Goal: Contribute content: Contribute content

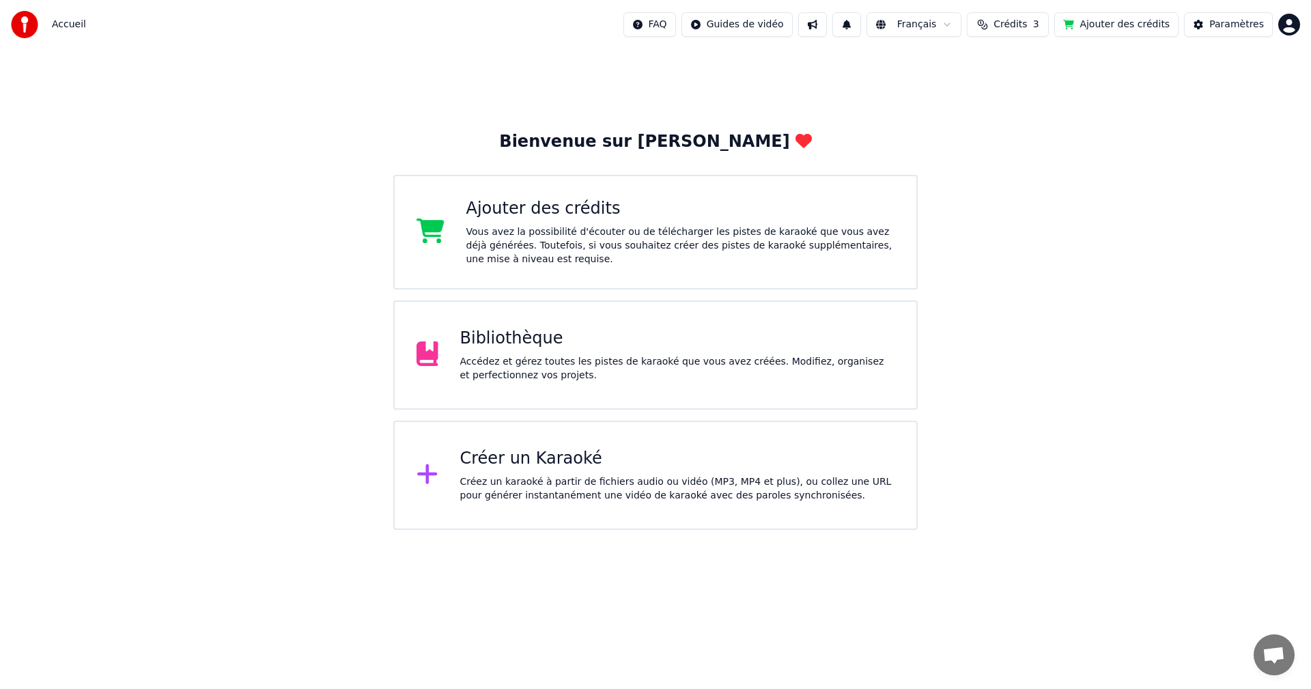
click at [534, 374] on div "Accédez et gérez toutes les pistes de karaoké que vous avez créées. Modifiez, o…" at bounding box center [677, 368] width 435 height 27
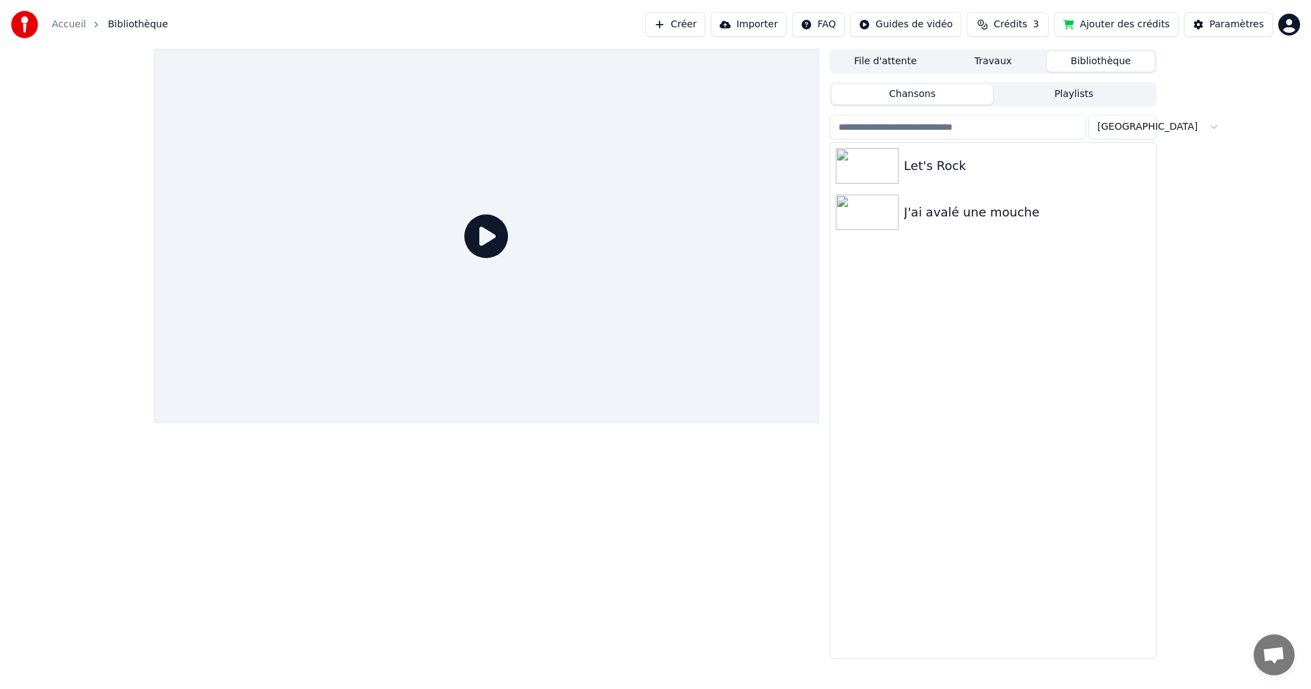
click at [997, 59] on button "Travaux" at bounding box center [993, 62] width 108 height 20
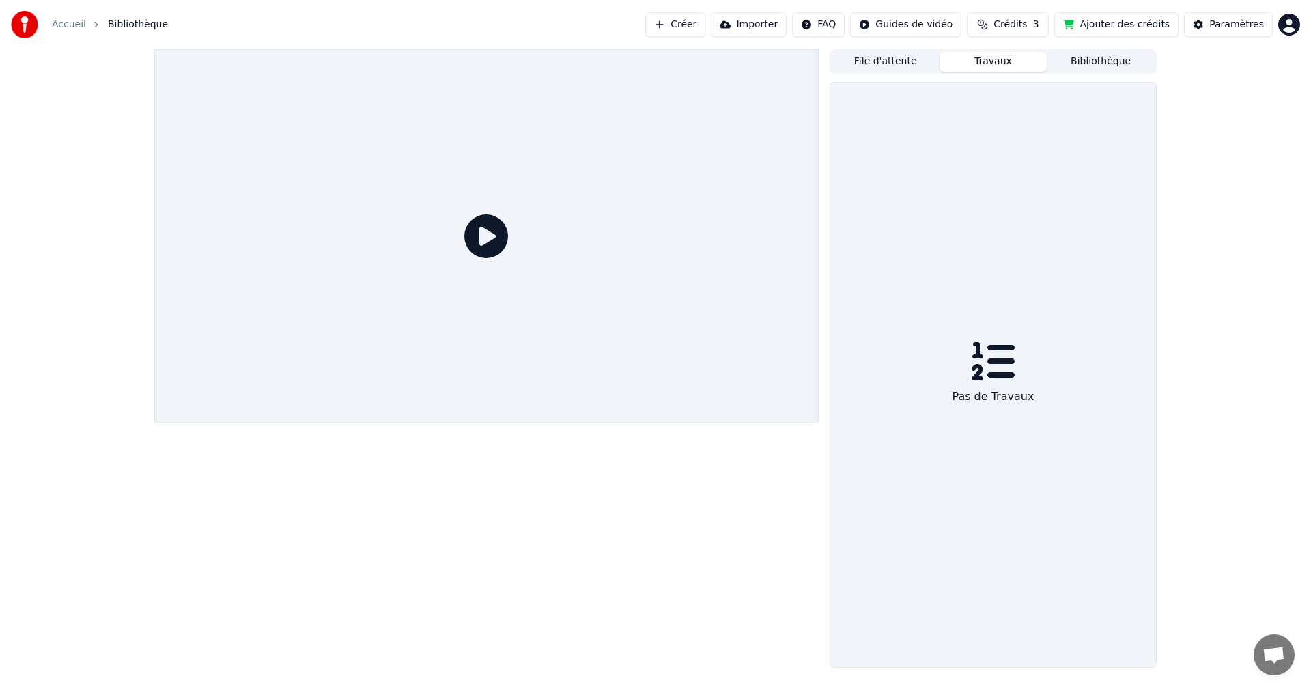
click at [1104, 61] on button "Bibliothèque" at bounding box center [1100, 62] width 108 height 20
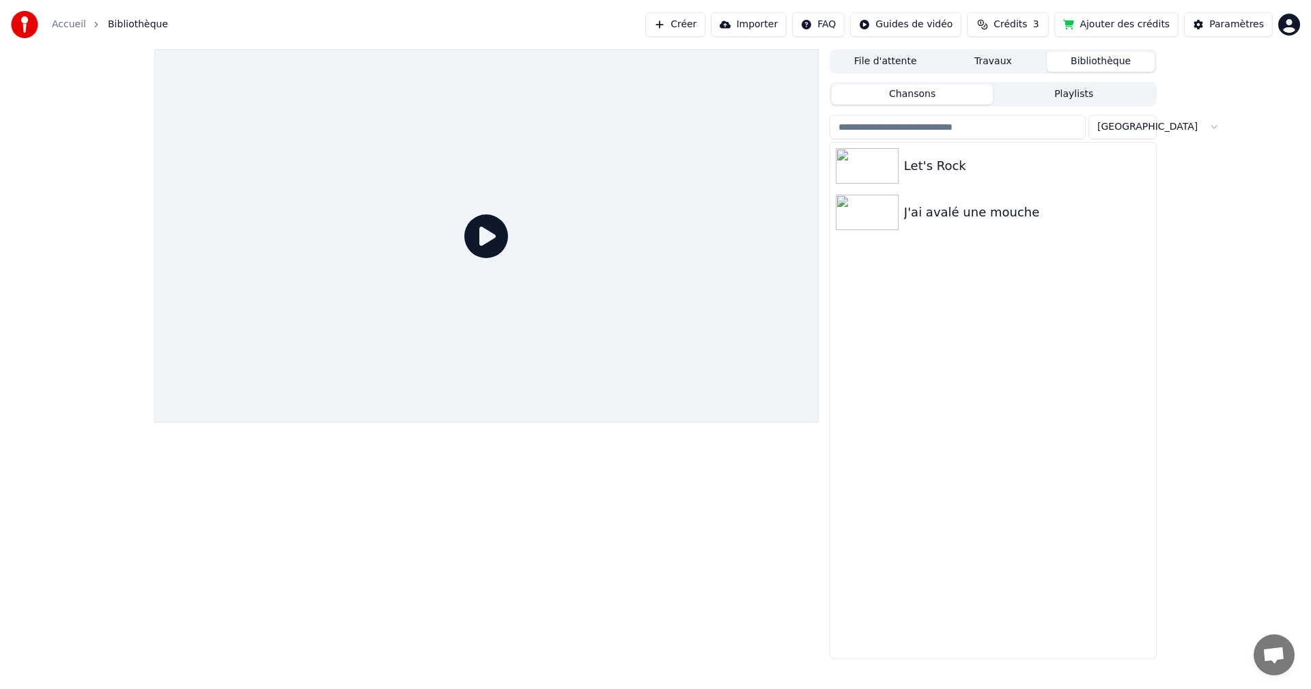
click at [899, 62] on button "File d'attente" at bounding box center [885, 62] width 108 height 20
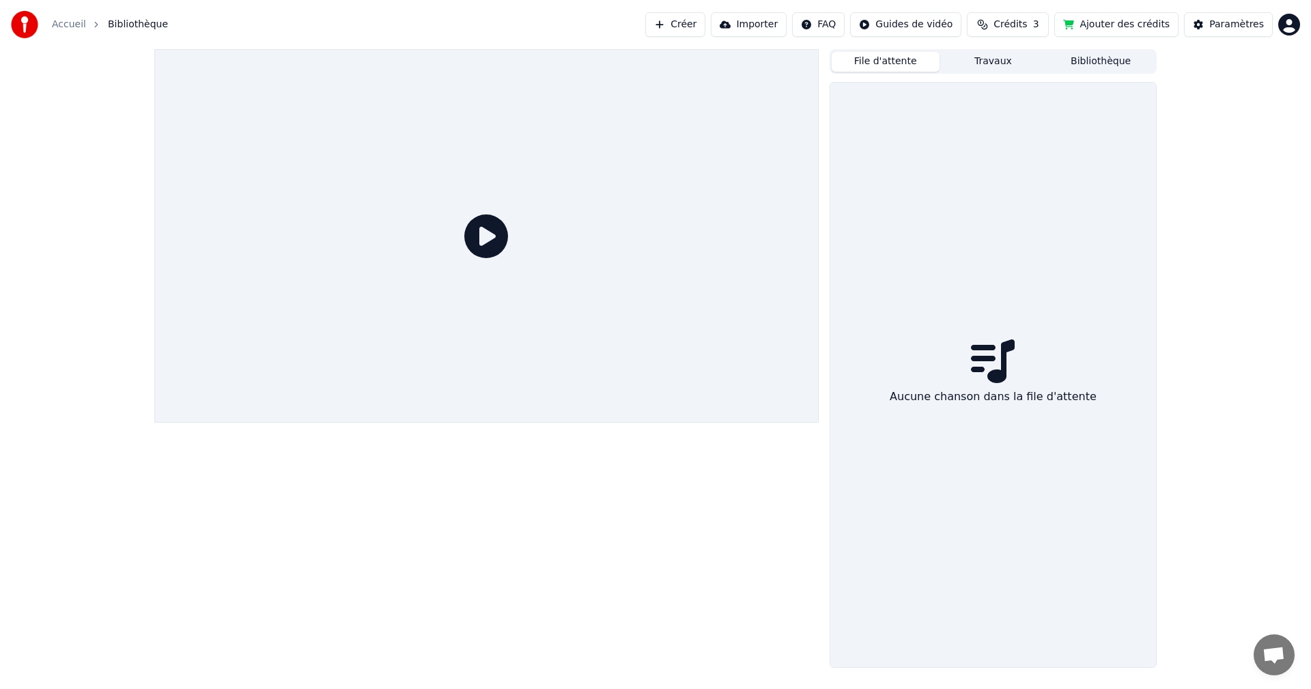
click at [986, 61] on button "Travaux" at bounding box center [993, 62] width 108 height 20
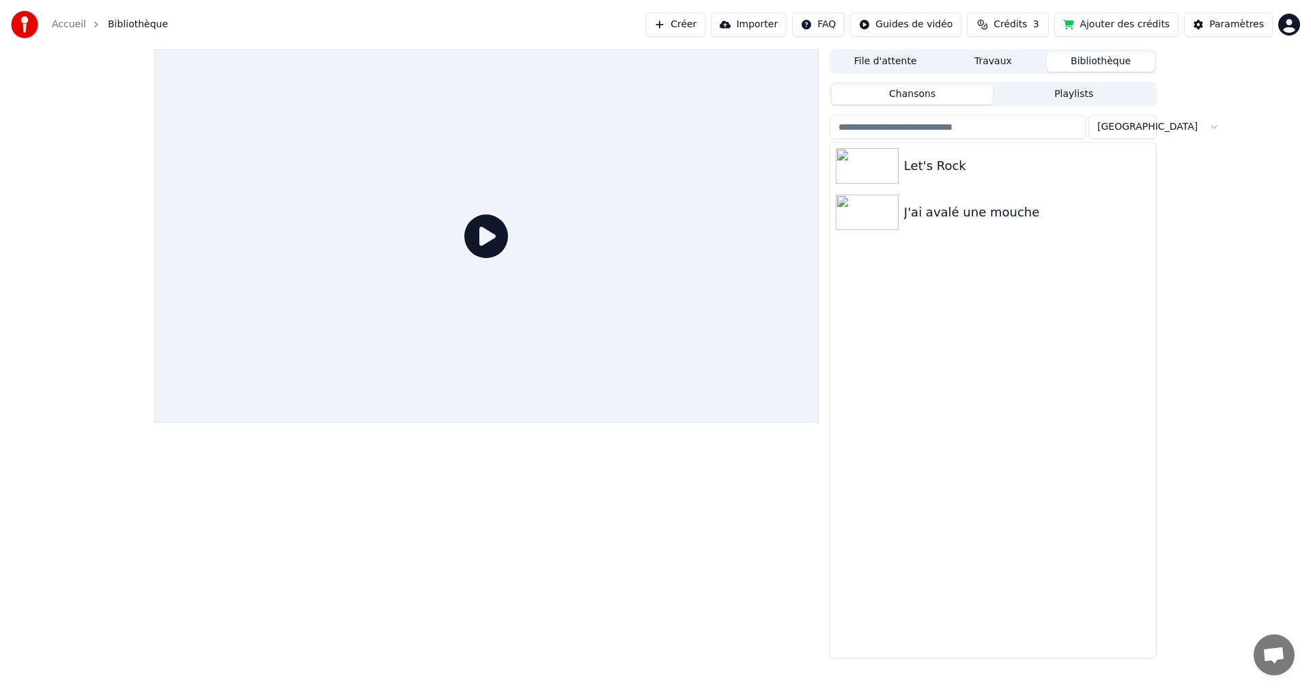
click at [1094, 60] on button "Bibliothèque" at bounding box center [1100, 62] width 108 height 20
click at [889, 163] on img at bounding box center [866, 165] width 63 height 35
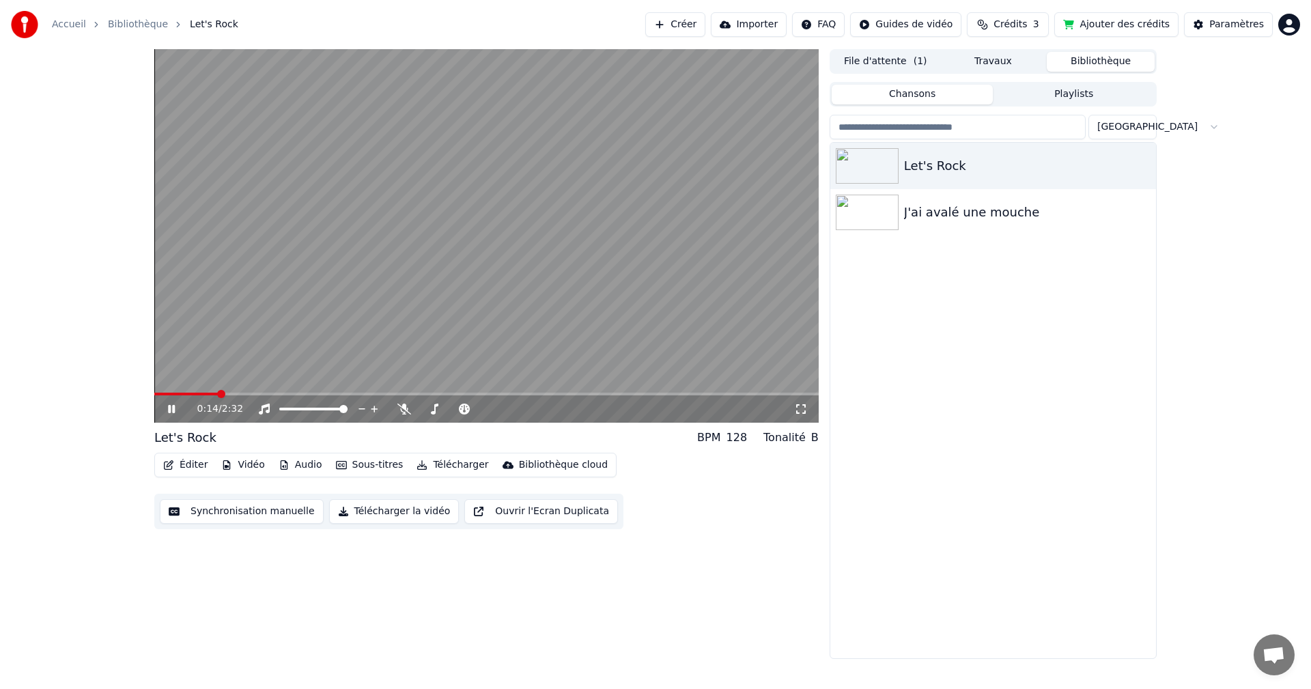
click at [172, 405] on icon at bounding box center [181, 408] width 32 height 11
click at [154, 398] on span at bounding box center [158, 394] width 8 height 8
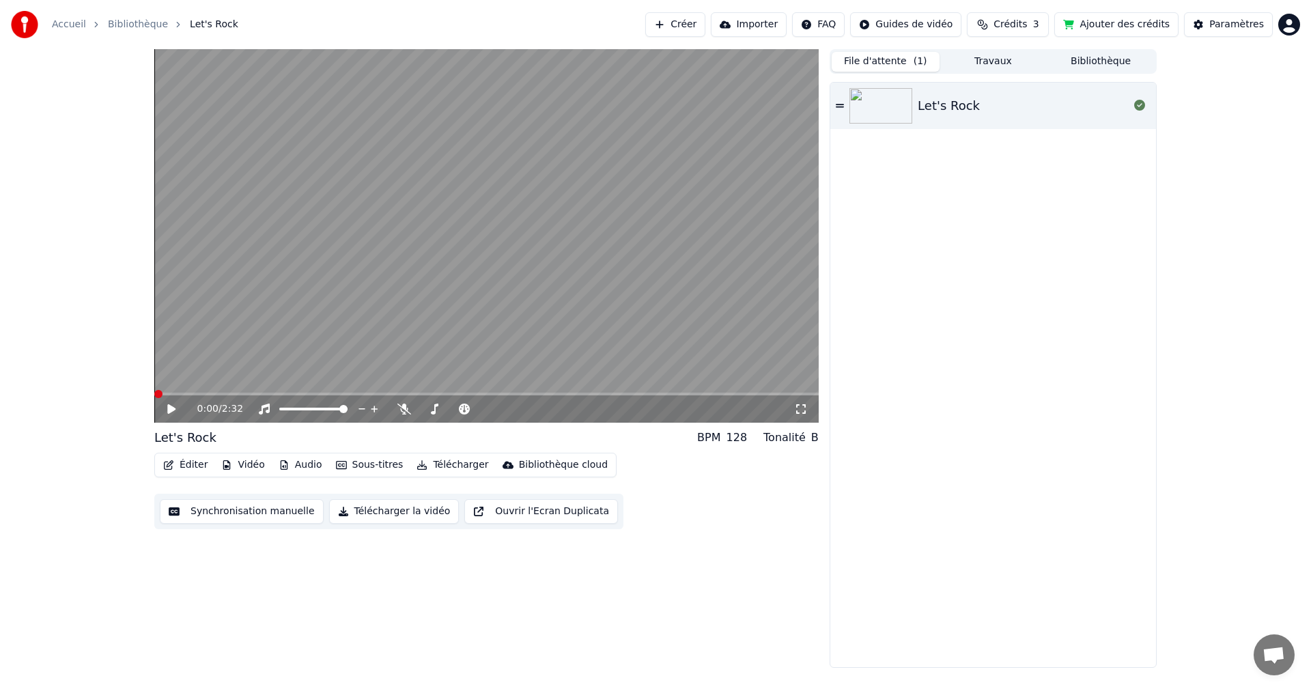
click at [876, 63] on button "File d'attente ( 1 )" at bounding box center [885, 62] width 108 height 20
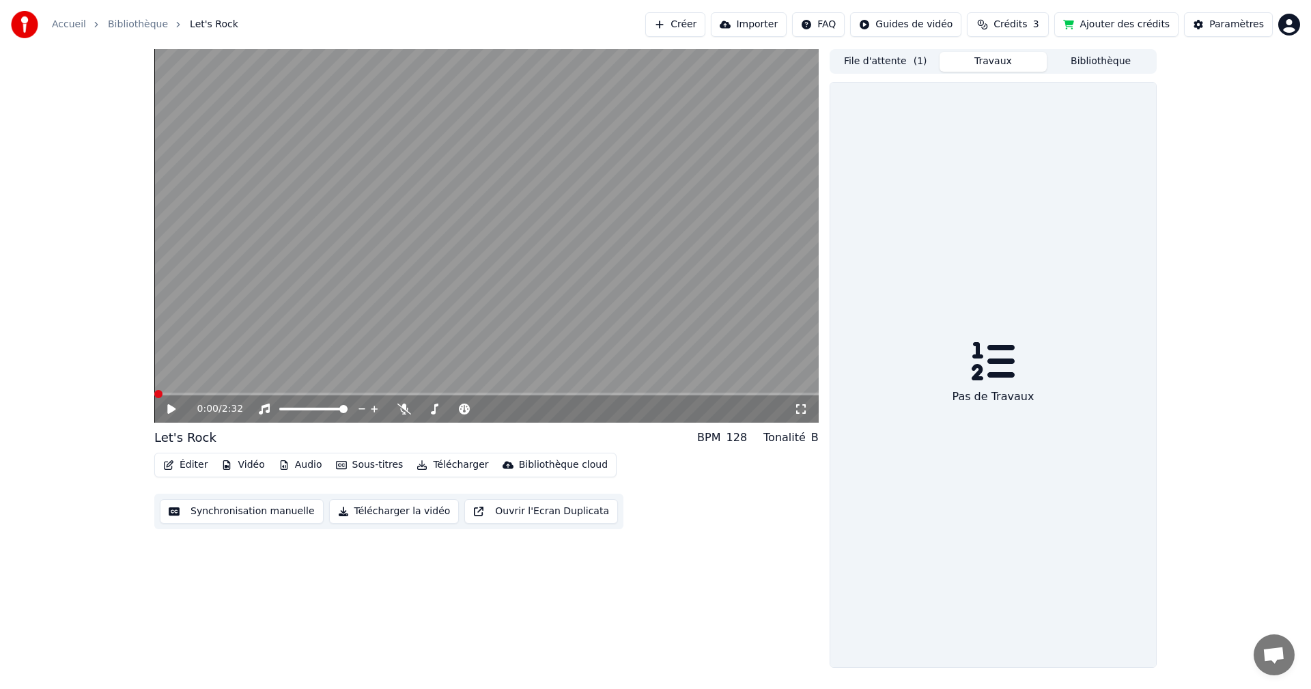
click at [998, 61] on button "Travaux" at bounding box center [993, 62] width 108 height 20
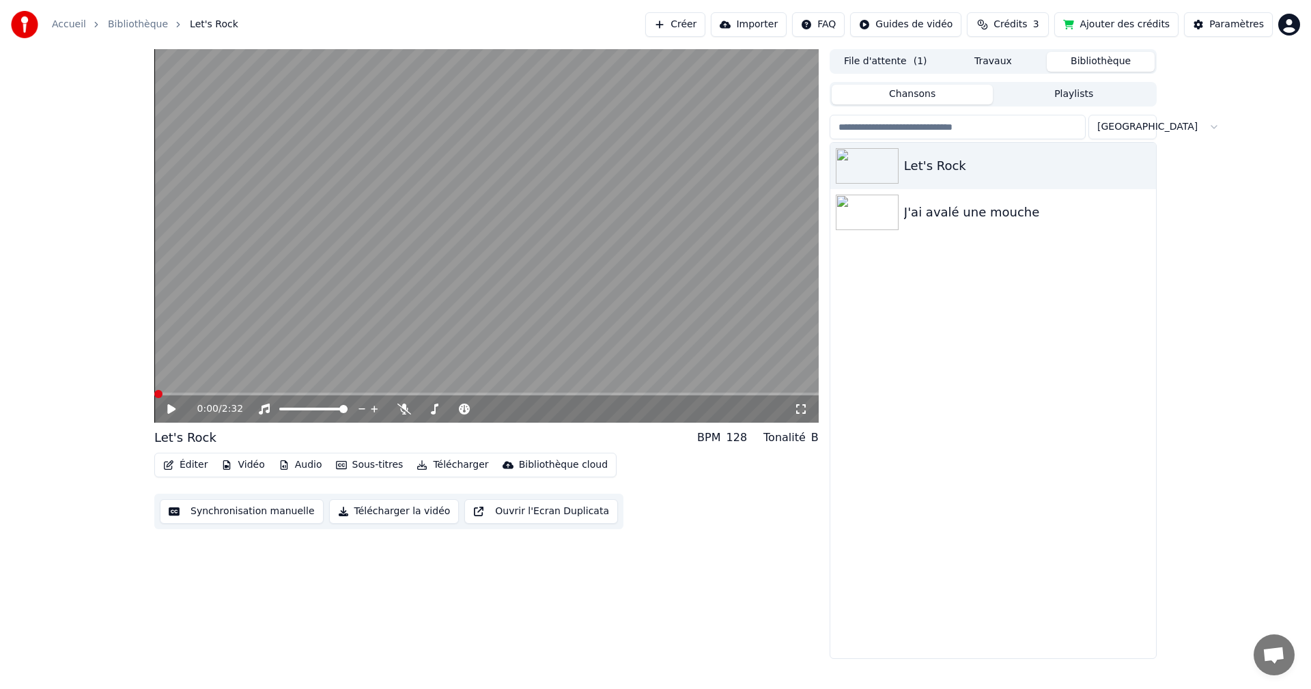
click at [1110, 68] on button "Bibliothèque" at bounding box center [1100, 62] width 108 height 20
click at [981, 68] on button "Travaux" at bounding box center [993, 62] width 108 height 20
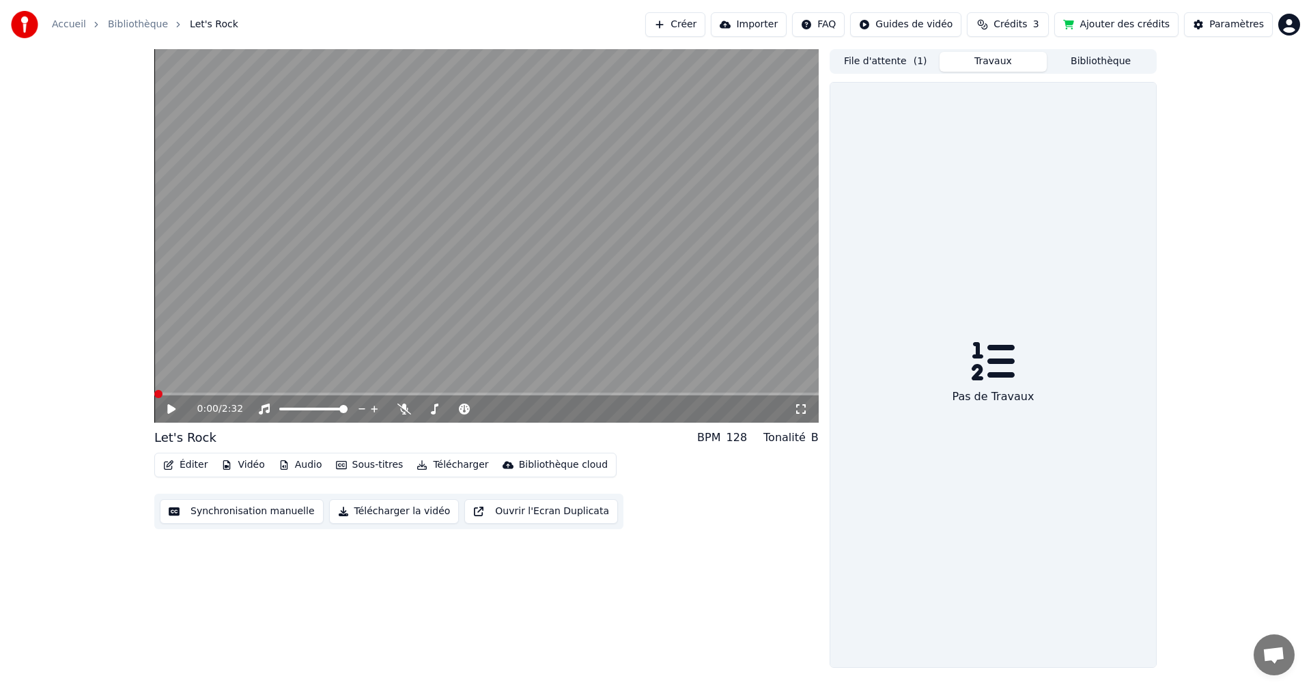
click at [985, 370] on icon at bounding box center [993, 361] width 44 height 44
click at [985, 367] on icon at bounding box center [993, 361] width 44 height 44
click at [891, 69] on button "File d'attente ( 1 )" at bounding box center [885, 62] width 108 height 20
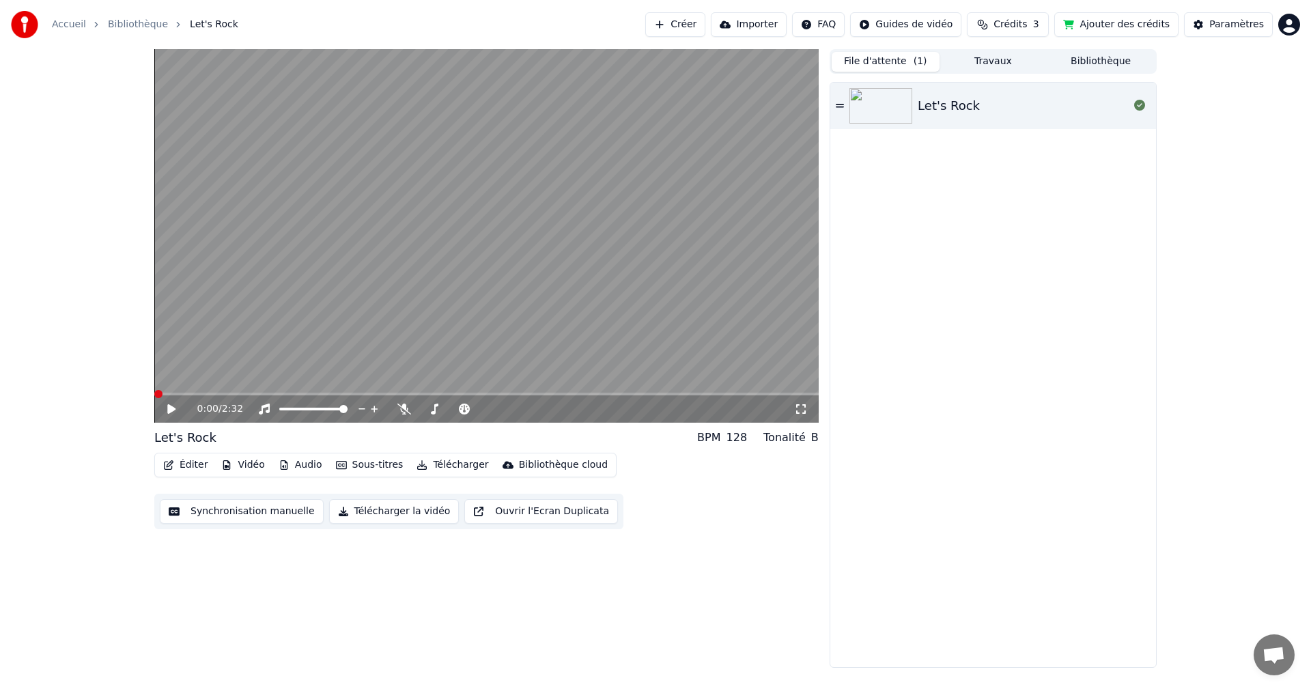
click at [169, 410] on icon at bounding box center [171, 409] width 8 height 10
click at [171, 408] on icon at bounding box center [181, 408] width 32 height 11
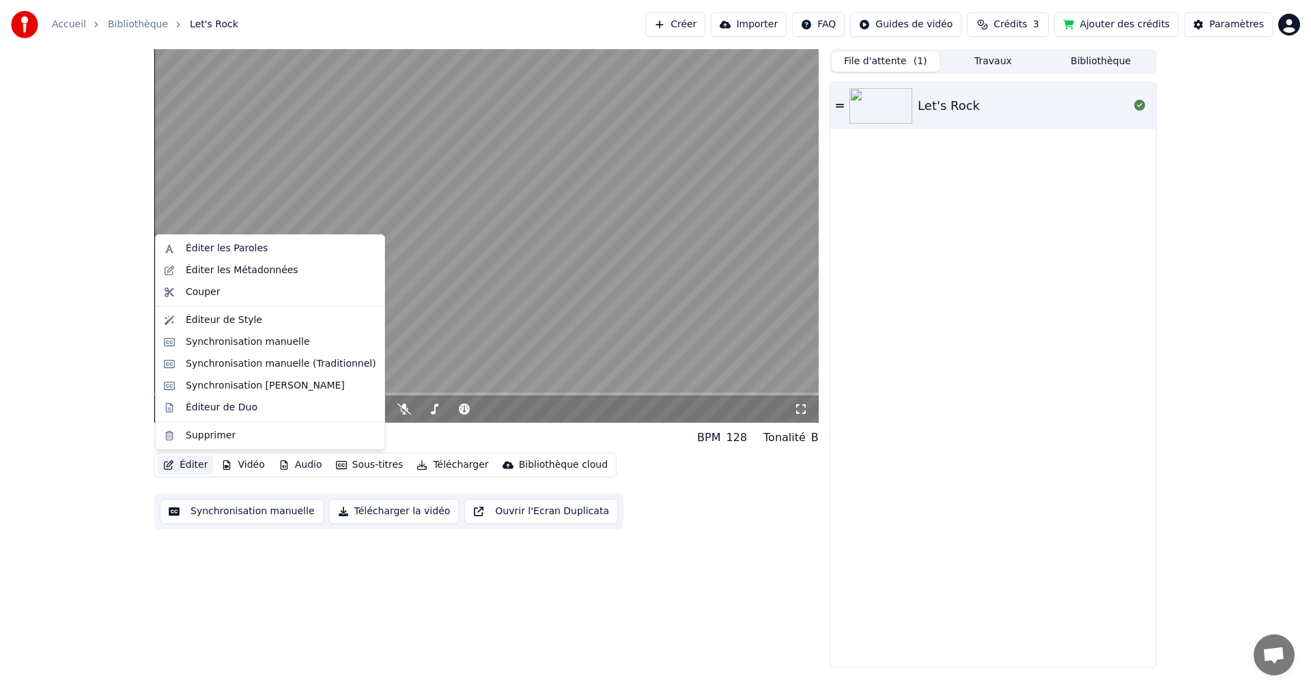
click at [197, 463] on button "Éditer" at bounding box center [185, 464] width 55 height 19
click at [190, 462] on button "Éditer" at bounding box center [185, 464] width 55 height 19
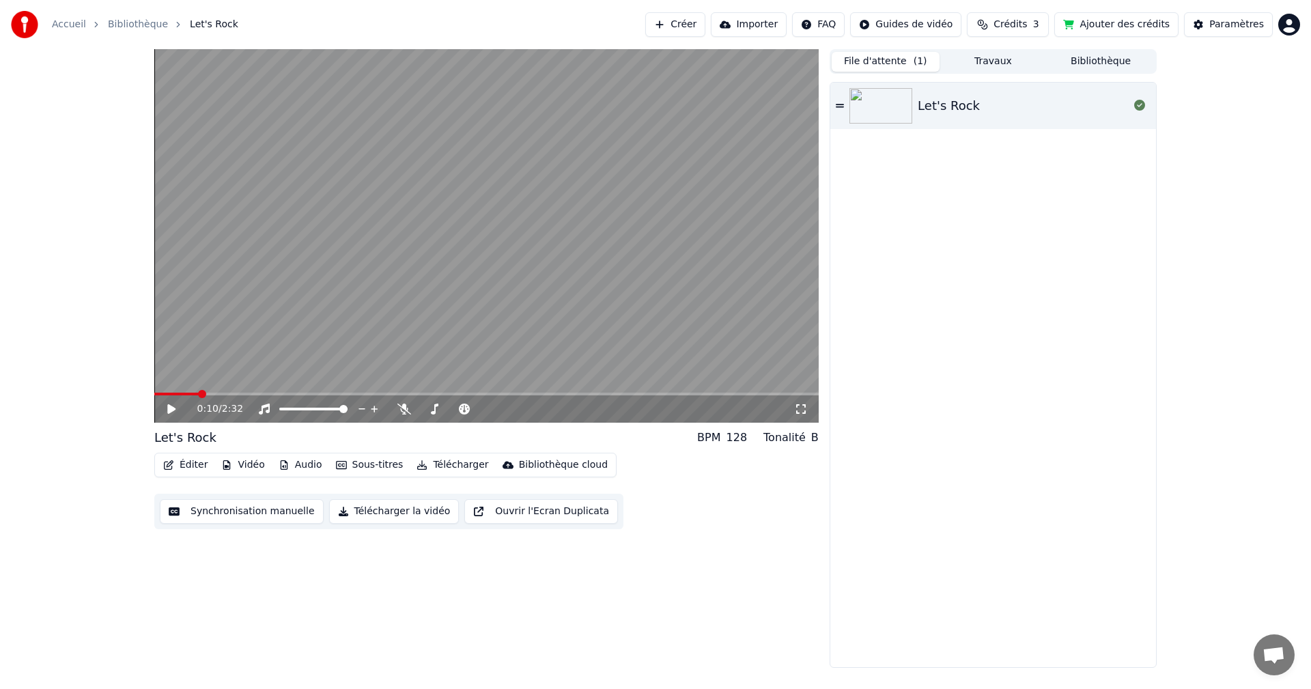
click at [191, 467] on button "Éditer" at bounding box center [185, 464] width 55 height 19
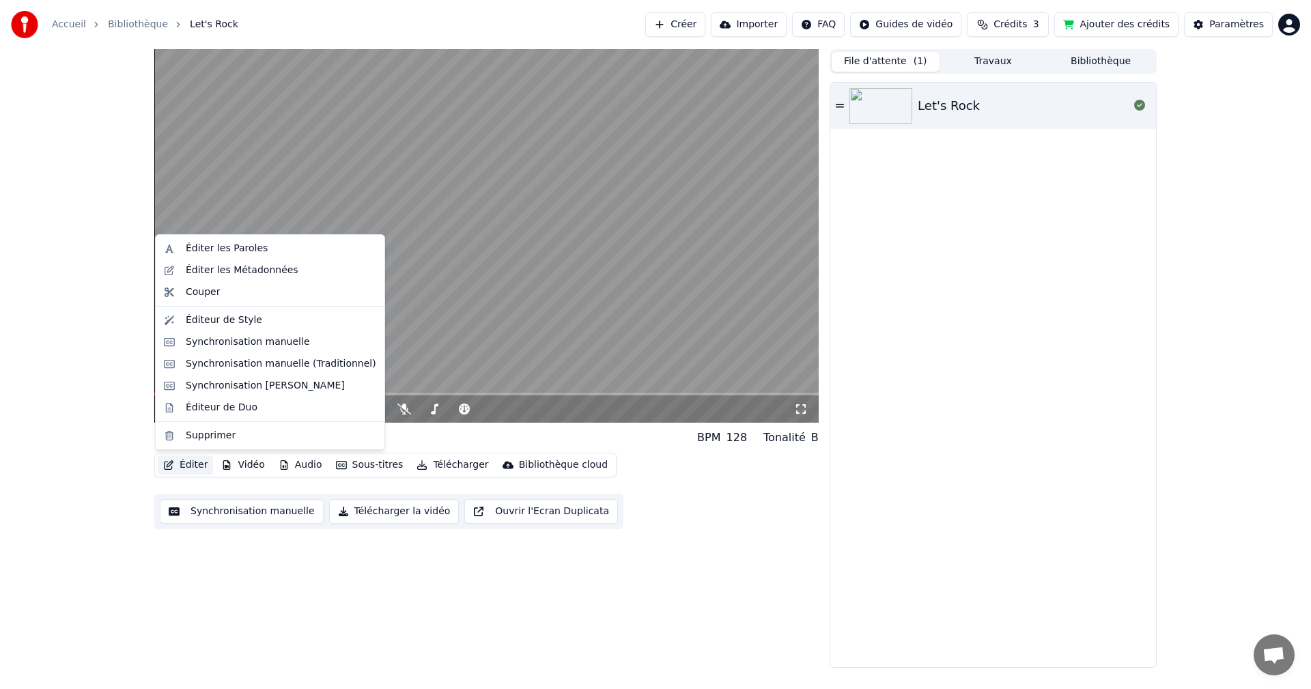
click at [191, 467] on button "Éditer" at bounding box center [185, 464] width 55 height 19
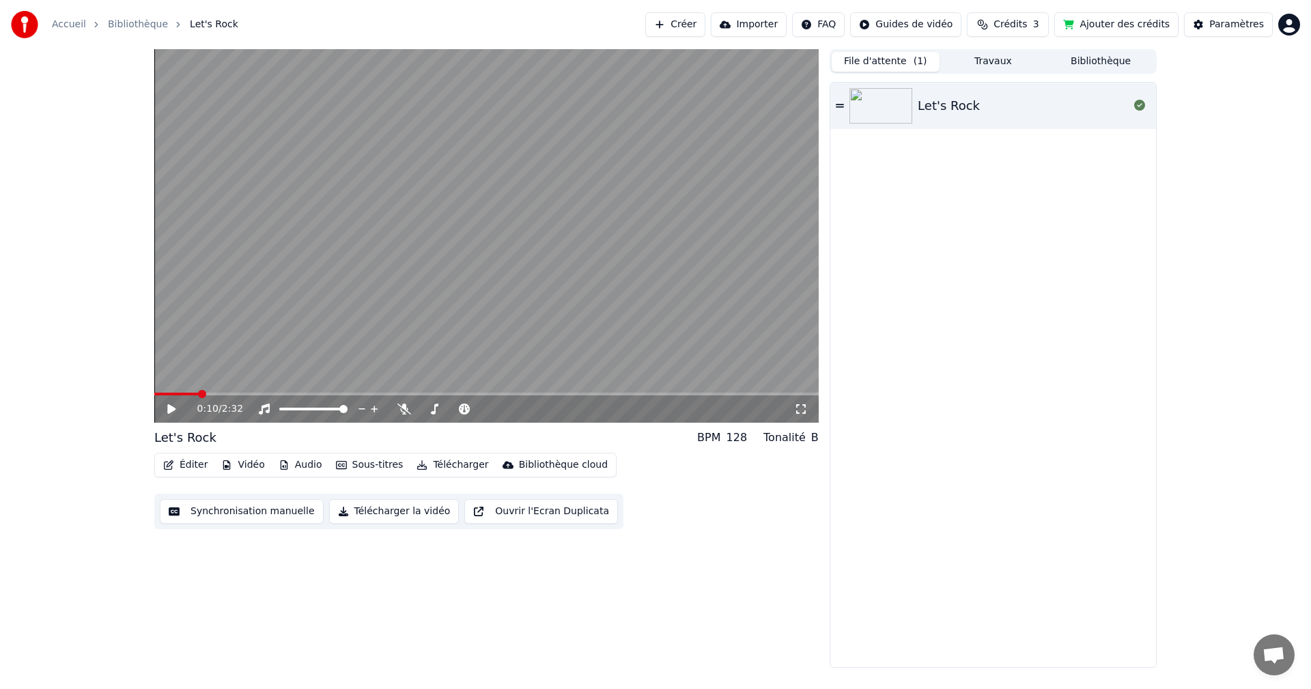
click at [207, 514] on button "Synchronisation manuelle" at bounding box center [242, 511] width 164 height 25
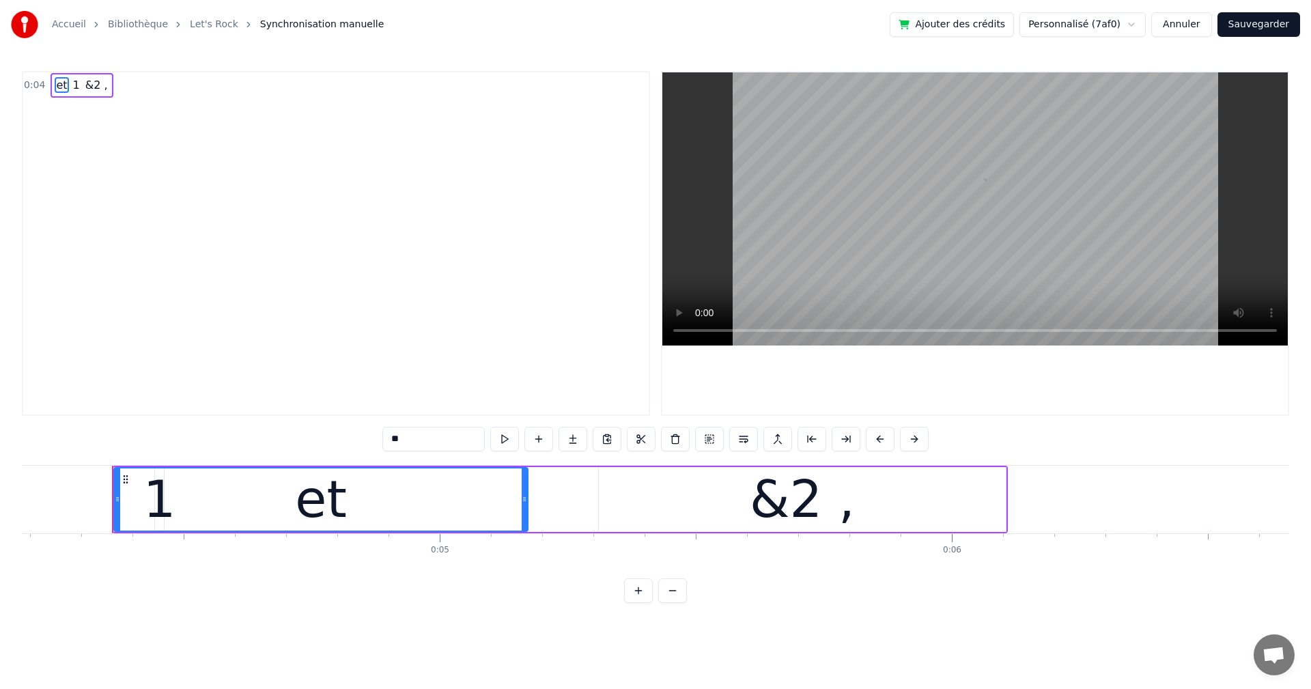
scroll to position [0, 2164]
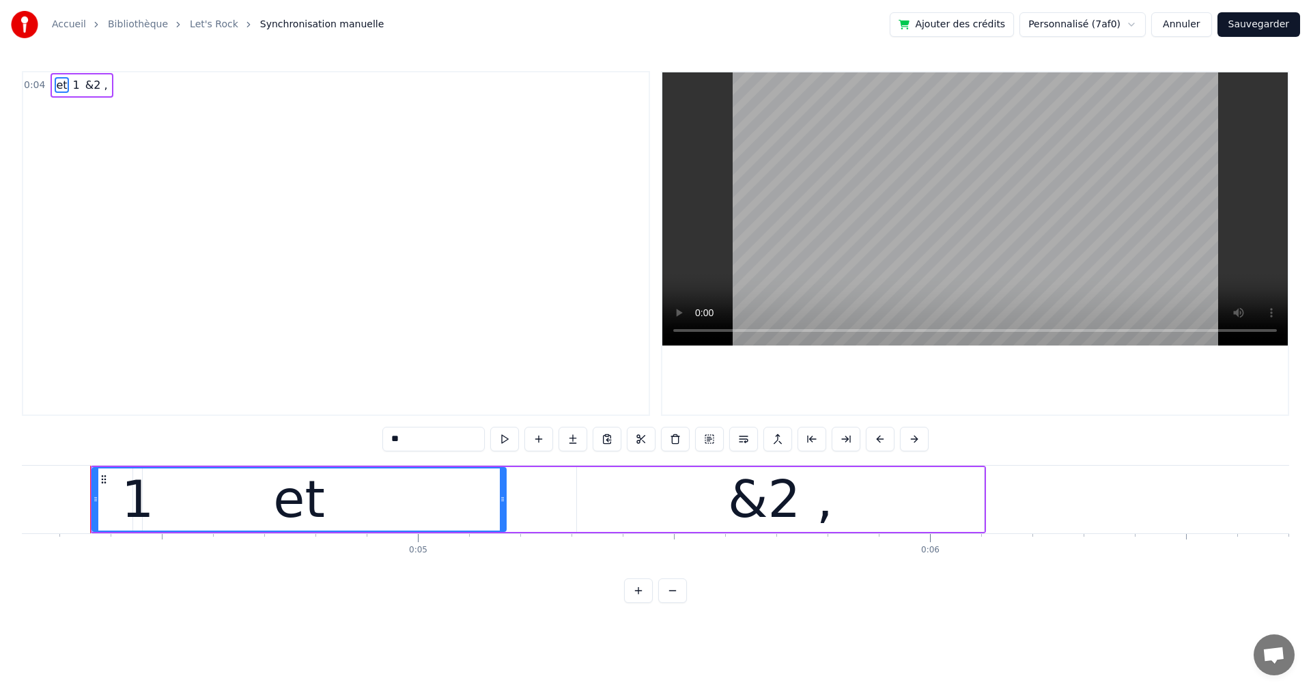
click at [44, 113] on div "0:04 et 1 &2 ," at bounding box center [336, 243] width 628 height 345
click at [72, 99] on div "0:04 et 1 &2 ," at bounding box center [336, 243] width 628 height 345
click at [72, 96] on div "et 1 &2 ," at bounding box center [82, 85] width 62 height 25
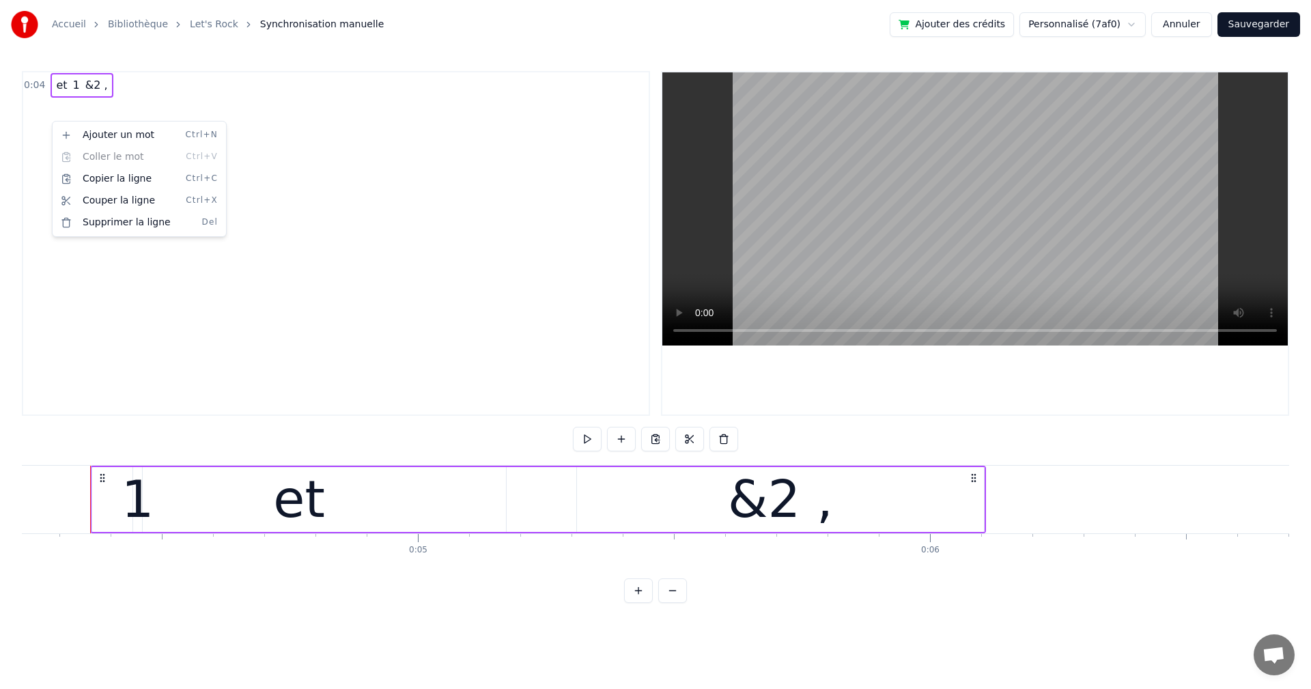
click at [143, 285] on html "Accueil Bibliothèque Let's Rock Synchronisation manuelle Ajouter des crédits Pe…" at bounding box center [655, 312] width 1311 height 625
click at [145, 104] on div "0:04 et 1 &2 ," at bounding box center [336, 243] width 628 height 345
click at [101, 97] on div "et 1 &2 ," at bounding box center [82, 85] width 62 height 25
click at [88, 106] on div "0:04 et 1 &2 ," at bounding box center [336, 243] width 628 height 345
click at [49, 101] on div "0:04 et 1 &2 ," at bounding box center [336, 243] width 628 height 345
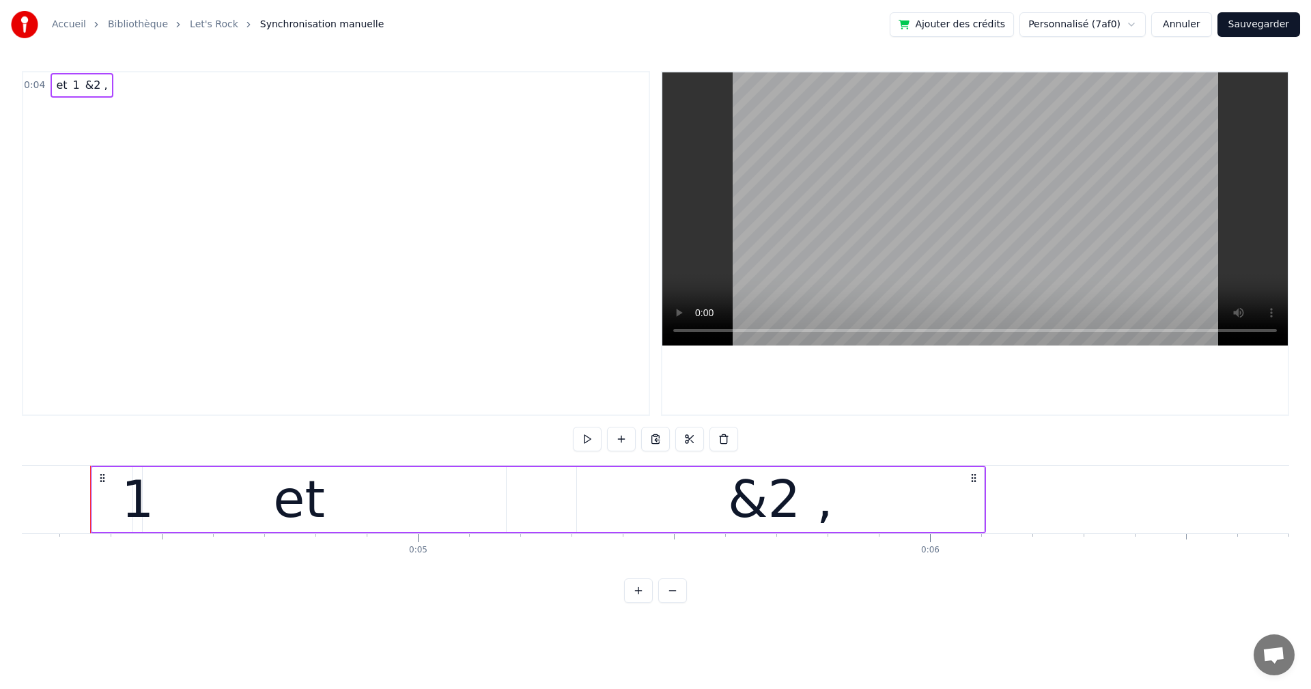
click at [31, 101] on div "0:04 et 1 &2 ," at bounding box center [336, 243] width 628 height 345
click at [30, 100] on div "0:04 et 1 &2 ," at bounding box center [336, 243] width 628 height 345
click at [104, 96] on div "0:04 et 1 &2 ," at bounding box center [335, 85] width 625 height 26
click at [635, 597] on button at bounding box center [638, 590] width 29 height 25
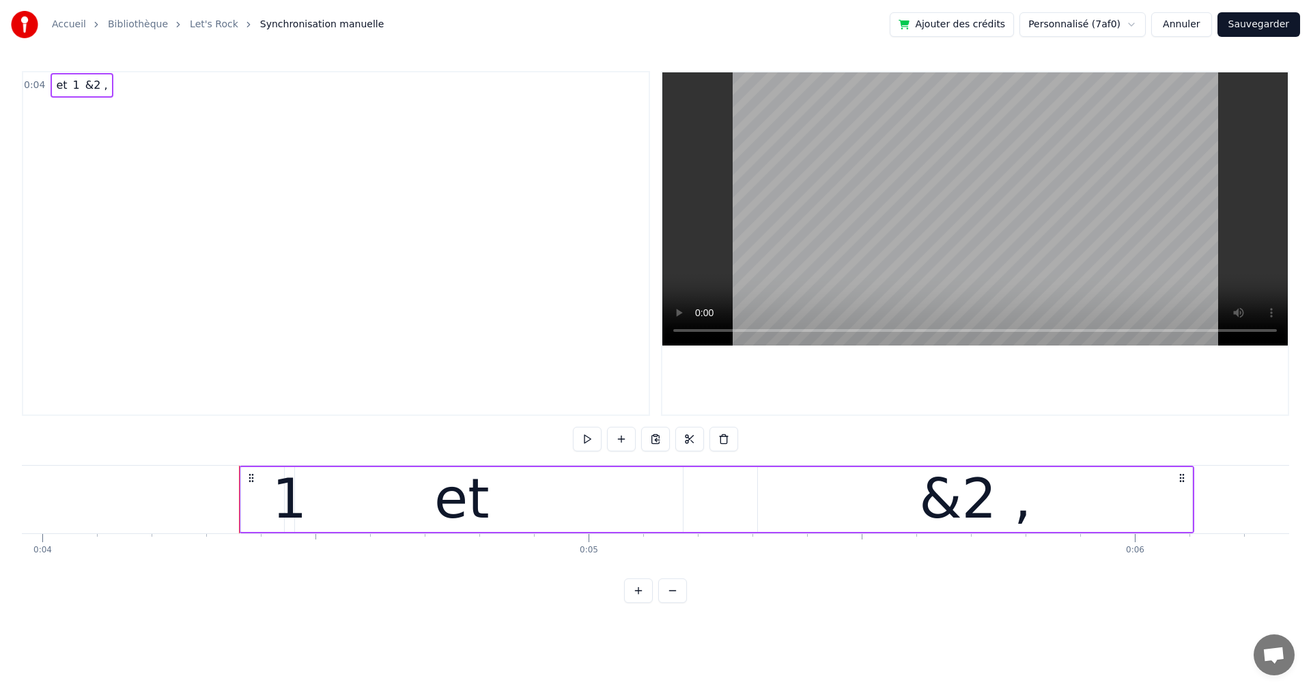
click at [872, 593] on div "0:04 et 1 &2 , et 1 &2 , To pick up a draggable item, press the space bar. Whil…" at bounding box center [655, 337] width 1267 height 532
click at [46, 124] on div "0:04 et 1 &2 ," at bounding box center [336, 243] width 628 height 345
click at [655, 441] on button at bounding box center [655, 439] width 29 height 25
click at [49, 104] on div "0:04 et 1 &2 ," at bounding box center [336, 243] width 628 height 345
click at [50, 158] on html "Accueil Bibliothèque Let's Rock Synchronisation manuelle Ajouter des crédits Pe…" at bounding box center [655, 312] width 1311 height 625
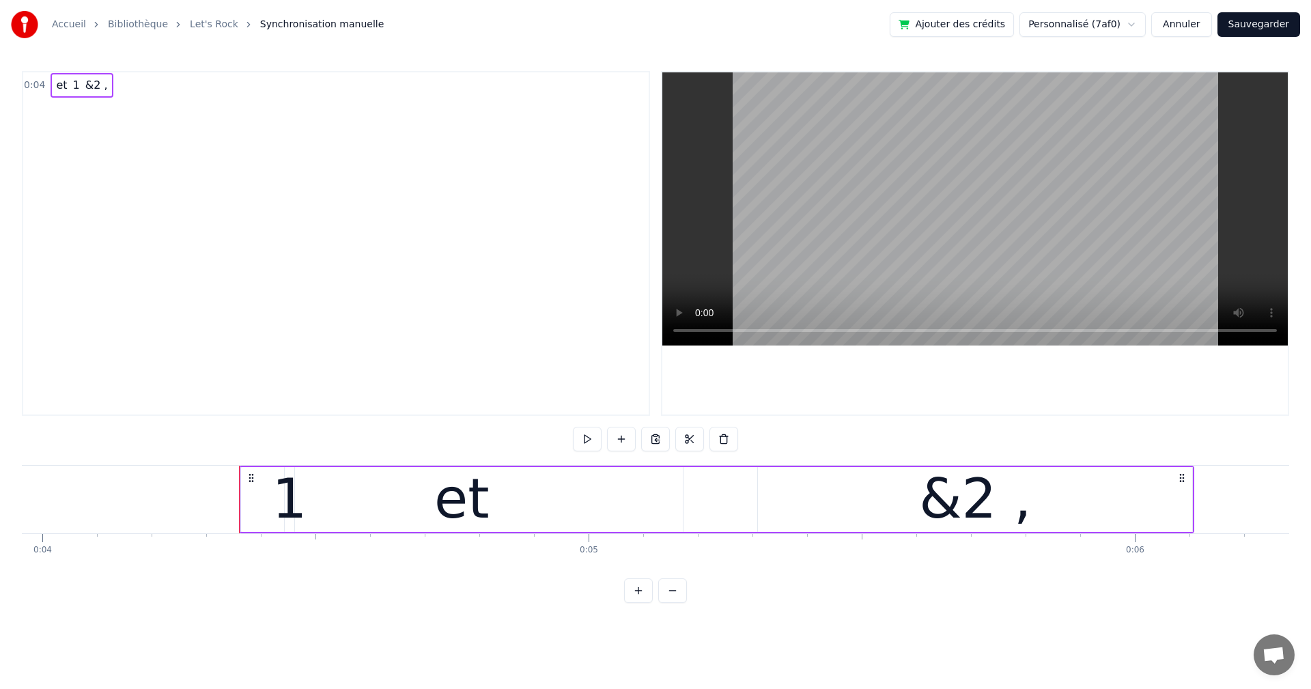
click at [81, 99] on div "0:04 et 1 &2 ," at bounding box center [336, 243] width 628 height 345
click at [81, 96] on div "et 1 &2 ," at bounding box center [82, 85] width 62 height 25
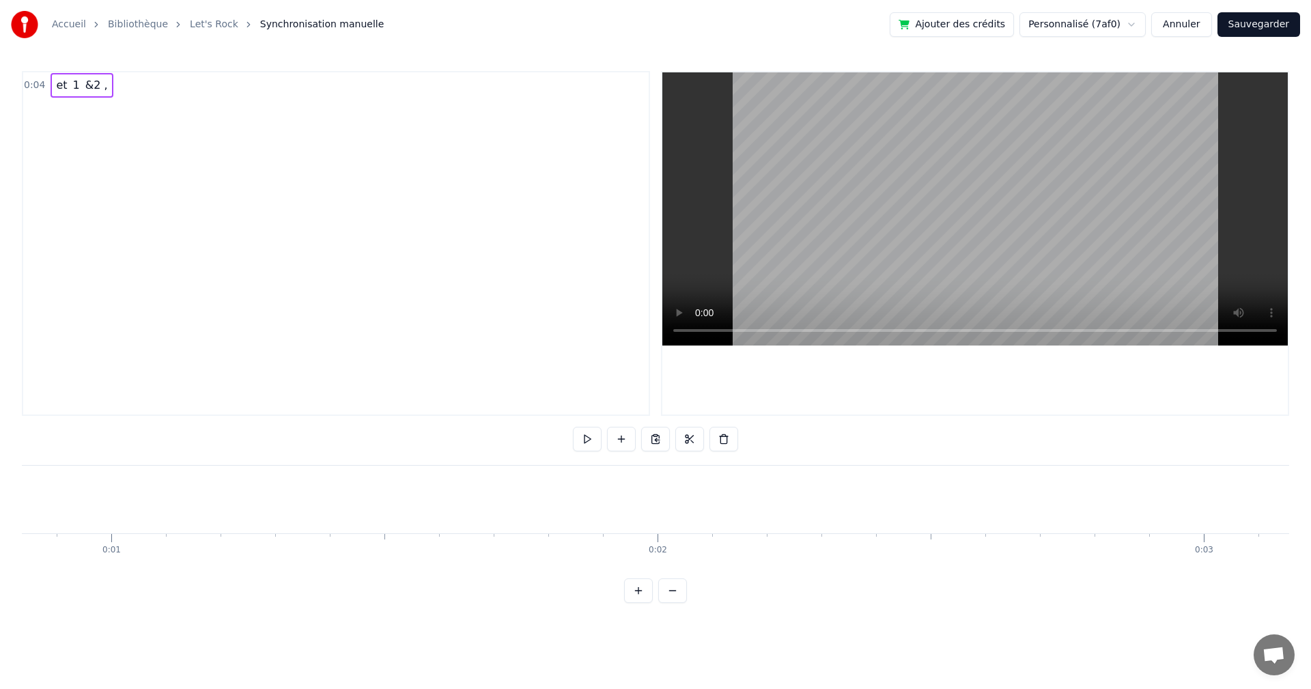
scroll to position [0, 0]
click at [586, 438] on button at bounding box center [587, 439] width 29 height 25
click at [587, 436] on button at bounding box center [587, 439] width 29 height 25
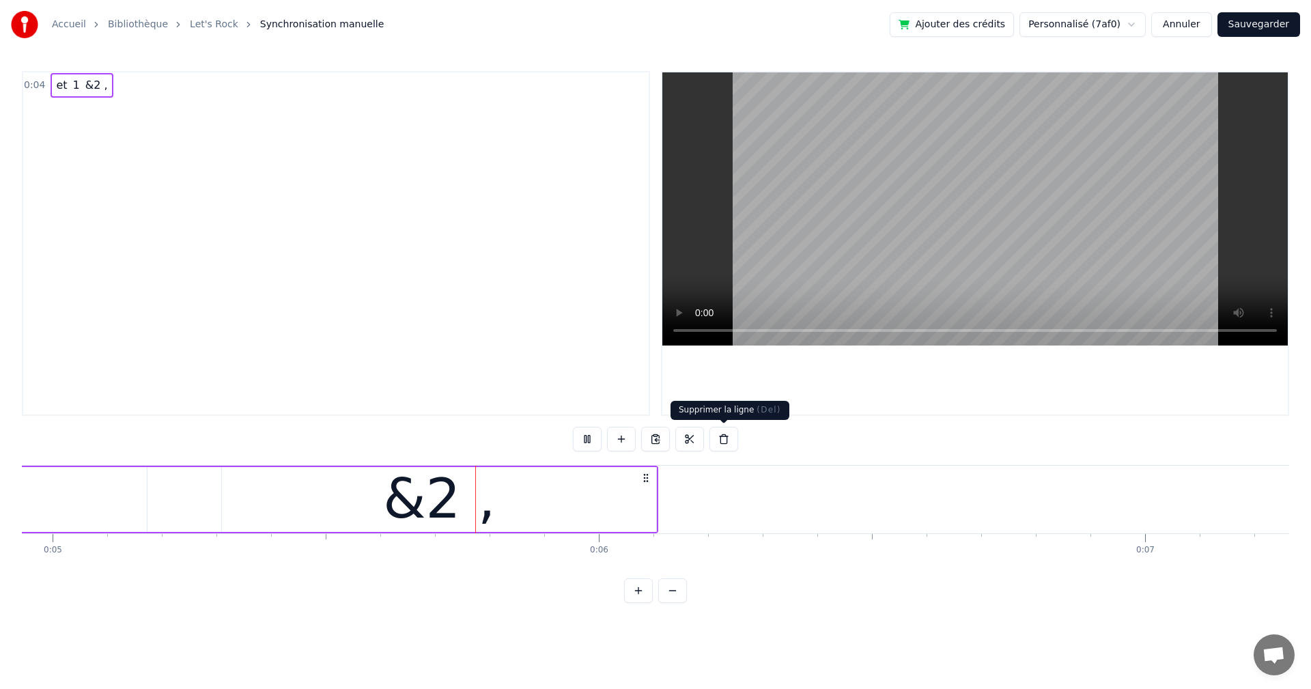
scroll to position [0, 2723]
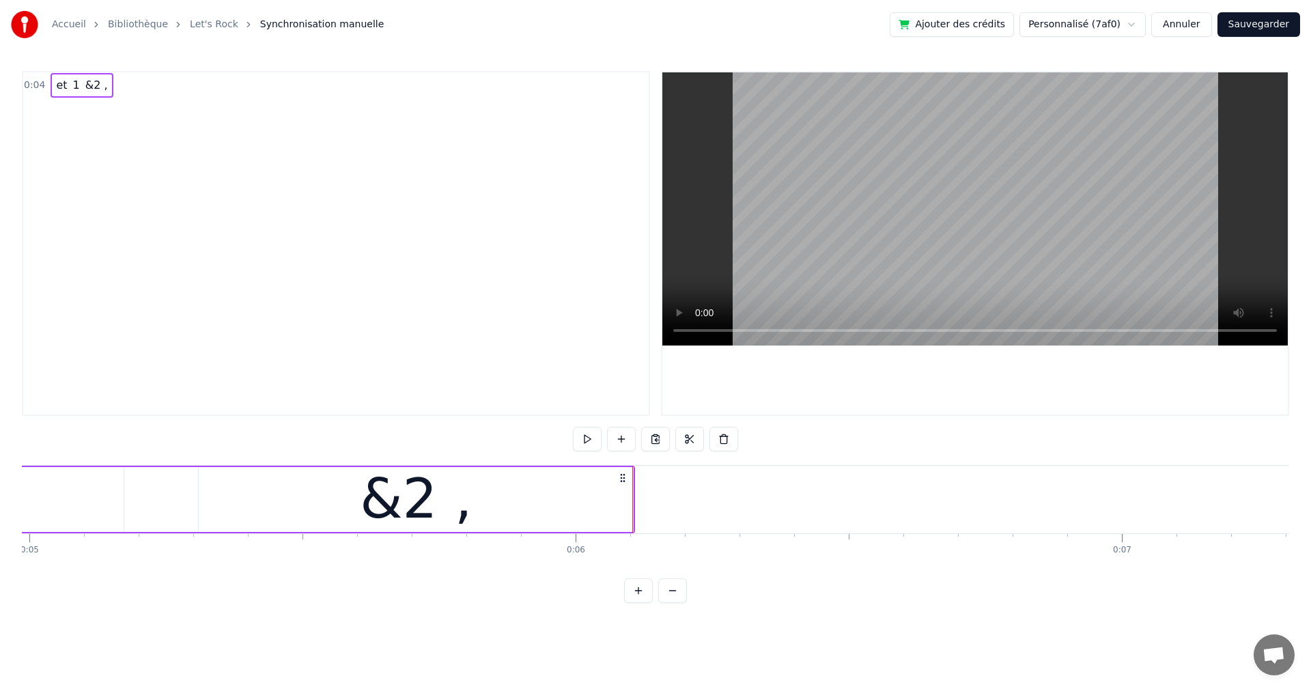
click at [638, 601] on button at bounding box center [638, 590] width 29 height 25
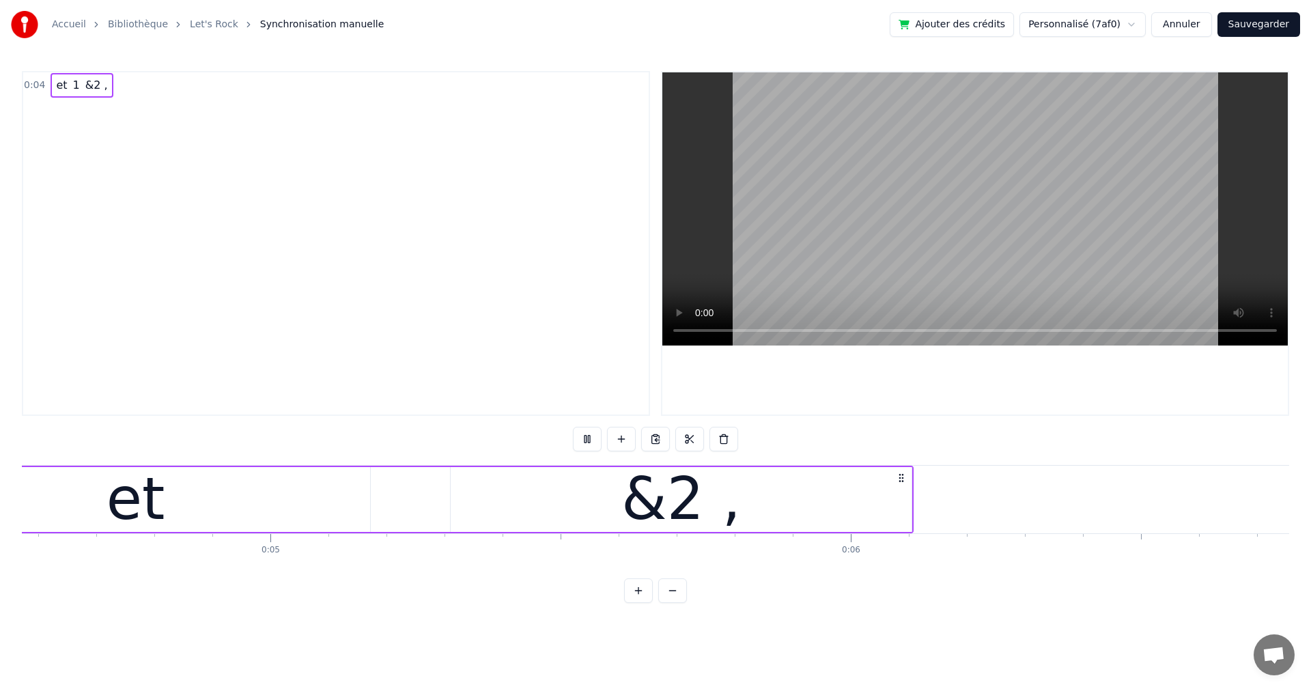
scroll to position [0, 2474]
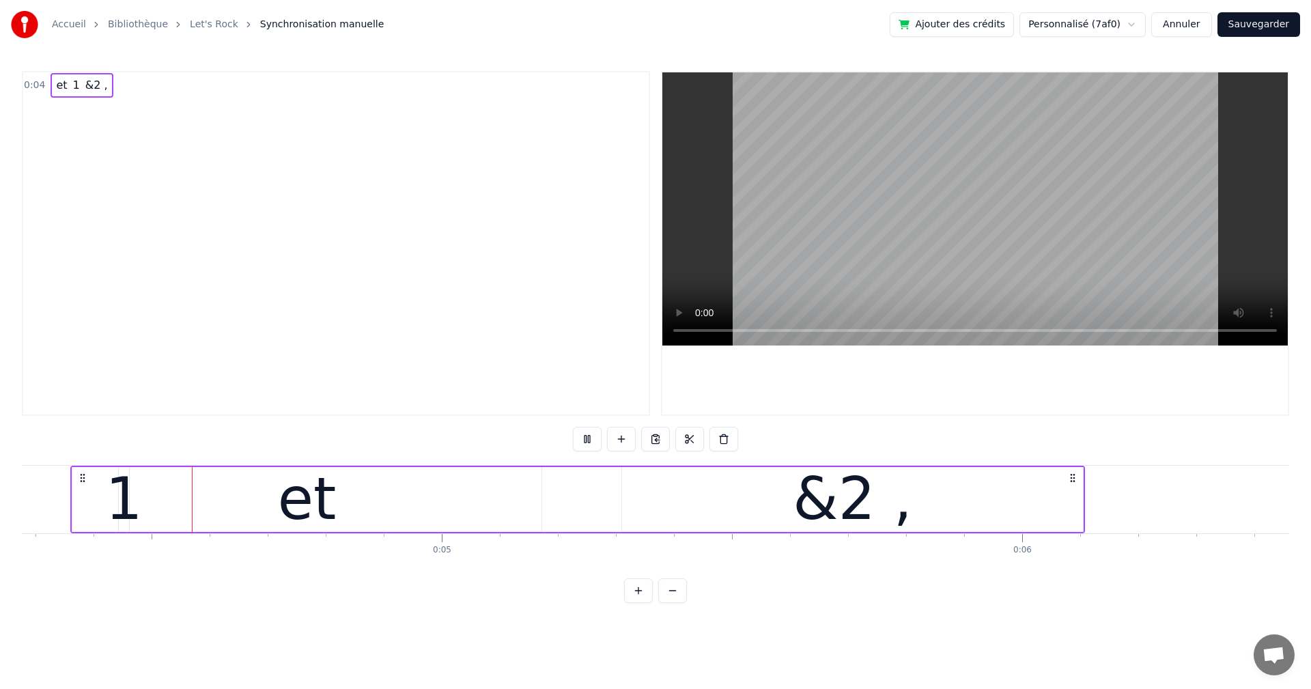
click at [841, 485] on div "&2 ," at bounding box center [851, 498] width 119 height 87
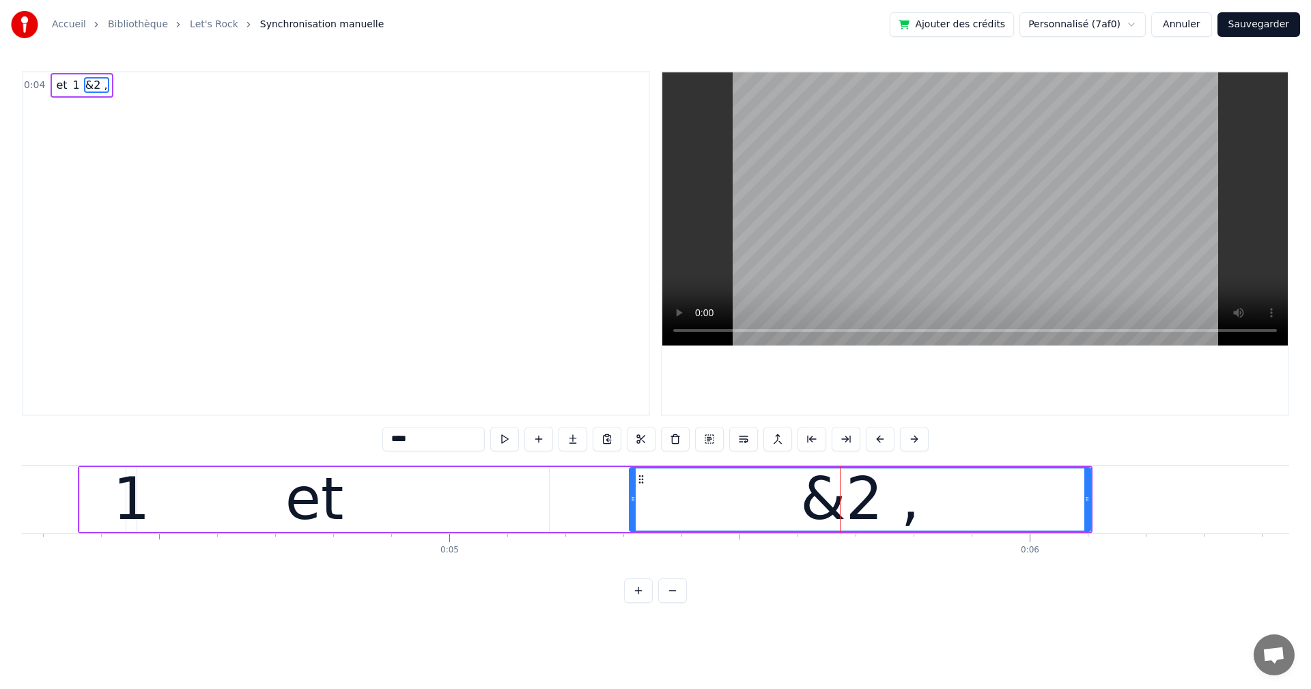
scroll to position [0, 0]
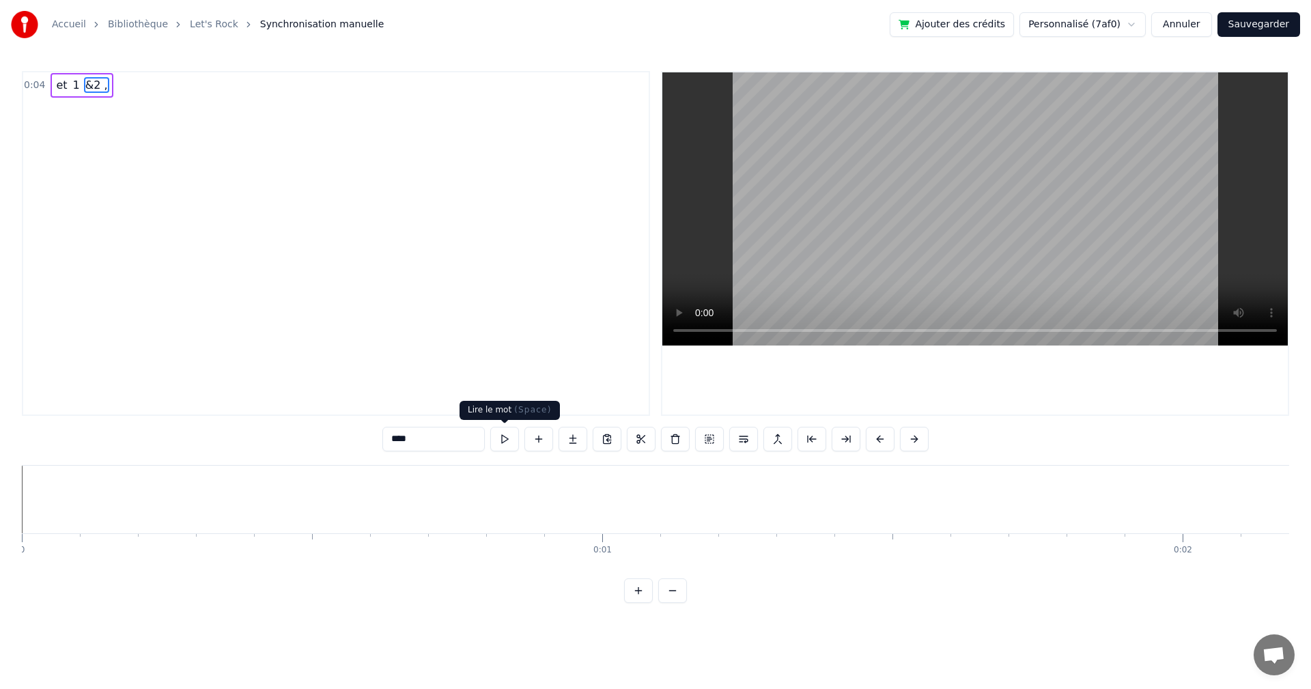
click at [510, 438] on button at bounding box center [504, 439] width 29 height 25
click at [509, 438] on button at bounding box center [504, 439] width 29 height 25
click at [51, 96] on div "et 1 &2 ," at bounding box center [82, 85] width 62 height 25
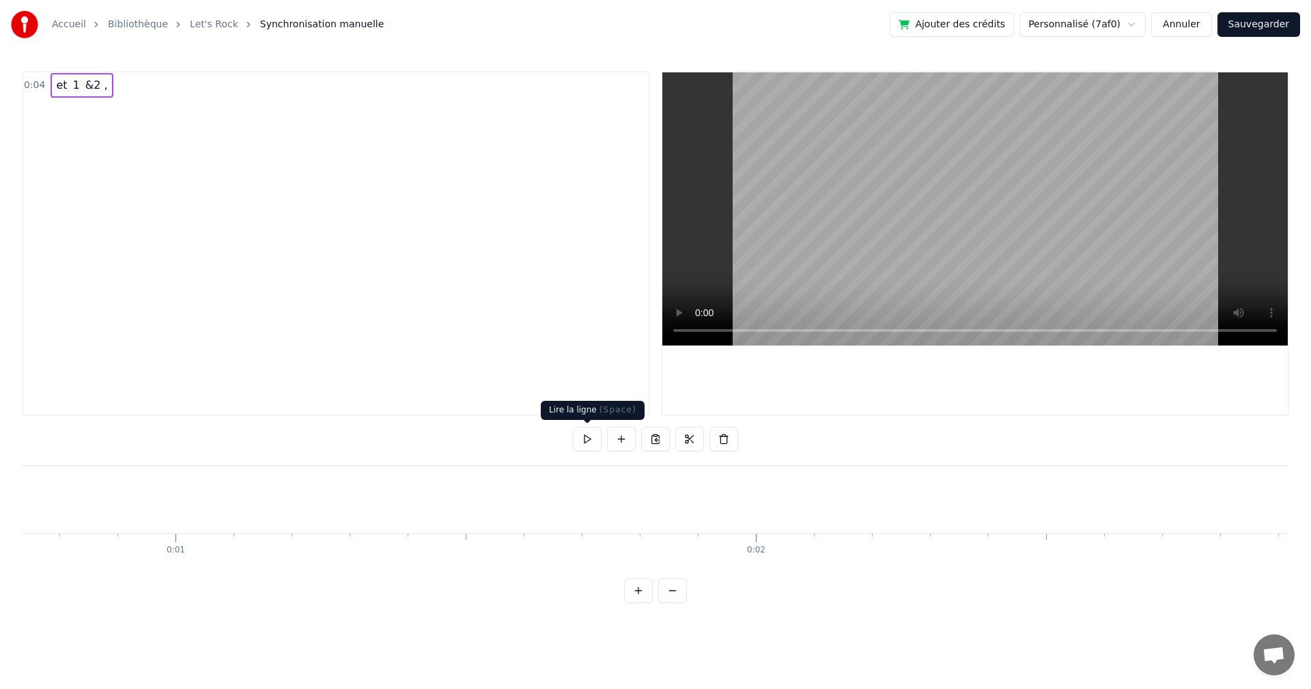
click at [587, 438] on button at bounding box center [587, 439] width 29 height 25
click at [210, 30] on link "Let's Rock" at bounding box center [214, 25] width 48 height 14
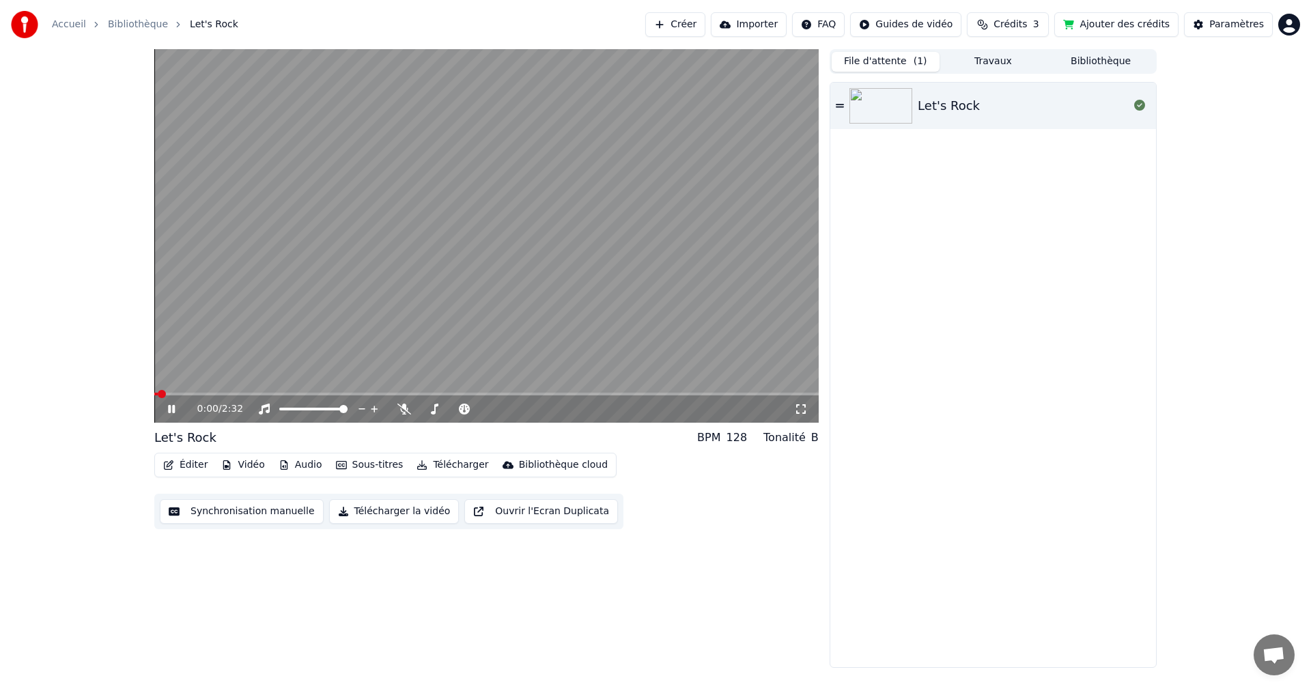
click at [169, 406] on icon at bounding box center [171, 409] width 7 height 8
click at [977, 263] on div "Let's Rock" at bounding box center [993, 375] width 326 height 584
click at [1140, 108] on icon at bounding box center [1139, 105] width 11 height 11
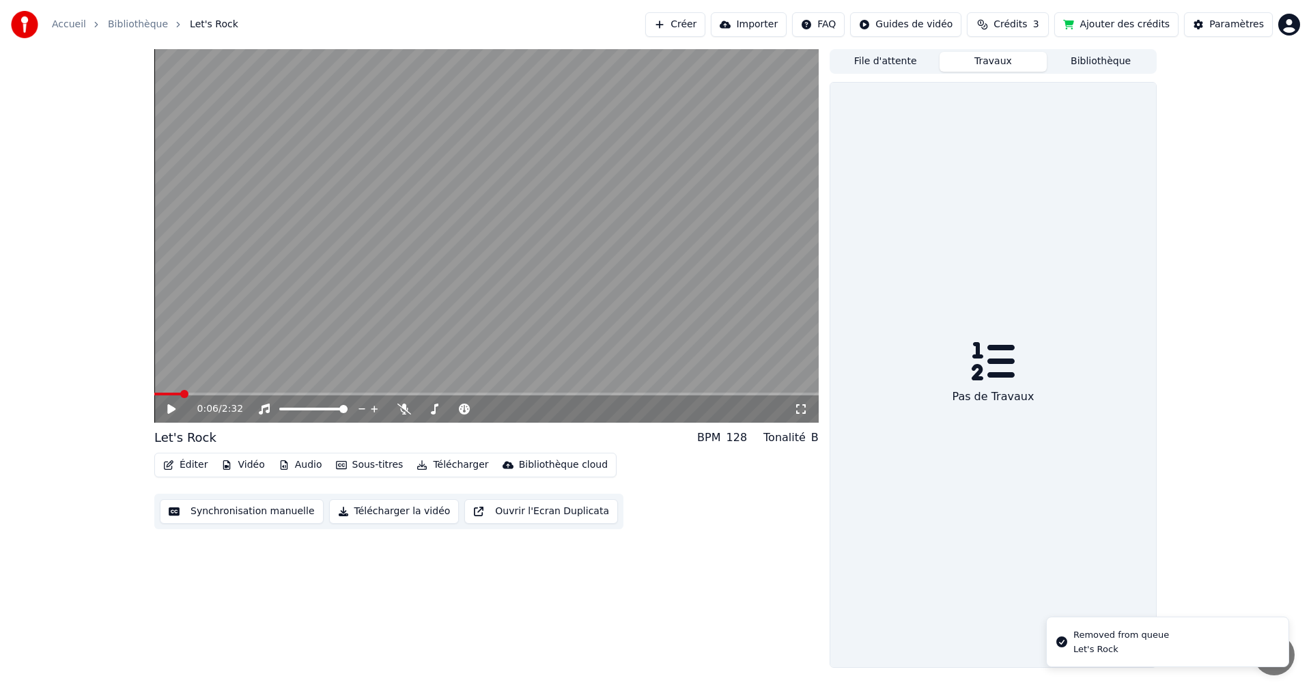
click at [1014, 61] on button "Travaux" at bounding box center [993, 62] width 108 height 20
click at [855, 61] on button "File d'attente" at bounding box center [885, 62] width 108 height 20
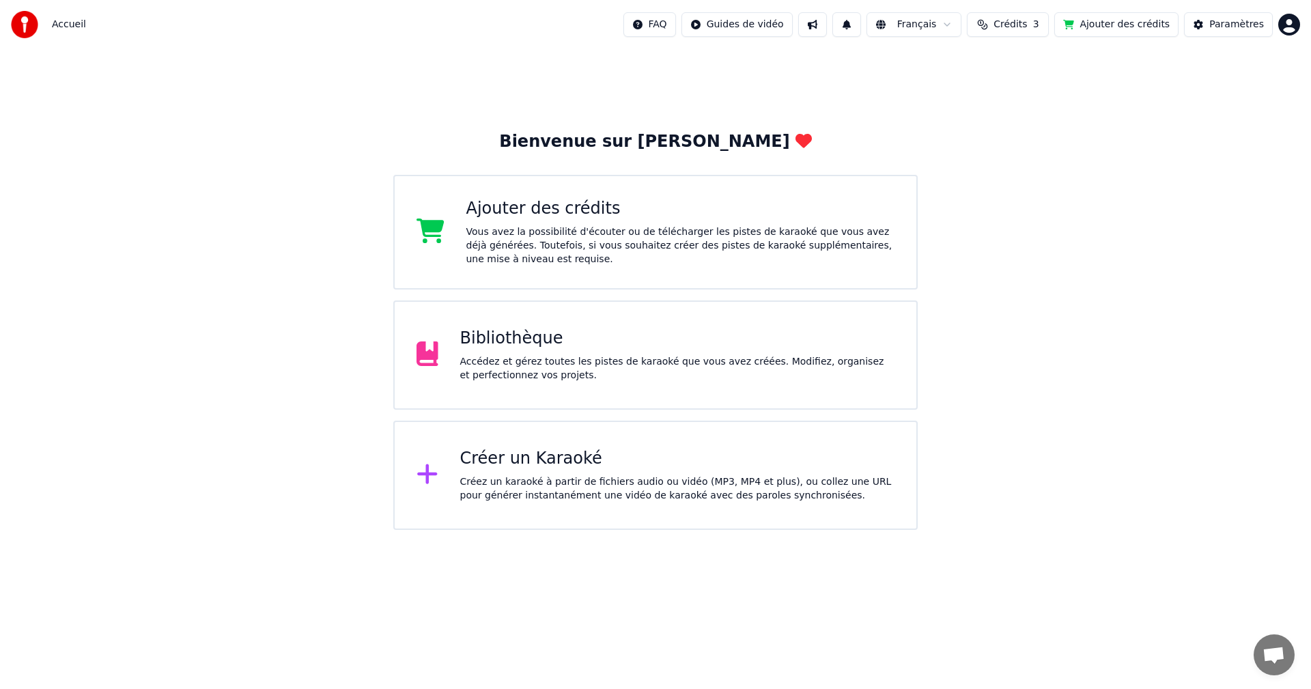
click at [487, 343] on div "Bibliothèque" at bounding box center [677, 339] width 435 height 22
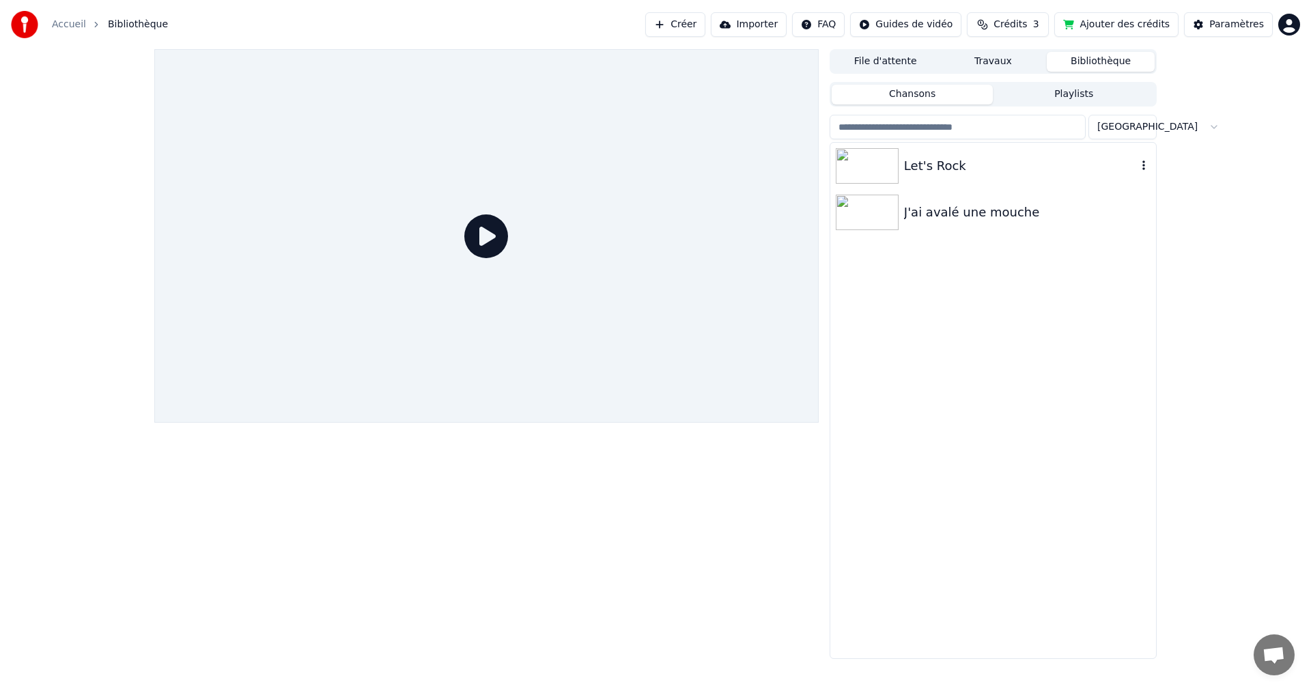
click at [889, 169] on img at bounding box center [866, 165] width 63 height 35
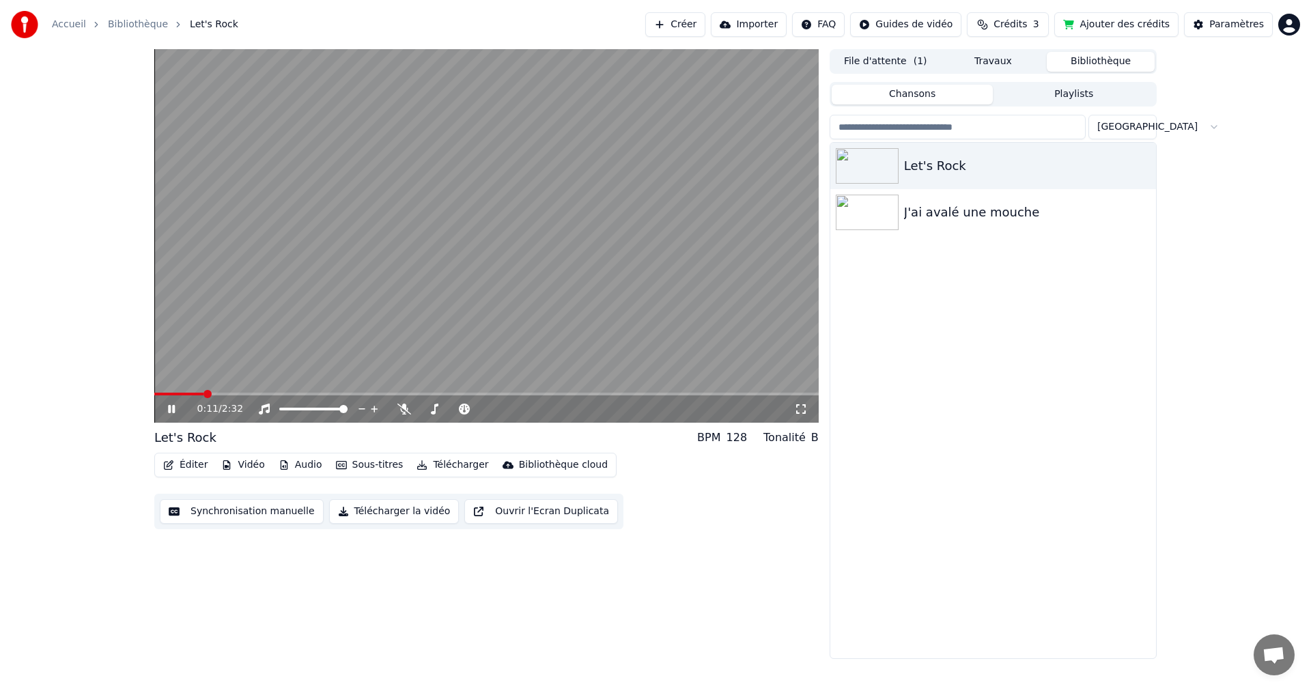
click at [167, 411] on icon at bounding box center [181, 408] width 32 height 11
click at [266, 507] on button "Synchronisation manuelle" at bounding box center [242, 511] width 164 height 25
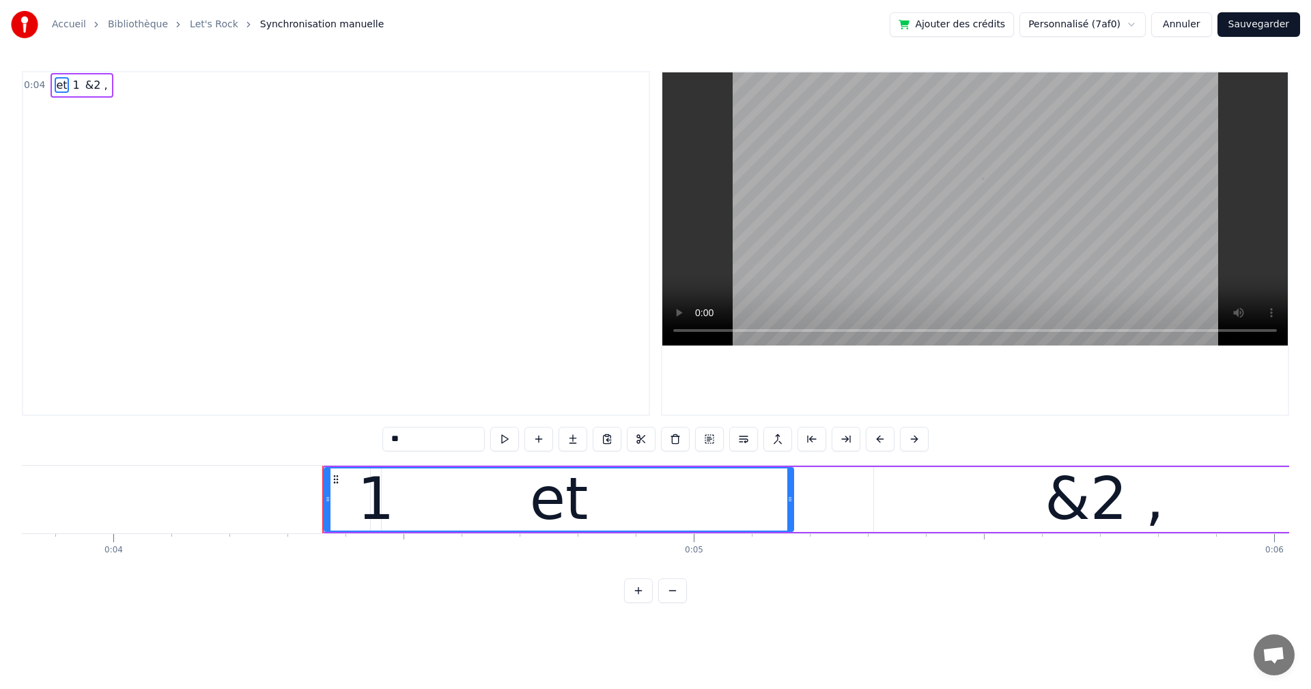
scroll to position [0, 2461]
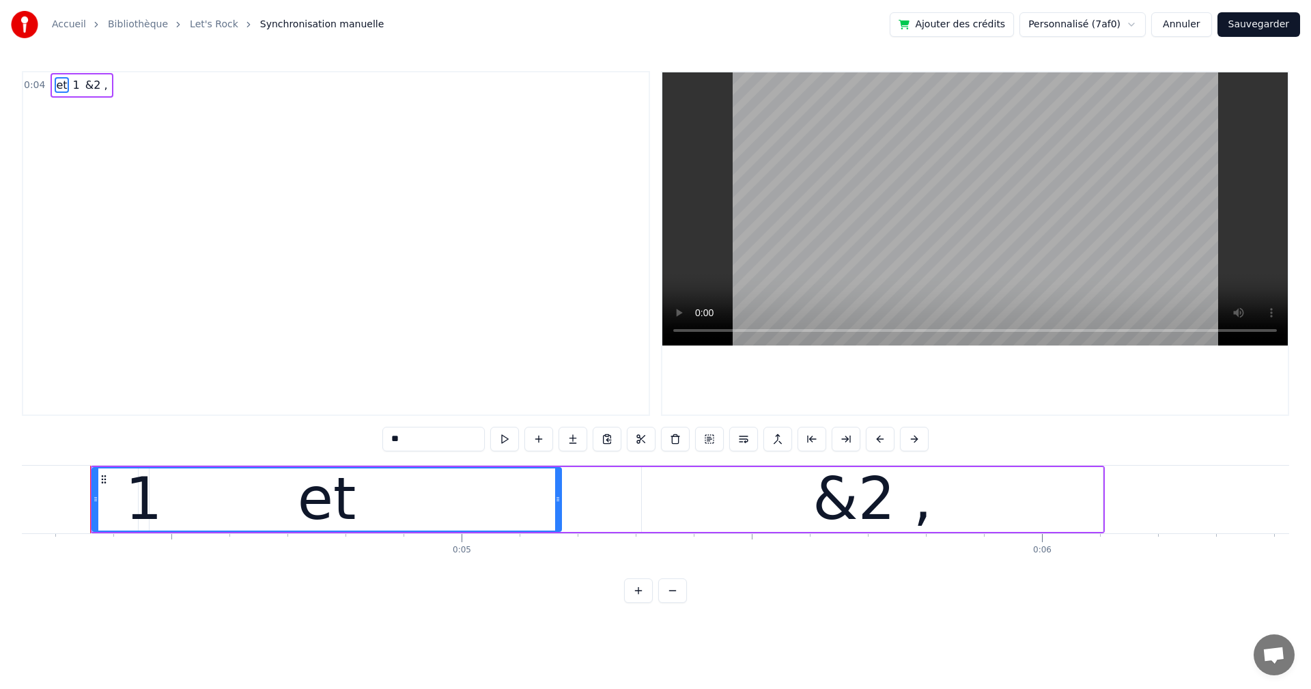
click at [324, 621] on html "Accueil Bibliothèque Let's Rock Synchronisation manuelle Ajouter des crédits Pe…" at bounding box center [655, 312] width 1311 height 625
click at [371, 386] on div "0:04 et 1 &2 ," at bounding box center [336, 243] width 628 height 345
click at [371, 466] on div "et 1 &2 ," at bounding box center [597, 500] width 1014 height 68
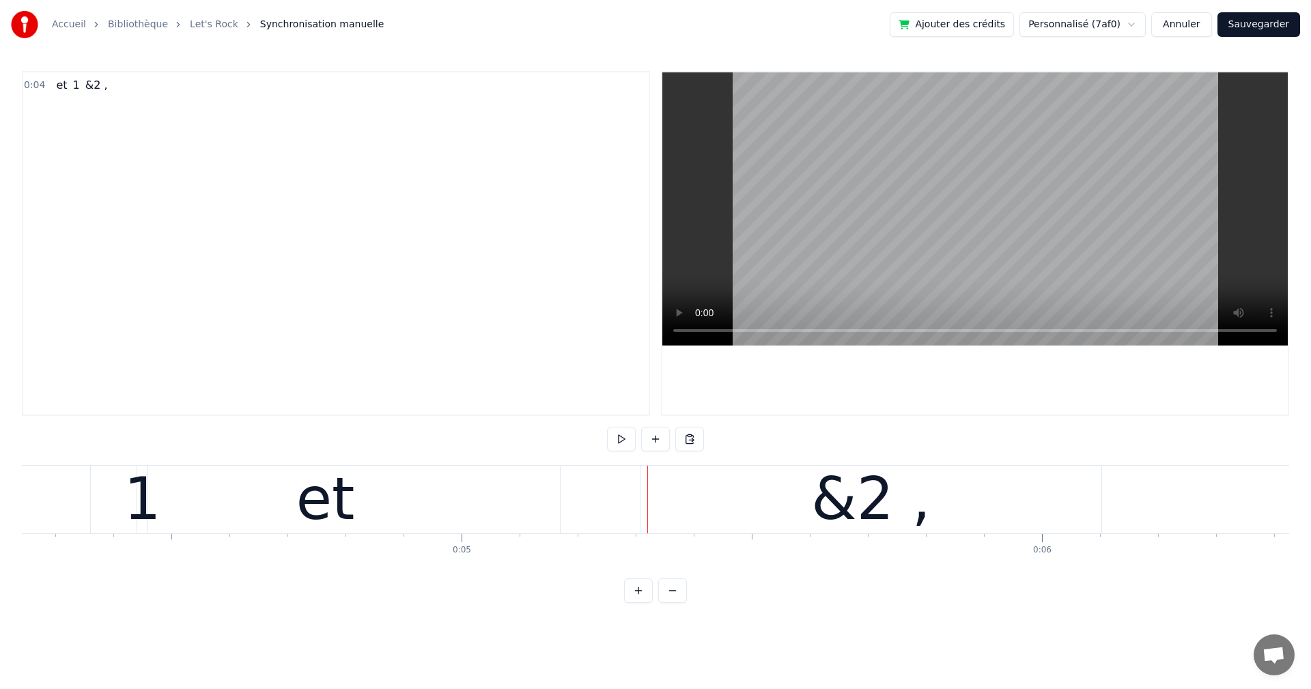
click at [1104, 506] on div "et 1 &2 ," at bounding box center [597, 500] width 1014 height 68
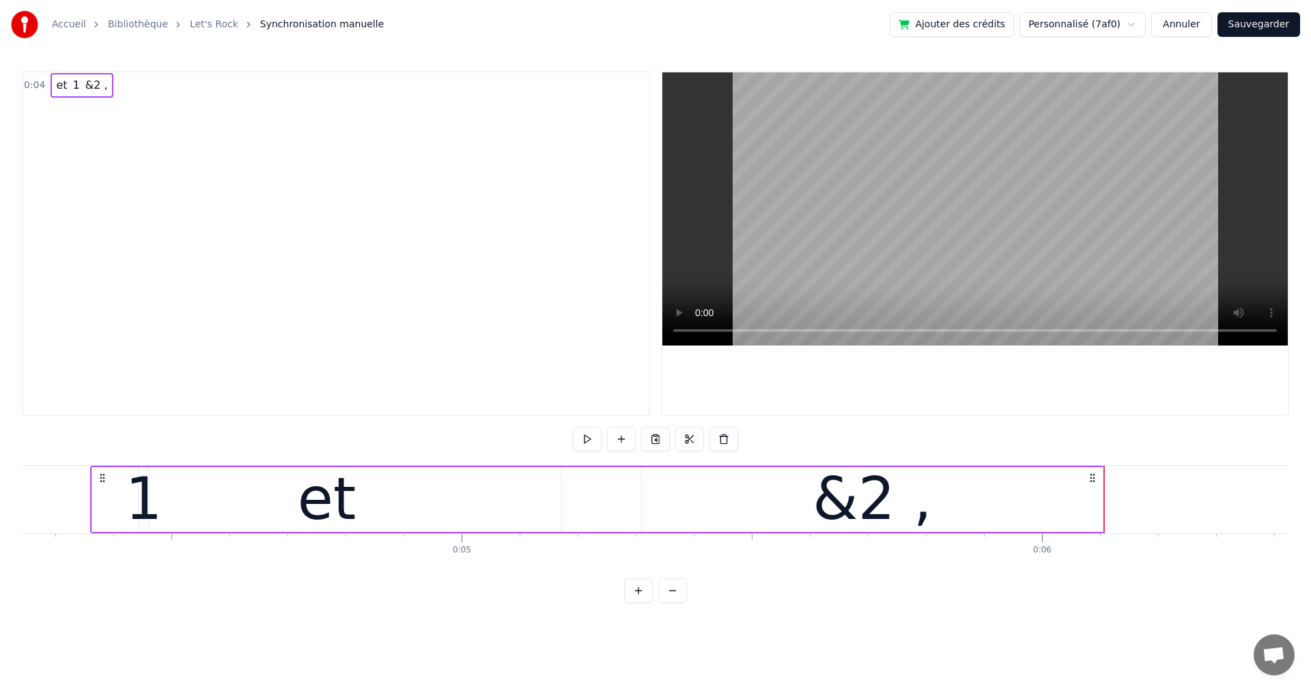
click at [1104, 503] on div at bounding box center [1104, 500] width 1 height 68
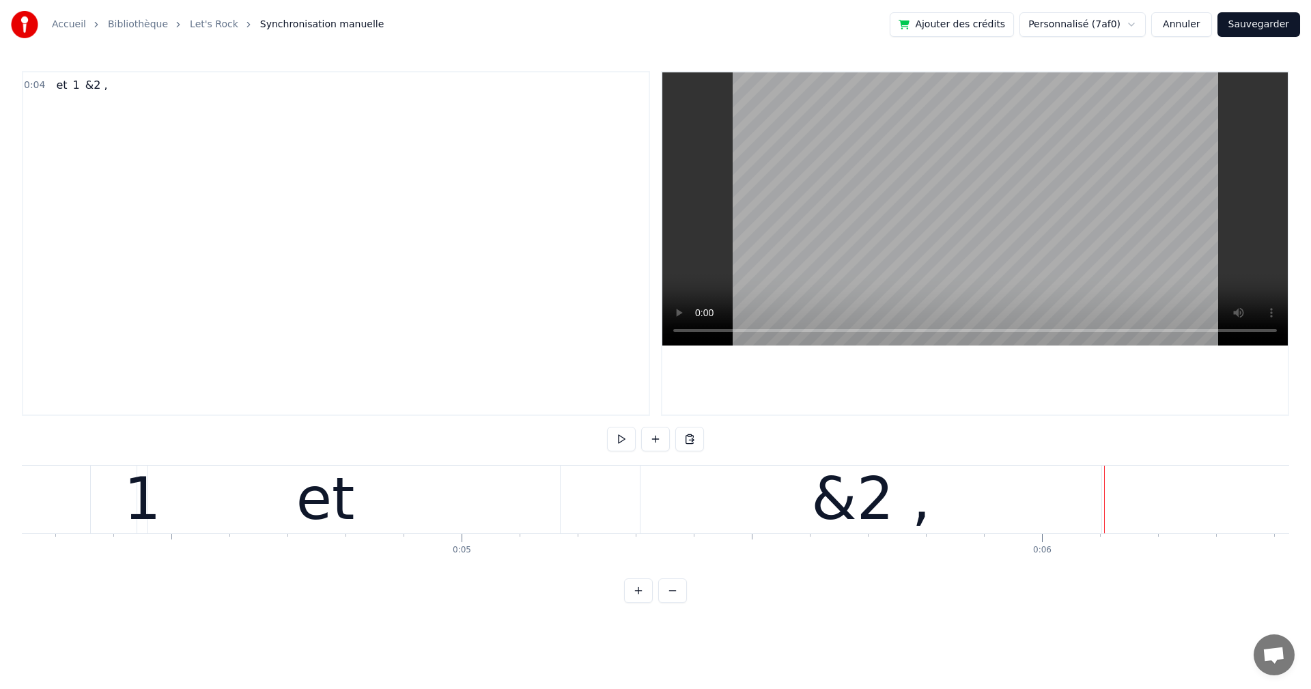
click at [658, 434] on button at bounding box center [655, 439] width 29 height 25
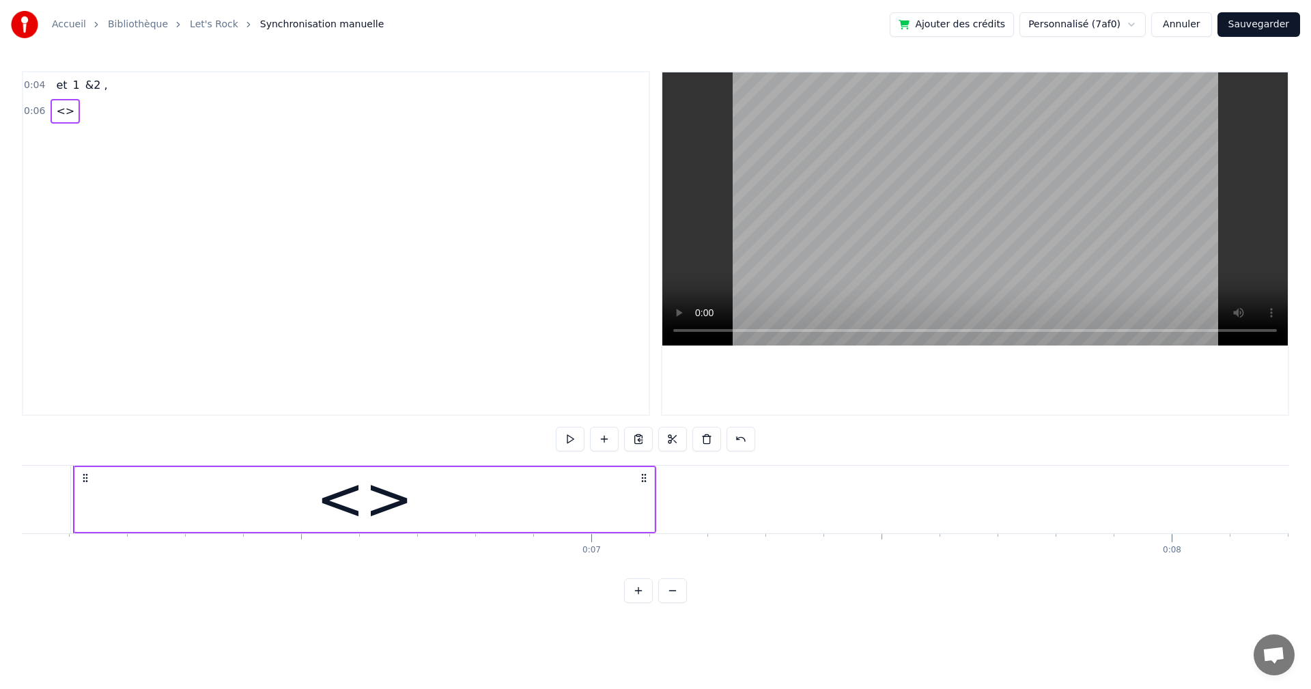
scroll to position [0, 3493]
click at [391, 506] on div "<>" at bounding box center [363, 498] width 97 height 87
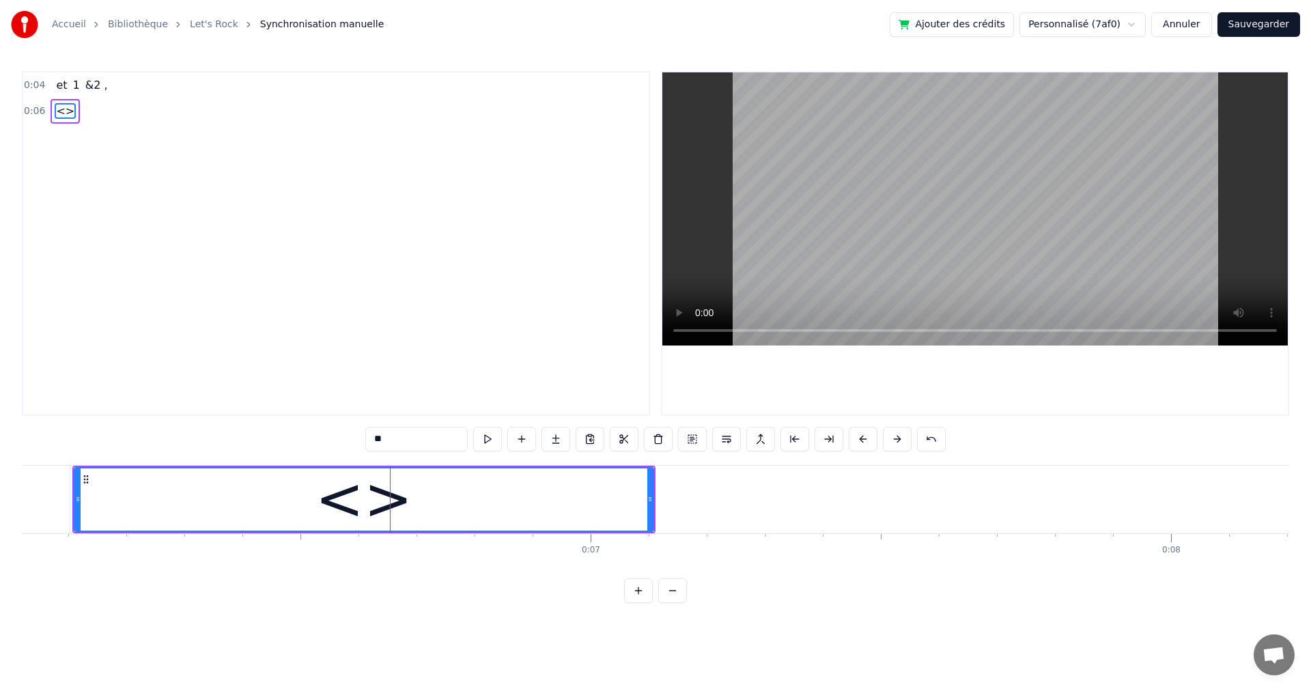
click at [68, 112] on span "<>" at bounding box center [65, 111] width 21 height 16
click at [410, 509] on div "<>" at bounding box center [382, 498] width 97 height 87
click at [55, 109] on span "<>" at bounding box center [65, 111] width 21 height 16
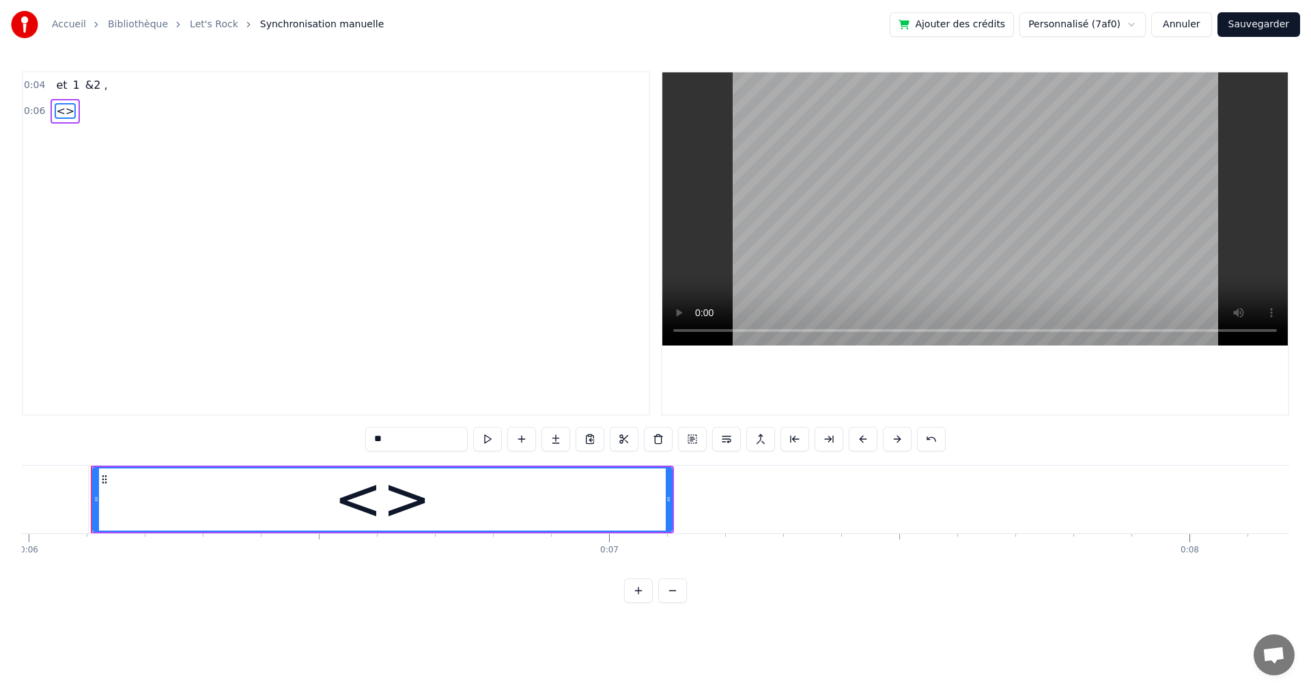
click at [55, 109] on span "<>" at bounding box center [65, 111] width 21 height 16
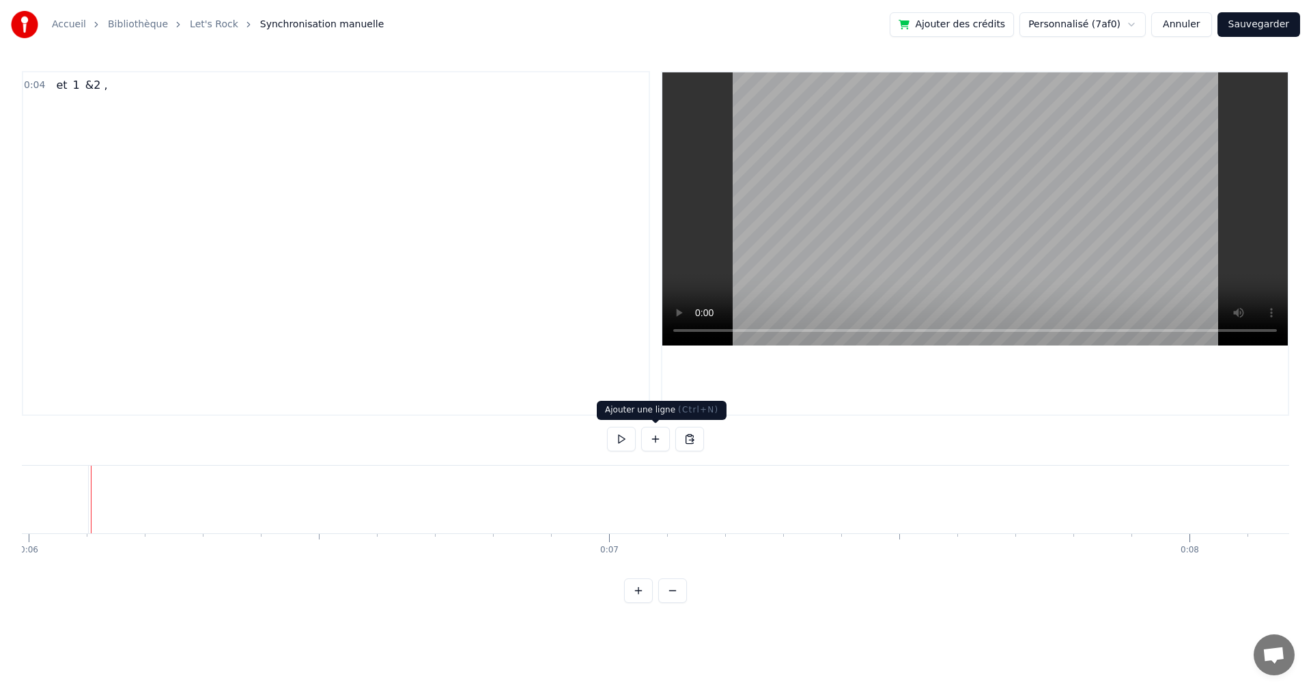
click at [653, 439] on button at bounding box center [655, 439] width 29 height 25
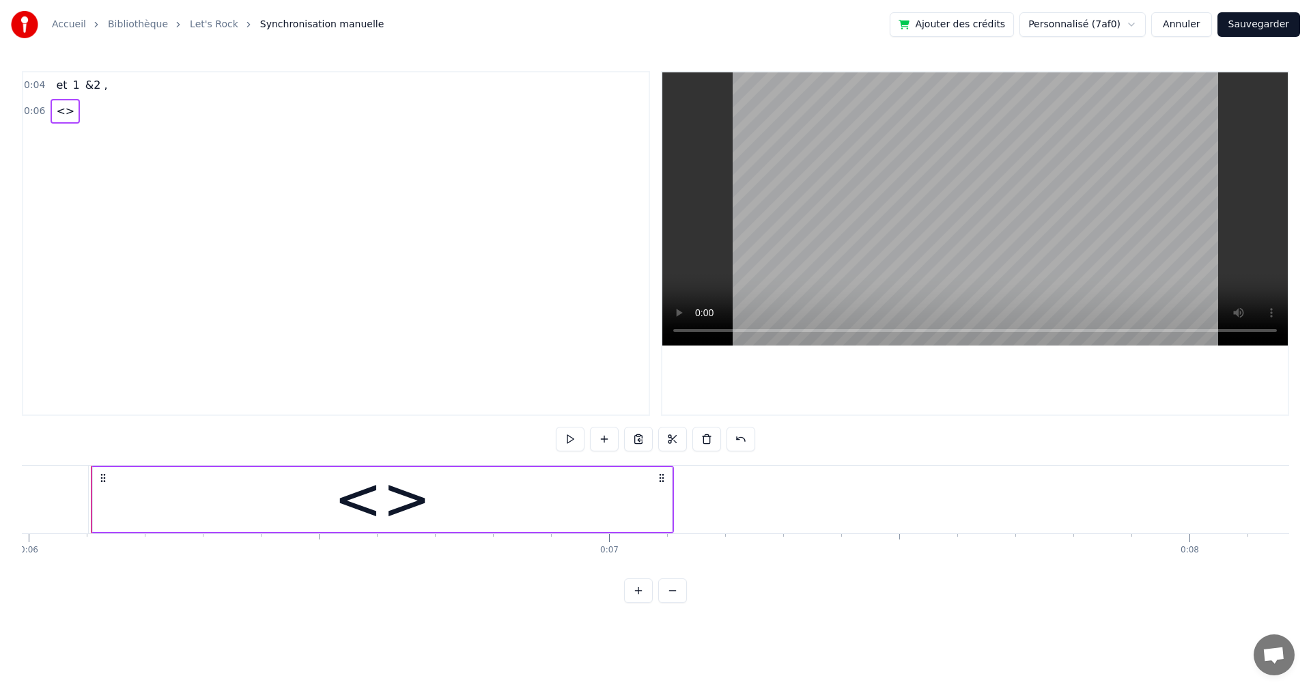
click at [412, 508] on div "<>" at bounding box center [382, 498] width 97 height 87
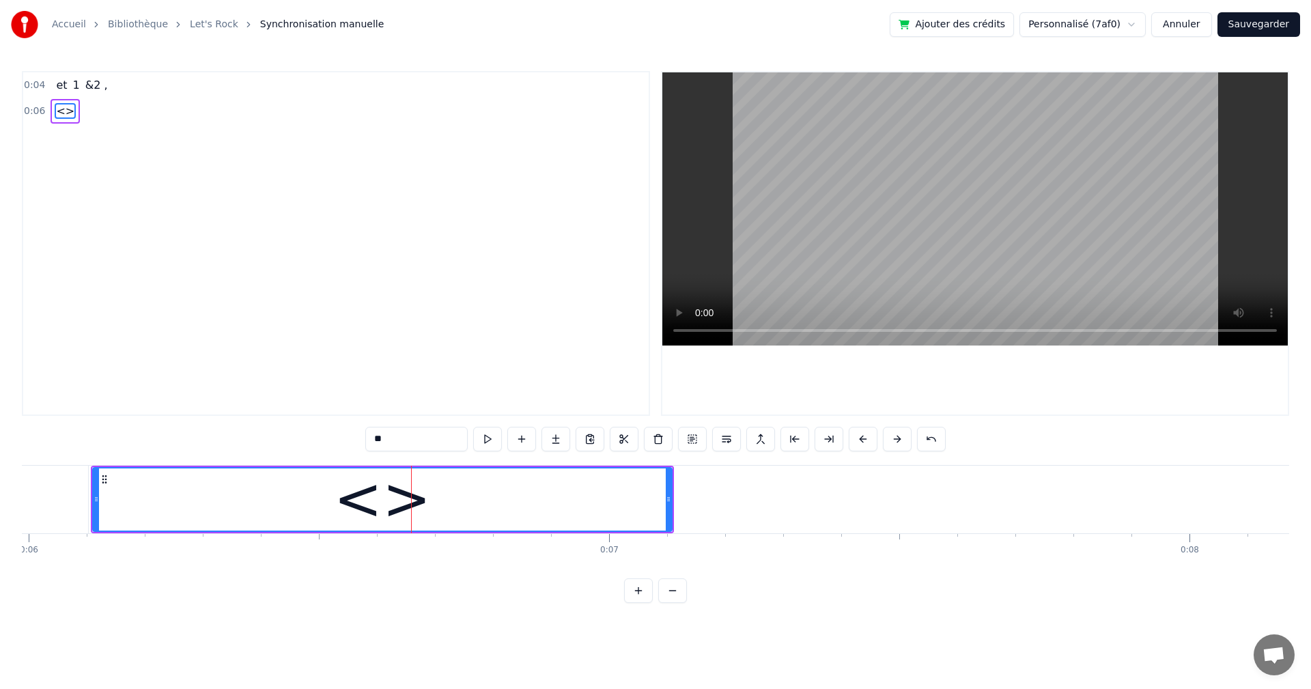
click at [59, 117] on span "<>" at bounding box center [65, 111] width 21 height 16
click at [426, 505] on div "<>" at bounding box center [382, 499] width 577 height 62
click at [410, 505] on div "<>" at bounding box center [382, 498] width 97 height 87
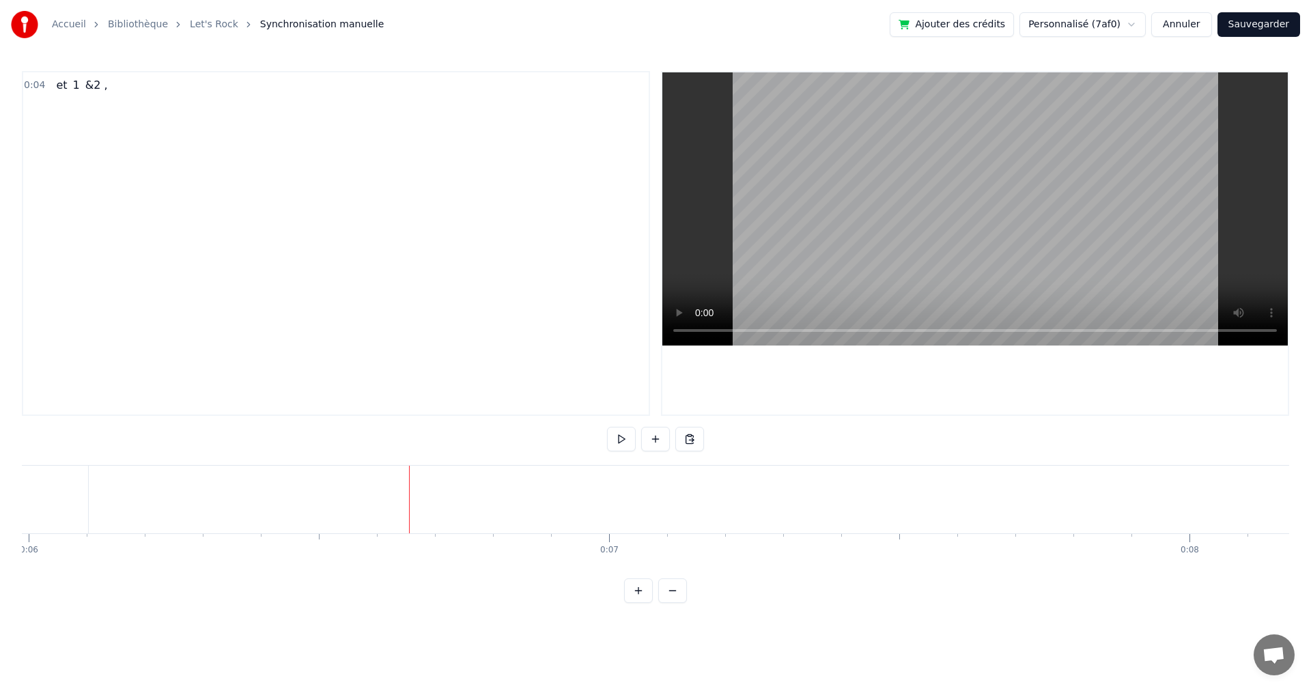
drag, startPoint x: 530, startPoint y: 631, endPoint x: 715, endPoint y: 642, distance: 184.6
click at [715, 625] on html "Accueil Bibliothèque Let's Rock Synchronisation manuelle Ajouter des crédits Pe…" at bounding box center [655, 312] width 1311 height 625
drag, startPoint x: 489, startPoint y: 434, endPoint x: 657, endPoint y: 436, distance: 167.9
click at [657, 436] on div "0:04 et 1 &2 , et 1 &2 , To pick up a draggable item, press the space bar. Whil…" at bounding box center [655, 337] width 1267 height 532
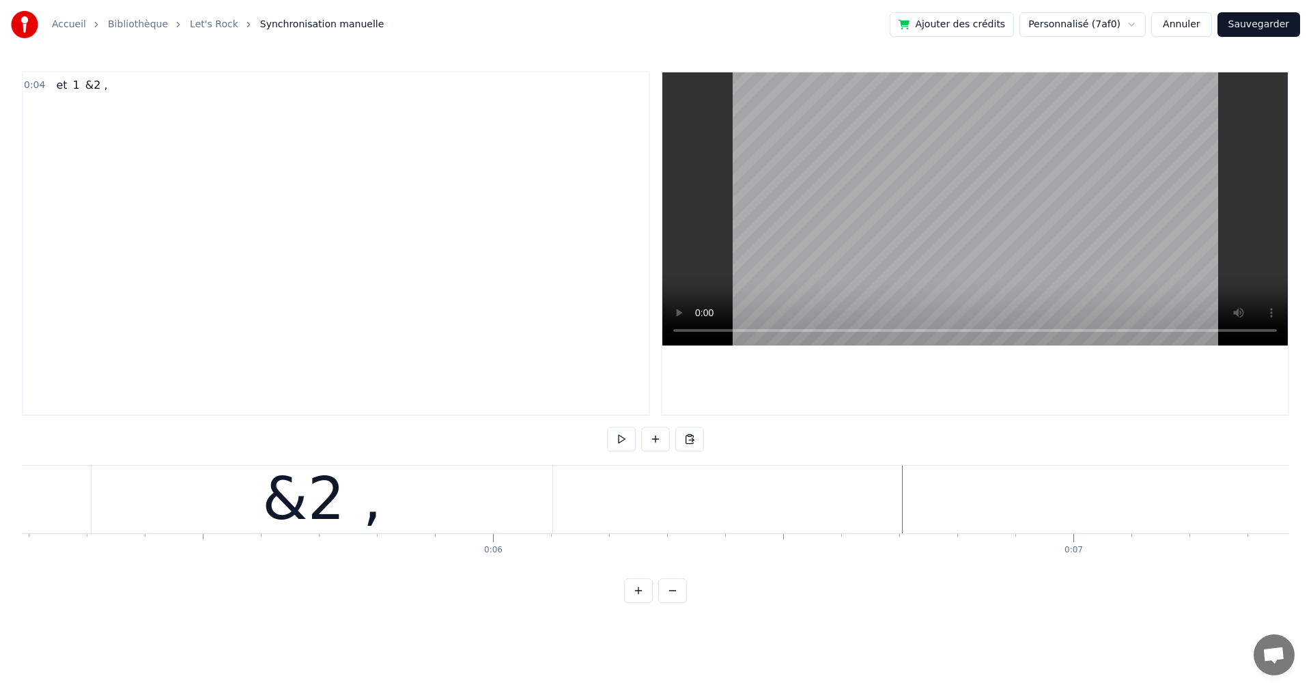
click at [547, 512] on div "&2 ," at bounding box center [321, 500] width 461 height 68
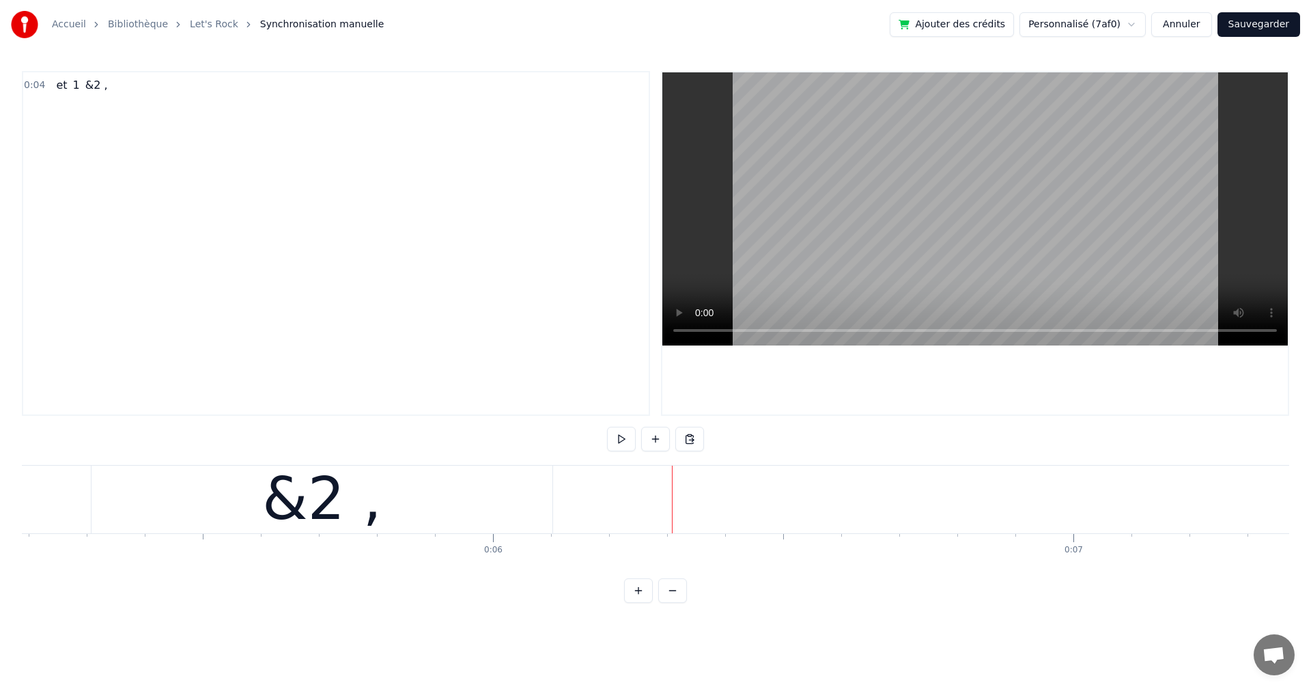
click at [640, 603] on button at bounding box center [638, 590] width 29 height 25
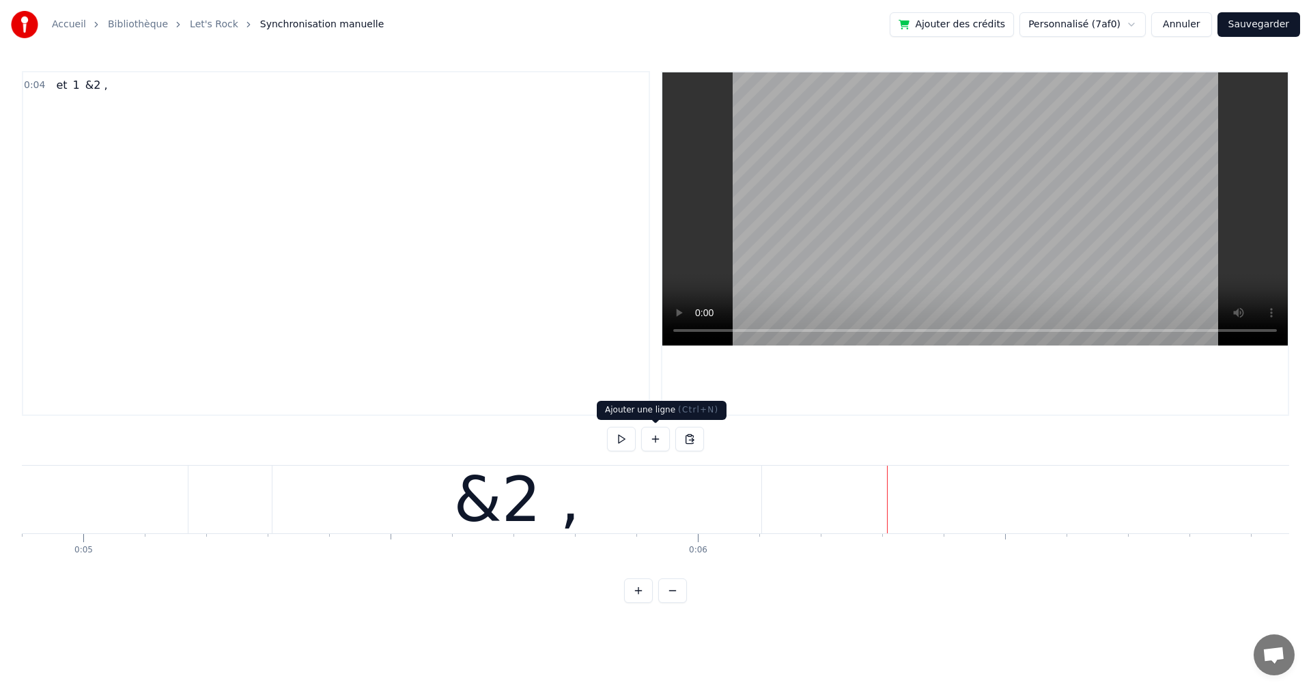
click at [657, 437] on button at bounding box center [655, 439] width 29 height 25
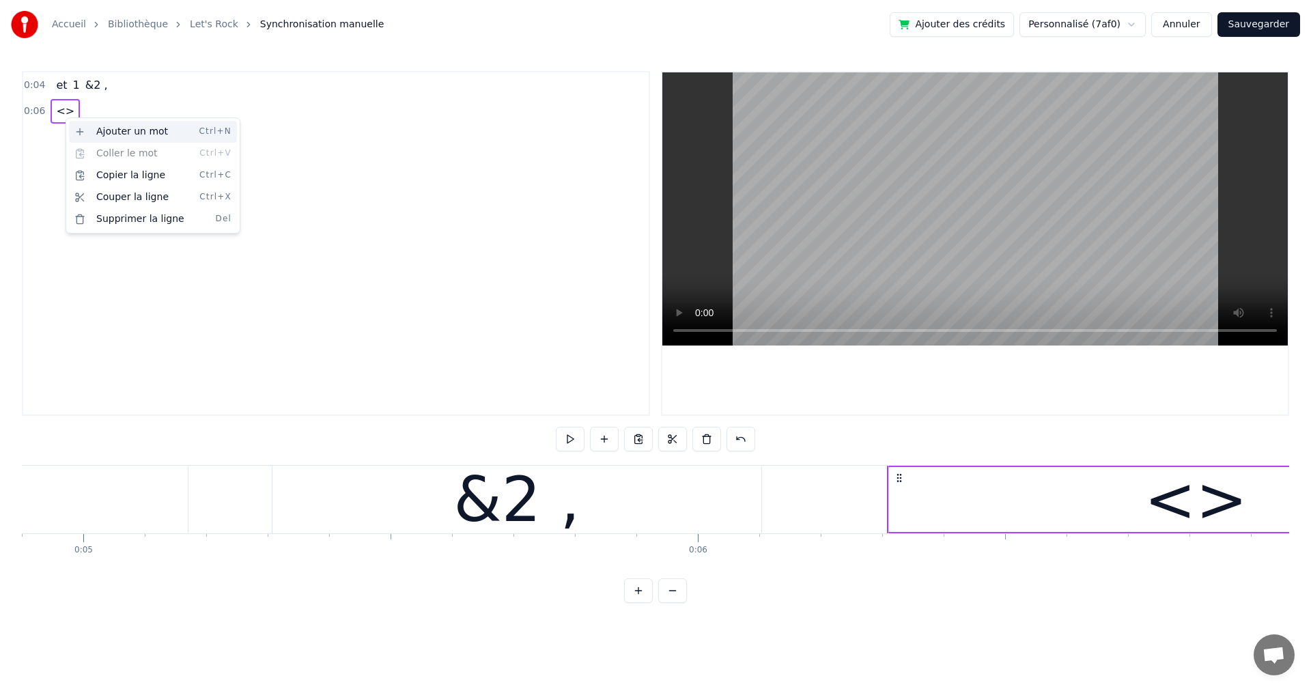
click at [102, 138] on div "Ajouter un mot Ctrl+N" at bounding box center [153, 132] width 168 height 22
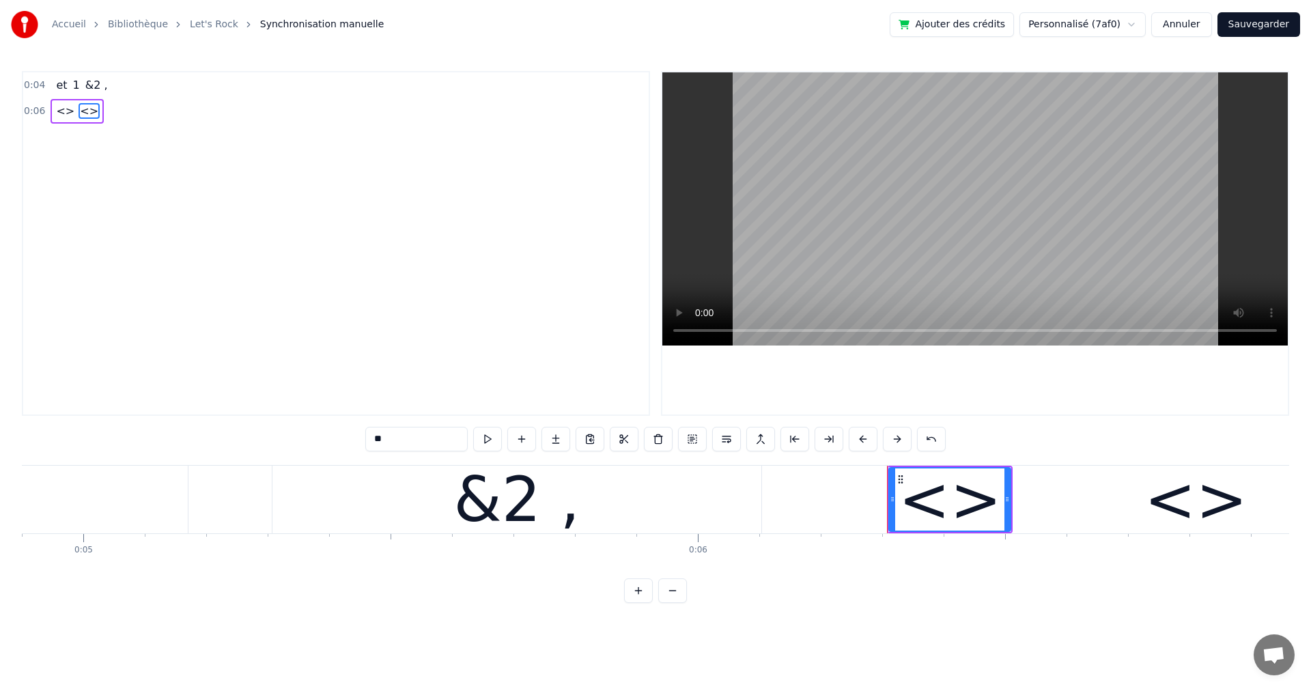
click at [81, 112] on span "<>" at bounding box center [88, 111] width 21 height 16
click at [982, 515] on div "<>" at bounding box center [949, 499] width 103 height 92
click at [969, 487] on div "<>" at bounding box center [949, 499] width 103 height 92
click at [1058, 500] on div "<>" at bounding box center [1195, 499] width 613 height 65
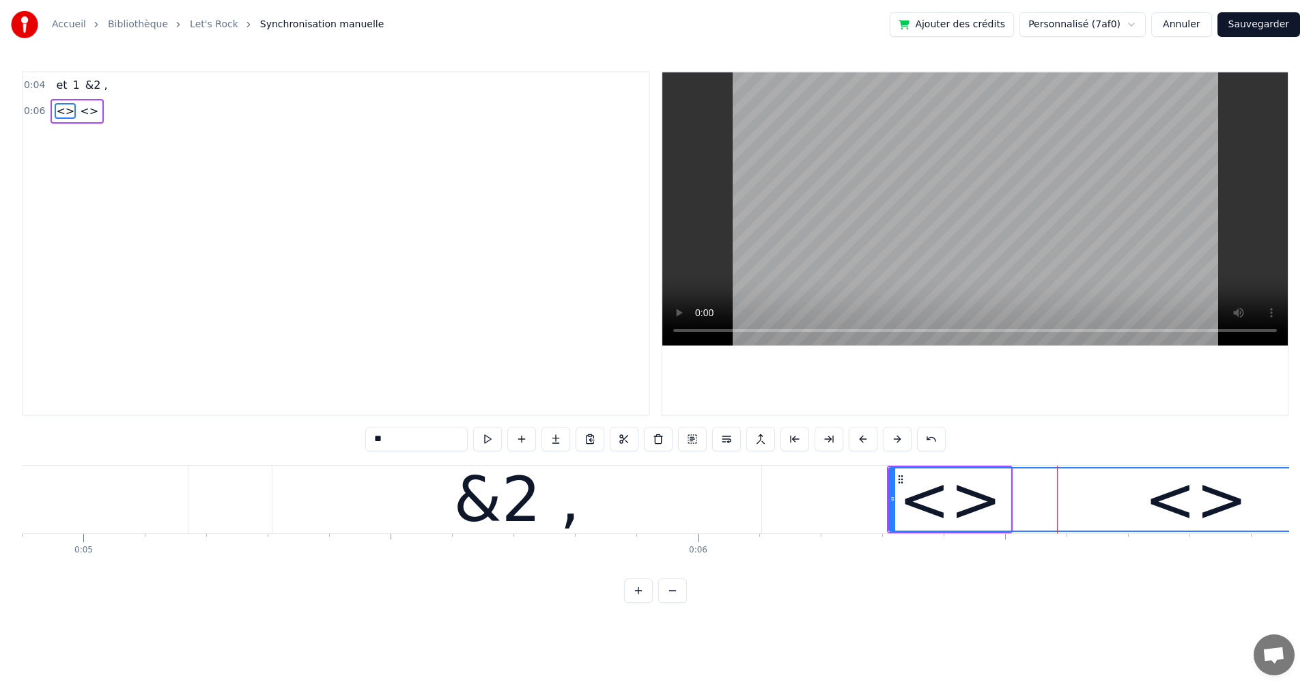
click at [87, 112] on span "<>" at bounding box center [88, 111] width 21 height 16
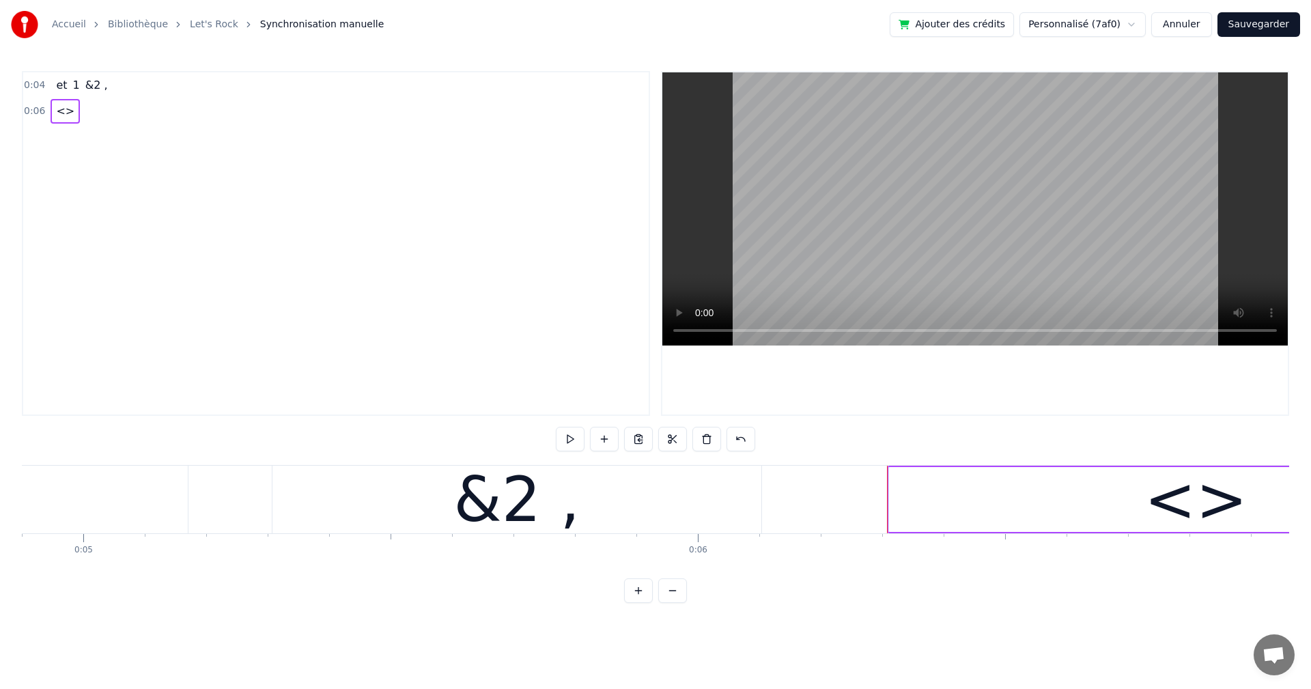
click at [59, 110] on span "<>" at bounding box center [65, 111] width 21 height 16
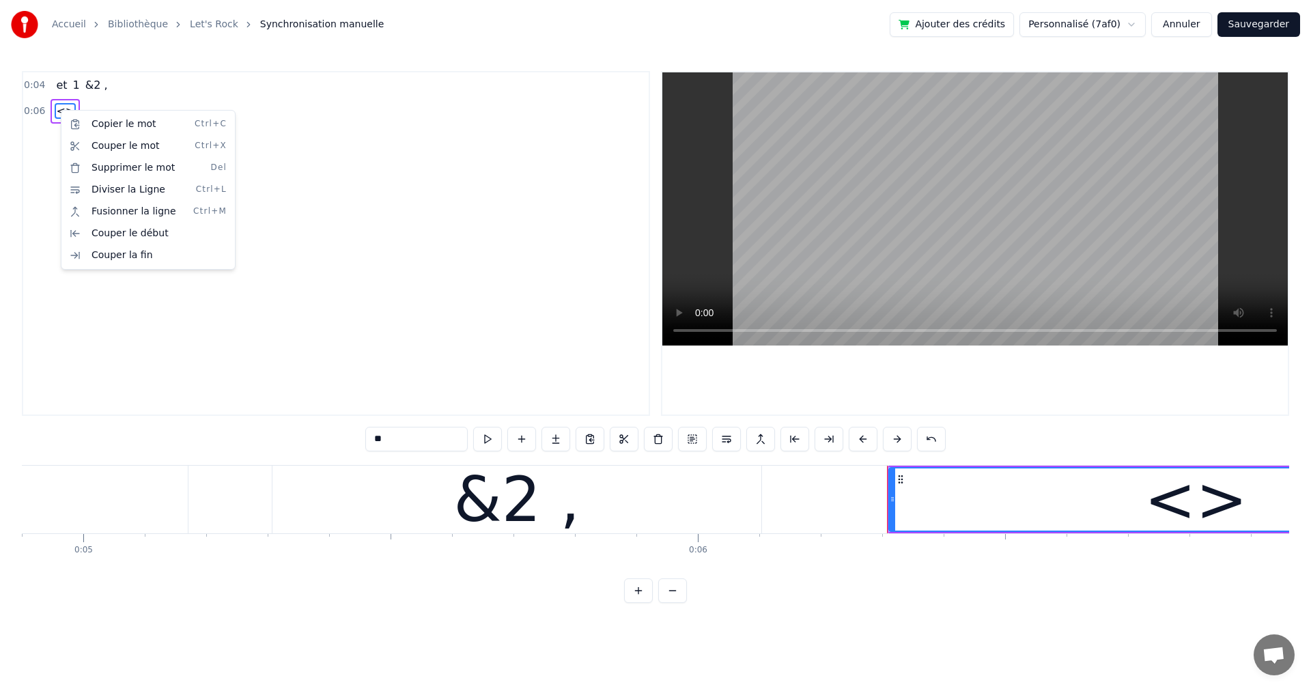
click at [1189, 516] on html "Accueil Bibliothèque Let's Rock Synchronisation manuelle Ajouter des crédits Pe…" at bounding box center [655, 312] width 1311 height 625
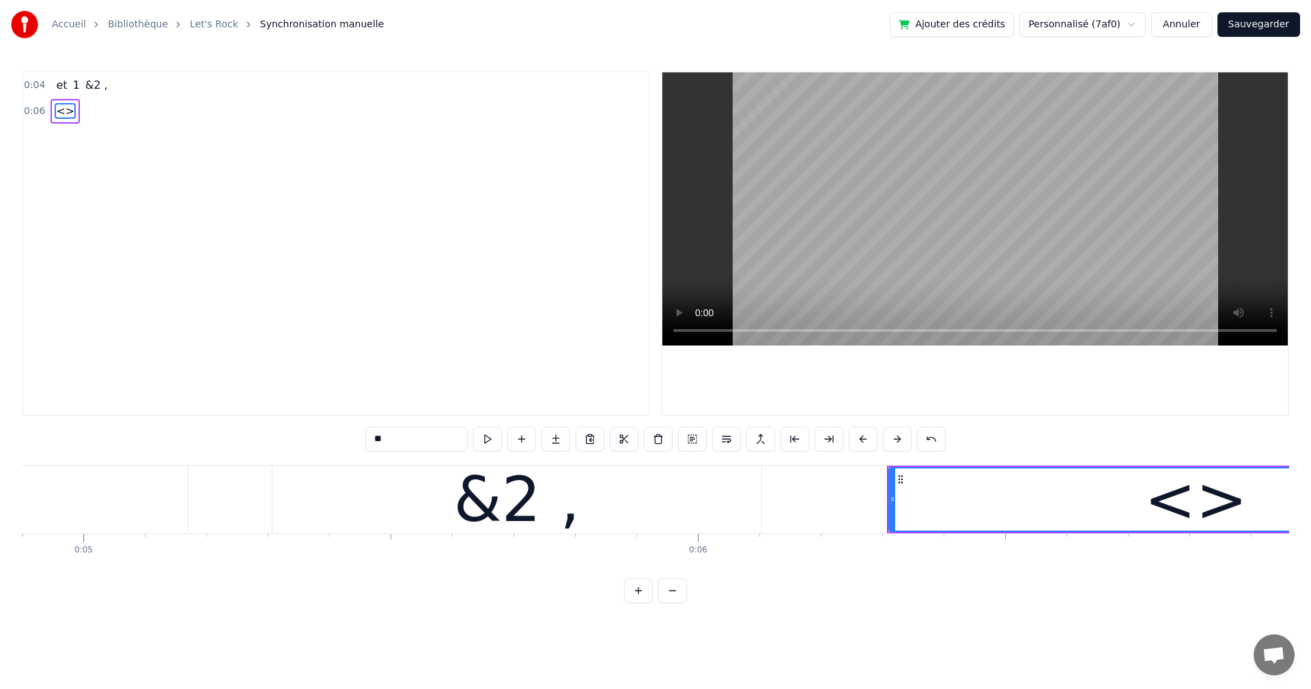
click at [61, 116] on span "<>" at bounding box center [65, 111] width 21 height 16
click at [69, 112] on div "<>" at bounding box center [65, 111] width 29 height 25
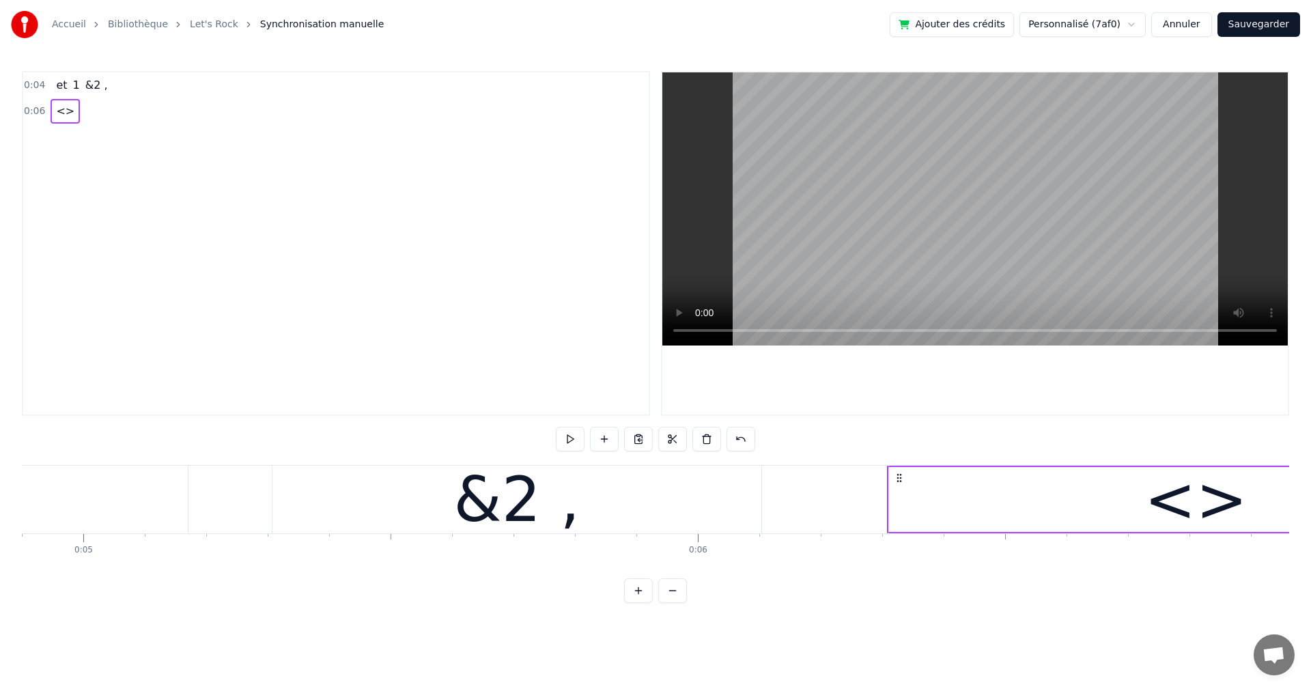
click at [69, 112] on div "<>" at bounding box center [65, 111] width 29 height 25
click at [67, 112] on span "<>" at bounding box center [65, 111] width 21 height 16
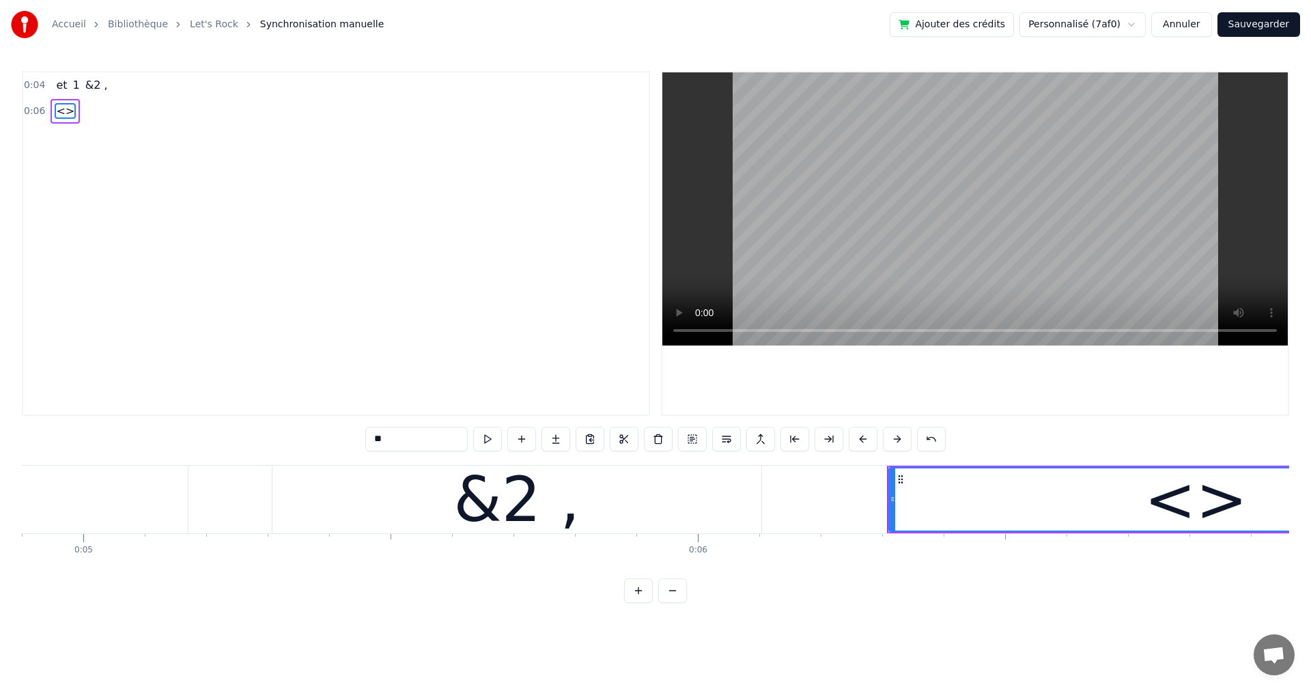
drag, startPoint x: 395, startPoint y: 438, endPoint x: 275, endPoint y: 418, distance: 121.8
click at [275, 418] on div "0:04 et 1 &2 , 0:06 <> ** et 1 &2 , <> To pick up a draggable item, press the s…" at bounding box center [655, 337] width 1267 height 532
paste input "*********"
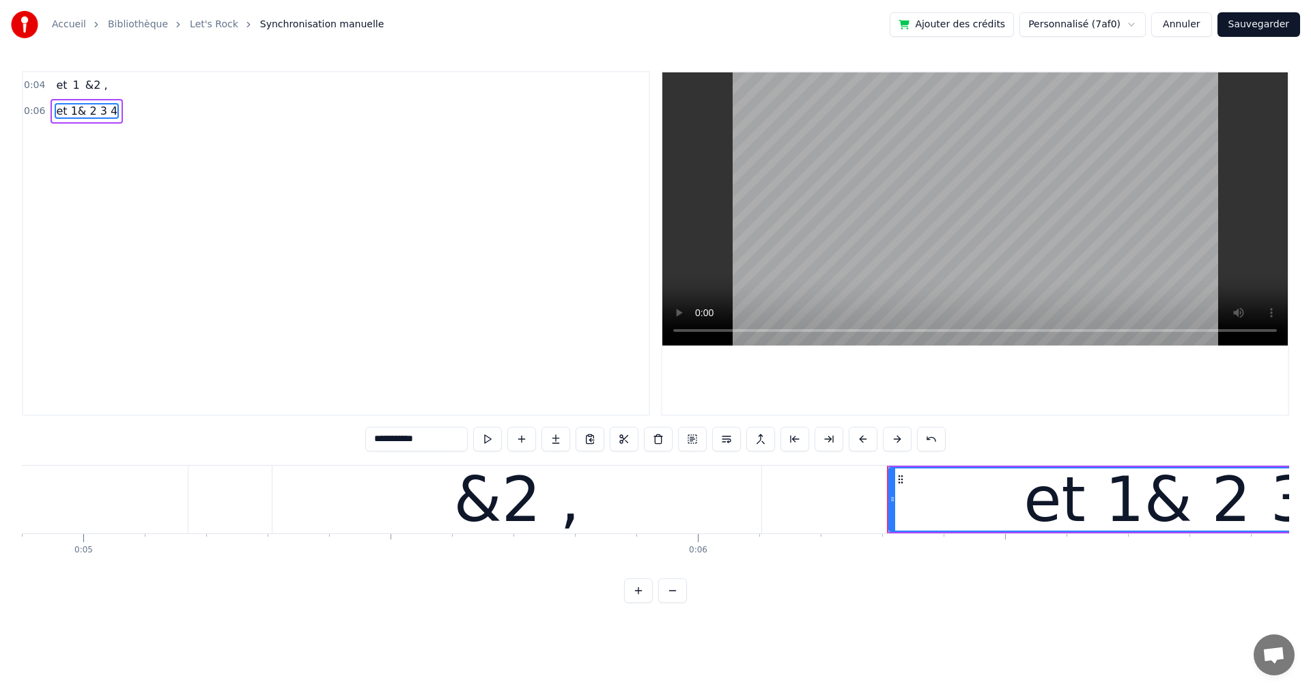
type input "**********"
click at [76, 112] on span "et 1& 2 3 4" at bounding box center [87, 111] width 64 height 16
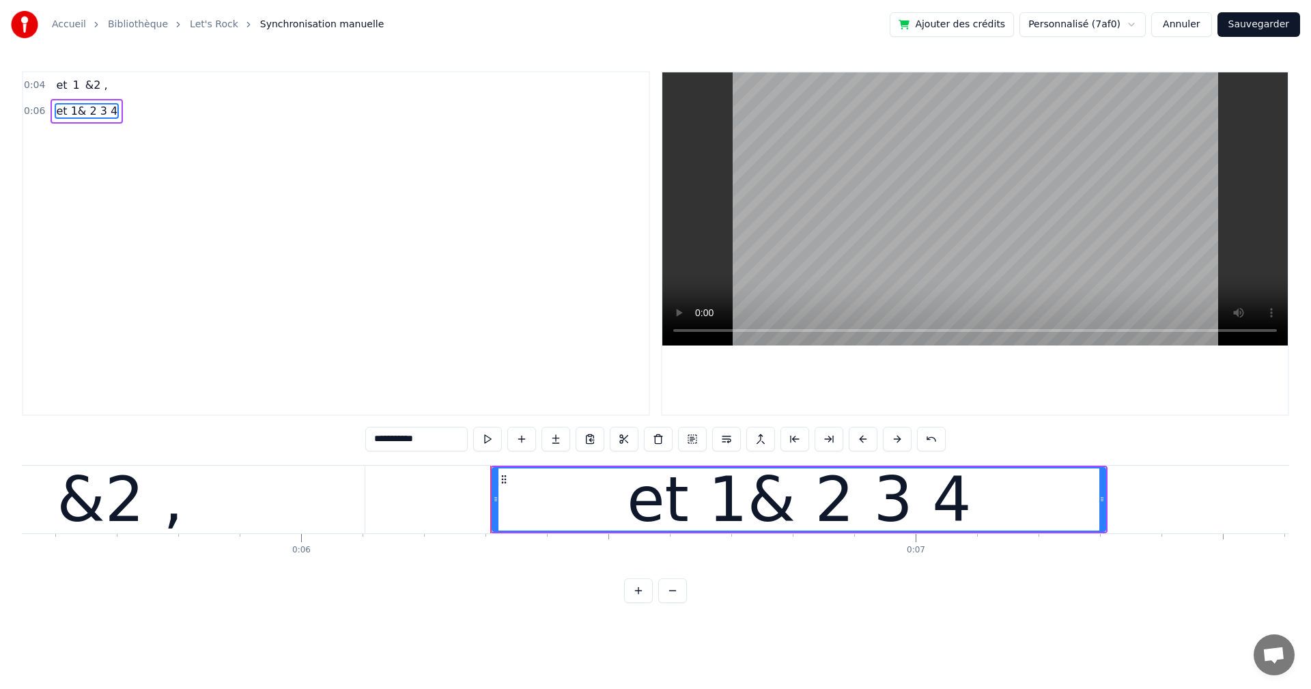
scroll to position [0, 3474]
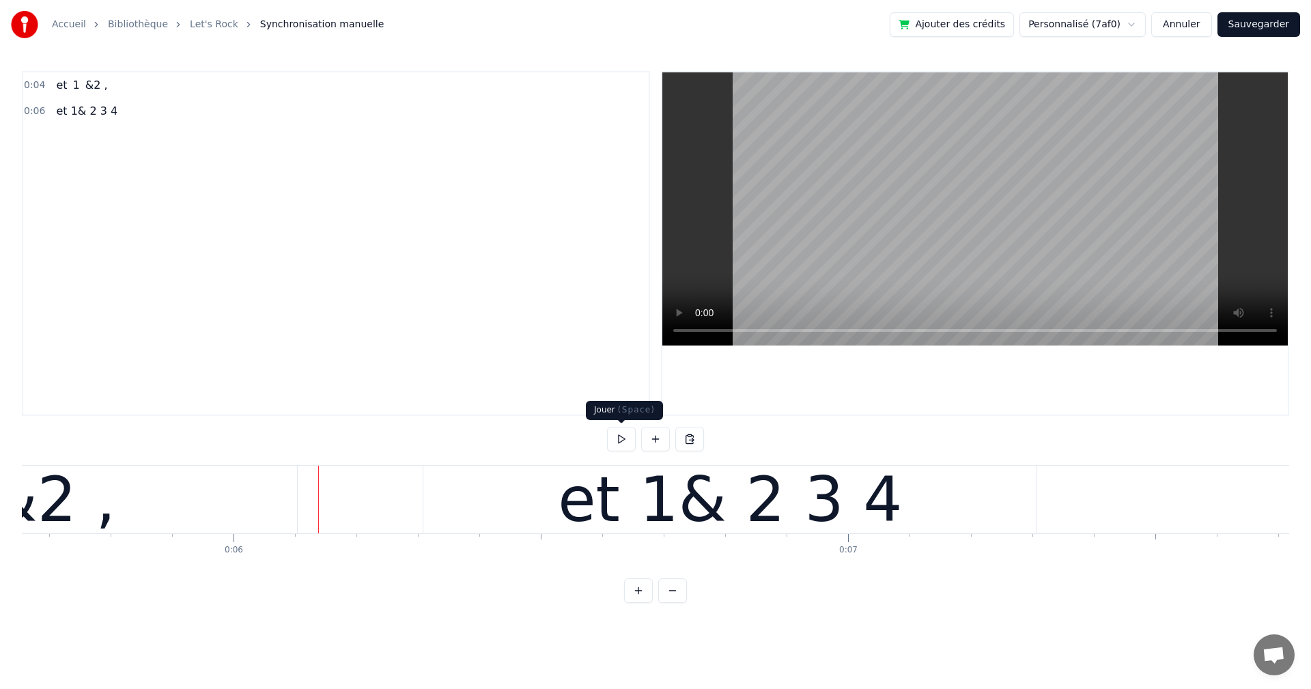
click at [623, 440] on button at bounding box center [621, 439] width 29 height 25
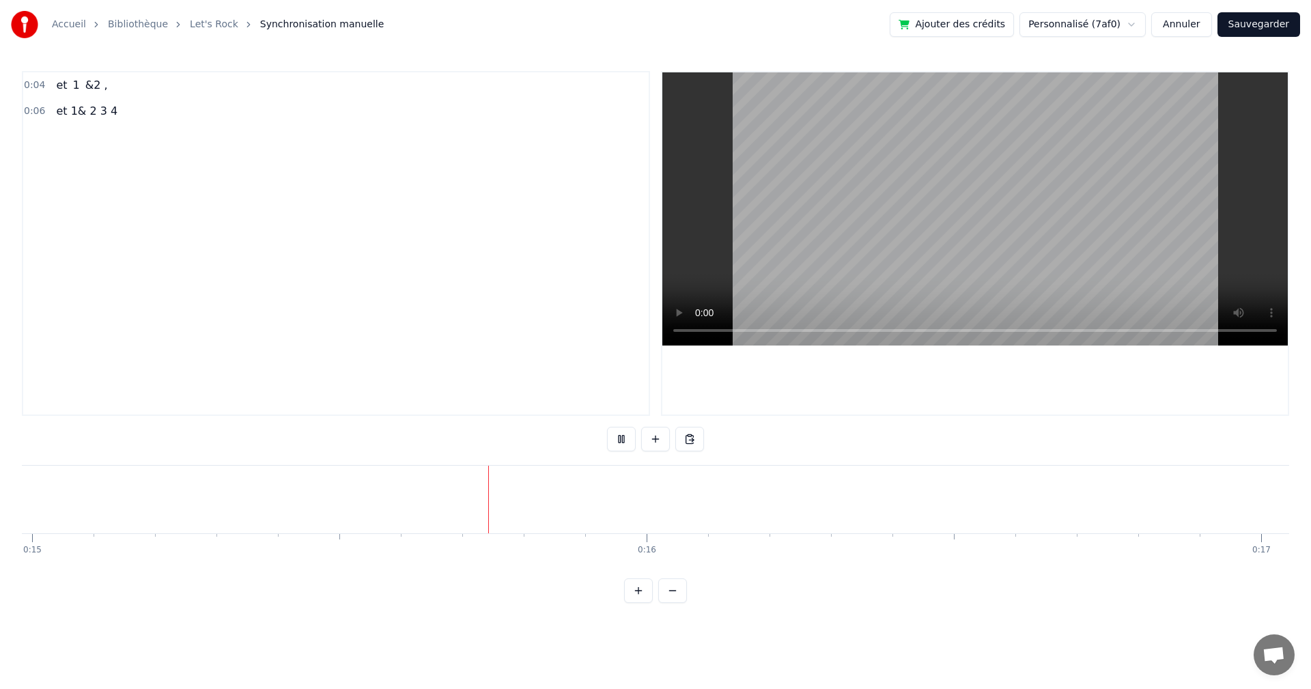
scroll to position [0, 9205]
click at [627, 444] on button at bounding box center [621, 439] width 29 height 25
click at [623, 438] on button at bounding box center [621, 439] width 29 height 25
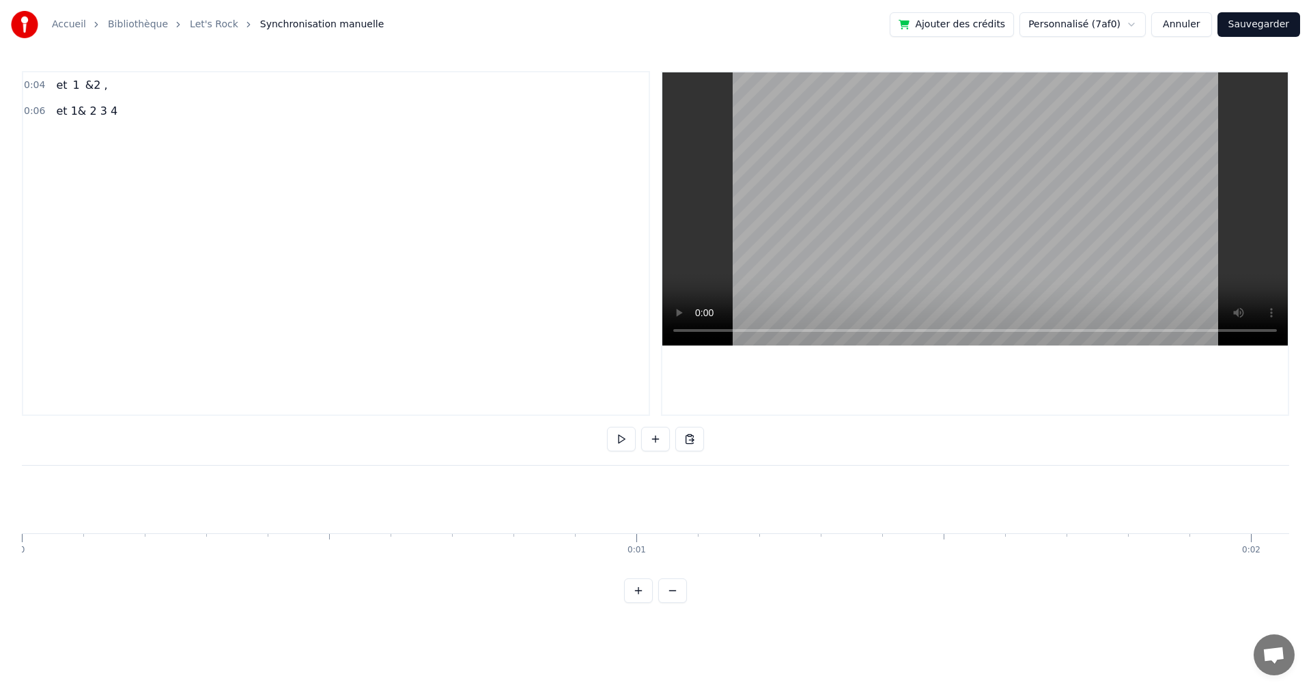
click at [620, 439] on button at bounding box center [621, 439] width 29 height 25
click at [626, 435] on button at bounding box center [621, 439] width 29 height 25
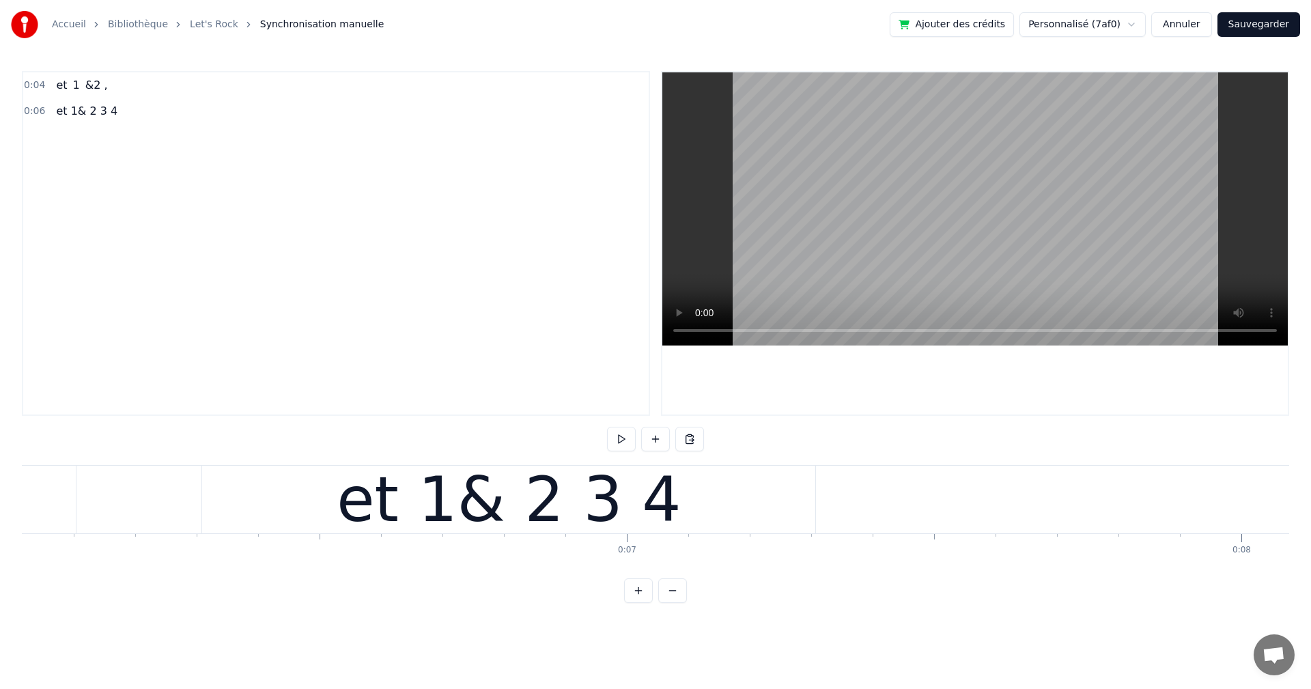
scroll to position [0, 3741]
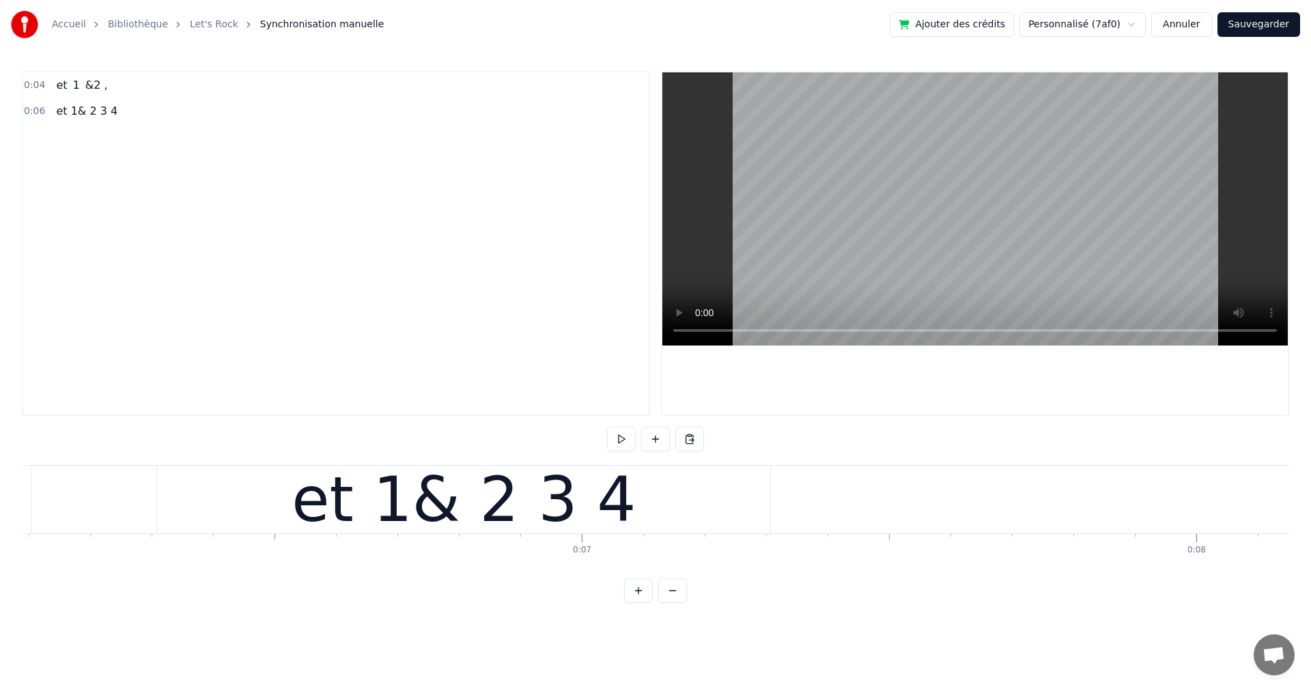
click at [627, 499] on div "et 1& 2 3 4" at bounding box center [463, 500] width 613 height 68
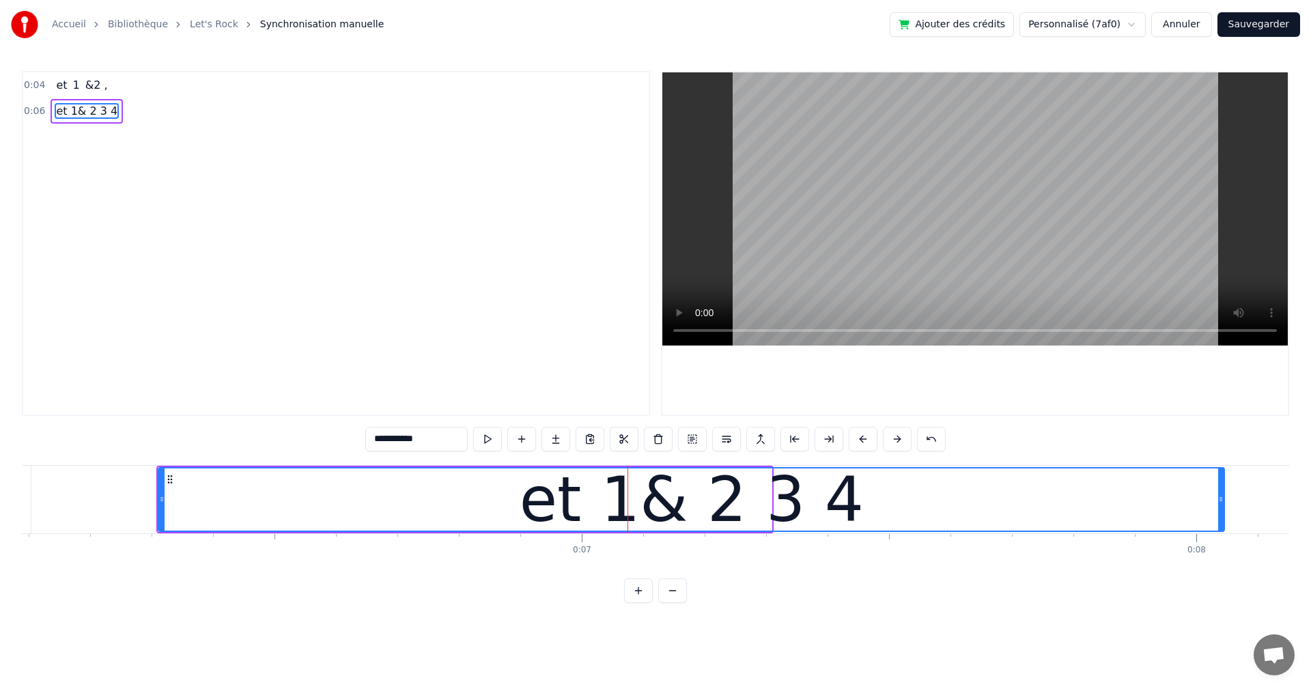
drag, startPoint x: 769, startPoint y: 498, endPoint x: 1221, endPoint y: 498, distance: 452.6
click at [1221, 498] on icon at bounding box center [1220, 499] width 5 height 11
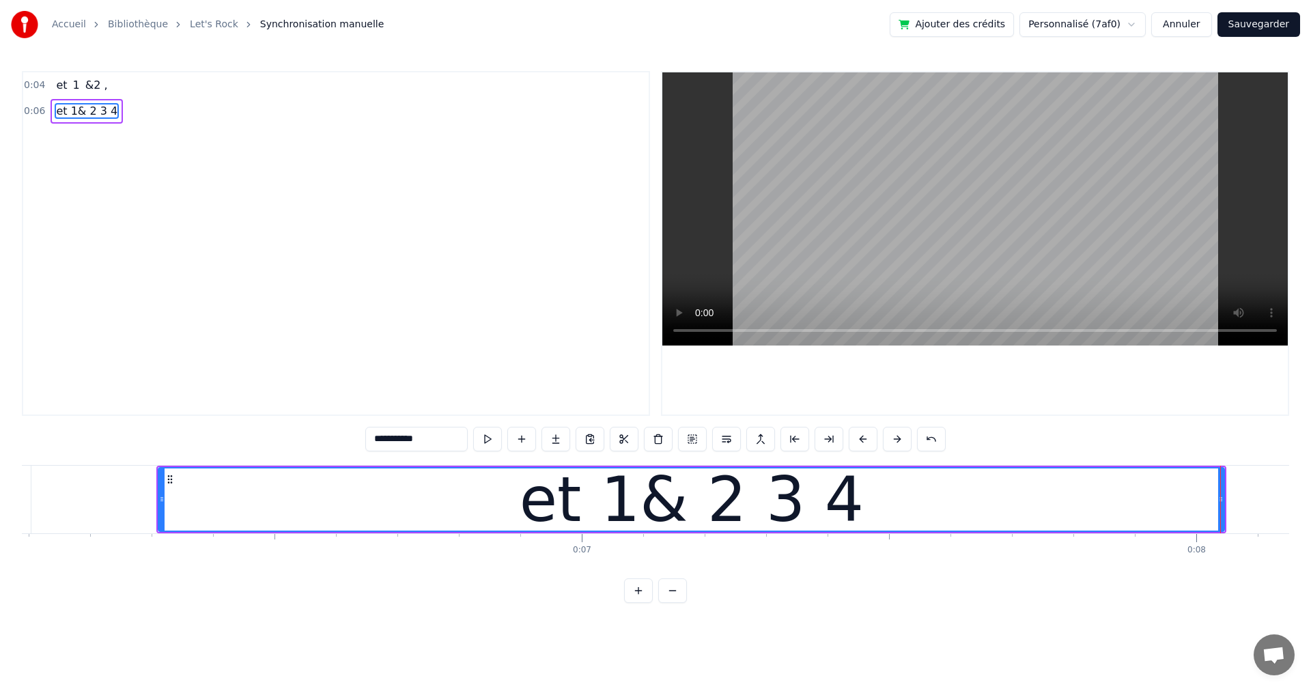
click at [1289, 573] on div "**********" at bounding box center [655, 301] width 1311 height 603
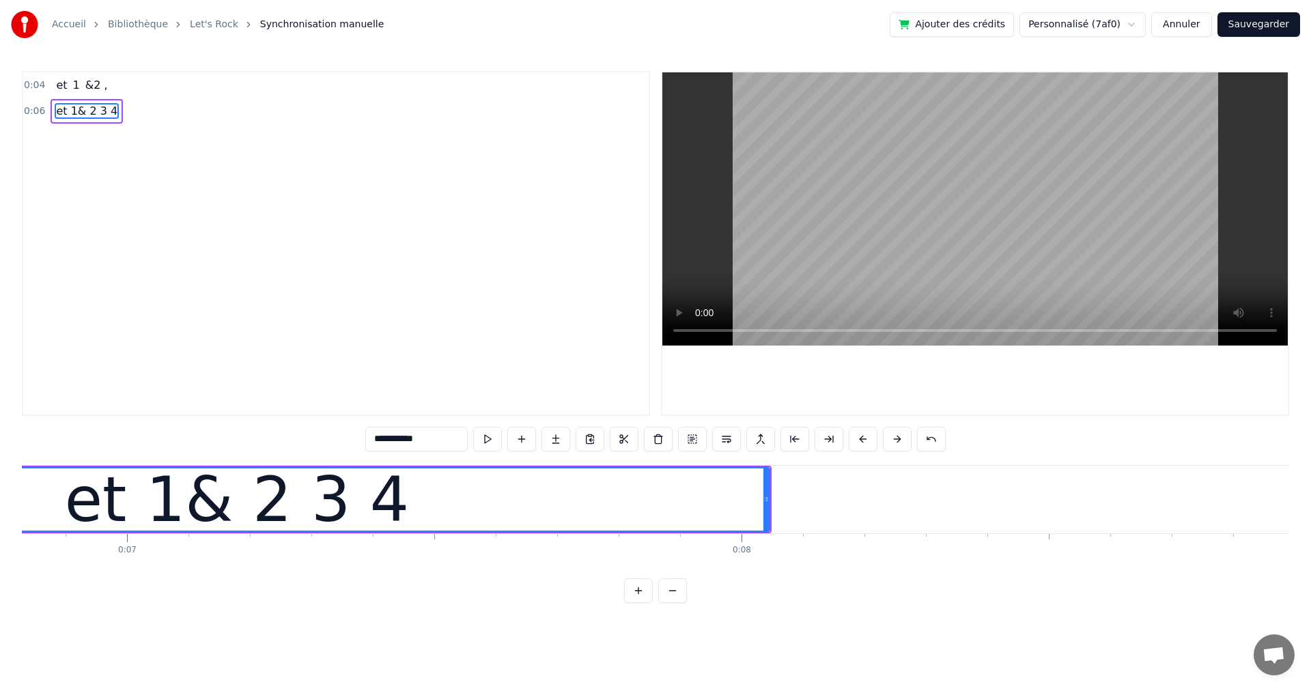
scroll to position [0, 4205]
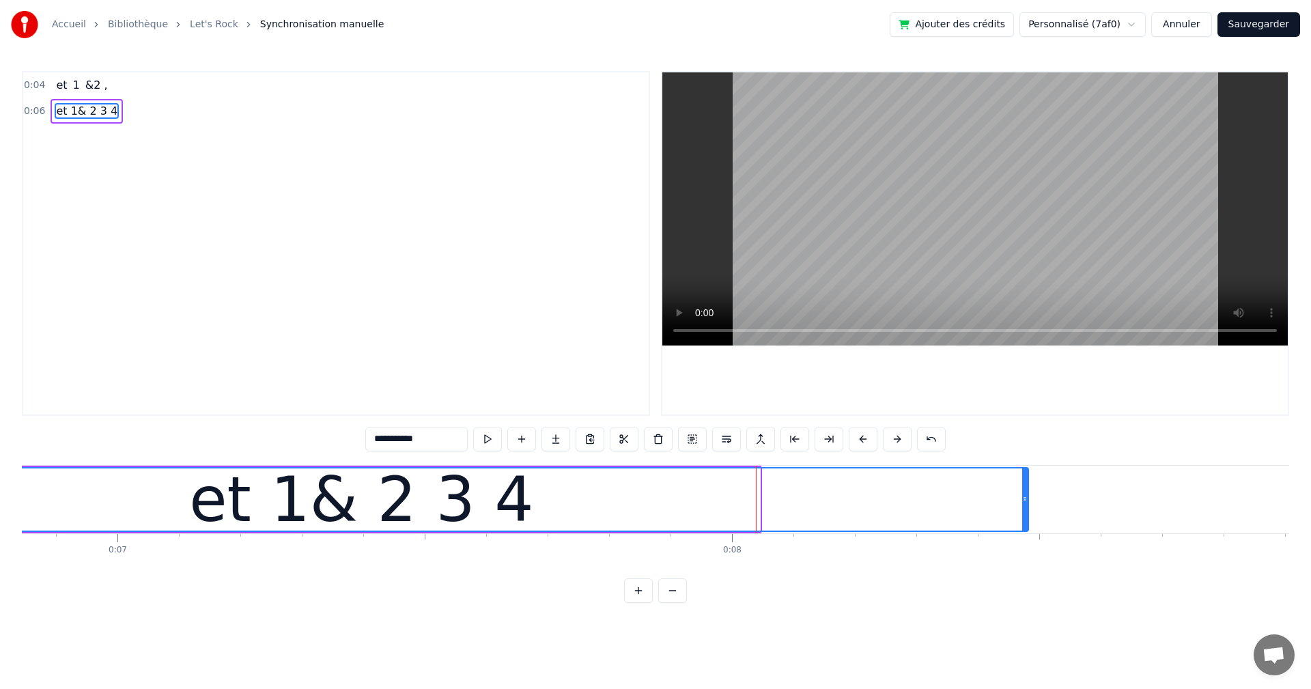
drag, startPoint x: 756, startPoint y: 500, endPoint x: 1025, endPoint y: 506, distance: 268.3
click at [1025, 506] on div at bounding box center [1024, 499] width 5 height 62
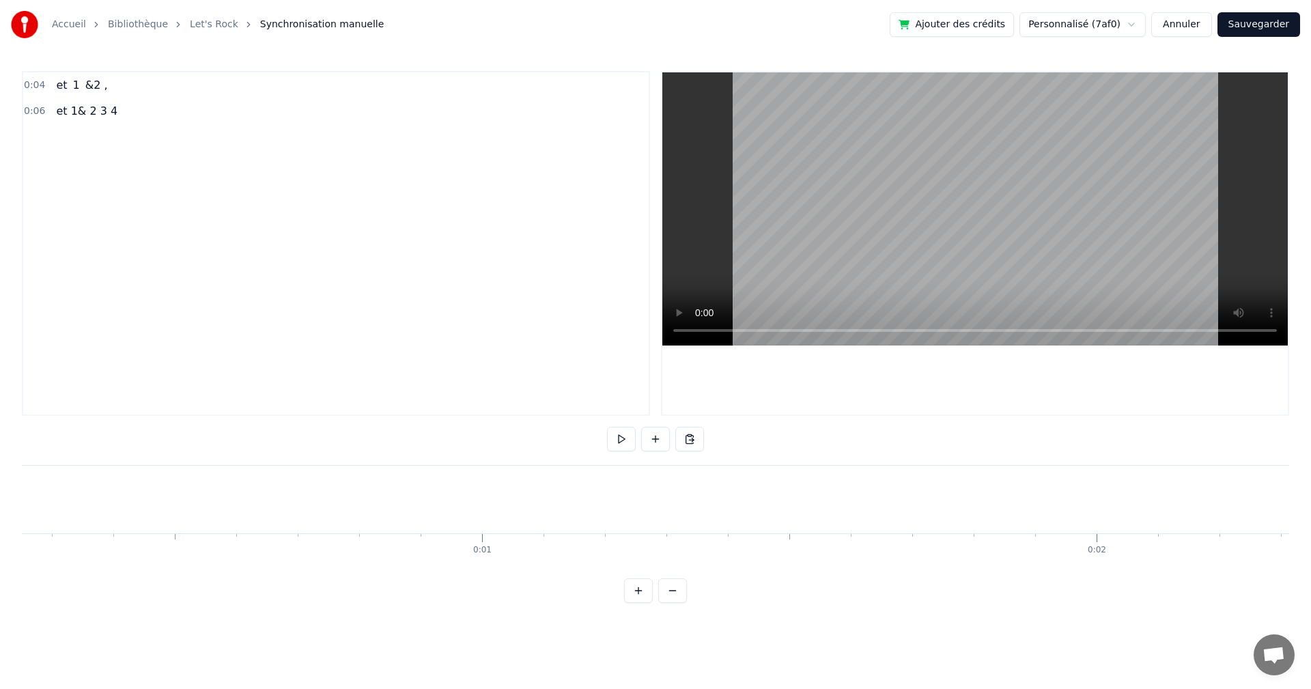
scroll to position [0, 0]
click at [16, 484] on div "Accueil Bibliothèque Let's Rock Synchronisation manuelle Ajouter des crédits Pe…" at bounding box center [655, 301] width 1311 height 603
click at [21, 486] on div "Accueil Bibliothèque Let's Rock Synchronisation manuelle Ajouter des crédits Pe…" at bounding box center [655, 301] width 1311 height 603
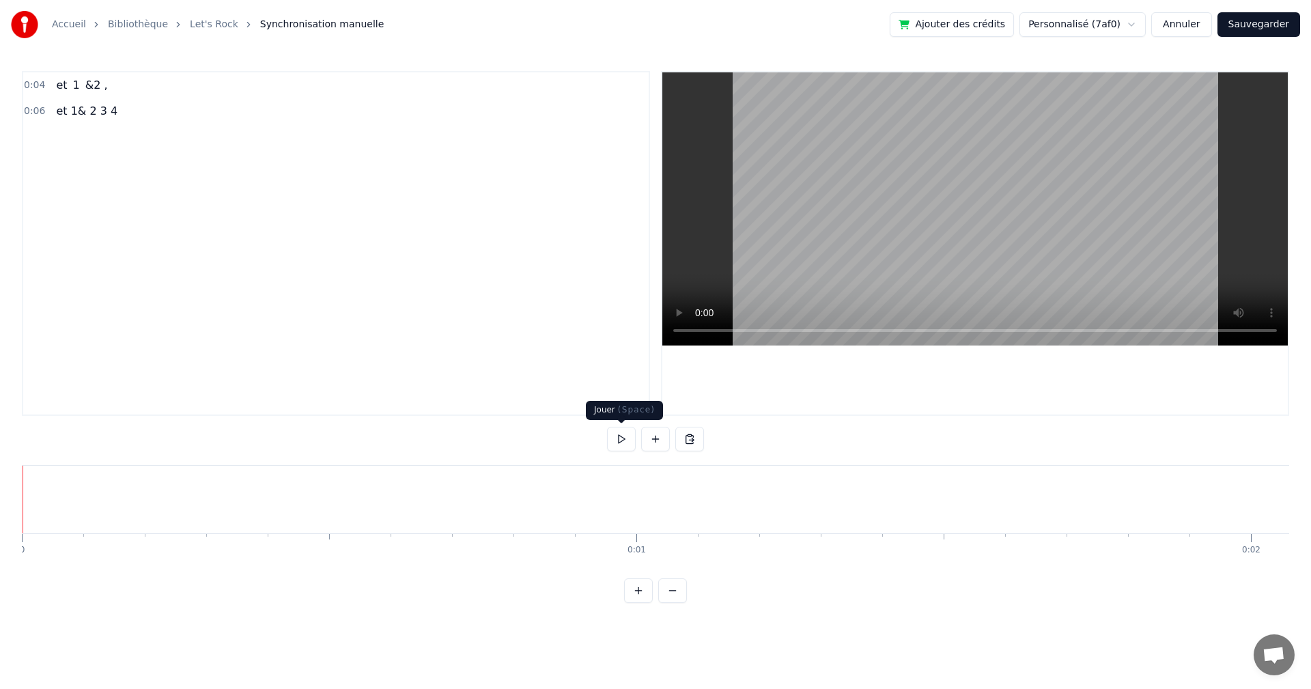
click at [620, 436] on button at bounding box center [621, 439] width 29 height 25
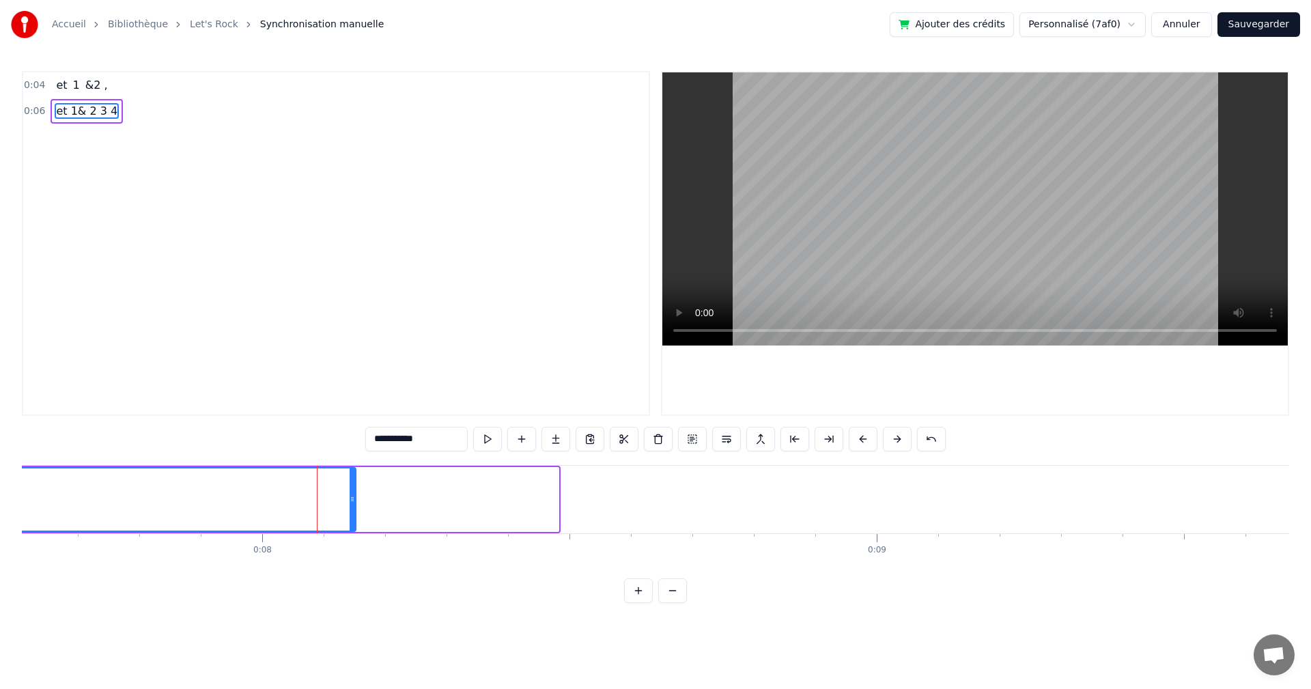
drag, startPoint x: 556, startPoint y: 497, endPoint x: 354, endPoint y: 501, distance: 202.8
click at [354, 501] on icon at bounding box center [351, 499] width 5 height 11
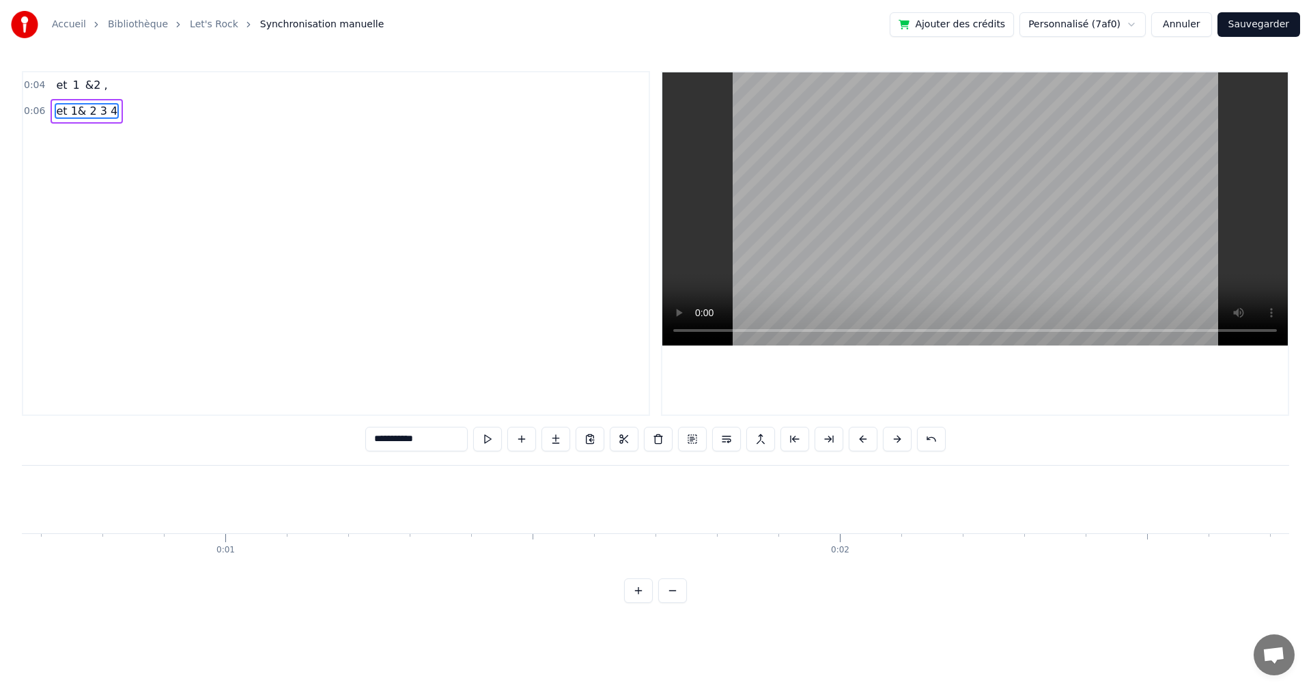
scroll to position [0, 0]
click at [616, 440] on button at bounding box center [621, 439] width 29 height 25
click at [625, 429] on button at bounding box center [621, 439] width 29 height 25
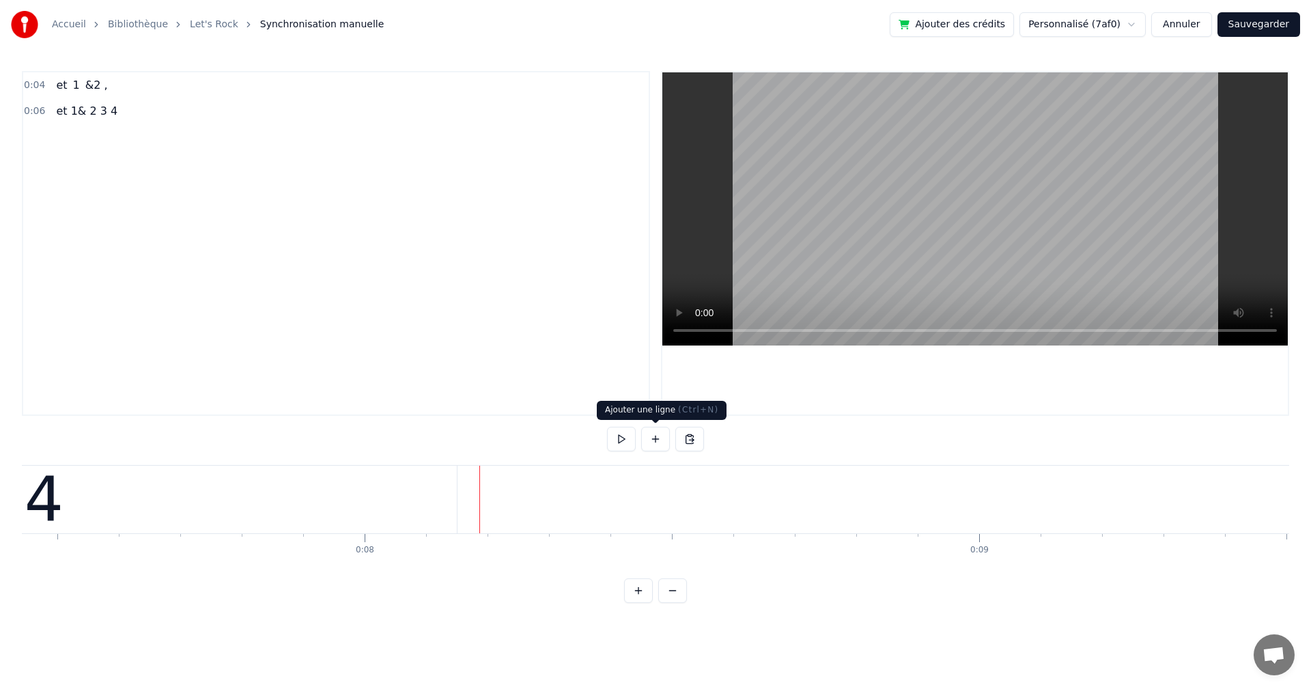
click at [654, 441] on button at bounding box center [655, 439] width 29 height 25
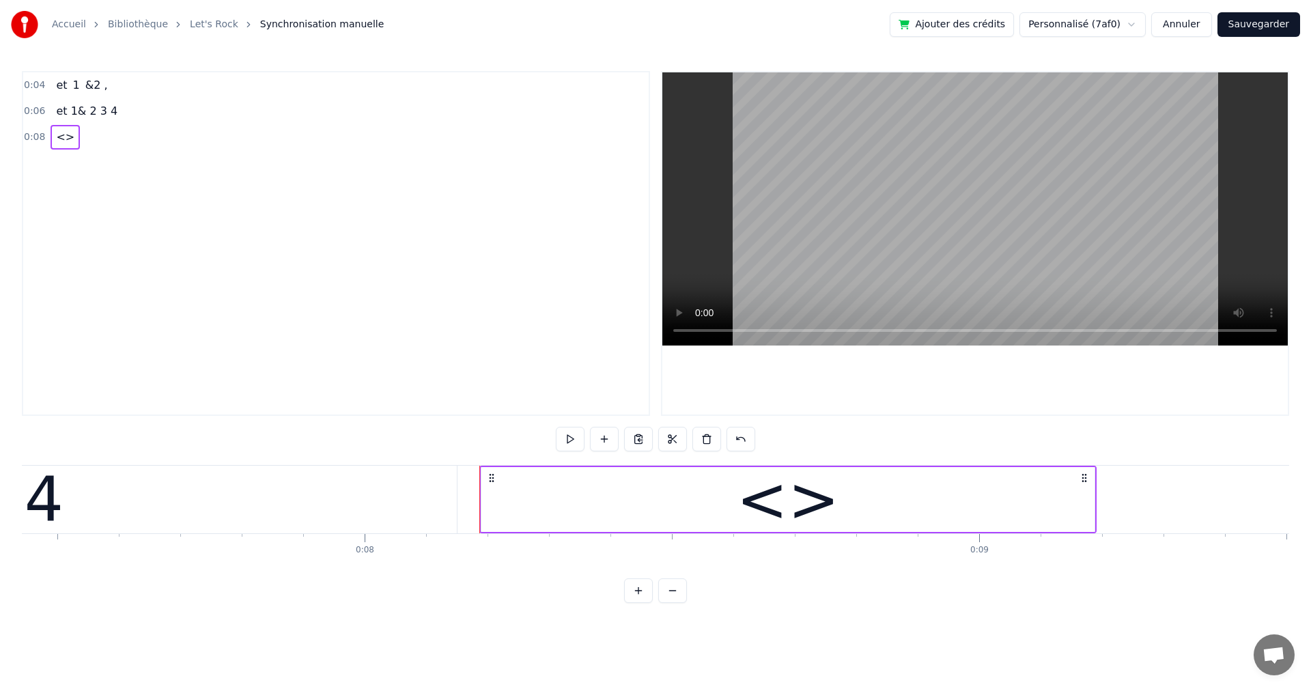
click at [893, 603] on div "0:04 et 1 &2 , 0:06 et 1& 2 3 4 0:08 <> et 1 &2 , et 1& 2 3 4 <> To pick up a d…" at bounding box center [655, 337] width 1267 height 532
click at [737, 487] on div "<>" at bounding box center [787, 499] width 613 height 65
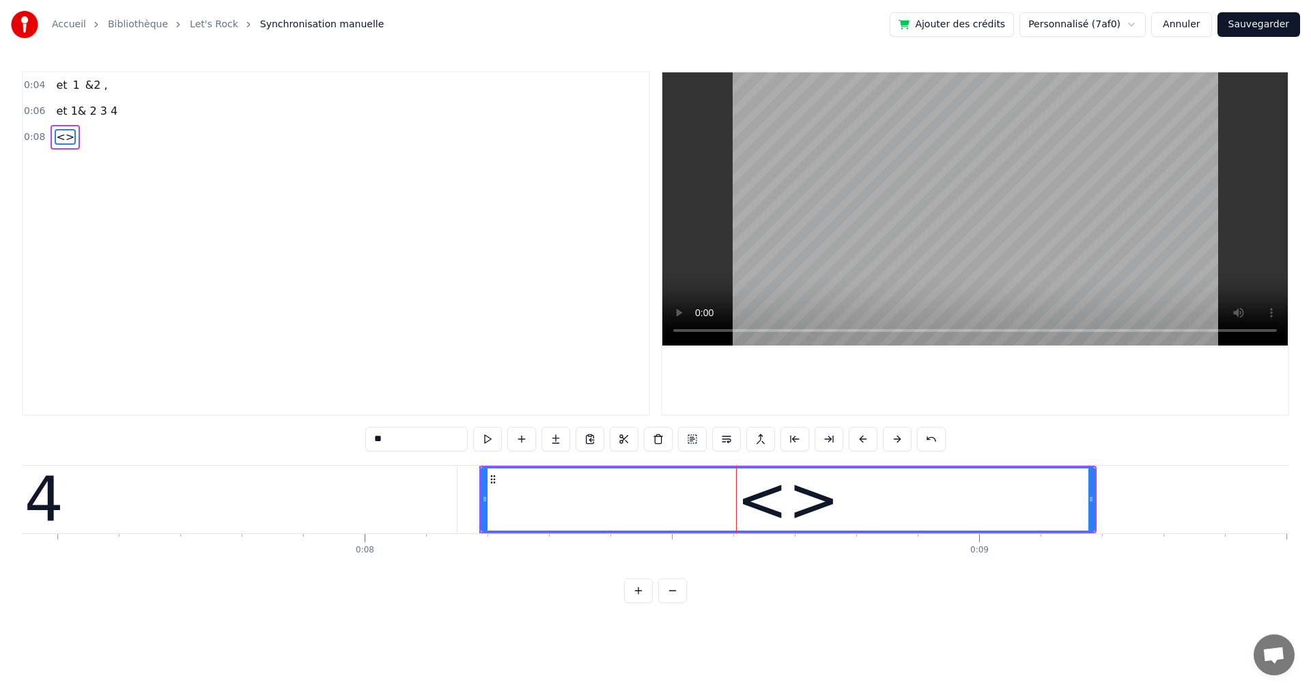
drag, startPoint x: 433, startPoint y: 442, endPoint x: 296, endPoint y: 441, distance: 137.2
click at [296, 441] on div "0:04 et 1 &2 , 0:06 et 1& 2 3 4 0:08 <> ** et 1 &2 , et 1& 2 3 4 <> To pick up …" at bounding box center [655, 337] width 1267 height 532
paste input "**********"
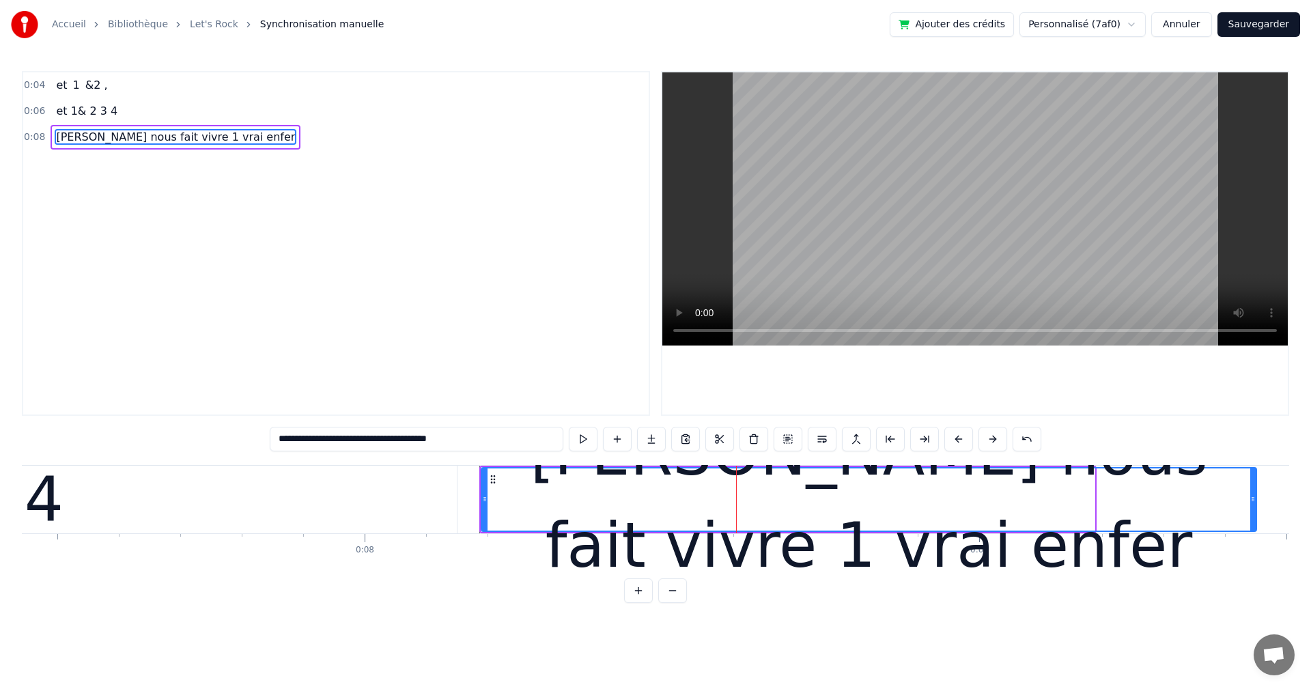
drag, startPoint x: 1093, startPoint y: 498, endPoint x: 1255, endPoint y: 494, distance: 161.8
click at [1255, 494] on icon at bounding box center [1252, 499] width 5 height 11
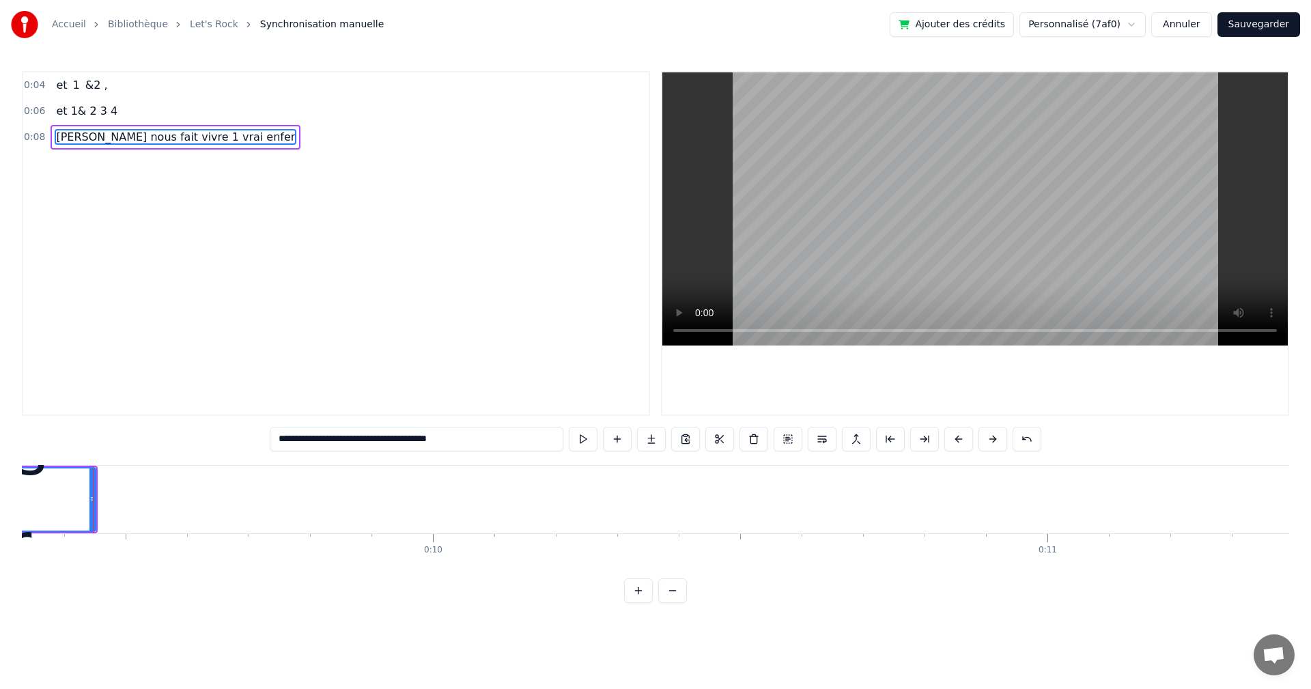
scroll to position [0, 5735]
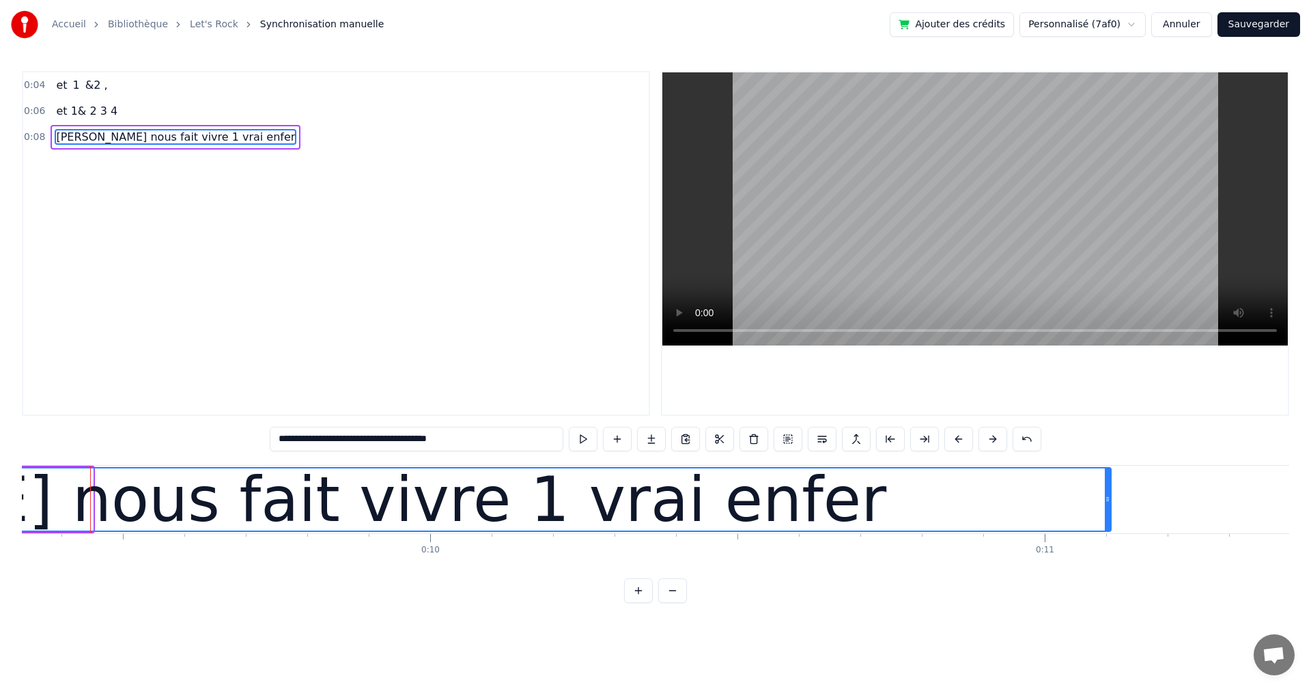
drag, startPoint x: 87, startPoint y: 497, endPoint x: 1104, endPoint y: 483, distance: 1017.8
click at [1104, 483] on div at bounding box center [1106, 499] width 5 height 62
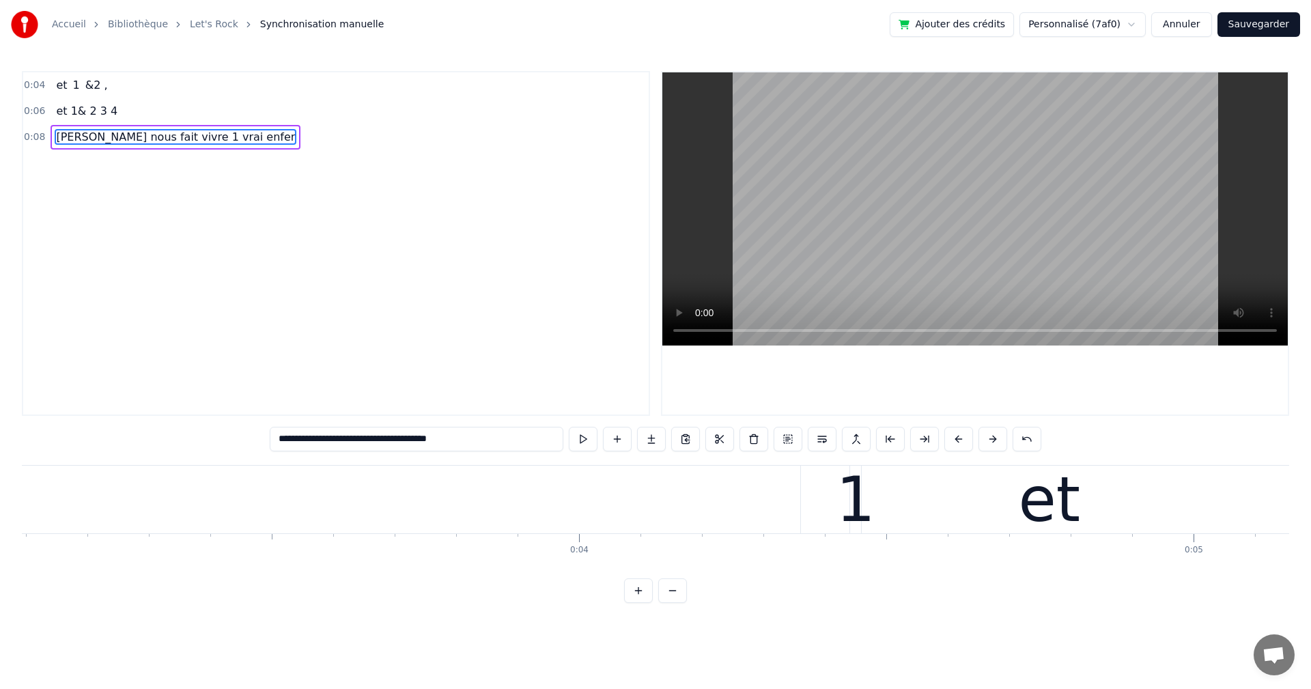
scroll to position [0, 0]
type input "**********"
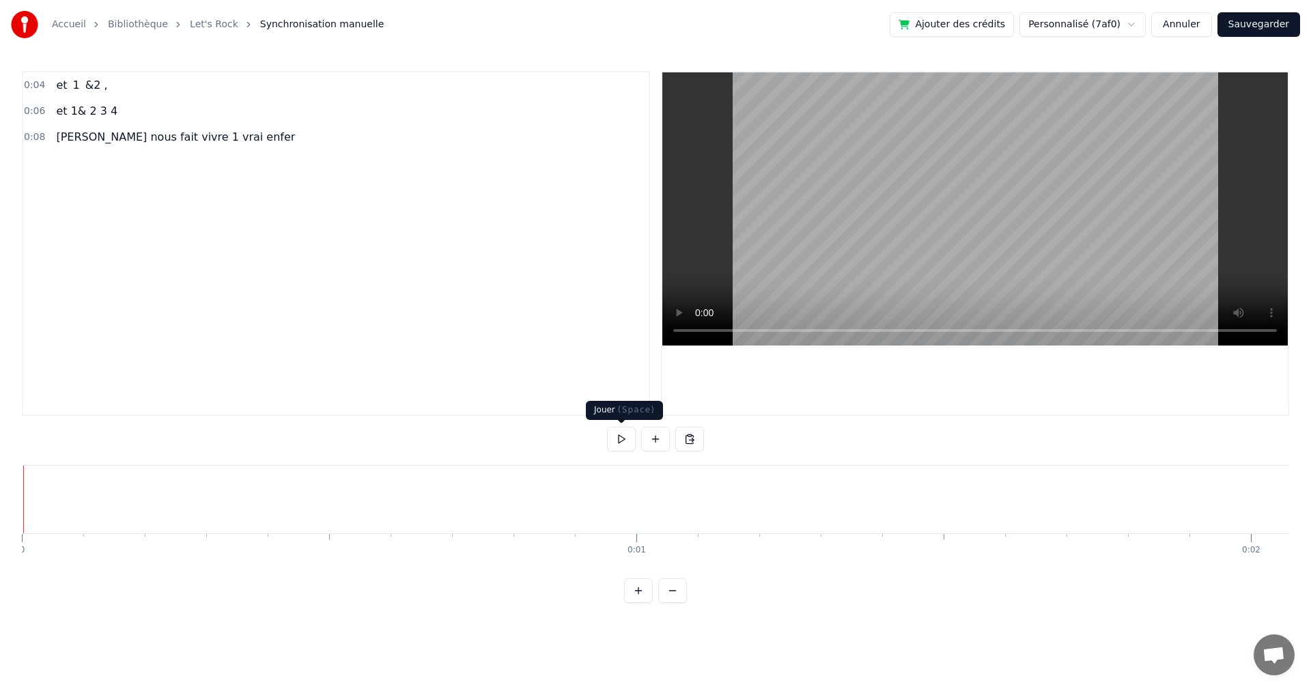
click at [616, 437] on button at bounding box center [621, 439] width 29 height 25
click at [621, 440] on button at bounding box center [621, 439] width 29 height 25
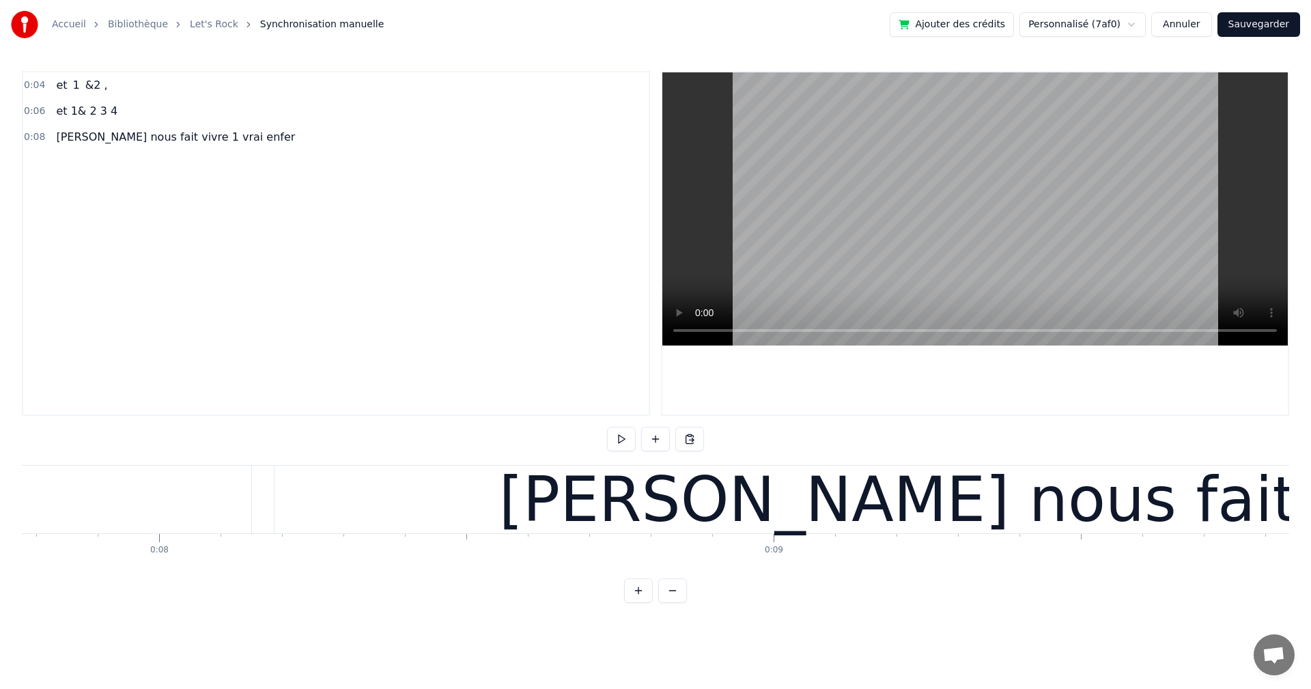
scroll to position [0, 5754]
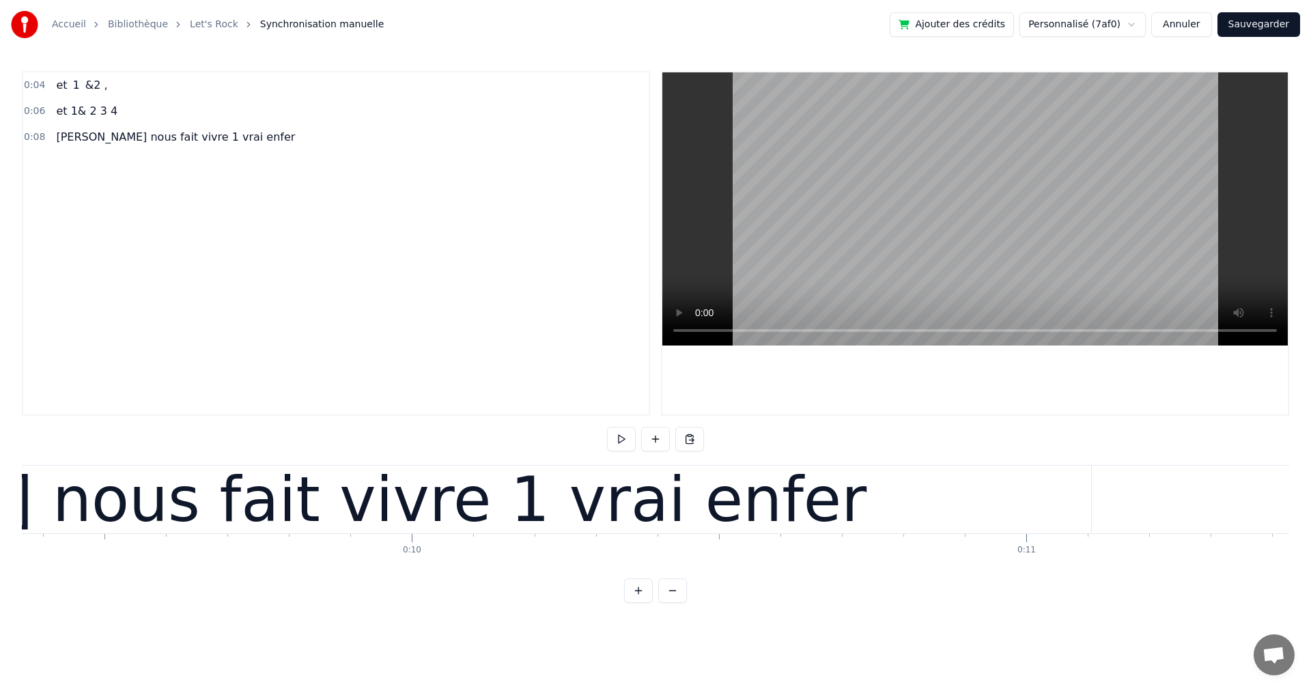
click at [322, 509] on div "[PERSON_NAME] nous fait vivre 1 vrai enfer" at bounding box center [195, 499] width 1344 height 92
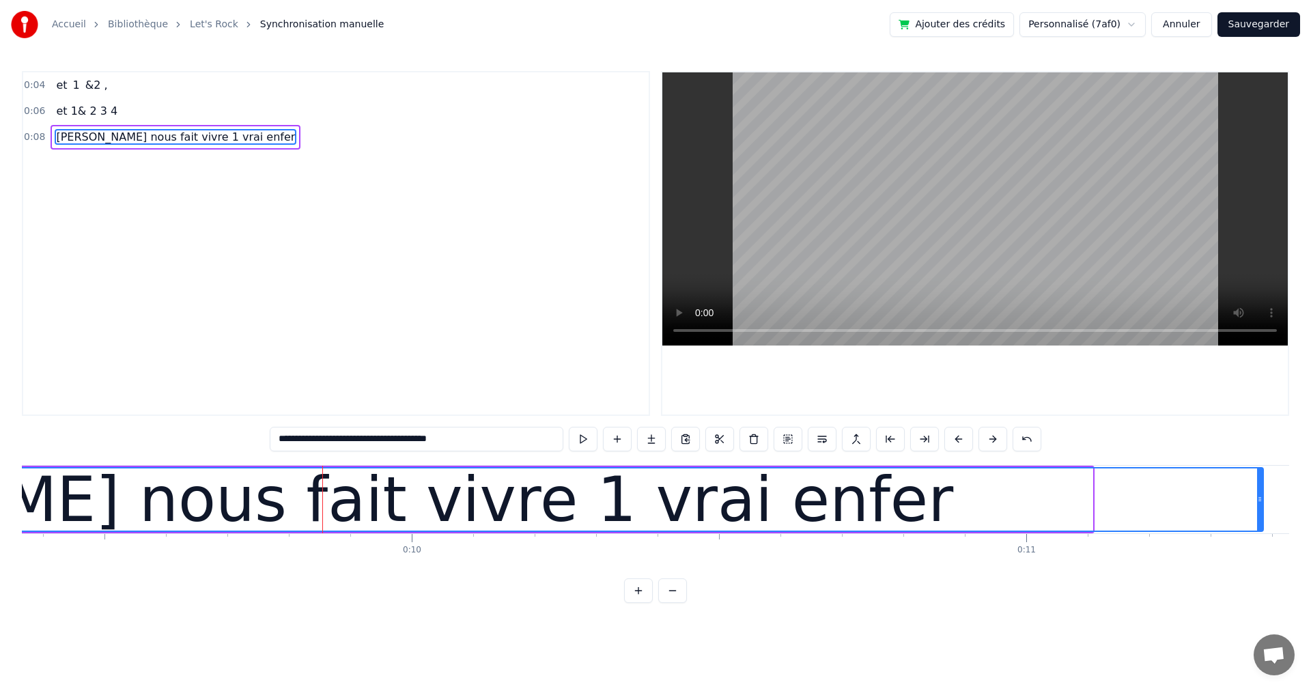
drag, startPoint x: 1091, startPoint y: 498, endPoint x: 1261, endPoint y: 498, distance: 170.6
click at [1261, 498] on icon at bounding box center [1259, 499] width 5 height 11
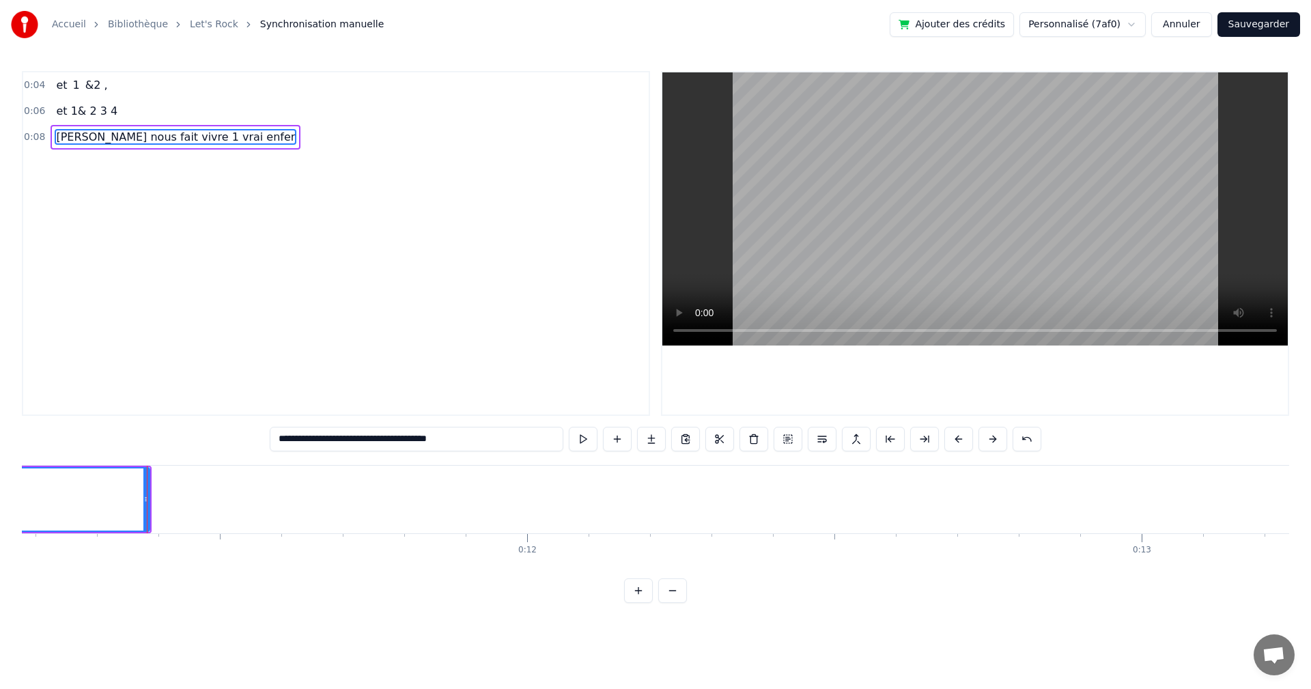
scroll to position [0, 6924]
drag, startPoint x: 88, startPoint y: 499, endPoint x: 257, endPoint y: 498, distance: 168.6
click at [257, 498] on icon at bounding box center [257, 499] width 5 height 11
click at [580, 438] on button at bounding box center [583, 439] width 29 height 25
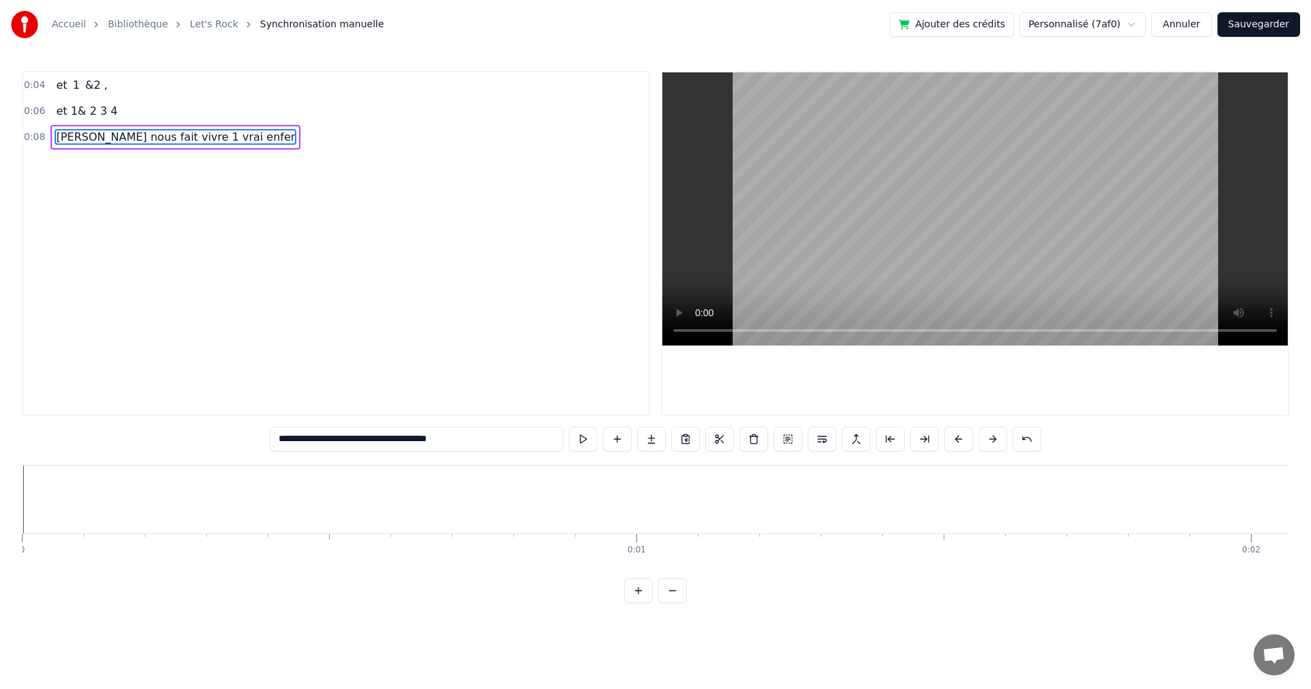
click at [21, 496] on div "**********" at bounding box center [655, 301] width 1311 height 603
click at [584, 439] on button at bounding box center [583, 439] width 29 height 25
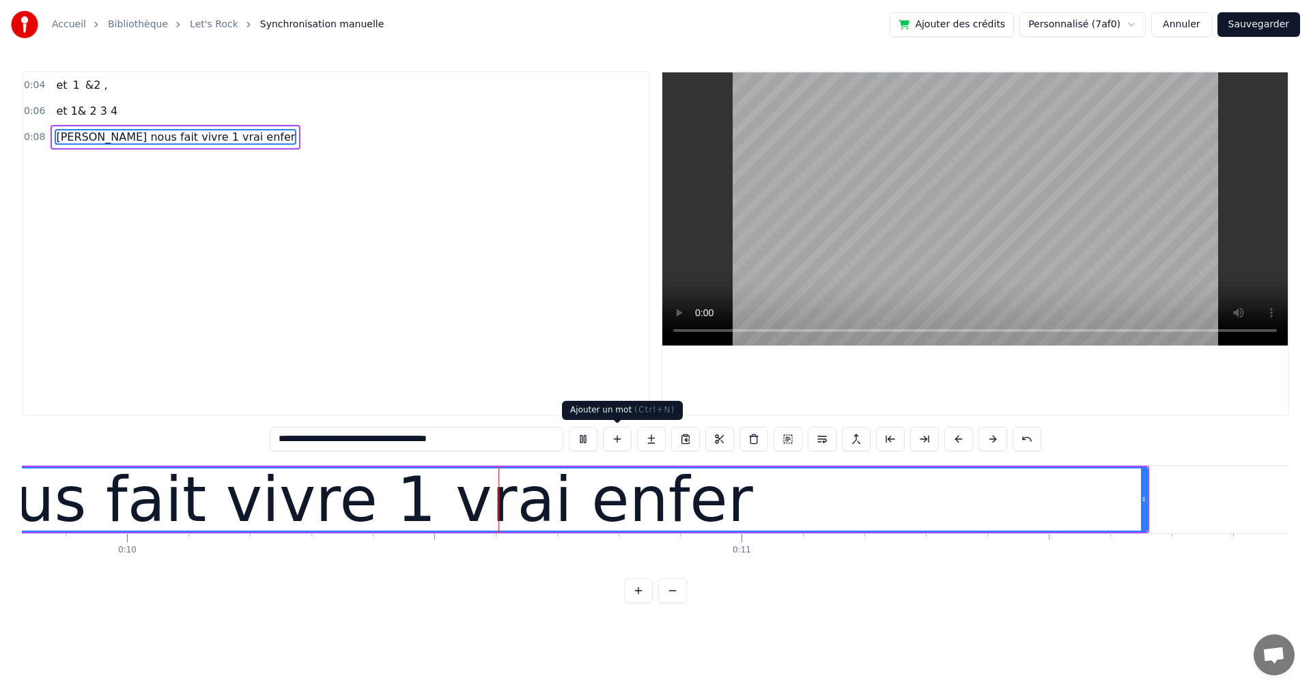
scroll to position [0, 6069]
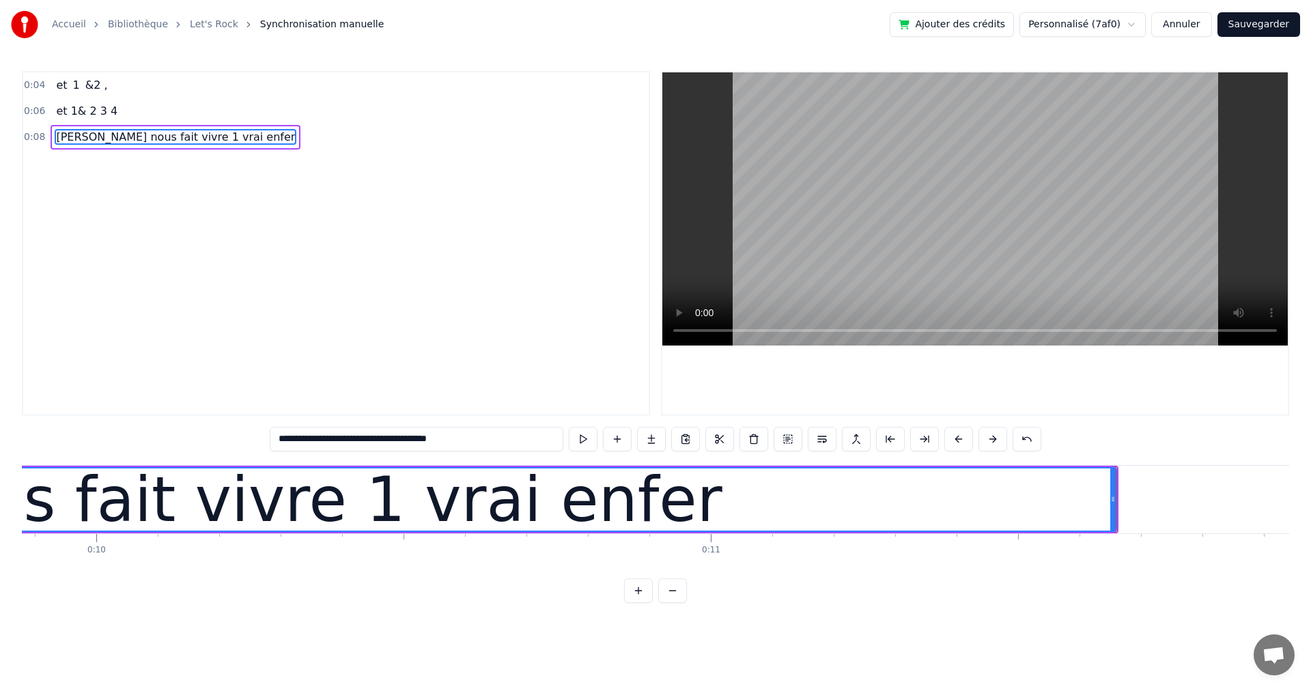
click at [493, 440] on input "**********" at bounding box center [417, 439] width 294 height 25
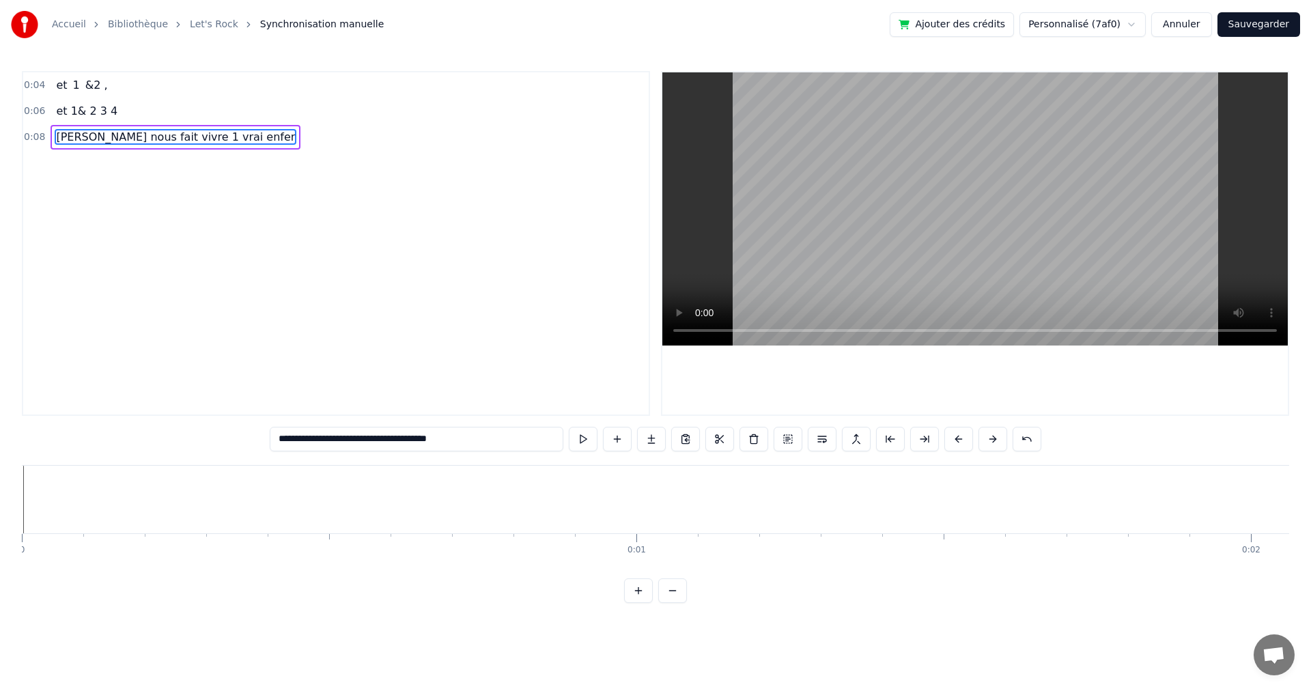
click at [20, 498] on div "**********" at bounding box center [655, 301] width 1311 height 603
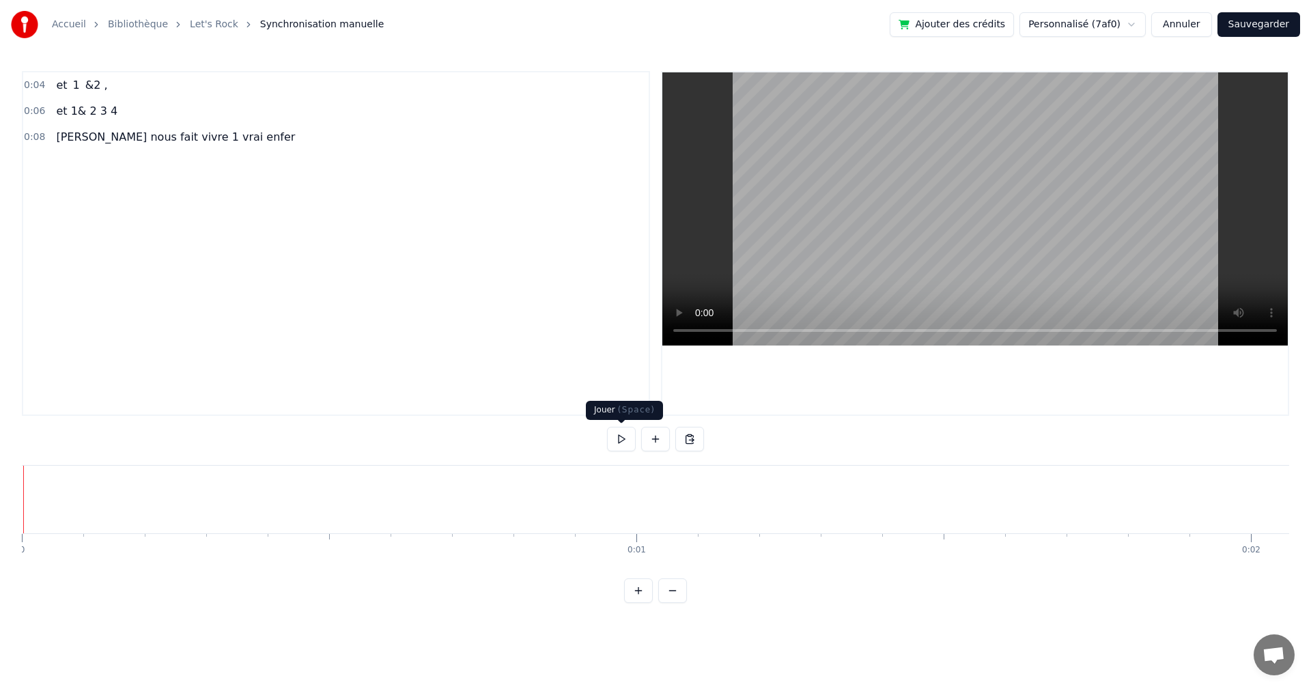
click at [617, 440] on button at bounding box center [621, 439] width 29 height 25
click at [622, 431] on button at bounding box center [621, 439] width 29 height 25
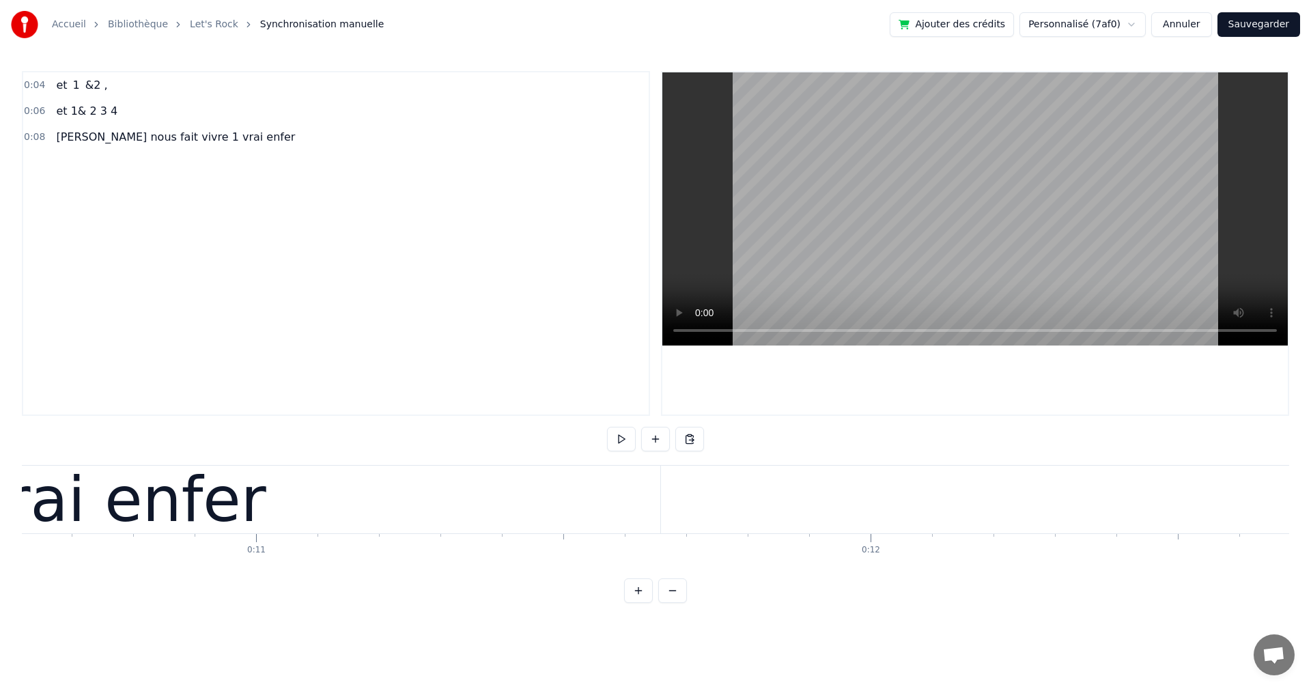
scroll to position [0, 6164]
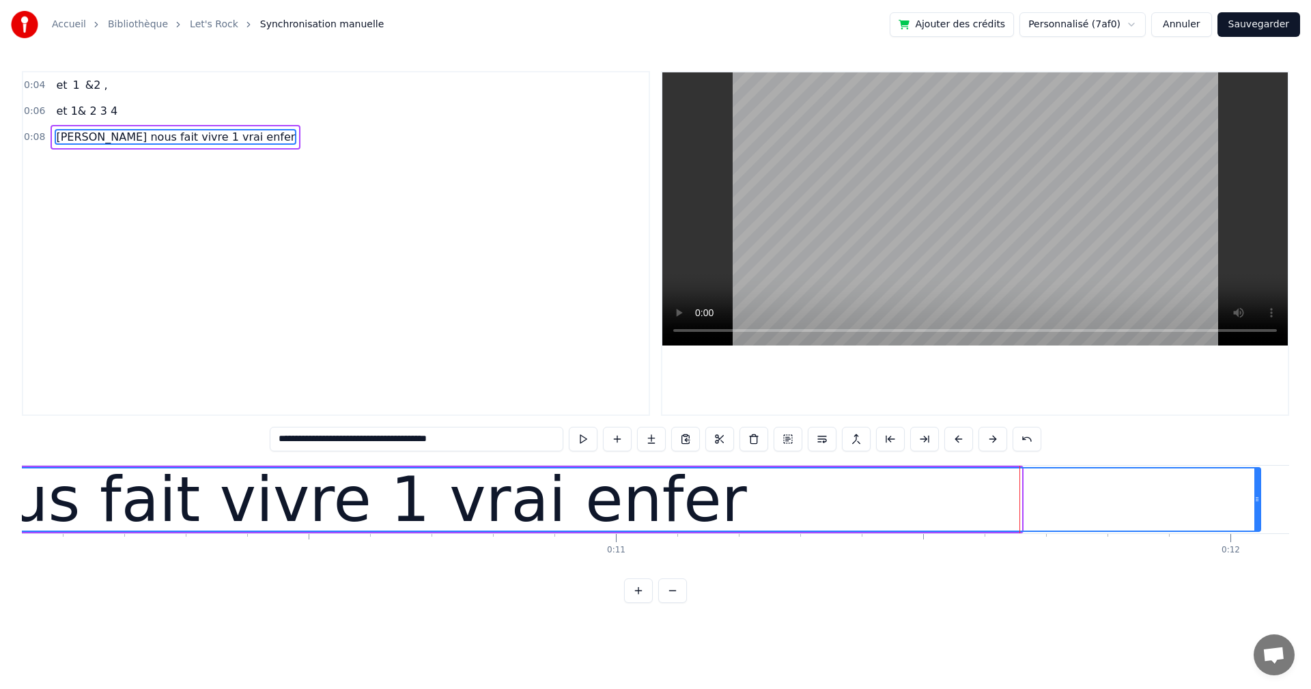
drag, startPoint x: 1020, startPoint y: 498, endPoint x: 1259, endPoint y: 503, distance: 239.0
click at [1259, 503] on icon at bounding box center [1256, 499] width 5 height 11
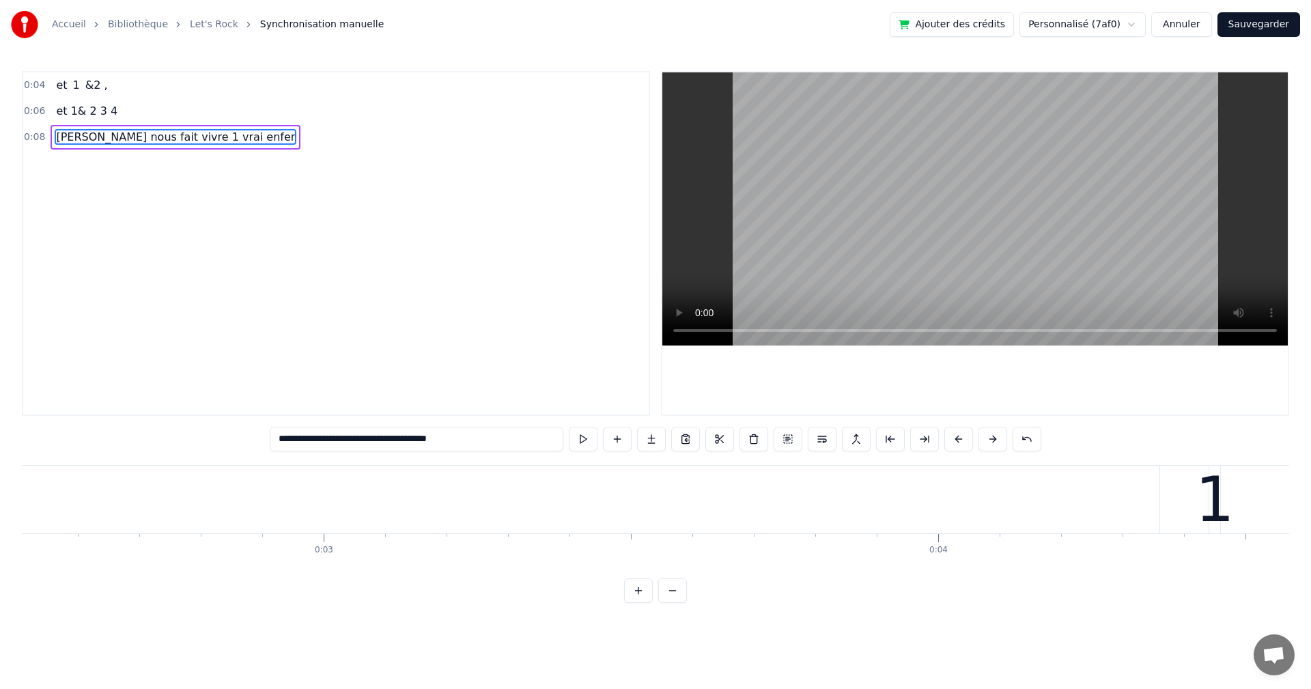
scroll to position [0, 0]
click at [582, 438] on button at bounding box center [583, 439] width 29 height 25
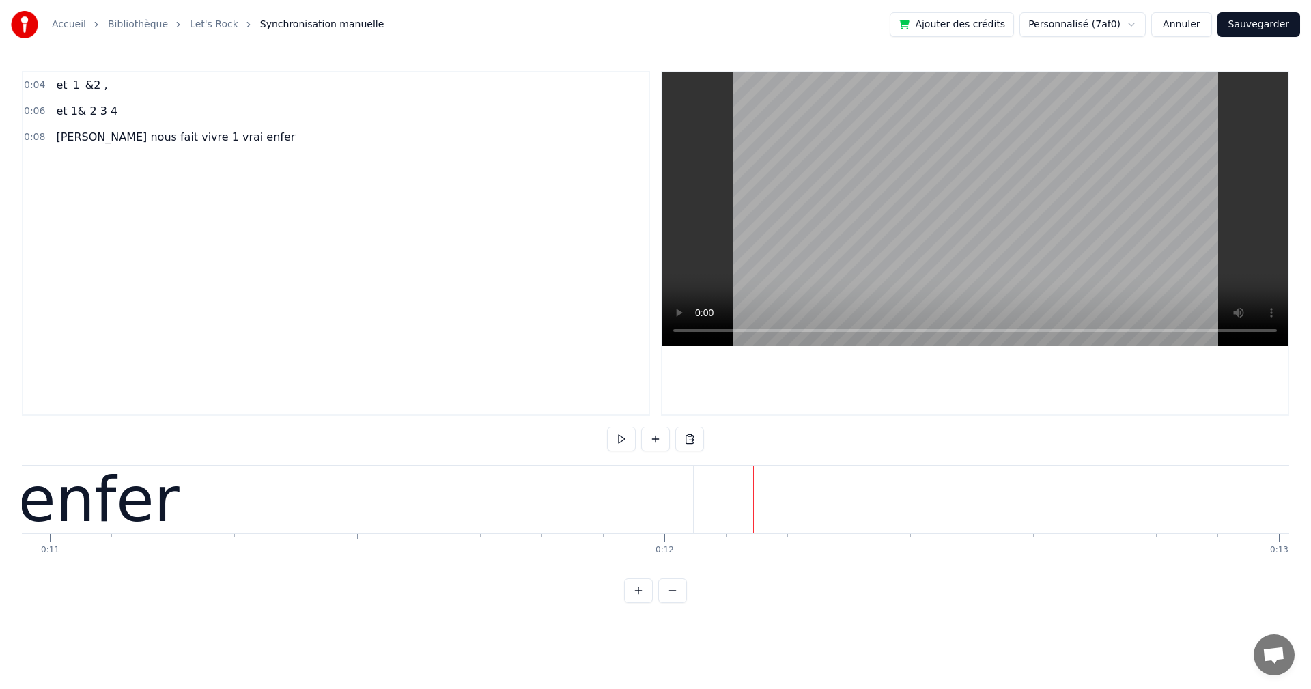
scroll to position [0, 6678]
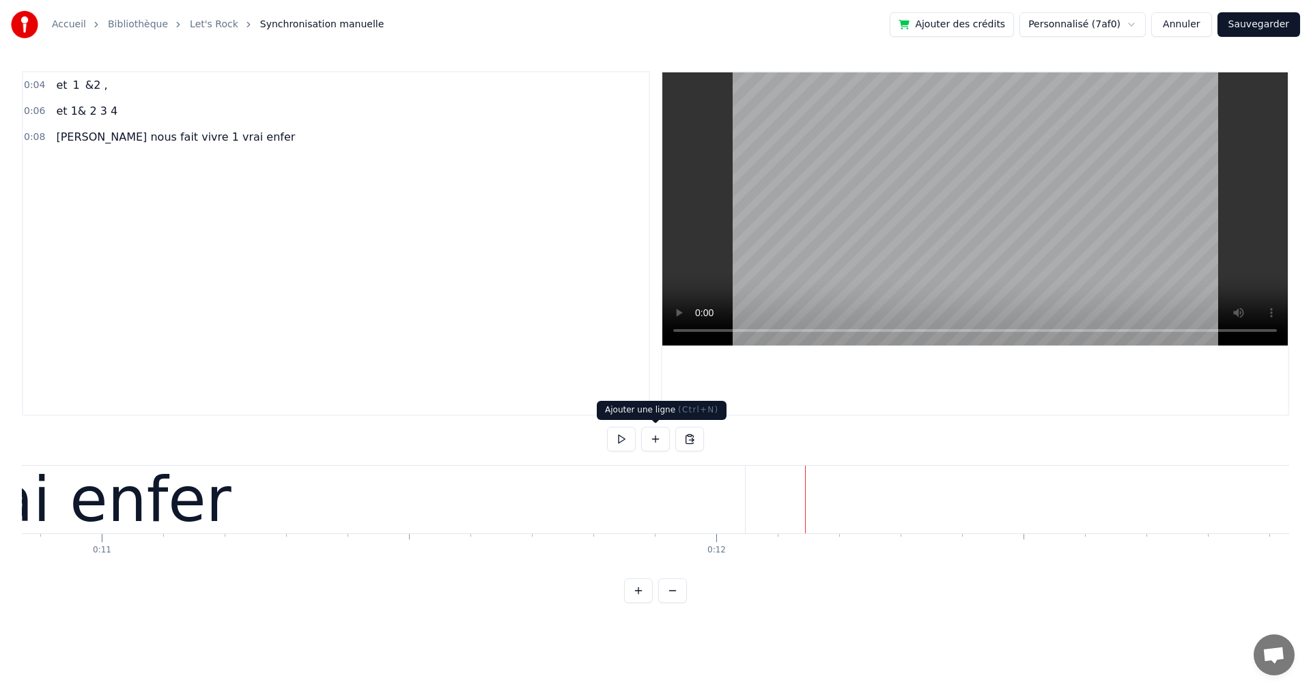
click at [656, 438] on button at bounding box center [655, 439] width 29 height 25
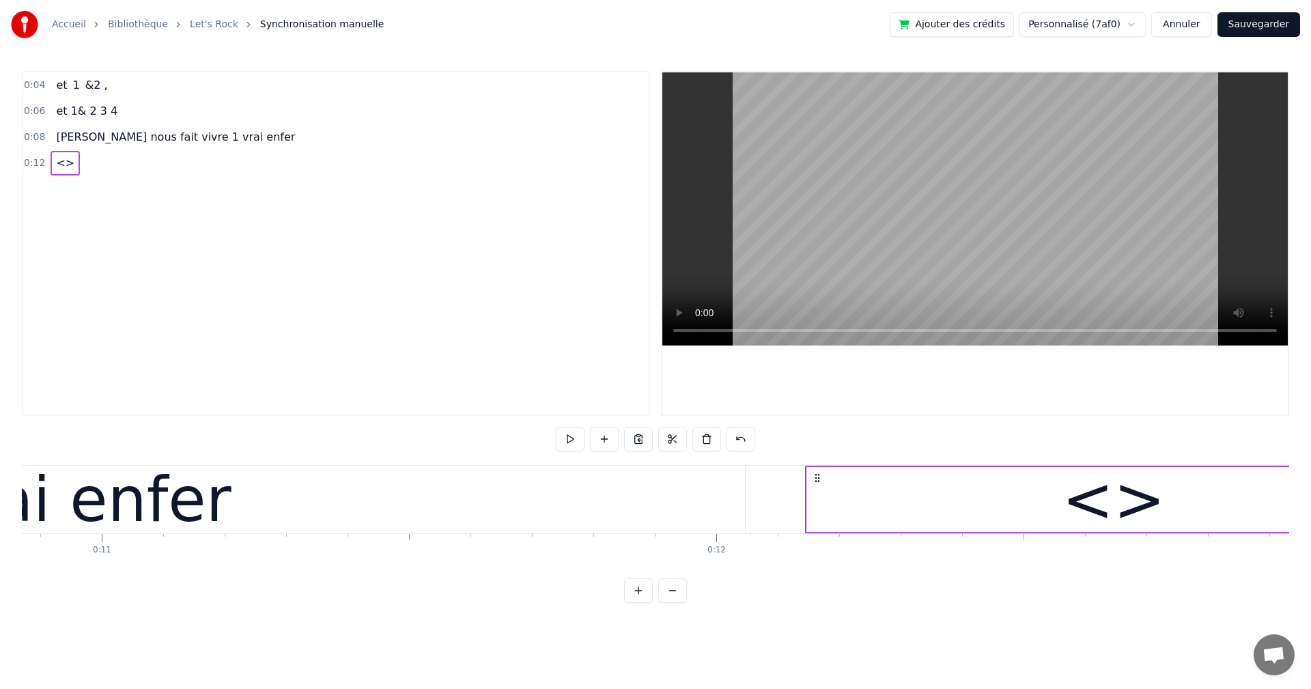
drag, startPoint x: 1168, startPoint y: 544, endPoint x: 1158, endPoint y: 539, distance: 10.7
click at [1119, 517] on div "<>" at bounding box center [1113, 499] width 103 height 92
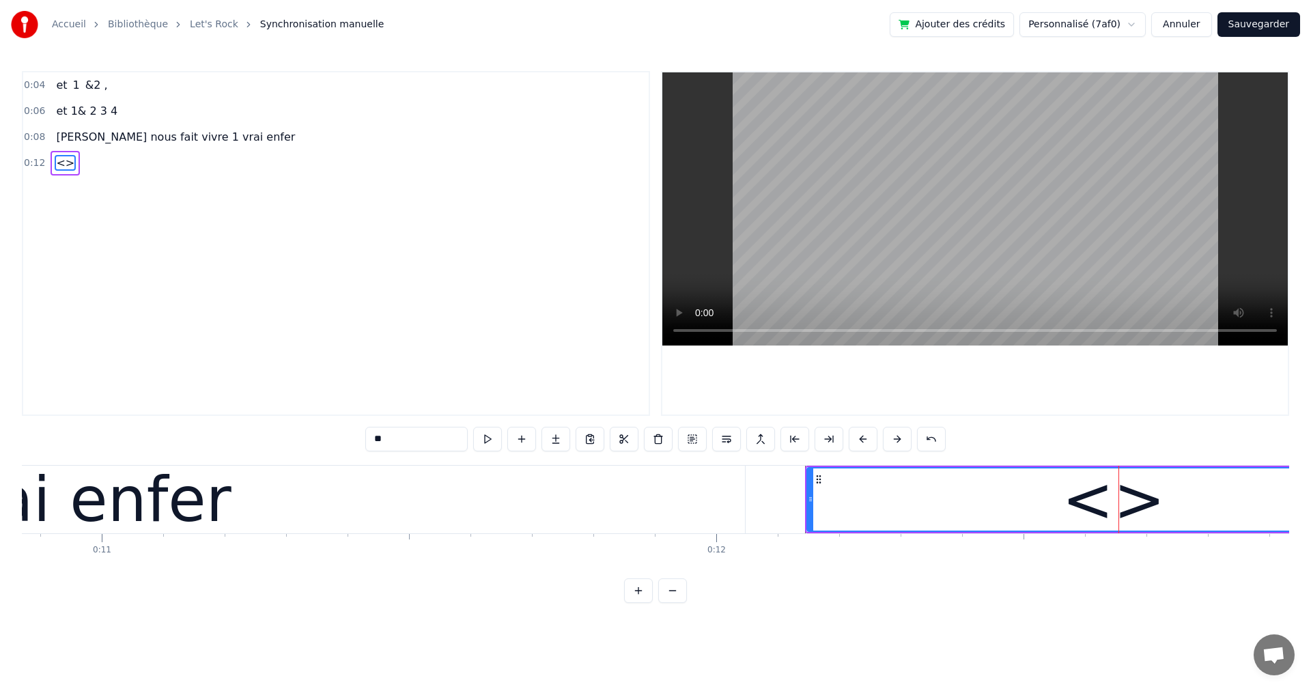
click at [1148, 505] on div "<>" at bounding box center [1113, 499] width 103 height 92
drag, startPoint x: 1145, startPoint y: 504, endPoint x: 1077, endPoint y: 500, distance: 67.7
click at [1077, 500] on div "<>" at bounding box center [1113, 499] width 103 height 92
drag, startPoint x: 396, startPoint y: 435, endPoint x: 302, endPoint y: 435, distance: 93.5
click at [302, 435] on div "0:04 et 1 &2 , 0:06 et 1& 2 3 4 0:08 [PERSON_NAME] nous fait vivre 1 vrai enfer…" at bounding box center [655, 337] width 1267 height 532
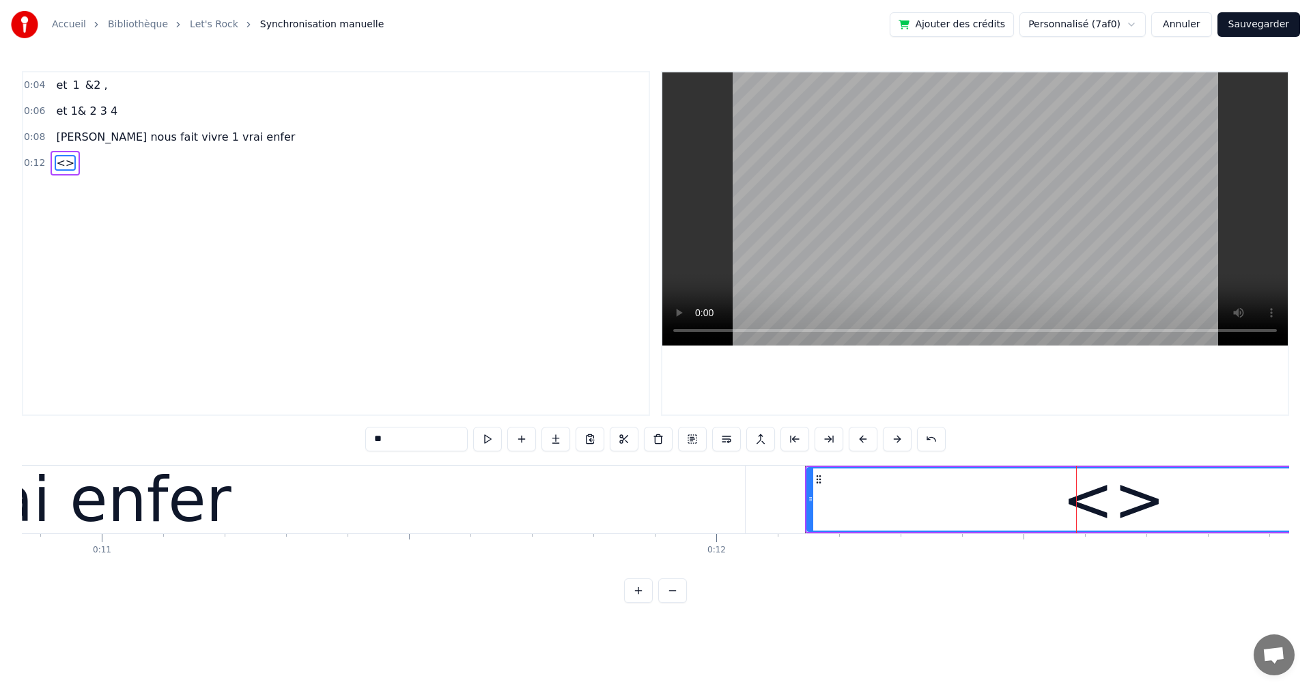
paste input "**********"
type input "**********"
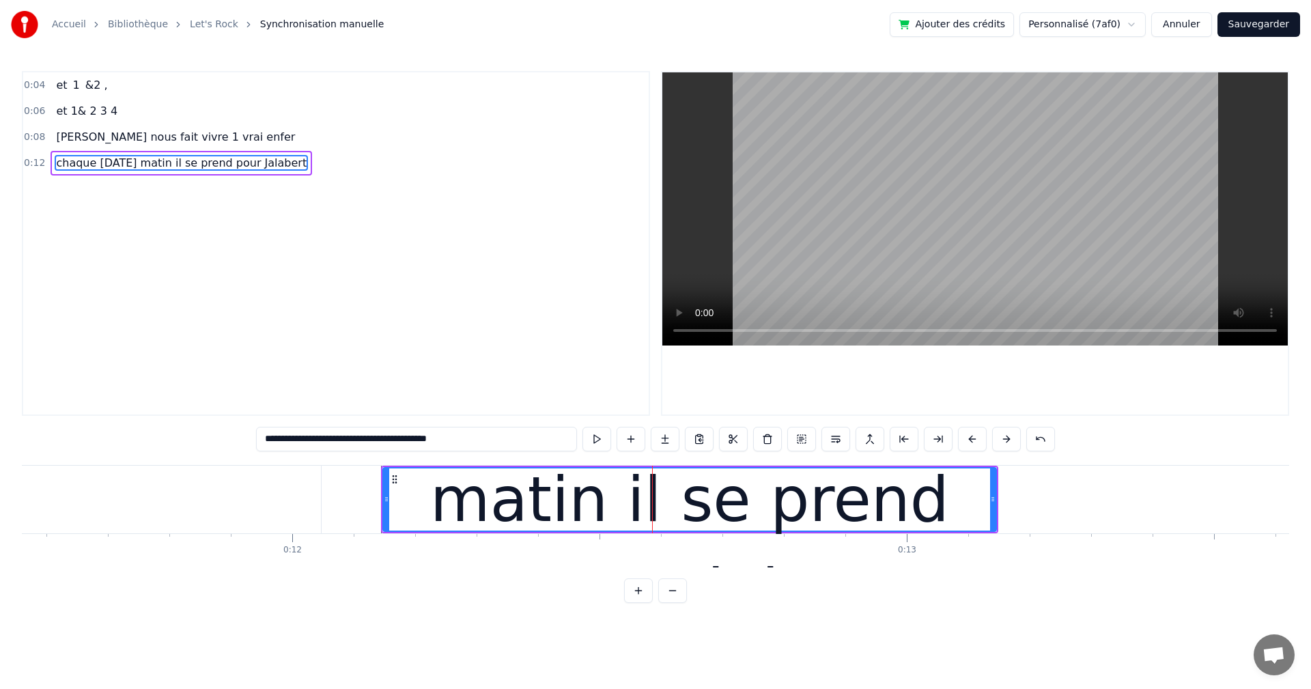
scroll to position [0, 7257]
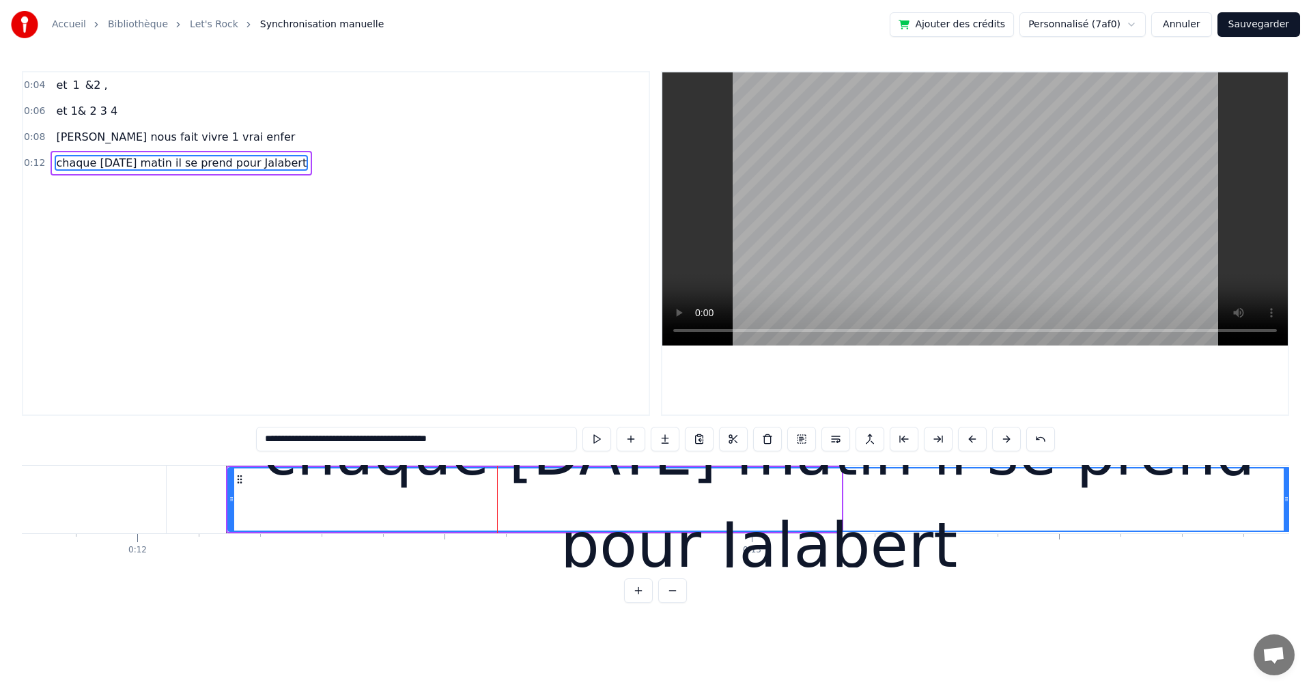
drag, startPoint x: 840, startPoint y: 498, endPoint x: 1288, endPoint y: 502, distance: 448.5
click at [1288, 502] on div "et 1 &2 , et 1& 2 3 4 [PERSON_NAME] nous fait vivre 1 vrai enfer chaque [DATE] …" at bounding box center [655, 516] width 1267 height 102
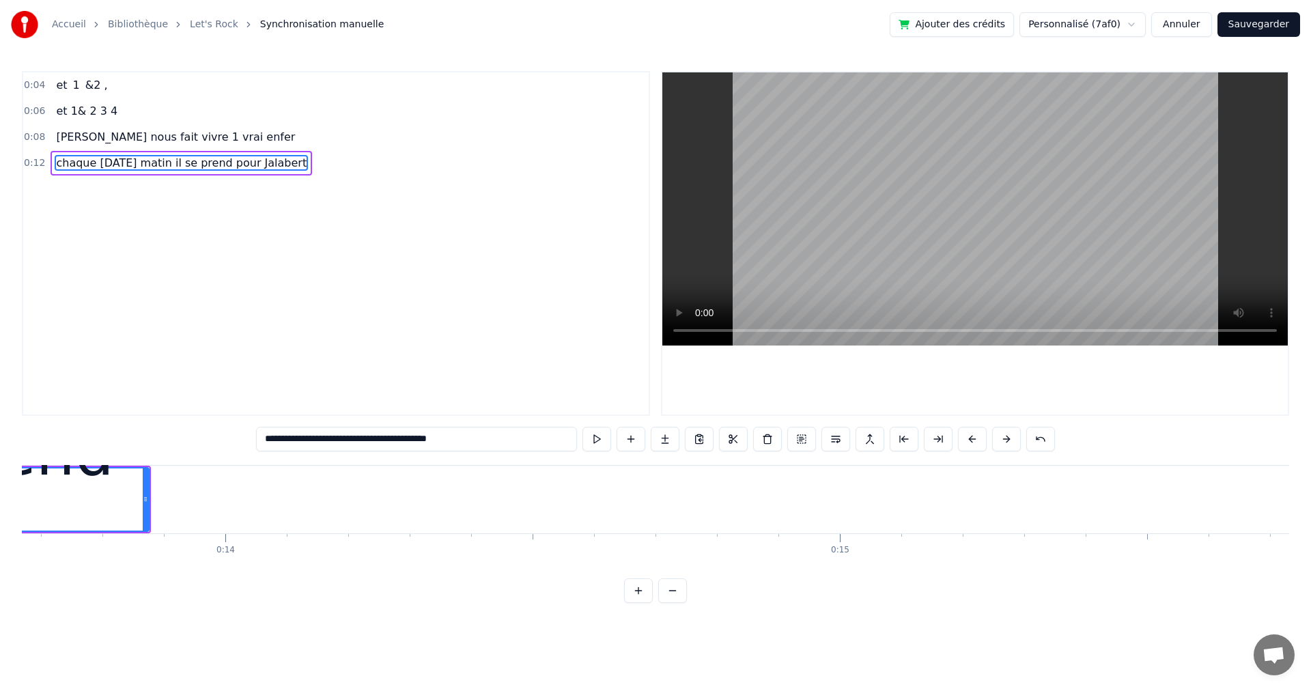
scroll to position [0, 8398]
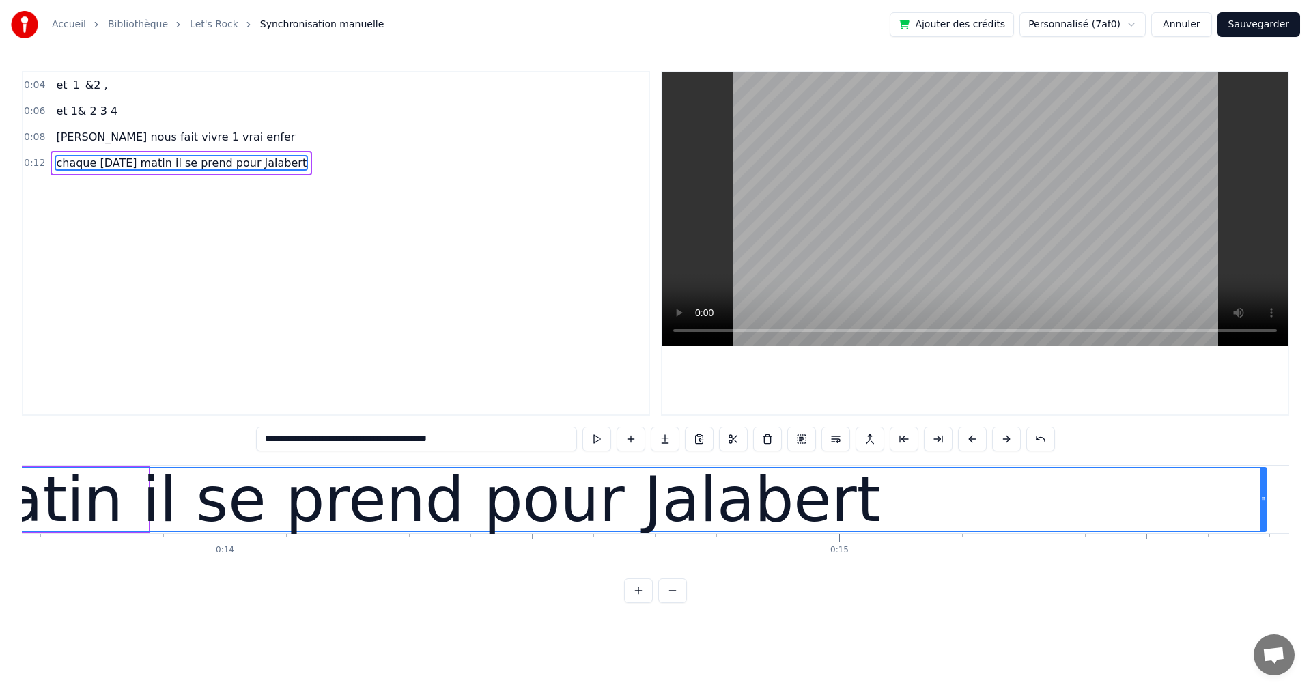
drag, startPoint x: 146, startPoint y: 499, endPoint x: 1270, endPoint y: 521, distance: 1123.8
click at [1267, 521] on div "chaque [DATE] matin il se prend pour Jalabert" at bounding box center [176, 499] width 2181 height 65
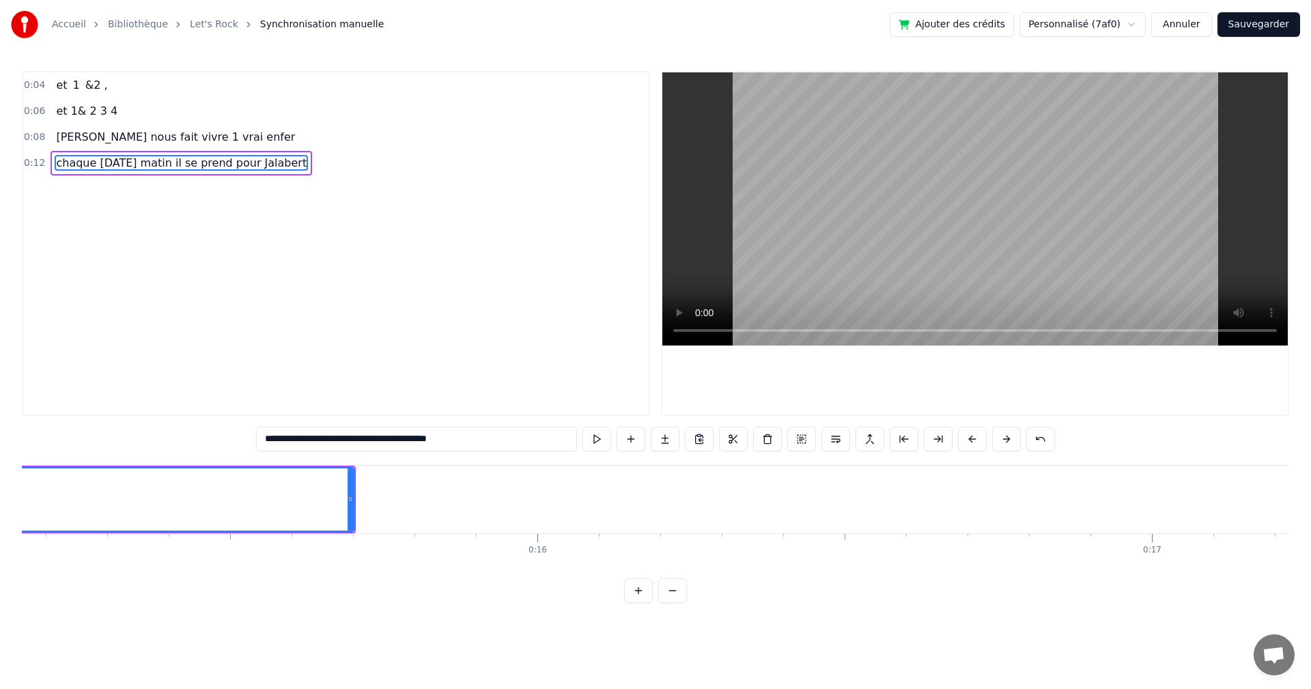
scroll to position [0, 9573]
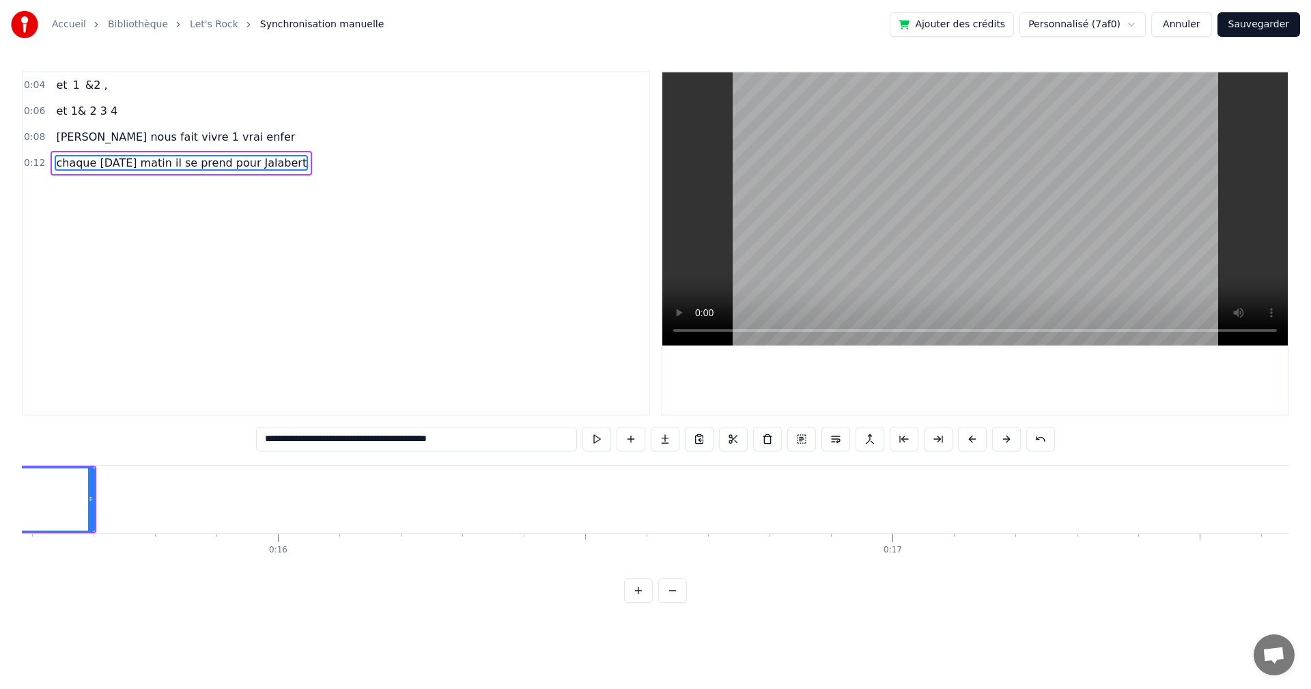
drag, startPoint x: 506, startPoint y: 436, endPoint x: 152, endPoint y: 441, distance: 354.3
click at [153, 441] on div "**********" at bounding box center [655, 337] width 1267 height 532
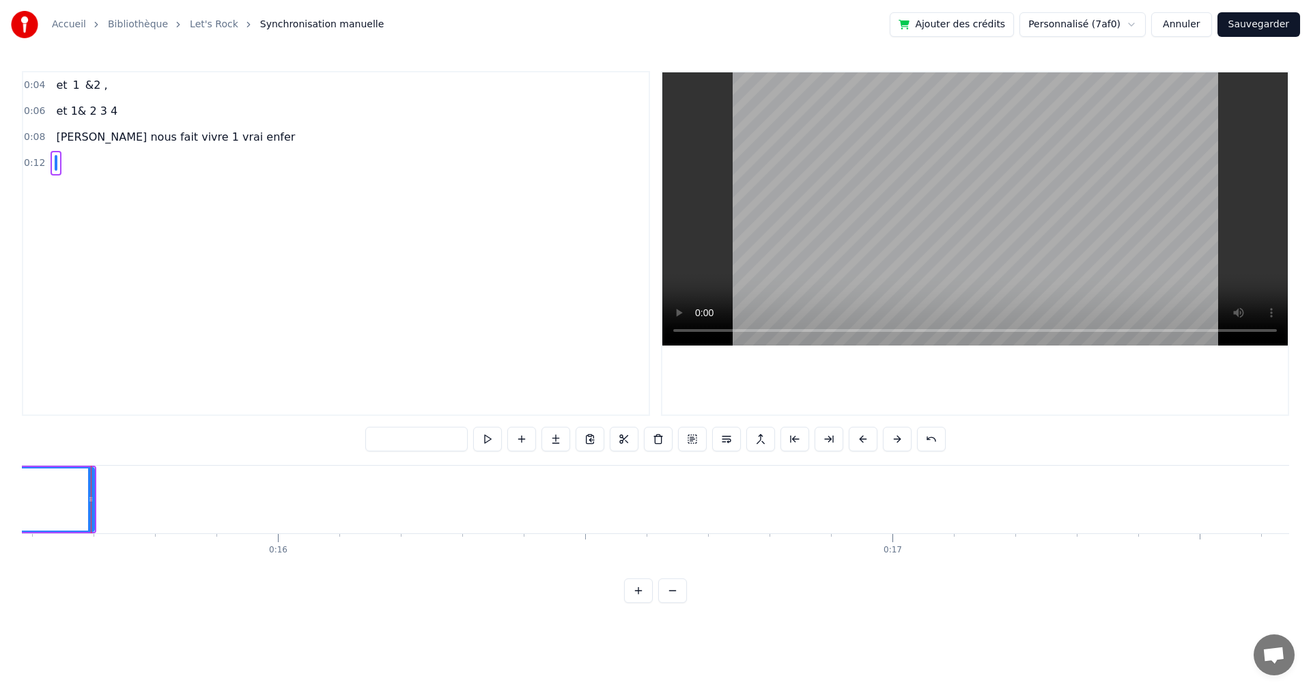
click at [186, 135] on span "[PERSON_NAME] nous fait vivre 1 vrai enfer" at bounding box center [176, 137] width 242 height 16
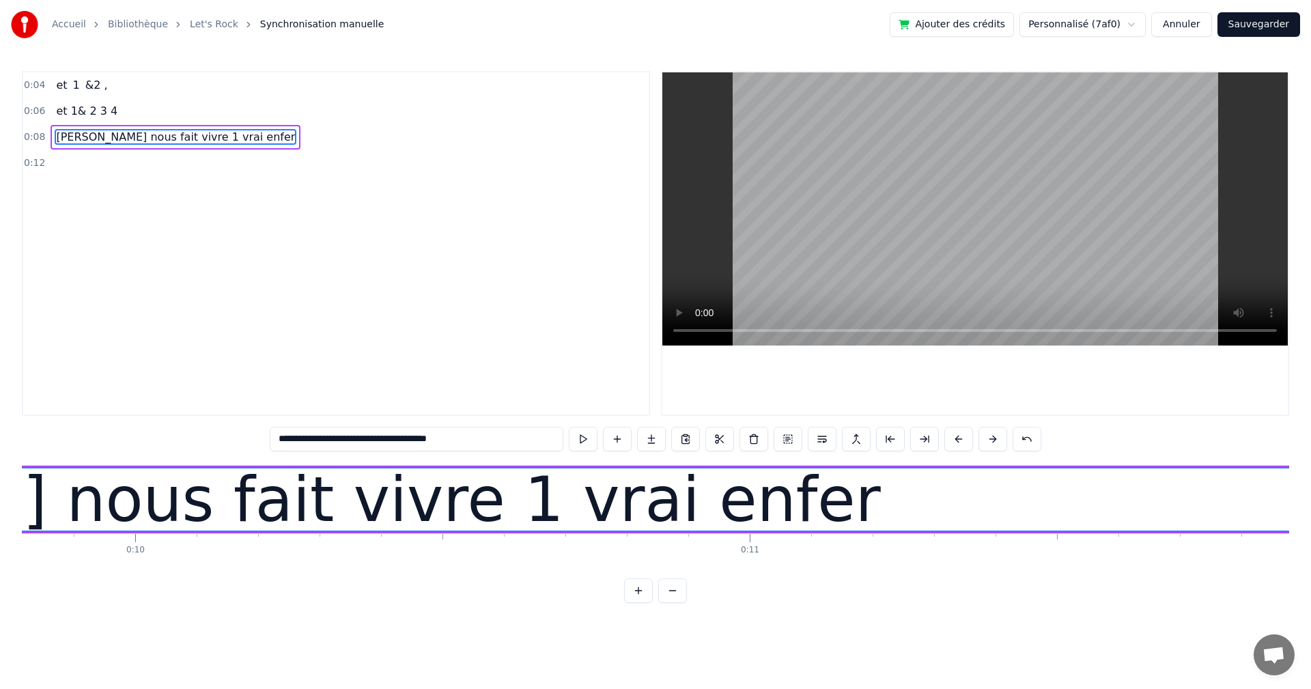
scroll to position [0, 4960]
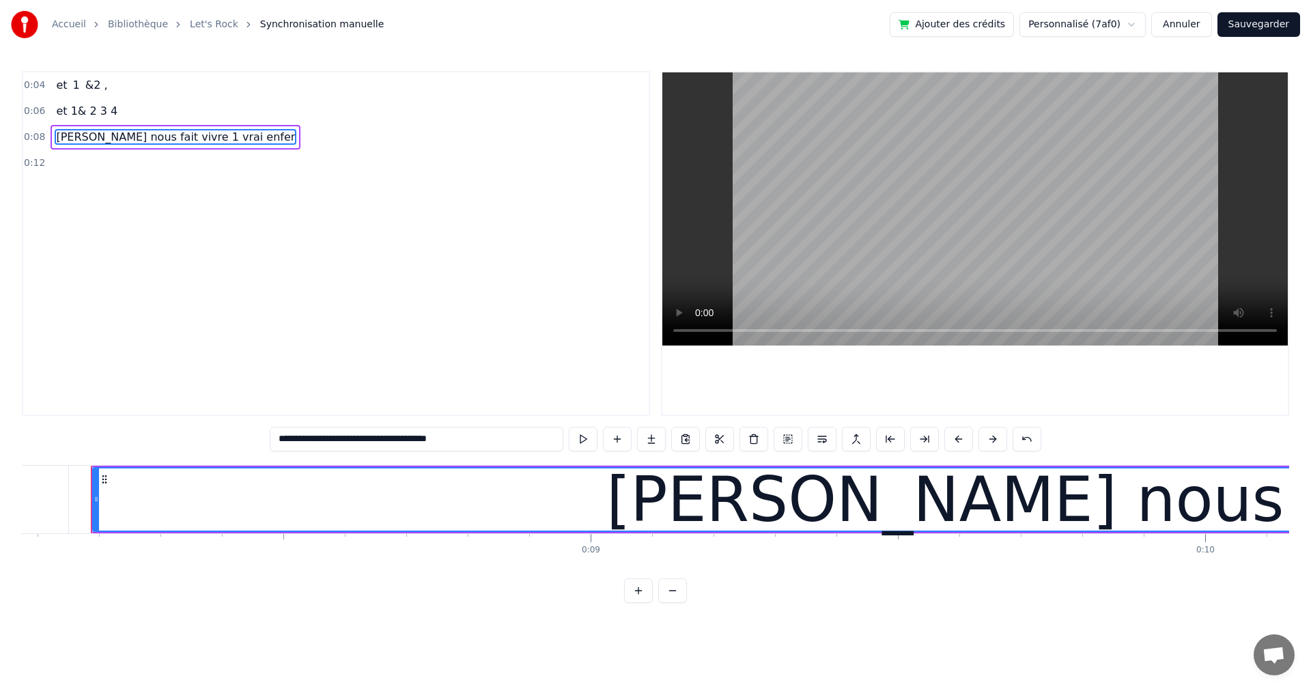
click at [473, 440] on input "**********" at bounding box center [417, 439] width 294 height 25
paste input "**********"
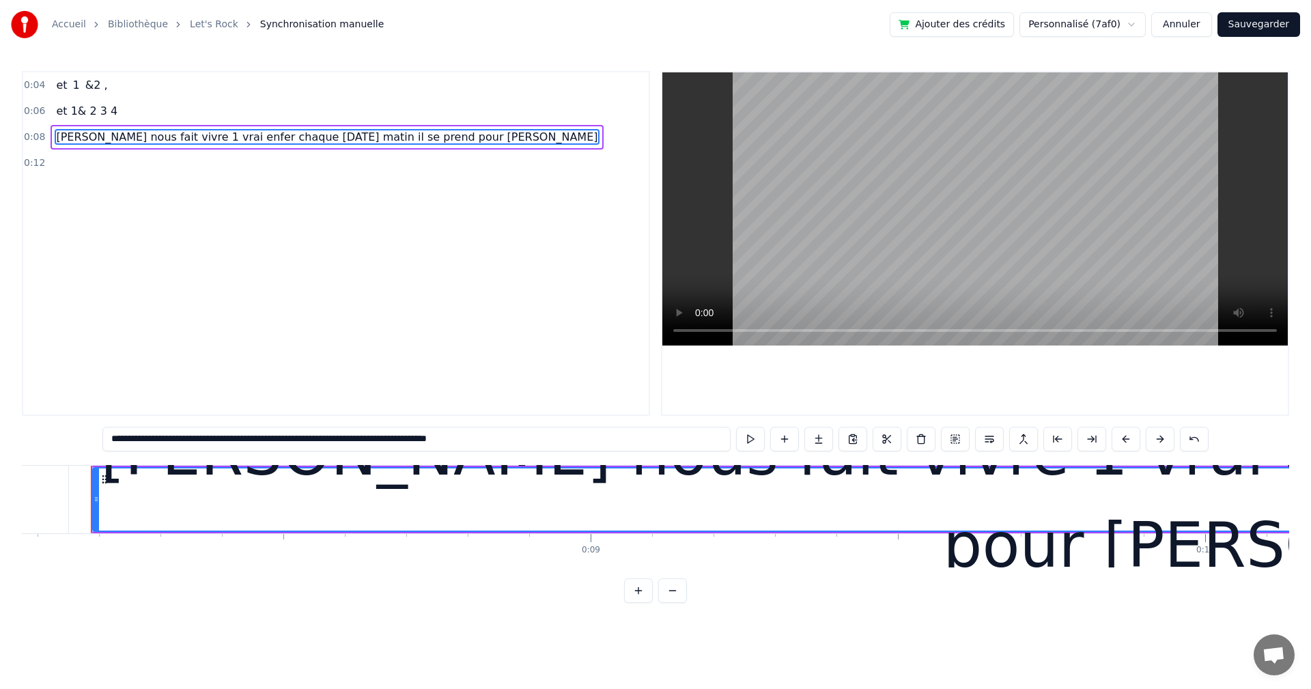
type input "**********"
click at [287, 288] on div "0:04 et 1 &2 , 0:06 et 1& 2 3 4 0:08 [PERSON_NAME] nous fait vivre 1 vrai enfer…" at bounding box center [336, 243] width 628 height 345
click at [306, 281] on div "0:04 et 1 &2 , 0:06 et 1& 2 3 4 0:08 [PERSON_NAME] nous fait vivre 1 vrai enfer…" at bounding box center [336, 243] width 628 height 345
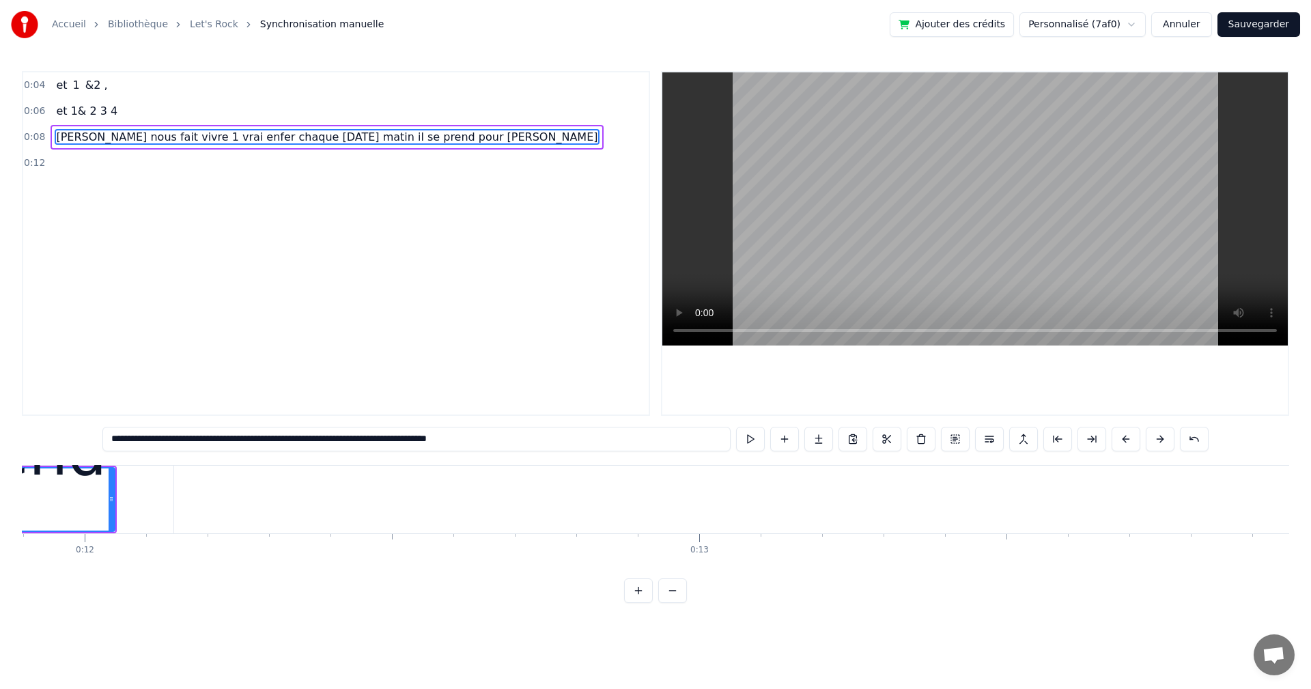
scroll to position [0, 6946]
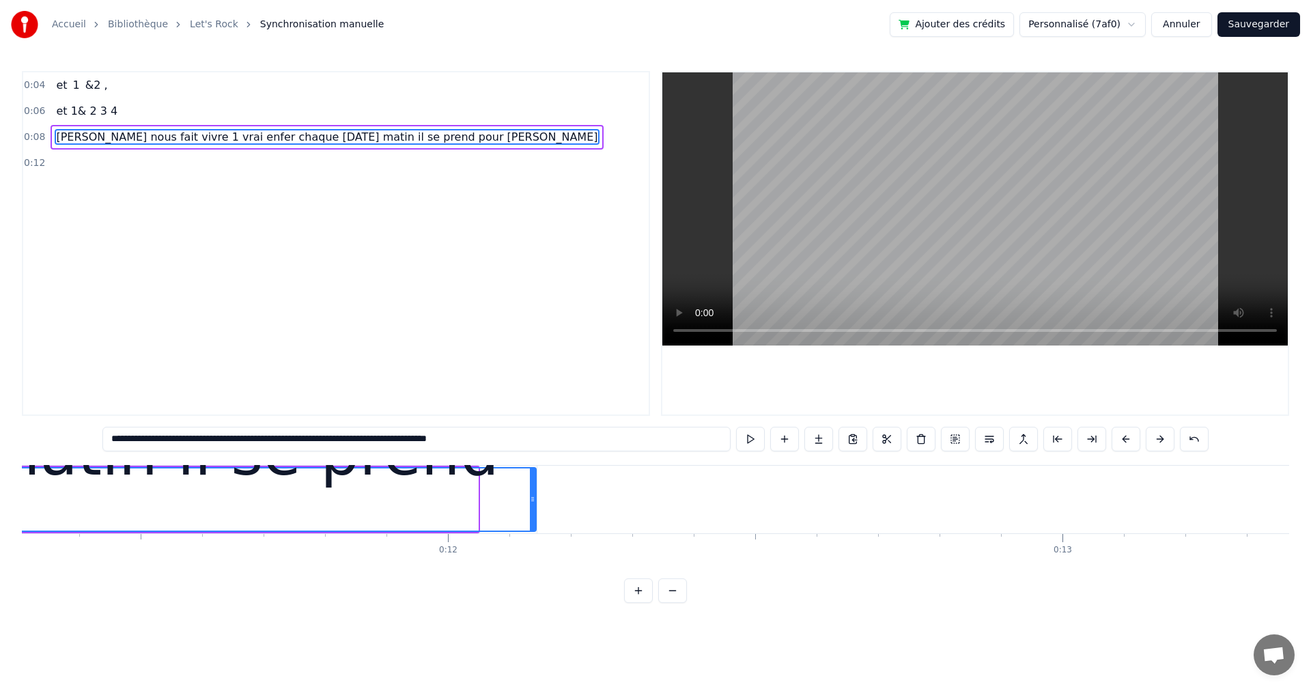
drag, startPoint x: 474, startPoint y: 496, endPoint x: 469, endPoint y: 489, distance: 8.2
click at [530, 490] on div at bounding box center [532, 499] width 5 height 62
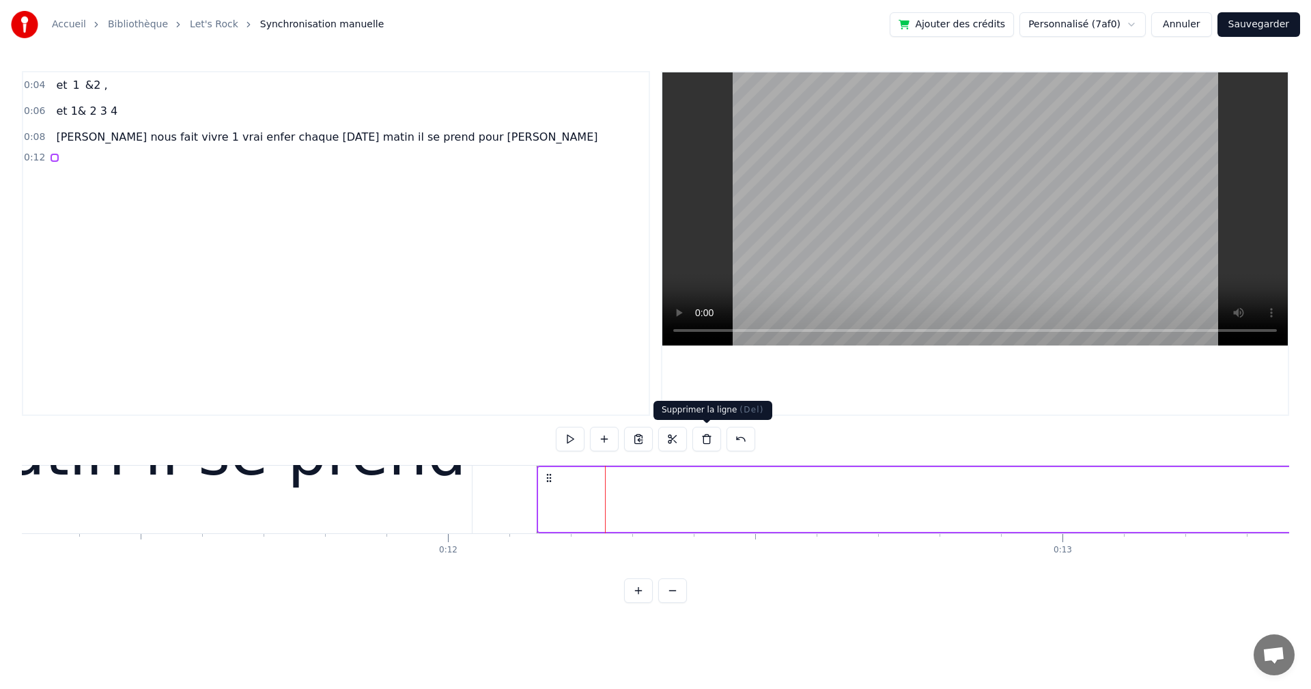
click at [708, 435] on button at bounding box center [706, 439] width 29 height 25
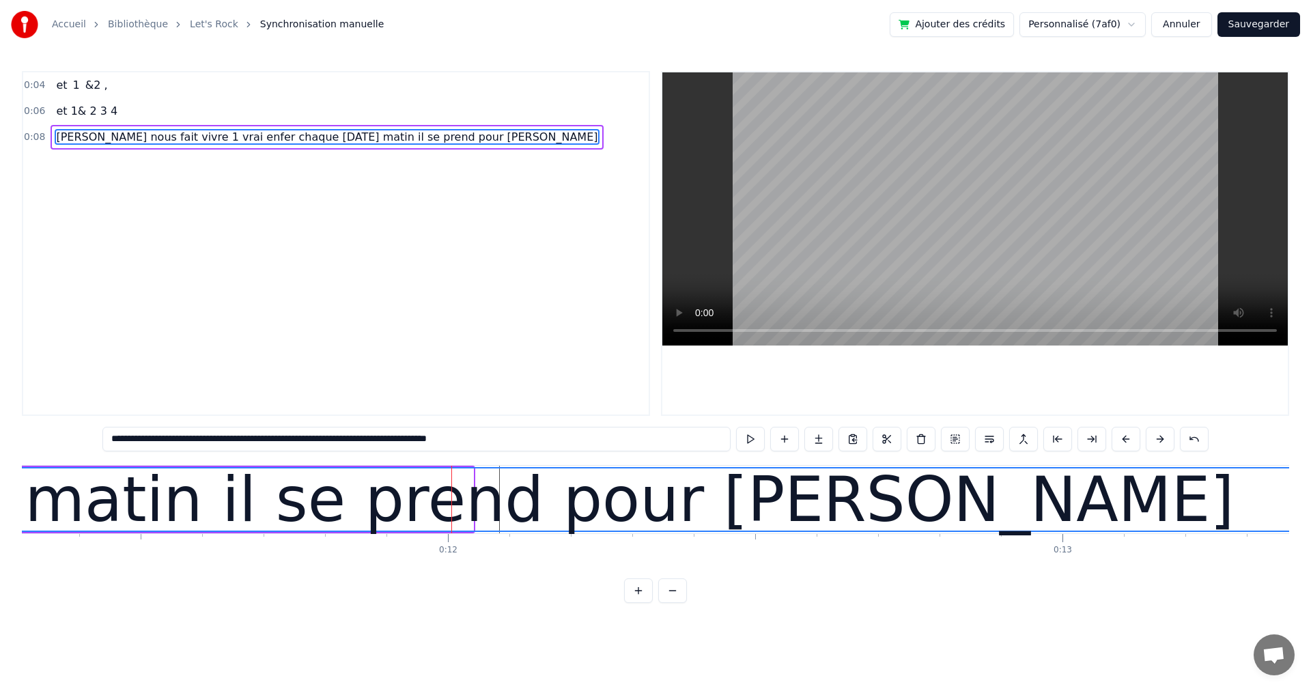
drag, startPoint x: 468, startPoint y: 498, endPoint x: 1310, endPoint y: 498, distance: 842.3
click at [1310, 498] on div "**********" at bounding box center [655, 301] width 1311 height 603
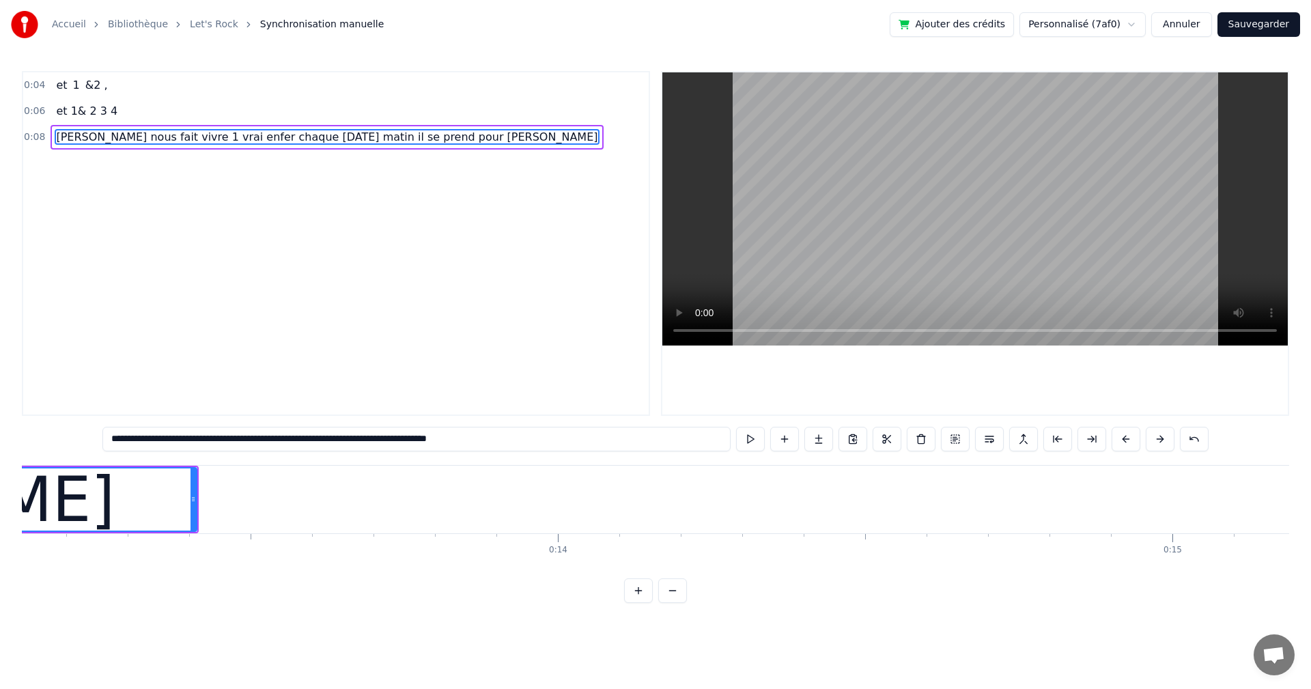
scroll to position [0, 7962]
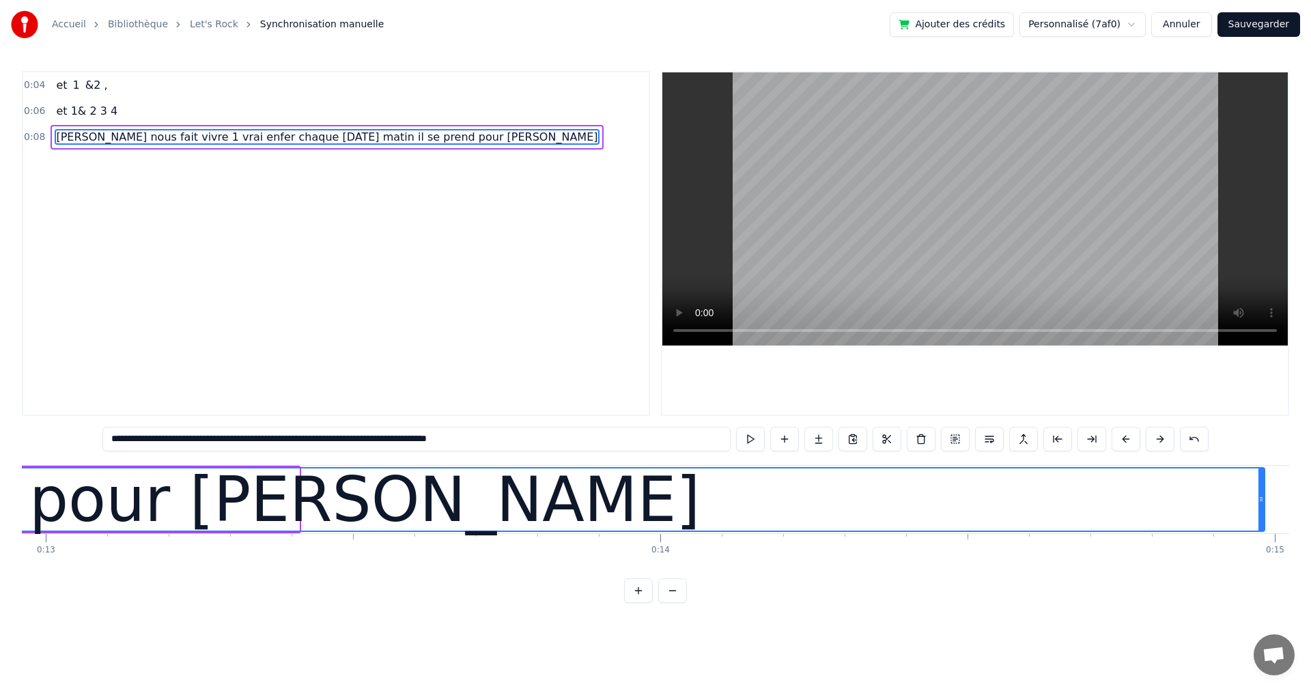
drag, startPoint x: 296, startPoint y: 499, endPoint x: 1261, endPoint y: 497, distance: 965.2
click at [1261, 497] on icon at bounding box center [1260, 499] width 5 height 11
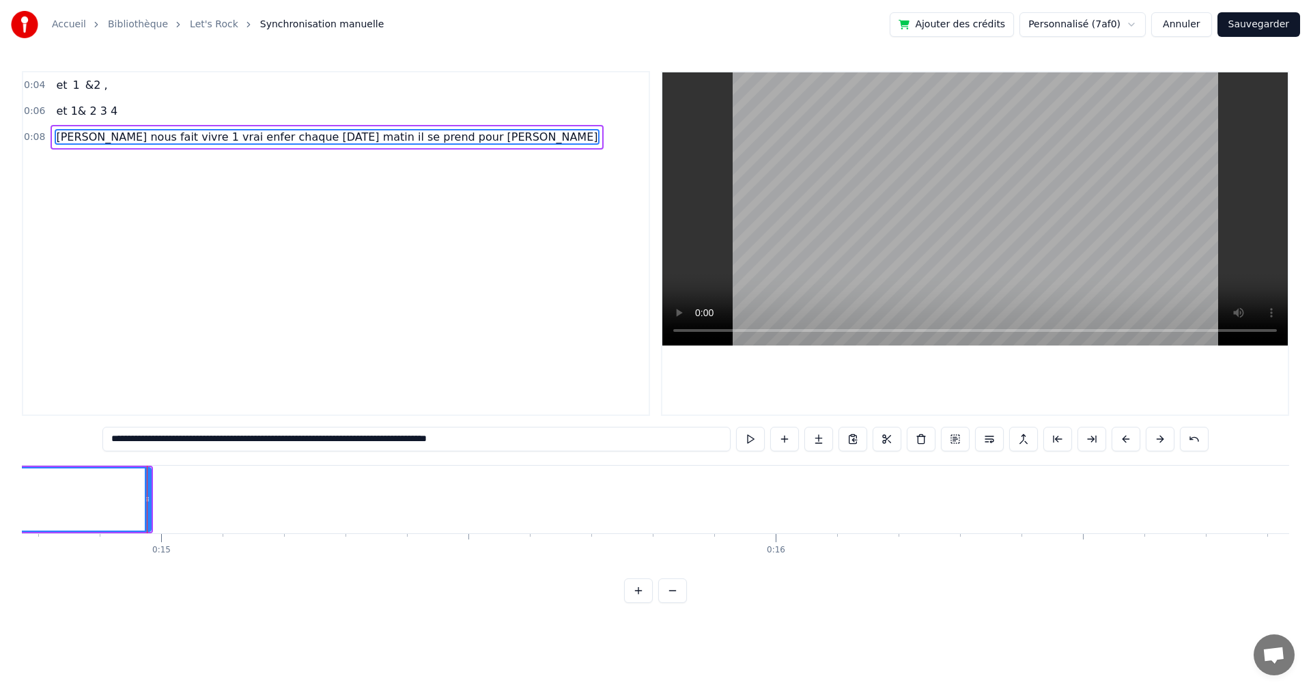
scroll to position [0, 9132]
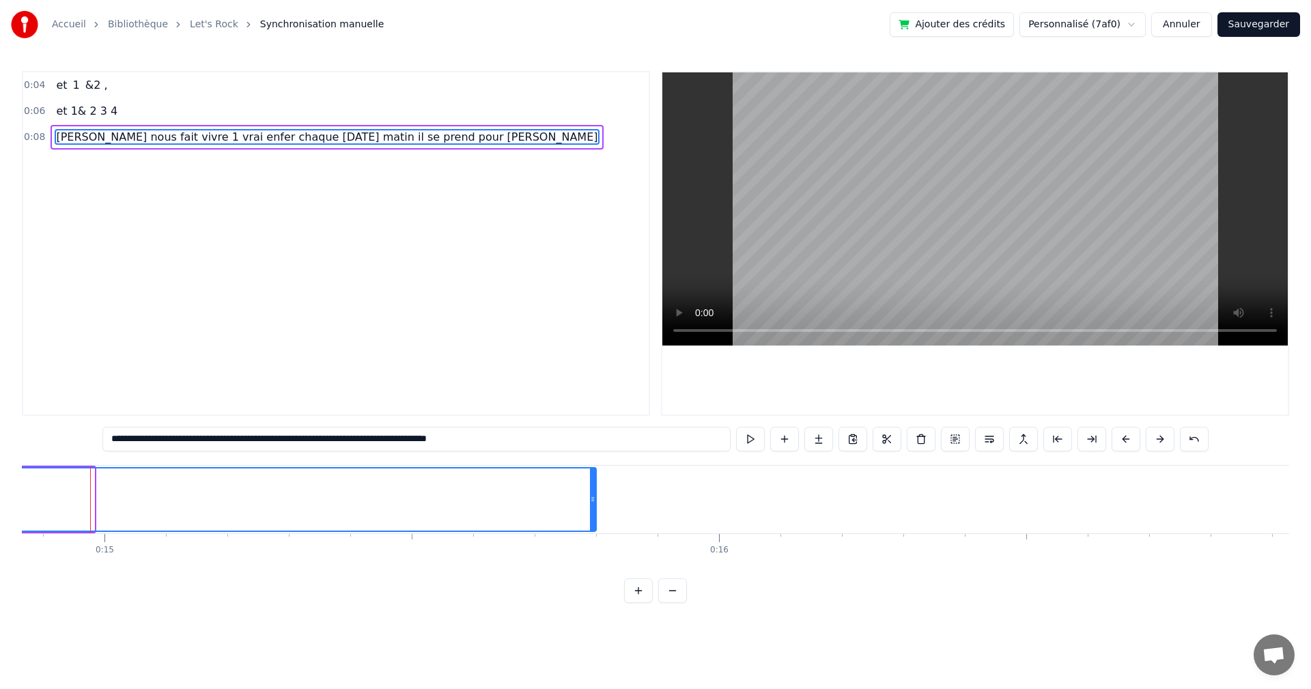
drag, startPoint x: 91, startPoint y: 500, endPoint x: 593, endPoint y: 500, distance: 501.7
click at [593, 500] on icon at bounding box center [592, 499] width 5 height 11
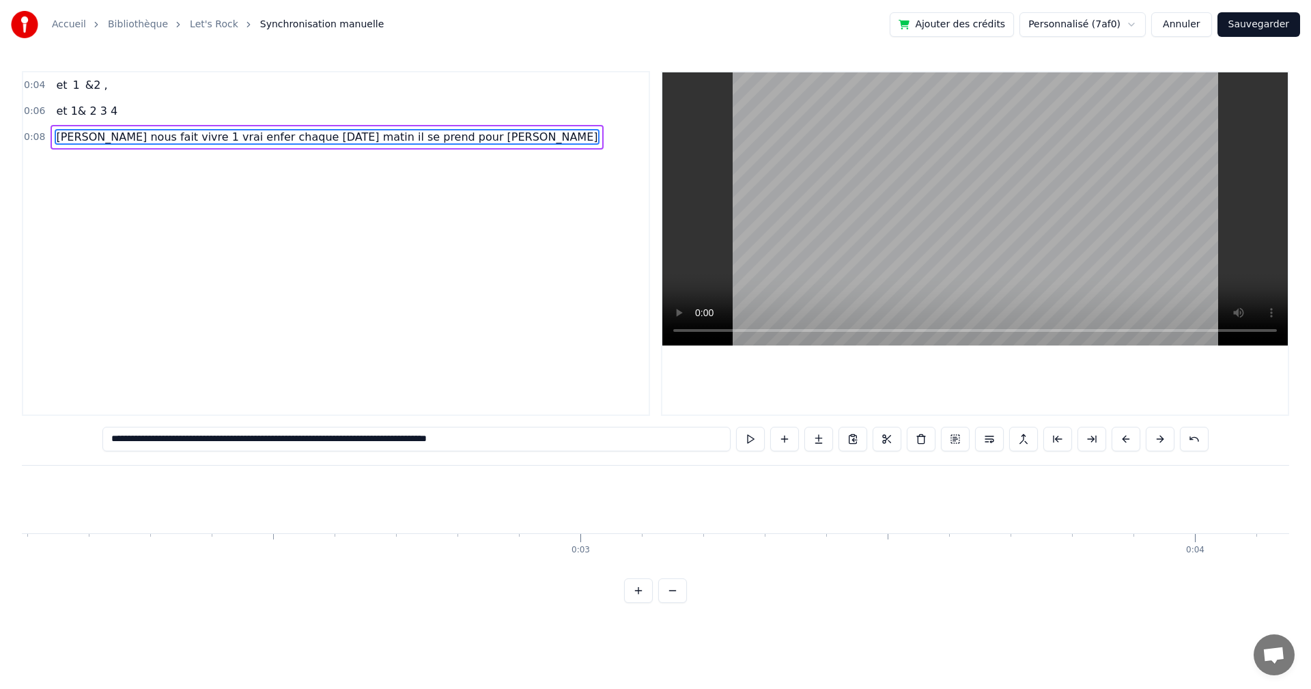
scroll to position [0, 0]
click at [754, 439] on button at bounding box center [750, 439] width 29 height 25
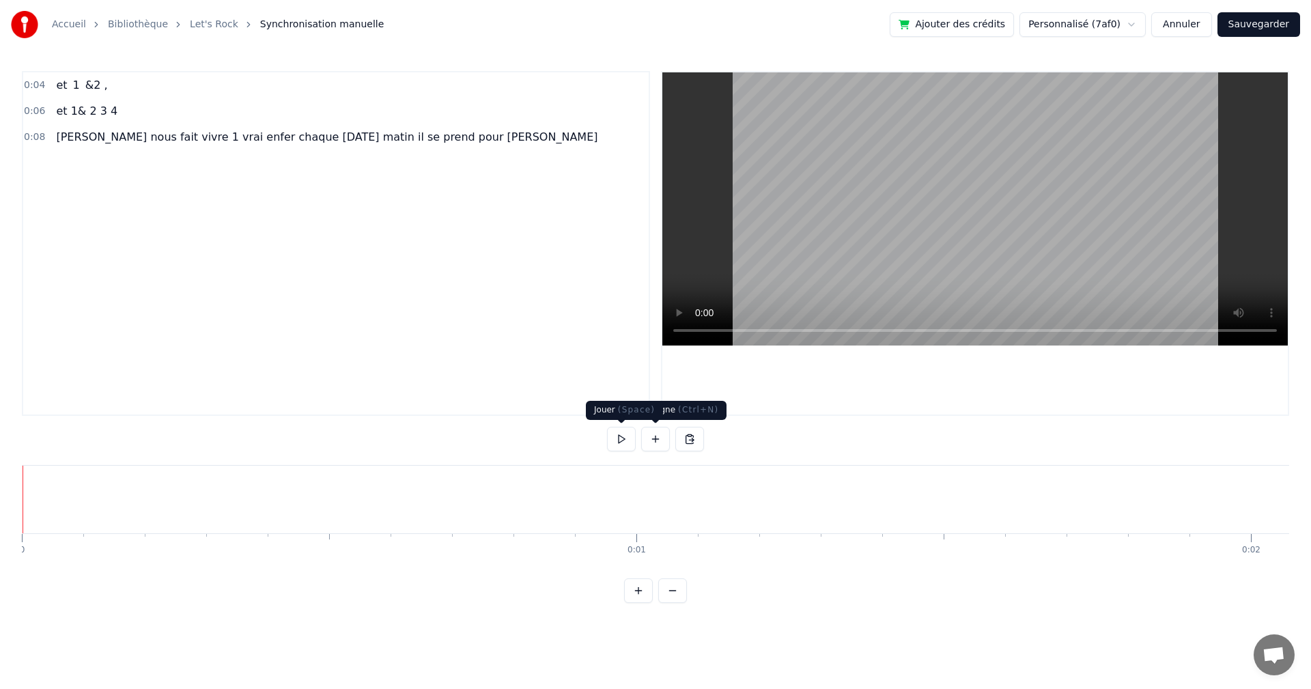
click at [615, 440] on button at bounding box center [621, 439] width 29 height 25
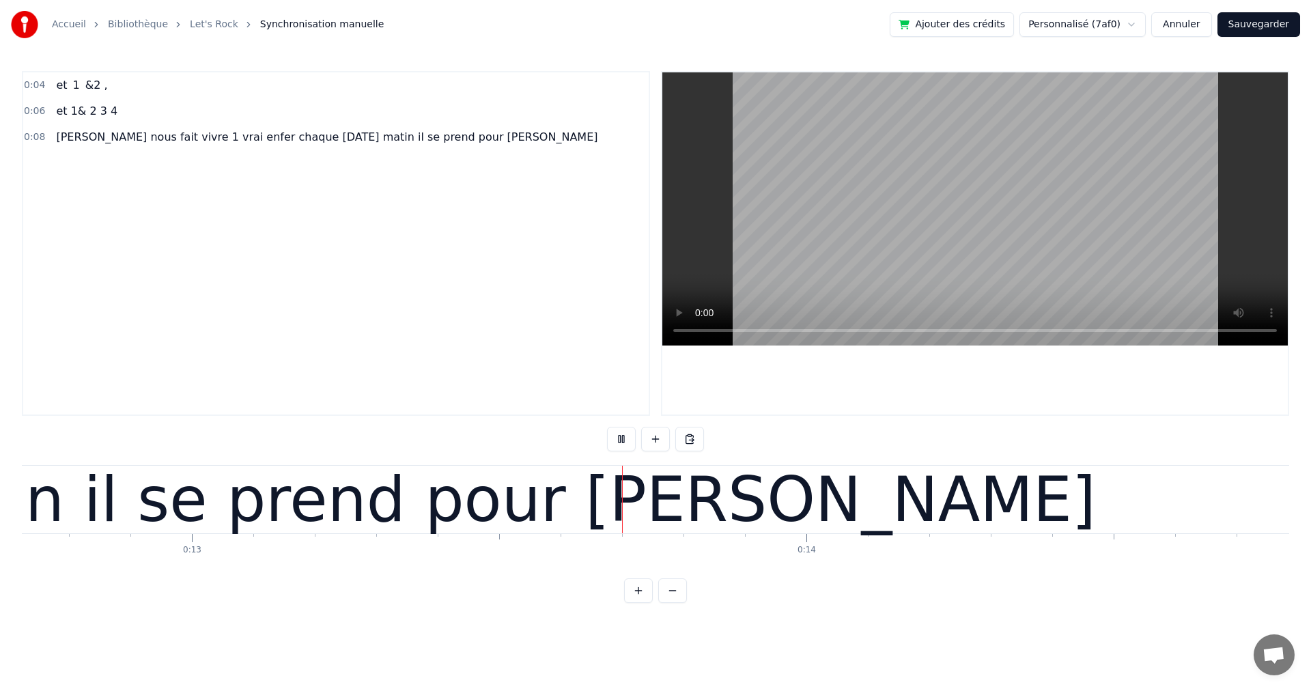
scroll to position [0, 8055]
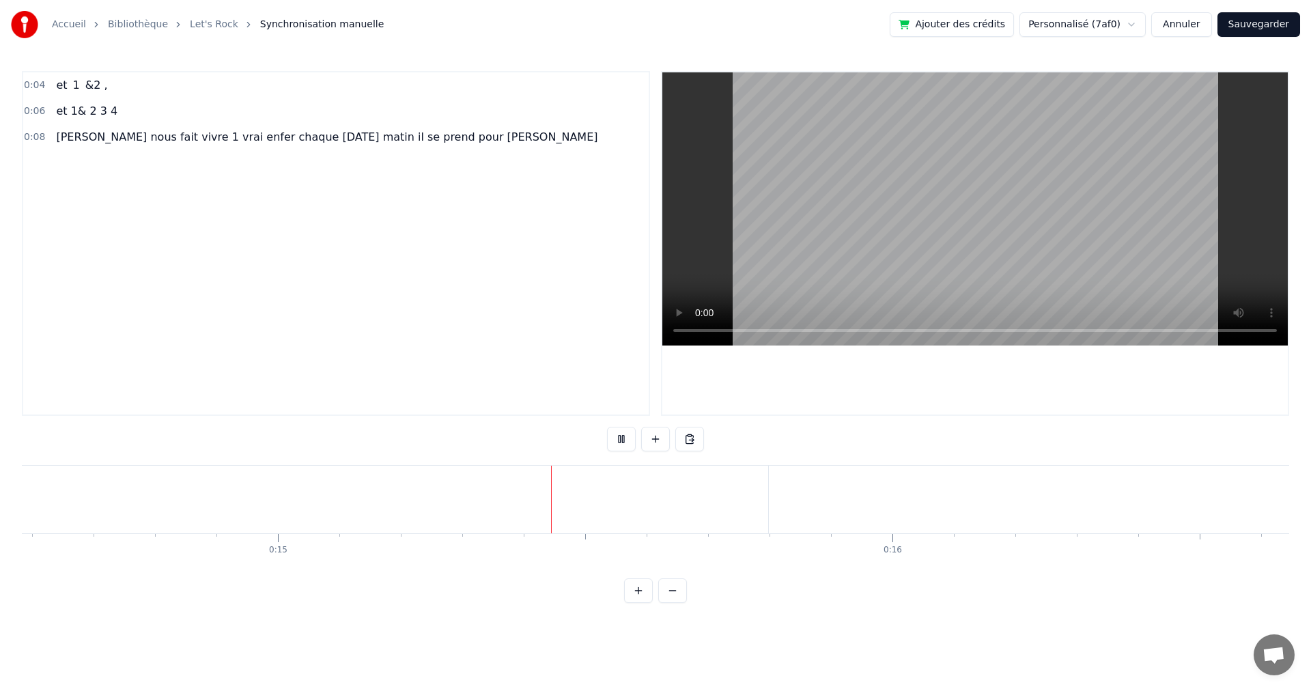
drag, startPoint x: 617, startPoint y: 441, endPoint x: 620, endPoint y: 433, distance: 8.2
click at [620, 433] on button at bounding box center [621, 439] width 29 height 25
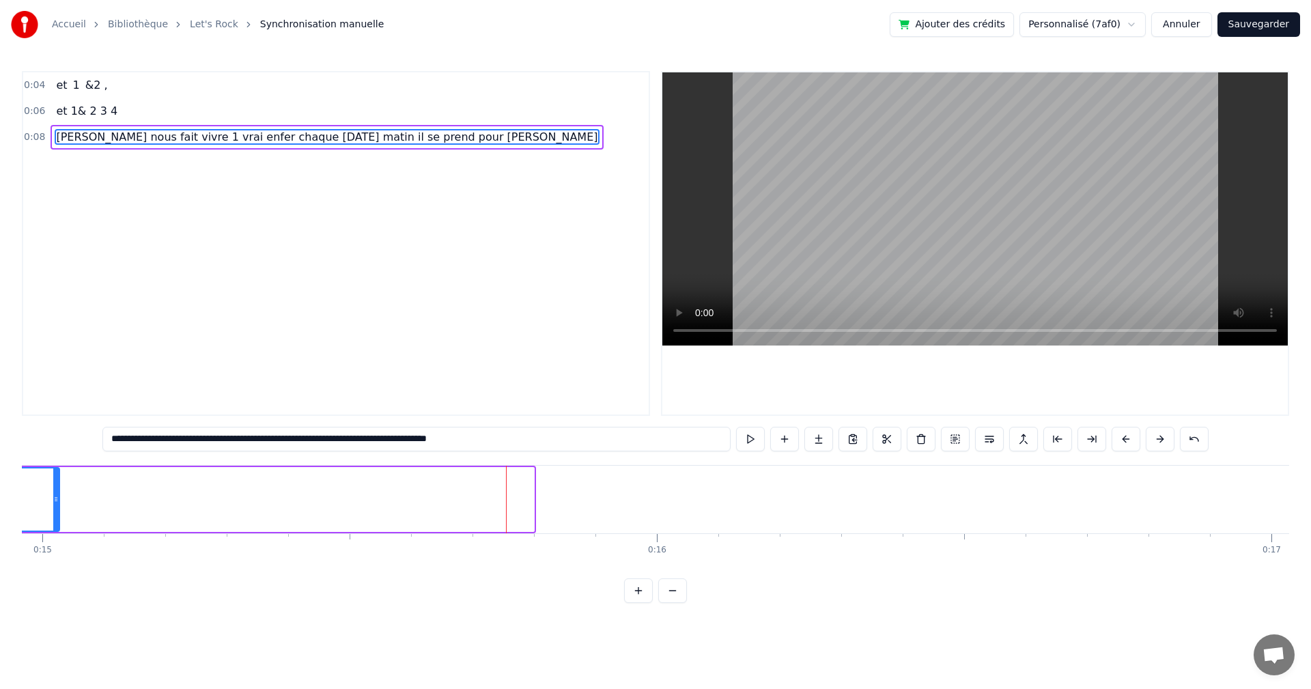
drag, startPoint x: 532, startPoint y: 496, endPoint x: 58, endPoint y: 497, distance: 474.4
click at [58, 497] on icon at bounding box center [55, 499] width 5 height 11
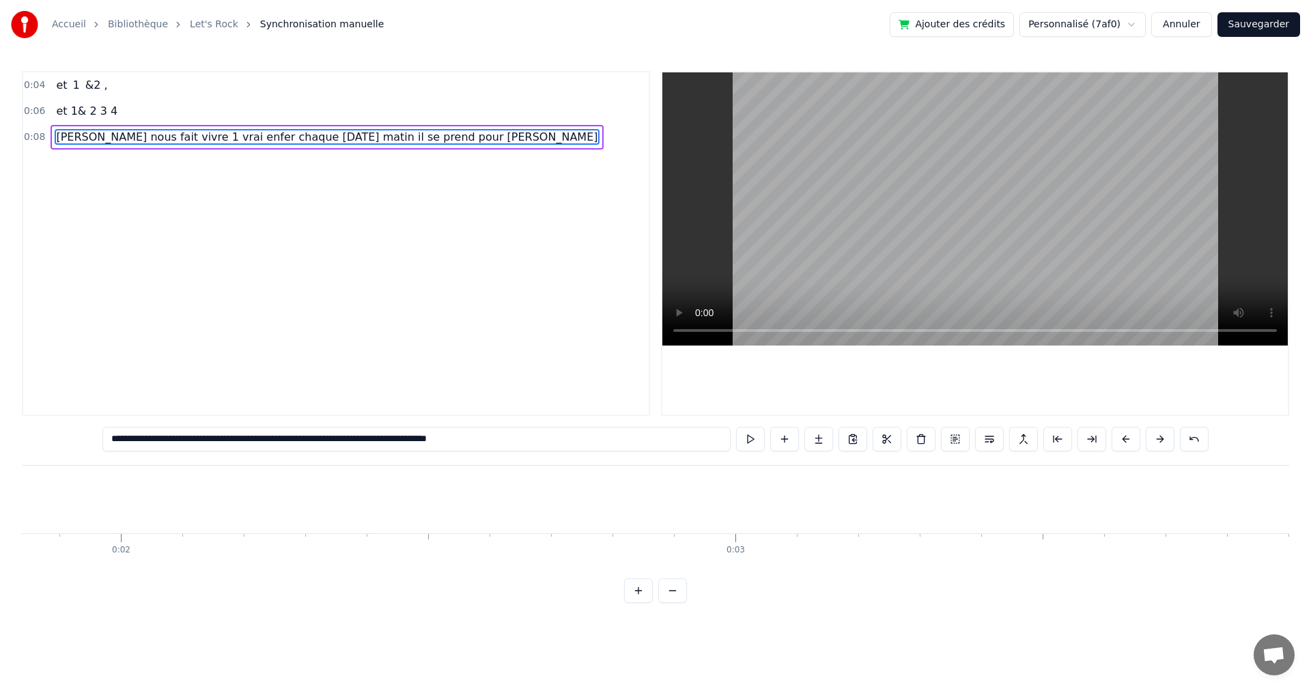
scroll to position [0, 1336]
click at [281, 147] on div "[PERSON_NAME] nous fait vivre 1 vrai enfer chaque [DATE] matin il se prend pour…" at bounding box center [327, 137] width 552 height 25
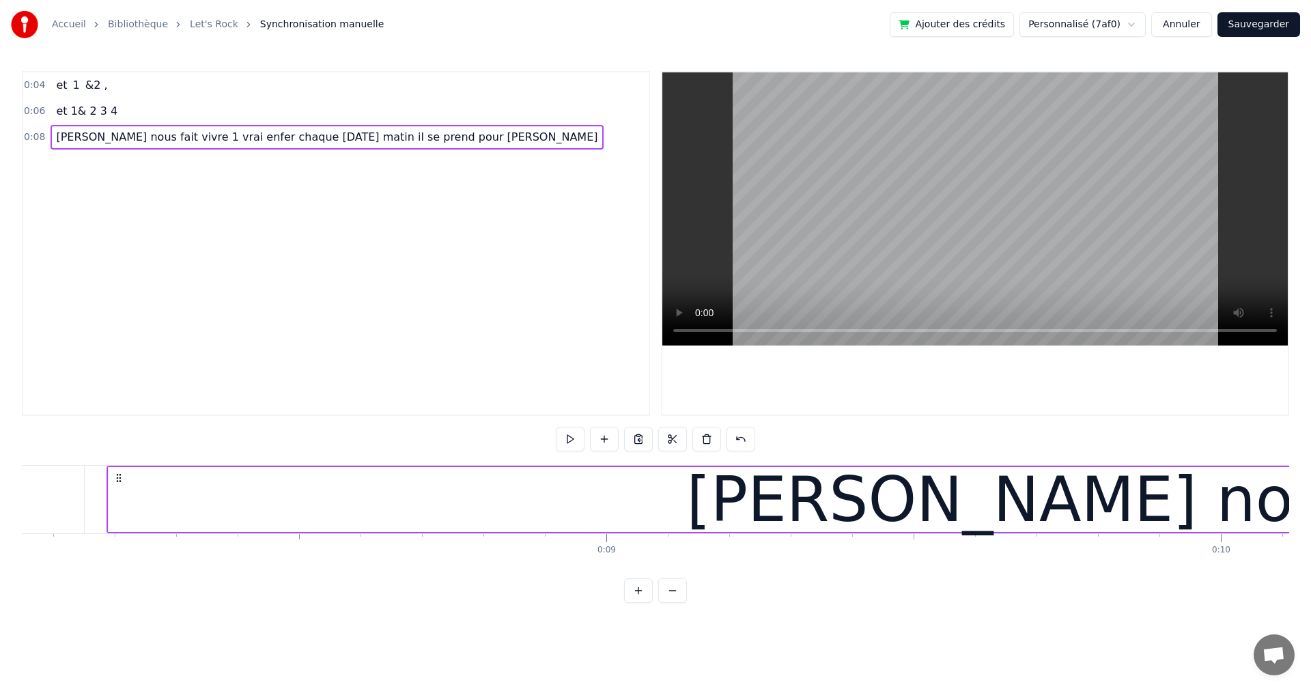
scroll to position [0, 4960]
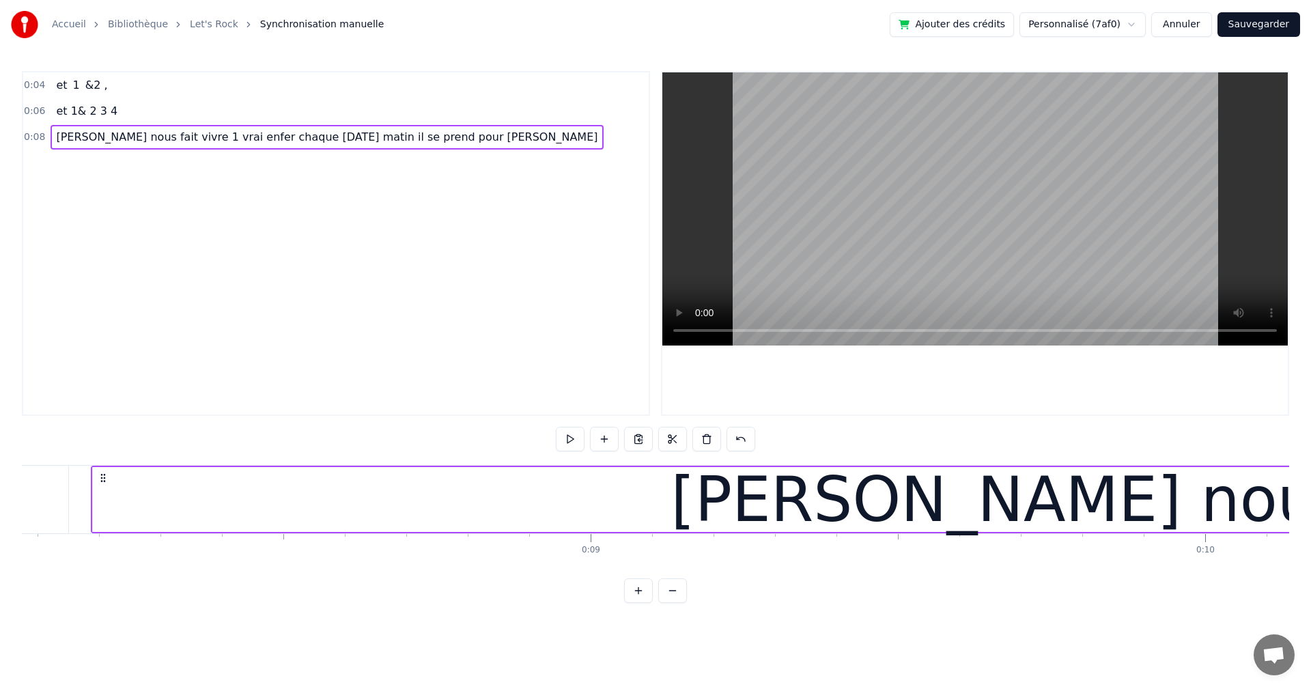
click at [259, 137] on span "[PERSON_NAME] nous fait vivre 1 vrai enfer chaque [DATE] matin il se prend pour…" at bounding box center [327, 137] width 544 height 16
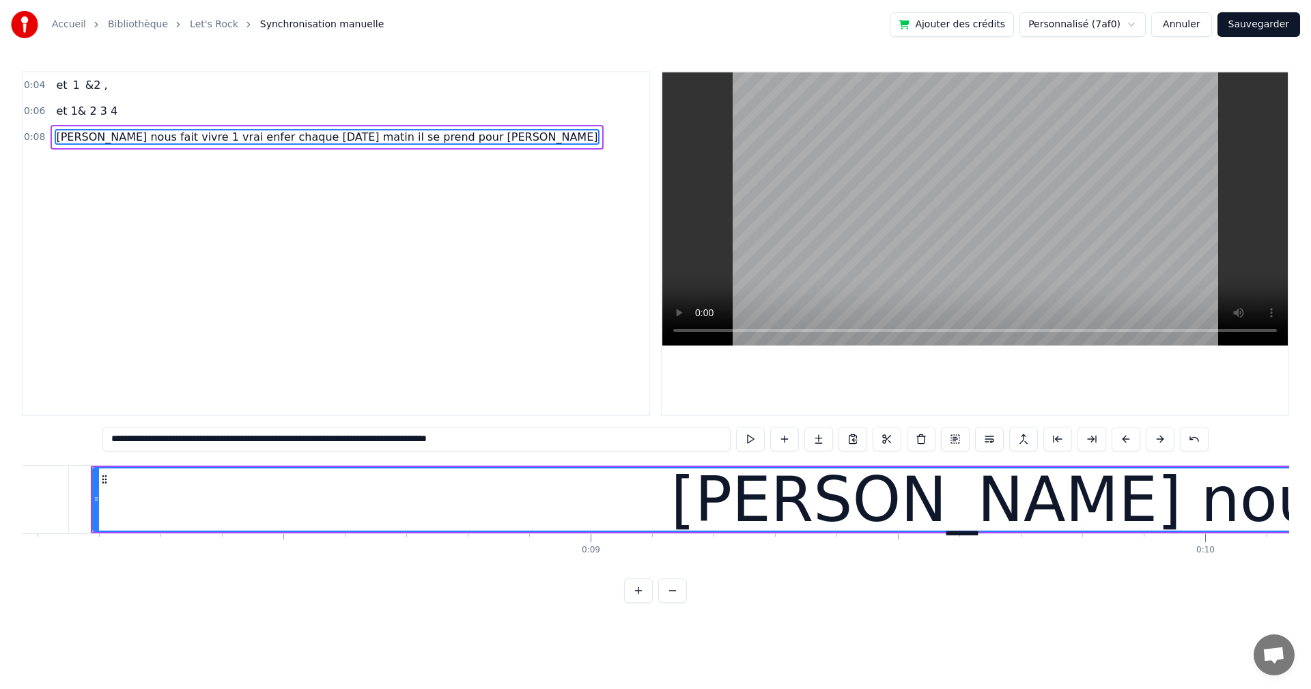
drag, startPoint x: 295, startPoint y: 438, endPoint x: 520, endPoint y: 427, distance: 225.5
click at [520, 427] on input "**********" at bounding box center [416, 439] width 628 height 25
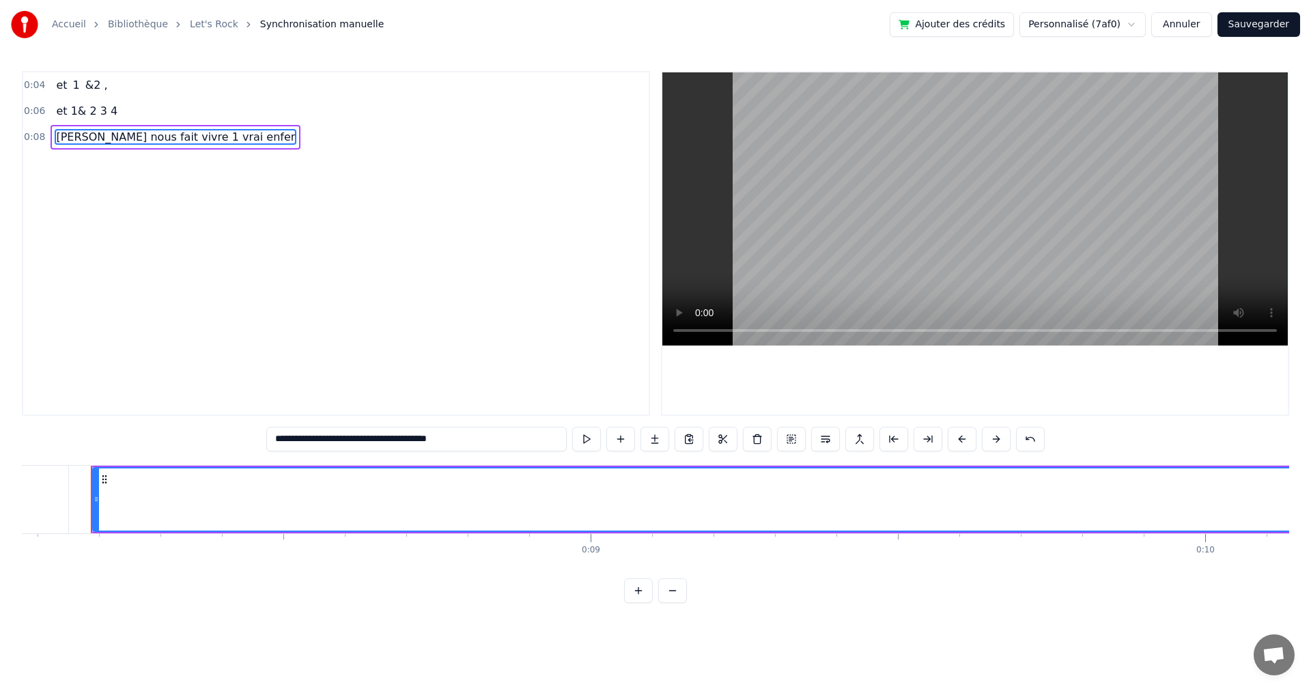
type input "**********"
click at [430, 371] on div "0:04 et 1 &2 , 0:06 et 1& 2 3 4 0:08 [PERSON_NAME] nous fait vivre 1 vrai enfer" at bounding box center [336, 243] width 628 height 345
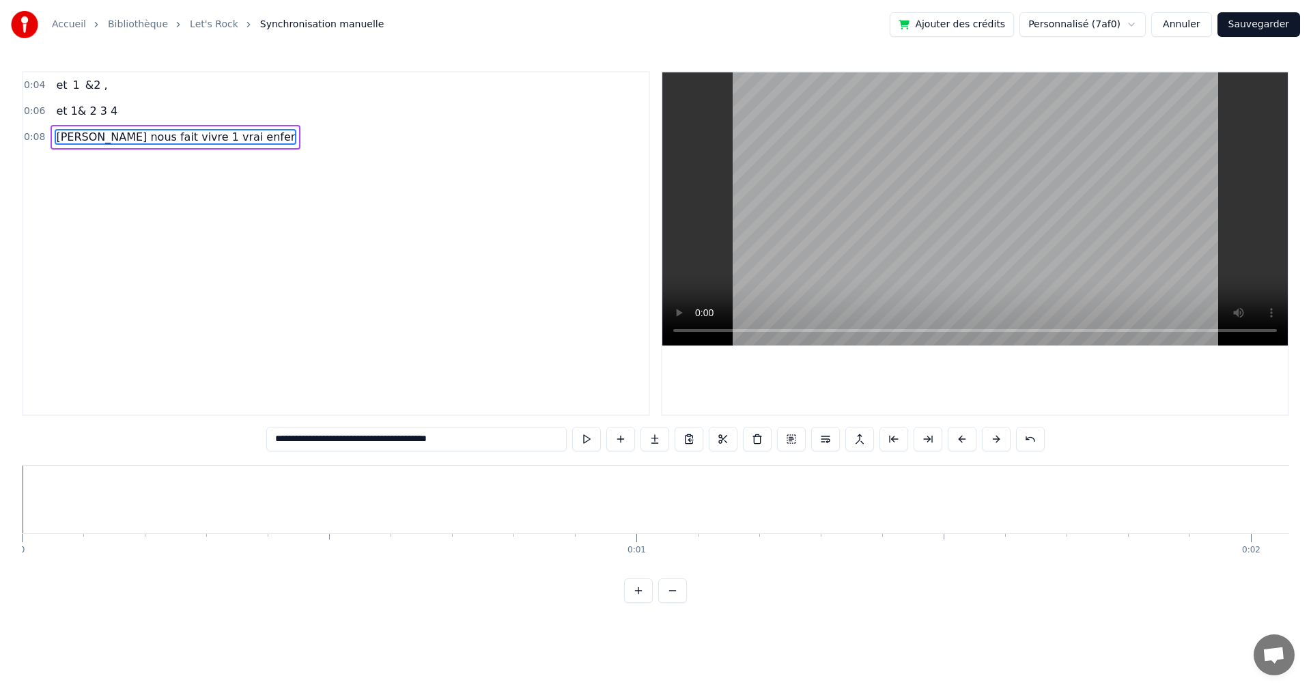
click at [20, 504] on div "**********" at bounding box center [655, 301] width 1311 height 603
click at [581, 440] on button at bounding box center [586, 439] width 29 height 25
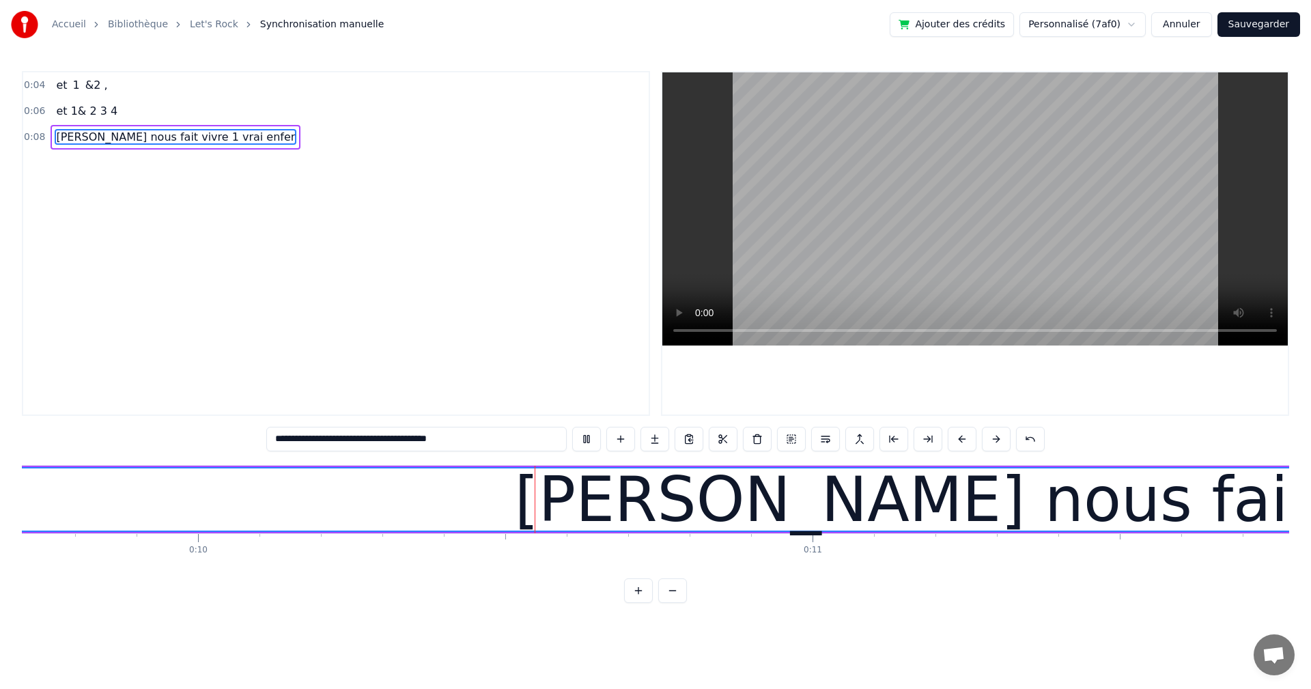
scroll to position [0, 6057]
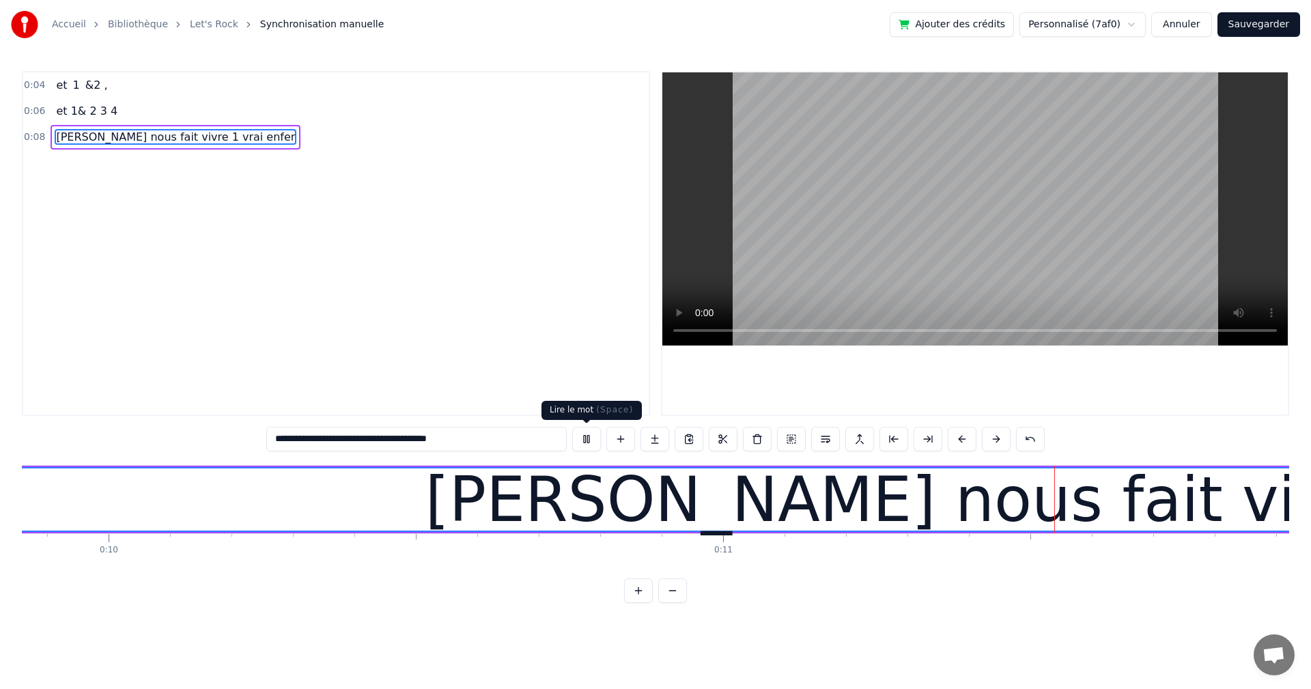
click at [594, 440] on button at bounding box center [586, 439] width 29 height 25
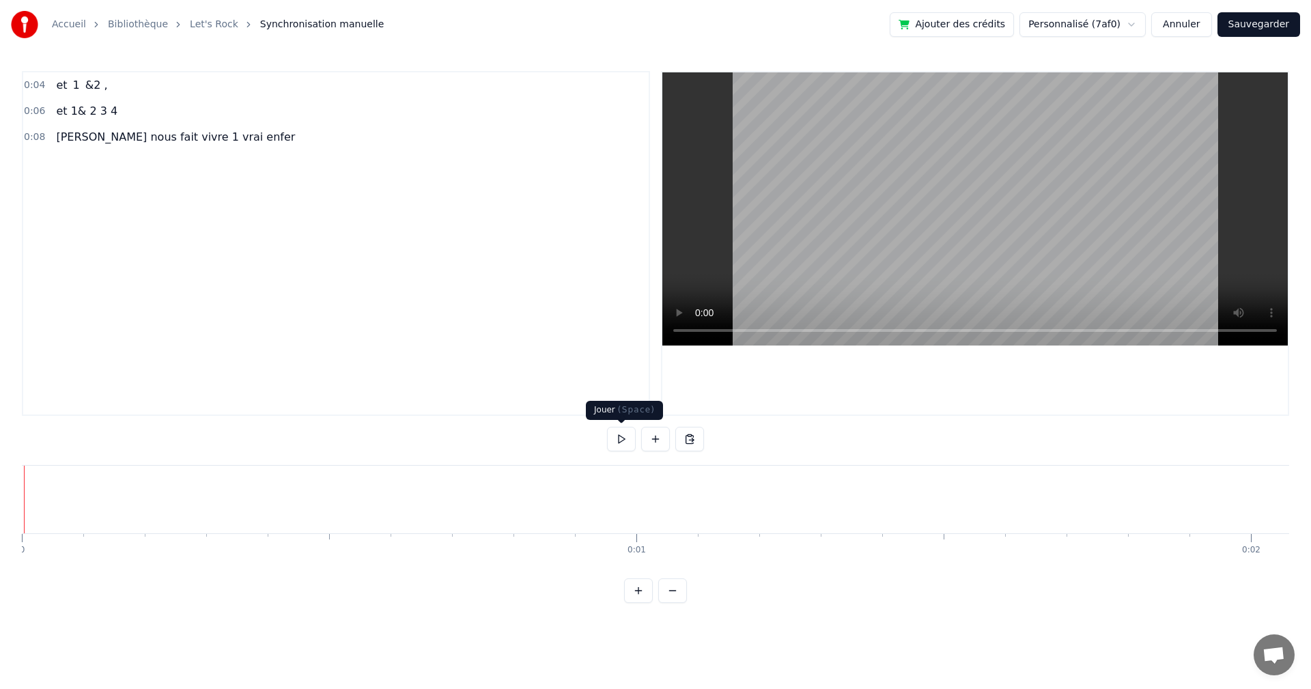
click at [623, 438] on button at bounding box center [621, 439] width 29 height 25
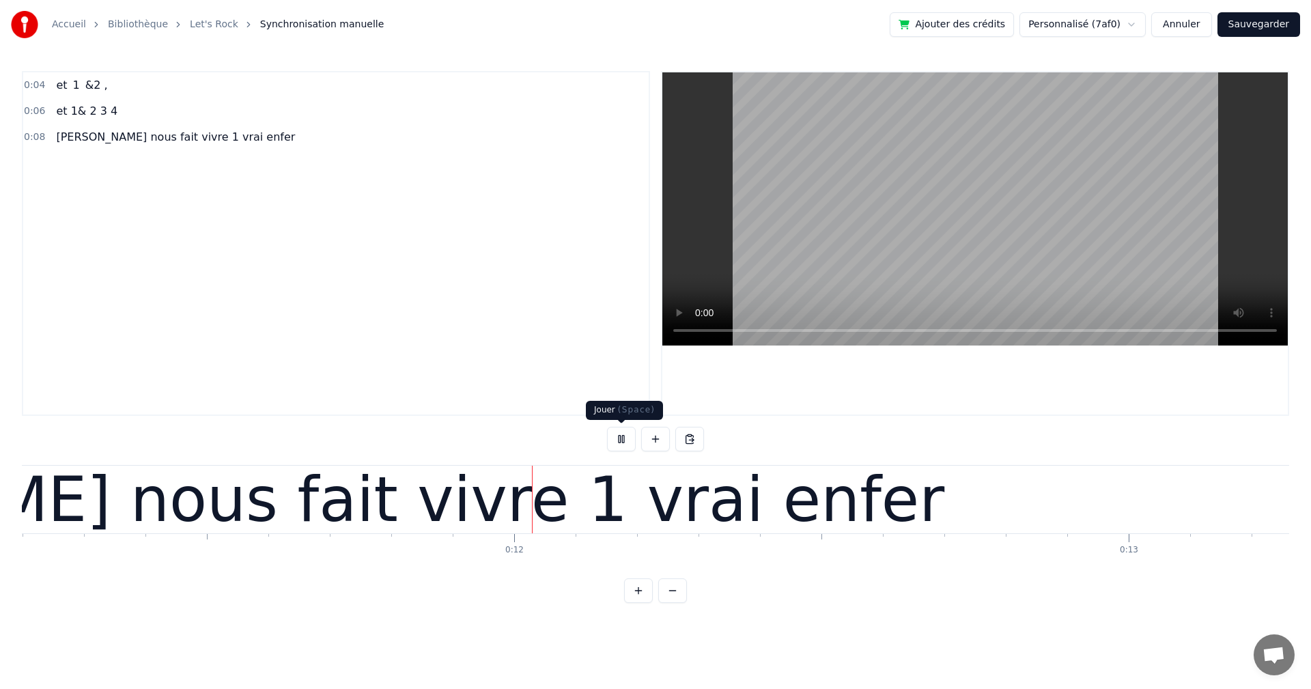
scroll to position [0, 6913]
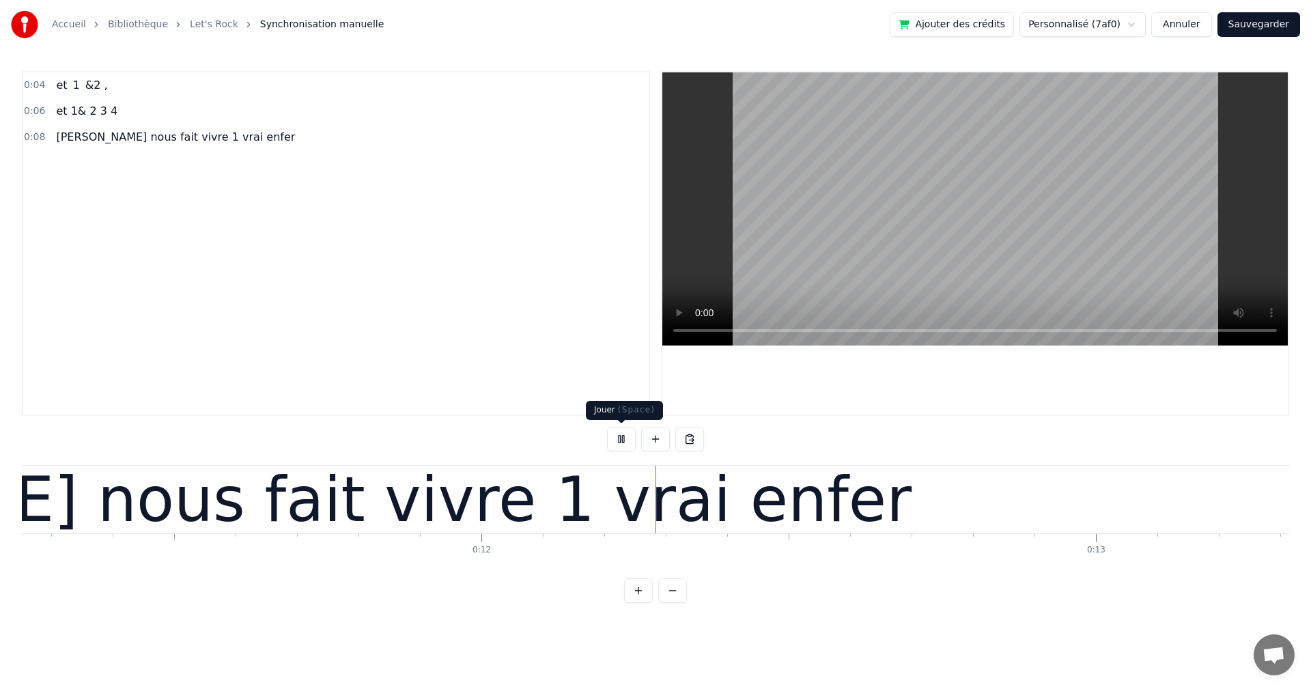
click at [619, 441] on button at bounding box center [621, 439] width 29 height 25
click at [619, 508] on div "[PERSON_NAME] nous fait vivre 1 vrai enfer" at bounding box center [240, 499] width 1344 height 92
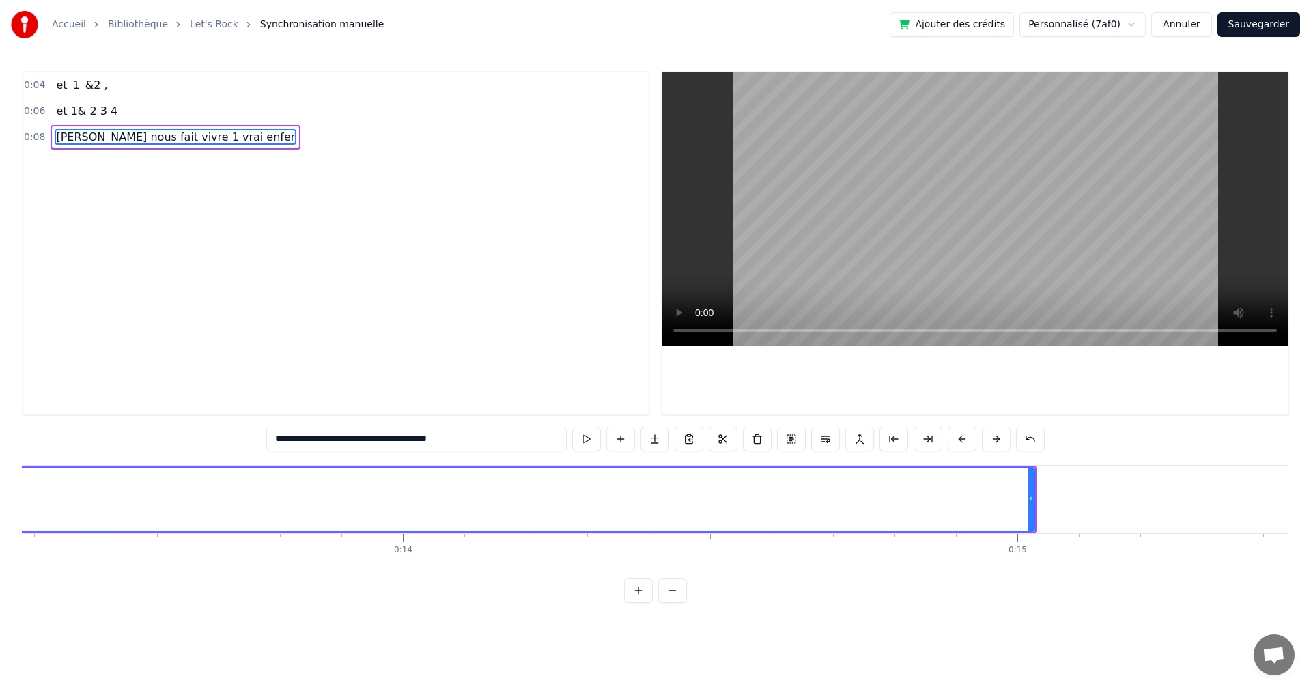
scroll to position [0, 8223]
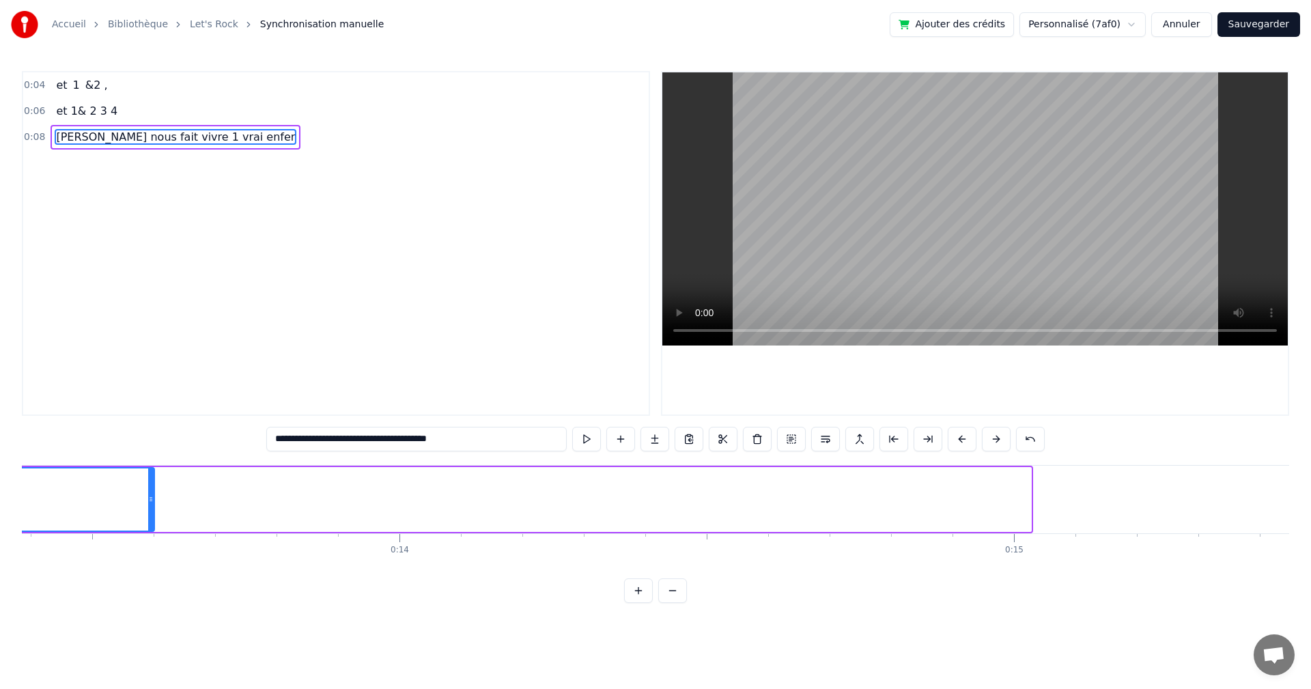
drag, startPoint x: 1029, startPoint y: 500, endPoint x: 111, endPoint y: 506, distance: 918.1
click at [148, 504] on icon at bounding box center [150, 499] width 5 height 11
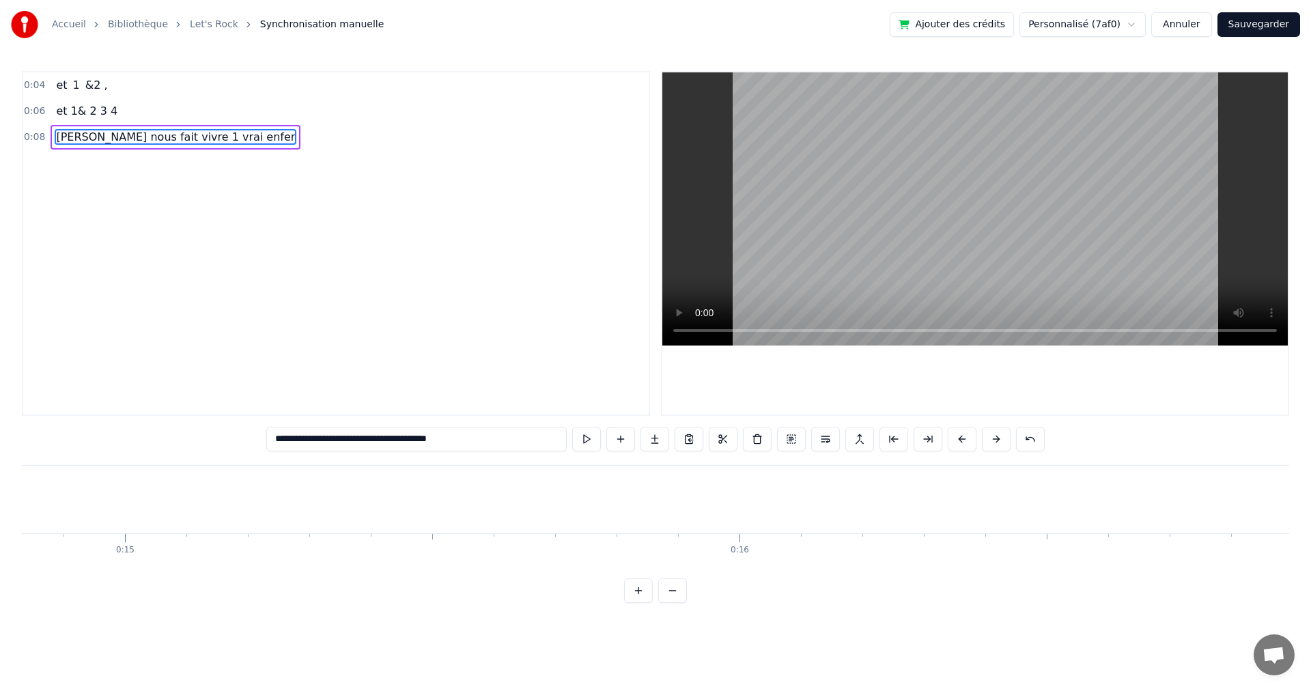
scroll to position [0, 9086]
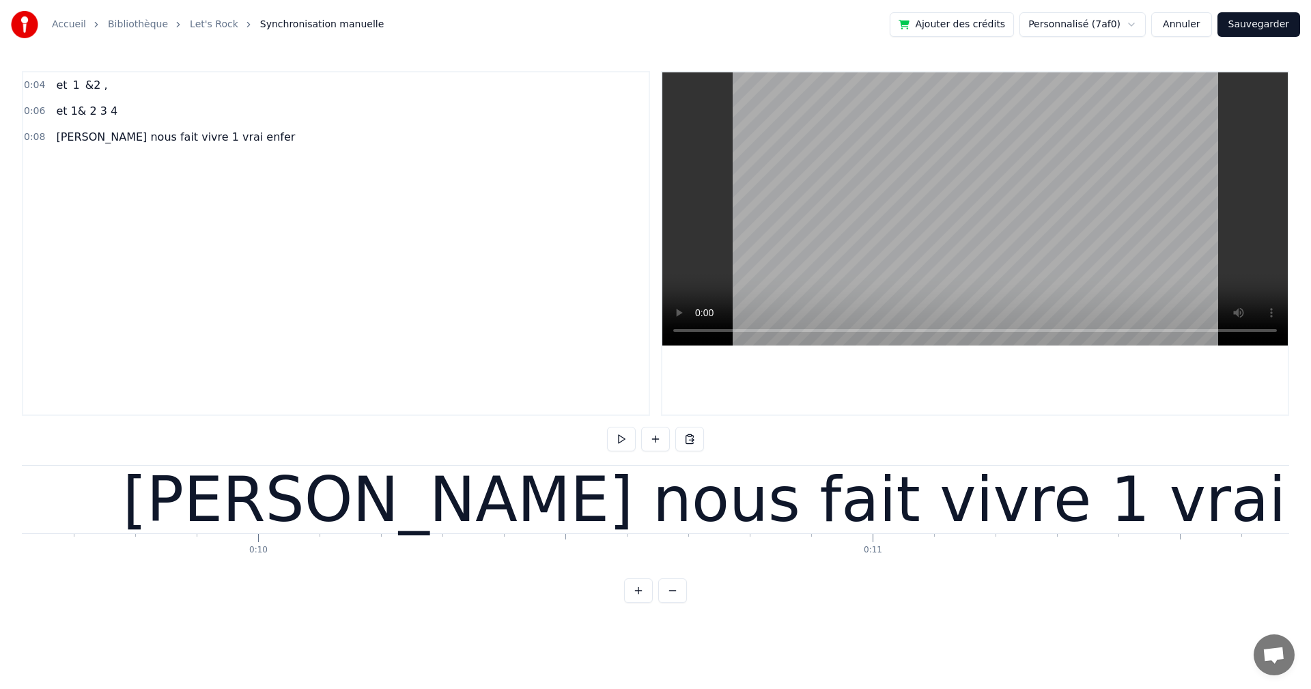
scroll to position [0, 5805]
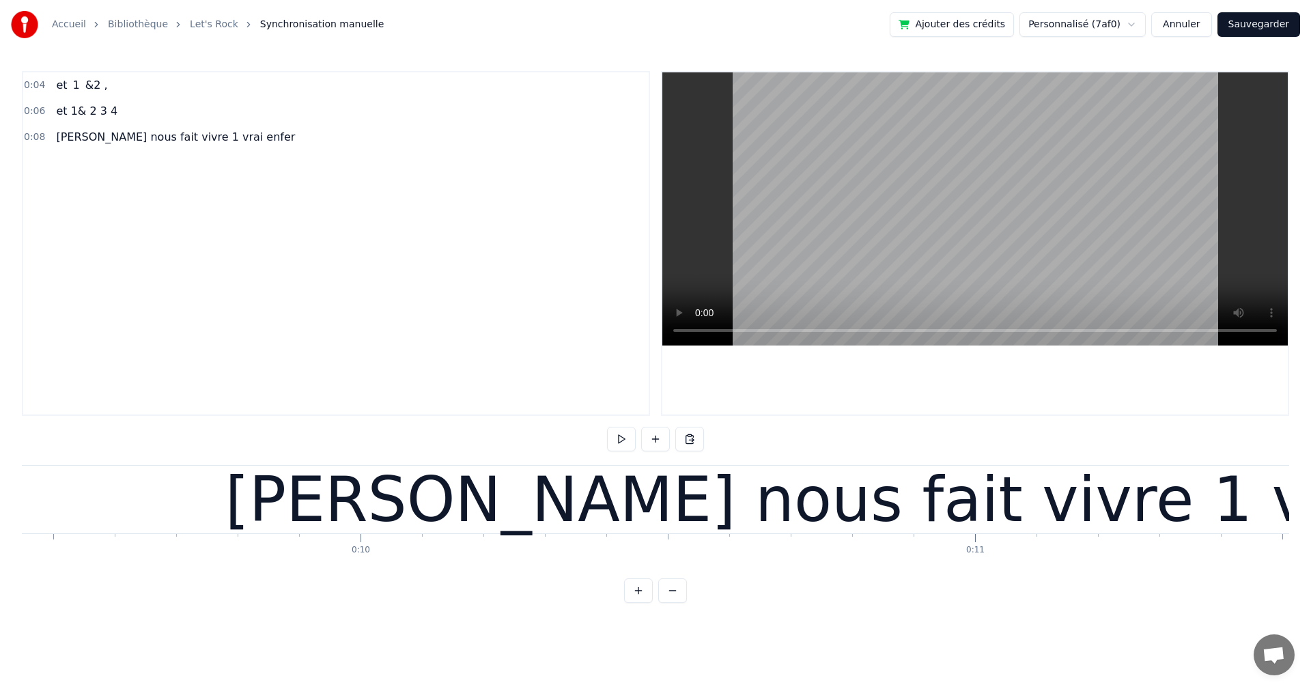
click at [470, 501] on div "[PERSON_NAME] nous fait vivre 1 vrai enfer" at bounding box center [897, 499] width 1344 height 92
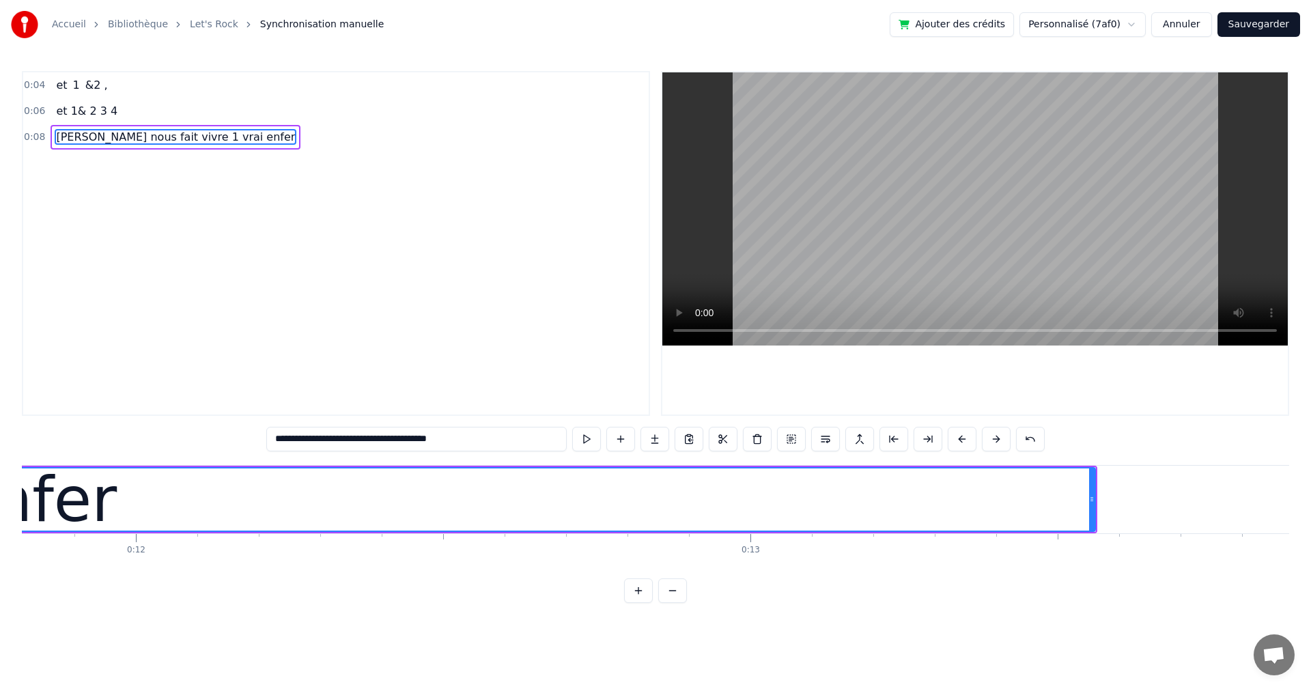
scroll to position [0, 7279]
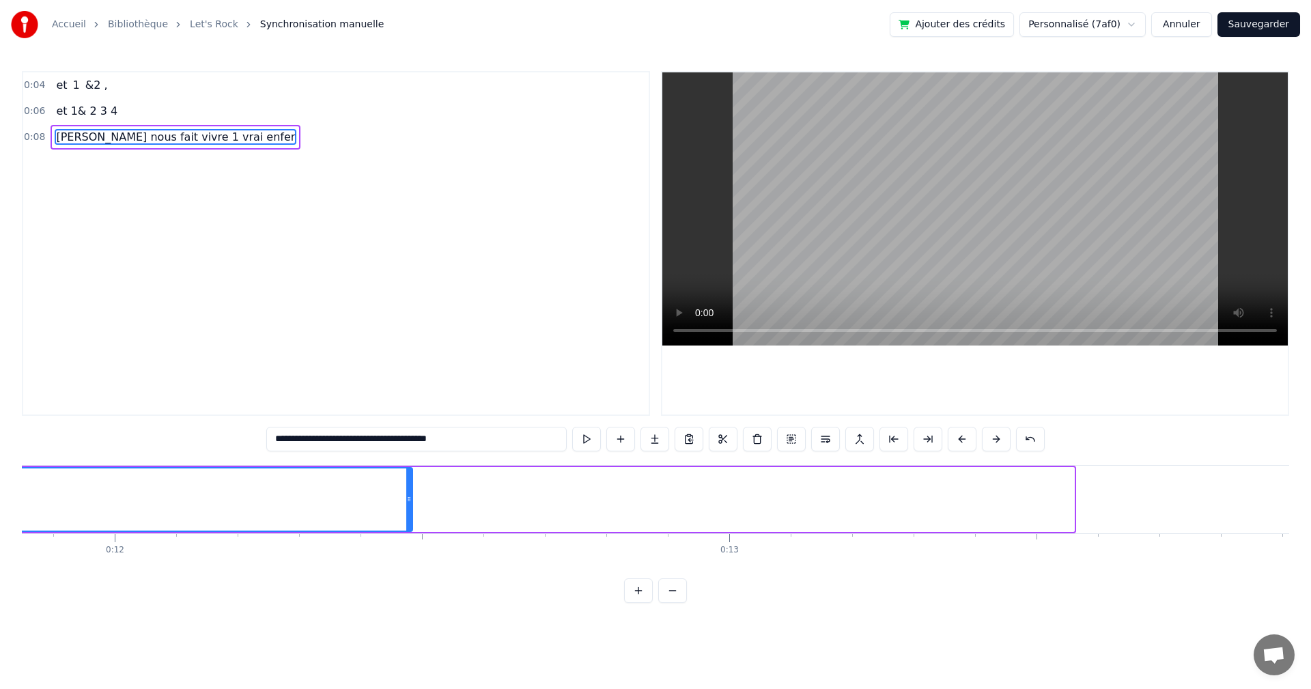
drag, startPoint x: 1072, startPoint y: 498, endPoint x: 410, endPoint y: 516, distance: 661.7
click at [410, 516] on div at bounding box center [408, 499] width 5 height 62
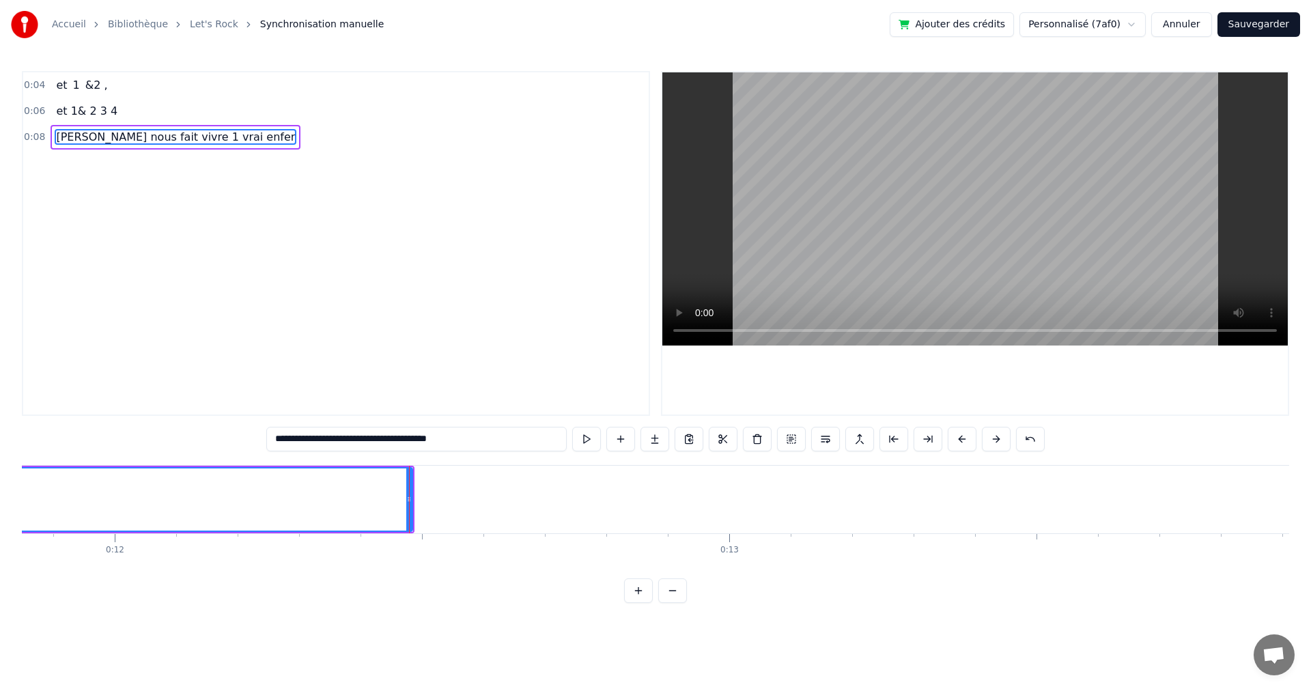
click at [505, 584] on div "**********" at bounding box center [655, 337] width 1267 height 532
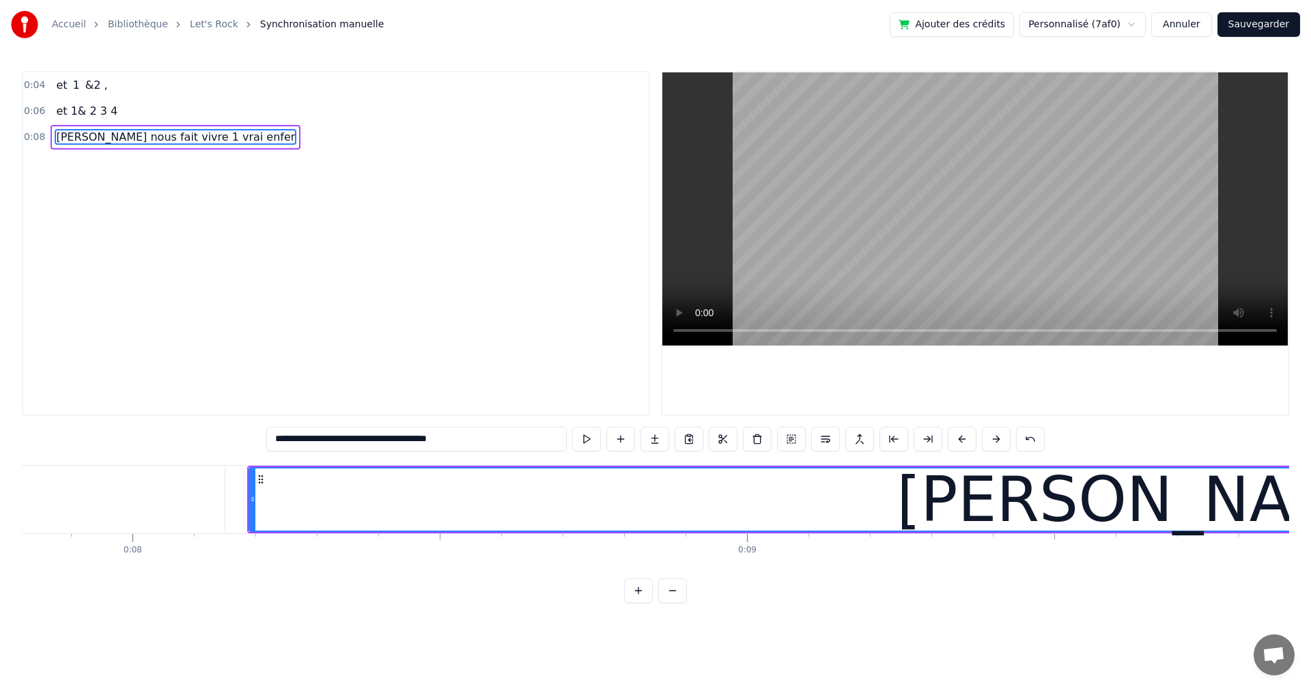
scroll to position [0, 4795]
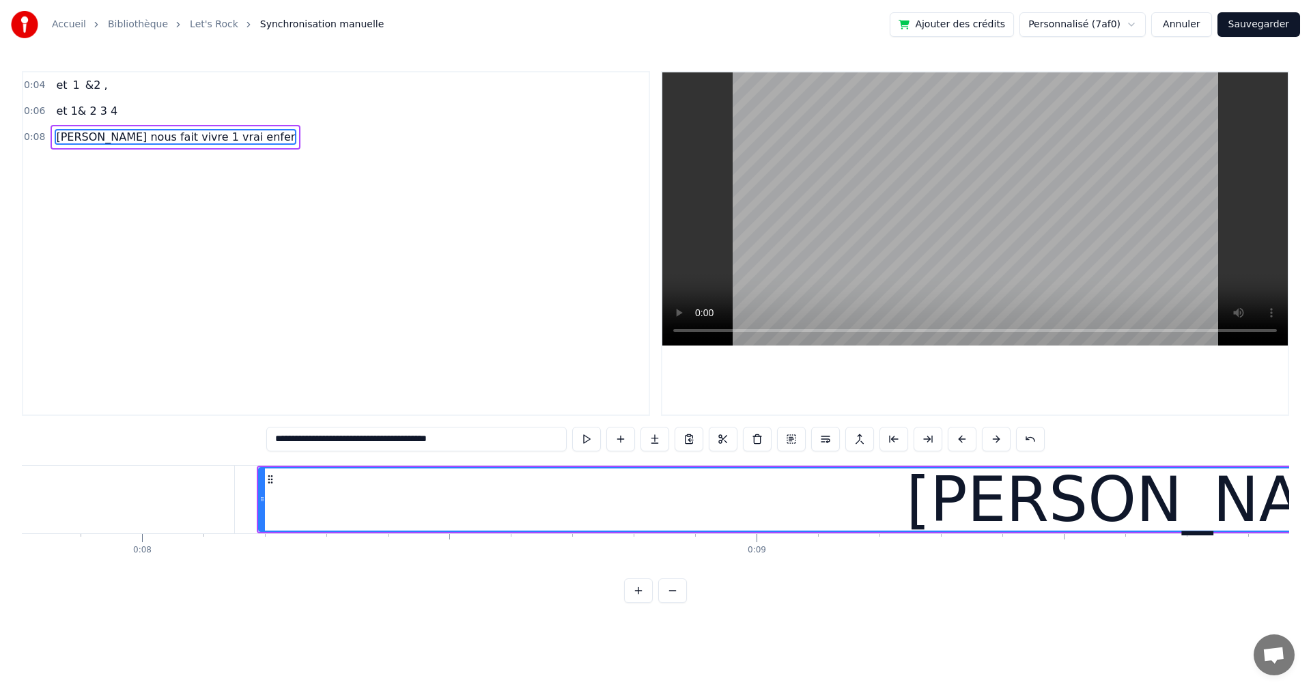
click at [690, 439] on button at bounding box center [688, 439] width 29 height 25
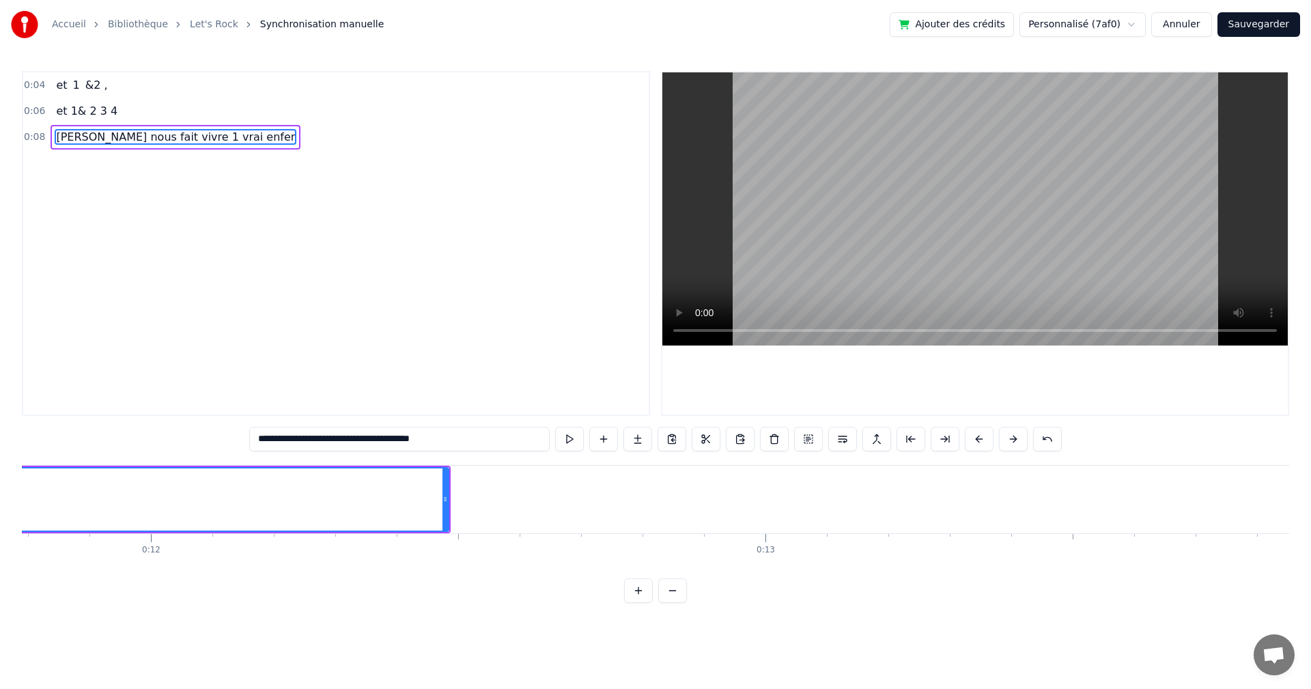
scroll to position [0, 7294]
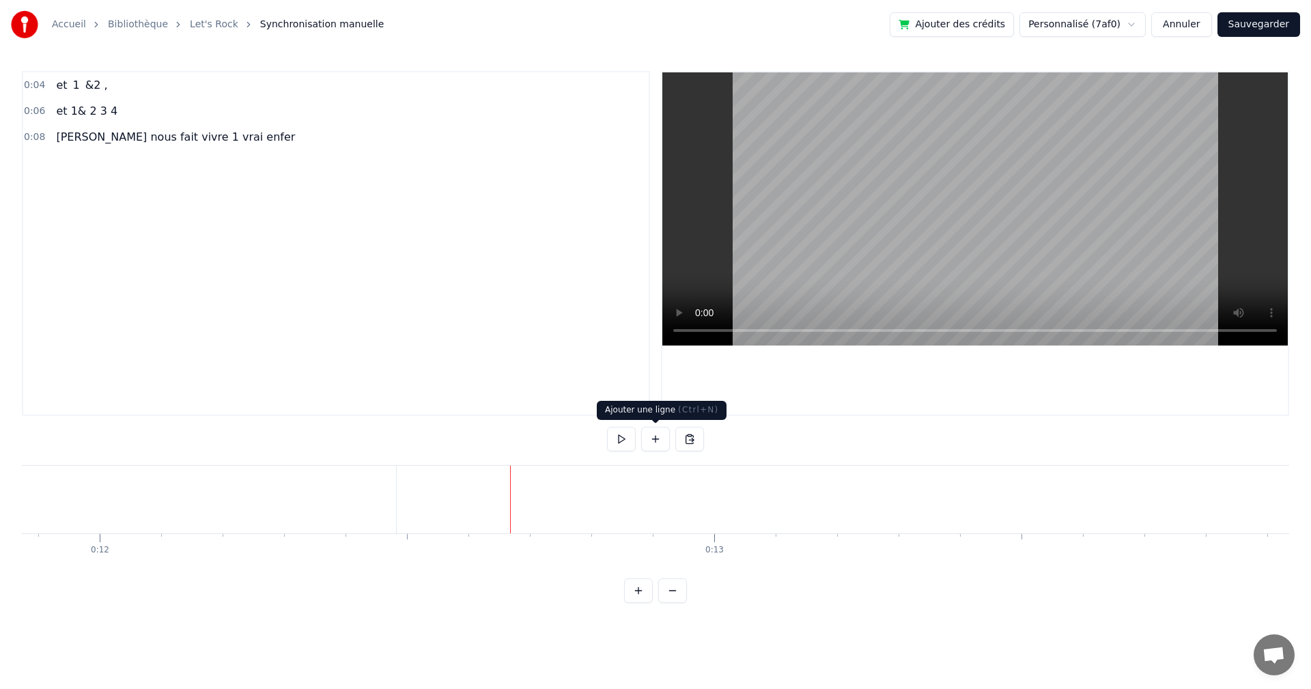
click at [659, 437] on button at bounding box center [655, 439] width 29 height 25
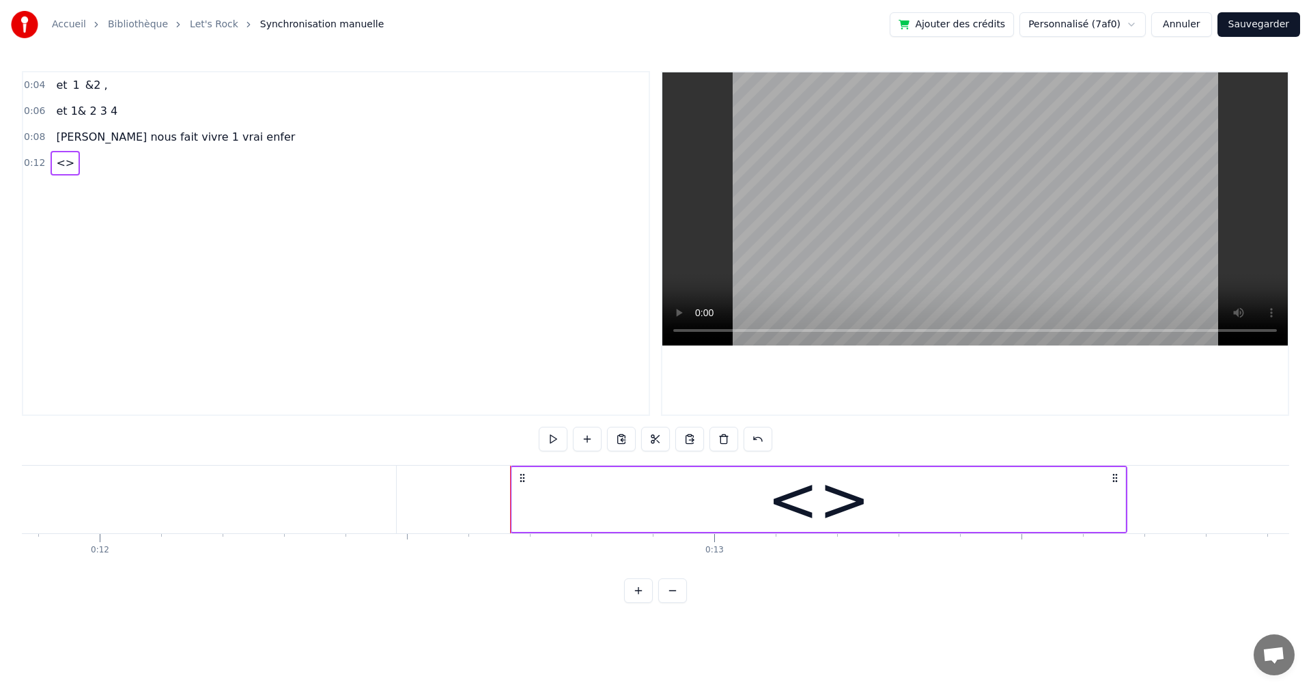
click at [1146, 402] on div at bounding box center [974, 243] width 625 height 342
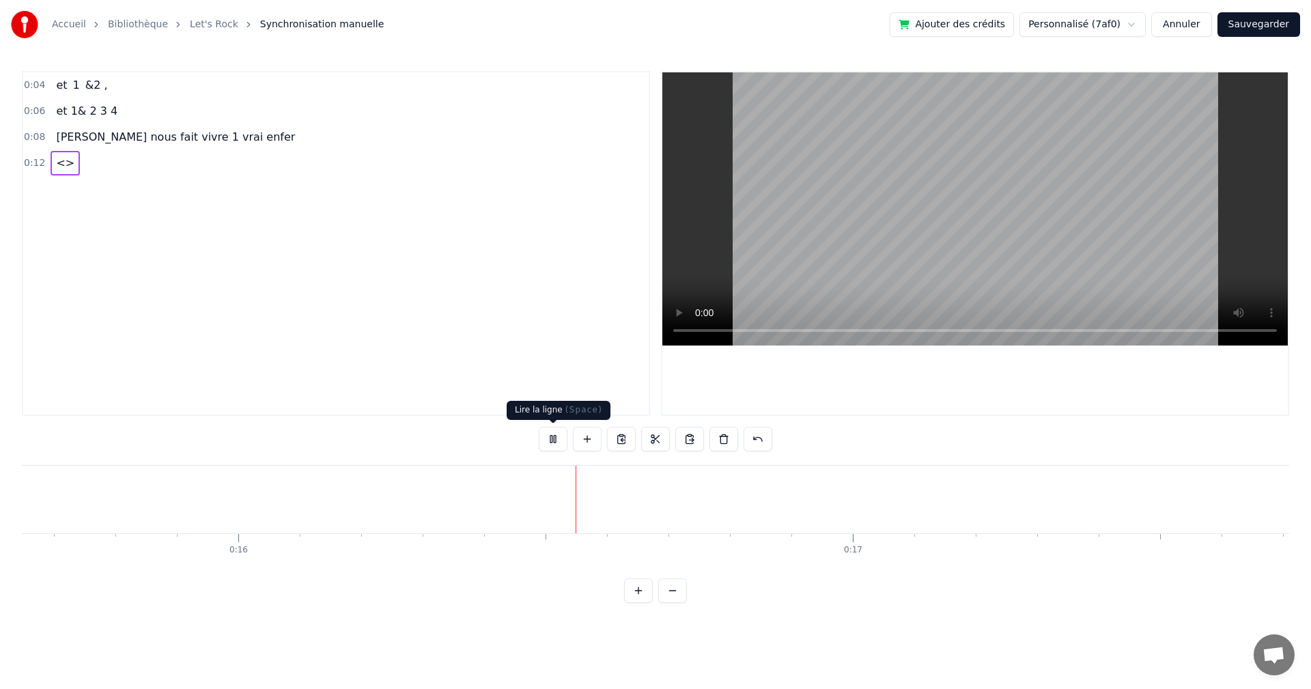
scroll to position [0, 9614]
click at [547, 437] on button at bounding box center [553, 439] width 29 height 25
click at [64, 165] on span "<>" at bounding box center [65, 163] width 21 height 16
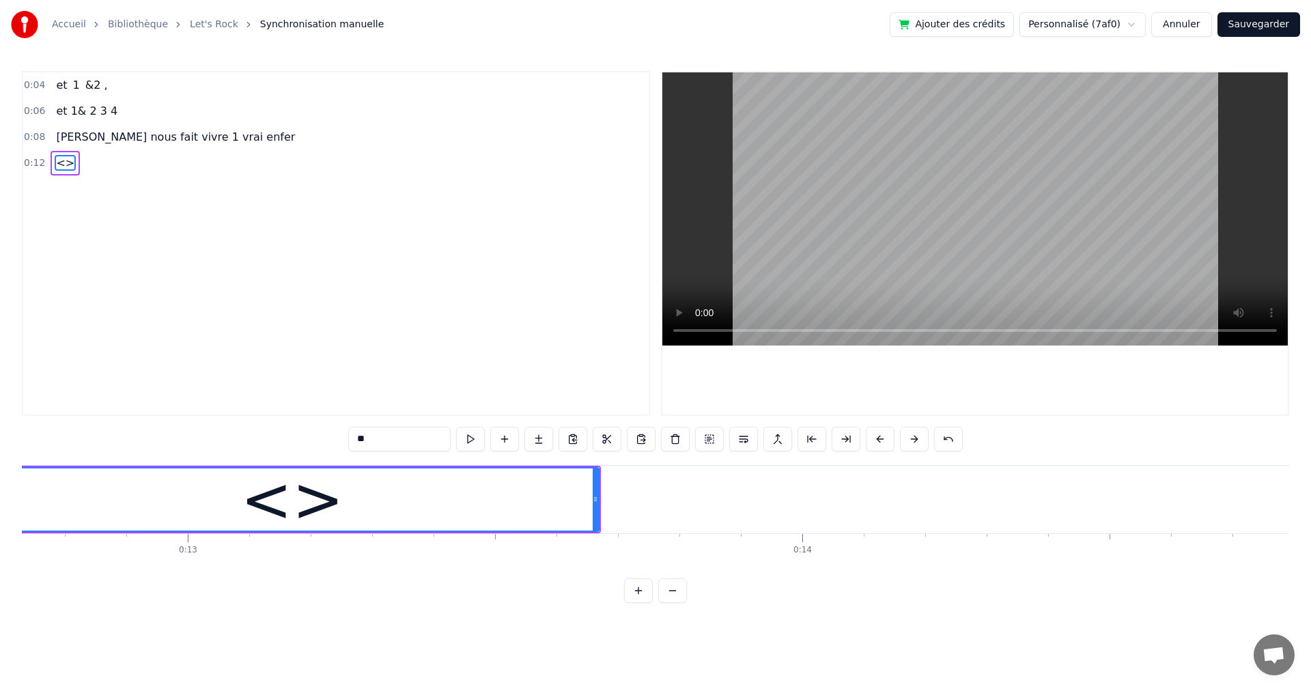
scroll to position [0, 7713]
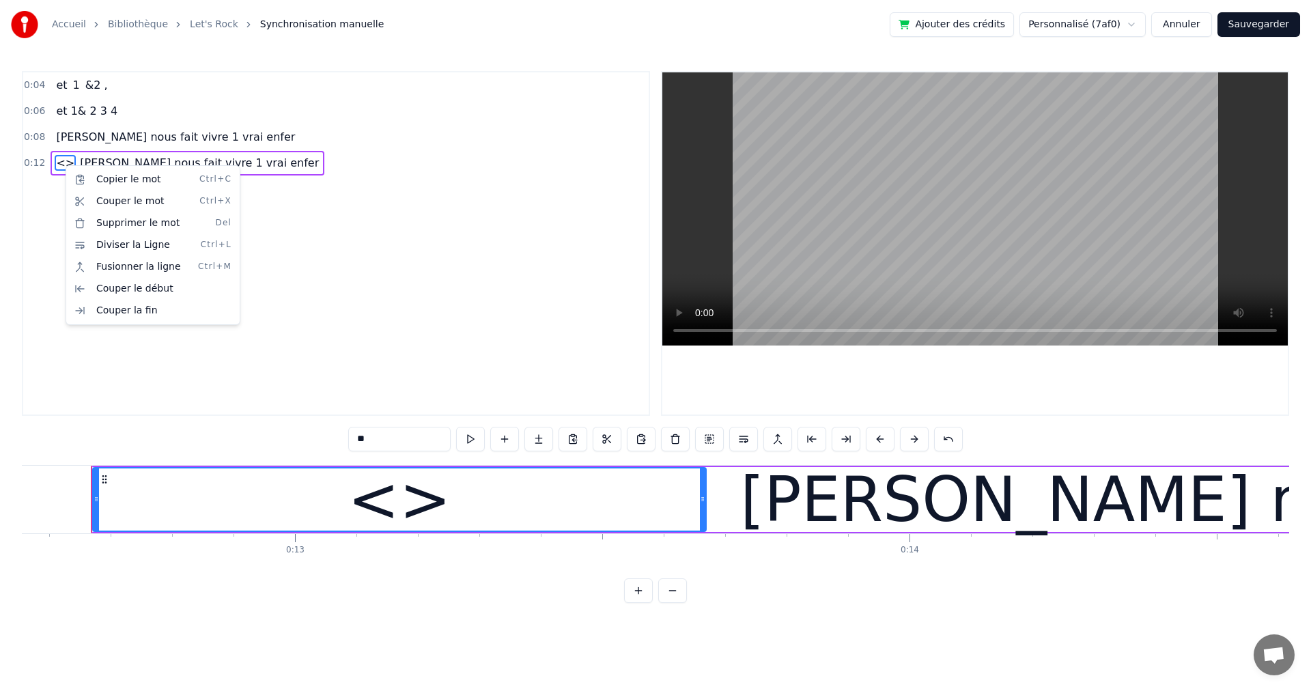
click at [280, 301] on html "Accueil Bibliothèque Let's Rock Synchronisation manuelle Ajouter des crédits Pe…" at bounding box center [655, 312] width 1311 height 625
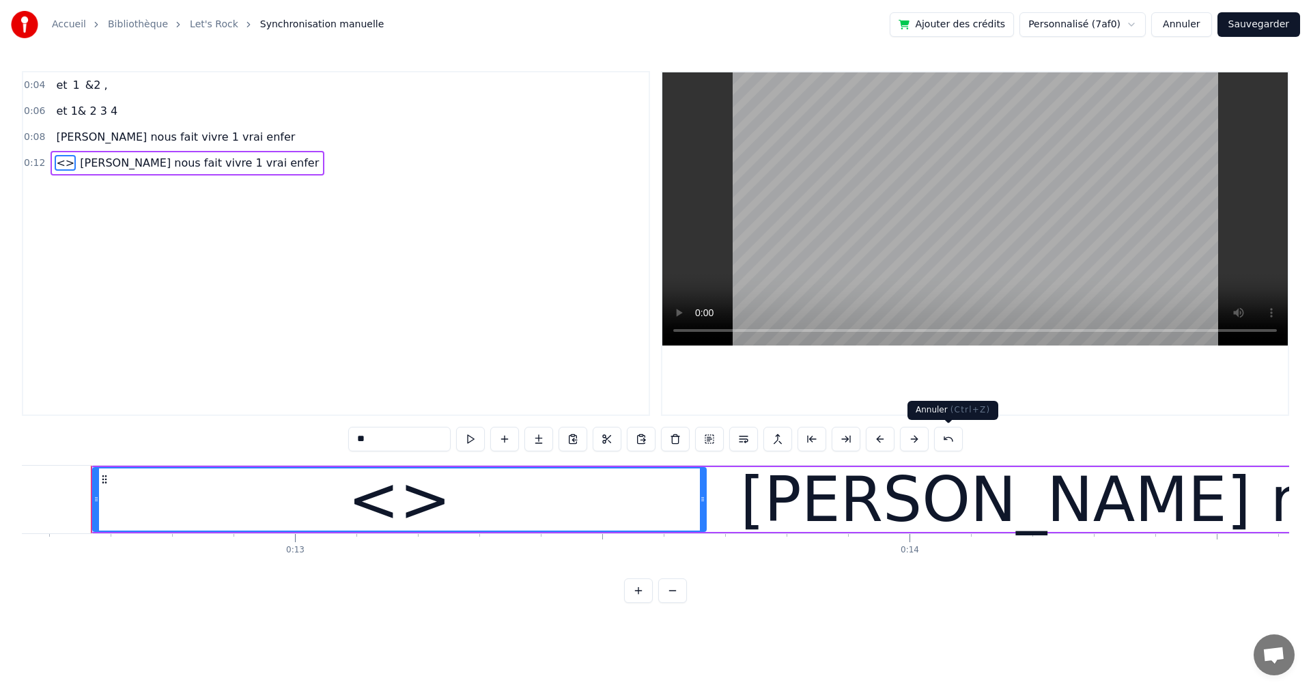
drag, startPoint x: 947, startPoint y: 439, endPoint x: 948, endPoint y: 457, distance: 17.8
click at [947, 440] on button at bounding box center [948, 439] width 29 height 25
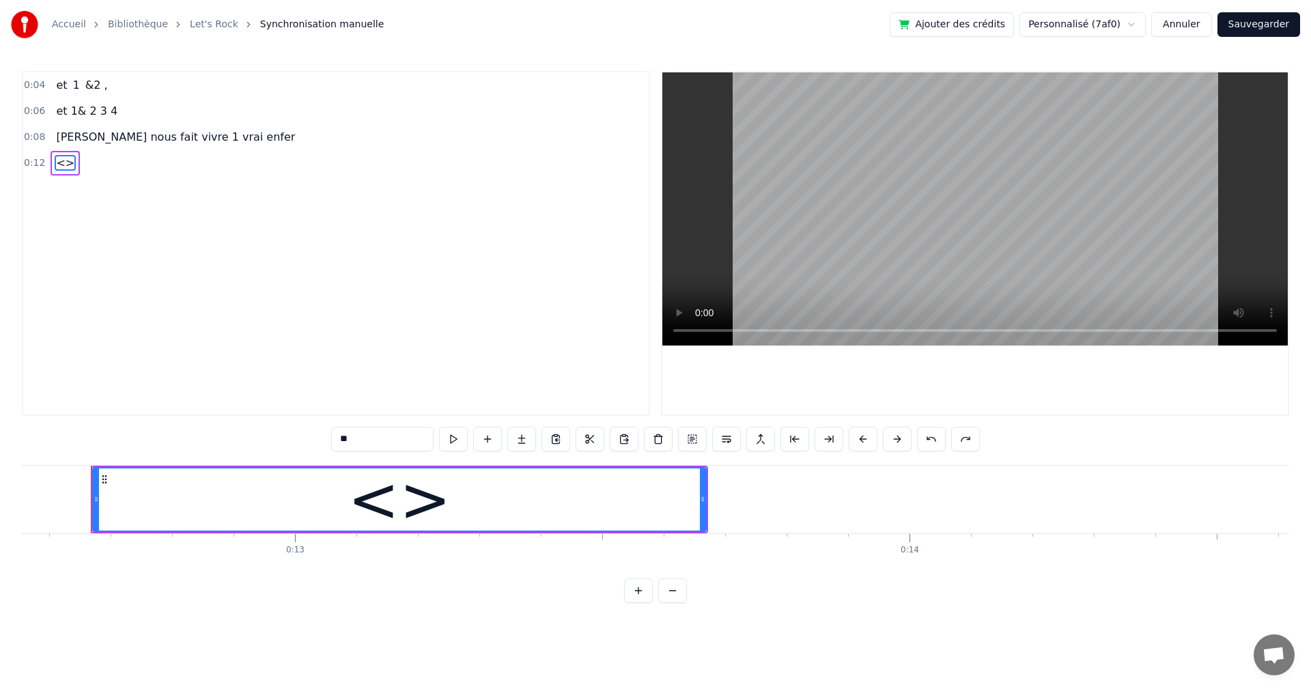
click at [56, 233] on div "0:04 et 1 &2 , 0:06 et 1& 2 3 4 0:08 [PERSON_NAME] nous fait vivre 1 vrai enfer…" at bounding box center [336, 243] width 628 height 345
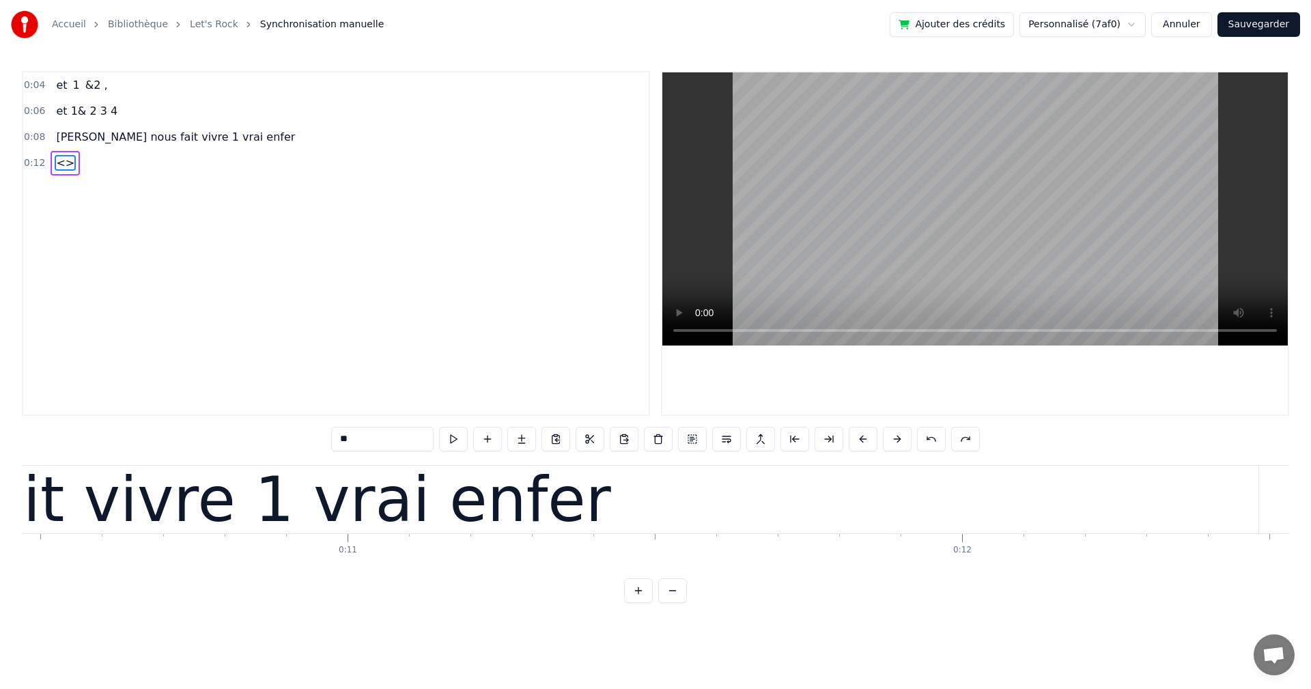
scroll to position [0, 6430]
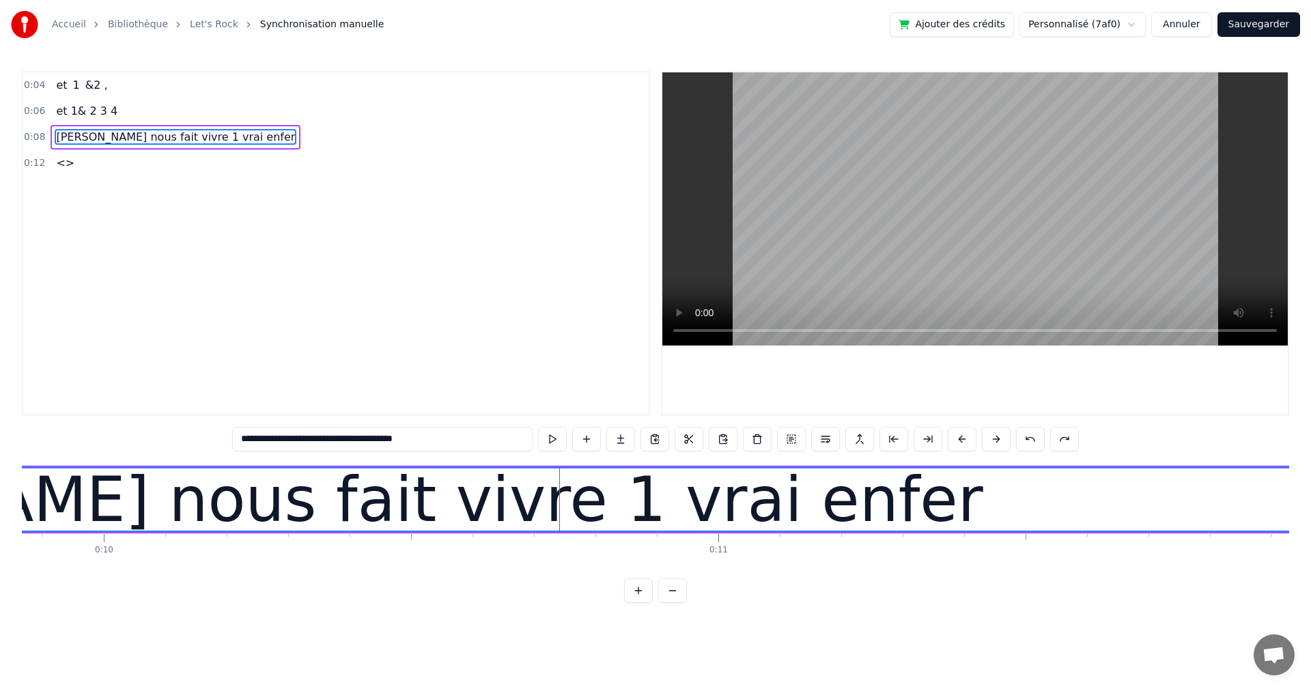
scroll to position [0, 7089]
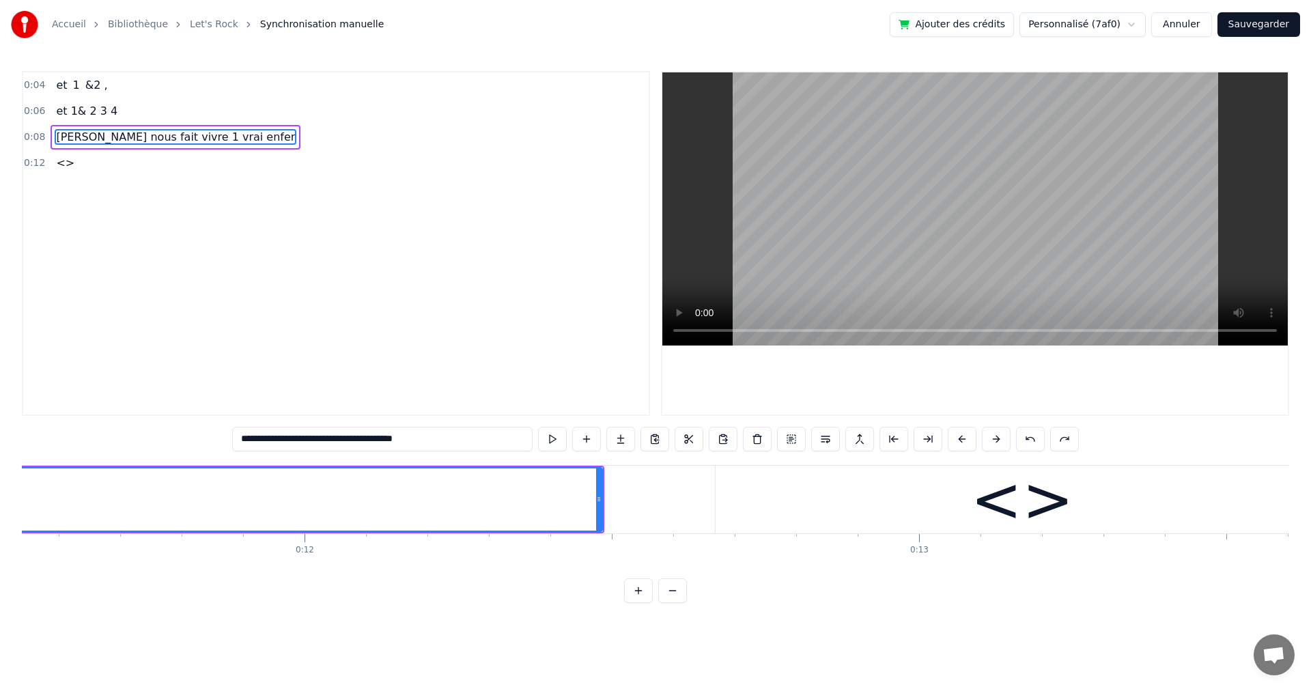
click at [846, 504] on div "<>" at bounding box center [1021, 500] width 613 height 68
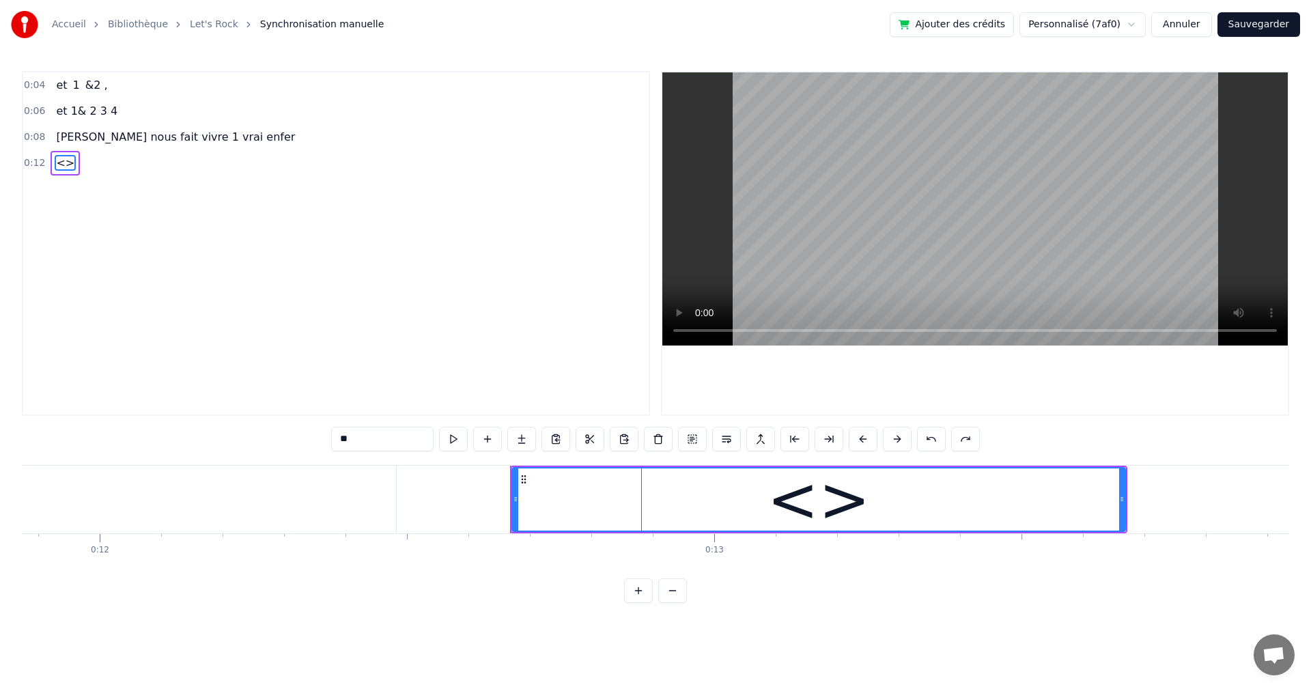
scroll to position [0, 7295]
click at [354, 448] on input "**" at bounding box center [382, 439] width 102 height 25
drag, startPoint x: 360, startPoint y: 443, endPoint x: 313, endPoint y: 440, distance: 47.2
click at [313, 440] on div "0:04 et 1 &2 , 0:06 et 1& 2 3 4 0:08 [PERSON_NAME] nous fait vivre 1 vrai enfer…" at bounding box center [655, 337] width 1267 height 532
paste input "**********"
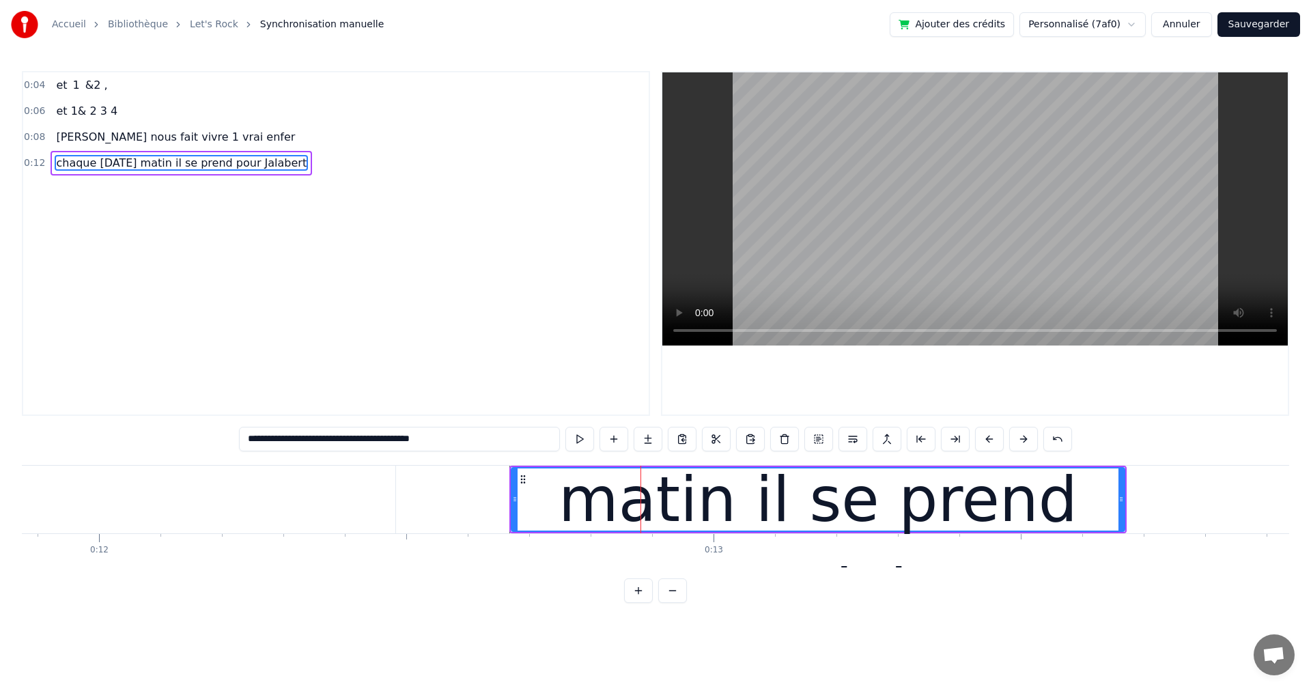
type input "**********"
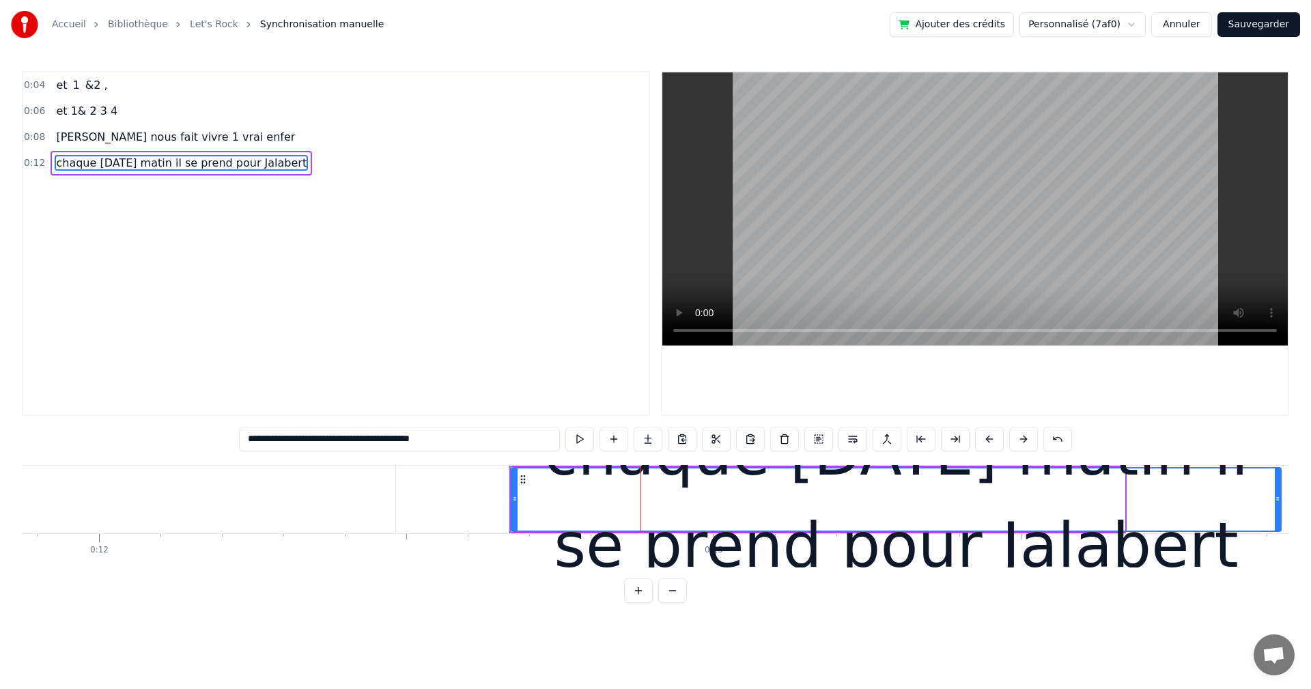
drag, startPoint x: 1120, startPoint y: 500, endPoint x: 1276, endPoint y: 506, distance: 156.4
click at [1276, 506] on div at bounding box center [1276, 499] width 5 height 62
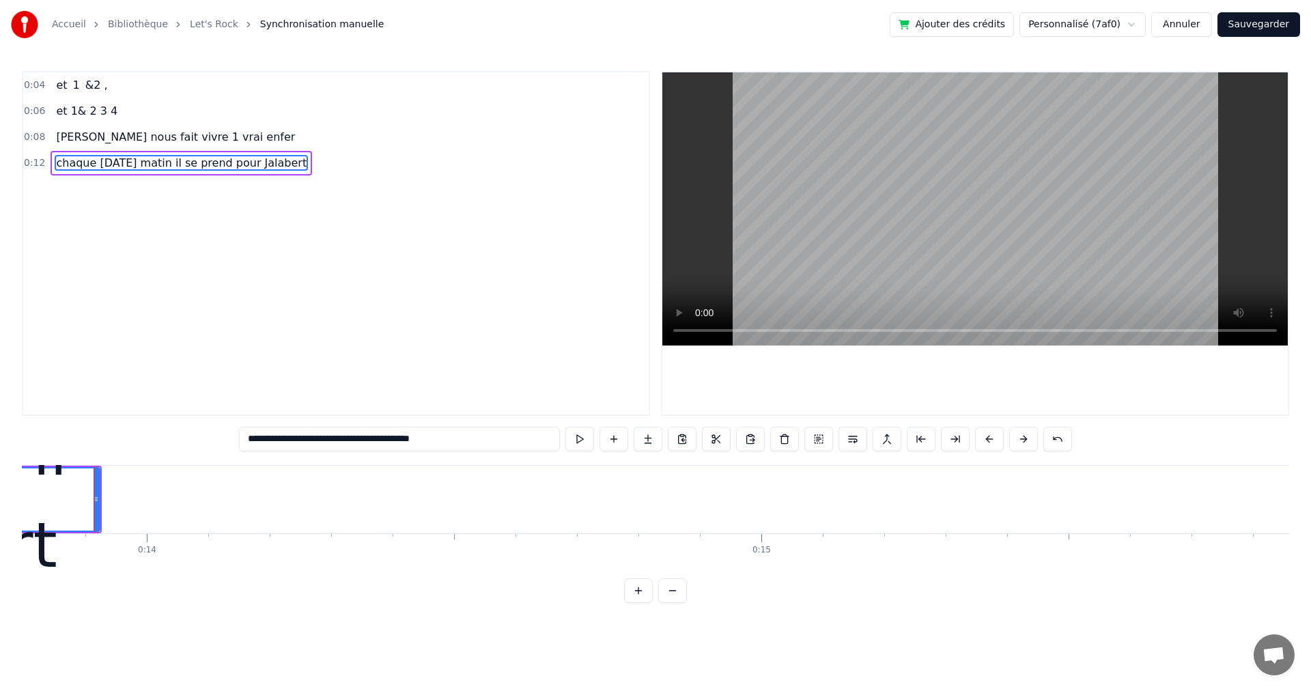
scroll to position [0, 8480]
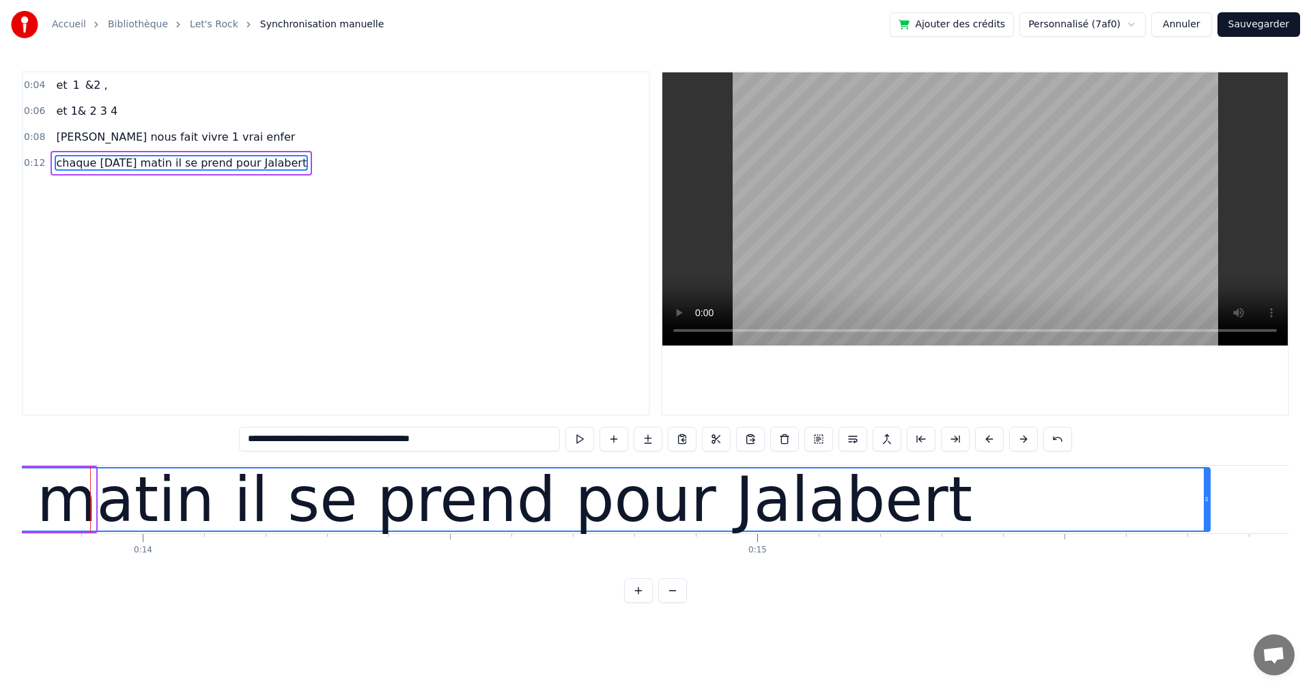
drag, startPoint x: 92, startPoint y: 500, endPoint x: 1206, endPoint y: 500, distance: 1114.0
click at [1206, 500] on icon at bounding box center [1205, 499] width 5 height 11
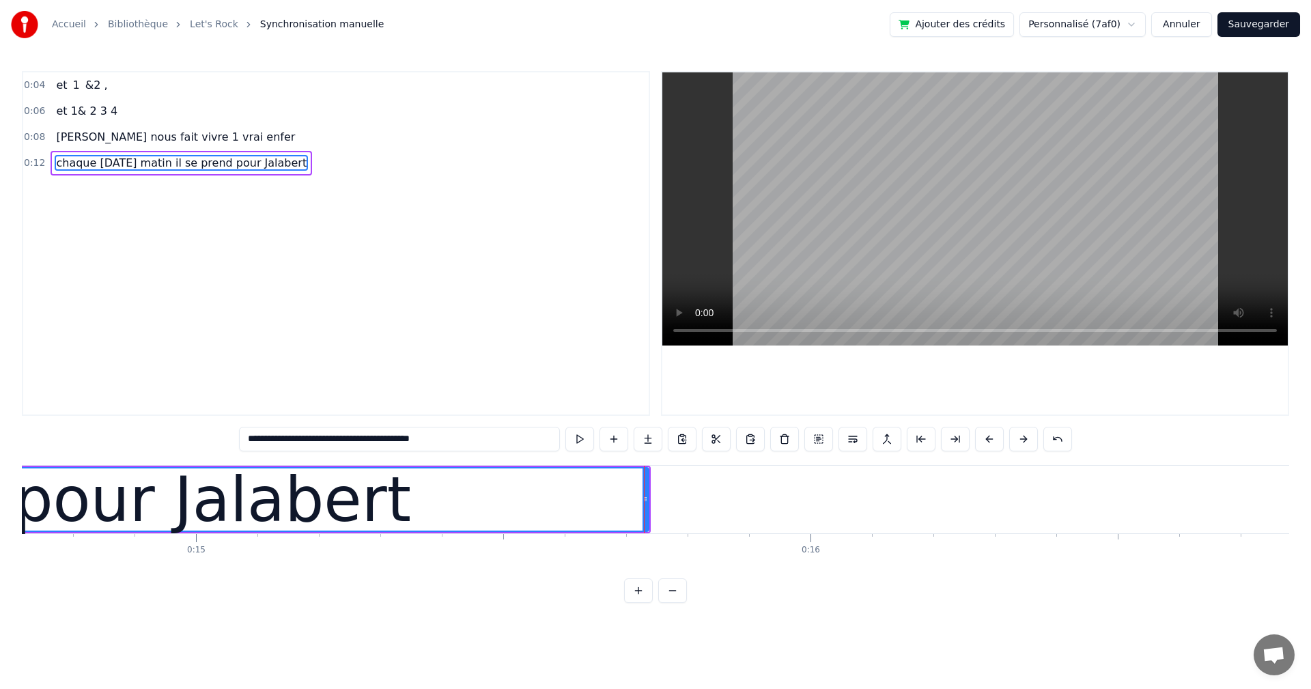
scroll to position [0, 9298]
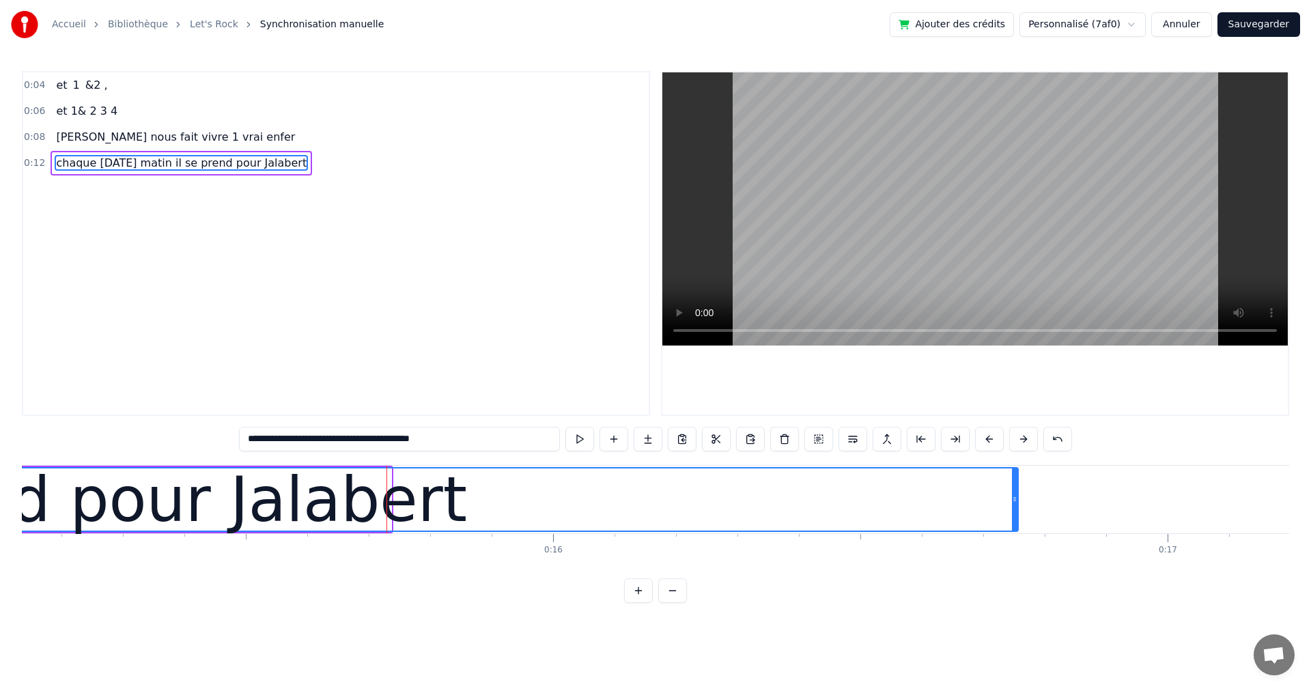
drag, startPoint x: 388, startPoint y: 498, endPoint x: 1015, endPoint y: 521, distance: 627.0
click at [1015, 521] on div at bounding box center [1014, 499] width 5 height 62
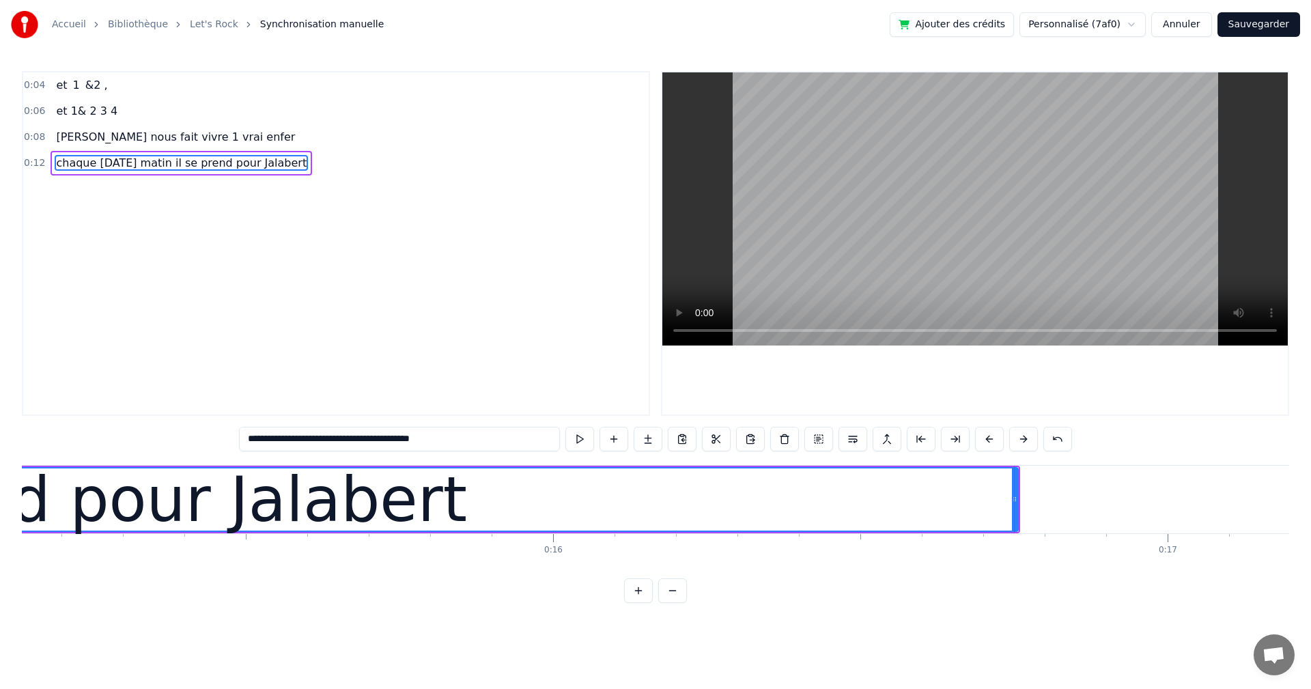
click at [877, 625] on html "**********" at bounding box center [655, 312] width 1311 height 625
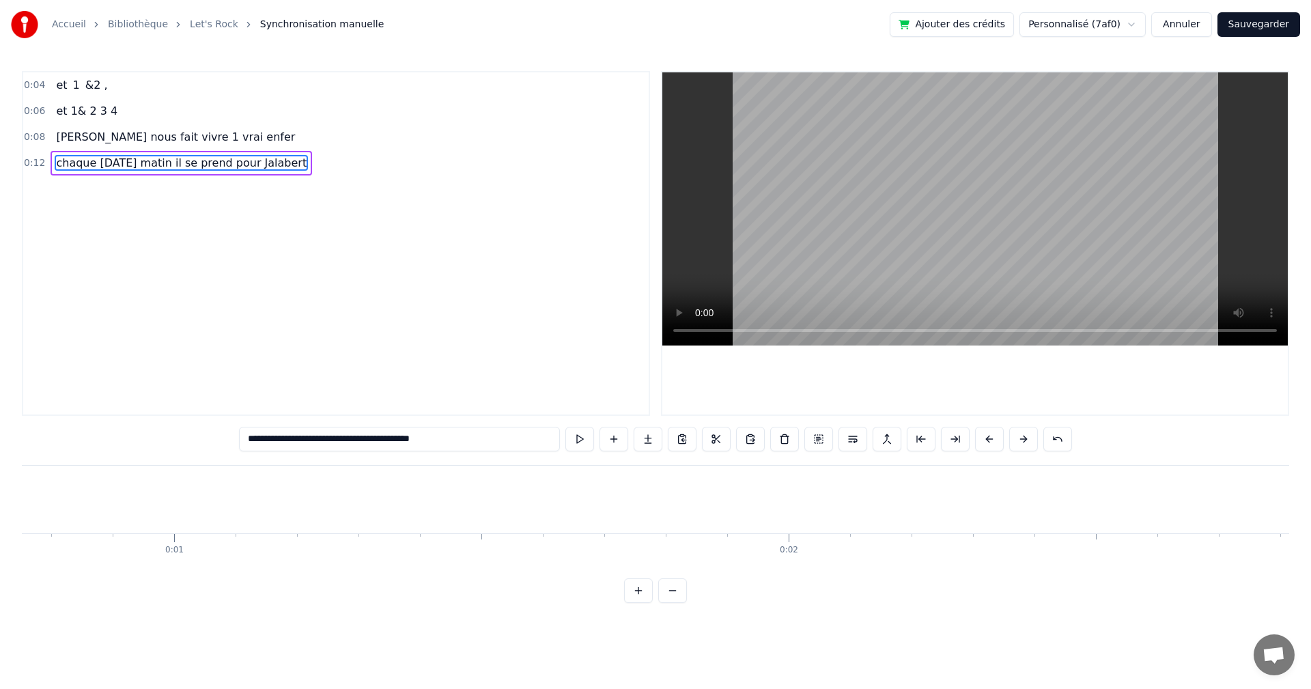
scroll to position [0, 0]
click at [20, 502] on div "**********" at bounding box center [655, 301] width 1311 height 603
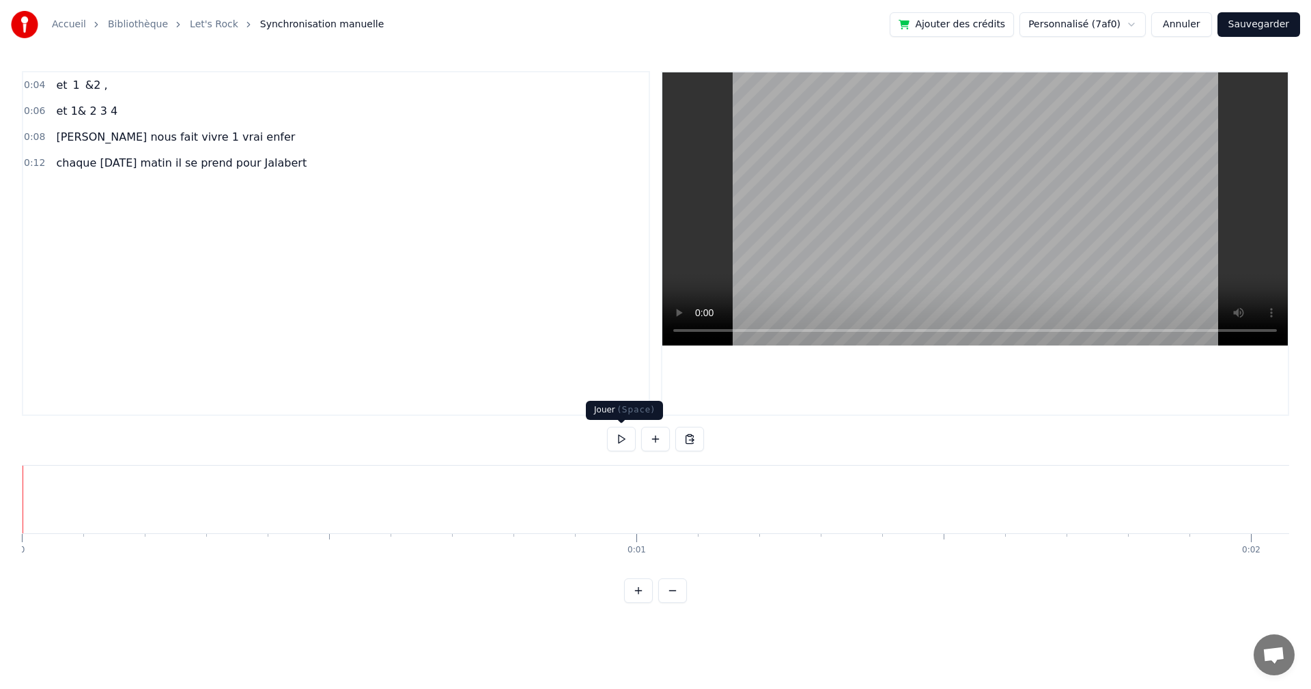
click at [618, 439] on button at bounding box center [621, 439] width 29 height 25
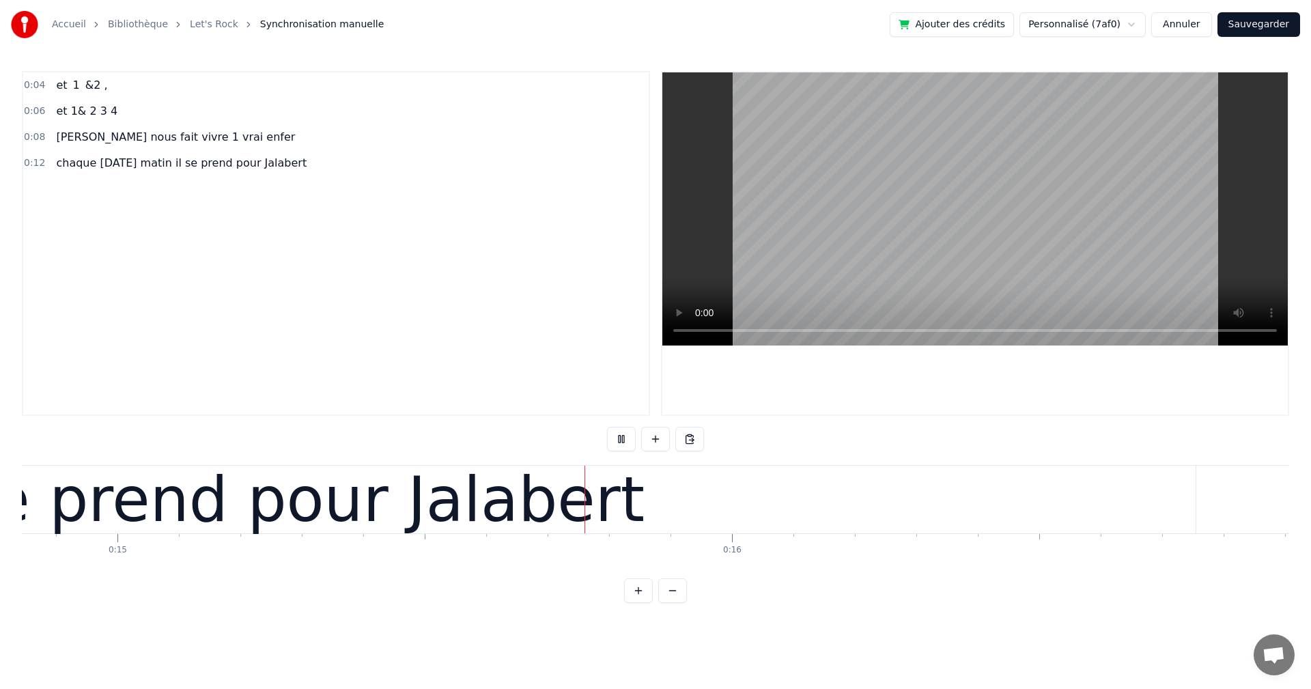
scroll to position [0, 9184]
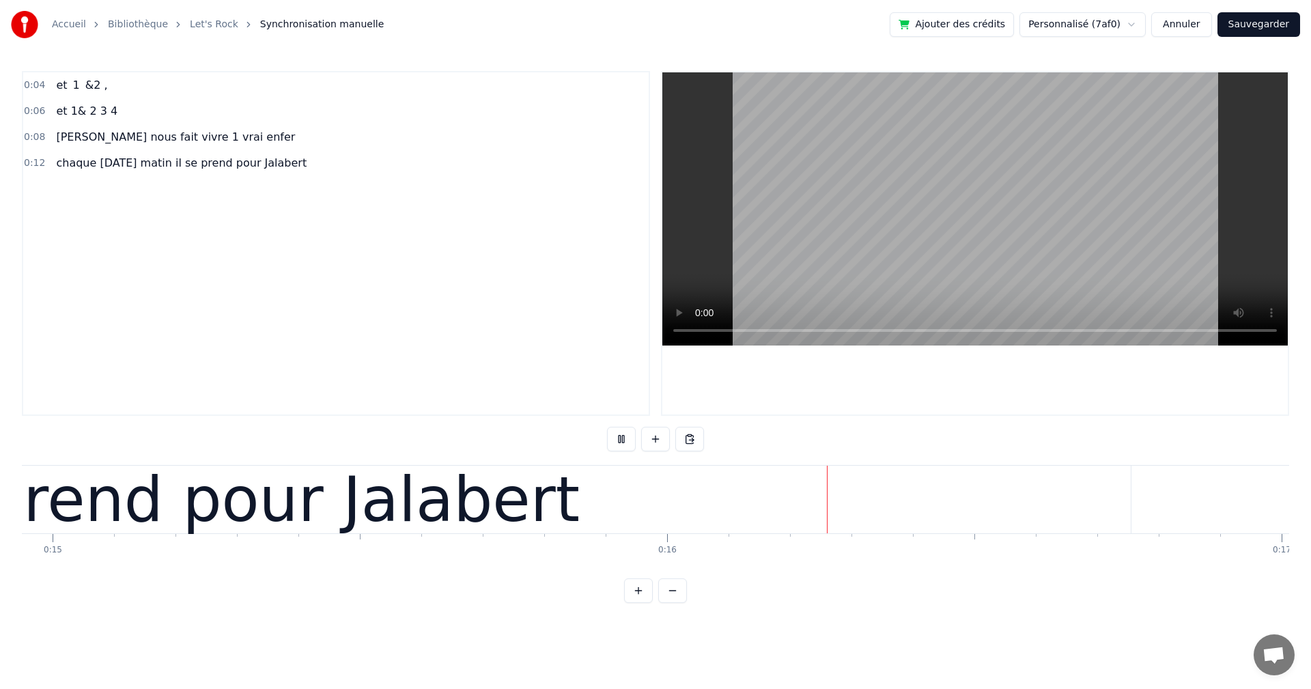
click at [624, 442] on button at bounding box center [621, 439] width 29 height 25
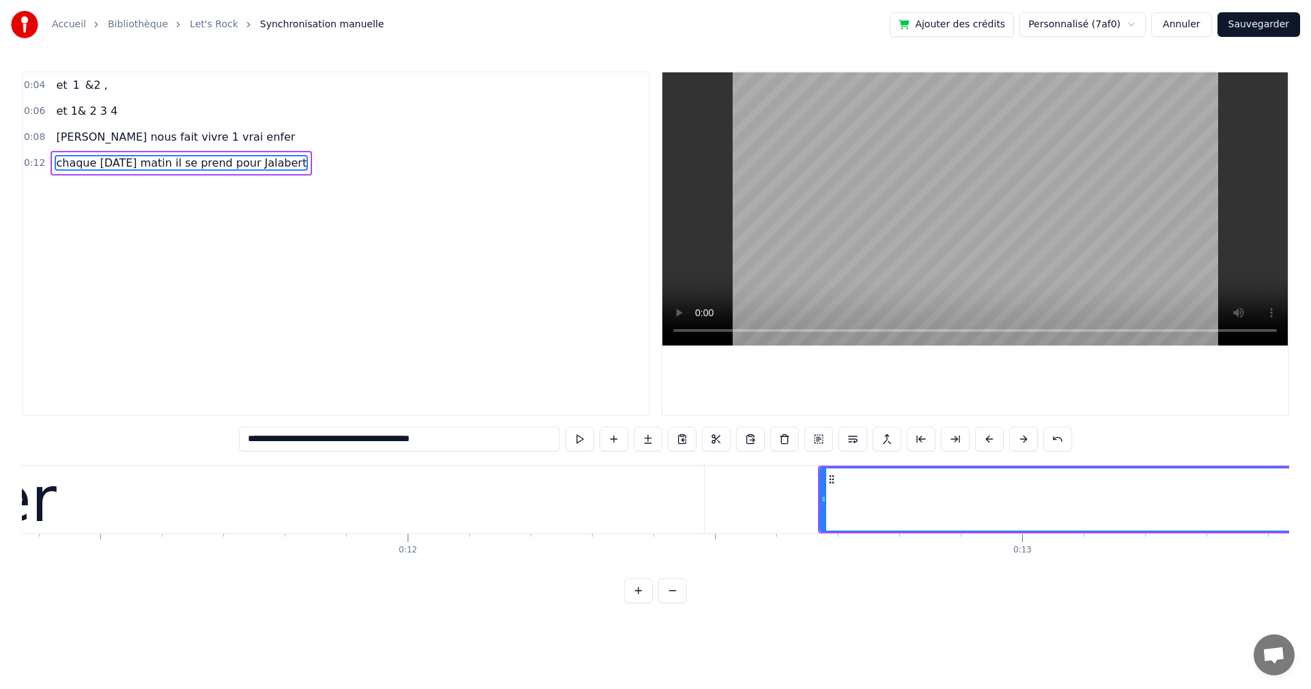
scroll to position [0, 6729]
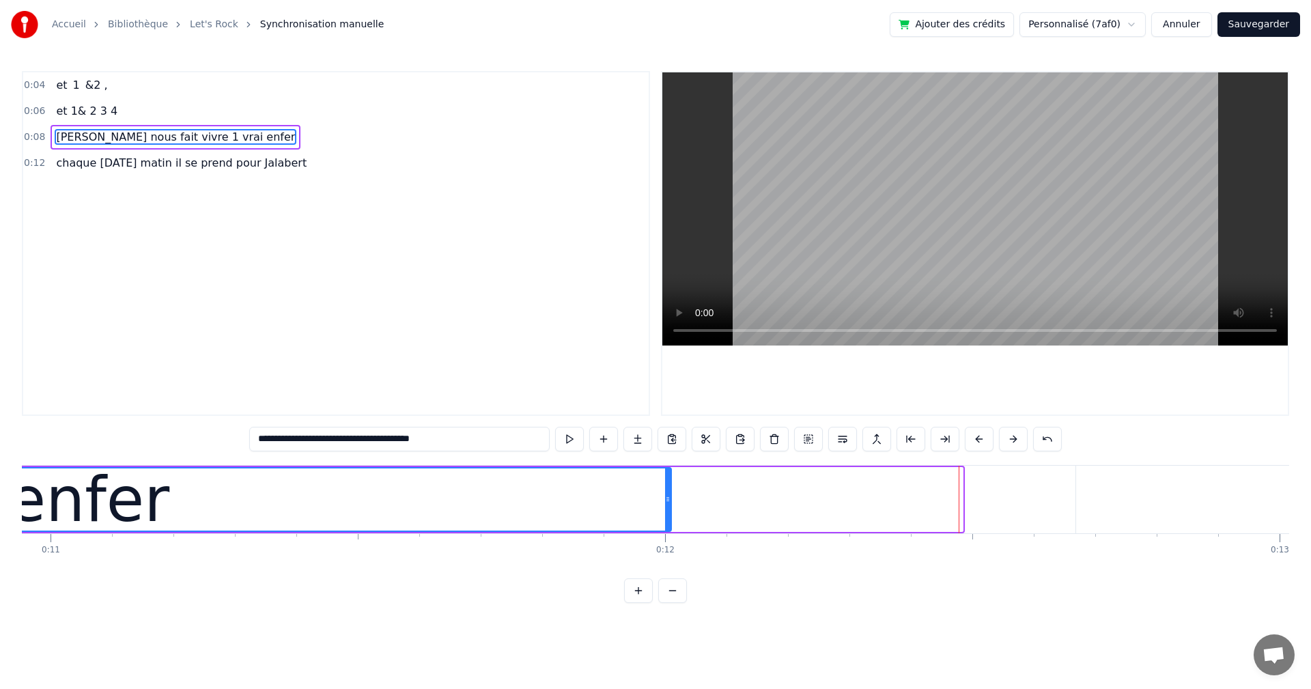
drag, startPoint x: 959, startPoint y: 498, endPoint x: 668, endPoint y: 503, distance: 290.8
click at [668, 503] on icon at bounding box center [667, 499] width 5 height 11
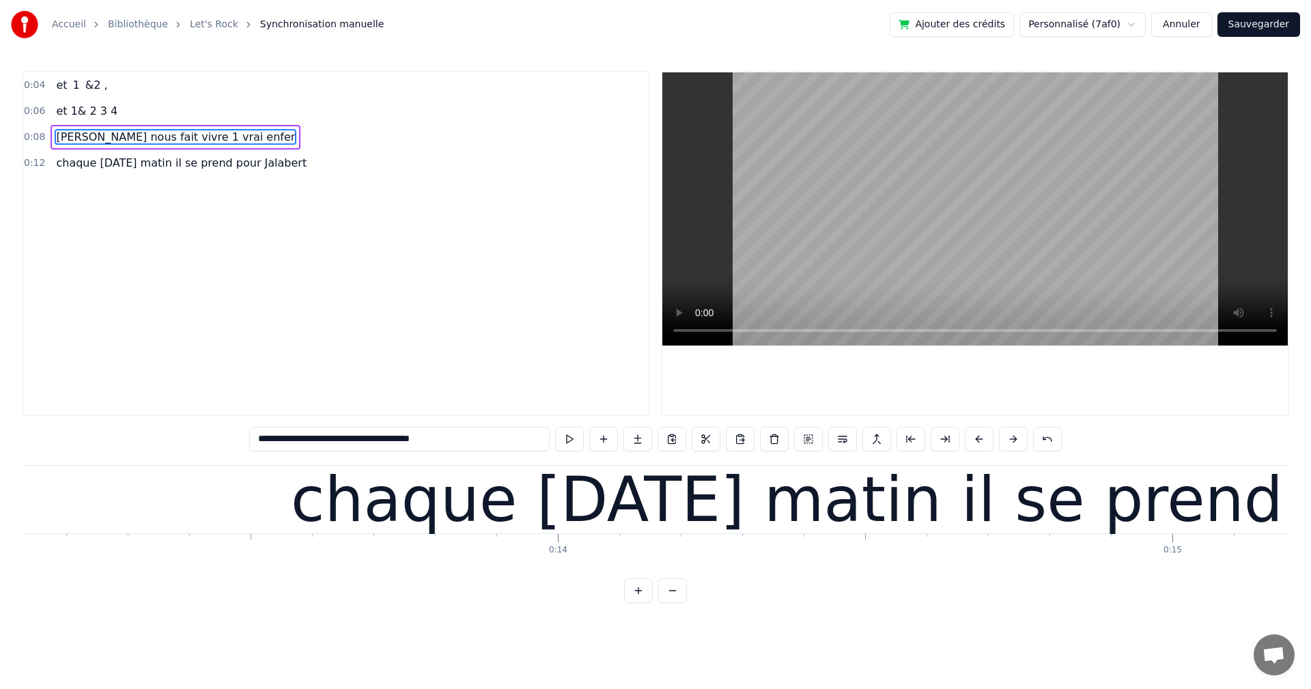
scroll to position [0, 8117]
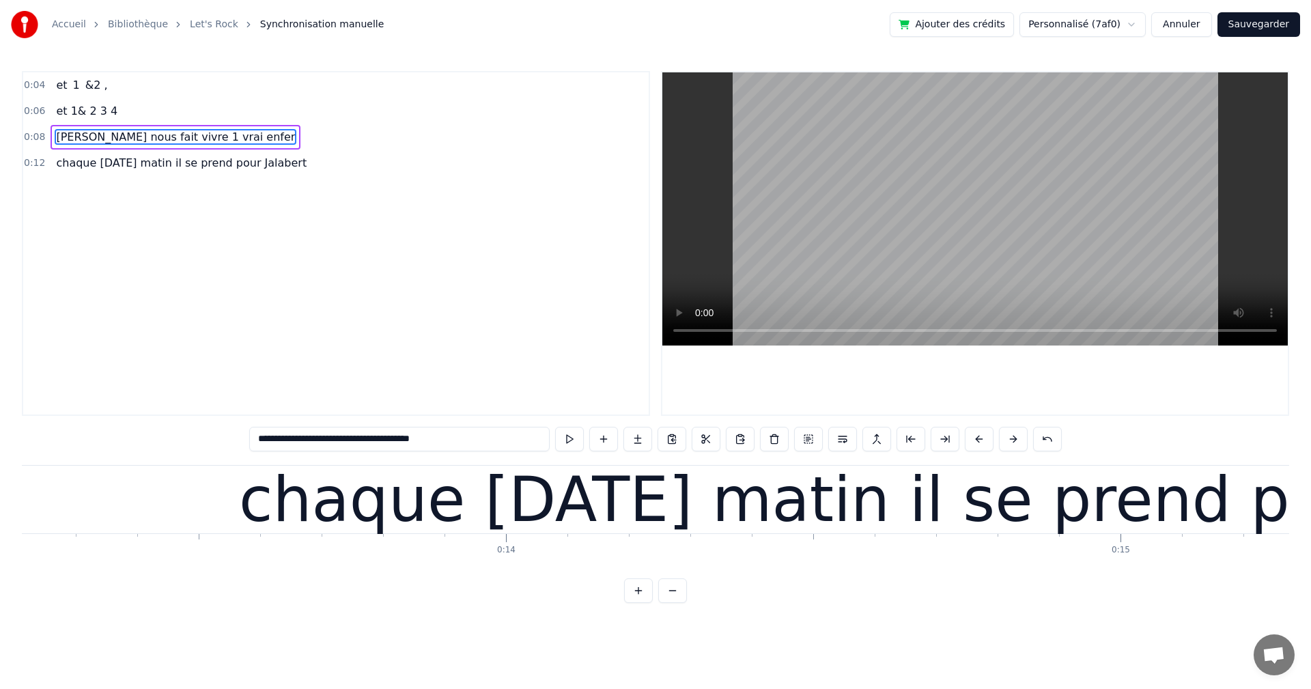
click at [276, 508] on div "chaque [DATE] matin il se prend pour Jalabert" at bounding box center [943, 500] width 2510 height 68
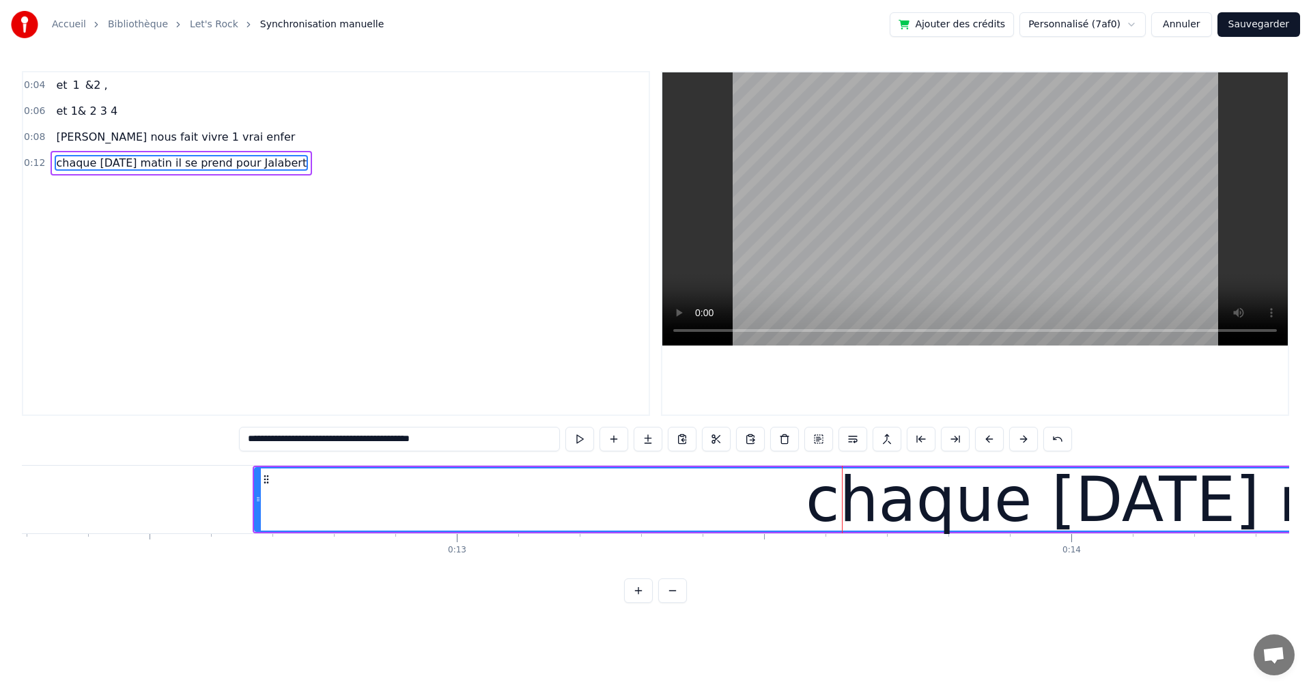
scroll to position [0, 7500]
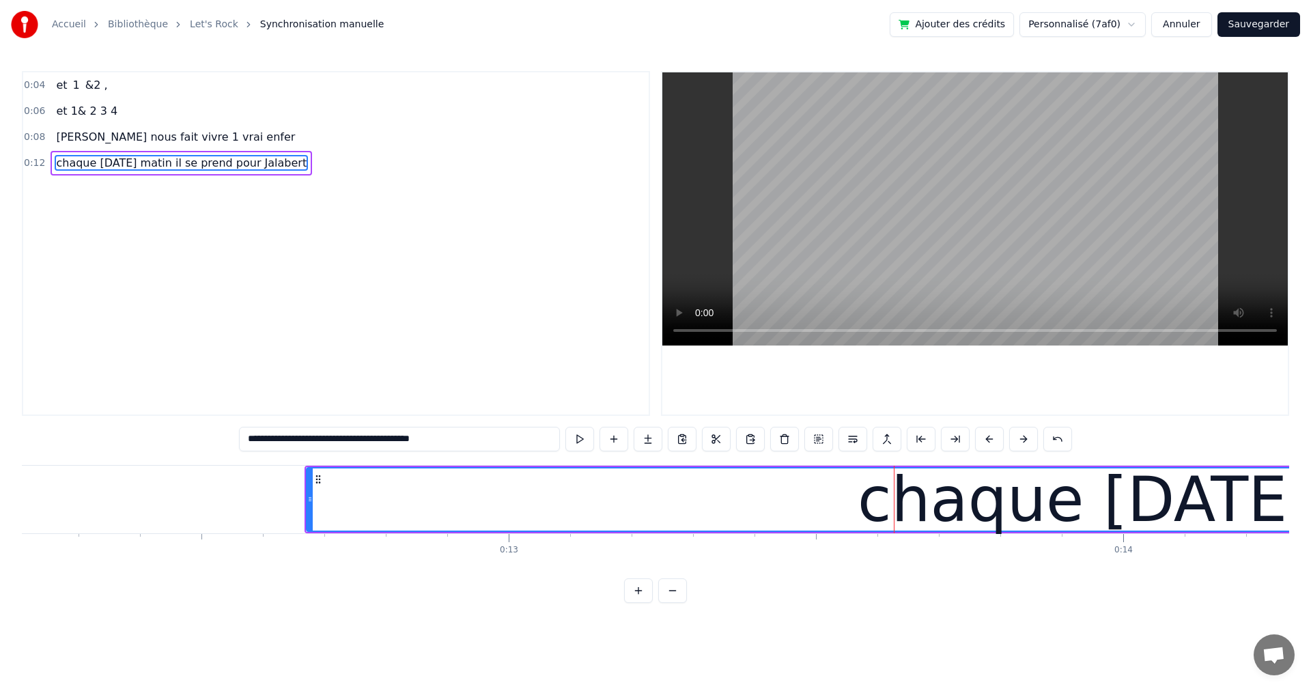
click at [309, 491] on div at bounding box center [309, 499] width 5 height 62
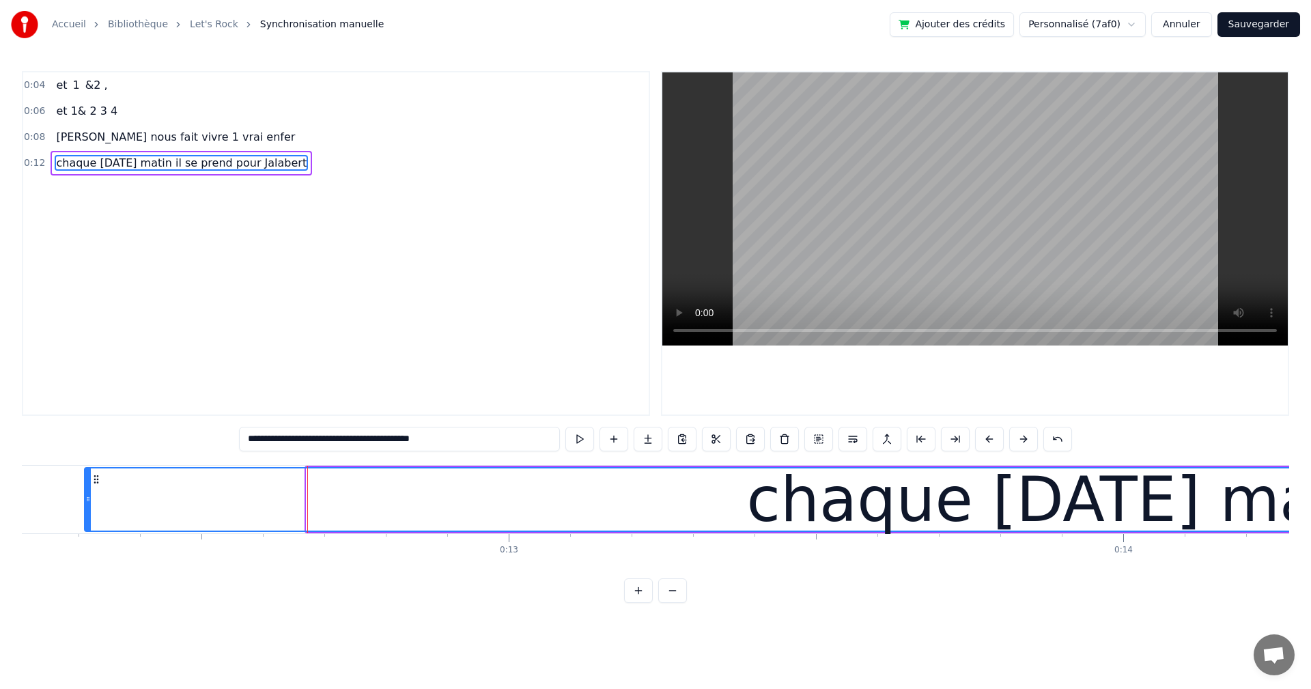
drag, startPoint x: 310, startPoint y: 491, endPoint x: 88, endPoint y: 496, distance: 221.9
click at [88, 496] on div at bounding box center [87, 499] width 5 height 62
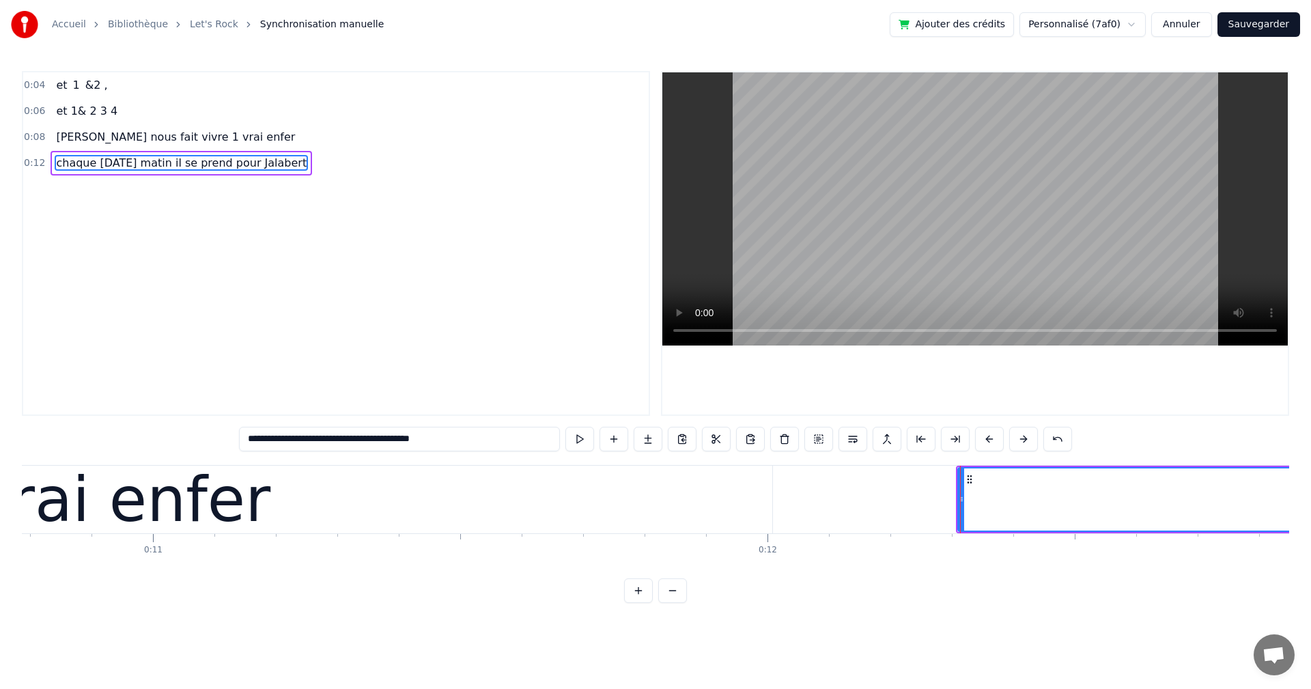
scroll to position [0, 6730]
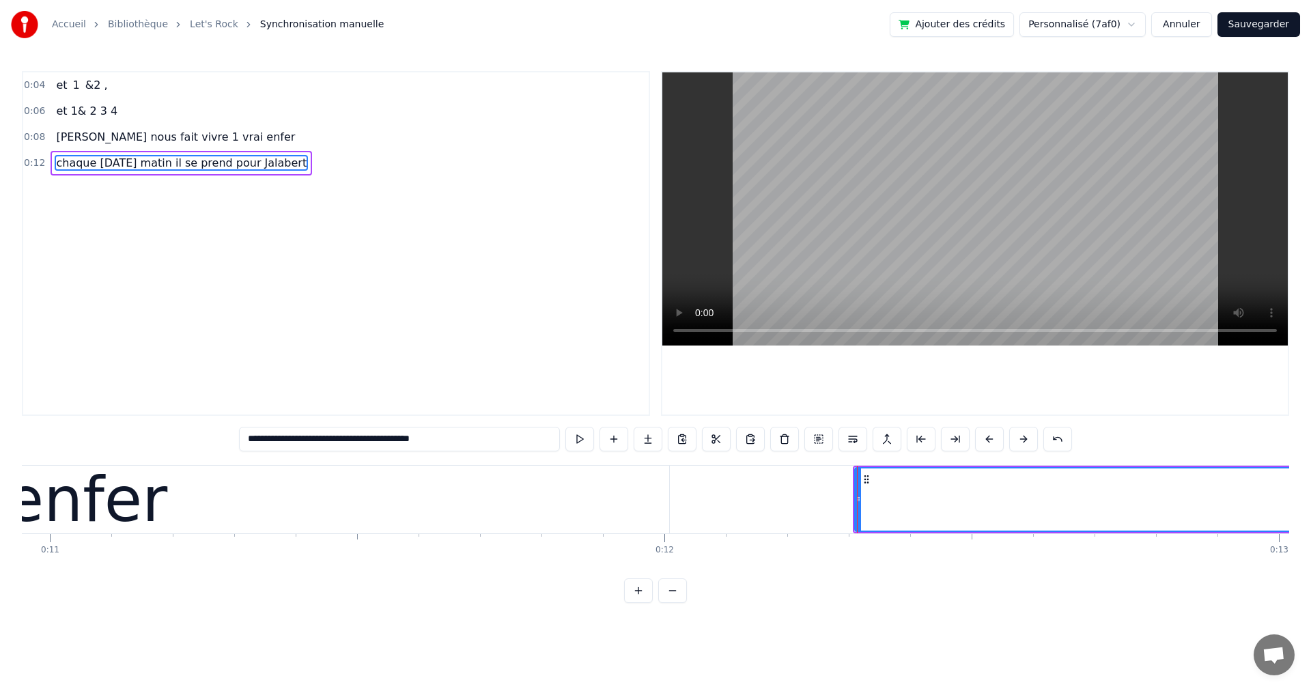
type input "**********"
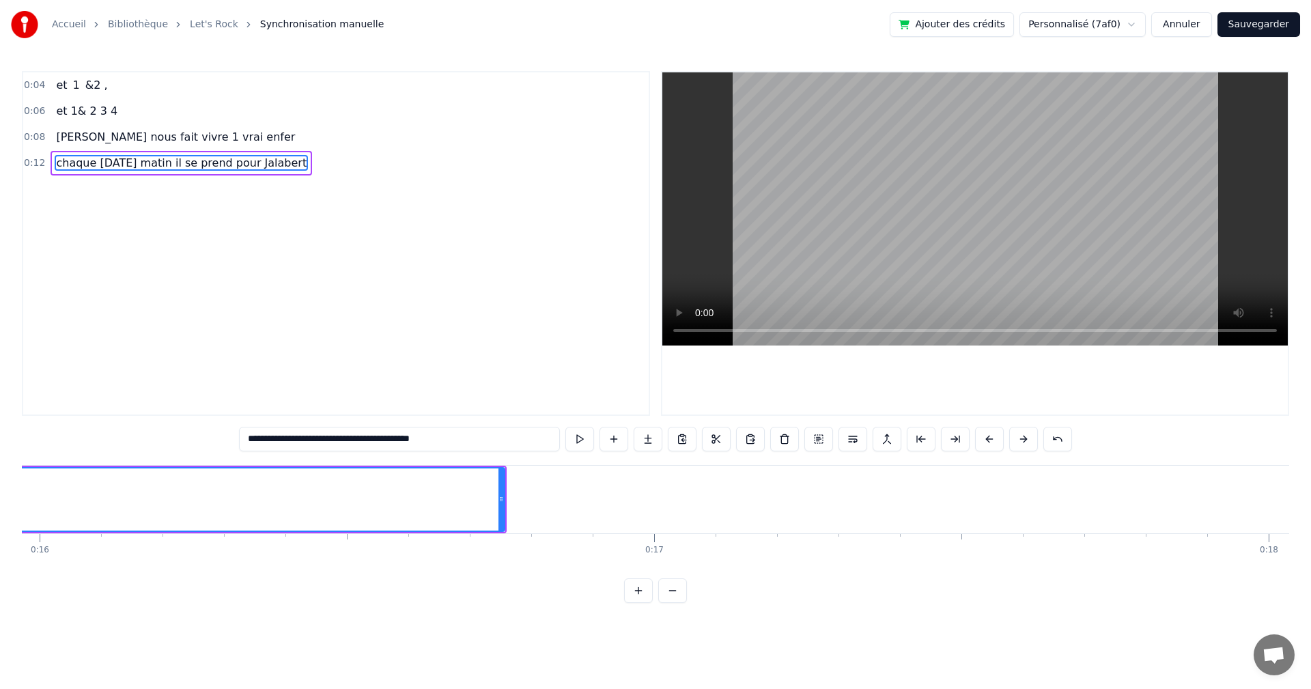
scroll to position [0, 10120]
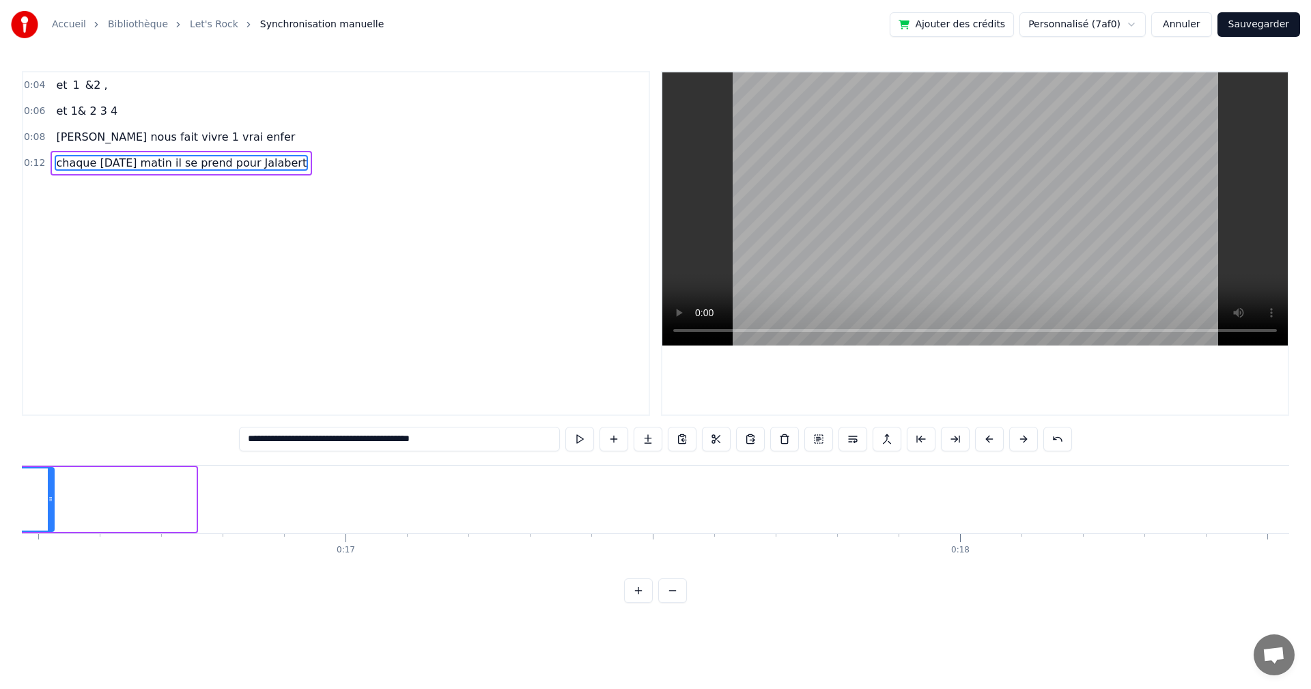
drag, startPoint x: 194, startPoint y: 497, endPoint x: 52, endPoint y: 517, distance: 143.4
click at [52, 517] on div at bounding box center [50, 499] width 5 height 62
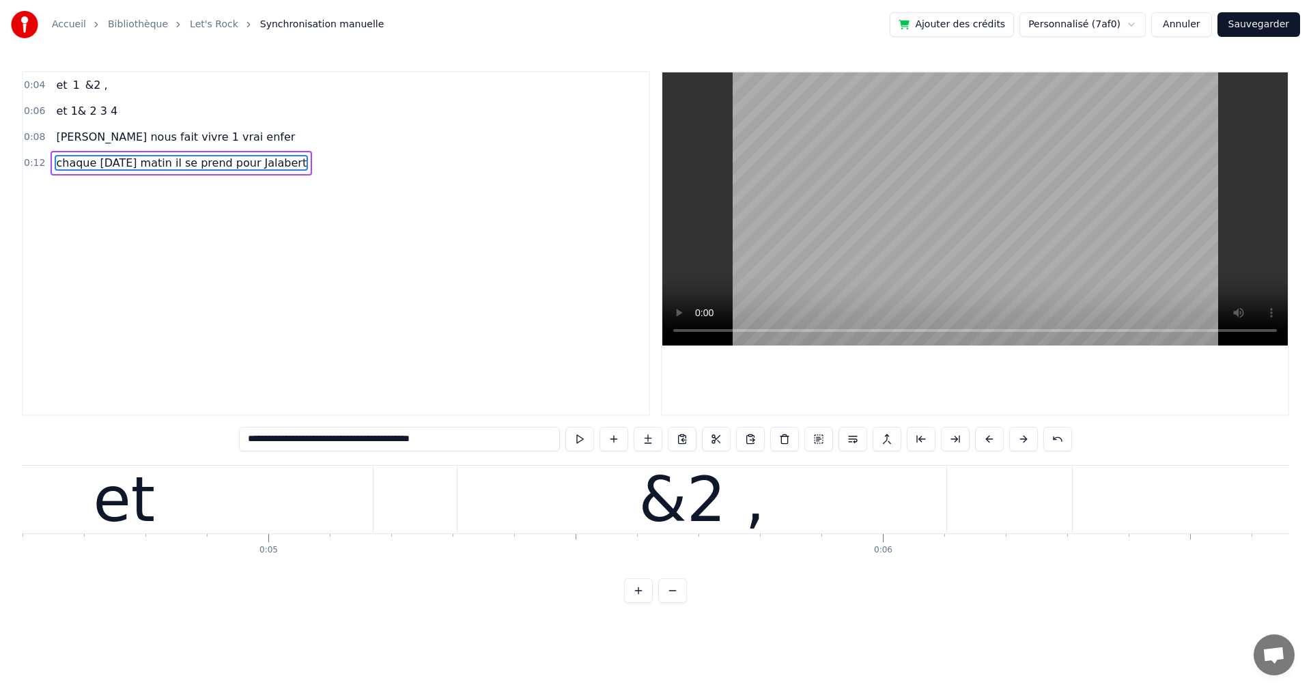
scroll to position [0, 0]
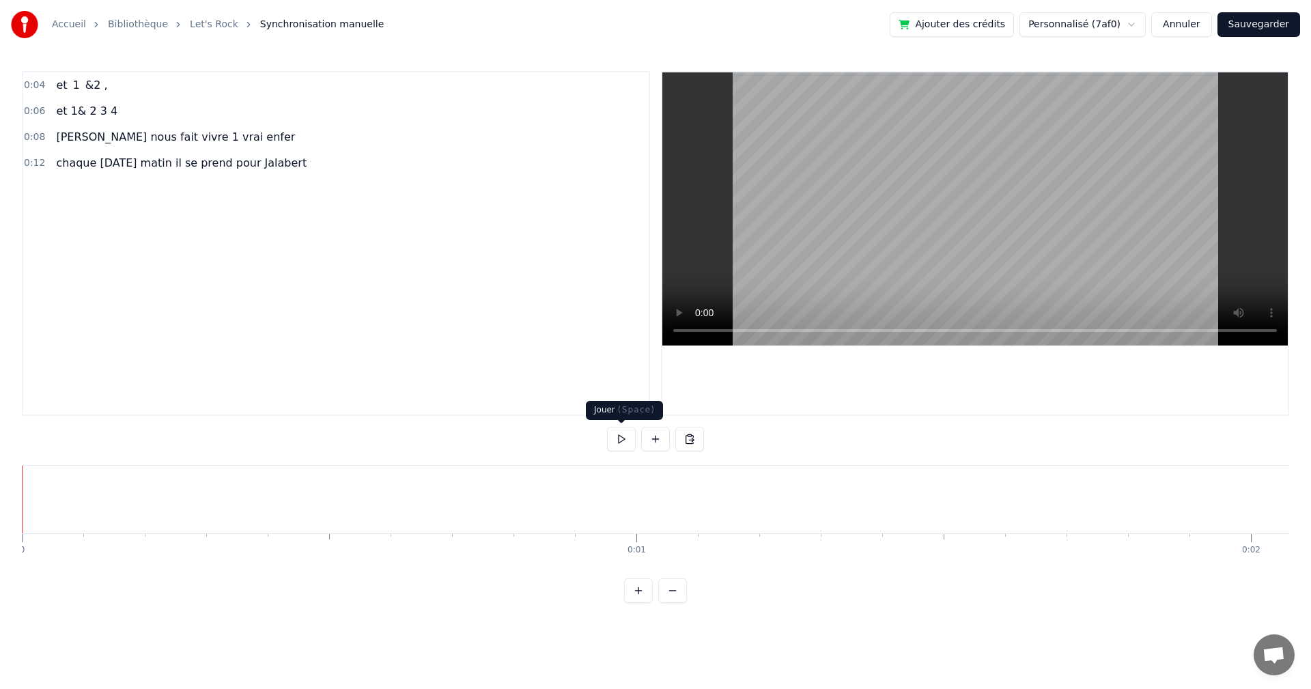
click at [623, 439] on button at bounding box center [621, 439] width 29 height 25
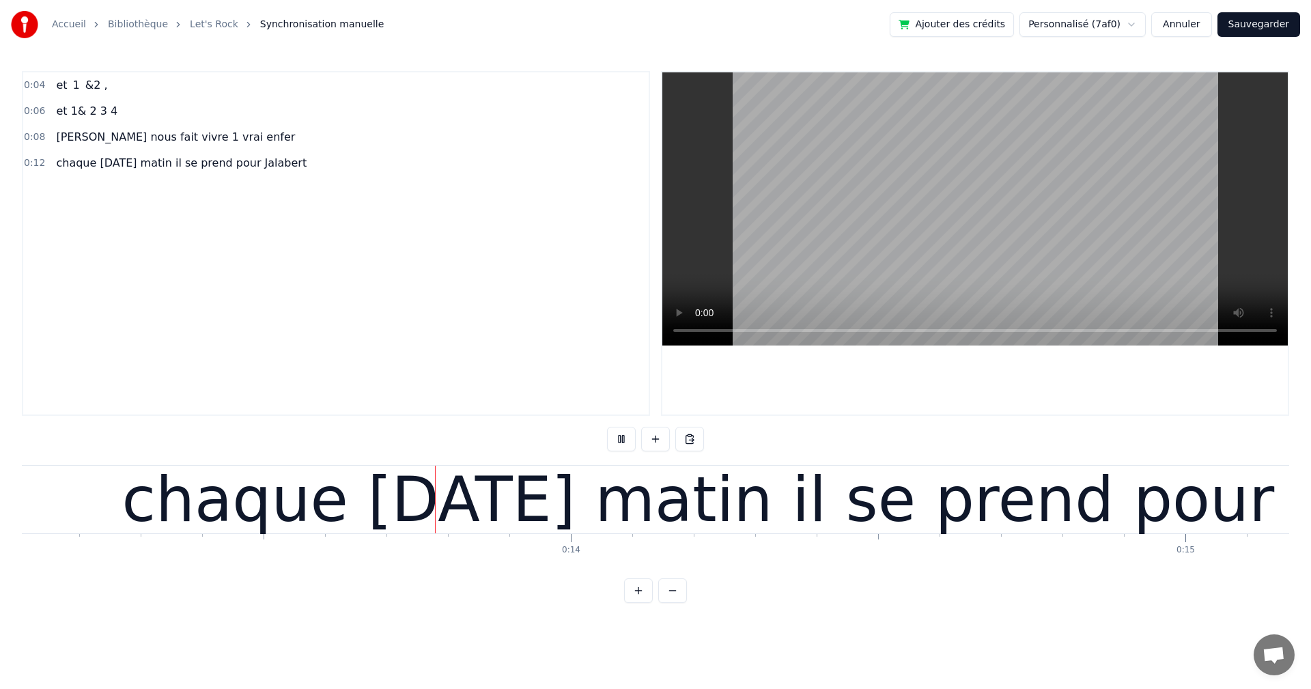
scroll to position [0, 8053]
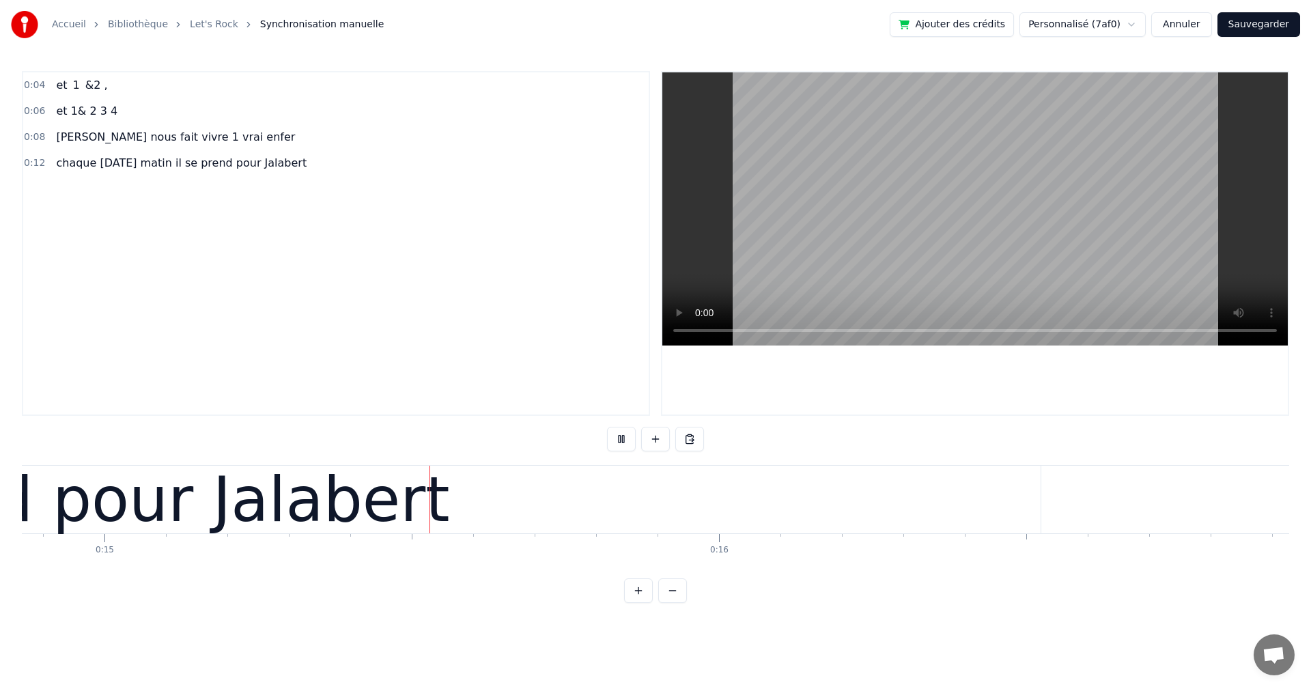
click at [623, 439] on button at bounding box center [621, 439] width 29 height 25
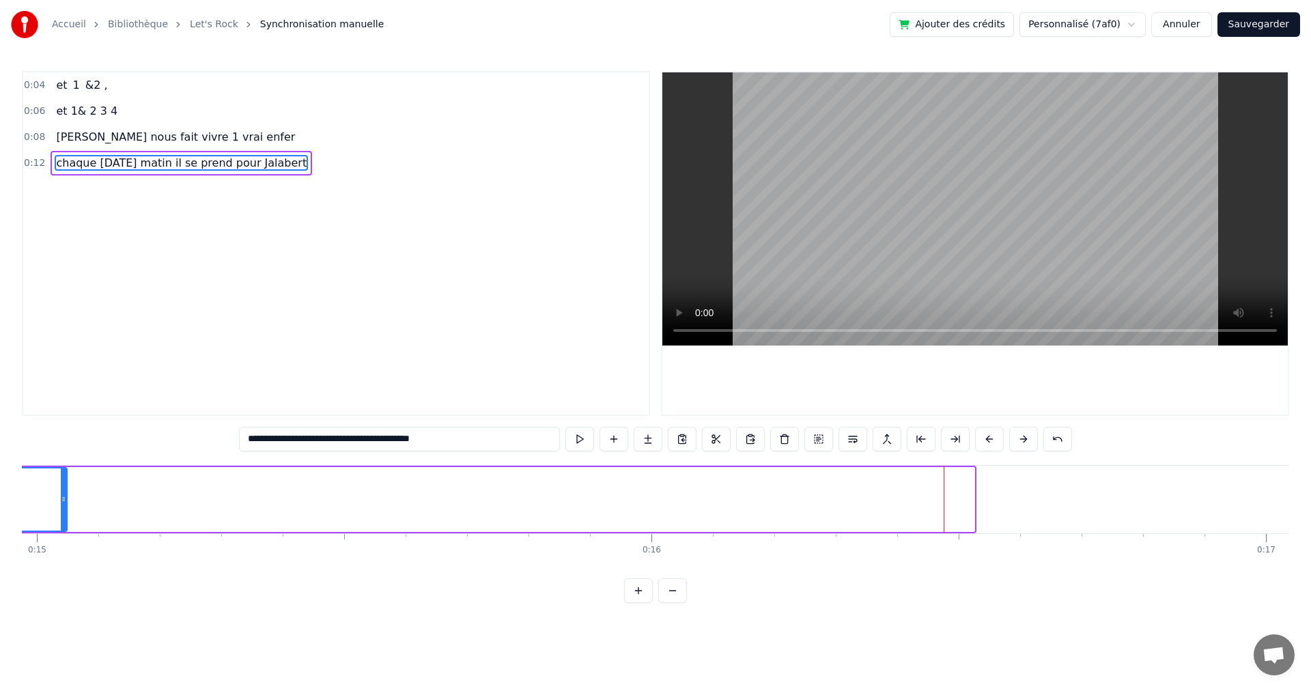
drag, startPoint x: 971, startPoint y: 500, endPoint x: 64, endPoint y: 478, distance: 907.5
click at [64, 478] on div at bounding box center [63, 499] width 5 height 62
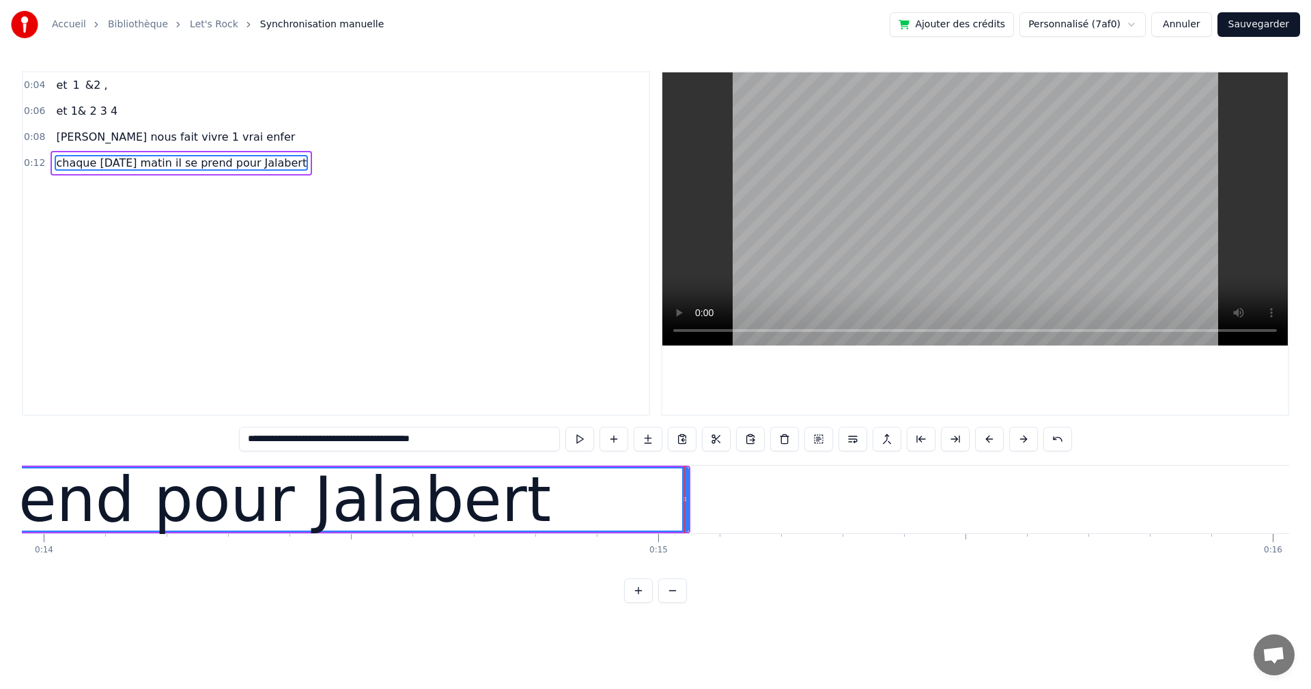
scroll to position [0, 8527]
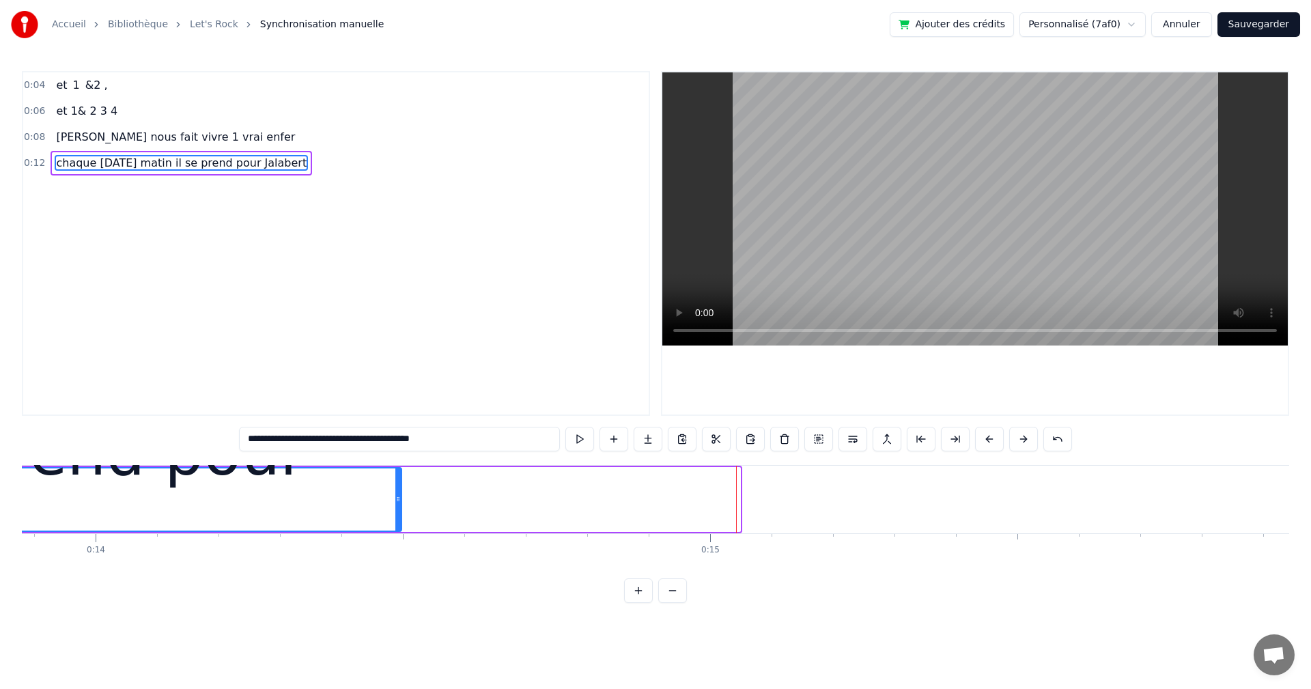
drag, startPoint x: 737, startPoint y: 501, endPoint x: 313, endPoint y: 512, distance: 424.7
click at [395, 503] on icon at bounding box center [397, 499] width 5 height 11
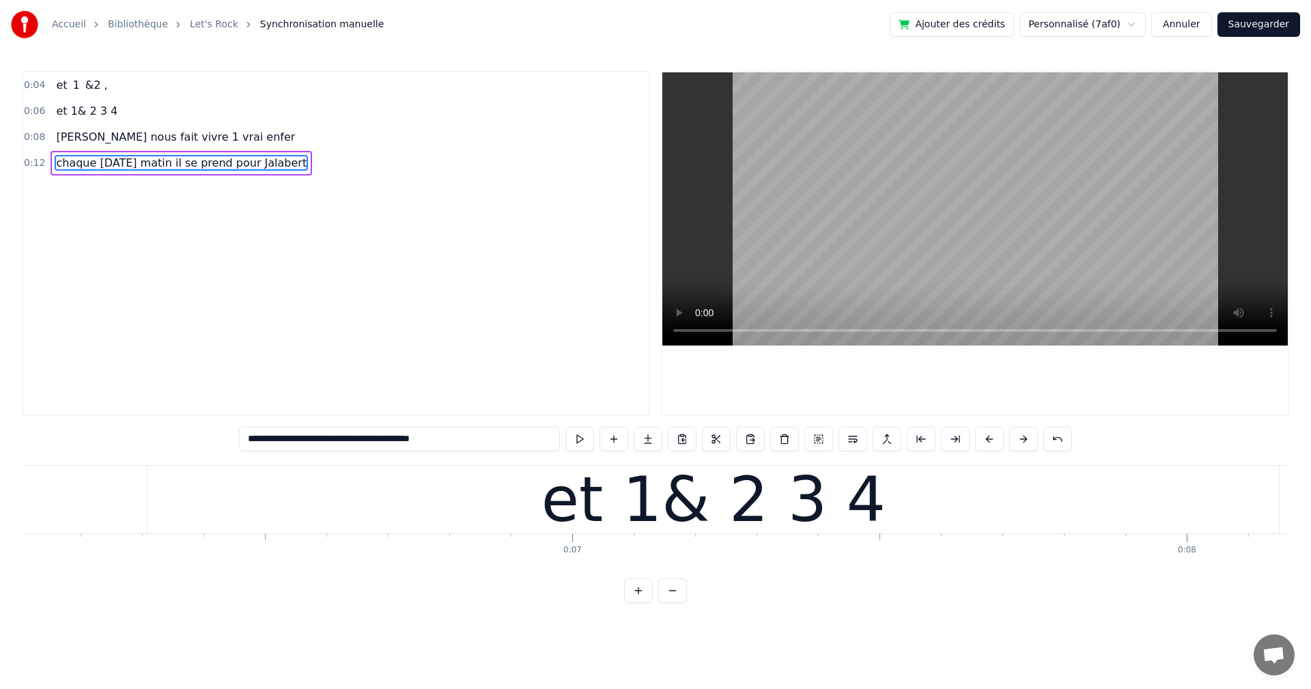
scroll to position [0, 0]
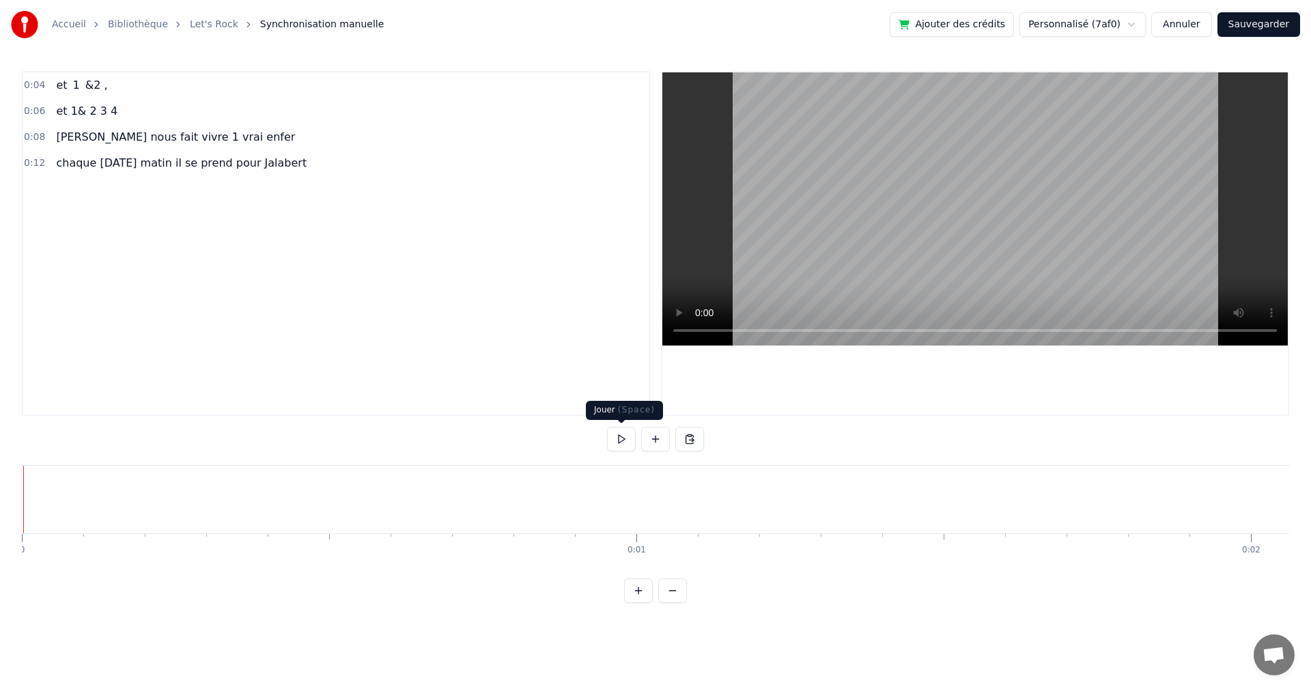
click at [620, 437] on button at bounding box center [621, 439] width 29 height 25
click at [623, 438] on button at bounding box center [621, 439] width 29 height 25
drag, startPoint x: 162, startPoint y: 578, endPoint x: 156, endPoint y: 577, distance: 7.0
click at [156, 567] on div "et 1 &2 , et 1& 2 3 4 [PERSON_NAME] nous fait vivre 1 vrai enfer chaque [DATE] …" at bounding box center [655, 516] width 1267 height 102
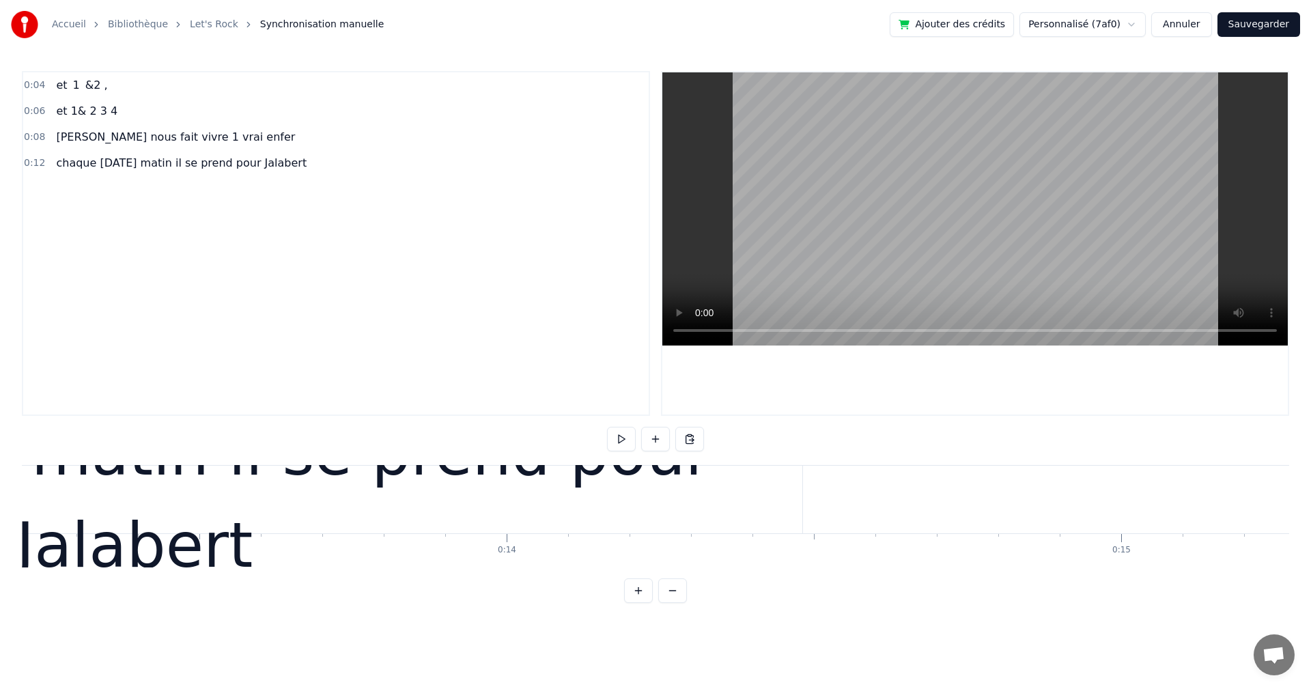
scroll to position [0, 8527]
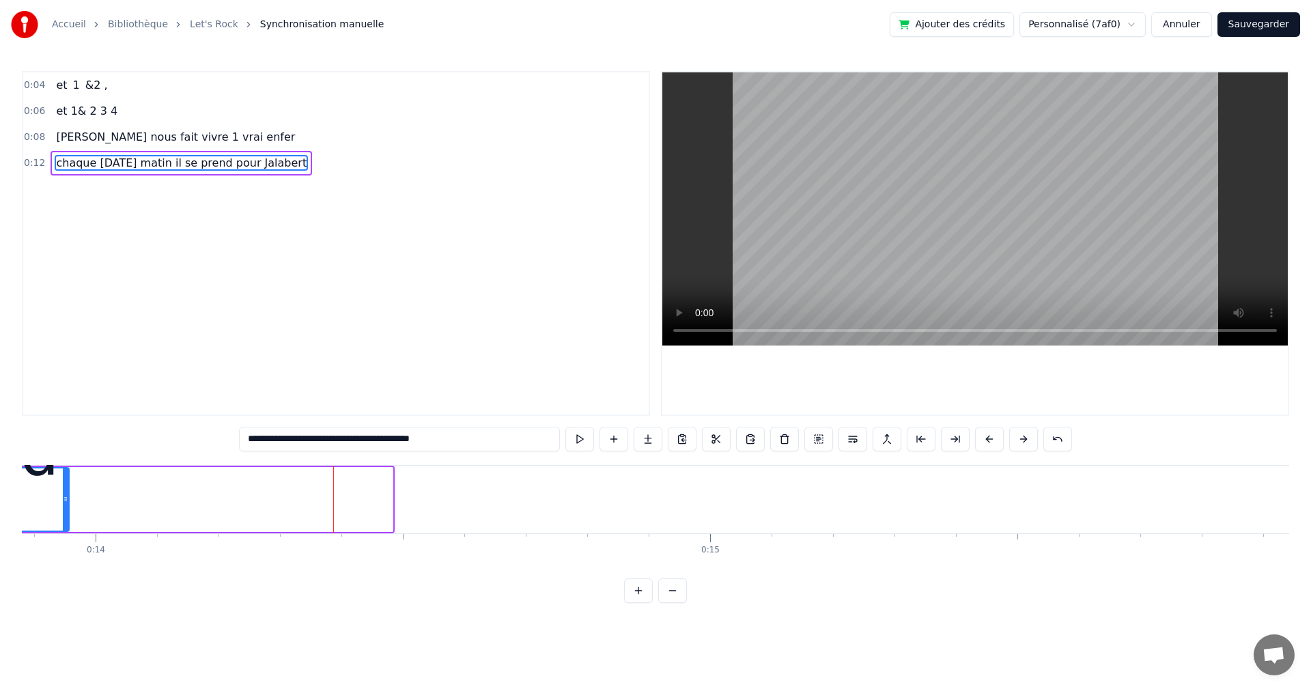
drag, startPoint x: 390, startPoint y: 496, endPoint x: 66, endPoint y: 506, distance: 323.7
click at [66, 506] on div at bounding box center [65, 499] width 5 height 62
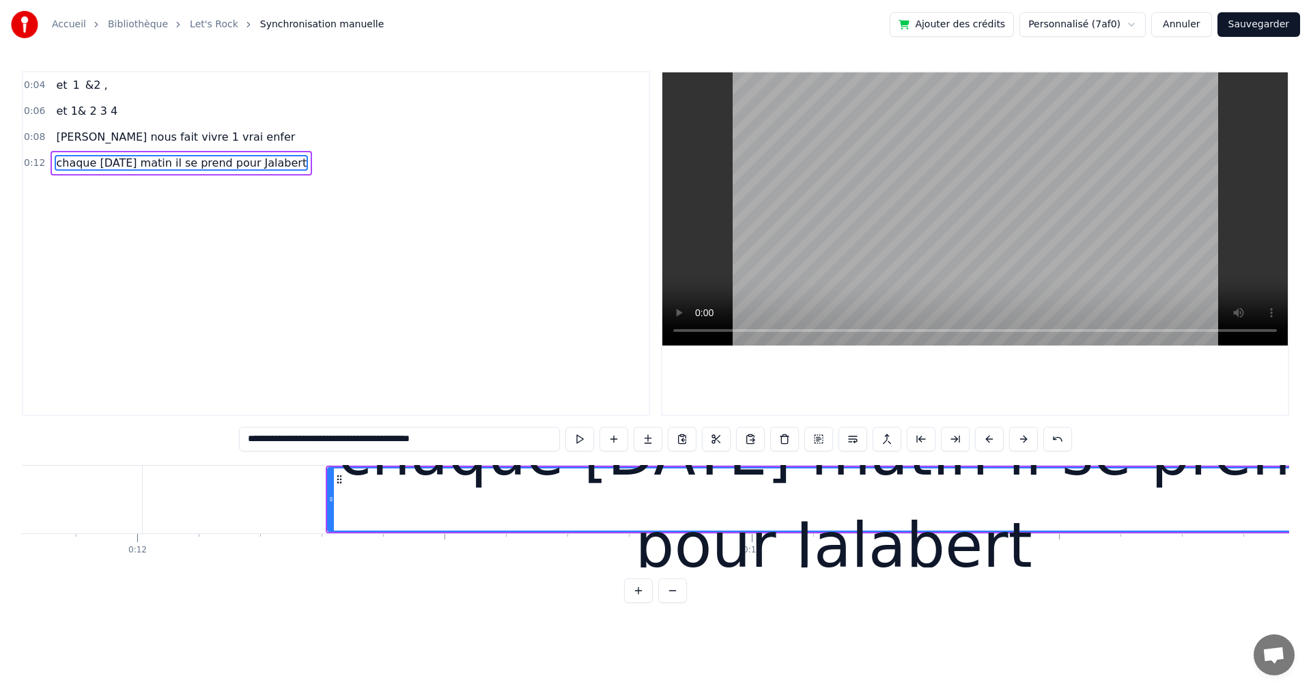
scroll to position [0, 6998]
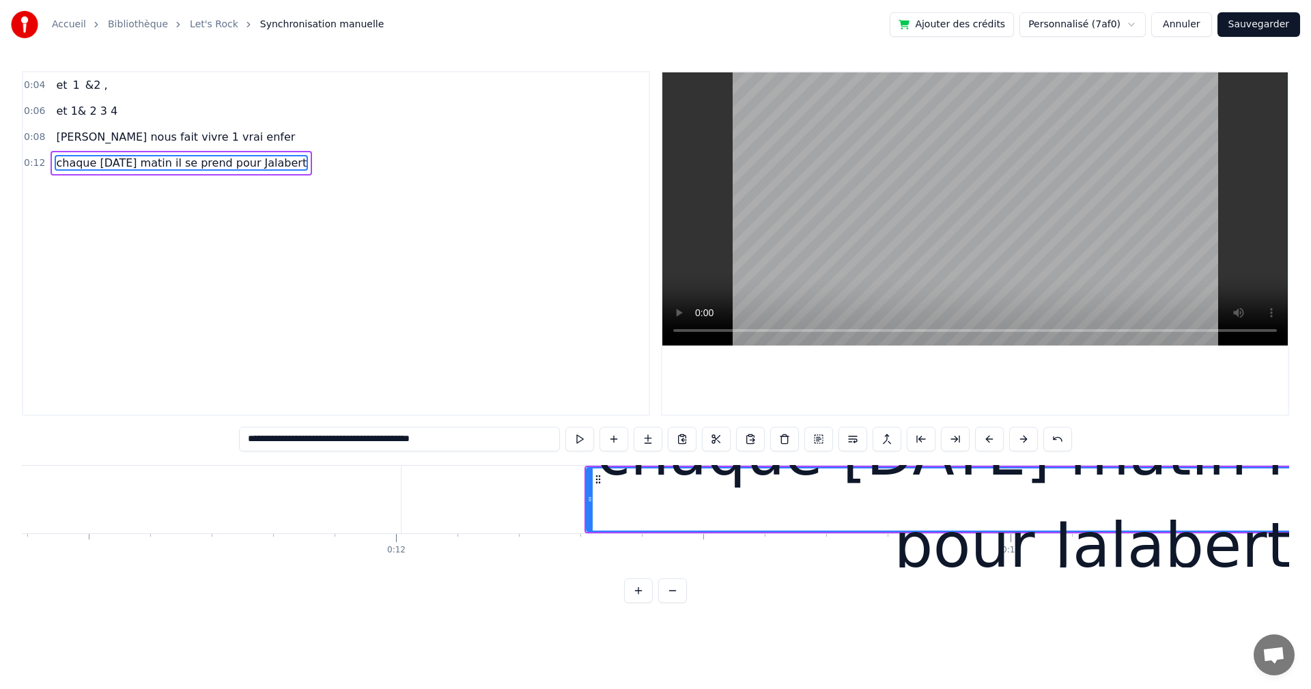
type input "**********"
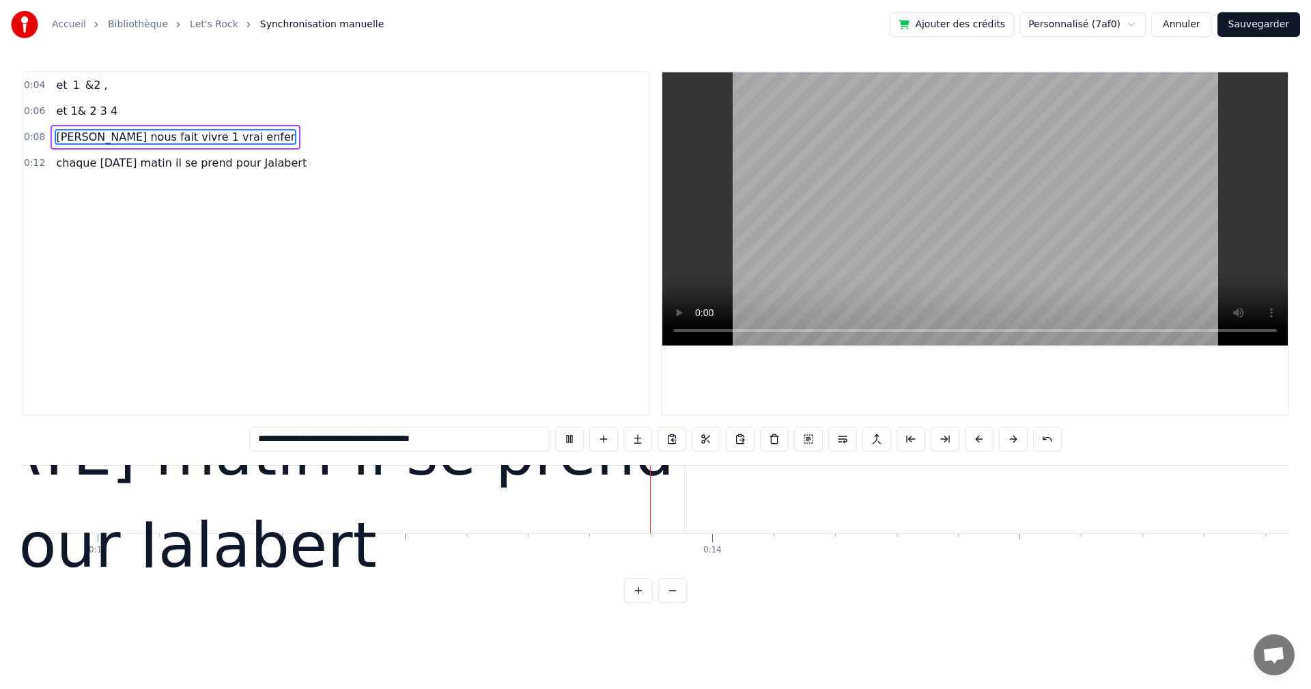
scroll to position [0, 8164]
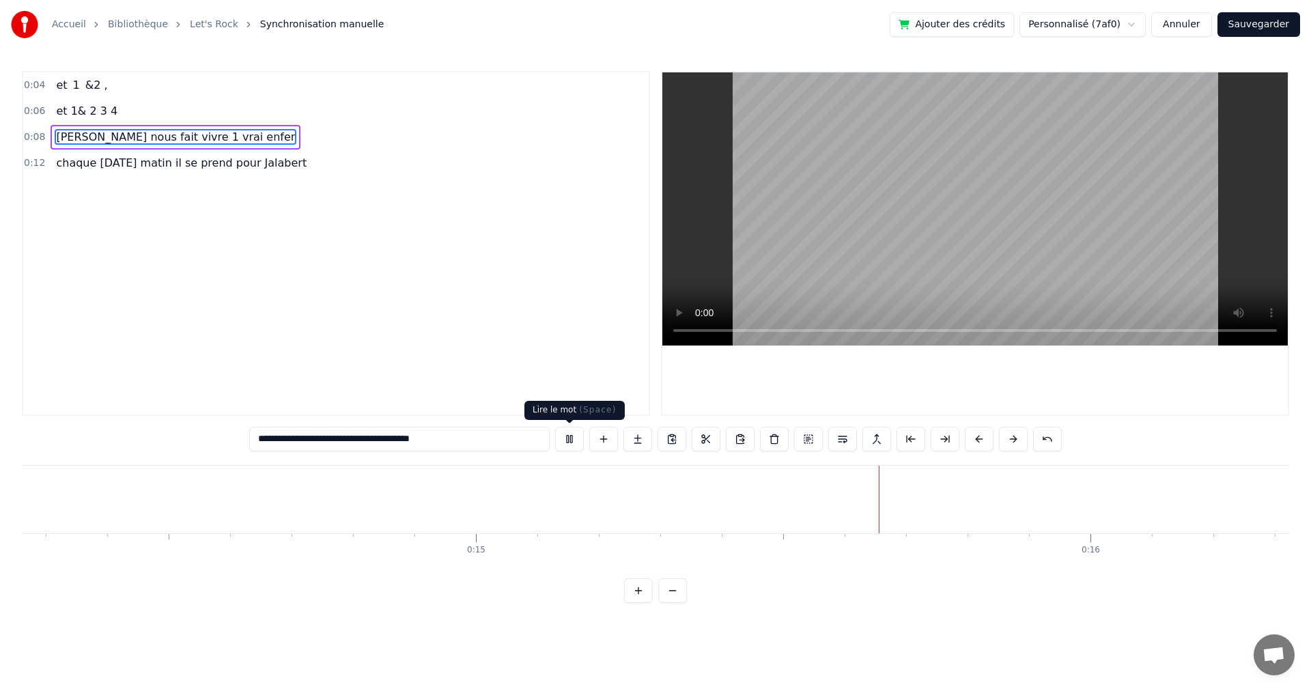
drag, startPoint x: 569, startPoint y: 438, endPoint x: 572, endPoint y: 451, distance: 13.3
click at [567, 436] on button at bounding box center [569, 439] width 29 height 25
drag, startPoint x: 159, startPoint y: 578, endPoint x: 61, endPoint y: 571, distance: 97.9
click at [61, 567] on div "et 1 &2 , et 1& 2 3 4 [PERSON_NAME] nous fait vivre 1 vrai enfer chaque [DATE] …" at bounding box center [655, 516] width 1267 height 102
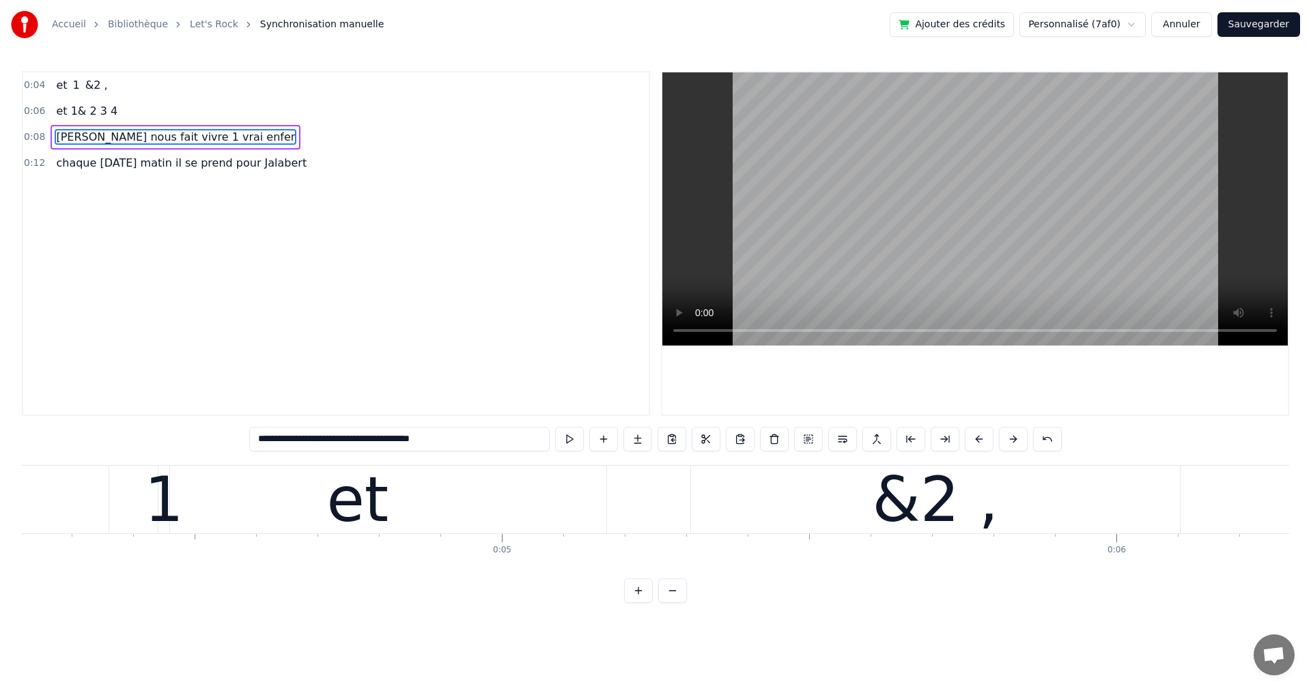
scroll to position [0, 0]
click at [20, 511] on div "**********" at bounding box center [655, 301] width 1311 height 603
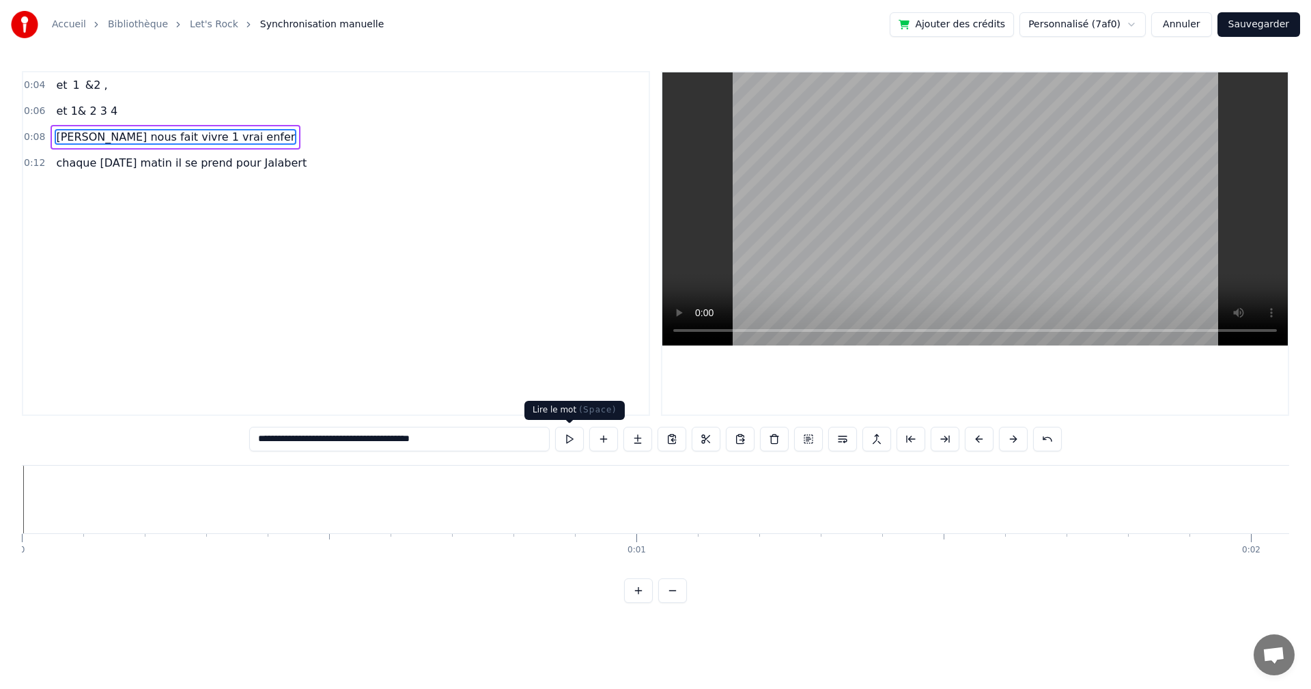
click at [565, 436] on button at bounding box center [569, 439] width 29 height 25
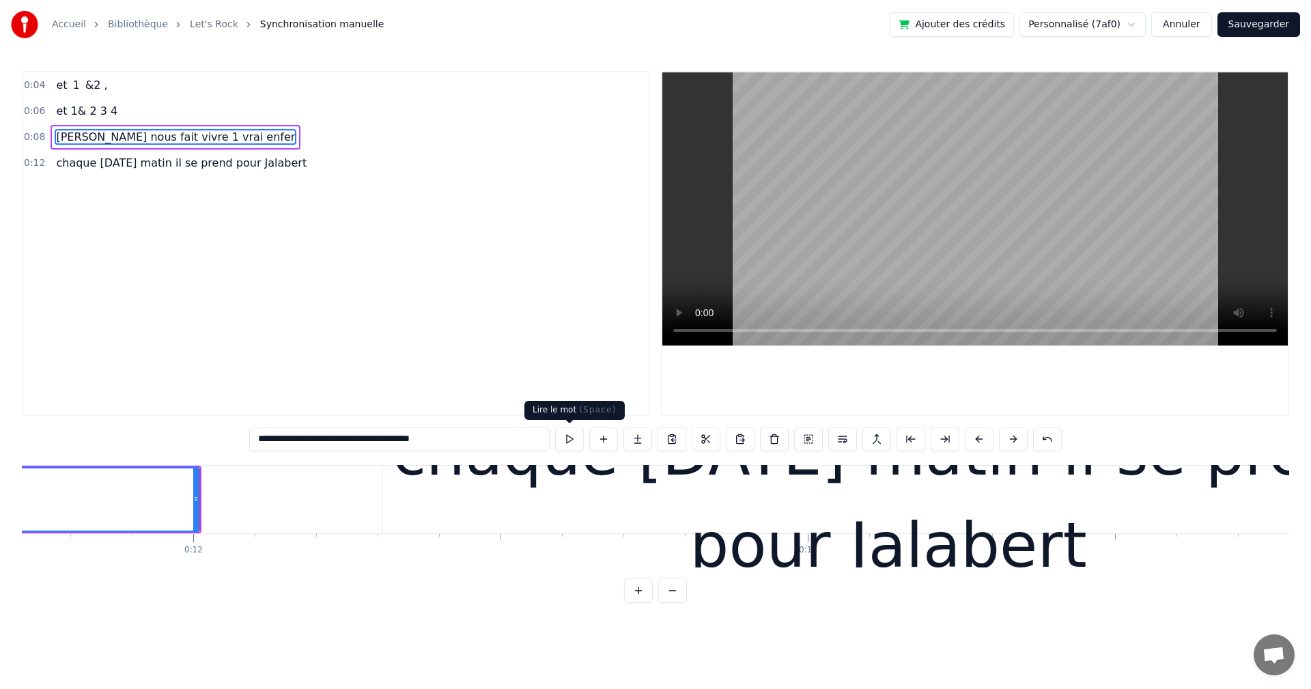
scroll to position [0, 7202]
click at [262, 558] on div "et 1 &2 , et 1& 2 3 4 [PERSON_NAME] nous fait vivre 1 vrai enfer chaque [DATE] …" at bounding box center [655, 516] width 1267 height 102
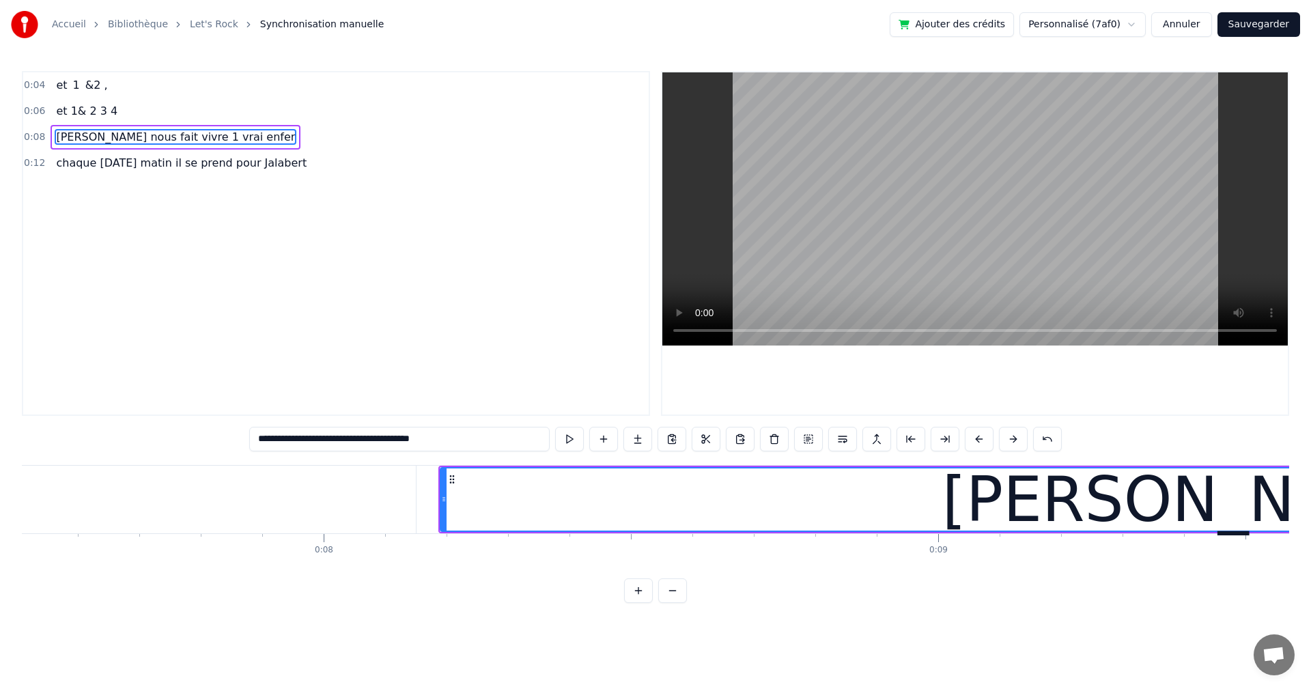
scroll to position [0, 0]
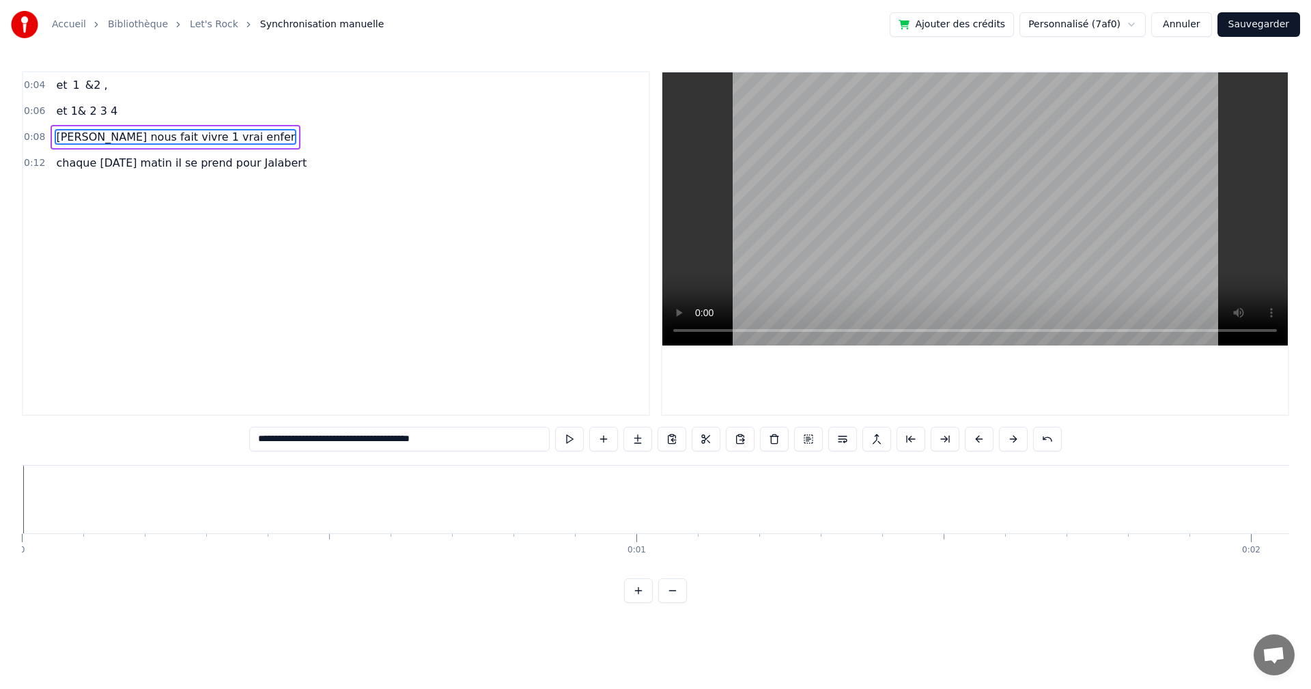
click at [21, 492] on div "**********" at bounding box center [655, 301] width 1311 height 603
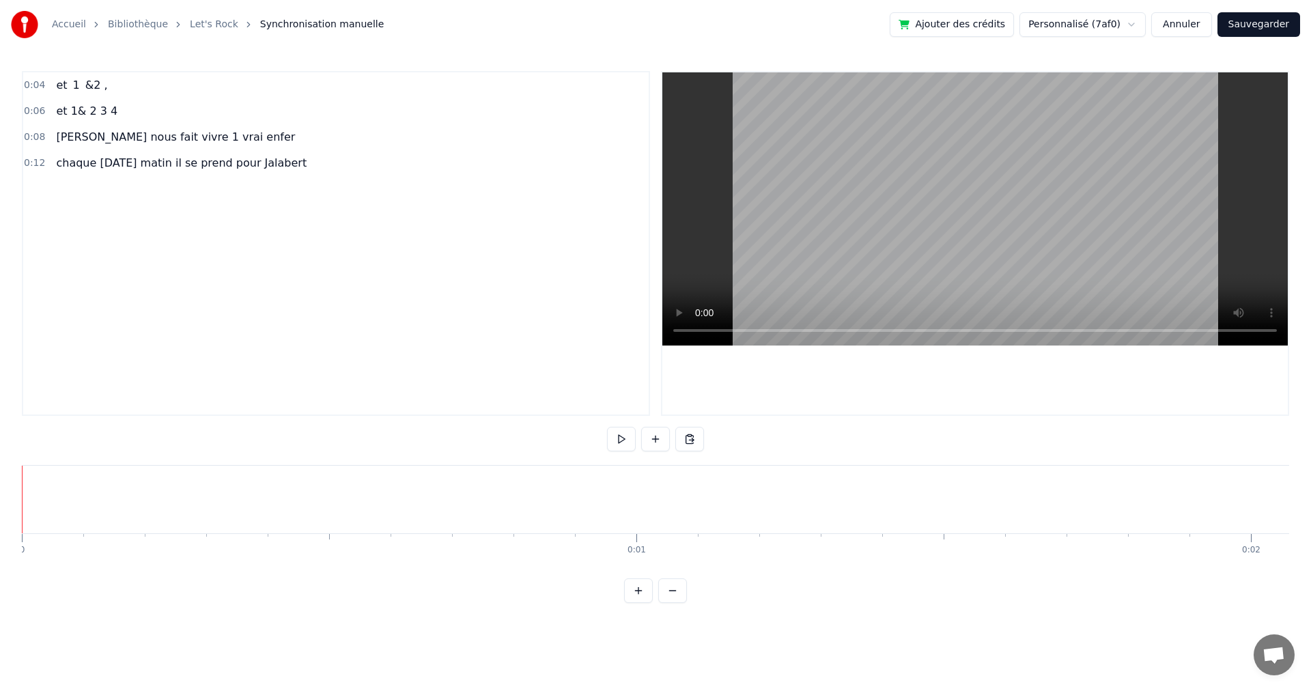
click at [615, 435] on button at bounding box center [621, 439] width 29 height 25
click at [619, 439] on button at bounding box center [621, 439] width 29 height 25
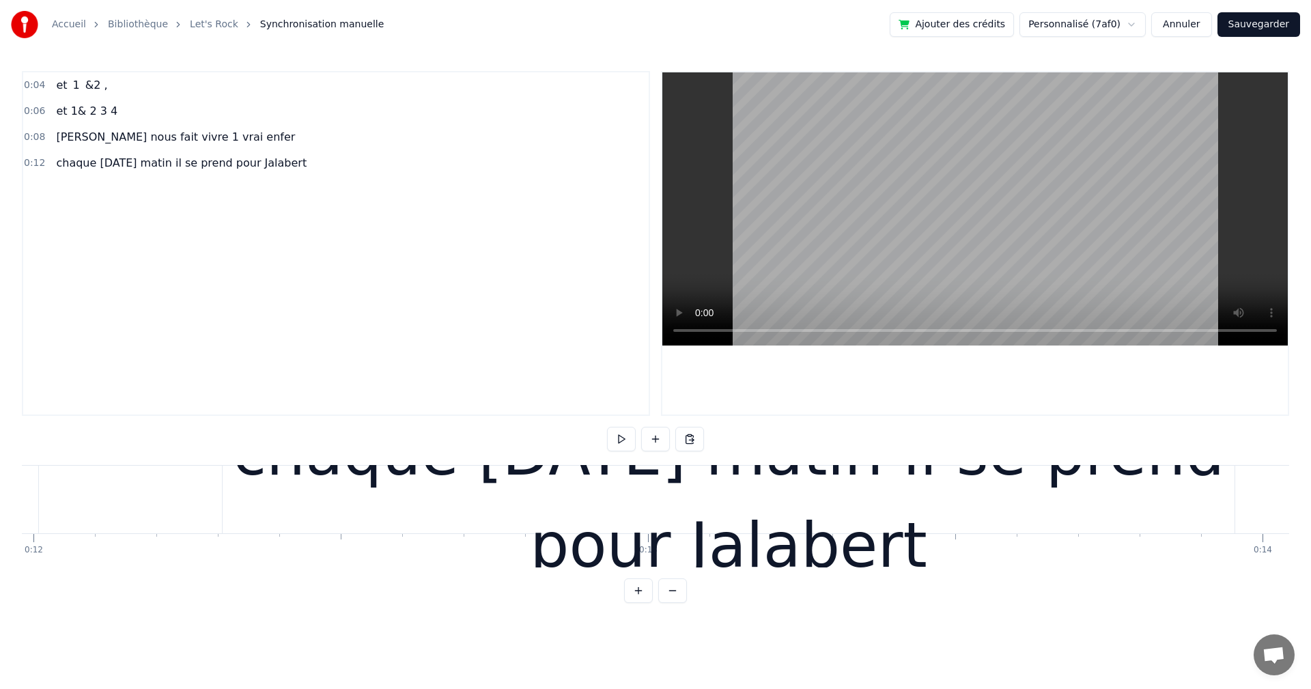
scroll to position [0, 7309]
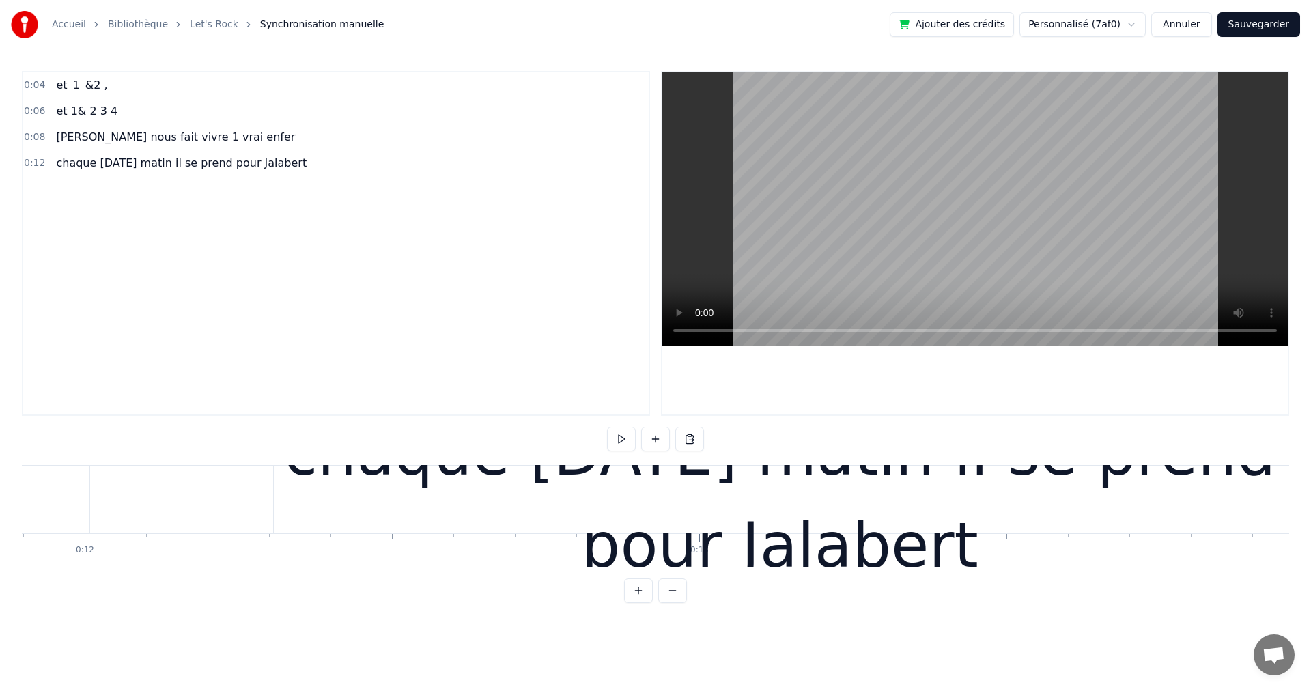
click at [175, 175] on div "0:12 chaque [DATE] matin il se prend pour [GEOGRAPHIC_DATA]" at bounding box center [335, 163] width 625 height 26
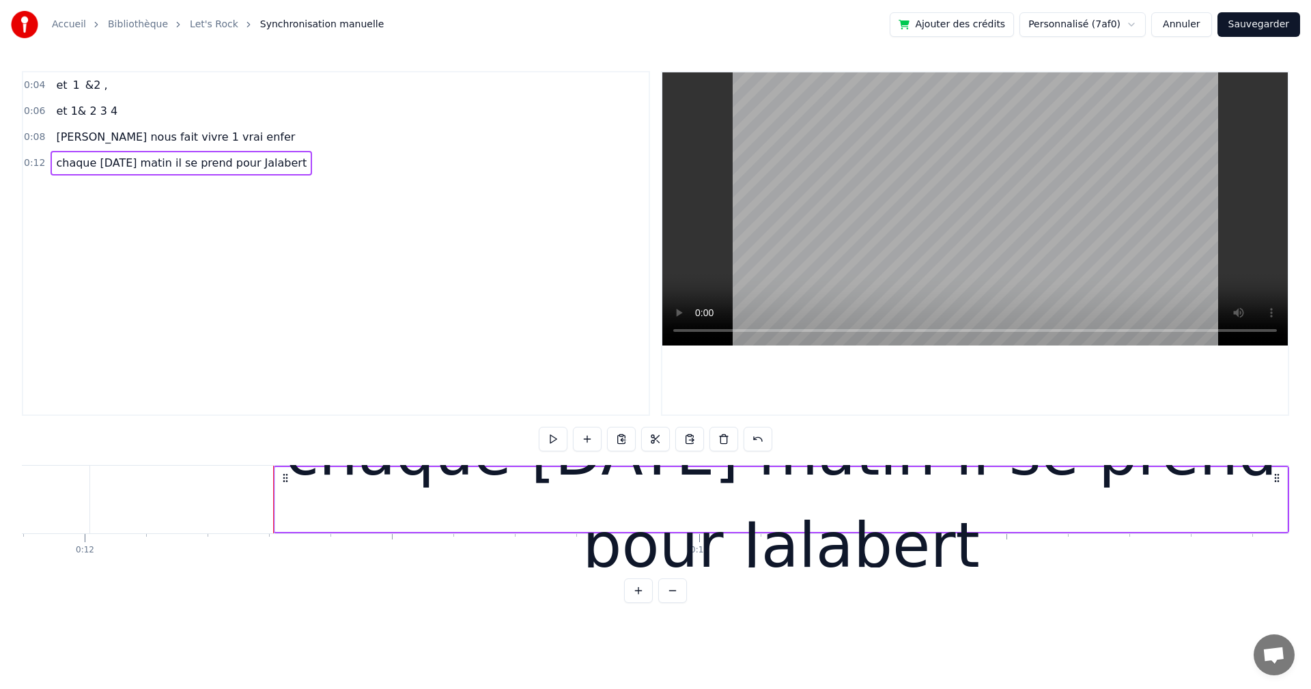
click at [173, 163] on span "chaque [DATE] matin il se prend pour Jalabert" at bounding box center [181, 163] width 253 height 16
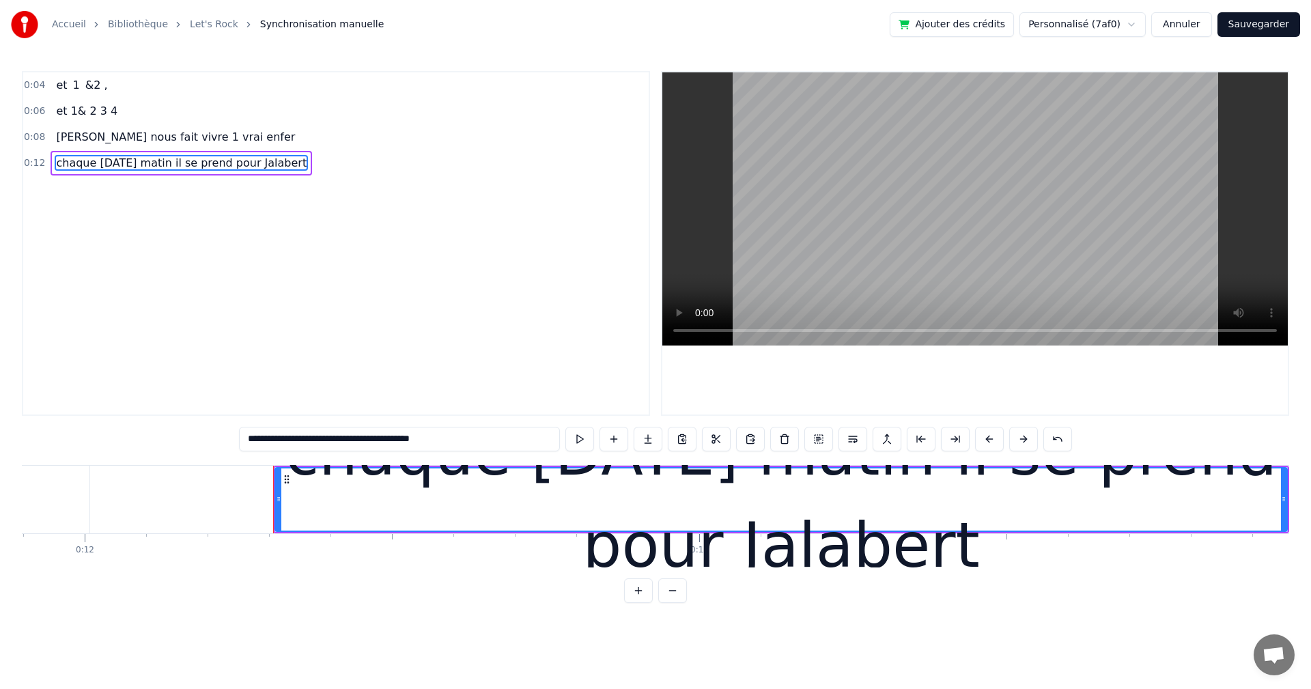
drag, startPoint x: 351, startPoint y: 438, endPoint x: 474, endPoint y: 436, distance: 122.9
click at [474, 436] on input "**********" at bounding box center [399, 439] width 321 height 25
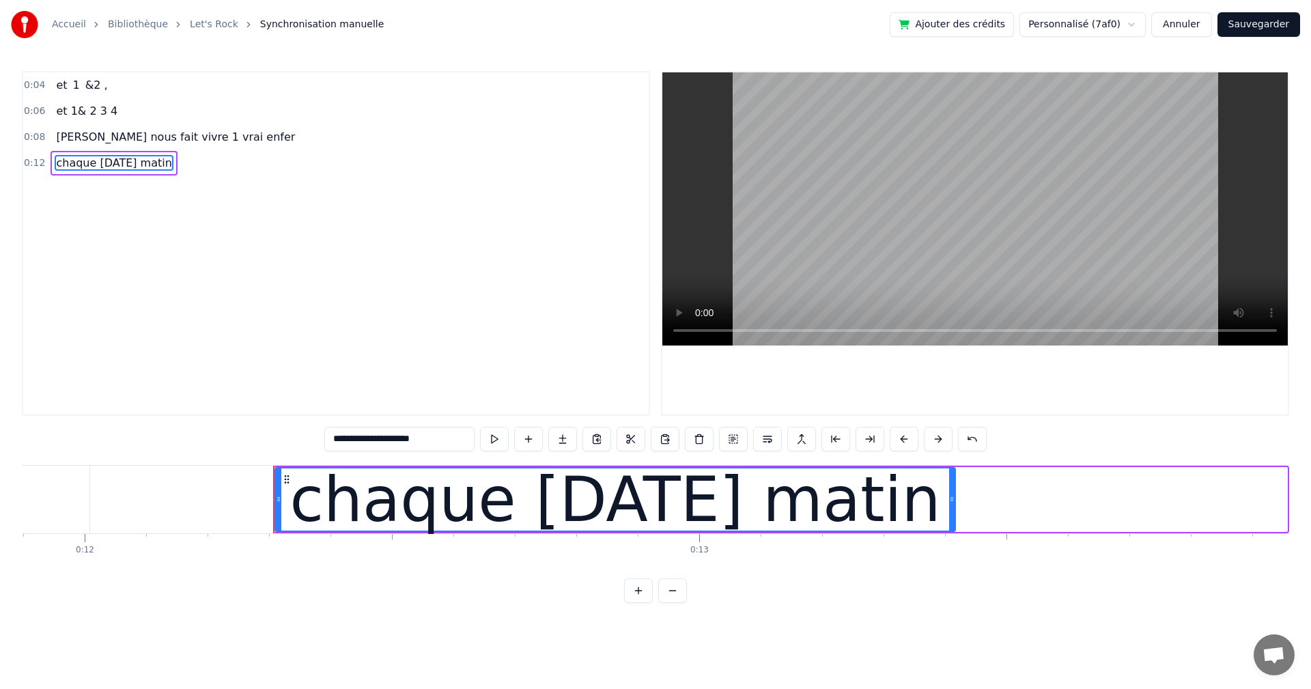
drag, startPoint x: 1283, startPoint y: 504, endPoint x: 952, endPoint y: 504, distance: 331.7
click at [952, 504] on div at bounding box center [951, 499] width 5 height 62
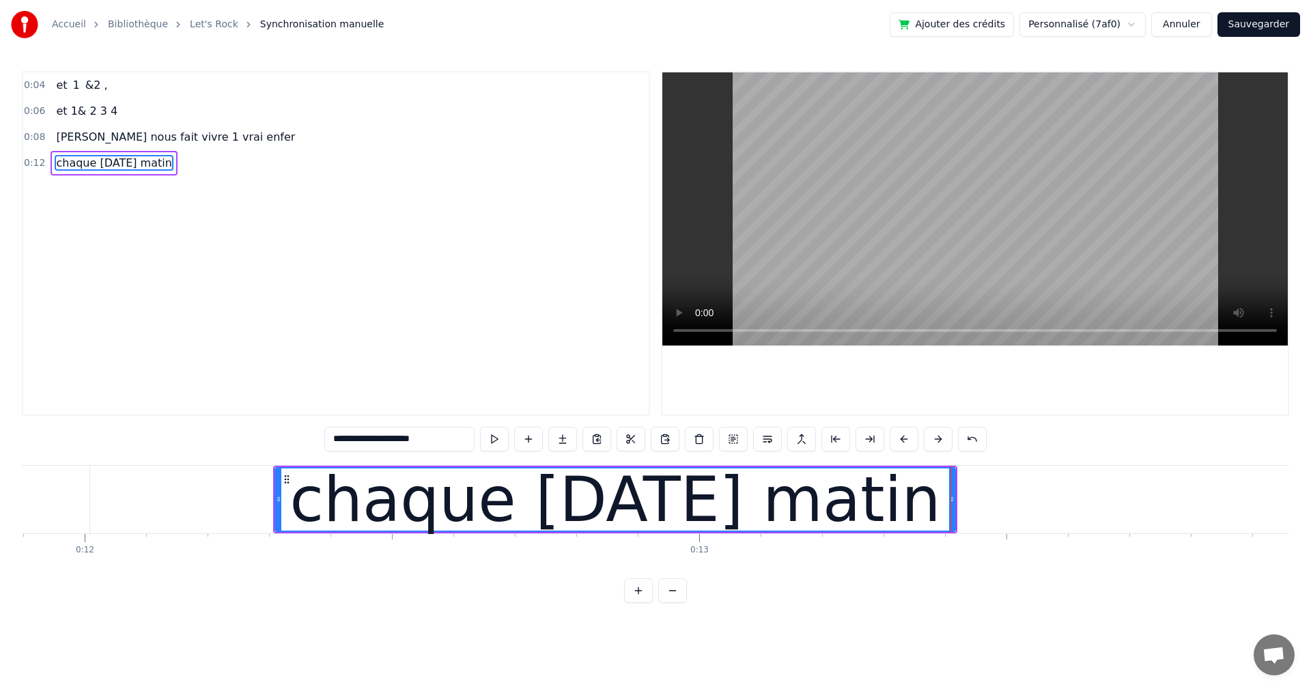
type input "**********"
click at [992, 594] on div "**********" at bounding box center [655, 337] width 1267 height 532
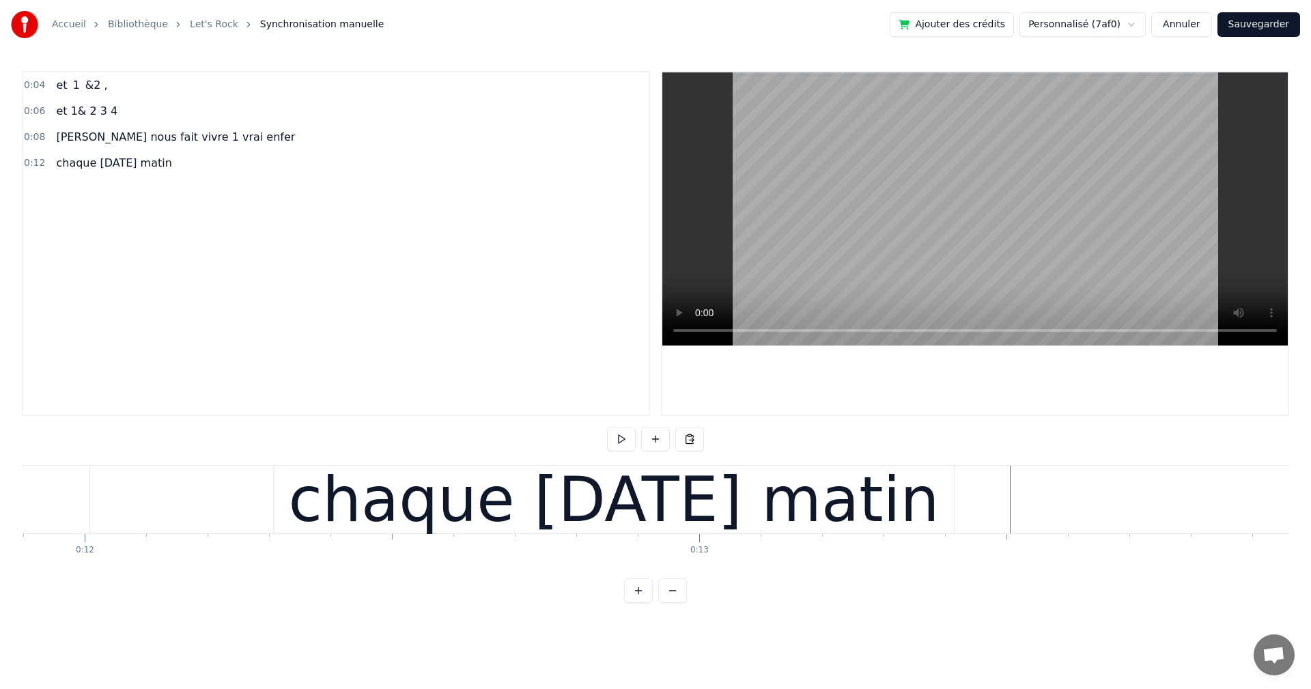
click at [661, 438] on button at bounding box center [655, 439] width 29 height 25
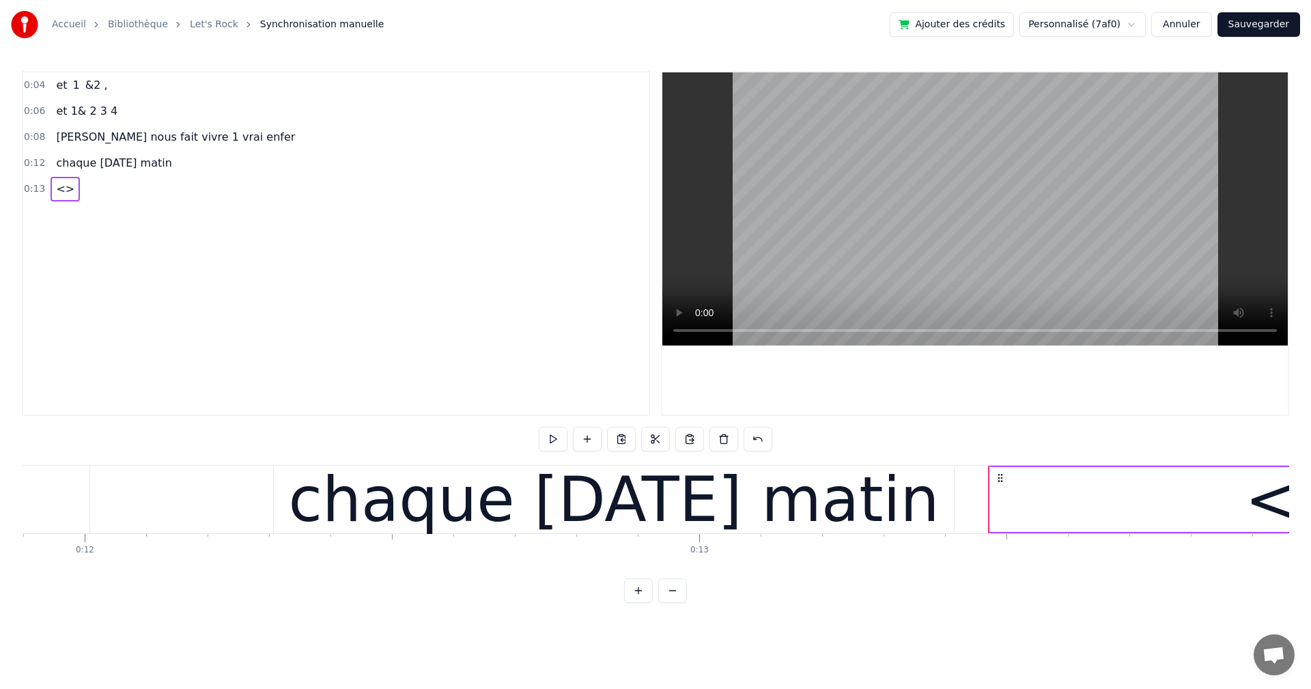
click at [67, 187] on span "<>" at bounding box center [65, 189] width 21 height 16
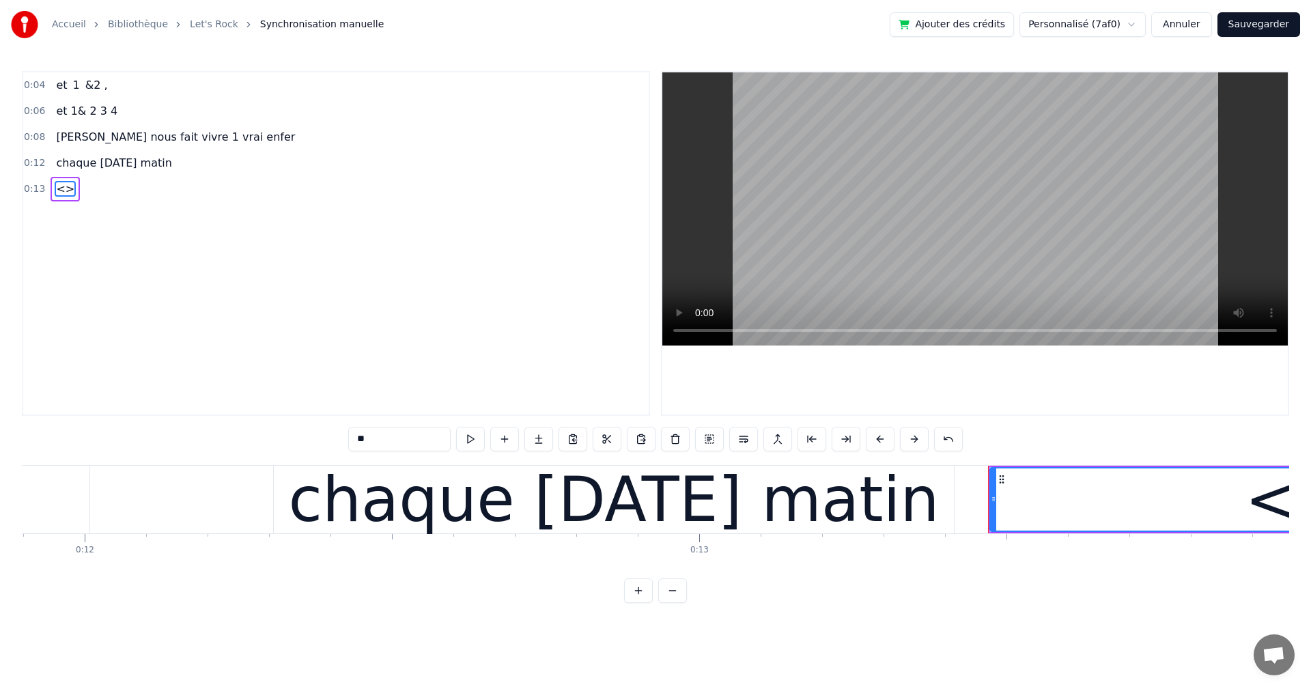
drag, startPoint x: 415, startPoint y: 444, endPoint x: 311, endPoint y: 437, distance: 104.0
click at [311, 437] on div "0:04 et 1 &2 , 0:06 et 1& 2 3 4 0:08 [PERSON_NAME] nous fait vivre 1 vrai enfer…" at bounding box center [655, 337] width 1267 height 532
paste input "**********"
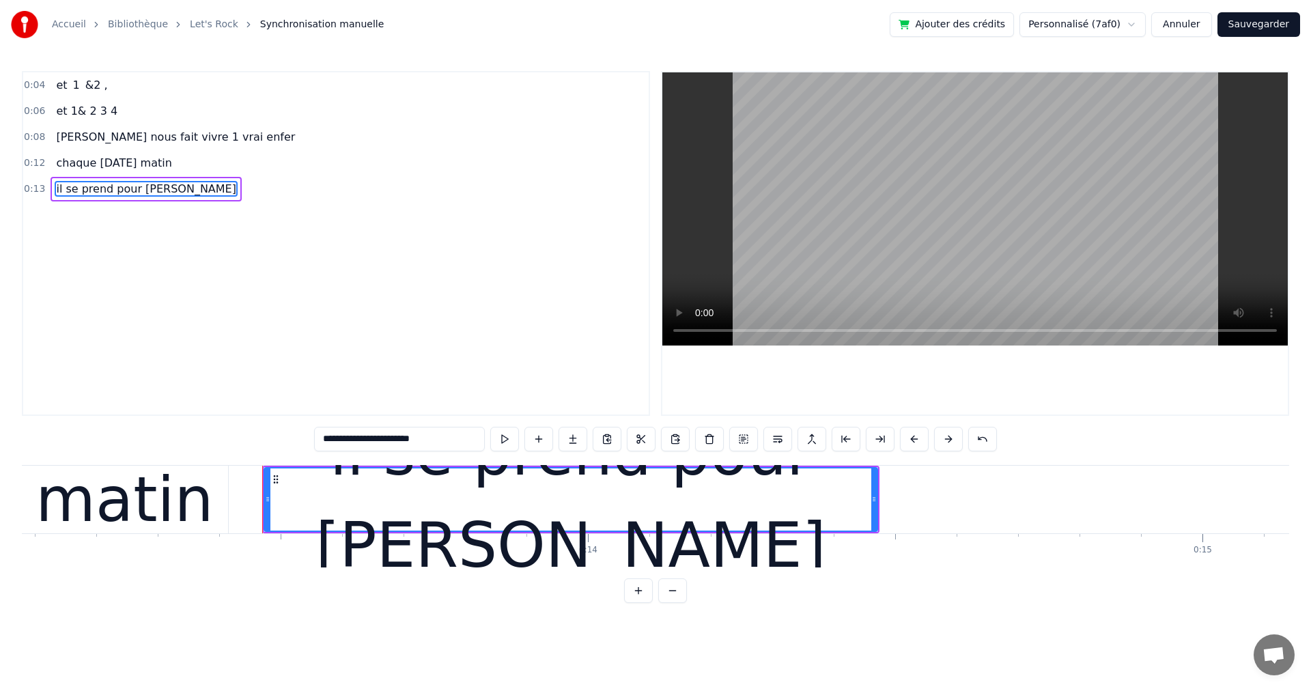
scroll to position [0, 8139]
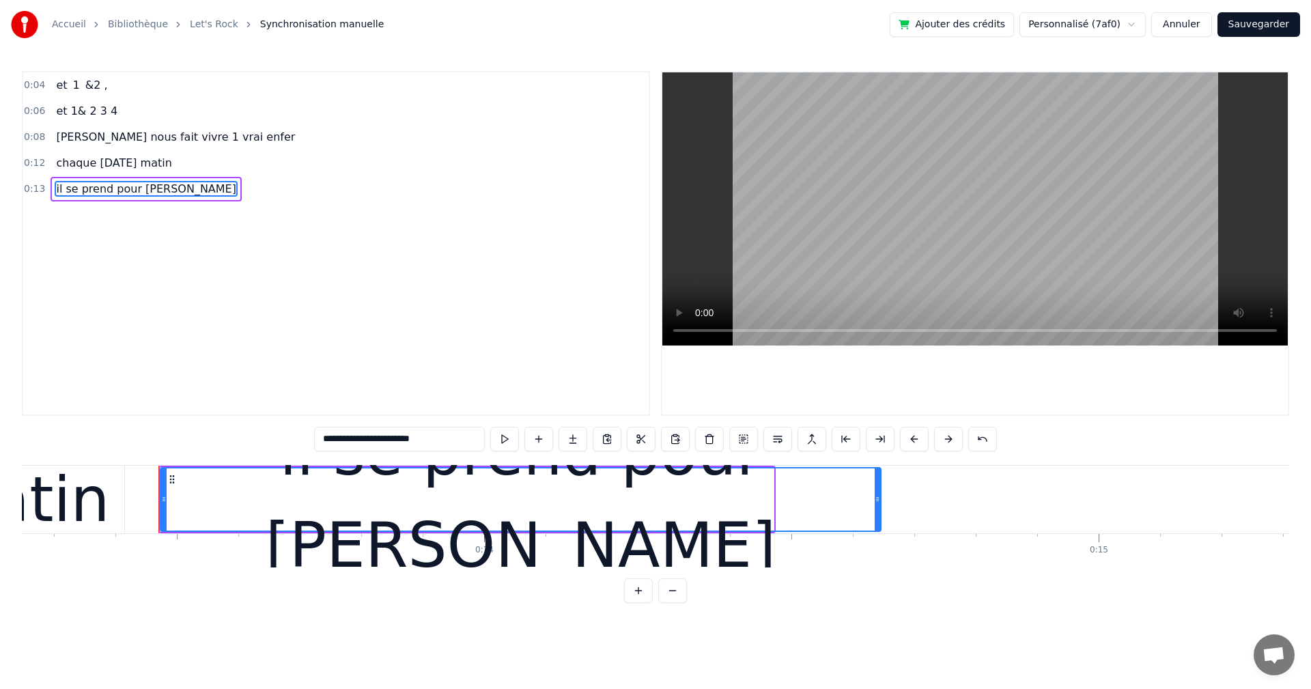
drag, startPoint x: 771, startPoint y: 496, endPoint x: 878, endPoint y: 511, distance: 108.2
click at [878, 511] on div at bounding box center [876, 499] width 5 height 62
type input "**********"
click at [839, 597] on div "**********" at bounding box center [655, 337] width 1267 height 532
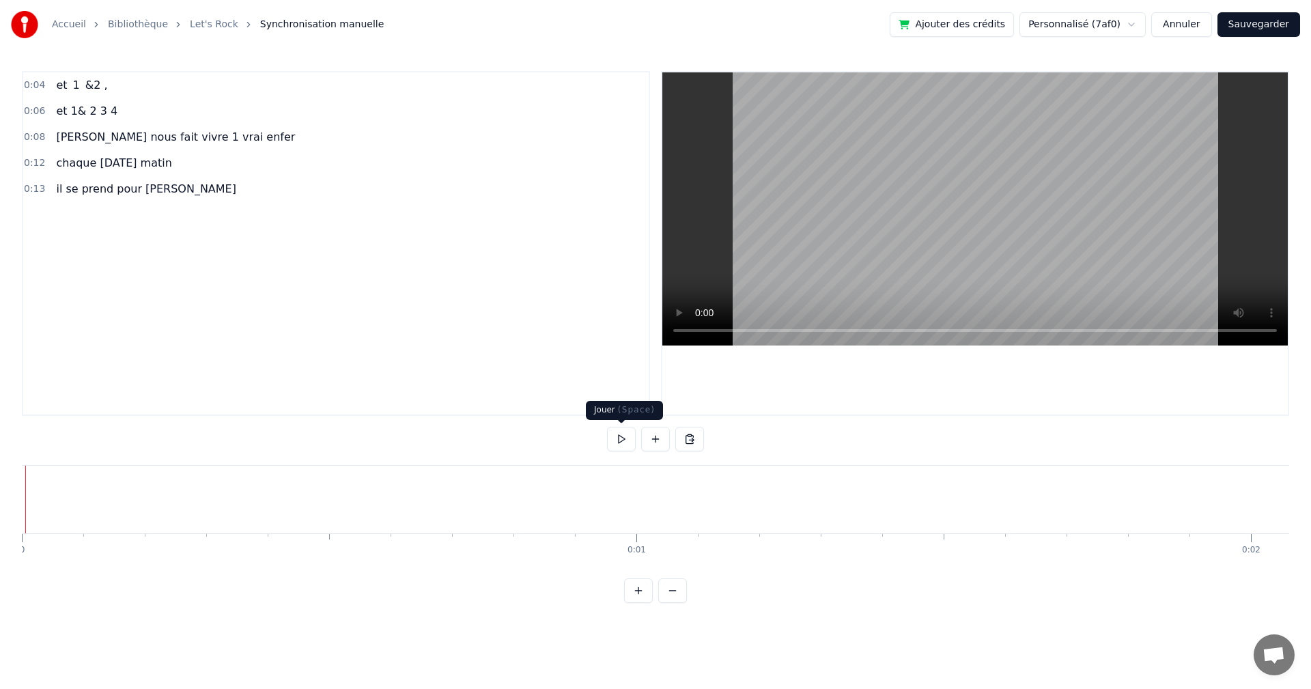
click at [618, 438] on button at bounding box center [621, 439] width 29 height 25
click at [610, 434] on button at bounding box center [621, 439] width 29 height 25
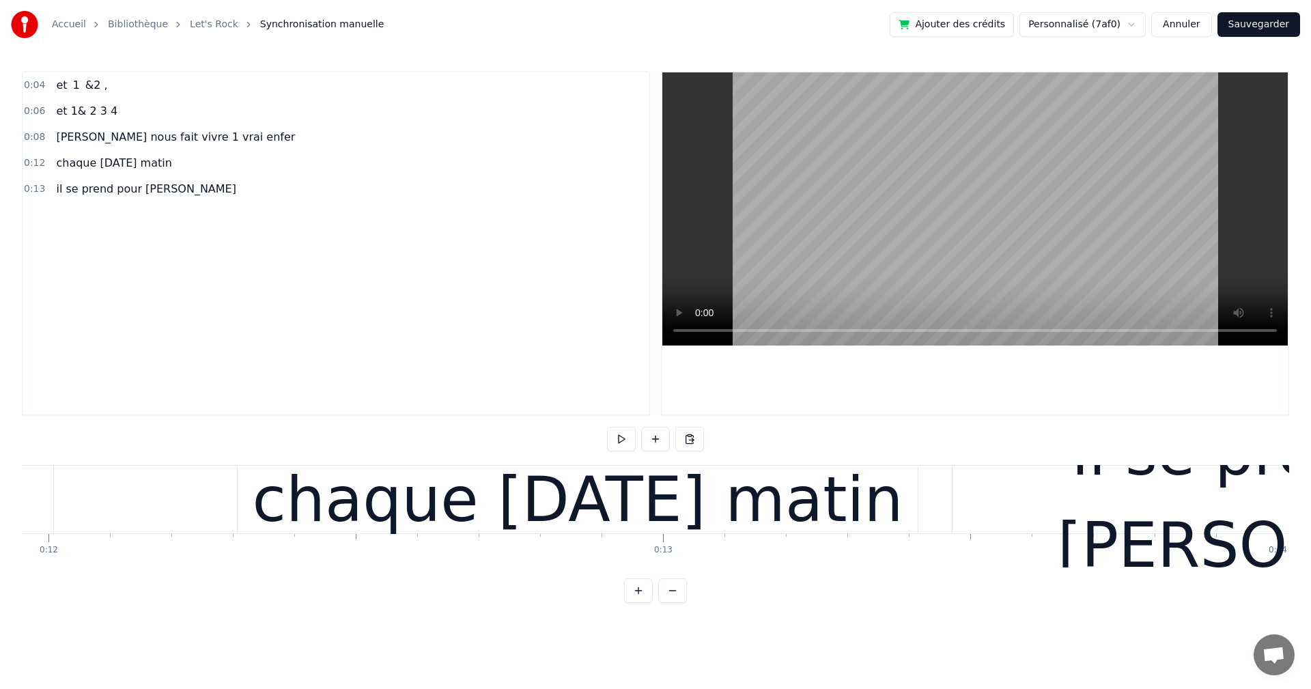
scroll to position [0, 7294]
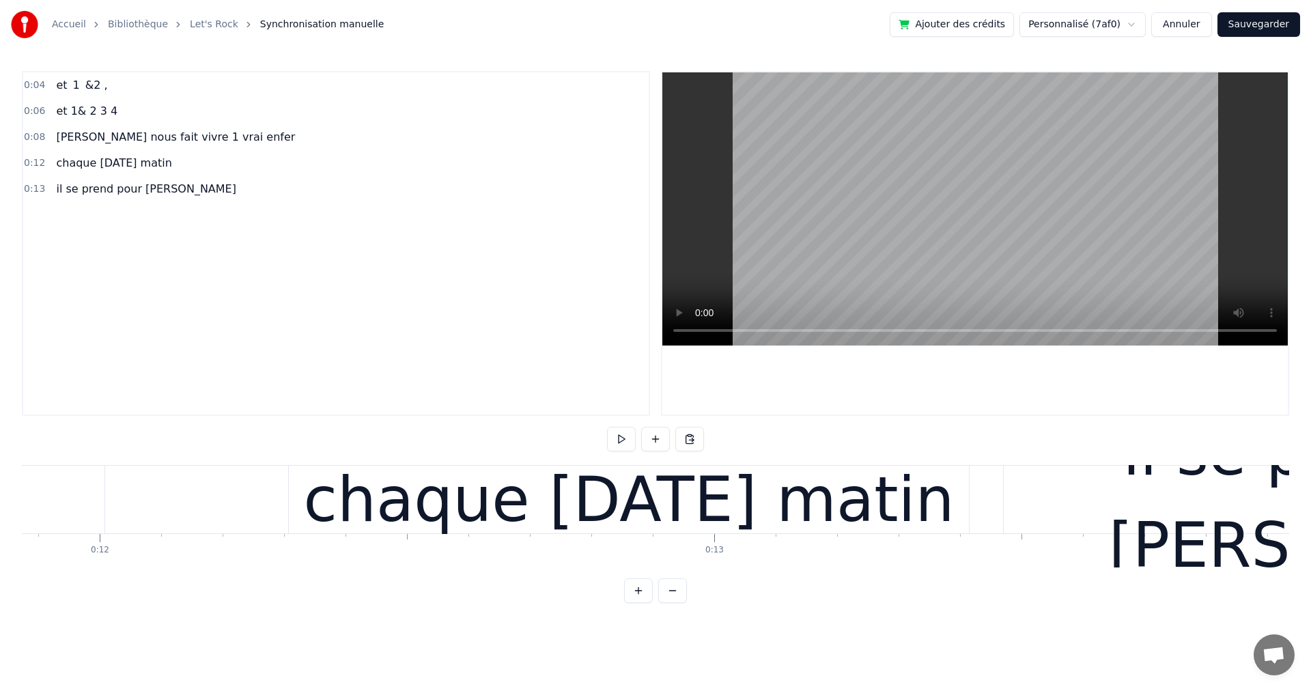
click at [635, 492] on div "chaque [DATE] matin" at bounding box center [629, 499] width 651 height 92
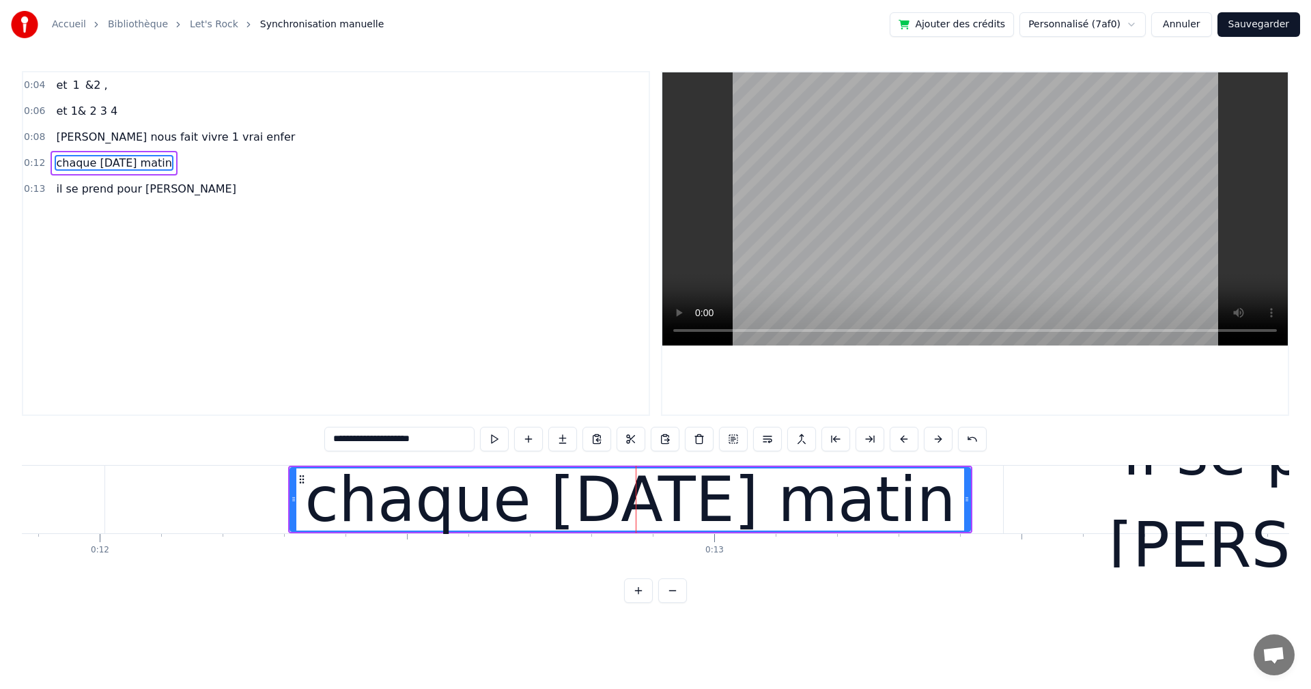
drag, startPoint x: 1010, startPoint y: 491, endPoint x: 1069, endPoint y: 487, distance: 59.6
type input "**********"
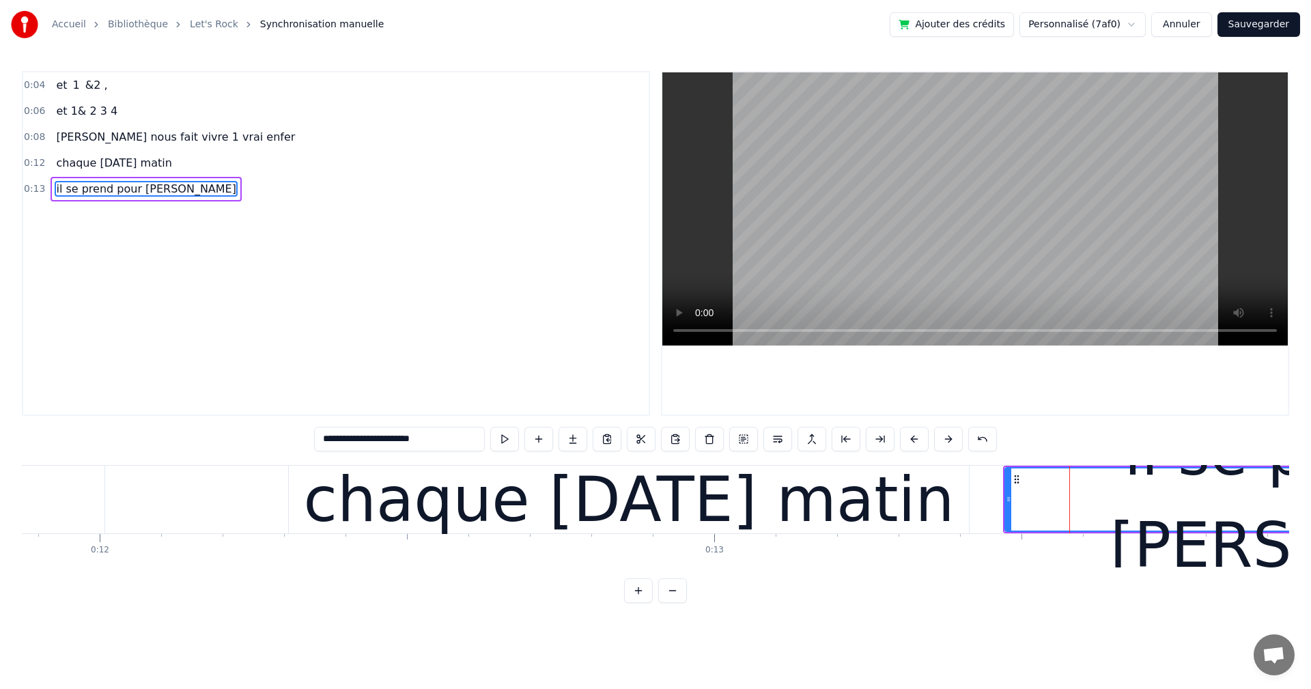
click at [970, 499] on div "chaque [DATE] matin" at bounding box center [630, 500] width 684 height 68
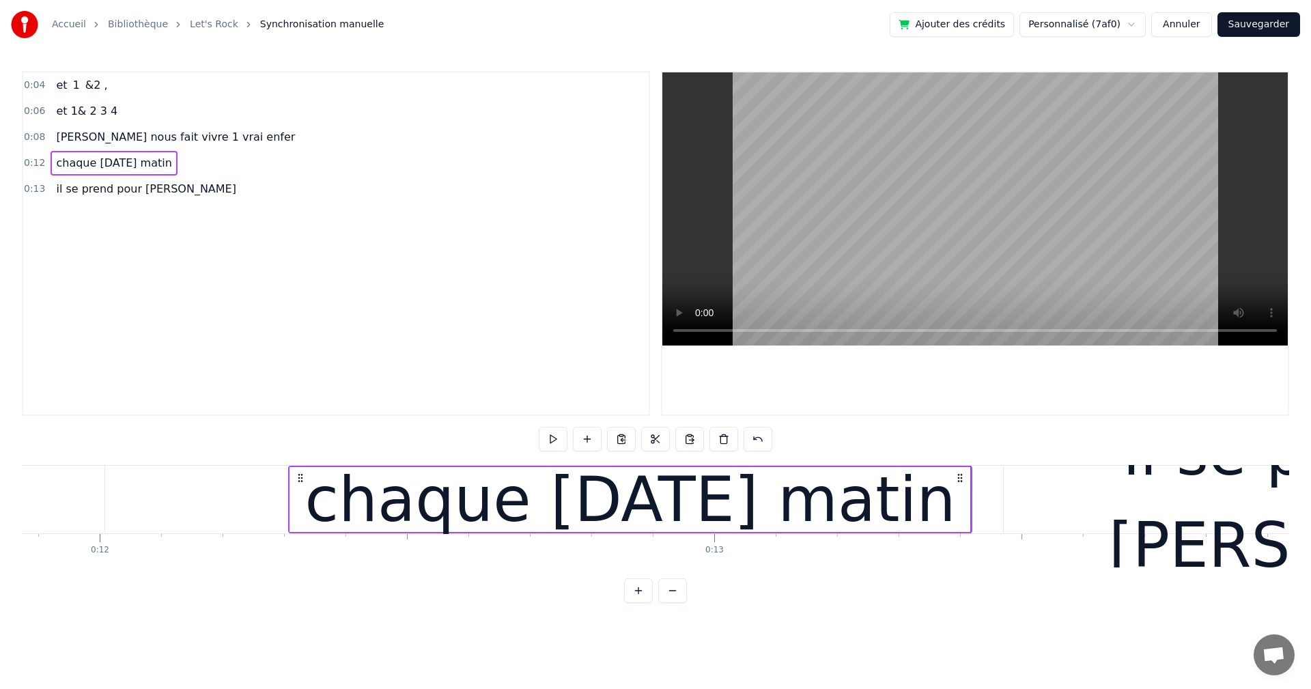
click at [960, 499] on div "chaque [DATE] matin" at bounding box center [630, 499] width 680 height 65
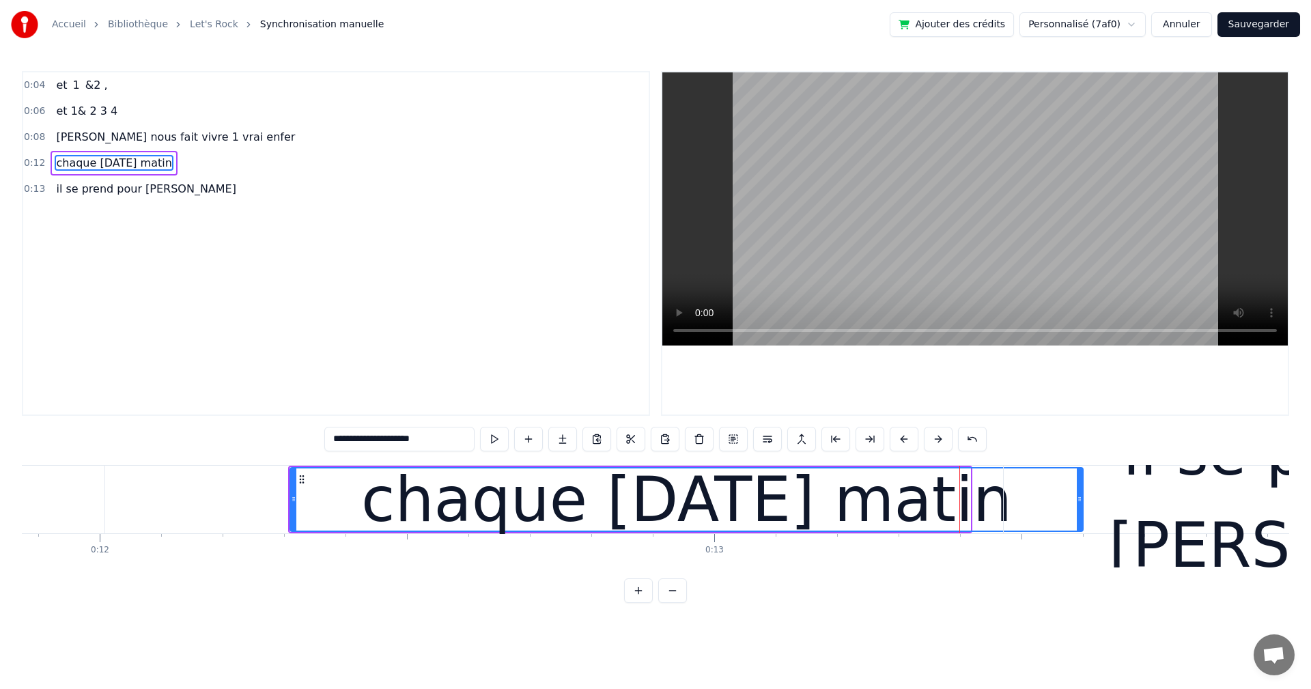
drag, startPoint x: 966, startPoint y: 498, endPoint x: 1079, endPoint y: 496, distance: 112.6
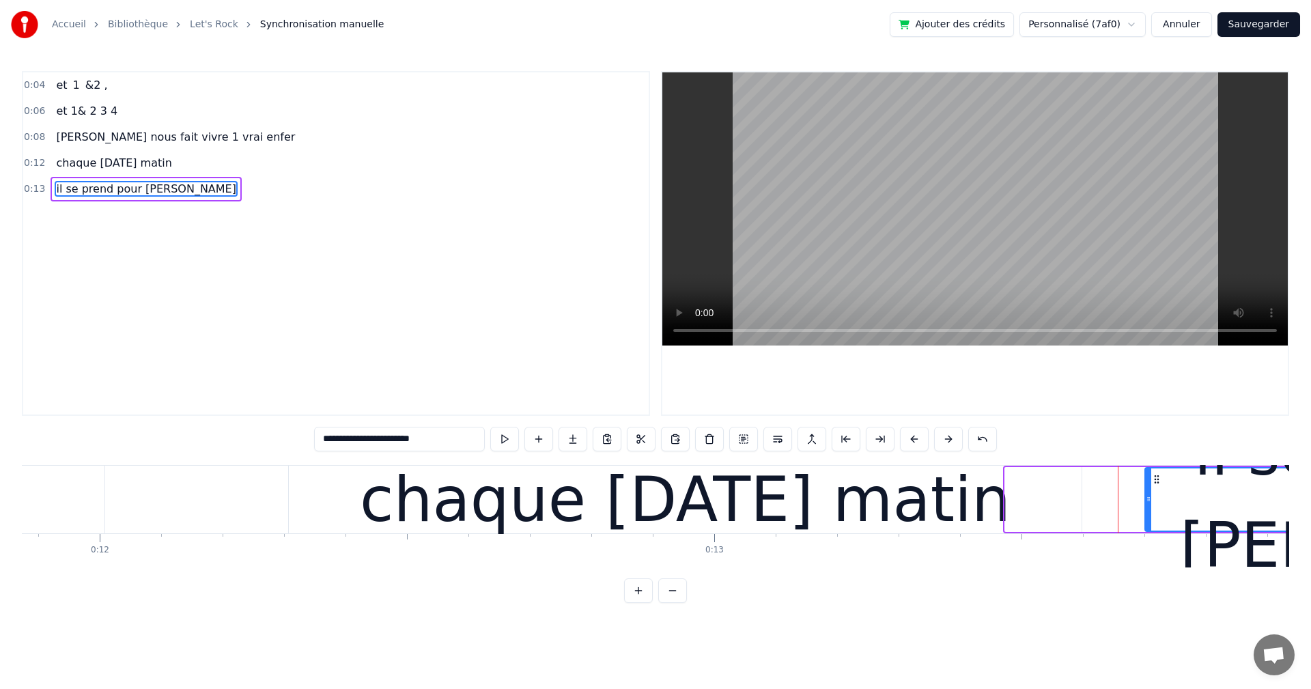
drag, startPoint x: 1009, startPoint y: 502, endPoint x: 1149, endPoint y: 499, distance: 140.0
click at [1149, 499] on icon at bounding box center [1147, 499] width 5 height 11
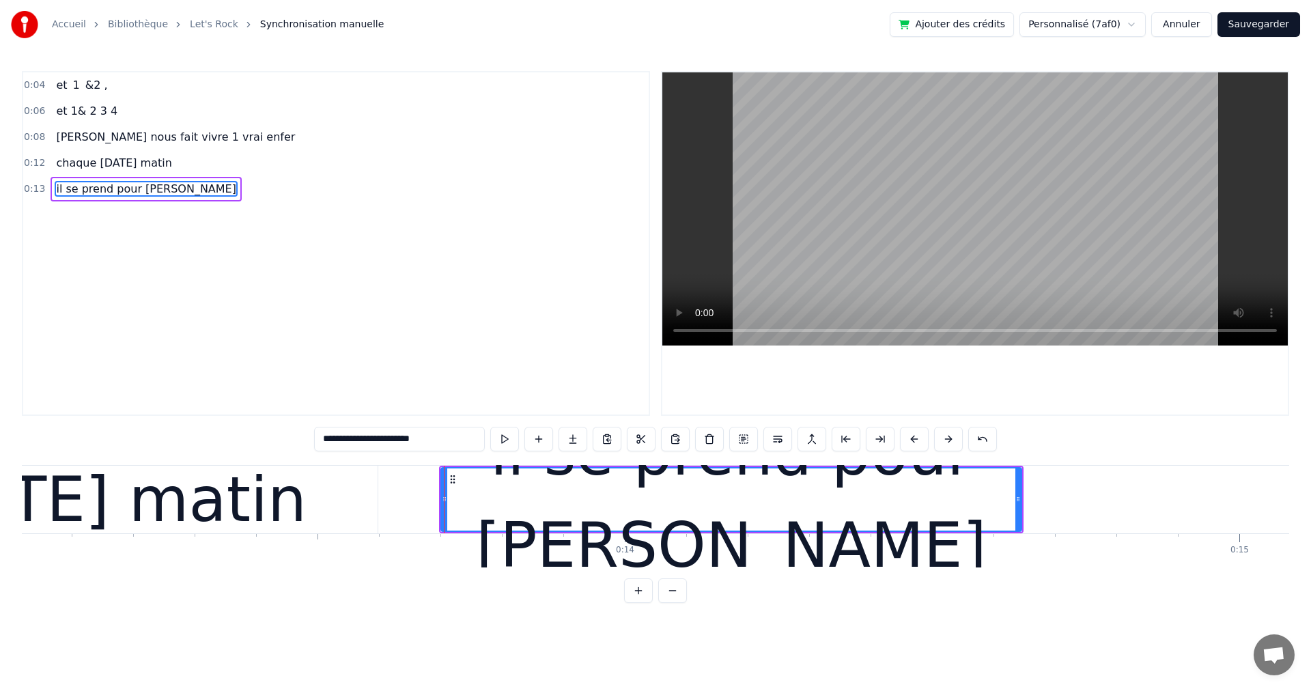
scroll to position [0, 8004]
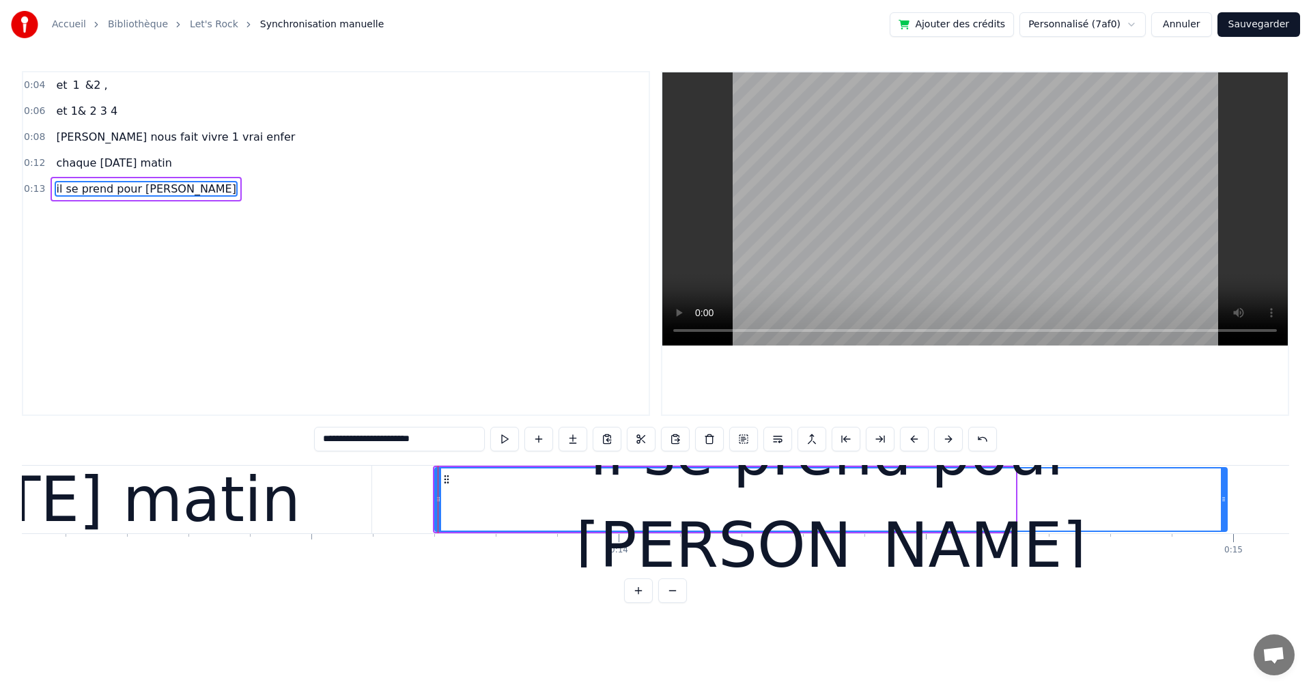
drag, startPoint x: 1010, startPoint y: 499, endPoint x: 1222, endPoint y: 506, distance: 211.7
click at [1222, 506] on div at bounding box center [1222, 499] width 5 height 62
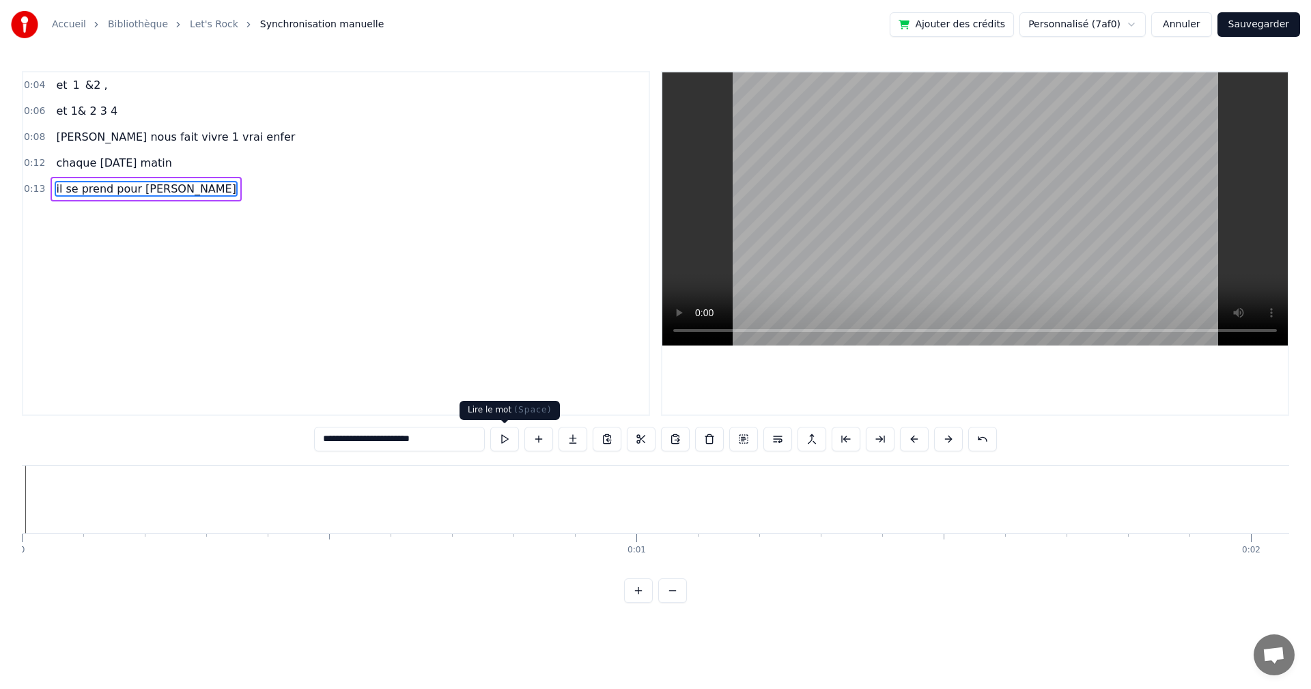
click at [502, 433] on button at bounding box center [504, 439] width 29 height 25
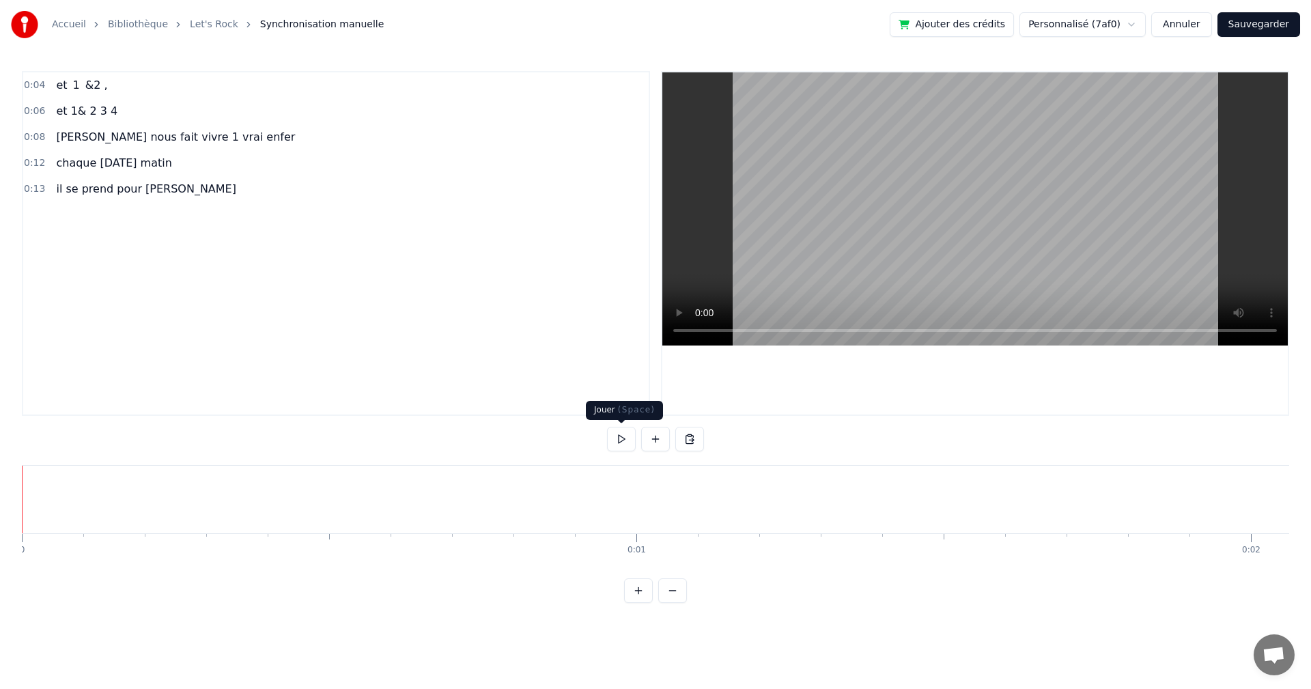
click at [620, 442] on button at bounding box center [621, 439] width 29 height 25
click at [620, 439] on button at bounding box center [621, 439] width 29 height 25
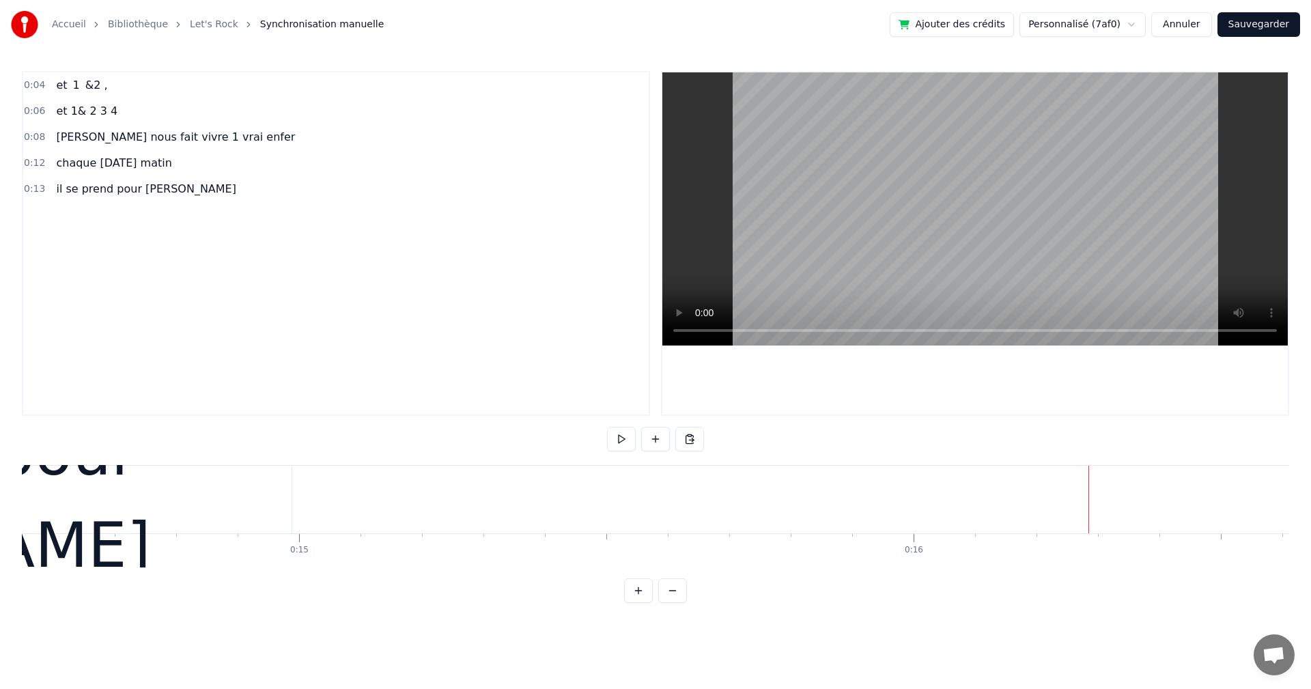
scroll to position [0, 8836]
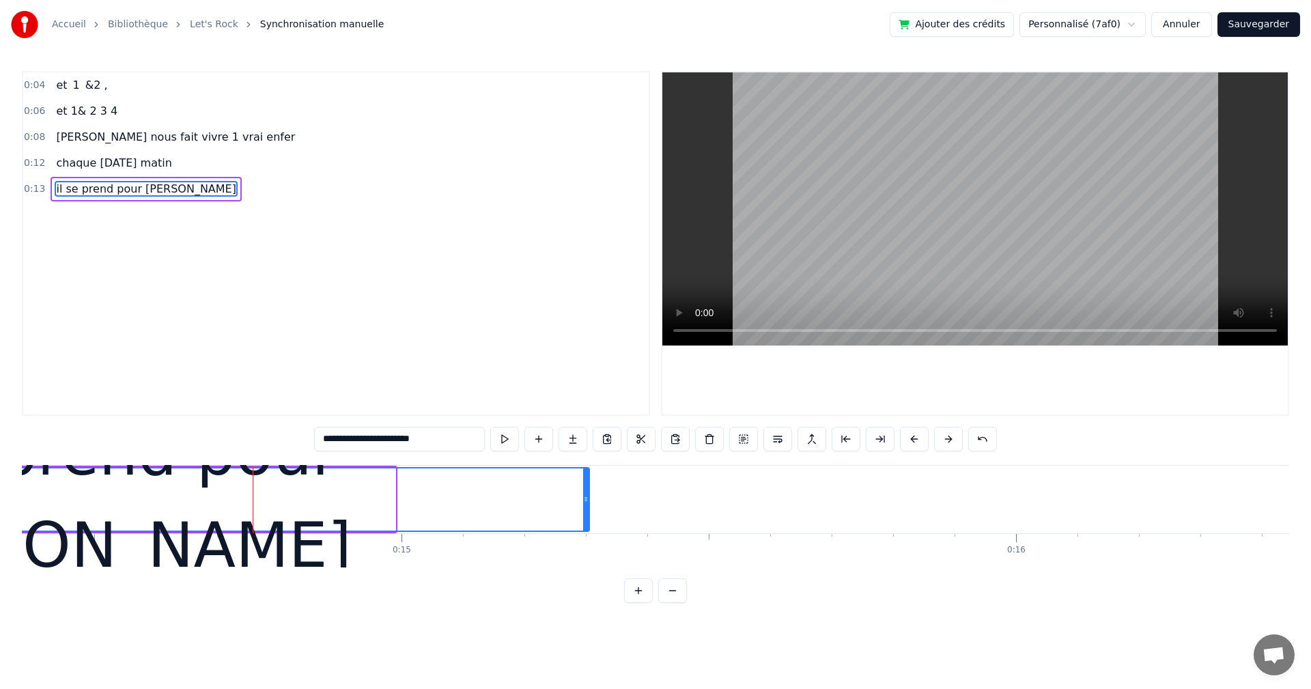
drag, startPoint x: 392, startPoint y: 502, endPoint x: 573, endPoint y: 489, distance: 181.4
click at [586, 489] on div at bounding box center [585, 499] width 5 height 62
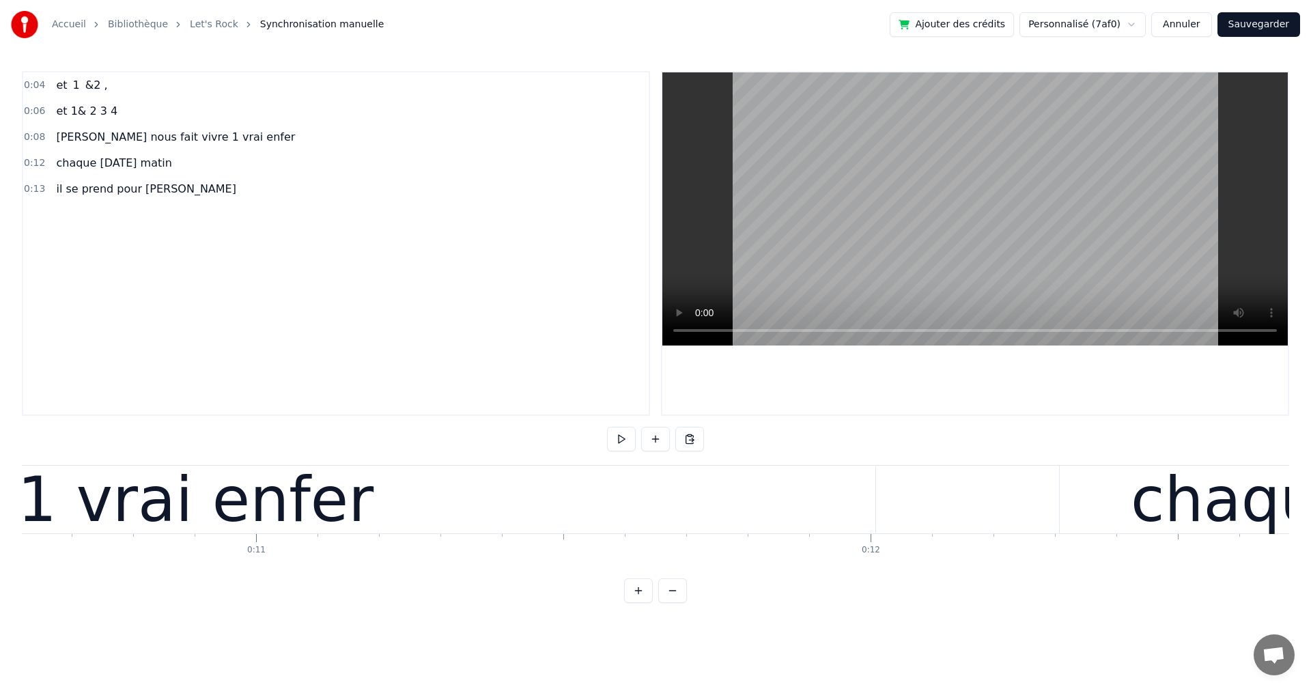
scroll to position [0, 0]
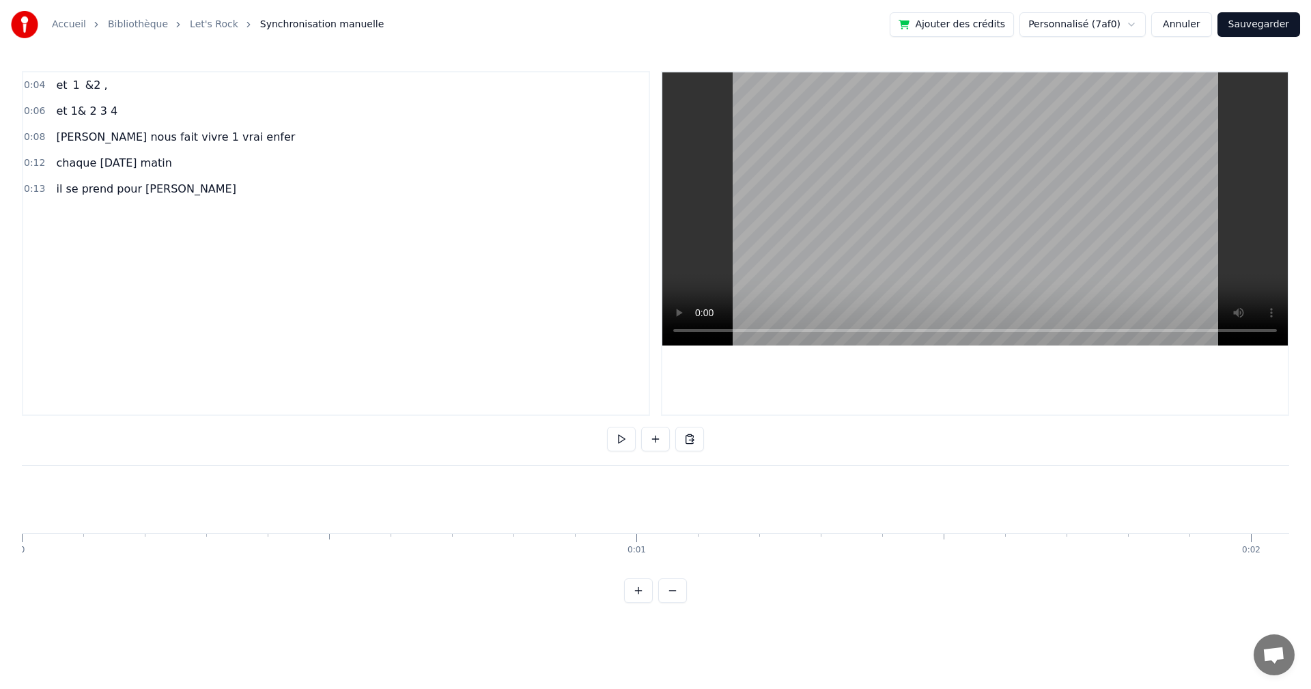
click at [25, 506] on div at bounding box center [25, 500] width 1 height 68
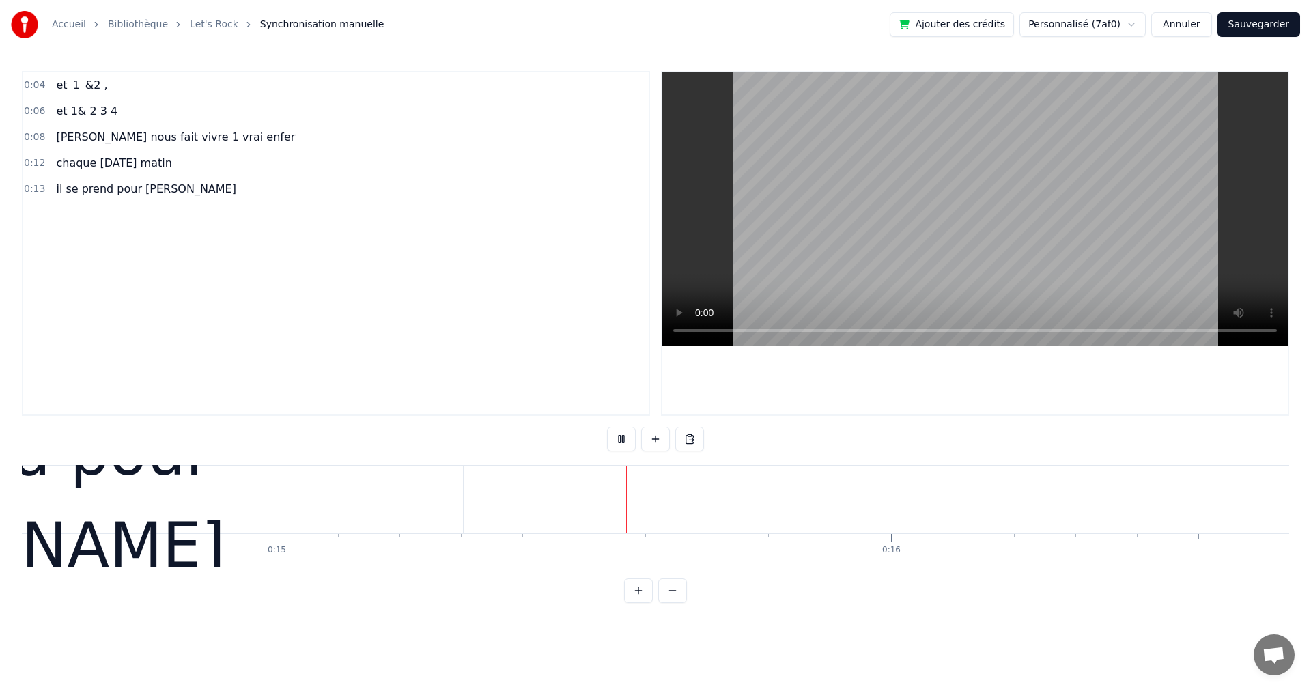
scroll to position [0, 9195]
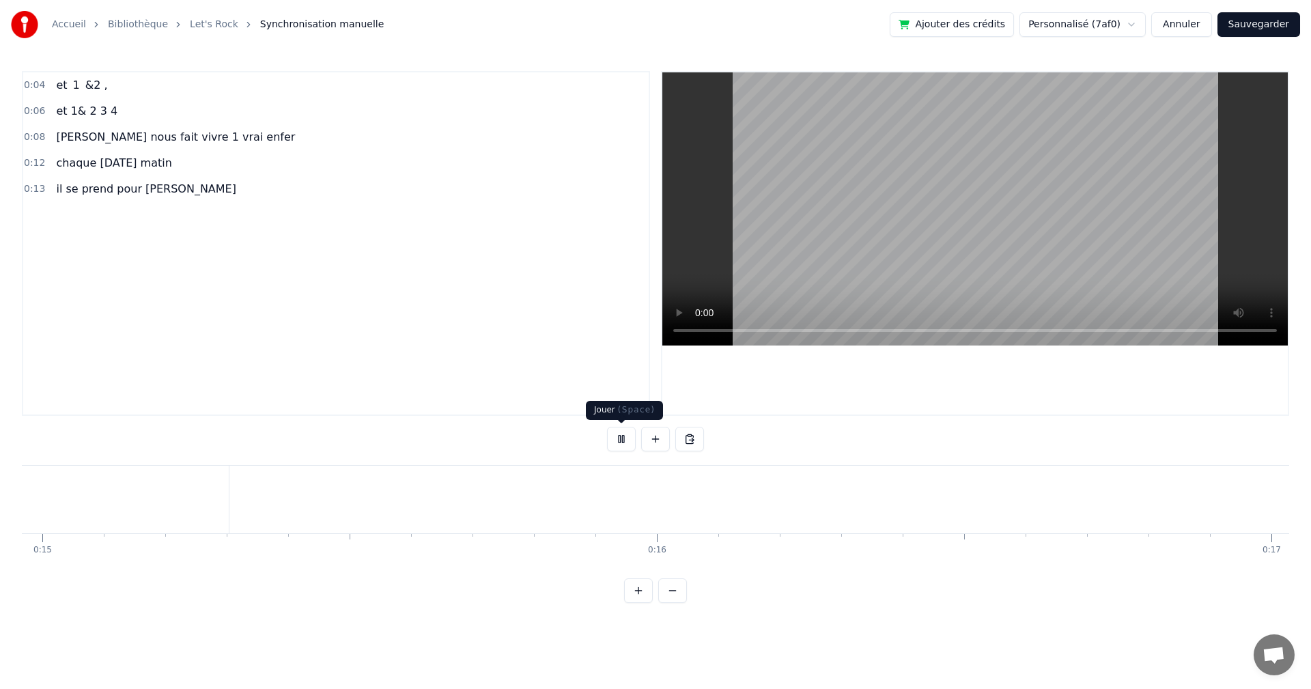
click at [618, 433] on button at bounding box center [621, 439] width 29 height 25
click at [658, 437] on button at bounding box center [655, 439] width 29 height 25
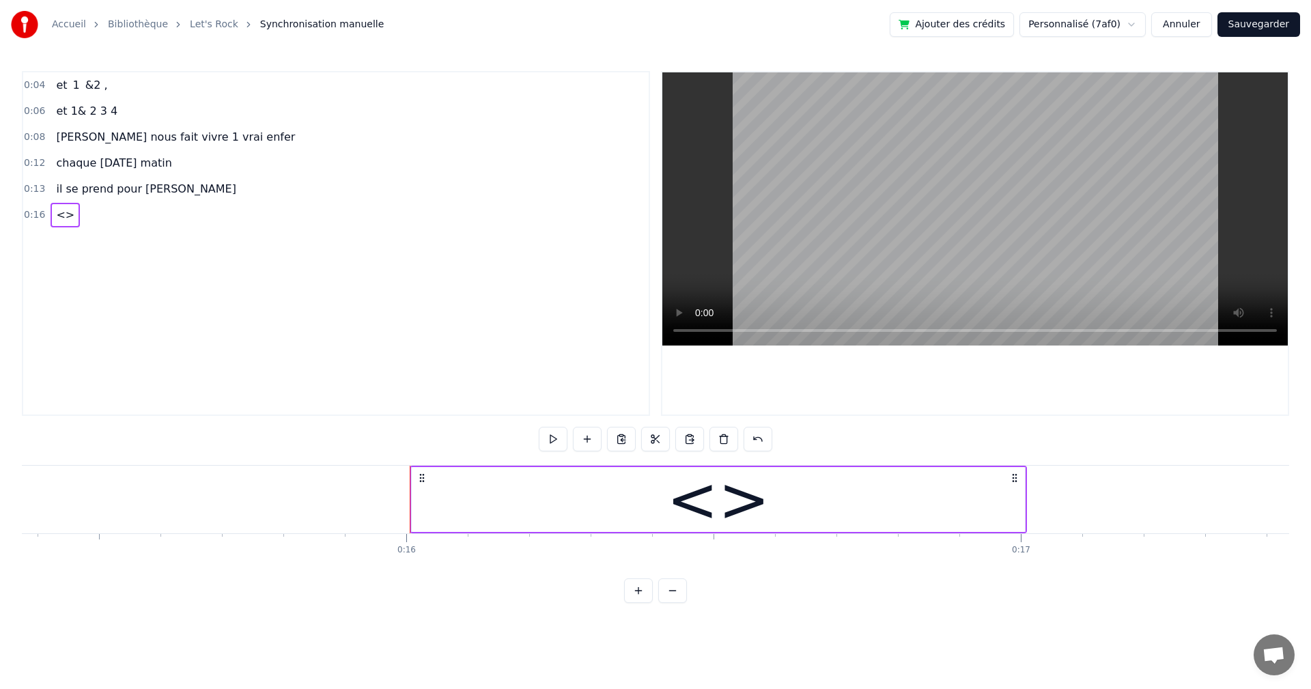
click at [184, 145] on div "[PERSON_NAME] nous fait vivre 1 vrai enfer" at bounding box center [176, 137] width 250 height 25
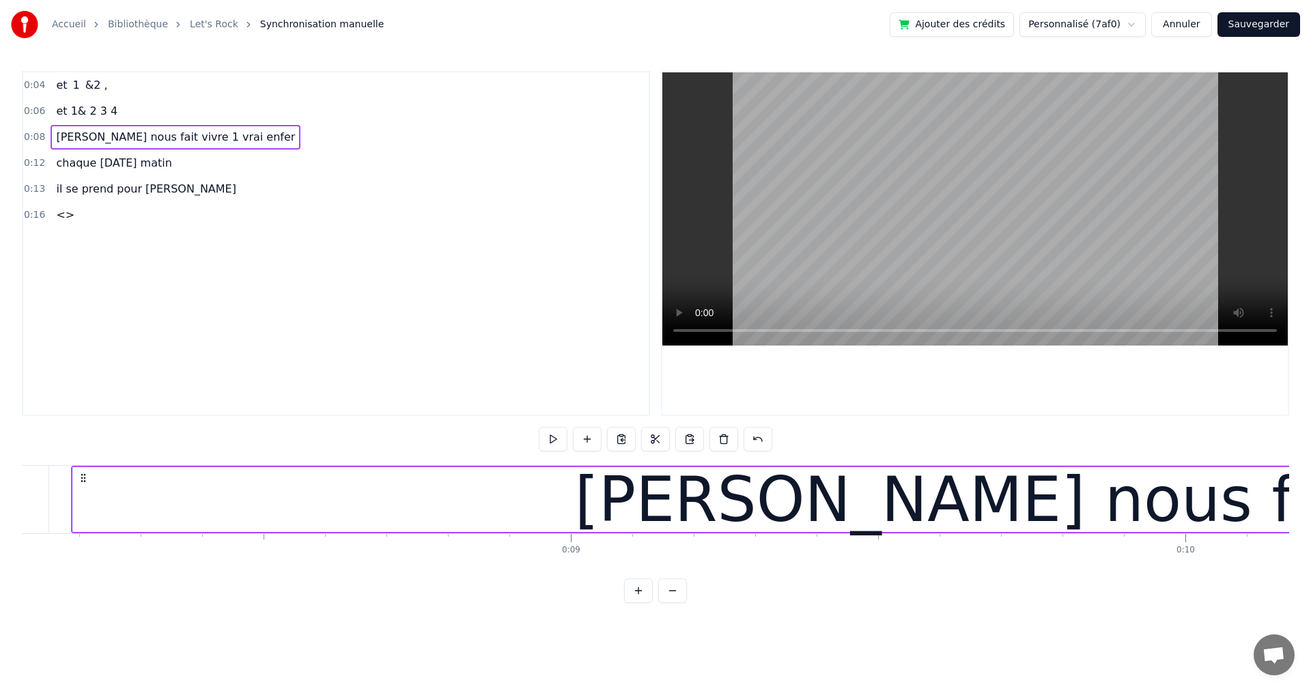
scroll to position [0, 4960]
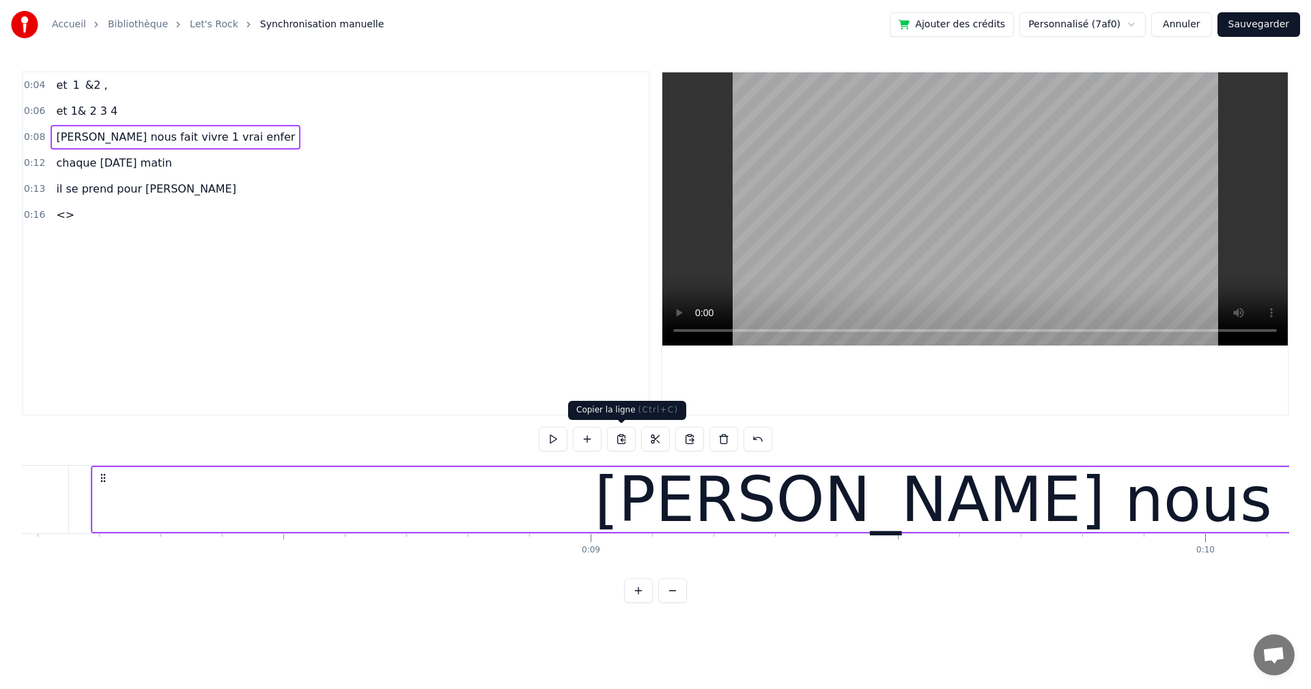
click at [618, 438] on button at bounding box center [621, 439] width 29 height 25
click at [61, 216] on span "<>" at bounding box center [65, 215] width 21 height 16
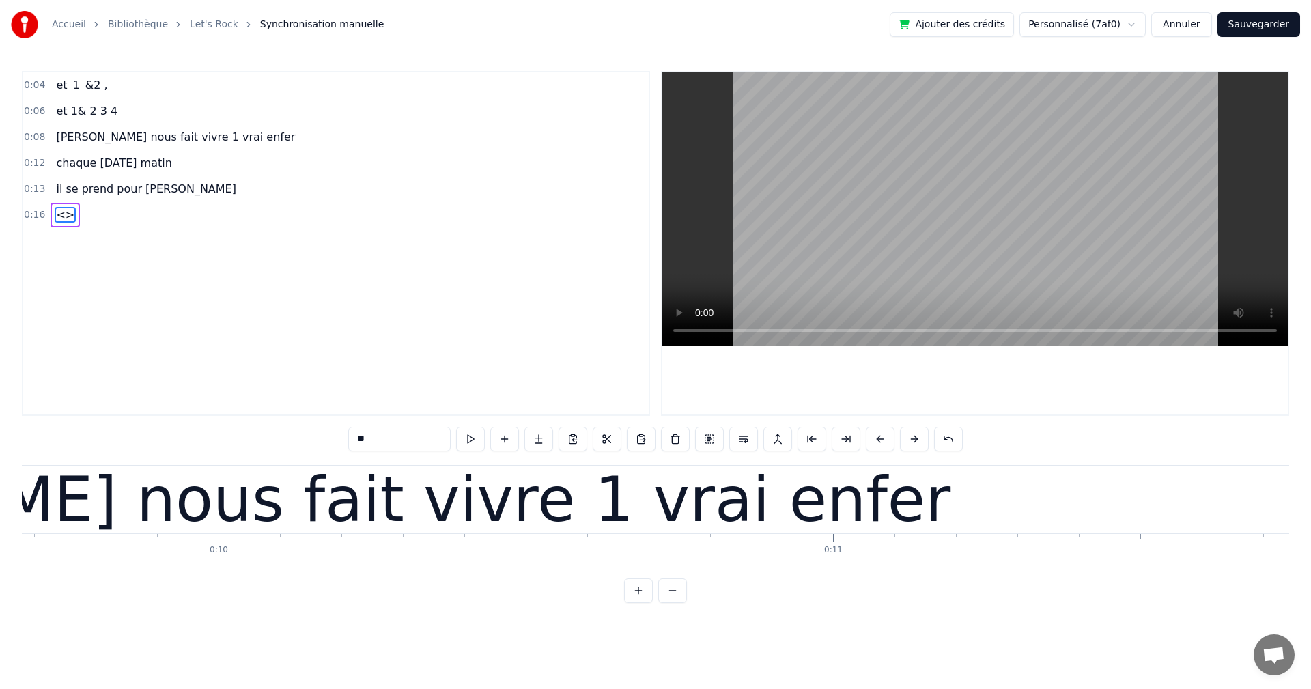
click at [57, 225] on div "<>" at bounding box center [65, 215] width 29 height 25
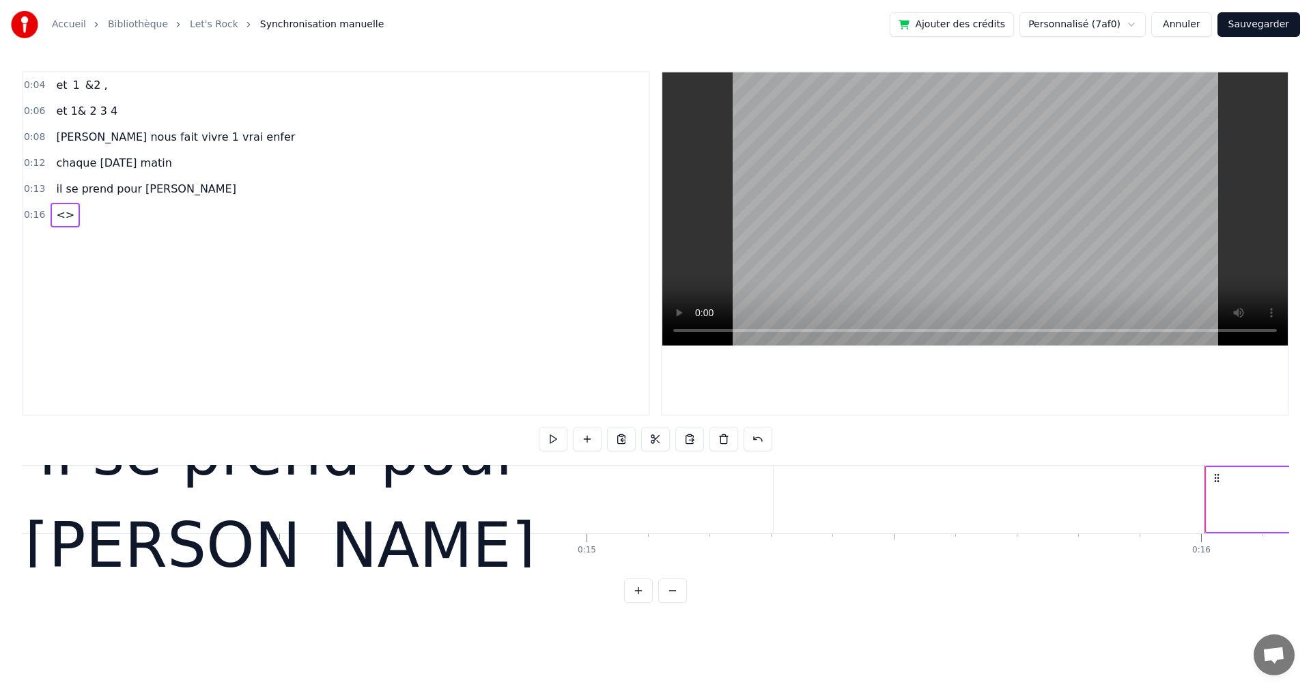
scroll to position [0, 9764]
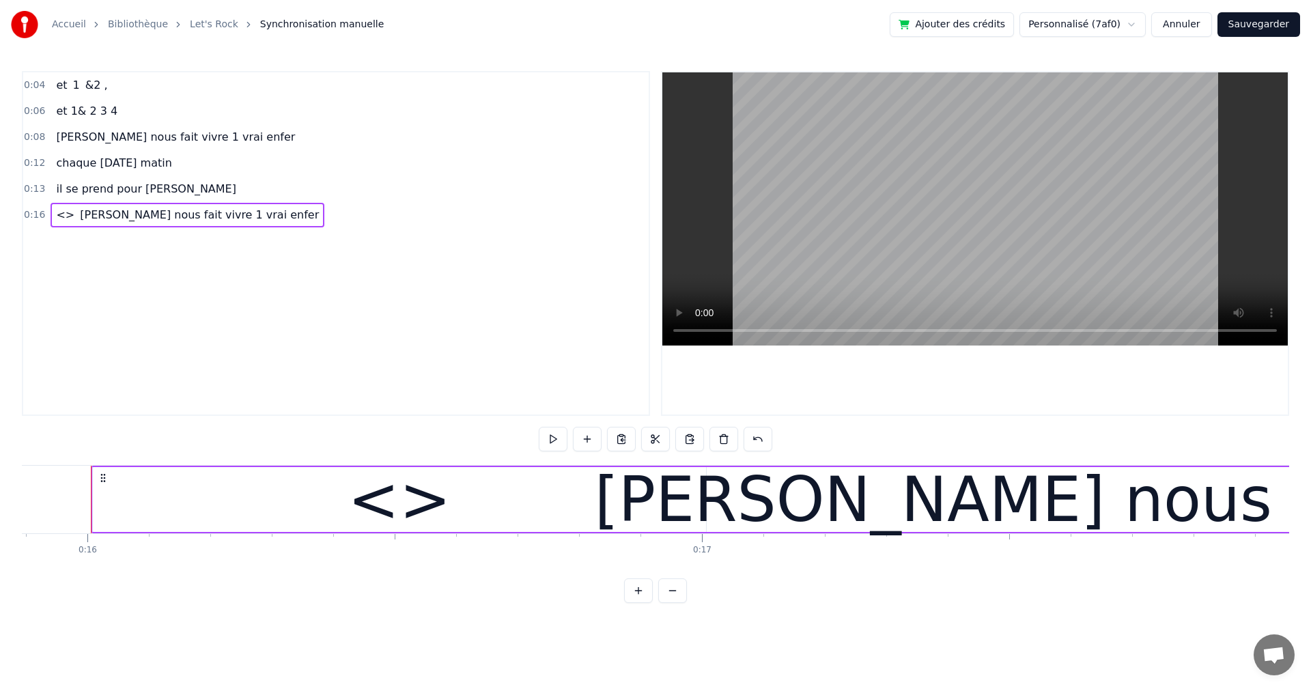
click at [464, 494] on div "[PERSON_NAME] nous fait vivre 1 vrai enfer" at bounding box center [1266, 499] width 2347 height 65
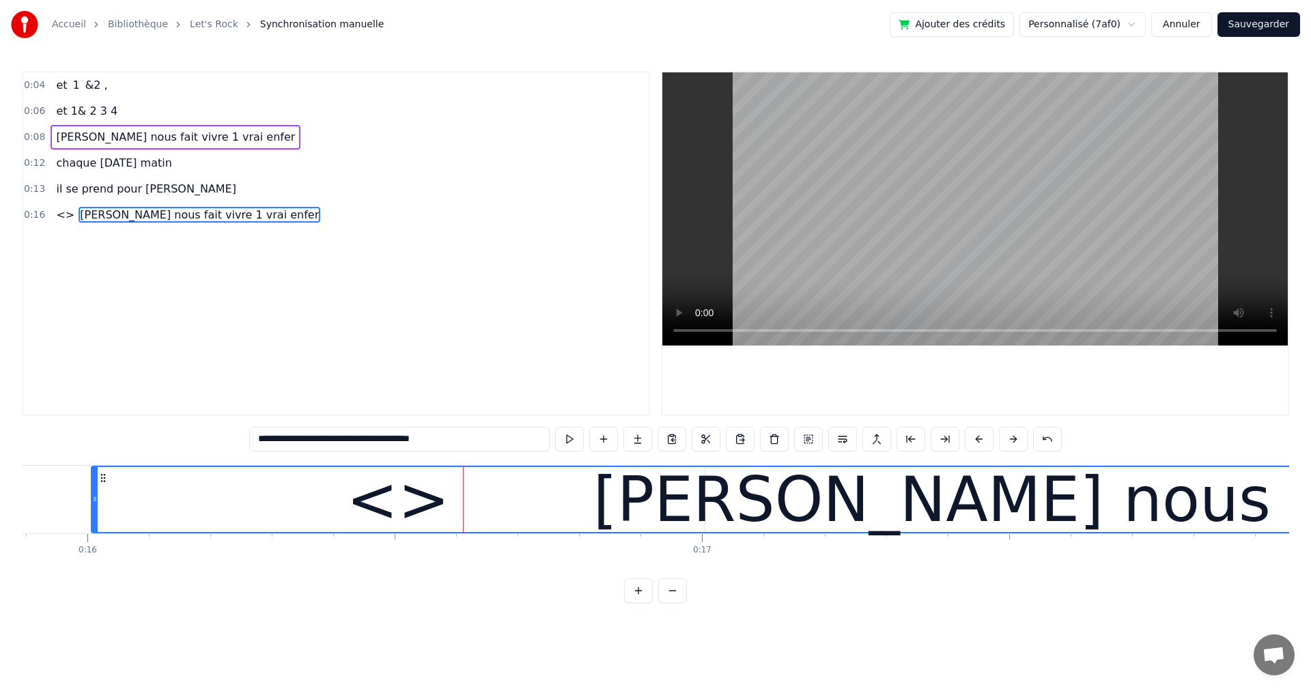
click at [261, 442] on input "**********" at bounding box center [399, 439] width 300 height 25
click at [261, 434] on input "**********" at bounding box center [399, 439] width 300 height 25
click at [258, 435] on input "**********" at bounding box center [399, 439] width 300 height 25
click at [315, 500] on div "[PERSON_NAME] nous fait vivre 1 vrai enfer" at bounding box center [1264, 499] width 2345 height 65
click at [412, 500] on div "[PERSON_NAME] nous fait vivre 1 vrai enfer" at bounding box center [1264, 499] width 2345 height 65
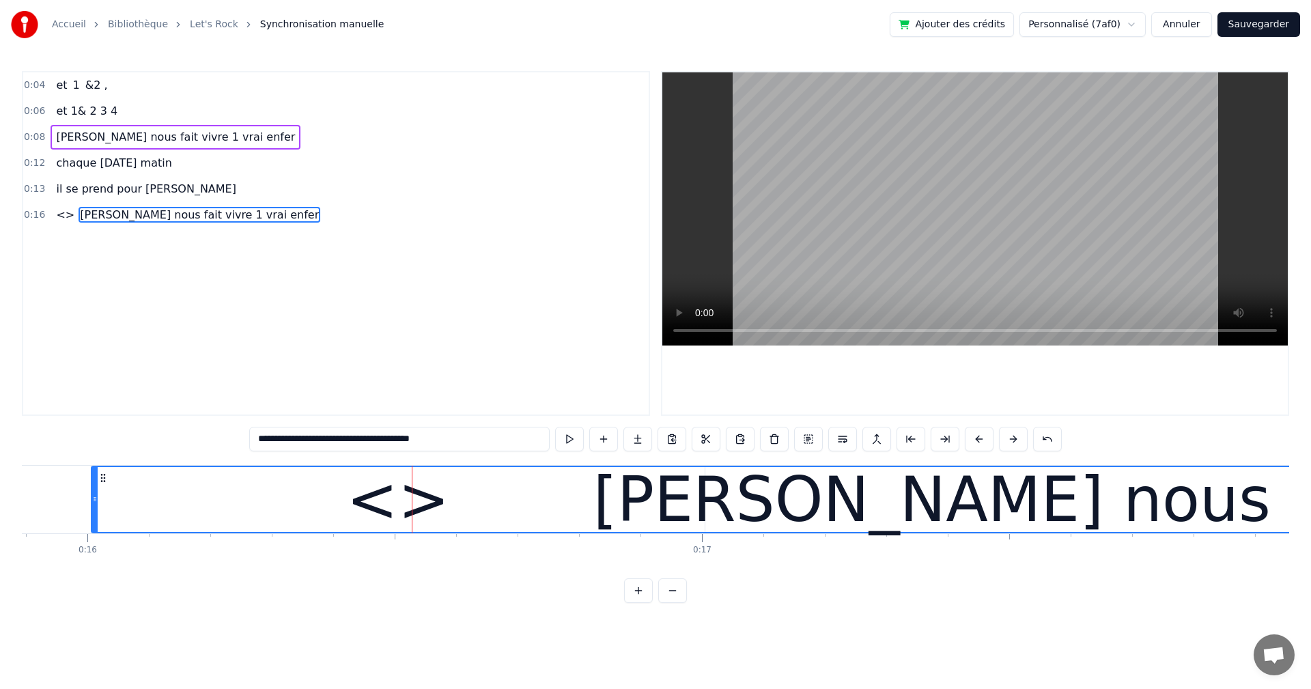
click at [446, 444] on input "**********" at bounding box center [399, 439] width 300 height 25
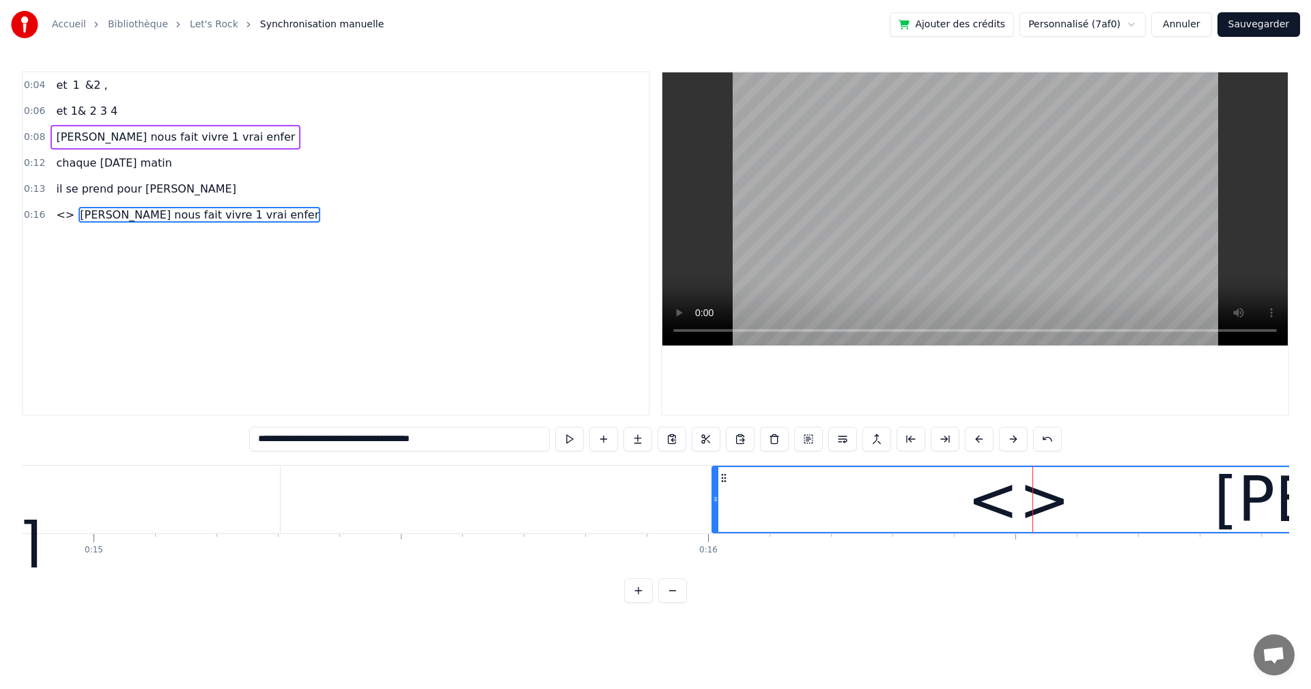
scroll to position [0, 8939]
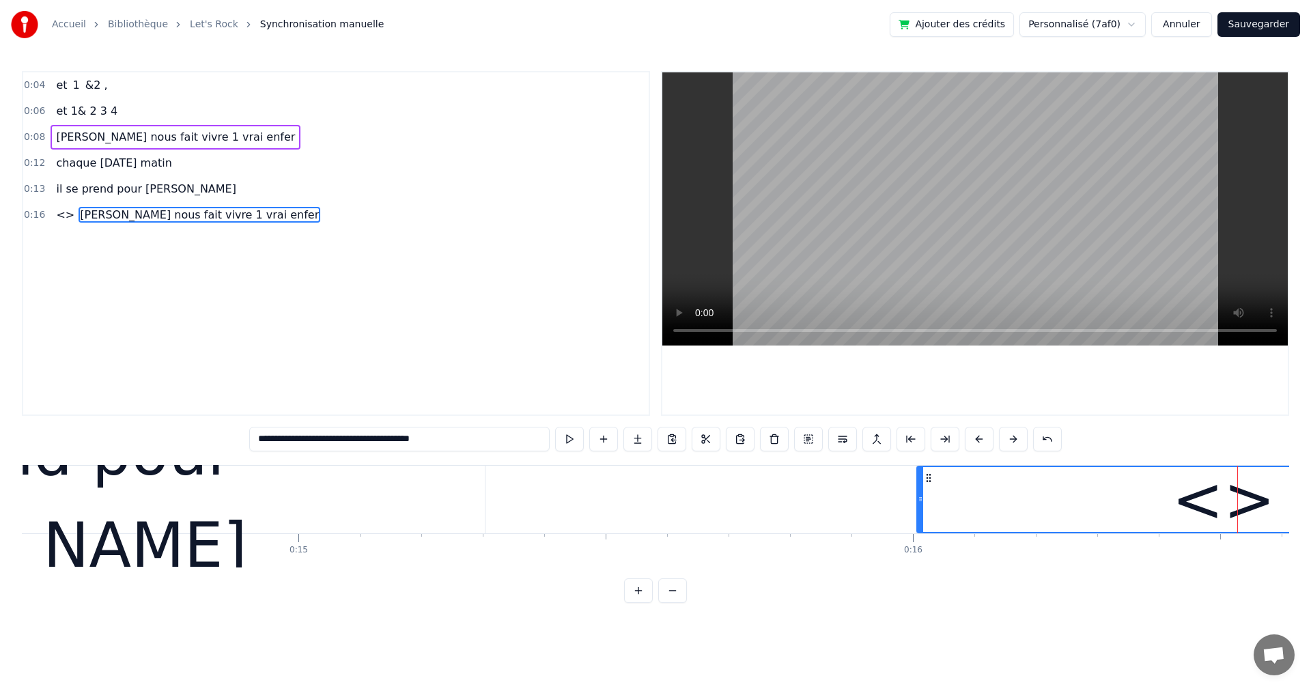
type input "**********"
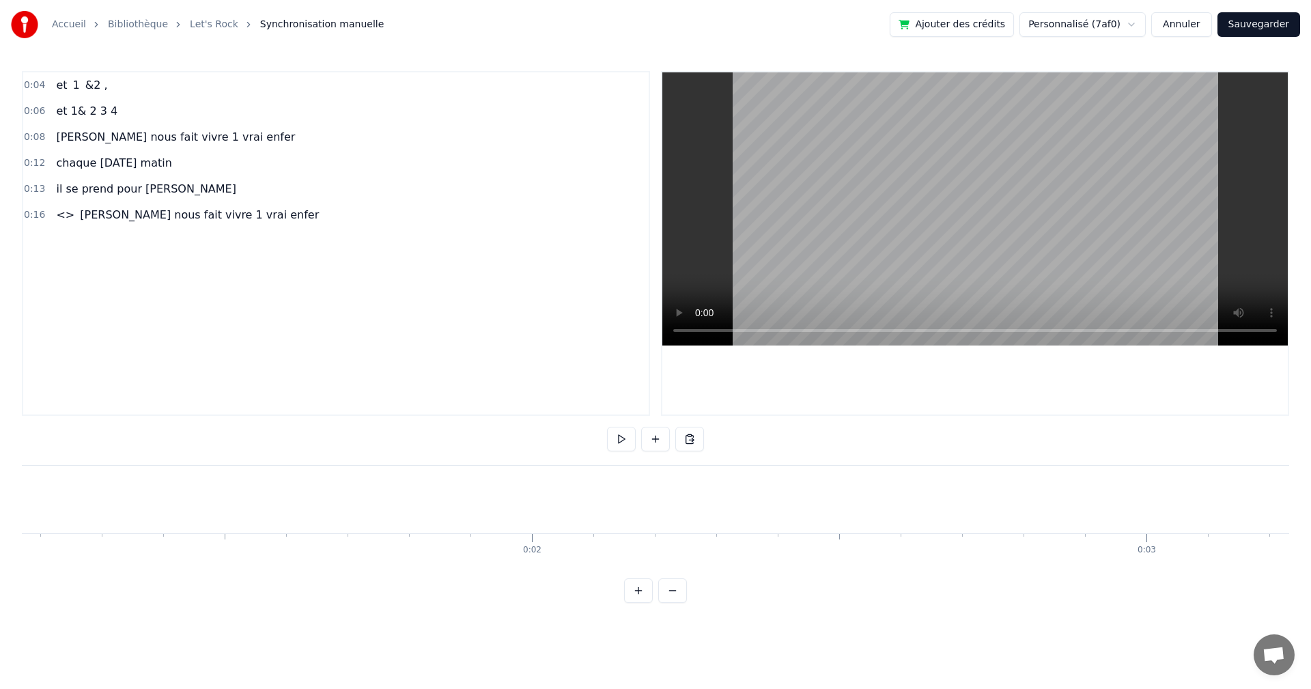
scroll to position [0, 0]
click at [618, 440] on button at bounding box center [621, 439] width 29 height 25
click at [619, 438] on button at bounding box center [621, 439] width 29 height 25
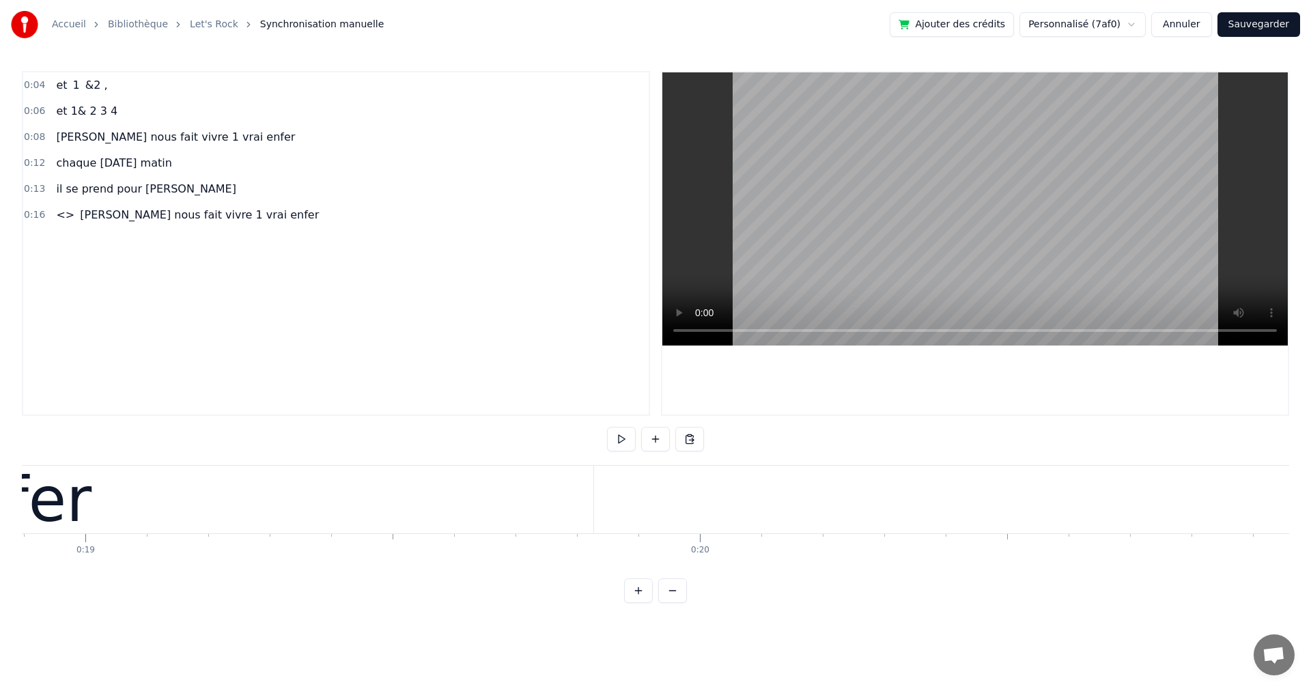
scroll to position [0, 10890]
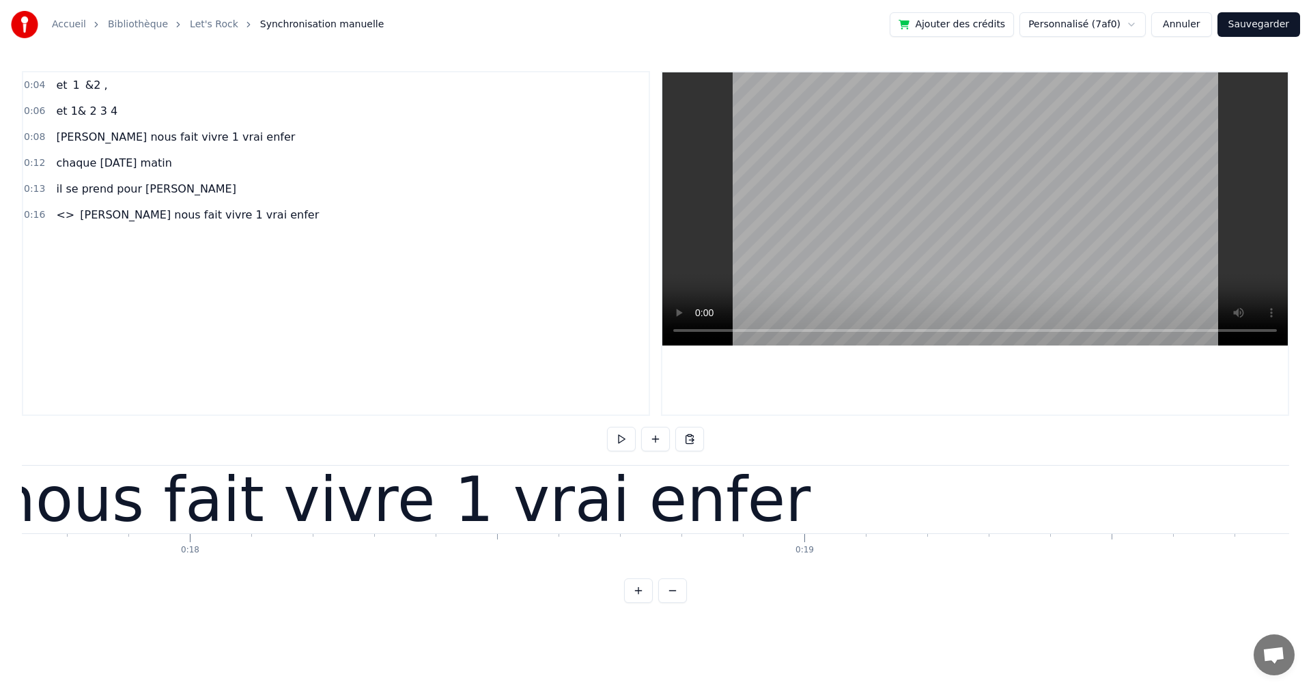
click at [709, 478] on div "[PERSON_NAME] nous fait vivre 1 vrai enfer" at bounding box center [139, 499] width 1344 height 92
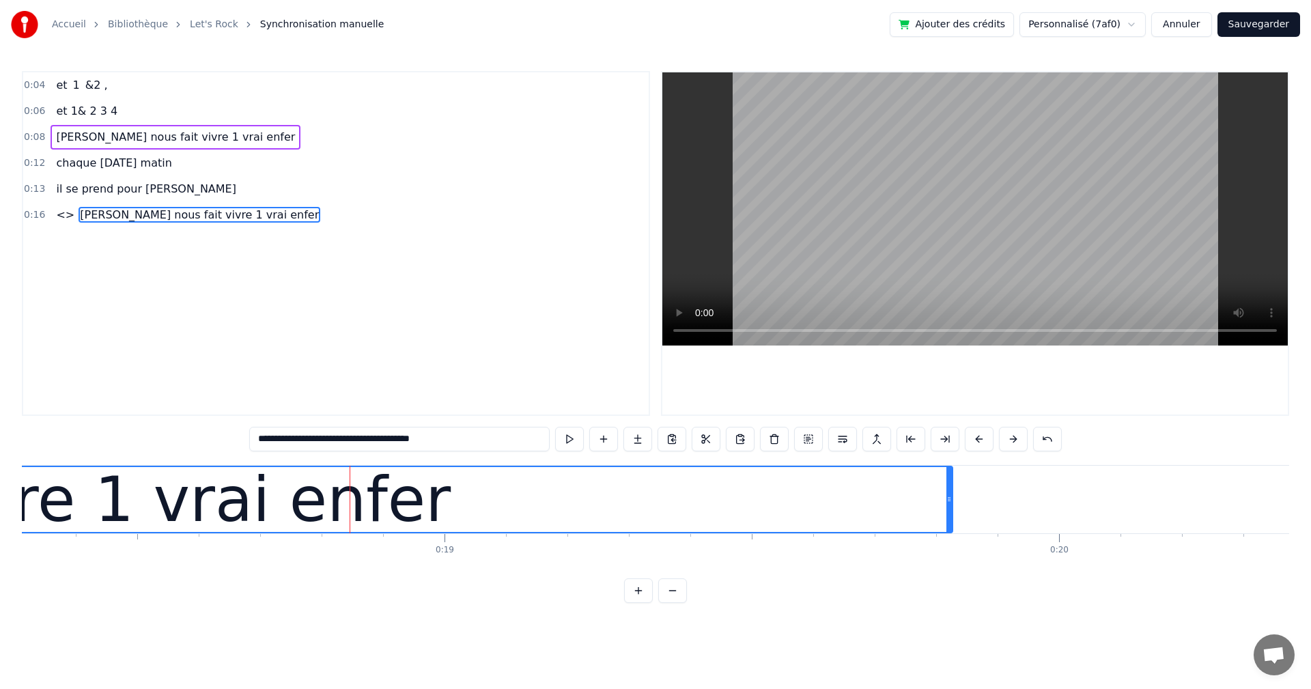
scroll to position [0, 11404]
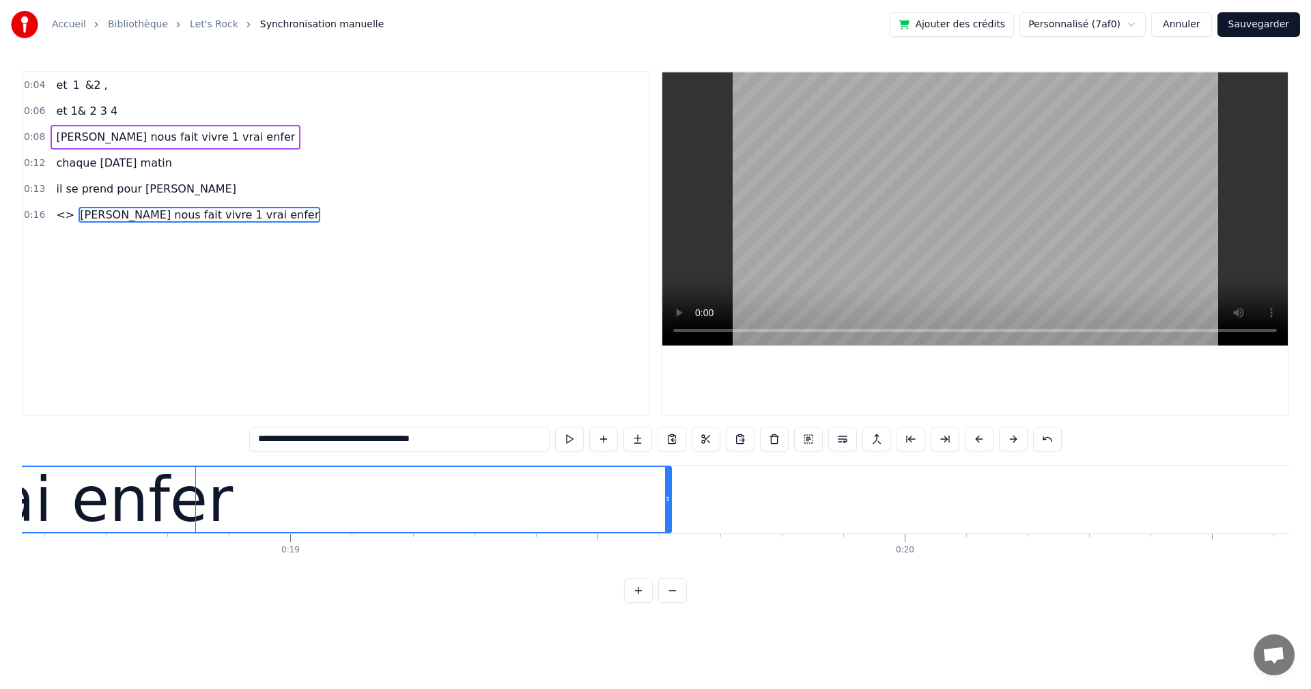
drag, startPoint x: 795, startPoint y: 500, endPoint x: 668, endPoint y: 511, distance: 127.4
click at [668, 511] on div at bounding box center [667, 499] width 5 height 65
click at [481, 625] on html "**********" at bounding box center [655, 312] width 1311 height 625
click at [63, 219] on span "<>" at bounding box center [65, 215] width 21 height 16
type input "**"
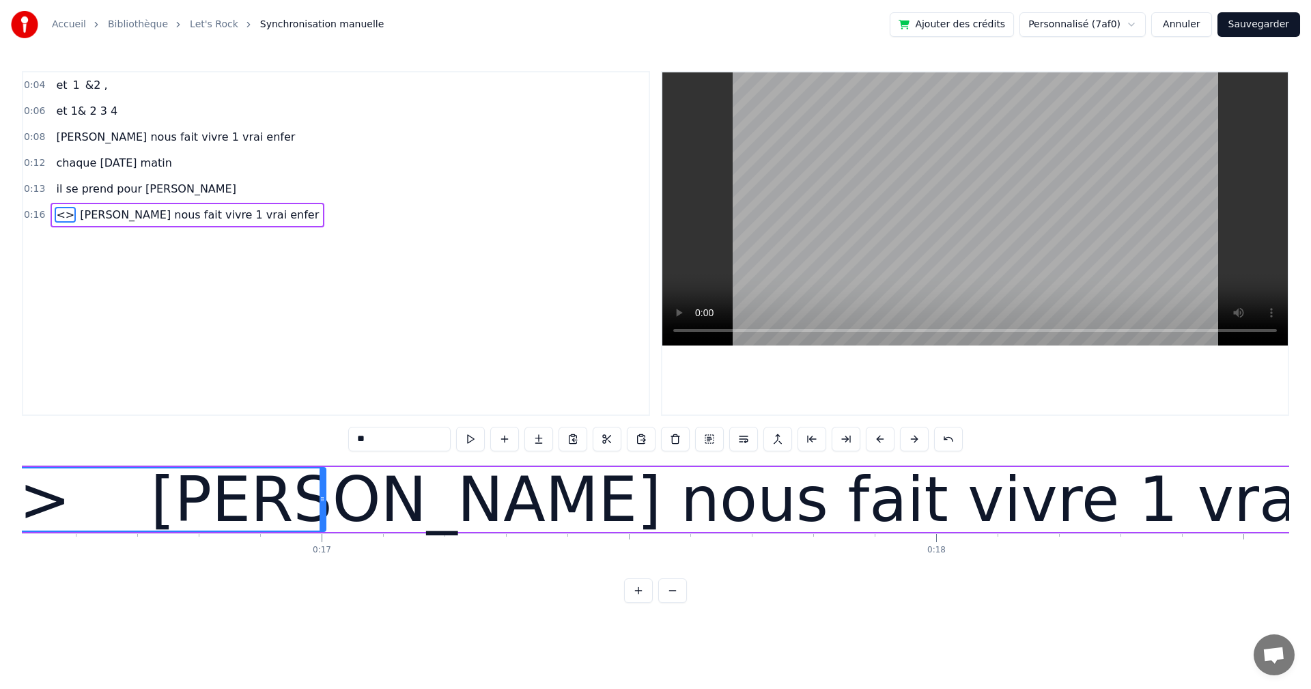
scroll to position [0, 9764]
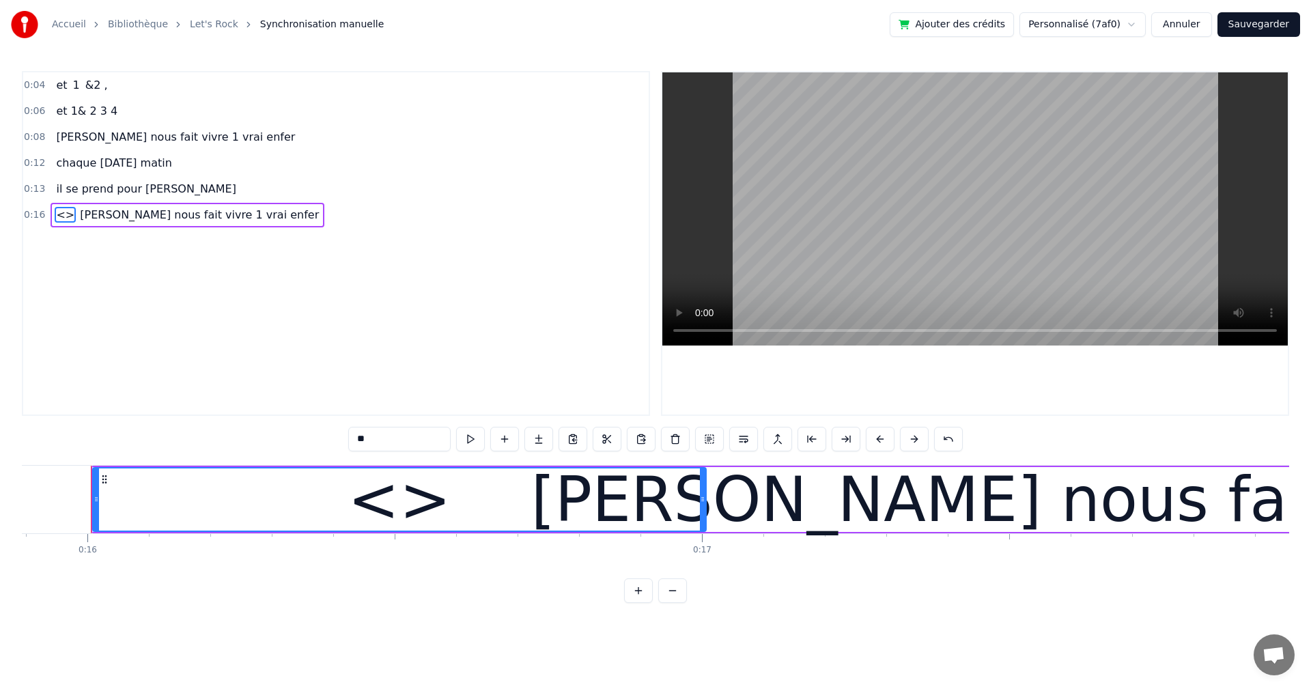
click at [388, 503] on div "<>" at bounding box center [399, 499] width 103 height 92
click at [631, 503] on div "<>" at bounding box center [400, 499] width 612 height 62
click at [477, 525] on div "<>" at bounding box center [400, 499] width 612 height 62
click at [599, 509] on div "<>" at bounding box center [400, 499] width 612 height 62
click at [702, 501] on icon at bounding box center [702, 499] width 5 height 11
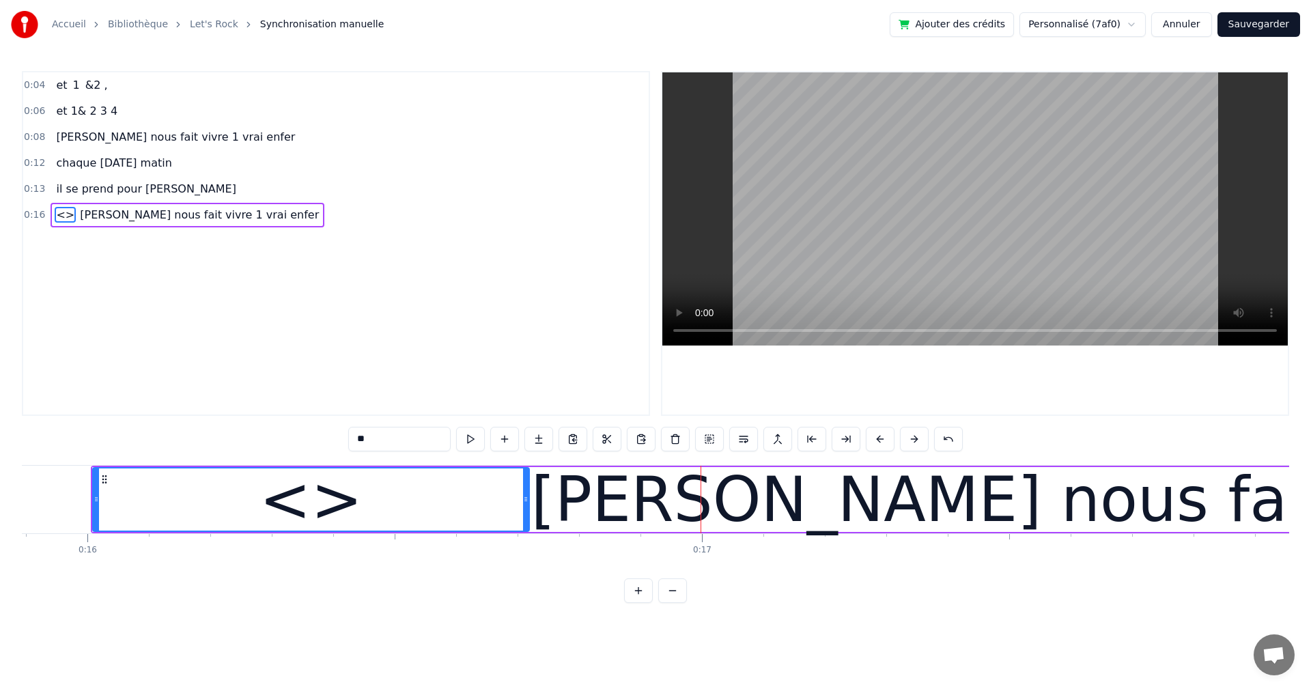
drag, startPoint x: 702, startPoint y: 501, endPoint x: 525, endPoint y: 501, distance: 176.8
click at [525, 501] on icon at bounding box center [525, 499] width 5 height 11
click at [460, 529] on div "<>" at bounding box center [311, 499] width 435 height 62
click at [465, 530] on div "<>" at bounding box center [311, 499] width 438 height 65
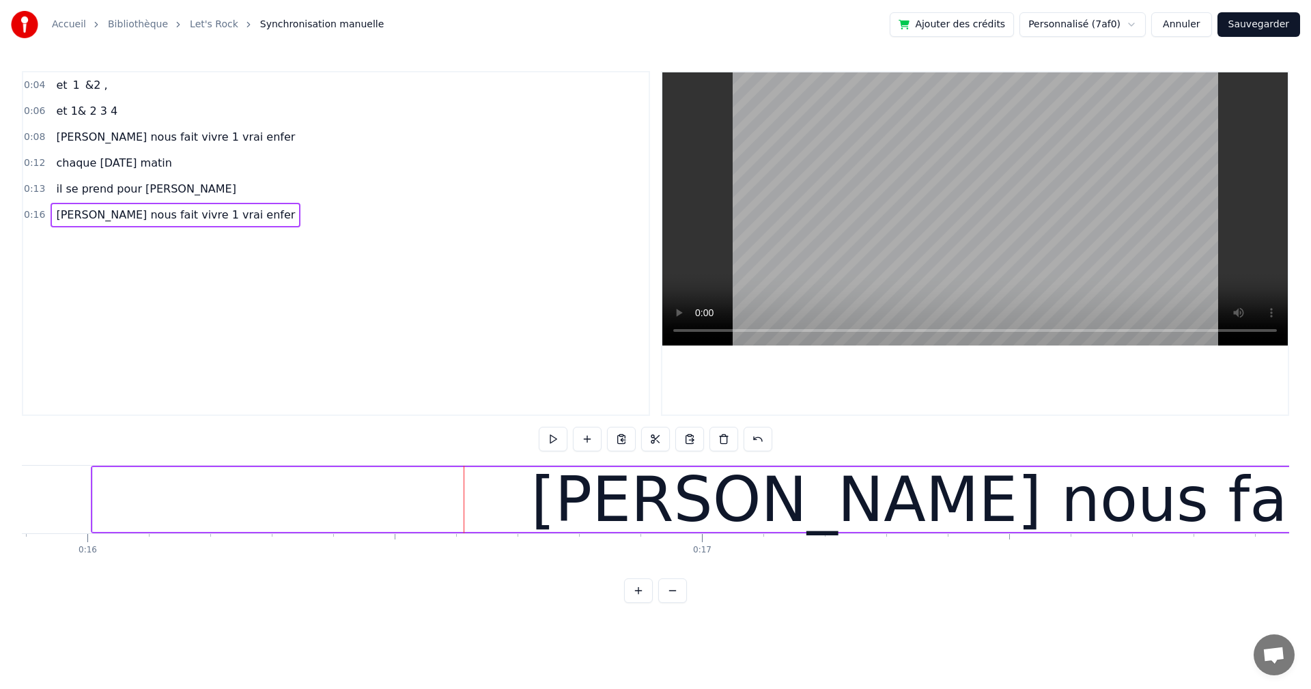
click at [254, 268] on div "0:04 et 1 &2 , 0:06 et 1& 2 3 4 0:08 [PERSON_NAME] nous fait vivre 1 vrai enfer…" at bounding box center [336, 243] width 628 height 345
click at [105, 170] on span "chaque [DATE] matin" at bounding box center [114, 163] width 118 height 16
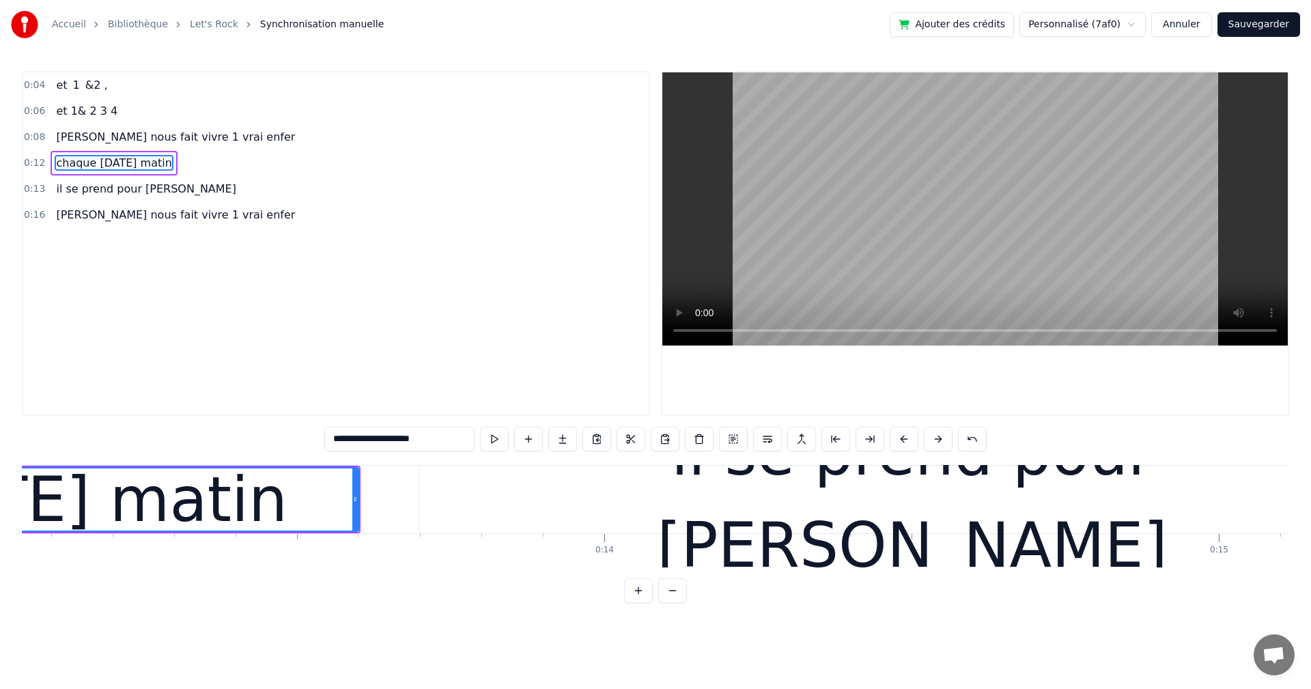
click at [107, 175] on div "chaque [DATE] matin" at bounding box center [114, 163] width 126 height 25
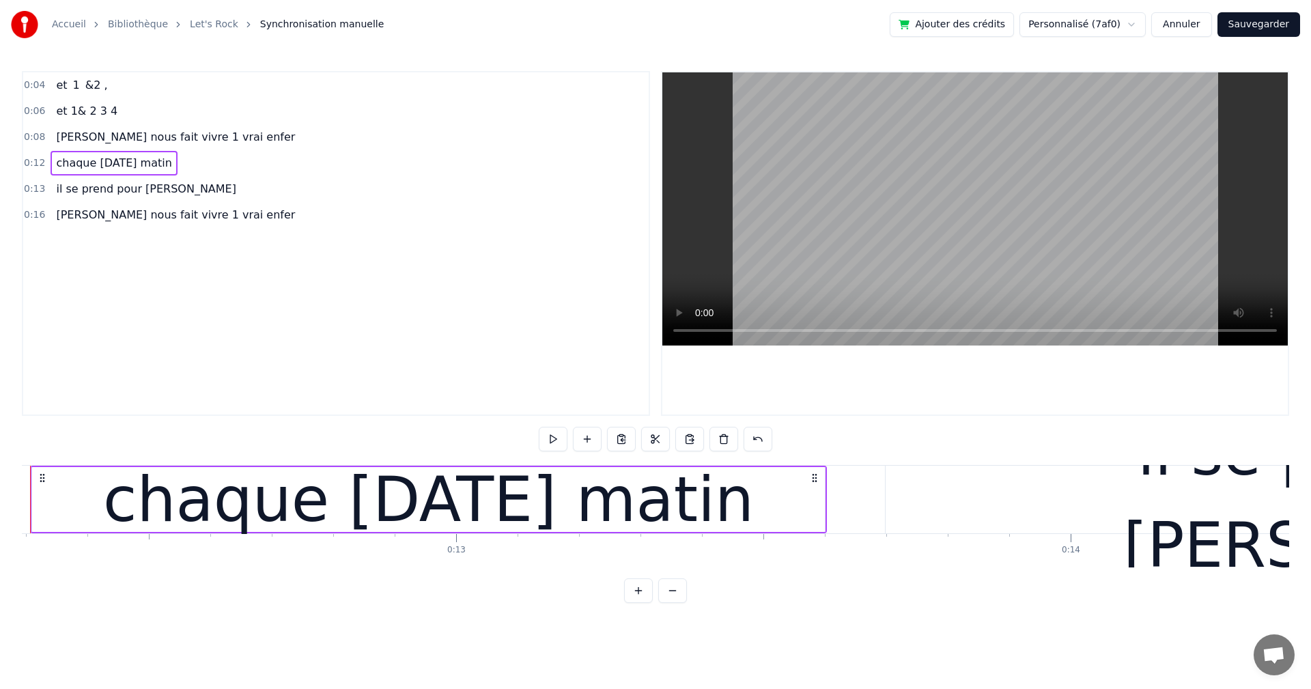
scroll to position [0, 7491]
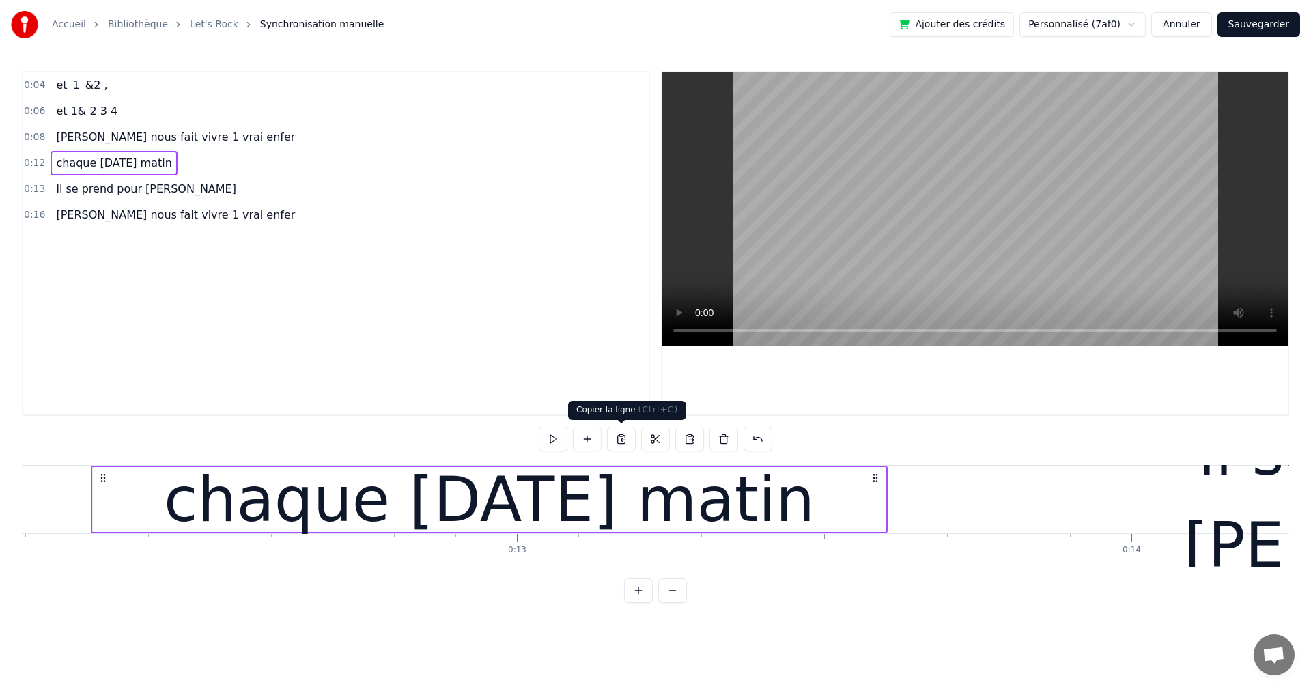
click at [616, 440] on button at bounding box center [621, 439] width 29 height 25
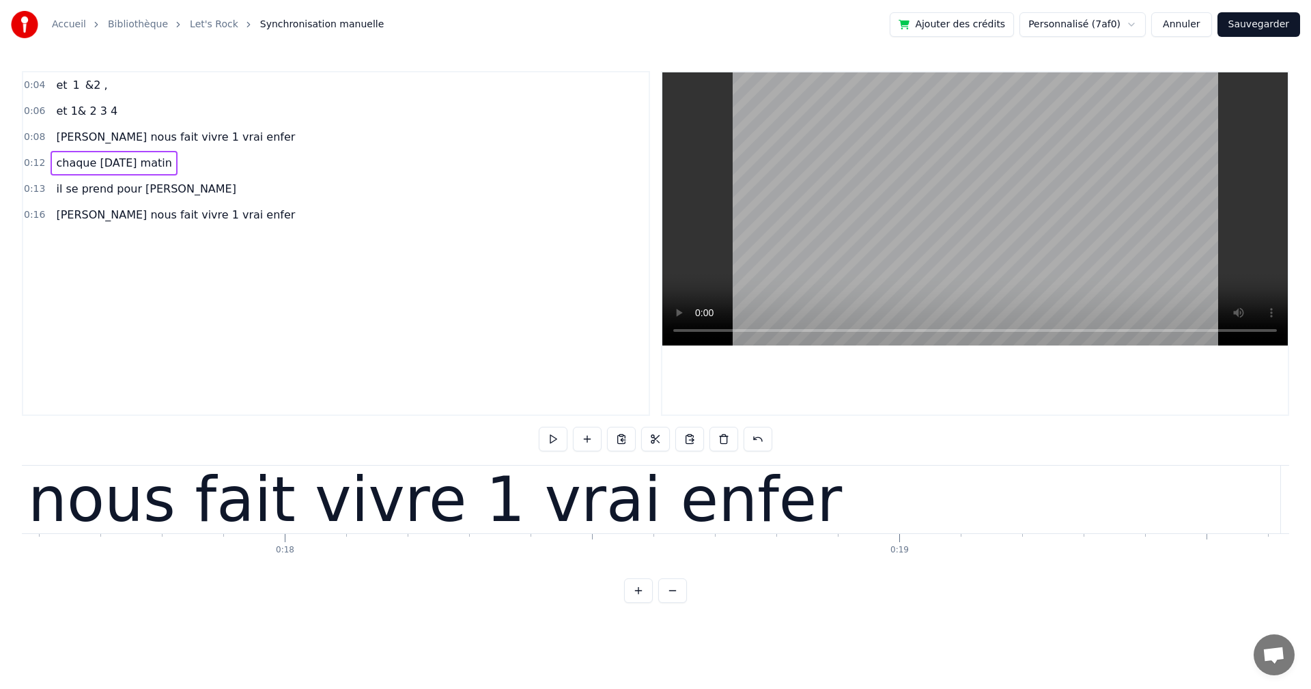
scroll to position [0, 0]
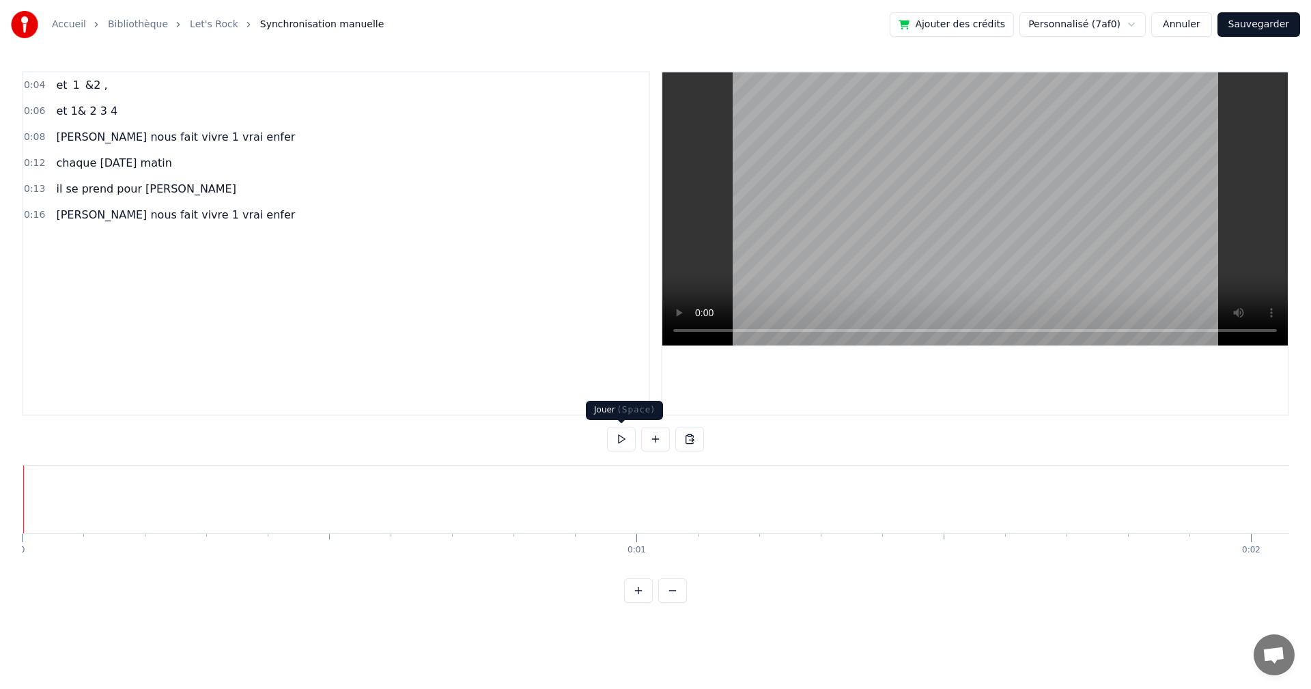
click at [618, 444] on button at bounding box center [621, 439] width 29 height 25
click at [623, 439] on button at bounding box center [621, 439] width 29 height 25
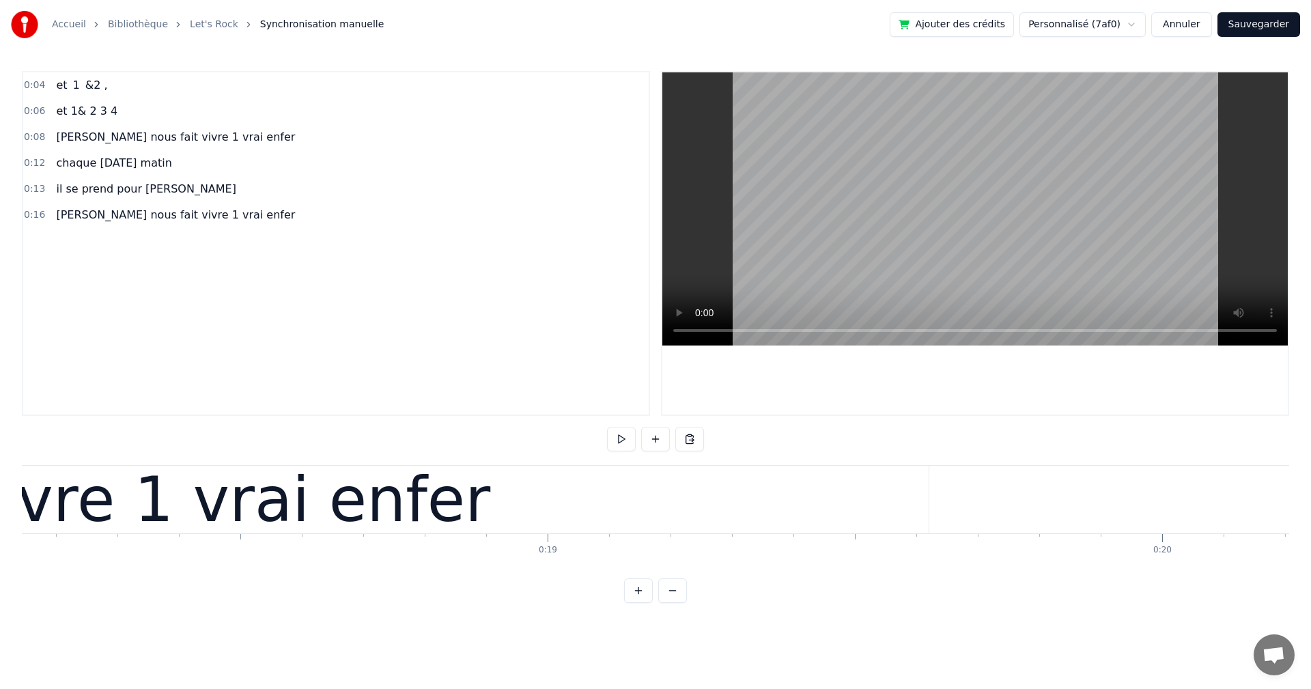
scroll to position [0, 11044]
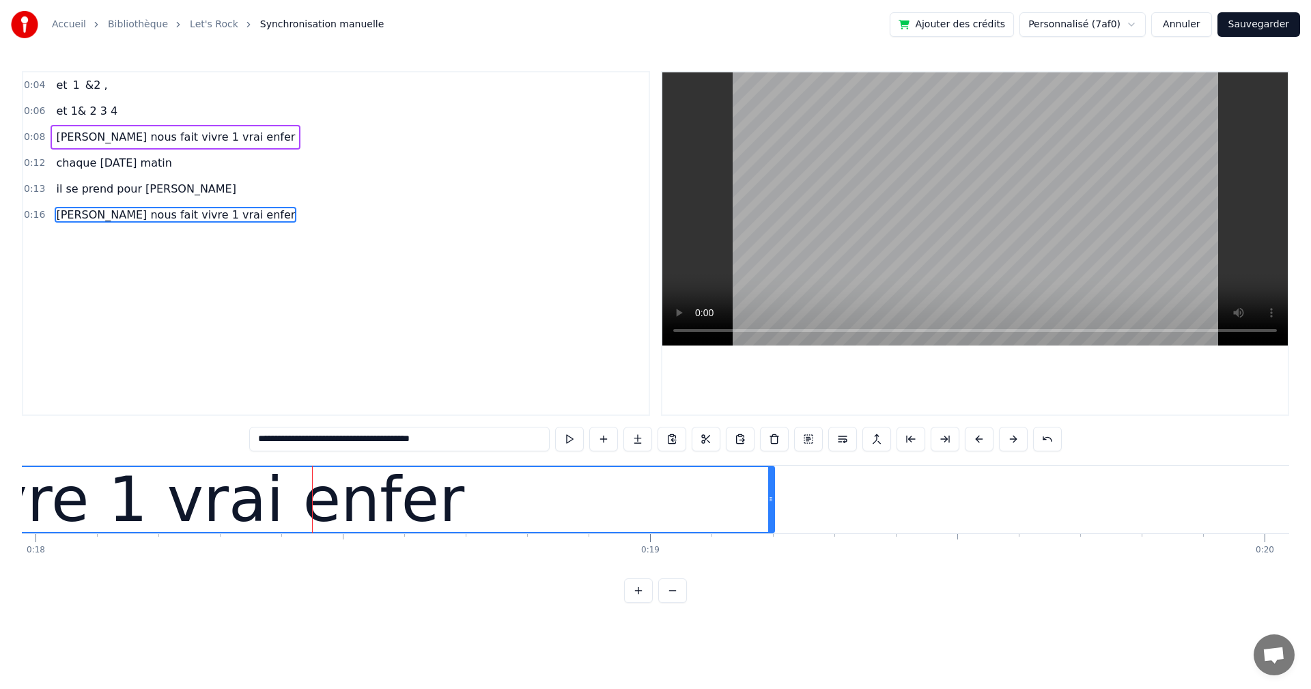
drag, startPoint x: 1029, startPoint y: 498, endPoint x: 773, endPoint y: 505, distance: 256.7
click at [773, 505] on div at bounding box center [770, 499] width 5 height 65
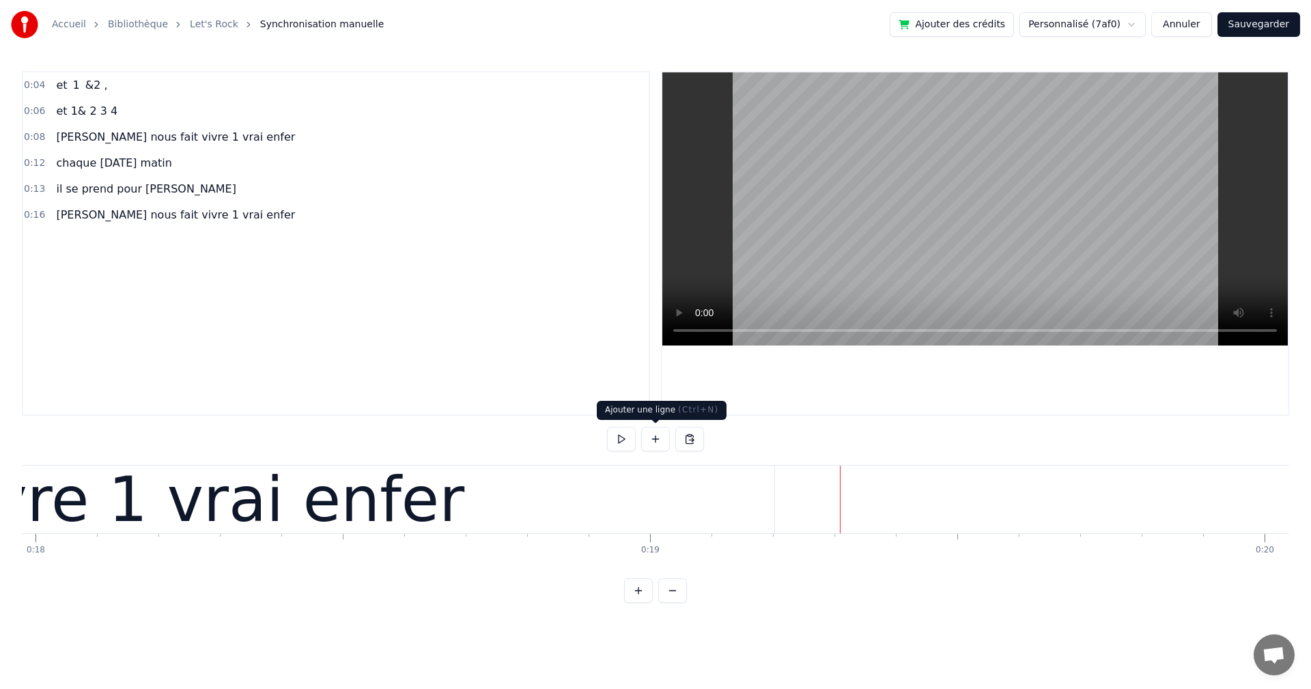
click at [657, 440] on button at bounding box center [655, 439] width 29 height 25
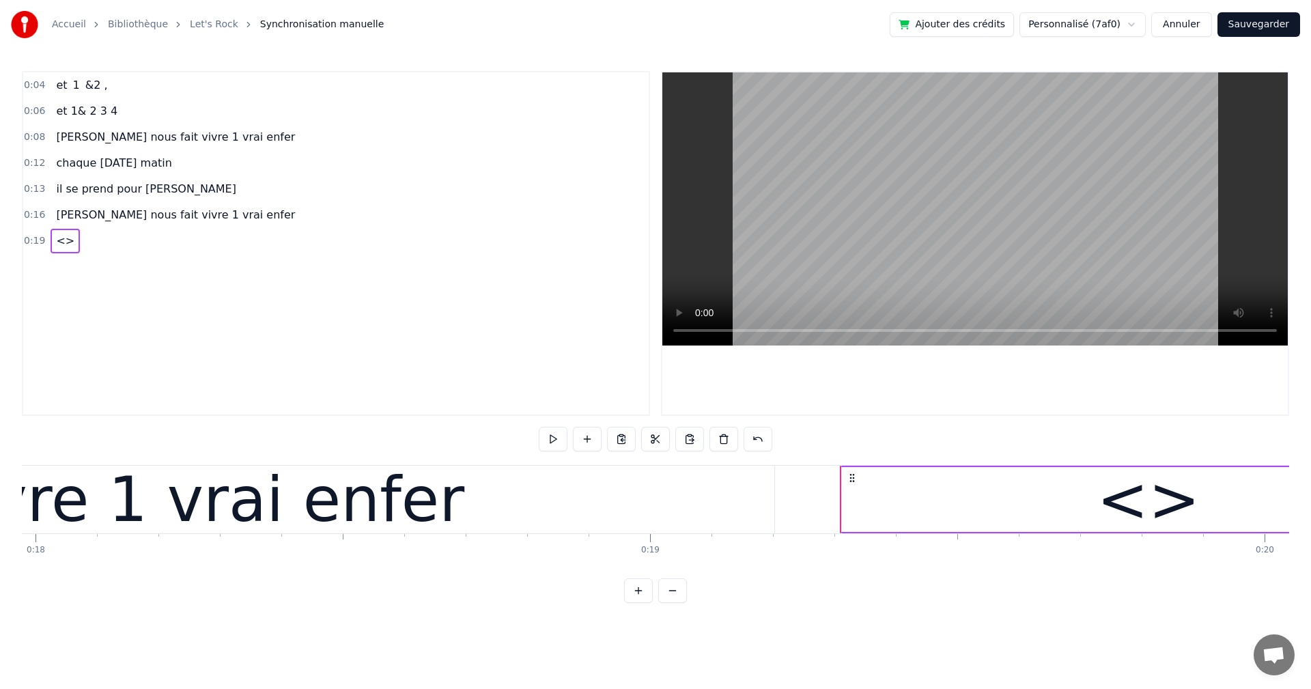
click at [1156, 500] on div "<>" at bounding box center [1148, 499] width 103 height 92
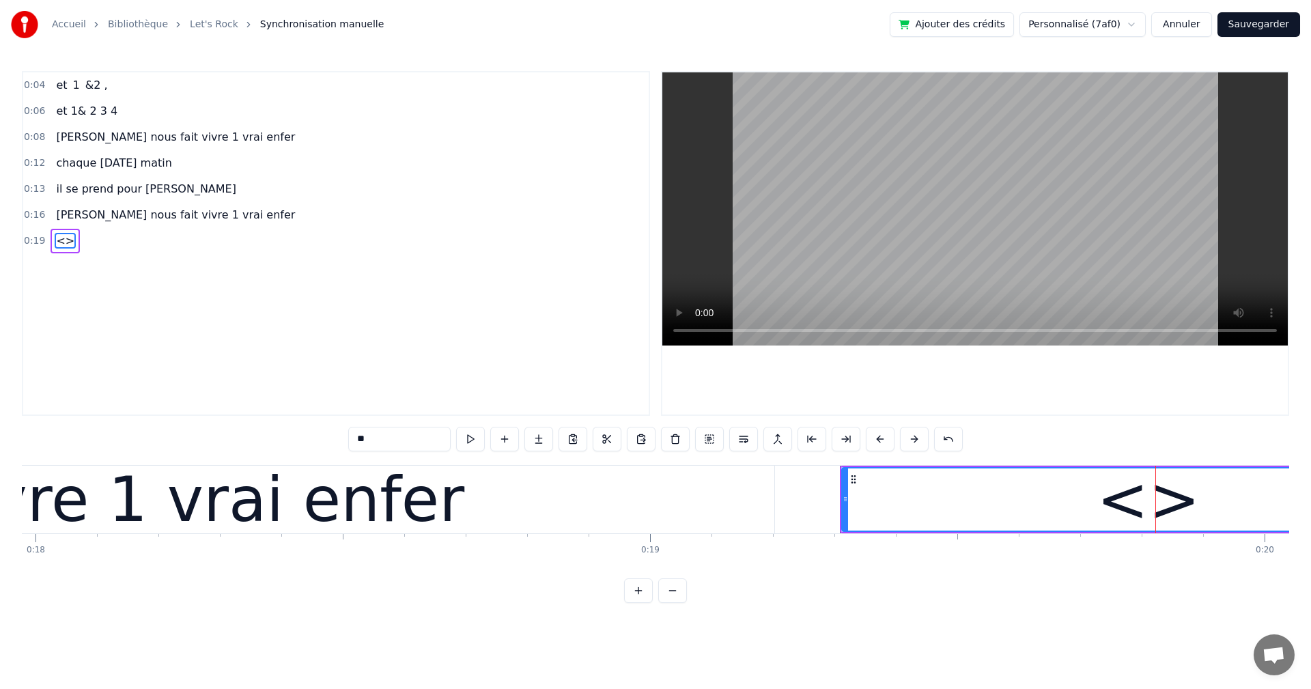
click at [1180, 501] on div "<>" at bounding box center [1148, 499] width 103 height 92
click at [847, 484] on div at bounding box center [844, 499] width 5 height 62
click at [676, 440] on button at bounding box center [675, 439] width 29 height 25
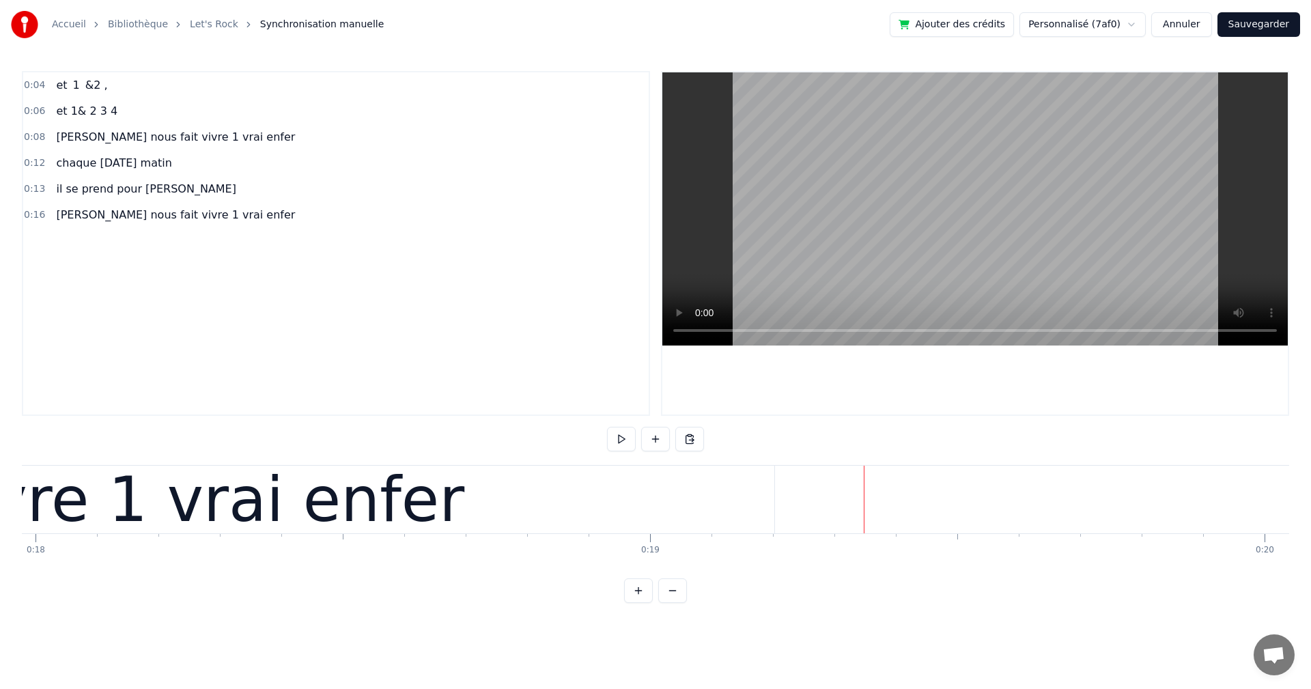
click at [144, 169] on span "chaque [DATE] matin" at bounding box center [114, 163] width 118 height 16
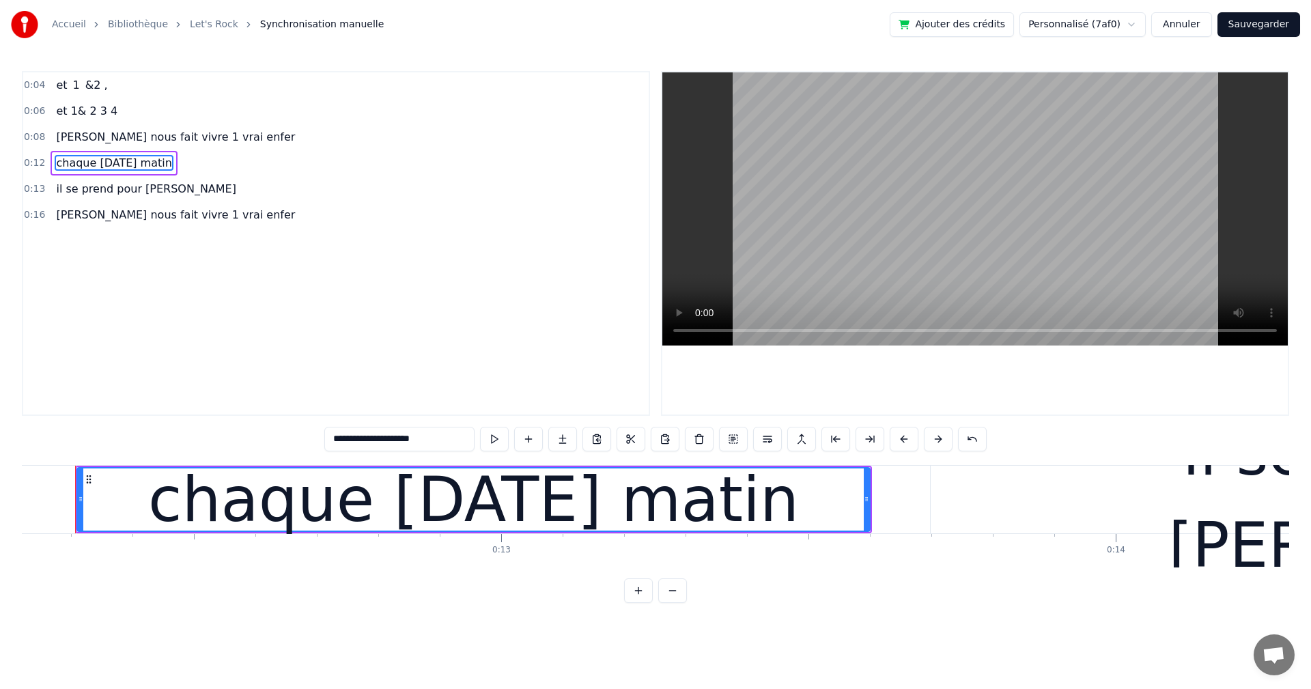
scroll to position [0, 7491]
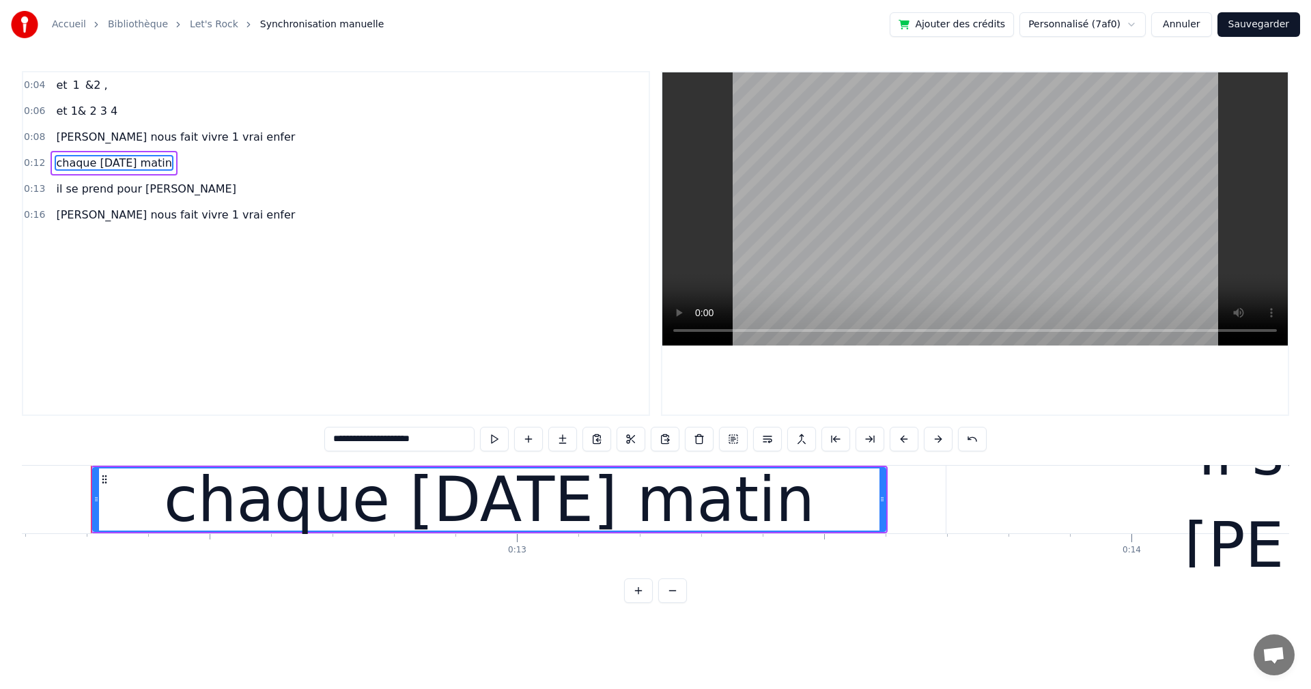
click at [146, 173] on div "chaque [DATE] matin" at bounding box center [114, 163] width 126 height 25
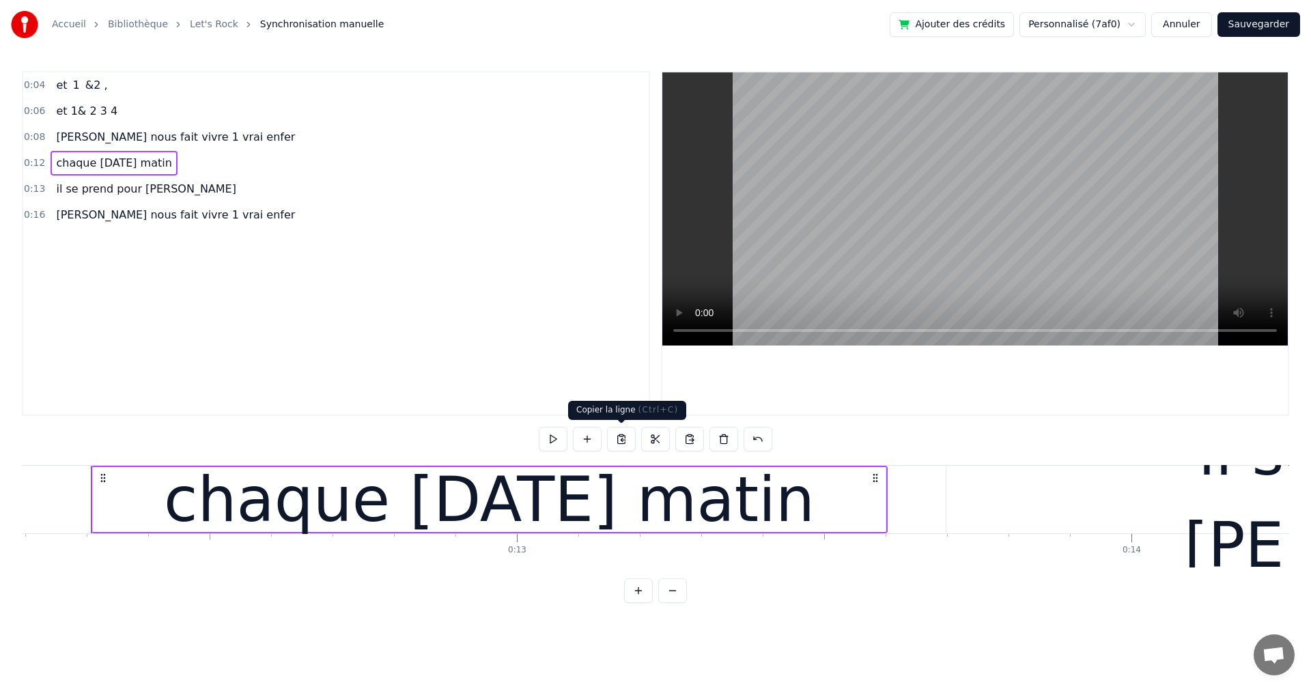
click at [619, 439] on button at bounding box center [621, 439] width 29 height 25
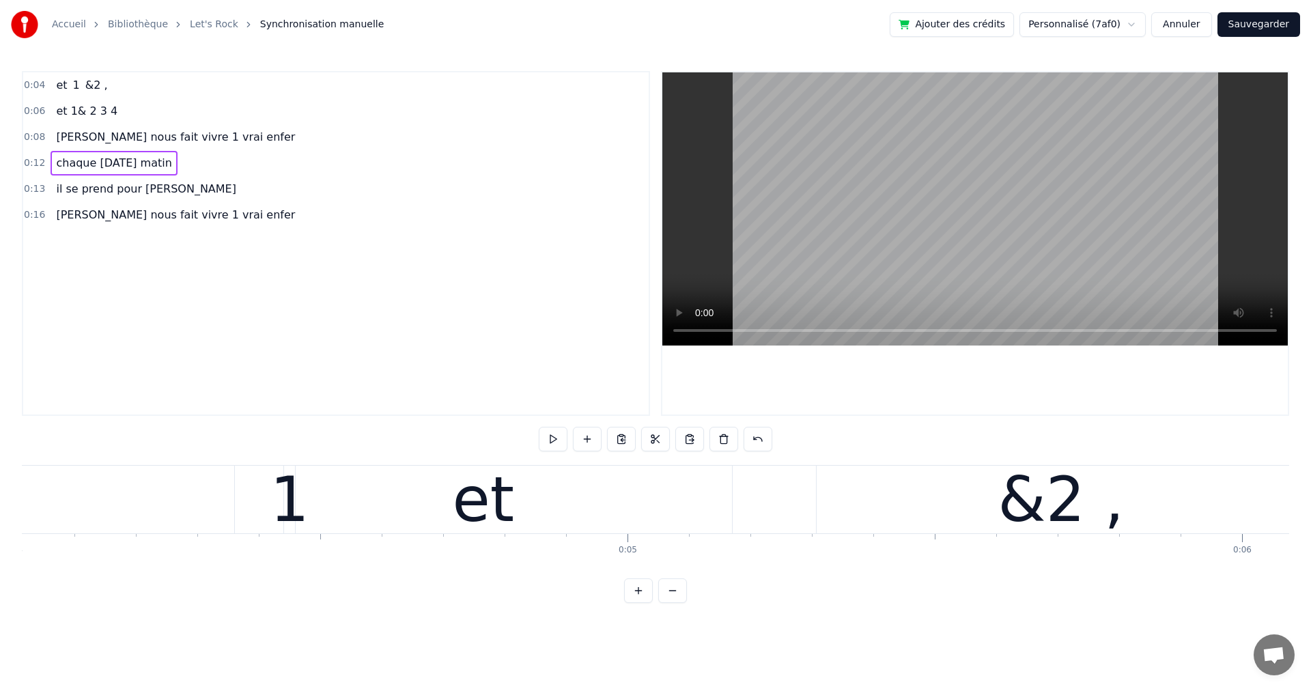
scroll to position [0, 2414]
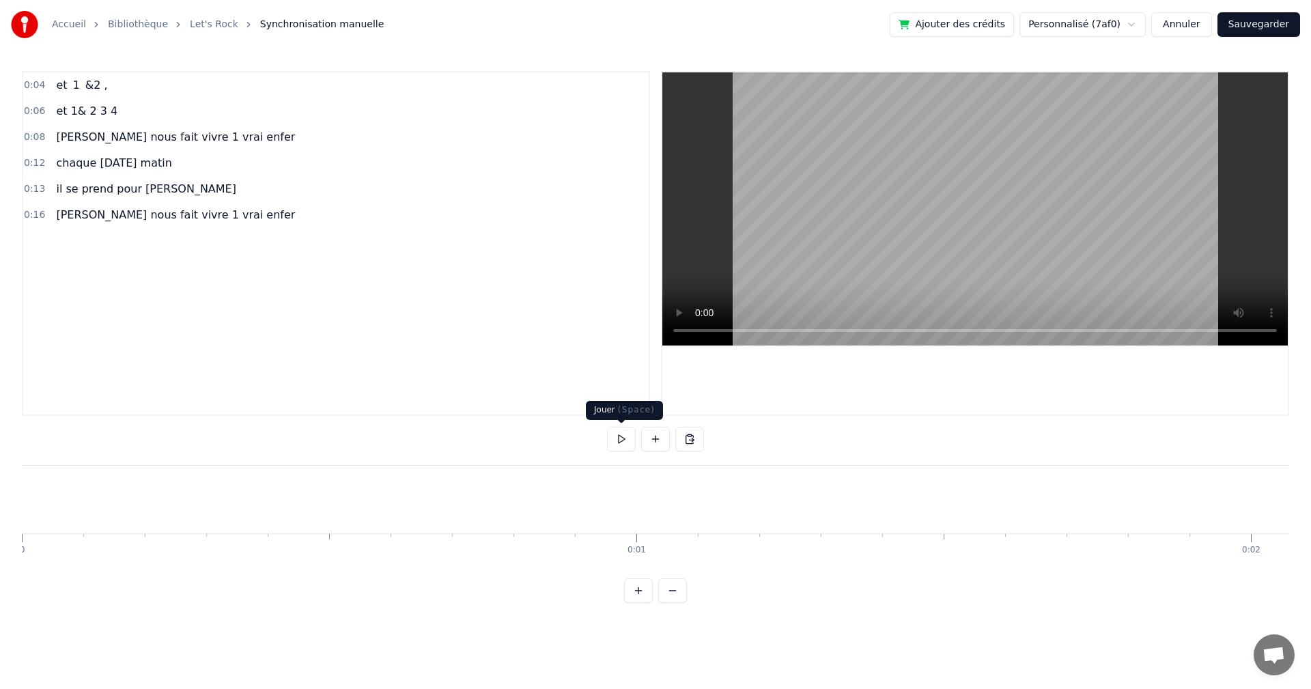
click at [621, 441] on button at bounding box center [621, 439] width 29 height 25
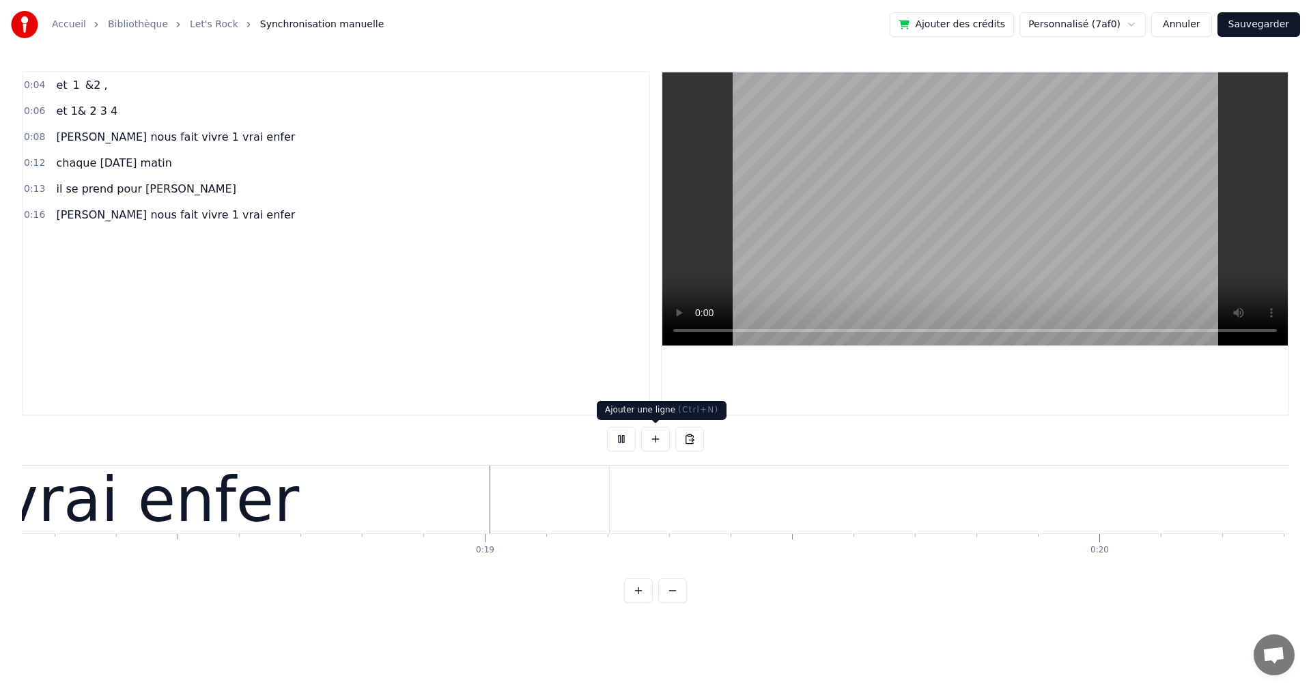
scroll to position [0, 11211]
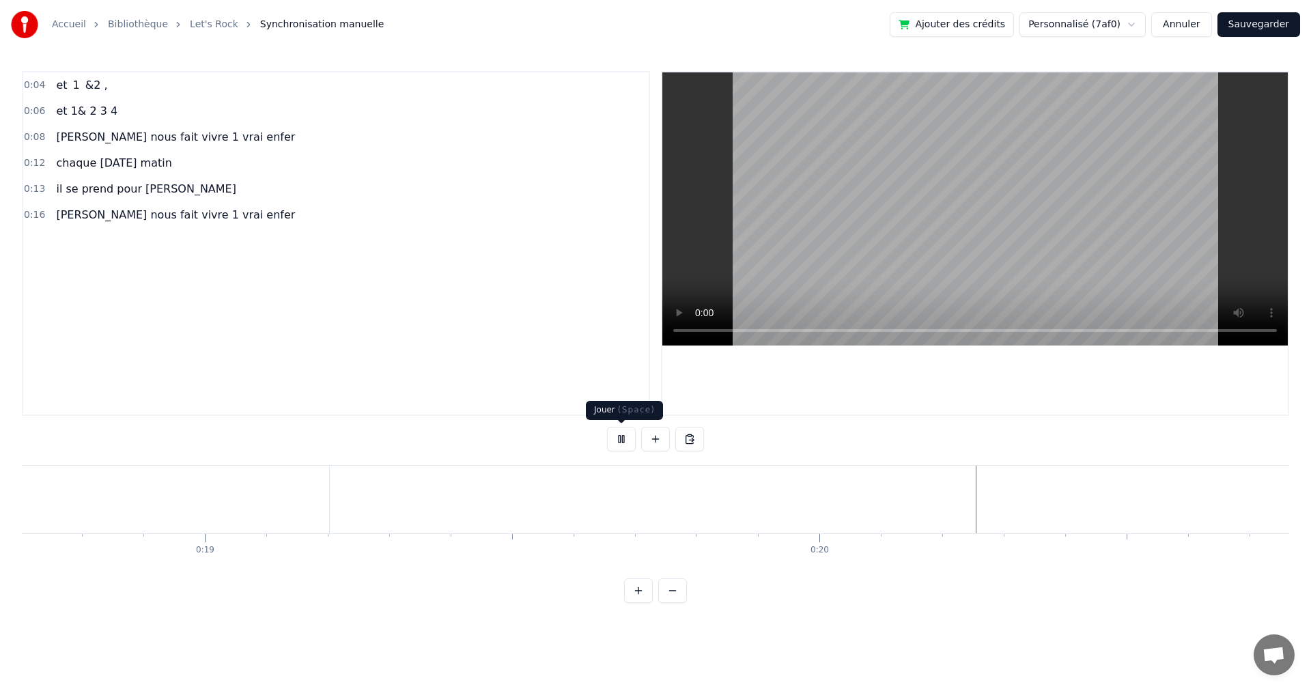
click at [622, 438] on button at bounding box center [621, 439] width 29 height 25
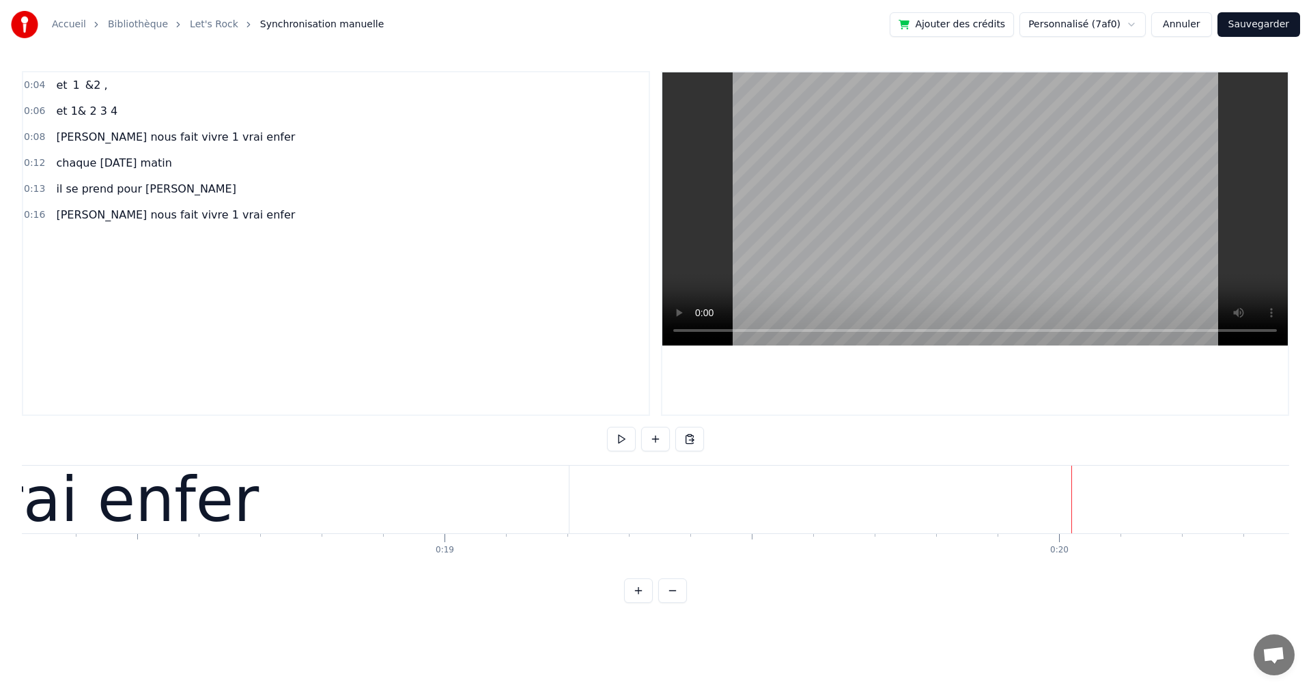
scroll to position [0, 11404]
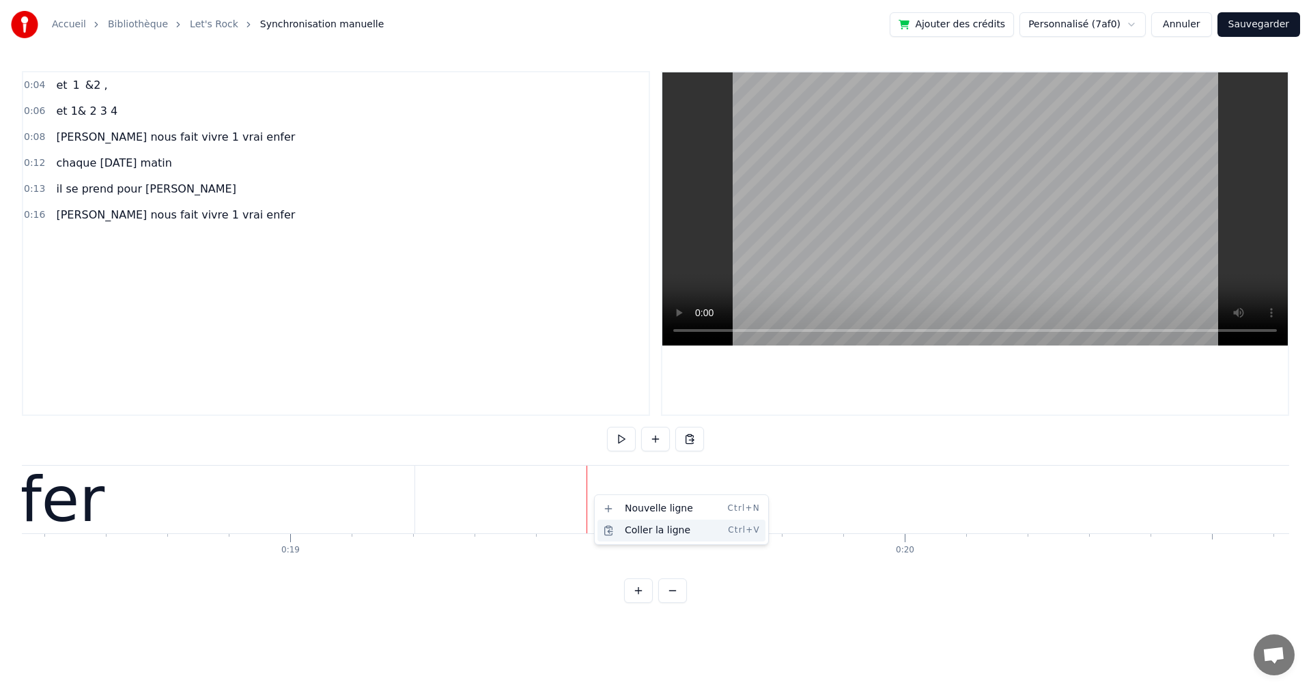
click at [616, 530] on div "Coller la ligne Ctrl+V" at bounding box center [681, 530] width 168 height 22
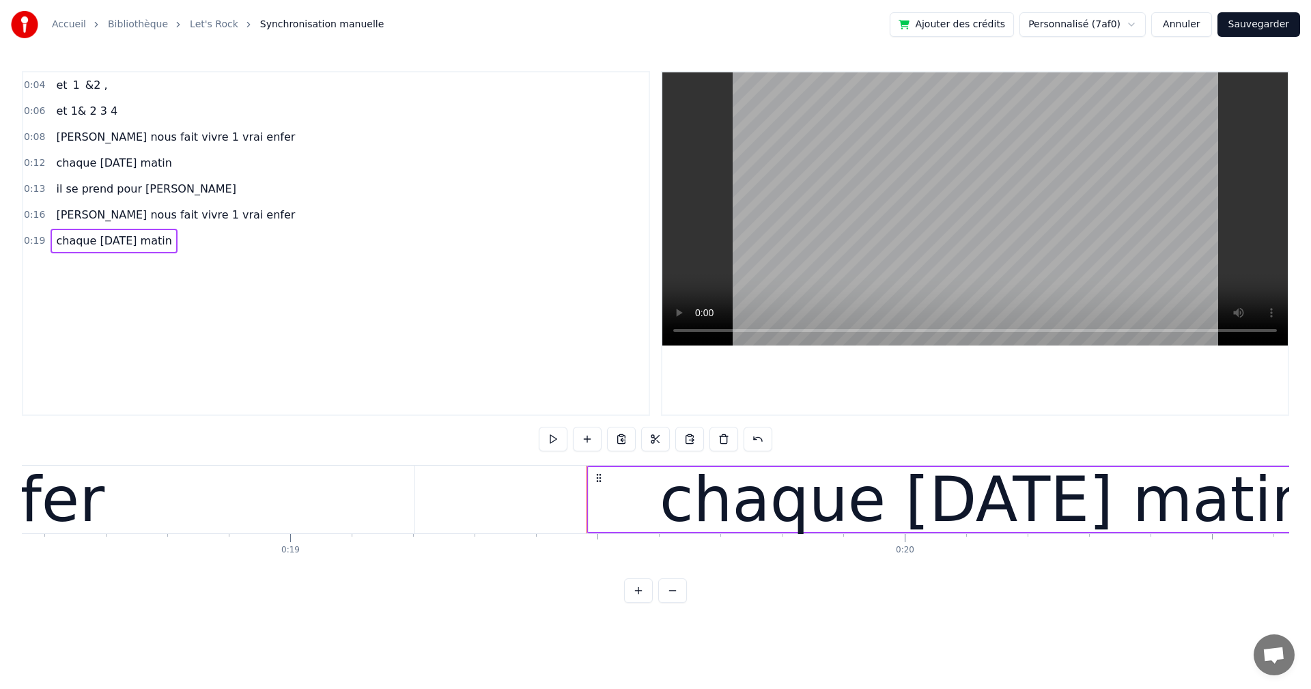
click at [116, 246] on span "chaque [DATE] matin" at bounding box center [114, 241] width 118 height 16
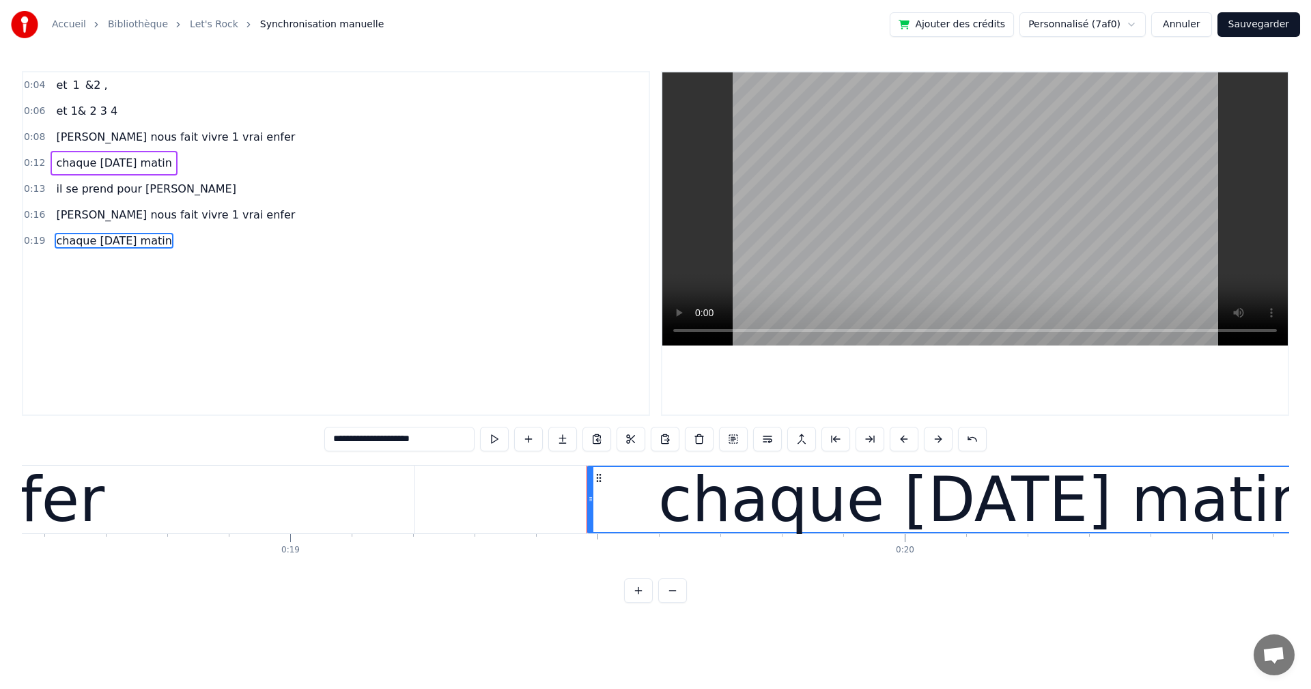
drag, startPoint x: 410, startPoint y: 439, endPoint x: 310, endPoint y: 442, distance: 99.7
click at [310, 442] on div "**********" at bounding box center [655, 337] width 1267 height 532
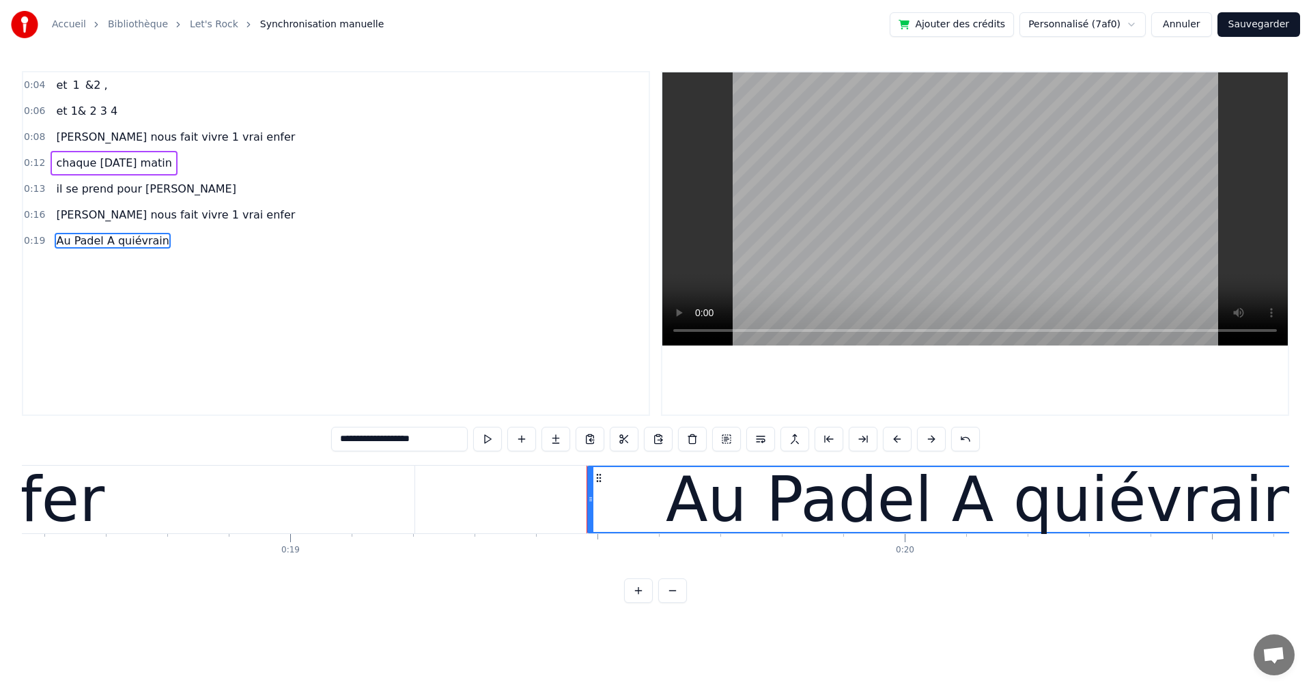
click at [394, 442] on input "**********" at bounding box center [399, 439] width 137 height 25
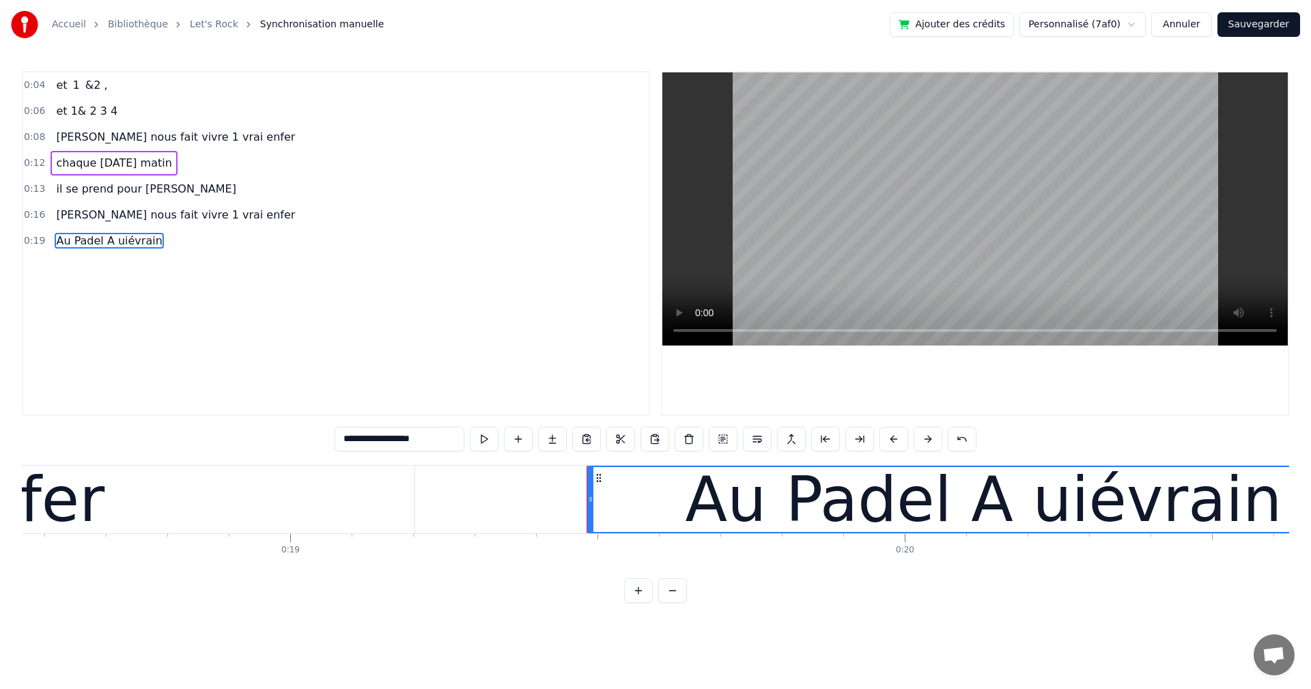
click at [390, 438] on input "**********" at bounding box center [399, 439] width 130 height 25
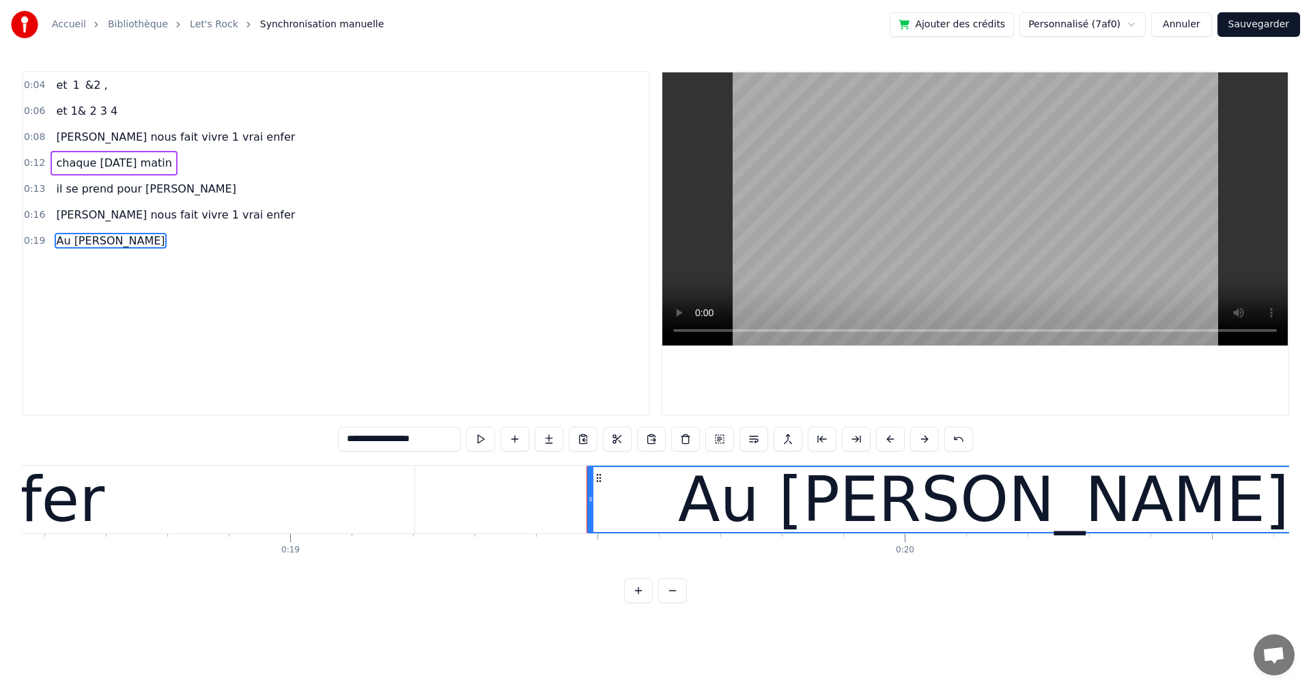
click at [394, 437] on input "**********" at bounding box center [399, 439] width 123 height 25
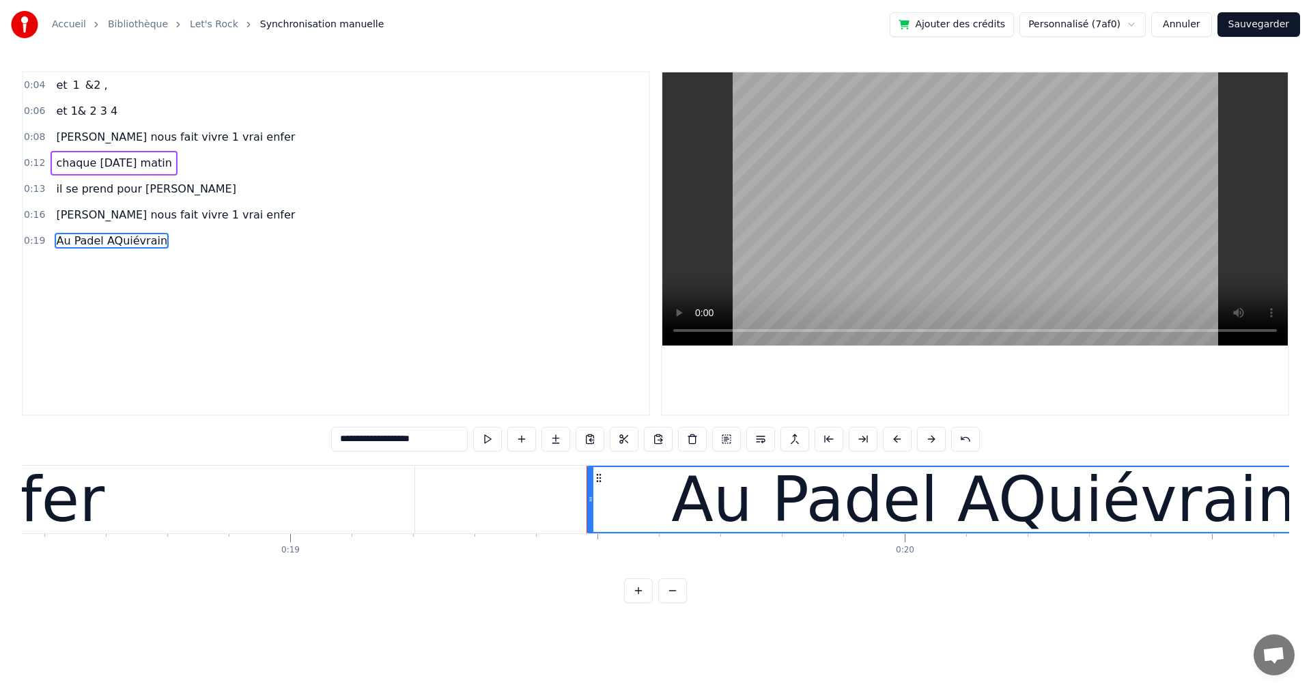
drag, startPoint x: 388, startPoint y: 438, endPoint x: 395, endPoint y: 451, distance: 14.4
click at [387, 438] on input "**********" at bounding box center [399, 439] width 137 height 25
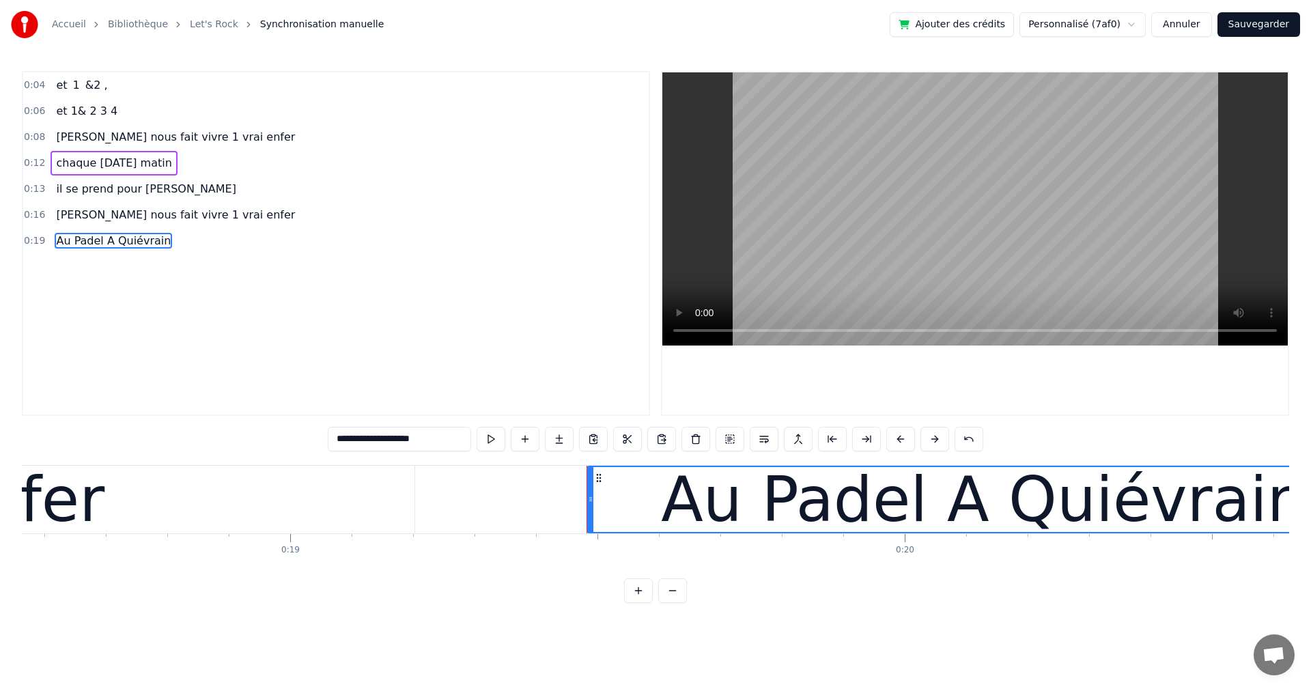
type input "**********"
click at [444, 392] on div "0:04 et 1 &2 , 0:06 et 1& 2 3 4 0:08 [PERSON_NAME] nous fait vivre 1 vrai enfer…" at bounding box center [336, 243] width 628 height 345
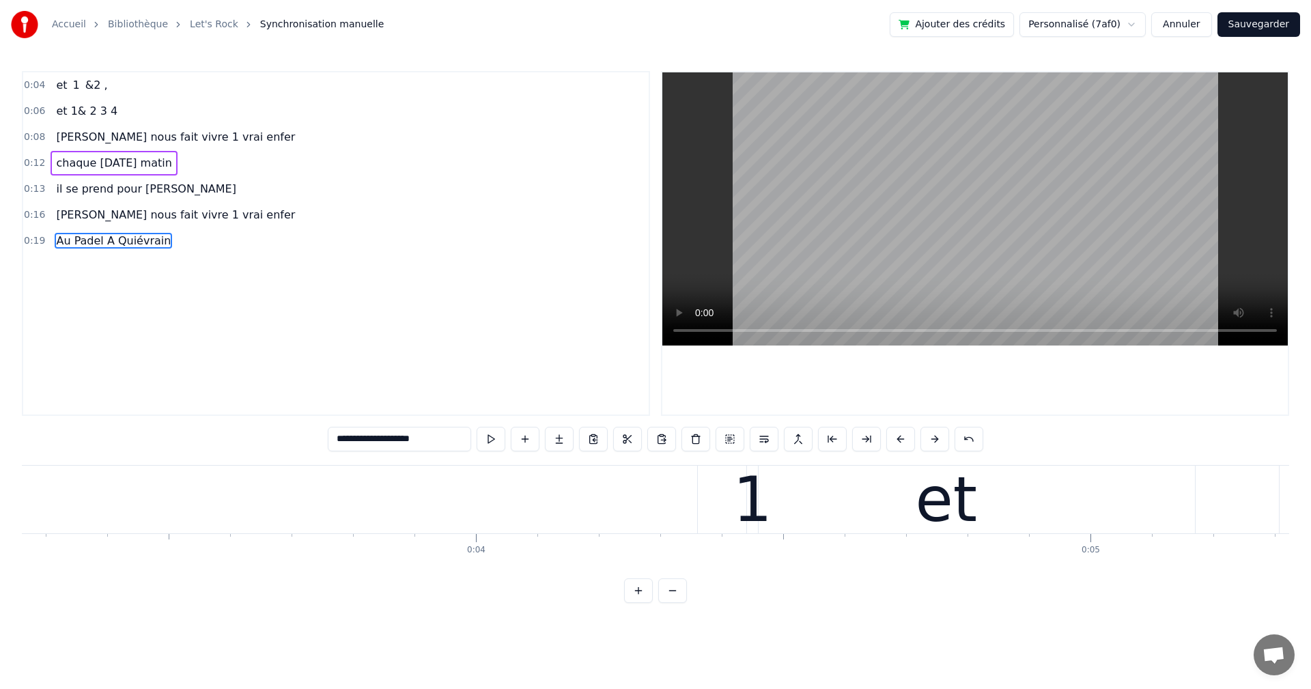
scroll to position [0, 0]
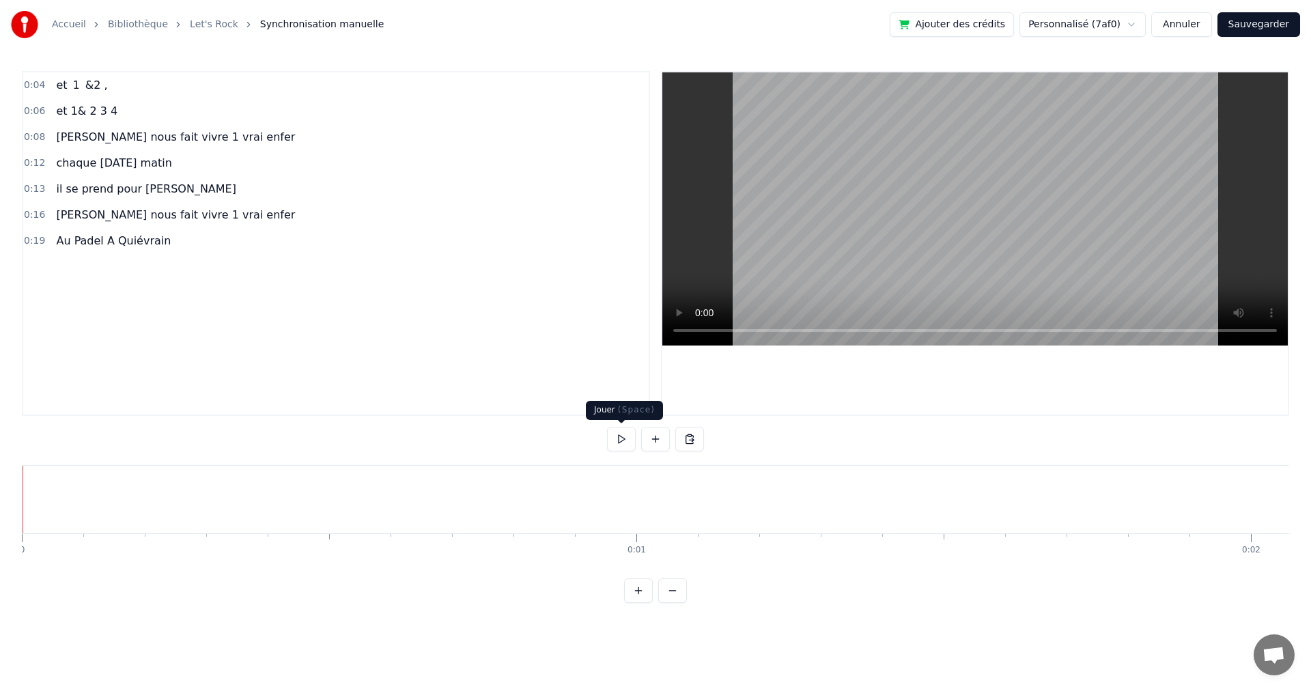
click at [629, 440] on button at bounding box center [621, 439] width 29 height 25
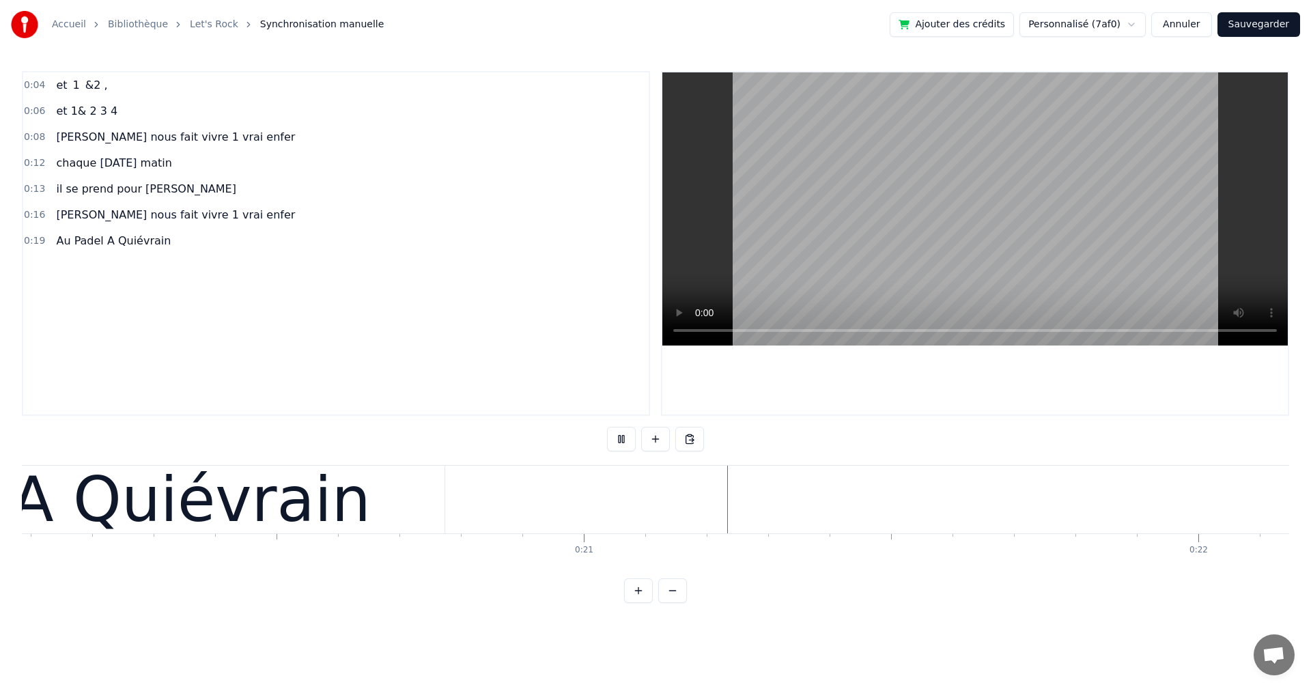
scroll to position [0, 12614]
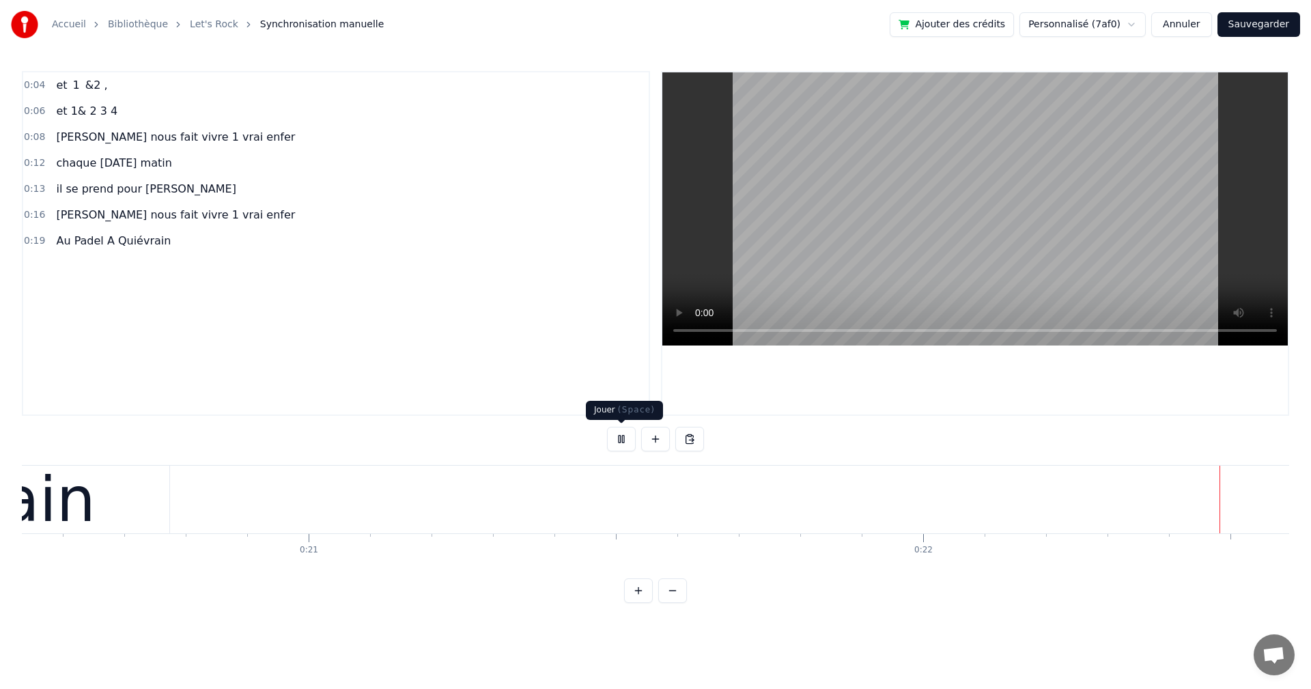
click at [625, 441] on button at bounding box center [621, 439] width 29 height 25
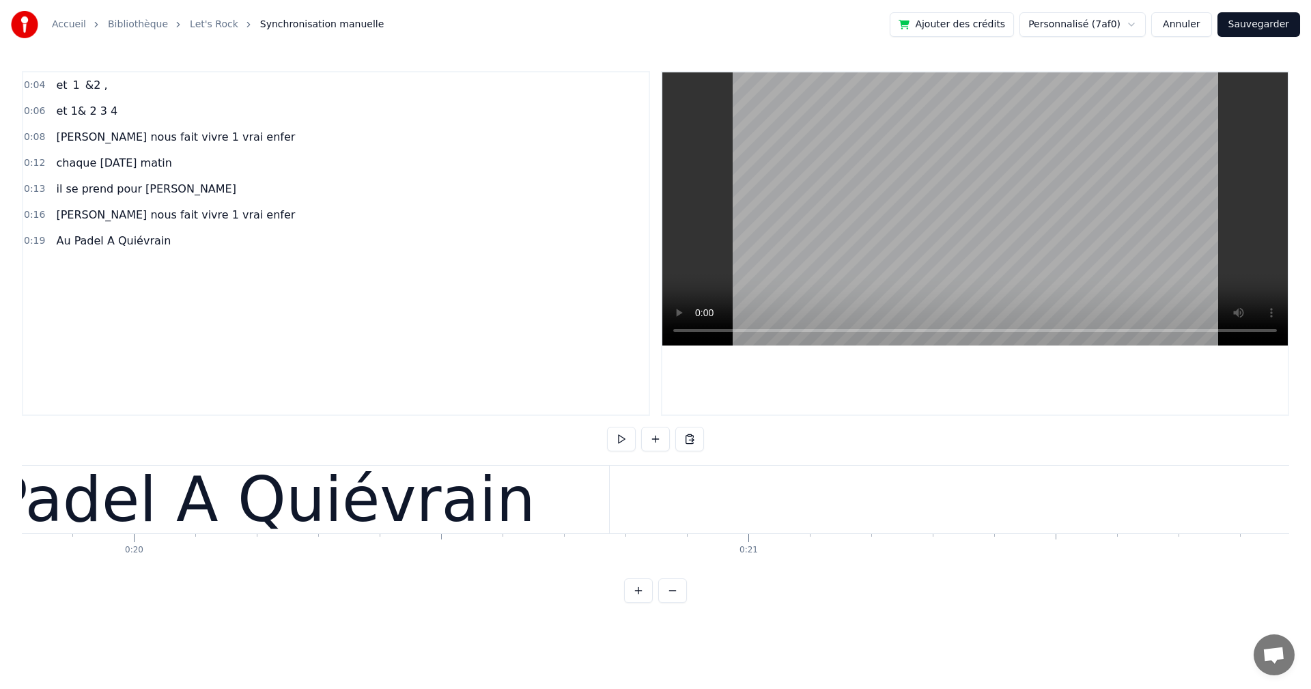
scroll to position [0, 12226]
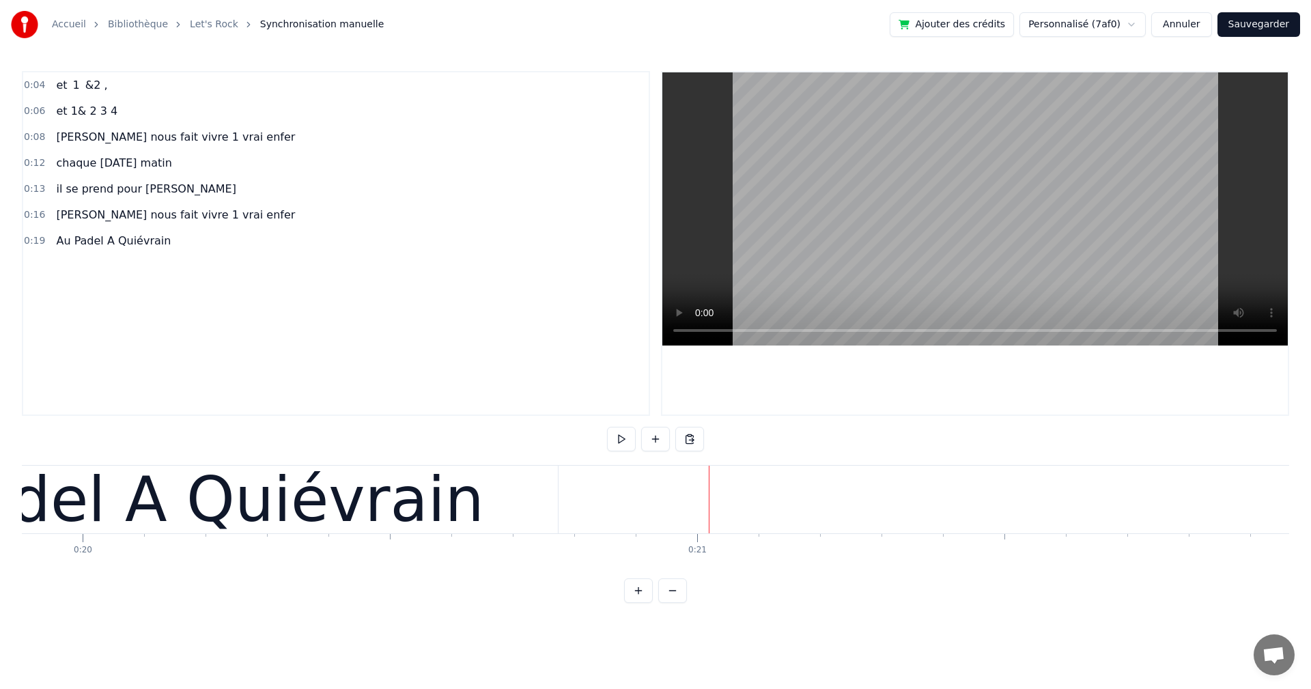
click at [126, 197] on div "il se prend pour [PERSON_NAME]" at bounding box center [146, 189] width 191 height 25
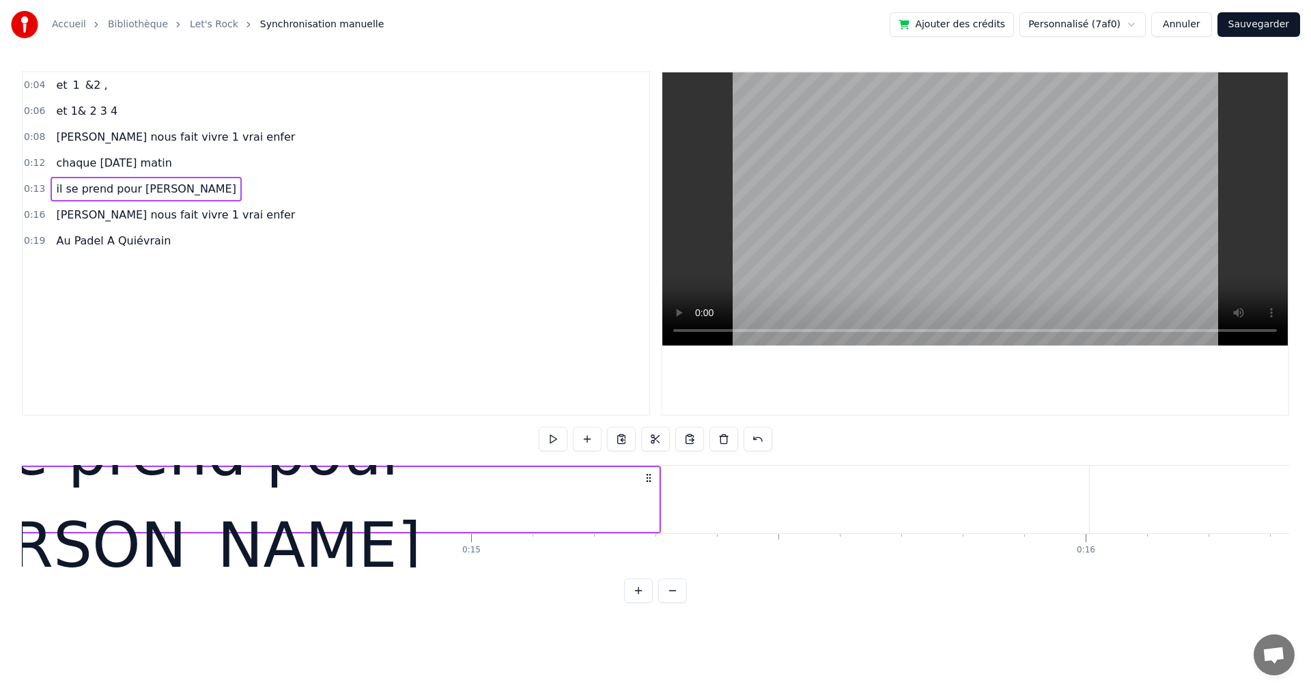
scroll to position [0, 8346]
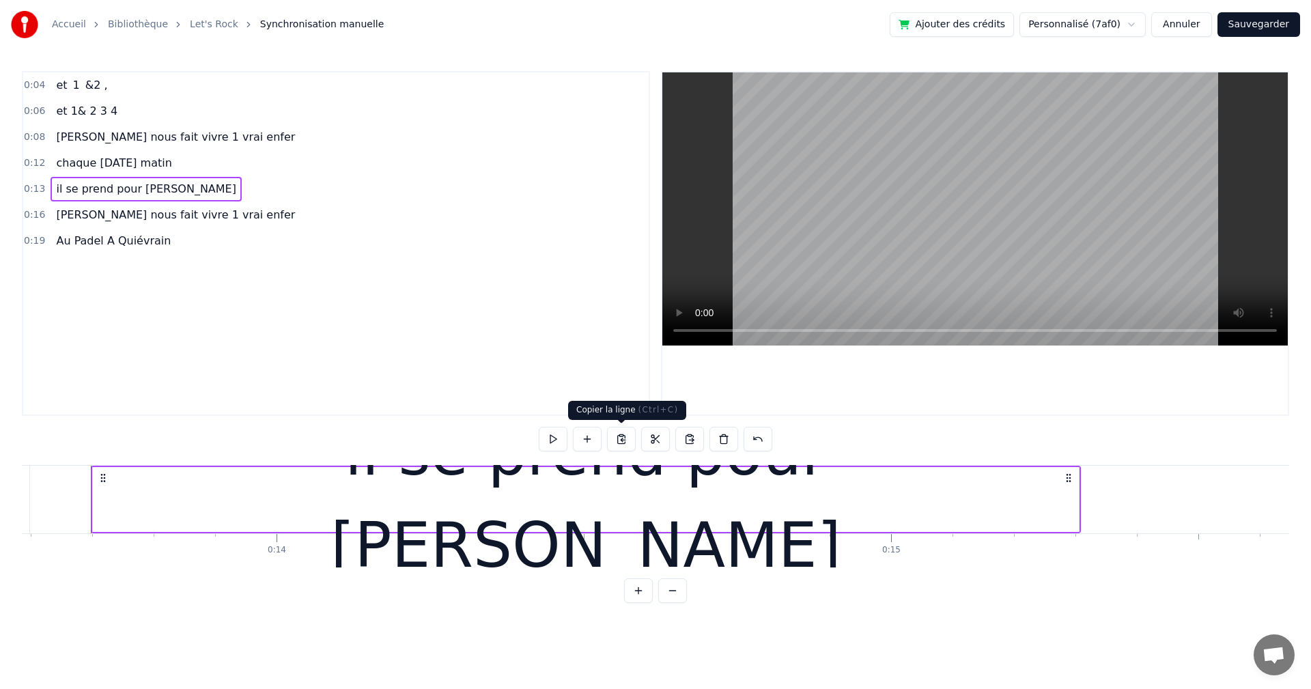
click at [620, 442] on button at bounding box center [621, 439] width 29 height 25
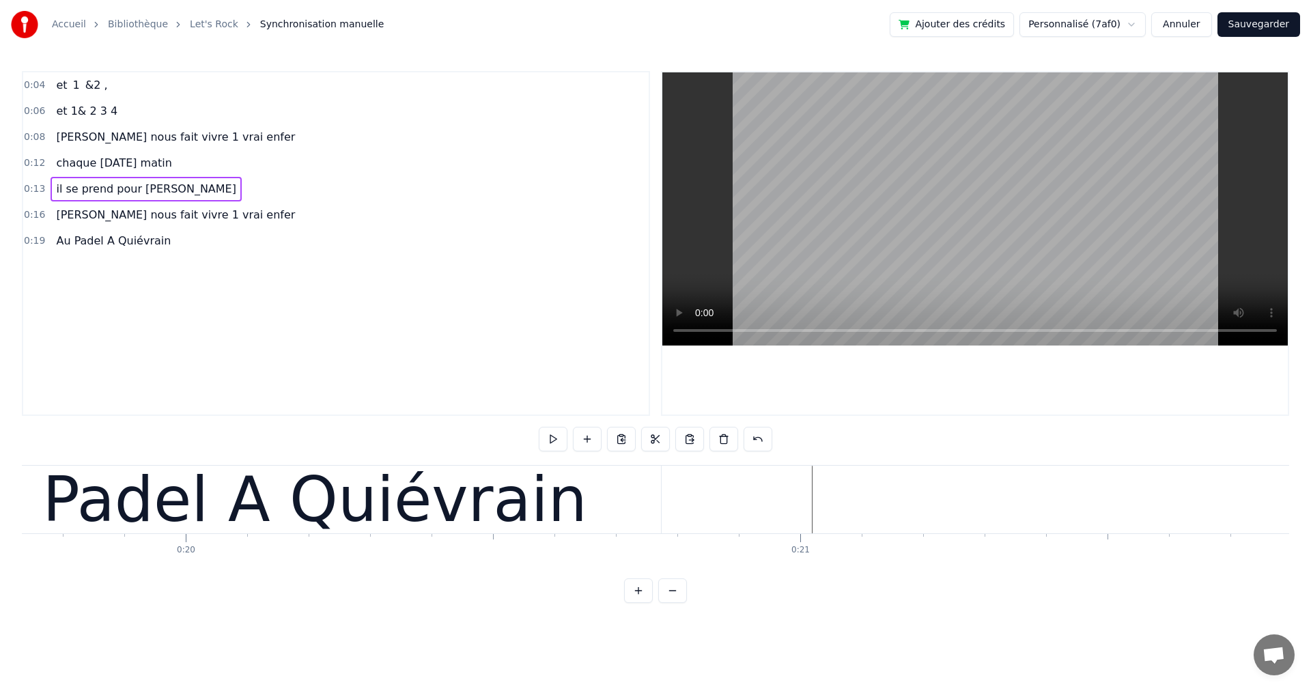
scroll to position [0, 12175]
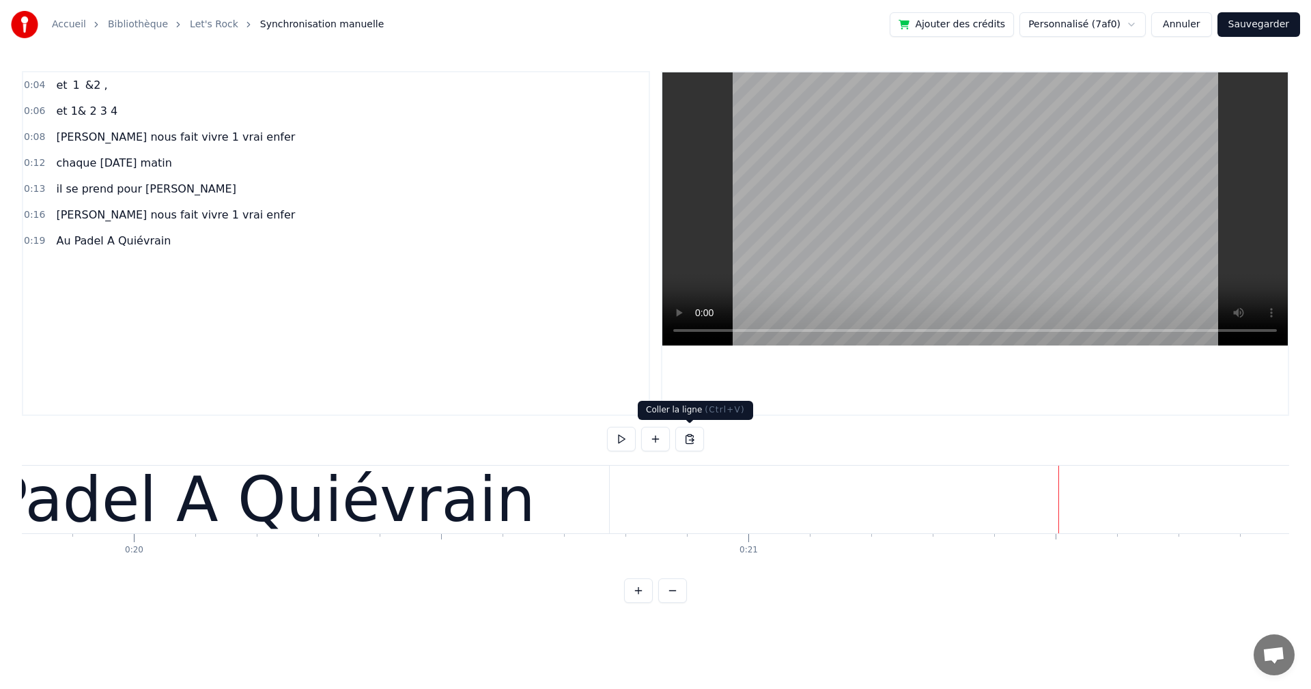
click at [683, 435] on button at bounding box center [689, 439] width 29 height 25
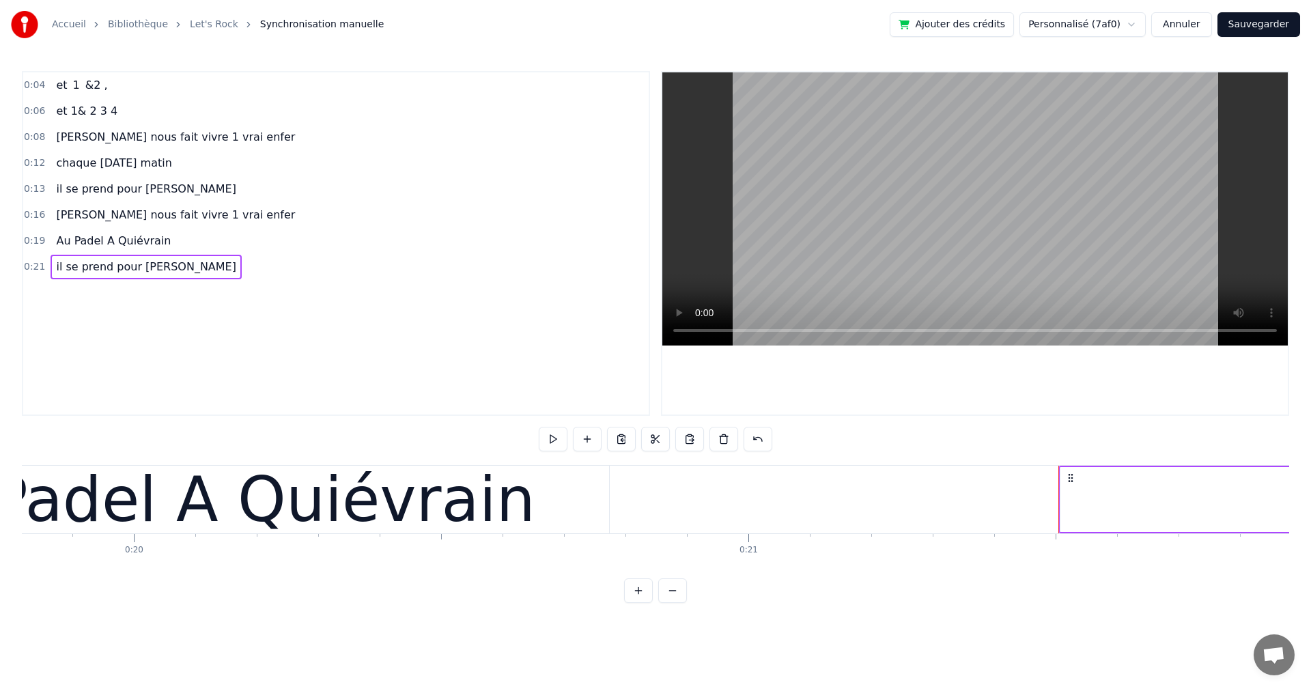
click at [144, 272] on span "il se prend pour [PERSON_NAME]" at bounding box center [146, 267] width 183 height 16
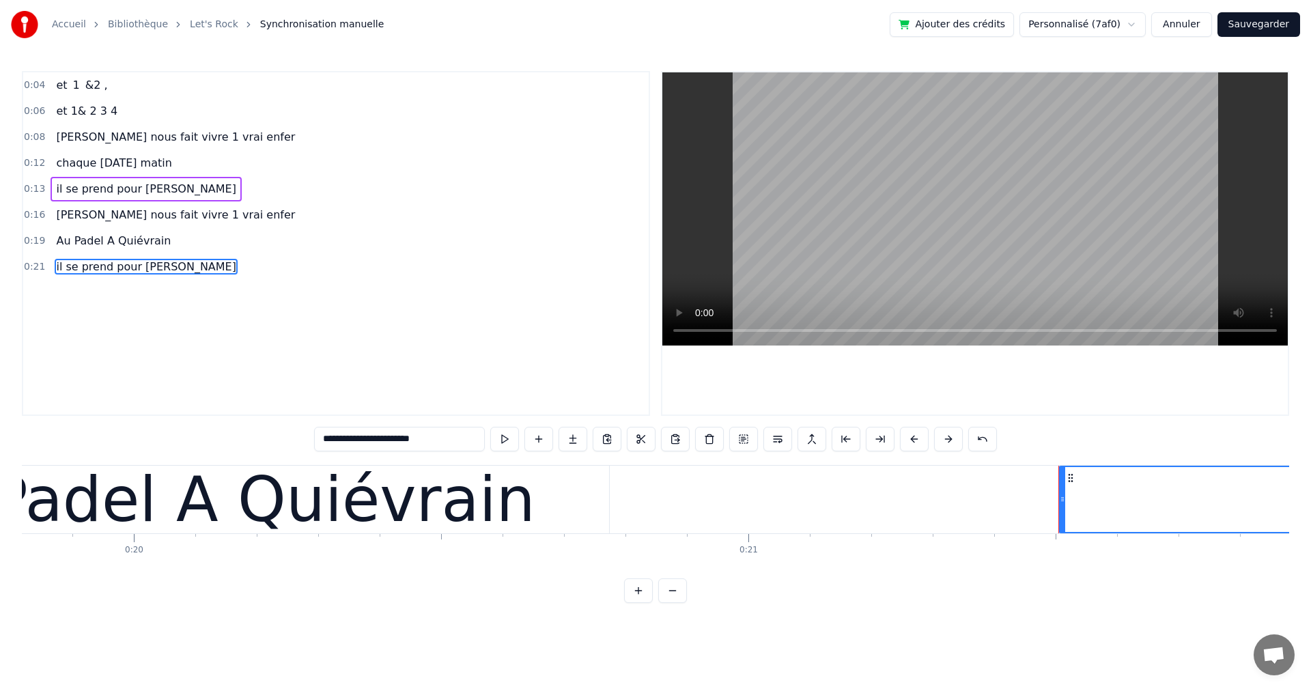
drag, startPoint x: 464, startPoint y: 445, endPoint x: 221, endPoint y: 445, distance: 243.0
click at [221, 445] on div "**********" at bounding box center [655, 337] width 1267 height 532
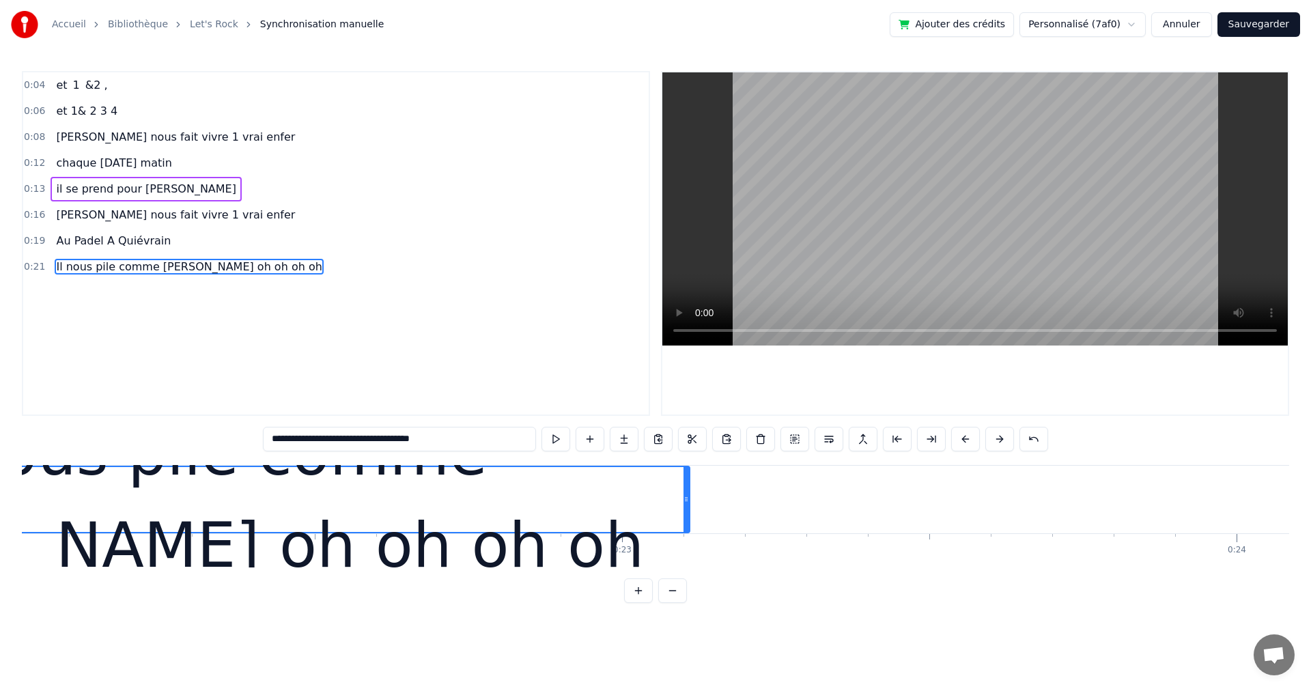
scroll to position [0, 13633]
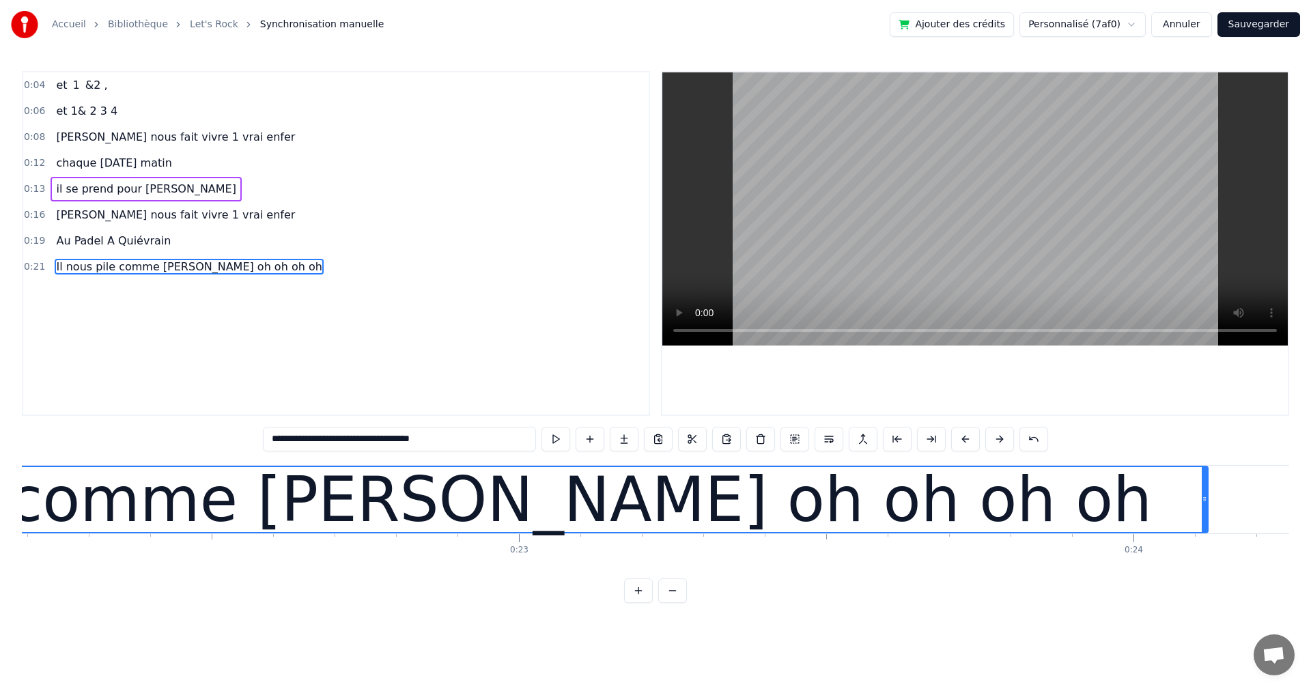
drag, startPoint x: 584, startPoint y: 498, endPoint x: 1205, endPoint y: 530, distance: 622.0
click at [1205, 530] on div at bounding box center [1203, 499] width 5 height 65
type input "**********"
click at [1270, 30] on button "Sauvegarder" at bounding box center [1258, 24] width 83 height 25
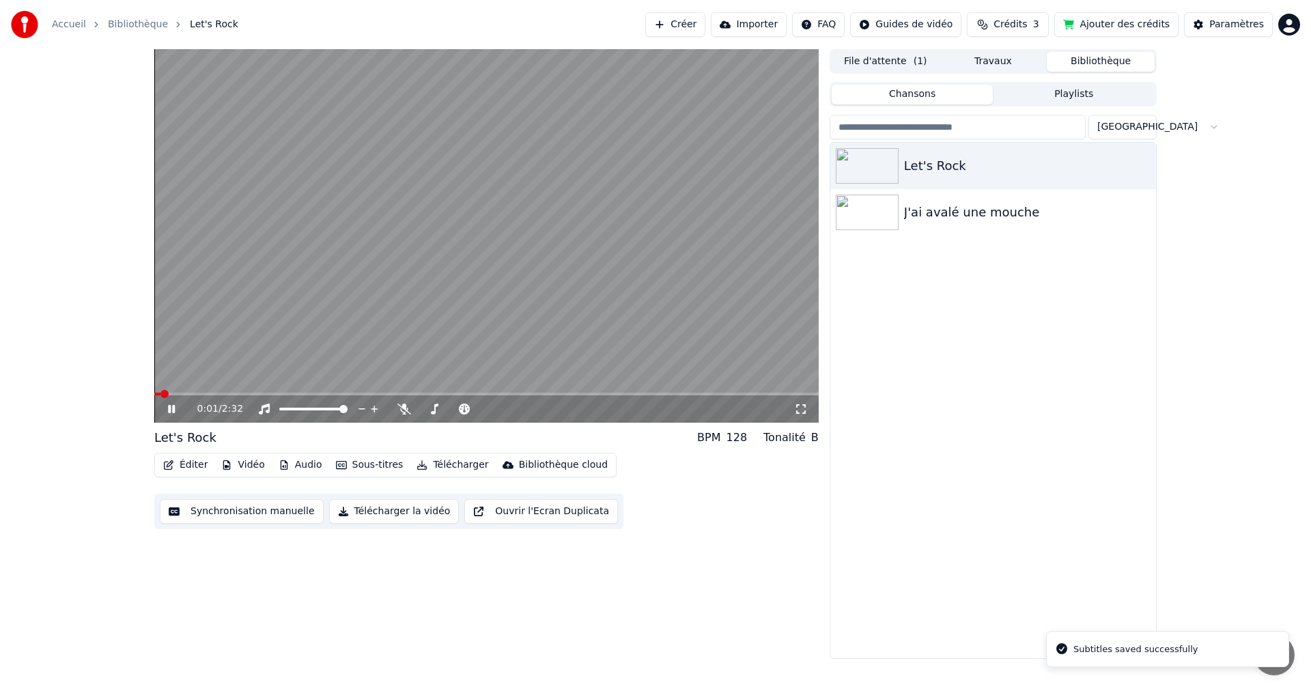
click at [169, 409] on icon at bounding box center [171, 409] width 7 height 8
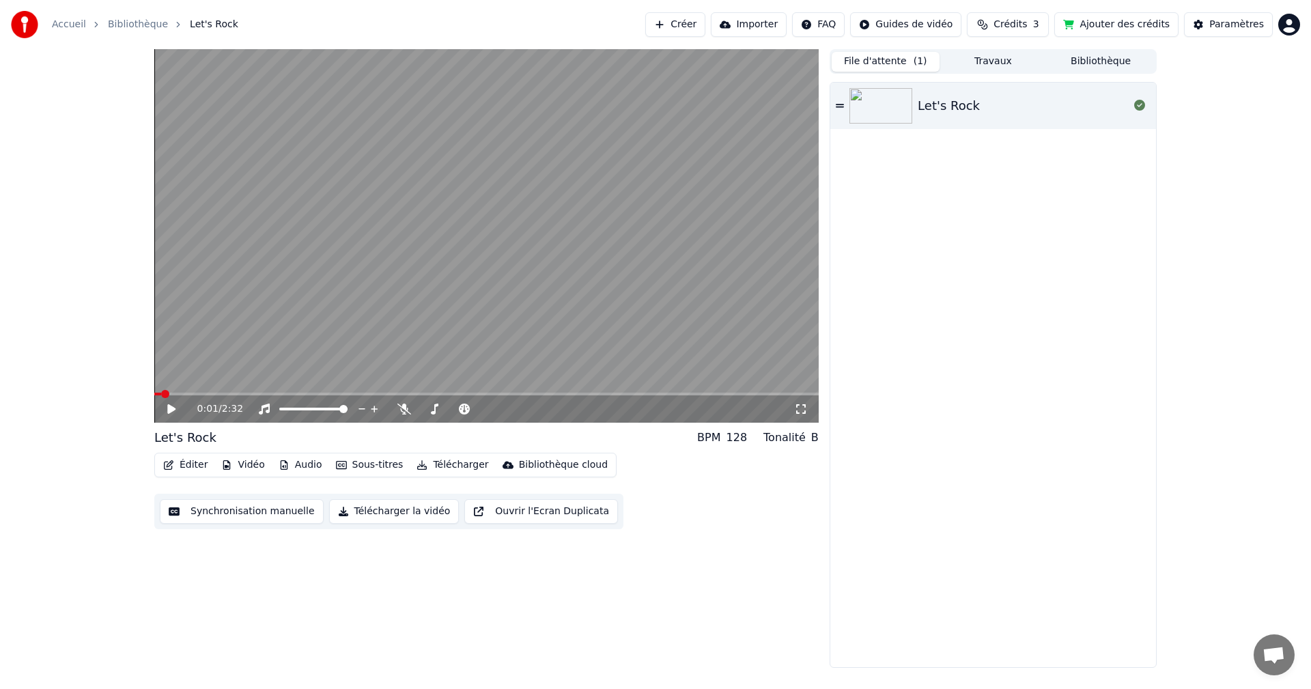
click at [911, 66] on button "File d'attente ( 1 )" at bounding box center [885, 62] width 108 height 20
click at [876, 65] on button "File d'attente ( 1 )" at bounding box center [885, 62] width 108 height 20
click at [899, 112] on img at bounding box center [880, 105] width 63 height 35
click at [899, 111] on img at bounding box center [880, 105] width 63 height 35
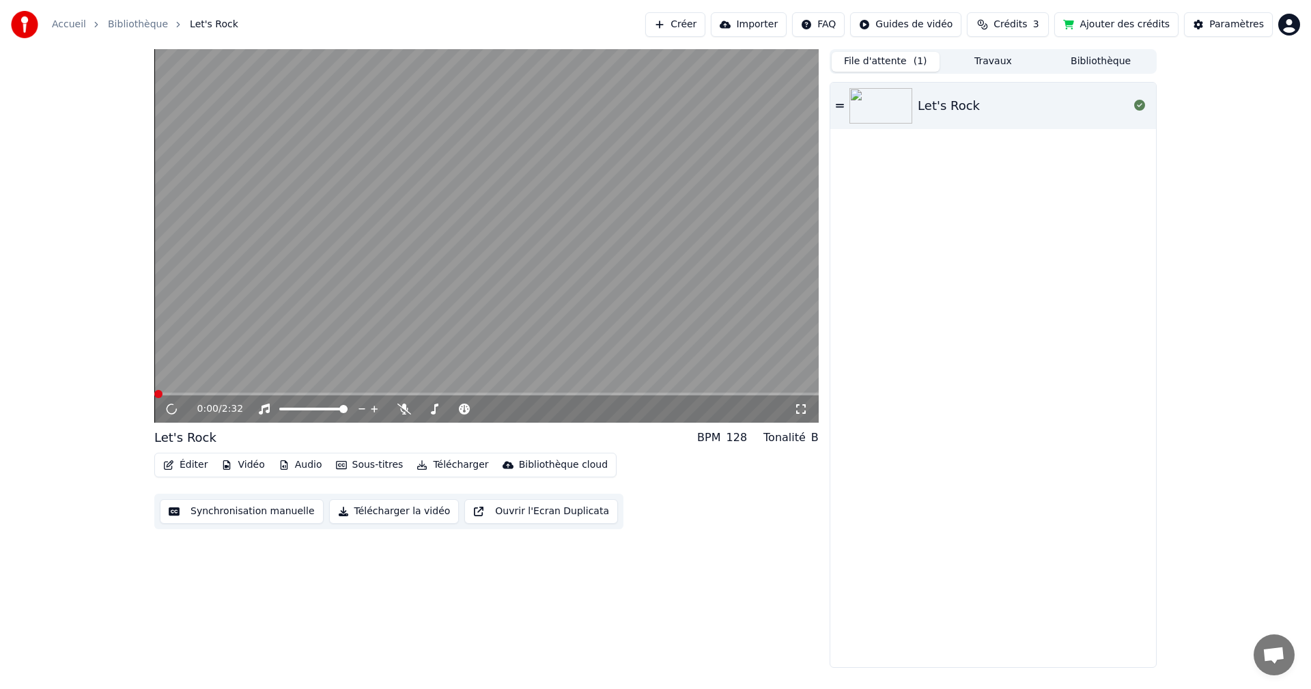
click at [198, 512] on button "Synchronisation manuelle" at bounding box center [242, 511] width 164 height 25
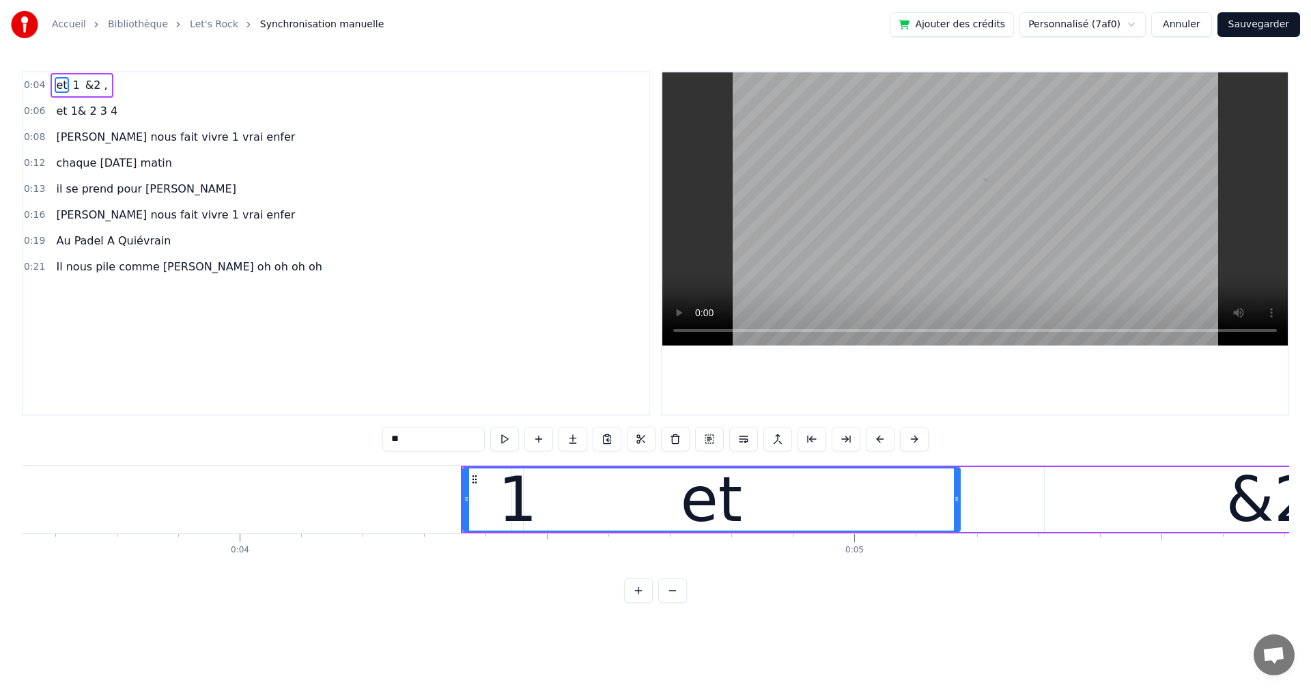
scroll to position [0, 2610]
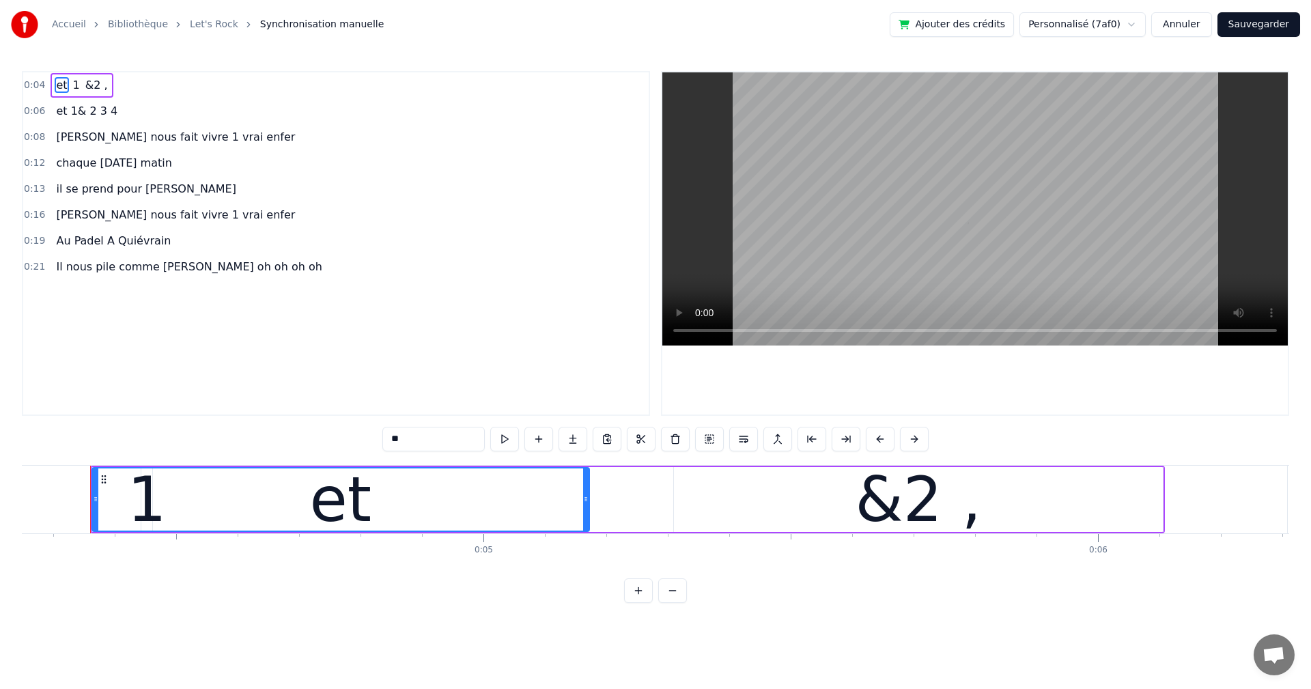
click at [1143, 23] on html "Accueil Bibliothèque Let's Rock Synchronisation manuelle Ajouter des crédits Pe…" at bounding box center [655, 312] width 1311 height 625
click at [218, 27] on link "Let's Rock" at bounding box center [214, 25] width 48 height 14
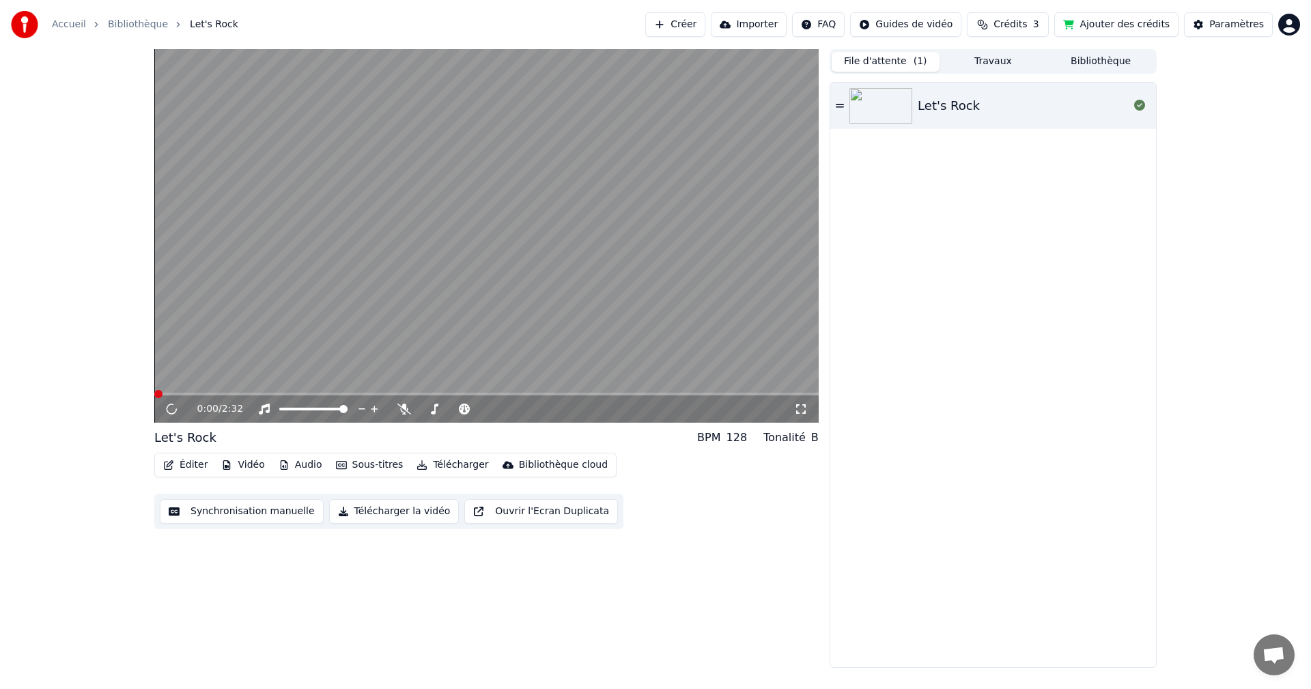
click at [183, 461] on button "Éditer" at bounding box center [185, 464] width 55 height 19
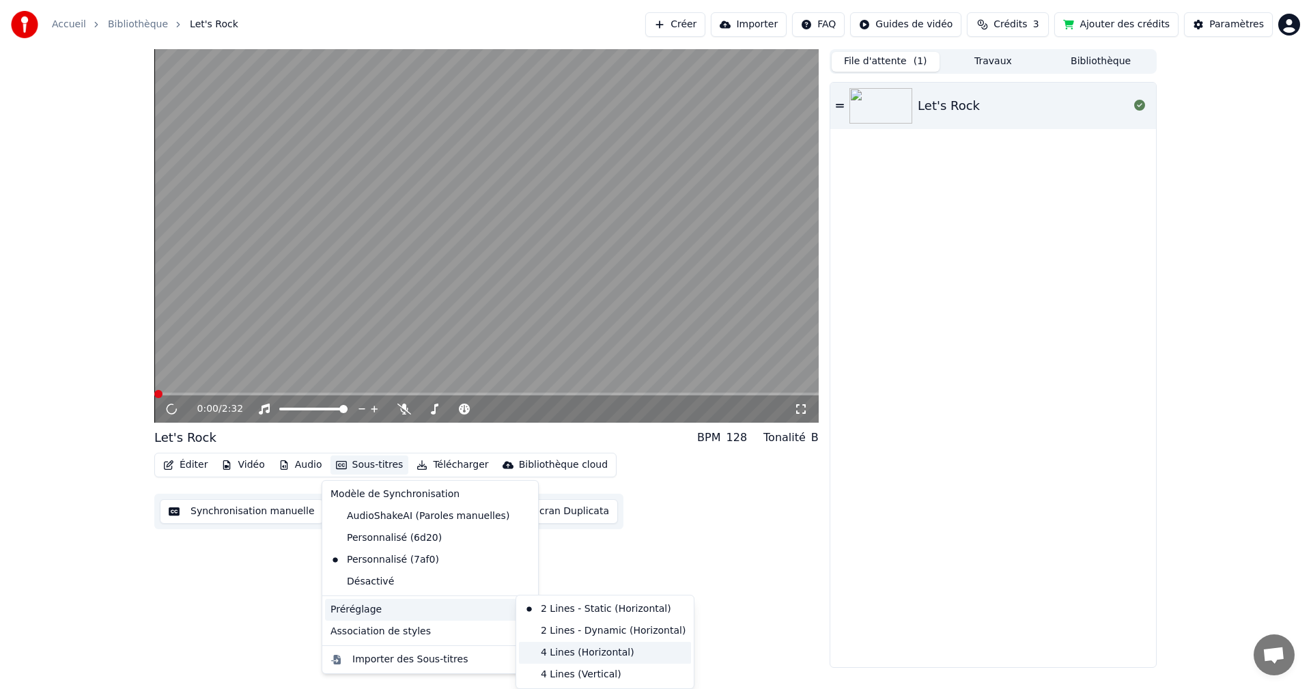
click at [549, 657] on div "4 Lines (Horizontal)" at bounding box center [605, 653] width 172 height 22
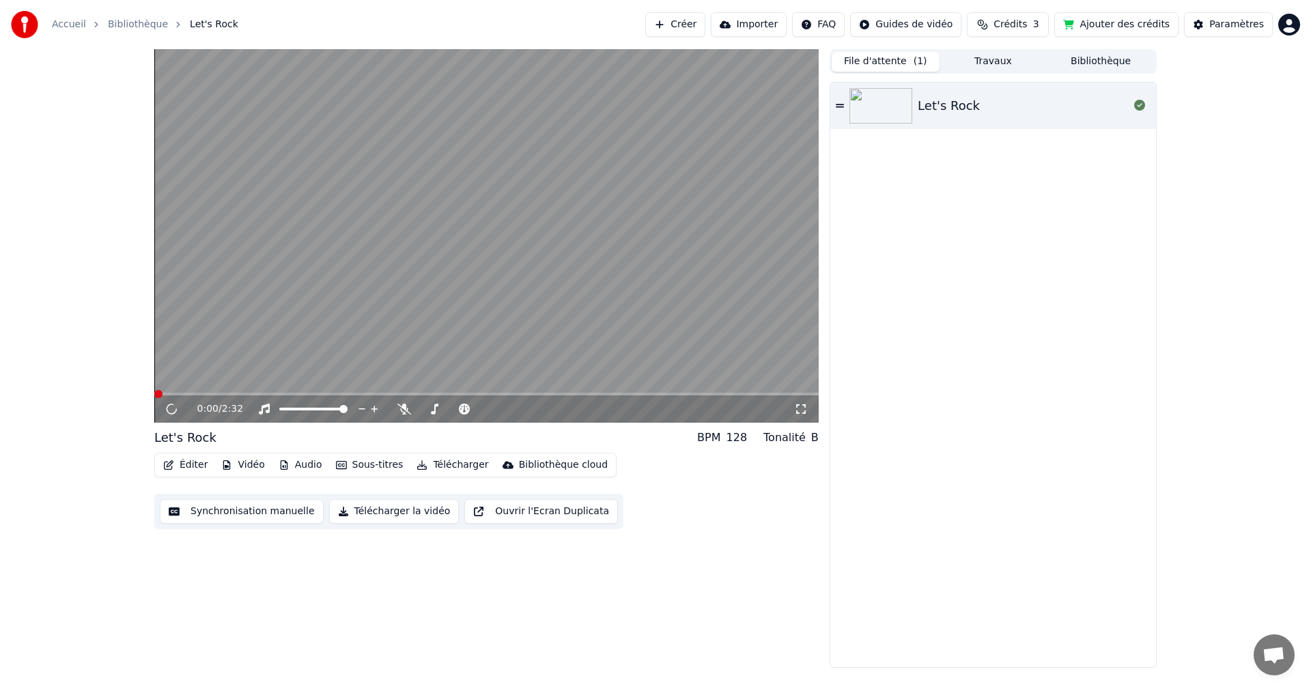
click at [193, 463] on button "Éditer" at bounding box center [185, 464] width 55 height 19
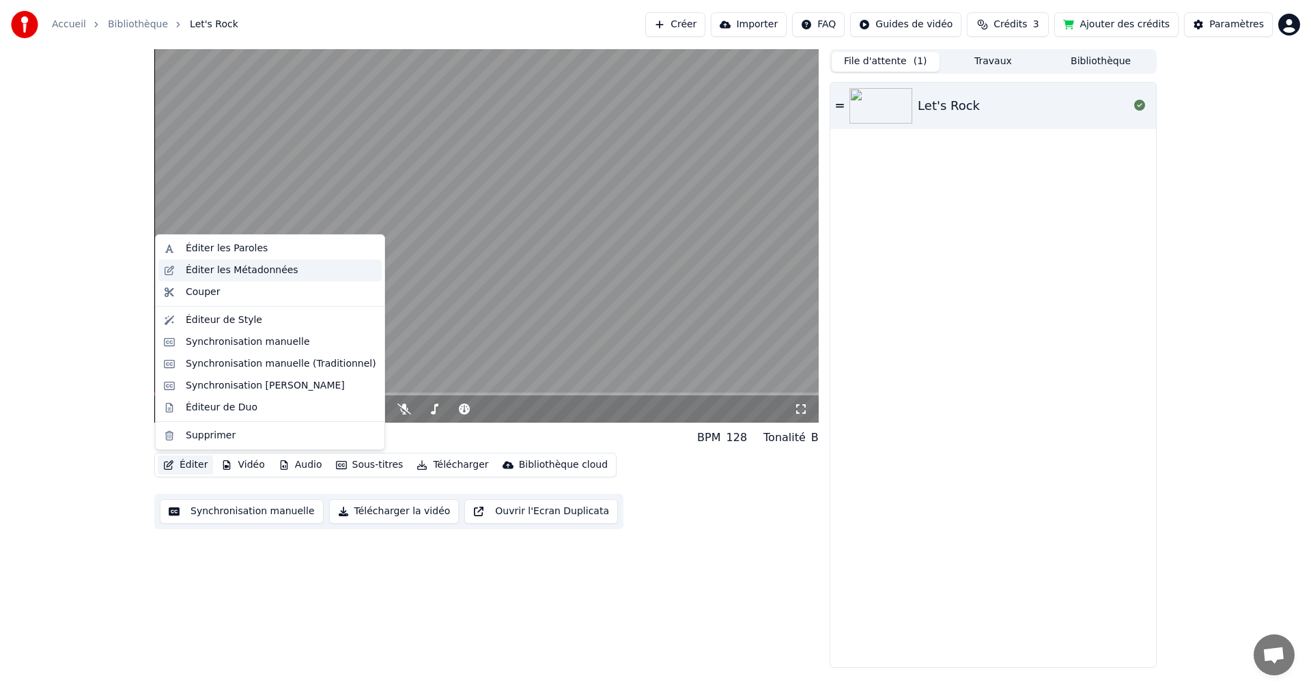
click at [244, 275] on div "Éditer les Métadonnées" at bounding box center [242, 270] width 113 height 14
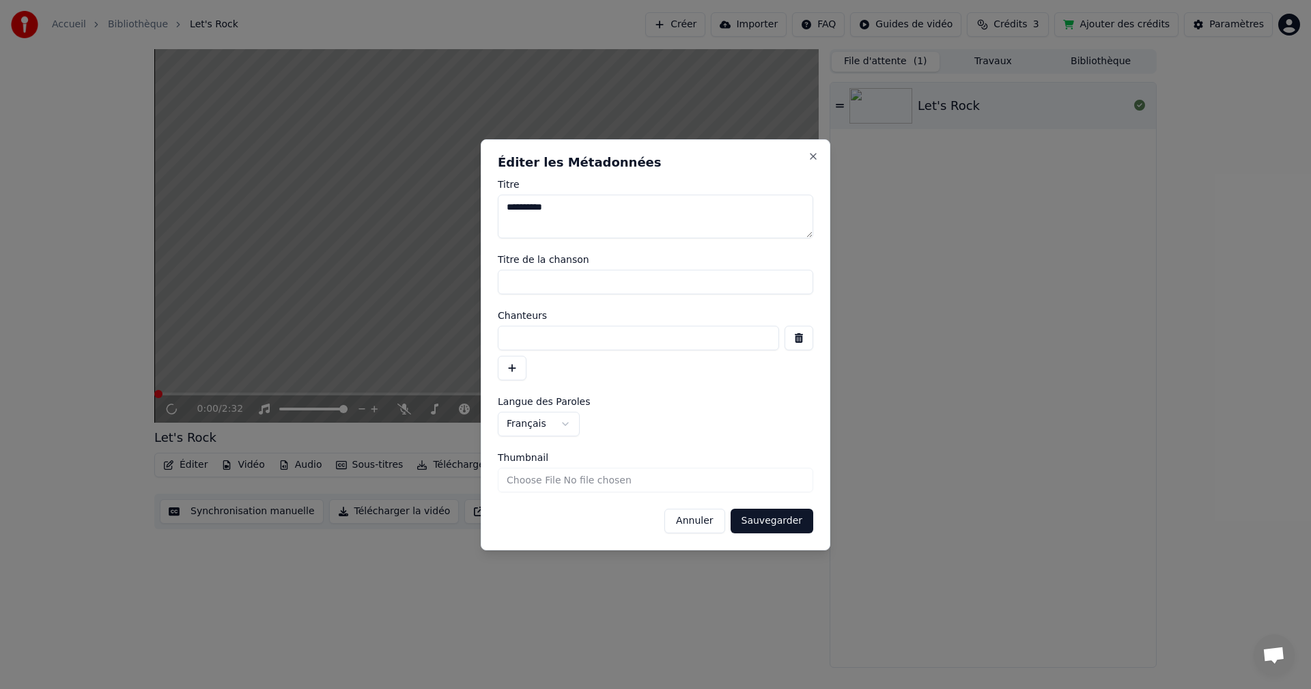
click at [702, 523] on button "Annuler" at bounding box center [694, 521] width 60 height 25
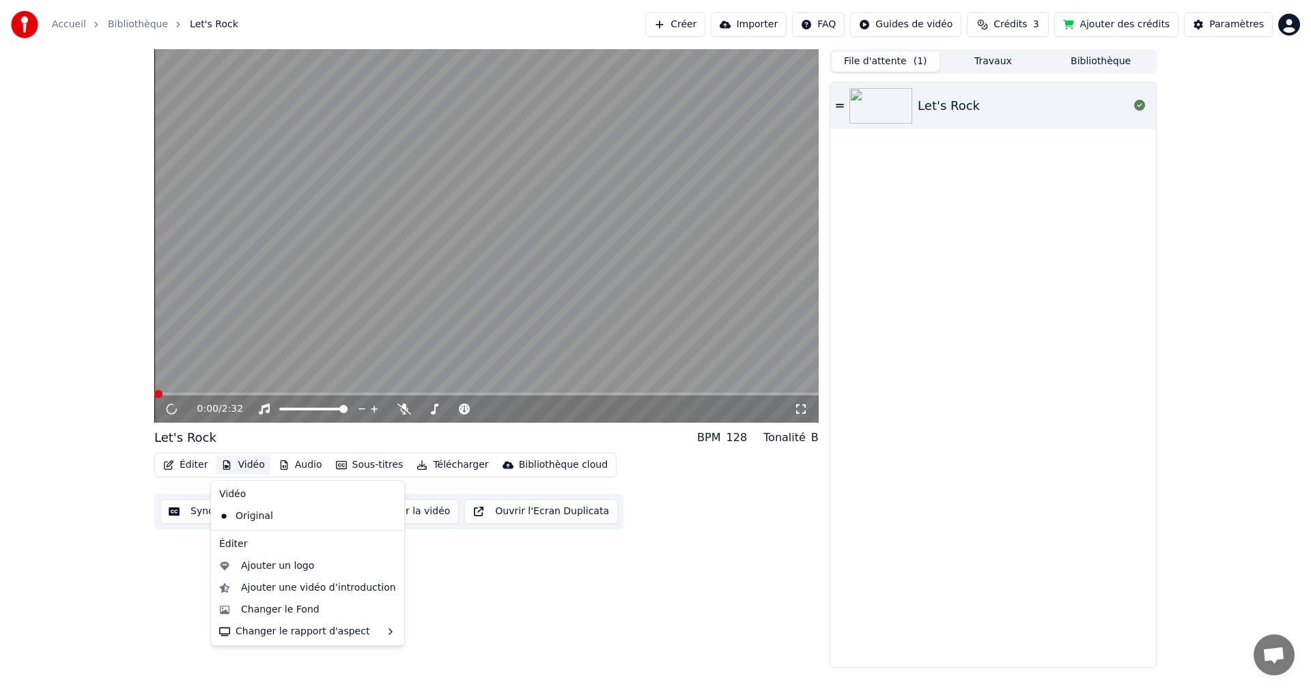
click at [236, 461] on button "Vidéo" at bounding box center [243, 464] width 54 height 19
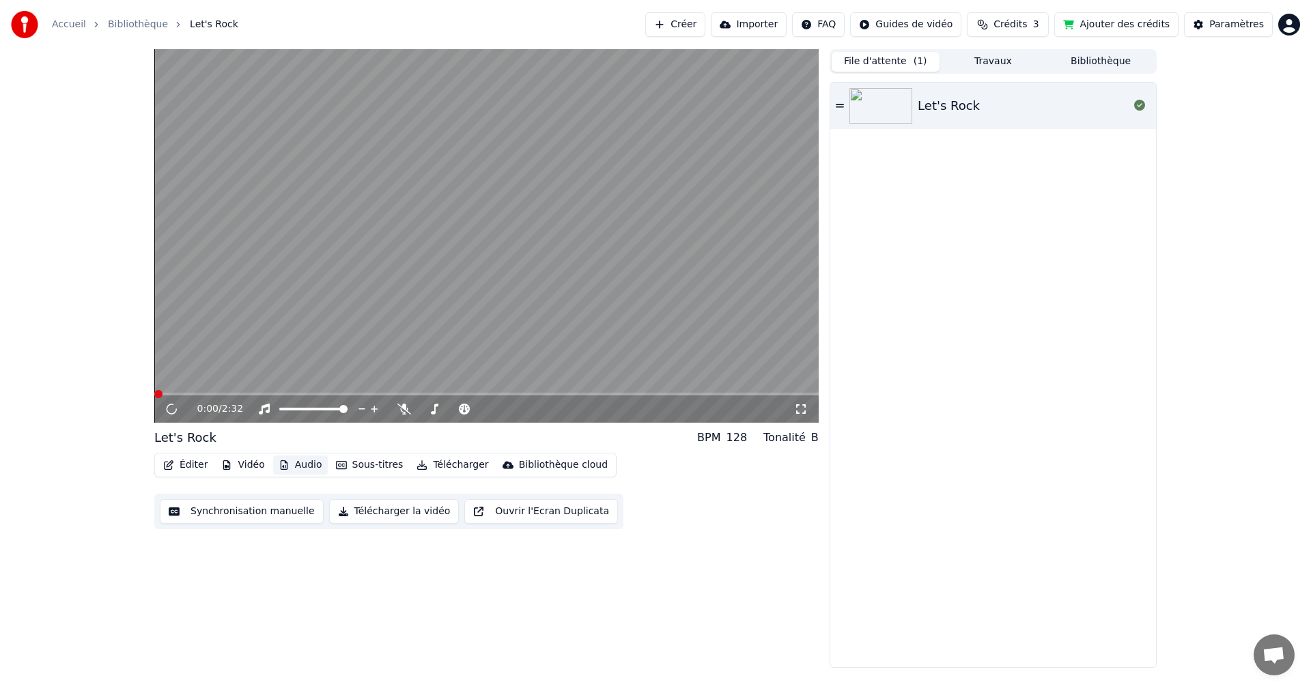
click at [296, 468] on button "Audio" at bounding box center [300, 464] width 55 height 19
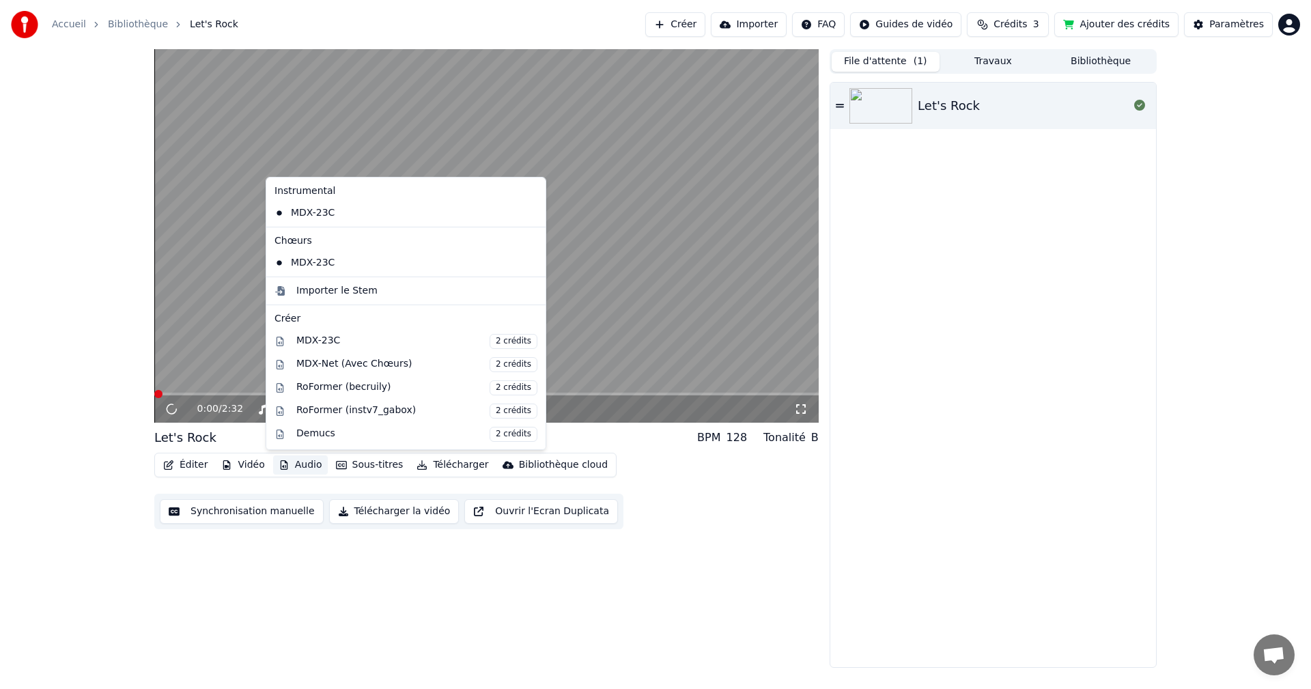
click at [296, 468] on button "Audio" at bounding box center [300, 464] width 55 height 19
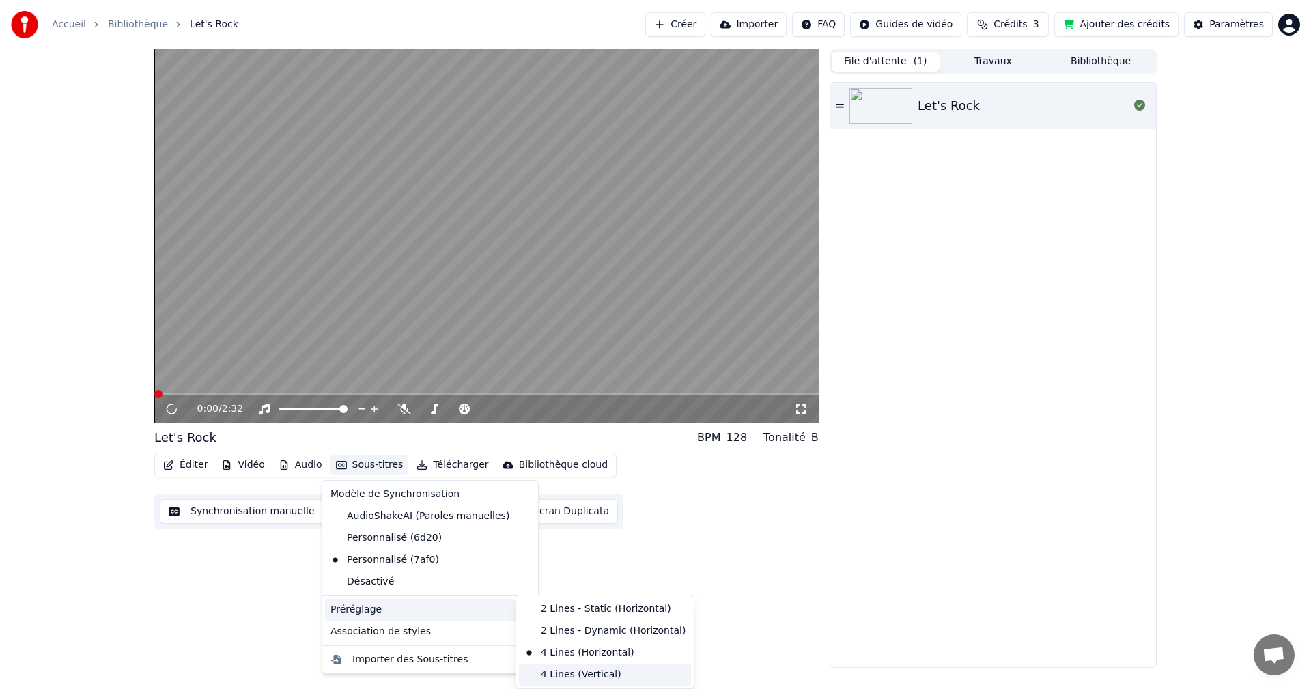
click at [541, 676] on div "4 Lines (Vertical)" at bounding box center [605, 674] width 172 height 22
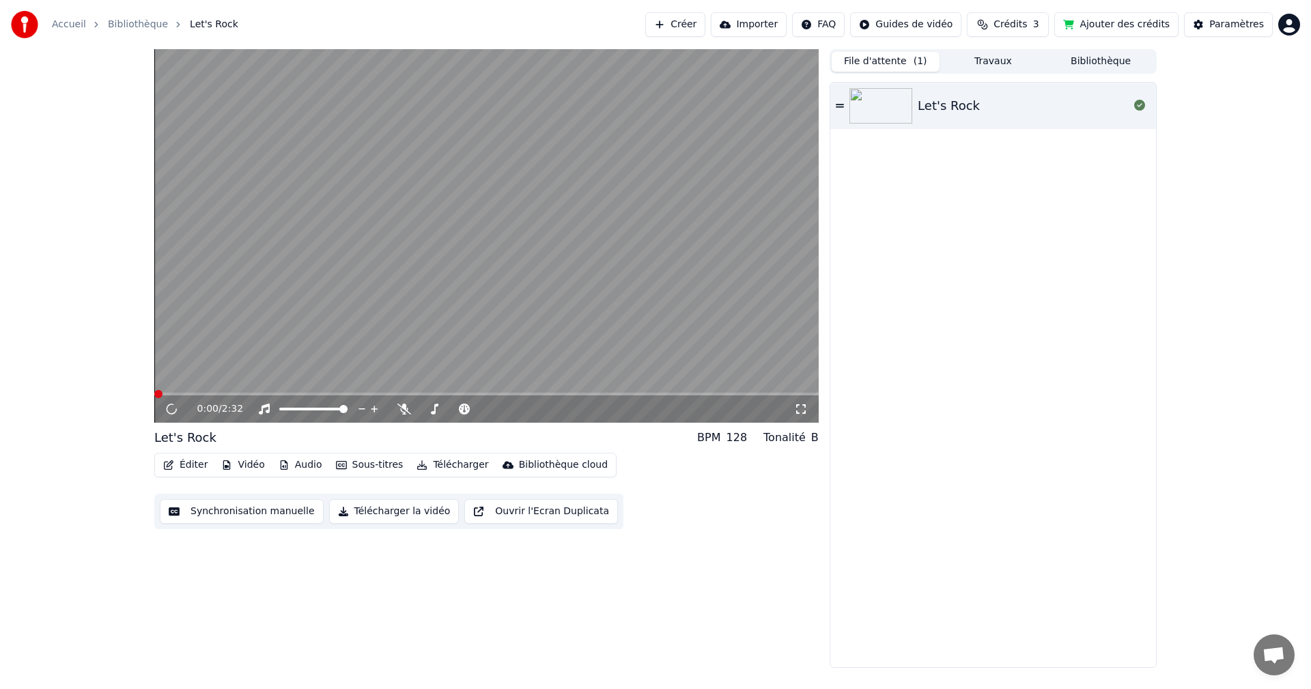
click at [163, 396] on div "0:00 / 2:32" at bounding box center [486, 408] width 664 height 27
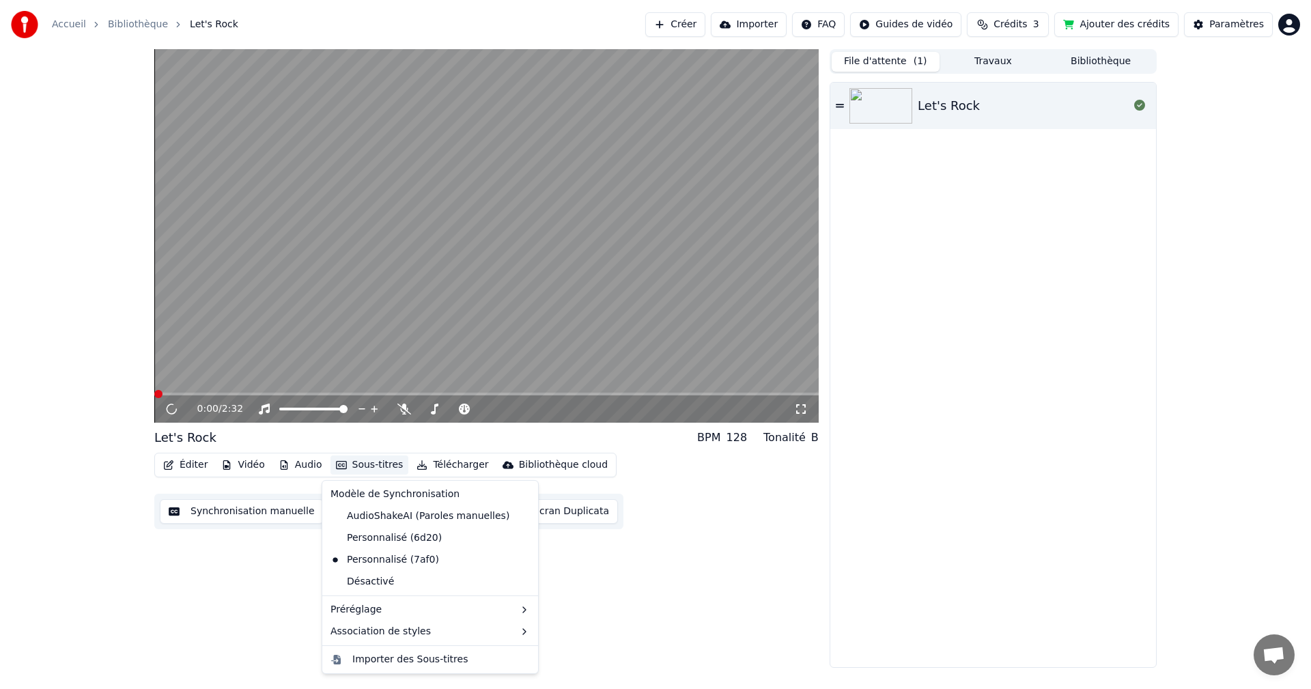
click at [390, 468] on button "Sous-titres" at bounding box center [369, 464] width 78 height 19
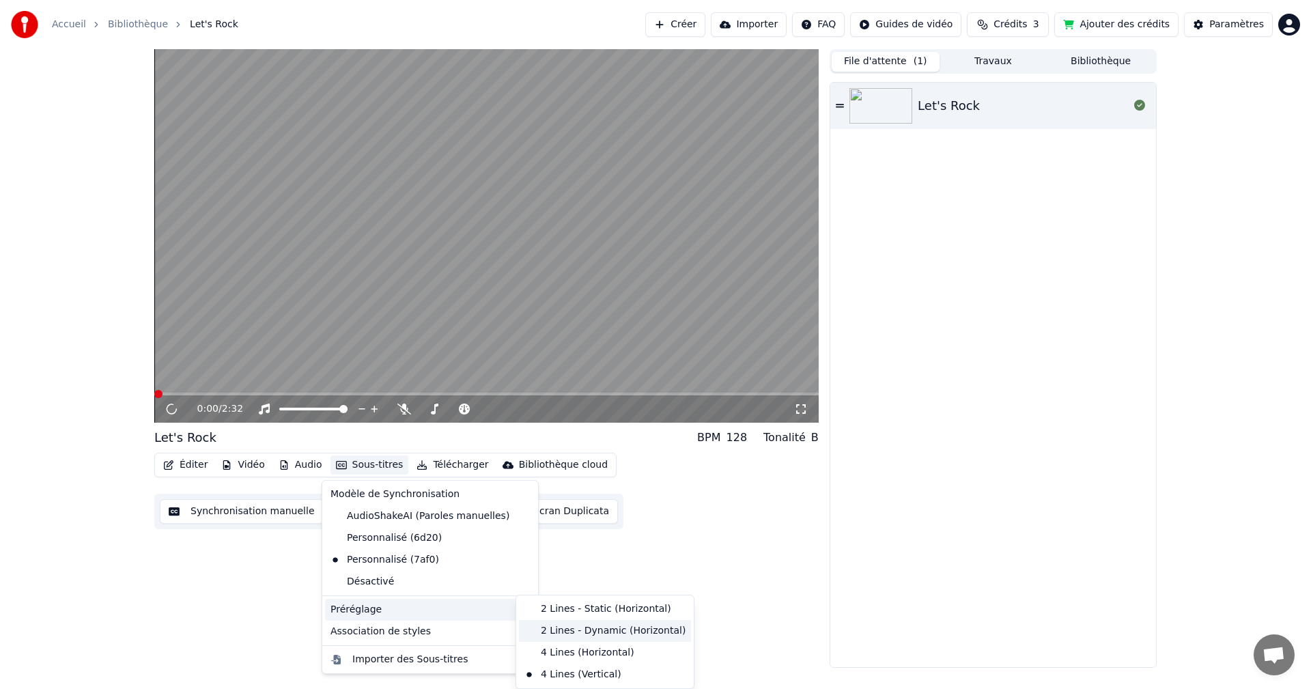
click at [558, 631] on div "2 Lines - Dynamic (Horizontal)" at bounding box center [605, 631] width 172 height 22
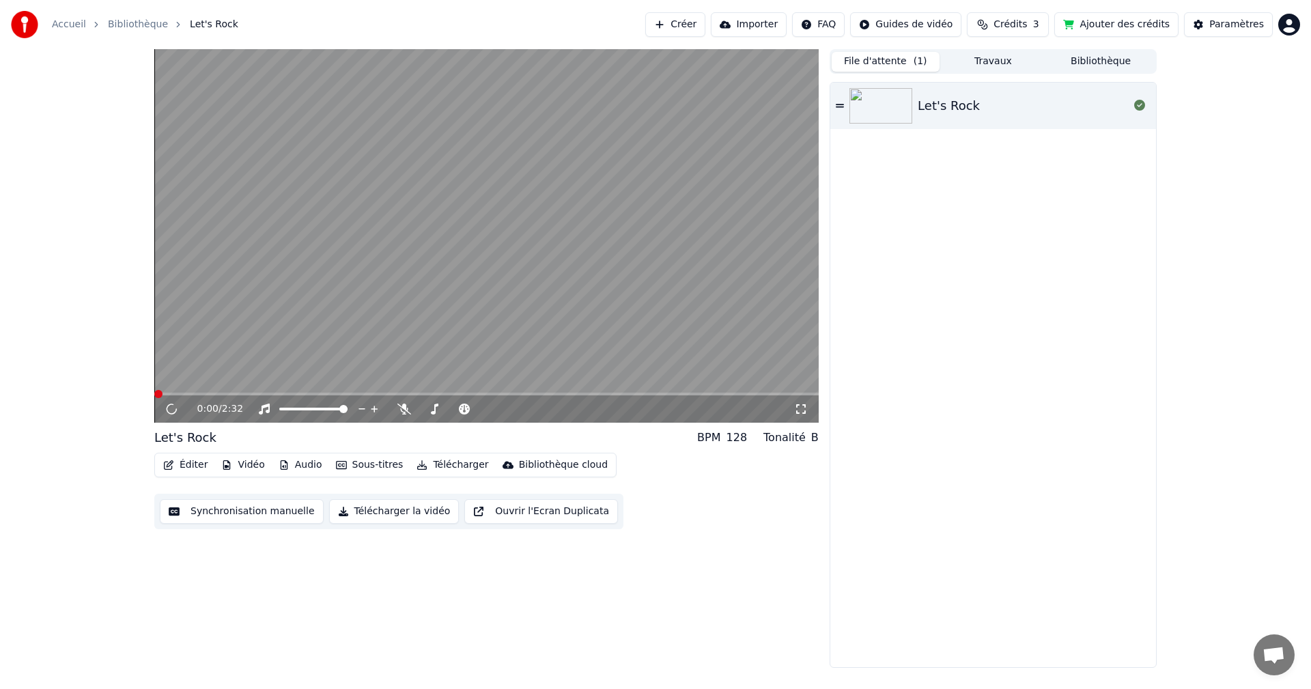
click at [346, 462] on button "Sous-titres" at bounding box center [369, 464] width 78 height 19
click at [631, 645] on div "0:00 / 2:32 Let's Rock BPM 128 Tonalité B Éditer Vidéo Audio Sous-titres Téléch…" at bounding box center [486, 358] width 664 height 618
click at [174, 404] on icon at bounding box center [171, 409] width 13 height 14
click at [958, 103] on div "Let's Rock" at bounding box center [948, 105] width 62 height 19
click at [866, 103] on img at bounding box center [880, 105] width 63 height 35
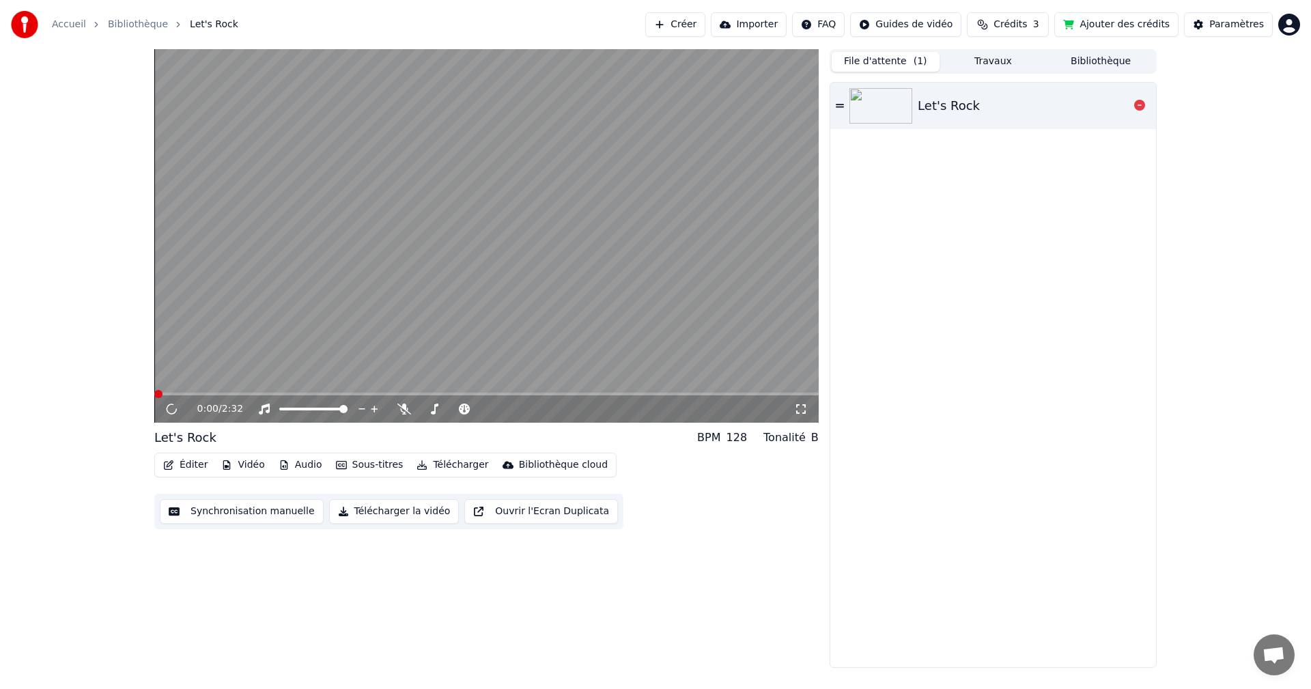
click at [866, 103] on img at bounding box center [880, 105] width 63 height 35
click at [405, 408] on icon at bounding box center [404, 408] width 14 height 11
click at [403, 408] on icon at bounding box center [404, 408] width 8 height 11
click at [806, 407] on icon at bounding box center [801, 408] width 14 height 11
click at [216, 509] on button "Synchronisation manuelle" at bounding box center [242, 511] width 164 height 25
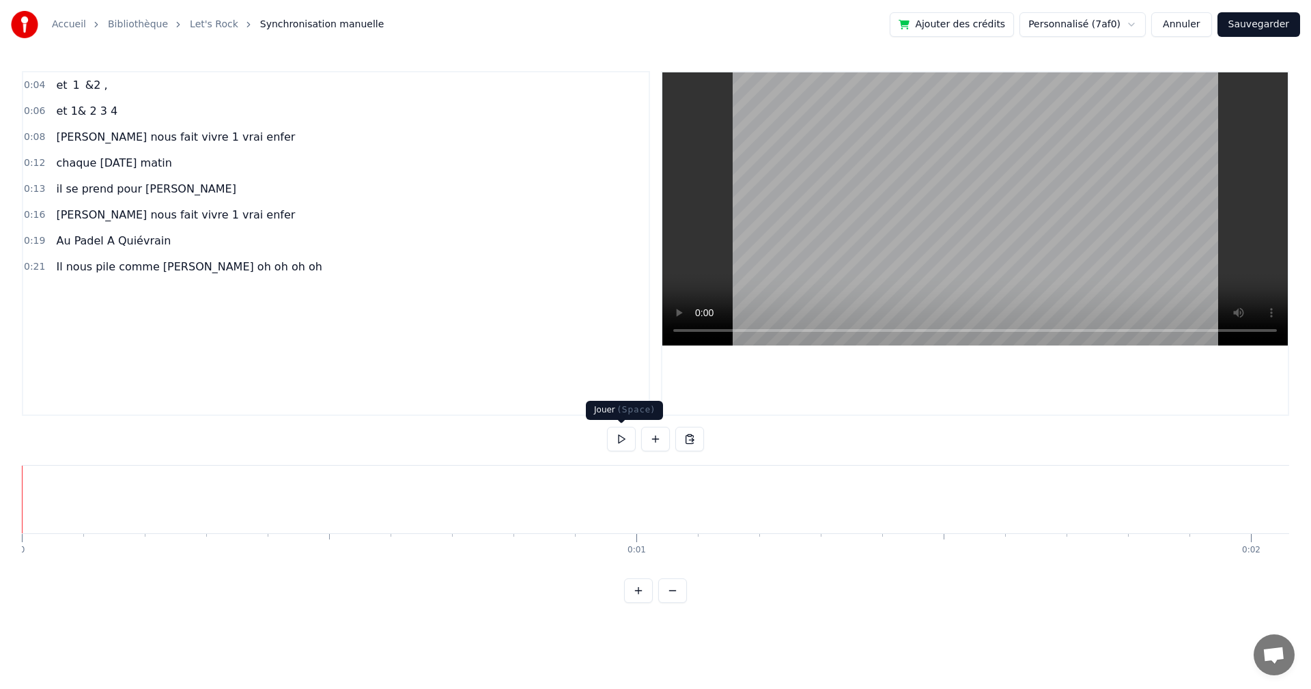
click at [619, 437] on button at bounding box center [621, 439] width 29 height 25
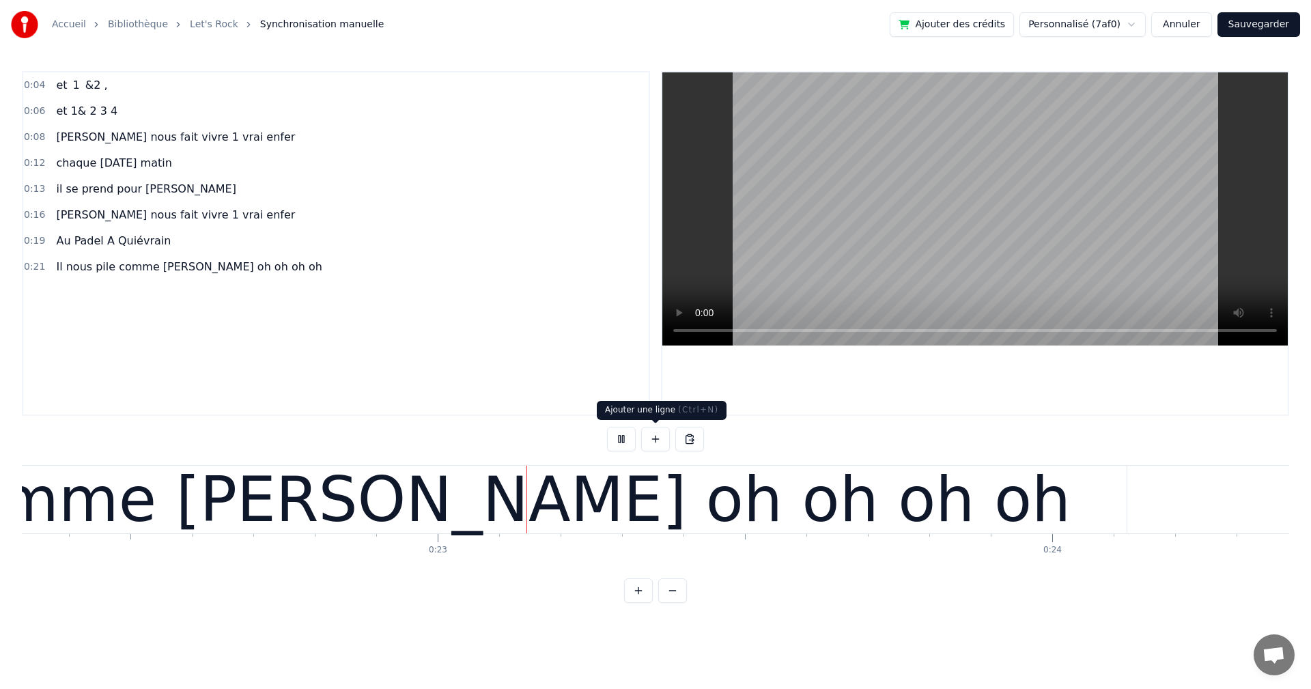
scroll to position [0, 13762]
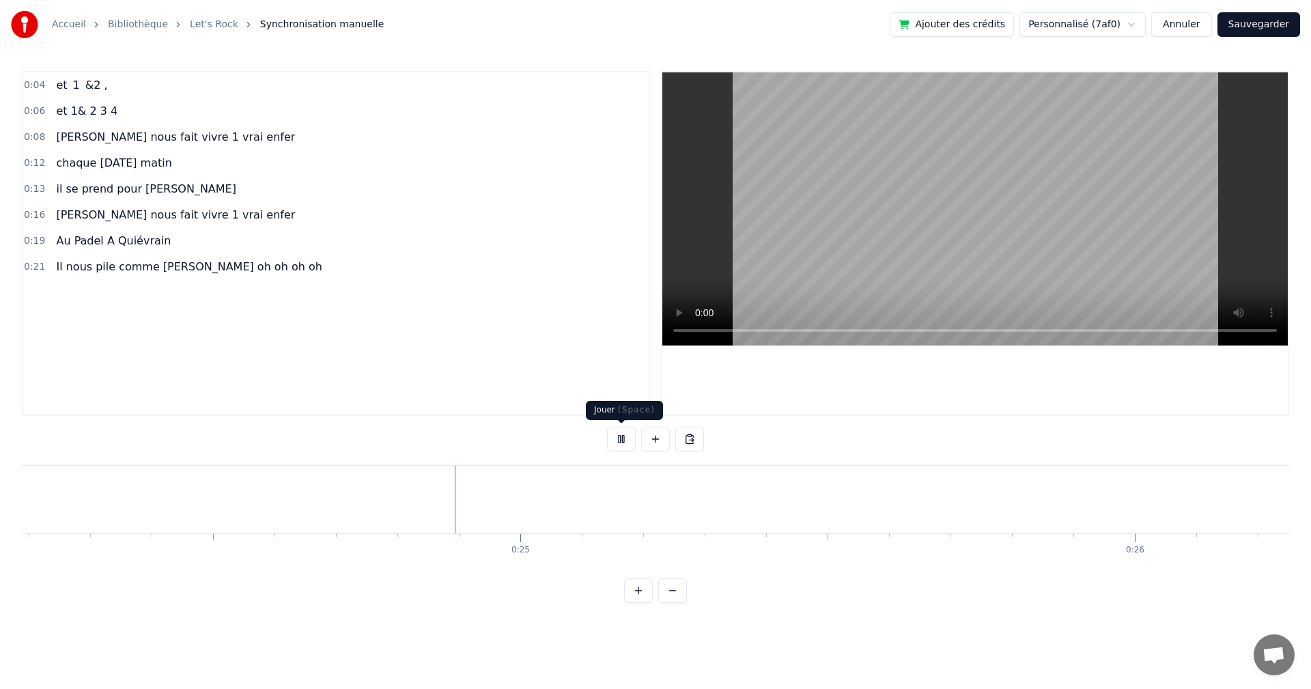
click at [618, 438] on button at bounding box center [621, 439] width 29 height 25
click at [147, 25] on link "Bibliothèque" at bounding box center [138, 25] width 60 height 14
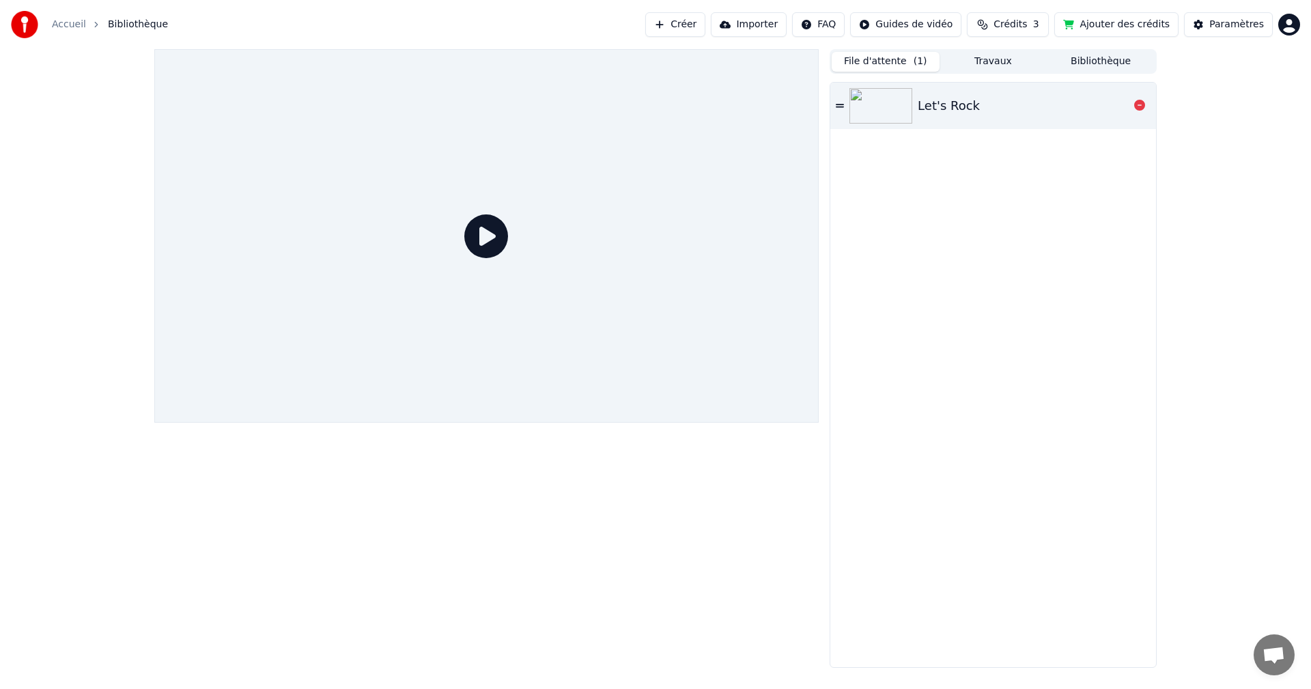
click at [932, 95] on div "Let's Rock" at bounding box center [993, 106] width 326 height 46
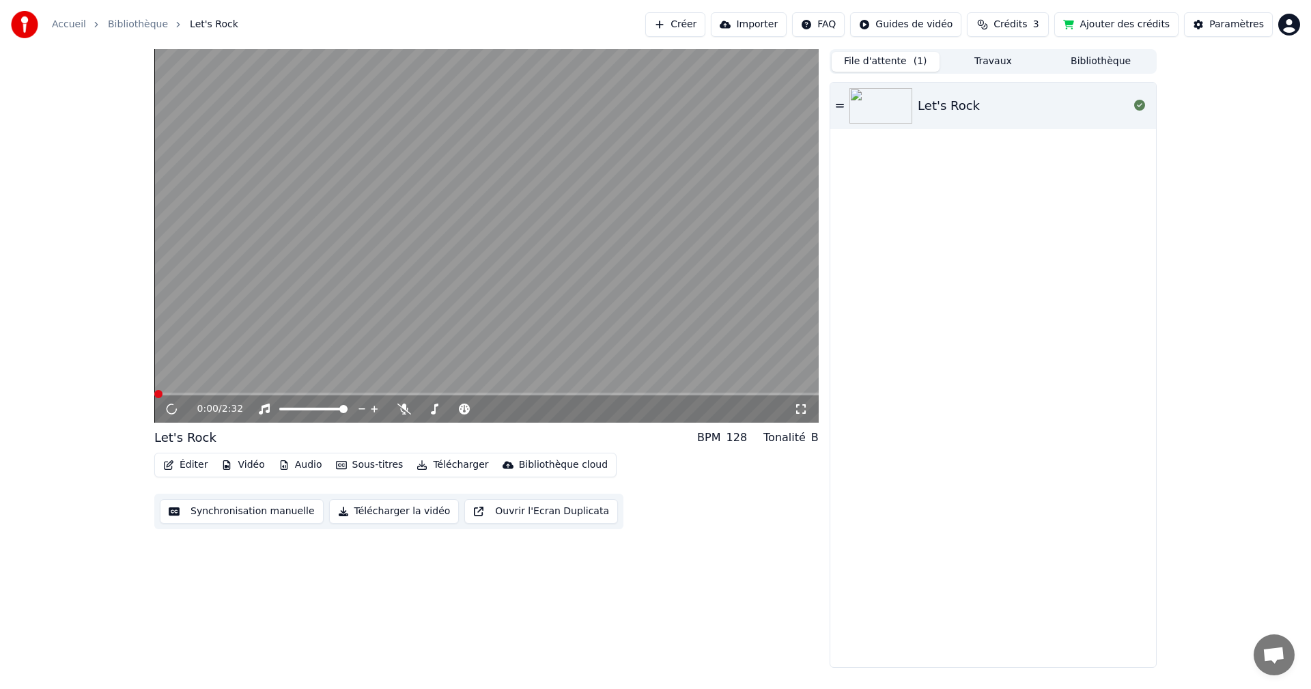
click at [379, 466] on button "Sous-titres" at bounding box center [369, 464] width 78 height 19
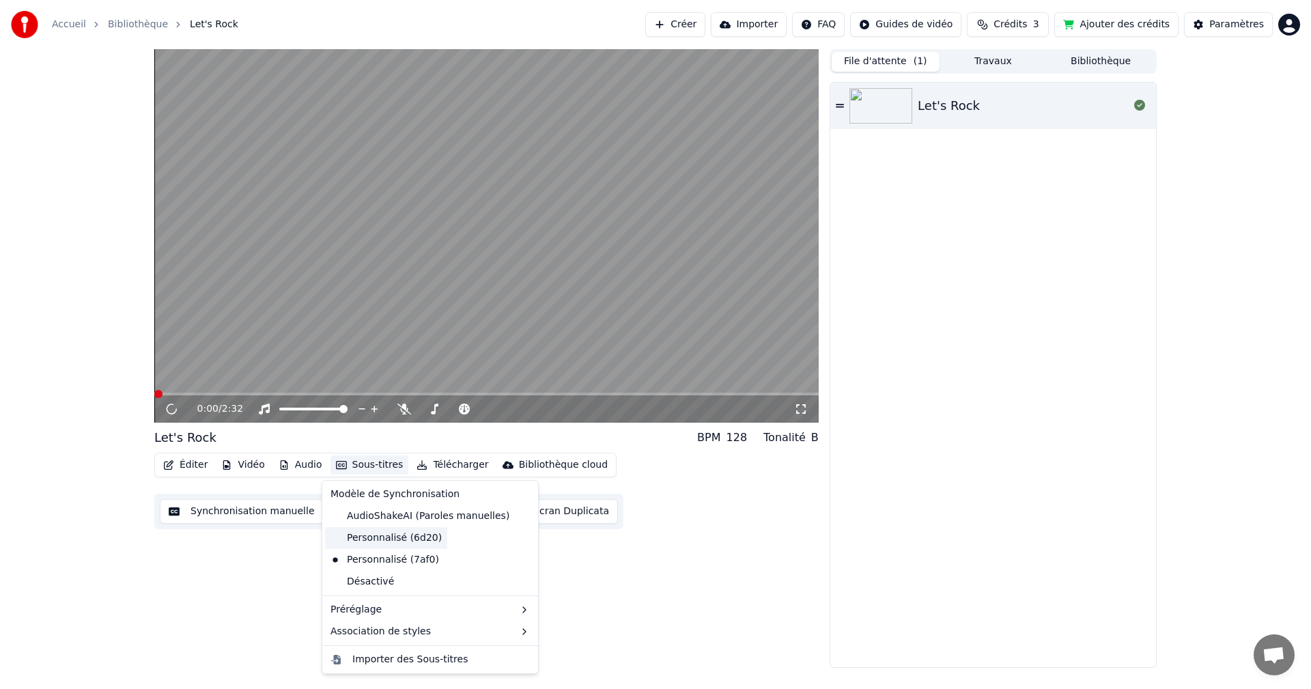
click at [377, 530] on div "Personnalisé (6d20)" at bounding box center [386, 538] width 122 height 22
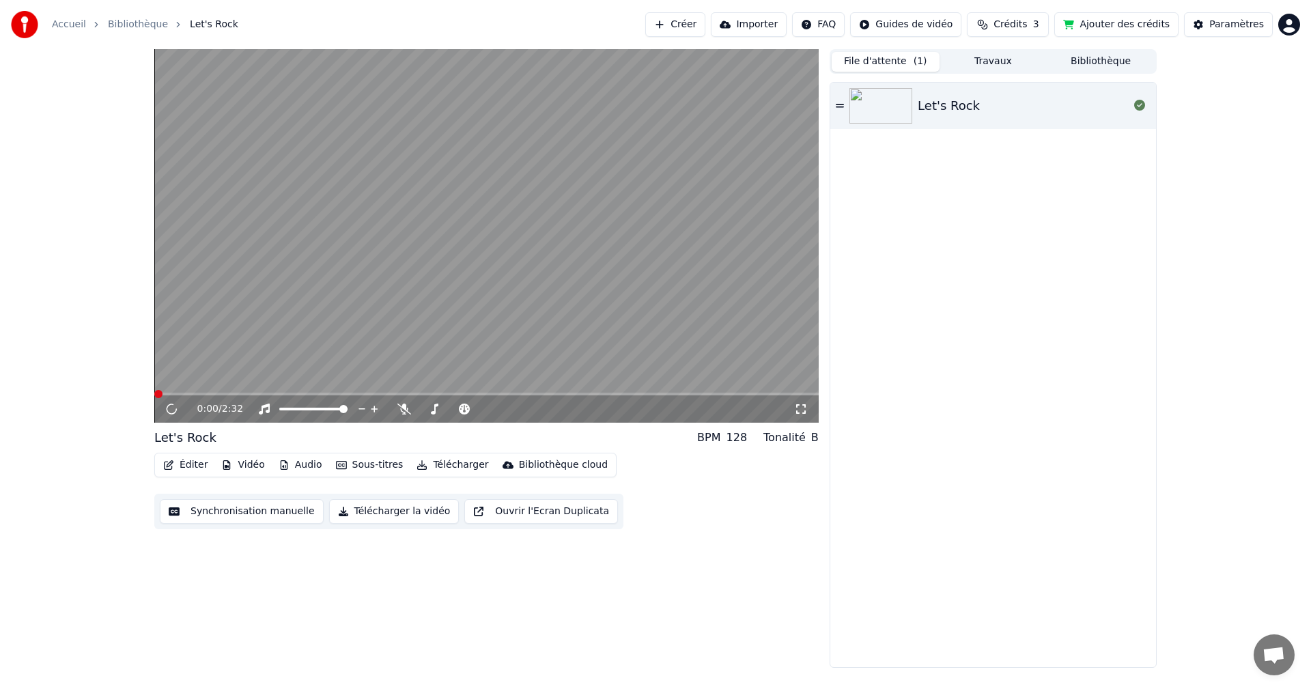
click at [368, 459] on button "Sous-titres" at bounding box center [369, 464] width 78 height 19
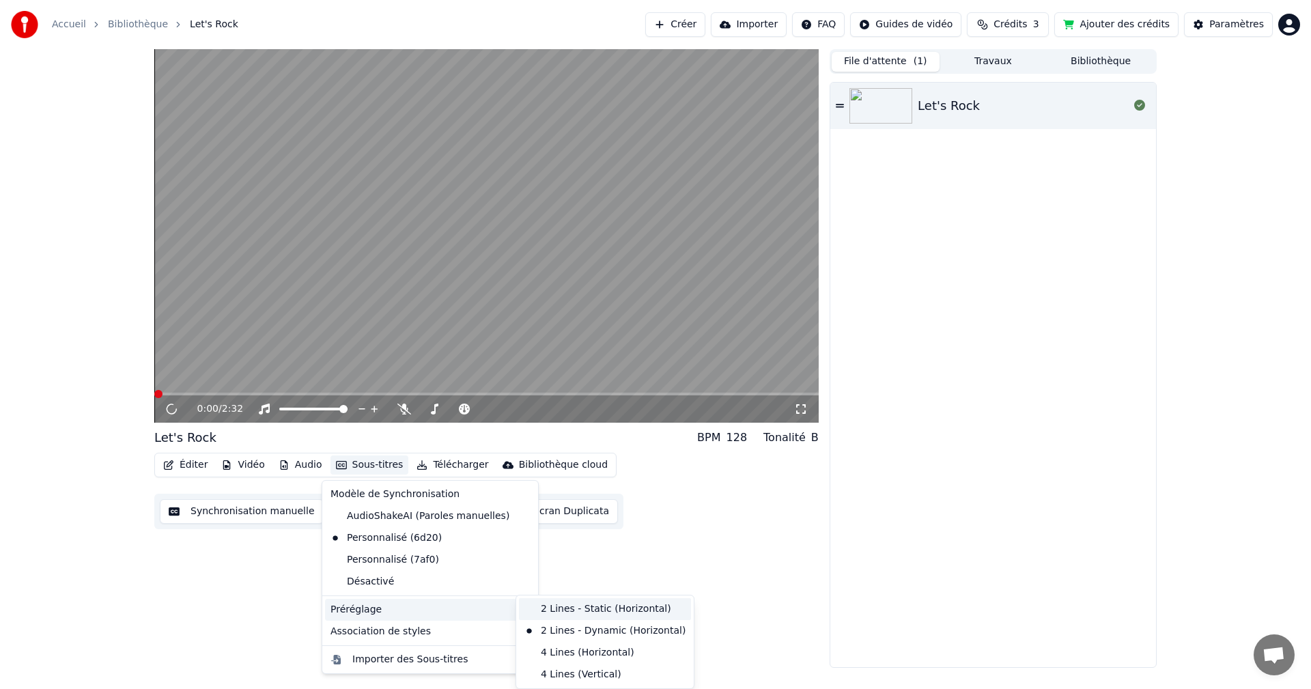
click at [530, 609] on div "2 Lines - Static (Horizontal)" at bounding box center [605, 609] width 172 height 22
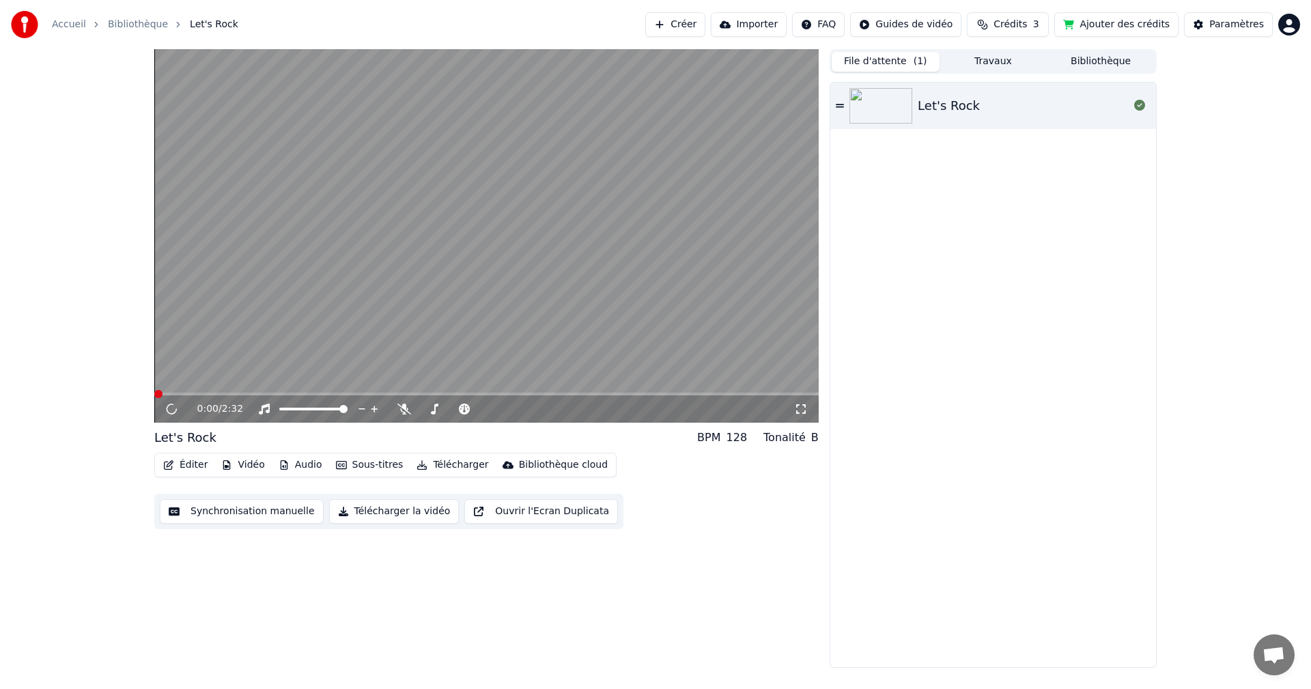
click at [162, 396] on span at bounding box center [158, 394] width 8 height 8
click at [214, 393] on span at bounding box center [218, 394] width 8 height 8
click at [154, 398] on span at bounding box center [158, 394] width 8 height 8
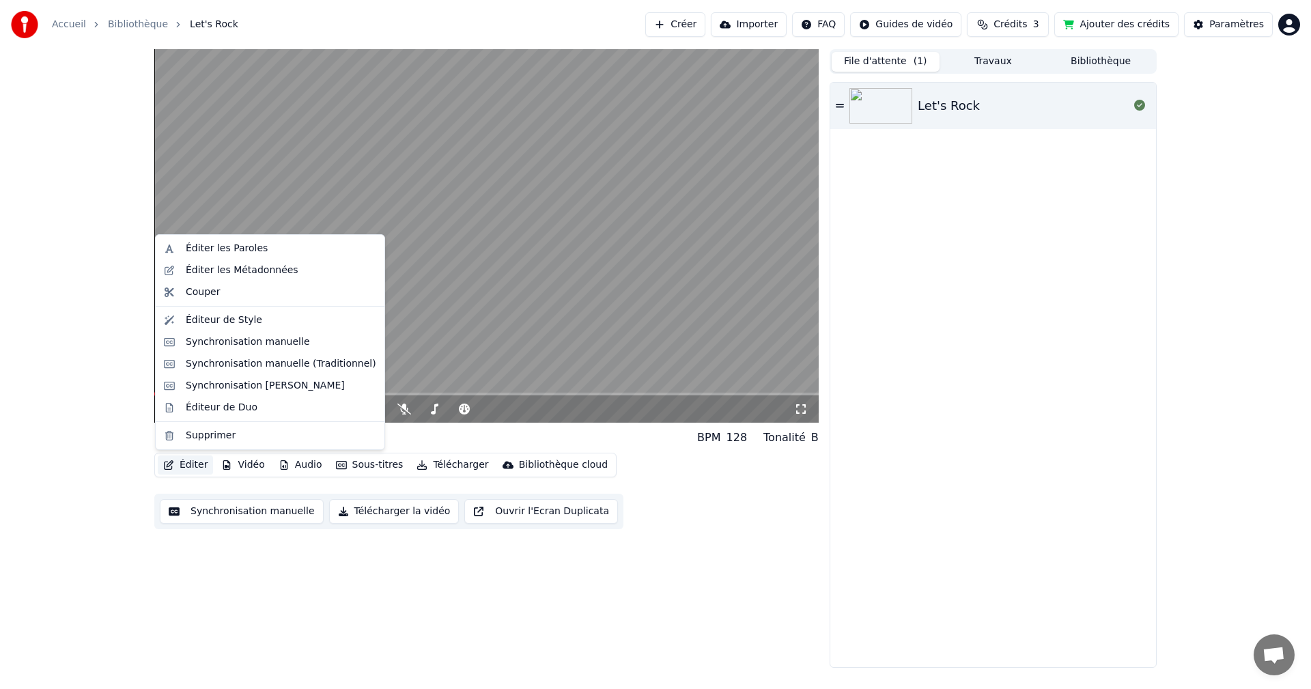
click at [192, 463] on button "Éditer" at bounding box center [185, 464] width 55 height 19
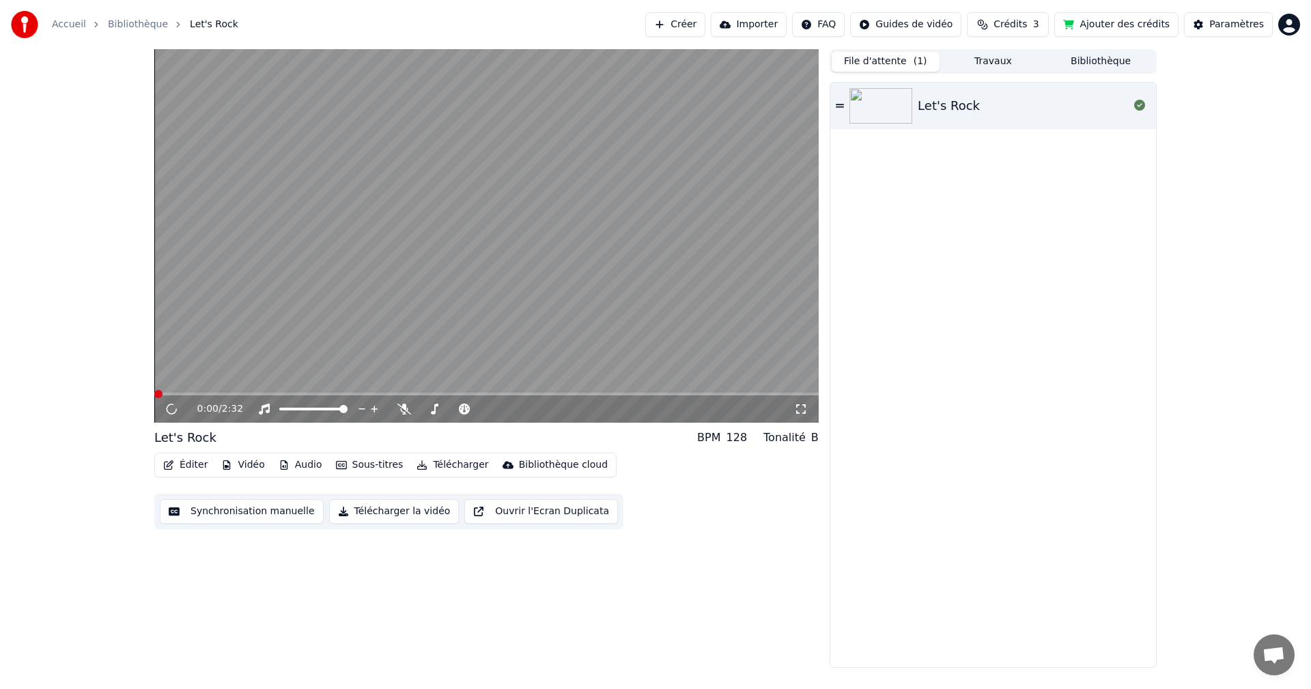
click at [642, 326] on video at bounding box center [486, 235] width 664 height 373
click at [261, 513] on button "Synchronisation manuelle" at bounding box center [242, 511] width 164 height 25
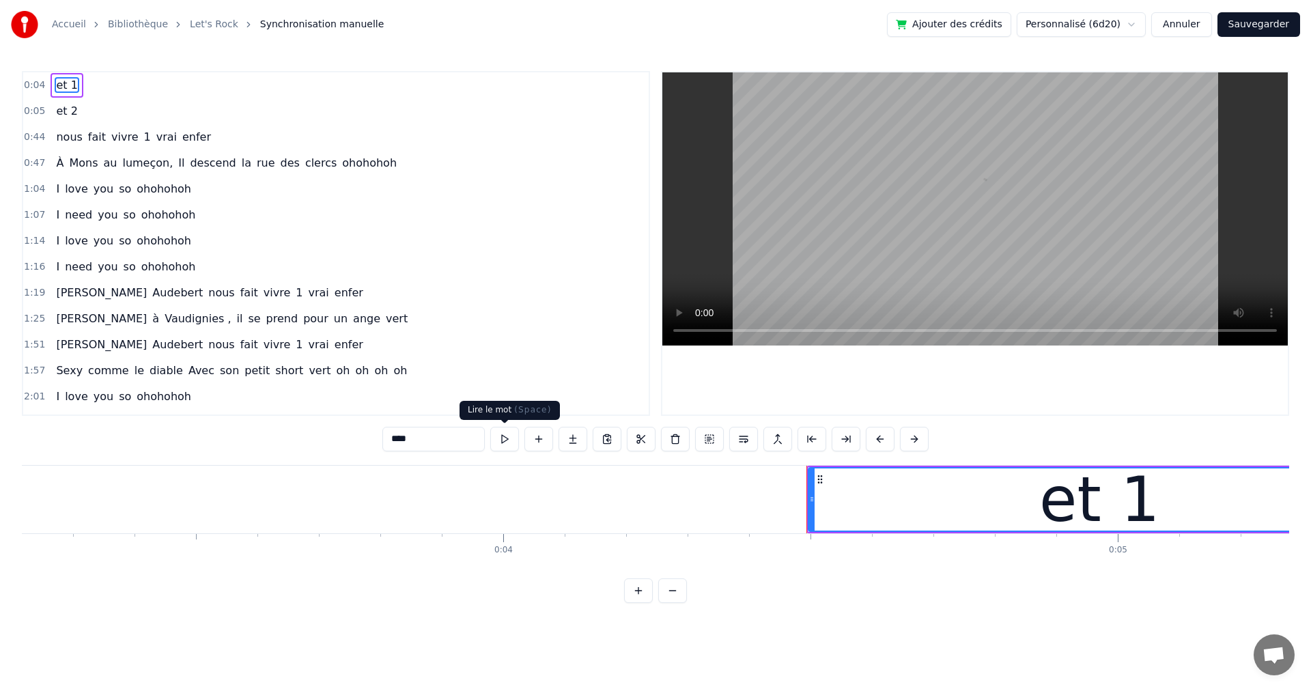
scroll to position [0, 2692]
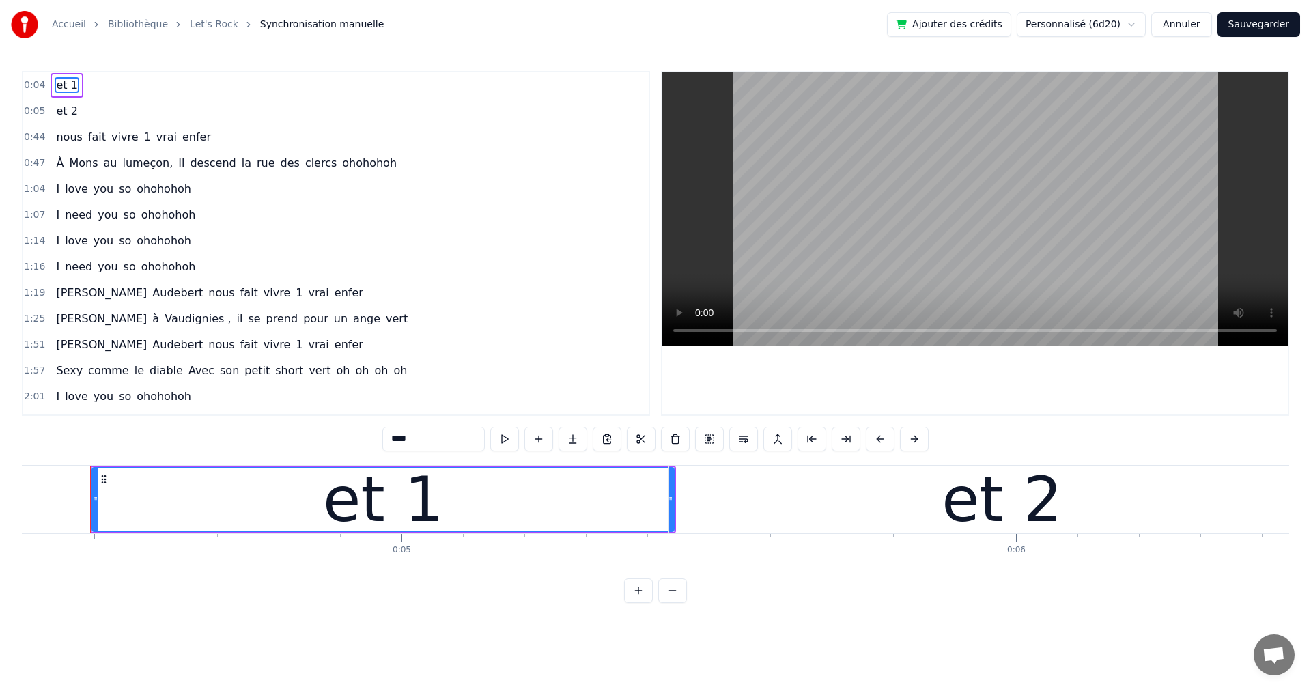
click at [542, 507] on div "et 1" at bounding box center [383, 499] width 580 height 62
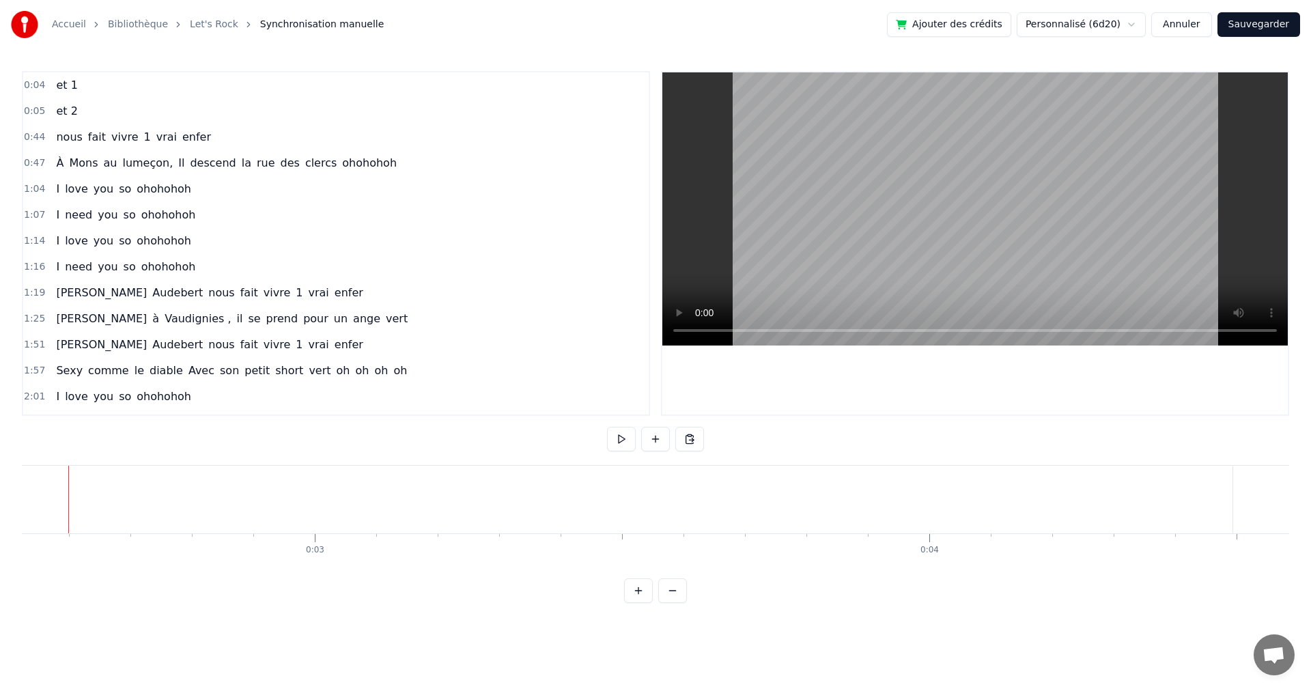
scroll to position [0, 1528]
drag, startPoint x: 90, startPoint y: 504, endPoint x: 0, endPoint y: 503, distance: 90.1
click at [0, 503] on div "Accueil Bibliothèque Let's Rock Synchronisation manuelle Ajouter des crédits Pe…" at bounding box center [655, 301] width 1311 height 603
click at [13, 496] on div "Accueil Bibliothèque Let's Rock Synchronisation manuelle Ajouter des crédits Pe…" at bounding box center [655, 301] width 1311 height 603
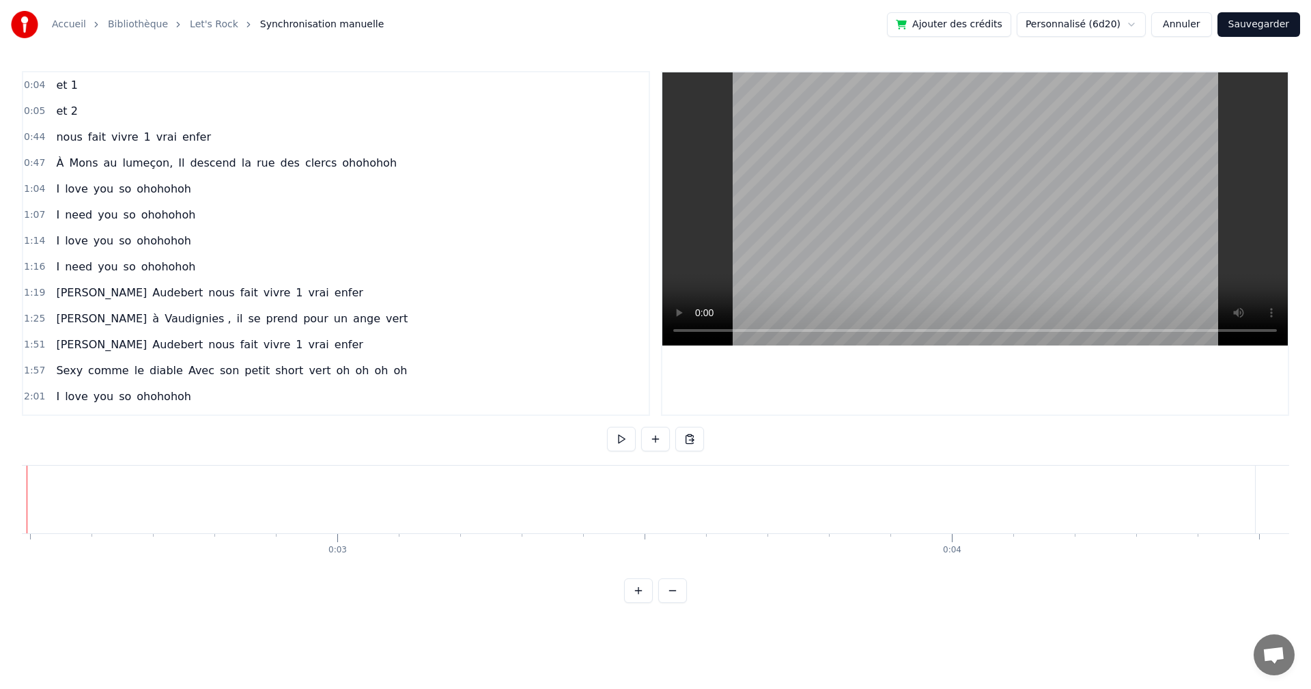
scroll to position [0, 1463]
drag, startPoint x: 620, startPoint y: 438, endPoint x: 620, endPoint y: 428, distance: 10.3
click at [618, 438] on button at bounding box center [621, 439] width 29 height 25
click at [89, 138] on span "fait" at bounding box center [97, 137] width 20 height 16
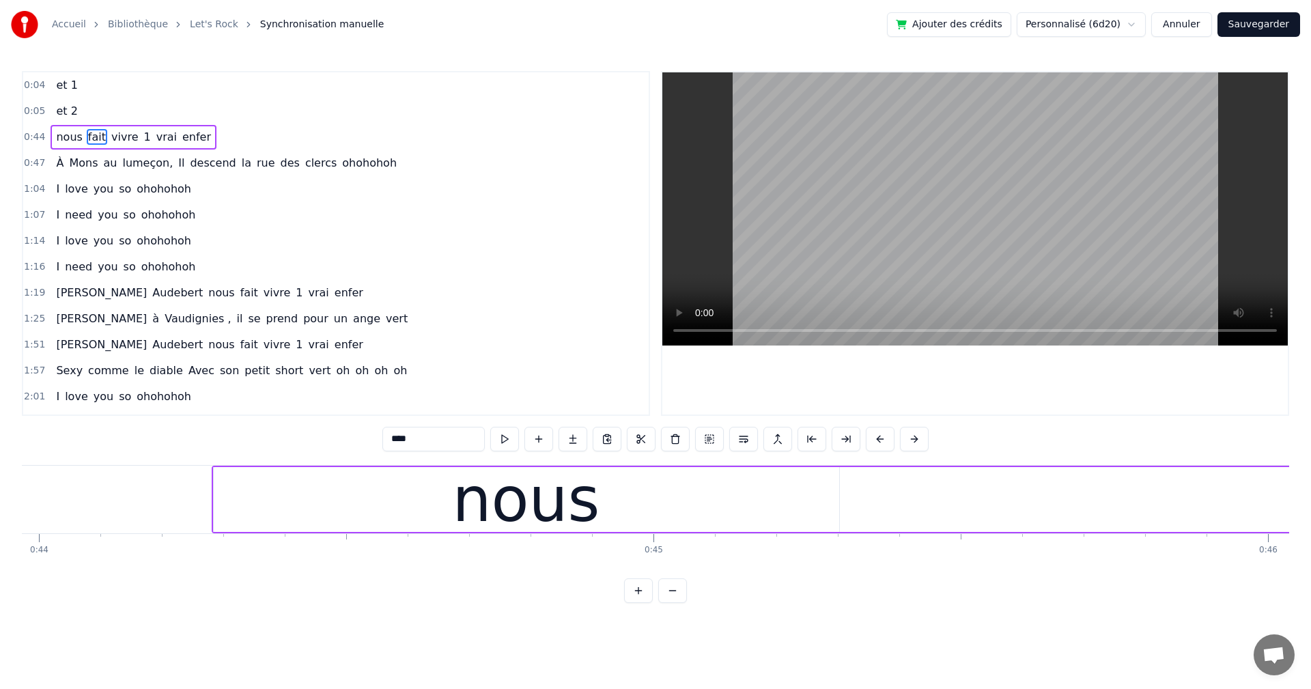
scroll to position [0, 28228]
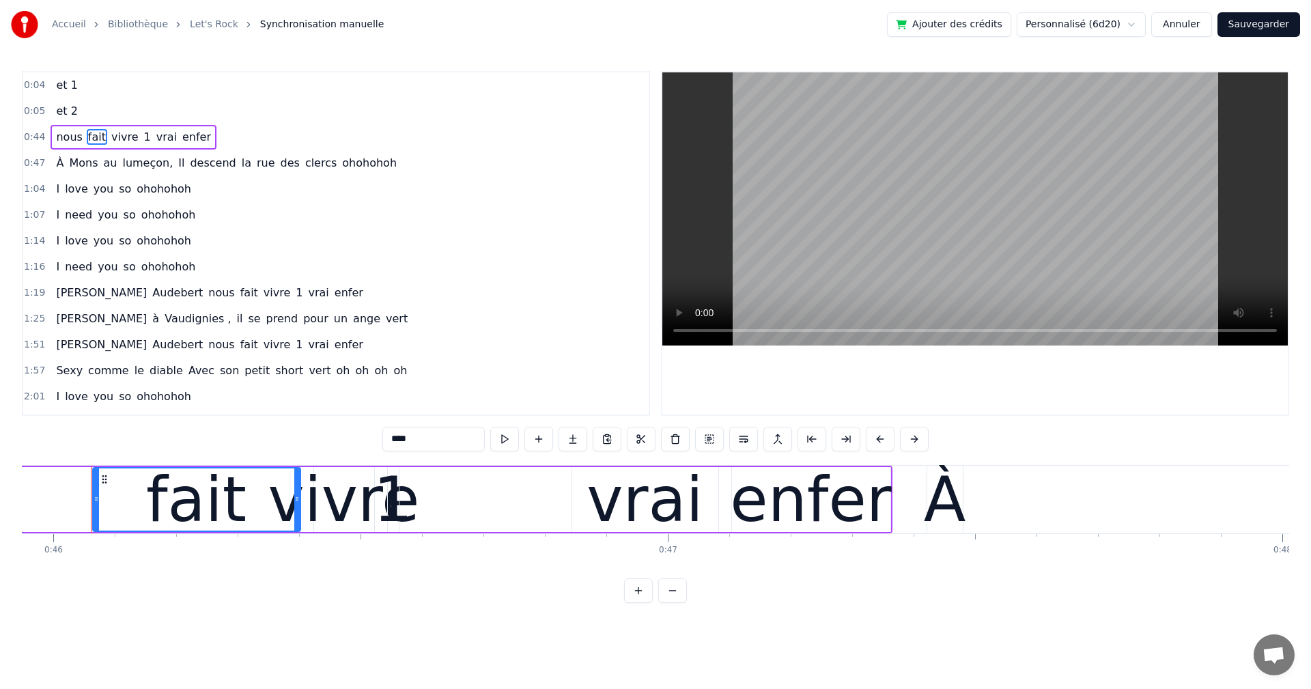
click at [55, 87] on span "et 1" at bounding box center [67, 85] width 24 height 16
type input "****"
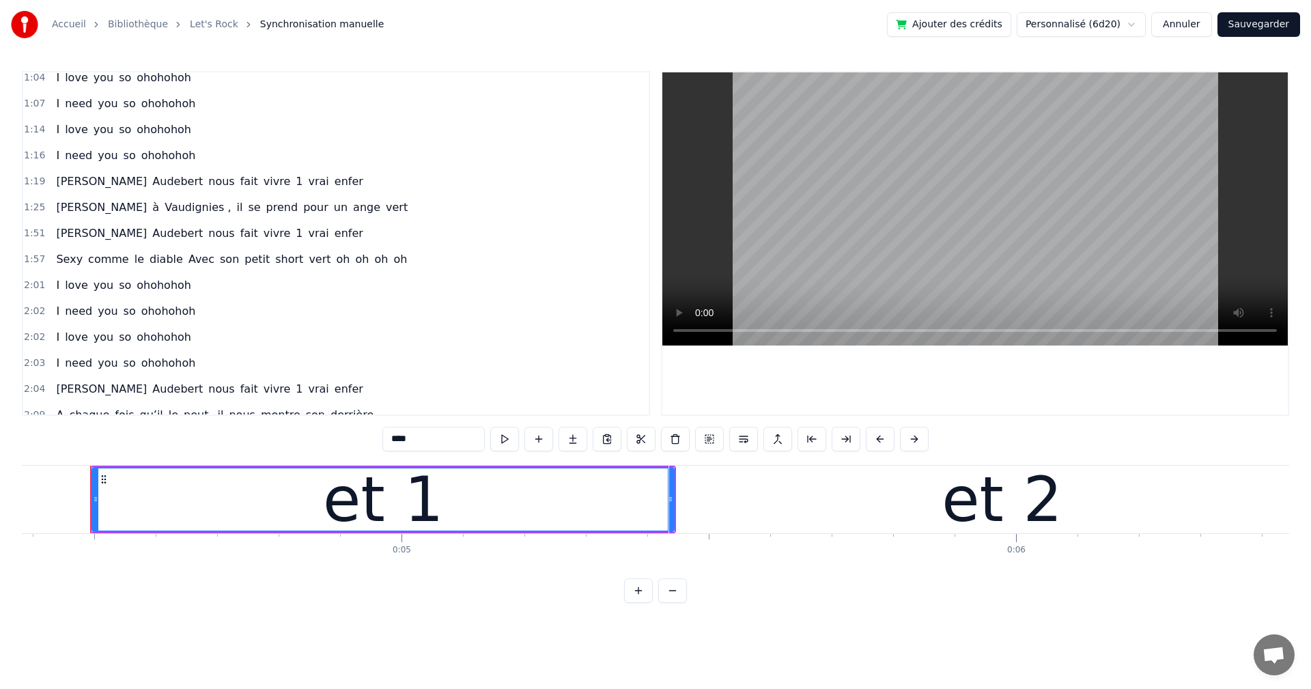
scroll to position [0, 0]
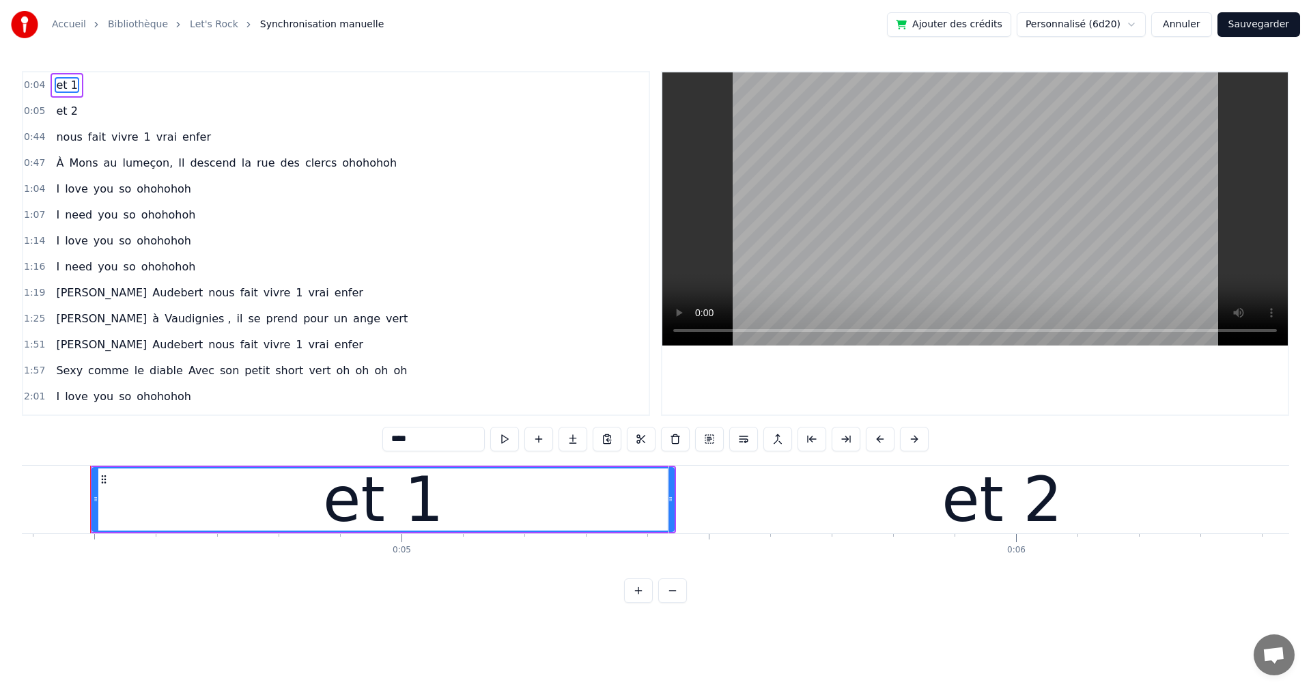
click at [65, 87] on span "et 1" at bounding box center [67, 85] width 24 height 16
click at [502, 442] on button at bounding box center [504, 439] width 29 height 25
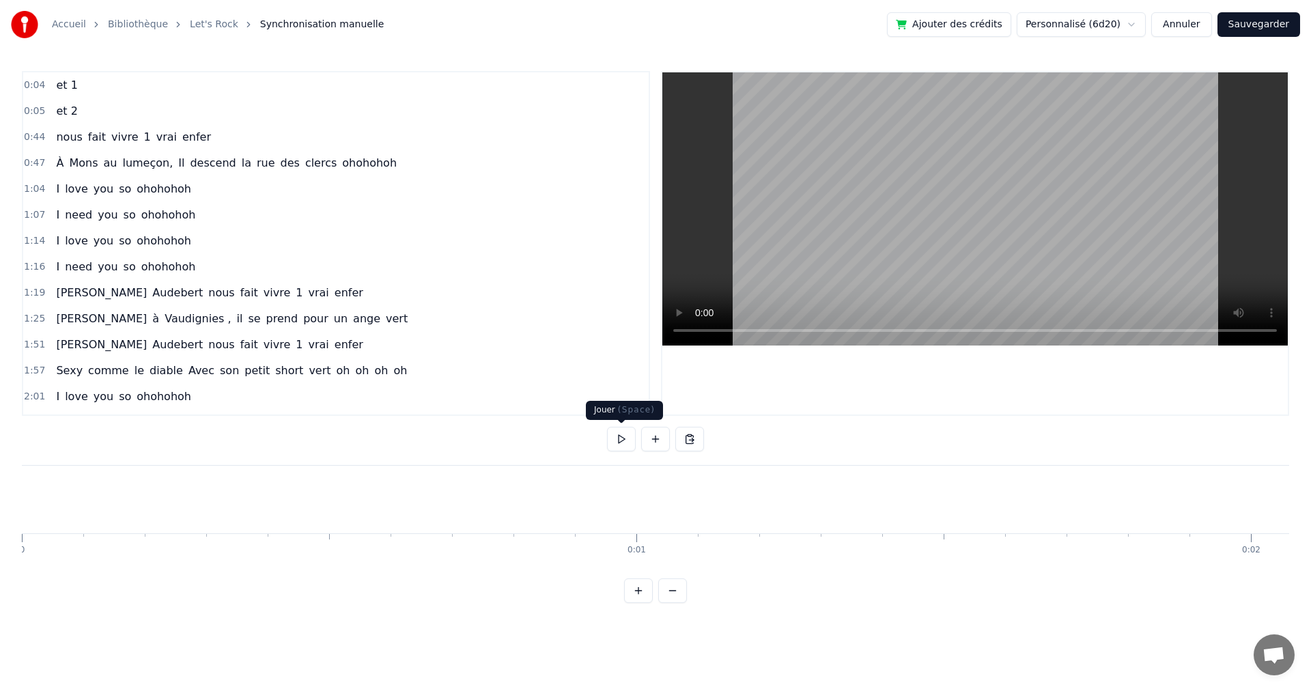
click at [611, 437] on button at bounding box center [621, 439] width 29 height 25
click at [167, 257] on div "I need you so ohohohoh" at bounding box center [126, 267] width 150 height 25
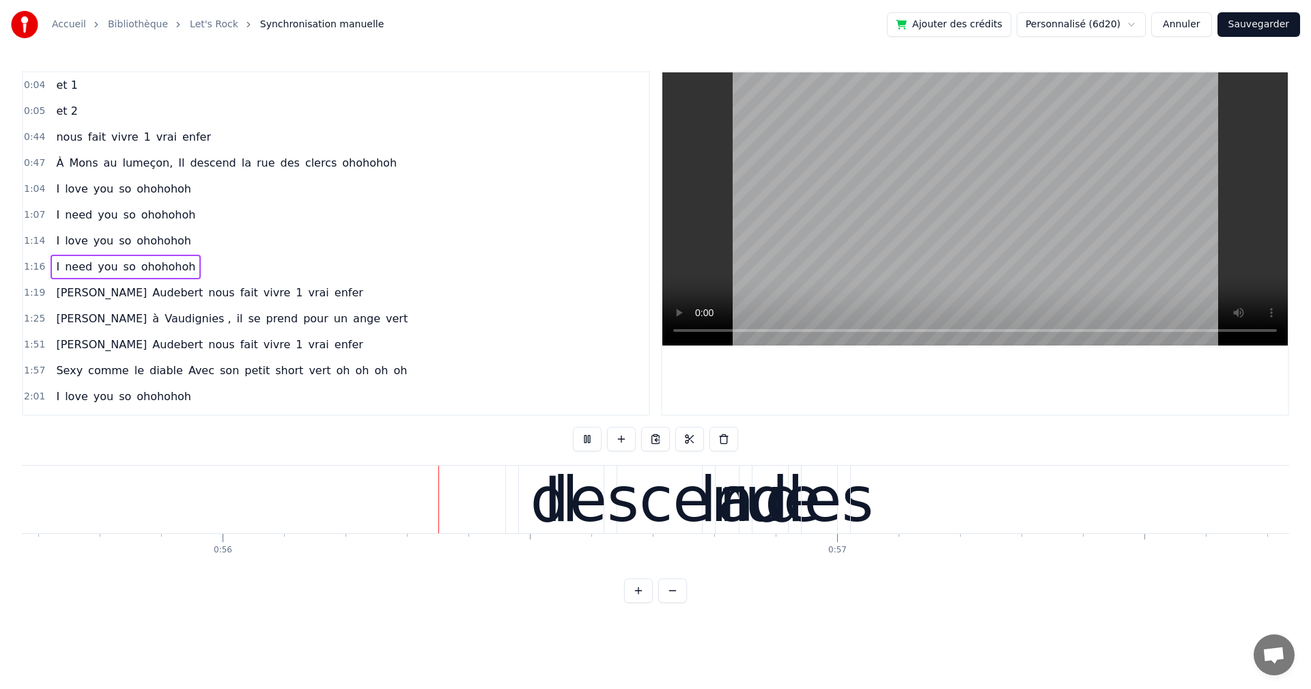
click at [69, 144] on span "nous" at bounding box center [69, 137] width 29 height 16
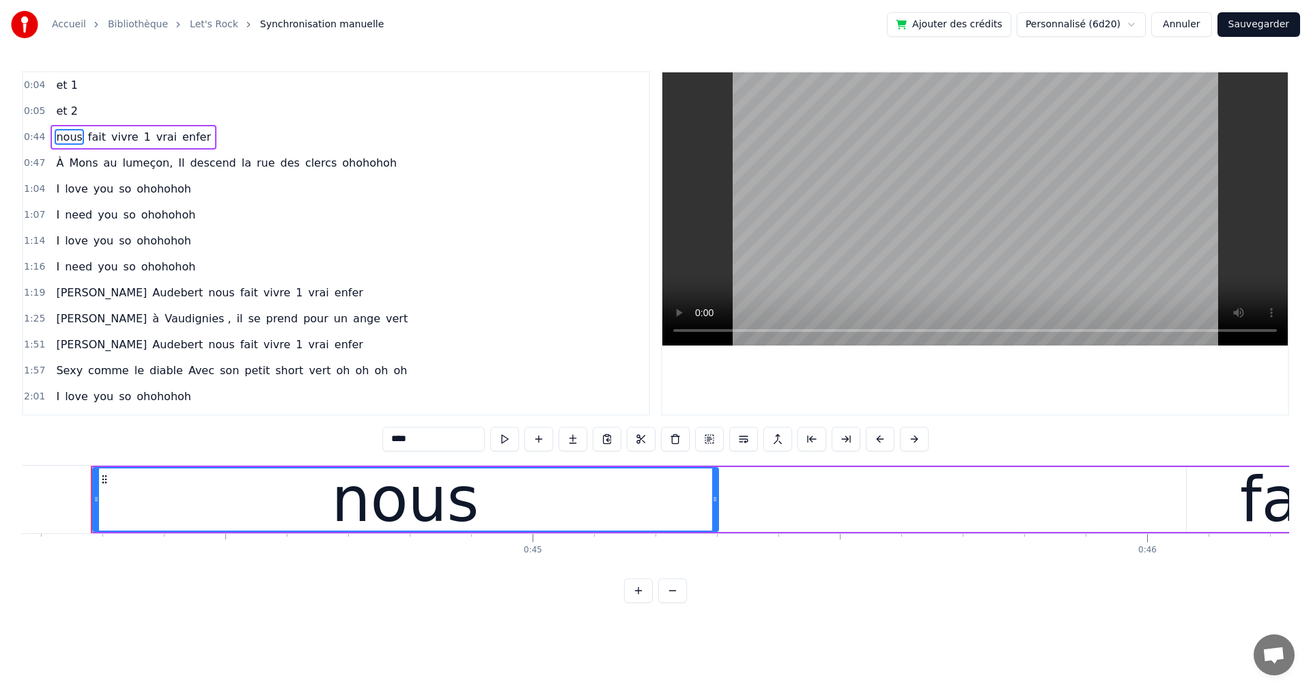
click at [56, 85] on span "et 1" at bounding box center [67, 85] width 24 height 16
type input "****"
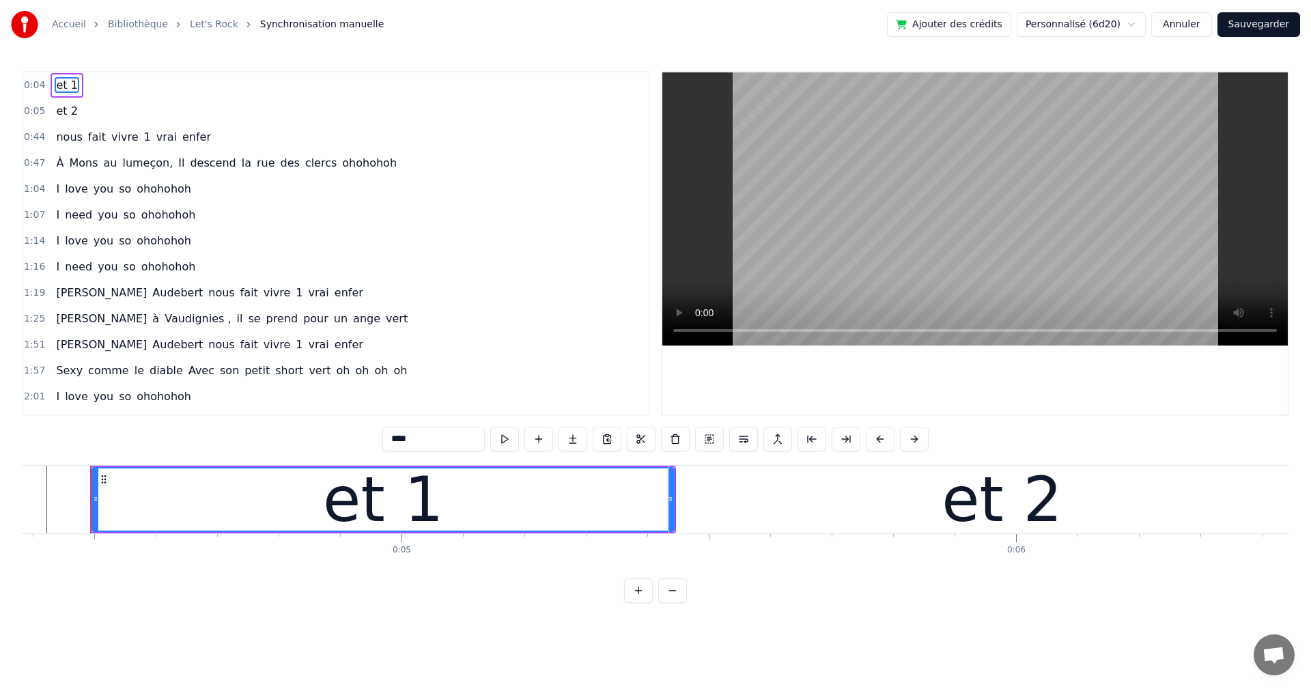
click at [76, 122] on div "0:05 et 2" at bounding box center [335, 111] width 625 height 26
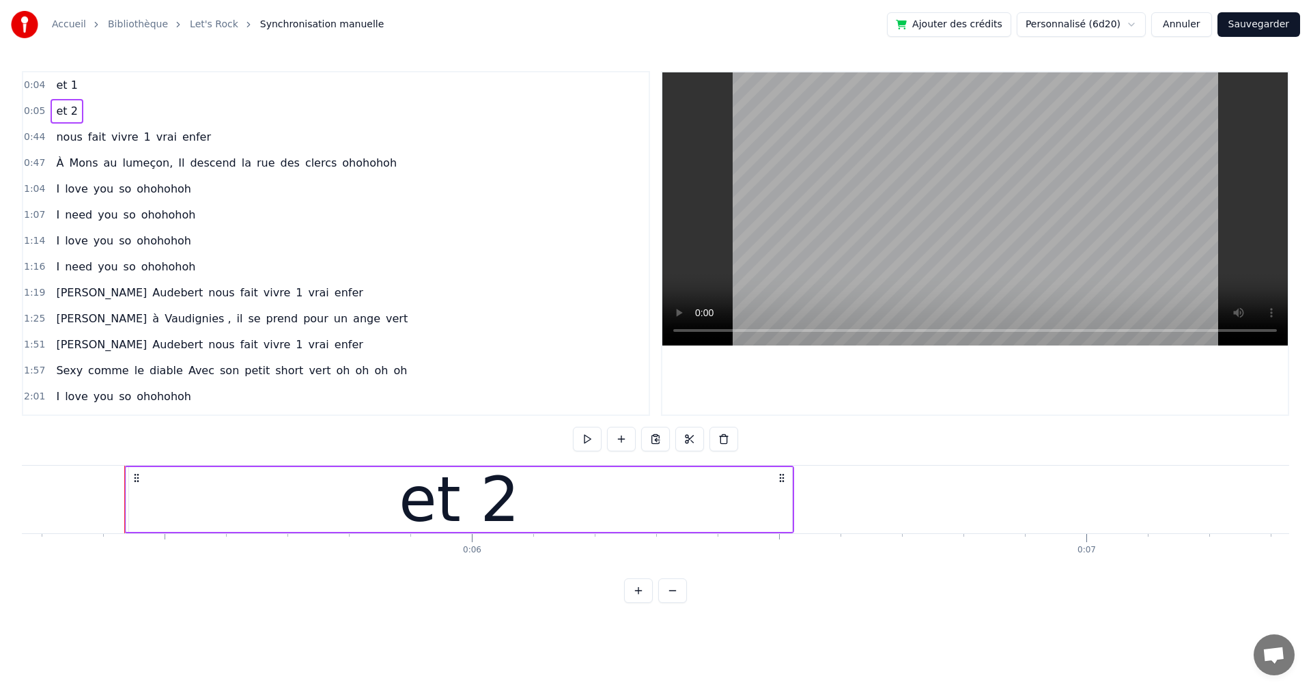
scroll to position [0, 3082]
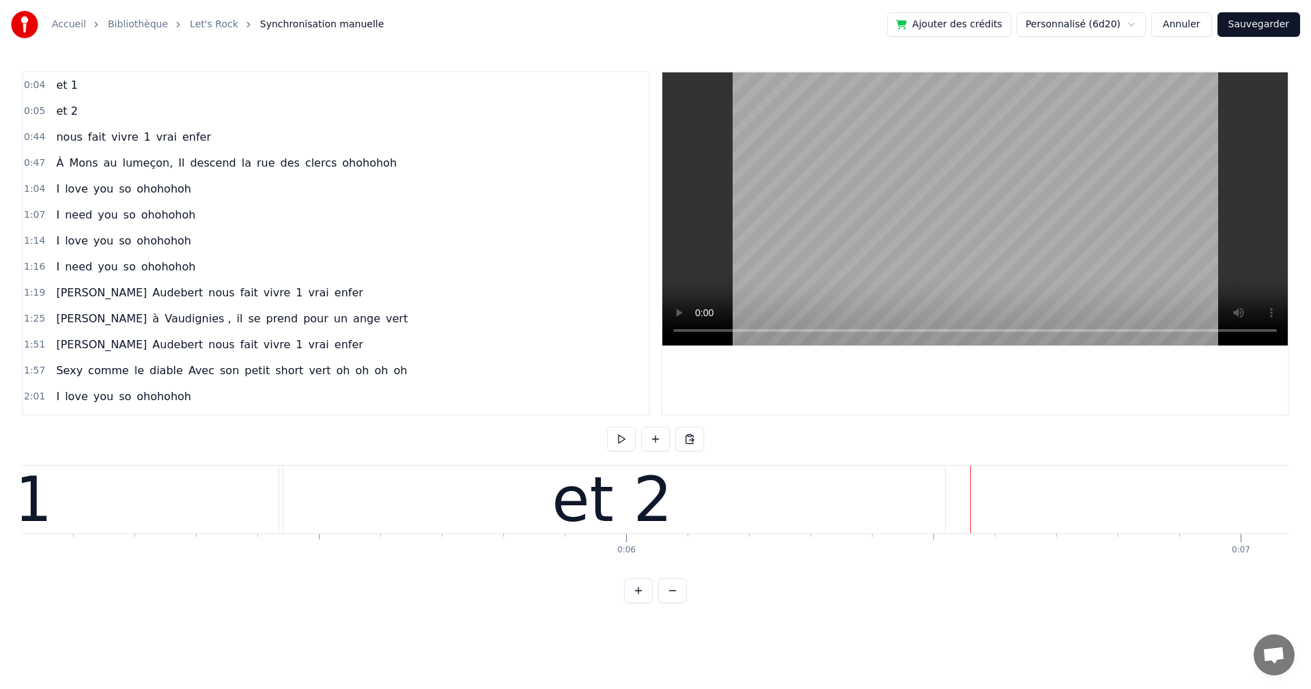
click at [665, 495] on div "et 2" at bounding box center [612, 500] width 666 height 68
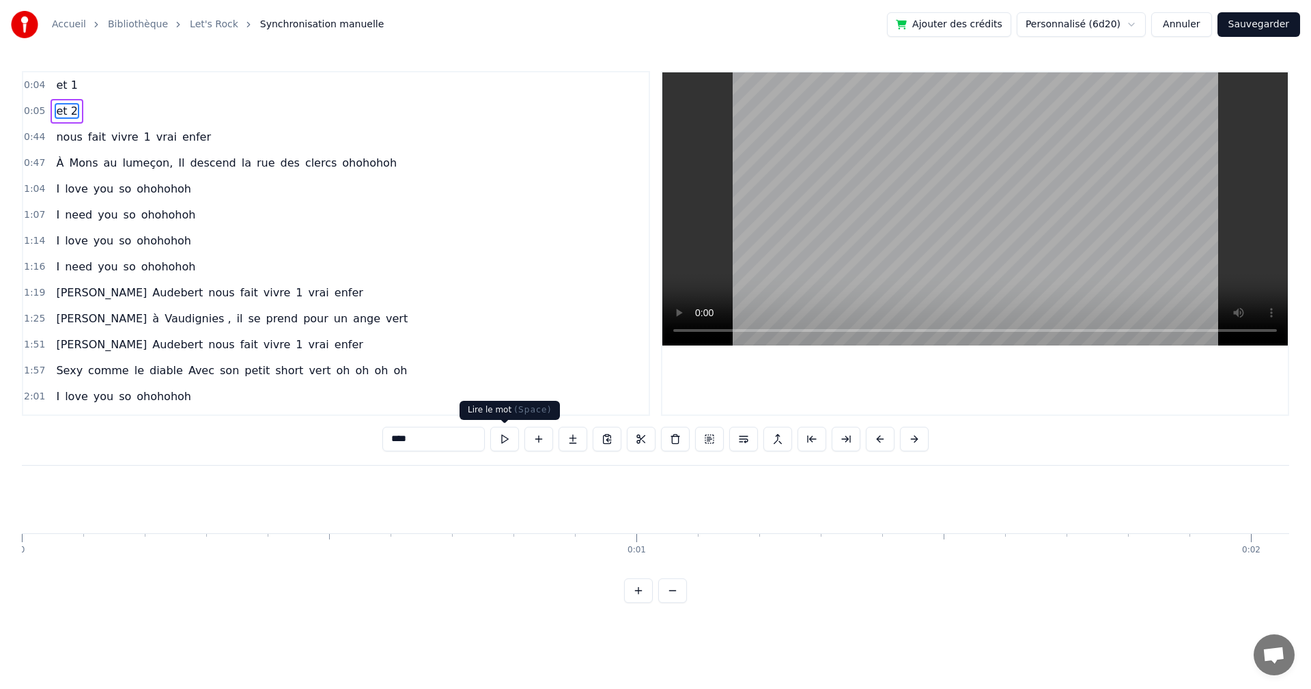
click at [506, 441] on button at bounding box center [504, 439] width 29 height 25
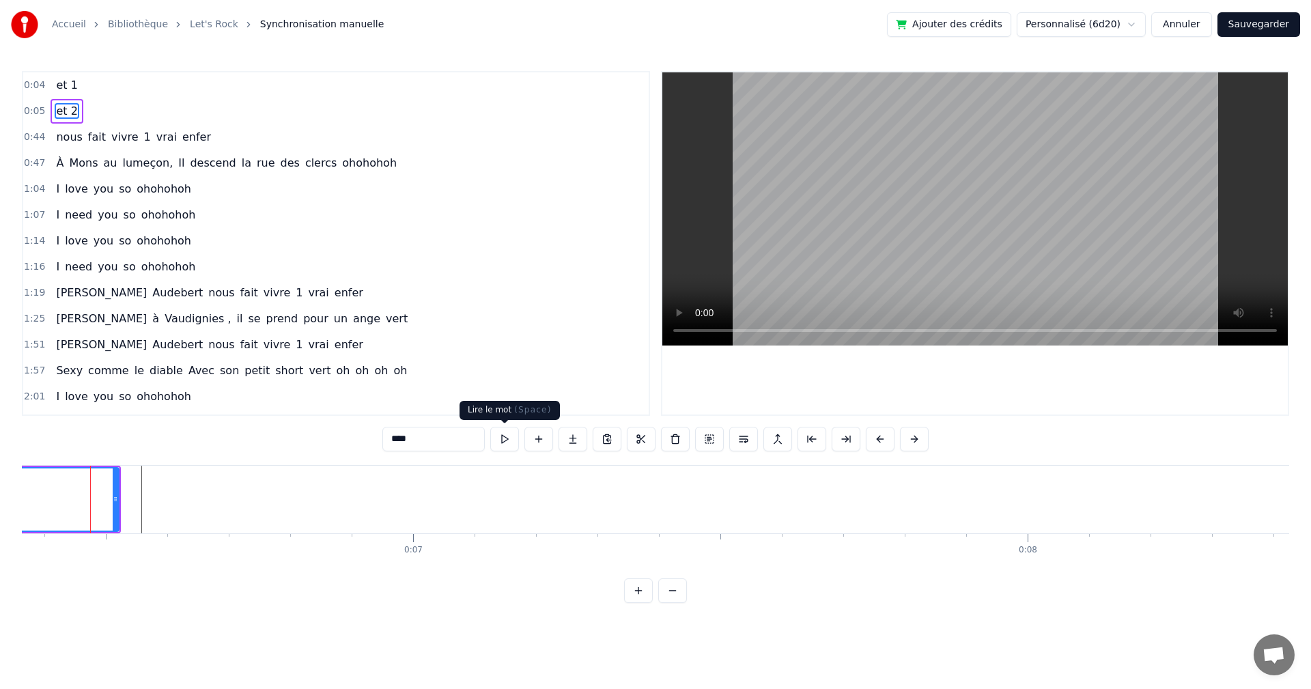
click at [501, 437] on button at bounding box center [504, 439] width 29 height 25
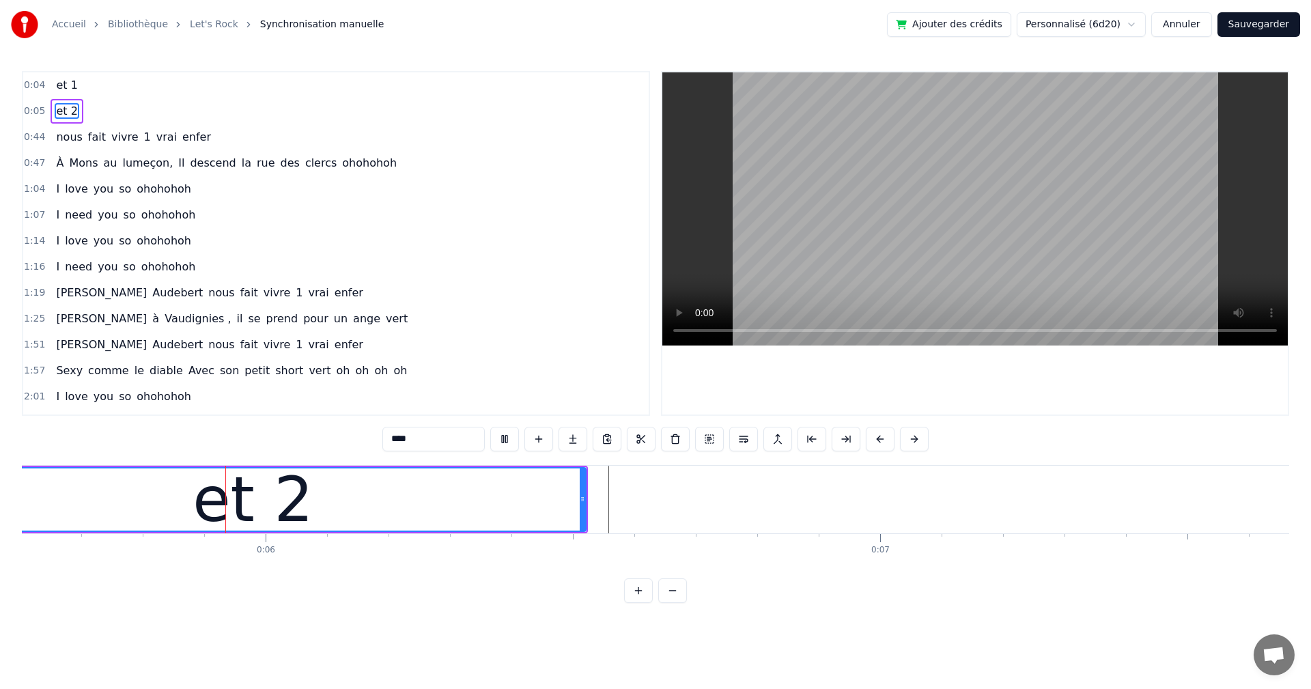
scroll to position [0, 3399]
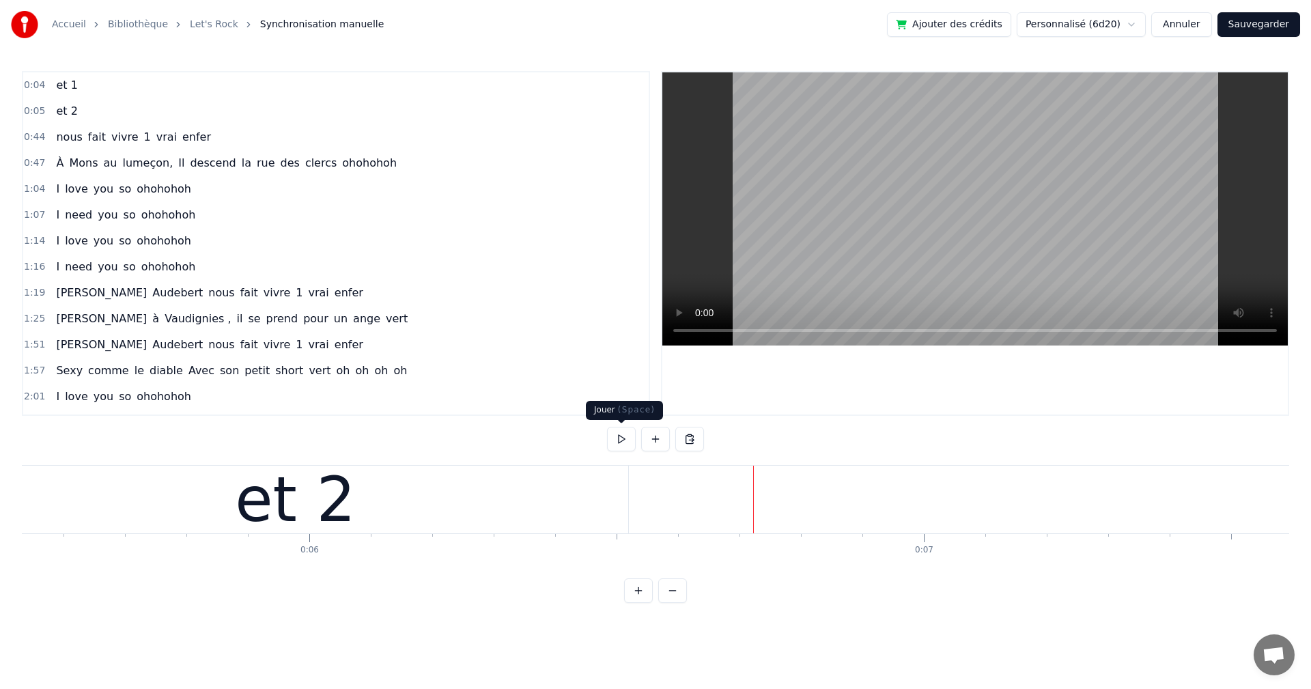
click at [618, 438] on button at bounding box center [621, 439] width 29 height 25
click at [622, 438] on button at bounding box center [621, 439] width 29 height 25
click at [67, 135] on span "nous" at bounding box center [69, 137] width 29 height 16
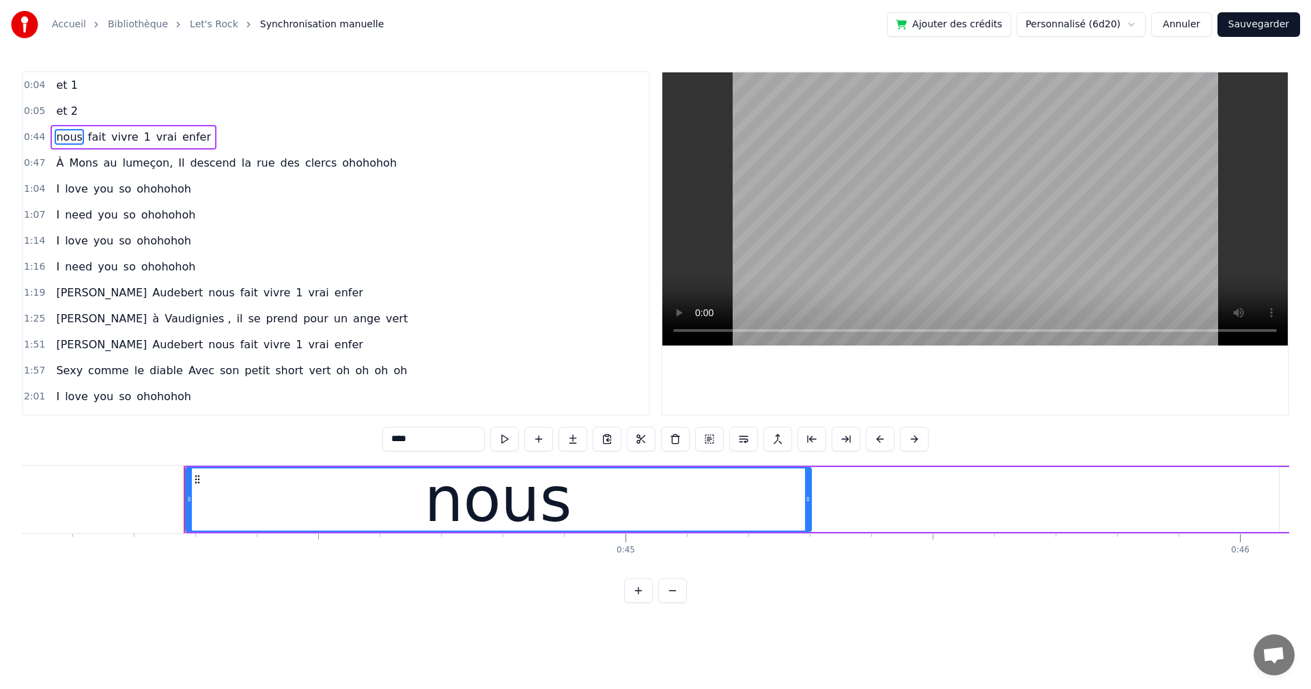
click at [42, 141] on div "0:44 nous fait vivre 1 vrai enfer" at bounding box center [335, 137] width 625 height 26
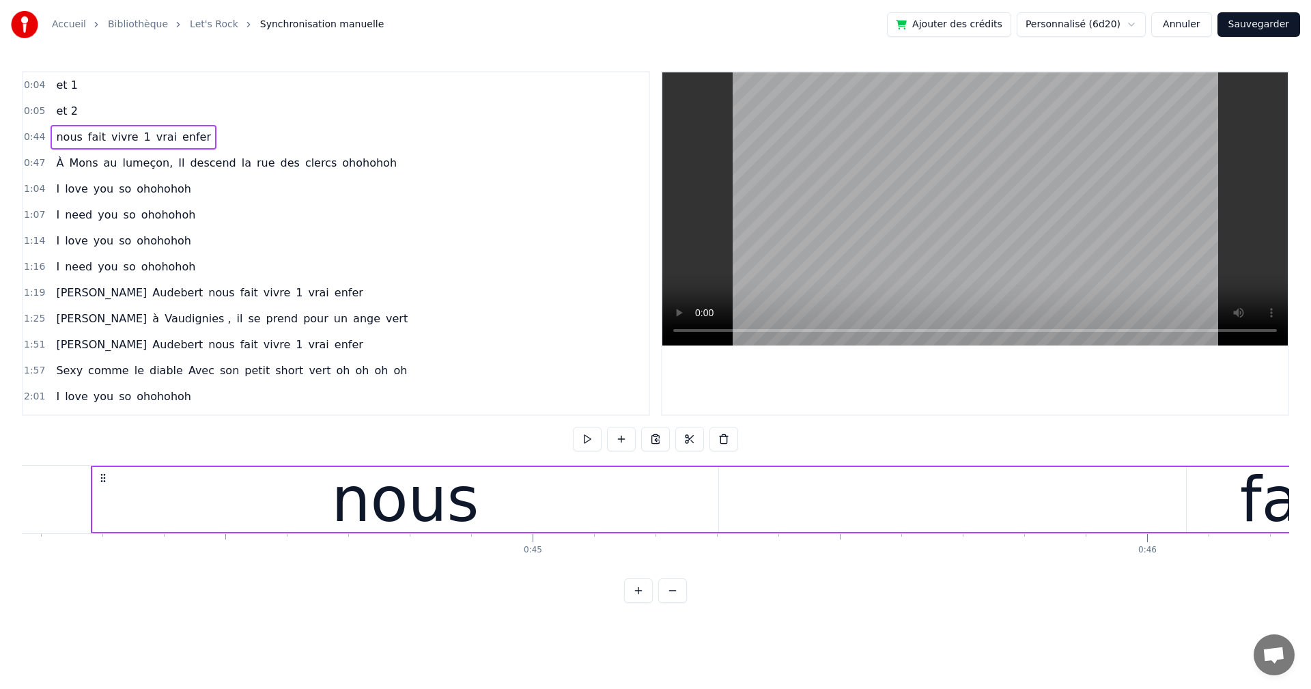
click at [198, 23] on link "Let's Rock" at bounding box center [214, 25] width 48 height 14
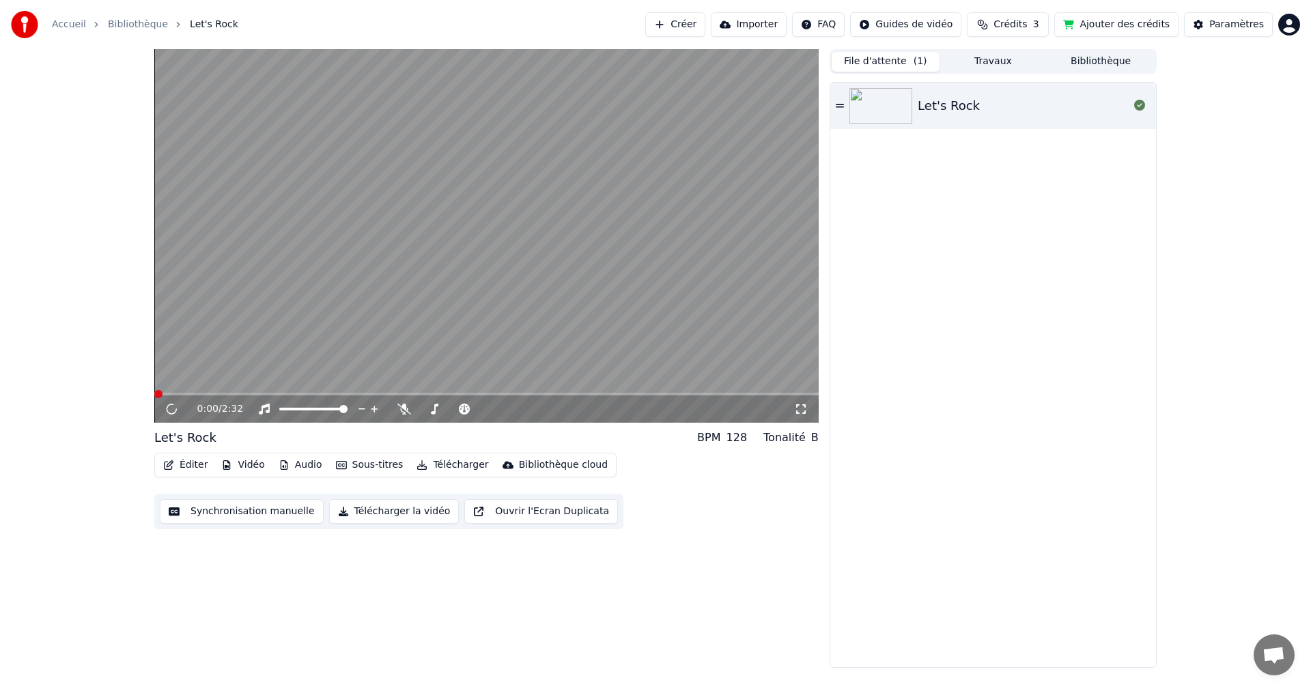
click at [361, 466] on button "Sous-titres" at bounding box center [369, 464] width 78 height 19
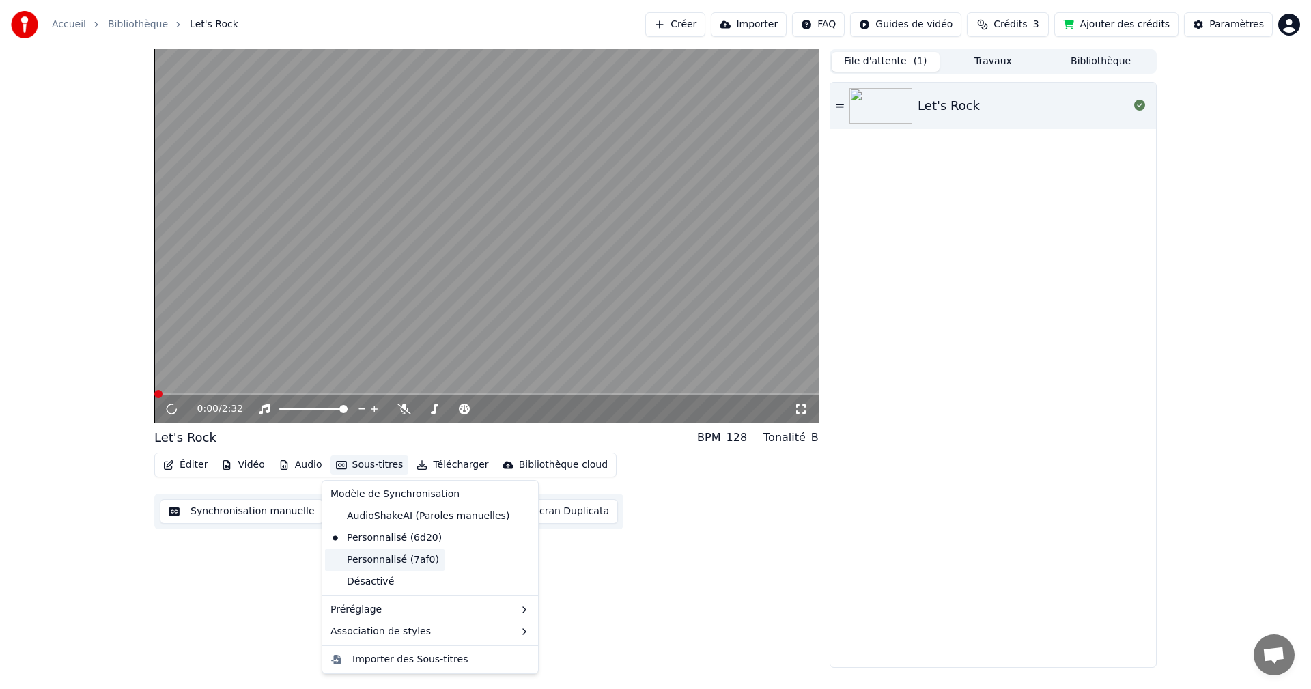
click at [354, 558] on div "Personnalisé (7af0)" at bounding box center [384, 560] width 119 height 22
click at [386, 463] on button "Sous-titres" at bounding box center [369, 464] width 78 height 19
click at [390, 585] on div "Désactivé" at bounding box center [430, 582] width 210 height 22
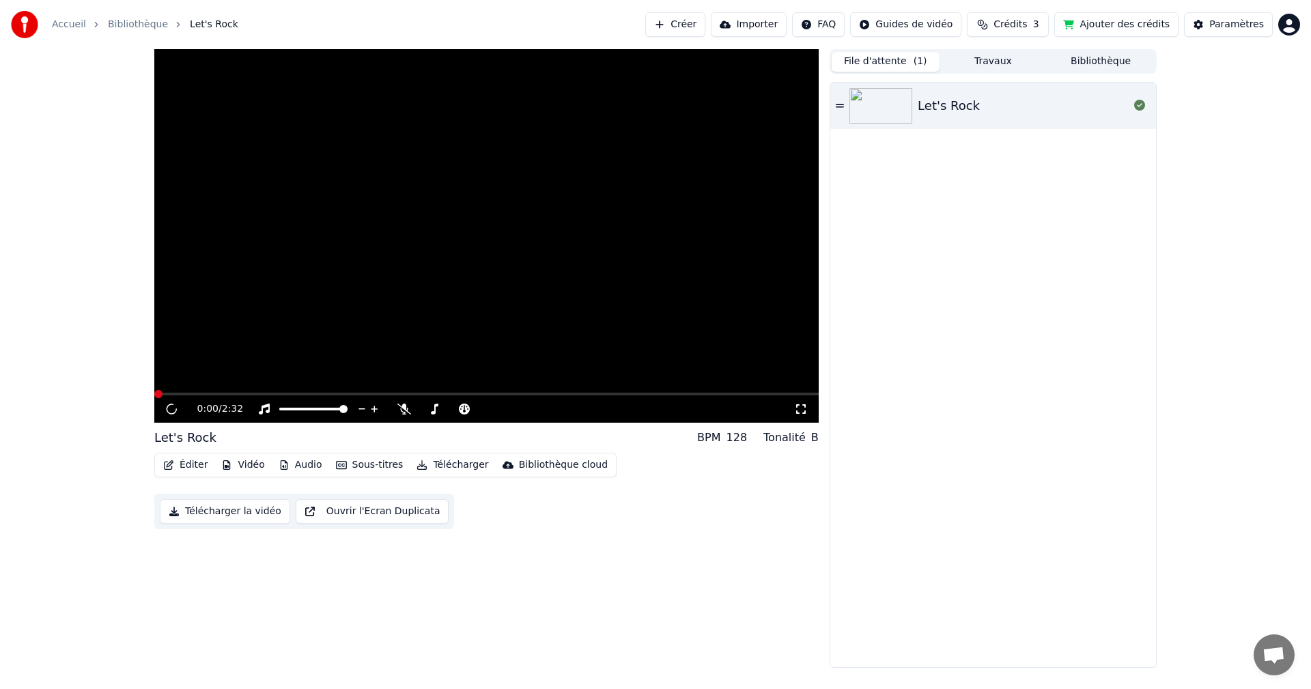
click at [365, 468] on button "Sous-titres" at bounding box center [369, 464] width 78 height 19
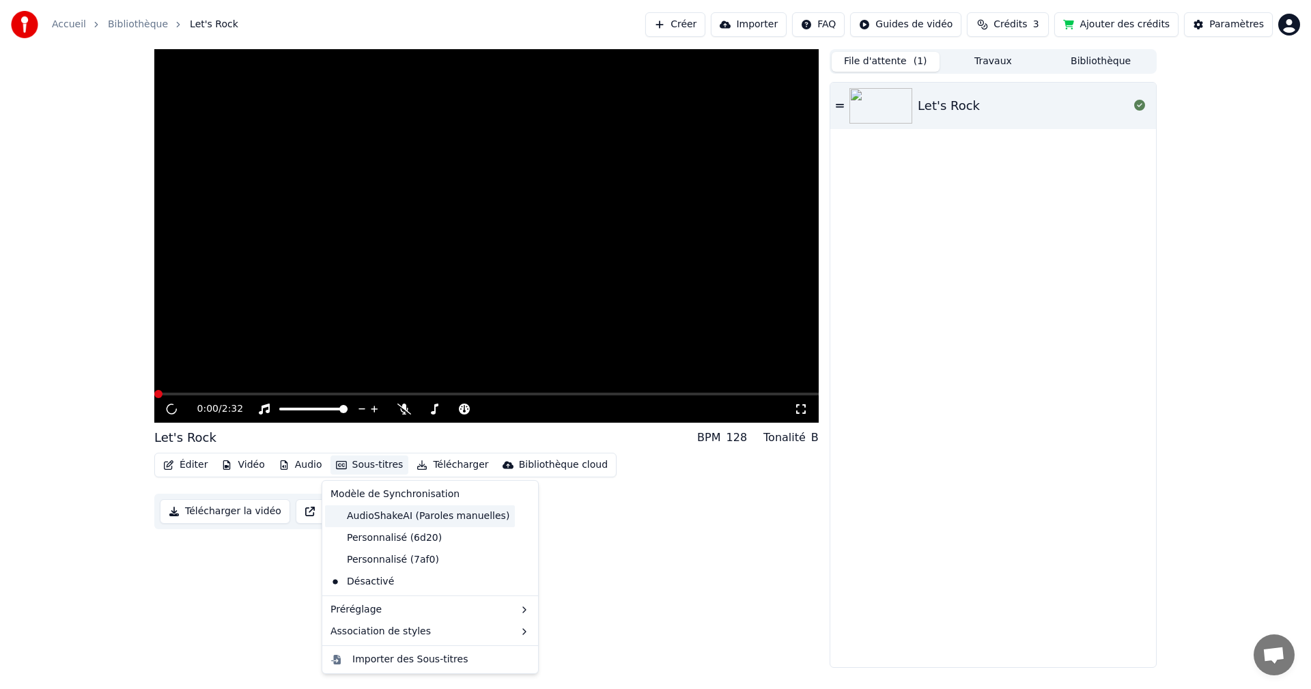
click at [375, 519] on div "AudioShakeAI (Paroles manuelles)" at bounding box center [420, 516] width 190 height 22
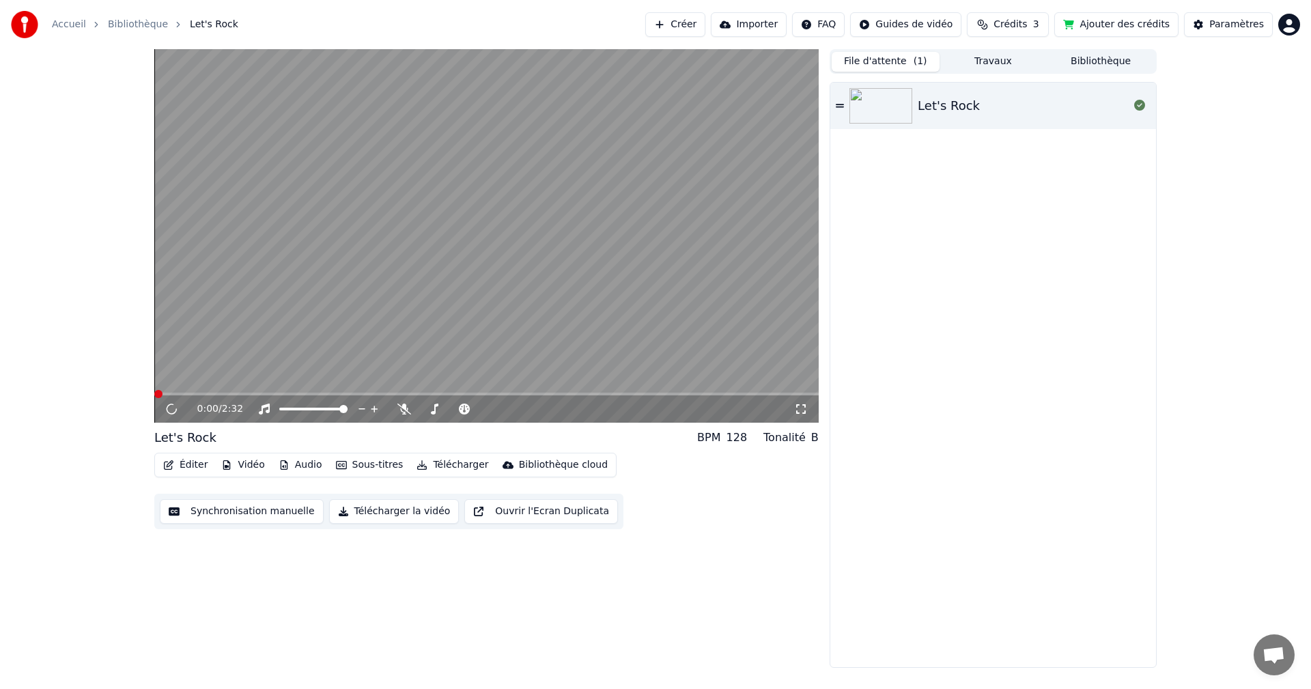
click at [358, 469] on button "Sous-titres" at bounding box center [369, 464] width 78 height 19
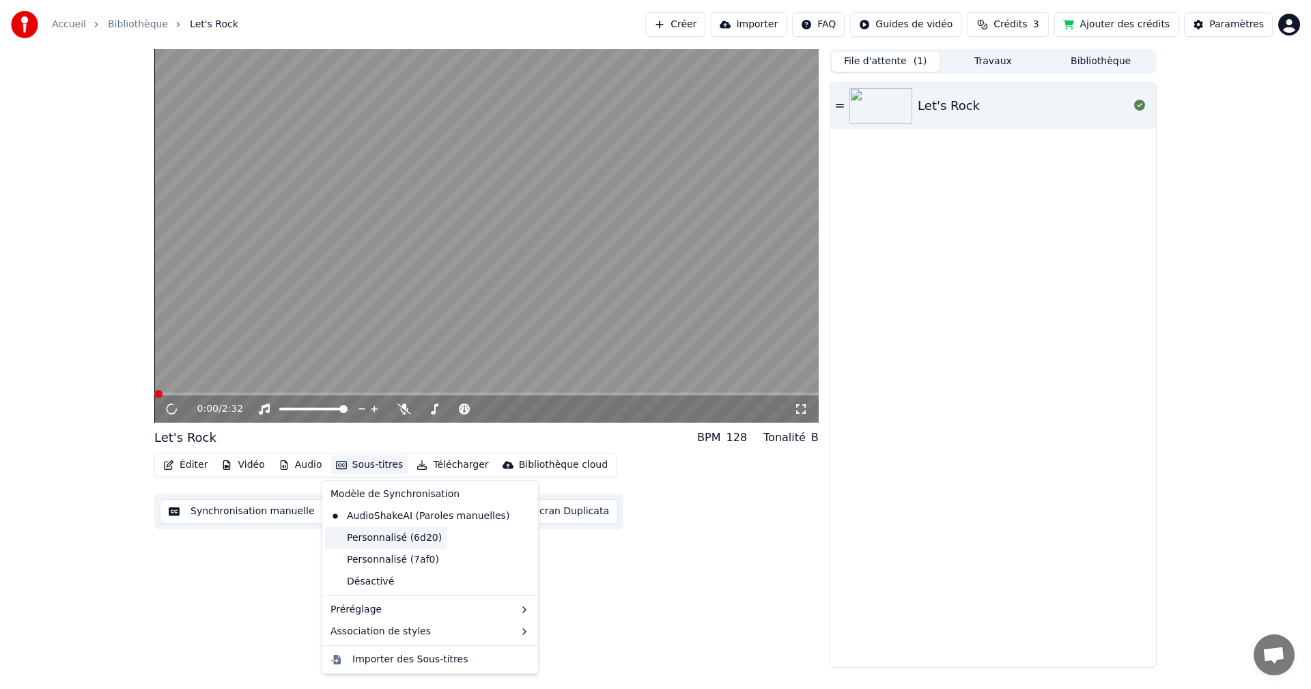
click at [367, 537] on div "Personnalisé (6d20)" at bounding box center [386, 538] width 122 height 22
click at [379, 463] on button "Sous-titres" at bounding box center [369, 464] width 78 height 19
click at [378, 556] on div "Personnalisé (7af0)" at bounding box center [384, 560] width 119 height 22
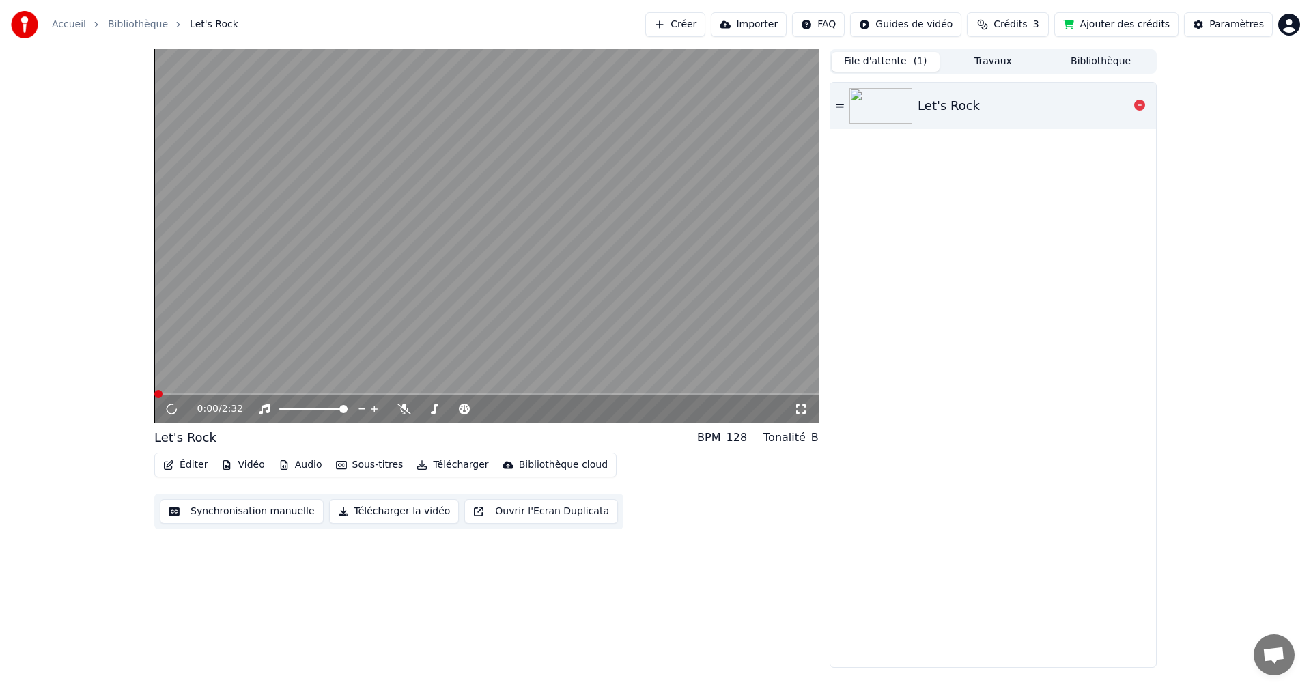
click at [872, 89] on img at bounding box center [880, 105] width 63 height 35
click at [894, 102] on img at bounding box center [880, 105] width 63 height 35
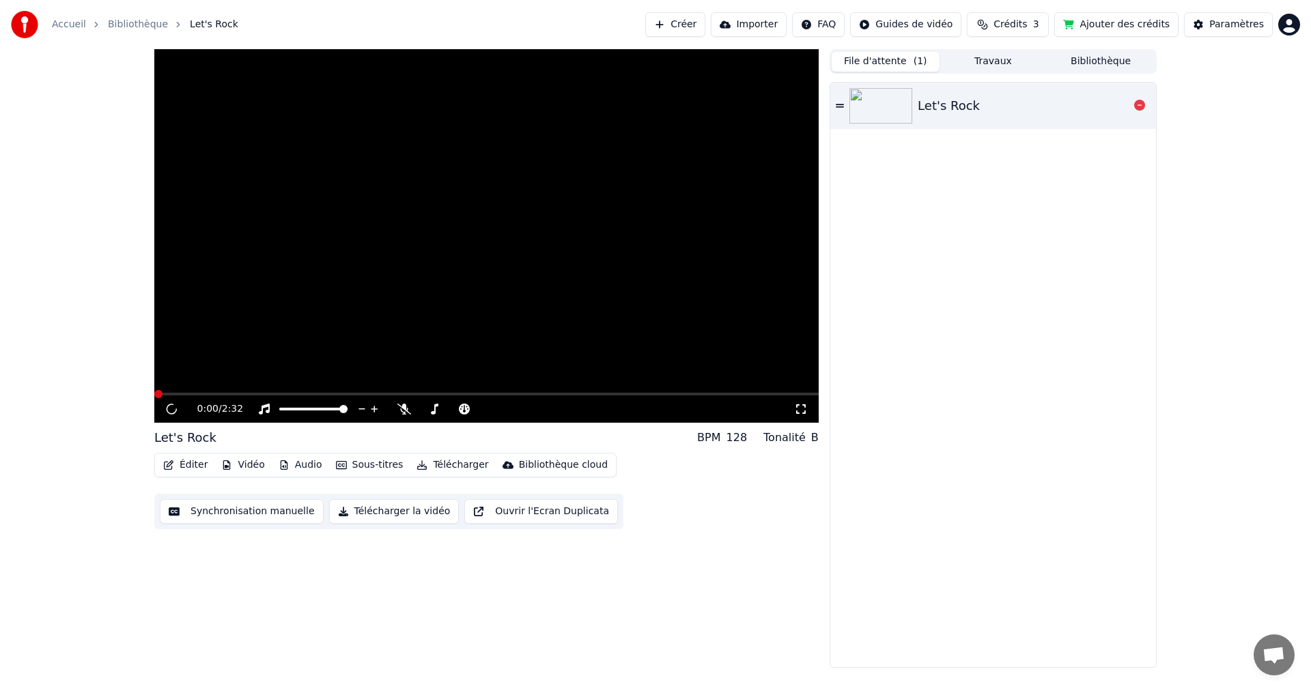
click at [894, 102] on img at bounding box center [880, 105] width 63 height 35
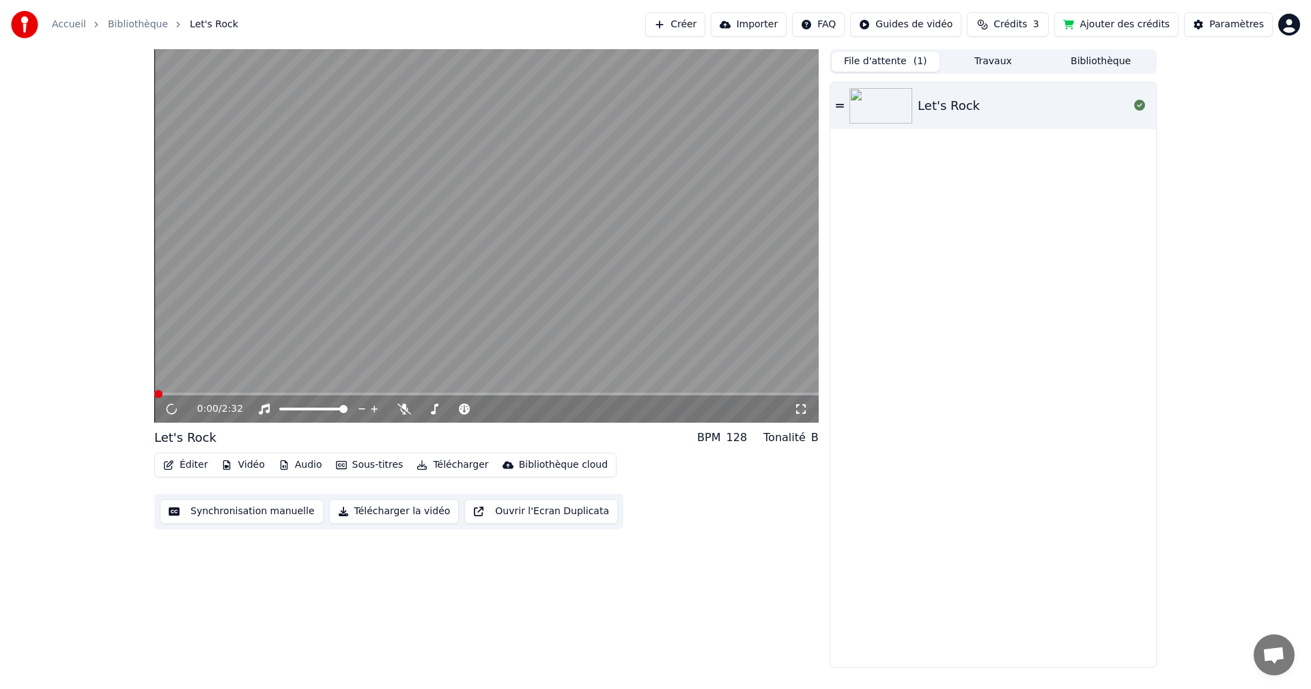
click at [990, 55] on button "Travaux" at bounding box center [993, 62] width 108 height 20
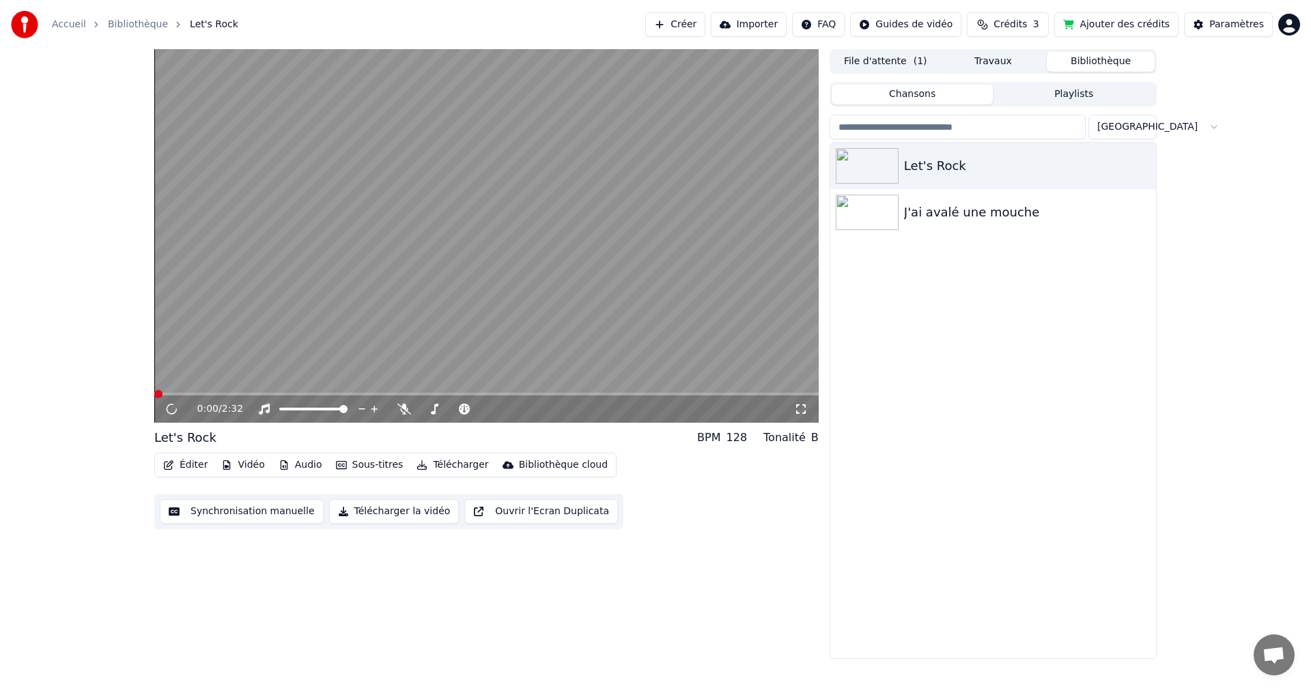
click at [1079, 63] on button "Bibliothèque" at bounding box center [1100, 62] width 108 height 20
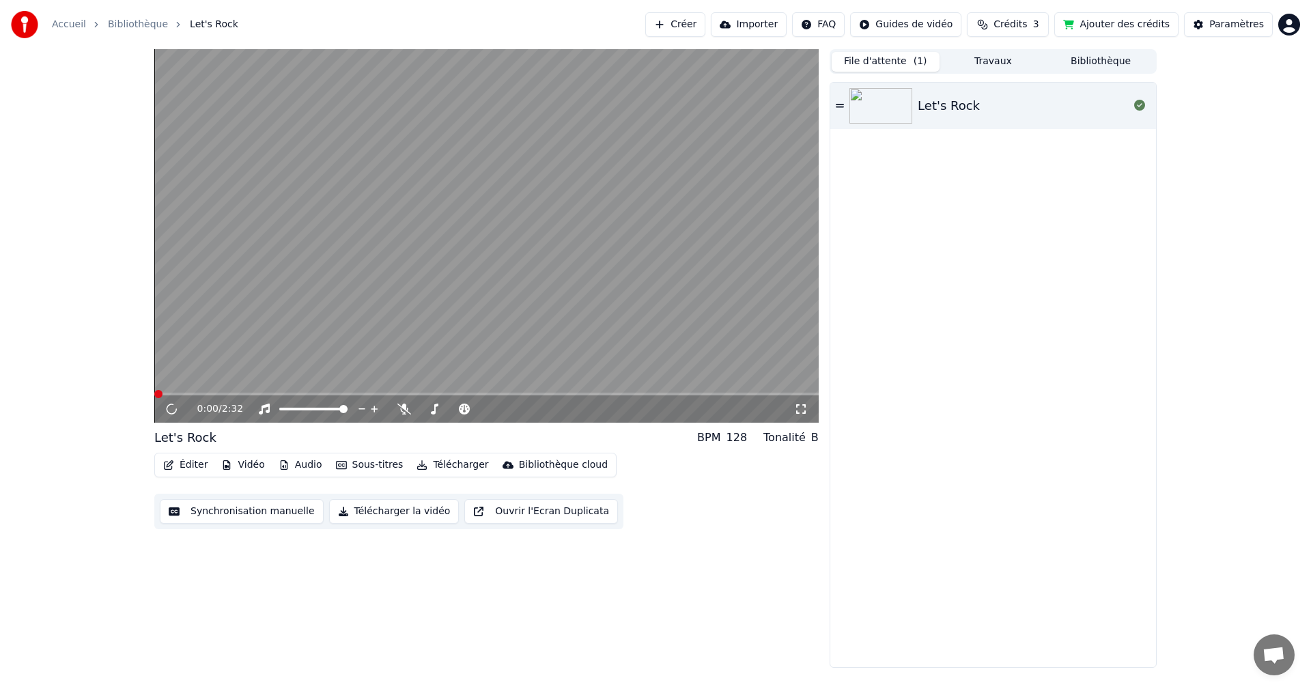
click at [885, 67] on button "File d'attente ( 1 )" at bounding box center [885, 62] width 108 height 20
click at [878, 107] on img at bounding box center [880, 105] width 63 height 35
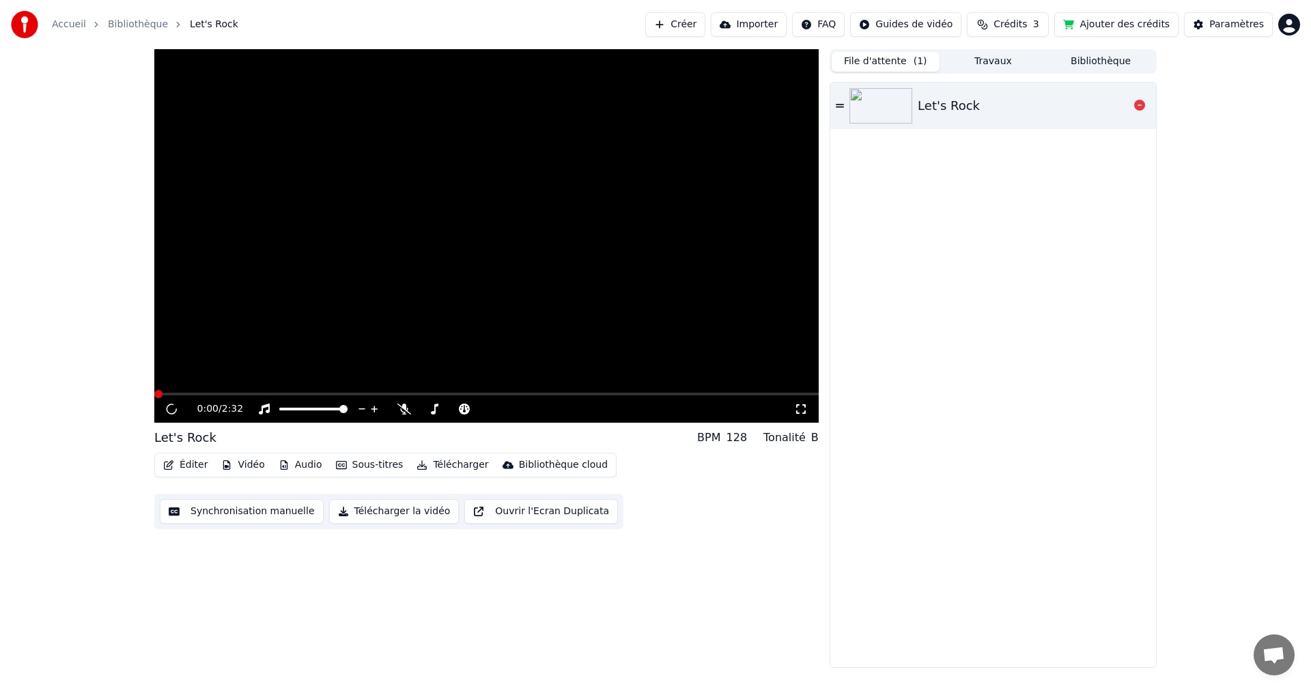
click at [878, 108] on img at bounding box center [880, 105] width 63 height 35
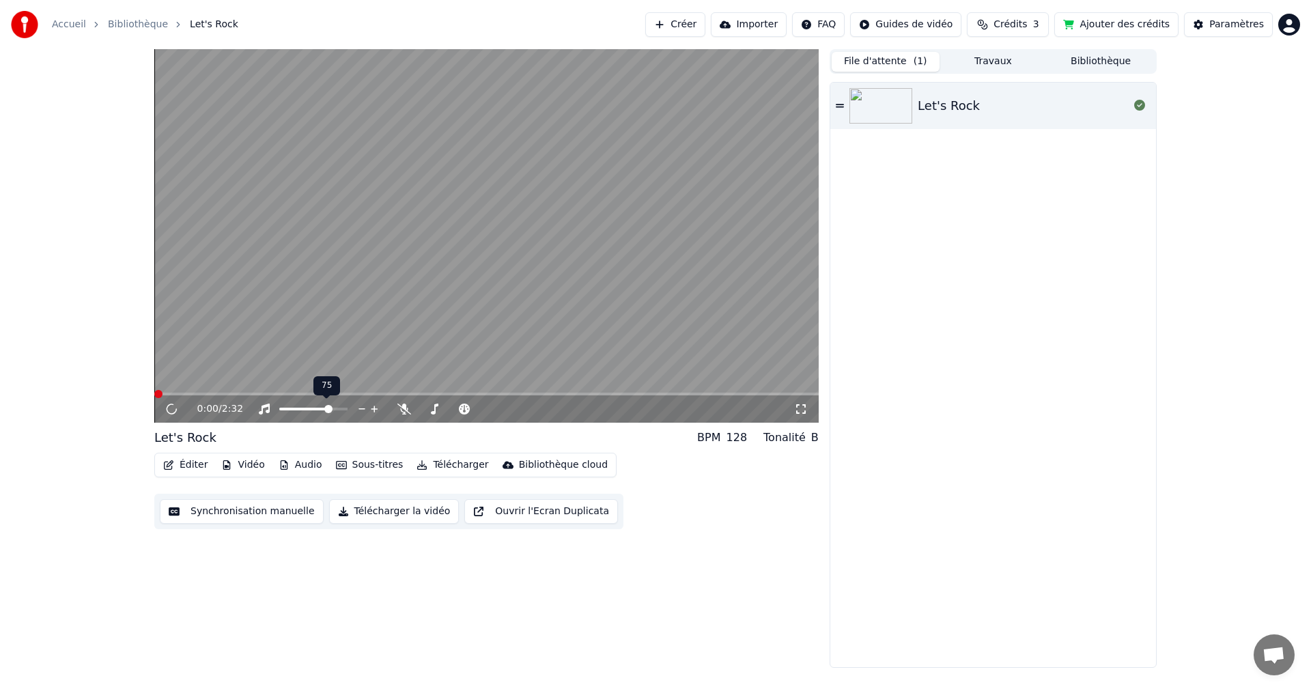
click at [324, 411] on span at bounding box center [328, 409] width 8 height 8
click at [234, 511] on button "Synchronisation manuelle" at bounding box center [242, 511] width 164 height 25
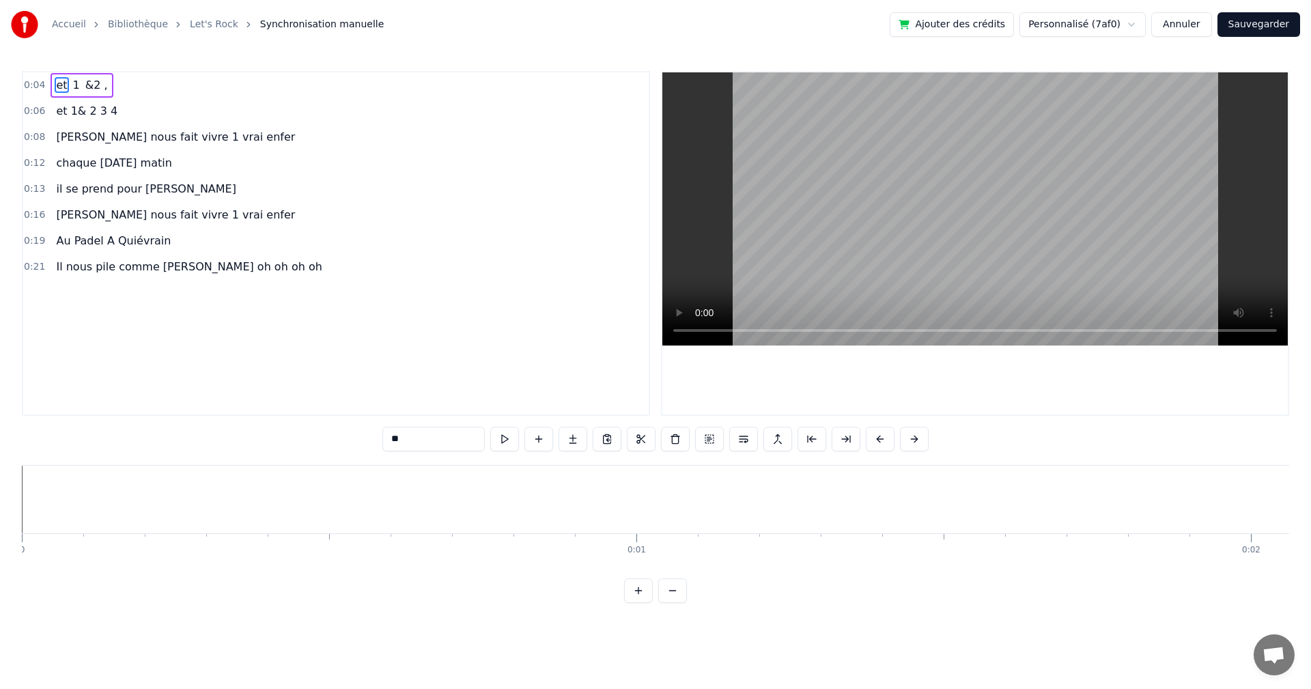
click at [502, 440] on button at bounding box center [504, 439] width 29 height 25
click at [623, 441] on button at bounding box center [621, 439] width 29 height 25
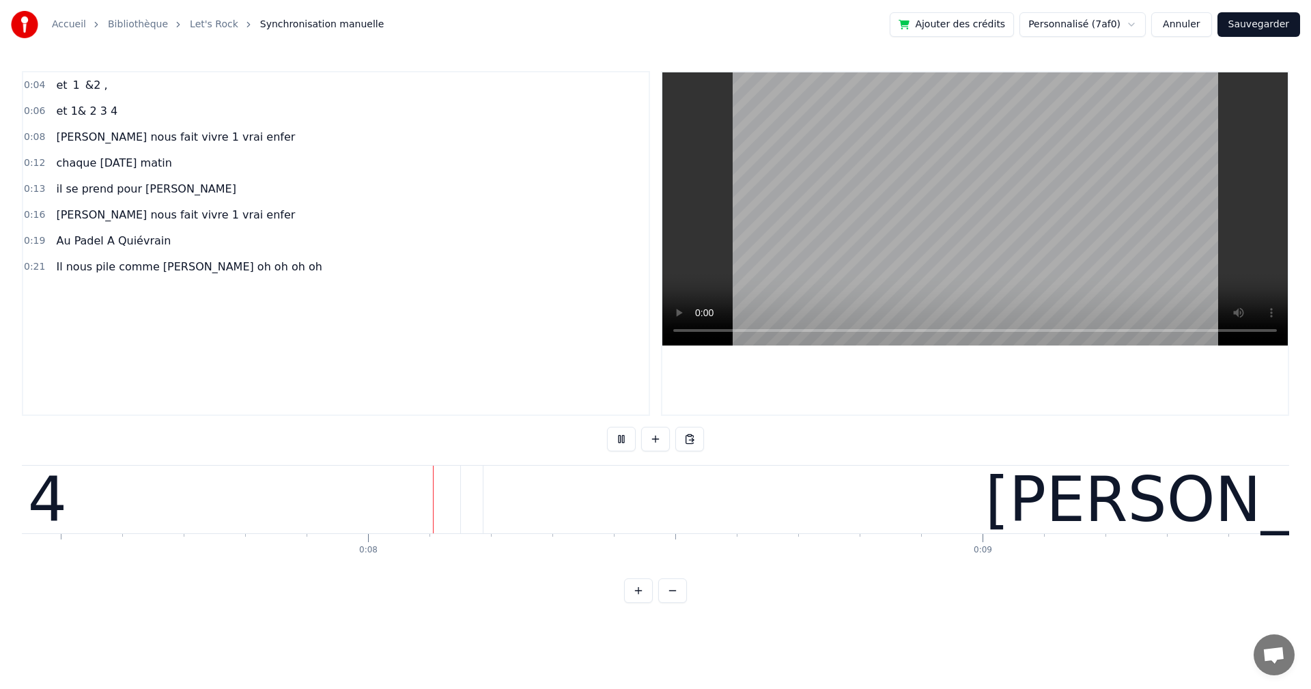
scroll to position [0, 4617]
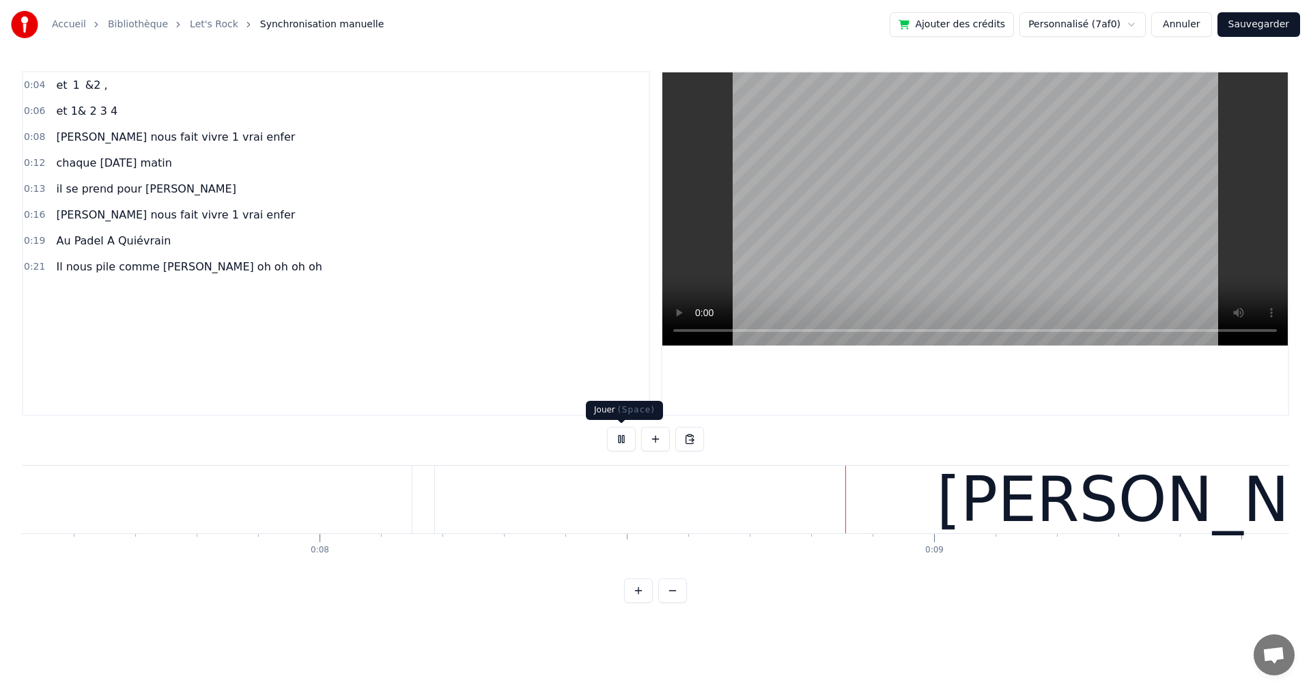
click at [615, 438] on button at bounding box center [621, 439] width 29 height 25
click at [153, 175] on div "chaque [DATE] matin" at bounding box center [114, 163] width 126 height 25
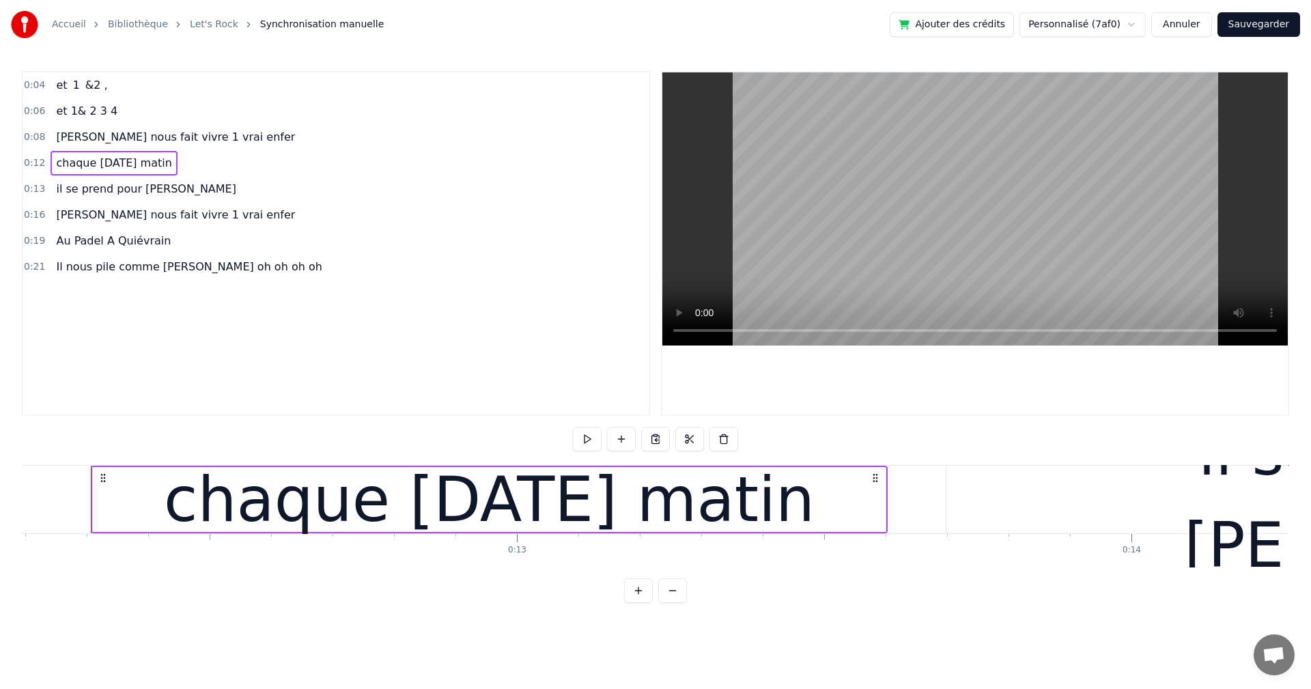
scroll to position [0, 0]
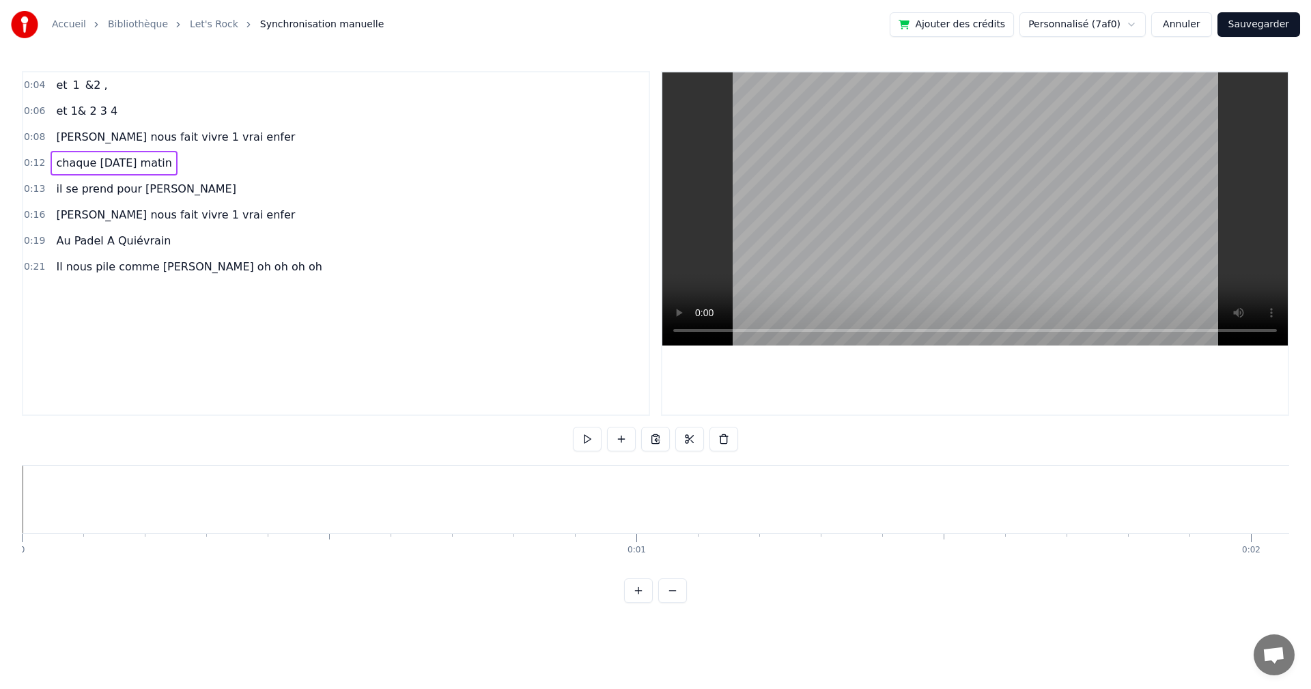
click at [209, 26] on link "Let's Rock" at bounding box center [214, 25] width 48 height 14
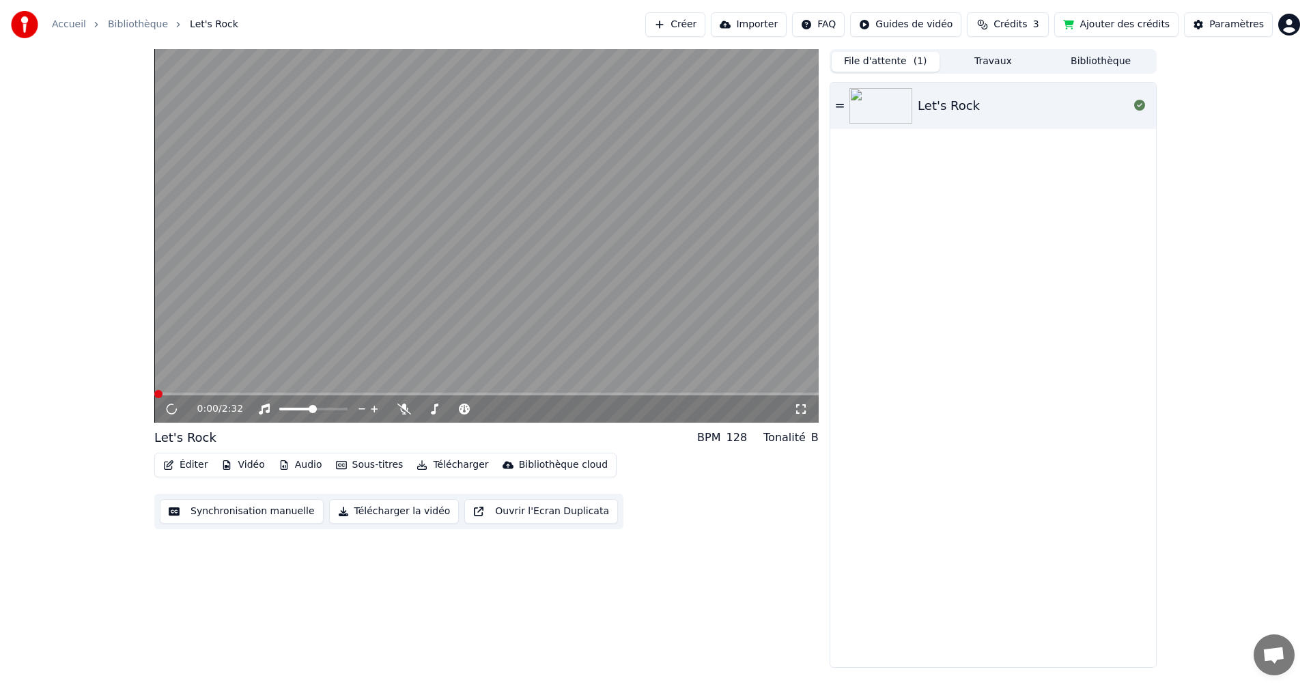
click at [381, 468] on button "Sous-titres" at bounding box center [369, 464] width 78 height 19
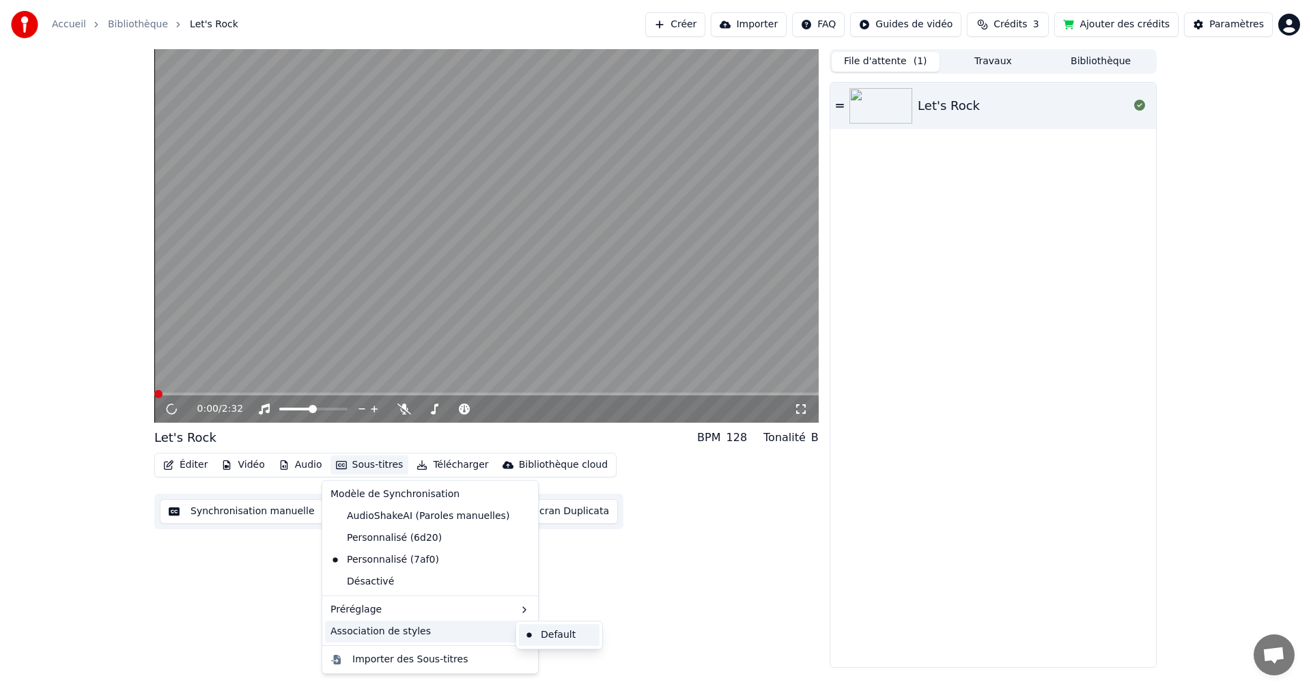
click at [529, 635] on div "Default" at bounding box center [559, 635] width 81 height 22
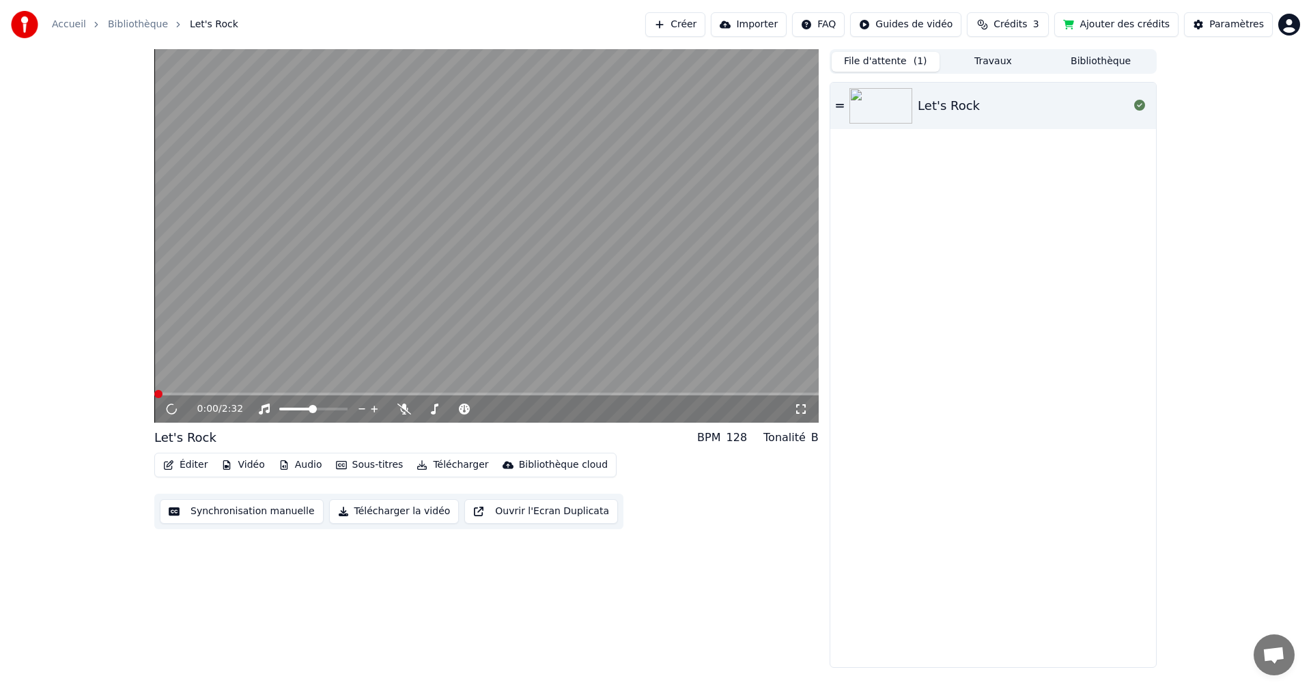
click at [387, 461] on button "Sous-titres" at bounding box center [369, 464] width 78 height 19
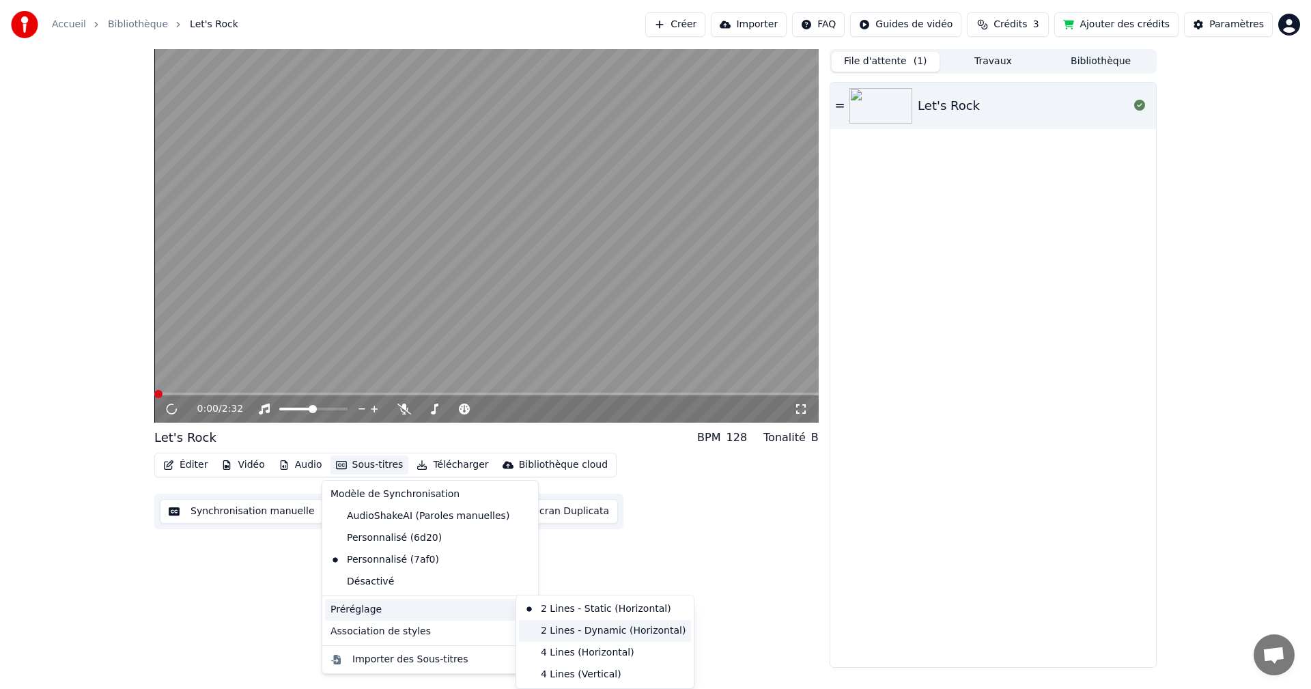
click at [552, 633] on div "2 Lines - Dynamic (Horizontal)" at bounding box center [605, 631] width 172 height 22
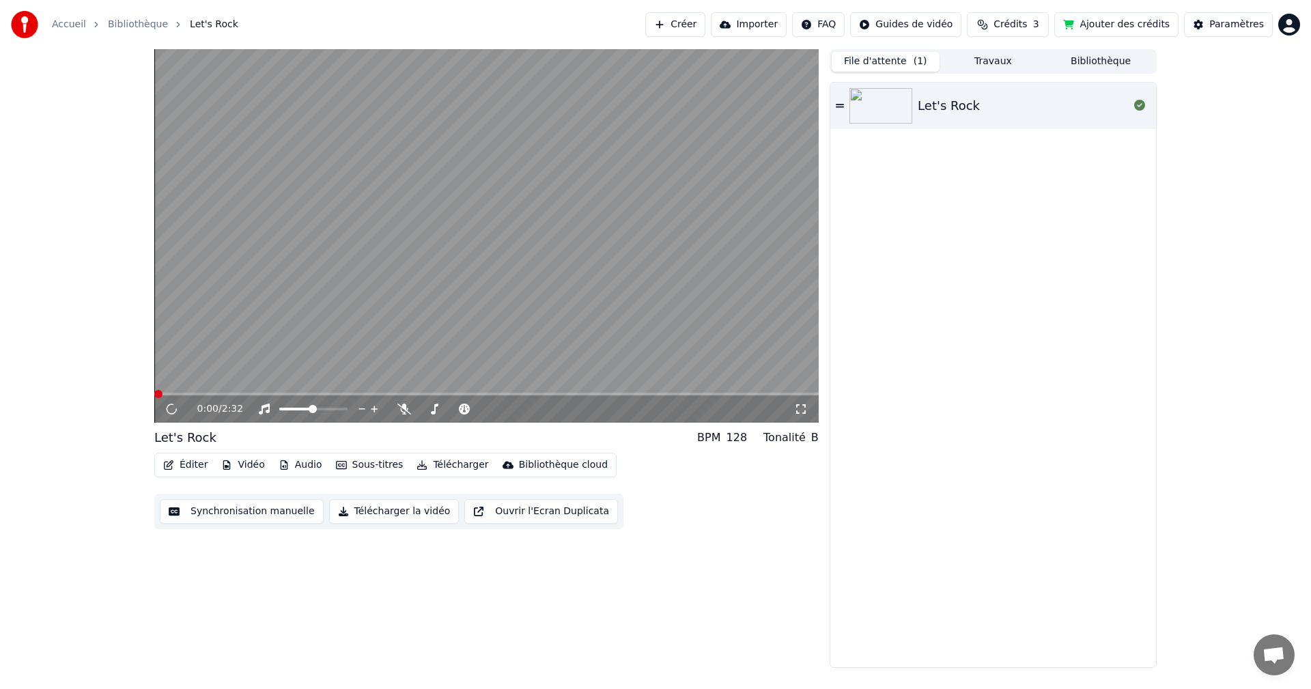
click at [362, 463] on button "Sous-titres" at bounding box center [369, 464] width 78 height 19
click at [184, 466] on button "Éditer" at bounding box center [185, 464] width 55 height 19
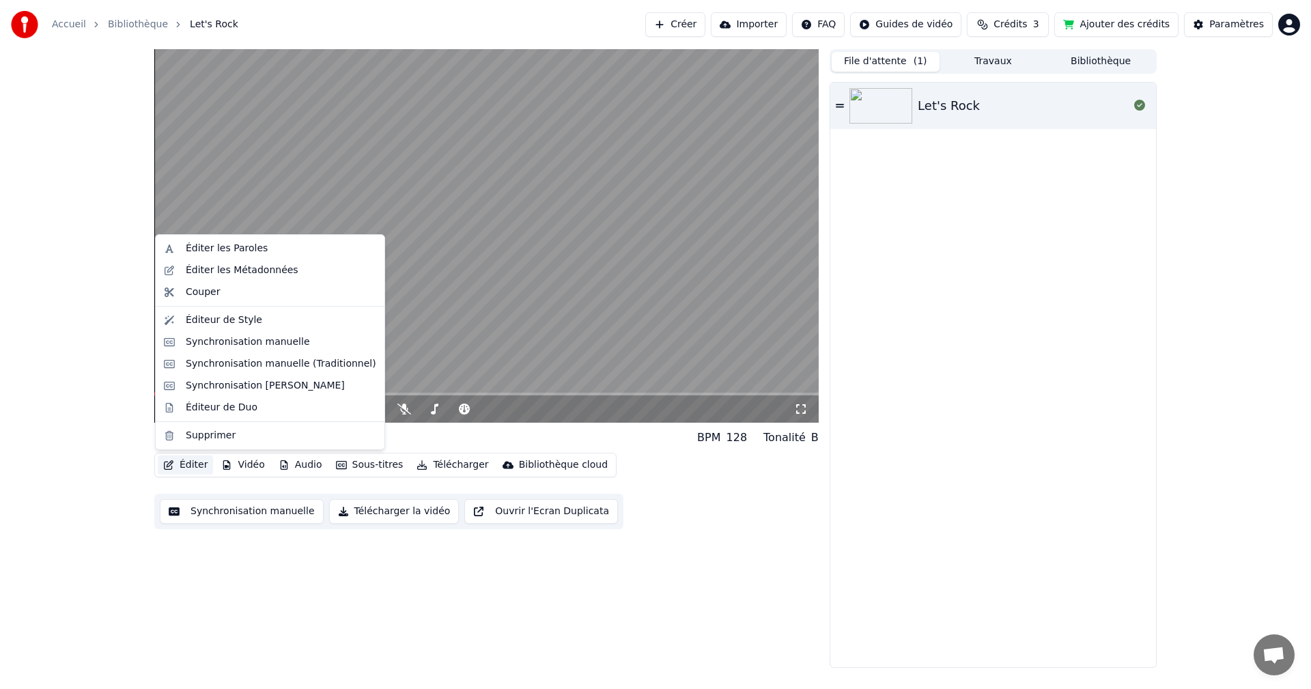
click at [184, 466] on button "Éditer" at bounding box center [185, 464] width 55 height 19
click at [190, 250] on div "Éditer les Paroles" at bounding box center [227, 249] width 82 height 14
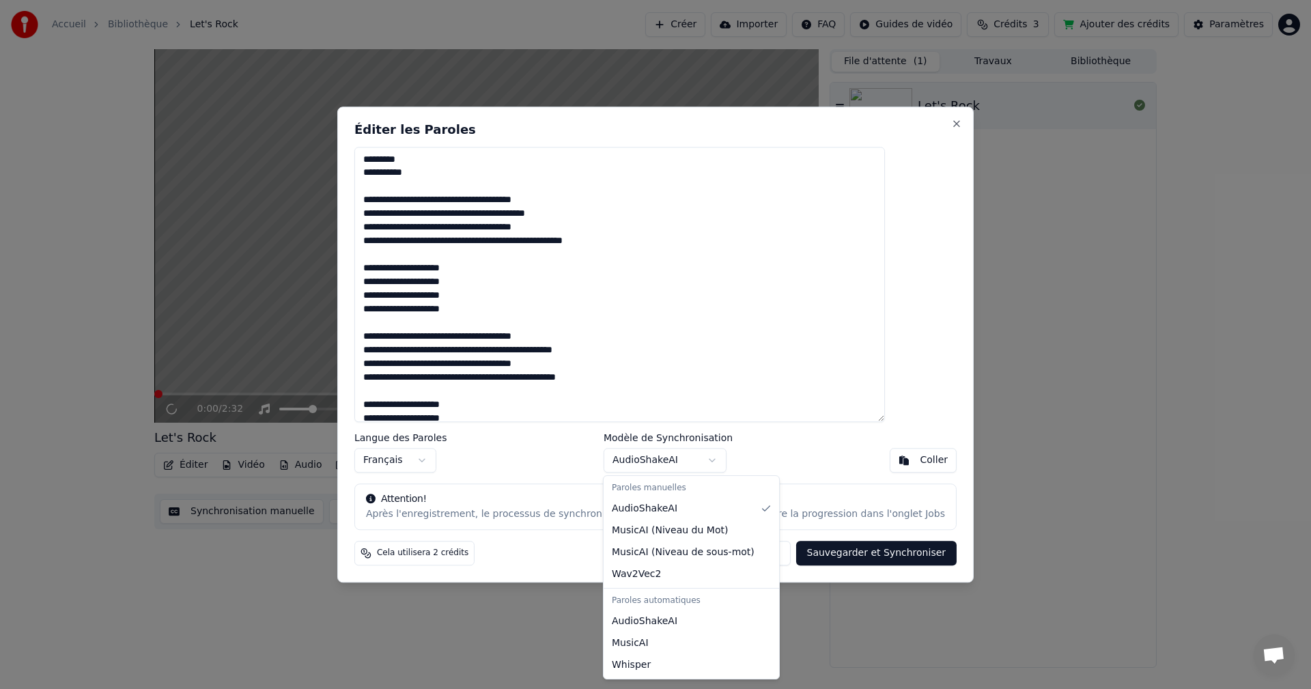
click at [713, 462] on body "Accueil Bibliothèque Let's Rock Créer Importer FAQ Guides de vidéo Crédits 3 Aj…" at bounding box center [655, 344] width 1311 height 689
click at [341, 614] on div at bounding box center [655, 344] width 1311 height 689
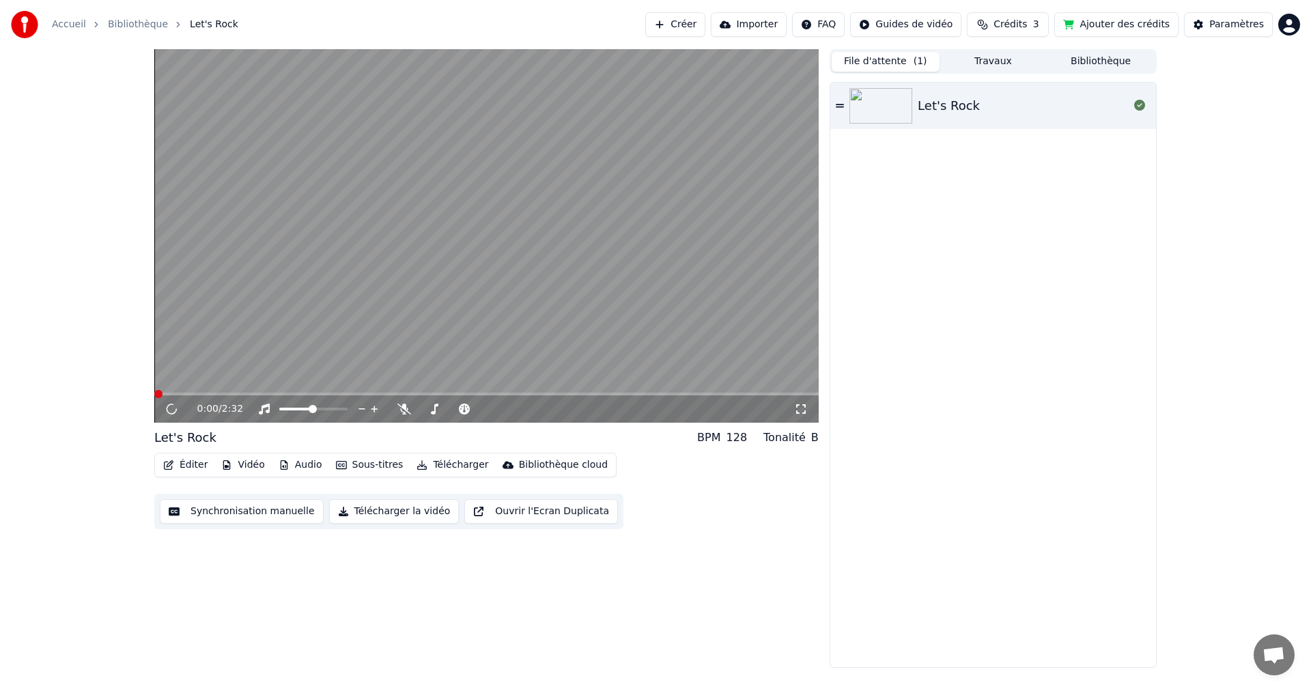
click at [197, 463] on button "Éditer" at bounding box center [185, 464] width 55 height 19
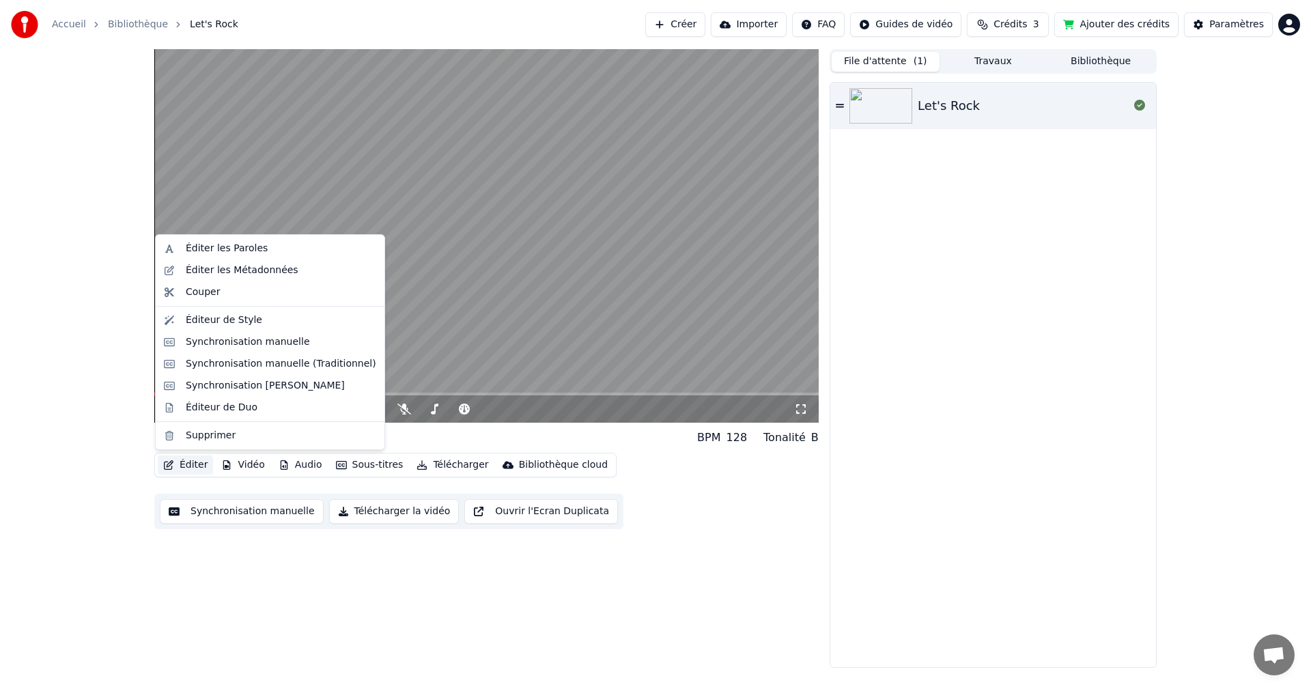
click at [197, 463] on button "Éditer" at bounding box center [185, 464] width 55 height 19
click at [216, 251] on div "Éditer les Paroles" at bounding box center [227, 249] width 82 height 14
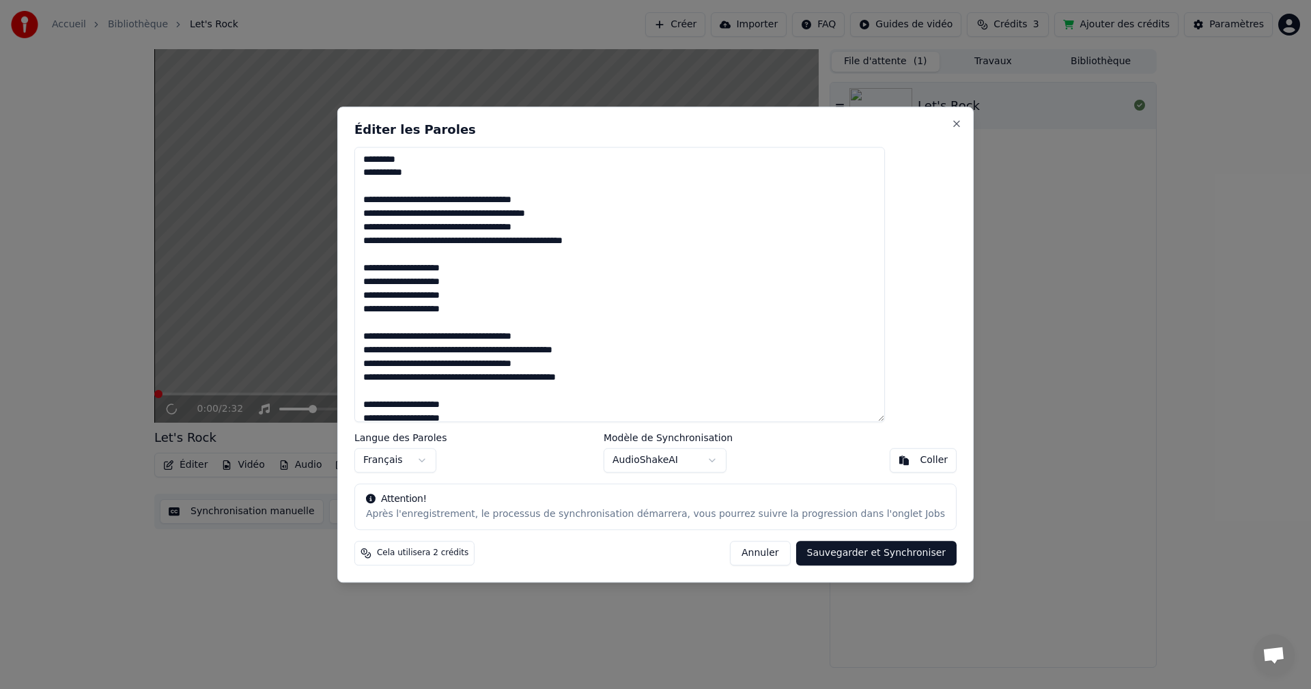
click at [889, 457] on button "Coller" at bounding box center [923, 460] width 68 height 25
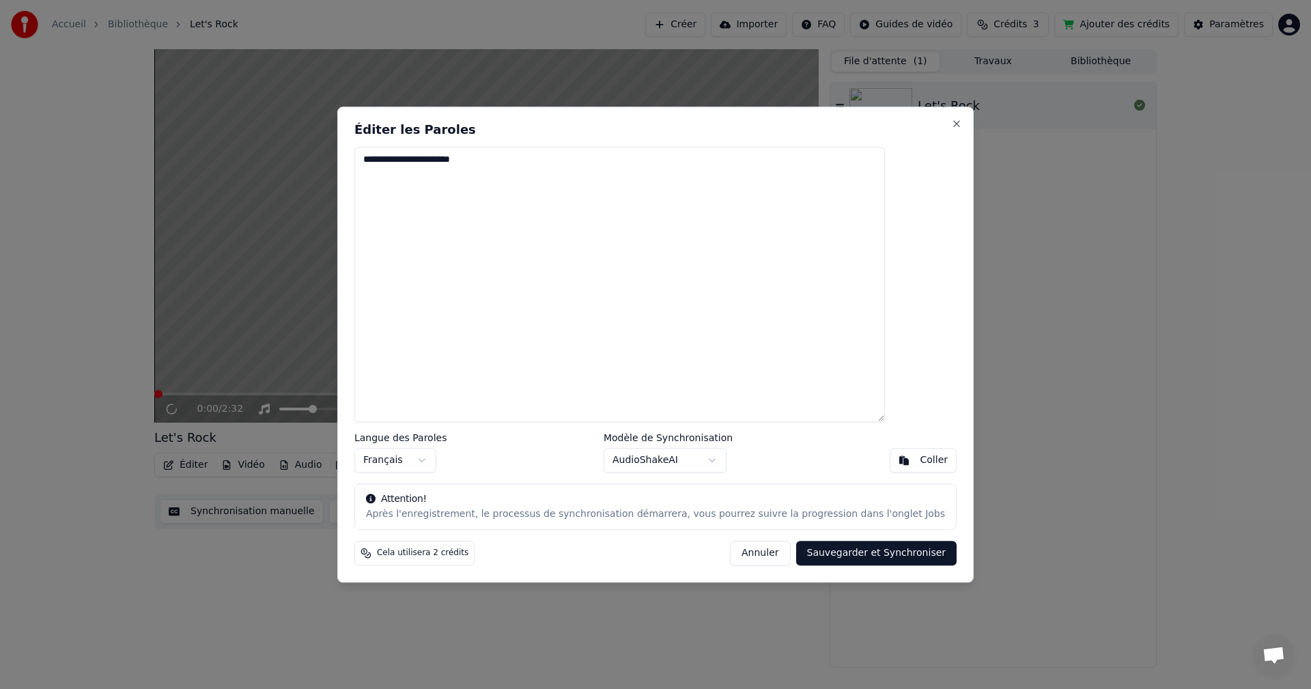
click at [730, 549] on button "Annuler" at bounding box center [760, 553] width 60 height 25
type textarea "**********"
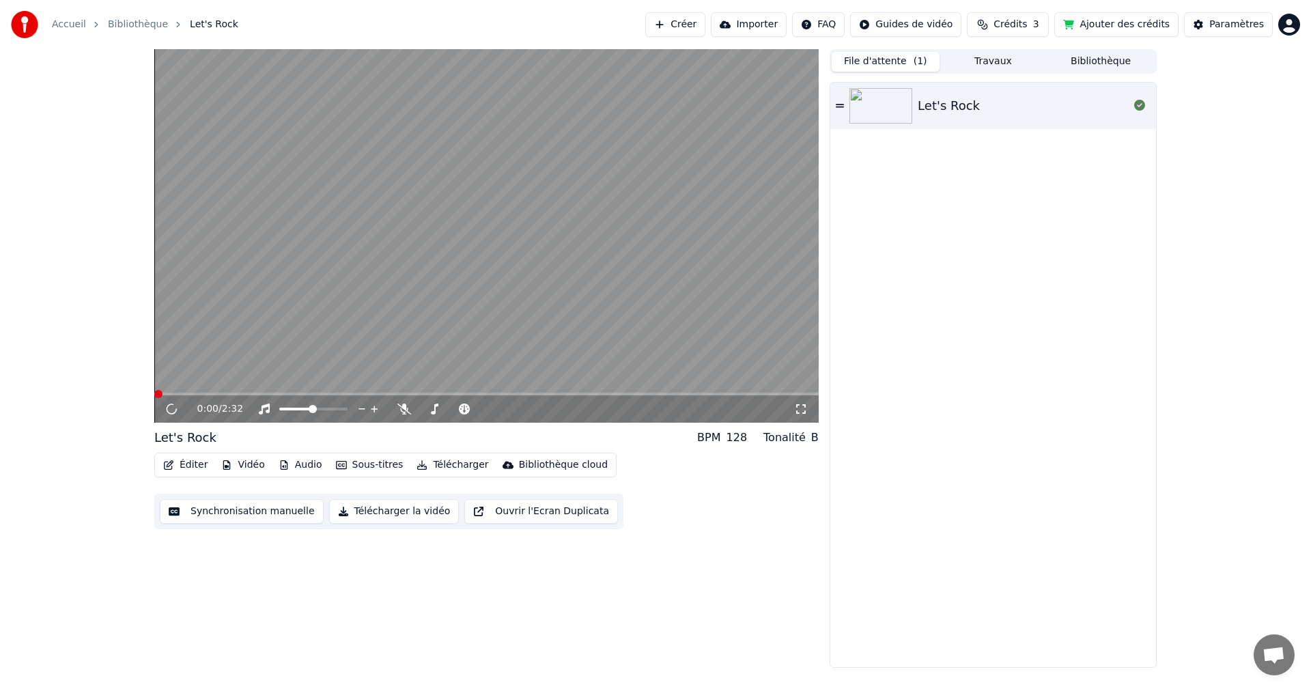
click at [180, 457] on button "Éditer" at bounding box center [185, 464] width 55 height 19
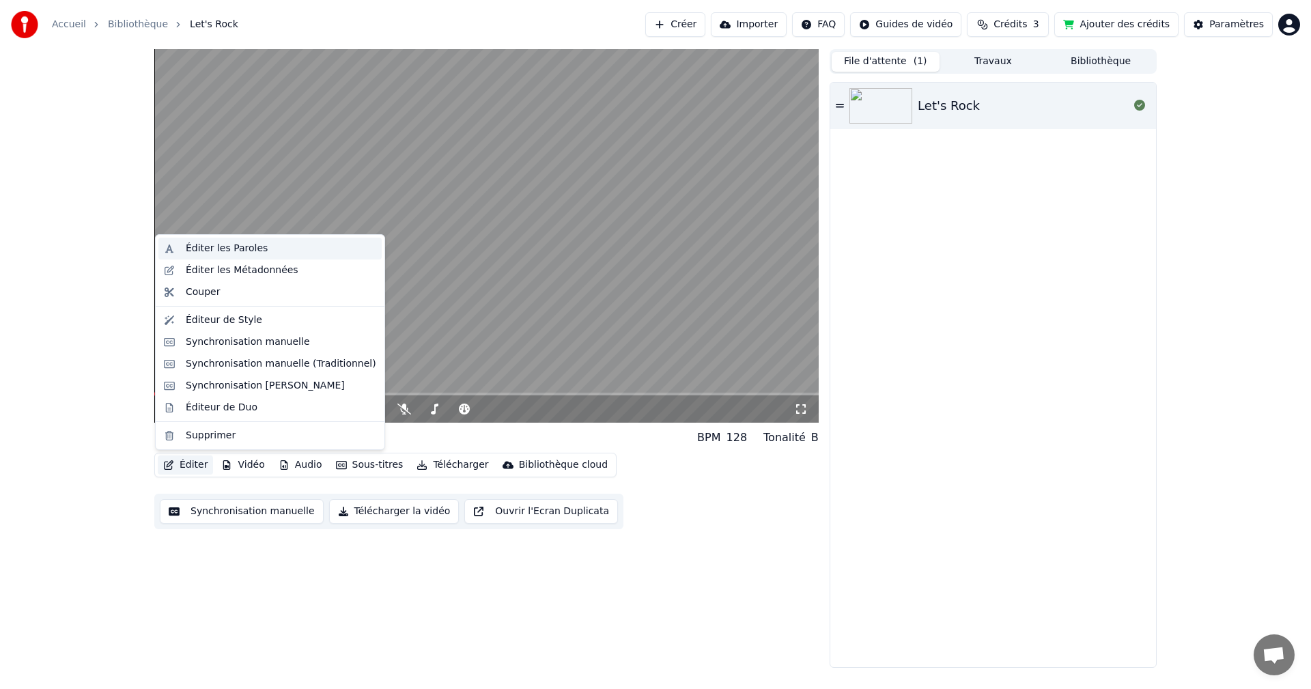
click at [214, 244] on div "Éditer les Paroles" at bounding box center [227, 249] width 82 height 14
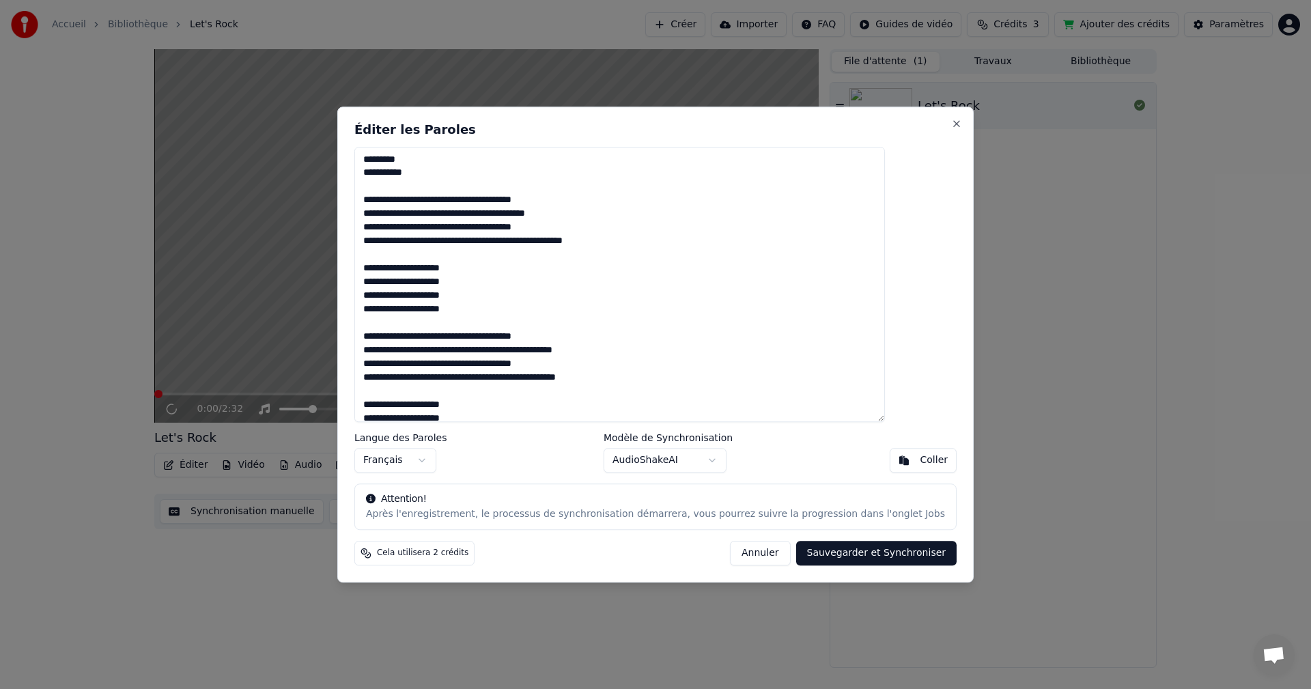
click at [716, 461] on body "Accueil Bibliothèque Let's Rock Créer Importer FAQ Guides de vidéo Crédits 3 Aj…" at bounding box center [655, 344] width 1311 height 689
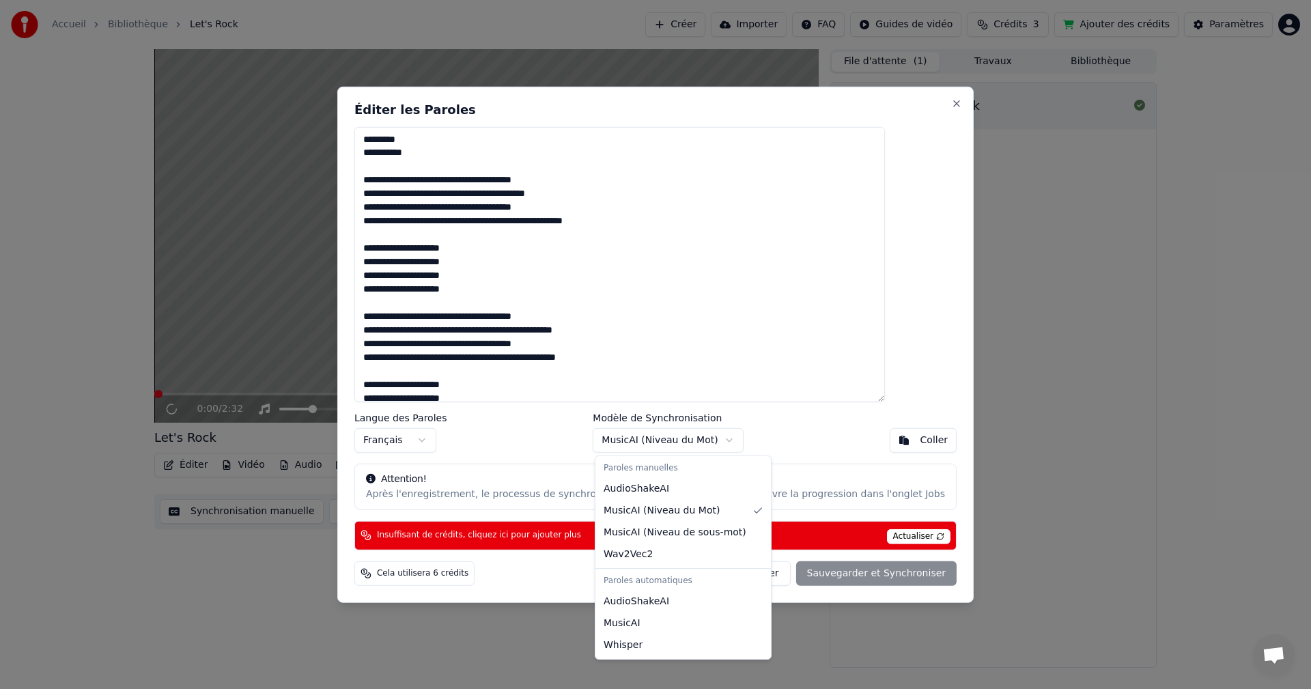
click at [727, 440] on body "Accueil Bibliothèque Let's Rock Créer Importer FAQ Guides de vidéo Crédits 3 Aj…" at bounding box center [655, 344] width 1311 height 689
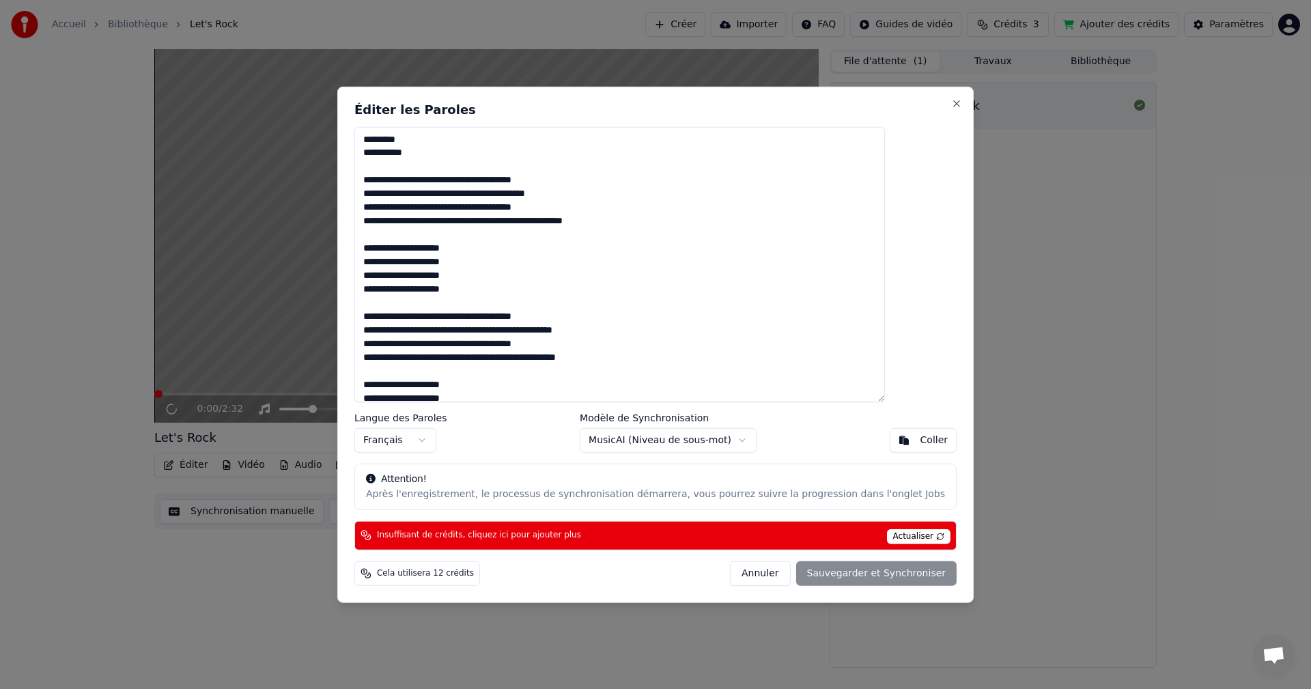
click at [734, 439] on body "Accueil Bibliothèque Let's Rock Créer Importer FAQ Guides de vidéo Crédits 3 Aj…" at bounding box center [655, 344] width 1311 height 689
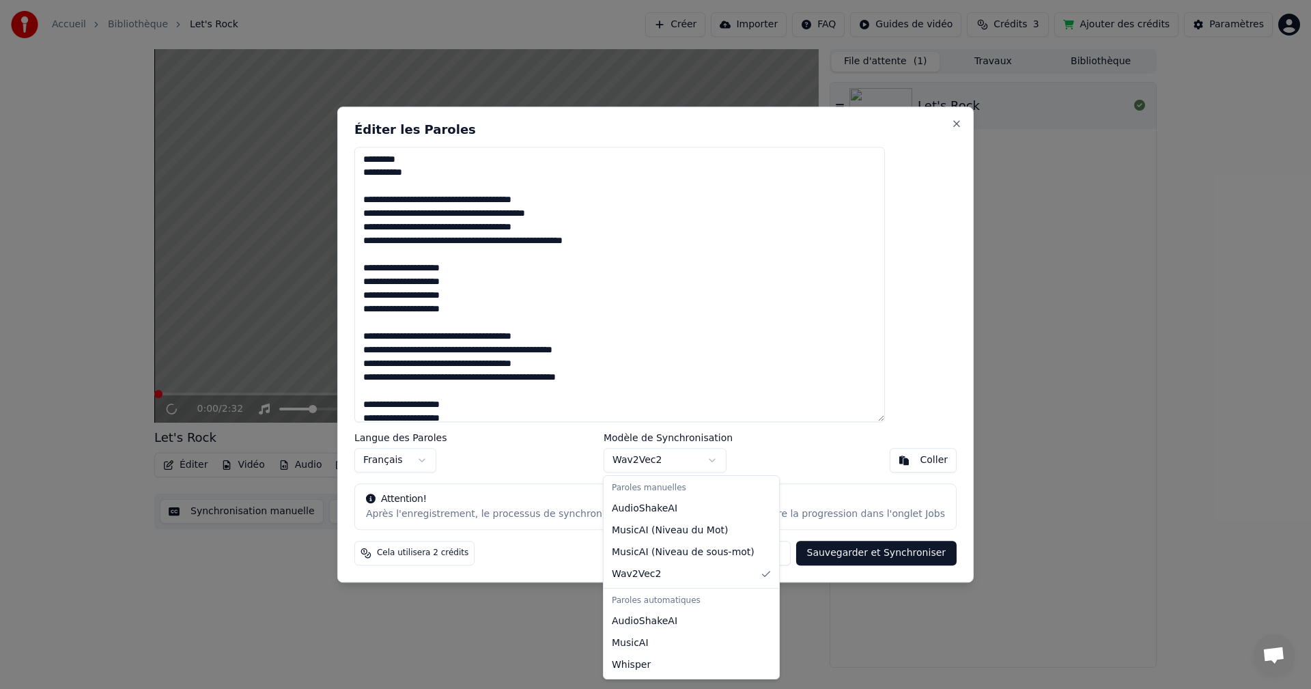
click at [710, 456] on body "Accueil Bibliothèque Let's Rock Créer Importer FAQ Guides de vidéo Crédits 3 Aj…" at bounding box center [655, 344] width 1311 height 689
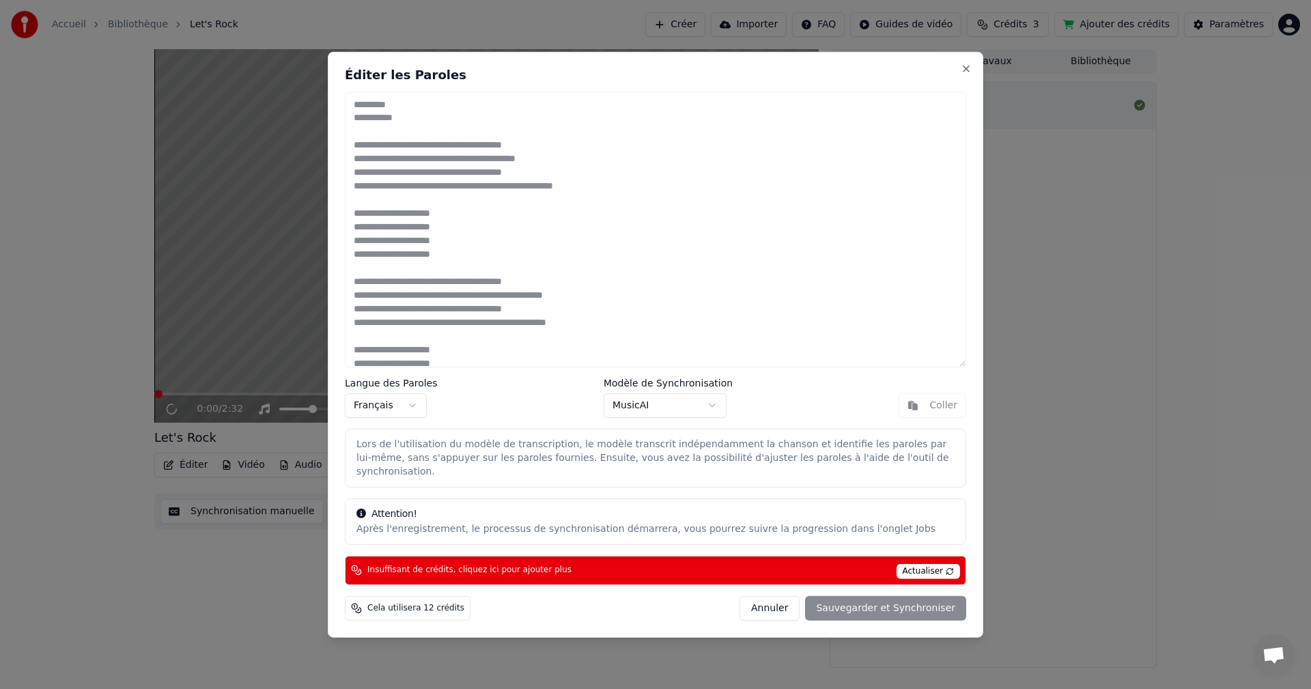
click at [711, 412] on body "Accueil Bibliothèque Let's Rock Créer Importer FAQ Guides de vidéo Crédits 3 Aj…" at bounding box center [655, 344] width 1311 height 689
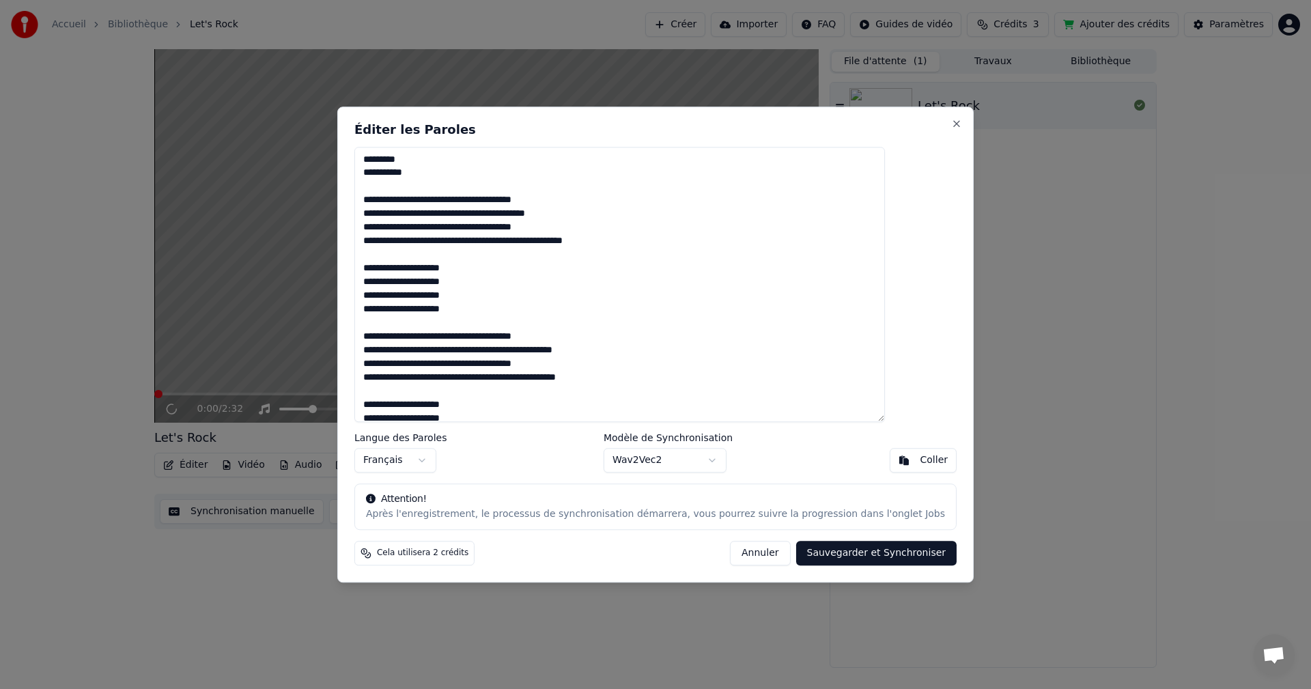
click at [831, 554] on button "Sauvegarder et Synchroniser" at bounding box center [876, 553] width 161 height 25
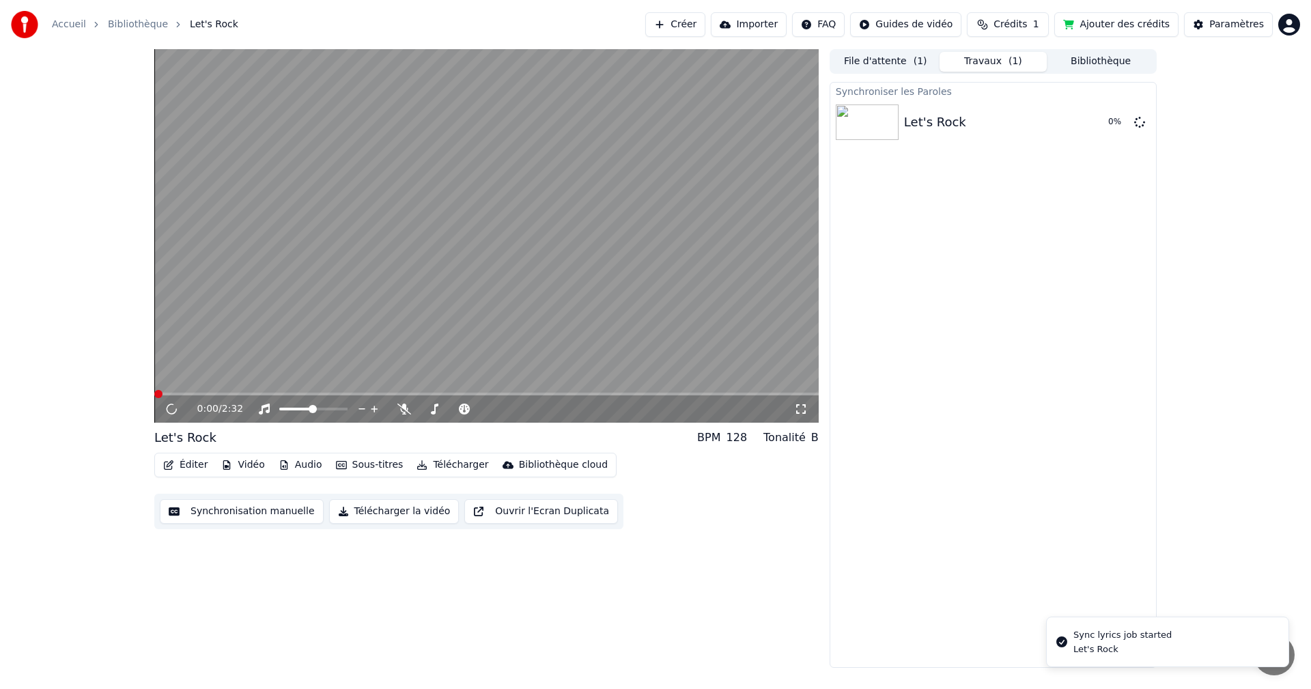
click at [1011, 67] on span "( 1 )" at bounding box center [1015, 62] width 14 height 14
click at [1111, 124] on button "Jouer" at bounding box center [1105, 122] width 48 height 25
click at [990, 61] on button "Travaux" at bounding box center [993, 62] width 108 height 20
click at [877, 60] on button "File d'attente ( 1 )" at bounding box center [885, 62] width 108 height 20
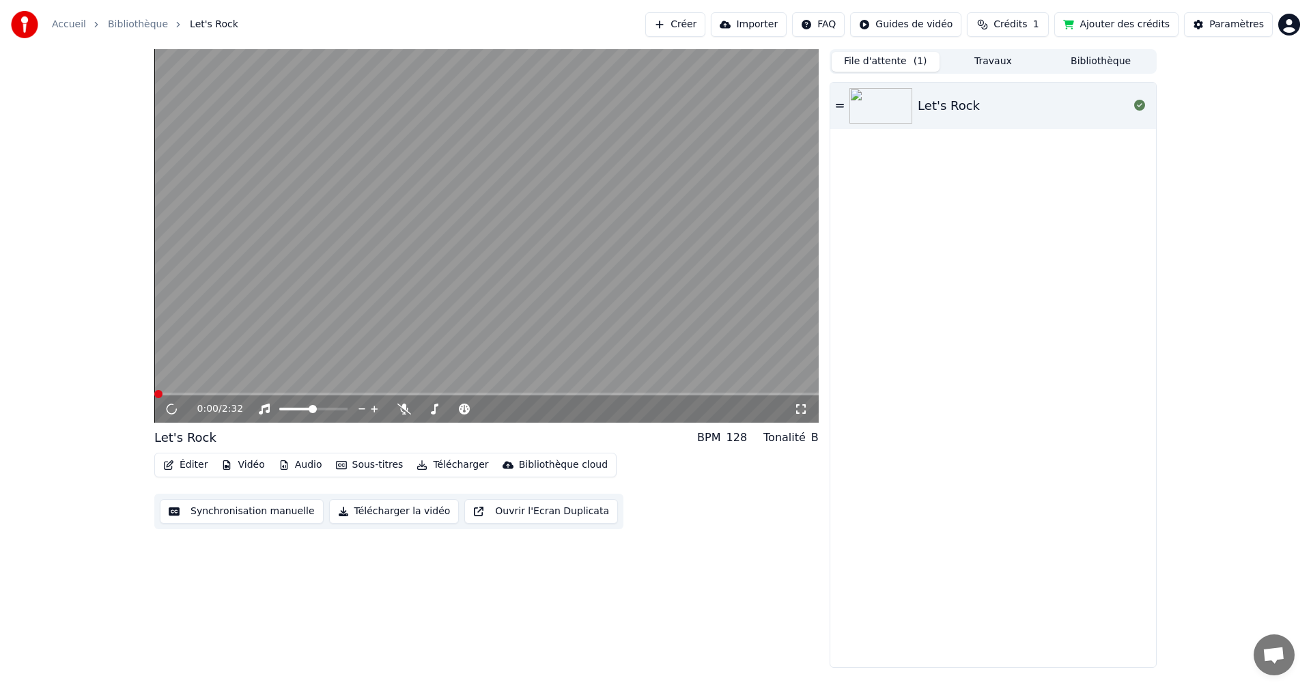
click at [966, 59] on button "Travaux" at bounding box center [993, 62] width 108 height 20
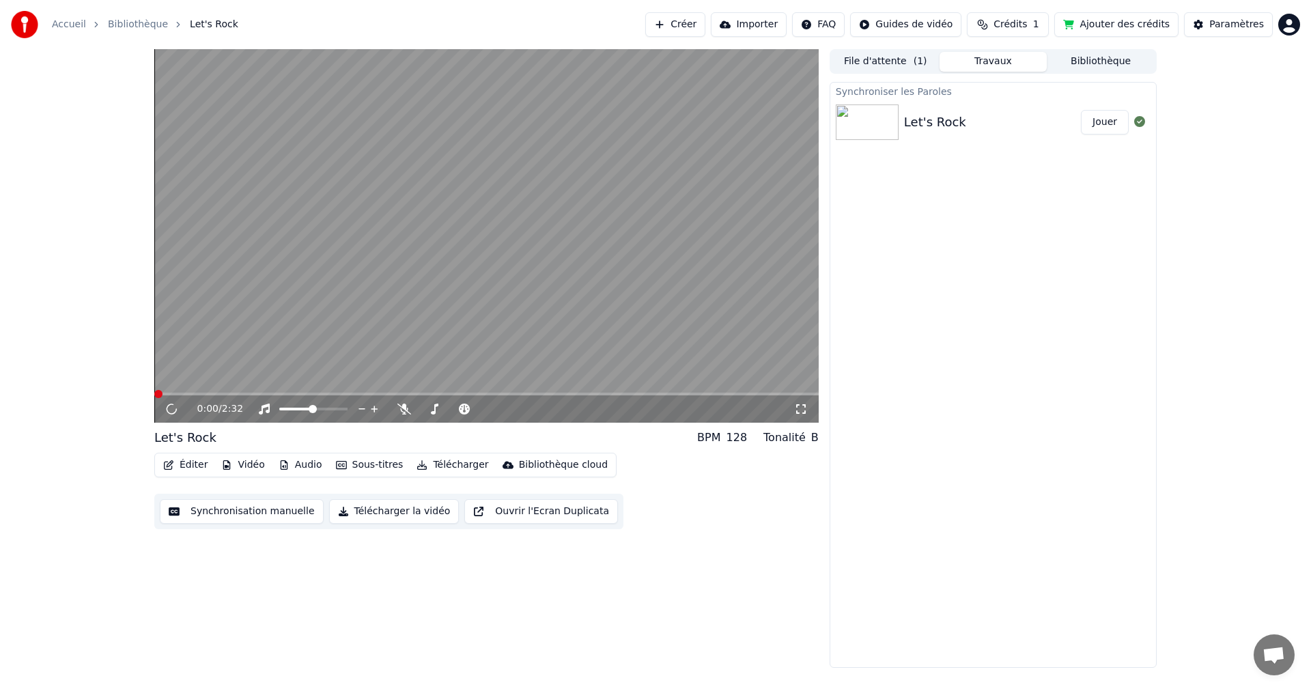
click at [1092, 124] on button "Jouer" at bounding box center [1105, 122] width 48 height 25
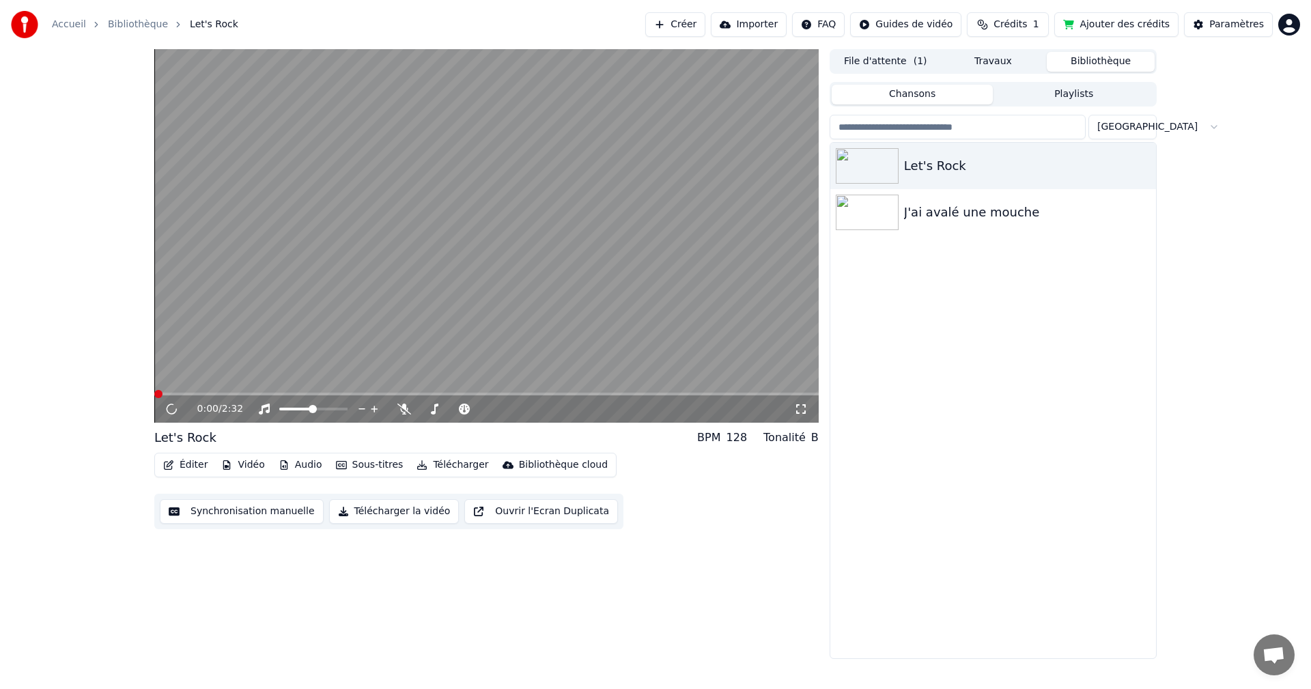
click at [1115, 55] on button "Bibliothèque" at bounding box center [1100, 62] width 108 height 20
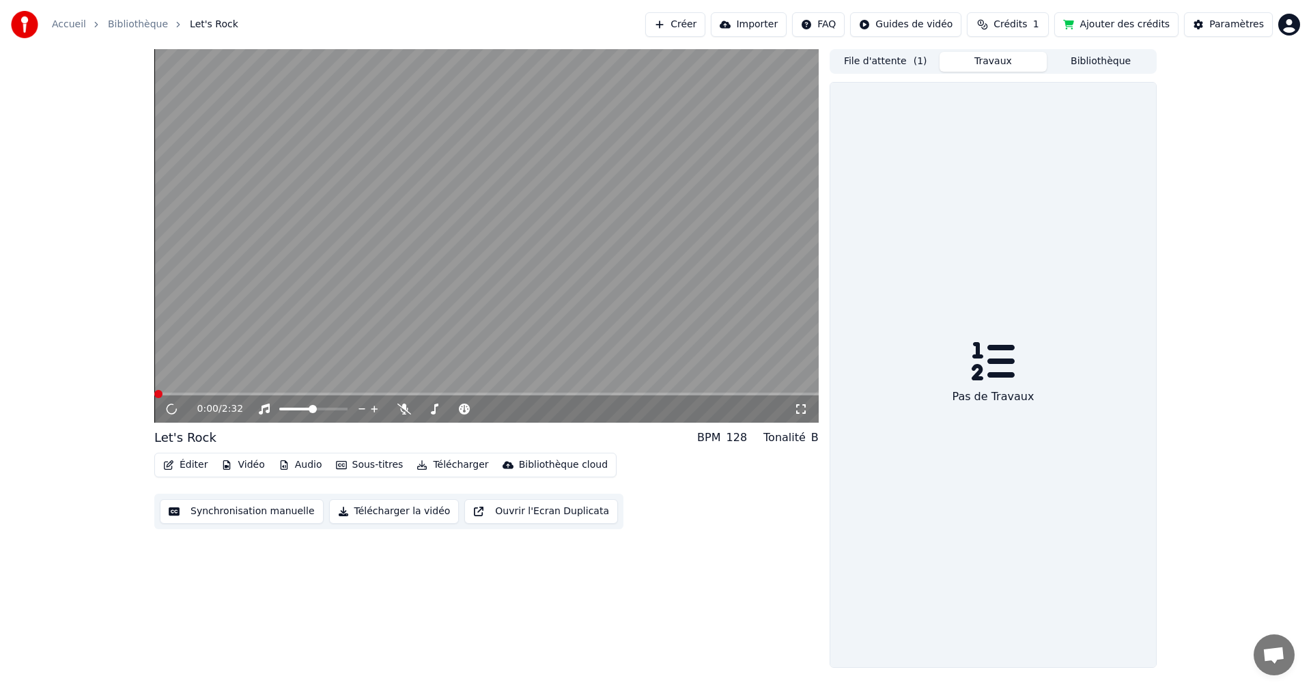
click at [1003, 58] on button "Travaux" at bounding box center [993, 62] width 108 height 20
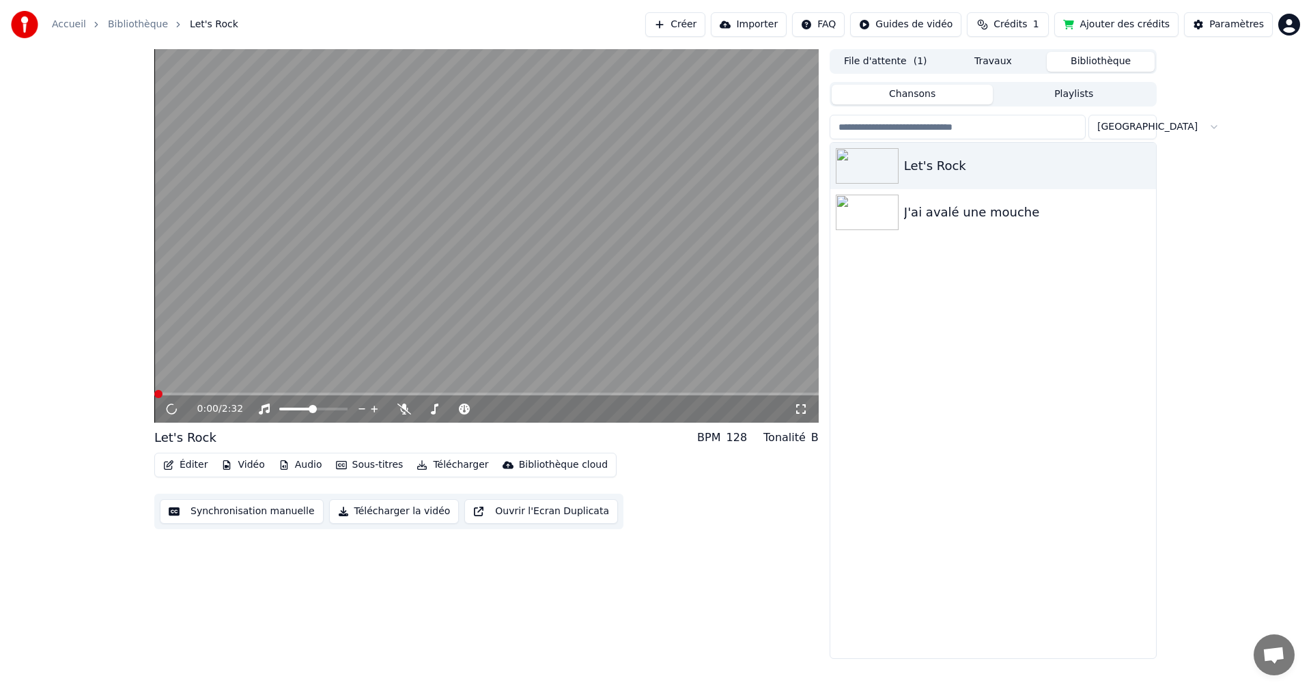
click at [1070, 64] on button "Bibliothèque" at bounding box center [1100, 62] width 108 height 20
click at [997, 64] on button "Travaux" at bounding box center [993, 62] width 108 height 20
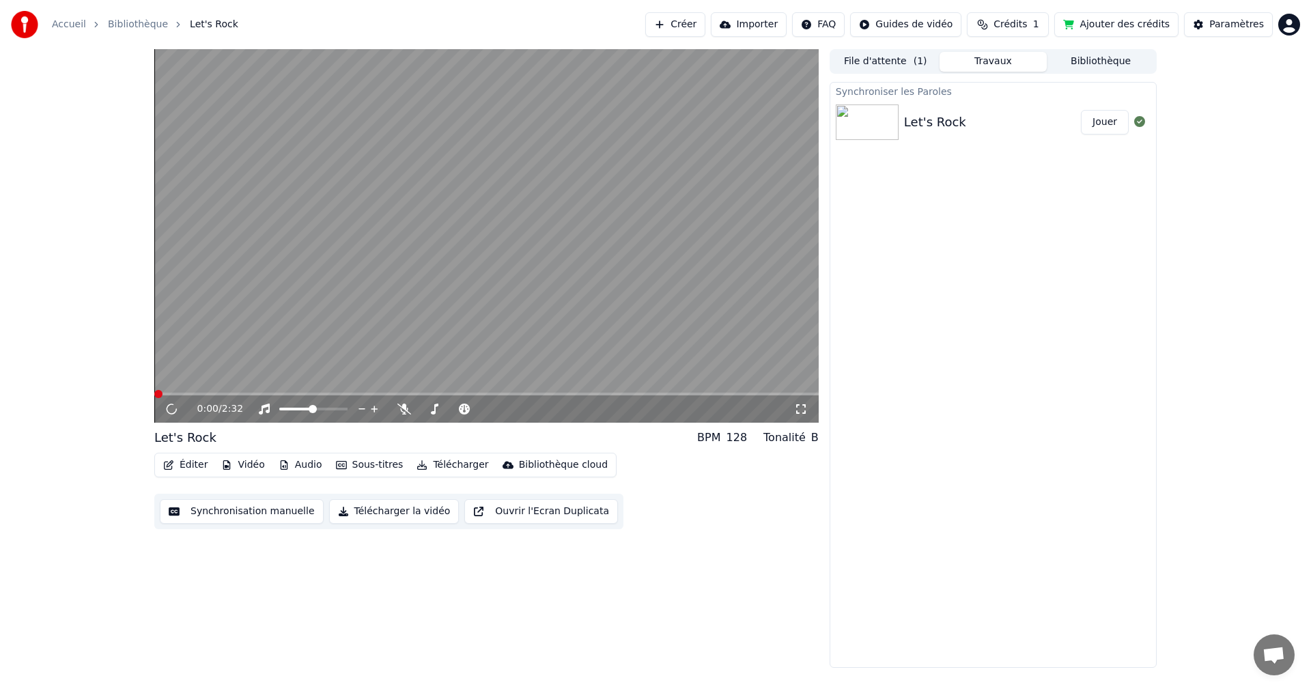
click at [1095, 130] on button "Jouer" at bounding box center [1105, 122] width 48 height 25
click at [195, 397] on span at bounding box center [197, 394] width 8 height 8
click at [899, 70] on button "File d'attente ( 1 )" at bounding box center [885, 62] width 108 height 20
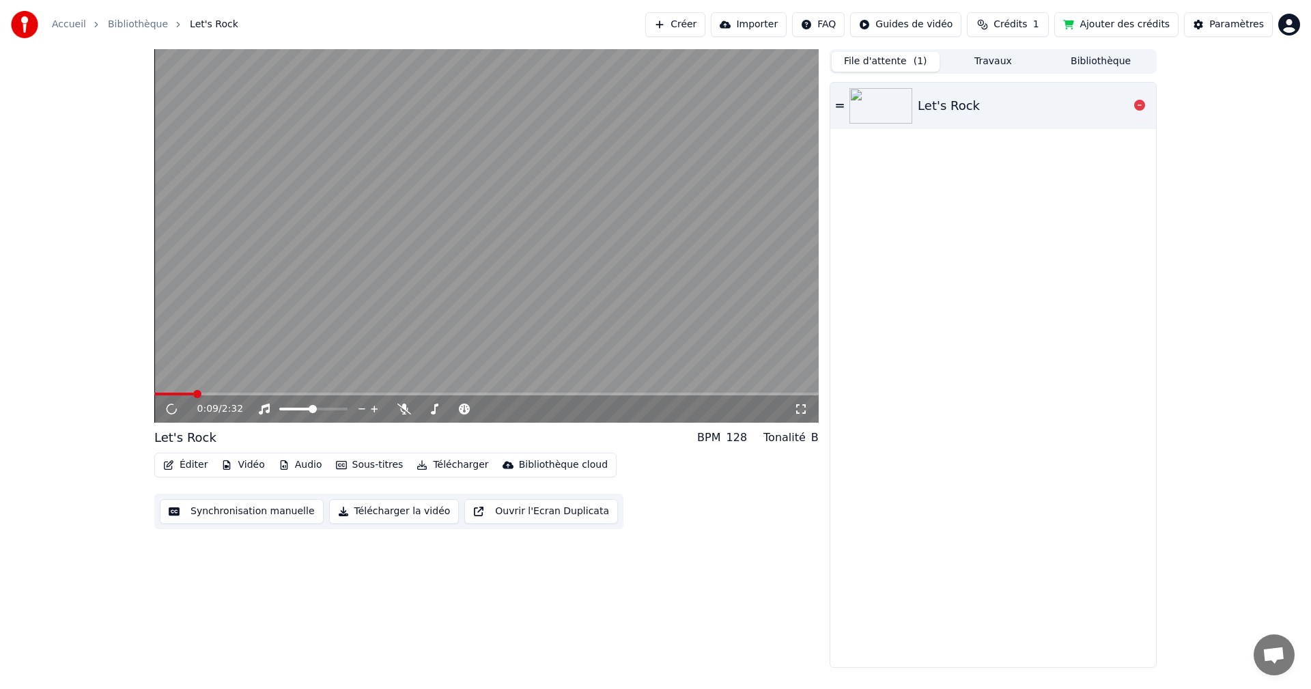
click at [881, 117] on img at bounding box center [880, 105] width 63 height 35
click at [977, 55] on button "Travaux" at bounding box center [993, 62] width 108 height 20
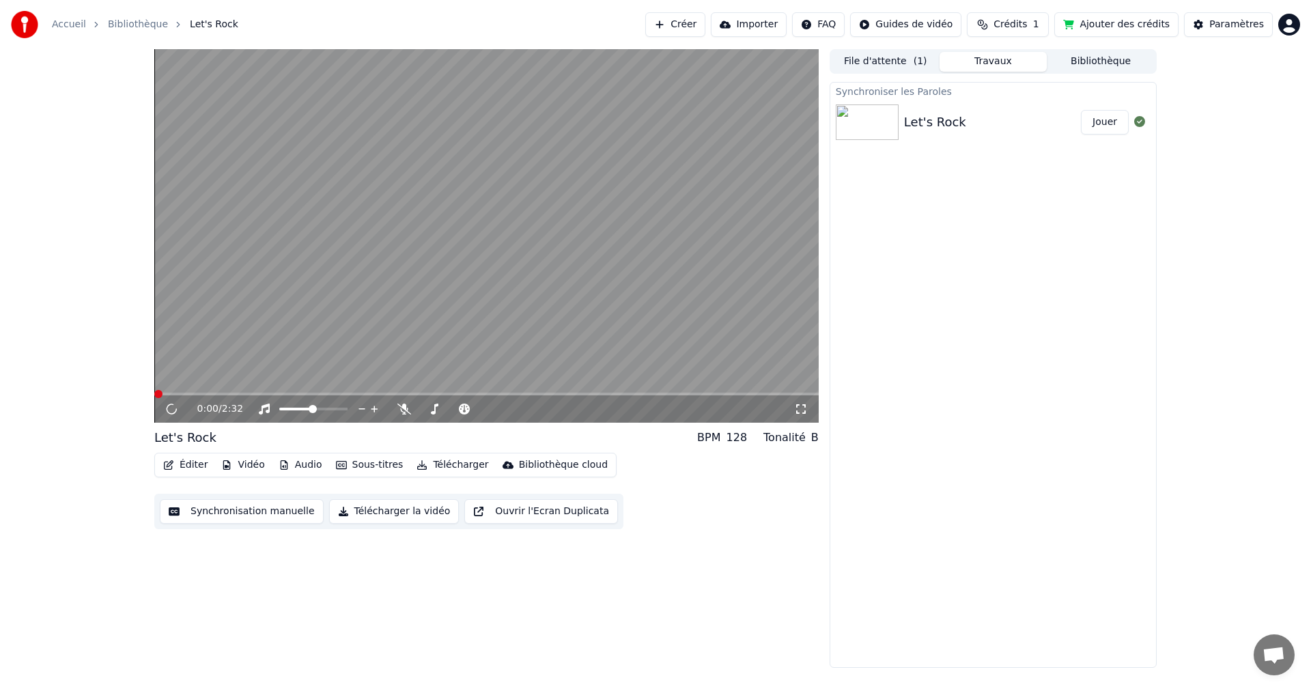
click at [168, 403] on icon at bounding box center [172, 408] width 14 height 15
click at [358, 466] on button "Sous-titres" at bounding box center [369, 464] width 78 height 19
click at [347, 617] on div "0:00 / 2:32 Let's Rock BPM 128 Tonalité B Éditer Vidéo Audio Sous-titres Téléch…" at bounding box center [486, 358] width 664 height 618
click at [1109, 115] on button "Jouer" at bounding box center [1105, 122] width 48 height 25
click at [1027, 22] on span "Crédits" at bounding box center [1009, 25] width 33 height 14
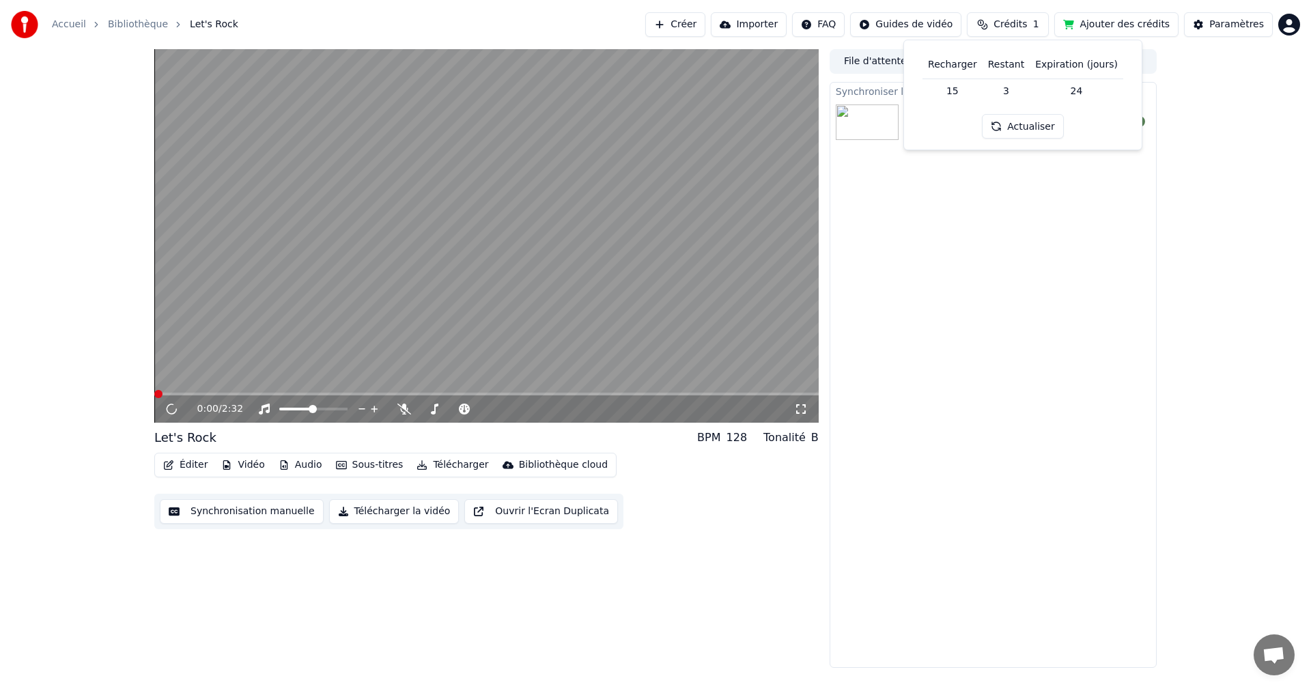
click at [1109, 25] on button "Ajouter des crédits" at bounding box center [1116, 24] width 124 height 25
click at [1087, 124] on button "Jouer" at bounding box center [1105, 122] width 48 height 25
click at [1108, 64] on button "Bibliothèque" at bounding box center [1100, 62] width 108 height 20
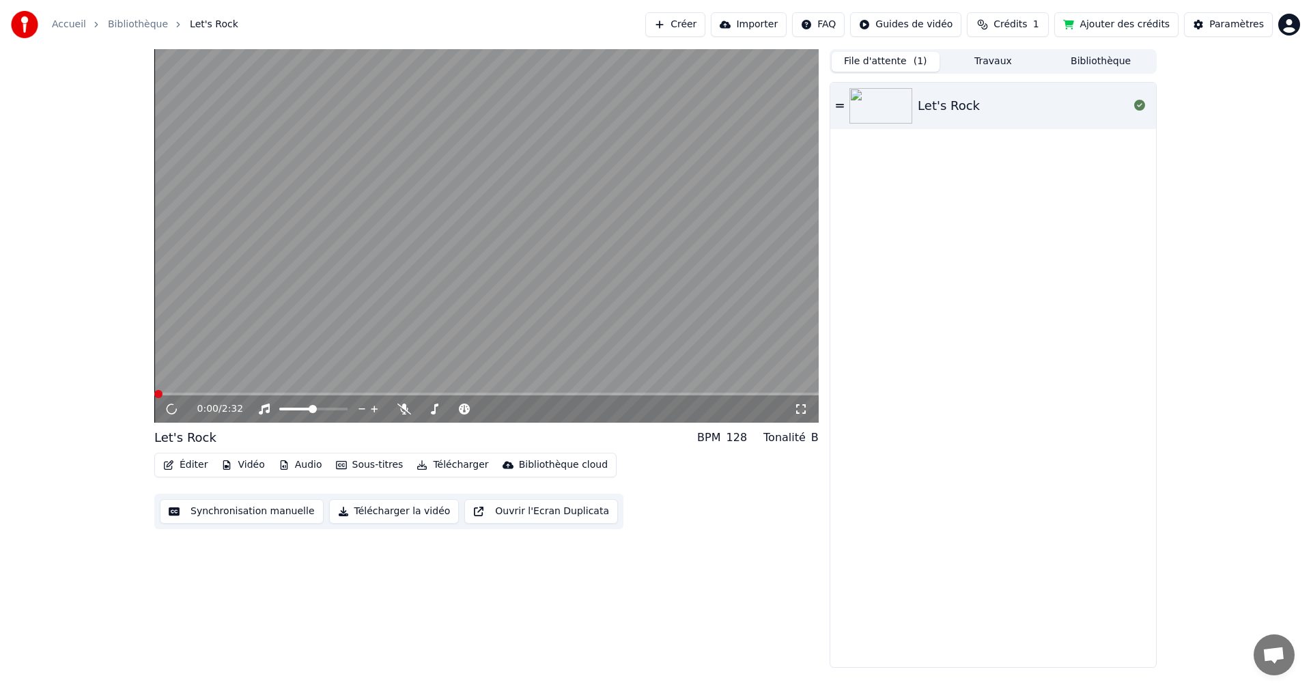
click at [891, 63] on button "File d'attente ( 1 )" at bounding box center [885, 62] width 108 height 20
click at [872, 116] on img at bounding box center [880, 105] width 63 height 35
click at [226, 510] on button "Synchronisation manuelle" at bounding box center [242, 511] width 164 height 25
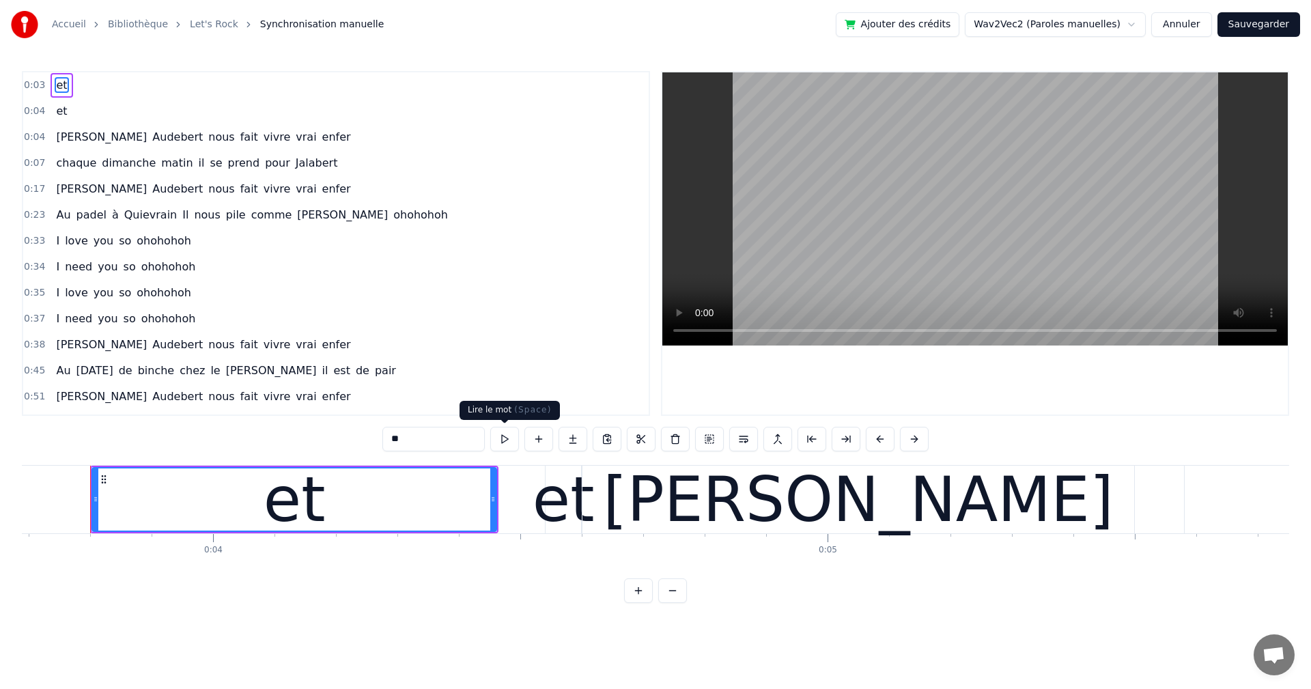
click at [501, 434] on button at bounding box center [504, 439] width 29 height 25
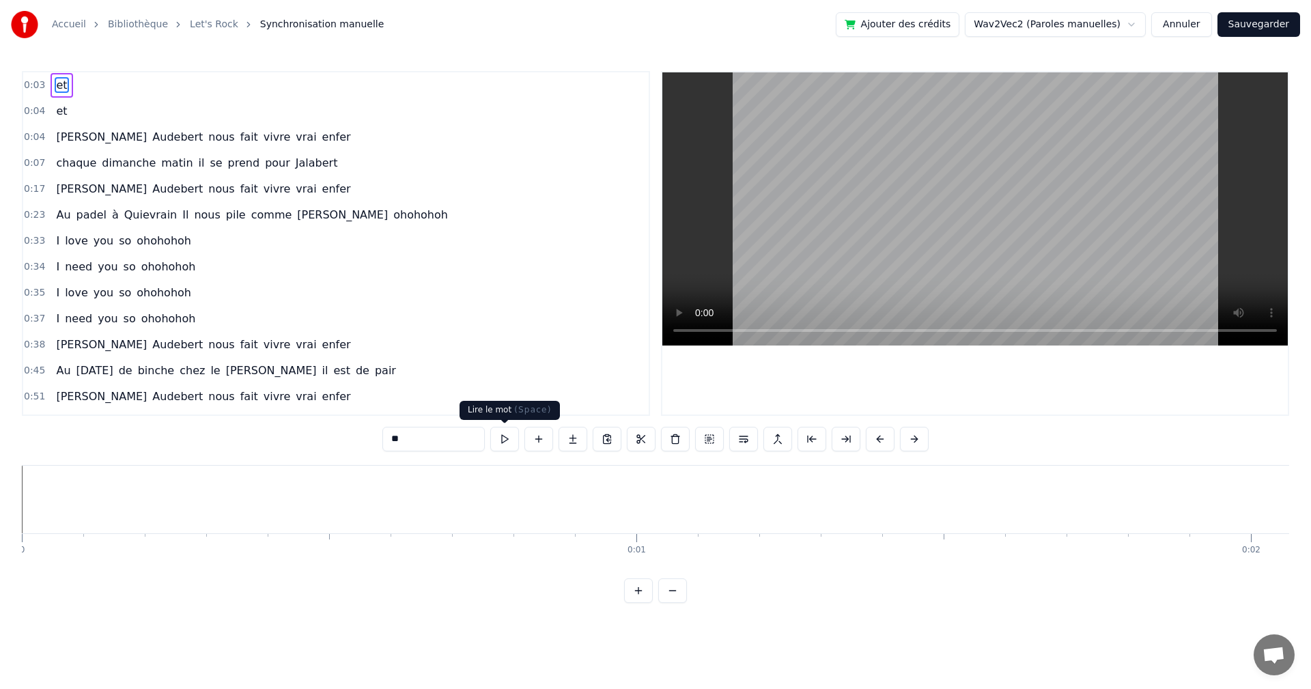
click at [508, 442] on button at bounding box center [504, 439] width 29 height 25
click at [18, 492] on div "Accueil Bibliothèque Let's Rock Synchronisation manuelle Ajouter des crédits Wa…" at bounding box center [655, 301] width 1311 height 603
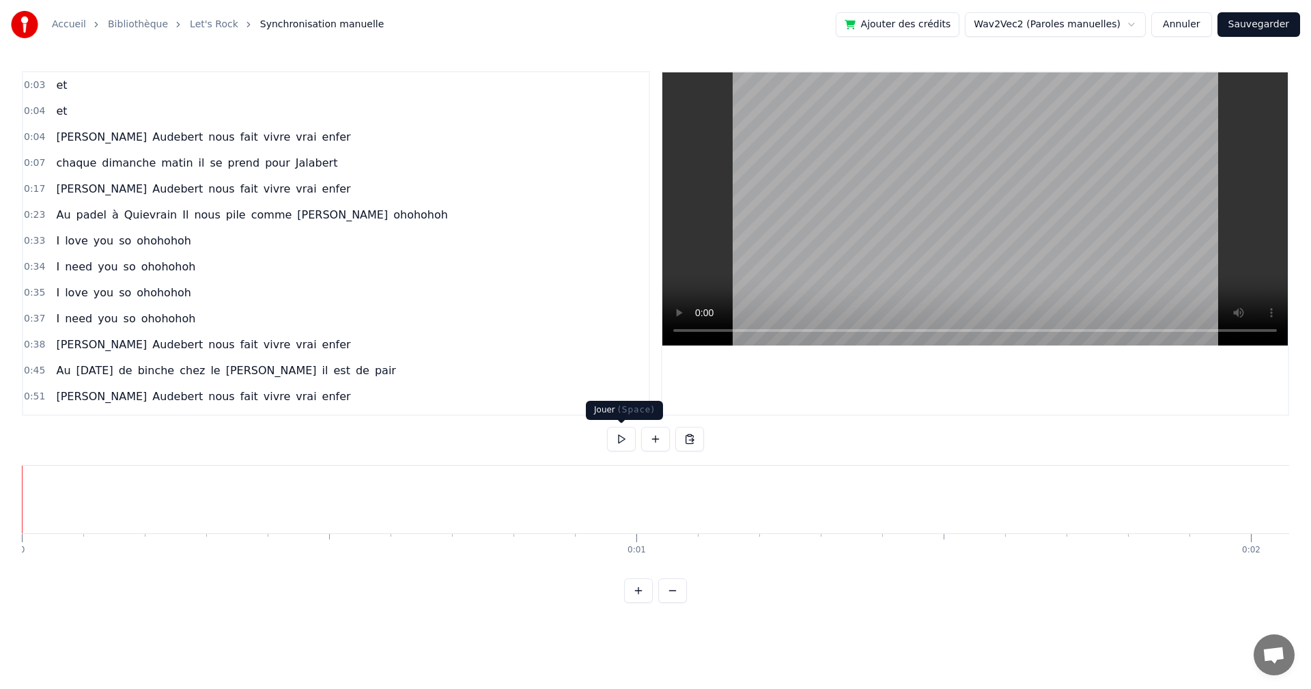
click at [618, 437] on button at bounding box center [621, 439] width 29 height 25
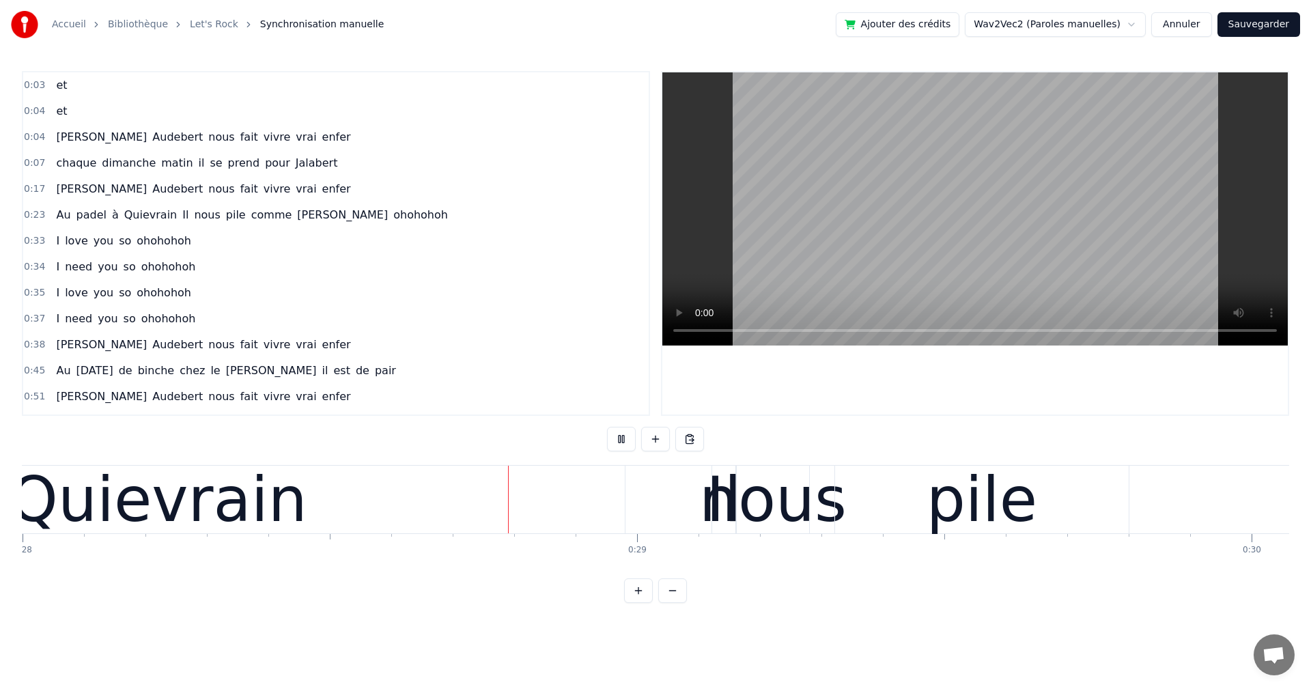
scroll to position [0, 17201]
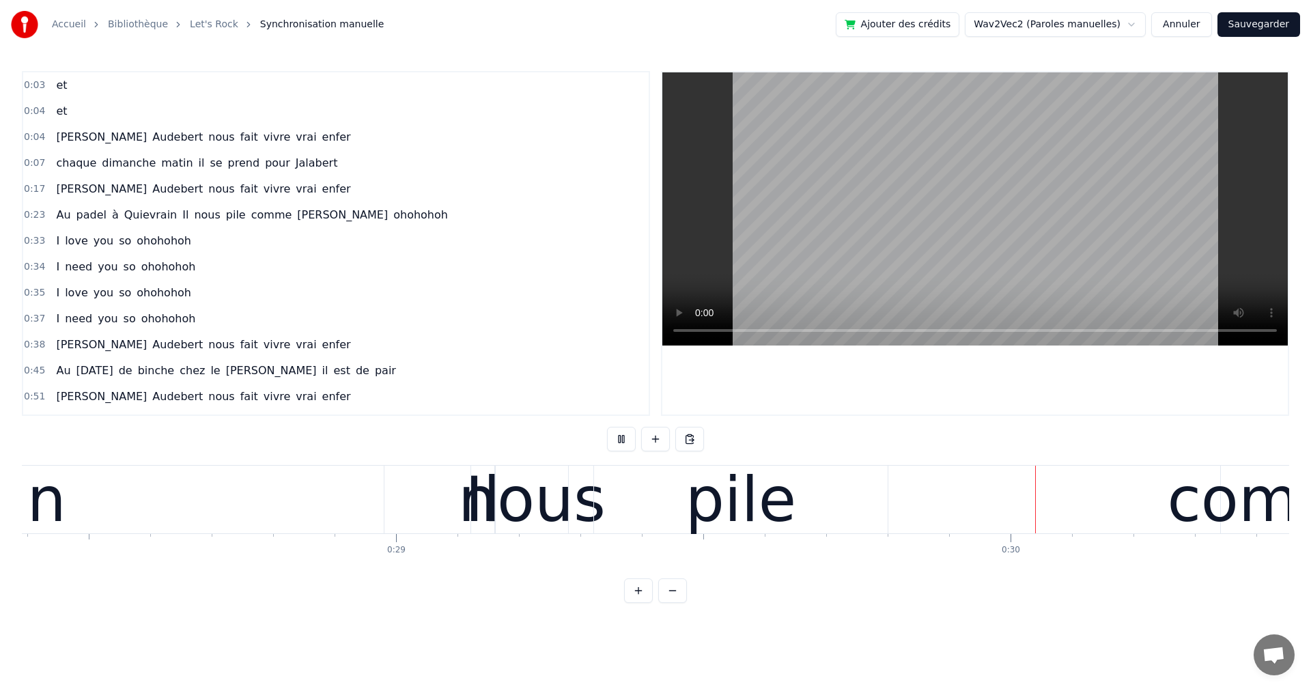
click at [1139, 21] on html "Accueil Bibliothèque Let's Rock Synchronisation manuelle Ajouter des crédits Wa…" at bounding box center [655, 312] width 1311 height 625
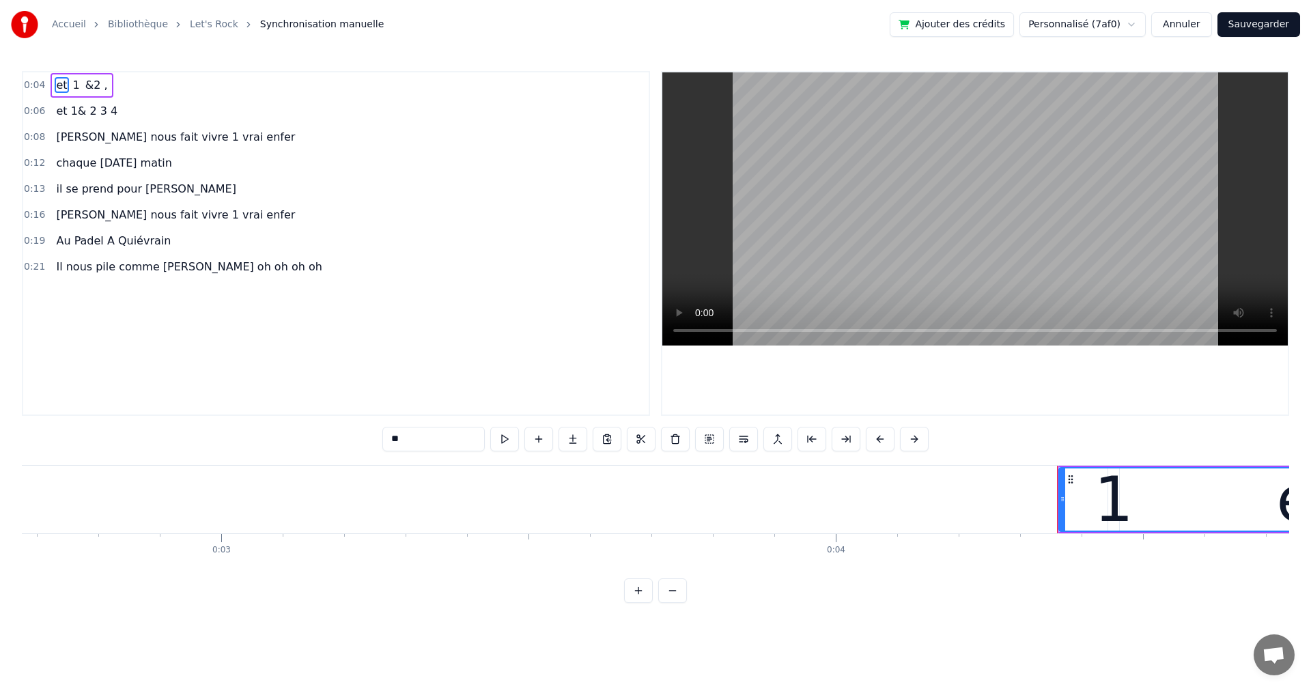
scroll to position [0, 0]
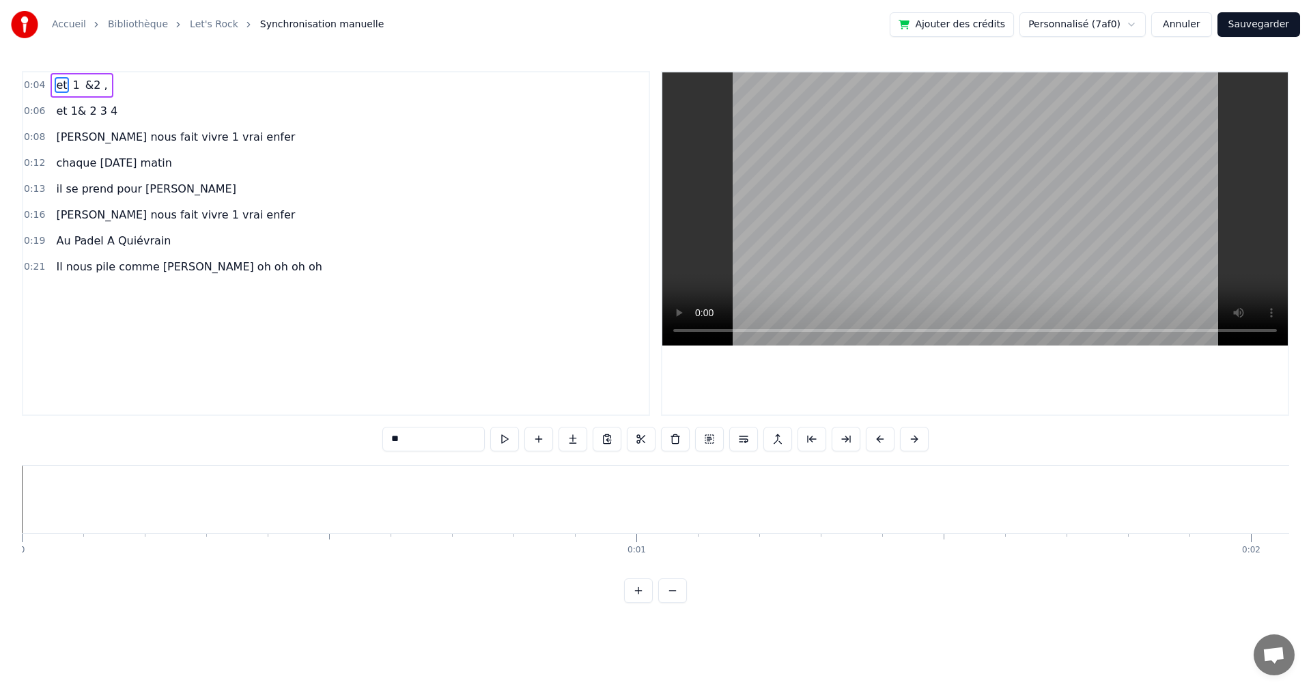
click at [508, 441] on button at bounding box center [504, 439] width 29 height 25
click at [20, 501] on div "Accueil Bibliothèque Let's Rock Synchronisation manuelle Ajouter des crédits Pe…" at bounding box center [655, 301] width 1311 height 603
click at [623, 442] on button at bounding box center [621, 439] width 29 height 25
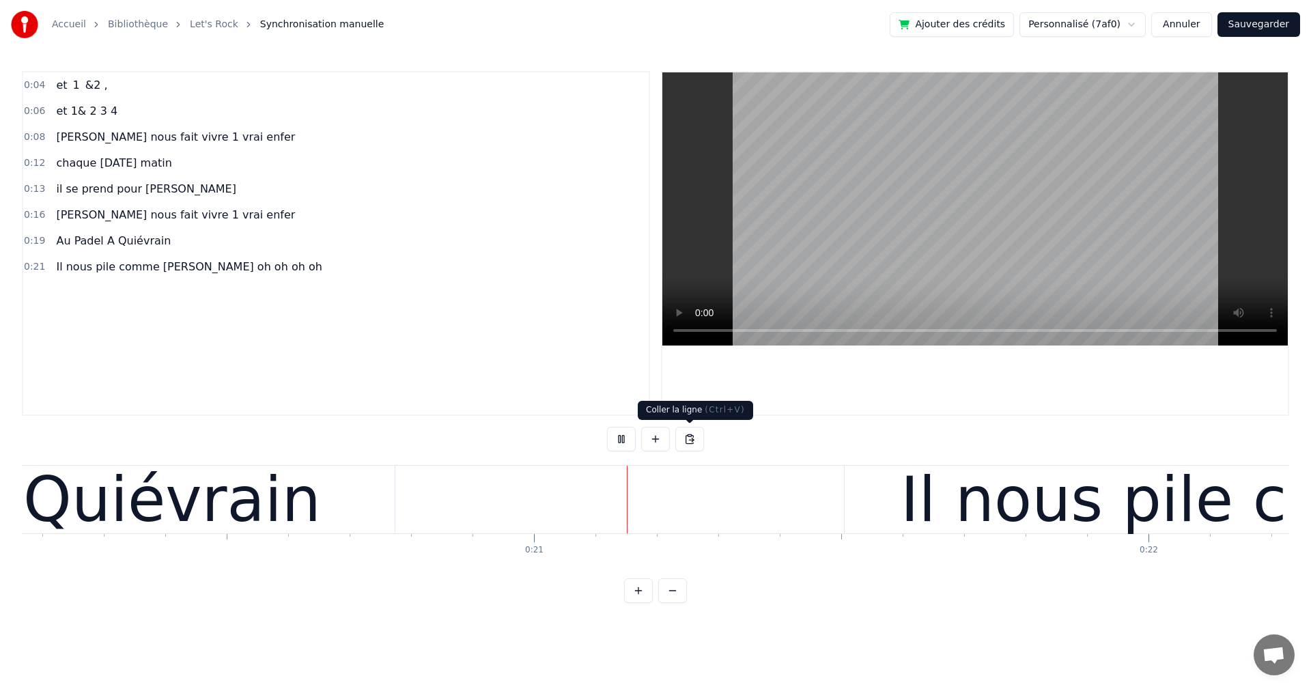
scroll to position [0, 12624]
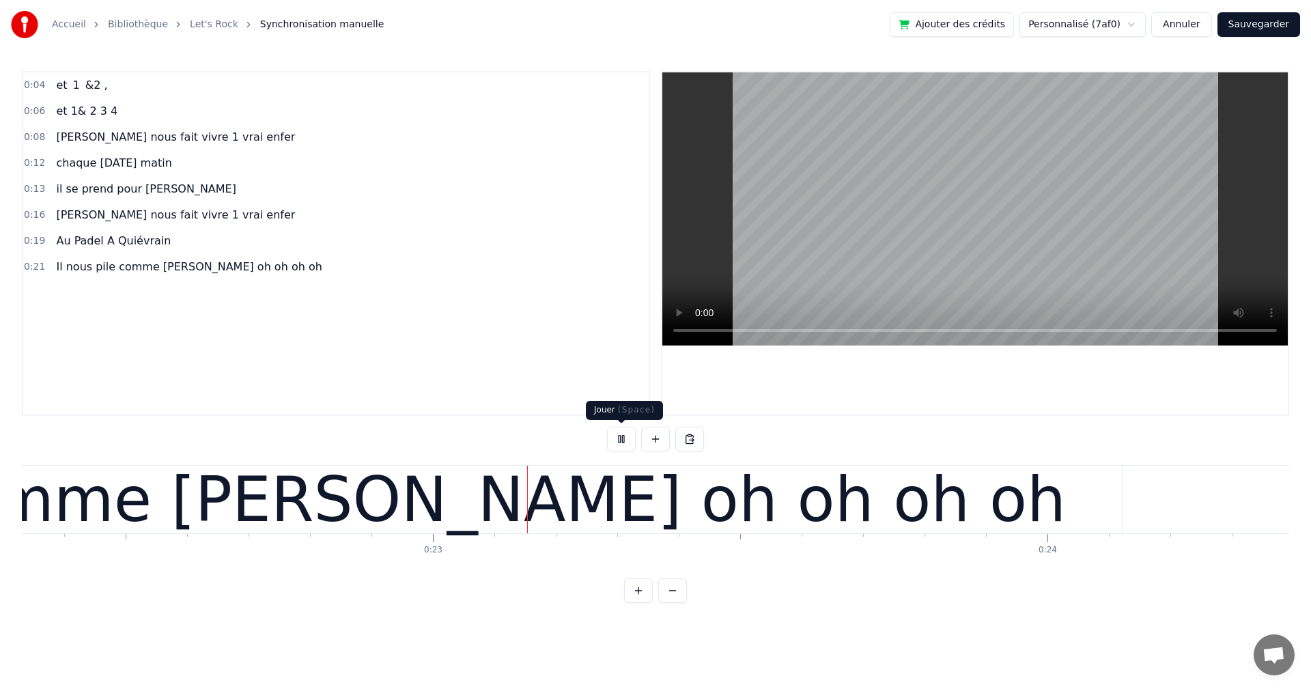
click at [625, 440] on button at bounding box center [621, 439] width 29 height 25
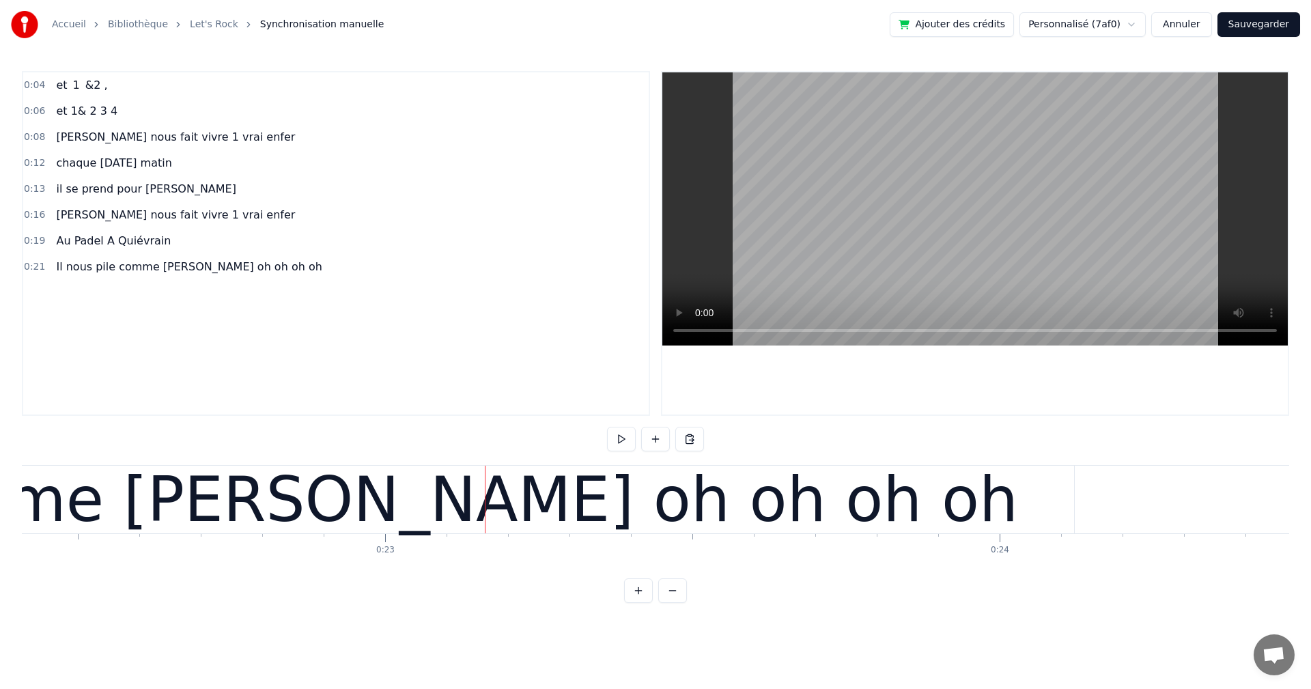
scroll to position [0, 14875]
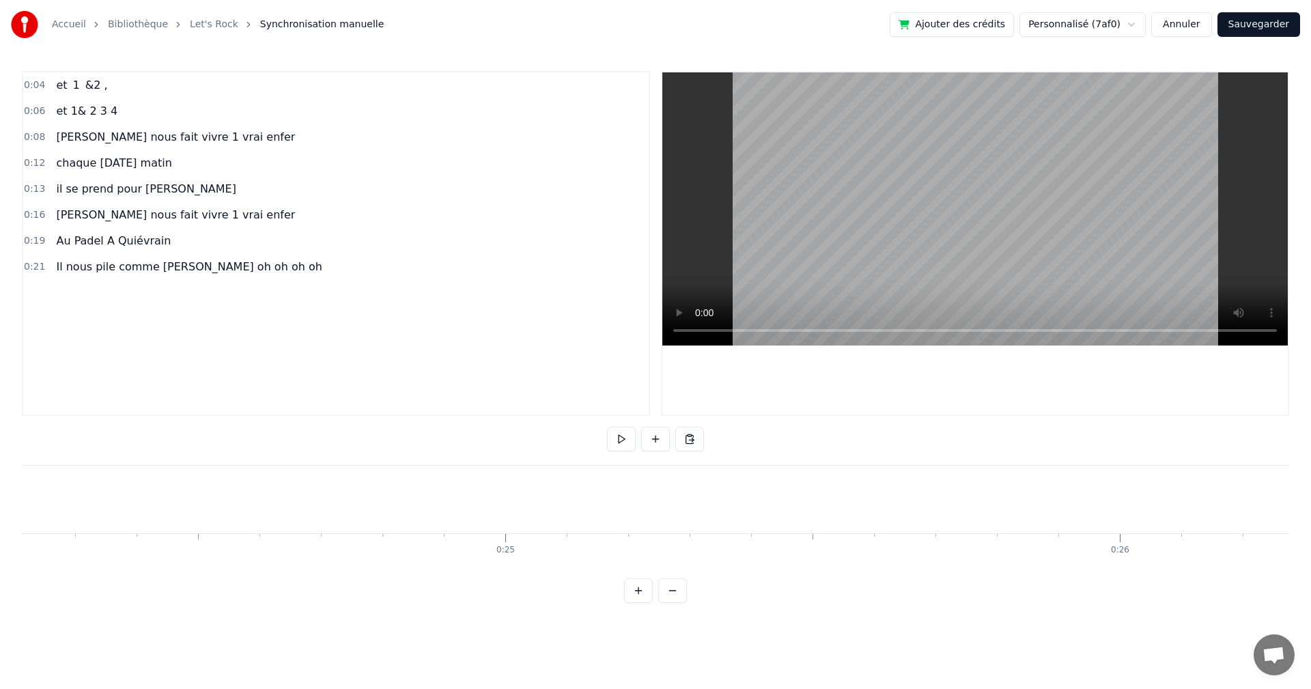
drag, startPoint x: 236, startPoint y: 578, endPoint x: 121, endPoint y: 575, distance: 115.4
click at [121, 575] on div "0:04 et 1 &2 , 0:06 et 1& 2 3 4 0:08 [PERSON_NAME] nous fait vivre 1 vrai enfer…" at bounding box center [655, 337] width 1267 height 532
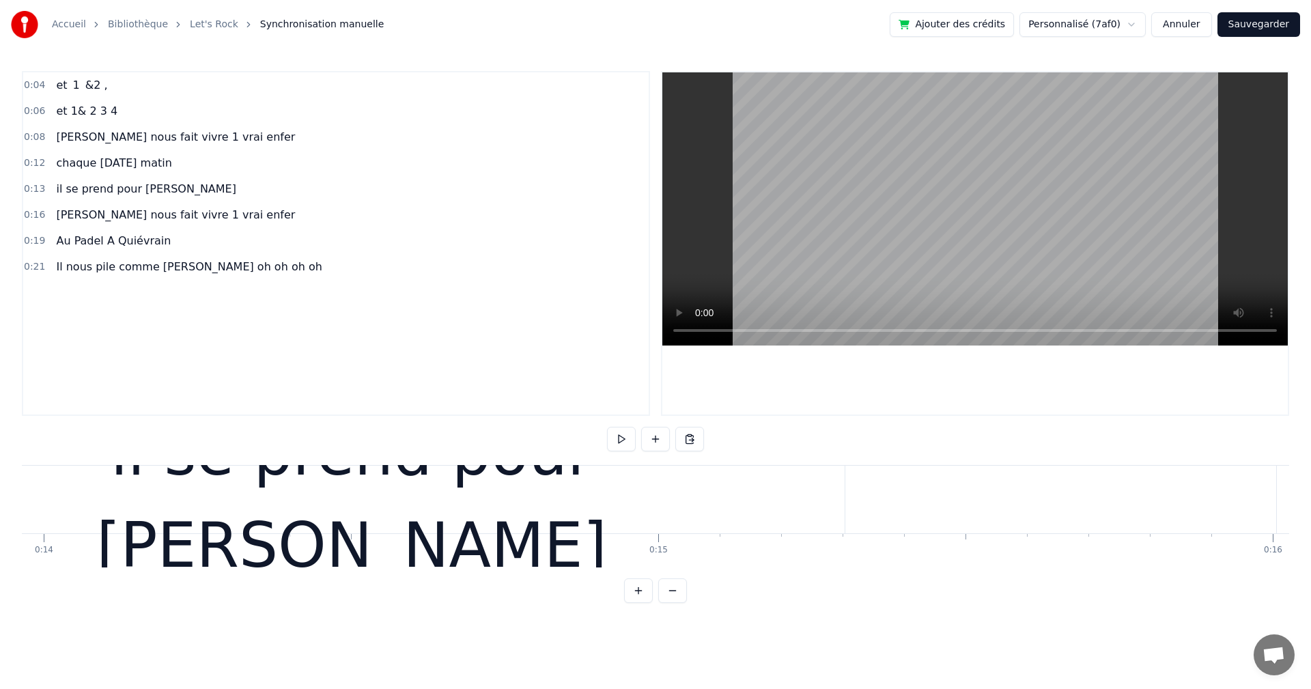
scroll to position [0, 9143]
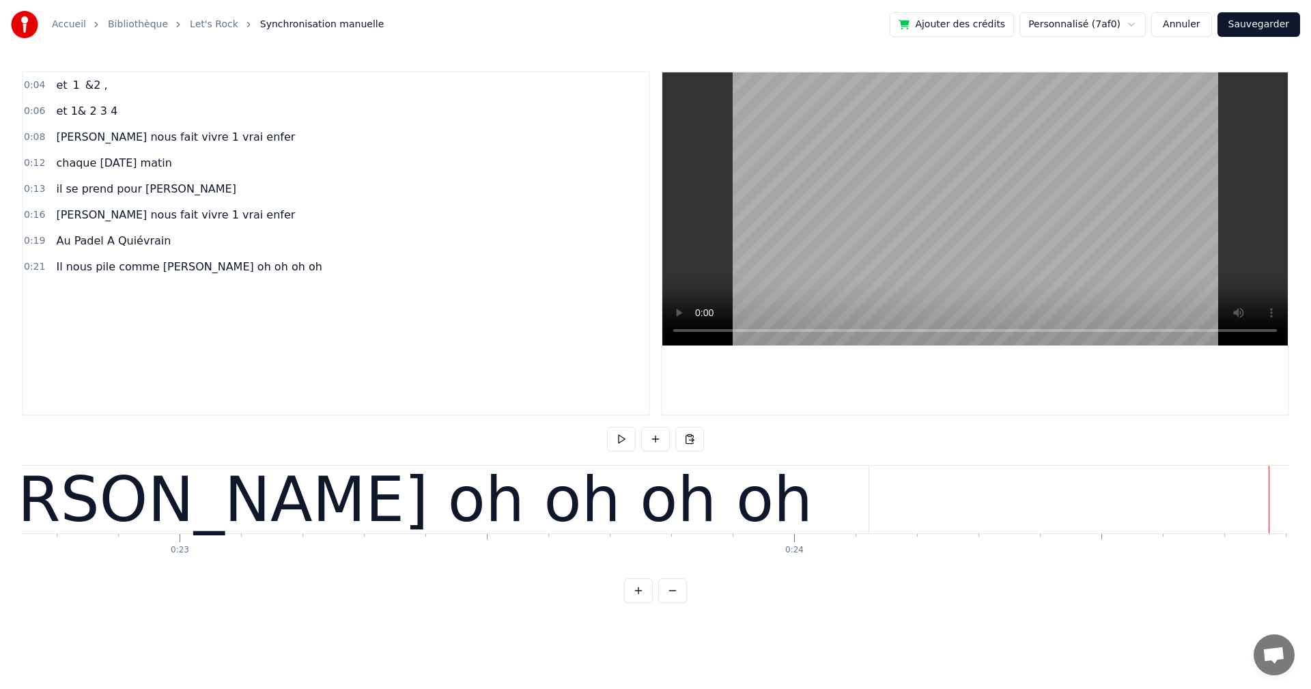
scroll to position [0, 13973]
click at [352, 498] on div "Il nous pile comme [PERSON_NAME] oh oh oh oh" at bounding box center [64, 499] width 1495 height 92
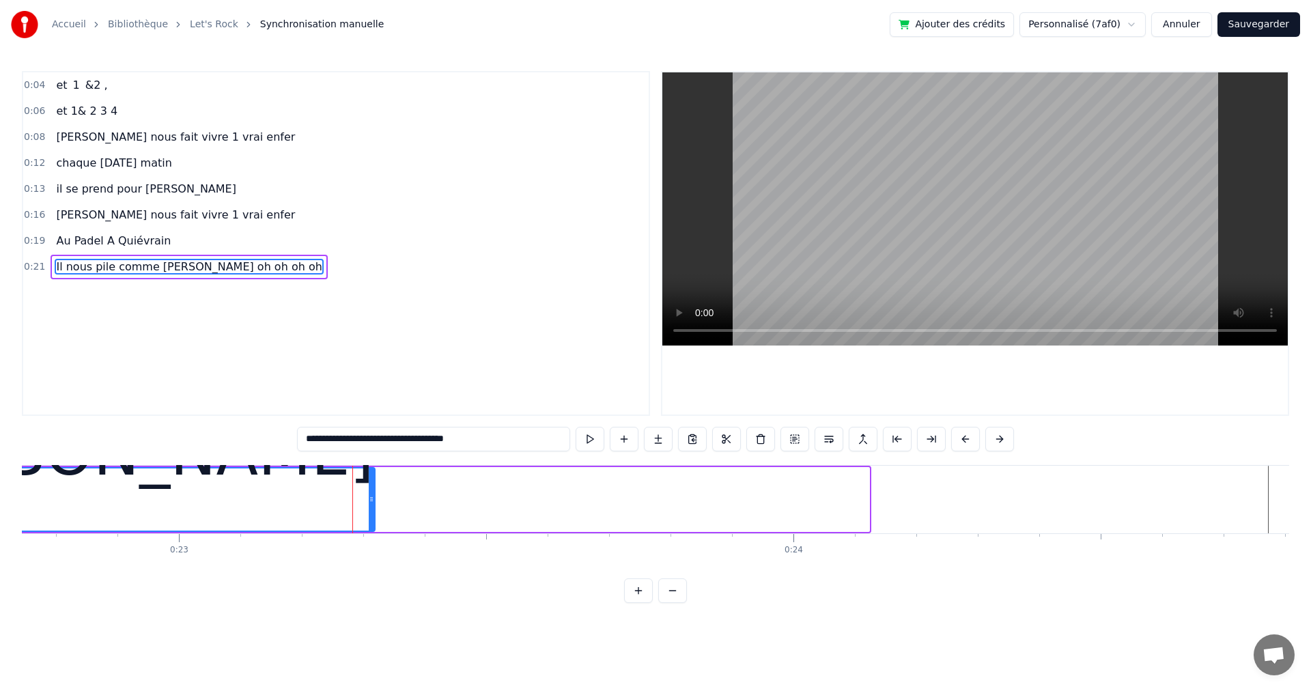
drag, startPoint x: 867, startPoint y: 498, endPoint x: 373, endPoint y: 497, distance: 494.2
click at [373, 497] on icon at bounding box center [371, 499] width 5 height 11
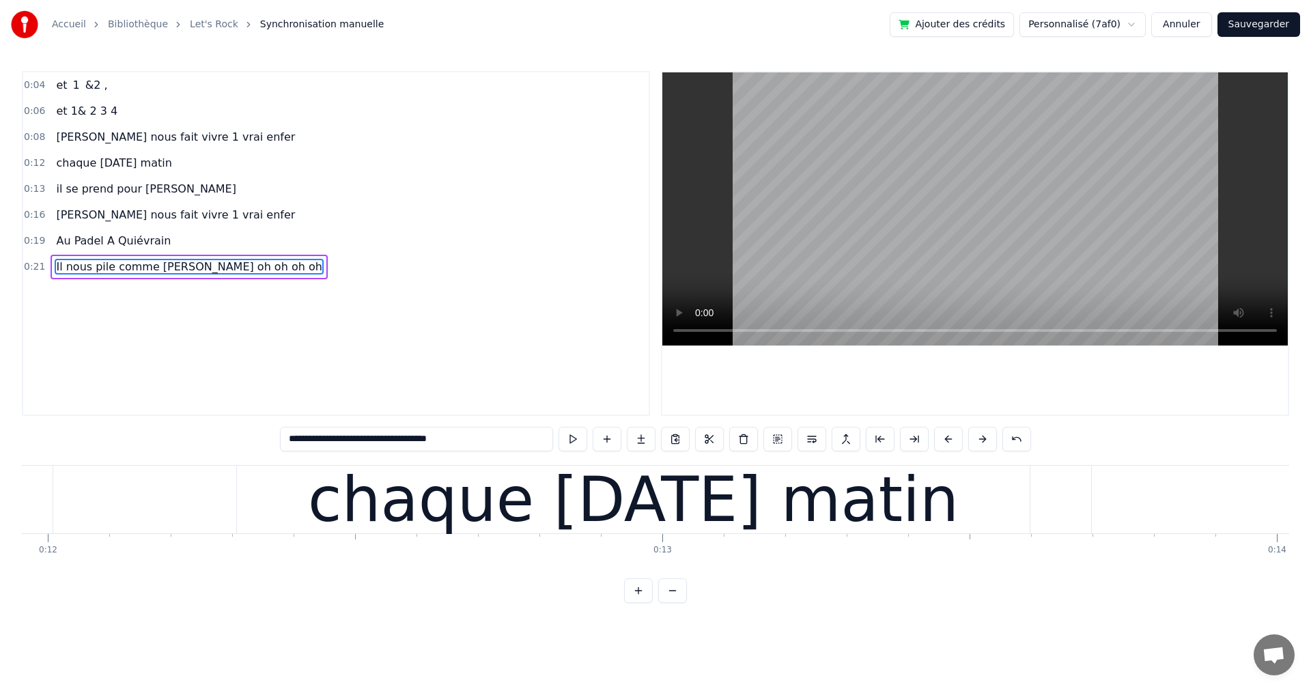
scroll to position [0, 0]
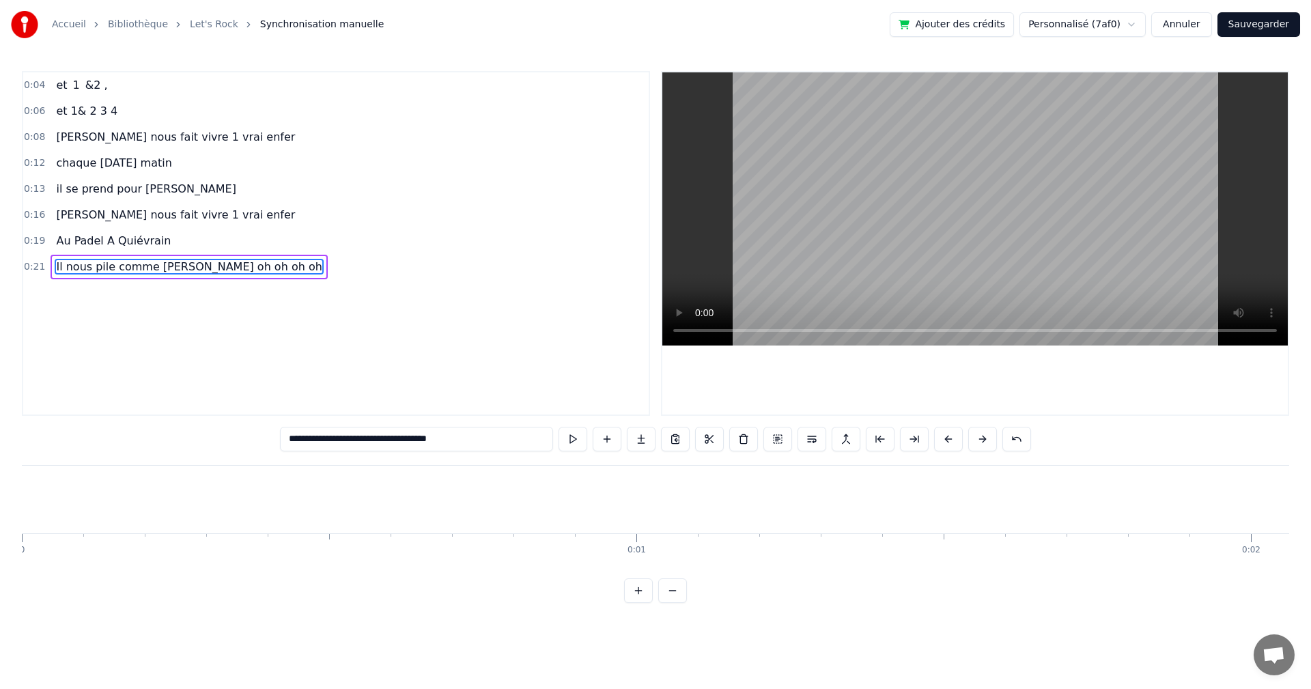
drag, startPoint x: 20, startPoint y: 499, endPoint x: 29, endPoint y: 504, distance: 9.5
click at [21, 499] on div "**********" at bounding box center [655, 301] width 1311 height 603
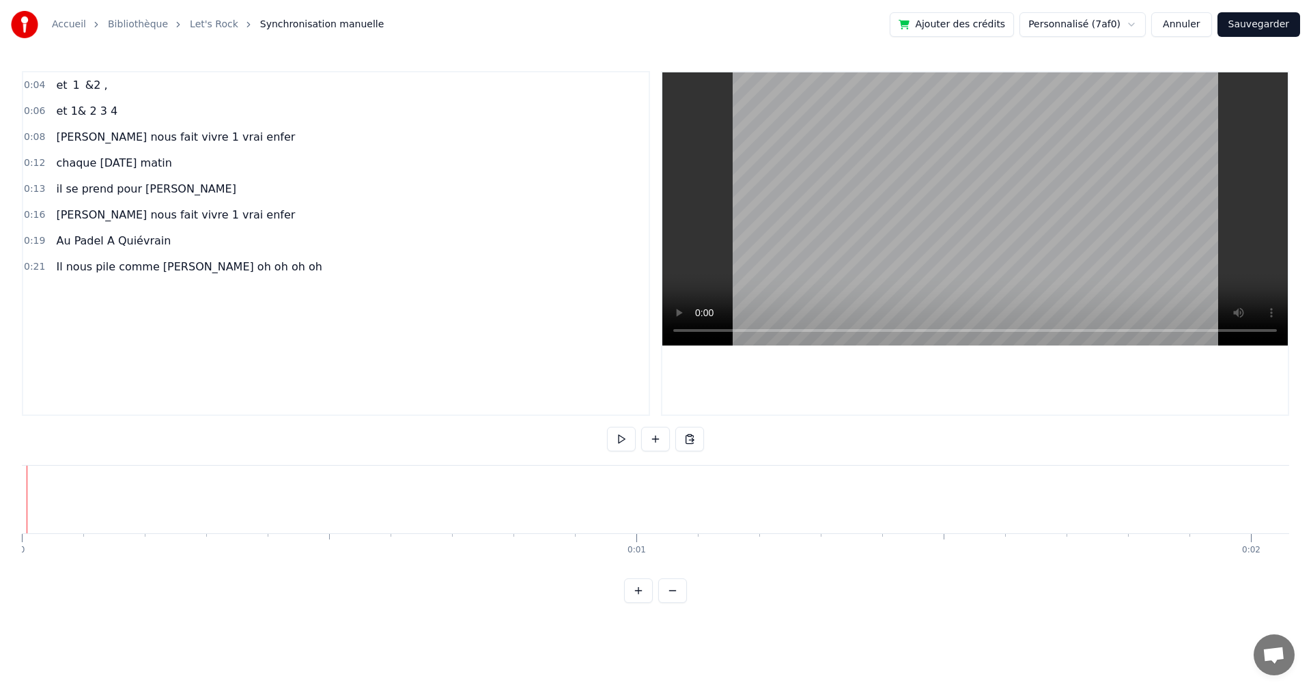
click at [18, 485] on div "Accueil Bibliothèque Let's Rock Synchronisation manuelle Ajouter des crédits Pe…" at bounding box center [655, 301] width 1311 height 603
drag, startPoint x: 23, startPoint y: 483, endPoint x: 5, endPoint y: 479, distance: 18.2
click at [5, 479] on div "Accueil Bibliothèque Let's Rock Synchronisation manuelle Ajouter des crédits Pe…" at bounding box center [655, 301] width 1311 height 603
click at [620, 439] on button at bounding box center [621, 439] width 29 height 25
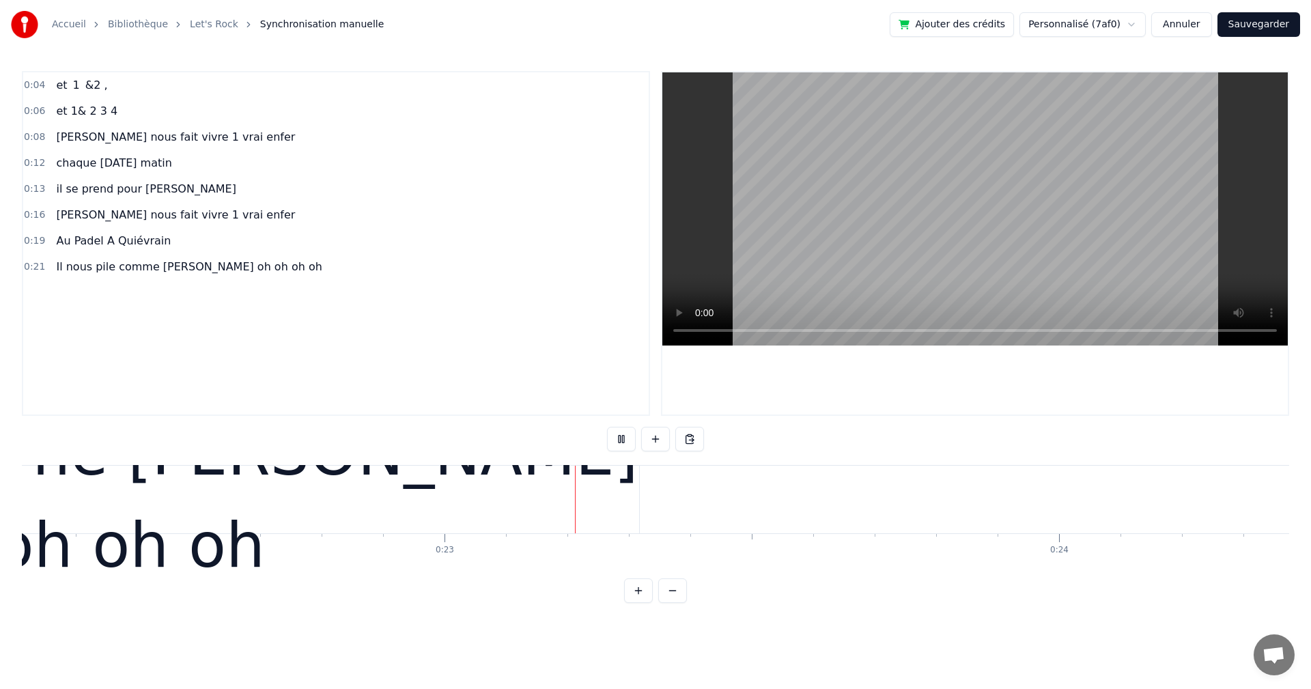
scroll to position [0, 13755]
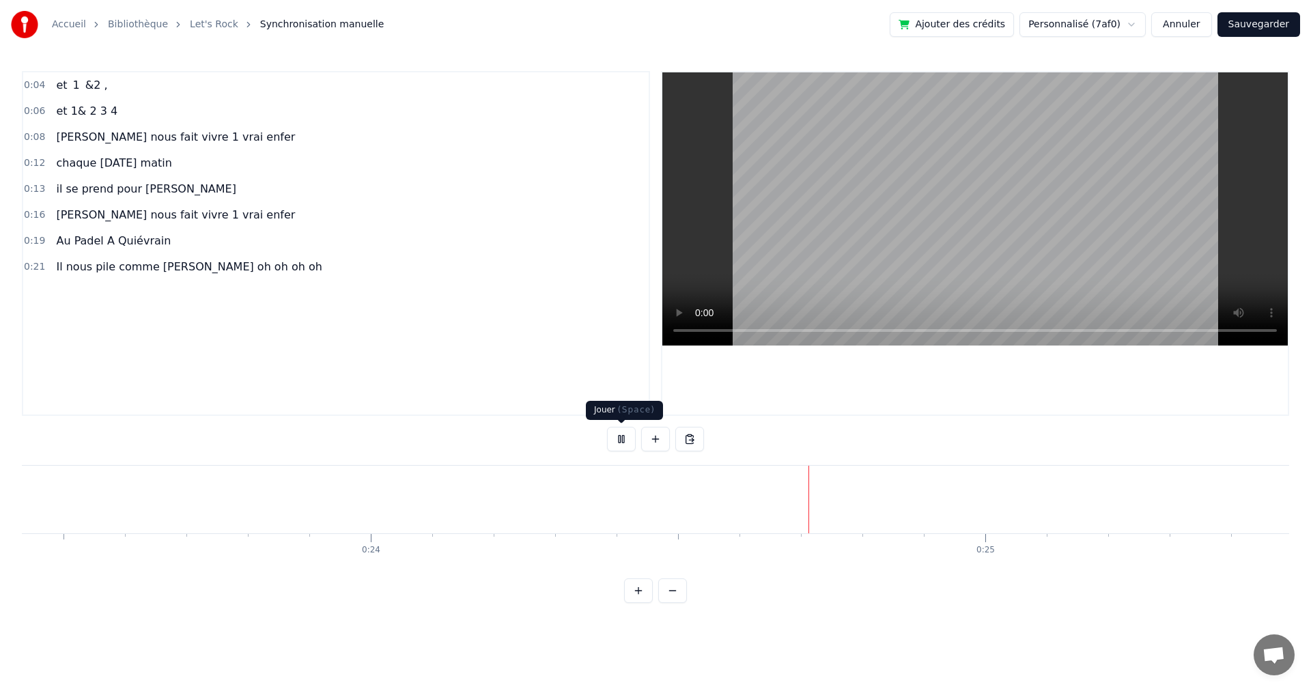
click at [621, 444] on button at bounding box center [621, 439] width 29 height 25
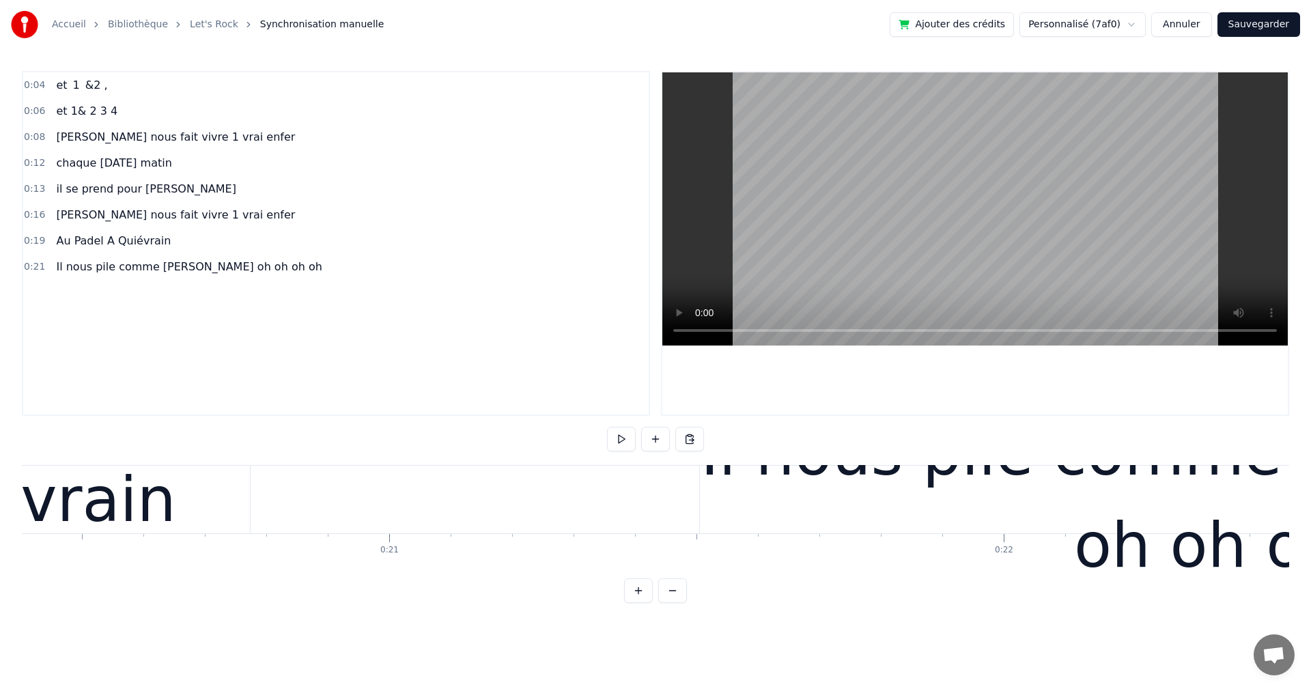
scroll to position [0, 12688]
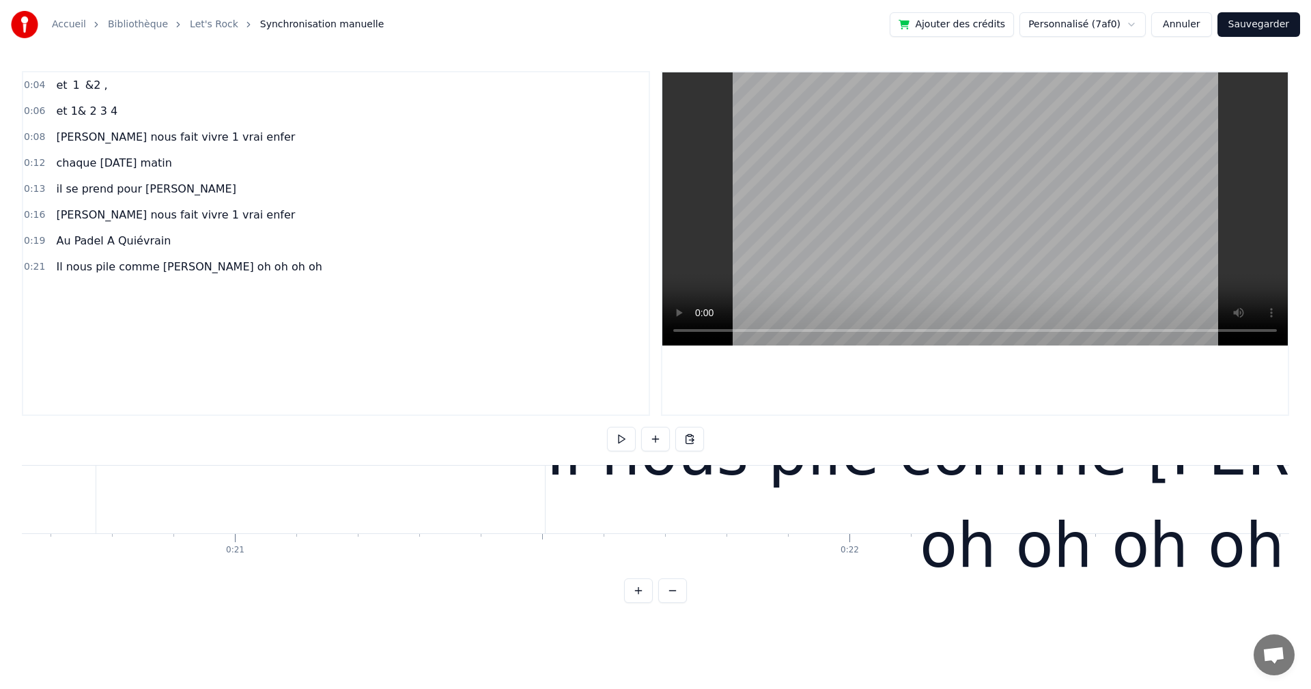
click at [641, 467] on div "Il nous pile comme [PERSON_NAME] oh oh oh oh" at bounding box center [1101, 499] width 1113 height 184
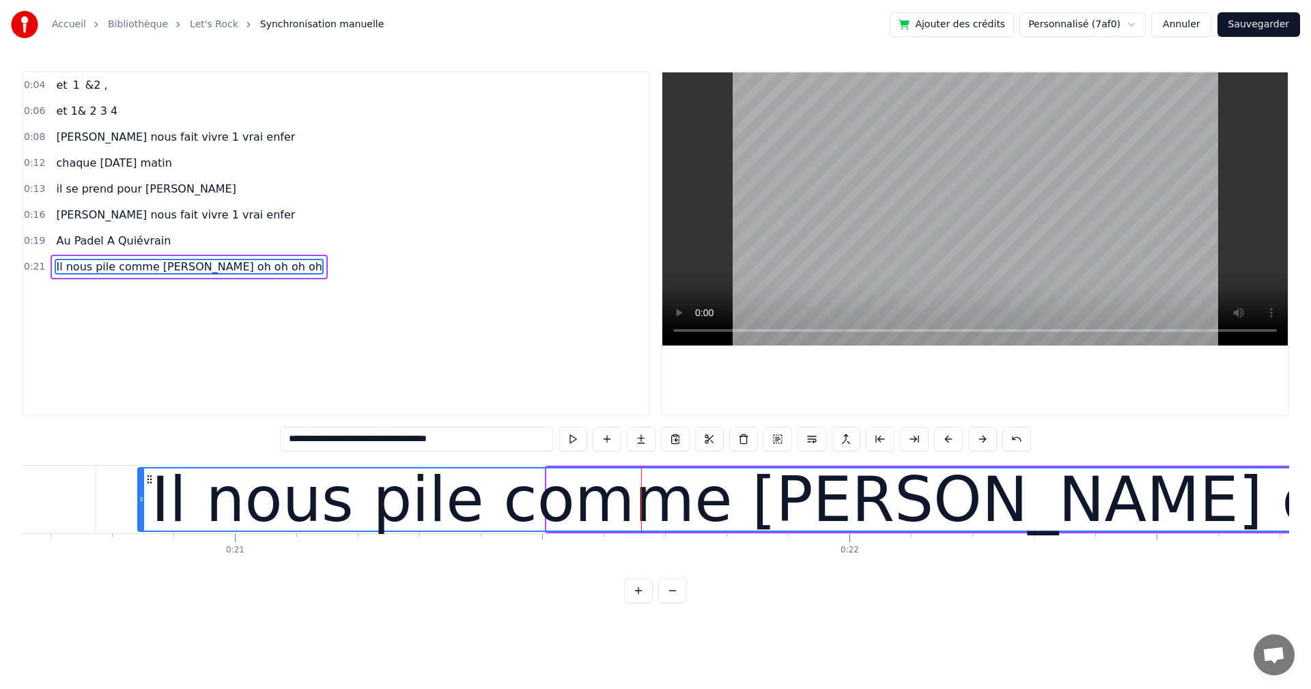
drag, startPoint x: 551, startPoint y: 490, endPoint x: 152, endPoint y: 499, distance: 398.7
click at [144, 499] on div at bounding box center [141, 499] width 5 height 62
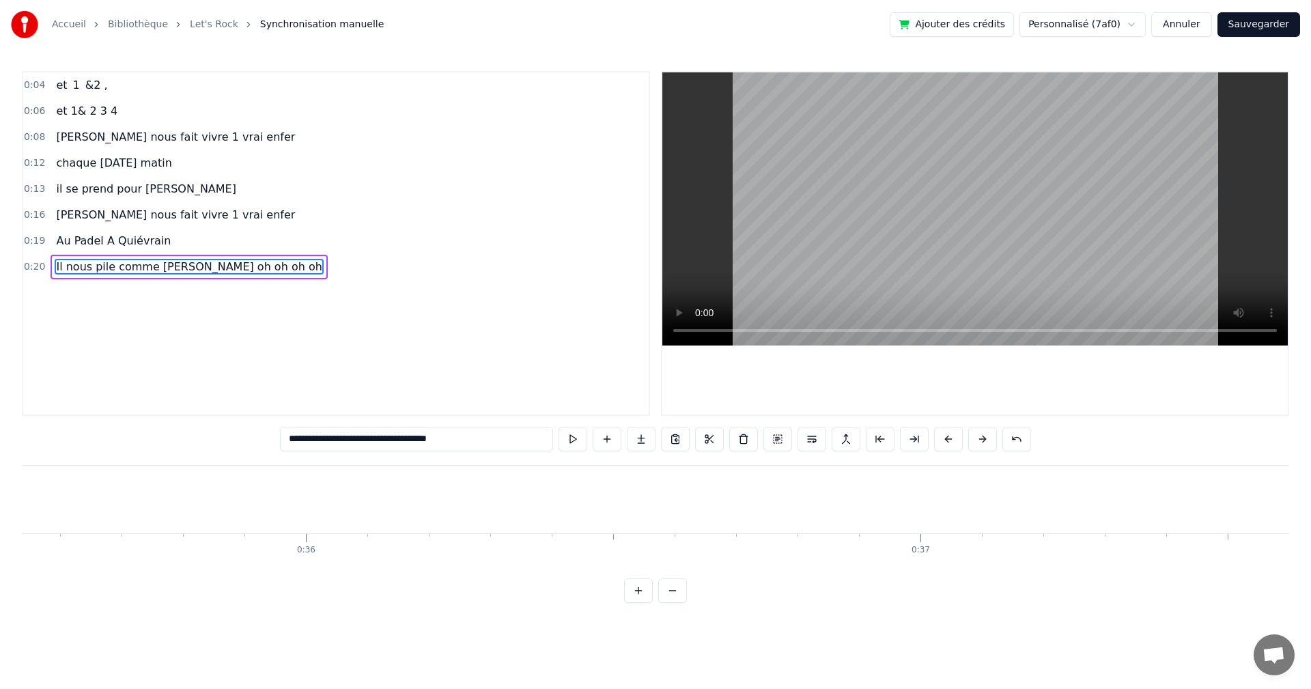
scroll to position [0, 0]
click at [569, 434] on button at bounding box center [572, 439] width 29 height 25
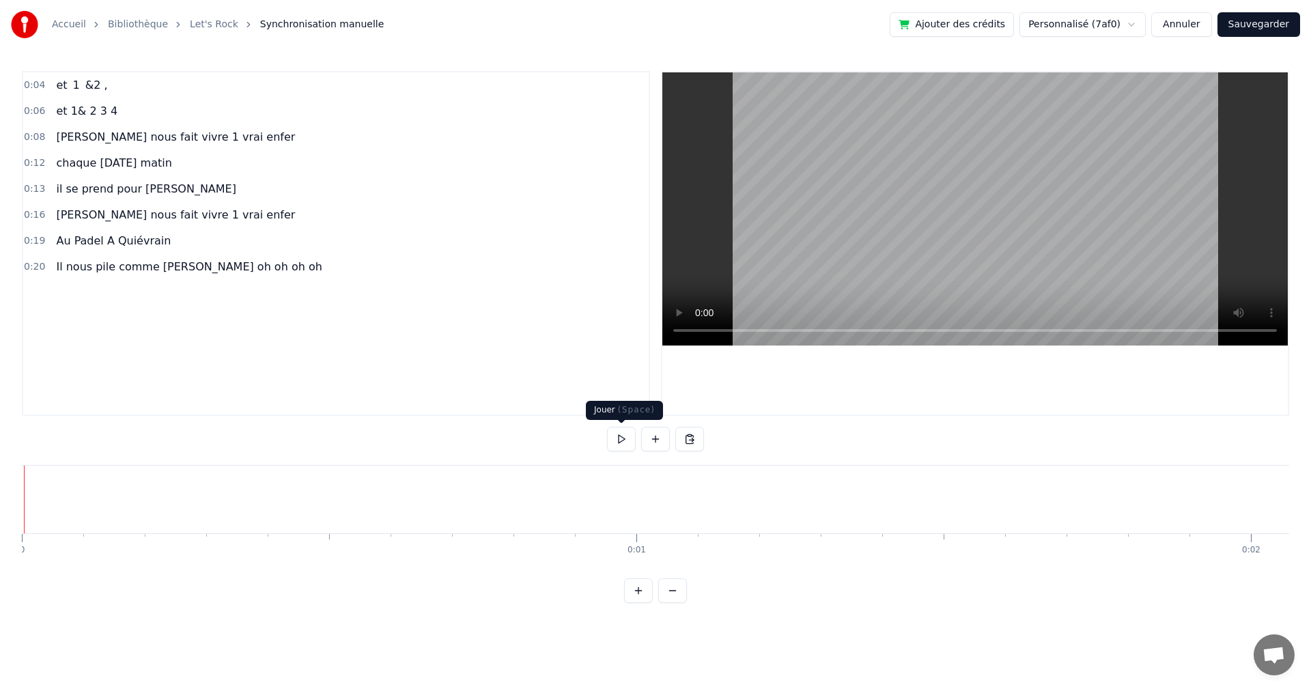
click at [620, 444] on button at bounding box center [621, 439] width 29 height 25
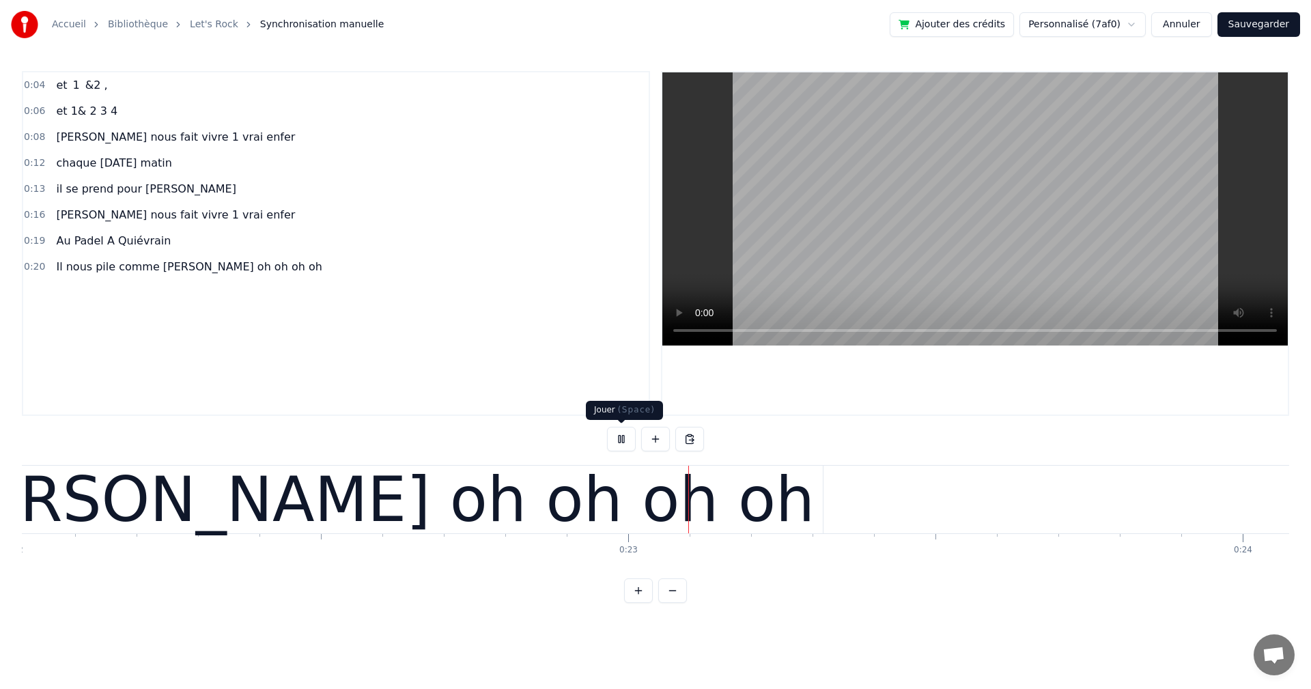
scroll to position [0, 13760]
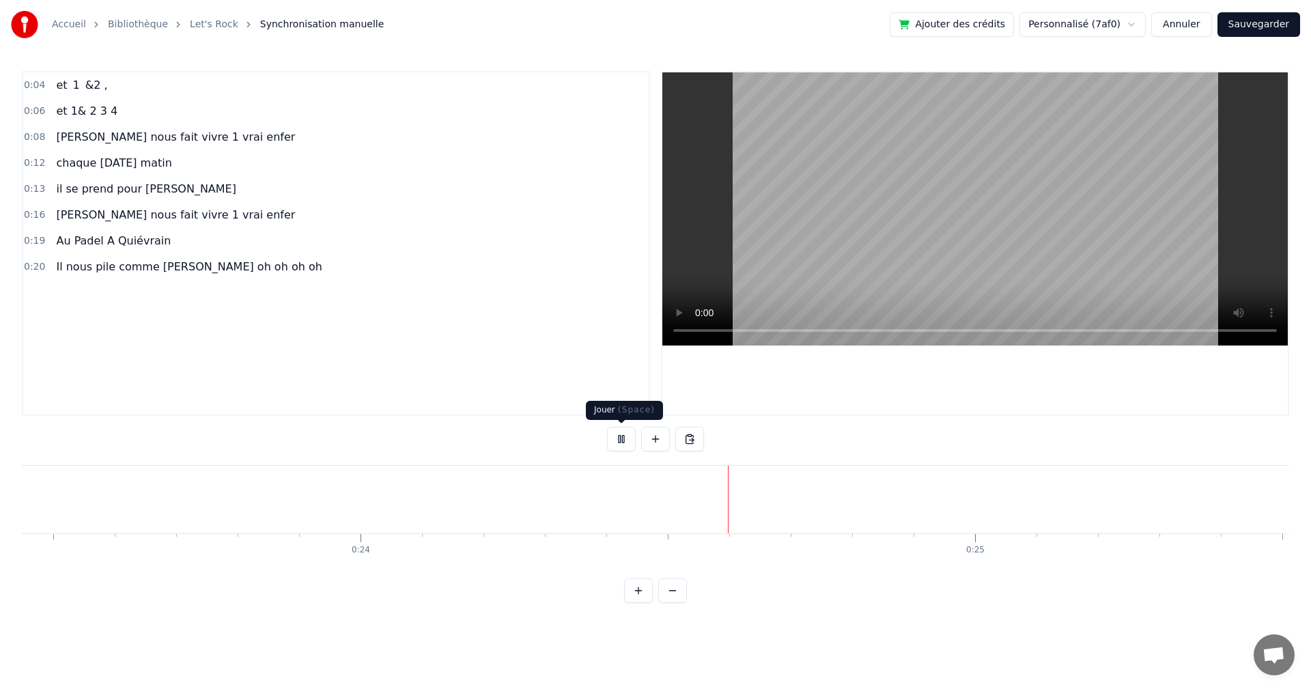
click at [620, 435] on button at bounding box center [621, 439] width 29 height 25
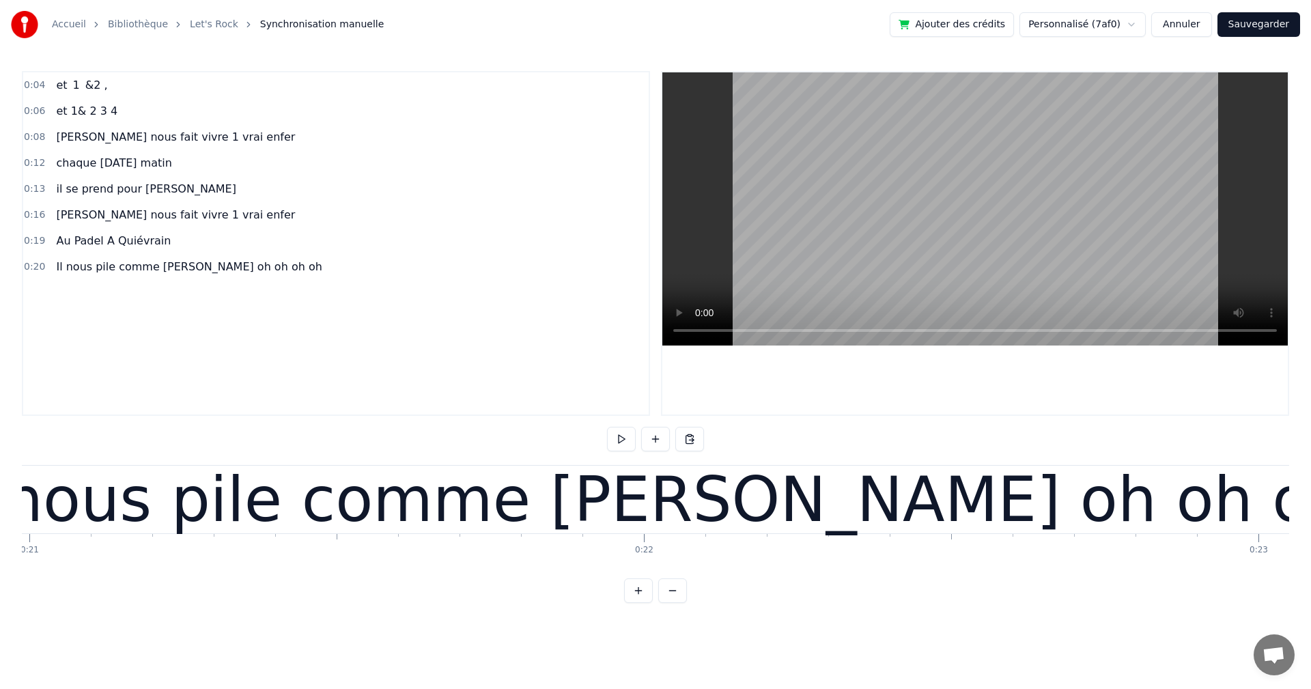
scroll to position [0, 12637]
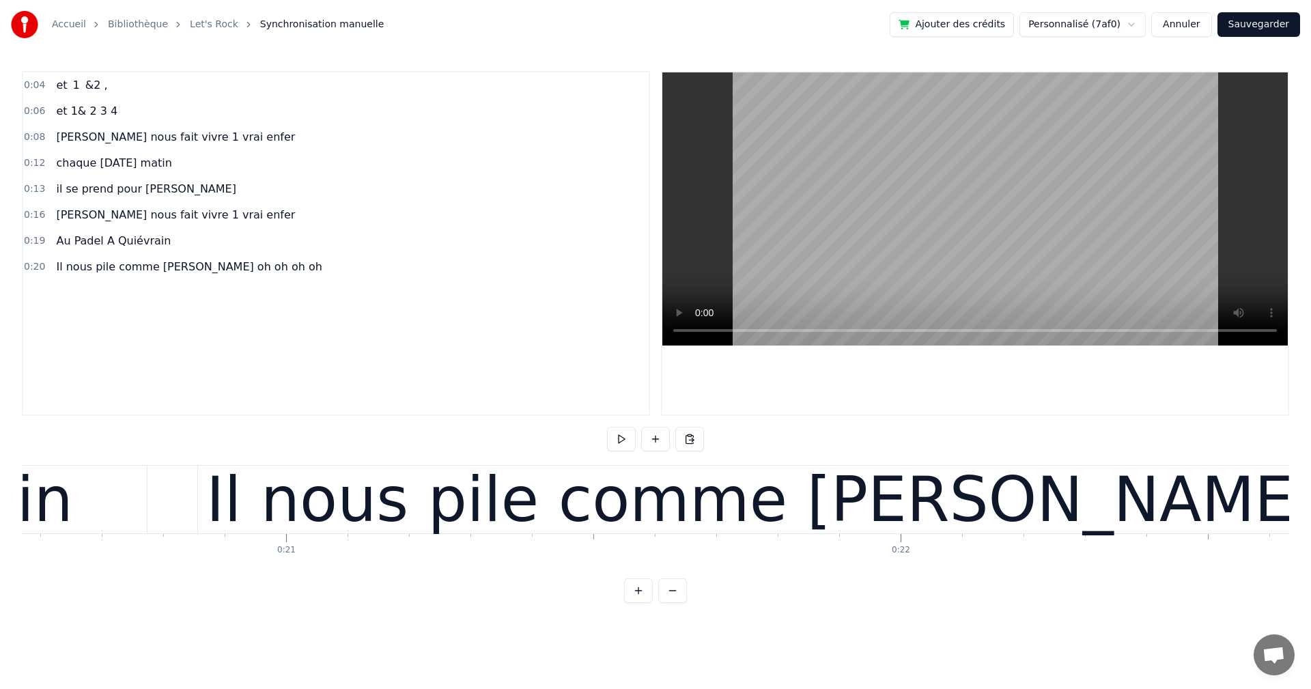
click at [377, 517] on div "Il nous pile comme [PERSON_NAME] oh oh oh oh" at bounding box center [953, 500] width 1511 height 68
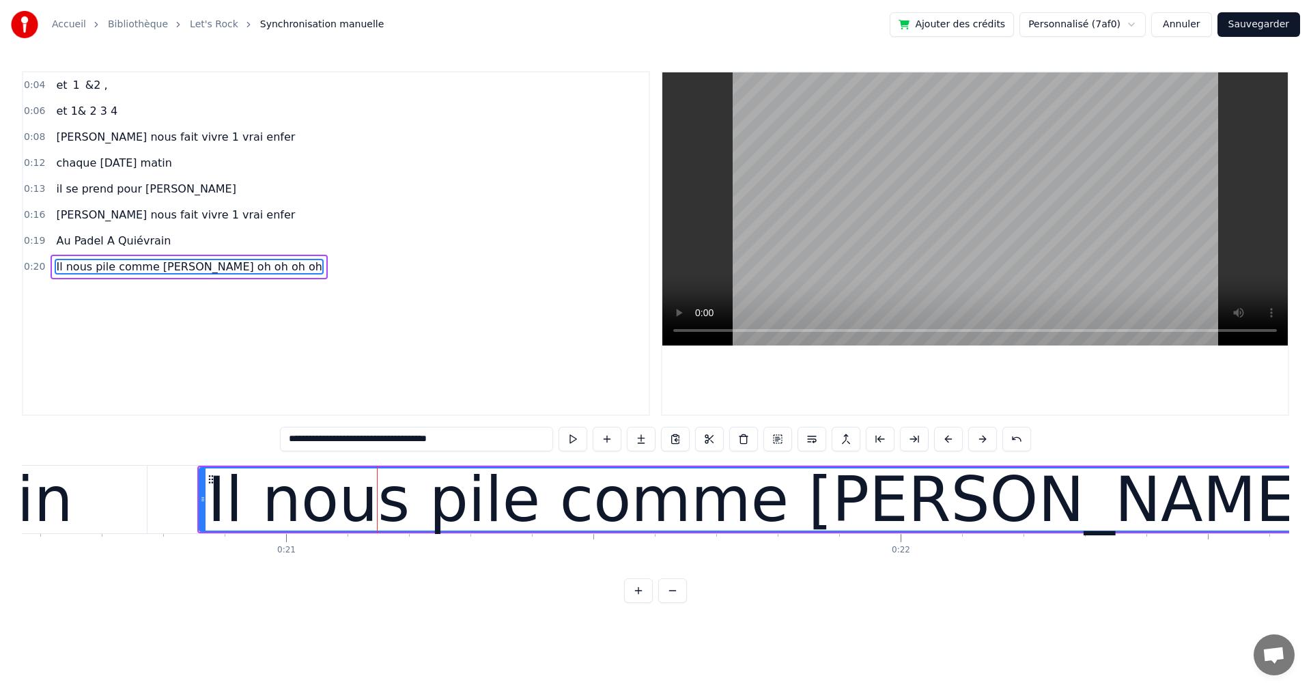
click at [377, 517] on div at bounding box center [377, 500] width 1 height 68
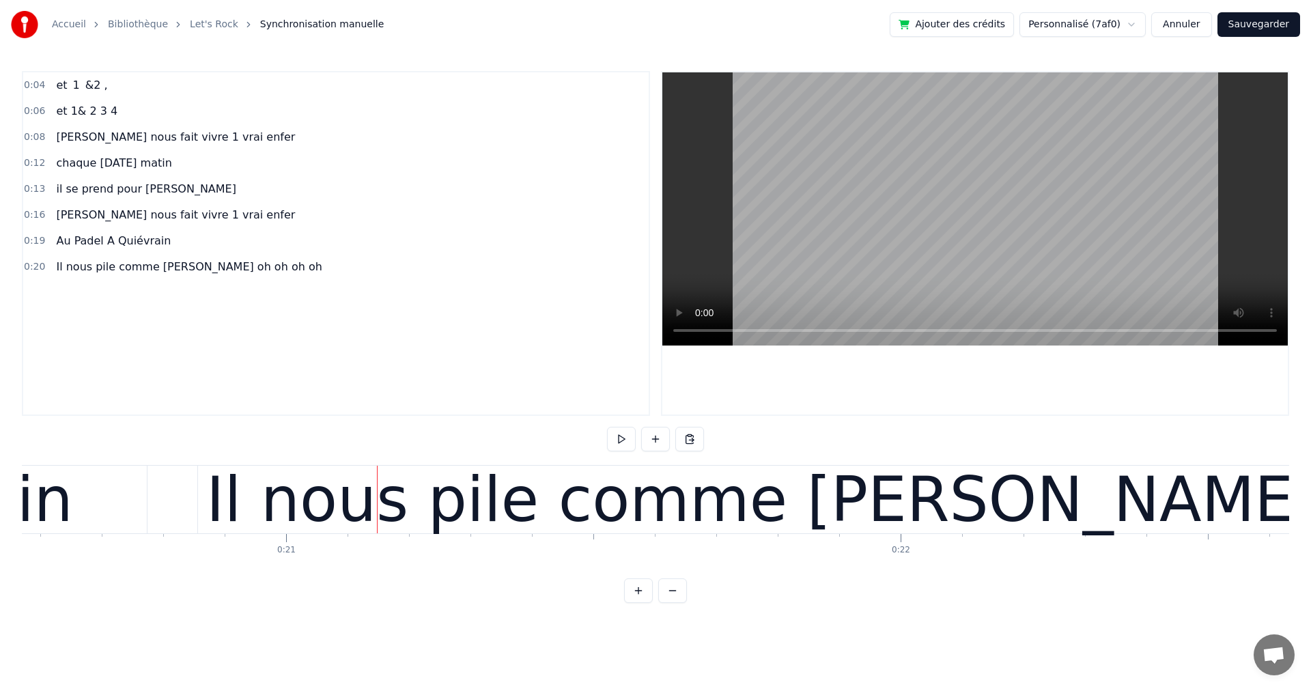
click at [377, 517] on div at bounding box center [377, 500] width 1 height 68
click at [204, 510] on div "Il nous pile comme [PERSON_NAME] oh oh oh oh" at bounding box center [953, 500] width 1511 height 68
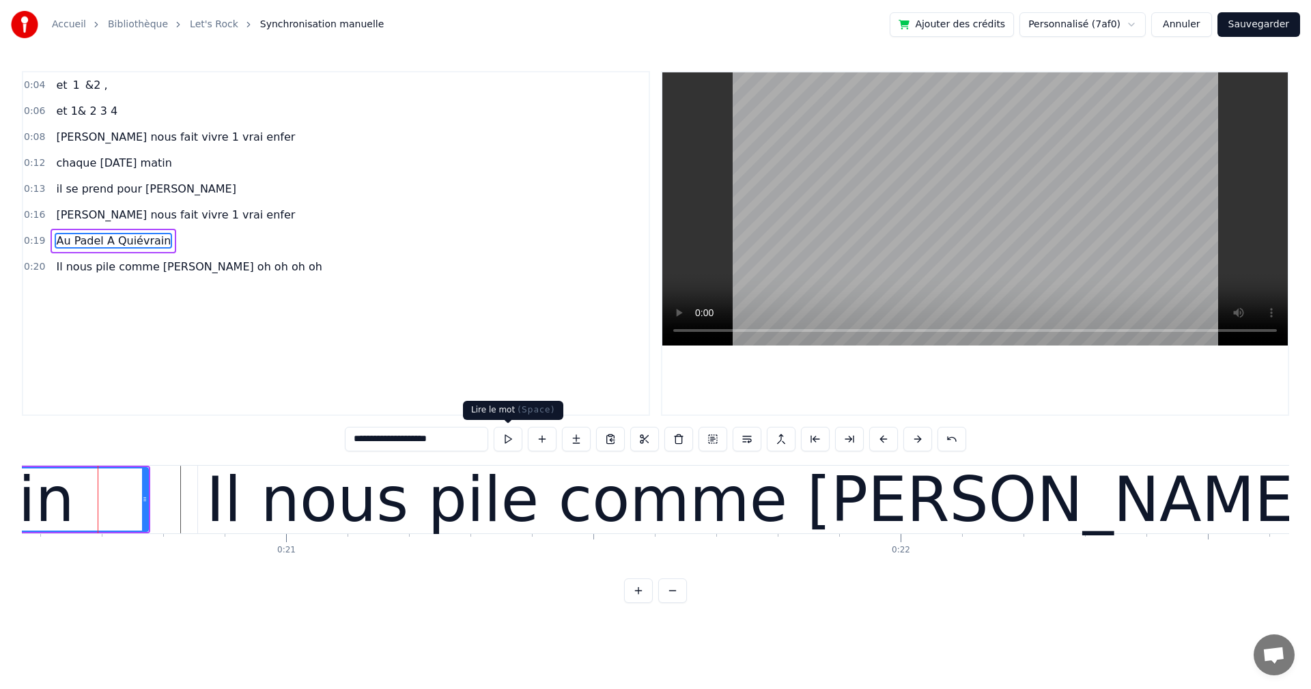
click at [503, 435] on button at bounding box center [508, 439] width 29 height 25
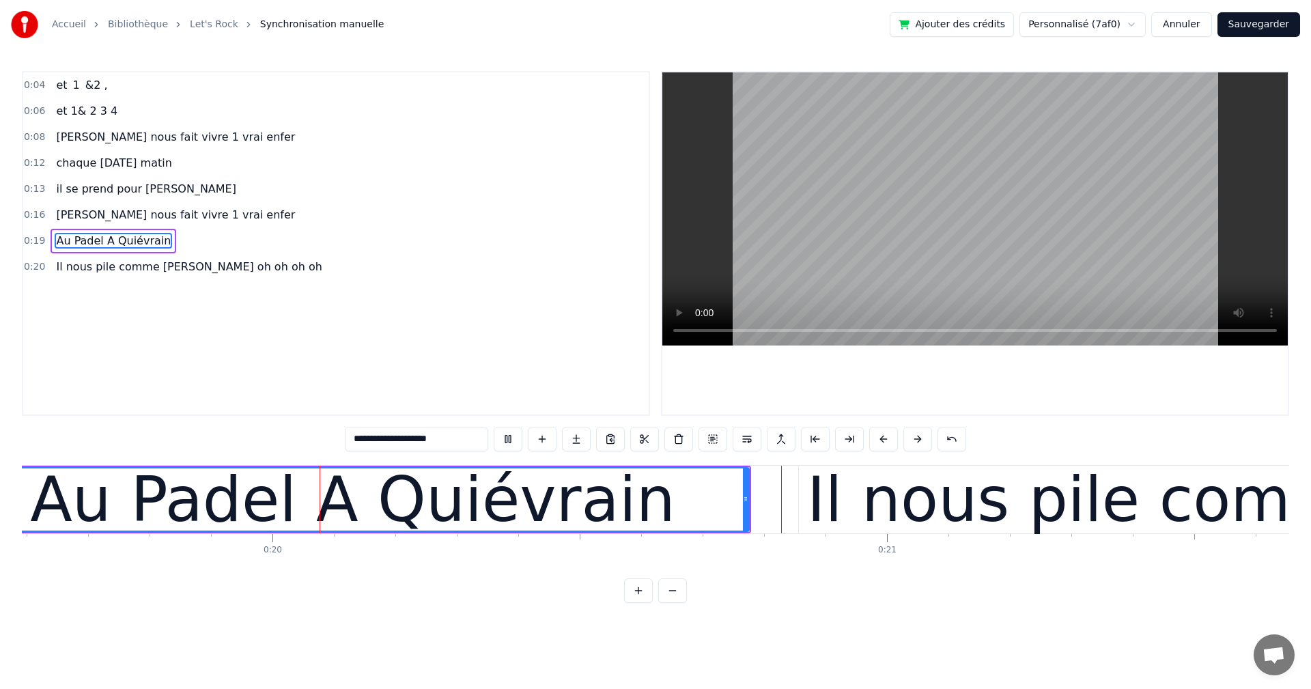
scroll to position [0, 12003]
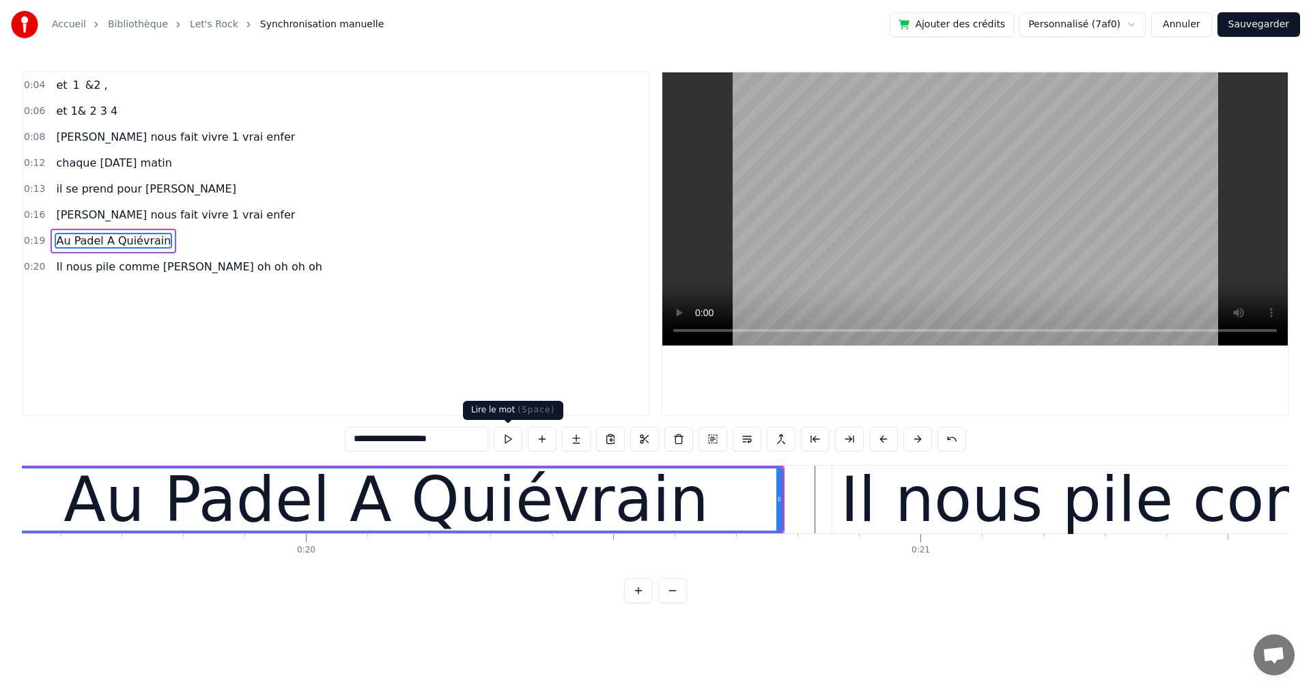
click at [506, 439] on button at bounding box center [508, 439] width 29 height 25
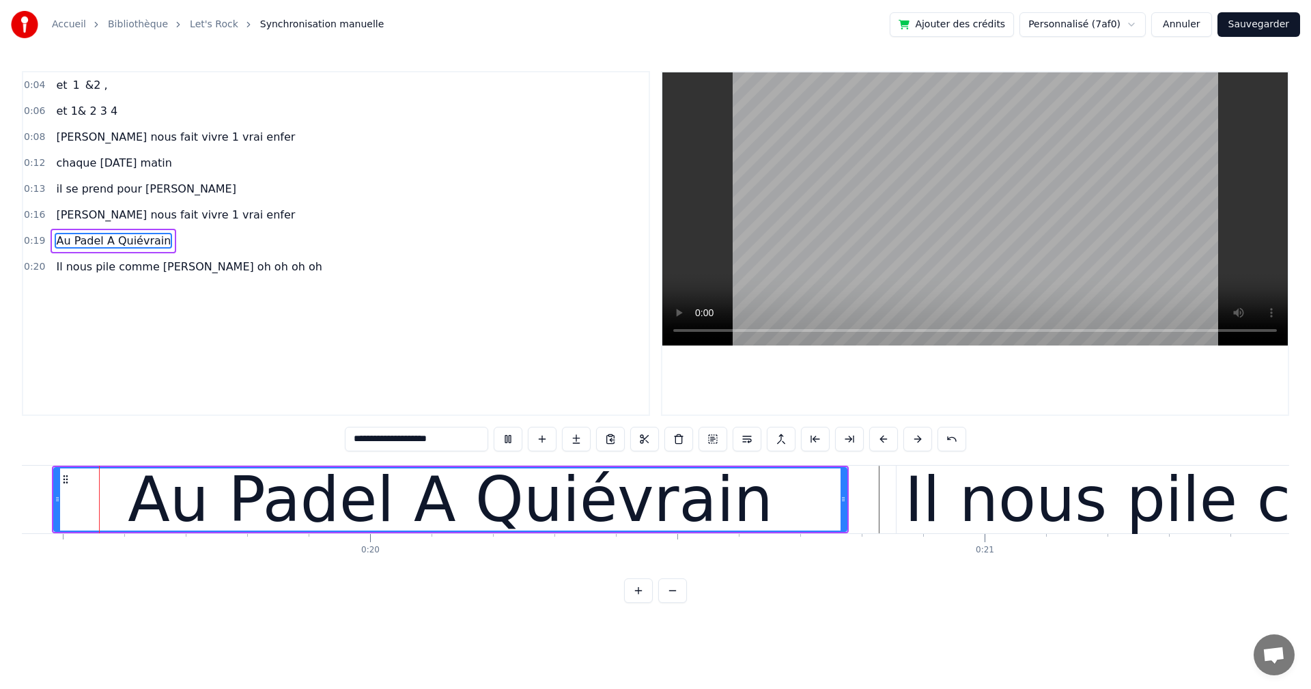
scroll to position [0, 11900]
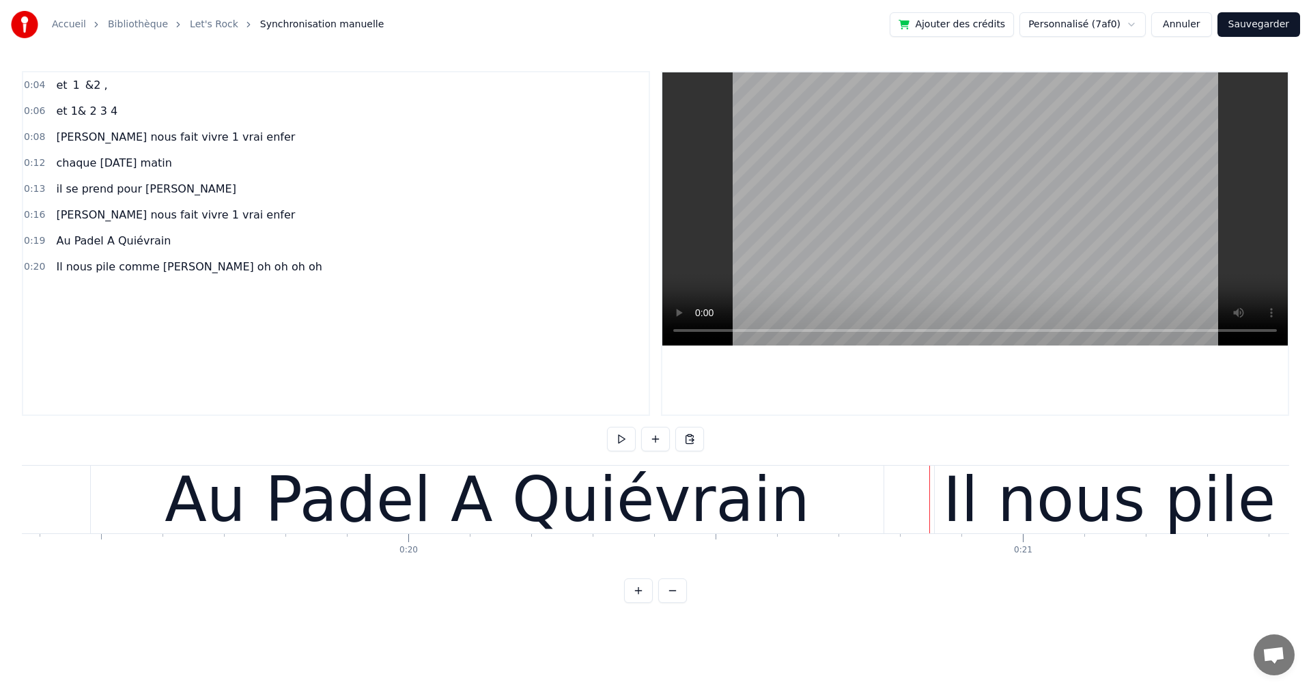
click at [605, 509] on div "Au Padel A Quiévrain" at bounding box center [487, 499] width 645 height 92
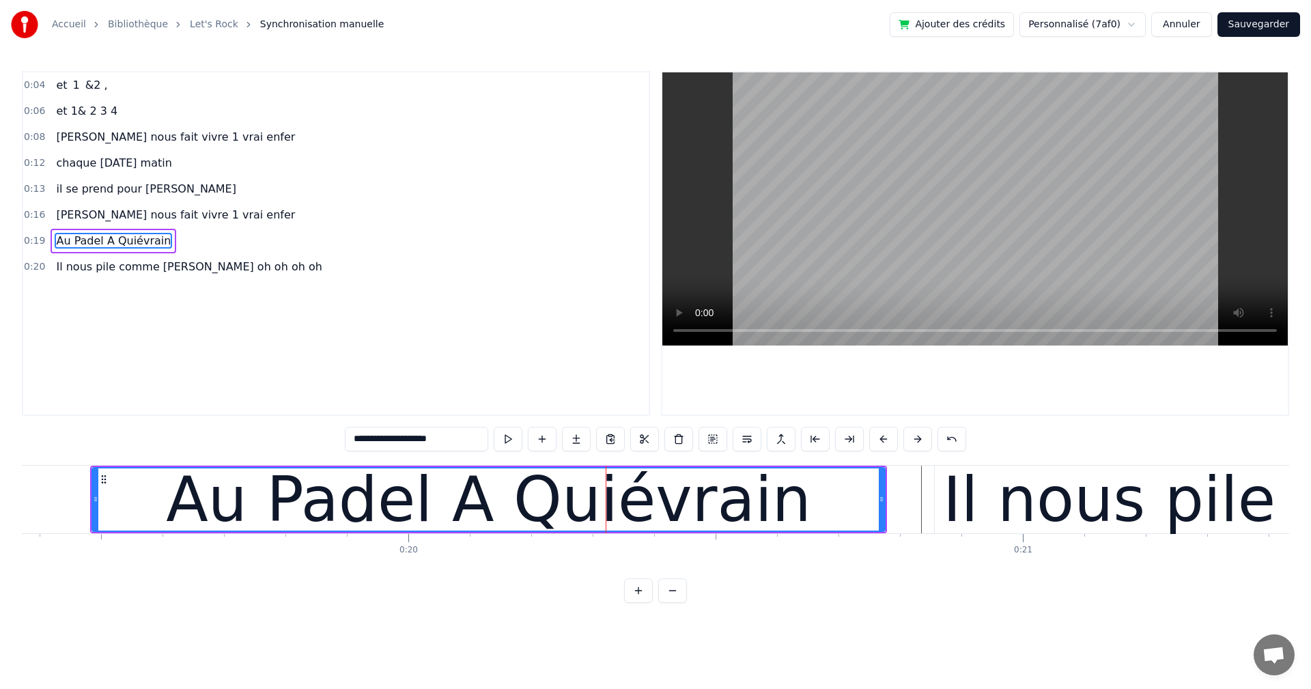
type input "**********"
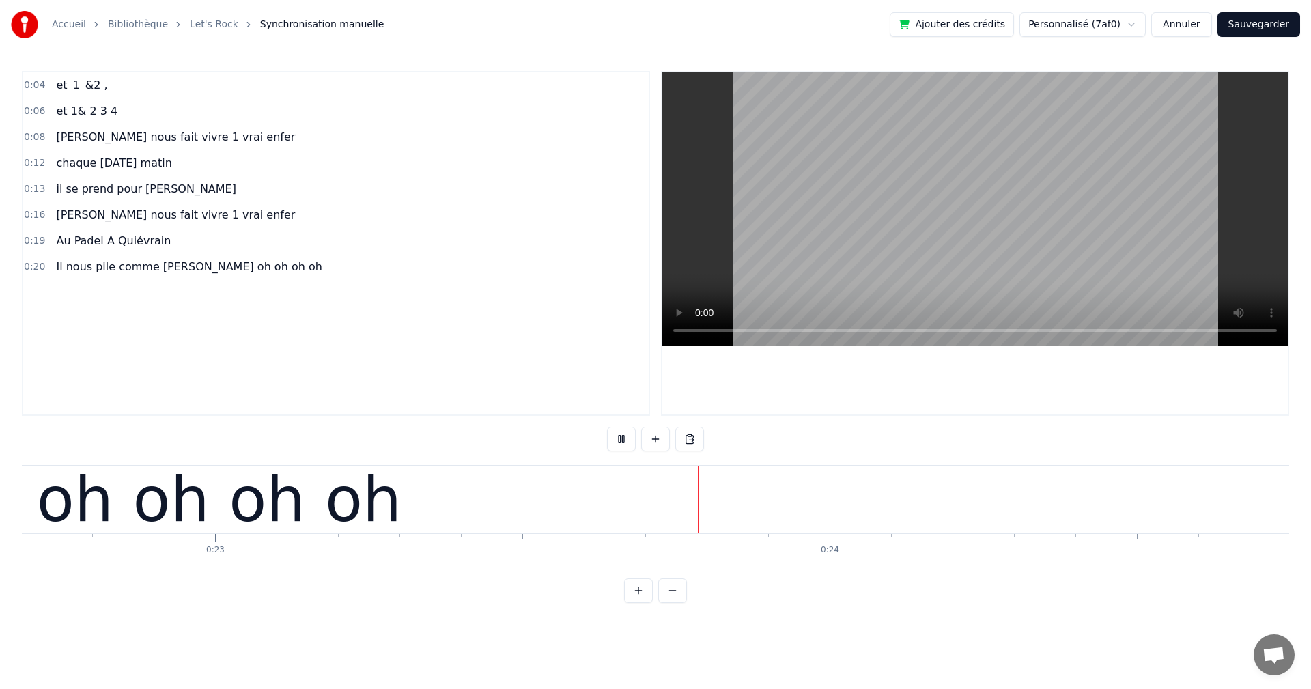
scroll to position [0, 14175]
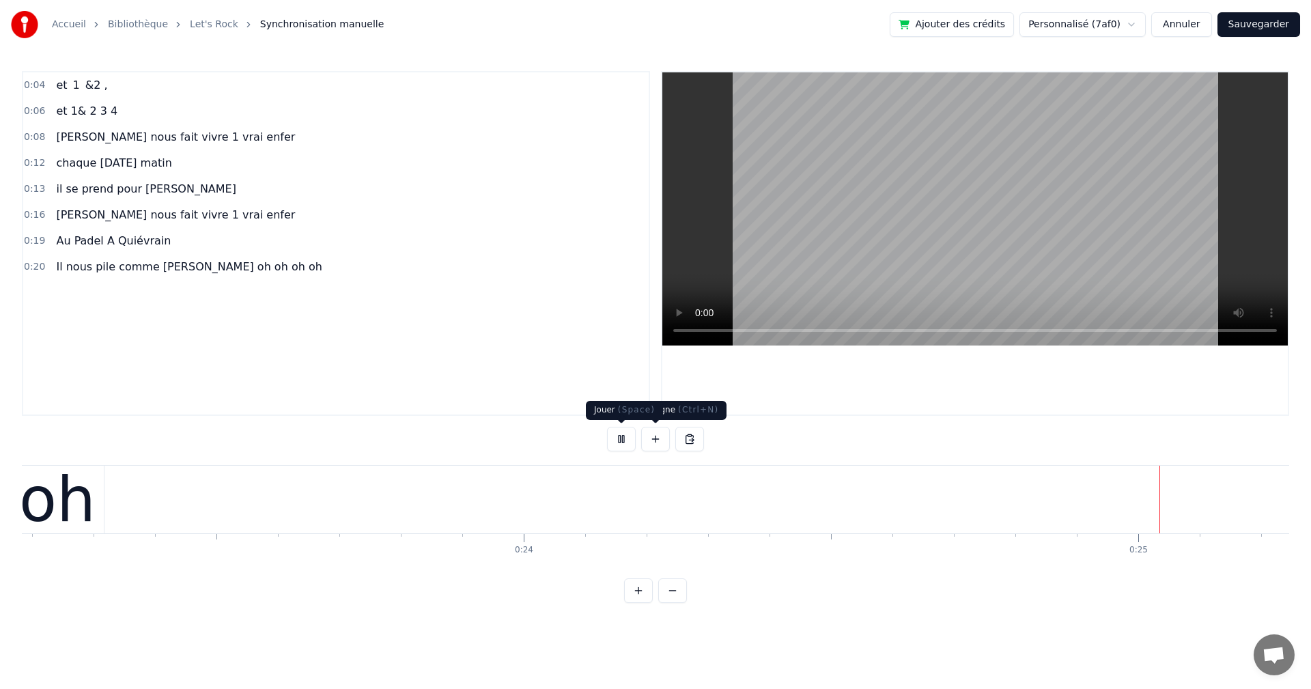
click at [615, 440] on button at bounding box center [621, 439] width 29 height 25
click at [223, 270] on span "Il nous pile comme [PERSON_NAME] oh oh oh oh" at bounding box center [189, 267] width 268 height 16
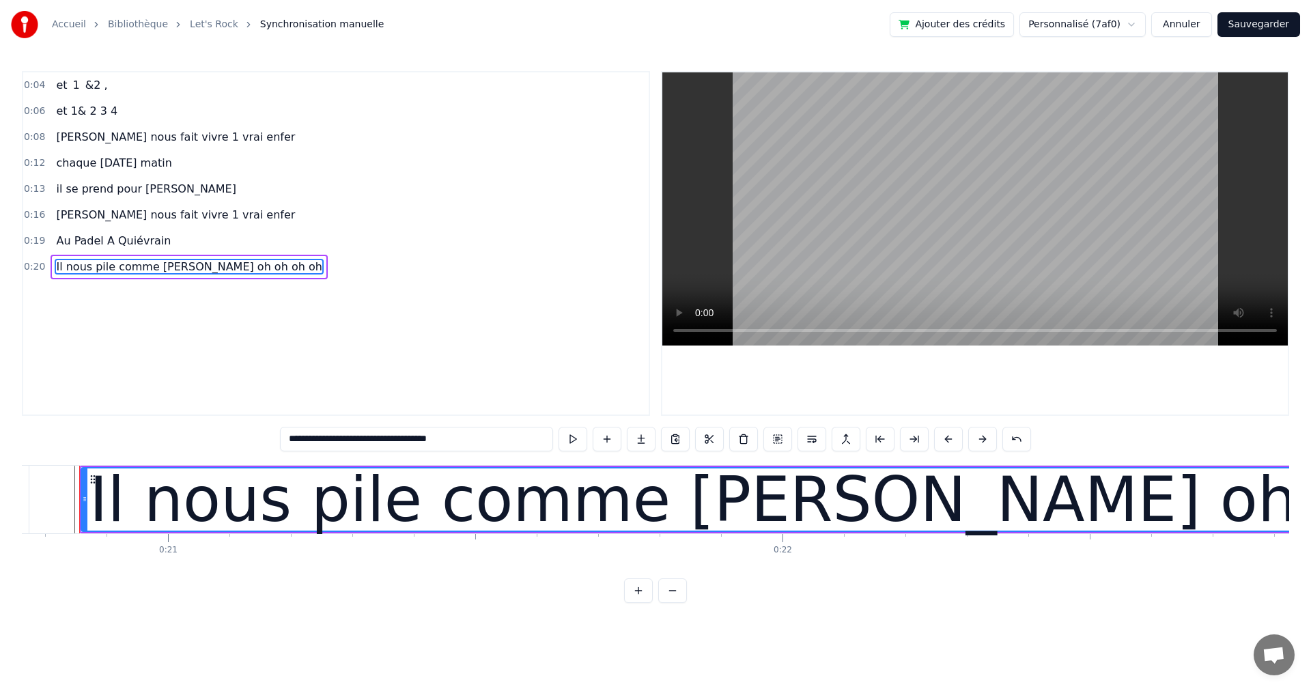
scroll to position [0, 12744]
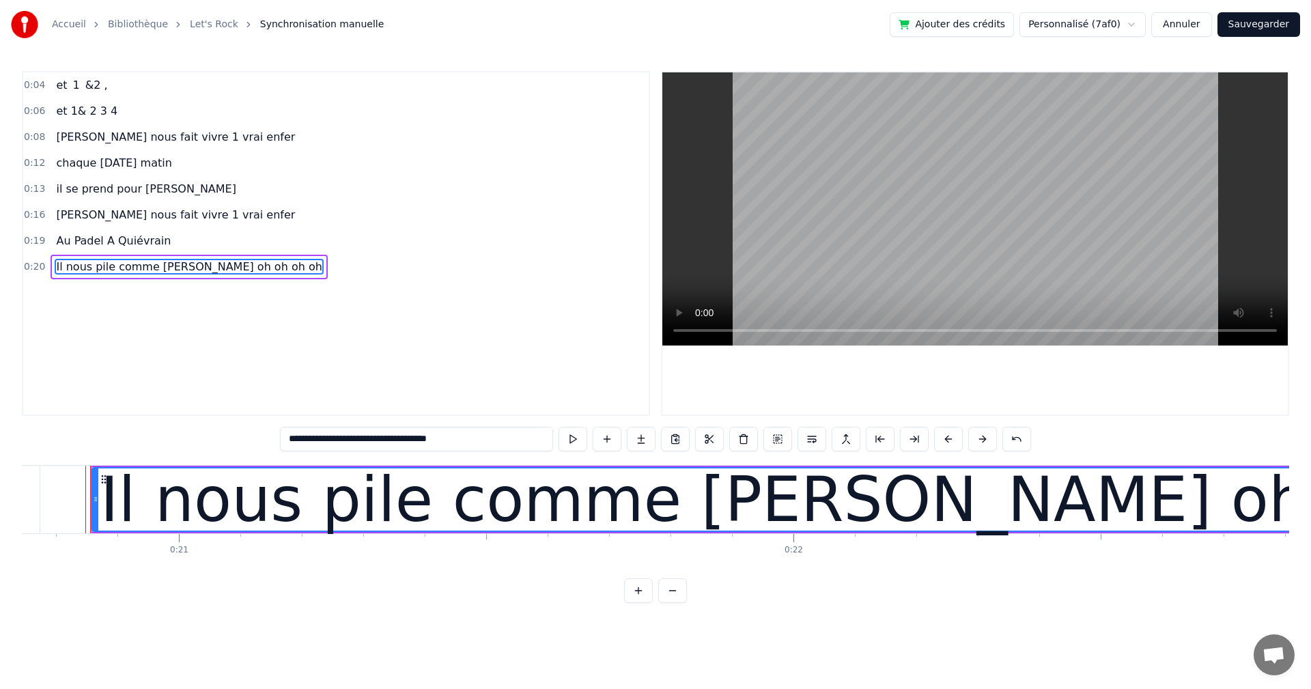
click at [32, 292] on div "0:04 et 1 &2 , 0:06 et 1& 2 3 4 0:08 [PERSON_NAME] nous fait vivre 1 vrai enfer…" at bounding box center [336, 243] width 628 height 345
click at [240, 276] on div "Il nous pile comme [PERSON_NAME] oh oh oh oh" at bounding box center [189, 267] width 276 height 25
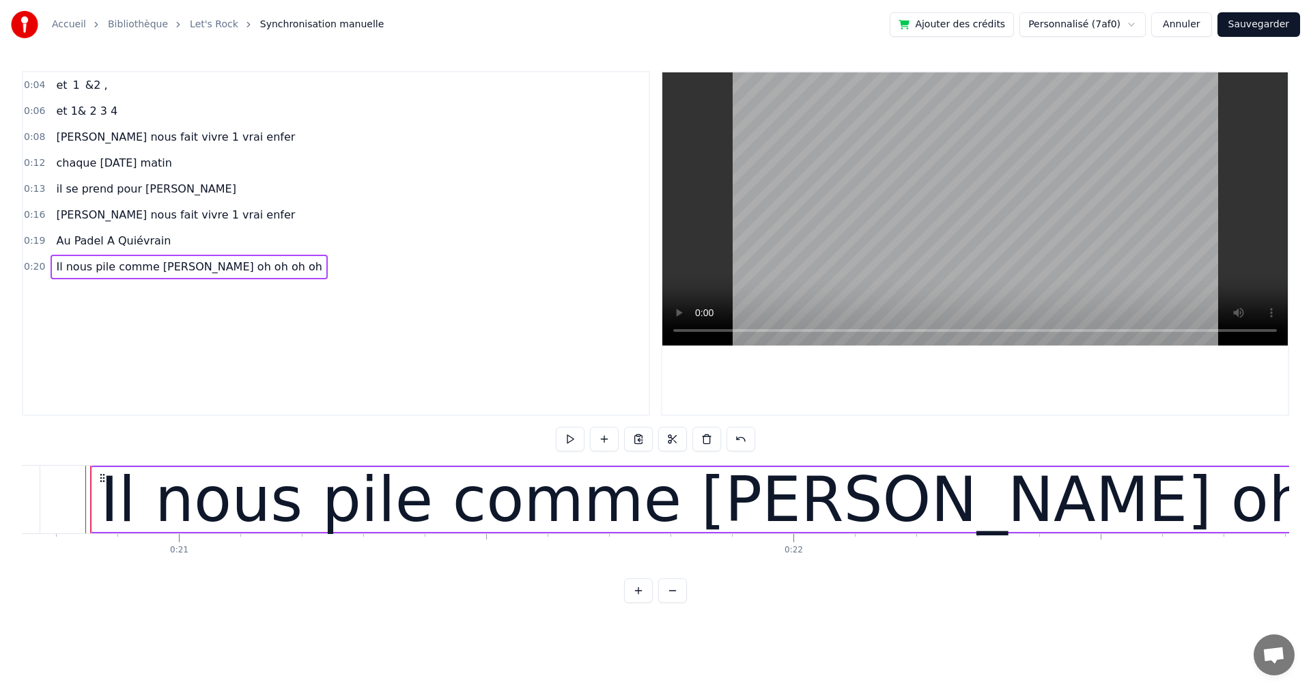
click at [95, 317] on div "0:04 et 1 &2 , 0:06 et 1& 2 3 4 0:08 [PERSON_NAME] nous fait vivre 1 vrai enfer…" at bounding box center [336, 243] width 628 height 345
click at [101, 476] on icon at bounding box center [102, 477] width 11 height 11
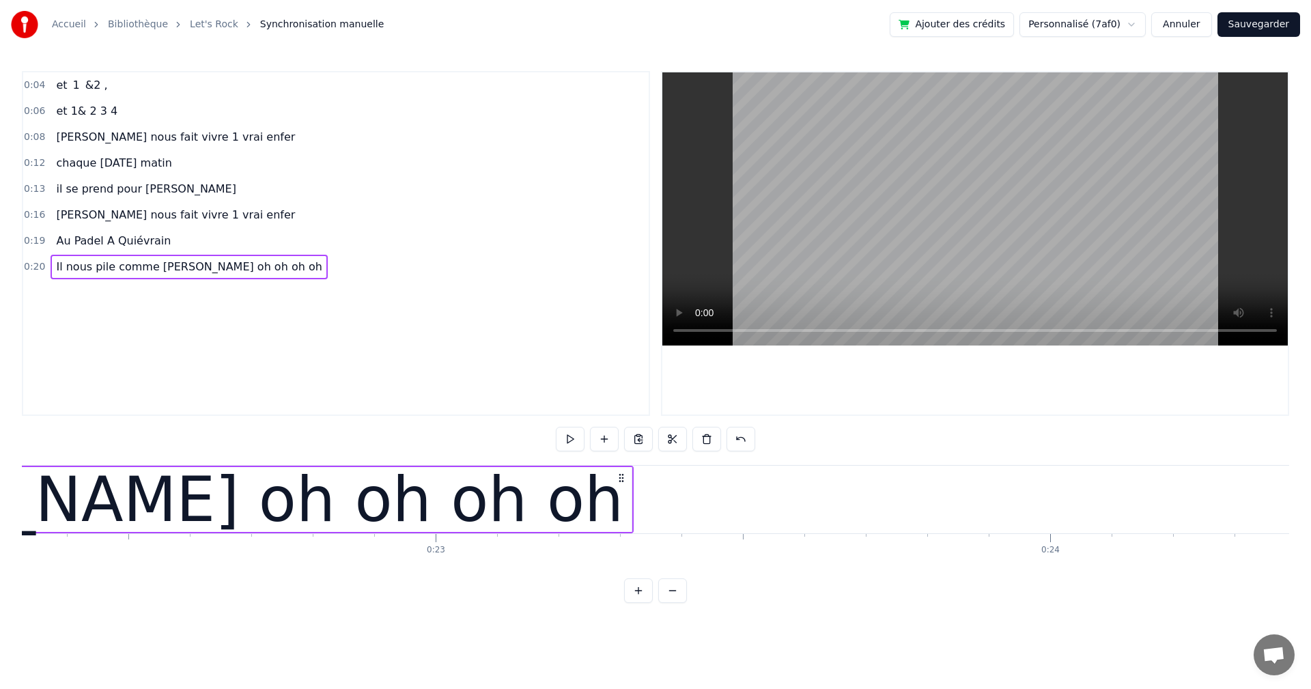
scroll to position [0, 13870]
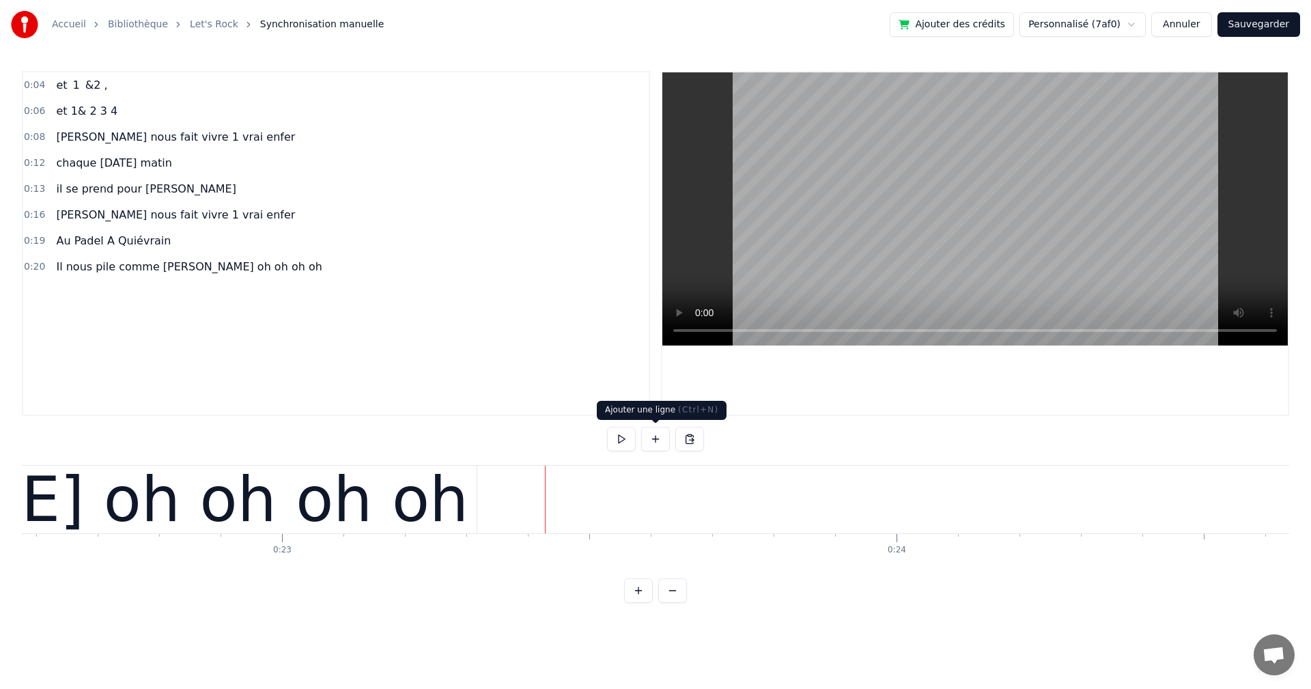
click at [655, 440] on button at bounding box center [655, 439] width 29 height 25
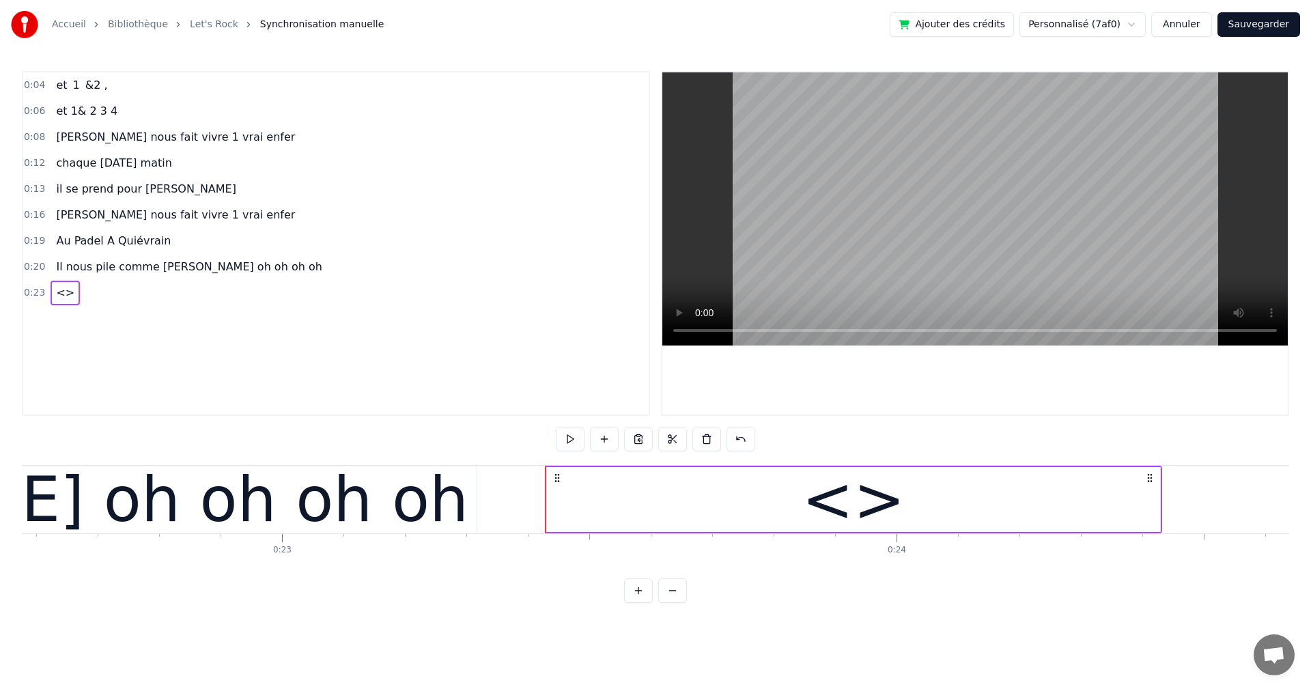
click at [41, 330] on div "0:04 et 1 &2 , 0:06 et 1& 2 3 4 0:08 [PERSON_NAME] nous fait vivre 1 vrai enfer…" at bounding box center [336, 243] width 628 height 345
click at [785, 500] on div "<>" at bounding box center [853, 499] width 613 height 65
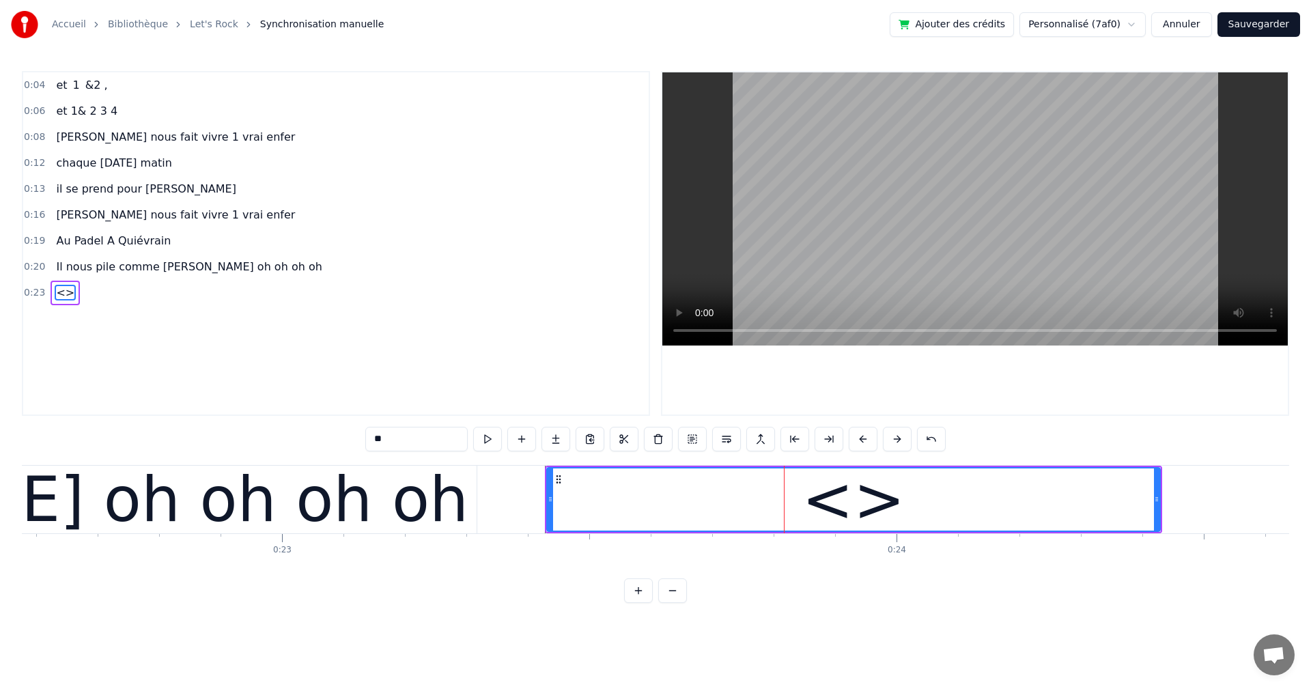
drag, startPoint x: 339, startPoint y: 435, endPoint x: 273, endPoint y: 435, distance: 66.2
click at [273, 435] on div "0:04 et 1 &2 , 0:06 et 1& 2 3 4 0:08 [PERSON_NAME] nous fait vivre 1 vrai enfer…" at bounding box center [655, 337] width 1267 height 532
paste input "**********"
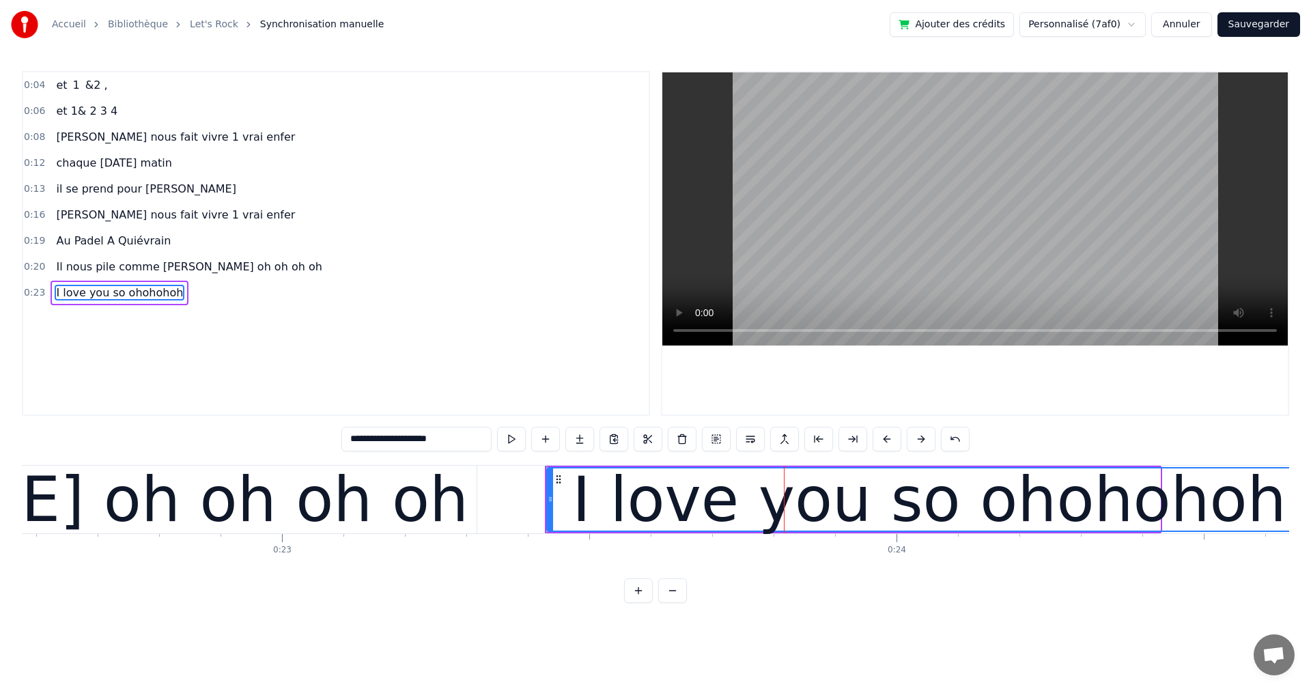
drag, startPoint x: 1158, startPoint y: 498, endPoint x: 1310, endPoint y: 508, distance: 151.9
click at [1310, 508] on div "**********" at bounding box center [655, 301] width 1311 height 603
type input "**********"
click at [896, 582] on div "**********" at bounding box center [655, 337] width 1267 height 532
click at [782, 518] on div "I love you so ohohohoh" at bounding box center [928, 499] width 713 height 92
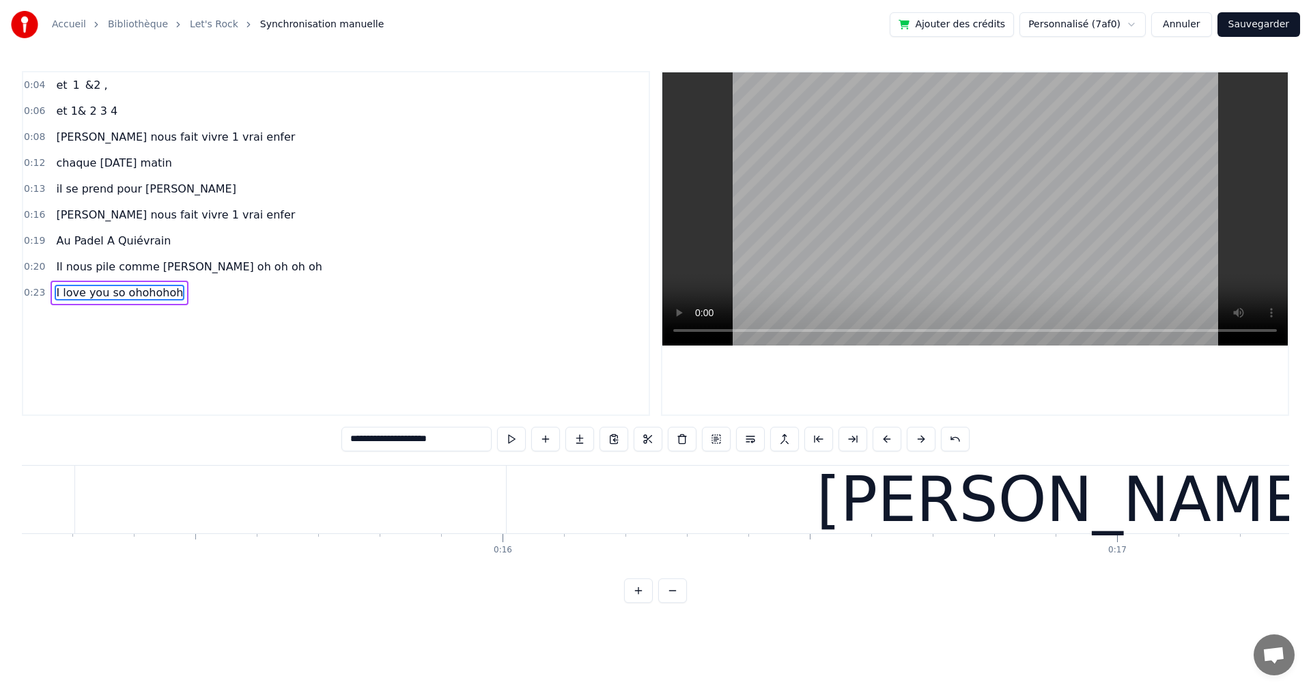
scroll to position [0, 0]
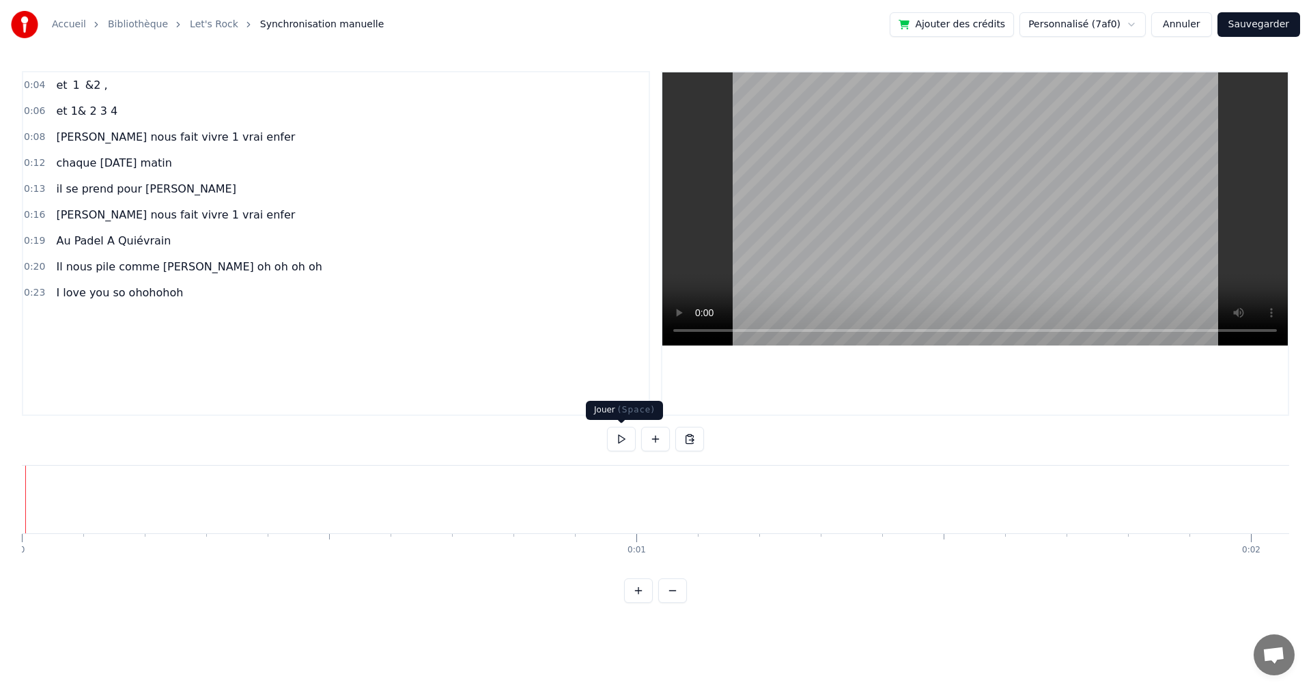
click at [622, 442] on button at bounding box center [621, 439] width 29 height 25
click at [621, 438] on button at bounding box center [621, 439] width 29 height 25
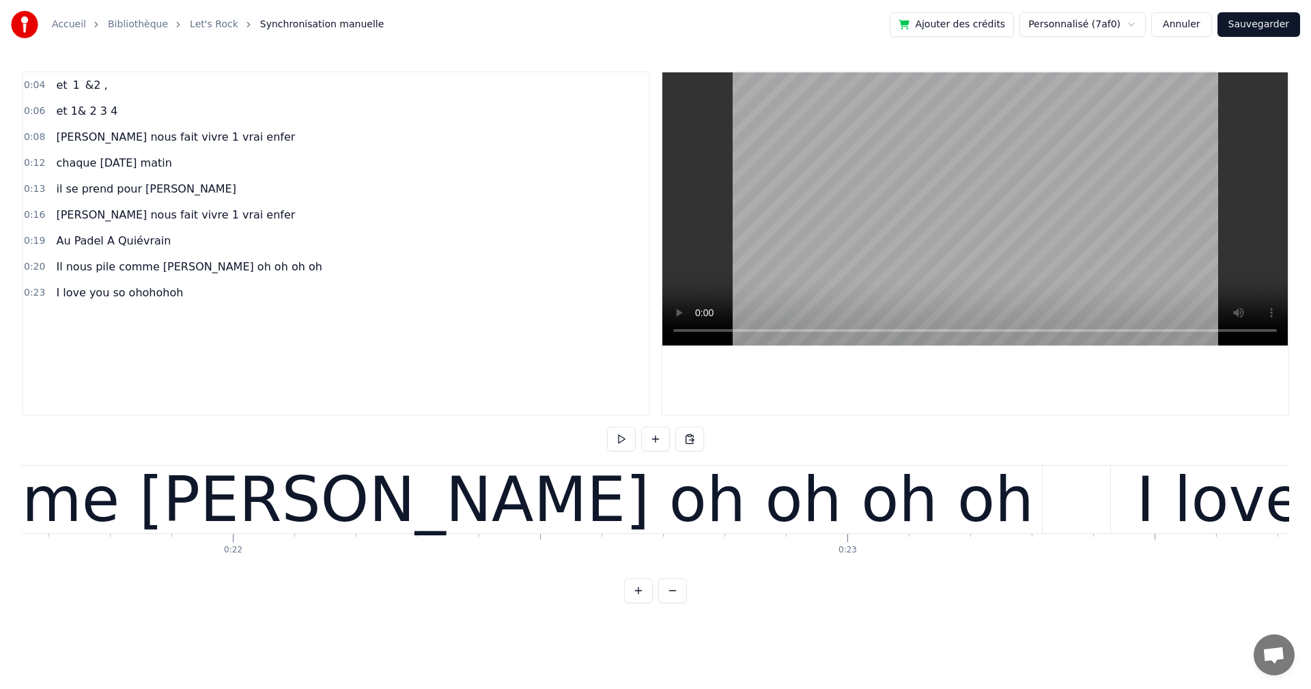
scroll to position [0, 13407]
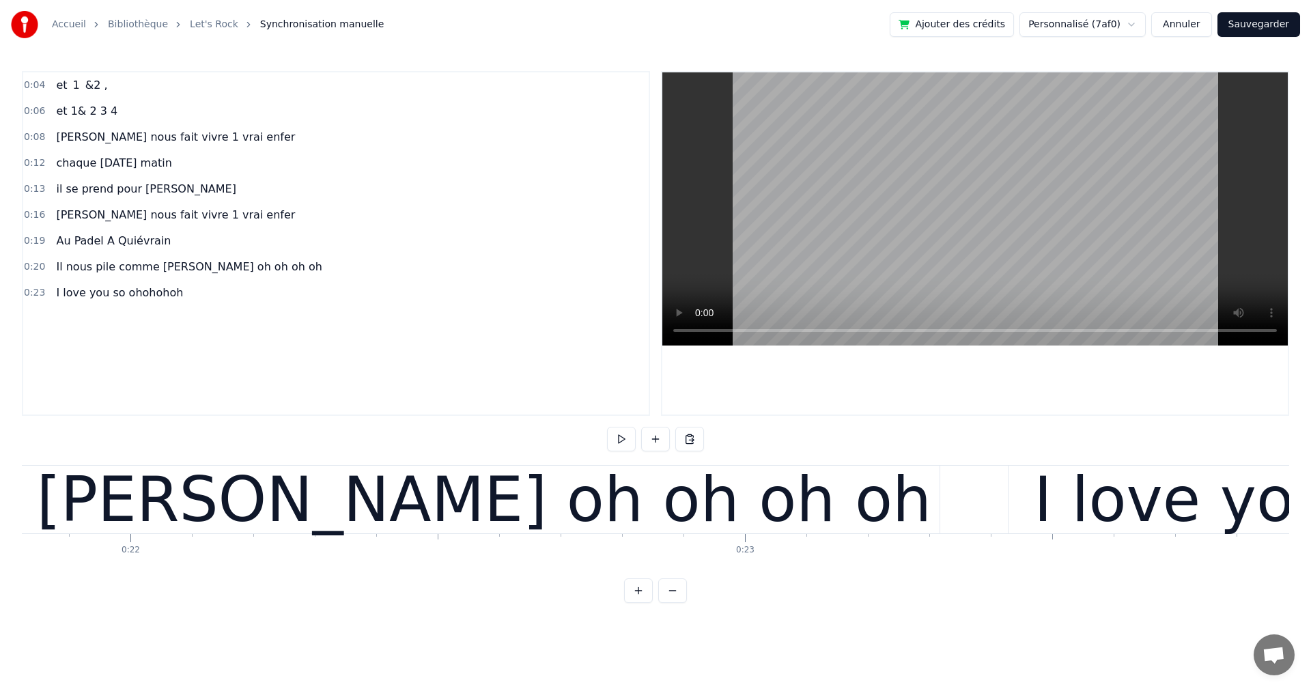
click at [286, 513] on div "Il nous pile comme [PERSON_NAME] oh oh oh oh" at bounding box center [183, 499] width 1495 height 92
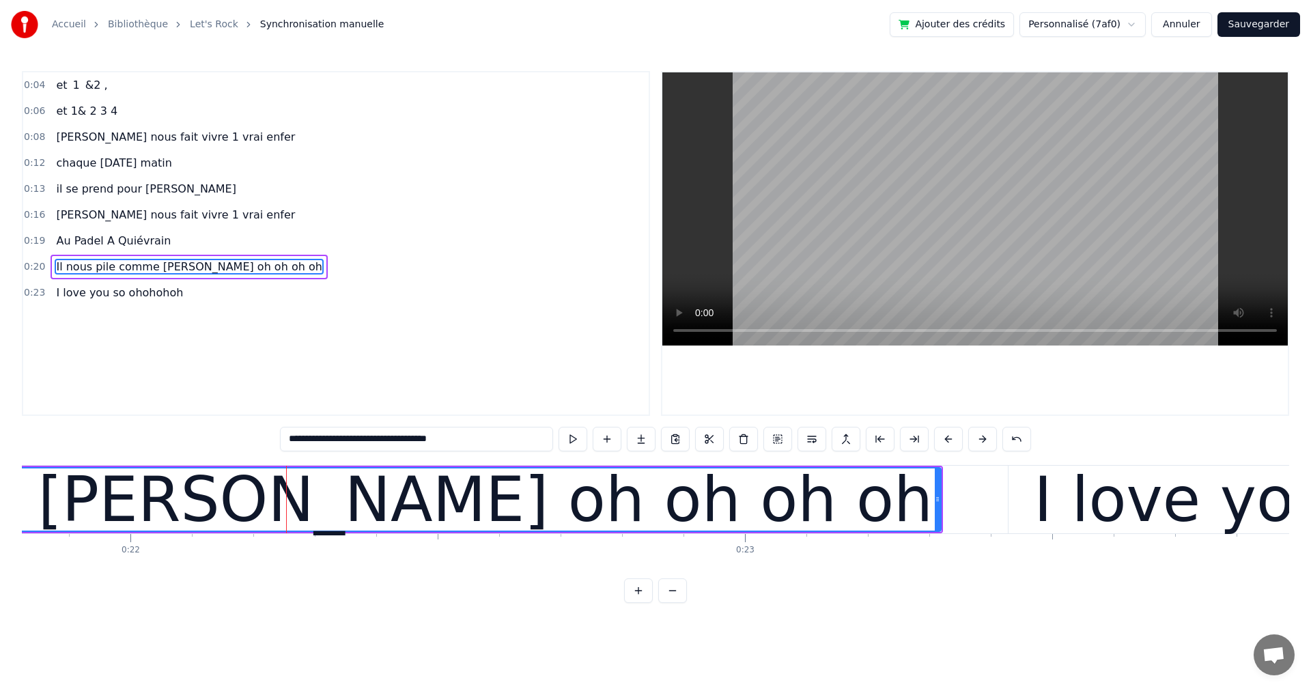
click at [128, 251] on div "Au Padel A Quiévrain" at bounding box center [114, 241] width 126 height 25
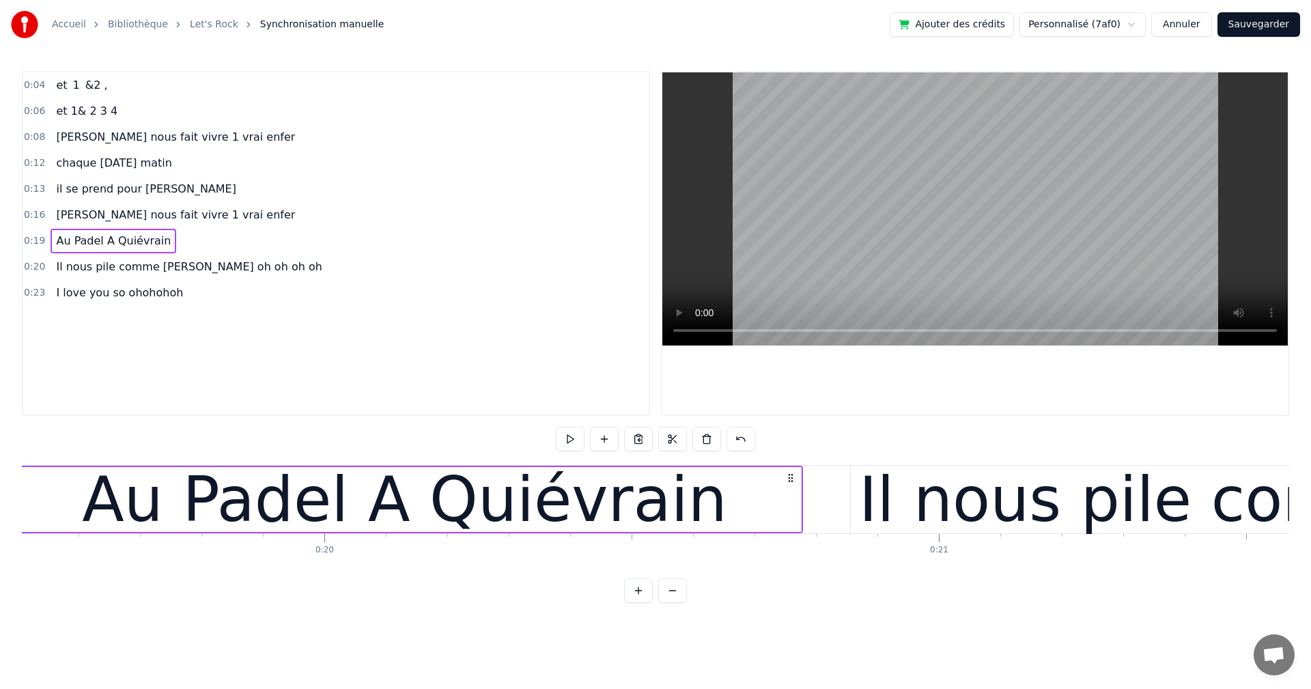
scroll to position [0, 11900]
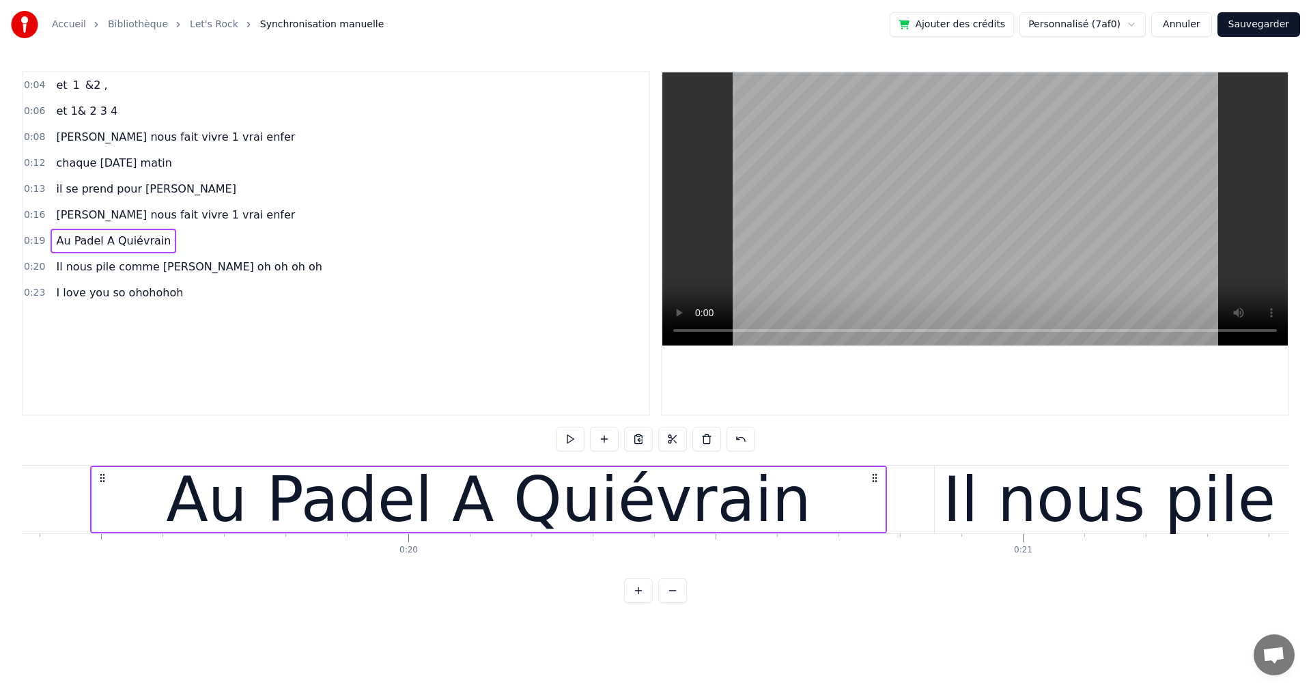
click at [116, 278] on div "Il nous pile comme [PERSON_NAME] oh oh oh oh" at bounding box center [189, 267] width 276 height 25
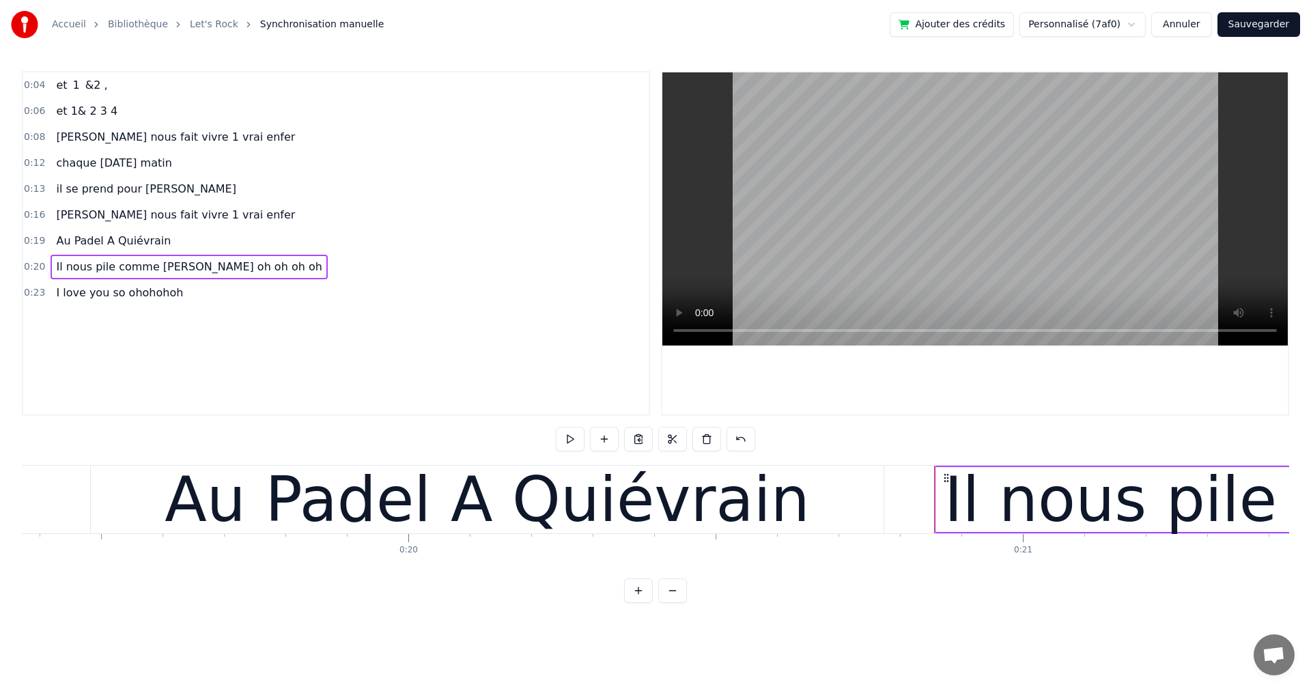
click at [209, 27] on link "Let's Rock" at bounding box center [214, 25] width 48 height 14
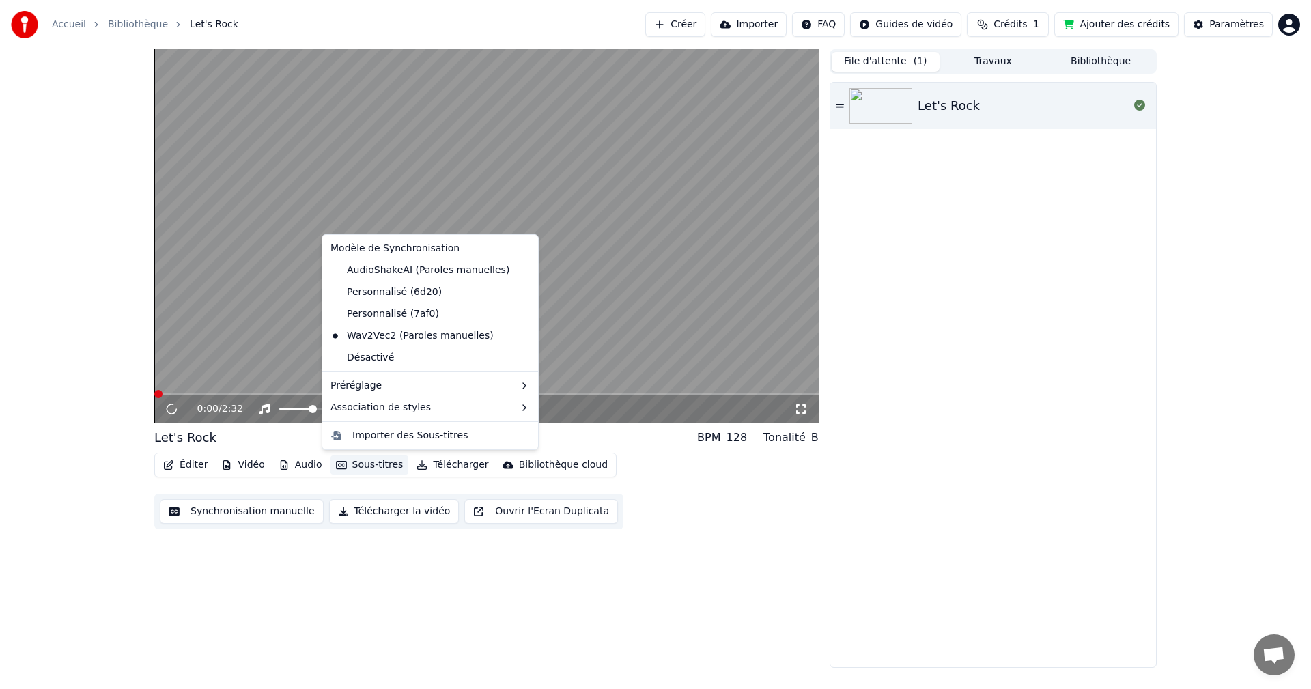
click at [371, 464] on button "Sous-titres" at bounding box center [369, 464] width 78 height 19
click at [378, 317] on div "Personnalisé (7af0)" at bounding box center [384, 314] width 119 height 22
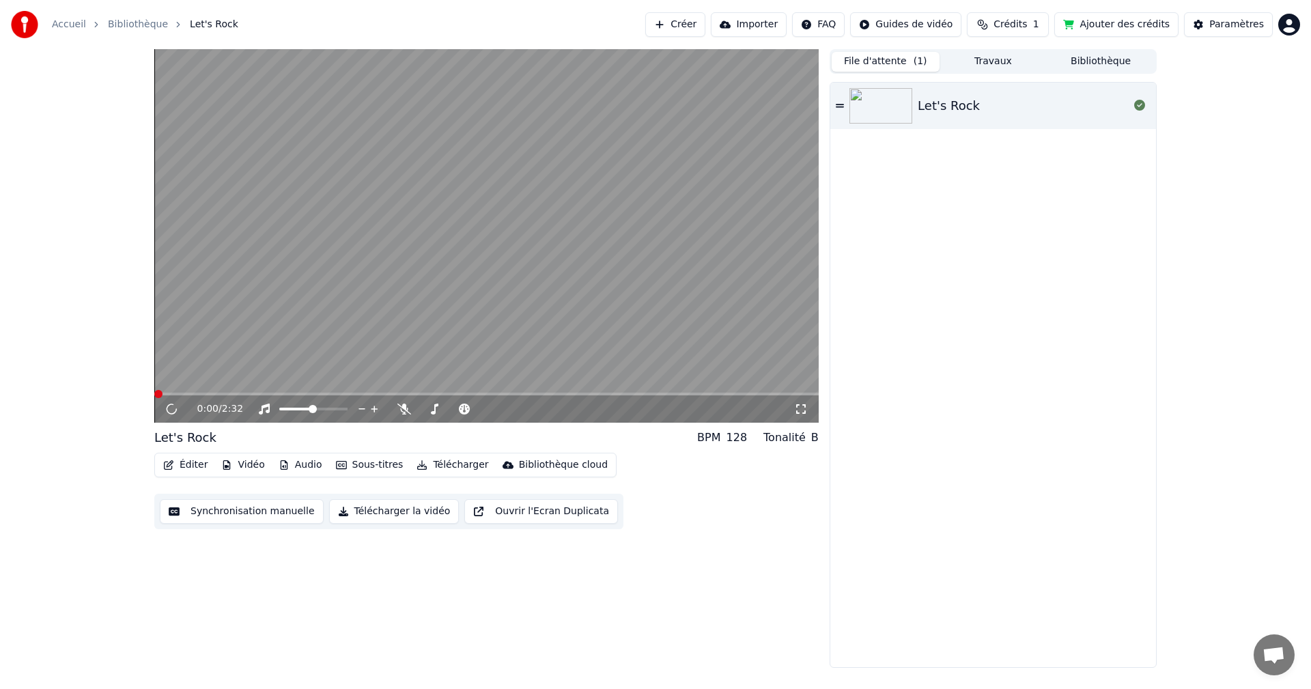
click at [250, 511] on button "Synchronisation manuelle" at bounding box center [242, 511] width 164 height 25
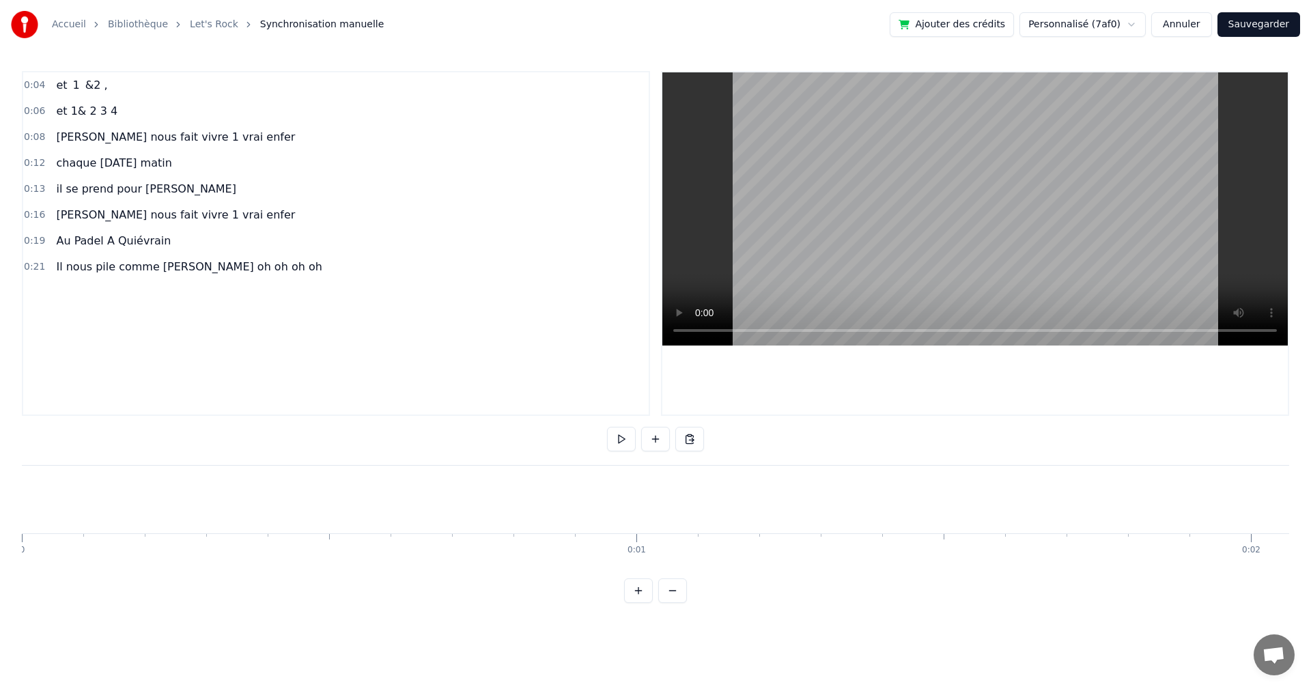
click at [622, 442] on button at bounding box center [621, 439] width 29 height 25
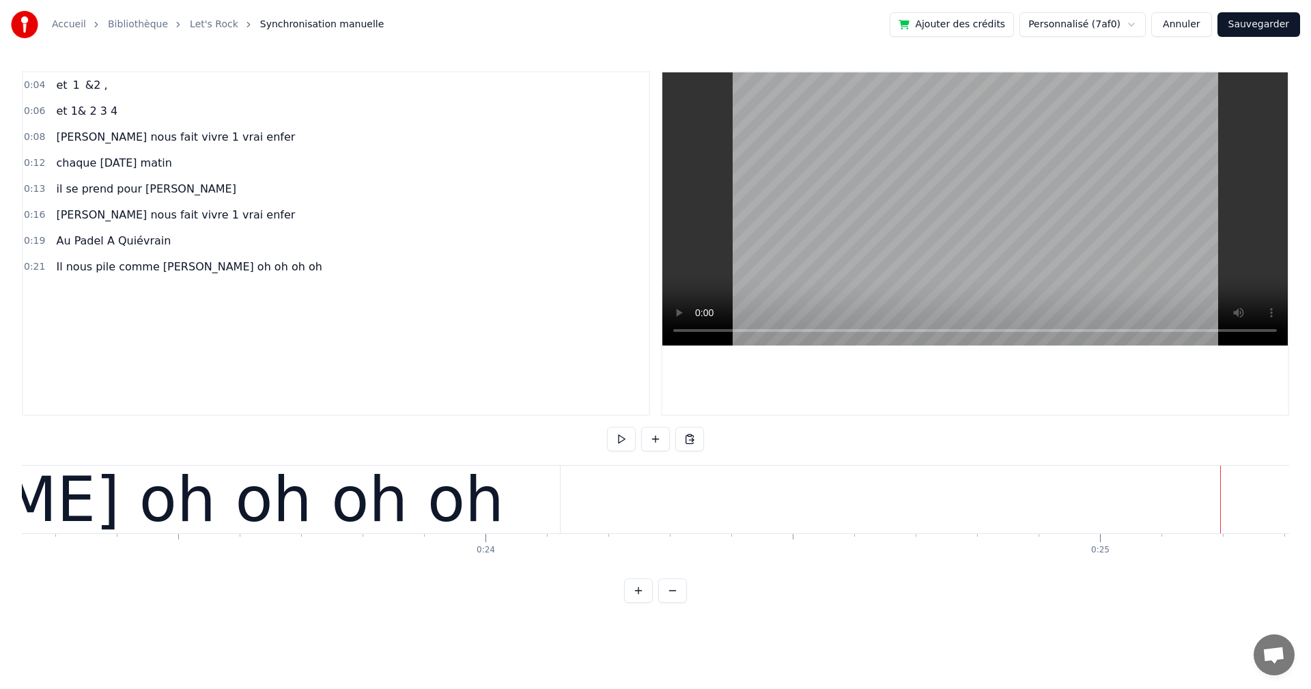
scroll to position [0, 14435]
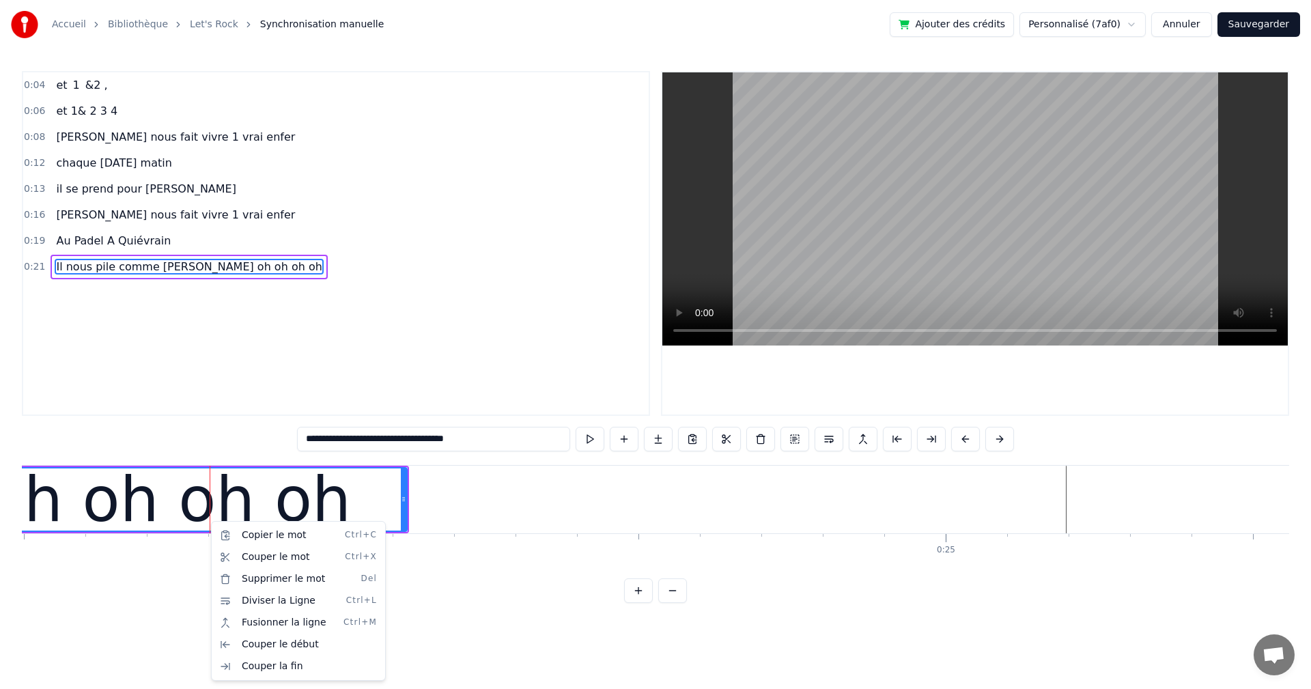
click at [286, 455] on html "**********" at bounding box center [655, 312] width 1311 height 625
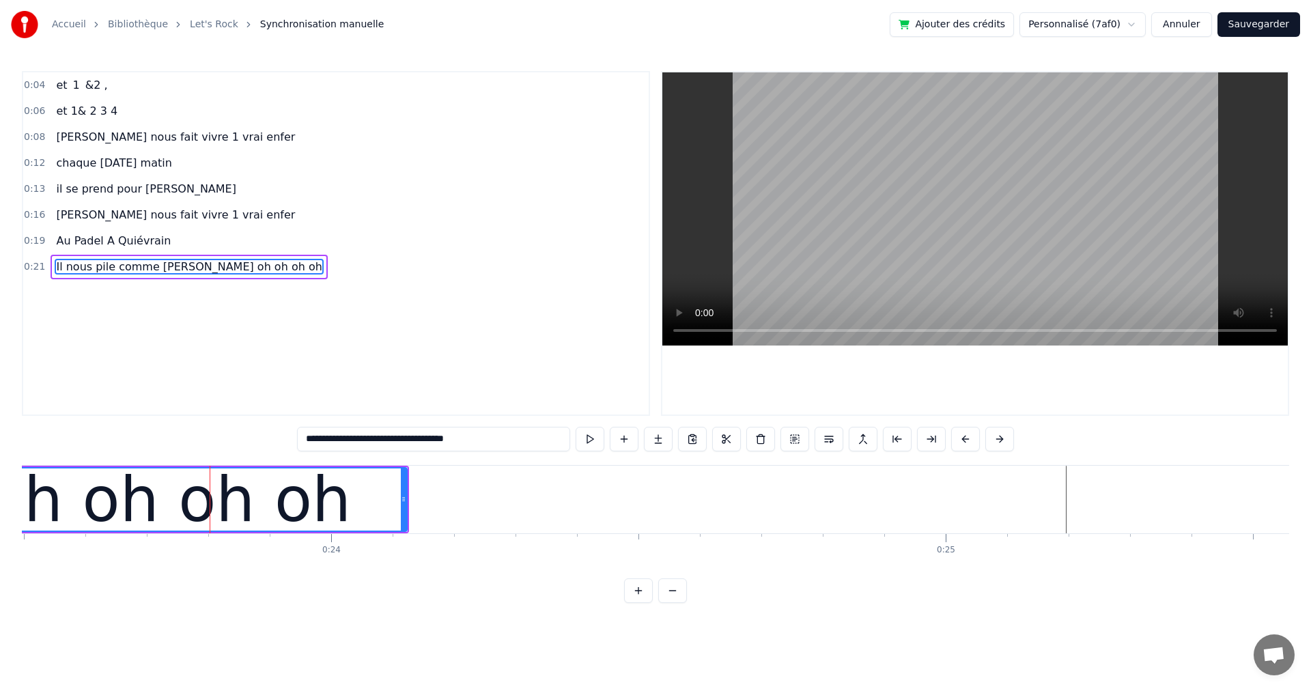
click at [197, 27] on link "Let's Rock" at bounding box center [214, 25] width 48 height 14
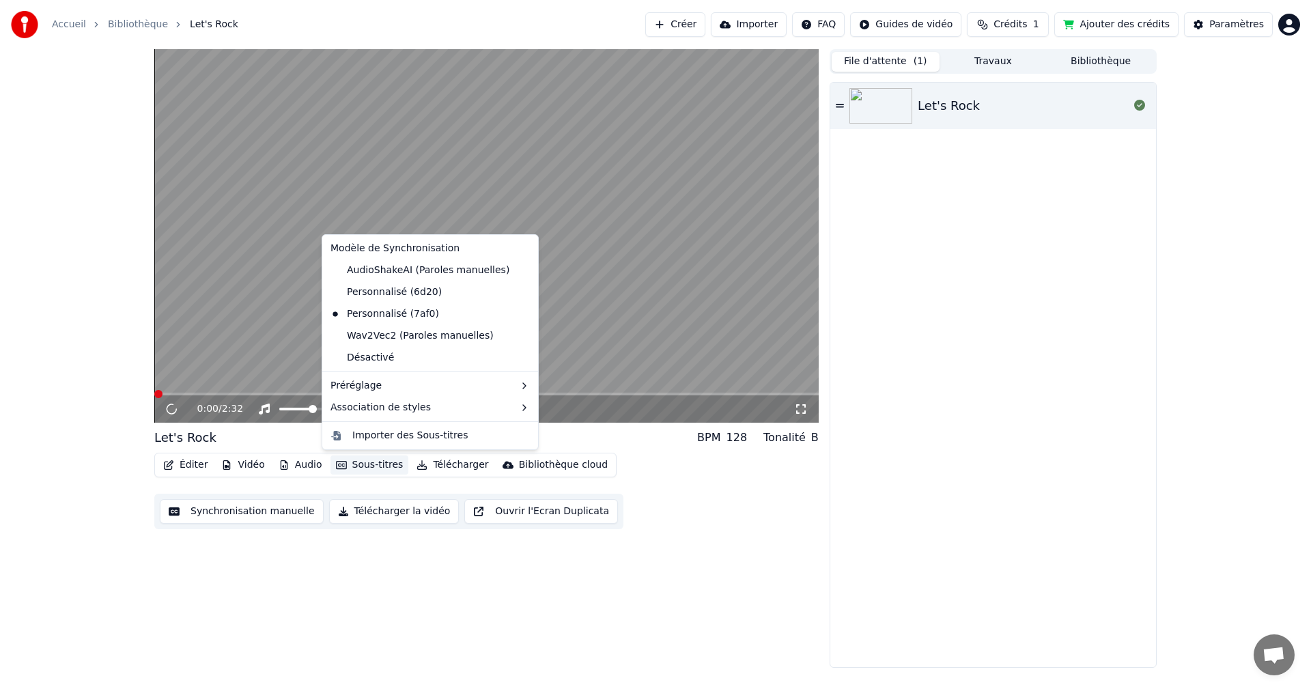
click at [337, 465] on icon "button" at bounding box center [341, 465] width 11 height 10
click at [549, 408] on div "Default" at bounding box center [559, 411] width 81 height 22
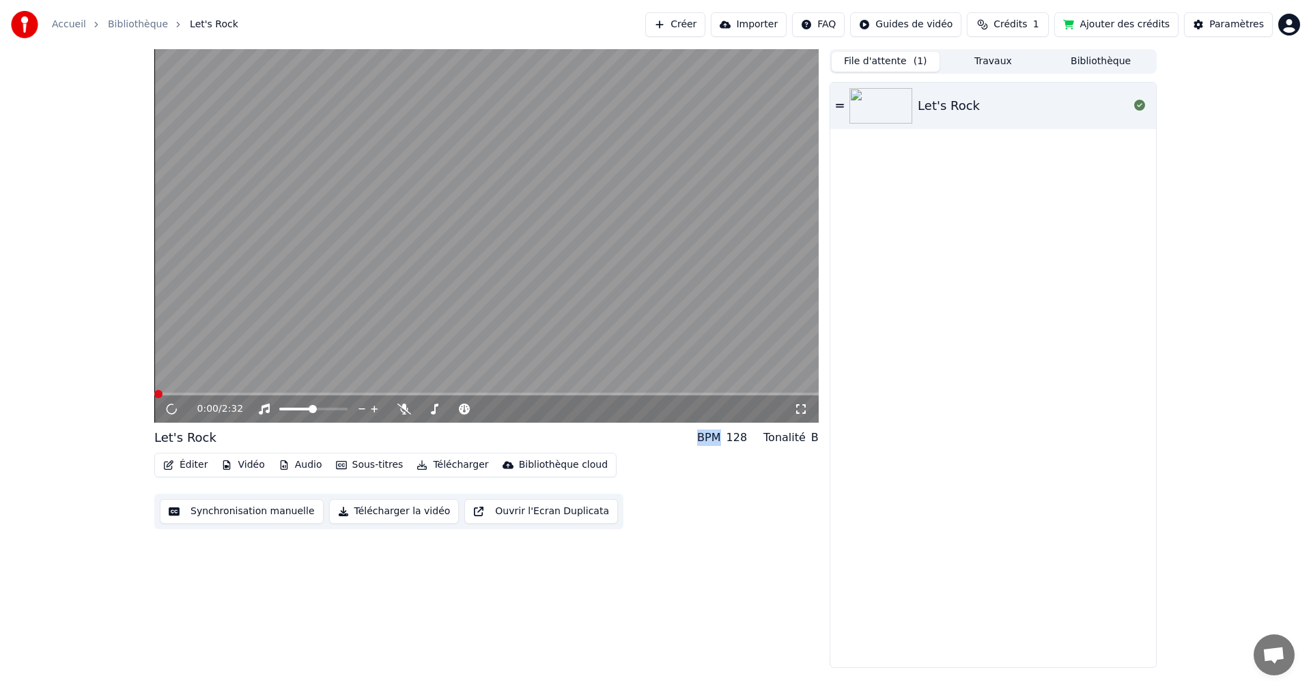
click at [549, 408] on div "0:00 / 2:32" at bounding box center [495, 409] width 597 height 14
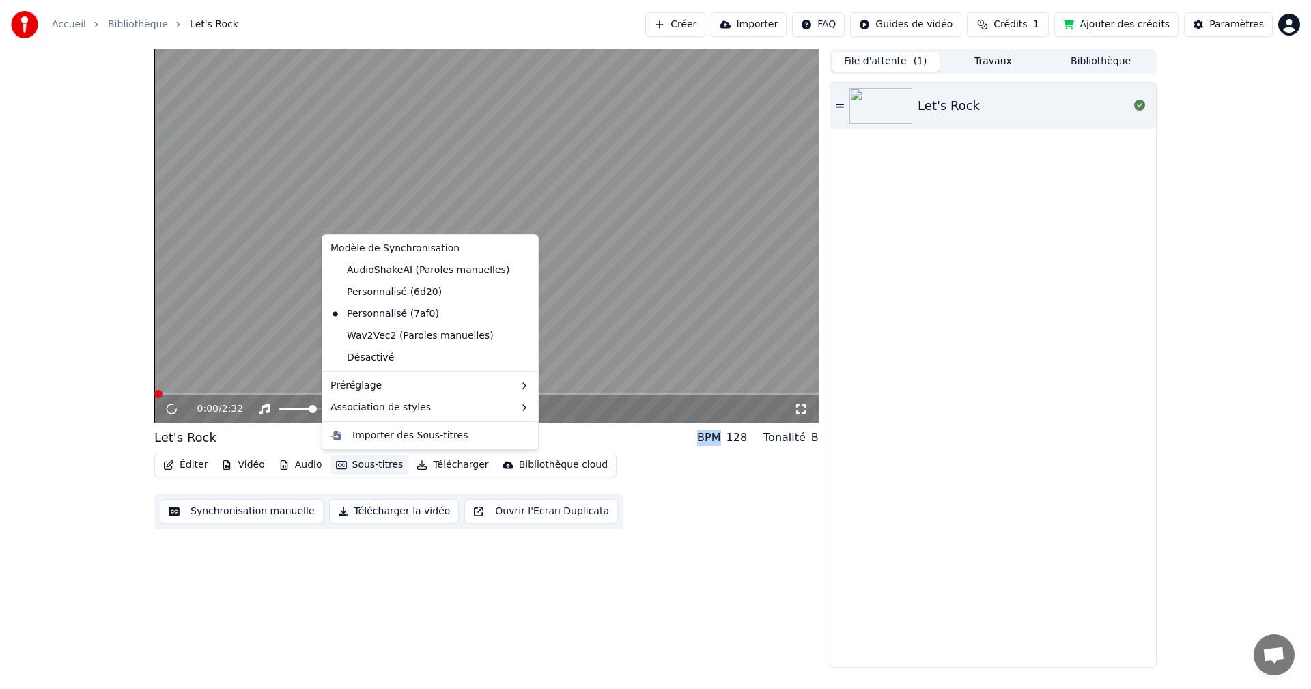
click at [339, 465] on icon "button" at bounding box center [341, 465] width 11 height 10
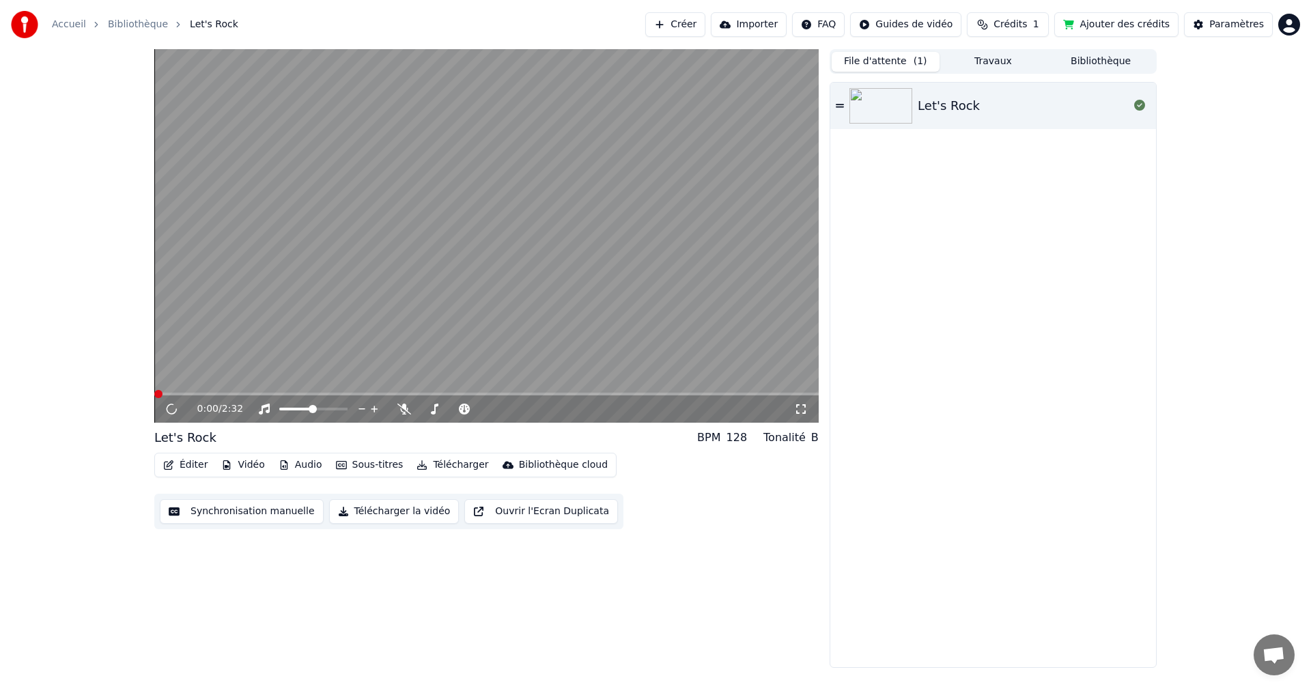
click at [405, 620] on div "0:00 / 2:32 Let's Rock BPM 128 Tonalité B Éditer Vidéo Audio Sous-titres Téléch…" at bounding box center [486, 358] width 664 height 618
click at [226, 509] on button "Synchronisation manuelle" at bounding box center [242, 511] width 164 height 25
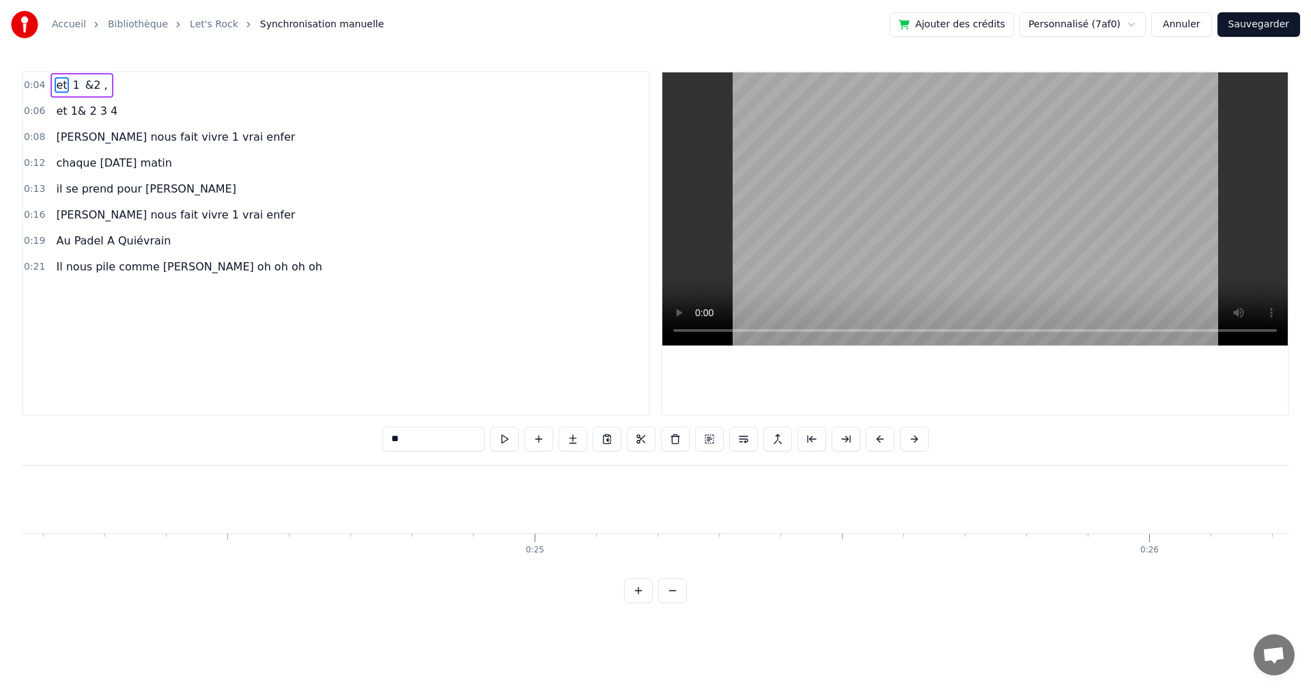
scroll to position [0, 13407]
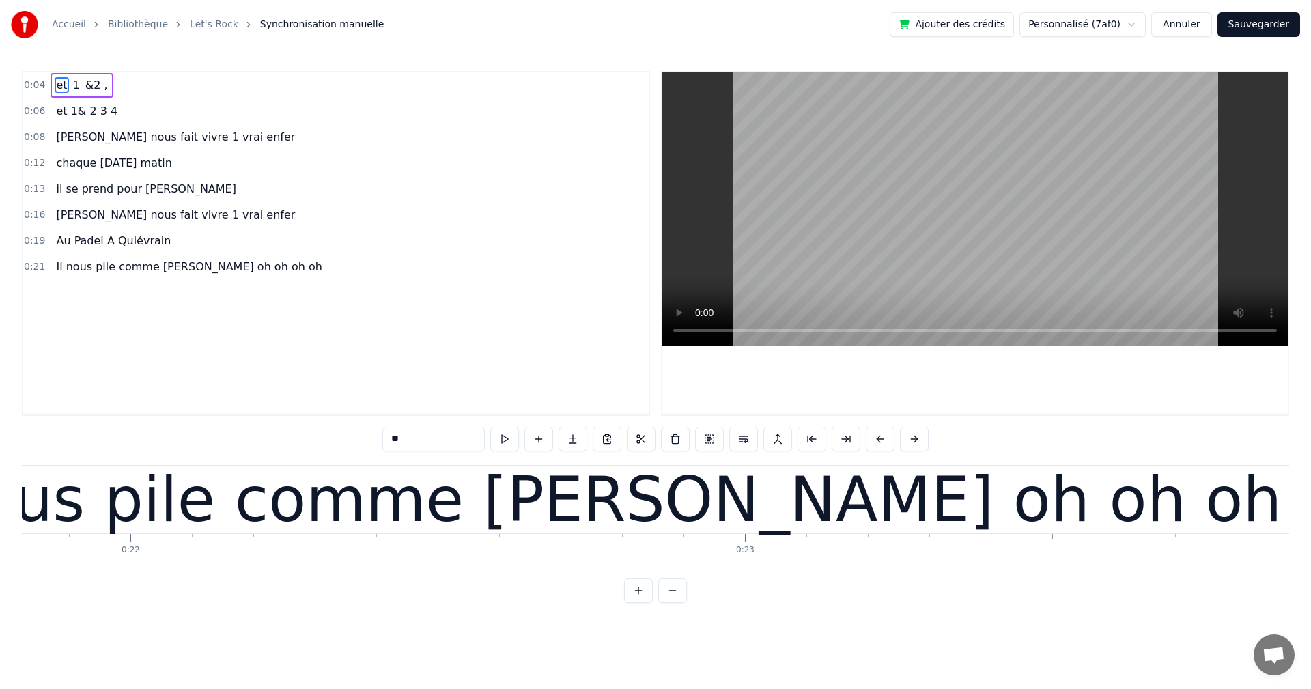
click at [403, 524] on div "Il nous pile comme [PERSON_NAME] oh oh oh oh" at bounding box center [630, 499] width 1495 height 92
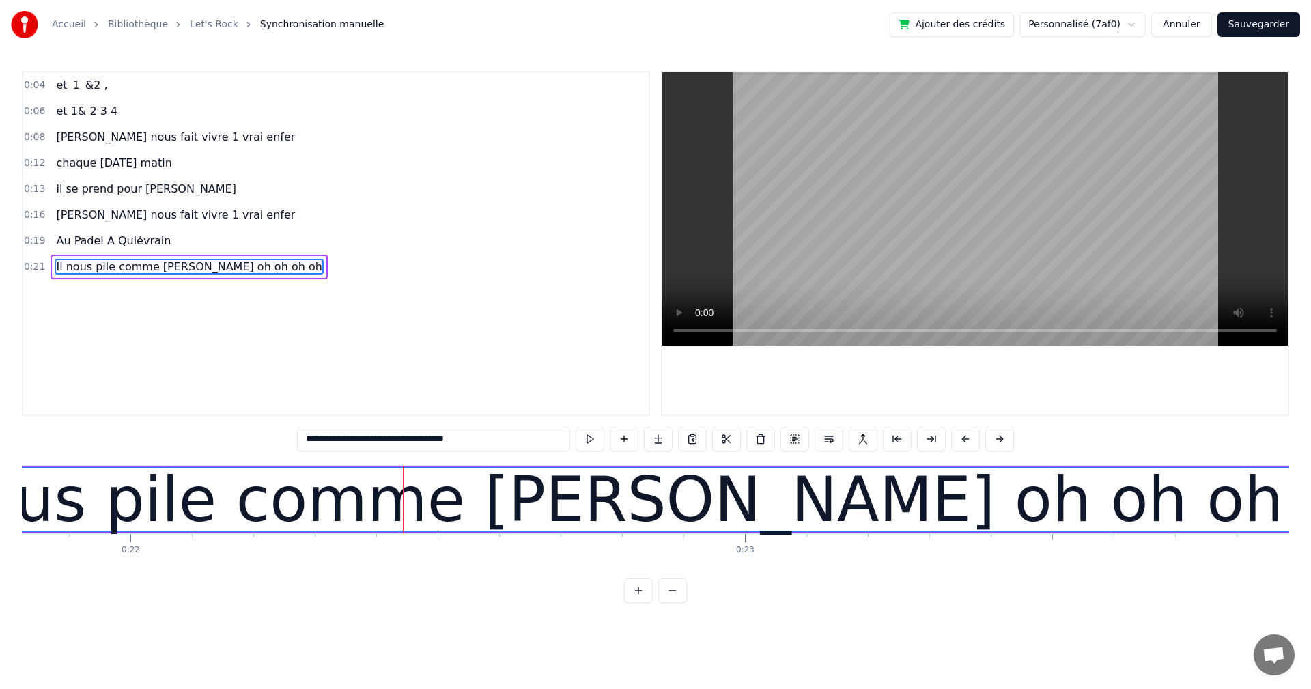
click at [489, 440] on input "**********" at bounding box center [433, 439] width 273 height 25
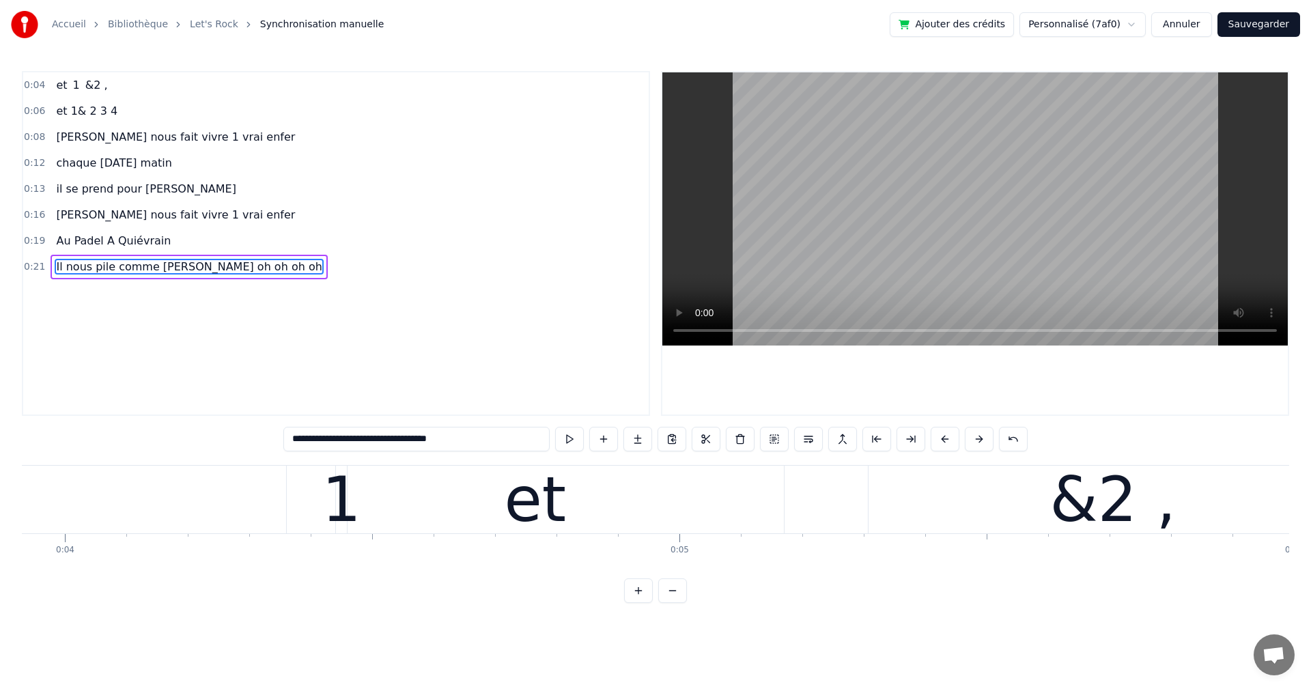
scroll to position [0, 0]
type input "**********"
click at [190, 24] on link "Let's Rock" at bounding box center [214, 25] width 48 height 14
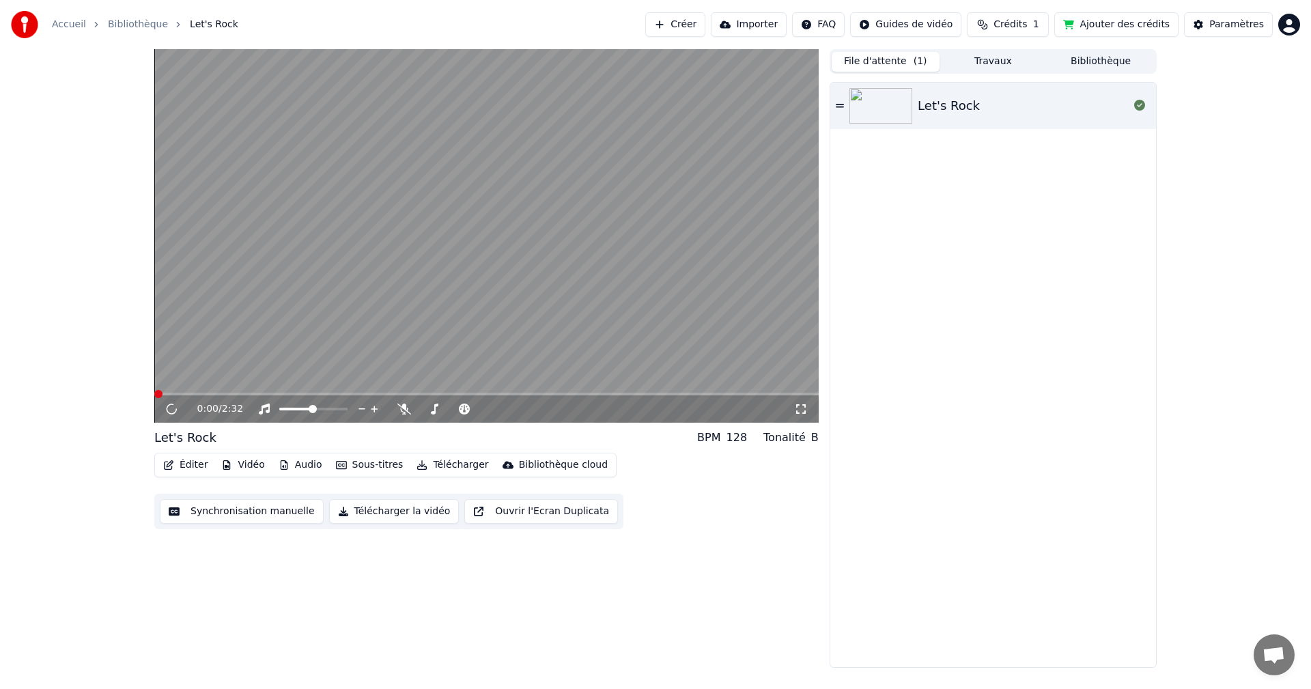
click at [188, 467] on button "Éditer" at bounding box center [185, 464] width 55 height 19
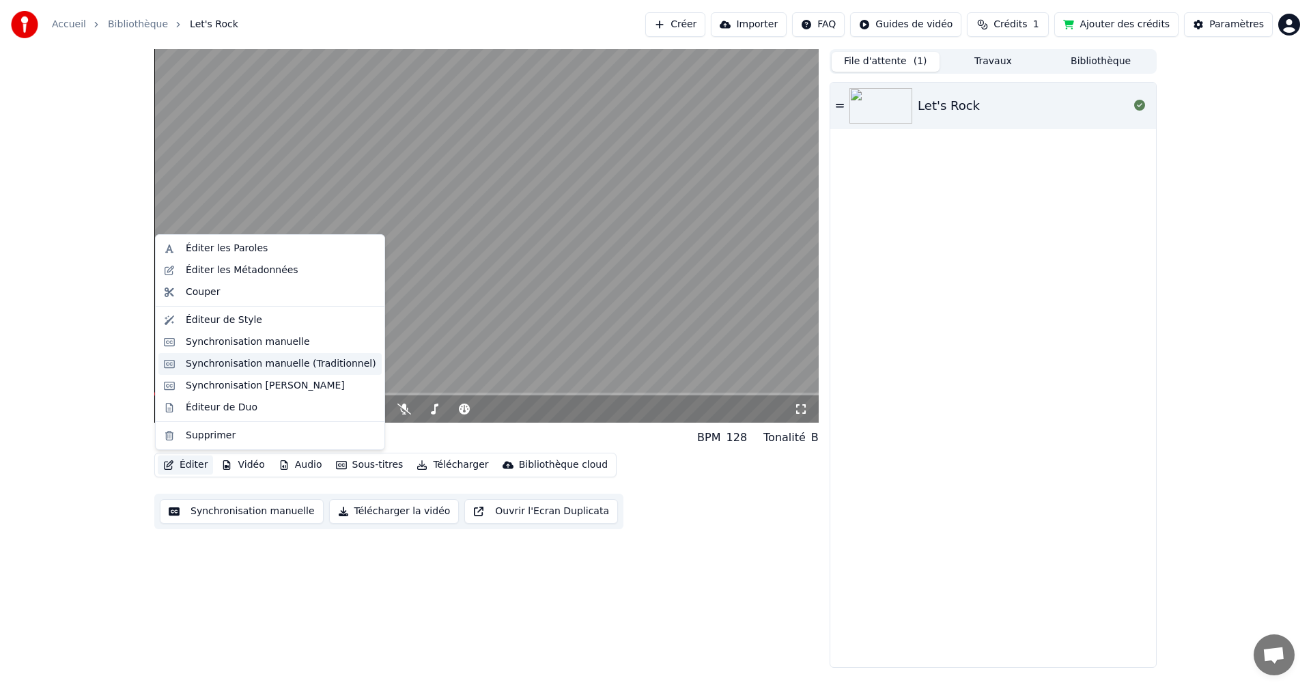
click at [219, 359] on div "Synchronisation manuelle (Traditionnel)" at bounding box center [281, 364] width 190 height 14
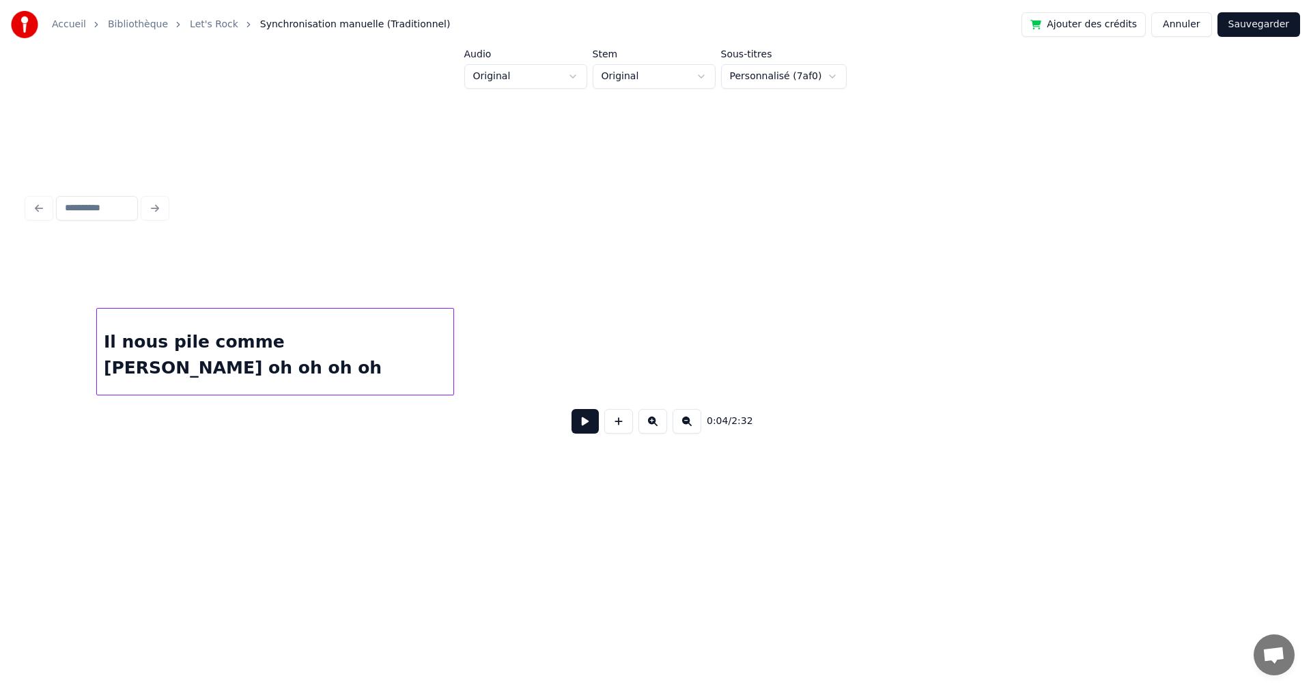
scroll to position [0, 2372]
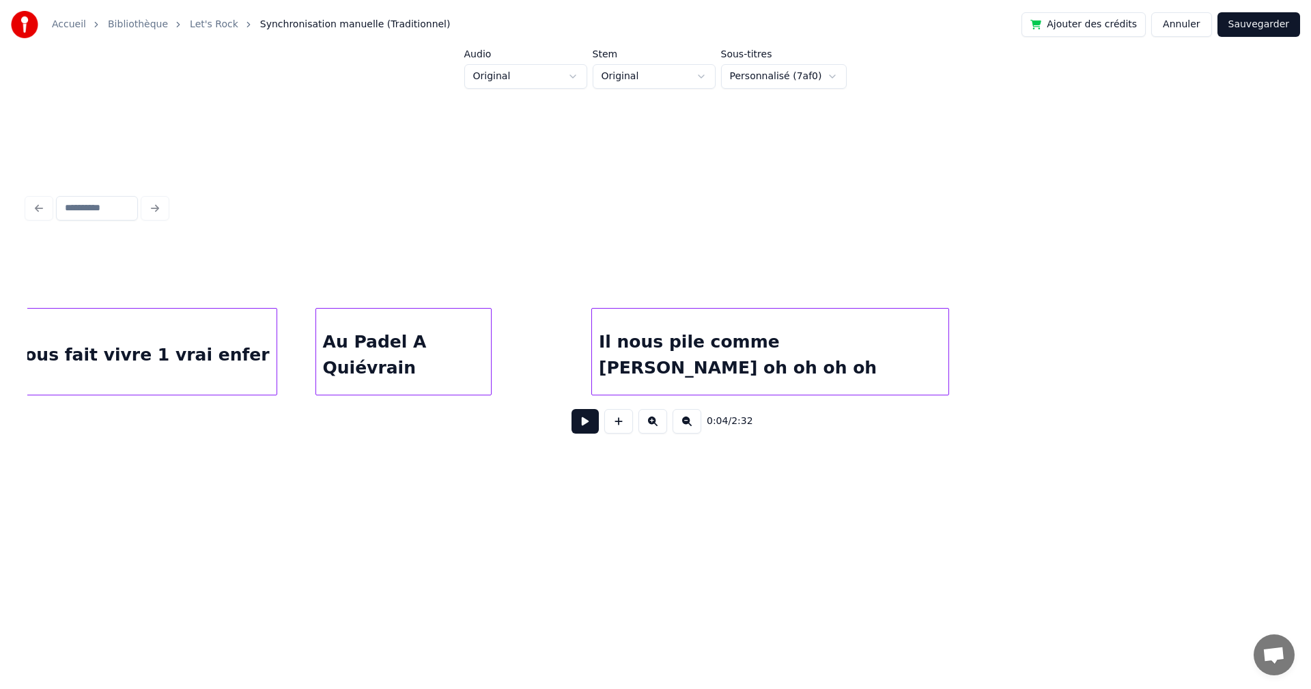
click at [592, 361] on div at bounding box center [594, 352] width 4 height 86
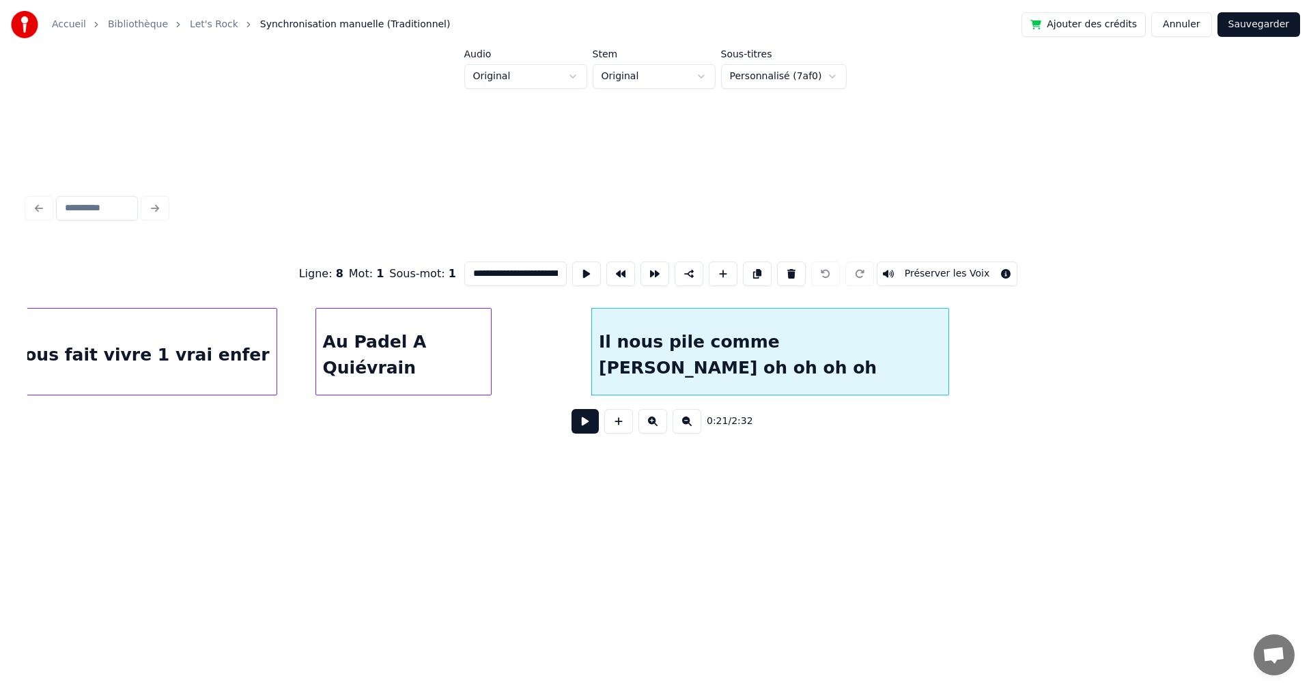
click at [703, 76] on html "**********" at bounding box center [655, 272] width 1311 height 545
click at [575, 72] on html "**********" at bounding box center [655, 272] width 1311 height 545
click at [838, 70] on html "**********" at bounding box center [655, 272] width 1311 height 545
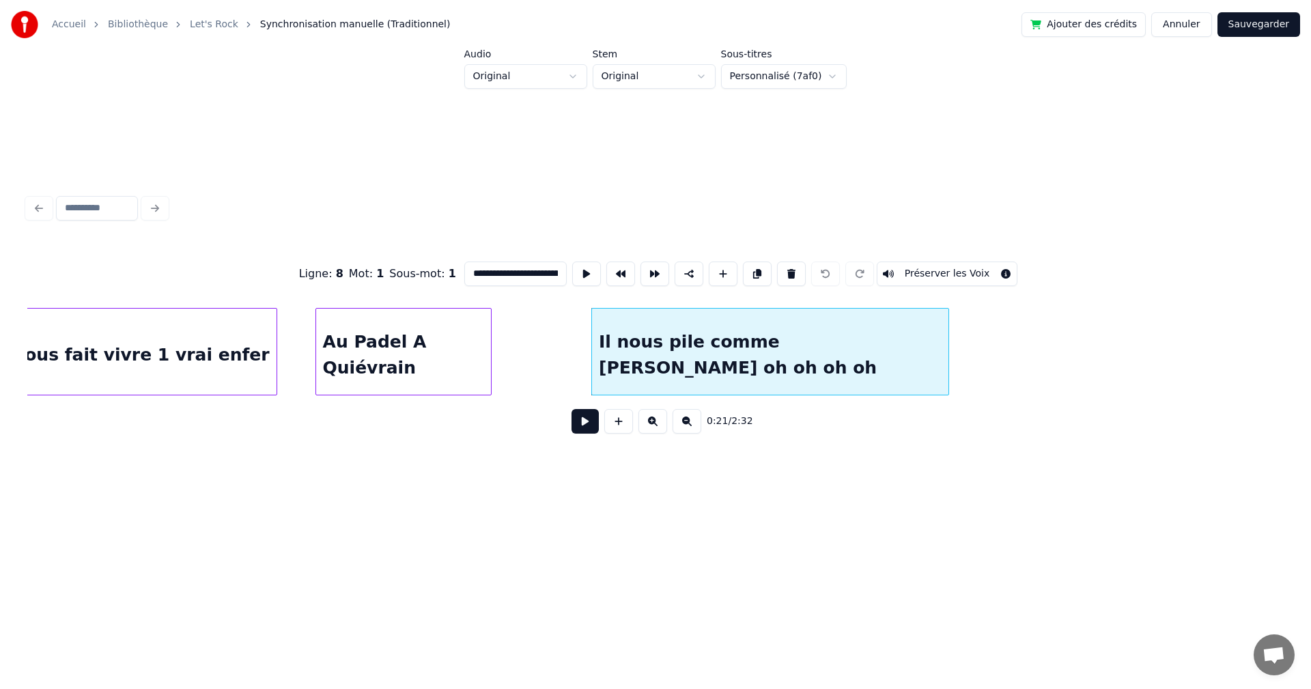
click at [838, 70] on html "**********" at bounding box center [655, 272] width 1311 height 545
click at [948, 266] on button "Préserver les Voix" at bounding box center [946, 273] width 141 height 25
click at [644, 420] on button at bounding box center [652, 421] width 29 height 25
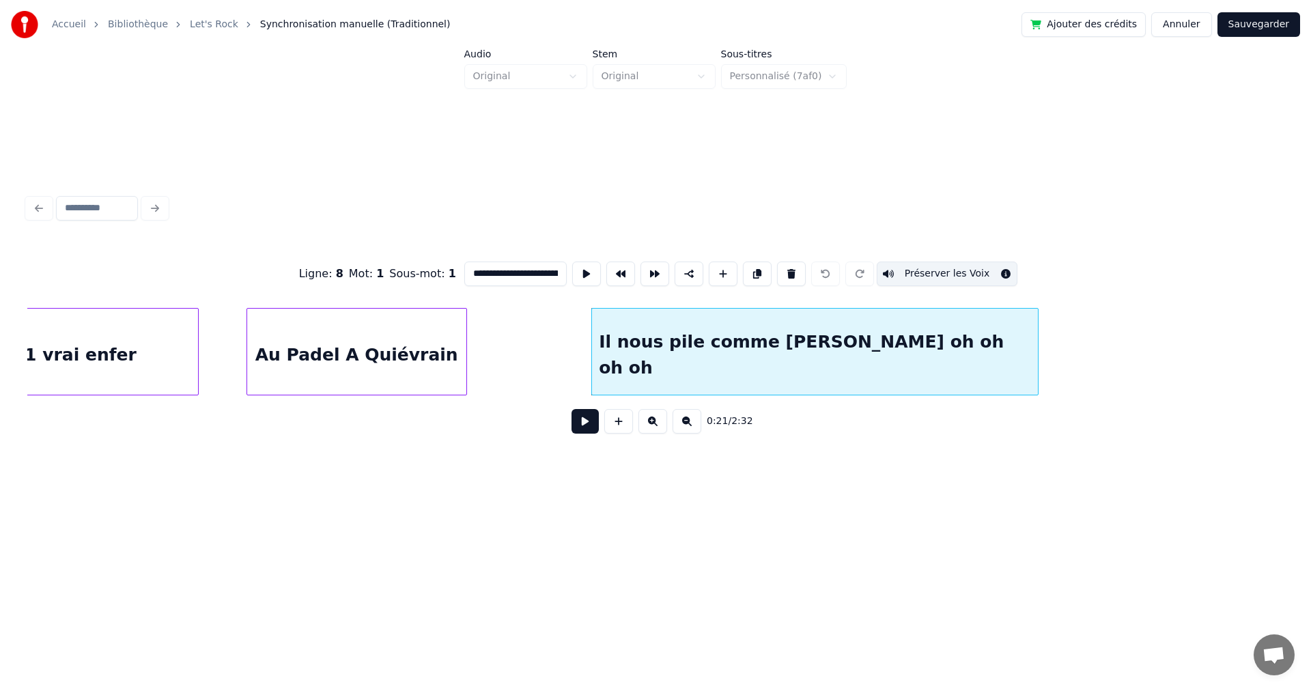
click at [647, 420] on button at bounding box center [652, 421] width 29 height 25
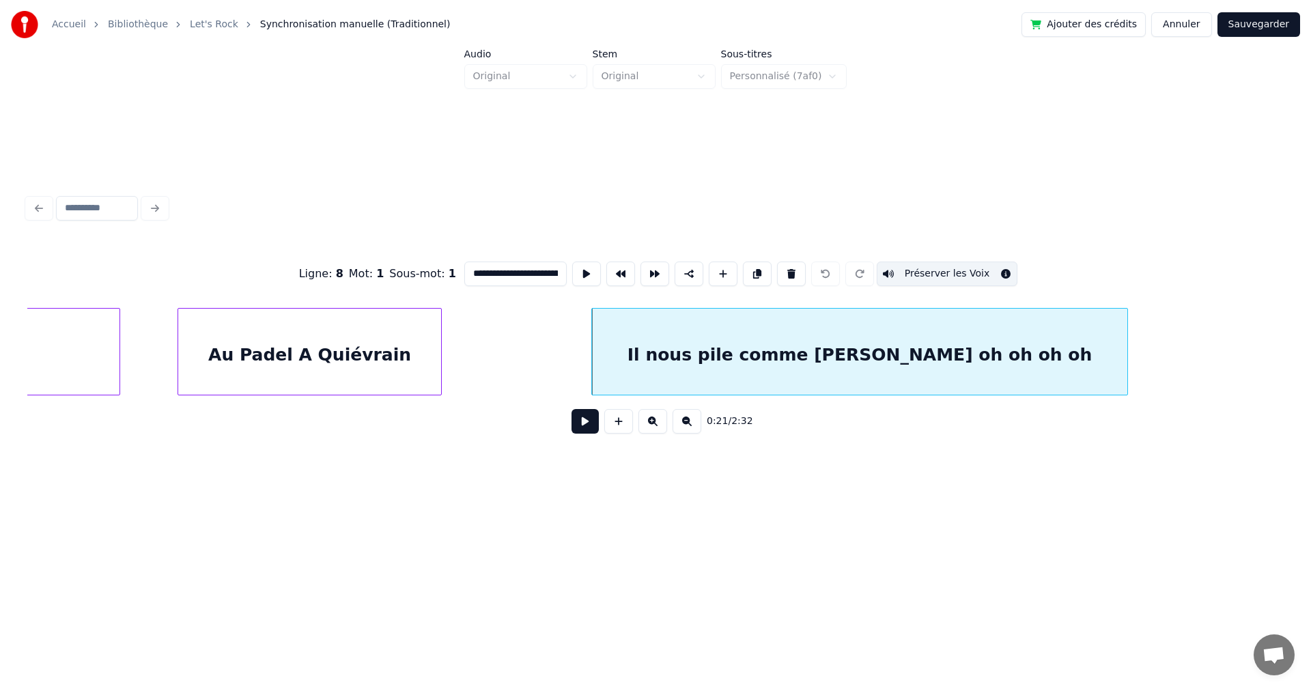
click at [627, 365] on div "Il nous pile comme [PERSON_NAME] oh oh oh oh" at bounding box center [859, 355] width 534 height 93
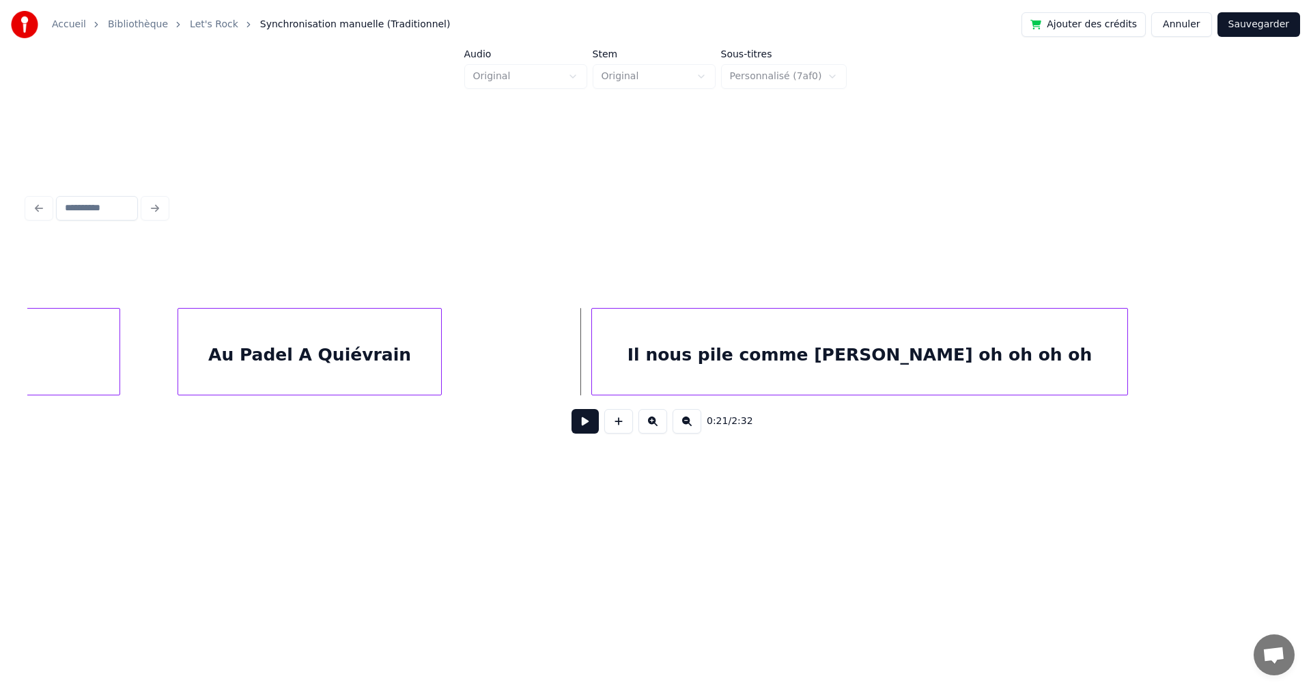
click at [599, 354] on div "Il nous pile comme [PERSON_NAME] oh oh oh oh" at bounding box center [859, 355] width 534 height 93
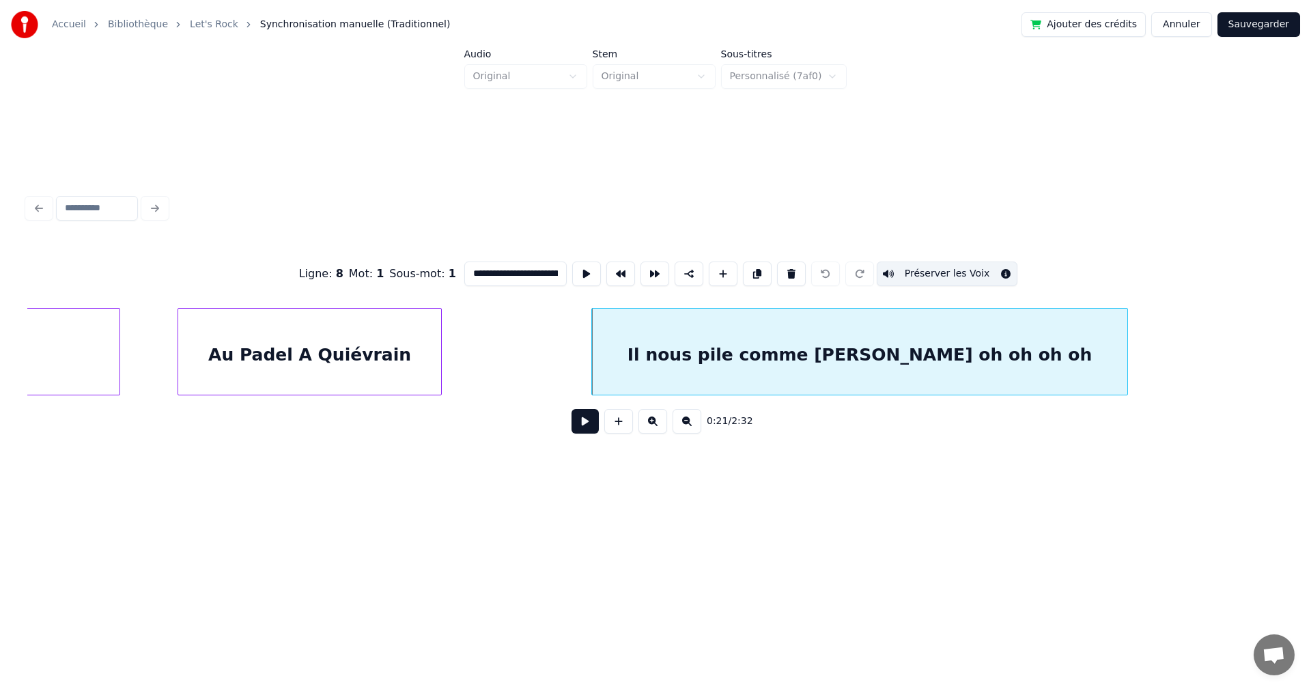
click at [405, 349] on div "Au Padel A Quiévrain" at bounding box center [309, 355] width 263 height 93
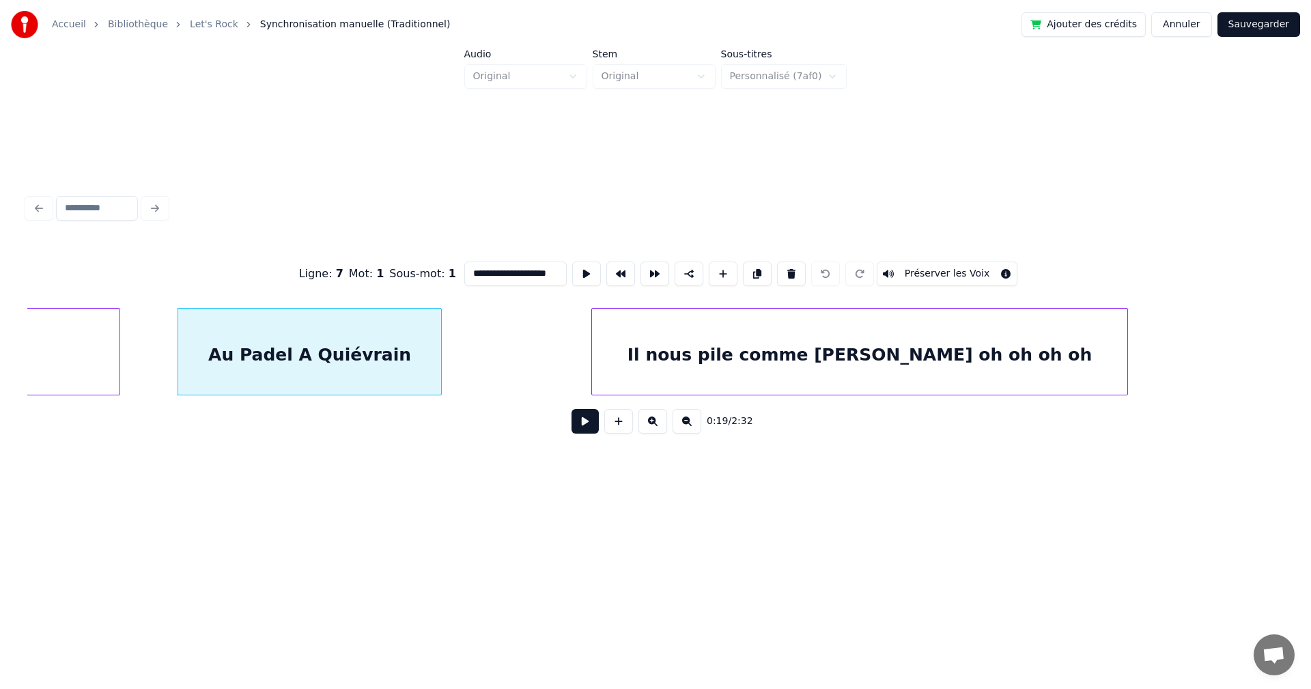
click at [698, 347] on div "Il nous pile comme [PERSON_NAME] oh oh oh oh" at bounding box center [859, 355] width 534 height 93
type input "**********"
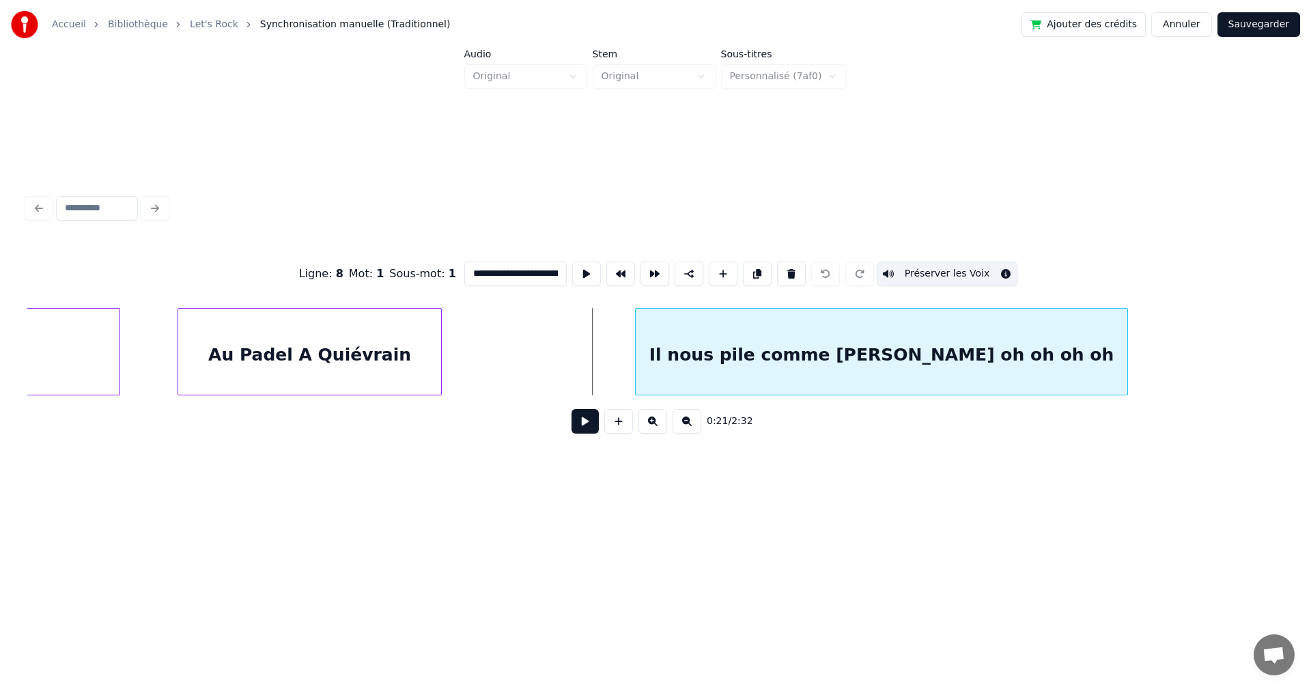
click at [638, 354] on div at bounding box center [637, 352] width 4 height 86
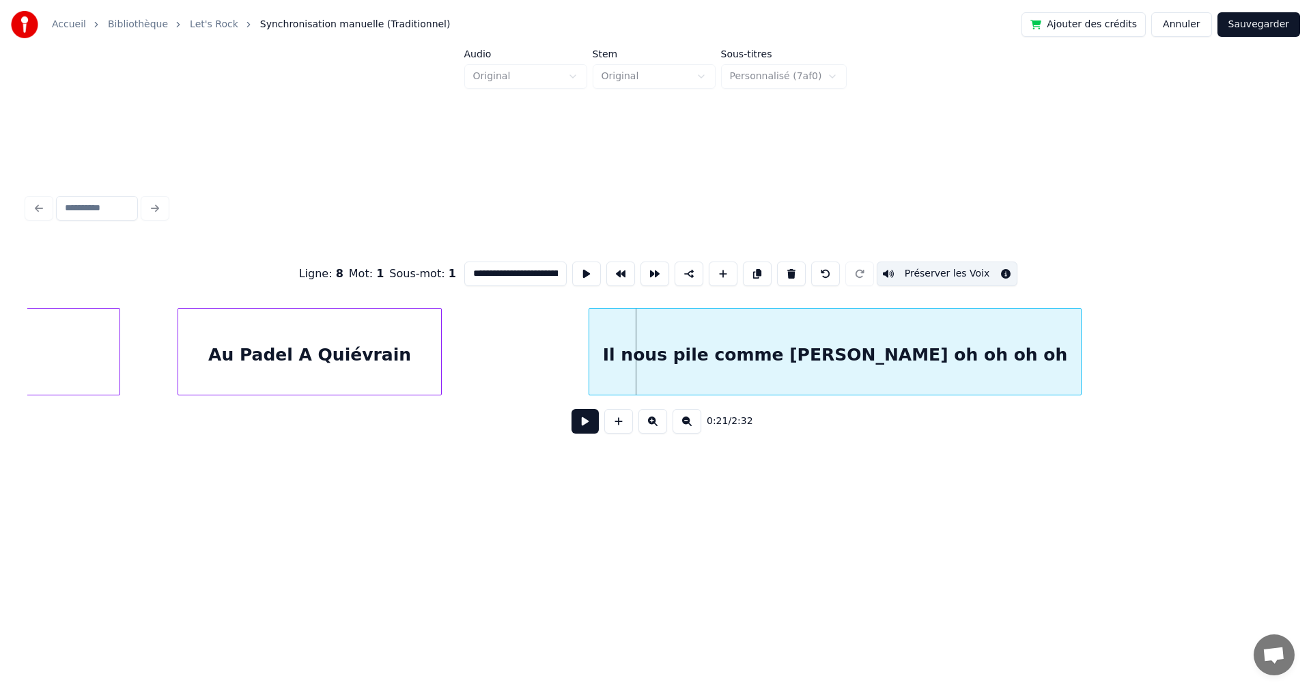
click at [602, 354] on div "Il nous pile comme [PERSON_NAME] oh oh oh oh" at bounding box center [834, 355] width 491 height 93
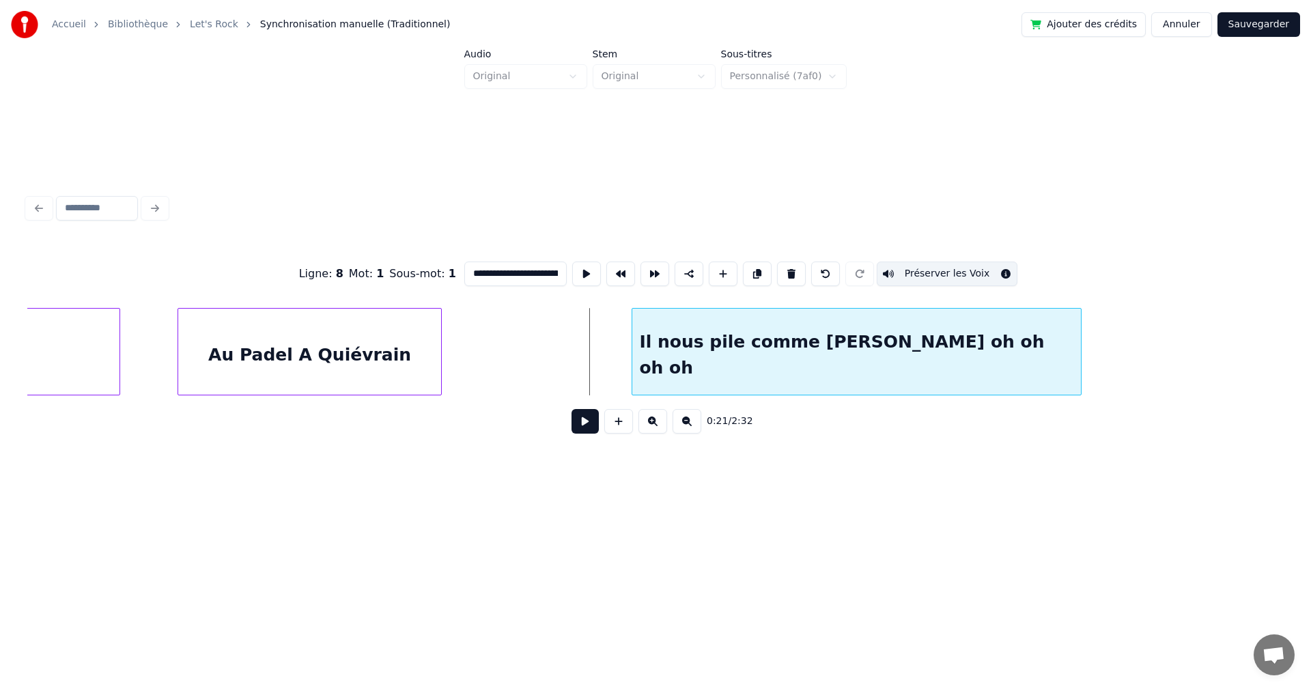
click at [633, 351] on div at bounding box center [634, 352] width 4 height 86
click at [672, 359] on div "Il nous pile comme [PERSON_NAME] oh oh oh oh" at bounding box center [856, 355] width 448 height 93
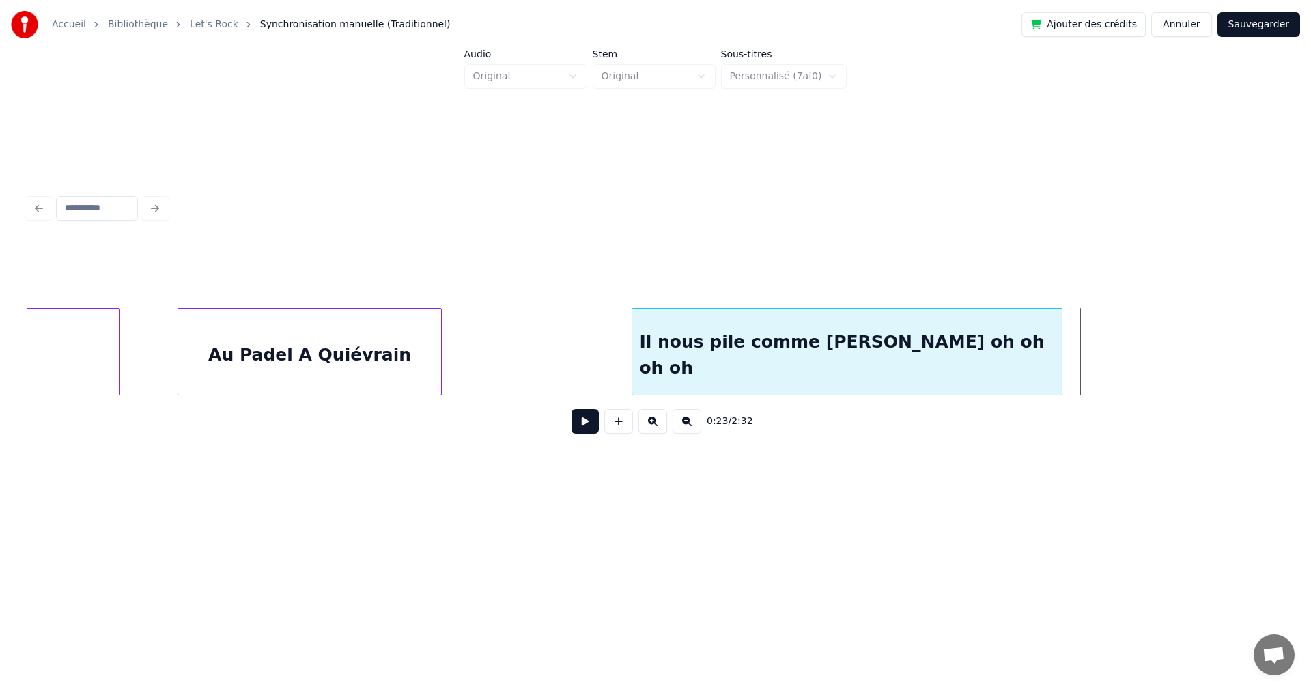
click at [1059, 349] on div at bounding box center [1059, 352] width 4 height 86
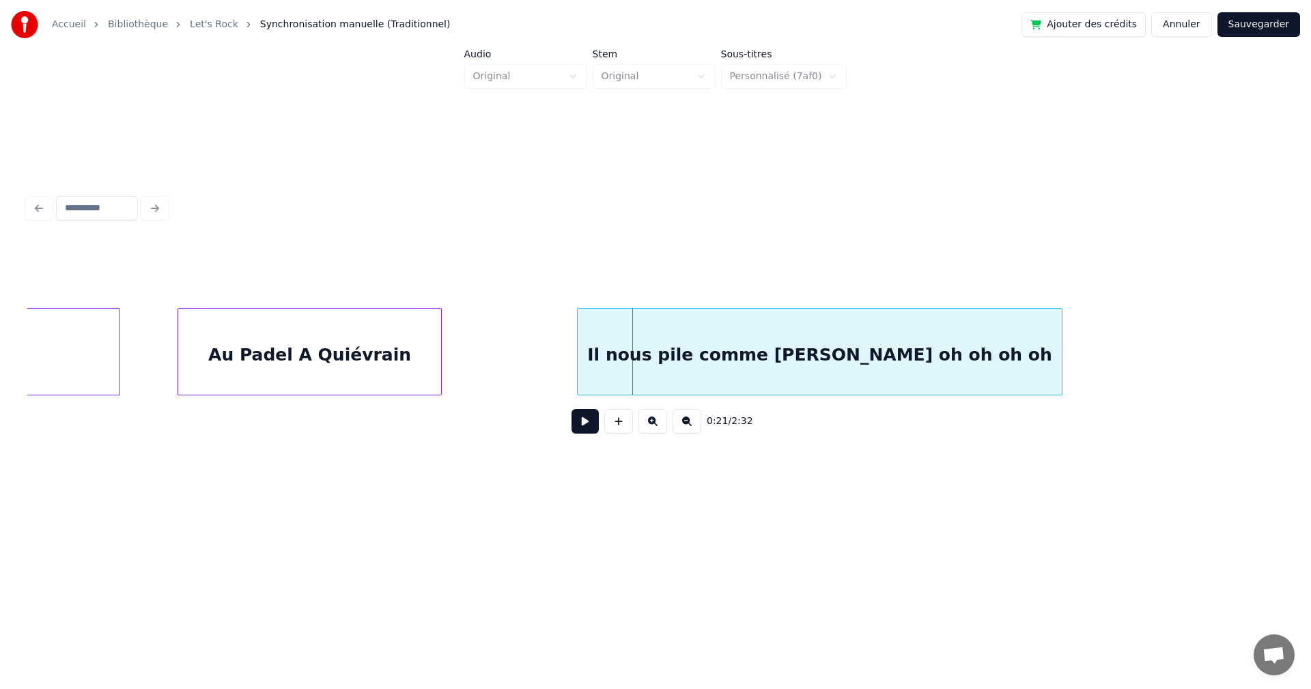
click at [577, 350] on div at bounding box center [579, 352] width 4 height 86
click at [654, 423] on button at bounding box center [652, 421] width 29 height 25
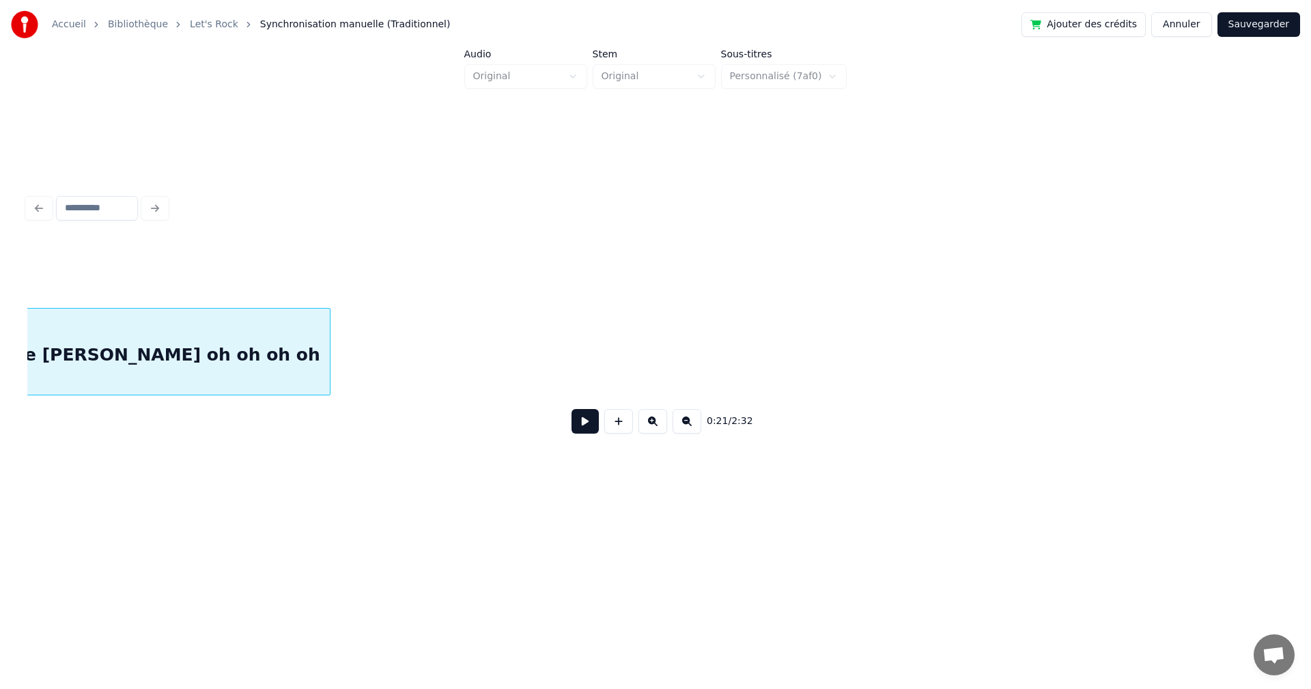
click at [654, 423] on button at bounding box center [652, 421] width 29 height 25
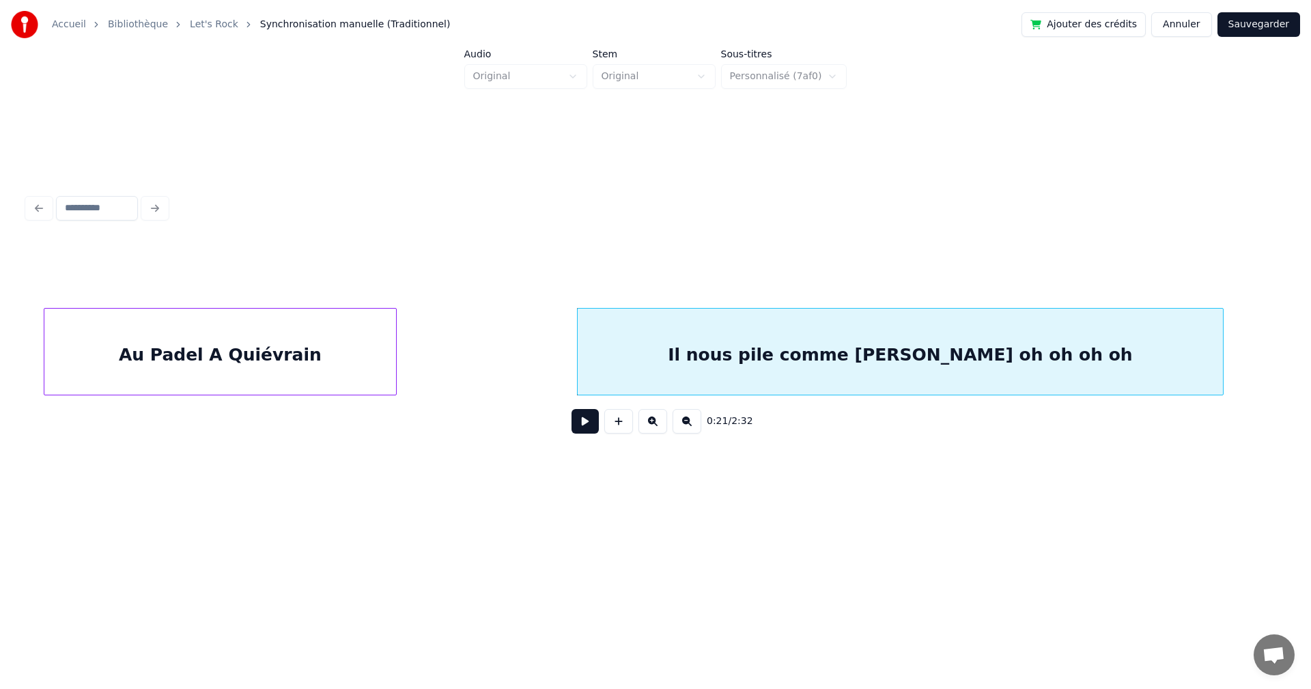
click at [654, 423] on button at bounding box center [652, 421] width 29 height 25
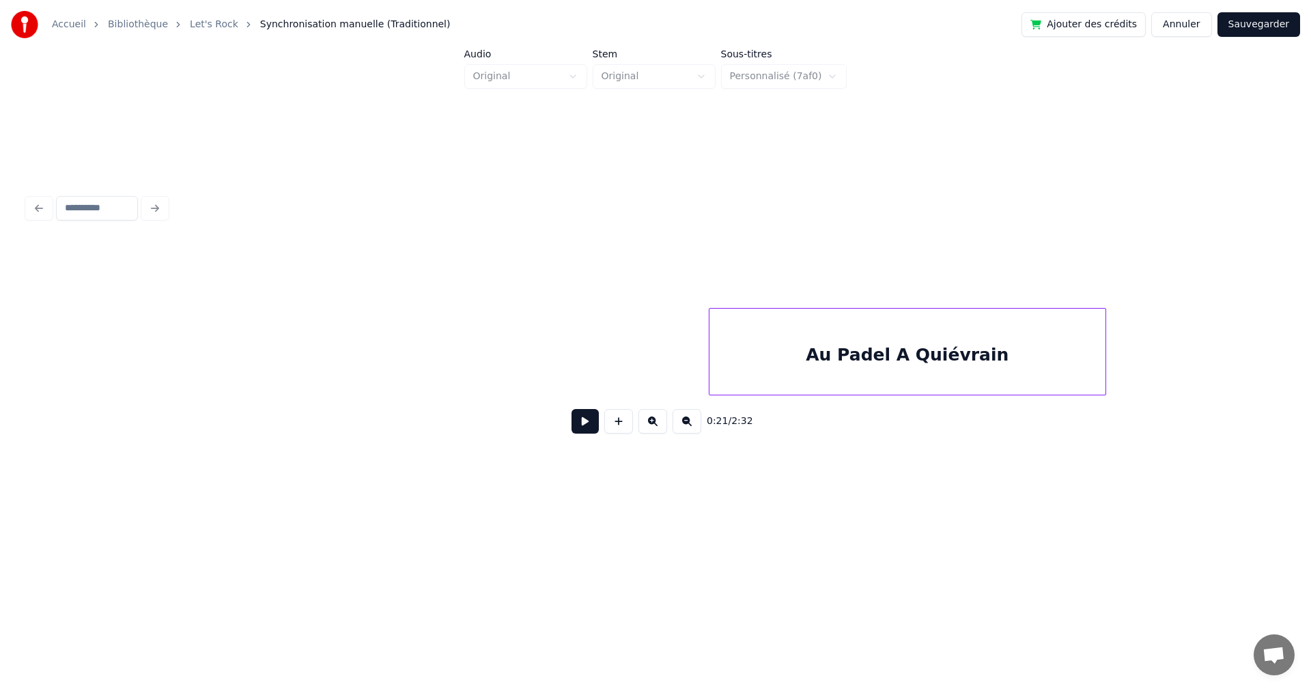
scroll to position [0, 6035]
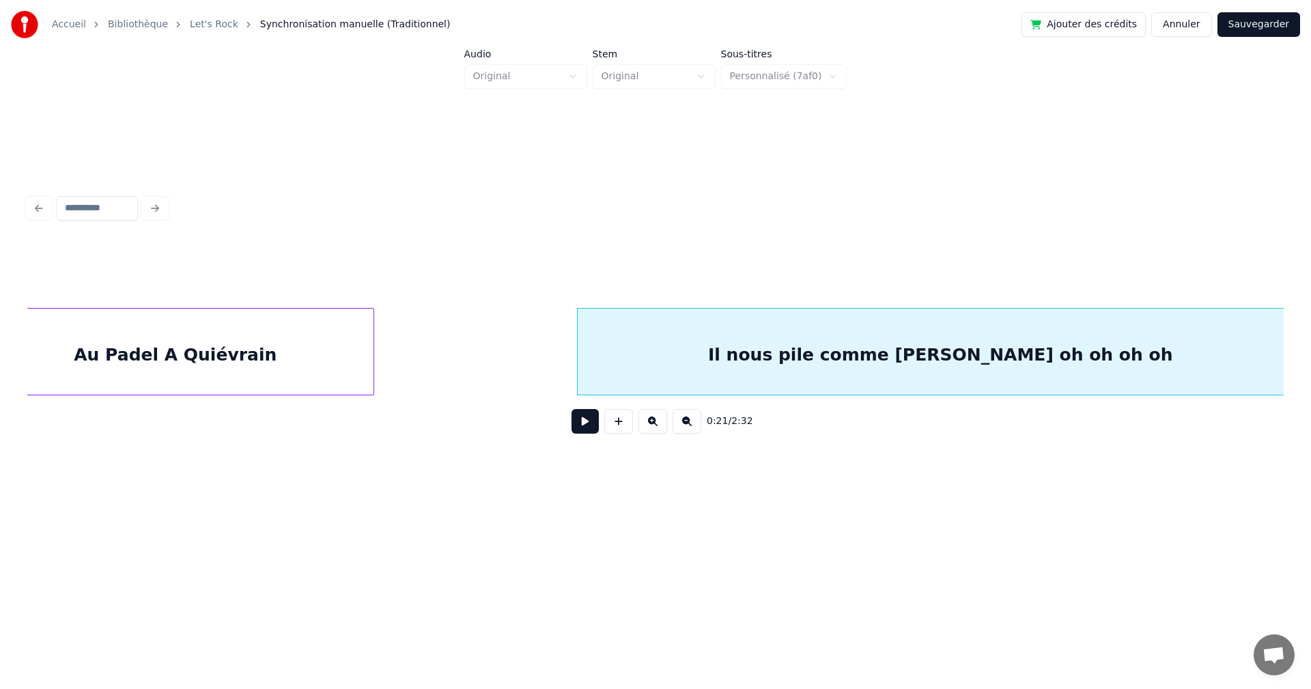
click at [1152, 447] on div "0:21 / 2:32" at bounding box center [655, 421] width 1256 height 52
click at [552, 160] on div "0:21 / 2:32" at bounding box center [655, 317] width 1267 height 413
click at [151, 202] on div at bounding box center [655, 208] width 1267 height 30
click at [208, 24] on link "Let's Rock" at bounding box center [214, 25] width 48 height 14
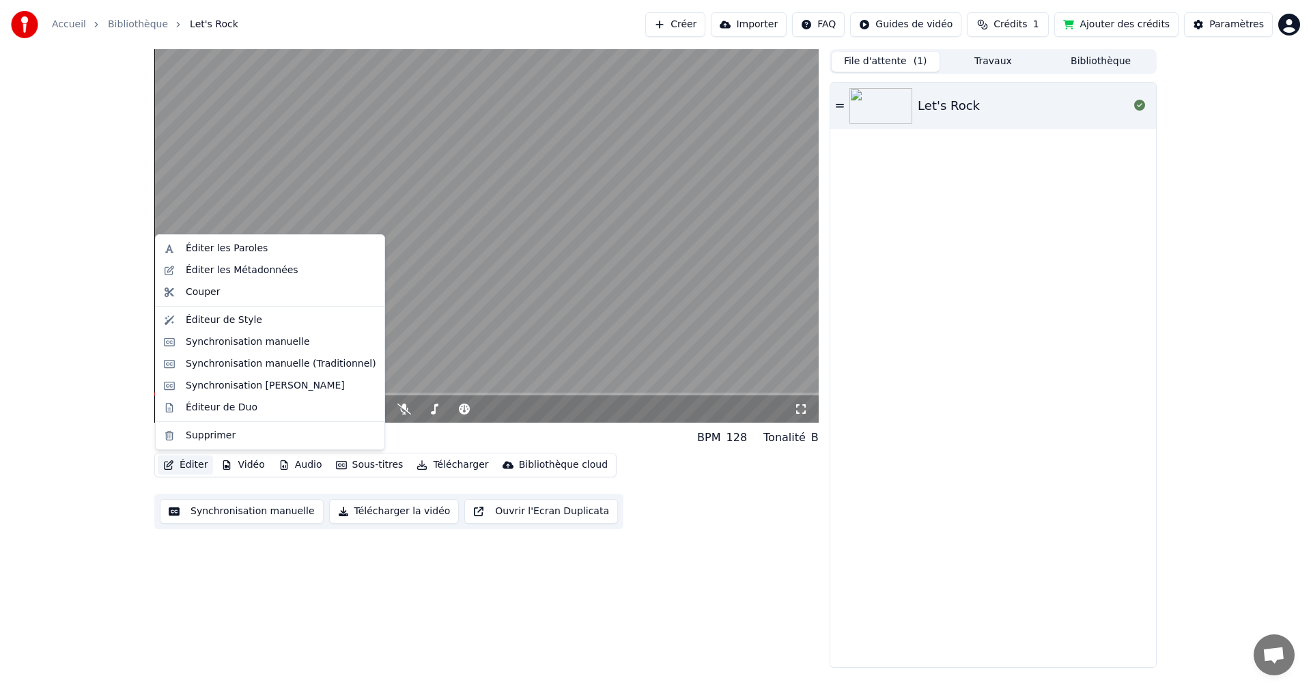
click at [184, 463] on button "Éditer" at bounding box center [185, 464] width 55 height 19
click at [247, 386] on div "Synchronisation [PERSON_NAME]" at bounding box center [265, 386] width 159 height 14
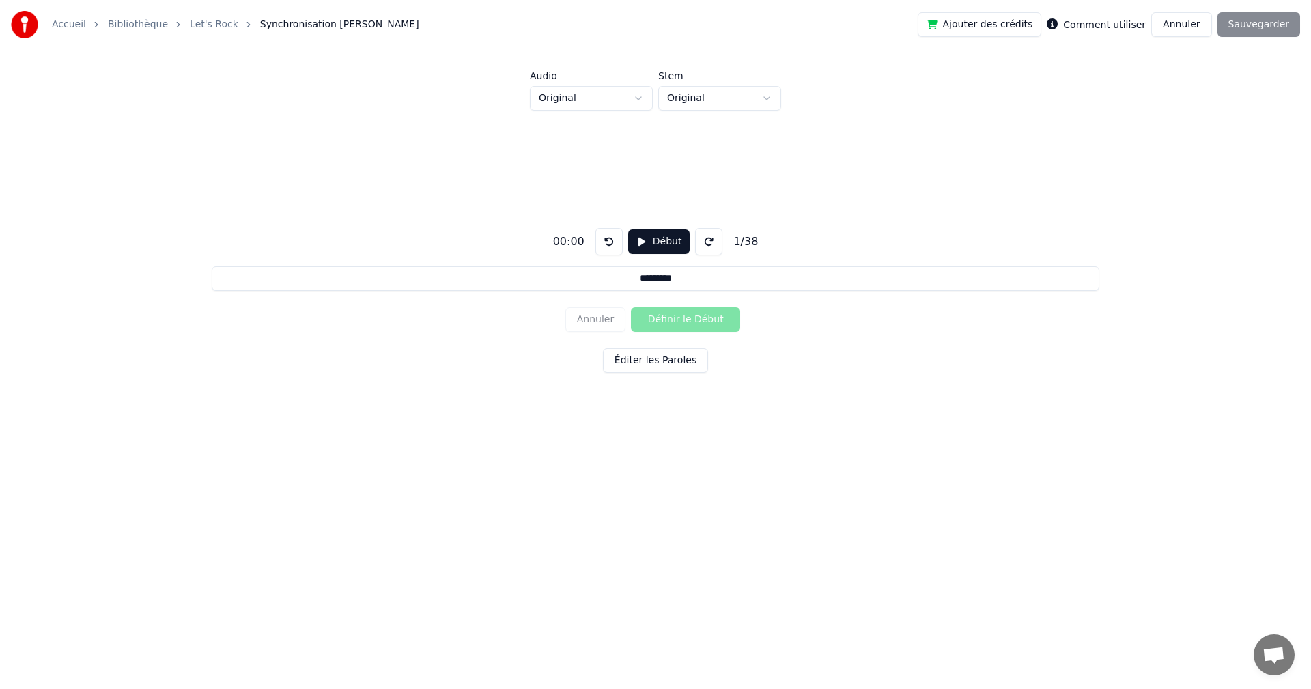
click at [212, 27] on link "Let's Rock" at bounding box center [214, 25] width 48 height 14
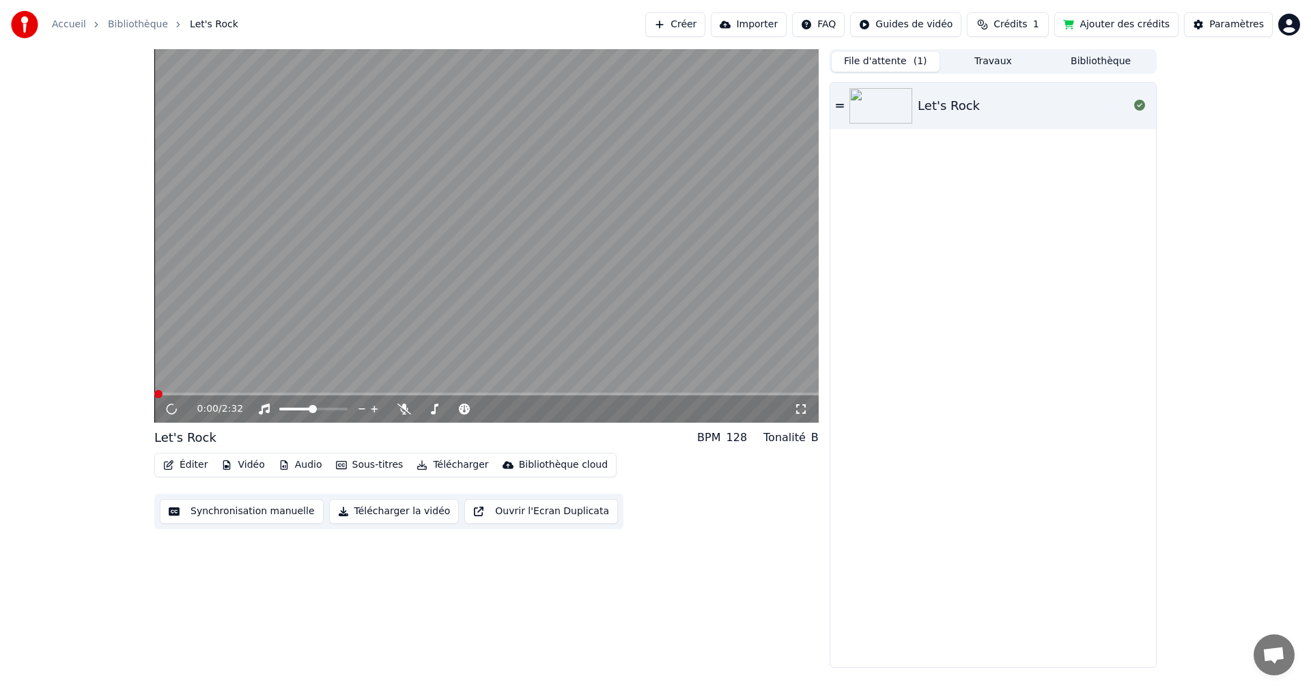
click at [364, 467] on button "Sous-titres" at bounding box center [369, 464] width 78 height 19
click at [519, 647] on div "0:00 / 2:32 Let's Rock BPM 128 Tonalité B Éditer Vidéo Audio Sous-titres Téléch…" at bounding box center [486, 358] width 664 height 618
click at [239, 513] on button "Synchronisation manuelle" at bounding box center [242, 511] width 164 height 25
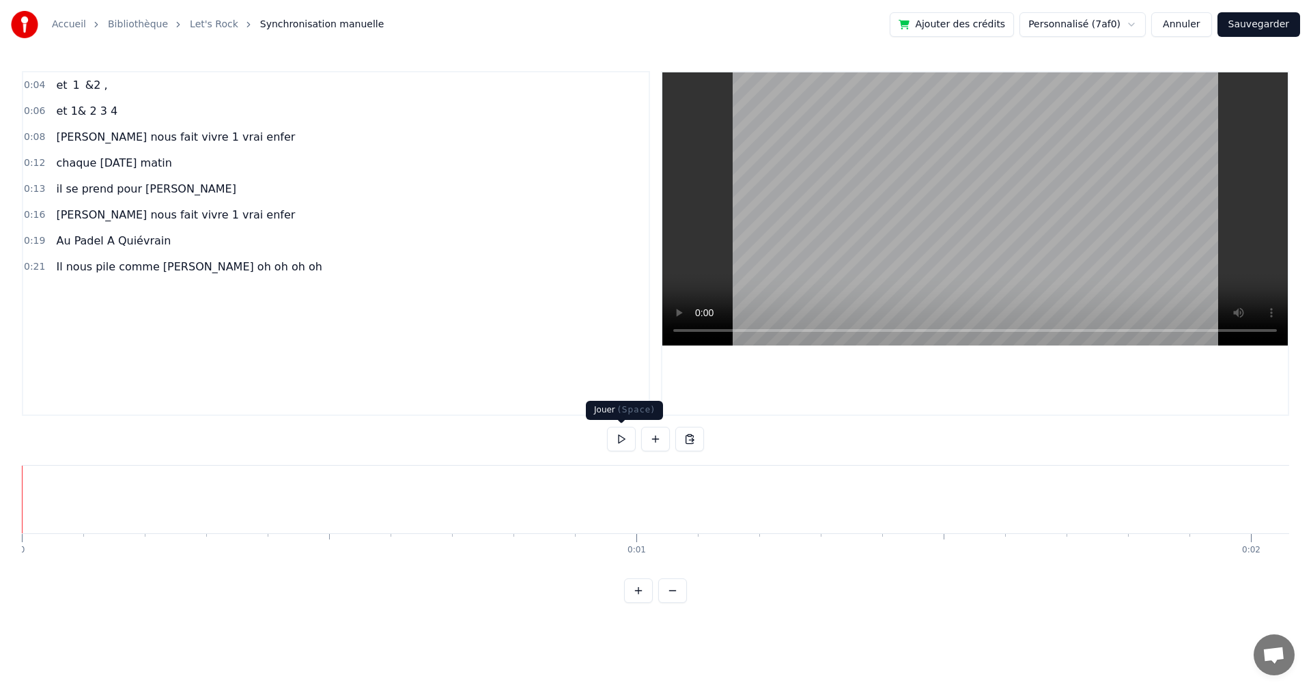
click at [610, 435] on button at bounding box center [621, 439] width 29 height 25
drag, startPoint x: 624, startPoint y: 438, endPoint x: 635, endPoint y: 431, distance: 13.8
click at [635, 431] on div at bounding box center [655, 439] width 97 height 25
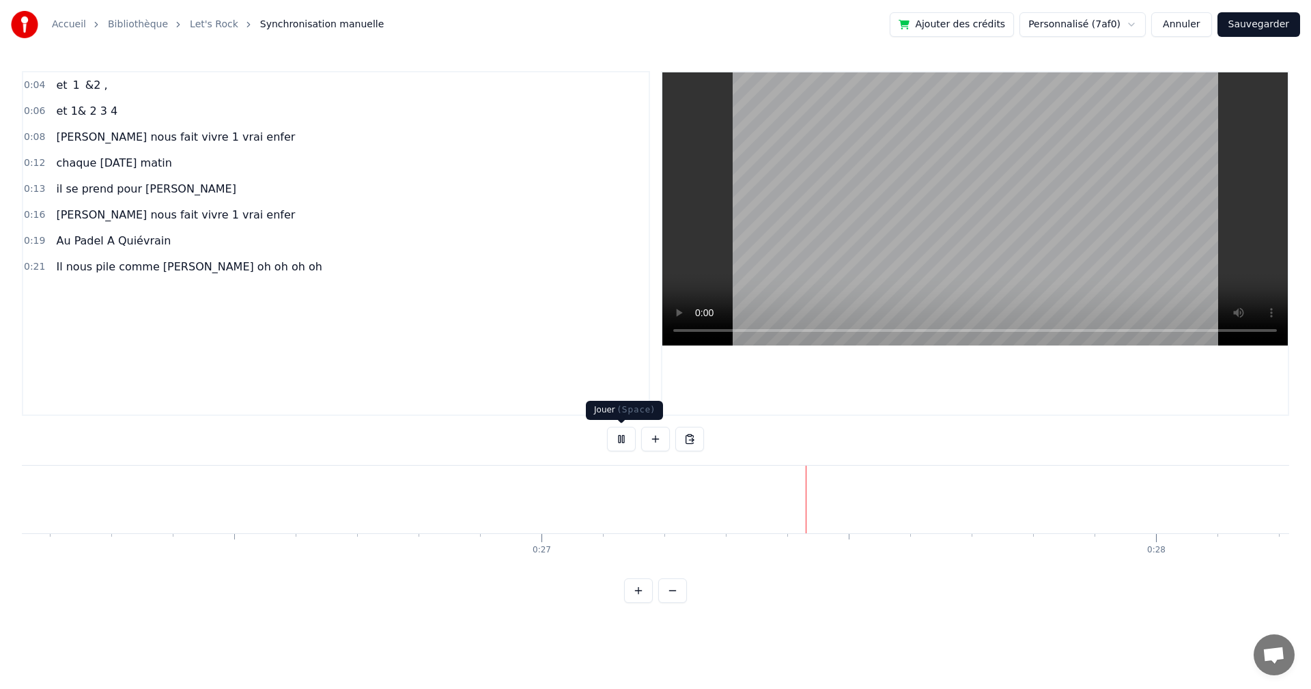
drag, startPoint x: 625, startPoint y: 436, endPoint x: 620, endPoint y: 443, distance: 8.7
click at [625, 436] on button at bounding box center [621, 439] width 29 height 25
click at [19, 511] on div "Accueil Bibliothèque Let's Rock Synchronisation manuelle Ajouter des crédits Pe…" at bounding box center [655, 301] width 1311 height 603
click at [620, 436] on button at bounding box center [621, 439] width 29 height 25
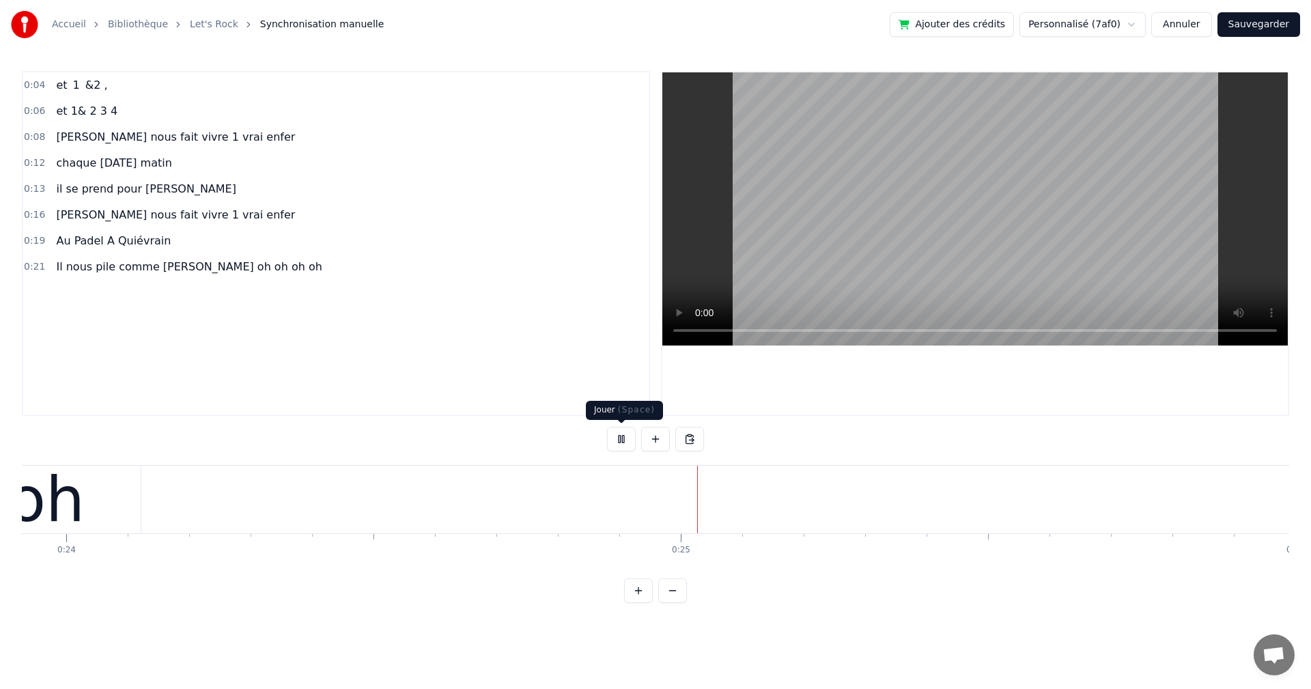
scroll to position [0, 14939]
click at [619, 438] on button at bounding box center [621, 439] width 29 height 25
click at [650, 438] on button at bounding box center [655, 439] width 29 height 25
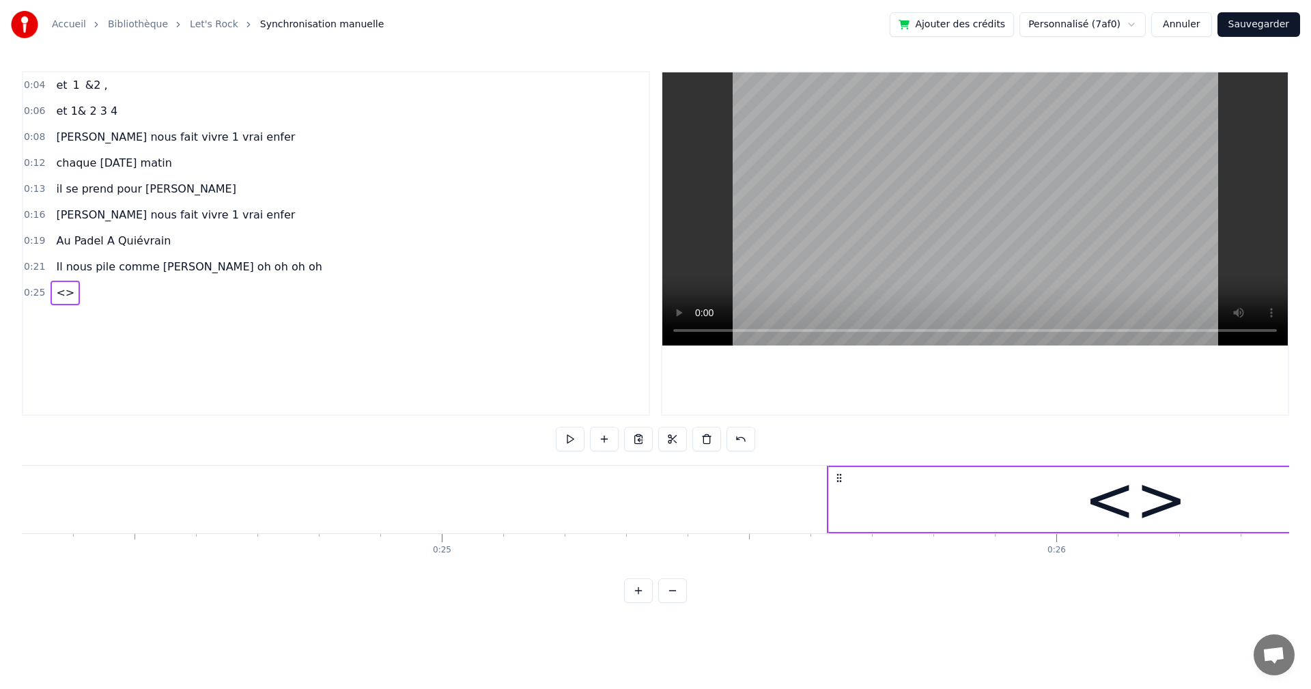
click at [967, 531] on div "<>" at bounding box center [1135, 499] width 614 height 65
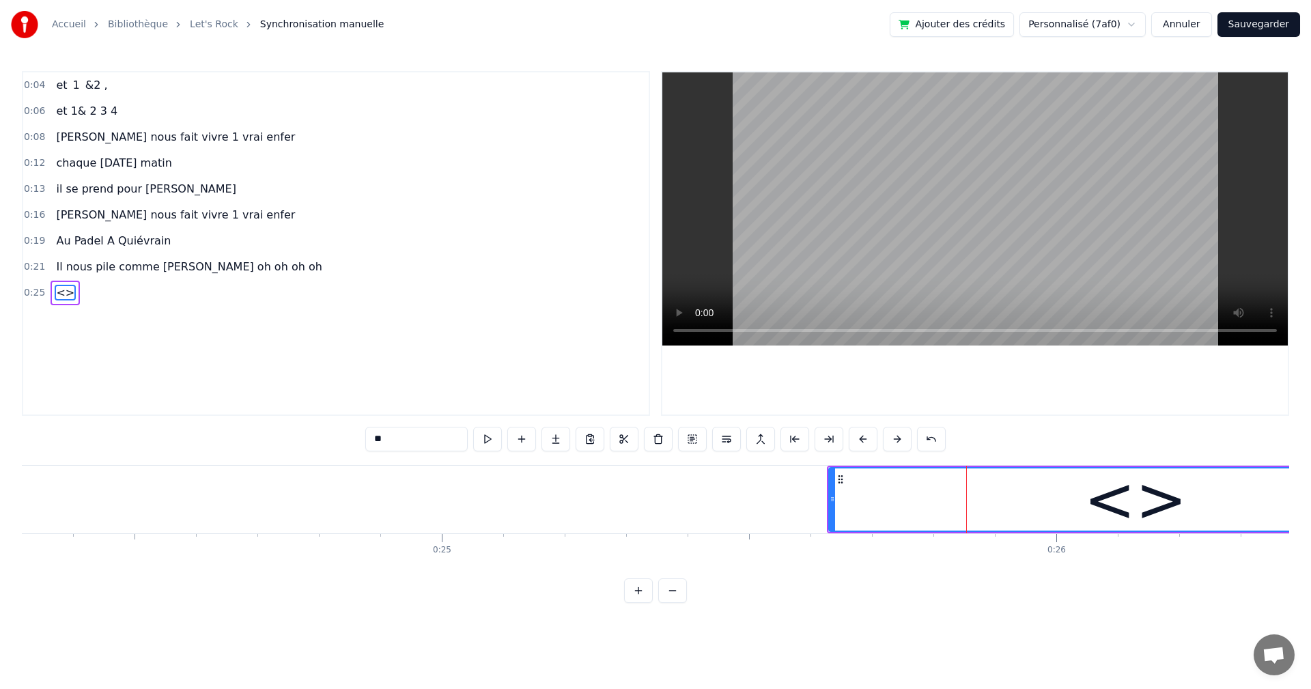
drag, startPoint x: 414, startPoint y: 439, endPoint x: 321, endPoint y: 439, distance: 92.8
click at [321, 439] on div "0:04 et 1 &2 , 0:06 et 1& 2 3 4 0:08 [PERSON_NAME] nous fait vivre 1 vrai enfer…" at bounding box center [655, 337] width 1267 height 532
paste input "**********"
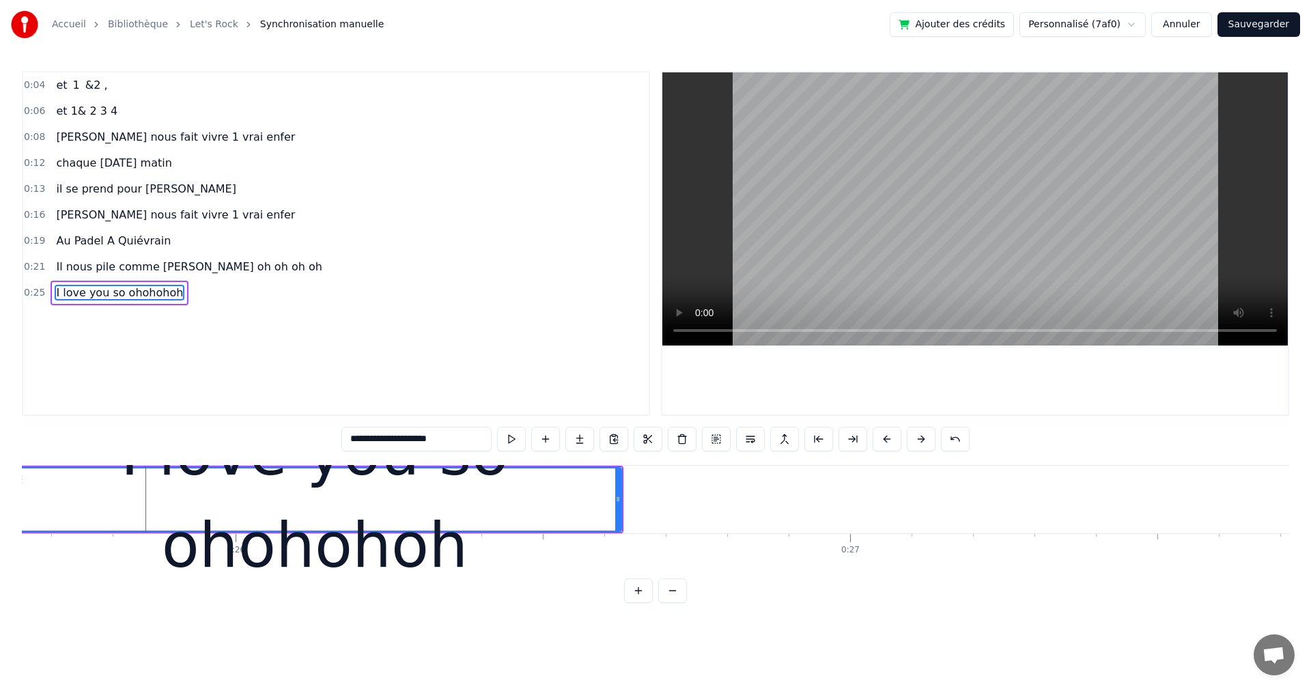
scroll to position [0, 15810]
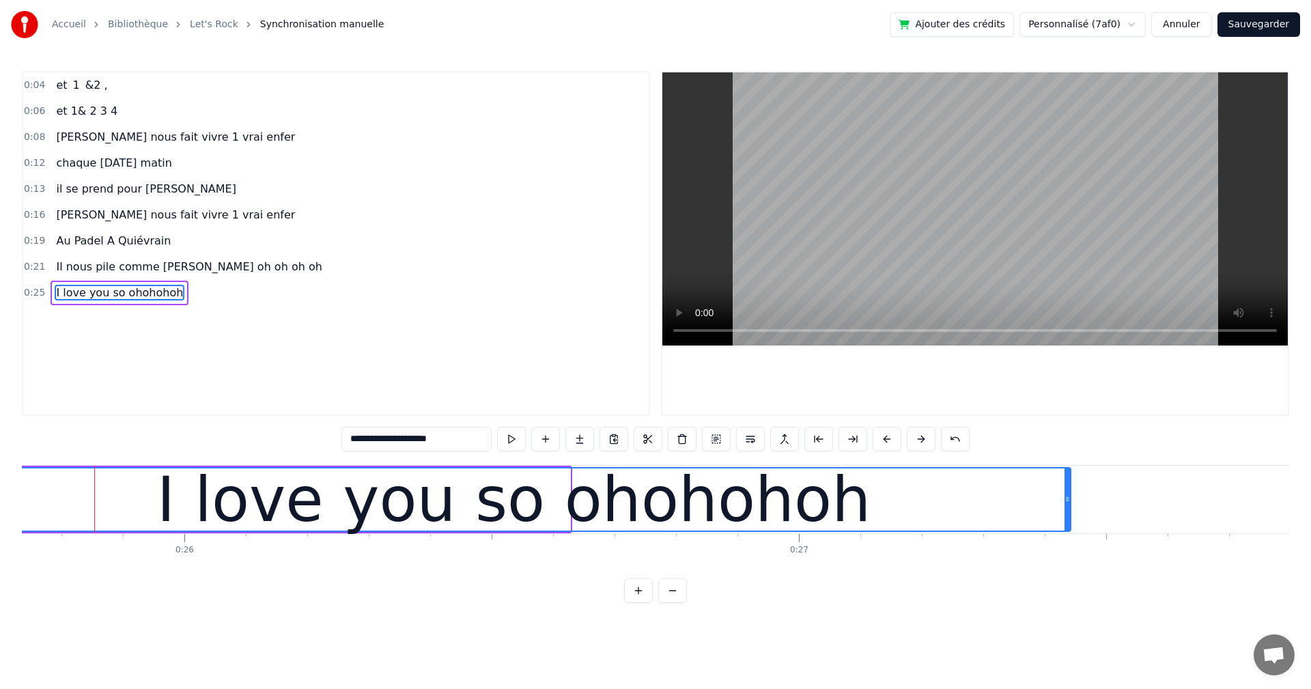
drag, startPoint x: 567, startPoint y: 500, endPoint x: 1068, endPoint y: 519, distance: 500.7
click at [1068, 519] on div at bounding box center [1066, 499] width 5 height 62
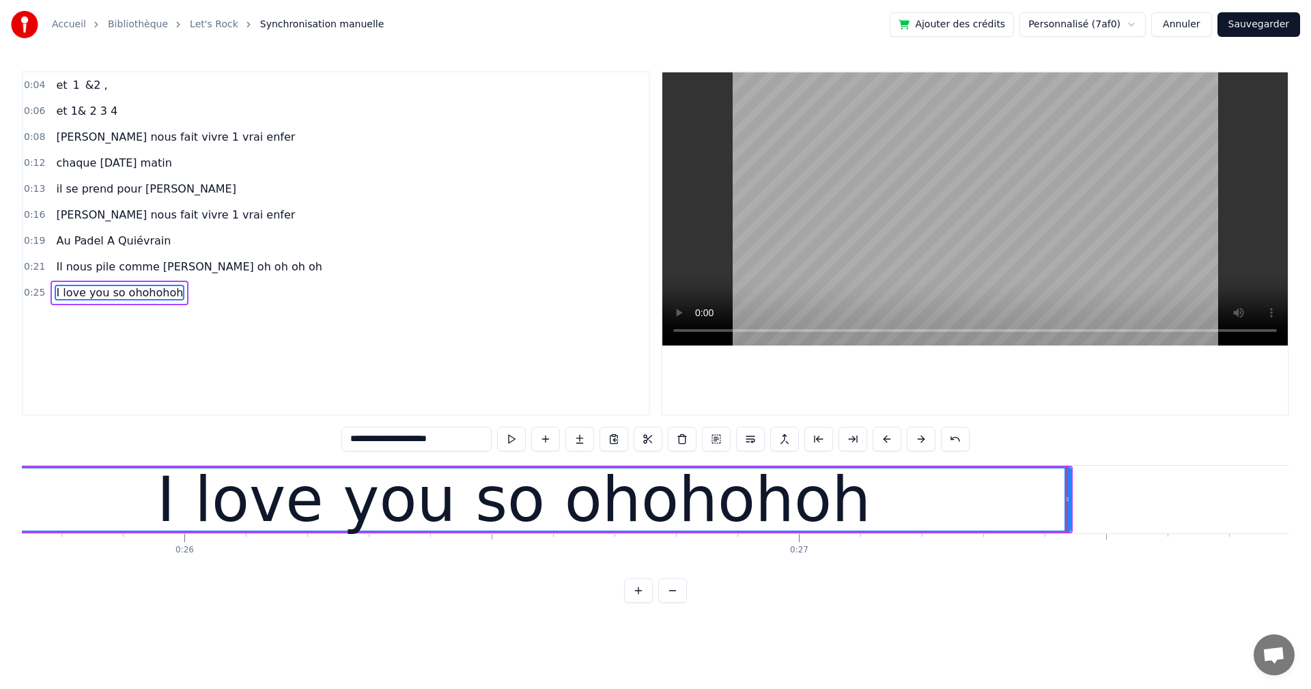
click at [796, 625] on html "**********" at bounding box center [655, 312] width 1311 height 625
click at [688, 543] on div "I love you so ohohohoh" at bounding box center [513, 499] width 713 height 92
click at [685, 532] on div "I love you so ohohohoh" at bounding box center [513, 499] width 713 height 92
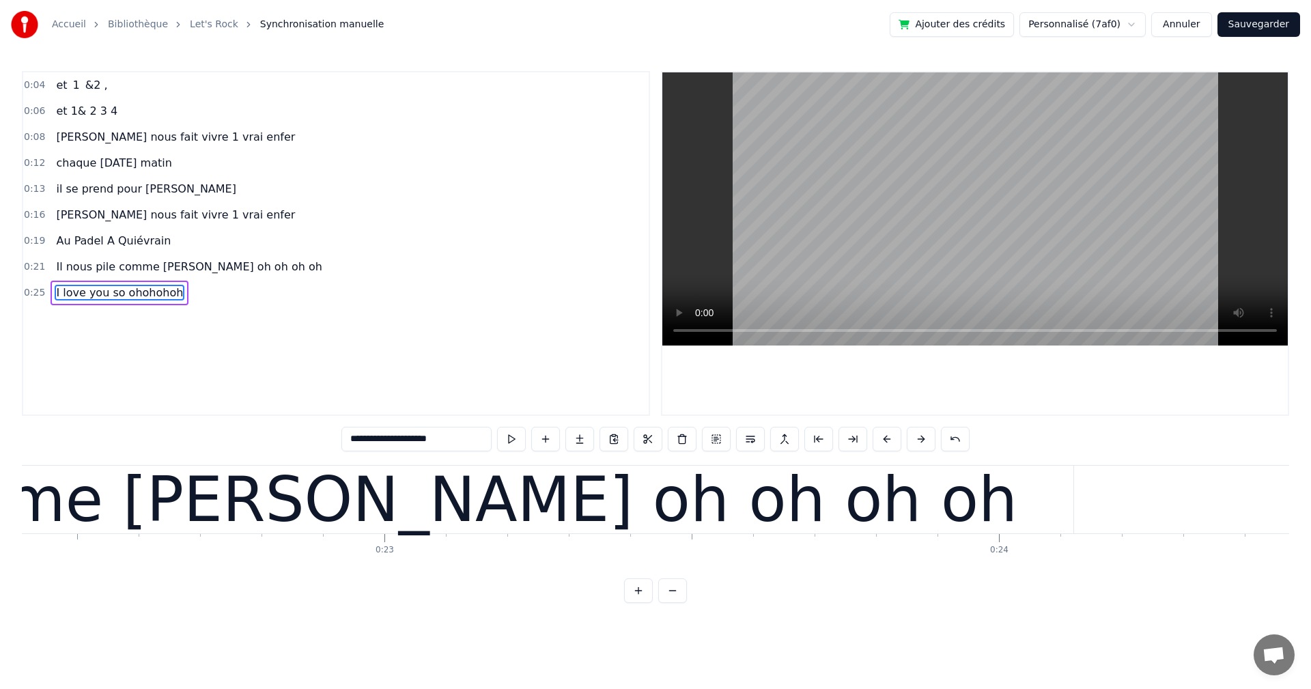
scroll to position [0, 13715]
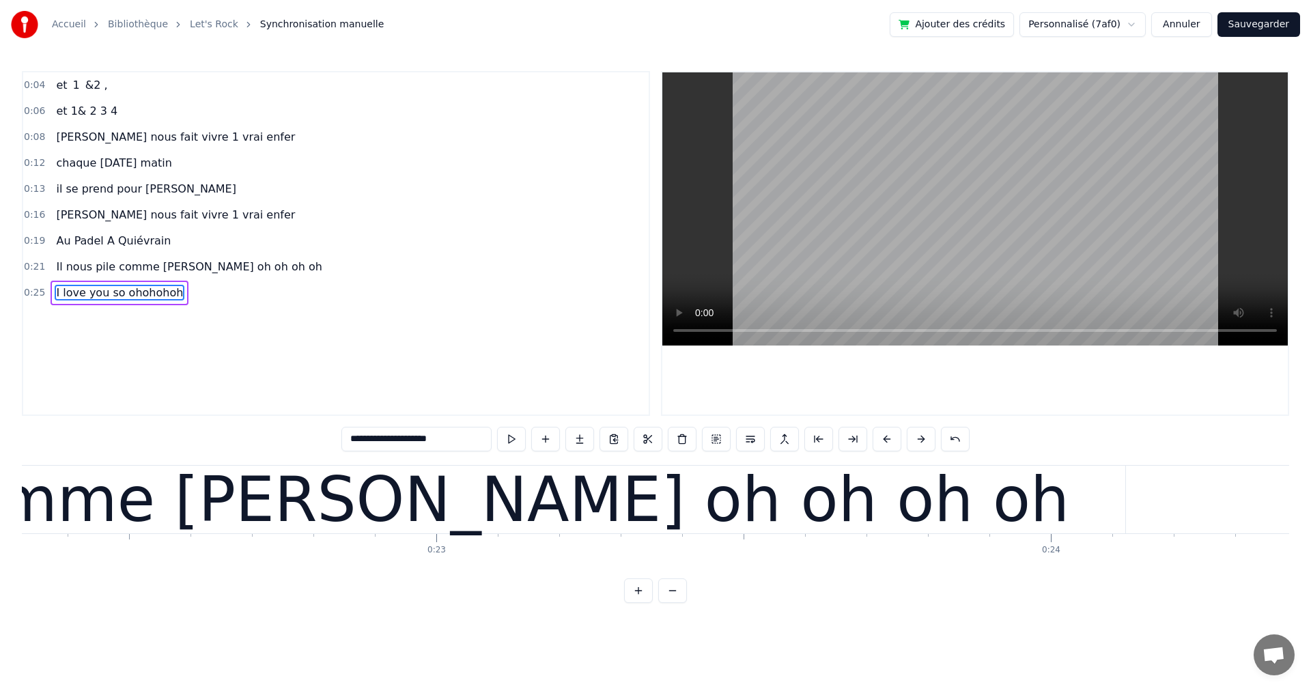
click at [246, 508] on div "Il nous pile comme [PERSON_NAME] oh oh oh oh" at bounding box center [321, 499] width 1495 height 92
type input "**********"
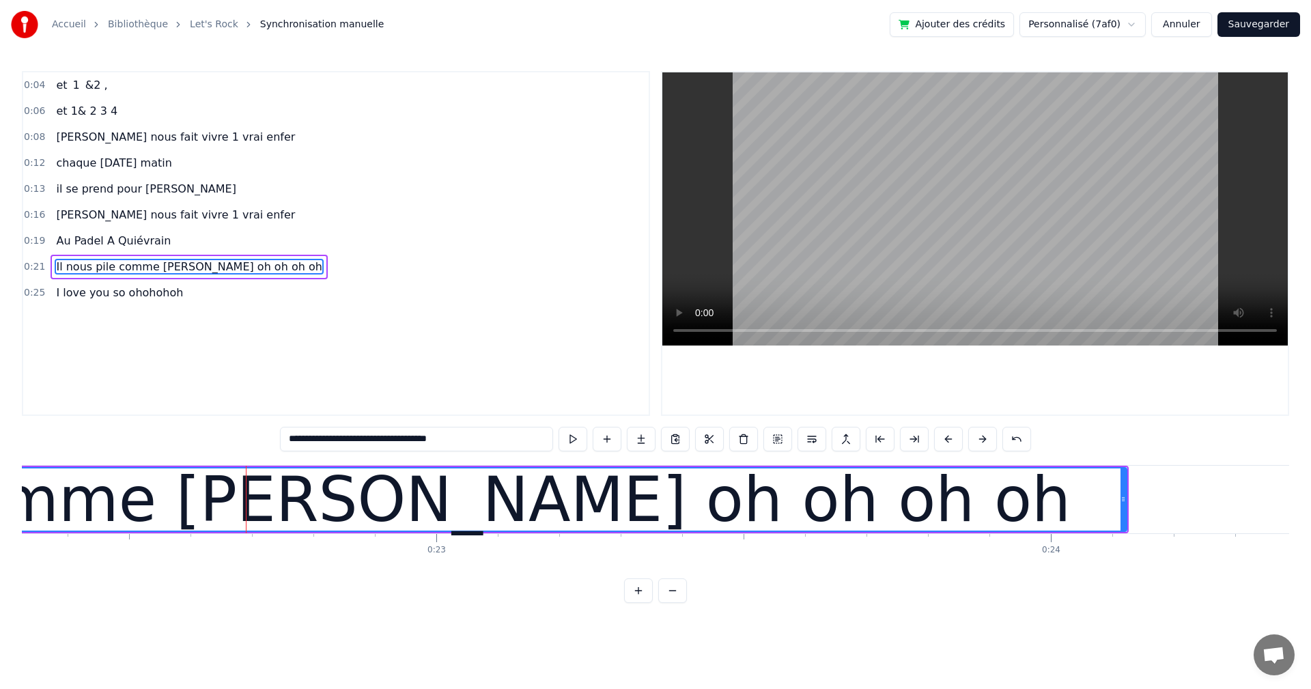
click at [252, 506] on div "Il nous pile comme [PERSON_NAME] oh oh oh oh" at bounding box center [322, 499] width 1495 height 92
drag, startPoint x: 251, startPoint y: 496, endPoint x: 582, endPoint y: 537, distance: 333.5
click at [582, 537] on div "Il nous pile comme [PERSON_NAME] oh oh oh oh" at bounding box center [322, 499] width 1495 height 92
click at [157, 265] on span "Il nous pile comme [PERSON_NAME] oh oh oh oh" at bounding box center [189, 267] width 268 height 16
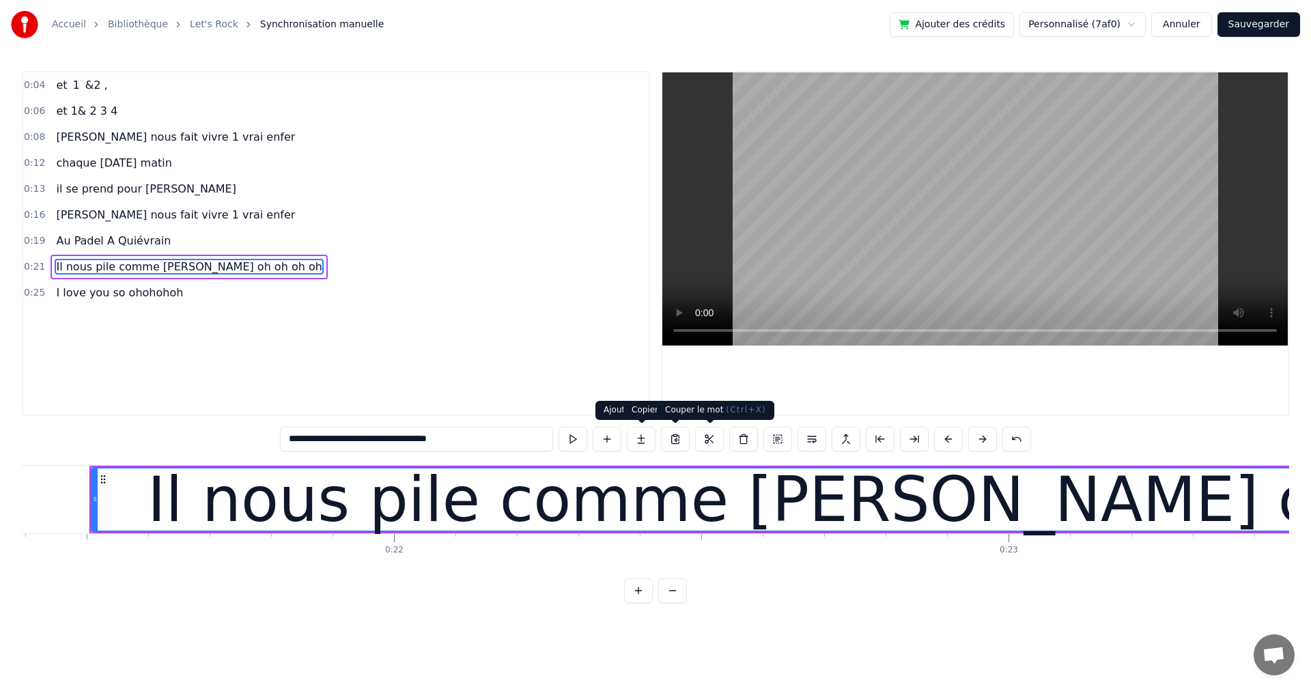
scroll to position [0, 13143]
drag, startPoint x: 483, startPoint y: 443, endPoint x: 152, endPoint y: 418, distance: 332.0
click at [152, 418] on div "**********" at bounding box center [655, 337] width 1267 height 532
type input "**********"
click at [240, 333] on div "0:04 et 1 &2 , 0:06 et 1& 2 3 4 0:08 [PERSON_NAME] nous fait vivre 1 vrai enfer…" at bounding box center [336, 243] width 628 height 345
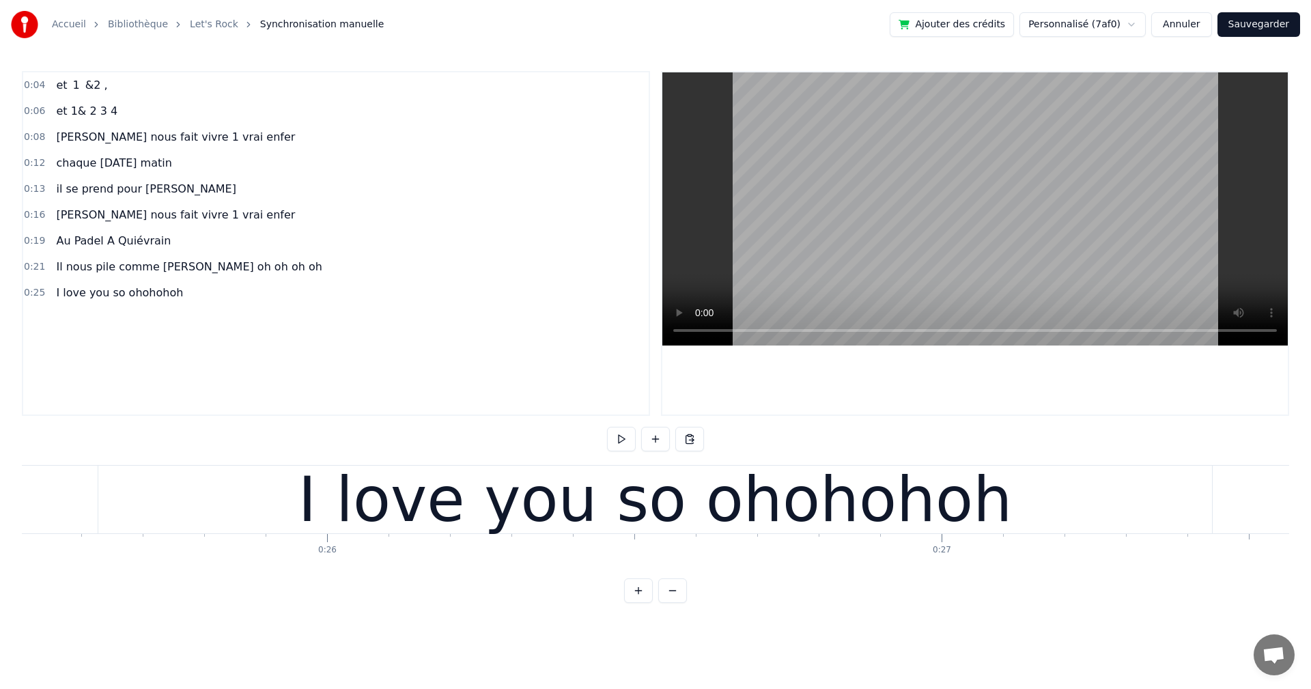
scroll to position [0, 15719]
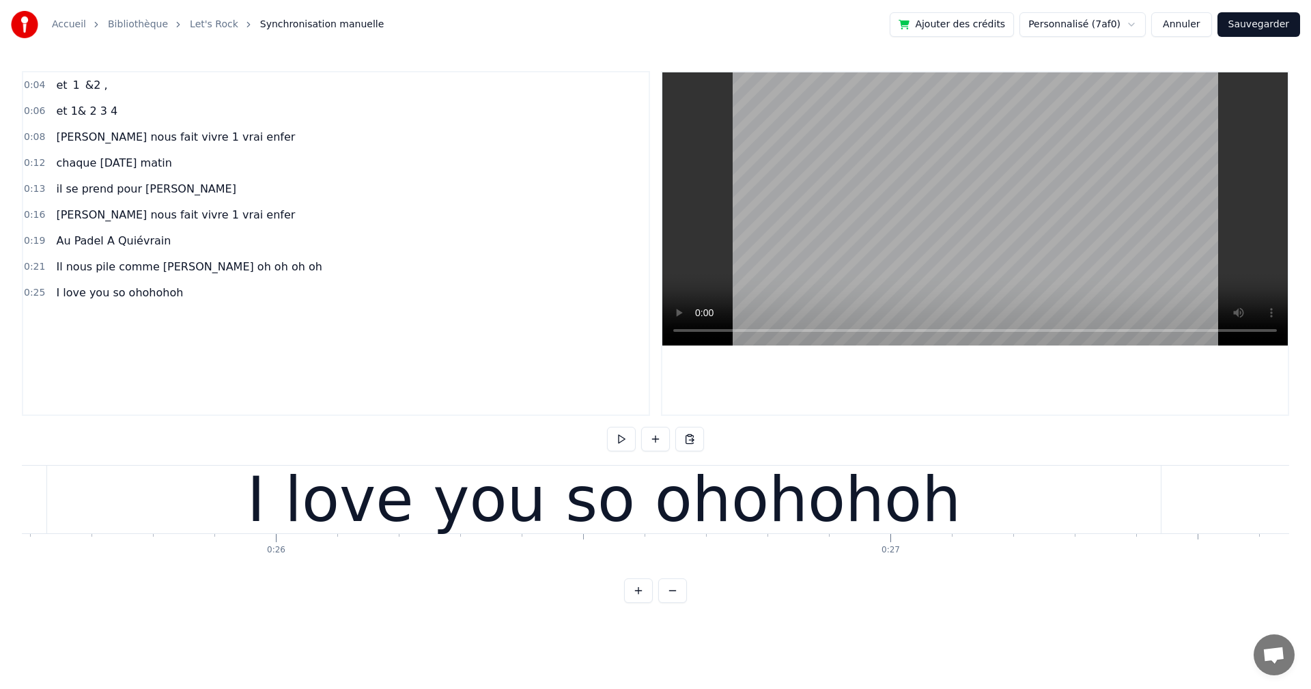
click at [304, 466] on div "I love you so ohohohoh" at bounding box center [603, 499] width 713 height 92
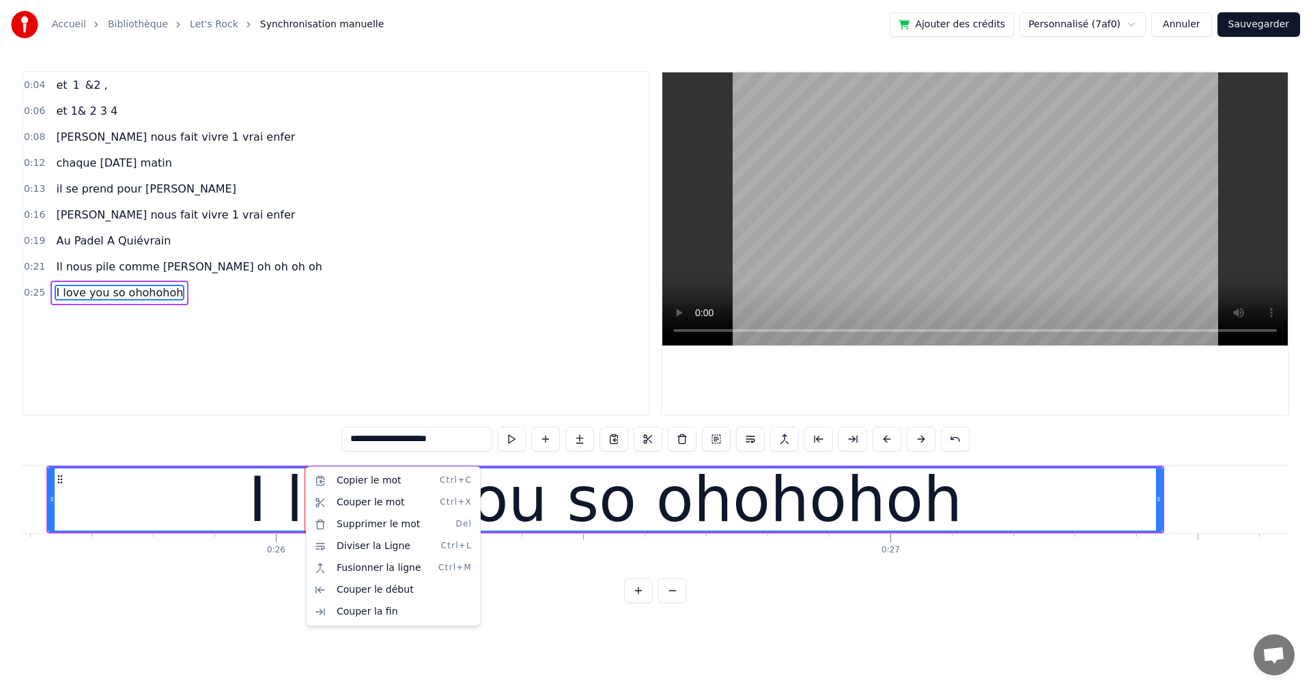
click at [93, 302] on html "**********" at bounding box center [655, 312] width 1311 height 625
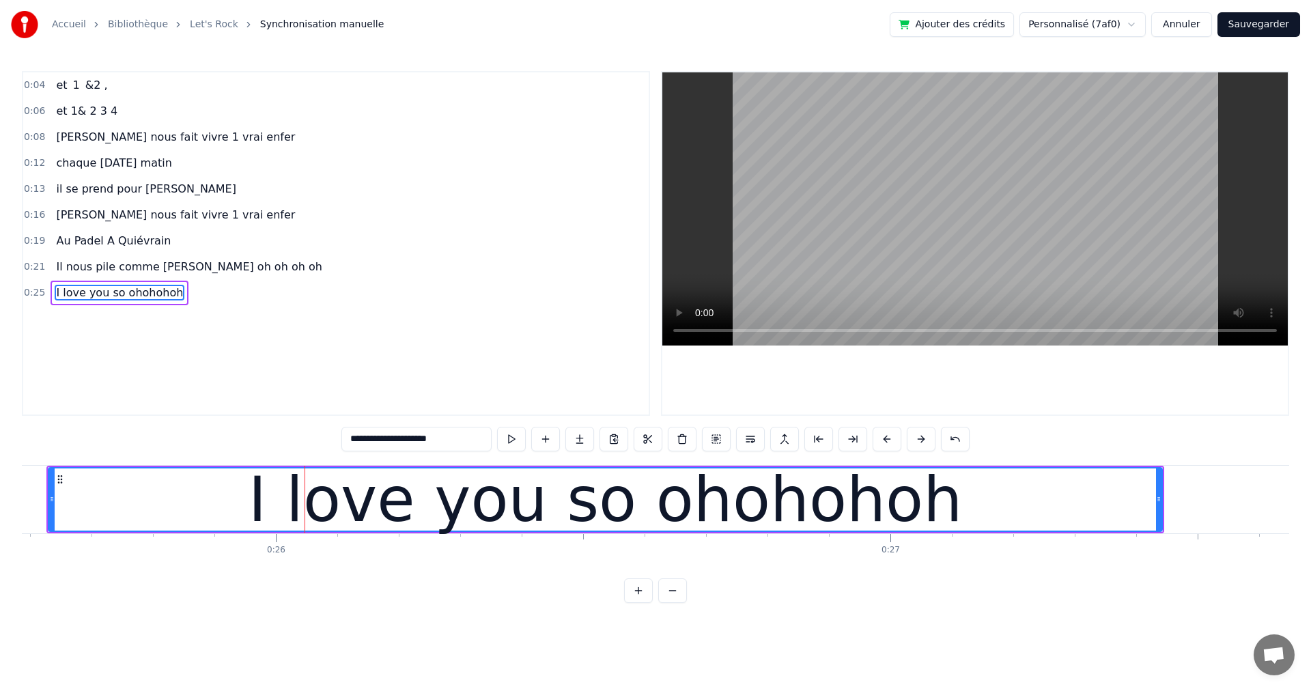
click at [93, 303] on div "I love you so ohohohoh" at bounding box center [120, 293] width 138 height 25
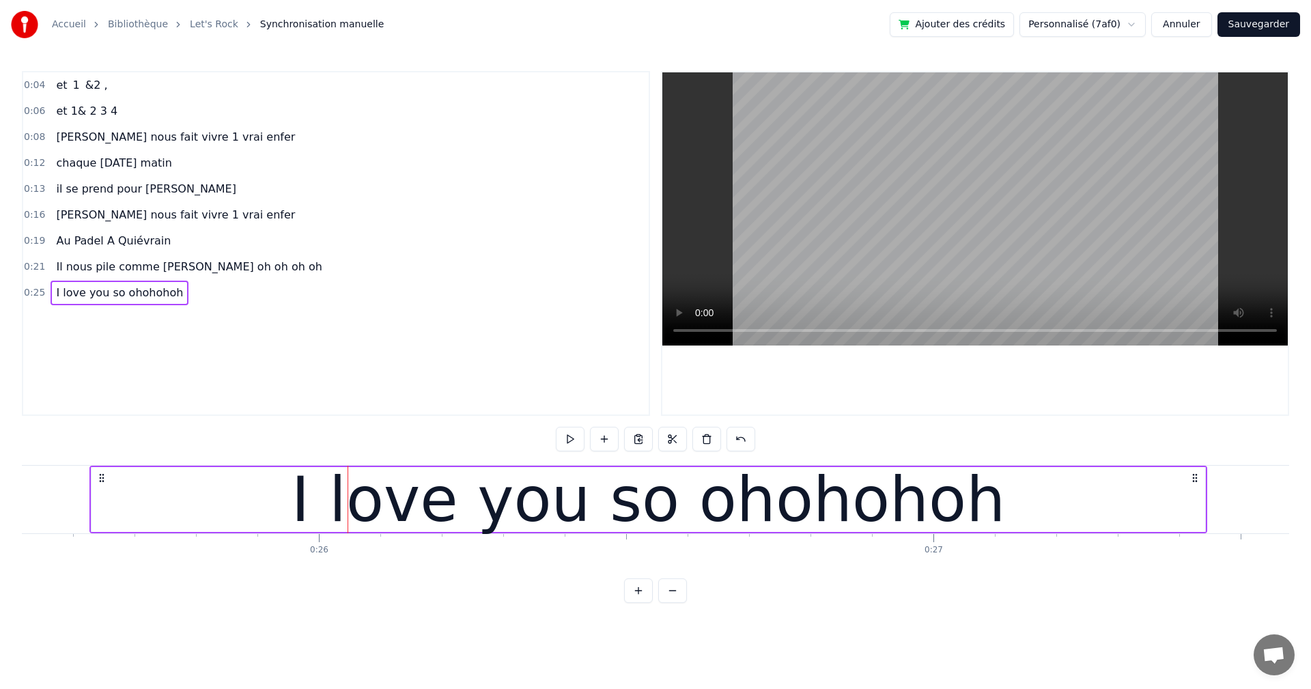
scroll to position [0, 15675]
click at [637, 444] on button at bounding box center [638, 439] width 29 height 25
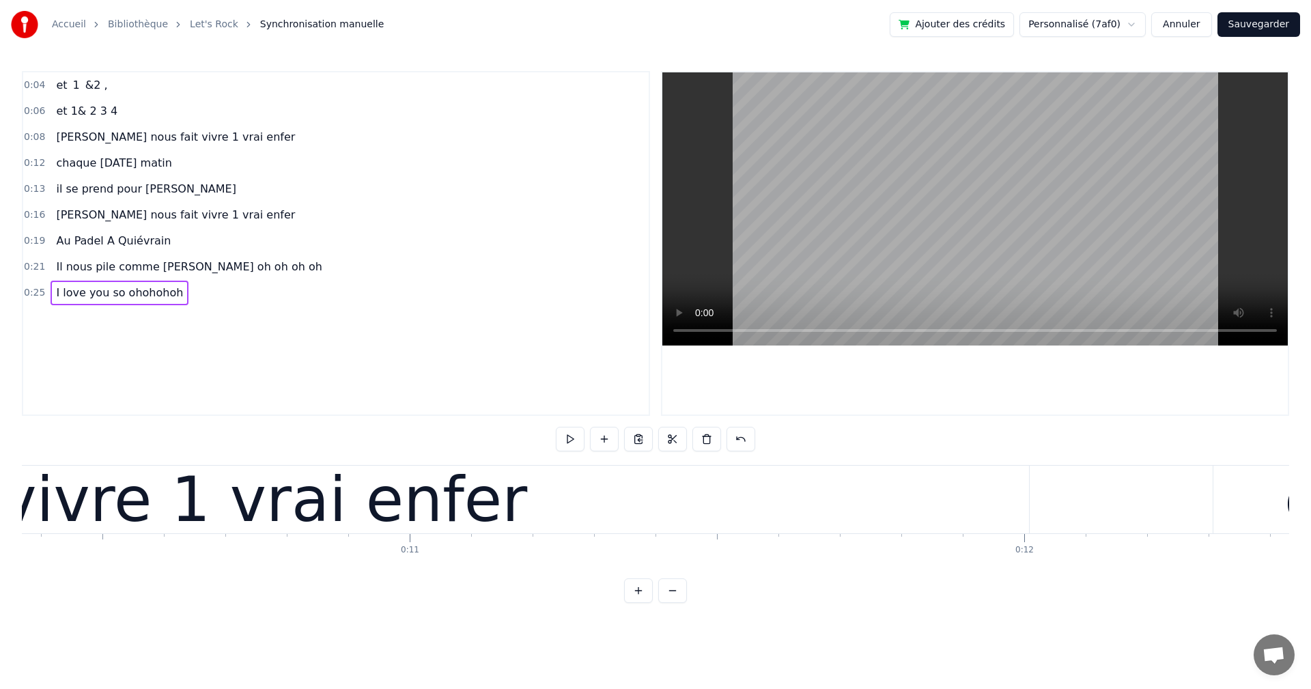
scroll to position [0, 0]
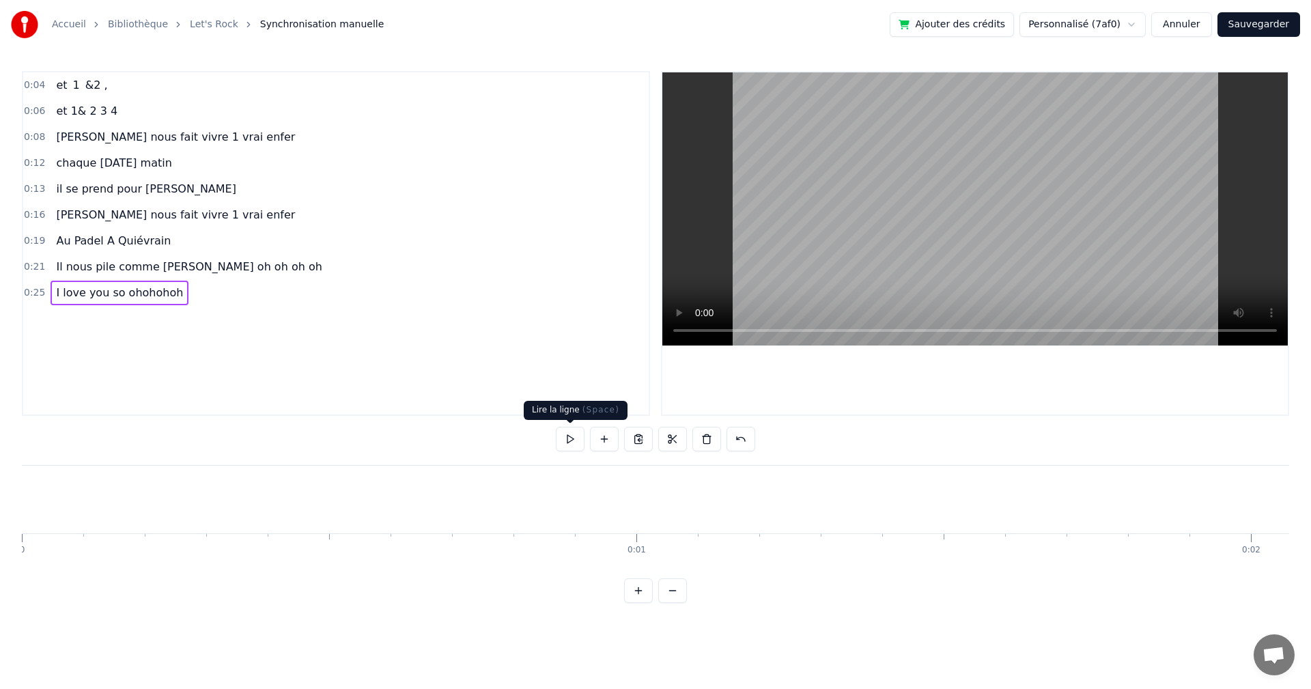
click at [568, 442] on button at bounding box center [570, 439] width 29 height 25
drag, startPoint x: 24, startPoint y: 511, endPoint x: 12, endPoint y: 511, distance: 12.3
click at [12, 511] on div "Accueil Bibliothèque Let's Rock Synchronisation manuelle Ajouter des crédits Pe…" at bounding box center [655, 301] width 1311 height 603
click at [629, 440] on button at bounding box center [621, 439] width 29 height 25
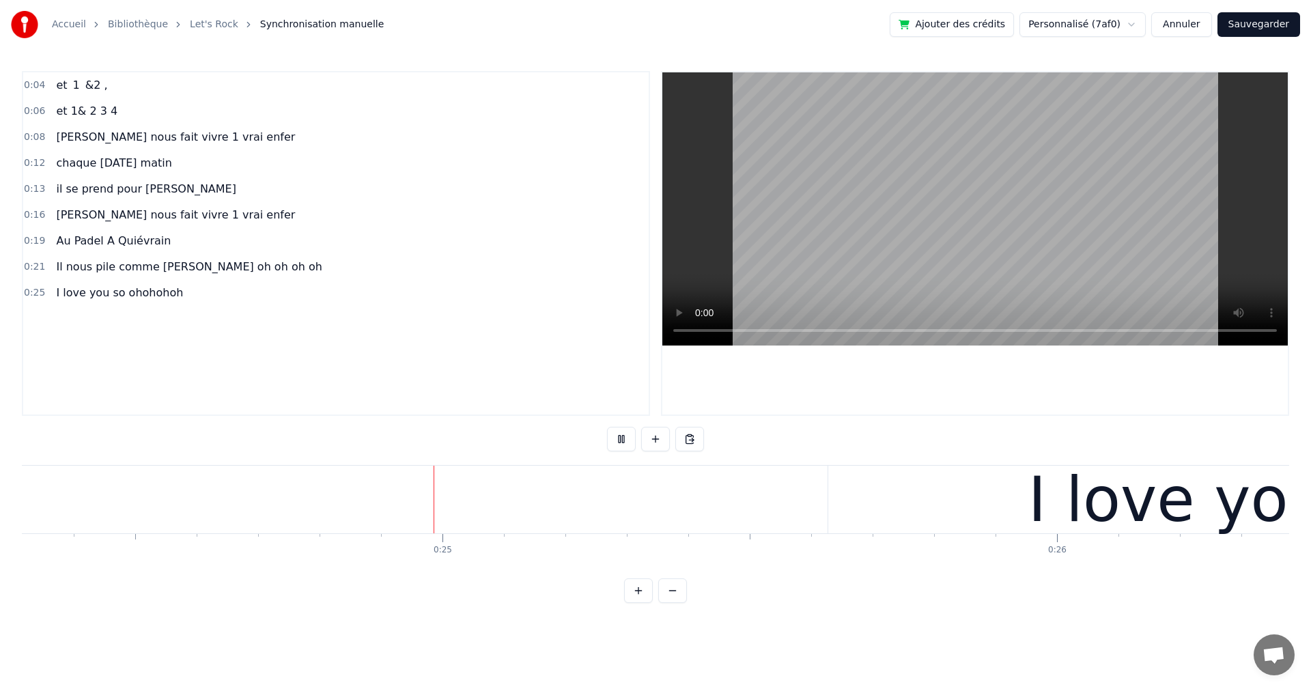
scroll to position [0, 14939]
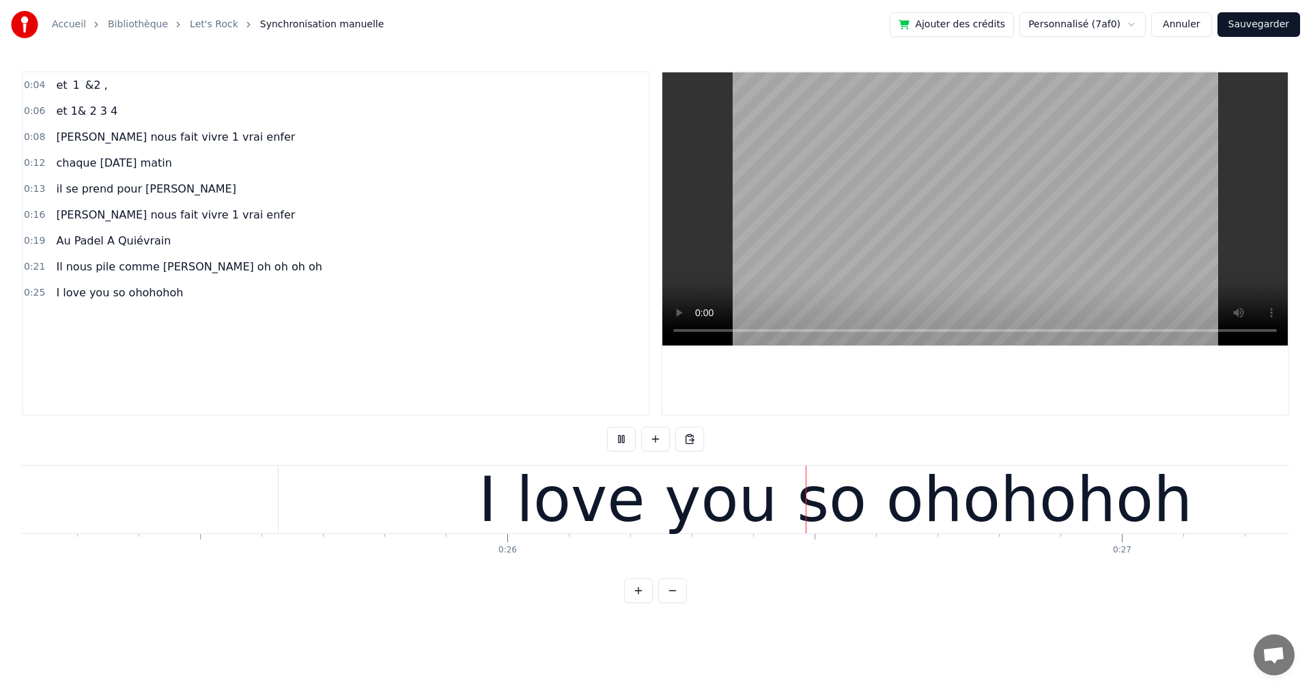
click at [624, 451] on div at bounding box center [655, 440] width 97 height 27
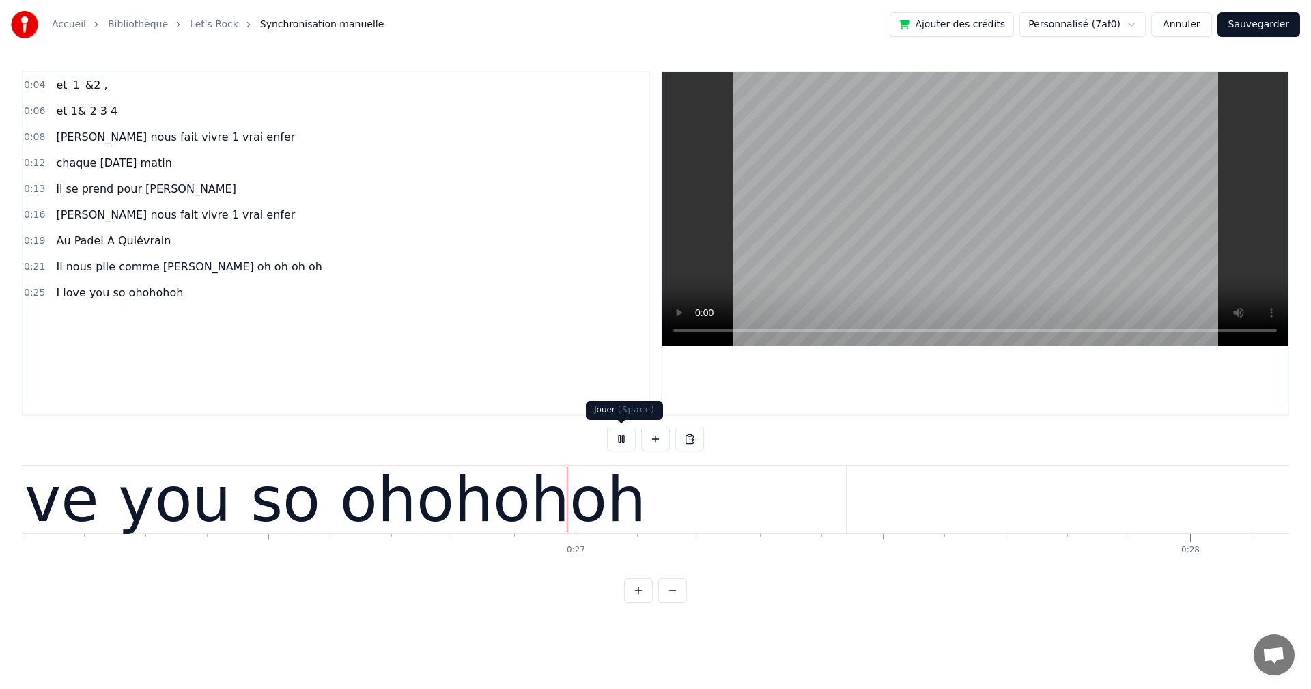
scroll to position [0, 16081]
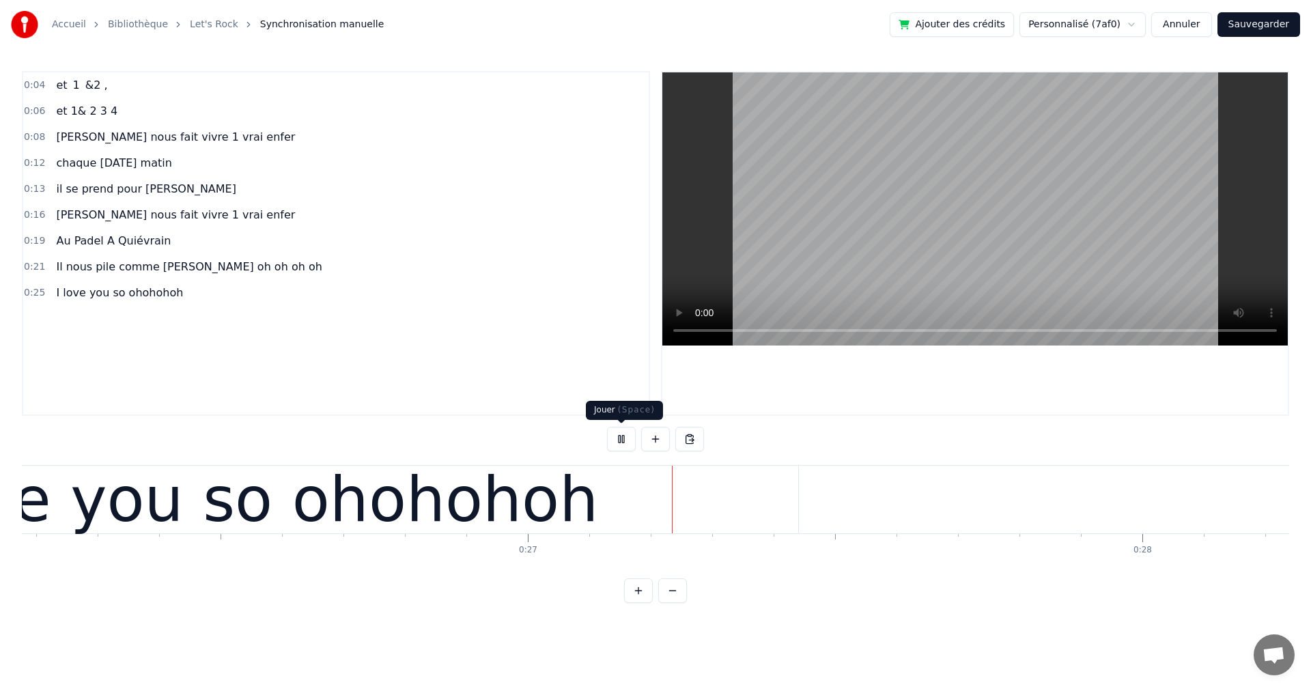
click at [624, 445] on button at bounding box center [621, 439] width 29 height 25
click at [619, 442] on button at bounding box center [621, 439] width 29 height 25
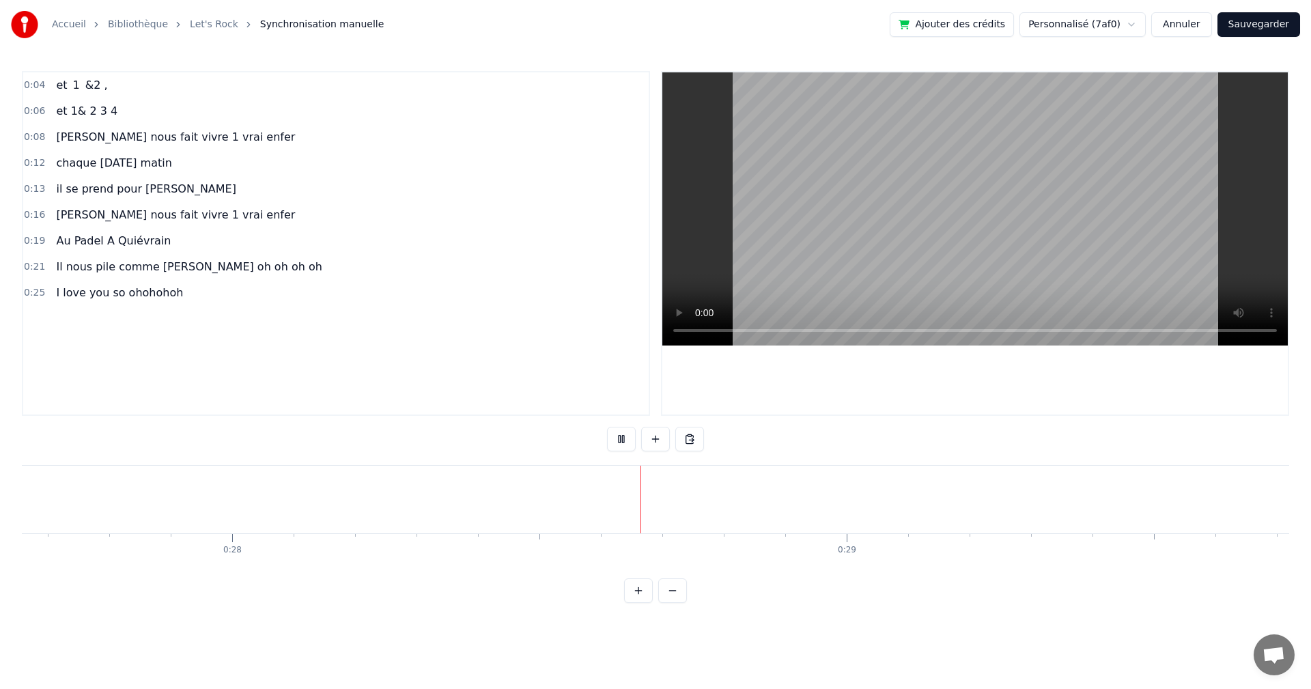
scroll to position [0, 17238]
click at [623, 440] on button at bounding box center [621, 439] width 29 height 25
click at [969, 532] on div "Coller la ligne Ctrl+V" at bounding box center [1032, 535] width 168 height 22
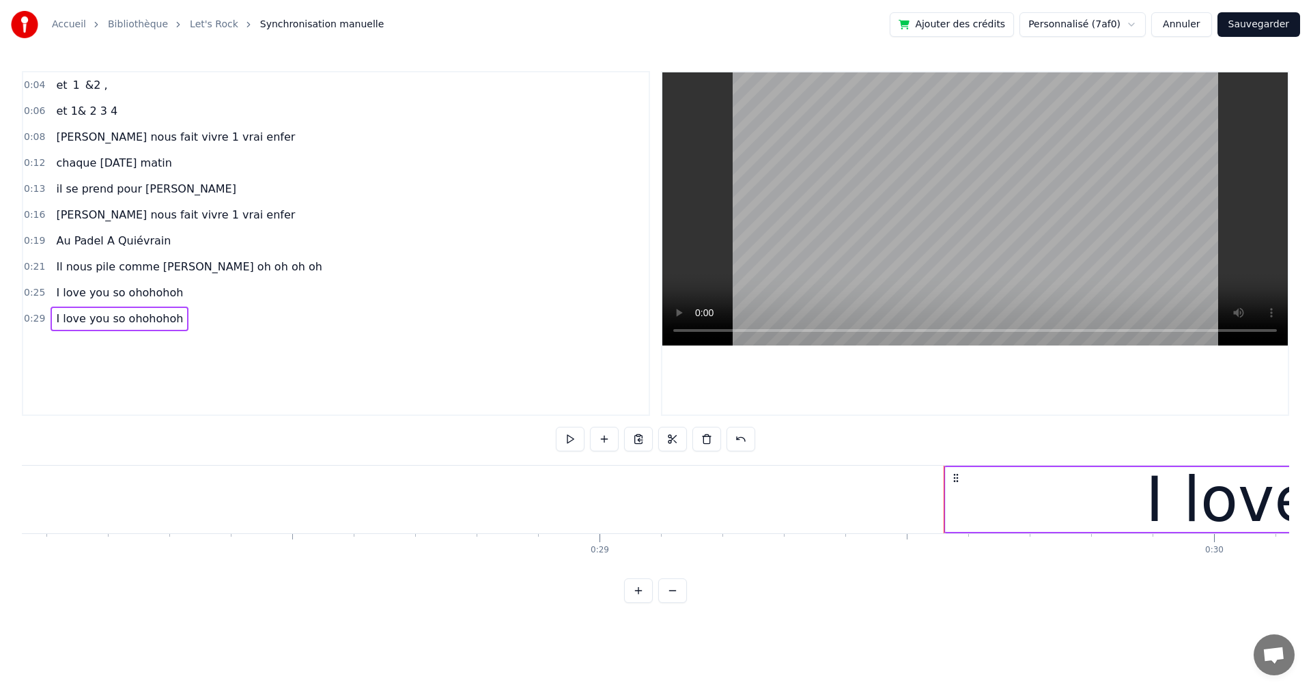
click at [73, 326] on span "I love you so ohohohoh" at bounding box center [120, 319] width 130 height 16
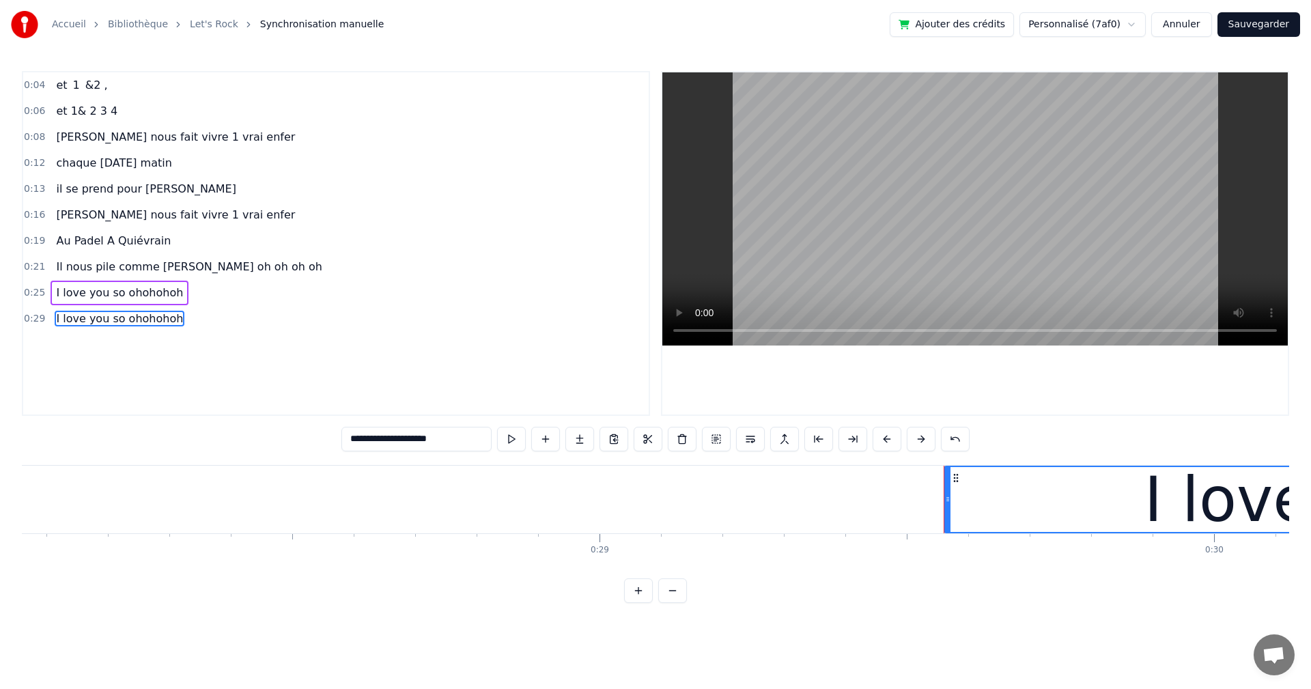
click at [76, 325] on span "I love you so ohohohoh" at bounding box center [120, 319] width 130 height 16
click at [370, 440] on input "**********" at bounding box center [416, 439] width 150 height 25
click at [374, 438] on input "**********" at bounding box center [416, 439] width 150 height 25
click at [370, 438] on input "**********" at bounding box center [416, 439] width 143 height 25
click at [371, 438] on input "**********" at bounding box center [416, 439] width 137 height 25
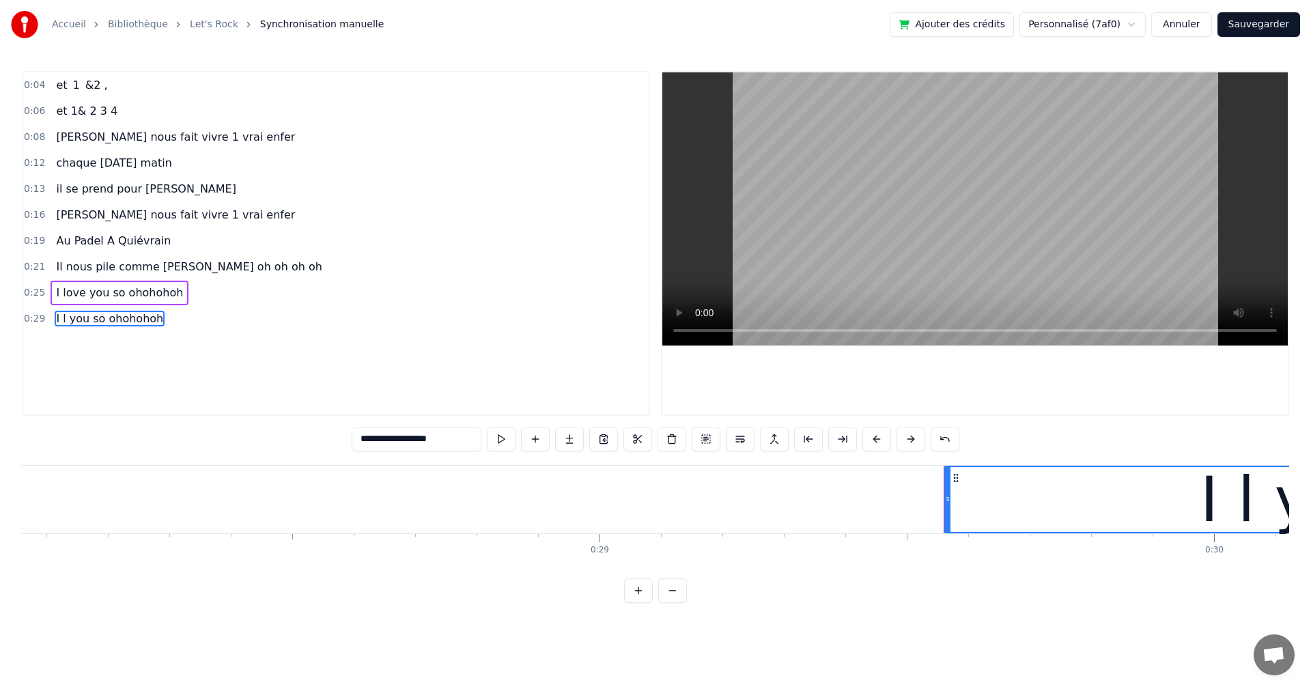
click at [369, 441] on input "**********" at bounding box center [417, 439] width 130 height 25
click at [369, 438] on input "**********" at bounding box center [416, 439] width 123 height 25
click at [373, 442] on input "**********" at bounding box center [417, 439] width 130 height 25
click at [375, 439] on input "**********" at bounding box center [416, 439] width 123 height 25
click at [374, 438] on input "**********" at bounding box center [417, 439] width 130 height 25
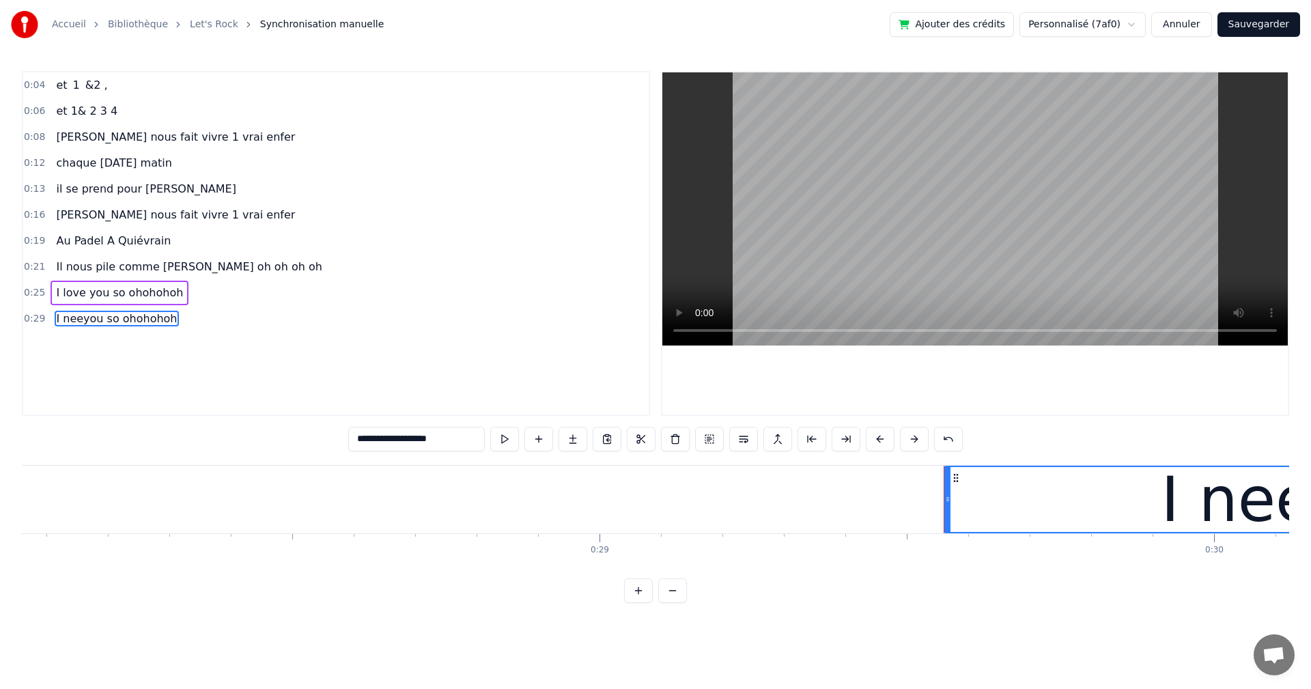
click at [378, 438] on input "**********" at bounding box center [416, 439] width 137 height 25
click at [380, 437] on input "**********" at bounding box center [416, 439] width 143 height 25
type input "**********"
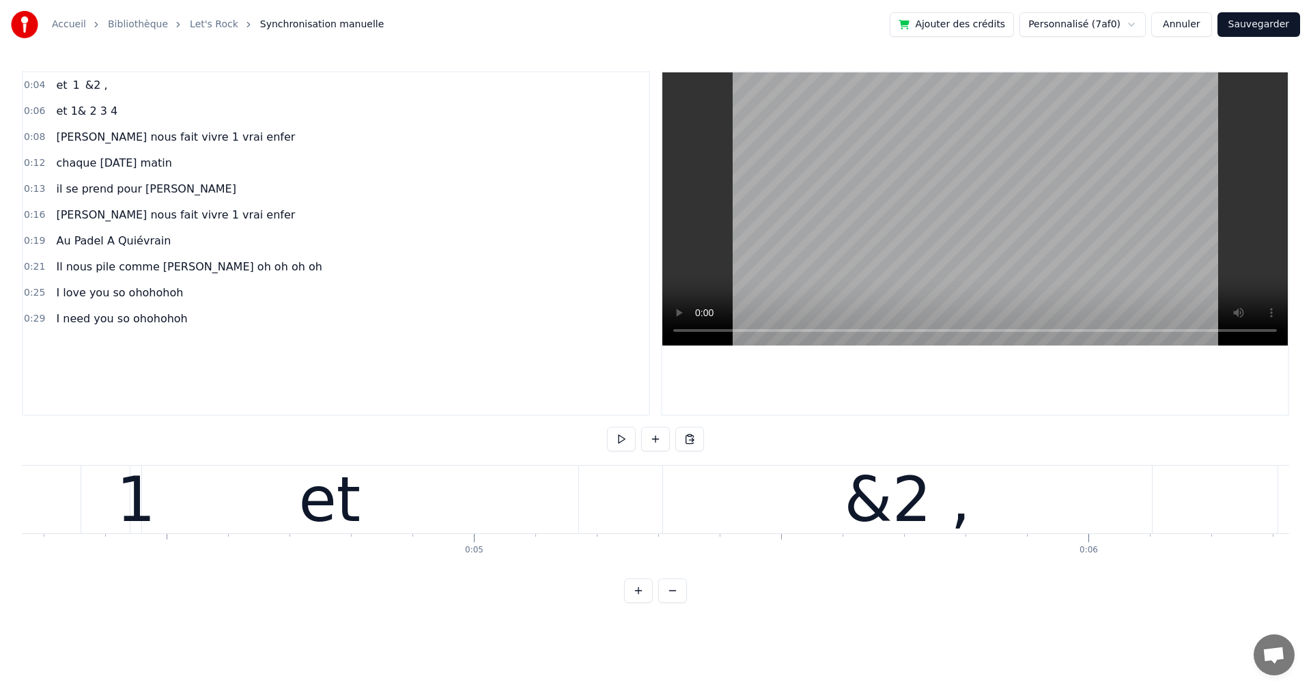
scroll to position [0, 0]
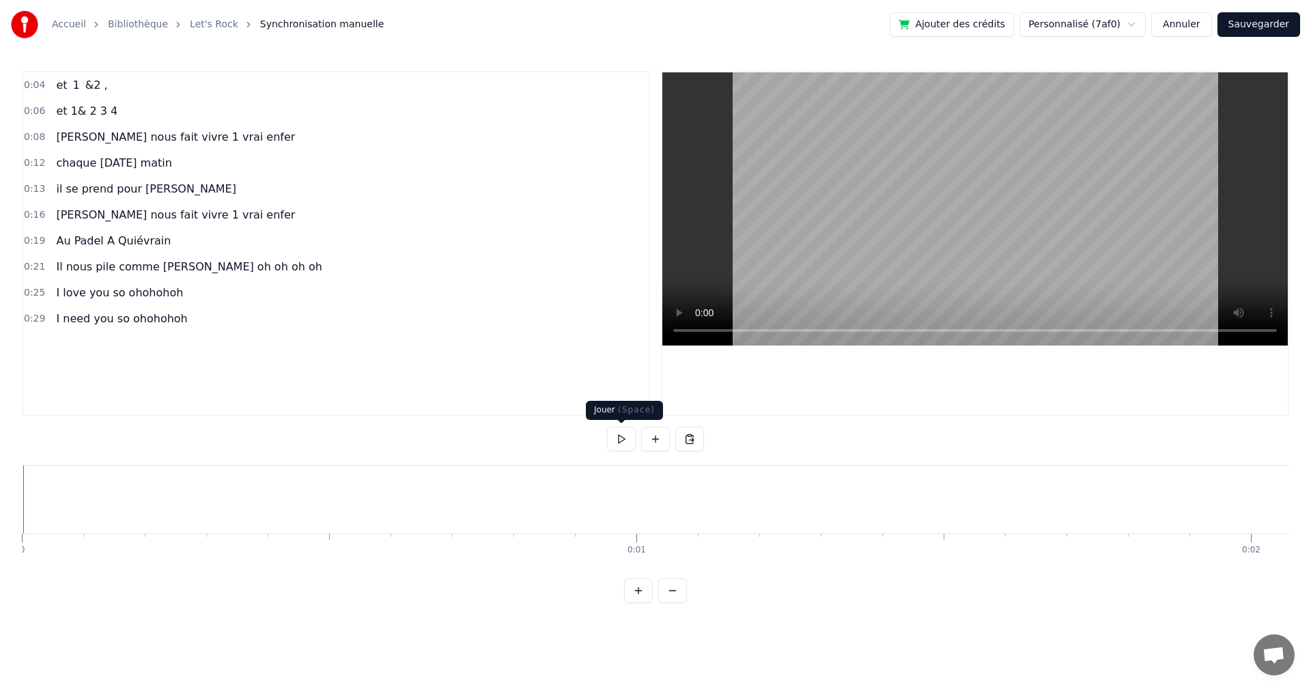
click at [621, 441] on button at bounding box center [621, 439] width 29 height 25
click at [620, 435] on button at bounding box center [621, 439] width 29 height 25
click at [623, 439] on button at bounding box center [621, 439] width 29 height 25
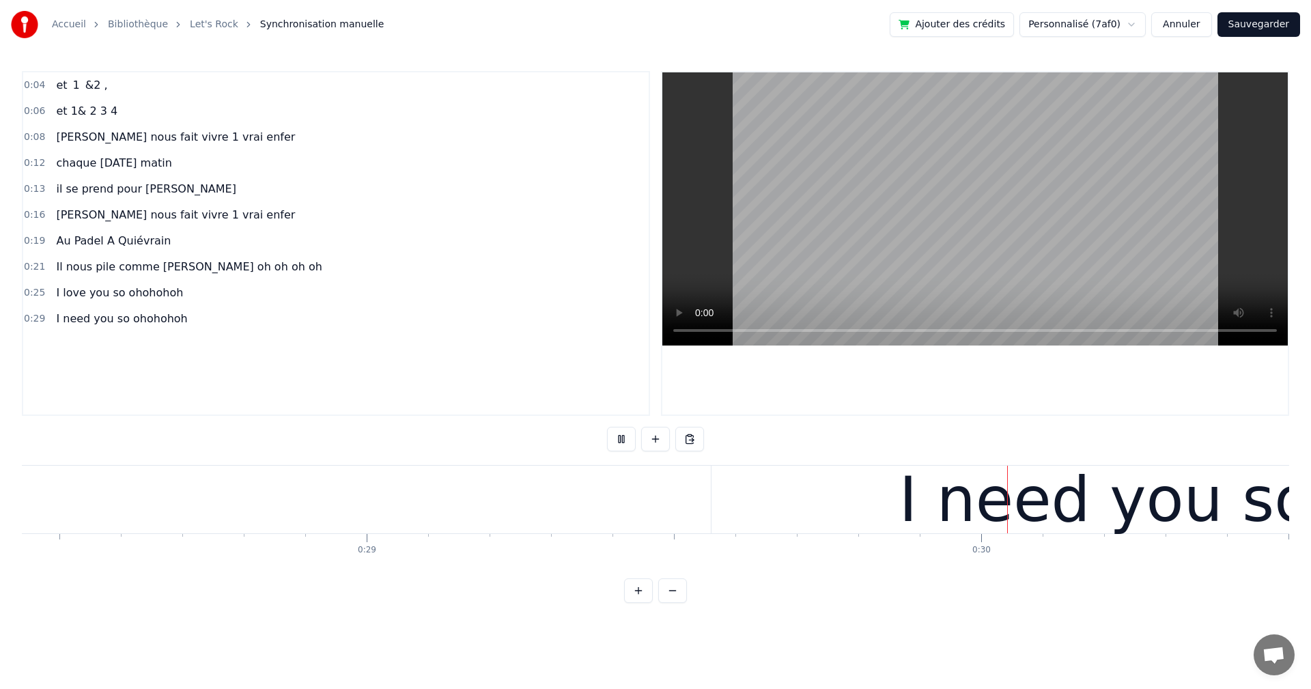
click at [623, 439] on button at bounding box center [621, 439] width 29 height 25
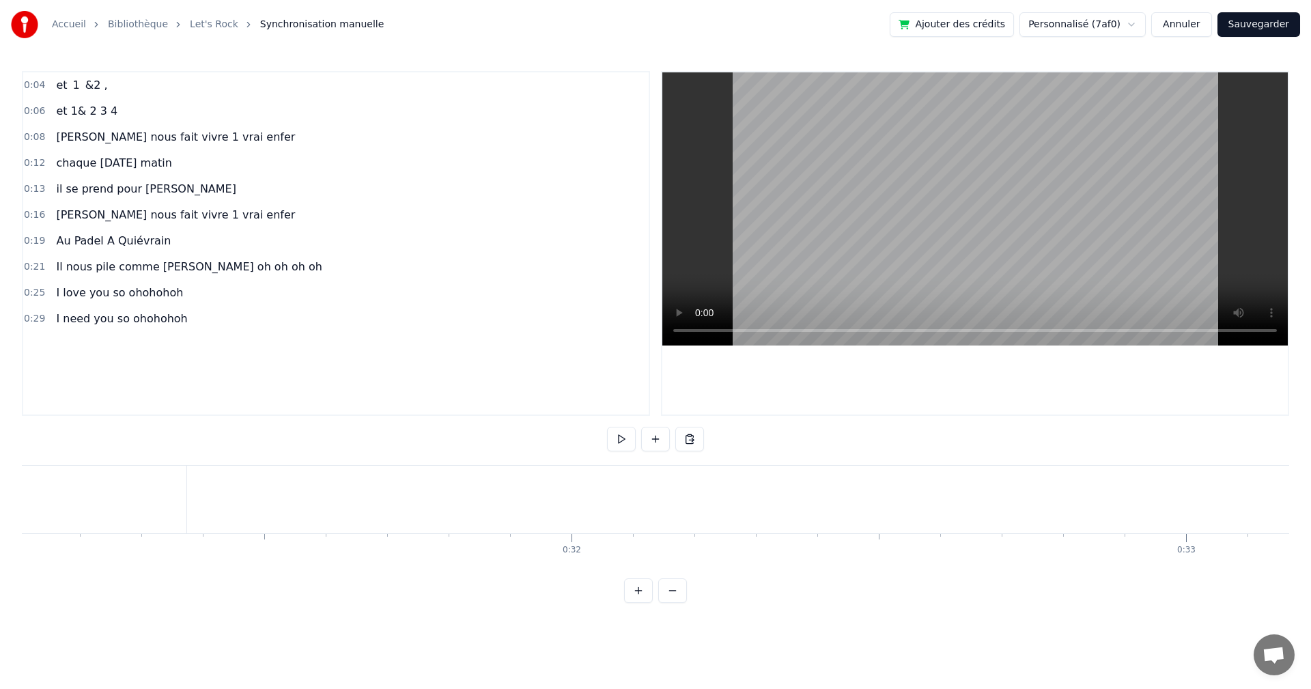
scroll to position [0, 18287]
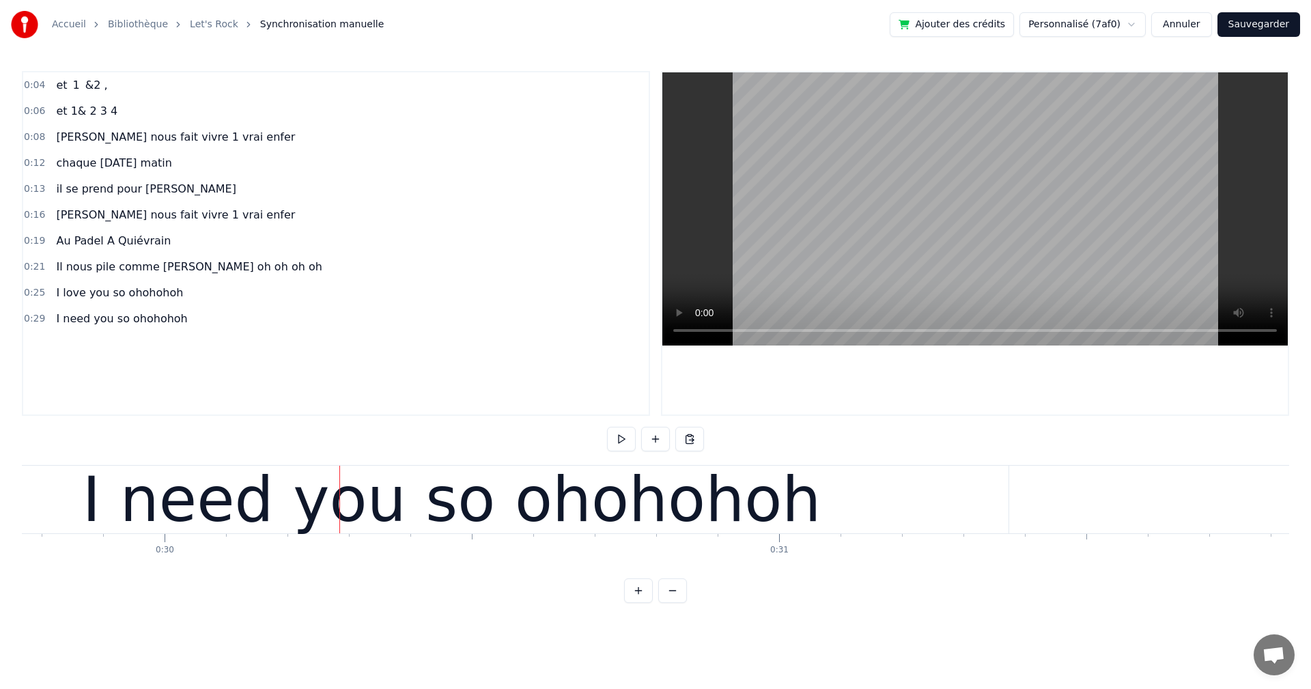
click at [343, 515] on div "I need you so ohohohoh" at bounding box center [452, 499] width 739 height 92
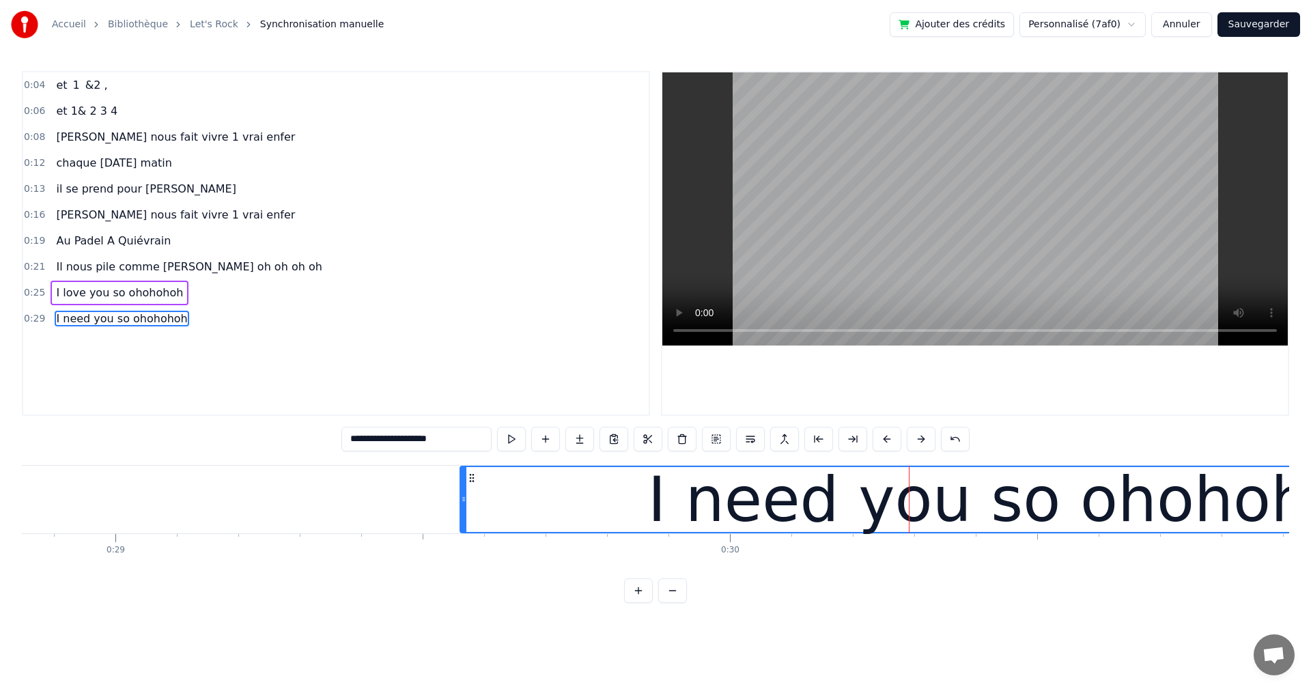
scroll to position [0, 17568]
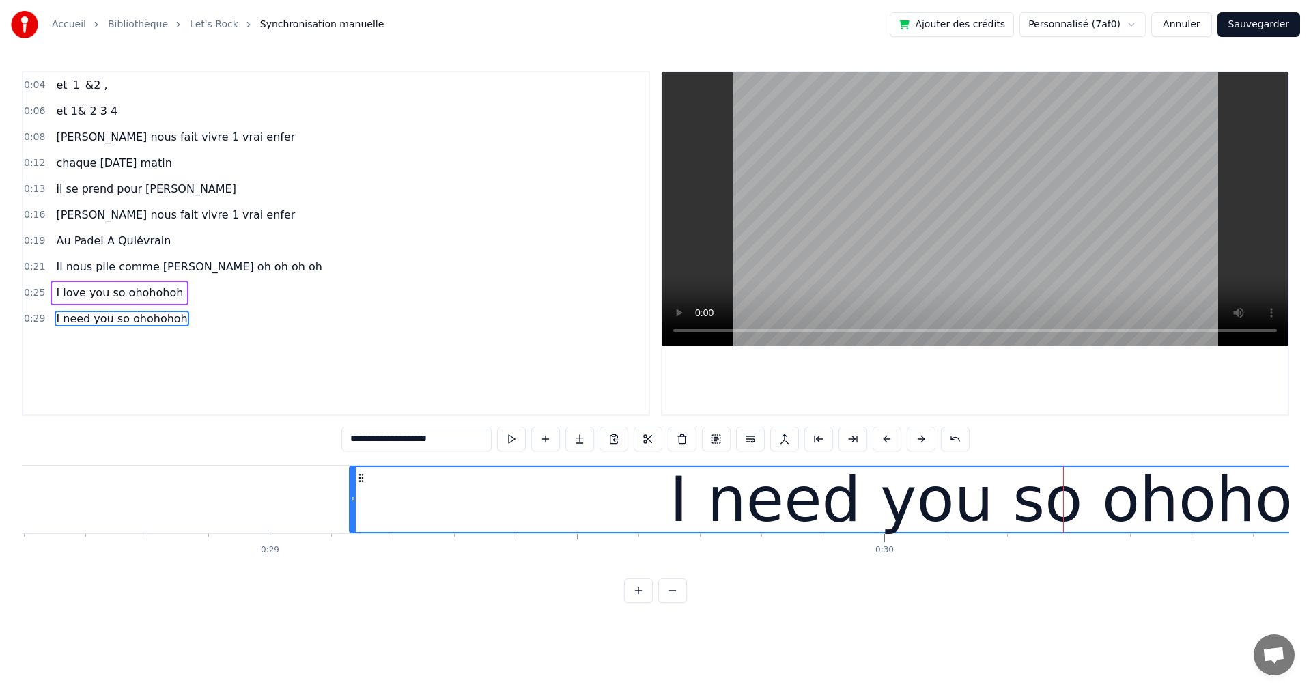
drag, startPoint x: 617, startPoint y: 501, endPoint x: 352, endPoint y: 517, distance: 265.3
click at [352, 517] on div at bounding box center [352, 499] width 5 height 65
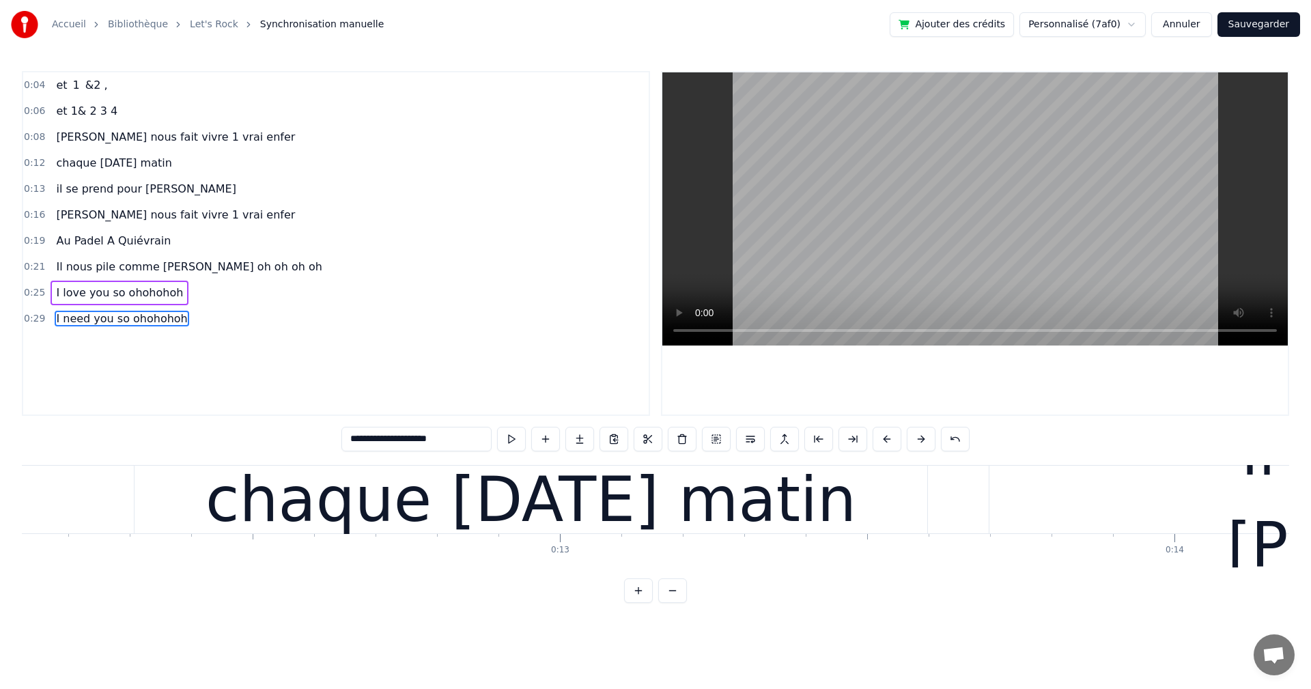
scroll to position [0, 0]
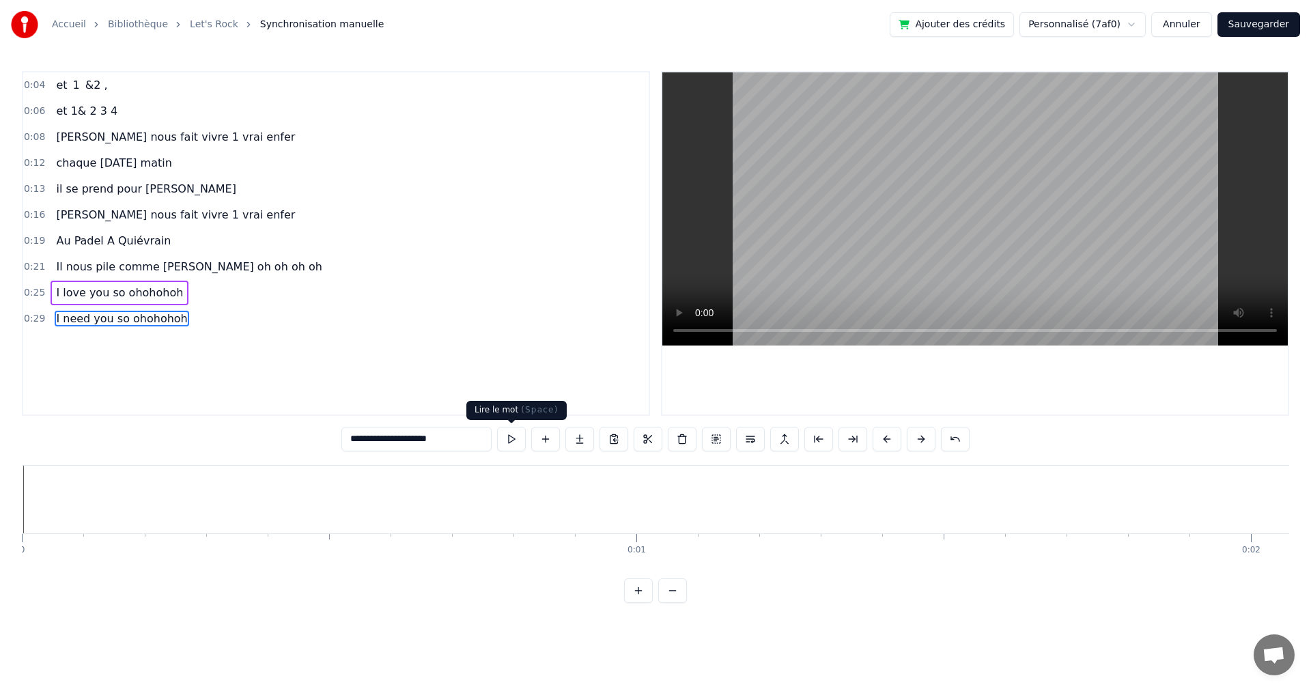
click at [507, 443] on button at bounding box center [511, 439] width 29 height 25
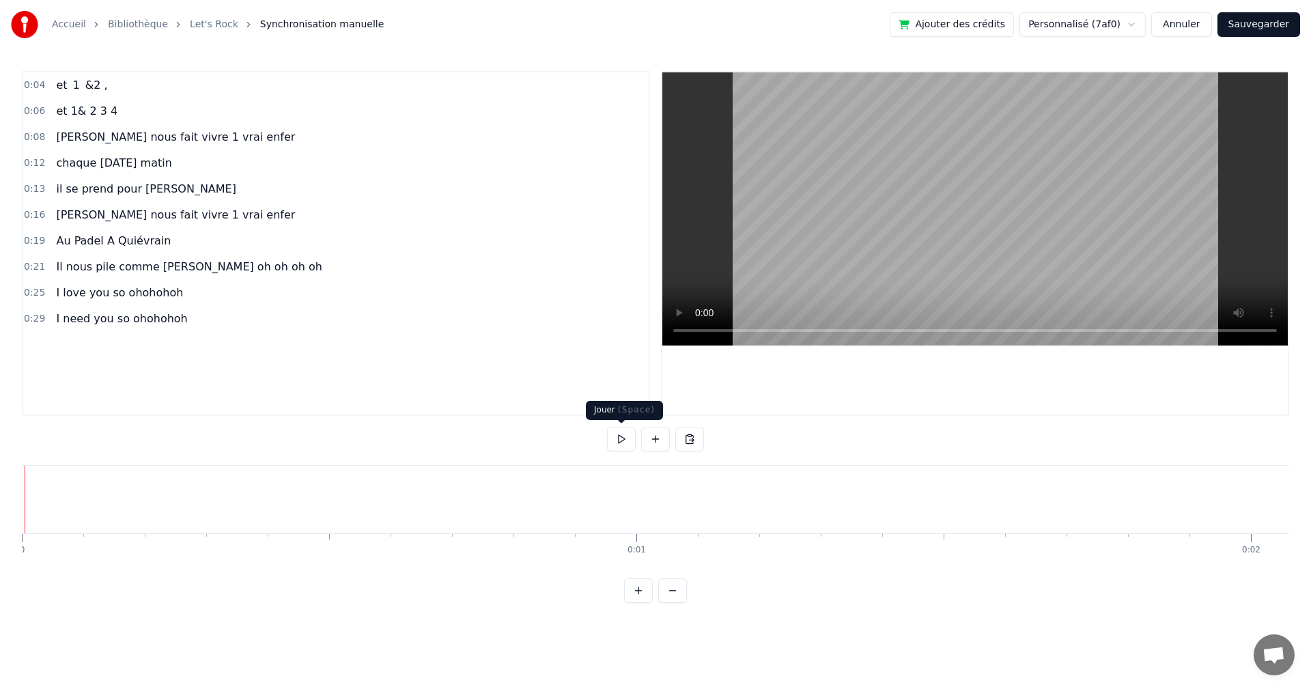
click at [620, 437] on button at bounding box center [621, 439] width 29 height 25
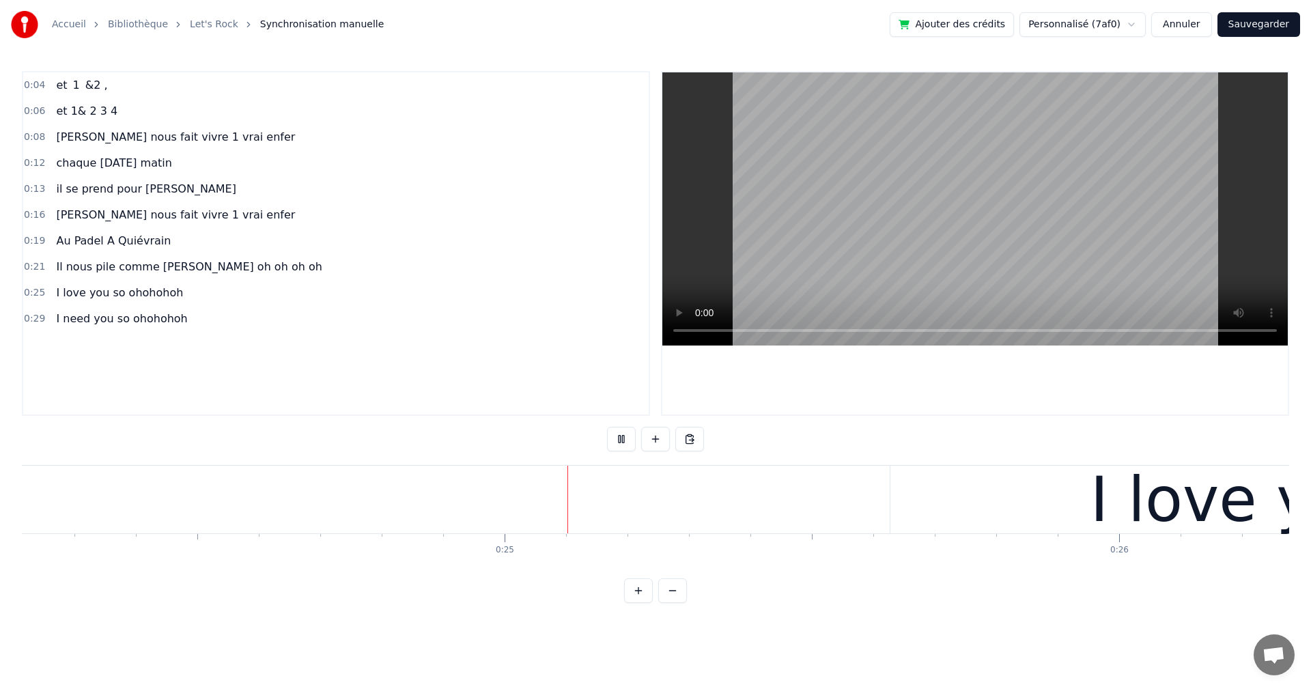
scroll to position [0, 14924]
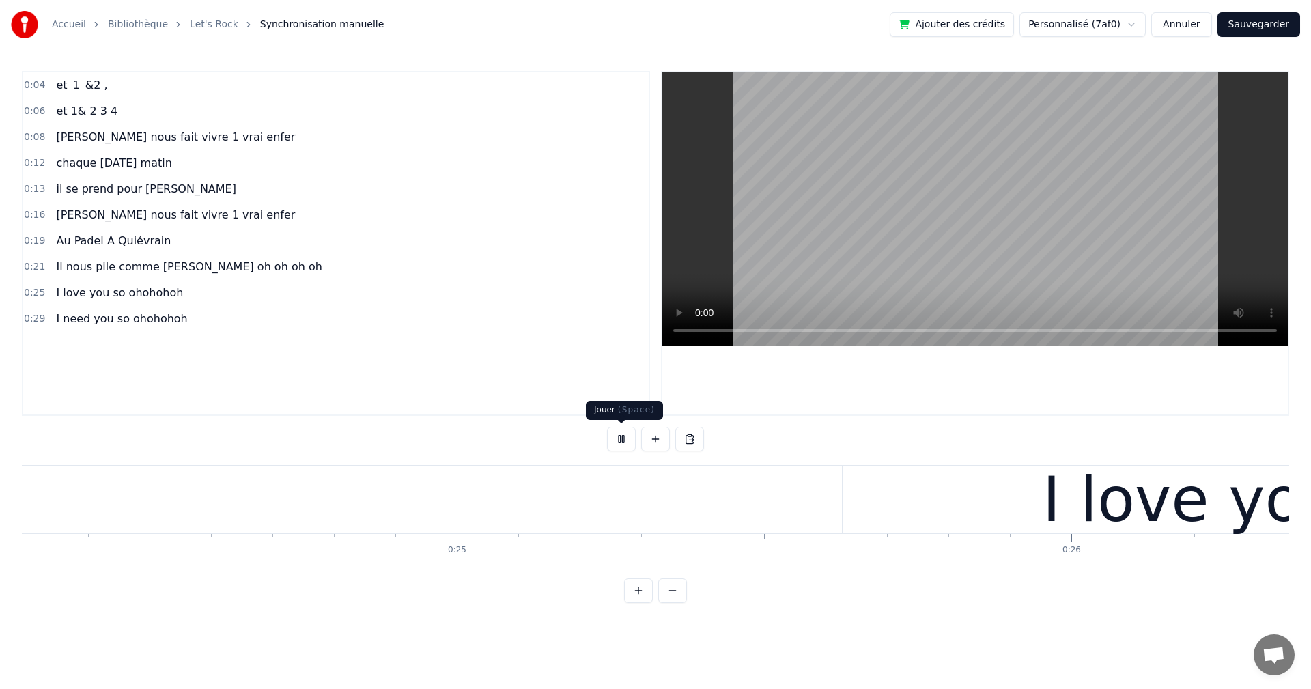
click at [613, 437] on button at bounding box center [621, 439] width 29 height 25
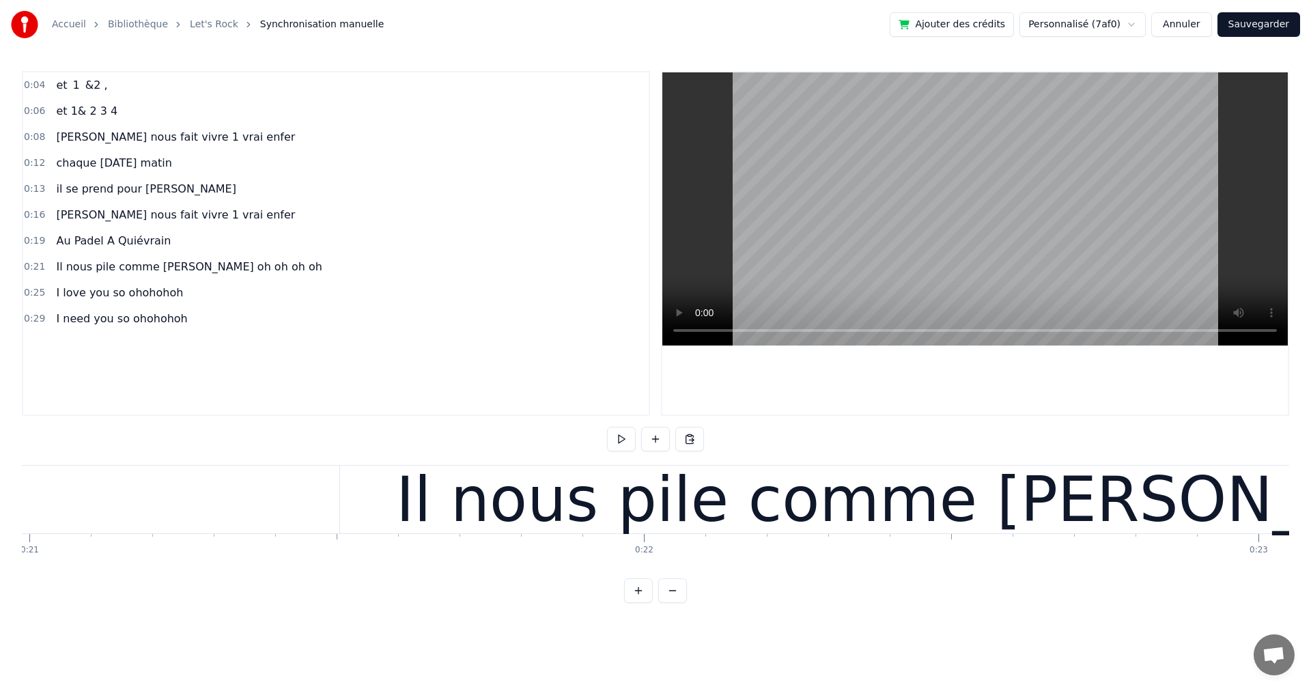
scroll to position [0, 12791]
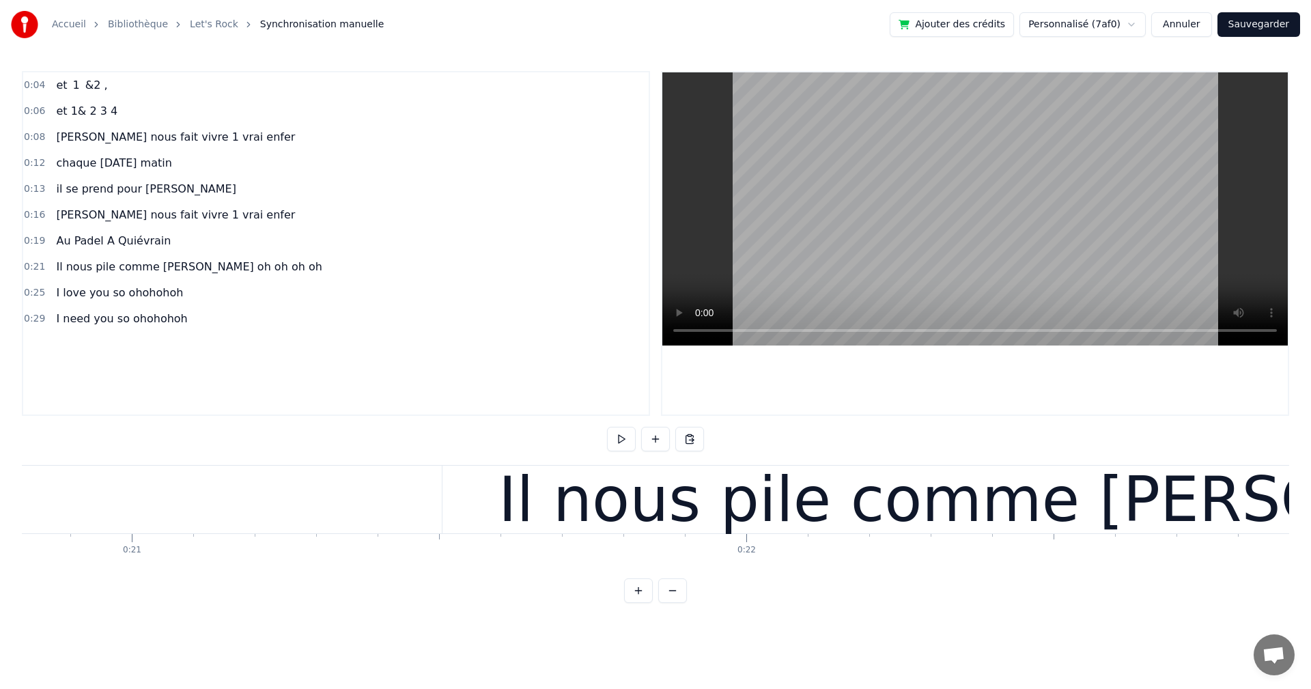
click at [603, 516] on div "Il nous pile comme [PERSON_NAME] oh oh oh oh" at bounding box center [1245, 500] width 1607 height 68
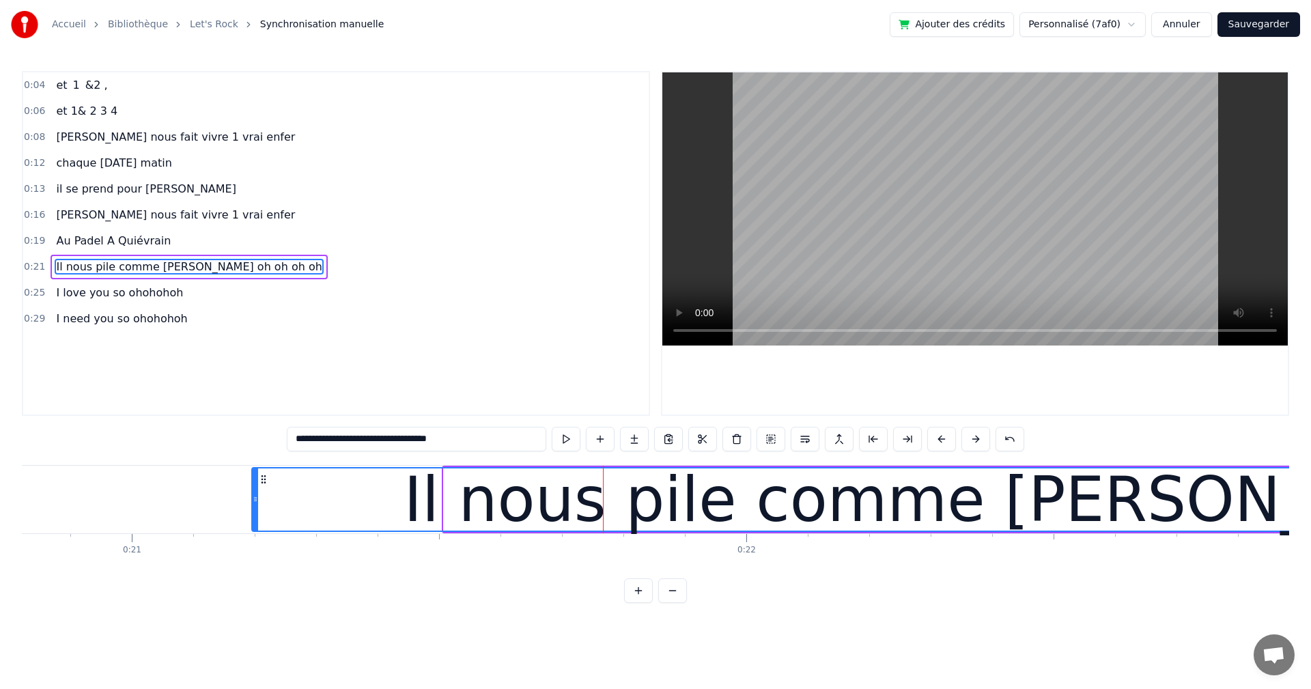
drag, startPoint x: 446, startPoint y: 502, endPoint x: 255, endPoint y: 500, distance: 191.8
click at [255, 500] on icon at bounding box center [255, 499] width 5 height 11
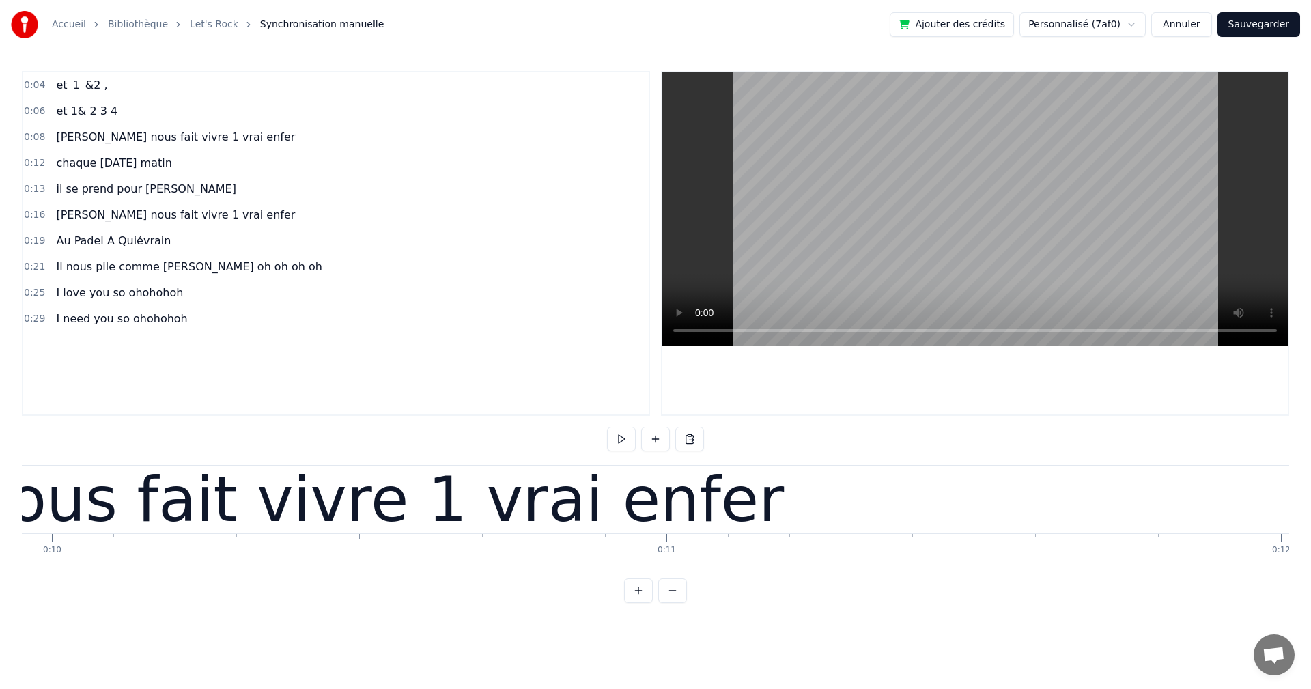
scroll to position [0, 0]
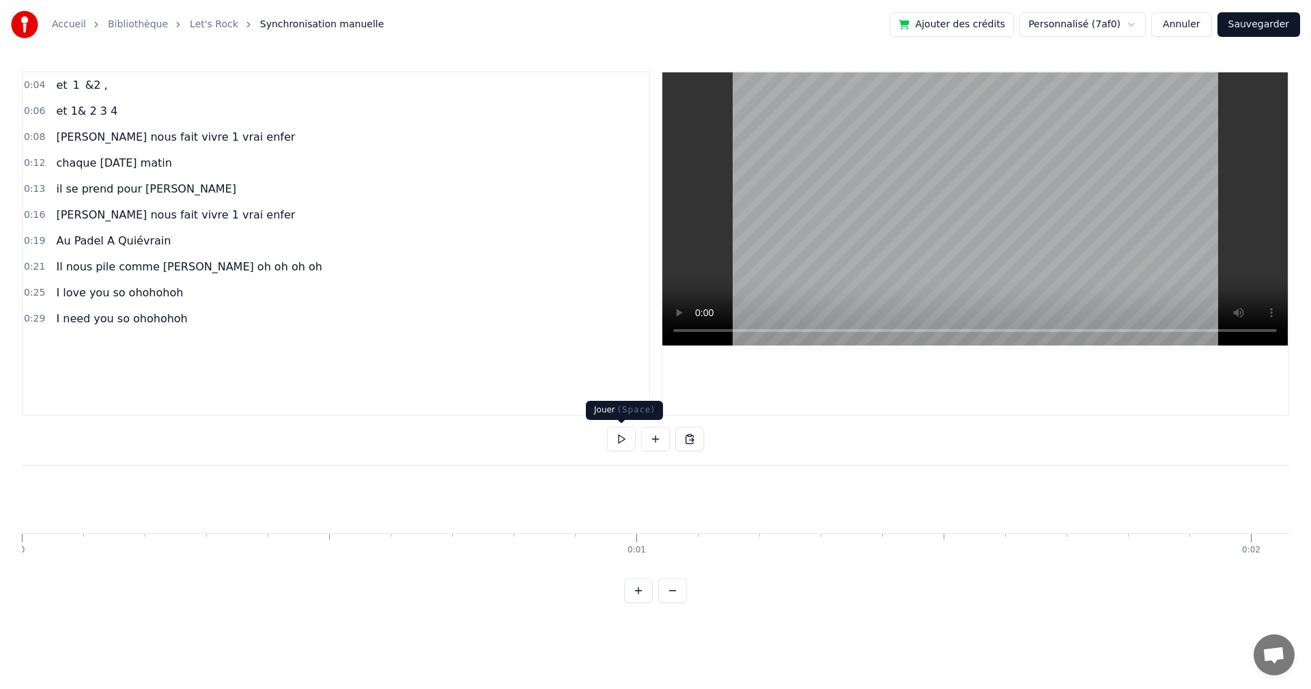
click at [622, 444] on button at bounding box center [621, 439] width 29 height 25
click at [618, 440] on button at bounding box center [621, 439] width 29 height 25
click at [154, 289] on span "I love you so ohohohoh" at bounding box center [120, 293] width 130 height 16
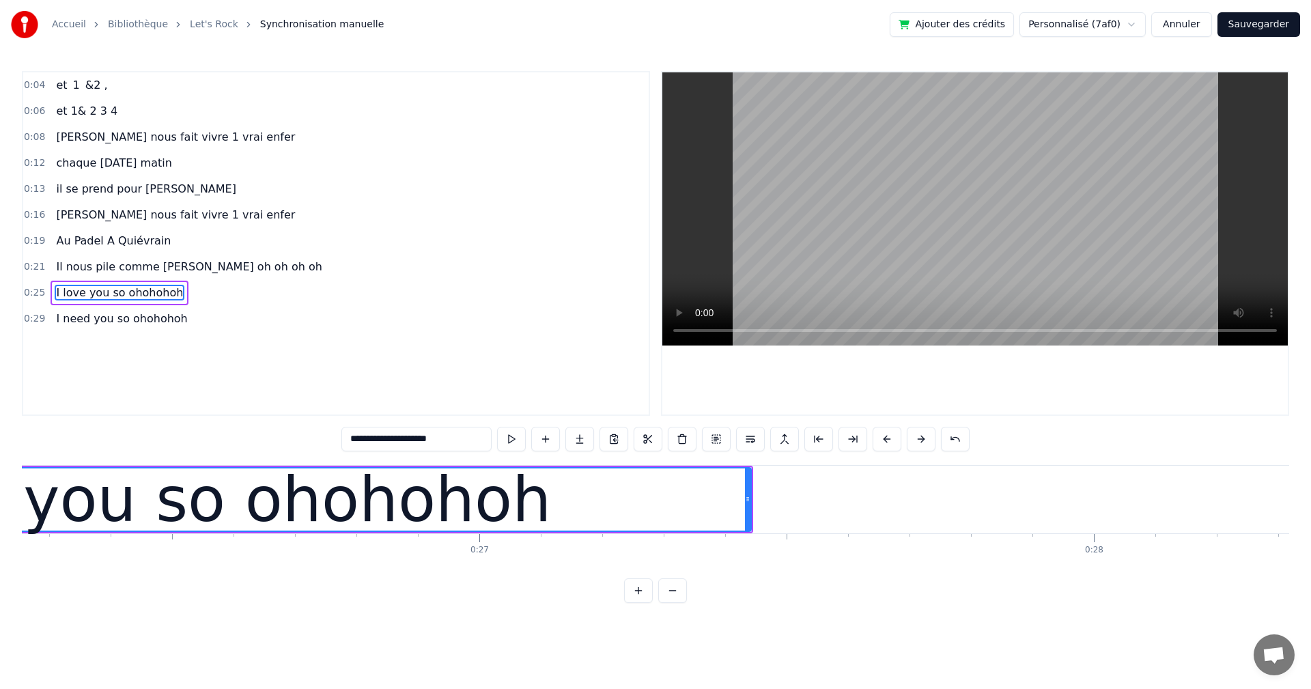
scroll to position [0, 16181]
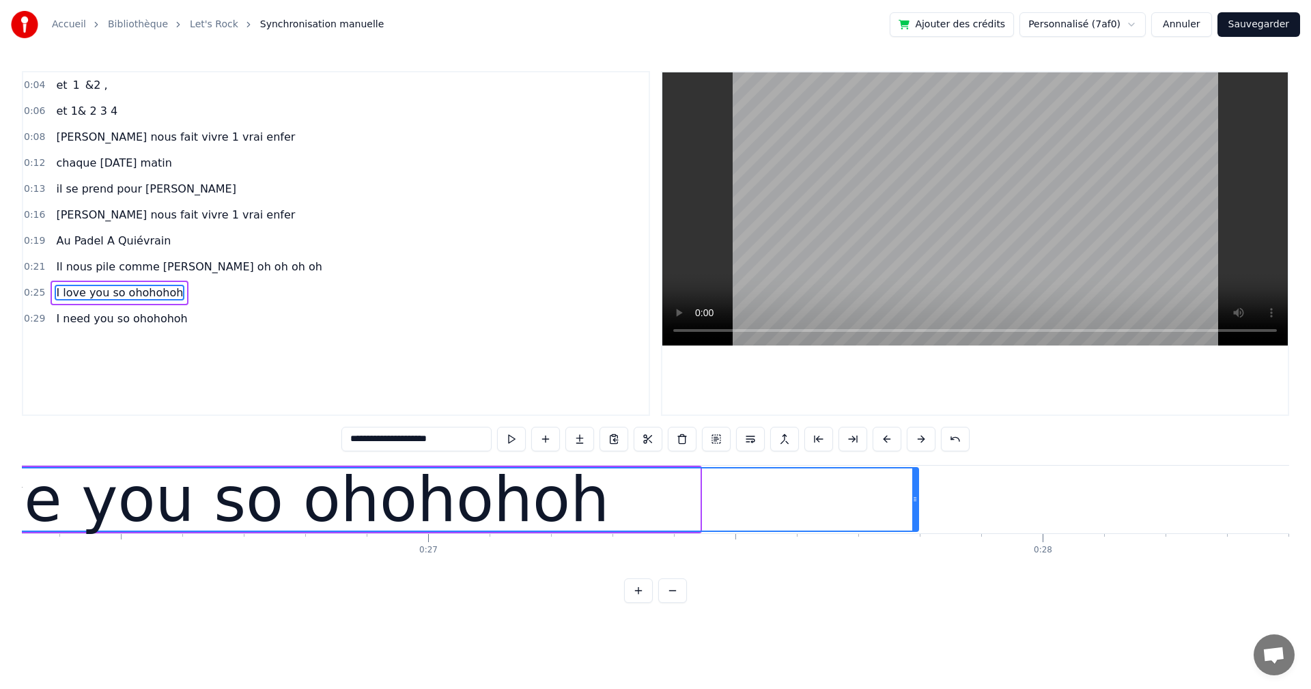
drag, startPoint x: 698, startPoint y: 500, endPoint x: 917, endPoint y: 498, distance: 218.4
click at [917, 498] on icon at bounding box center [914, 499] width 5 height 11
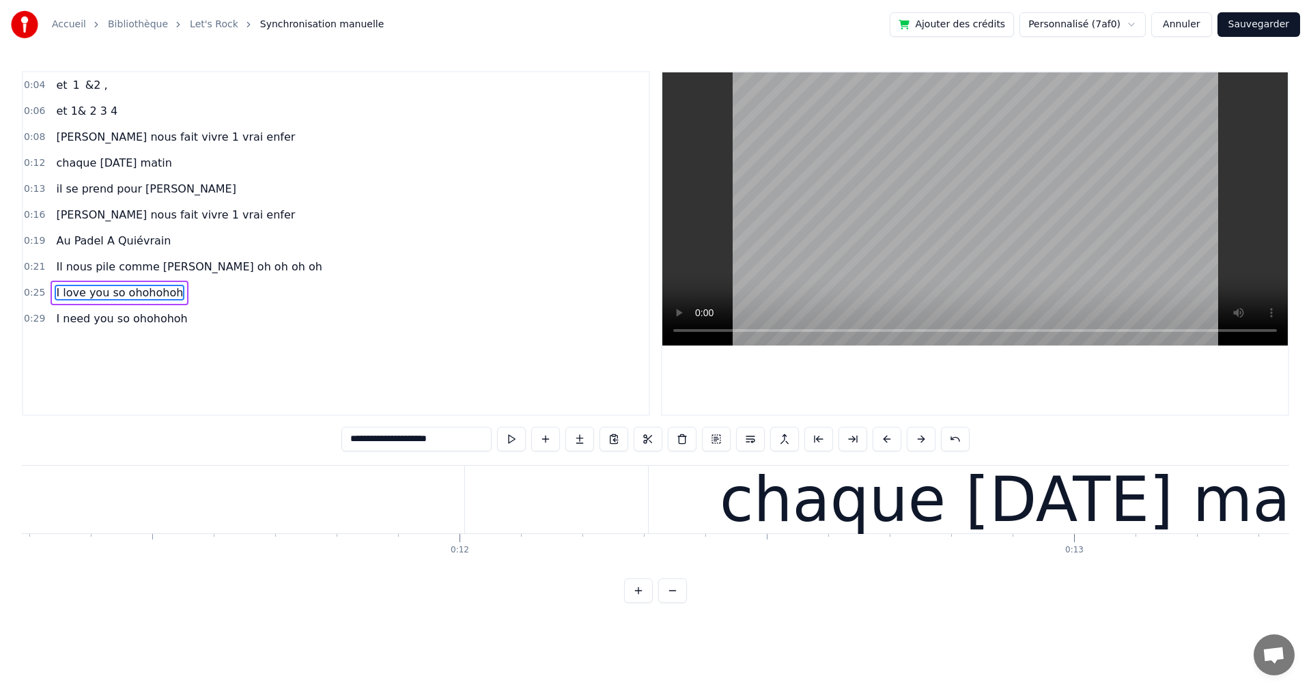
scroll to position [0, 0]
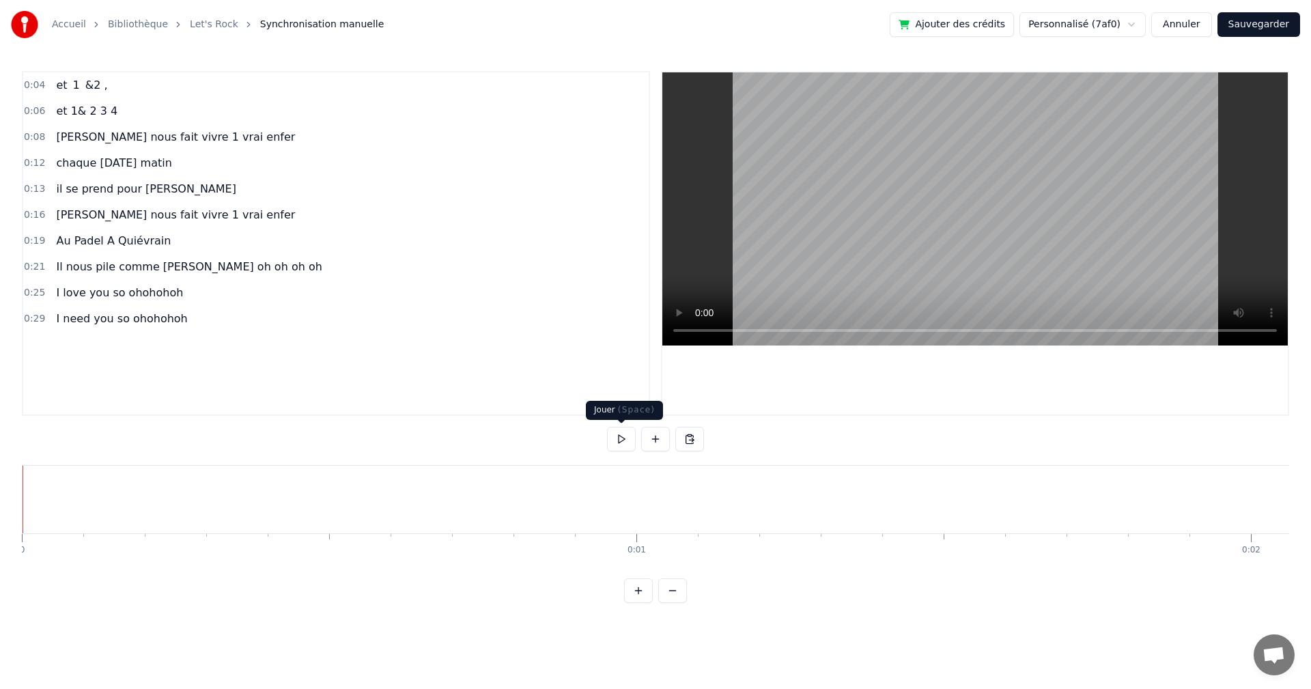
click at [626, 439] on button at bounding box center [621, 439] width 29 height 25
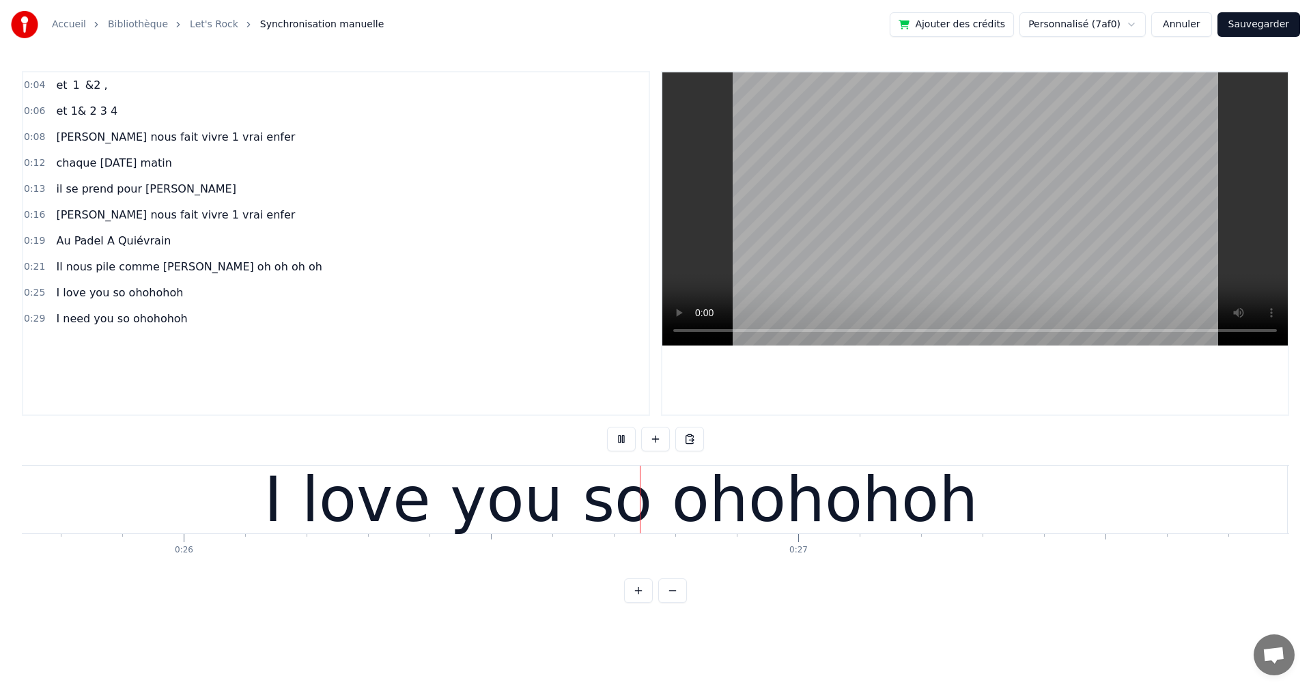
scroll to position [0, 16048]
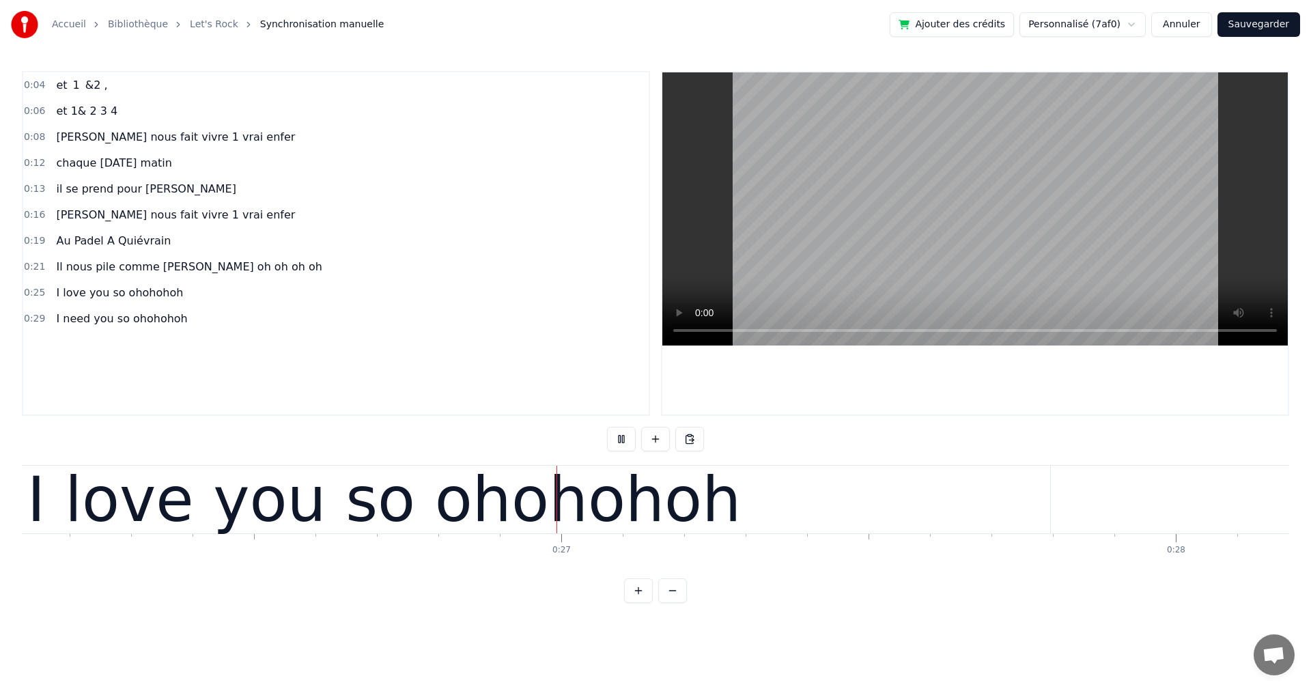
click at [626, 435] on button at bounding box center [621, 439] width 29 height 25
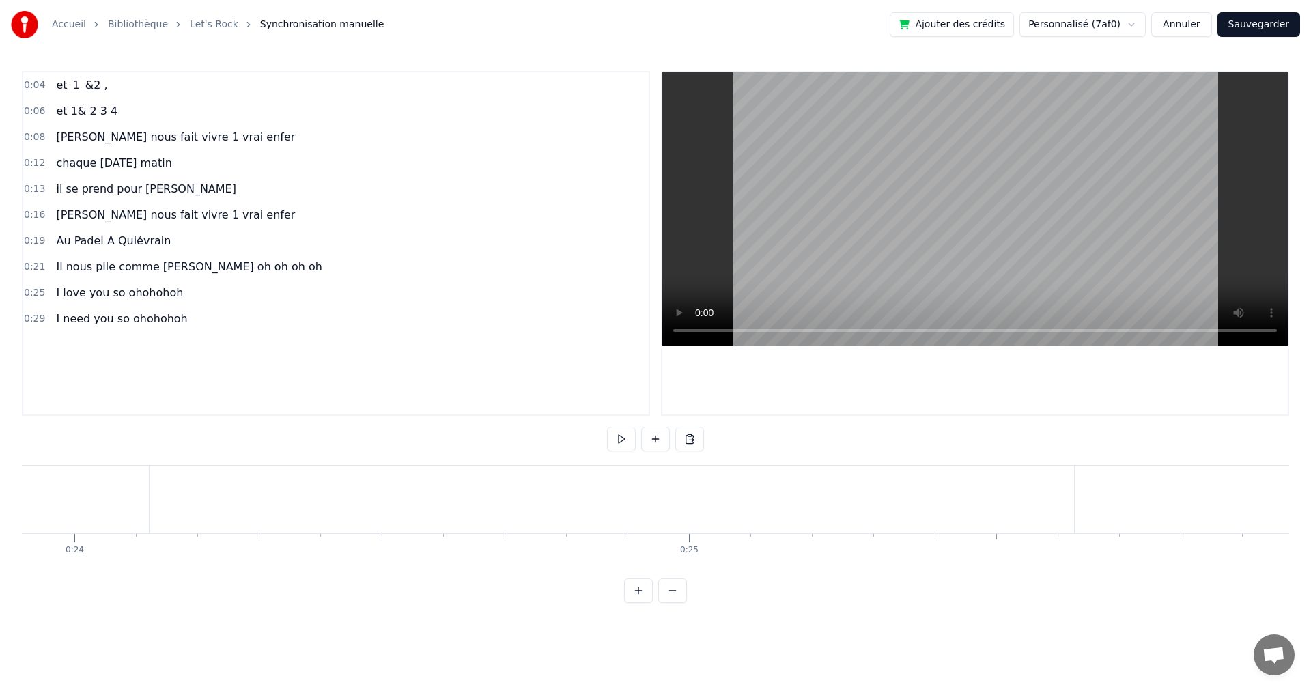
scroll to position [0, 15205]
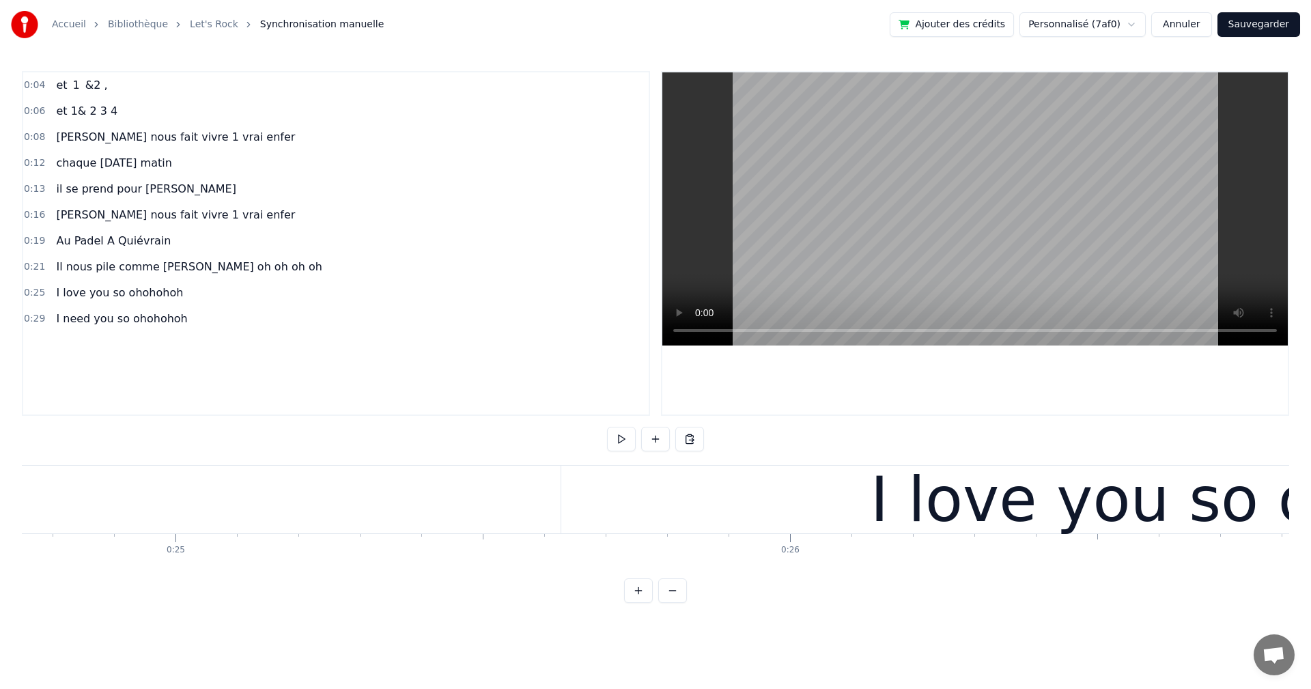
click at [797, 504] on div "I love you so ohohohoh" at bounding box center [1227, 500] width 1332 height 68
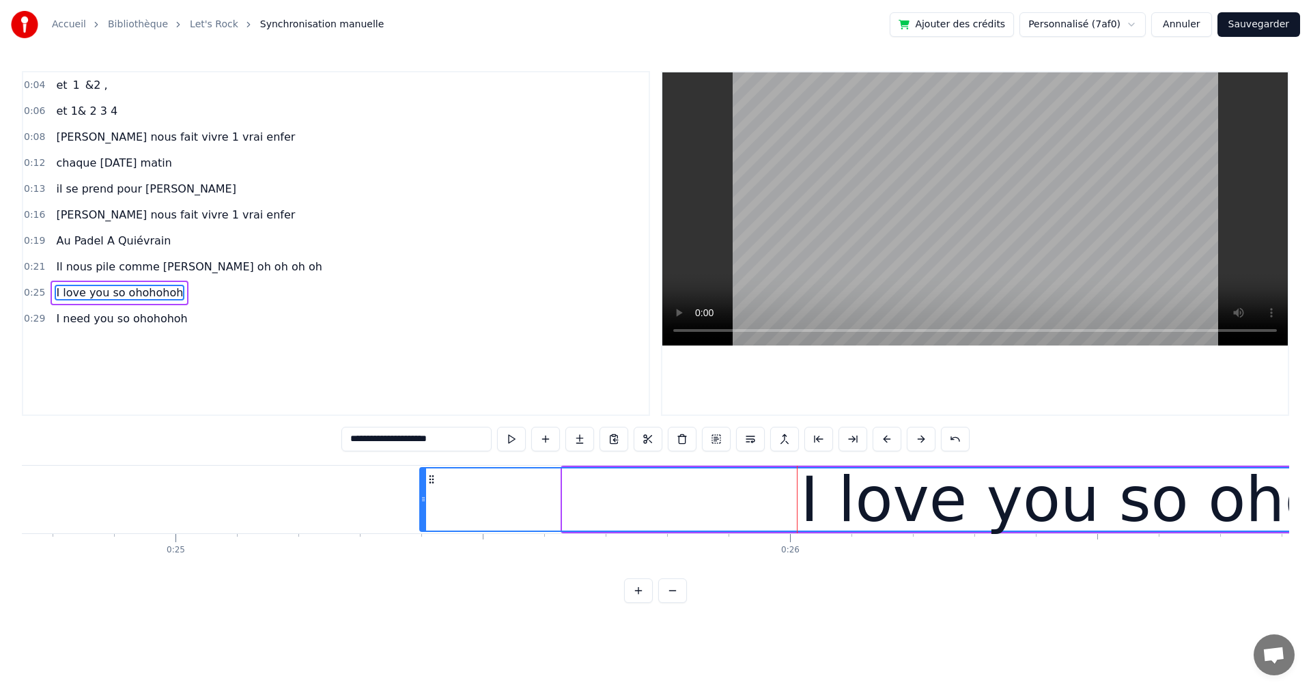
drag, startPoint x: 565, startPoint y: 498, endPoint x: 425, endPoint y: 504, distance: 139.4
click at [422, 504] on div at bounding box center [422, 499] width 5 height 62
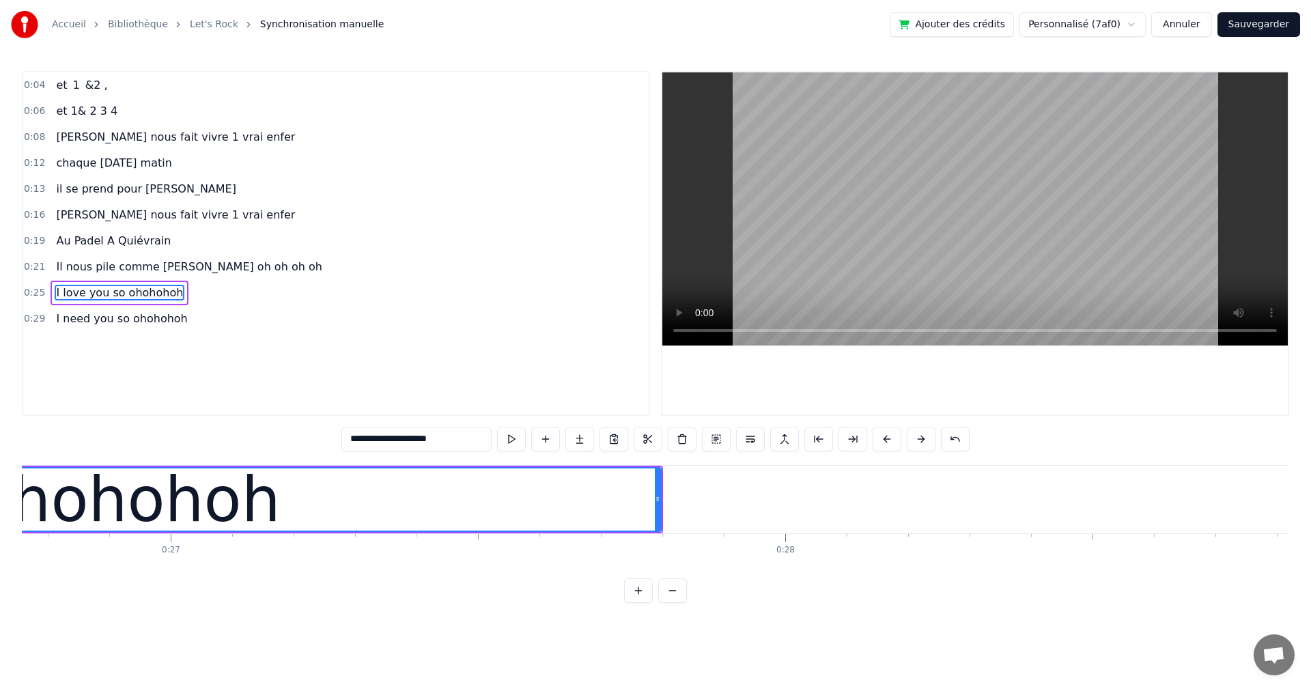
scroll to position [0, 16489]
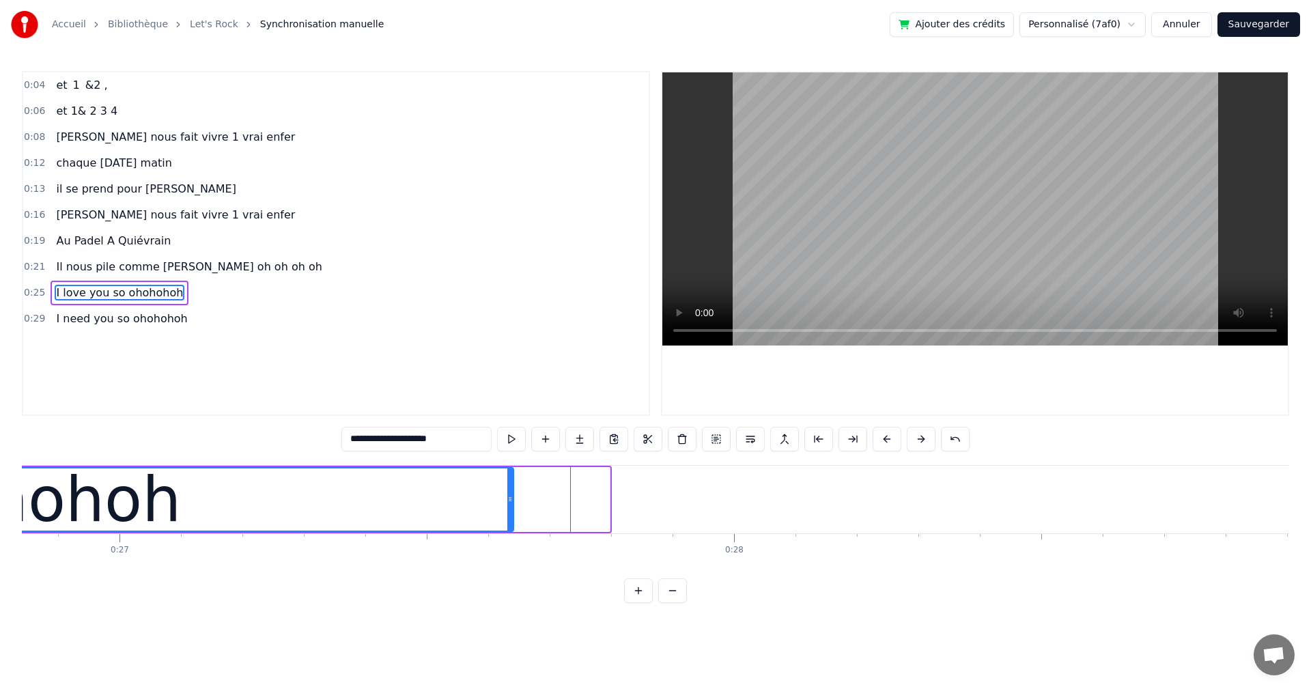
drag, startPoint x: 608, startPoint y: 497, endPoint x: 511, endPoint y: 496, distance: 96.3
click at [511, 496] on icon at bounding box center [509, 499] width 5 height 11
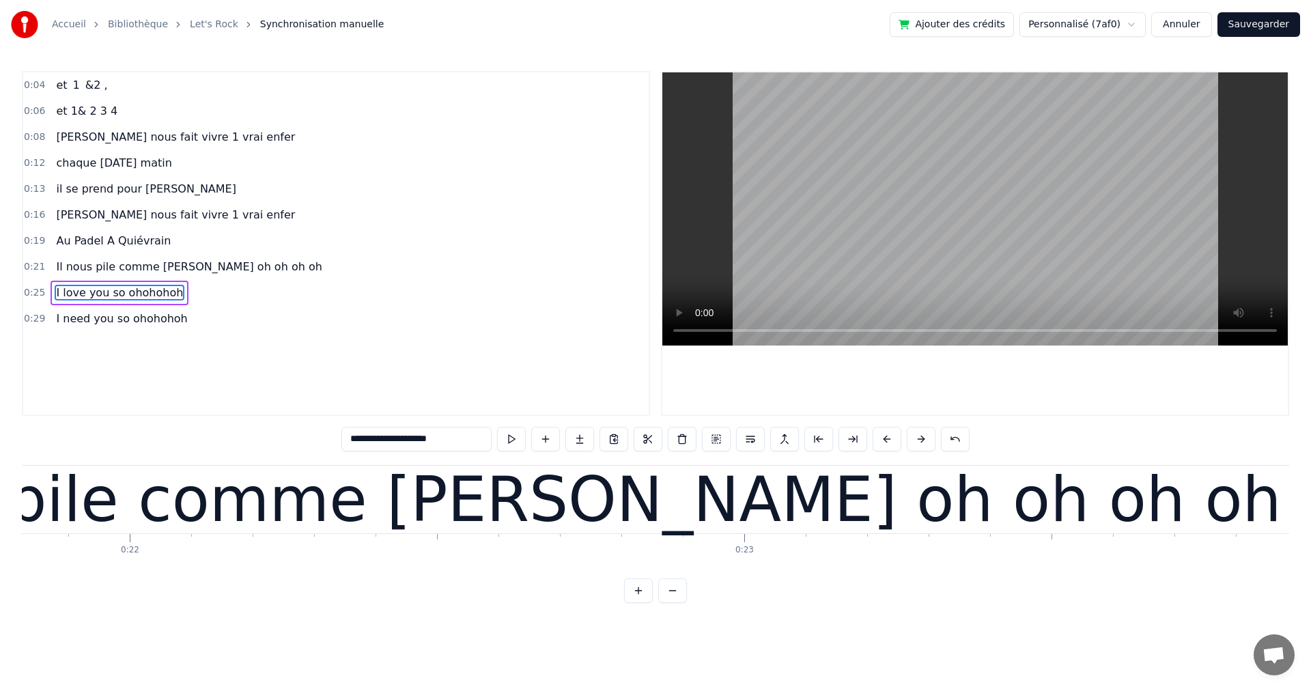
scroll to position [0, 13356]
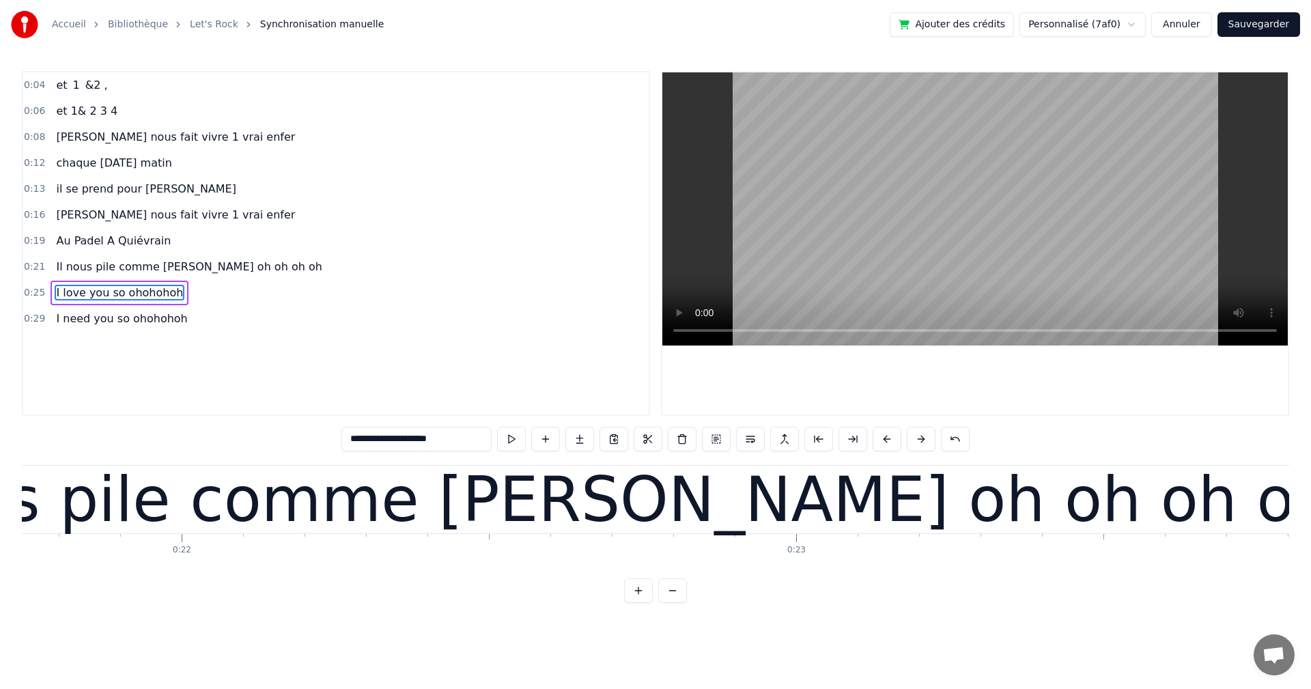
click at [281, 491] on div "Il nous pile comme [PERSON_NAME] oh oh oh oh" at bounding box center [585, 499] width 1495 height 92
type input "**********"
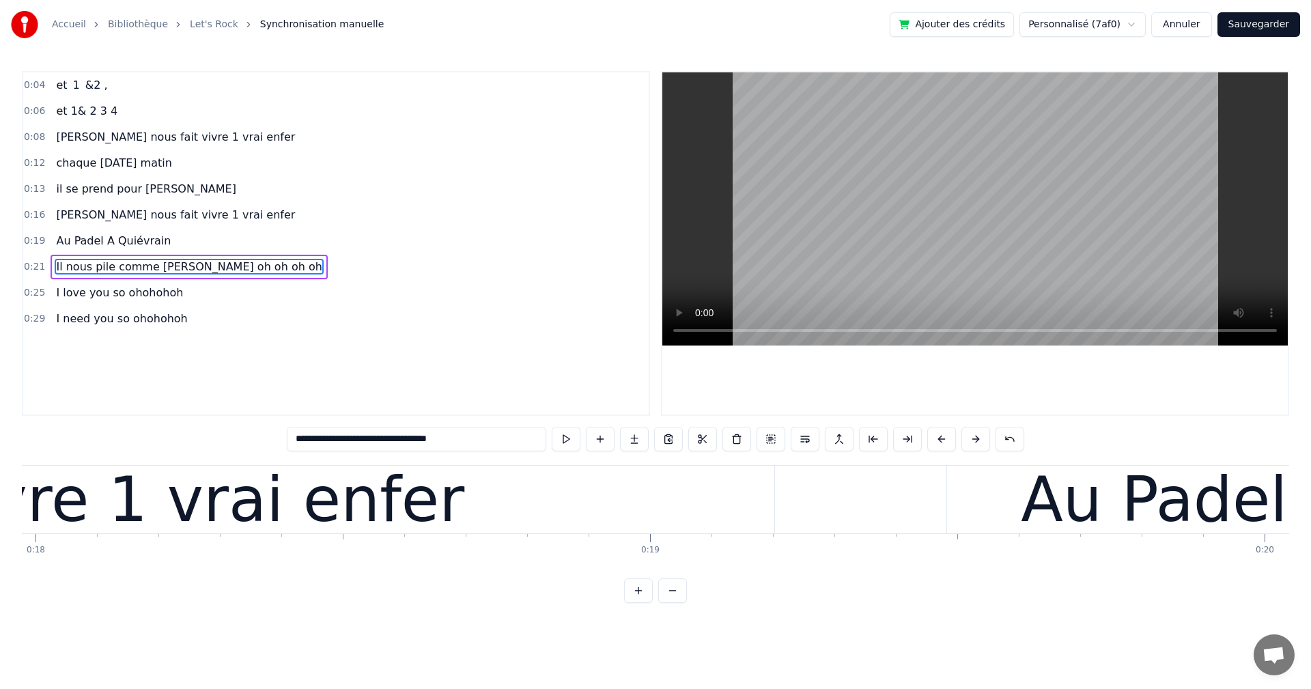
scroll to position [0, 11096]
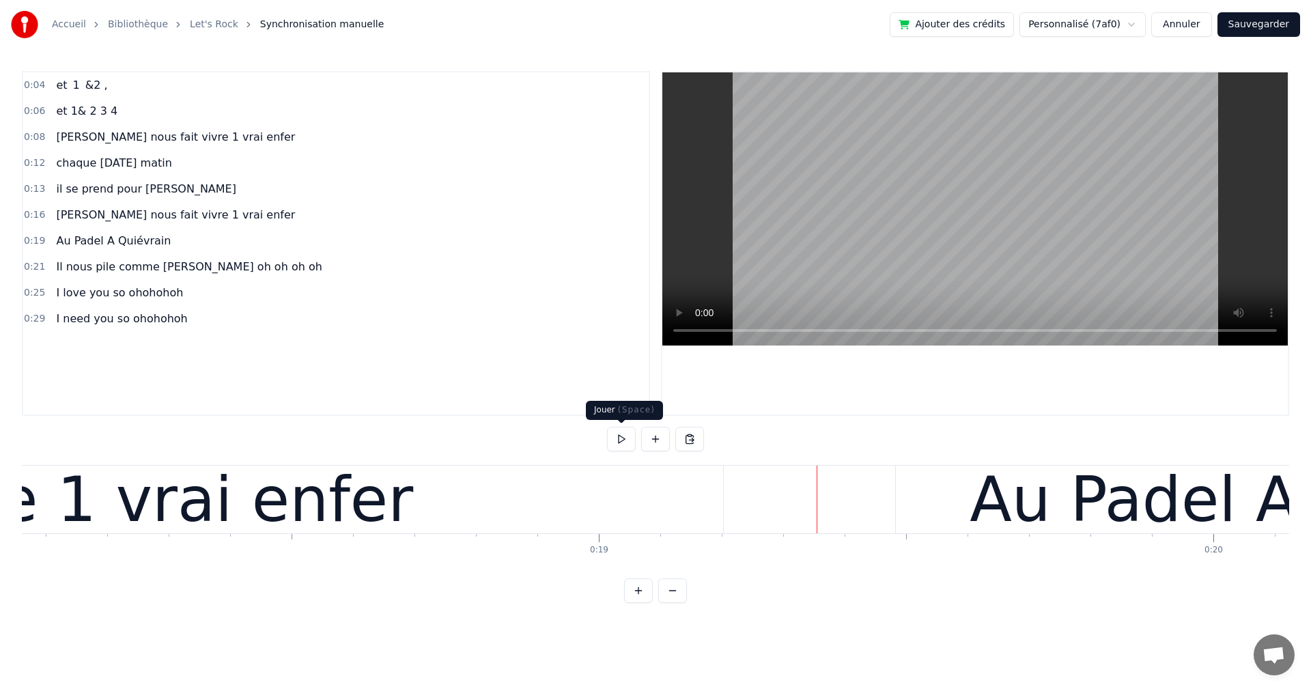
click at [623, 438] on button at bounding box center [621, 439] width 29 height 25
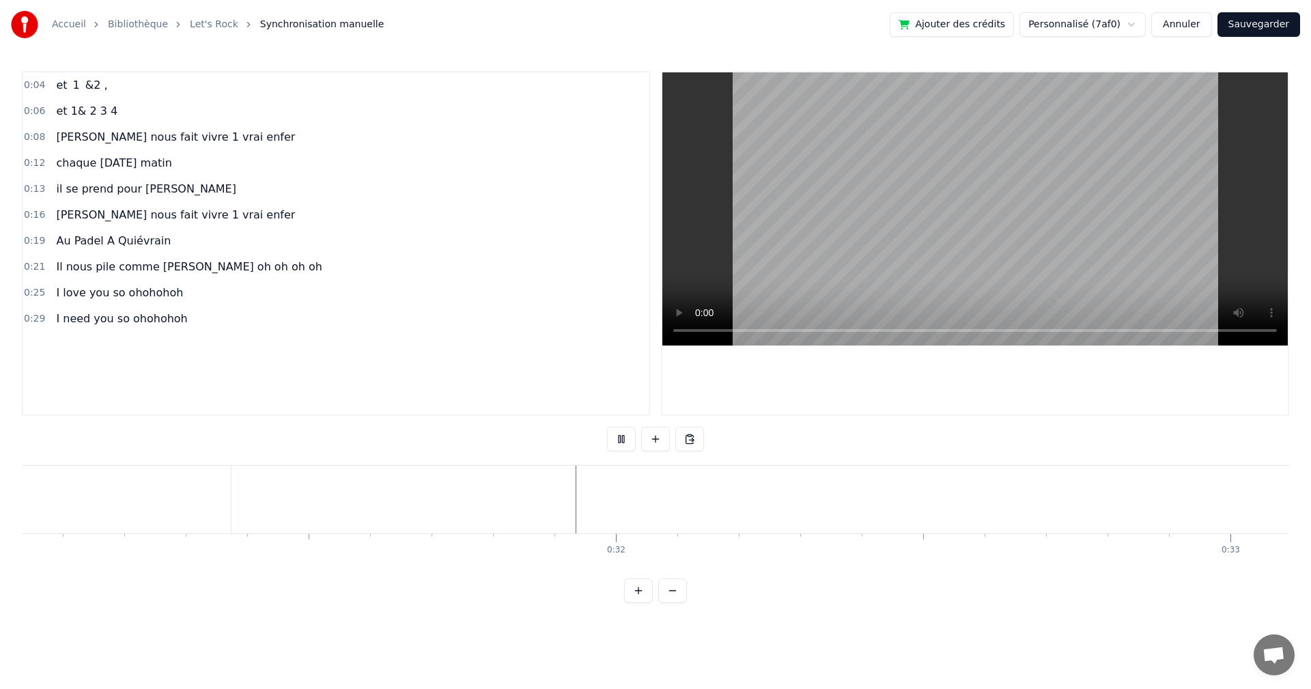
scroll to position [0, 19113]
click at [623, 438] on button at bounding box center [621, 439] width 29 height 25
click at [150, 300] on span "I love you so ohohohoh" at bounding box center [120, 293] width 130 height 16
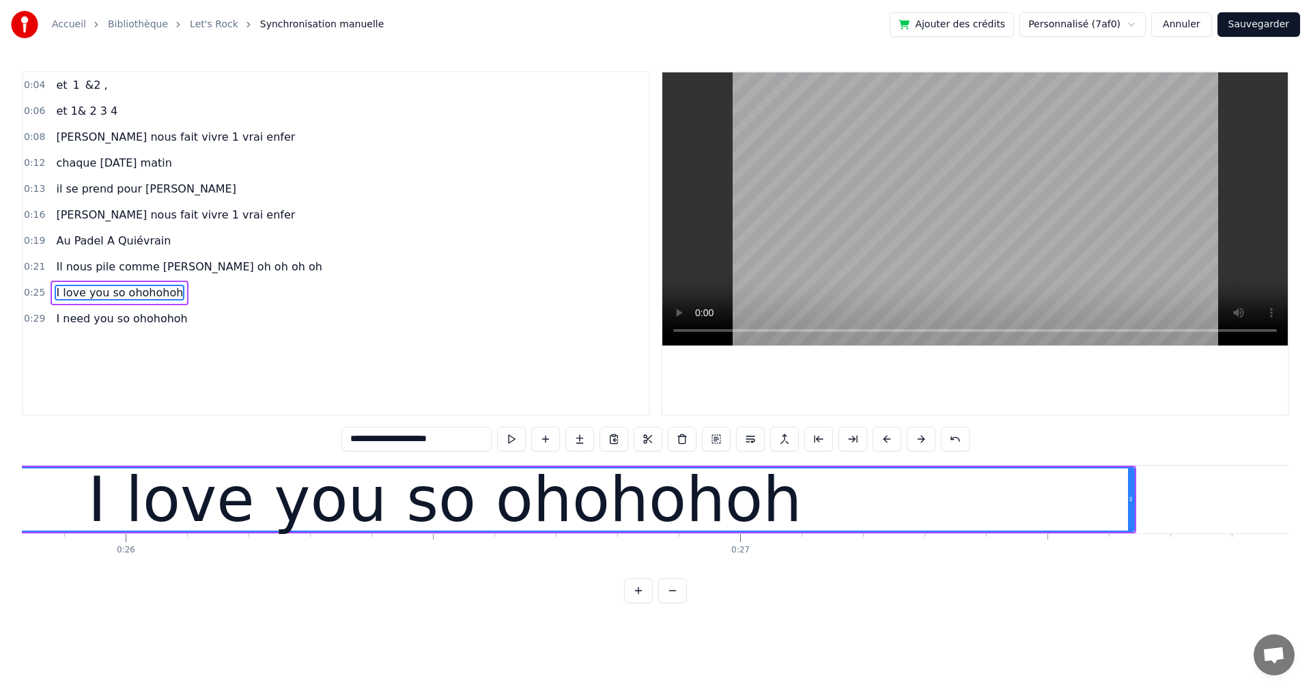
scroll to position [0, 15532]
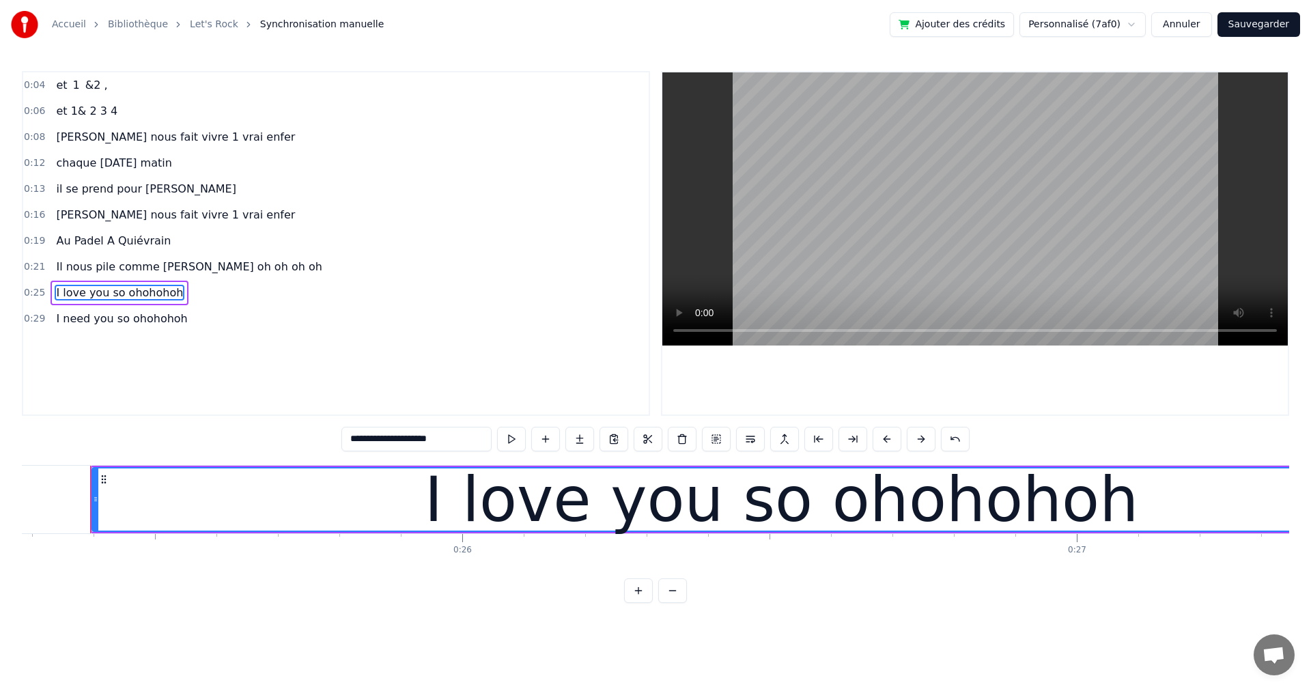
click at [154, 302] on div "I love you so ohohohoh" at bounding box center [120, 293] width 138 height 25
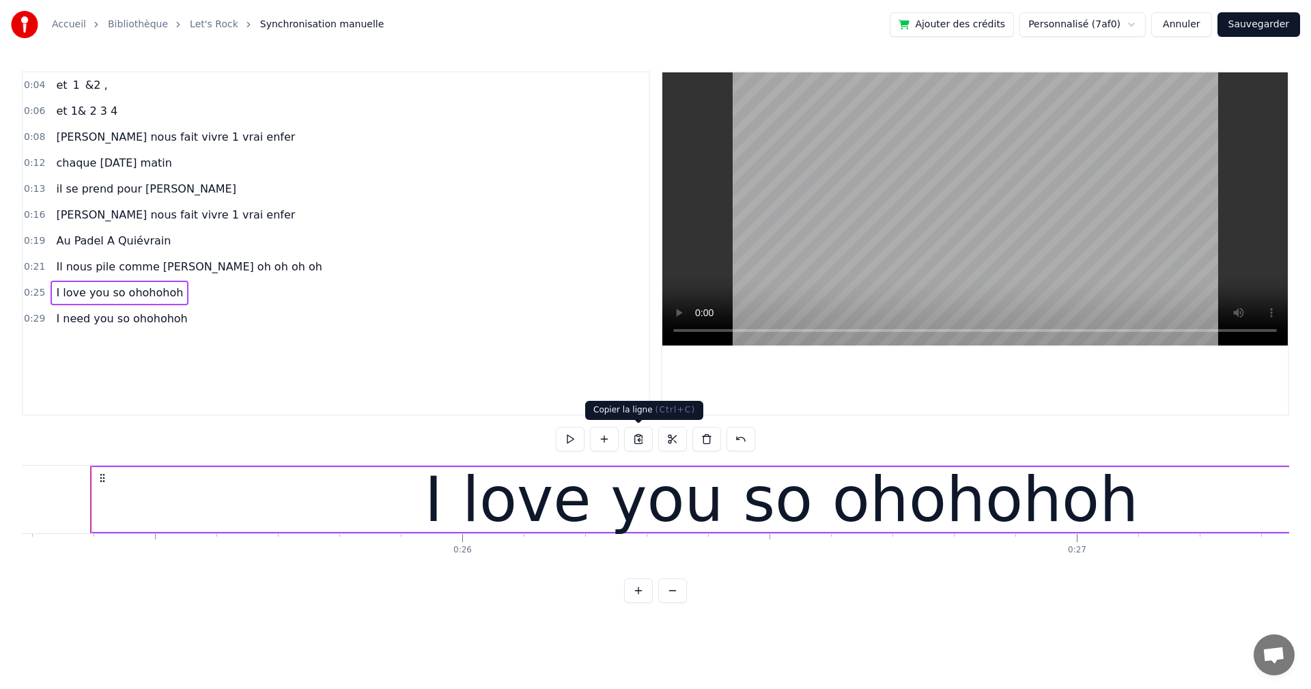
click at [640, 437] on button at bounding box center [638, 439] width 29 height 25
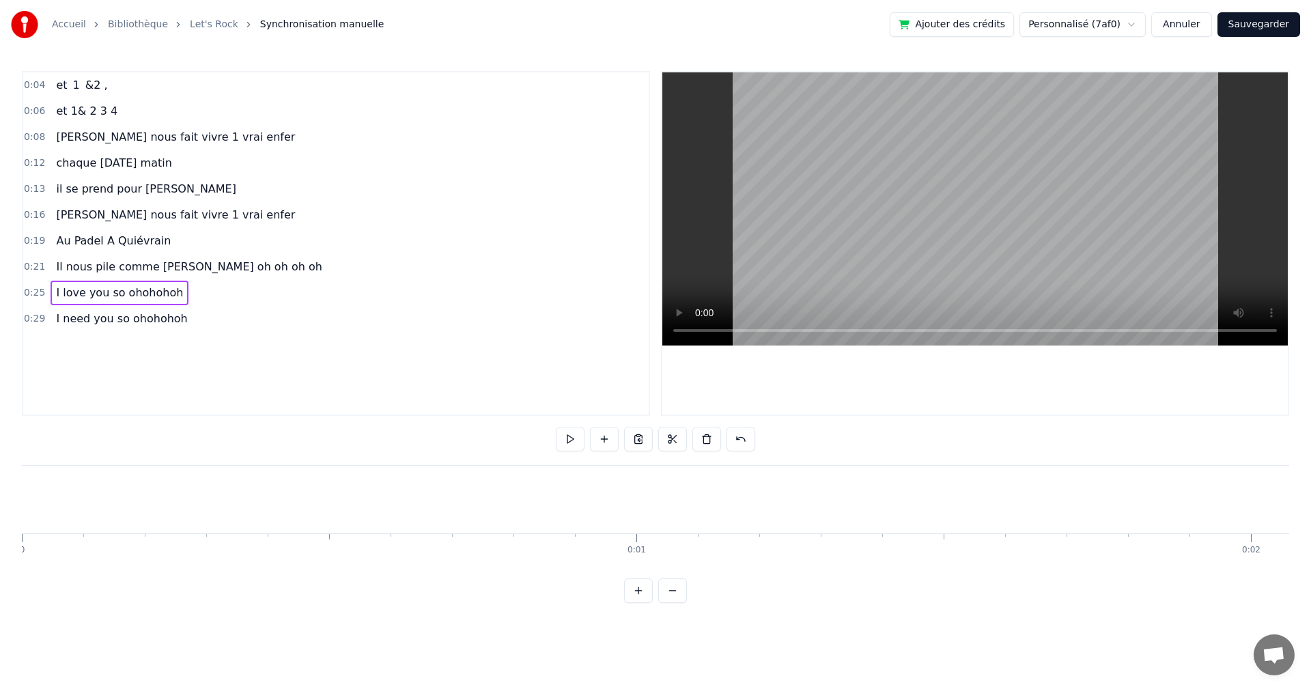
click at [620, 438] on button at bounding box center [621, 439] width 29 height 25
click at [620, 439] on button at bounding box center [621, 439] width 29 height 25
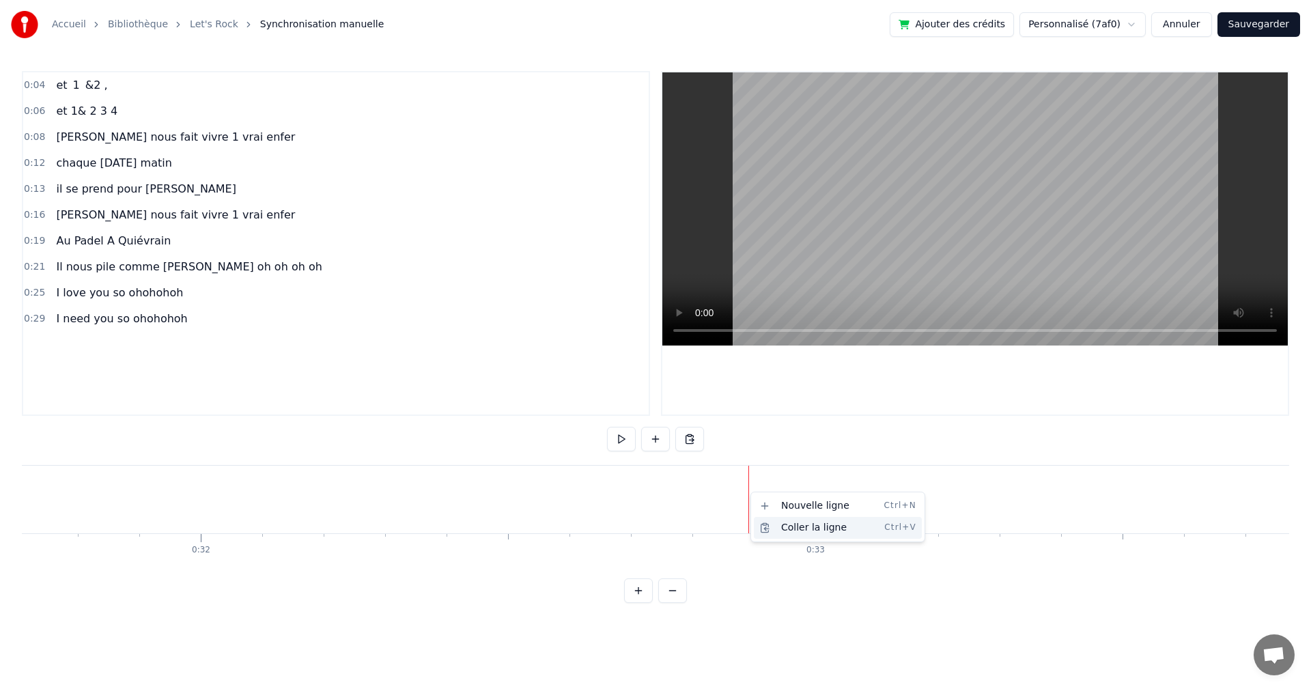
click at [786, 530] on div "Coller la ligne Ctrl+V" at bounding box center [838, 528] width 168 height 22
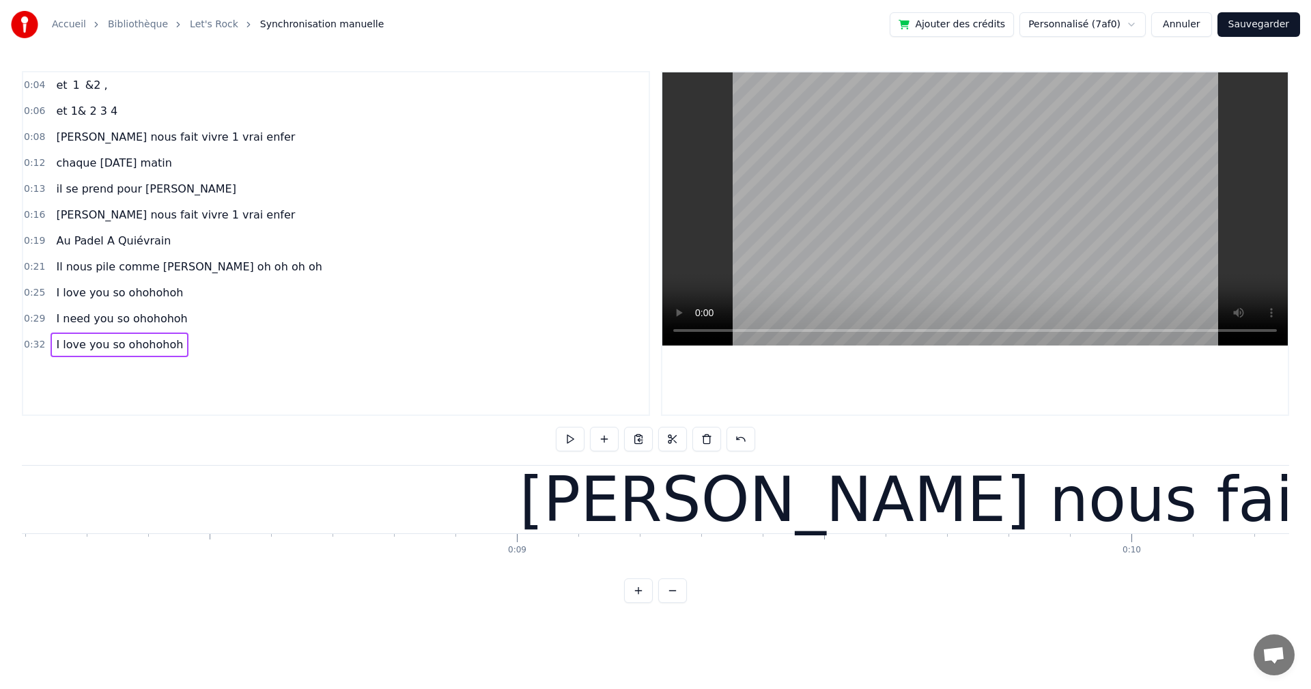
scroll to position [0, 0]
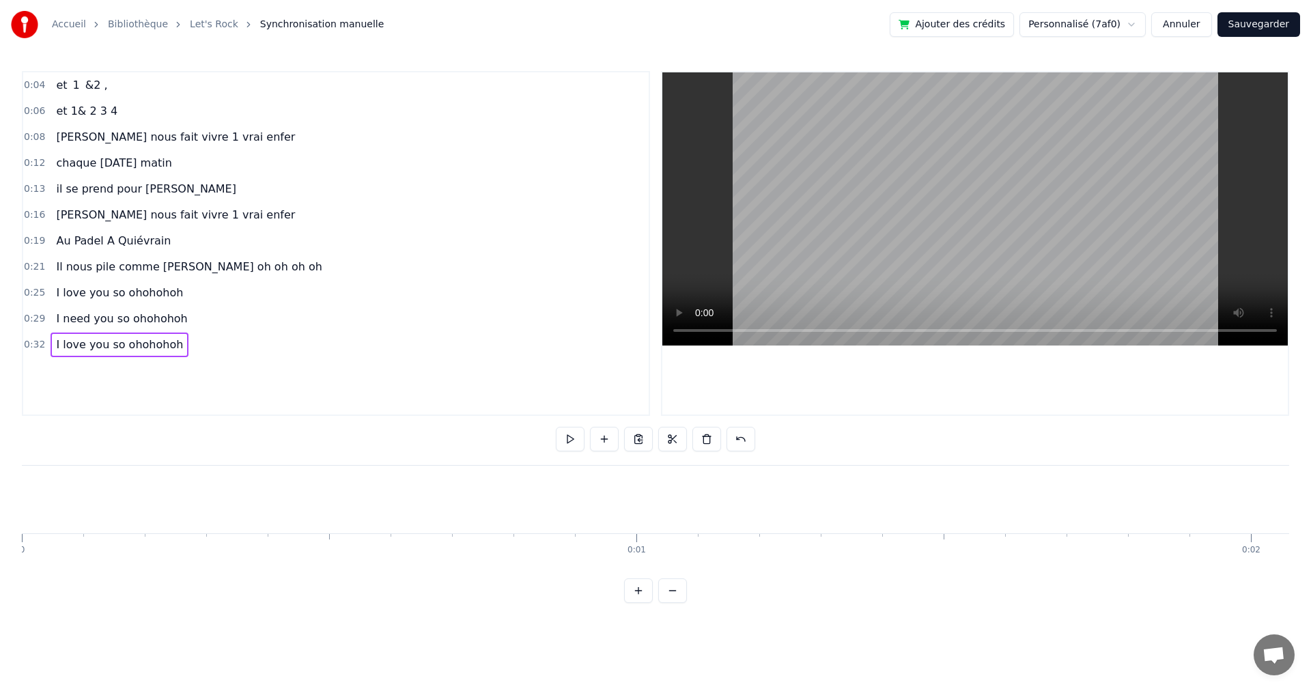
click at [21, 488] on div "Accueil Bibliothèque Let's Rock Synchronisation manuelle Ajouter des crédits Pe…" at bounding box center [655, 301] width 1311 height 603
click at [20, 490] on div "Accueil Bibliothèque Let's Rock Synchronisation manuelle Ajouter des crédits Pe…" at bounding box center [655, 301] width 1311 height 603
click at [623, 444] on button at bounding box center [621, 439] width 29 height 25
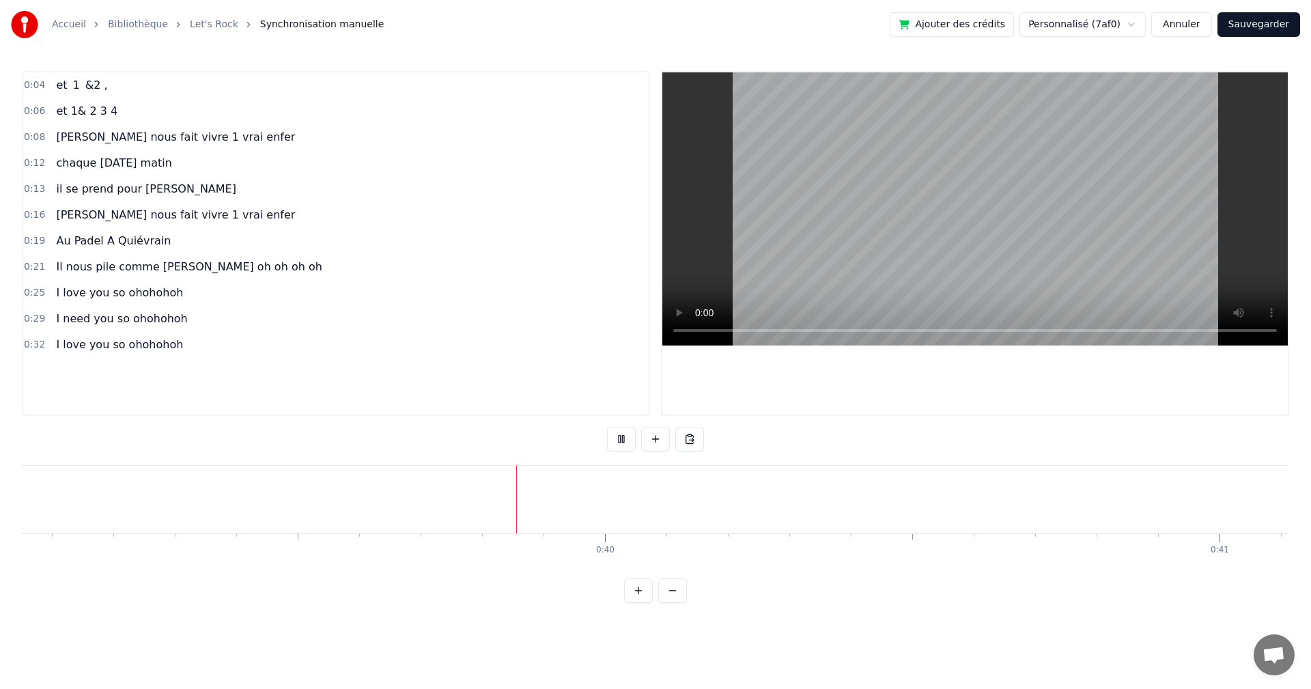
scroll to position [0, 24038]
click at [619, 437] on button at bounding box center [621, 439] width 29 height 25
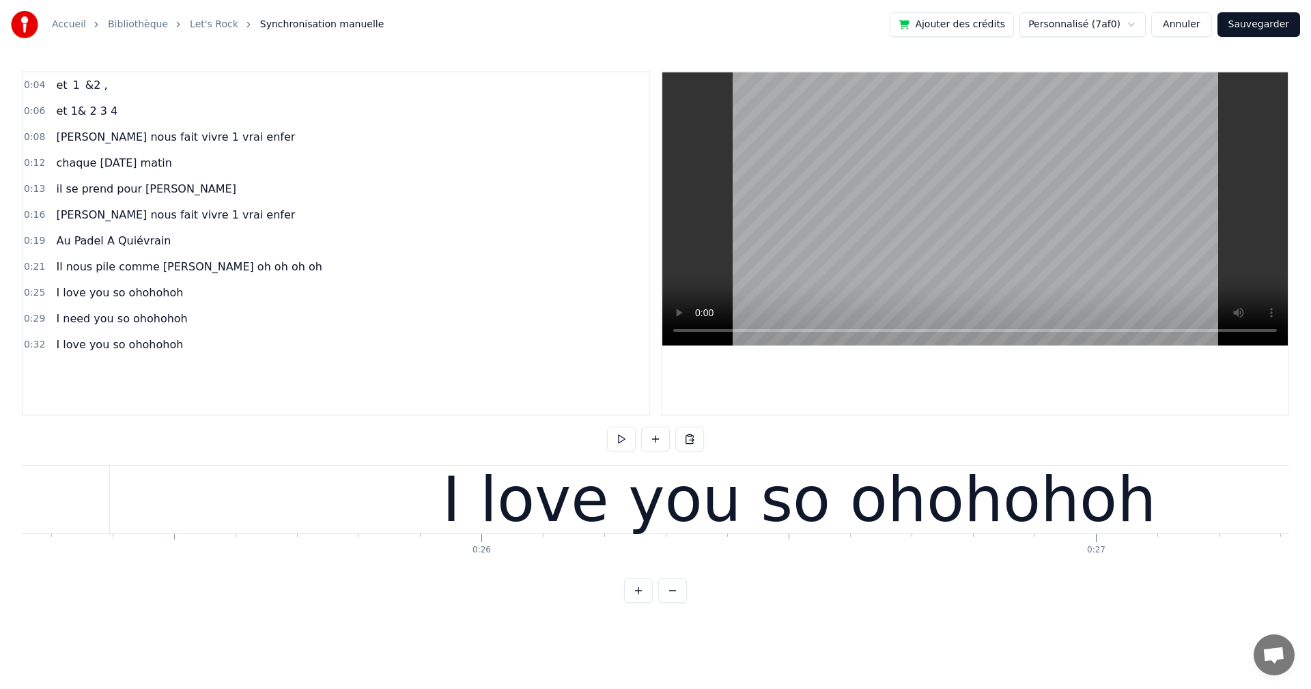
click at [399, 521] on div "I love you so ohohohoh" at bounding box center [799, 500] width 1378 height 68
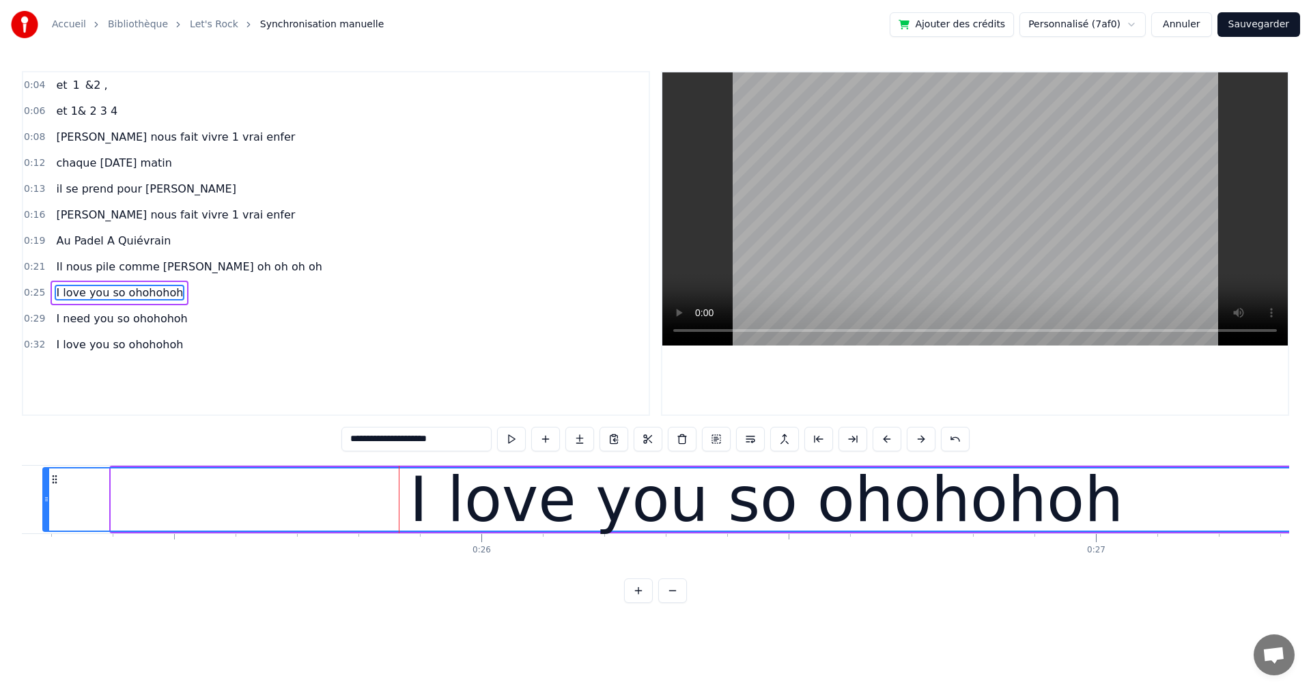
drag, startPoint x: 116, startPoint y: 500, endPoint x: 48, endPoint y: 511, distance: 69.2
click at [48, 511] on div at bounding box center [46, 499] width 5 height 62
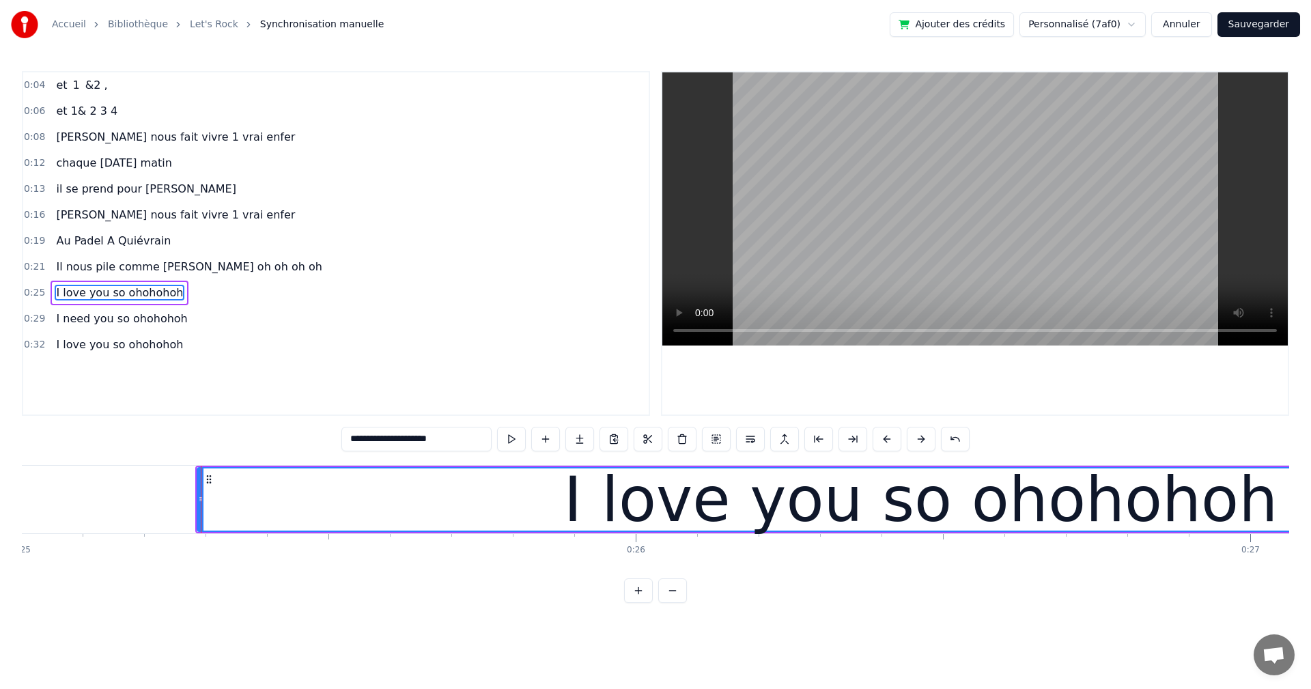
scroll to position [0, 15154]
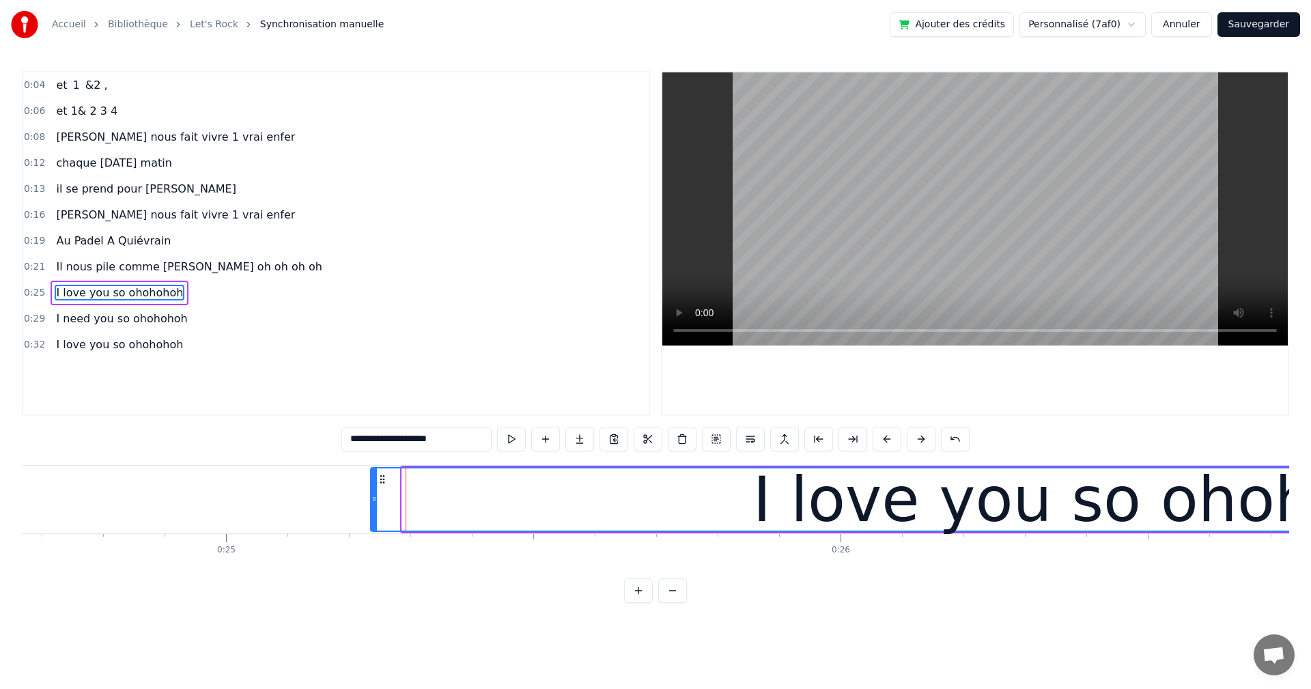
drag, startPoint x: 403, startPoint y: 506, endPoint x: 381, endPoint y: 506, distance: 21.8
click at [371, 506] on div at bounding box center [373, 499] width 5 height 62
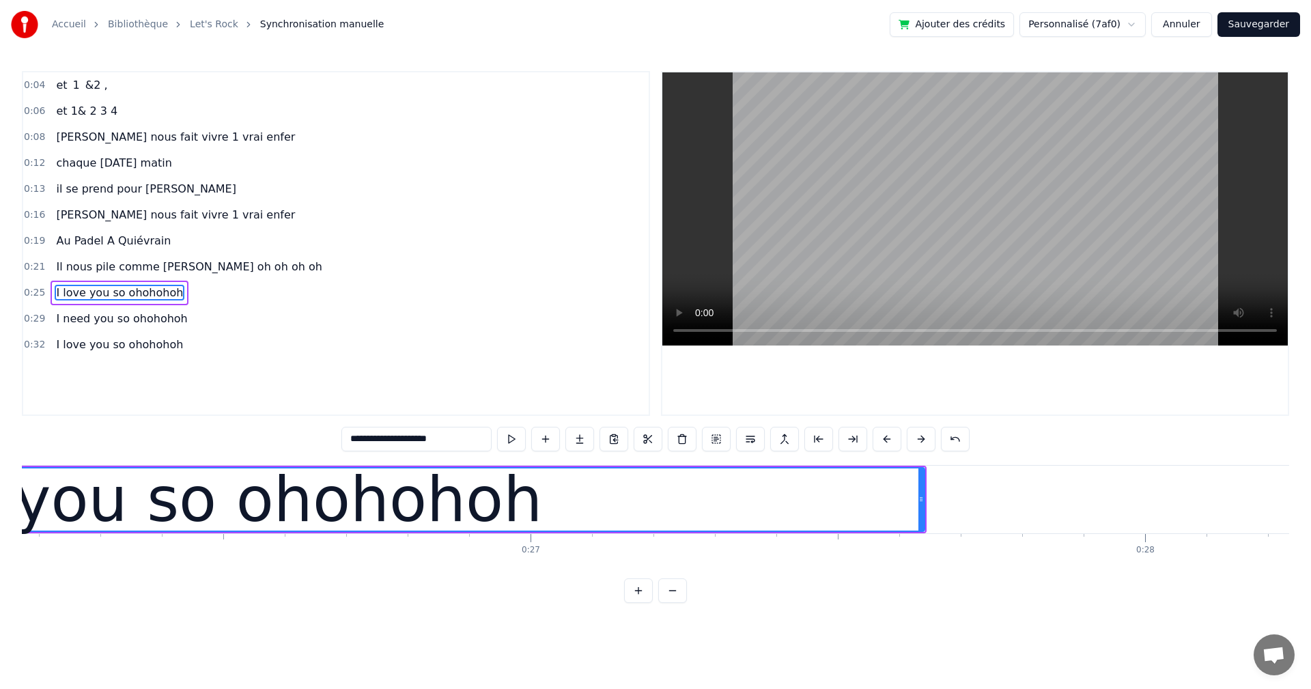
scroll to position [0, 16335]
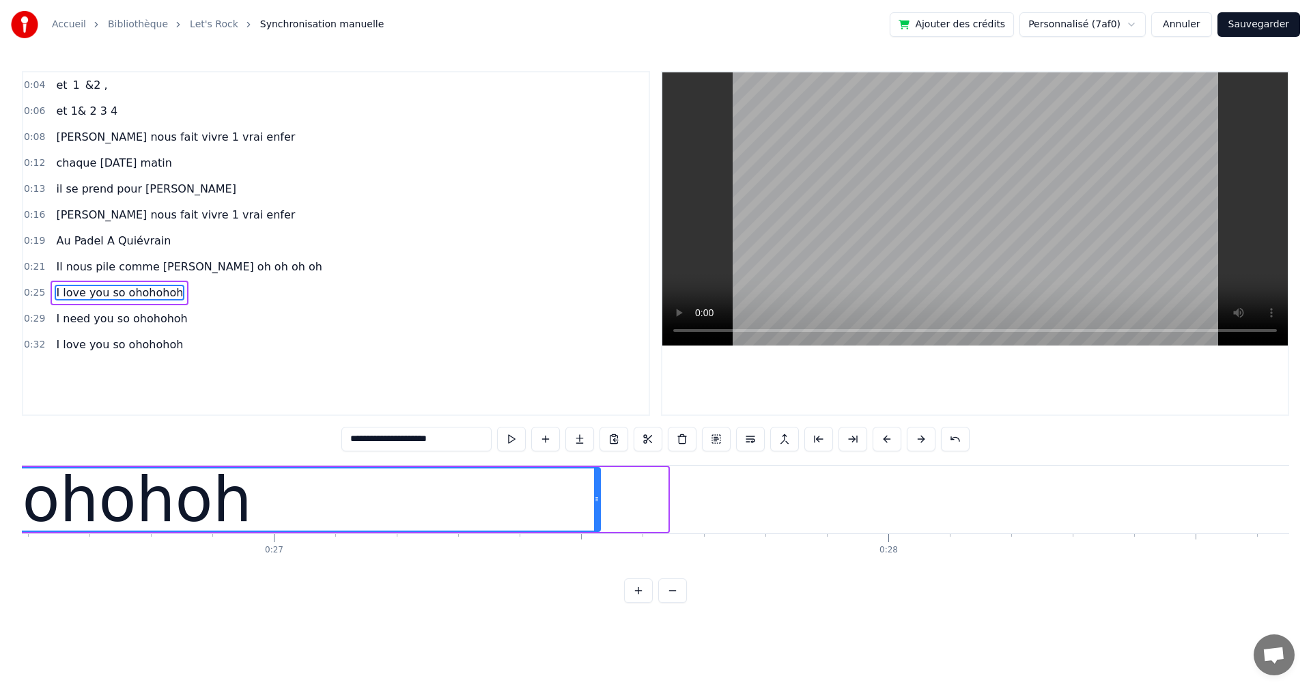
drag, startPoint x: 665, startPoint y: 498, endPoint x: 597, endPoint y: 506, distance: 68.1
click at [597, 506] on div at bounding box center [596, 499] width 5 height 62
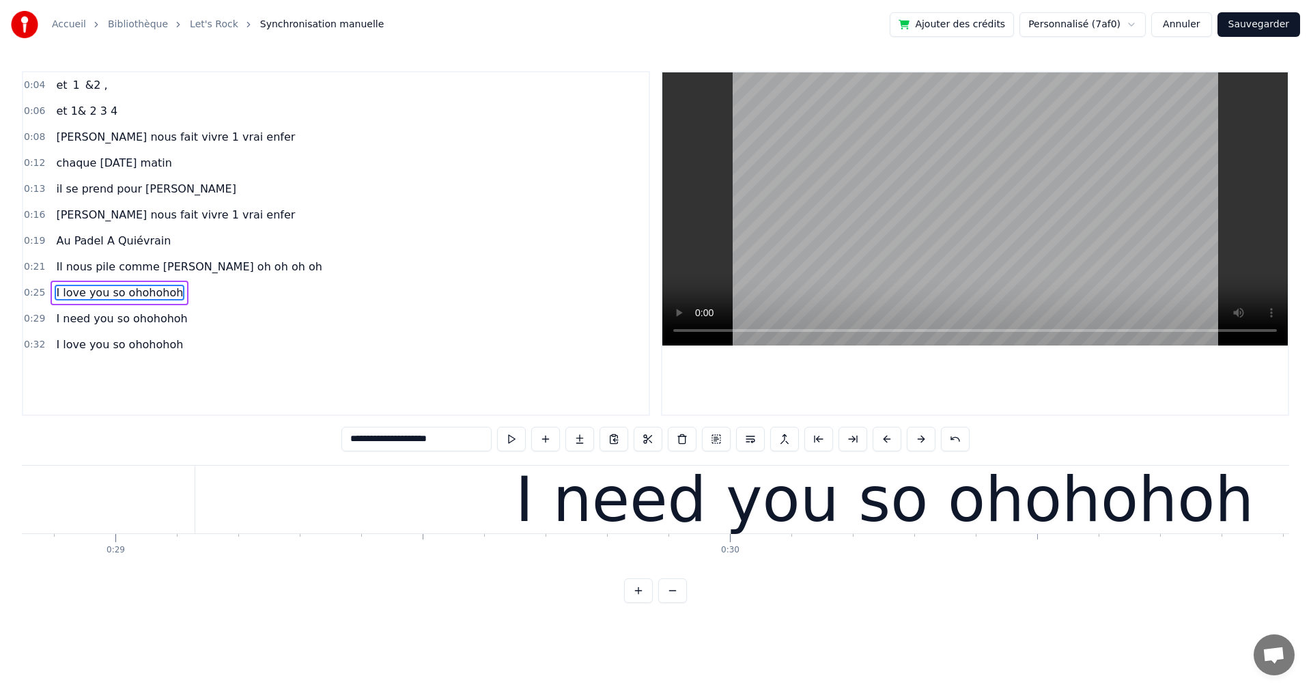
scroll to position [0, 17928]
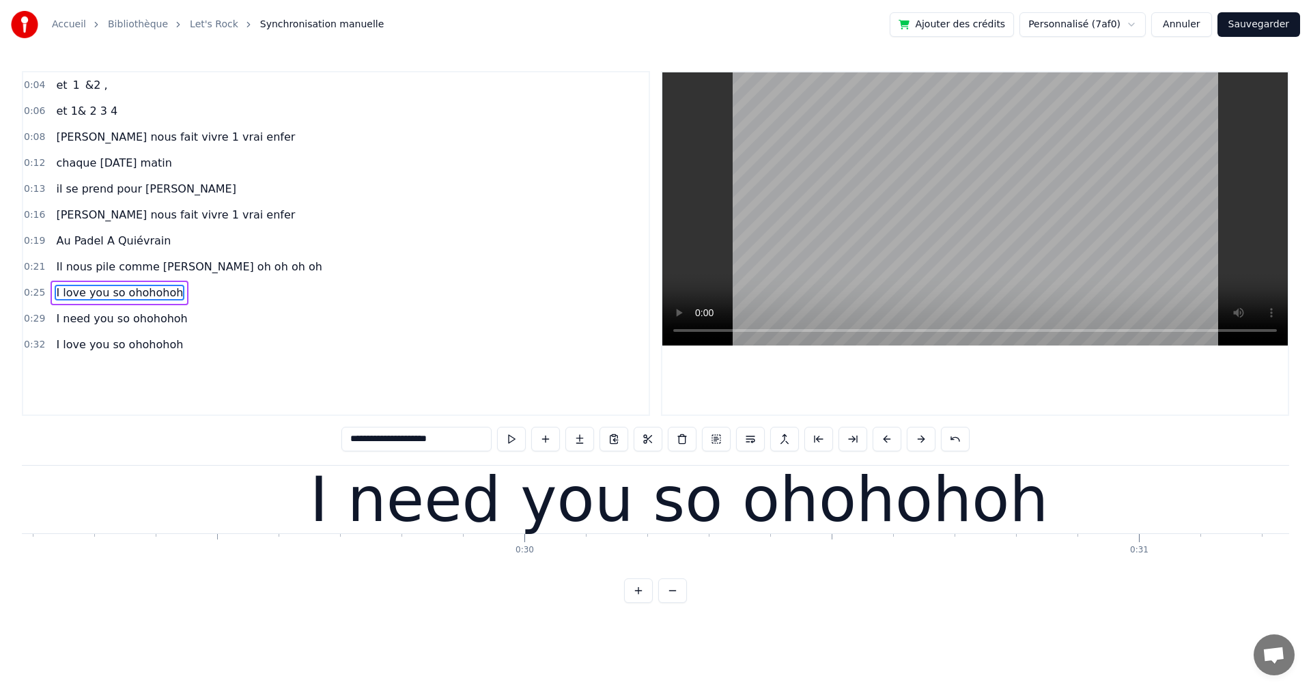
click at [317, 522] on div "I need you so ohohohoh" at bounding box center [679, 500] width 1378 height 68
type input "**********"
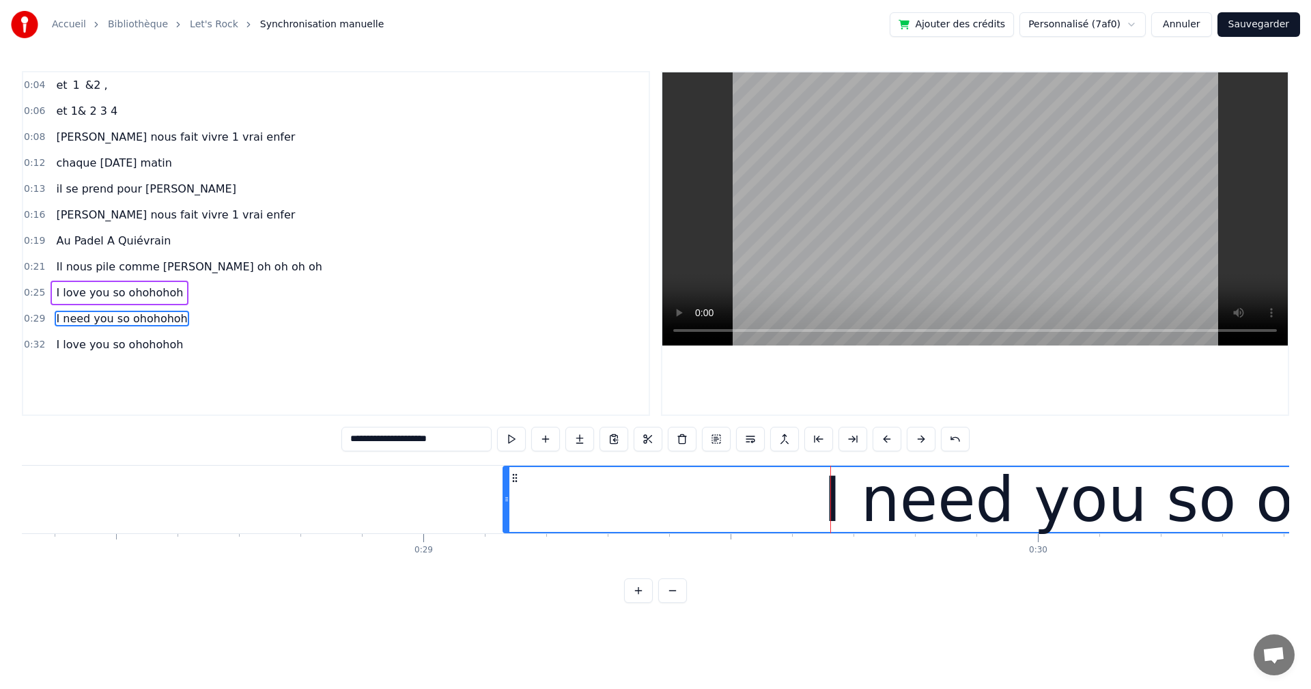
scroll to position [0, 17363]
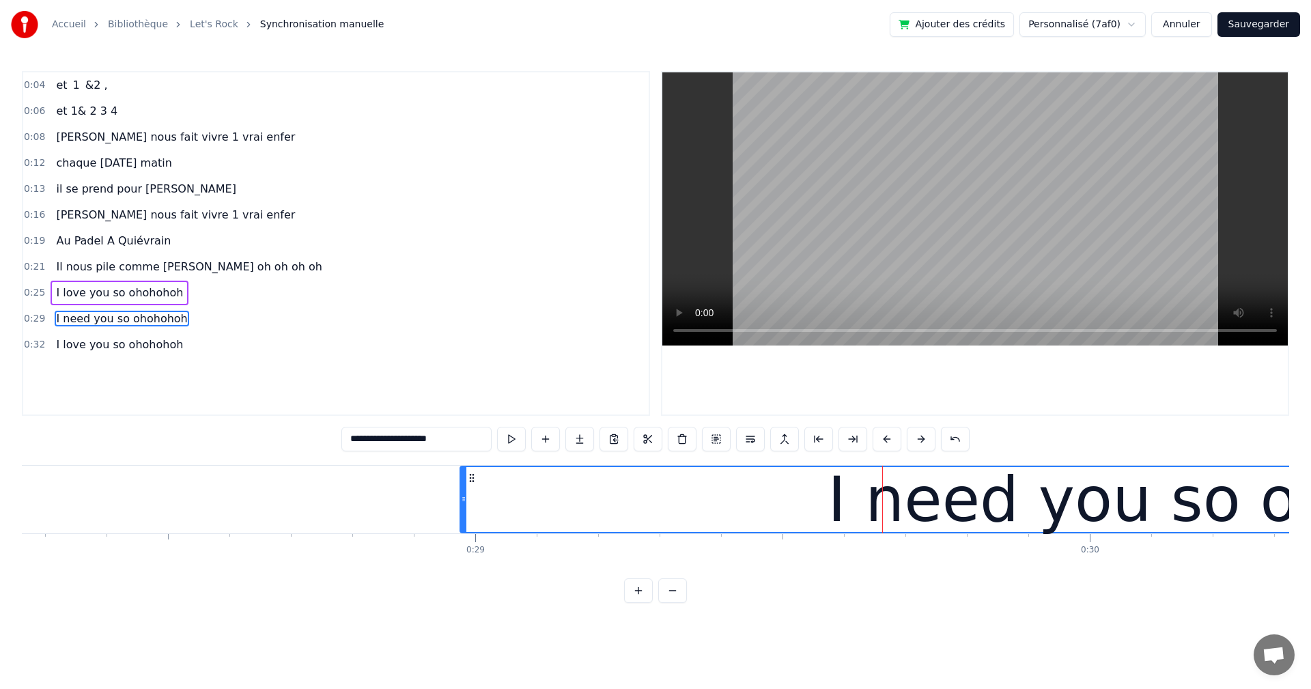
drag, startPoint x: 559, startPoint y: 504, endPoint x: 464, endPoint y: 513, distance: 95.2
click at [464, 513] on div at bounding box center [463, 499] width 5 height 65
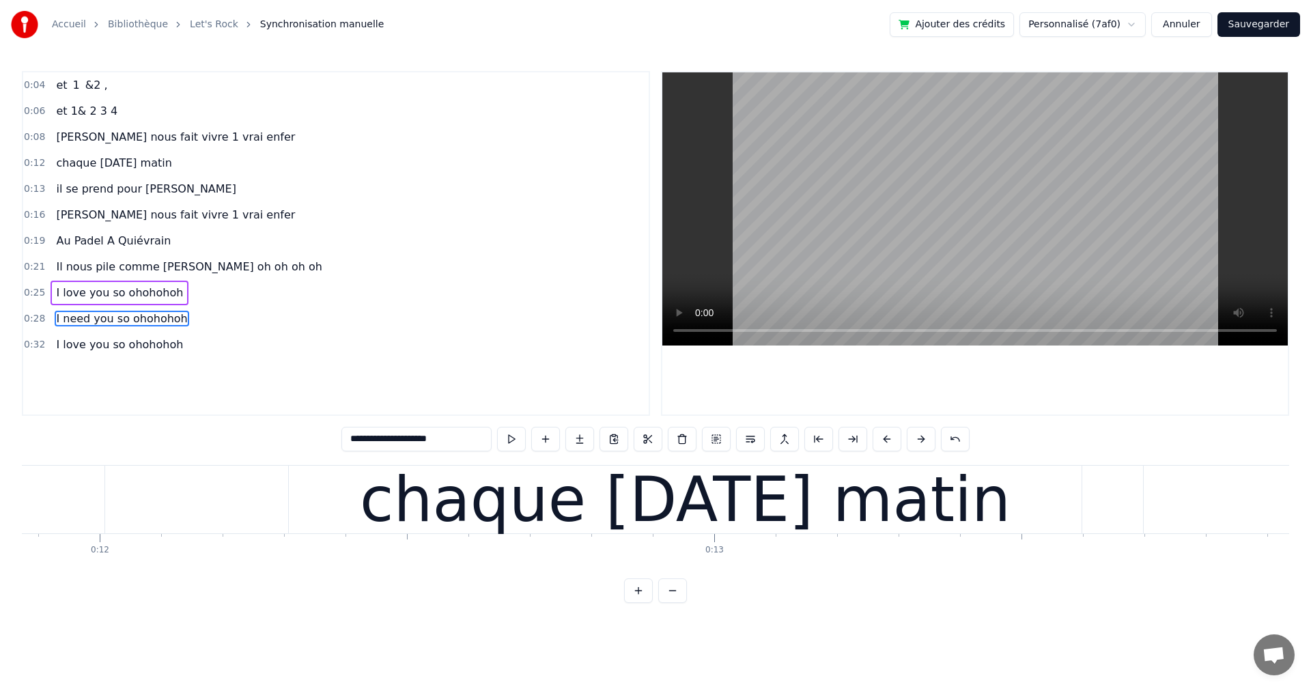
scroll to position [0, 0]
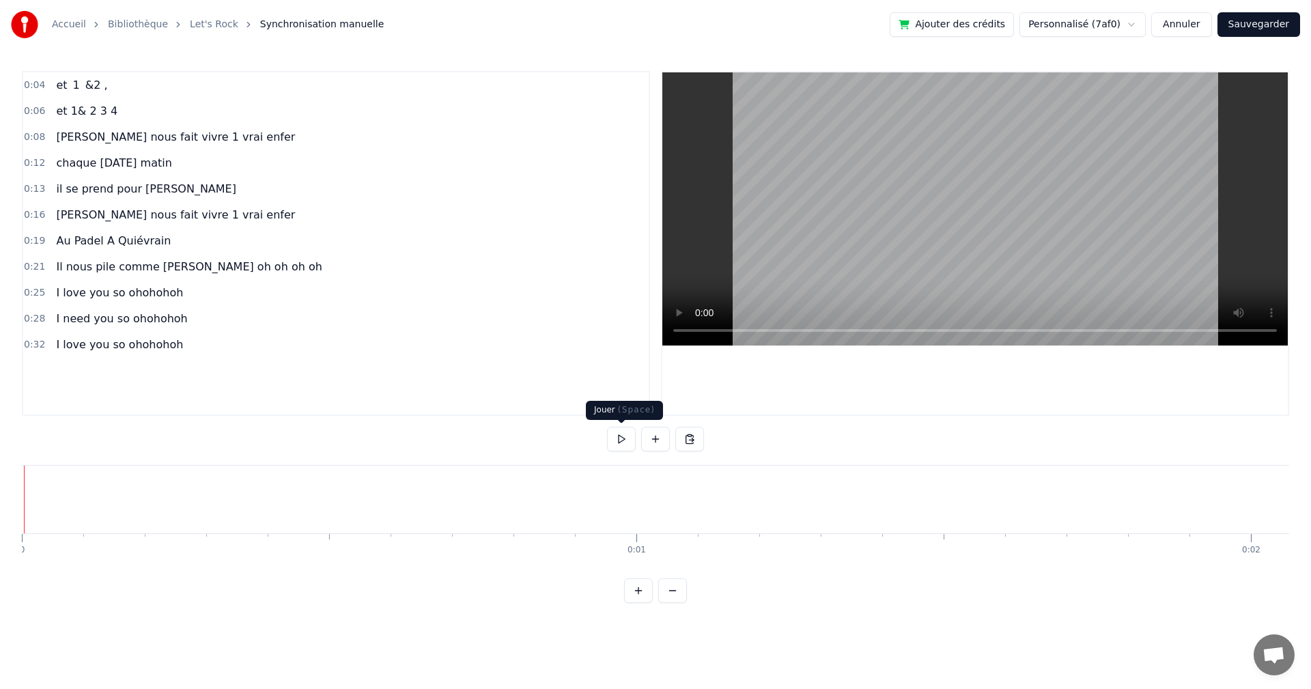
click at [631, 444] on button at bounding box center [621, 439] width 29 height 25
click at [621, 441] on button at bounding box center [621, 439] width 29 height 25
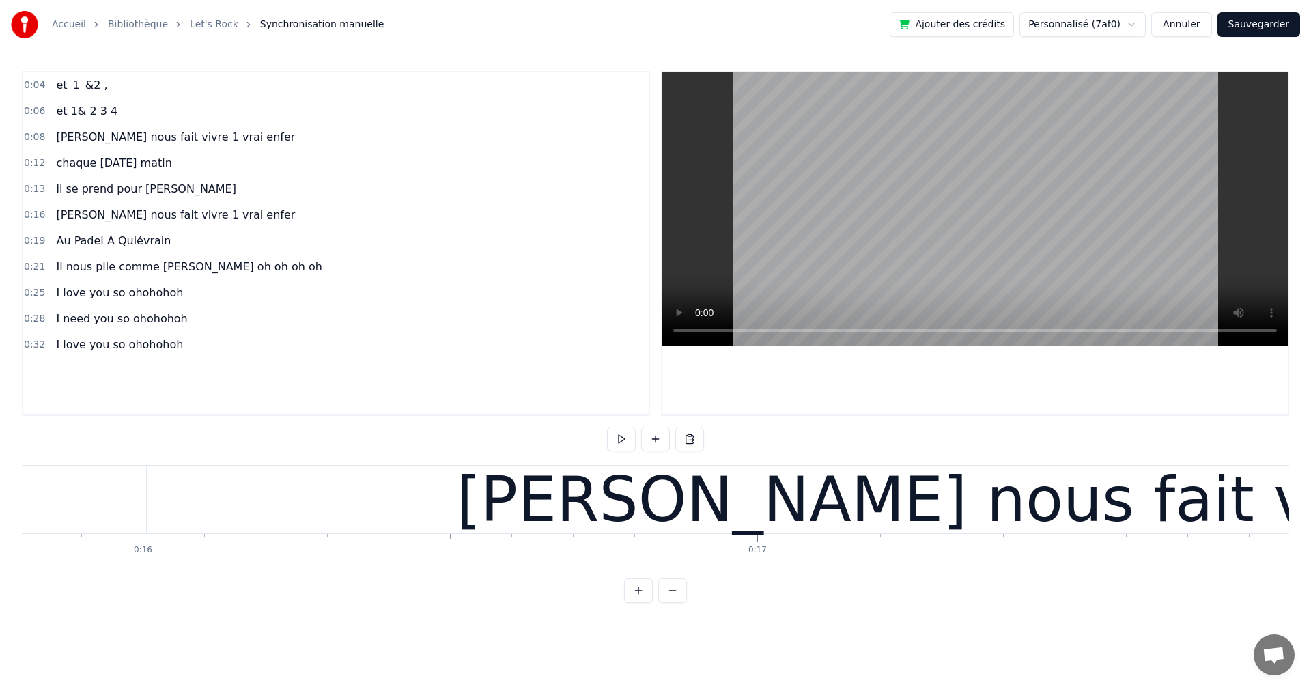
scroll to position [0, 9863]
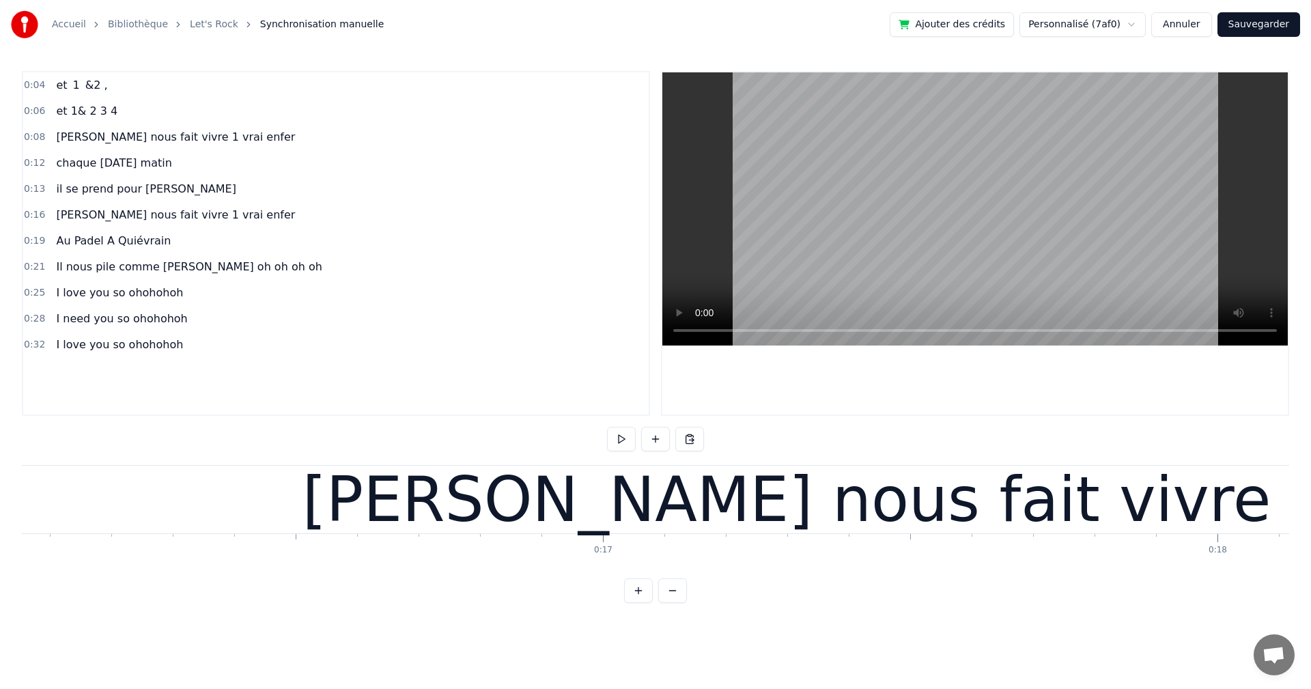
click at [197, 489] on div "[PERSON_NAME] nous fait vivre 1 vrai enfer" at bounding box center [973, 500] width 1963 height 68
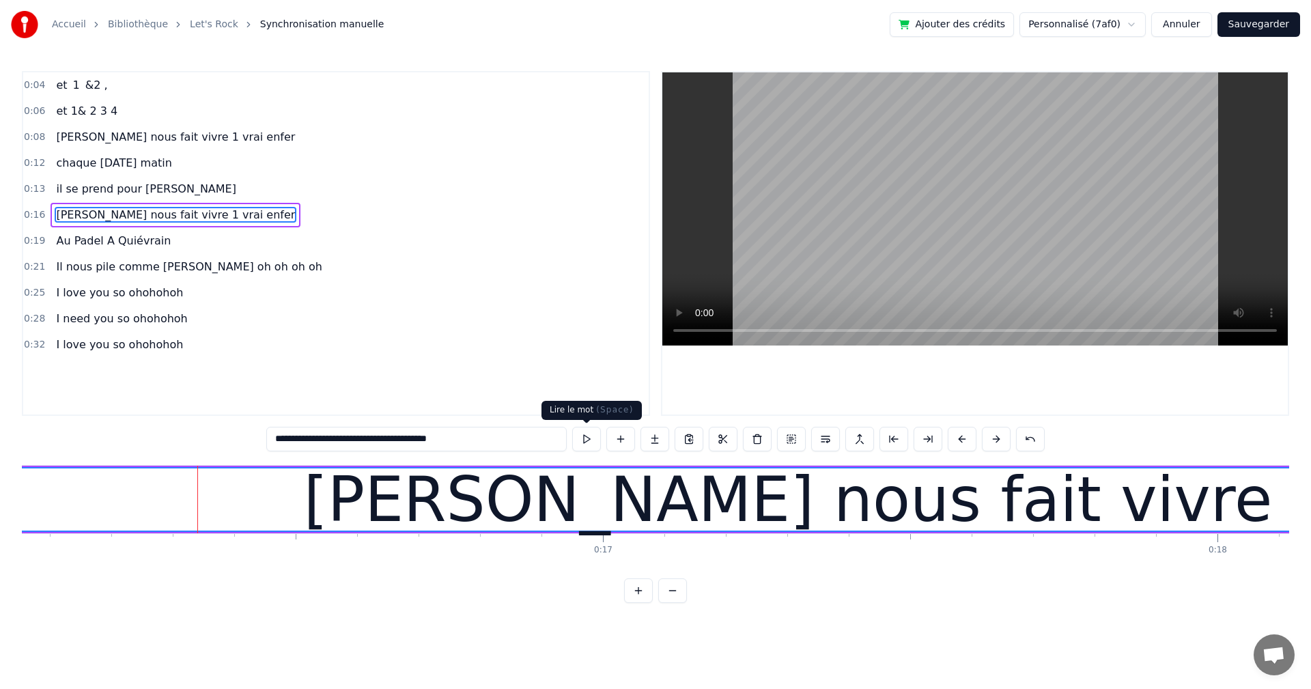
click at [589, 435] on button at bounding box center [586, 439] width 29 height 25
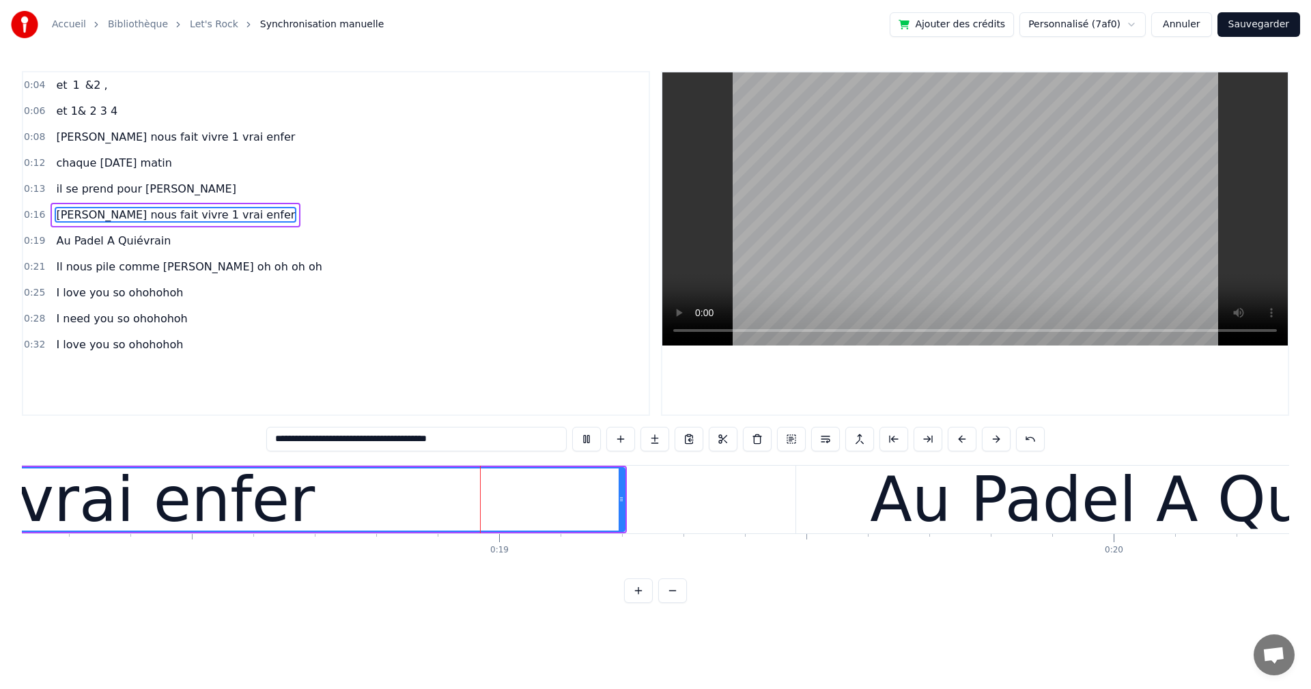
scroll to position [0, 11197]
click at [647, 396] on div "0:04 et 1 &2 , 0:06 et 1& 2 3 4 0:08 [PERSON_NAME] nous fait vivre 1 vrai enfer…" at bounding box center [336, 243] width 628 height 345
click at [645, 461] on div "**********" at bounding box center [655, 337] width 1267 height 532
click at [668, 461] on div "**********" at bounding box center [655, 337] width 1267 height 532
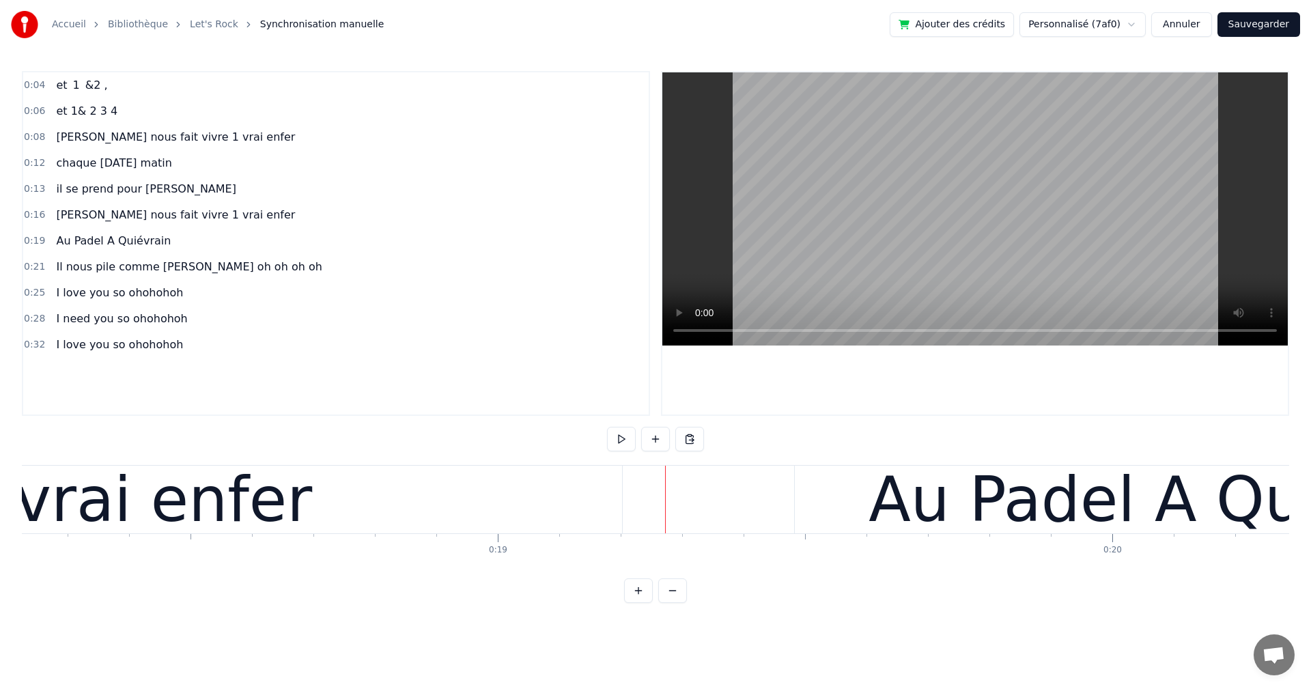
click at [621, 438] on button at bounding box center [621, 439] width 29 height 25
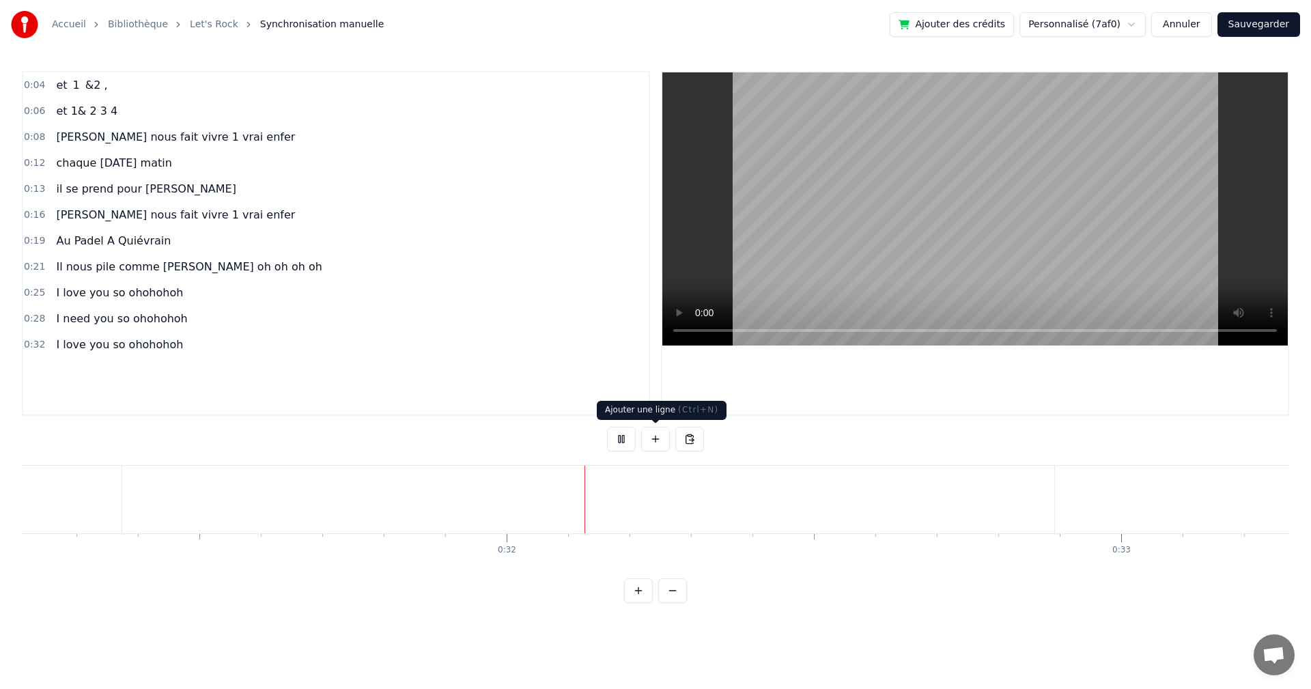
scroll to position [0, 19240]
click at [631, 438] on button at bounding box center [621, 439] width 29 height 25
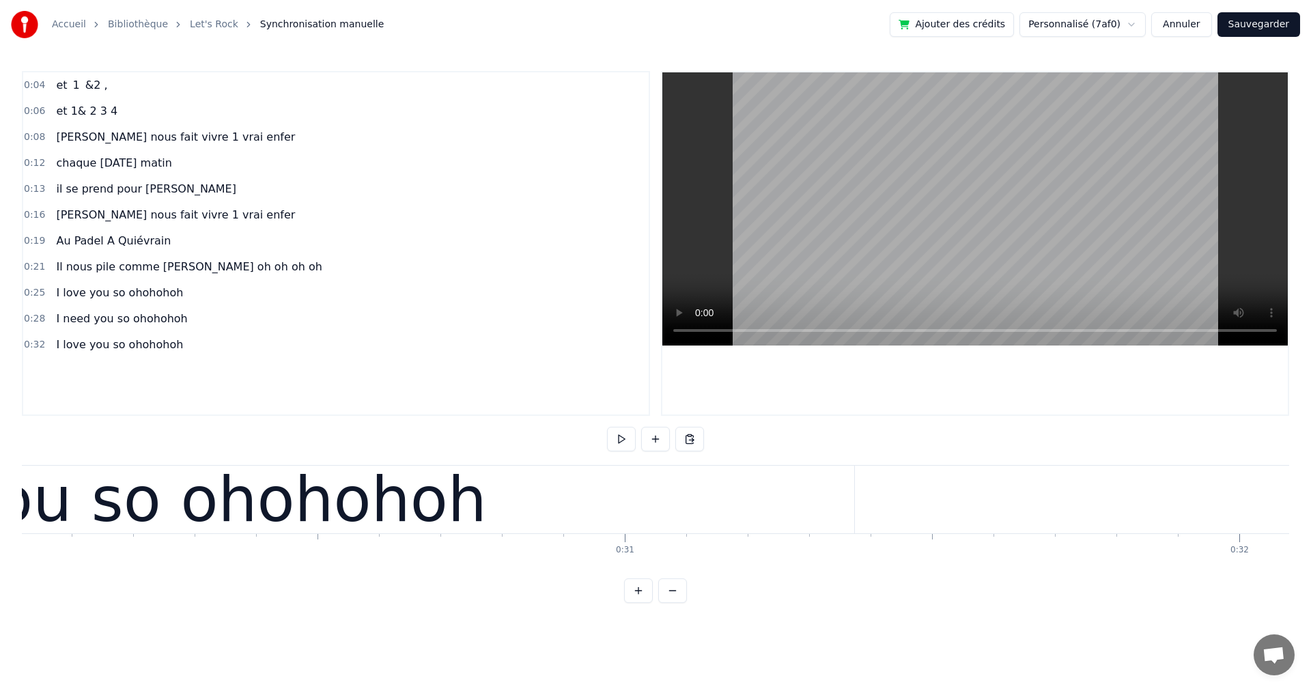
scroll to position [0, 17414]
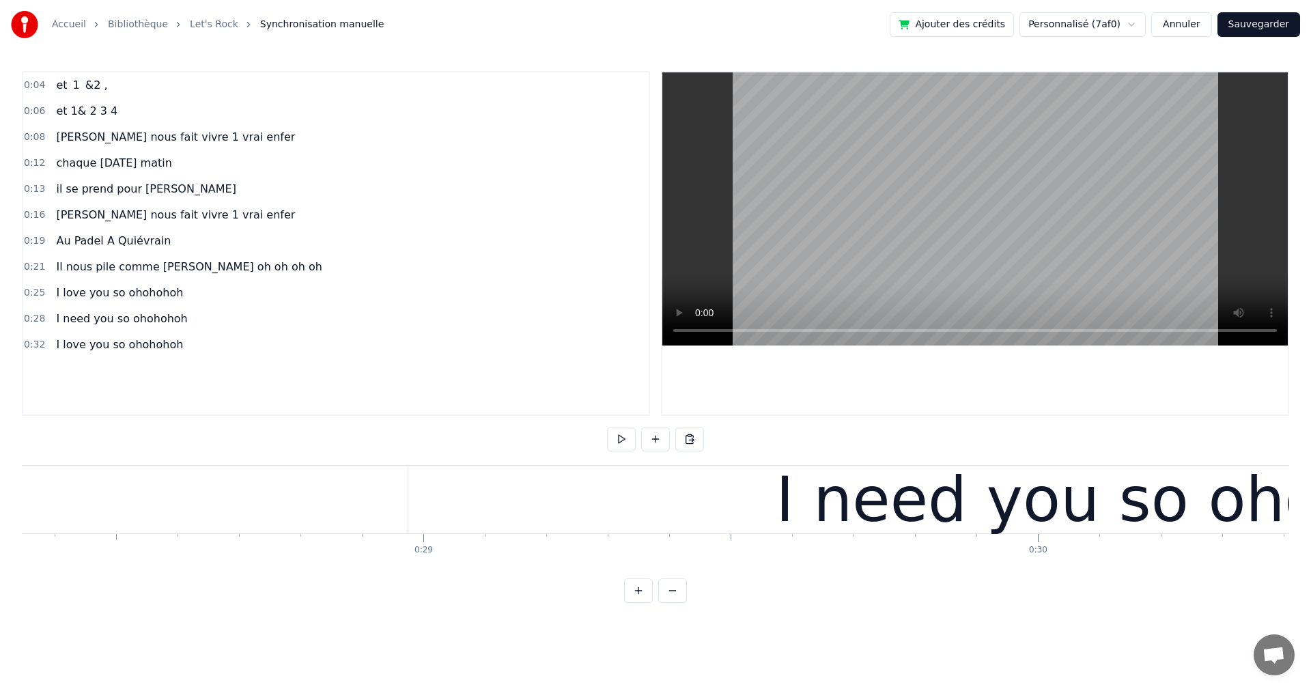
click at [421, 520] on div "I need you so ohohohoh" at bounding box center [1144, 500] width 1473 height 68
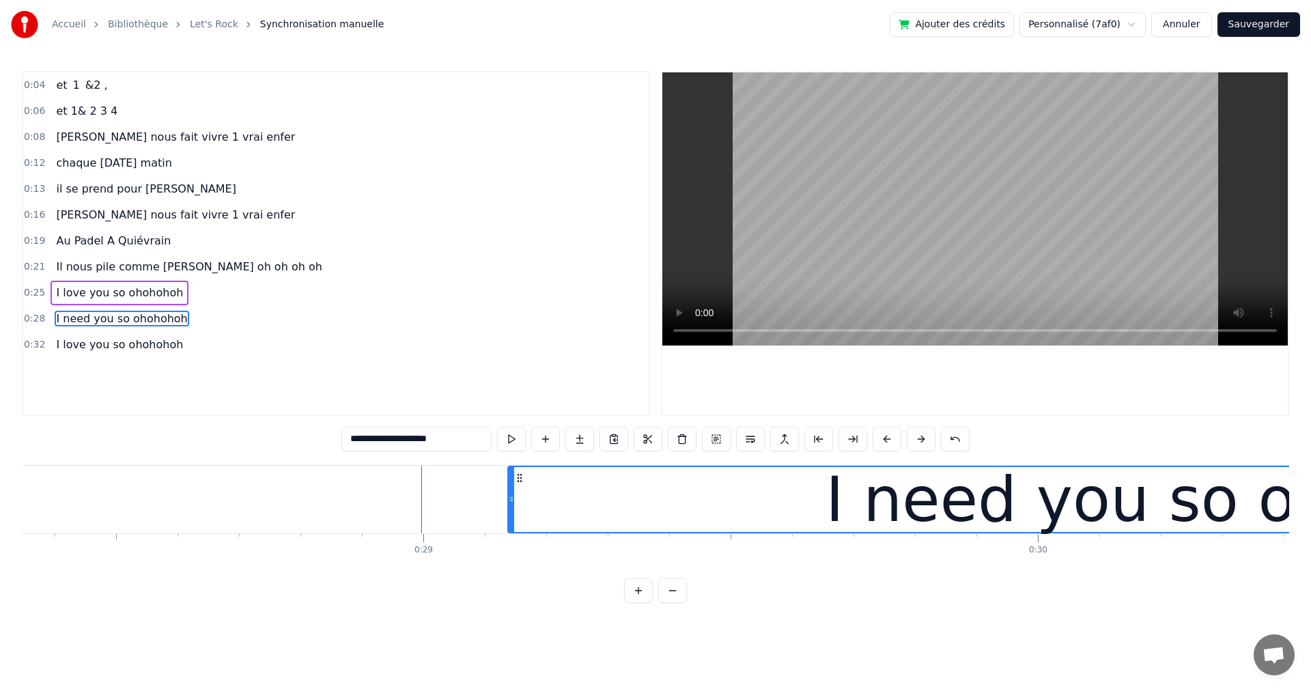
drag, startPoint x: 412, startPoint y: 506, endPoint x: 511, endPoint y: 506, distance: 99.7
click at [511, 506] on div at bounding box center [511, 499] width 5 height 65
click at [506, 599] on div "**********" at bounding box center [655, 337] width 1267 height 532
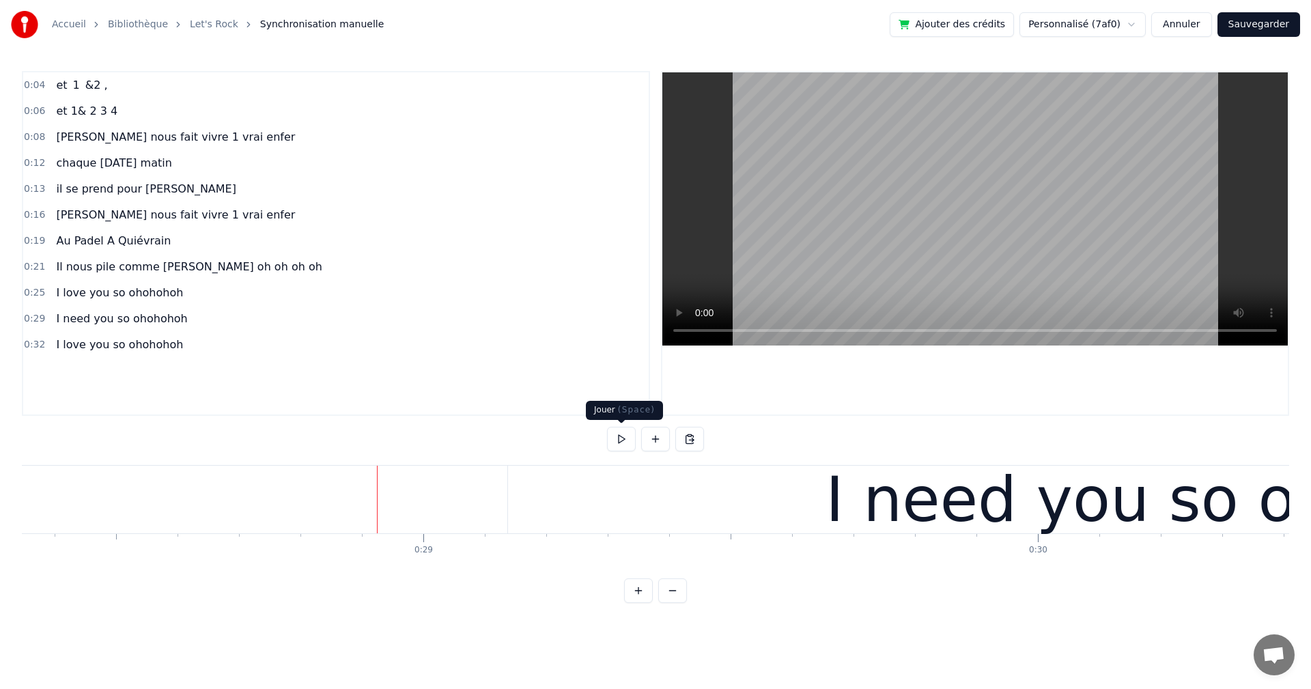
click at [622, 442] on button at bounding box center [621, 439] width 29 height 25
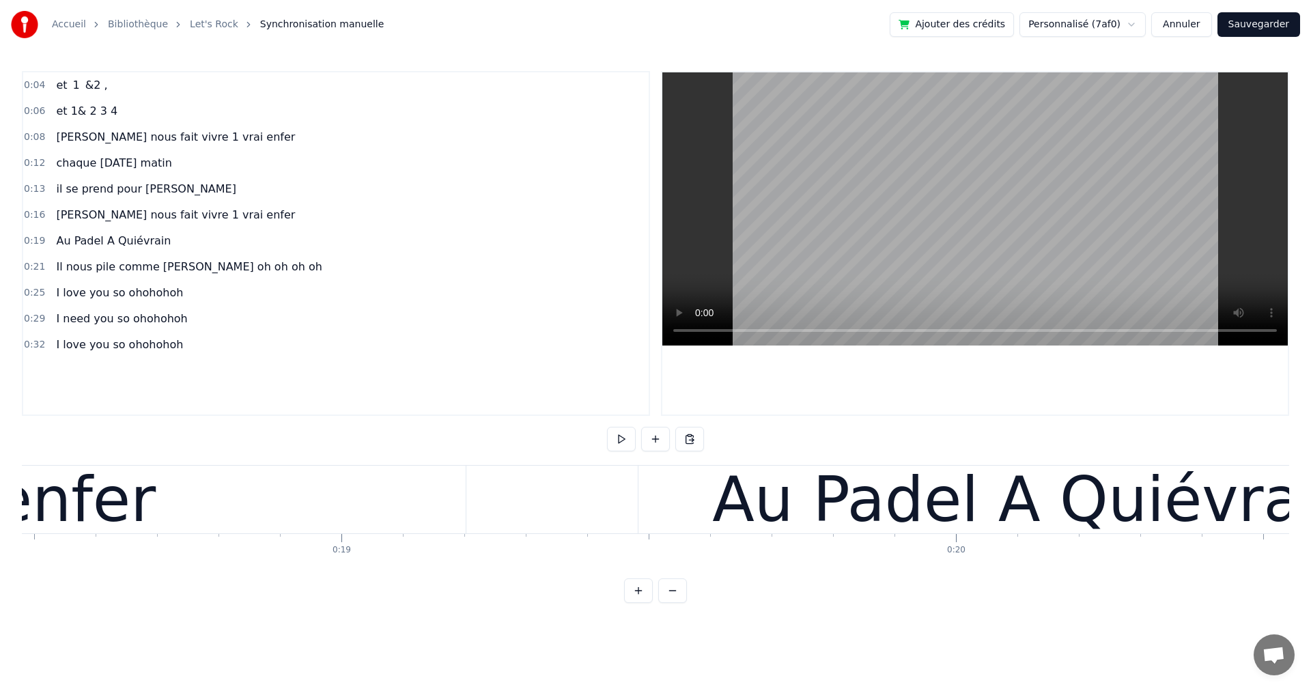
scroll to position [0, 11198]
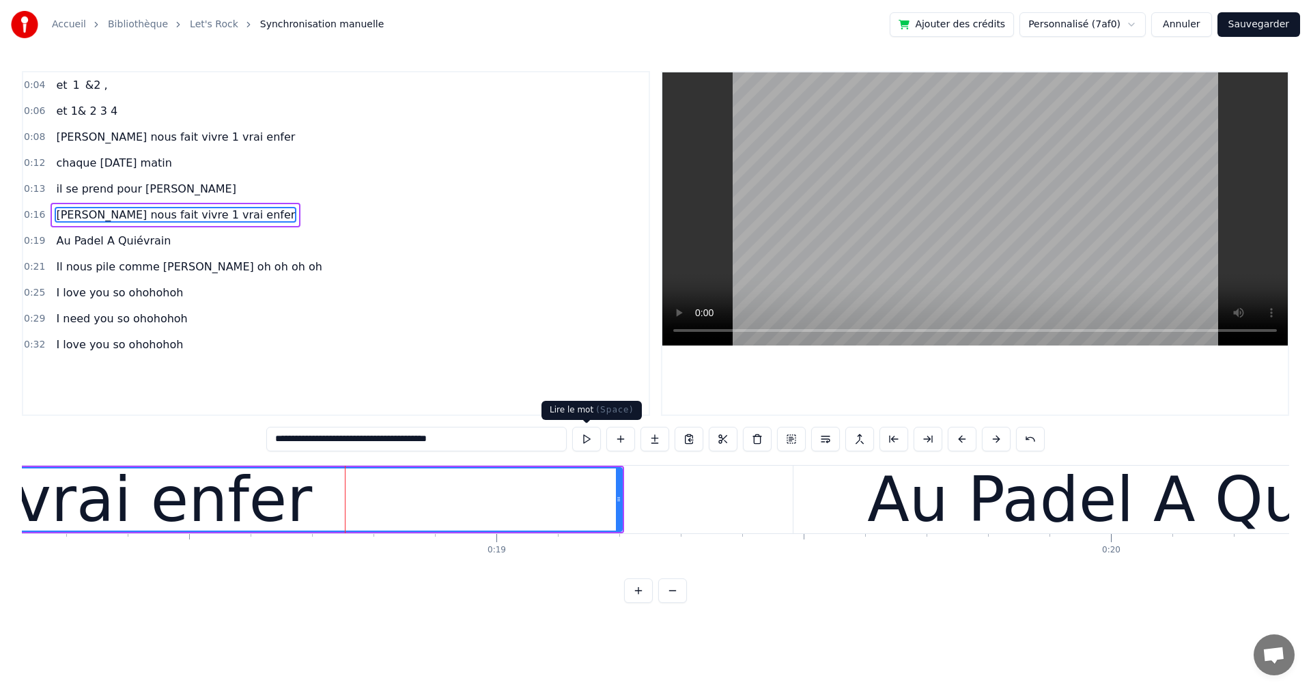
click at [585, 442] on button at bounding box center [586, 439] width 29 height 25
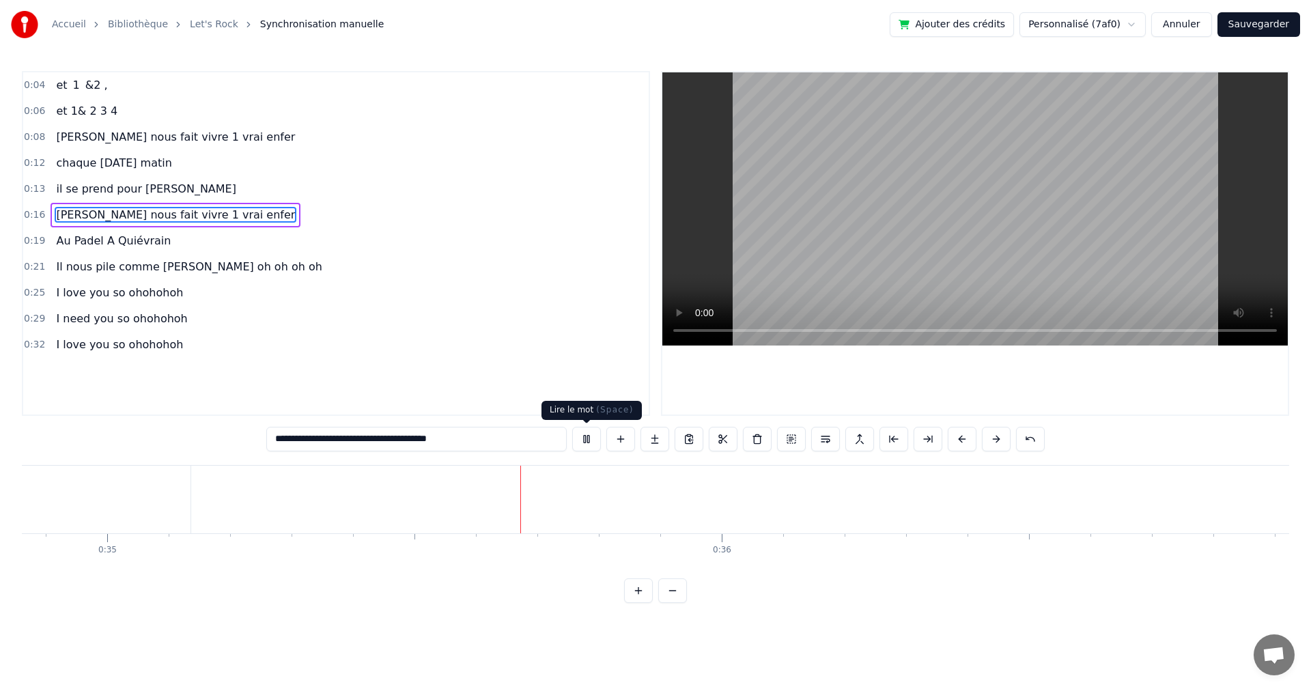
scroll to position [0, 21483]
click at [588, 434] on button at bounding box center [586, 439] width 29 height 25
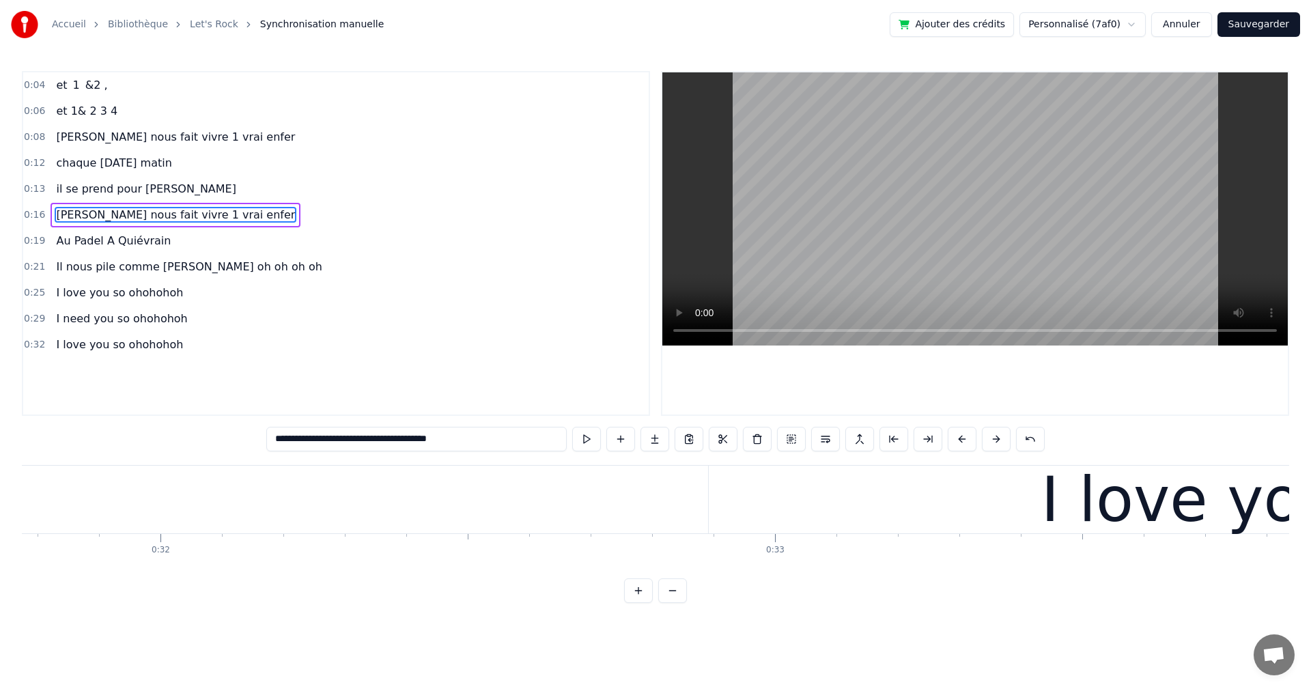
scroll to position [0, 19828]
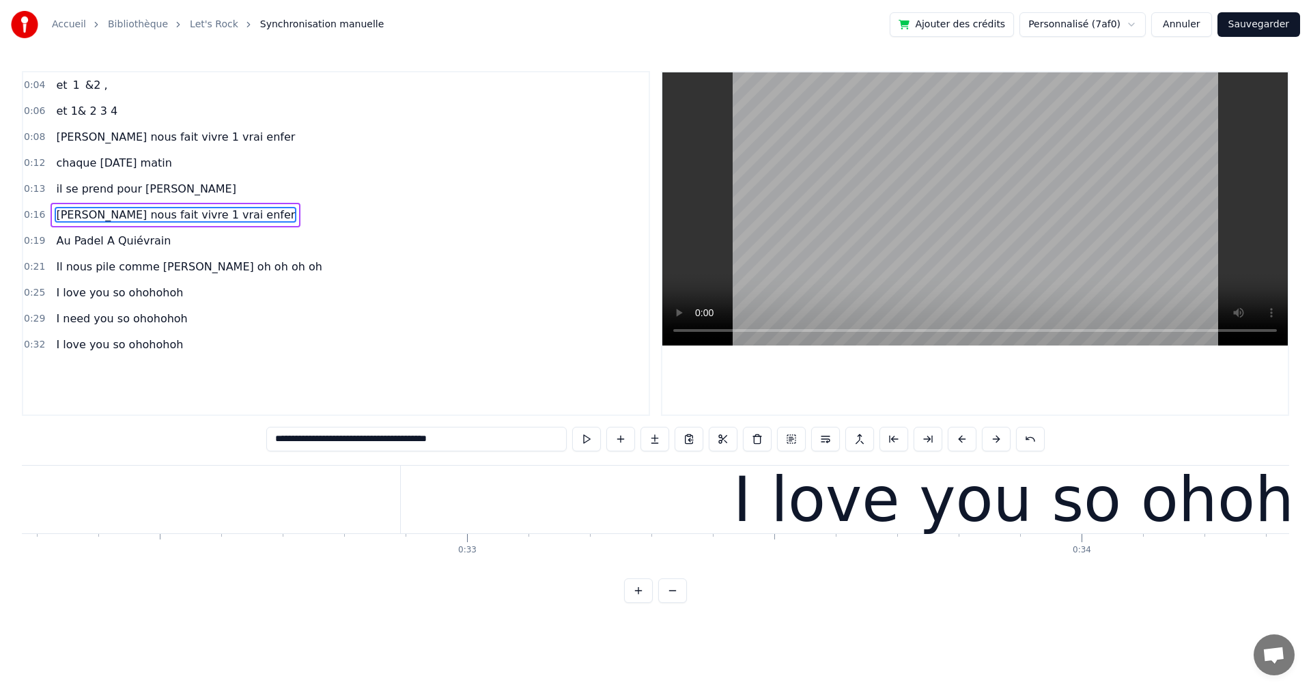
click at [404, 497] on div "I love you so ohohohoh" at bounding box center [1090, 500] width 1378 height 68
type input "**********"
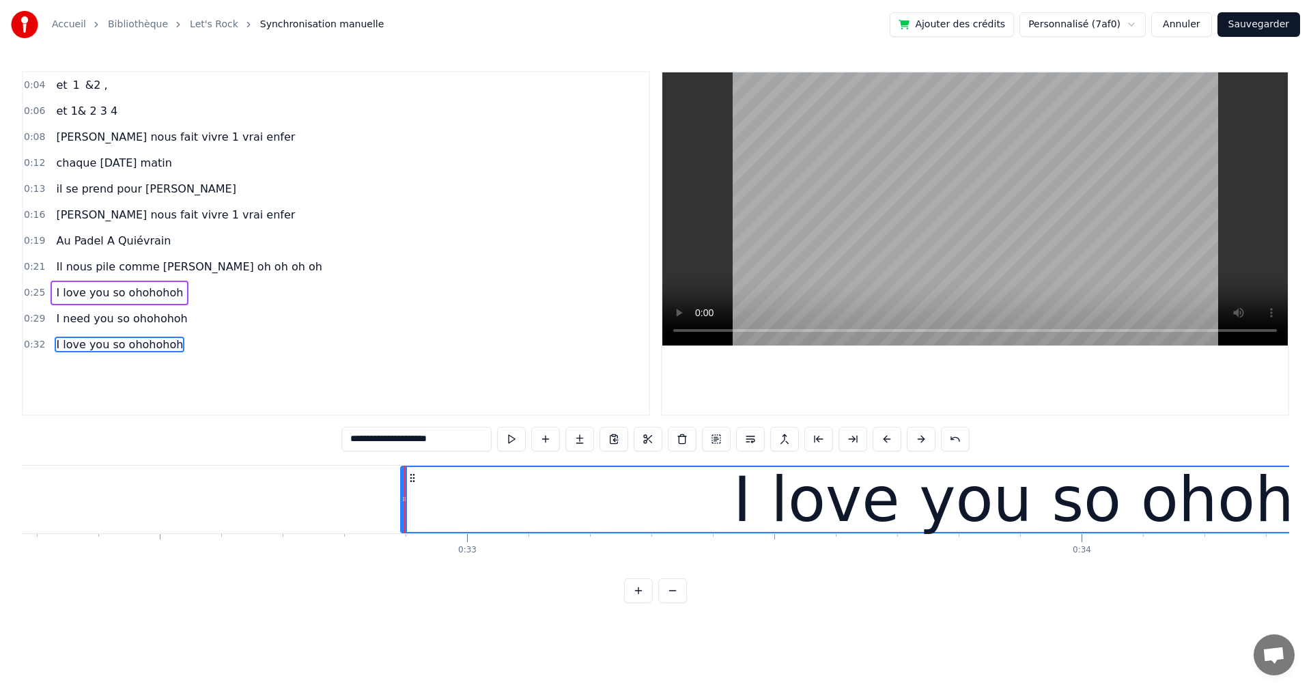
click at [407, 496] on div "I love you so ohohohoh" at bounding box center [1090, 500] width 1380 height 68
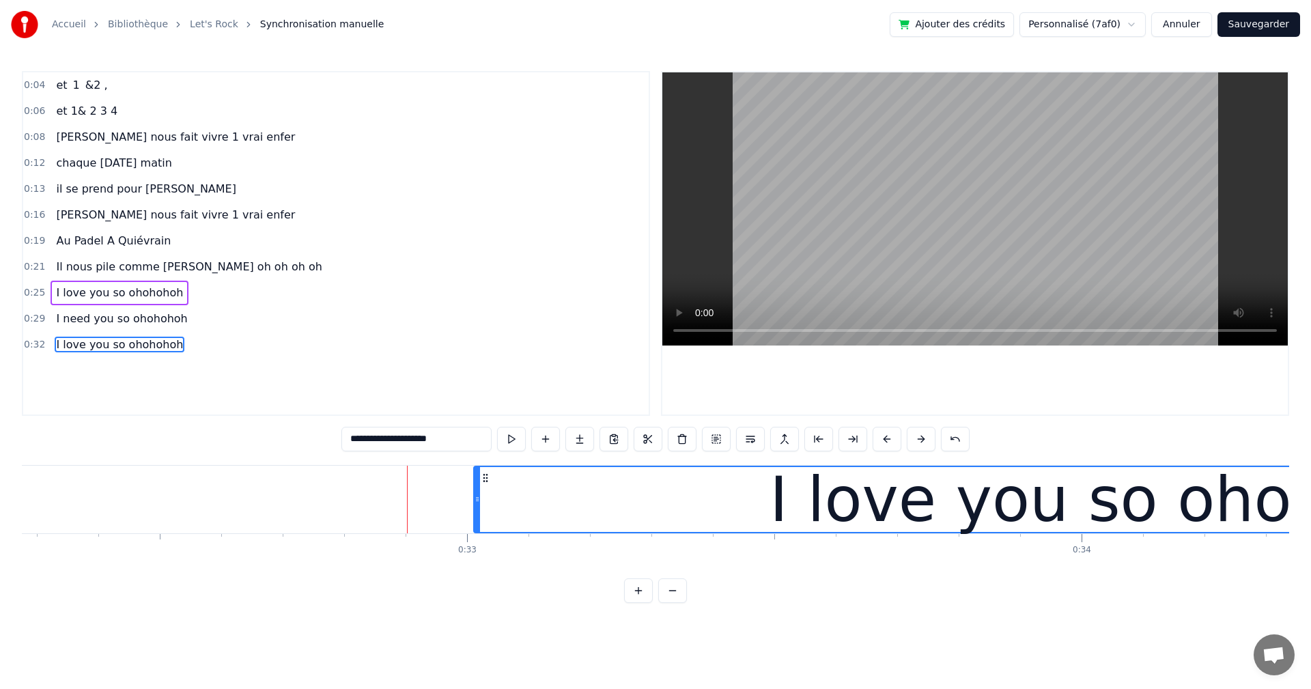
drag, startPoint x: 404, startPoint y: 496, endPoint x: 475, endPoint y: 504, distance: 71.5
click at [476, 504] on div at bounding box center [476, 499] width 5 height 65
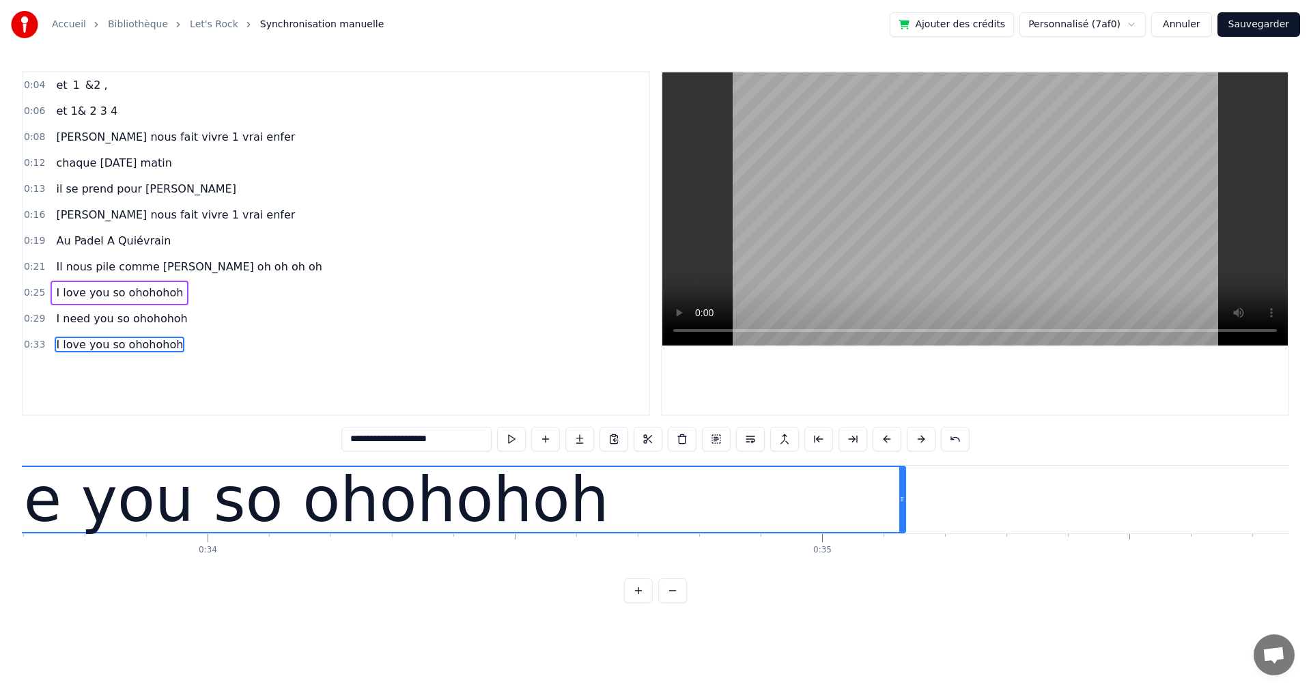
scroll to position [0, 20907]
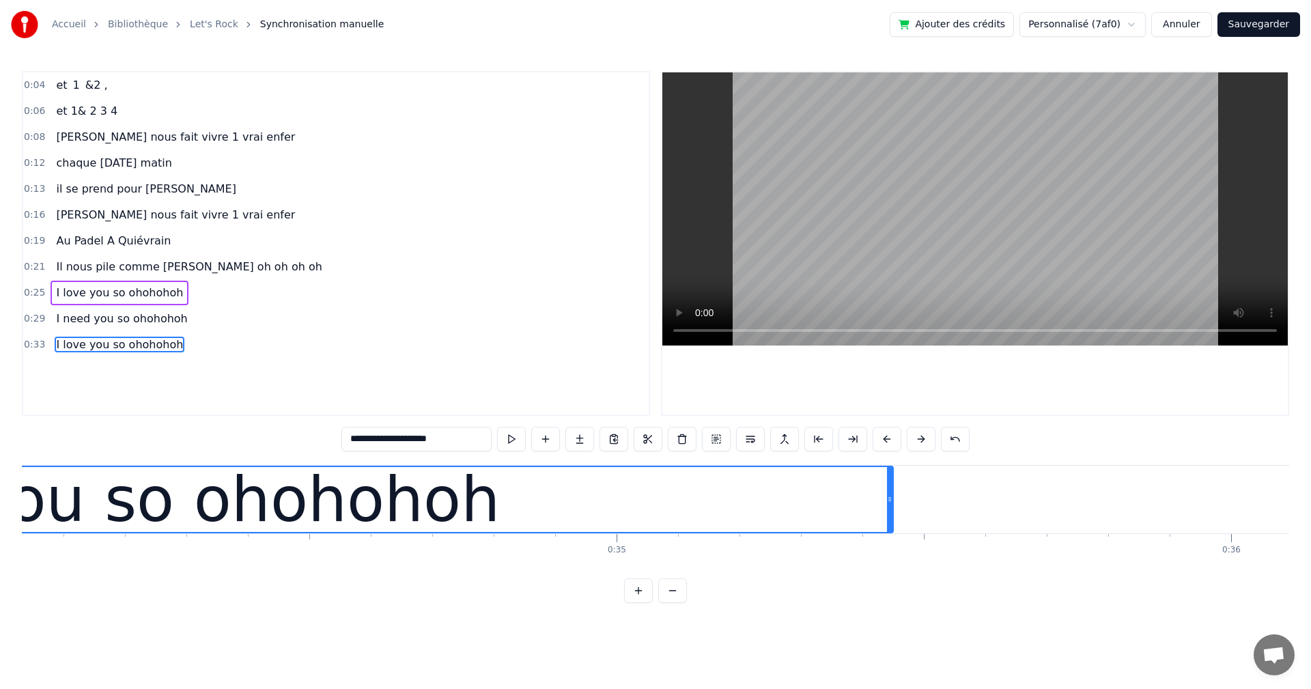
drag, startPoint x: 698, startPoint y: 500, endPoint x: 883, endPoint y: 513, distance: 185.4
click at [889, 513] on div at bounding box center [889, 499] width 5 height 65
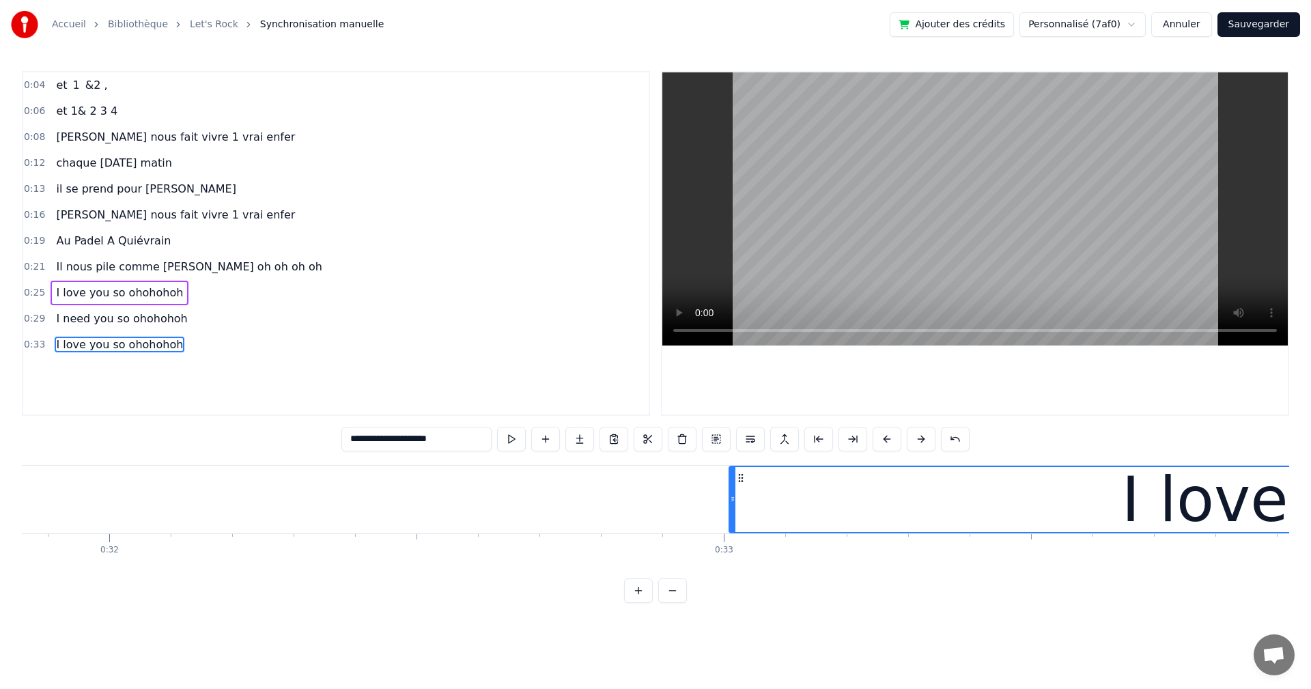
scroll to position [0, 19572]
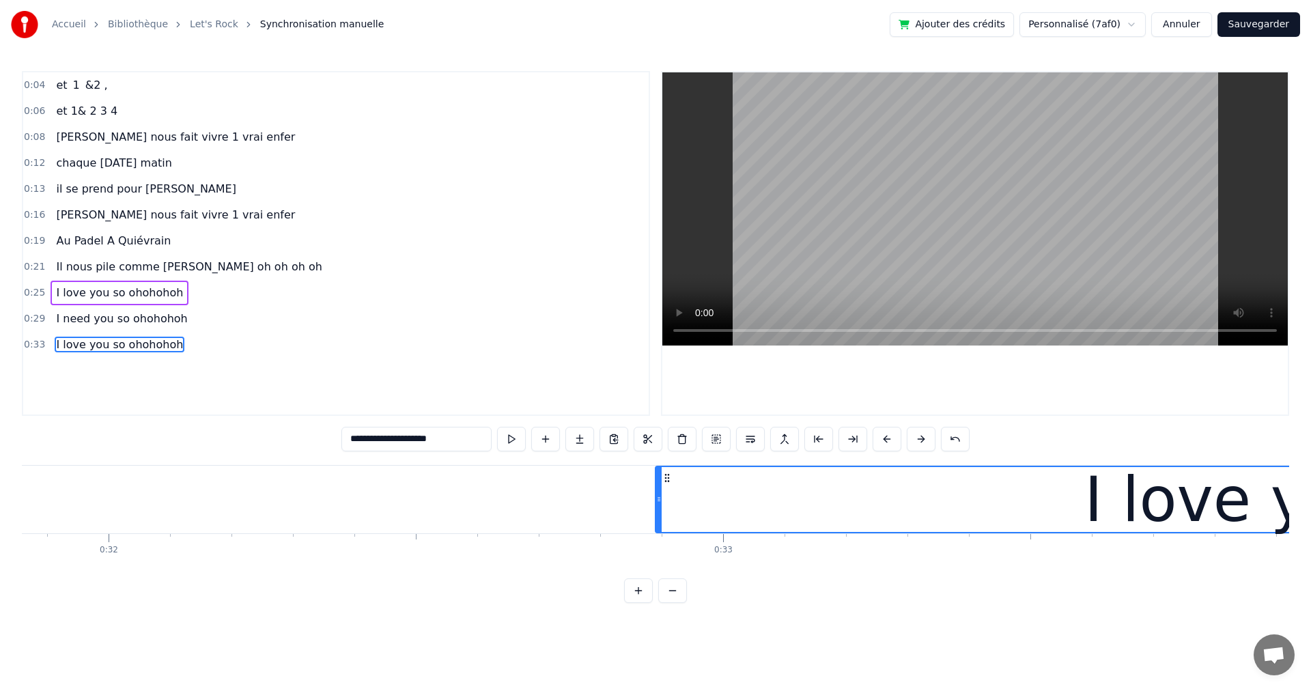
drag, startPoint x: 731, startPoint y: 504, endPoint x: 658, endPoint y: 497, distance: 73.4
click at [658, 497] on div at bounding box center [658, 499] width 5 height 65
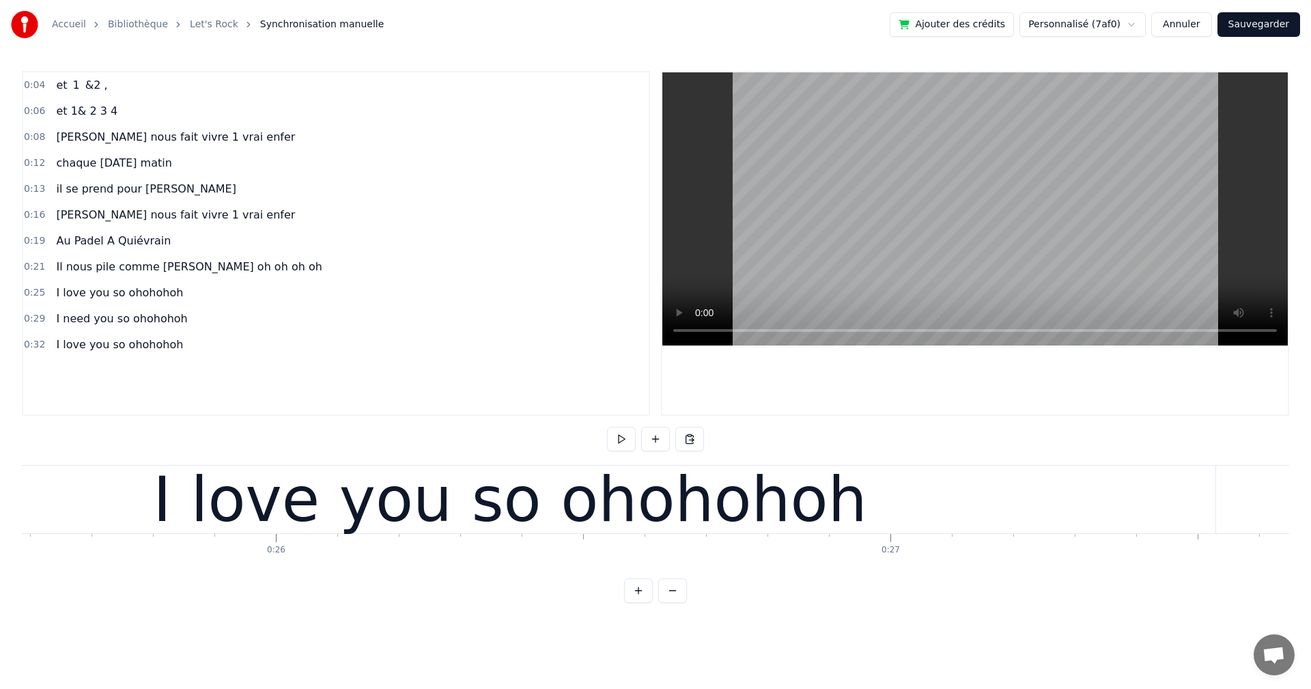
scroll to position [0, 15257]
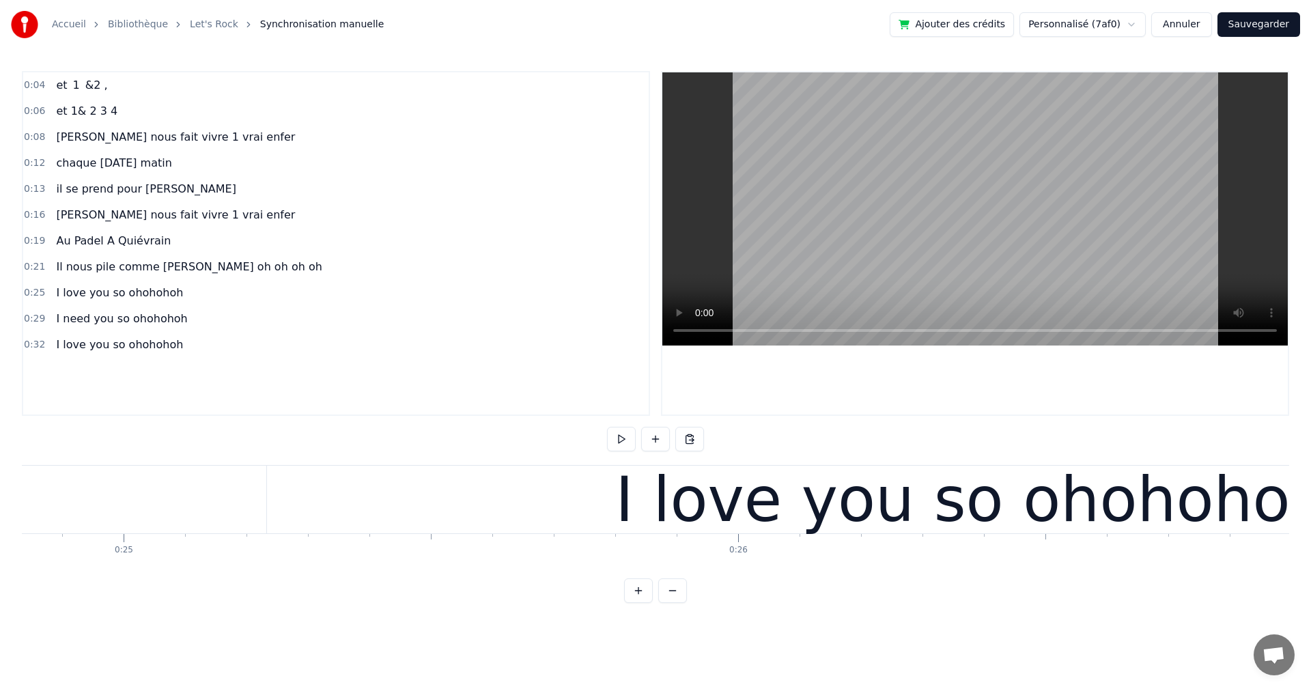
click at [622, 442] on button at bounding box center [621, 439] width 29 height 25
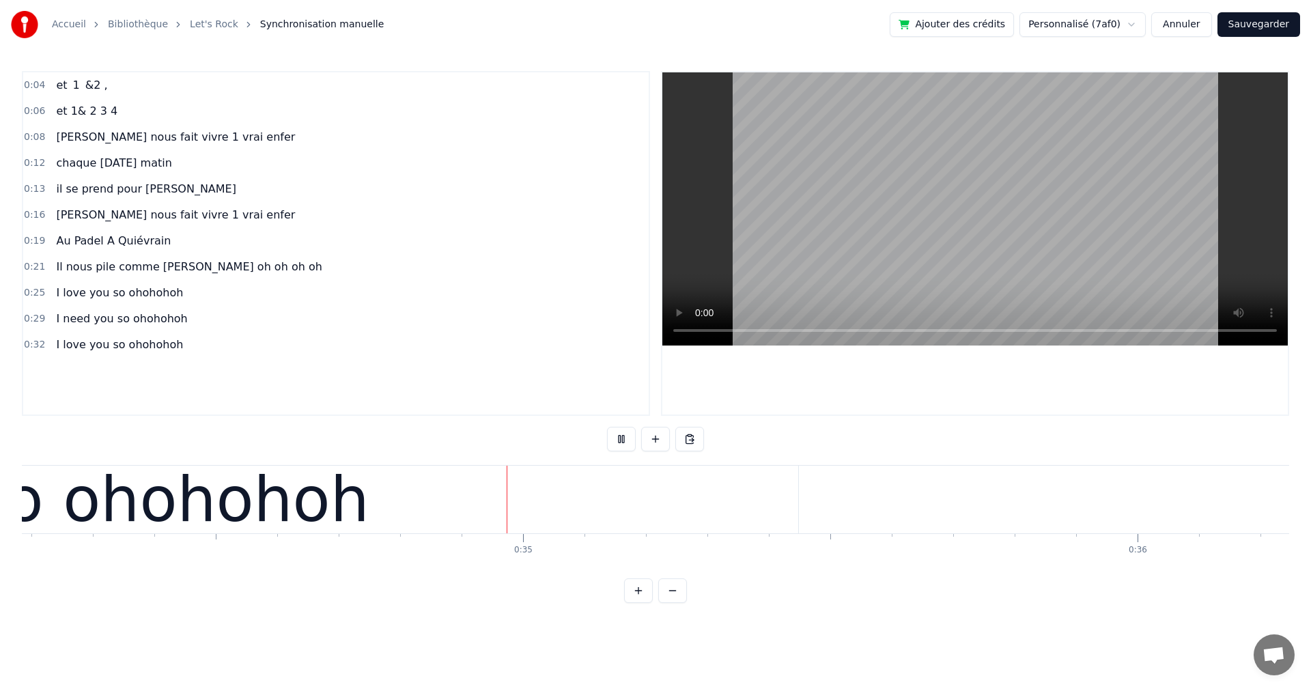
scroll to position [0, 21049]
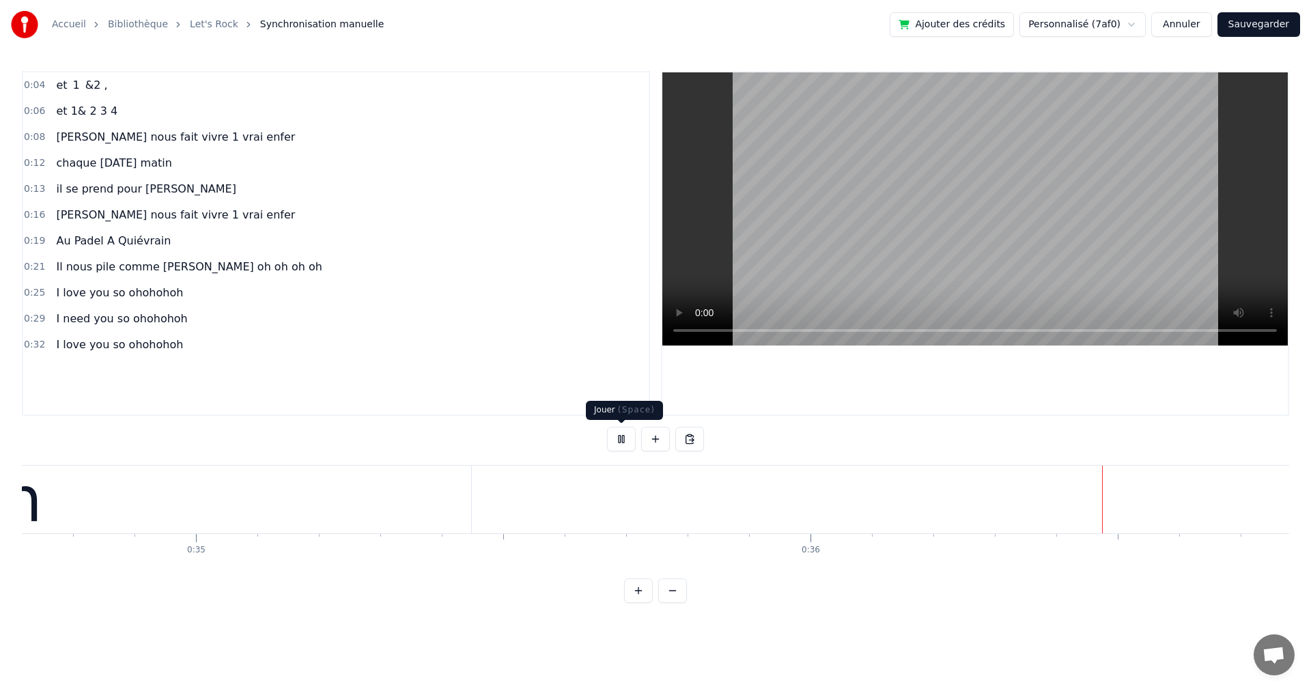
click at [615, 446] on button at bounding box center [621, 439] width 29 height 25
drag, startPoint x: 662, startPoint y: 441, endPoint x: 687, endPoint y: 437, distance: 24.9
click at [687, 437] on div at bounding box center [655, 439] width 97 height 25
click at [687, 437] on button at bounding box center [689, 439] width 29 height 25
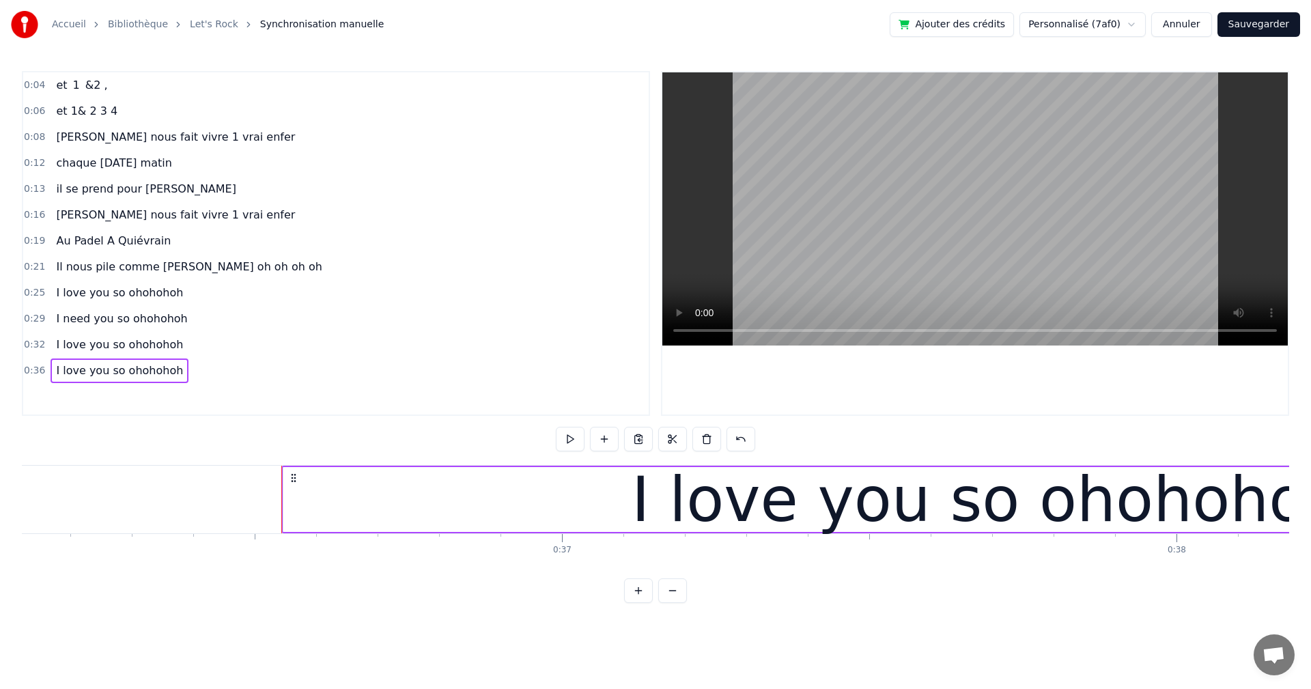
click at [78, 370] on span "I love you so ohohohoh" at bounding box center [120, 370] width 130 height 16
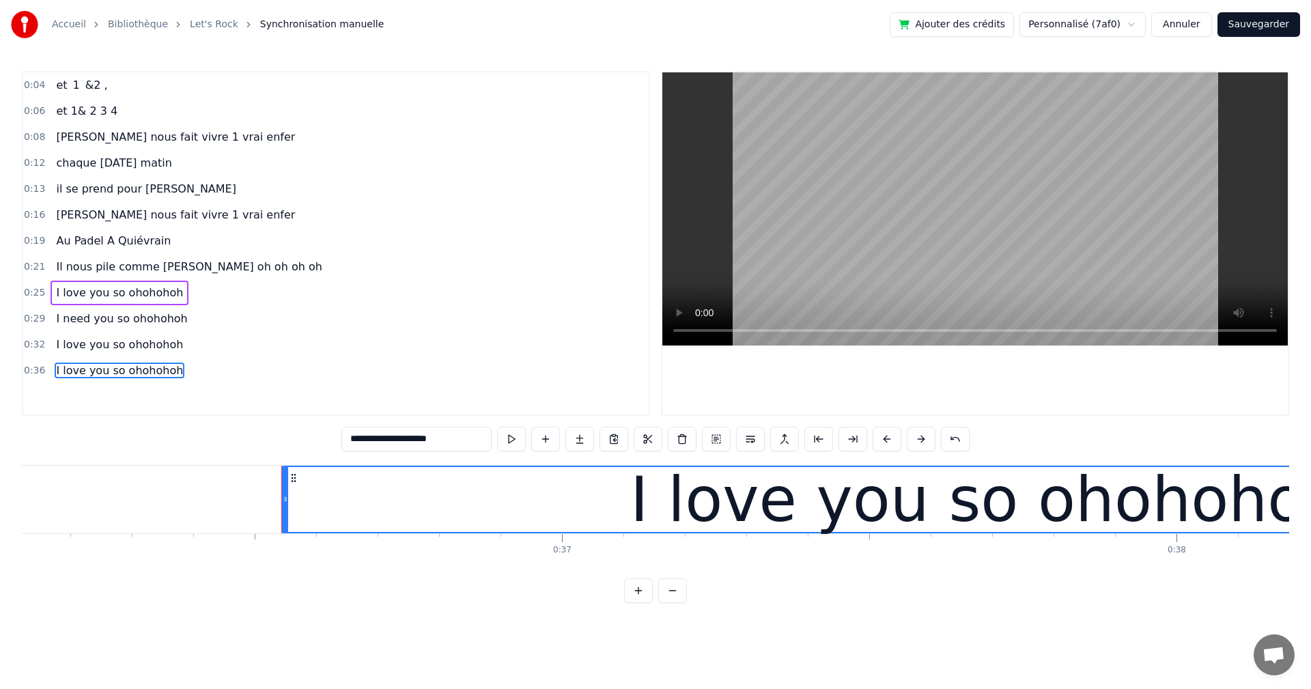
click at [55, 369] on span "I love you so ohohohoh" at bounding box center [120, 370] width 130 height 16
click at [809, 503] on div "I love you so ohohohoh" at bounding box center [986, 499] width 713 height 92
click at [371, 439] on input "**********" at bounding box center [416, 439] width 150 height 25
type input "**********"
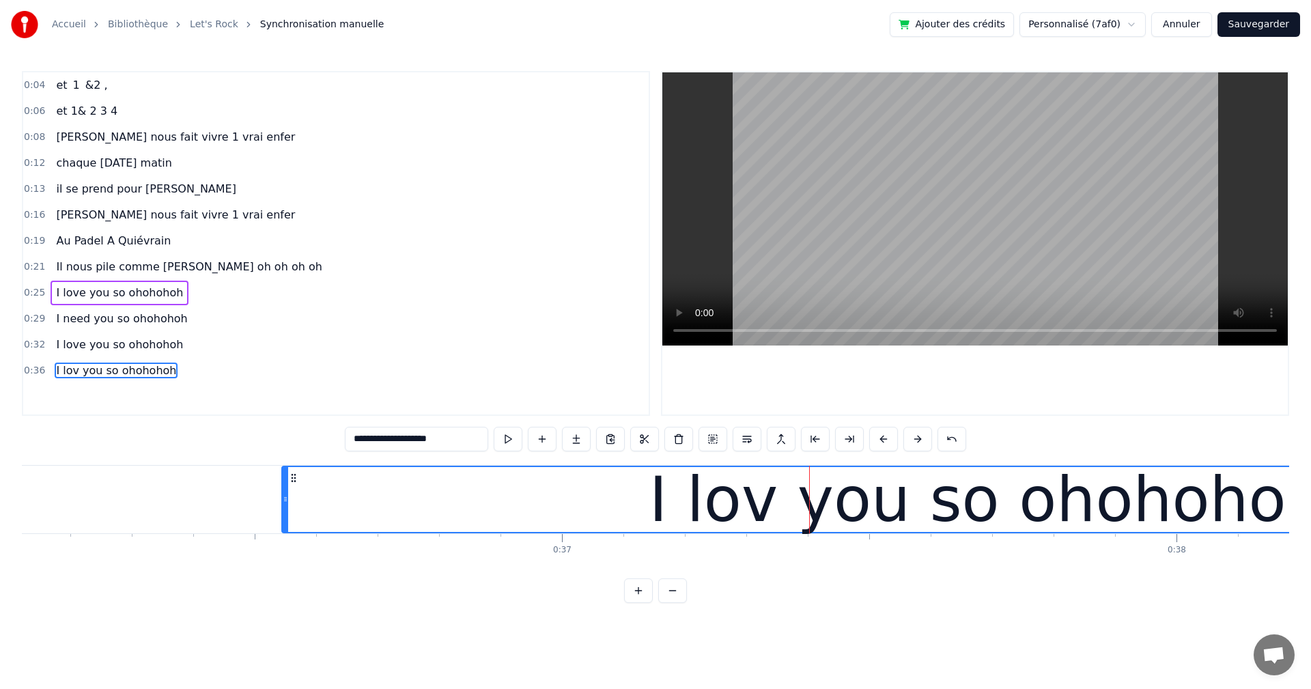
drag, startPoint x: 420, startPoint y: 439, endPoint x: 466, endPoint y: 400, distance: 60.0
click at [294, 439] on div "**********" at bounding box center [655, 337] width 1267 height 532
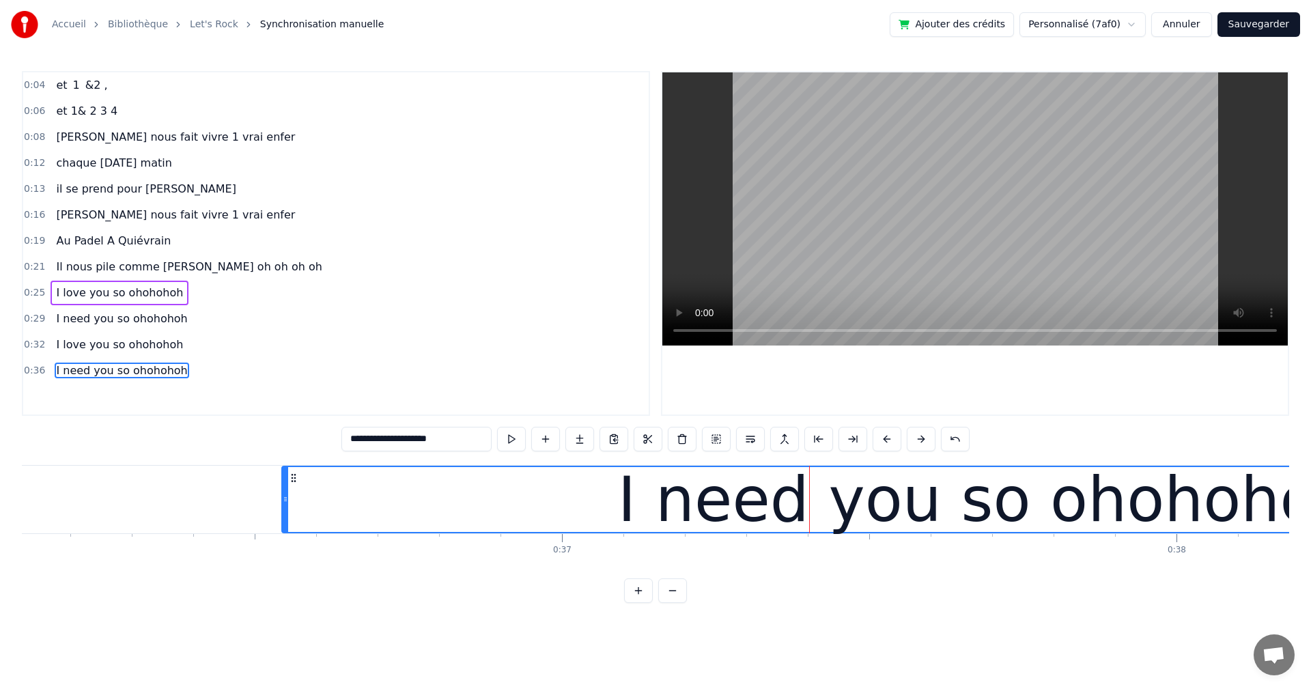
type input "**********"
click at [405, 375] on div "0:36 I need you so ohohohoh" at bounding box center [335, 371] width 625 height 26
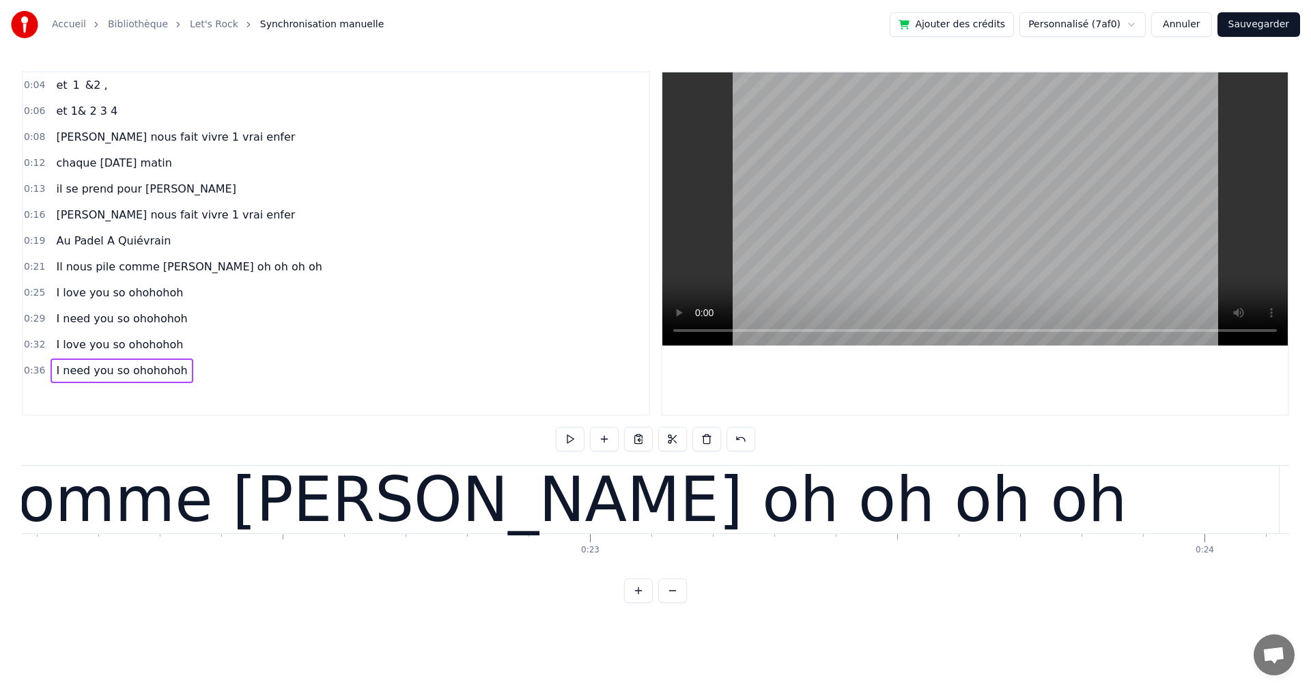
scroll to position [0, 13407]
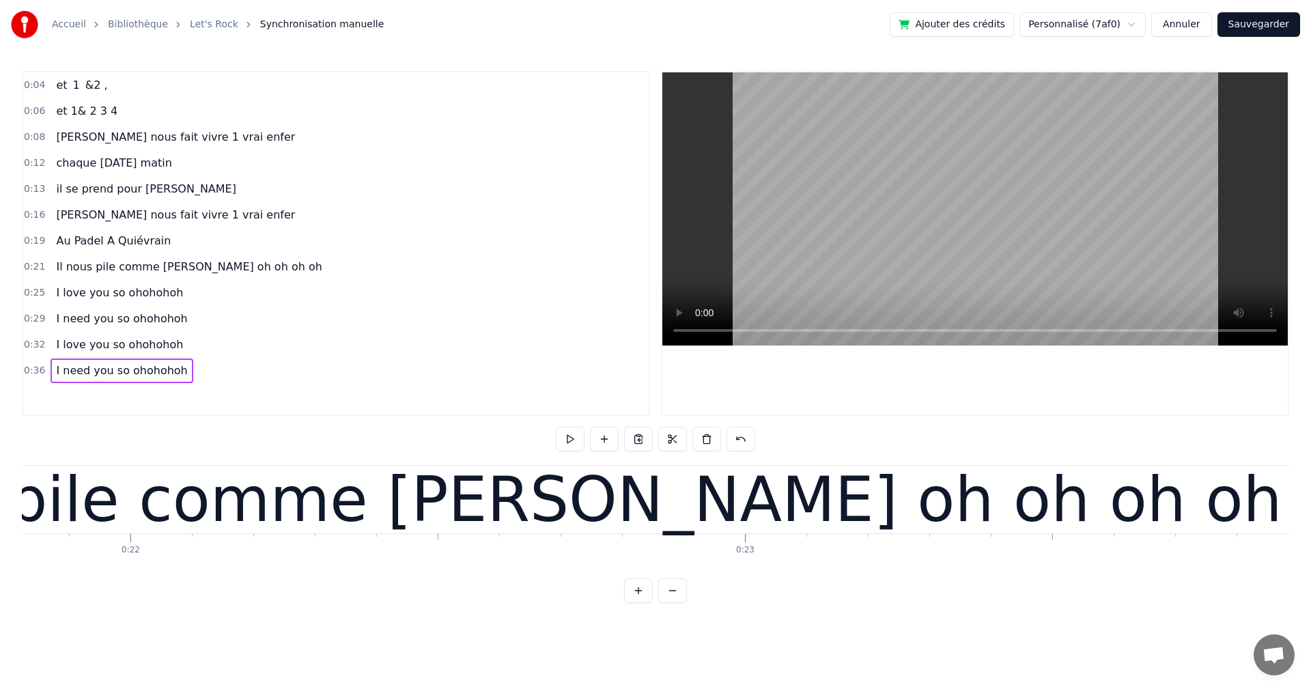
click at [134, 500] on div "Il nous pile comme [PERSON_NAME] oh oh oh oh" at bounding box center [533, 499] width 1495 height 92
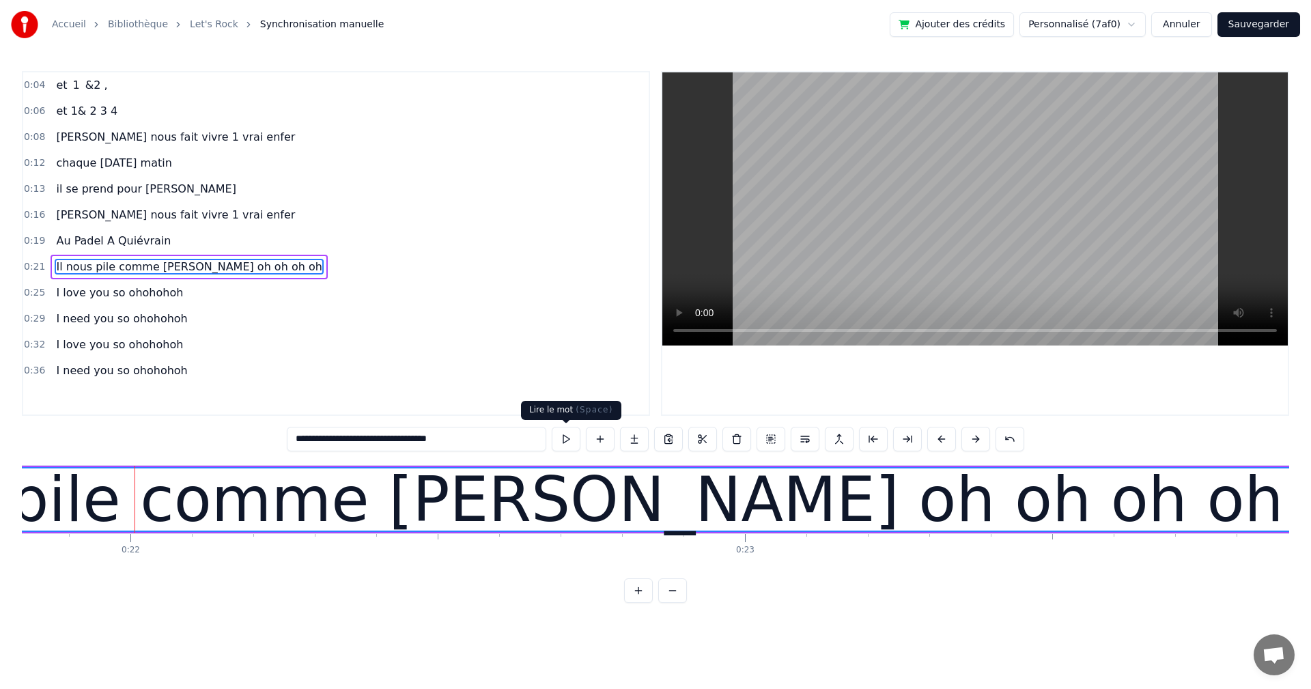
click at [562, 440] on button at bounding box center [566, 439] width 29 height 25
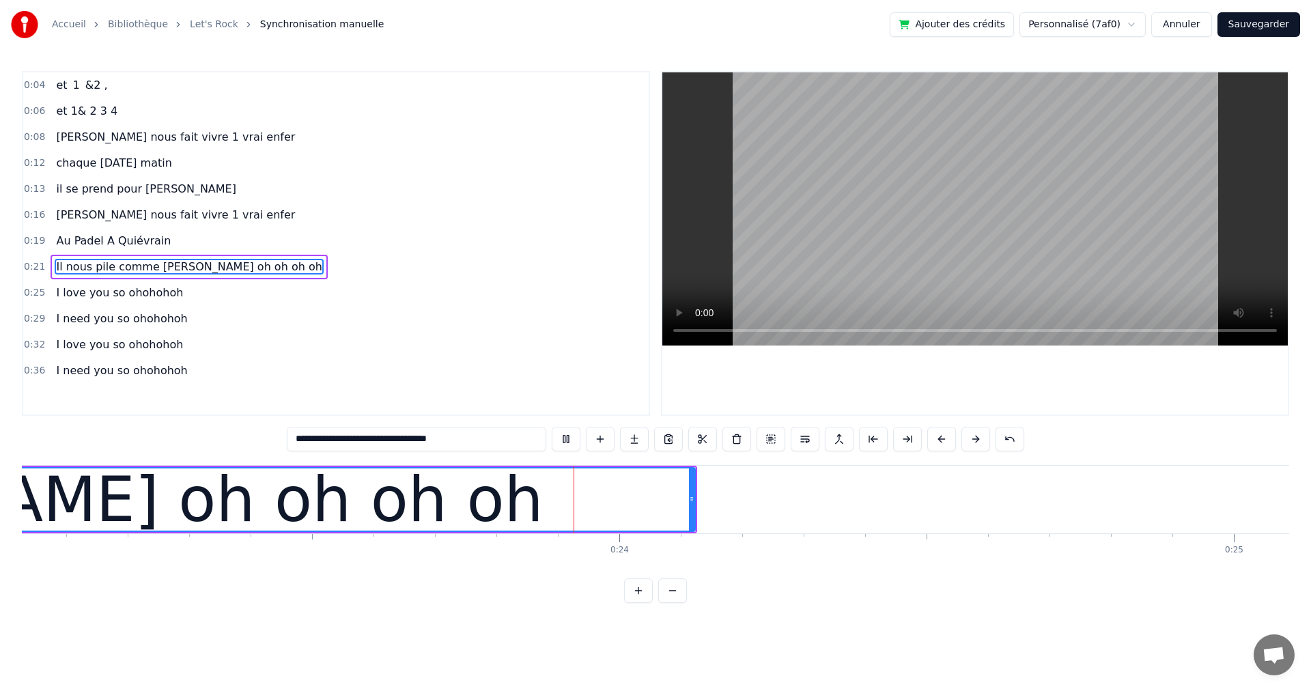
scroll to position [0, 14193]
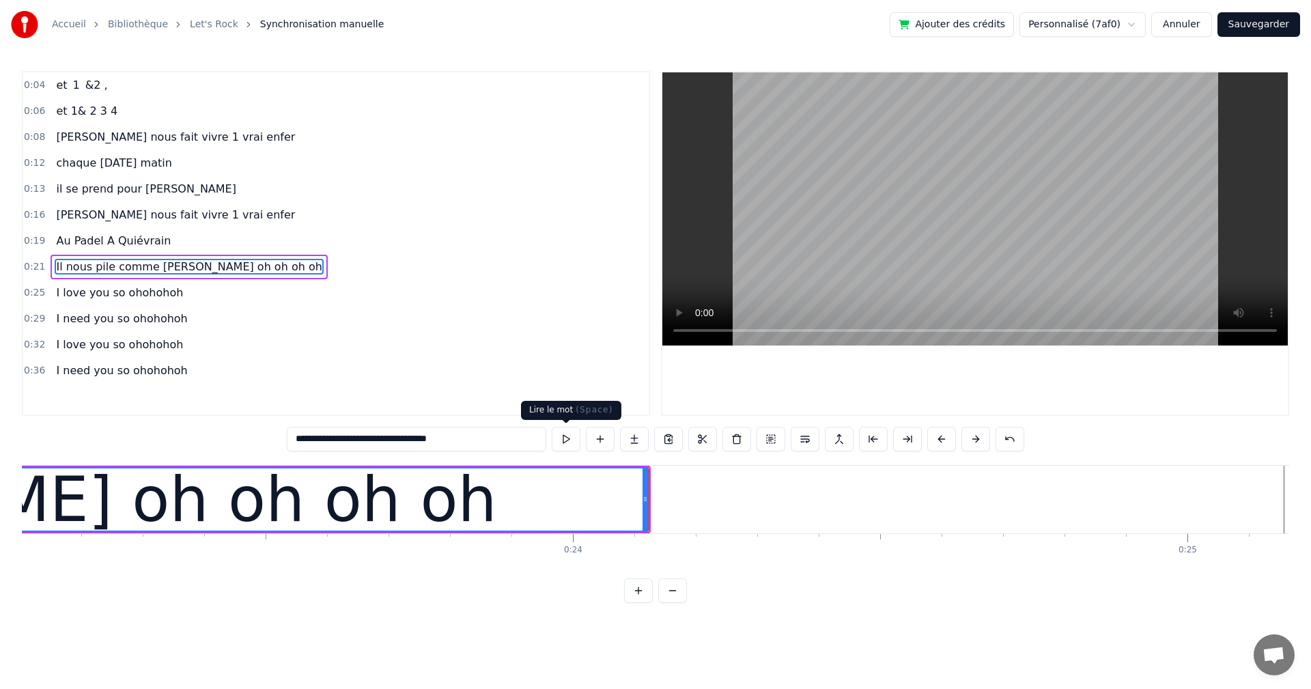
click at [558, 440] on button at bounding box center [566, 439] width 29 height 25
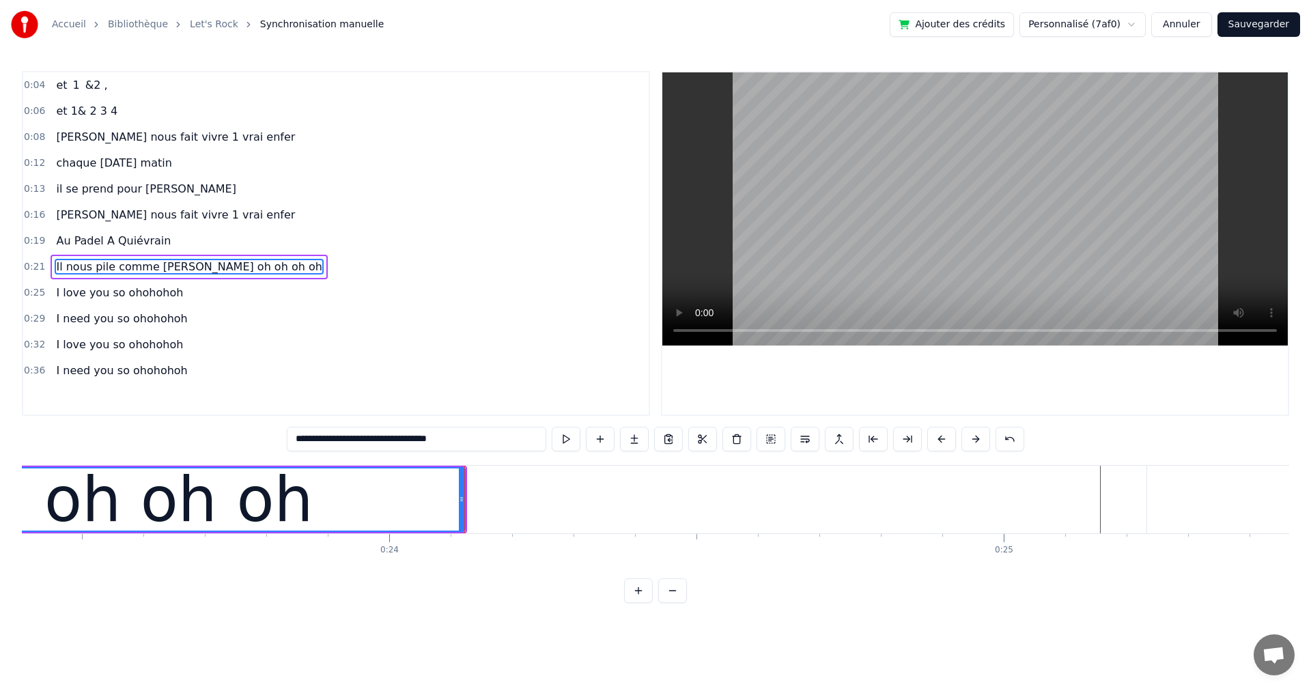
scroll to position [0, 14378]
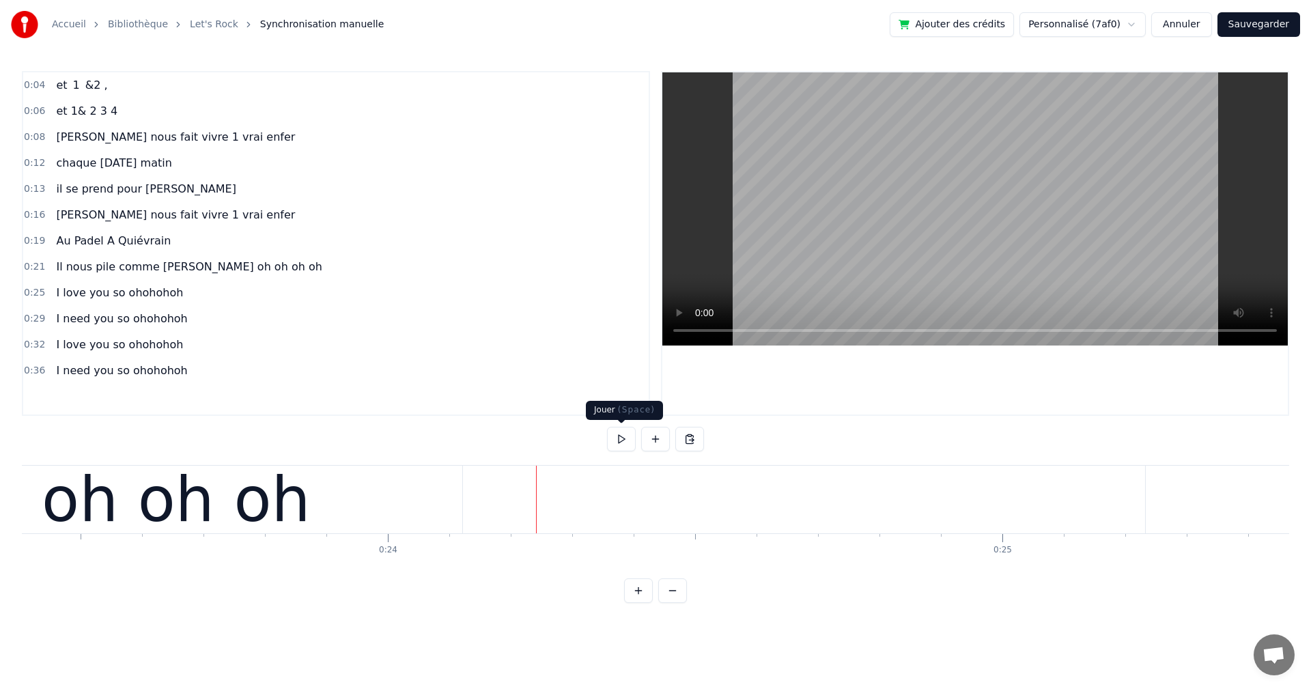
click at [622, 440] on button at bounding box center [621, 439] width 29 height 25
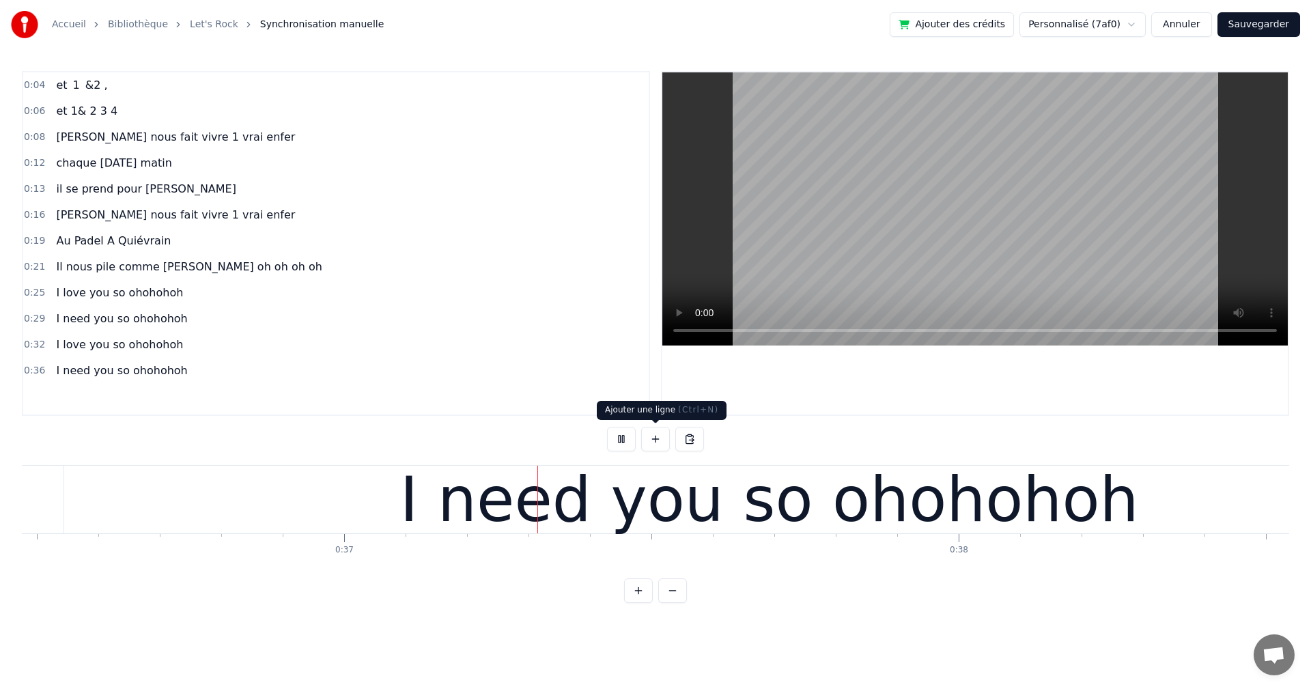
scroll to position [0, 22456]
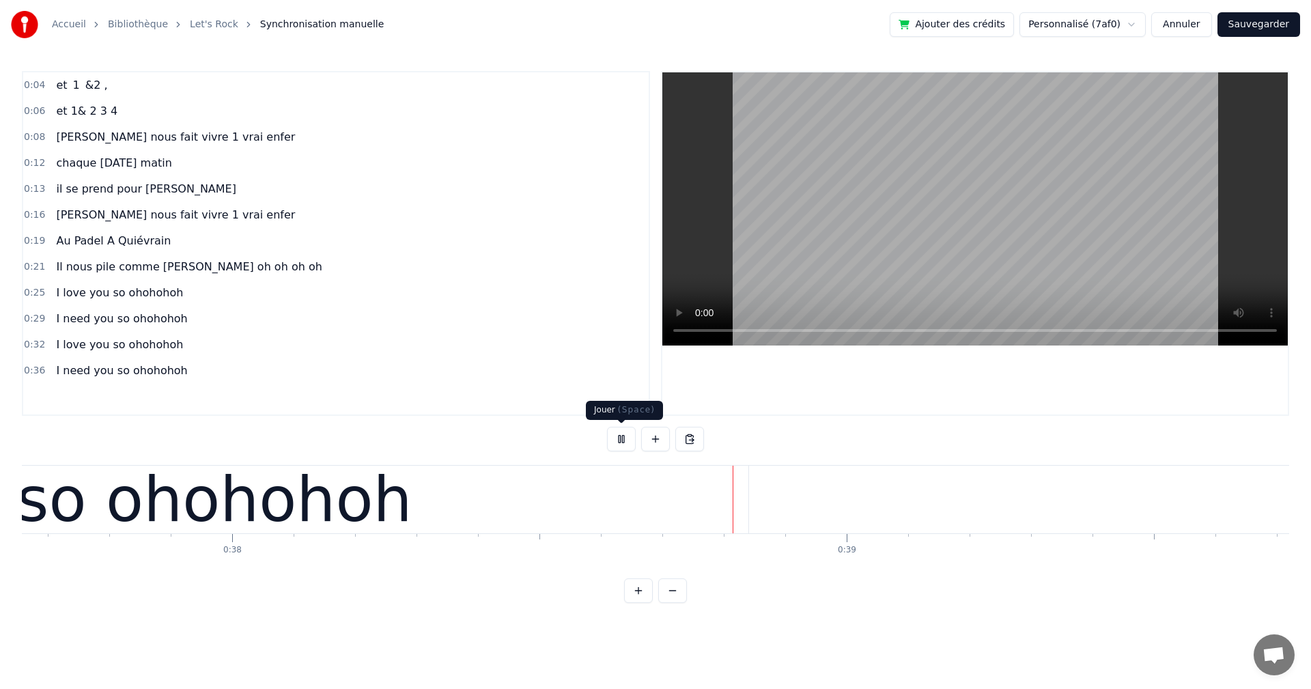
click at [620, 438] on button at bounding box center [621, 439] width 29 height 25
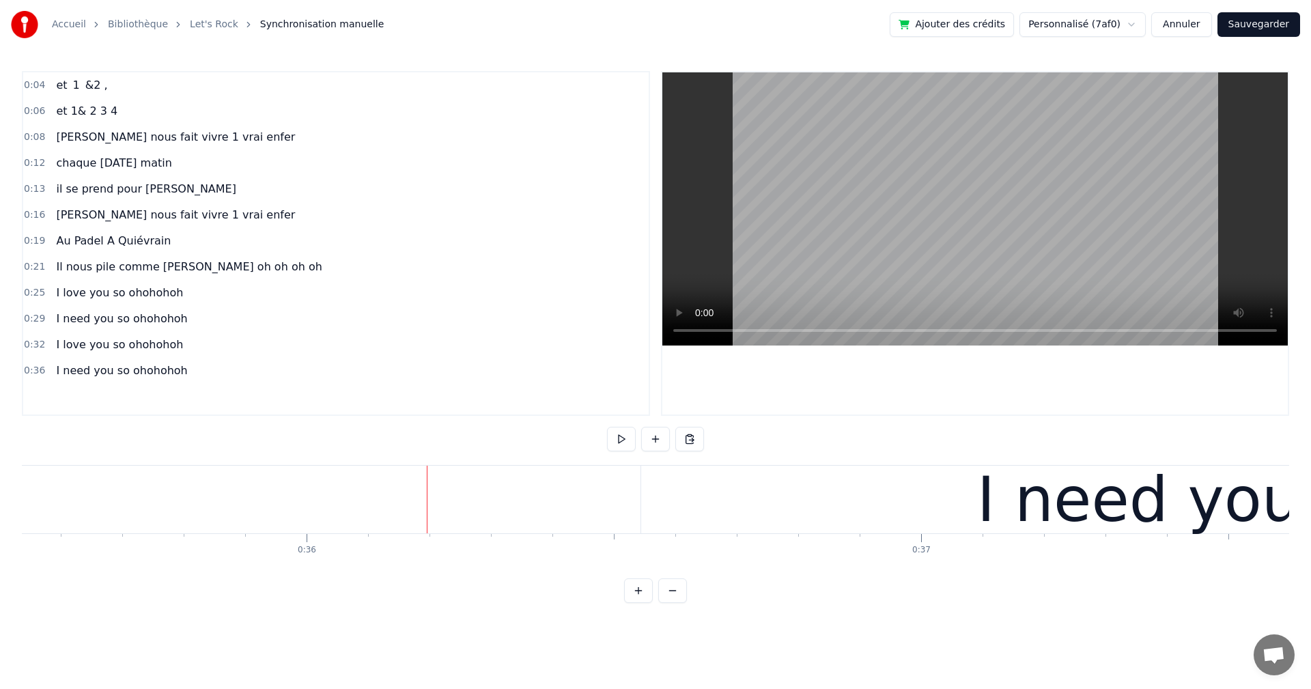
scroll to position [0, 21935]
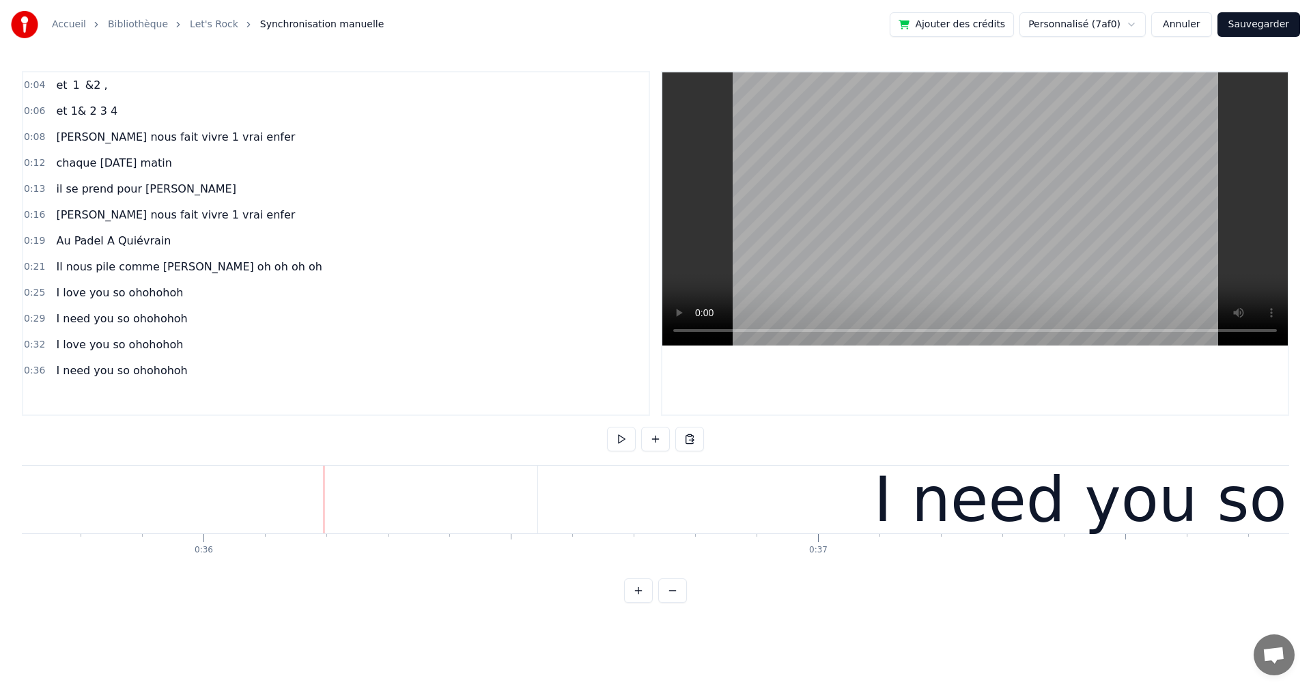
click at [957, 514] on div "I need you so ohohohoh" at bounding box center [1243, 499] width 739 height 92
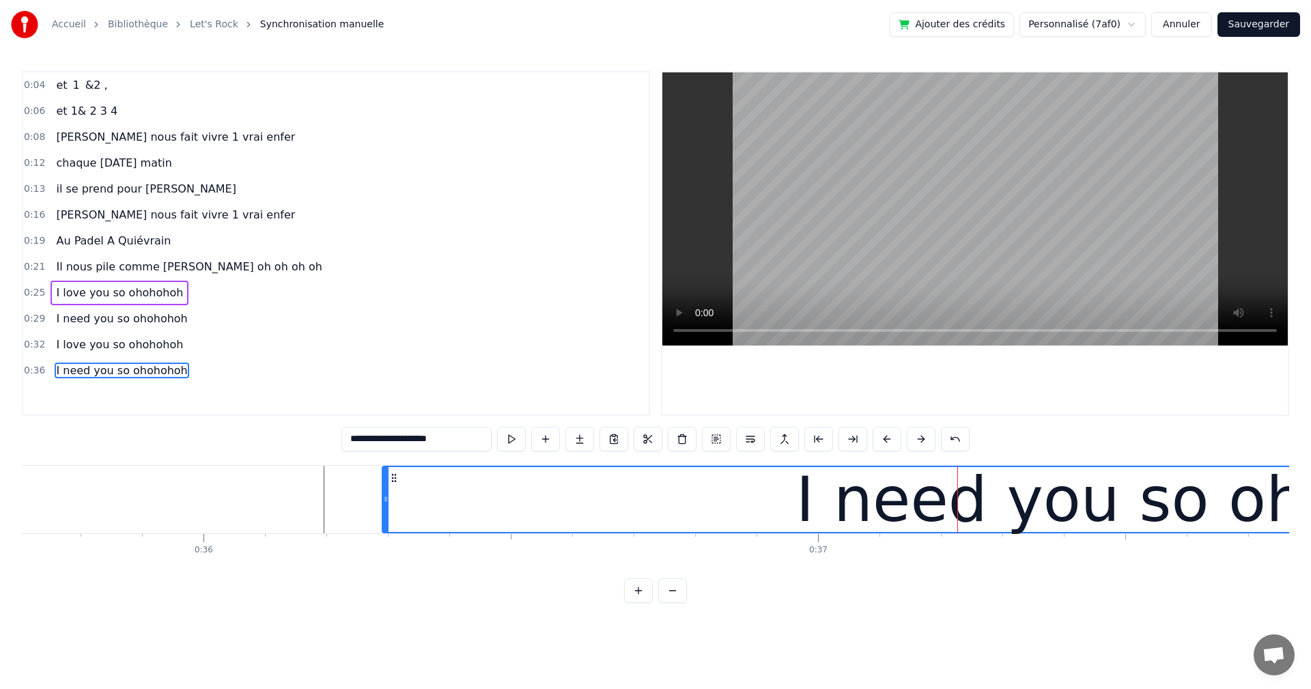
drag, startPoint x: 540, startPoint y: 500, endPoint x: 384, endPoint y: 487, distance: 156.2
click at [384, 487] on div at bounding box center [385, 499] width 5 height 65
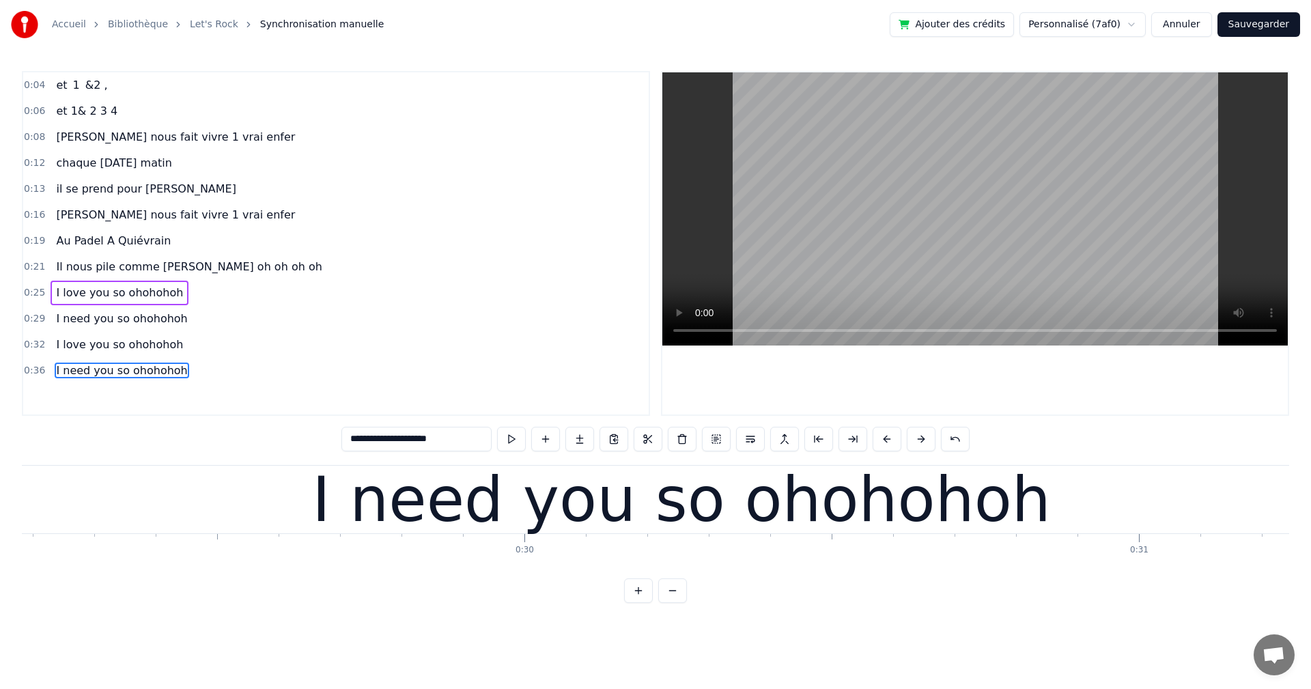
scroll to position [0, 17773]
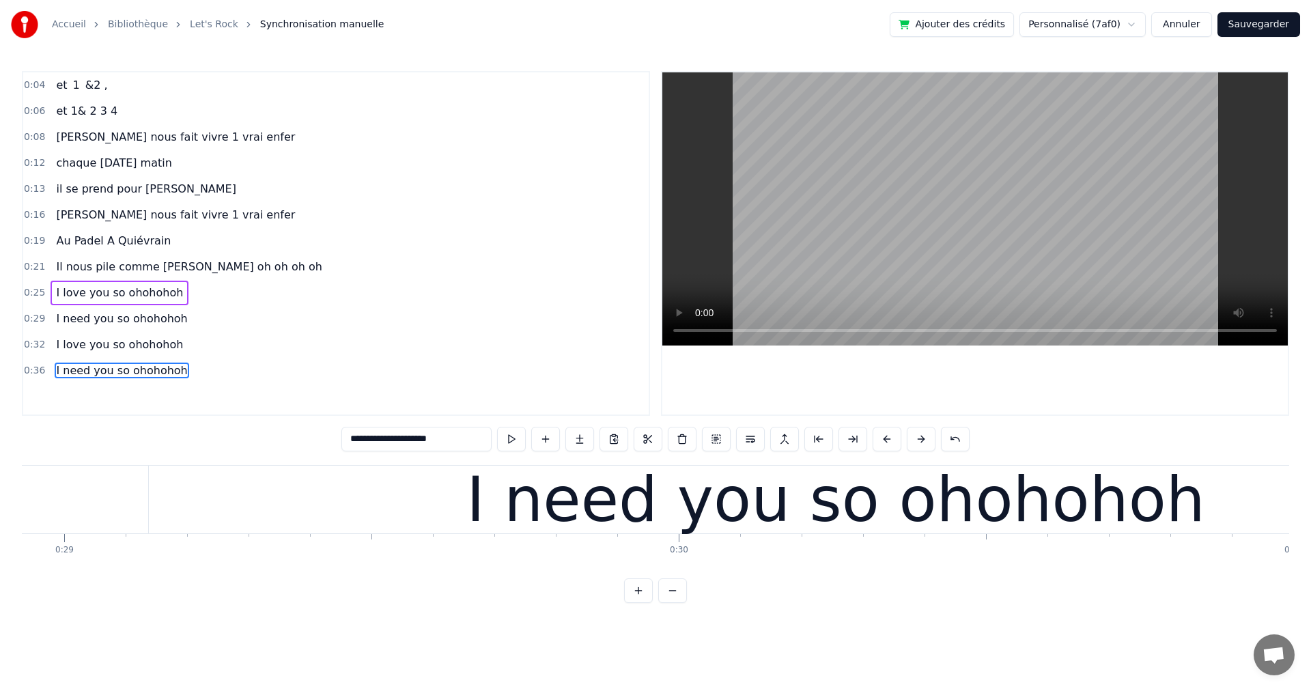
click at [274, 498] on div "I need you so ohohohoh" at bounding box center [835, 500] width 1373 height 68
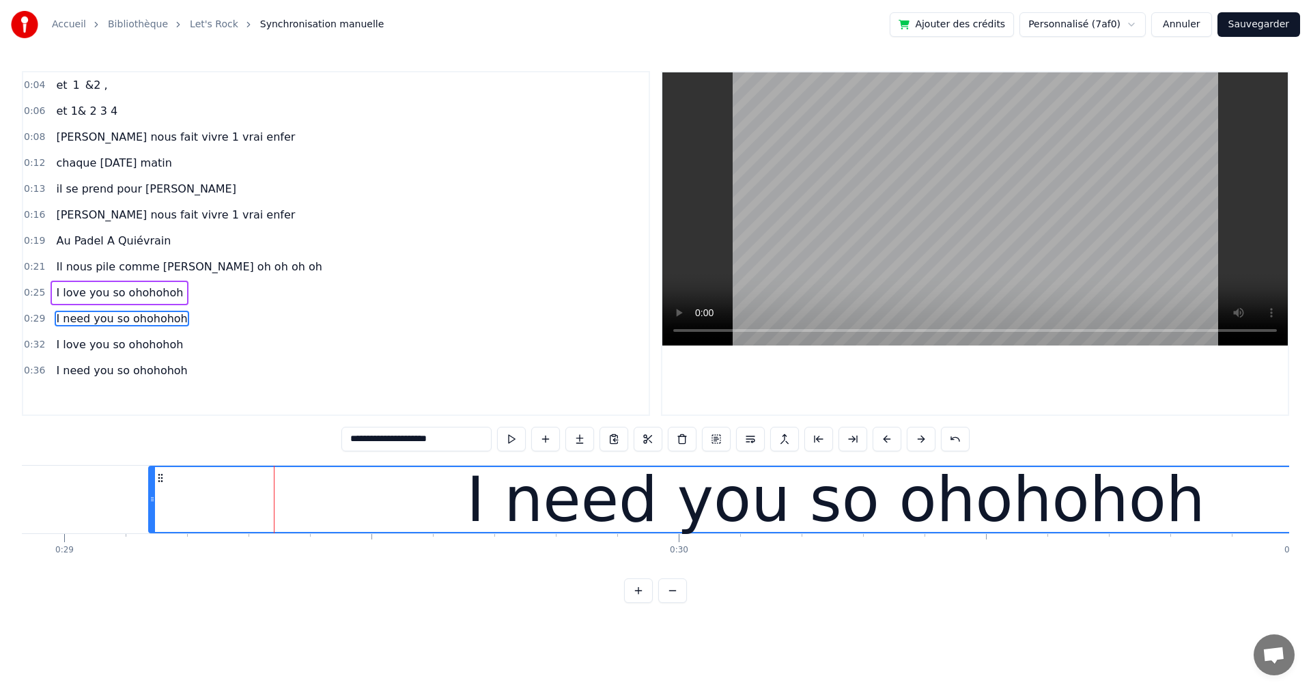
click at [149, 498] on div "I need you so ohohohoh" at bounding box center [835, 500] width 1375 height 68
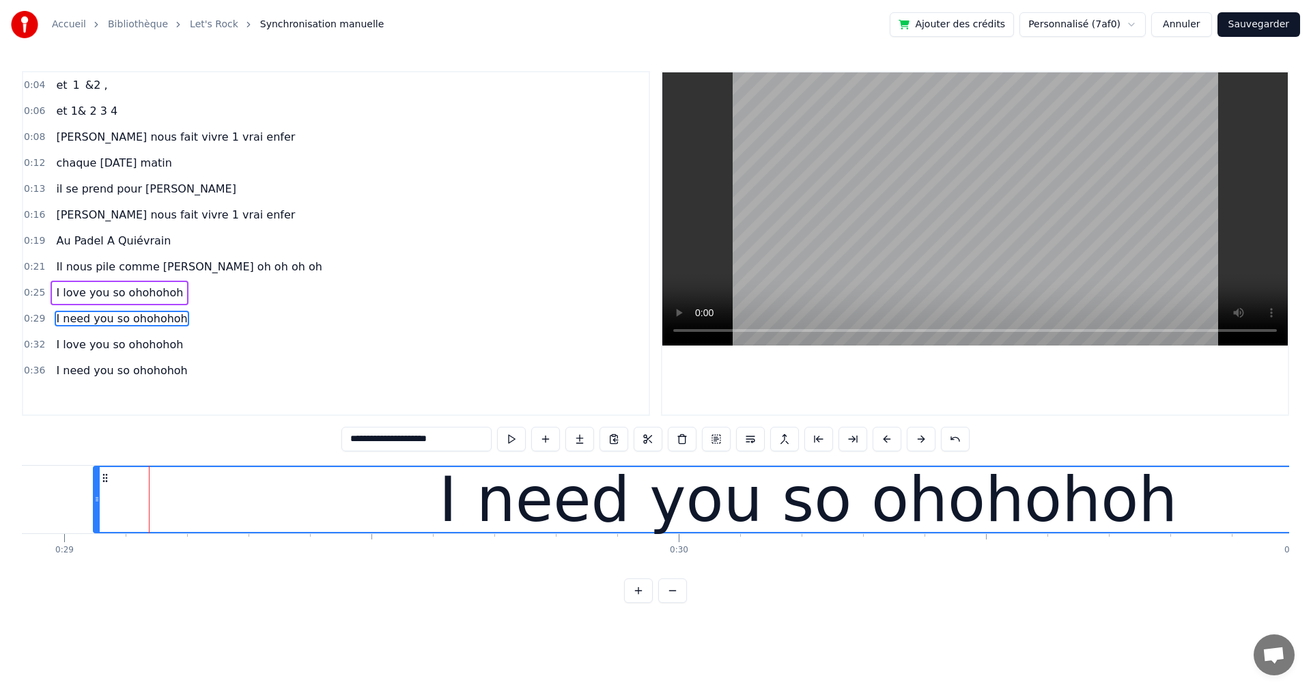
drag, startPoint x: 150, startPoint y: 500, endPoint x: 95, endPoint y: 497, distance: 55.4
click at [95, 497] on icon at bounding box center [96, 499] width 5 height 11
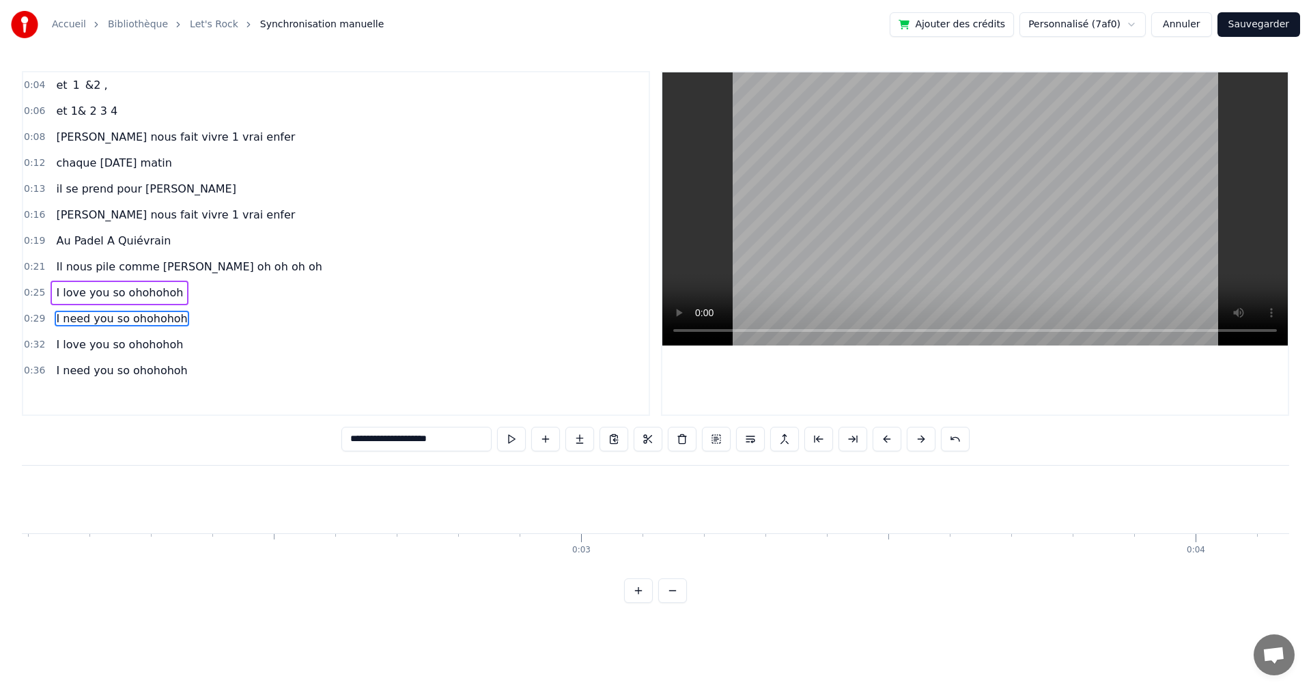
scroll to position [0, 0]
click at [20, 496] on div "**********" at bounding box center [655, 301] width 1311 height 603
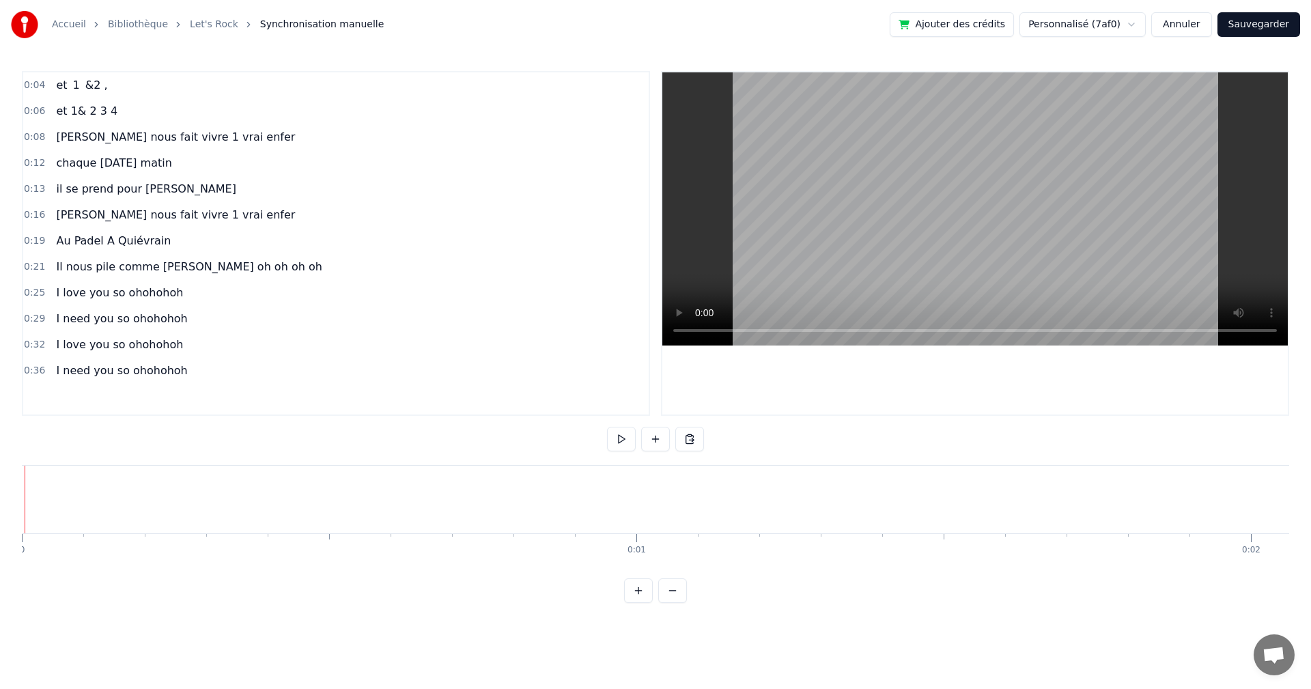
click at [629, 436] on button at bounding box center [621, 439] width 29 height 25
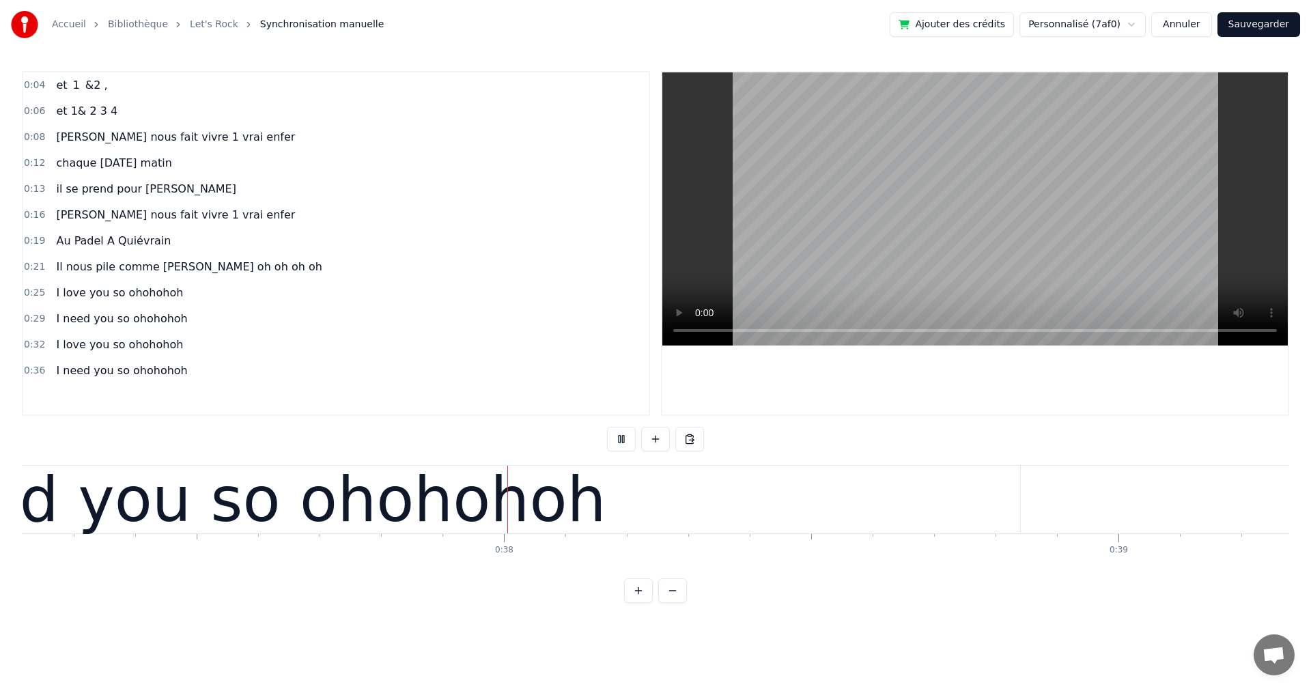
scroll to position [0, 22911]
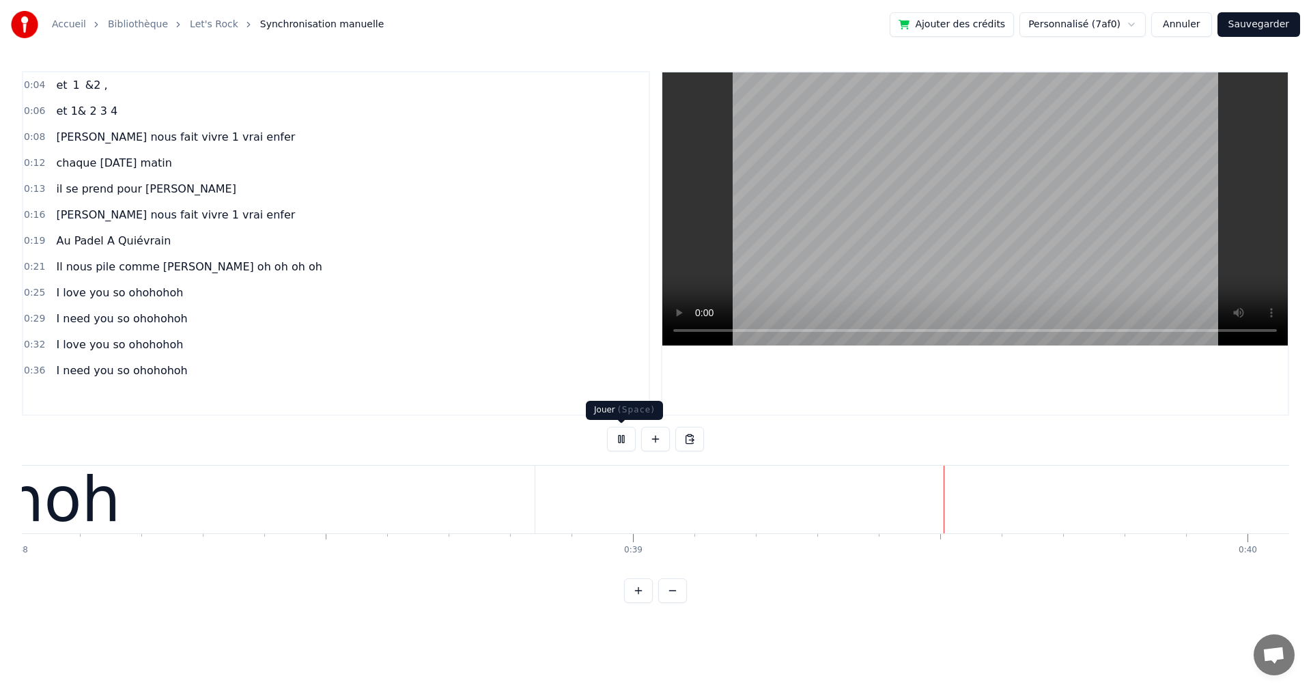
click at [616, 440] on button at bounding box center [621, 439] width 29 height 25
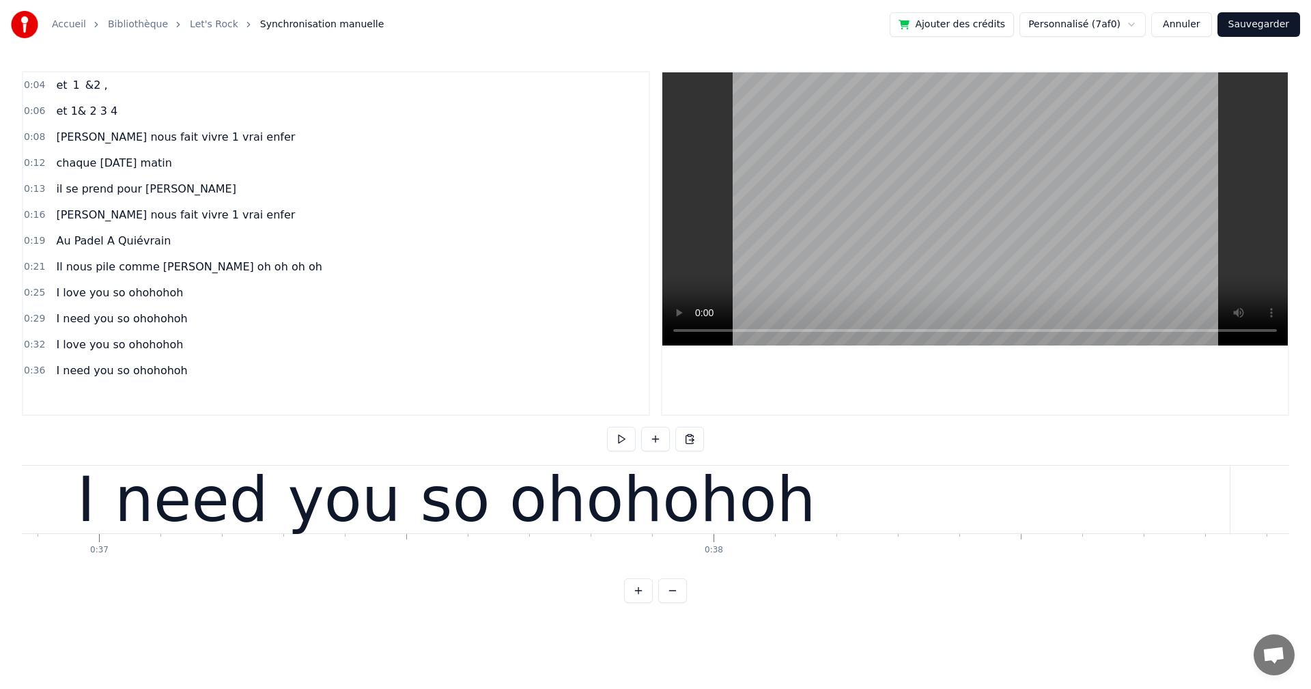
scroll to position [0, 22140]
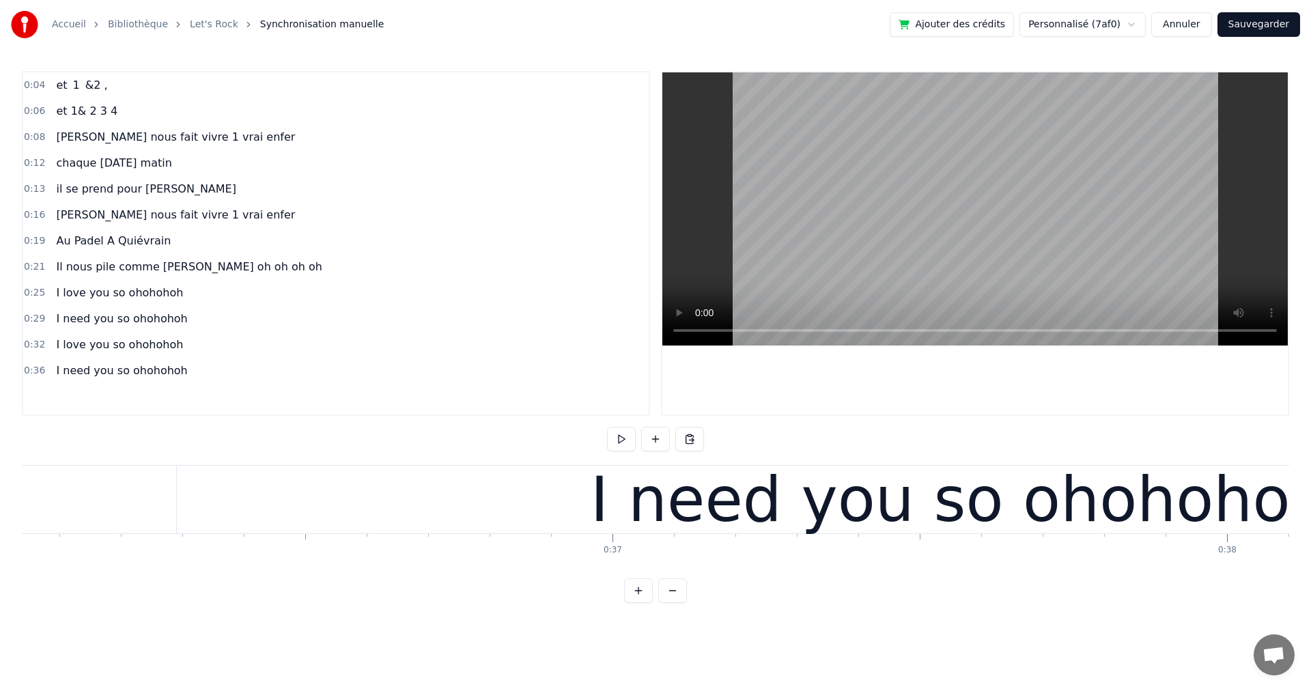
click at [515, 522] on div "I need you so ohohohoh" at bounding box center [960, 500] width 1566 height 68
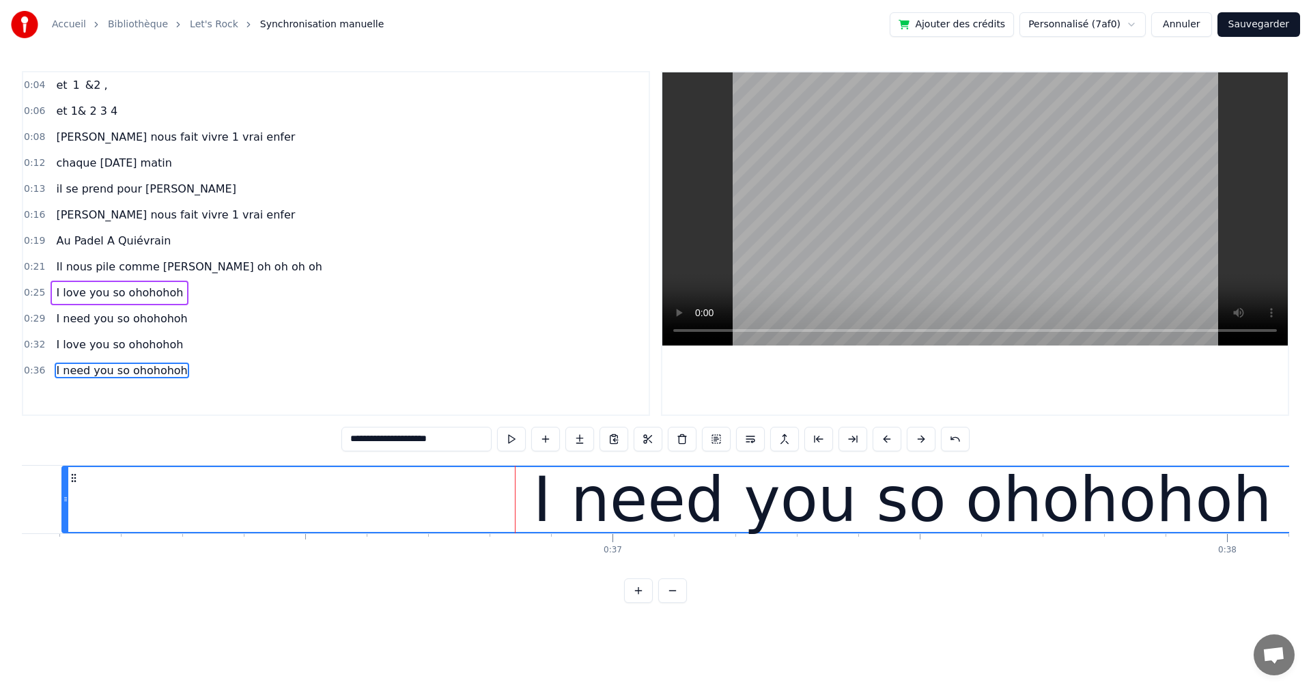
drag, startPoint x: 181, startPoint y: 499, endPoint x: 66, endPoint y: 496, distance: 114.7
click at [66, 496] on icon at bounding box center [65, 499] width 5 height 11
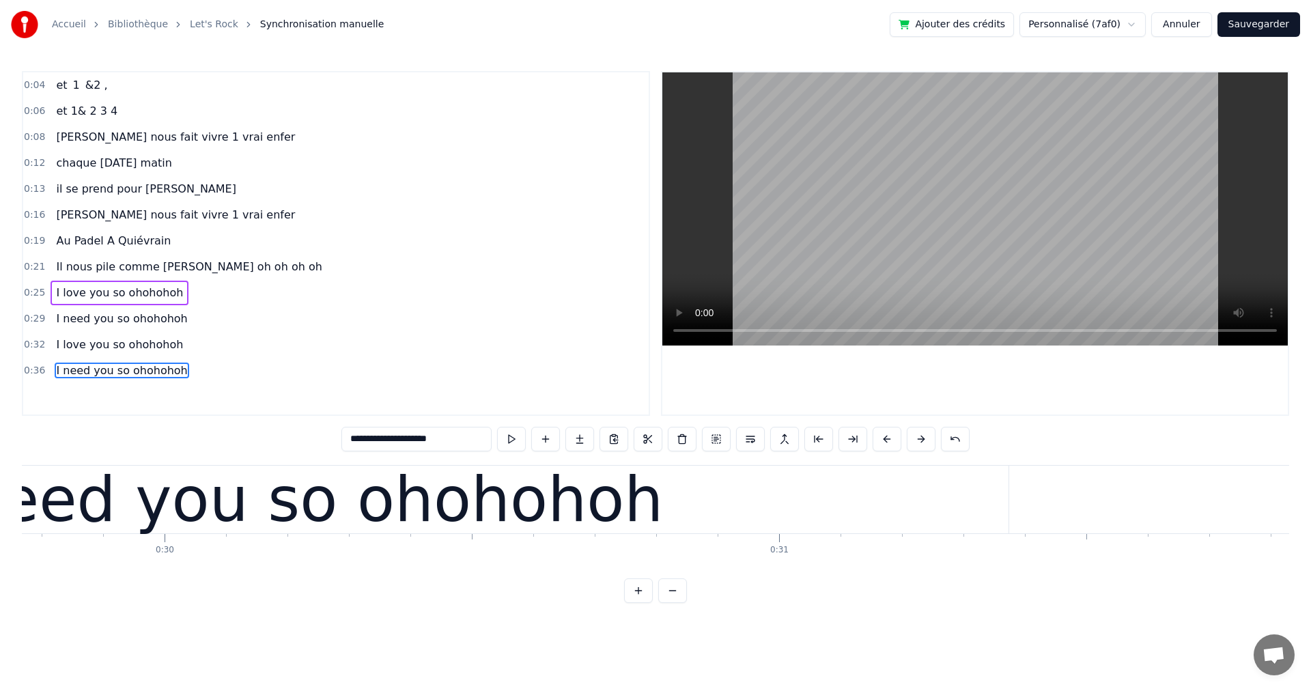
scroll to position [0, 17825]
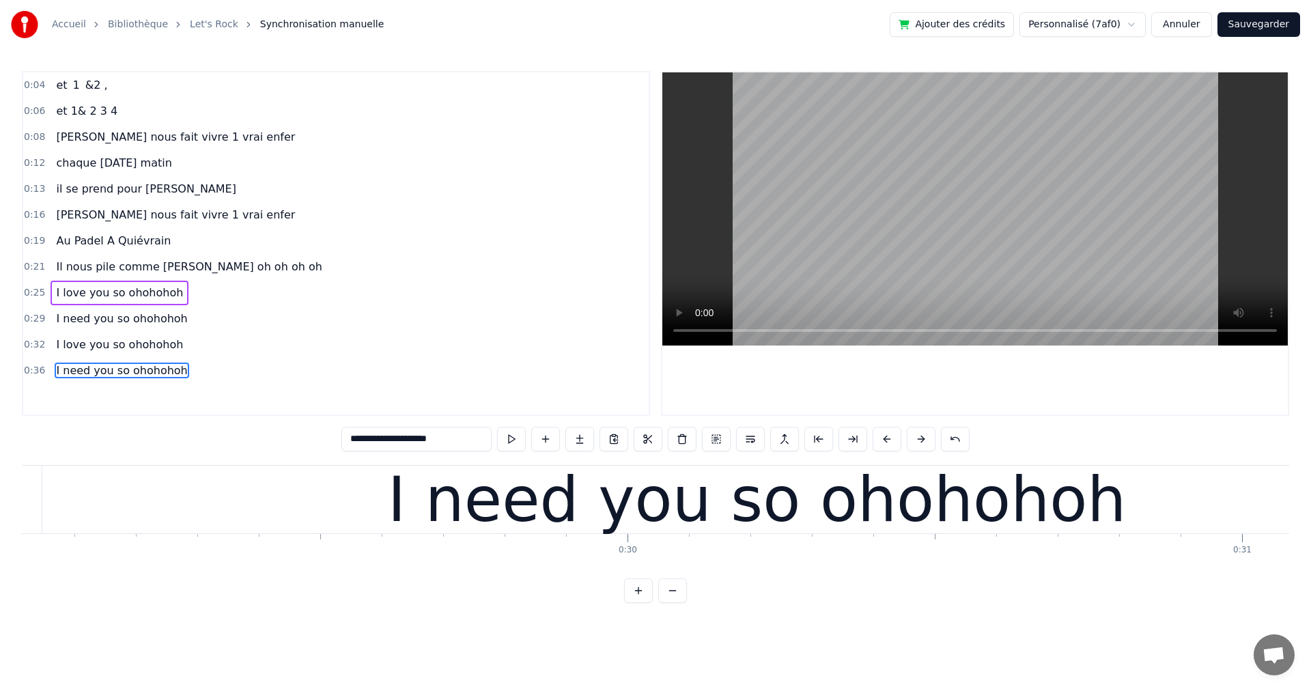
click at [288, 515] on div "I need you so ohohohoh" at bounding box center [756, 500] width 1429 height 68
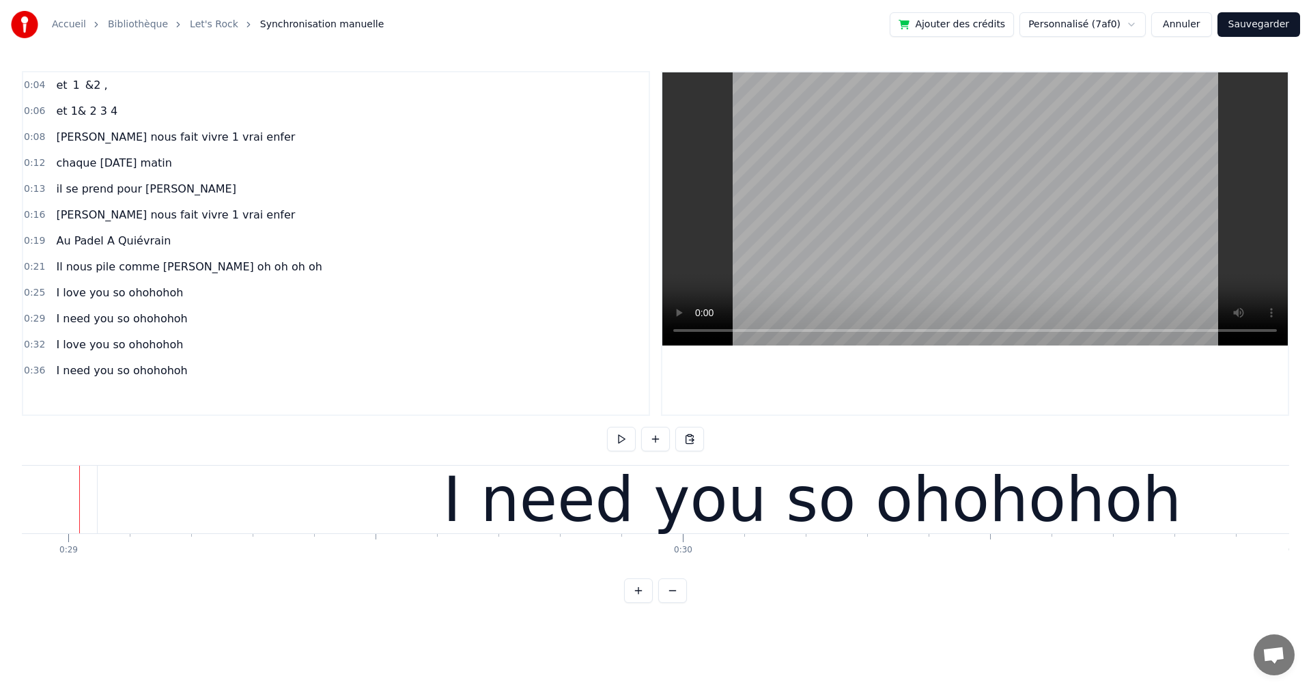
scroll to position [0, 17758]
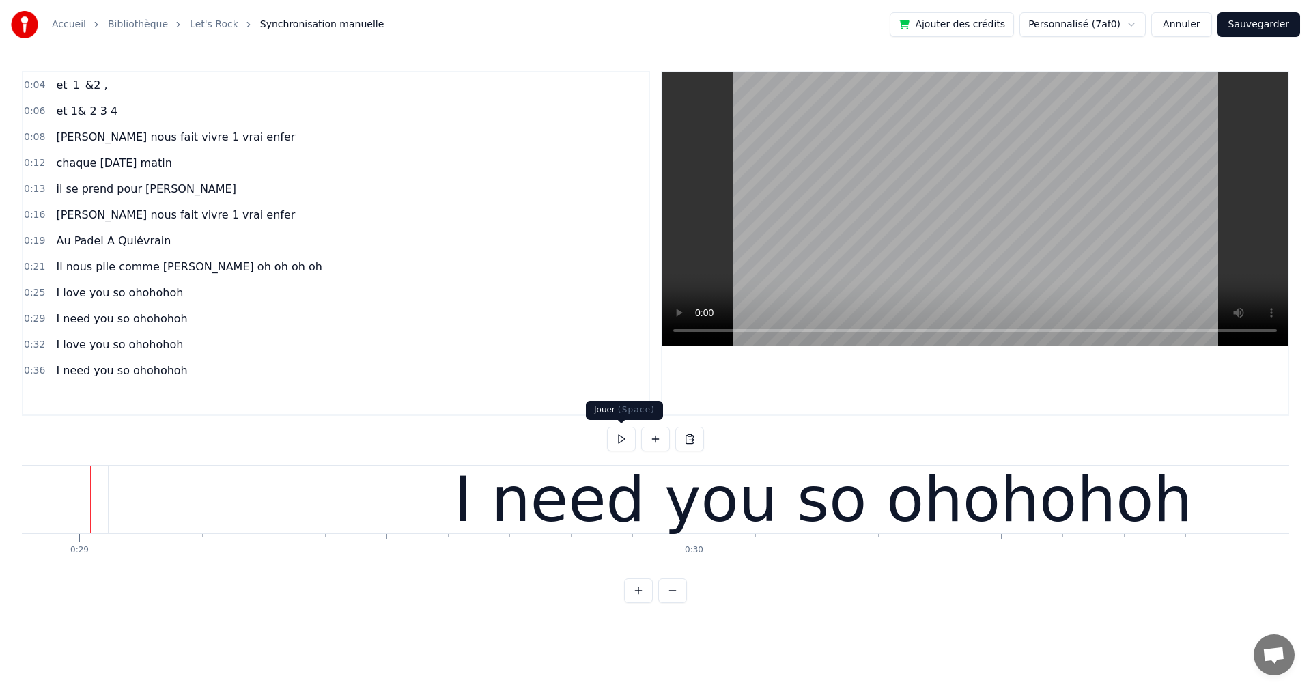
click at [623, 438] on button at bounding box center [621, 439] width 29 height 25
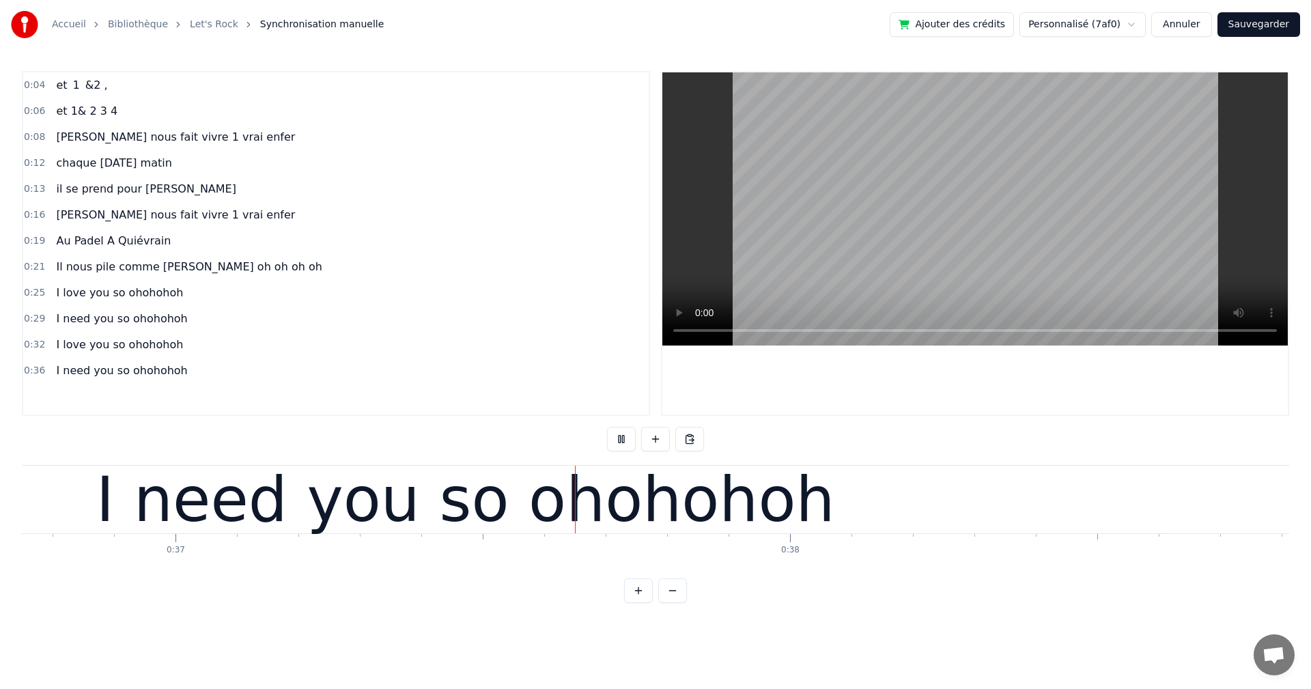
scroll to position [0, 22625]
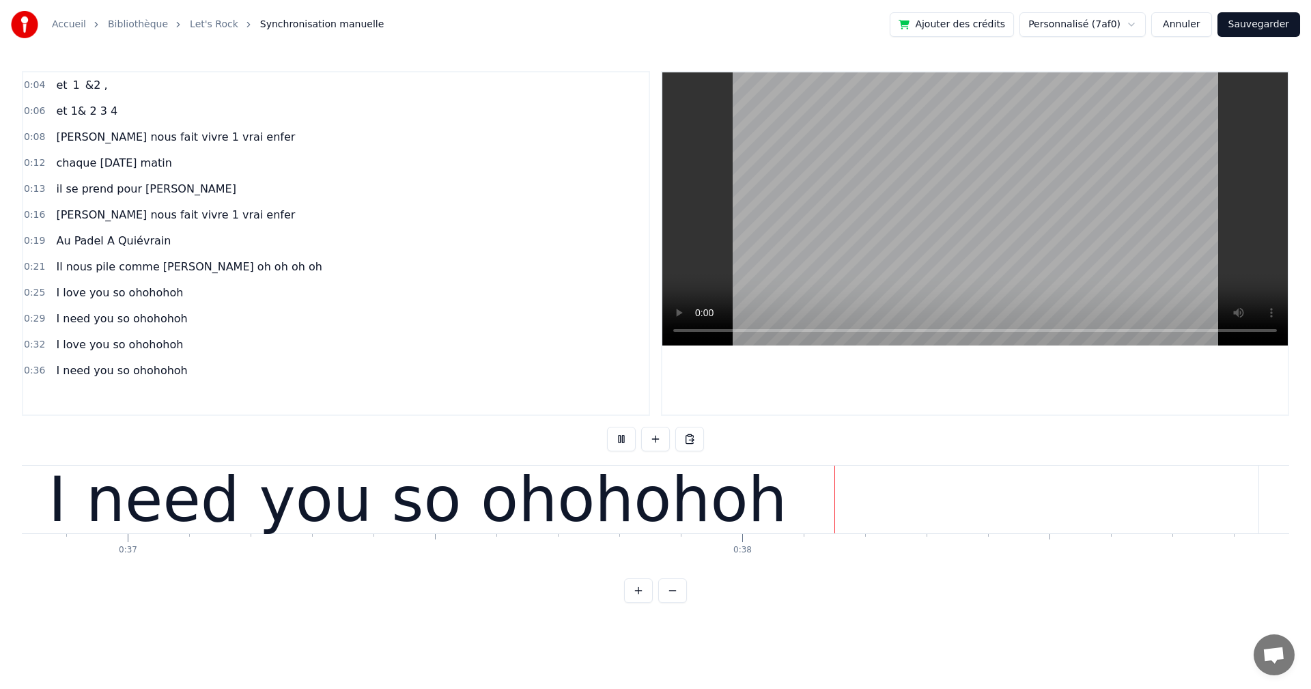
click at [616, 439] on button at bounding box center [621, 439] width 29 height 25
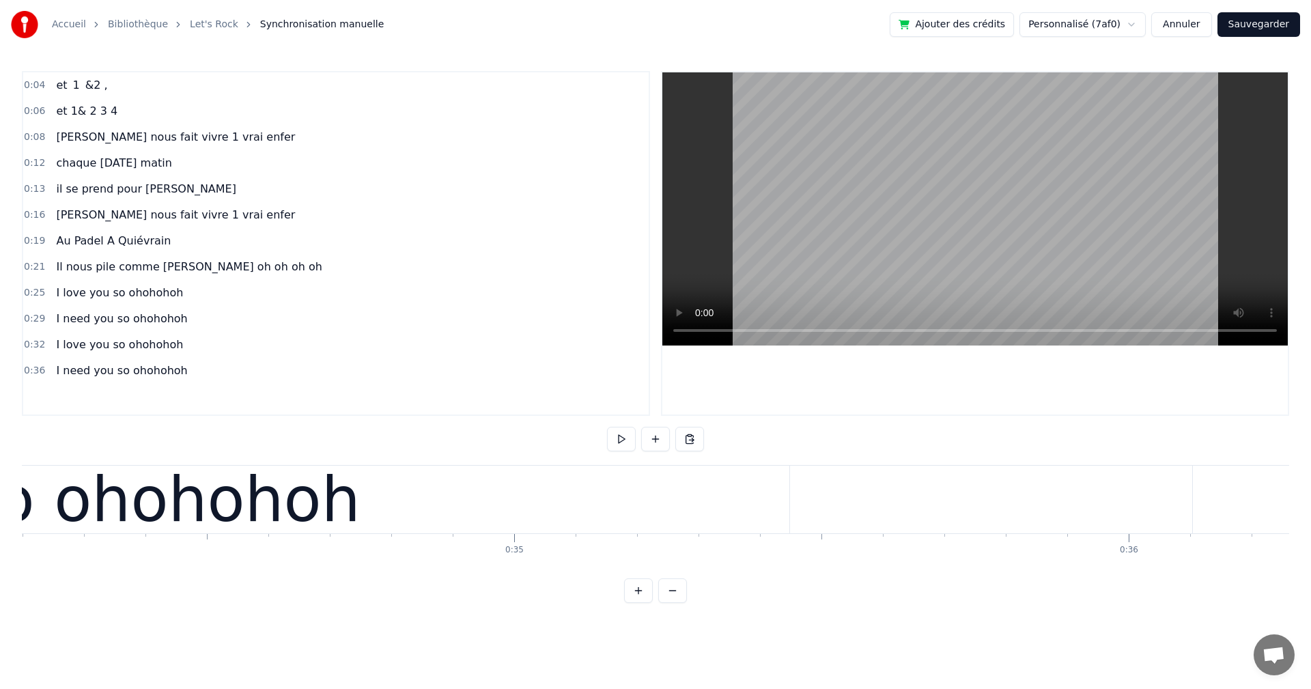
scroll to position [0, 21472]
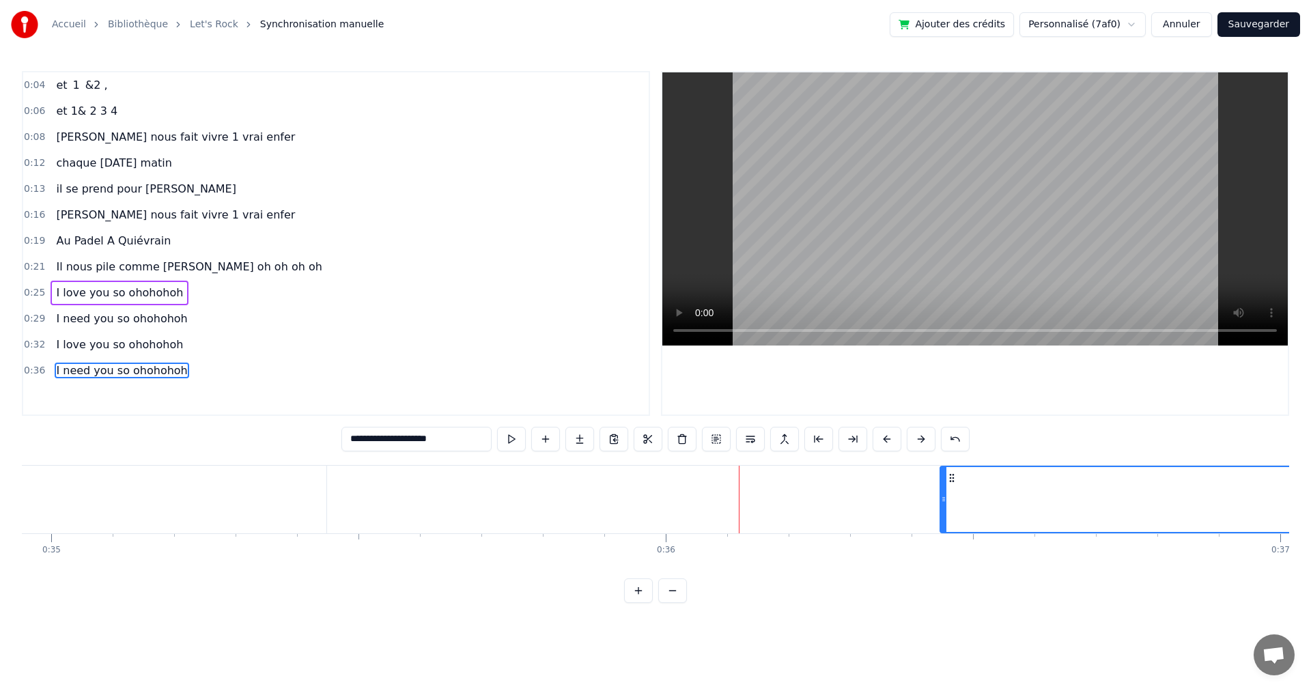
drag, startPoint x: 730, startPoint y: 497, endPoint x: 941, endPoint y: 506, distance: 210.5
click at [941, 506] on div at bounding box center [943, 499] width 5 height 65
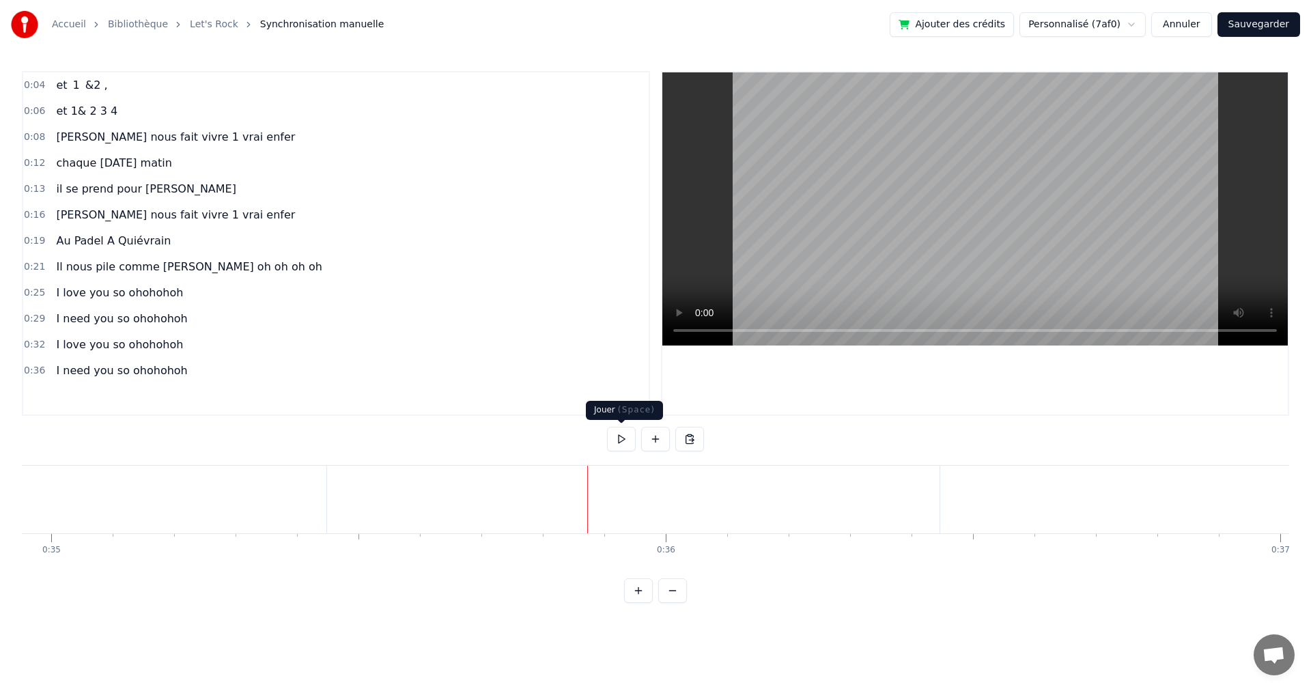
click at [620, 439] on button at bounding box center [621, 439] width 29 height 25
click at [618, 430] on button at bounding box center [621, 439] width 29 height 25
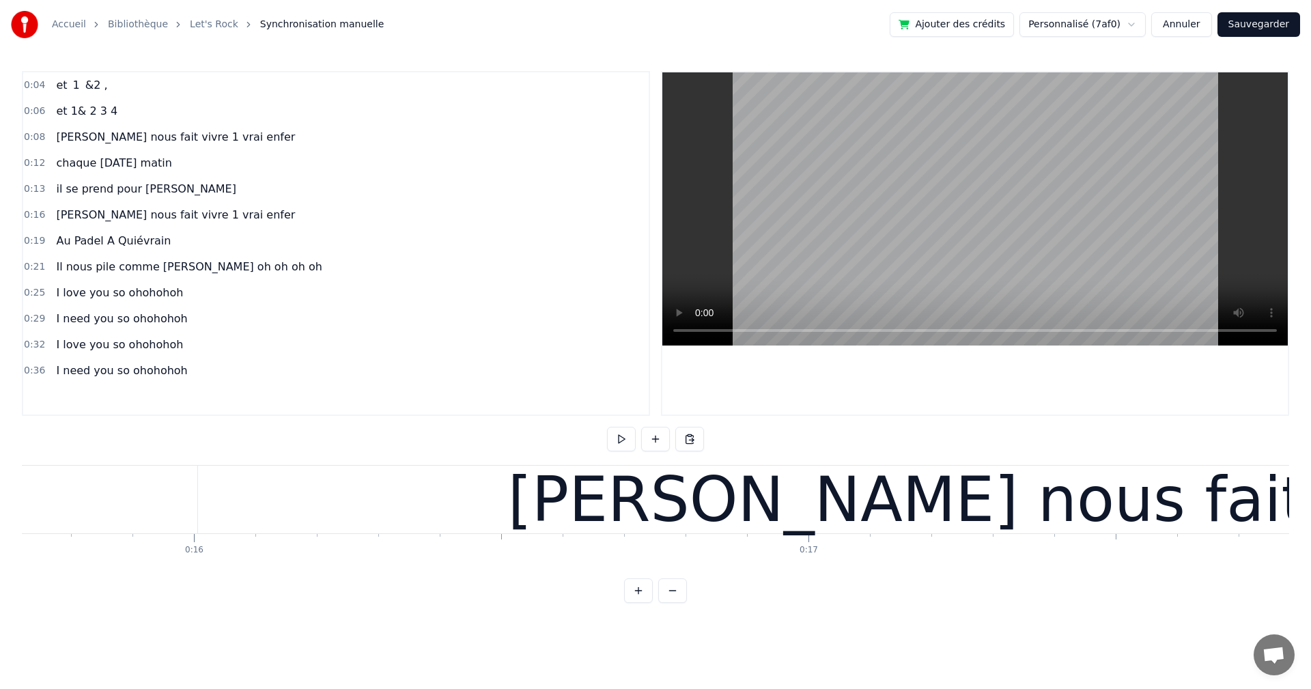
scroll to position [0, 0]
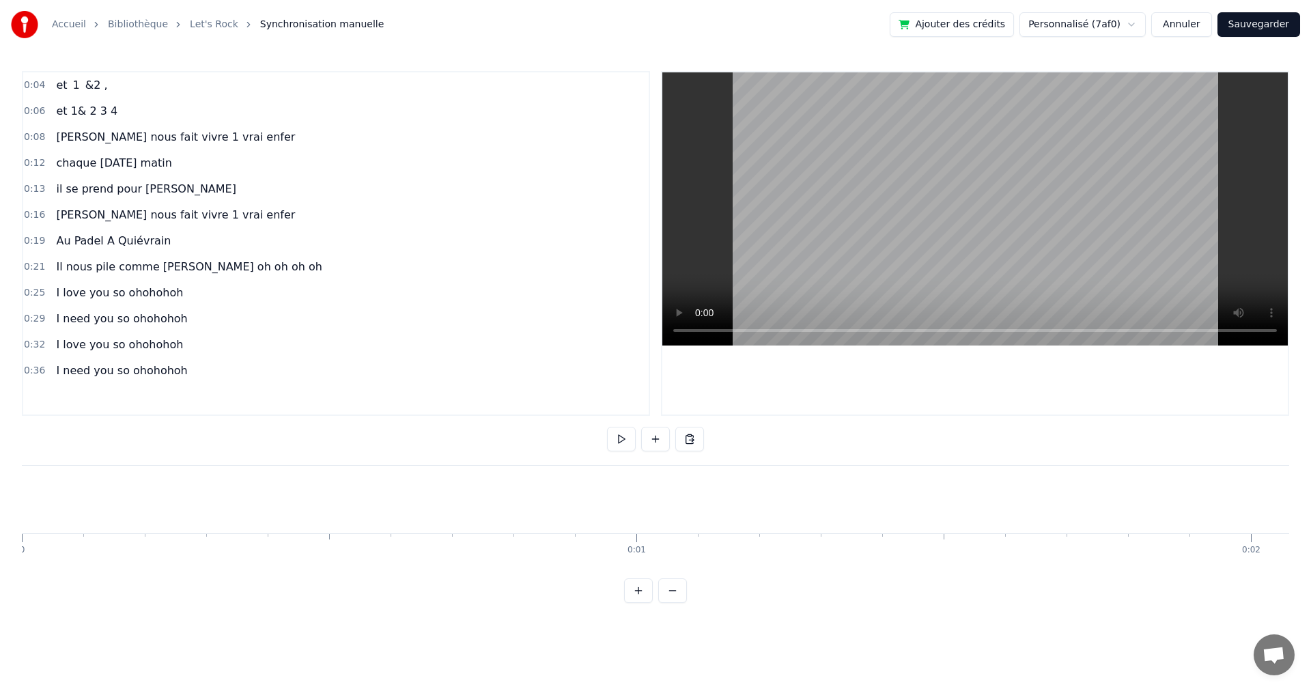
click at [16, 502] on div "Accueil Bibliothèque Let's Rock Synchronisation manuelle Ajouter des crédits Pe…" at bounding box center [655, 301] width 1311 height 603
click at [21, 498] on div "Accueil Bibliothèque Let's Rock Synchronisation manuelle Ajouter des crédits Pe…" at bounding box center [655, 301] width 1311 height 603
click at [620, 443] on button at bounding box center [621, 439] width 29 height 25
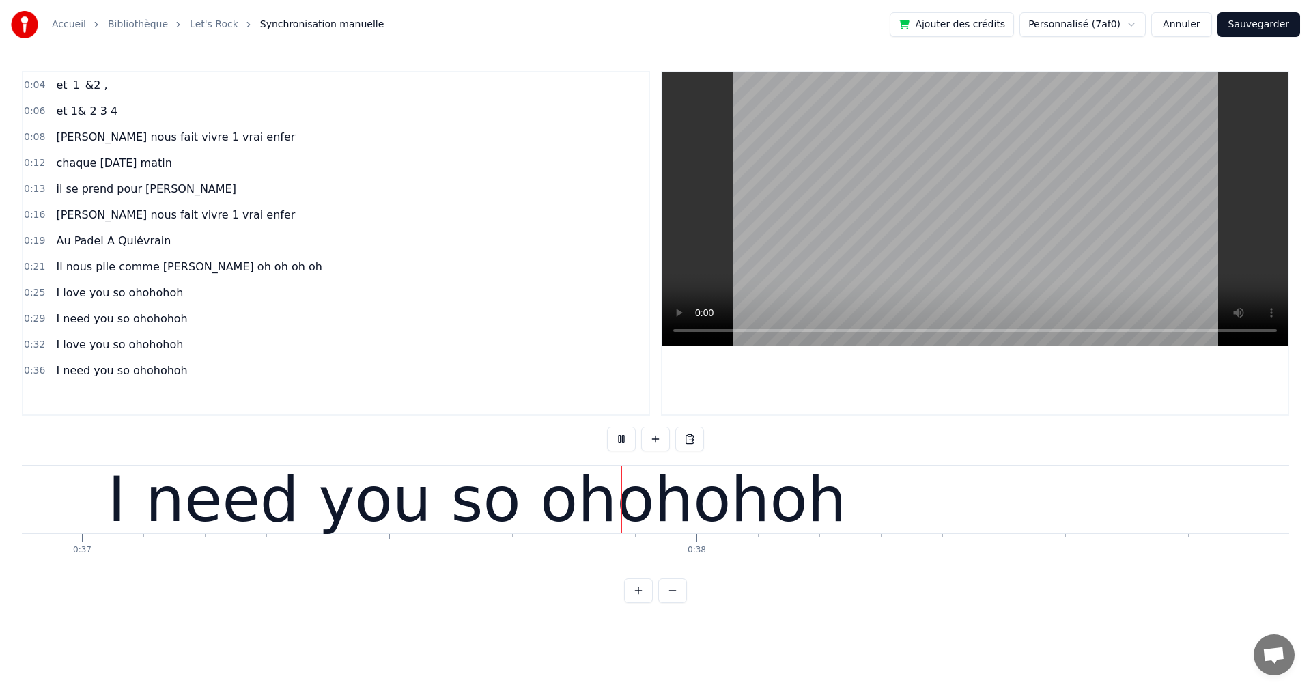
scroll to position [0, 22907]
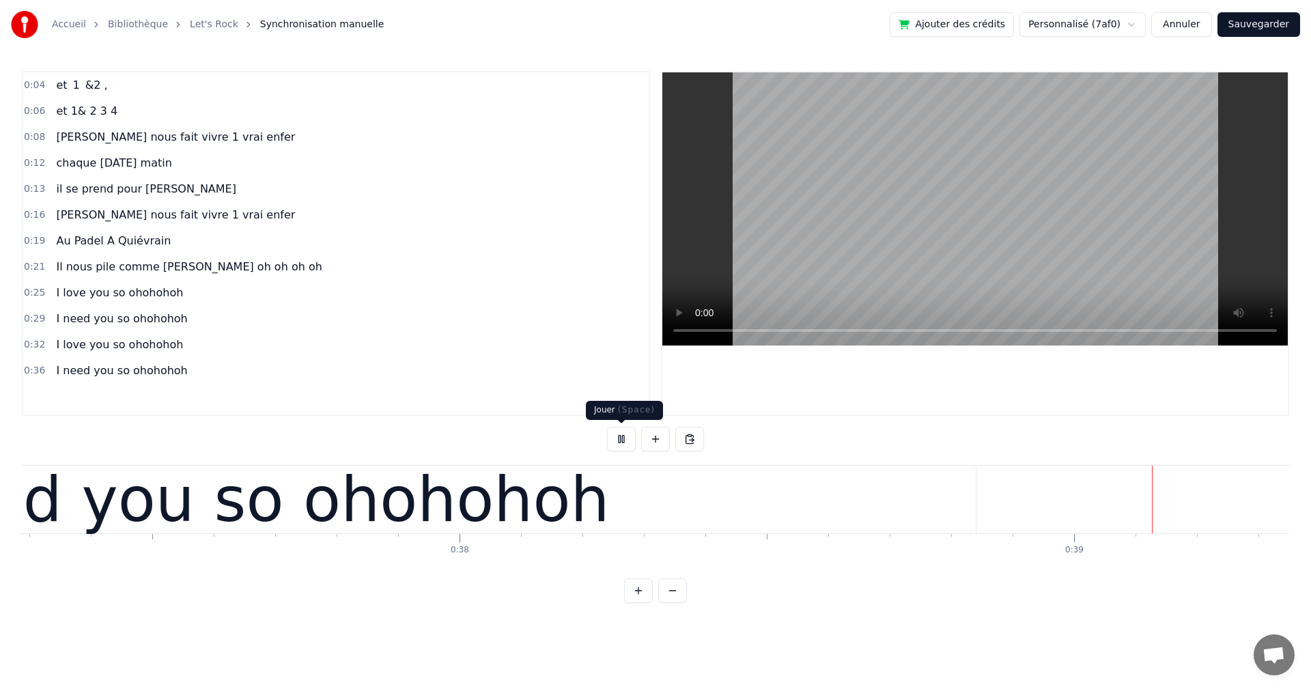
click at [624, 438] on button at bounding box center [621, 439] width 29 height 25
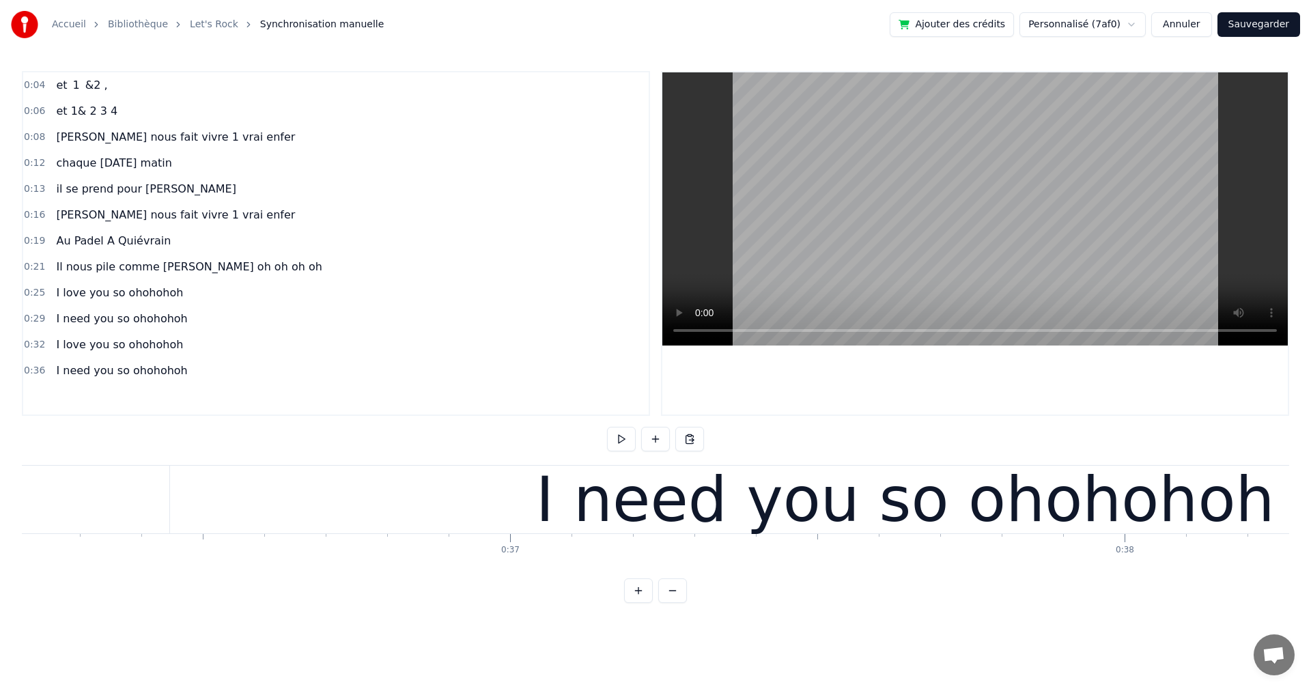
scroll to position [0, 21831]
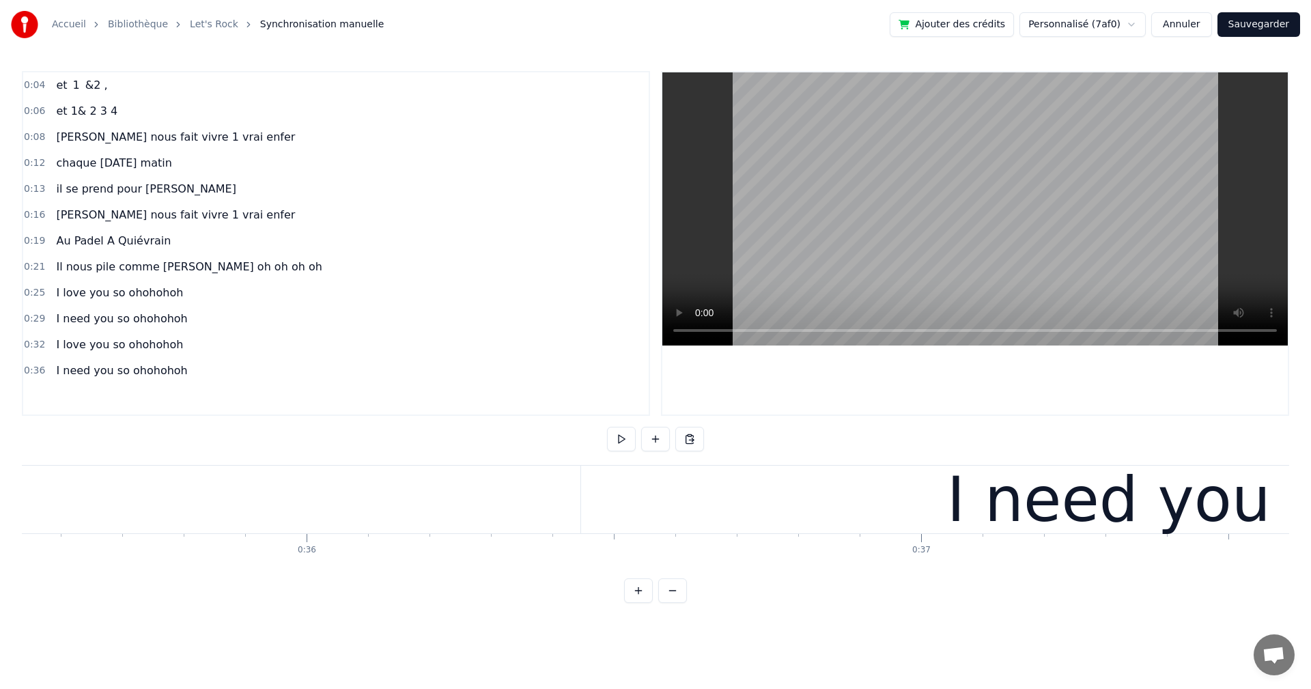
click at [691, 520] on div "I need you so ohohohoh" at bounding box center [1316, 500] width 1470 height 68
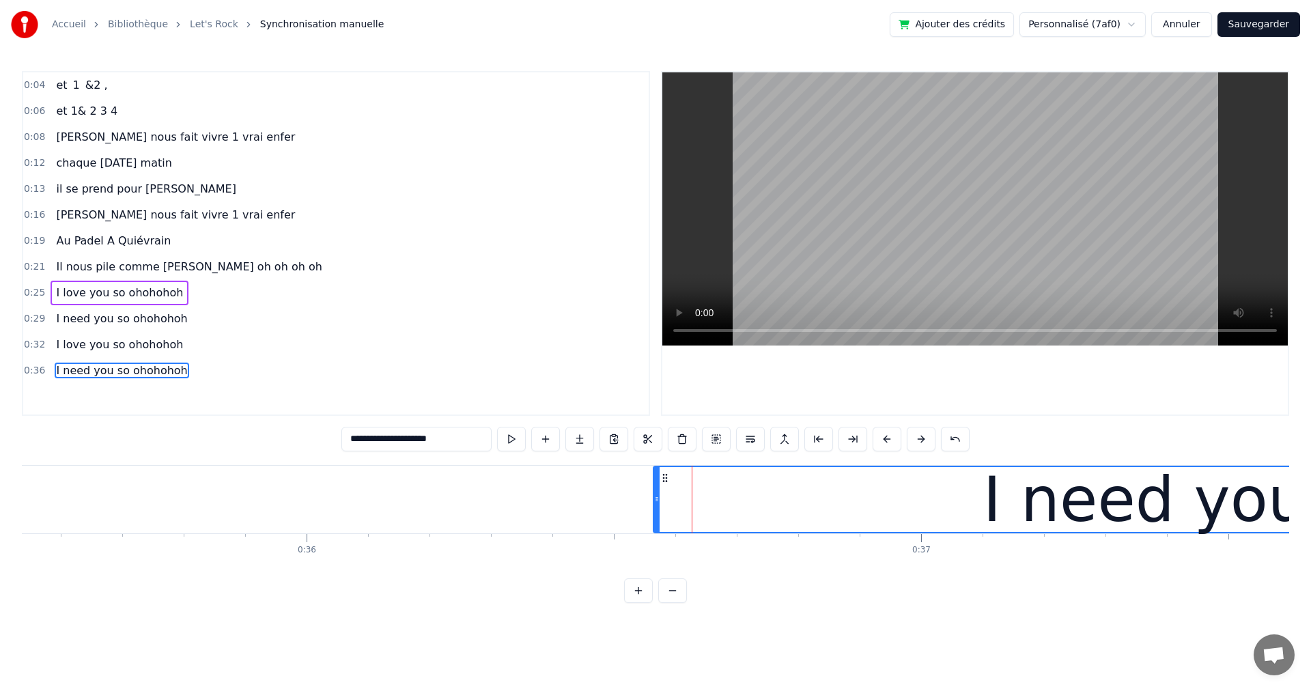
drag, startPoint x: 584, startPoint y: 498, endPoint x: 657, endPoint y: 508, distance: 73.7
click at [657, 508] on div at bounding box center [656, 499] width 5 height 65
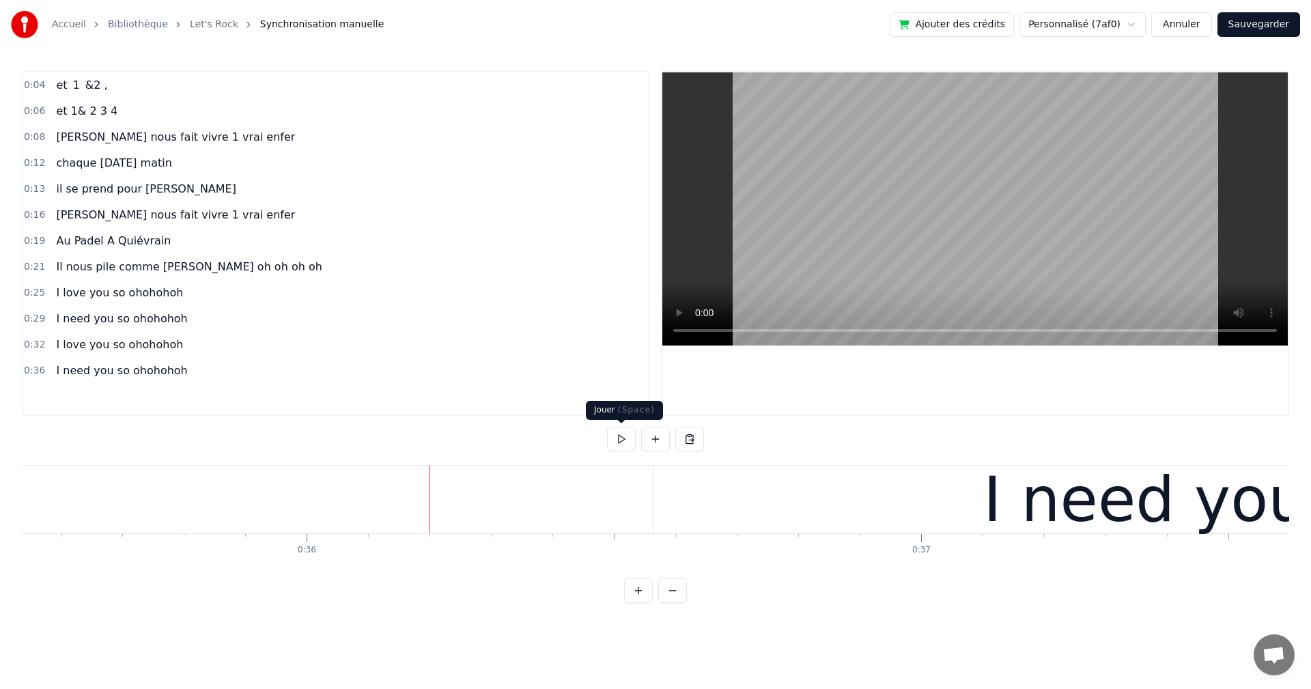
click at [619, 438] on button at bounding box center [621, 439] width 29 height 25
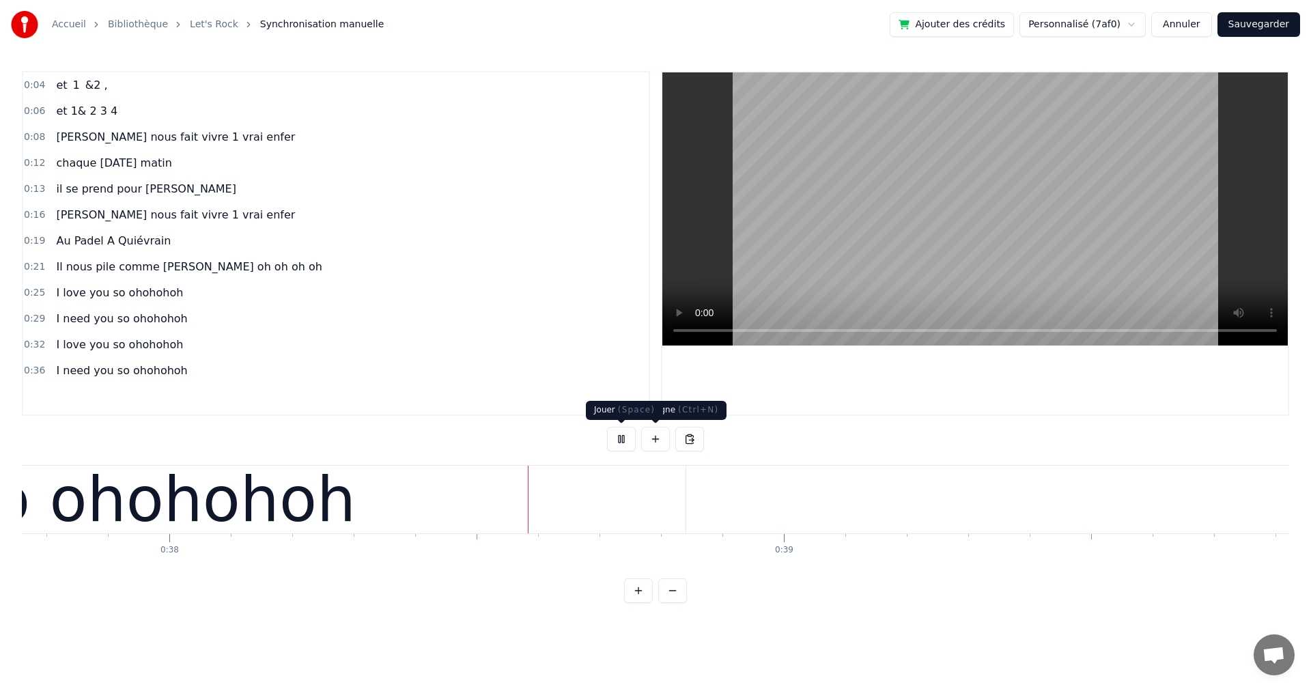
scroll to position [0, 23267]
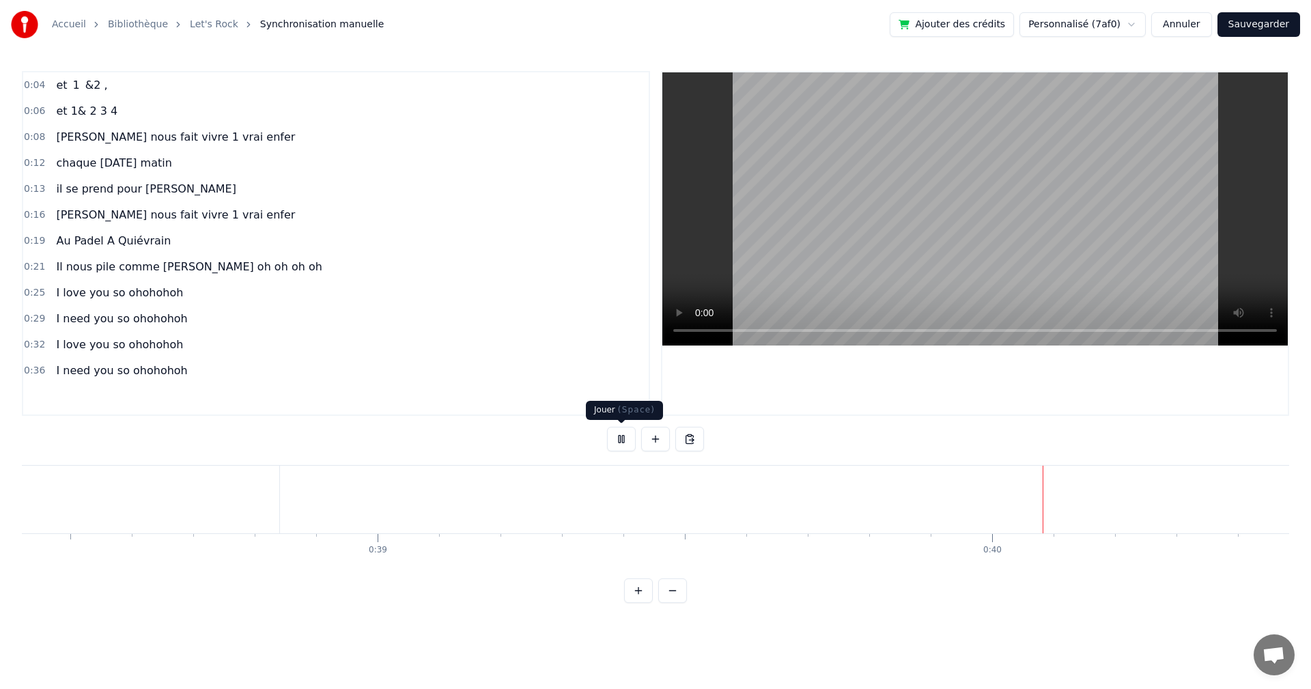
click at [627, 436] on button at bounding box center [621, 439] width 29 height 25
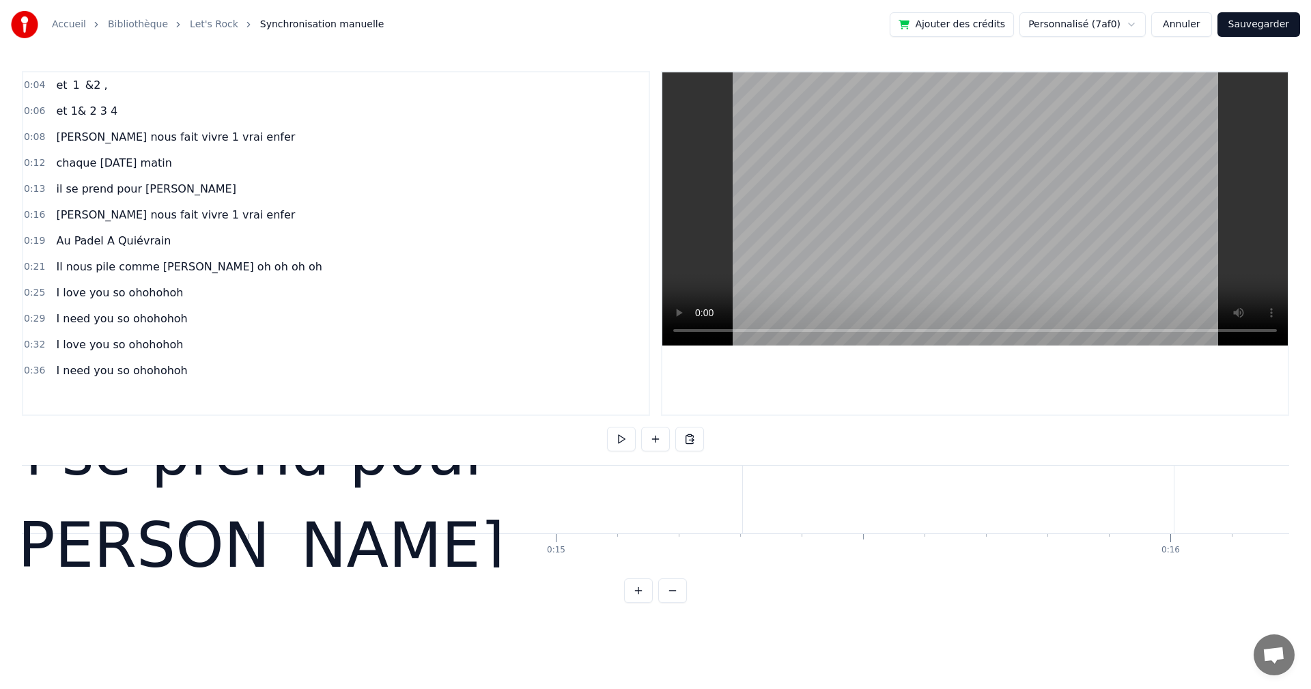
scroll to position [0, 8887]
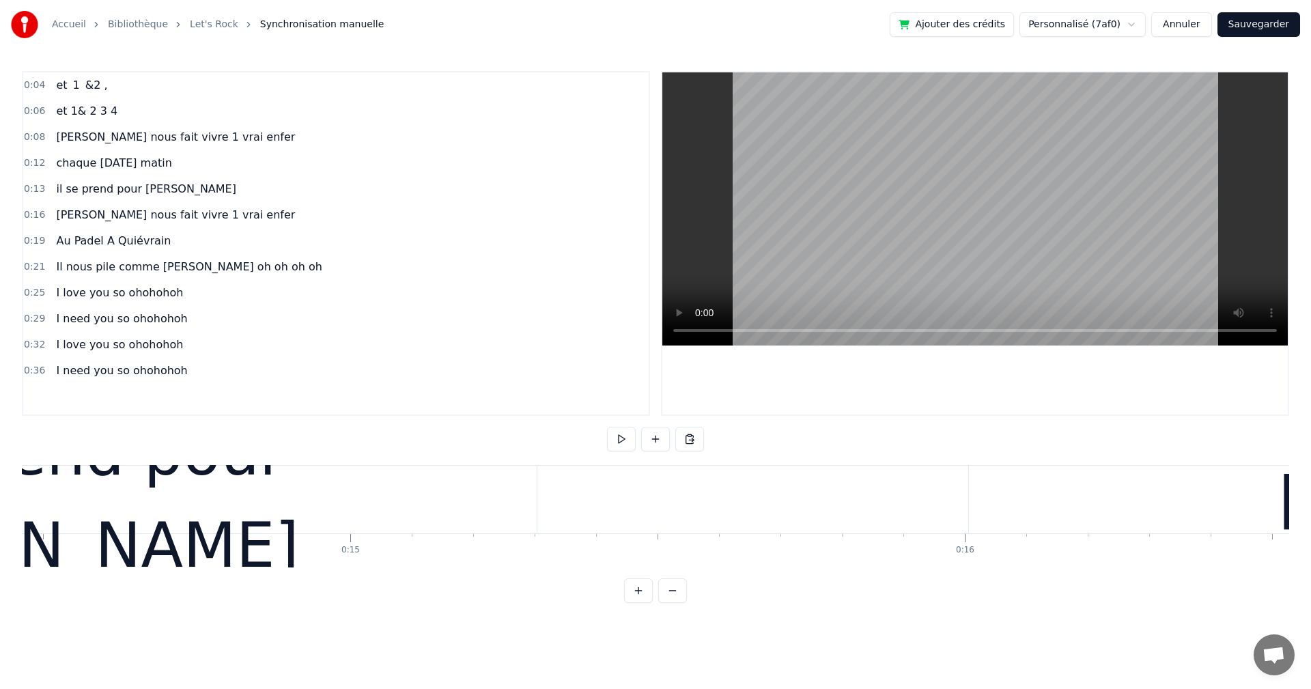
click at [263, 502] on div "il se prend pour [PERSON_NAME]" at bounding box center [44, 499] width 986 height 184
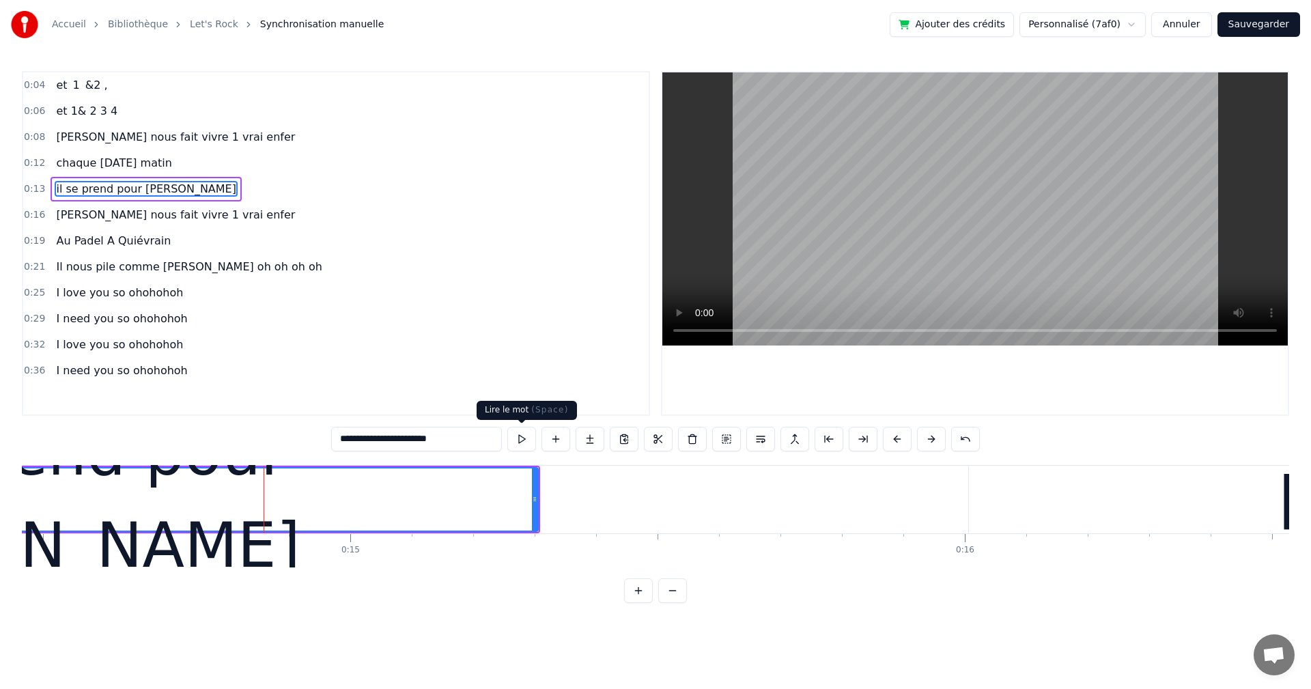
click at [515, 441] on button at bounding box center [521, 439] width 29 height 25
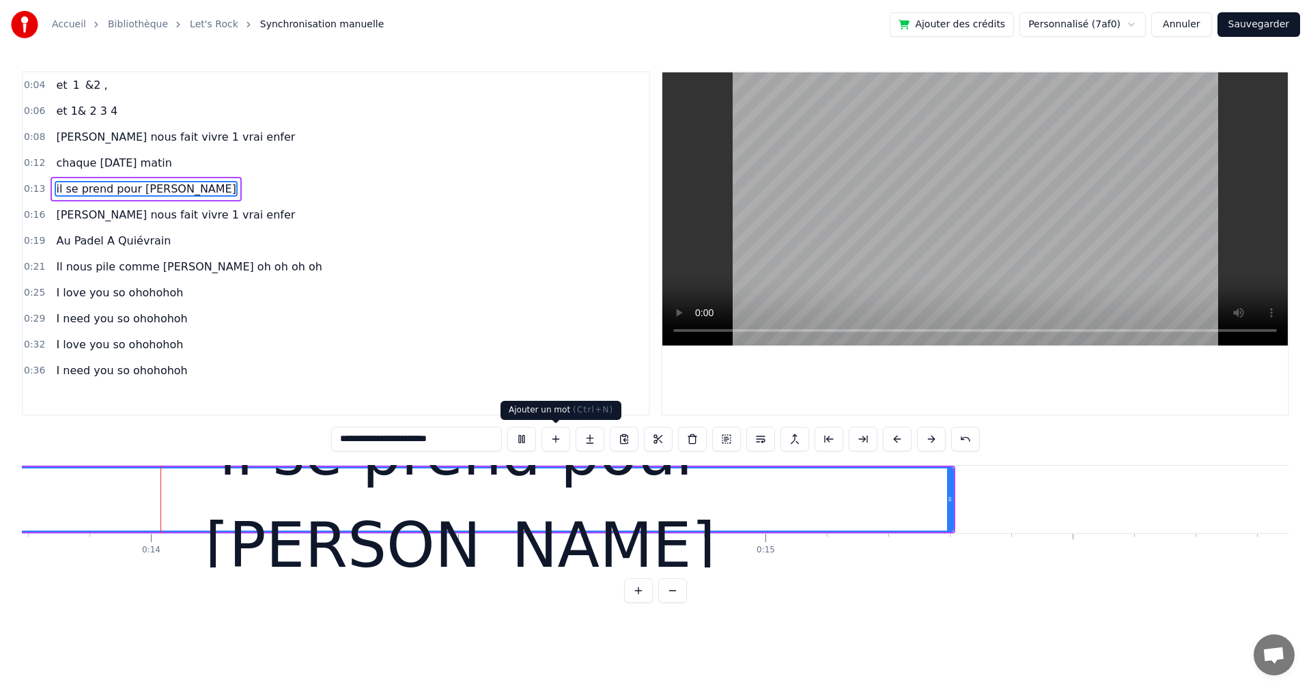
scroll to position [0, 8471]
click at [524, 435] on button at bounding box center [521, 439] width 29 height 25
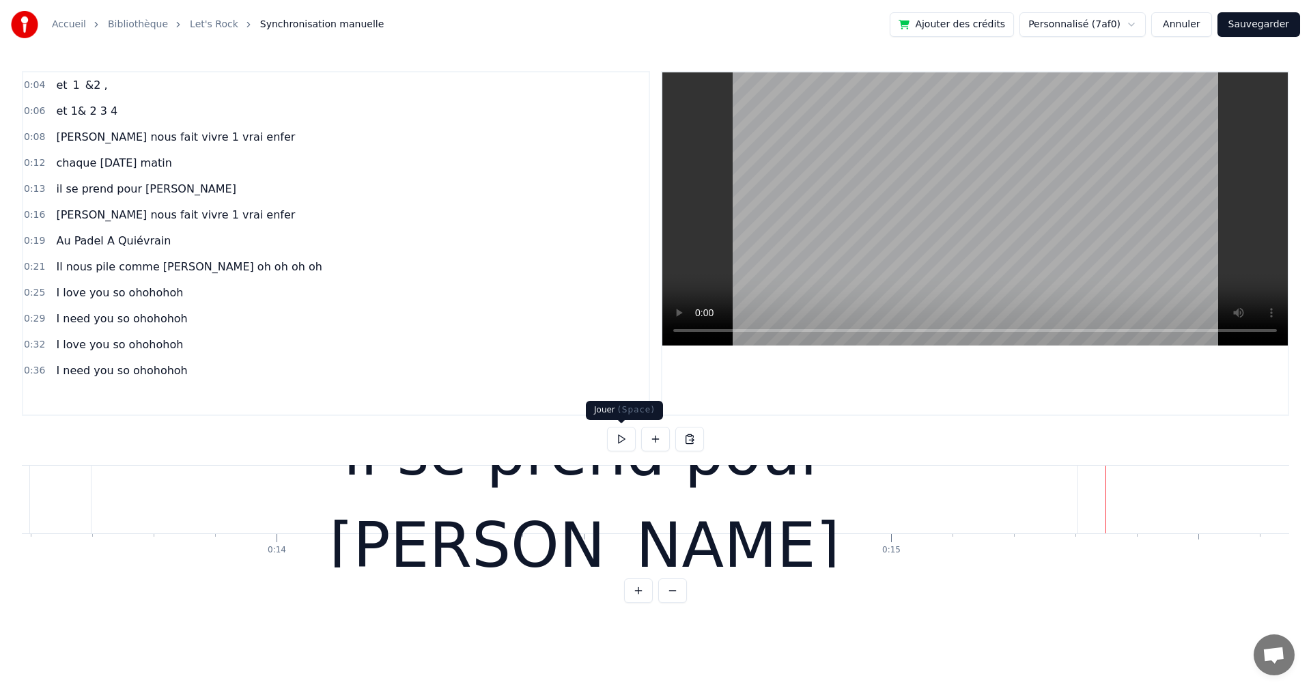
click at [616, 439] on button at bounding box center [621, 439] width 29 height 25
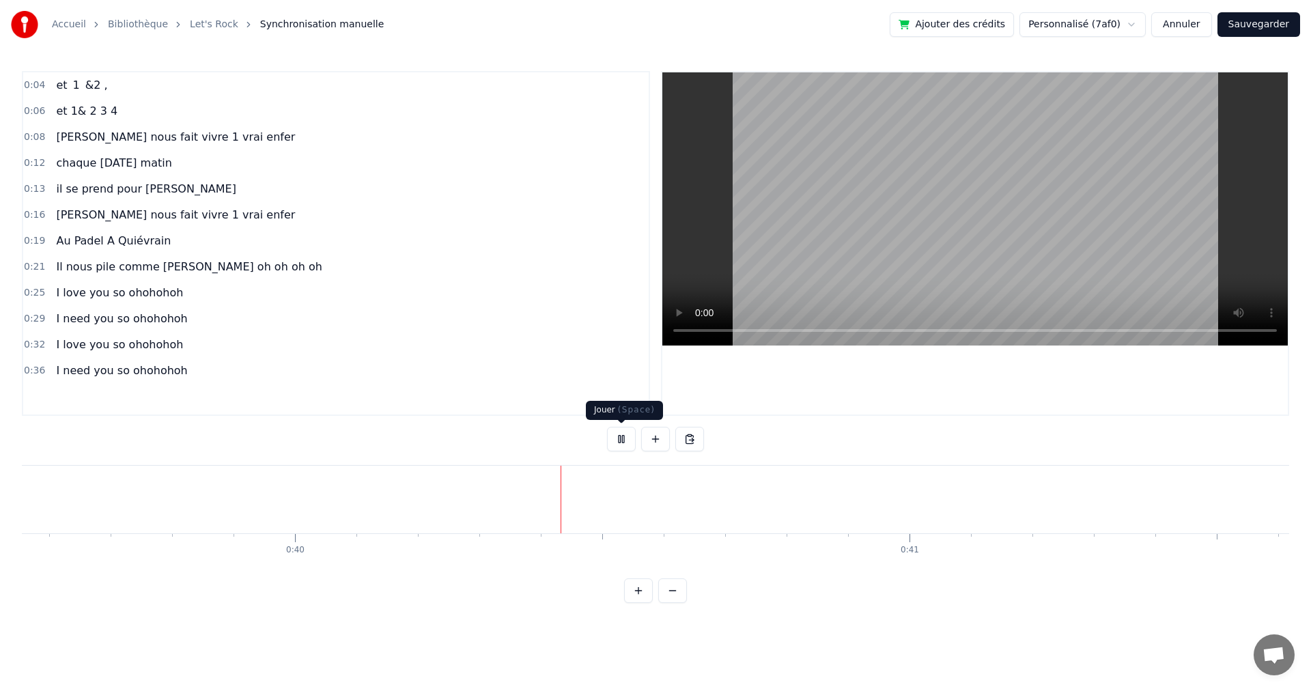
scroll to position [0, 24333]
click at [617, 442] on button at bounding box center [621, 439] width 29 height 25
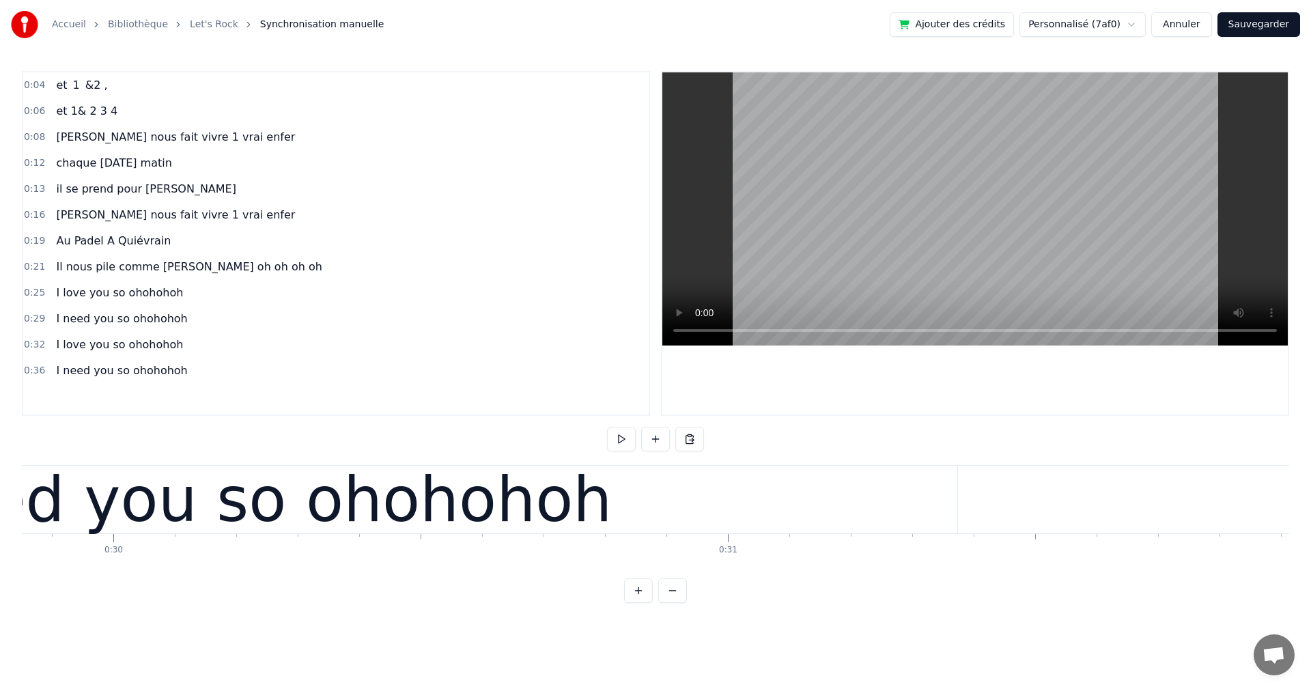
scroll to position [0, 17876]
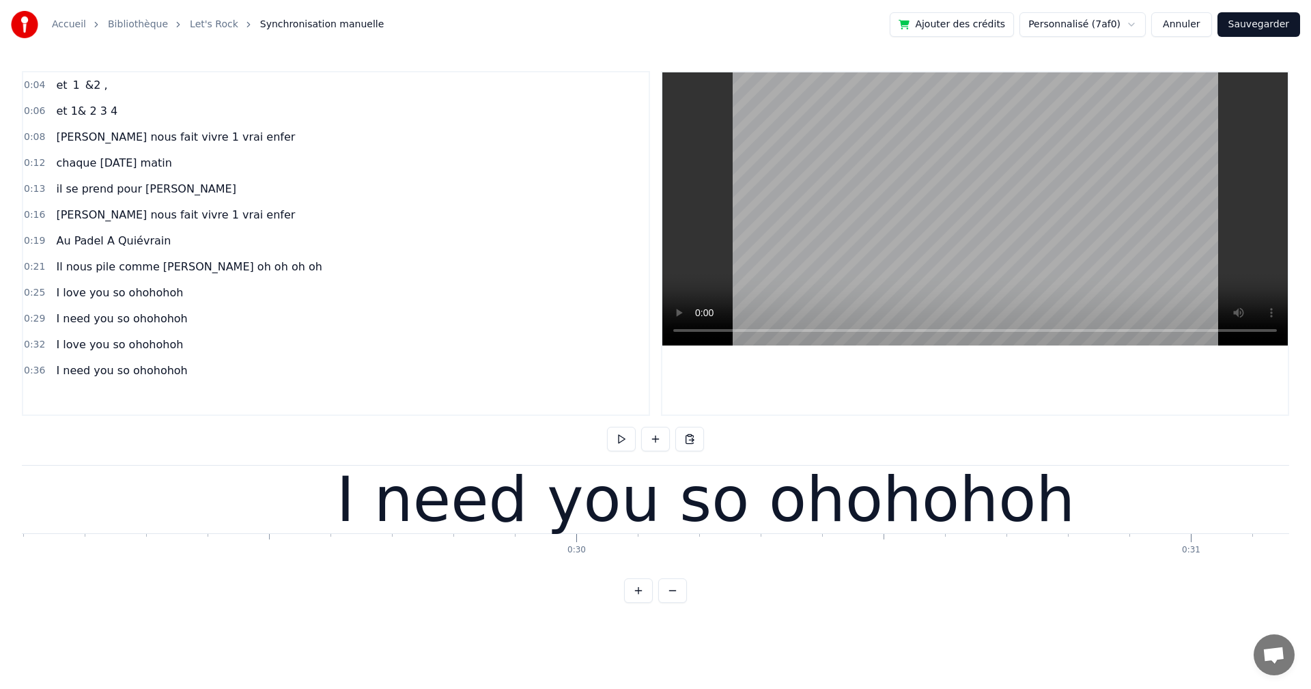
click at [393, 526] on div "I need you so ohohohoh" at bounding box center [706, 499] width 739 height 92
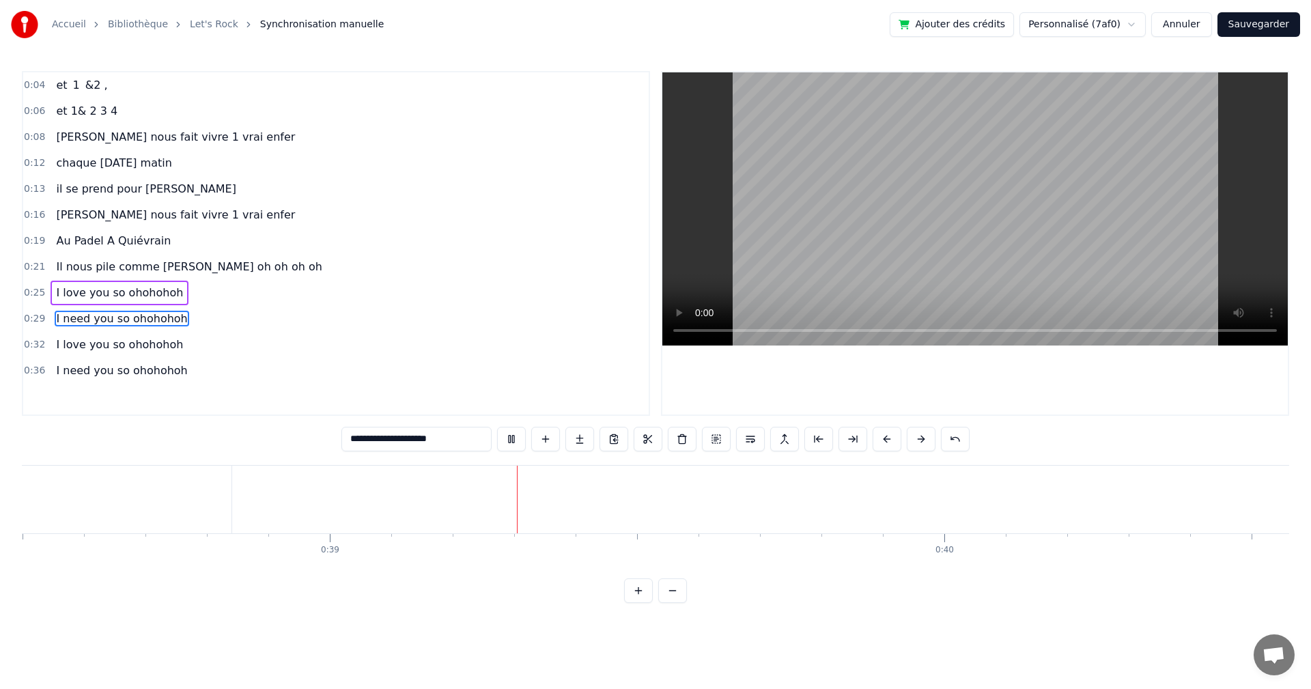
scroll to position [0, 23699]
click at [511, 438] on button at bounding box center [511, 439] width 29 height 25
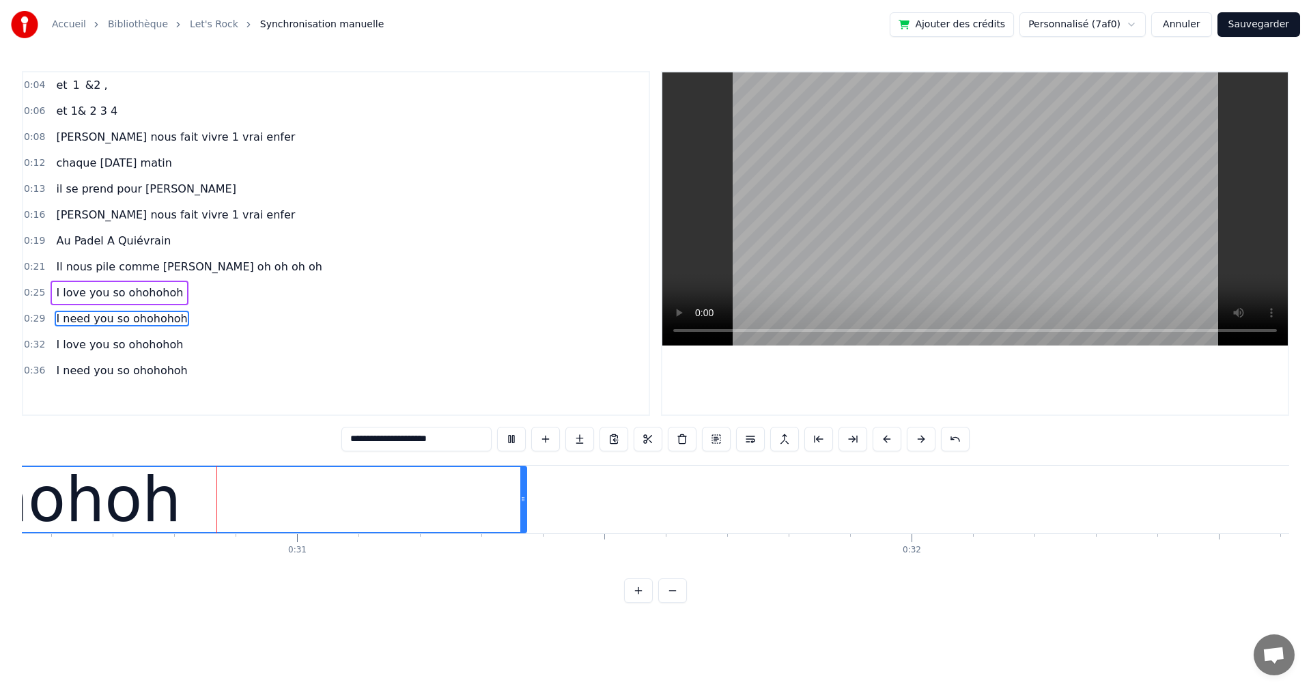
scroll to position [0, 18720]
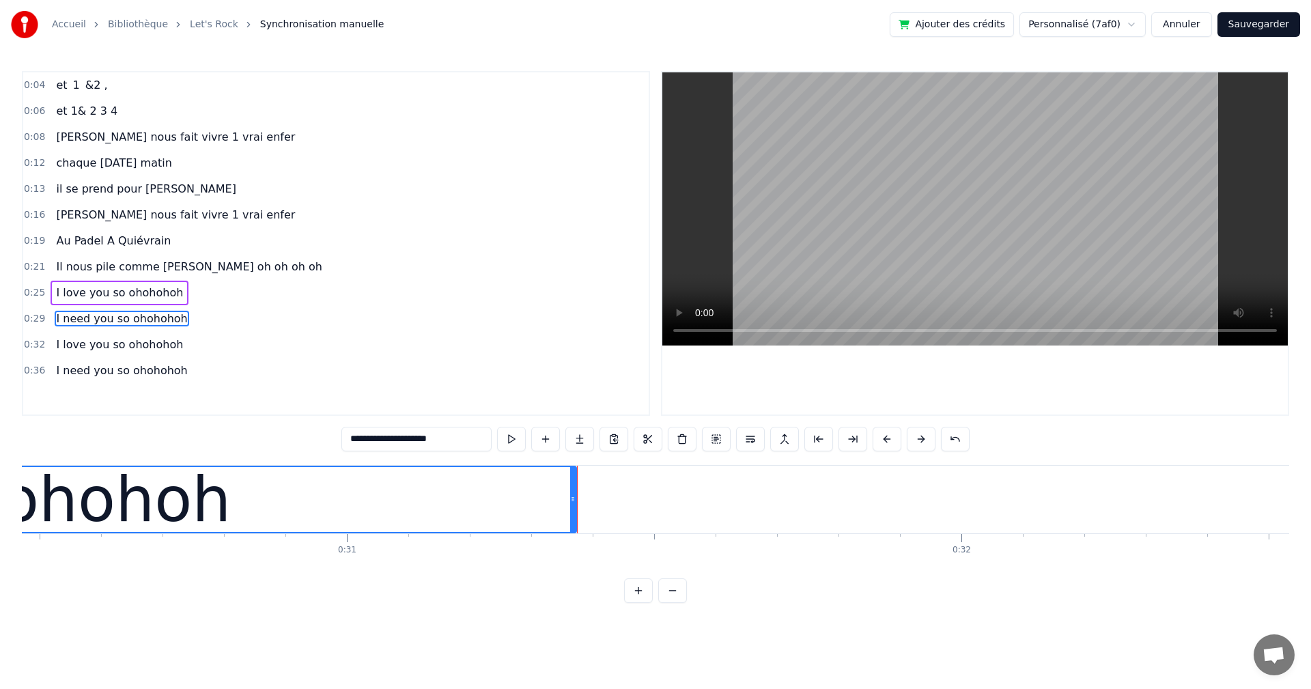
click at [259, 383] on div "0:04 et 1 &2 , 0:06 et 1& 2 3 4 0:08 [PERSON_NAME] nous fait vivre 1 vrai enfer…" at bounding box center [336, 243] width 628 height 345
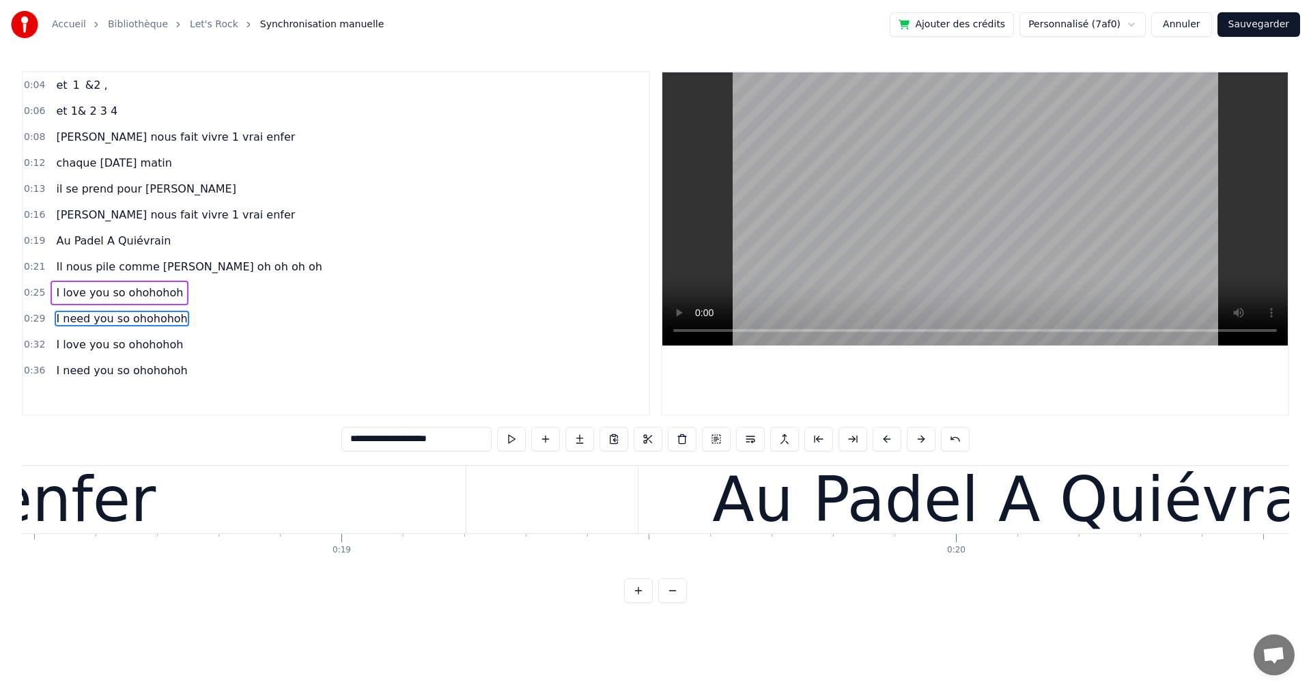
scroll to position [0, 0]
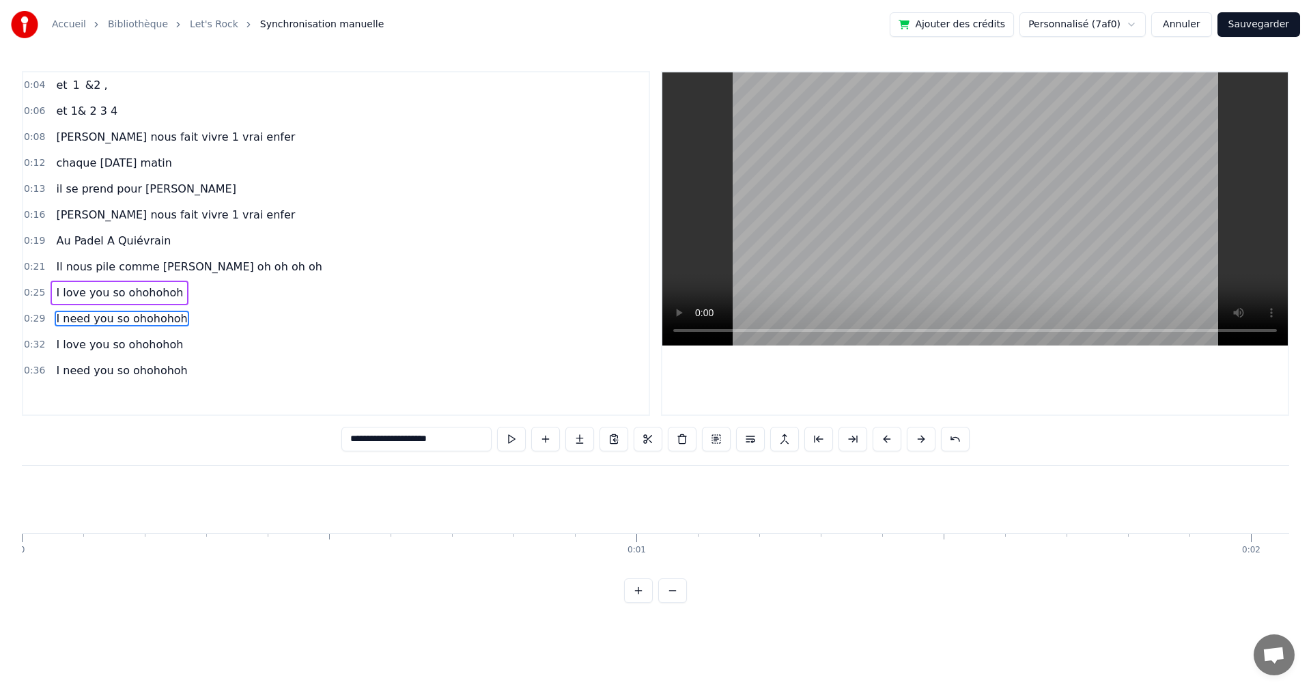
click at [20, 505] on div "**********" at bounding box center [655, 301] width 1311 height 603
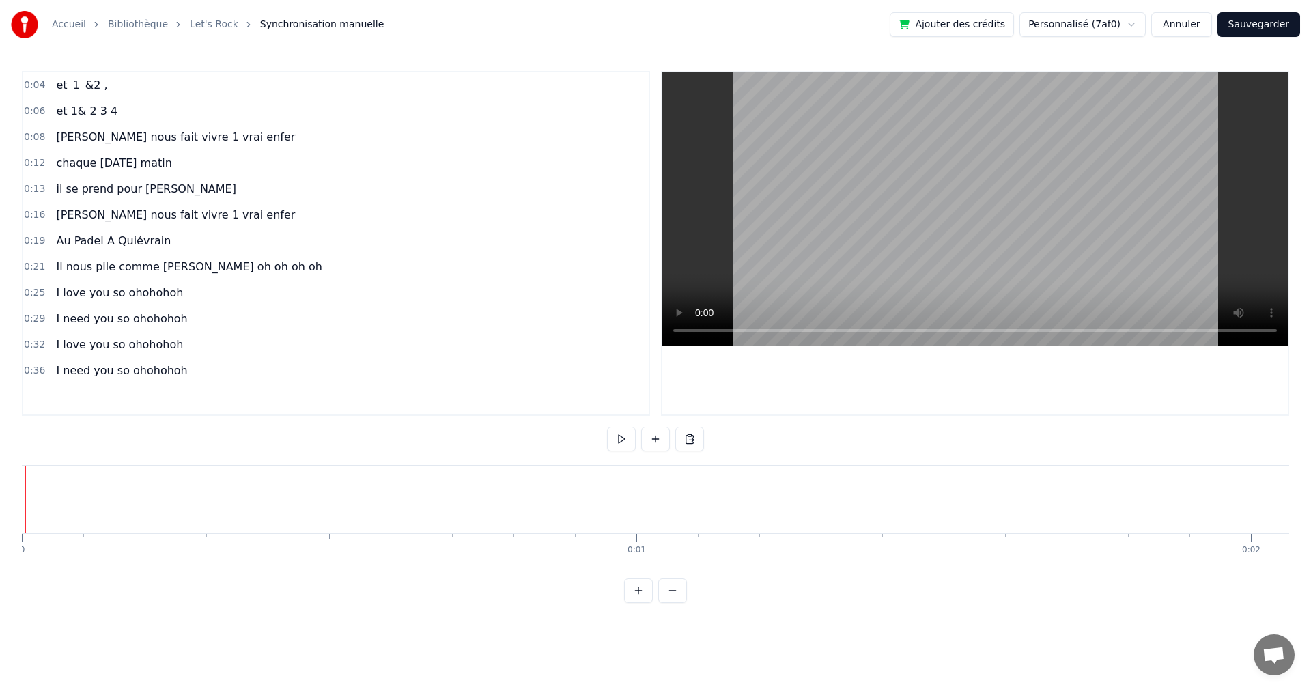
click at [25, 502] on div at bounding box center [25, 500] width 1 height 68
click at [620, 433] on button at bounding box center [621, 439] width 29 height 25
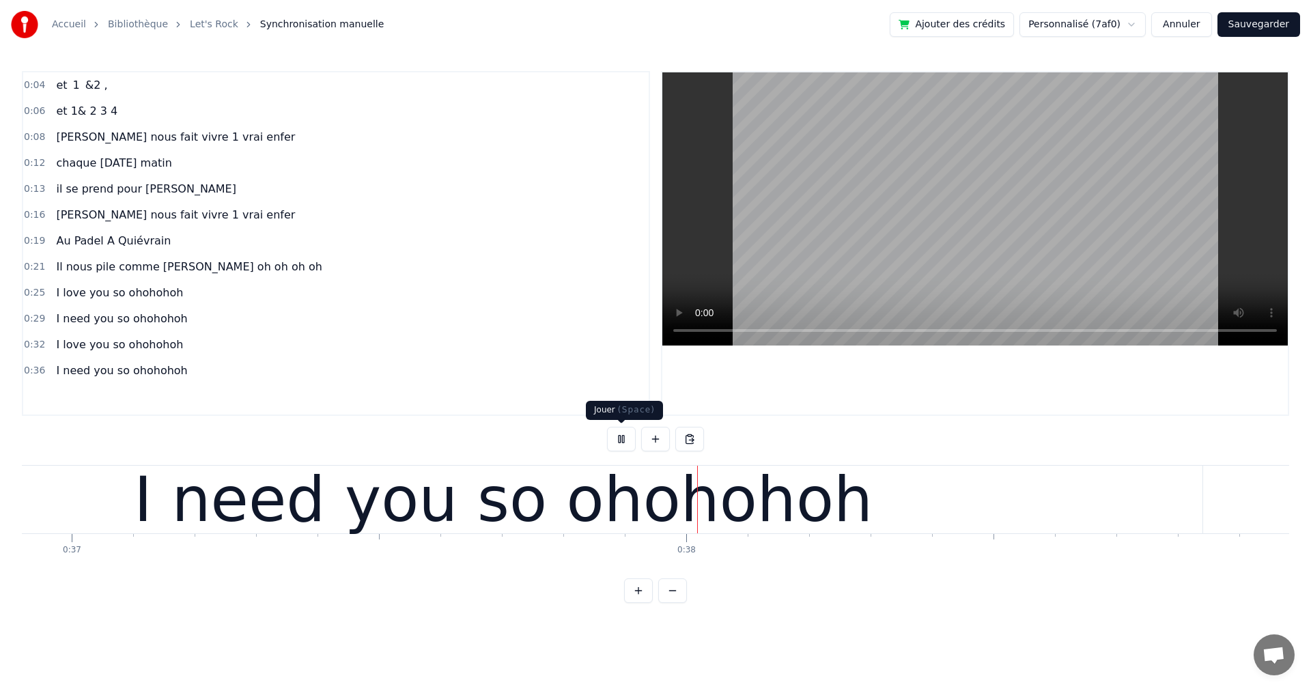
scroll to position [0, 22920]
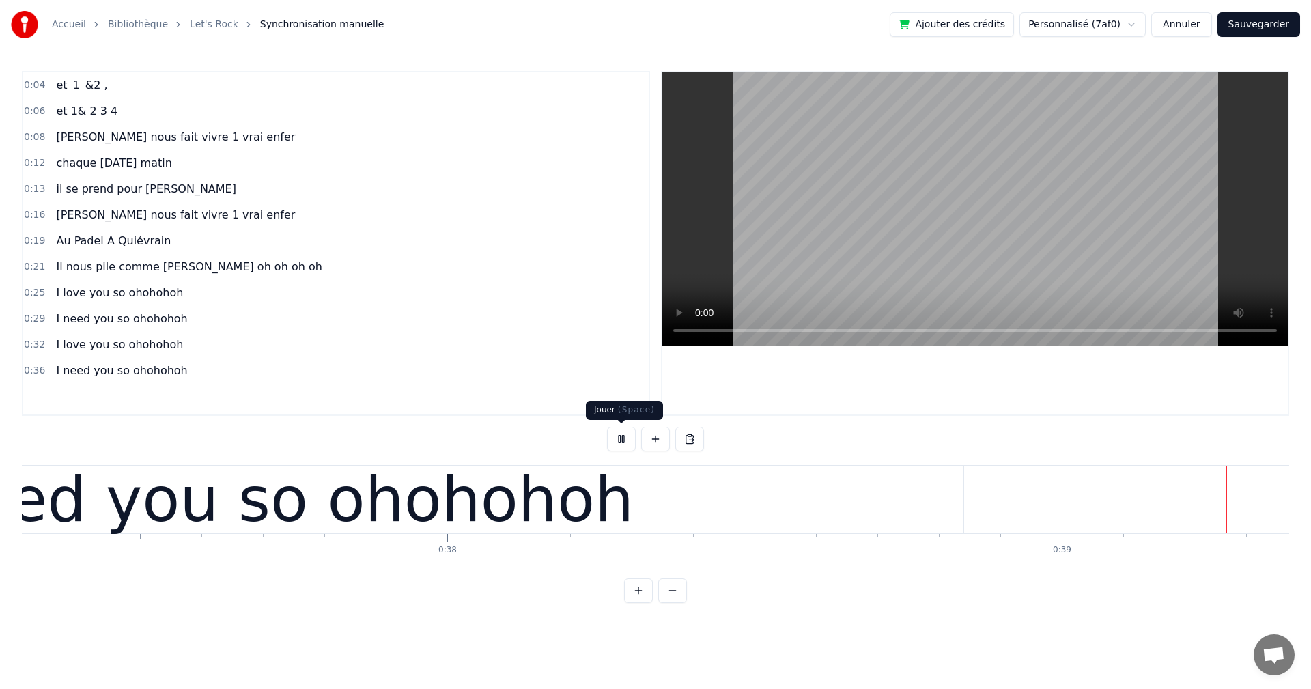
click at [617, 437] on button at bounding box center [621, 439] width 29 height 25
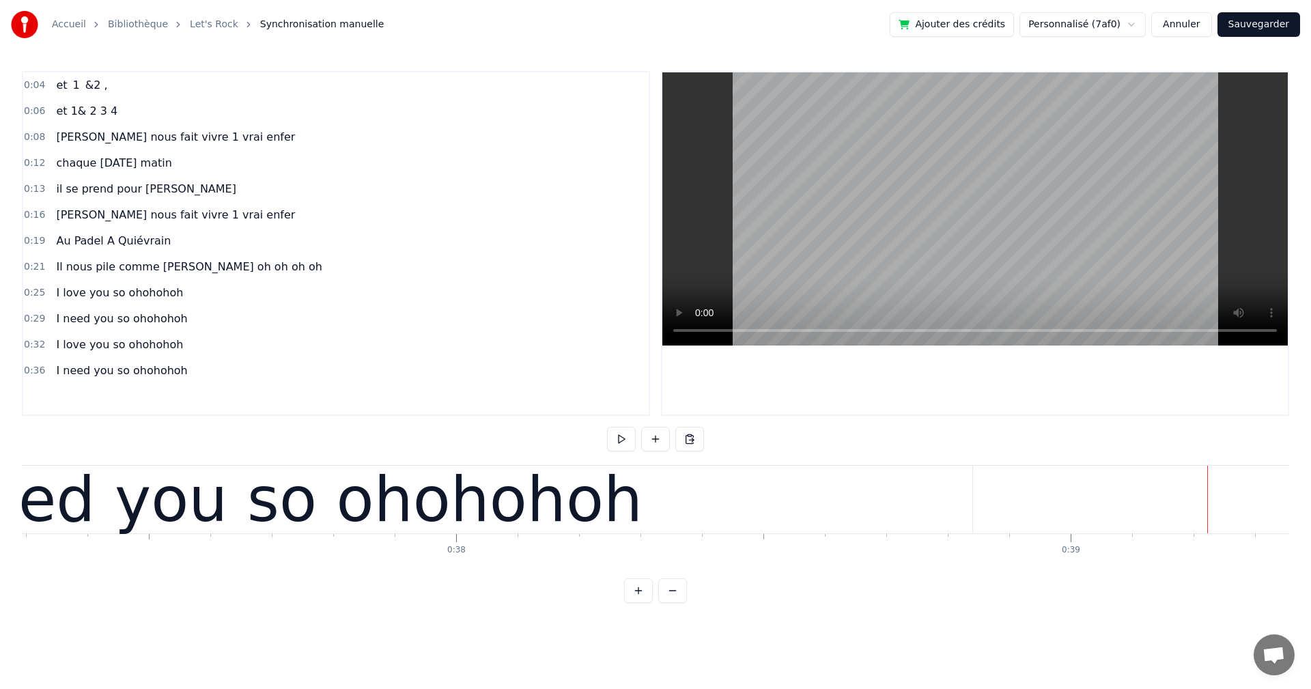
scroll to position [0, 23064]
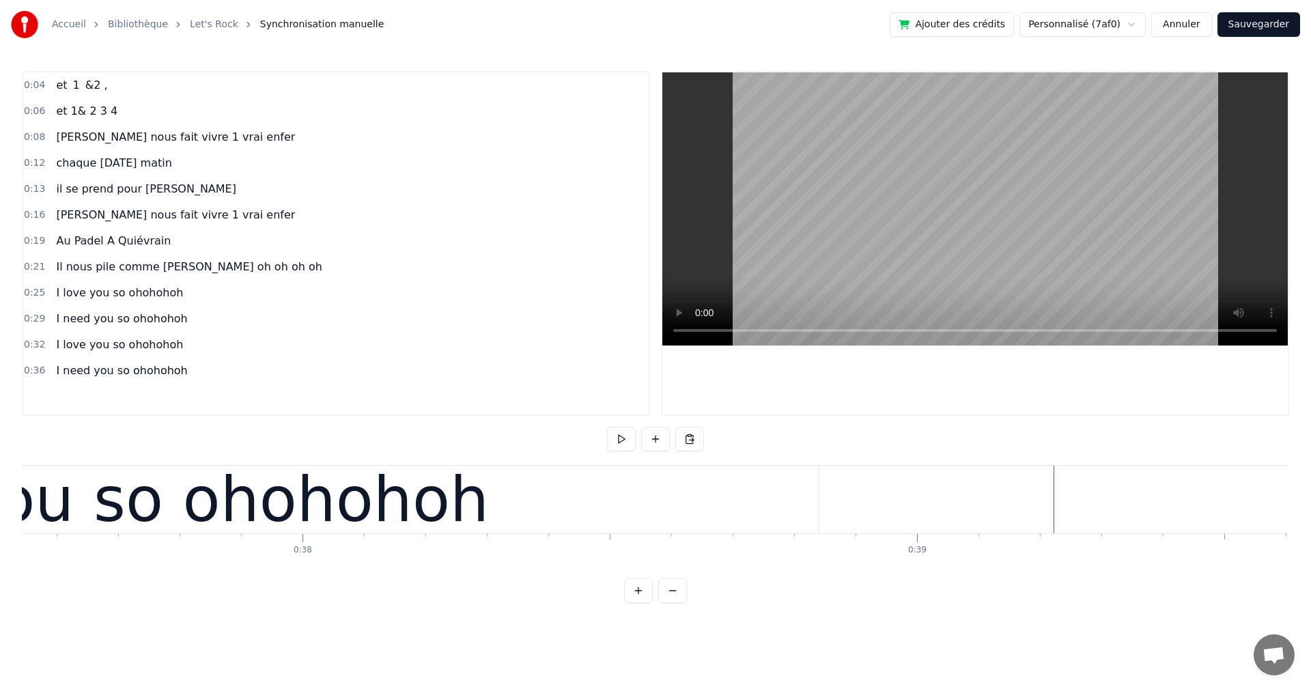
click at [511, 480] on div "I need you so ohohohoh" at bounding box center [119, 500] width 1397 height 68
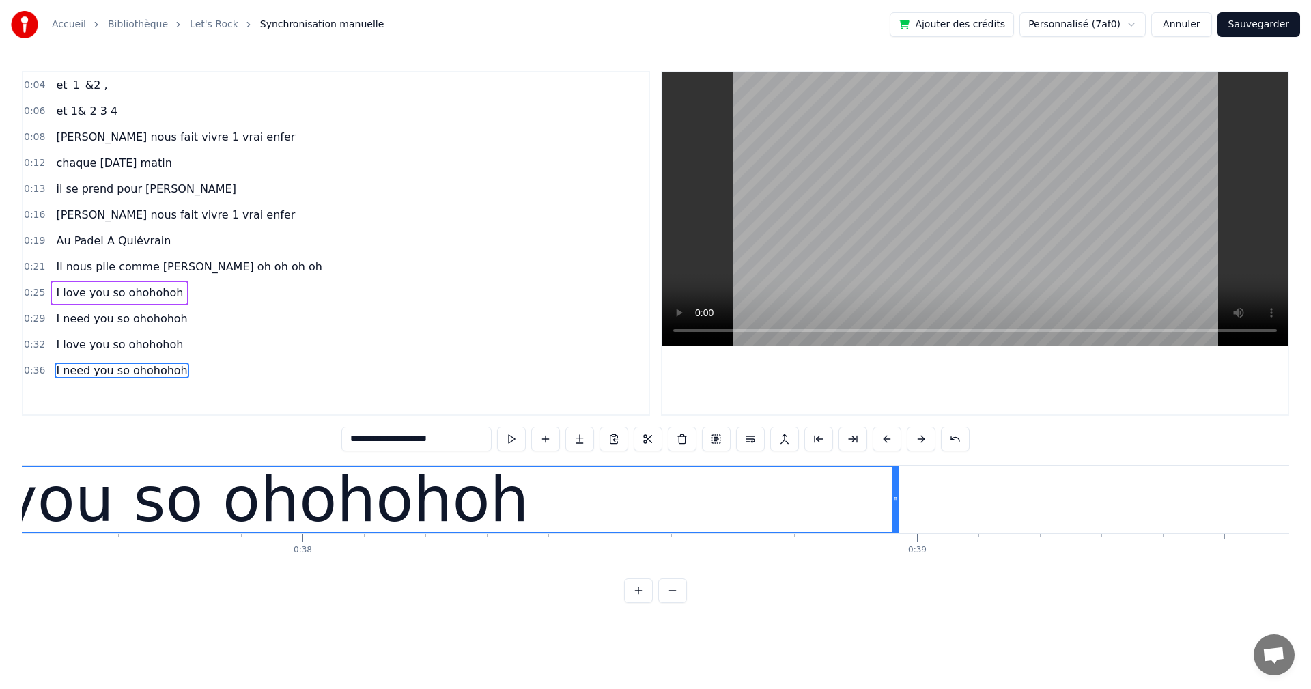
drag, startPoint x: 814, startPoint y: 503, endPoint x: 894, endPoint y: 501, distance: 79.9
click at [894, 501] on icon at bounding box center [894, 499] width 5 height 11
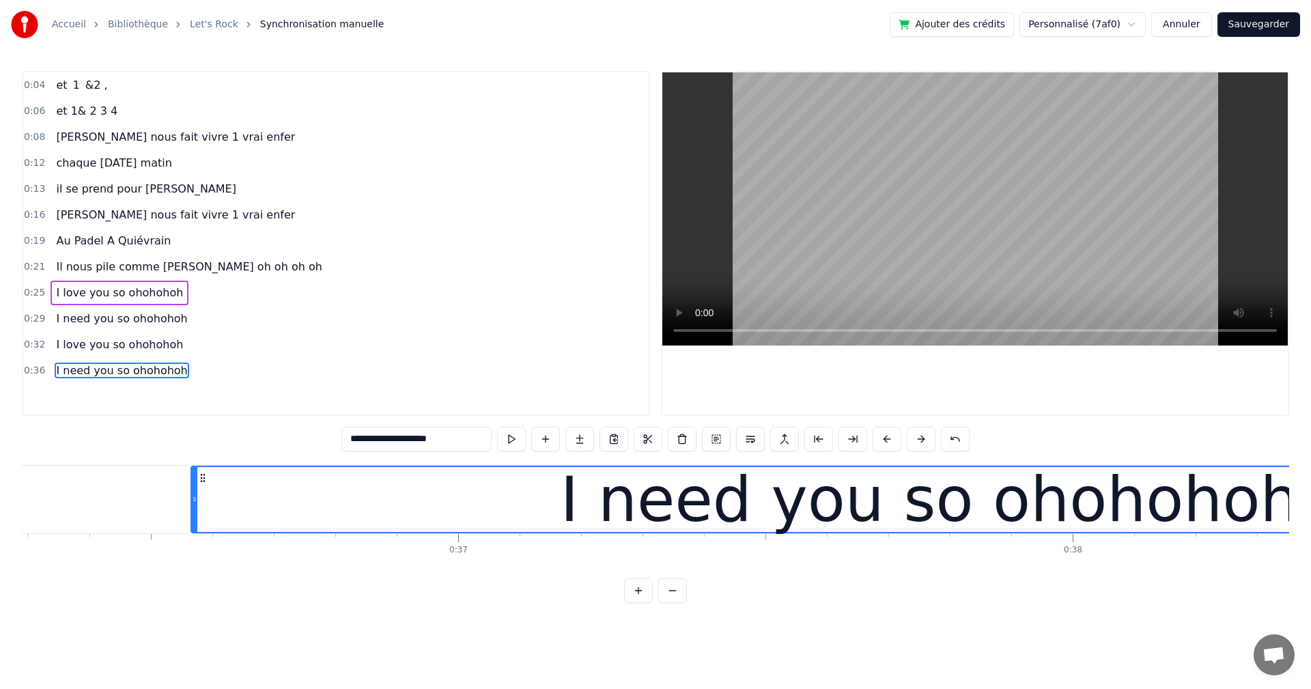
scroll to position [0, 22243]
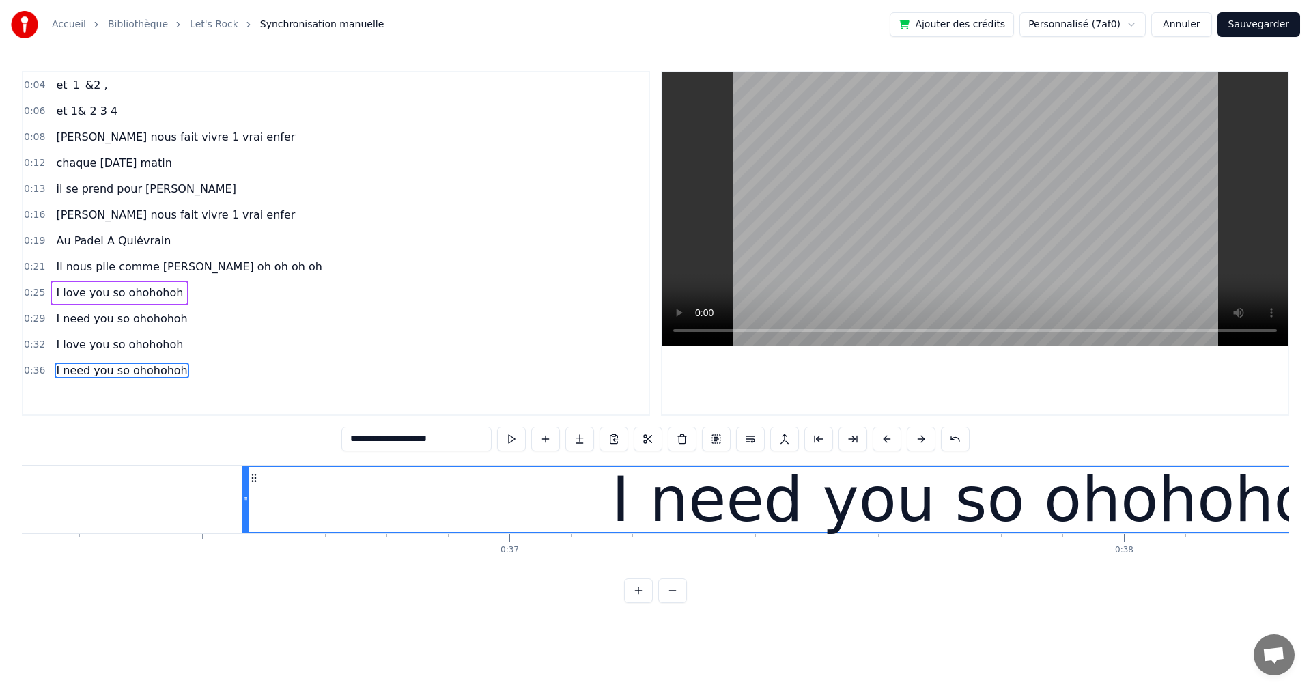
click at [252, 500] on div "I need you so ohohohoh" at bounding box center [981, 499] width 1476 height 65
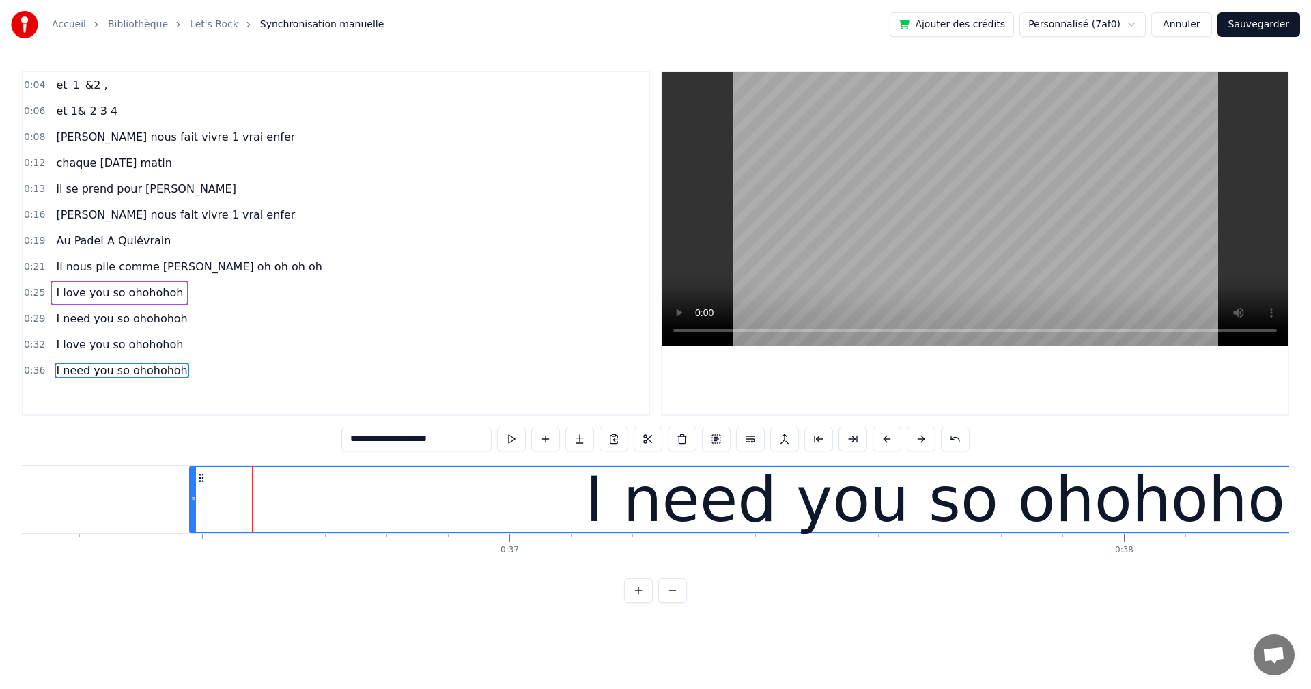
drag, startPoint x: 246, startPoint y: 499, endPoint x: 194, endPoint y: 491, distance: 53.2
click at [194, 491] on div at bounding box center [192, 499] width 5 height 65
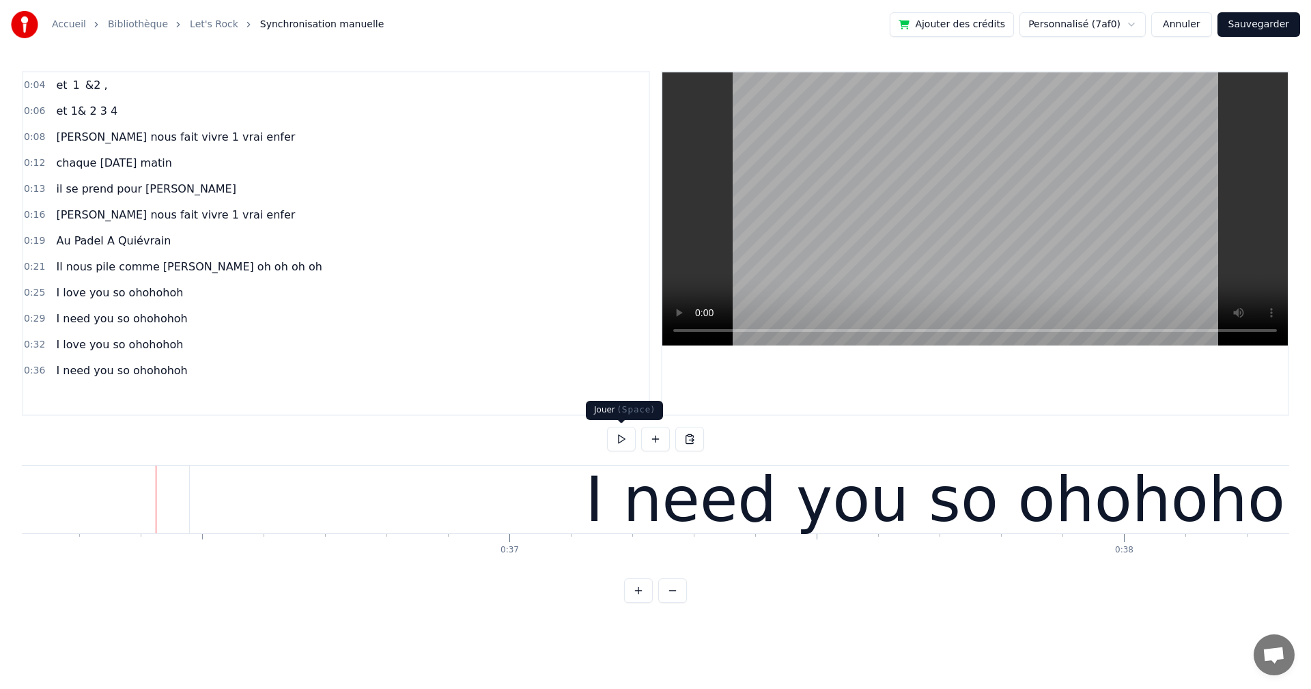
click at [627, 435] on button at bounding box center [621, 439] width 29 height 25
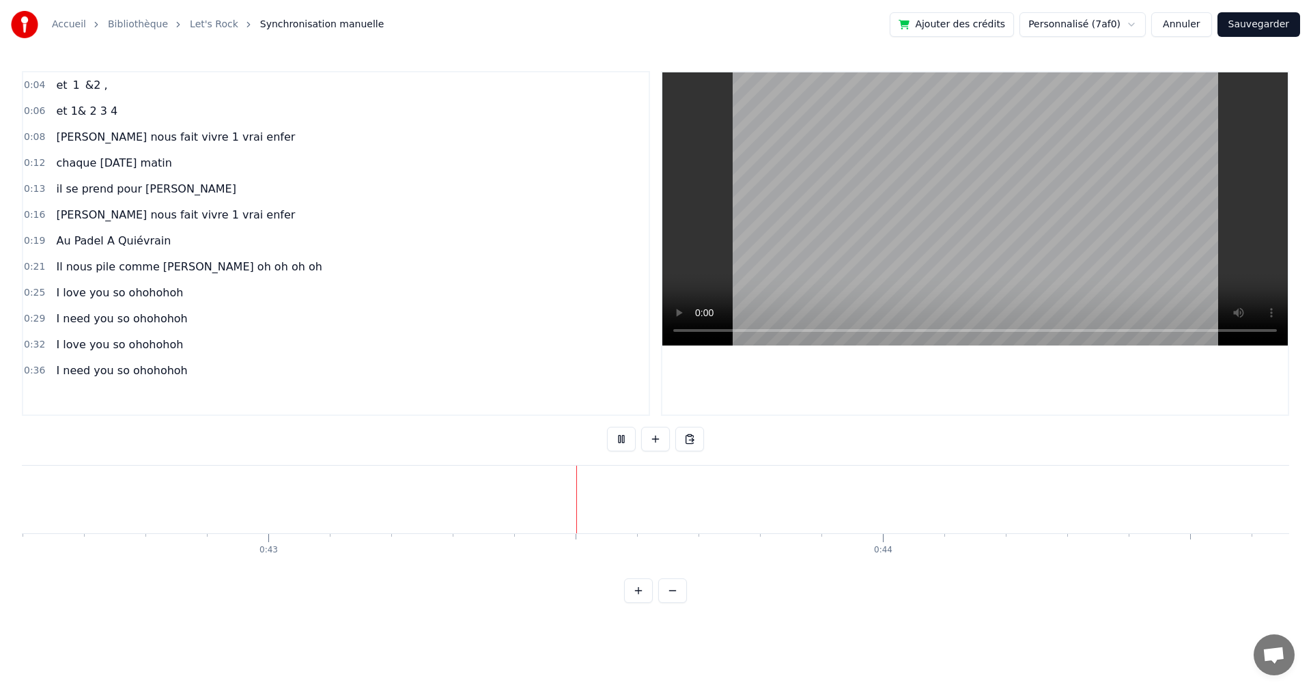
scroll to position [0, 26045]
click at [625, 439] on button at bounding box center [621, 439] width 29 height 25
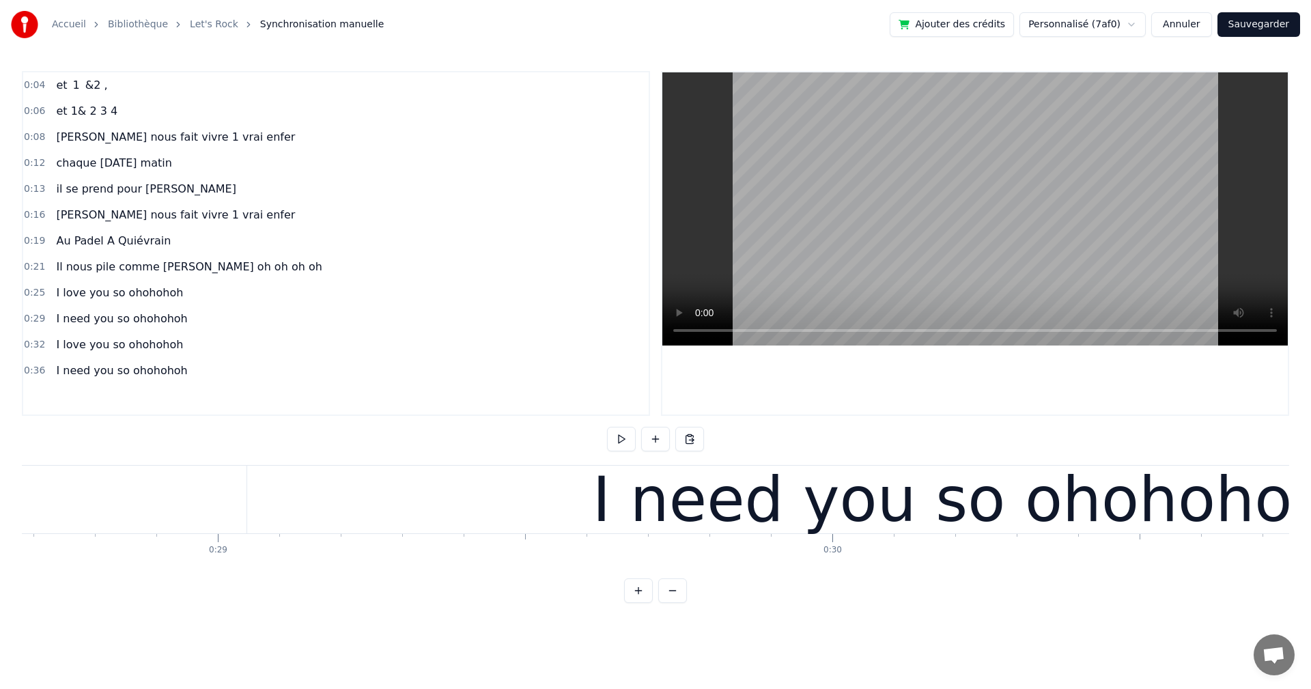
scroll to position [0, 17568]
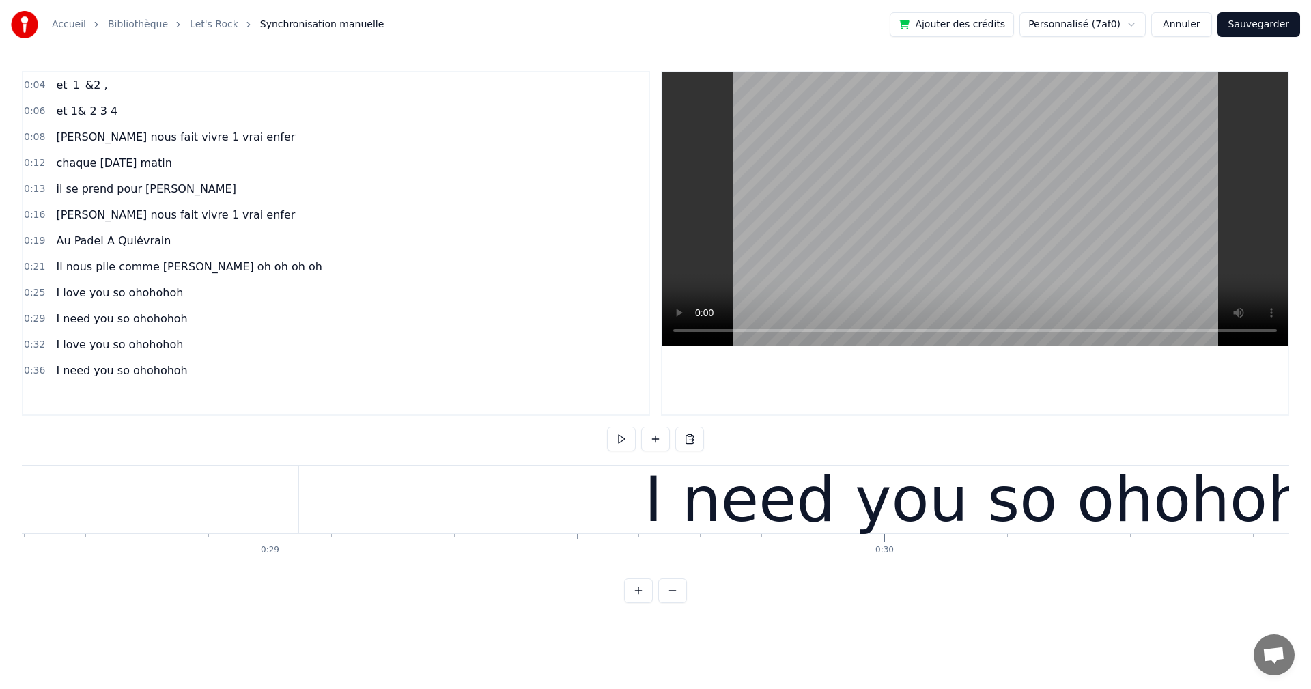
click at [329, 509] on div "I need you so ohohohoh" at bounding box center [1013, 500] width 1429 height 68
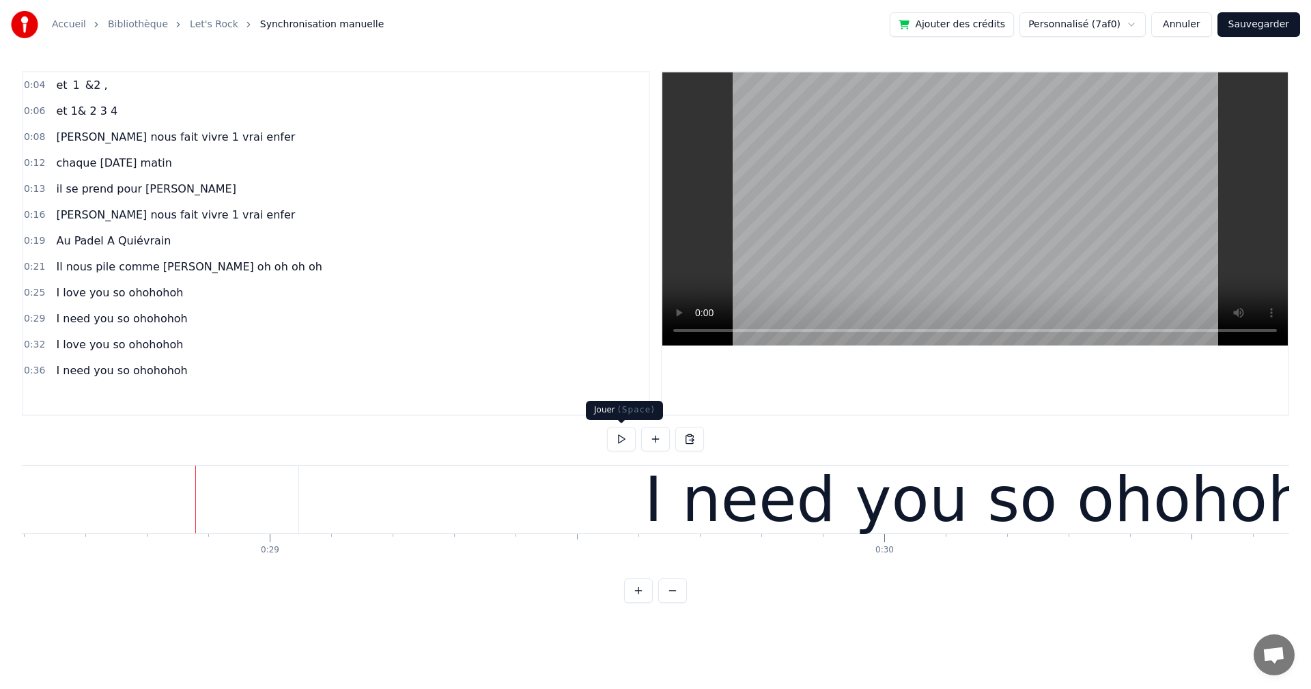
click at [616, 435] on button at bounding box center [621, 439] width 29 height 25
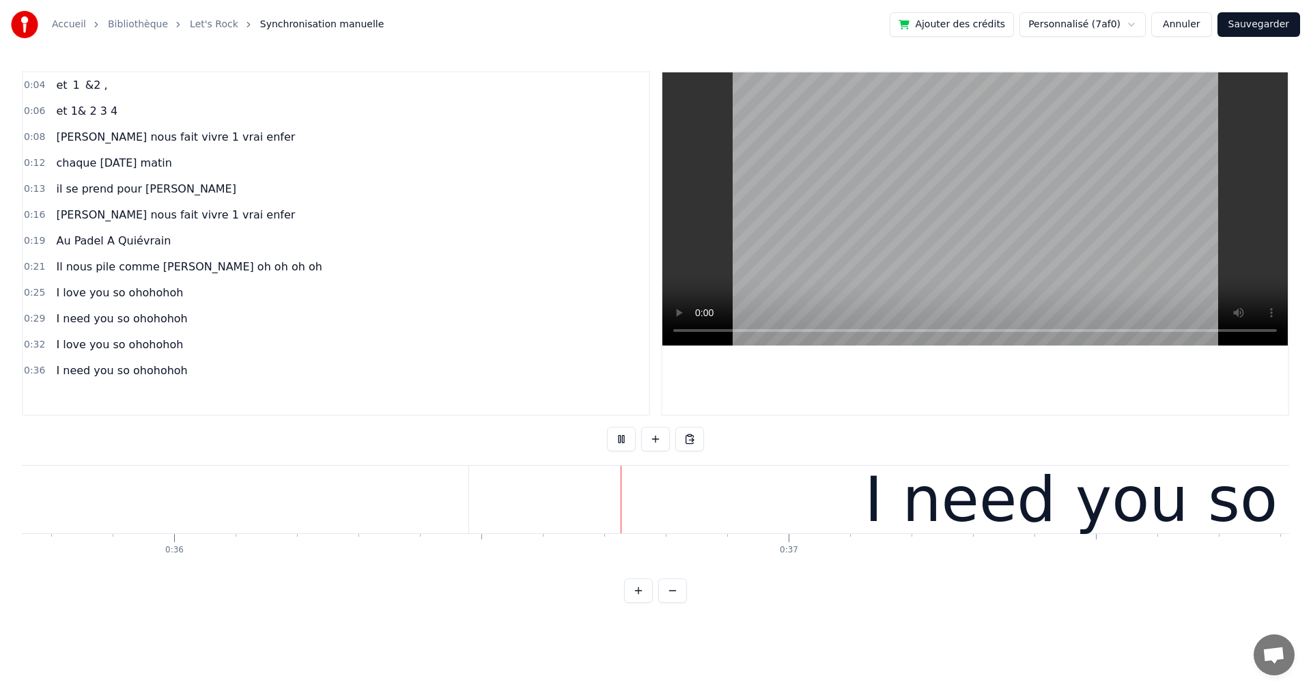
scroll to position [0, 22201]
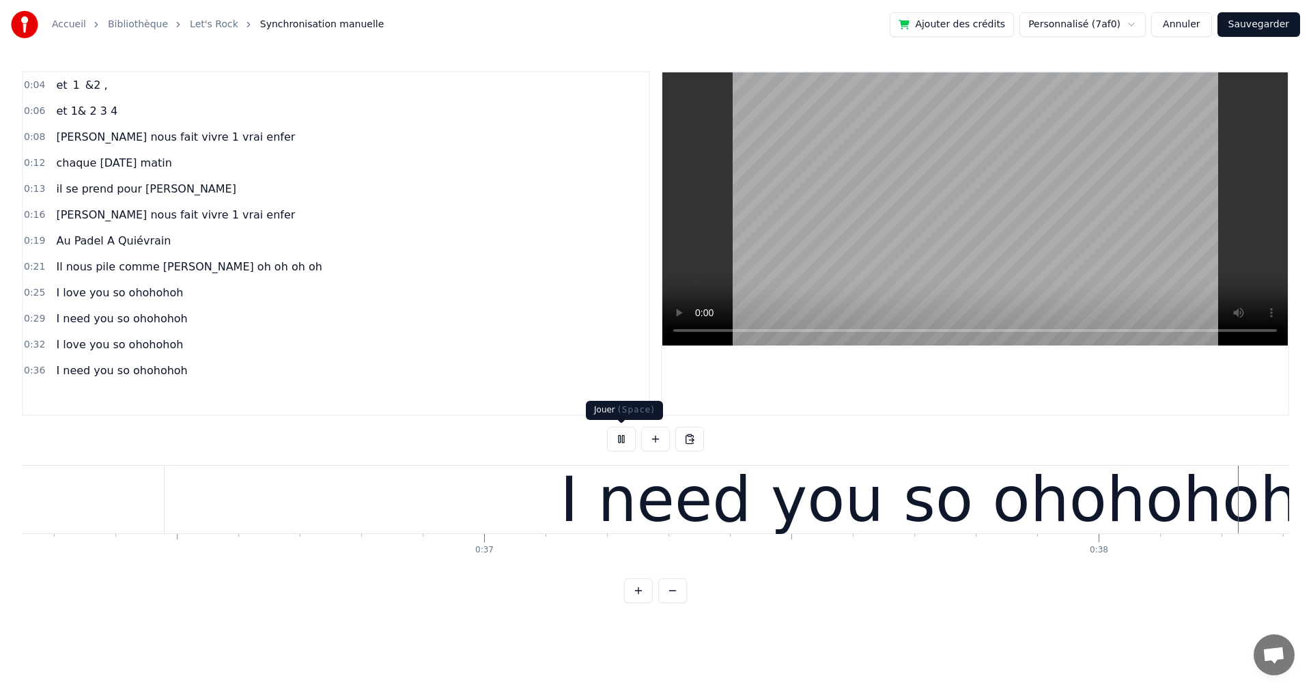
click at [616, 441] on button at bounding box center [621, 439] width 29 height 25
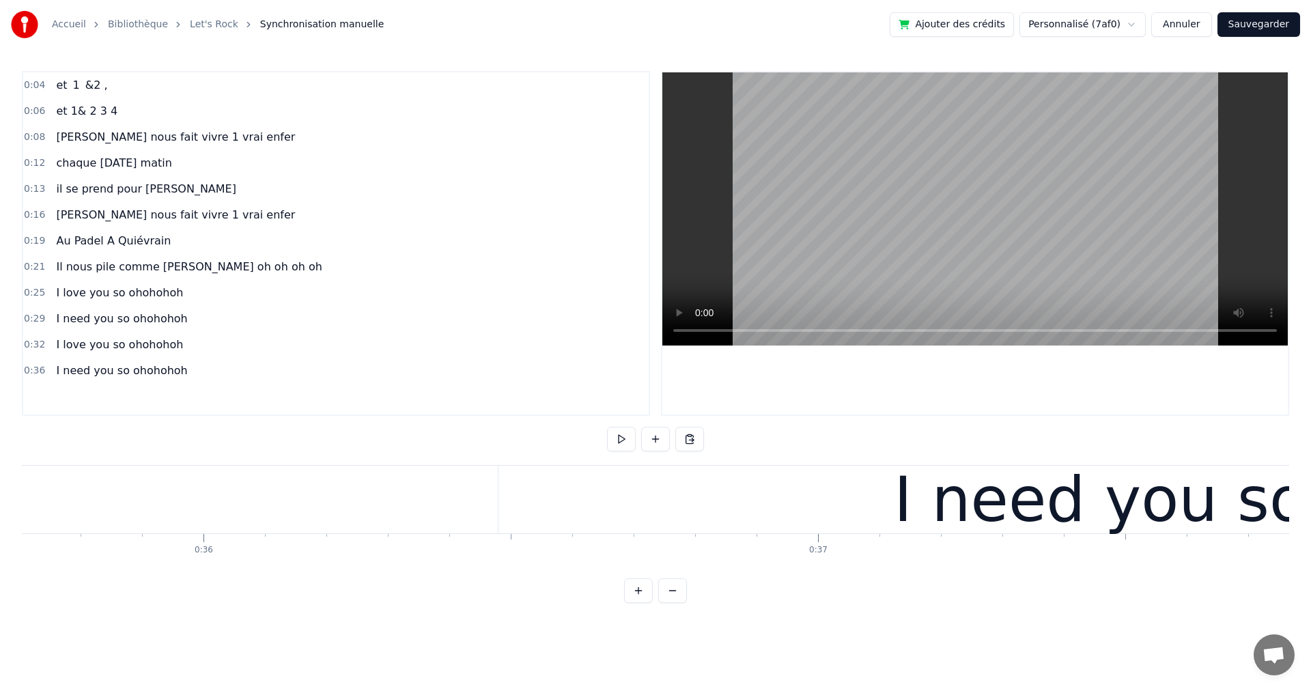
scroll to position [0, 21472]
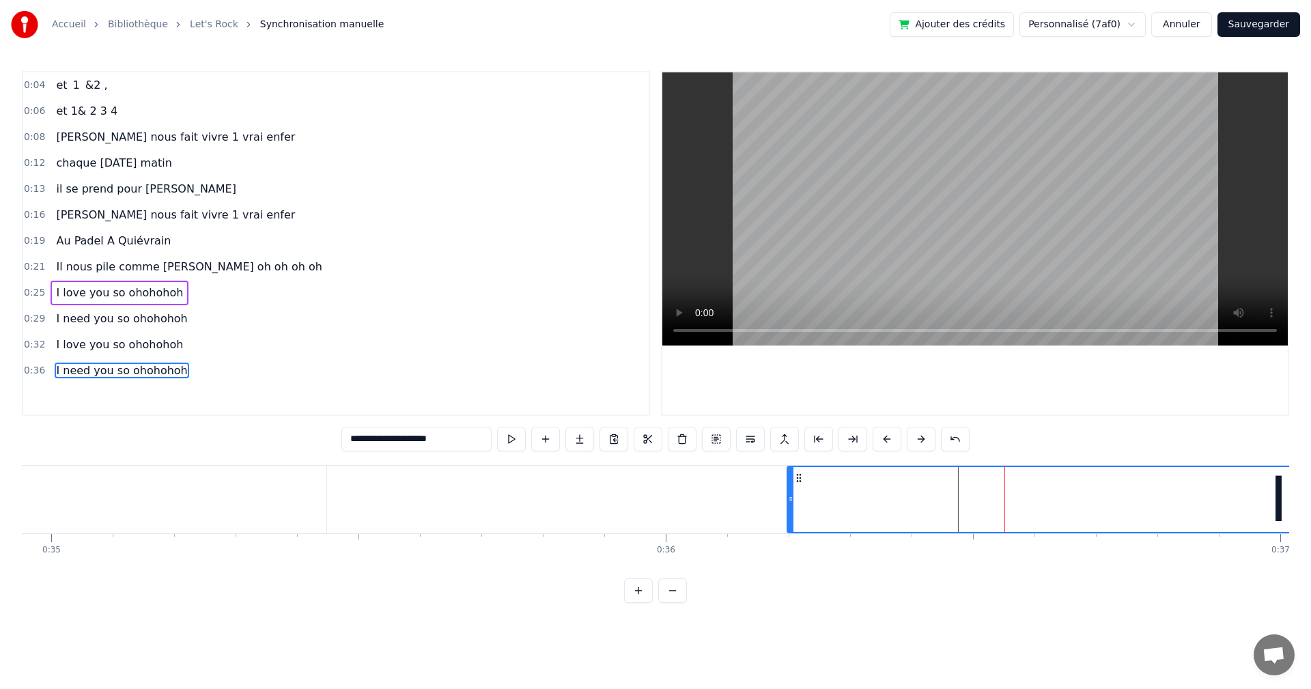
drag, startPoint x: 964, startPoint y: 500, endPoint x: 790, endPoint y: 500, distance: 173.4
click at [790, 500] on icon at bounding box center [790, 499] width 5 height 11
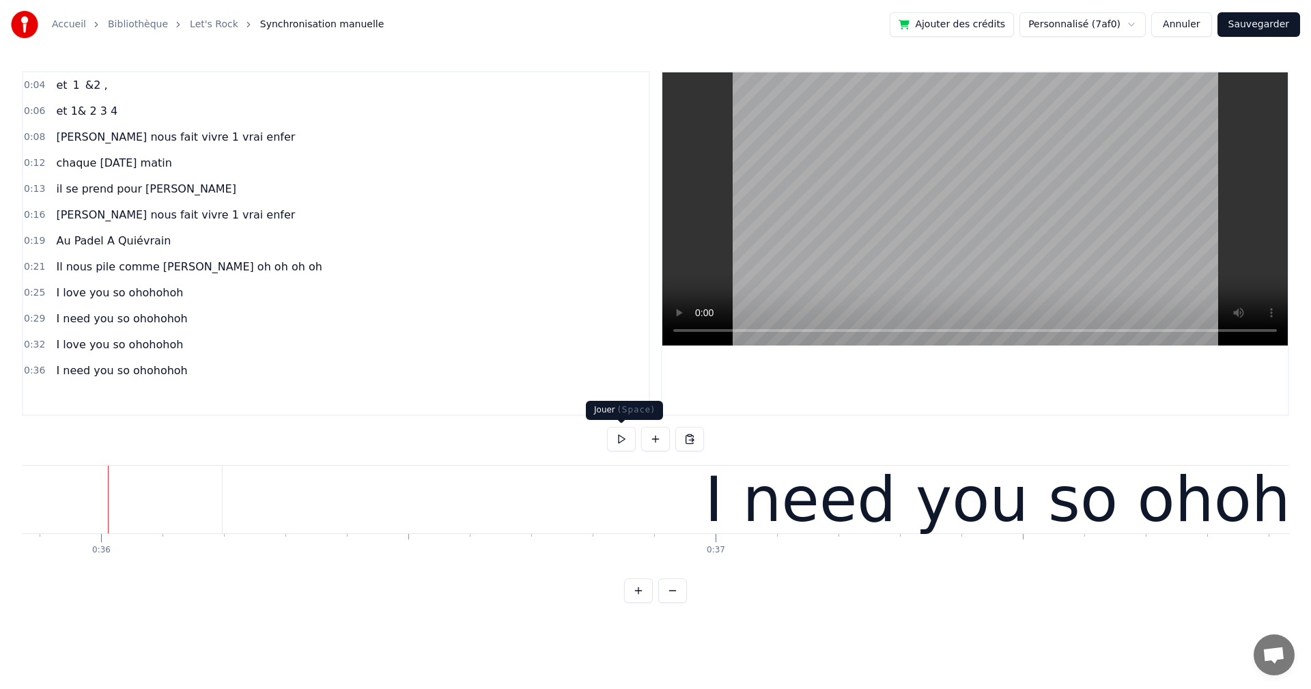
click at [614, 439] on button at bounding box center [621, 439] width 29 height 25
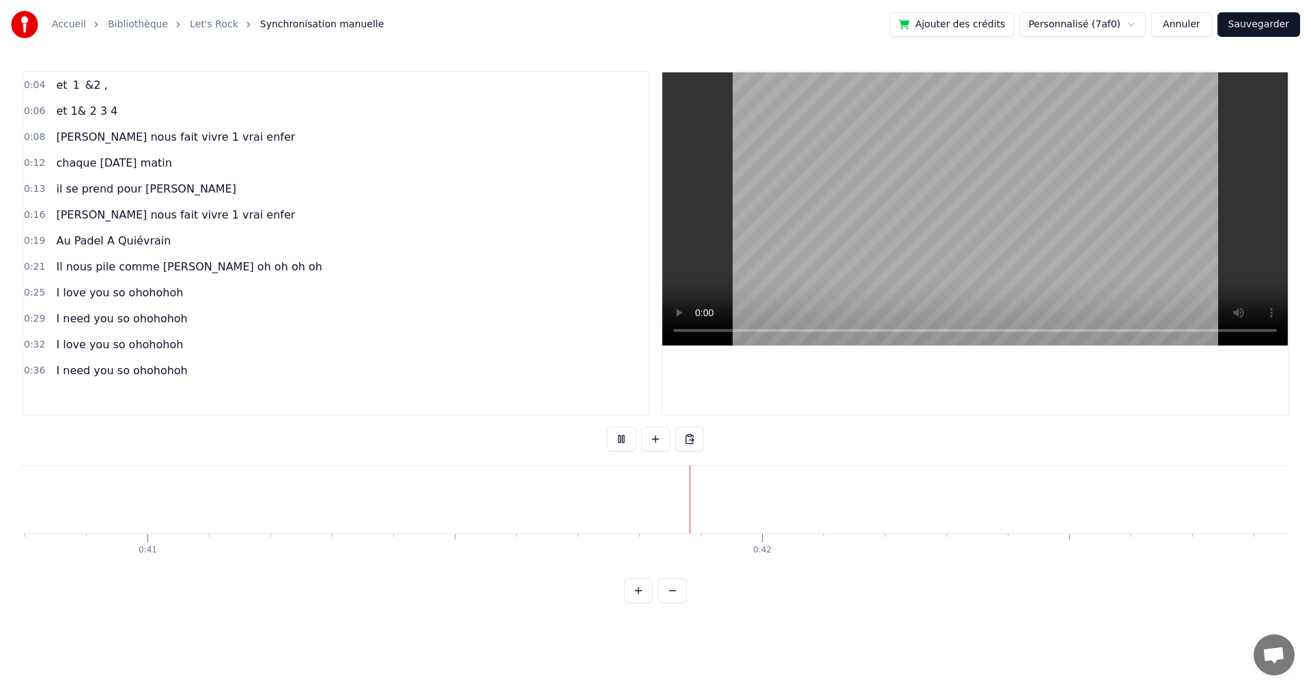
scroll to position [0, 25283]
click at [618, 436] on button at bounding box center [621, 439] width 29 height 25
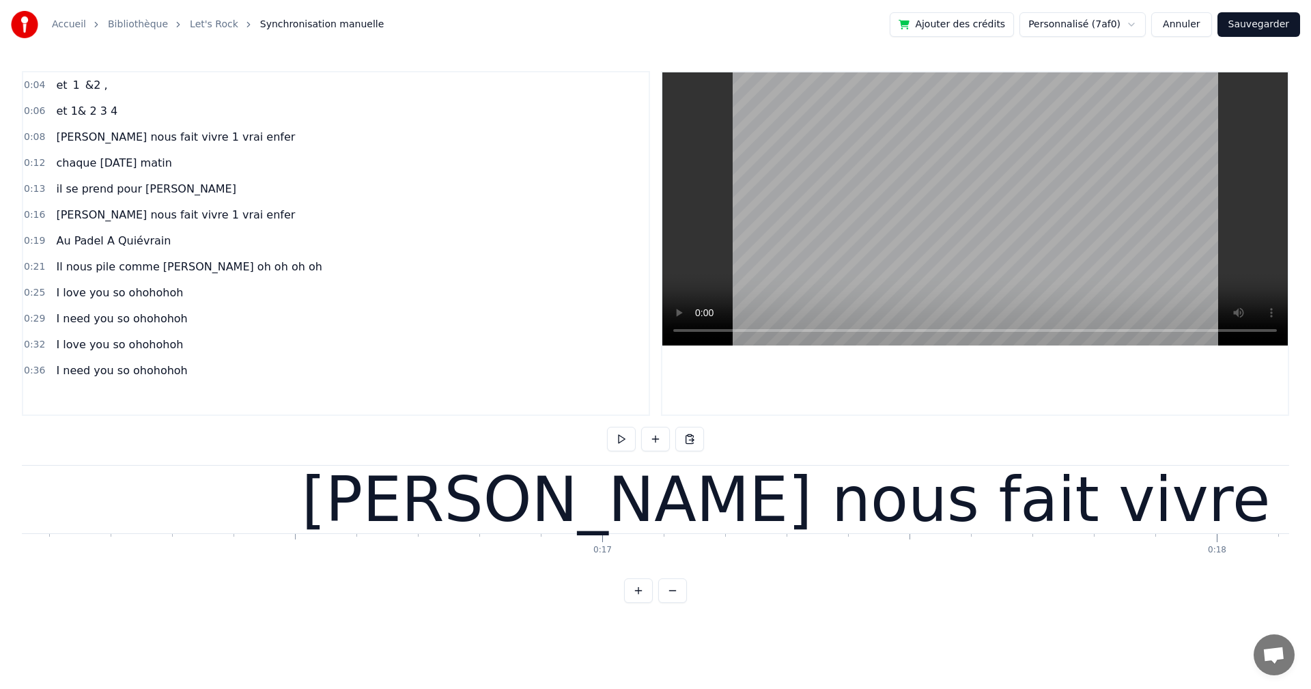
scroll to position [0, 0]
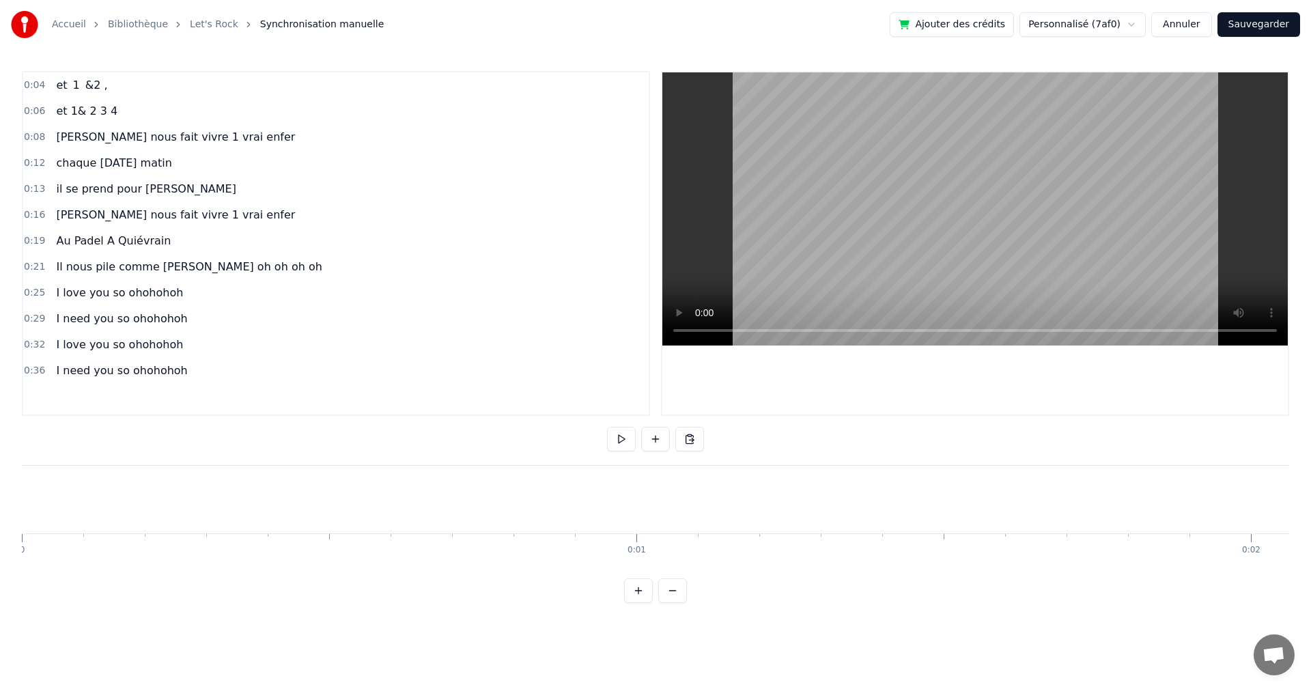
click at [20, 491] on div "Accueil Bibliothèque Let's Rock Synchronisation manuelle Ajouter des crédits Pe…" at bounding box center [655, 301] width 1311 height 603
click at [615, 436] on button at bounding box center [621, 439] width 29 height 25
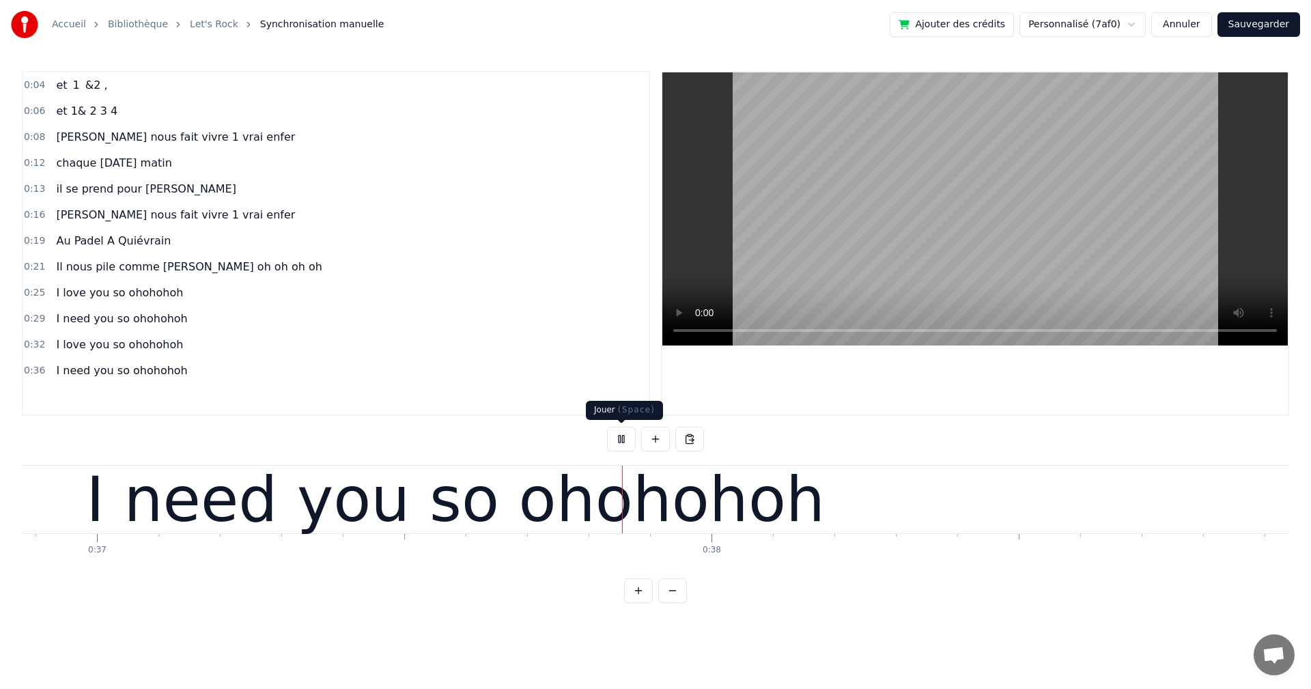
scroll to position [0, 22893]
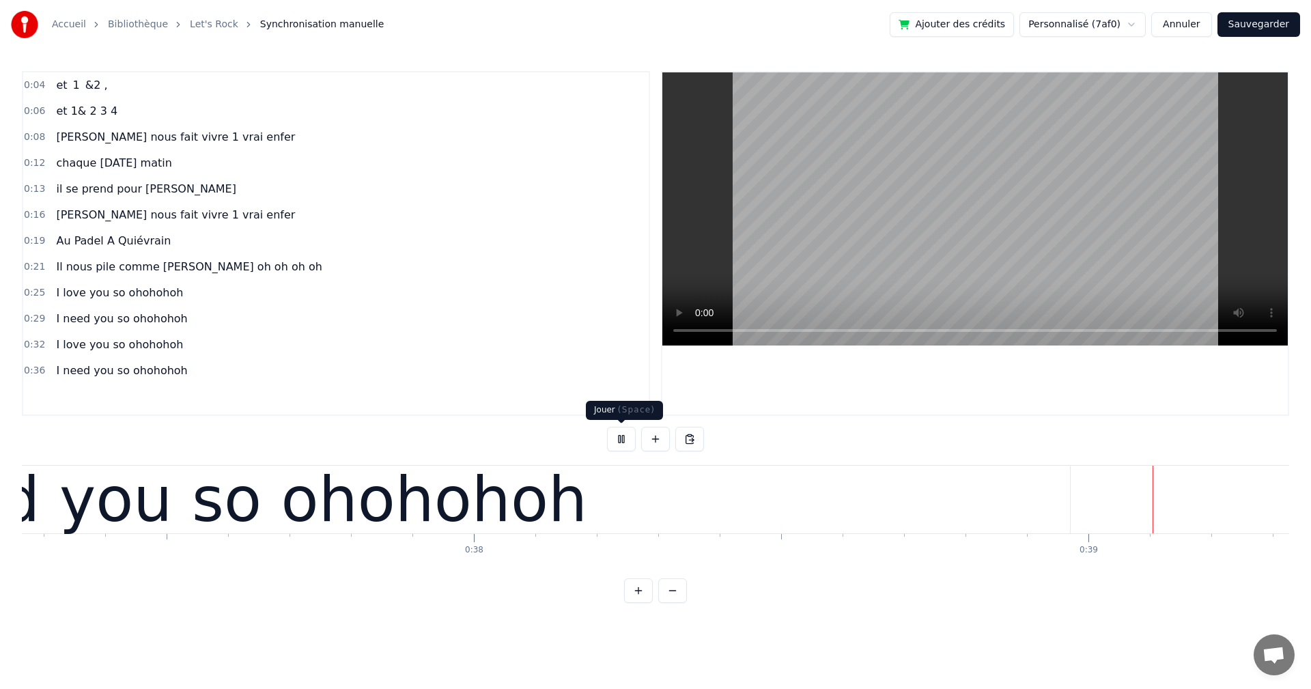
click at [617, 439] on button at bounding box center [621, 439] width 29 height 25
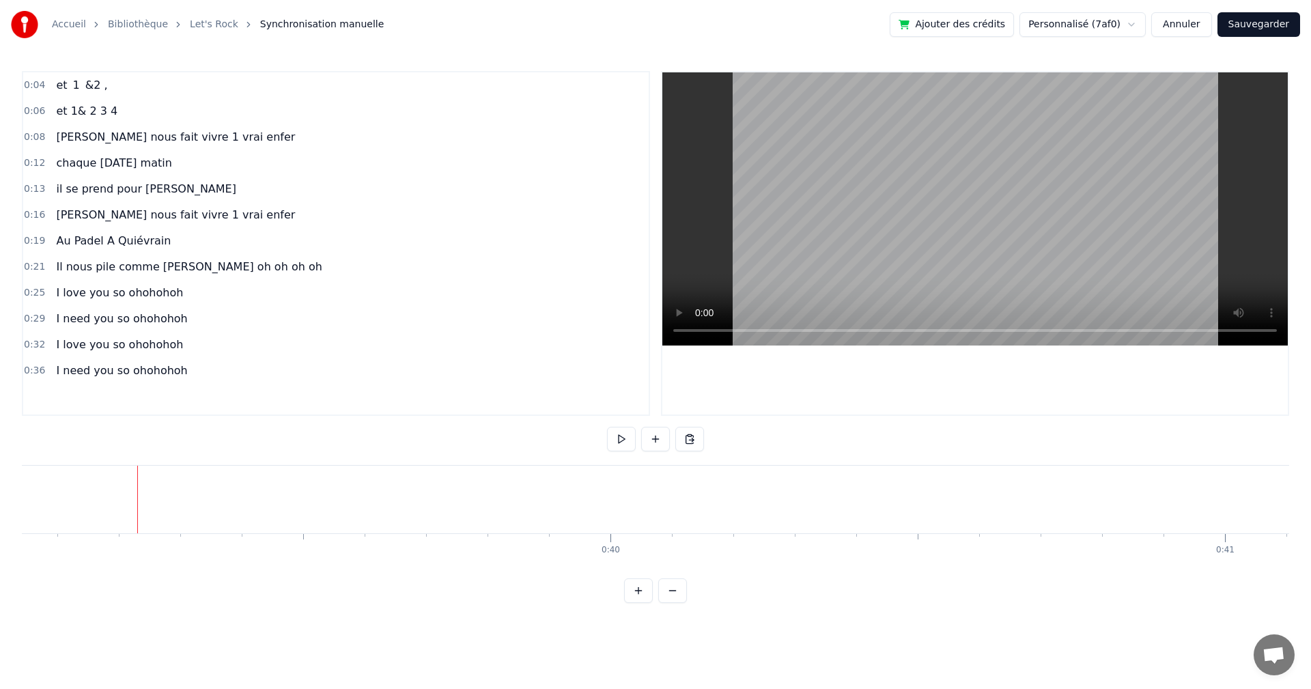
scroll to position [0, 24031]
click at [203, 227] on div "[PERSON_NAME] nous fait vivre 1 vrai enfer" at bounding box center [176, 215] width 250 height 25
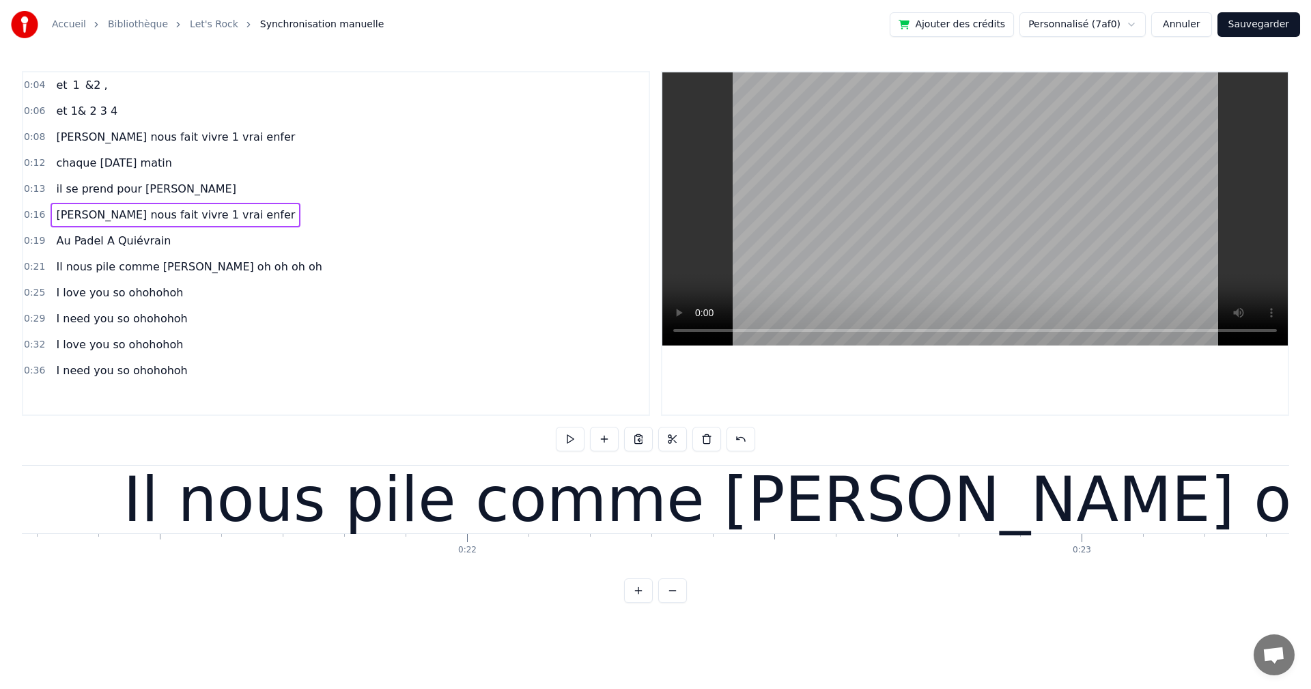
scroll to position [0, 9764]
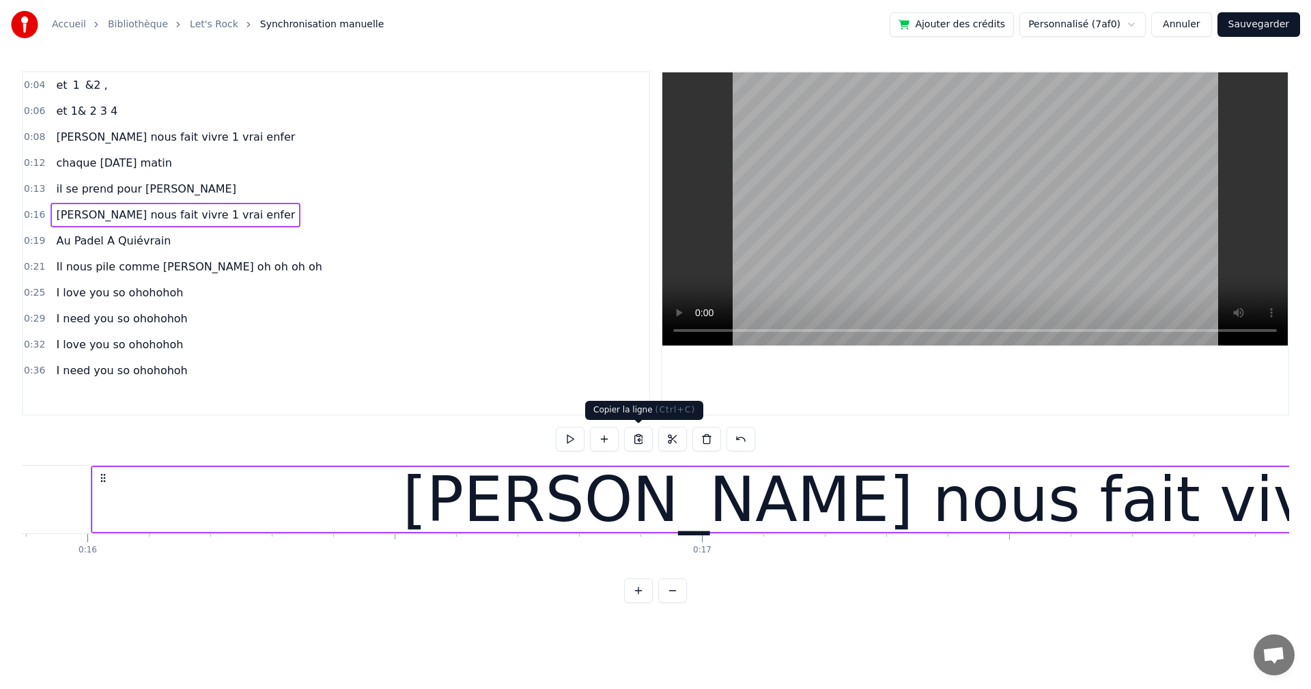
click at [640, 440] on button at bounding box center [638, 439] width 29 height 25
click at [119, 373] on span "I need you so ohohohoh" at bounding box center [122, 370] width 134 height 16
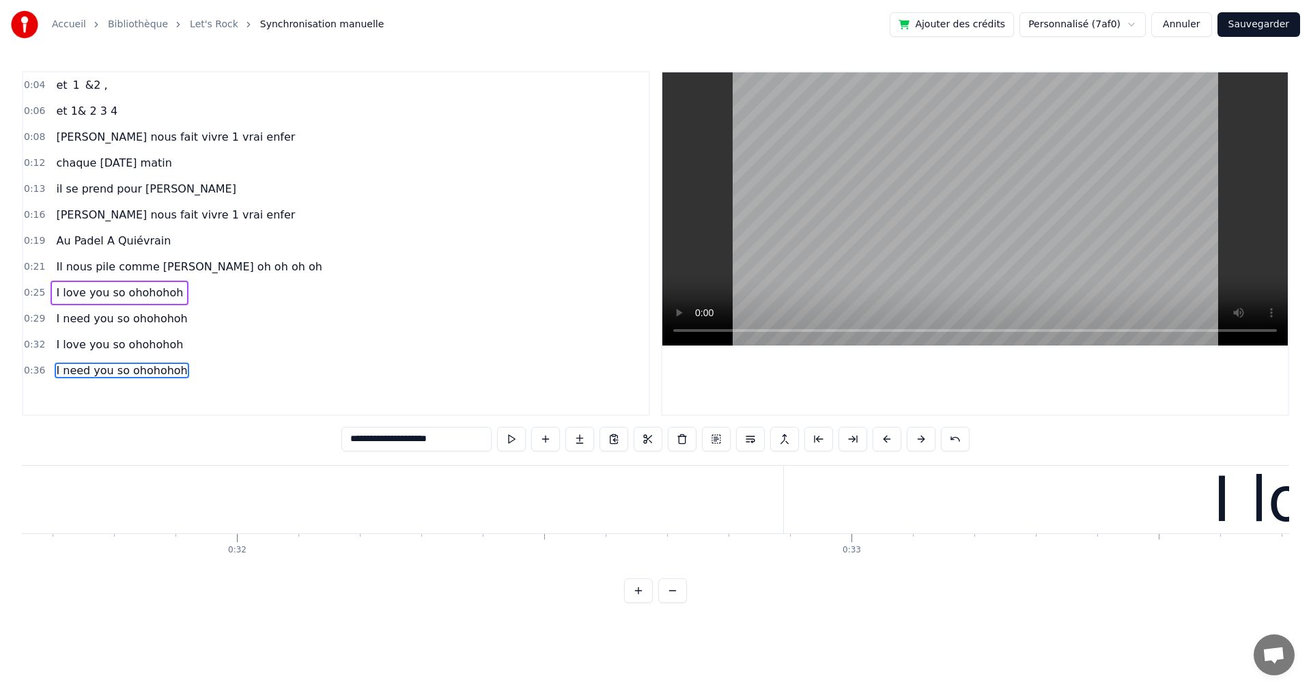
click at [121, 381] on div "I need you so ohohohoh" at bounding box center [122, 370] width 142 height 25
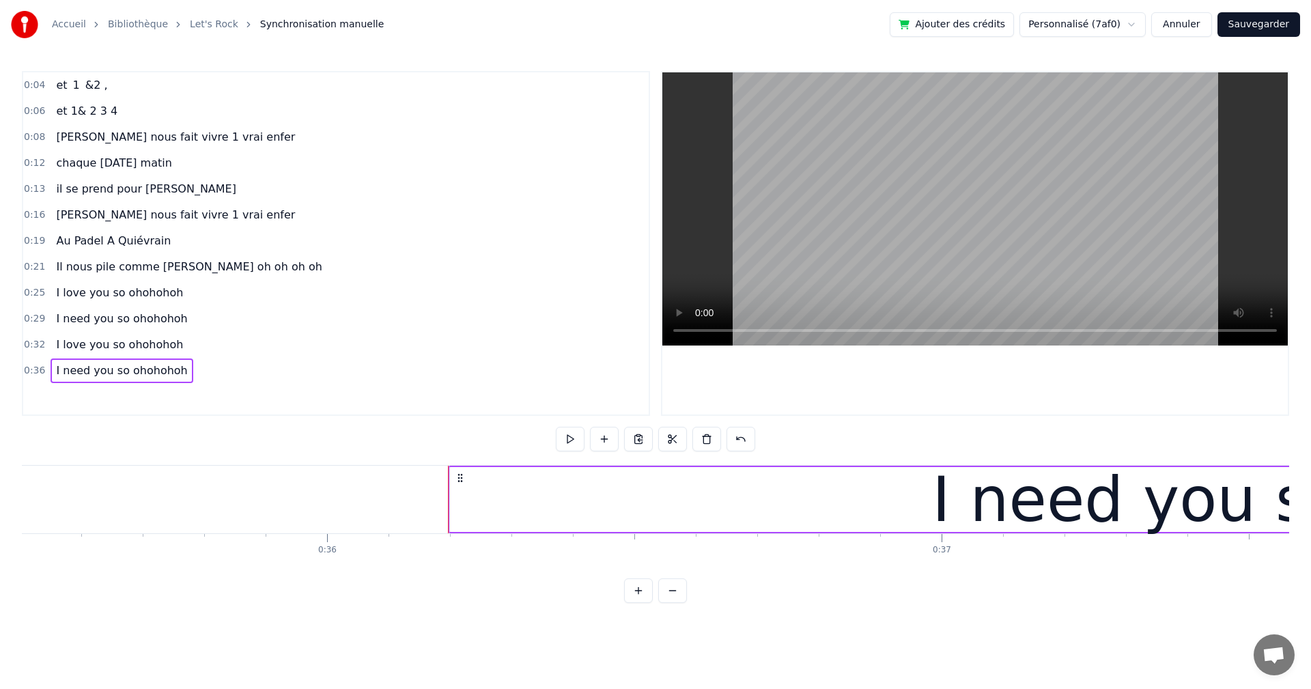
scroll to position [0, 22168]
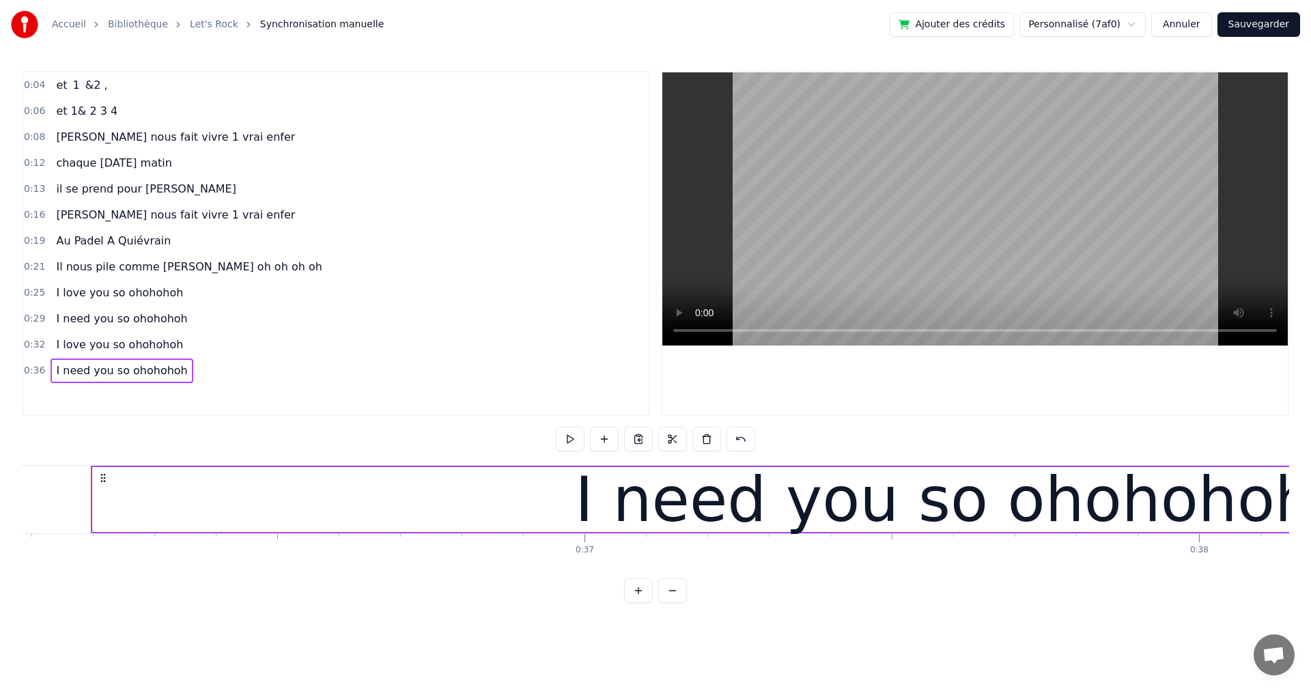
click at [132, 345] on span "I love you so ohohohoh" at bounding box center [120, 345] width 130 height 16
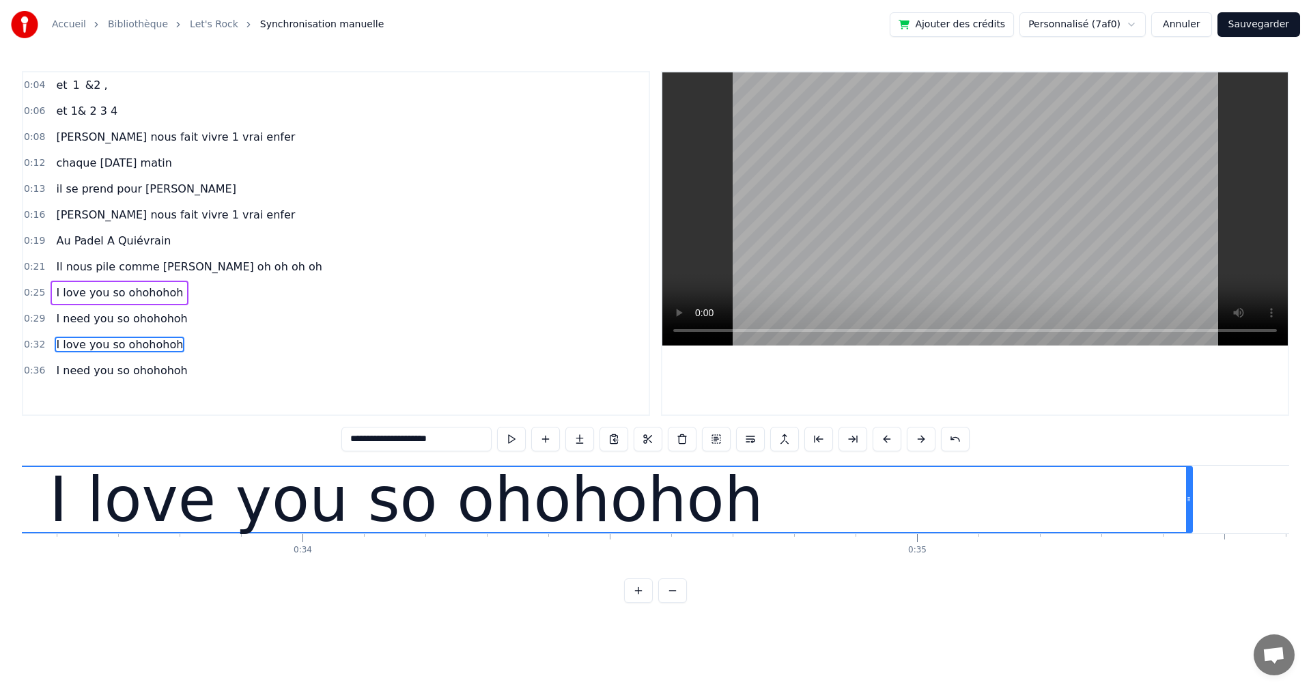
click at [137, 369] on span "I need you so ohohohoh" at bounding box center [122, 370] width 134 height 16
type input "**********"
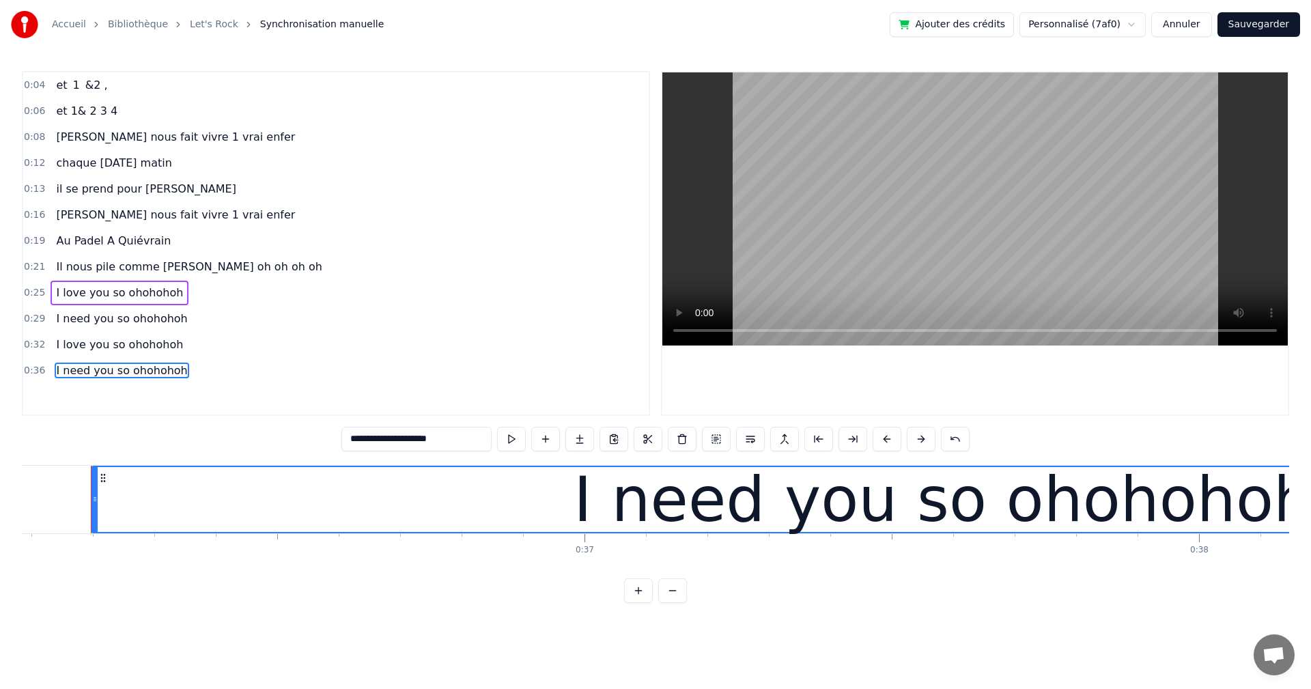
drag, startPoint x: 300, startPoint y: 466, endPoint x: 246, endPoint y: 464, distance: 54.0
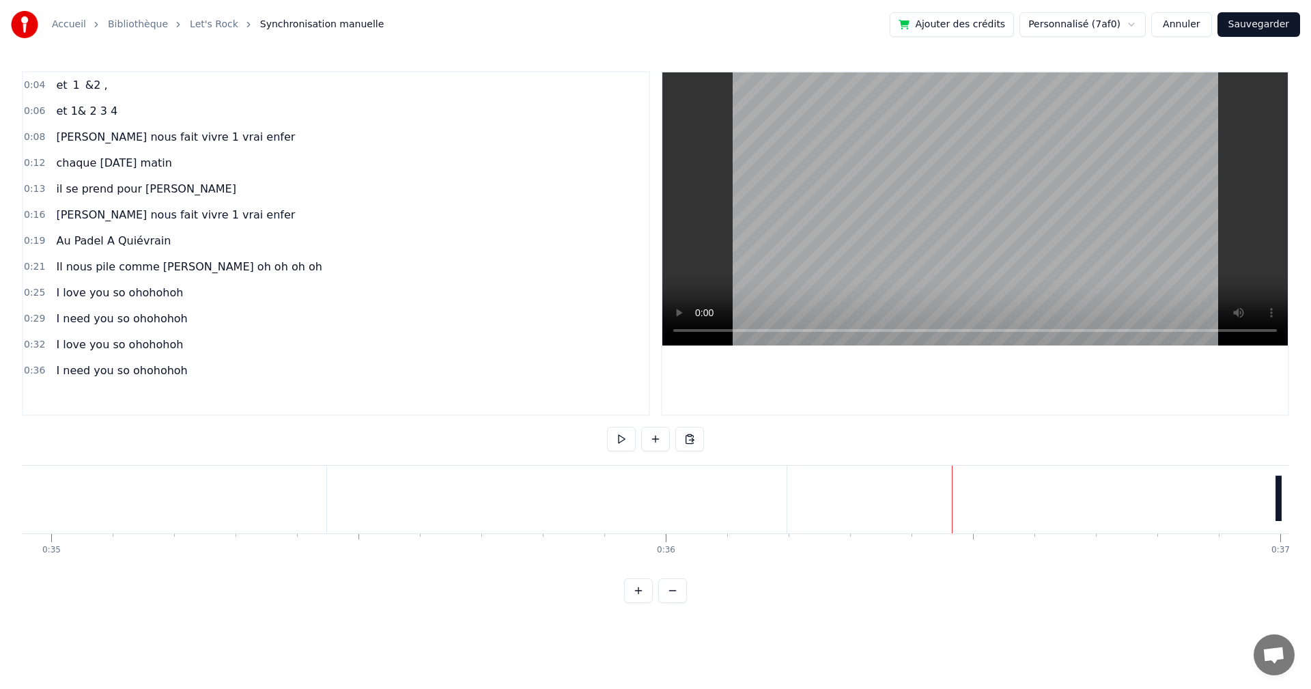
scroll to position [0, 21421]
click at [615, 438] on button at bounding box center [621, 439] width 29 height 25
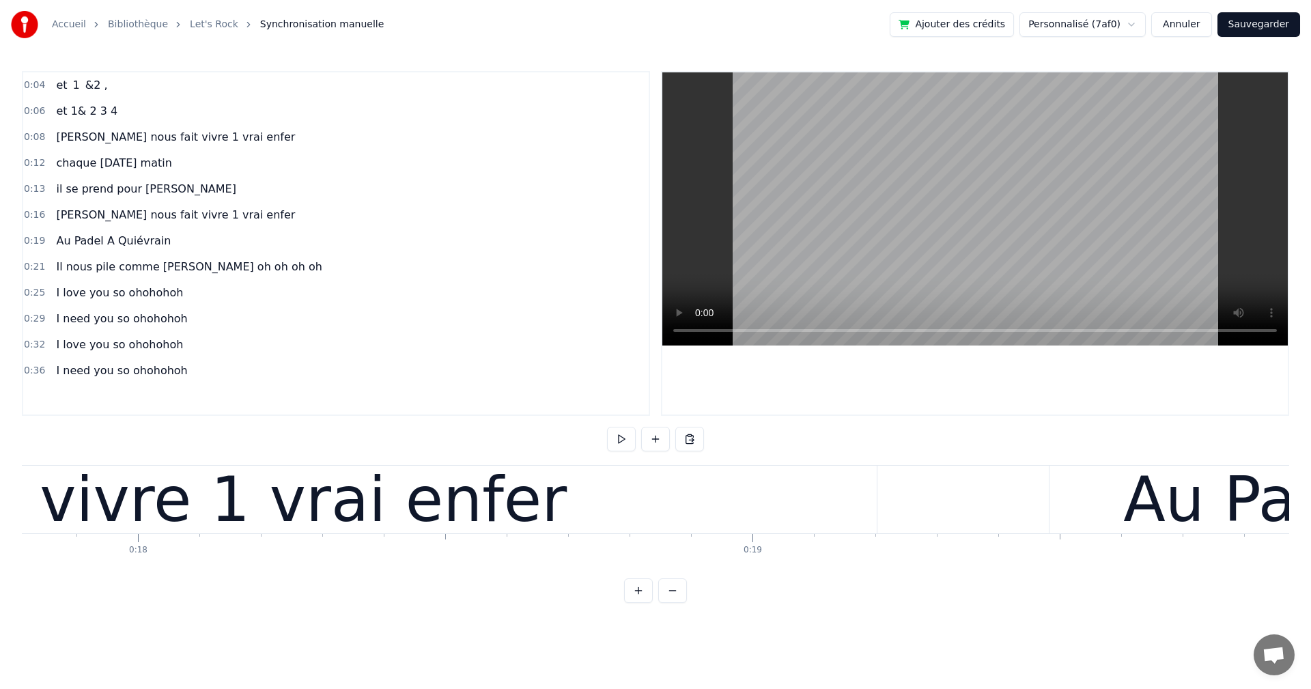
scroll to position [0, 10326]
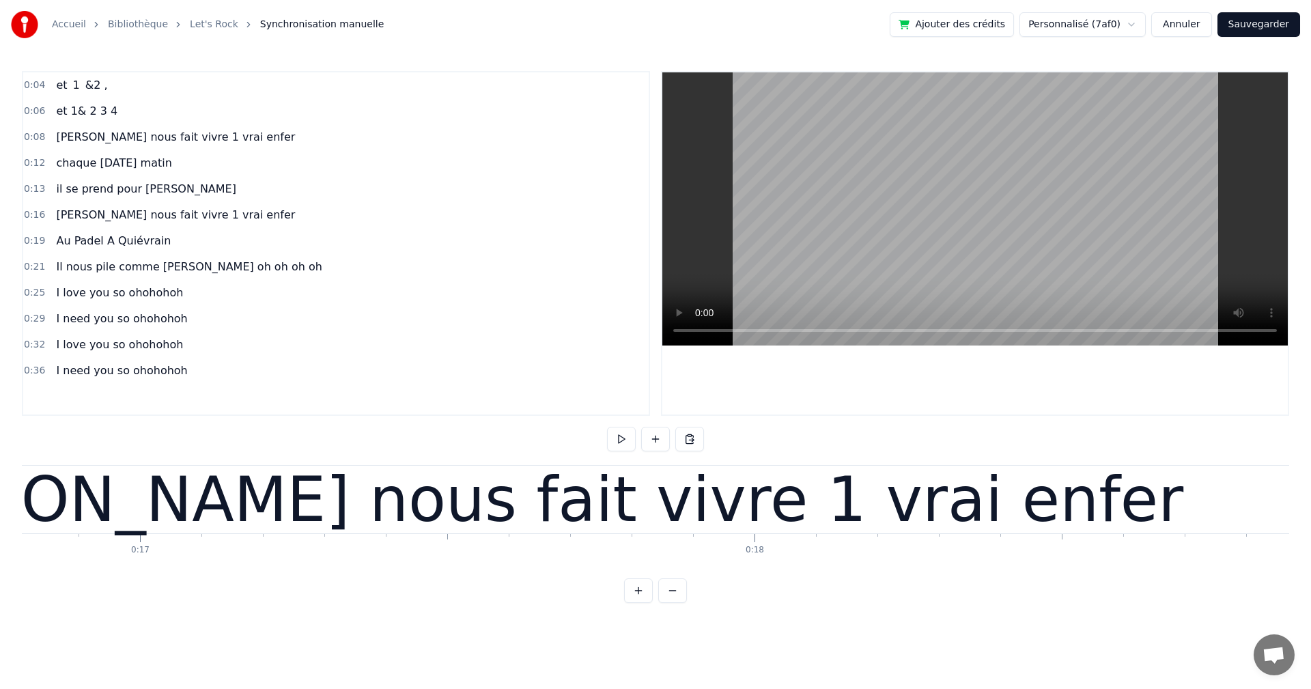
click at [190, 510] on div "[PERSON_NAME] nous fait vivre 1 vrai enfer" at bounding box center [512, 499] width 1344 height 92
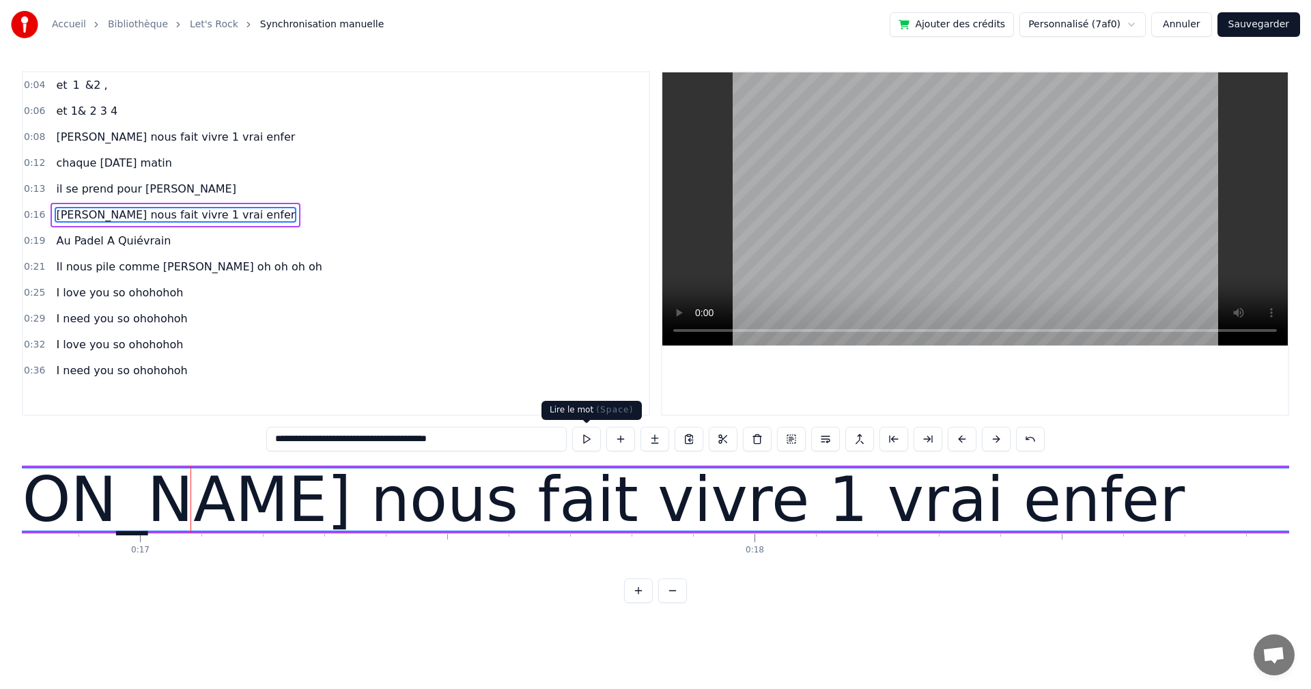
click at [586, 438] on button at bounding box center [586, 439] width 29 height 25
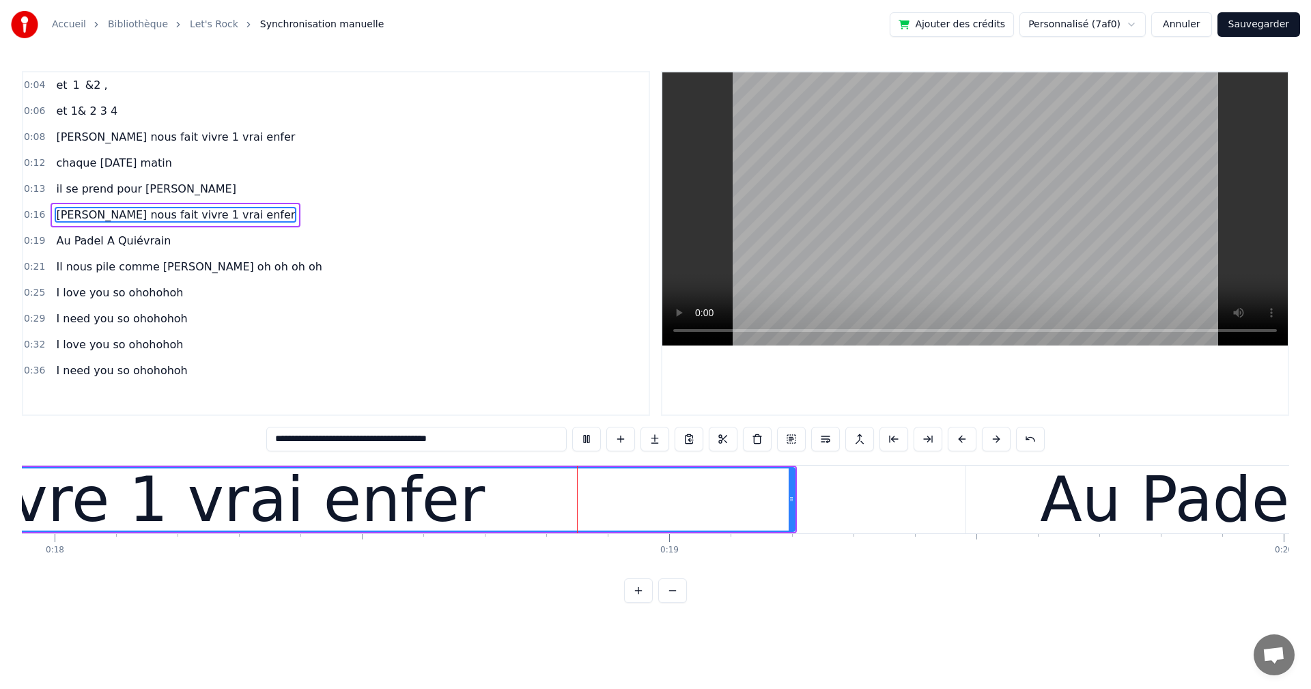
scroll to position [0, 11026]
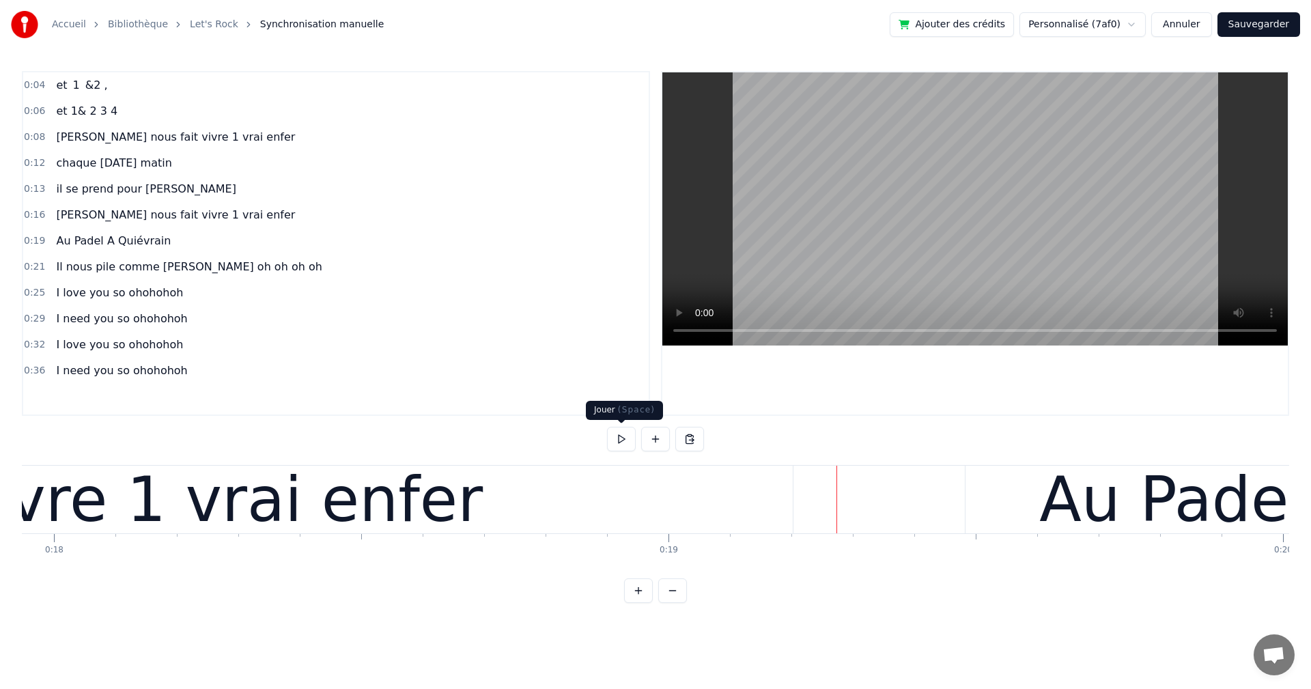
click at [613, 436] on button at bounding box center [621, 439] width 29 height 25
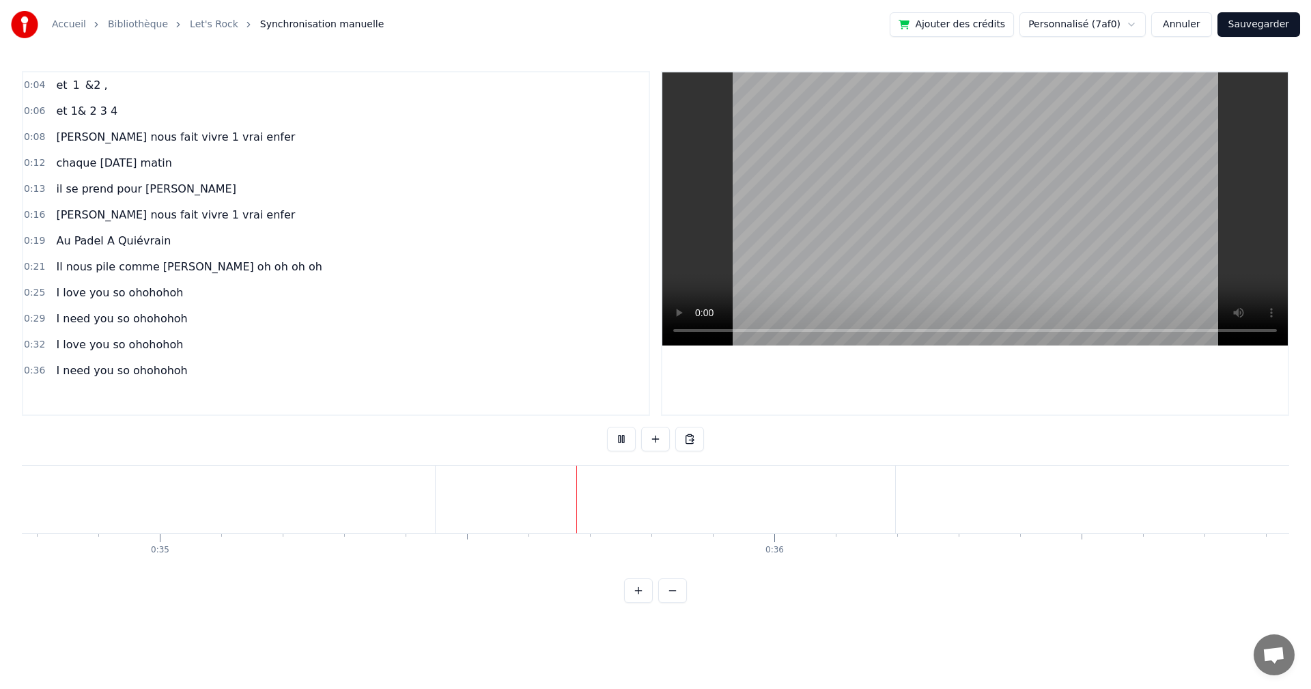
scroll to position [0, 21365]
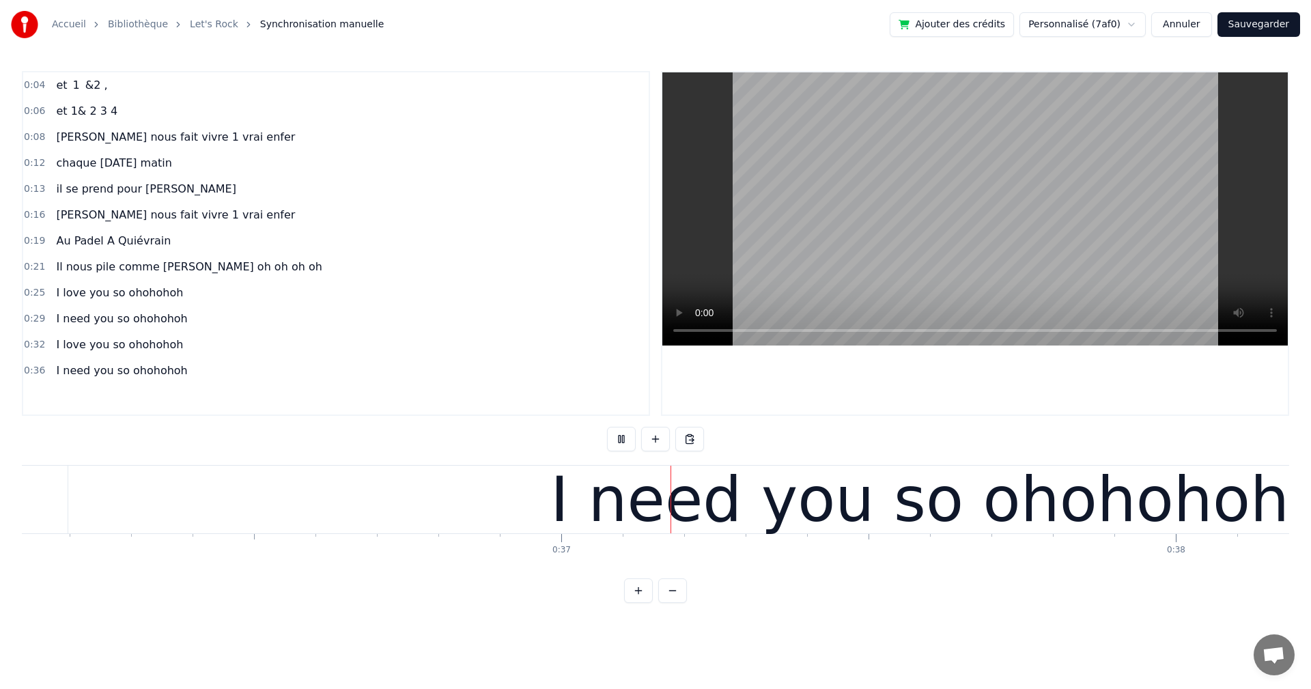
click at [626, 438] on button at bounding box center [621, 439] width 29 height 25
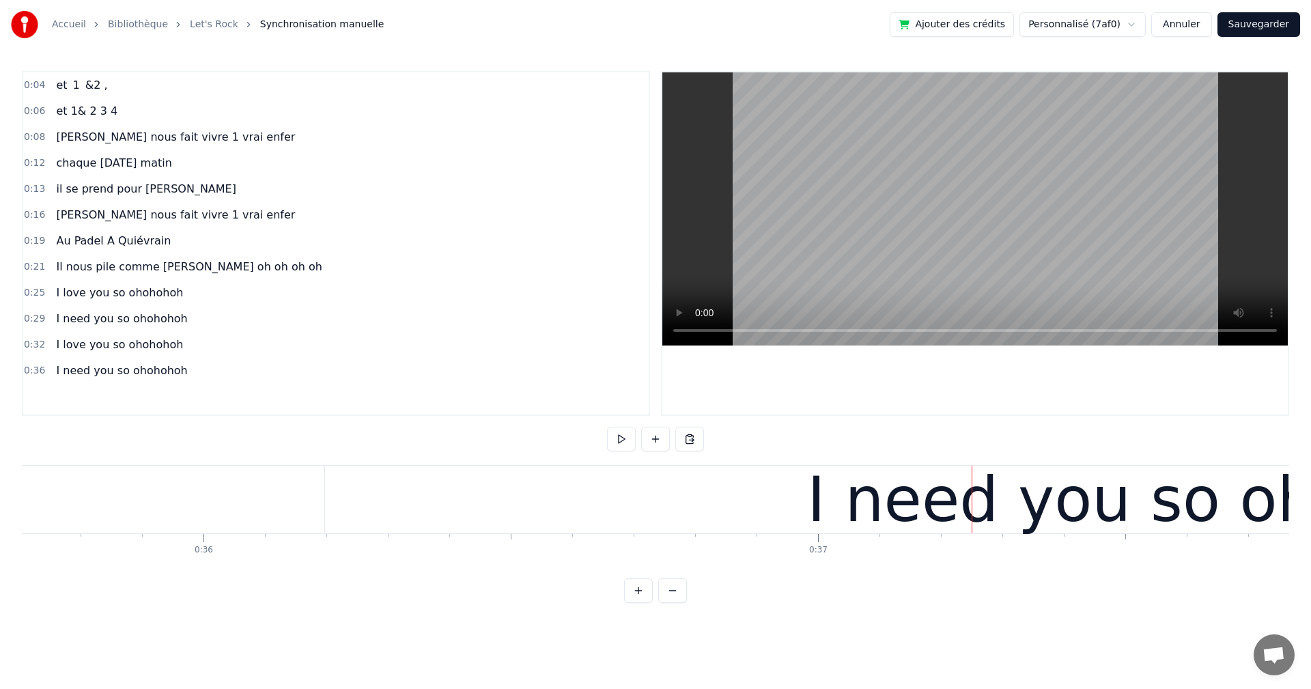
scroll to position [0, 21986]
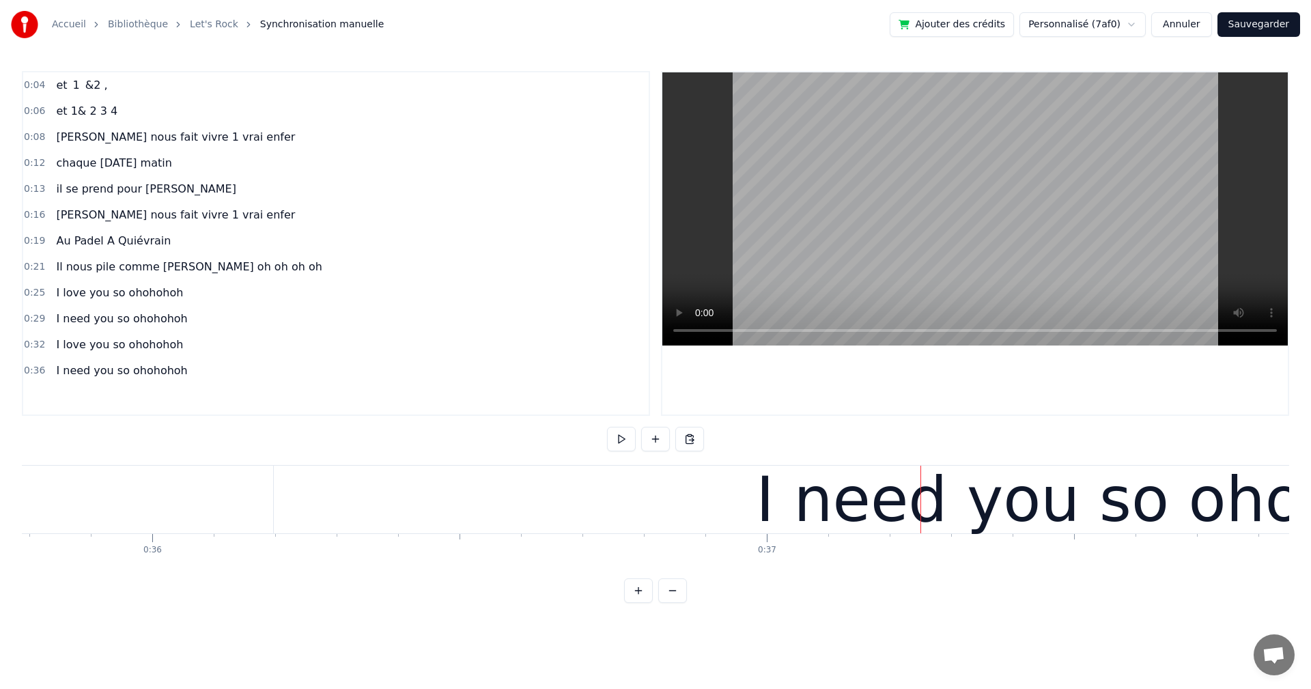
click at [530, 502] on div "I need you so ohohohoh" at bounding box center [1125, 500] width 1703 height 68
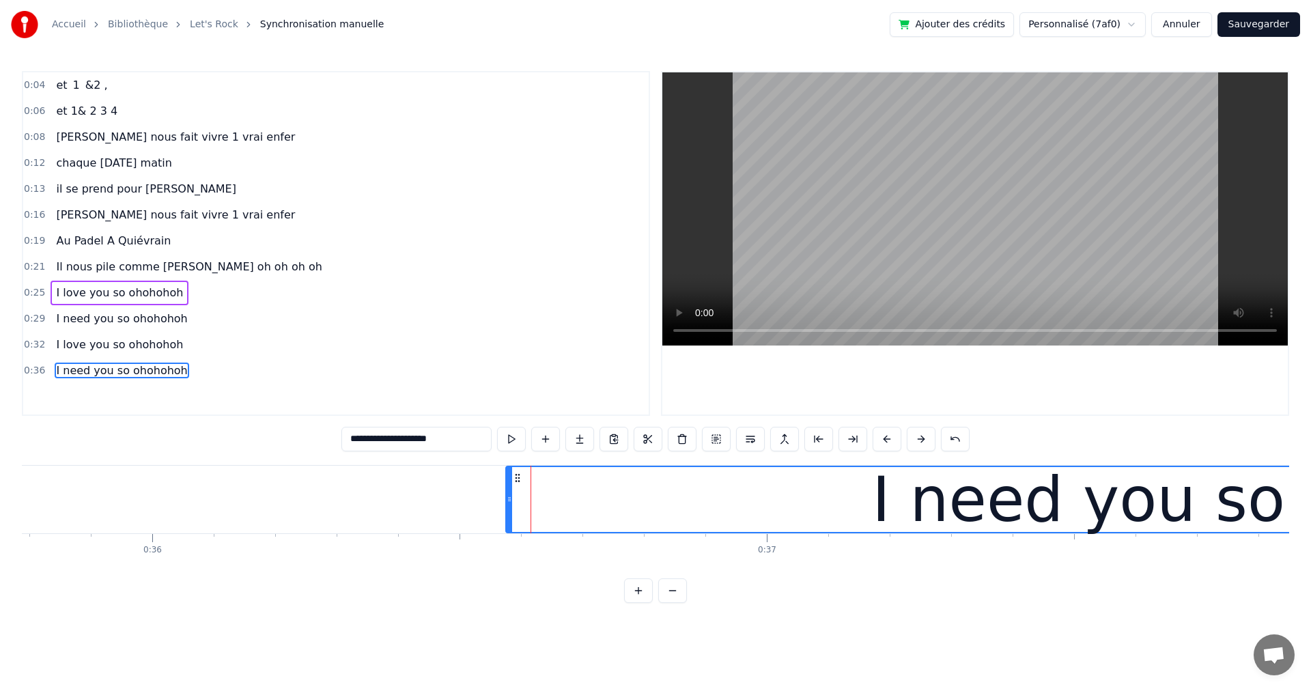
drag, startPoint x: 275, startPoint y: 498, endPoint x: 509, endPoint y: 522, distance: 234.7
click at [509, 522] on div at bounding box center [508, 499] width 5 height 65
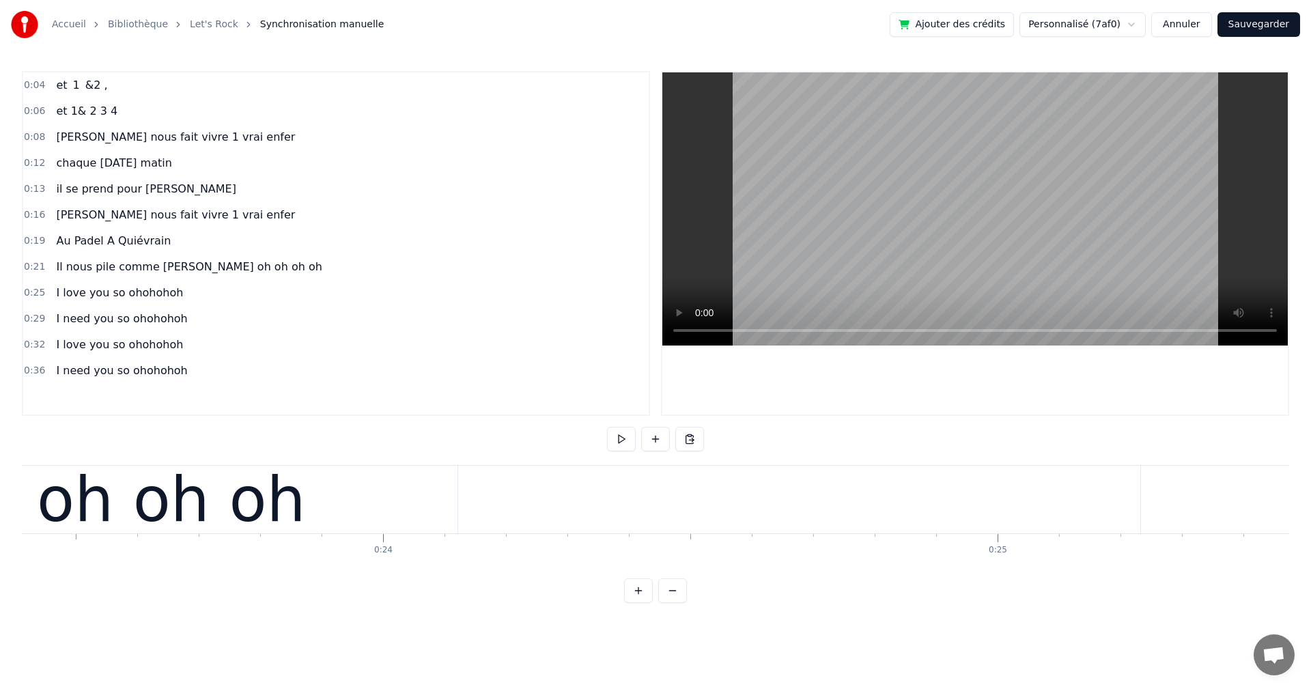
scroll to position [0, 14178]
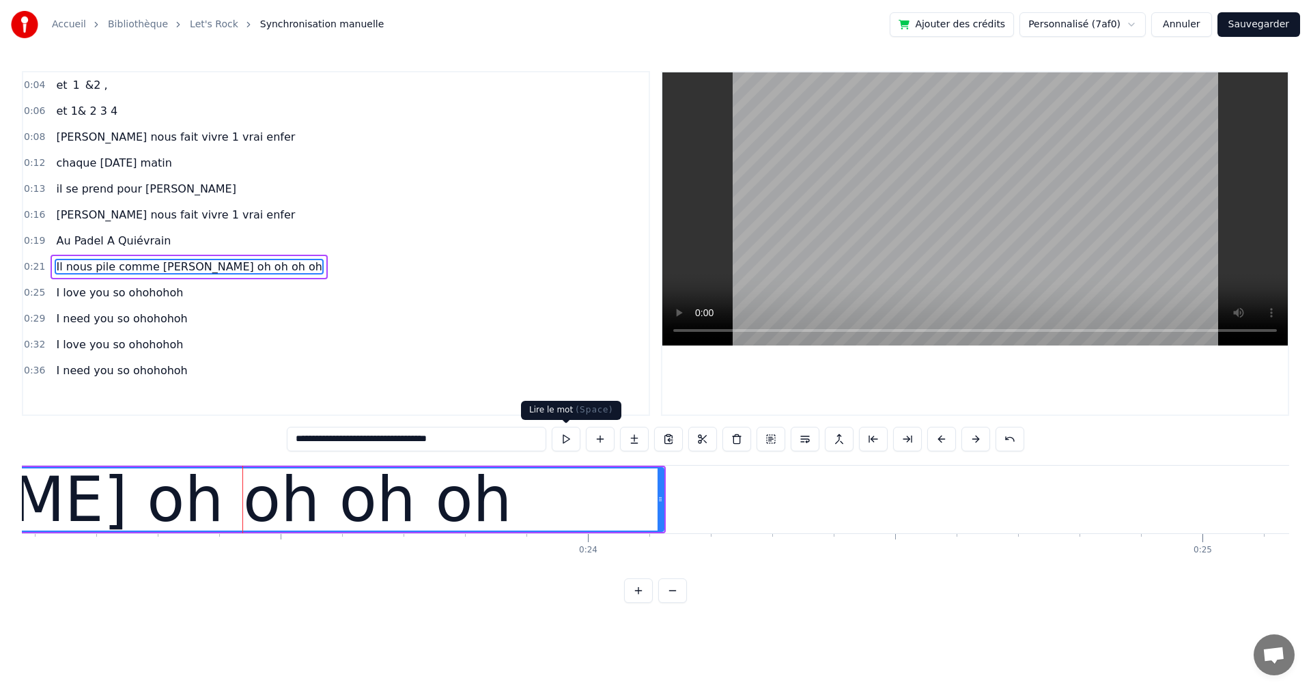
click at [566, 433] on button at bounding box center [566, 439] width 29 height 25
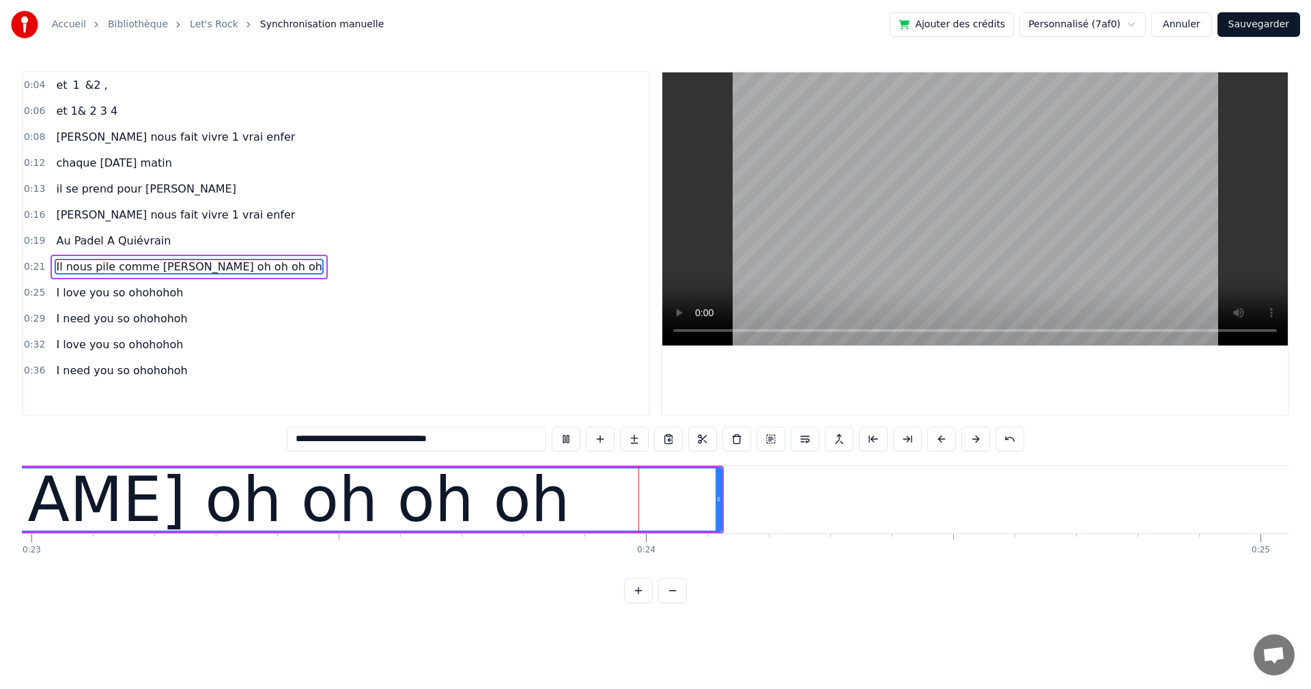
scroll to position [0, 14356]
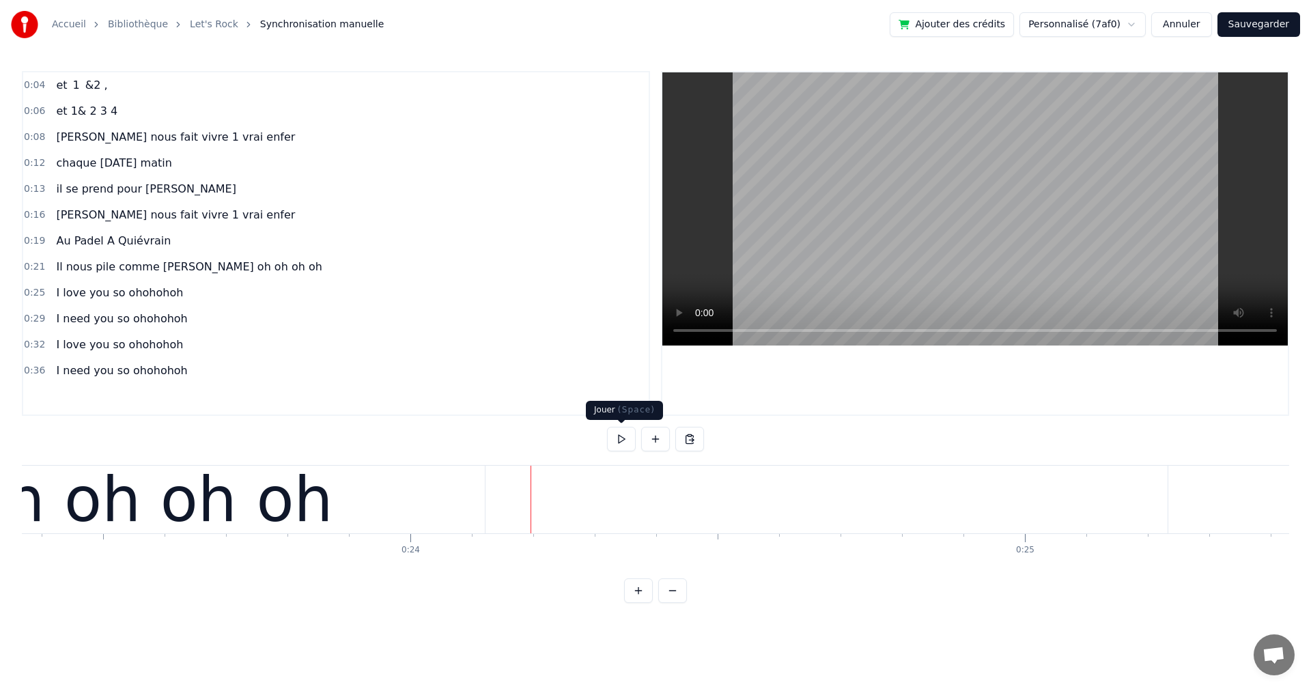
click at [616, 444] on button at bounding box center [621, 439] width 29 height 25
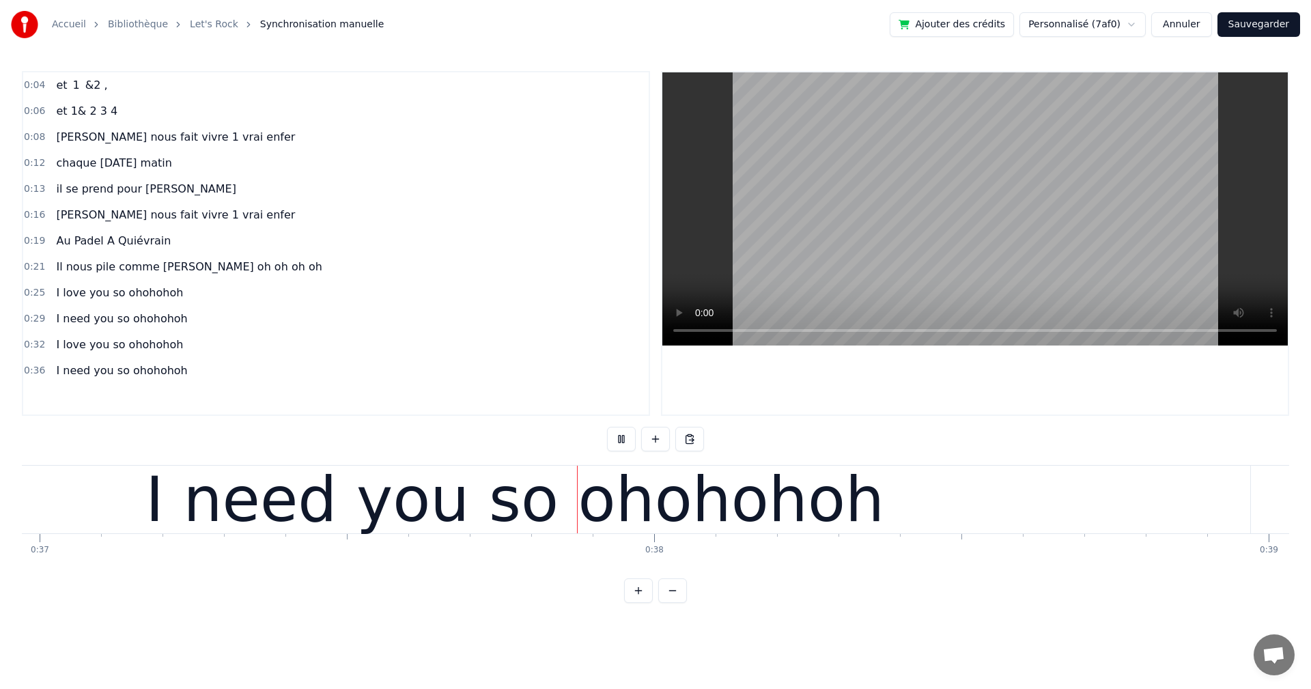
scroll to position [0, 22714]
click at [625, 438] on button at bounding box center [621, 439] width 29 height 25
click at [328, 505] on div "I need you so ohohohoh" at bounding box center [513, 499] width 739 height 92
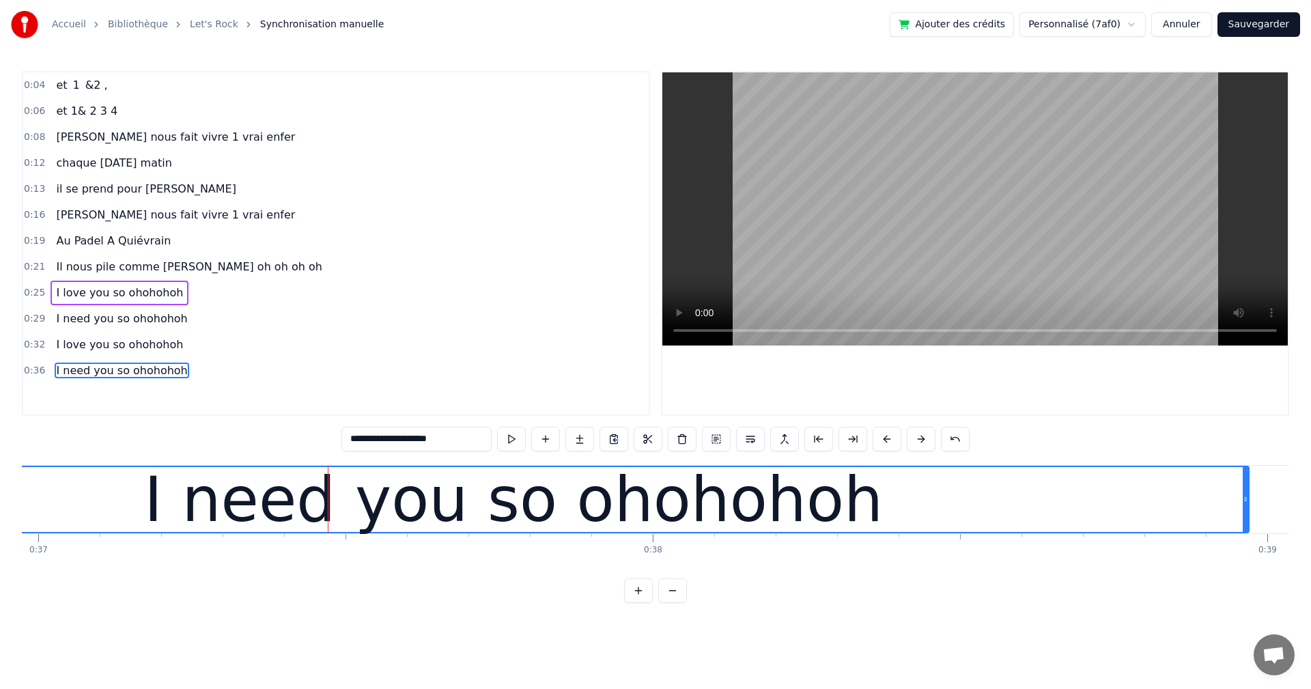
scroll to position [0, 22242]
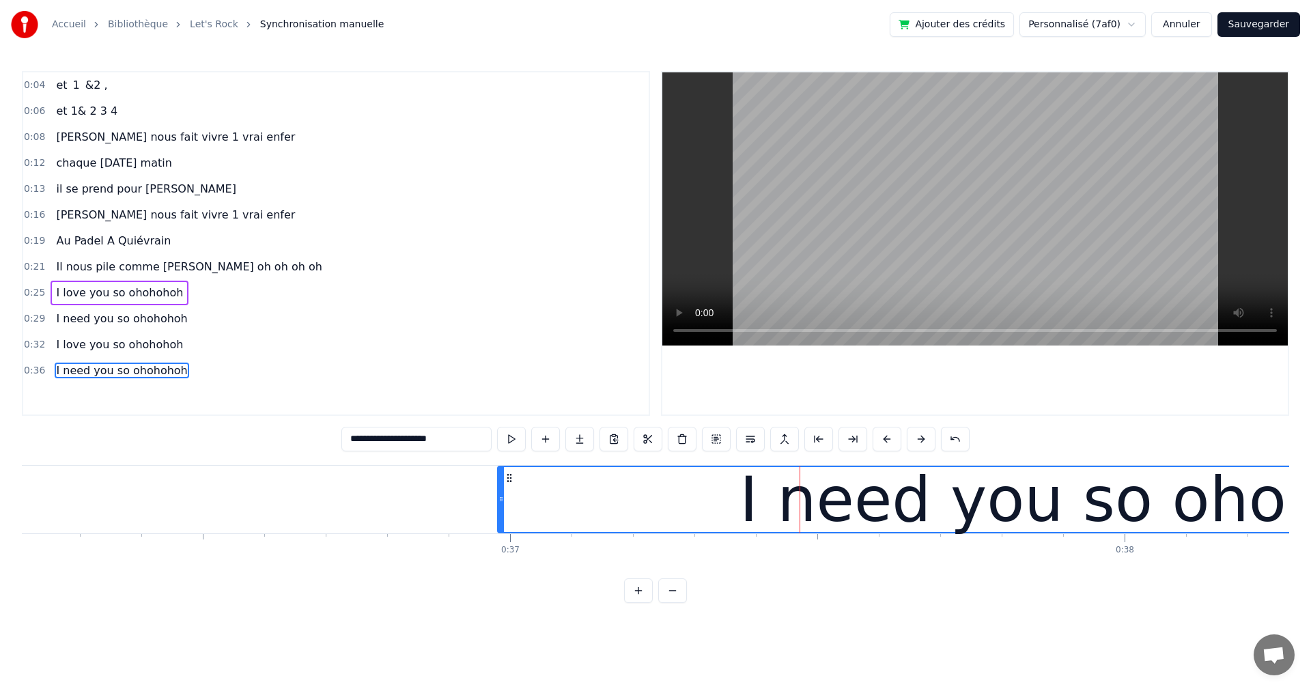
drag, startPoint x: 253, startPoint y: 498, endPoint x: 496, endPoint y: 516, distance: 243.0
click at [499, 516] on div at bounding box center [500, 499] width 5 height 65
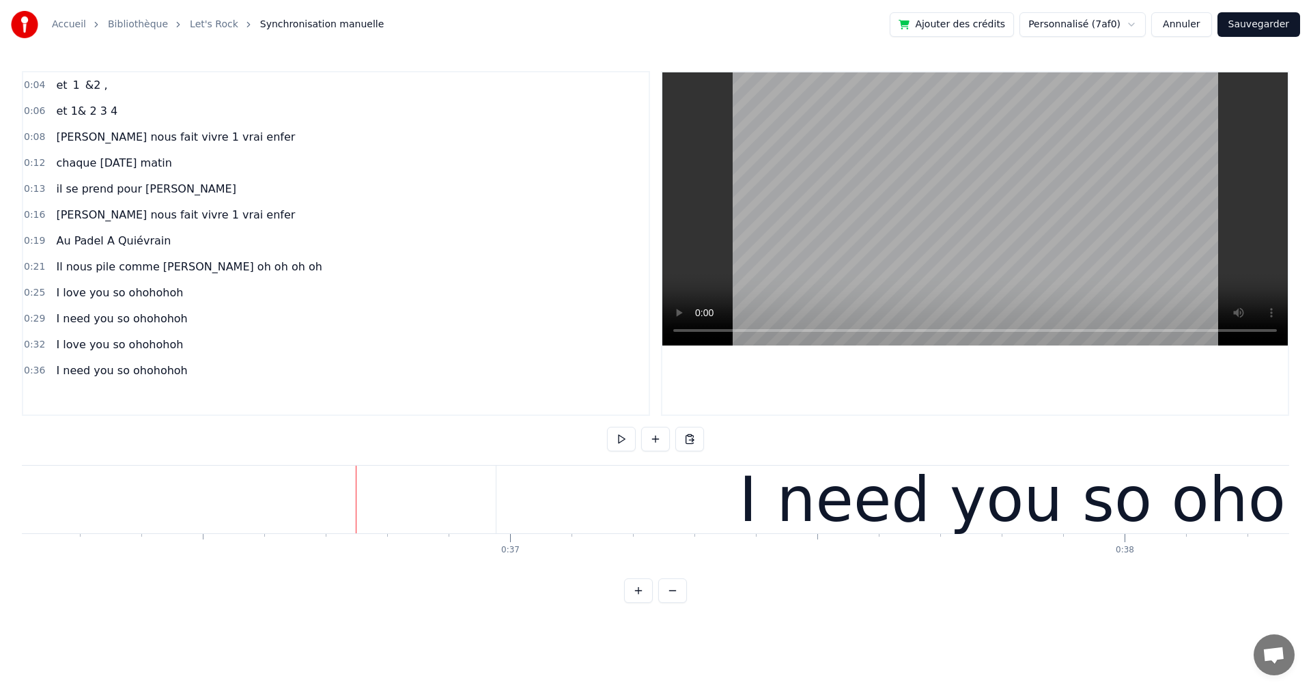
click at [616, 437] on button at bounding box center [621, 439] width 29 height 25
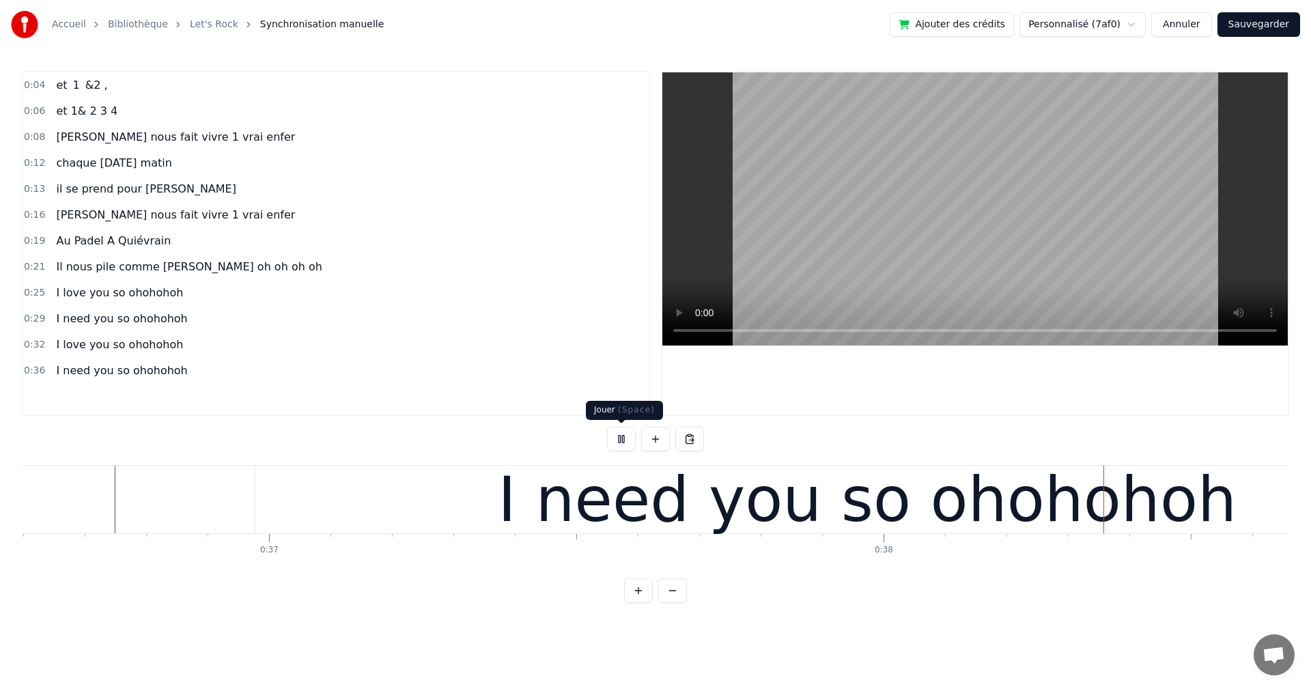
click at [627, 438] on button at bounding box center [621, 439] width 29 height 25
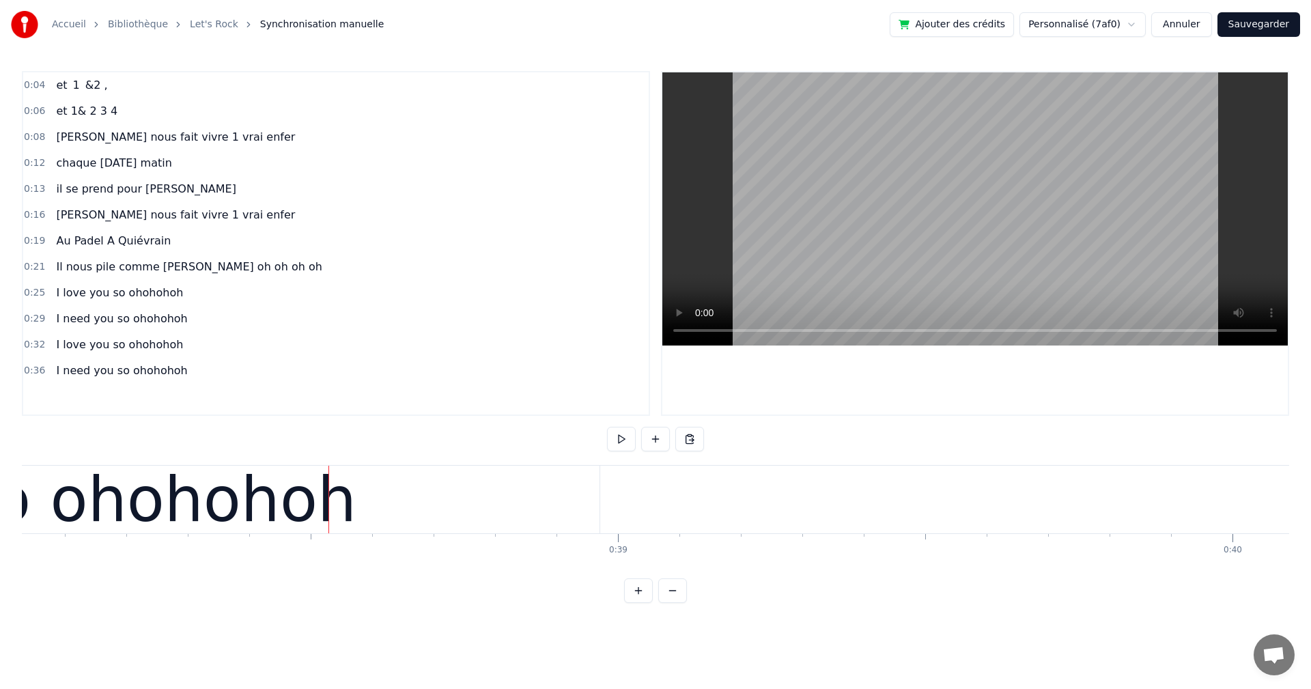
scroll to position [0, 23453]
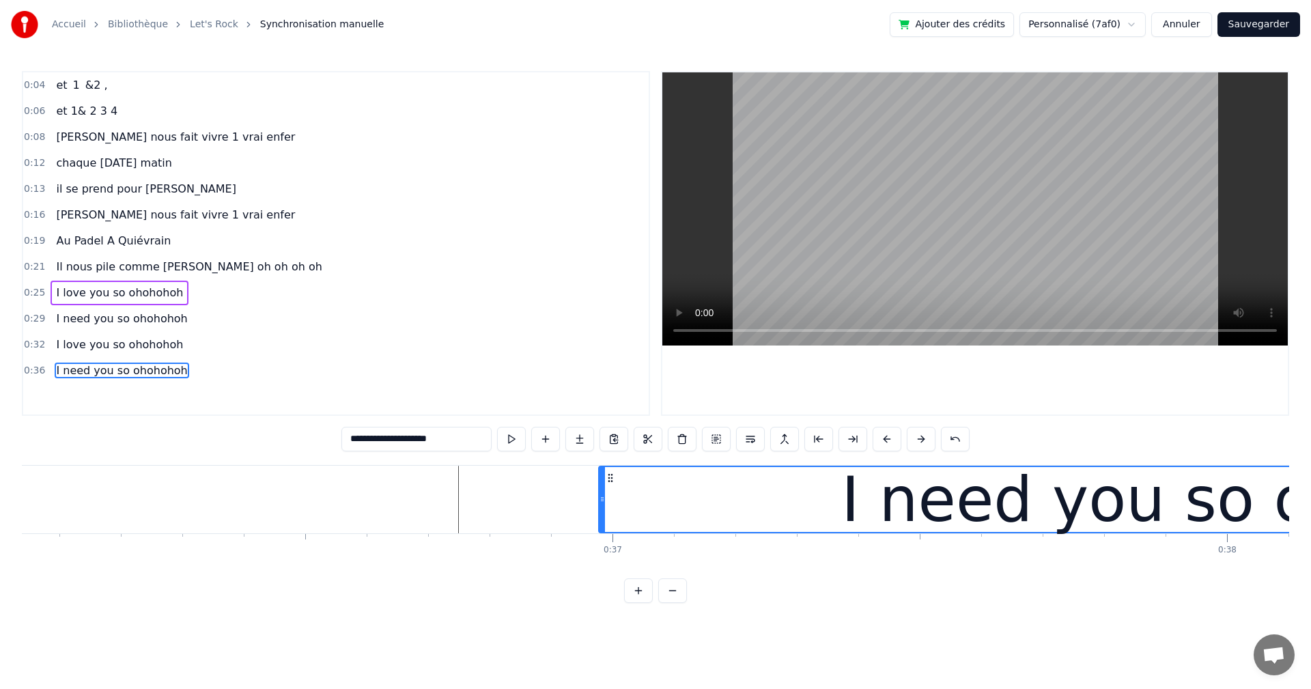
scroll to position [0, 21780]
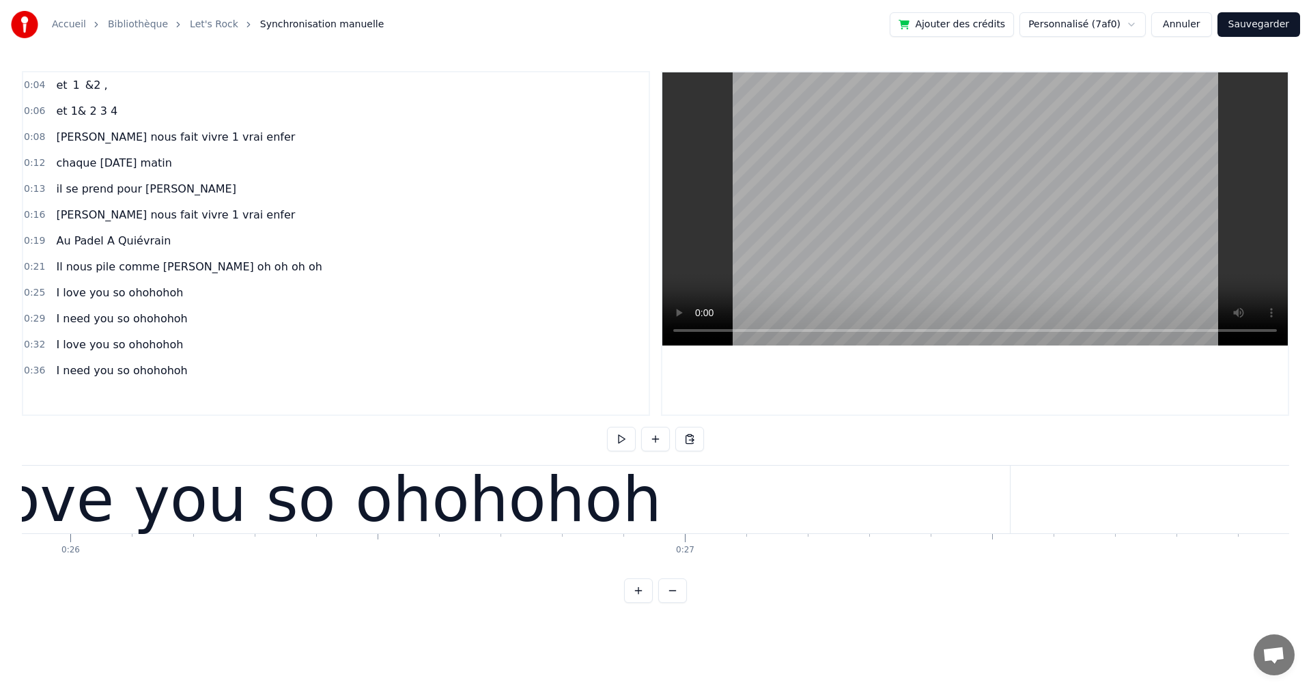
scroll to position [0, 14589]
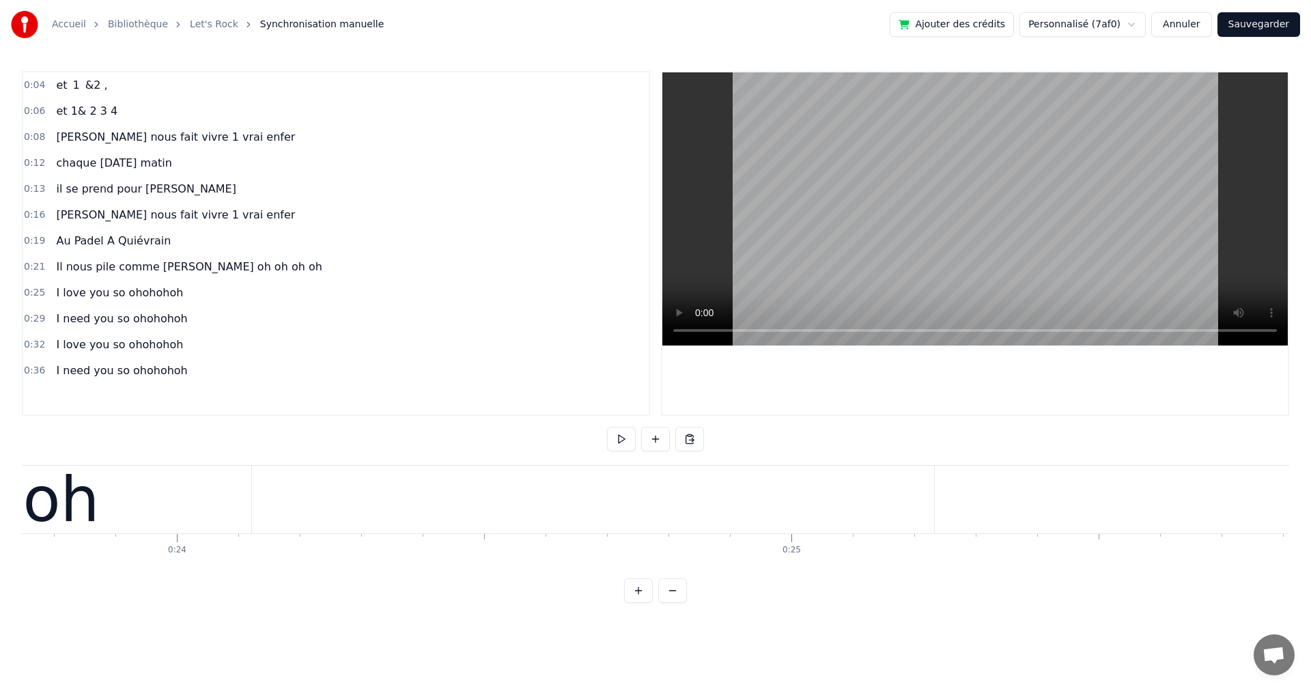
click at [626, 435] on button at bounding box center [621, 439] width 29 height 25
click at [618, 437] on button at bounding box center [621, 439] width 29 height 25
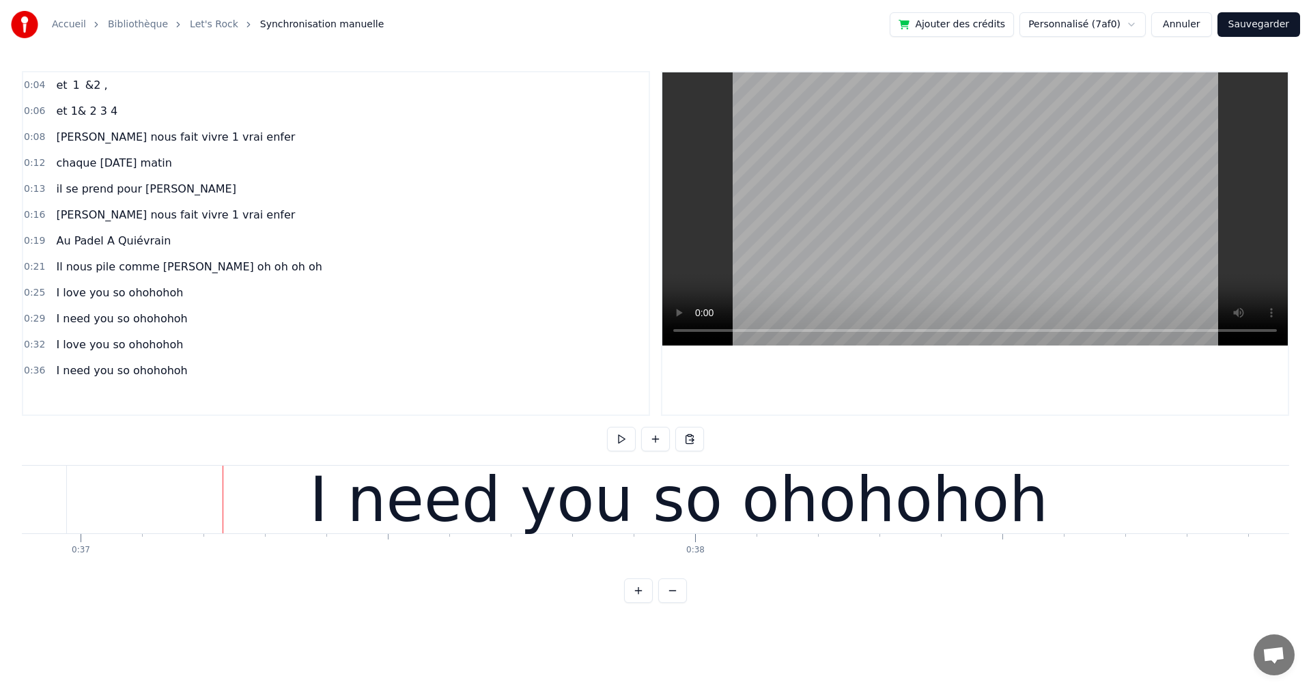
scroll to position [0, 22677]
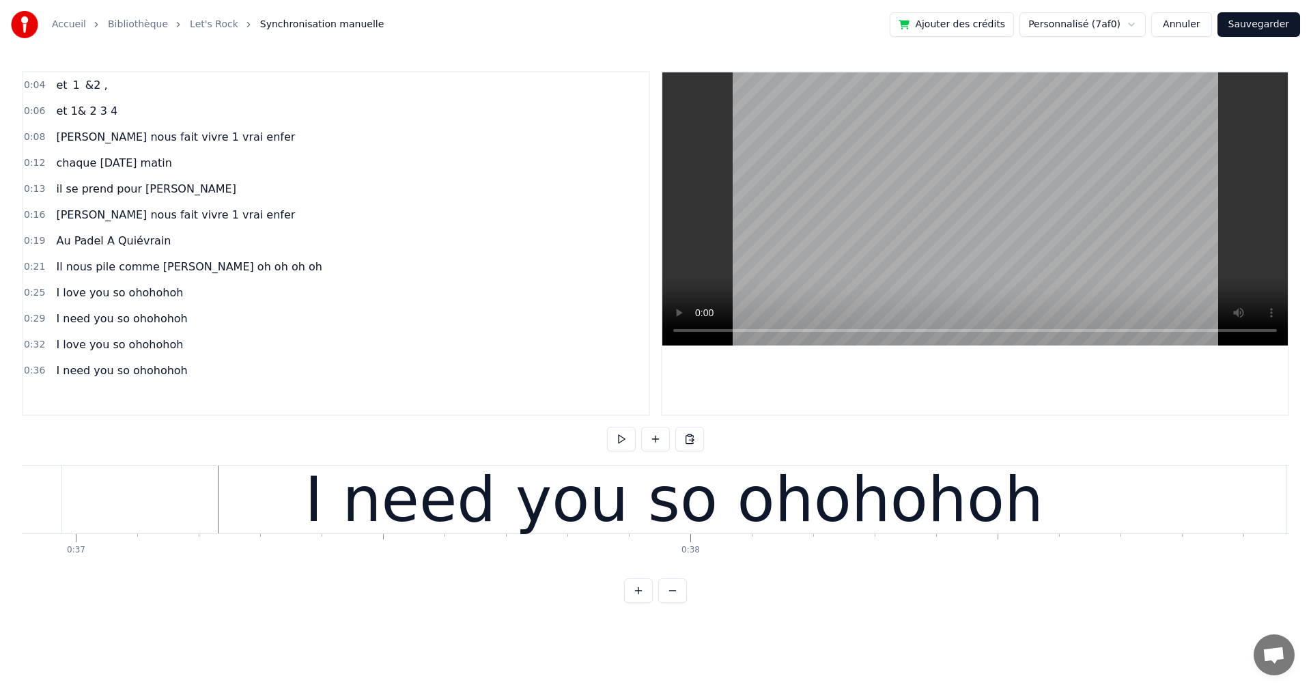
click at [63, 500] on div "I need you so ohohohoh" at bounding box center [674, 500] width 1224 height 68
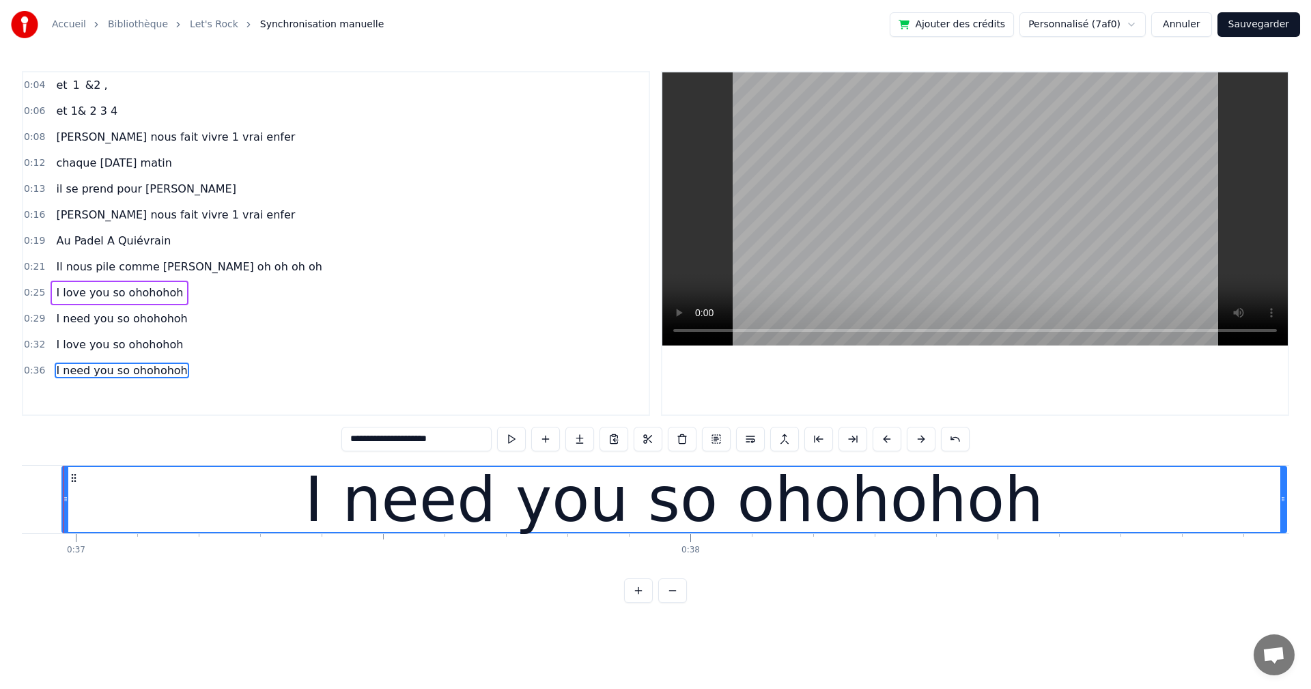
scroll to position [0, 22650]
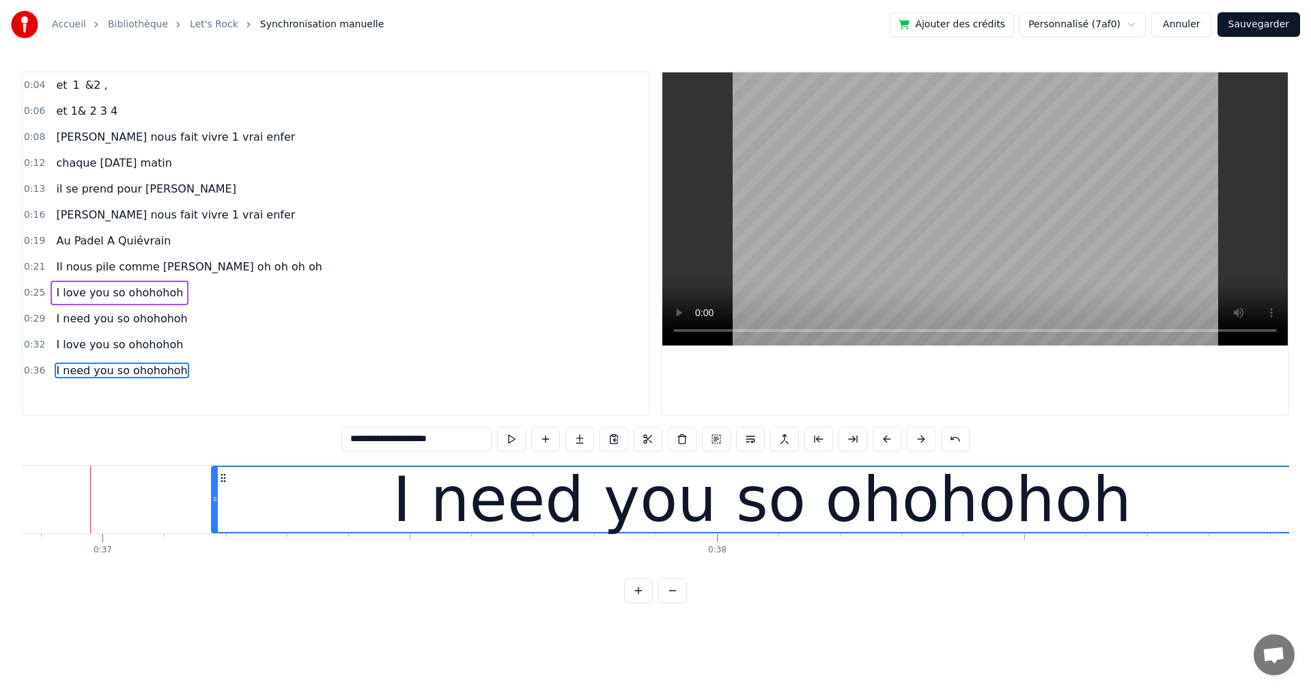
drag, startPoint x: 93, startPoint y: 499, endPoint x: 216, endPoint y: 510, distance: 123.4
click at [216, 510] on div at bounding box center [214, 499] width 5 height 65
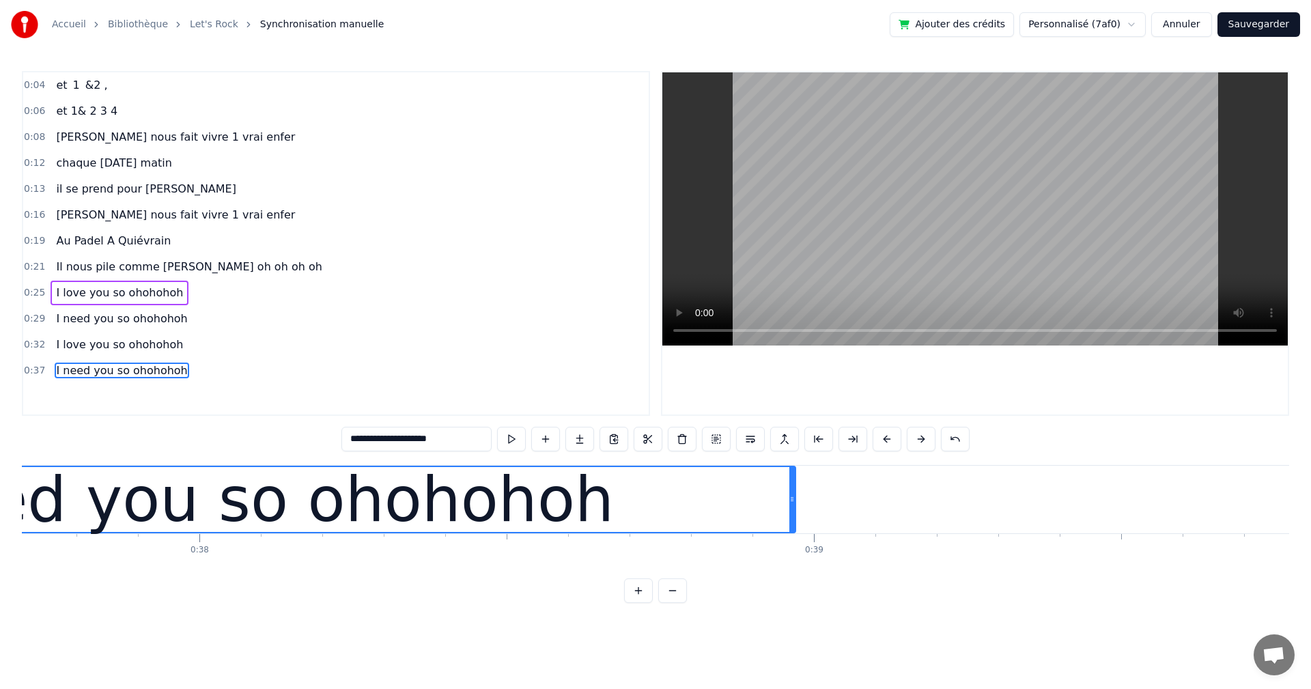
scroll to position [0, 23322]
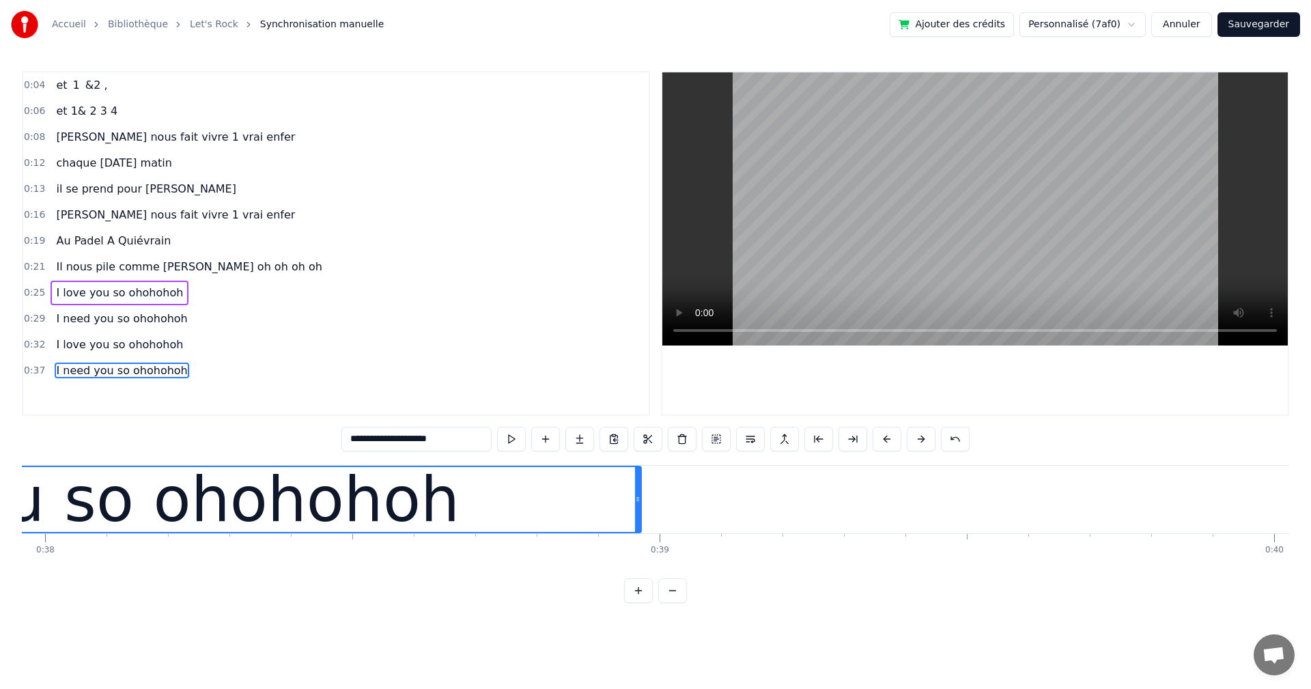
click at [634, 499] on div "I need you so ohohohoh" at bounding box center [91, 499] width 1100 height 65
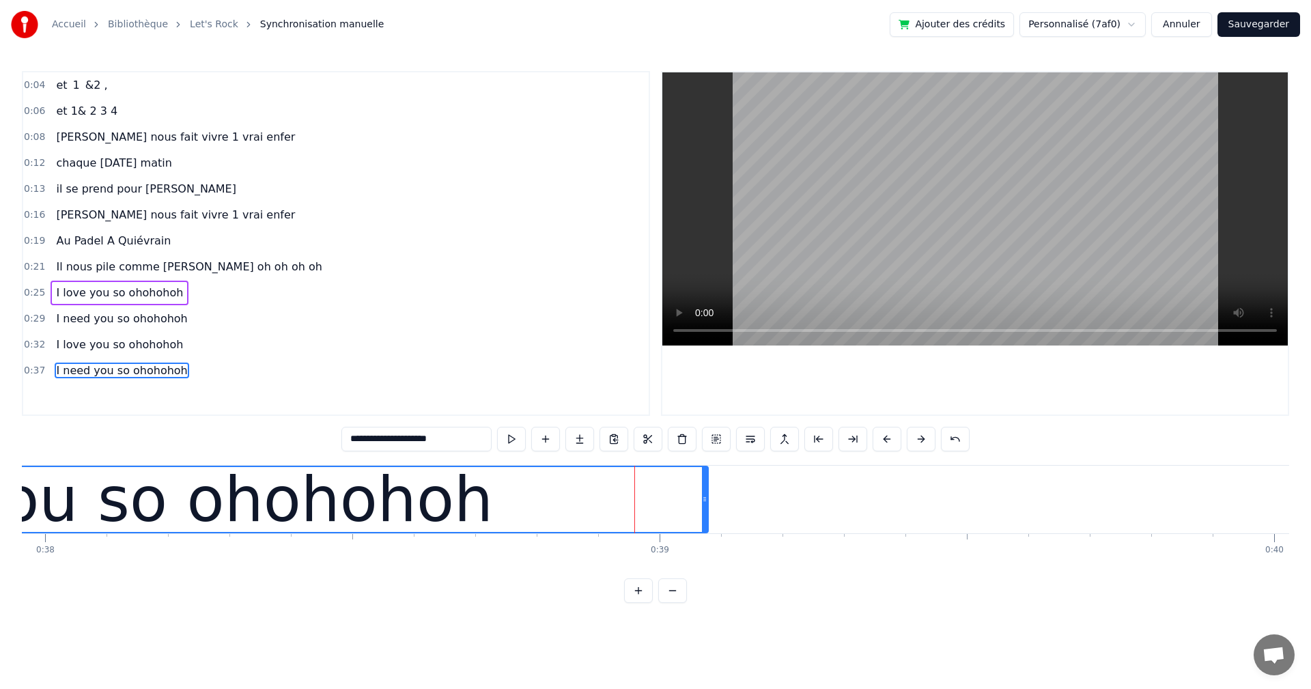
drag, startPoint x: 638, startPoint y: 499, endPoint x: 705, endPoint y: 502, distance: 67.7
click at [705, 502] on icon at bounding box center [704, 499] width 5 height 11
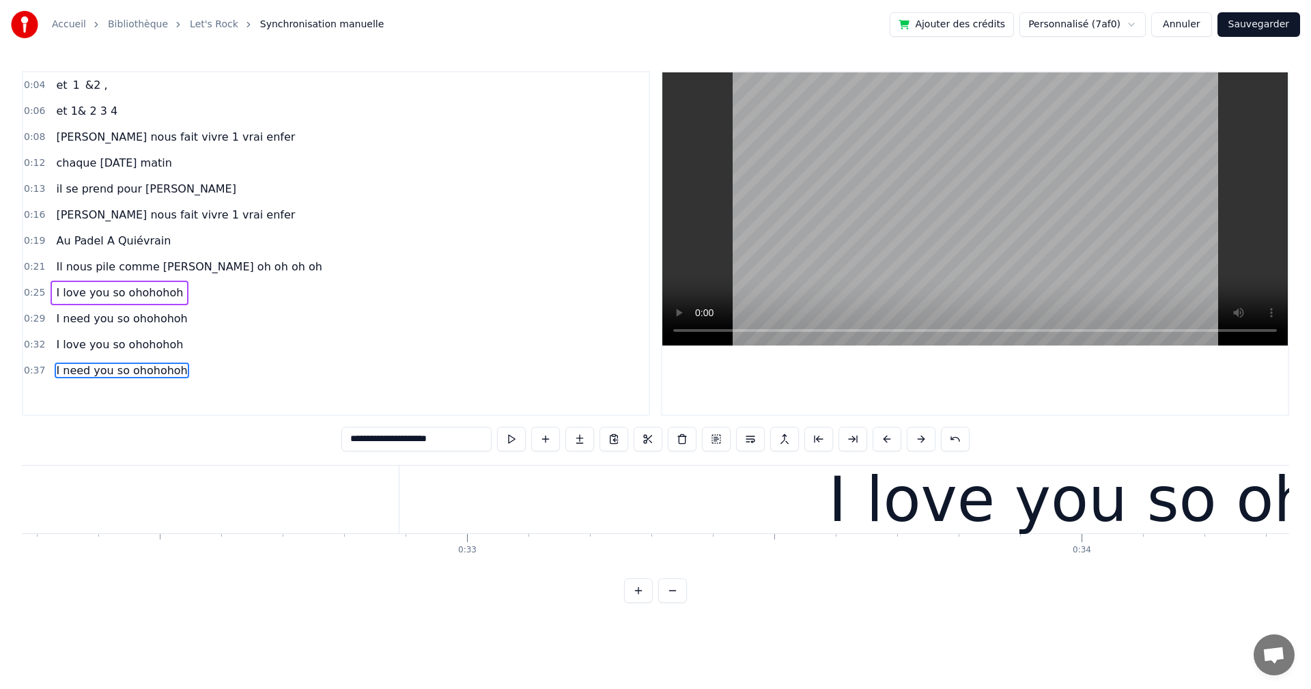
scroll to position [0, 20034]
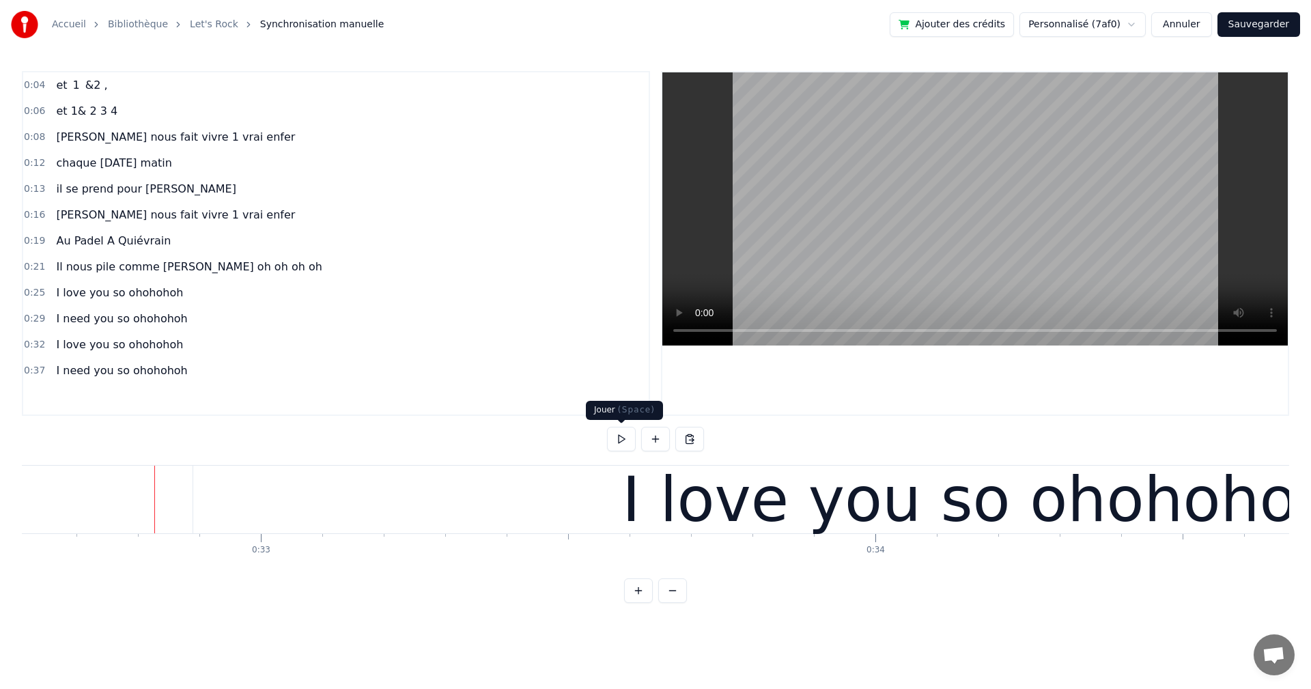
click at [624, 440] on button at bounding box center [621, 439] width 29 height 25
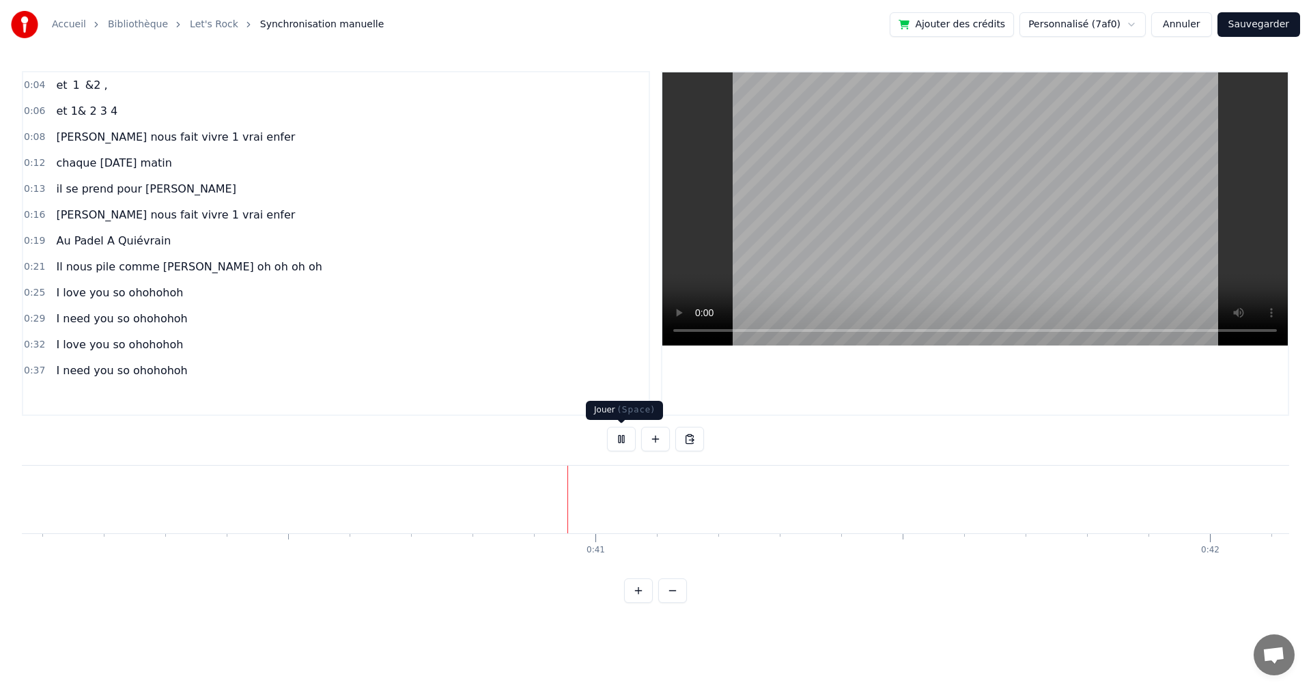
scroll to position [0, 24616]
click at [617, 440] on button at bounding box center [621, 439] width 29 height 25
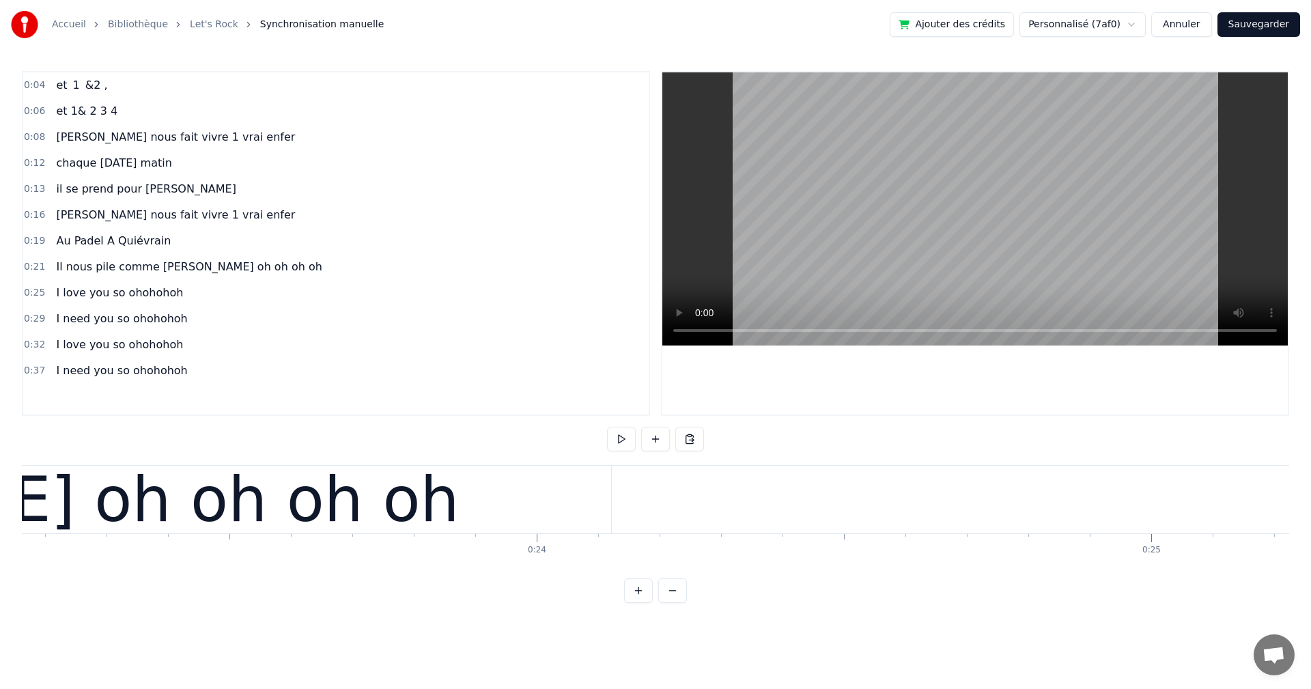
scroll to position [0, 13818]
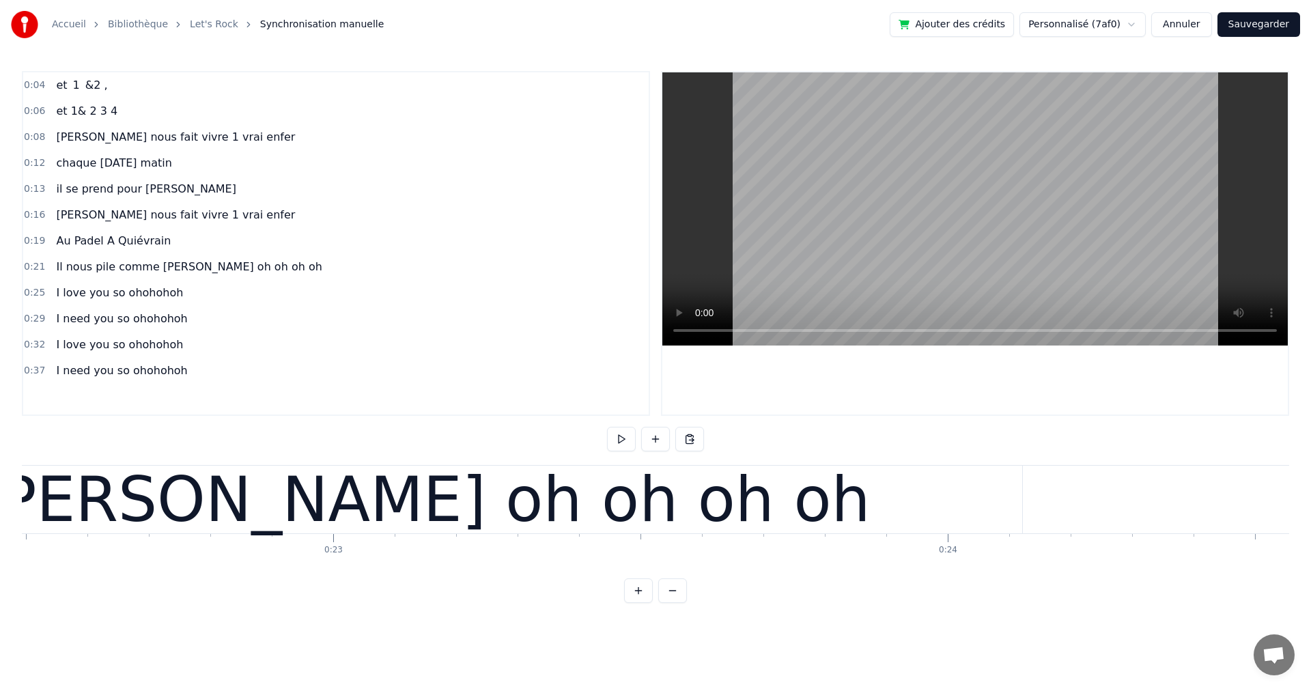
click at [271, 532] on div "Il nous pile comme [PERSON_NAME] oh oh oh oh" at bounding box center [122, 499] width 1495 height 92
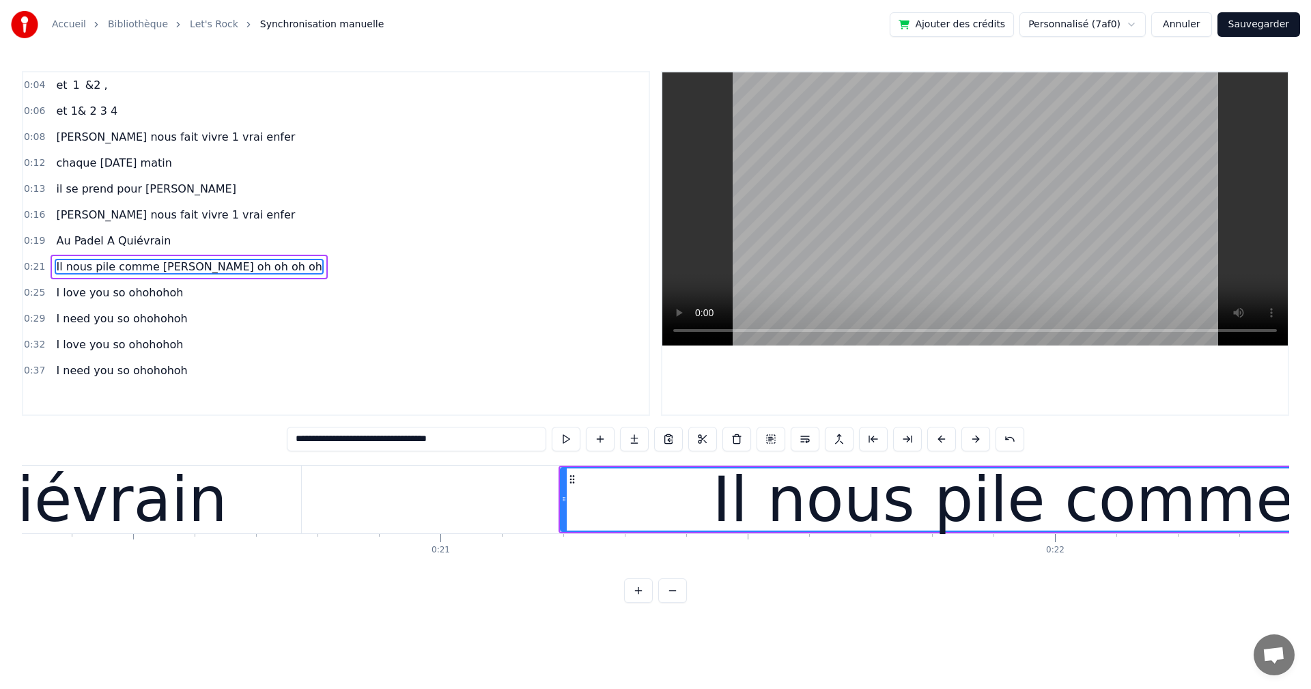
scroll to position [0, 12380]
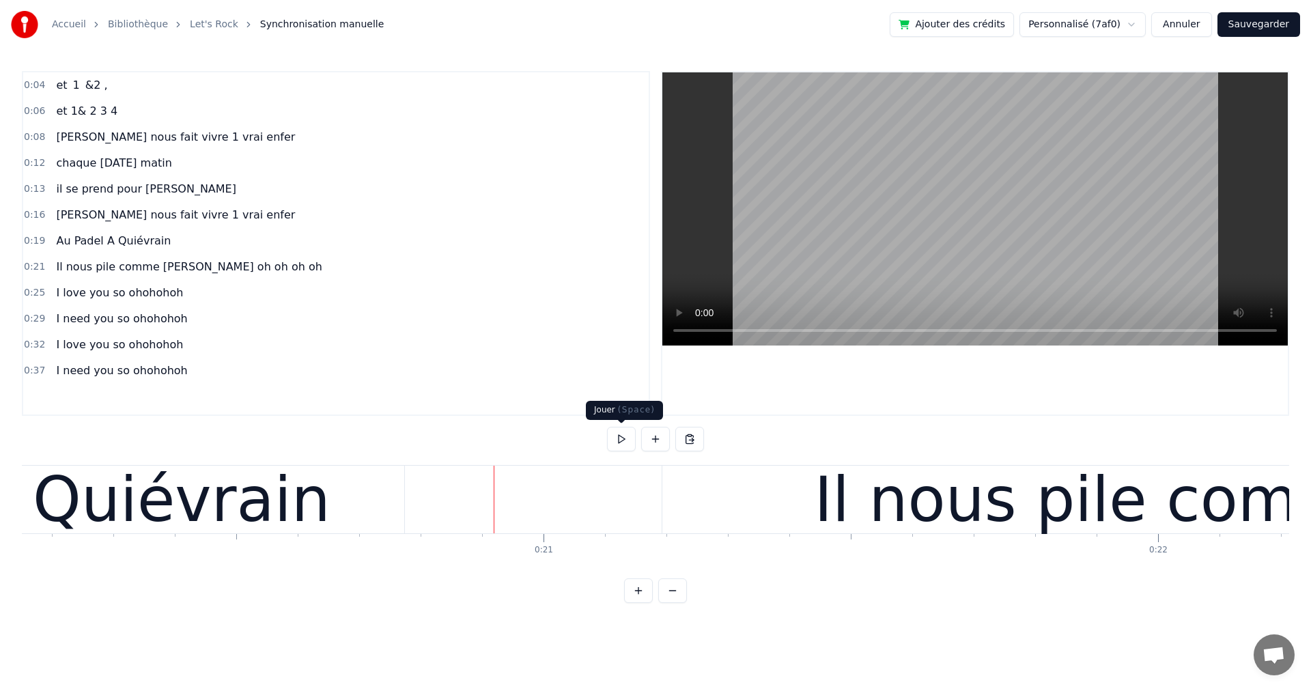
click at [620, 440] on button at bounding box center [621, 439] width 29 height 25
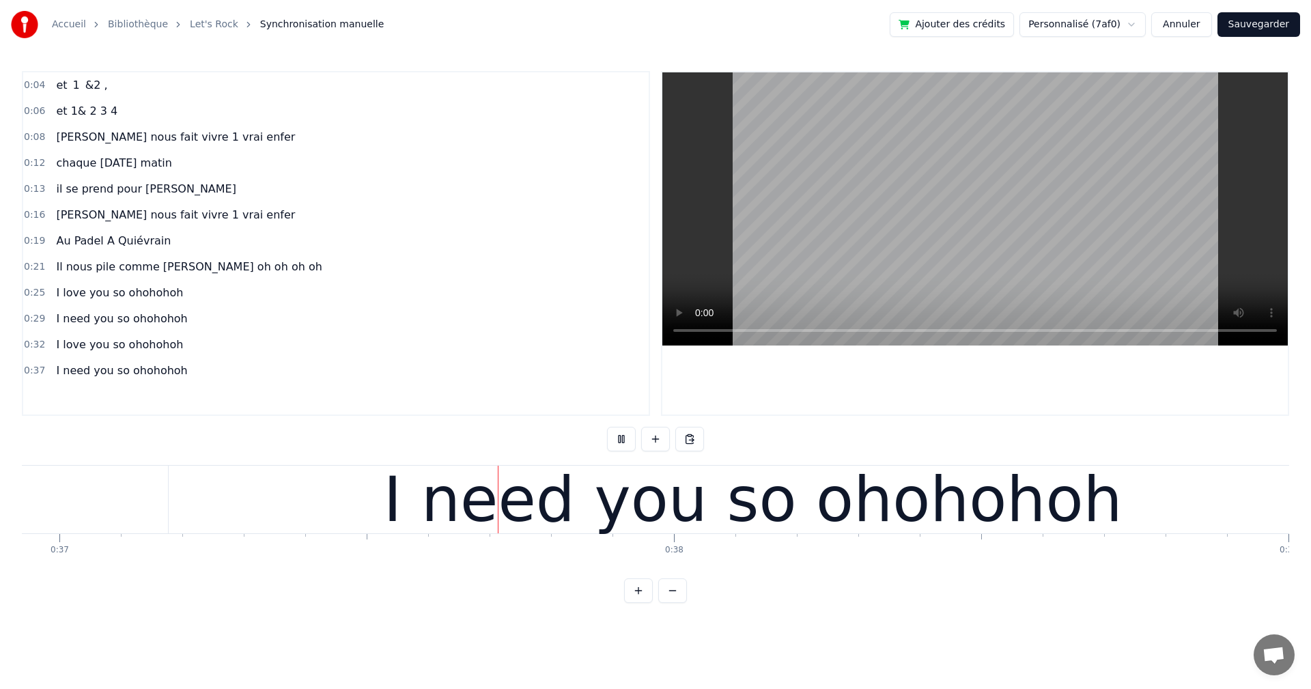
scroll to position [0, 22694]
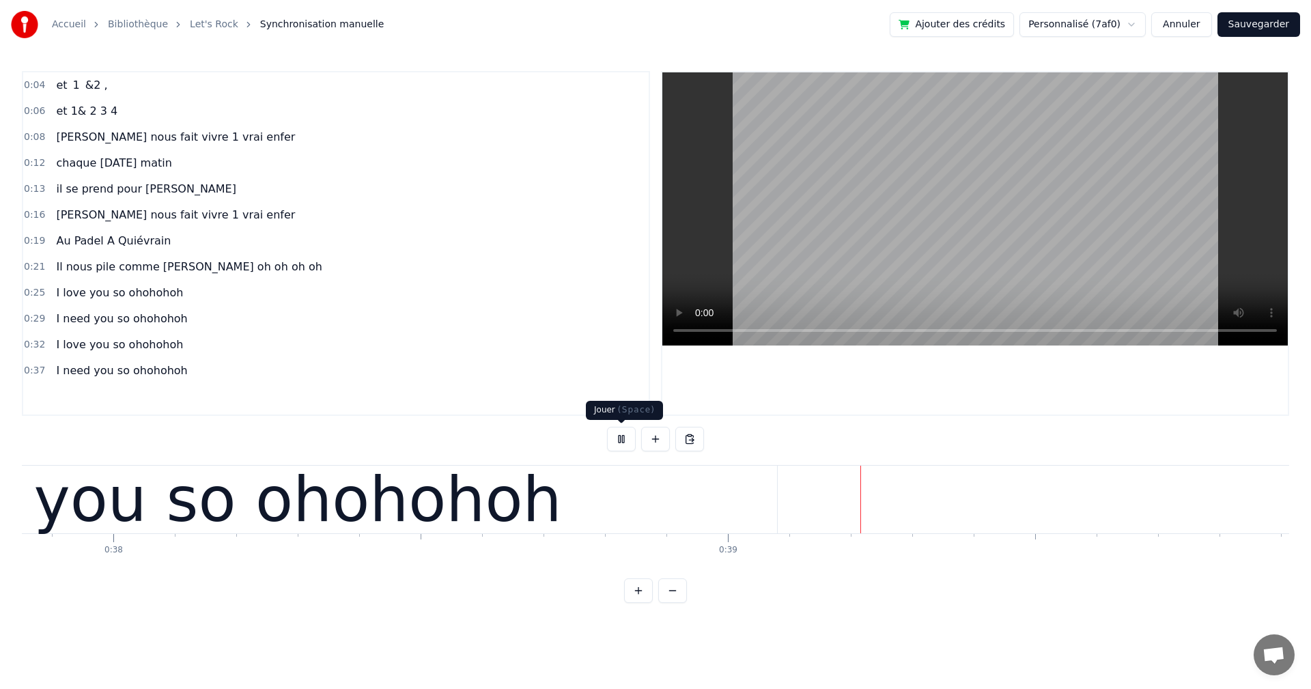
drag, startPoint x: 621, startPoint y: 433, endPoint x: 633, endPoint y: 452, distance: 22.2
click at [623, 433] on button at bounding box center [621, 439] width 29 height 25
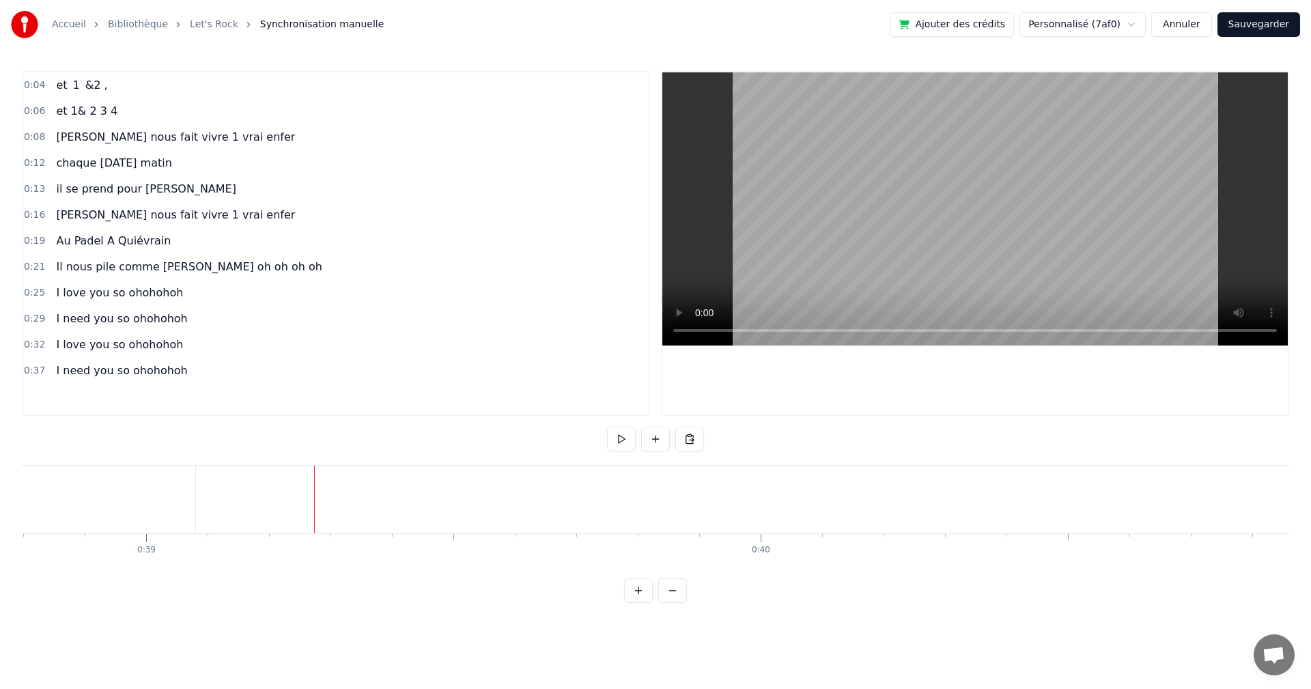
scroll to position [0, 23836]
click at [693, 437] on button at bounding box center [689, 439] width 29 height 25
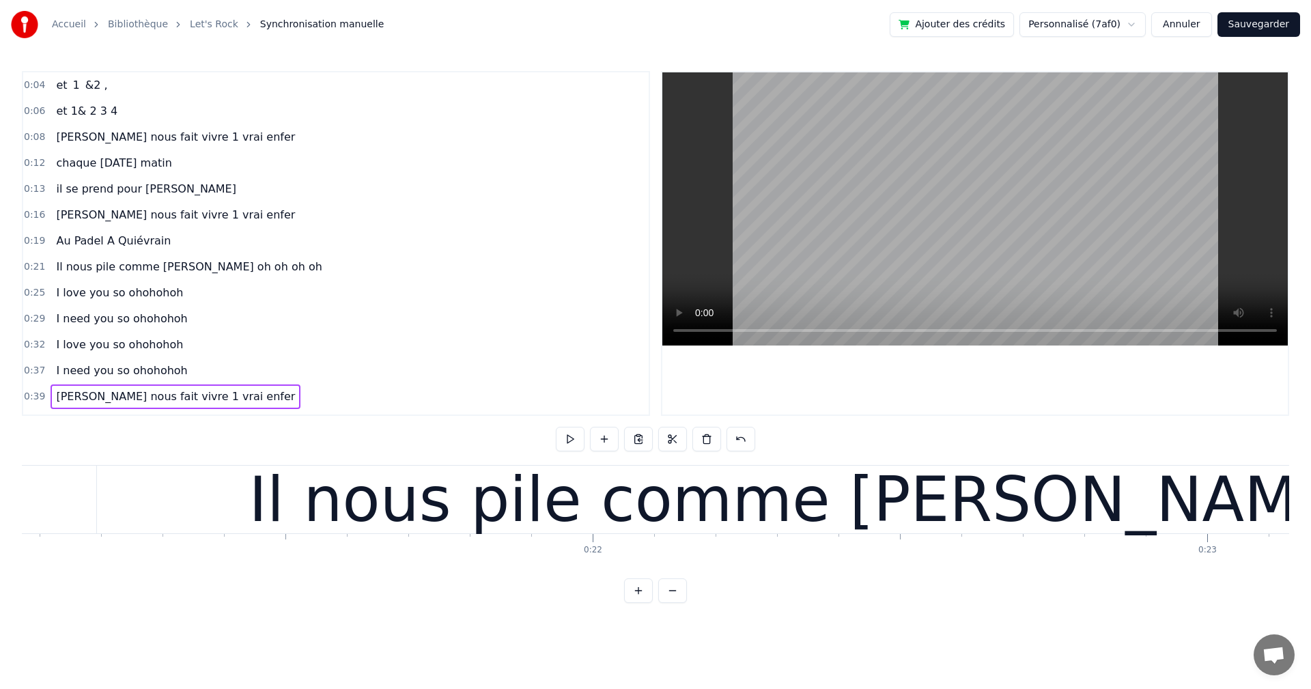
scroll to position [0, 12586]
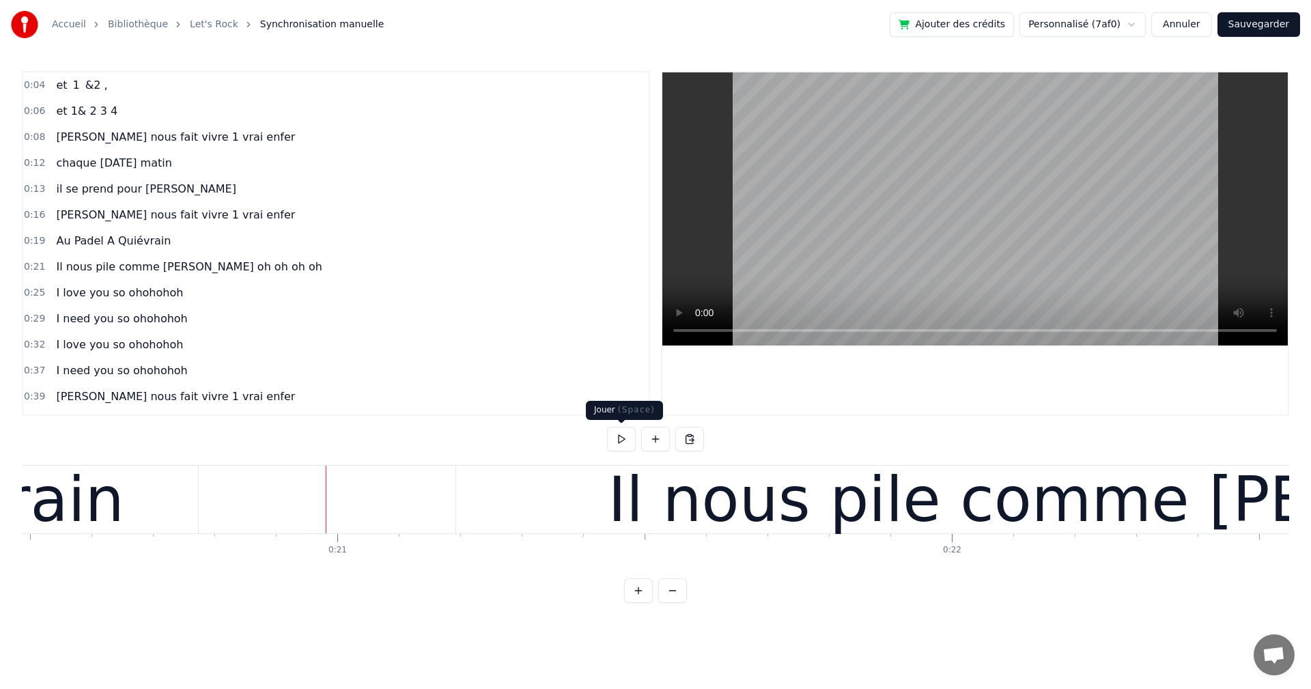
click at [616, 436] on button at bounding box center [621, 439] width 29 height 25
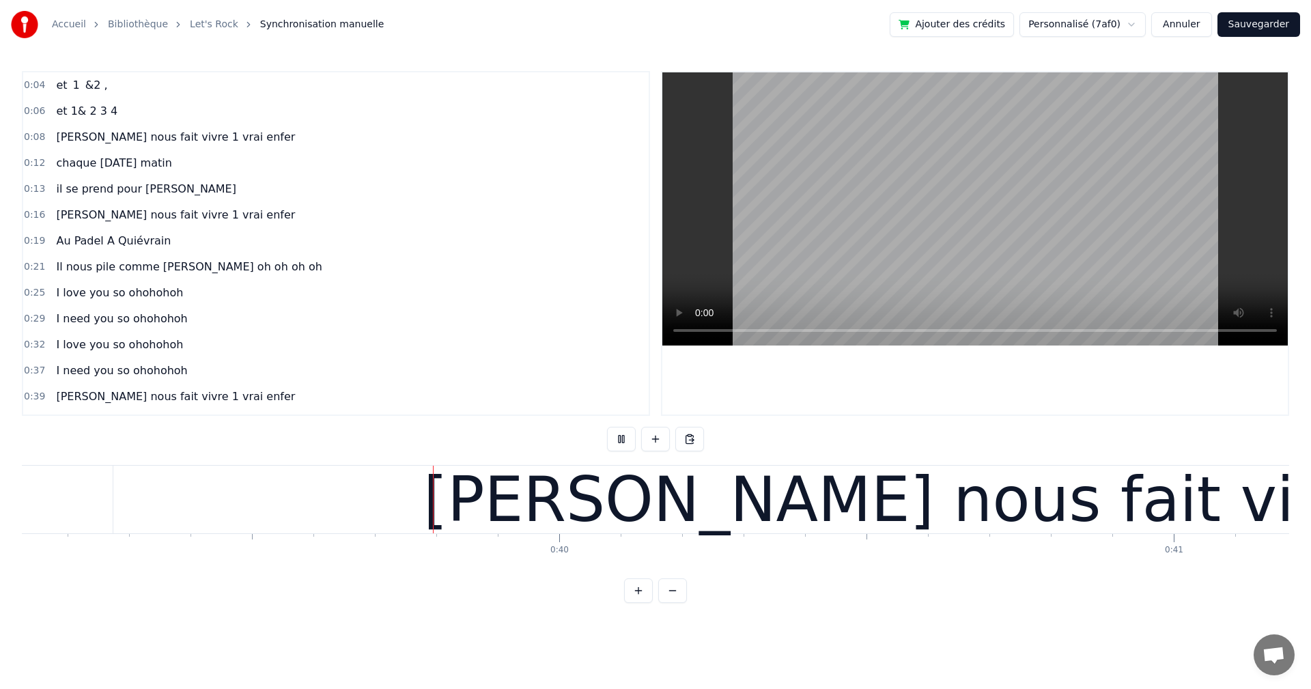
scroll to position [0, 24038]
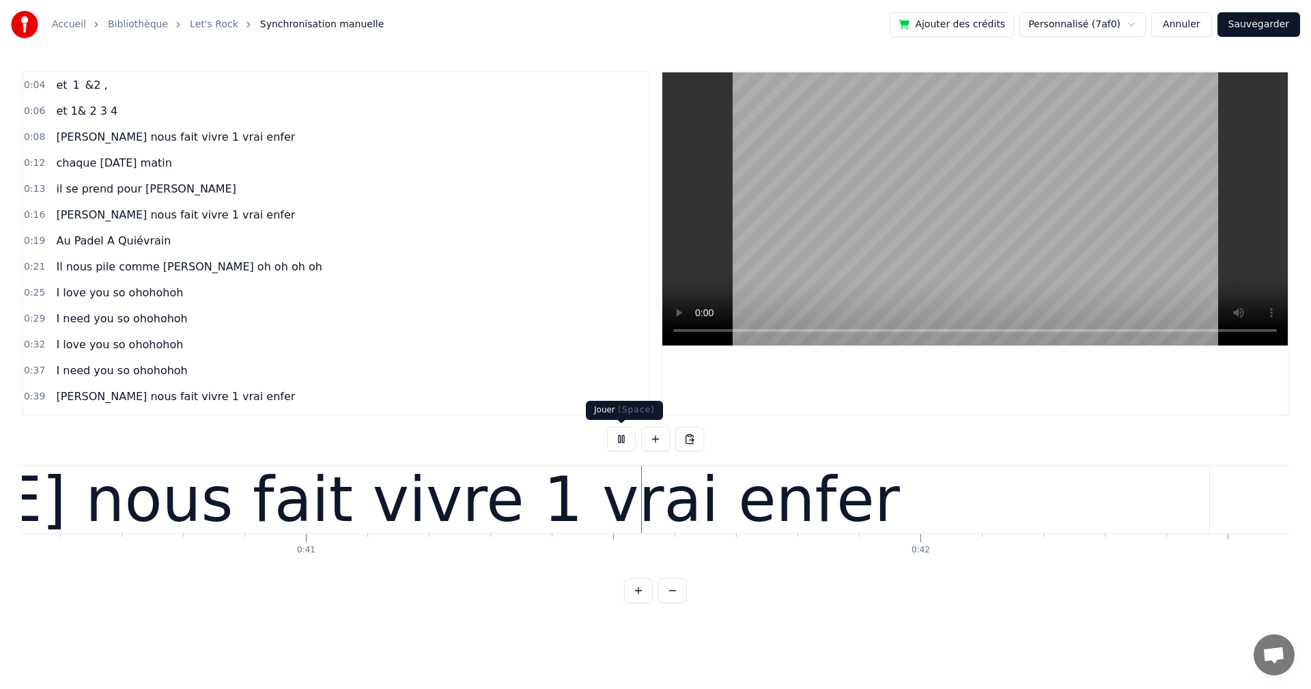
click at [620, 442] on button at bounding box center [621, 439] width 29 height 25
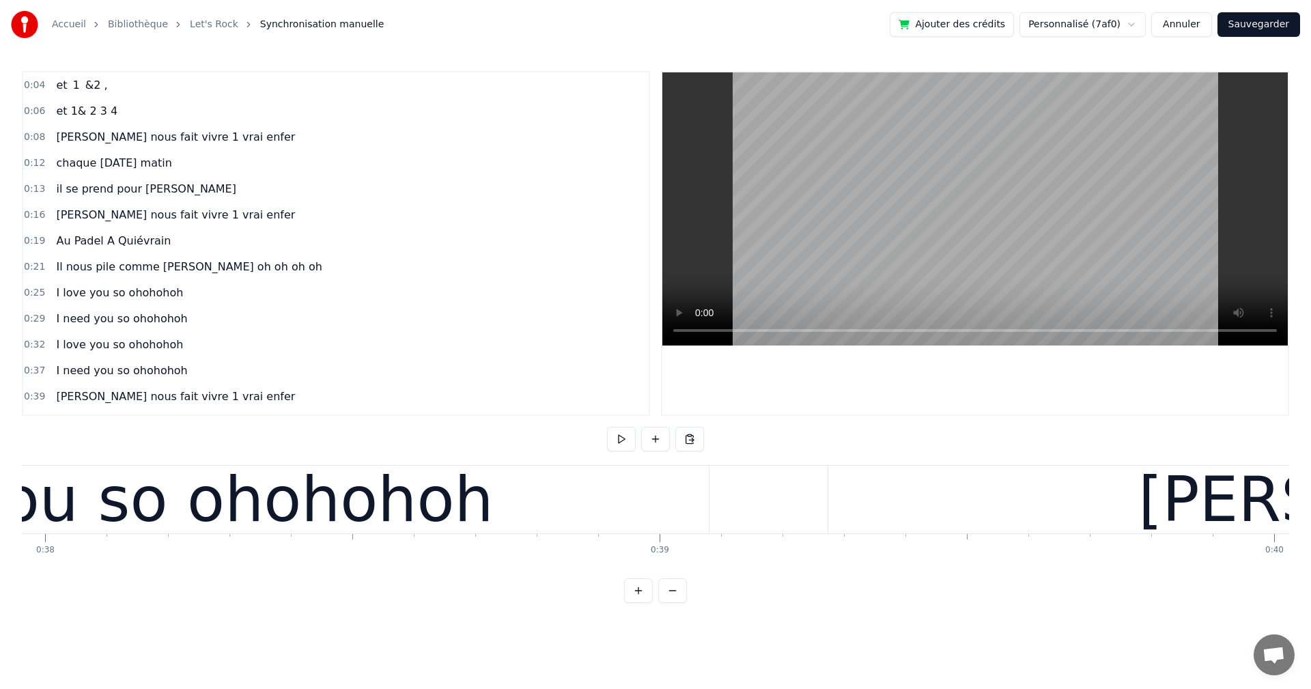
scroll to position [0, 23733]
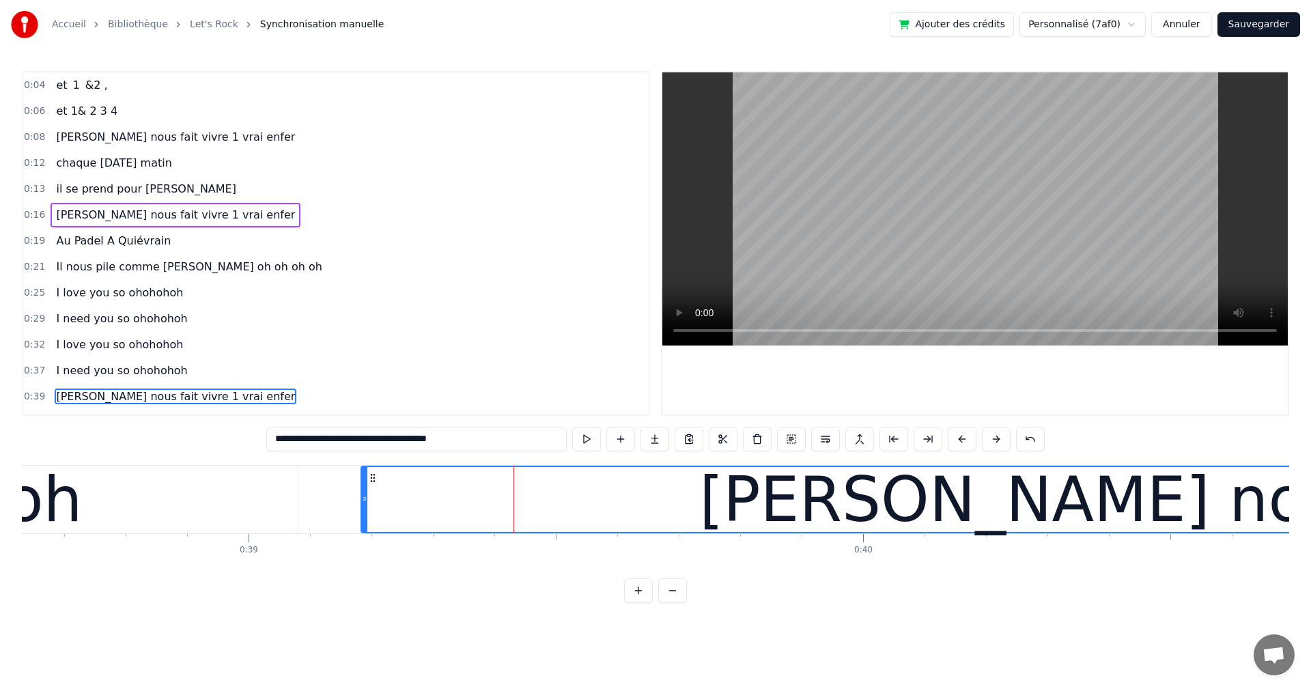
drag, startPoint x: 421, startPoint y: 502, endPoint x: 365, endPoint y: 508, distance: 57.0
click at [365, 508] on div at bounding box center [364, 499] width 5 height 65
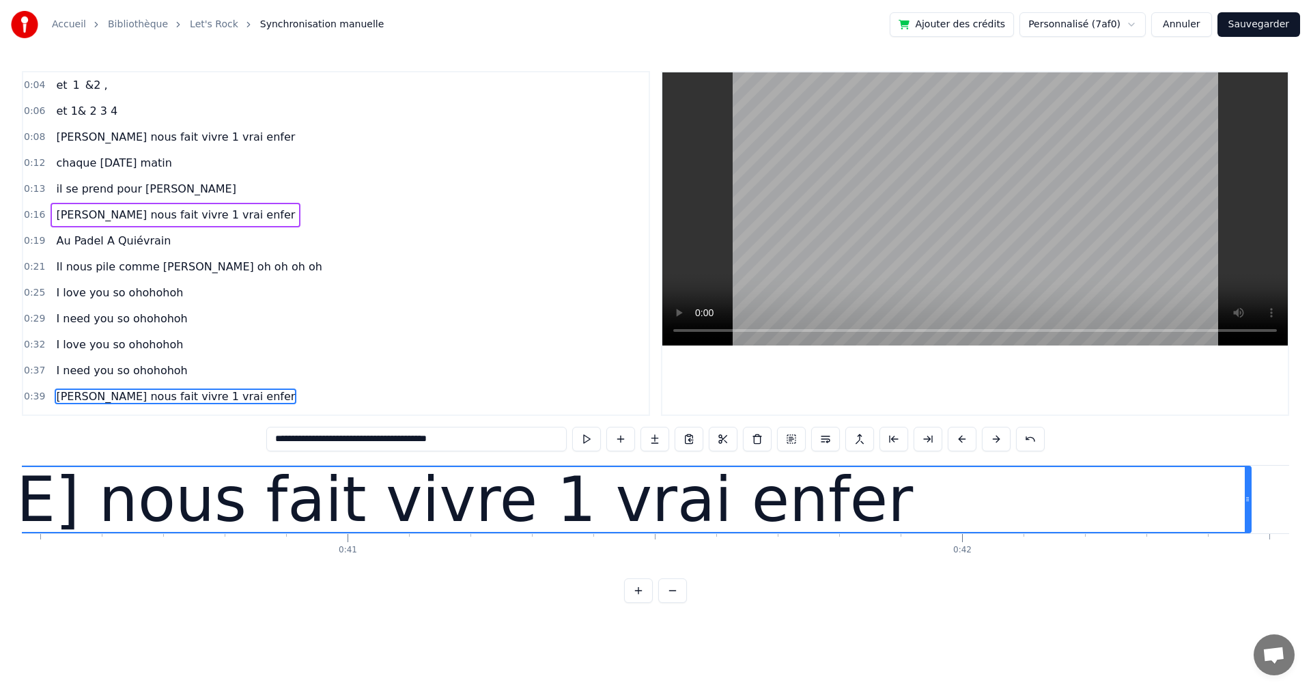
scroll to position [0, 25119]
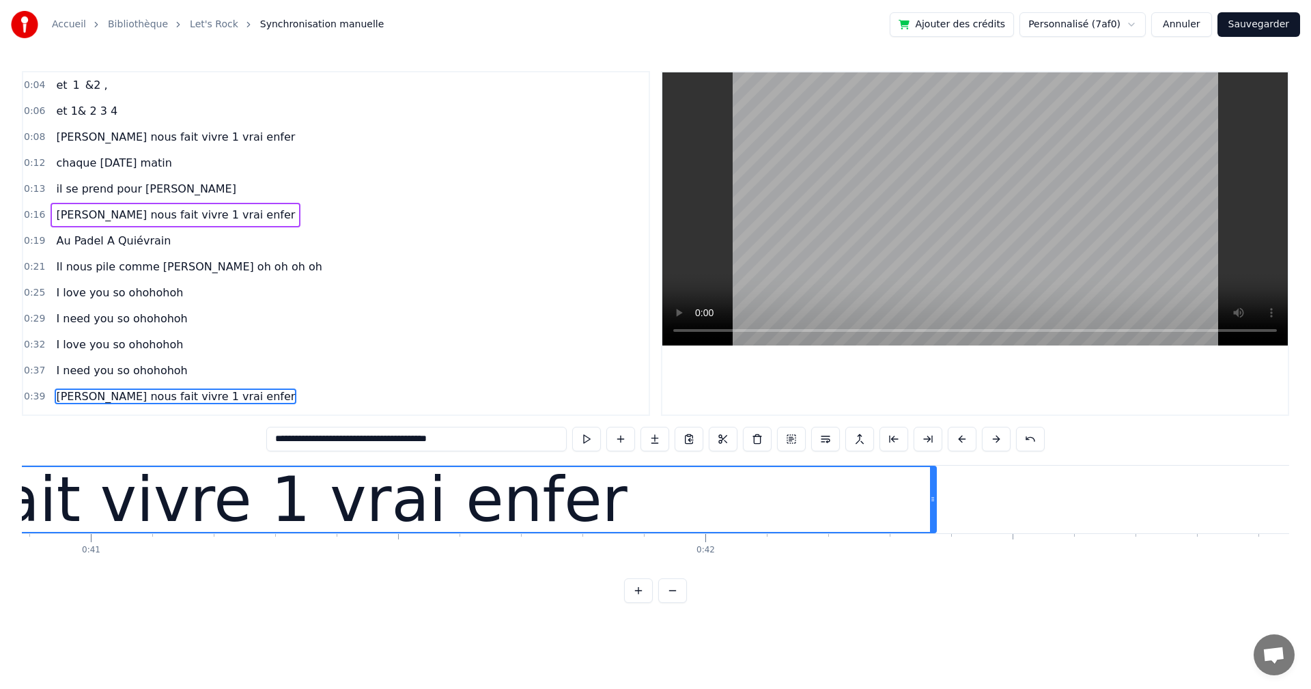
drag, startPoint x: 992, startPoint y: 497, endPoint x: 934, endPoint y: 498, distance: 58.0
click at [934, 498] on icon at bounding box center [932, 499] width 5 height 11
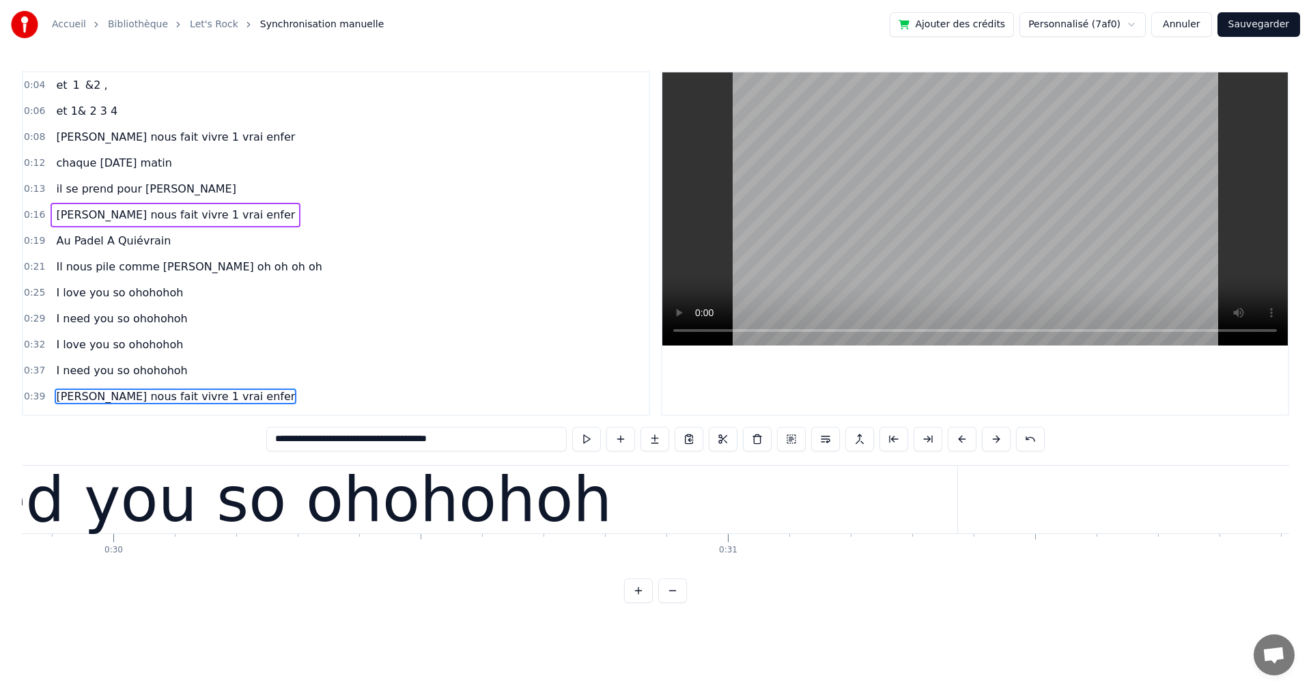
scroll to position [0, 17517]
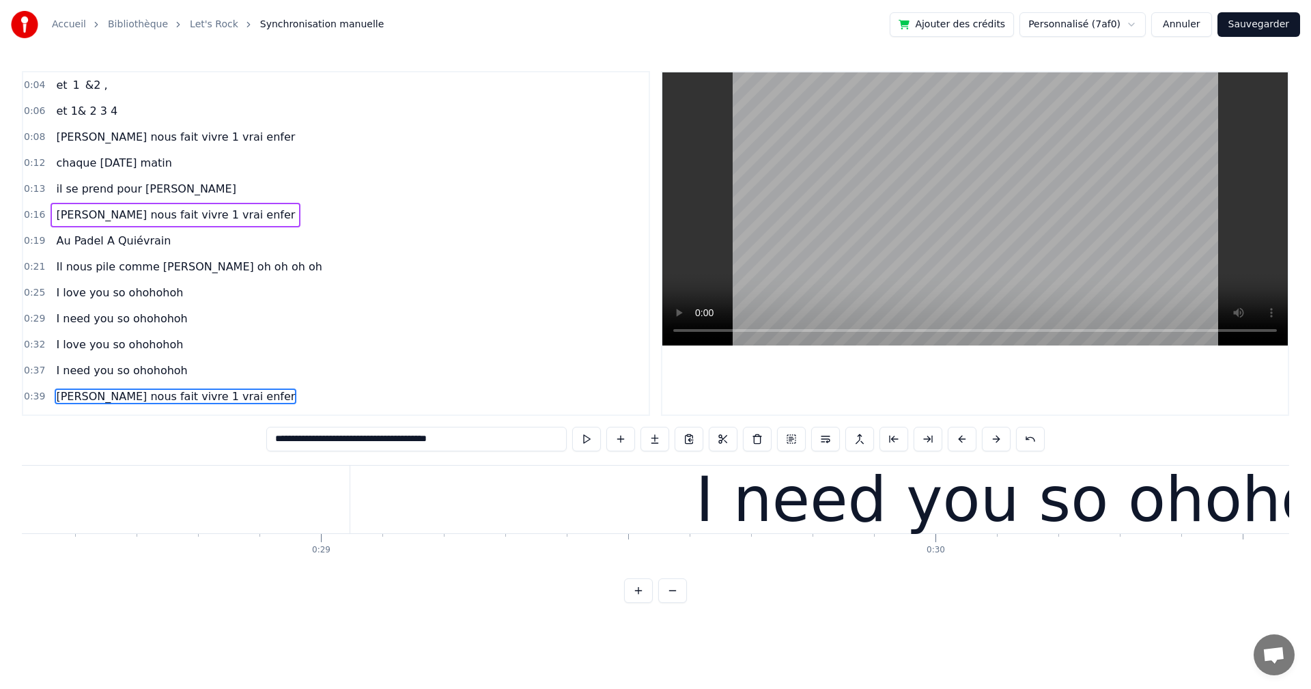
click at [451, 522] on div "I need you so ohohohoh" at bounding box center [1064, 500] width 1429 height 68
type input "**********"
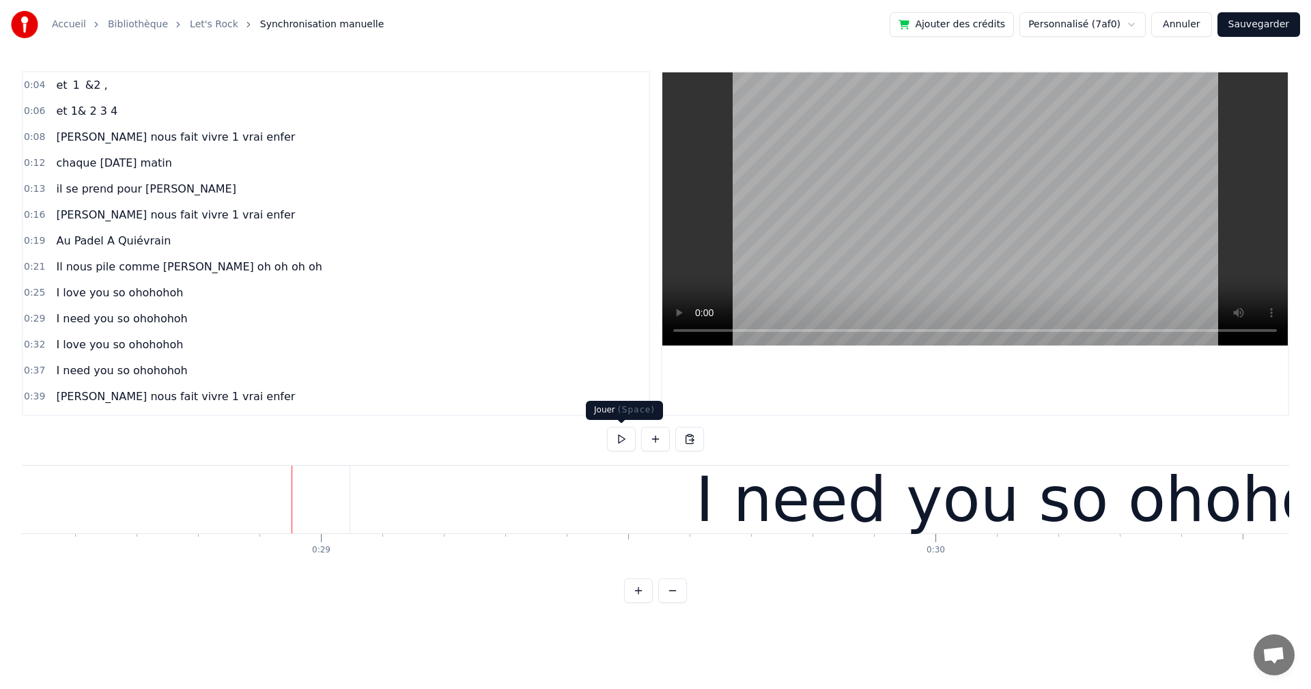
click at [625, 439] on button at bounding box center [621, 439] width 29 height 25
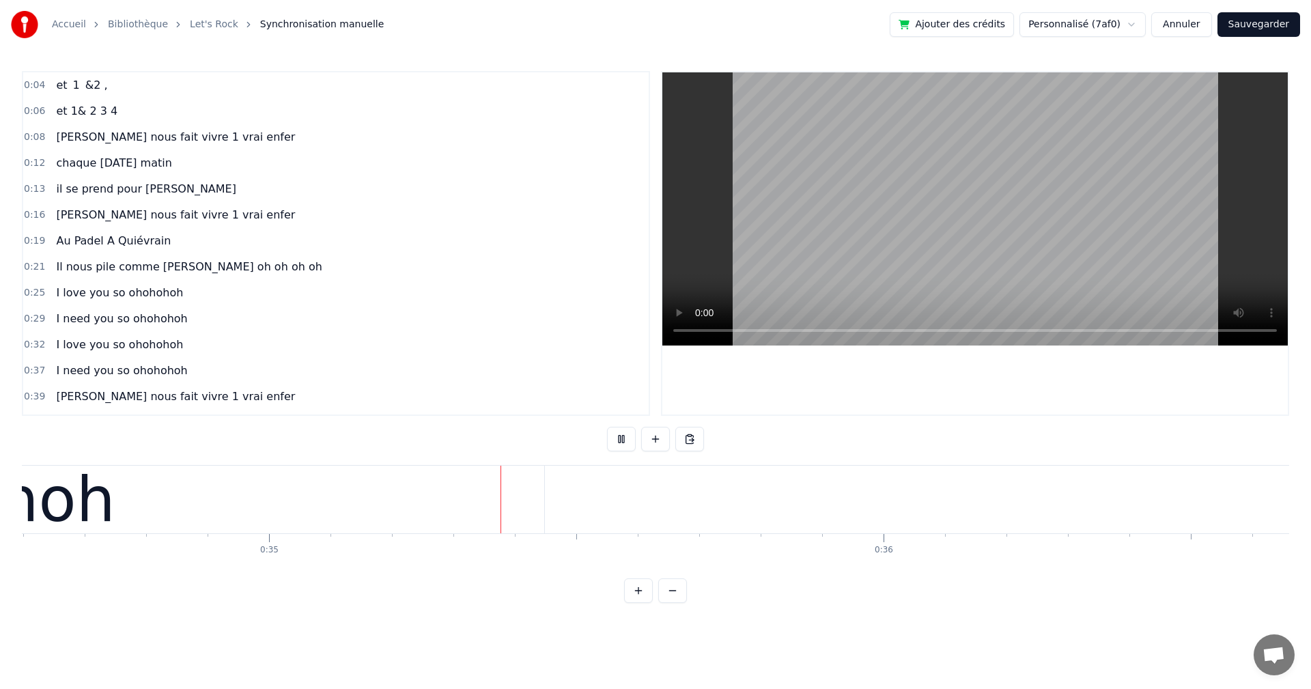
scroll to position [0, 21256]
click at [625, 439] on button at bounding box center [621, 439] width 29 height 25
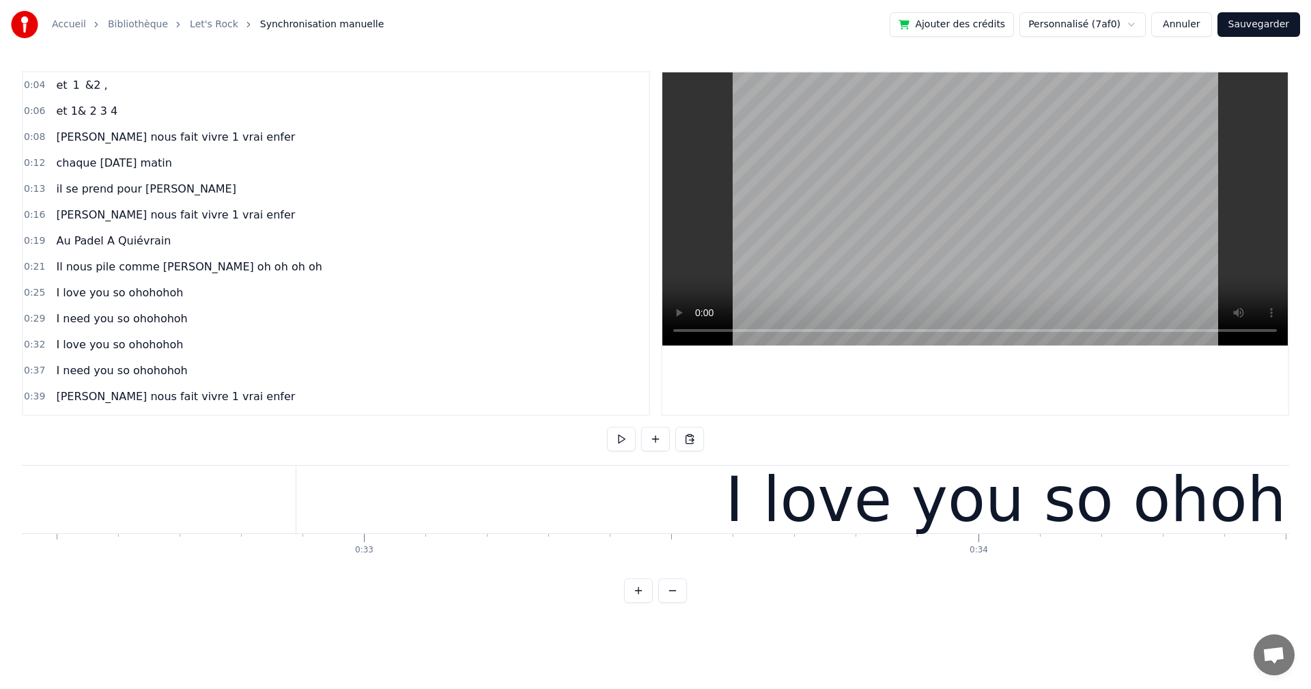
scroll to position [0, 19982]
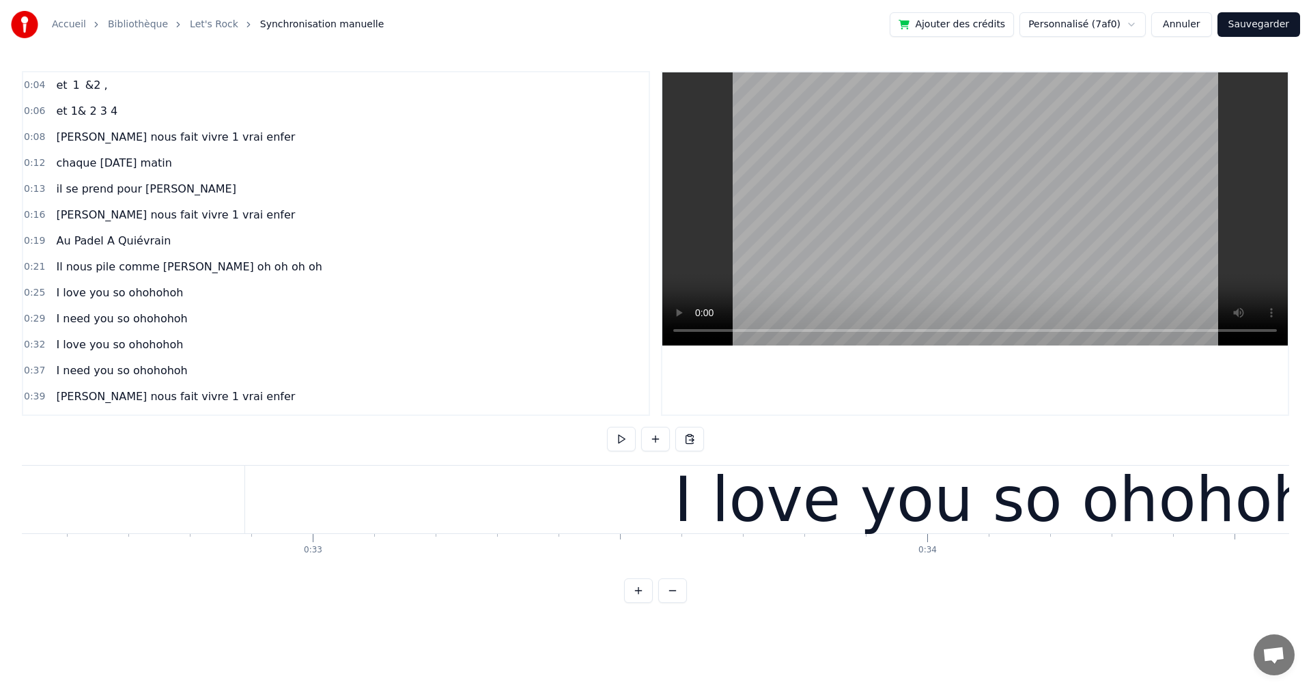
click at [448, 511] on div "I love you so ohohohoh" at bounding box center [1030, 500] width 1571 height 68
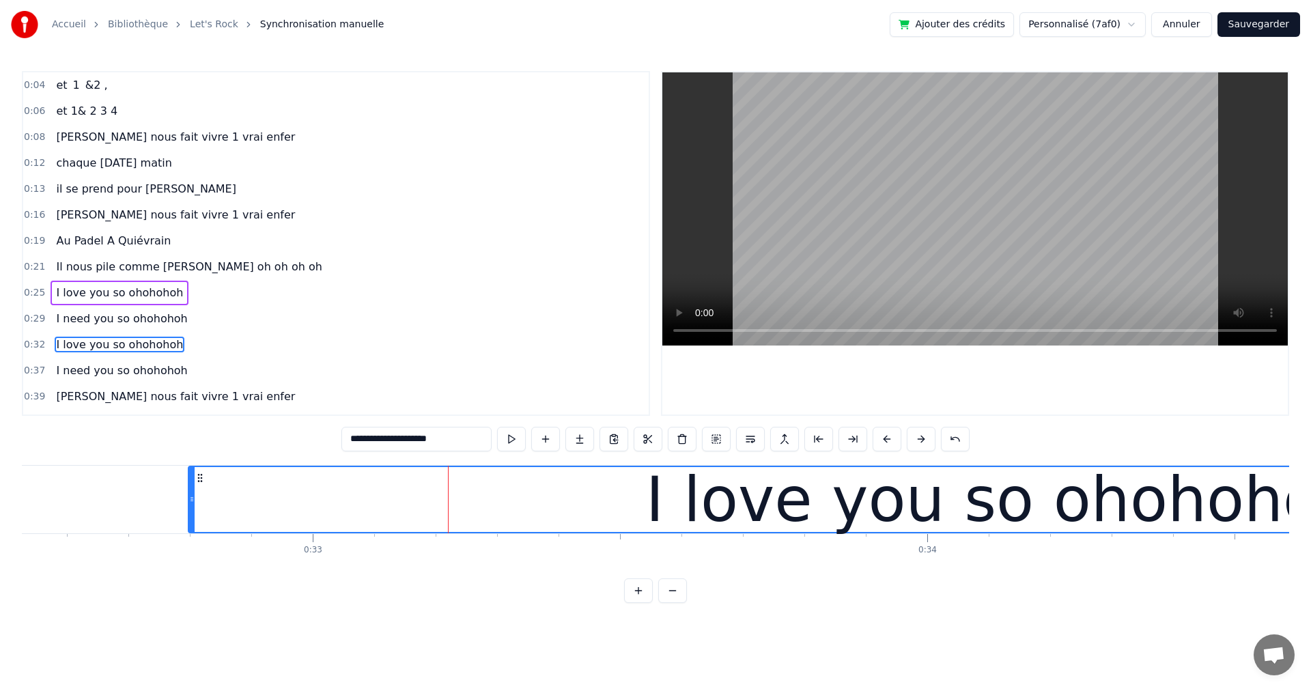
drag, startPoint x: 250, startPoint y: 502, endPoint x: 193, endPoint y: 502, distance: 56.7
click at [193, 502] on icon at bounding box center [191, 499] width 5 height 11
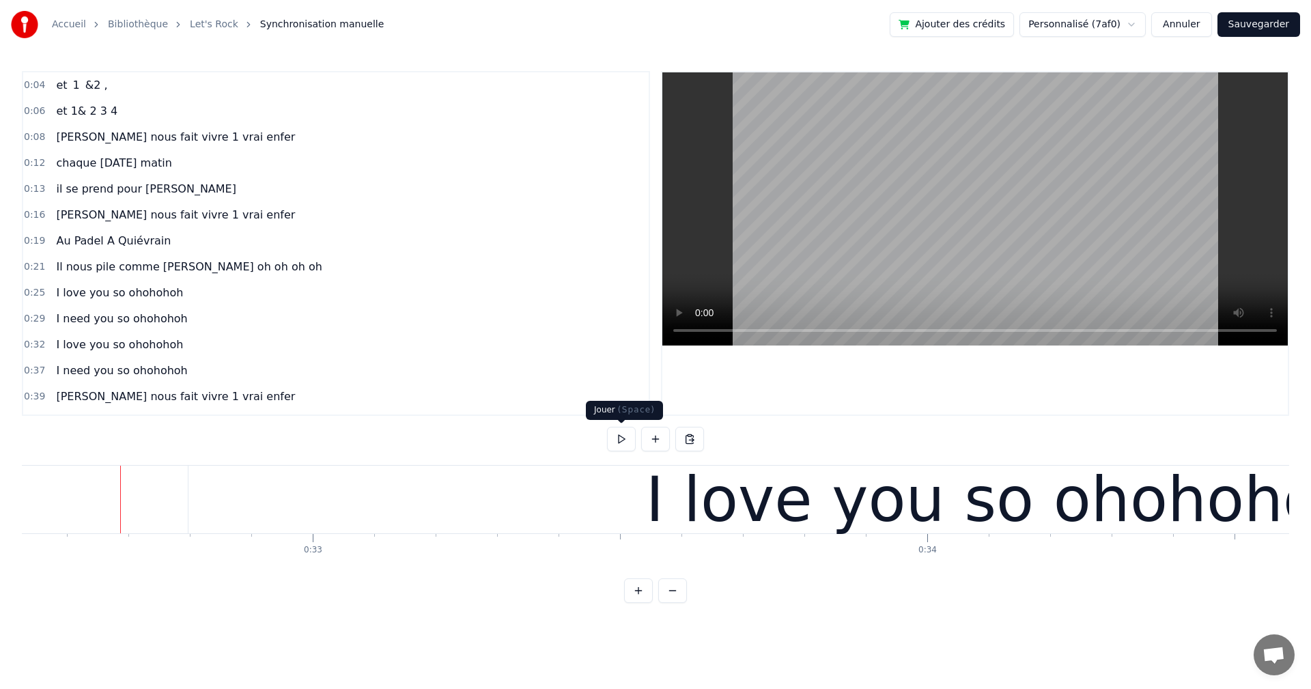
click at [621, 435] on button at bounding box center [621, 439] width 29 height 25
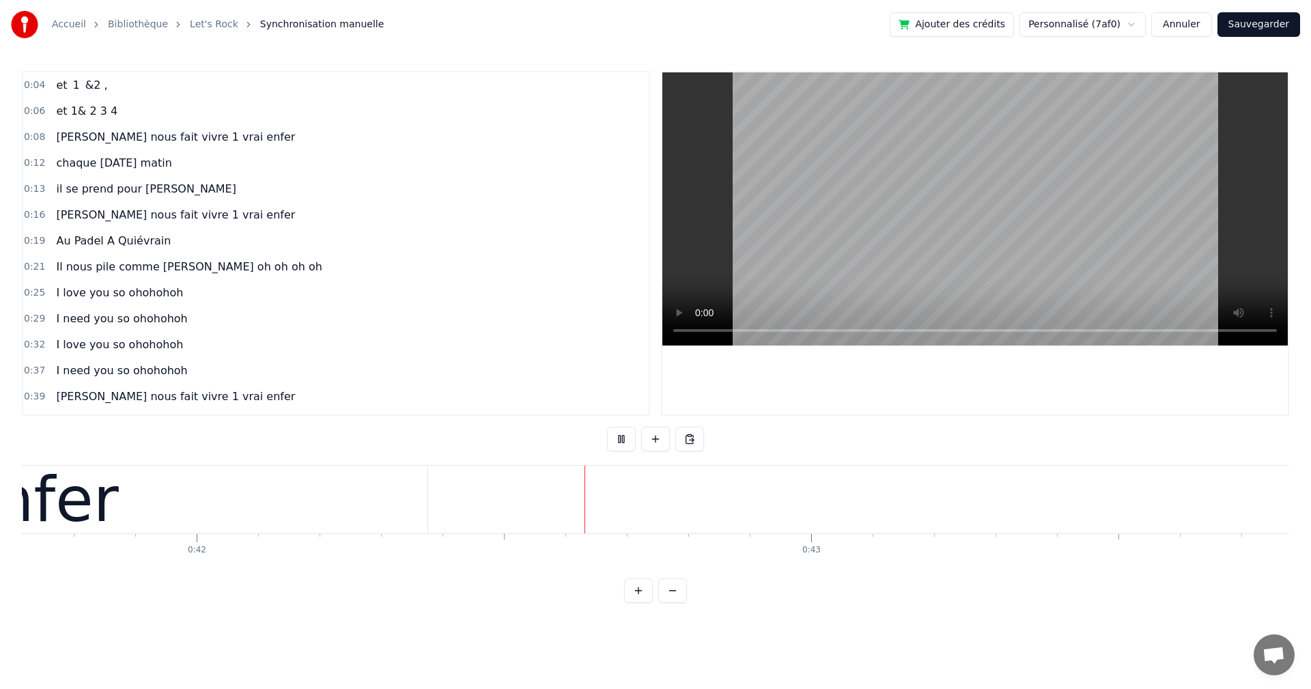
scroll to position [0, 25693]
click at [612, 427] on button at bounding box center [621, 439] width 29 height 25
click at [121, 252] on div "Au Padel A Quiévrain" at bounding box center [114, 241] width 126 height 25
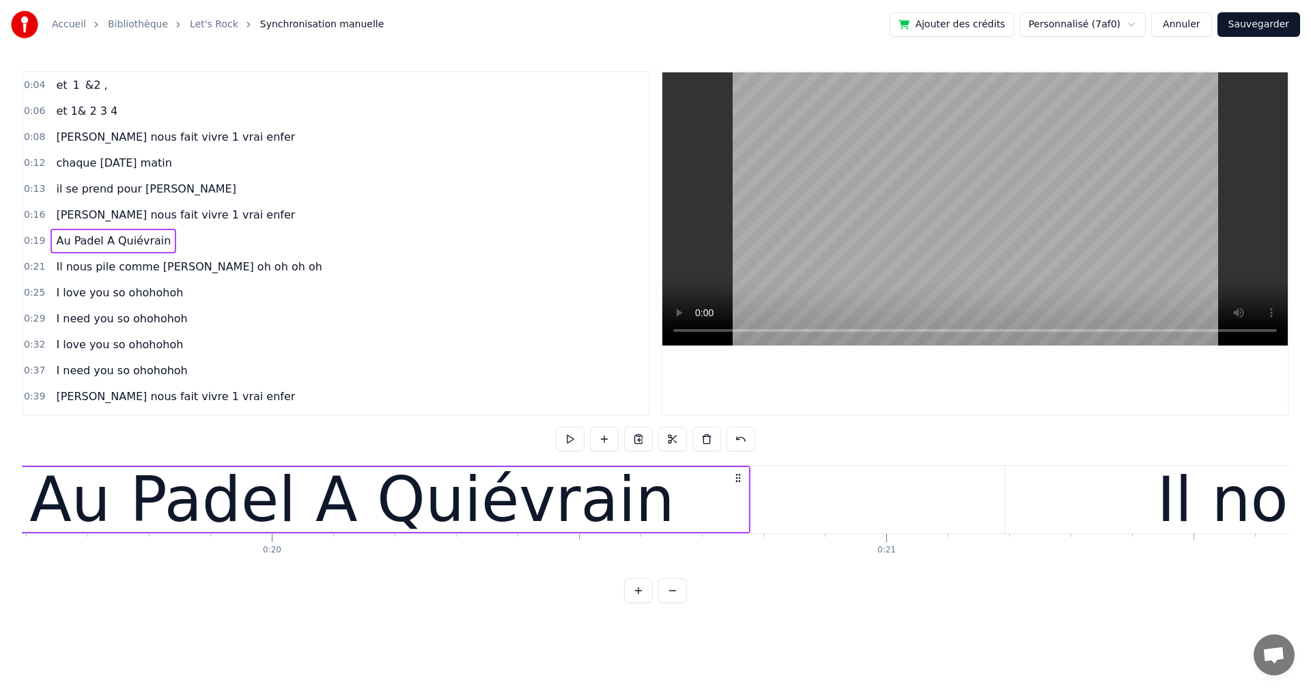
scroll to position [0, 11900]
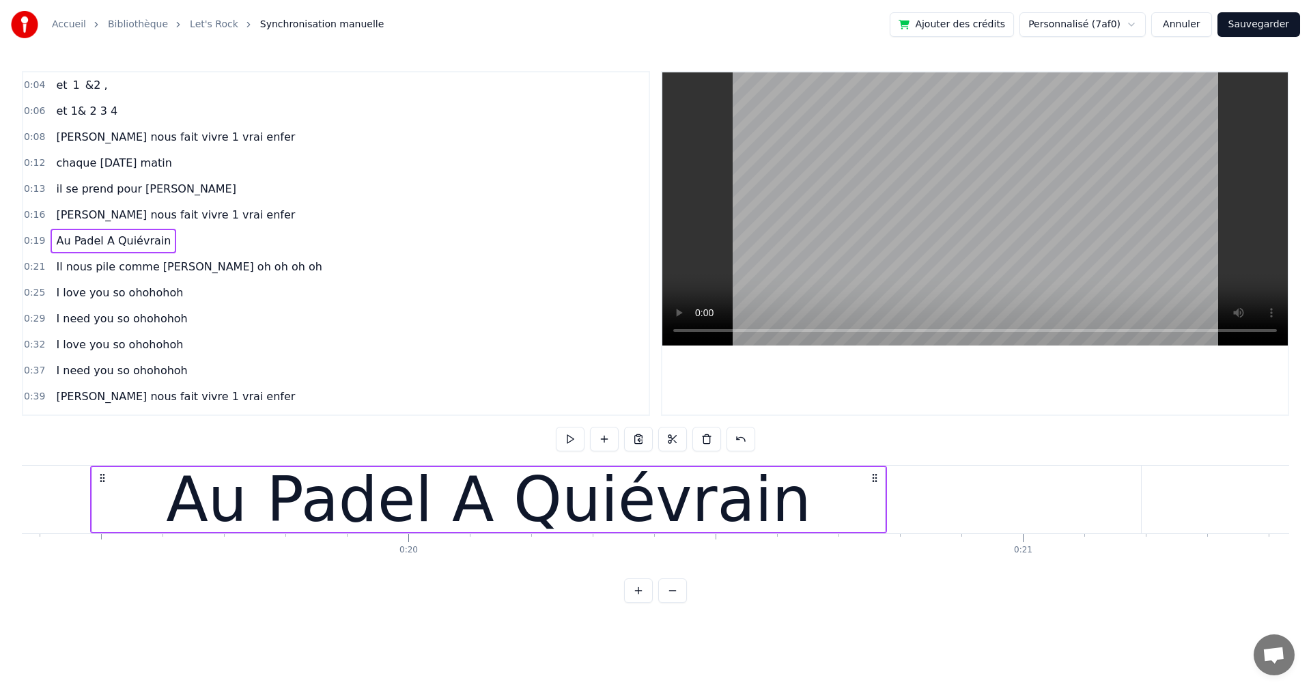
click at [149, 171] on span "chaque [DATE] matin" at bounding box center [114, 163] width 118 height 16
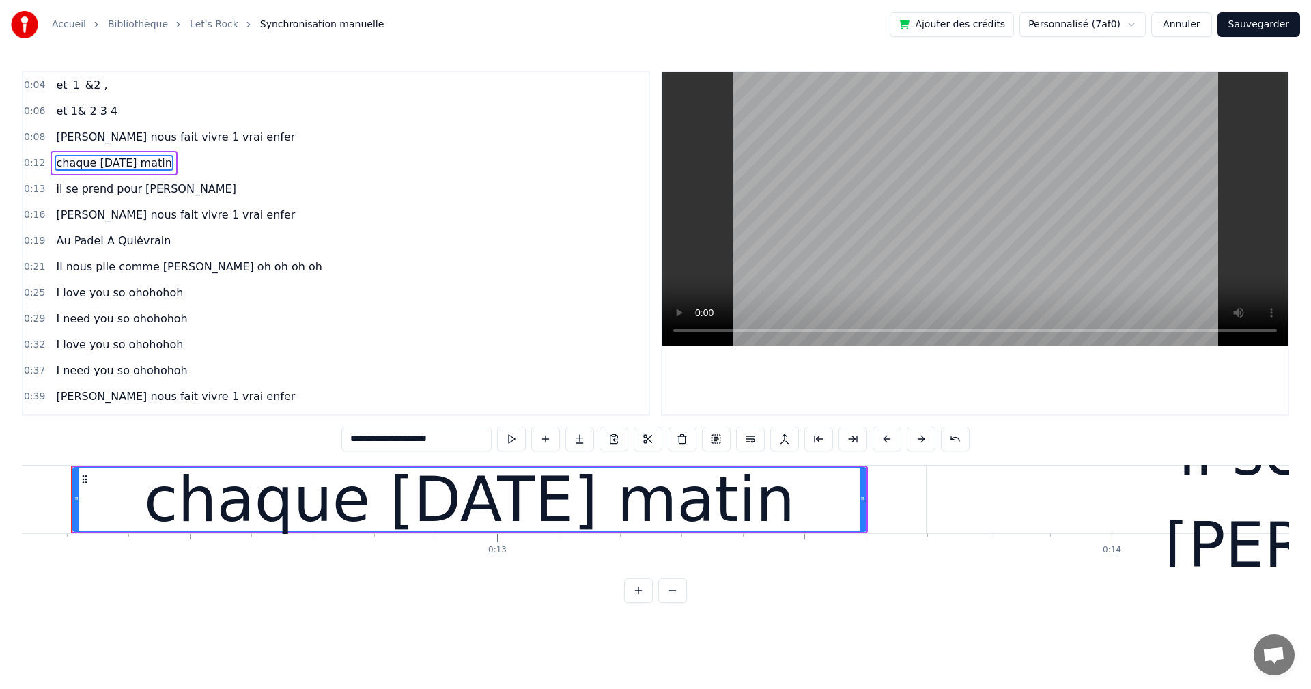
scroll to position [0, 7491]
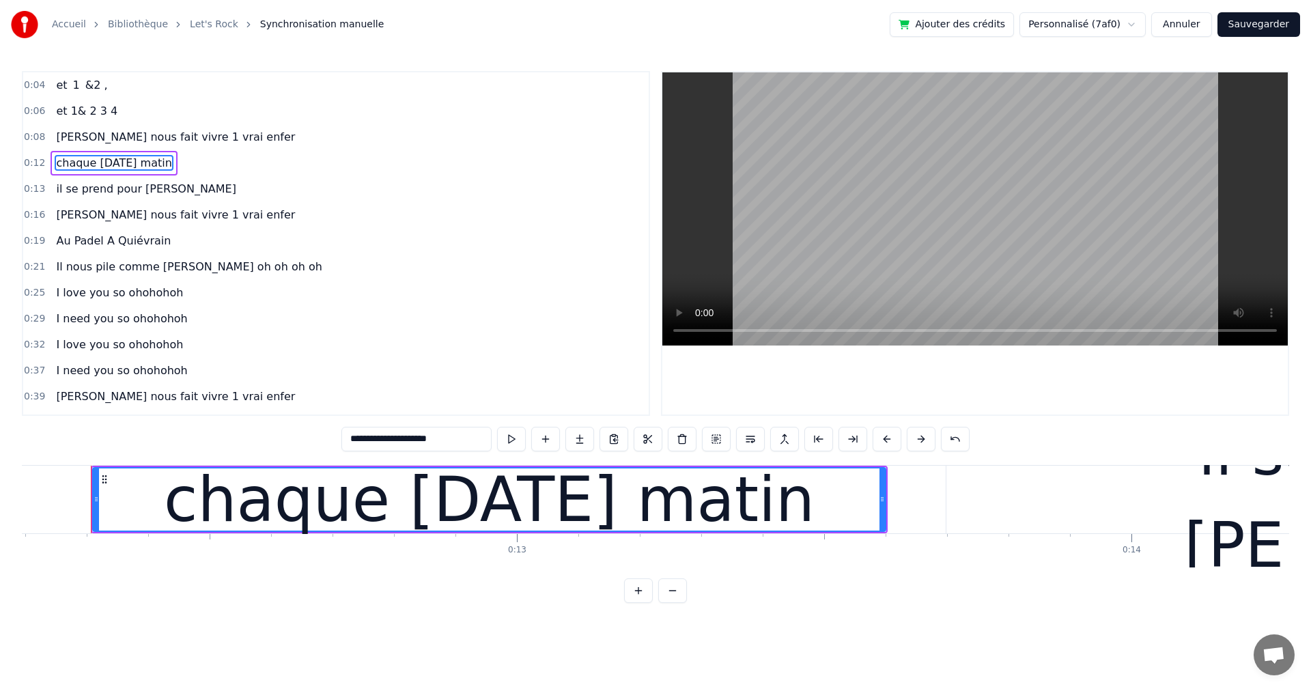
click at [147, 174] on div "chaque [DATE] matin" at bounding box center [114, 163] width 126 height 25
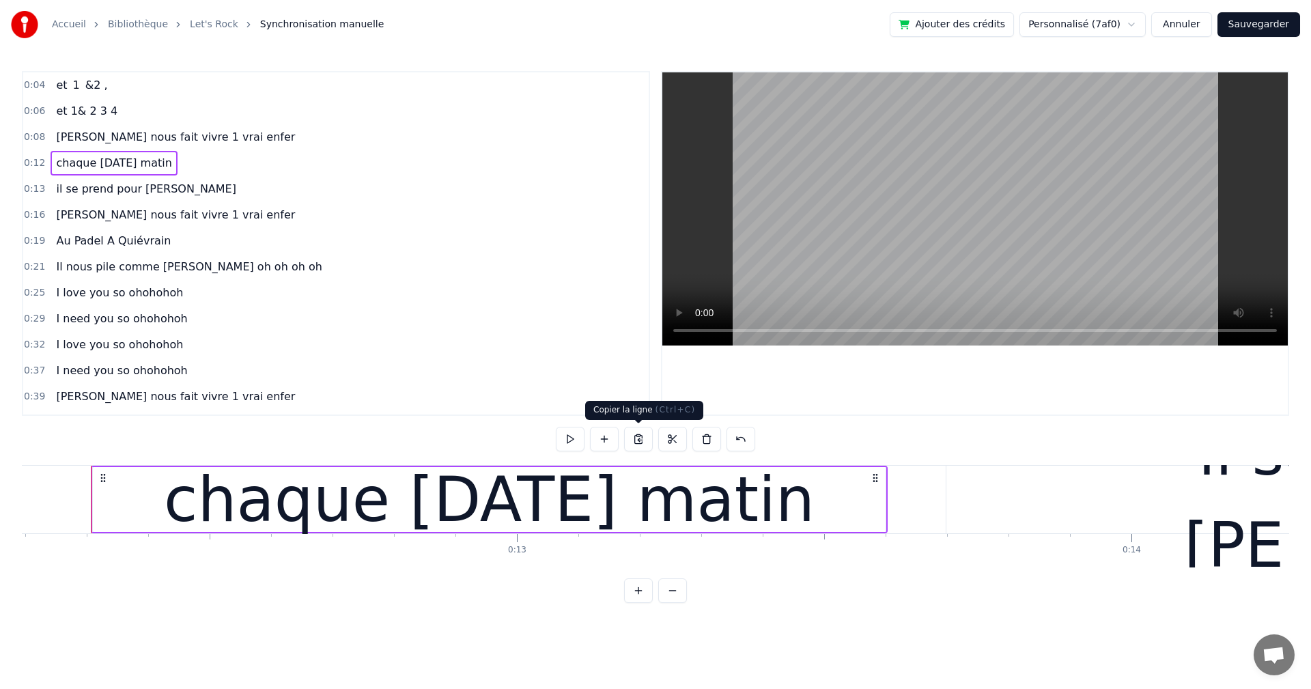
click at [635, 437] on button at bounding box center [638, 439] width 29 height 25
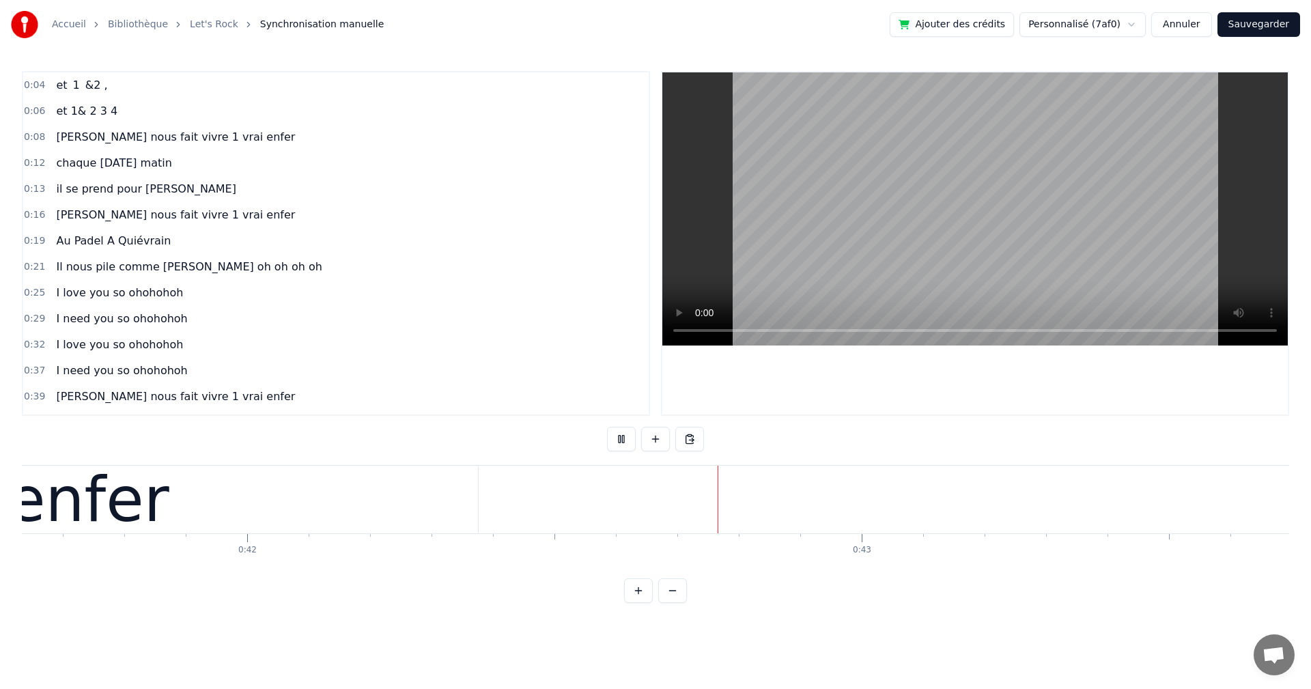
scroll to position [0, 25853]
click at [691, 437] on button at bounding box center [689, 439] width 29 height 25
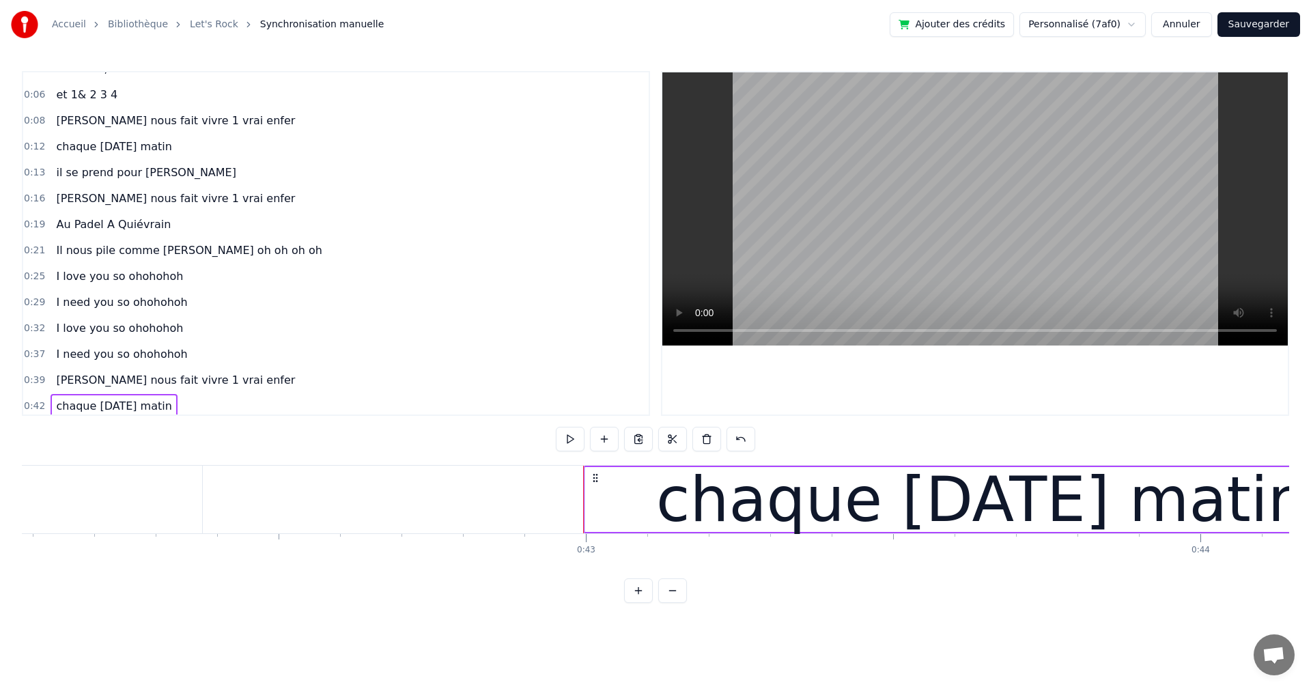
scroll to position [21, 0]
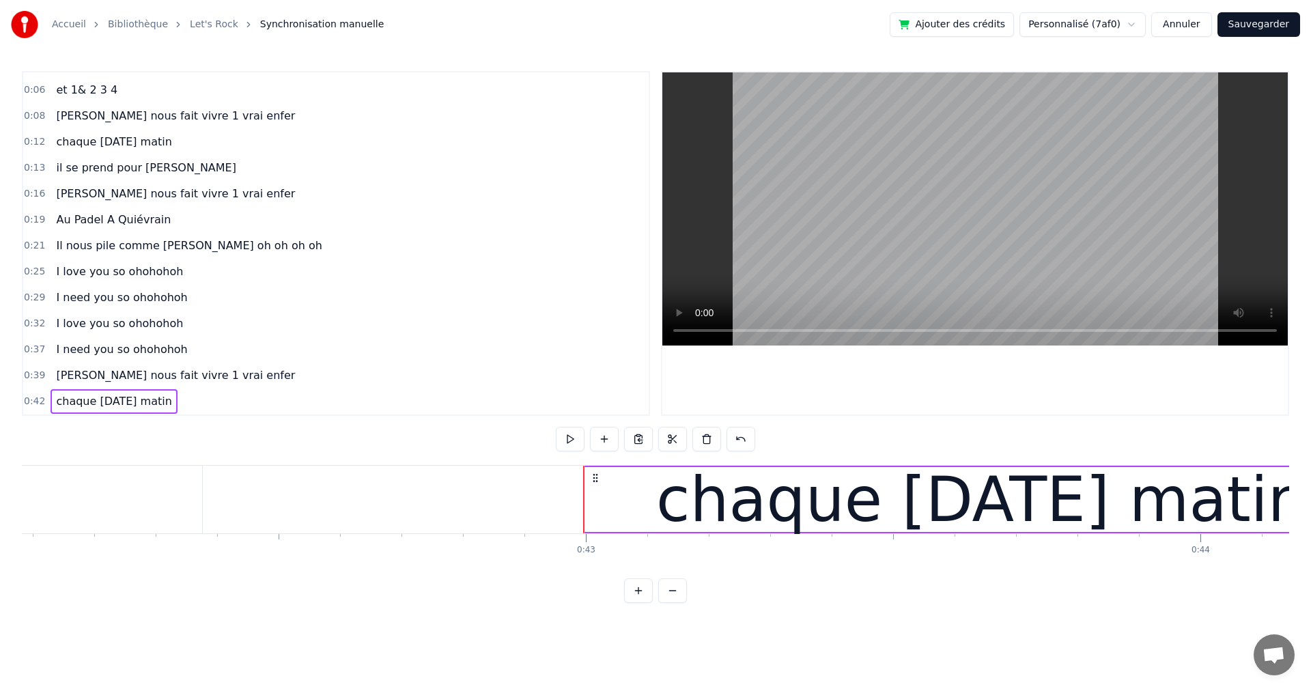
click at [150, 400] on span "chaque [DATE] matin" at bounding box center [114, 401] width 118 height 16
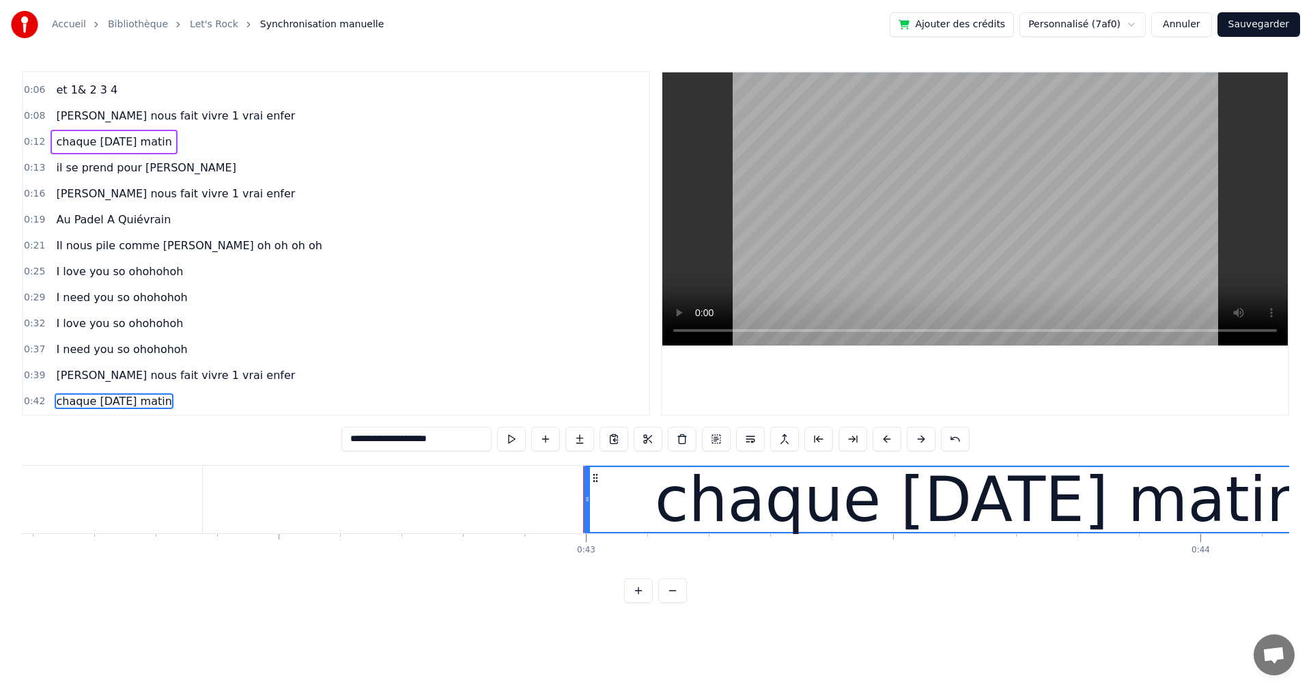
drag, startPoint x: 457, startPoint y: 440, endPoint x: 330, endPoint y: 432, distance: 127.2
click at [330, 432] on div "**********" at bounding box center [655, 337] width 1267 height 532
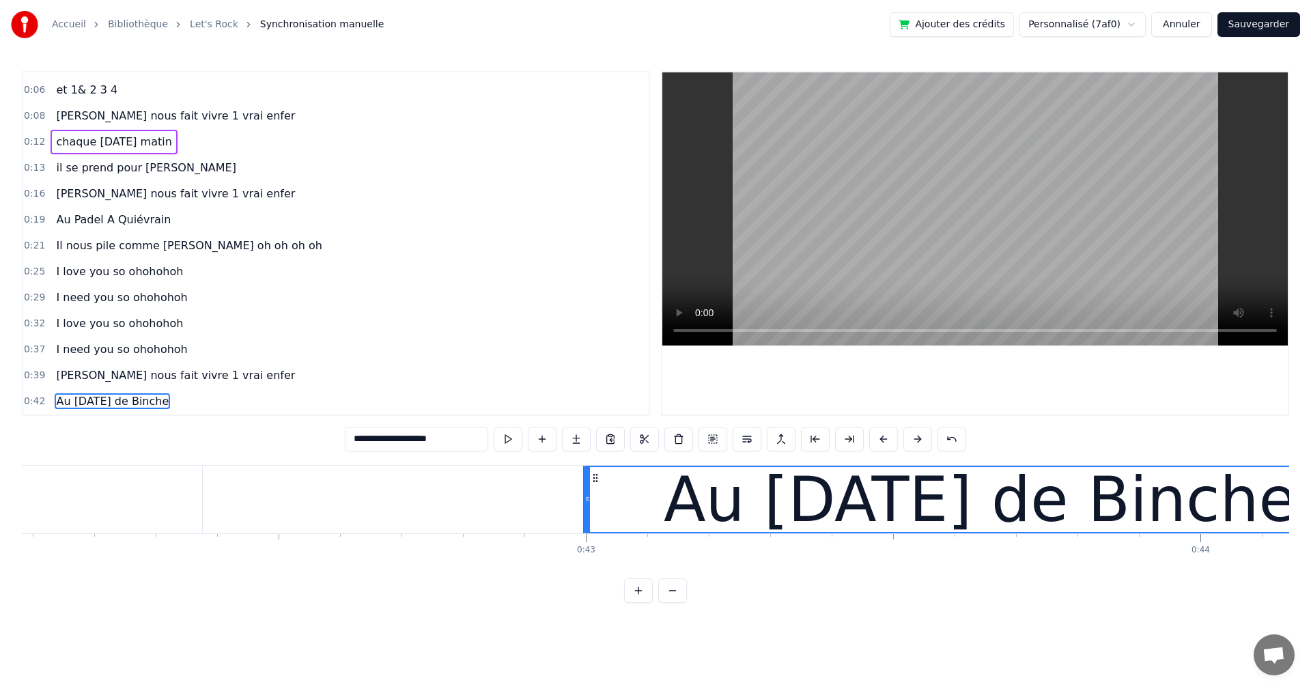
type input "**********"
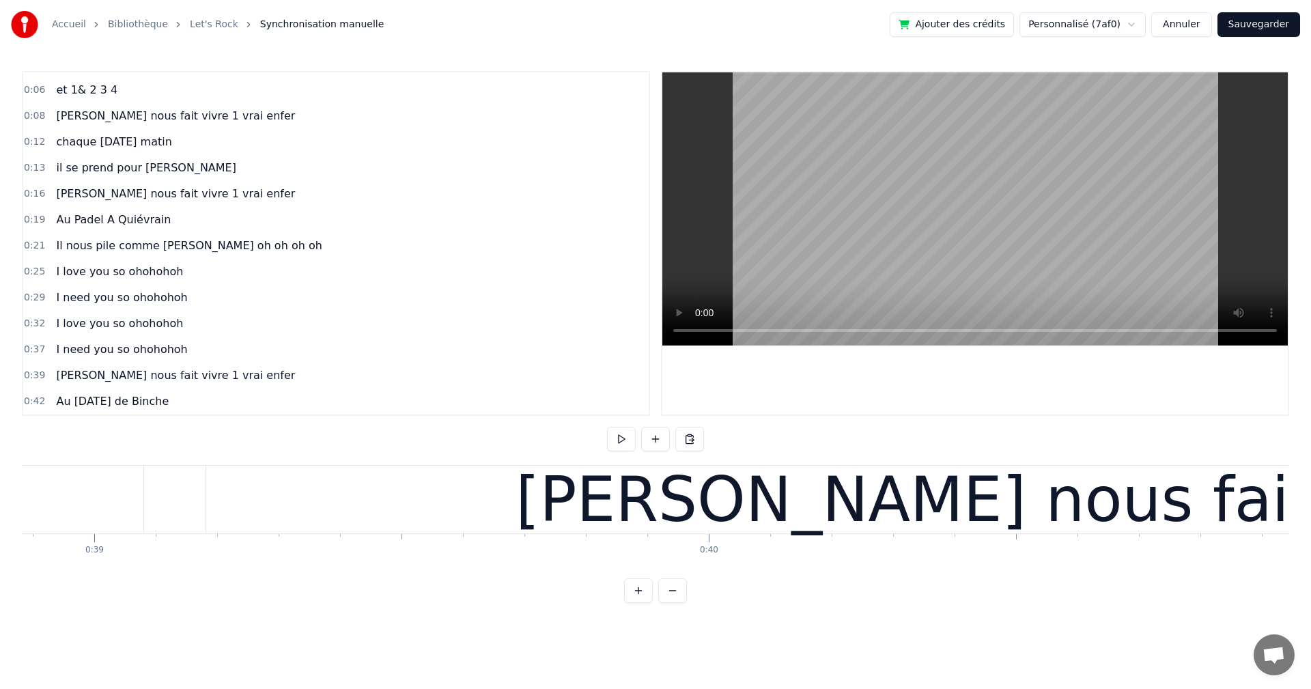
scroll to position [0, 23784]
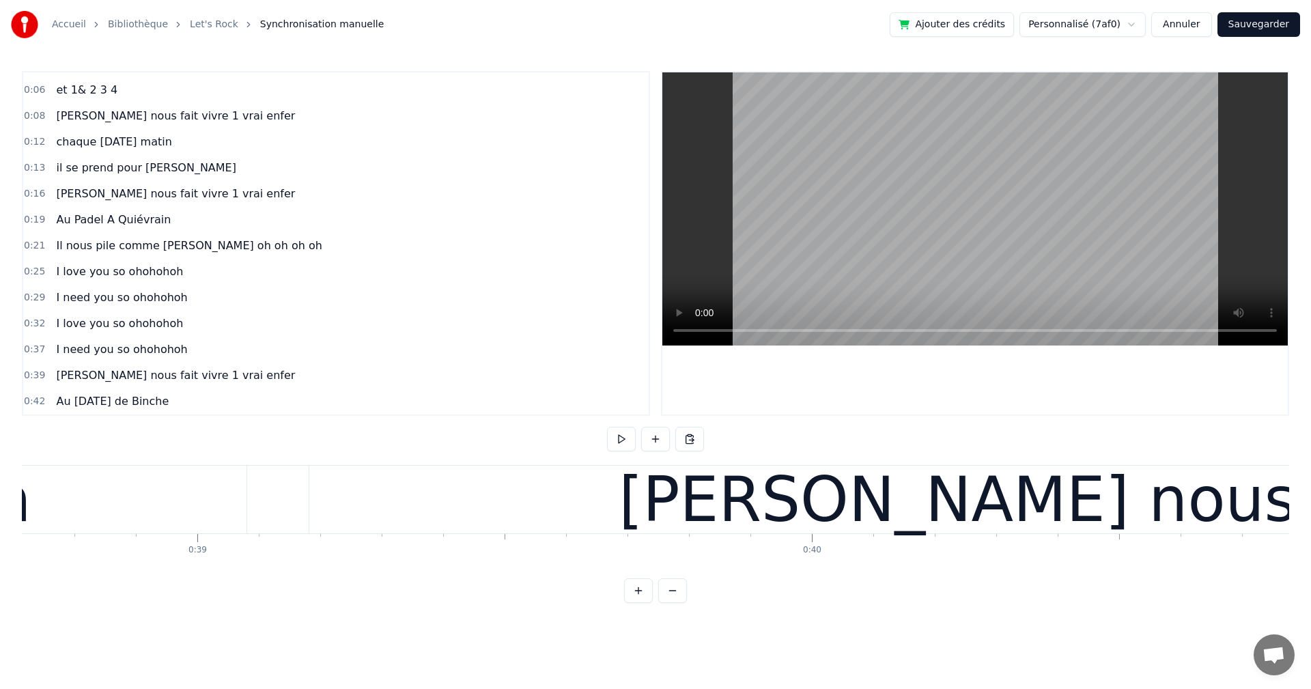
click at [461, 493] on div "[PERSON_NAME] nous fait vivre 1 vrai enfer" at bounding box center [1290, 500] width 1962 height 68
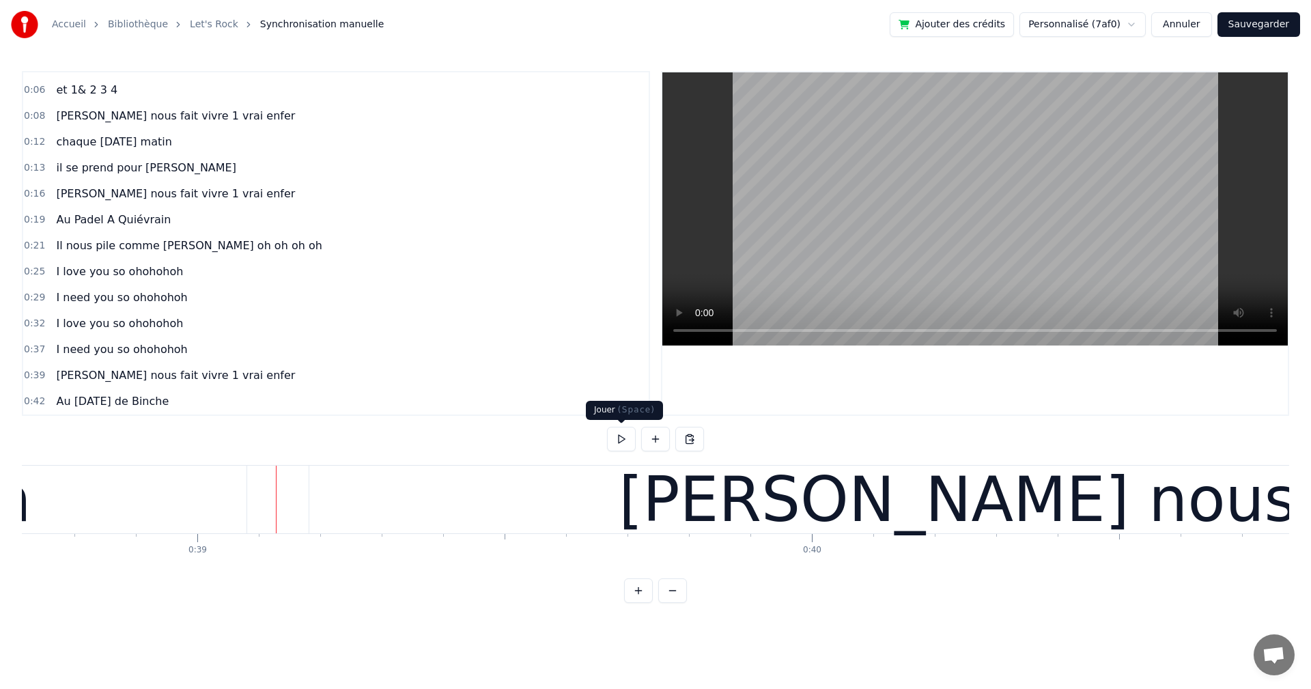
click at [618, 442] on button at bounding box center [621, 439] width 29 height 25
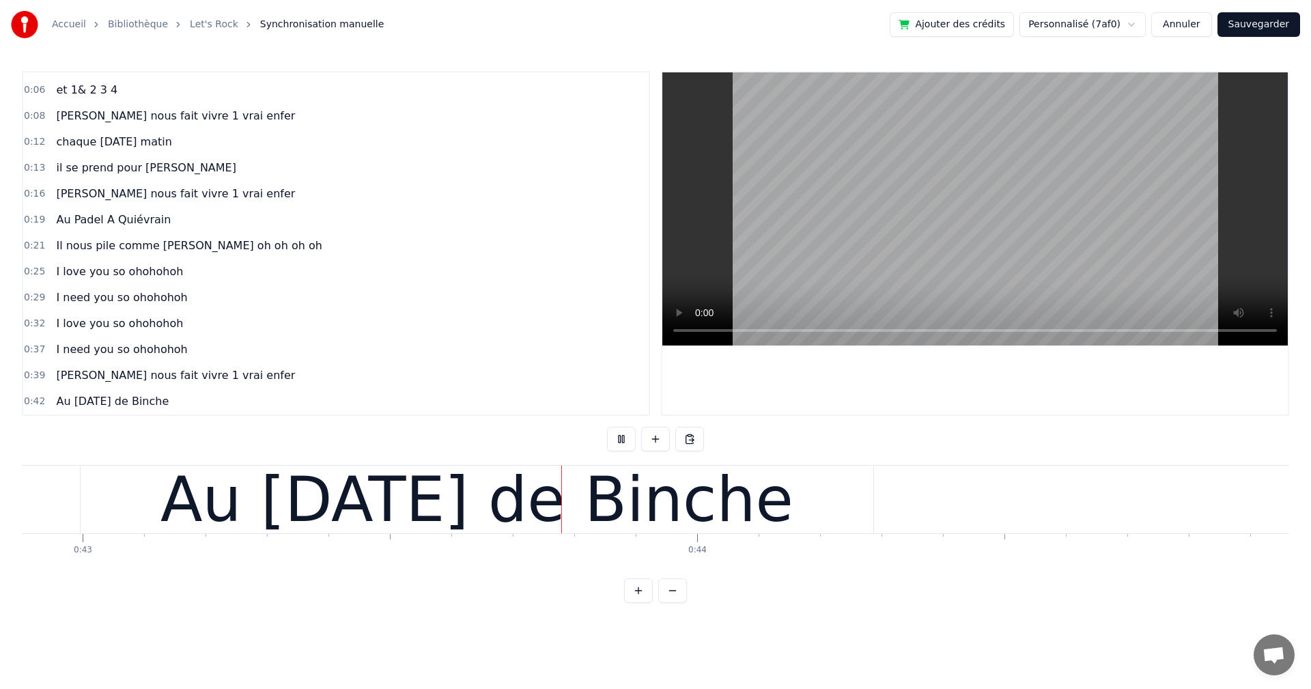
scroll to position [0, 26361]
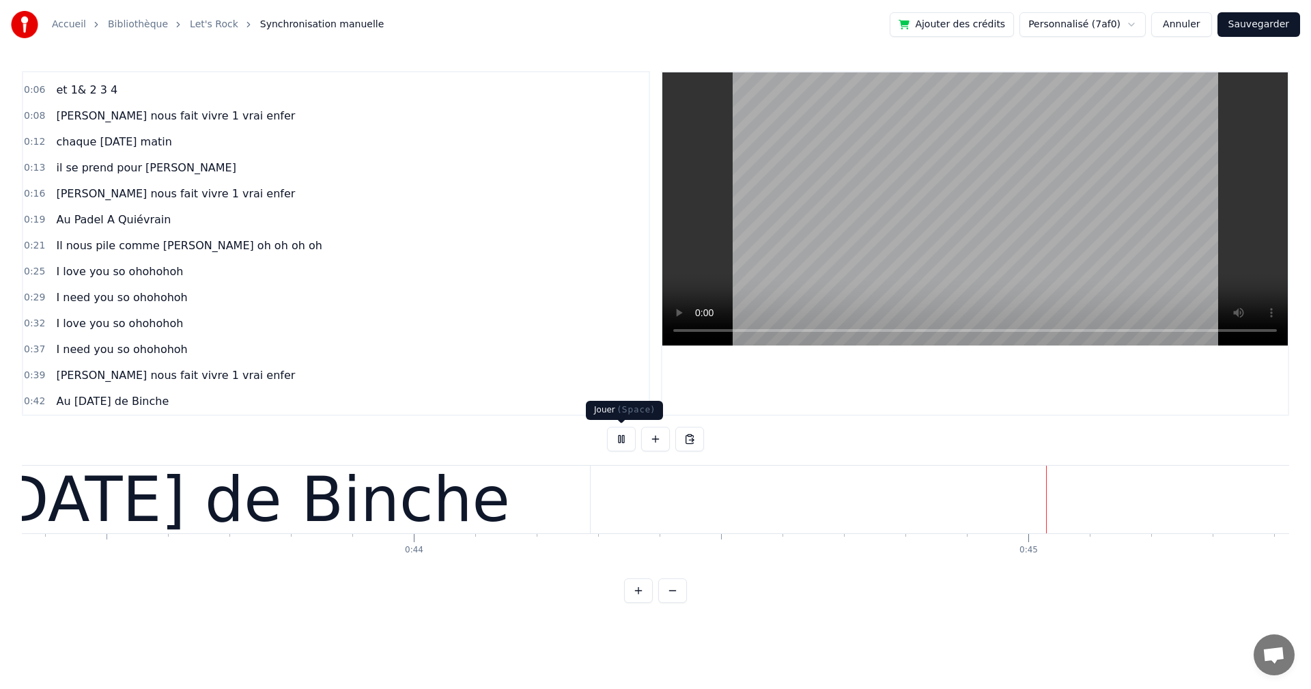
click at [626, 436] on button at bounding box center [621, 439] width 29 height 25
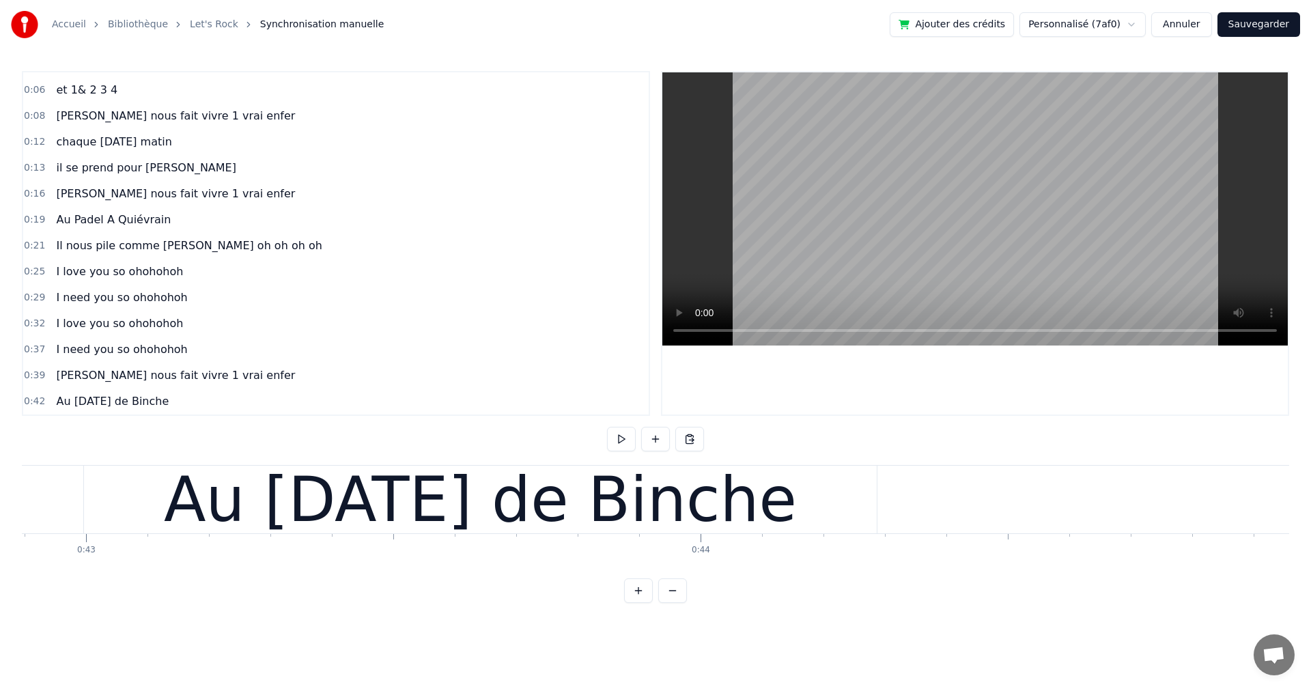
scroll to position [0, 26198]
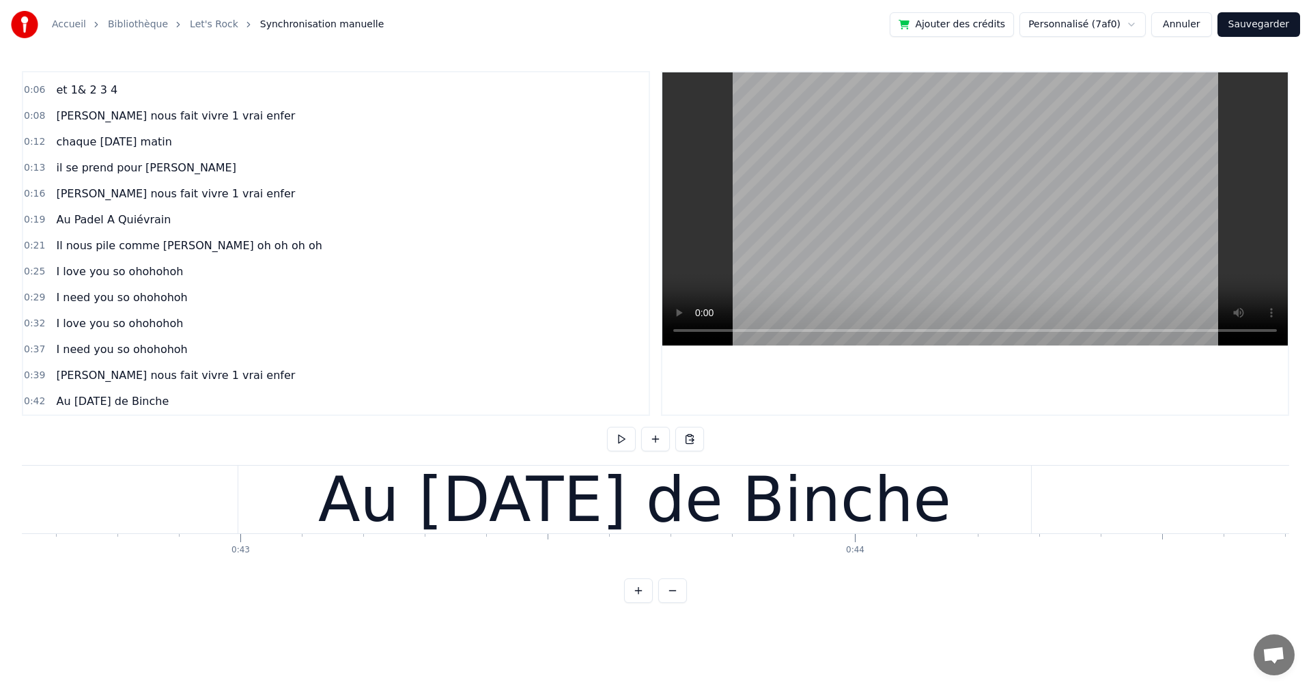
click at [239, 498] on div "Au [DATE] de Binche" at bounding box center [634, 500] width 792 height 68
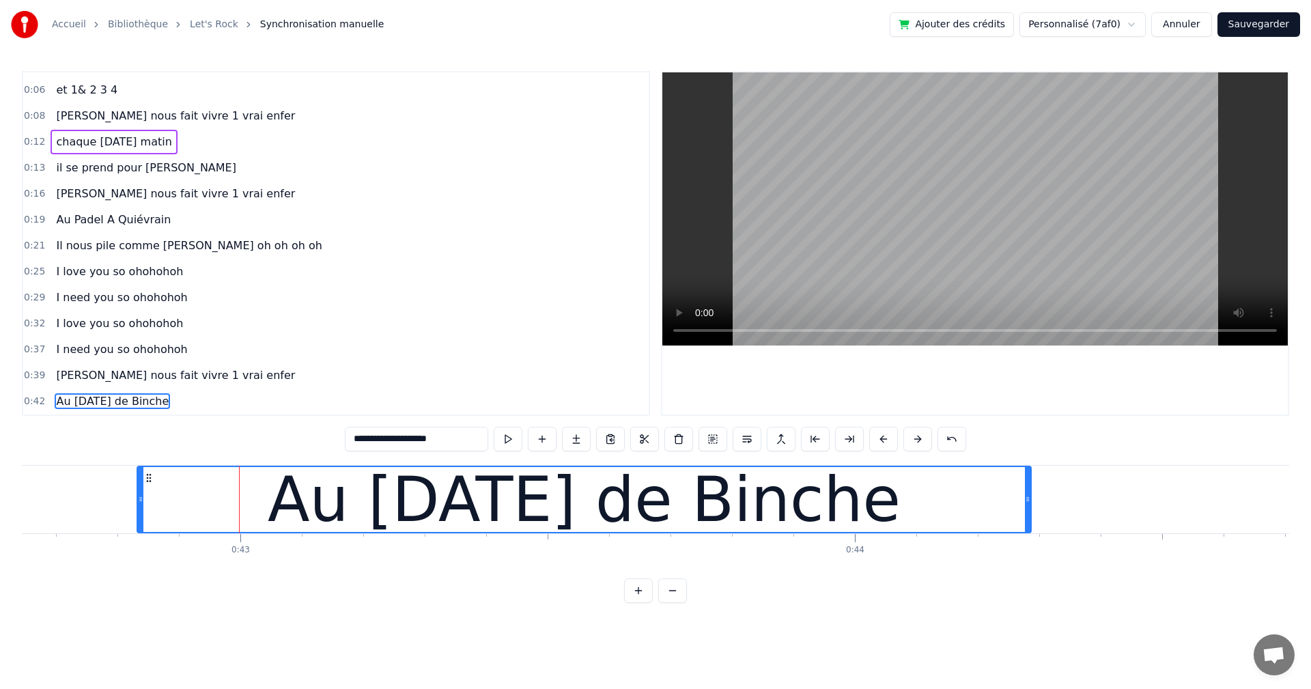
drag, startPoint x: 240, startPoint y: 498, endPoint x: 139, endPoint y: 506, distance: 101.3
click at [139, 506] on div at bounding box center [140, 499] width 5 height 65
click at [1031, 498] on div "Au [DATE] de Binche" at bounding box center [586, 500] width 898 height 68
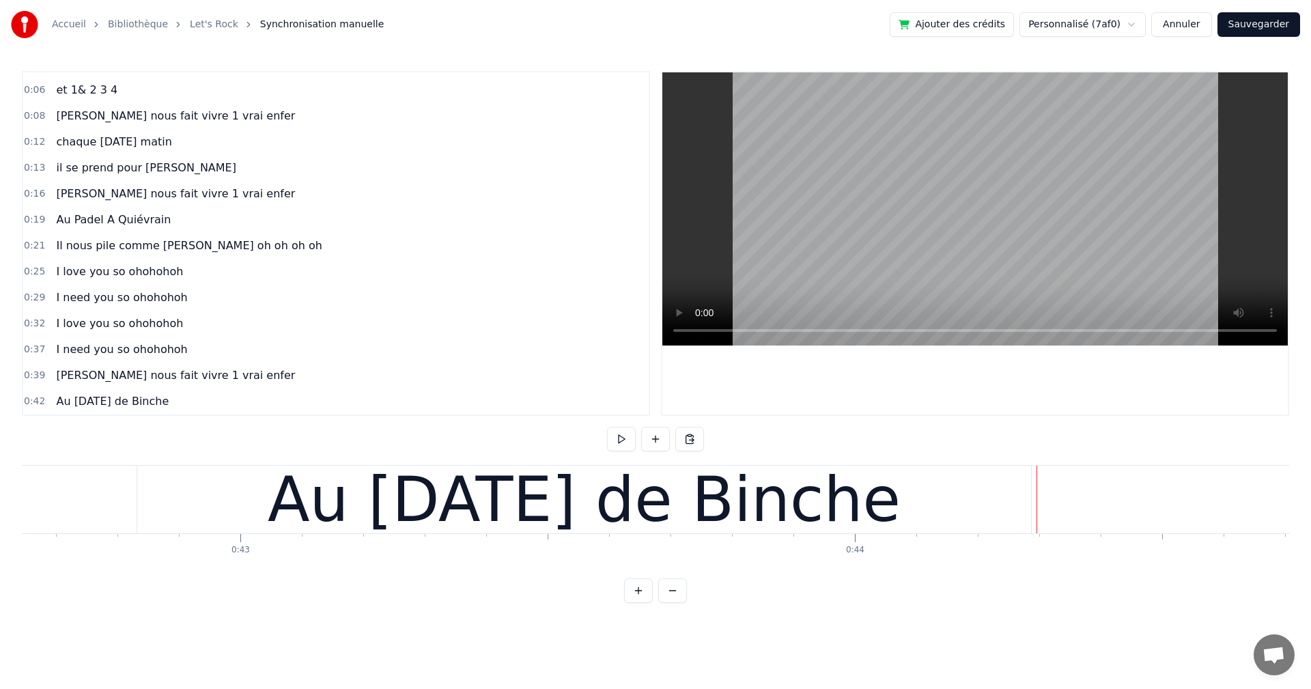
click at [1003, 503] on div "Au [DATE] de Binche" at bounding box center [584, 500] width 894 height 68
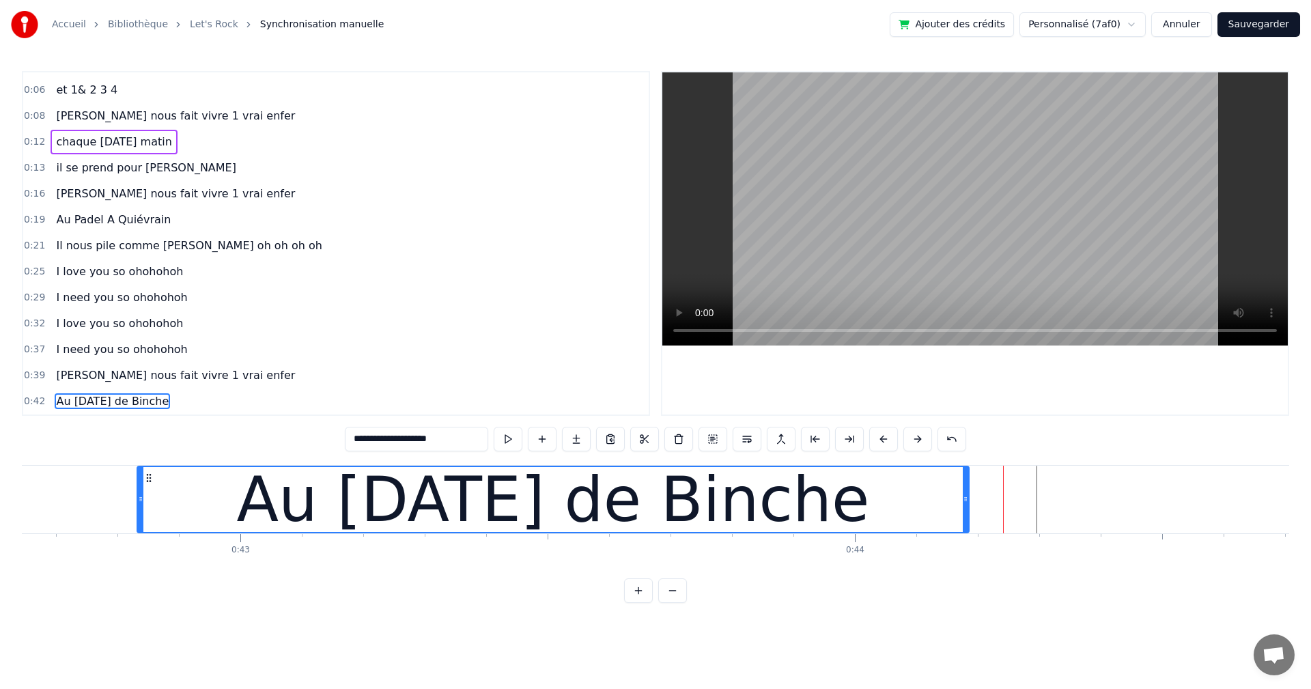
drag, startPoint x: 1028, startPoint y: 498, endPoint x: 966, endPoint y: 498, distance: 62.1
click at [966, 498] on icon at bounding box center [964, 499] width 5 height 11
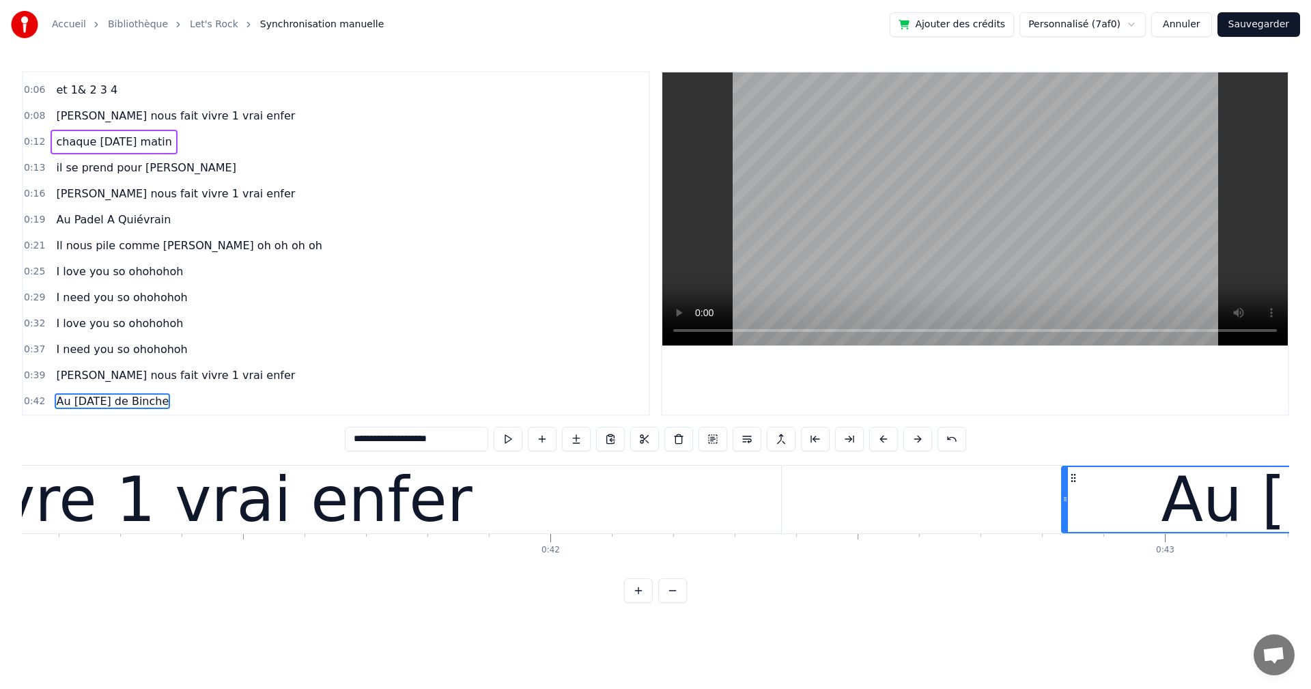
scroll to position [0, 25222]
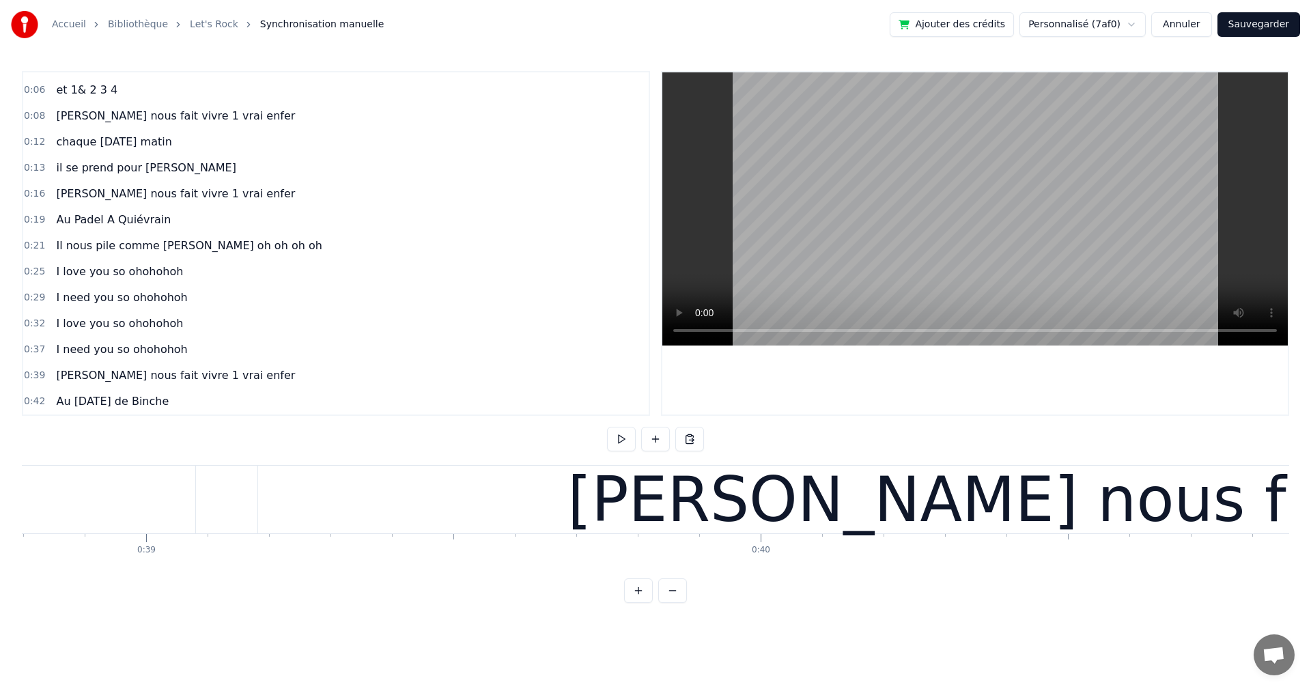
scroll to position [0, 23733]
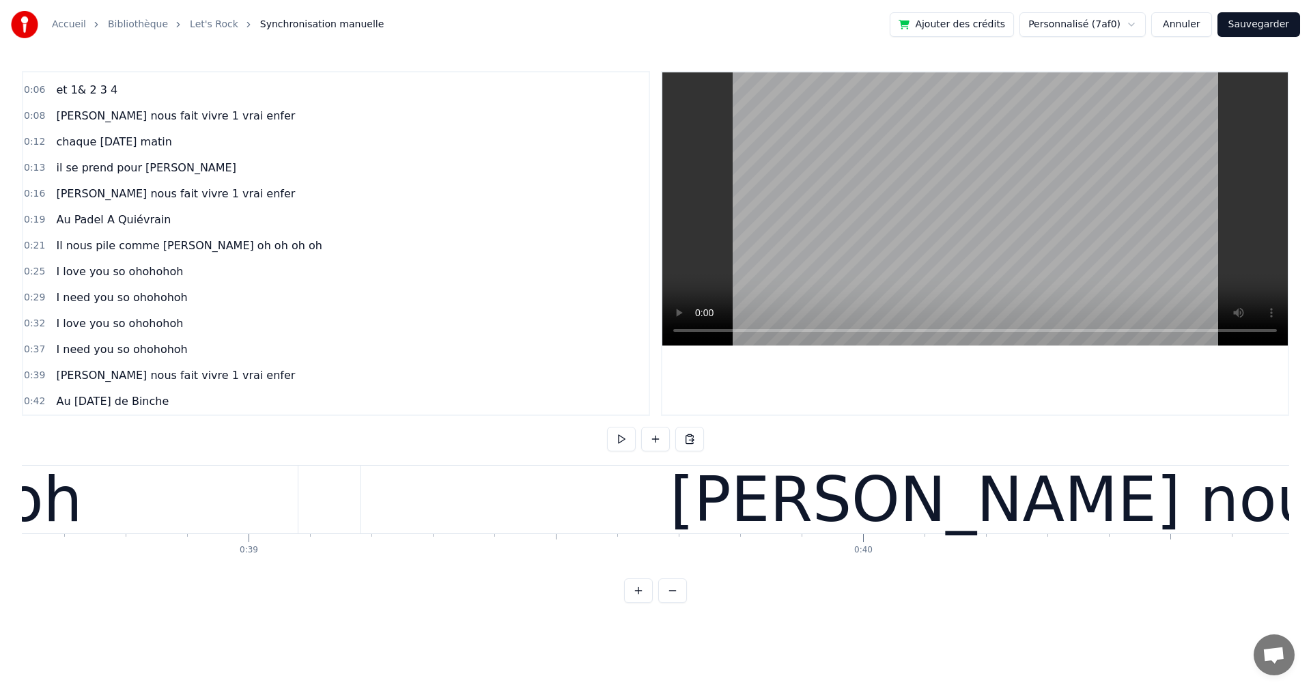
click at [623, 443] on button at bounding box center [621, 439] width 29 height 25
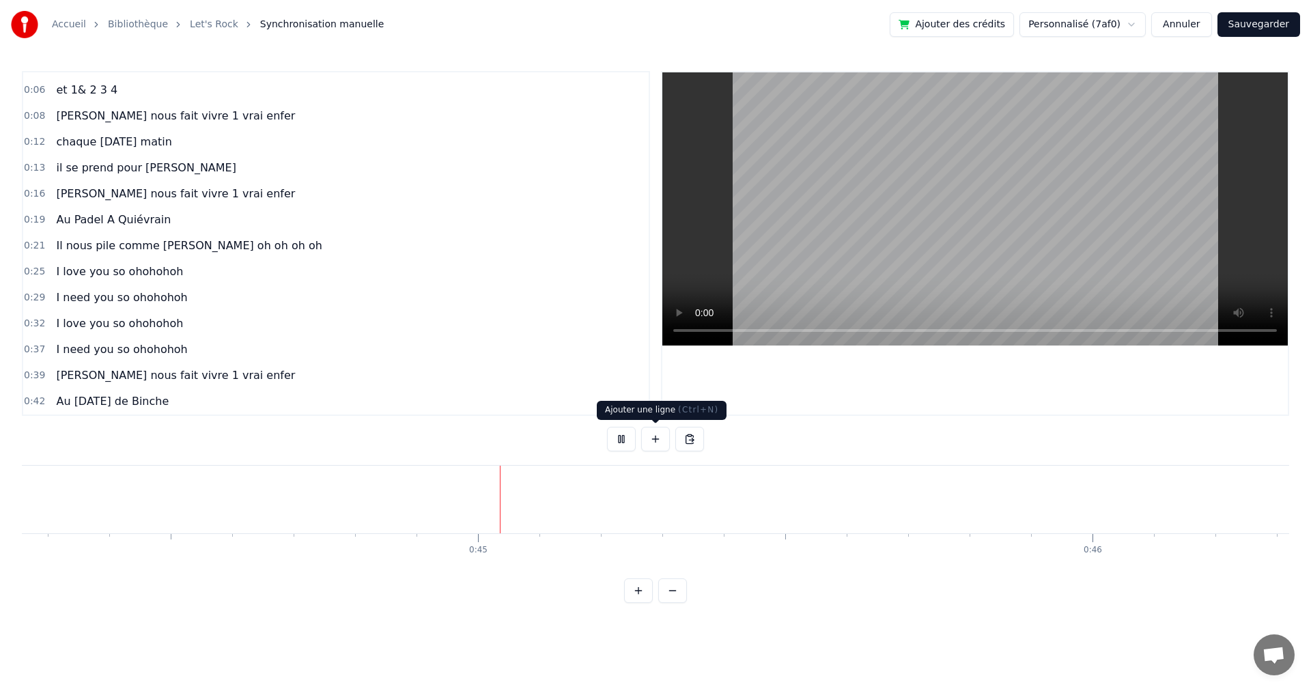
scroll to position [0, 27191]
click at [619, 440] on button at bounding box center [621, 439] width 29 height 25
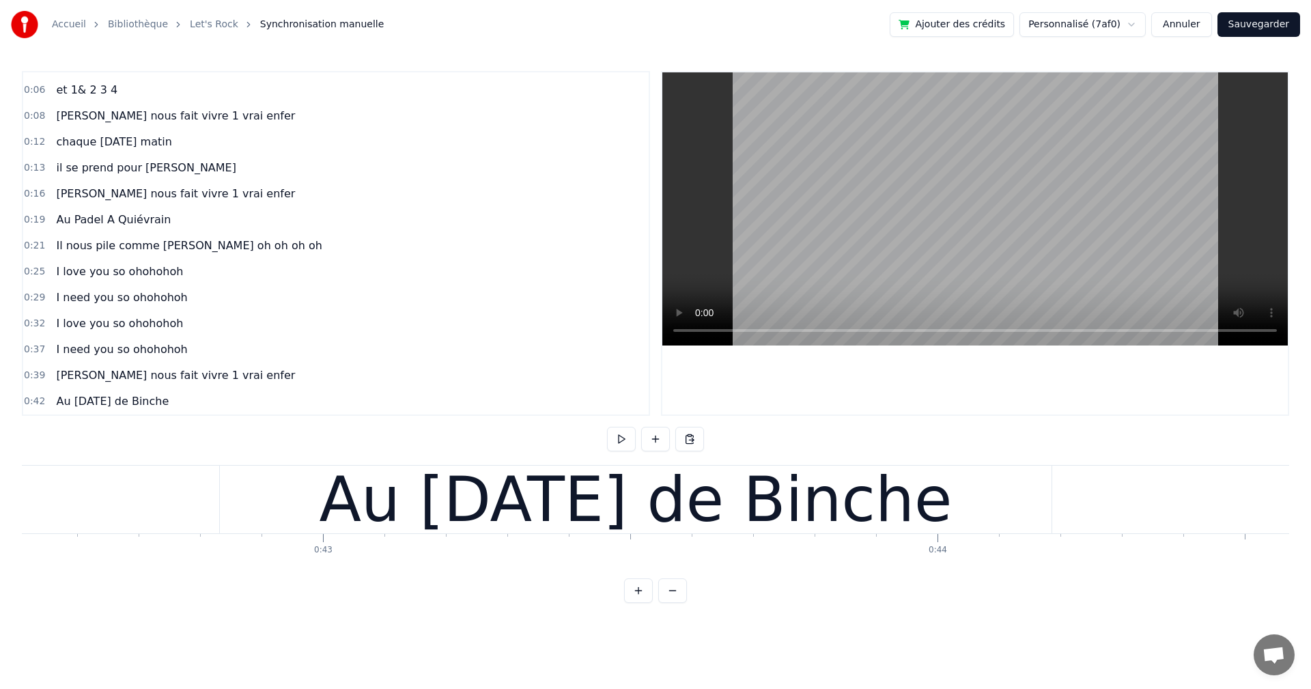
click at [597, 491] on div "Au [DATE] de Binche" at bounding box center [635, 499] width 633 height 92
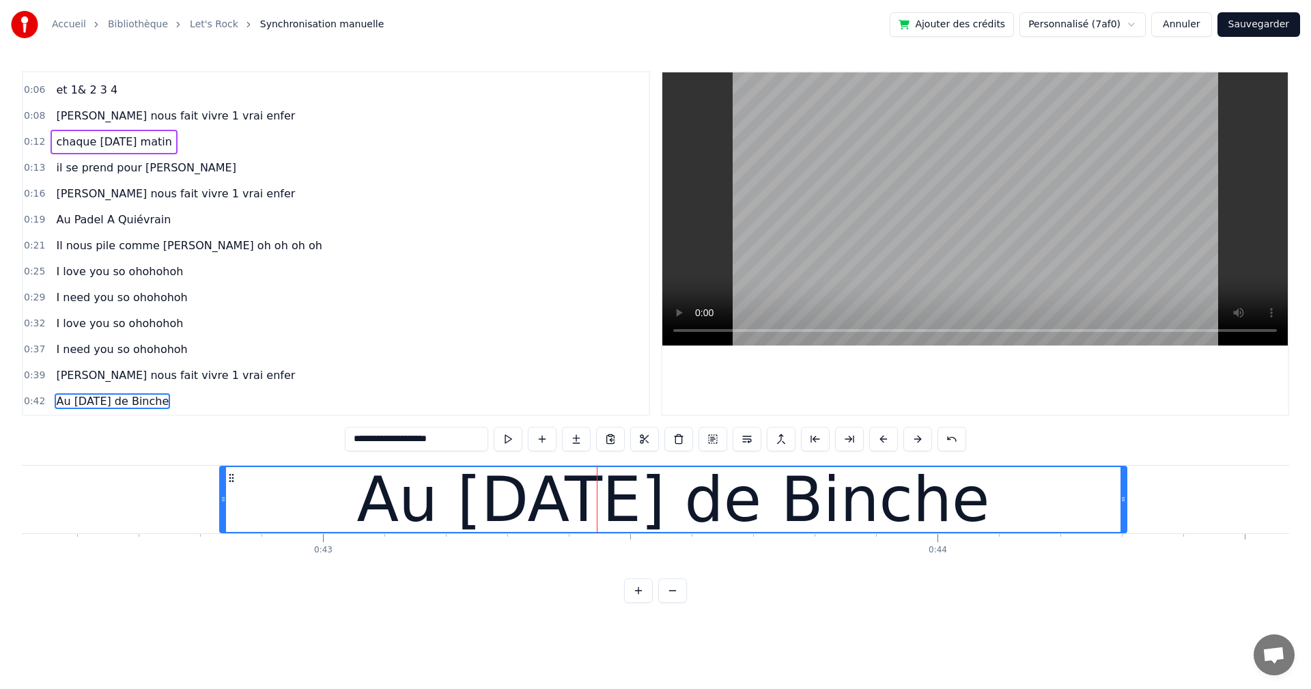
drag, startPoint x: 1048, startPoint y: 503, endPoint x: 1108, endPoint y: 530, distance: 66.0
click at [1124, 500] on icon at bounding box center [1122, 499] width 5 height 11
click at [939, 595] on div "**********" at bounding box center [655, 337] width 1267 height 532
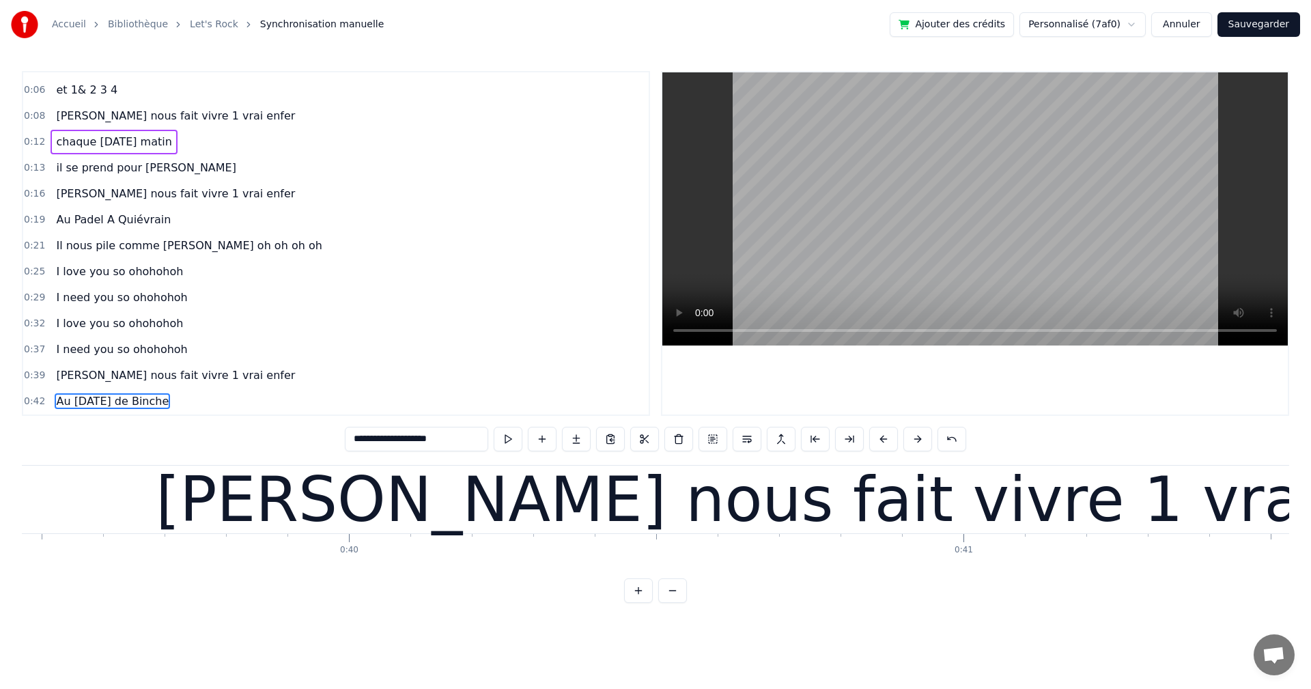
scroll to position [0, 24195]
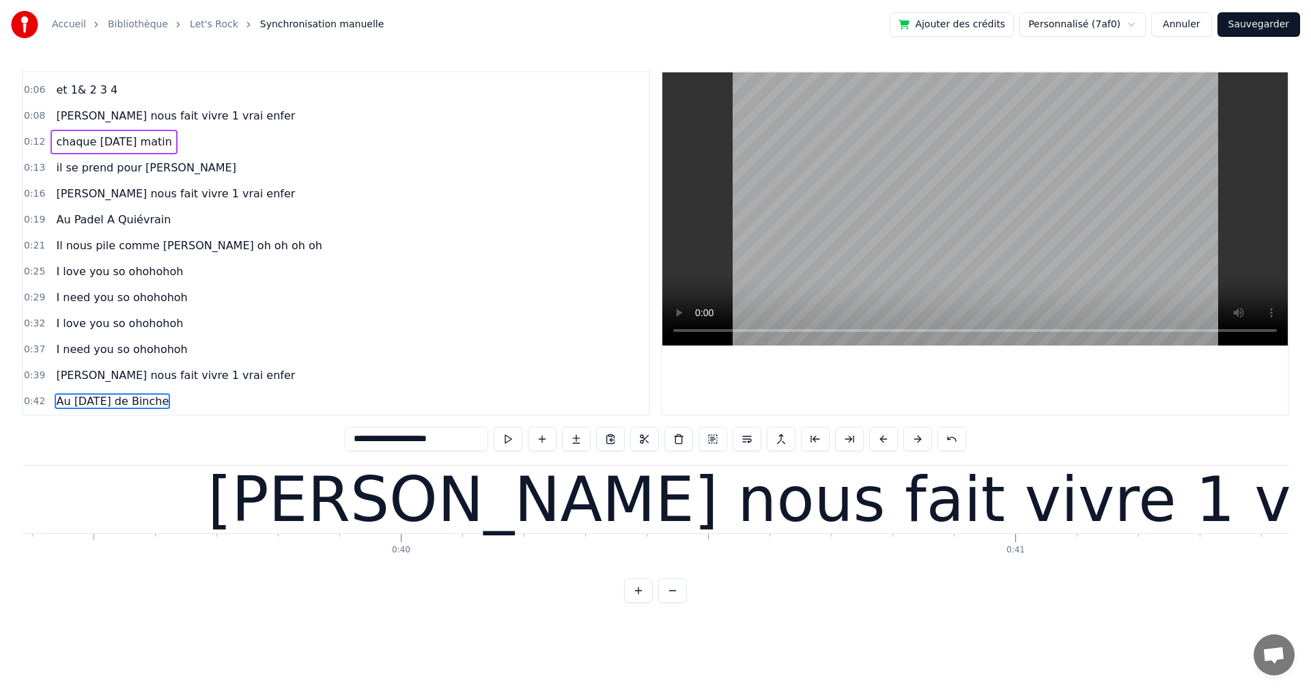
drag, startPoint x: 229, startPoint y: 493, endPoint x: 283, endPoint y: 518, distance: 58.9
click at [229, 492] on div "[PERSON_NAME] nous fait vivre 1 vrai enfer" at bounding box center [879, 500] width 1962 height 68
type input "**********"
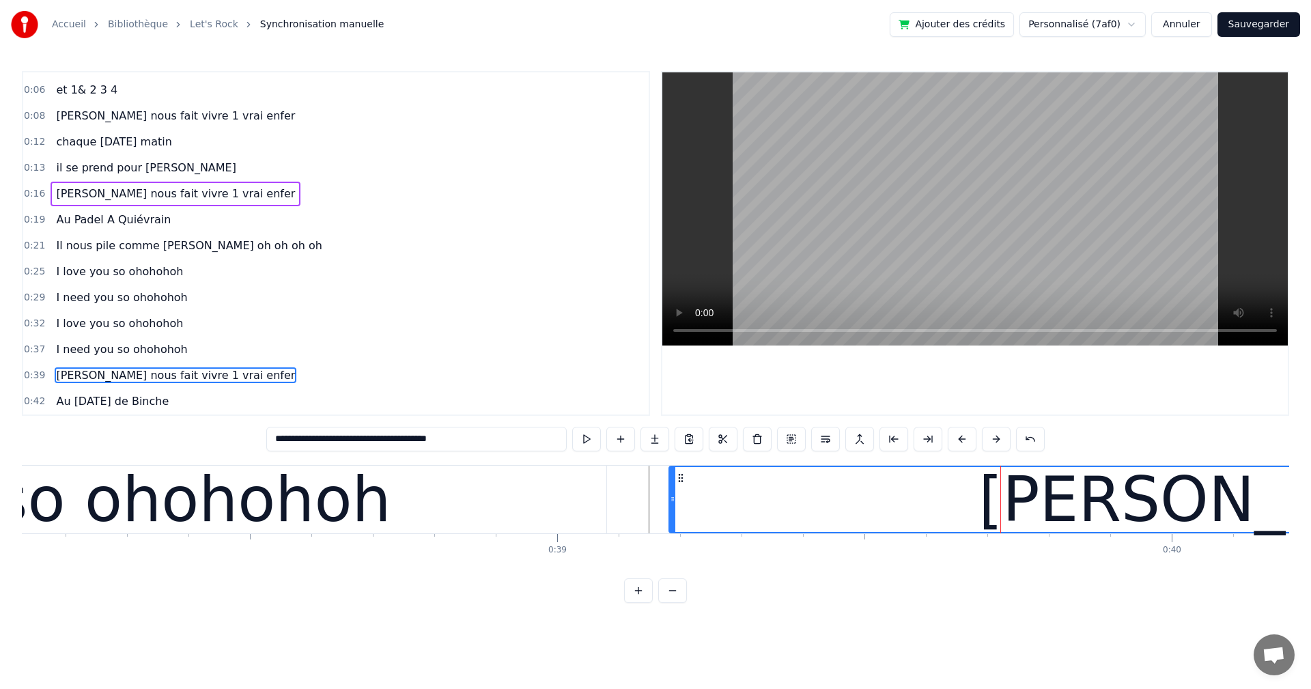
scroll to position [0, 23270]
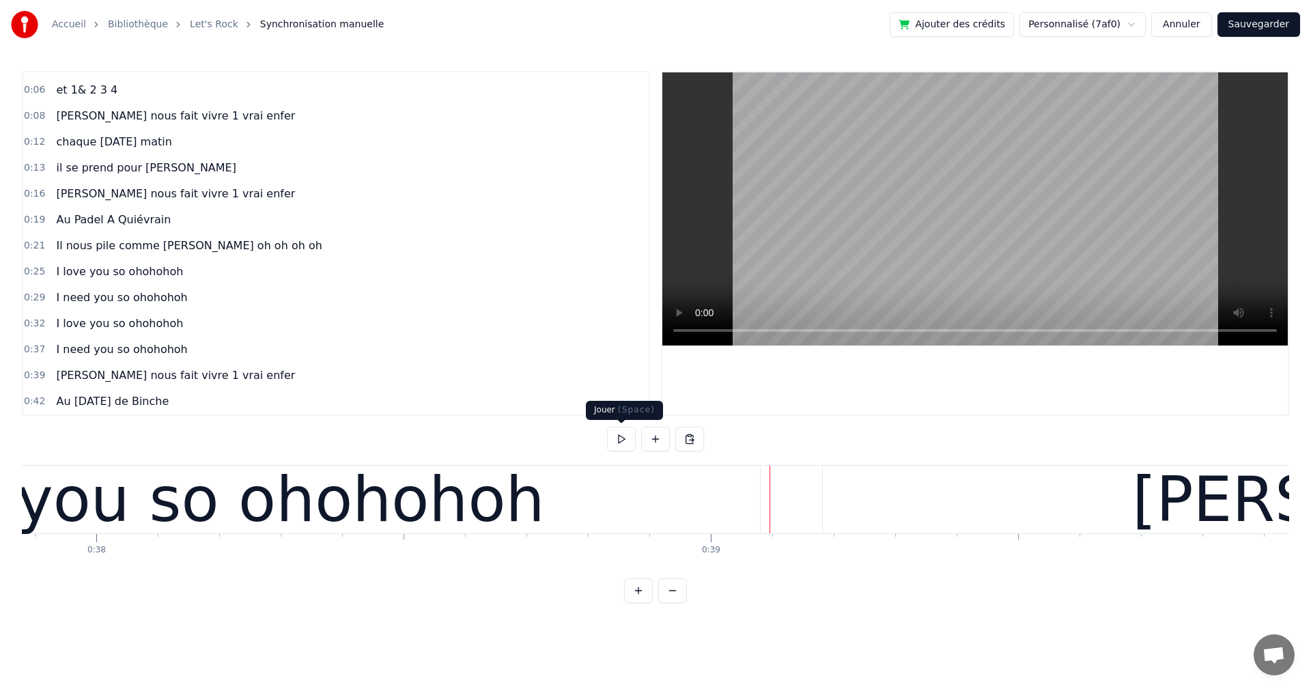
click at [620, 438] on button at bounding box center [621, 439] width 29 height 25
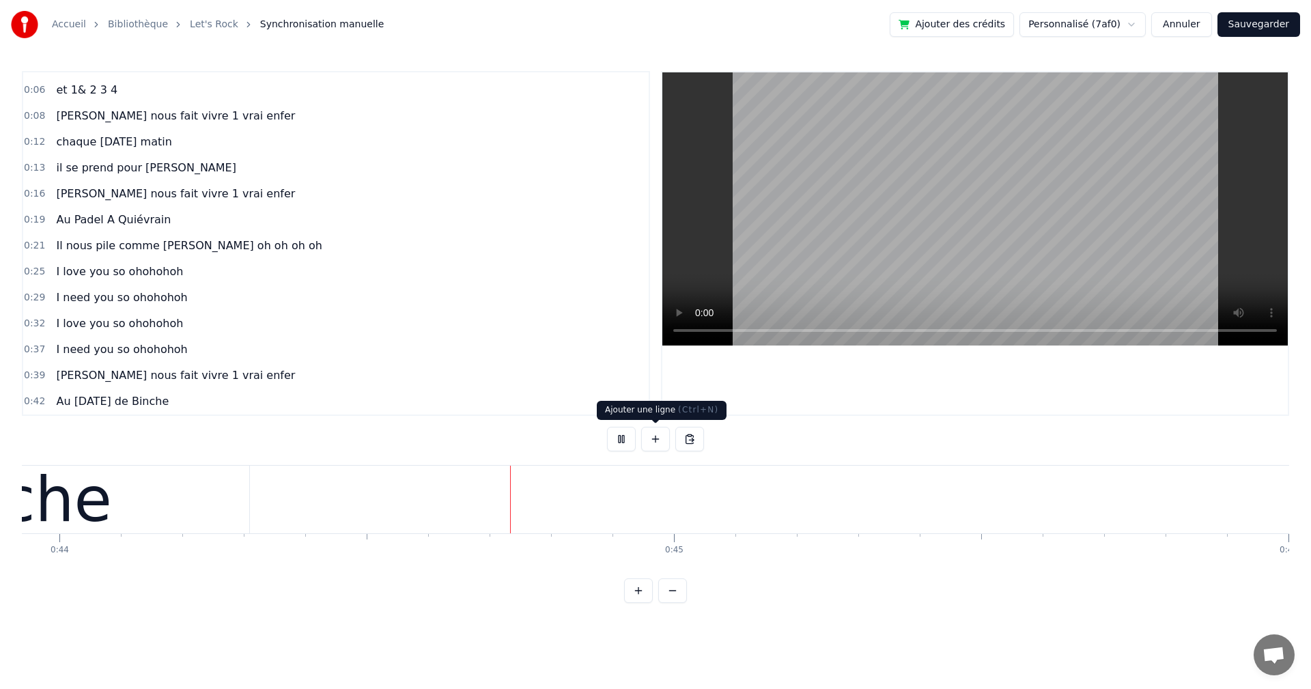
scroll to position [0, 26994]
click at [614, 435] on button at bounding box center [621, 439] width 29 height 25
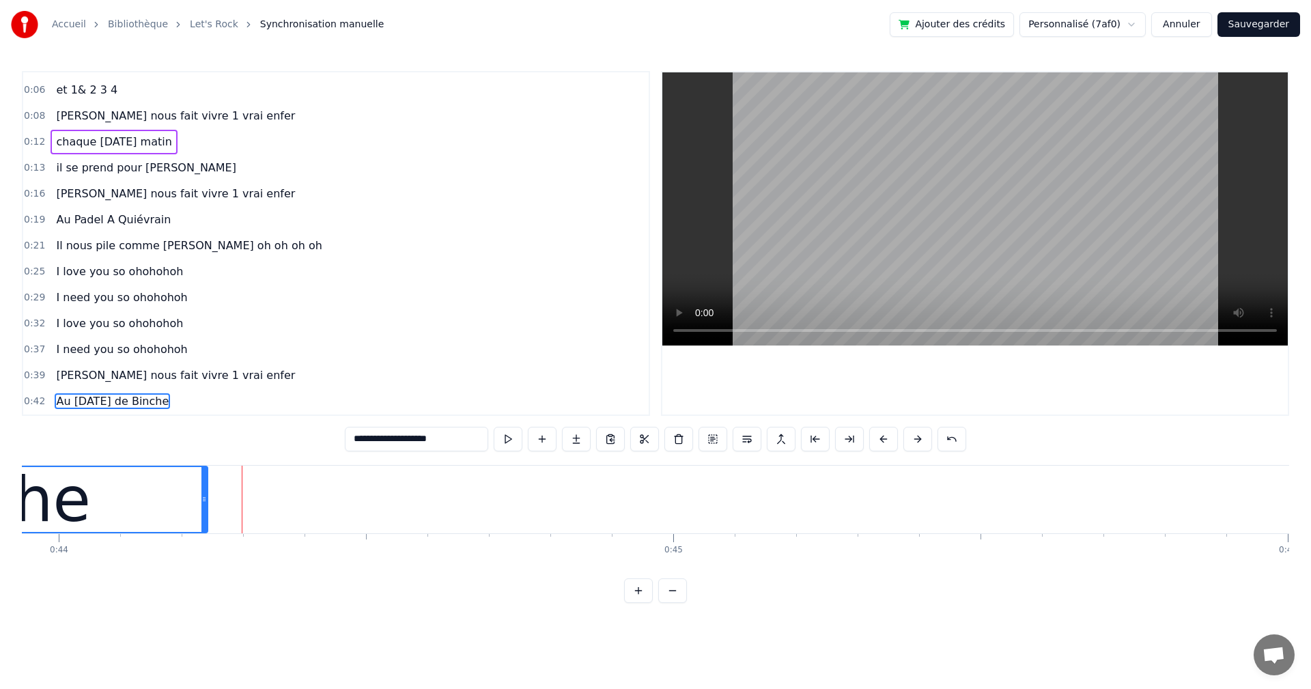
drag, startPoint x: 244, startPoint y: 497, endPoint x: 203, endPoint y: 487, distance: 42.1
click at [203, 487] on div at bounding box center [203, 499] width 5 height 65
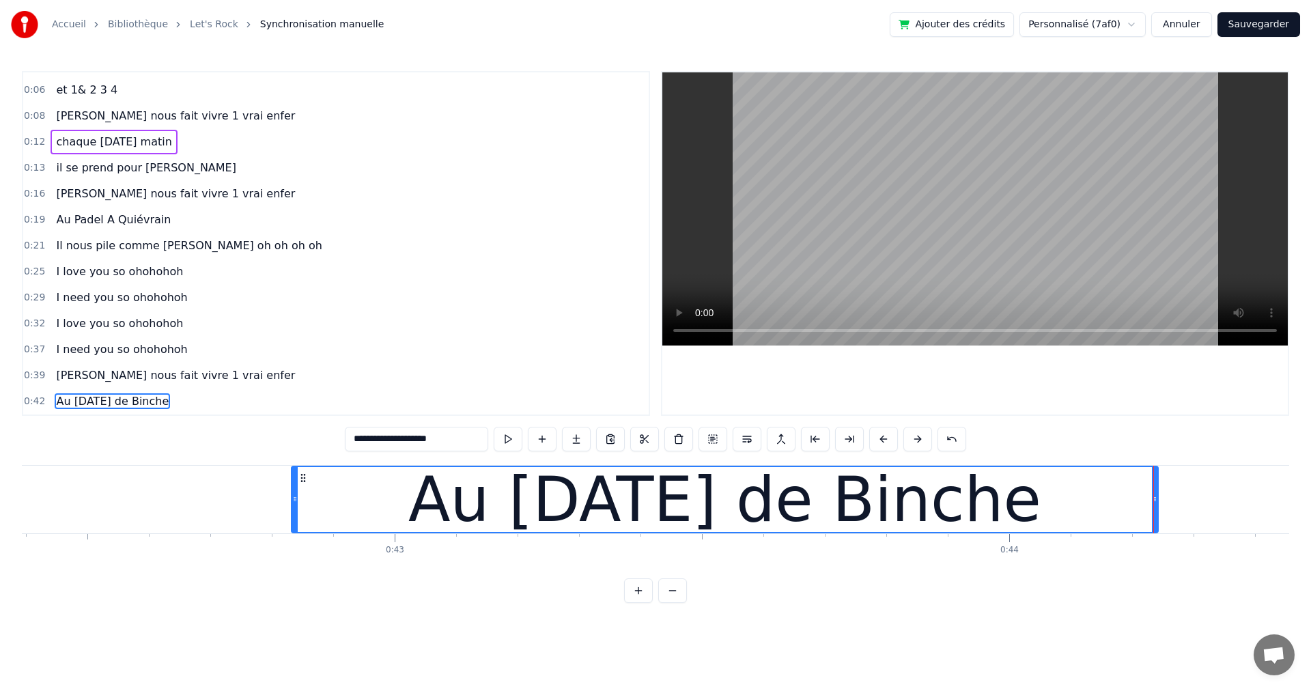
scroll to position [0, 25890]
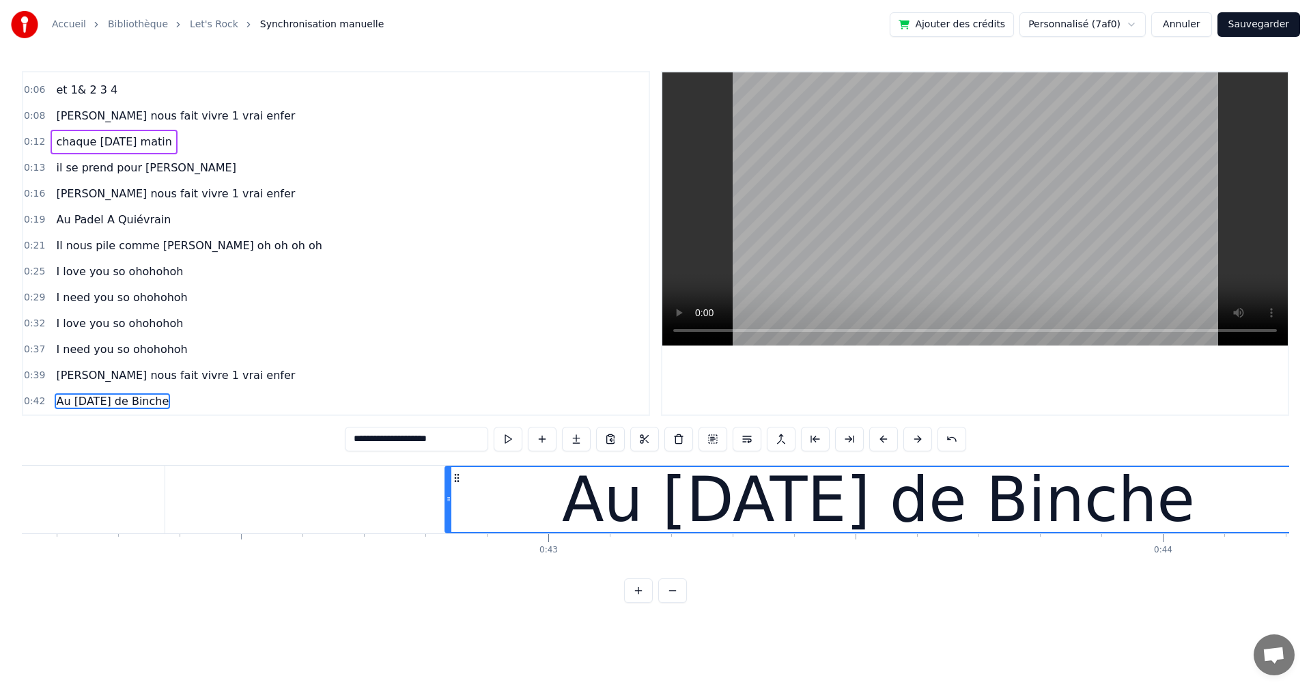
click at [128, 170] on span "il se prend pour [PERSON_NAME]" at bounding box center [146, 168] width 183 height 16
type input "**********"
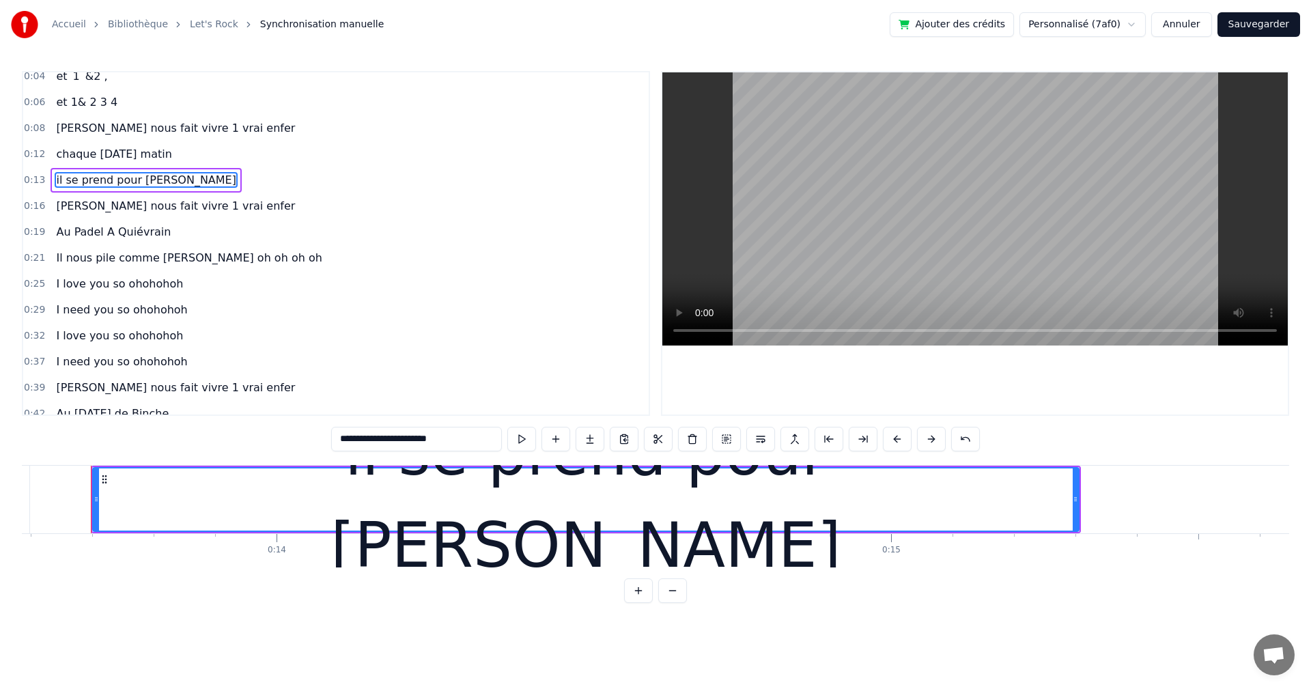
scroll to position [0, 7962]
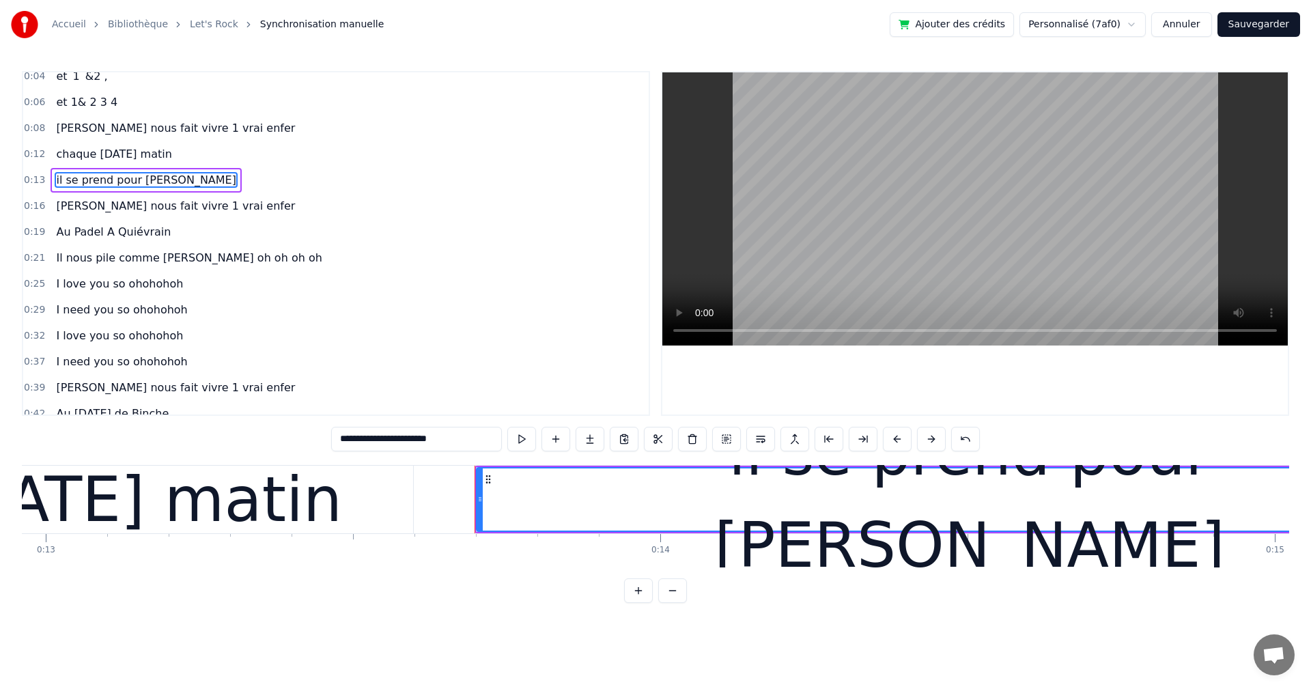
click at [569, 483] on div "il se prend pour [PERSON_NAME]" at bounding box center [969, 499] width 984 height 62
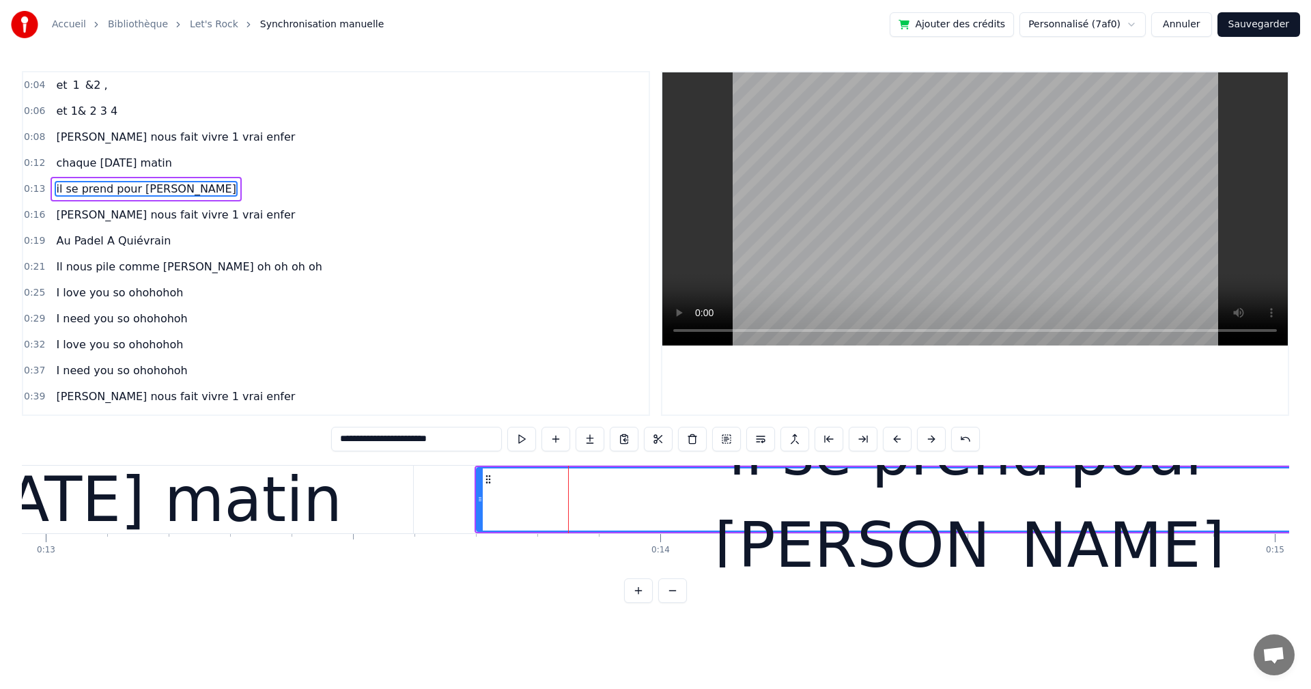
click at [574, 467] on div "il se prend pour [PERSON_NAME]" at bounding box center [969, 499] width 987 height 65
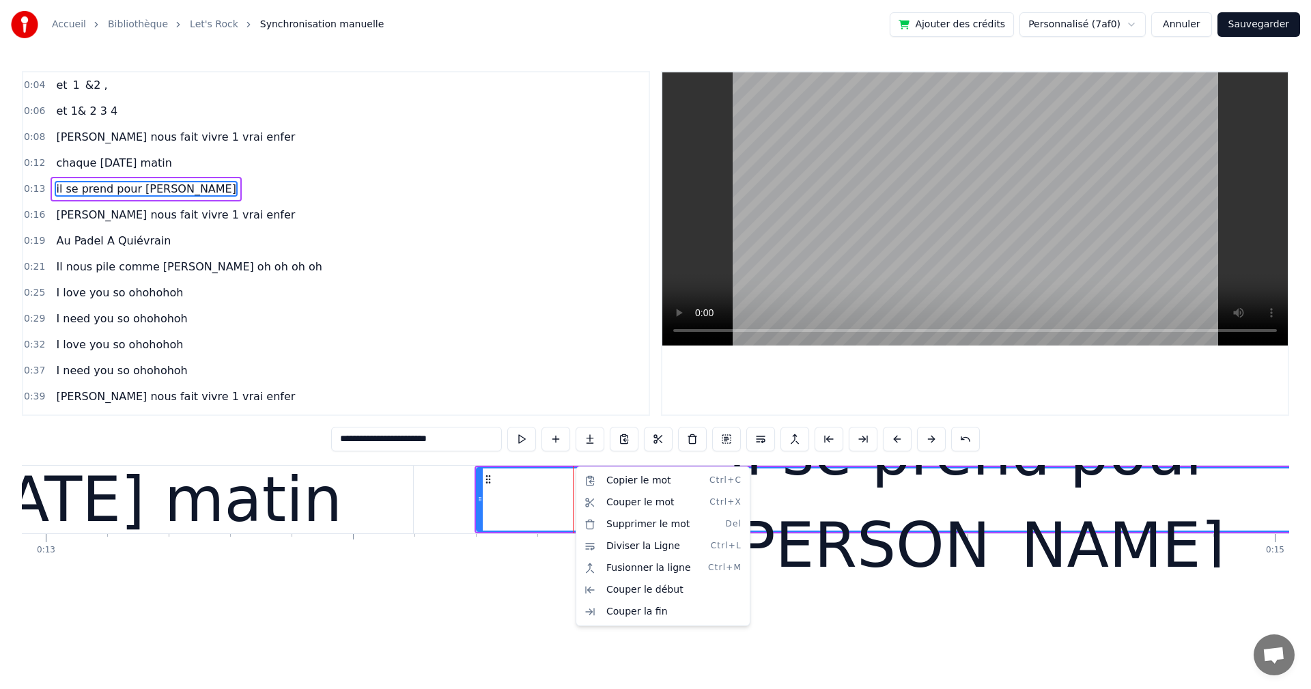
click at [422, 588] on html "**********" at bounding box center [655, 312] width 1311 height 625
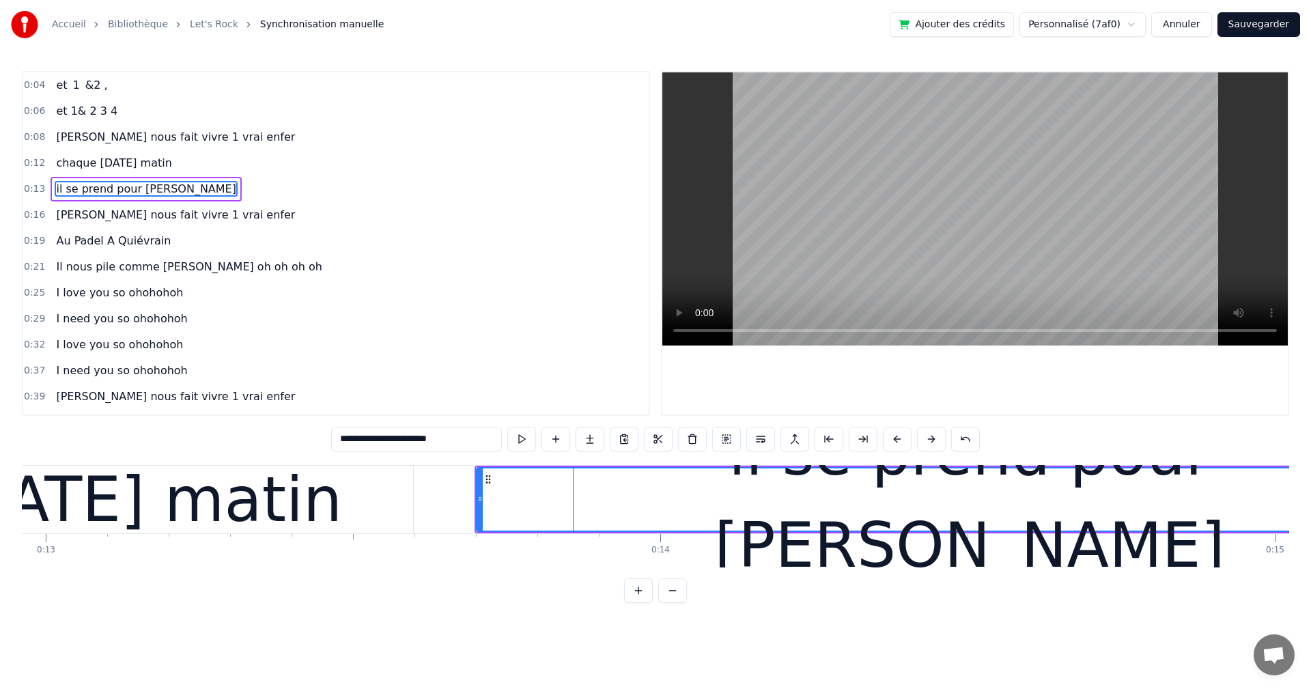
click at [157, 200] on div "il se prend pour [PERSON_NAME]" at bounding box center [146, 189] width 191 height 25
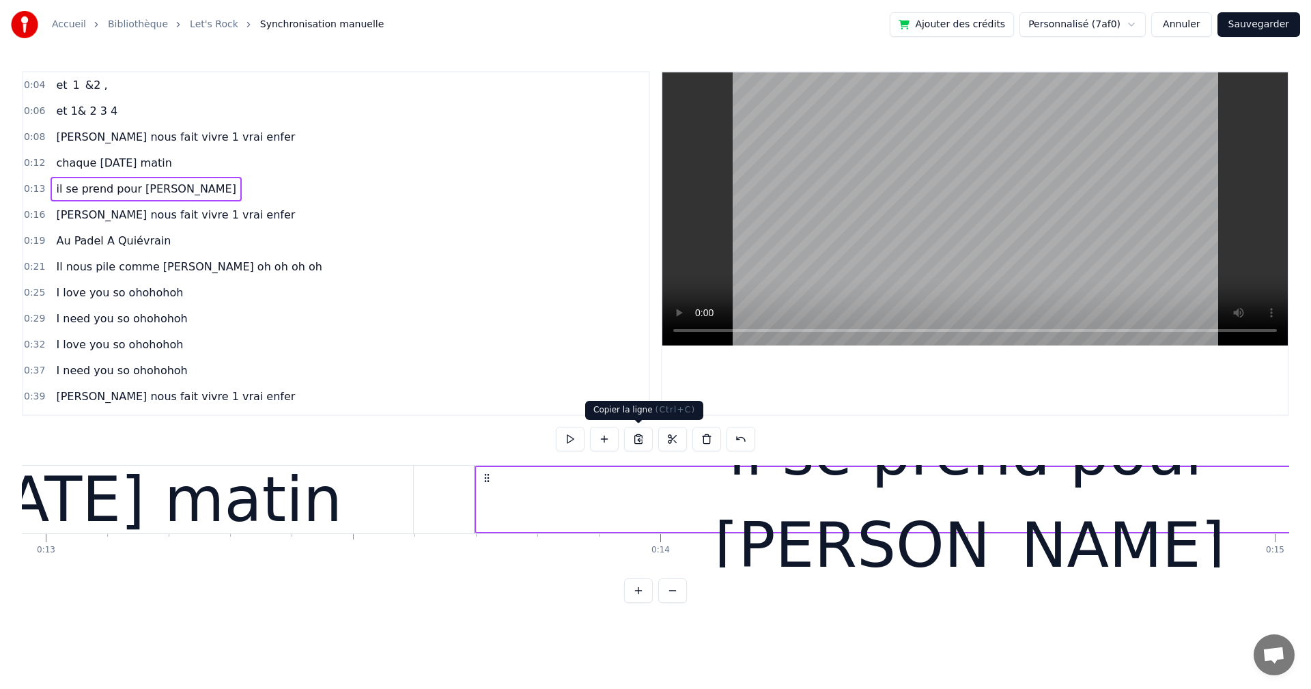
click at [638, 440] on button at bounding box center [638, 439] width 29 height 25
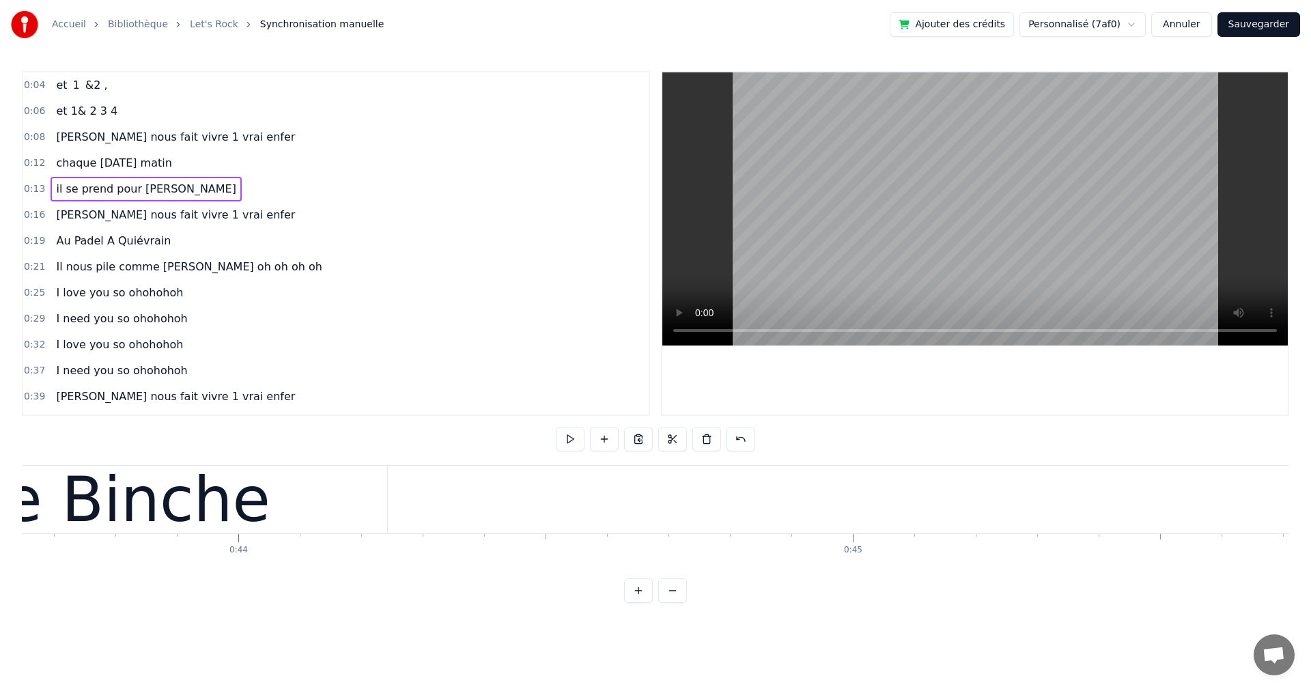
scroll to position [0, 26660]
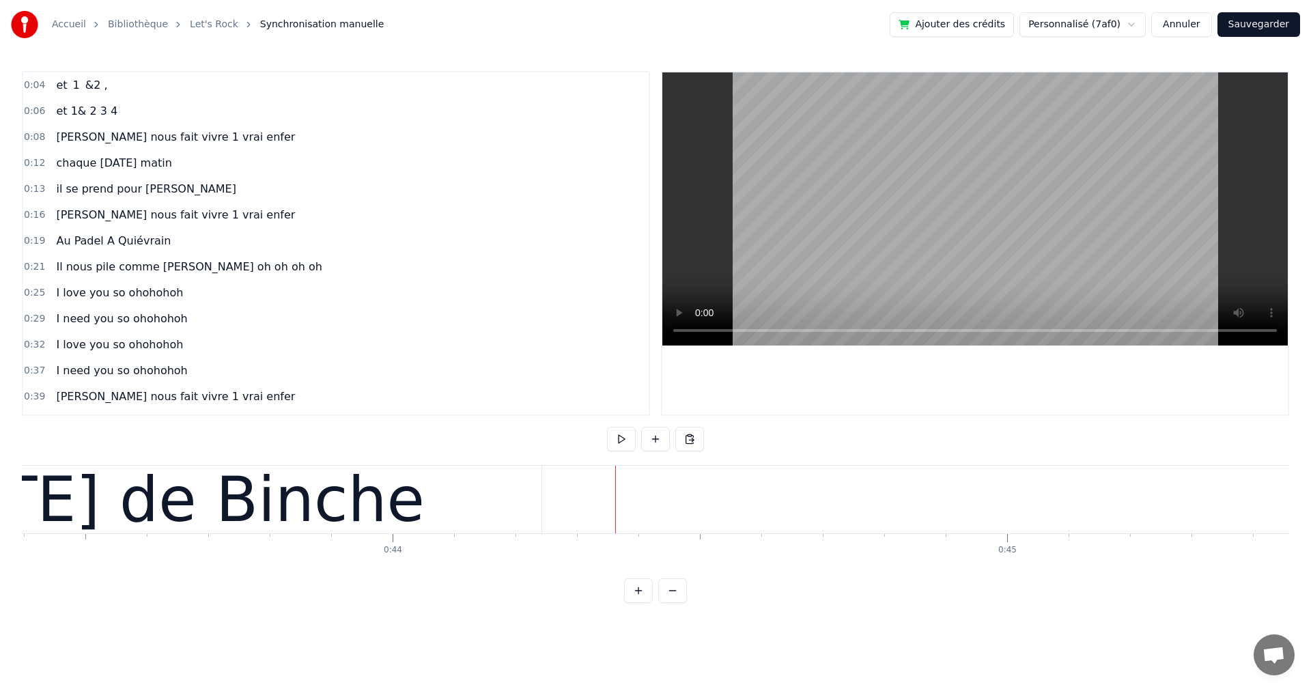
click at [635, 601] on button at bounding box center [638, 590] width 29 height 25
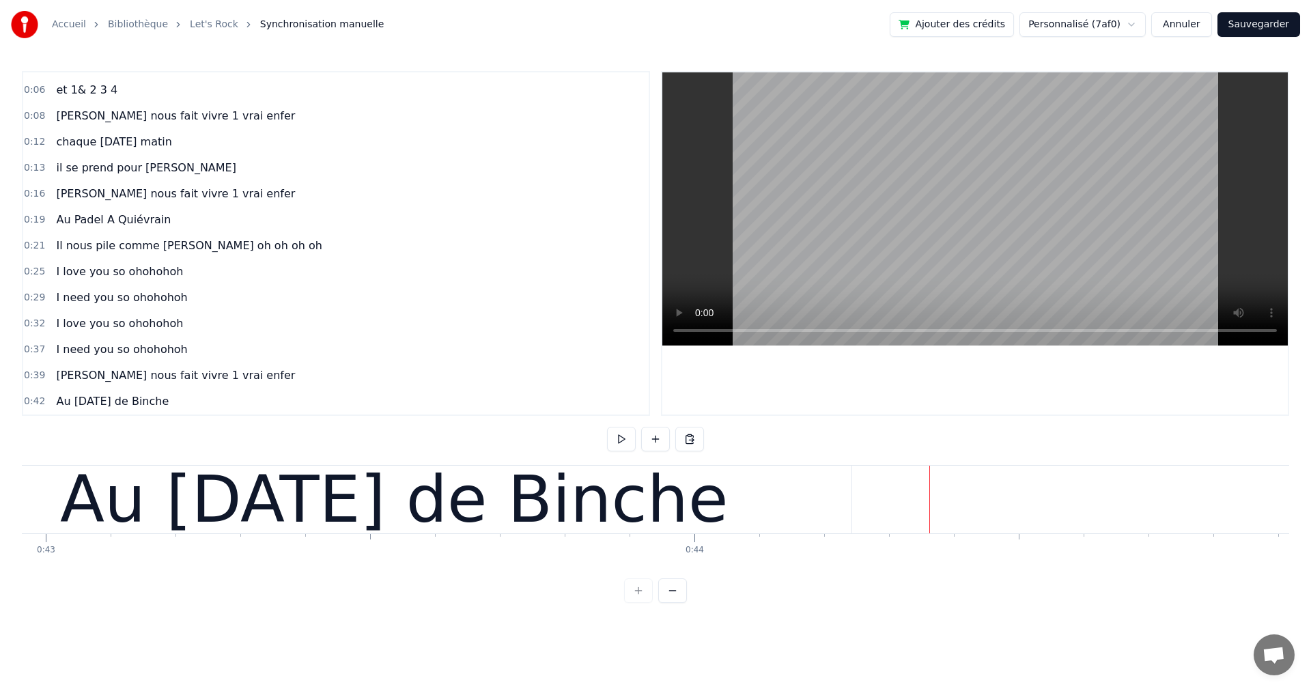
scroll to position [0, 27968]
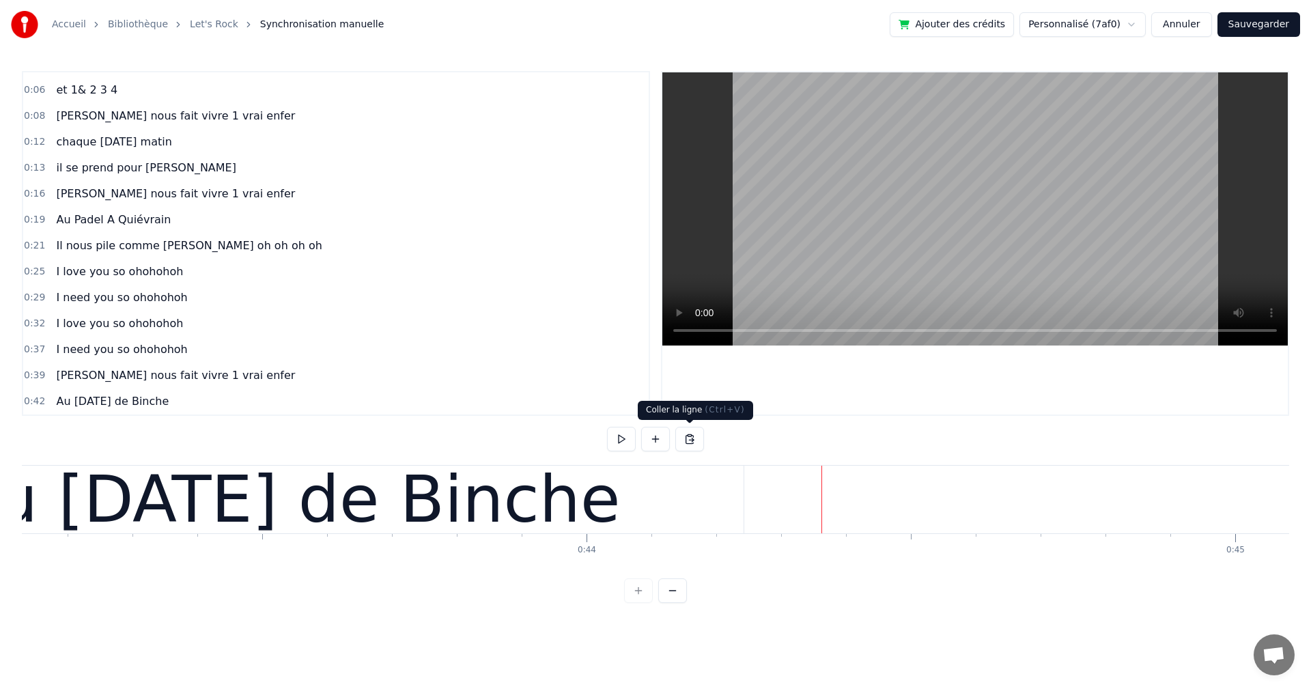
click at [693, 440] on button at bounding box center [689, 439] width 29 height 25
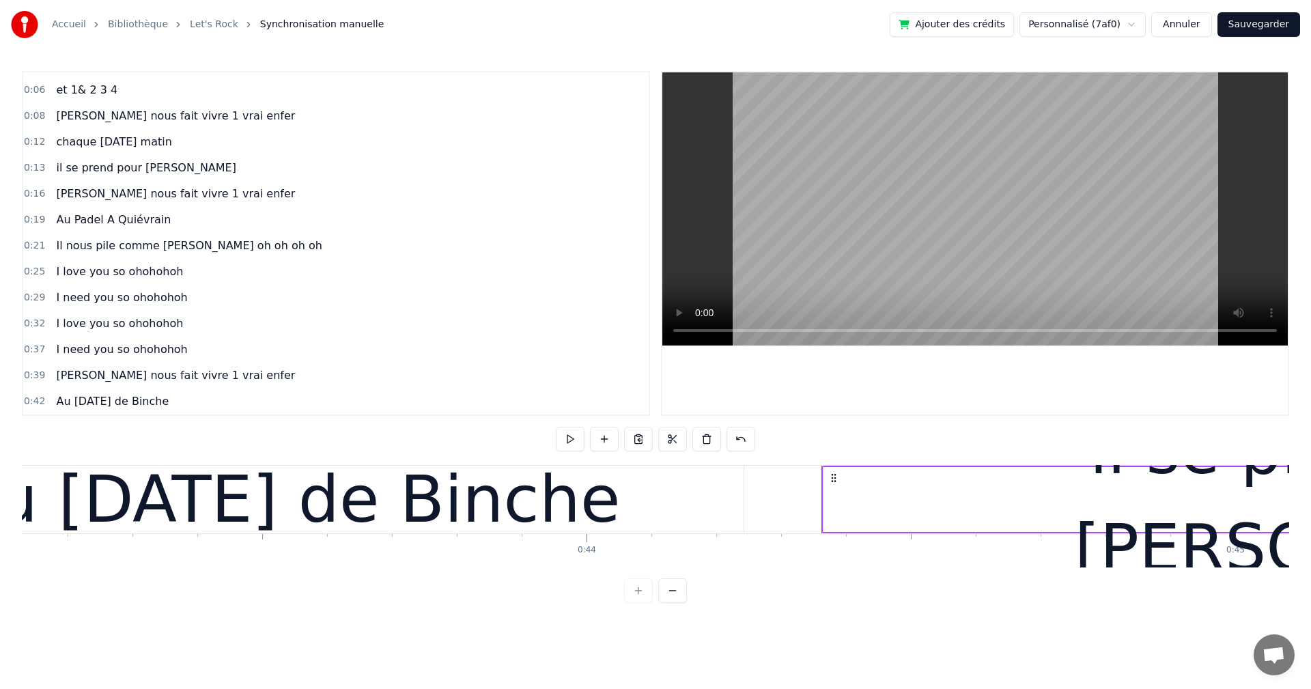
scroll to position [47, 0]
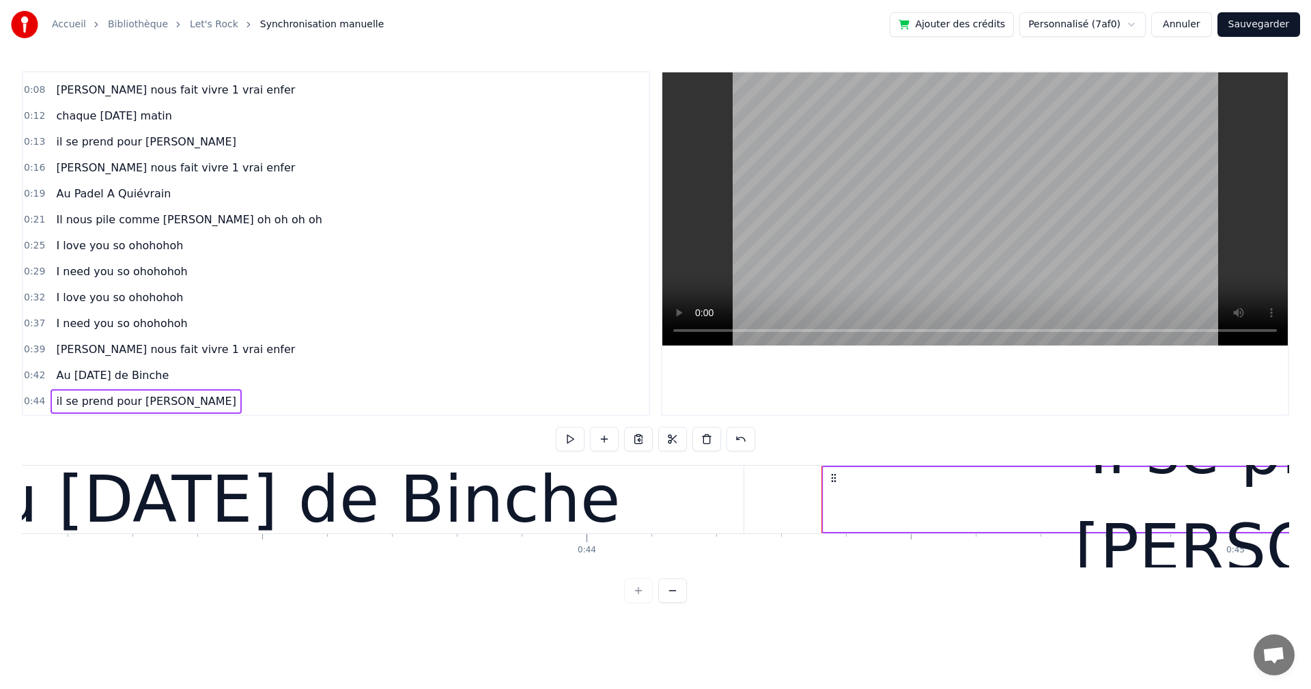
click at [111, 403] on span "il se prend pour [PERSON_NAME]" at bounding box center [146, 401] width 183 height 16
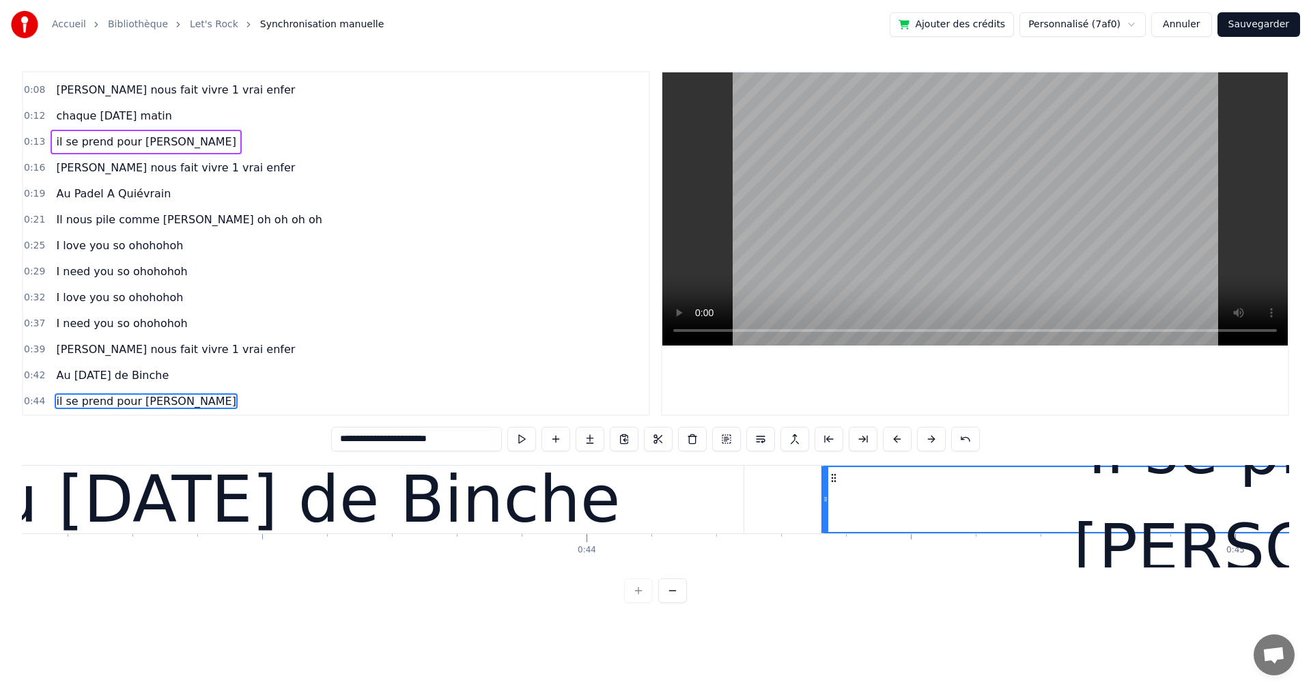
drag, startPoint x: 457, startPoint y: 440, endPoint x: 253, endPoint y: 432, distance: 204.3
click at [255, 432] on div "**********" at bounding box center [655, 337] width 1267 height 532
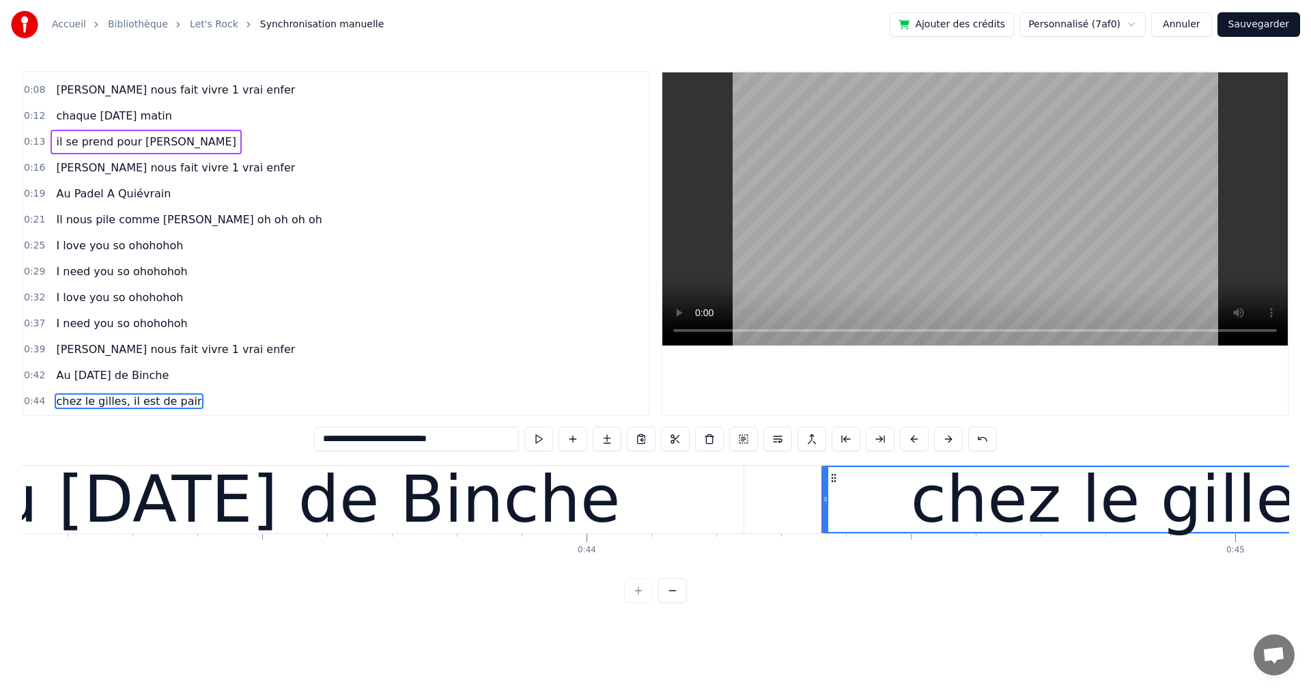
type input "**********"
click at [756, 557] on div "et 1 &2 , et 1& 2 3 4 [PERSON_NAME] nous fait vivre 1 vrai enfer chaque [DATE] …" at bounding box center [655, 516] width 1267 height 102
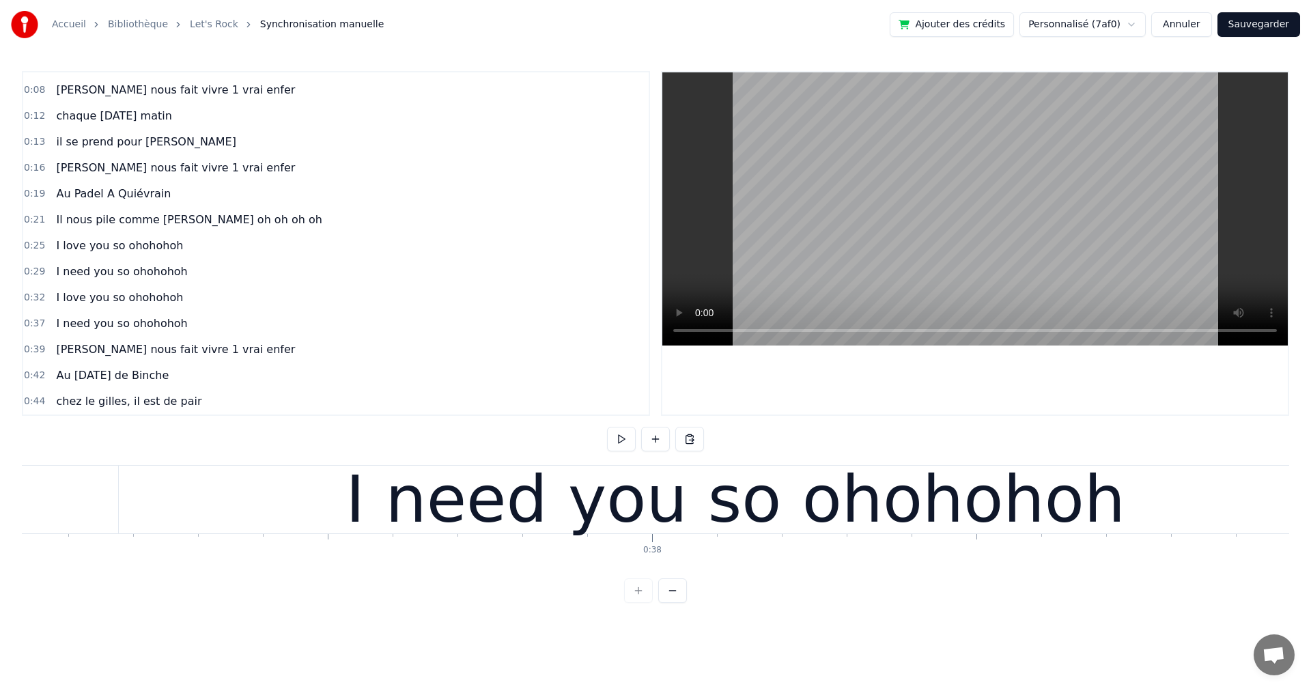
scroll to position [0, 23686]
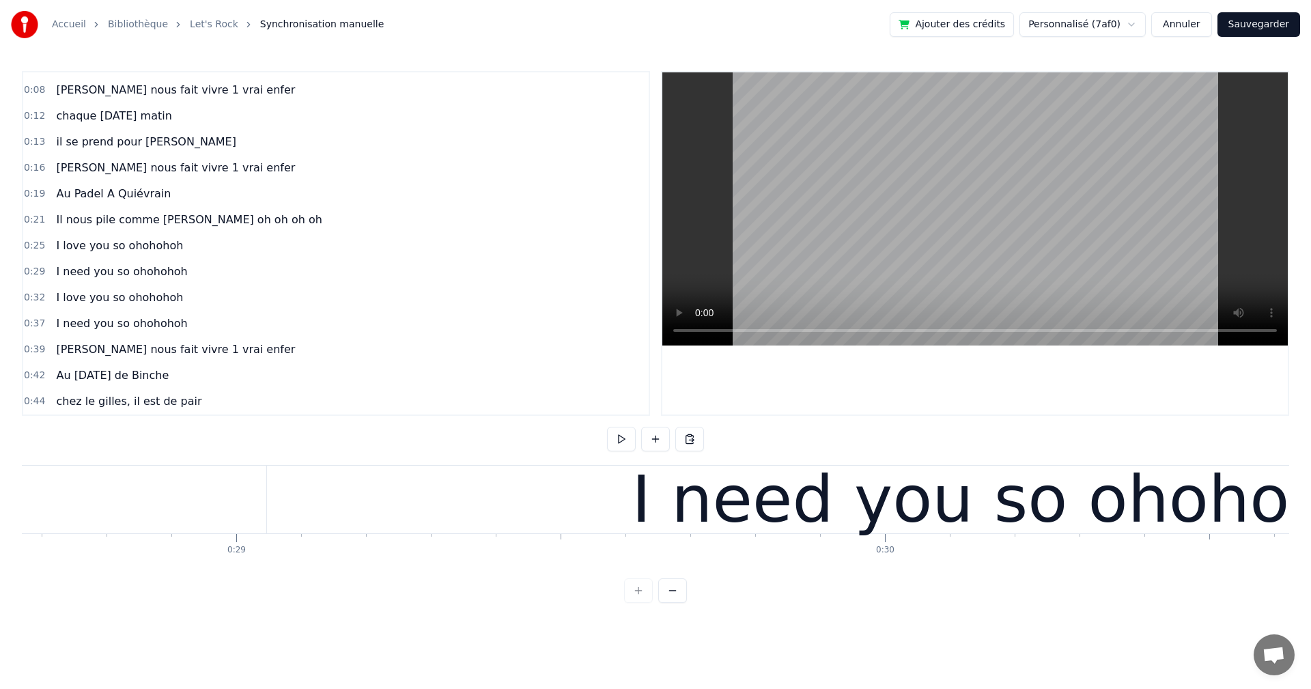
scroll to position [0, 18537]
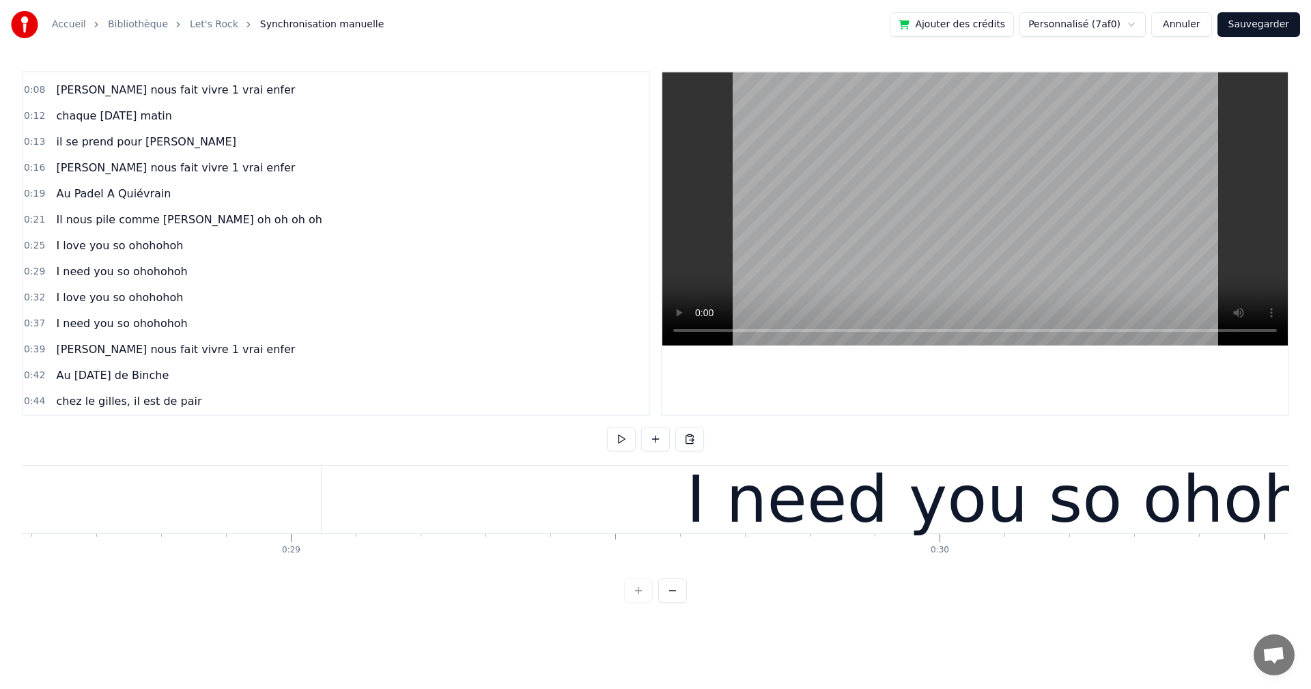
click at [620, 447] on button at bounding box center [621, 439] width 29 height 25
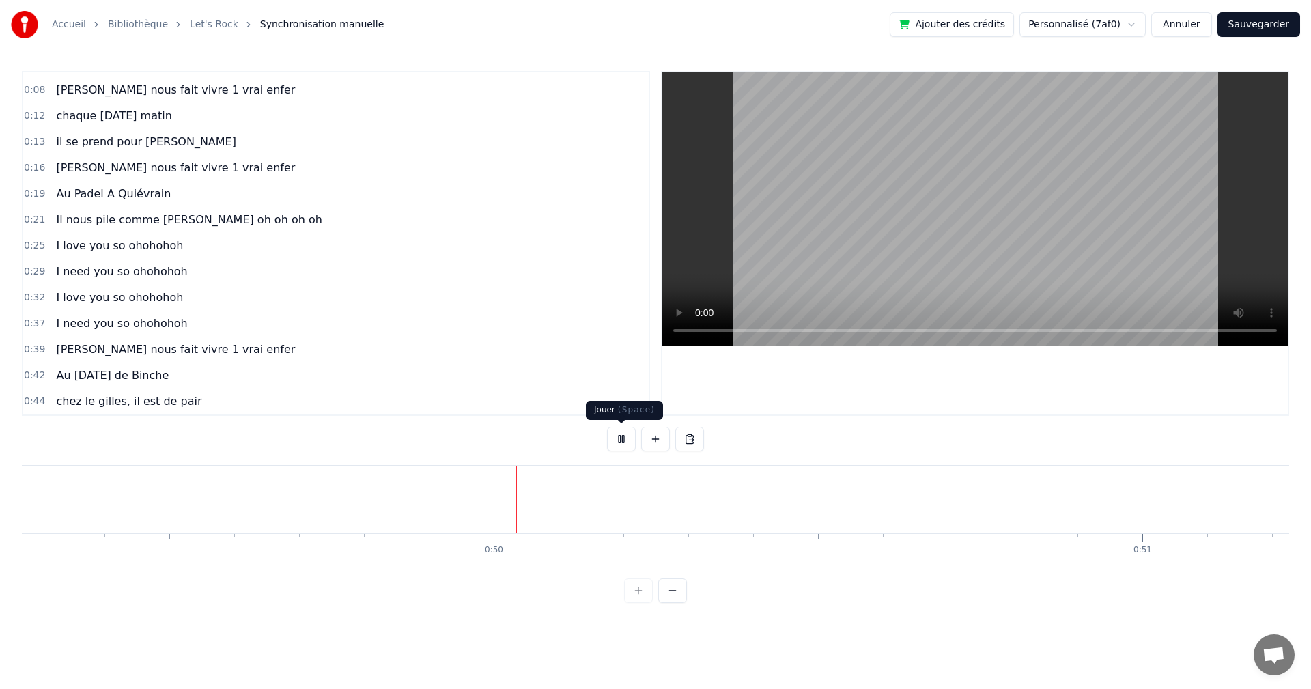
scroll to position [0, 31957]
click at [626, 443] on button at bounding box center [621, 439] width 29 height 25
click at [145, 386] on div "Au [DATE] de Binche" at bounding box center [113, 375] width 124 height 25
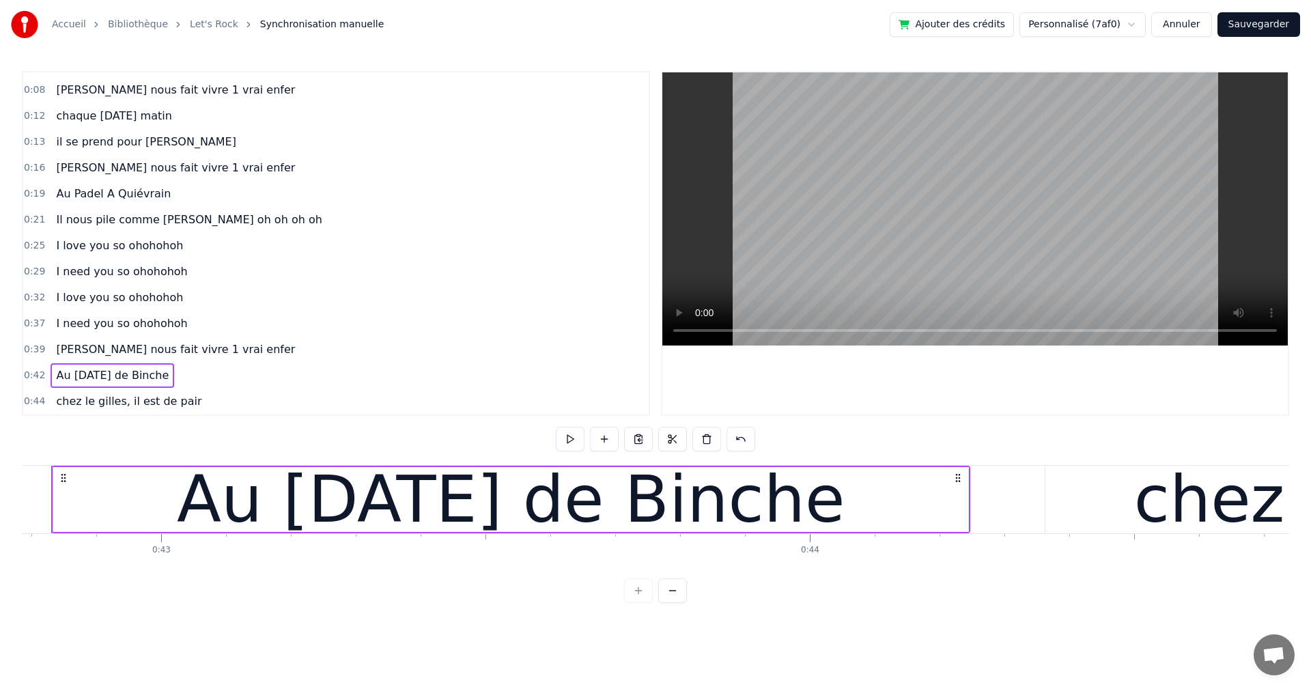
scroll to position [0, 27706]
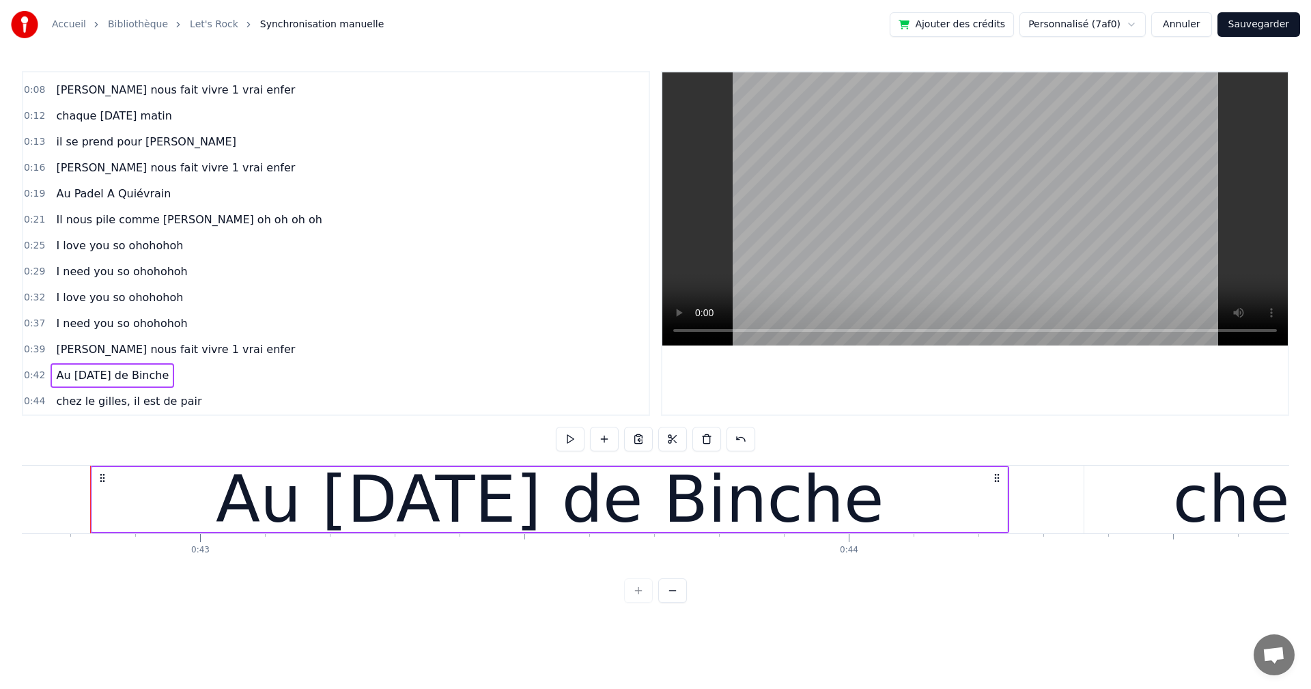
click at [649, 515] on div "Au [DATE] de Binche" at bounding box center [550, 500] width 668 height 98
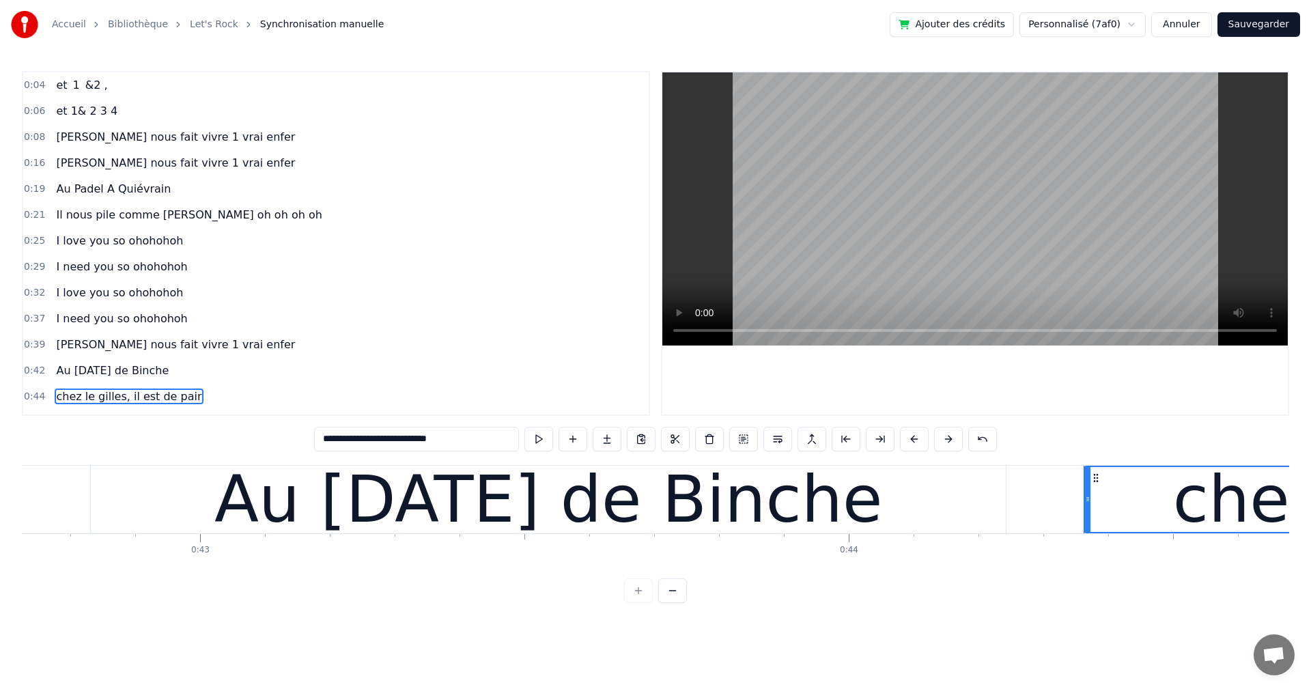
scroll to position [0, 0]
click at [90, 366] on span "Au [DATE] de Binche" at bounding box center [112, 370] width 115 height 16
type input "**********"
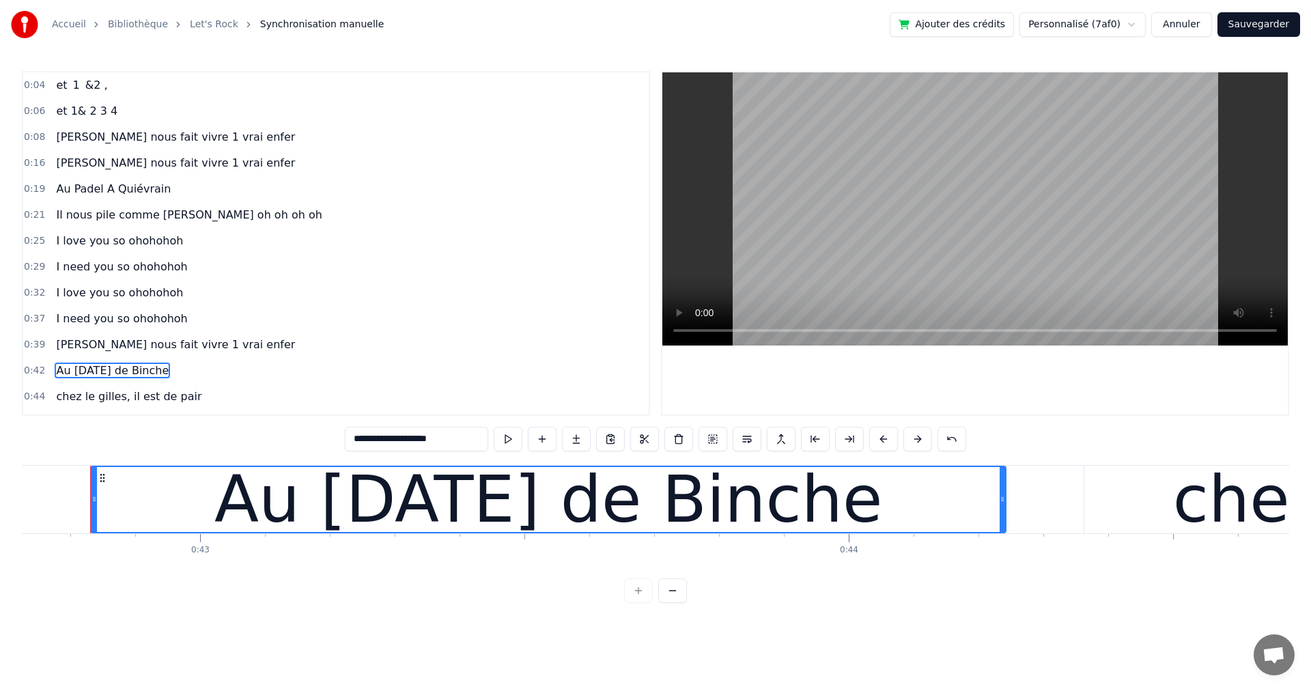
click at [118, 370] on span "Au [DATE] de Binche" at bounding box center [112, 370] width 115 height 16
click at [635, 511] on div "Au [DATE] de Binche" at bounding box center [548, 500] width 668 height 98
click at [635, 511] on div at bounding box center [635, 500] width 1 height 68
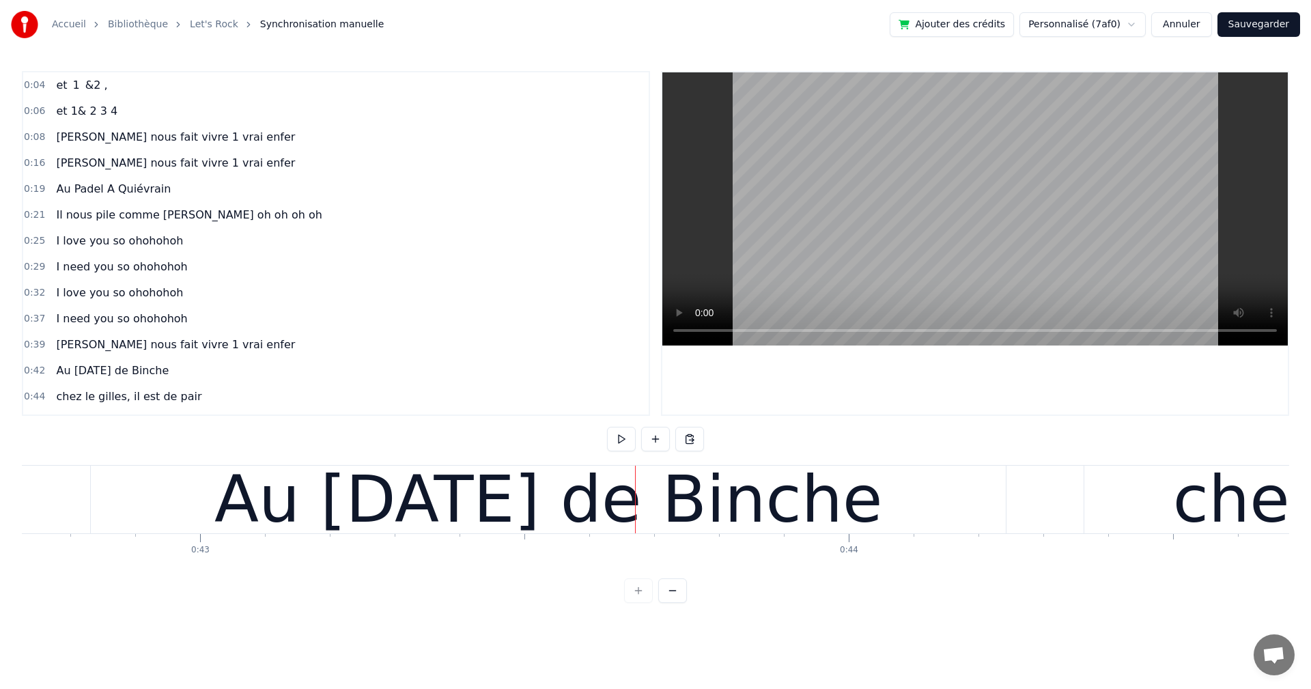
click at [104, 375] on span "Au [DATE] de Binche" at bounding box center [112, 370] width 115 height 16
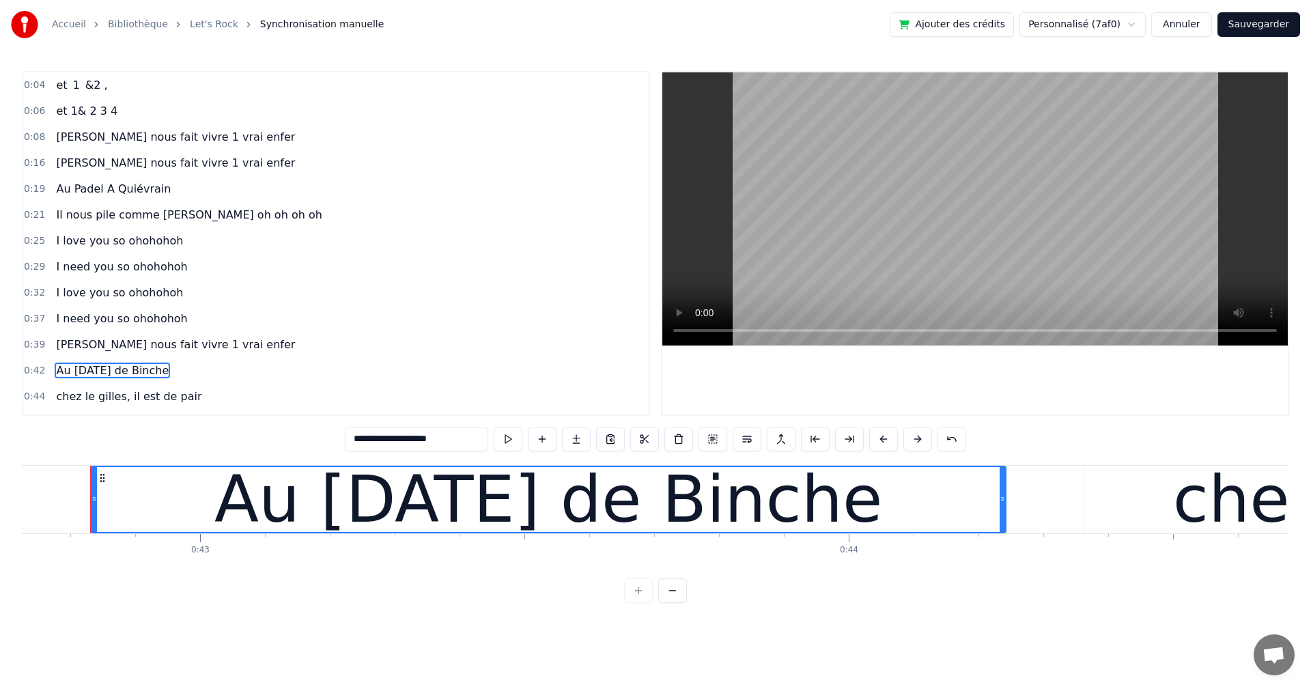
click at [417, 440] on input "**********" at bounding box center [416, 439] width 143 height 25
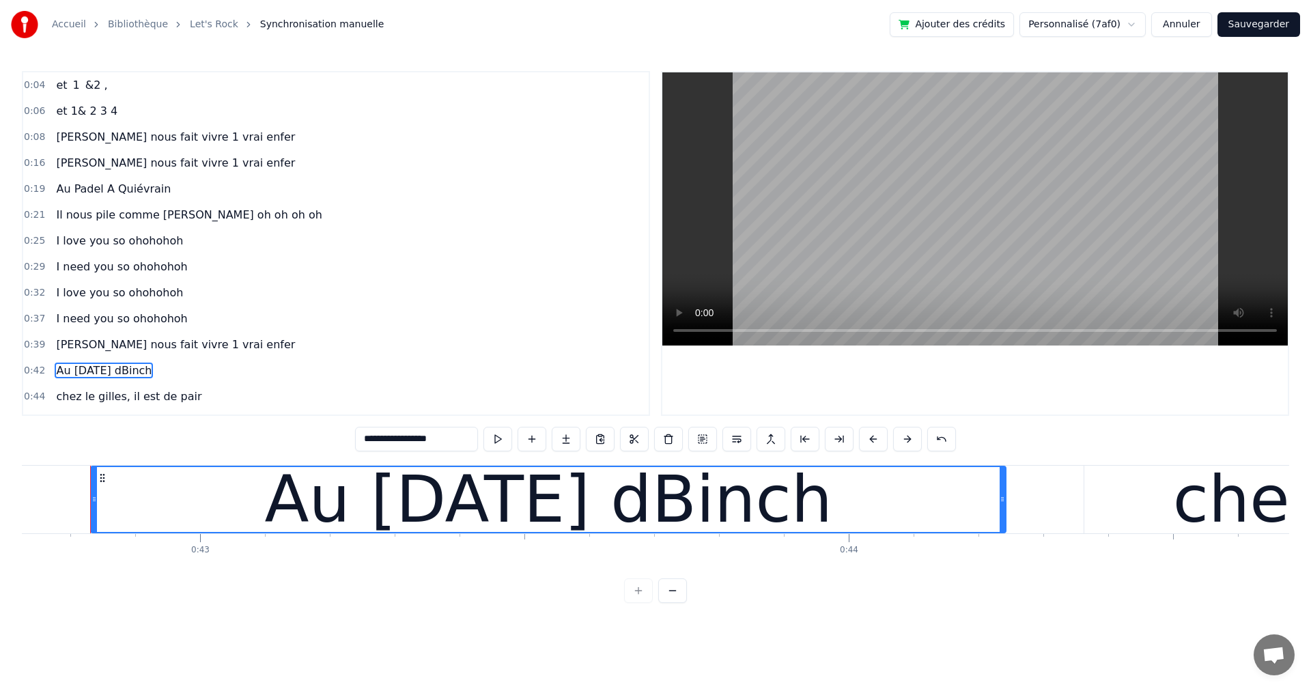
click at [451, 440] on input "**********" at bounding box center [416, 439] width 123 height 25
drag, startPoint x: 451, startPoint y: 440, endPoint x: 416, endPoint y: 438, distance: 34.9
click at [416, 438] on input "**********" at bounding box center [416, 439] width 123 height 25
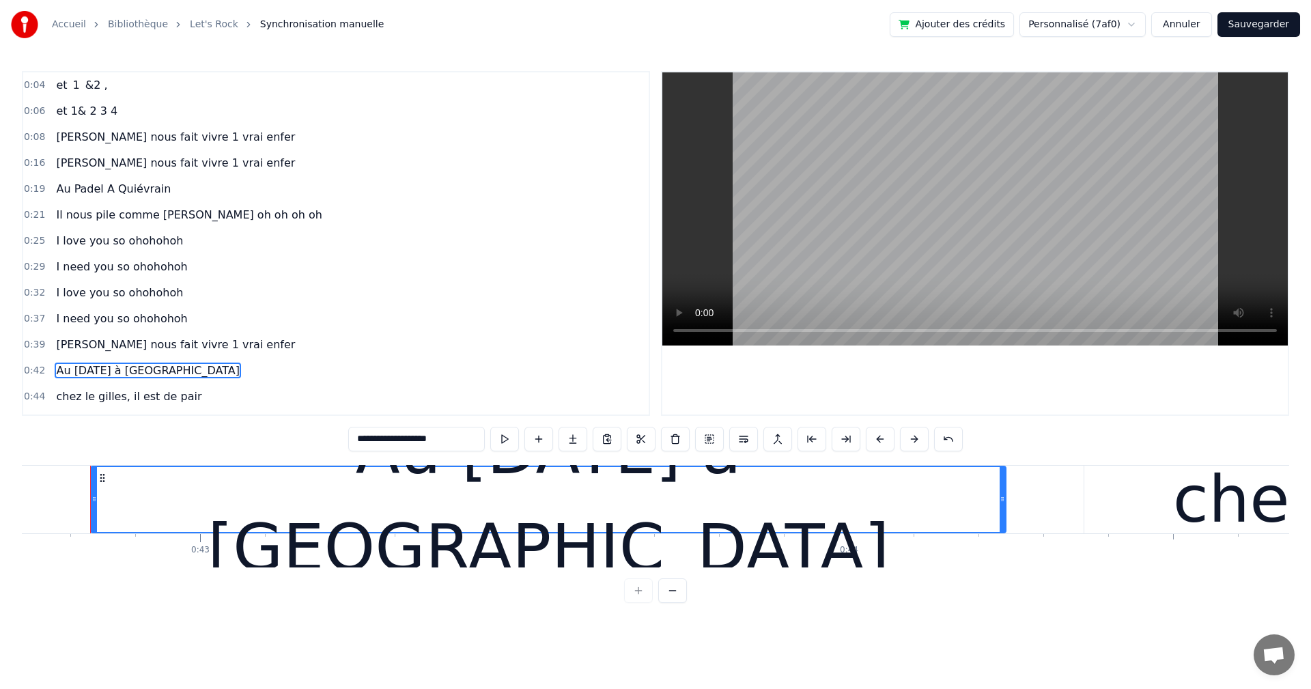
click at [987, 595] on div "**********" at bounding box center [655, 337] width 1267 height 532
click at [997, 560] on div "et 1 &2 , et 1& 2 3 4 [PERSON_NAME] nous fait vivre 1 vrai enfer [PERSON_NAME] …" at bounding box center [655, 516] width 1267 height 102
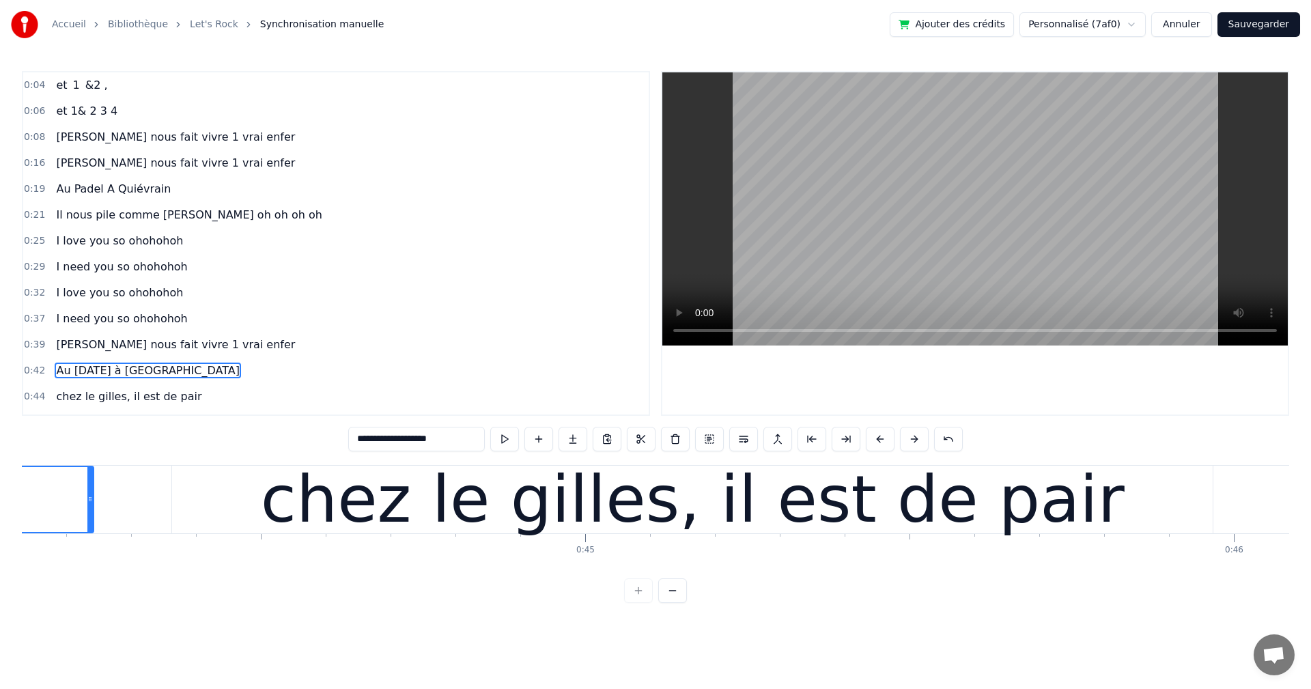
scroll to position [0, 28619]
click at [220, 158] on span "[PERSON_NAME] nous fait vivre 1 vrai enfer" at bounding box center [176, 163] width 242 height 16
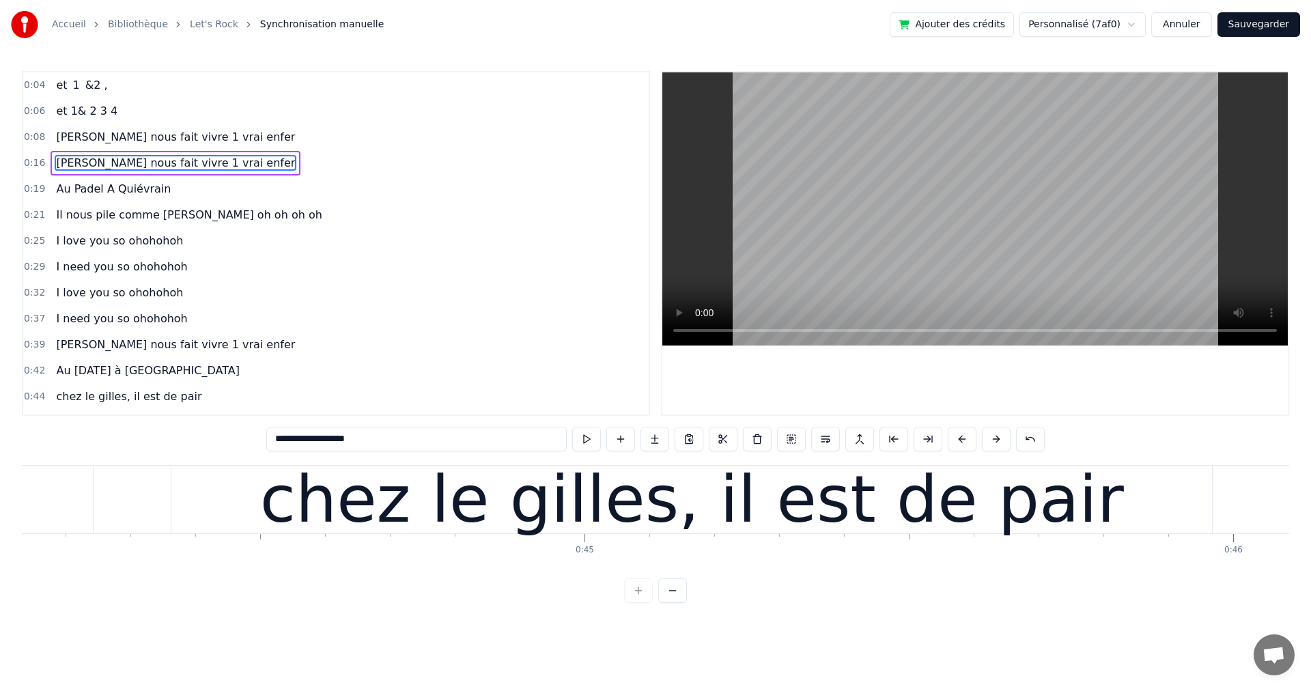
type input "**********"
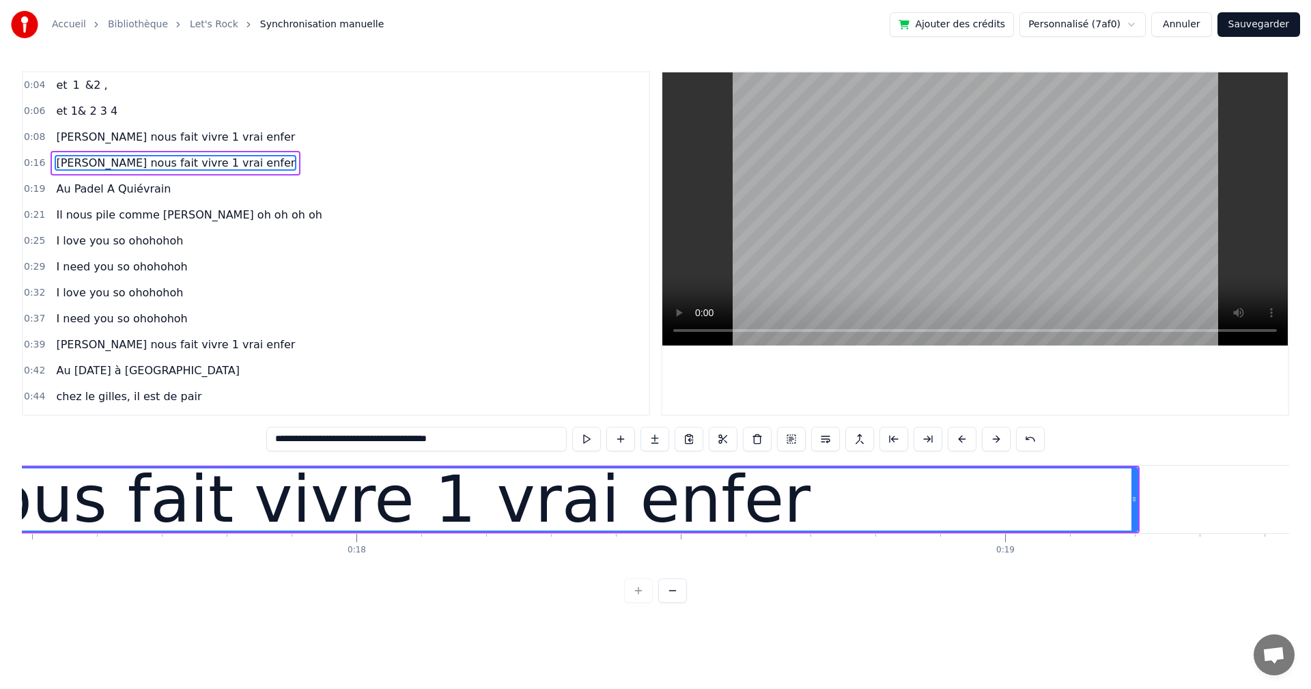
scroll to position [0, 10311]
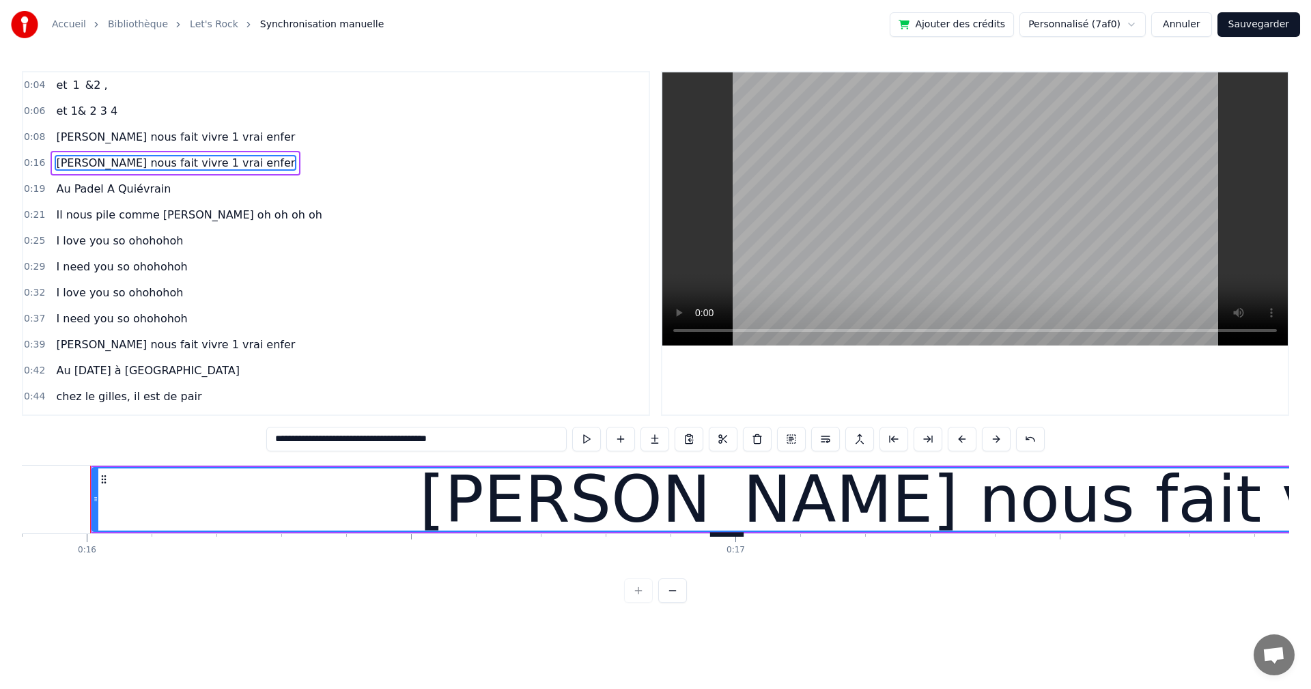
click at [185, 141] on span "[PERSON_NAME] nous fait vivre 1 vrai enfer" at bounding box center [176, 137] width 242 height 16
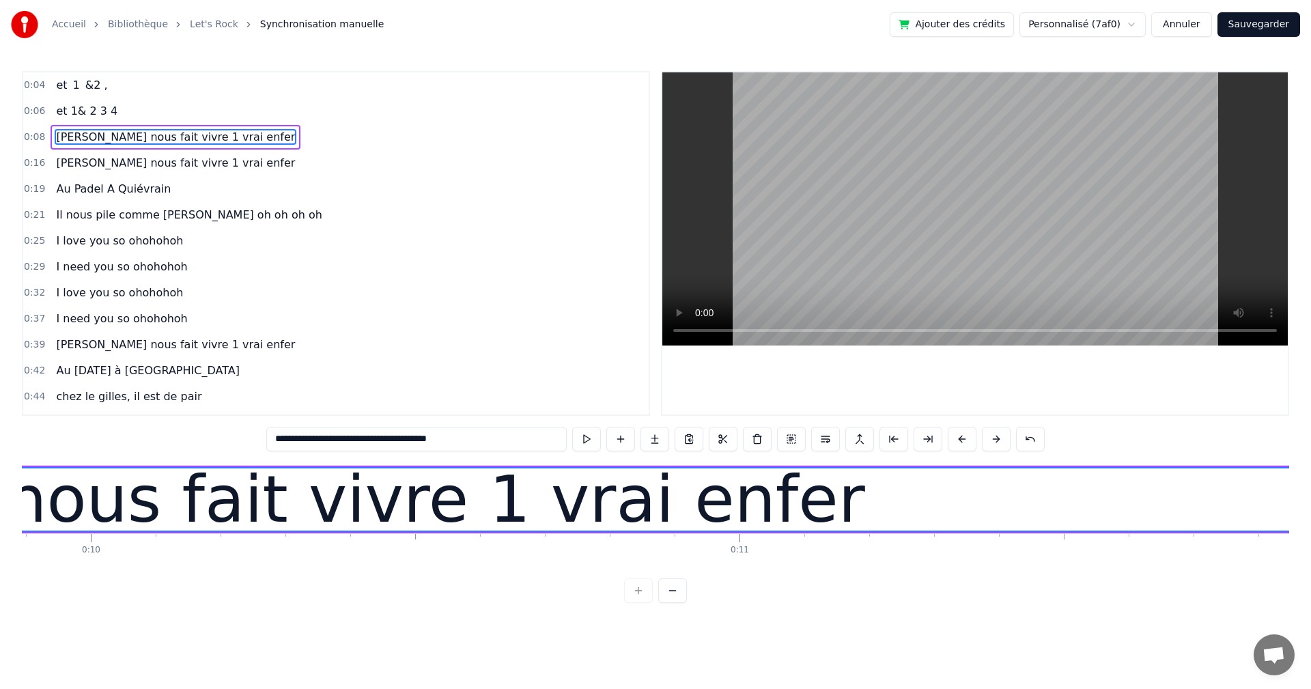
scroll to position [0, 5240]
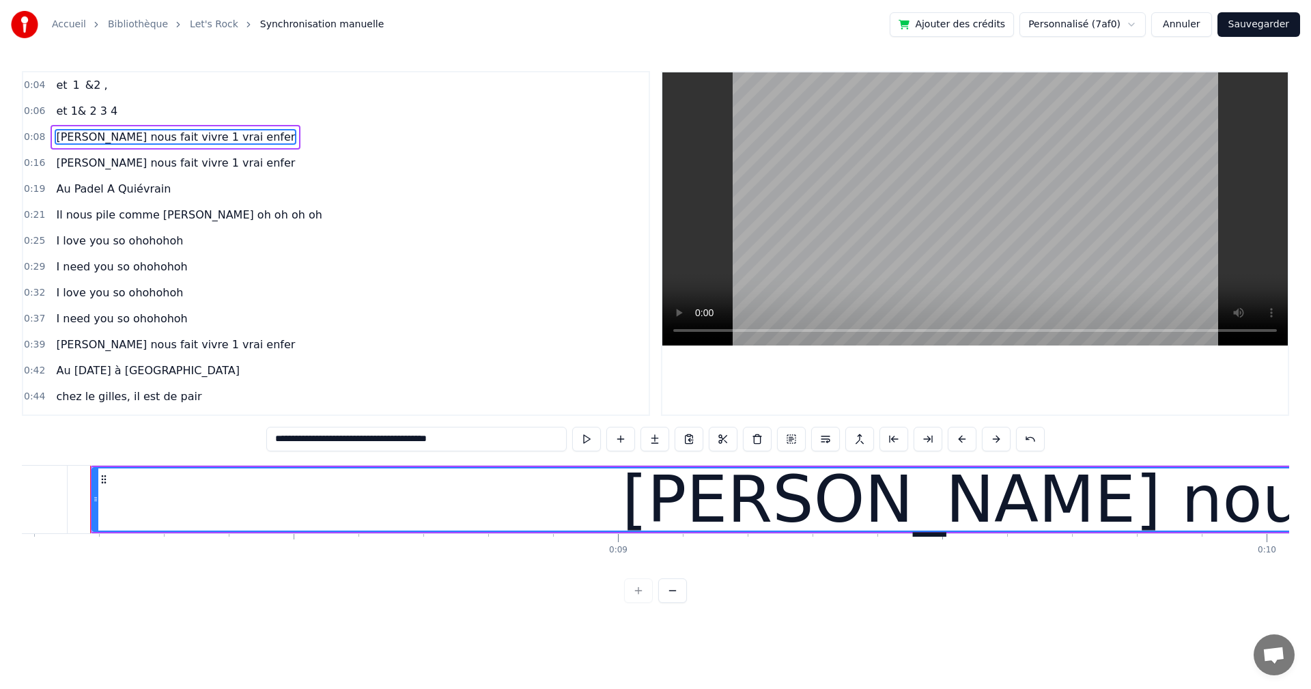
click at [193, 166] on span "[PERSON_NAME] nous fait vivre 1 vrai enfer" at bounding box center [176, 163] width 242 height 16
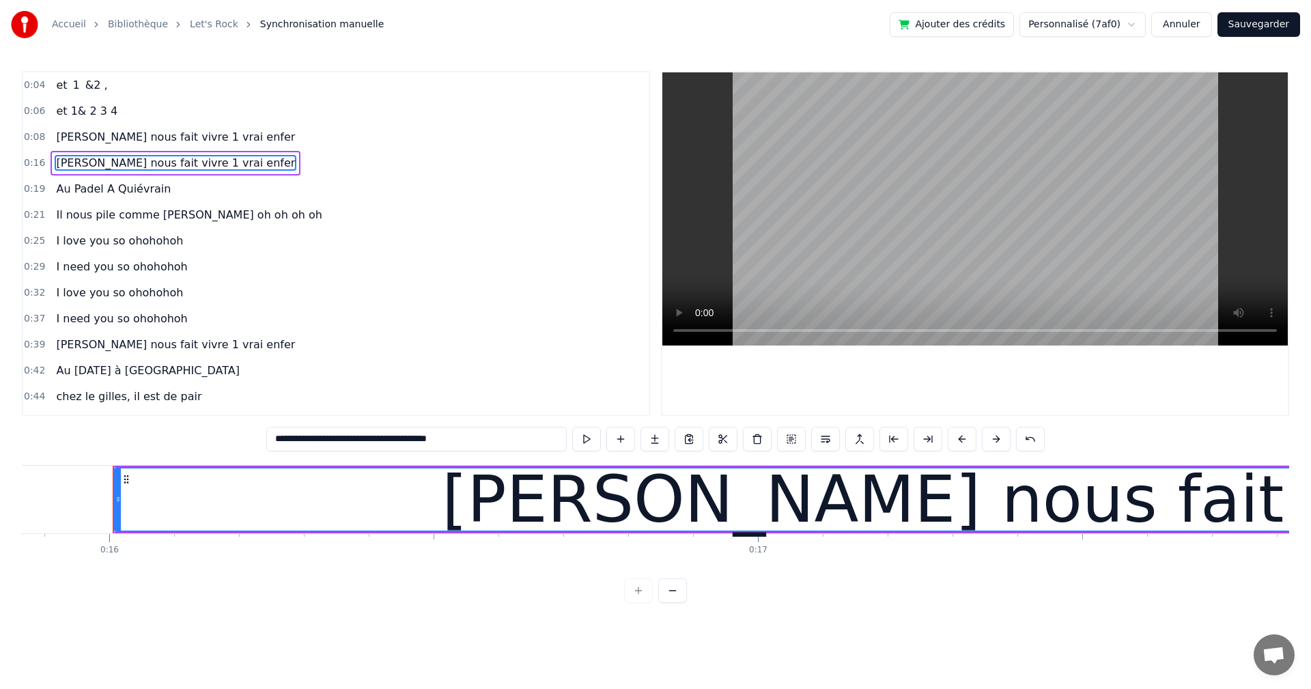
scroll to position [0, 10311]
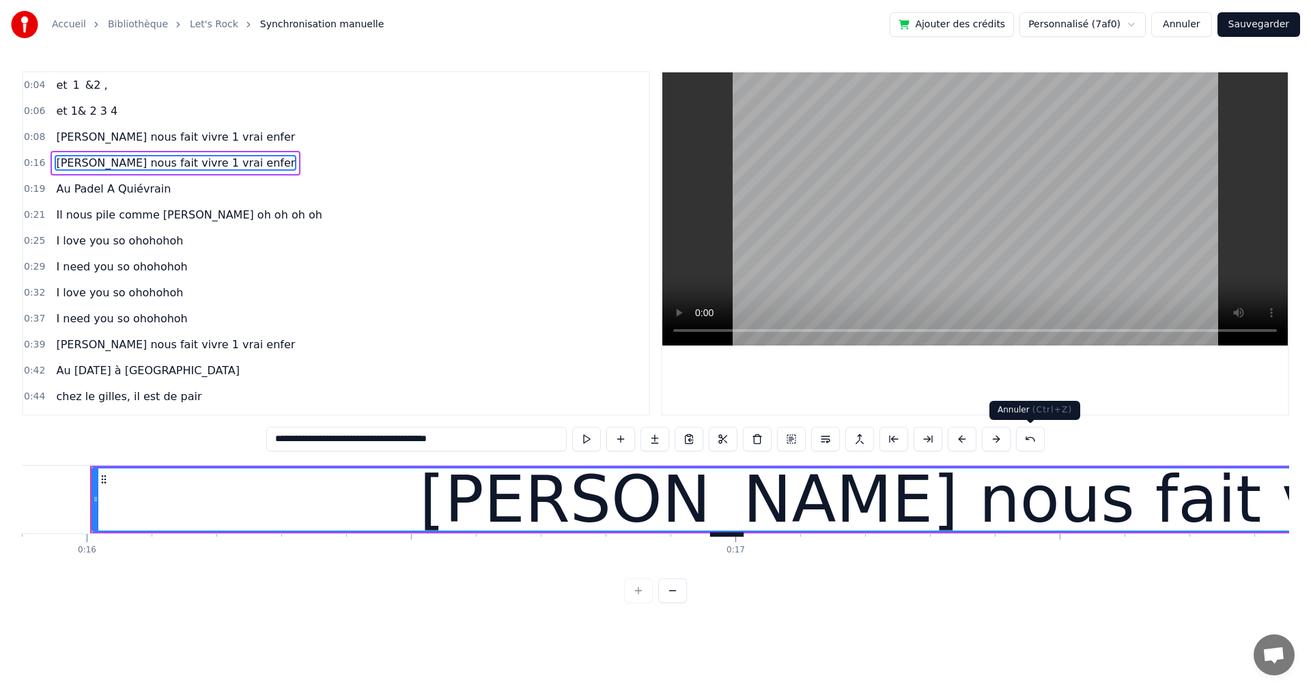
click at [1035, 438] on button at bounding box center [1030, 439] width 29 height 25
click at [1035, 438] on button at bounding box center [1047, 439] width 29 height 25
click at [1035, 438] on button at bounding box center [1030, 439] width 29 height 25
click at [1035, 438] on button at bounding box center [1047, 439] width 29 height 25
click at [1035, 438] on button at bounding box center [1030, 439] width 29 height 25
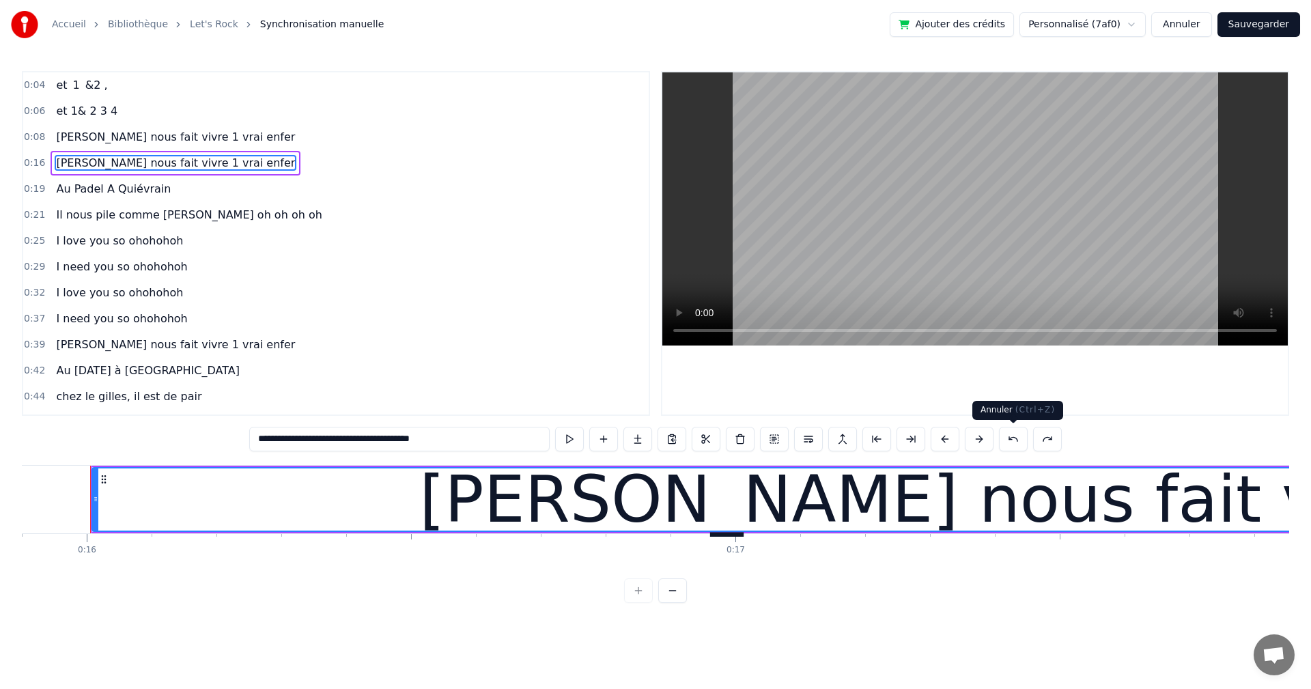
click at [1020, 437] on button at bounding box center [1013, 439] width 29 height 25
click at [1015, 437] on button at bounding box center [1013, 439] width 29 height 25
click at [242, 295] on div "0:32 I love you so ohohohoh" at bounding box center [335, 293] width 625 height 26
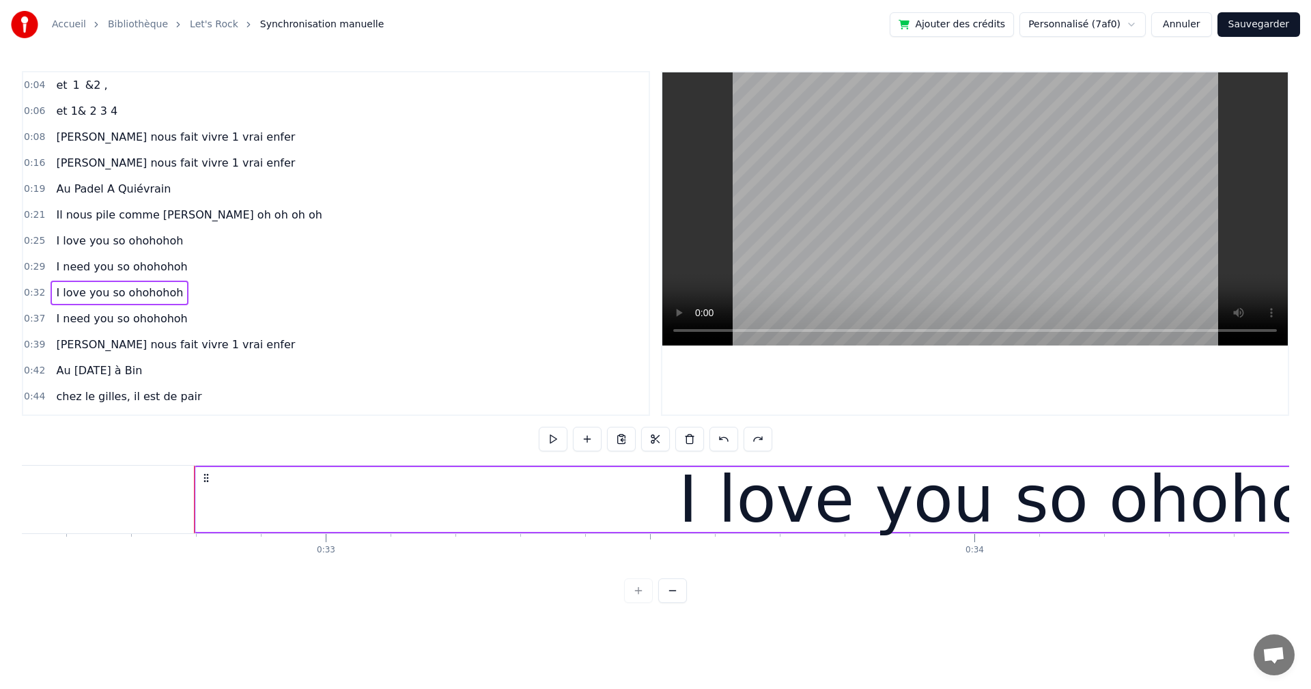
scroll to position [0, 21199]
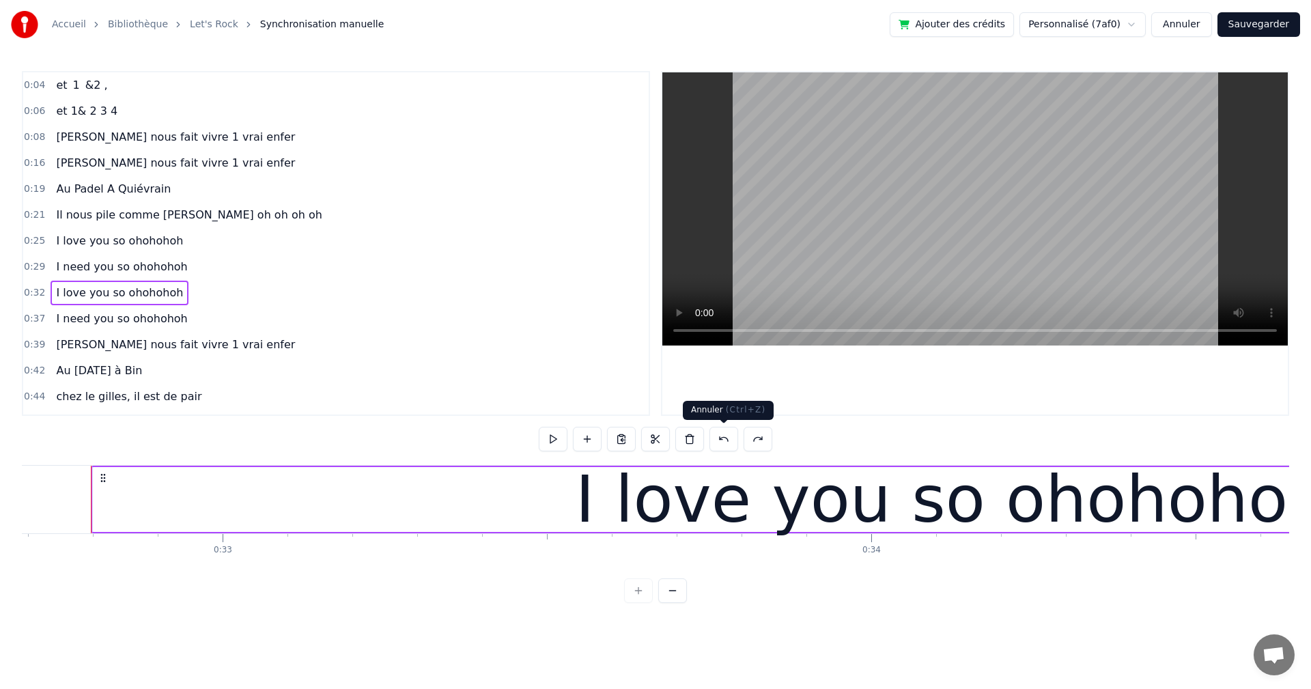
click at [720, 442] on button at bounding box center [723, 439] width 29 height 25
click at [726, 439] on button at bounding box center [723, 439] width 29 height 25
click at [752, 440] on button at bounding box center [757, 439] width 29 height 25
click at [158, 169] on span "[PERSON_NAME] nous fait vivre 1 vrai enfer" at bounding box center [176, 163] width 242 height 16
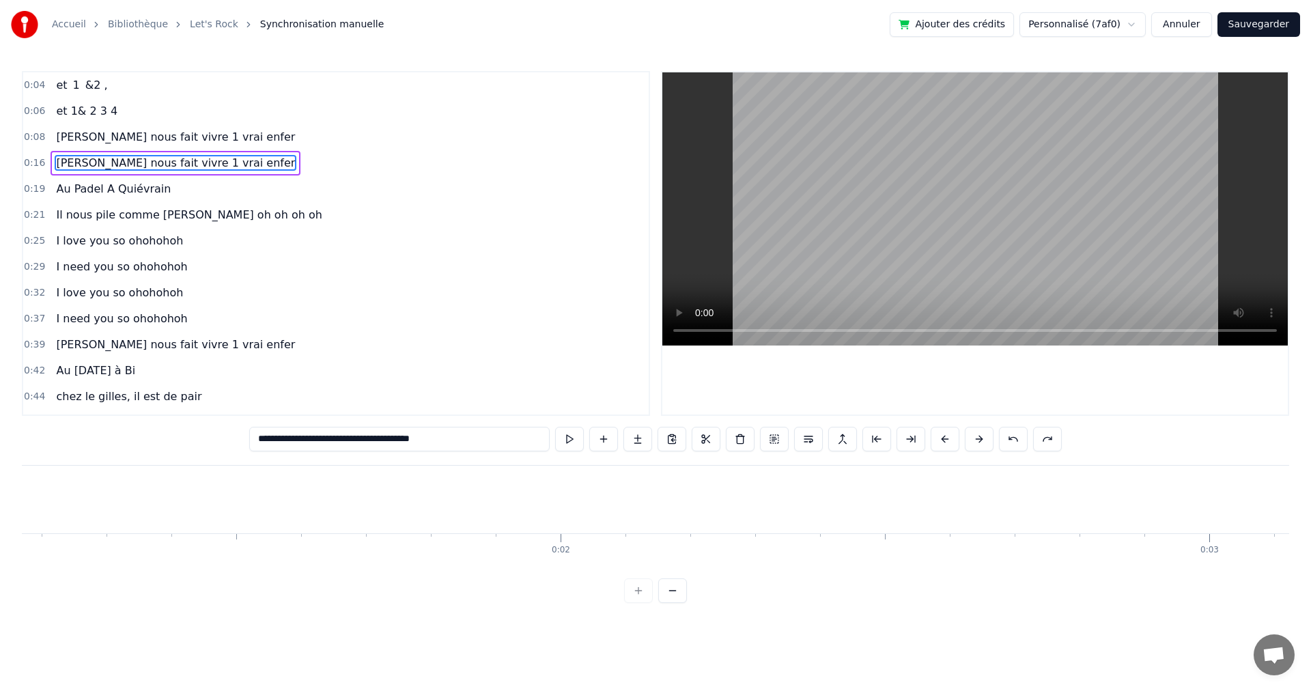
scroll to position [0, 0]
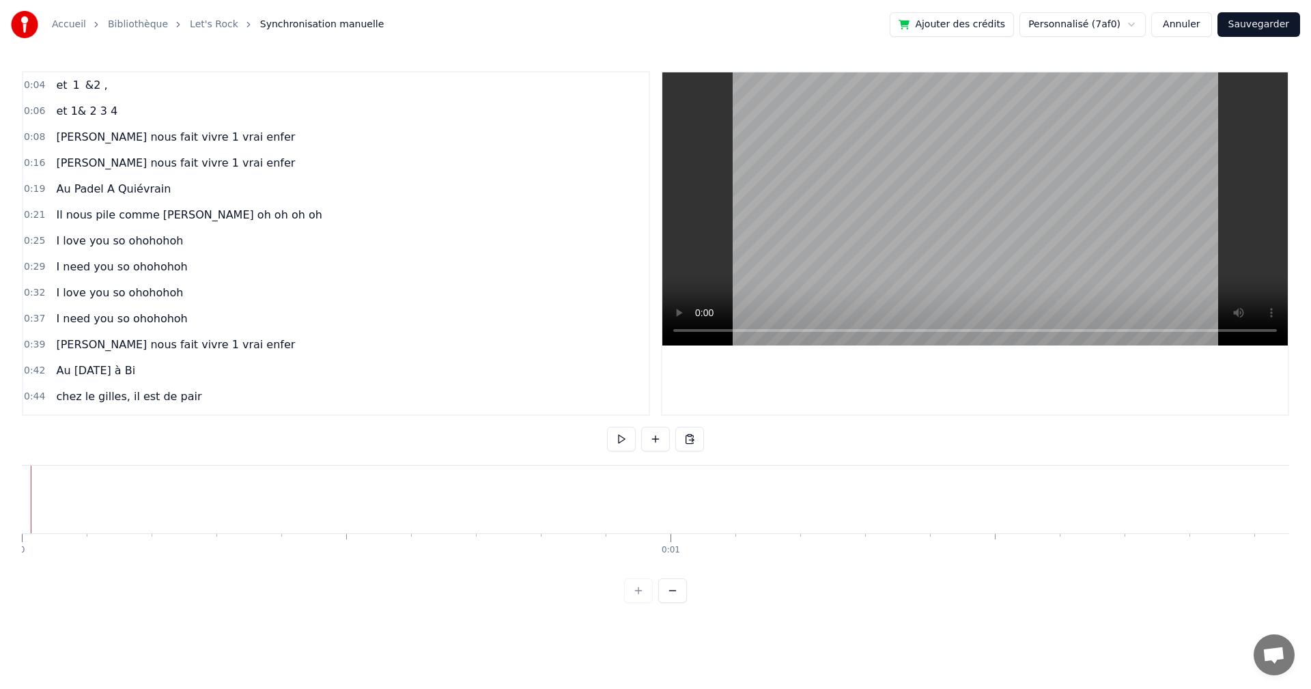
click at [619, 440] on button at bounding box center [621, 439] width 29 height 25
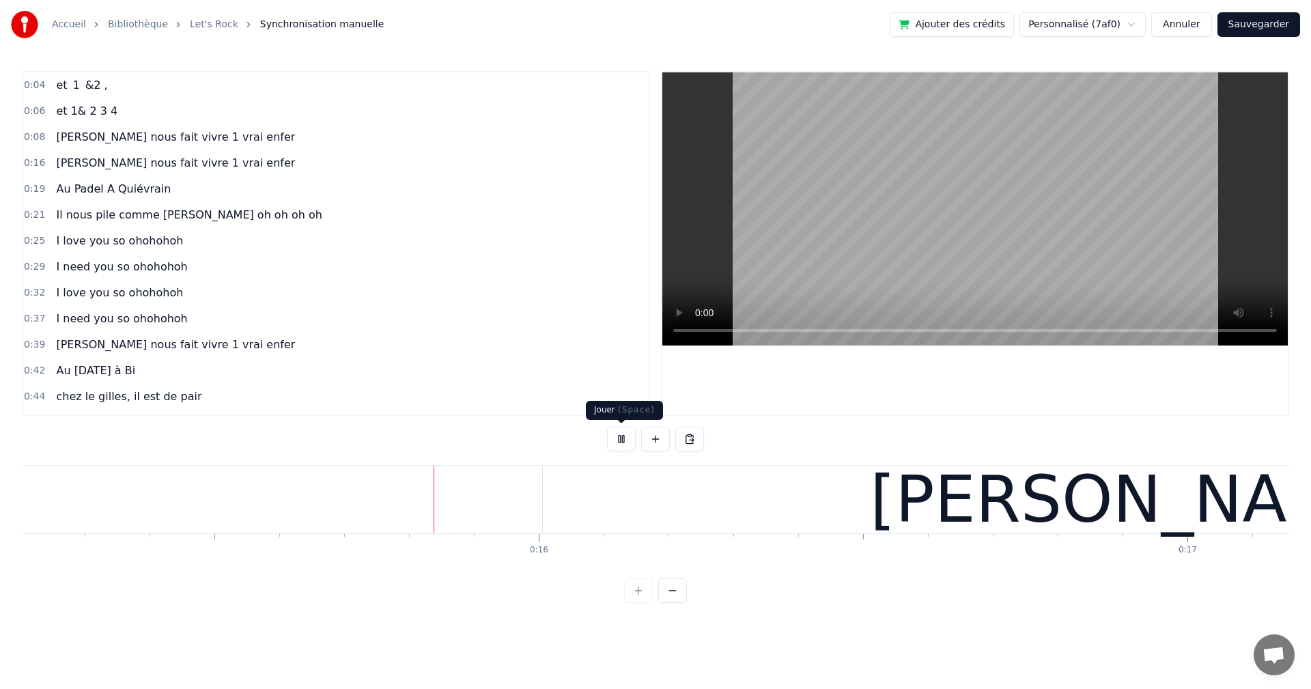
click at [624, 440] on button at bounding box center [621, 439] width 29 height 25
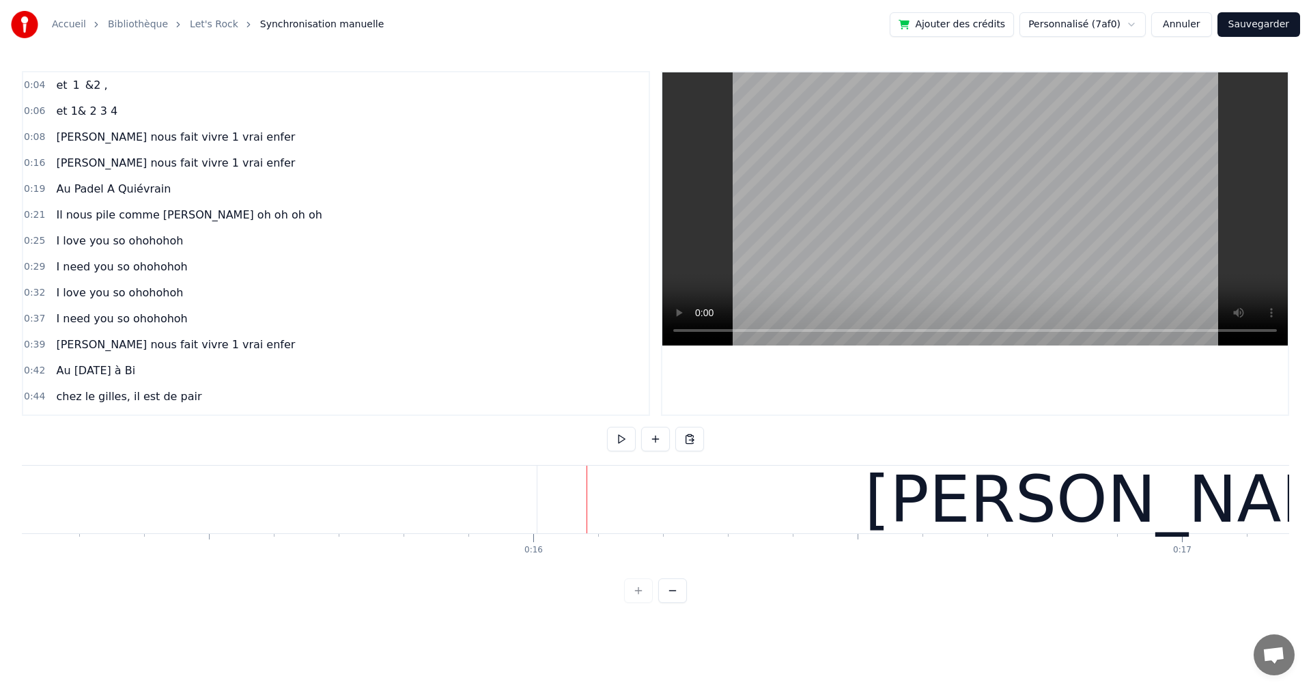
drag, startPoint x: 167, startPoint y: 578, endPoint x: 154, endPoint y: 577, distance: 13.7
click at [154, 567] on div "et 1 &2 , et 1& 2 3 4 [PERSON_NAME] nous fait vivre 1 vrai enfer [PERSON_NAME] …" at bounding box center [655, 516] width 1267 height 102
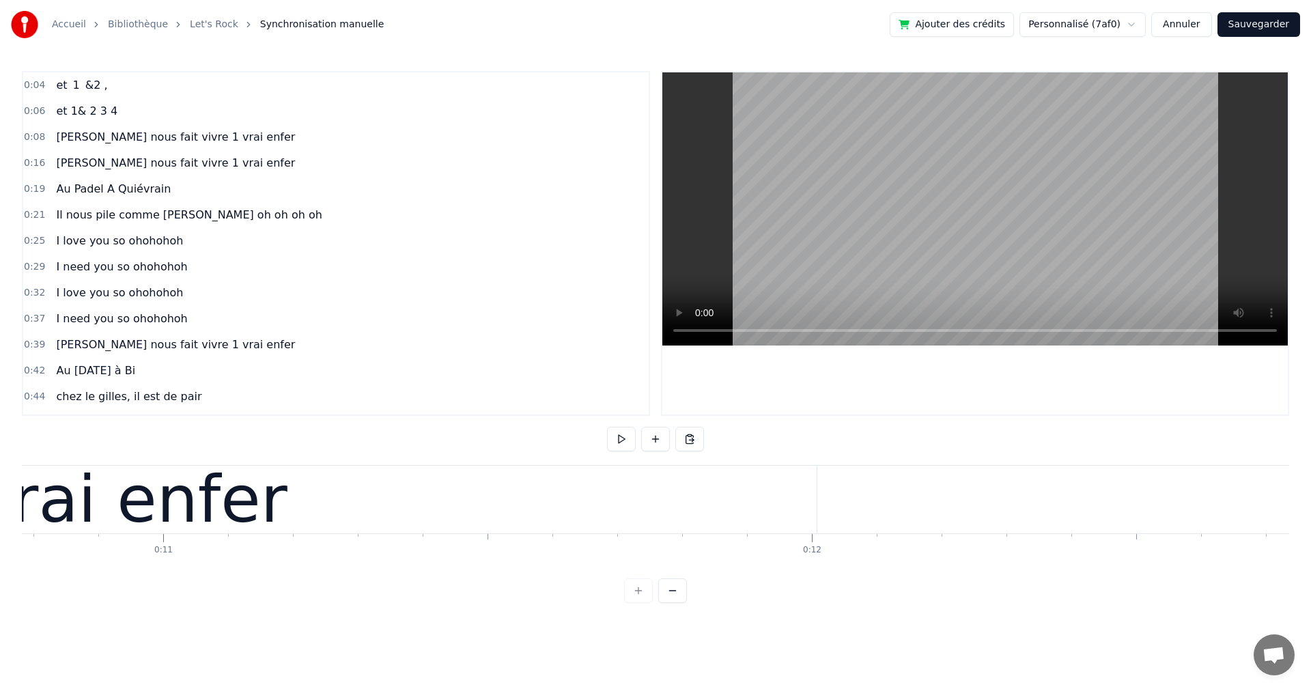
scroll to position [0, 6721]
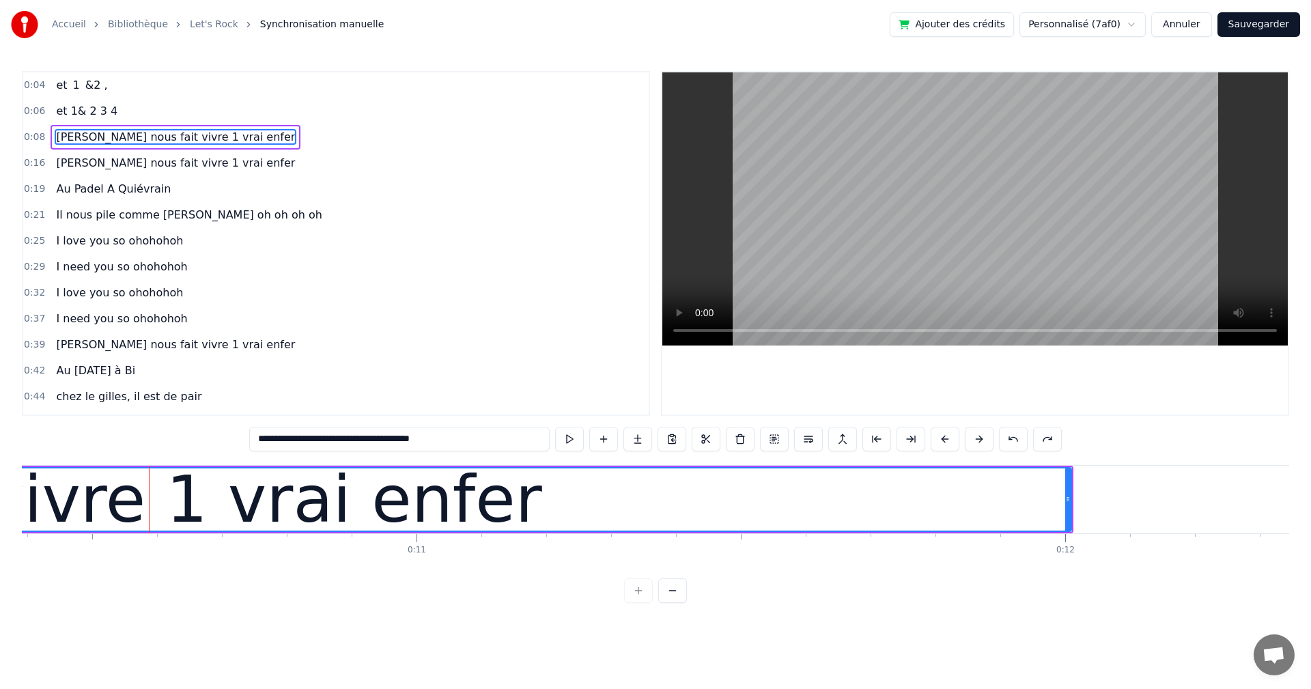
scroll to position [0, 6748]
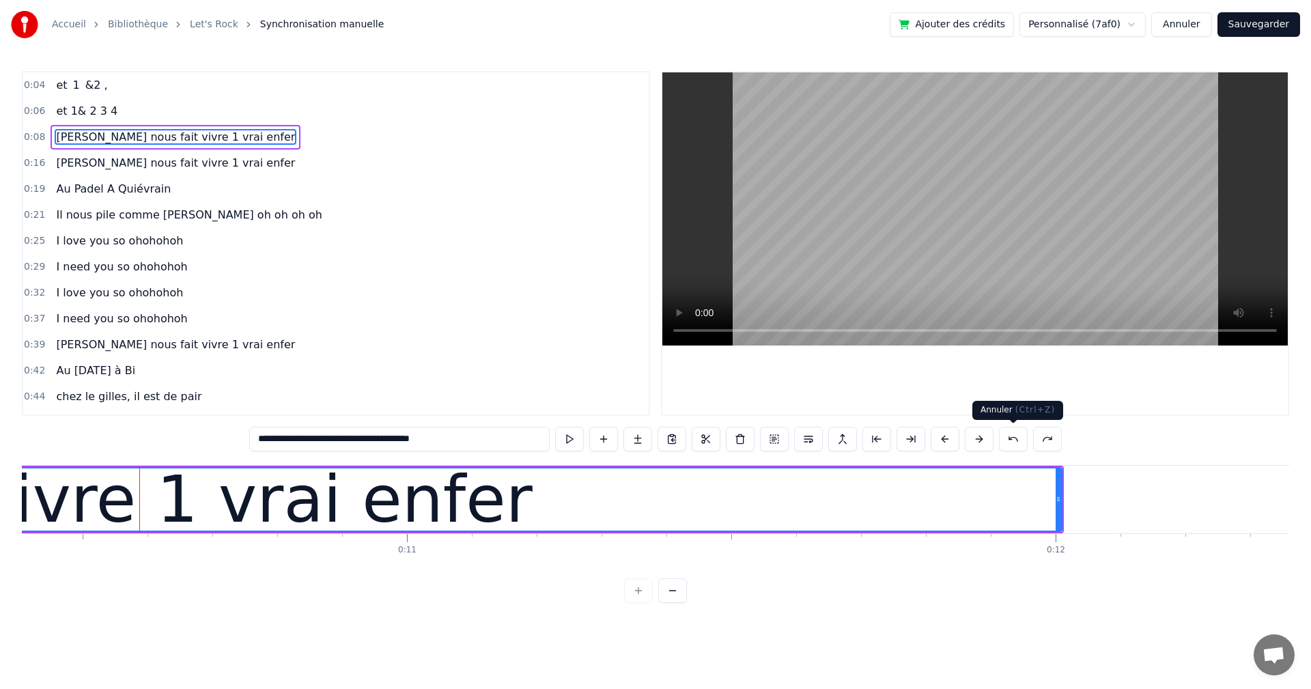
click at [1016, 440] on button at bounding box center [1013, 439] width 29 height 25
click at [1012, 441] on button at bounding box center [1013, 439] width 29 height 25
click at [1055, 437] on button at bounding box center [1047, 439] width 29 height 25
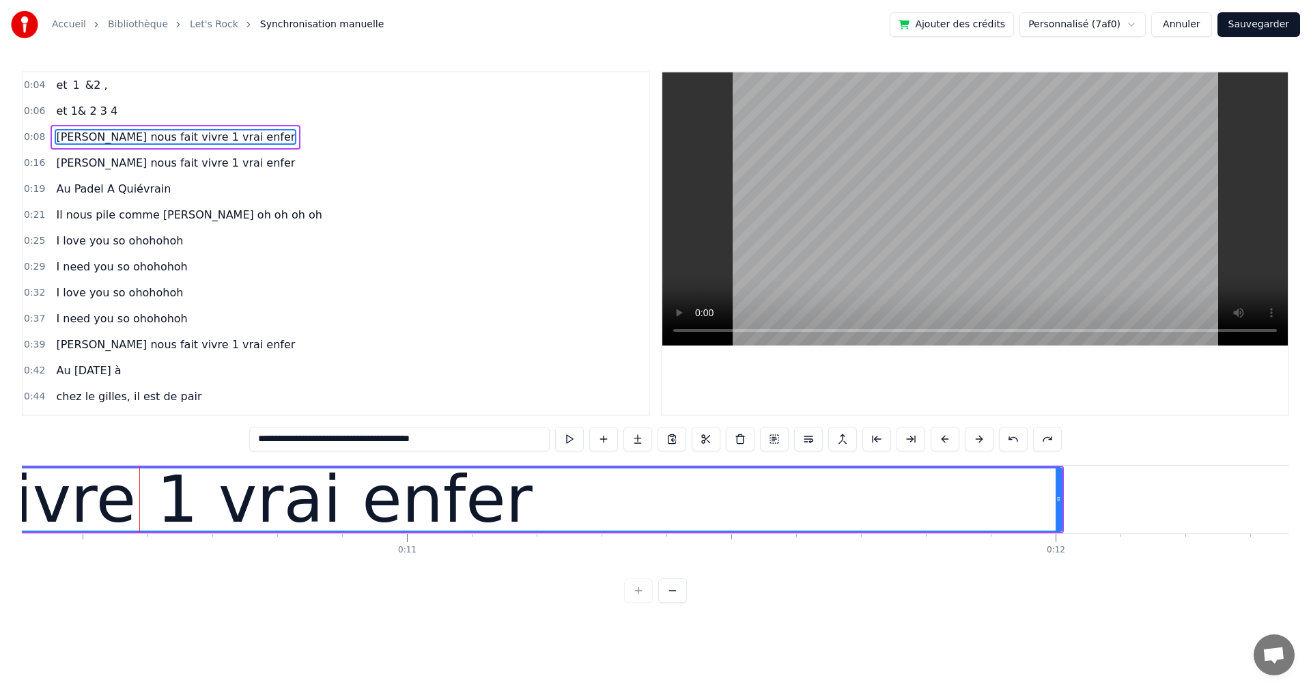
click at [1054, 437] on button at bounding box center [1047, 439] width 29 height 25
click at [1046, 445] on button at bounding box center [1047, 439] width 29 height 25
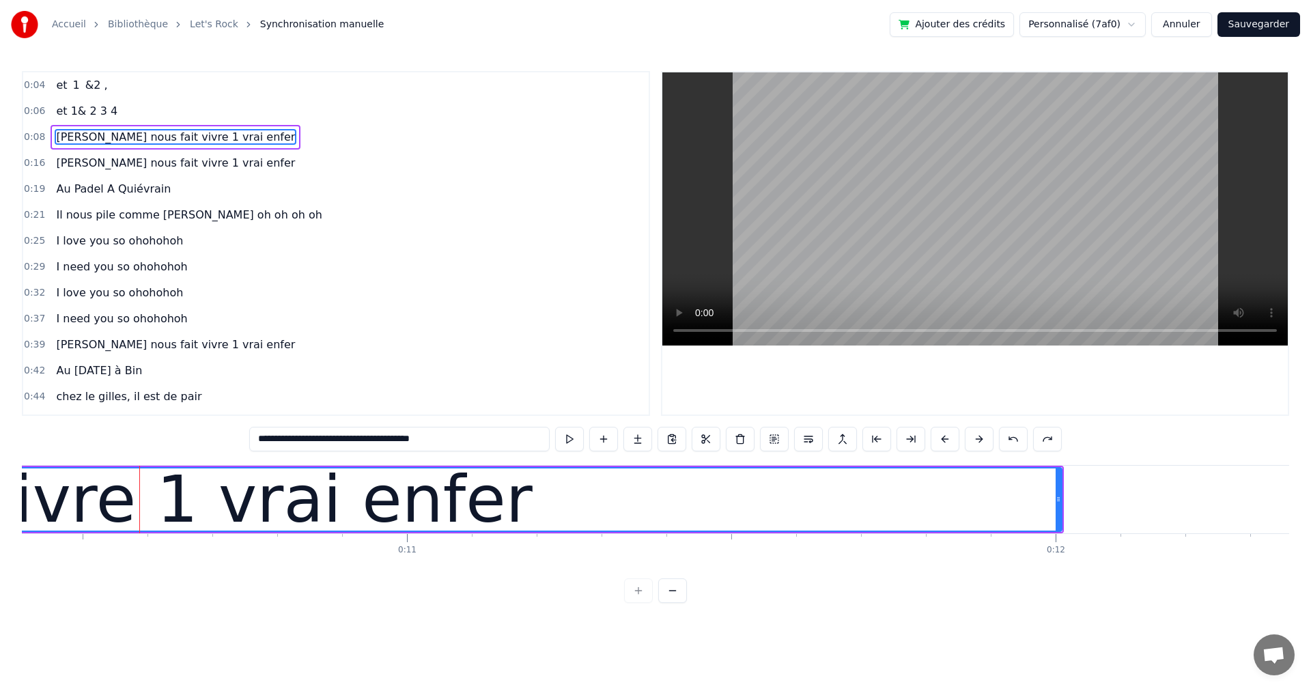
click at [1046, 445] on button at bounding box center [1047, 439] width 29 height 25
click at [1046, 445] on div "**********" at bounding box center [655, 337] width 1267 height 532
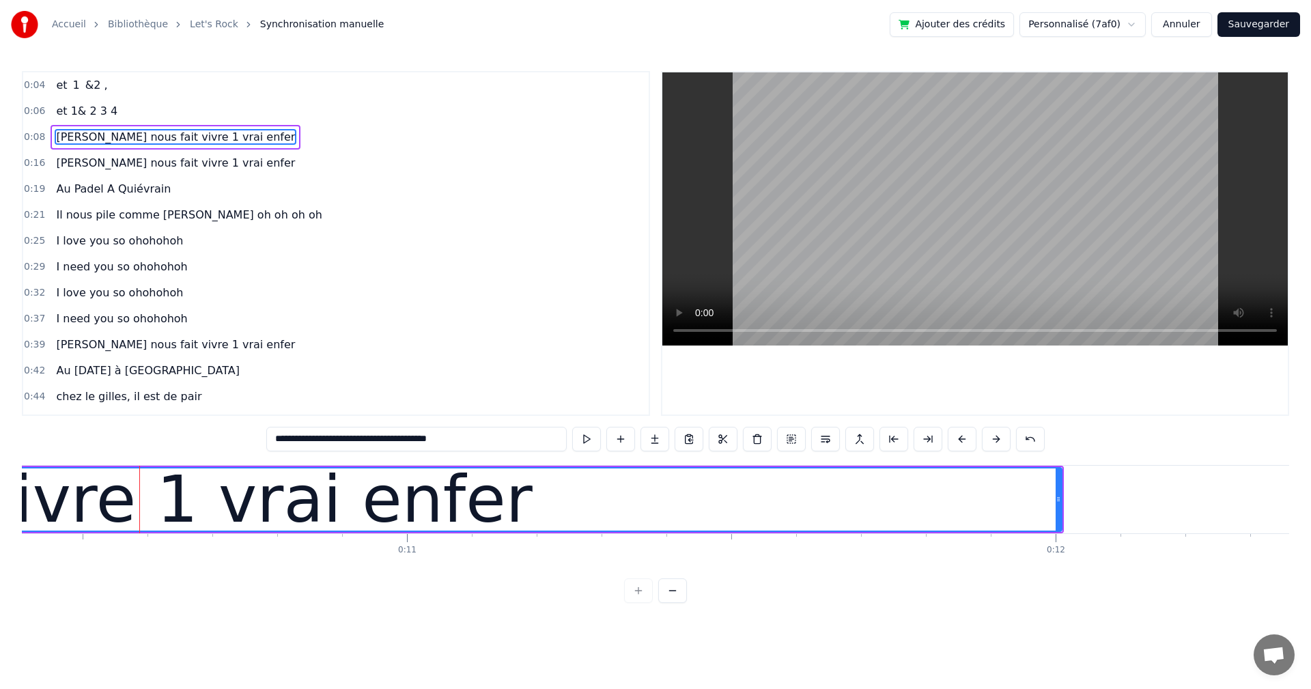
click at [1046, 445] on div "**********" at bounding box center [655, 337] width 1267 height 532
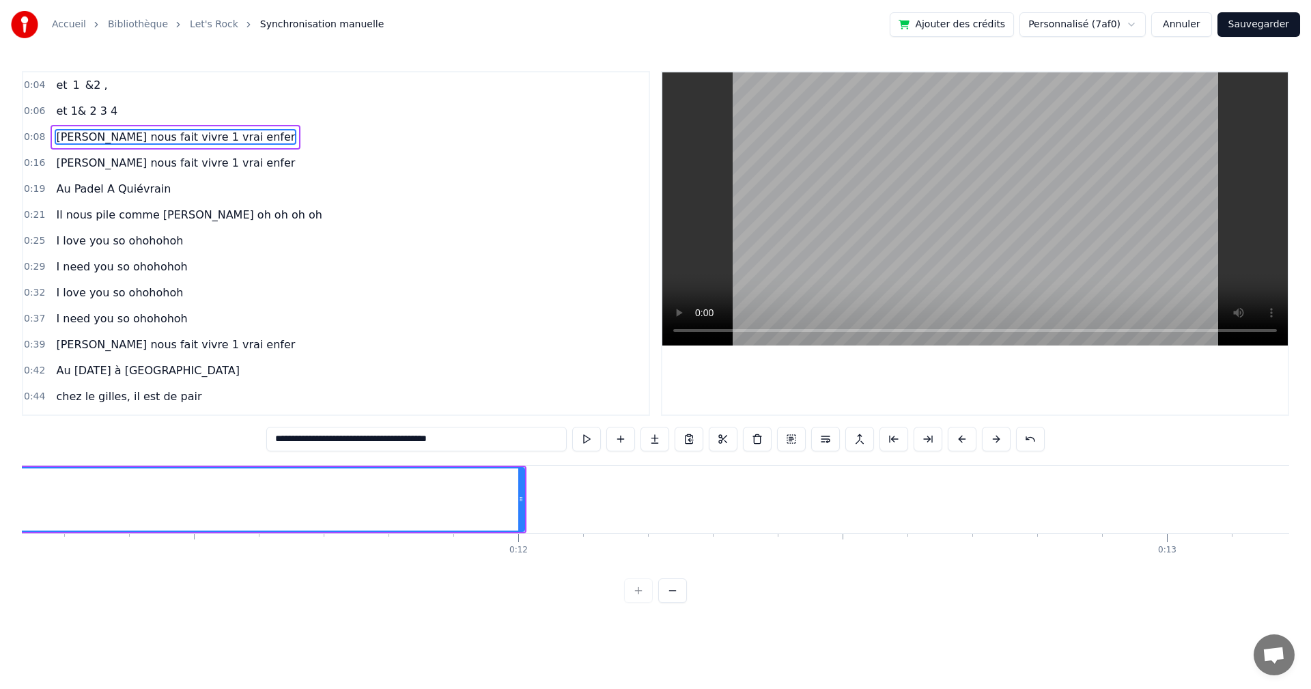
scroll to position [0, 7294]
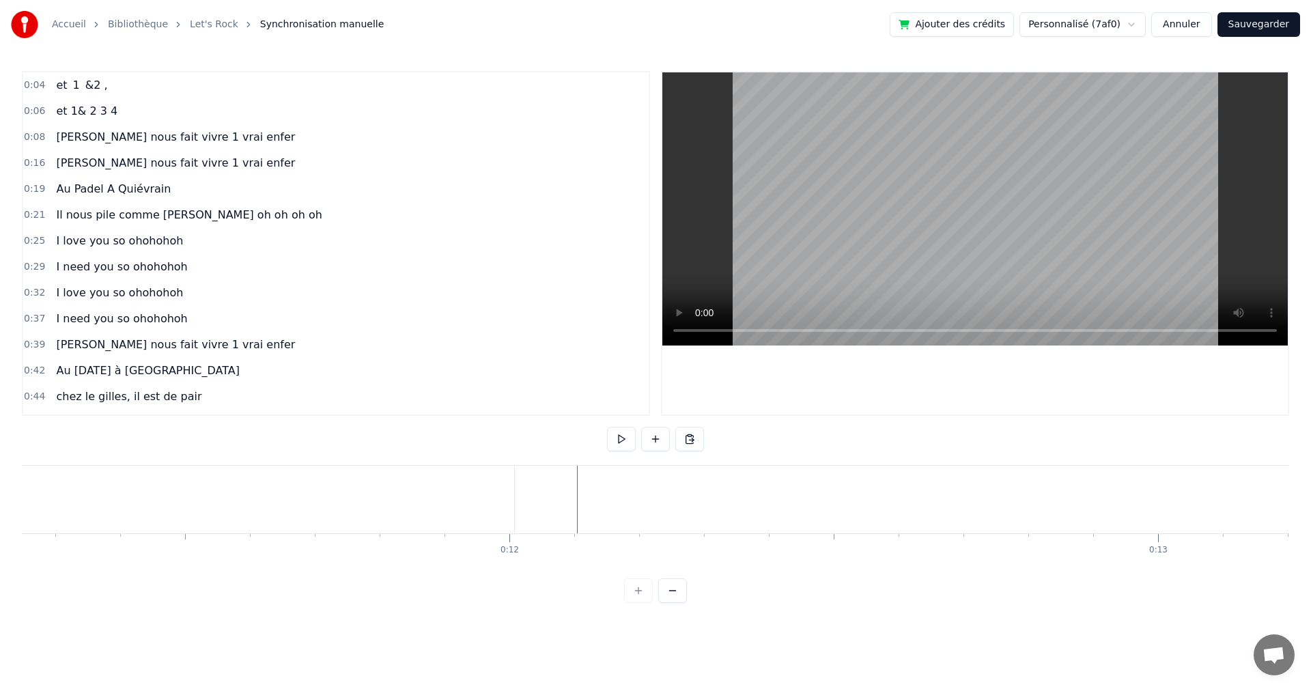
click at [654, 443] on button at bounding box center [655, 439] width 29 height 25
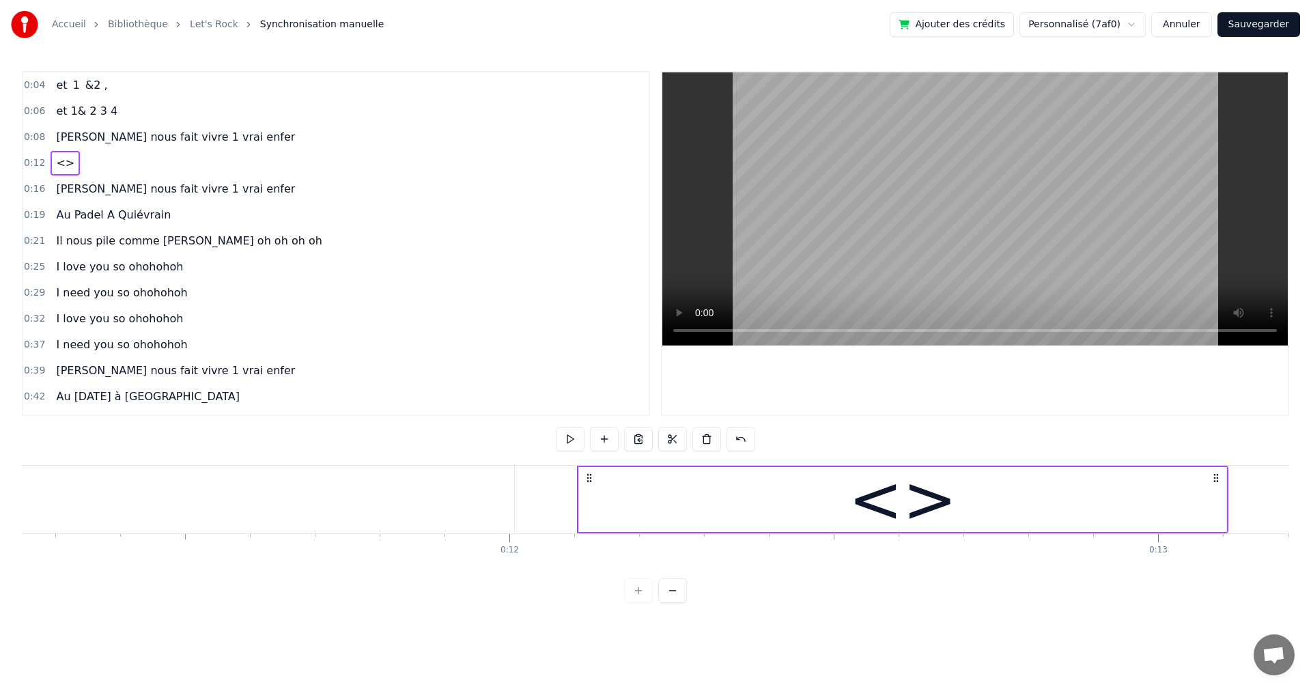
click at [635, 467] on div "<>" at bounding box center [902, 499] width 648 height 65
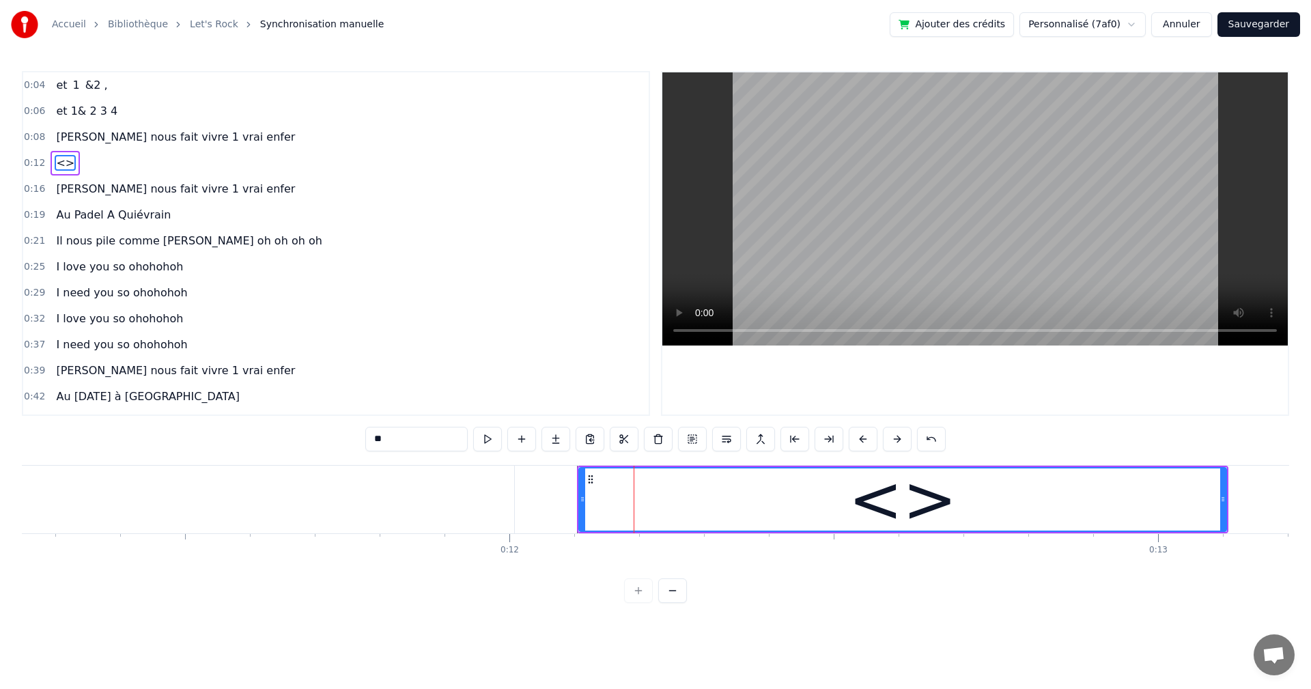
drag, startPoint x: 403, startPoint y: 437, endPoint x: 338, endPoint y: 435, distance: 65.6
click at [338, 435] on div "0:04 et 1 &2 , 0:06 et 1& 2 3 4 0:08 [PERSON_NAME] nous fait vivre 1 vrai enfer…" at bounding box center [655, 337] width 1267 height 532
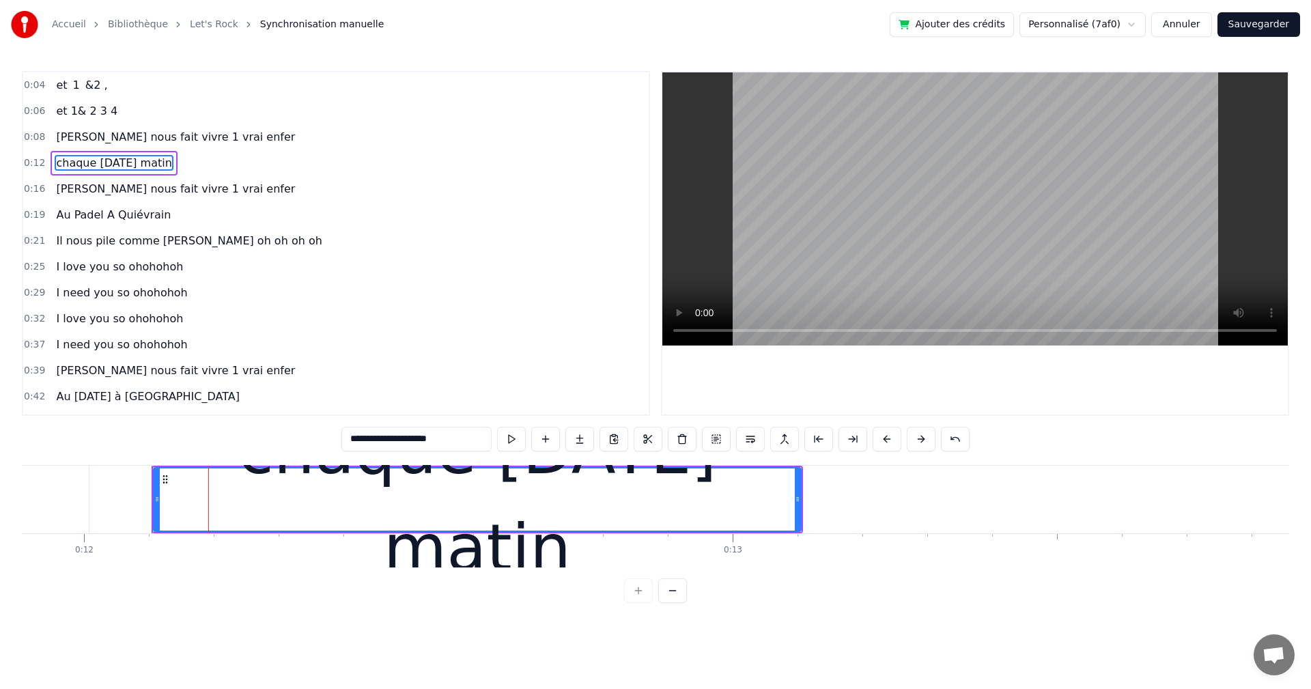
scroll to position [0, 7731]
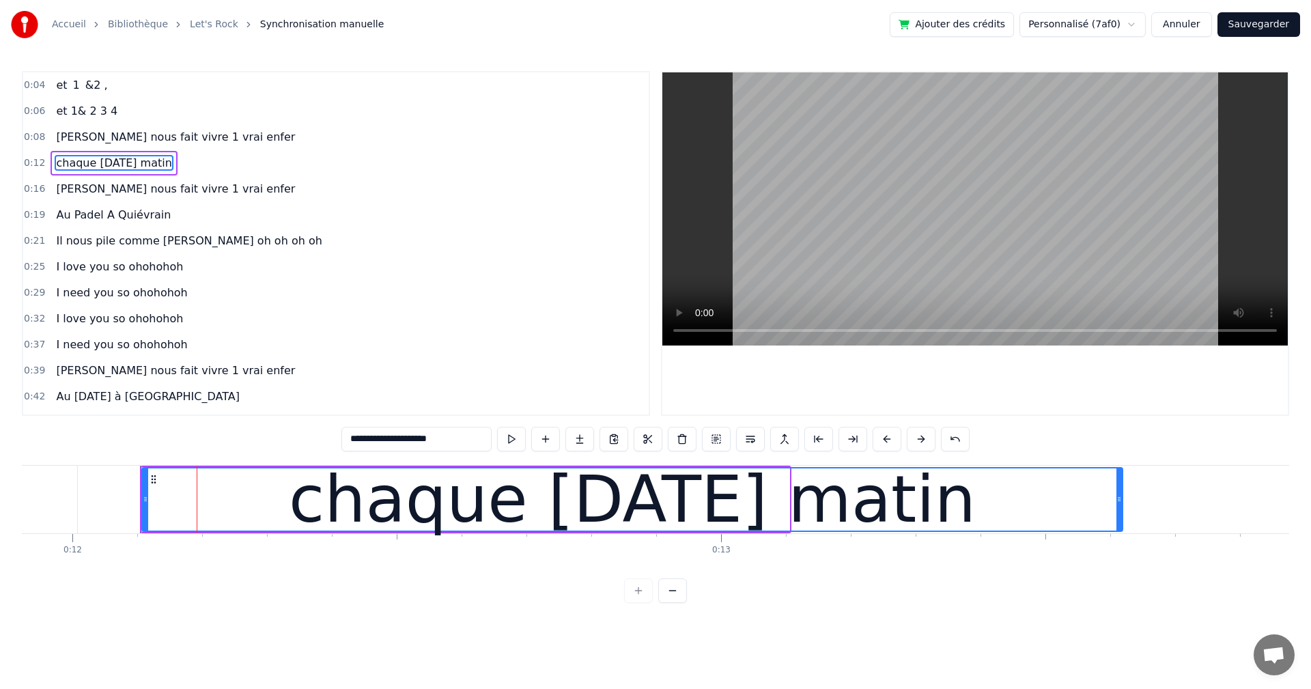
drag, startPoint x: 788, startPoint y: 500, endPoint x: 1121, endPoint y: 499, distance: 333.1
click at [1121, 499] on icon at bounding box center [1118, 499] width 5 height 11
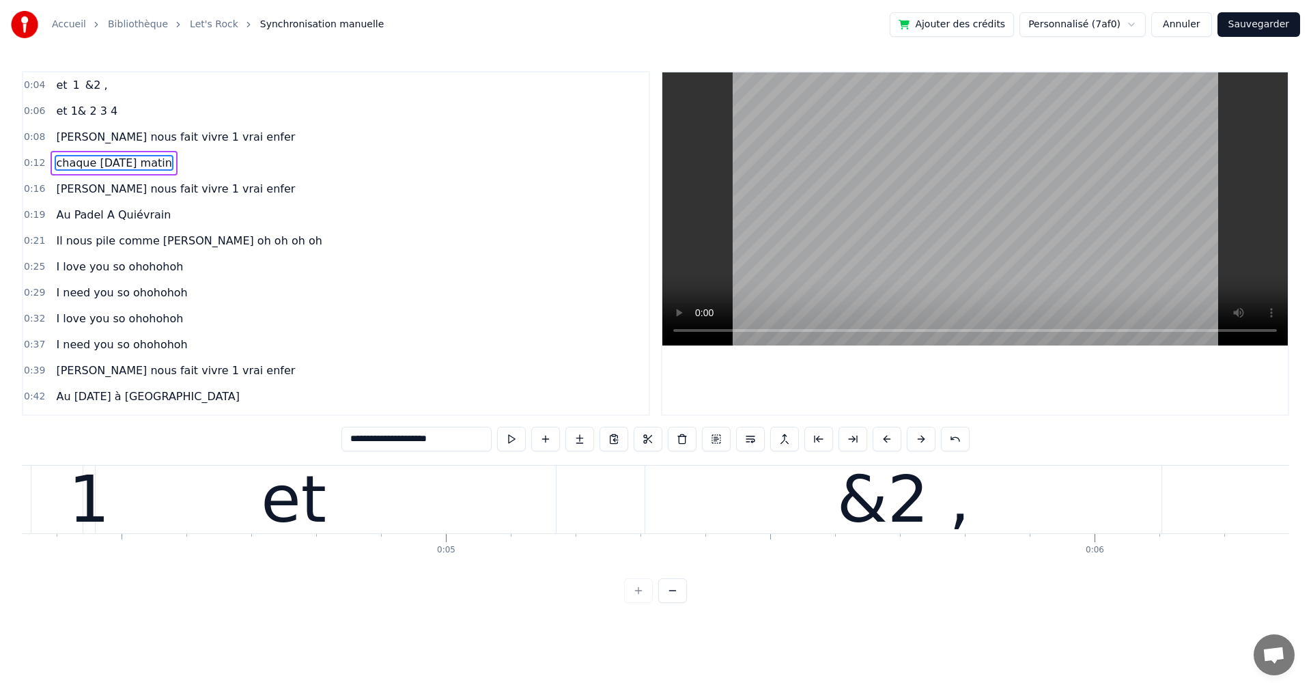
scroll to position [0, 0]
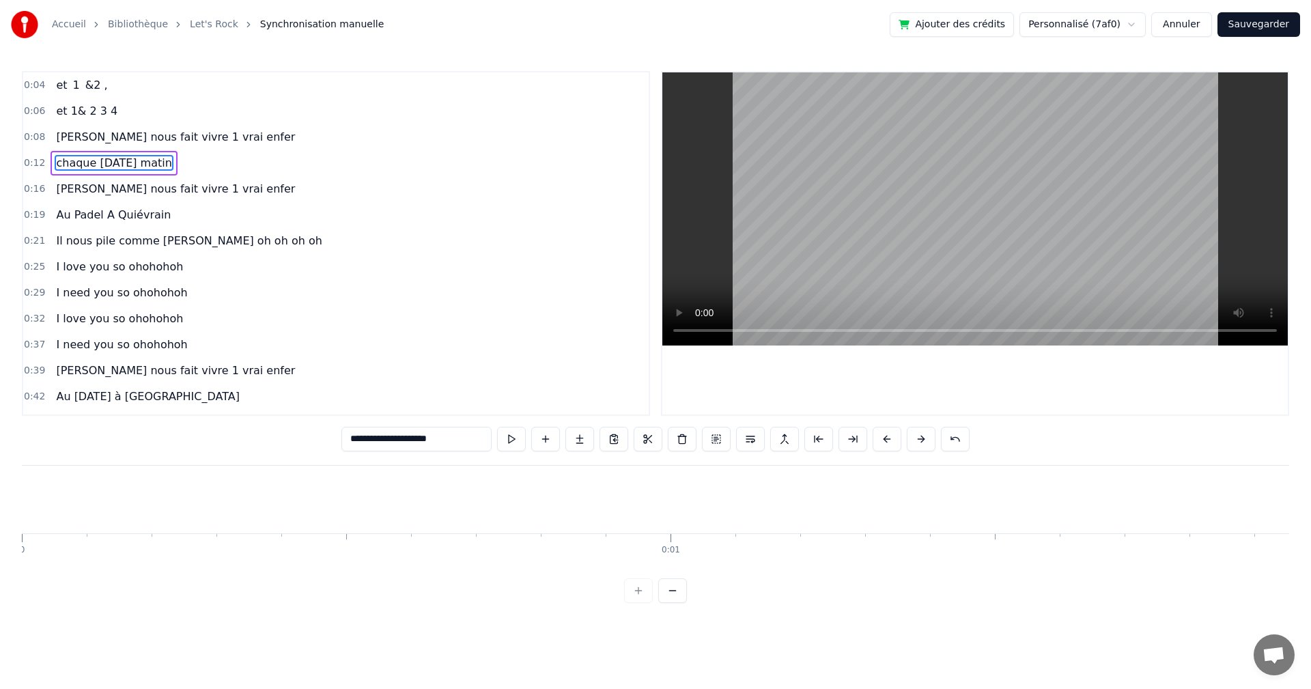
type input "**********"
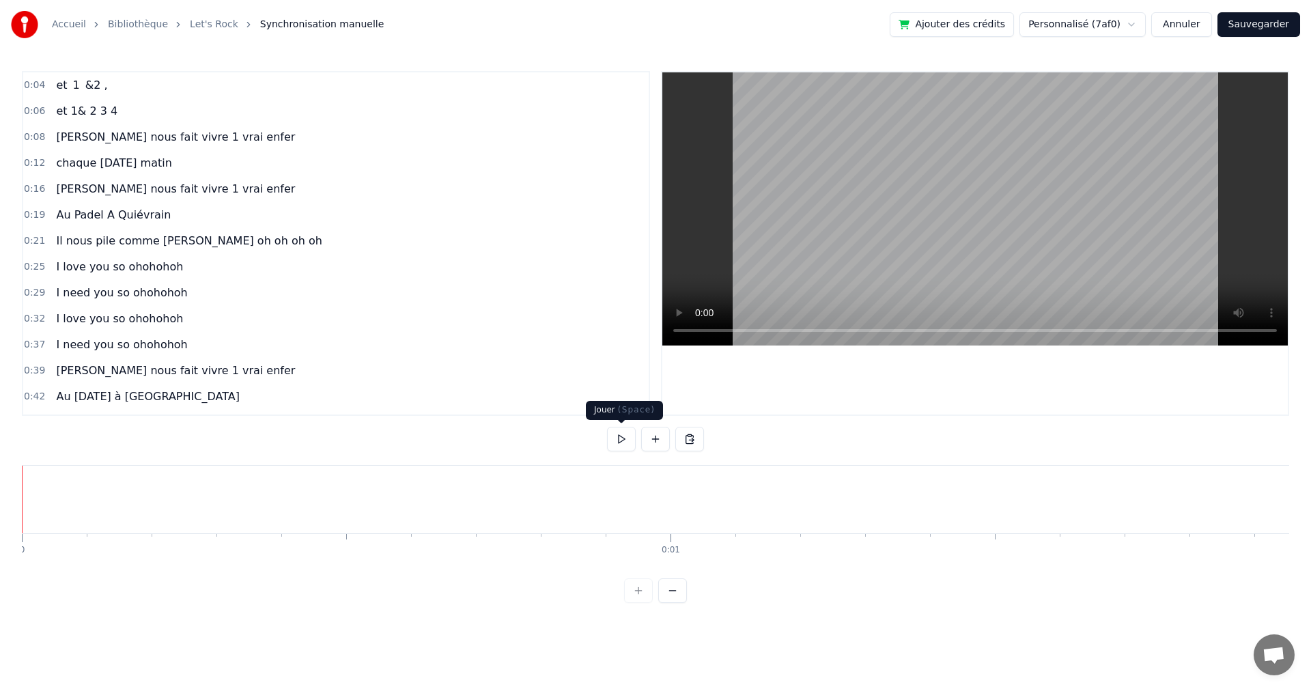
click at [625, 440] on button at bounding box center [621, 439] width 29 height 25
click at [616, 436] on button at bounding box center [621, 439] width 29 height 25
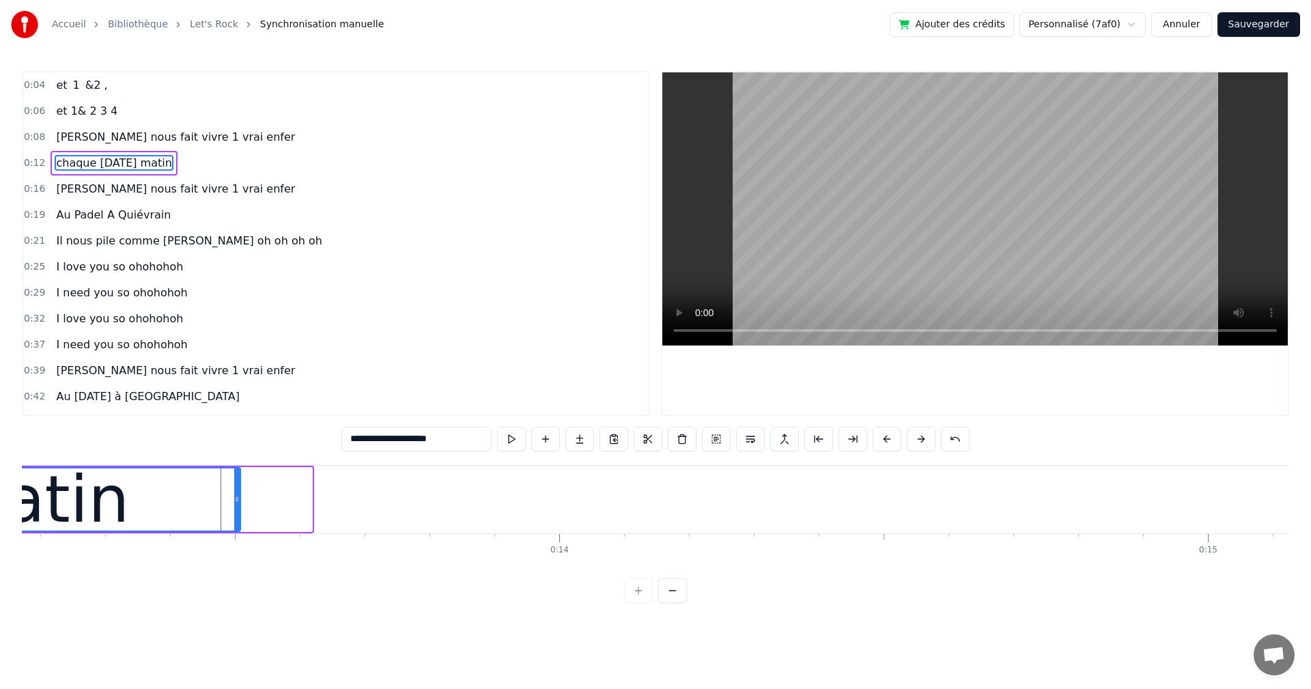
drag, startPoint x: 309, startPoint y: 498, endPoint x: 238, endPoint y: 489, distance: 72.2
click at [238, 489] on div at bounding box center [236, 499] width 5 height 62
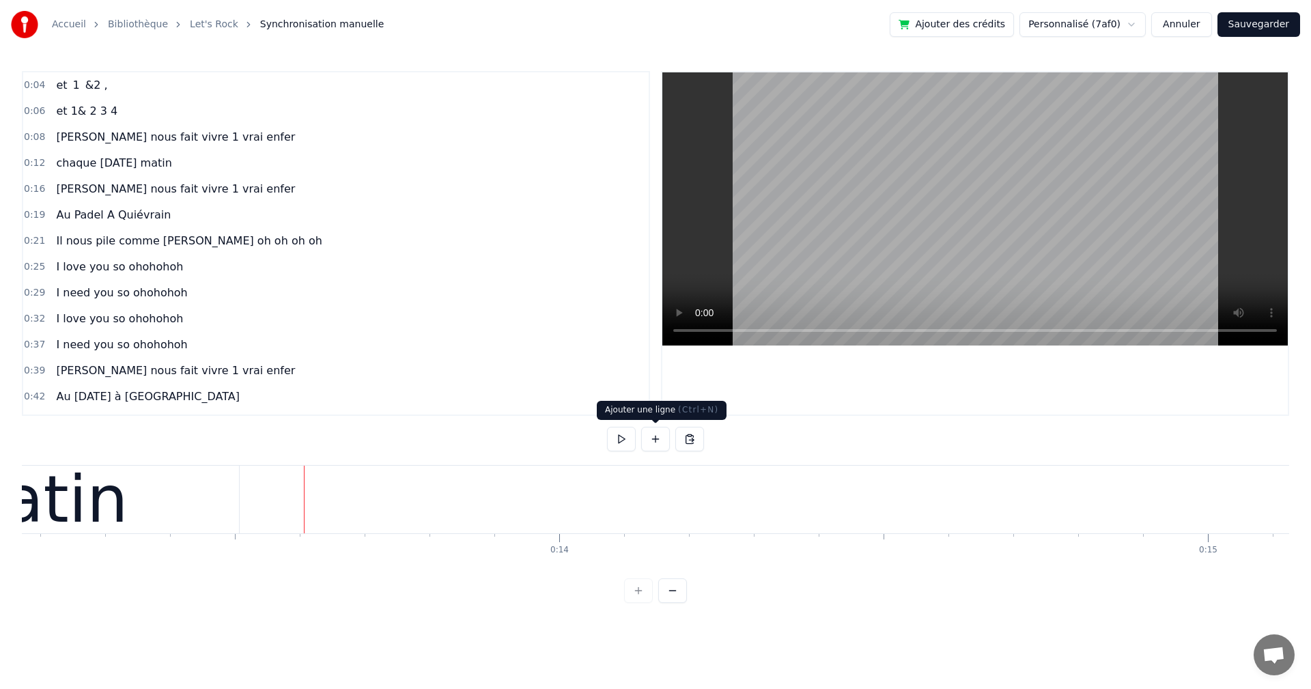
click at [648, 441] on button at bounding box center [655, 439] width 29 height 25
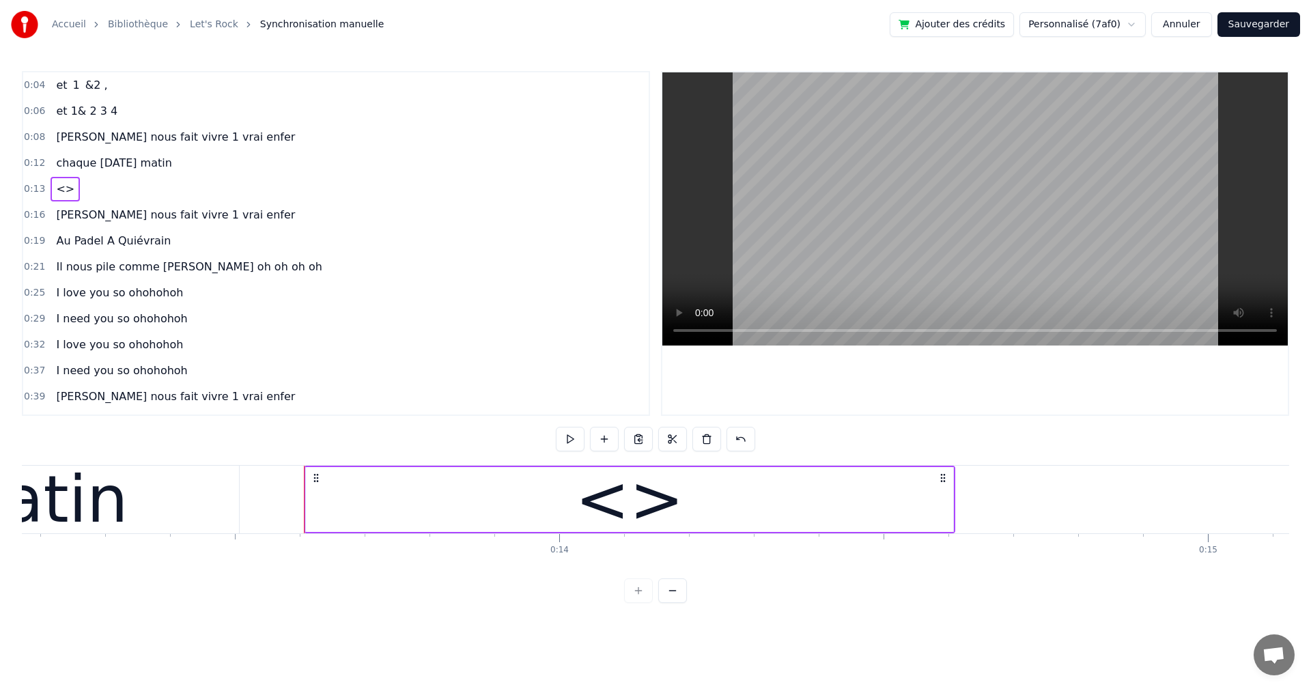
click at [429, 467] on div "<>" at bounding box center [629, 499] width 648 height 65
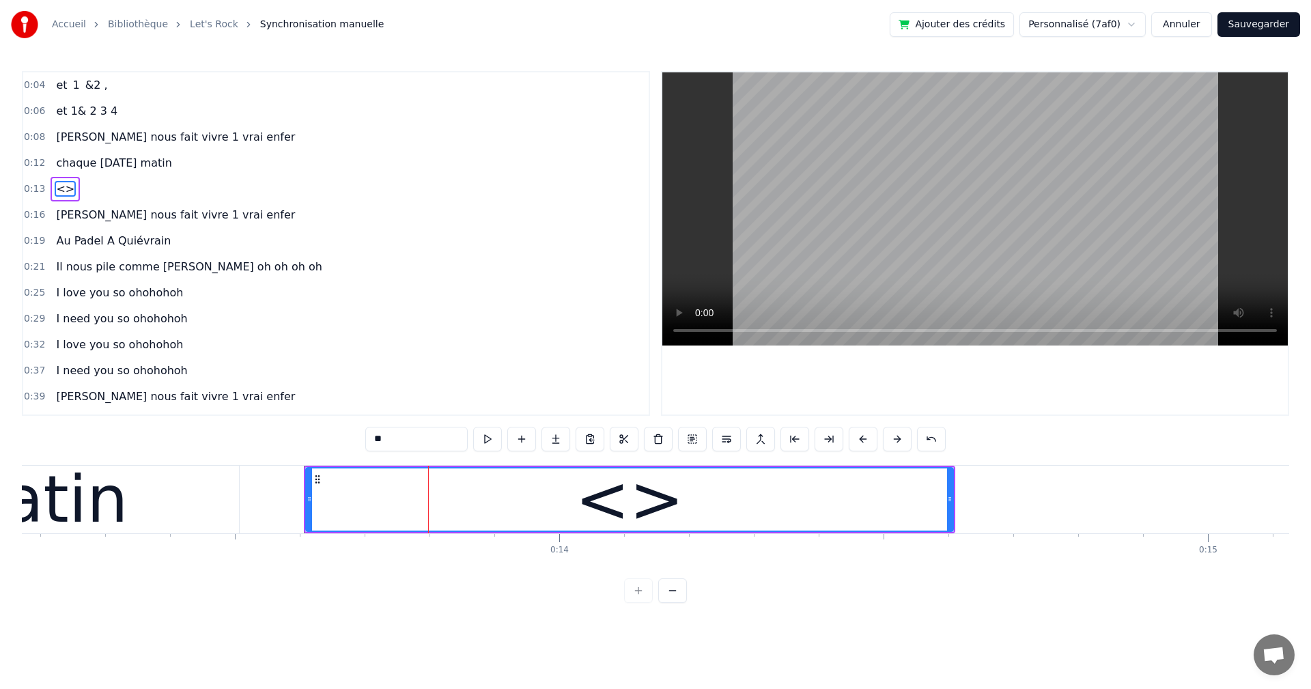
drag, startPoint x: 401, startPoint y: 442, endPoint x: 324, endPoint y: 430, distance: 77.3
click at [324, 430] on div "0:04 et 1 &2 , 0:06 et 1& 2 3 4 0:08 [PERSON_NAME] nous fait vivre 1 vrai enfer…" at bounding box center [655, 337] width 1267 height 532
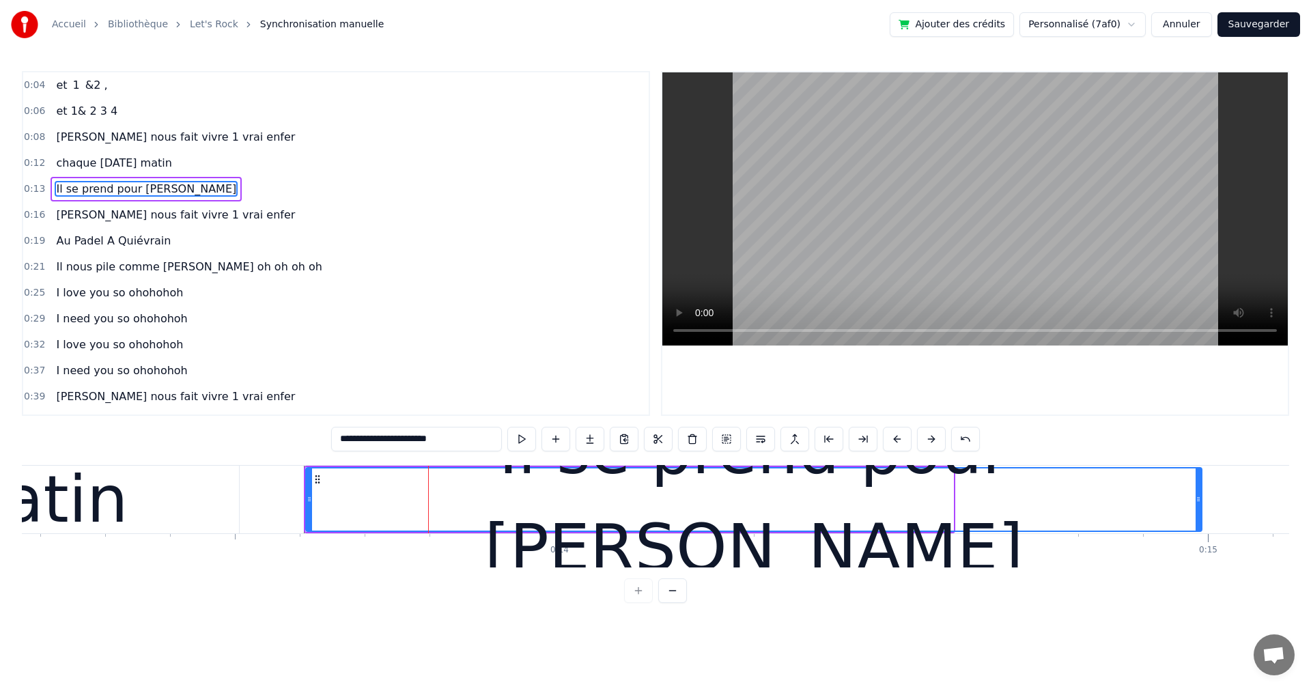
drag, startPoint x: 950, startPoint y: 498, endPoint x: 1199, endPoint y: 505, distance: 248.6
click at [1199, 505] on div at bounding box center [1197, 499] width 5 height 62
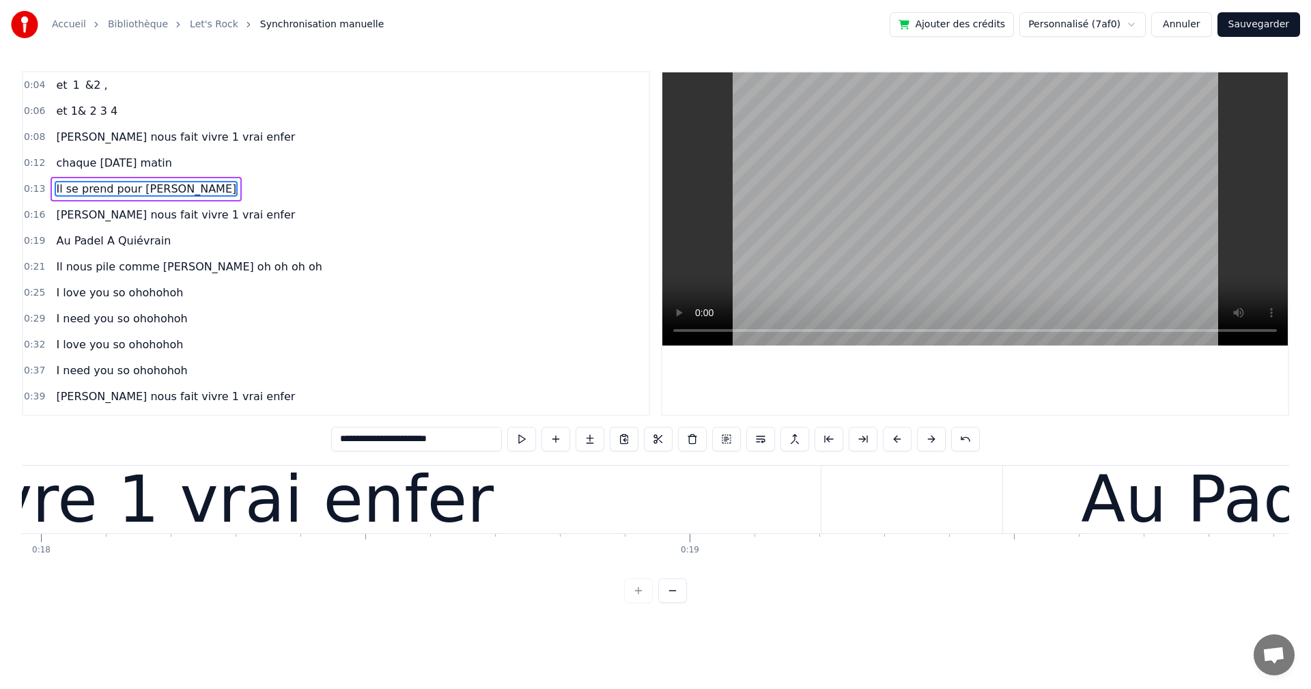
scroll to position [0, 0]
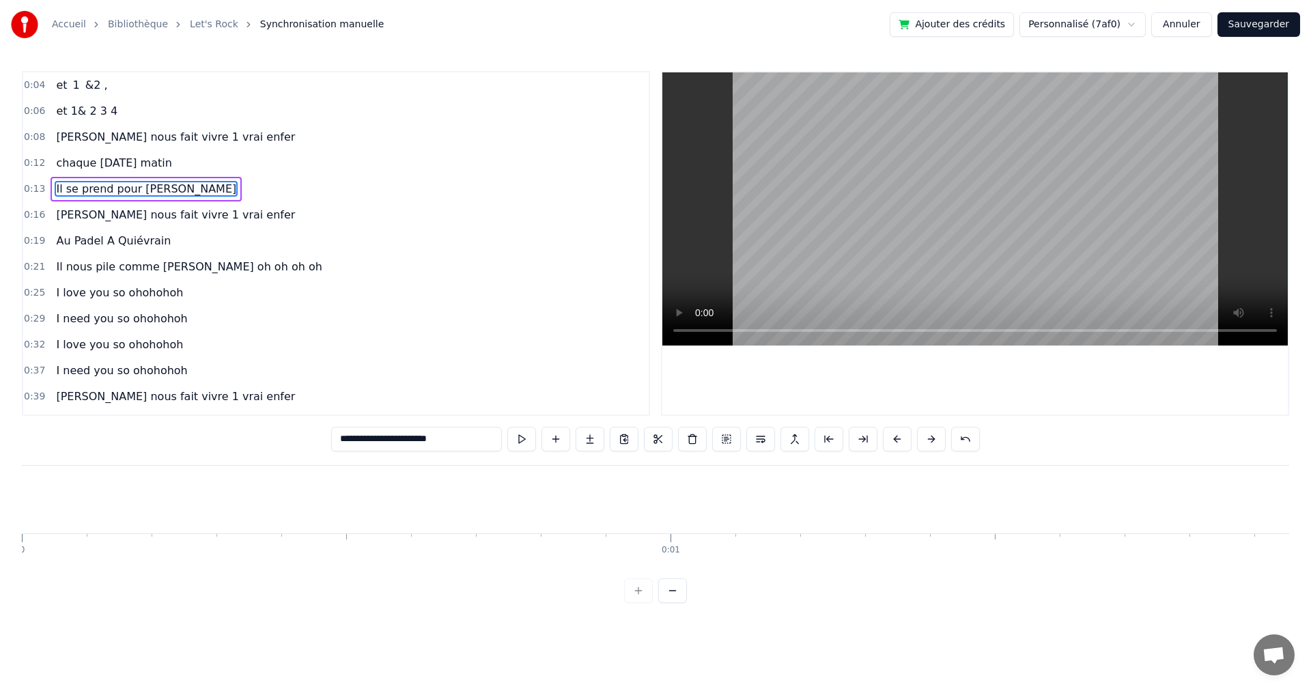
type input "**********"
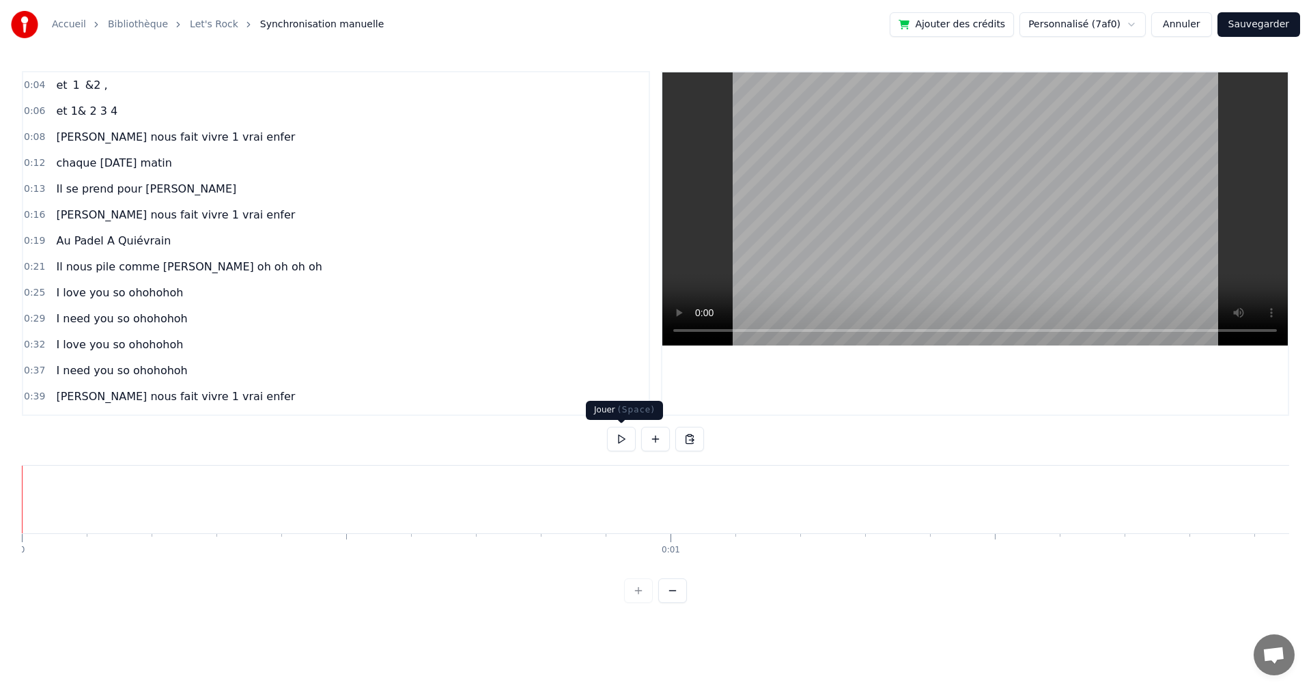
click at [616, 443] on button at bounding box center [621, 439] width 29 height 25
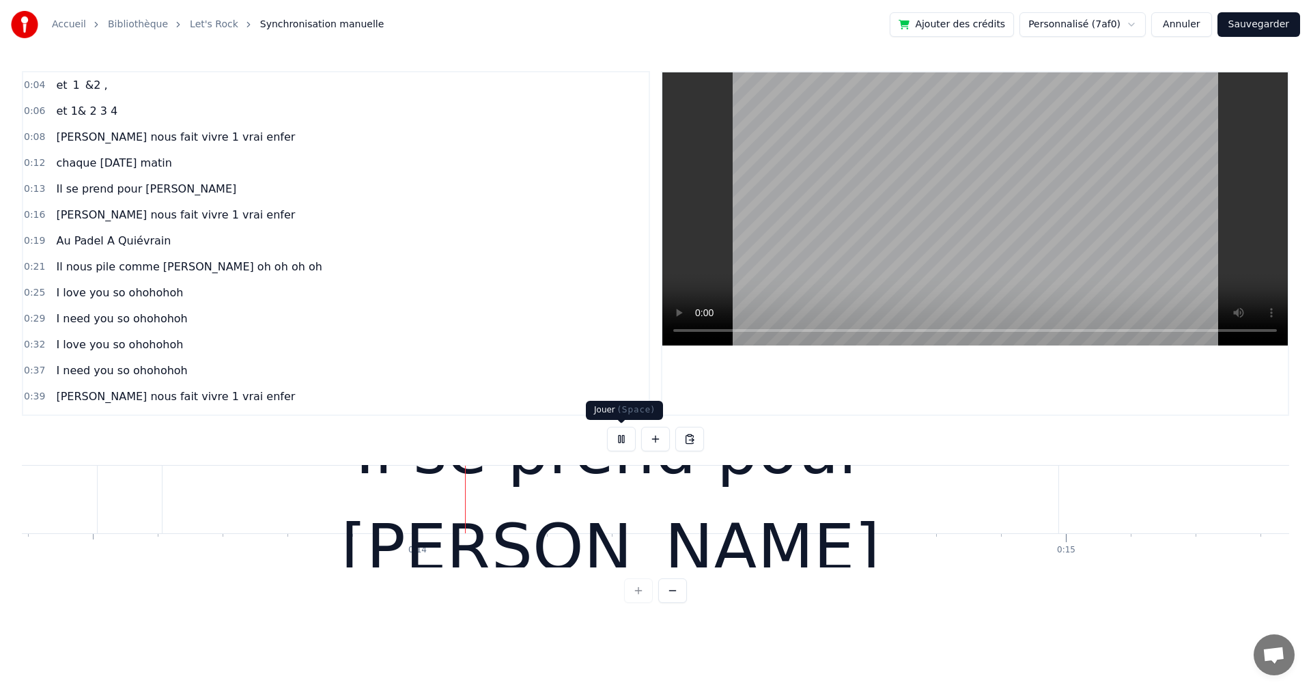
scroll to position [0, 8684]
click at [619, 439] on button at bounding box center [621, 439] width 29 height 25
click at [162, 495] on div "Il se prend pour [PERSON_NAME]" at bounding box center [610, 500] width 896 height 68
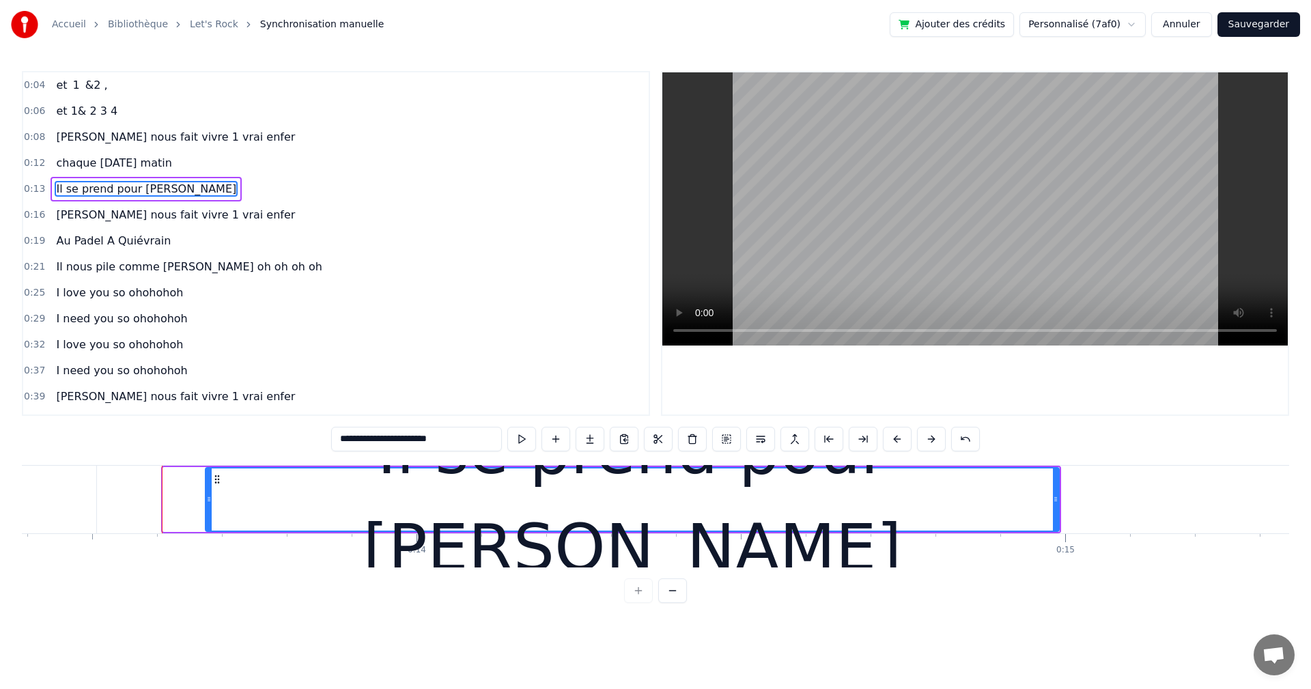
drag, startPoint x: 165, startPoint y: 500, endPoint x: 242, endPoint y: 530, distance: 82.8
click at [208, 506] on div at bounding box center [208, 499] width 5 height 62
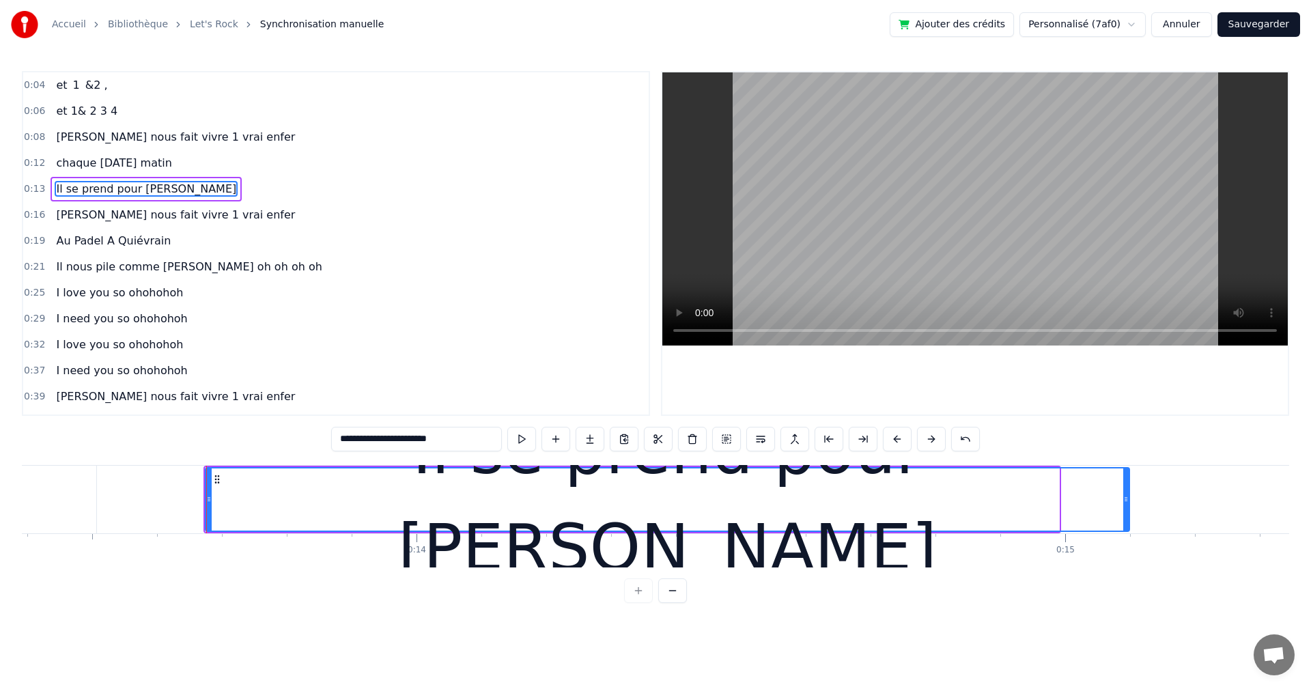
drag, startPoint x: 1055, startPoint y: 499, endPoint x: 1125, endPoint y: 503, distance: 70.4
click at [1125, 503] on icon at bounding box center [1125, 499] width 5 height 11
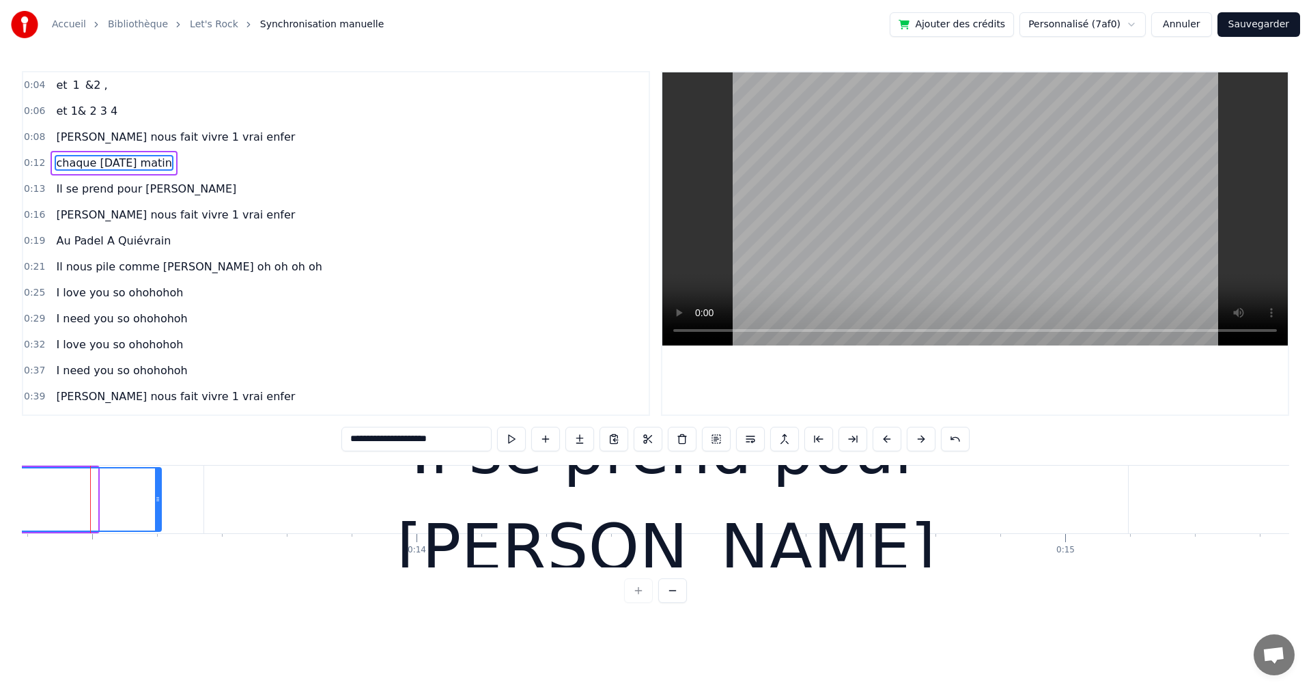
drag, startPoint x: 96, startPoint y: 500, endPoint x: 159, endPoint y: 510, distance: 64.3
click at [159, 510] on div at bounding box center [157, 499] width 5 height 62
click at [203, 498] on div "Il se prend pour [PERSON_NAME]" at bounding box center [665, 500] width 925 height 68
type input "**********"
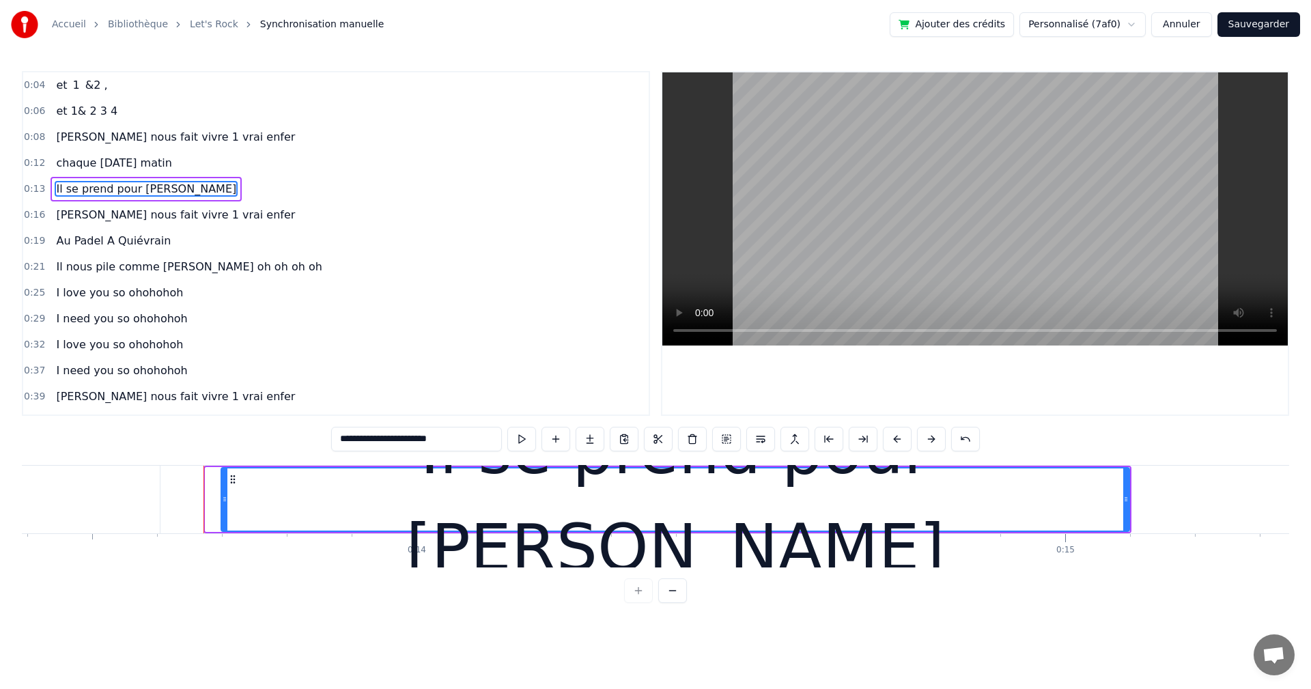
drag, startPoint x: 207, startPoint y: 498, endPoint x: 223, endPoint y: 500, distance: 15.9
click at [223, 500] on icon at bounding box center [224, 499] width 5 height 11
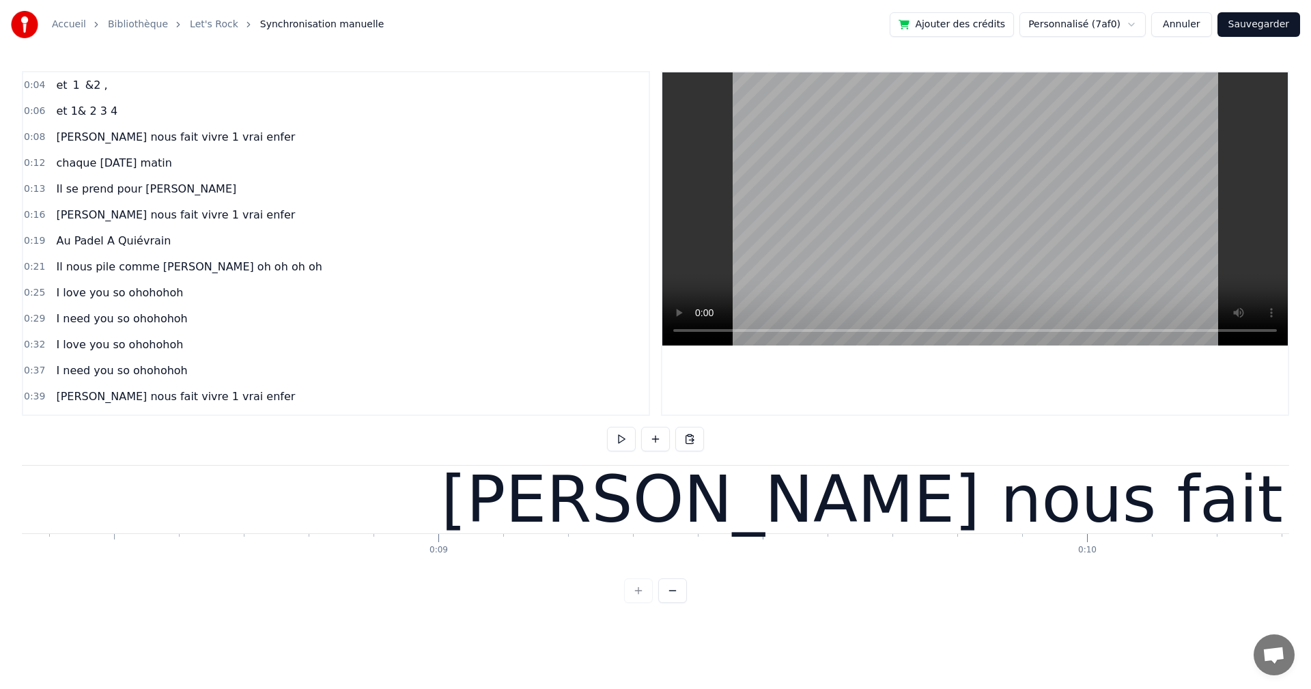
scroll to position [0, 5420]
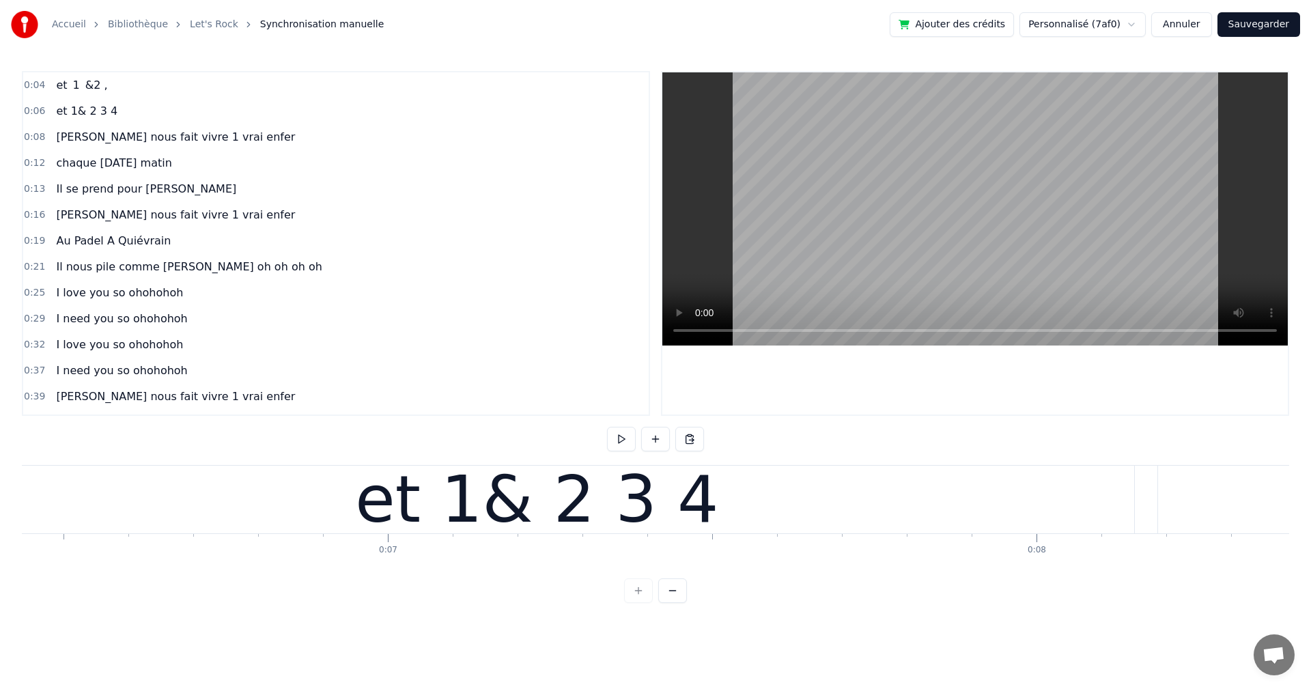
scroll to position [0, 4174]
click at [616, 444] on button at bounding box center [621, 439] width 29 height 25
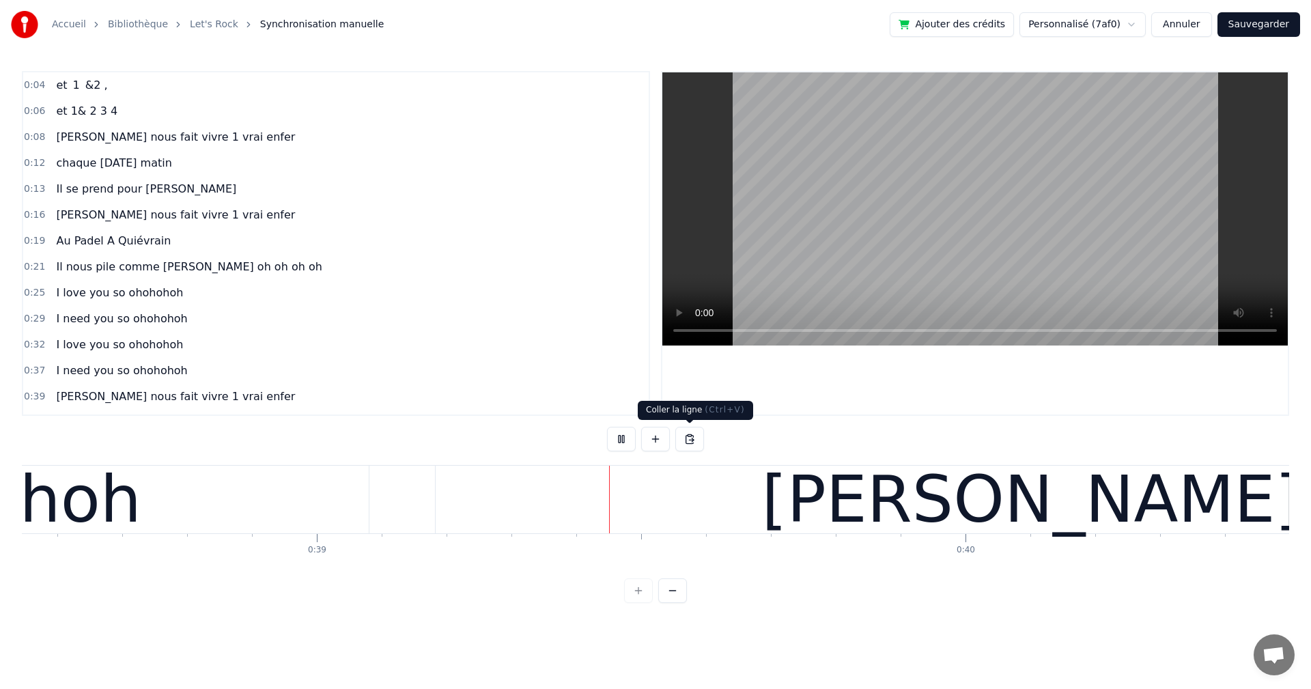
scroll to position [0, 25001]
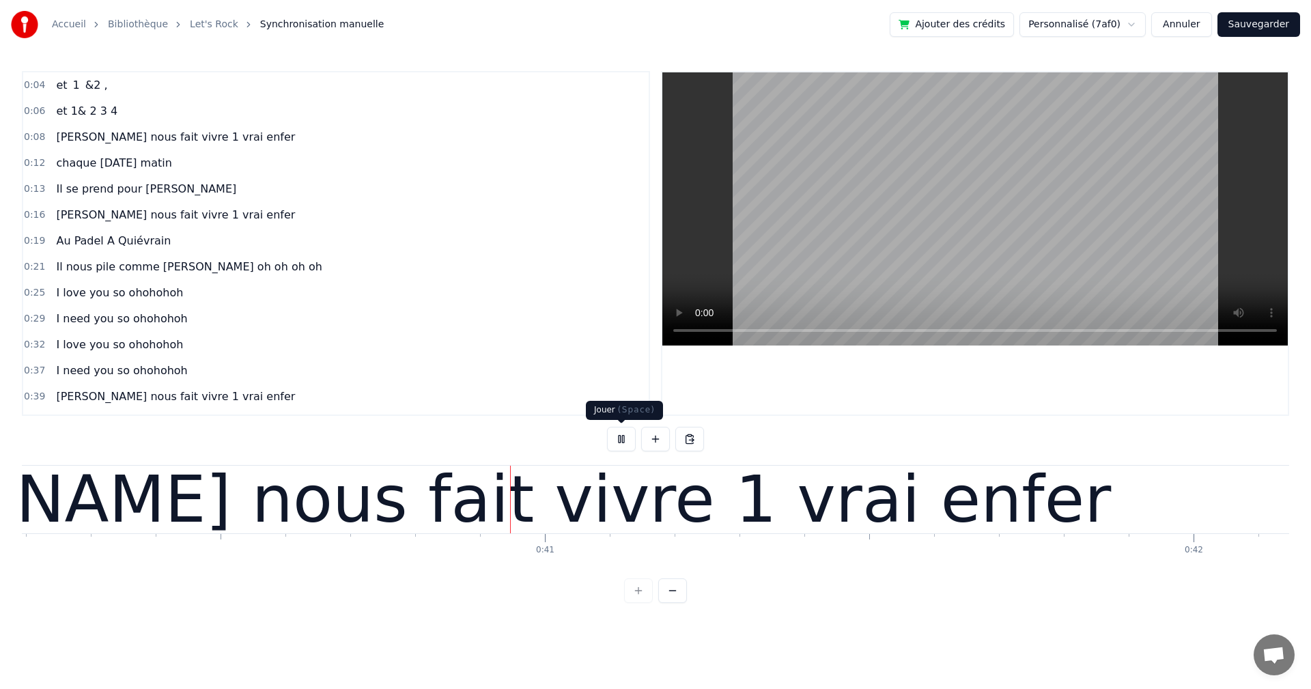
click at [620, 433] on button at bounding box center [621, 439] width 29 height 25
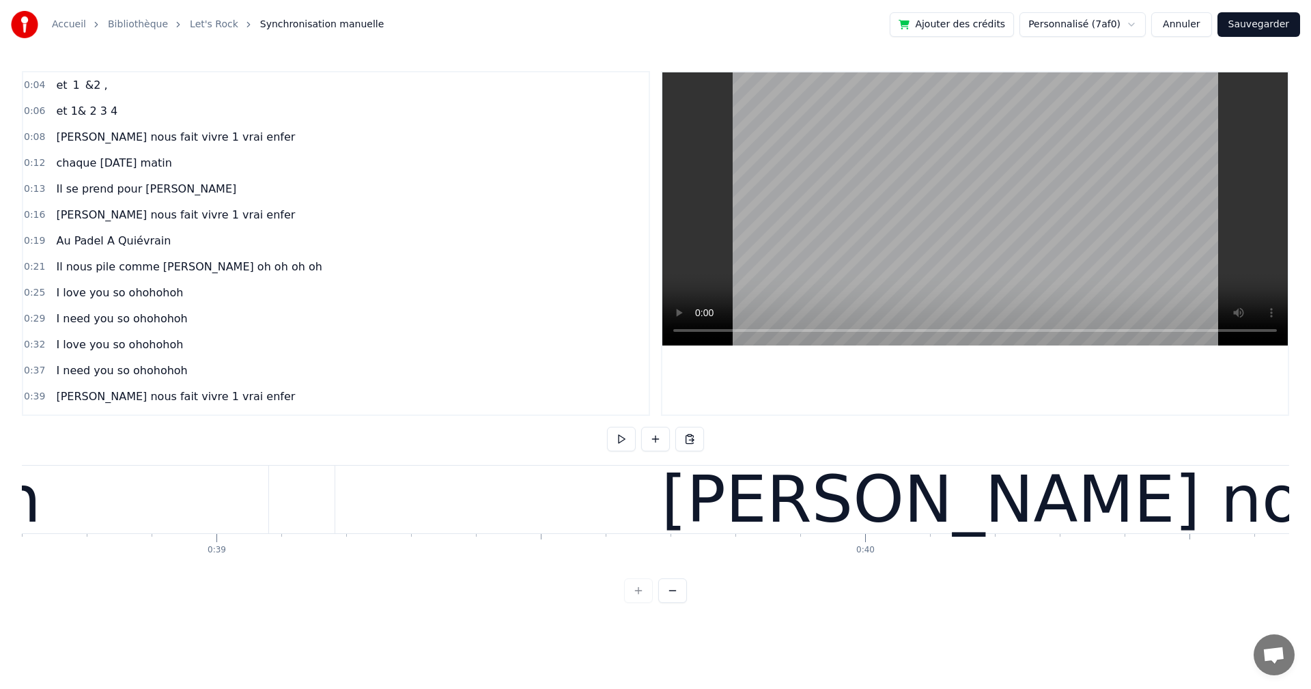
scroll to position [0, 25041]
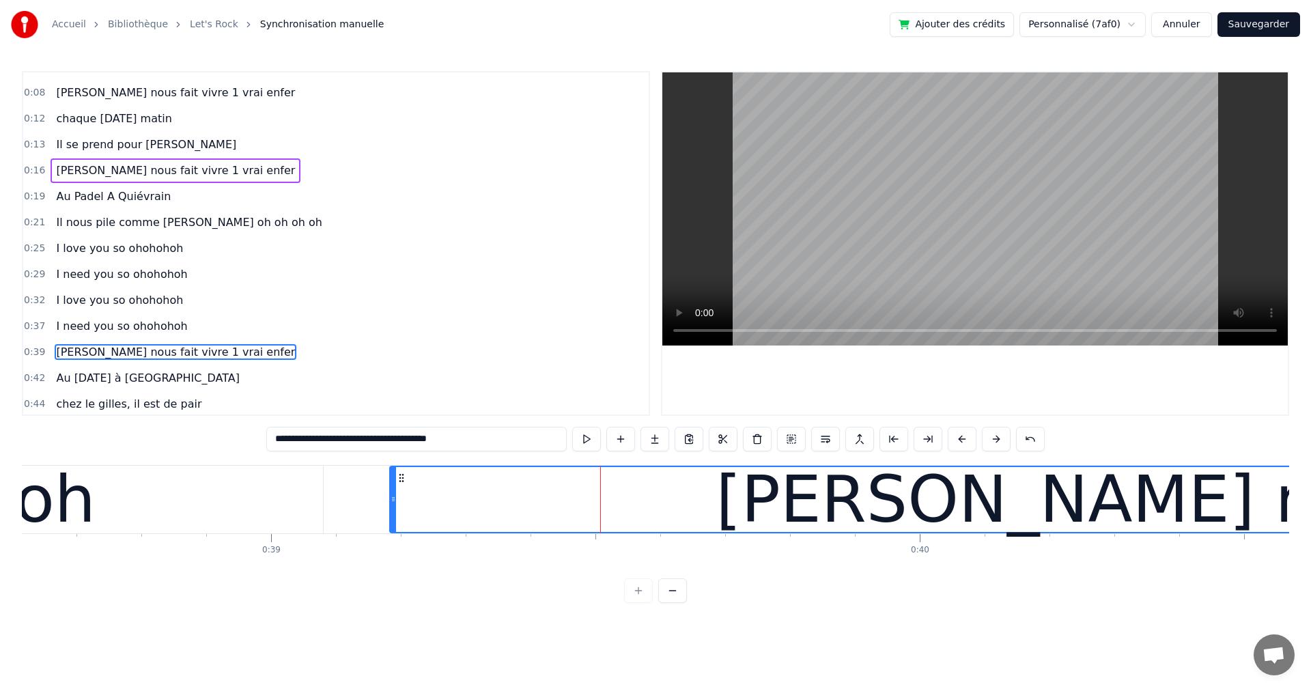
scroll to position [47, 0]
click at [395, 500] on icon at bounding box center [392, 499] width 5 height 11
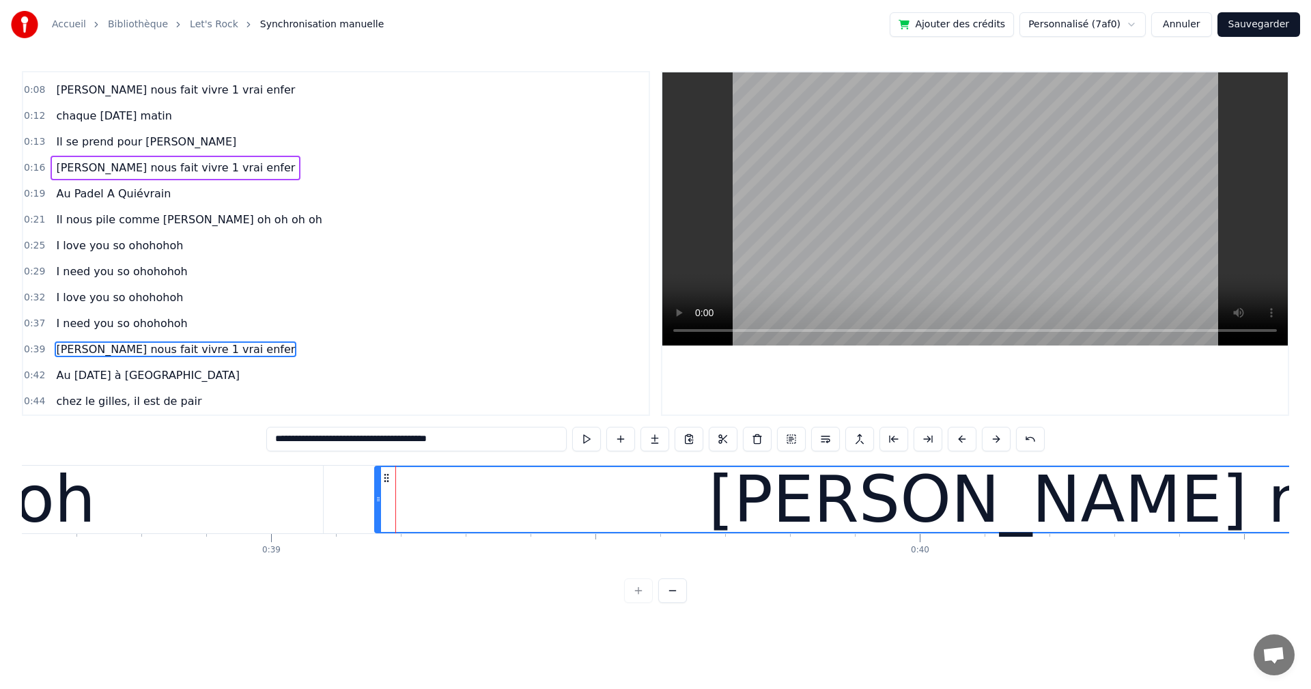
drag, startPoint x: 391, startPoint y: 500, endPoint x: 376, endPoint y: 500, distance: 15.0
click at [376, 500] on icon at bounding box center [377, 499] width 5 height 11
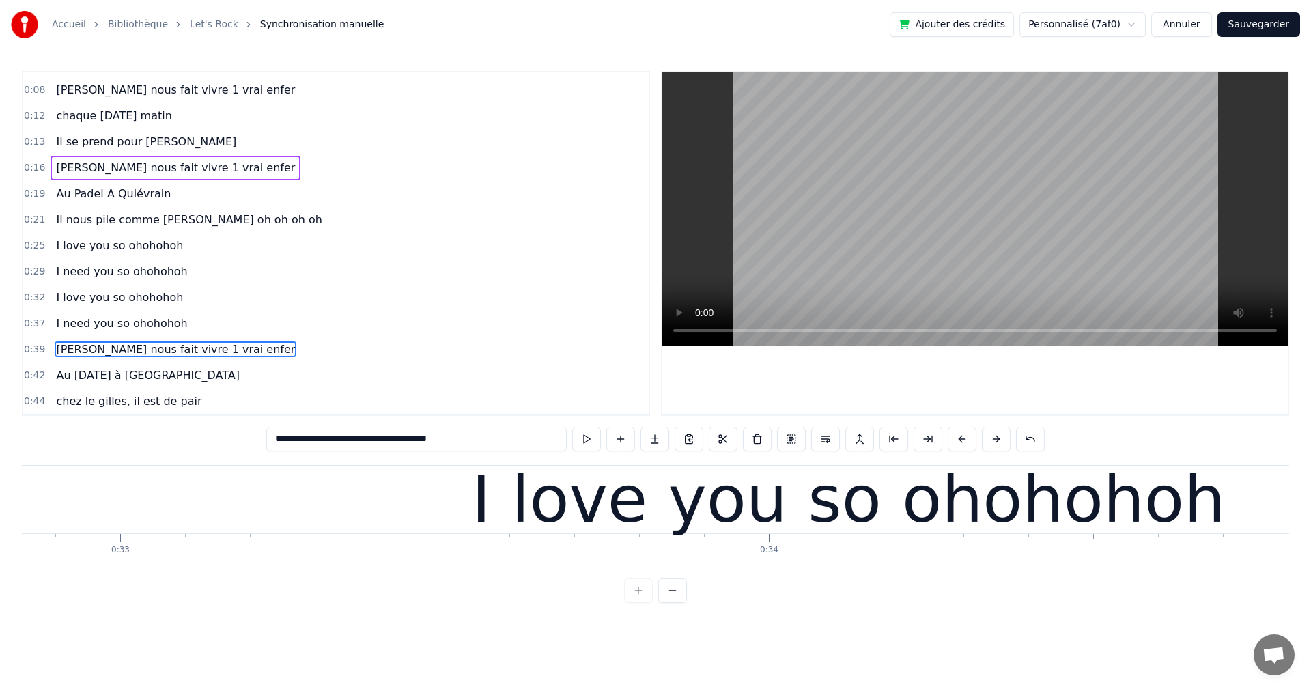
scroll to position [0, 21193]
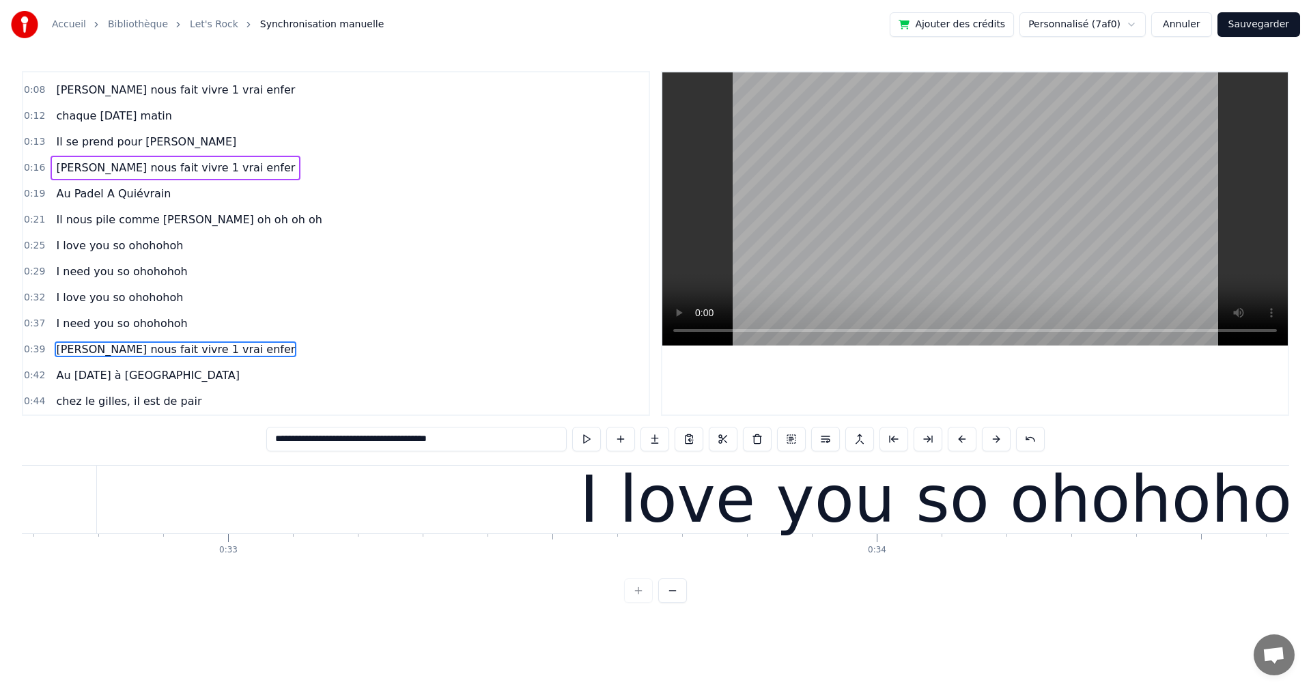
click at [625, 513] on div "I love you so ohohohoh" at bounding box center [957, 500] width 754 height 98
type input "**********"
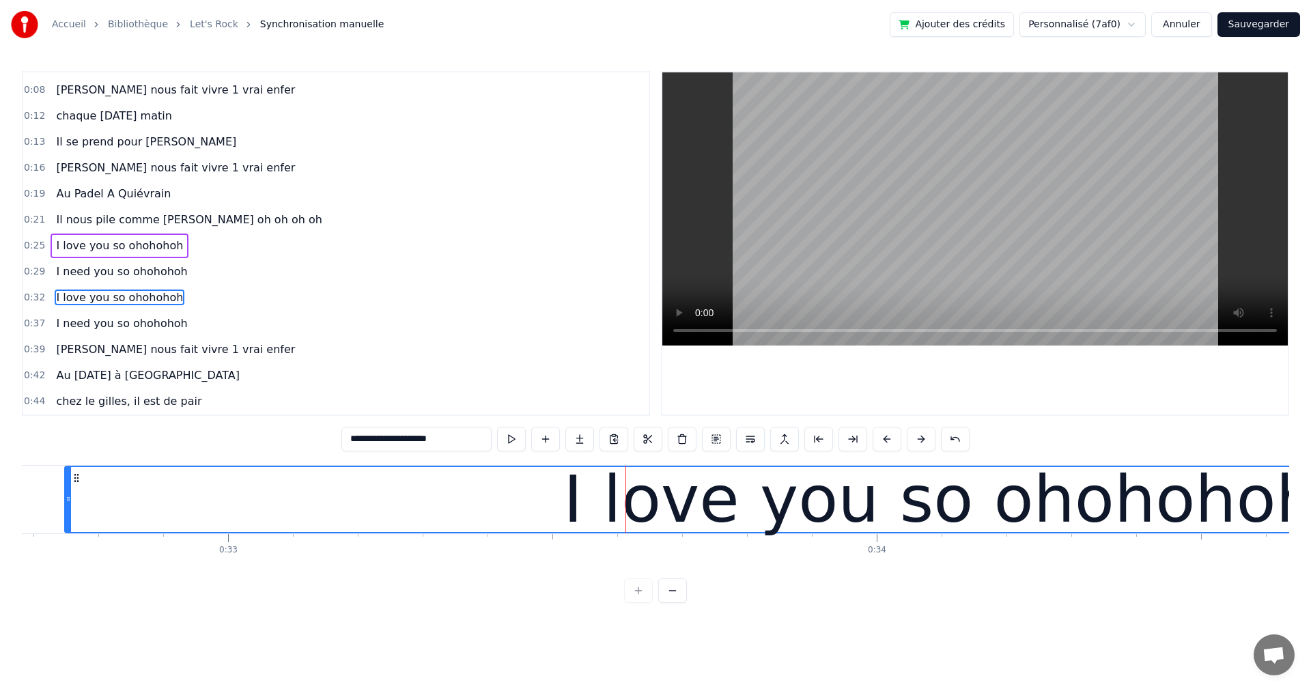
drag, startPoint x: 99, startPoint y: 499, endPoint x: 66, endPoint y: 503, distance: 33.7
click at [66, 503] on icon at bounding box center [68, 499] width 5 height 11
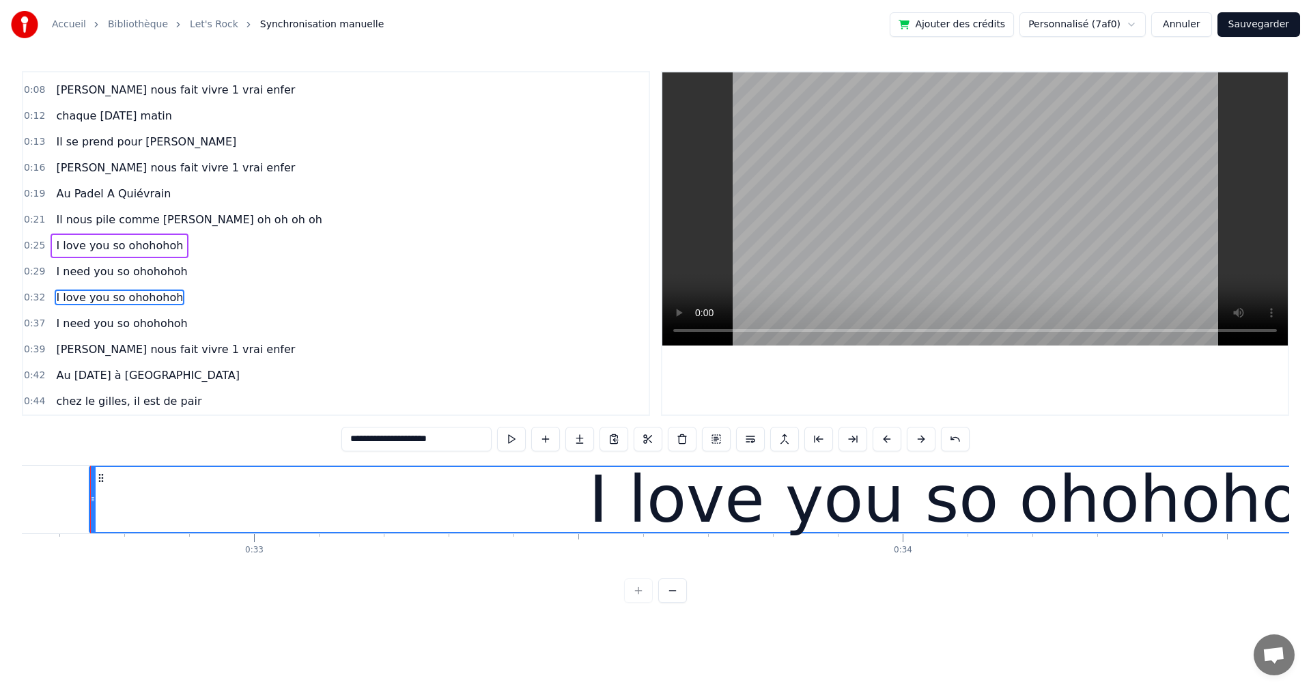
scroll to position [0, 22006]
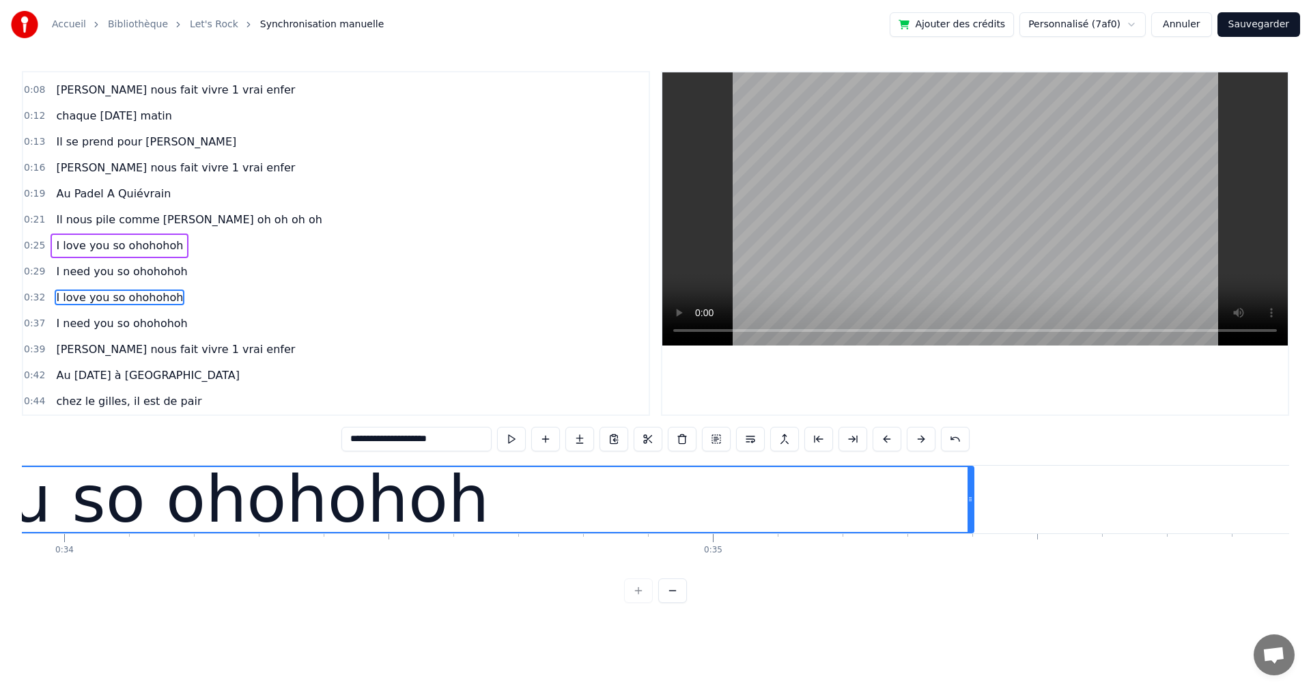
drag, startPoint x: 999, startPoint y: 502, endPoint x: 970, endPoint y: 502, distance: 29.4
click at [970, 502] on icon at bounding box center [969, 499] width 5 height 11
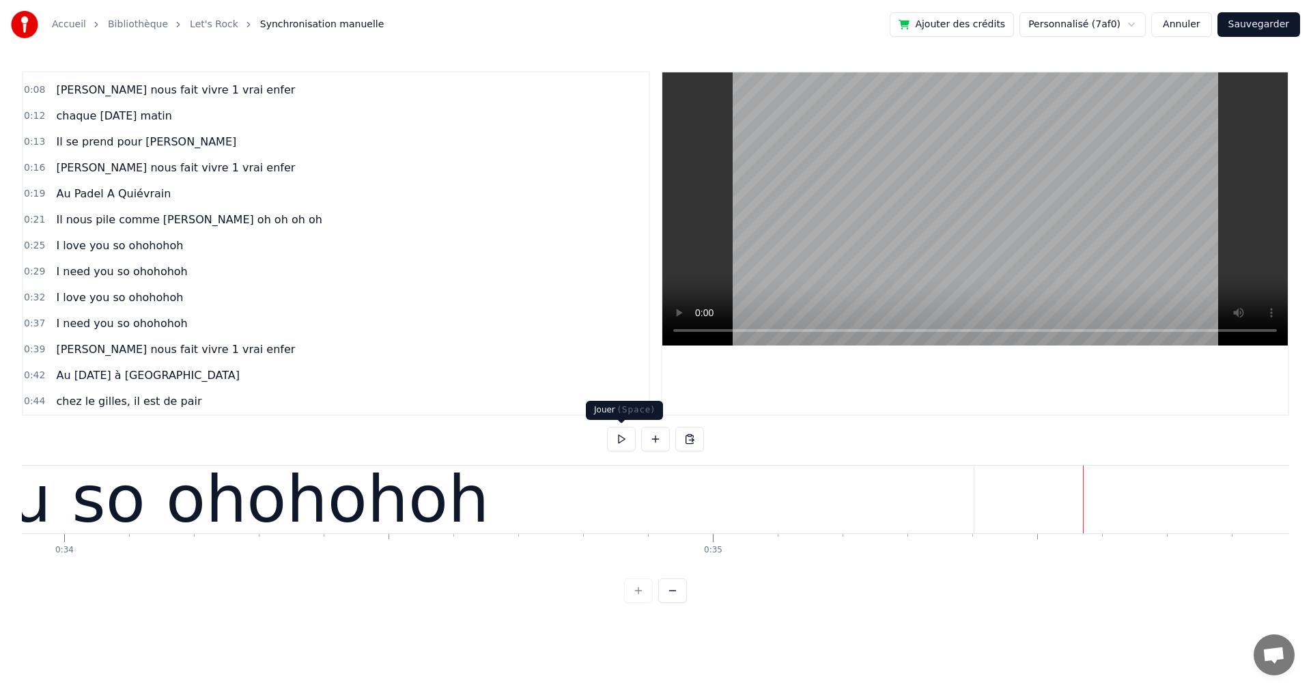
click at [623, 438] on button at bounding box center [621, 439] width 29 height 25
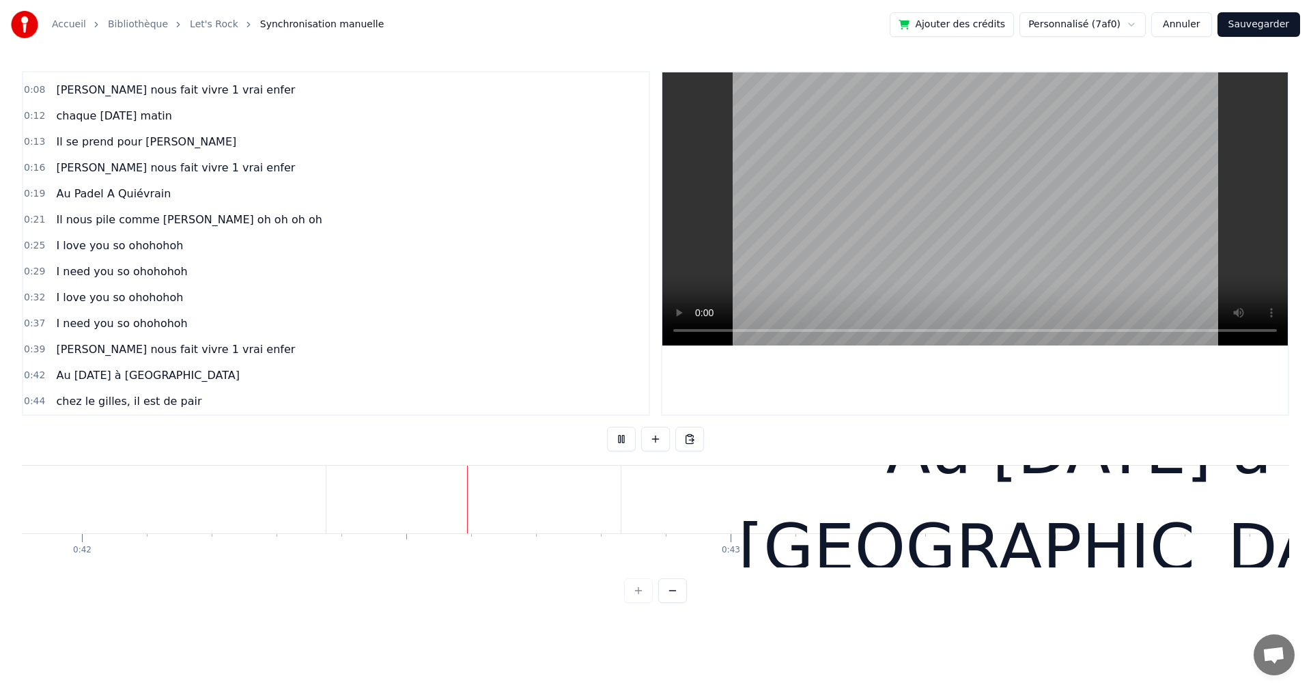
scroll to position [0, 27243]
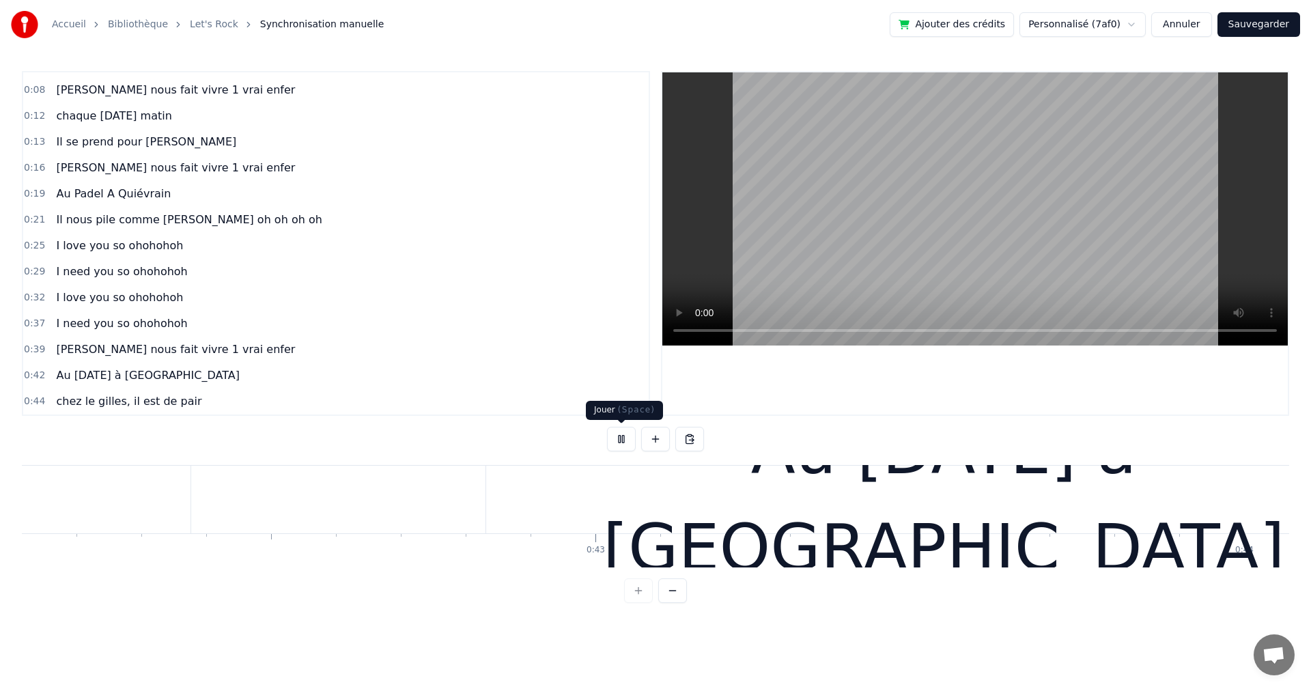
click at [617, 434] on button at bounding box center [621, 439] width 29 height 25
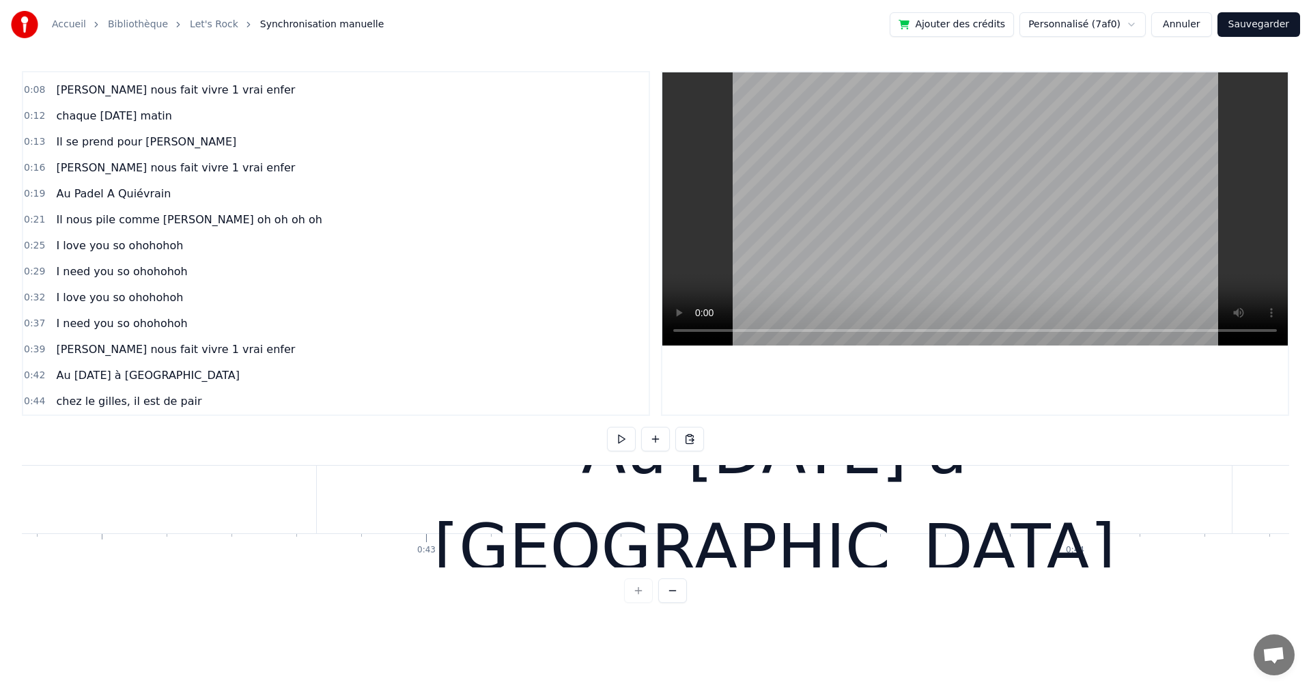
scroll to position [0, 27318]
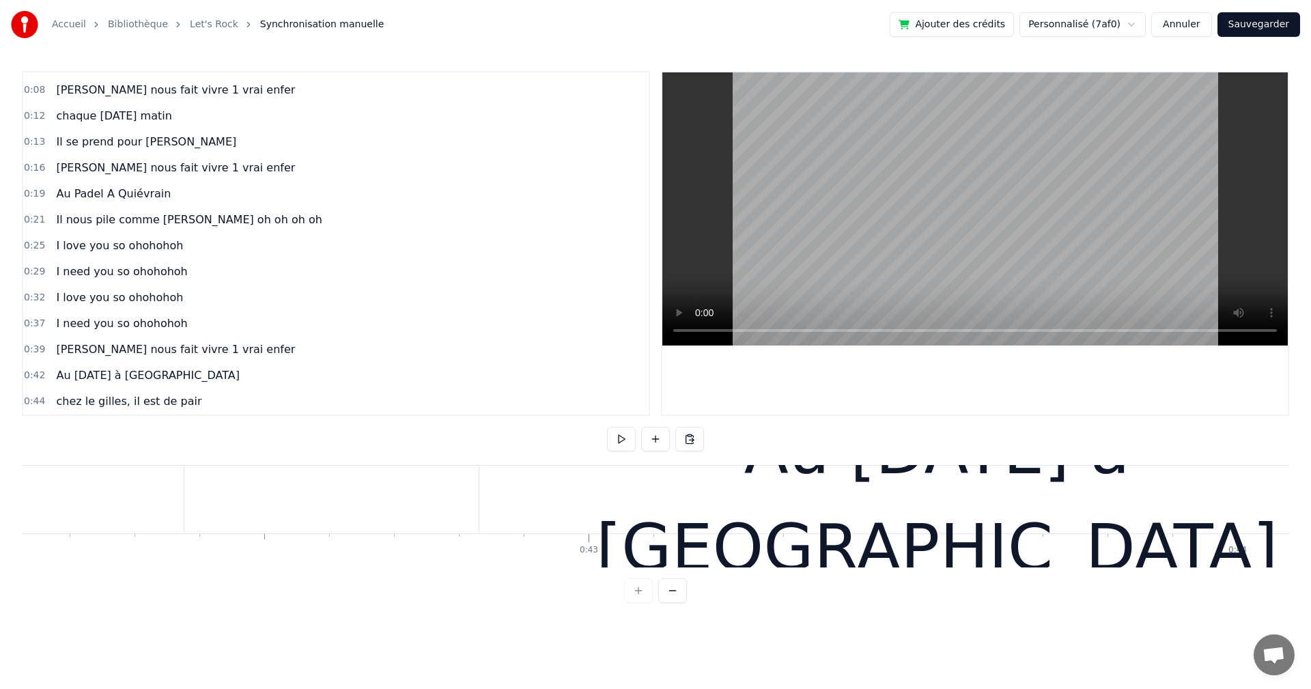
click at [511, 506] on div "Au [DATE] à [GEOGRAPHIC_DATA]" at bounding box center [936, 500] width 915 height 68
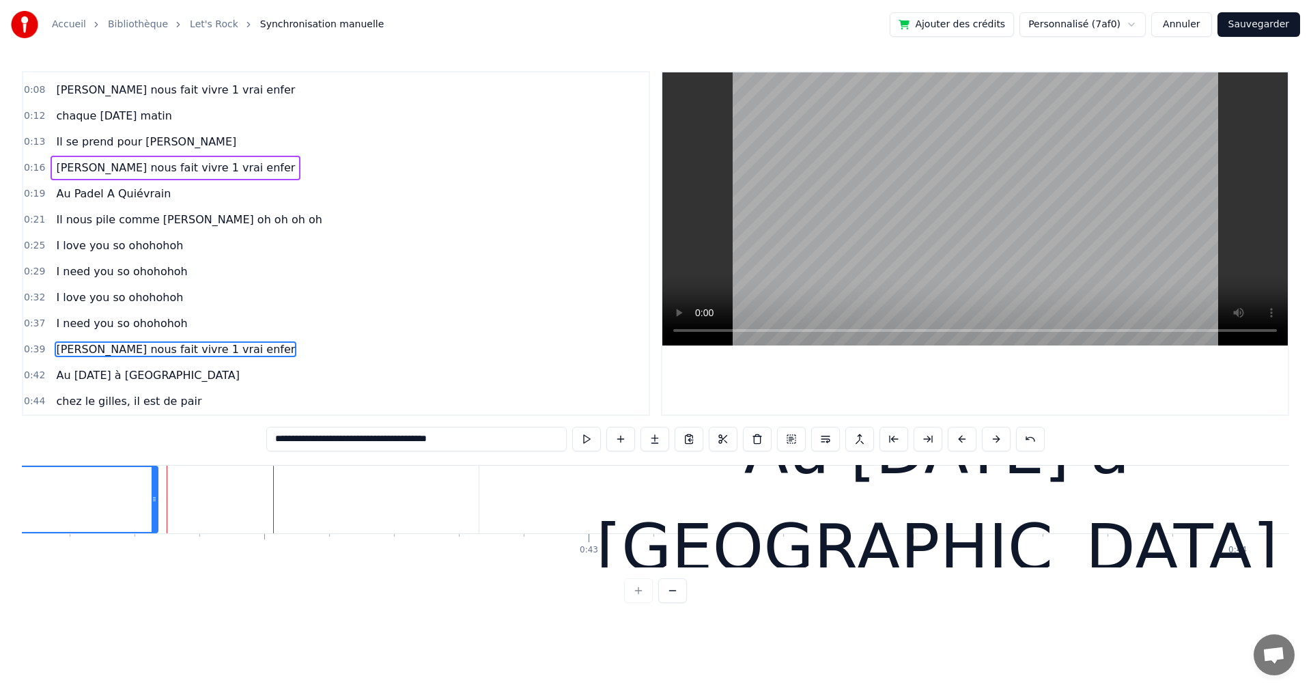
drag, startPoint x: 182, startPoint y: 500, endPoint x: 156, endPoint y: 496, distance: 26.2
click at [156, 496] on icon at bounding box center [154, 499] width 5 height 11
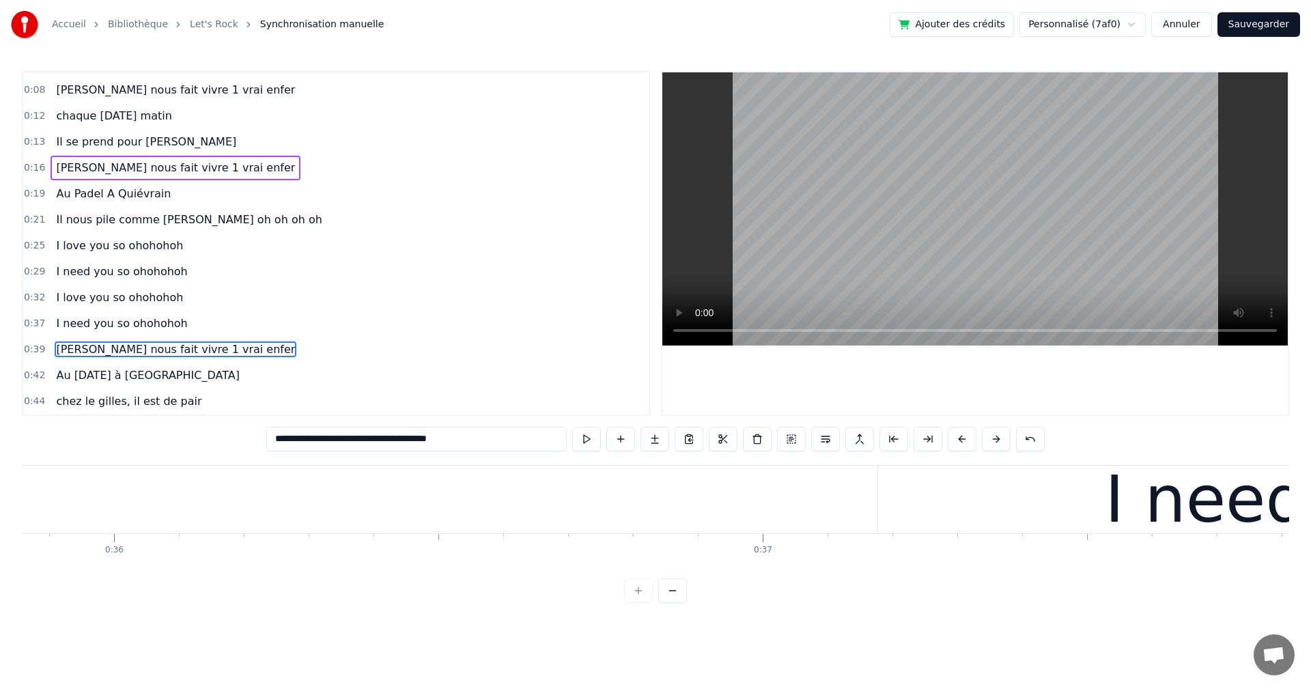
scroll to position [0, 23415]
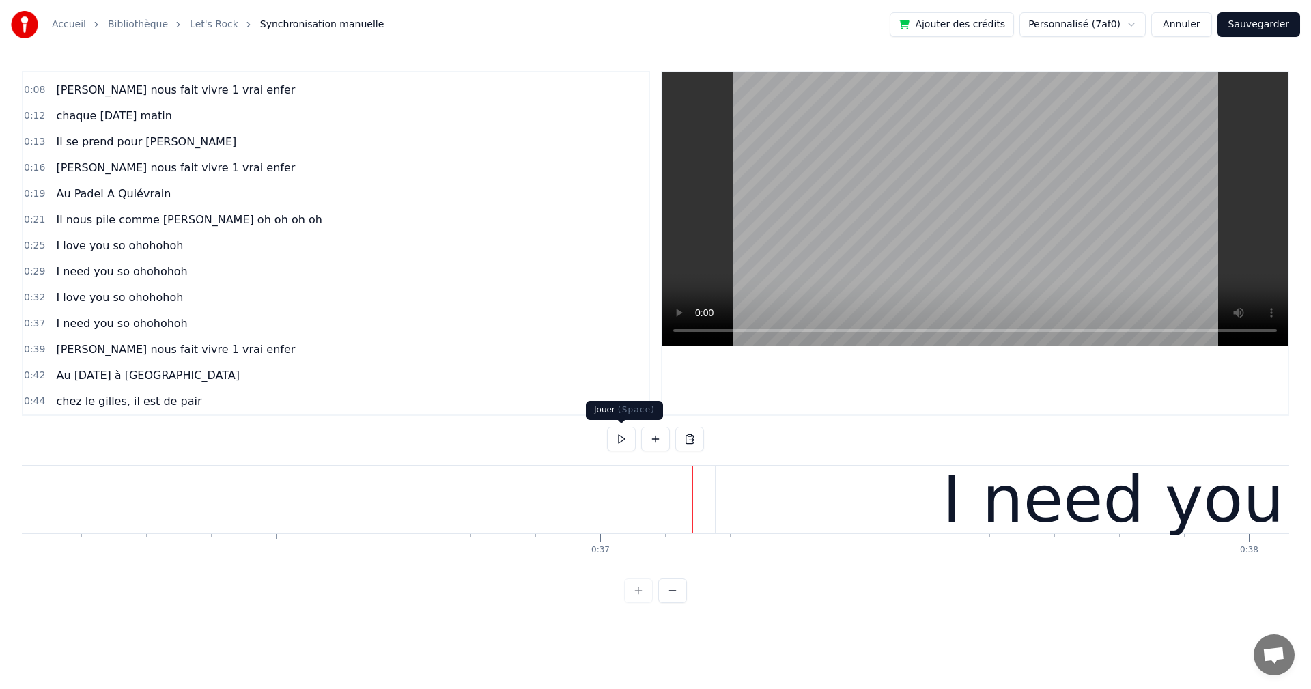
click at [610, 438] on button at bounding box center [621, 439] width 29 height 25
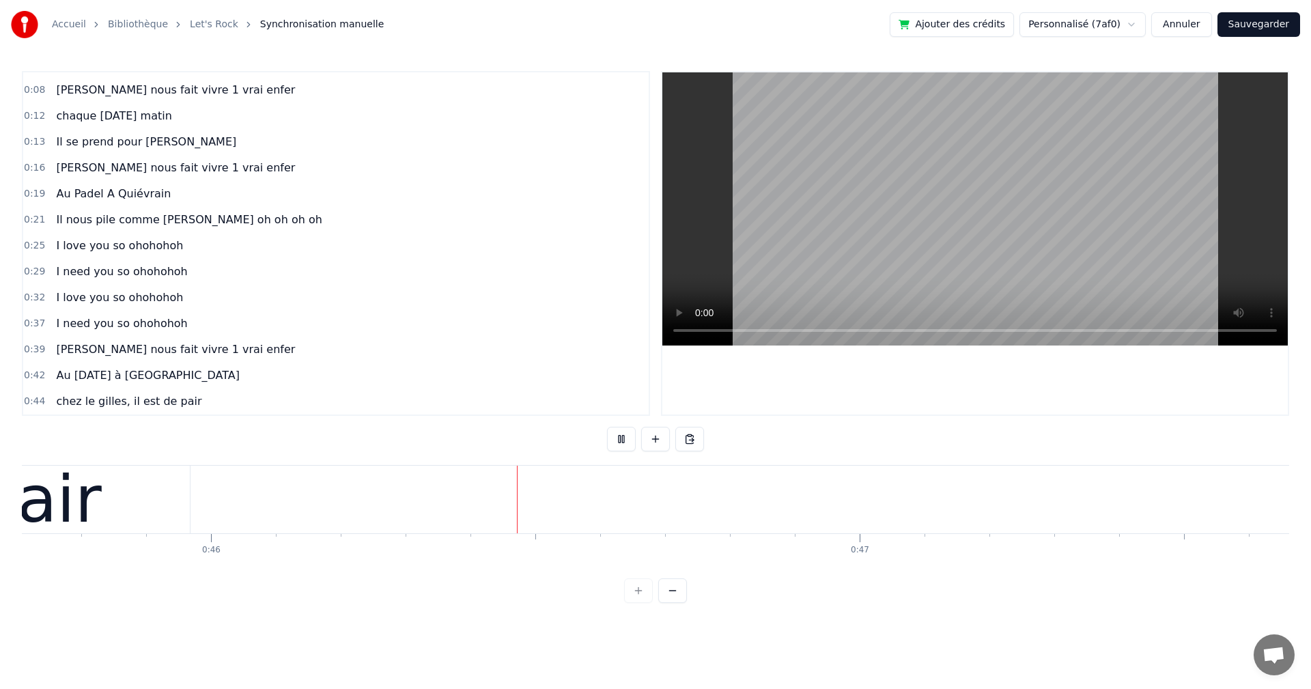
scroll to position [0, 29645]
click at [616, 442] on button at bounding box center [621, 439] width 29 height 25
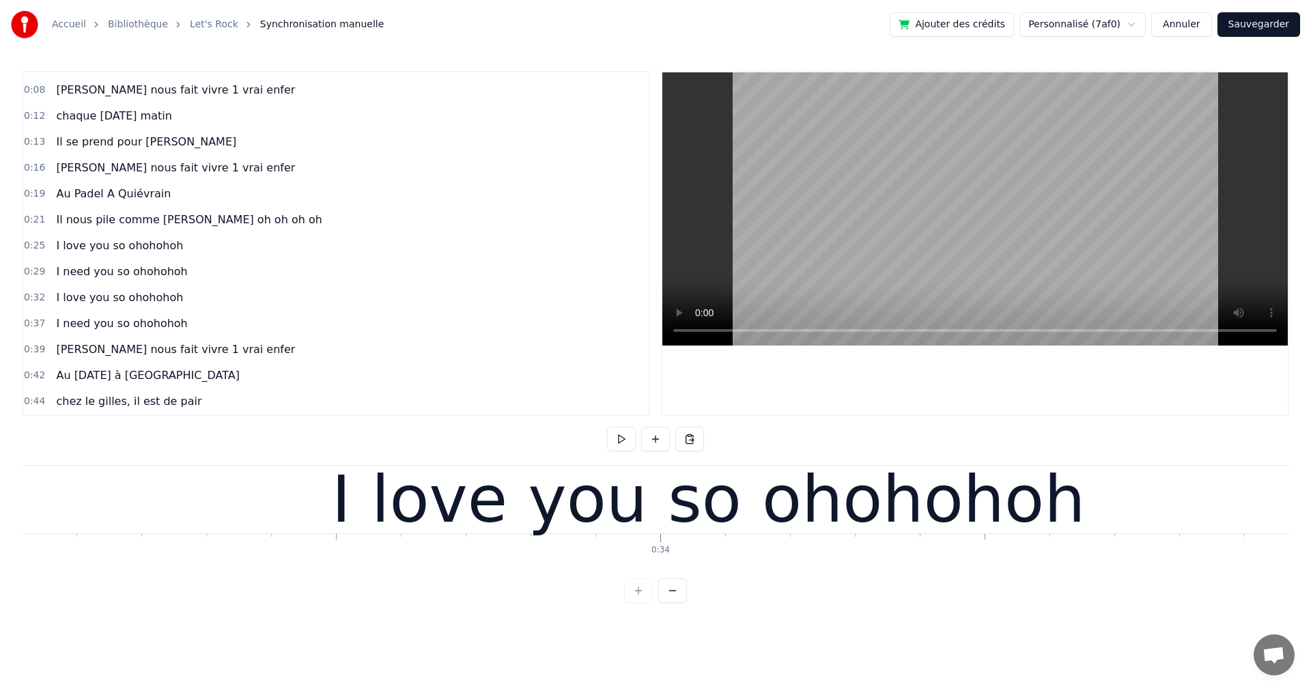
scroll to position [0, 21030]
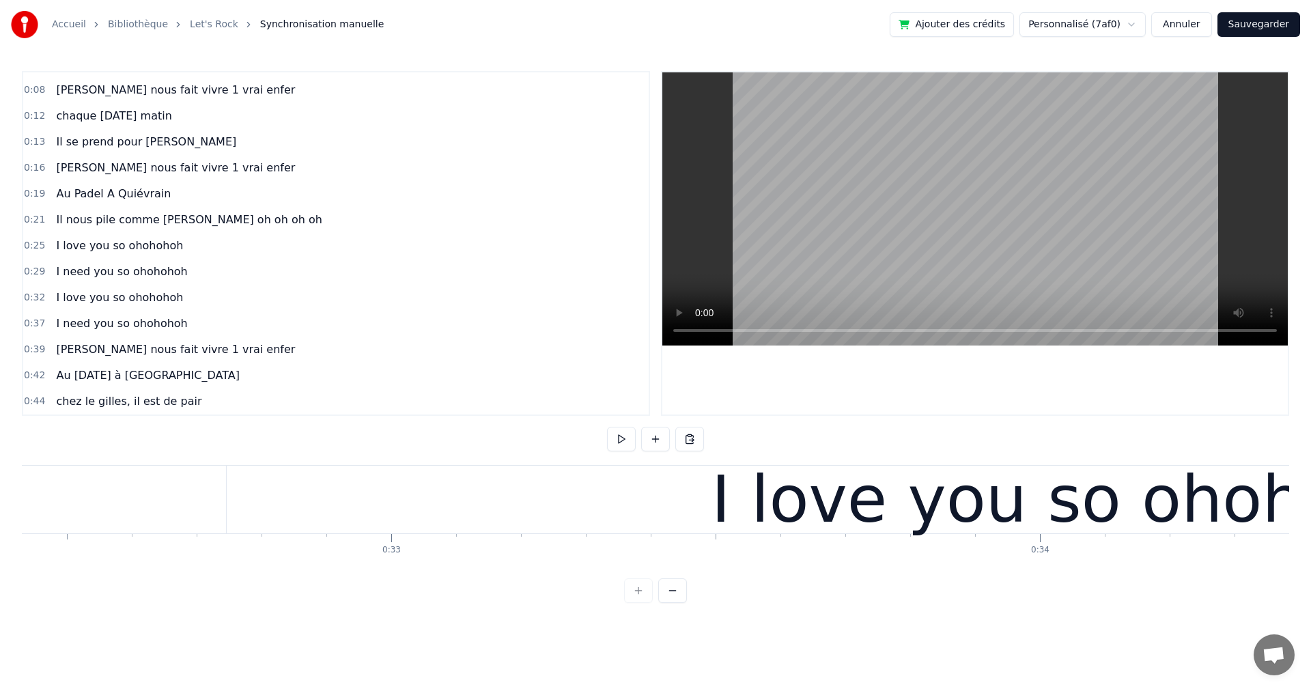
click at [517, 511] on div "I love you so ohohohoh" at bounding box center [1088, 500] width 1723 height 68
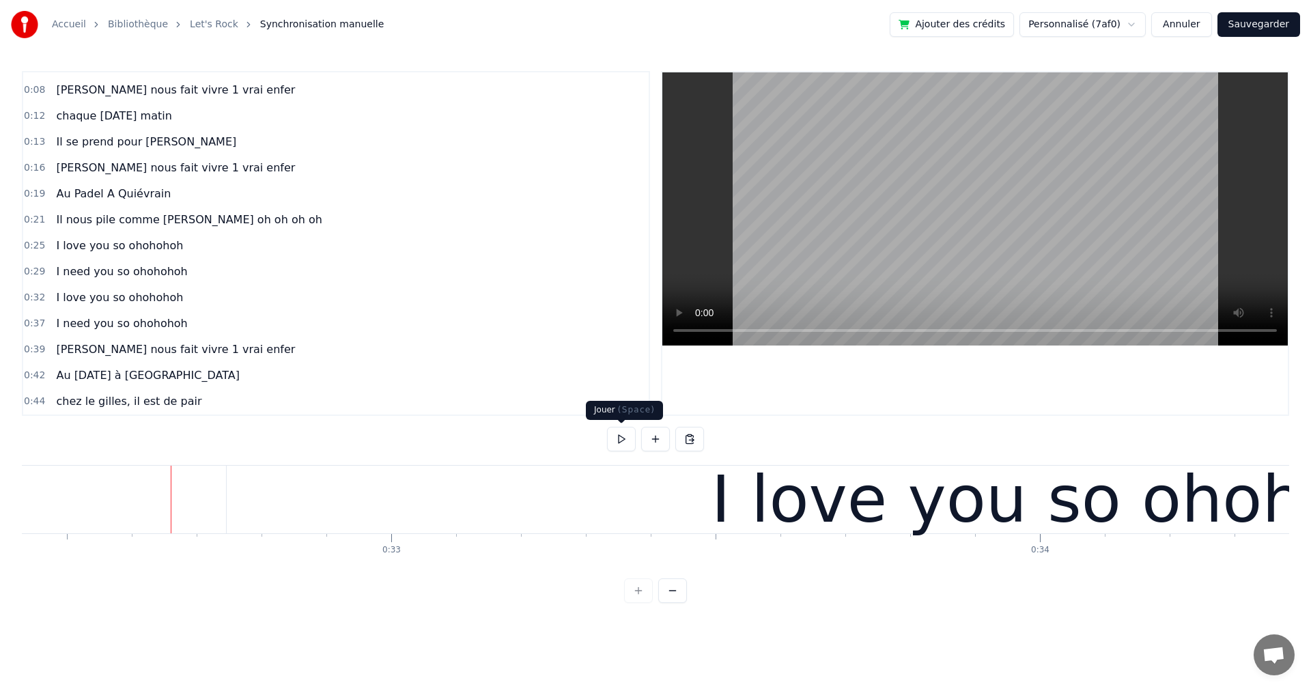
click at [616, 440] on button at bounding box center [621, 439] width 29 height 25
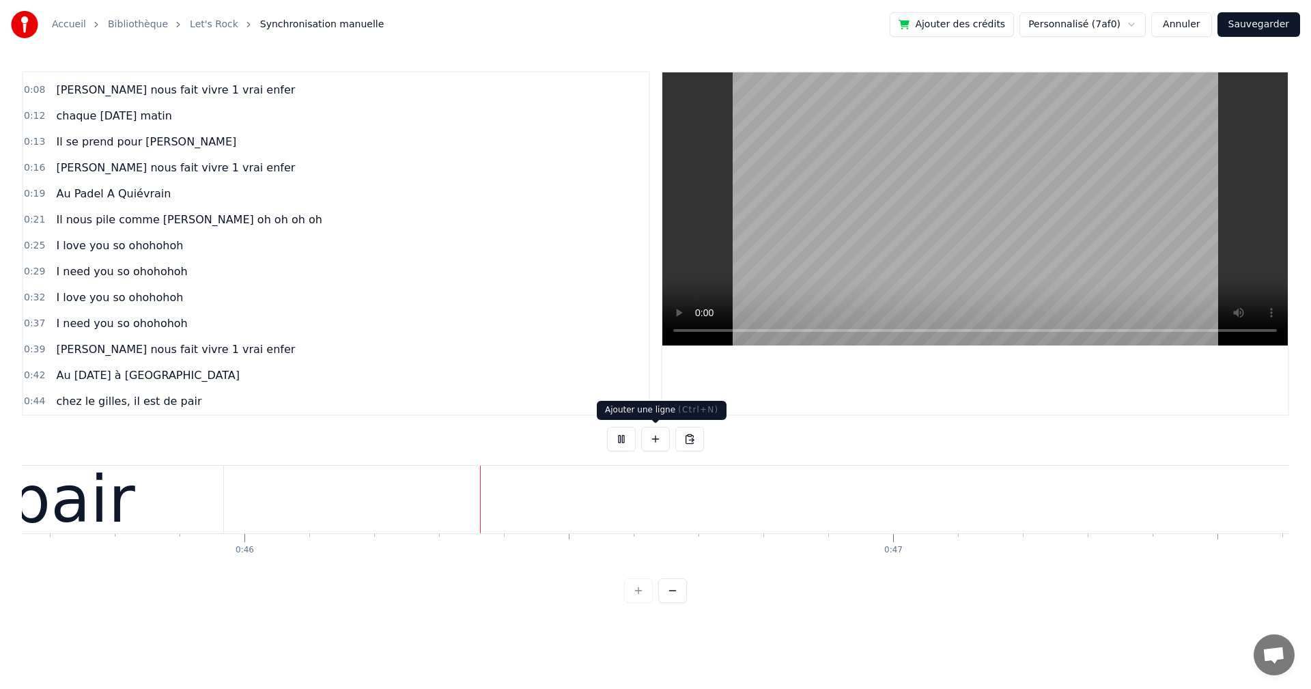
scroll to position [0, 29674]
click at [612, 432] on button at bounding box center [621, 439] width 29 height 25
click at [621, 439] on button at bounding box center [621, 439] width 29 height 25
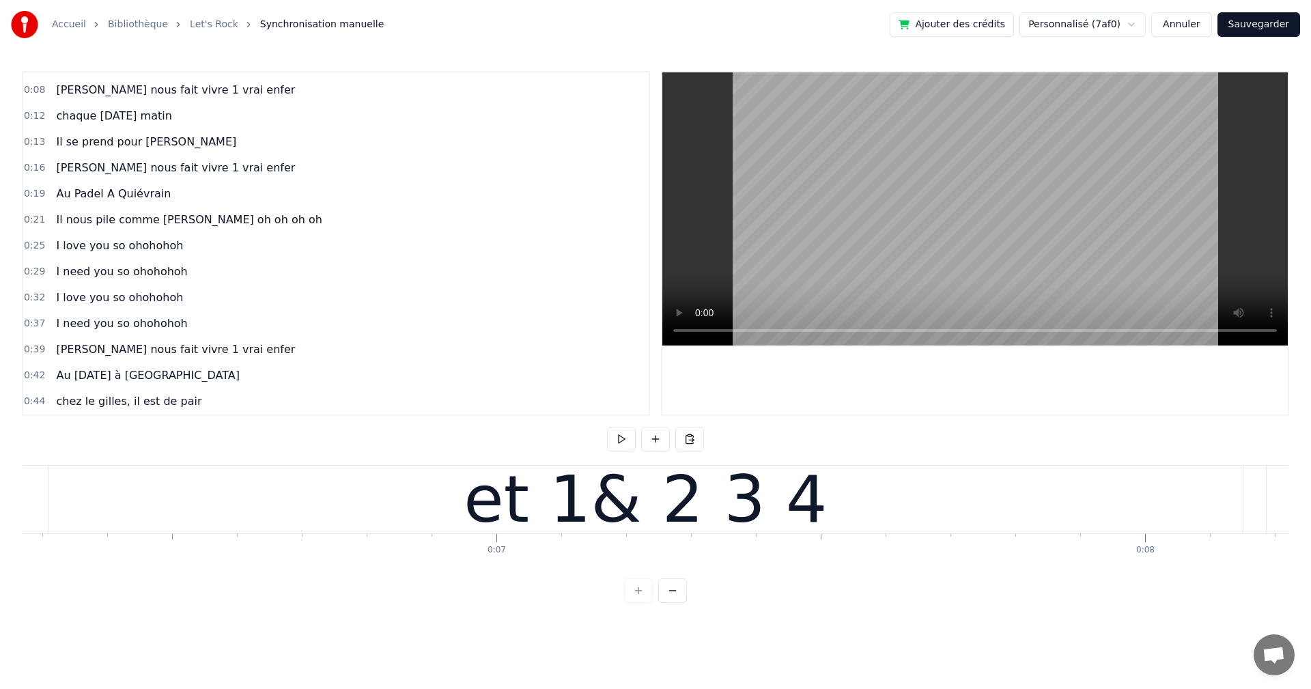
scroll to position [0, 0]
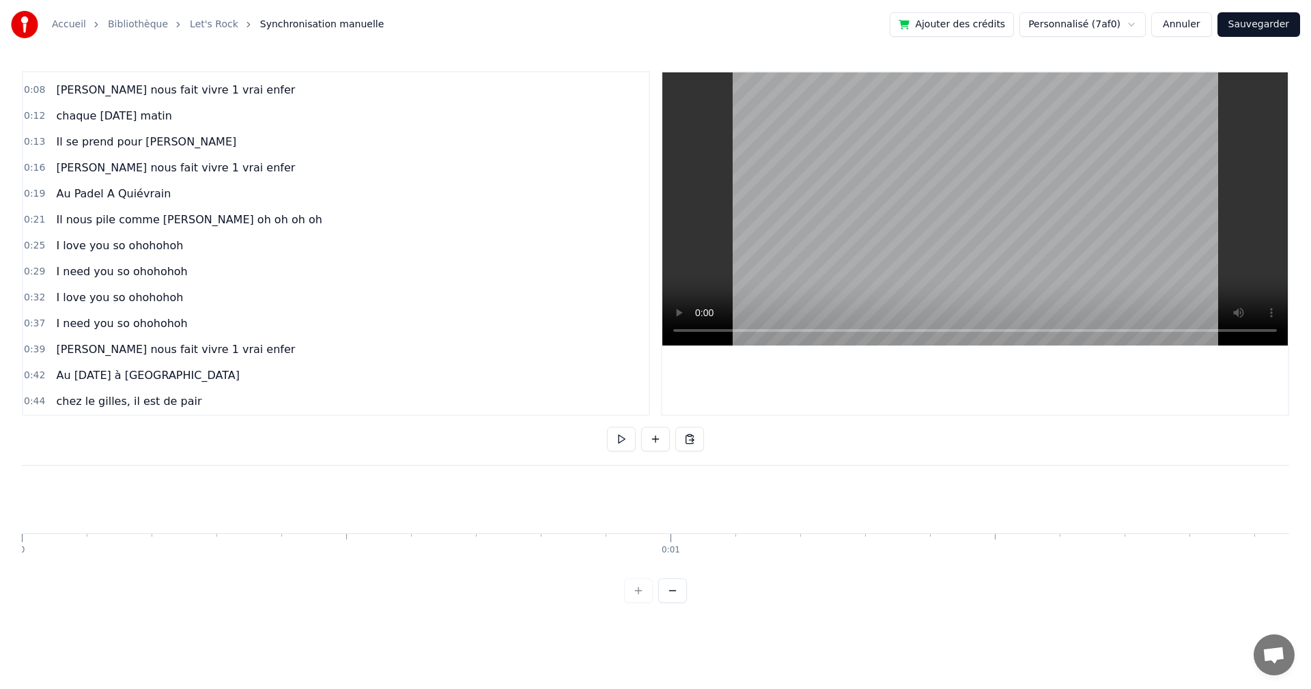
click at [20, 487] on div "Accueil Bibliothèque Let's Rock Synchronisation manuelle Ajouter des crédits Pe…" at bounding box center [655, 301] width 1311 height 603
click at [621, 439] on button at bounding box center [621, 439] width 29 height 25
click at [614, 442] on button at bounding box center [621, 439] width 29 height 25
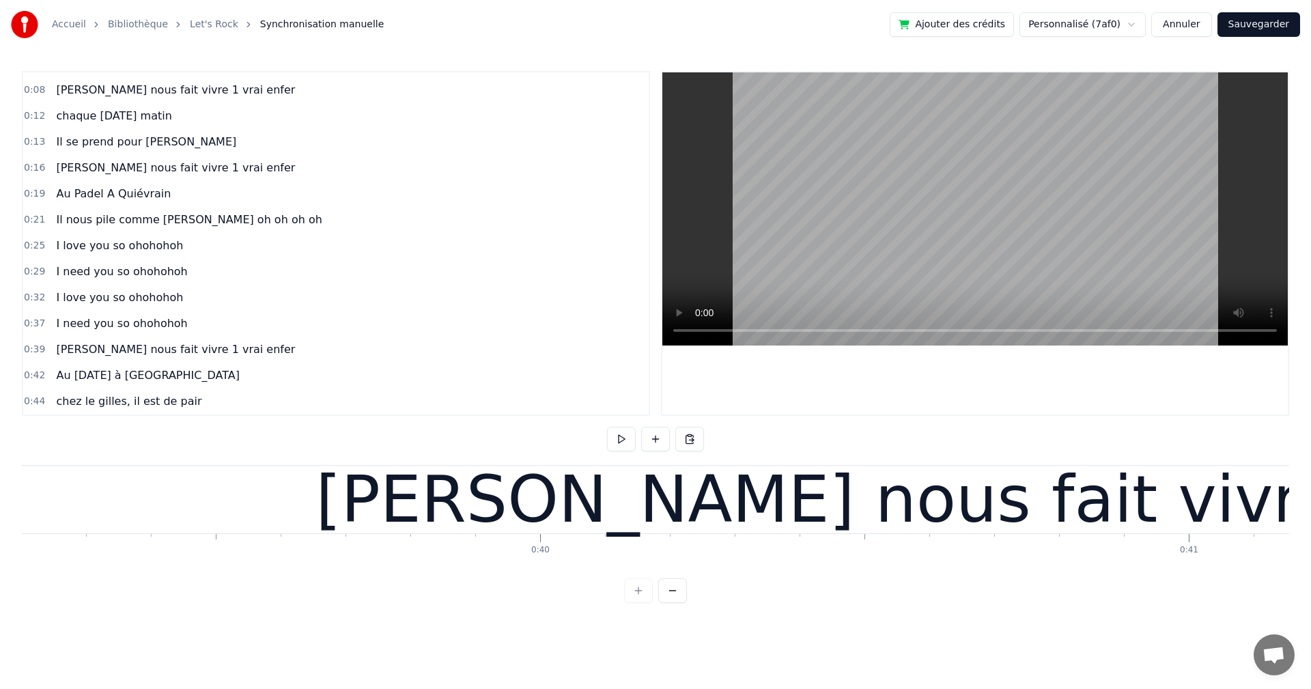
scroll to position [0, 25257]
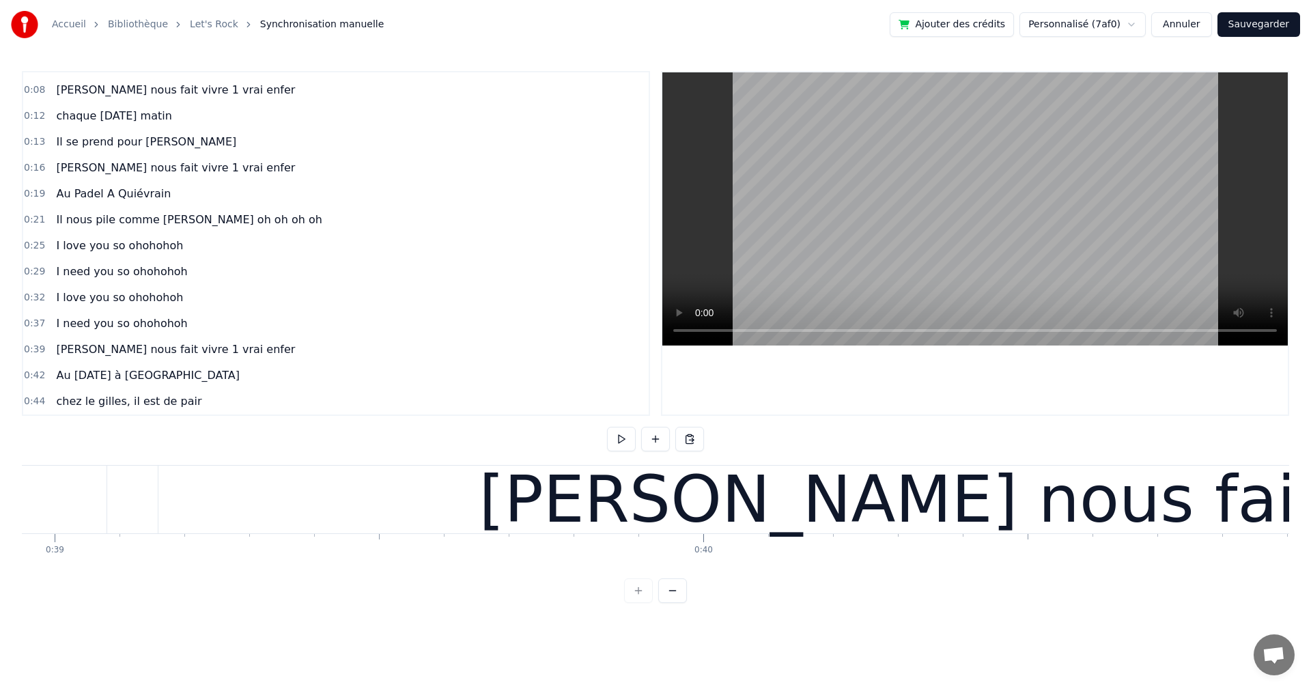
click at [547, 522] on div "[PERSON_NAME] nous fait vivre 1 vrai enfer" at bounding box center [1188, 500] width 2060 height 68
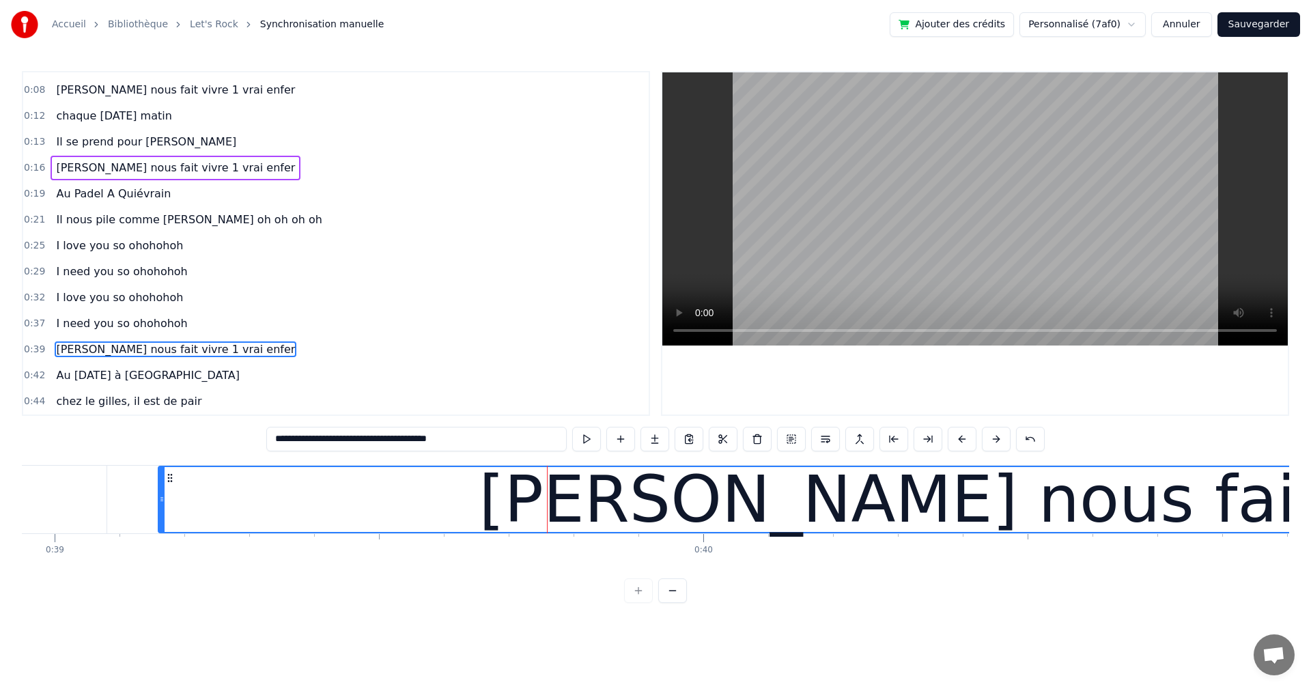
click at [523, 468] on div "[PERSON_NAME] nous fait vivre 1 vrai enfer" at bounding box center [1188, 499] width 2059 height 65
click at [522, 466] on div "[PERSON_NAME] nous fait vivre 1 vrai enfer" at bounding box center [1188, 500] width 2061 height 68
click at [174, 360] on div "[PERSON_NAME] nous fait vivre 1 vrai enfer" at bounding box center [176, 349] width 250 height 25
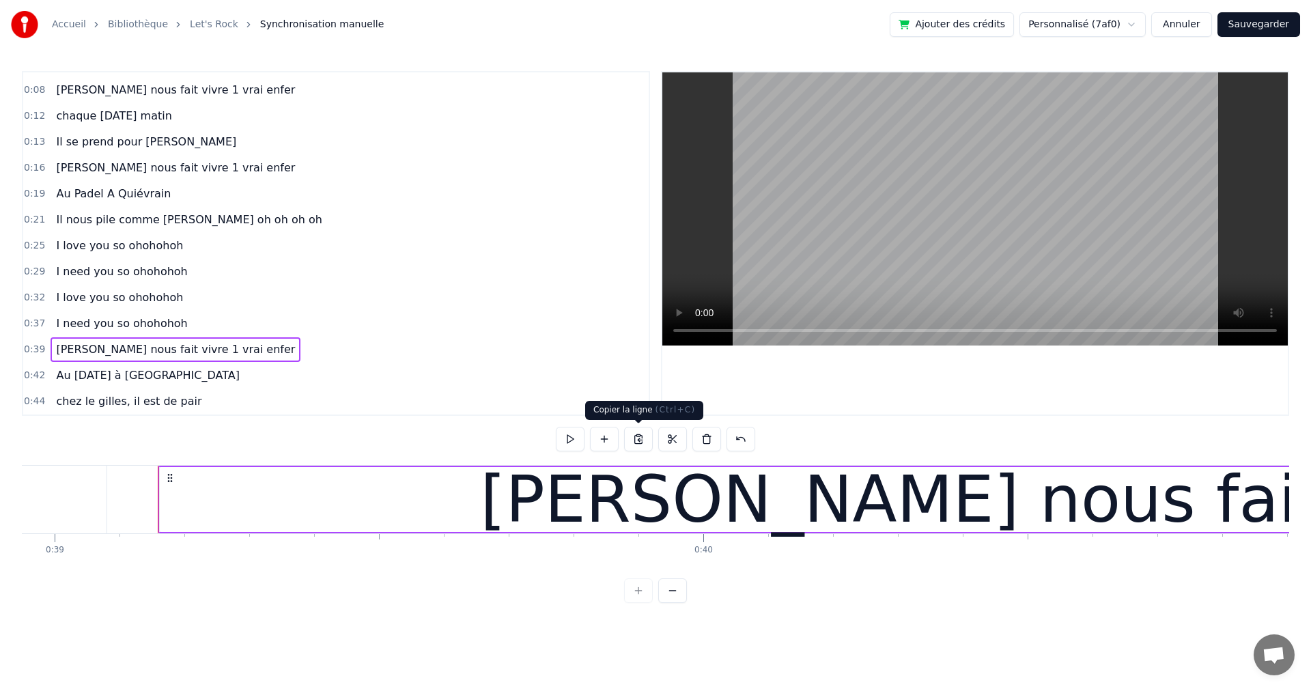
click at [637, 441] on button at bounding box center [638, 439] width 29 height 25
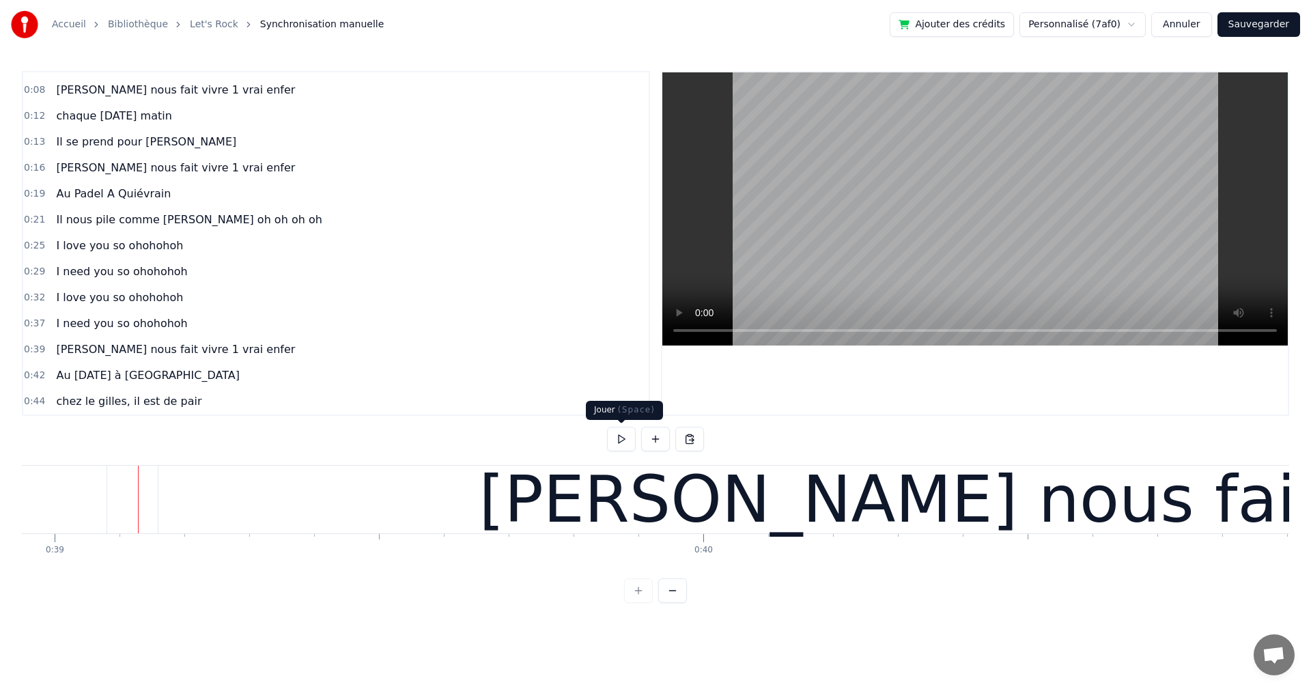
click at [620, 440] on button at bounding box center [621, 439] width 29 height 25
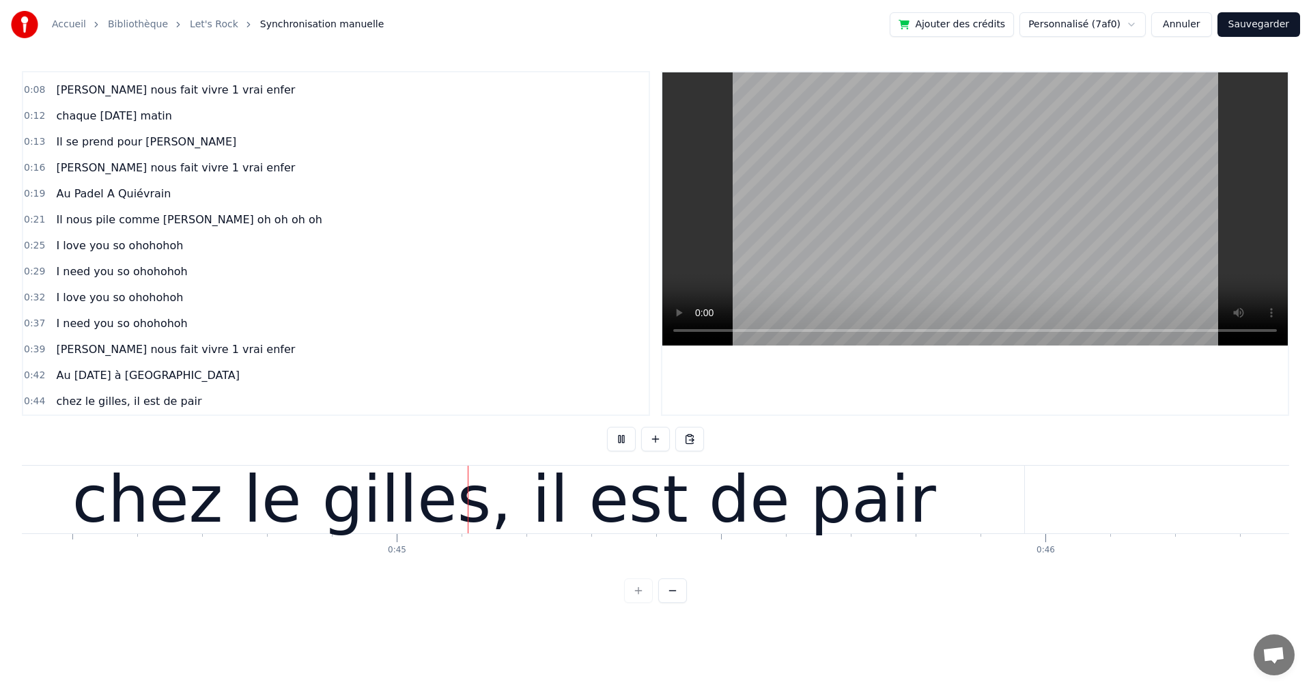
scroll to position [0, 28874]
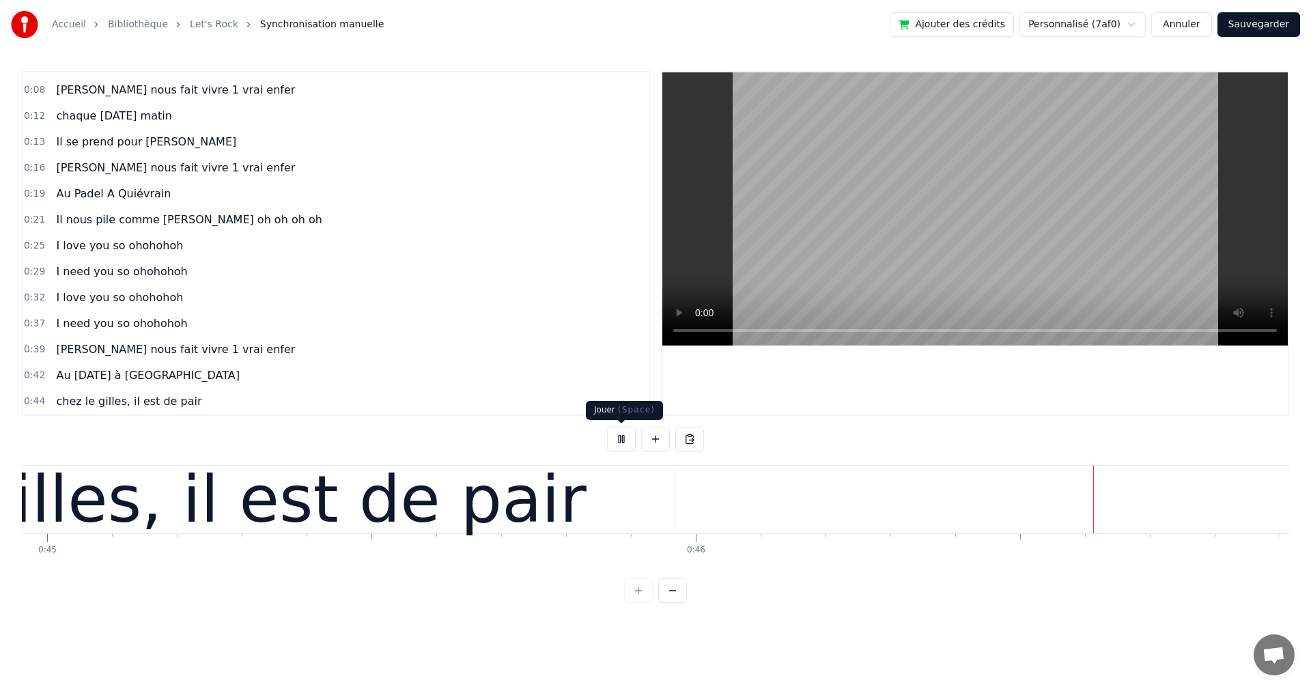
drag, startPoint x: 625, startPoint y: 438, endPoint x: 630, endPoint y: 430, distance: 8.9
click at [630, 430] on button at bounding box center [621, 439] width 29 height 25
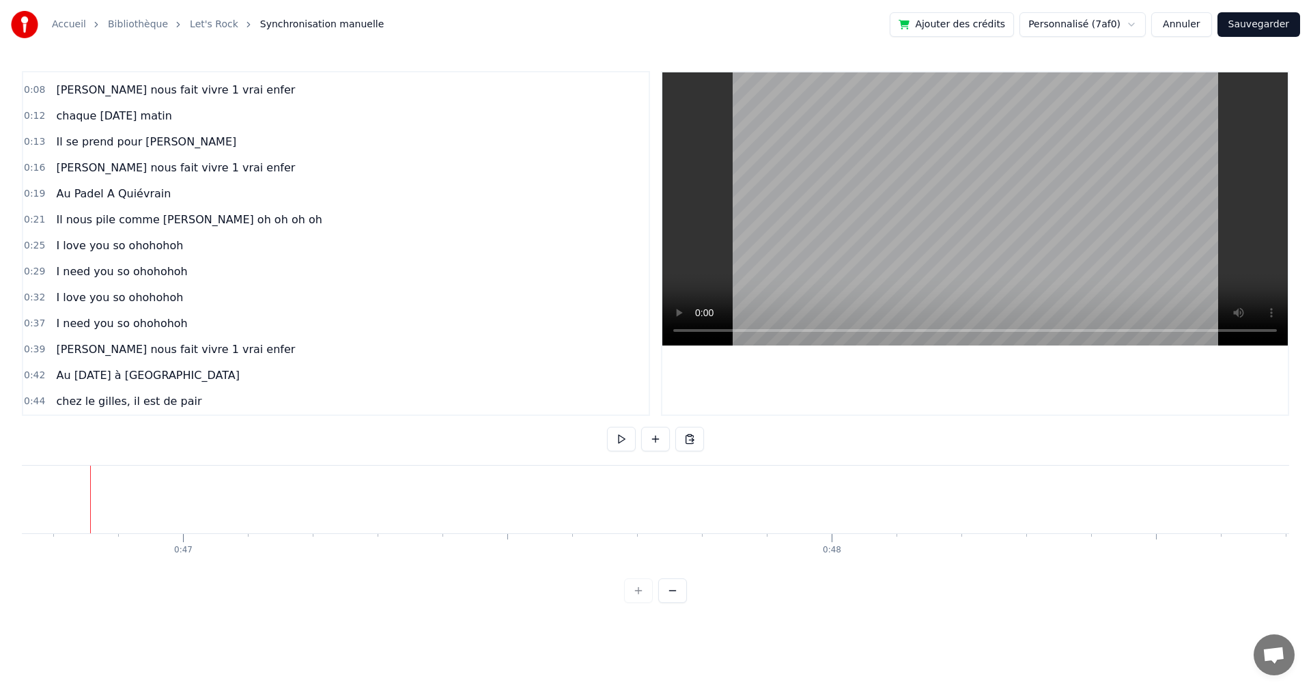
scroll to position [0, 30288]
click at [689, 440] on button at bounding box center [689, 439] width 29 height 25
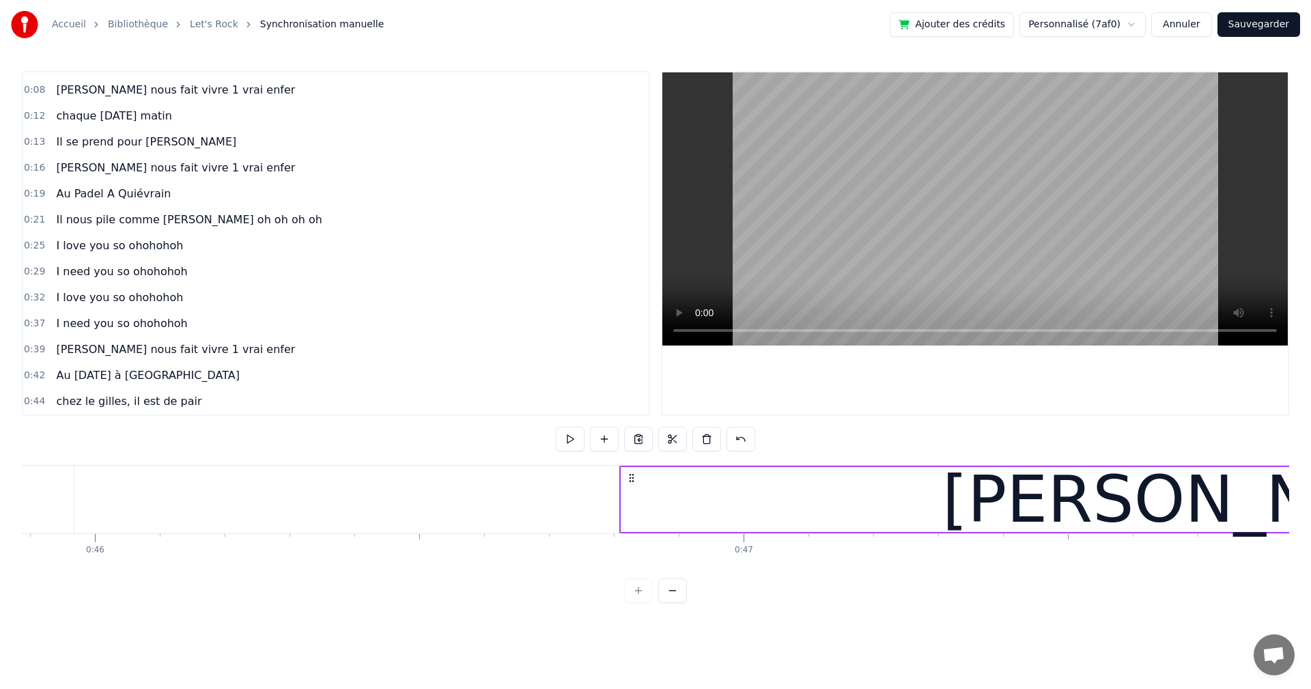
scroll to position [0, 29214]
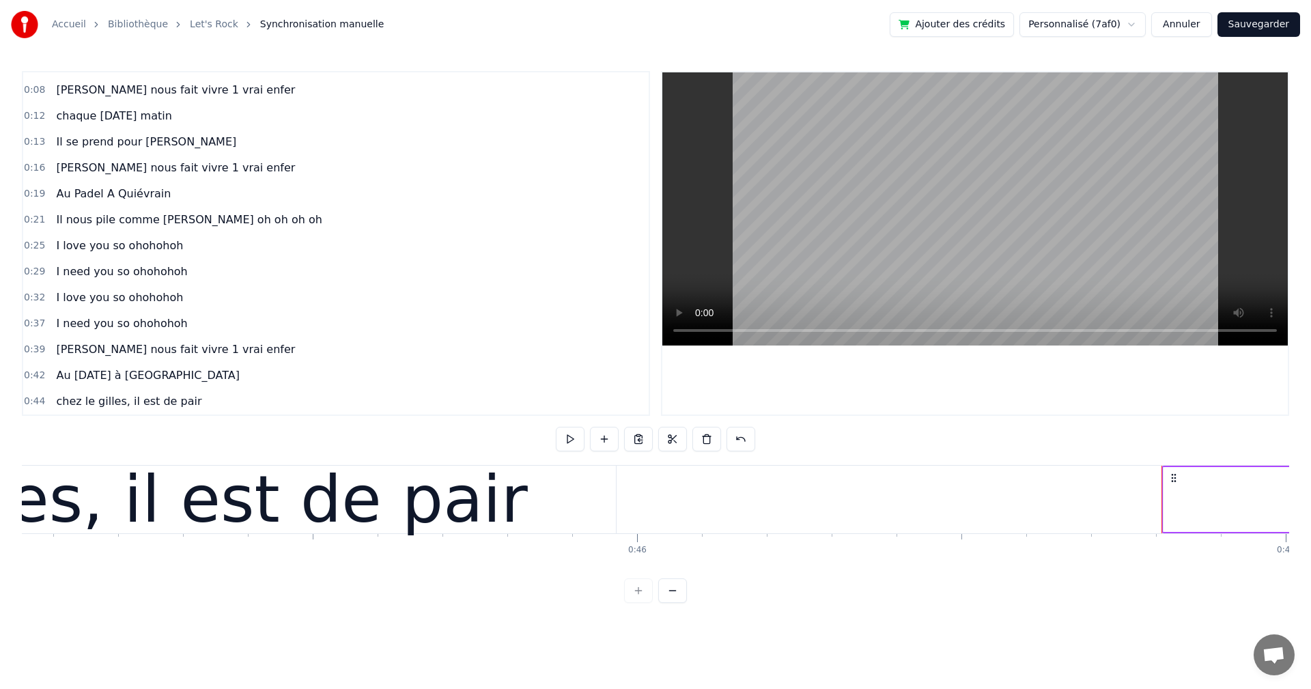
click at [555, 511] on div "chez le gilles, il est de pair" at bounding box center [95, 500] width 1040 height 68
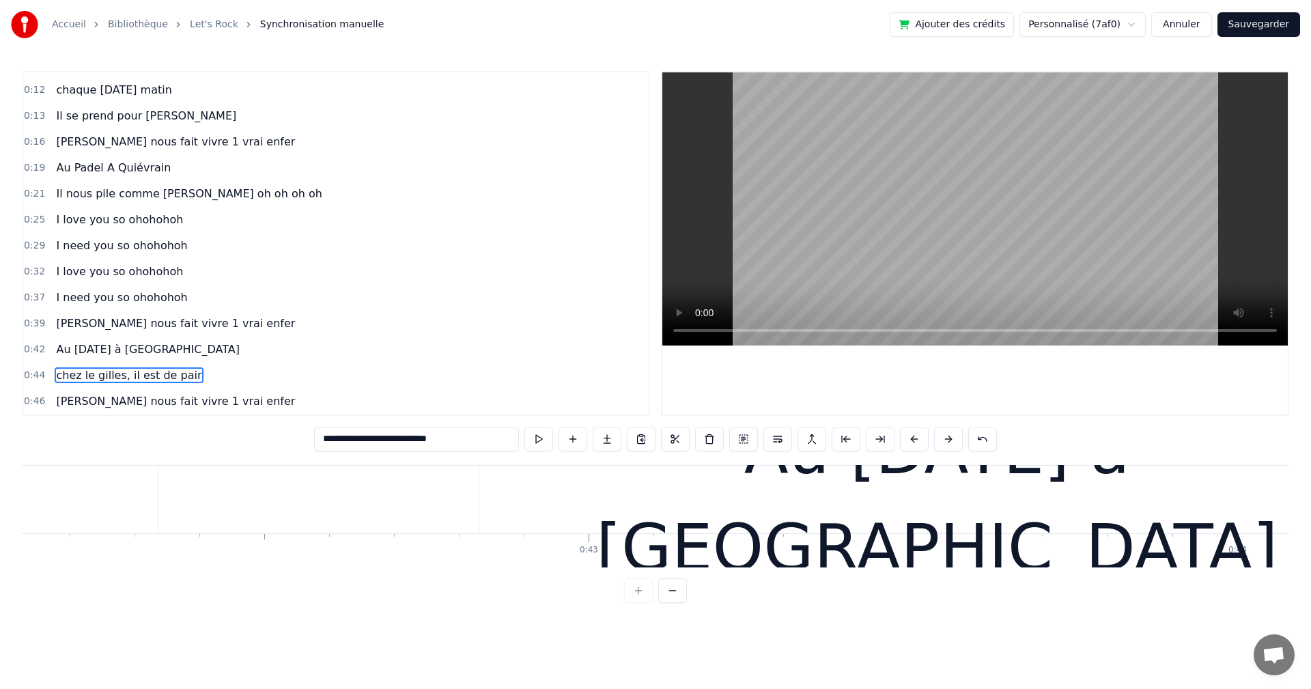
scroll to position [0, 26776]
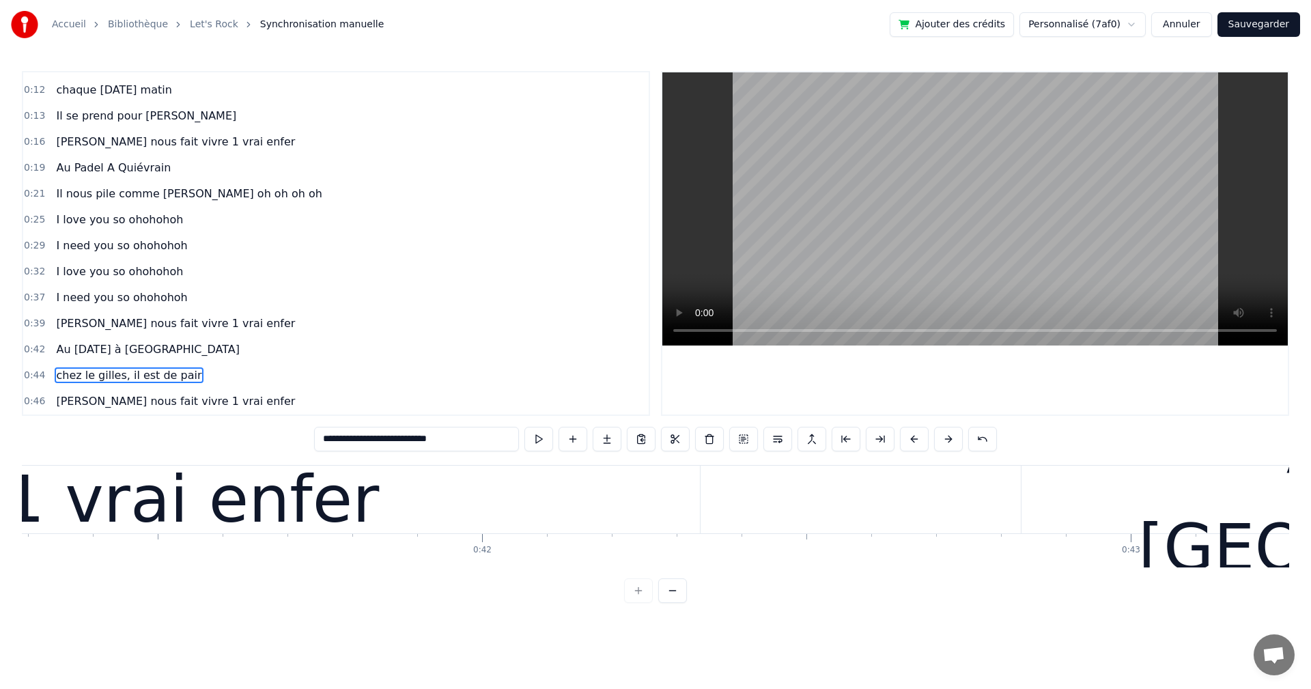
drag, startPoint x: 694, startPoint y: 516, endPoint x: 708, endPoint y: 514, distance: 14.5
type input "**********"
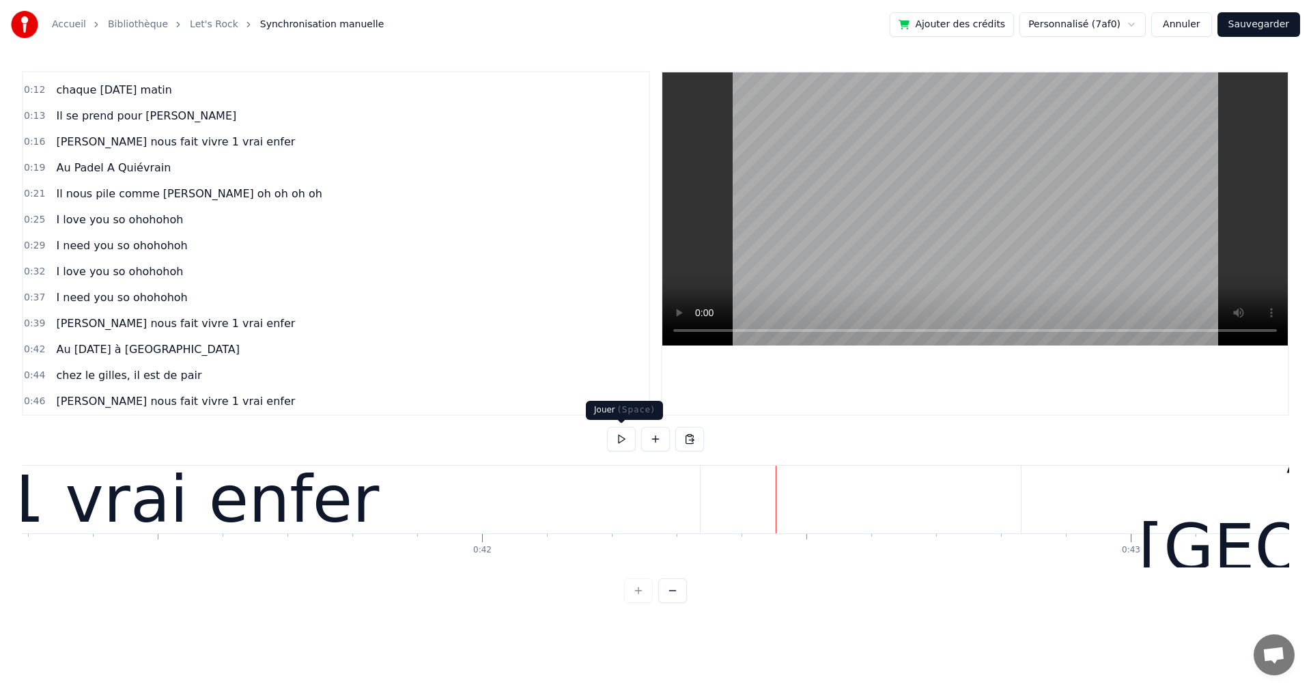
click at [624, 442] on button at bounding box center [621, 439] width 29 height 25
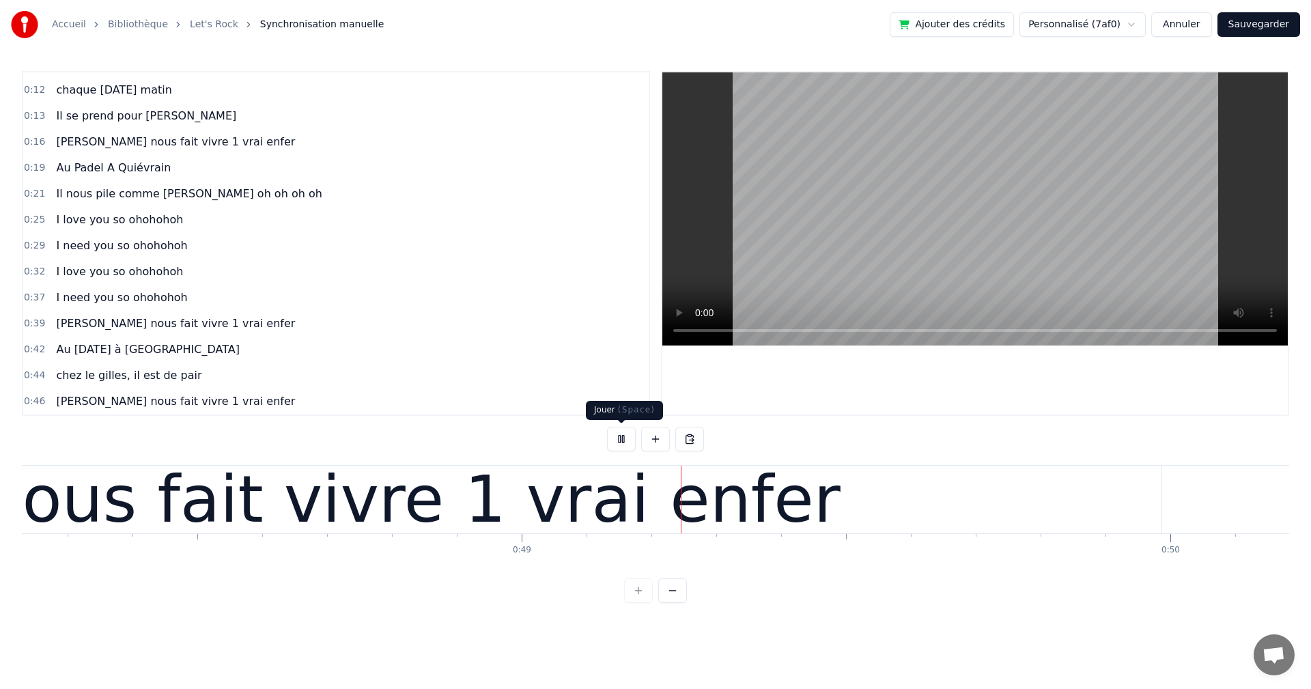
scroll to position [0, 31554]
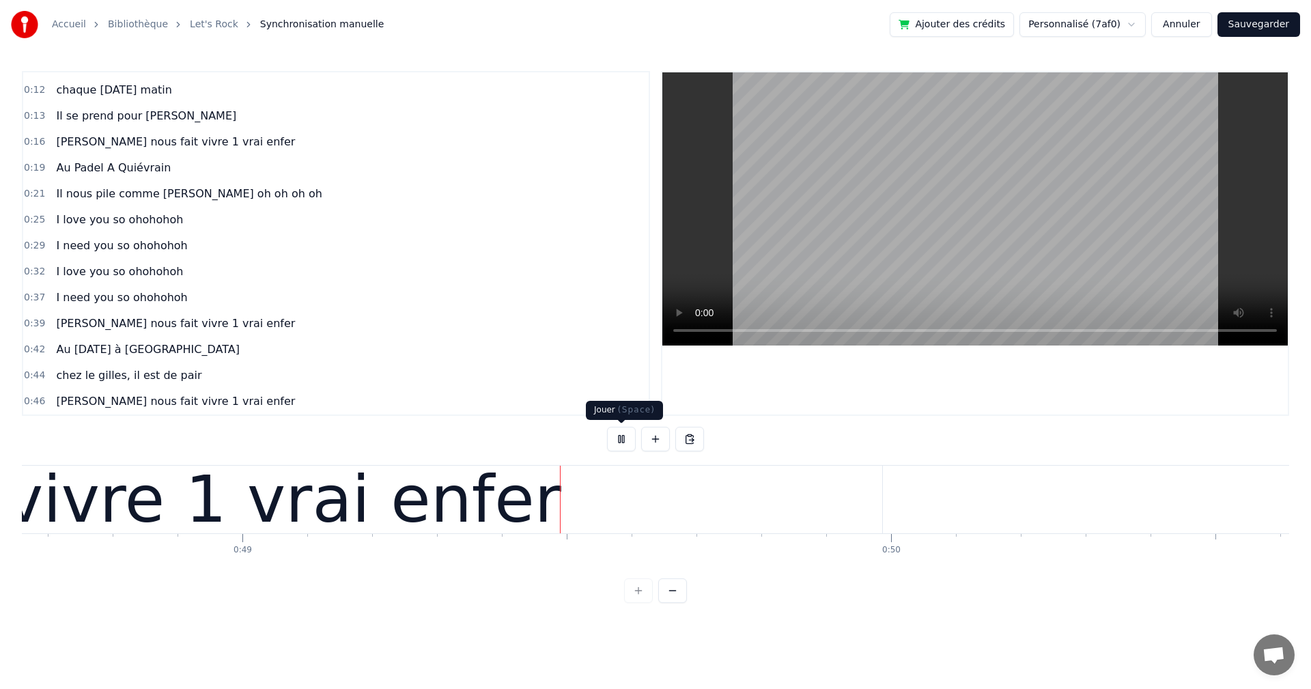
click at [615, 440] on button at bounding box center [621, 439] width 29 height 25
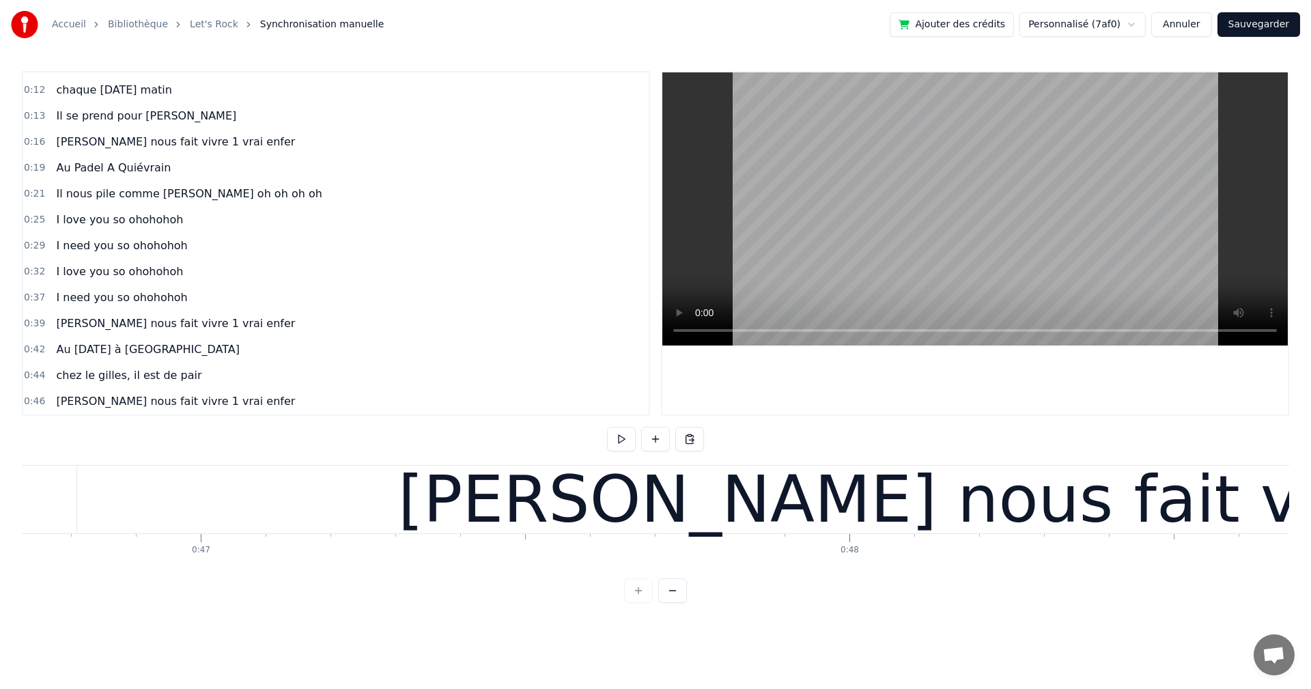
scroll to position [0, 30244]
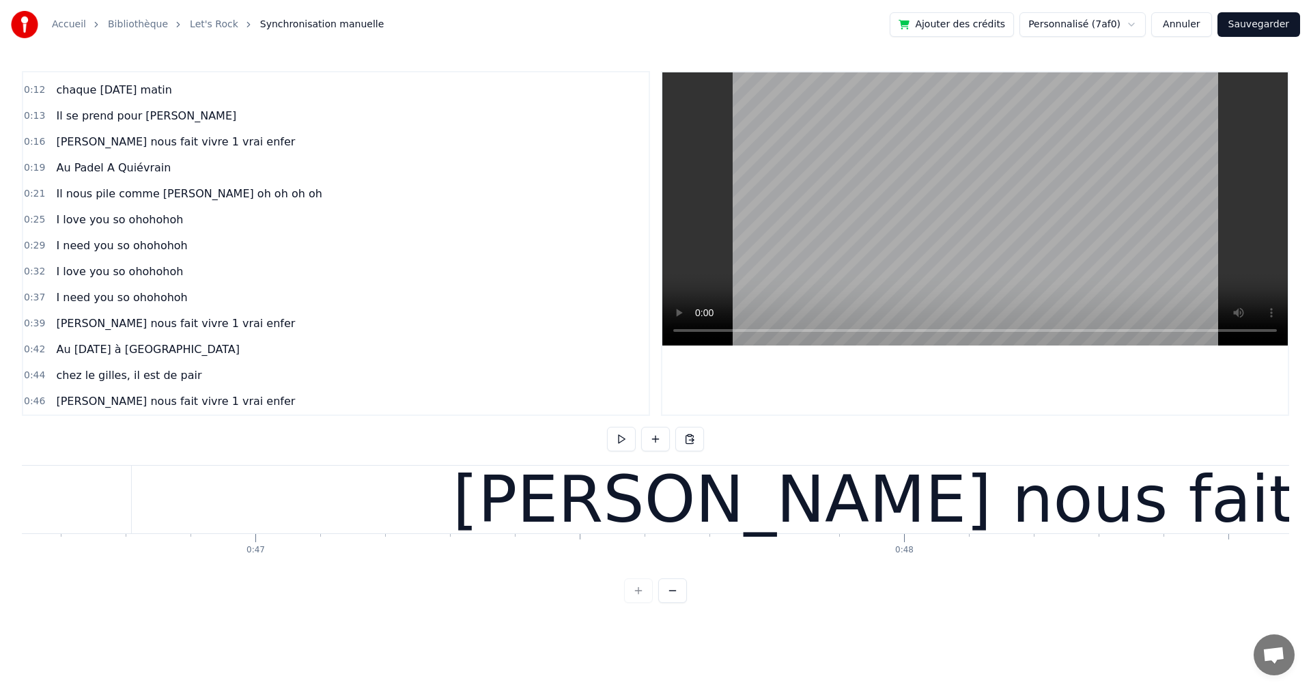
click at [139, 500] on div "[PERSON_NAME] nous fait vivre 1 vrai enfer" at bounding box center [1162, 500] width 2060 height 68
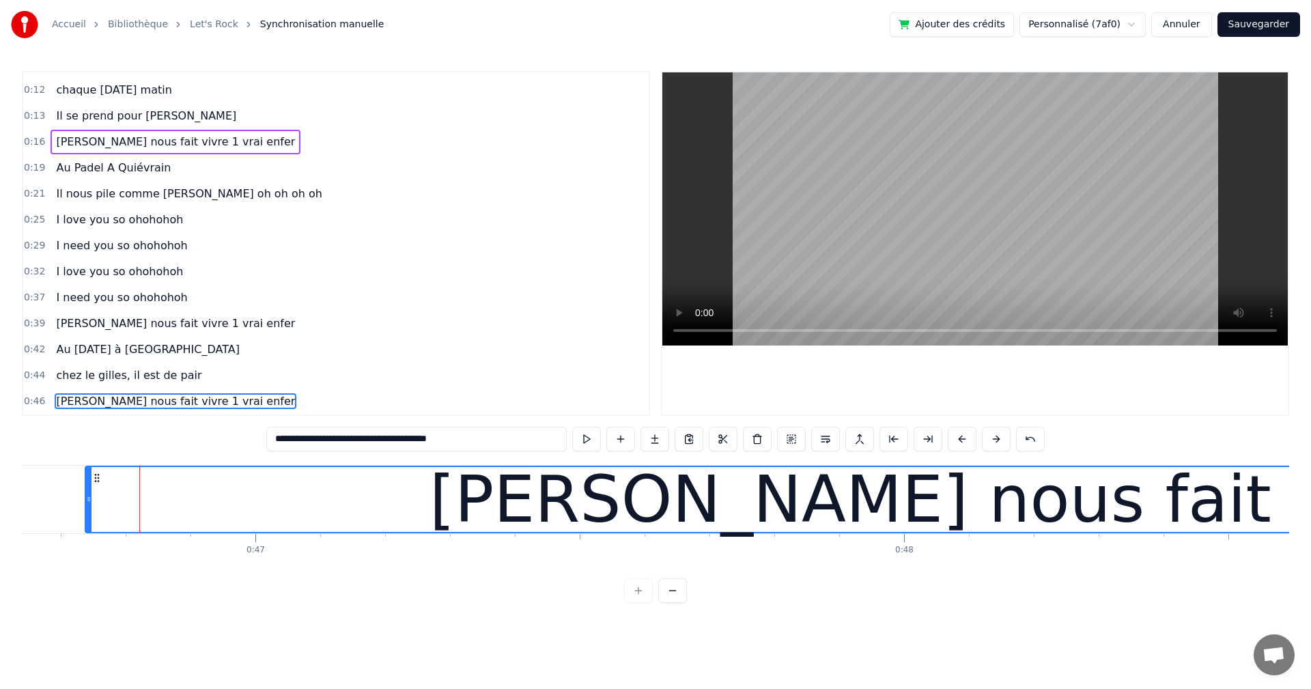
drag, startPoint x: 134, startPoint y: 501, endPoint x: 87, endPoint y: 504, distance: 46.5
click at [87, 504] on icon at bounding box center [88, 499] width 5 height 11
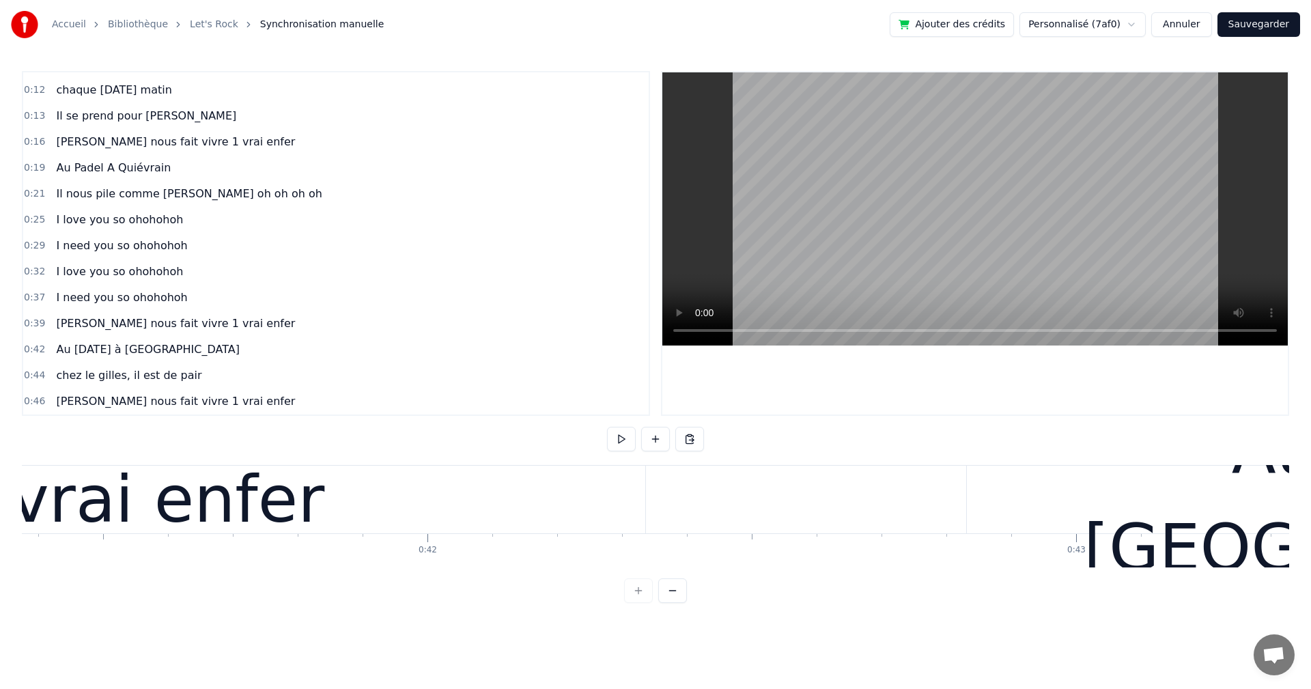
scroll to position [0, 26776]
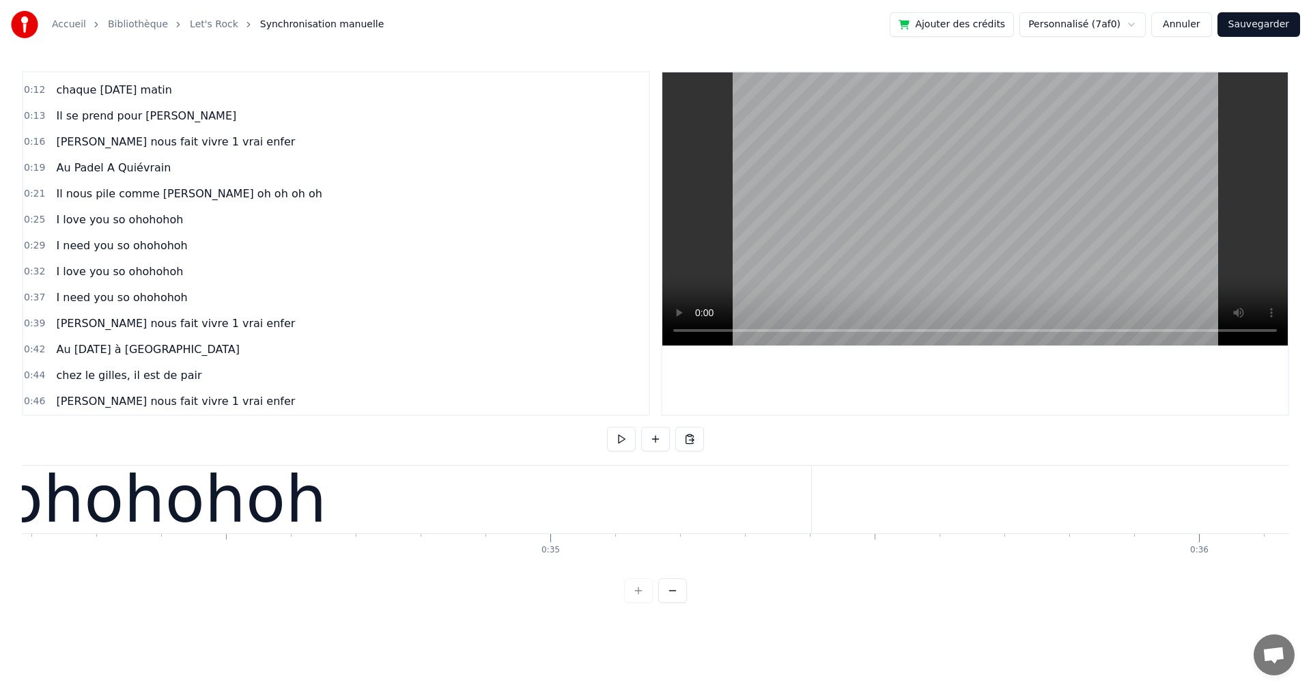
scroll to position [0, 22169]
click at [622, 441] on button at bounding box center [621, 439] width 29 height 25
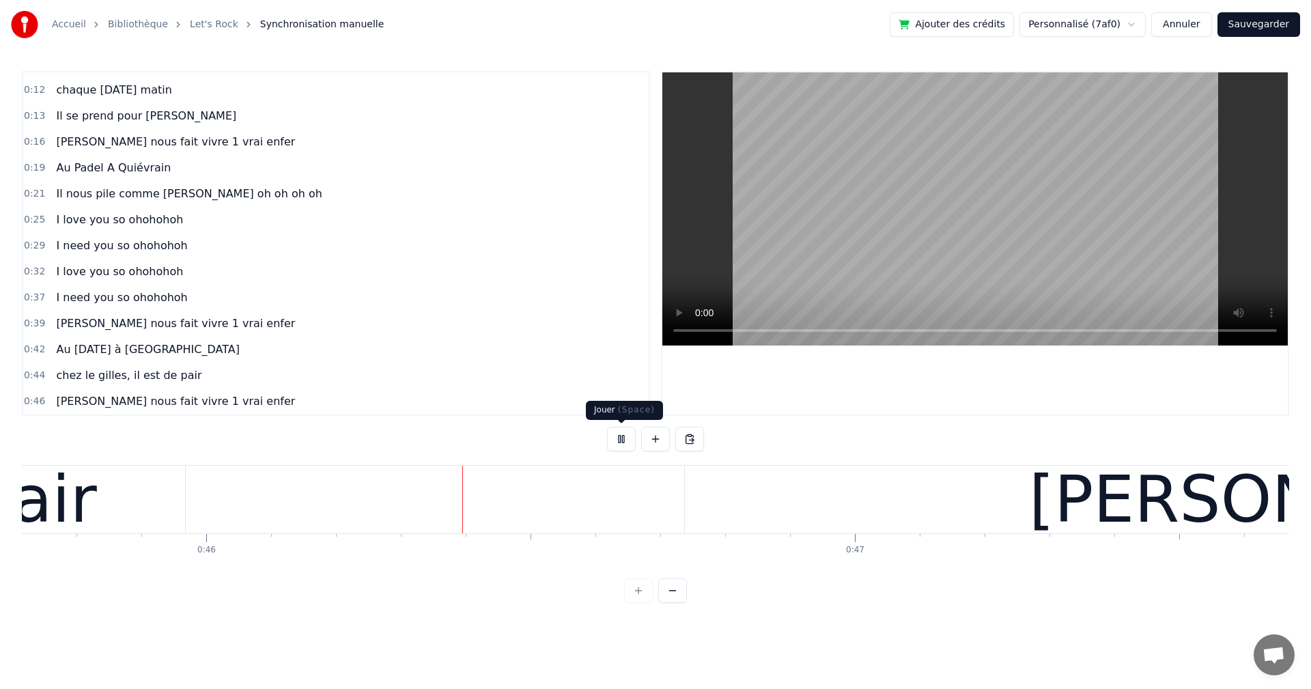
scroll to position [0, 29647]
click at [627, 438] on button at bounding box center [621, 439] width 29 height 25
click at [626, 438] on button at bounding box center [621, 439] width 29 height 25
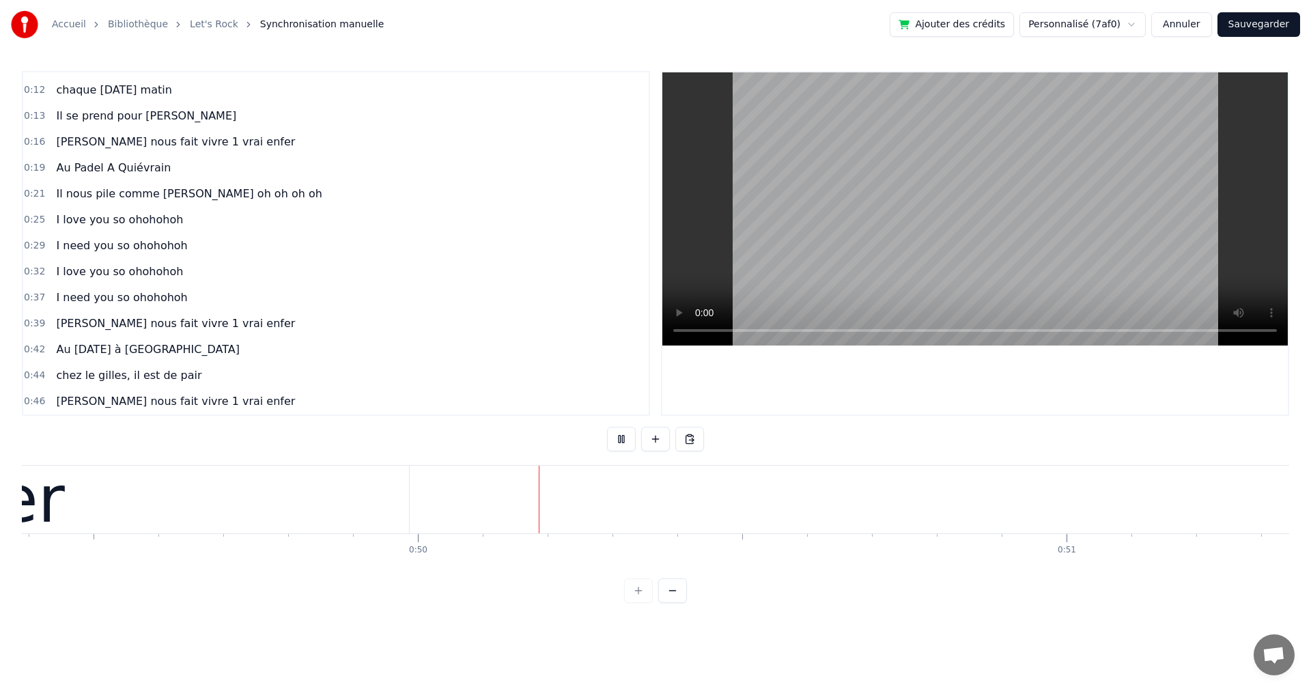
scroll to position [0, 32033]
click at [626, 438] on button at bounding box center [621, 439] width 29 height 25
click at [126, 177] on div "Au Padel A Quiévrain" at bounding box center [114, 168] width 126 height 25
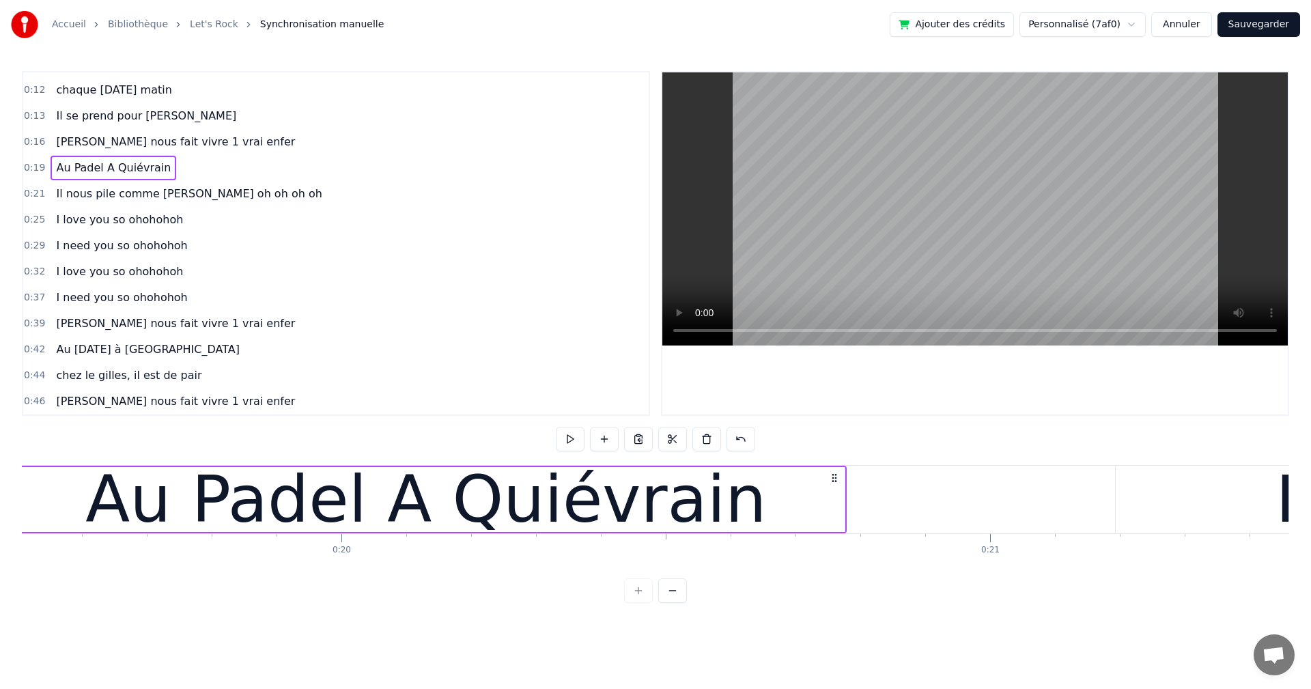
scroll to position [0, 12565]
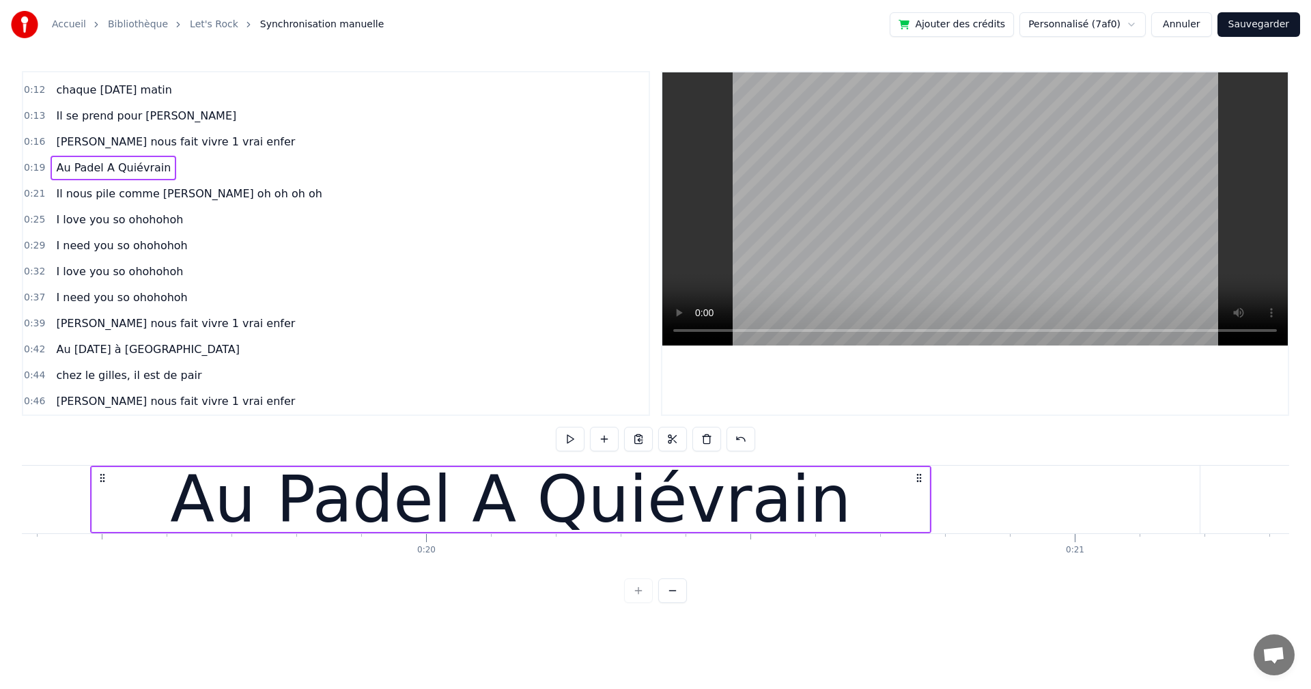
click at [637, 442] on button at bounding box center [638, 439] width 29 height 25
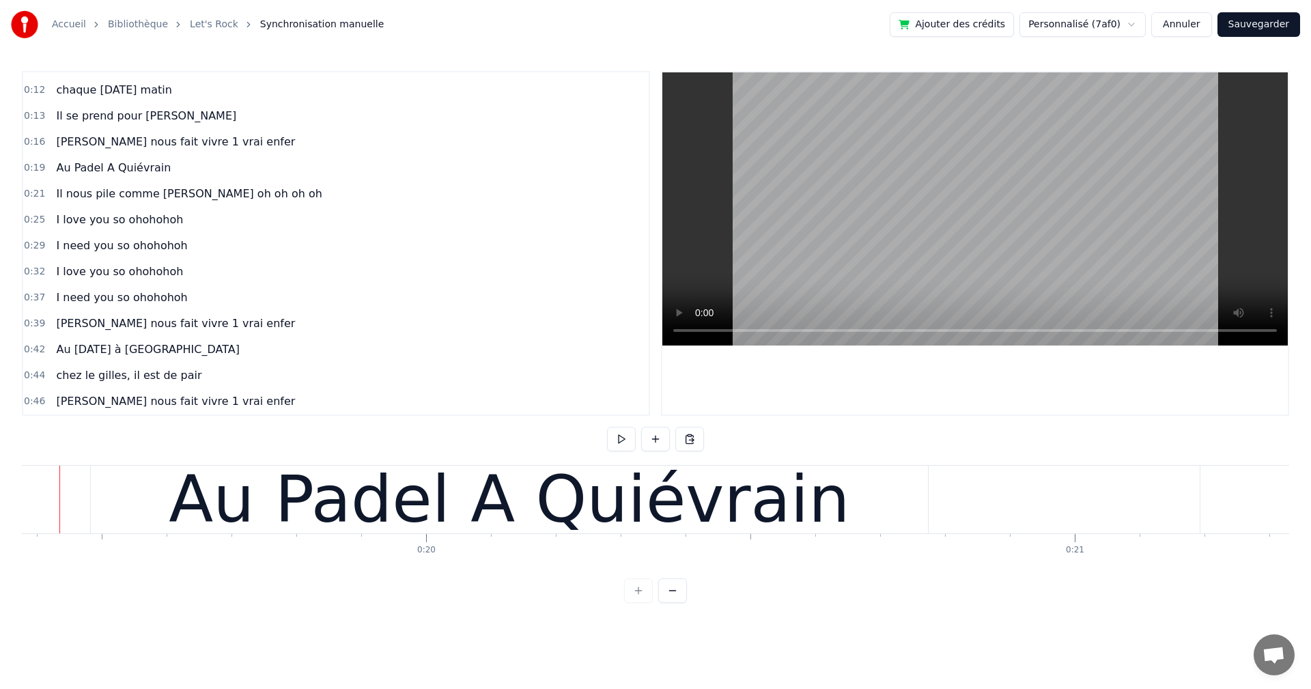
scroll to position [0, 12535]
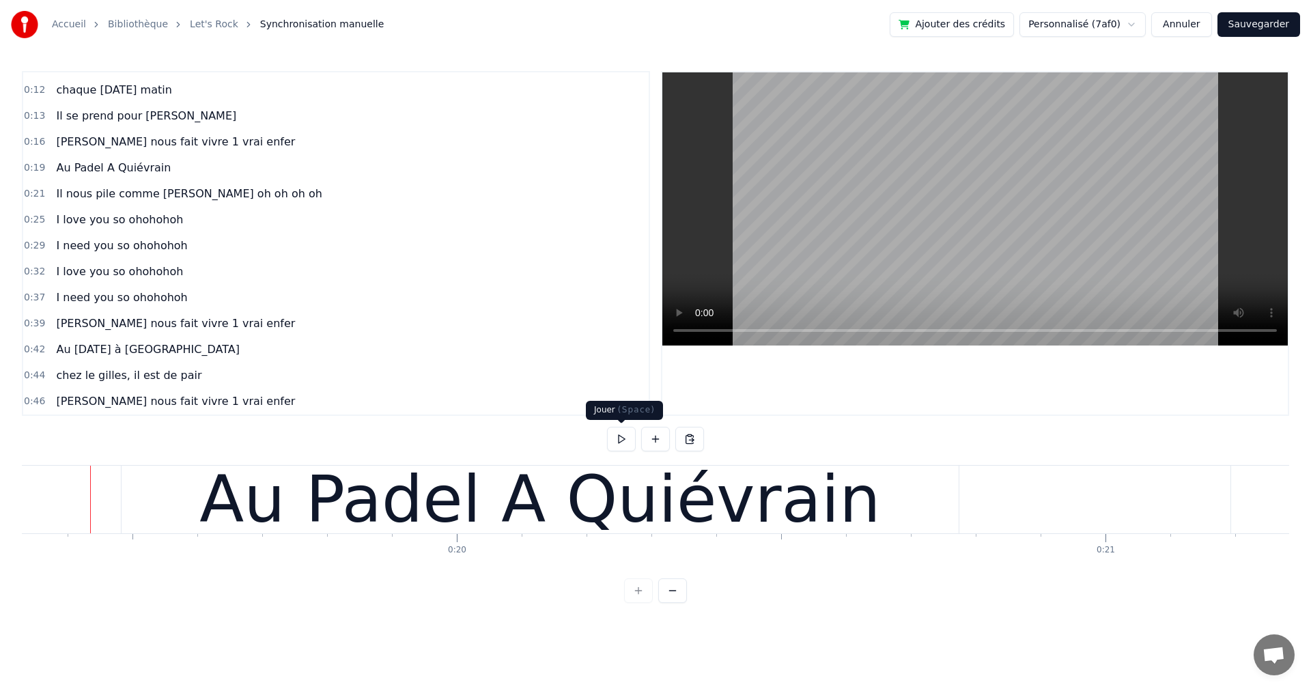
click at [626, 438] on button at bounding box center [621, 439] width 29 height 25
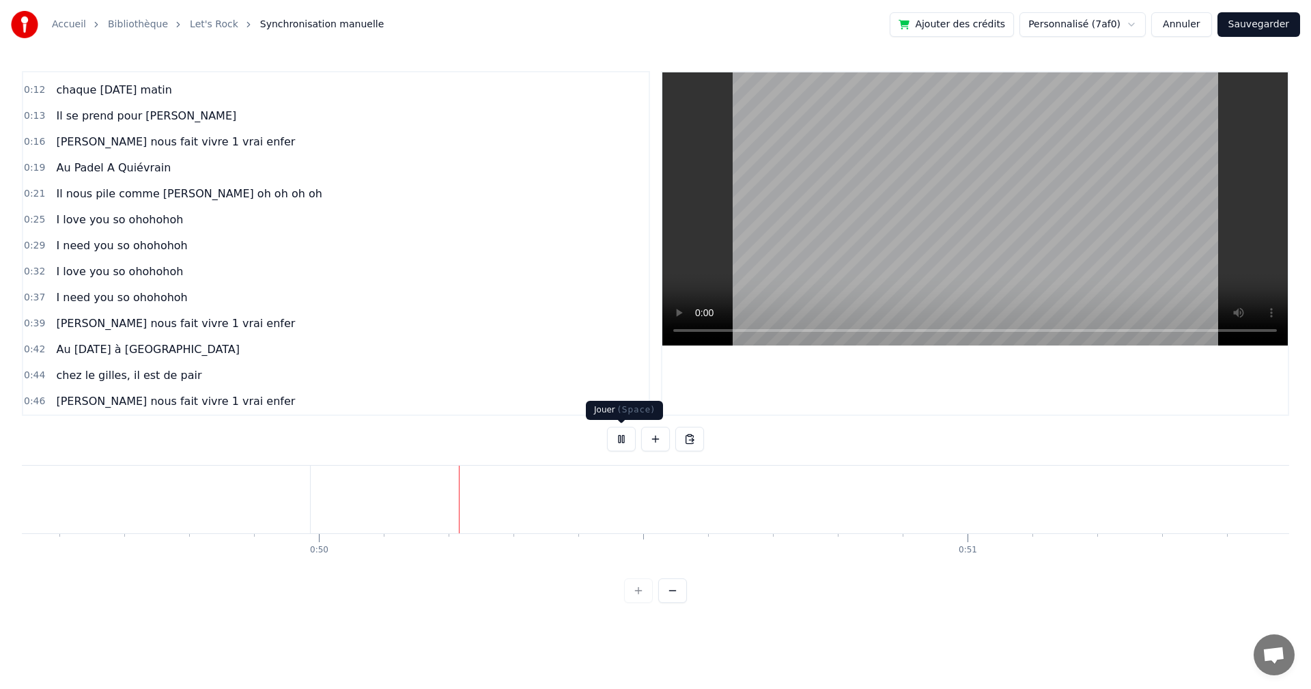
scroll to position [0, 32128]
click at [616, 437] on button at bounding box center [621, 439] width 29 height 25
click at [694, 440] on button at bounding box center [689, 439] width 29 height 25
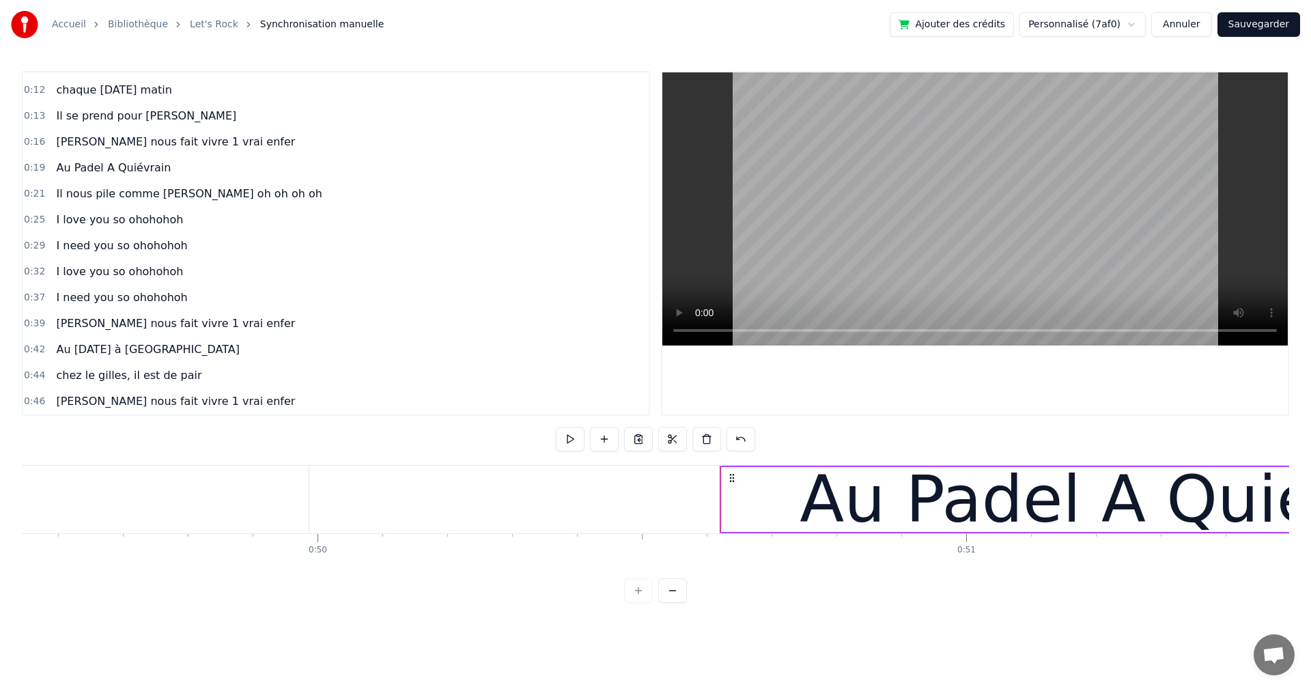
scroll to position [99, 0]
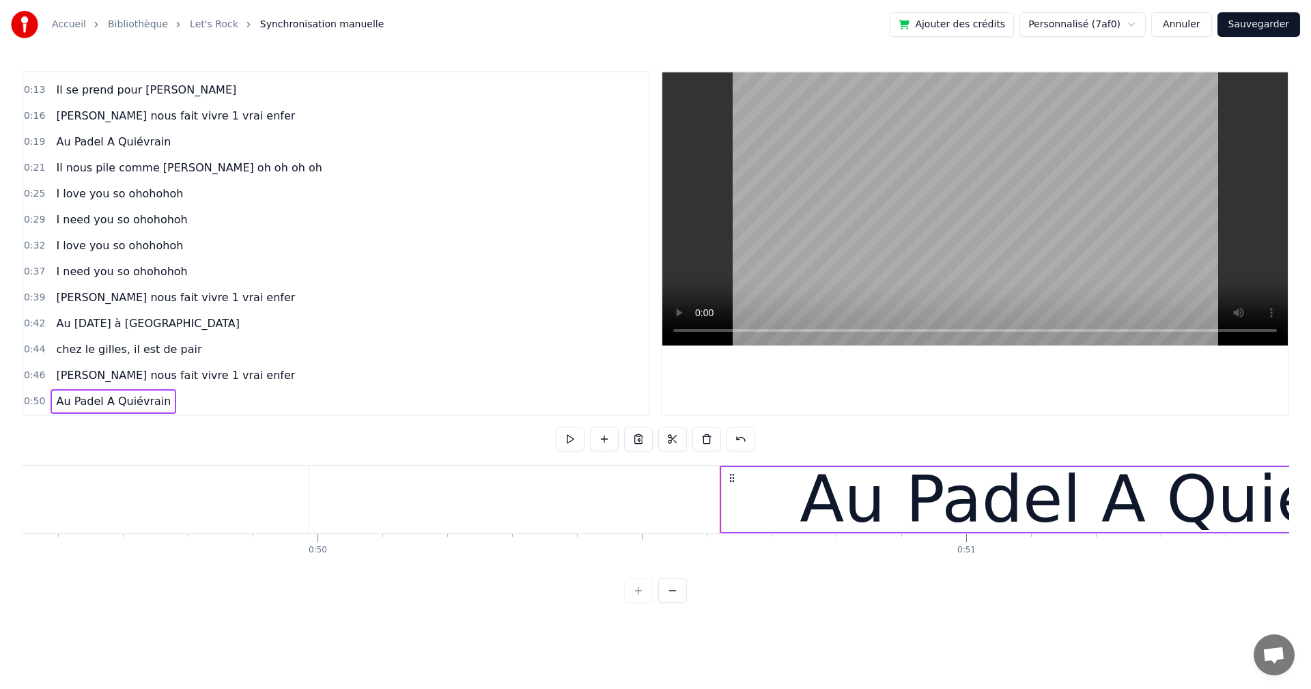
click at [155, 397] on span "Au Padel A Quiévrain" at bounding box center [113, 401] width 117 height 16
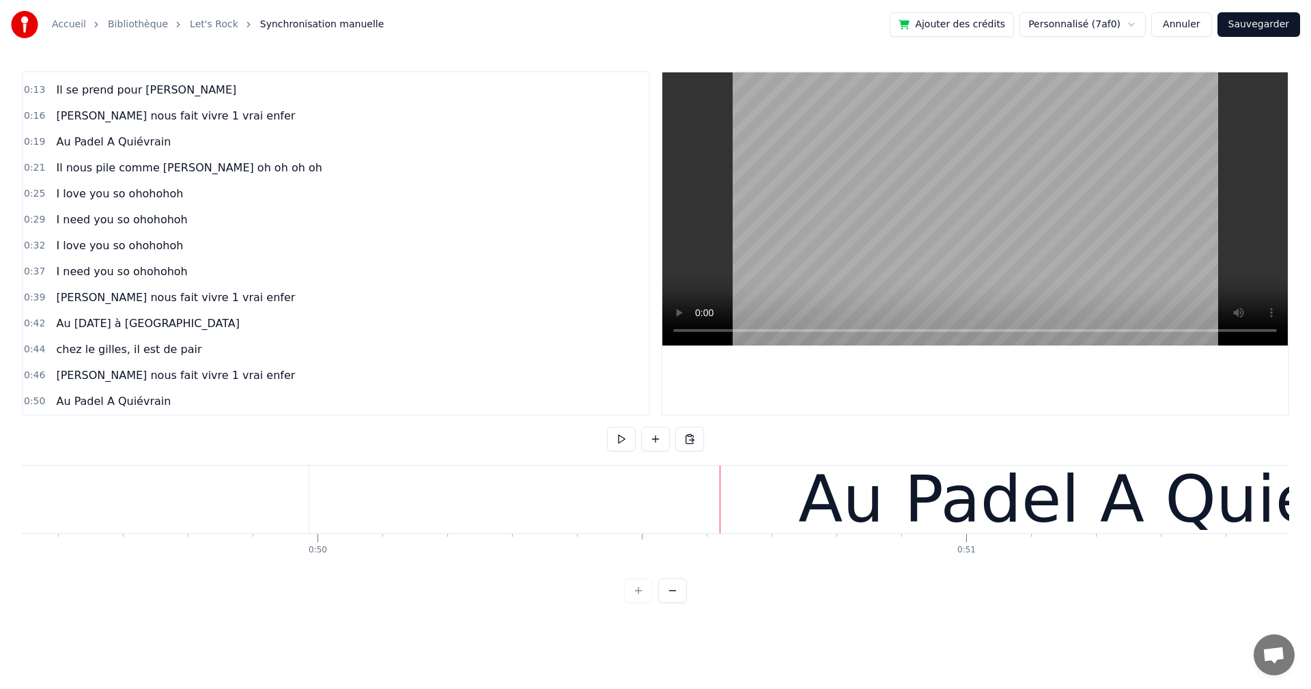
click at [149, 408] on span "Au Padel A Quiévrain" at bounding box center [113, 401] width 117 height 16
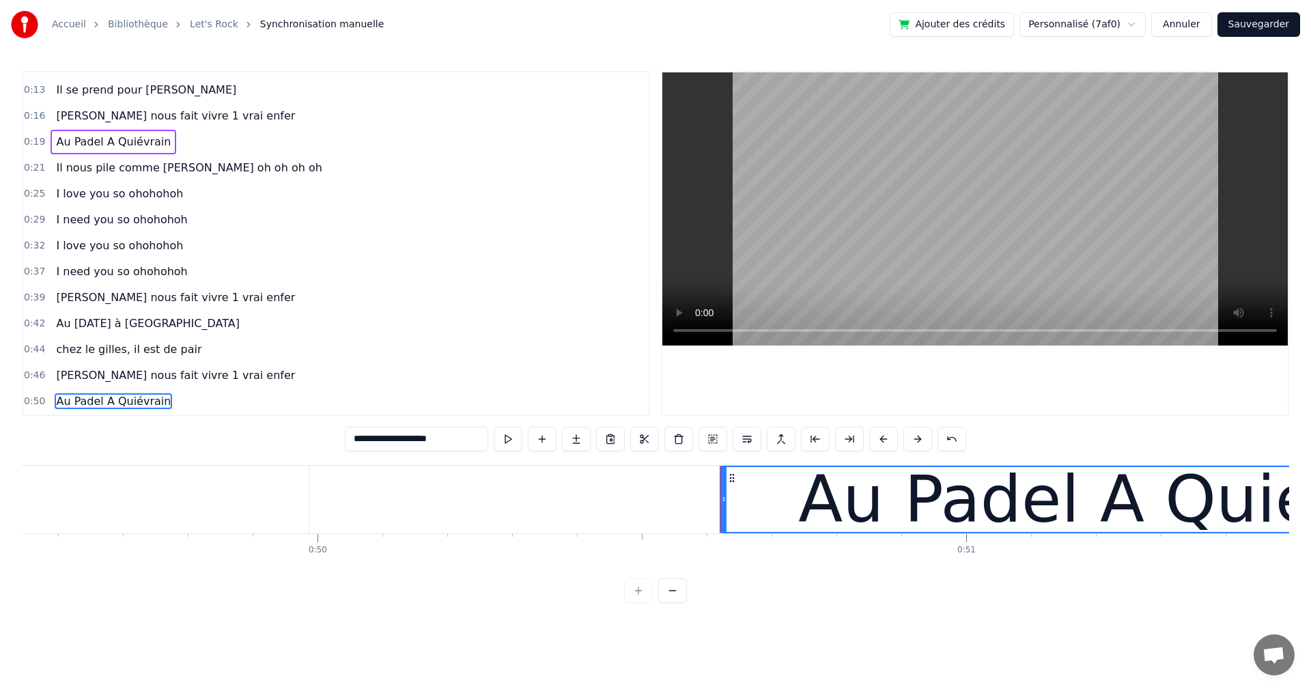
drag, startPoint x: 462, startPoint y: 437, endPoint x: 309, endPoint y: 427, distance: 153.2
click at [309, 427] on div "**********" at bounding box center [655, 337] width 1267 height 532
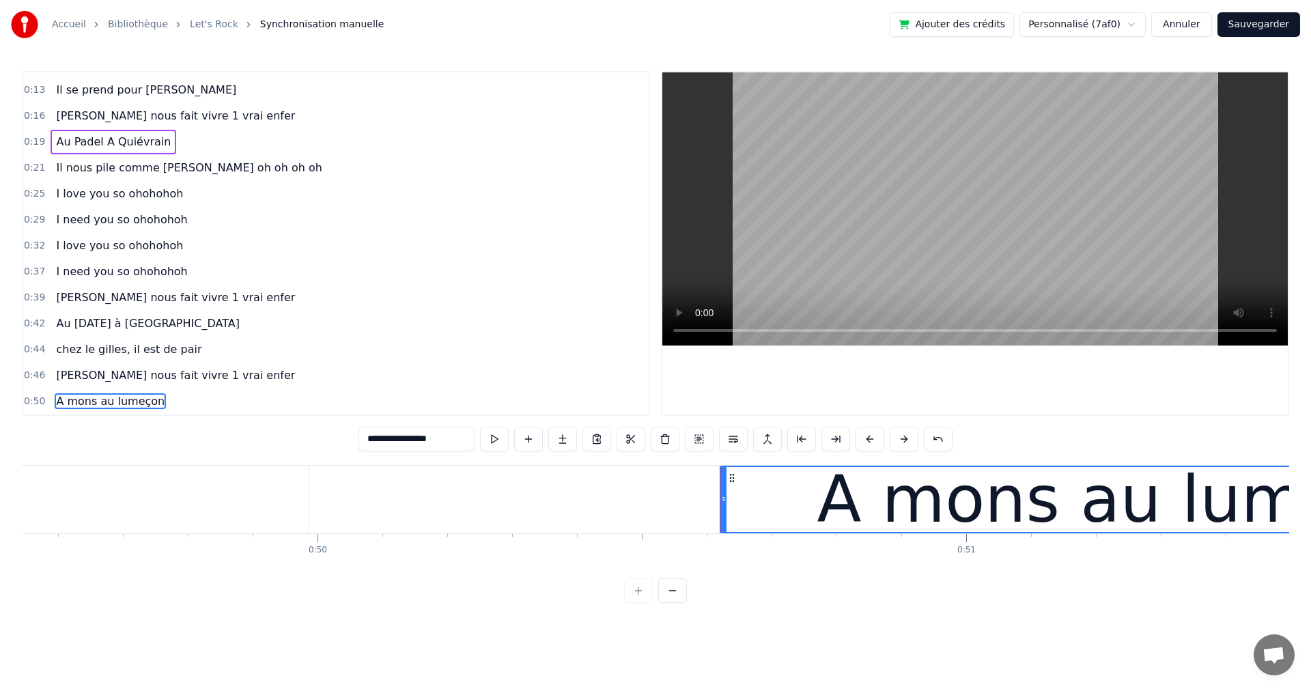
type input "**********"
click at [586, 614] on html "**********" at bounding box center [655, 312] width 1311 height 625
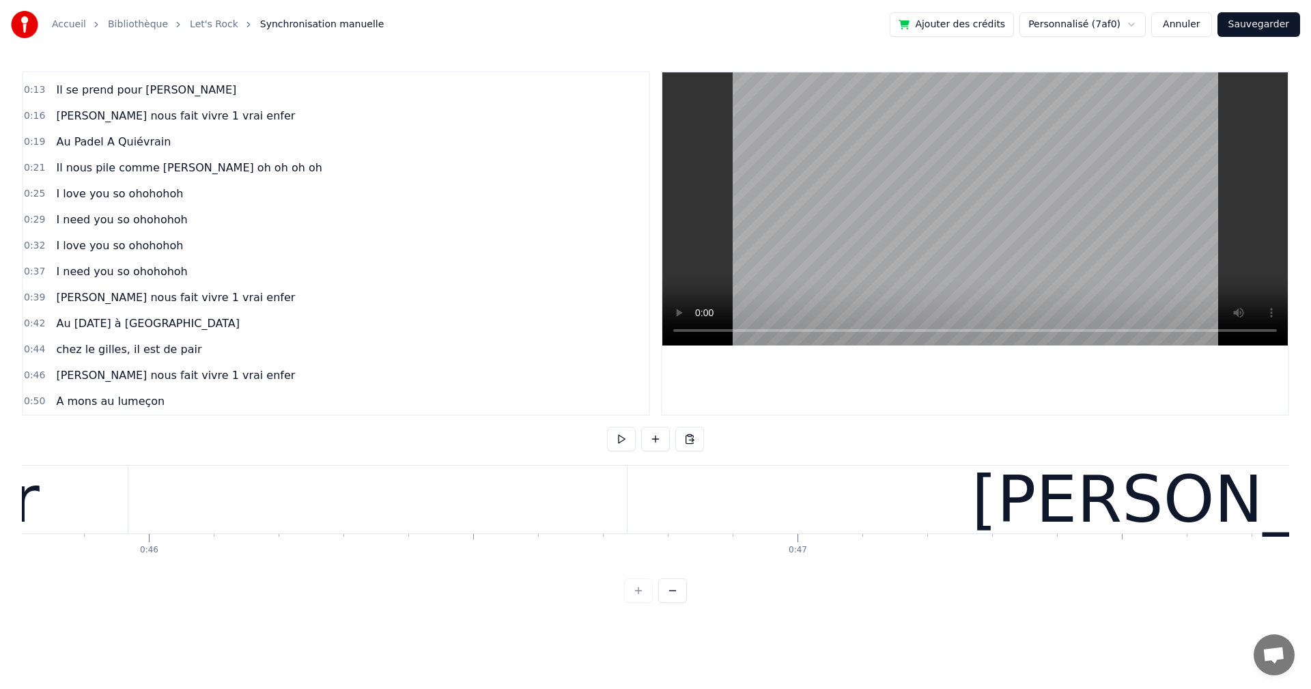
scroll to position [0, 29215]
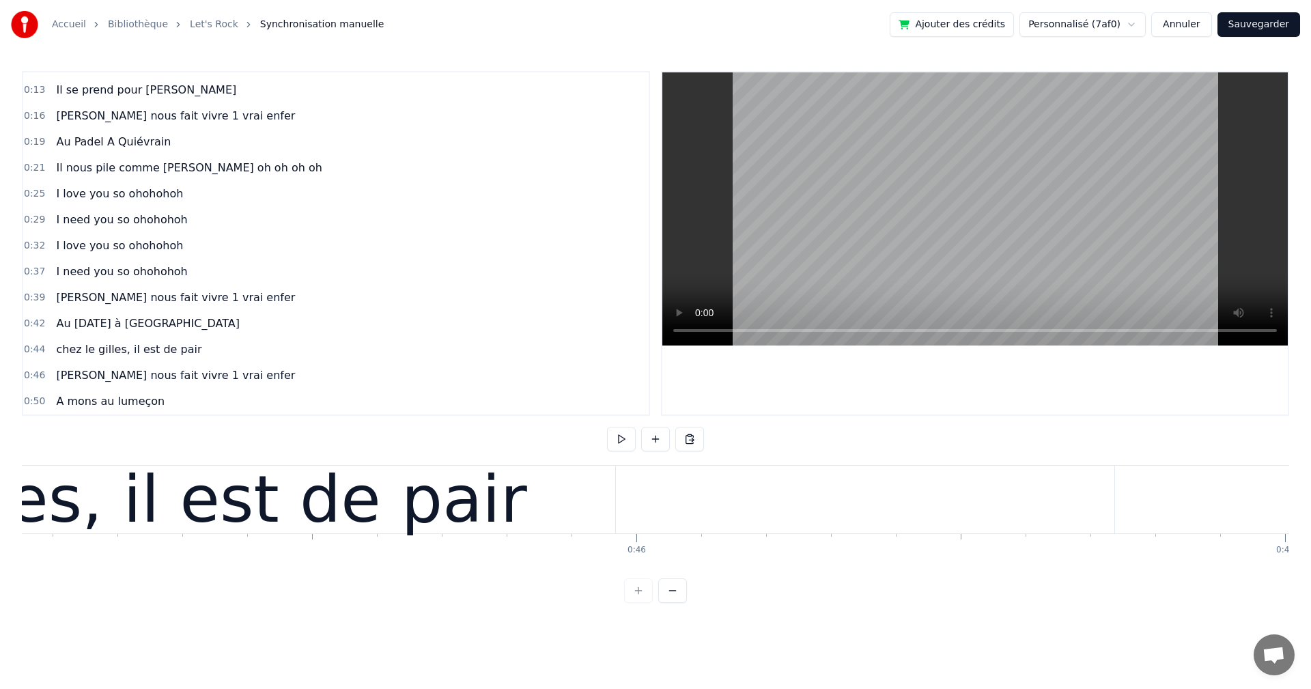
click at [626, 438] on button at bounding box center [621, 439] width 29 height 25
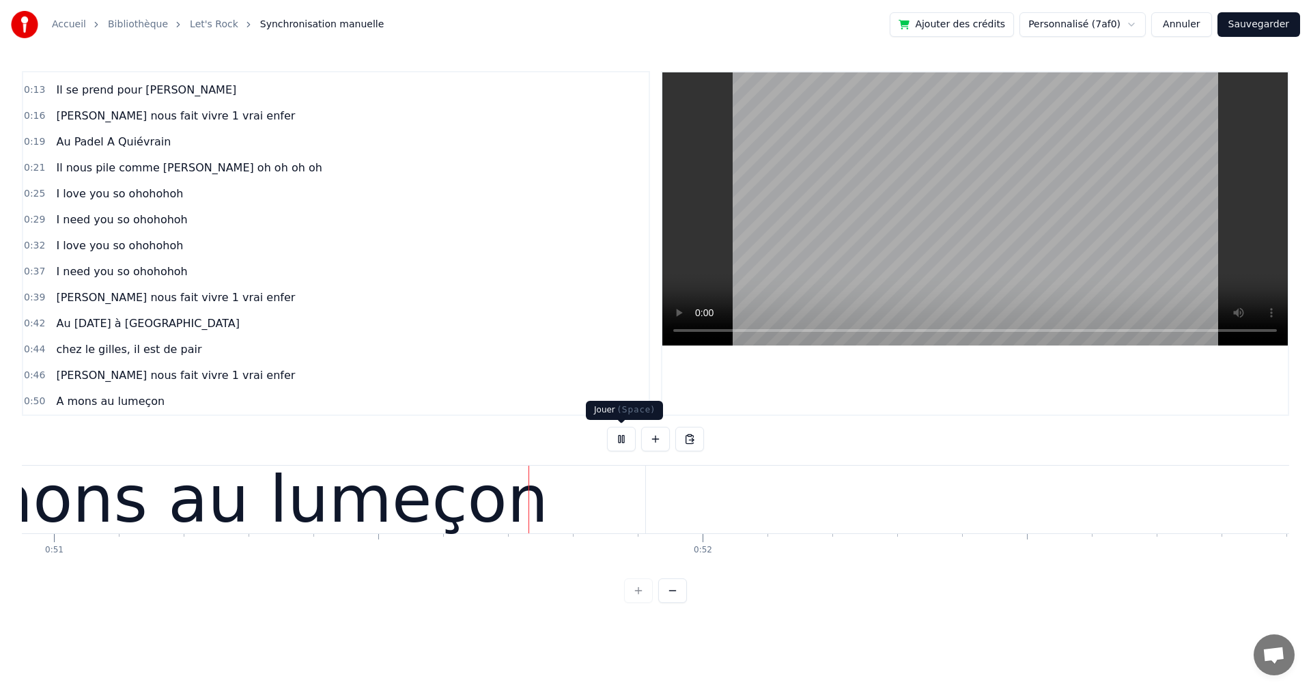
scroll to position [0, 33045]
click at [622, 440] on button at bounding box center [621, 439] width 29 height 25
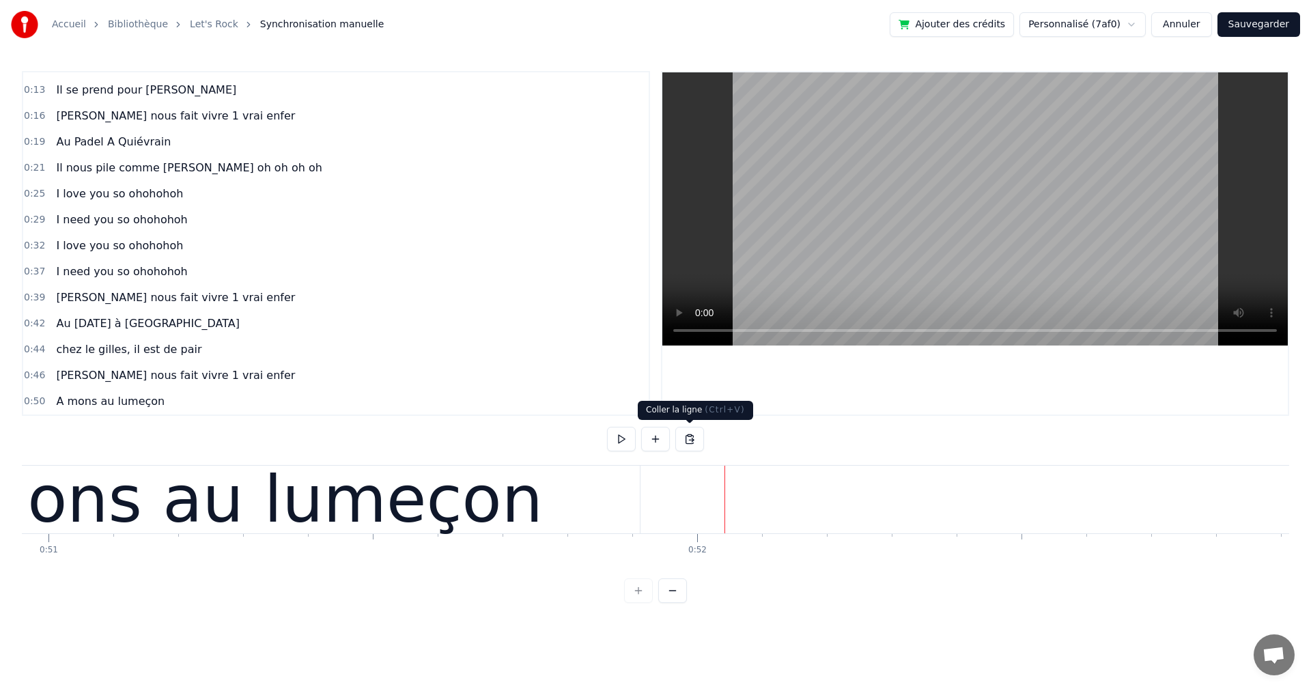
click at [693, 436] on button at bounding box center [689, 439] width 29 height 25
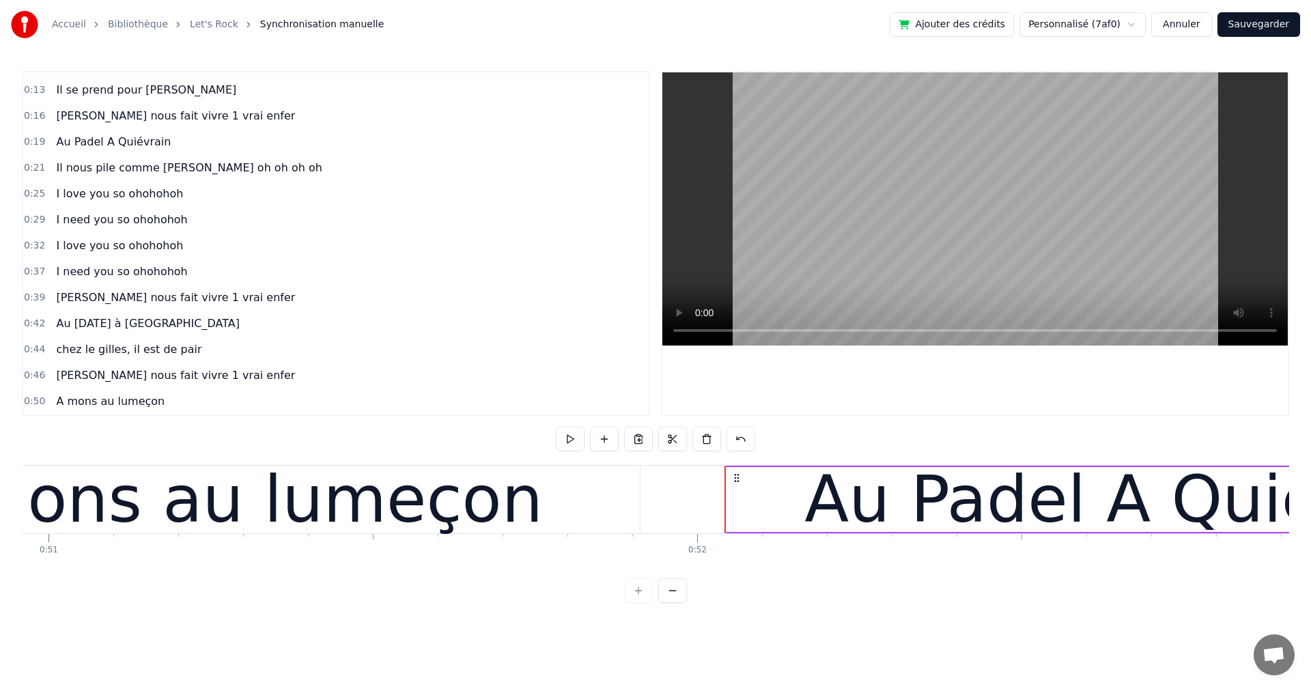
click at [849, 502] on div "Au Padel A Quiévrain" at bounding box center [1144, 500] width 681 height 98
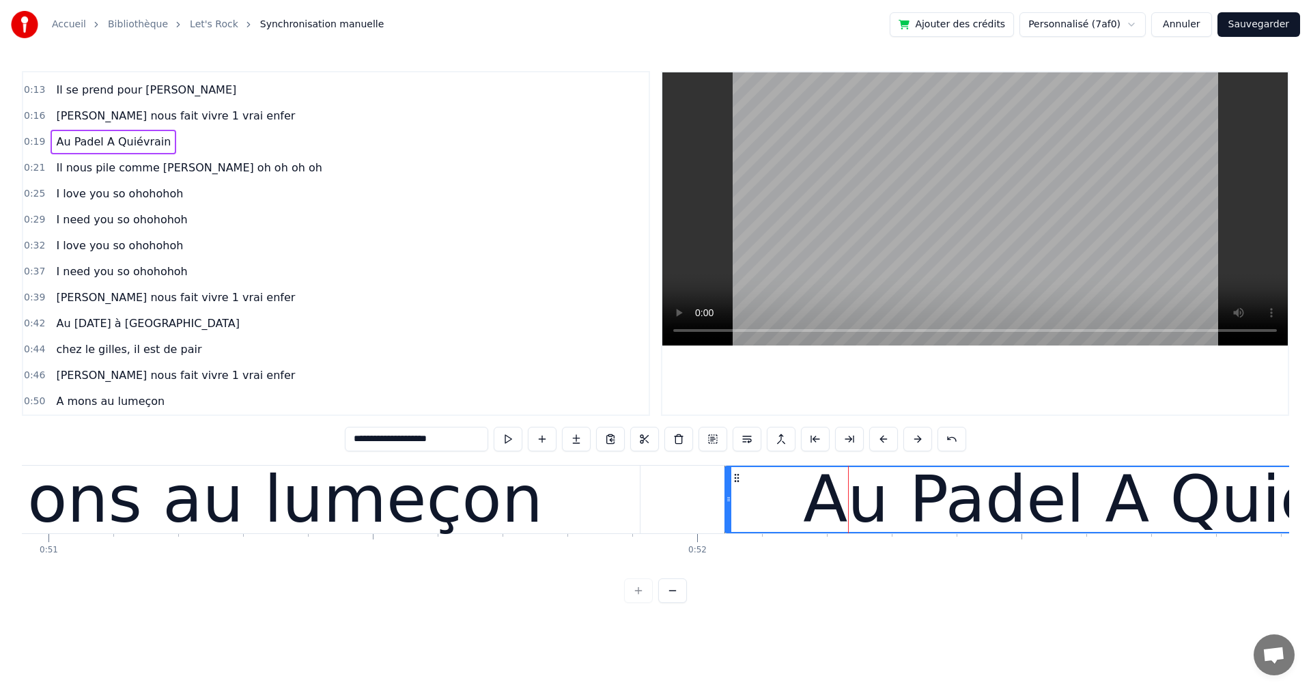
scroll to position [125, 0]
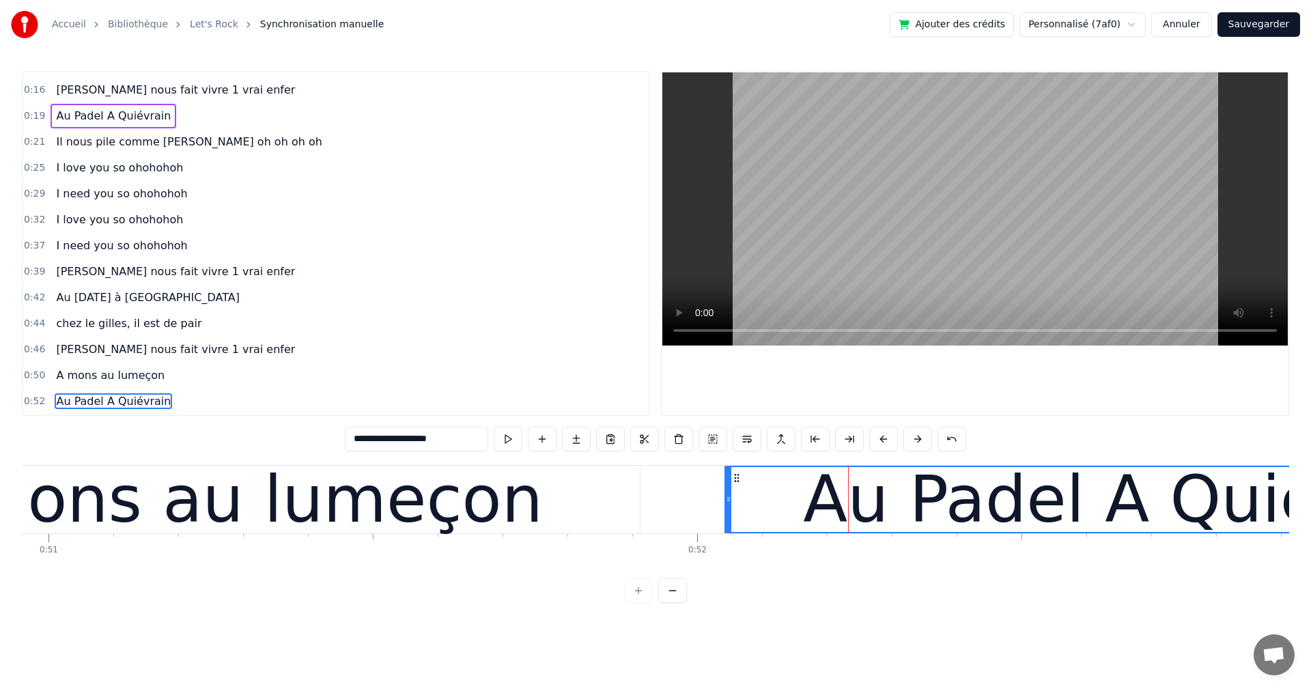
drag, startPoint x: 420, startPoint y: 441, endPoint x: 312, endPoint y: 431, distance: 108.3
click at [312, 431] on div "**********" at bounding box center [655, 337] width 1267 height 532
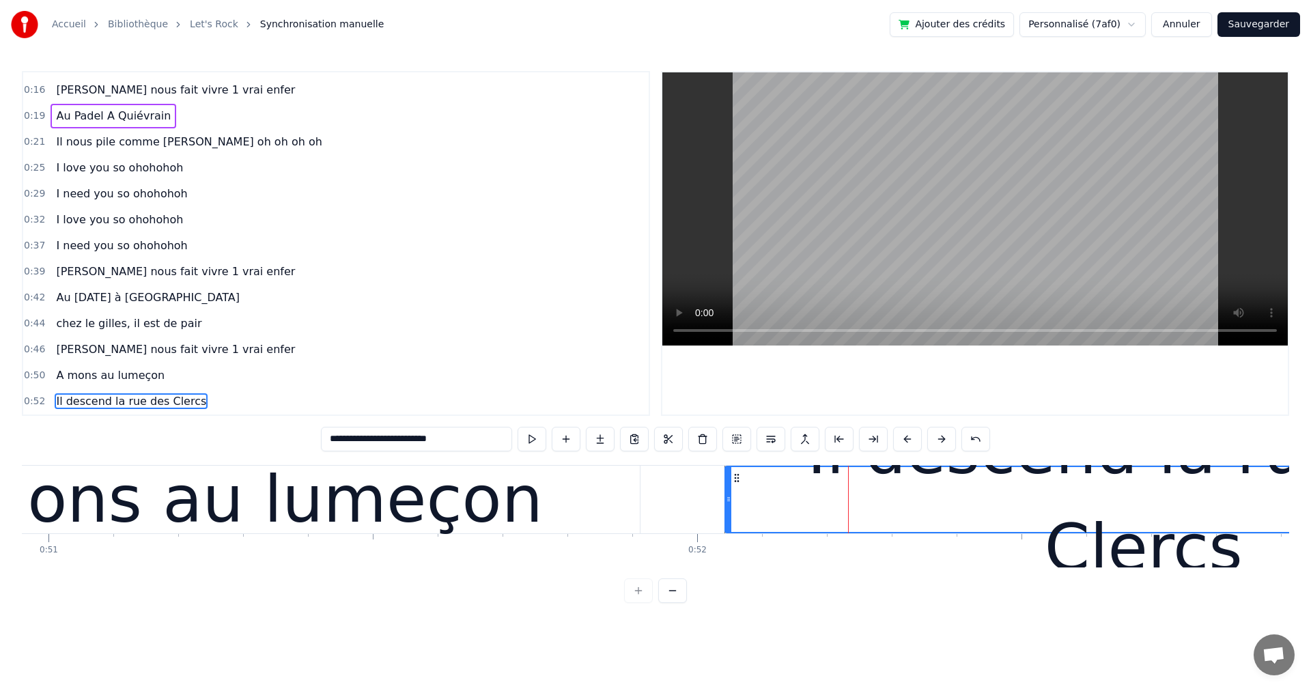
type input "**********"
click at [434, 372] on div "0:50 A mons au lumeçon" at bounding box center [335, 375] width 625 height 26
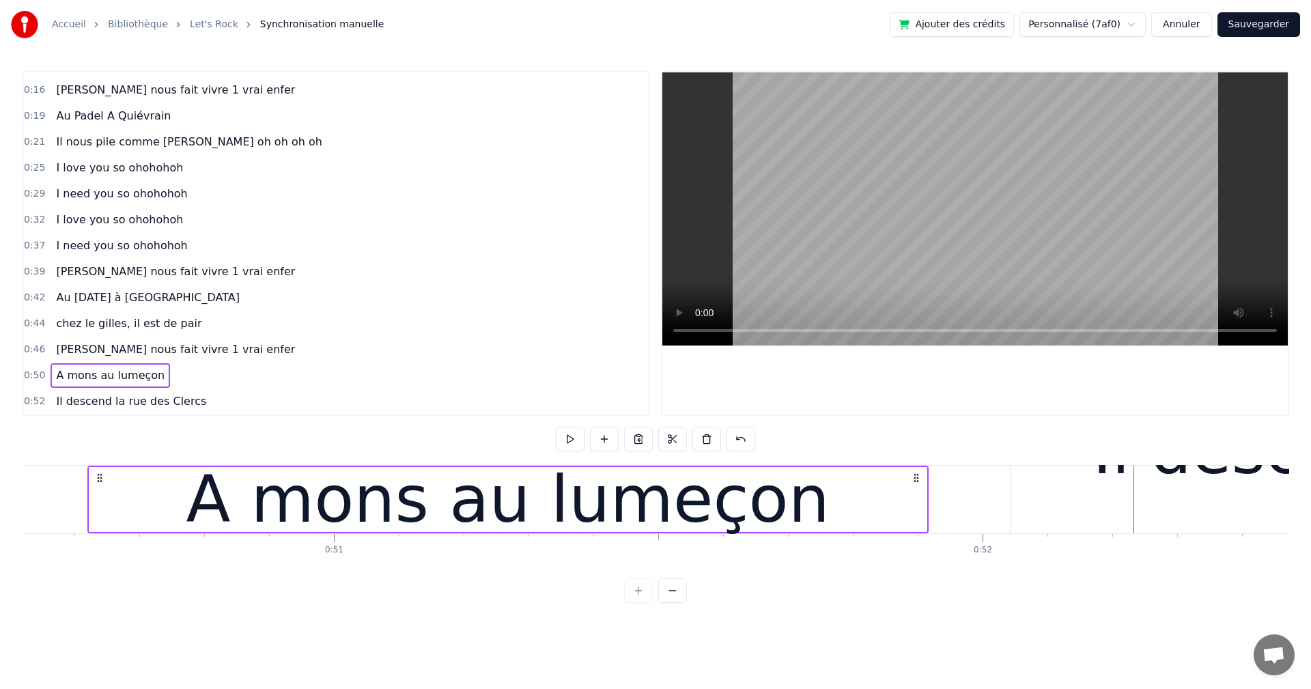
scroll to position [0, 32756]
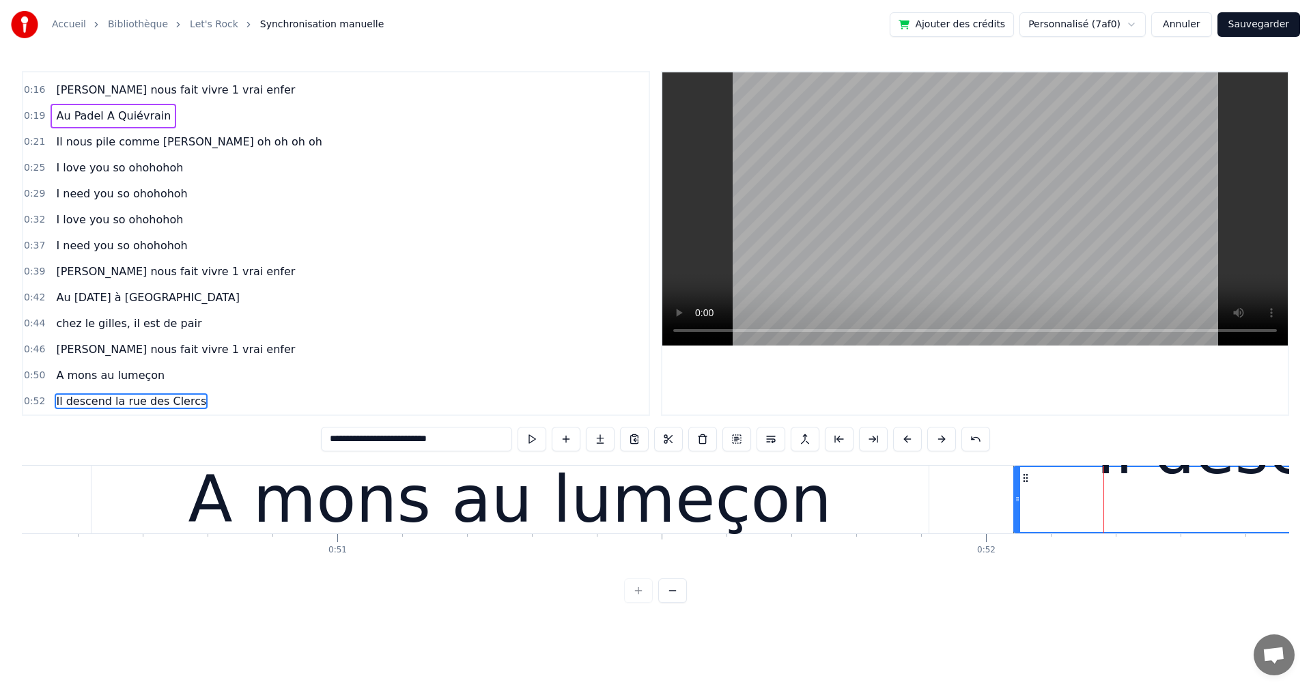
click at [465, 442] on input "**********" at bounding box center [416, 439] width 191 height 25
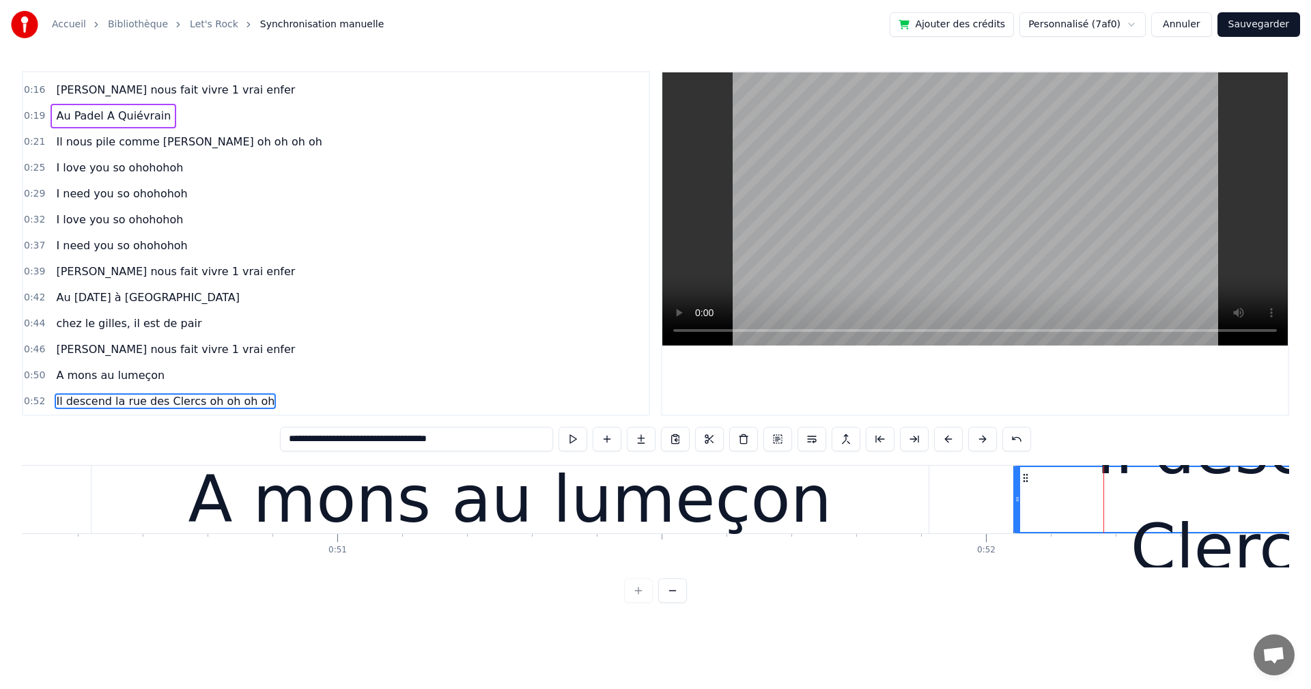
type input "**********"
click at [429, 380] on div "0:50 A mons au lumeçon" at bounding box center [335, 375] width 625 height 26
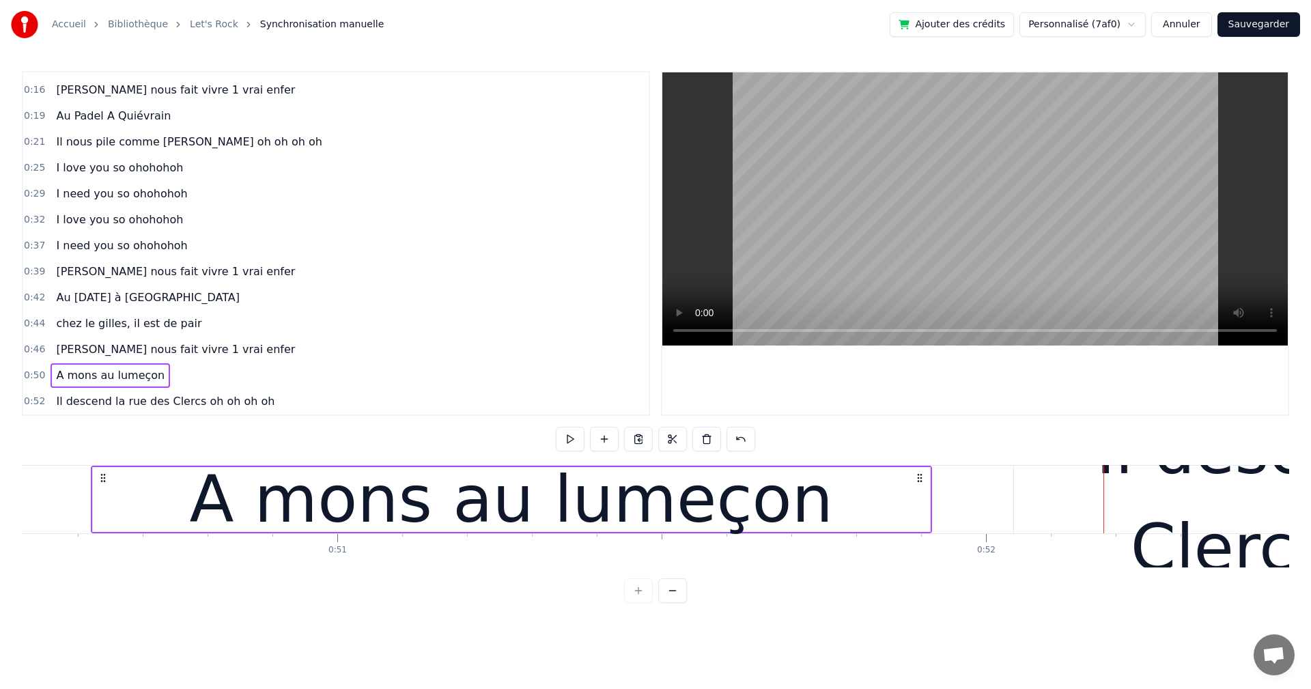
click at [183, 405] on span "Il descend la rue des Clercs oh oh oh oh" at bounding box center [165, 401] width 221 height 16
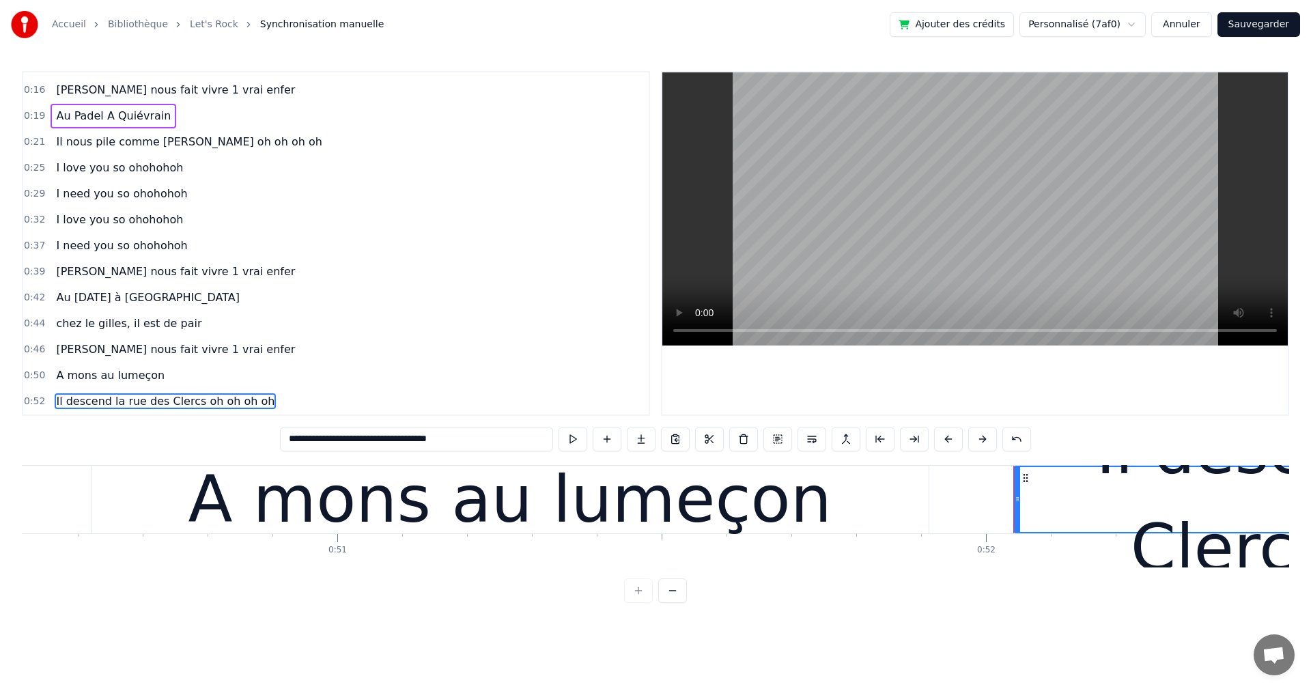
click at [237, 398] on span "Il descend la rue des Clercs oh oh oh oh" at bounding box center [165, 401] width 221 height 16
click at [233, 408] on span "Il descend la rue des Clercs oh oh oh oh" at bounding box center [165, 401] width 221 height 16
click at [447, 439] on input "**********" at bounding box center [416, 439] width 273 height 25
click at [438, 441] on input "**********" at bounding box center [416, 439] width 266 height 25
click at [428, 438] on input "**********" at bounding box center [416, 439] width 259 height 25
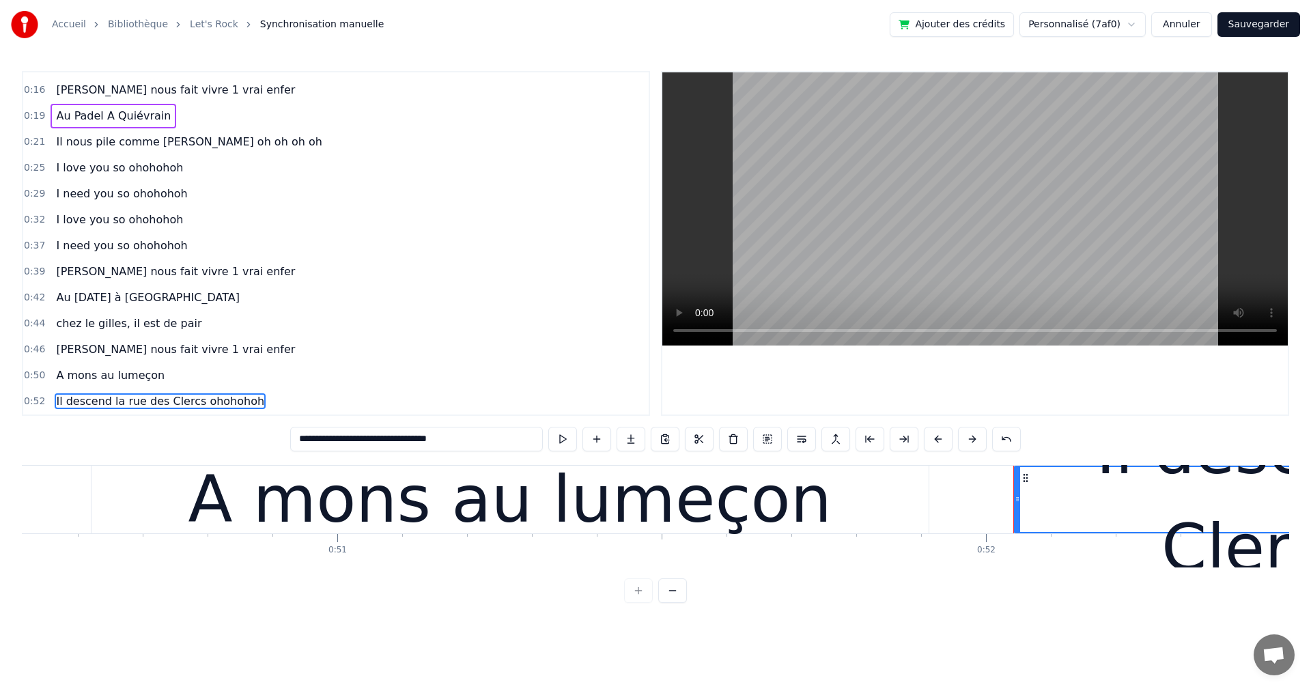
type input "**********"
click at [461, 328] on div "0:44 chez le gilles, il est de pair" at bounding box center [335, 324] width 625 height 26
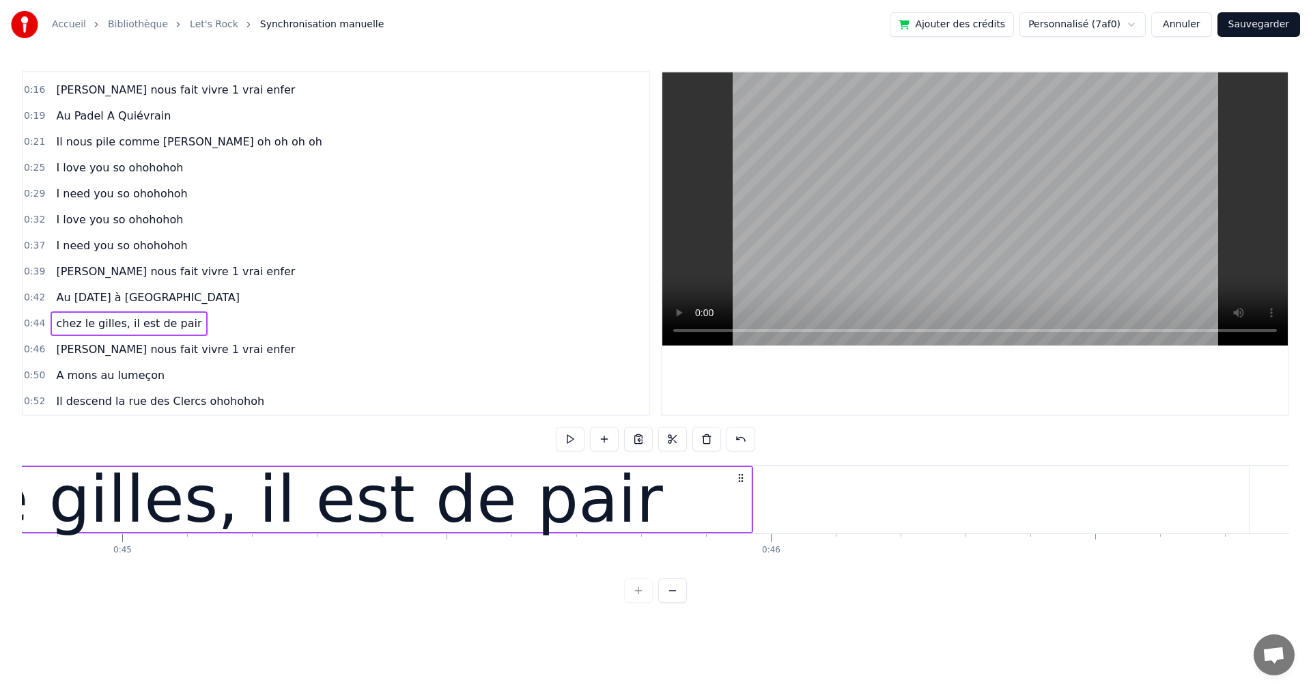
scroll to position [0, 28699]
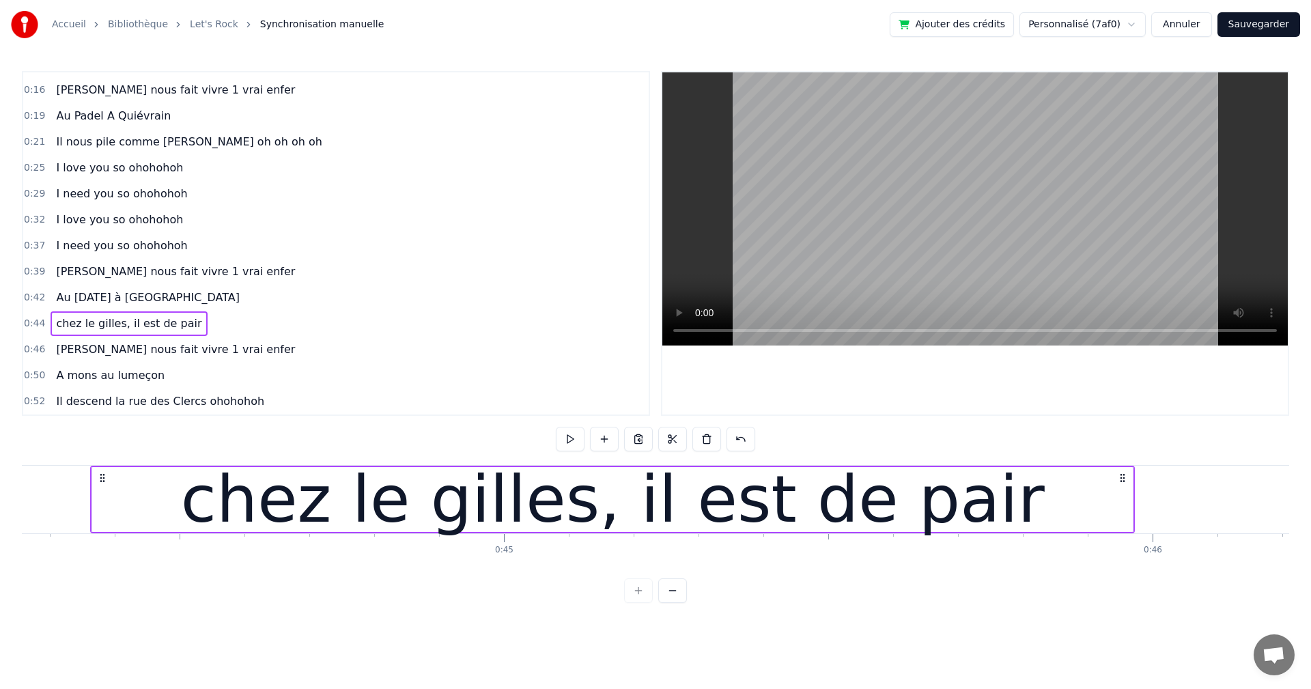
click at [89, 303] on span "Au [DATE] à [GEOGRAPHIC_DATA]" at bounding box center [148, 297] width 186 height 16
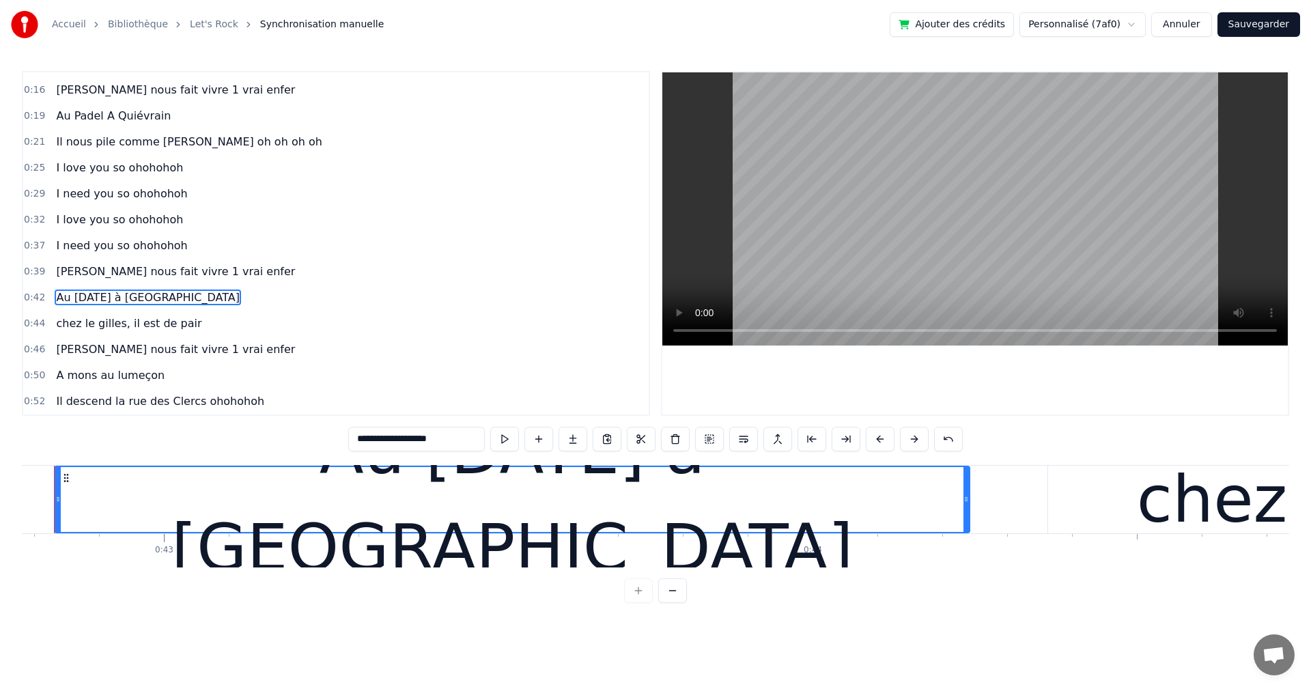
scroll to position [0, 27706]
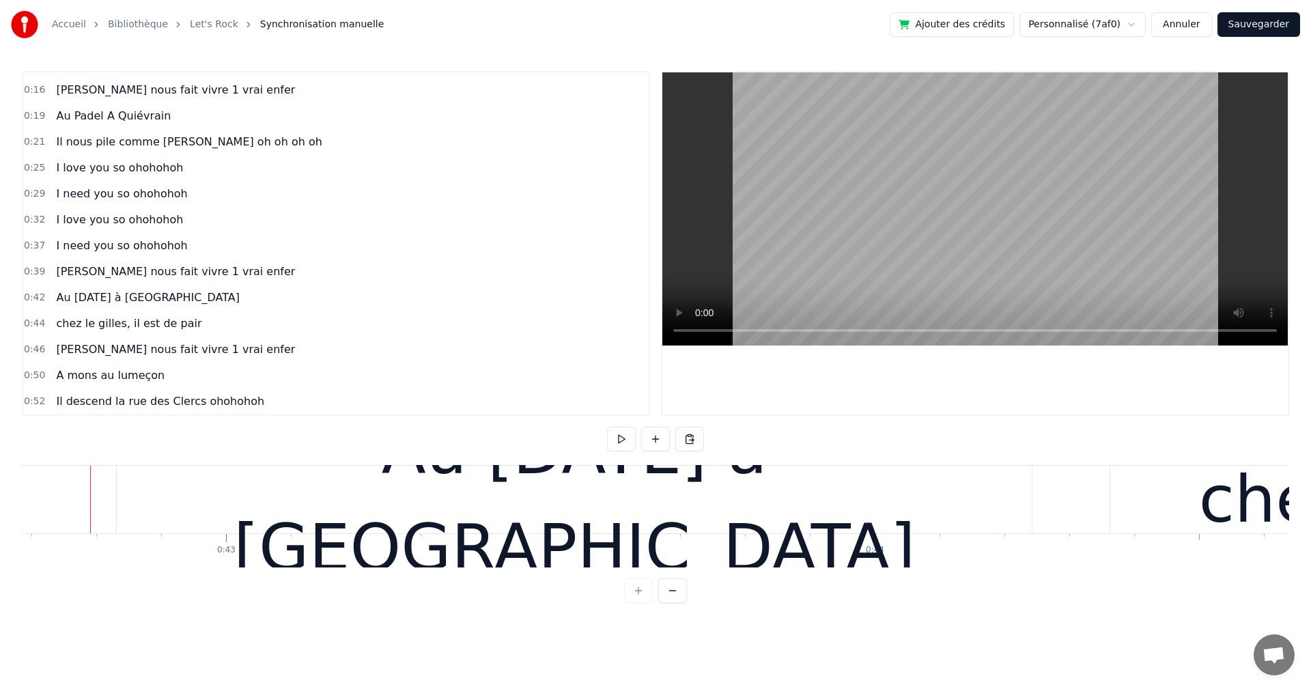
click at [100, 275] on span "[PERSON_NAME] nous fait vivre 1 vrai enfer" at bounding box center [176, 271] width 242 height 16
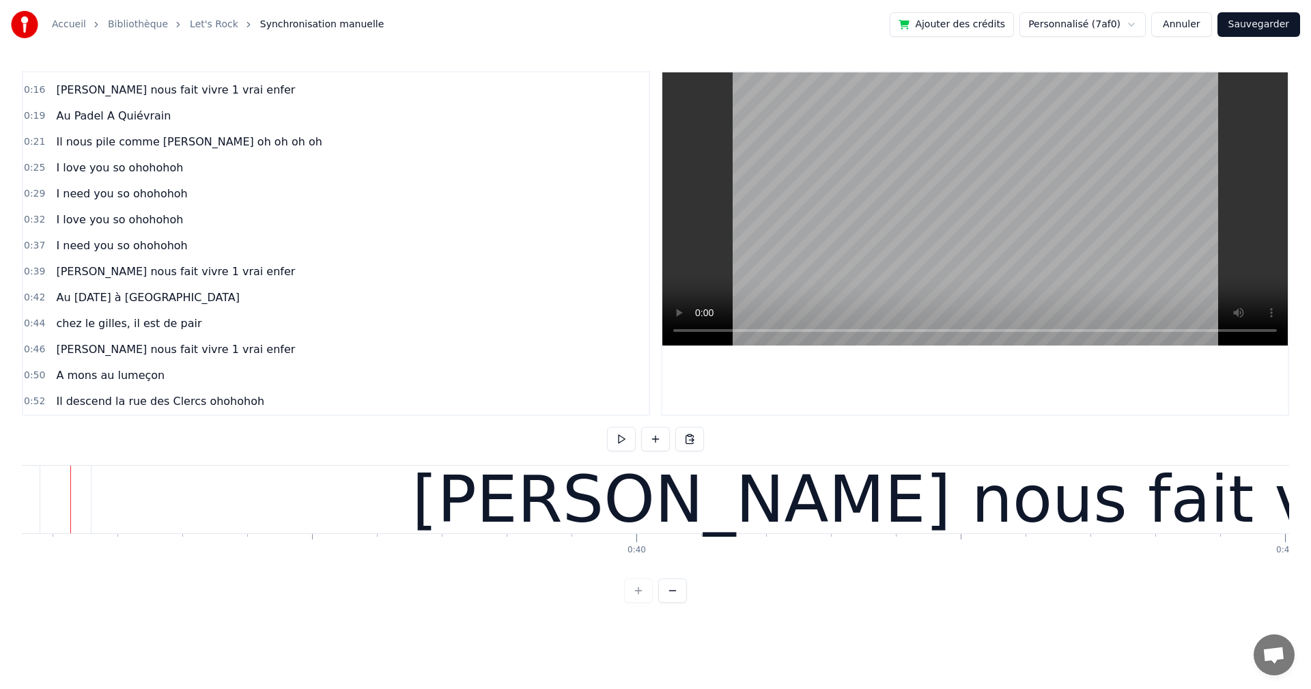
scroll to position [0, 25305]
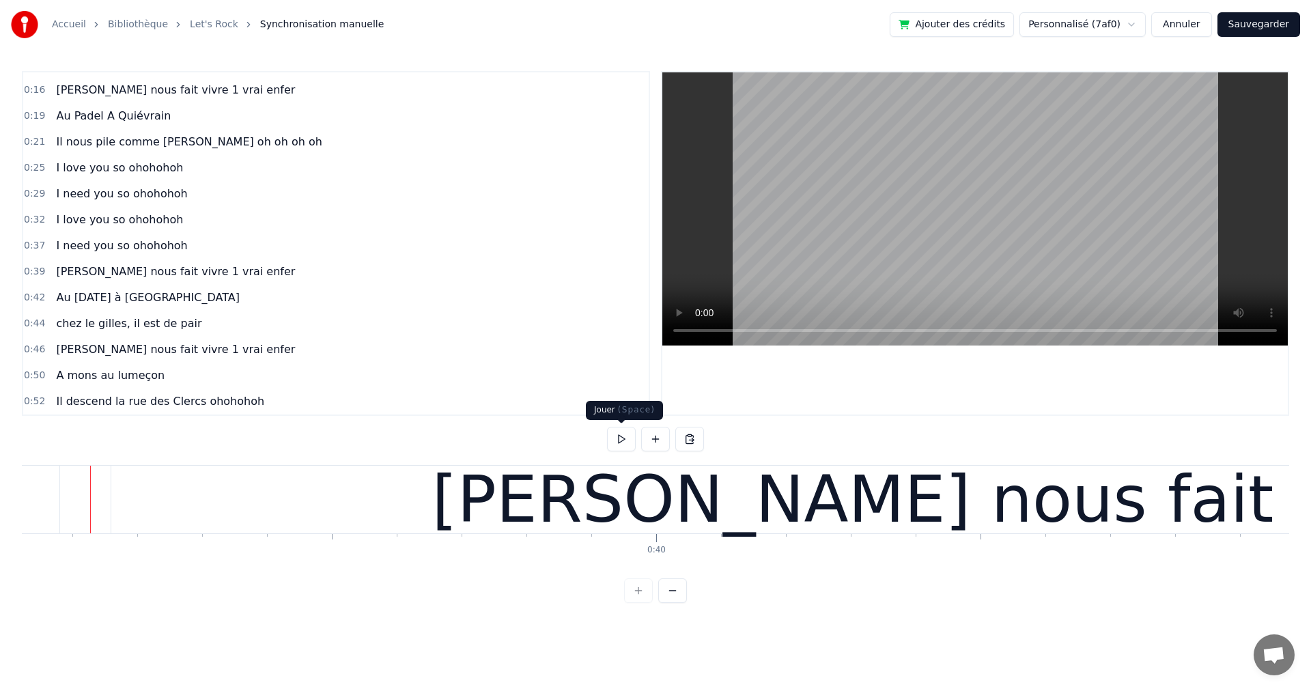
click at [614, 434] on button at bounding box center [621, 439] width 29 height 25
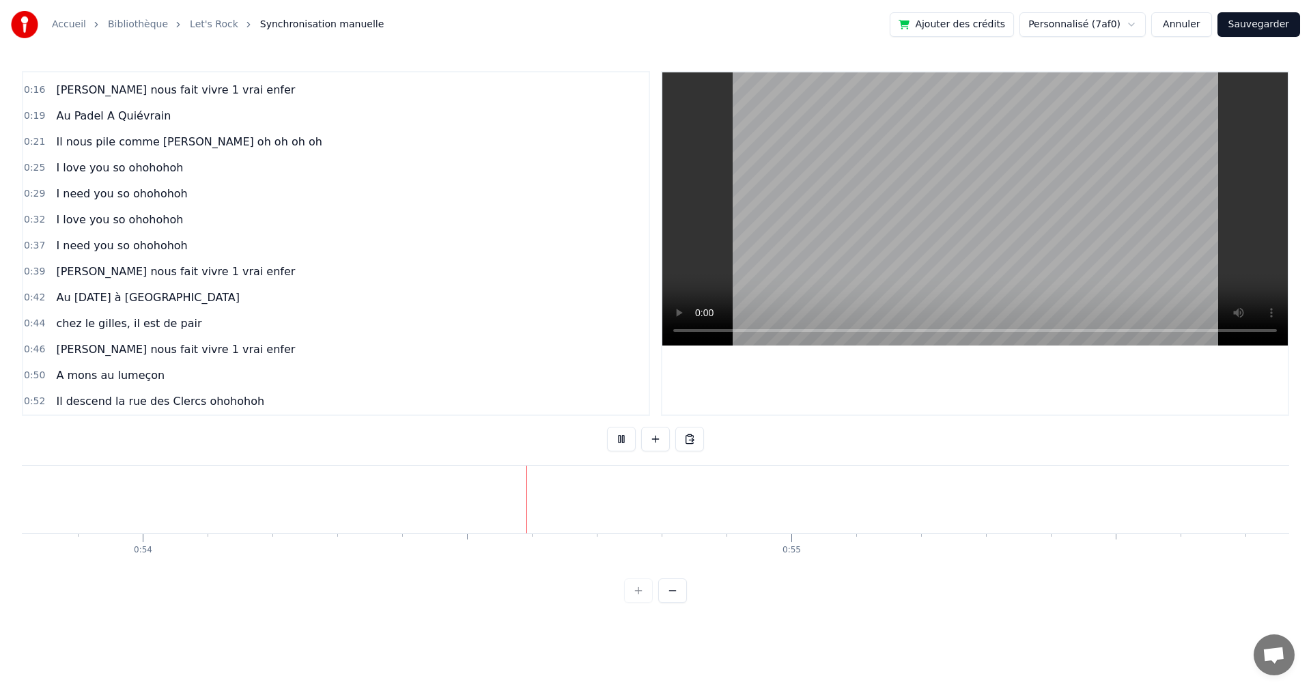
scroll to position [0, 34902]
click at [615, 441] on button at bounding box center [621, 439] width 29 height 25
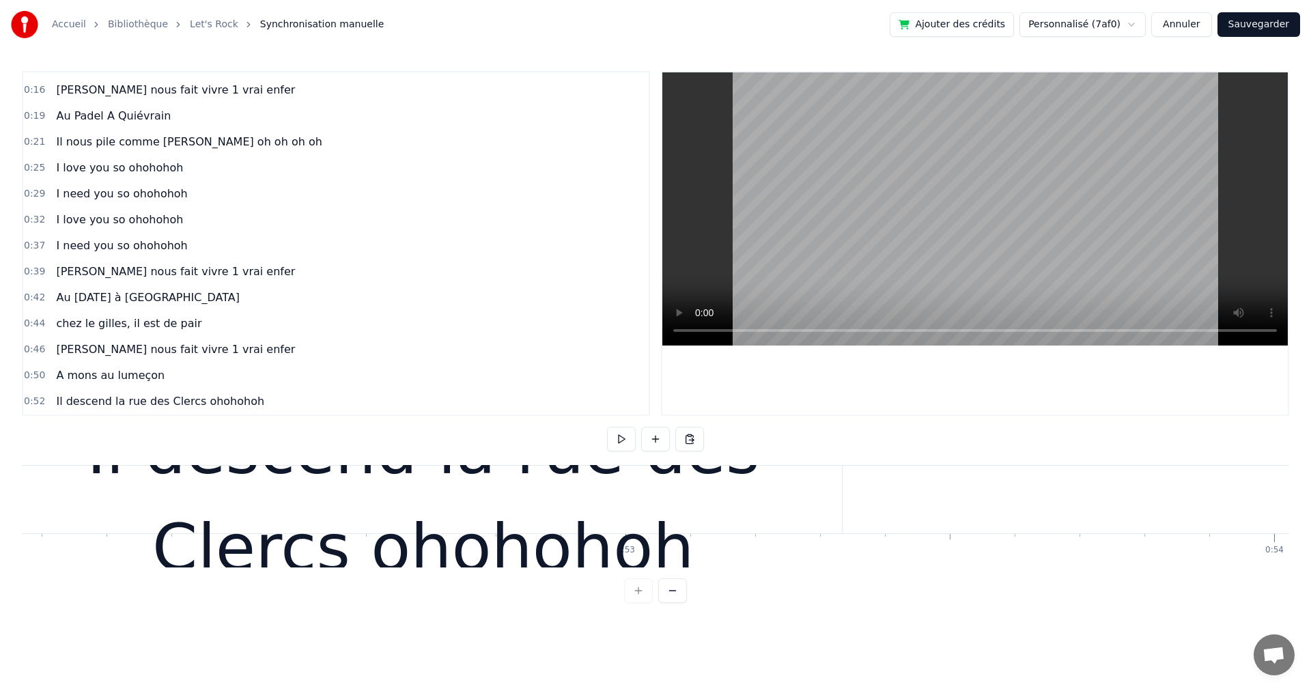
scroll to position [0, 33601]
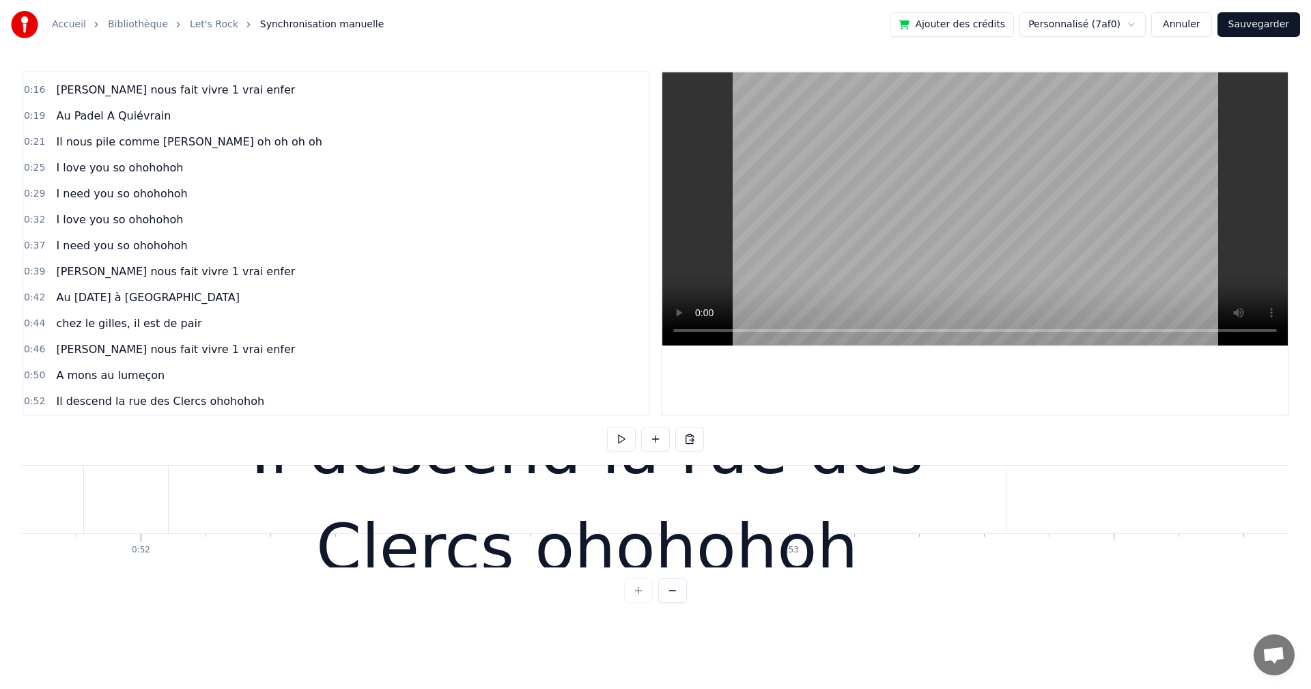
click at [1006, 504] on div "Il descend la rue des Clercs ohohohoh" at bounding box center [588, 500] width 841 height 68
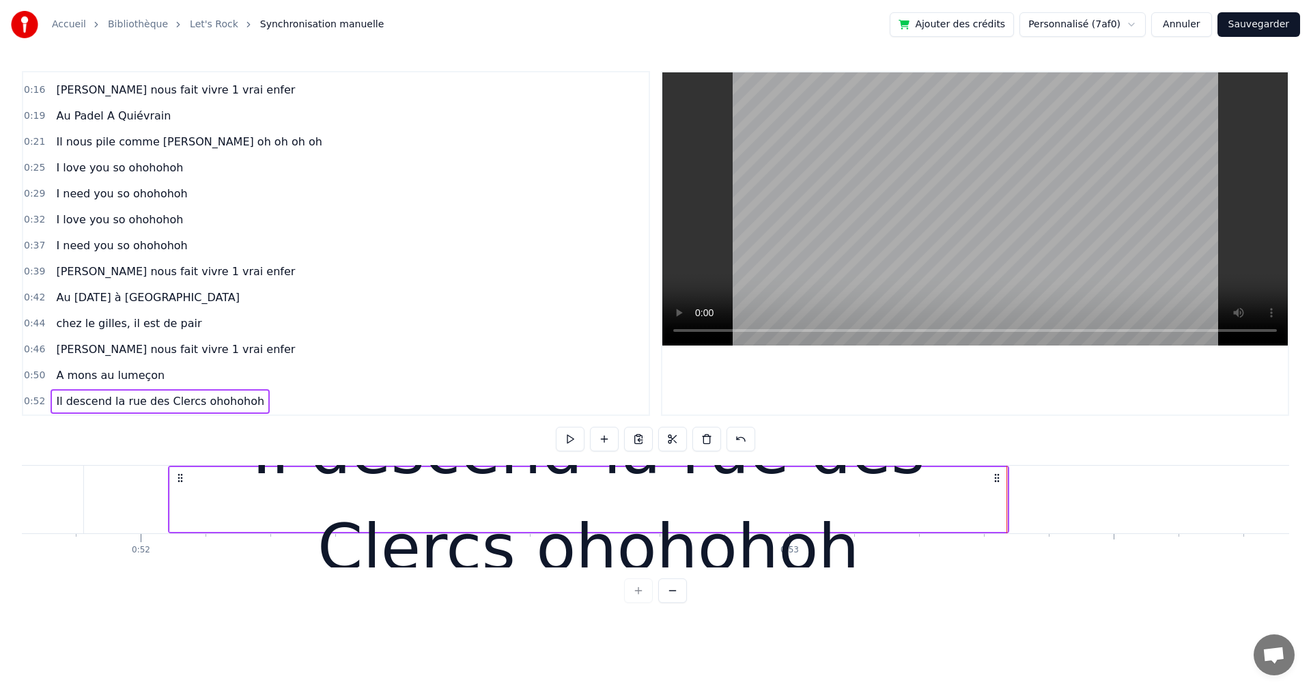
click at [1008, 500] on div "Il descend la rue des Clercs ohohohoh" at bounding box center [588, 500] width 841 height 68
click at [790, 532] on div "Il descend la rue des Clercs ohohohoh" at bounding box center [588, 499] width 837 height 195
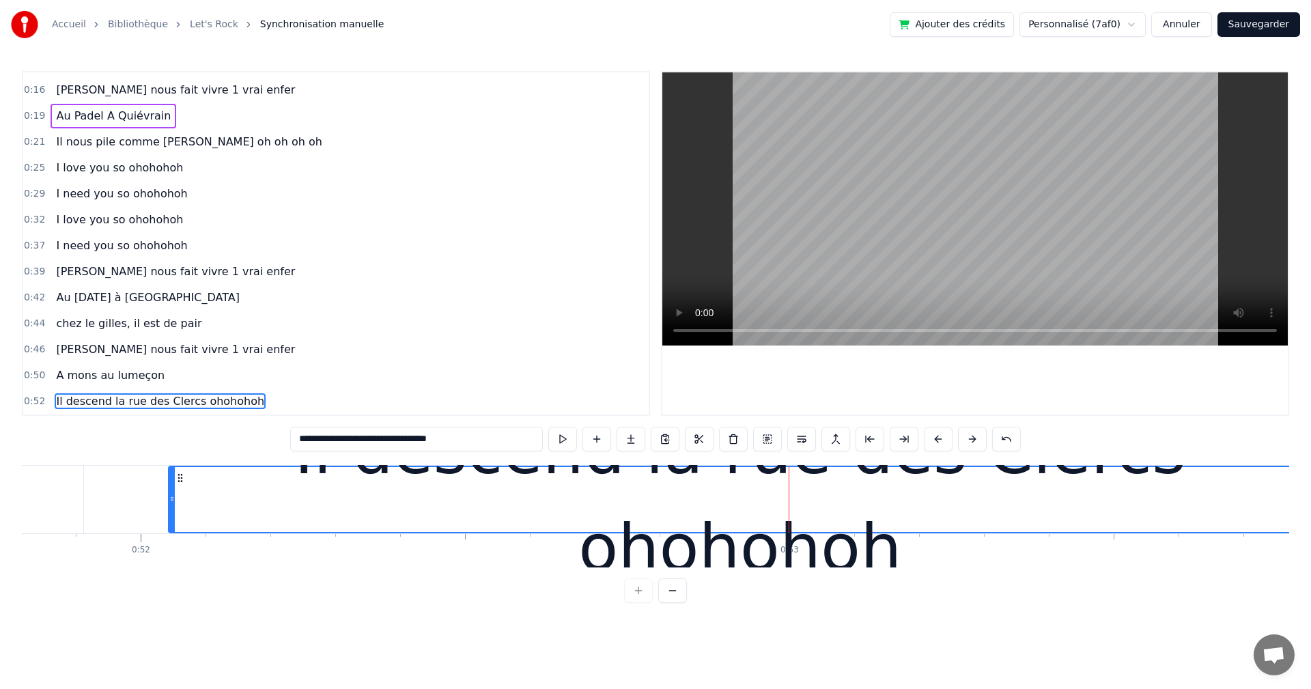
drag, startPoint x: 1004, startPoint y: 500, endPoint x: 1310, endPoint y: 530, distance: 307.3
click at [1310, 530] on div "**********" at bounding box center [655, 301] width 1311 height 603
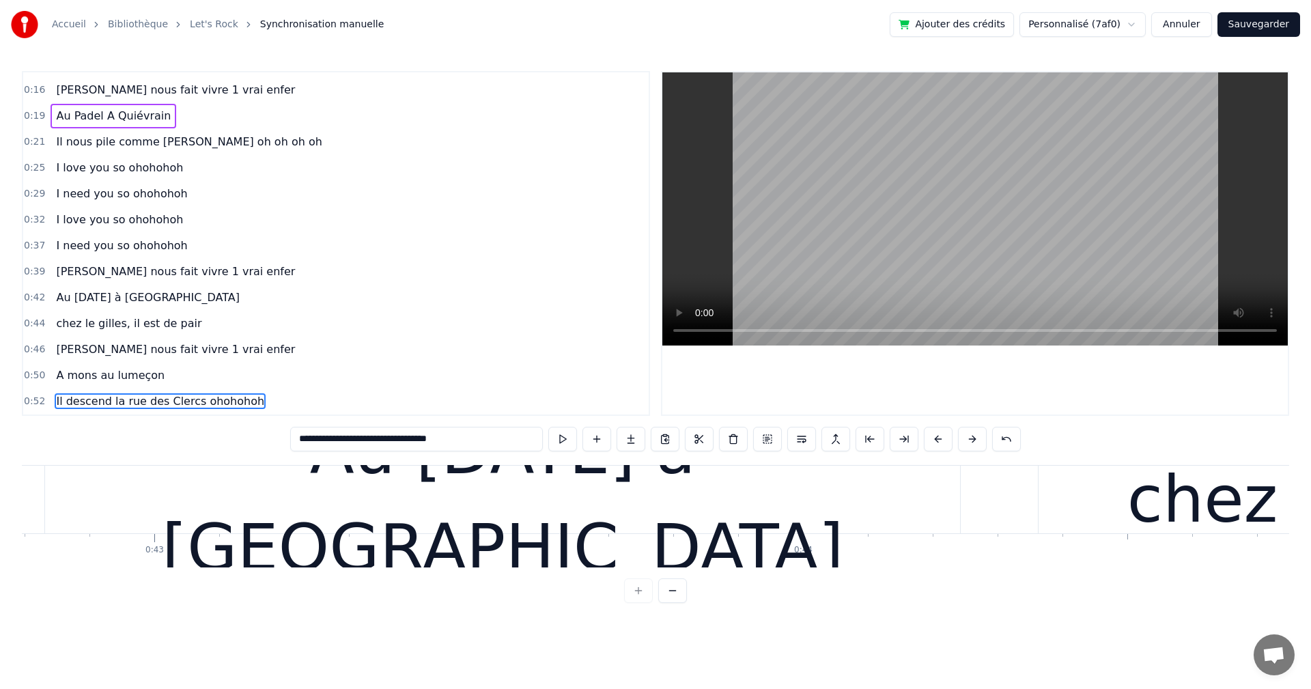
scroll to position [0, 27697]
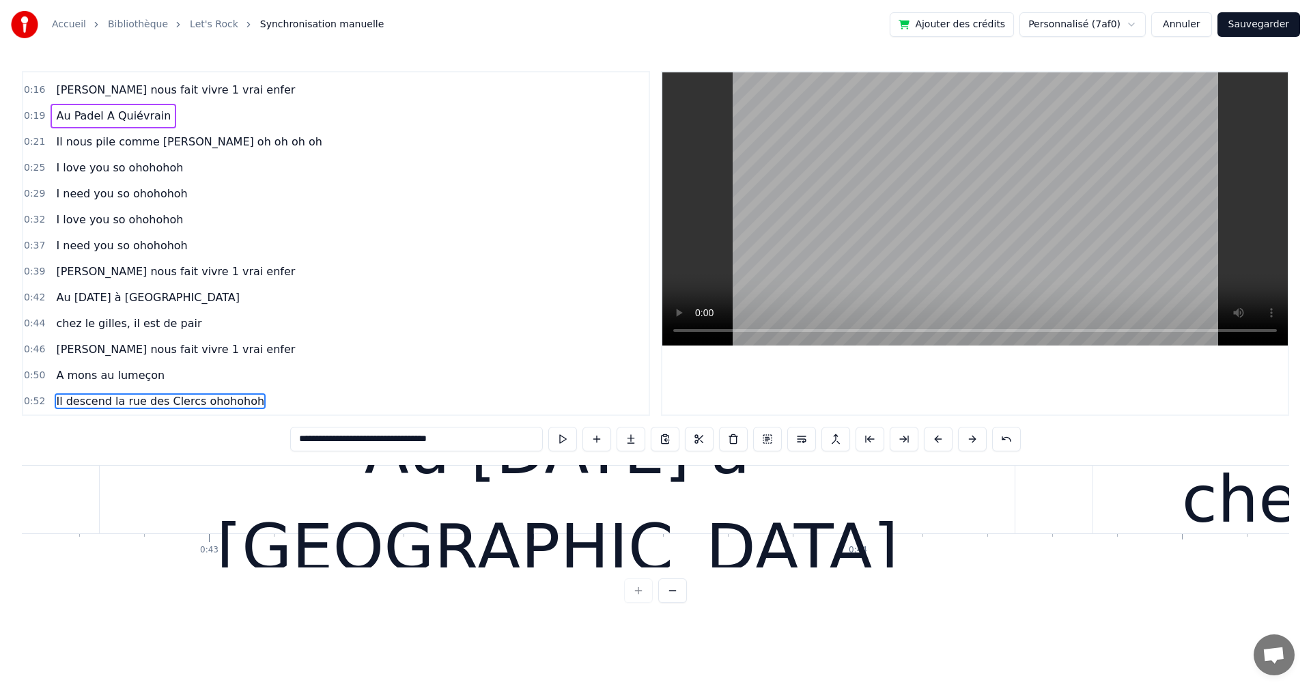
click at [639, 491] on div "Au [DATE] à [GEOGRAPHIC_DATA]" at bounding box center [557, 499] width 915 height 195
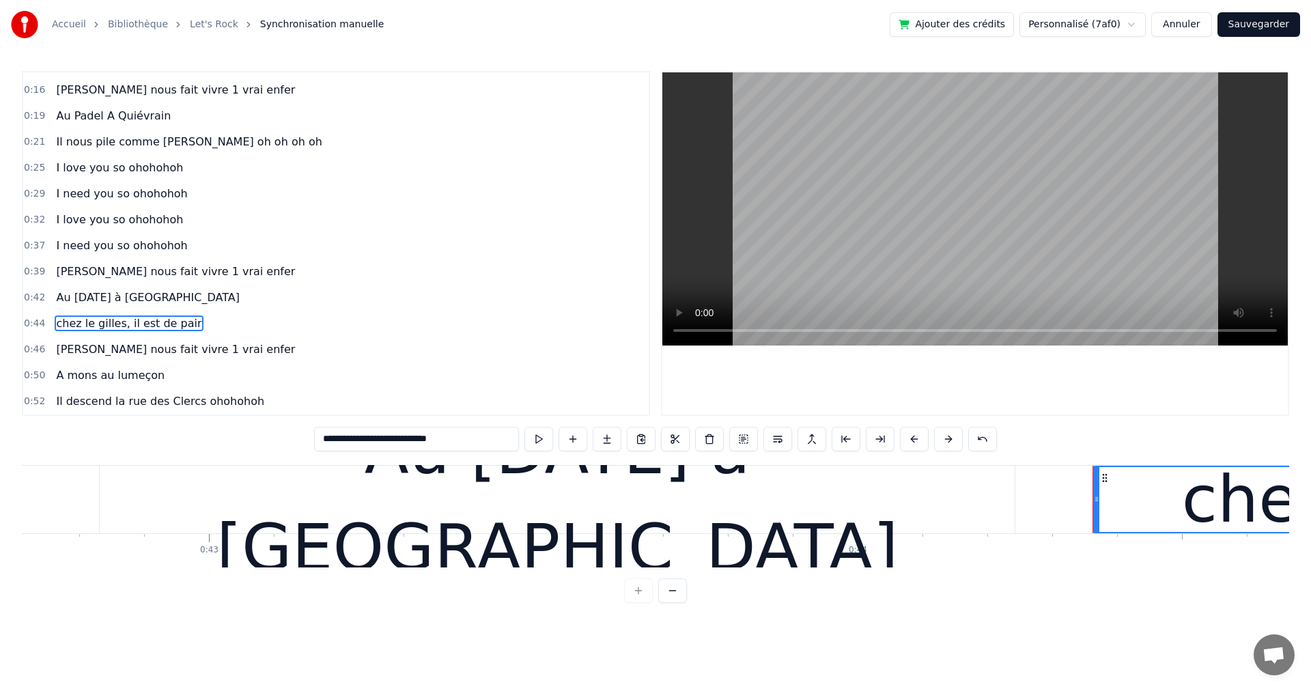
click at [337, 439] on input "**********" at bounding box center [416, 439] width 205 height 25
click at [118, 301] on span "Au [DATE] à [GEOGRAPHIC_DATA]" at bounding box center [148, 297] width 186 height 16
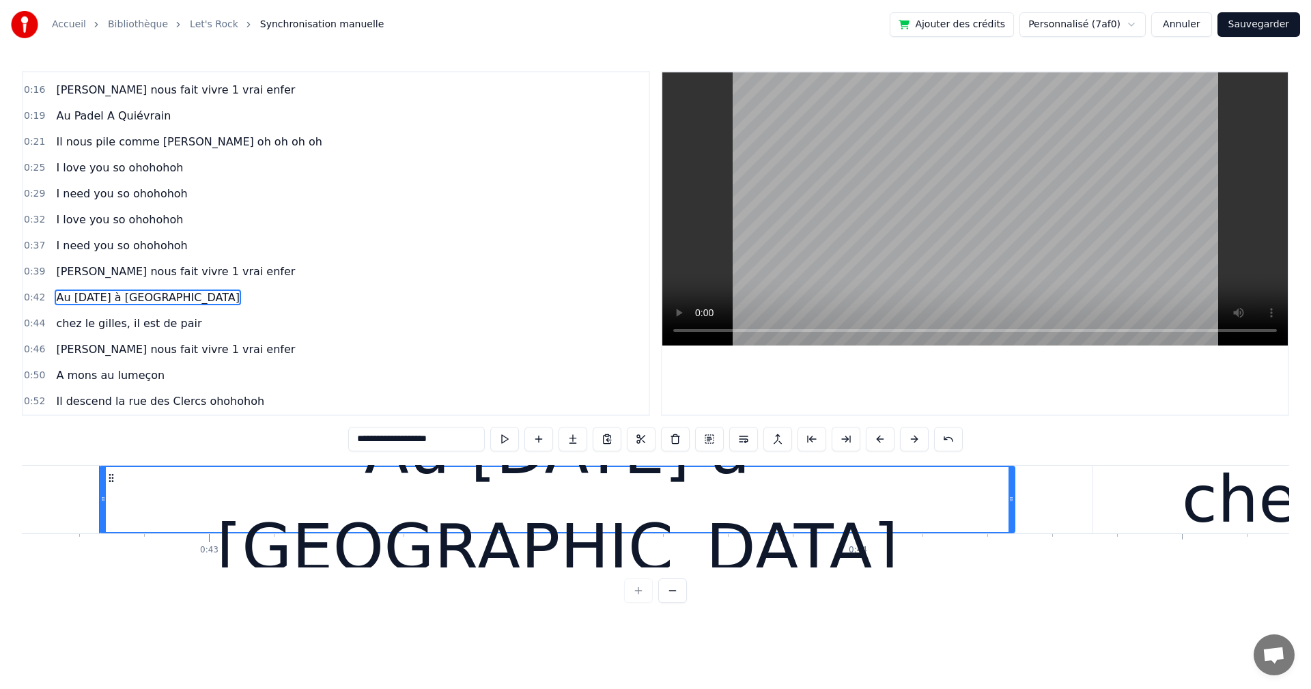
click at [412, 438] on input "**********" at bounding box center [416, 439] width 137 height 25
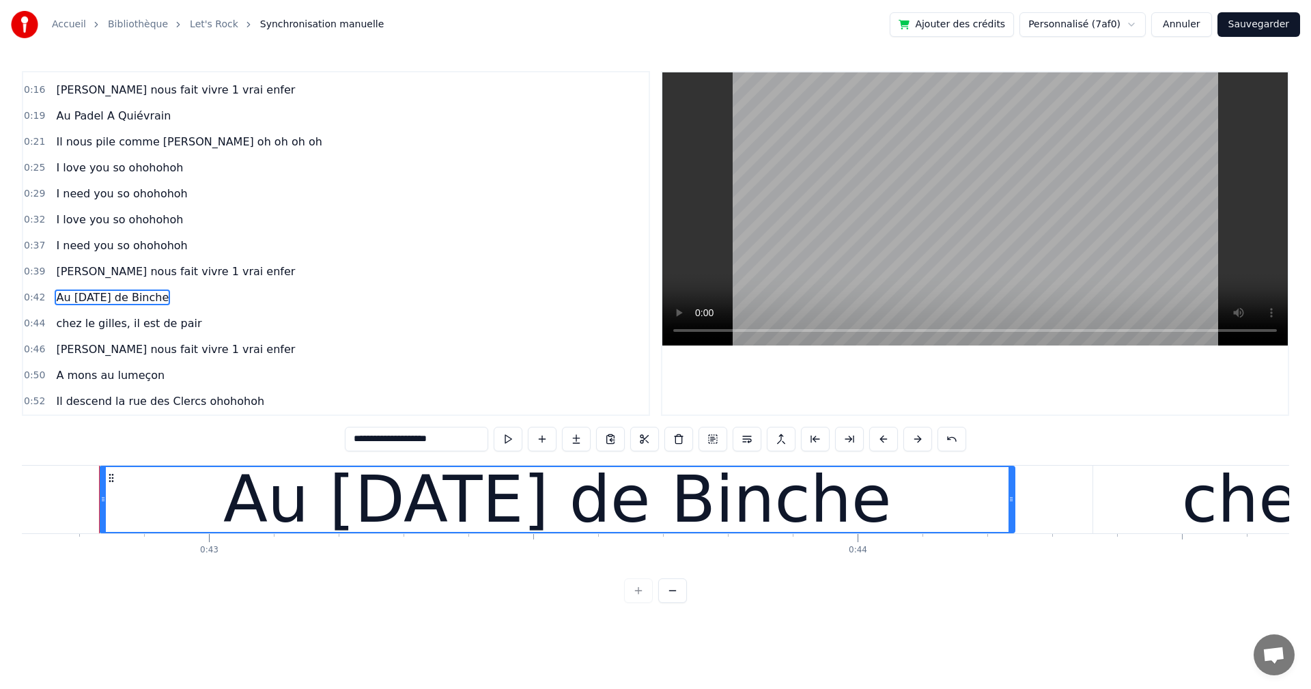
type input "**********"
click at [316, 319] on div "0:44 chez le gilles, il est de pair" at bounding box center [335, 324] width 625 height 26
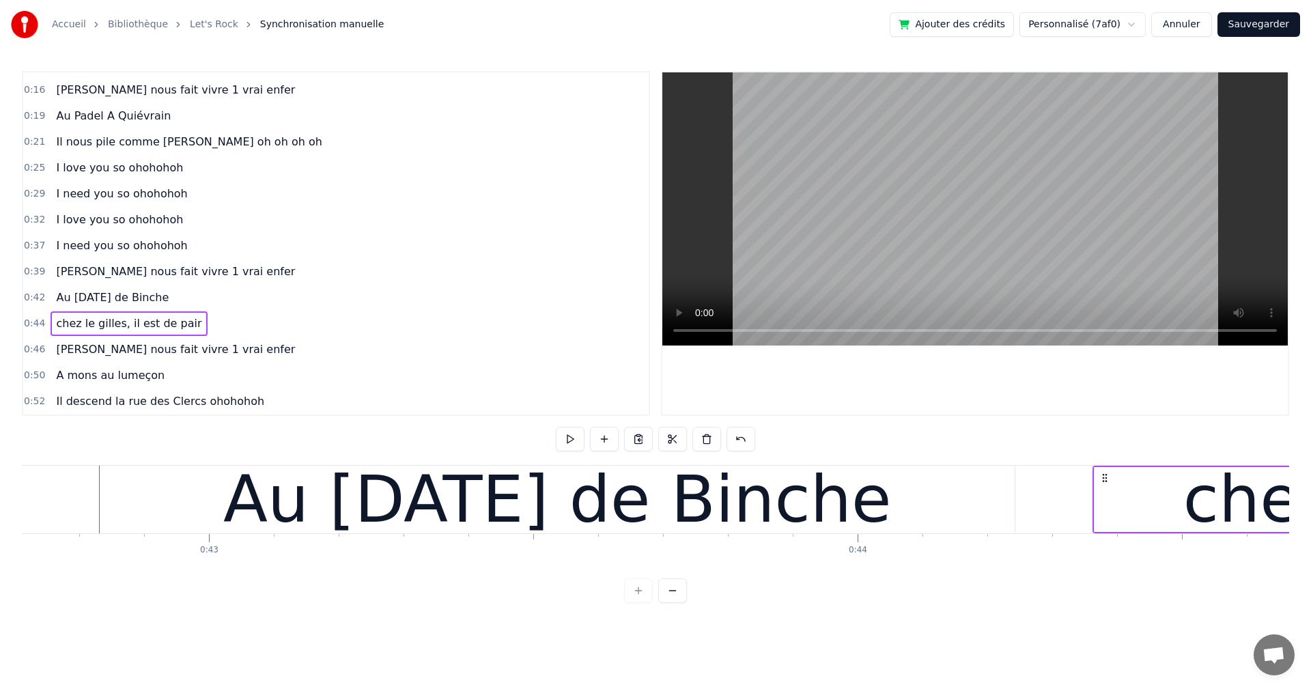
click at [173, 152] on div "Il nous pile comme [PERSON_NAME] oh oh oh oh" at bounding box center [189, 142] width 276 height 25
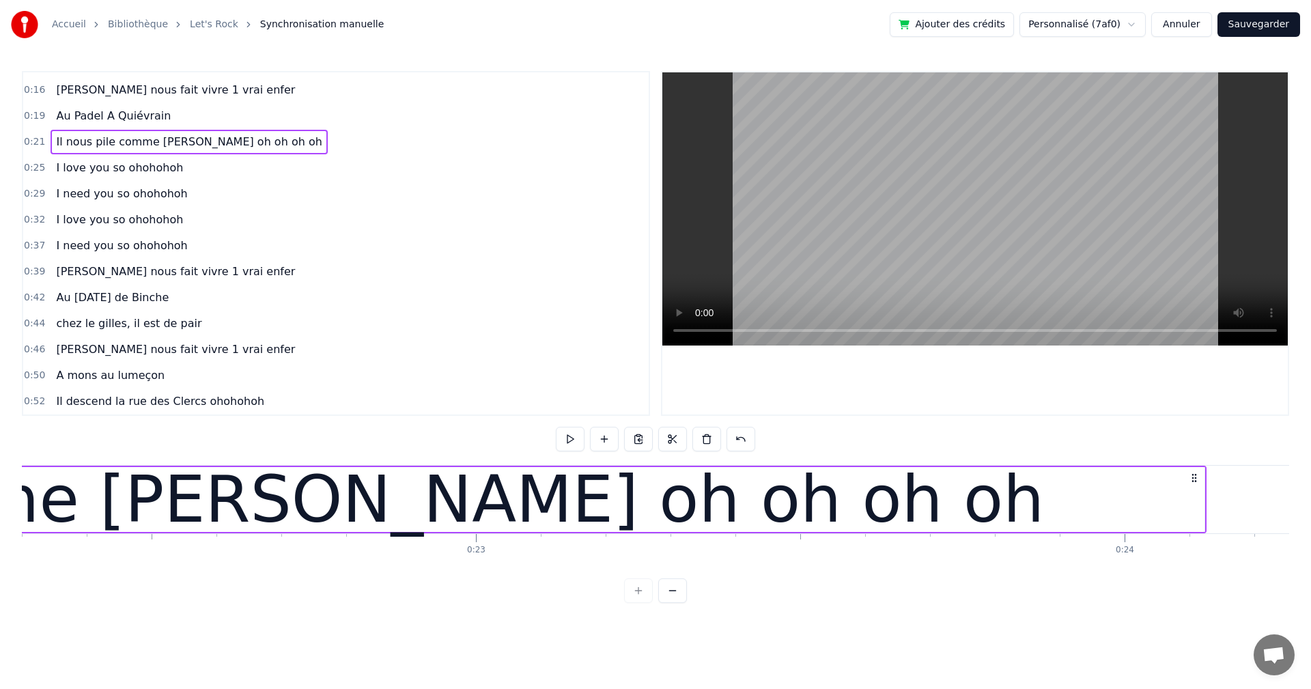
scroll to position [0, 13674]
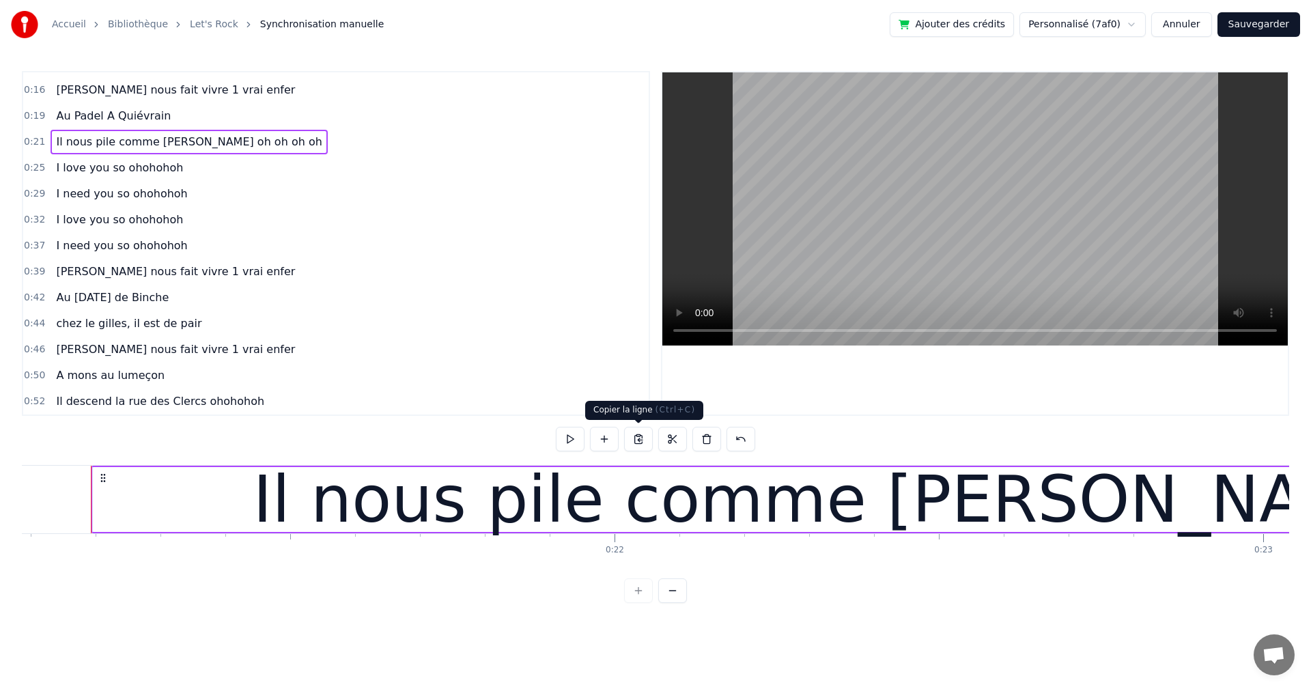
click at [641, 437] on button at bounding box center [638, 439] width 29 height 25
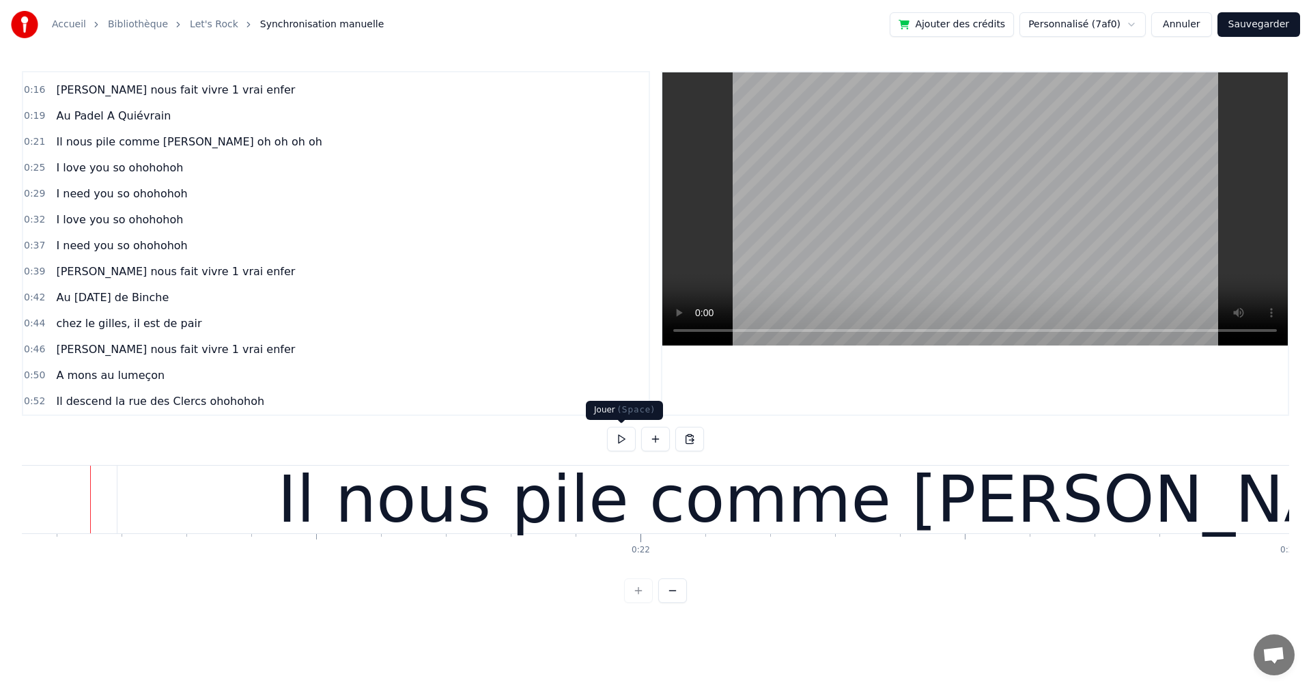
click at [612, 438] on button at bounding box center [621, 439] width 29 height 25
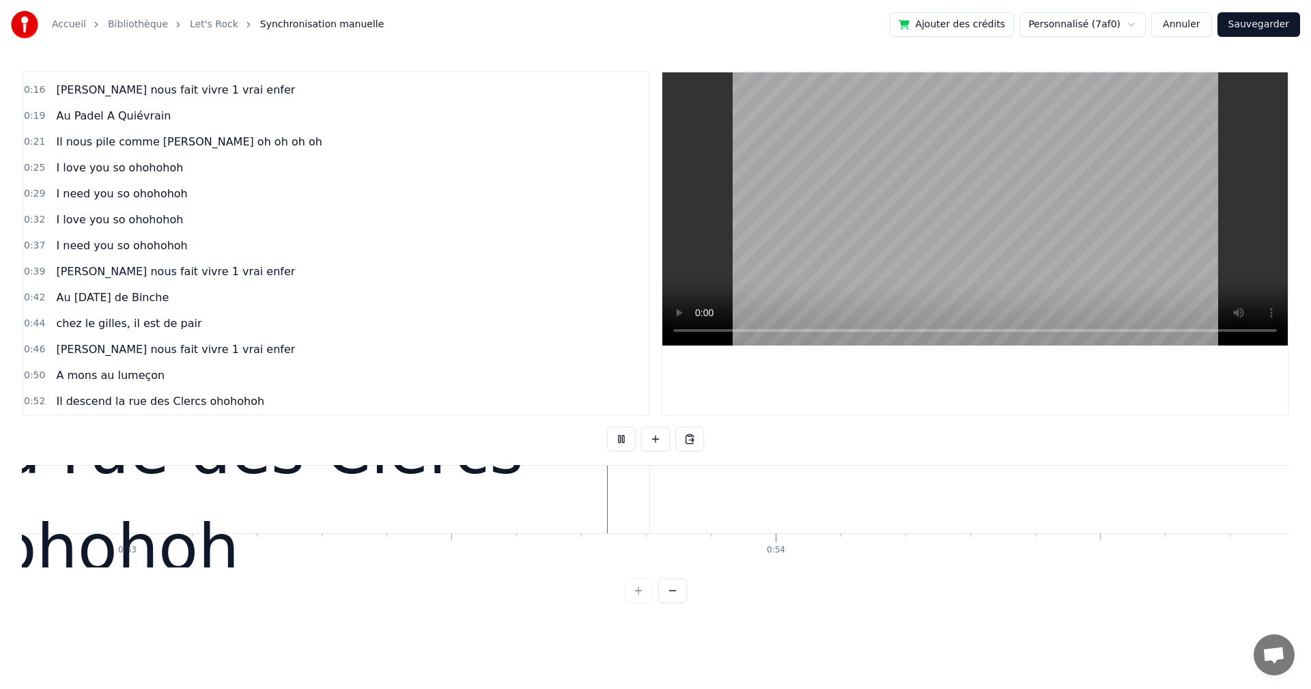
scroll to position [0, 34269]
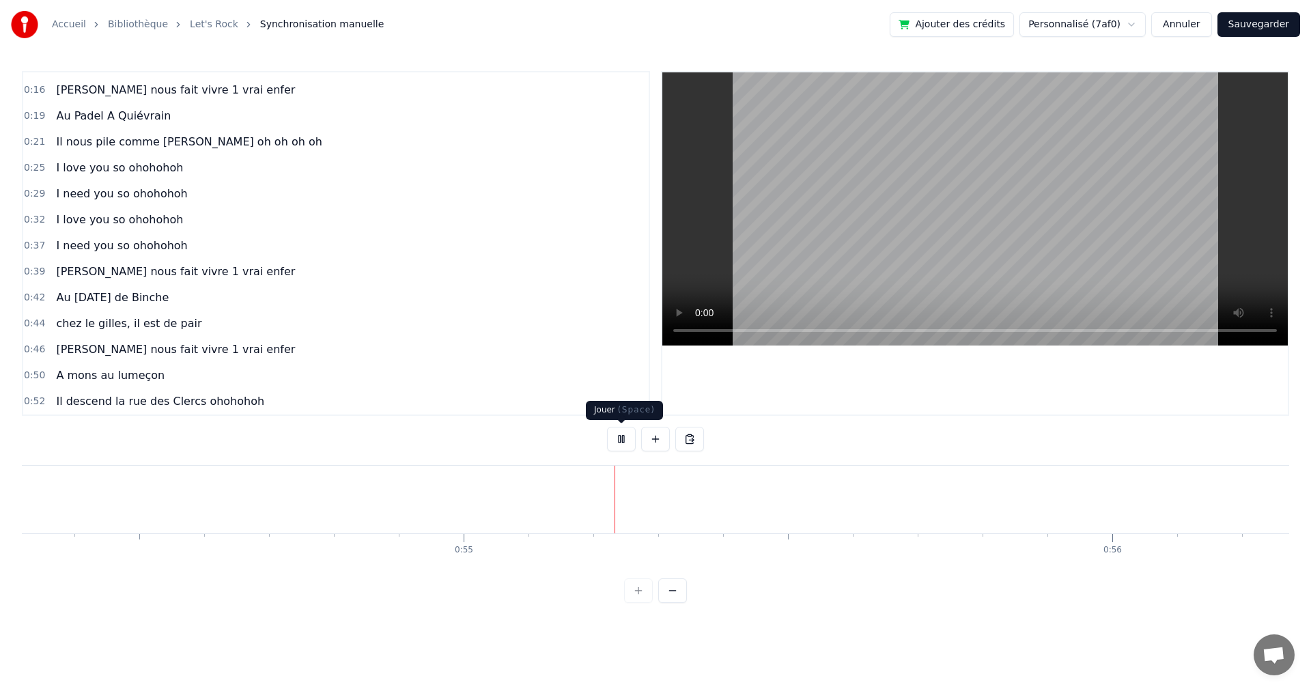
click at [618, 442] on button at bounding box center [621, 439] width 29 height 25
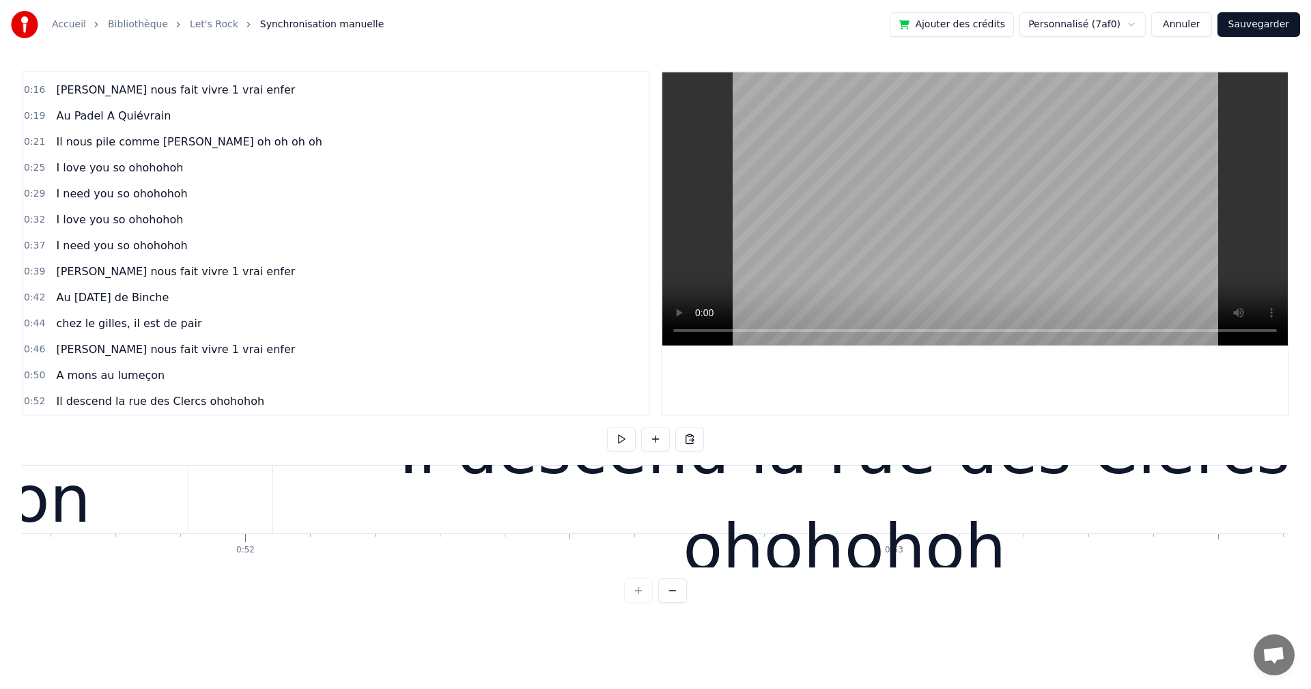
scroll to position [0, 33388]
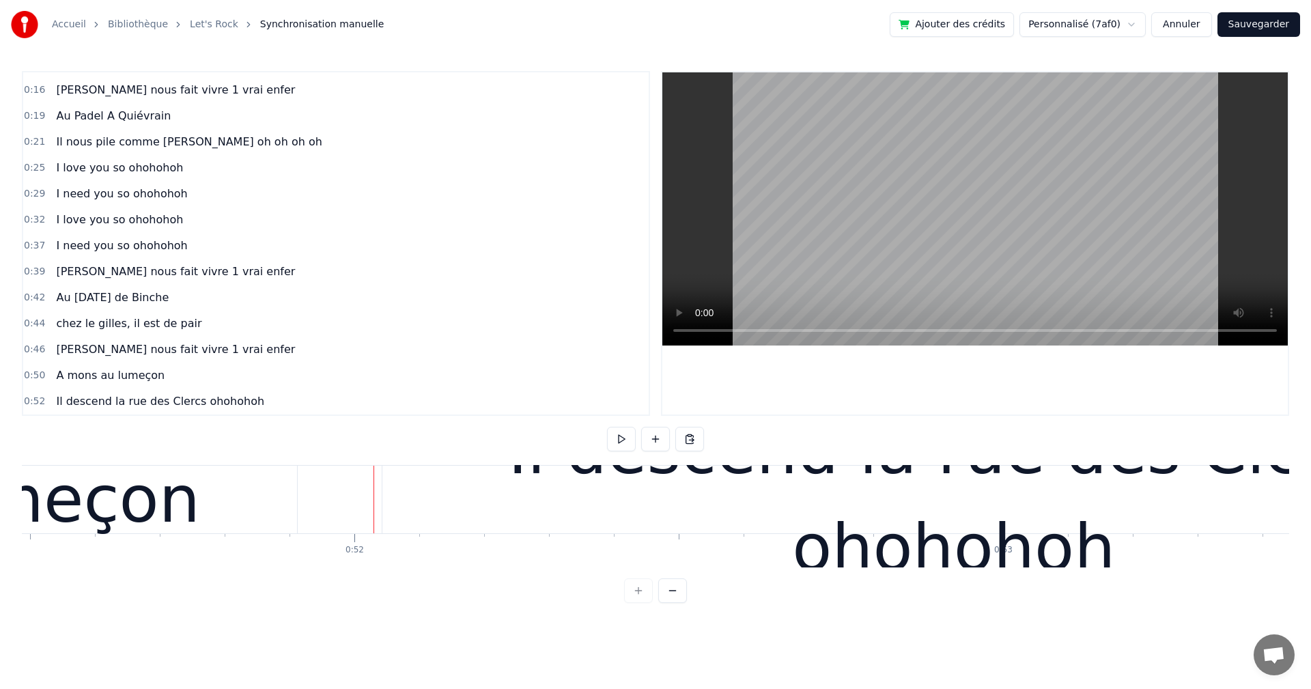
click at [383, 504] on div "Il descend la rue des Clercs ohohohoh" at bounding box center [953, 500] width 1143 height 68
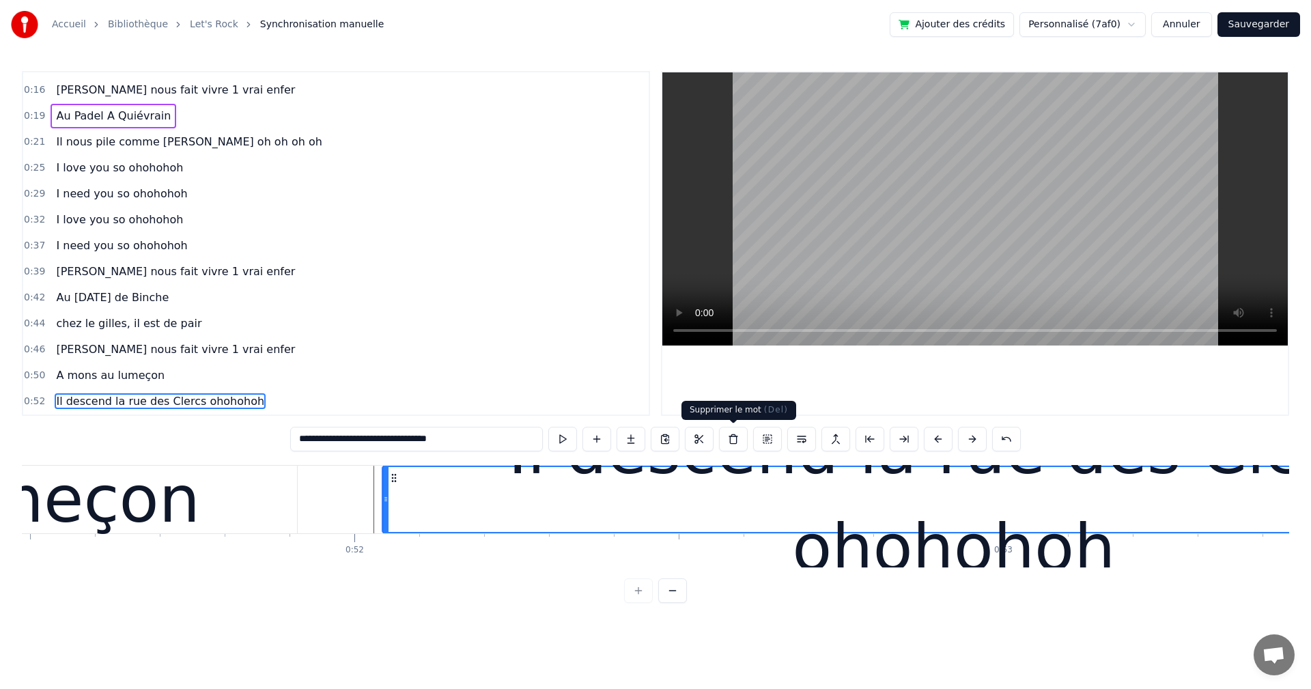
click at [734, 443] on button at bounding box center [733, 439] width 29 height 25
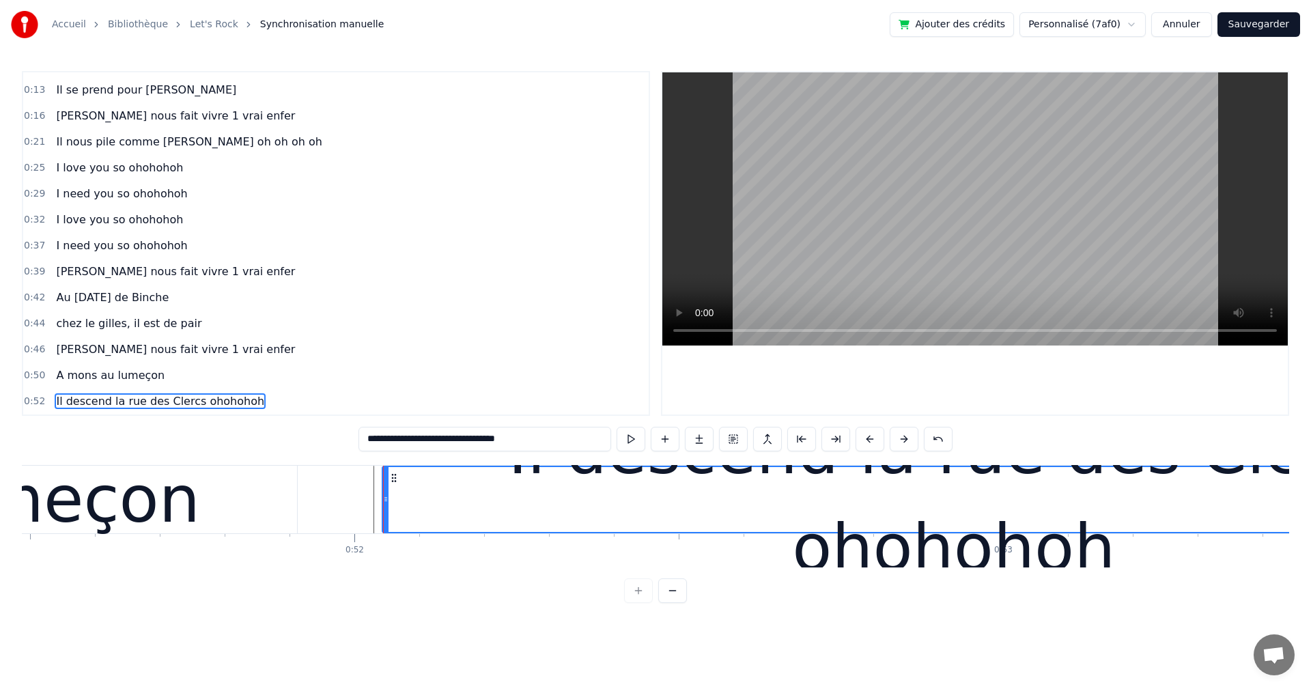
click at [558, 466] on div "Il descend la rue des Clercs ohohohoh" at bounding box center [953, 499] width 1141 height 195
drag, startPoint x: 730, startPoint y: 442, endPoint x: 702, endPoint y: 477, distance: 45.6
click at [704, 477] on div "**********" at bounding box center [655, 337] width 1267 height 532
click at [704, 467] on div "Il descend la rue des Clercs ohohohoh" at bounding box center [953, 499] width 1141 height 195
click at [704, 466] on div at bounding box center [704, 500] width 1 height 68
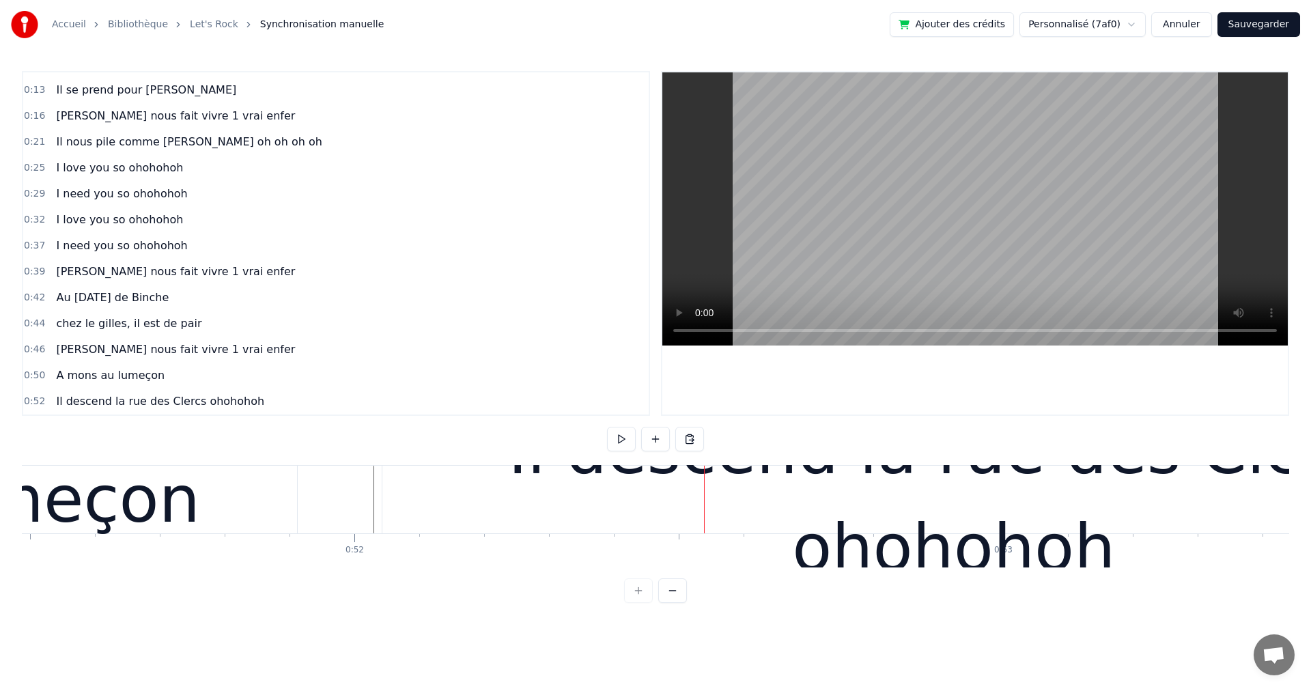
click at [620, 466] on div "Il descend la rue des Clercs ohohohoh" at bounding box center [953, 499] width 1143 height 195
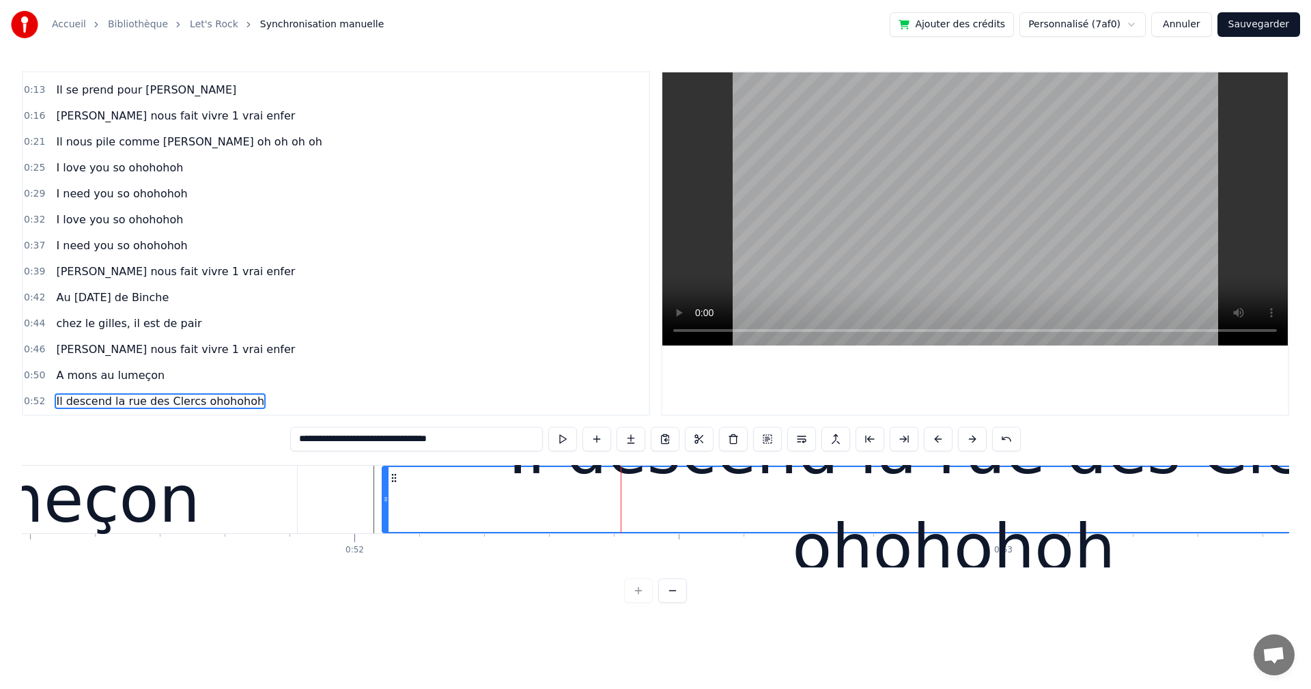
click at [184, 412] on div "Il descend la rue des Clercs ohohohoh" at bounding box center [160, 401] width 219 height 25
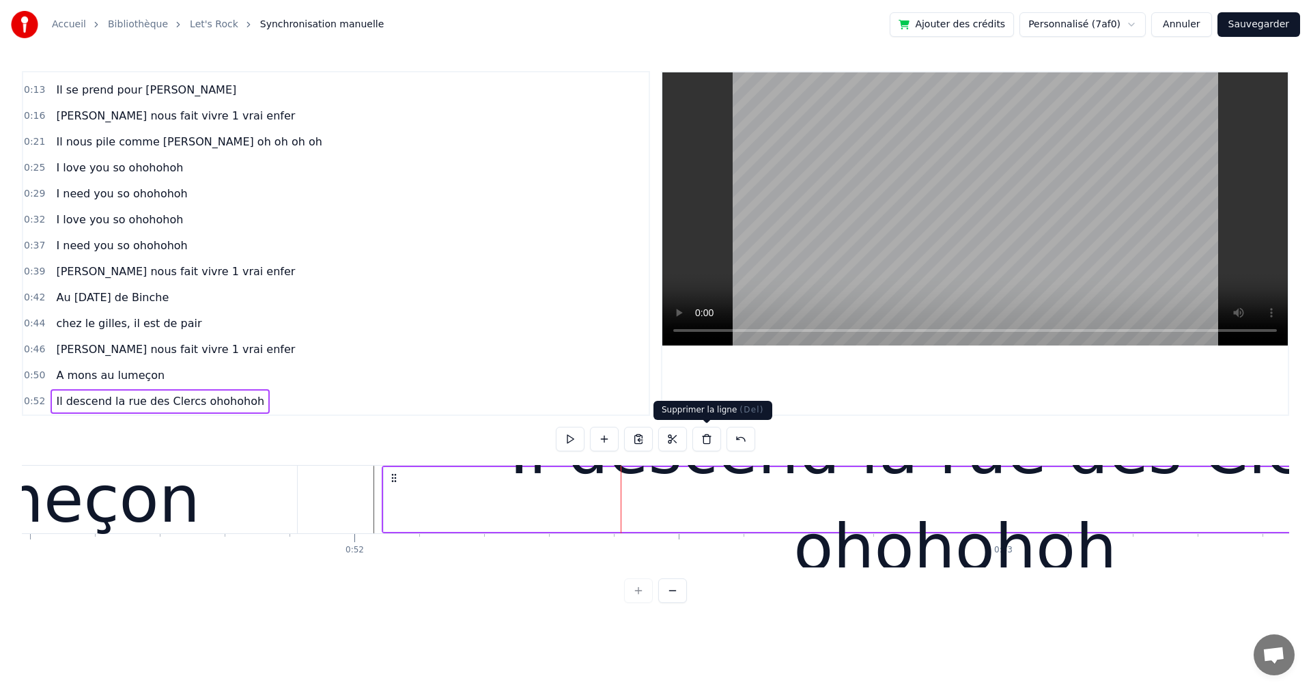
click at [707, 438] on button at bounding box center [706, 439] width 29 height 25
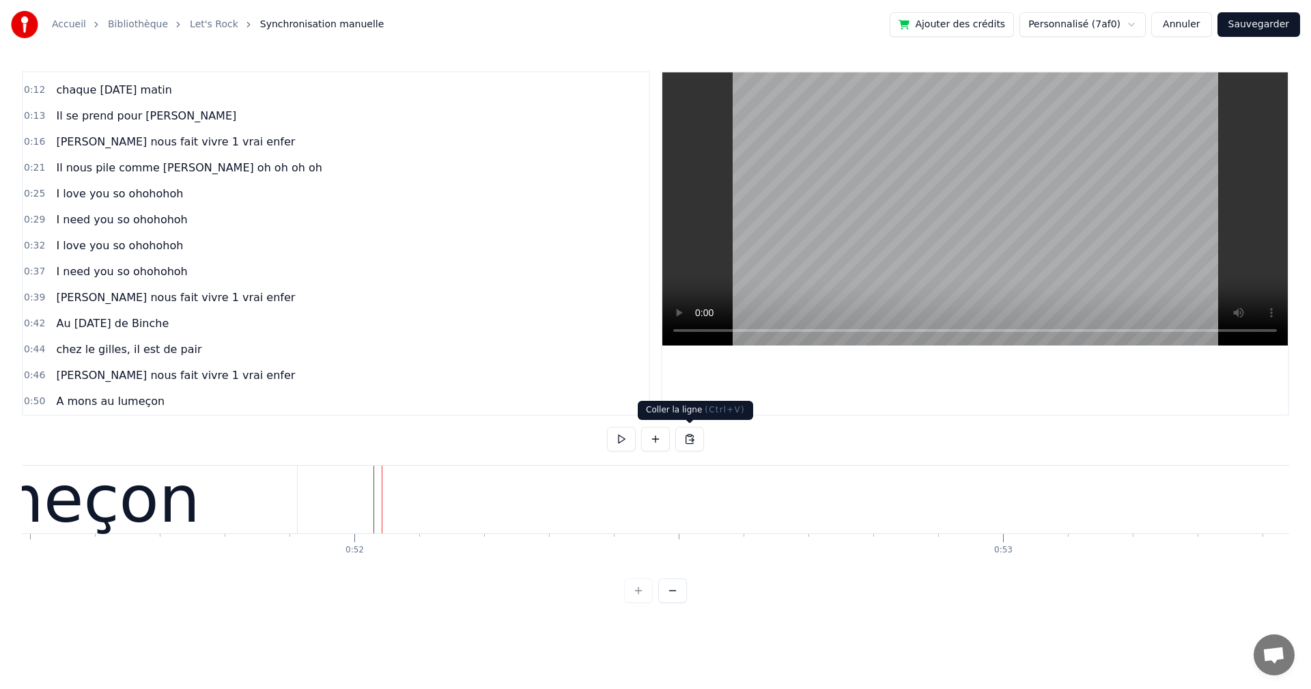
click at [685, 443] on button at bounding box center [689, 439] width 29 height 25
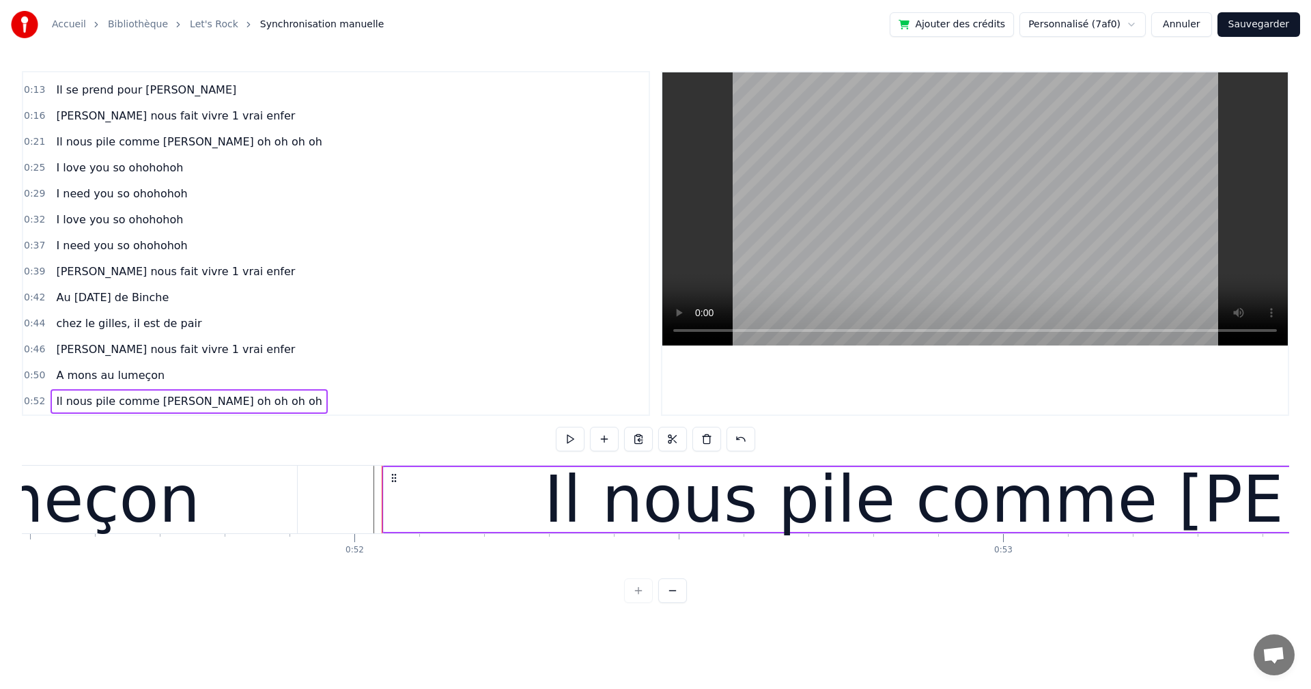
click at [810, 511] on div "Il nous pile comme [PERSON_NAME] oh oh oh oh" at bounding box center [1333, 500] width 1578 height 98
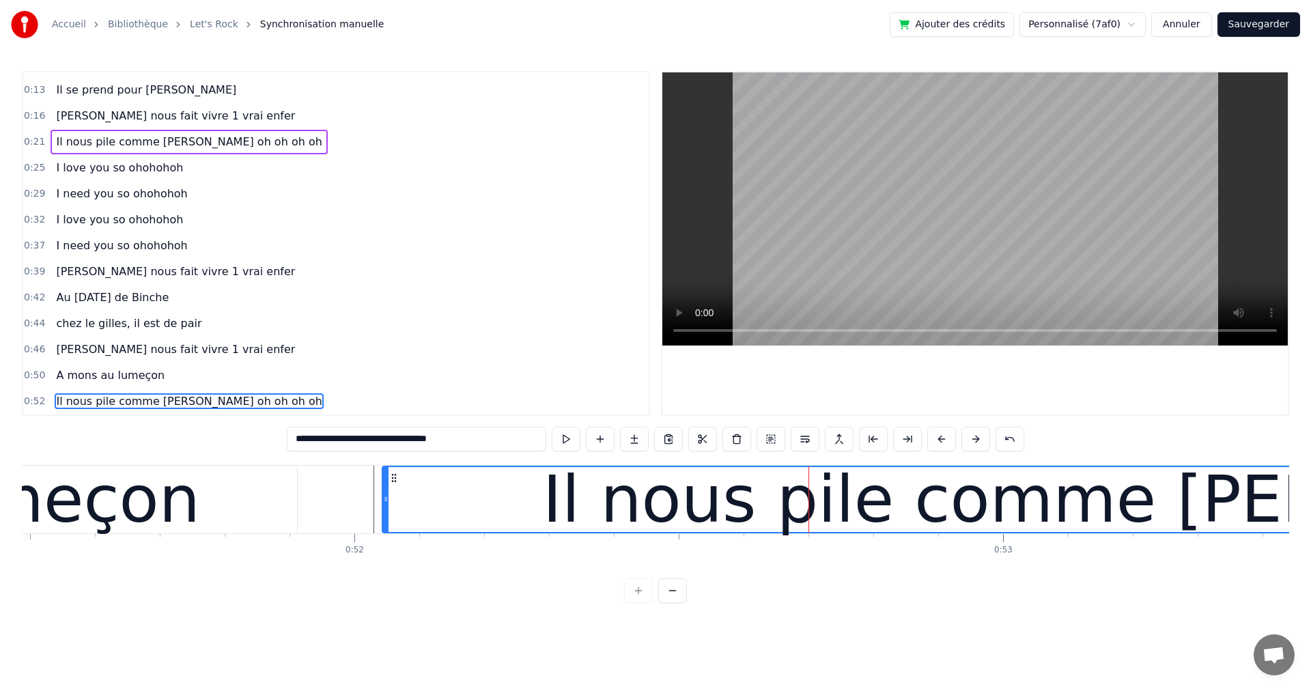
click at [816, 506] on div "Il nous pile comme [PERSON_NAME] oh oh oh oh" at bounding box center [1332, 500] width 1578 height 98
click at [814, 506] on div "Il nous pile comme [PERSON_NAME] oh oh oh oh" at bounding box center [1332, 500] width 1578 height 98
click at [206, 411] on div "Il nous pile comme [PERSON_NAME] oh oh oh oh" at bounding box center [189, 401] width 276 height 25
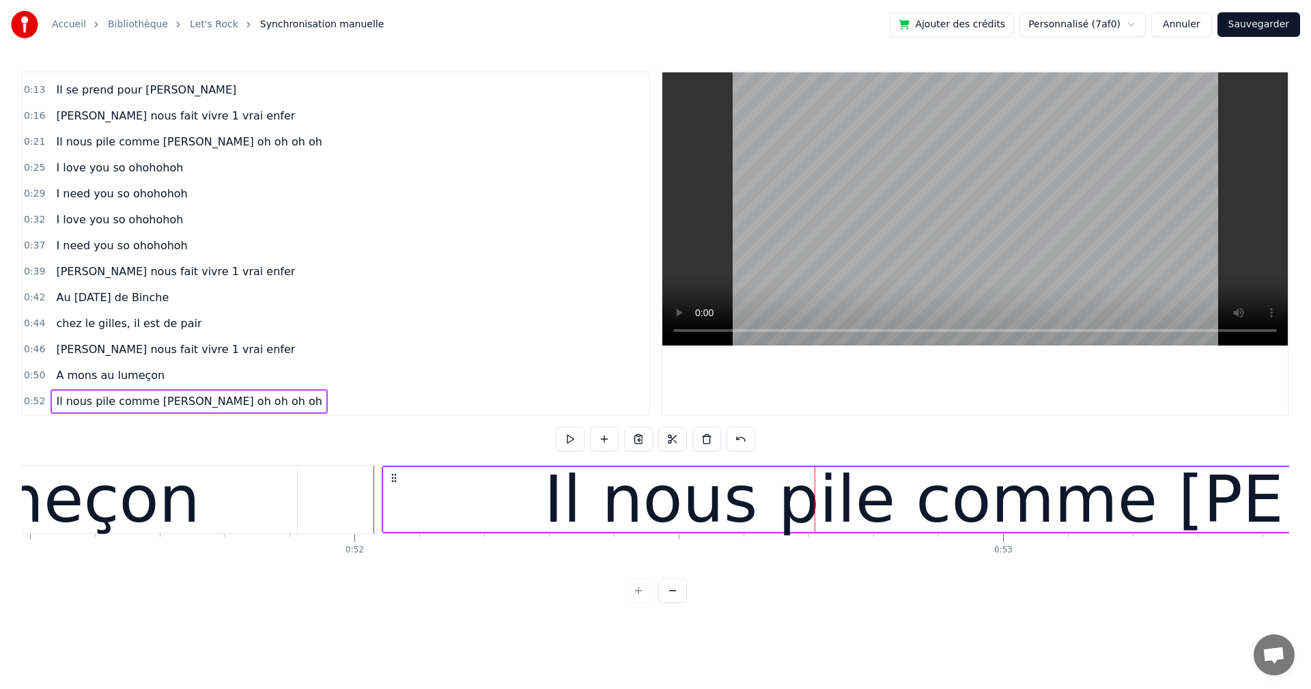
click at [231, 412] on div "Il nous pile comme [PERSON_NAME] oh oh oh oh" at bounding box center [189, 401] width 276 height 25
click at [233, 390] on div "Il nous pile comme [PERSON_NAME] oh oh oh oh" at bounding box center [189, 401] width 276 height 25
click at [233, 389] on div "Il nous pile comme [PERSON_NAME] oh oh oh oh" at bounding box center [189, 401] width 276 height 25
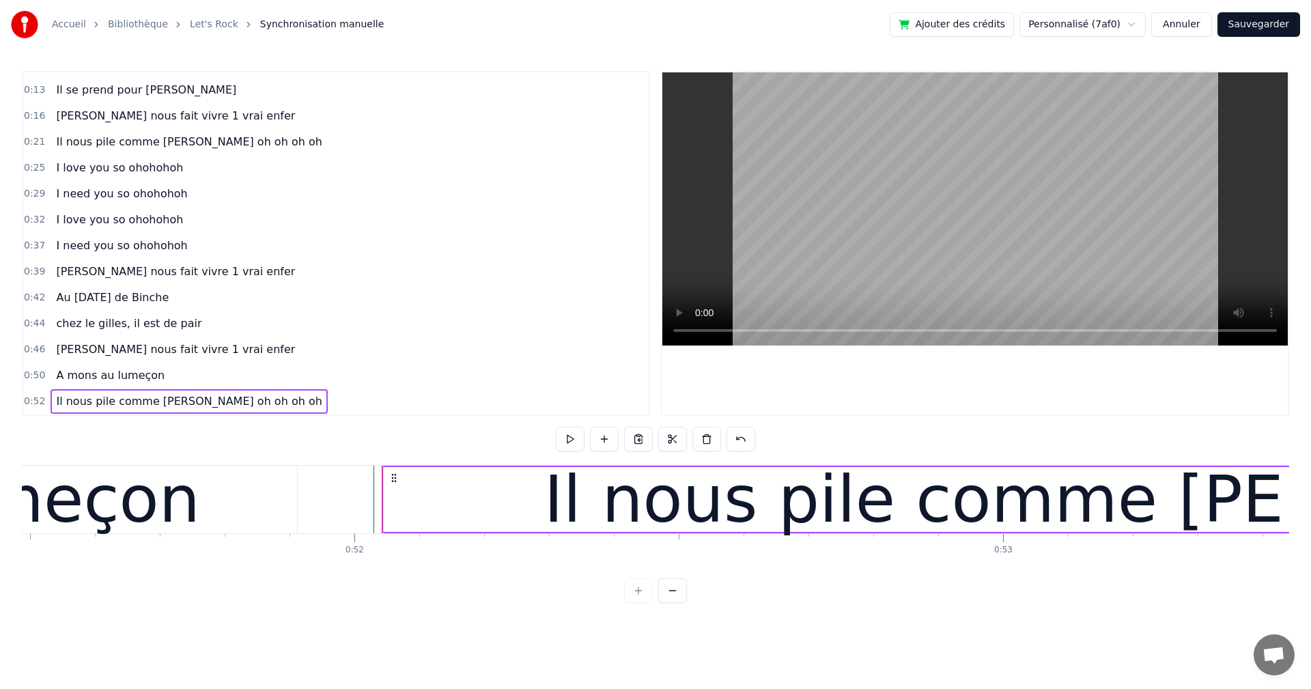
drag, startPoint x: 435, startPoint y: 528, endPoint x: 453, endPoint y: 528, distance: 17.1
click at [453, 528] on div "Il nous pile comme [PERSON_NAME] oh oh oh oh" at bounding box center [1333, 499] width 1899 height 65
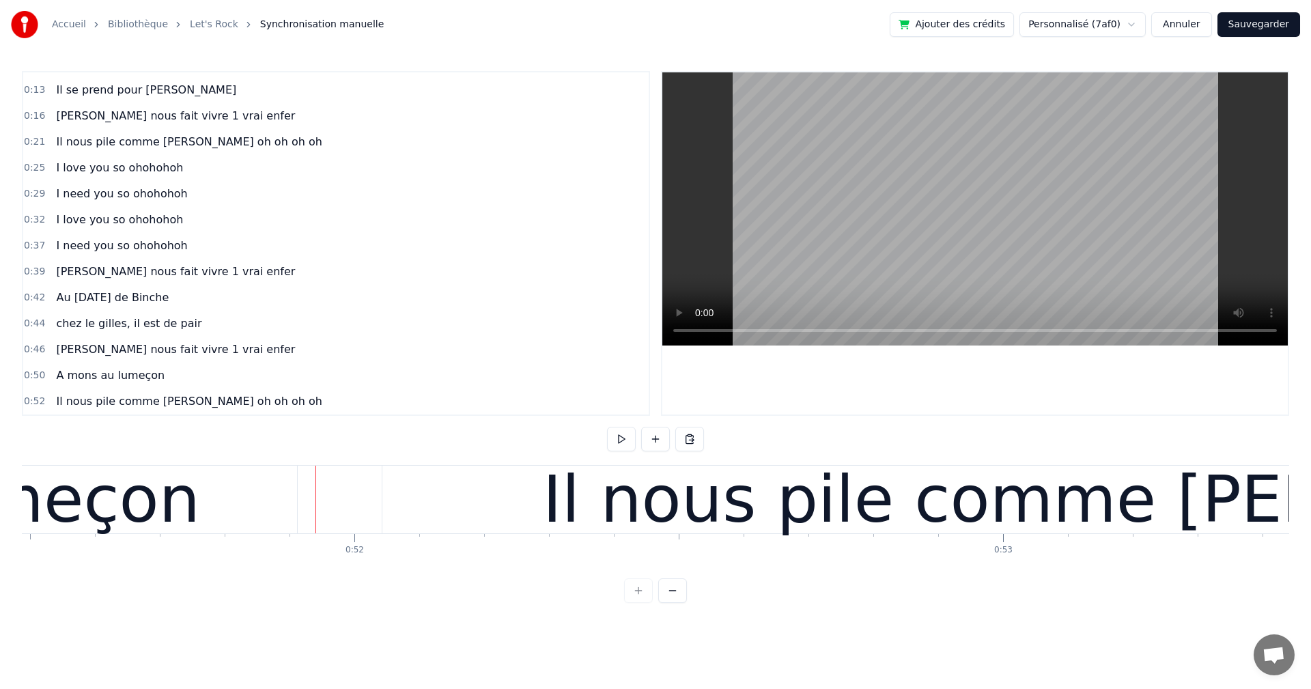
click at [480, 526] on div "Il nous pile comme [PERSON_NAME] oh oh oh oh" at bounding box center [1331, 500] width 1899 height 68
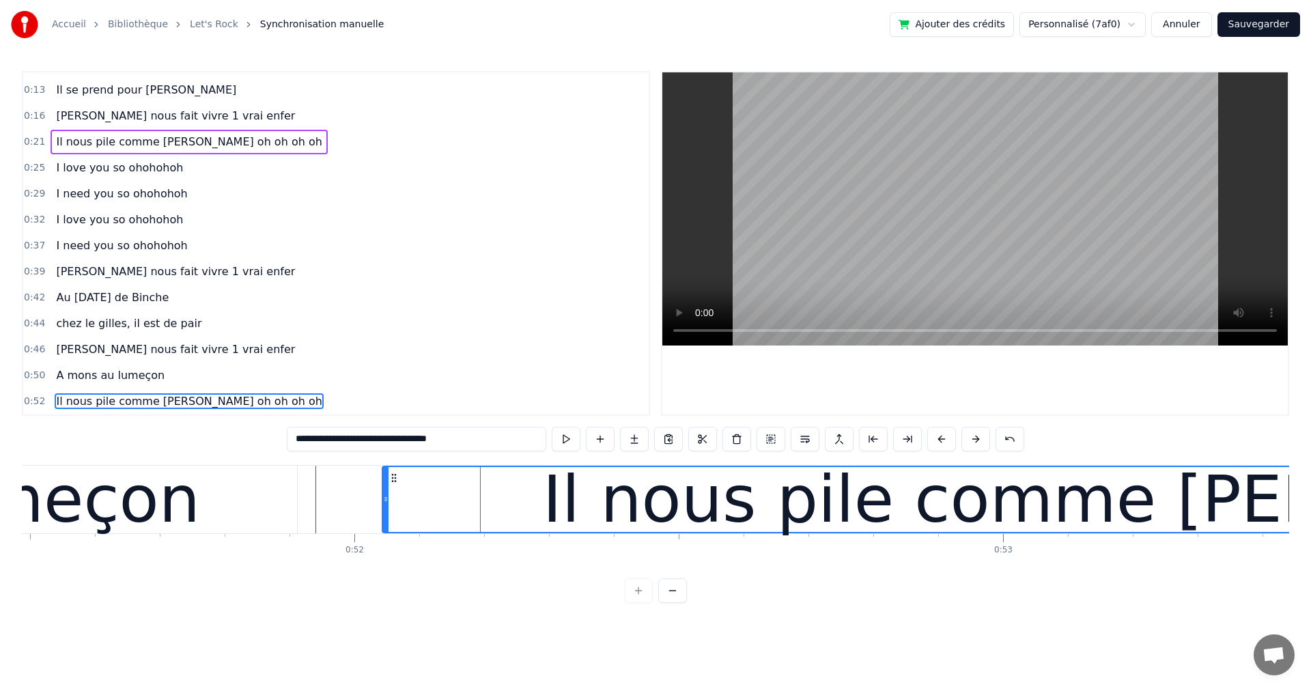
click at [475, 449] on input "**********" at bounding box center [416, 439] width 259 height 25
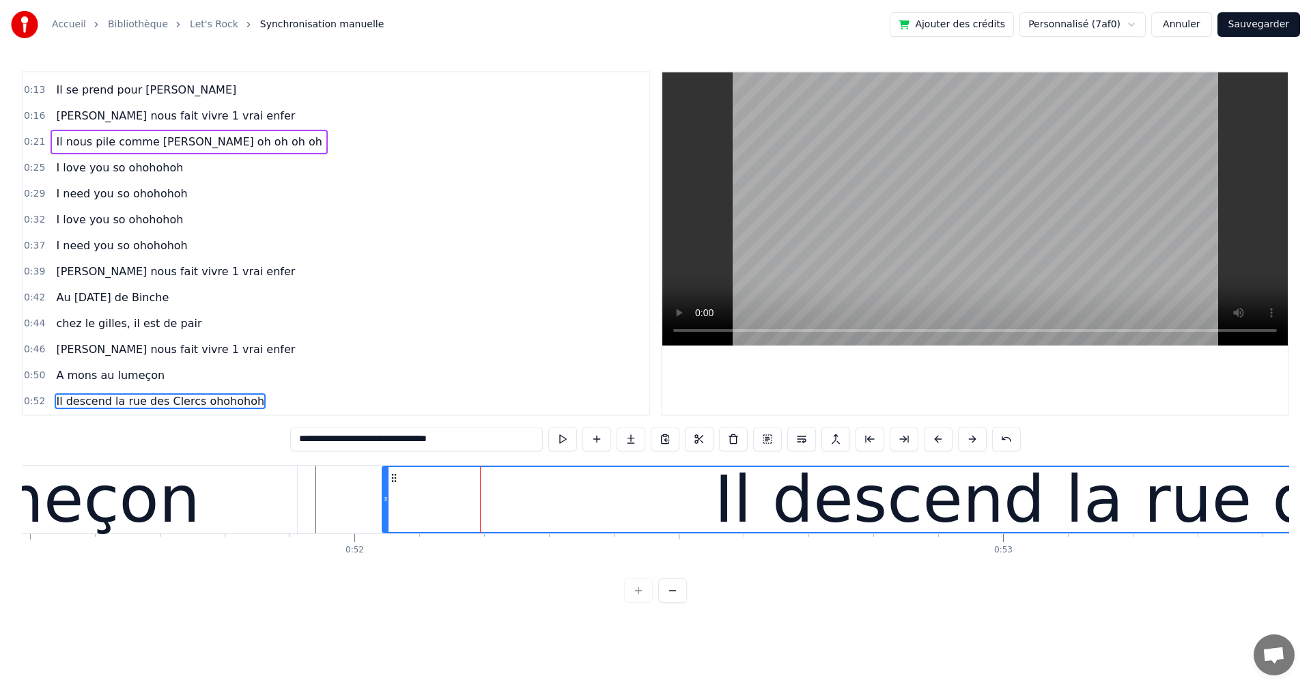
type input "**********"
click at [462, 351] on div "0:46 [PERSON_NAME] nous fait vivre 1 vrai enfer" at bounding box center [335, 350] width 625 height 26
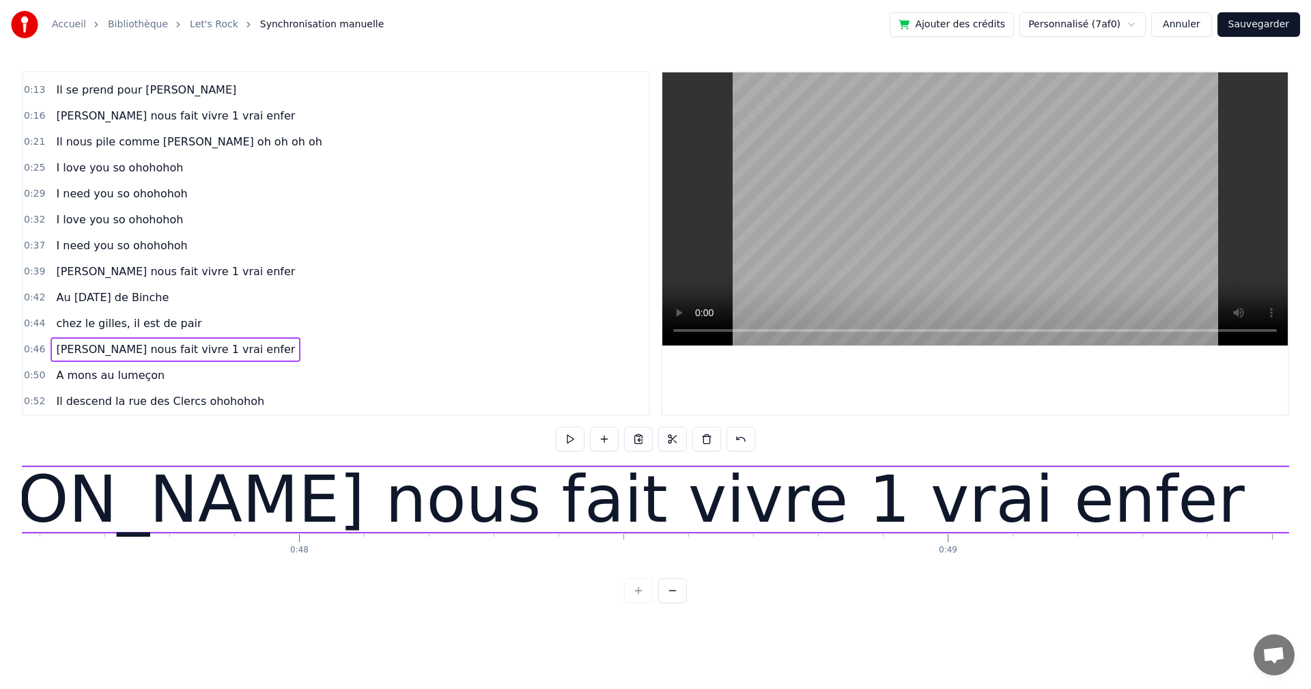
scroll to position [0, 30239]
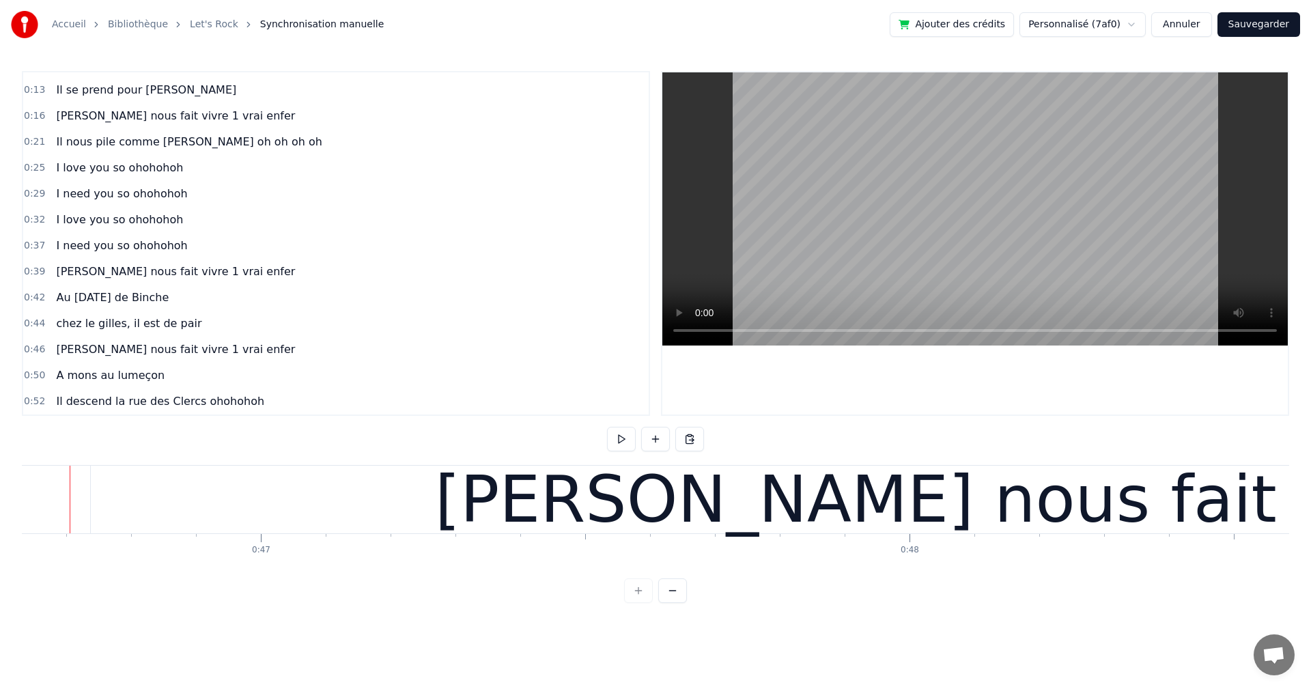
scroll to position [0, 30219]
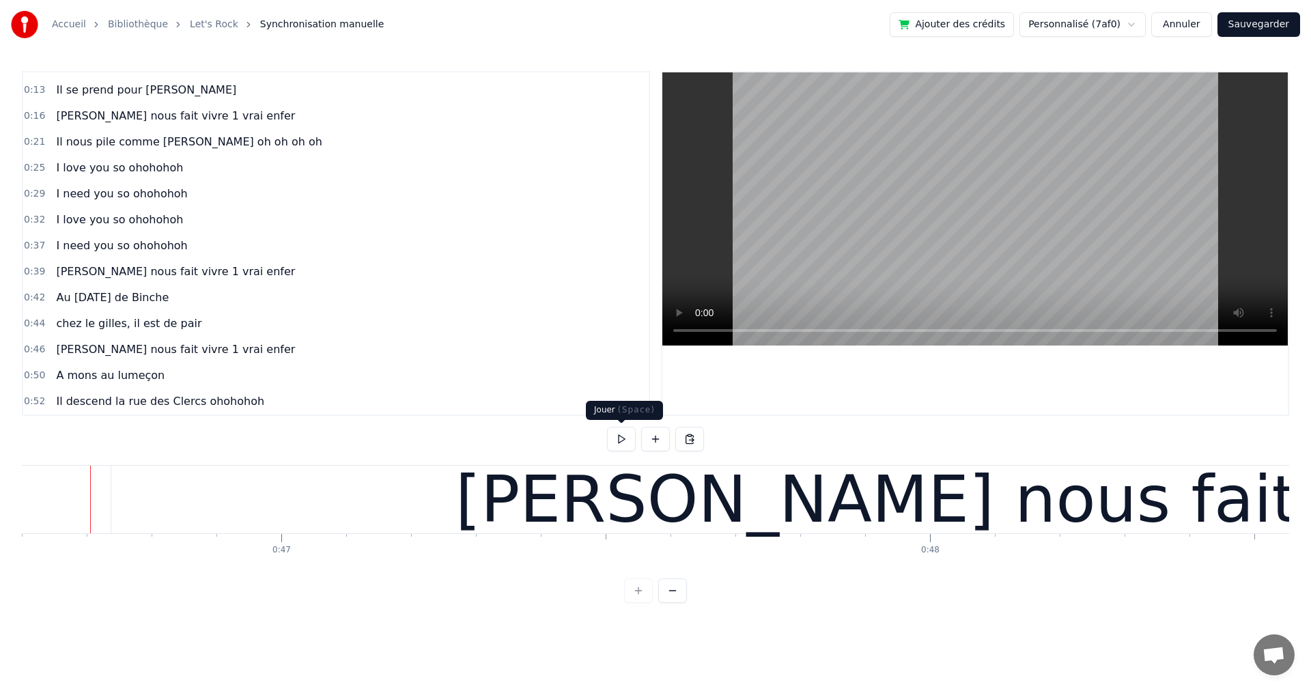
click at [623, 437] on button at bounding box center [621, 439] width 29 height 25
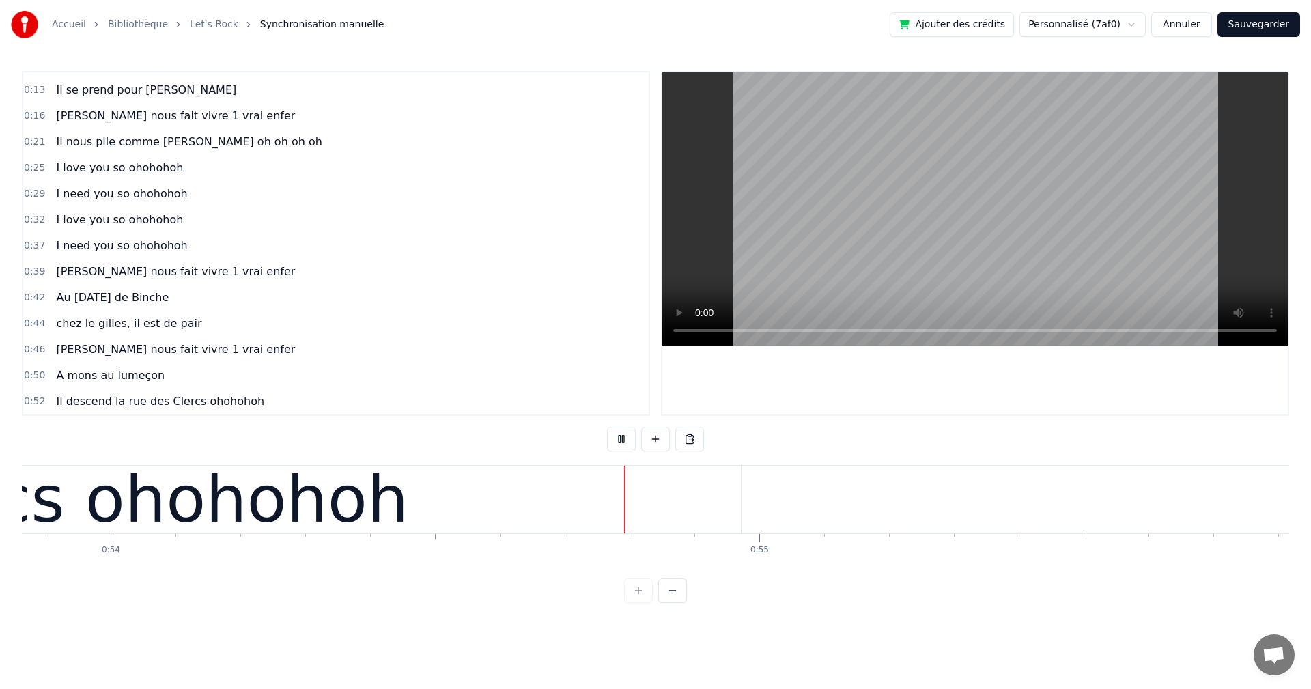
scroll to position [0, 34996]
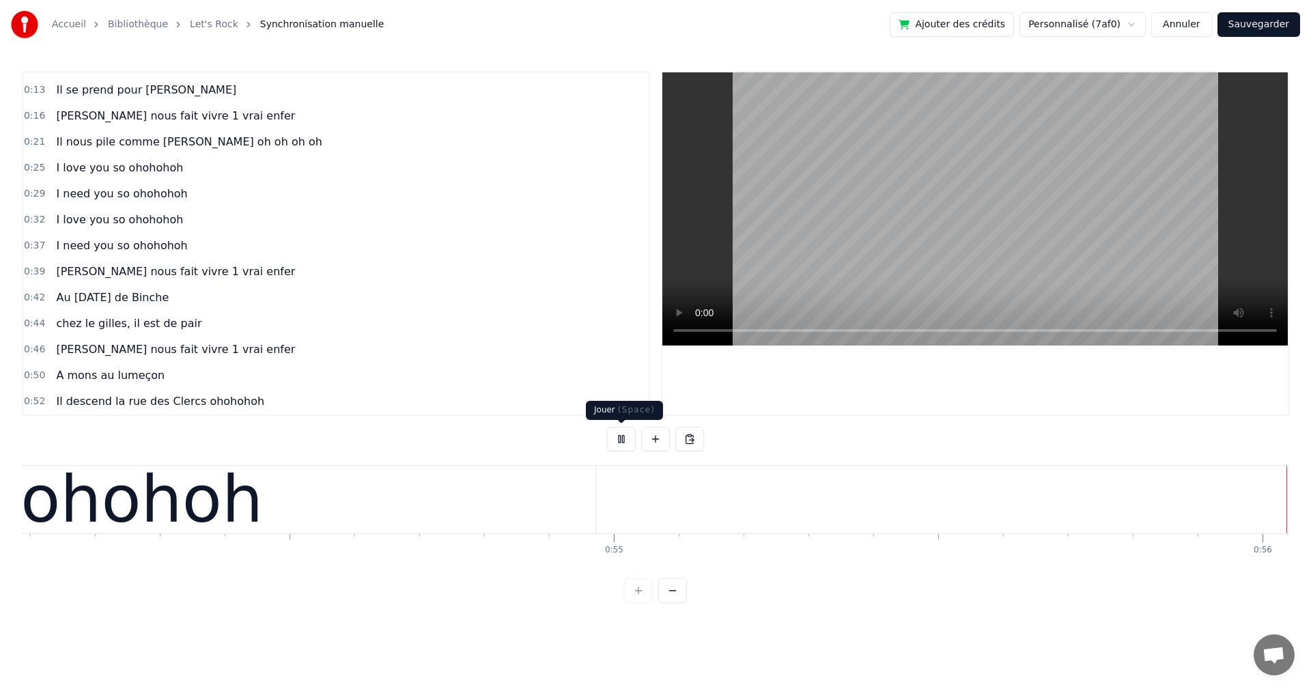
click at [625, 442] on button at bounding box center [621, 439] width 29 height 25
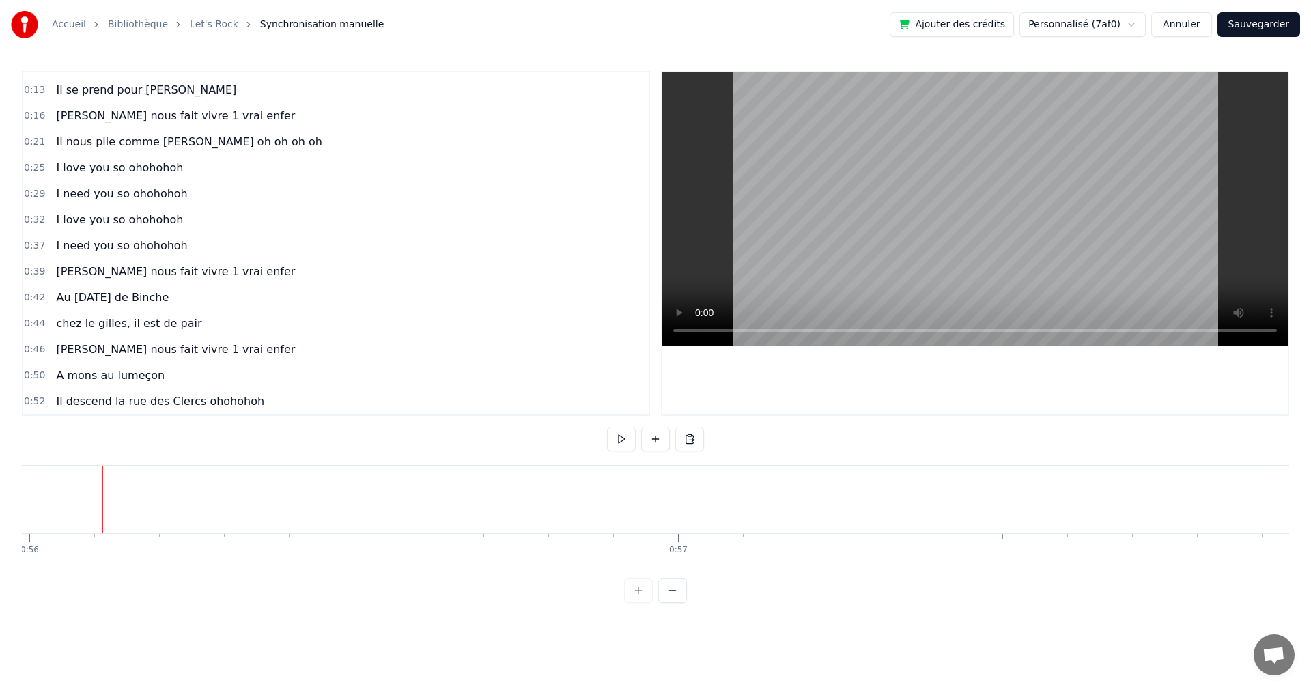
scroll to position [0, 36319]
click at [133, 178] on div "I love you so ohohohoh" at bounding box center [120, 168] width 138 height 25
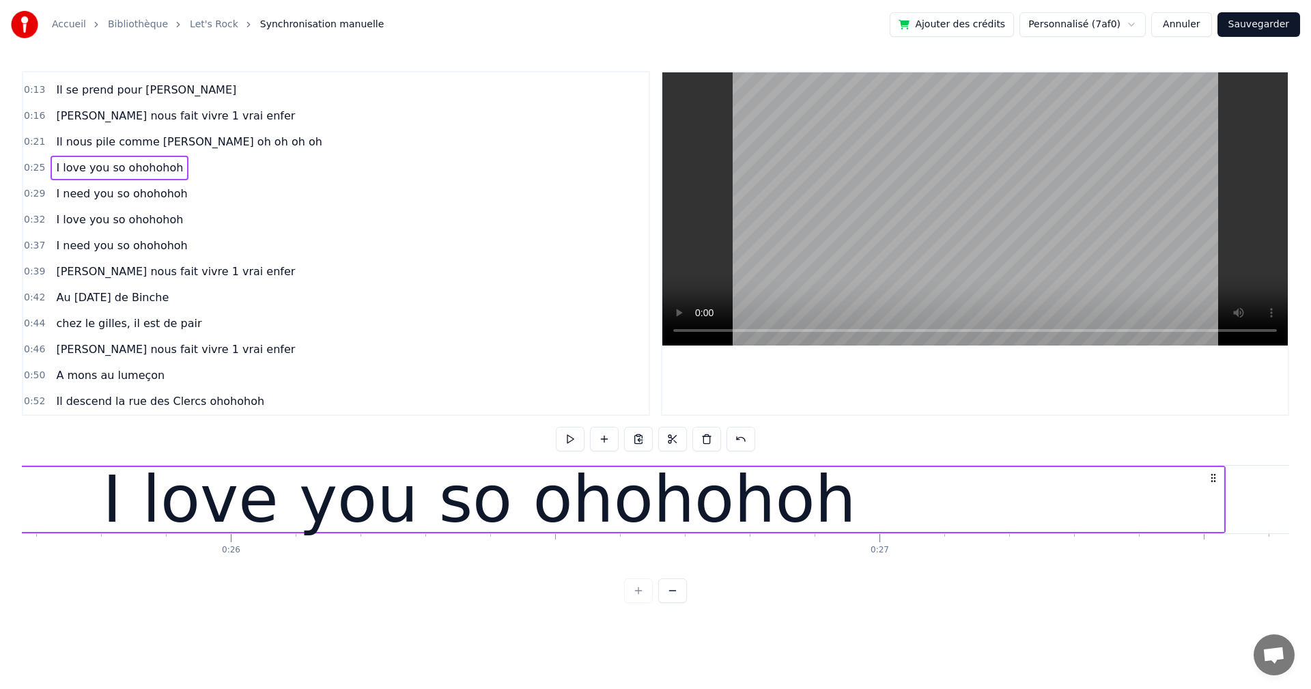
scroll to position [0, 16294]
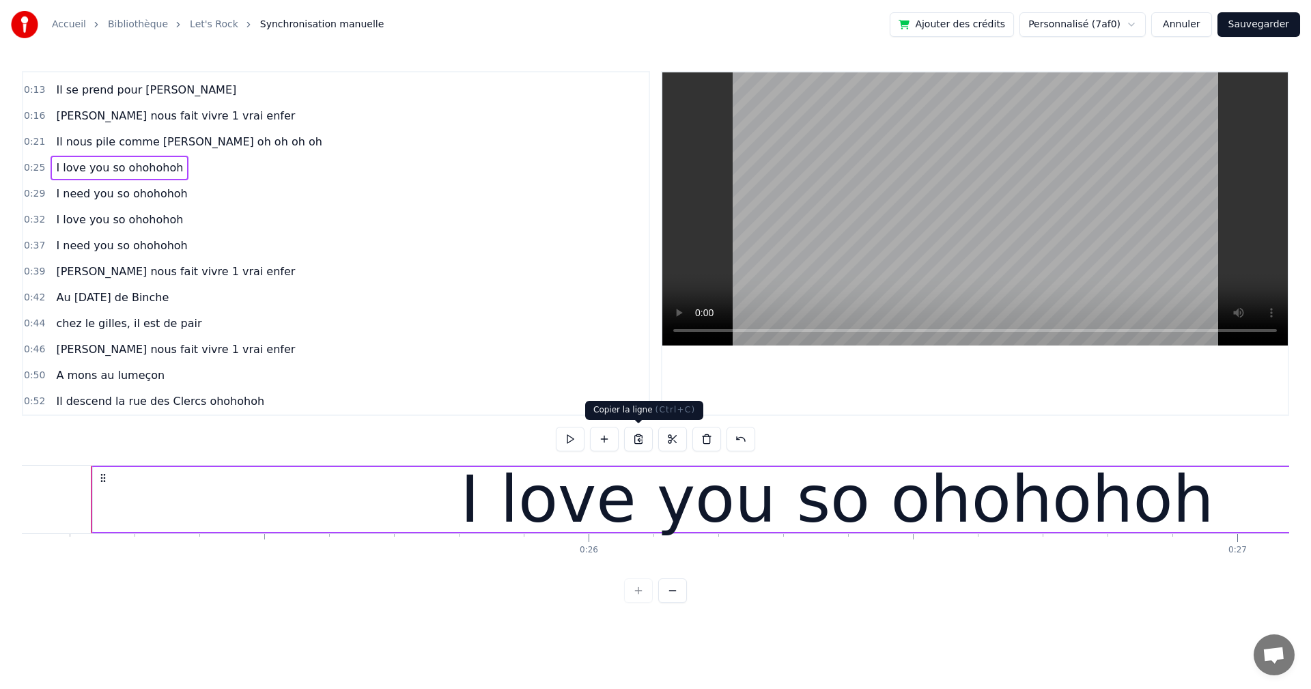
click at [642, 439] on button at bounding box center [638, 439] width 29 height 25
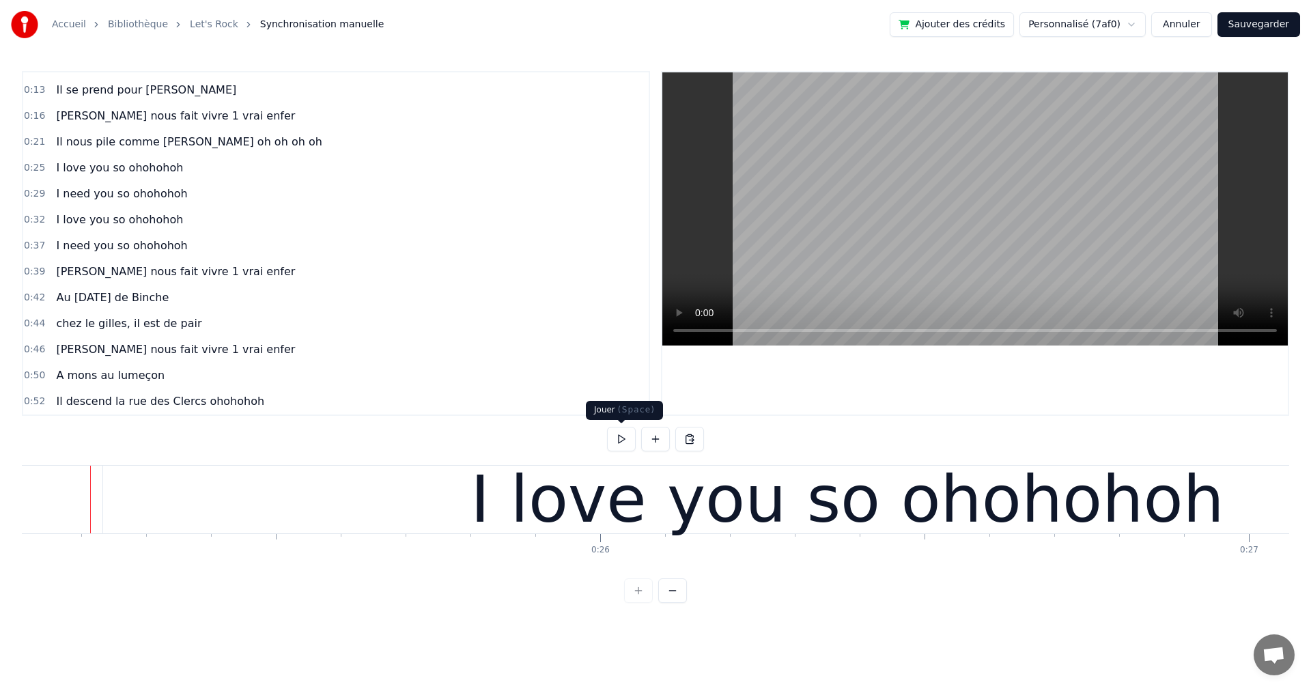
click at [619, 435] on button at bounding box center [621, 439] width 29 height 25
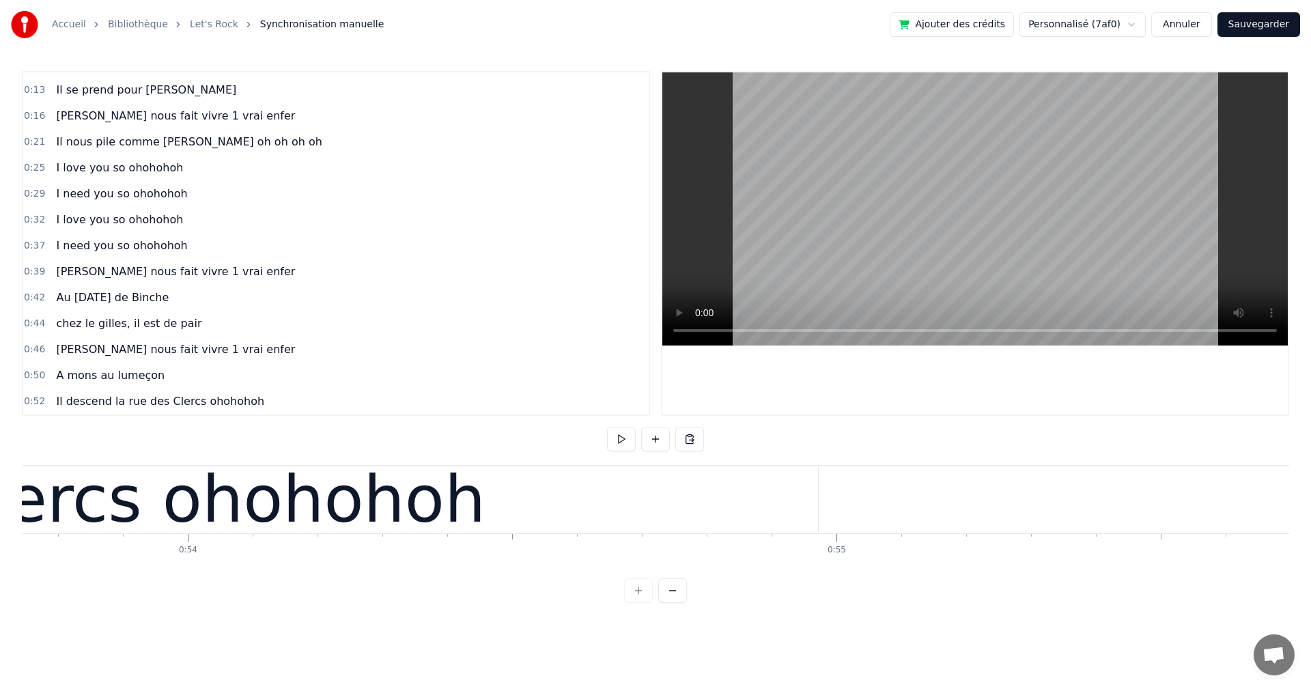
scroll to position [0, 34581]
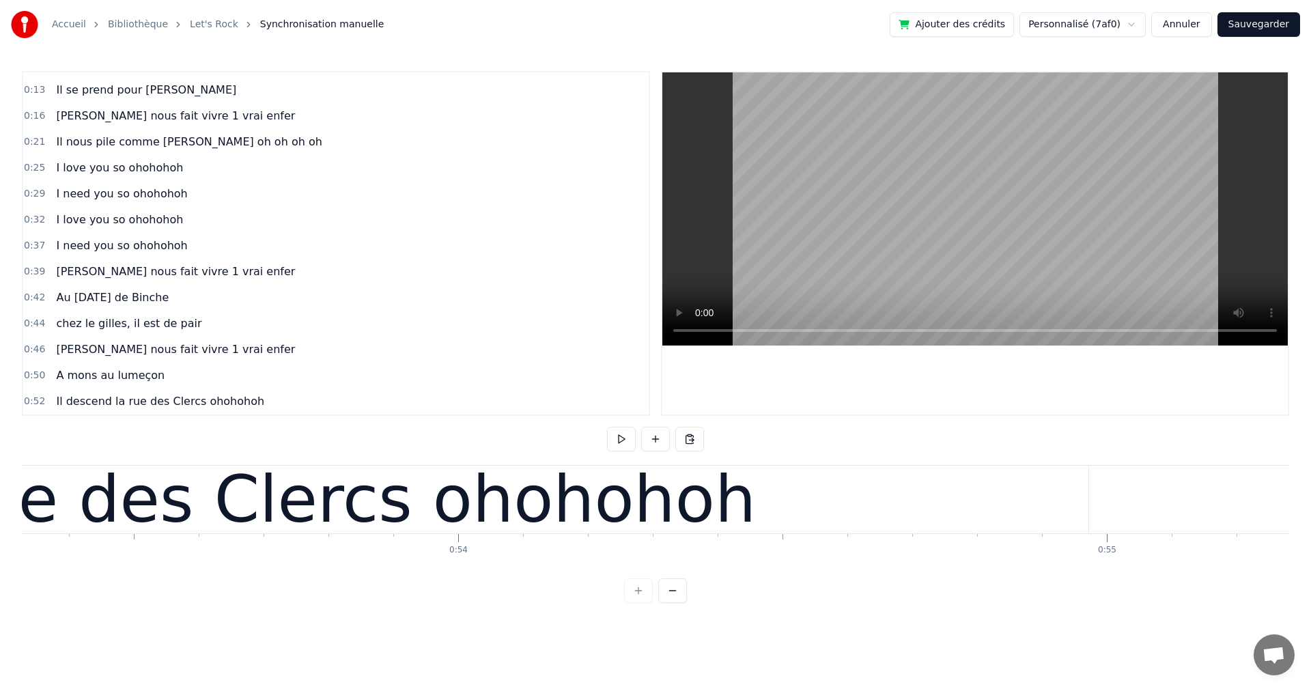
click at [1087, 501] on div "Il descend la rue des Clercs ohohohoh" at bounding box center [138, 500] width 1900 height 68
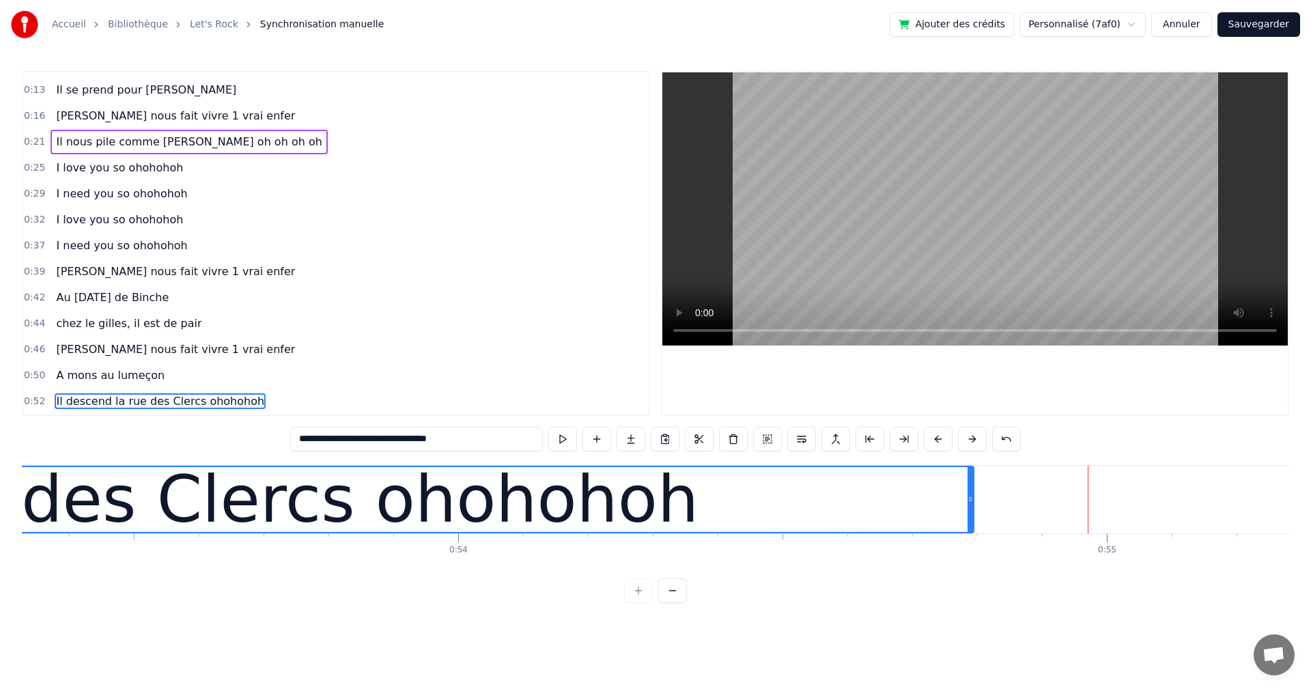
drag, startPoint x: 1085, startPoint y: 499, endPoint x: 971, endPoint y: 504, distance: 114.8
click at [971, 504] on icon at bounding box center [969, 499] width 5 height 11
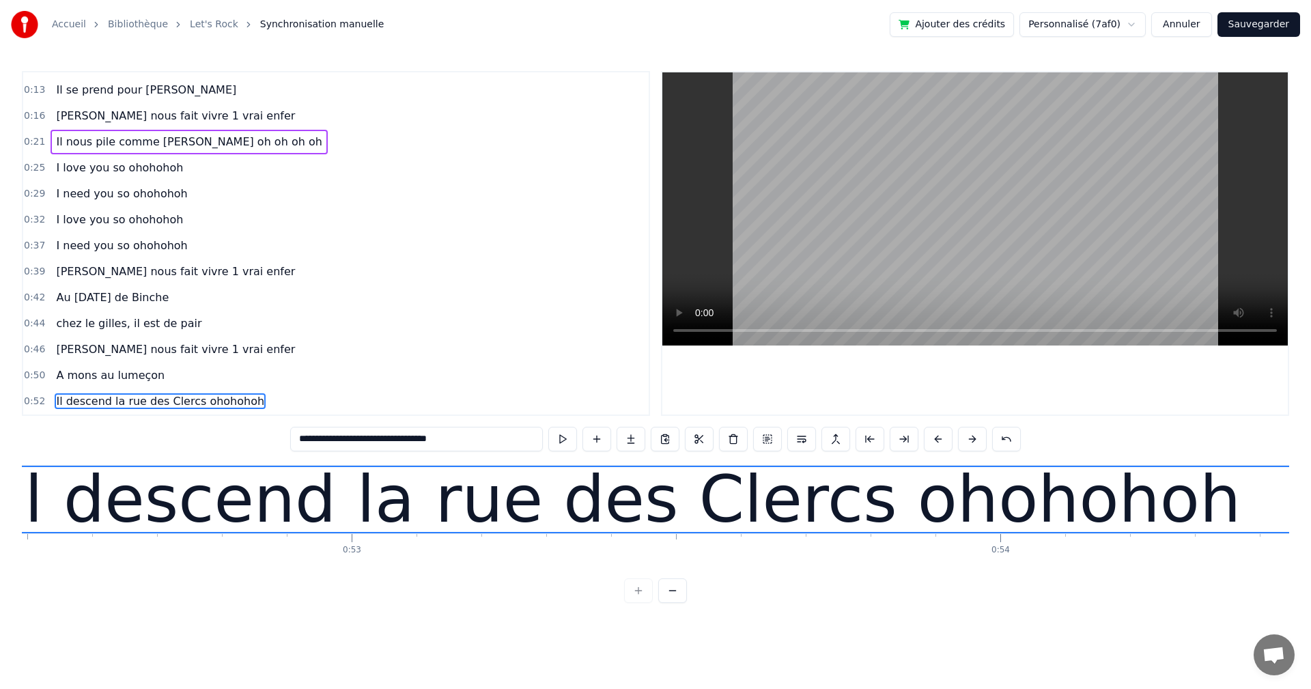
scroll to position [0, 33334]
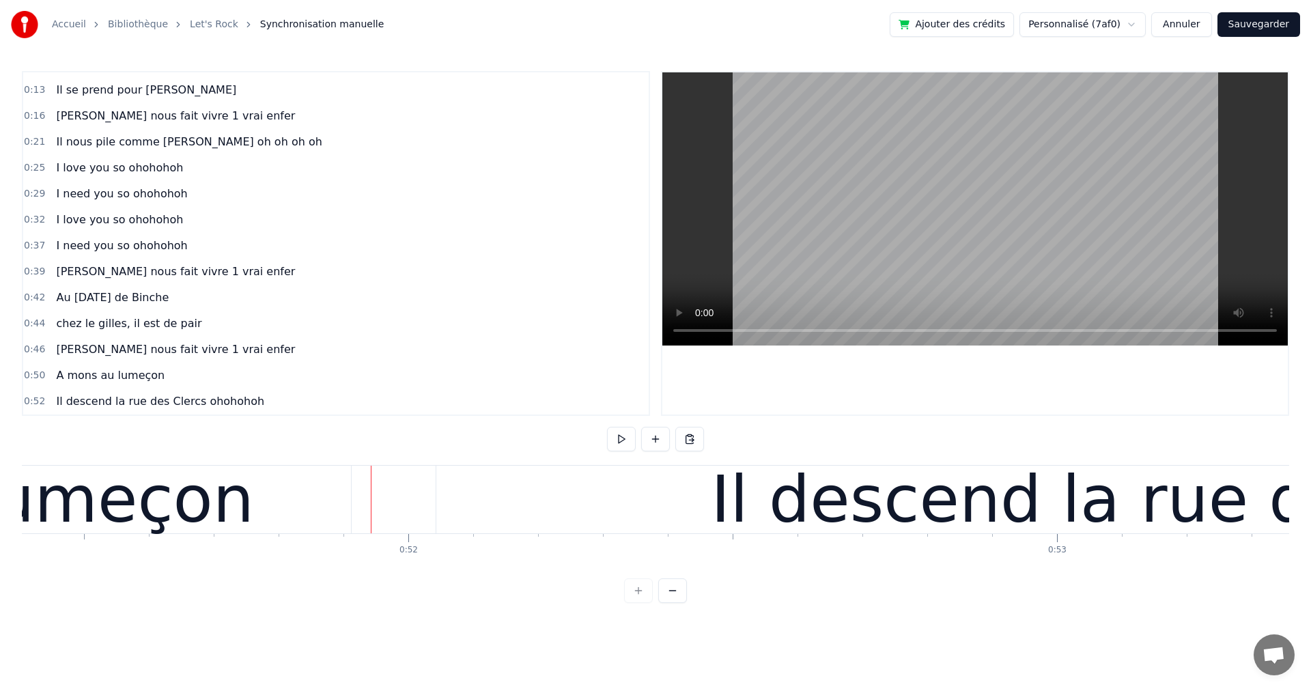
click at [614, 446] on button at bounding box center [621, 439] width 29 height 25
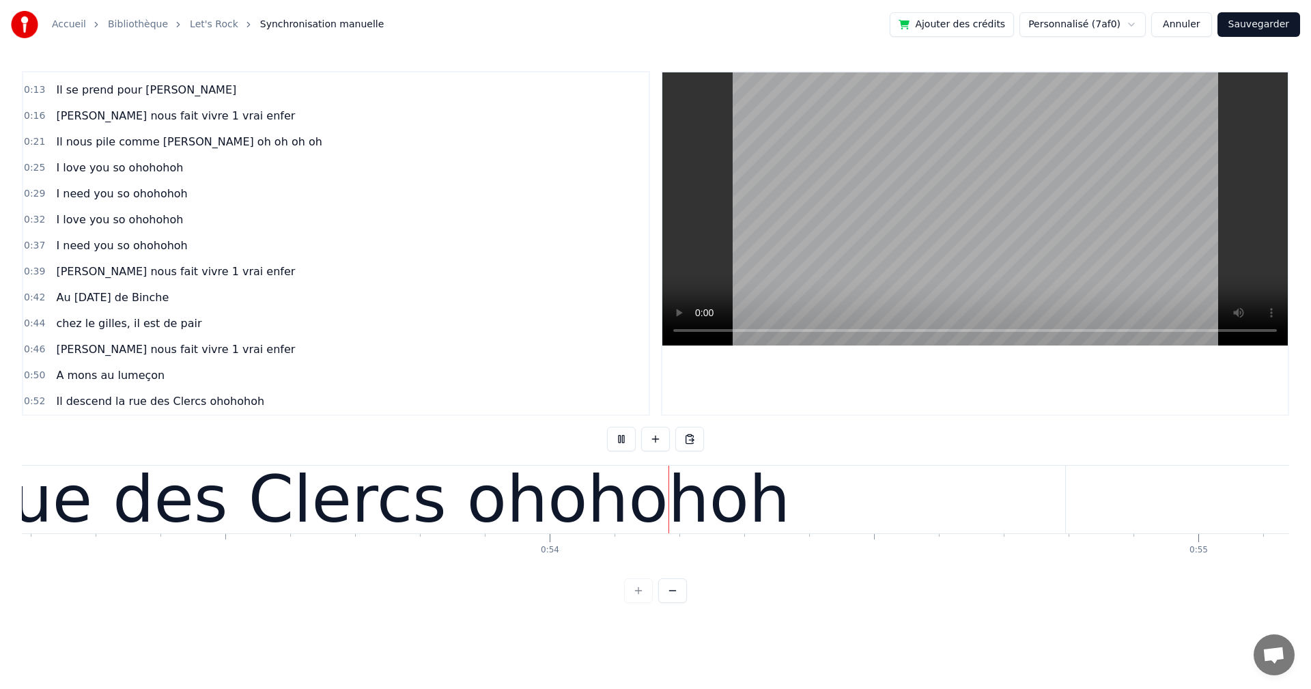
scroll to position [0, 34780]
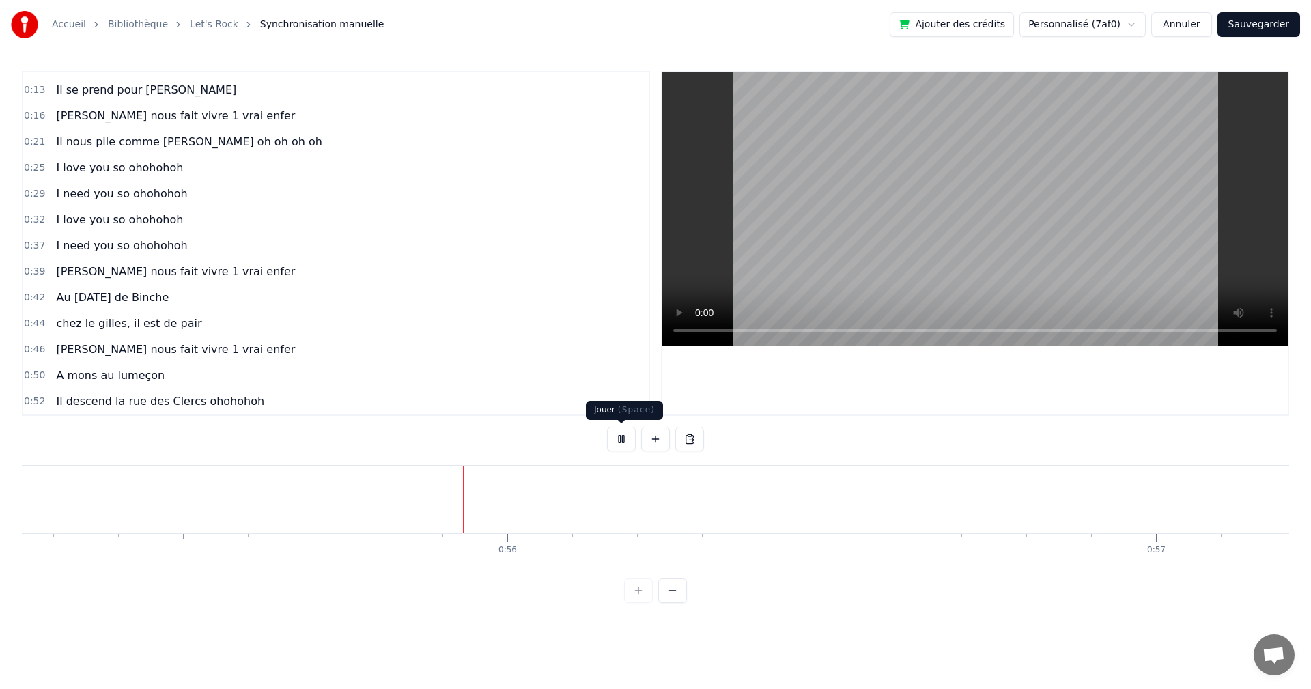
click at [625, 439] on button at bounding box center [621, 439] width 29 height 25
click at [651, 438] on button at bounding box center [655, 439] width 29 height 25
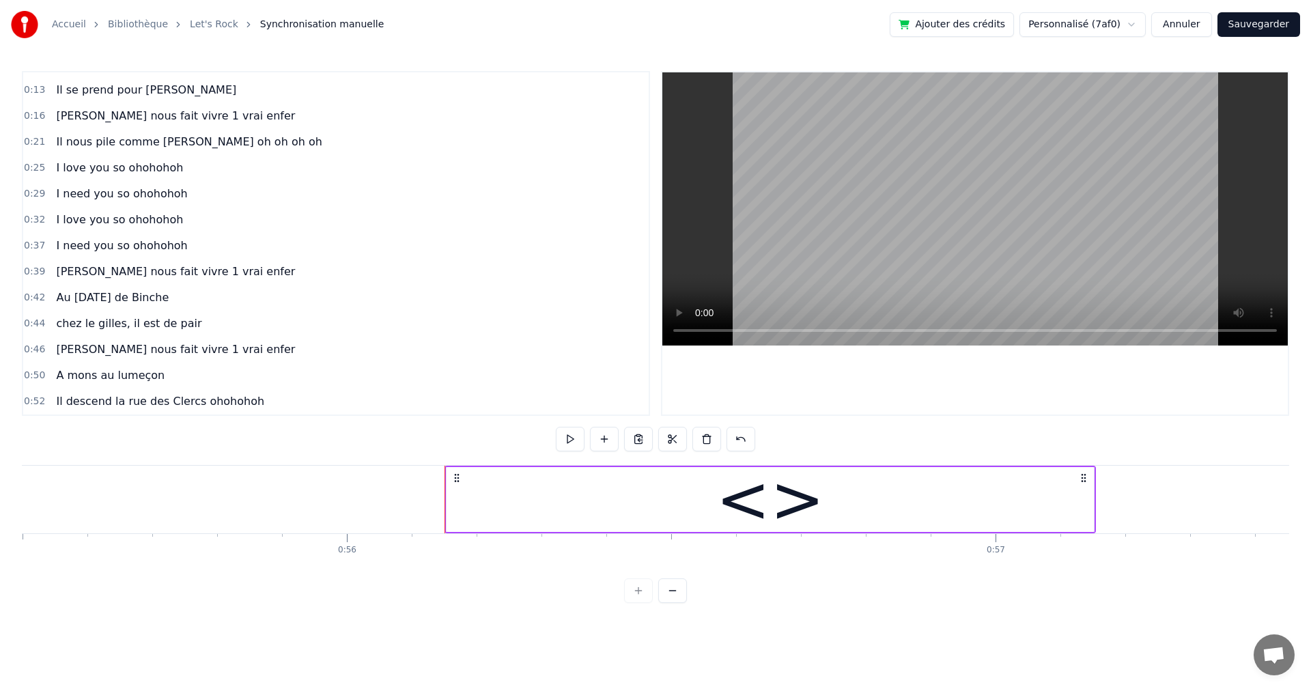
scroll to position [125, 0]
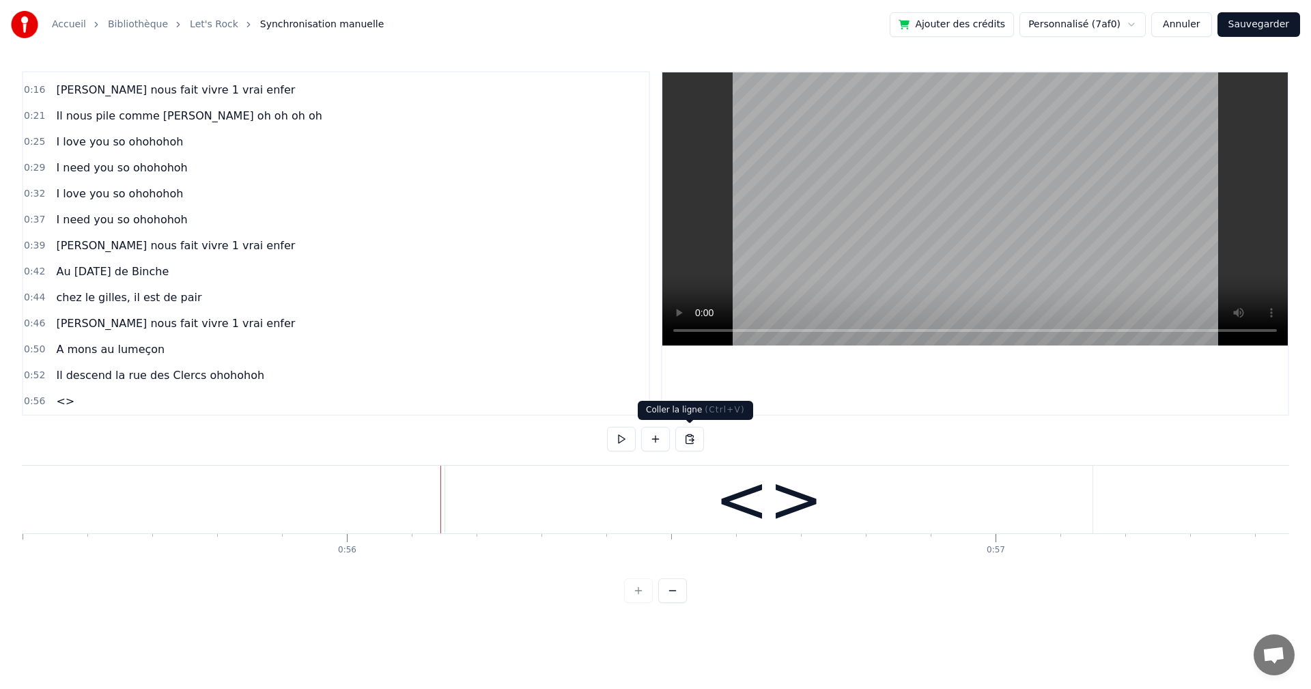
click at [686, 442] on button at bounding box center [689, 439] width 29 height 25
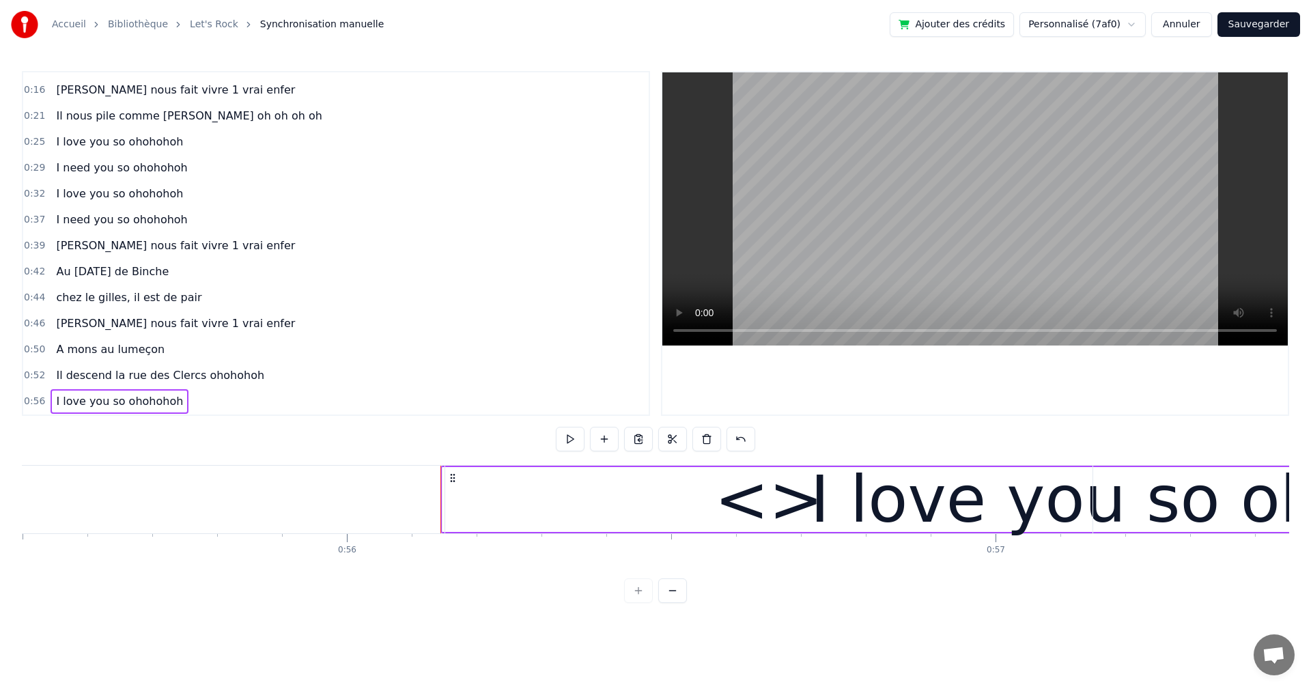
click at [284, 395] on div "0:56 I love you so ohohohoh" at bounding box center [335, 401] width 625 height 26
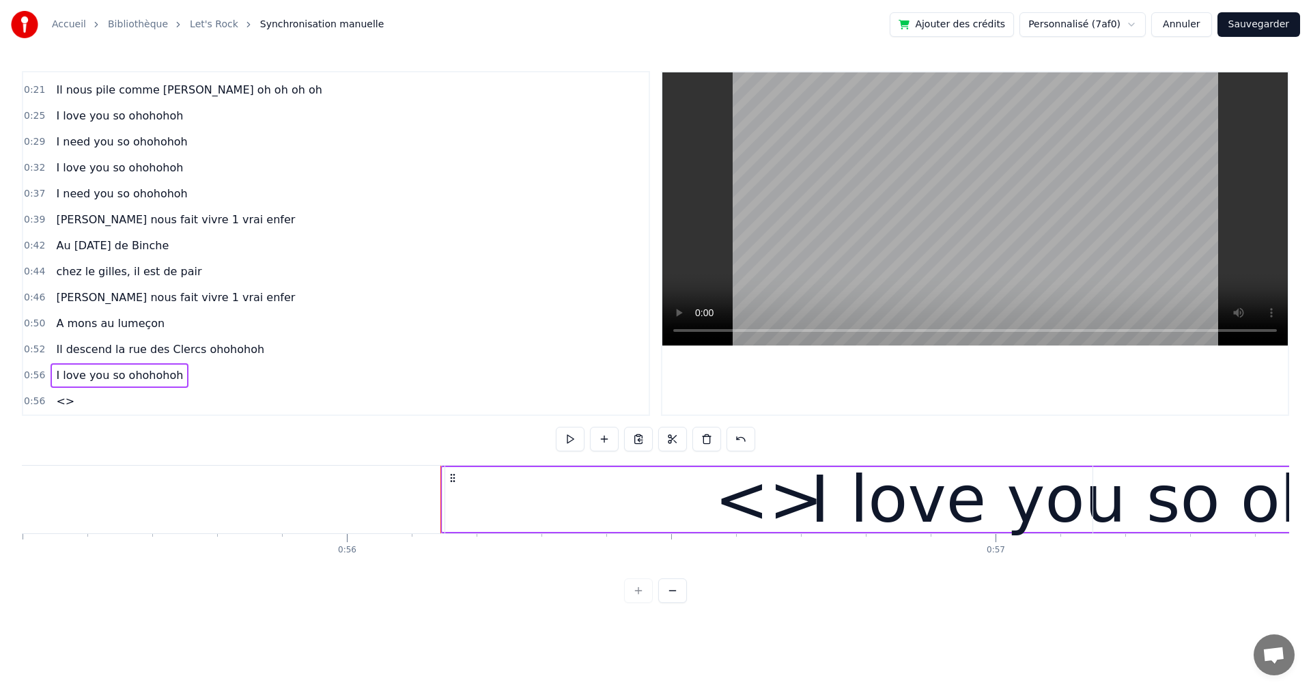
click at [70, 405] on div "<>" at bounding box center [65, 401] width 29 height 25
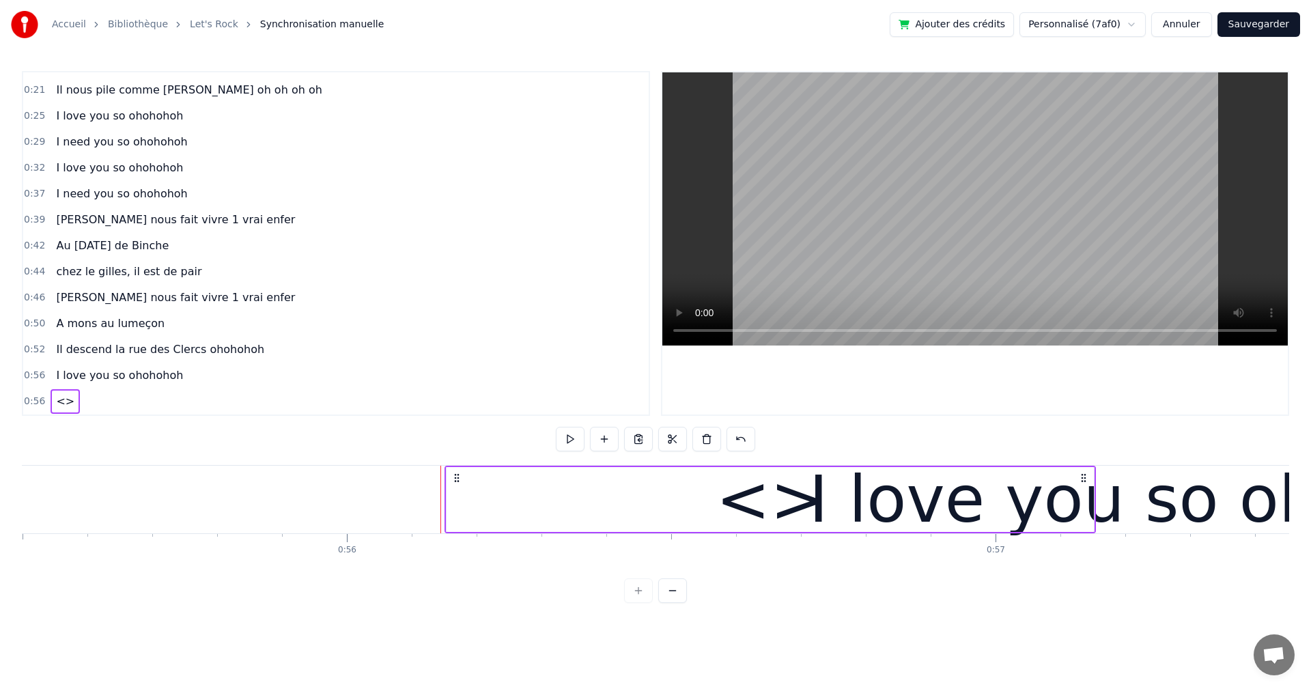
click at [72, 413] on div "0:56 <>" at bounding box center [335, 401] width 625 height 26
click at [58, 411] on div "<>" at bounding box center [65, 401] width 29 height 25
click at [704, 438] on button at bounding box center [706, 439] width 29 height 25
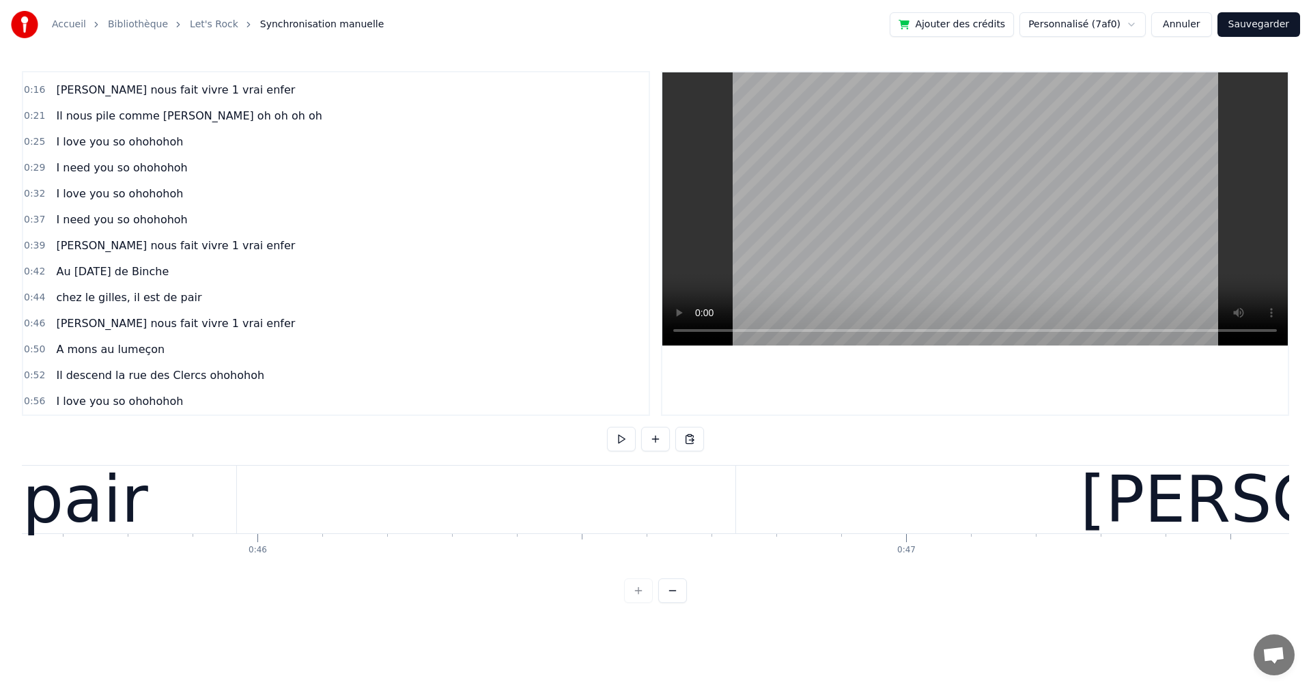
scroll to position [0, 29269]
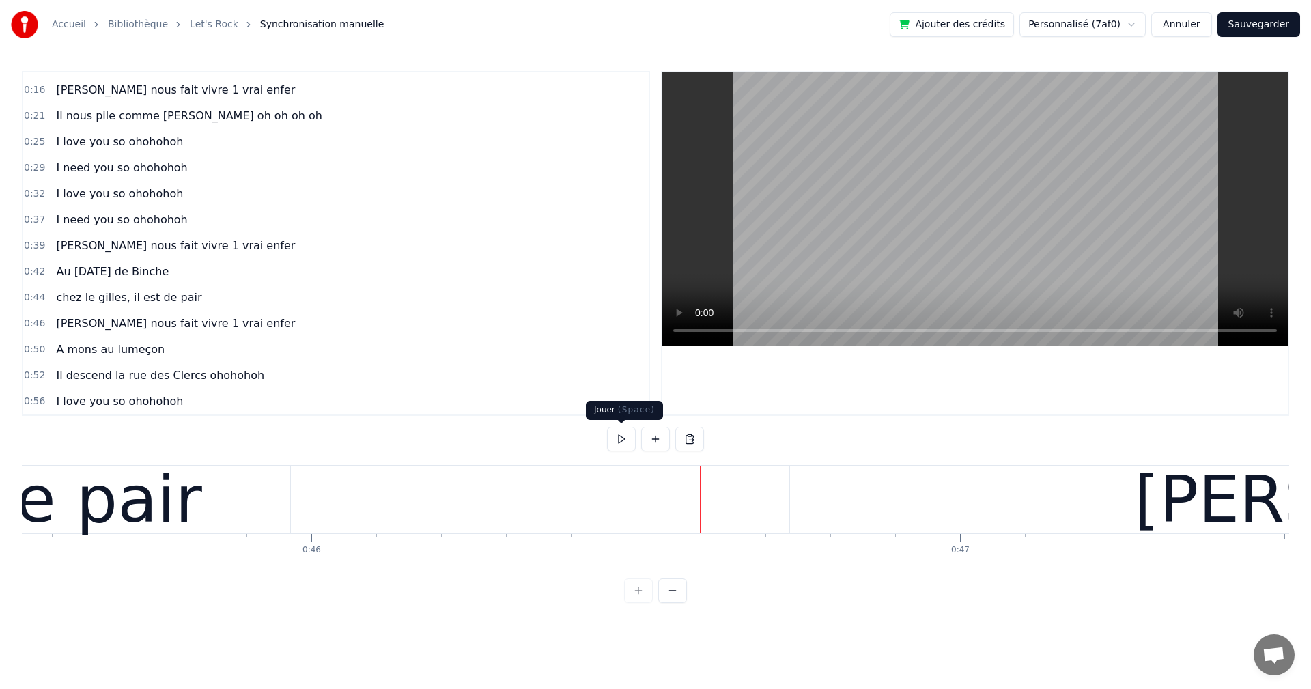
click at [617, 433] on button at bounding box center [621, 439] width 29 height 25
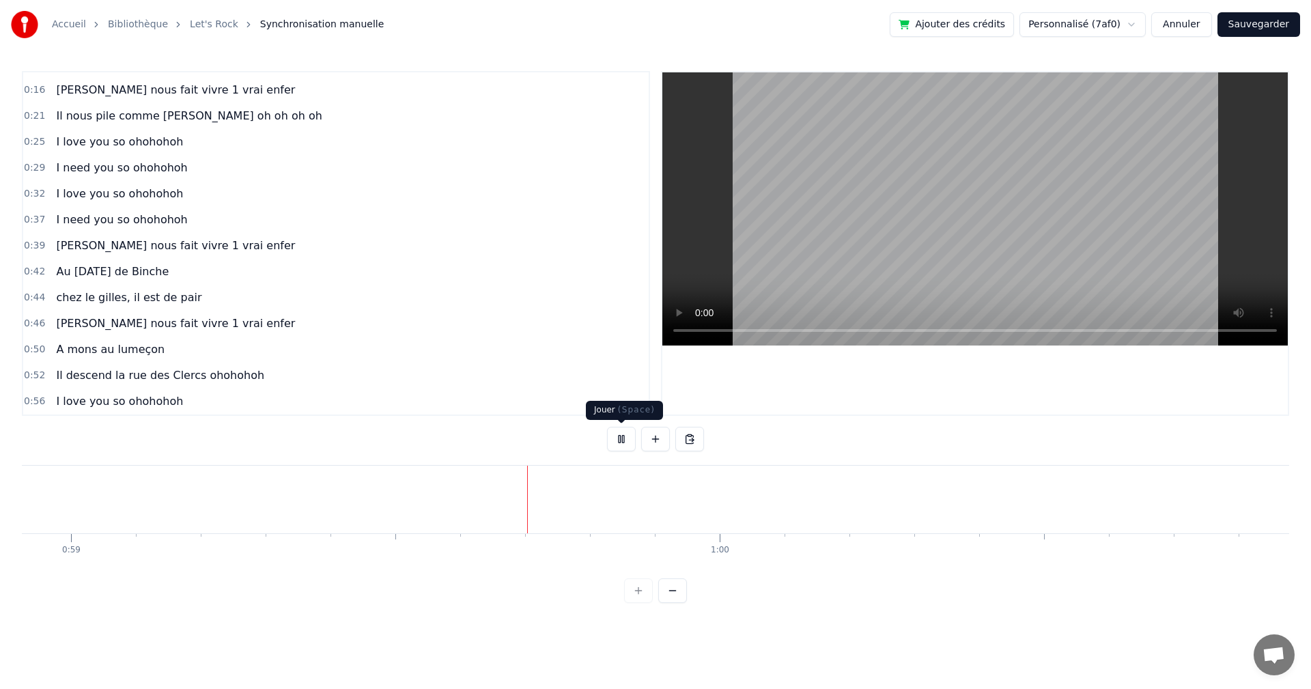
scroll to position [0, 38211]
click at [623, 438] on button at bounding box center [621, 439] width 29 height 25
click at [696, 506] on div at bounding box center [696, 500] width 1 height 68
click at [691, 447] on button at bounding box center [689, 439] width 29 height 25
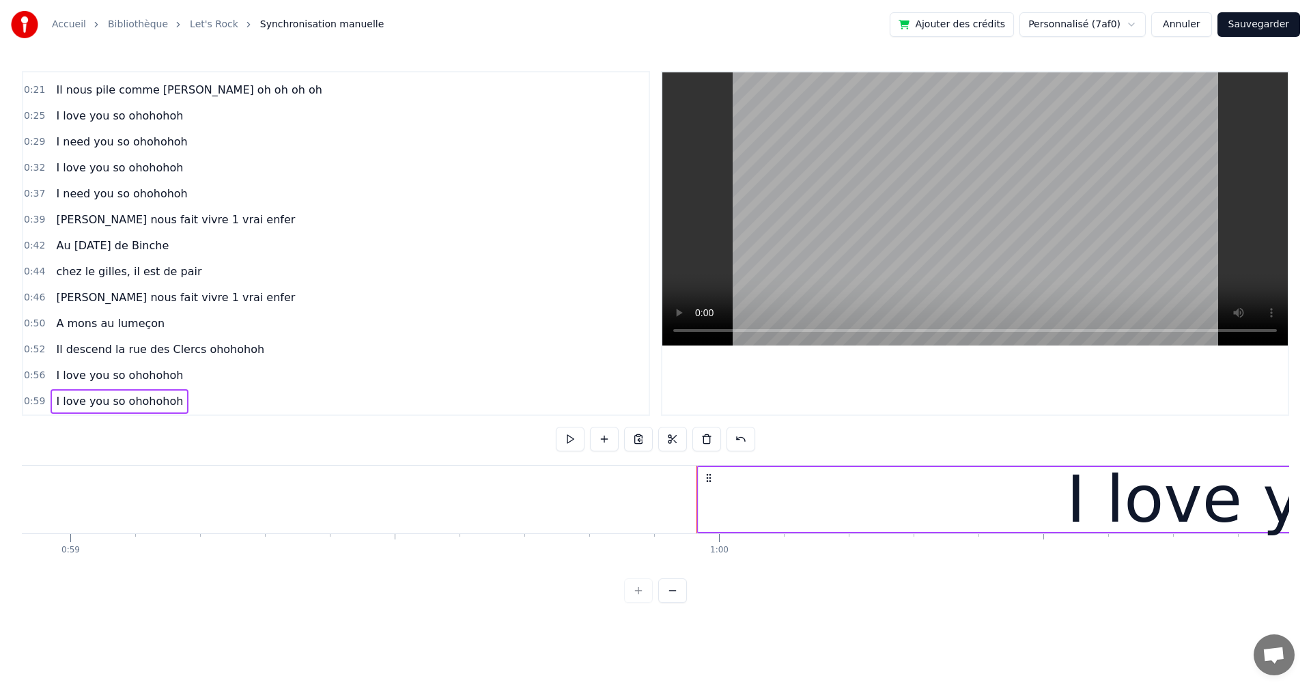
click at [148, 411] on div "I love you so ohohohoh" at bounding box center [120, 401] width 138 height 25
click at [147, 409] on span "I love you so ohohohoh" at bounding box center [120, 401] width 130 height 16
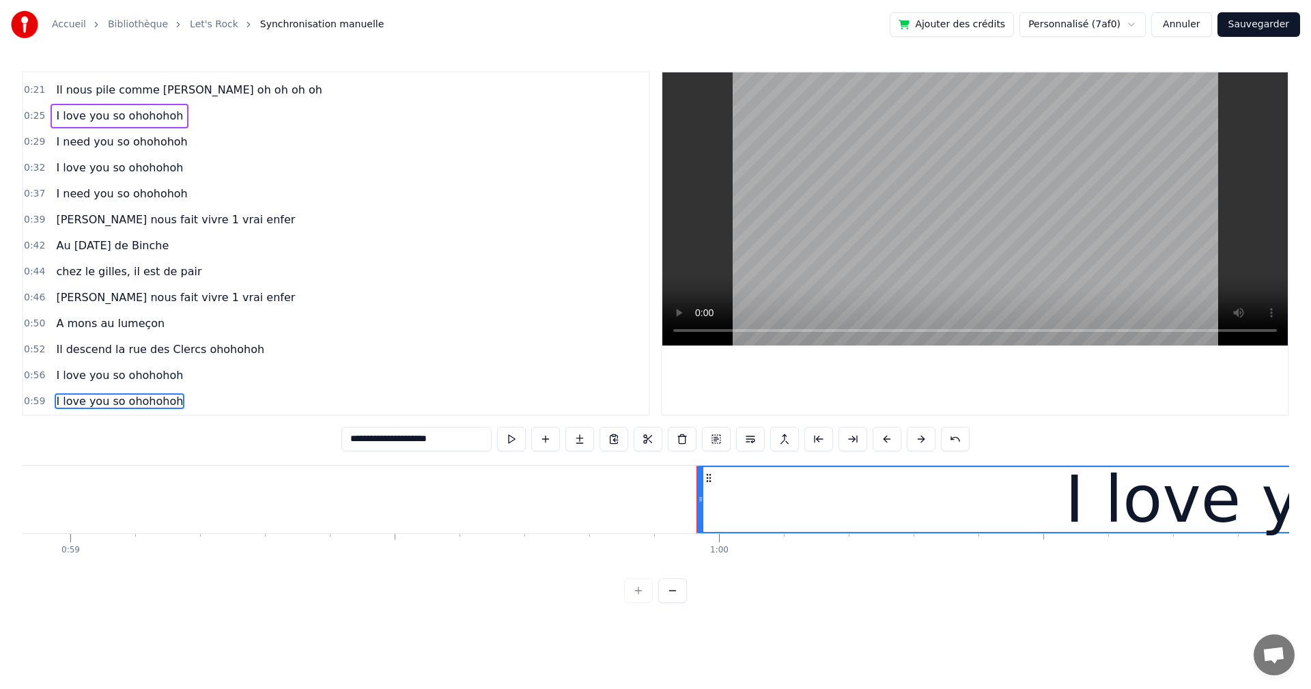
click at [374, 438] on input "**********" at bounding box center [416, 439] width 150 height 25
drag, startPoint x: 468, startPoint y: 440, endPoint x: 356, endPoint y: 439, distance: 111.9
click at [356, 439] on input "**********" at bounding box center [416, 439] width 150 height 25
drag, startPoint x: 402, startPoint y: 442, endPoint x: 394, endPoint y: 442, distance: 8.2
click at [400, 442] on input "**********" at bounding box center [416, 439] width 150 height 25
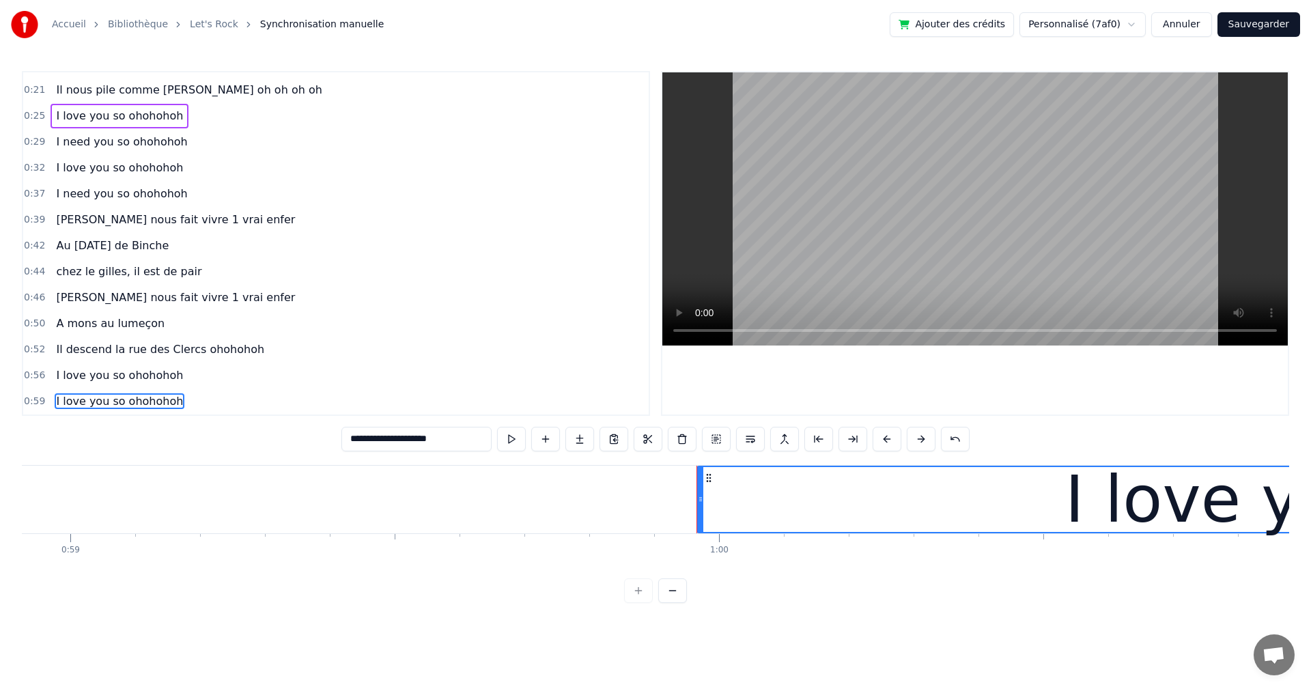
click at [379, 440] on input "**********" at bounding box center [416, 439] width 150 height 25
drag, startPoint x: 372, startPoint y: 438, endPoint x: 353, endPoint y: 437, distance: 19.2
click at [353, 437] on input "**********" at bounding box center [416, 439] width 150 height 25
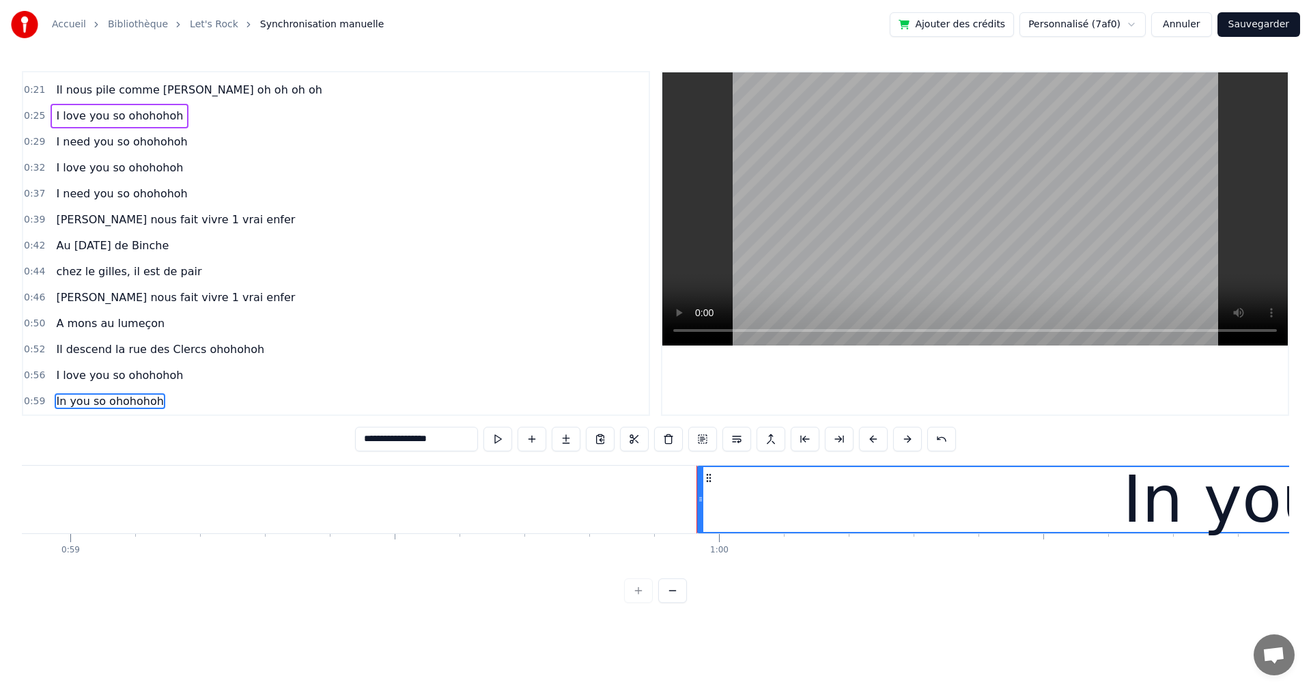
click at [367, 436] on input "**********" at bounding box center [416, 439] width 123 height 25
click at [371, 439] on input "**********" at bounding box center [417, 439] width 130 height 25
click at [372, 438] on input "**********" at bounding box center [416, 439] width 137 height 25
drag, startPoint x: 375, startPoint y: 438, endPoint x: 396, endPoint y: 445, distance: 22.5
click at [378, 438] on input "**********" at bounding box center [416, 439] width 143 height 25
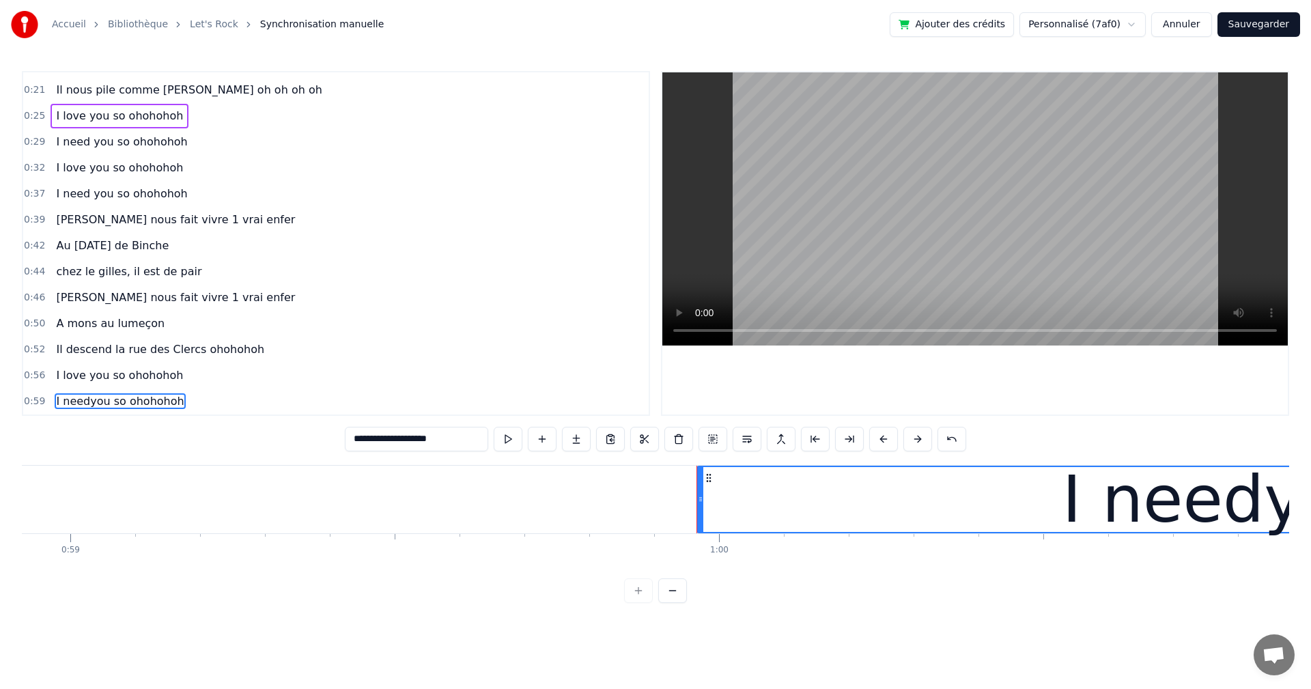
click at [380, 438] on input "**********" at bounding box center [416, 439] width 143 height 25
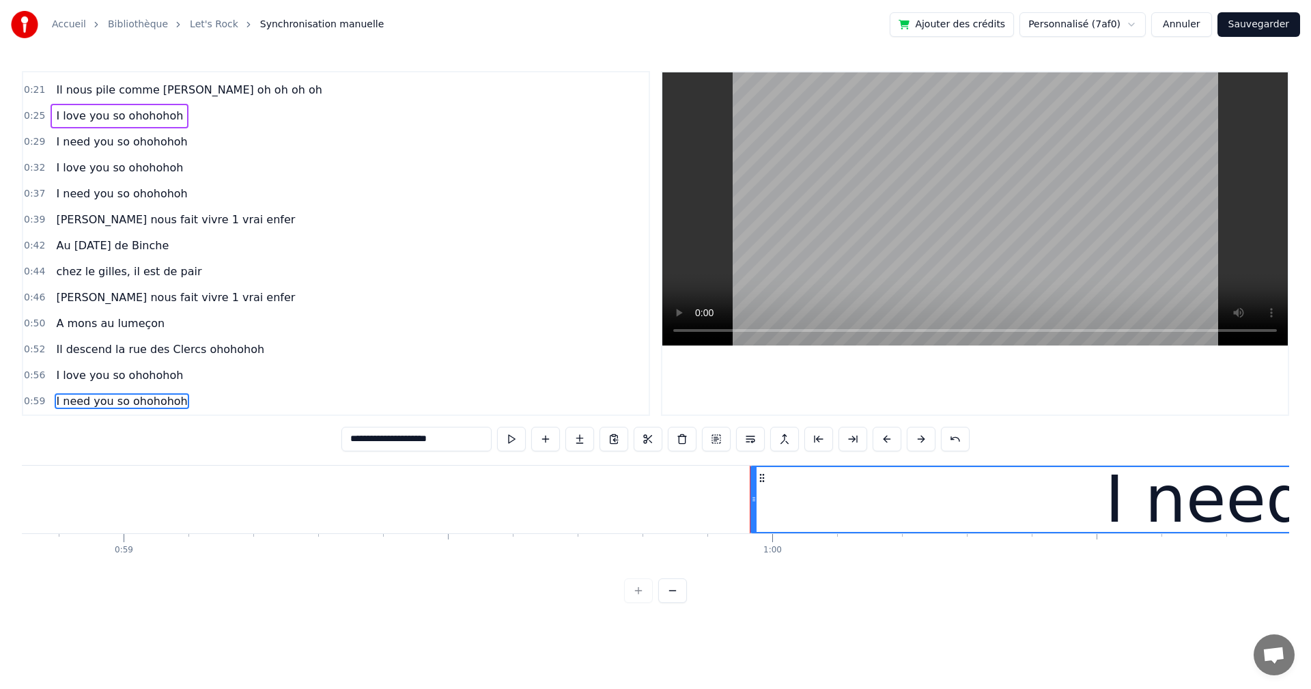
scroll to position [0, 38321]
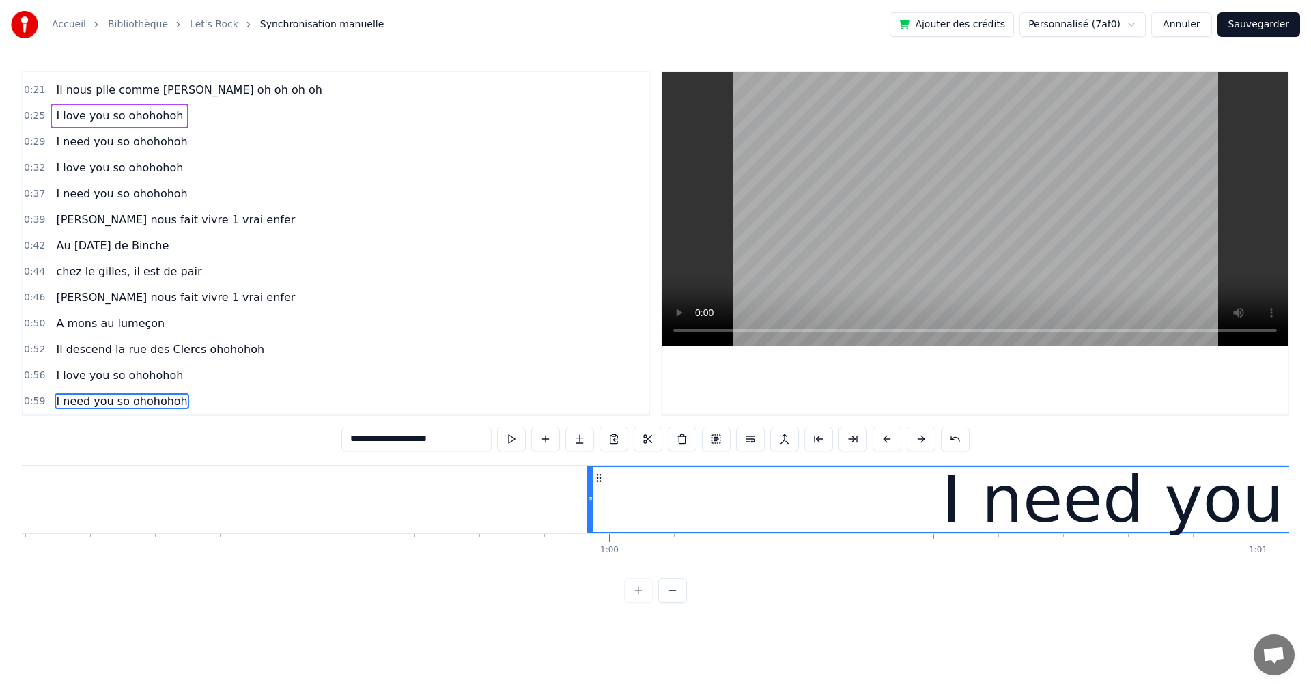
type input "**********"
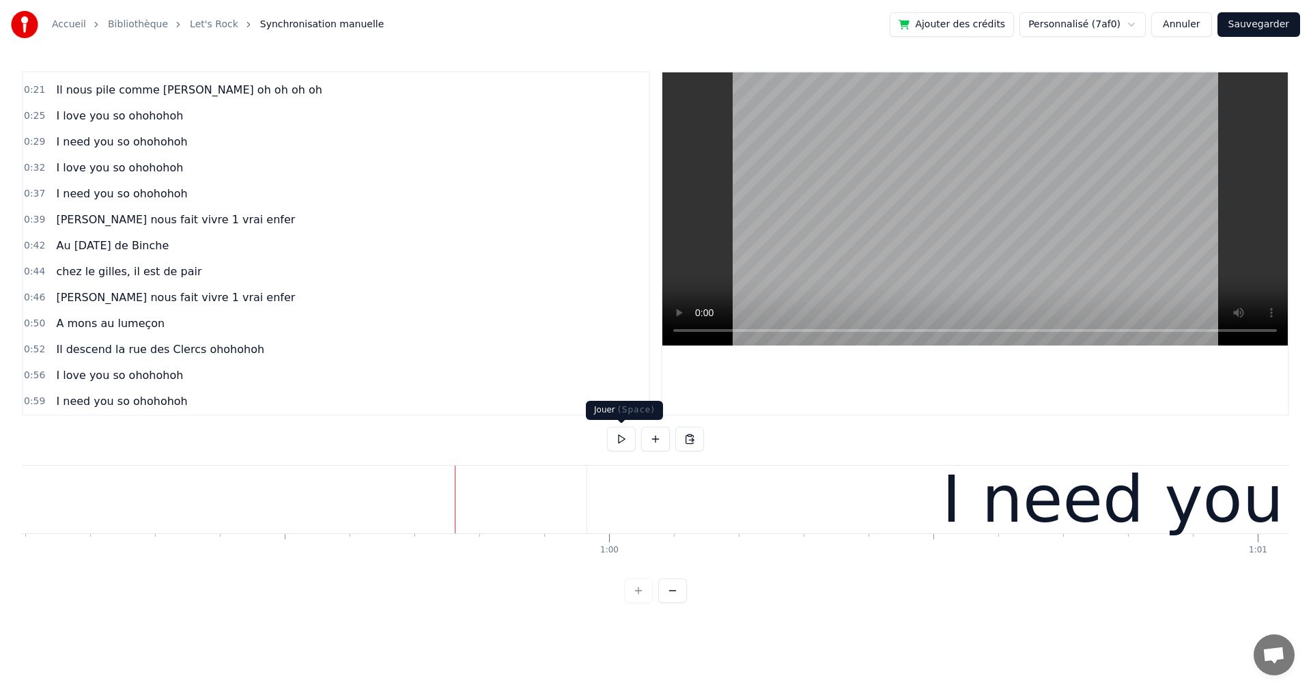
click at [623, 440] on button at bounding box center [621, 439] width 29 height 25
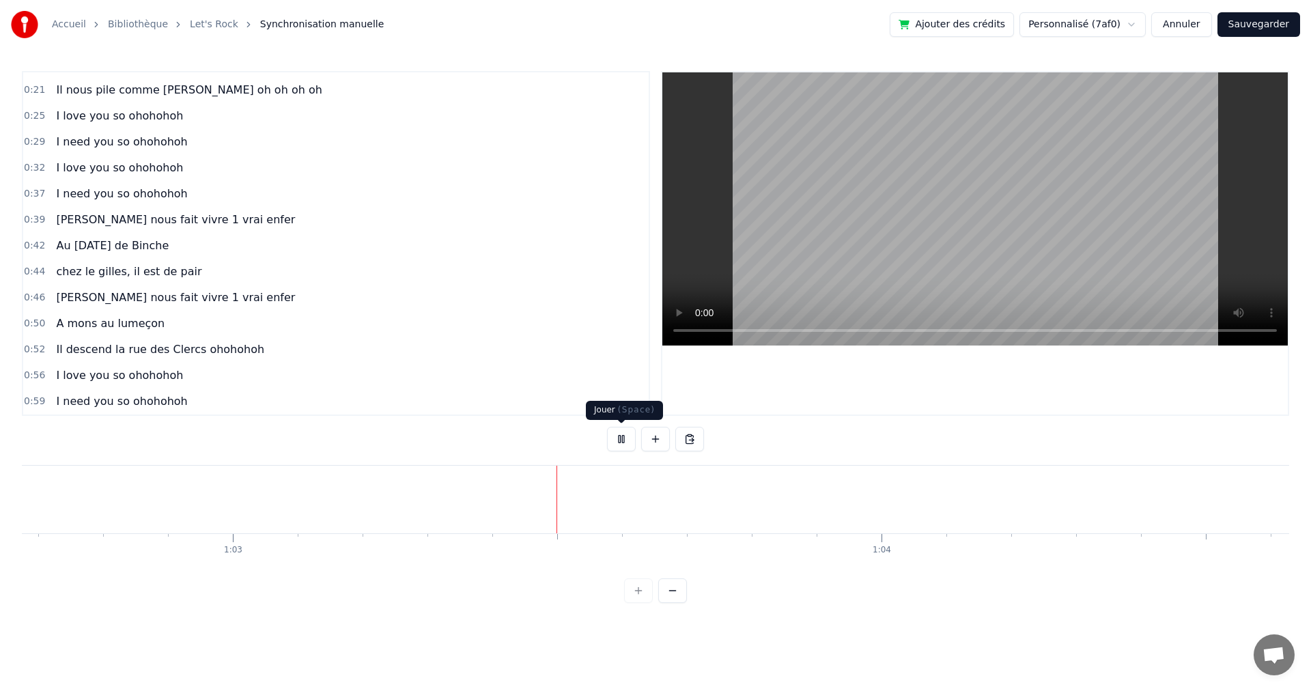
scroll to position [0, 40710]
click at [623, 438] on button at bounding box center [621, 439] width 29 height 25
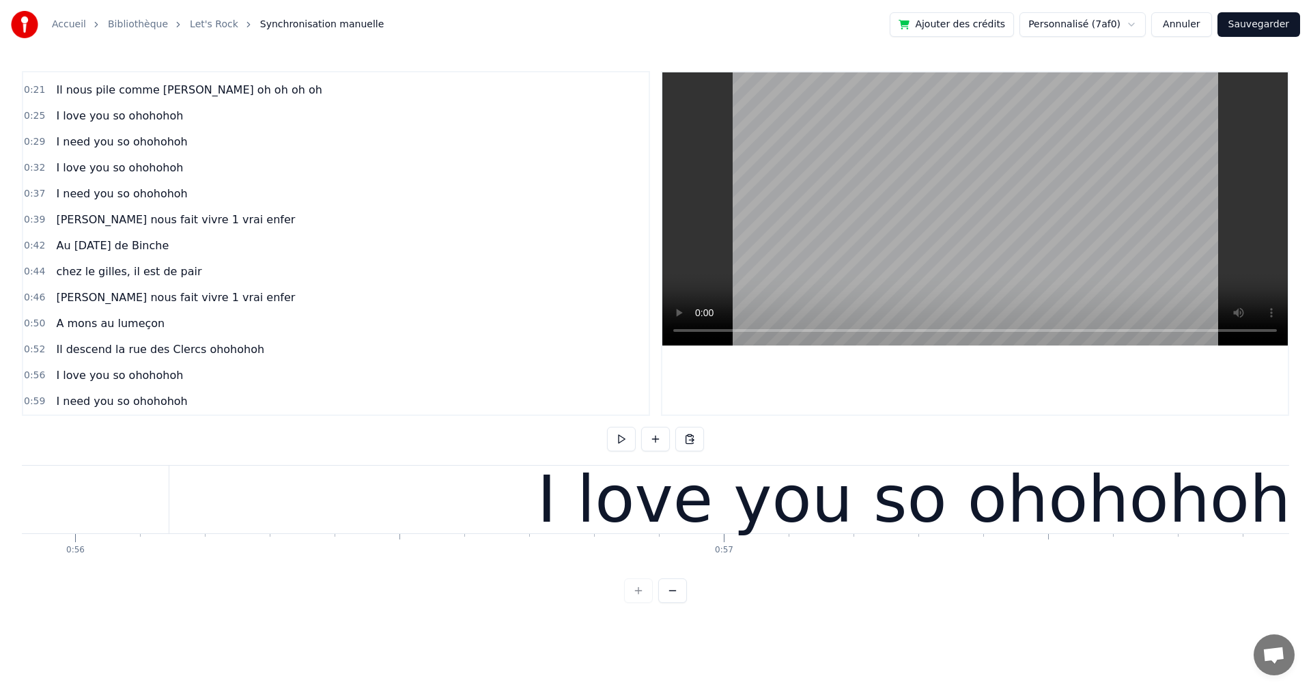
scroll to position [0, 35393]
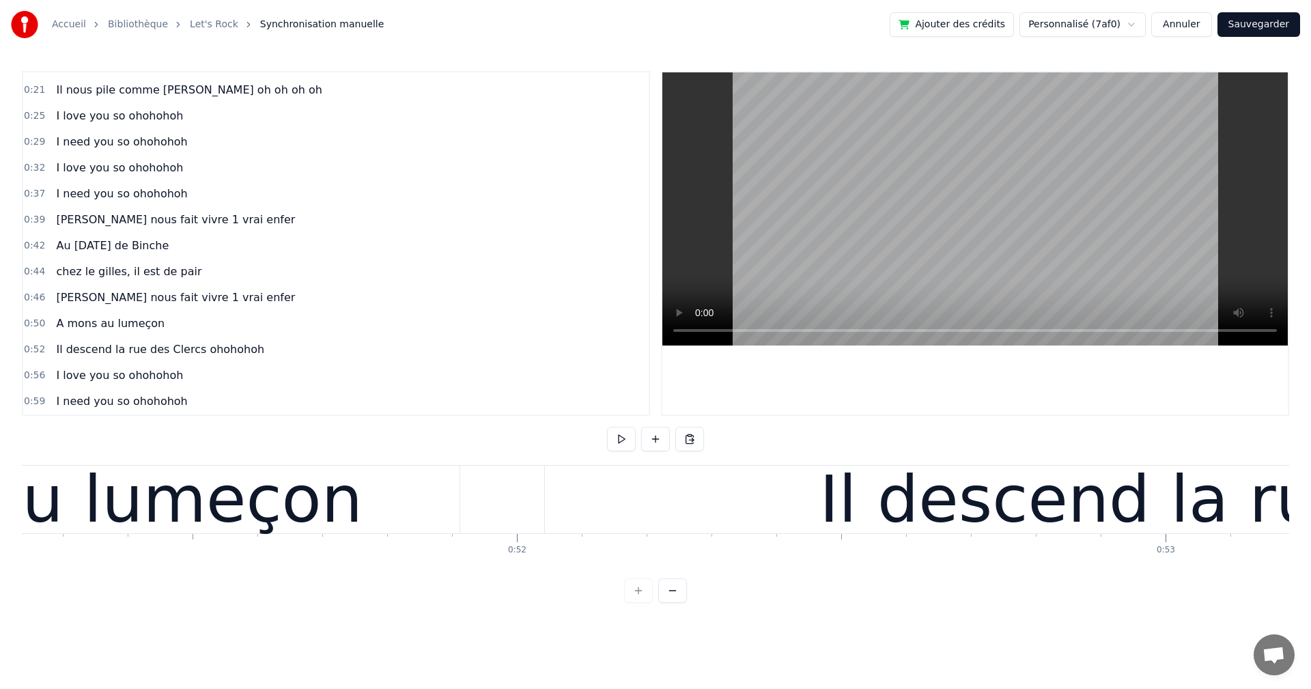
scroll to position [0, 33063]
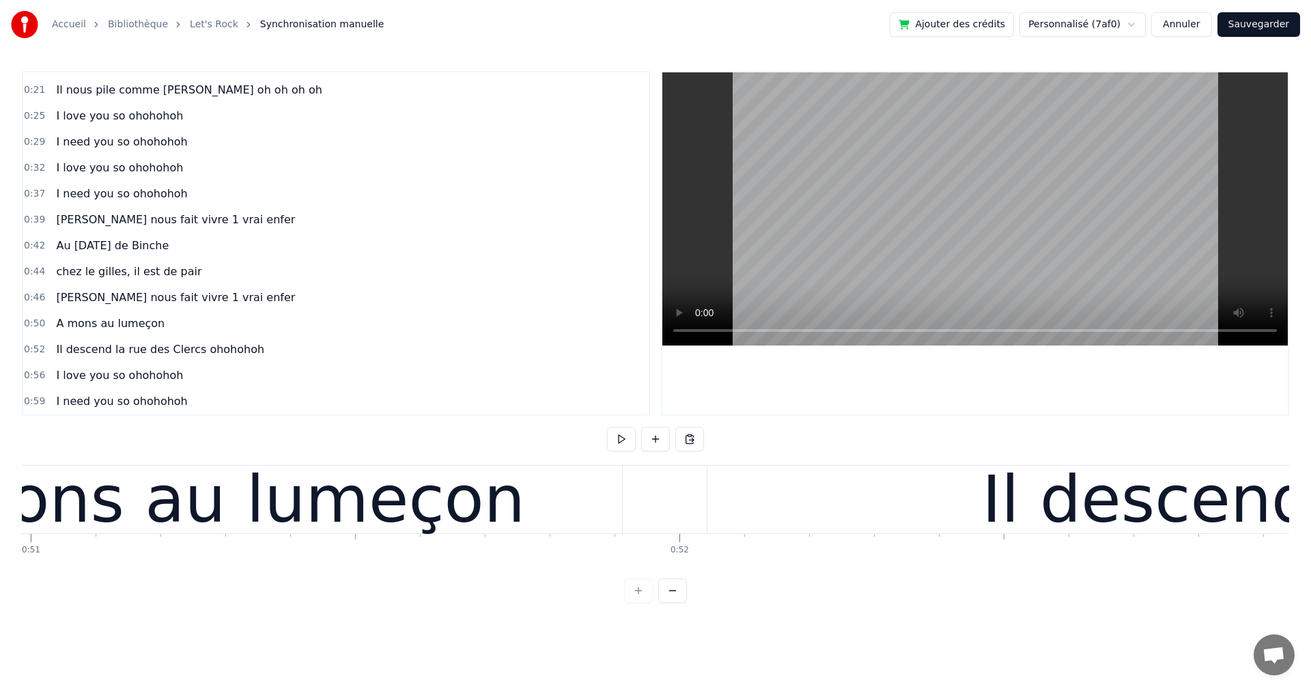
click at [619, 441] on button at bounding box center [621, 439] width 29 height 25
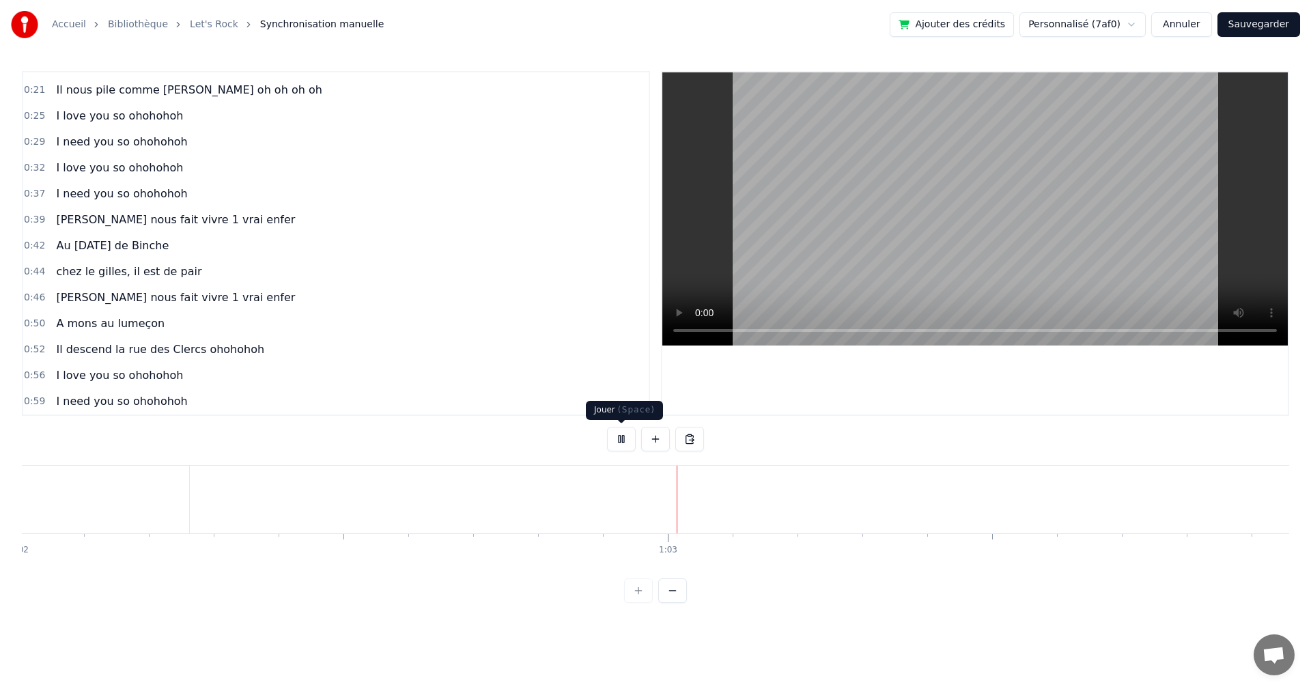
scroll to position [0, 40488]
click at [615, 441] on button at bounding box center [621, 439] width 29 height 25
click at [691, 437] on button at bounding box center [689, 439] width 29 height 25
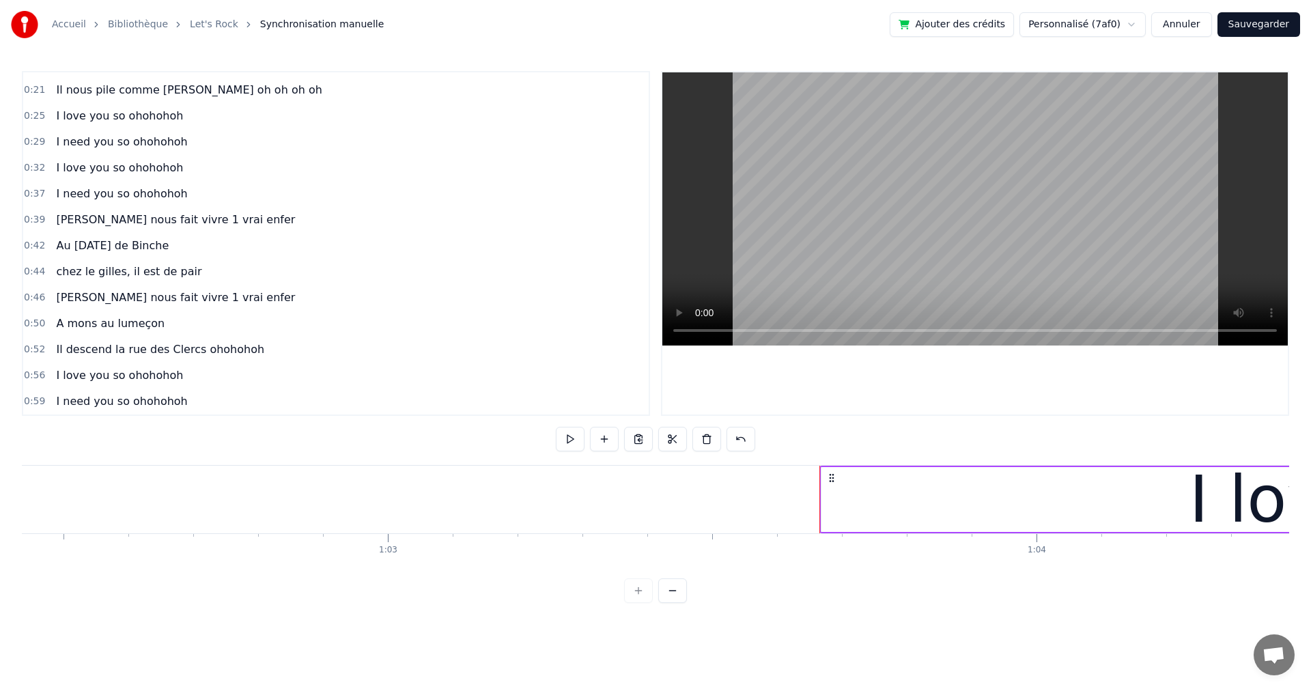
scroll to position [177, 0]
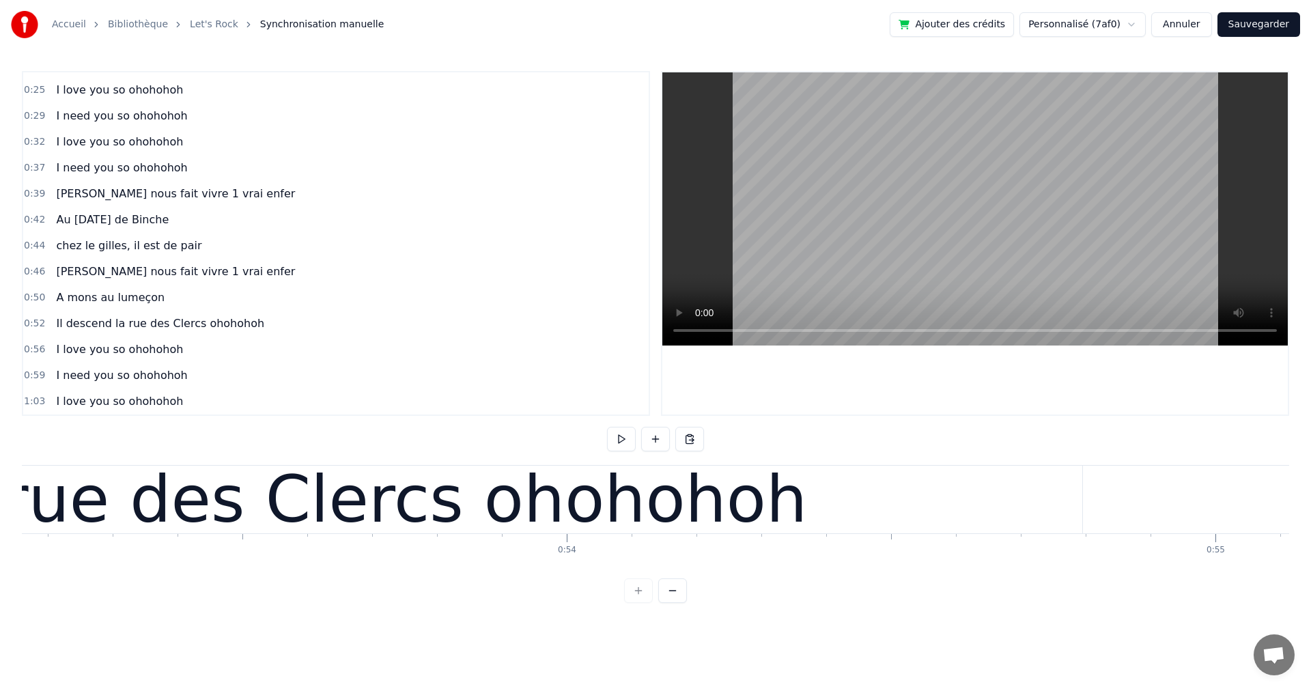
scroll to position [0, 34310]
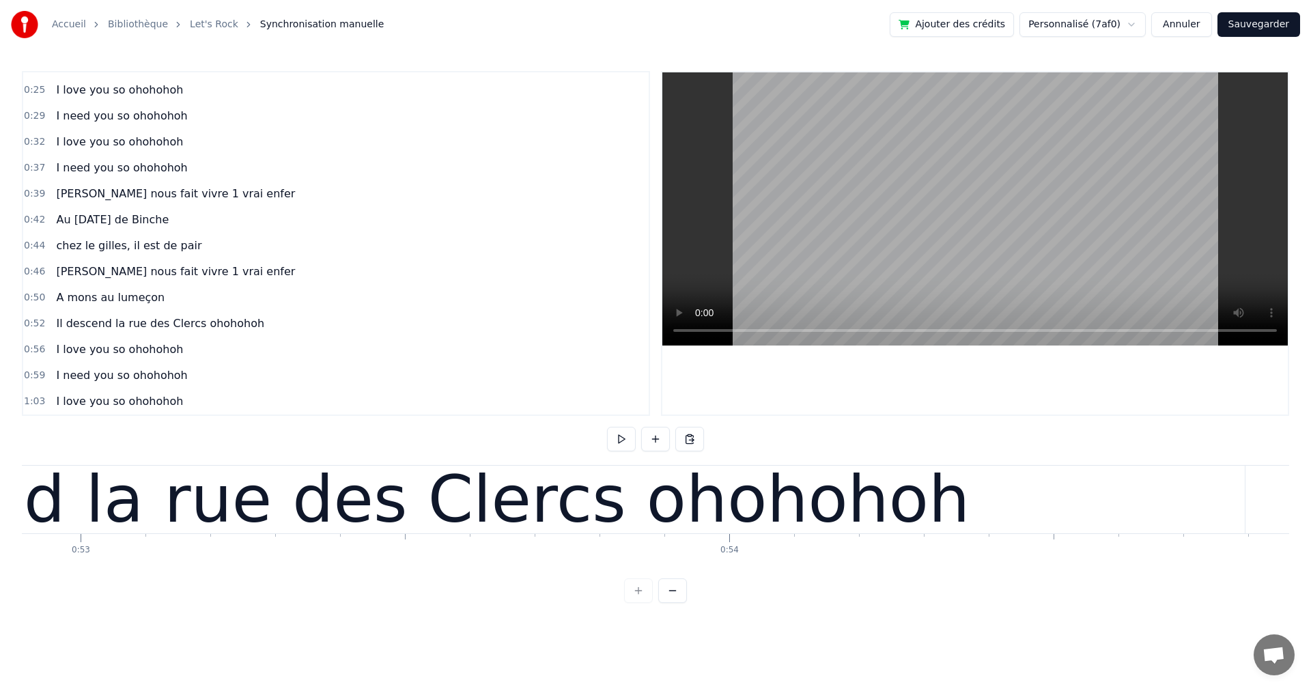
click at [669, 542] on div "Il descend la rue des Clercs ohohohoh" at bounding box center [351, 500] width 1235 height 98
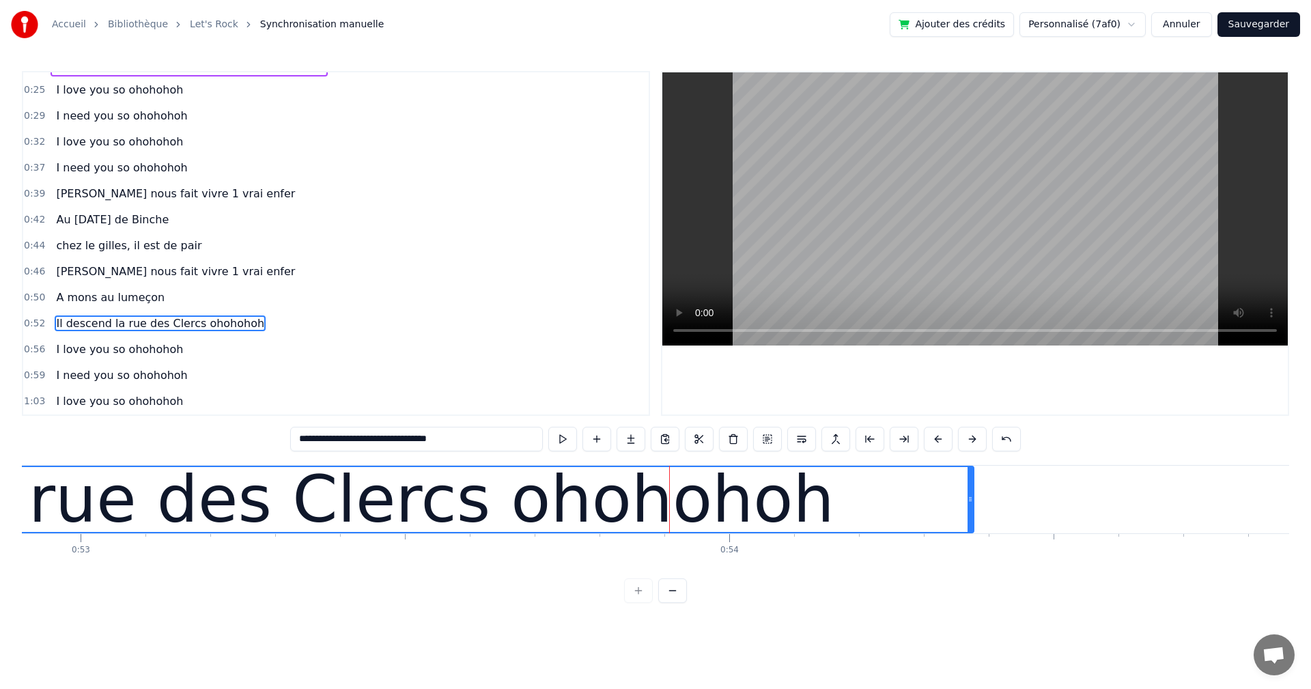
drag, startPoint x: 1240, startPoint y: 497, endPoint x: 969, endPoint y: 498, distance: 271.0
click at [969, 498] on icon at bounding box center [969, 499] width 5 height 11
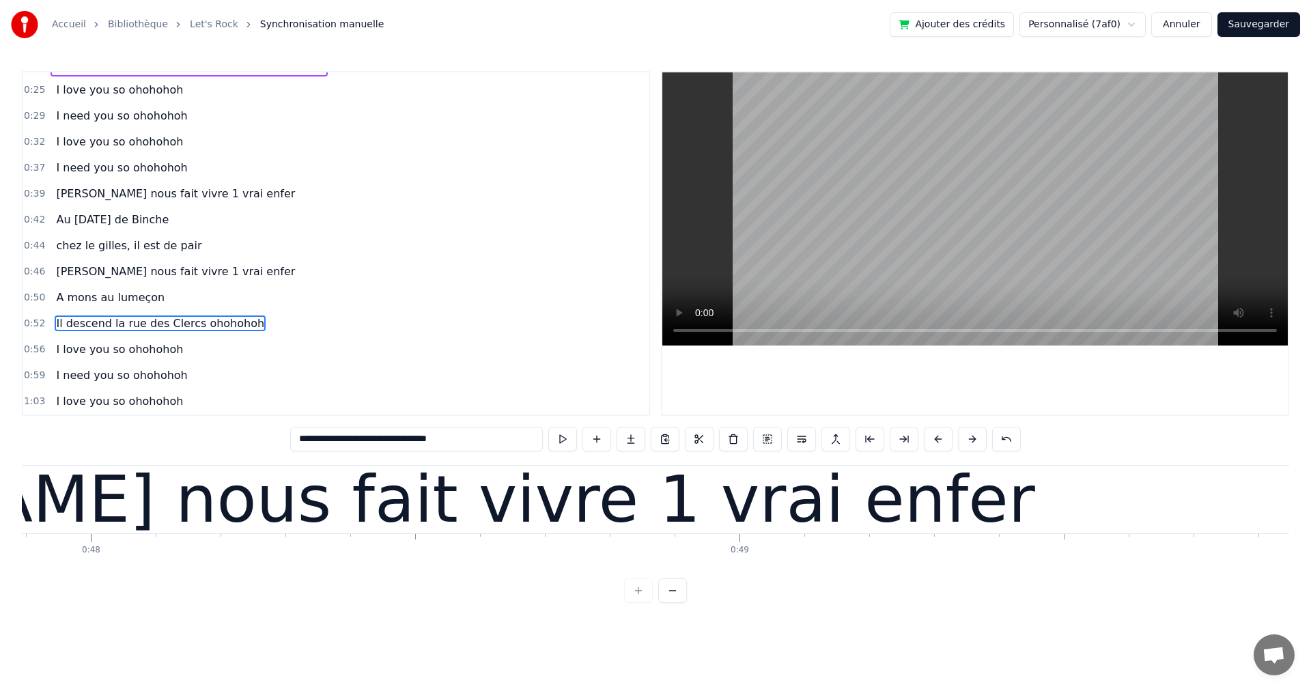
scroll to position [0, 30082]
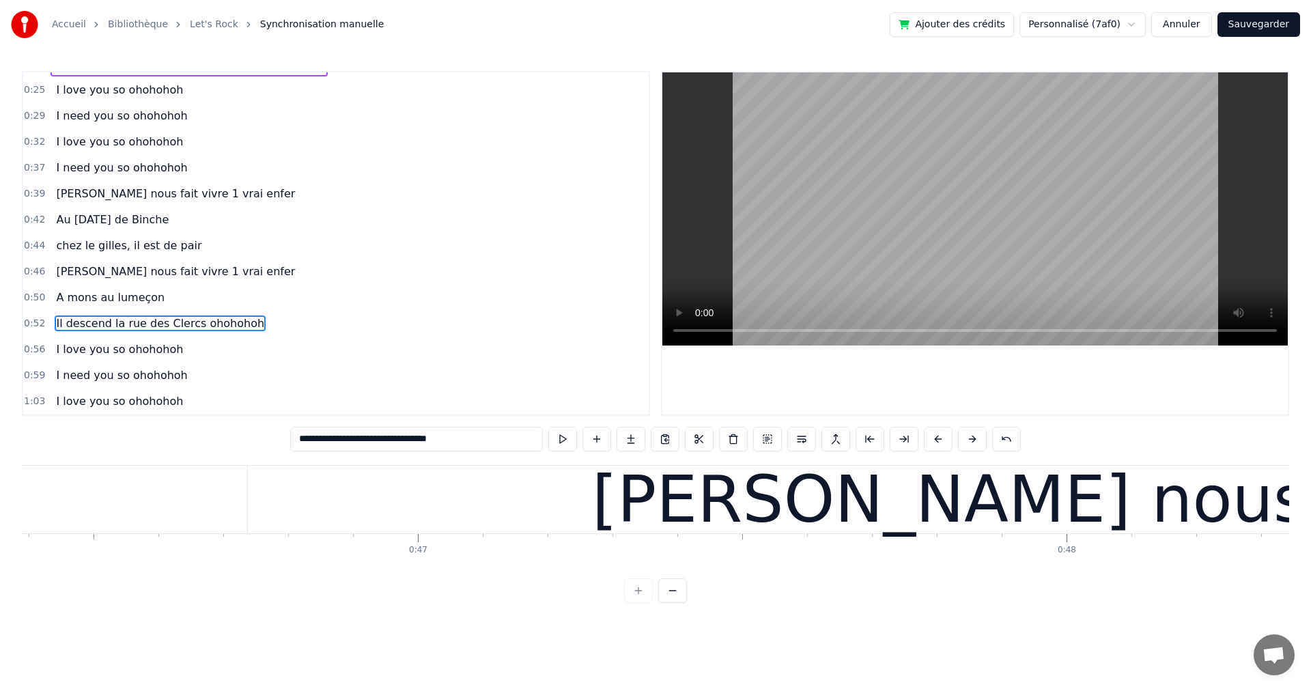
click at [506, 514] on div "[PERSON_NAME] nous fait vivre 1 vrai enfer" at bounding box center [1301, 500] width 2106 height 68
type input "**********"
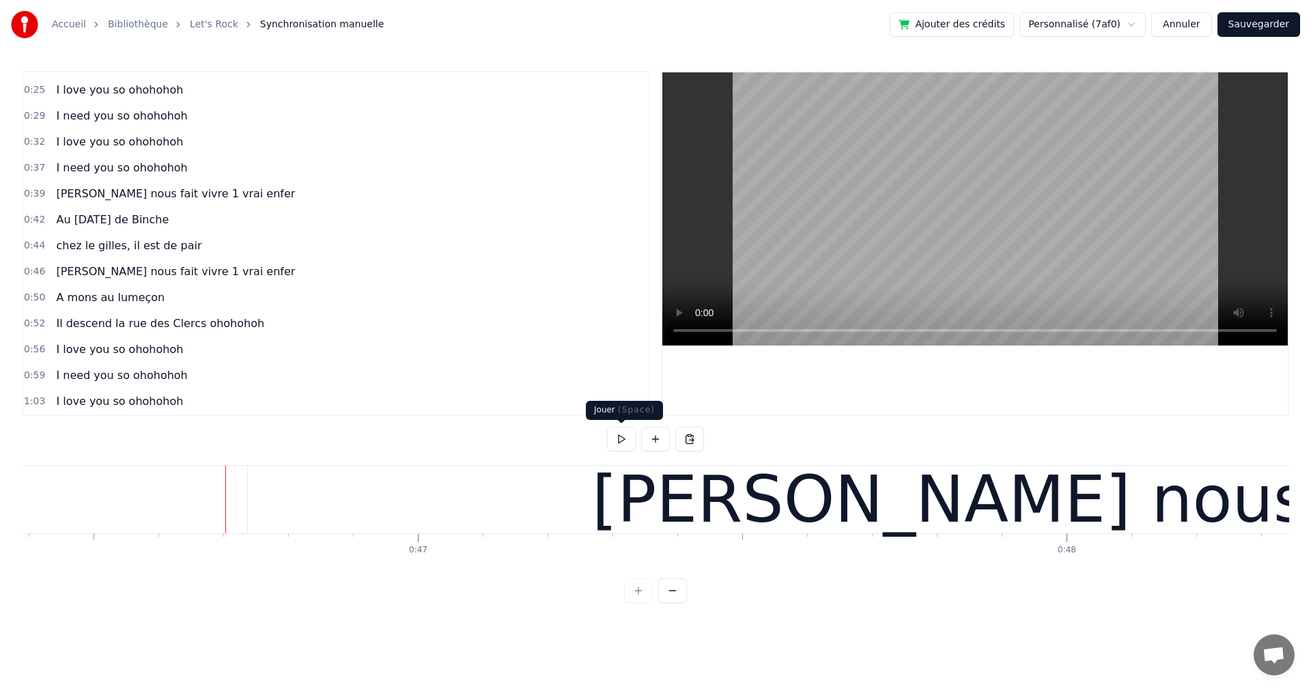
click at [620, 442] on button at bounding box center [621, 439] width 29 height 25
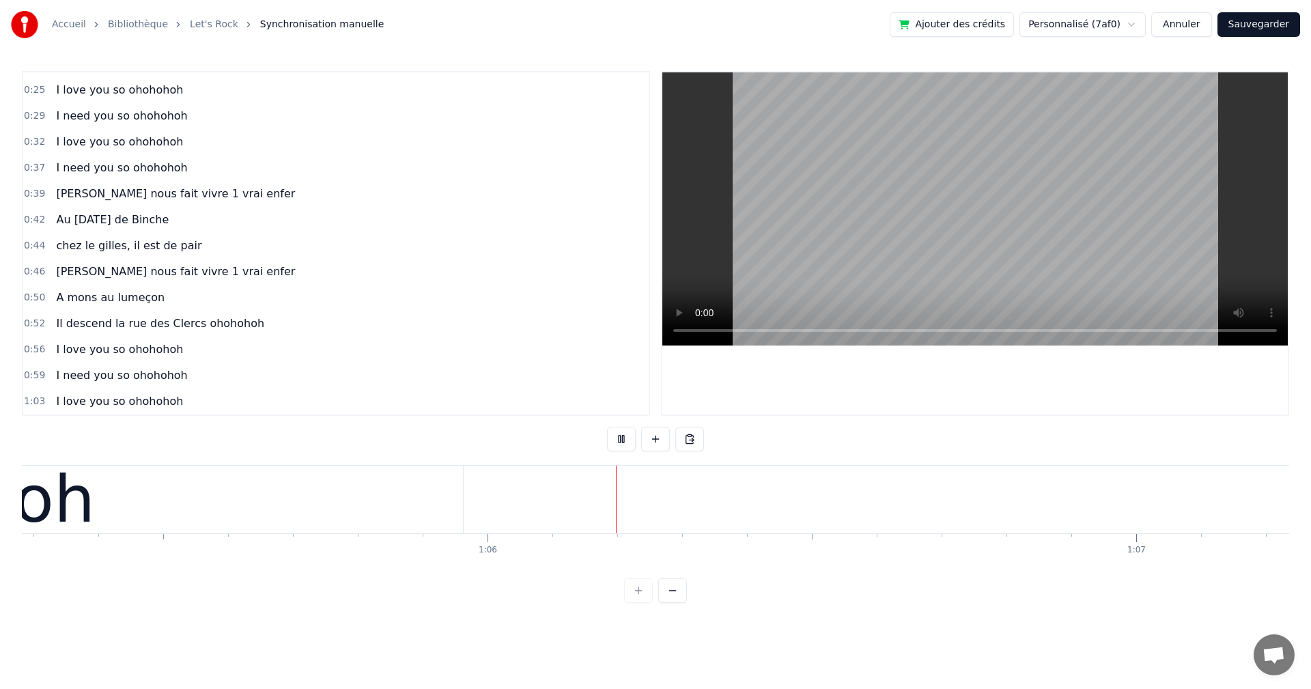
scroll to position [0, 42401]
click at [620, 440] on button at bounding box center [621, 439] width 29 height 25
click at [312, 490] on div at bounding box center [312, 500] width 1 height 68
click at [659, 440] on button at bounding box center [655, 439] width 29 height 25
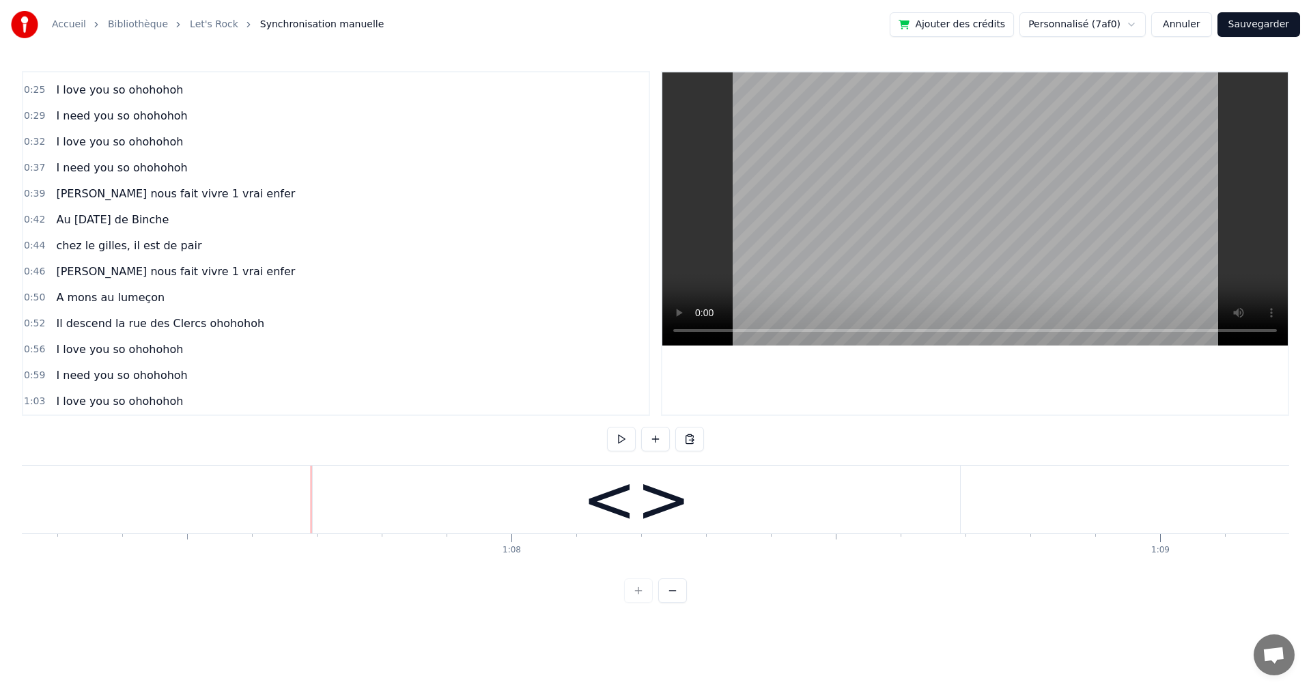
click at [385, 504] on div "<>" at bounding box center [636, 500] width 647 height 68
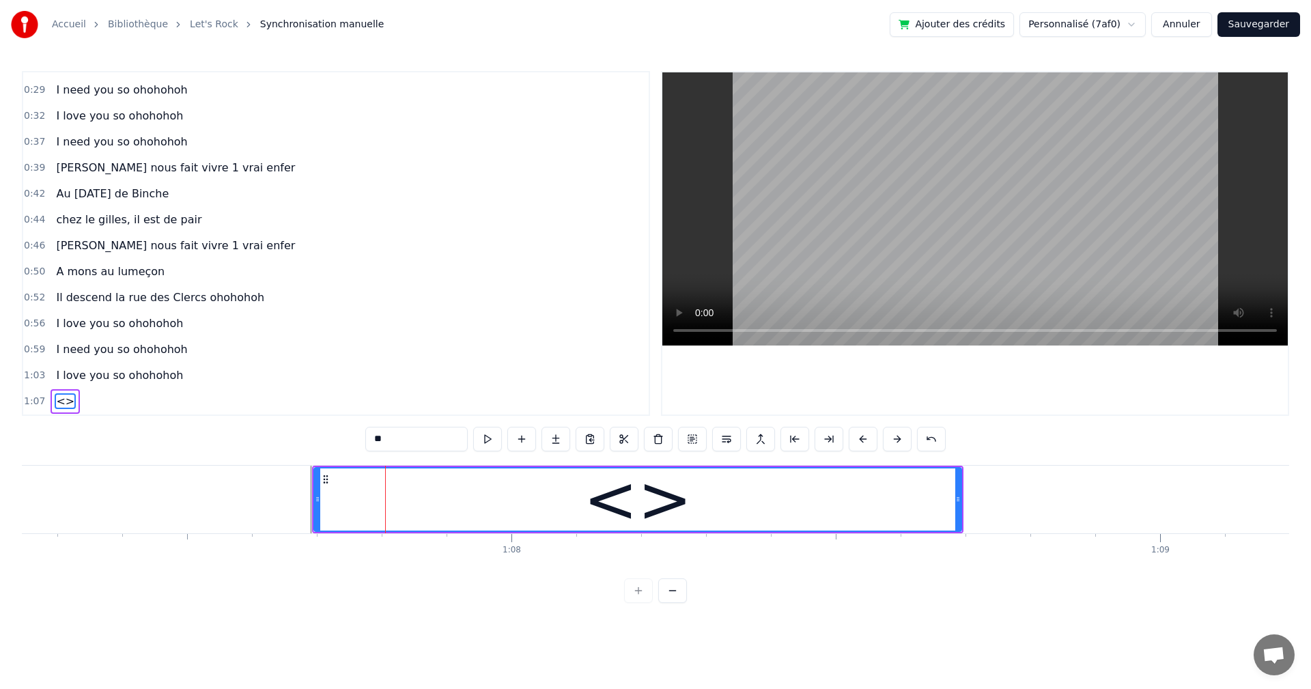
click at [650, 465] on div "<>" at bounding box center [637, 500] width 109 height 98
click at [659, 440] on button at bounding box center [658, 439] width 29 height 25
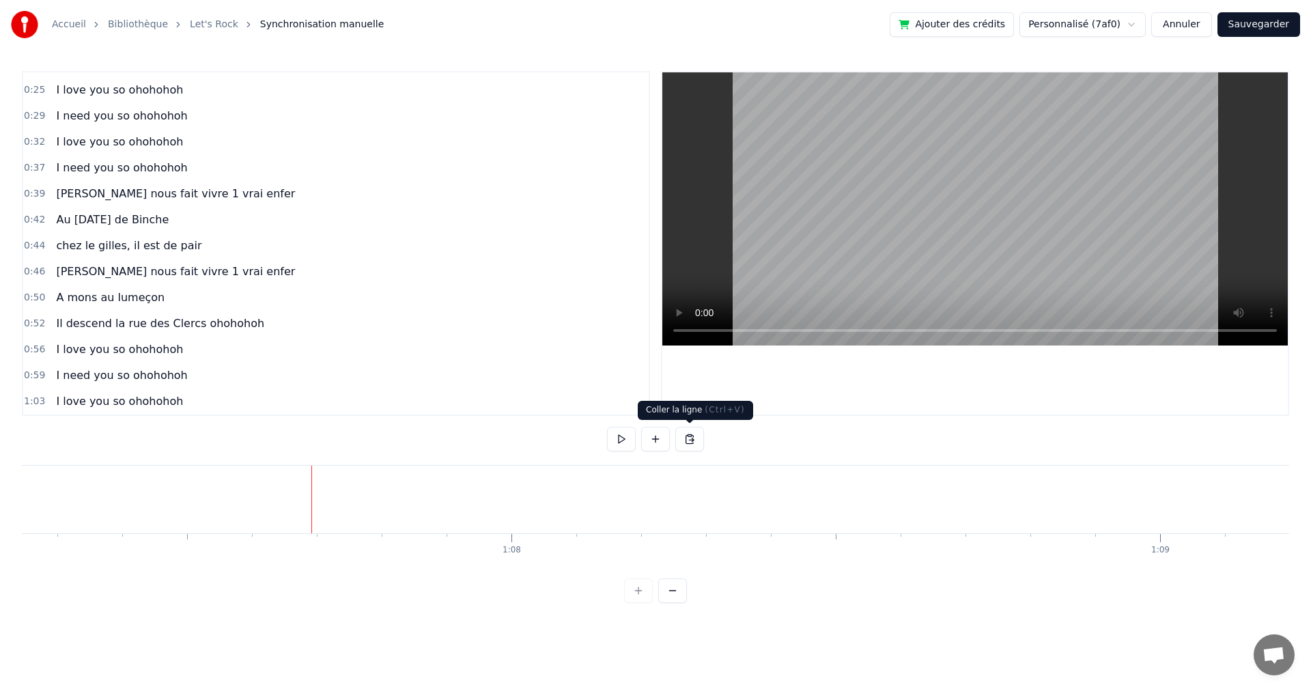
click at [691, 440] on button at bounding box center [689, 439] width 29 height 25
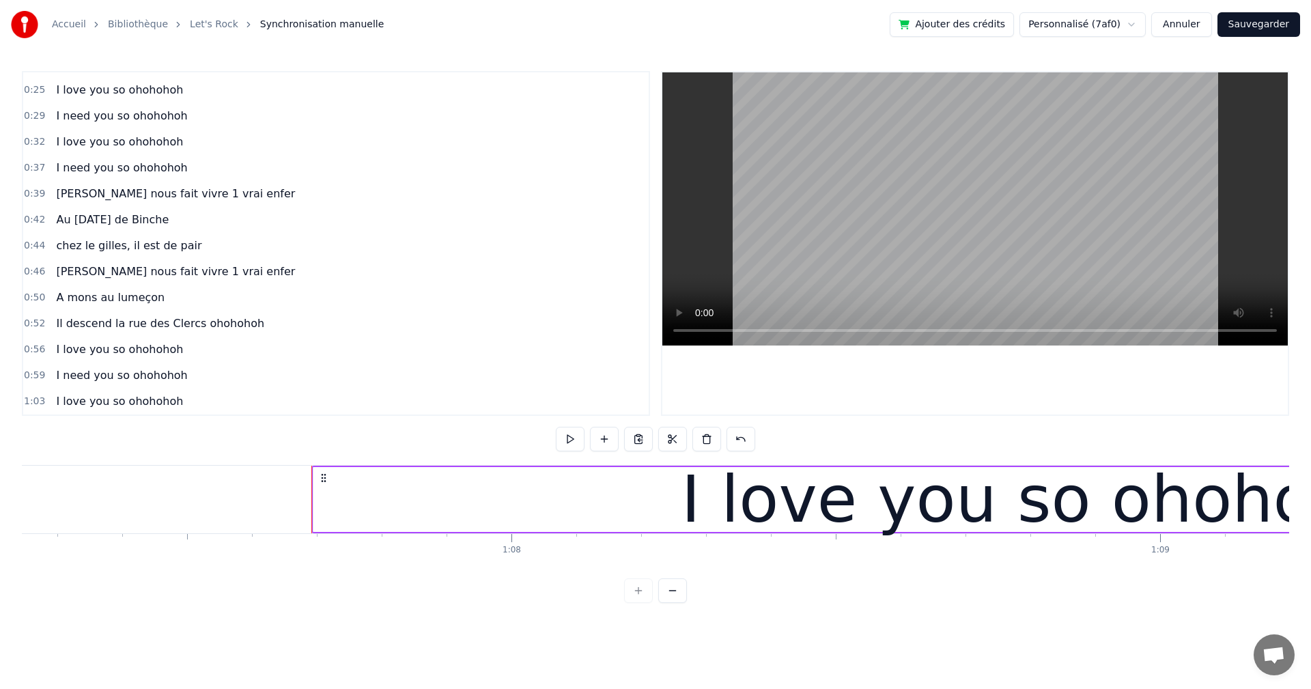
scroll to position [203, 0]
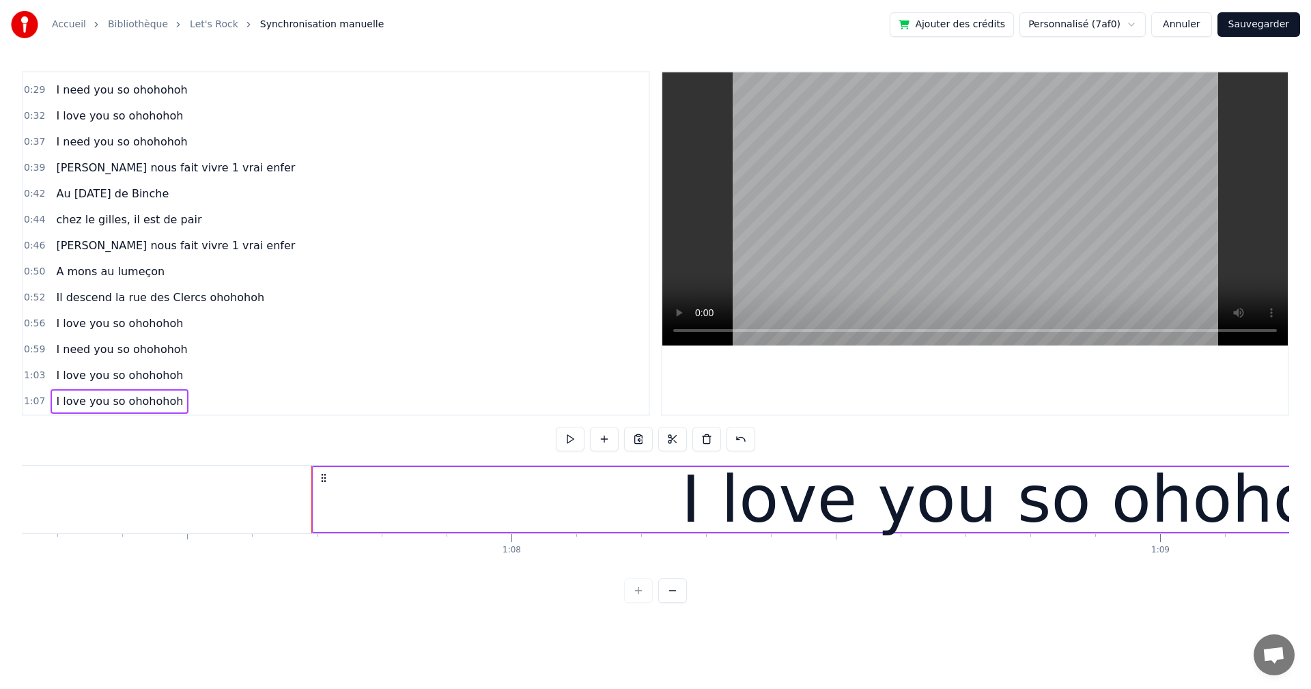
click at [88, 402] on span "I love you so ohohohoh" at bounding box center [120, 401] width 130 height 16
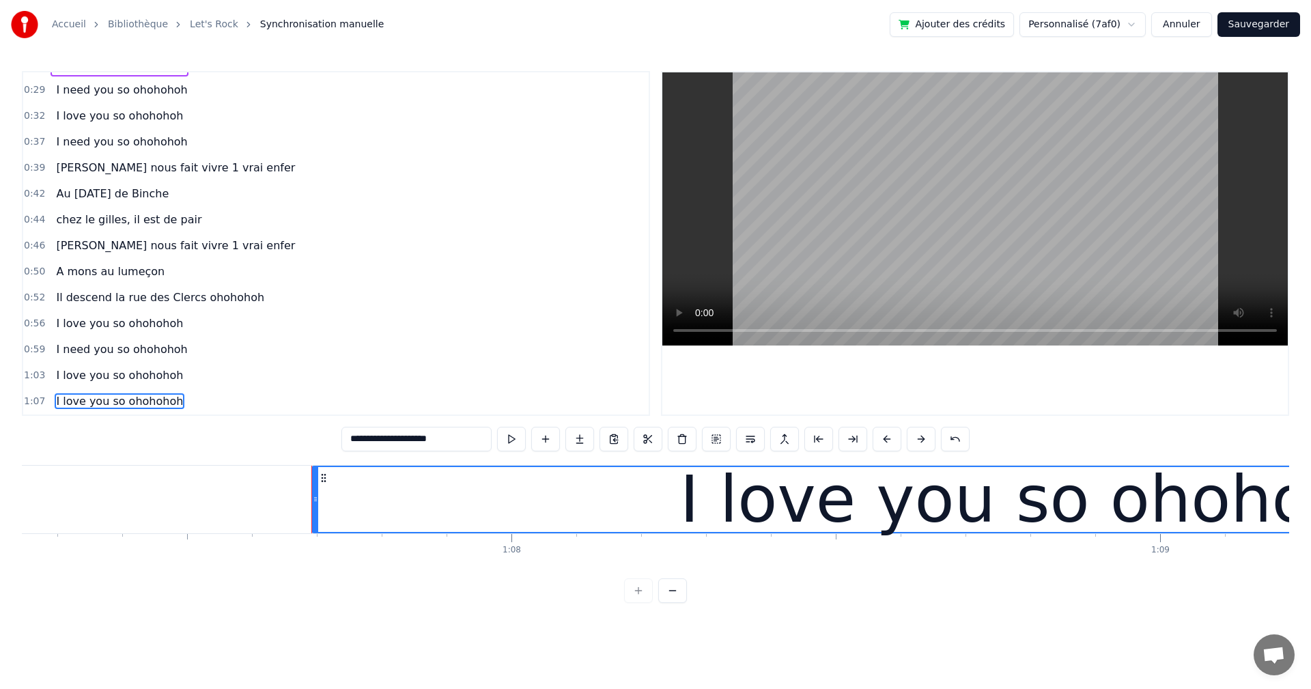
click at [76, 401] on span "I love you so ohohohoh" at bounding box center [120, 401] width 130 height 16
click at [376, 439] on input "**********" at bounding box center [416, 439] width 150 height 25
drag, startPoint x: 375, startPoint y: 440, endPoint x: 355, endPoint y: 438, distance: 19.8
click at [355, 438] on input "**********" at bounding box center [416, 439] width 150 height 25
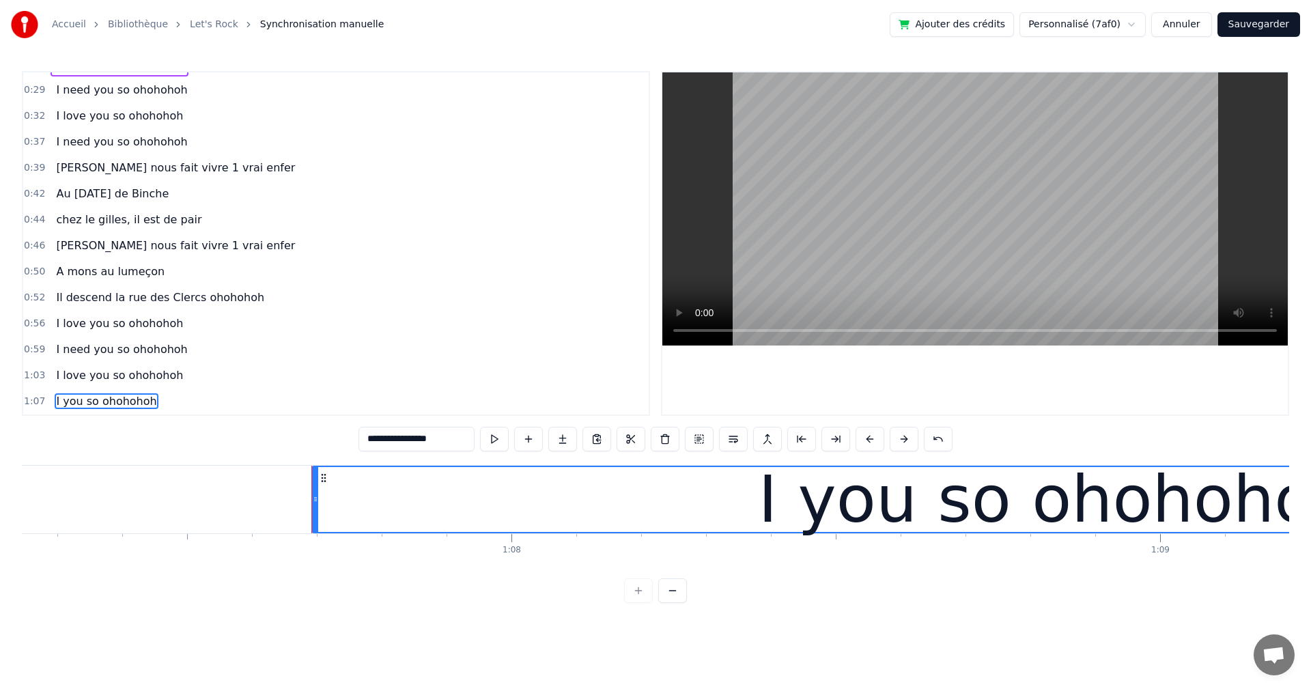
click at [373, 435] on input "**********" at bounding box center [416, 439] width 116 height 25
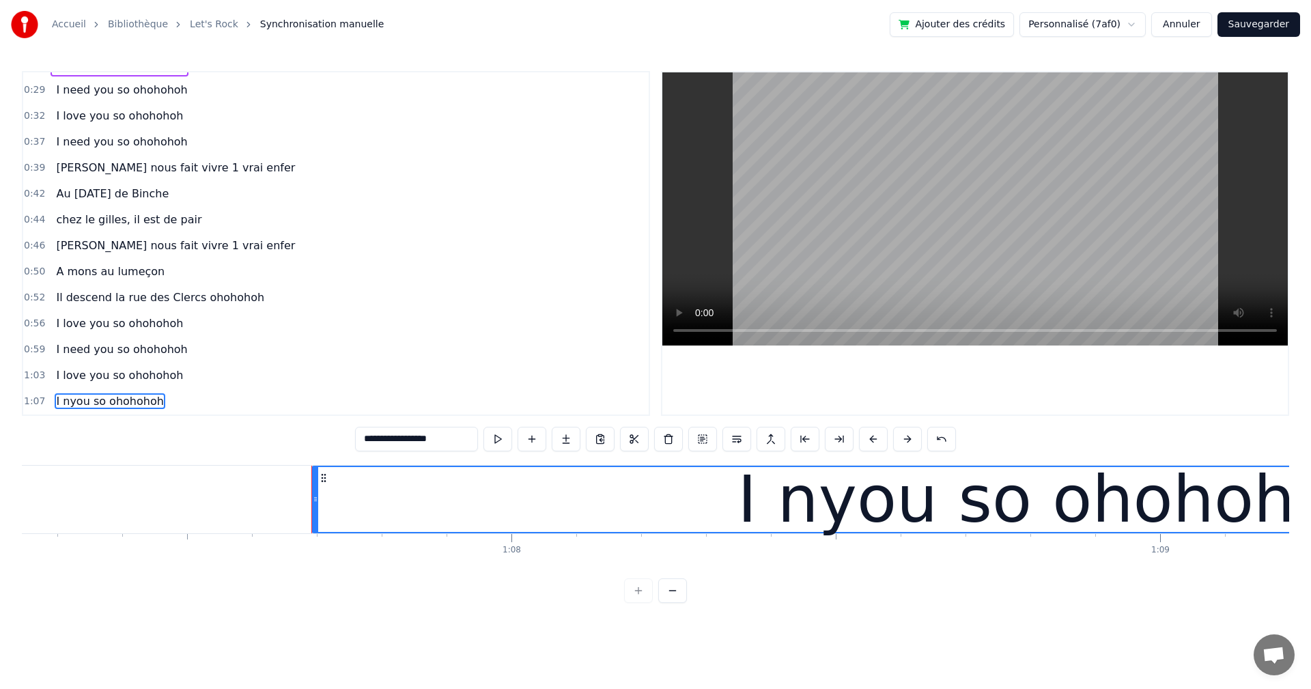
click at [371, 437] on input "**********" at bounding box center [416, 439] width 123 height 25
click at [375, 439] on input "**********" at bounding box center [416, 439] width 123 height 25
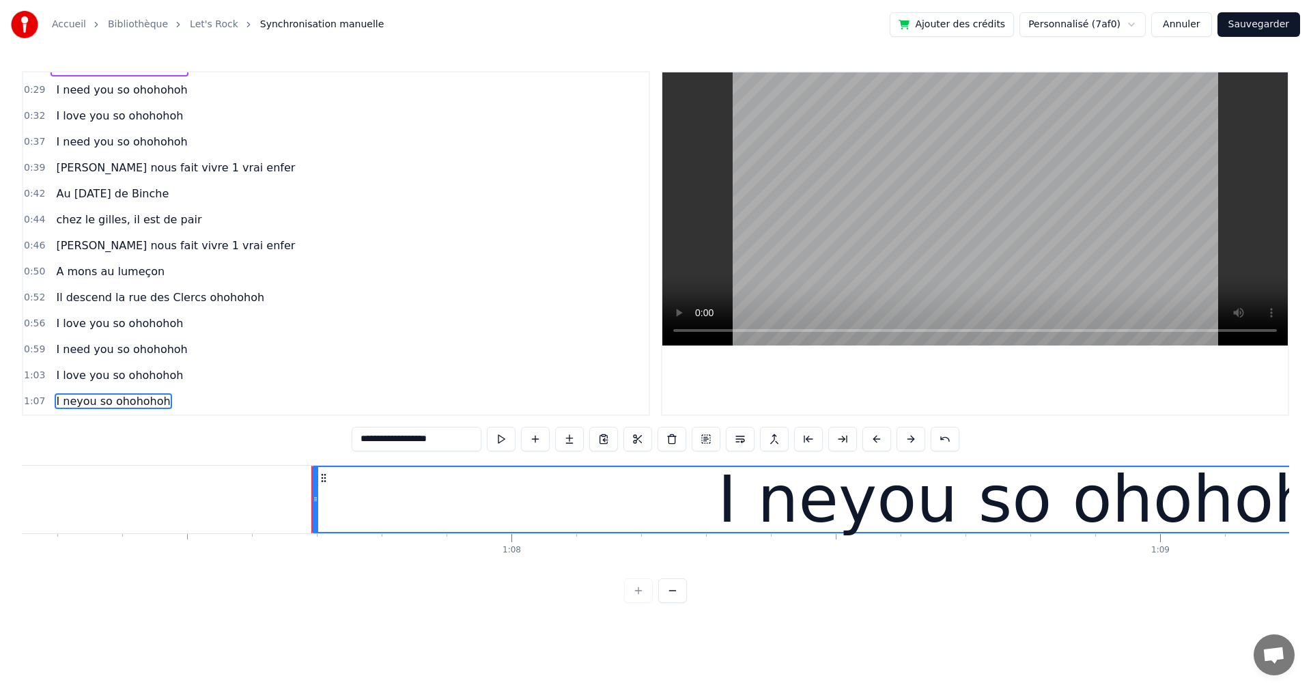
click at [375, 438] on input "**********" at bounding box center [417, 439] width 130 height 25
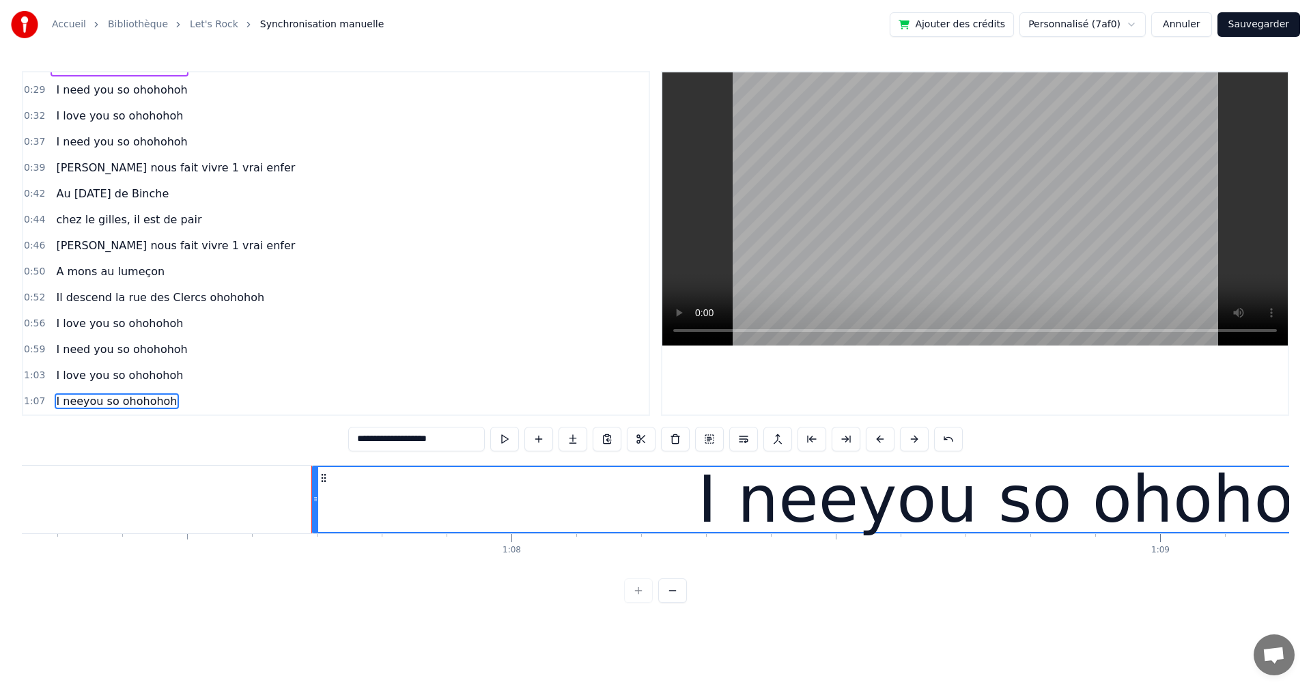
click at [377, 438] on input "**********" at bounding box center [416, 439] width 137 height 25
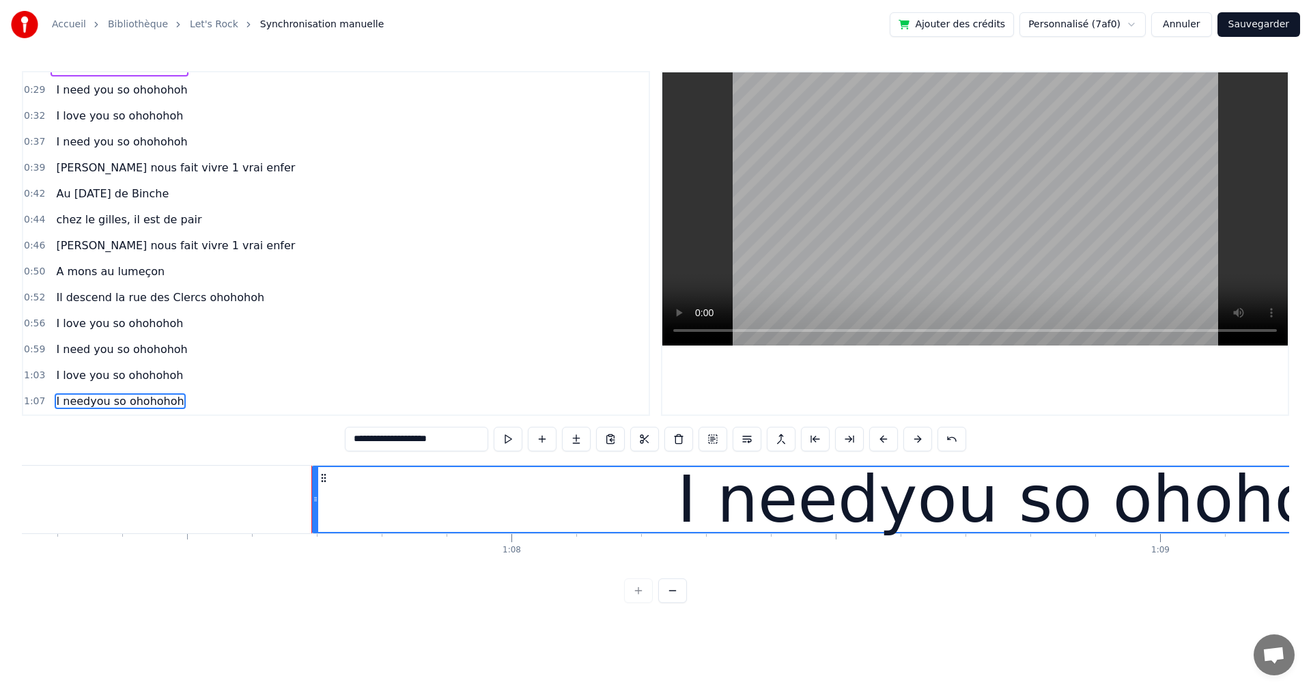
click at [380, 440] on input "**********" at bounding box center [416, 439] width 143 height 25
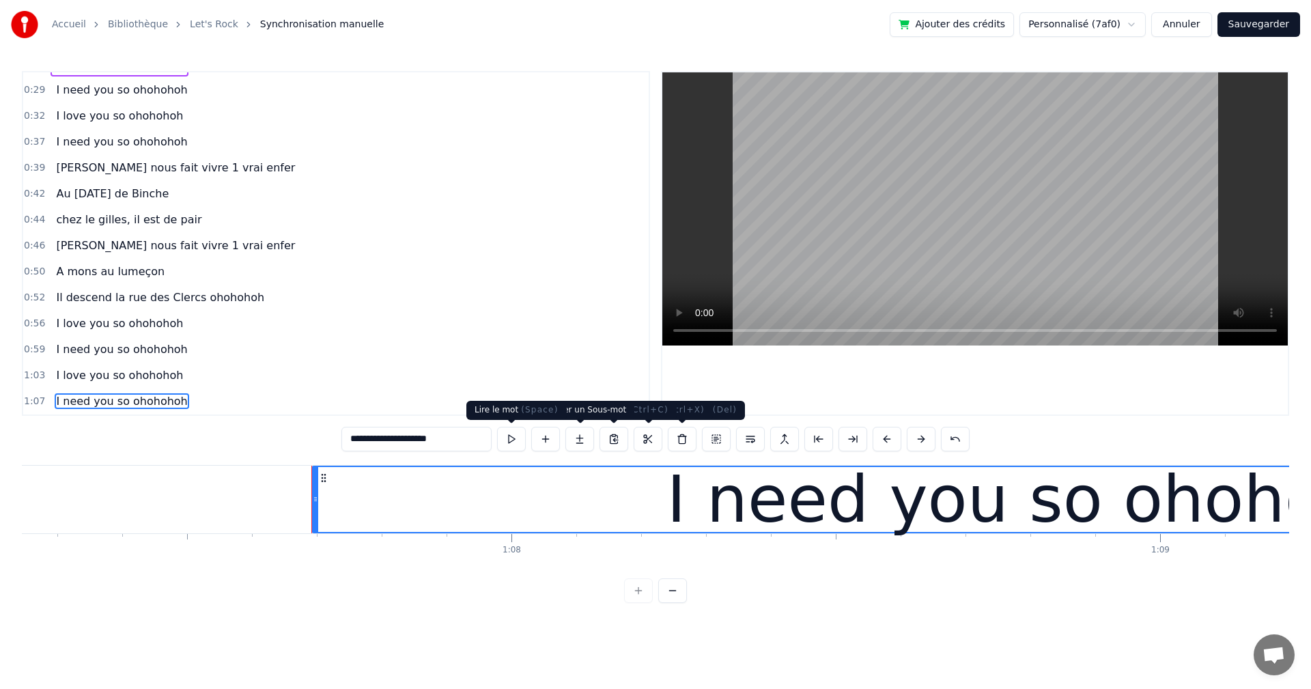
type input "**********"
click at [466, 332] on div "0:56 I love you so ohohohoh" at bounding box center [335, 324] width 625 height 26
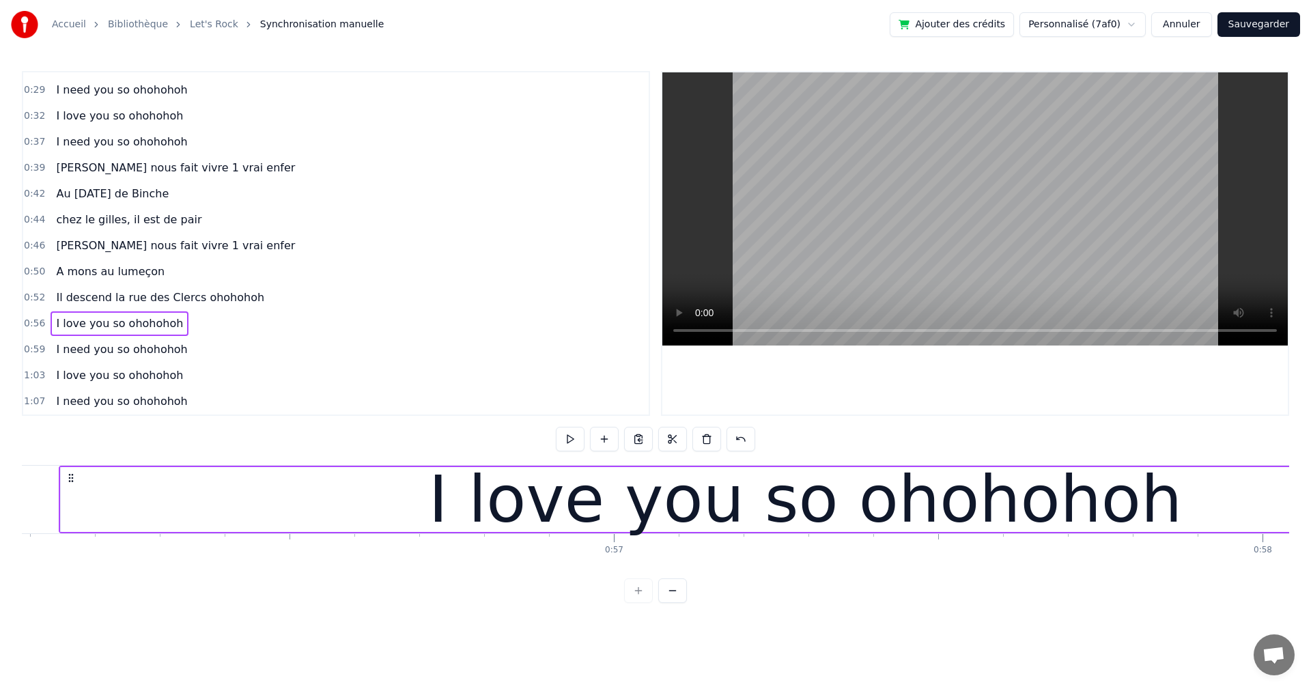
scroll to position [0, 36339]
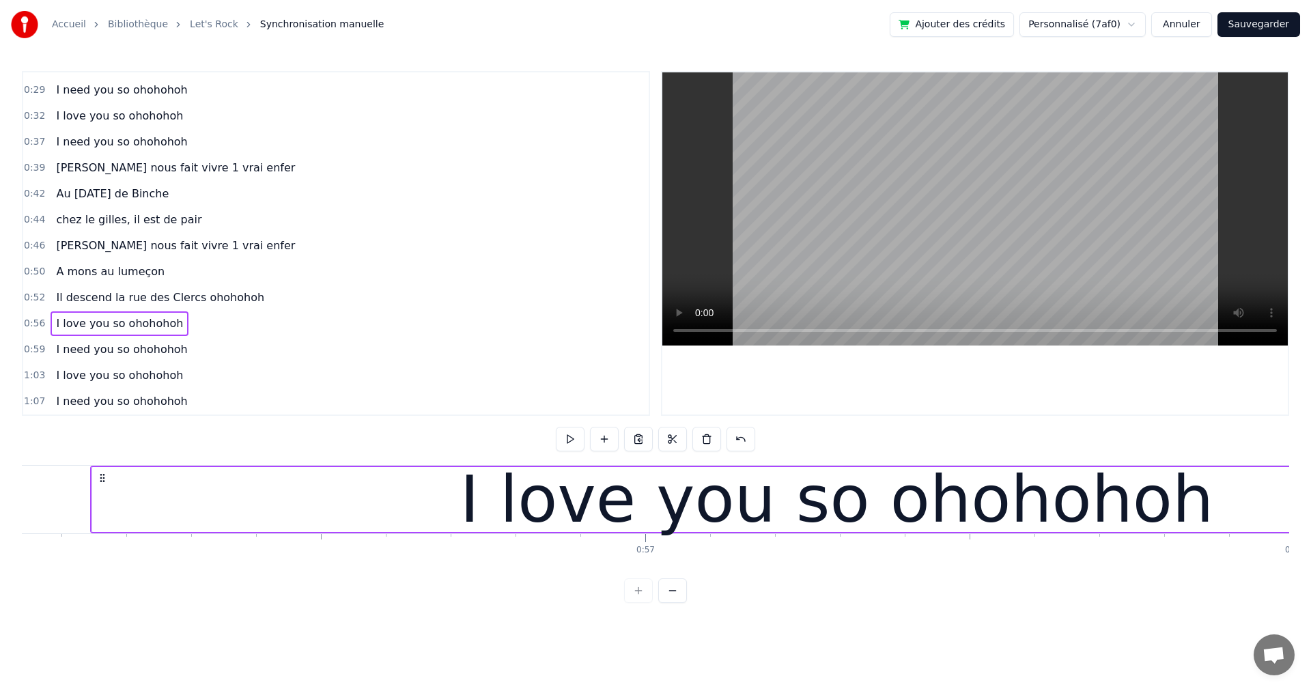
click at [143, 256] on div "[PERSON_NAME] nous fait vivre 1 vrai enfer" at bounding box center [176, 245] width 250 height 25
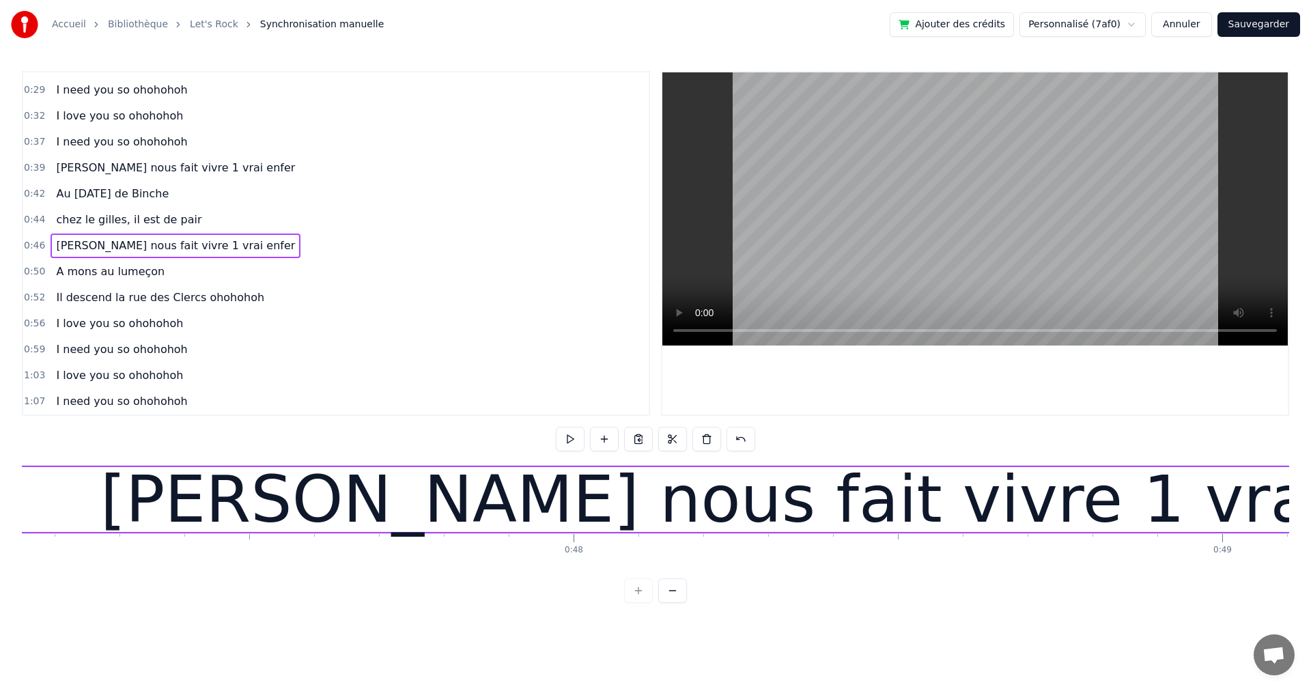
scroll to position [0, 30239]
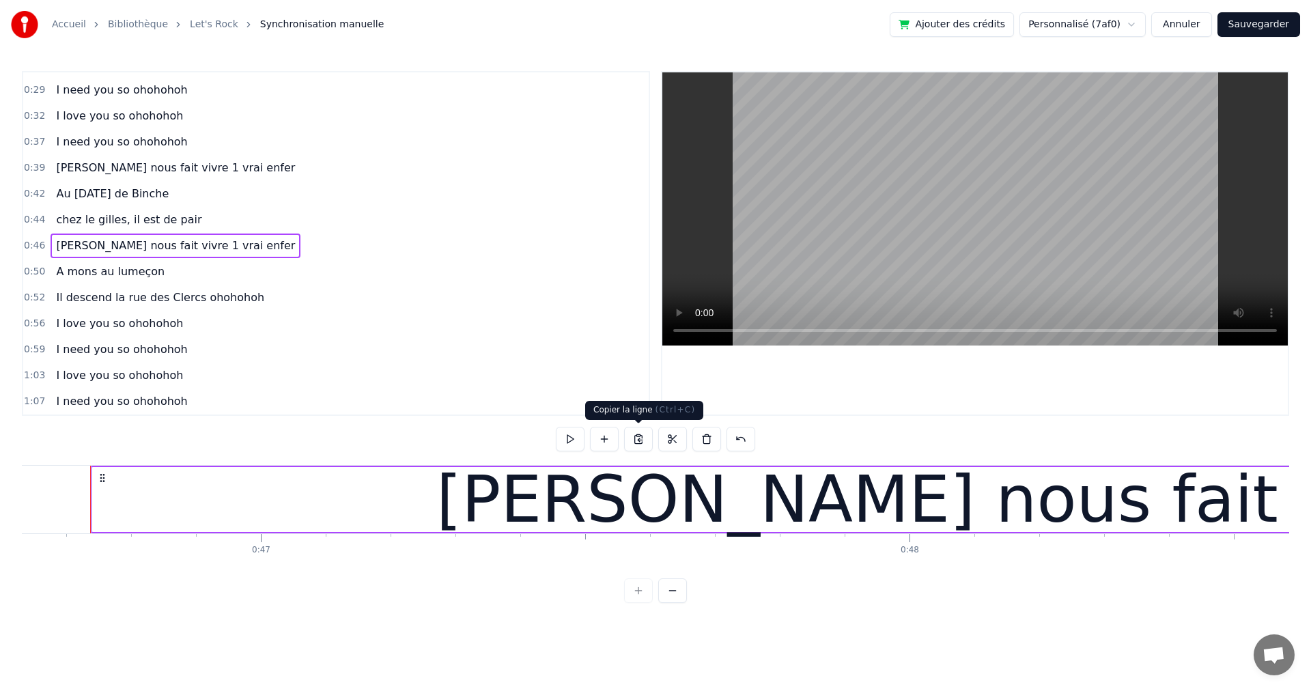
click at [640, 437] on button at bounding box center [638, 439] width 29 height 25
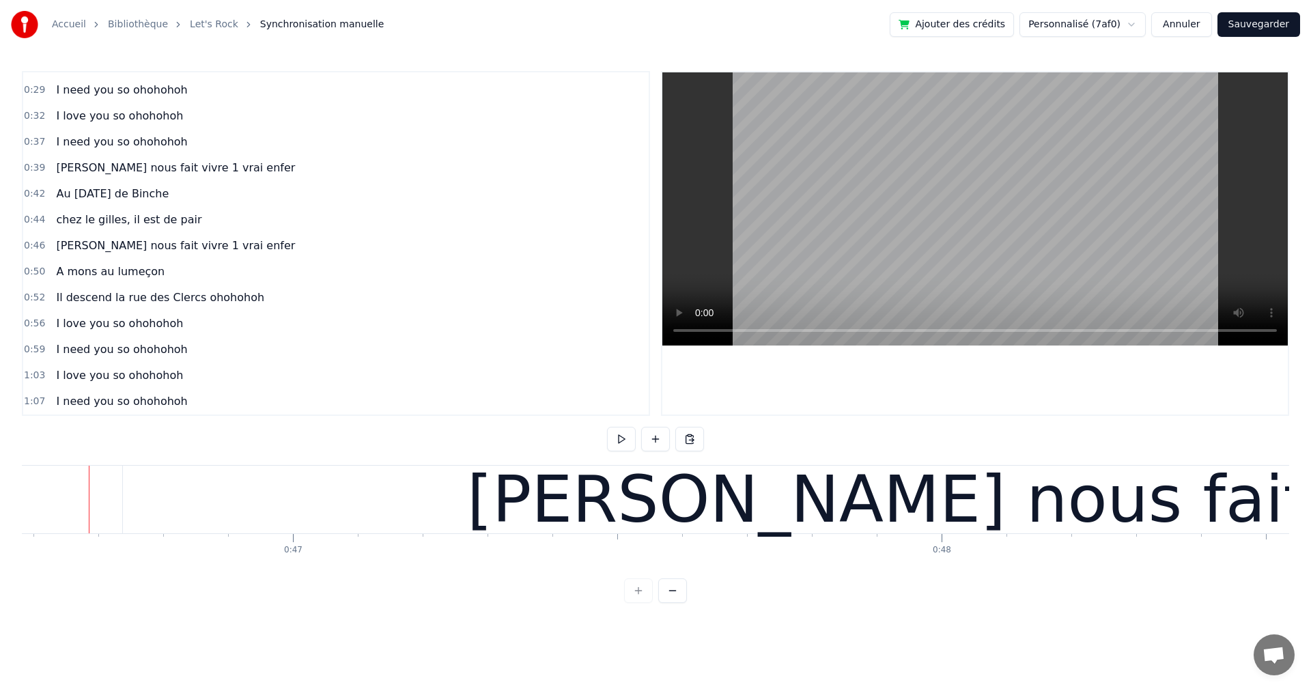
scroll to position [0, 30206]
click at [621, 439] on button at bounding box center [621, 439] width 29 height 25
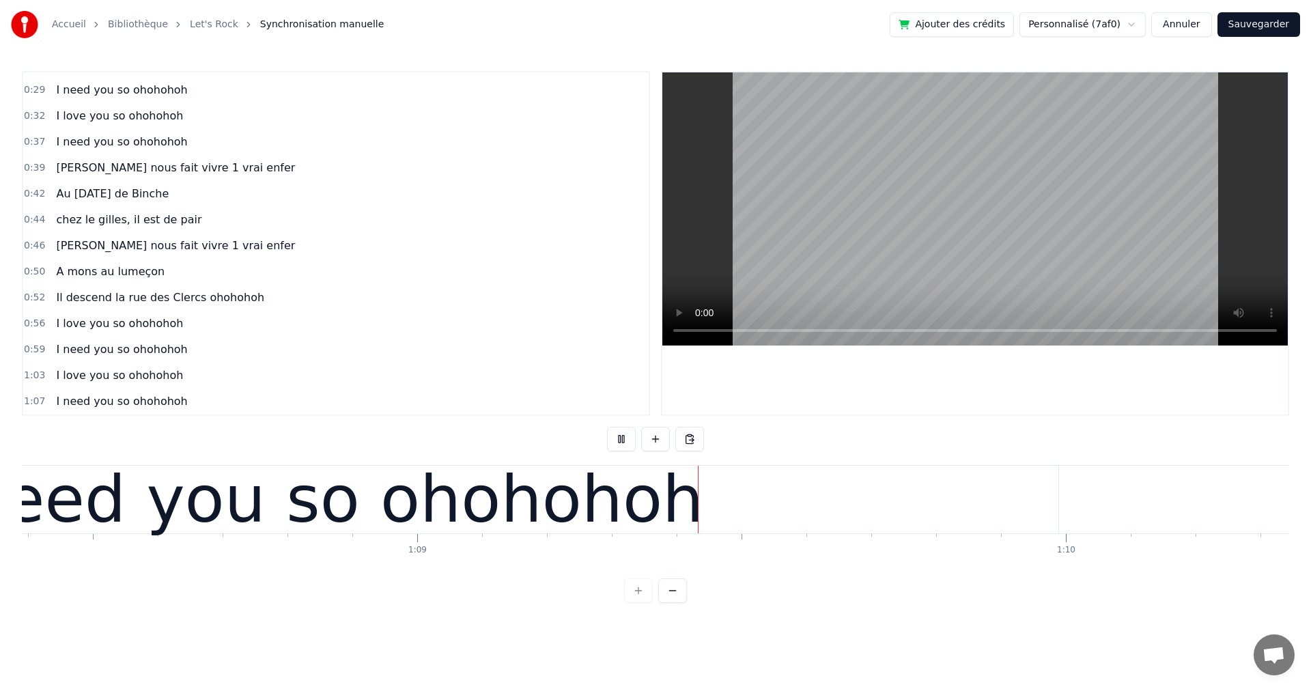
scroll to position [0, 44626]
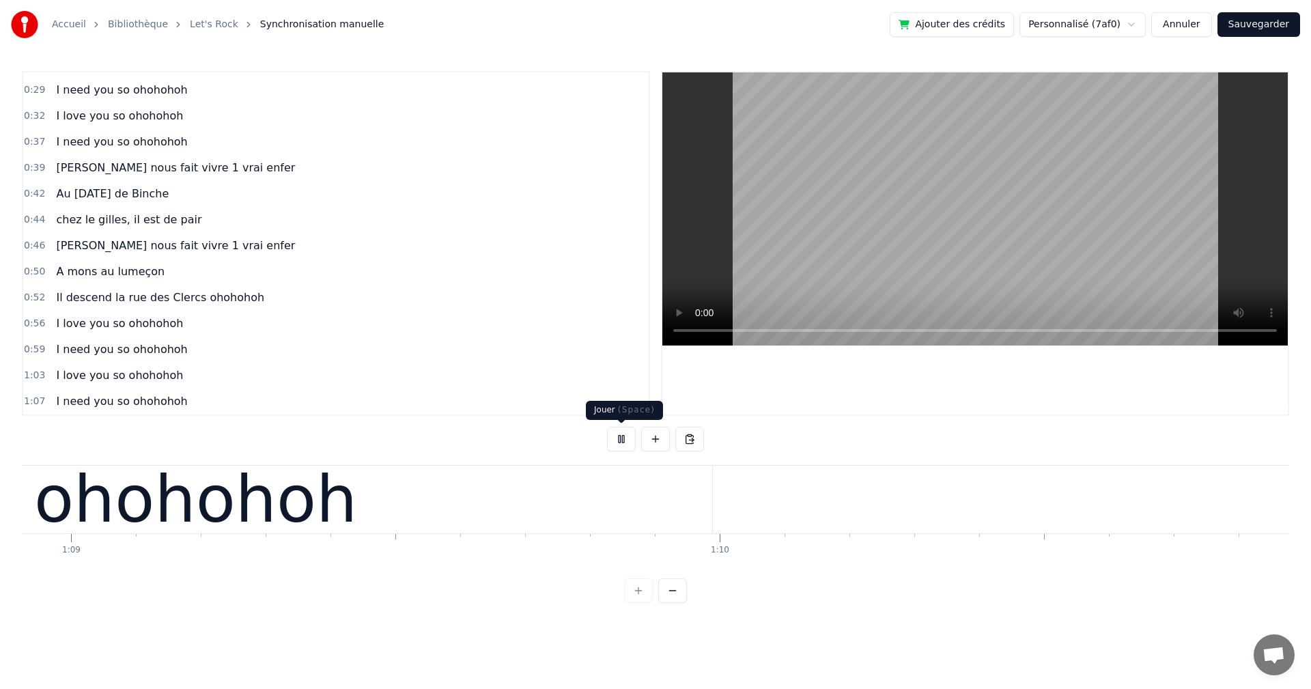
click at [620, 437] on button at bounding box center [621, 439] width 29 height 25
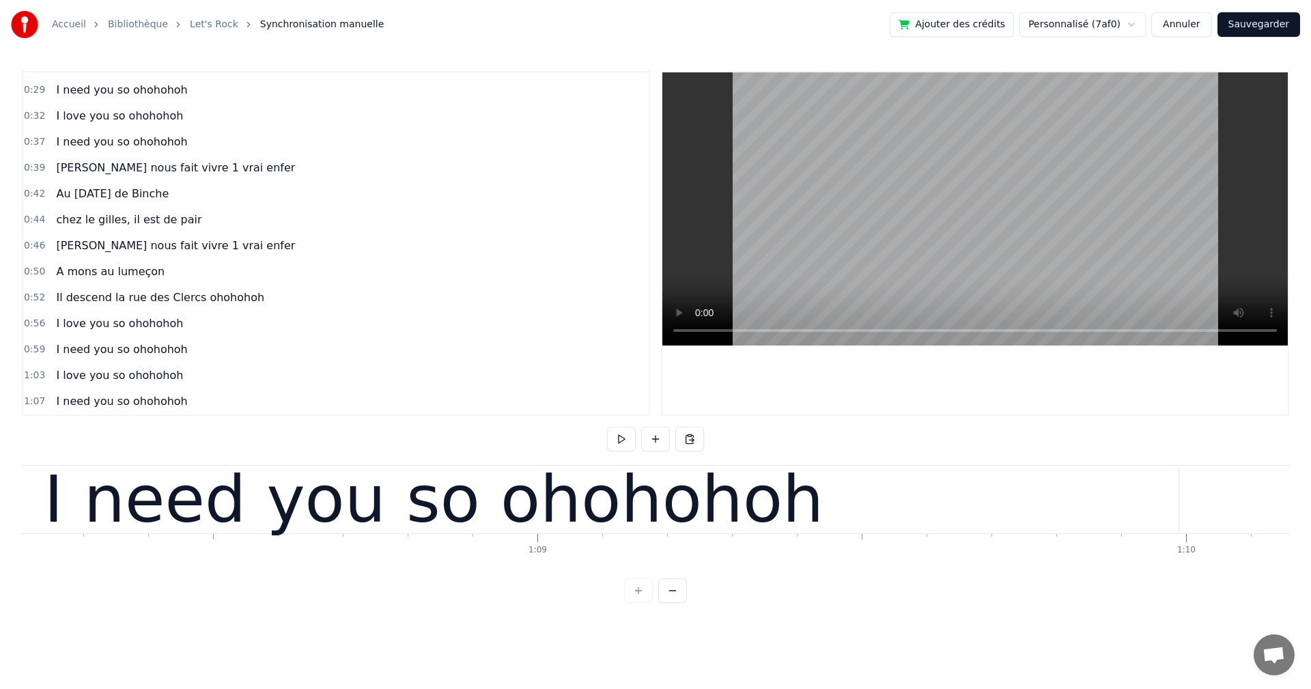
scroll to position [0, 44120]
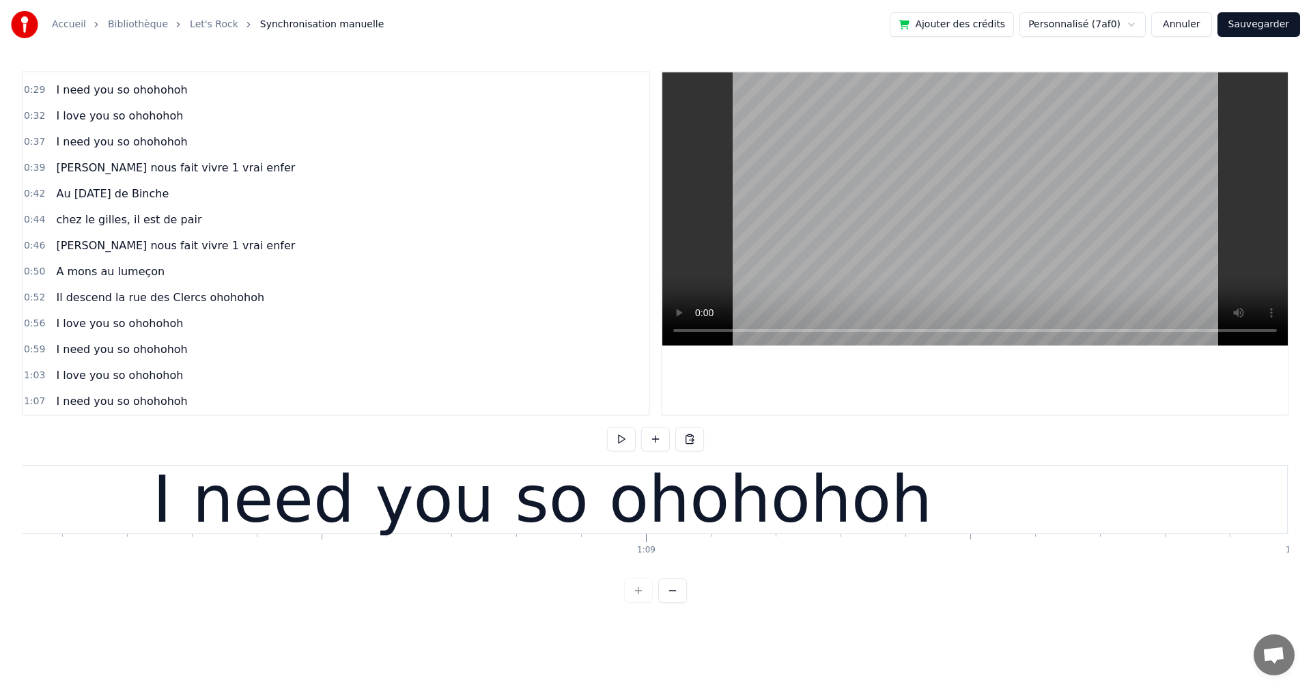
click at [609, 517] on div "I need you so ohohohoh" at bounding box center [543, 500] width 780 height 98
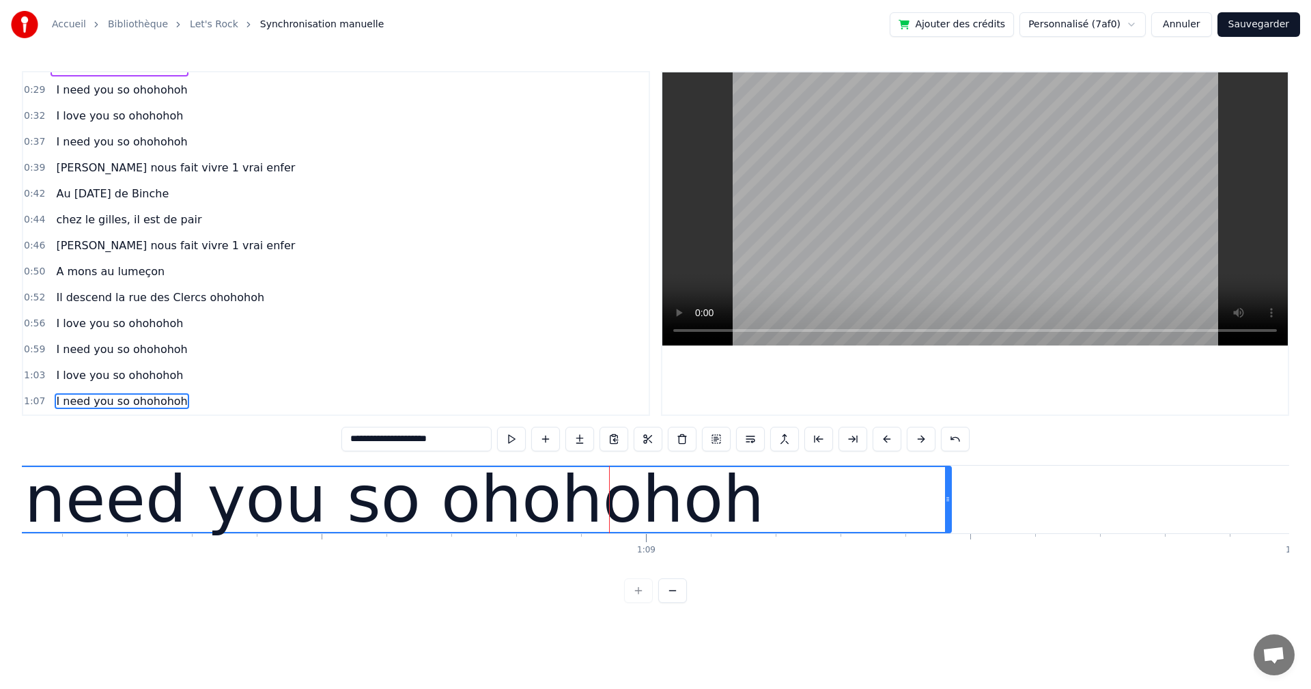
drag, startPoint x: 1285, startPoint y: 499, endPoint x: 922, endPoint y: 477, distance: 363.8
click at [945, 469] on div at bounding box center [947, 499] width 5 height 65
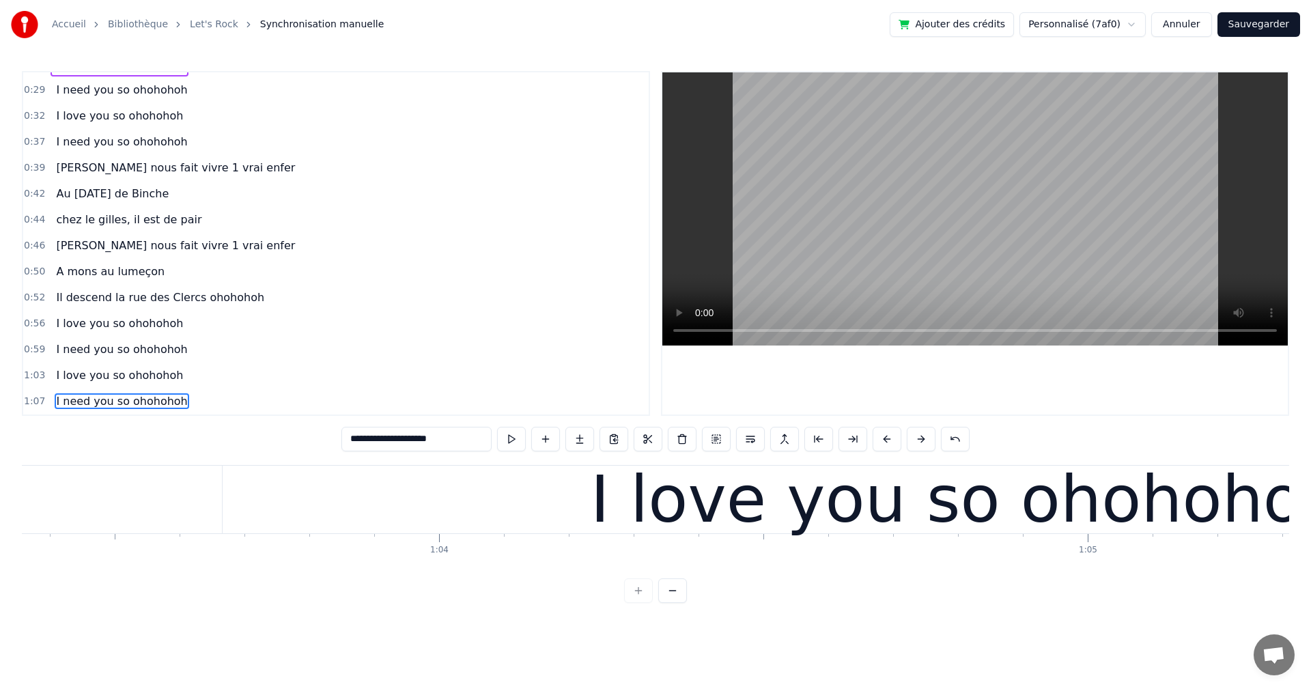
scroll to position [0, 40976]
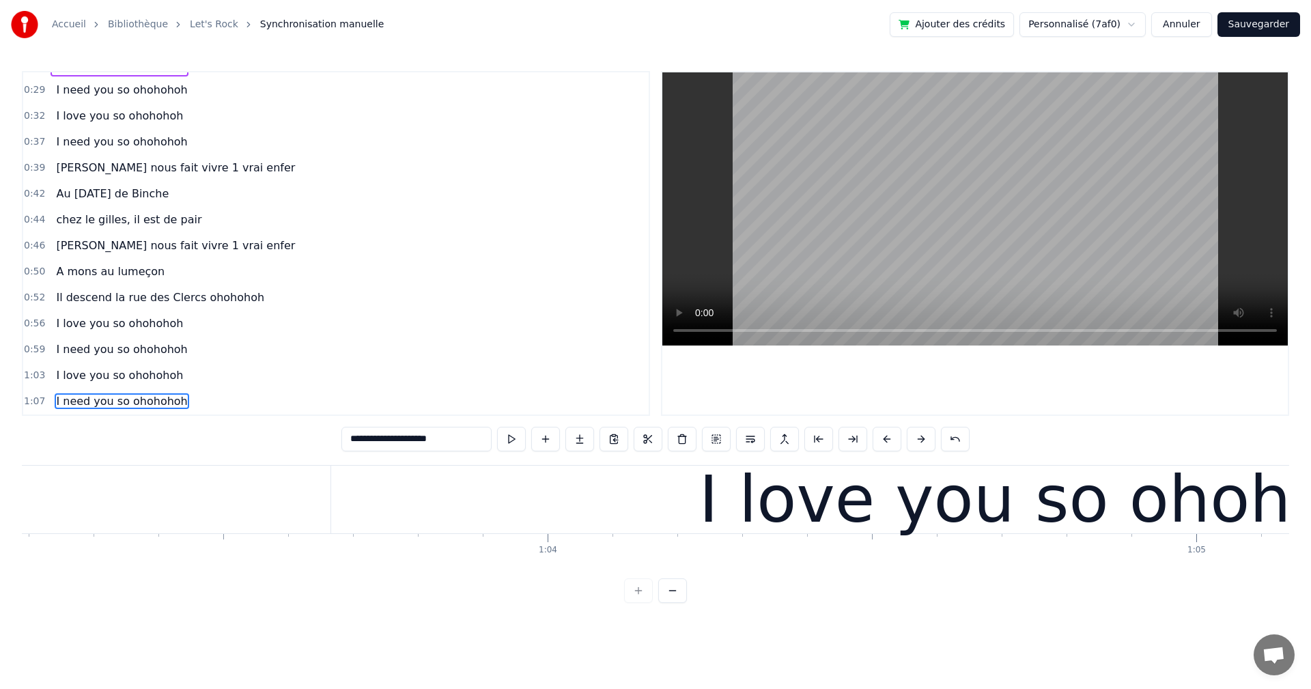
click at [547, 534] on div "1:04" at bounding box center [547, 538] width 1 height 8
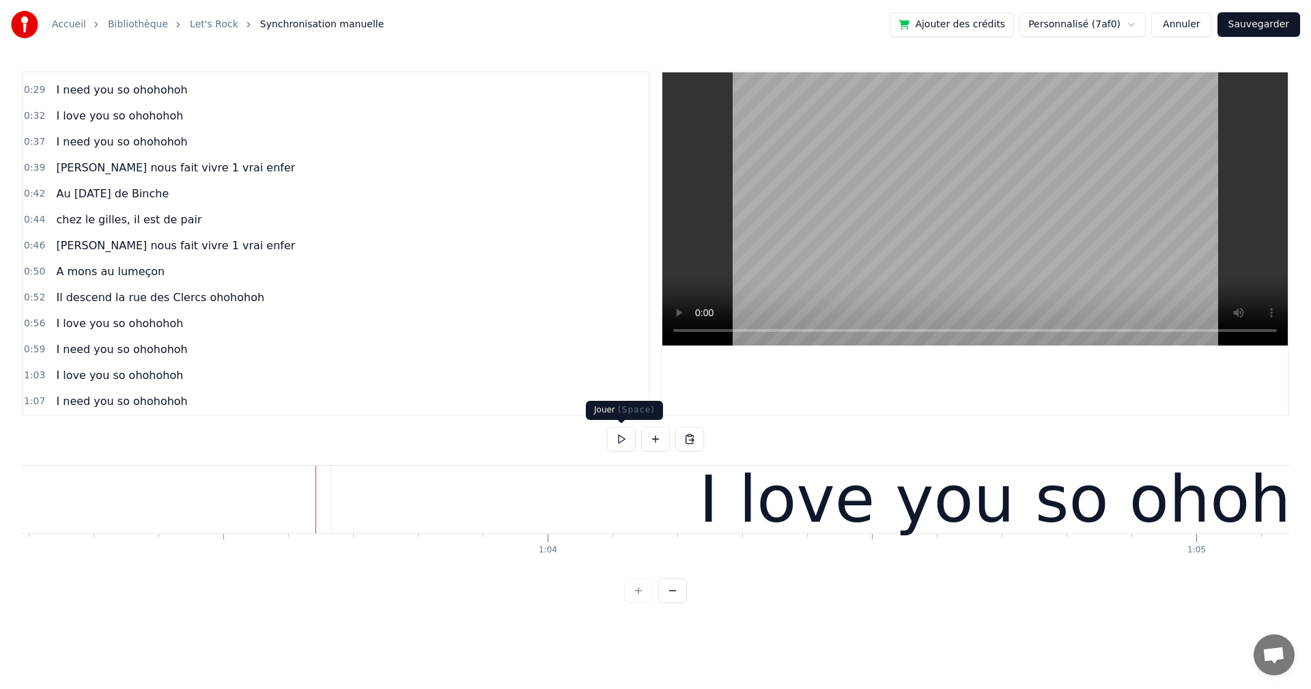
click at [617, 442] on button at bounding box center [621, 439] width 29 height 25
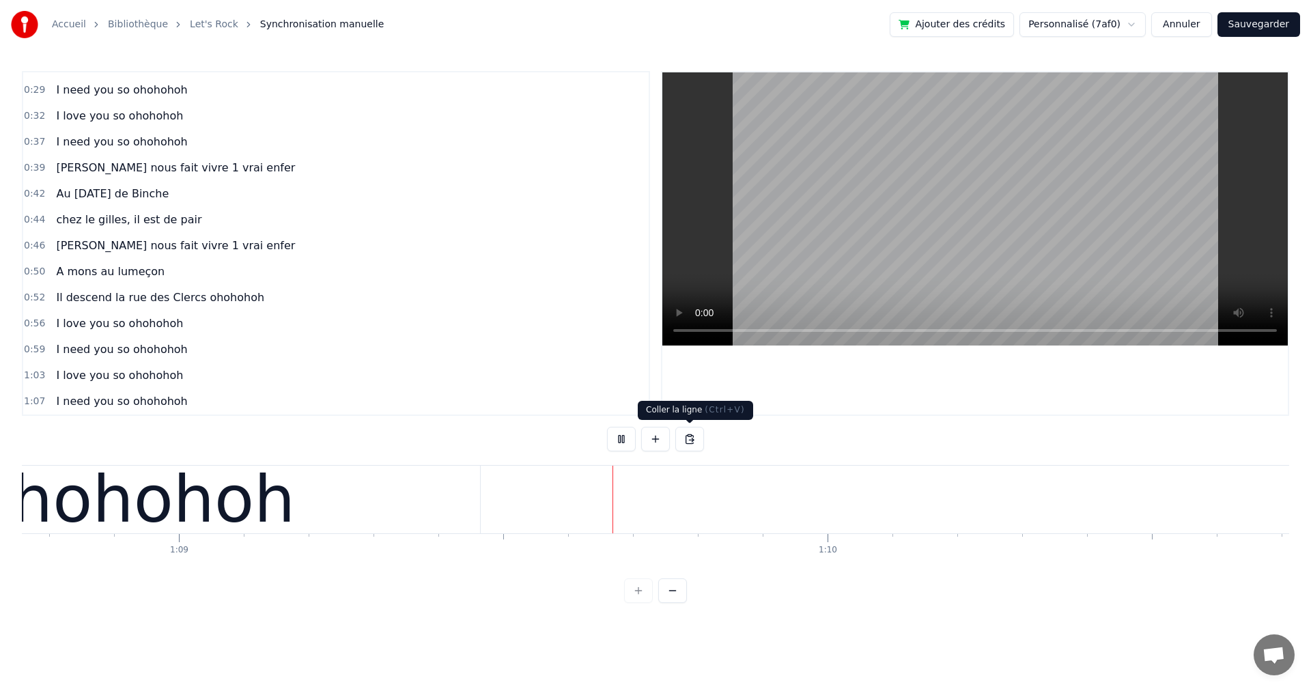
scroll to position [0, 44801]
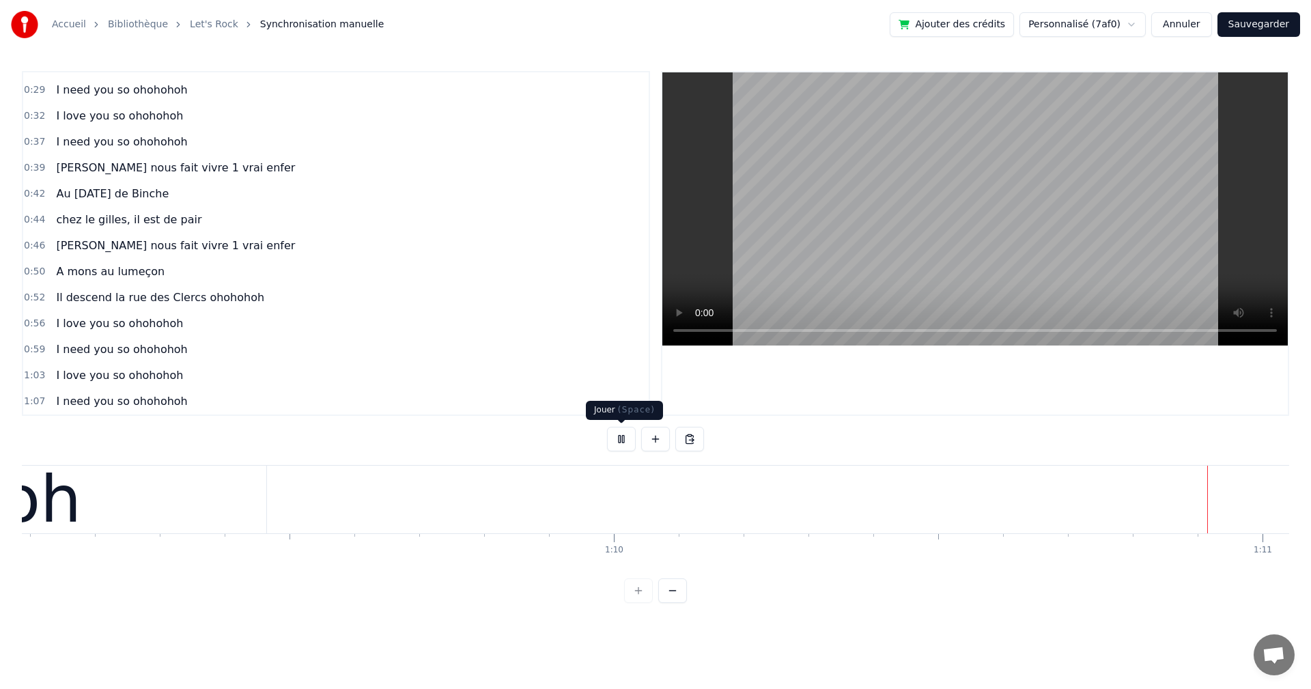
click at [623, 438] on button at bounding box center [621, 439] width 29 height 25
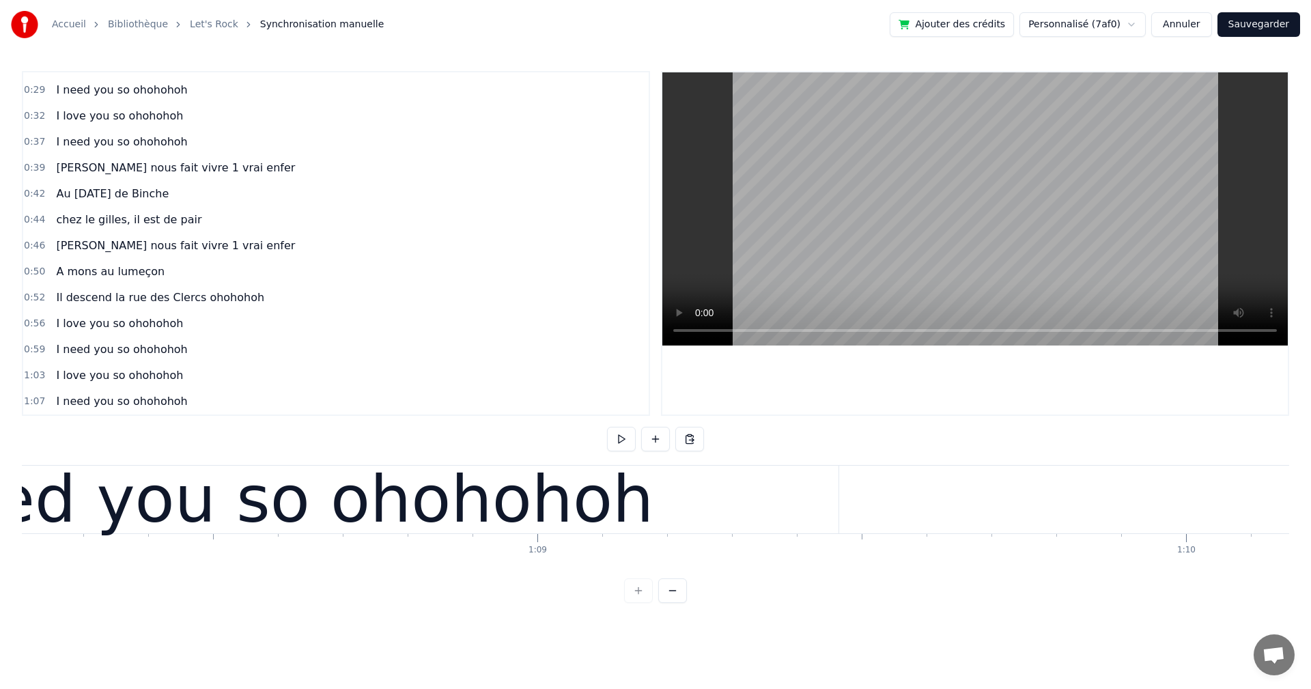
click at [573, 500] on div "I need you so ohohohoh" at bounding box center [264, 500] width 780 height 98
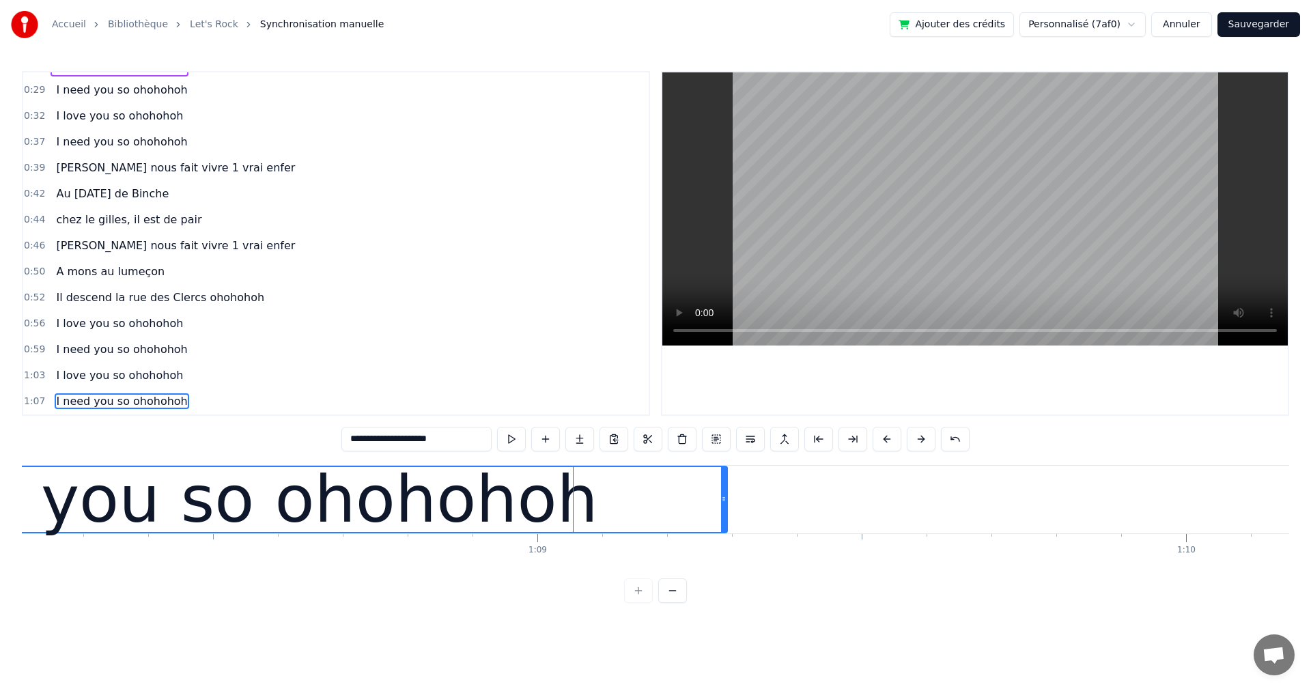
drag, startPoint x: 834, startPoint y: 496, endPoint x: 723, endPoint y: 495, distance: 111.3
click at [723, 495] on icon at bounding box center [723, 499] width 5 height 11
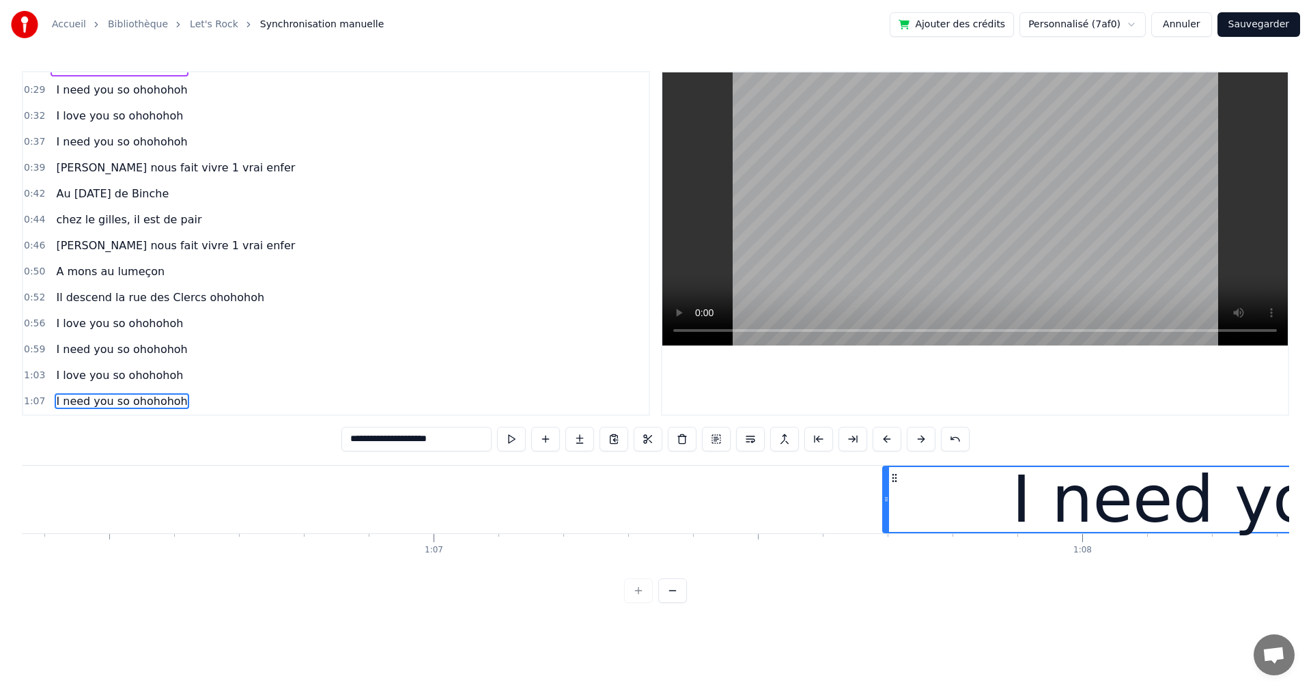
scroll to position [0, 42440]
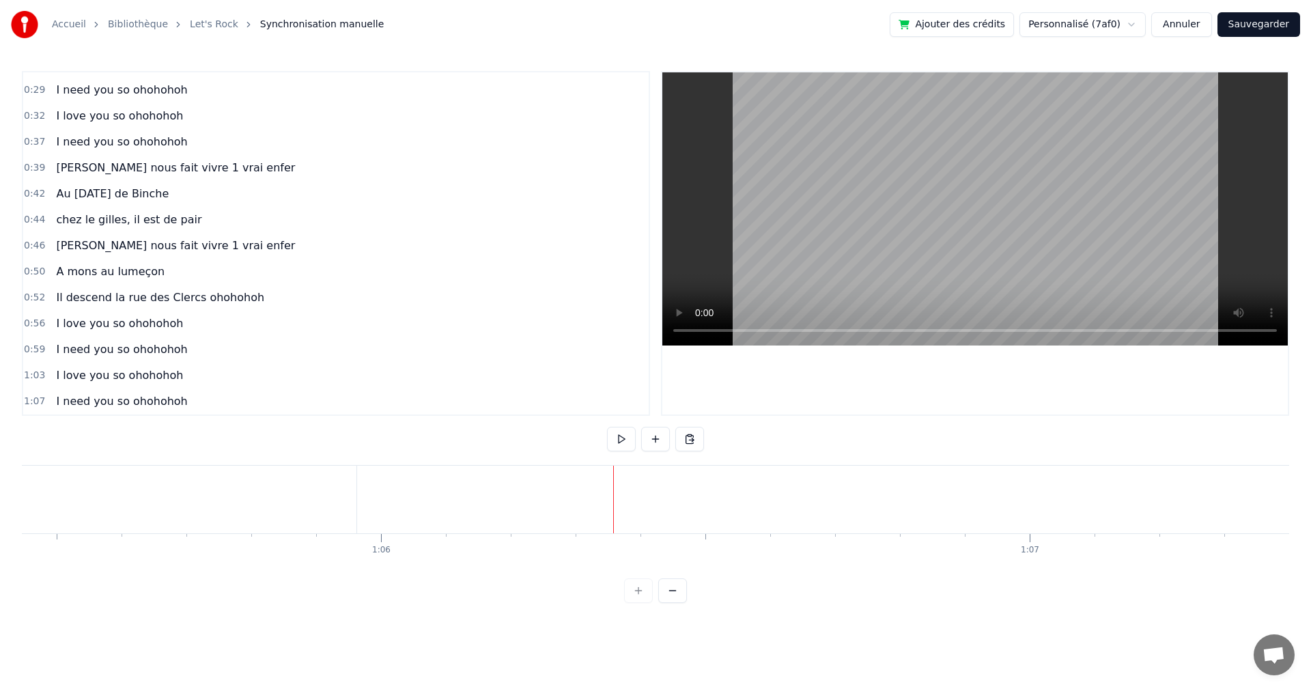
click at [622, 440] on button at bounding box center [621, 439] width 29 height 25
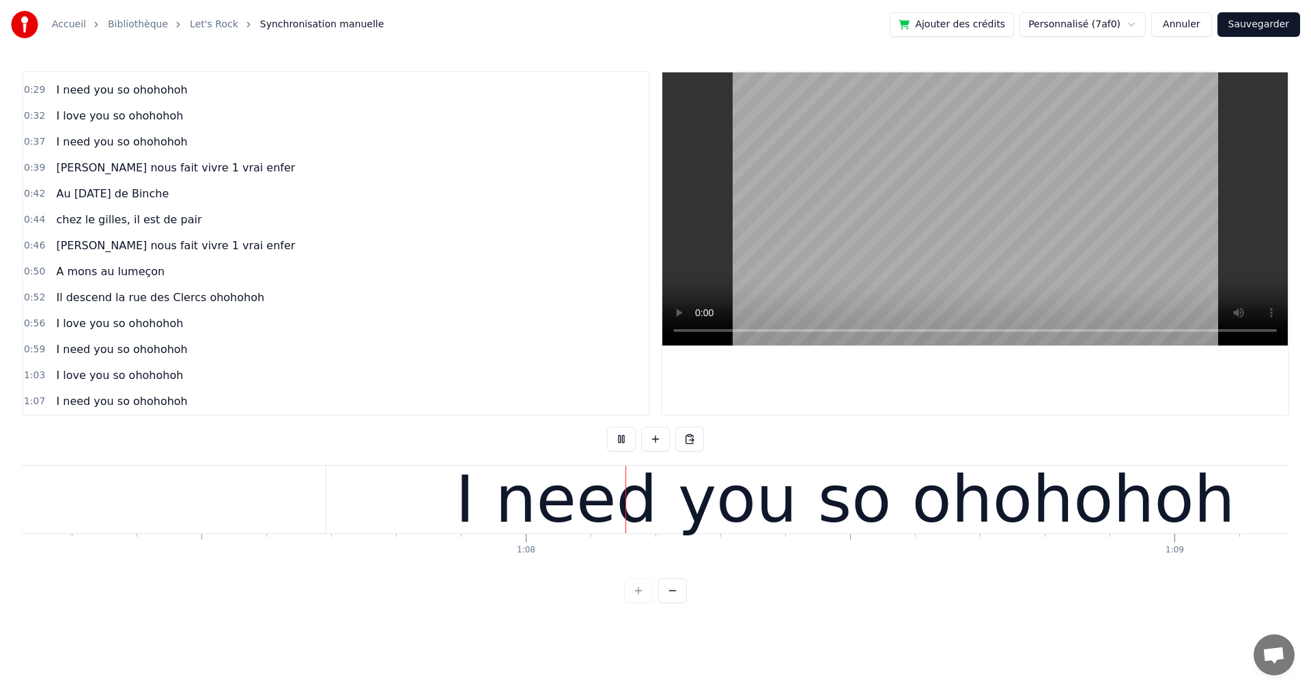
scroll to position [0, 43660]
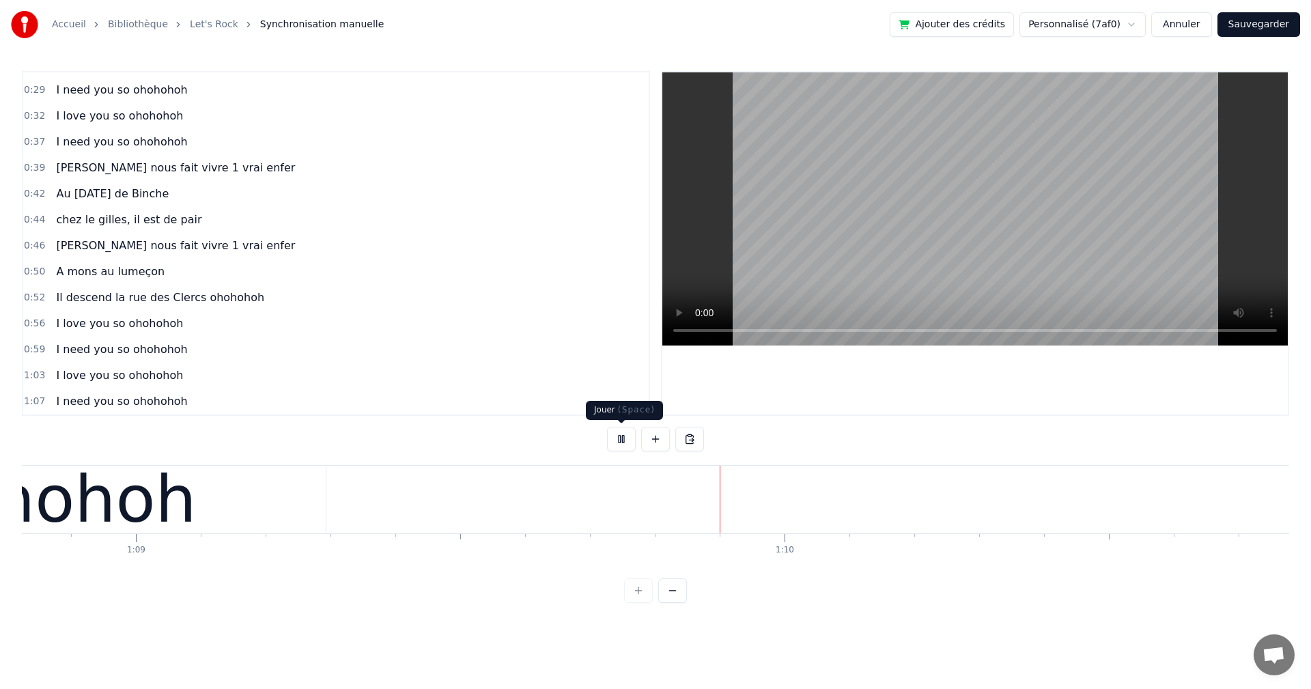
drag, startPoint x: 631, startPoint y: 440, endPoint x: 638, endPoint y: 435, distance: 8.7
click at [638, 435] on div at bounding box center [655, 439] width 97 height 25
click at [624, 440] on button at bounding box center [621, 439] width 29 height 25
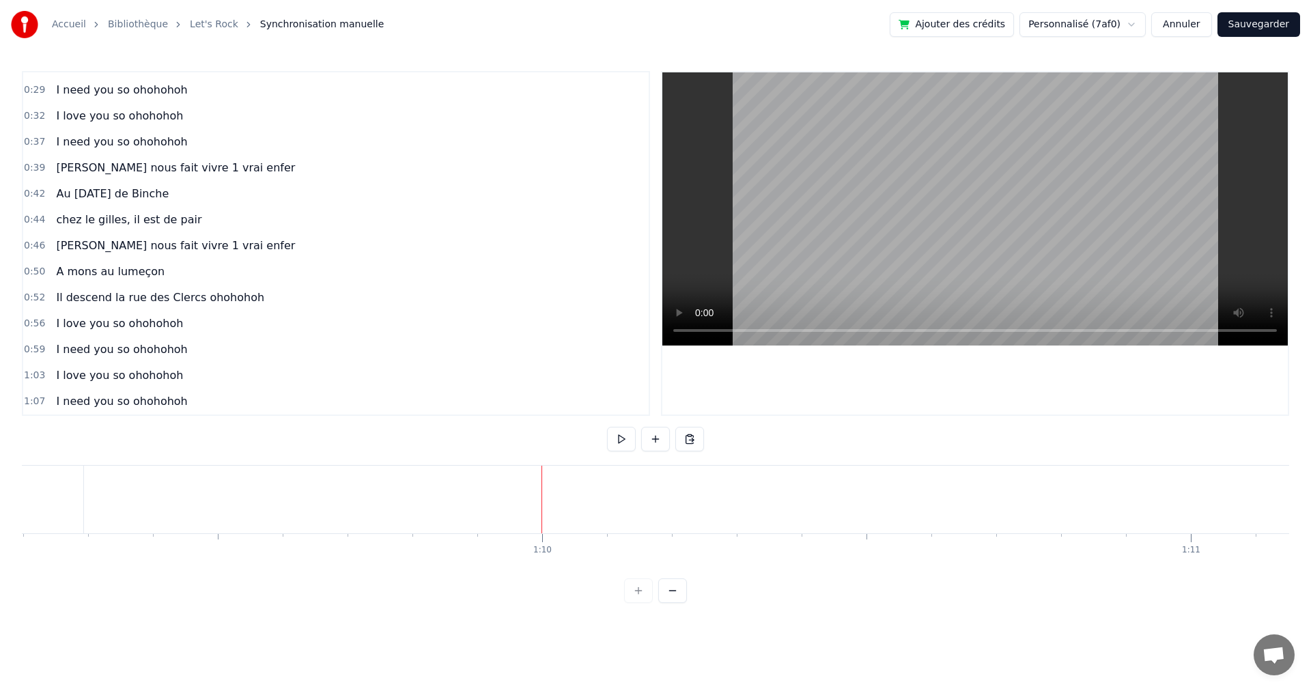
scroll to position [0, 45981]
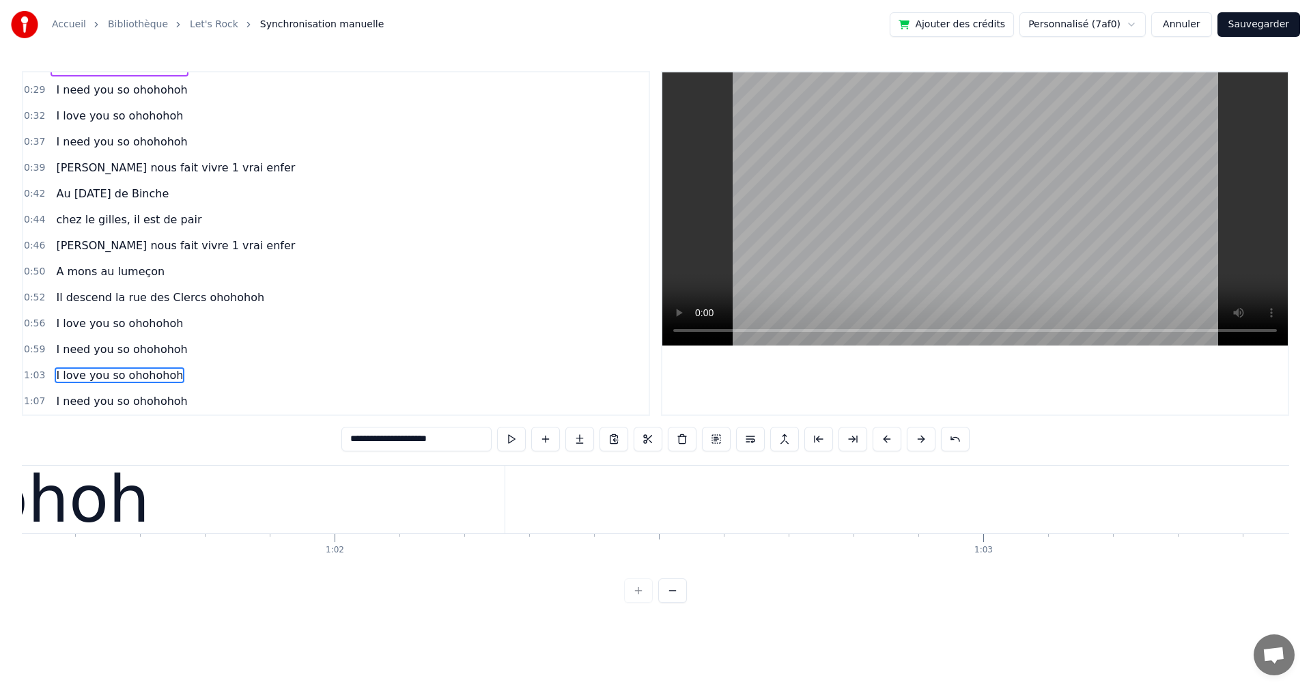
scroll to position [0, 39784]
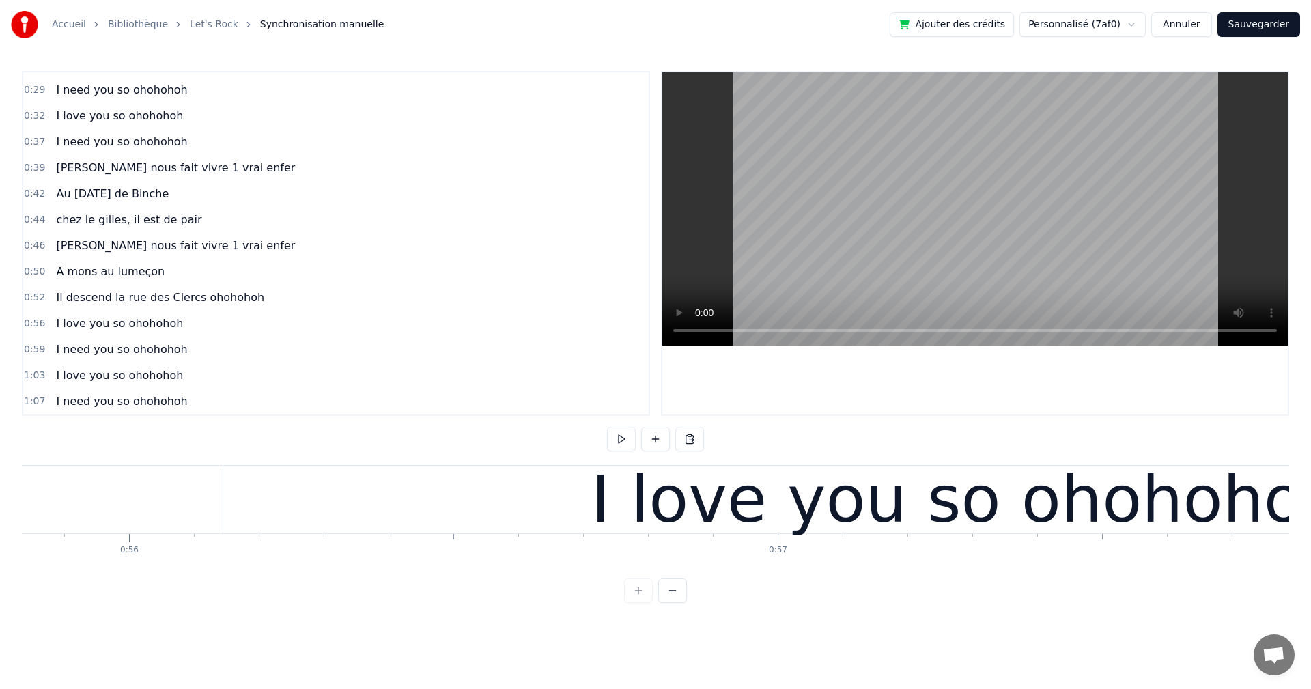
scroll to position [0, 36152]
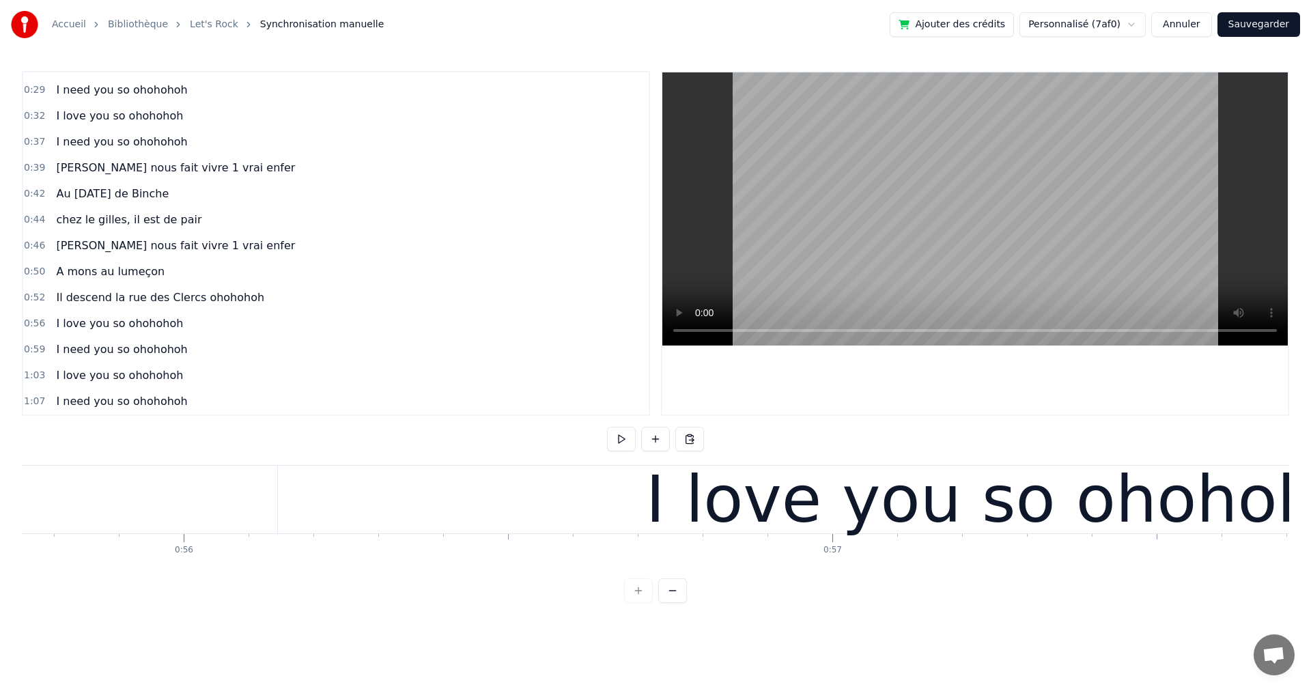
click at [448, 513] on div "I love you so ohohohoh" at bounding box center [1022, 500] width 1489 height 68
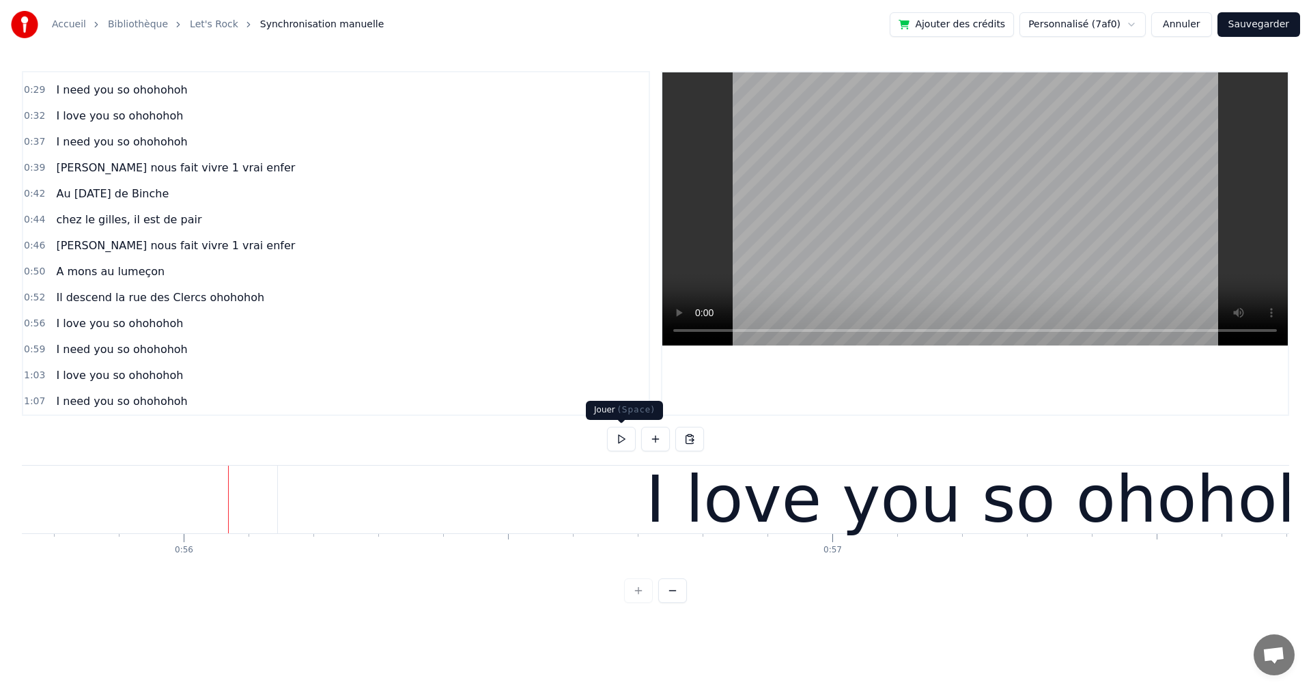
click at [616, 438] on button at bounding box center [621, 439] width 29 height 25
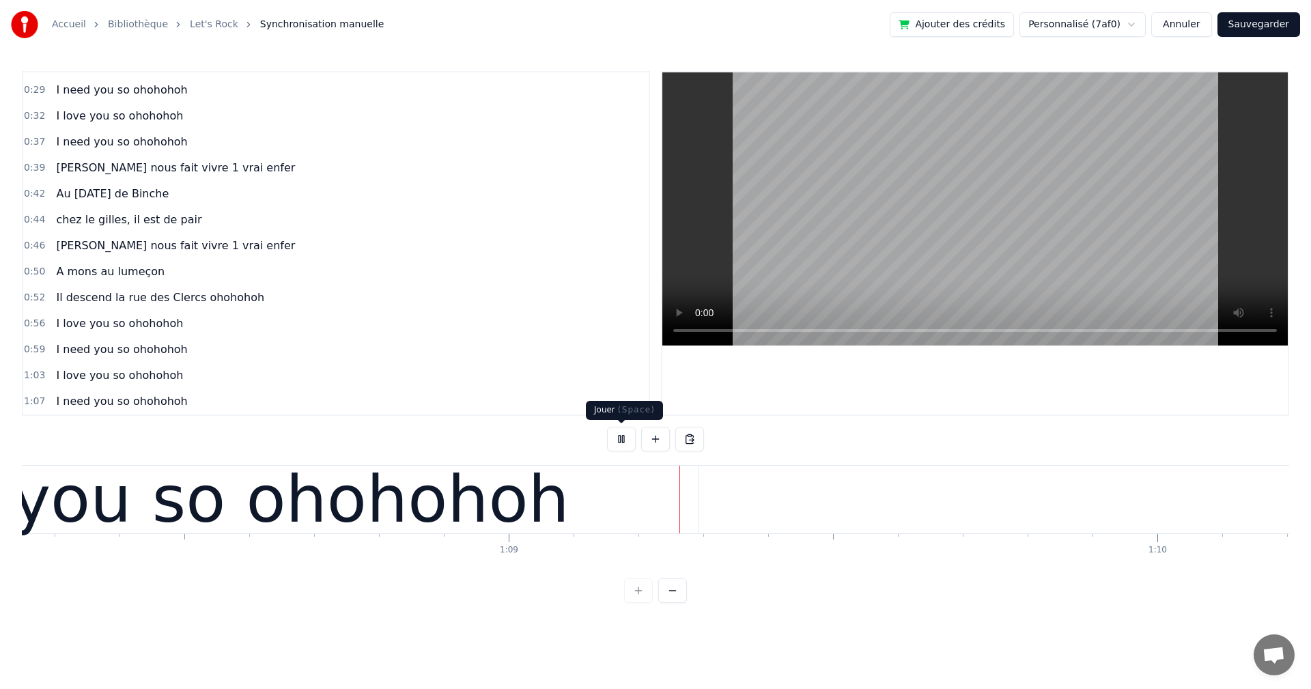
scroll to position [0, 44539]
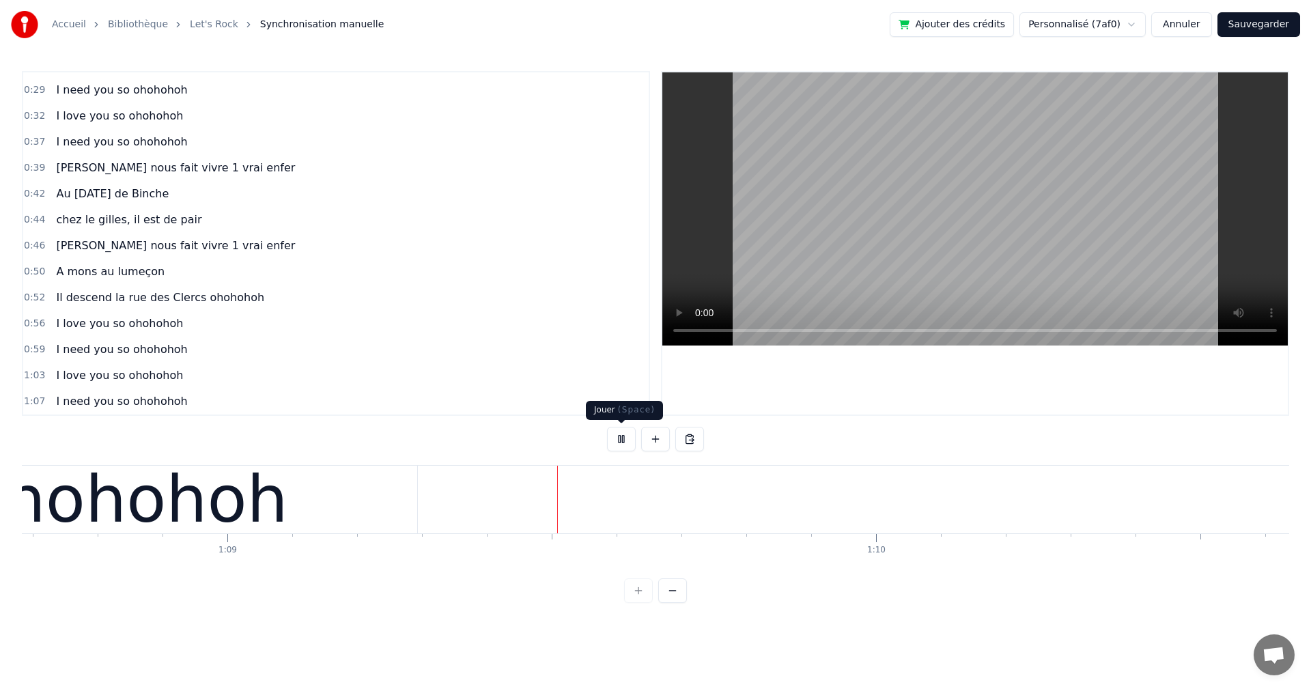
click at [621, 438] on button at bounding box center [621, 439] width 29 height 25
click at [691, 526] on div "Coller la ligne Ctrl+V" at bounding box center [765, 527] width 168 height 22
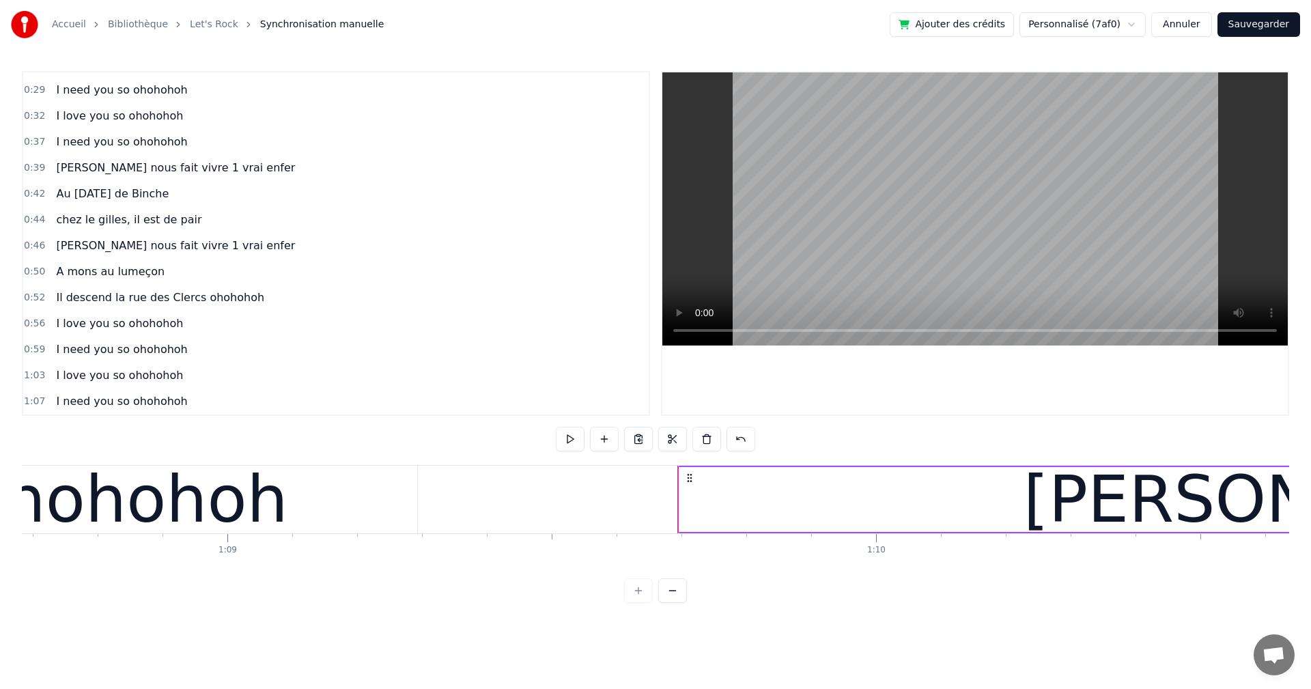
click at [603, 579] on div "0:04 et 1 &2 , 0:06 et 1& 2 3 4 0:08 [PERSON_NAME] nous fait vivre 1 vrai enfer…" at bounding box center [655, 337] width 1267 height 532
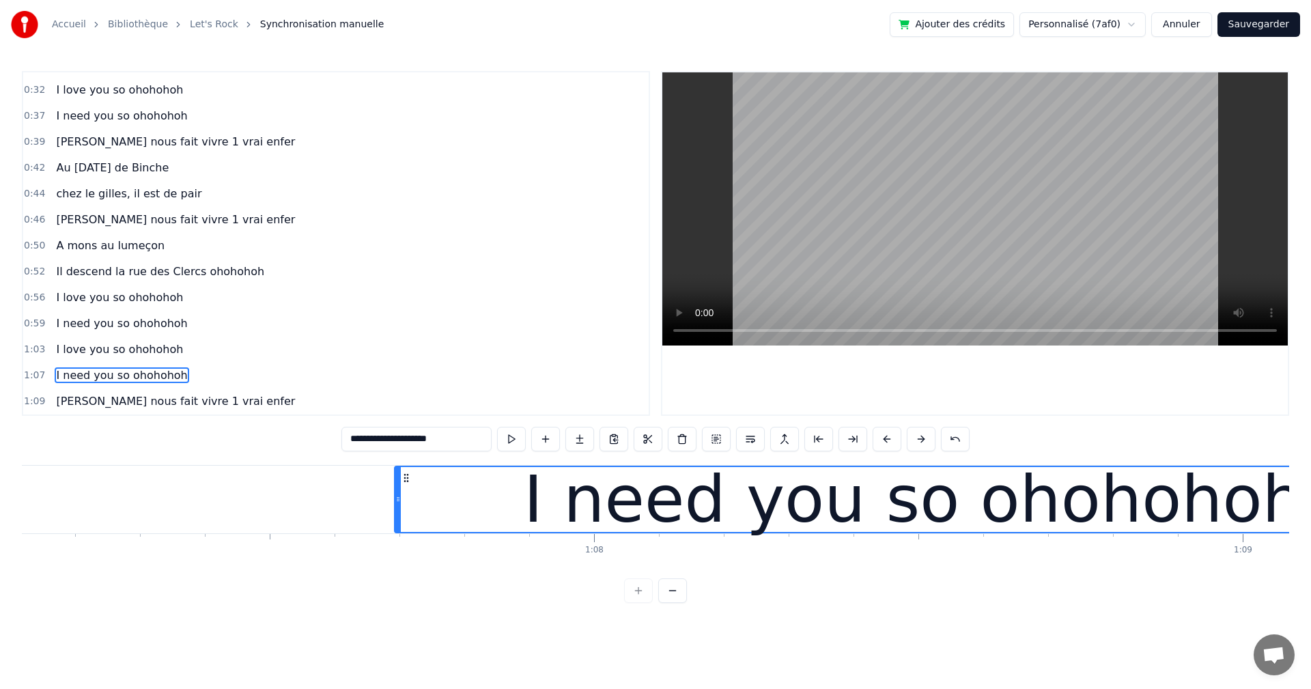
scroll to position [0, 43199]
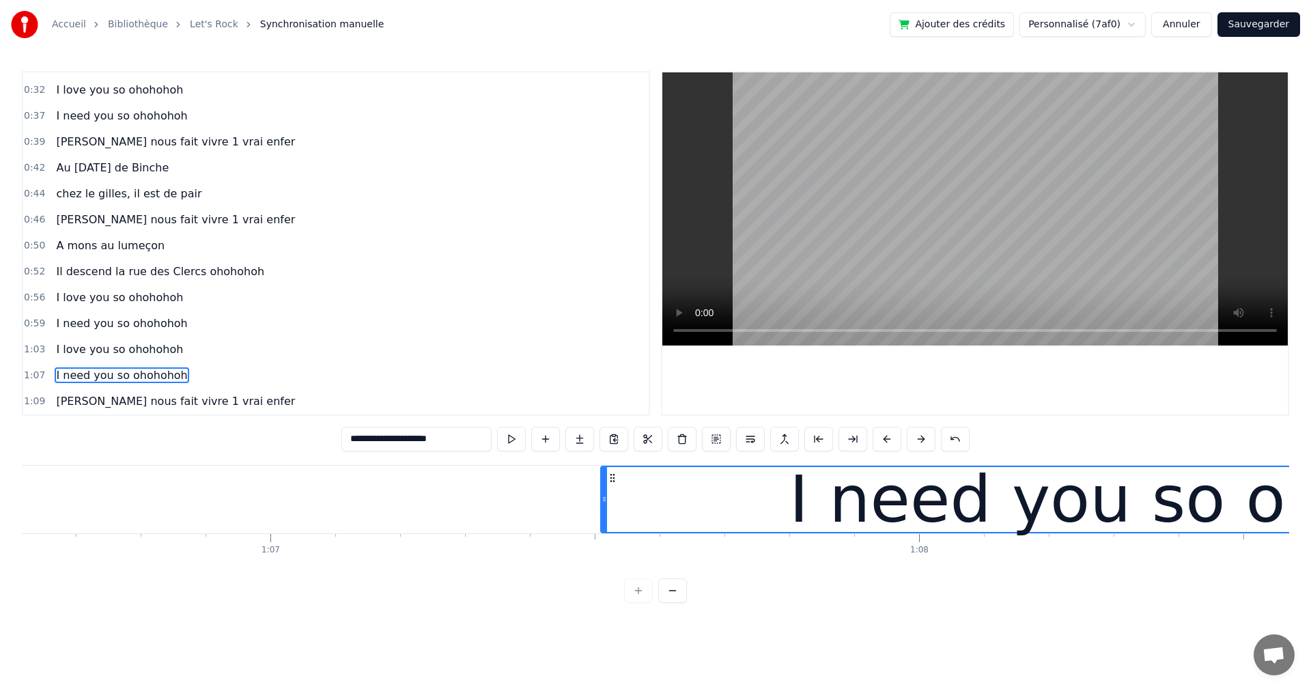
drag, startPoint x: 722, startPoint y: 504, endPoint x: 603, endPoint y: 504, distance: 118.8
click at [603, 504] on div at bounding box center [603, 499] width 5 height 65
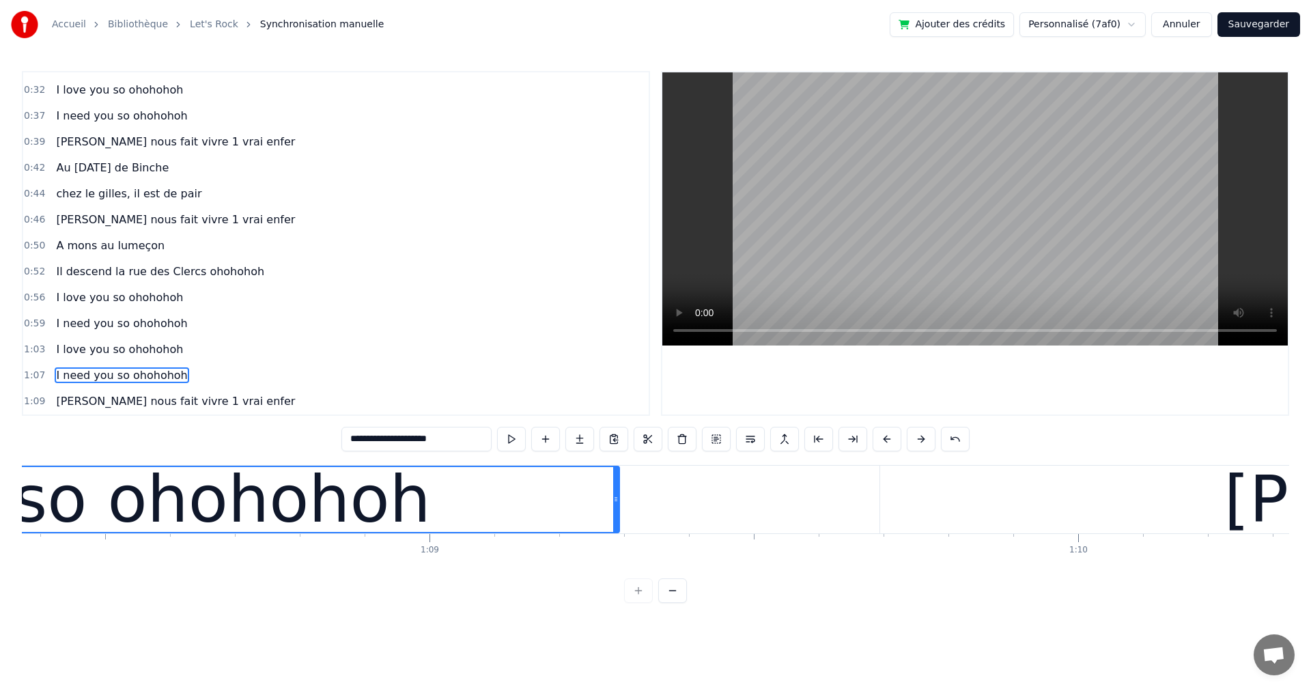
scroll to position [0, 44391]
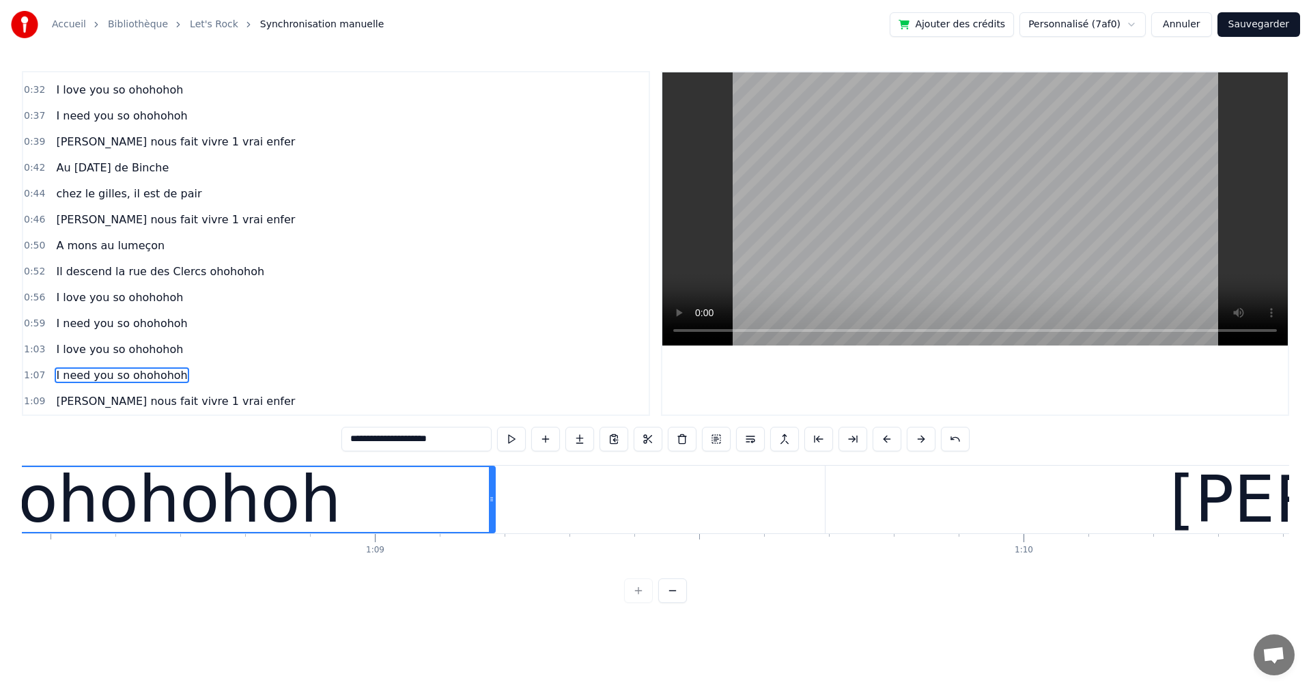
drag, startPoint x: 559, startPoint y: 499, endPoint x: 479, endPoint y: 499, distance: 80.5
click at [489, 499] on icon at bounding box center [491, 499] width 5 height 11
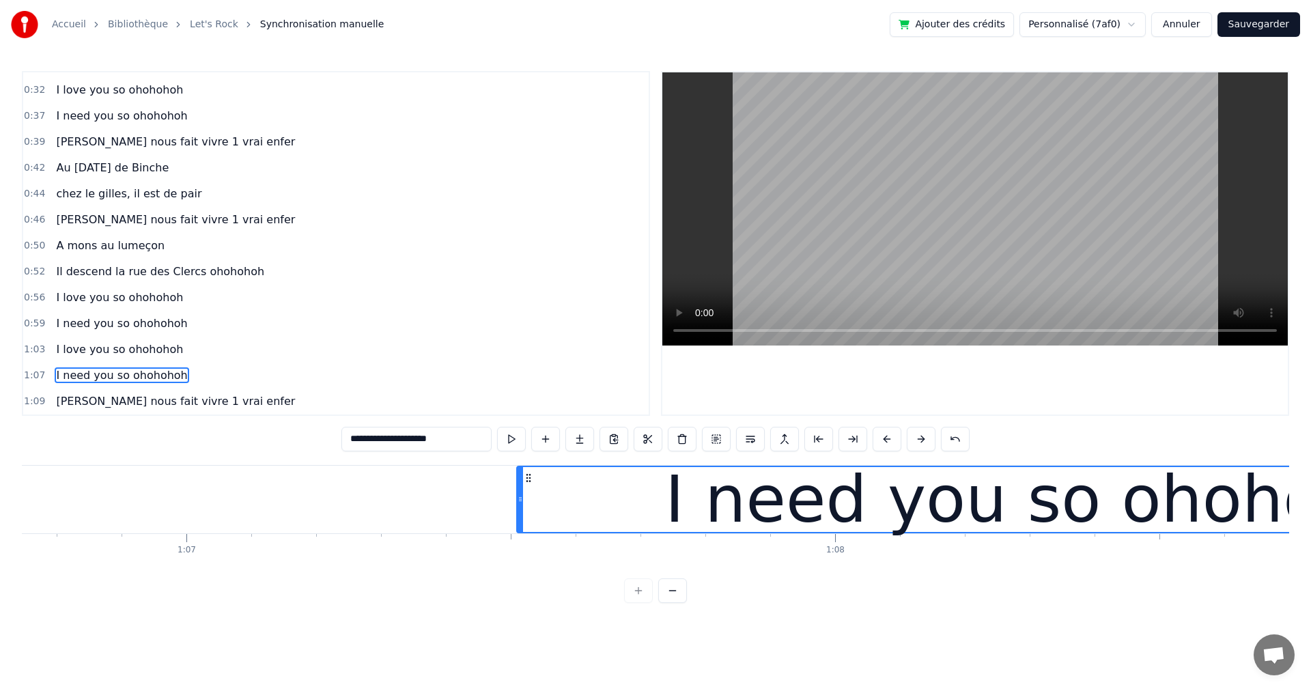
scroll to position [0, 42174]
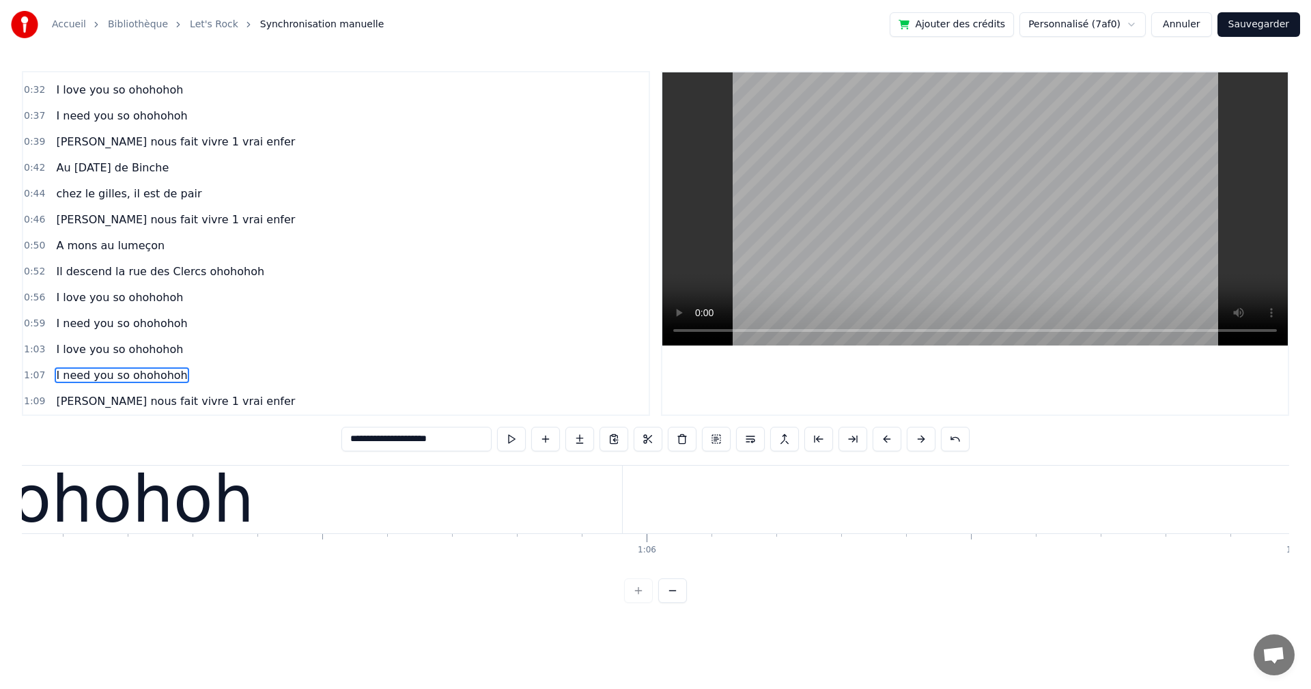
type input "**********"
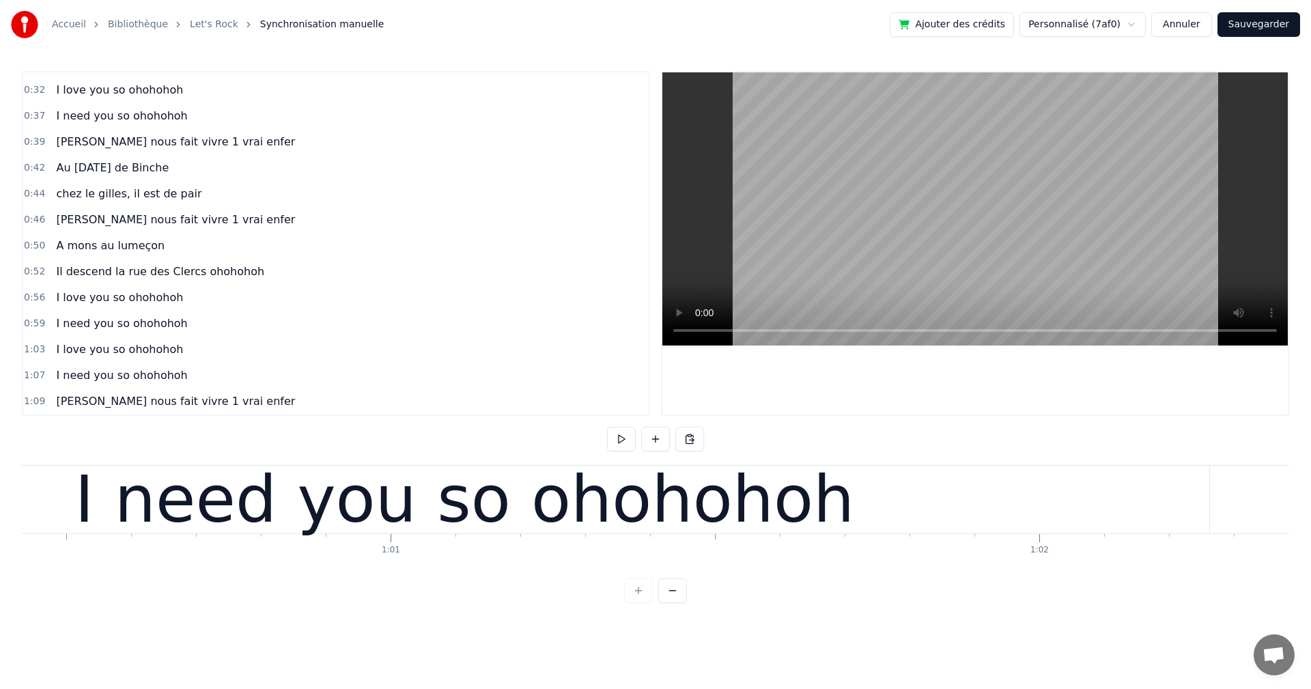
scroll to position [0, 37832]
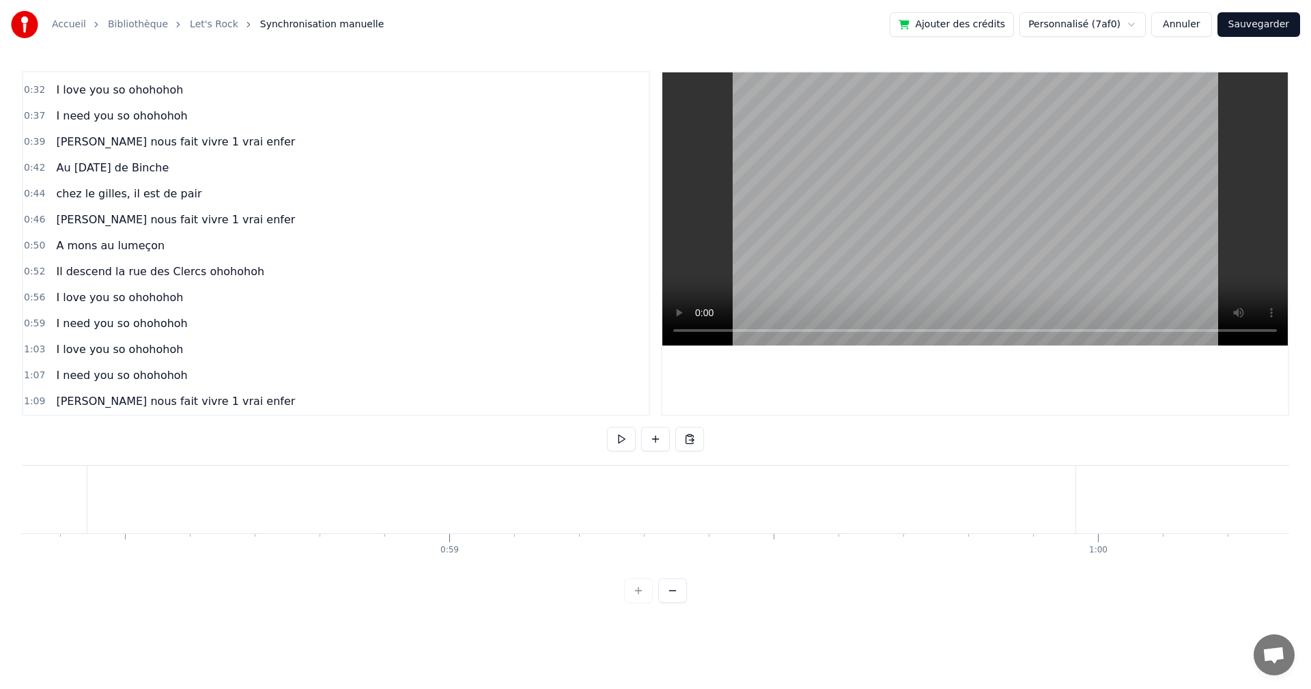
click at [625, 435] on button at bounding box center [621, 439] width 29 height 25
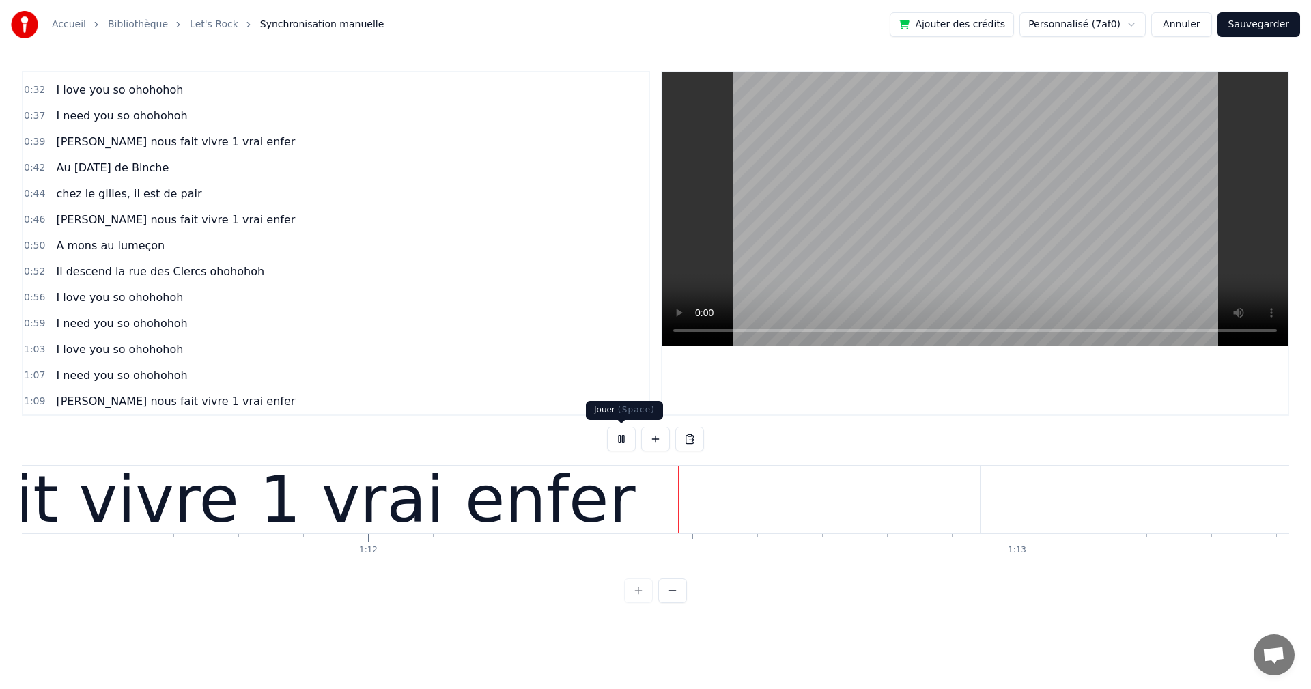
scroll to position [0, 46623]
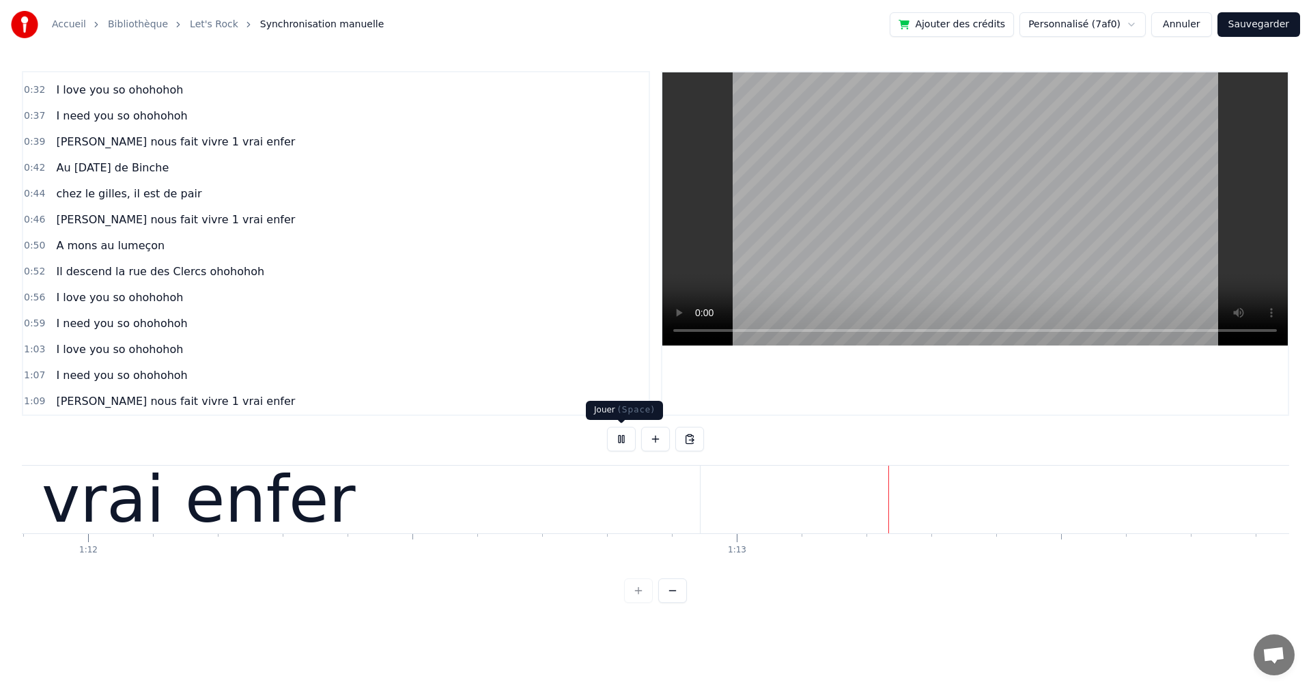
click at [618, 435] on button at bounding box center [621, 439] width 29 height 25
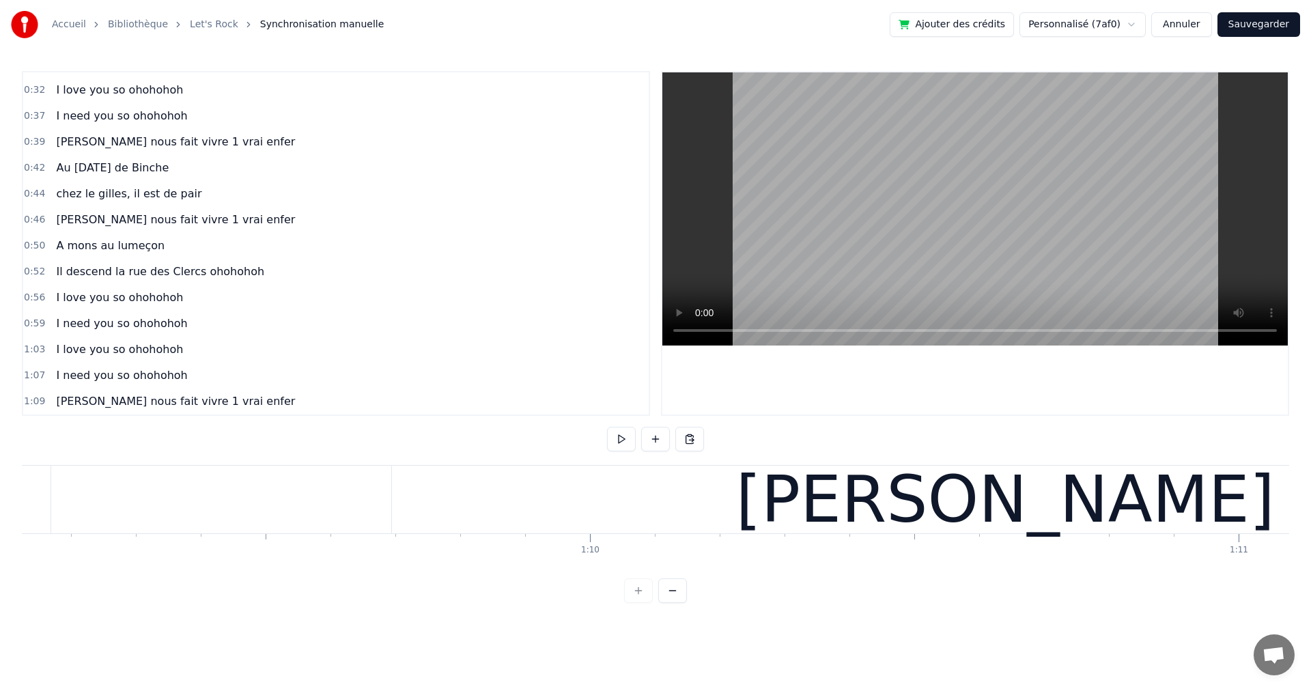
scroll to position [0, 44988]
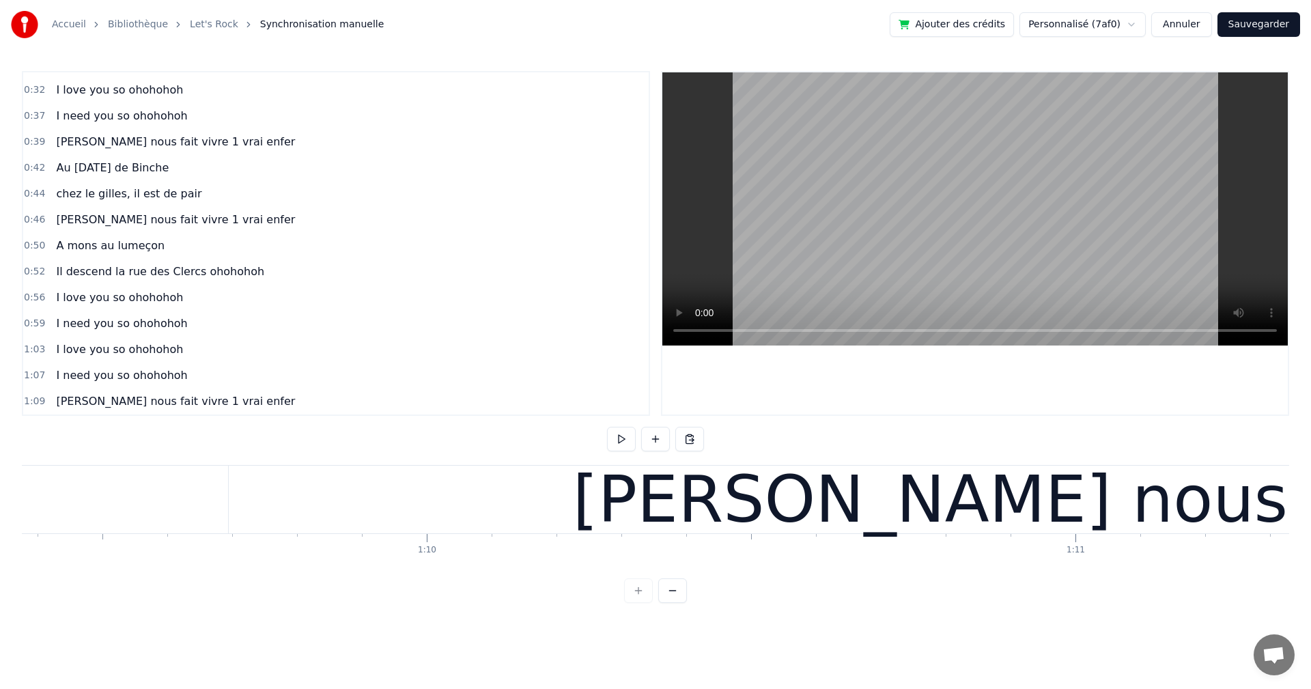
click at [610, 512] on div "[PERSON_NAME] nous fait vivre 1 vrai enfer" at bounding box center [1282, 500] width 2106 height 68
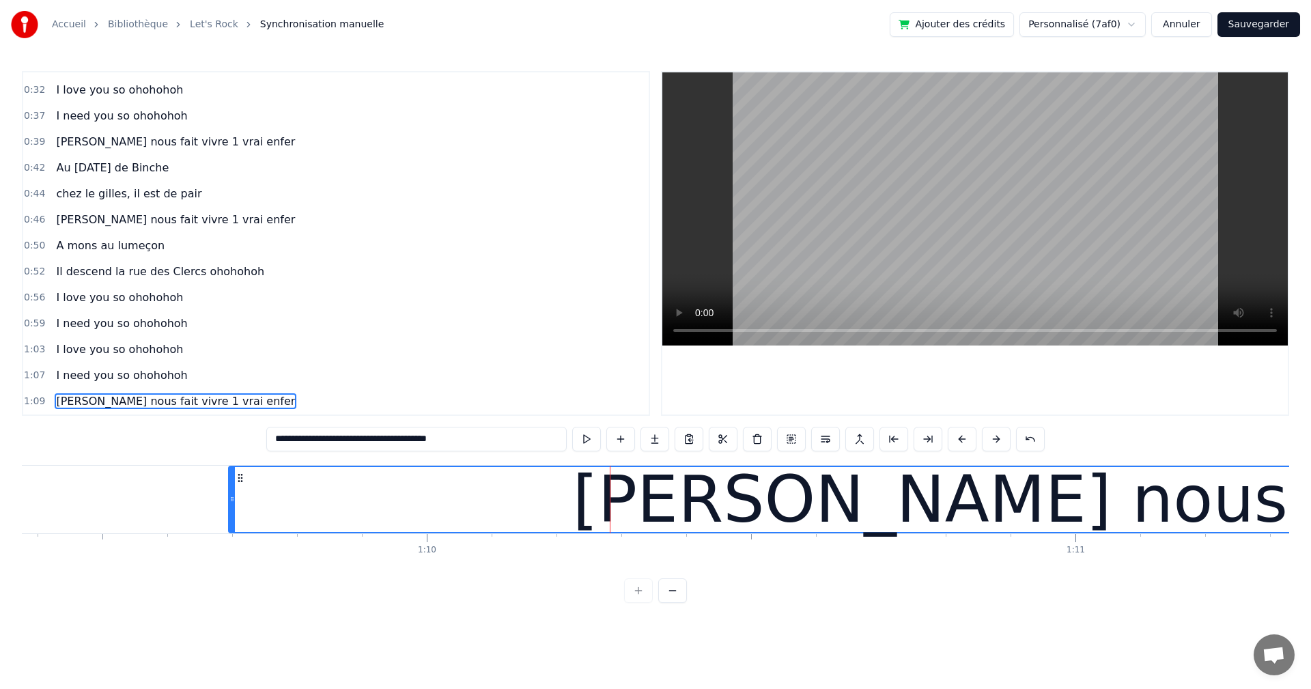
click at [235, 498] on div "[PERSON_NAME] nous fait vivre 1 vrai enfer" at bounding box center [1281, 499] width 2105 height 65
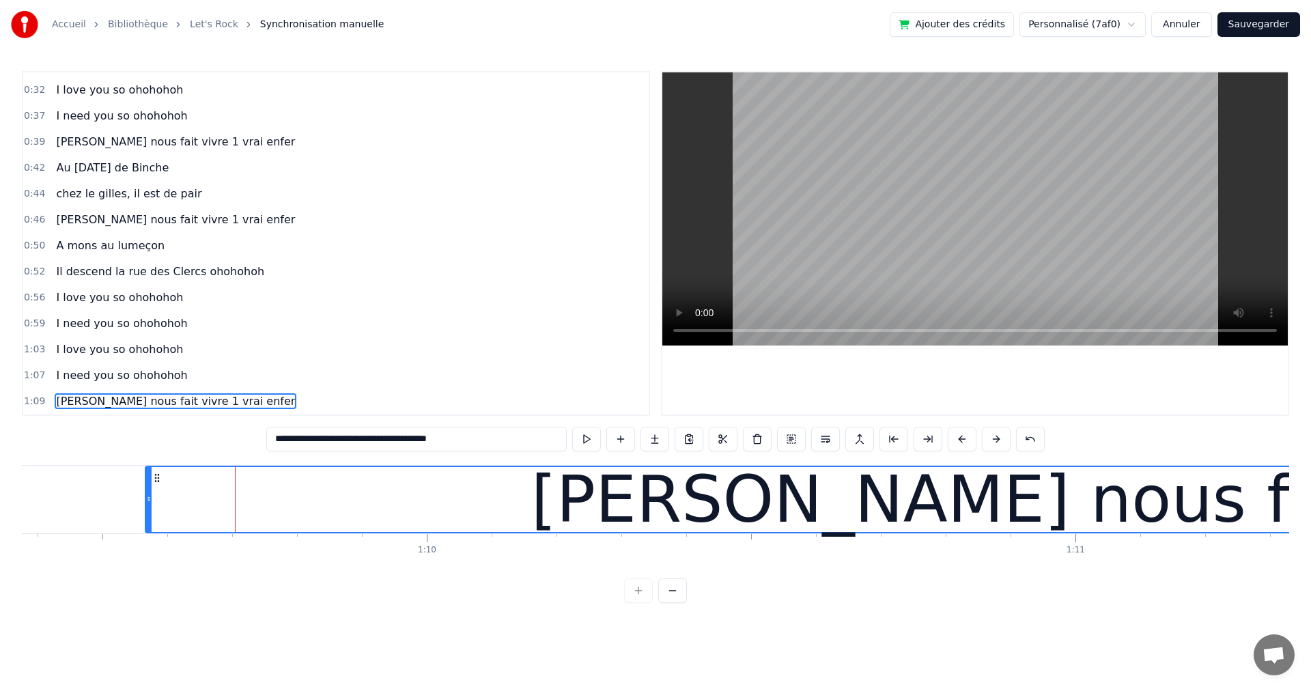
drag, startPoint x: 230, startPoint y: 498, endPoint x: 147, endPoint y: 506, distance: 83.7
click at [147, 506] on div at bounding box center [148, 499] width 5 height 65
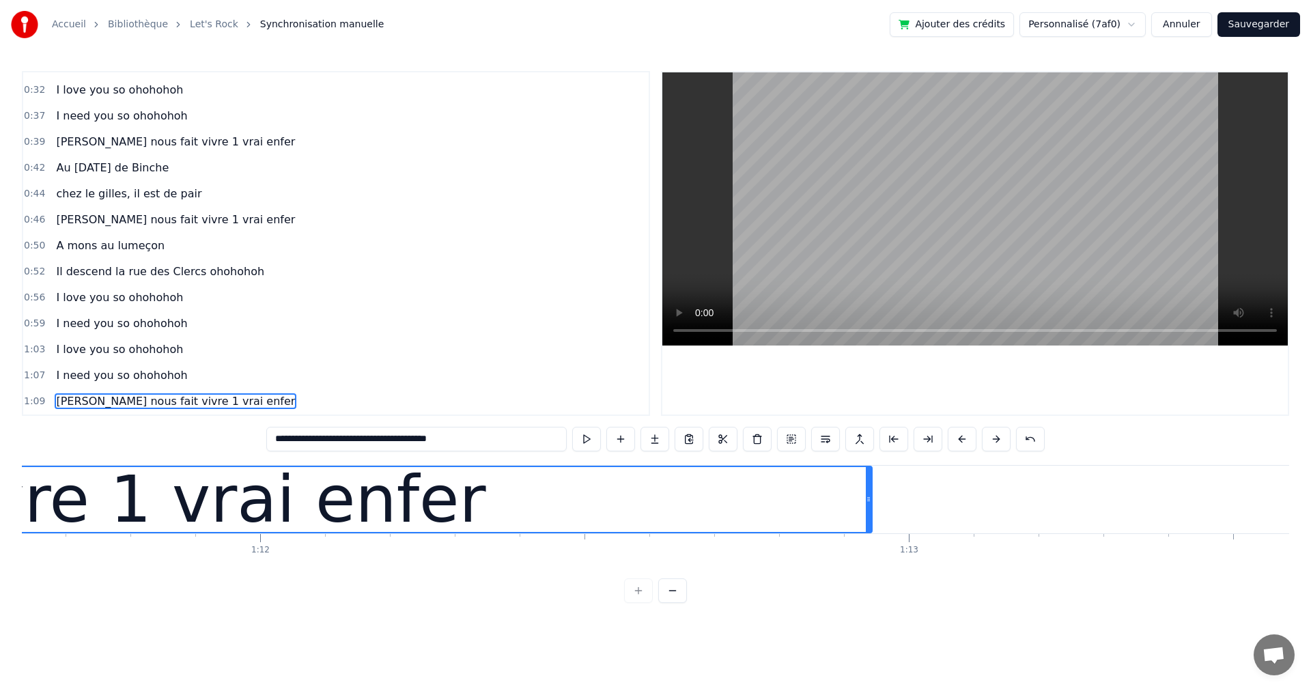
scroll to position [0, 46559]
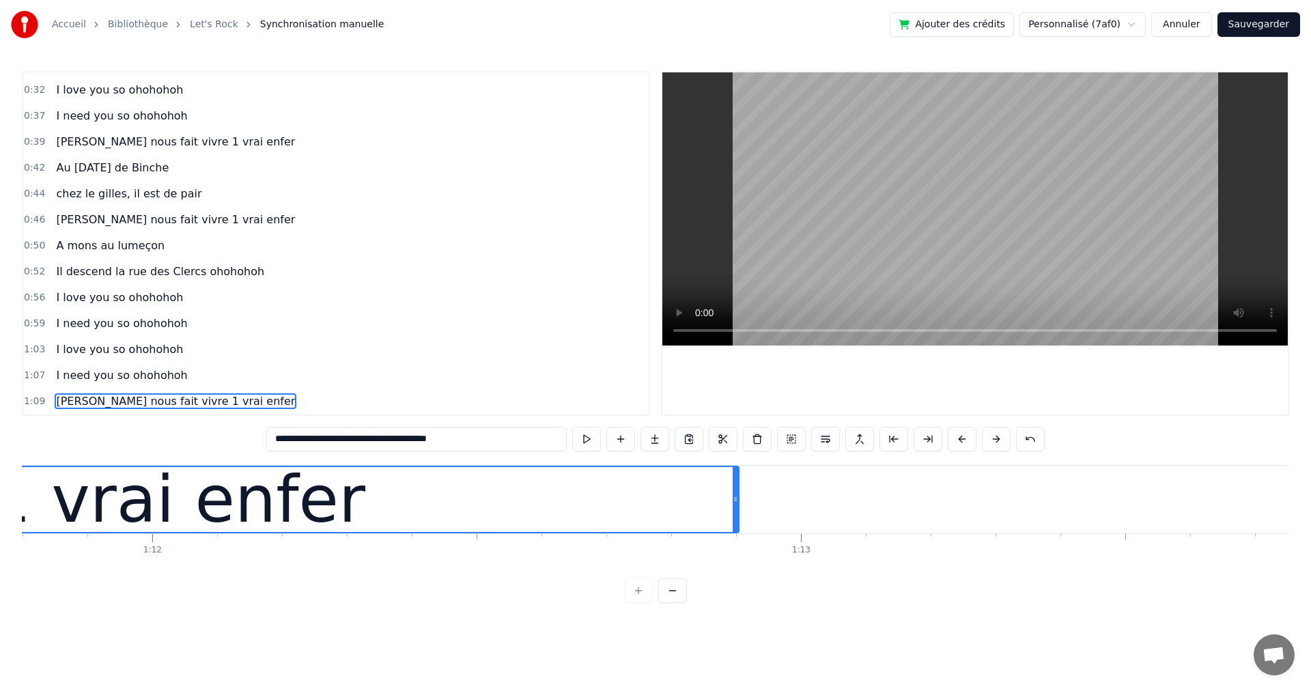
drag, startPoint x: 762, startPoint y: 501, endPoint x: 737, endPoint y: 500, distance: 25.3
click at [737, 500] on icon at bounding box center [734, 499] width 5 height 11
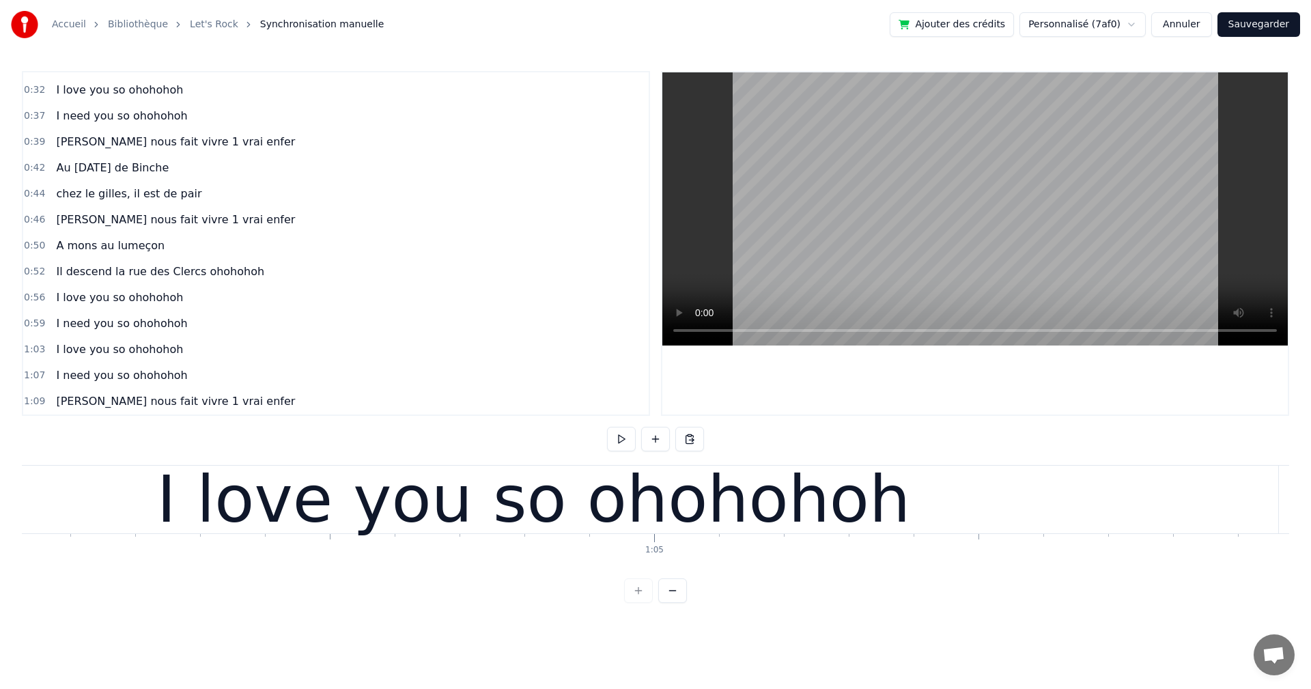
scroll to position [0, 41356]
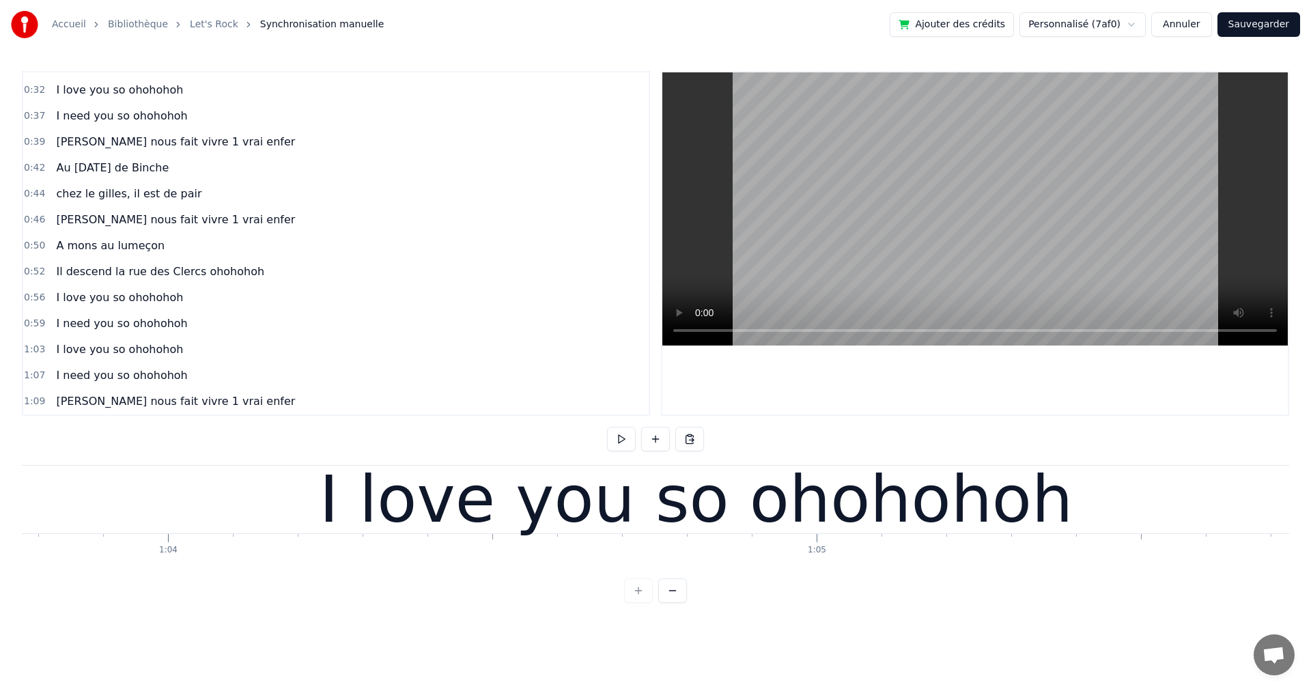
click at [306, 490] on div "I love you so ohohohoh" at bounding box center [696, 500] width 1489 height 68
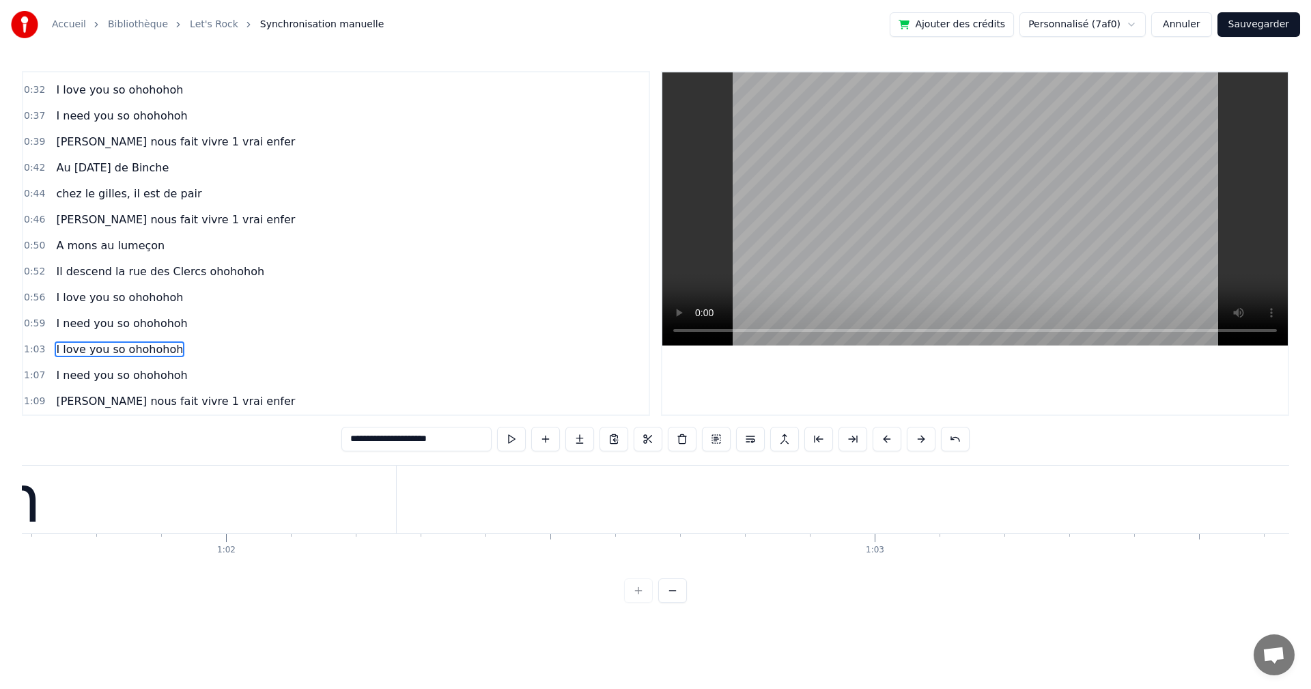
scroll to position [0, 40109]
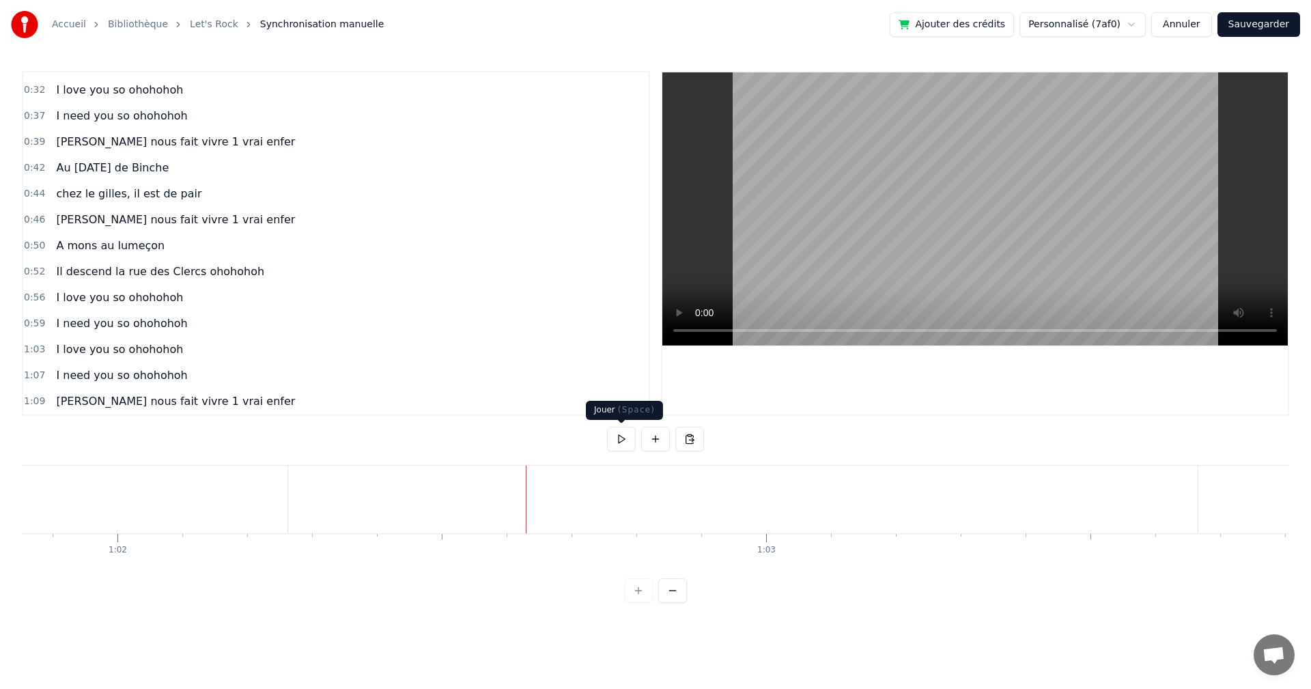
click at [618, 440] on button at bounding box center [621, 439] width 29 height 25
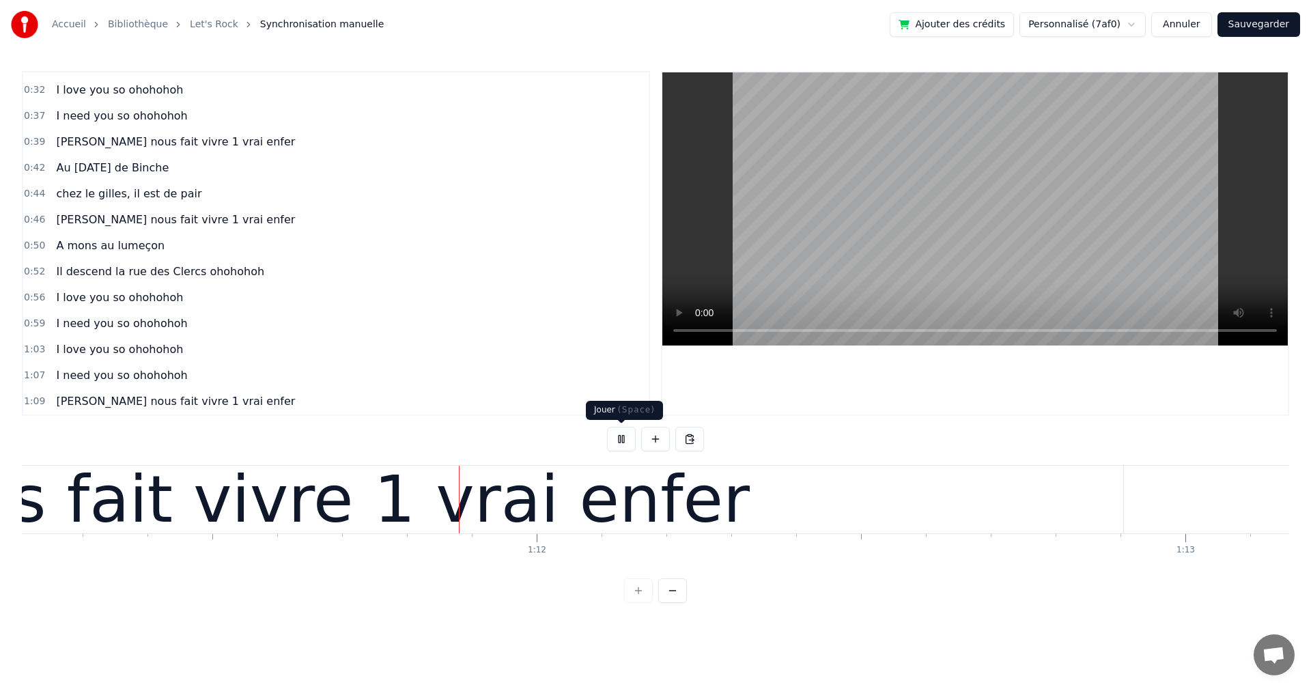
scroll to position [0, 46176]
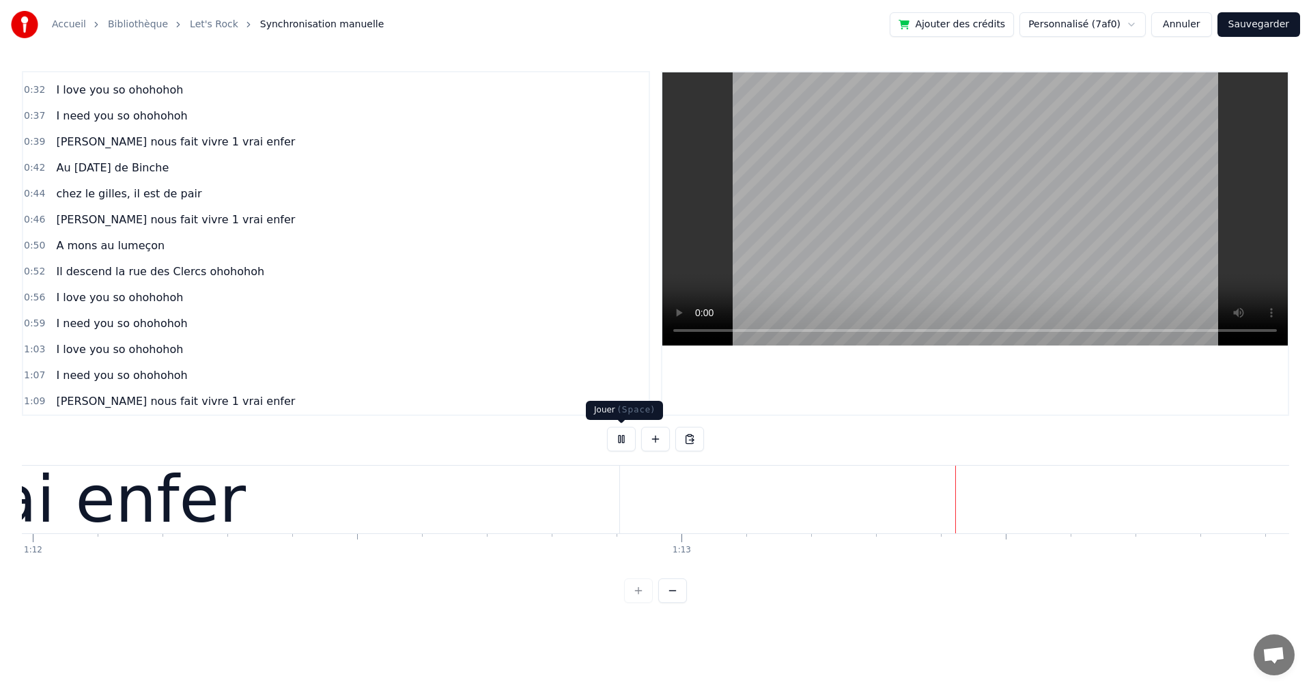
click at [620, 440] on button at bounding box center [621, 439] width 29 height 25
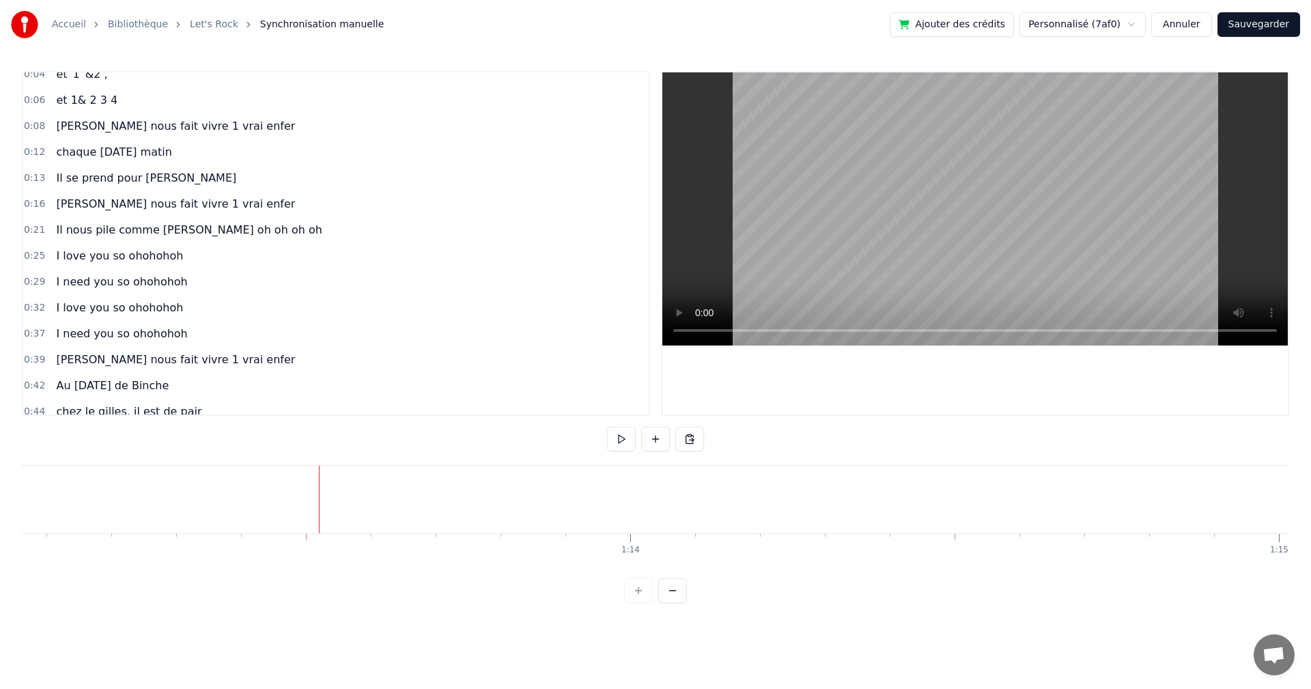
scroll to position [0, 0]
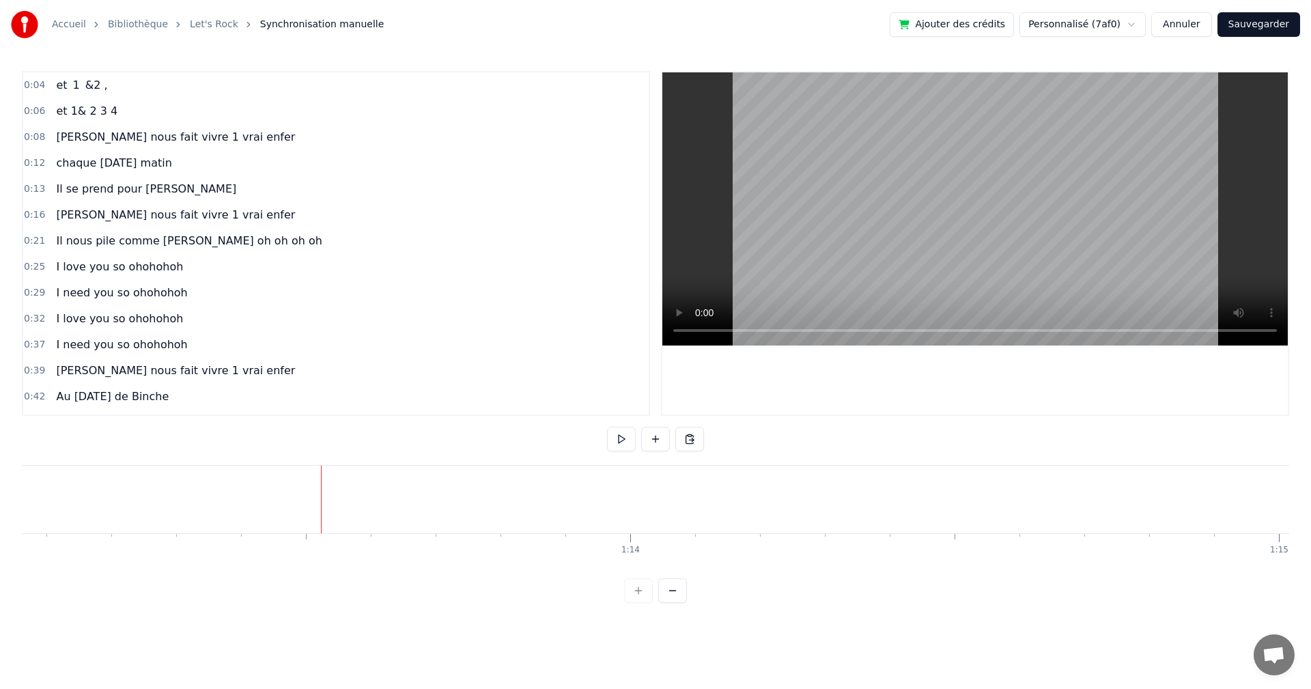
click at [154, 174] on div "chaque [DATE] matin" at bounding box center [114, 163] width 126 height 25
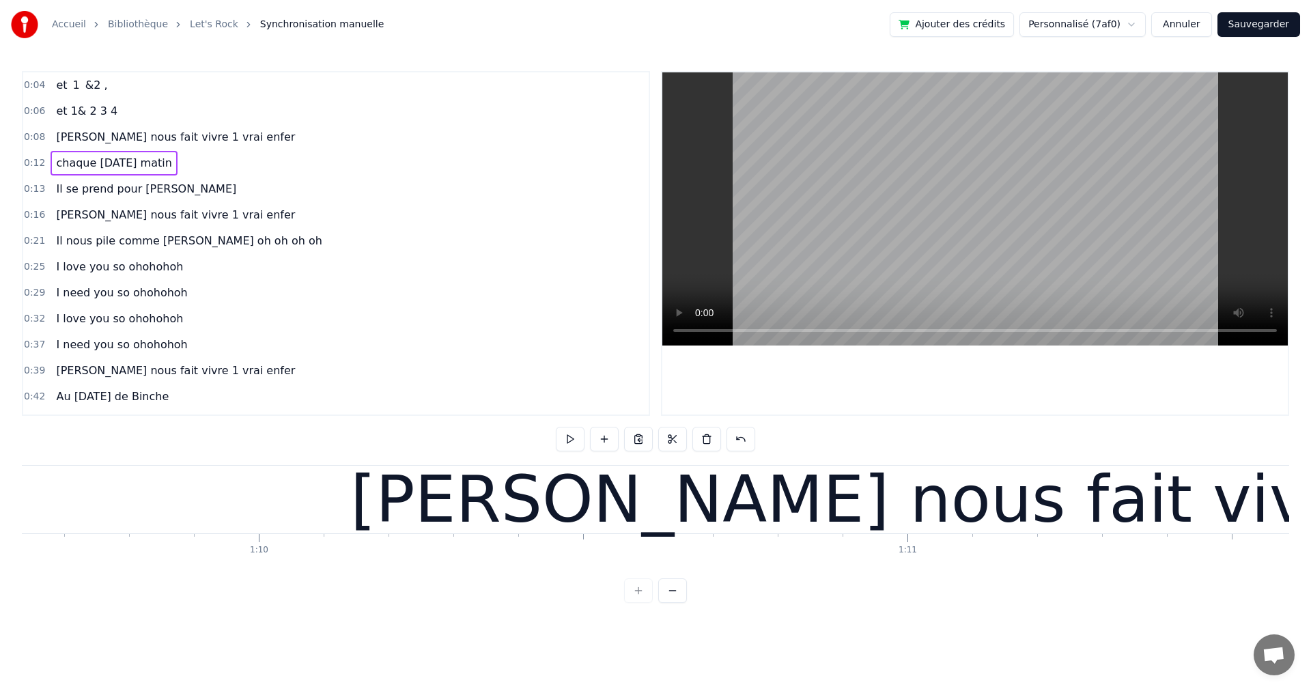
click at [154, 174] on div "chaque [DATE] matin" at bounding box center [114, 163] width 126 height 25
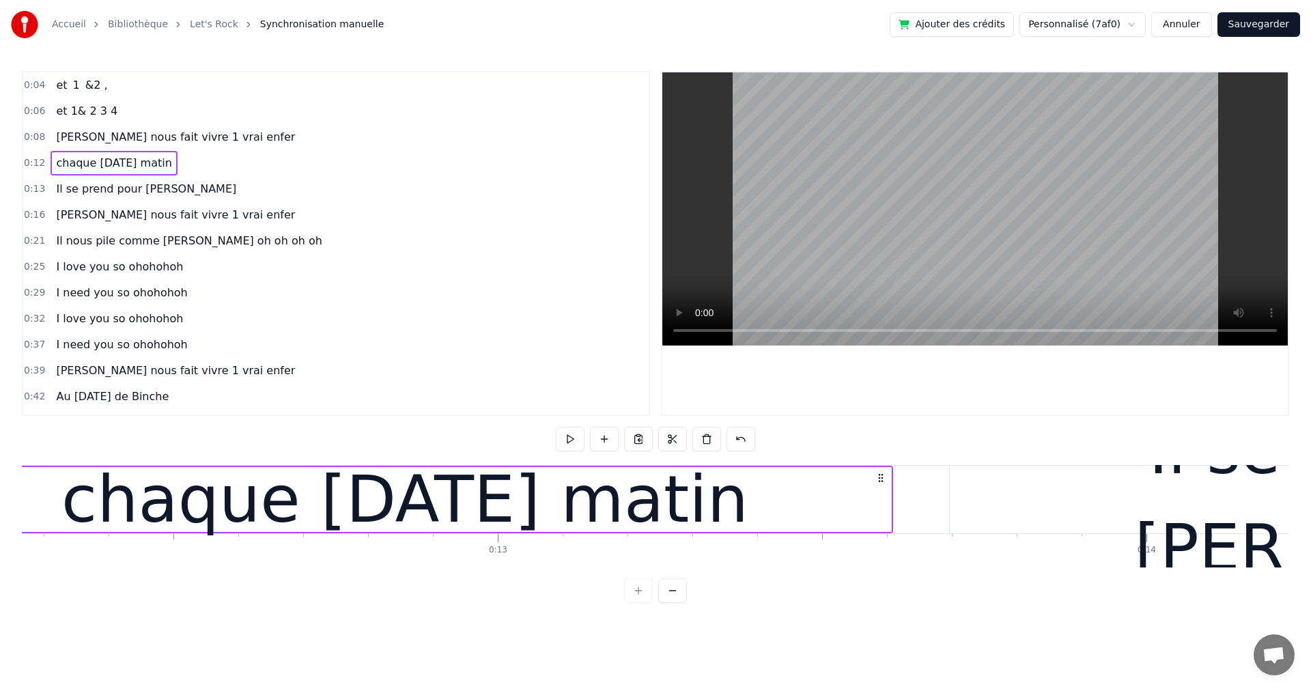
scroll to position [0, 7780]
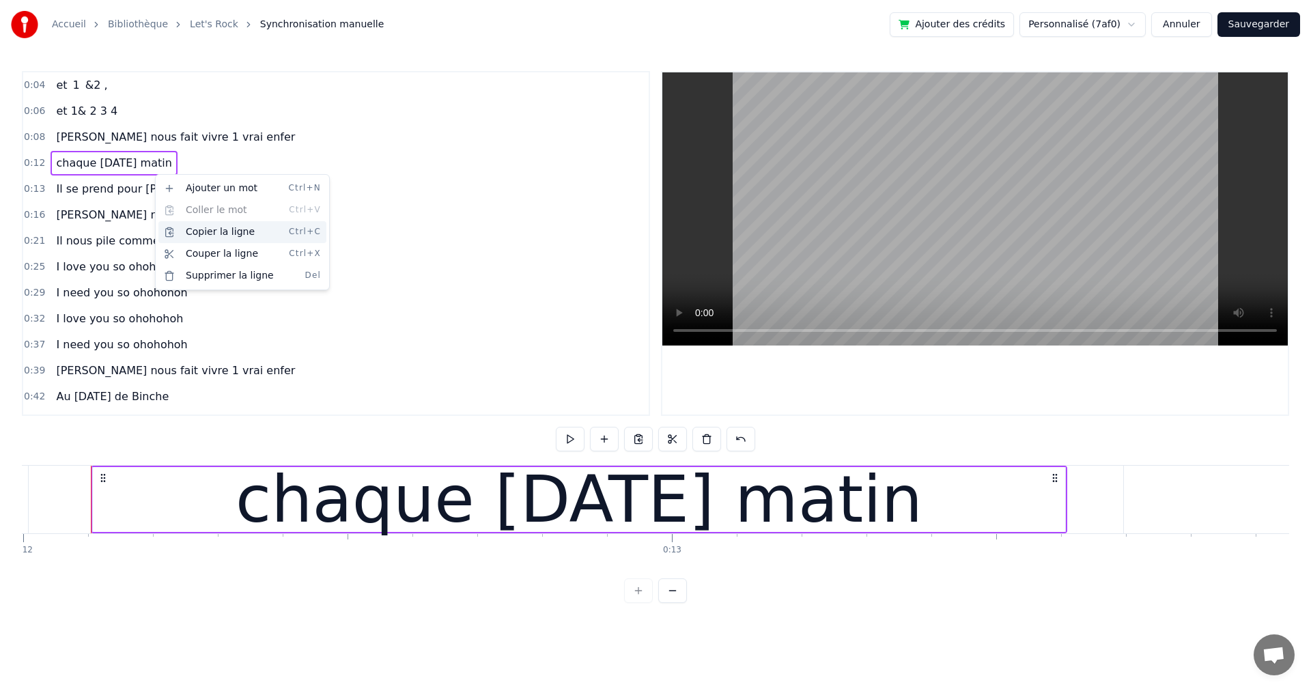
click at [218, 238] on div "Copier la ligne Ctrl+C" at bounding box center [242, 232] width 168 height 22
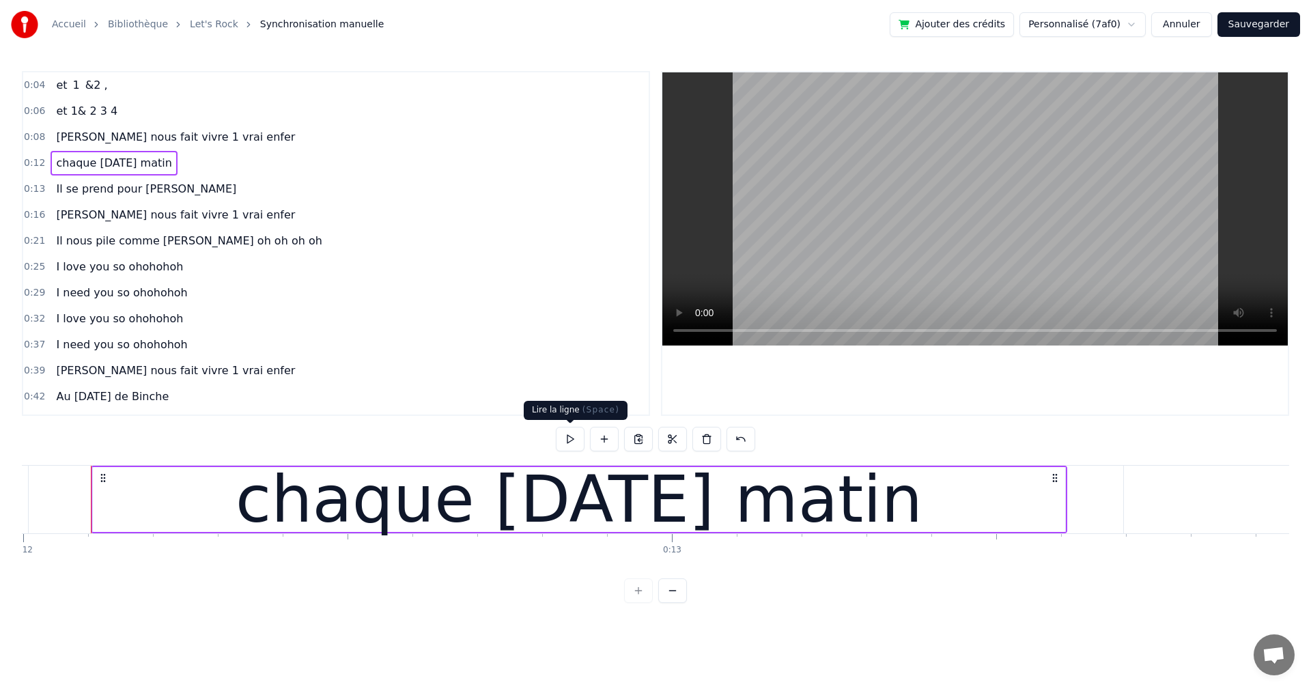
click at [568, 443] on button at bounding box center [570, 439] width 29 height 25
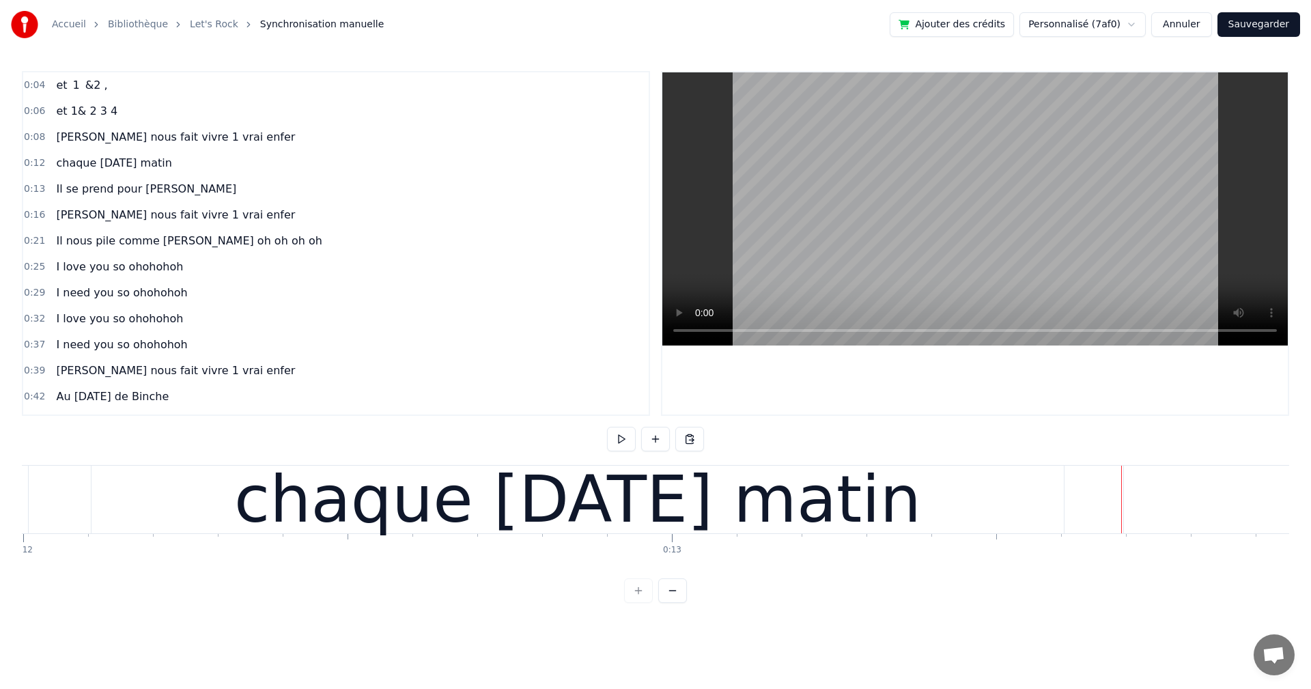
click at [624, 438] on button at bounding box center [621, 439] width 29 height 25
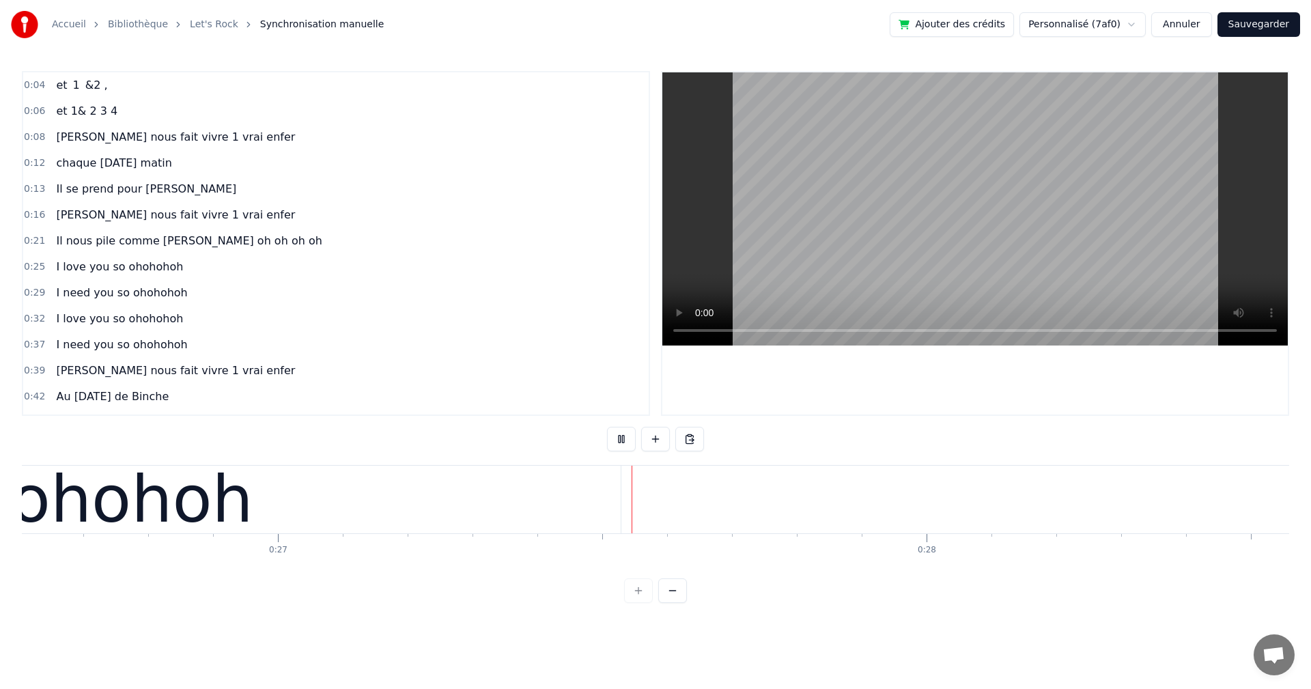
scroll to position [0, 17342]
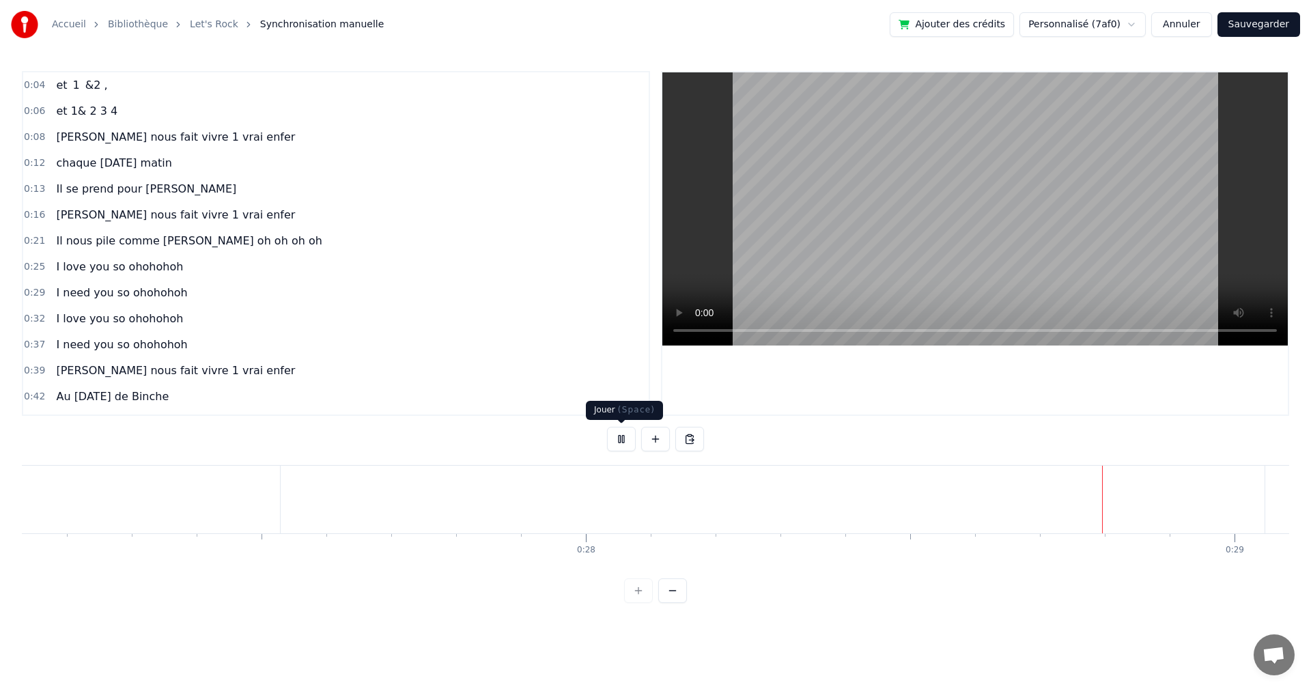
click at [619, 436] on button at bounding box center [621, 439] width 29 height 25
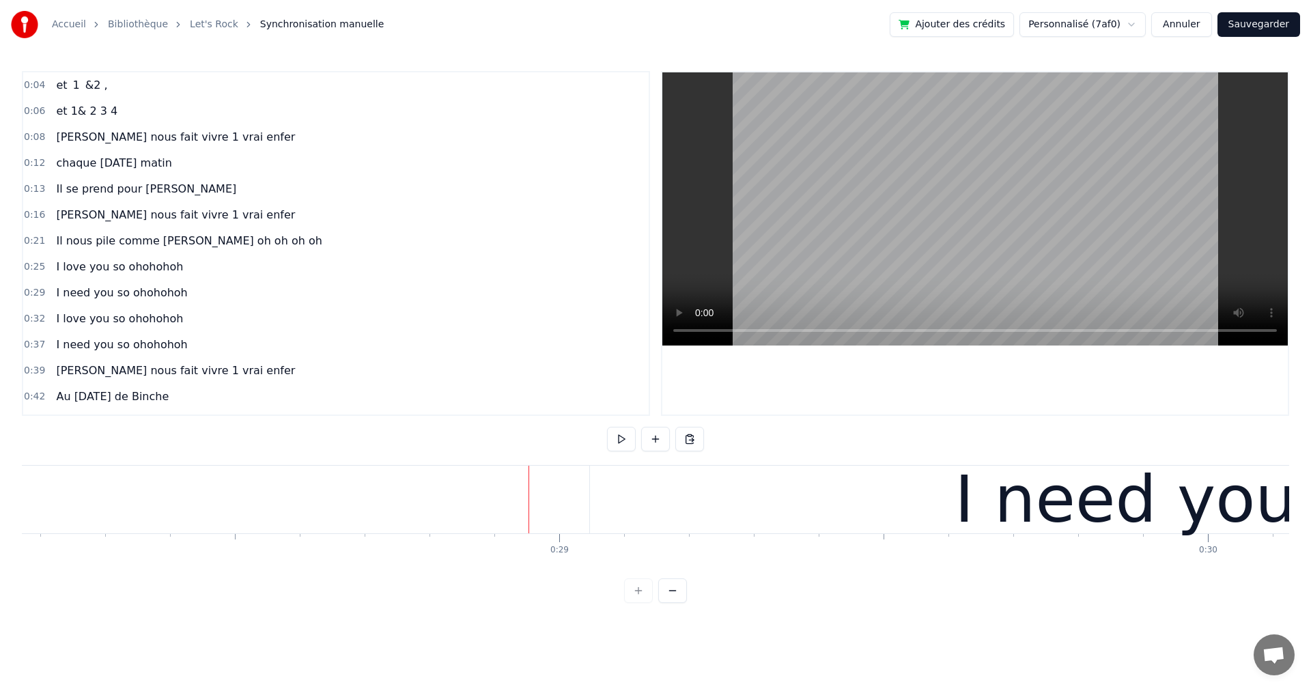
scroll to position [0, 18548]
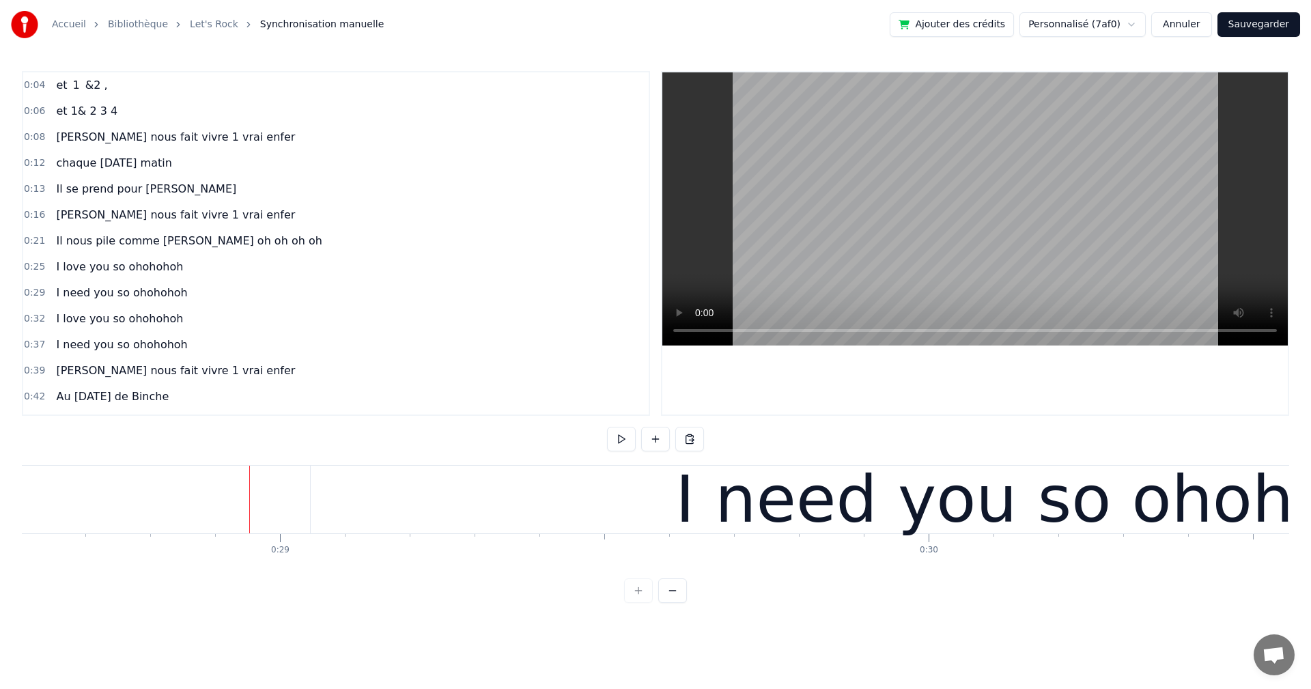
click at [143, 200] on div "Il se prend pour [PERSON_NAME]" at bounding box center [146, 189] width 191 height 25
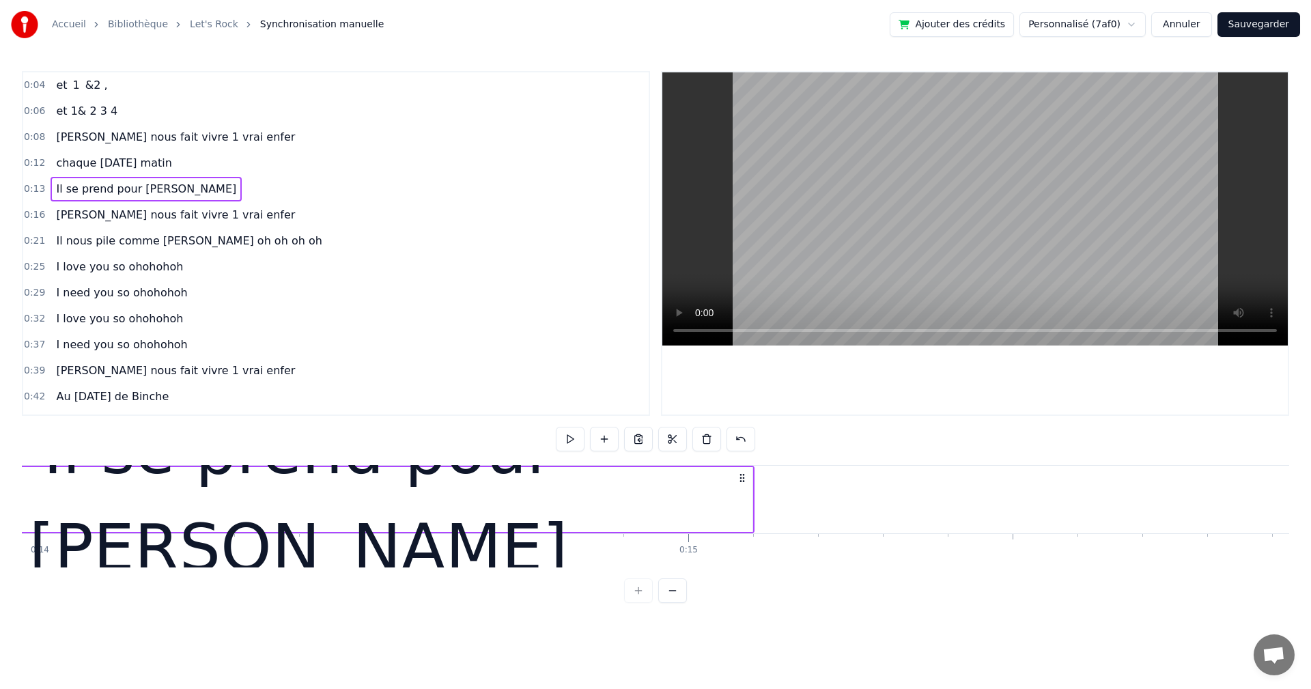
scroll to position [0, 8812]
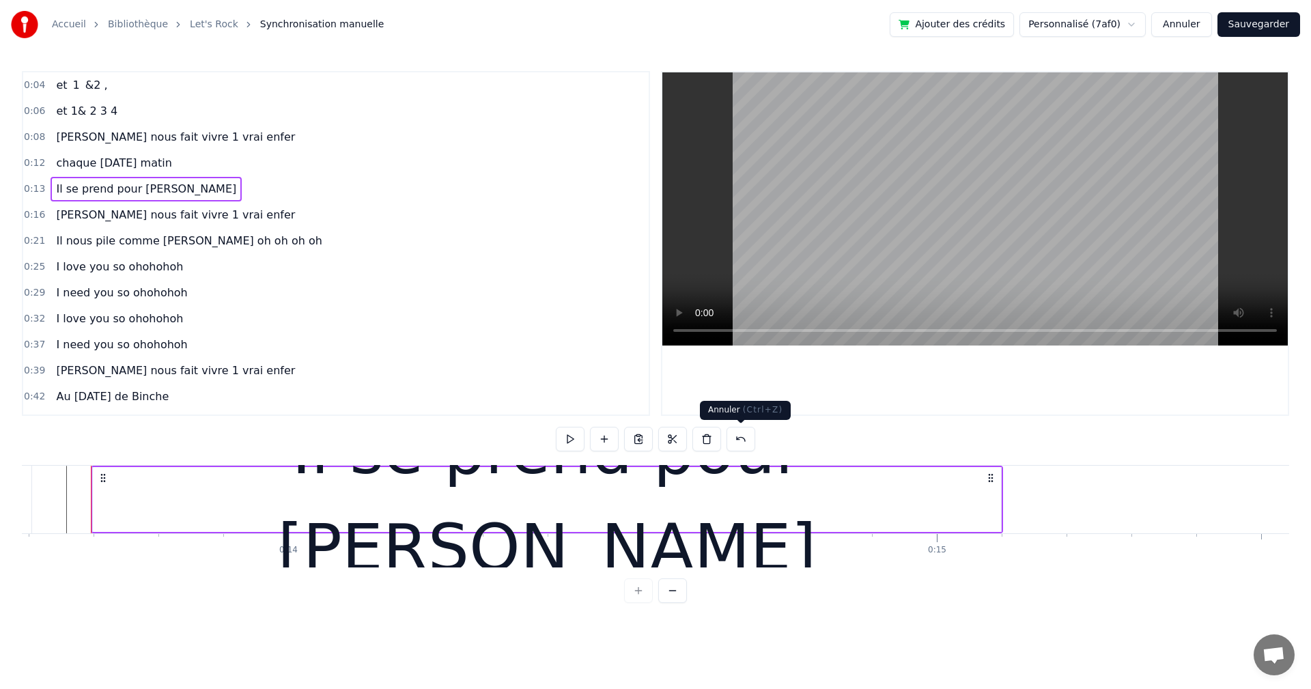
click at [745, 436] on button at bounding box center [740, 439] width 29 height 25
click at [727, 436] on button at bounding box center [723, 439] width 29 height 25
click at [722, 436] on button at bounding box center [723, 439] width 29 height 25
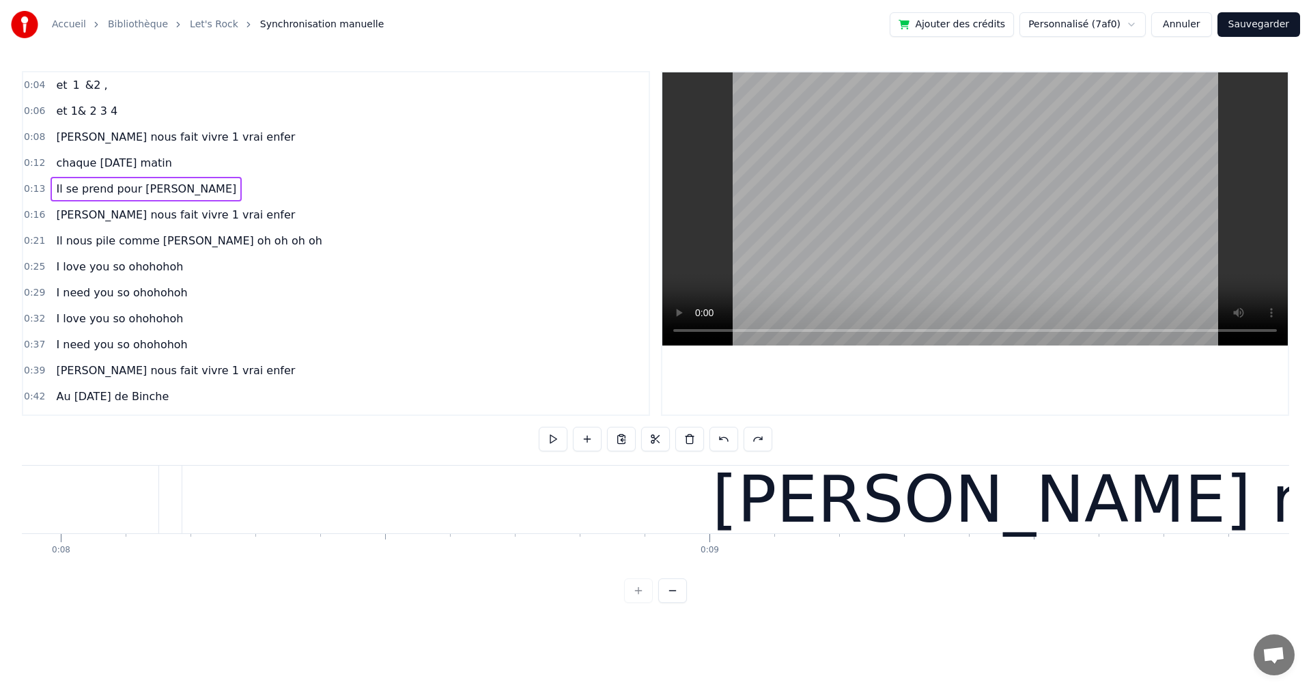
scroll to position [0, 0]
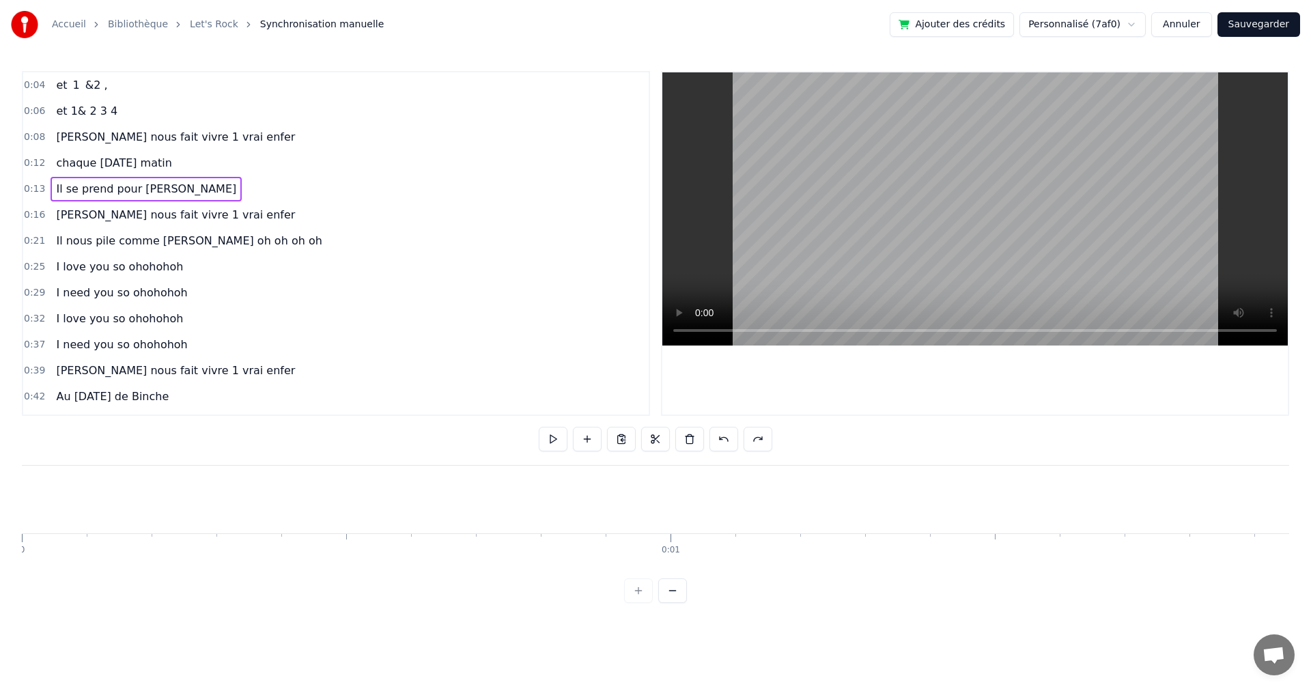
click at [17, 496] on div "Accueil Bibliothèque Let's Rock Synchronisation manuelle Ajouter des crédits Pe…" at bounding box center [655, 301] width 1311 height 603
click at [615, 438] on button at bounding box center [621, 439] width 29 height 25
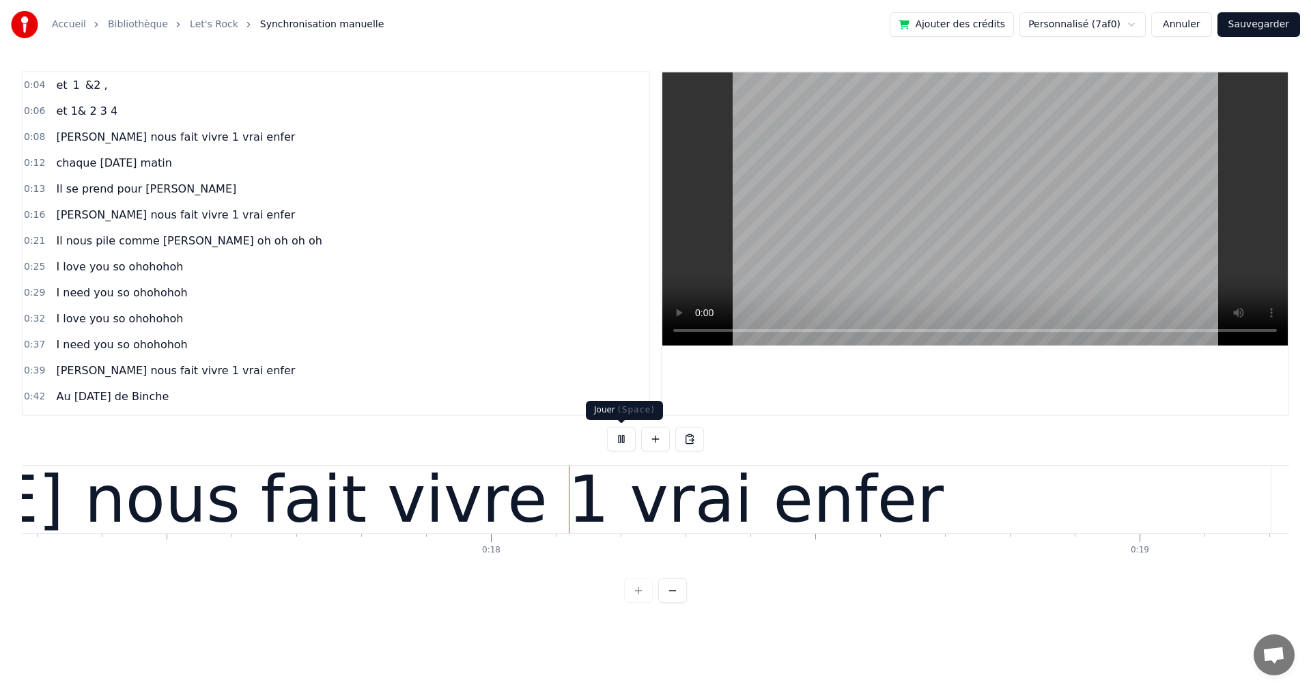
scroll to position [0, 11293]
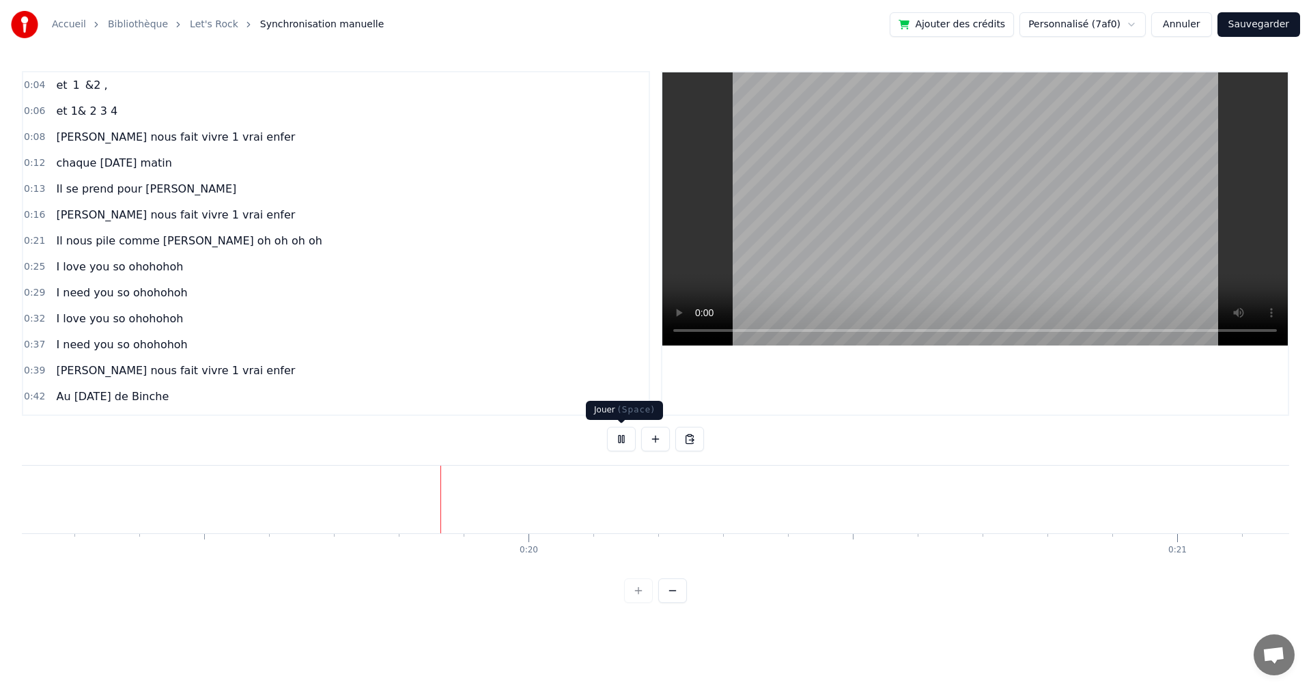
click at [623, 438] on button at bounding box center [621, 439] width 29 height 25
click at [682, 440] on button at bounding box center [689, 439] width 29 height 25
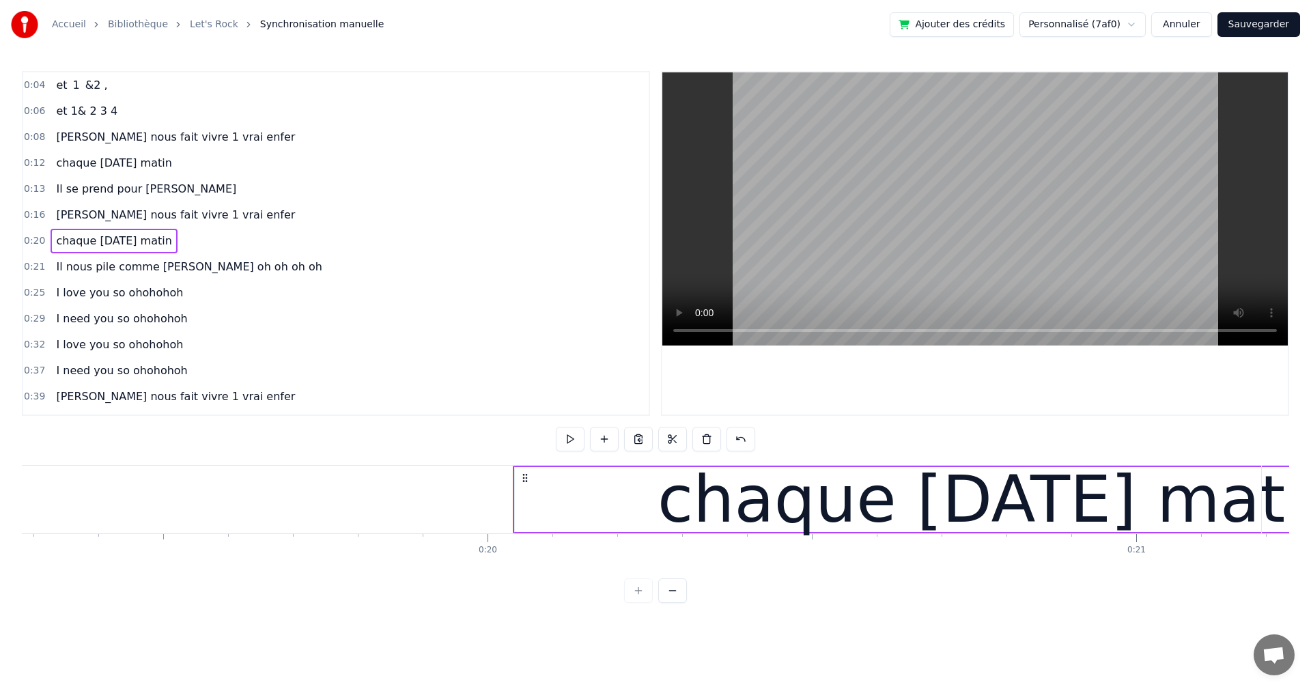
click at [663, 504] on div "chaque [DATE] matin" at bounding box center [1000, 500] width 687 height 98
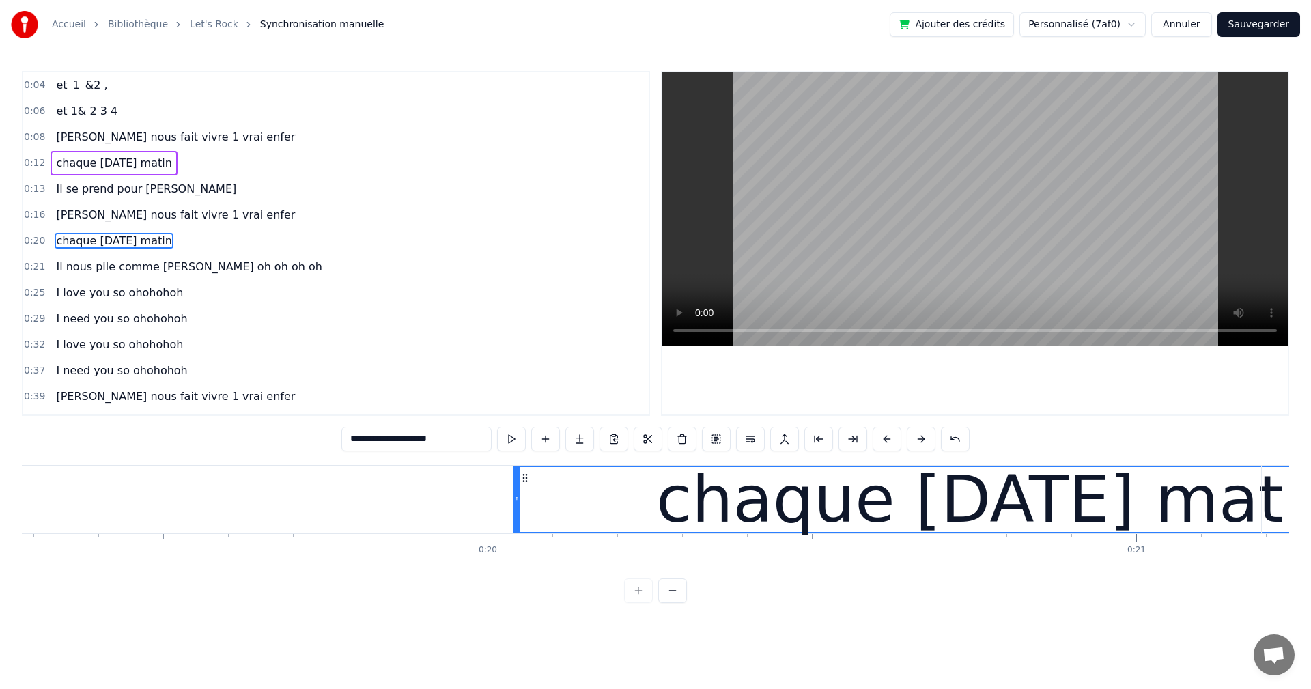
click at [662, 503] on div "chaque [DATE] matin" at bounding box center [999, 500] width 687 height 98
click at [662, 503] on div at bounding box center [662, 500] width 1 height 68
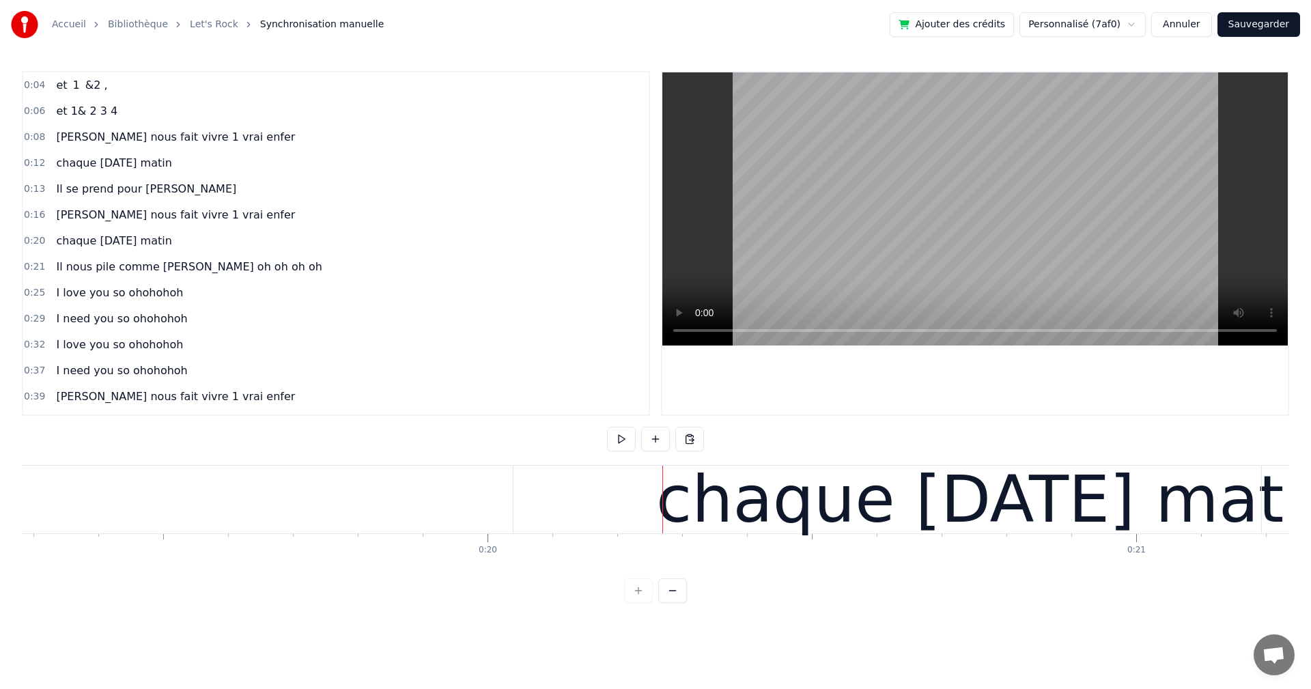
click at [679, 466] on div "chaque [DATE] matin" at bounding box center [999, 500] width 687 height 98
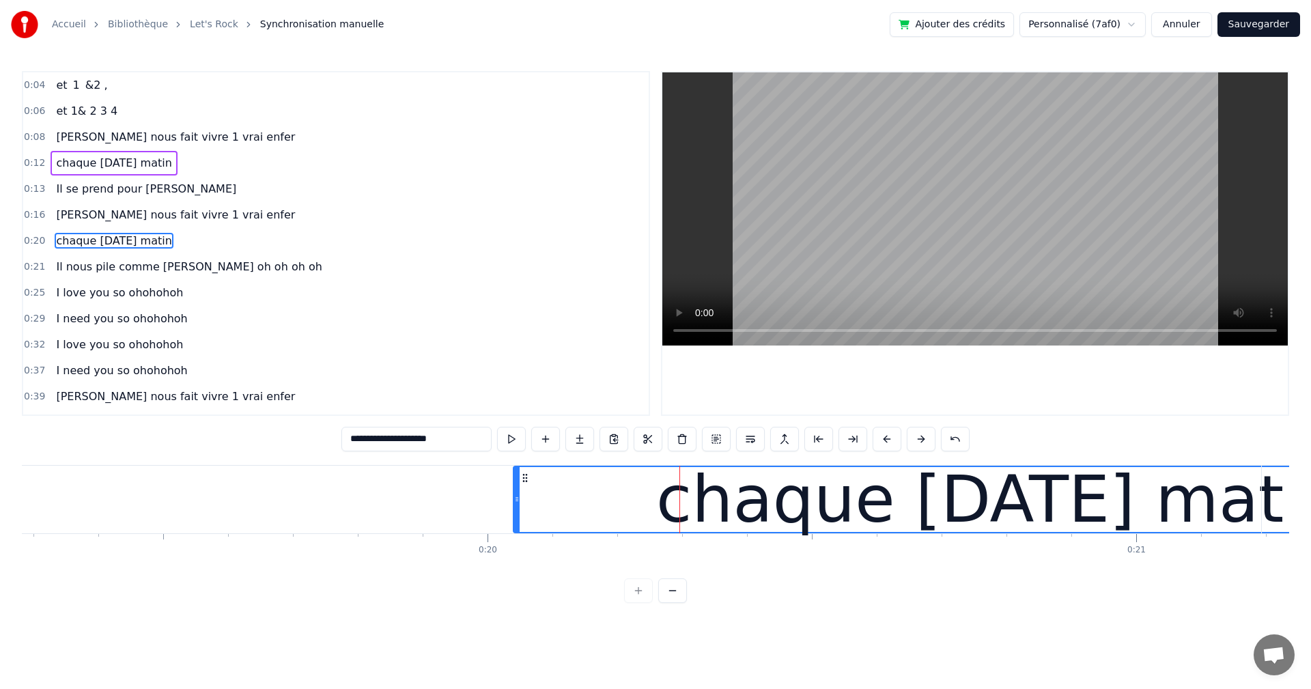
drag, startPoint x: 472, startPoint y: 443, endPoint x: 285, endPoint y: 435, distance: 187.2
click at [285, 435] on div "**********" at bounding box center [655, 337] width 1267 height 532
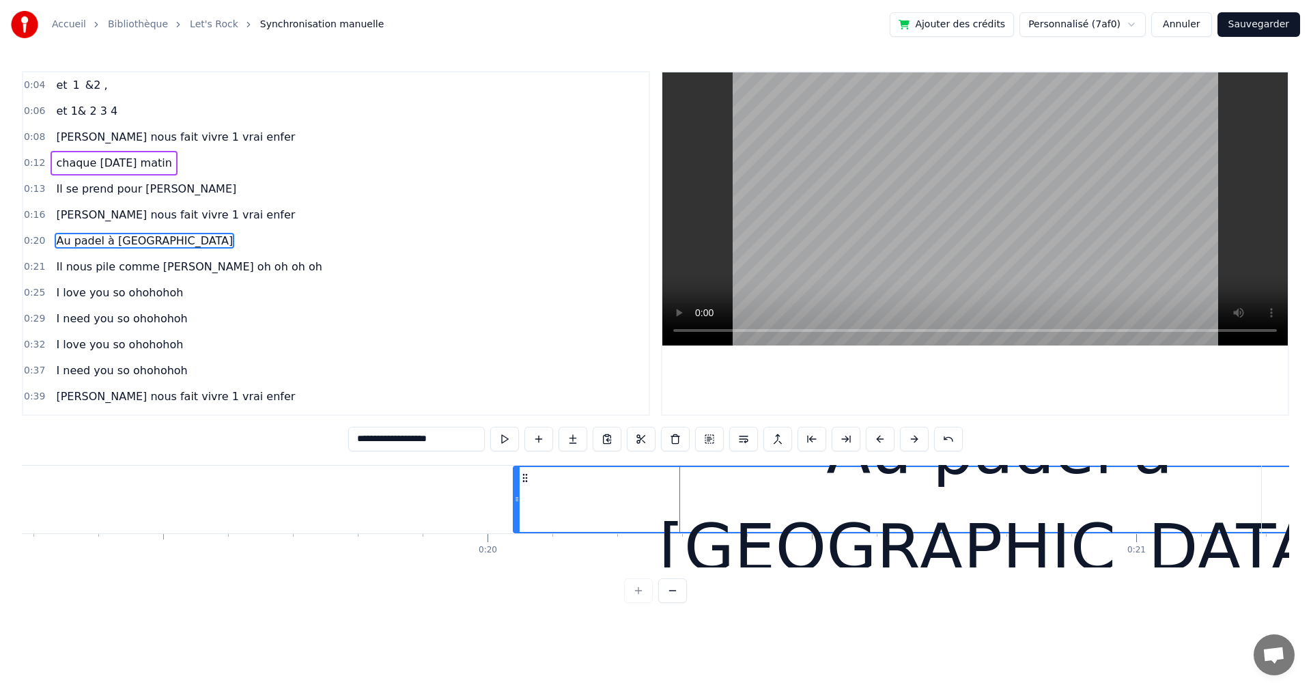
type input "**********"
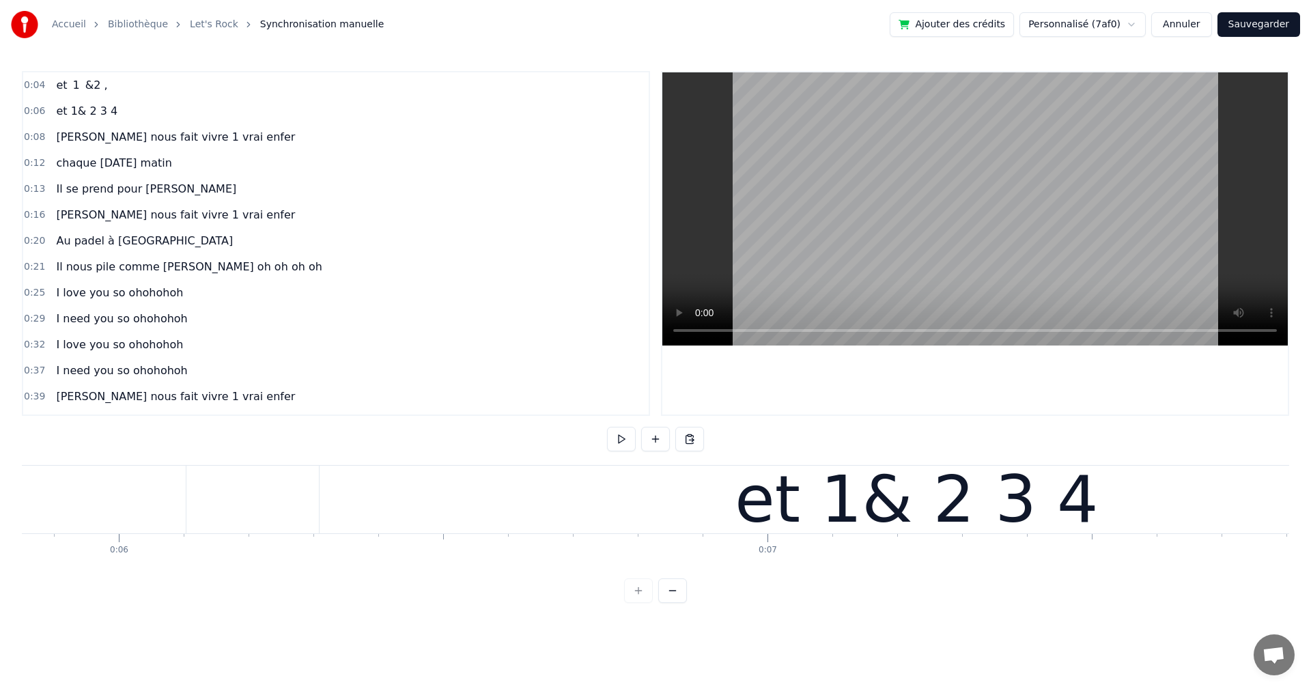
scroll to position [0, 0]
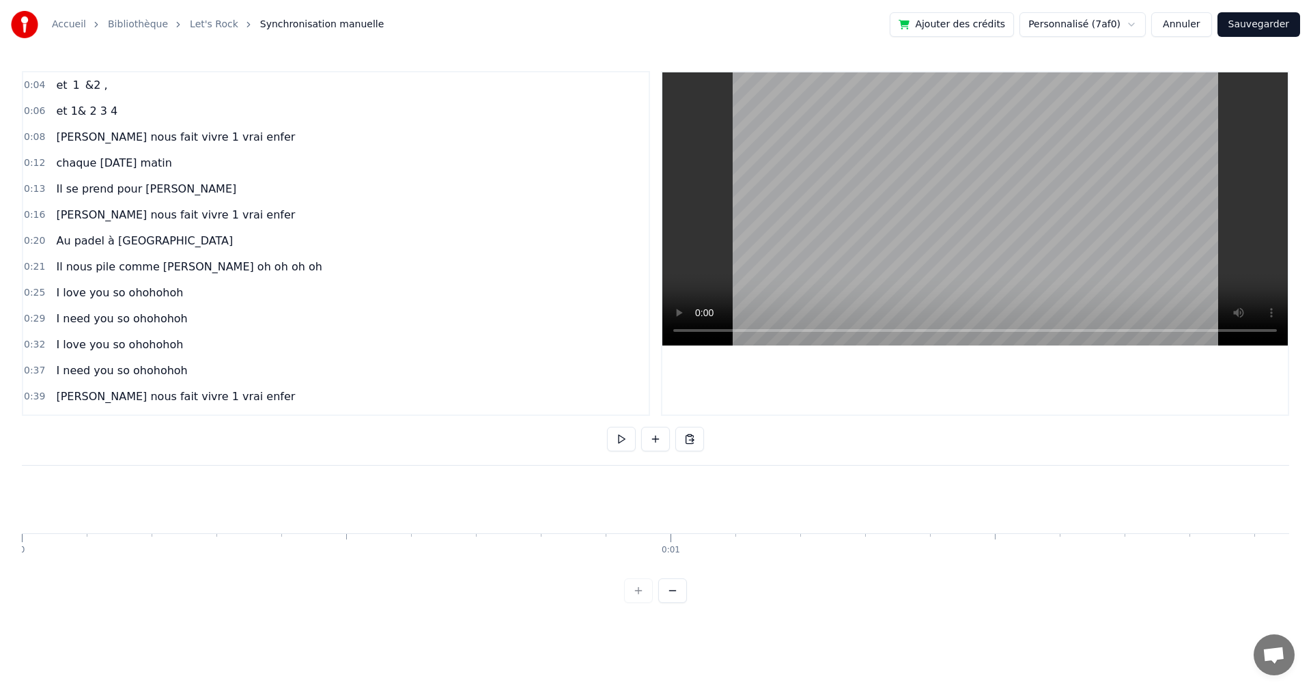
click at [622, 442] on button at bounding box center [621, 439] width 29 height 25
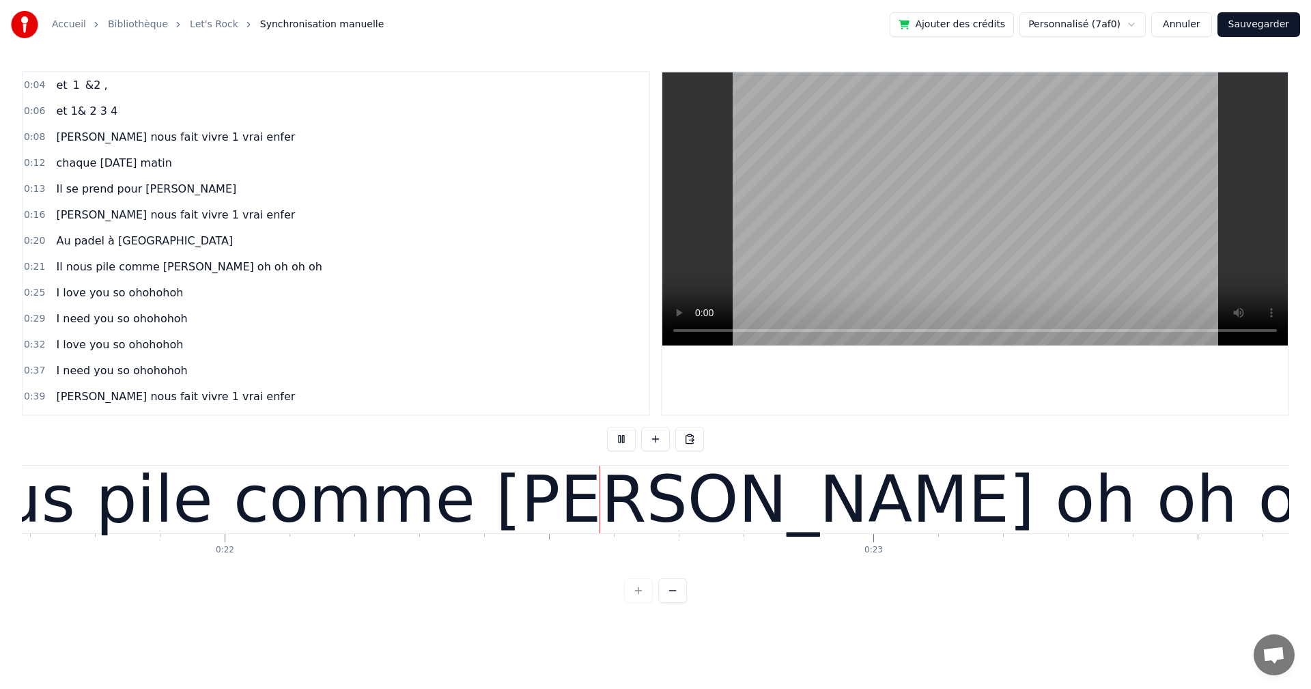
scroll to position [0, 14069]
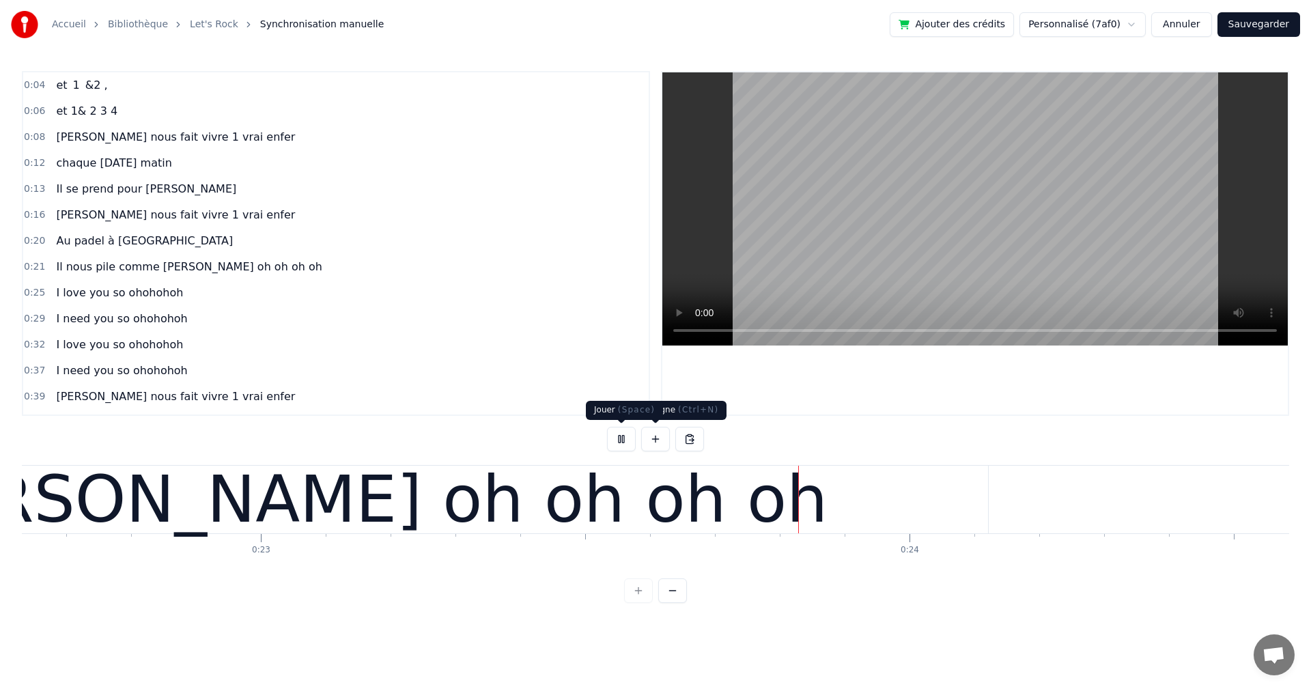
click at [612, 435] on button at bounding box center [621, 439] width 29 height 25
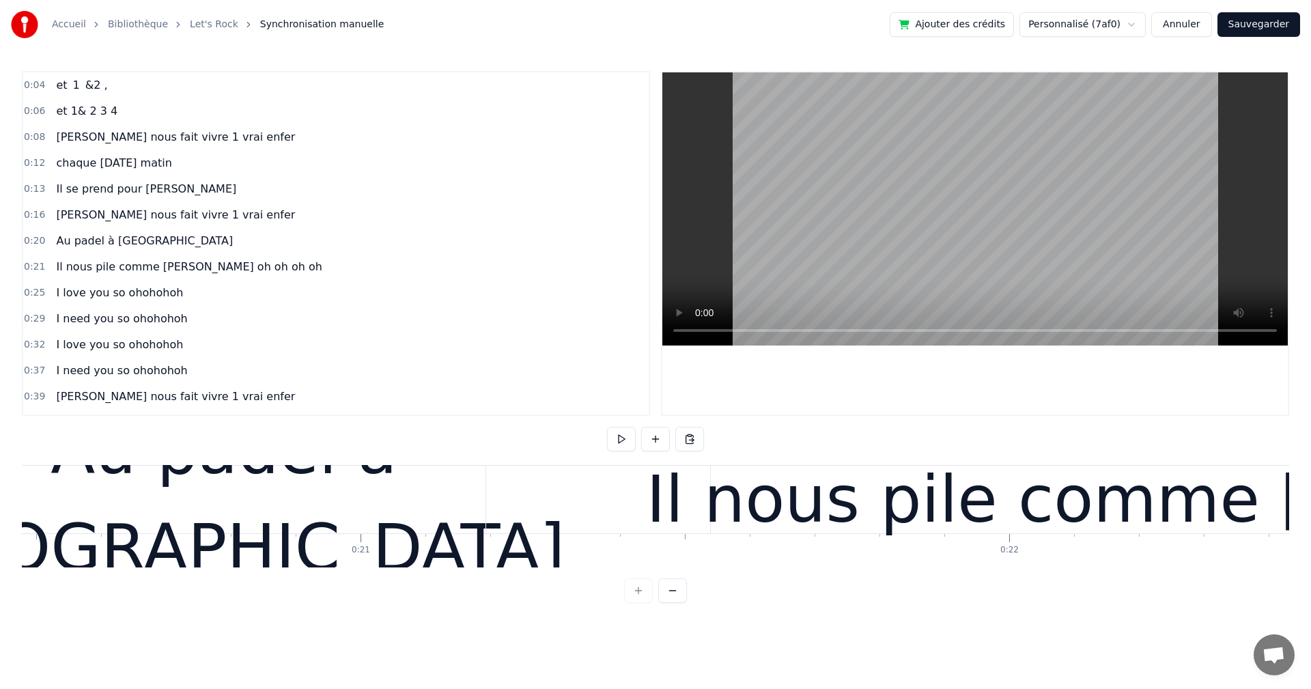
scroll to position [0, 13496]
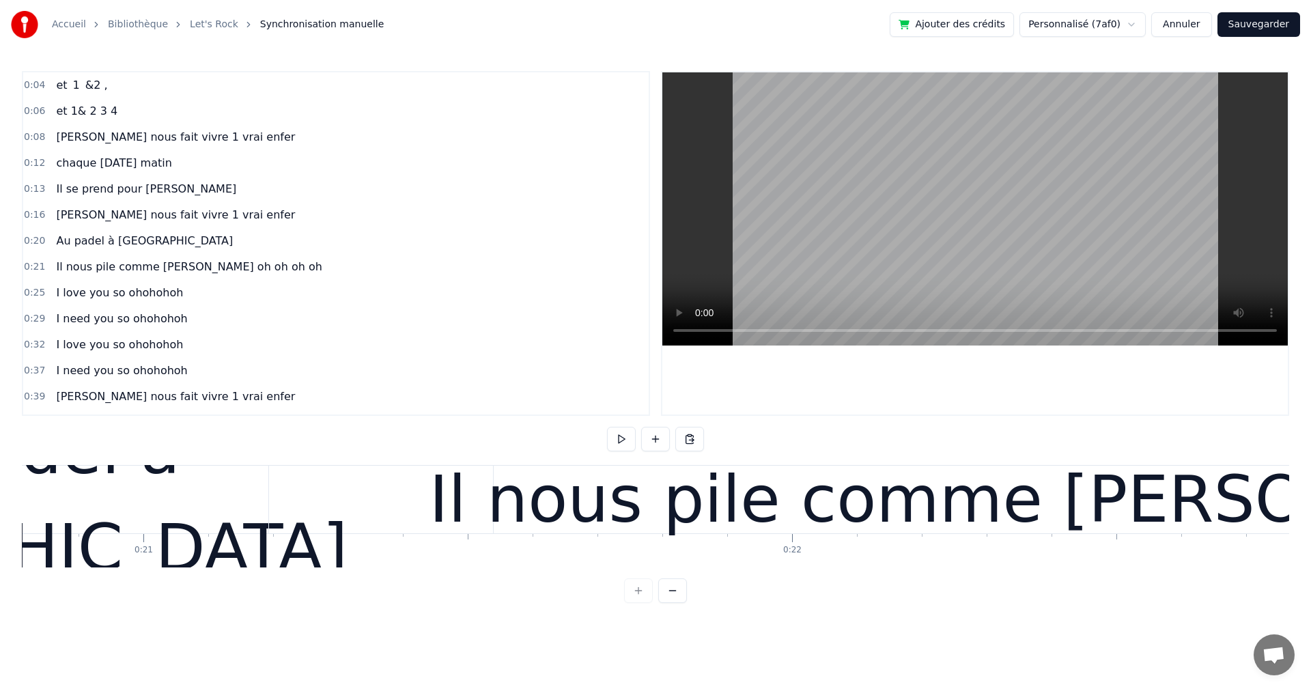
click at [370, 511] on div "Il nous pile comme [PERSON_NAME] oh oh oh oh" at bounding box center [1218, 500] width 1899 height 68
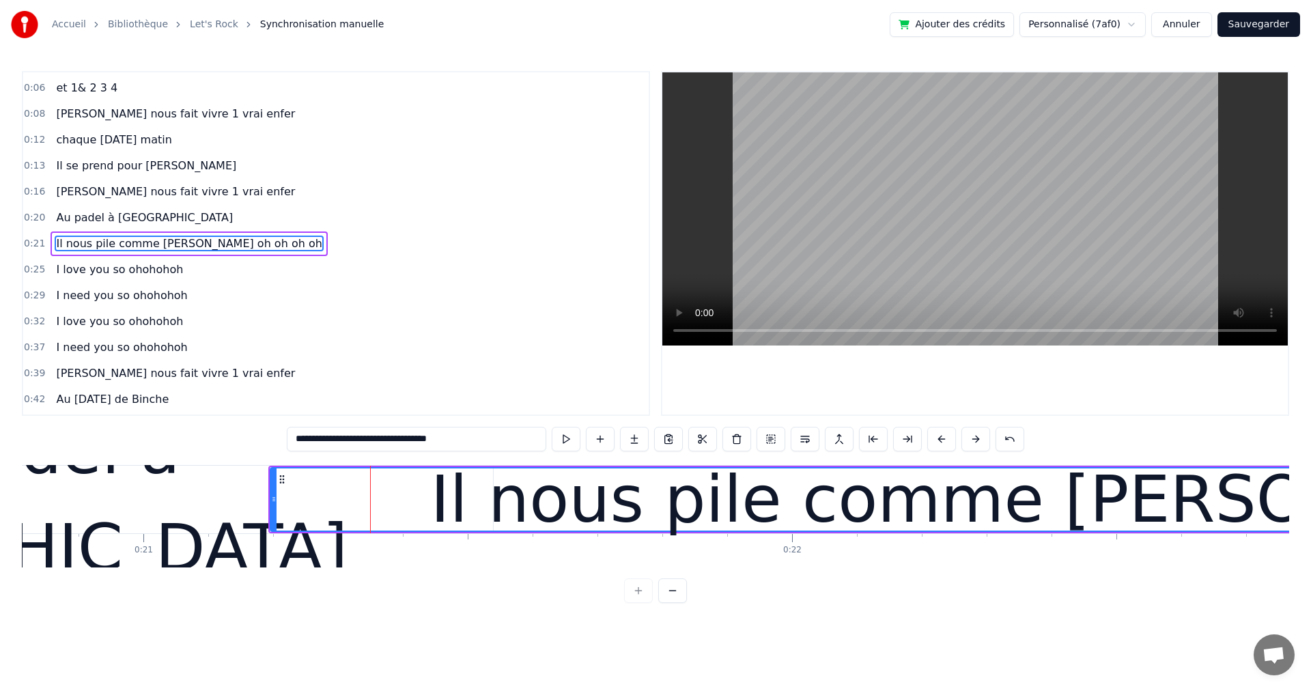
click at [240, 509] on div "Au padel à [GEOGRAPHIC_DATA]" at bounding box center [7, 499] width 972 height 195
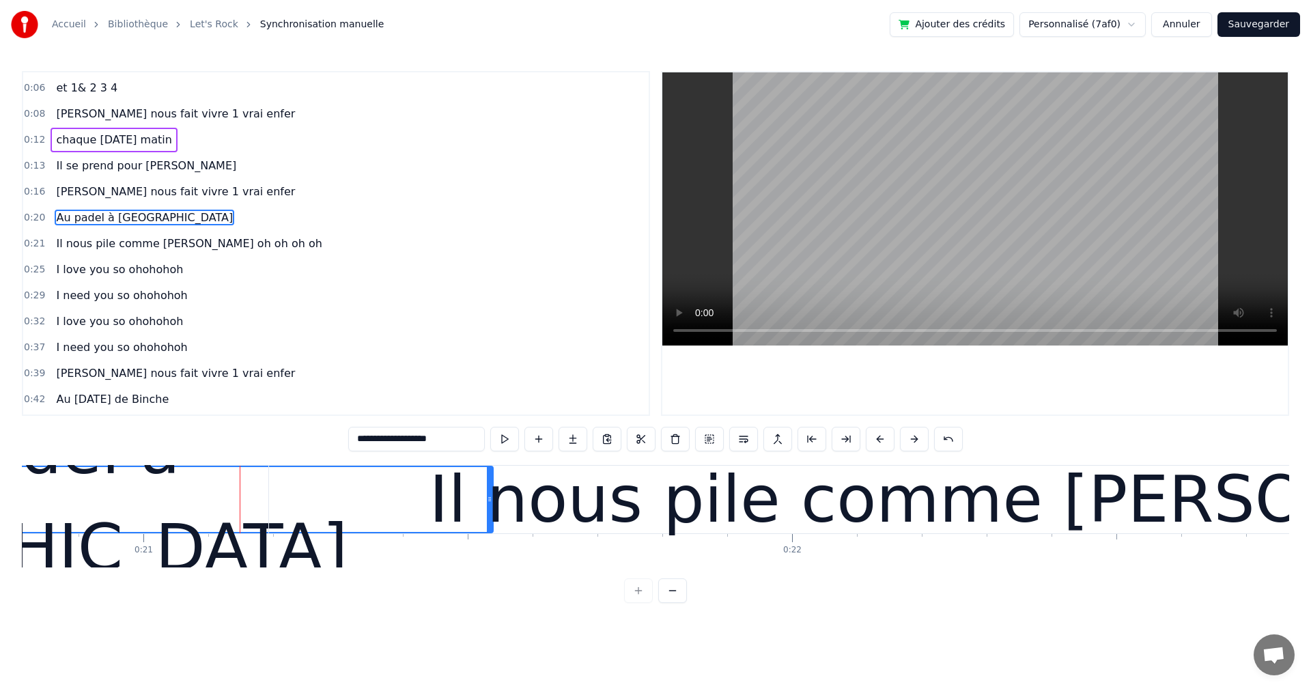
scroll to position [0, 0]
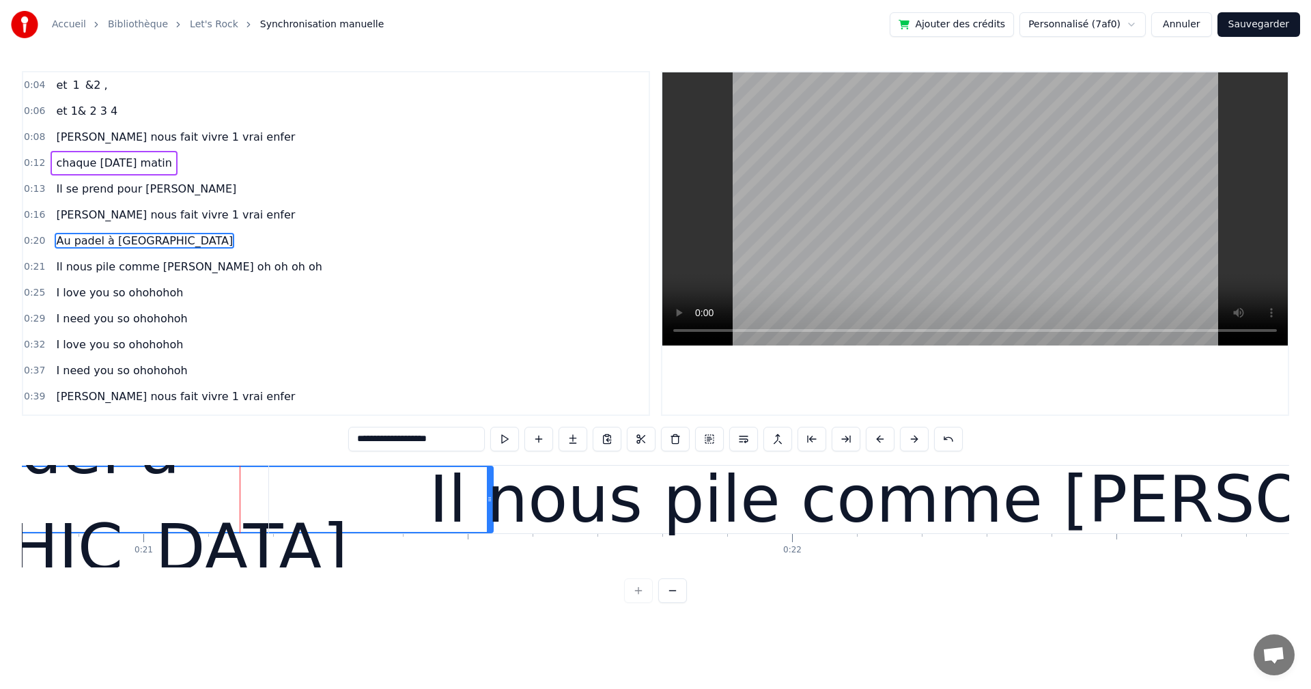
click at [383, 503] on div "Il nous pile comme [PERSON_NAME] oh oh oh oh" at bounding box center [1218, 500] width 1899 height 68
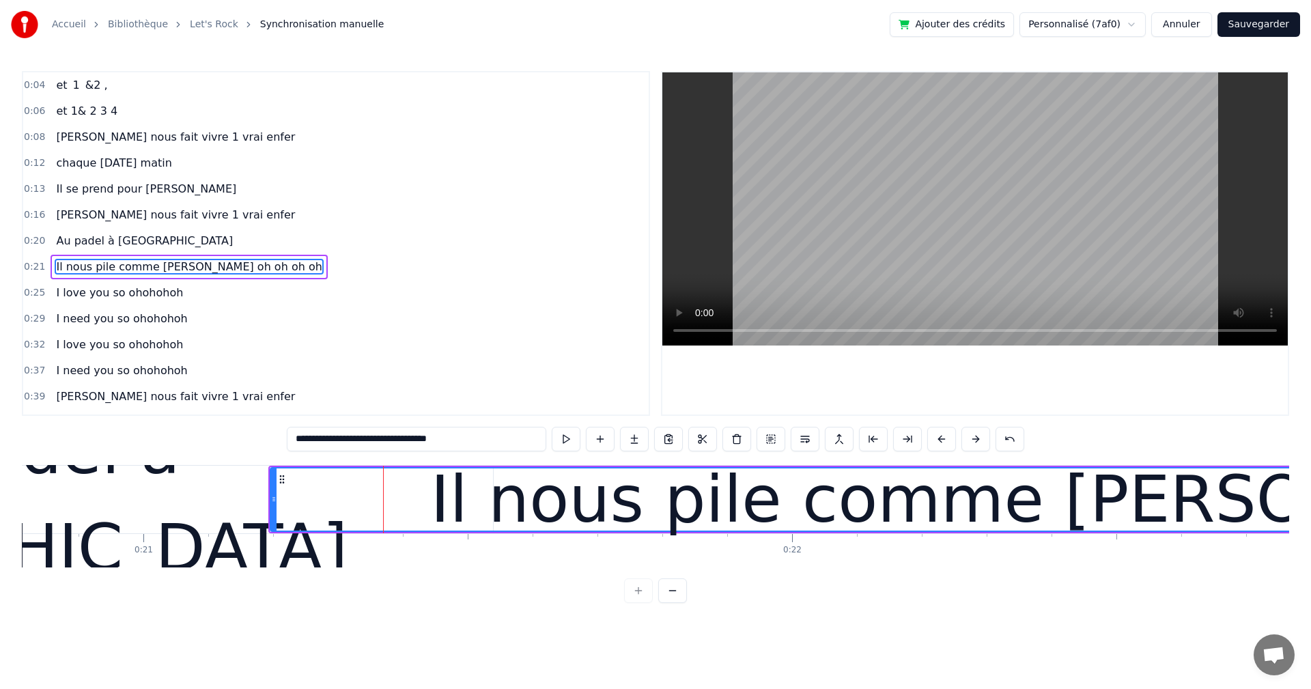
scroll to position [23, 0]
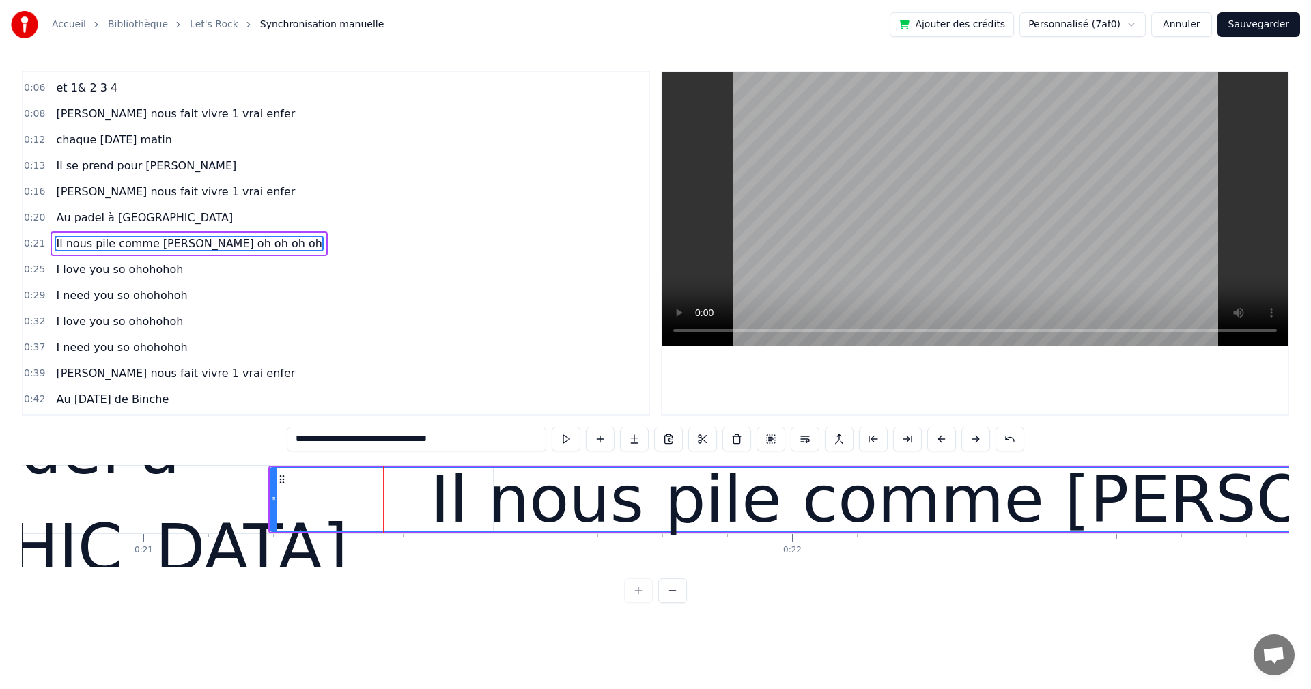
click at [186, 494] on div "Au padel à [GEOGRAPHIC_DATA]" at bounding box center [7, 499] width 972 height 195
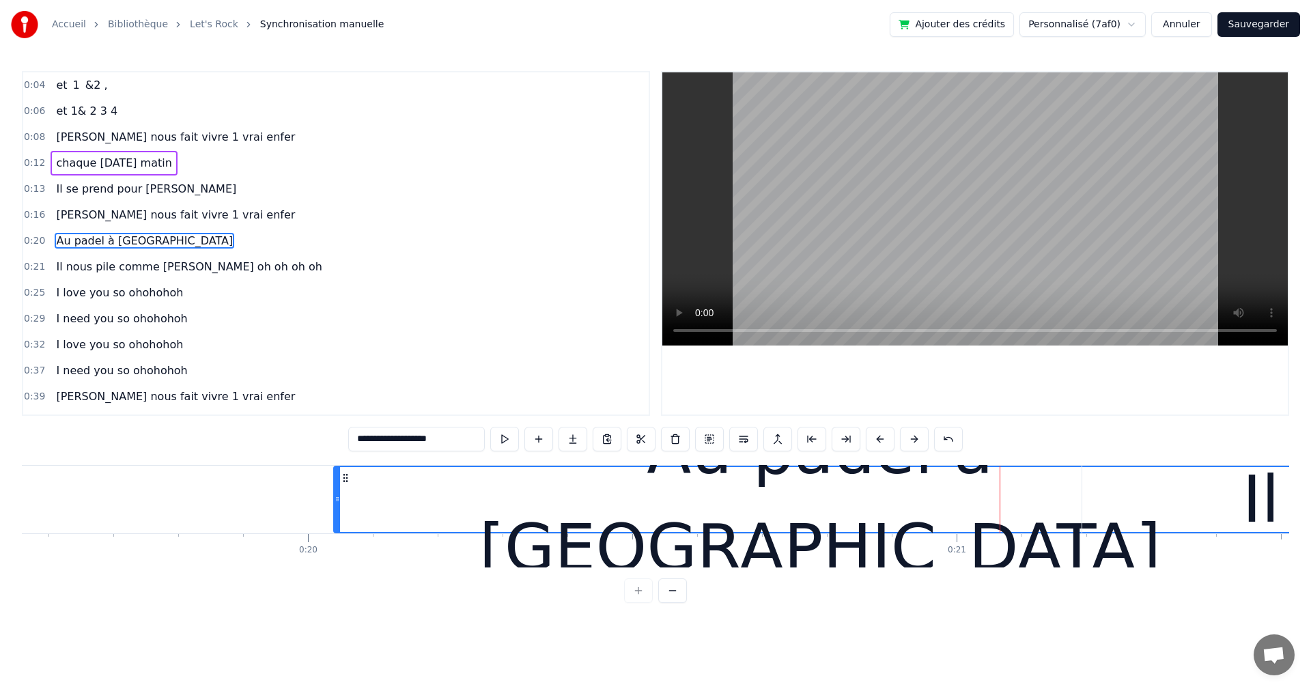
scroll to position [0, 12629]
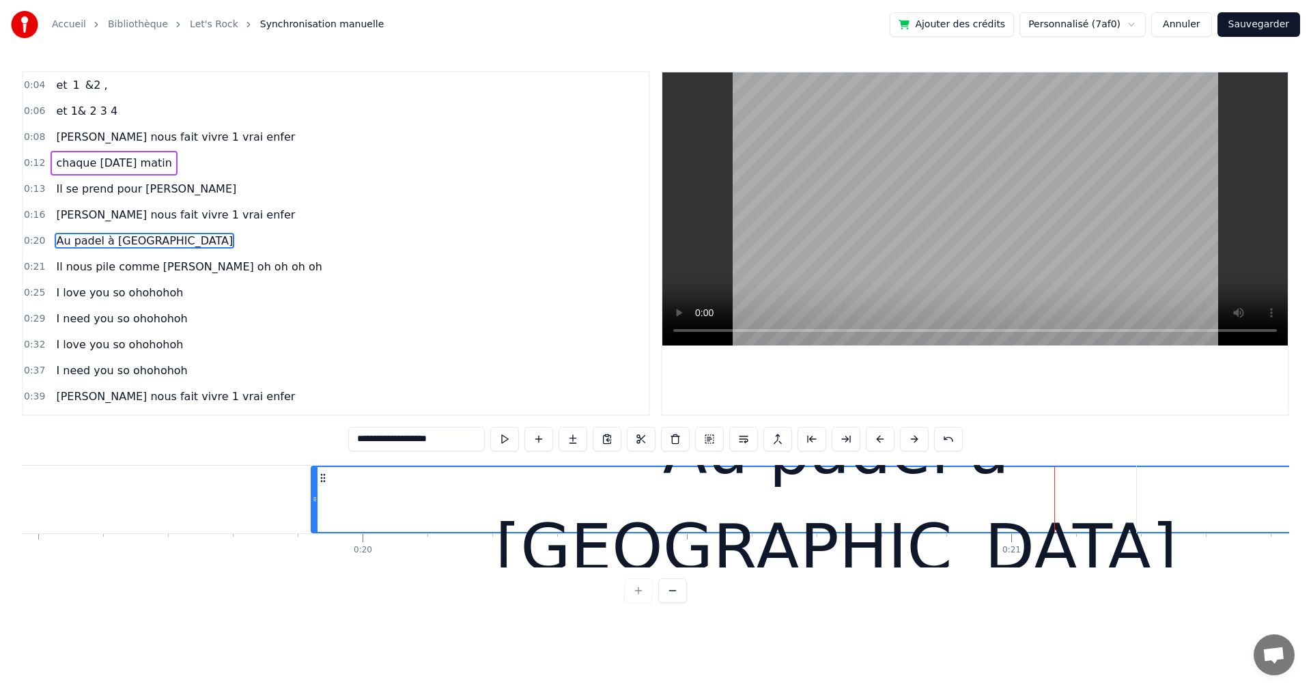
drag, startPoint x: 392, startPoint y: 500, endPoint x: 315, endPoint y: 497, distance: 77.2
click at [315, 497] on icon at bounding box center [314, 499] width 5 height 11
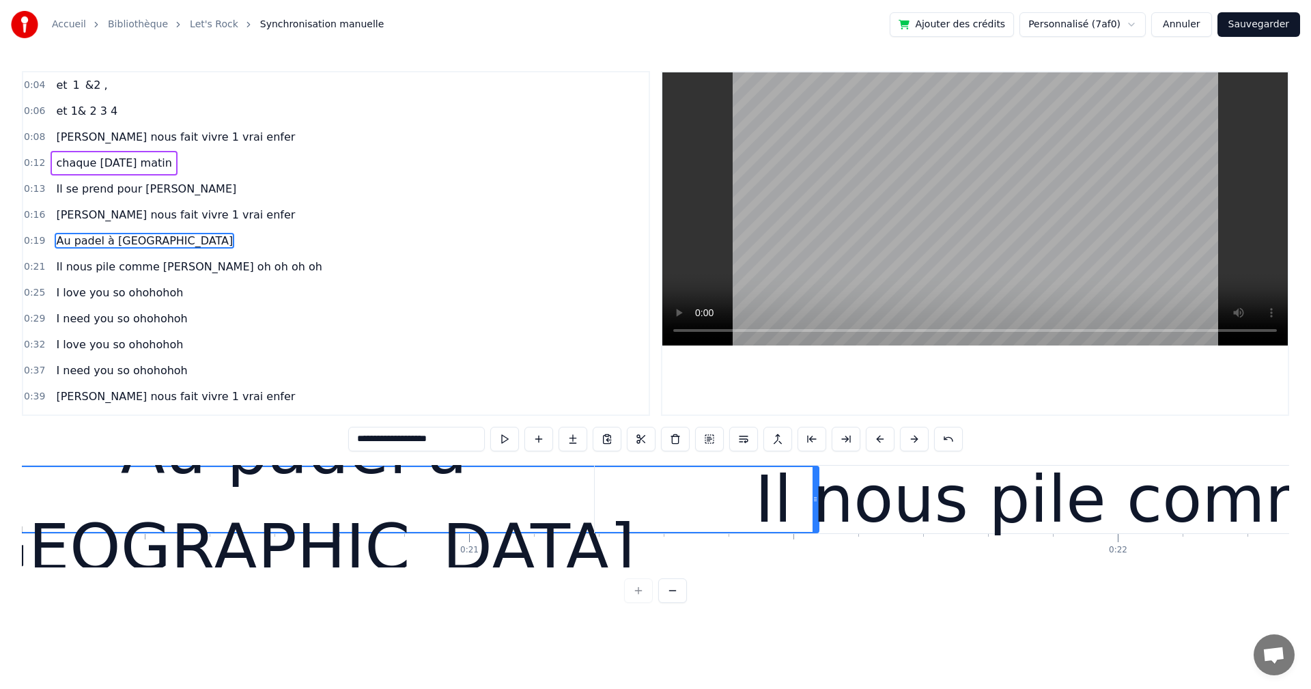
scroll to position [0, 13334]
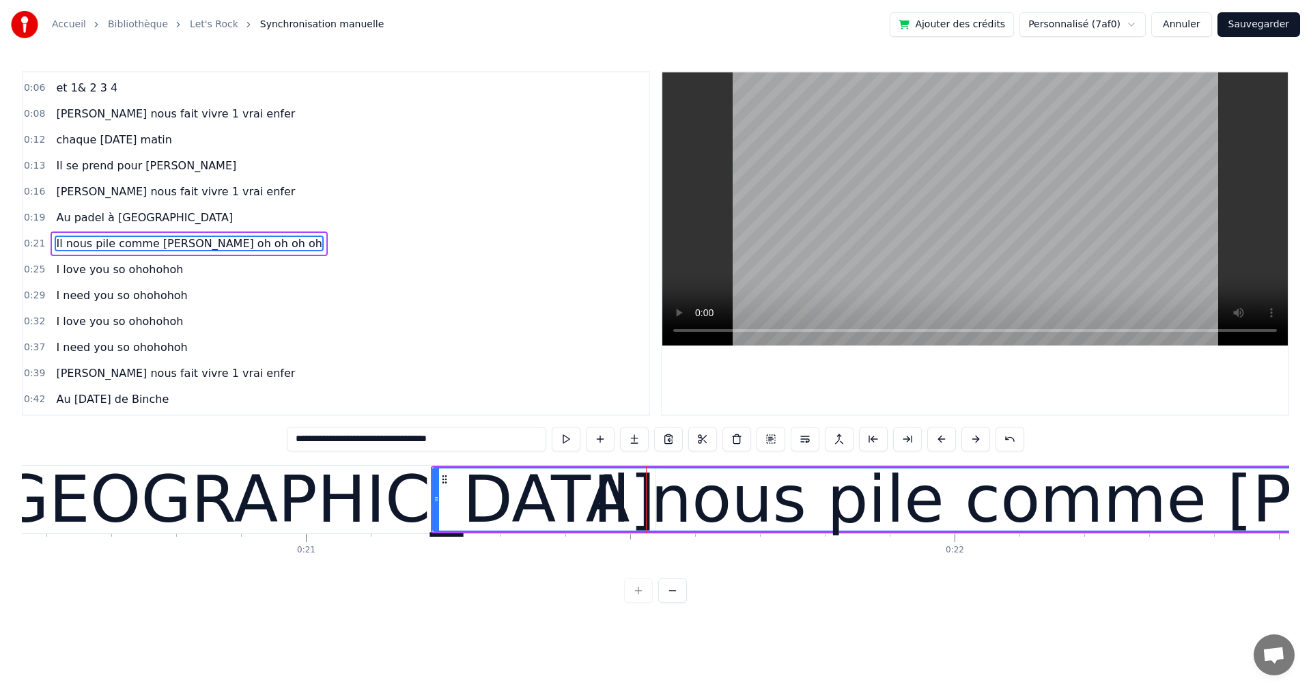
click at [389, 485] on div "Au padel à [GEOGRAPHIC_DATA]" at bounding box center [130, 500] width 1048 height 98
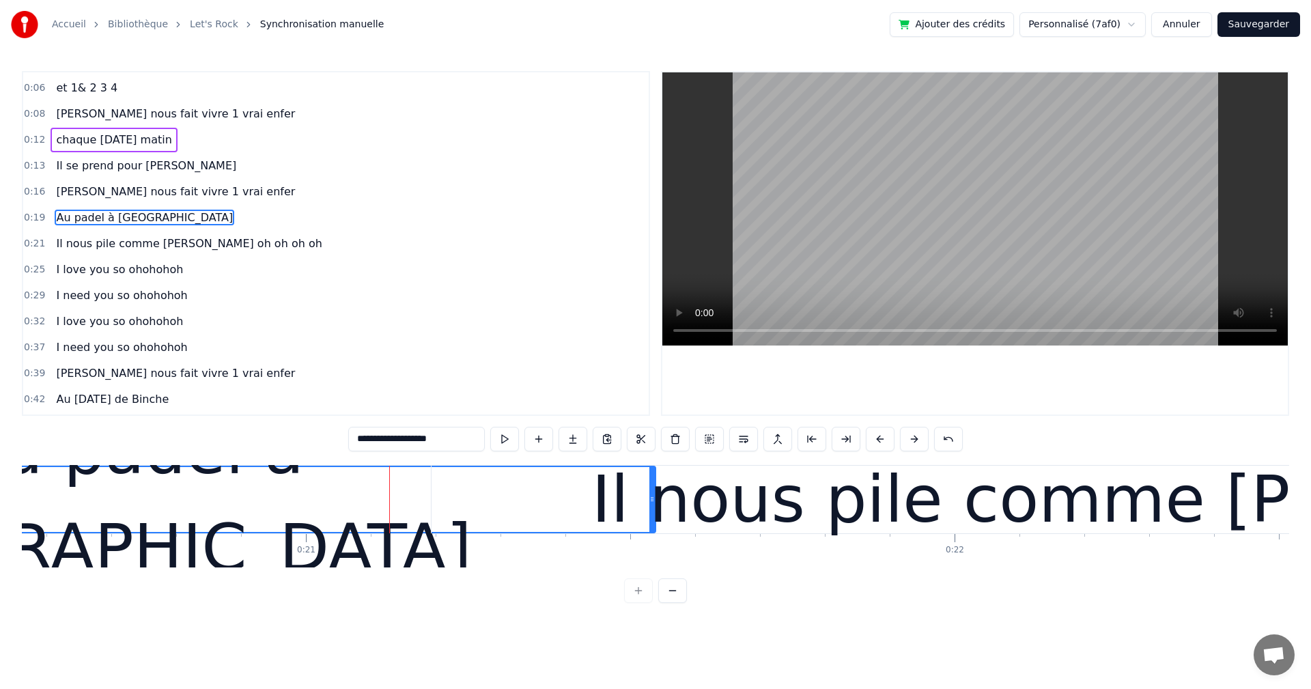
scroll to position [0, 0]
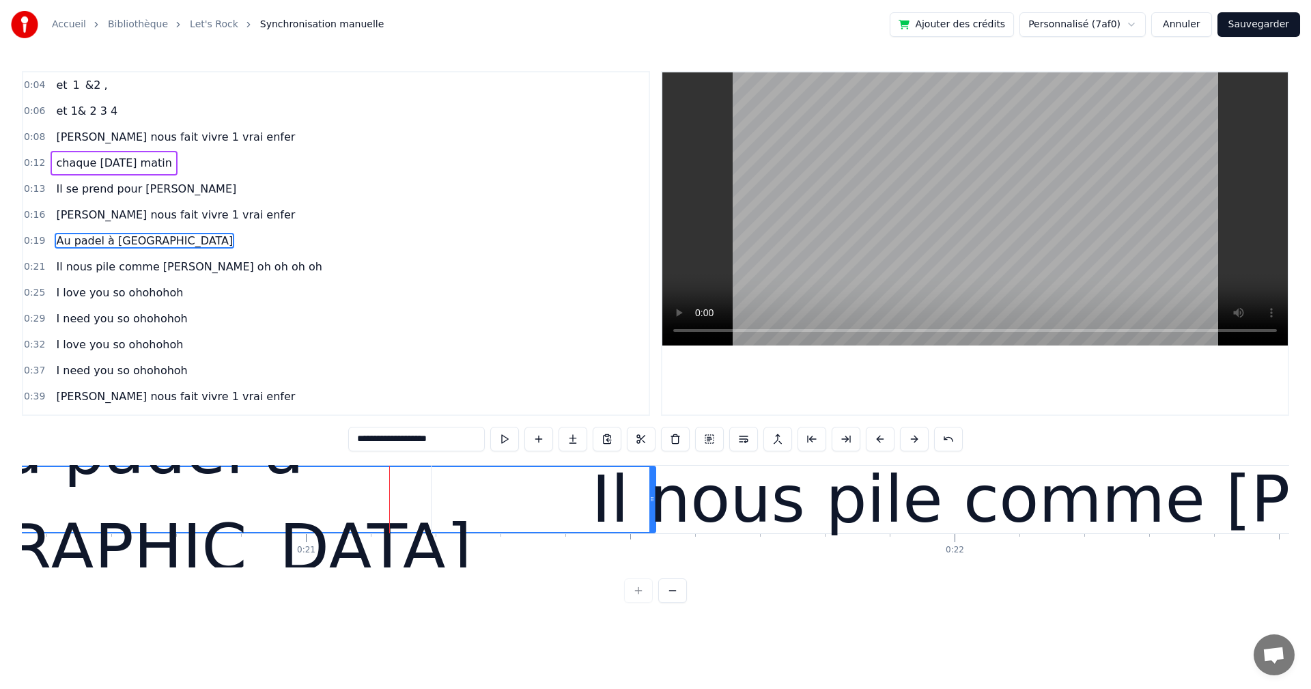
click at [315, 481] on div "Au padel à [GEOGRAPHIC_DATA]" at bounding box center [131, 499] width 1048 height 195
click at [601, 463] on div "**********" at bounding box center [655, 337] width 1267 height 532
drag, startPoint x: 651, startPoint y: 499, endPoint x: 620, endPoint y: 499, distance: 30.0
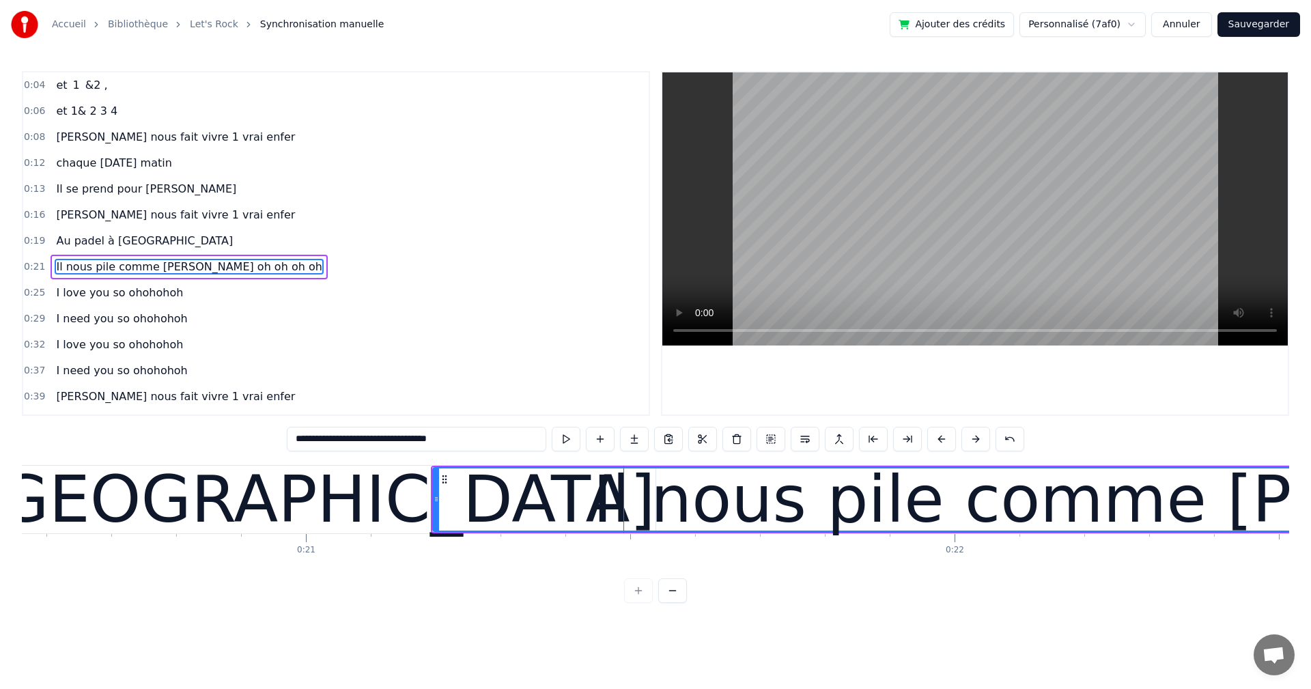
scroll to position [23, 0]
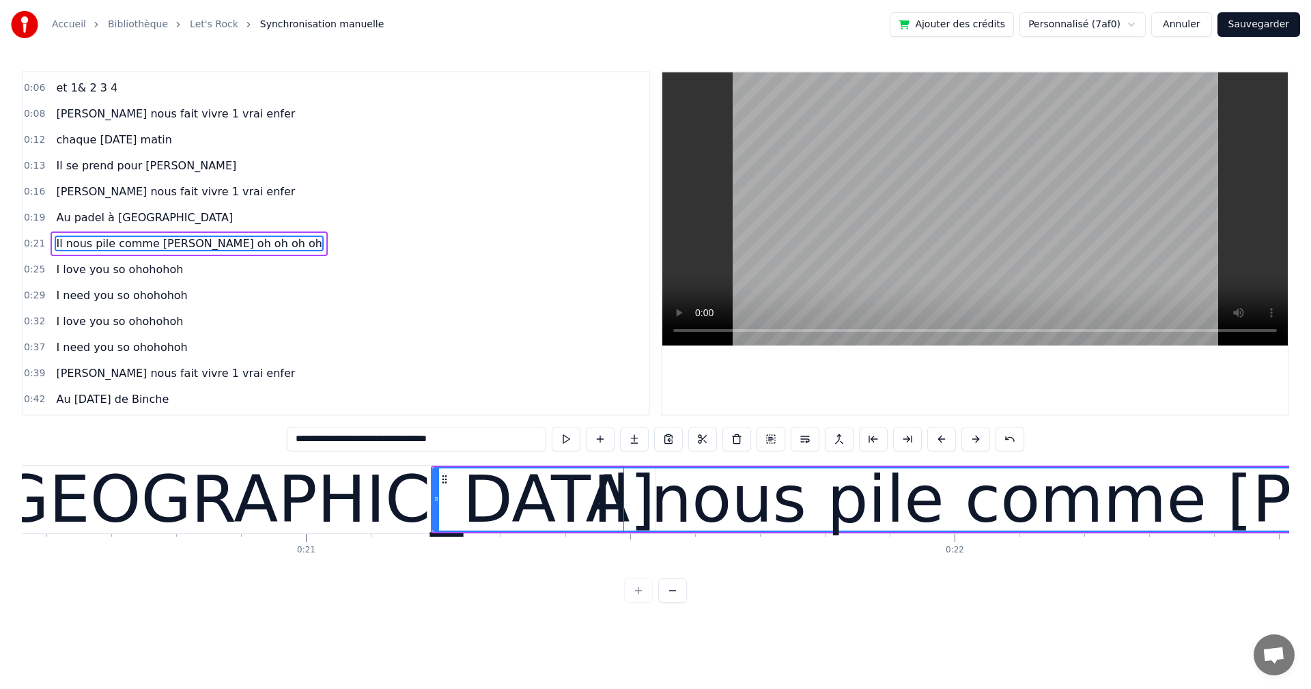
click at [395, 498] on div "Au padel à [GEOGRAPHIC_DATA]" at bounding box center [130, 500] width 1048 height 98
type input "**********"
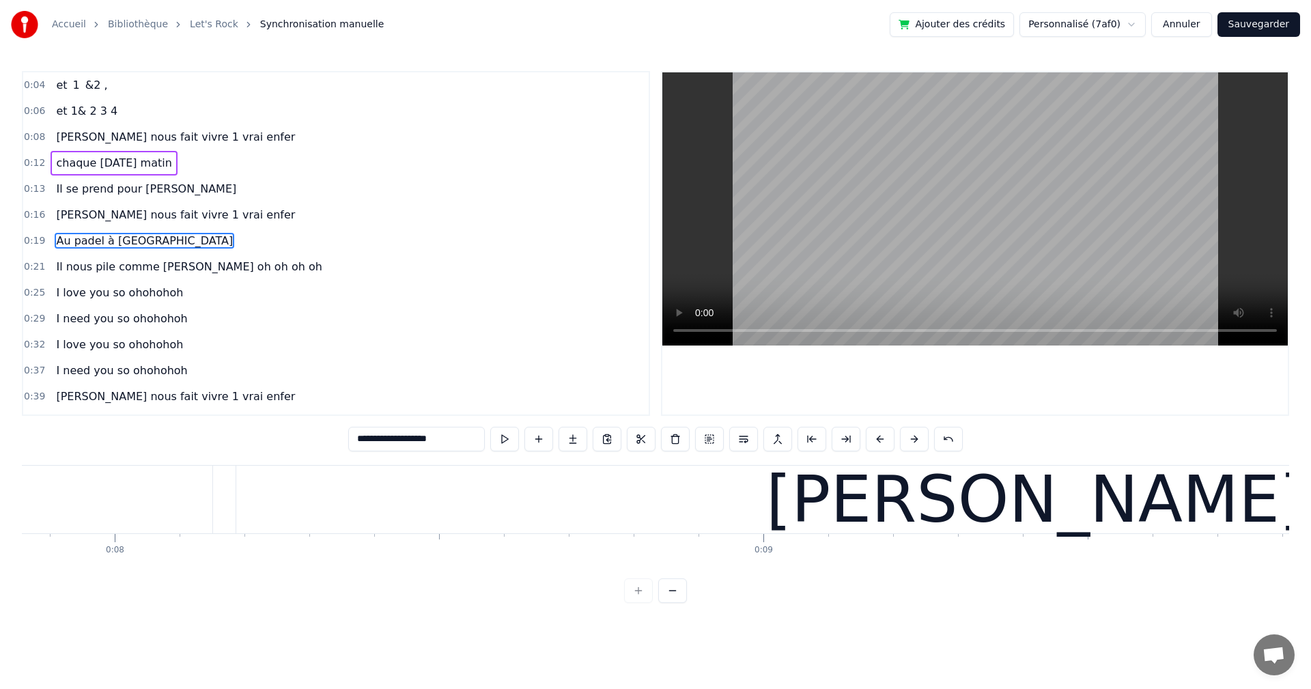
scroll to position [0, 0]
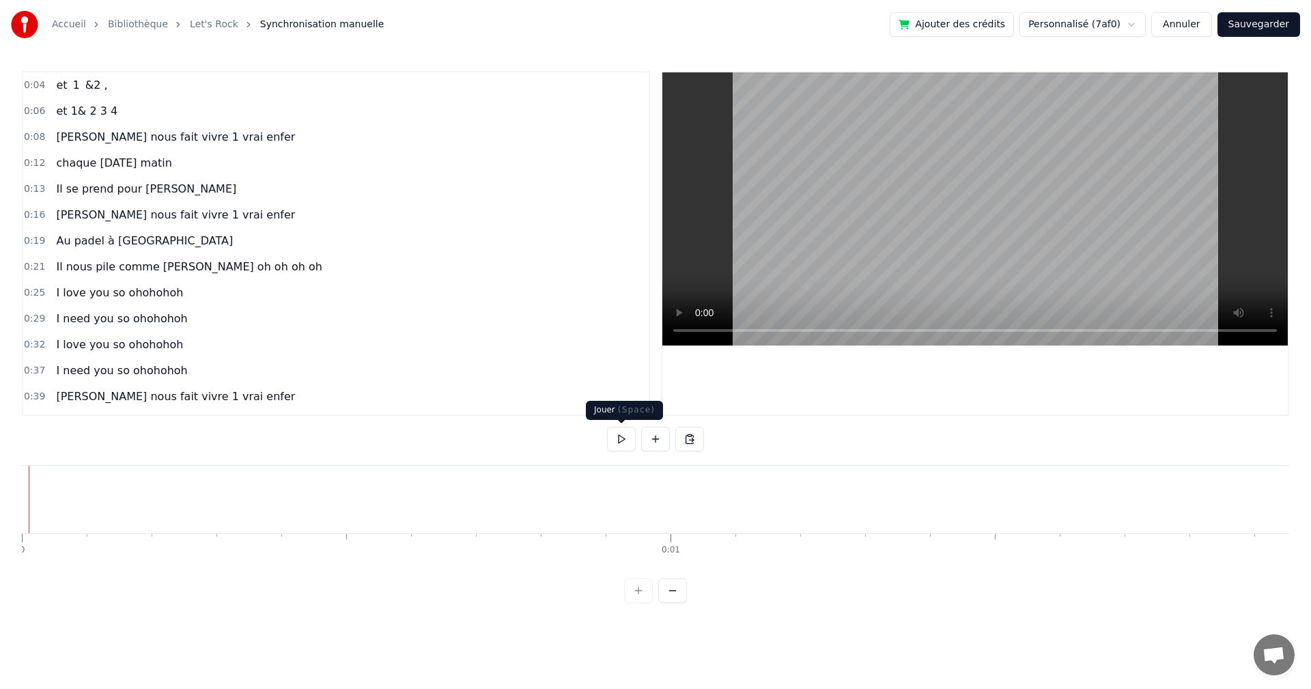
click at [612, 440] on button at bounding box center [621, 439] width 29 height 25
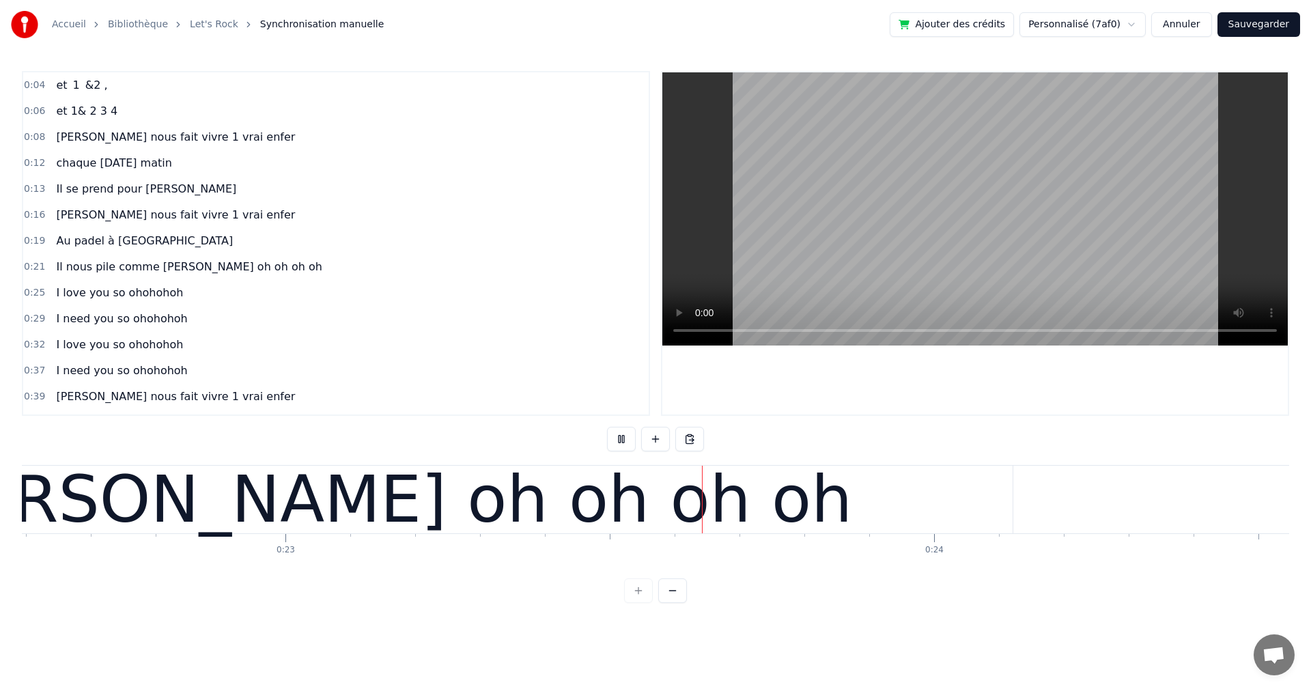
scroll to position [0, 14931]
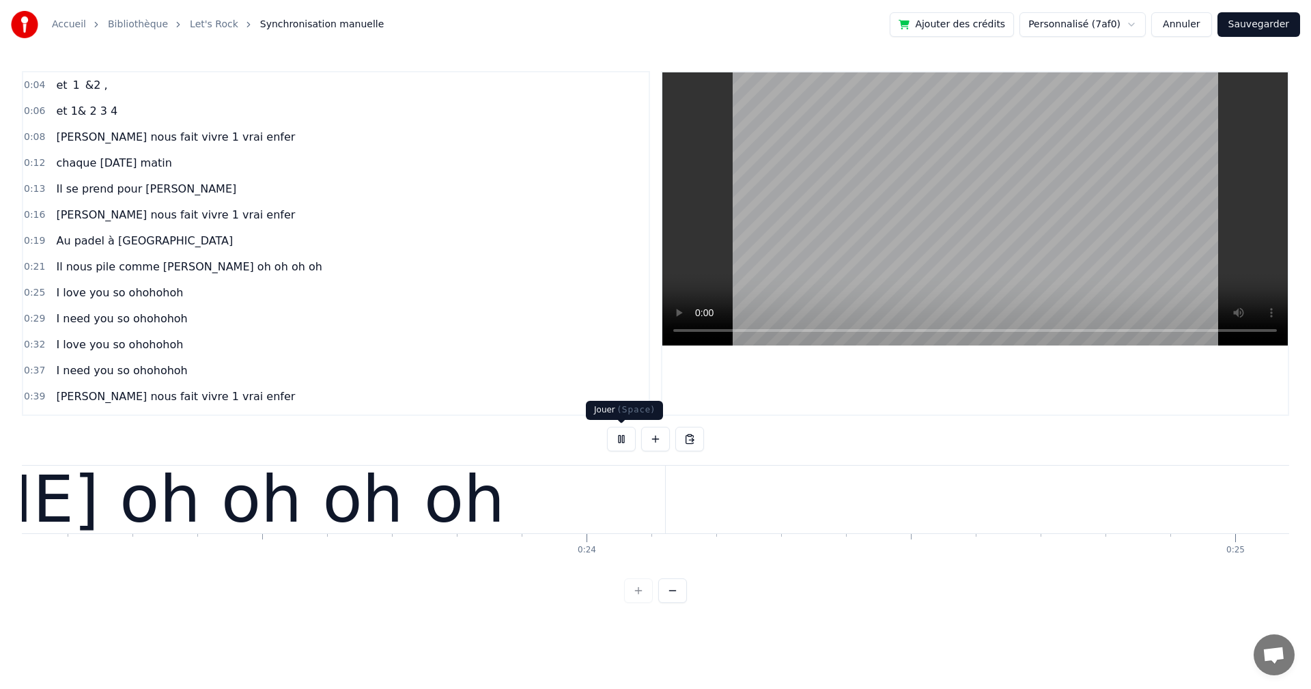
click at [620, 438] on button at bounding box center [621, 439] width 29 height 25
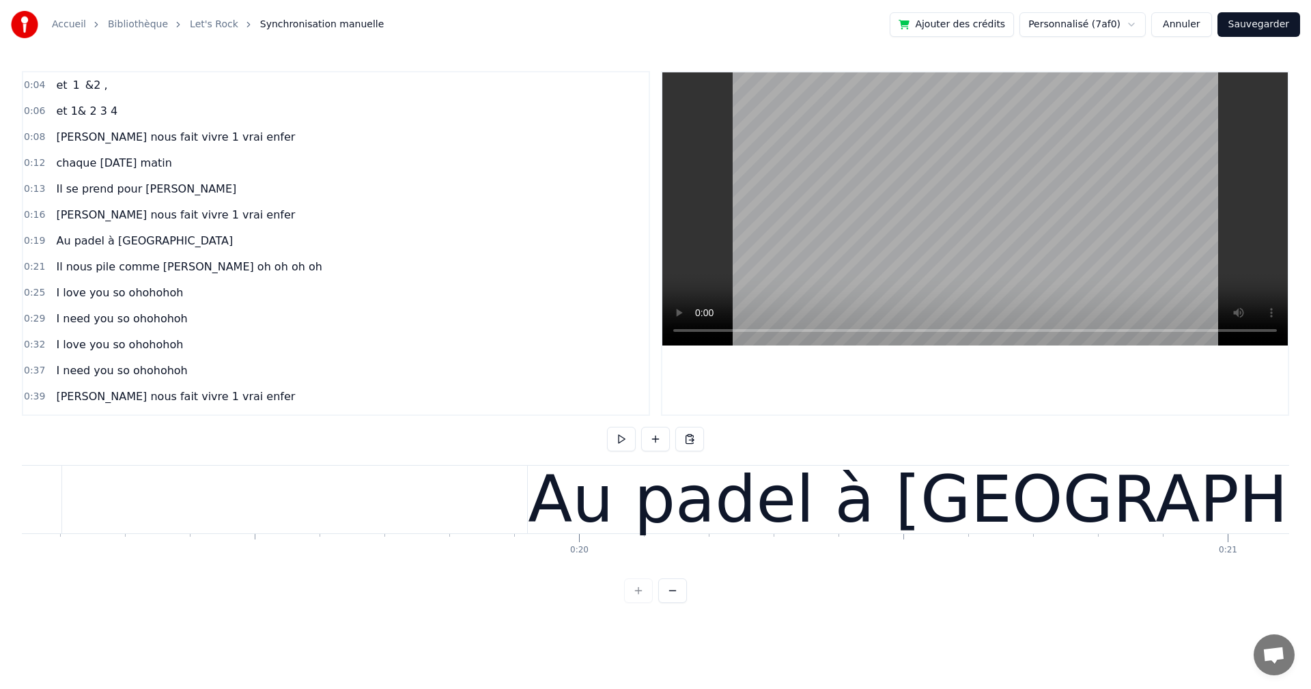
scroll to position [0, 12846]
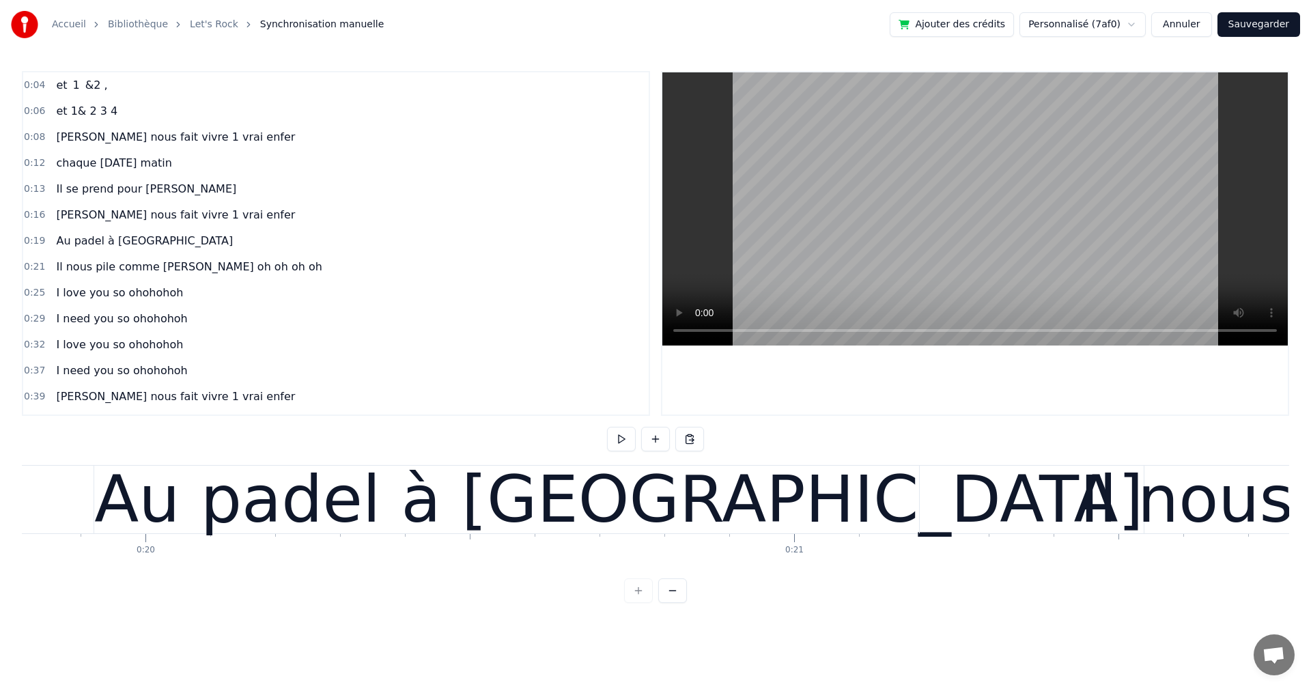
click at [330, 518] on div "Au padel à [GEOGRAPHIC_DATA]" at bounding box center [618, 500] width 1048 height 98
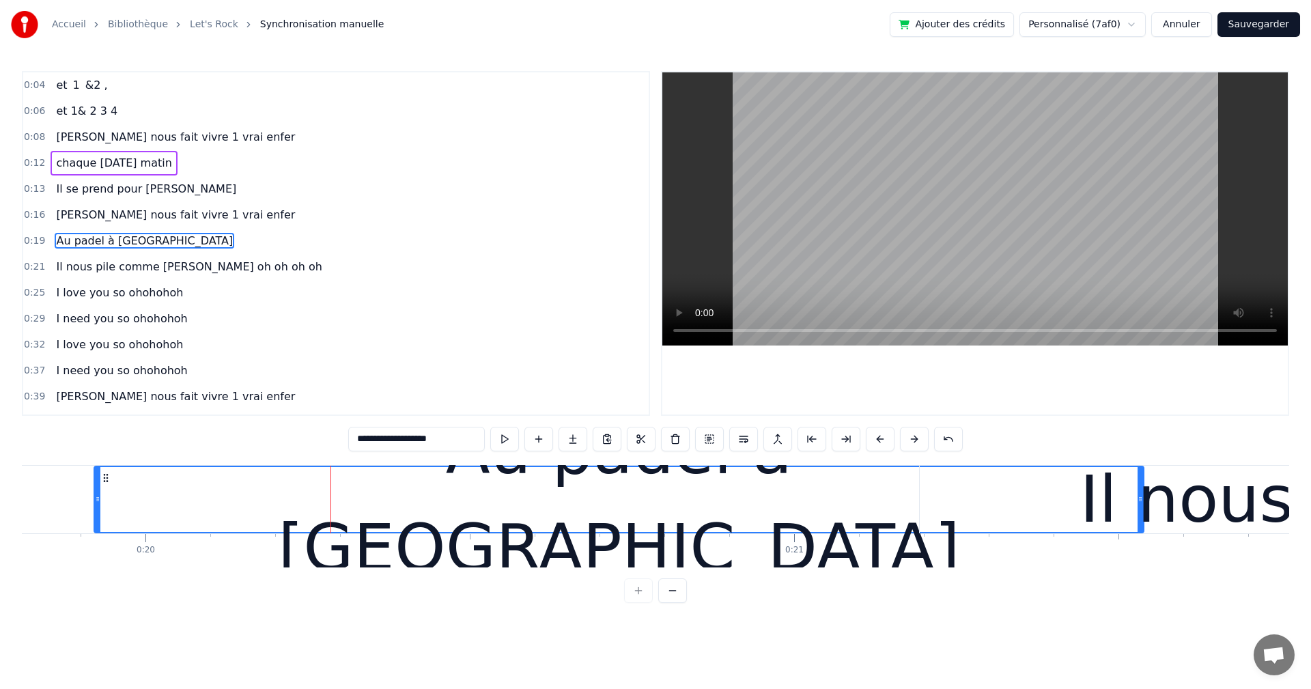
drag, startPoint x: 867, startPoint y: 530, endPoint x: 831, endPoint y: 531, distance: 35.5
click at [831, 531] on div "Au padel à [GEOGRAPHIC_DATA]" at bounding box center [619, 499] width 1048 height 195
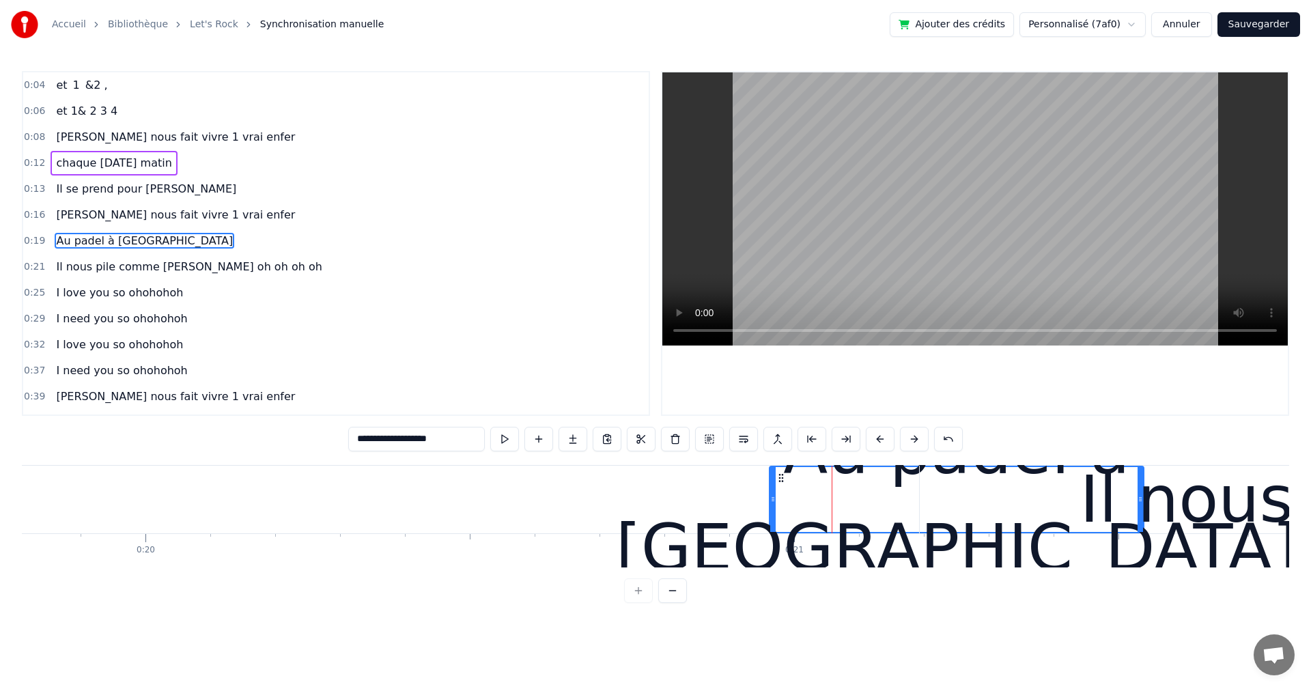
drag, startPoint x: 96, startPoint y: 497, endPoint x: 771, endPoint y: 506, distance: 675.2
click at [771, 506] on div at bounding box center [772, 499] width 5 height 65
drag, startPoint x: 1140, startPoint y: 498, endPoint x: 1158, endPoint y: 499, distance: 18.4
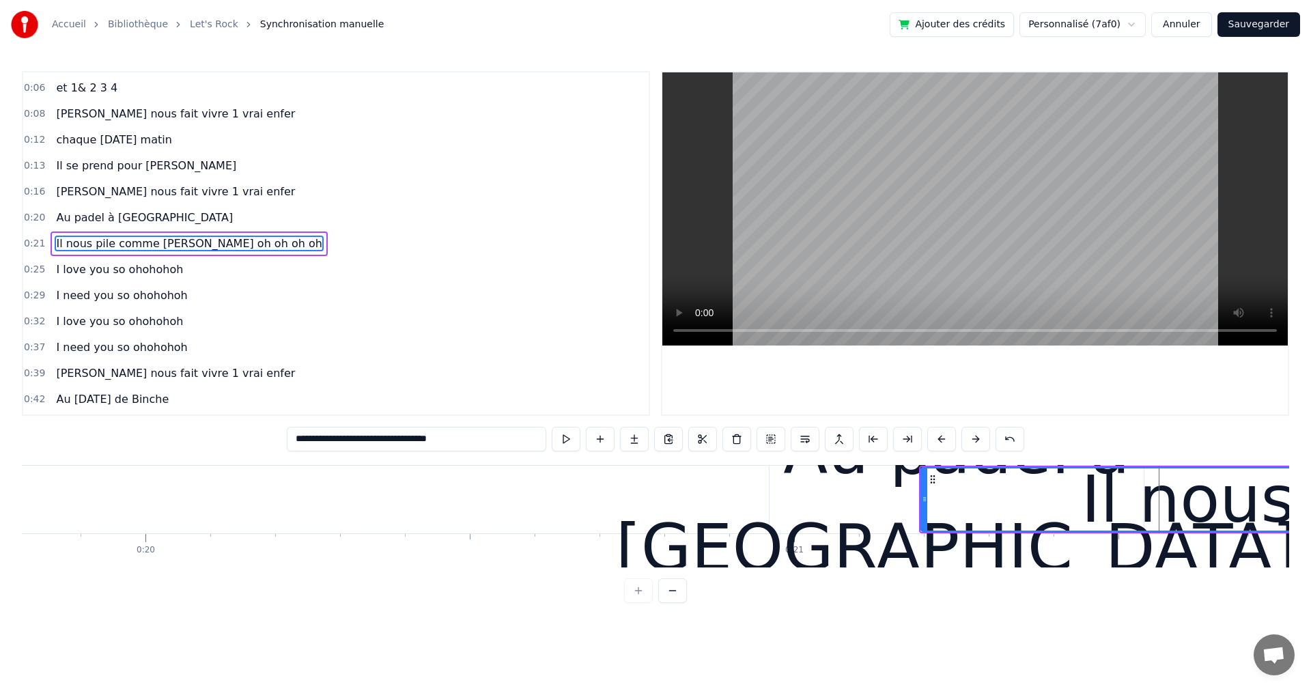
click at [924, 493] on div at bounding box center [924, 499] width 5 height 62
click at [804, 494] on div "Au padel à [GEOGRAPHIC_DATA]" at bounding box center [957, 499] width 682 height 195
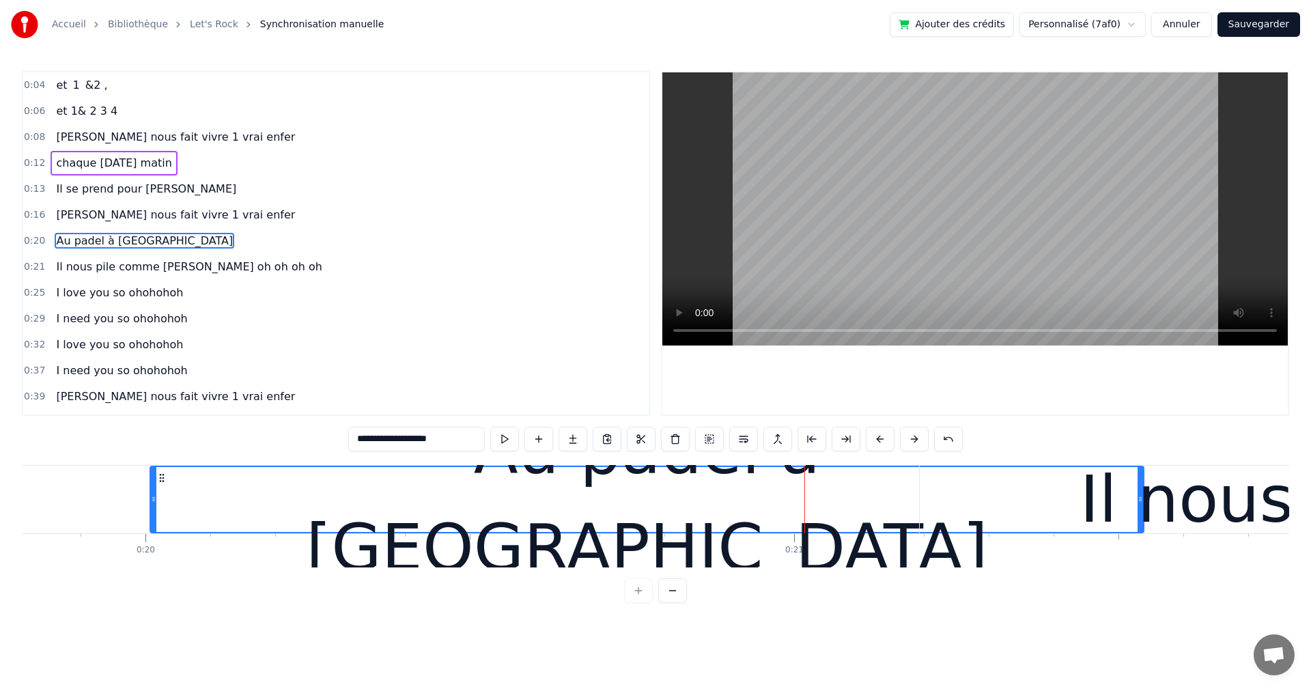
drag, startPoint x: 772, startPoint y: 507, endPoint x: 153, endPoint y: 461, distance: 620.8
click at [153, 461] on div "**********" at bounding box center [655, 337] width 1267 height 532
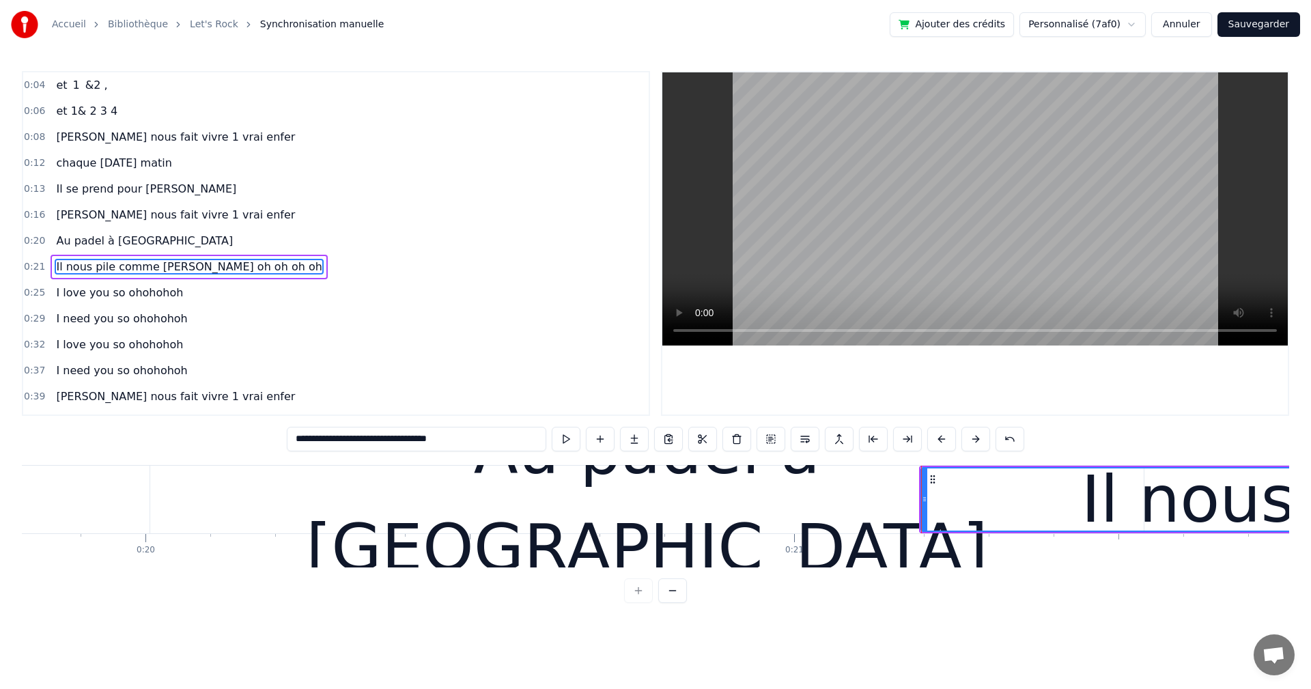
scroll to position [23, 0]
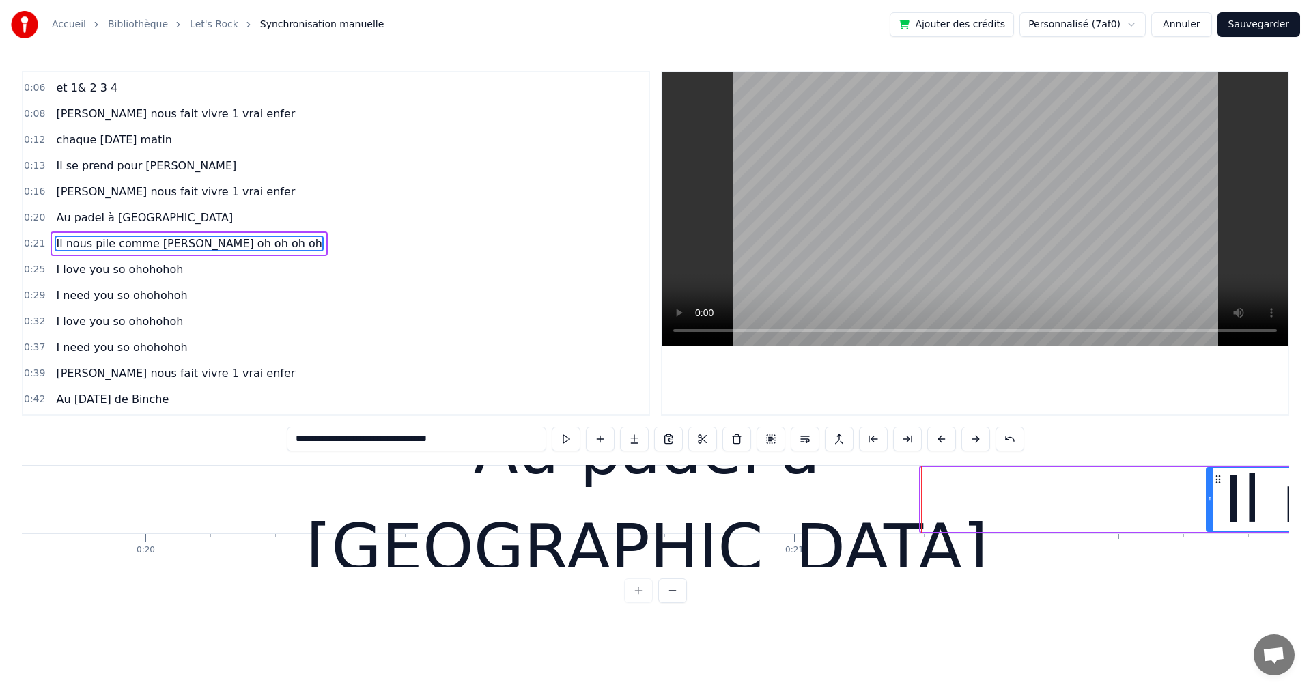
drag, startPoint x: 925, startPoint y: 496, endPoint x: 1210, endPoint y: 495, distance: 285.3
click at [1210, 495] on icon at bounding box center [1209, 499] width 5 height 11
click at [1132, 499] on div "Au padel à [GEOGRAPHIC_DATA]" at bounding box center [646, 500] width 993 height 68
type input "**********"
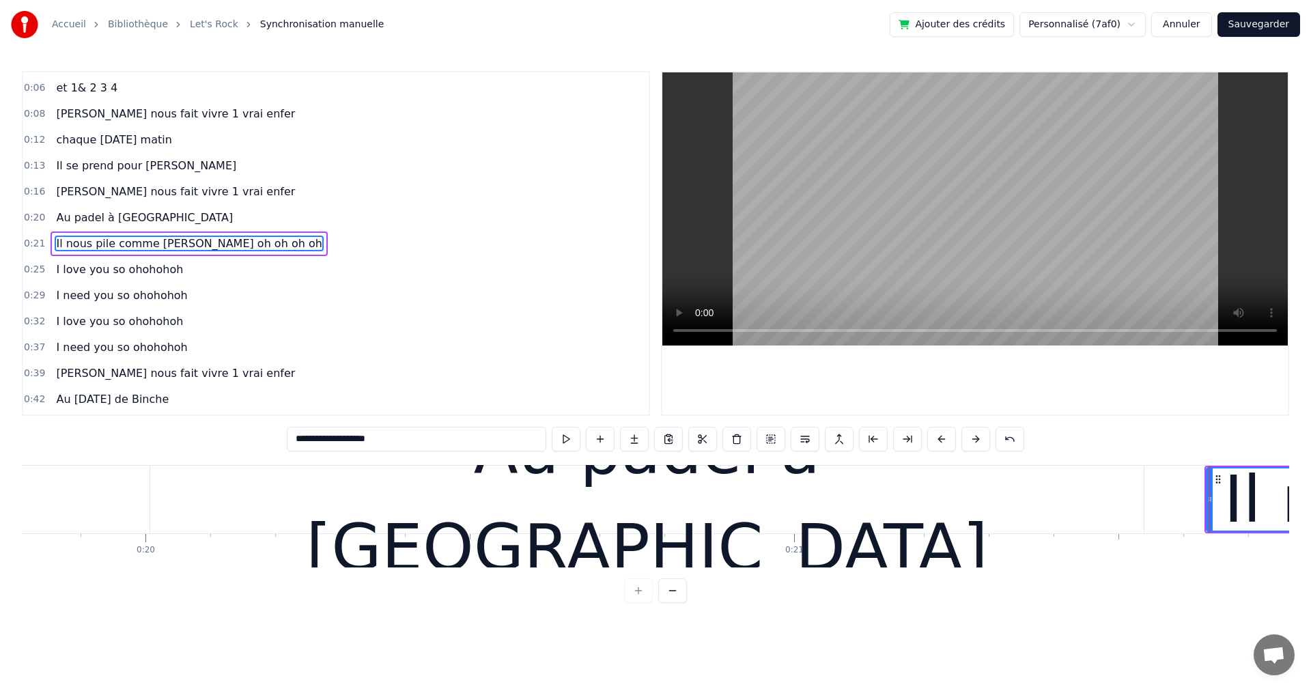
scroll to position [0, 0]
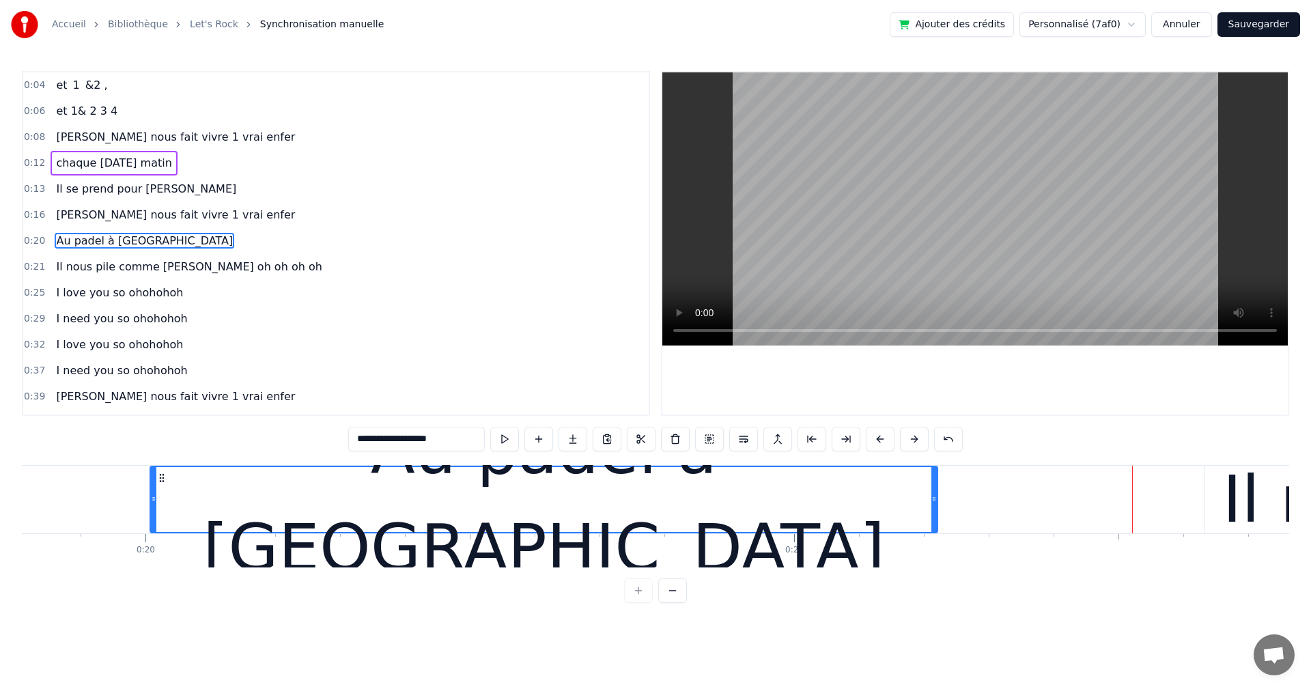
drag, startPoint x: 1141, startPoint y: 497, endPoint x: 935, endPoint y: 491, distance: 206.2
click at [935, 491] on div at bounding box center [933, 499] width 5 height 65
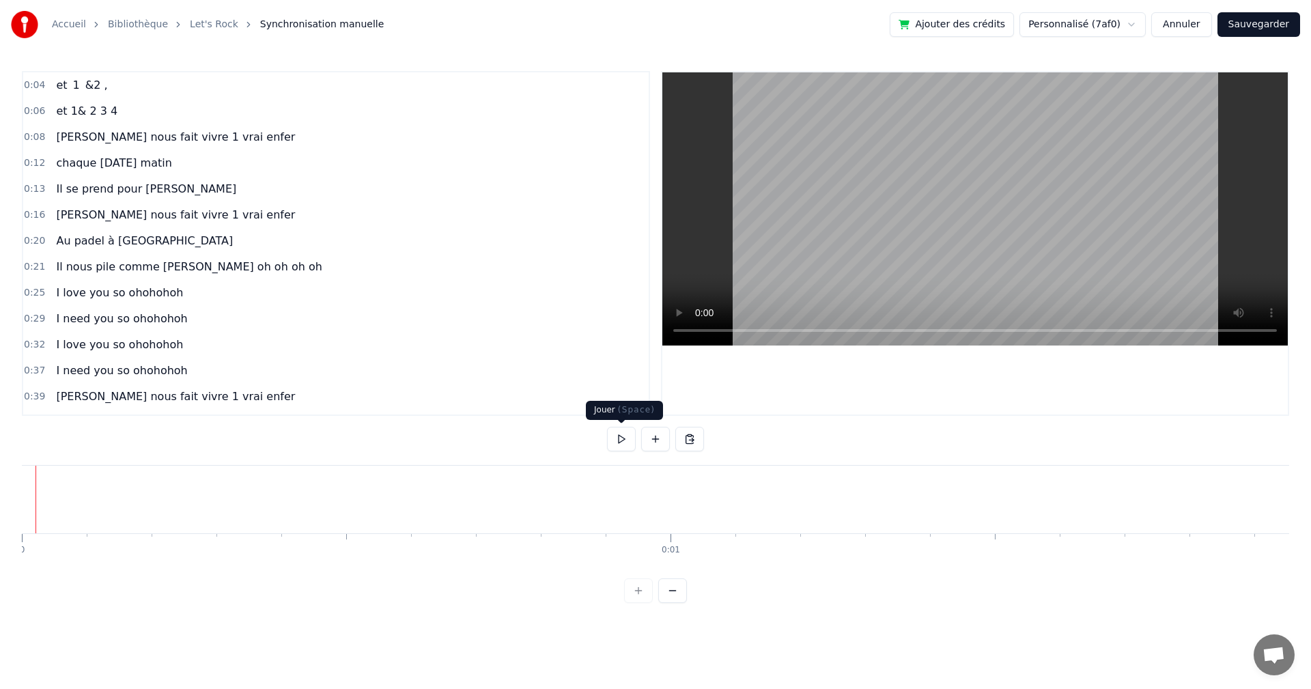
click at [622, 440] on button at bounding box center [621, 439] width 29 height 25
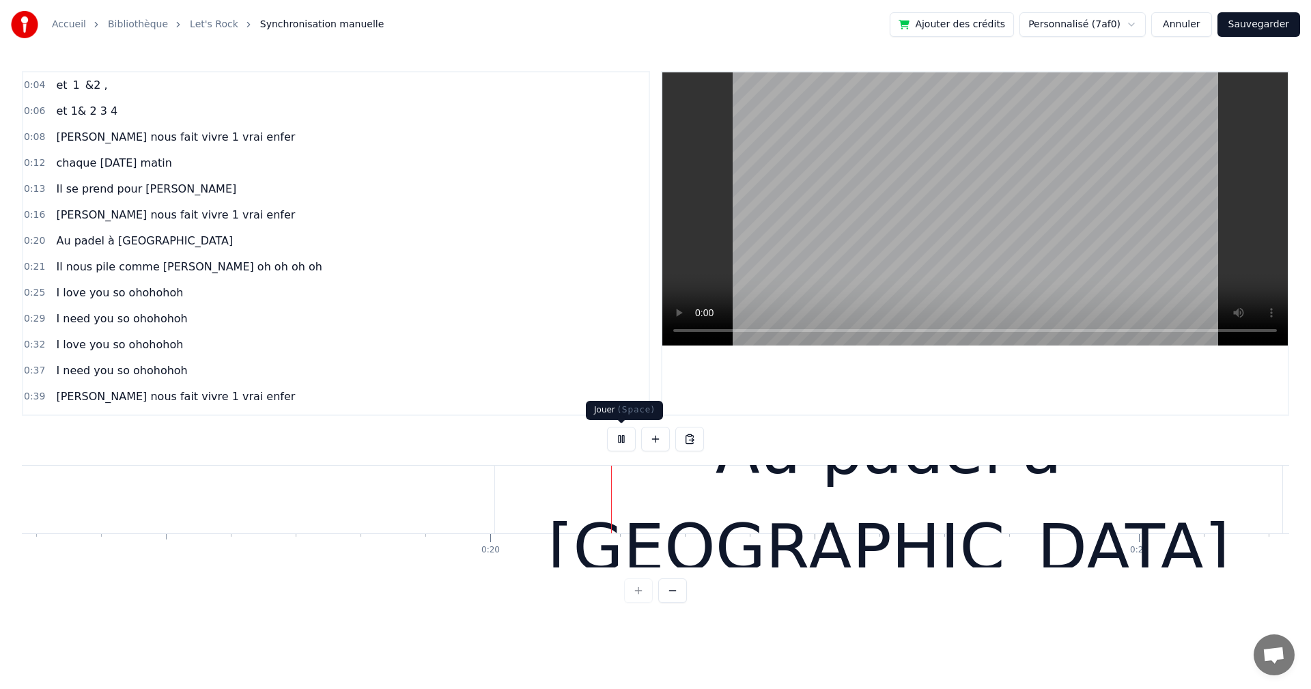
scroll to position [0, 12502]
click at [624, 433] on button at bounding box center [621, 439] width 29 height 25
click at [509, 495] on div "Au padel à [GEOGRAPHIC_DATA]" at bounding box center [887, 500] width 787 height 68
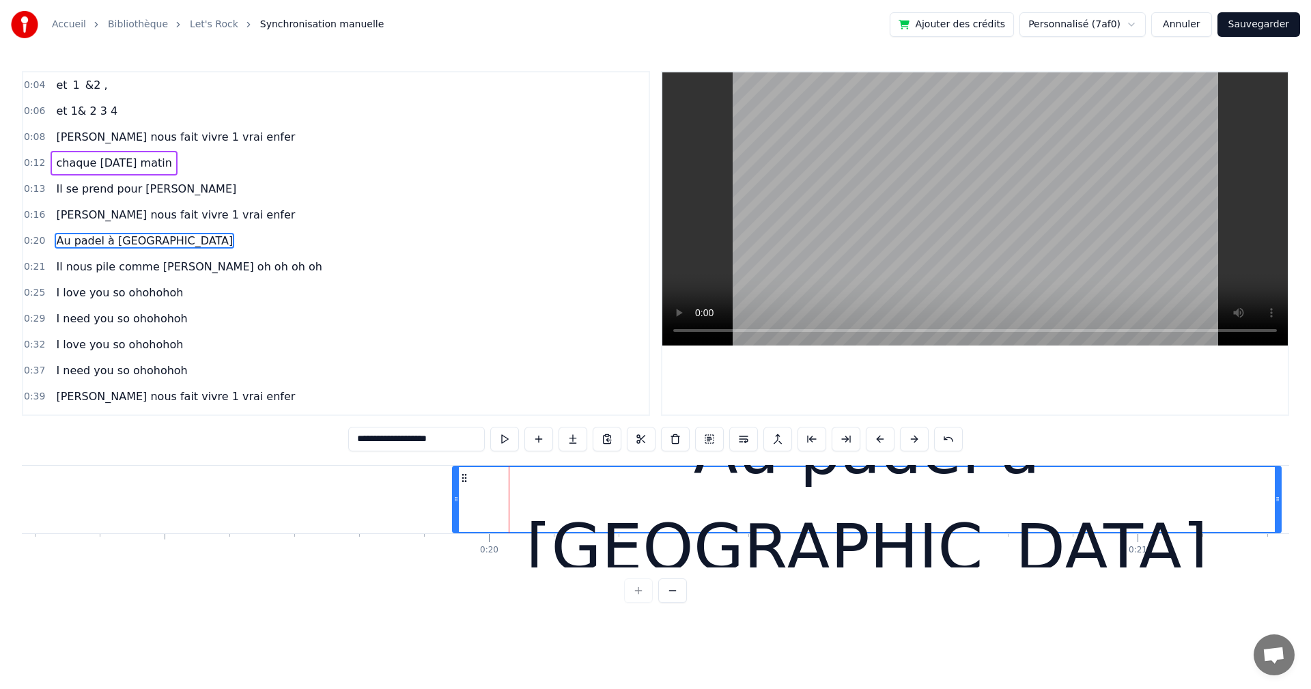
drag, startPoint x: 498, startPoint y: 499, endPoint x: 457, endPoint y: 501, distance: 41.0
click at [457, 501] on icon at bounding box center [455, 499] width 5 height 11
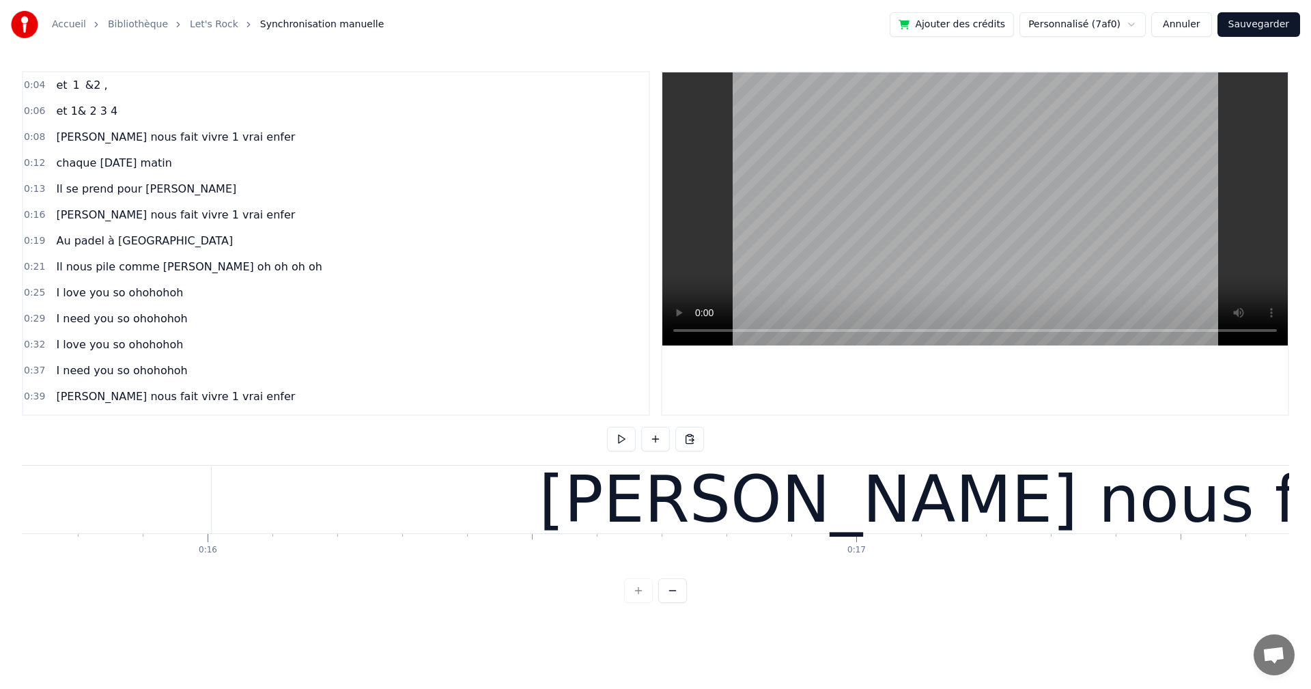
scroll to position [0, 10081]
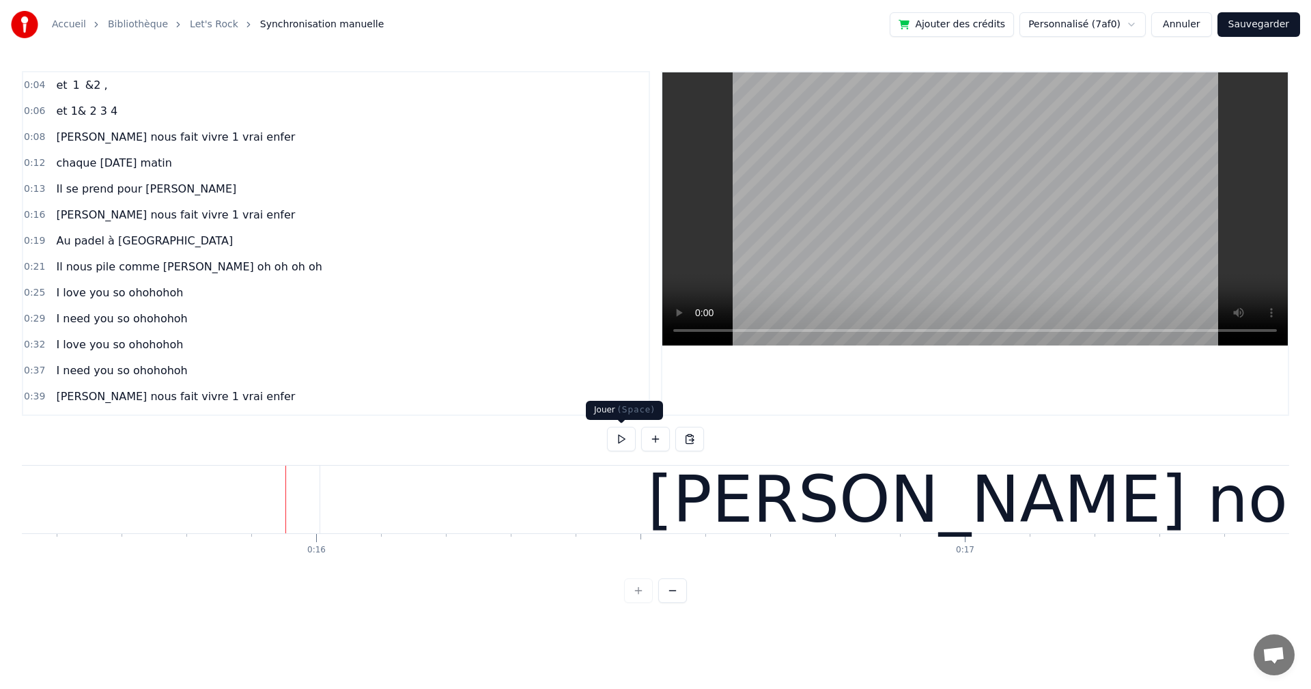
click at [610, 434] on button at bounding box center [621, 439] width 29 height 25
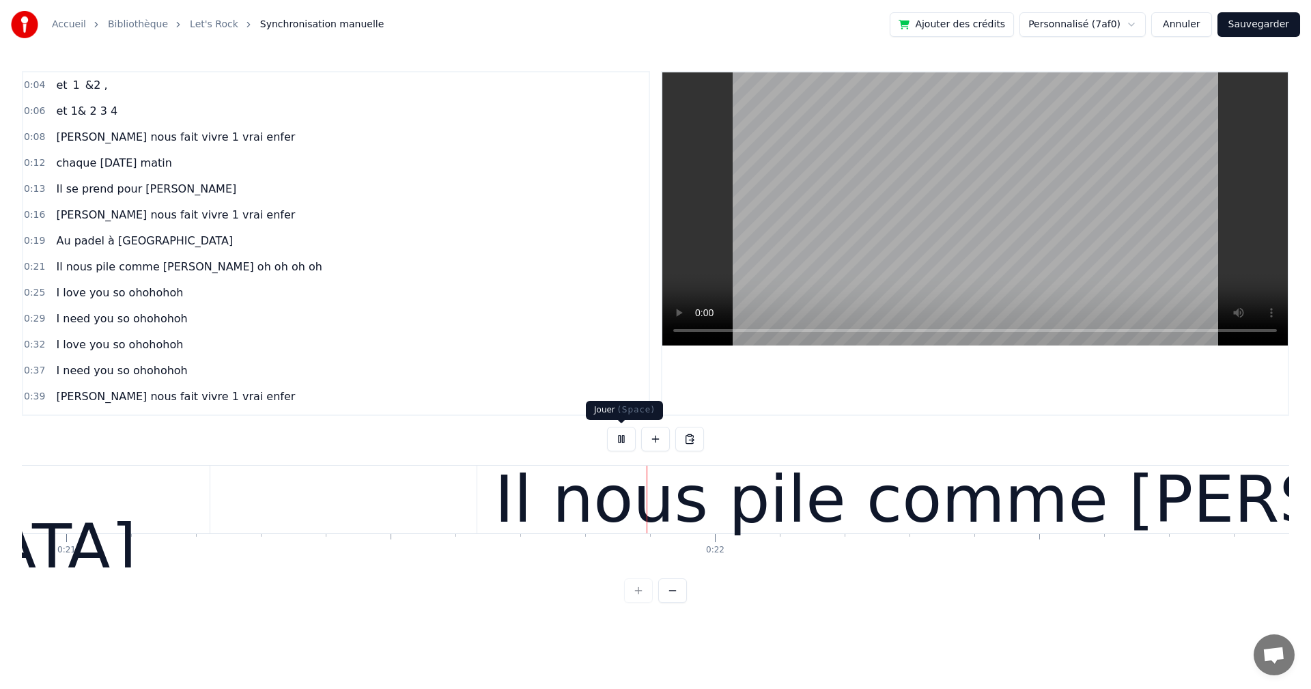
scroll to position [0, 13687]
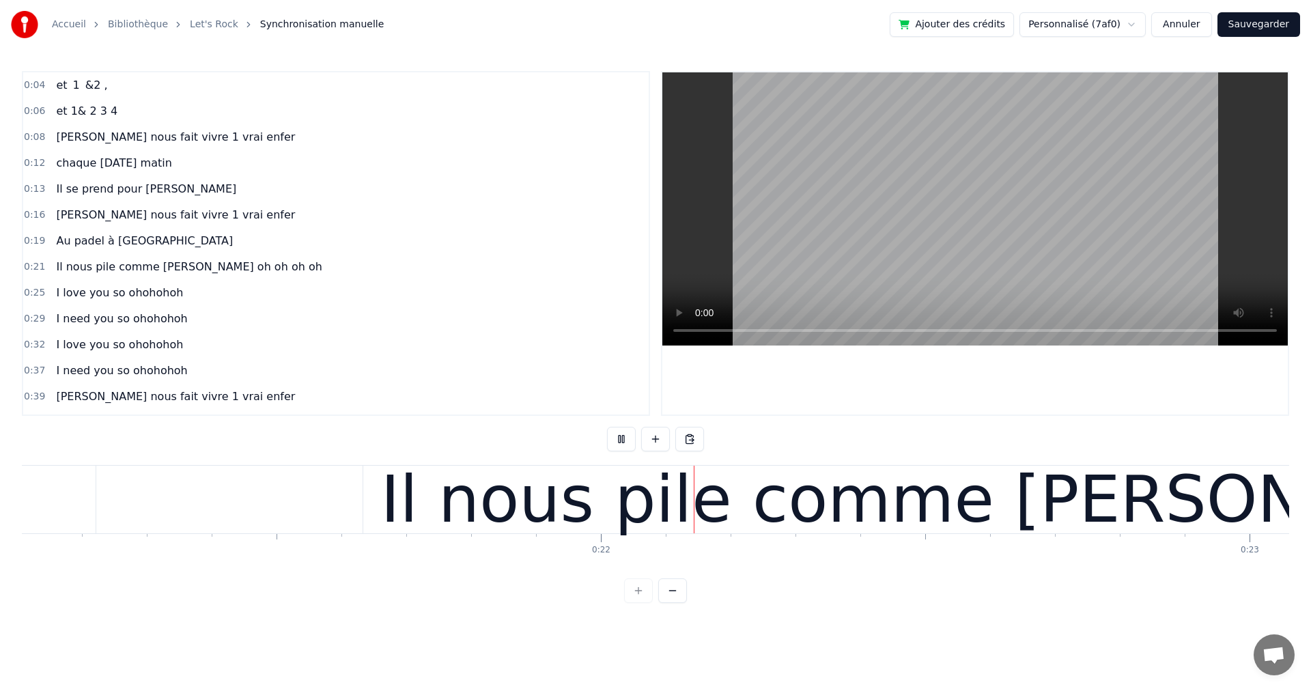
click at [618, 438] on button at bounding box center [621, 439] width 29 height 25
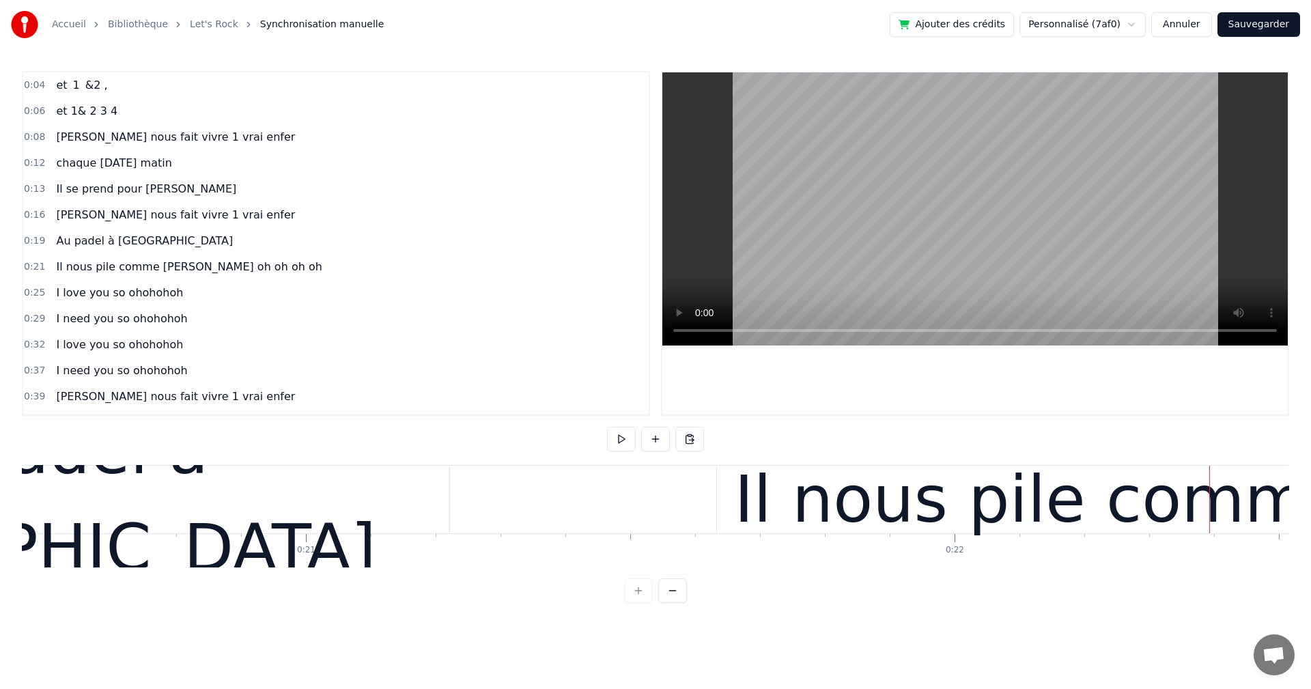
click at [342, 489] on div "Au padel à [GEOGRAPHIC_DATA]" at bounding box center [35, 500] width 828 height 68
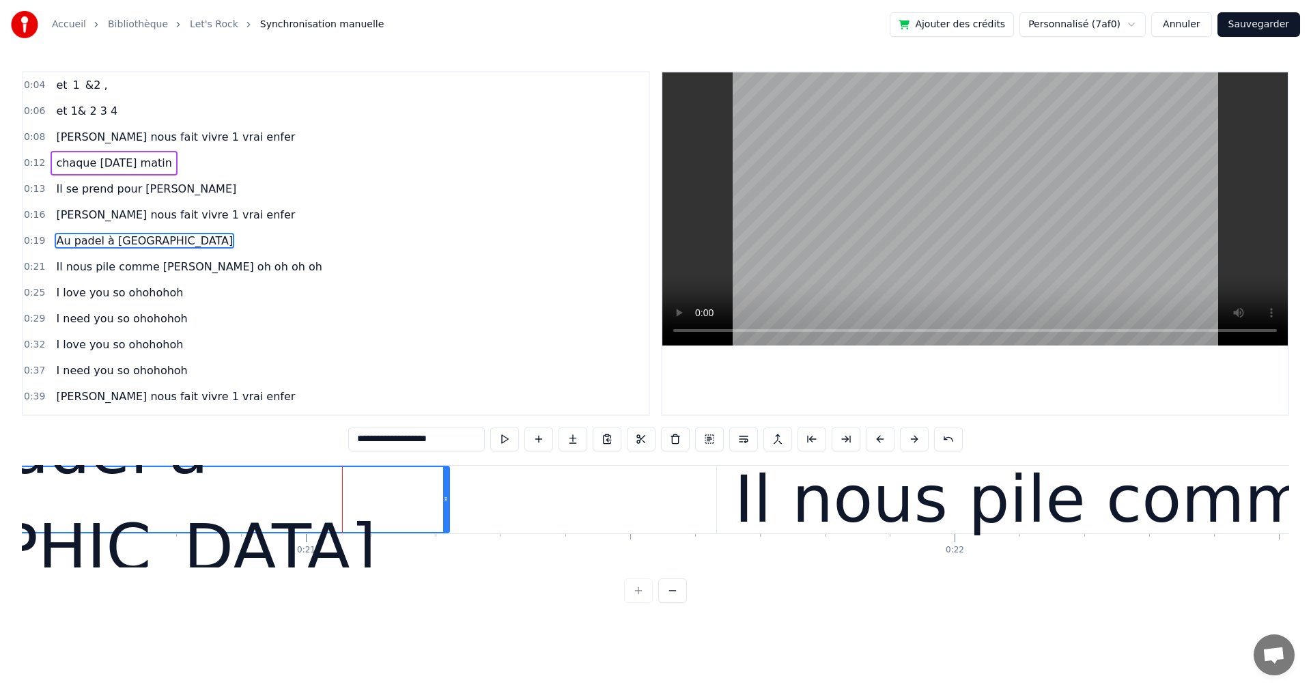
click at [446, 502] on div "Au padel à [GEOGRAPHIC_DATA]" at bounding box center [34, 500] width 829 height 68
click at [442, 501] on icon at bounding box center [442, 499] width 5 height 11
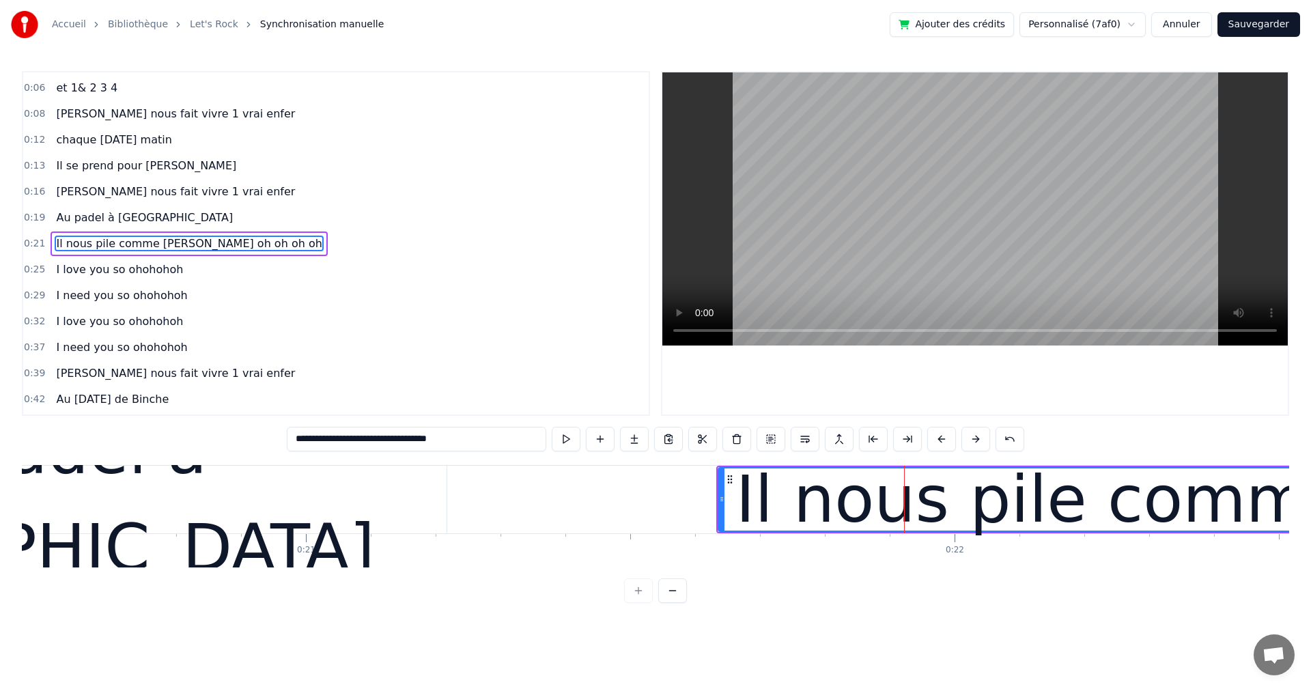
click at [438, 502] on div "Au padel à [GEOGRAPHIC_DATA]" at bounding box center [33, 500] width 825 height 68
type input "**********"
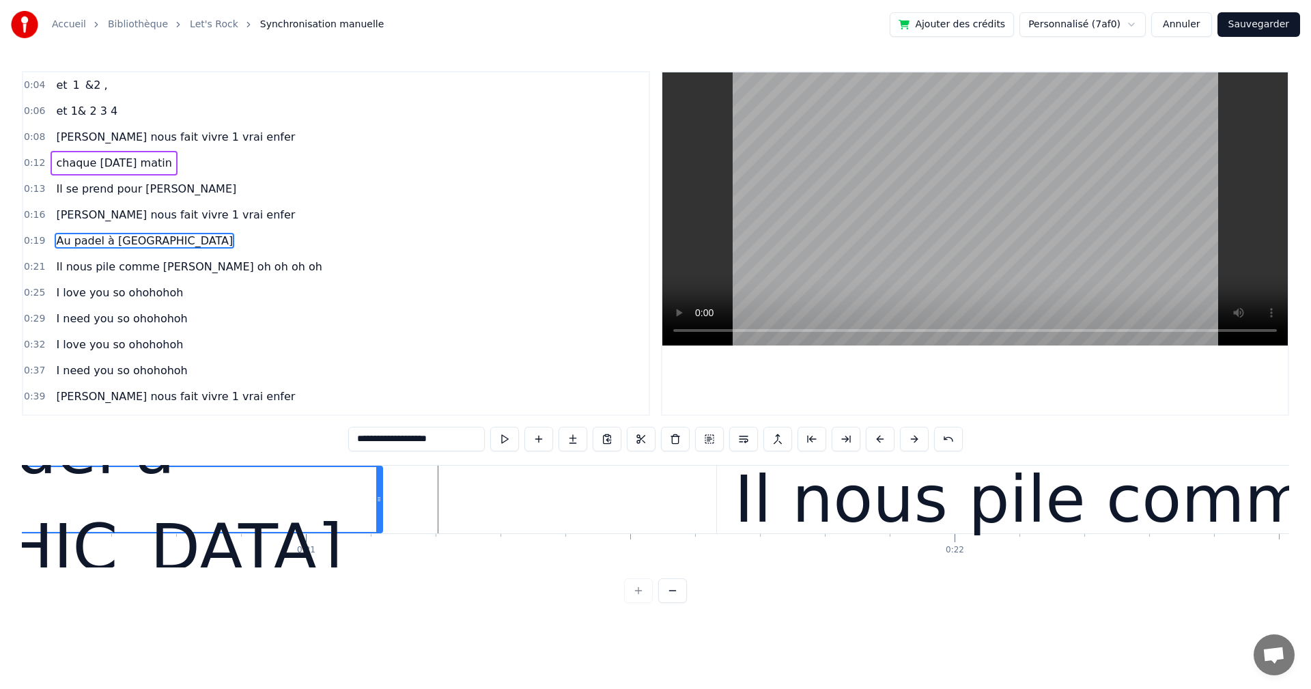
drag, startPoint x: 442, startPoint y: 500, endPoint x: 378, endPoint y: 500, distance: 64.2
click at [378, 500] on icon at bounding box center [378, 499] width 5 height 11
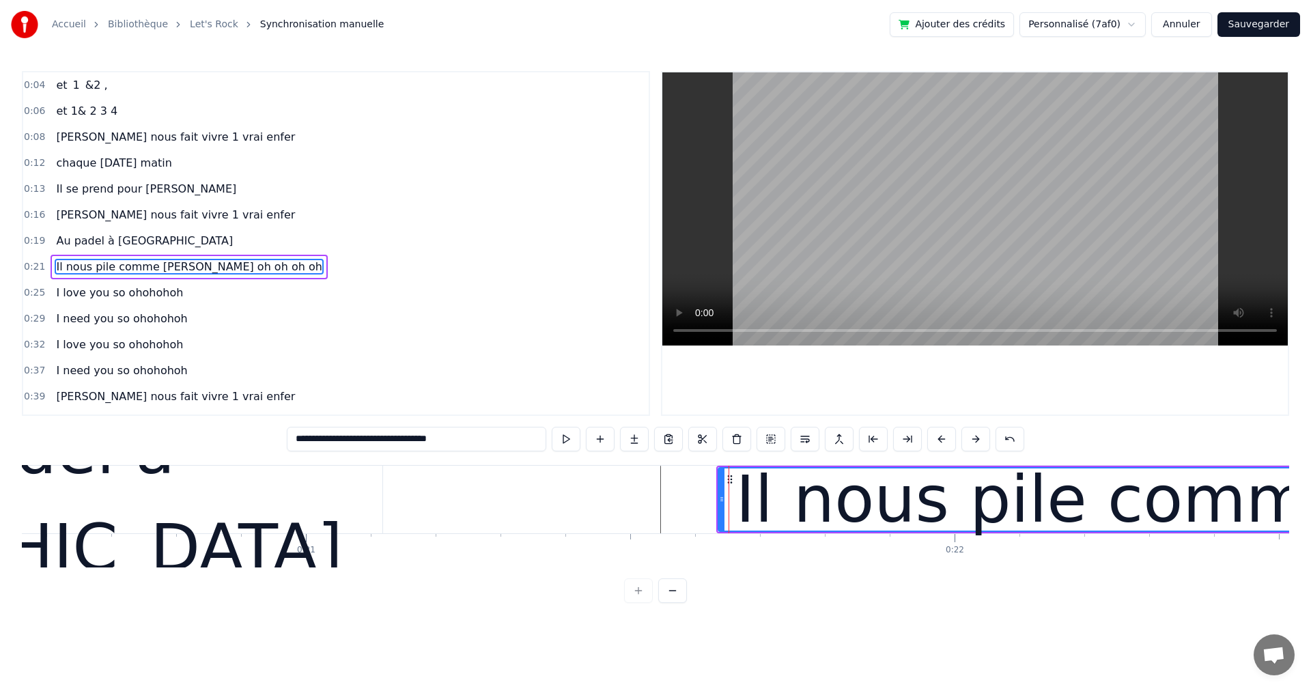
scroll to position [23, 0]
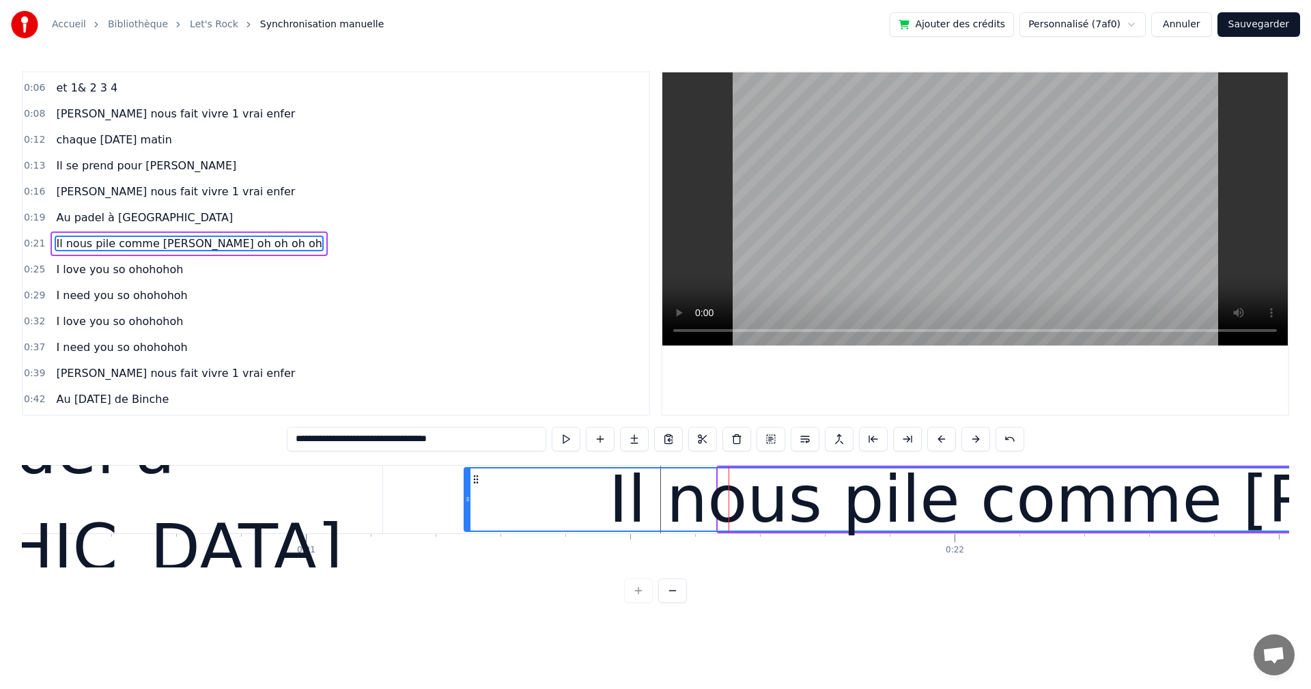
drag, startPoint x: 720, startPoint y: 500, endPoint x: 466, endPoint y: 501, distance: 253.9
click at [466, 501] on icon at bounding box center [467, 499] width 5 height 11
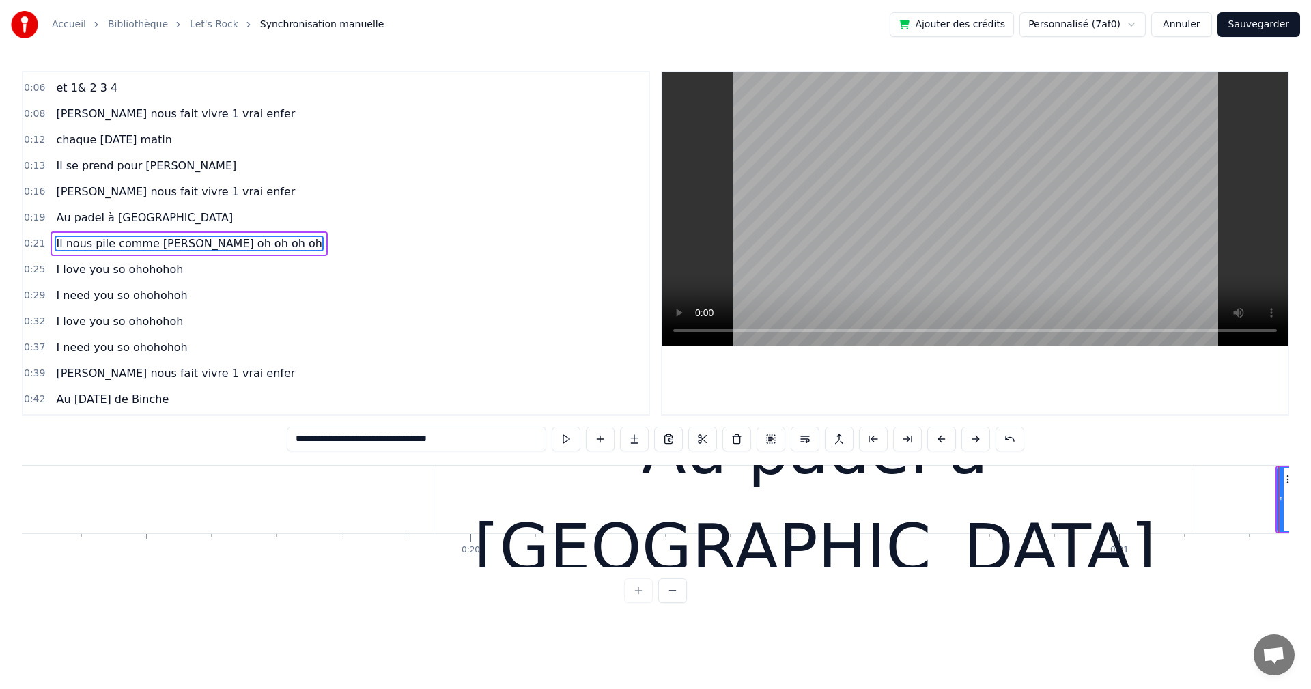
scroll to position [0, 12466]
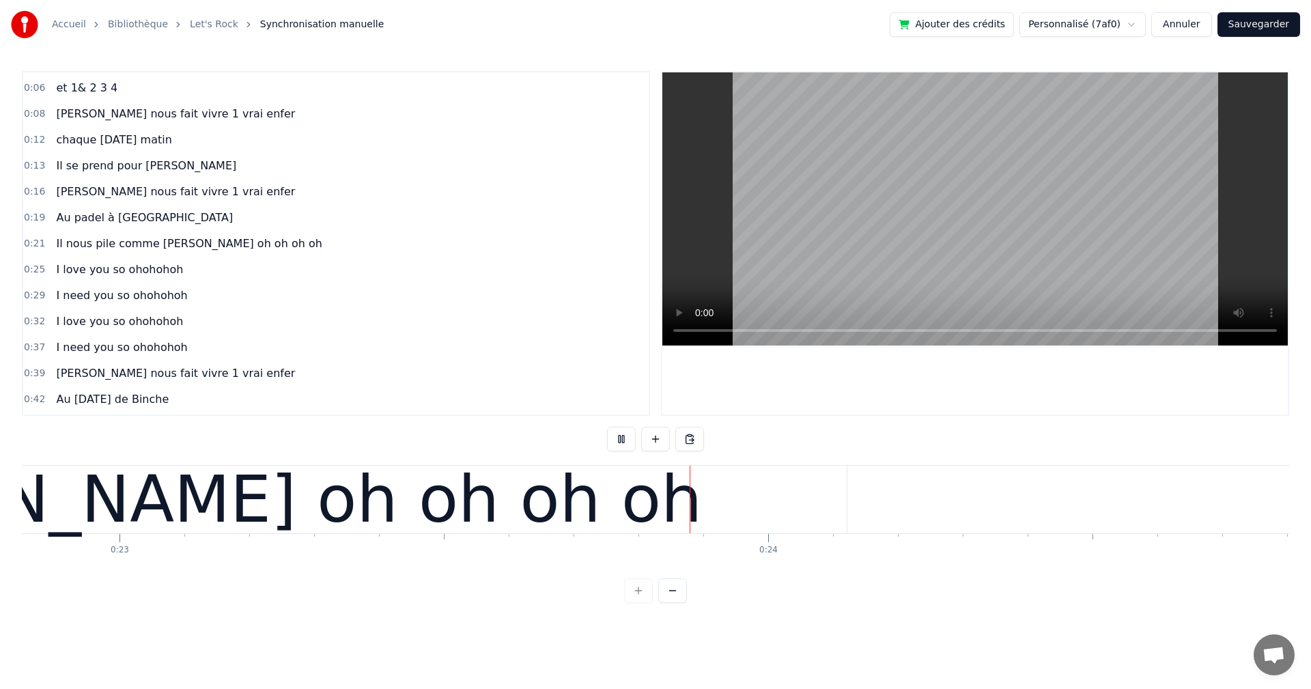
scroll to position [0, 15096]
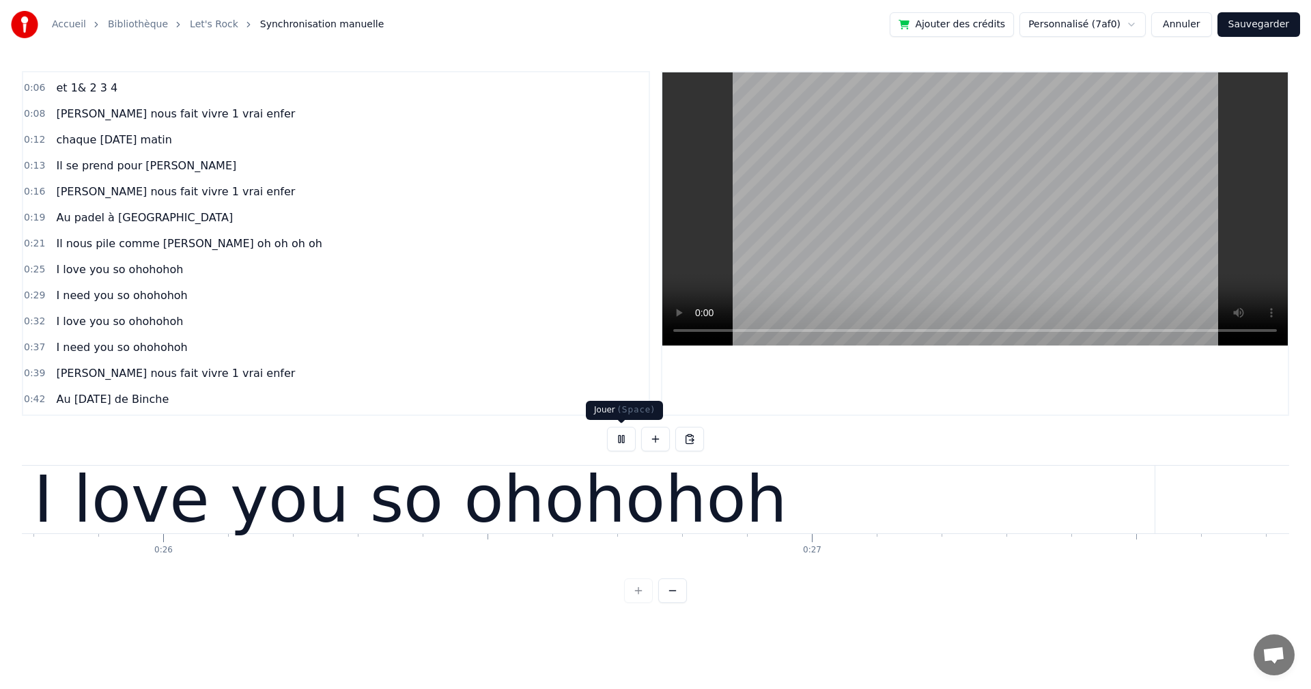
click at [619, 440] on button at bounding box center [621, 439] width 29 height 25
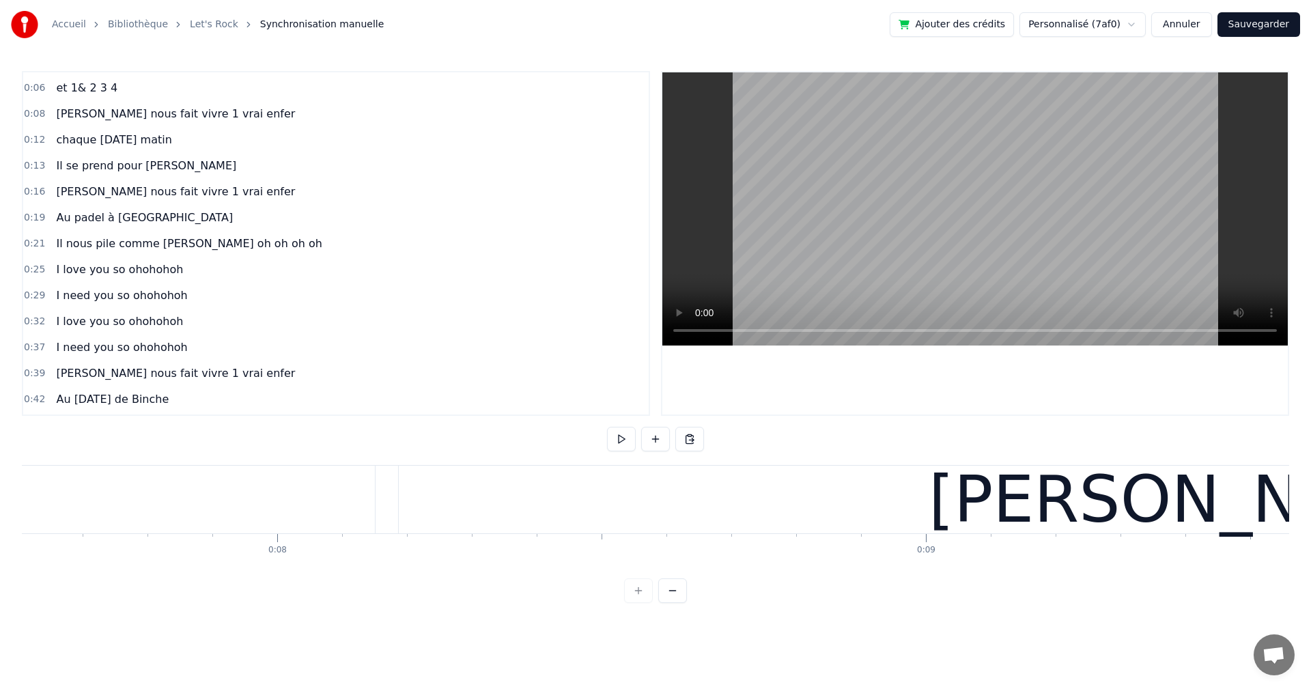
scroll to position [0, 0]
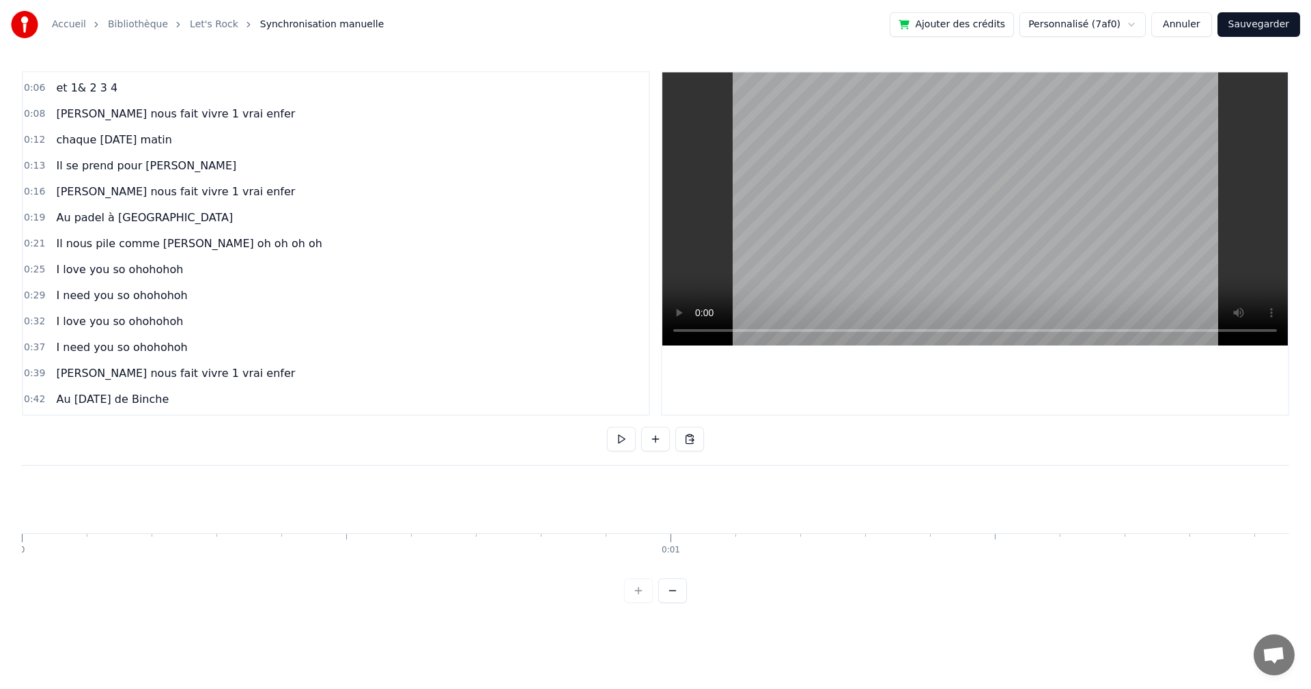
click at [616, 438] on button at bounding box center [621, 439] width 29 height 25
click at [623, 440] on button at bounding box center [621, 439] width 29 height 25
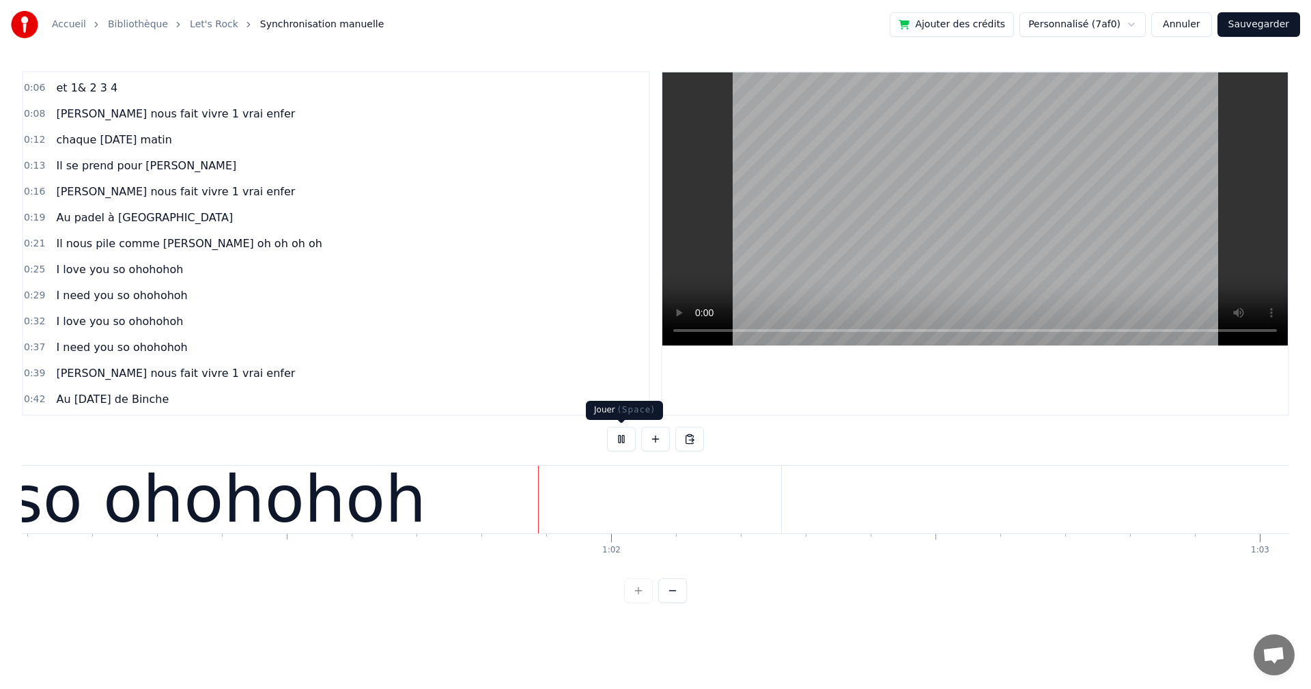
scroll to position [0, 39621]
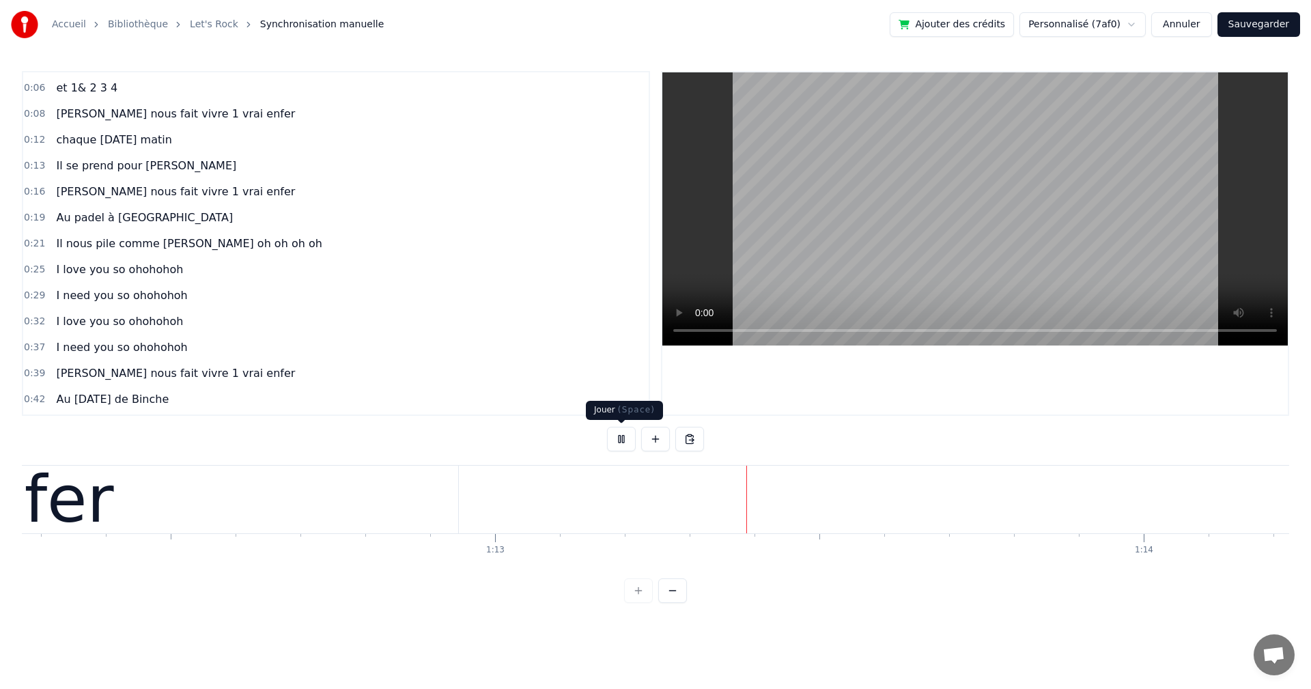
click at [621, 440] on button at bounding box center [621, 439] width 29 height 25
click at [797, 494] on div at bounding box center [797, 500] width 1 height 68
click at [690, 444] on button at bounding box center [689, 439] width 29 height 25
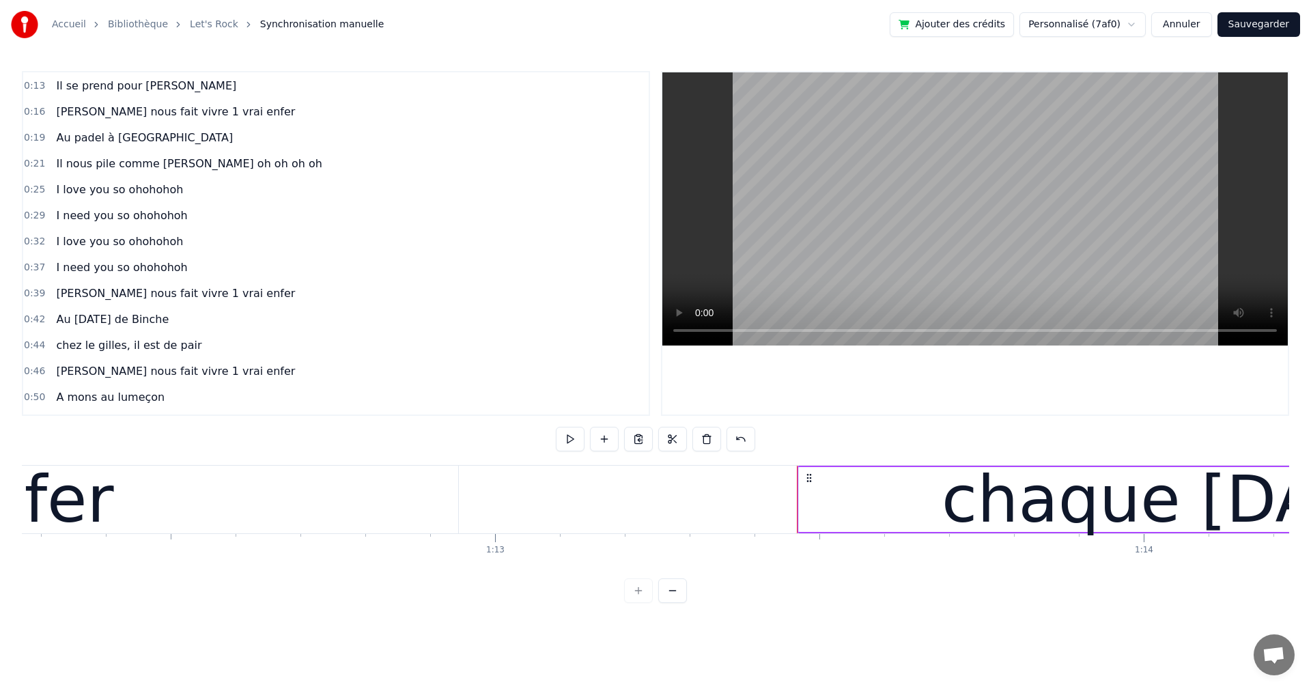
scroll to position [281, 0]
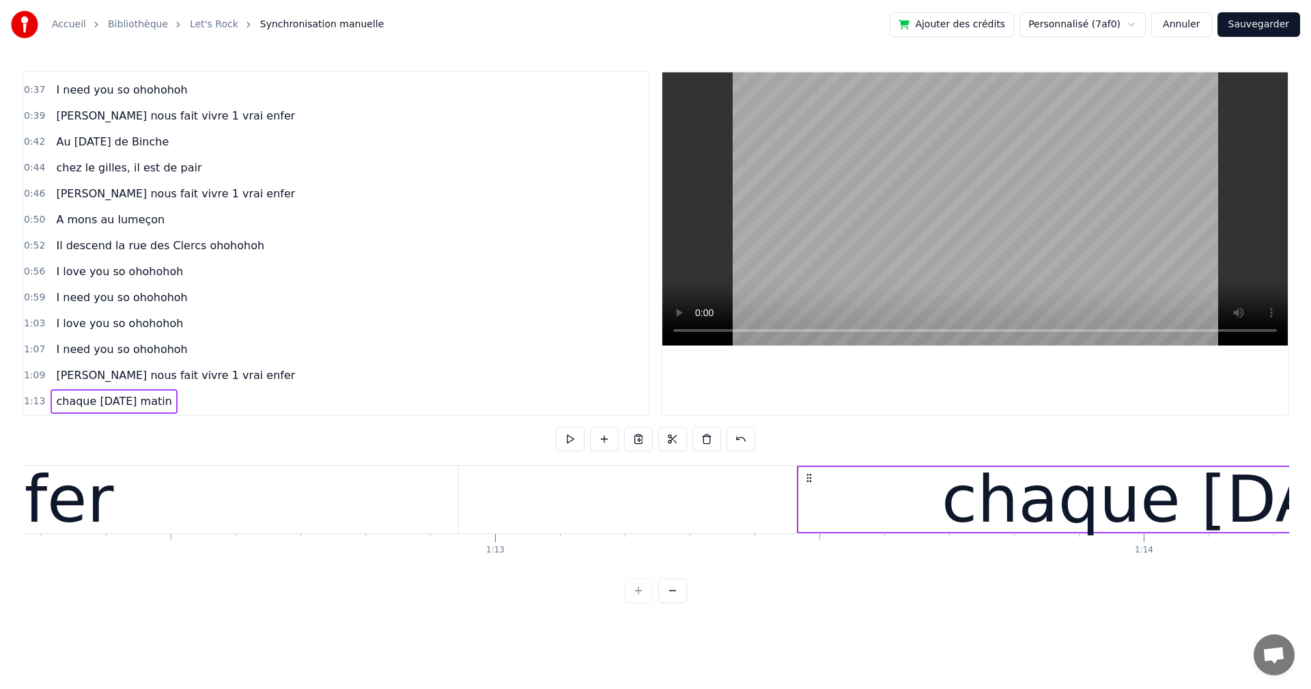
click at [119, 405] on span "chaque [DATE] matin" at bounding box center [114, 401] width 118 height 16
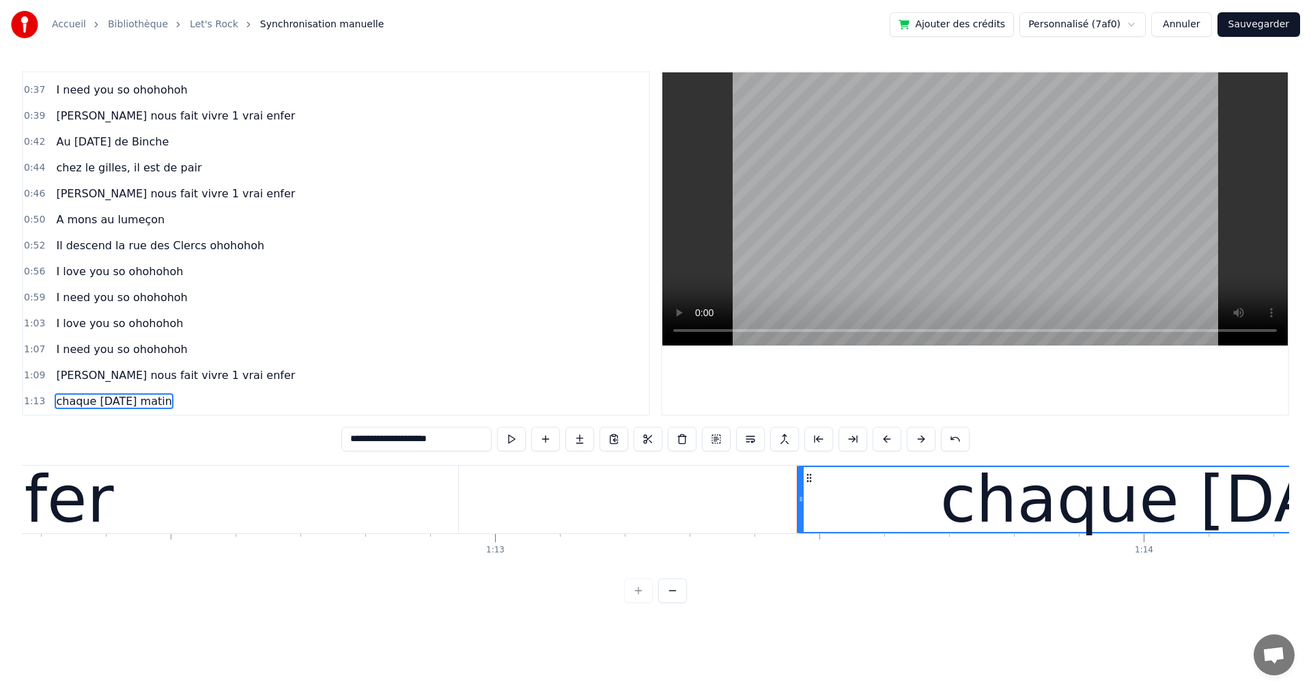
click at [117, 410] on div "chaque [DATE] matin" at bounding box center [114, 401] width 126 height 25
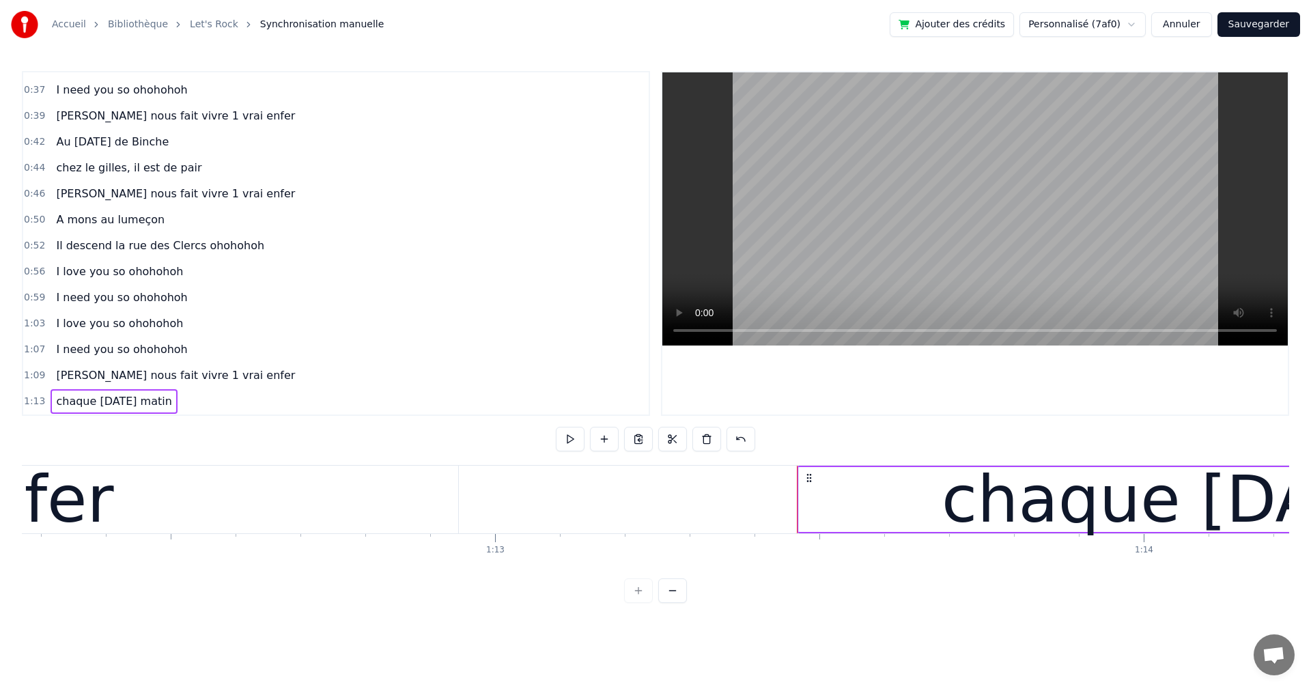
click at [117, 412] on div "chaque [DATE] matin" at bounding box center [114, 401] width 126 height 25
click at [151, 412] on div "chaque [DATE] matin" at bounding box center [114, 401] width 126 height 25
click at [152, 412] on div "chaque [DATE] matin" at bounding box center [114, 401] width 126 height 25
click at [152, 410] on div "chaque [DATE] matin" at bounding box center [114, 401] width 126 height 25
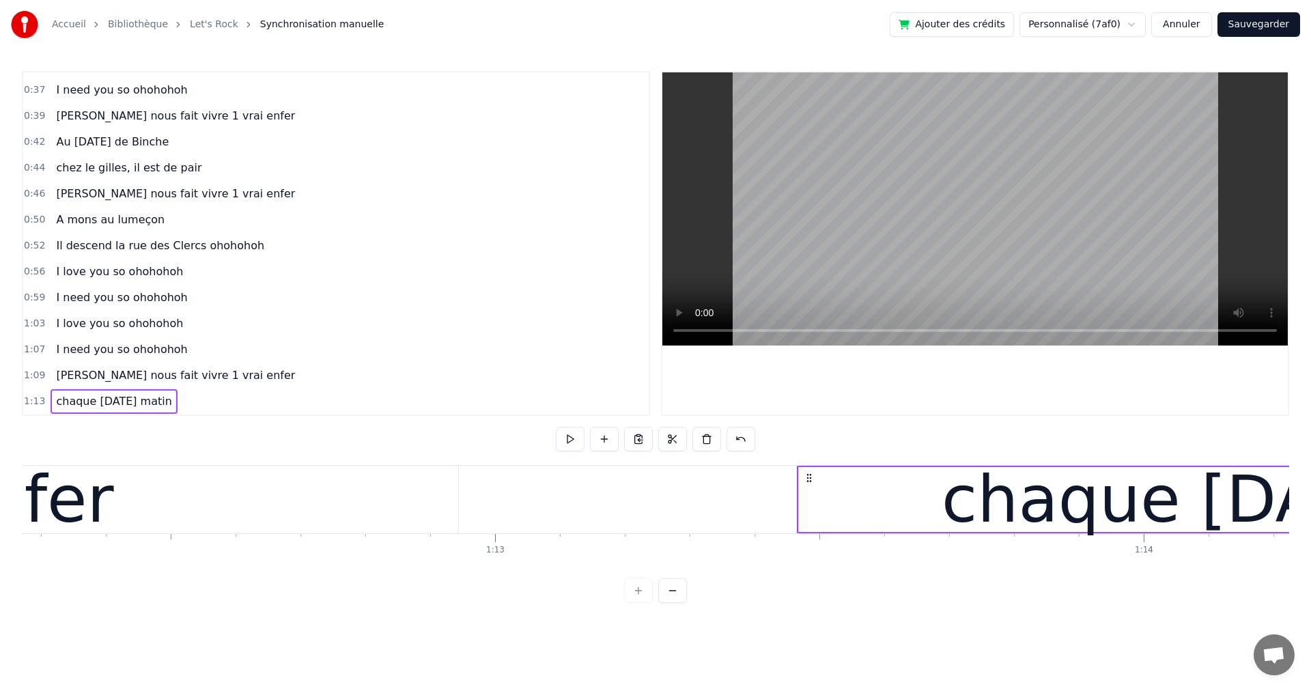
click at [152, 410] on div "chaque [DATE] matin" at bounding box center [114, 401] width 126 height 25
click at [848, 467] on div "chaque [DATE] matin" at bounding box center [1284, 499] width 973 height 65
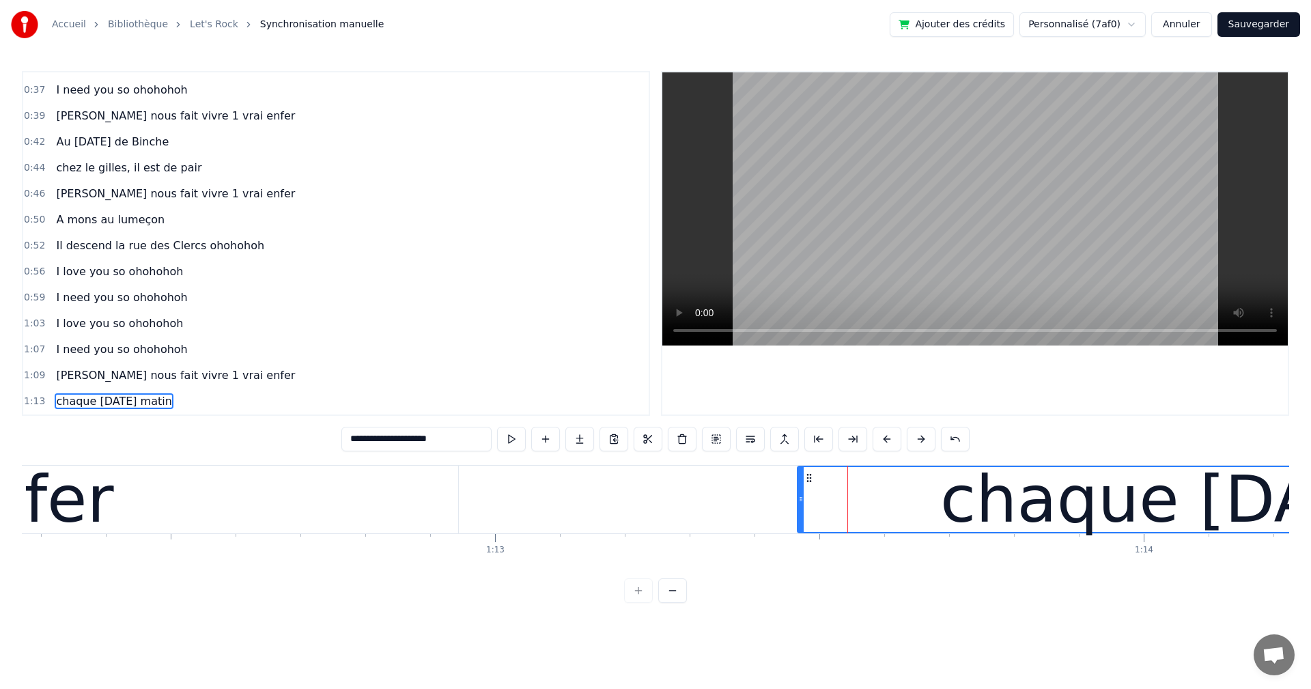
drag, startPoint x: 459, startPoint y: 439, endPoint x: 313, endPoint y: 432, distance: 146.2
click at [313, 432] on div "**********" at bounding box center [655, 337] width 1267 height 532
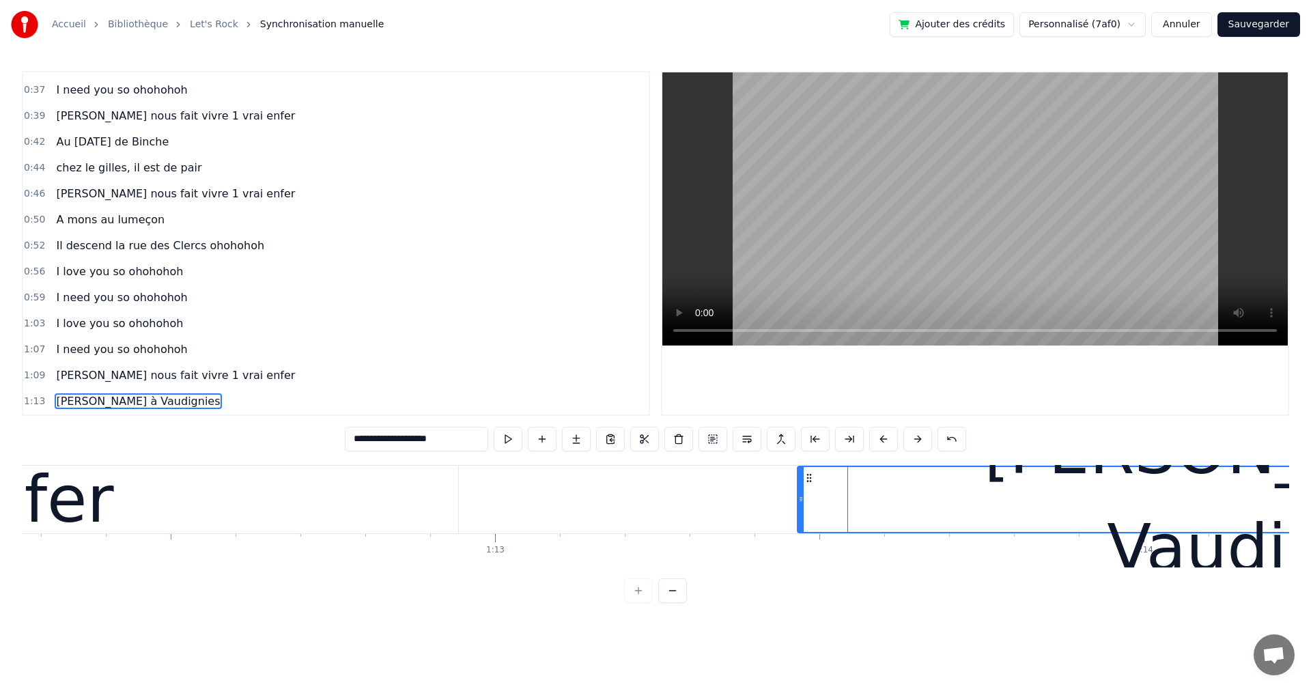
type input "**********"
click at [354, 293] on div "0:59 I need you so ohohohoh" at bounding box center [335, 298] width 625 height 26
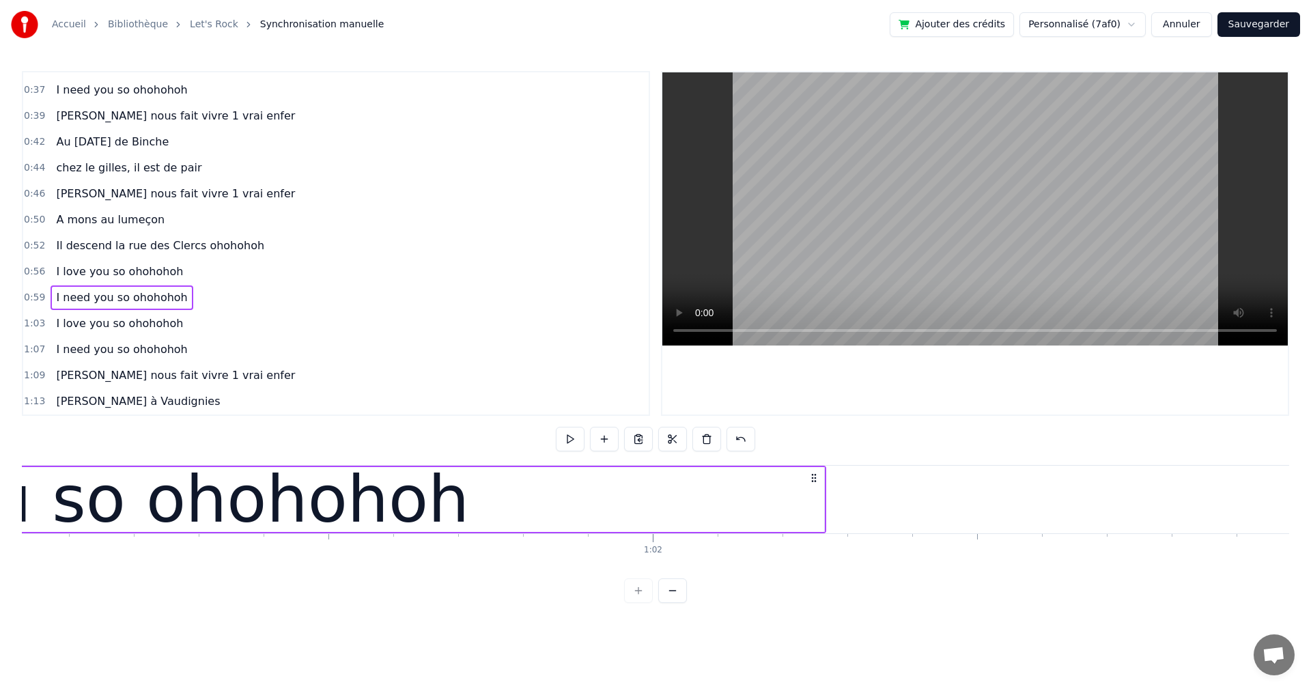
scroll to position [0, 38817]
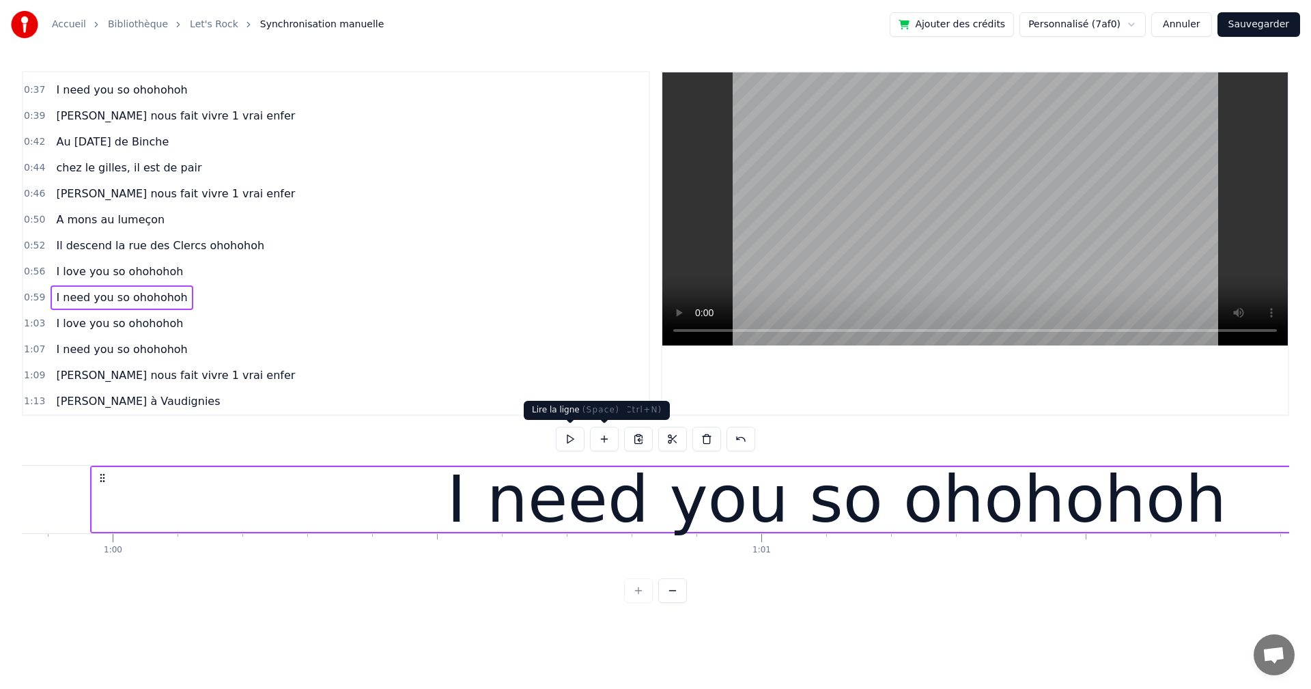
click at [571, 442] on button at bounding box center [570, 439] width 29 height 25
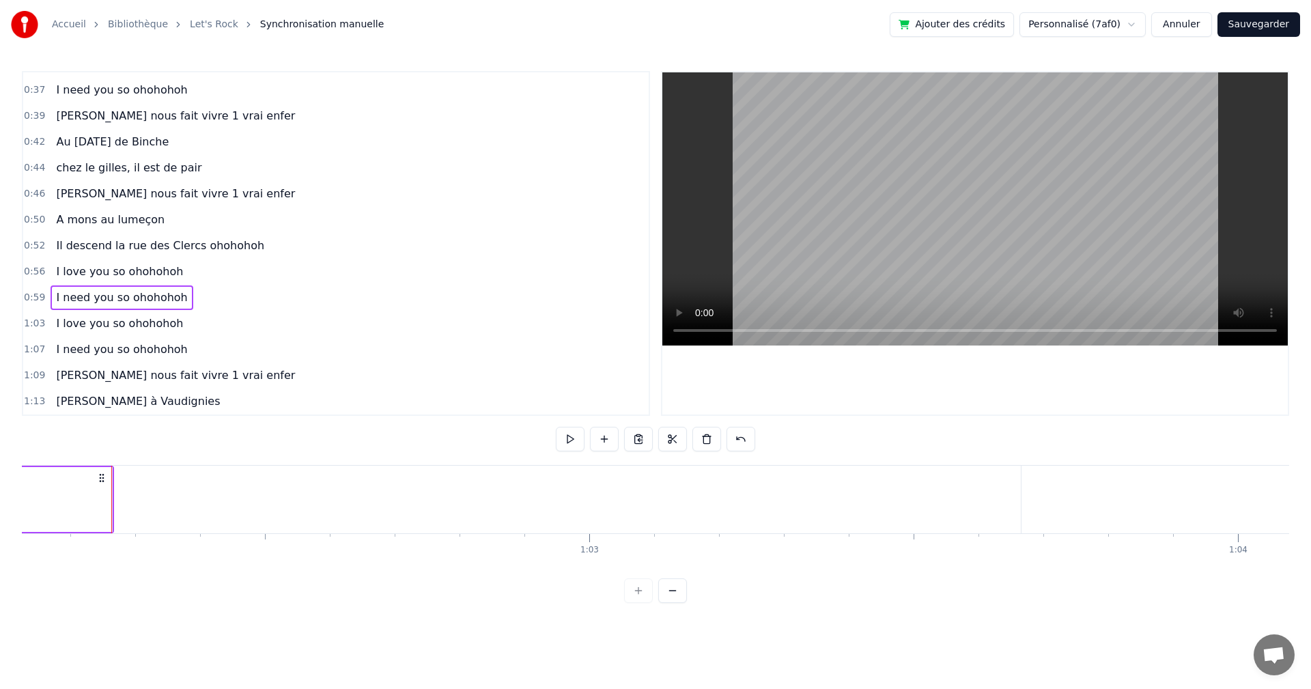
scroll to position [0, 40307]
click at [566, 435] on button at bounding box center [570, 439] width 29 height 25
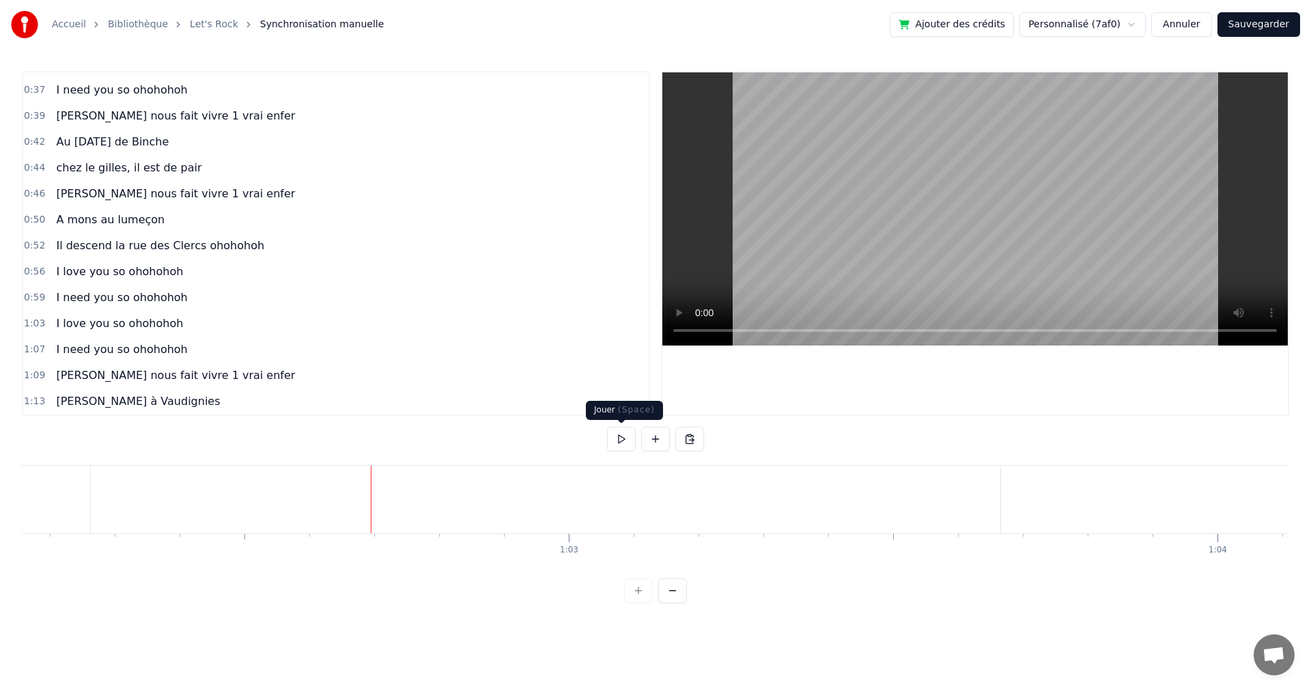
click at [610, 441] on button at bounding box center [621, 439] width 29 height 25
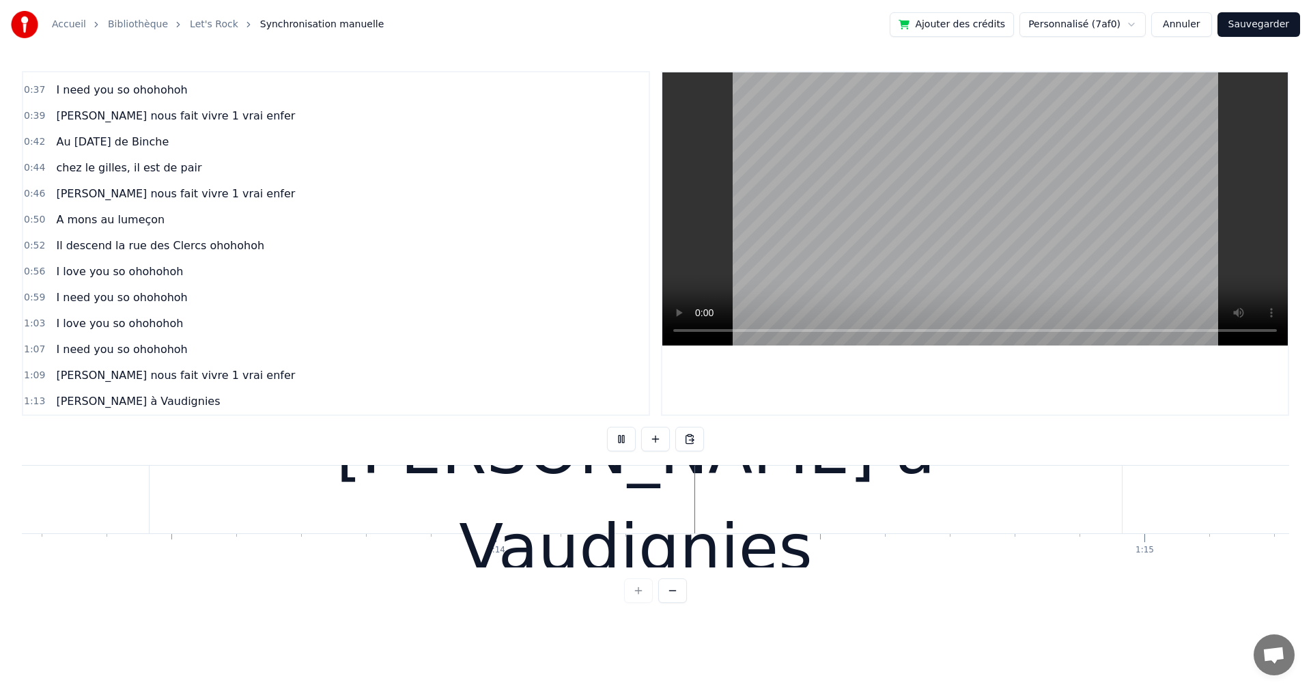
scroll to position [0, 47795]
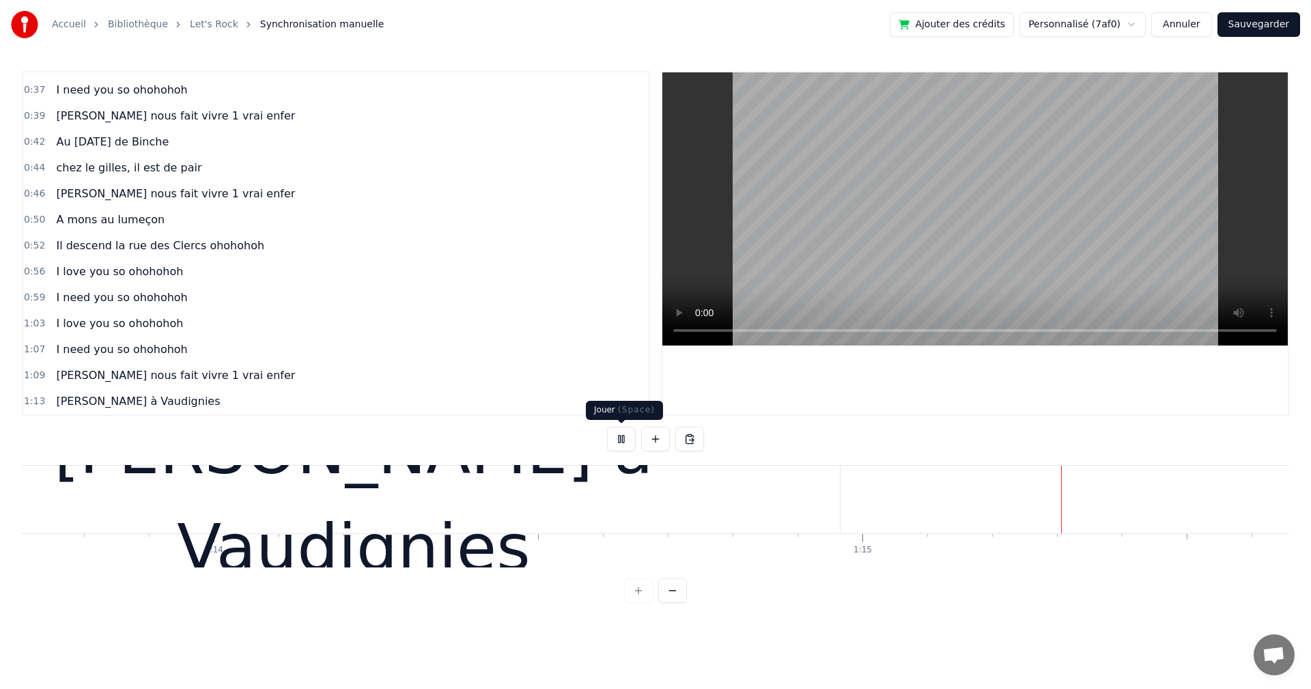
click at [614, 437] on button at bounding box center [621, 439] width 29 height 25
click at [840, 500] on div "Cholette à Vaudignies" at bounding box center [353, 500] width 973 height 68
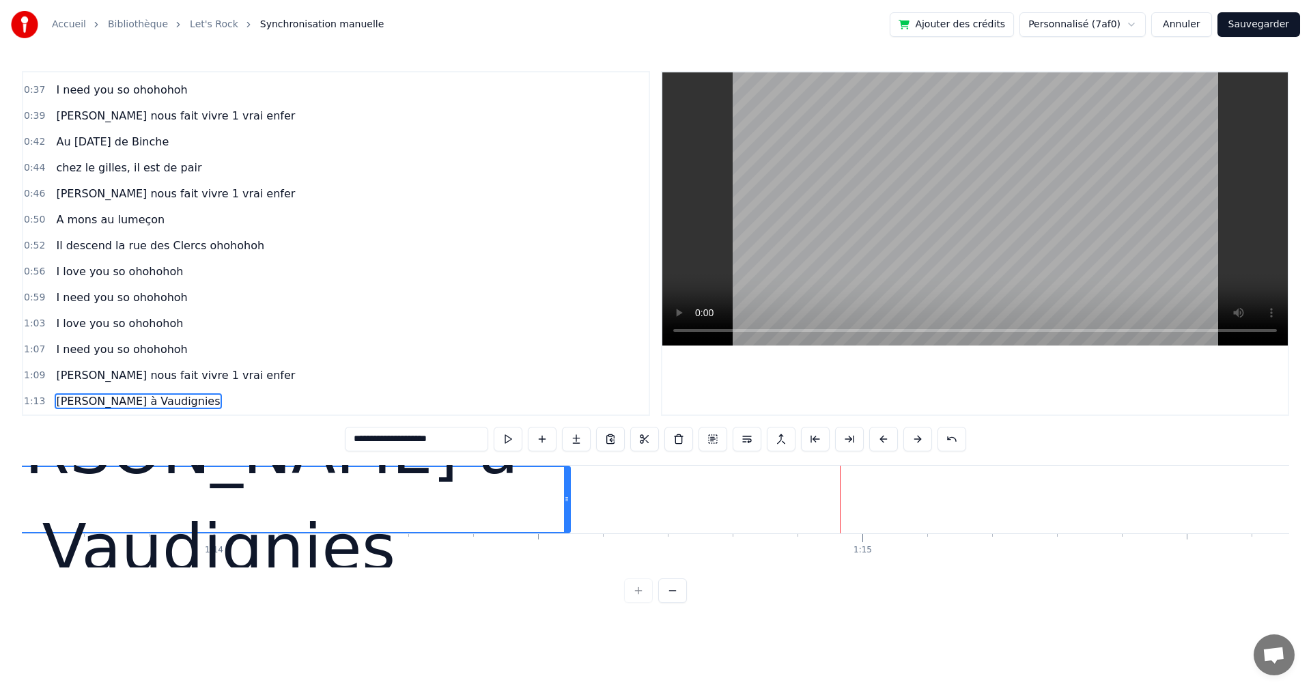
drag, startPoint x: 838, startPoint y: 496, endPoint x: 559, endPoint y: 477, distance: 279.8
click at [564, 477] on div at bounding box center [566, 499] width 5 height 65
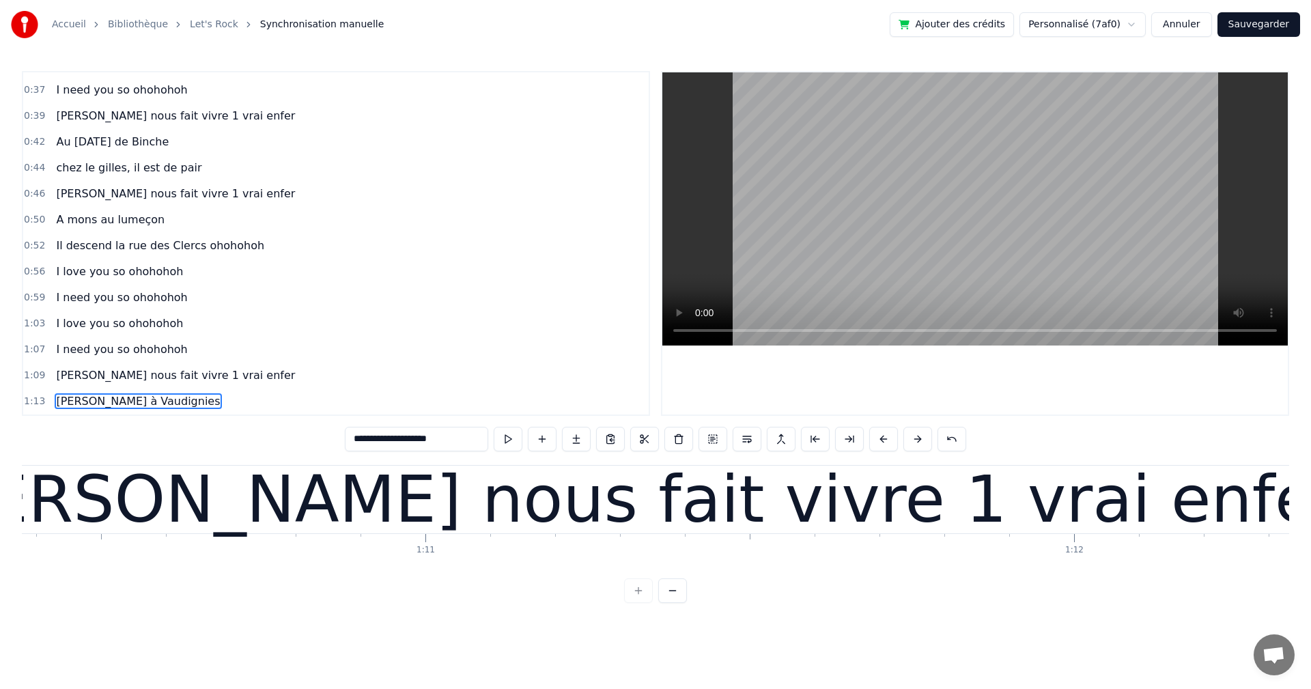
click at [617, 518] on div "[PERSON_NAME] nous fait vivre 1 vrai enfer" at bounding box center [632, 500] width 1418 height 98
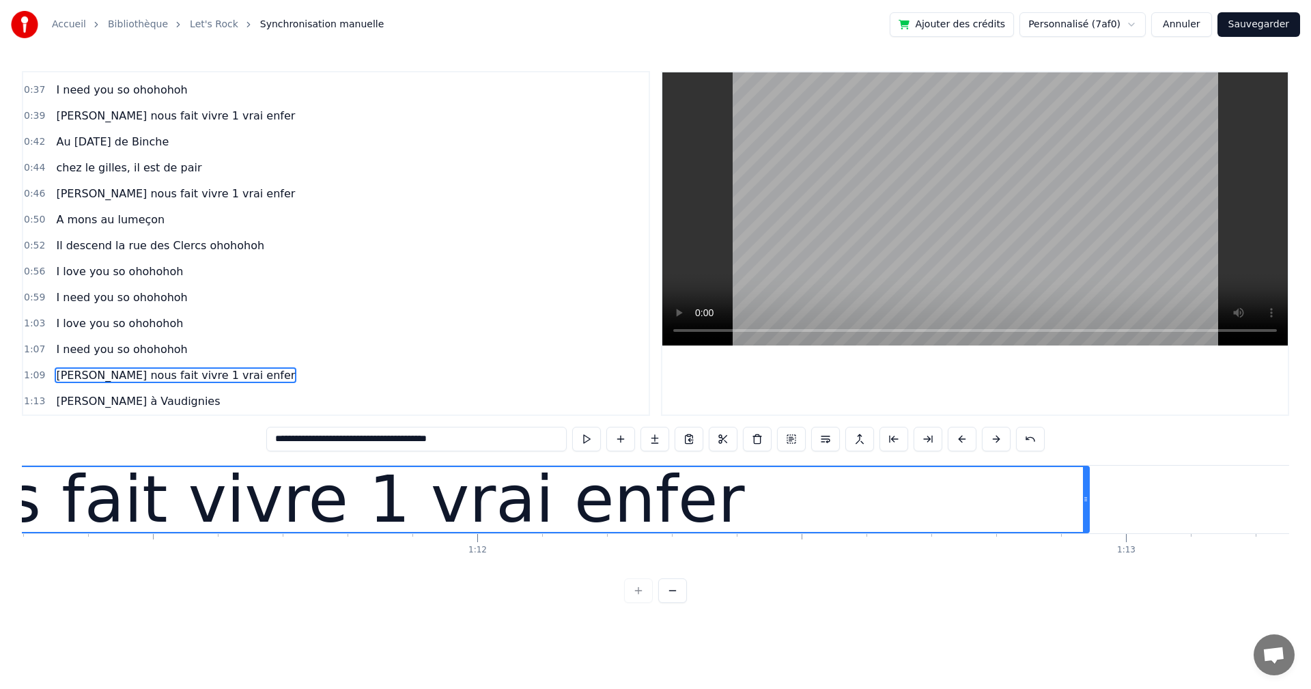
scroll to position [0, 46288]
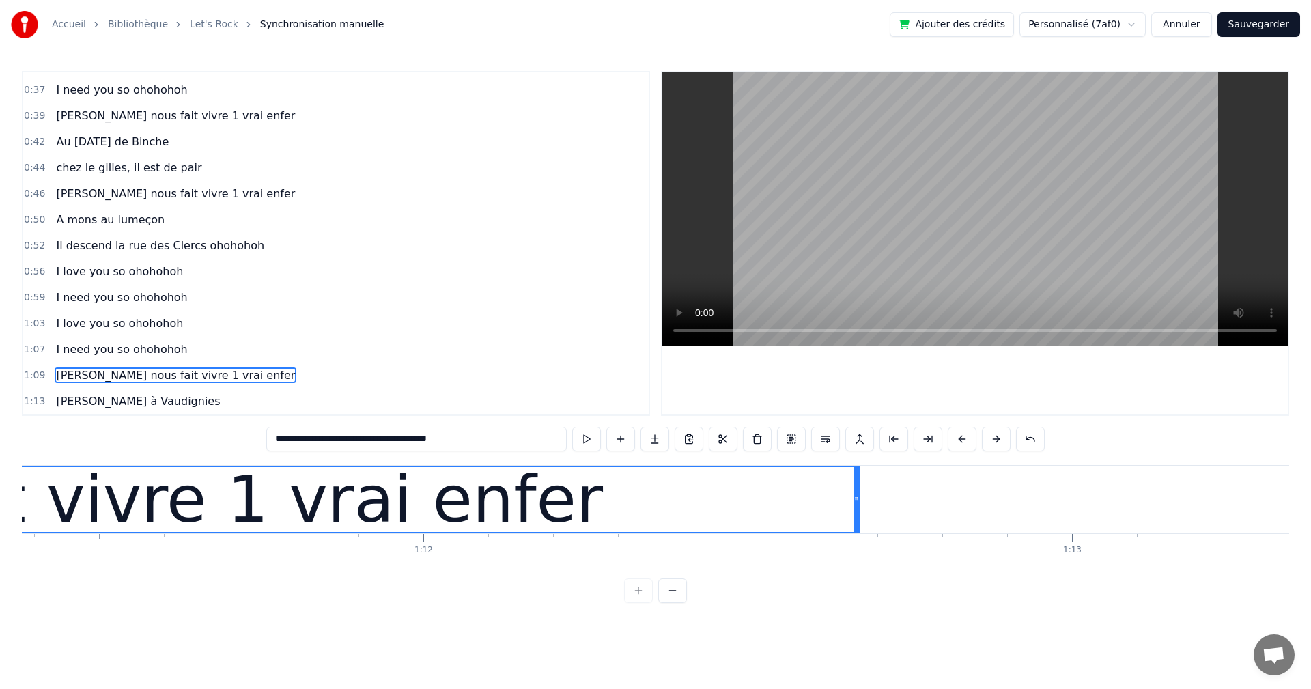
drag, startPoint x: 1033, startPoint y: 498, endPoint x: 857, endPoint y: 487, distance: 175.8
click at [857, 487] on div at bounding box center [855, 499] width 5 height 65
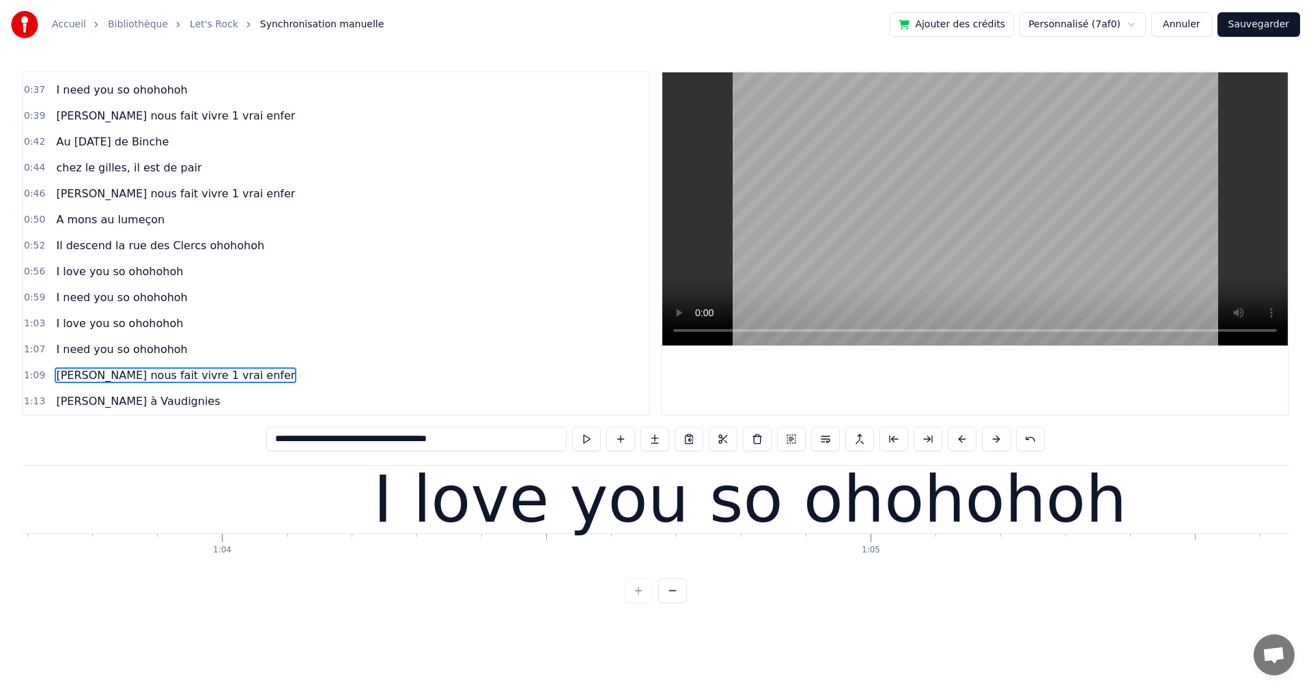
scroll to position [0, 40868]
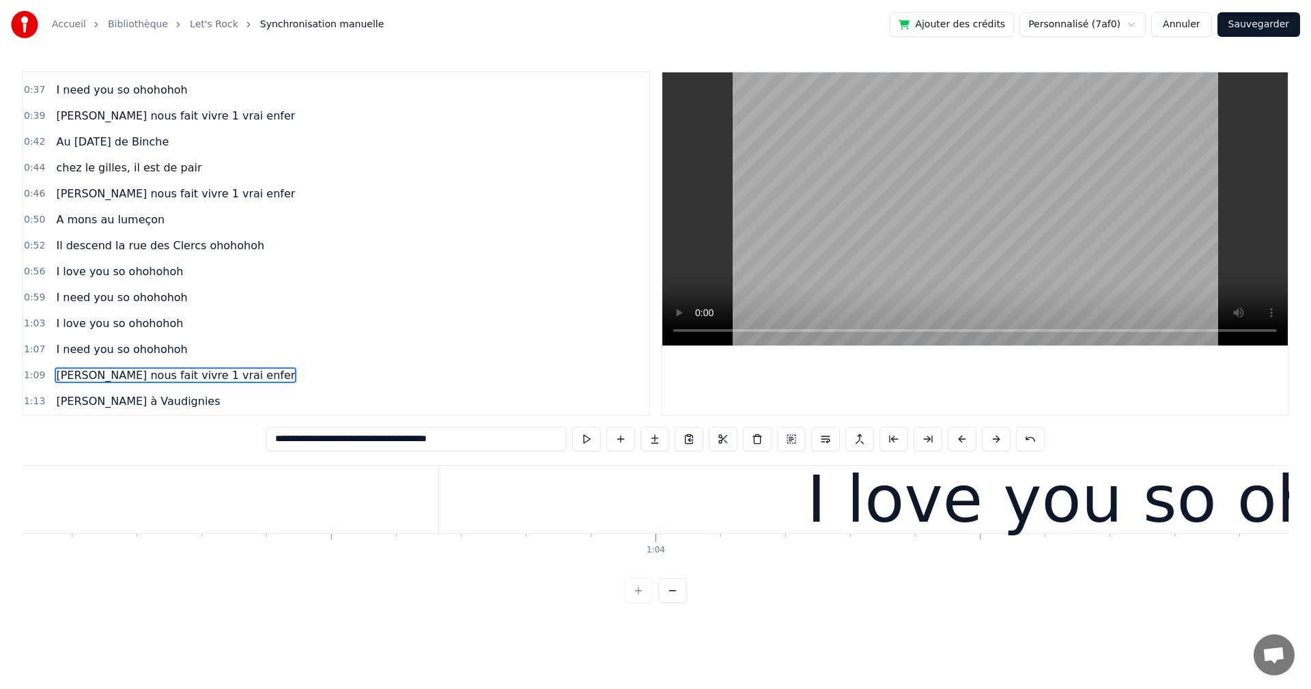
click at [620, 501] on div "I love you so ohohohoh" at bounding box center [1183, 500] width 1489 height 68
type input "**********"
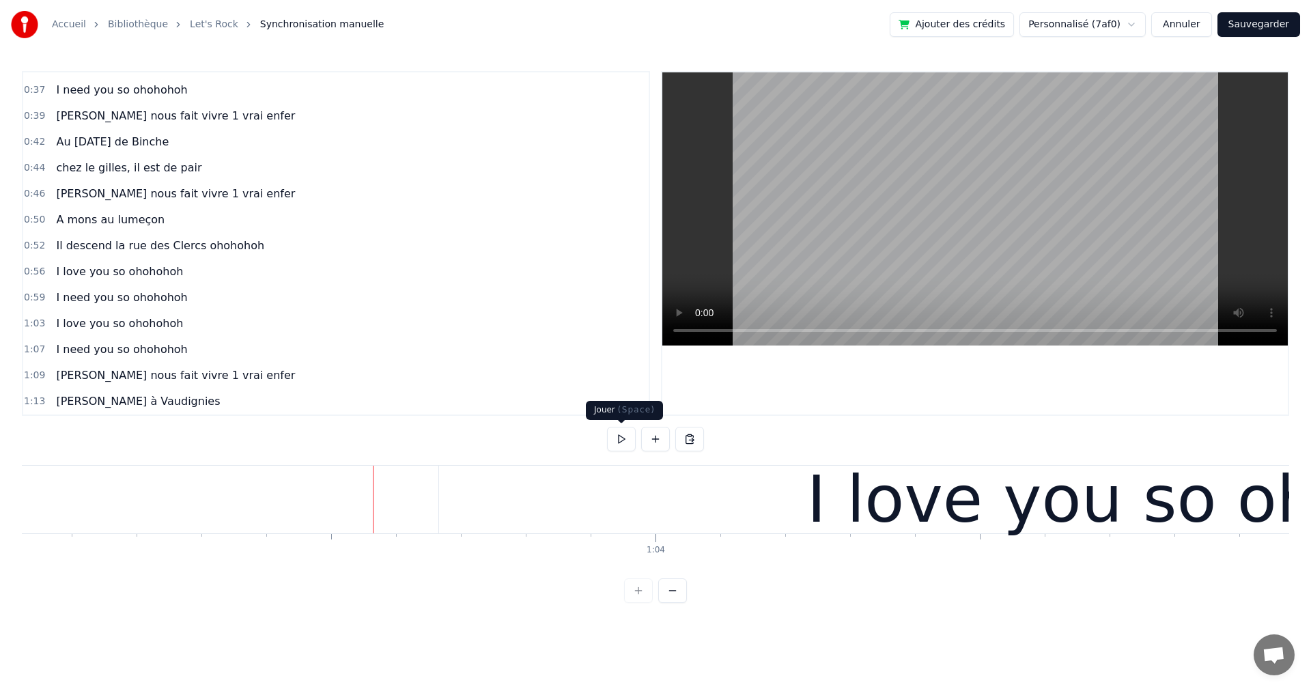
click at [619, 442] on button at bounding box center [621, 439] width 29 height 25
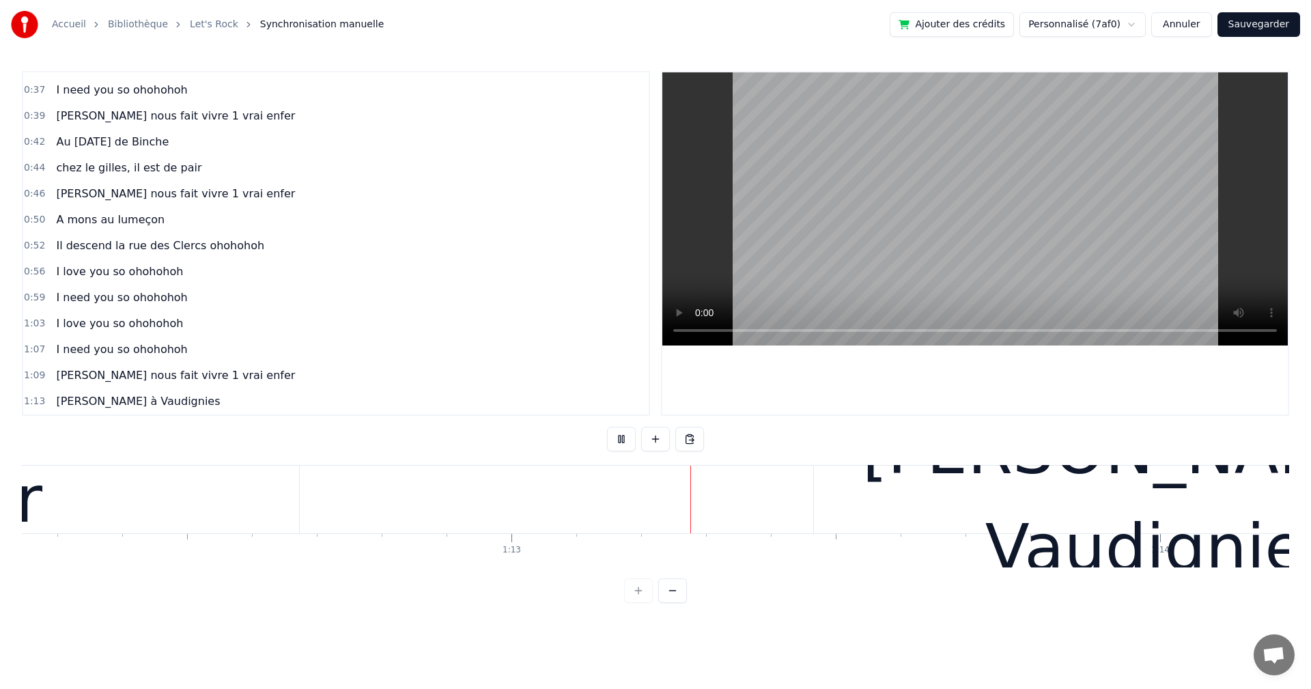
scroll to position [0, 47128]
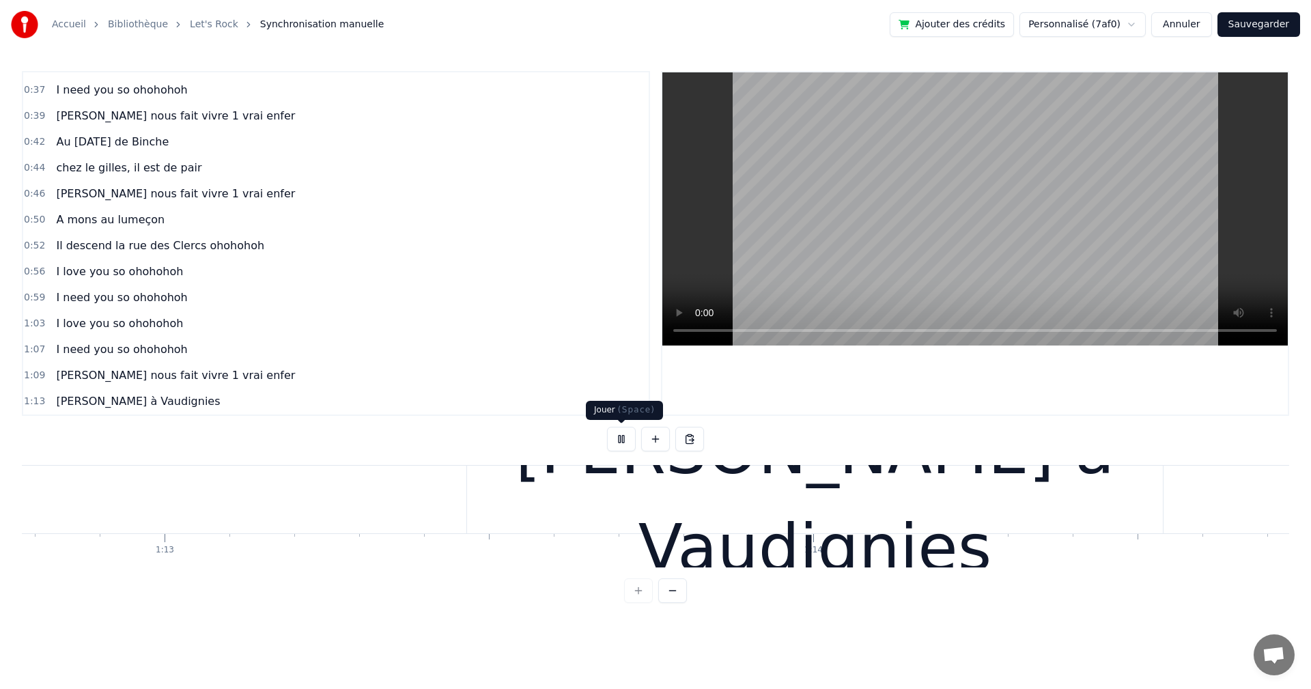
click at [621, 429] on button at bounding box center [621, 439] width 29 height 25
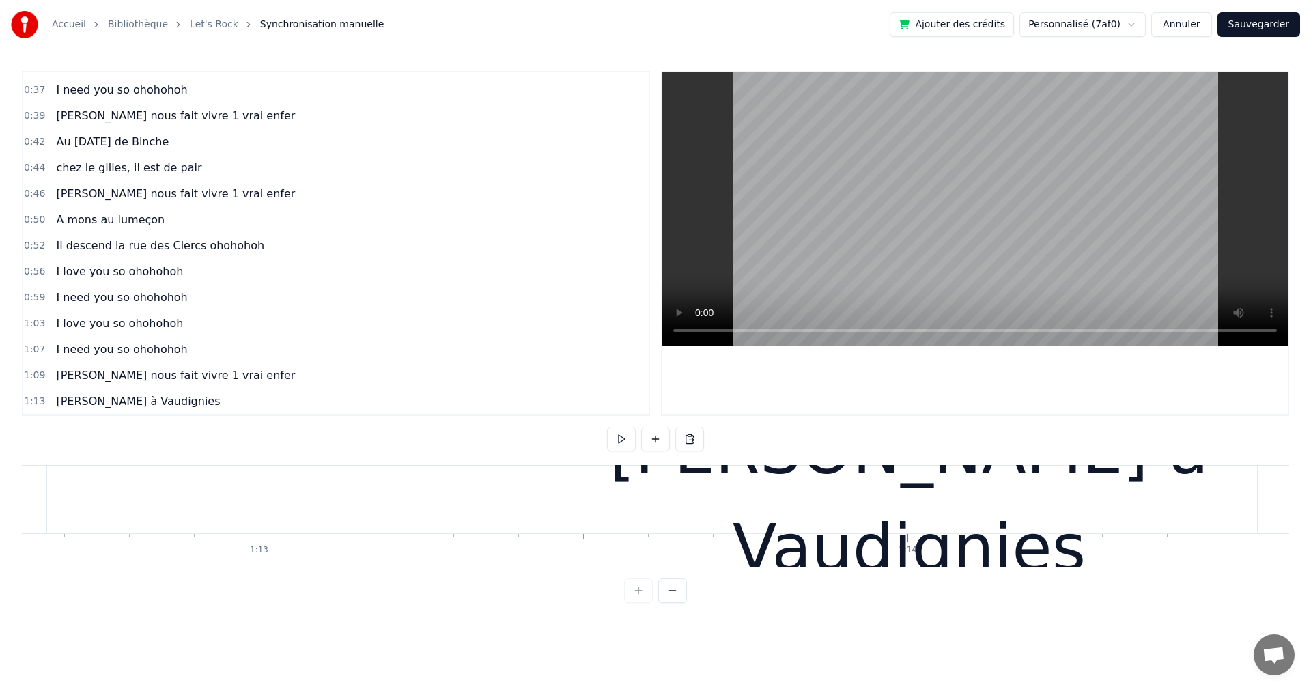
scroll to position [0, 47102]
click at [625, 501] on div "Cholette à Vaudignies" at bounding box center [908, 499] width 696 height 195
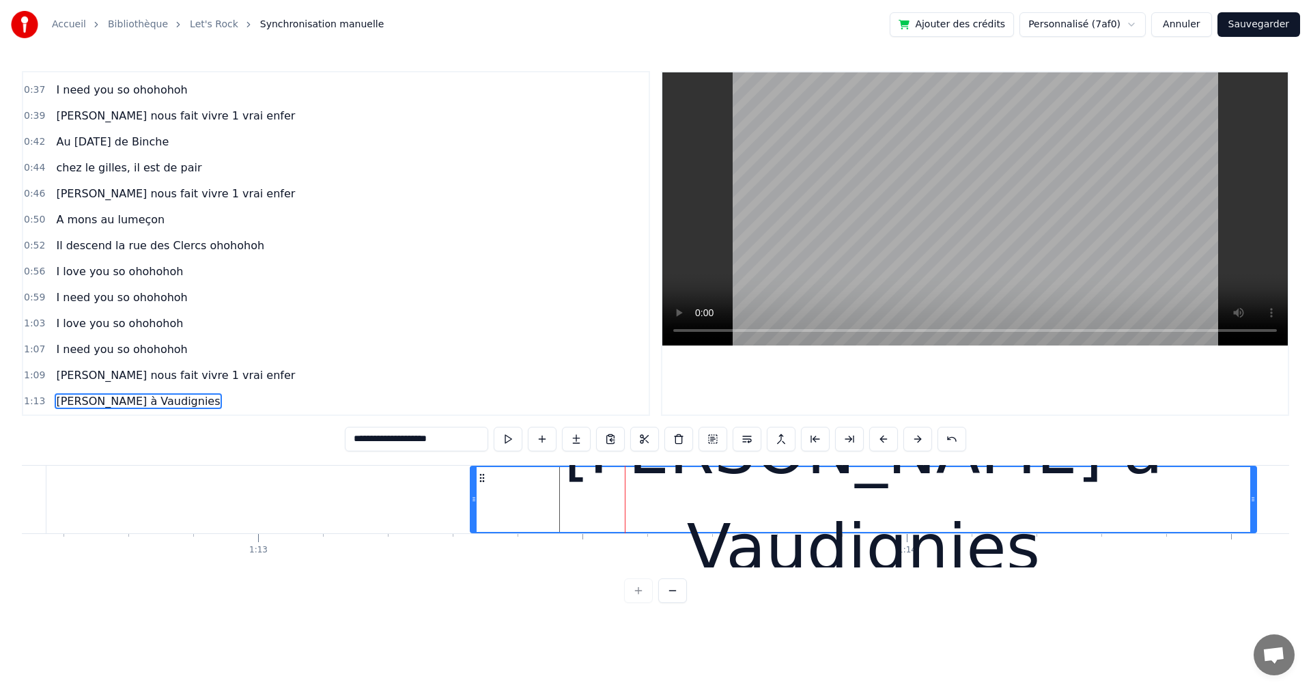
drag, startPoint x: 563, startPoint y: 498, endPoint x: 473, endPoint y: 489, distance: 90.5
click at [473, 489] on div at bounding box center [473, 499] width 5 height 65
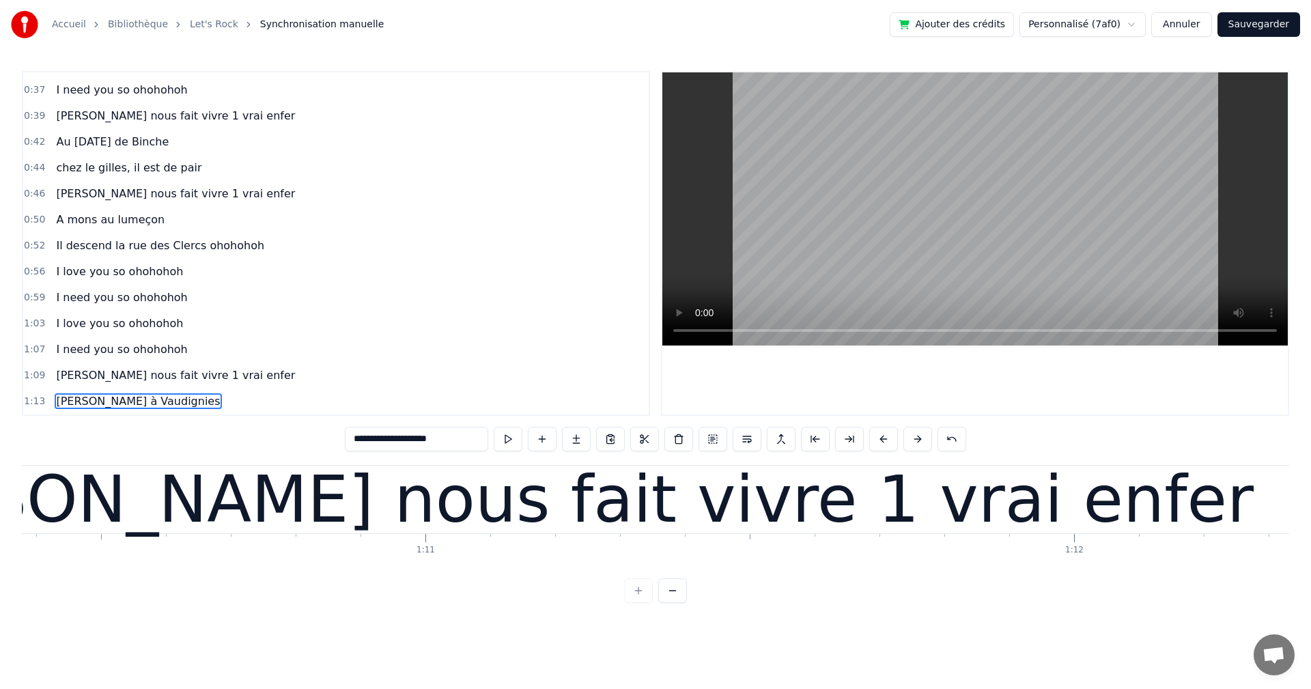
scroll to position [0, 45150]
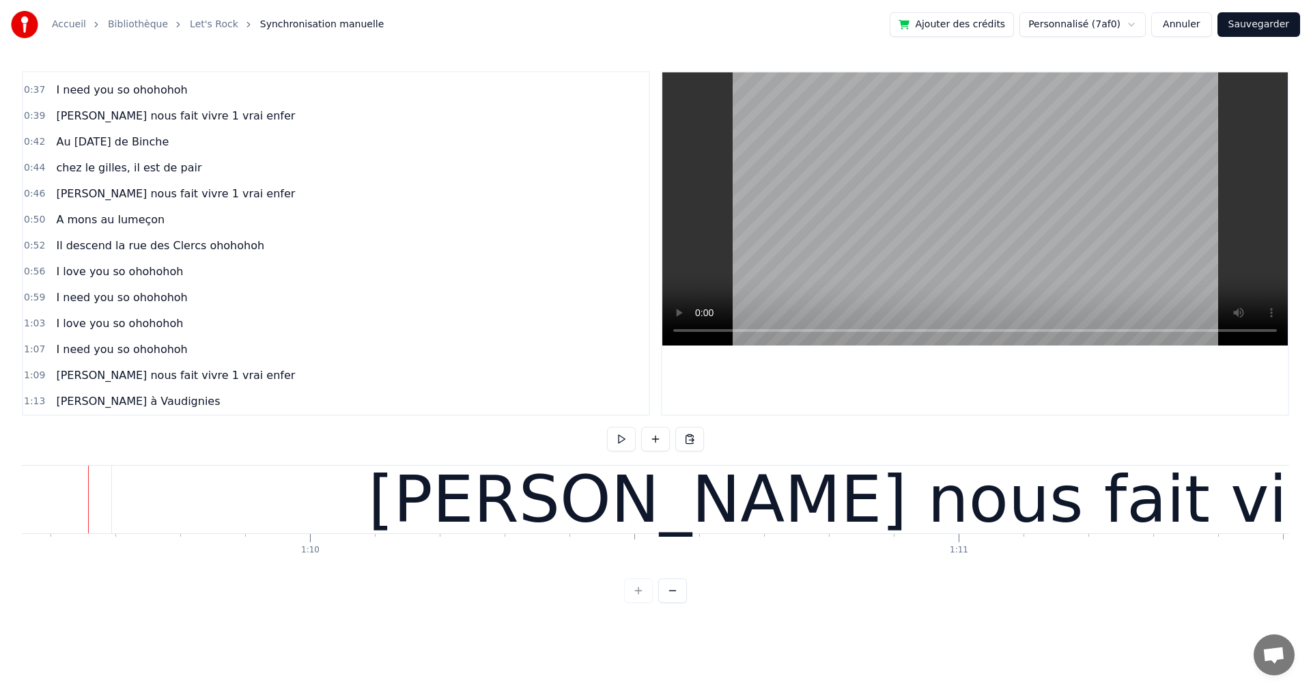
scroll to position [0, 45103]
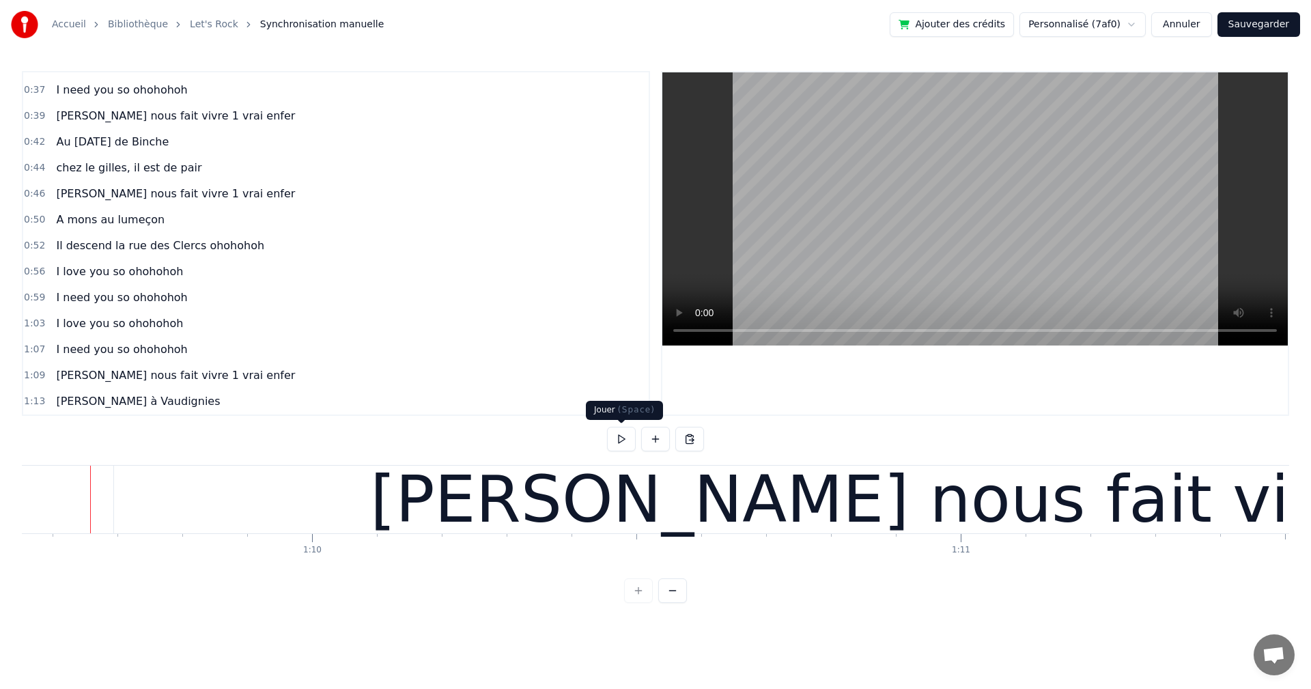
click at [620, 443] on button at bounding box center [621, 439] width 29 height 25
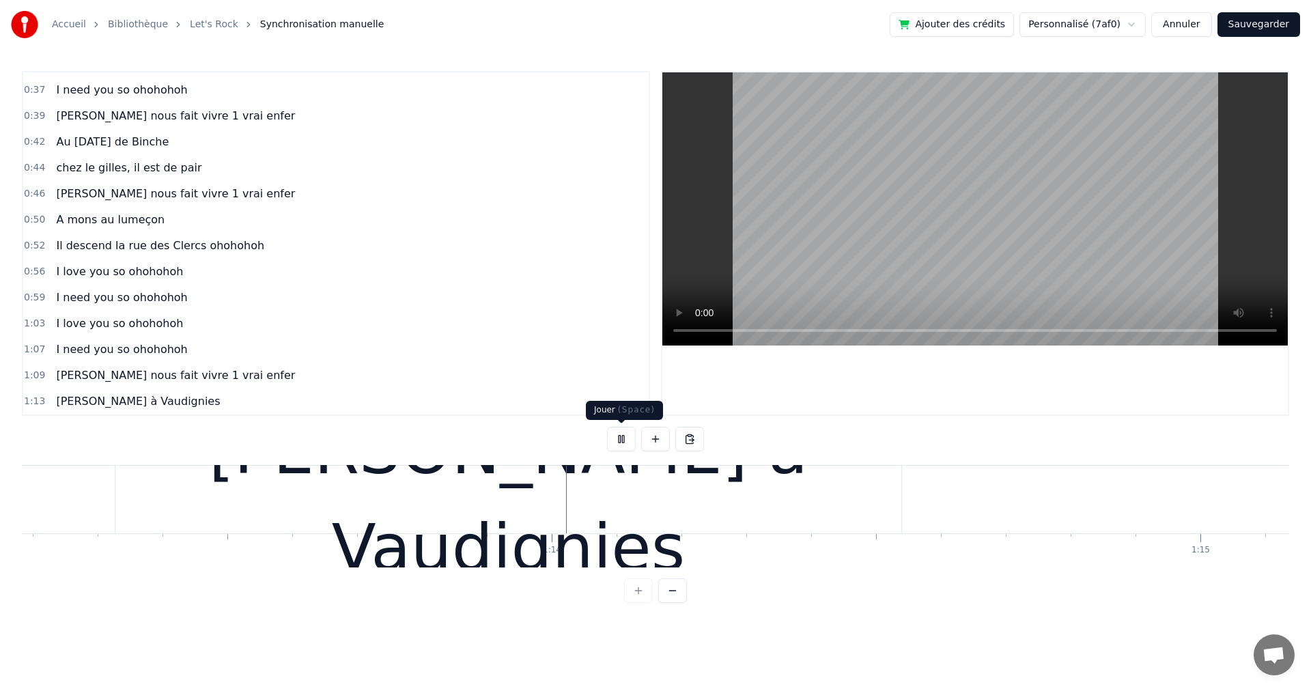
scroll to position [0, 47458]
click at [620, 440] on button at bounding box center [621, 439] width 29 height 25
click at [114, 504] on div "Cholette à Vaudignies" at bounding box center [506, 500] width 787 height 68
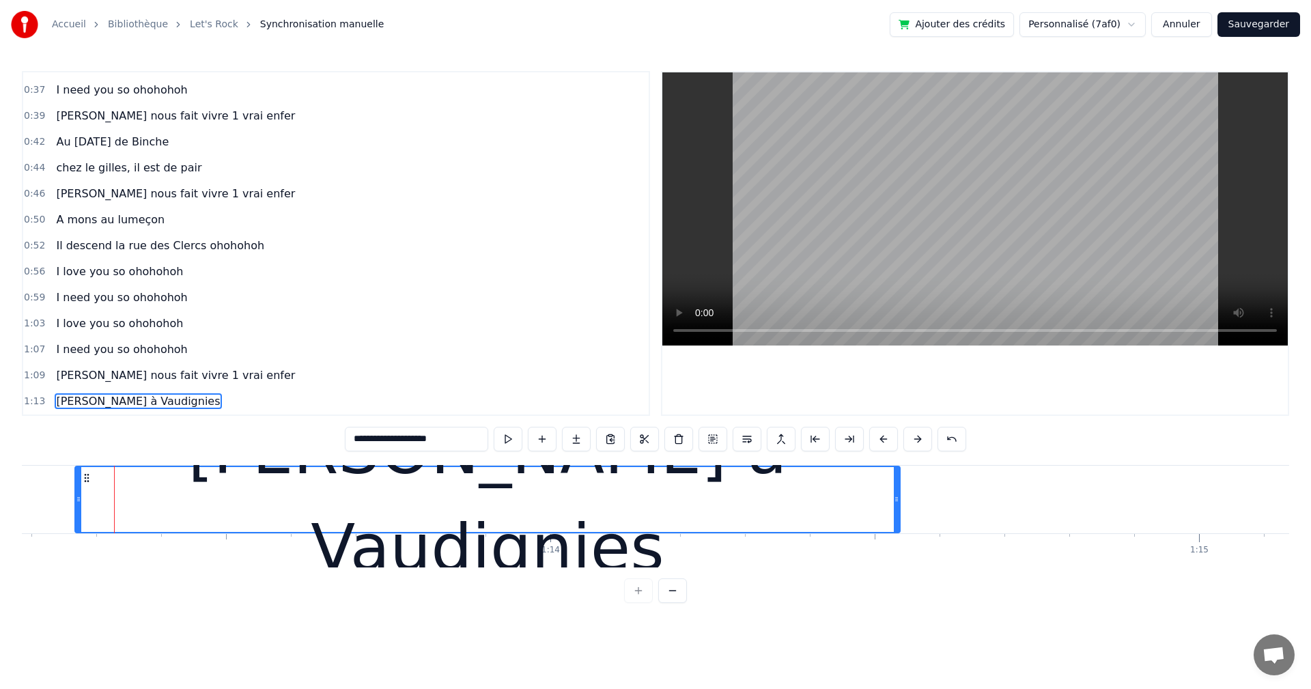
drag, startPoint x: 116, startPoint y: 502, endPoint x: 76, endPoint y: 503, distance: 40.3
click at [76, 503] on icon at bounding box center [78, 499] width 5 height 11
drag, startPoint x: 91, startPoint y: 502, endPoint x: 67, endPoint y: 501, distance: 24.6
click at [67, 501] on icon at bounding box center [66, 499] width 5 height 11
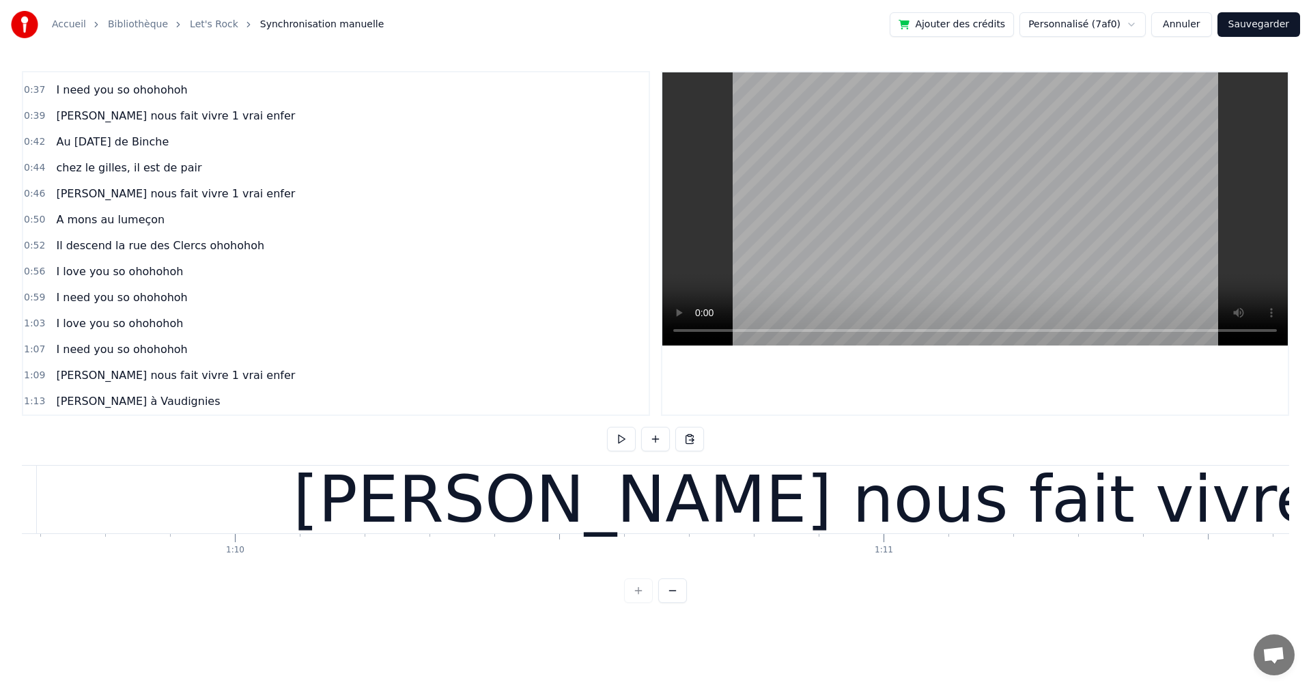
scroll to position [0, 44071]
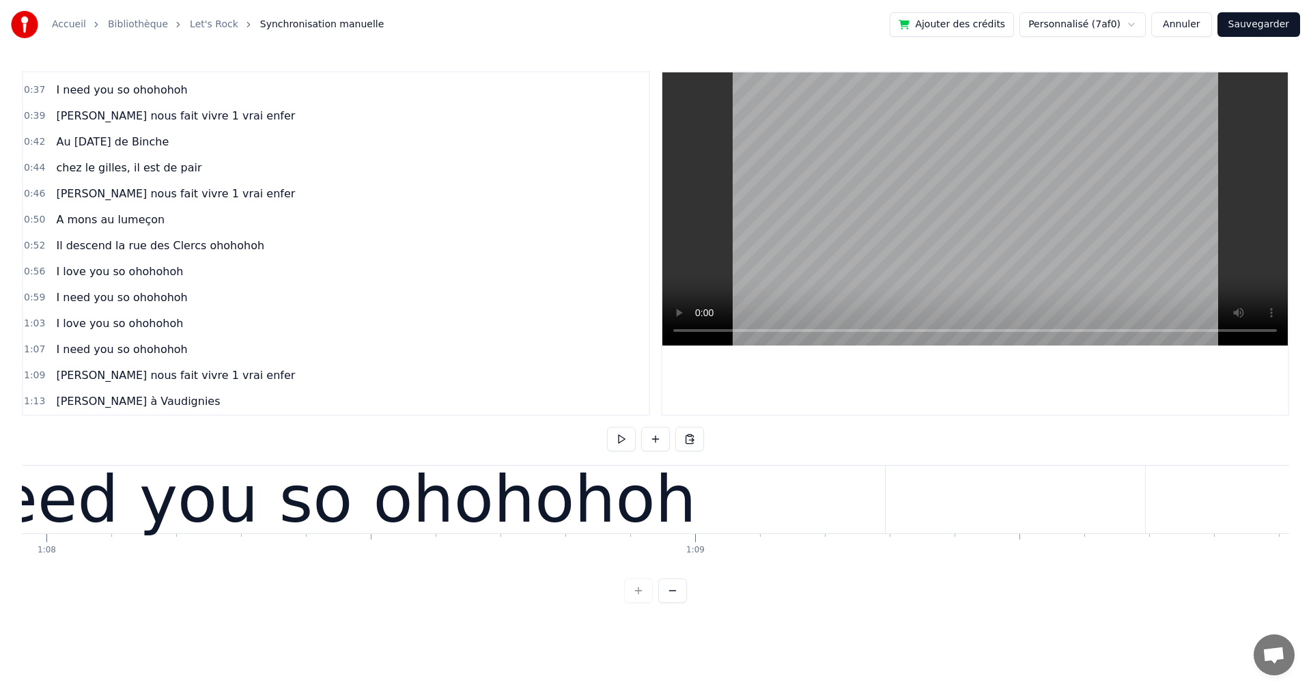
click at [616, 438] on button at bounding box center [621, 439] width 29 height 25
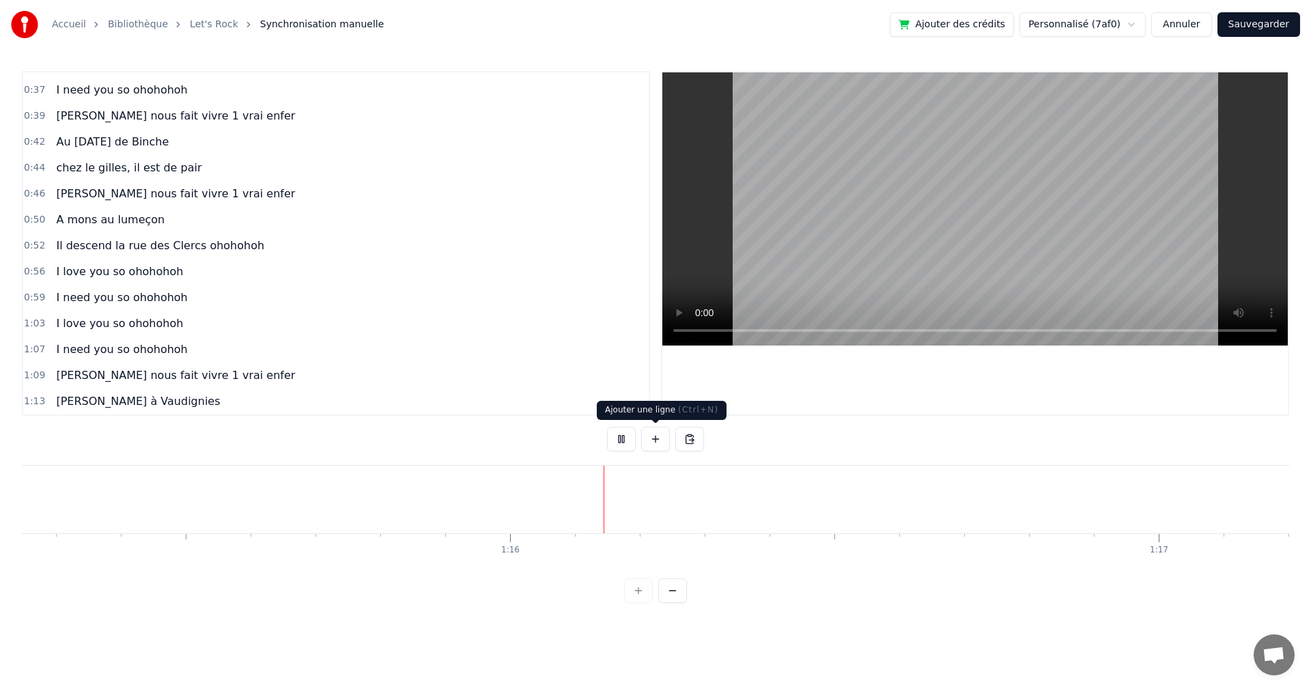
scroll to position [0, 48845]
click at [619, 438] on button at bounding box center [621, 439] width 29 height 25
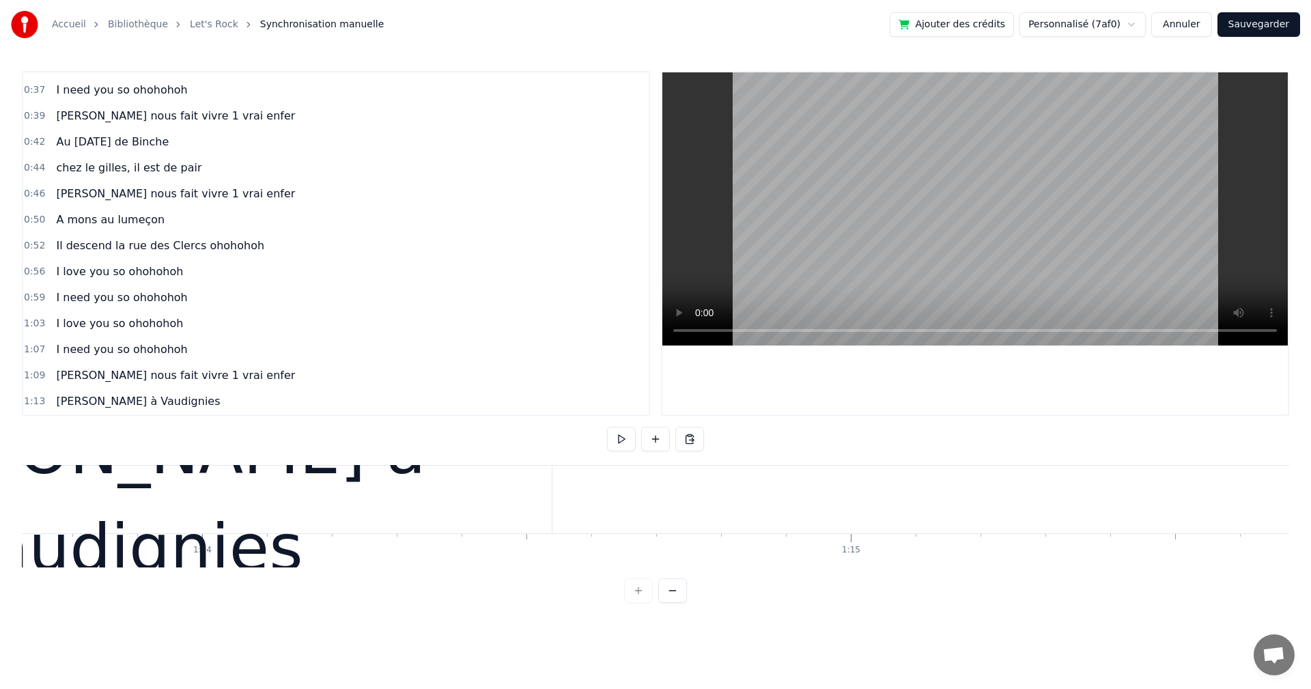
scroll to position [0, 47426]
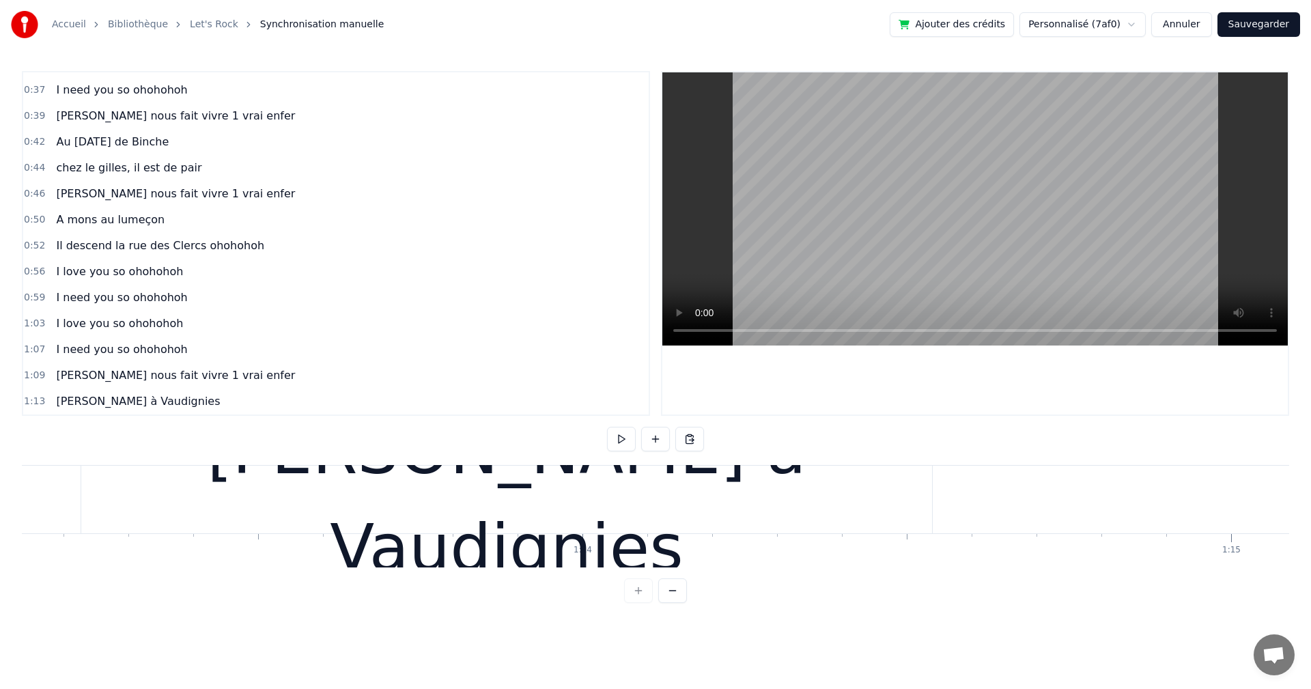
click at [698, 486] on div "Cholette à Vaudignies" at bounding box center [506, 499] width 851 height 195
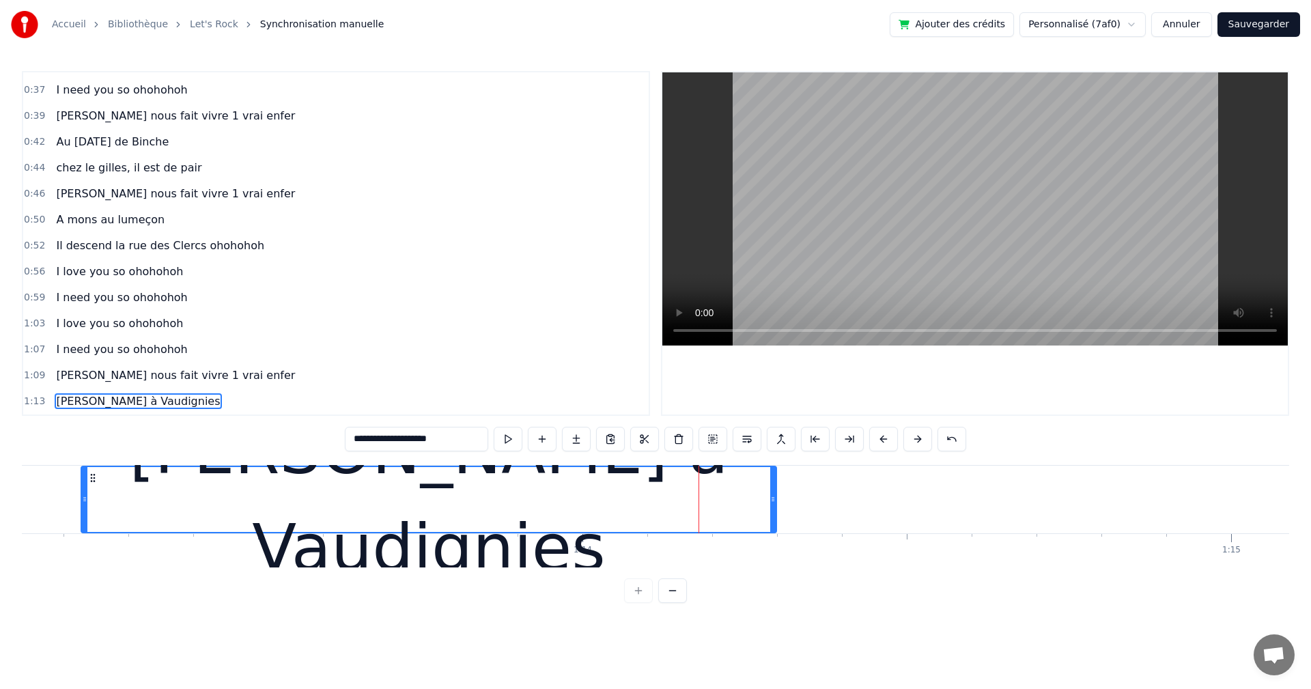
drag, startPoint x: 928, startPoint y: 496, endPoint x: 773, endPoint y: 502, distance: 155.8
click at [773, 502] on icon at bounding box center [772, 499] width 5 height 11
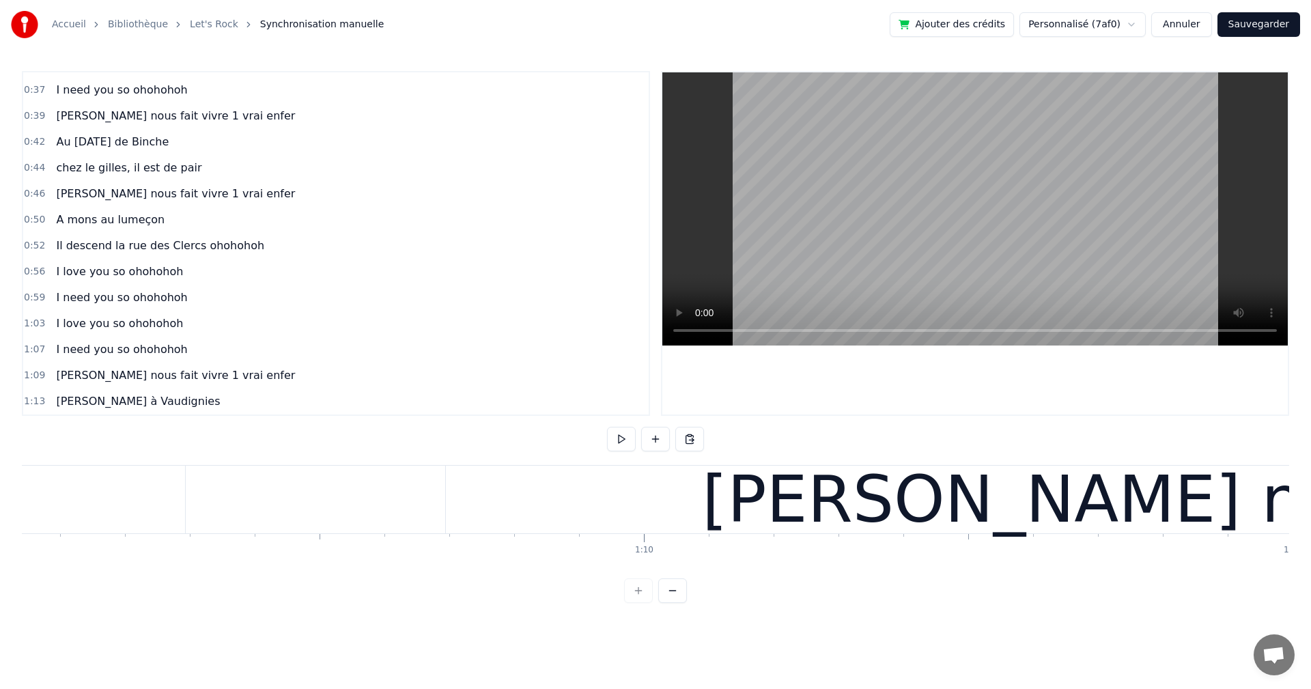
scroll to position [0, 44933]
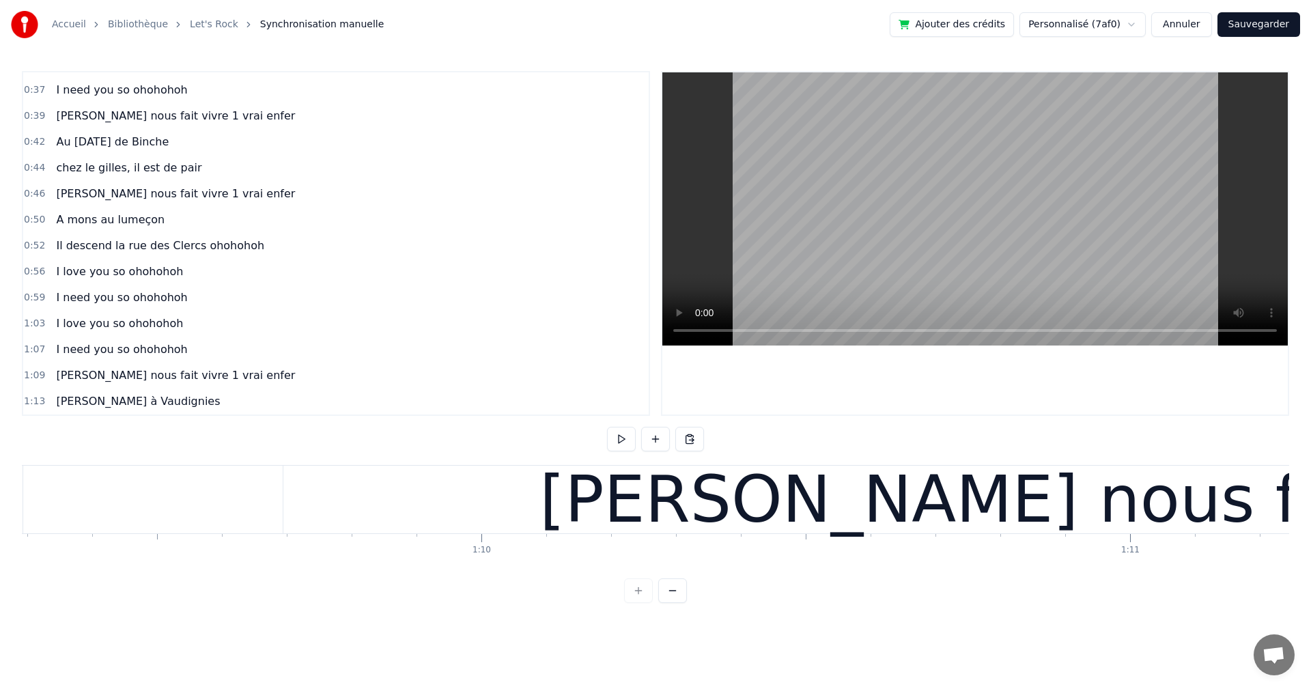
click at [622, 436] on button at bounding box center [621, 439] width 29 height 25
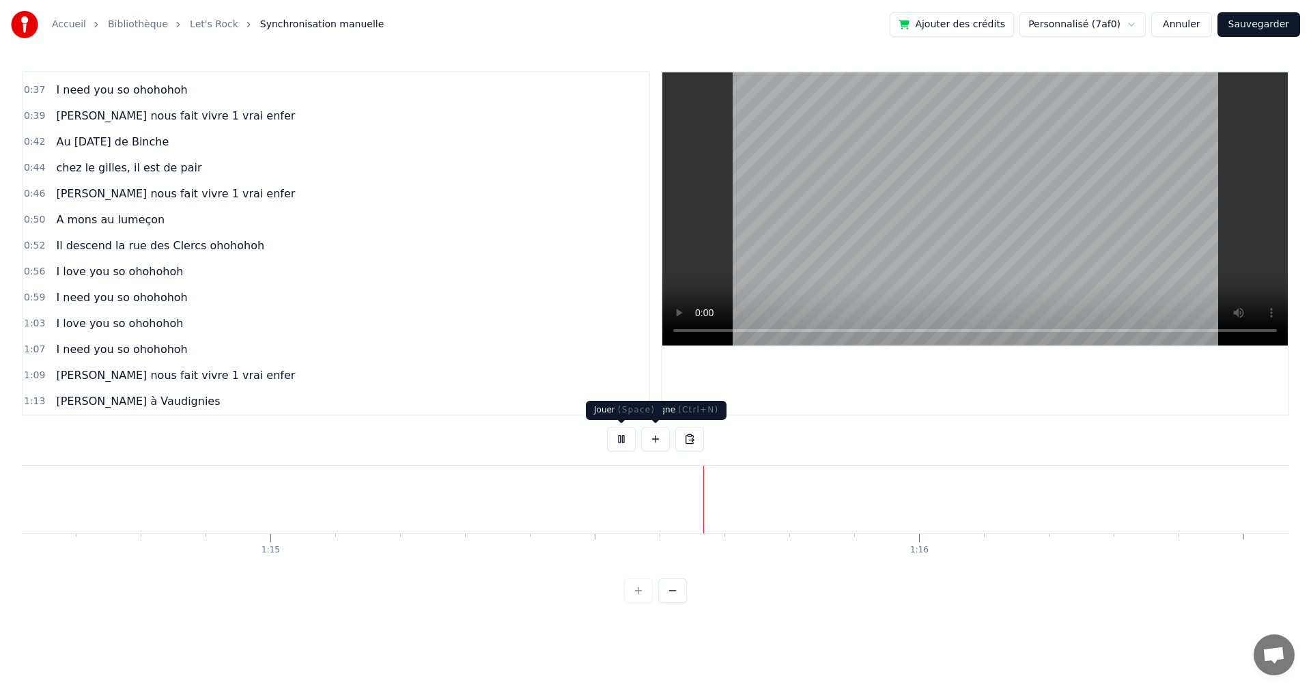
scroll to position [0, 48666]
click at [623, 444] on button at bounding box center [621, 439] width 29 height 25
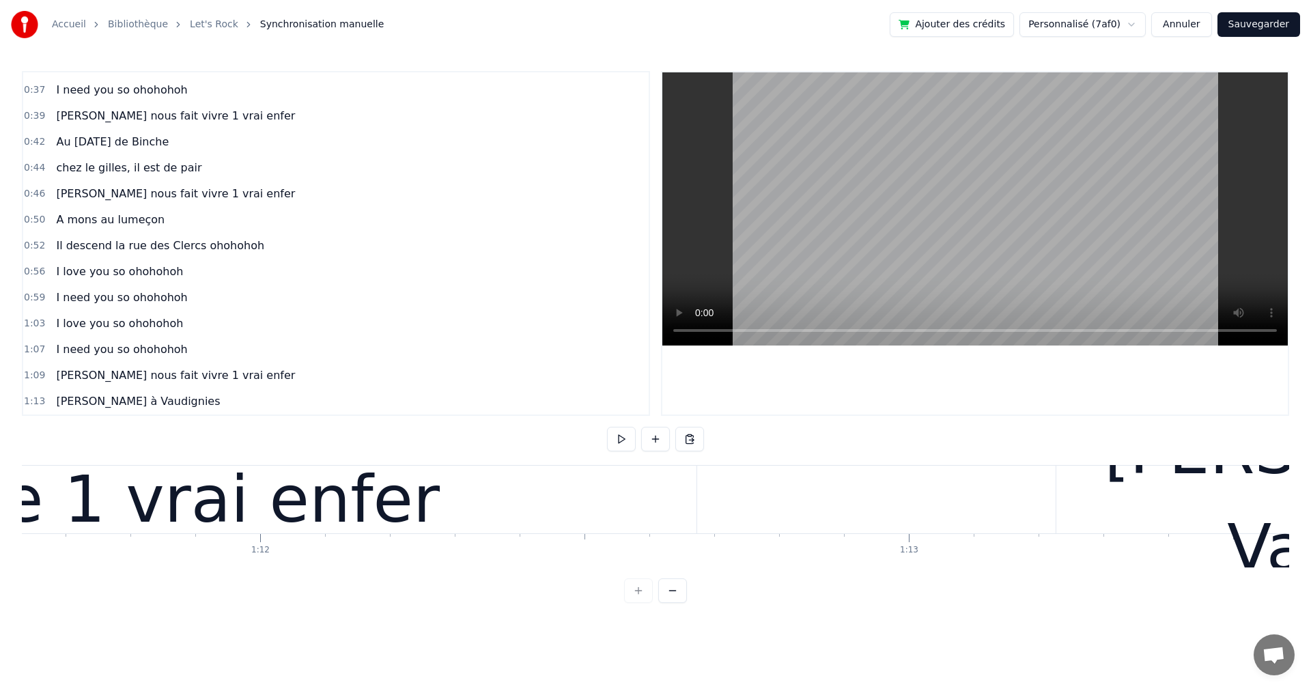
scroll to position [0, 46397]
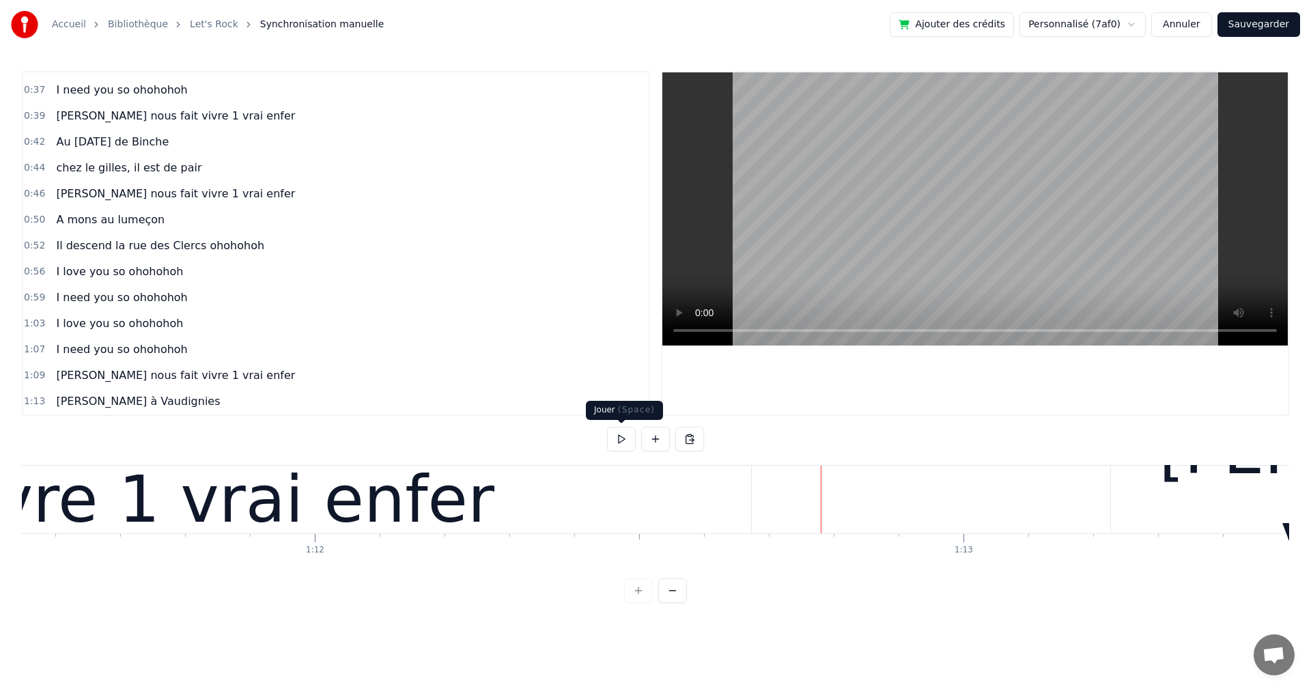
click at [623, 443] on button at bounding box center [621, 439] width 29 height 25
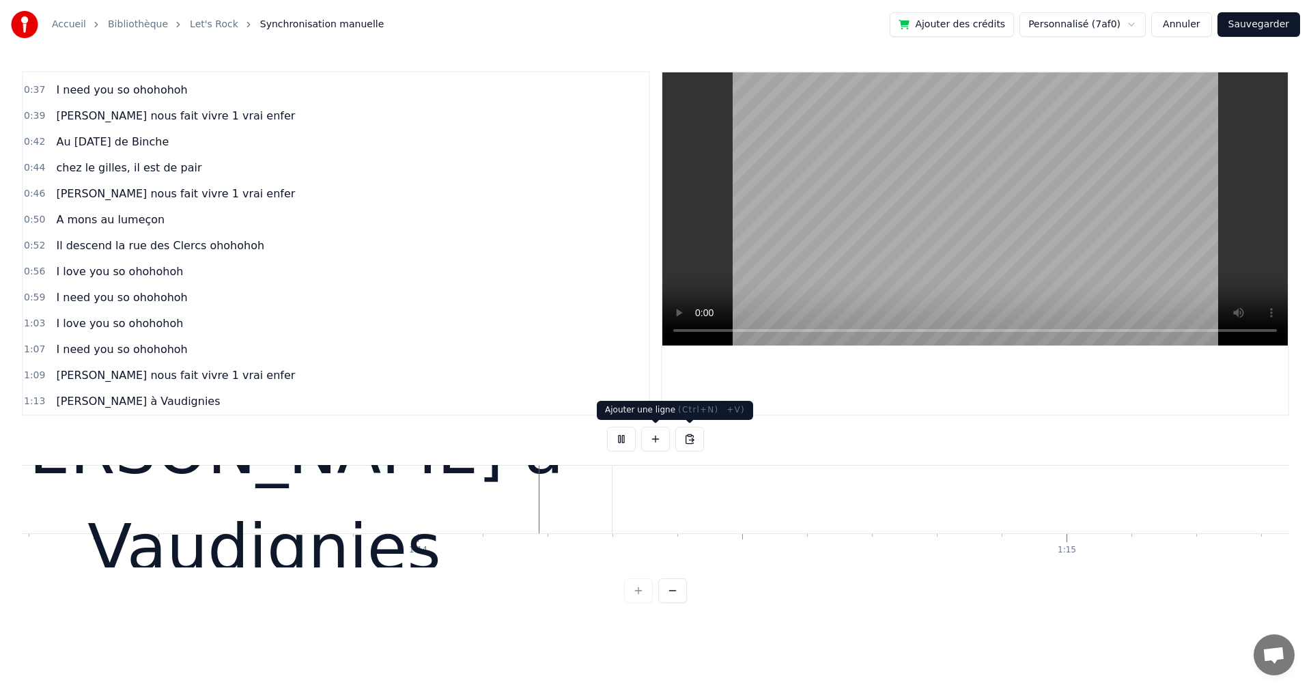
scroll to position [0, 47595]
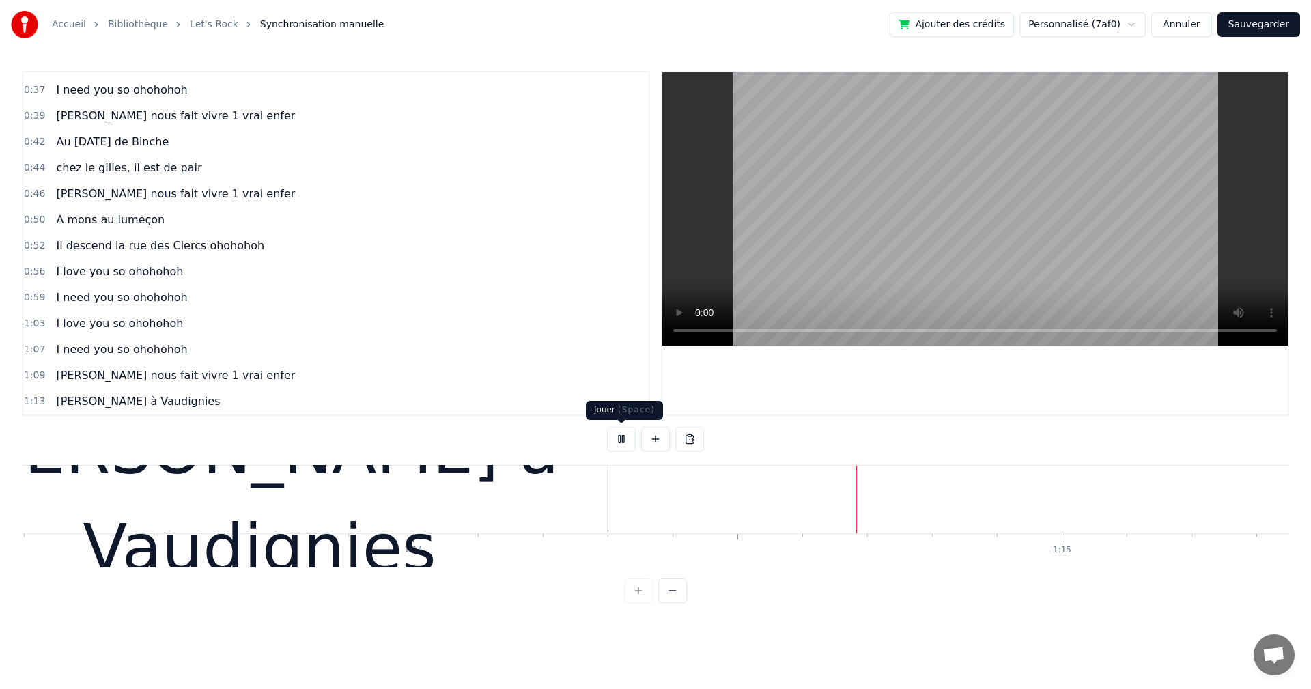
click at [631, 434] on button at bounding box center [621, 439] width 29 height 25
click at [653, 443] on button at bounding box center [655, 439] width 29 height 25
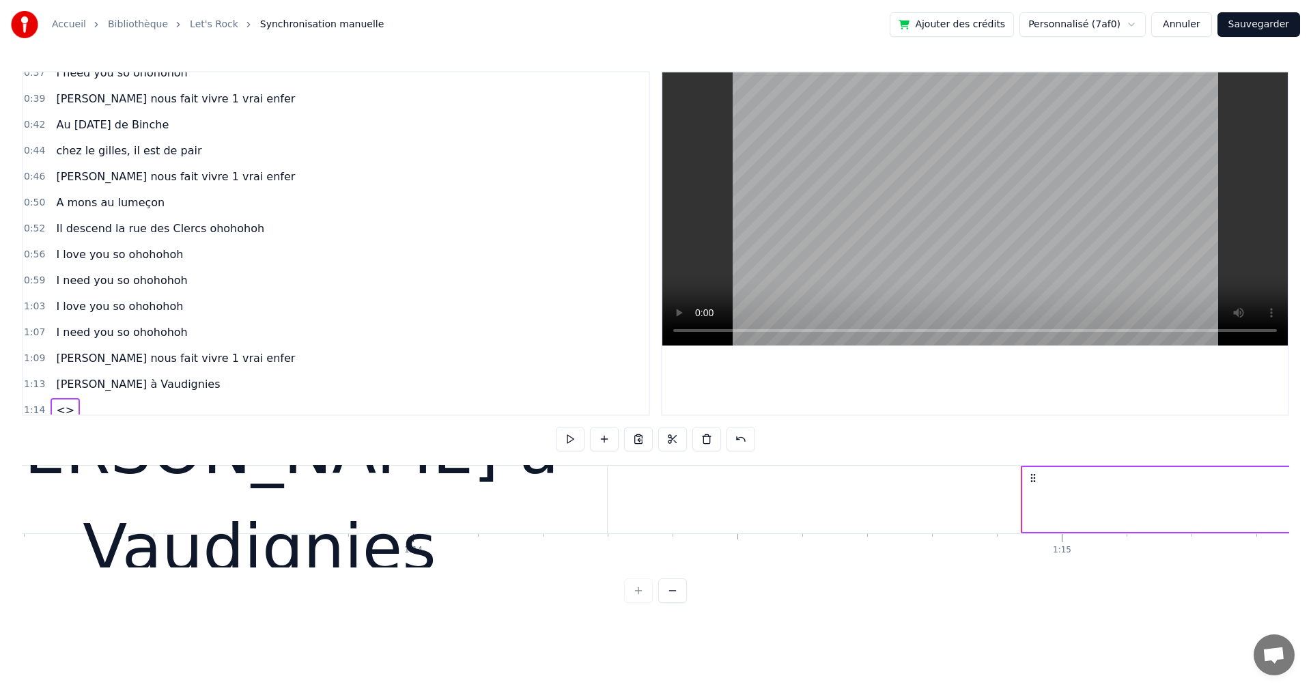
scroll to position [306, 0]
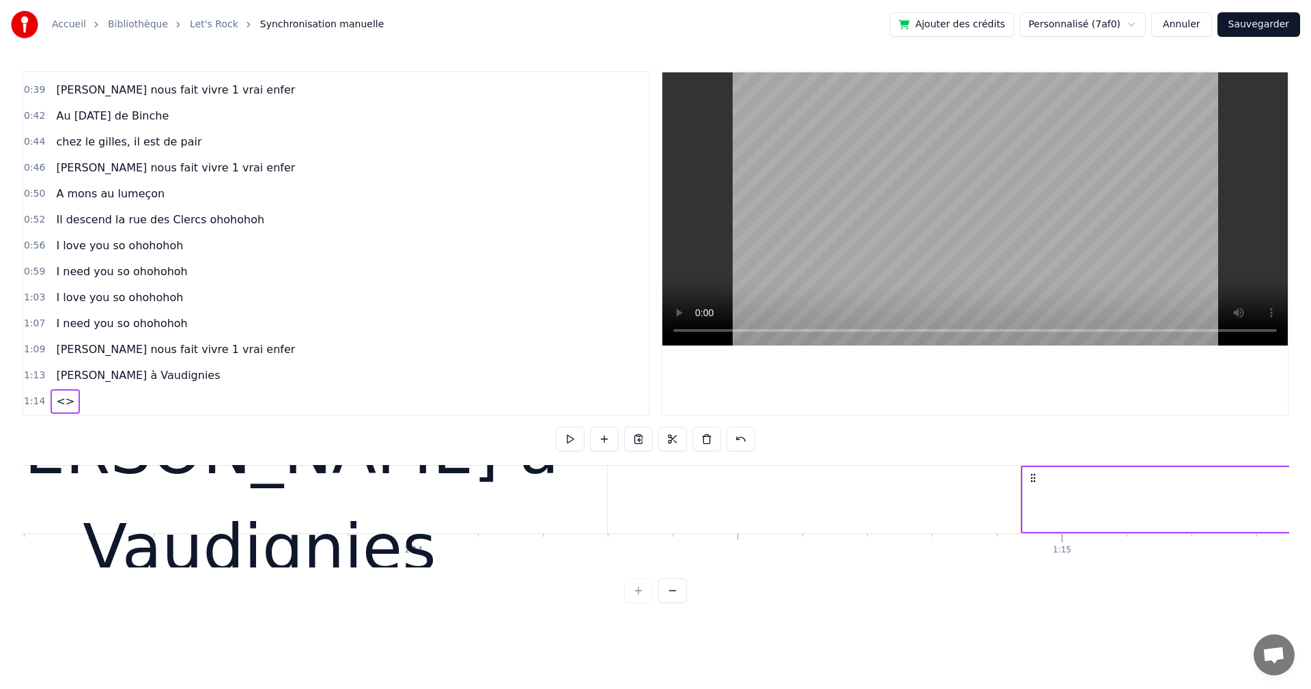
click at [51, 412] on div "<>" at bounding box center [65, 401] width 29 height 25
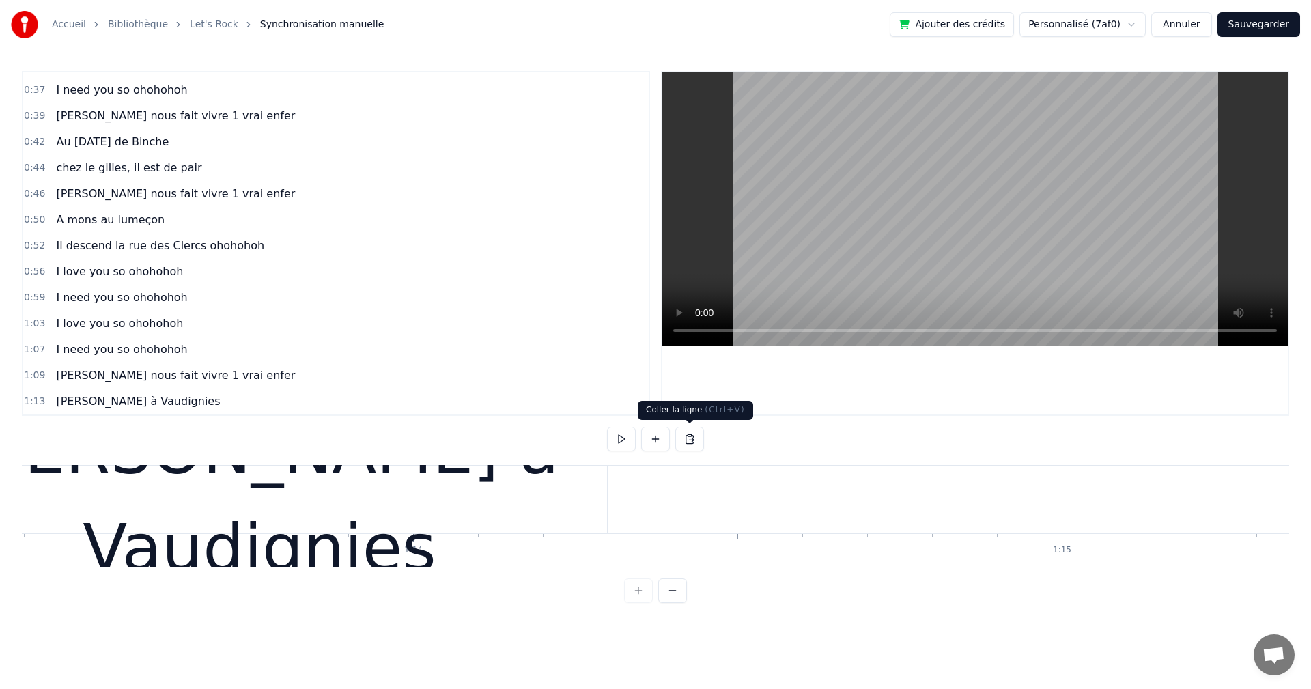
click at [693, 440] on button at bounding box center [689, 439] width 29 height 25
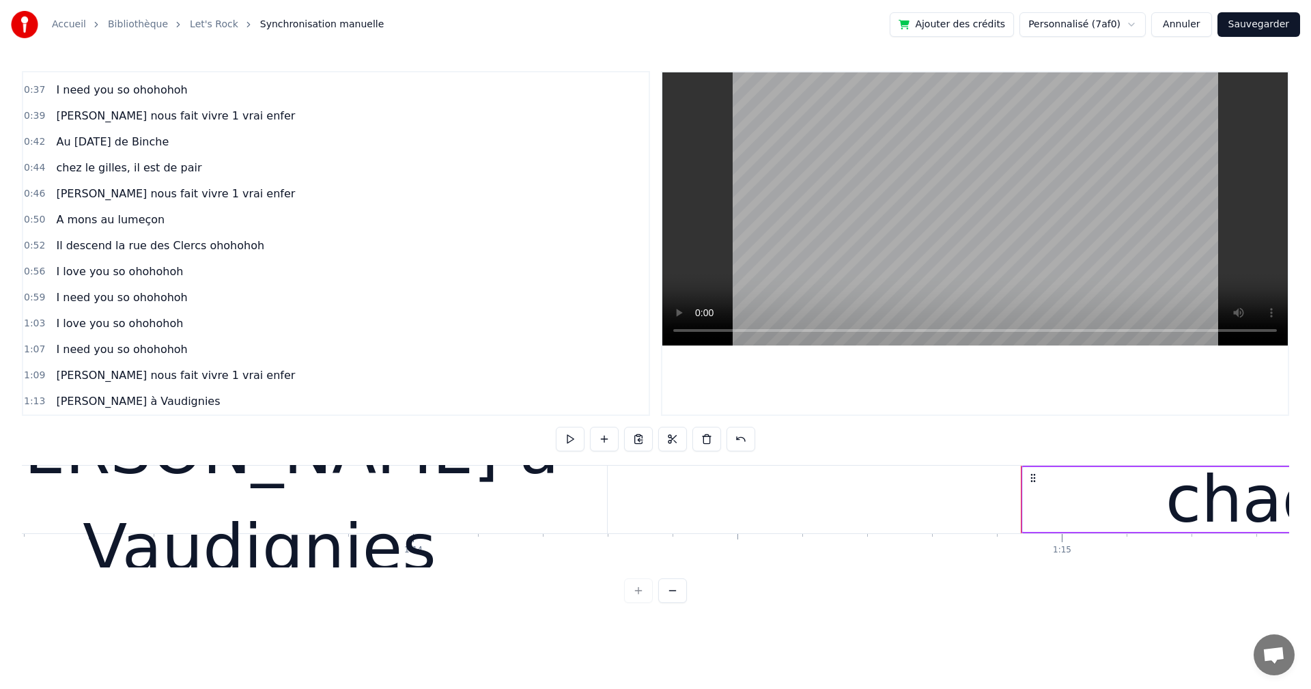
scroll to position [306, 0]
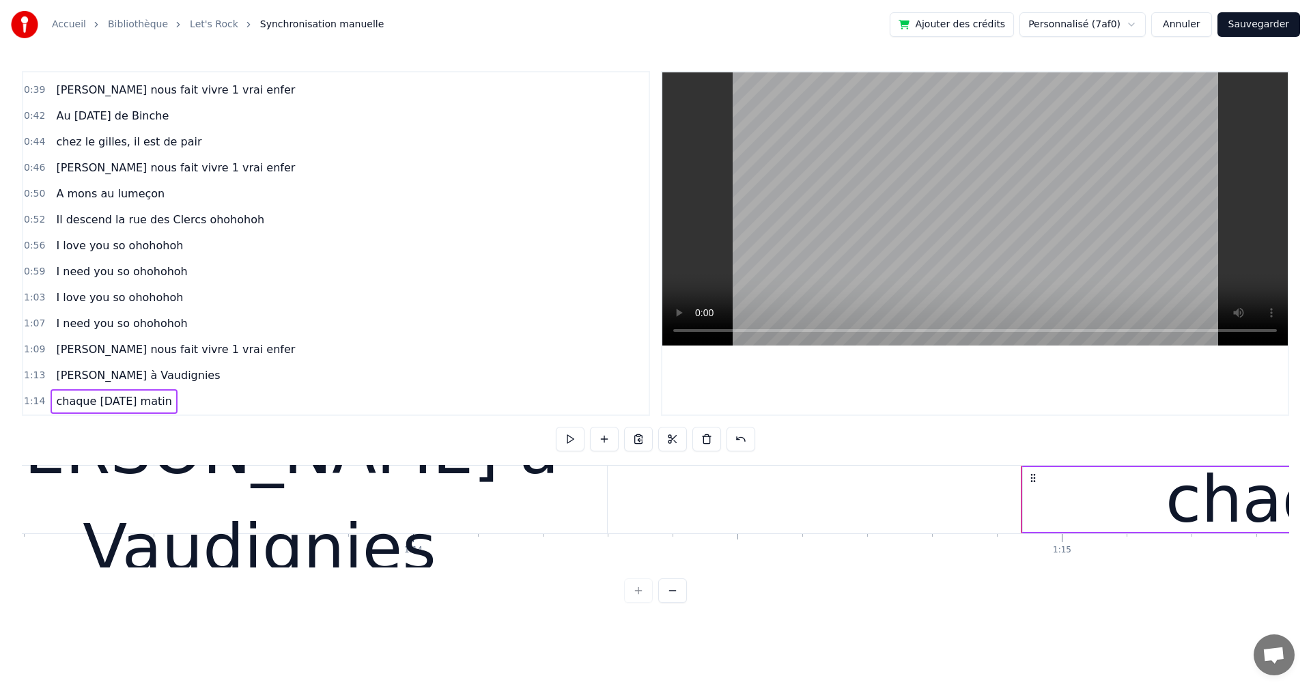
click at [116, 376] on span "Cholette à Vaudignies" at bounding box center [138, 375] width 167 height 16
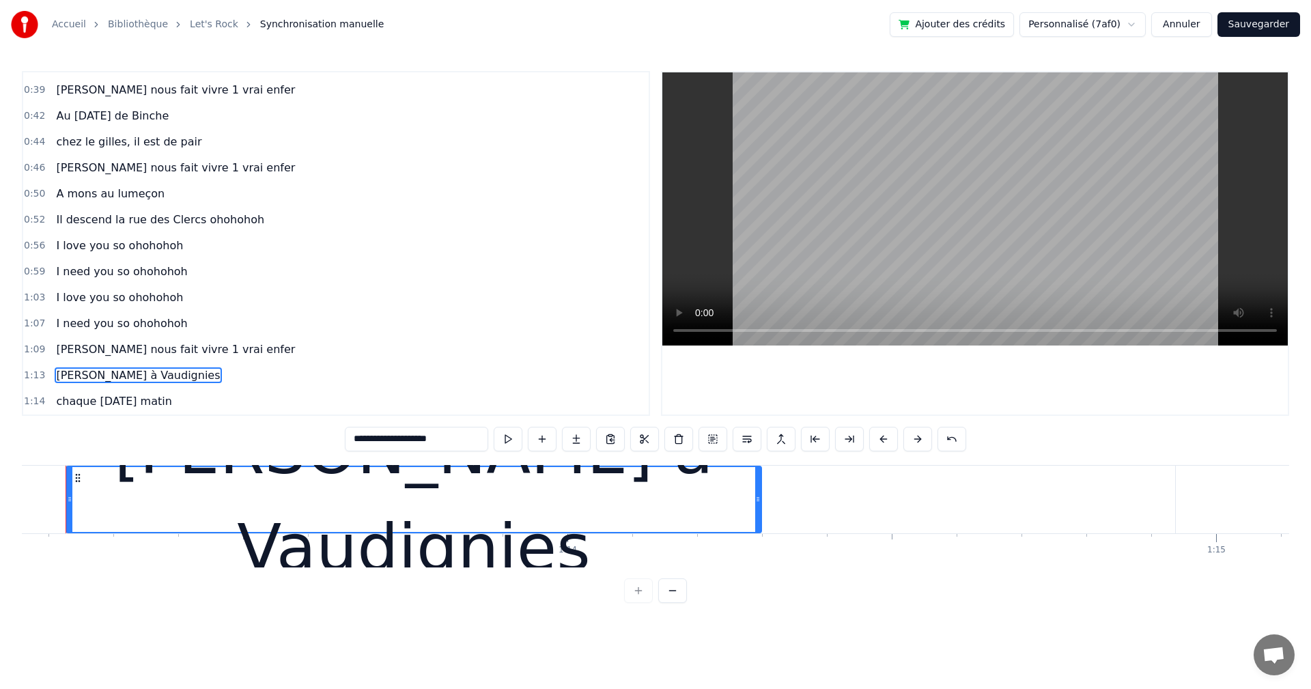
scroll to position [0, 47417]
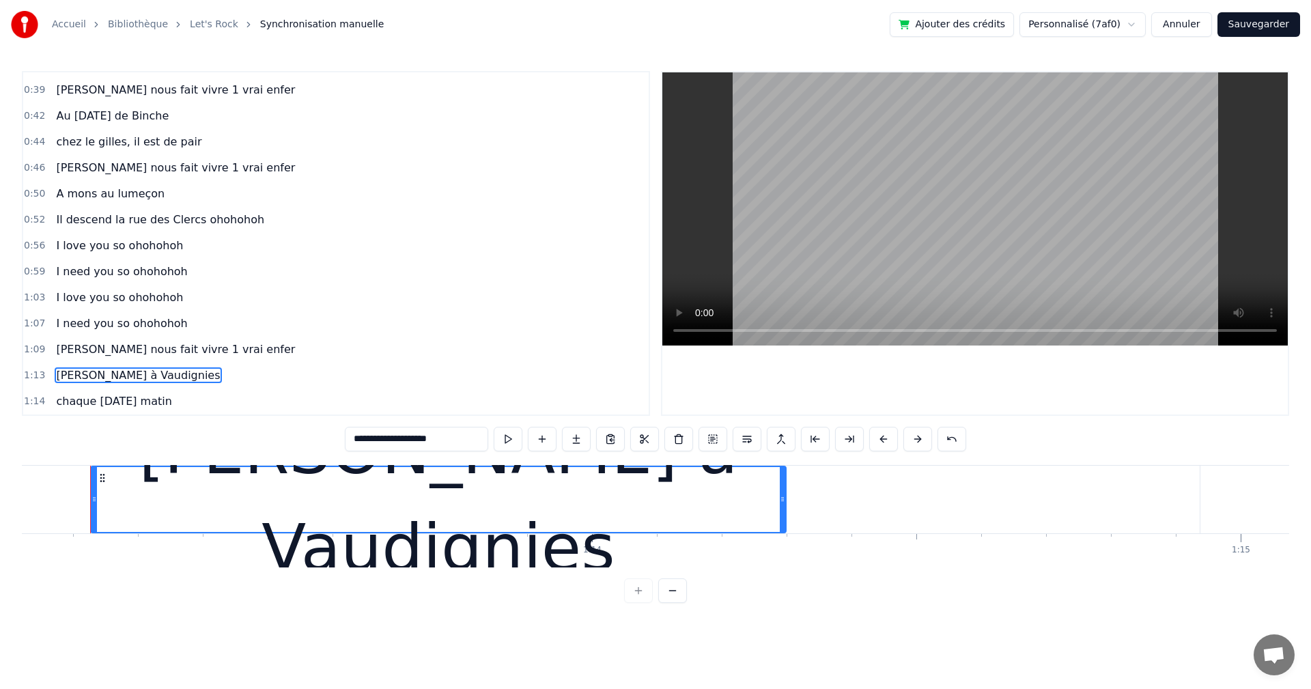
click at [147, 147] on span "chez le gilles, il est de pair" at bounding box center [129, 142] width 148 height 16
type input "**********"
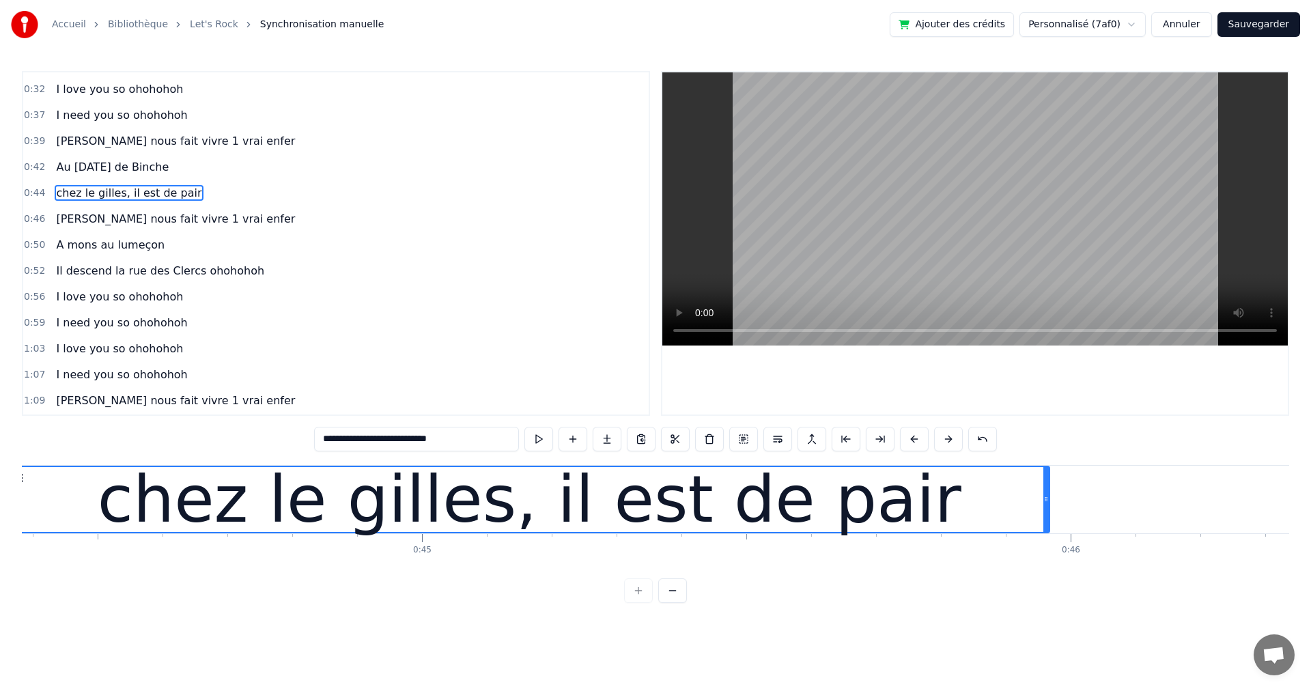
scroll to position [0, 28699]
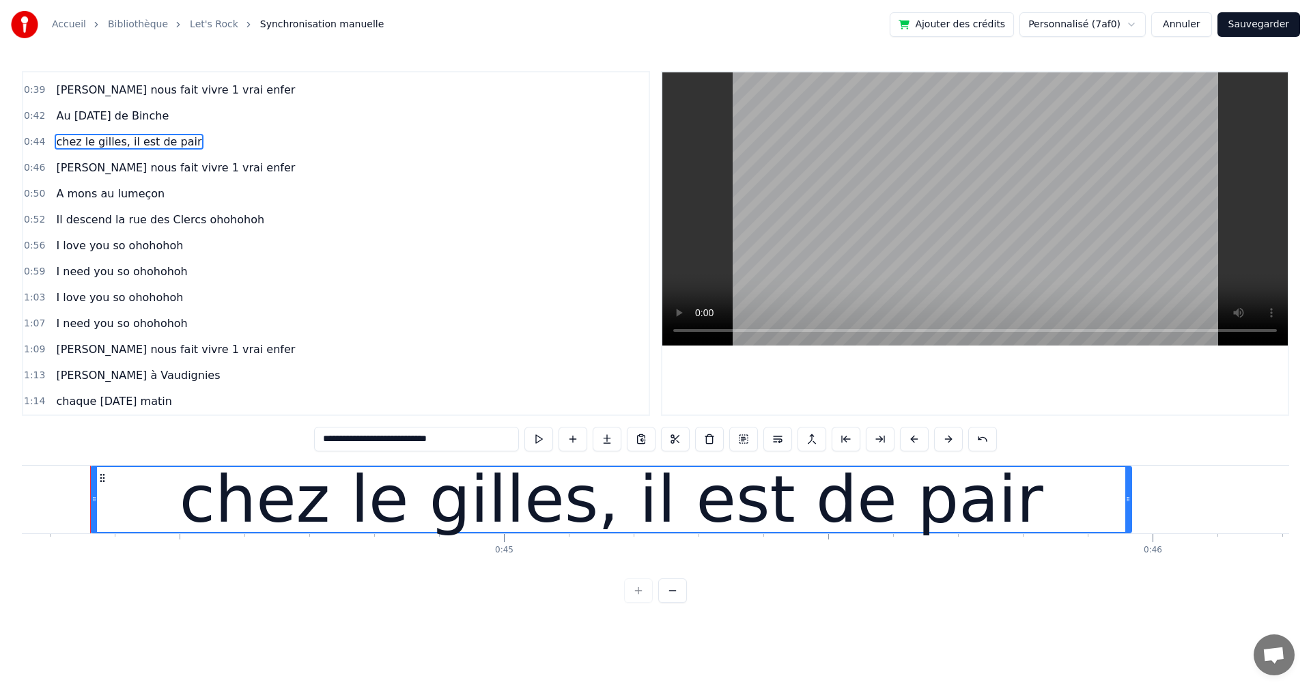
click at [131, 412] on div "chaque [DATE] matin" at bounding box center [114, 401] width 126 height 25
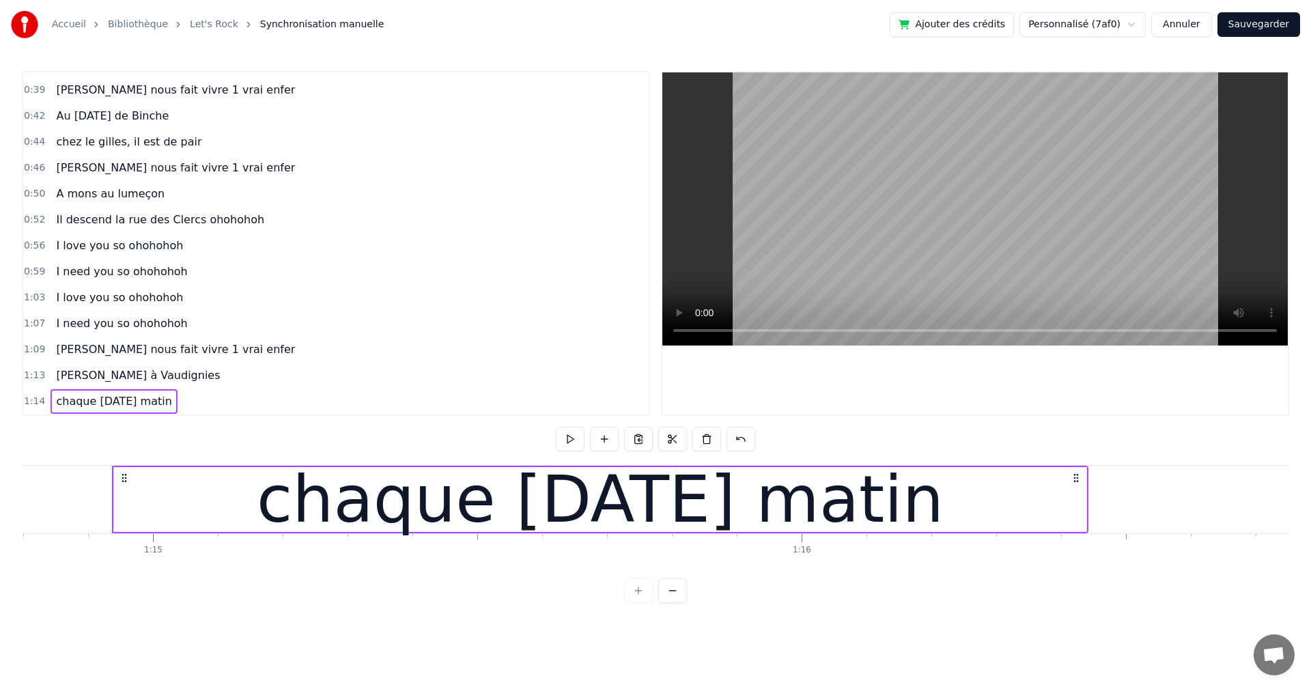
scroll to position [0, 48526]
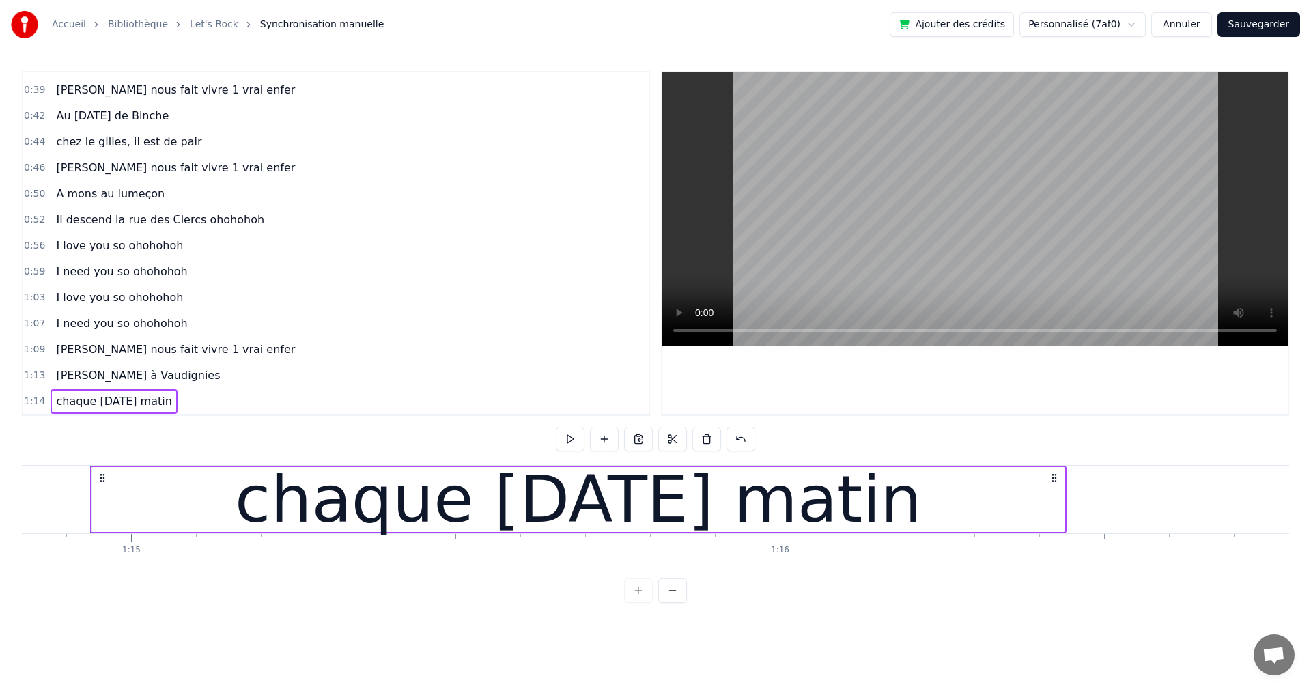
click at [160, 411] on div "chaque [DATE] matin" at bounding box center [114, 401] width 126 height 25
click at [156, 411] on div "chaque [DATE] matin" at bounding box center [114, 401] width 126 height 25
click at [156, 413] on div "chaque [DATE] matin" at bounding box center [114, 401] width 126 height 25
click at [156, 415] on div "0:04 et 1 &2 , 0:06 et 1& 2 3 4 0:08 Johan Audebert nous fait vivre 1 vrai enfe…" at bounding box center [336, 243] width 628 height 345
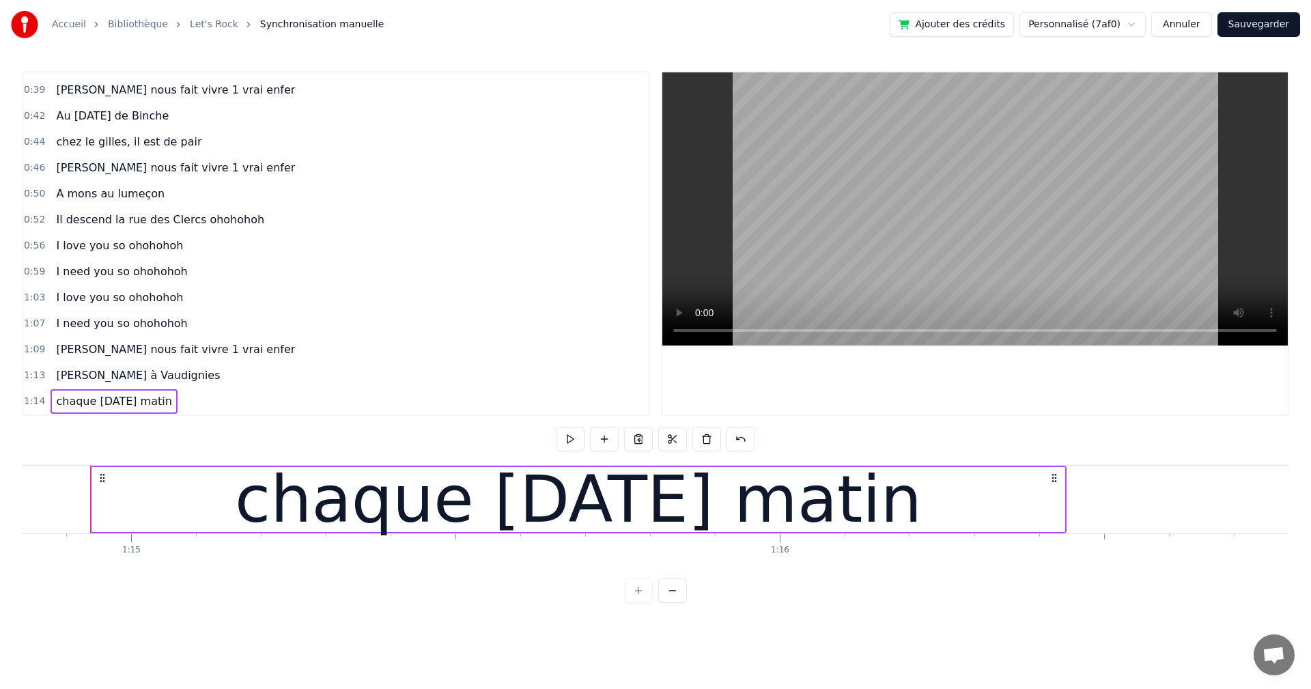
click at [157, 414] on div "1:14 chaque dimanche matin" at bounding box center [335, 401] width 625 height 26
click at [167, 388] on div "1:14 chaque dimanche matin" at bounding box center [335, 401] width 625 height 26
click at [546, 520] on div "chaque [DATE] matin" at bounding box center [578, 500] width 687 height 98
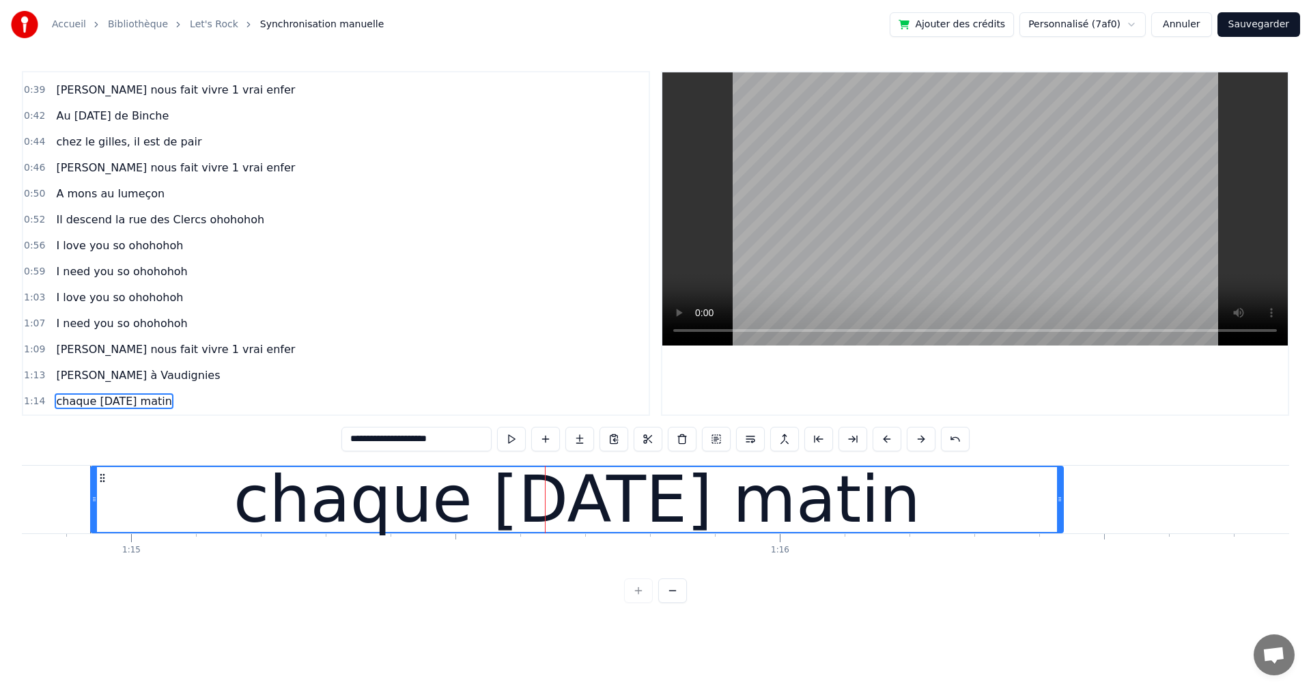
drag, startPoint x: 465, startPoint y: 442, endPoint x: 258, endPoint y: 438, distance: 206.9
click at [258, 438] on div "**********" at bounding box center [655, 337] width 1267 height 532
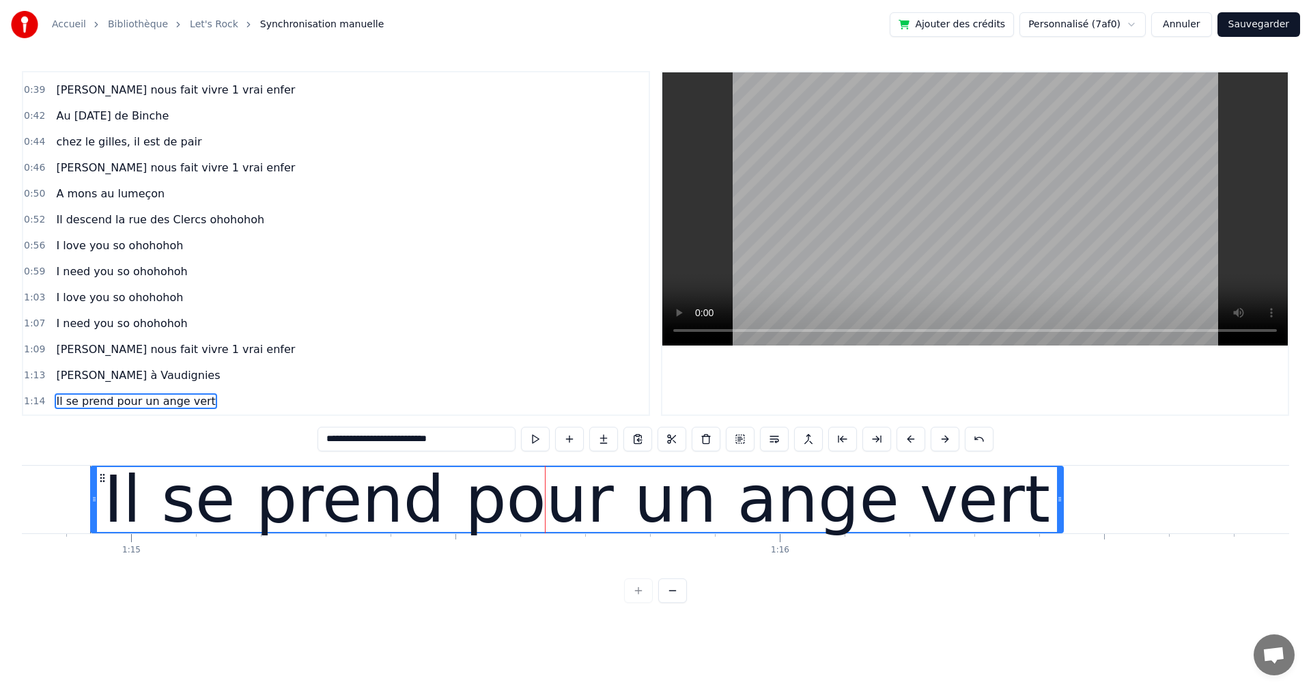
type input "**********"
click at [504, 317] on div "1:07 I need you so ohohohoh" at bounding box center [335, 324] width 625 height 26
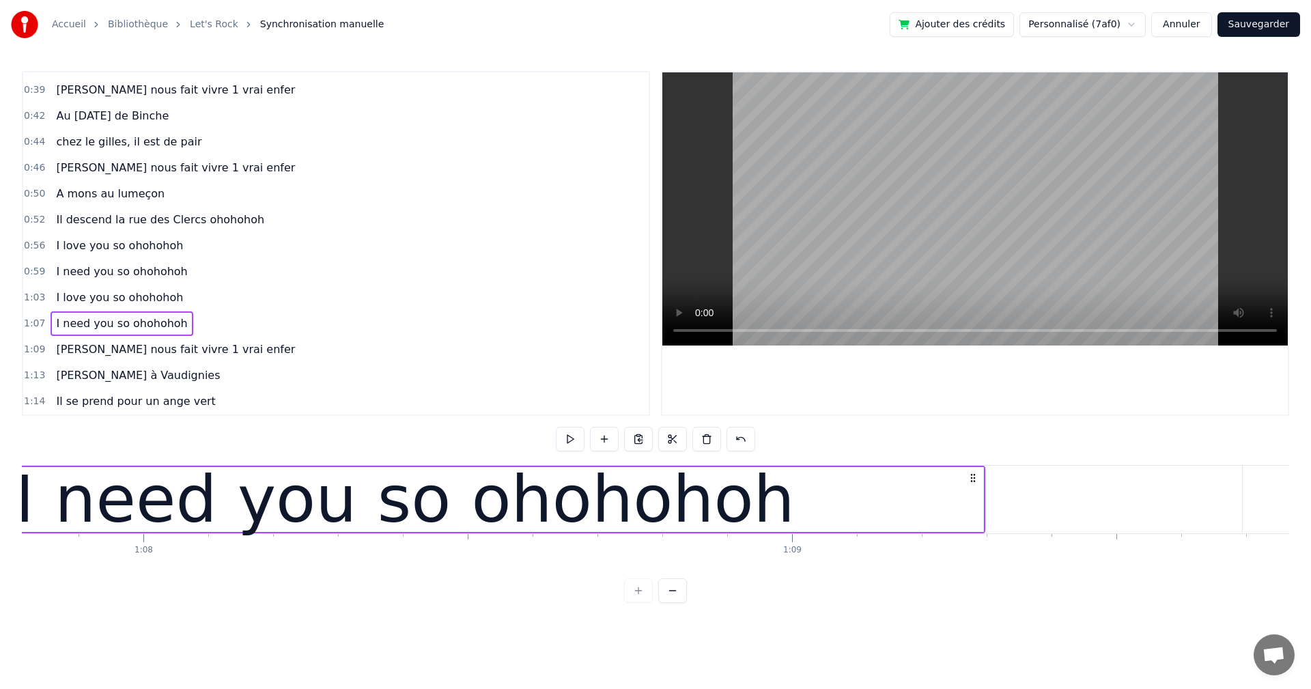
scroll to position [0, 43709]
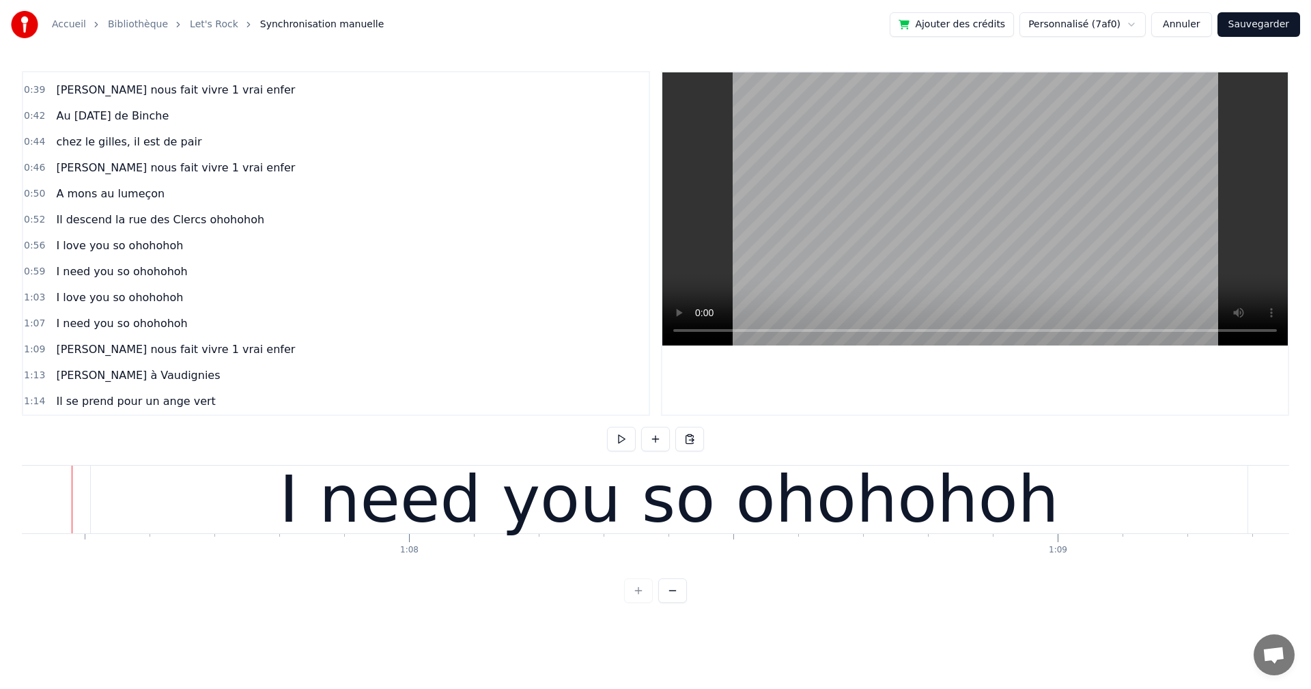
scroll to position [0, 43690]
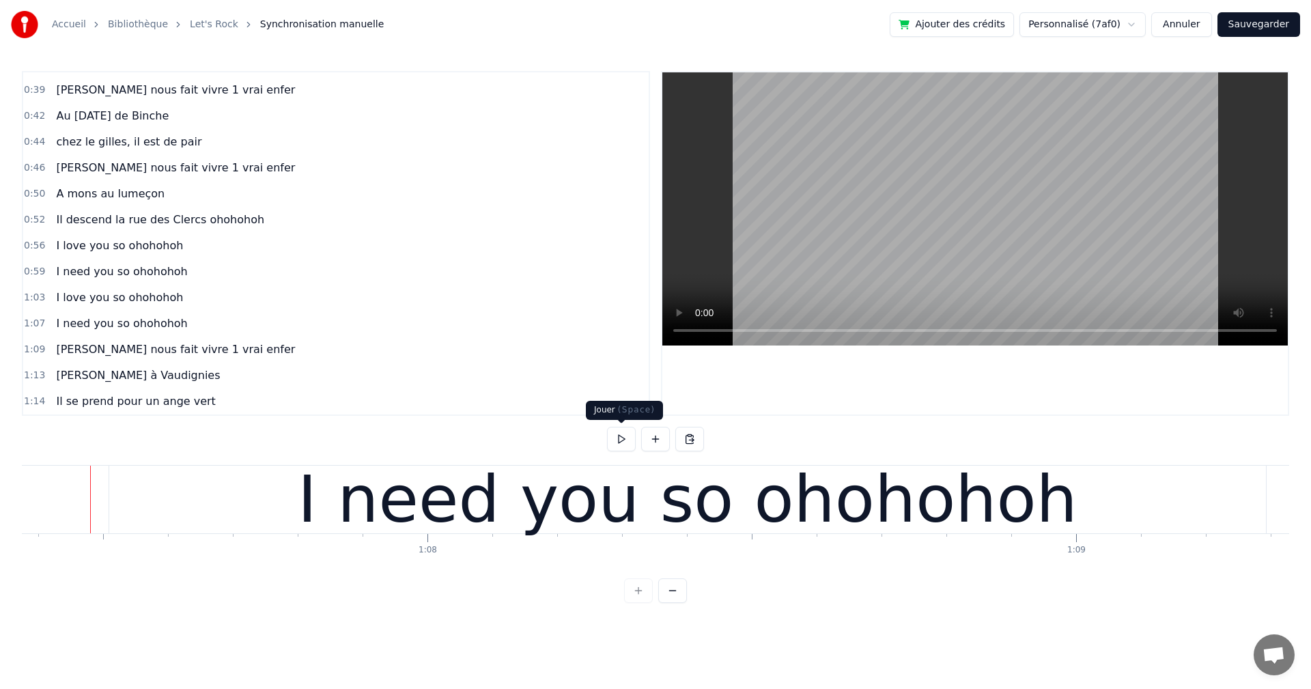
click at [620, 438] on button at bounding box center [621, 439] width 29 height 25
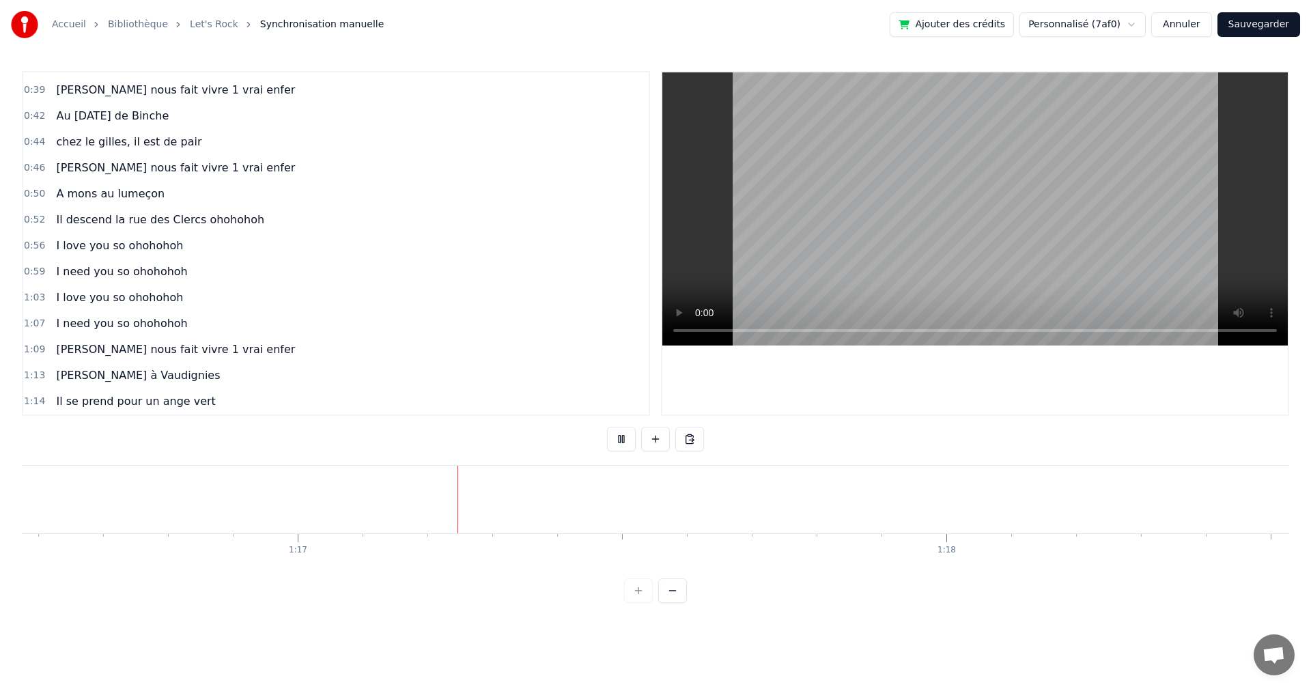
scroll to position [0, 49662]
click at [618, 441] on button at bounding box center [621, 439] width 29 height 25
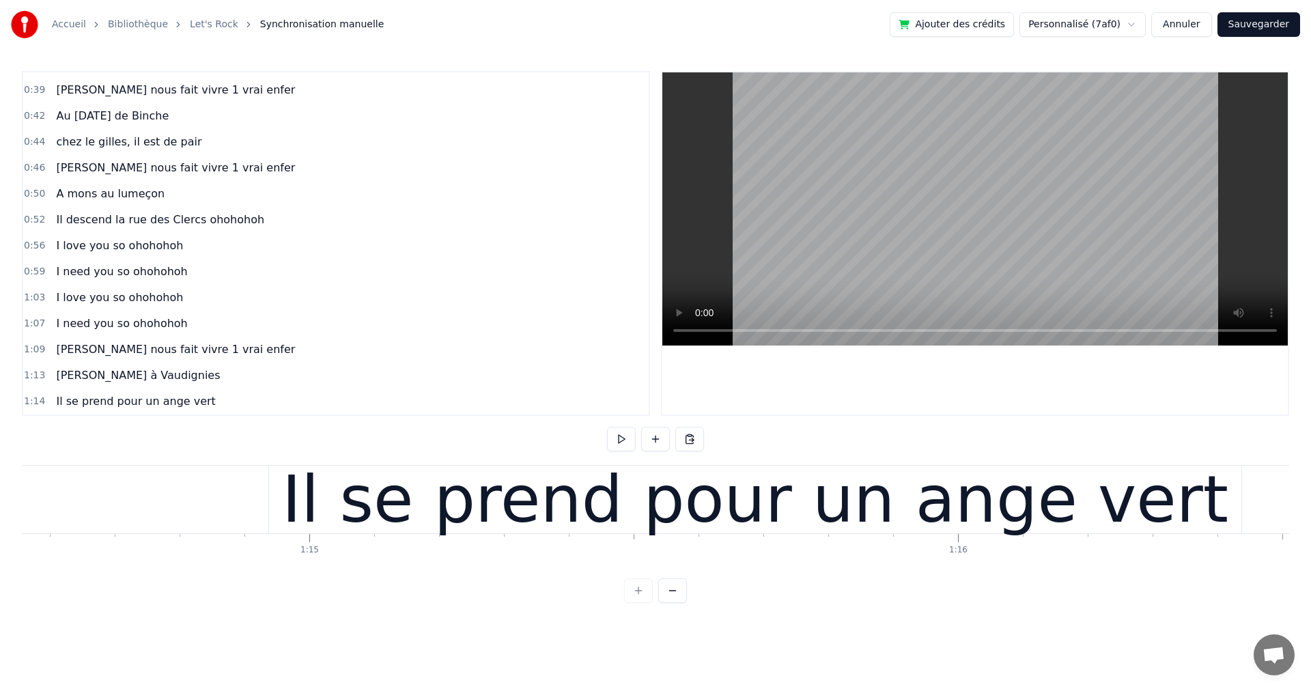
scroll to position [0, 48185]
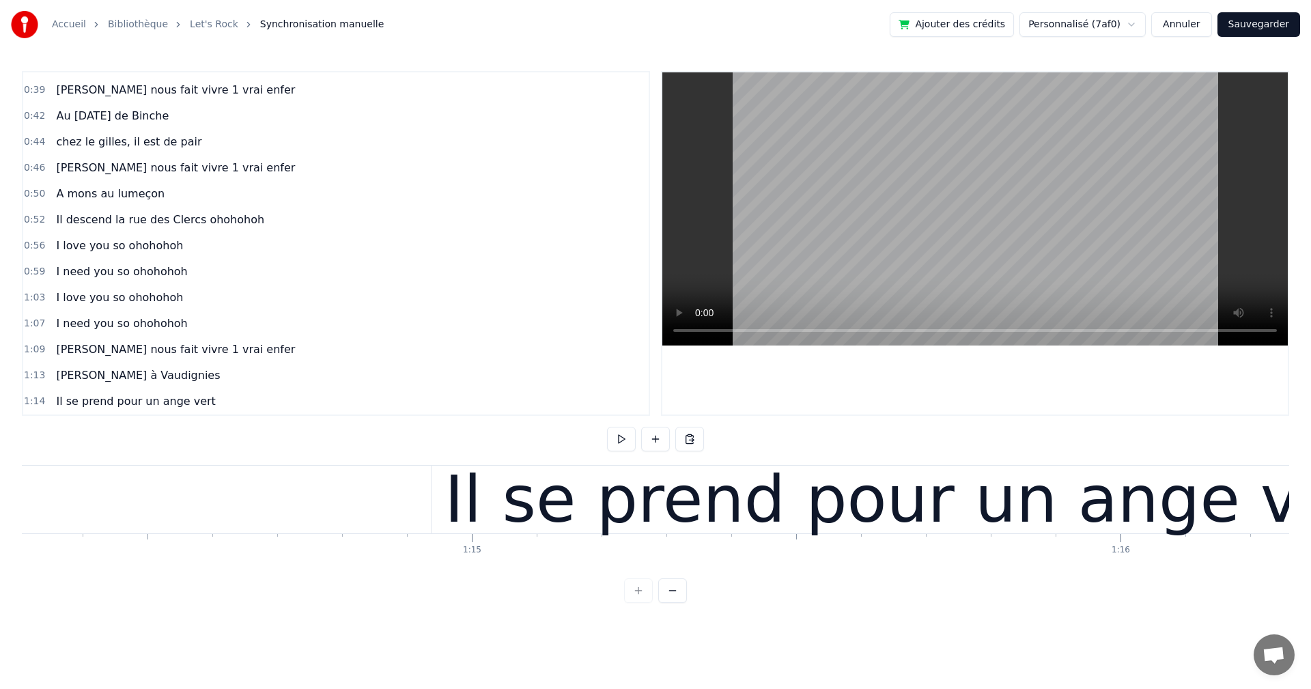
click at [431, 496] on div "Il se prend pour un ange vert" at bounding box center [917, 500] width 973 height 68
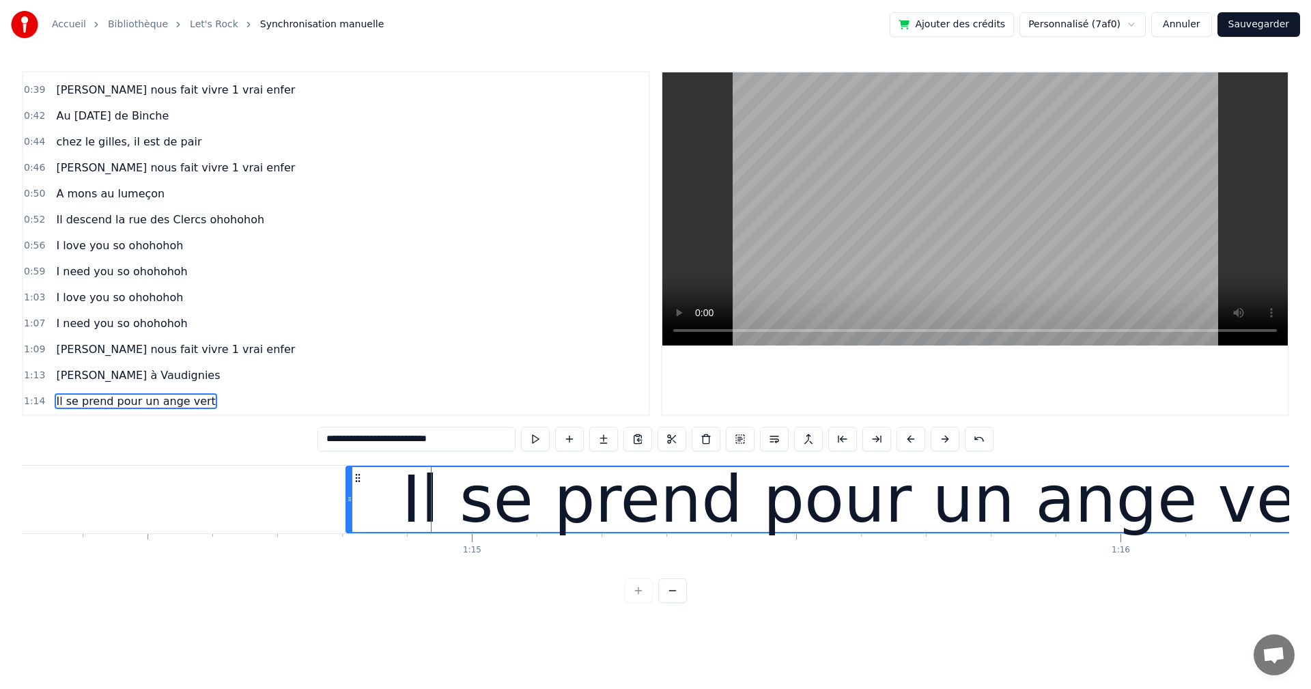
drag, startPoint x: 433, startPoint y: 498, endPoint x: 347, endPoint y: 490, distance: 86.3
click at [347, 490] on div at bounding box center [349, 499] width 5 height 65
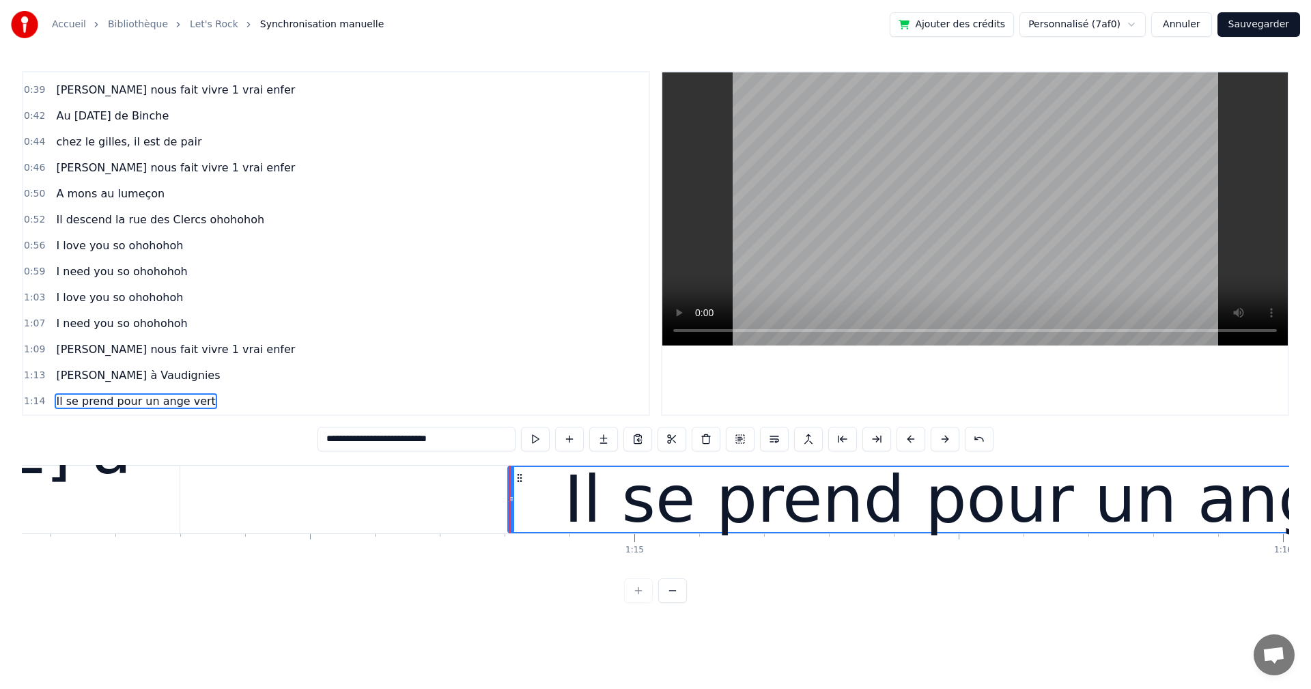
scroll to position [0, 47914]
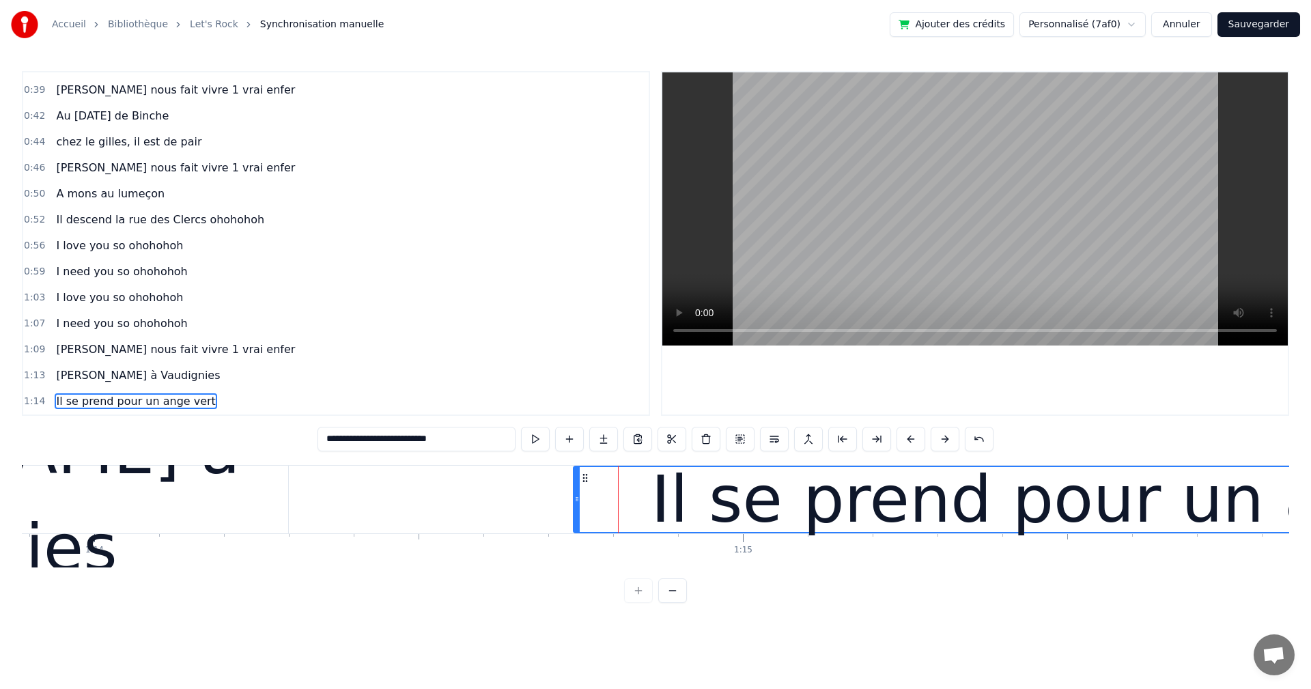
drag, startPoint x: 620, startPoint y: 501, endPoint x: 577, endPoint y: 502, distance: 43.0
click at [577, 502] on icon at bounding box center [576, 499] width 5 height 11
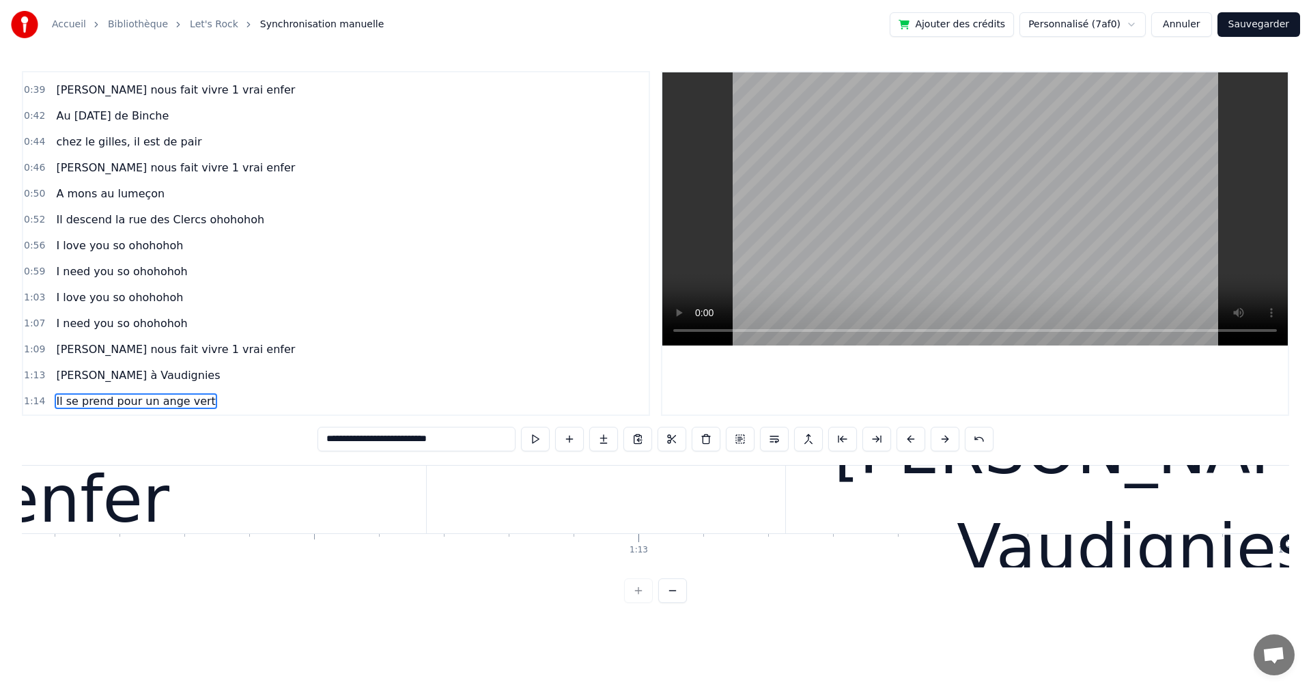
scroll to position [0, 46451]
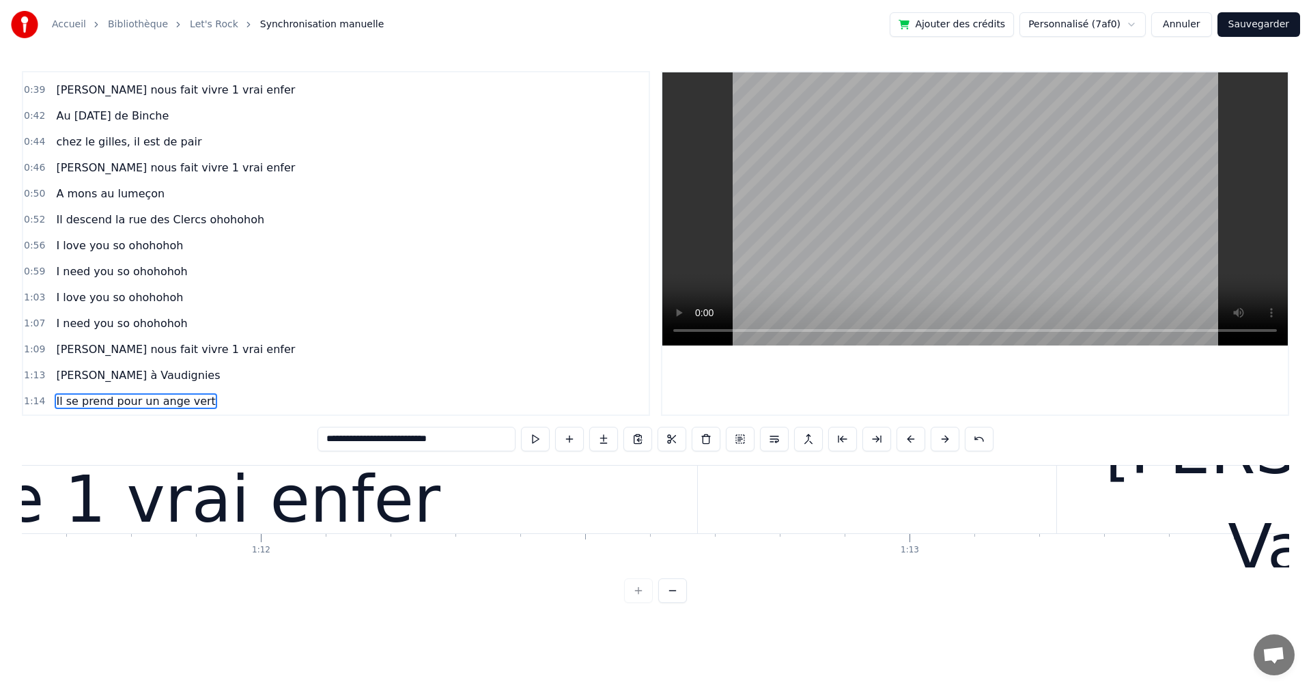
type input "**********"
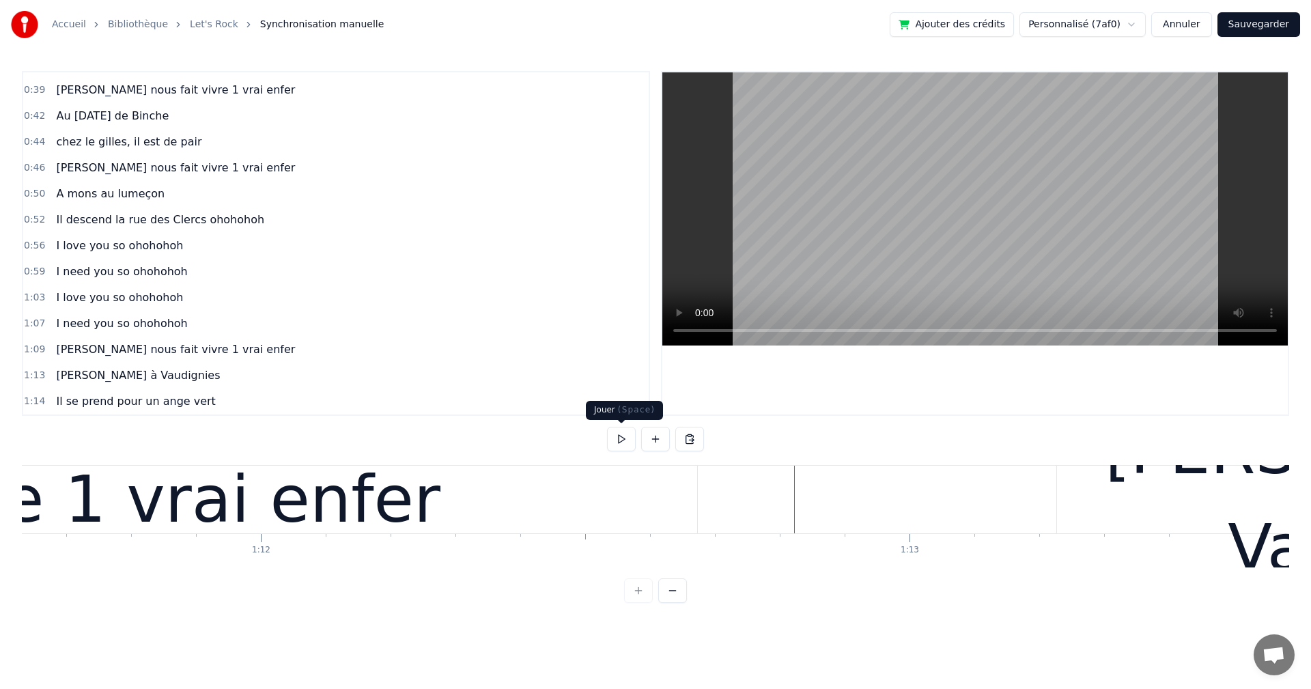
click at [620, 440] on button at bounding box center [621, 439] width 29 height 25
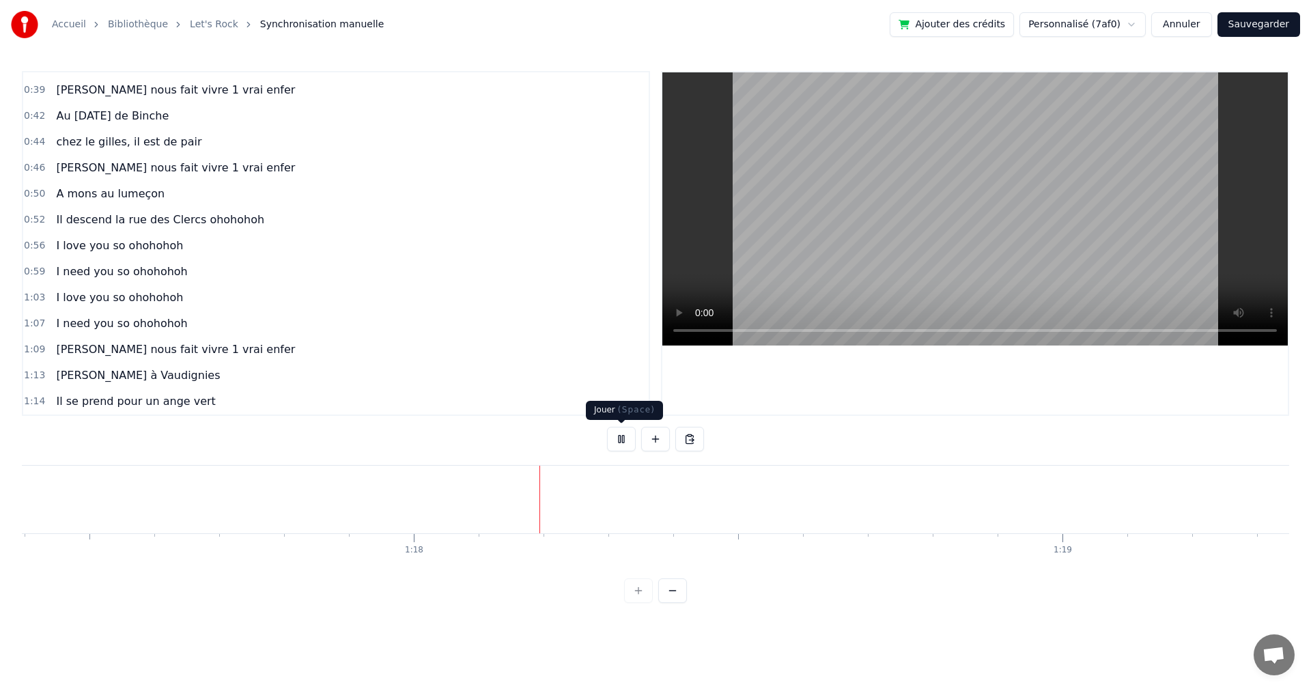
scroll to position [0, 50224]
click at [622, 436] on button at bounding box center [621, 439] width 29 height 25
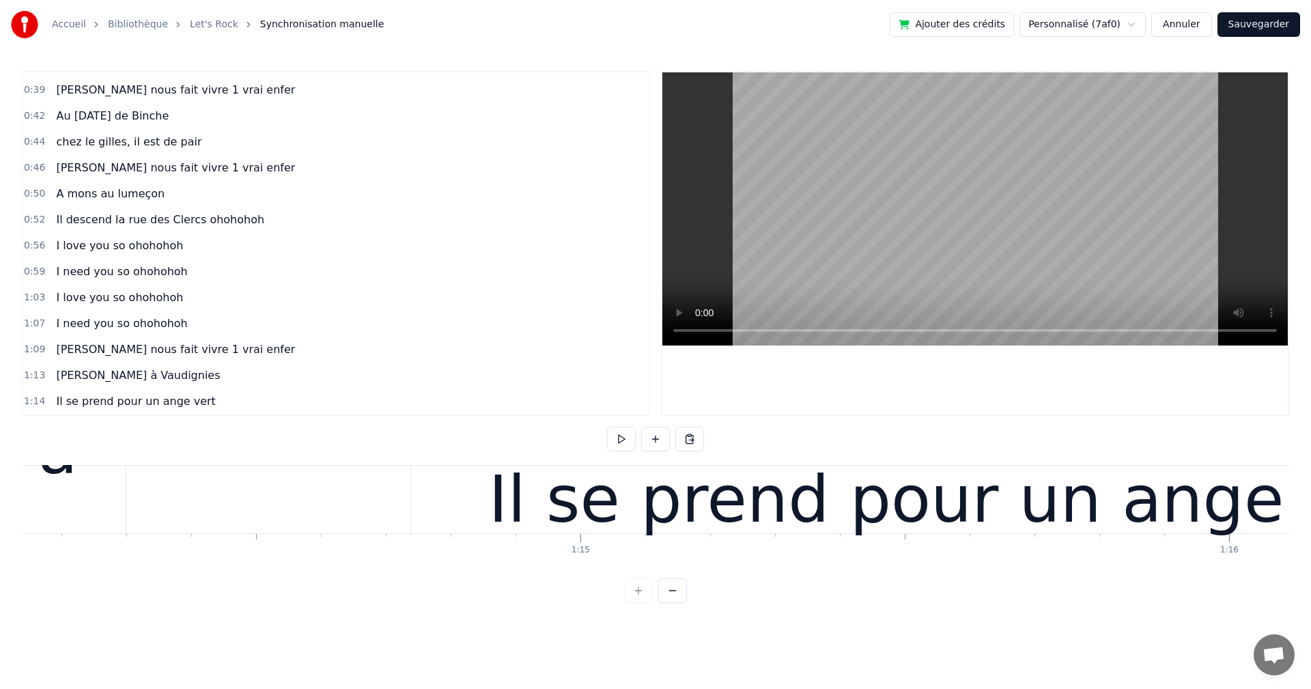
scroll to position [0, 47914]
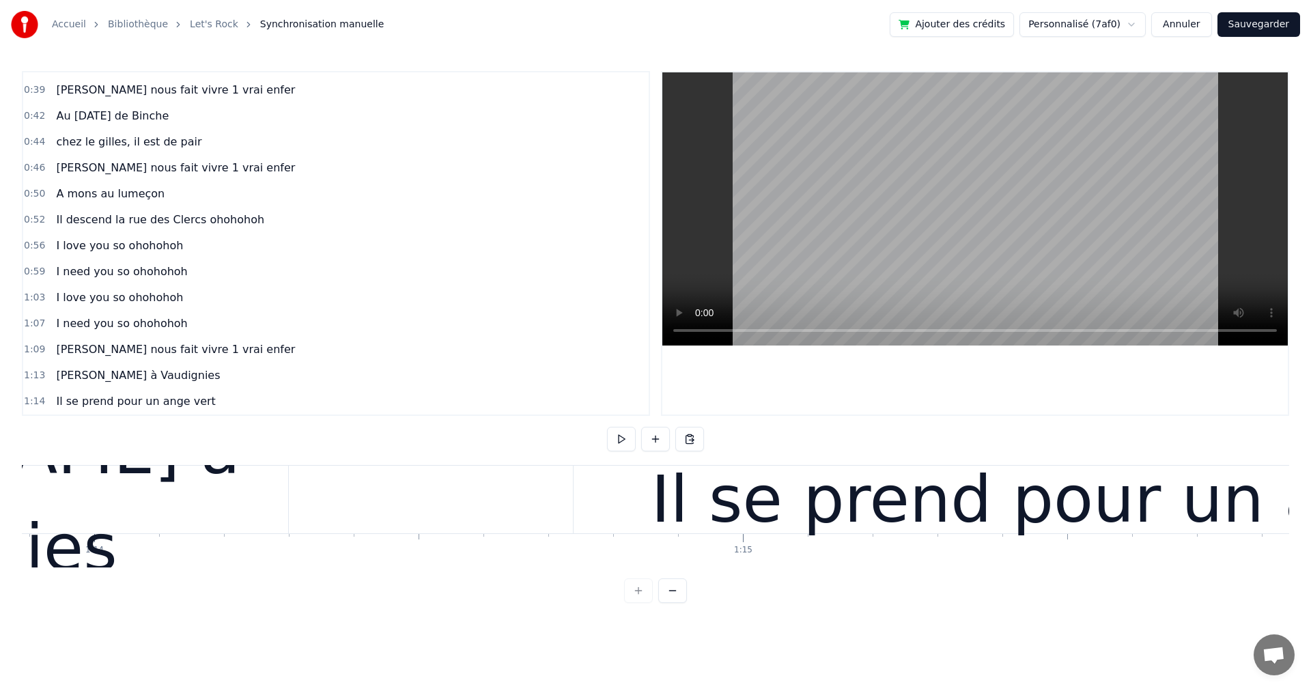
click at [159, 361] on div "[PERSON_NAME] nous fait vivre 1 vrai enfer" at bounding box center [176, 349] width 250 height 25
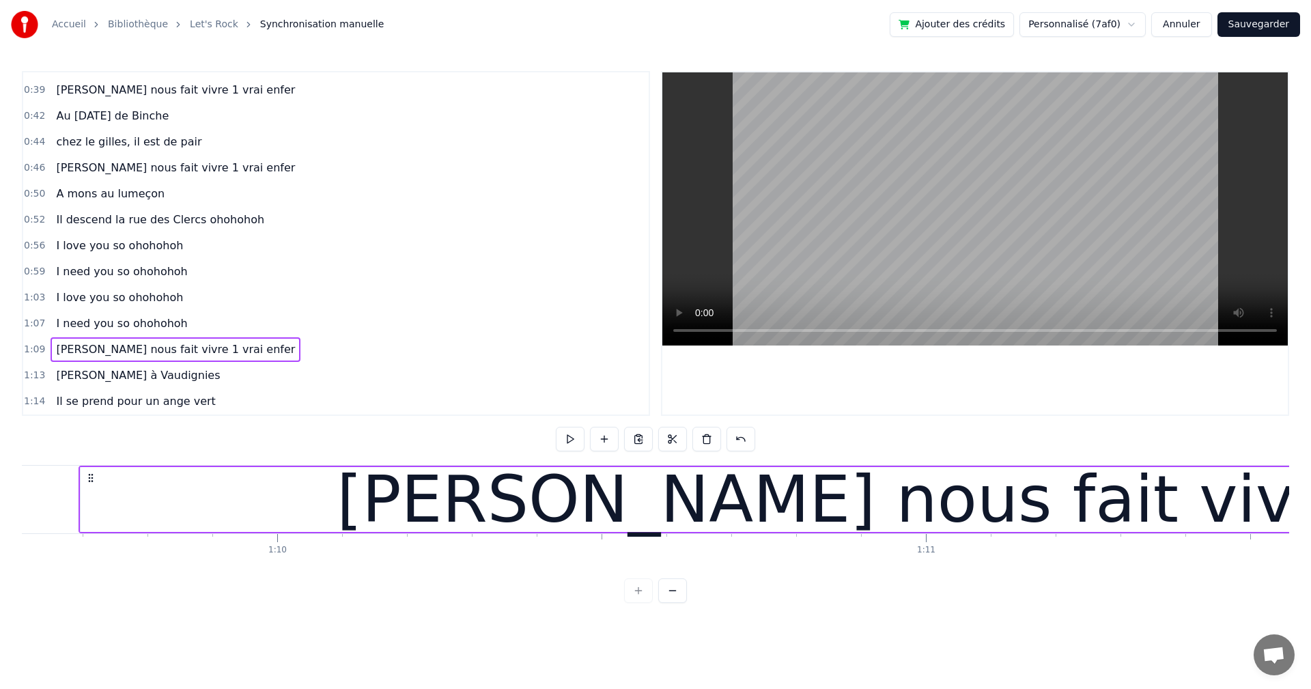
scroll to position [0, 45125]
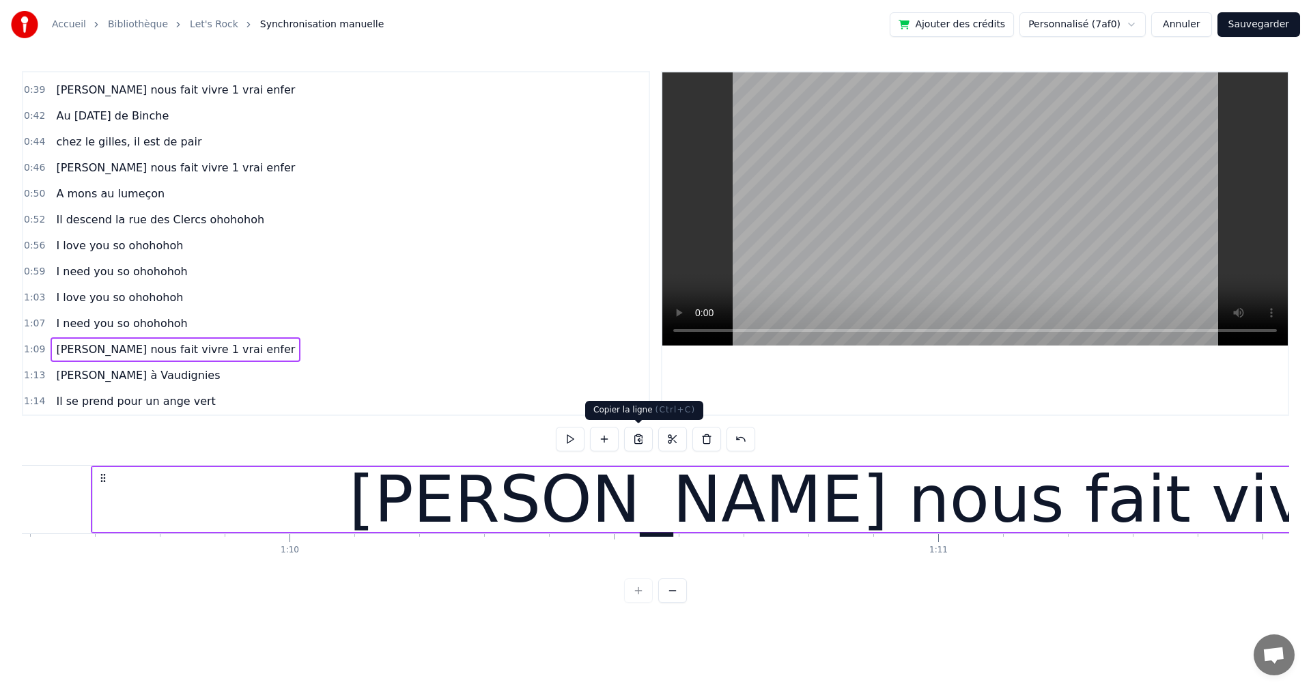
click at [638, 440] on button at bounding box center [638, 439] width 29 height 25
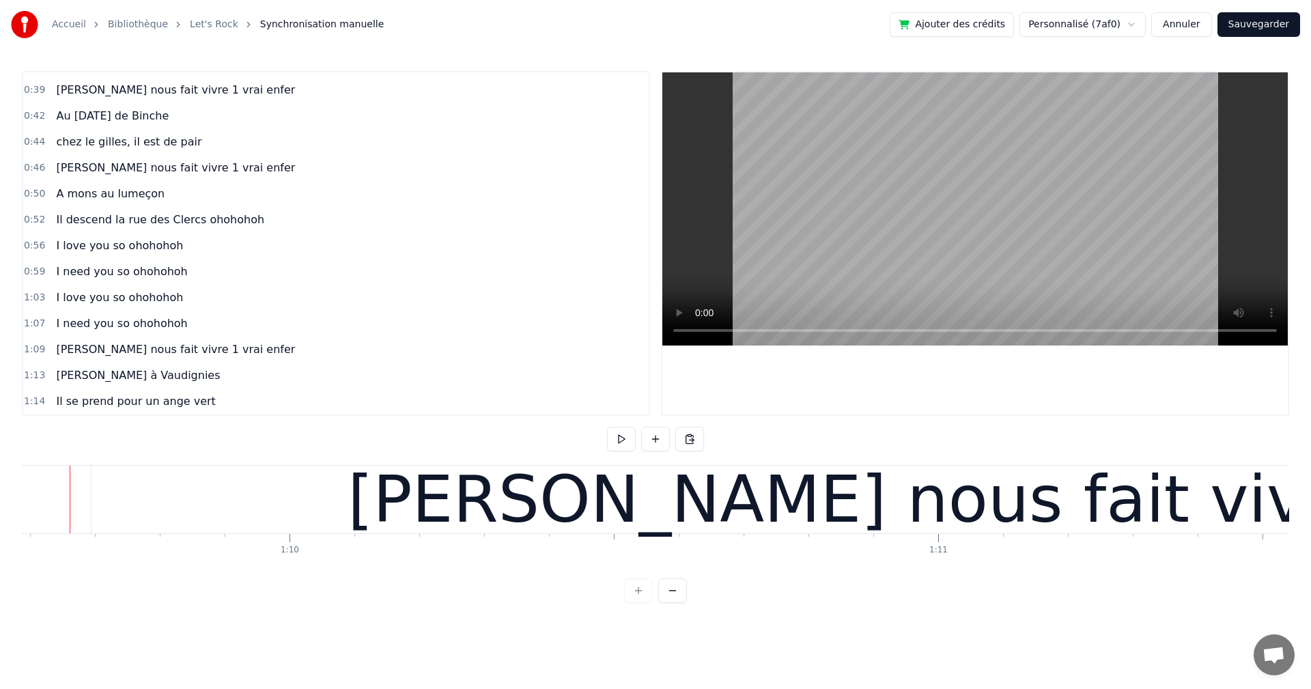
scroll to position [0, 45105]
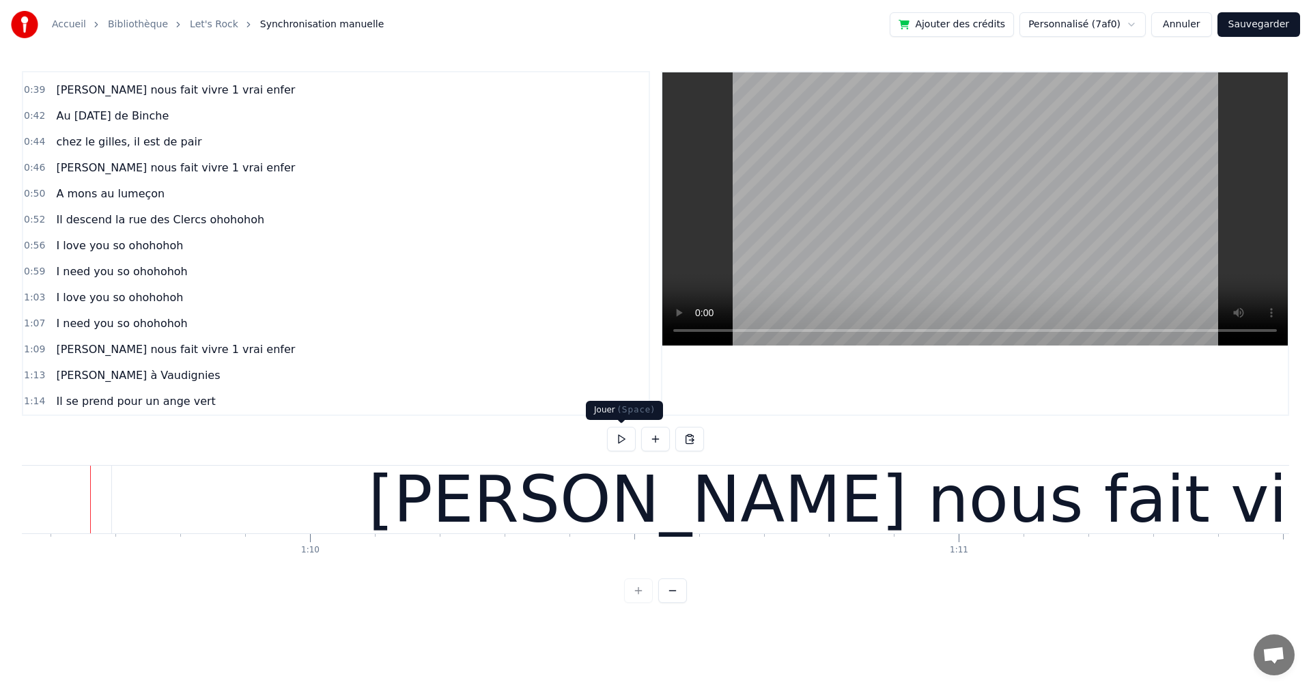
click at [617, 442] on button at bounding box center [621, 439] width 29 height 25
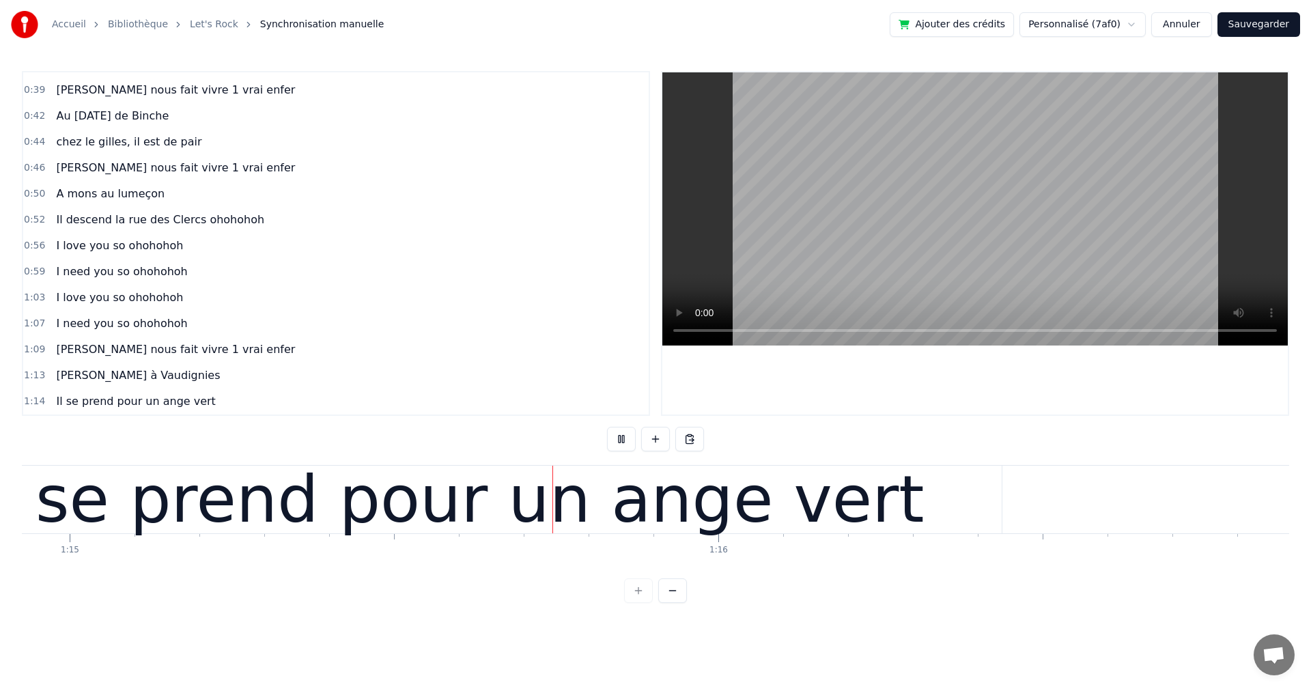
scroll to position [0, 48676]
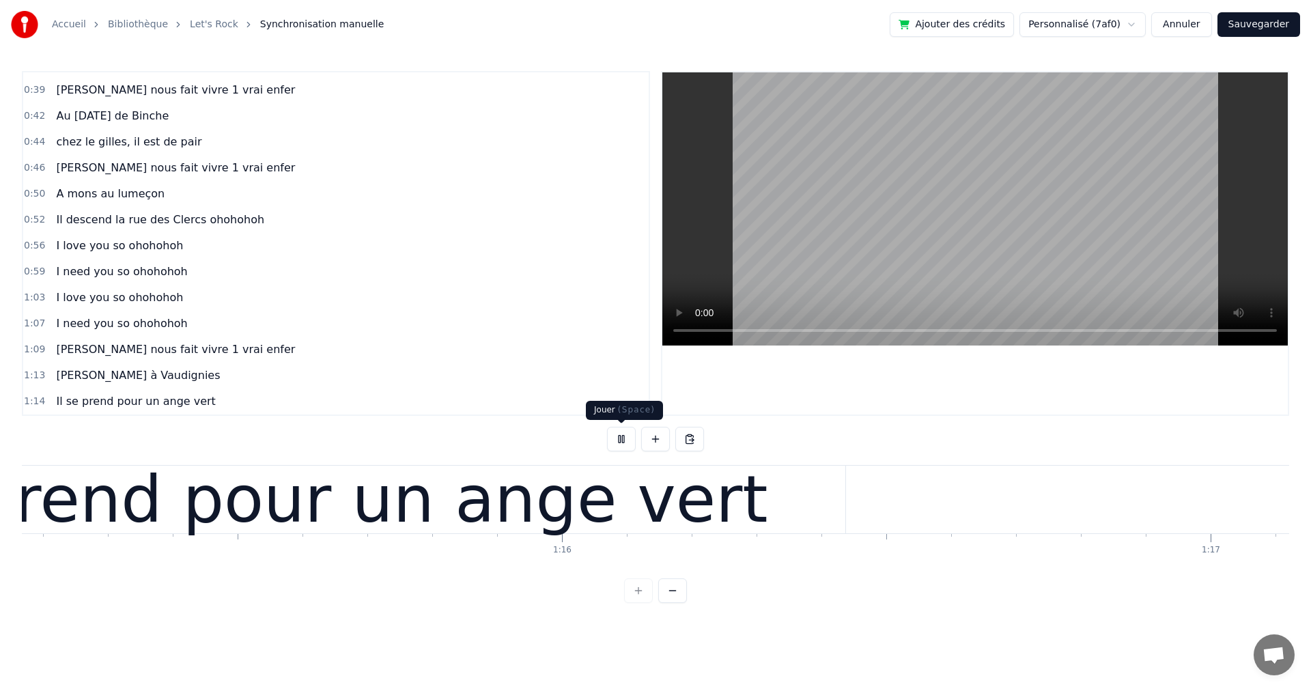
click at [618, 437] on button at bounding box center [621, 439] width 29 height 25
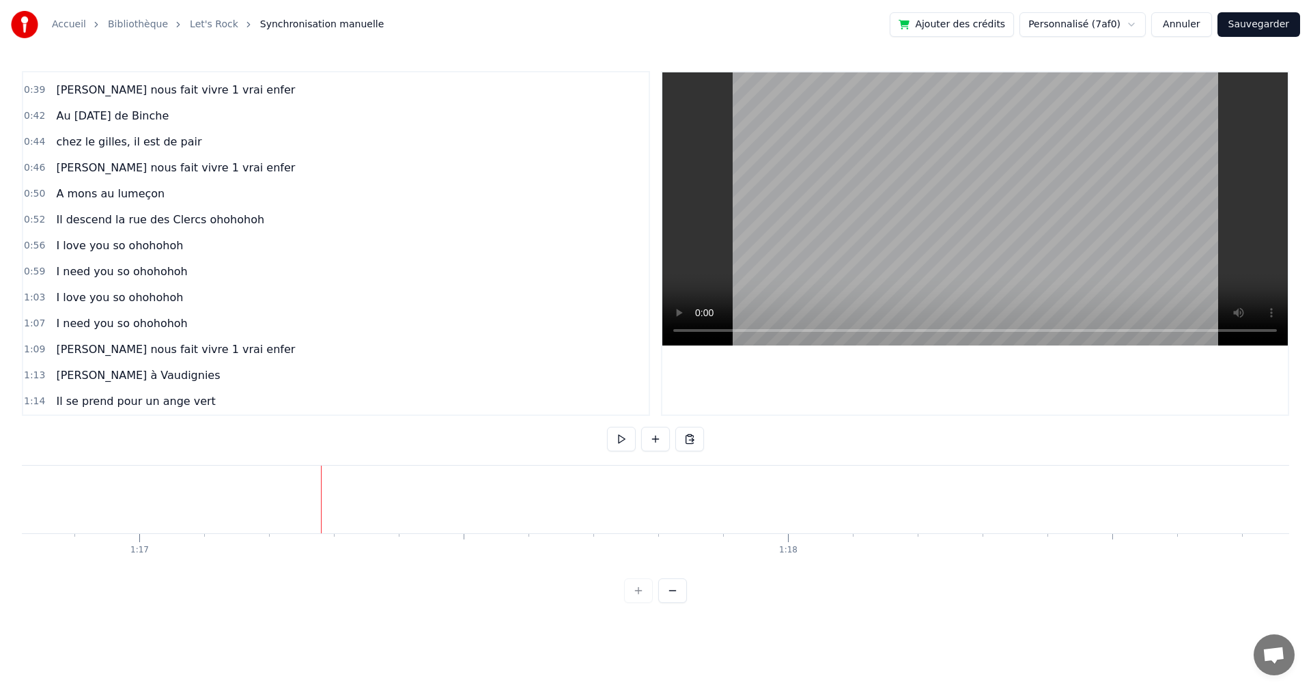
scroll to position [0, 49882]
click at [691, 440] on button at bounding box center [689, 439] width 29 height 25
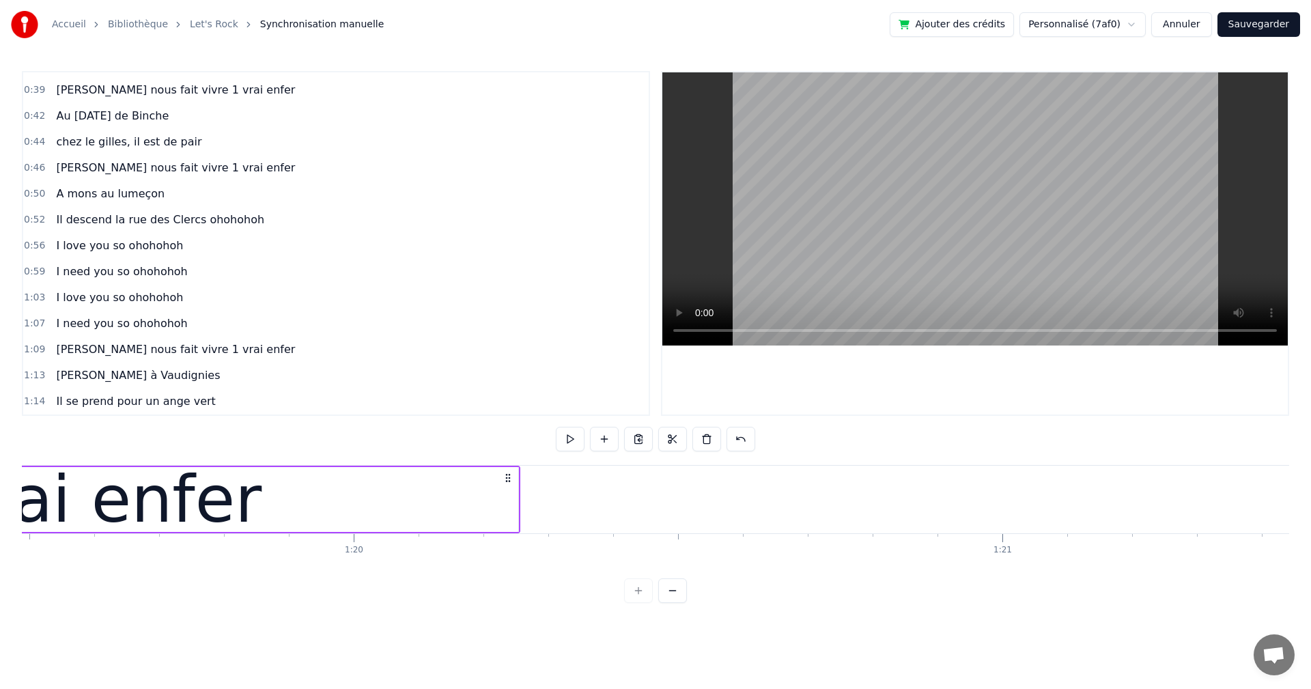
scroll to position [0, 51383]
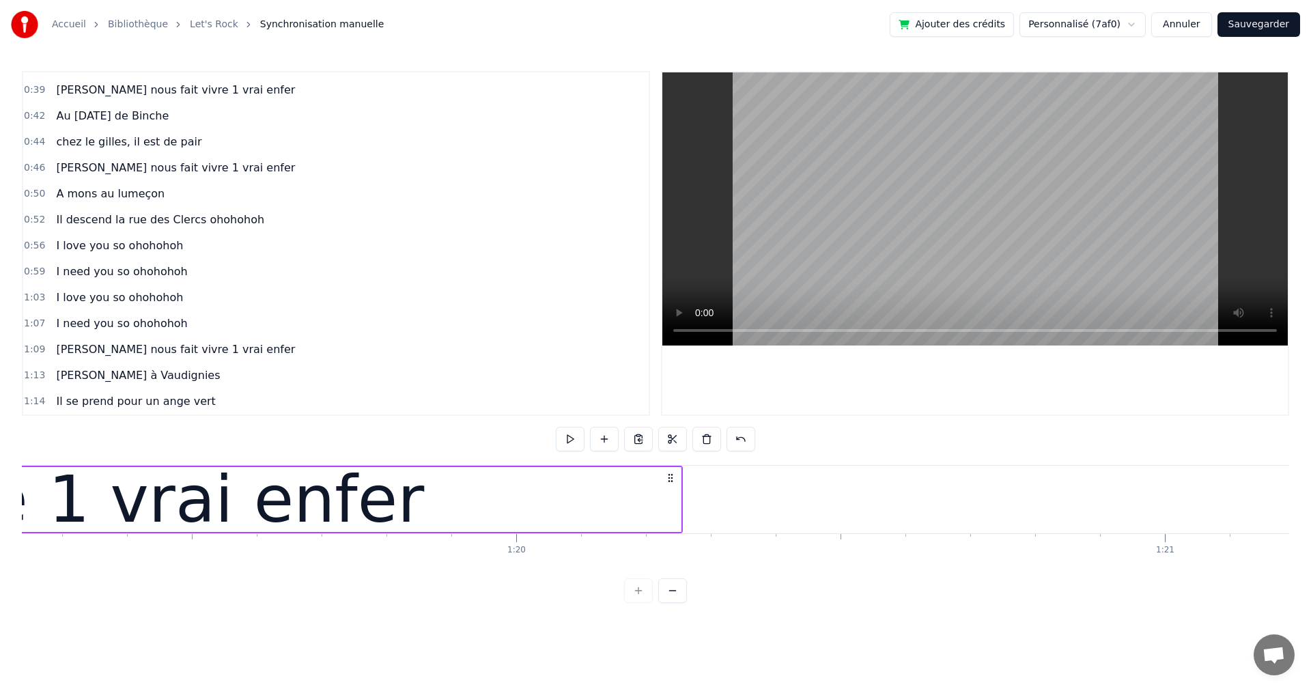
click at [128, 385] on div "Cholette à Vaudignies" at bounding box center [138, 375] width 175 height 25
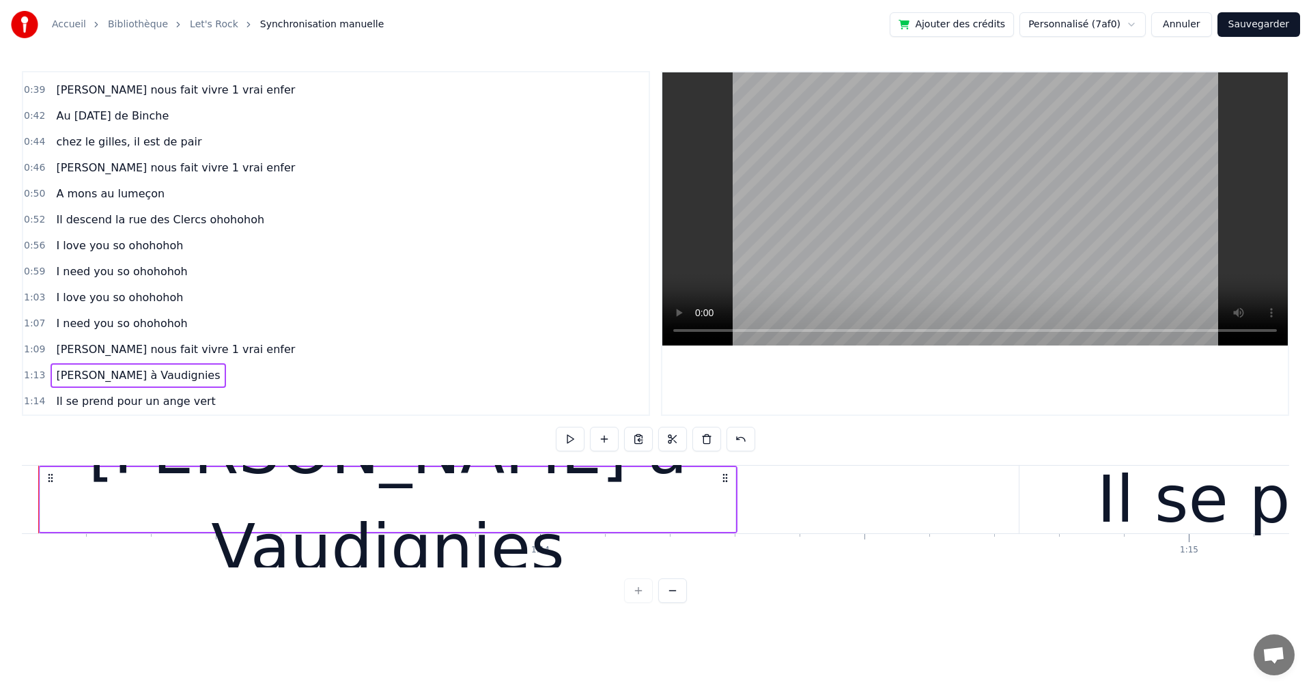
scroll to position [0, 47417]
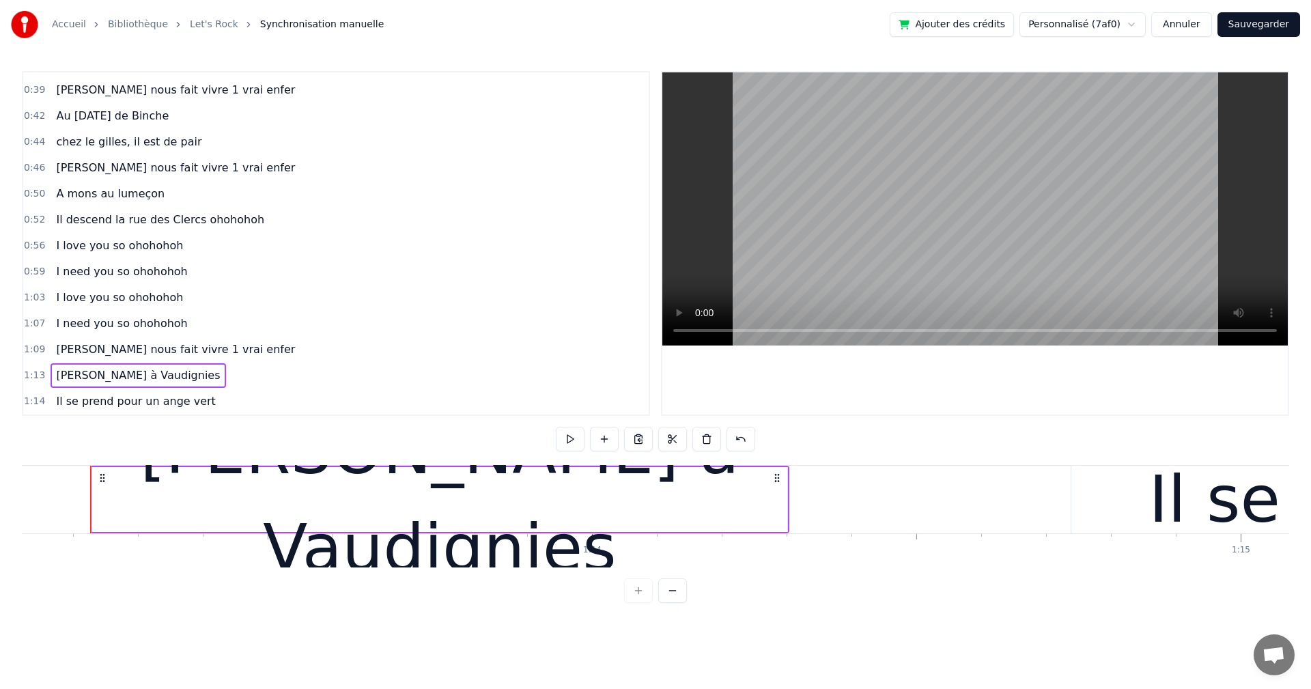
click at [642, 438] on button at bounding box center [638, 439] width 29 height 25
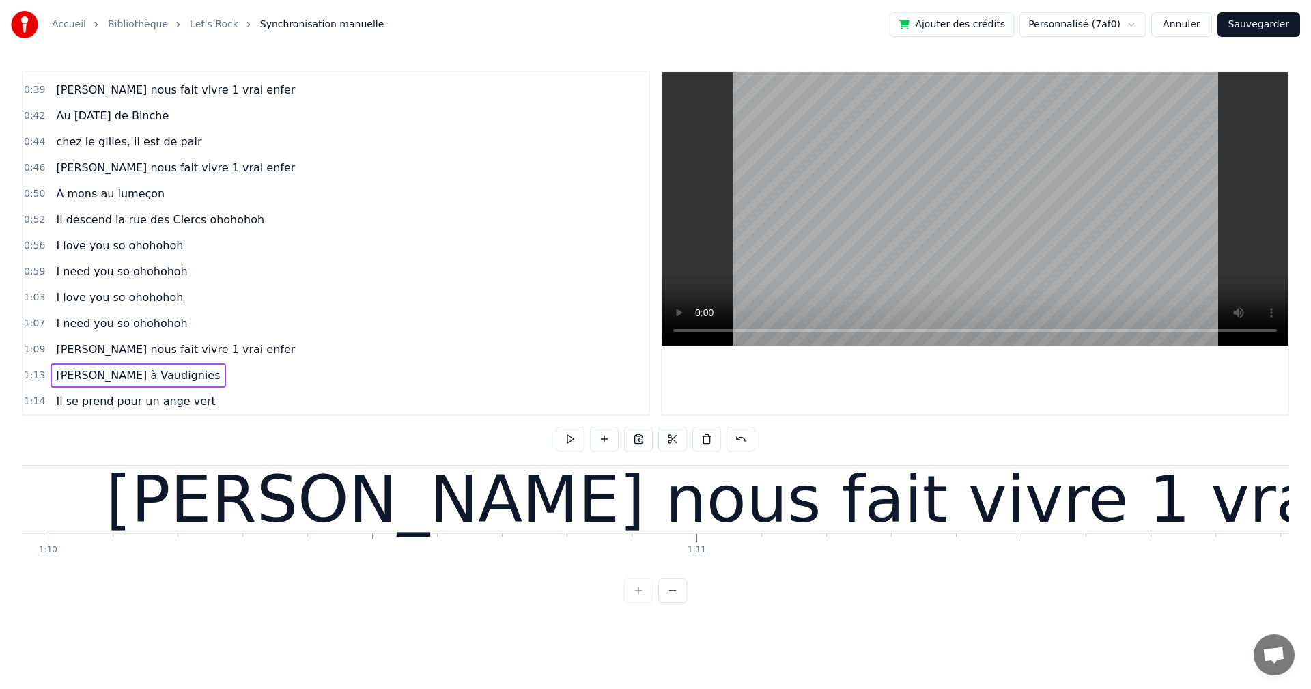
scroll to position [0, 45150]
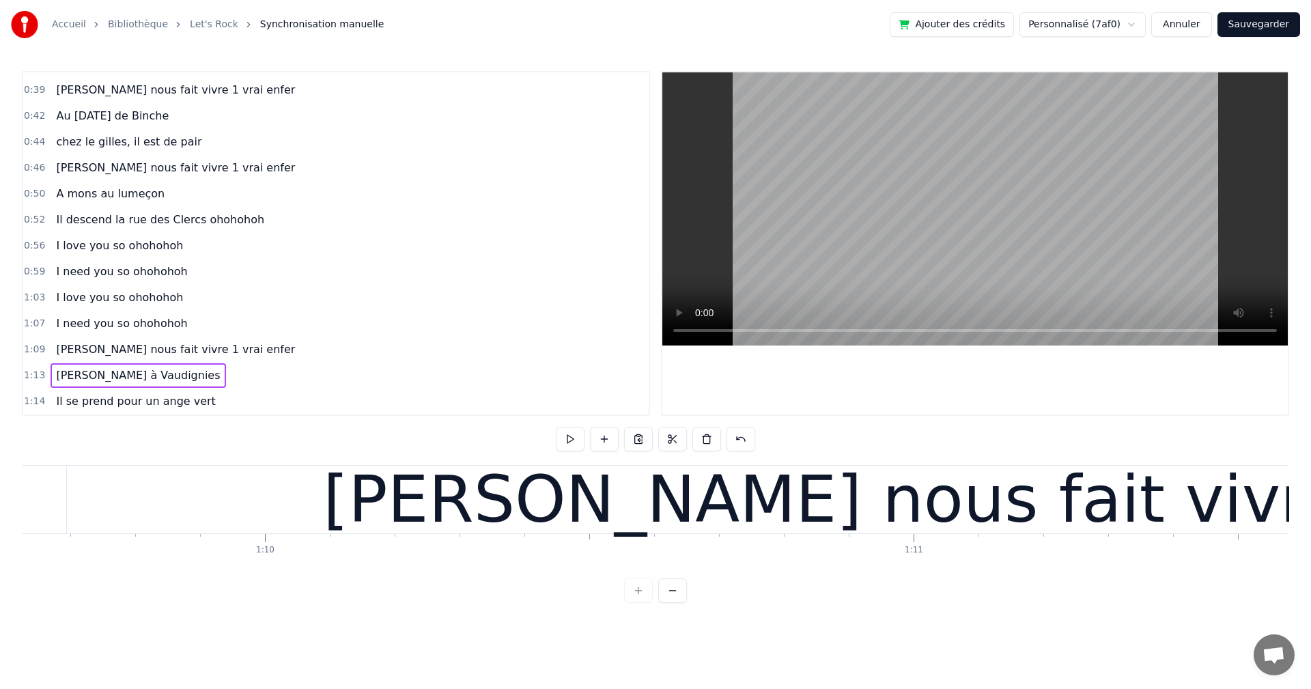
click at [16, 491] on div "Accueil Bibliothèque Let's Rock Synchronisation manuelle Ajouter des crédits Pe…" at bounding box center [655, 301] width 1311 height 603
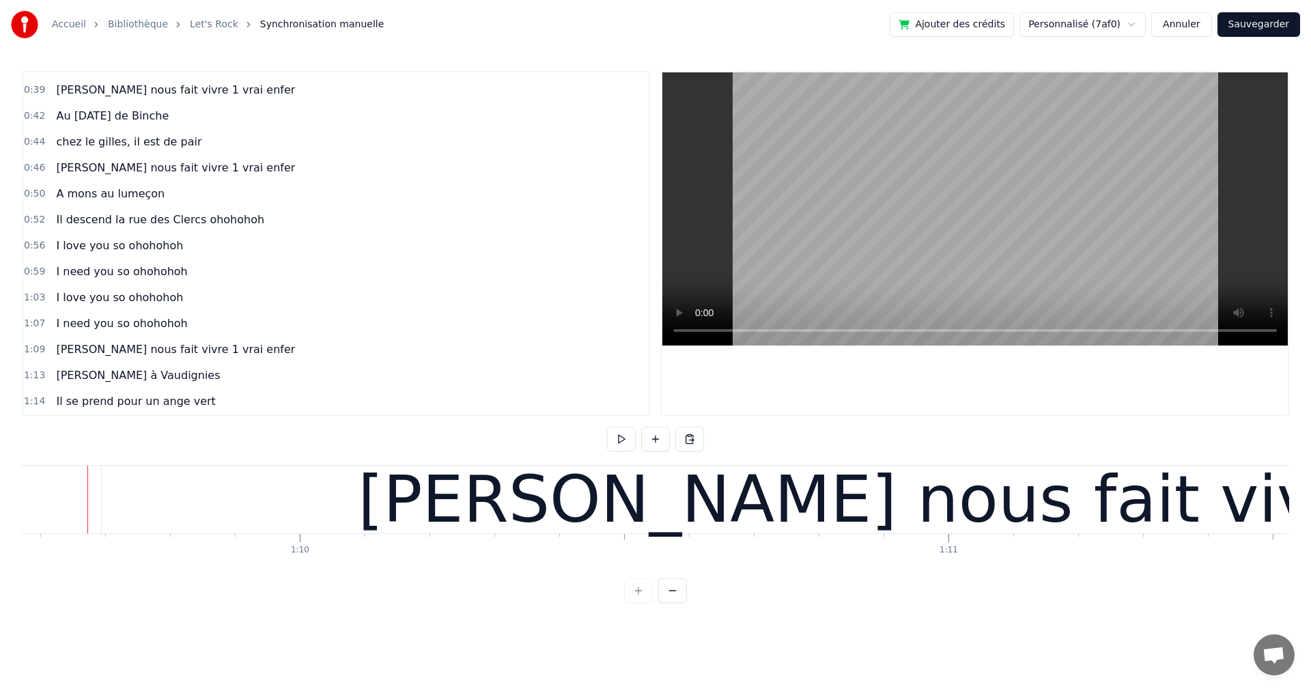
scroll to position [0, 45112]
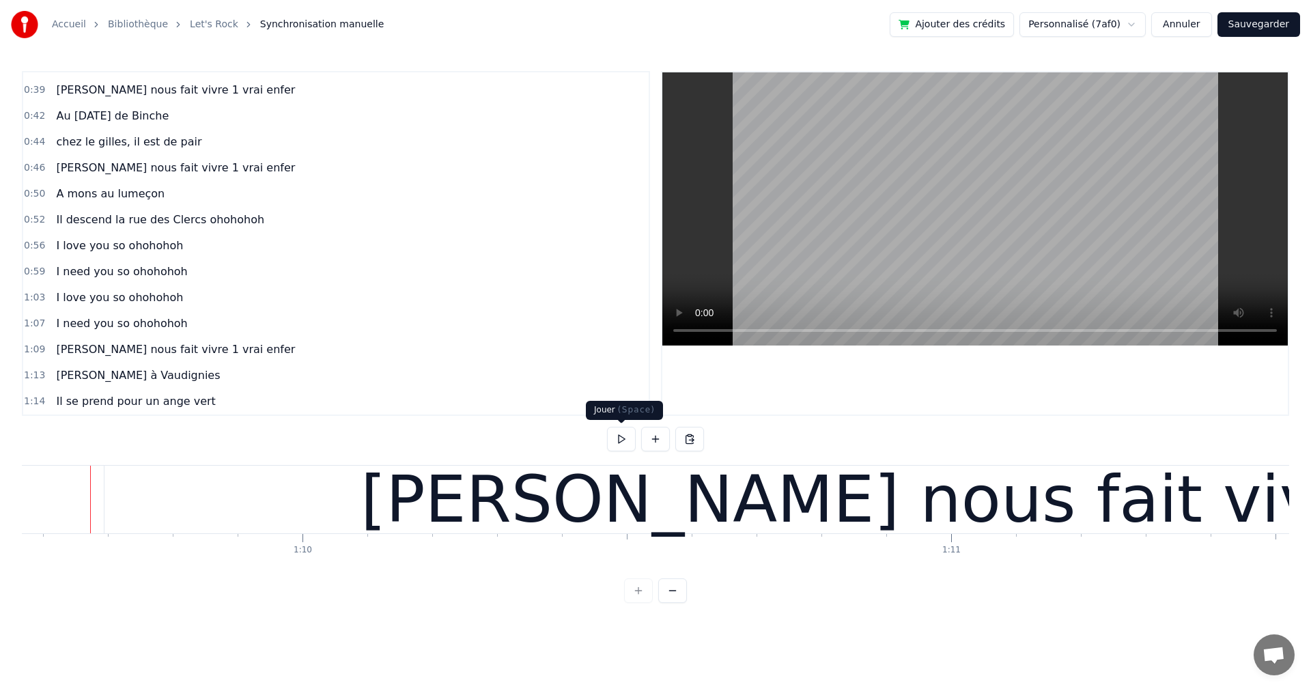
click at [617, 437] on button at bounding box center [621, 439] width 29 height 25
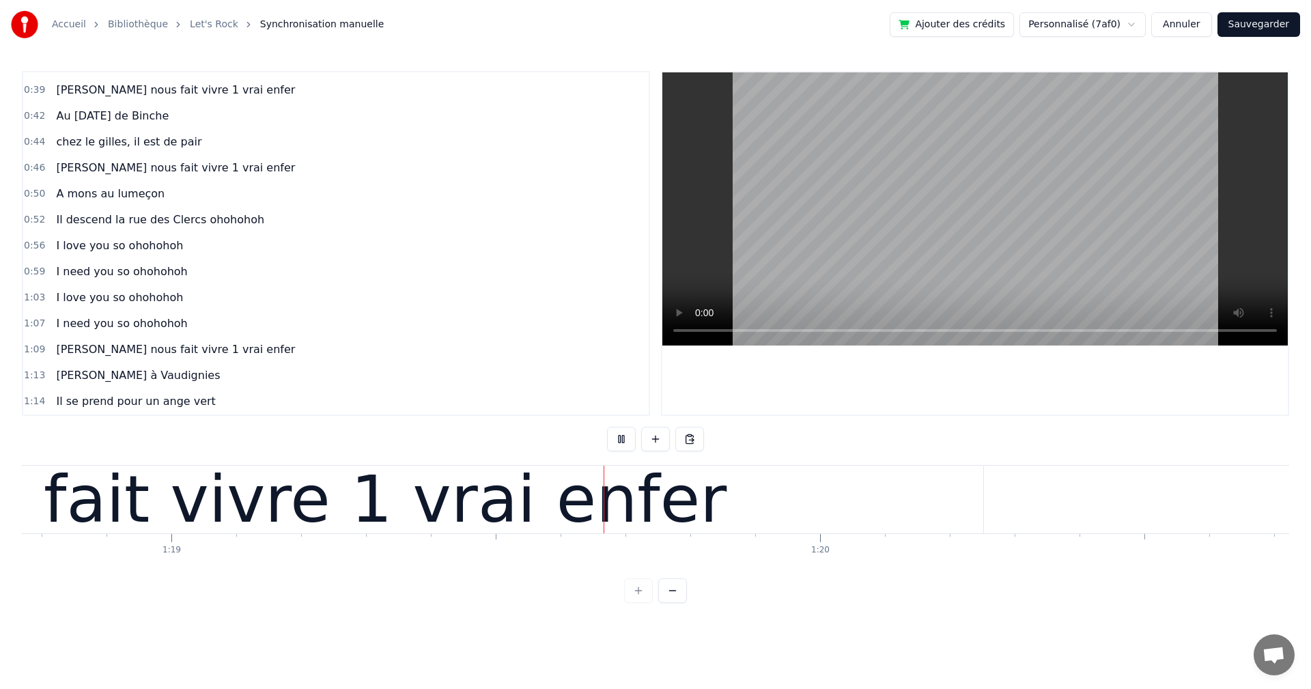
scroll to position [0, 51085]
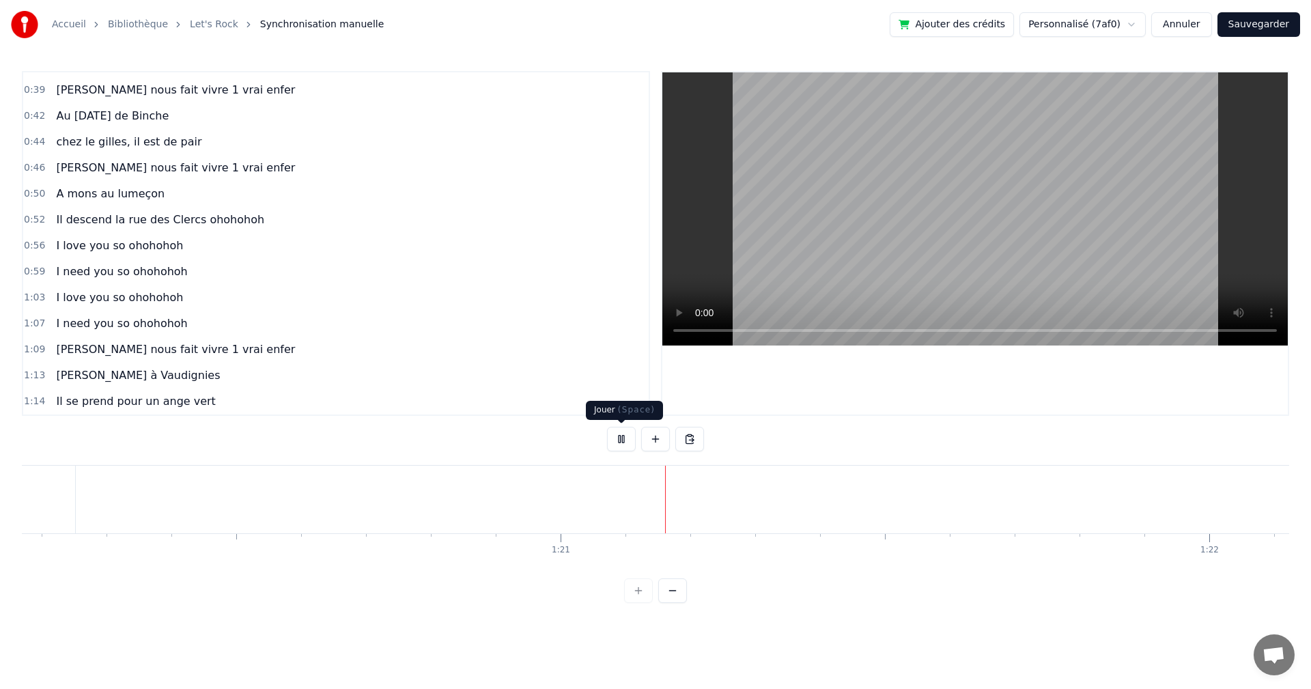
click at [612, 433] on button at bounding box center [621, 439] width 29 height 25
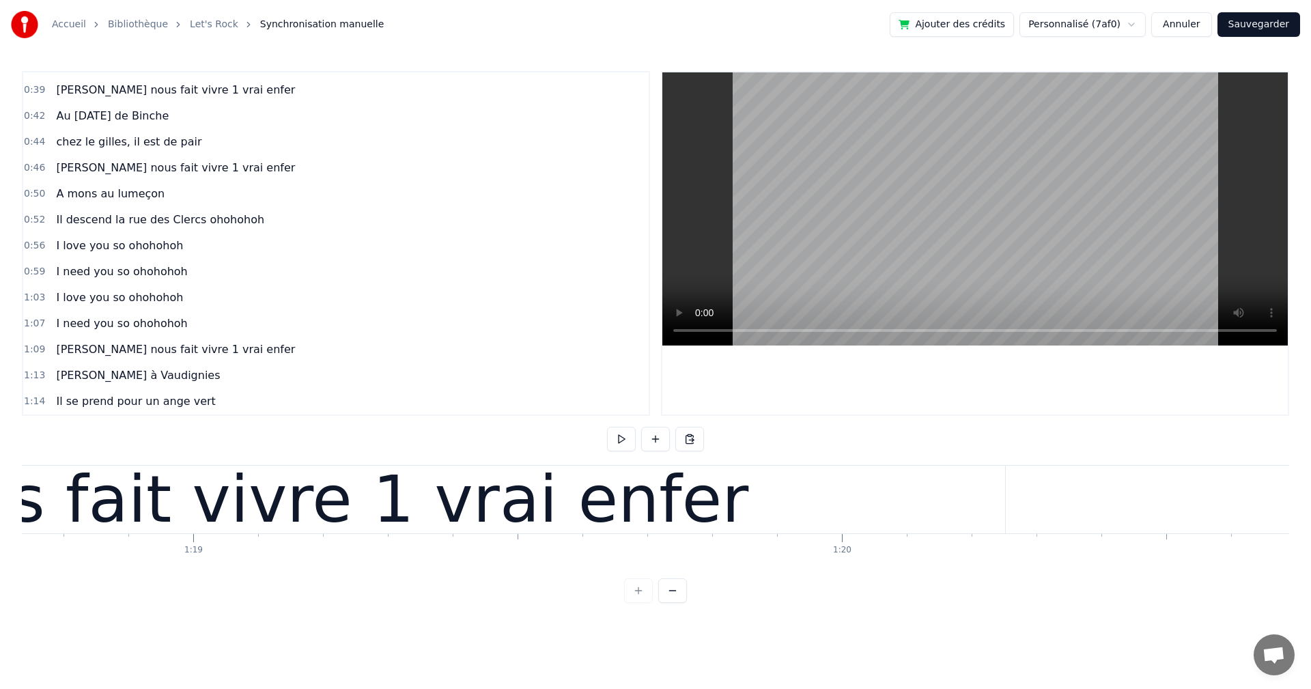
scroll to position [0, 50896]
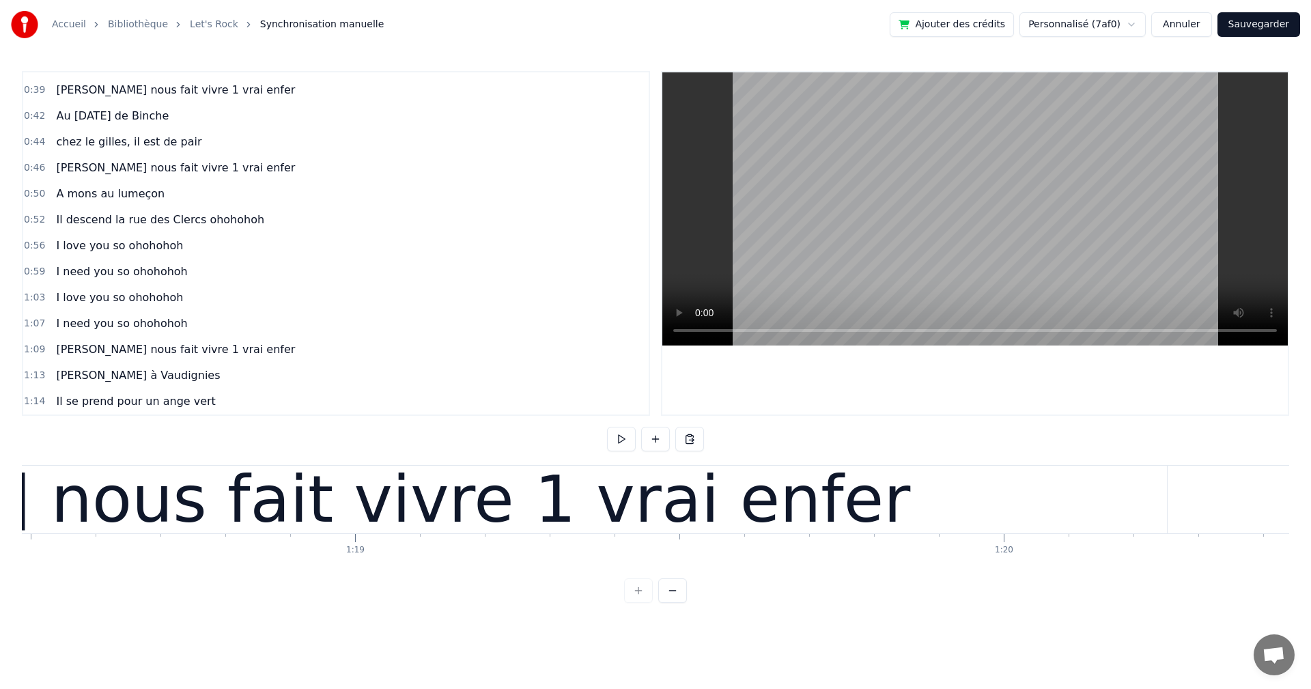
click at [1137, 499] on div "[PERSON_NAME] nous fait vivre 1 vrai enfer" at bounding box center [200, 500] width 1931 height 68
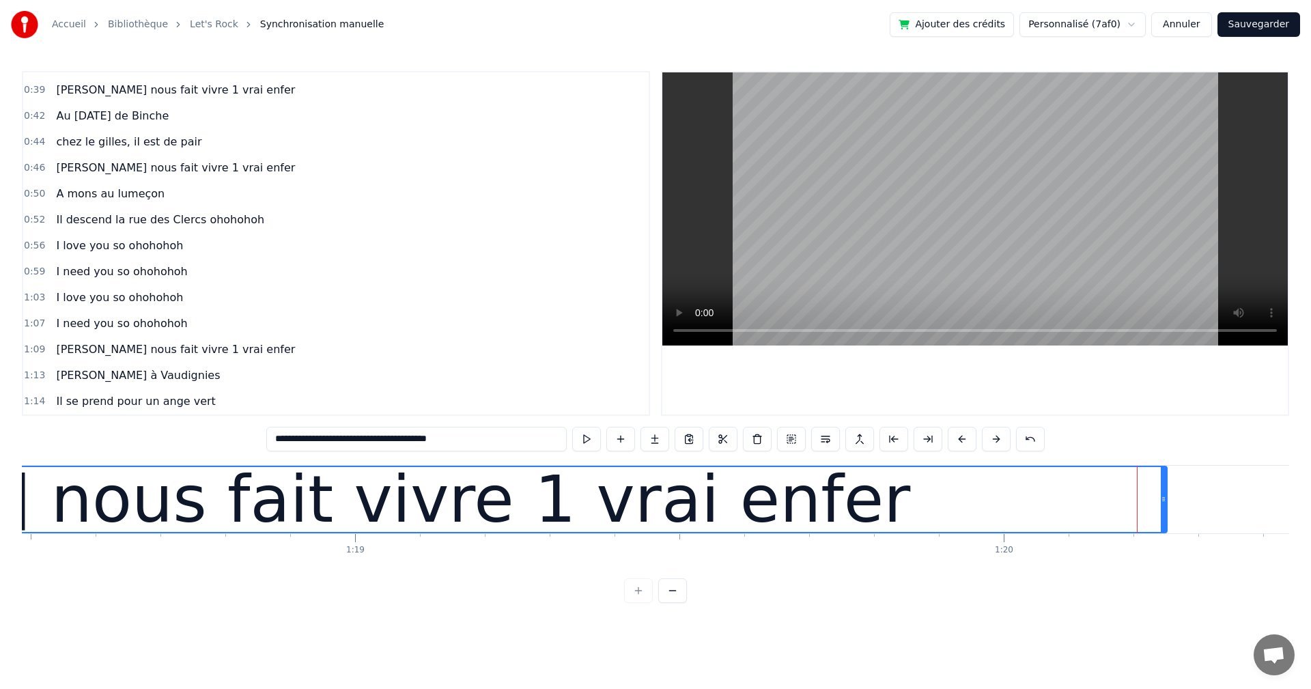
scroll to position [332, 0]
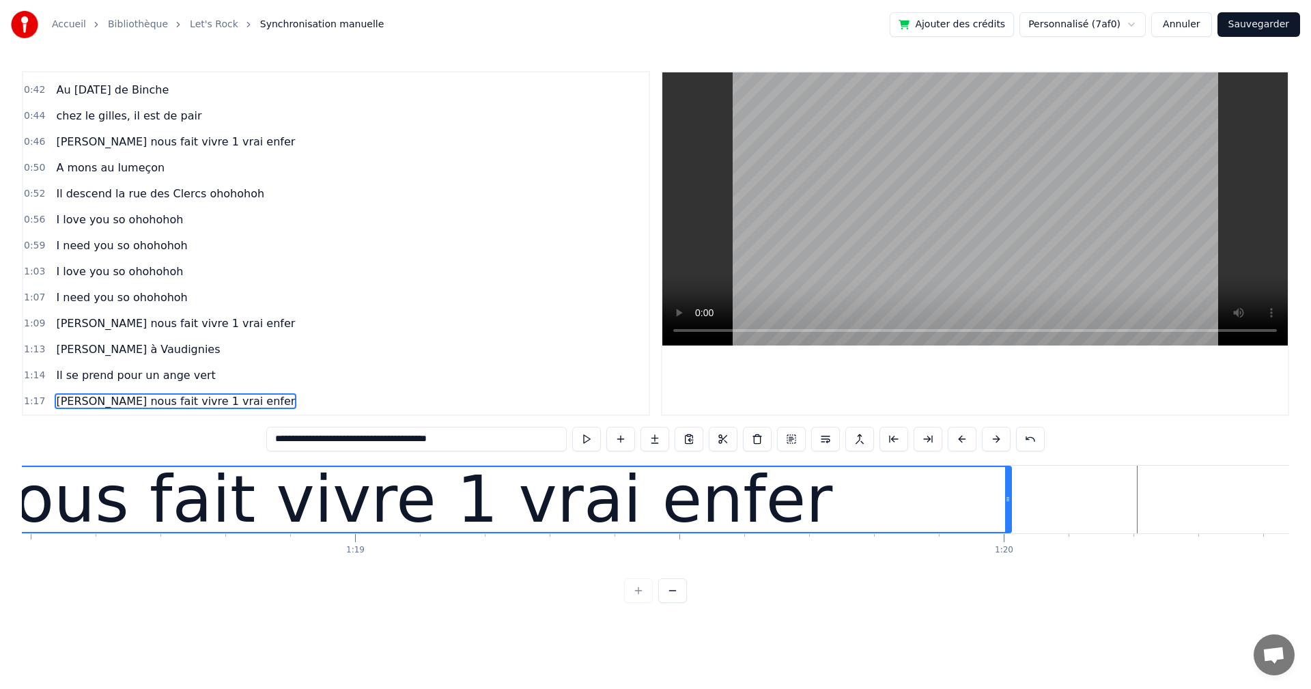
drag, startPoint x: 1164, startPoint y: 499, endPoint x: 999, endPoint y: 491, distance: 164.7
click at [1005, 491] on div at bounding box center [1007, 499] width 5 height 65
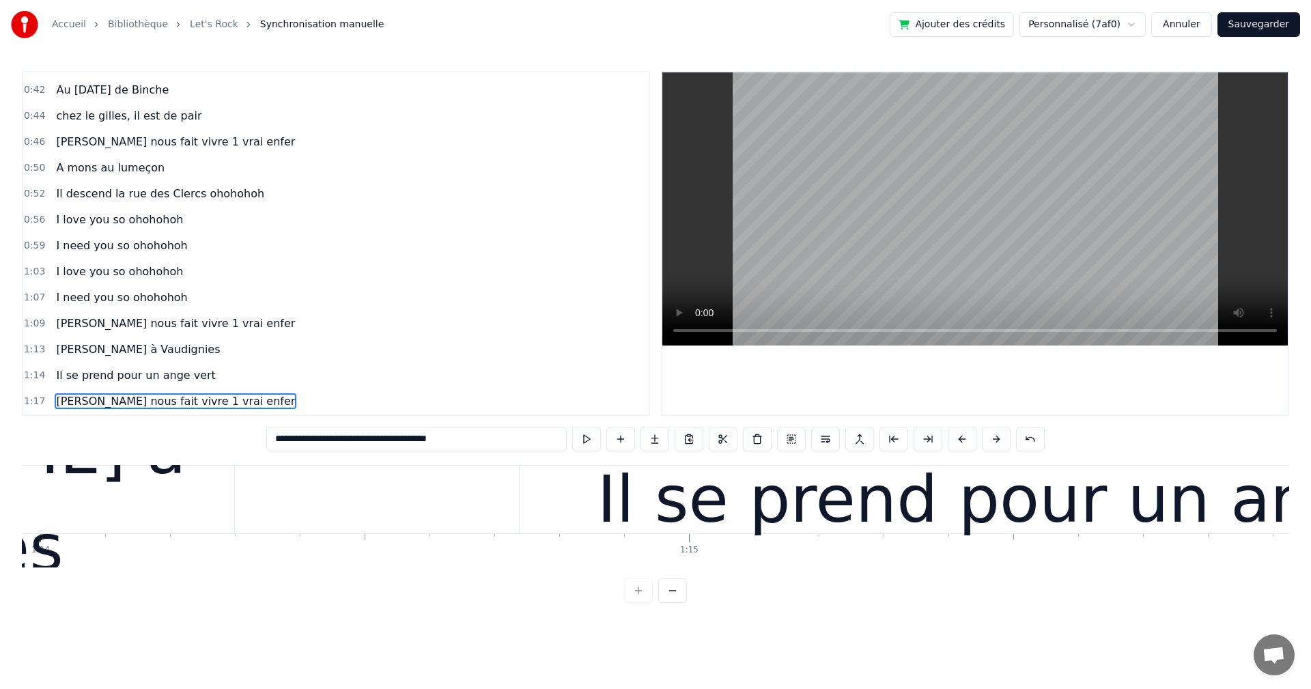
scroll to position [0, 47697]
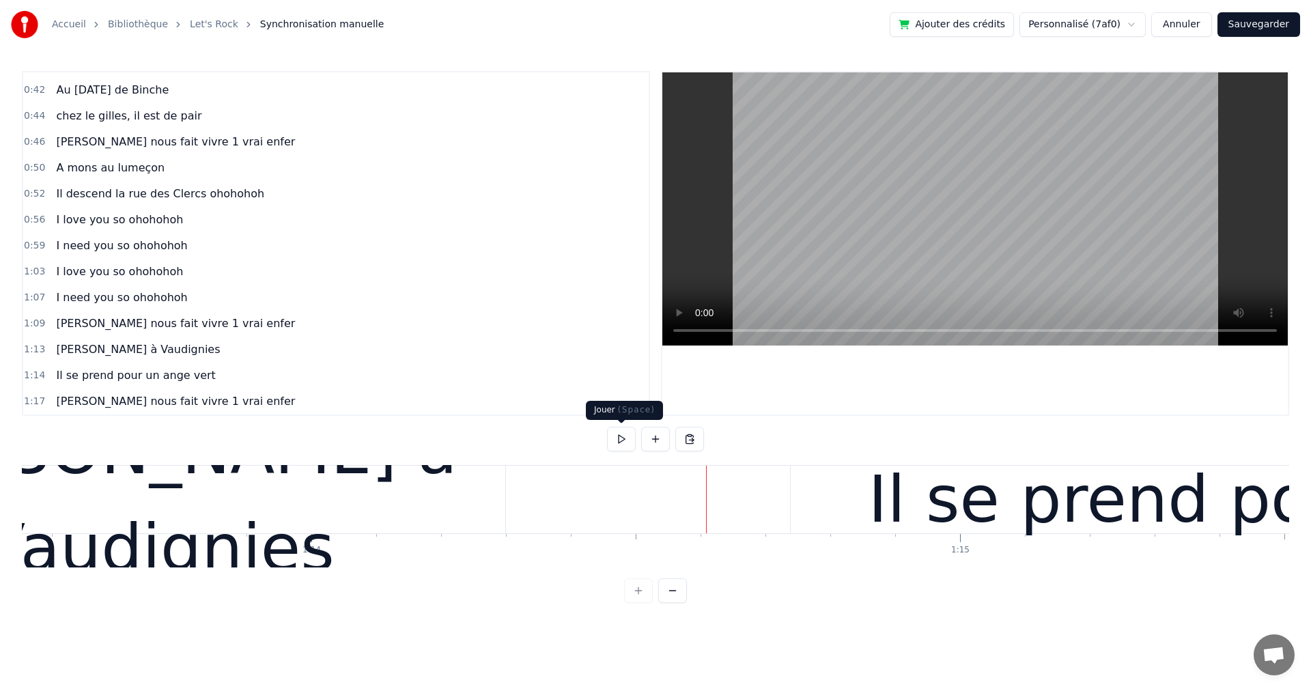
click at [621, 441] on button at bounding box center [621, 439] width 29 height 25
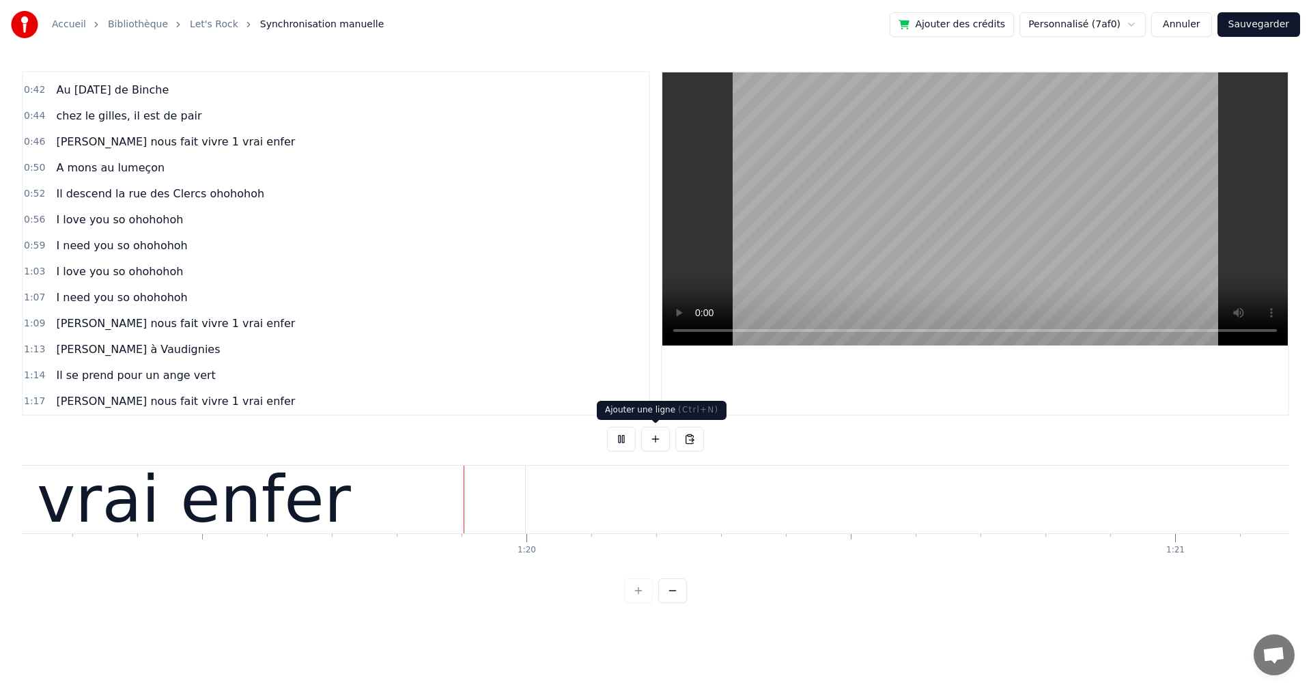
scroll to position [0, 51374]
drag, startPoint x: 528, startPoint y: 433, endPoint x: 551, endPoint y: 438, distance: 23.7
click at [540, 437] on div "0:04 et 1 &2 , 0:06 et 1& 2 3 4 0:08 Johan Audebert nous fait vivre 1 vrai enfe…" at bounding box center [655, 337] width 1267 height 532
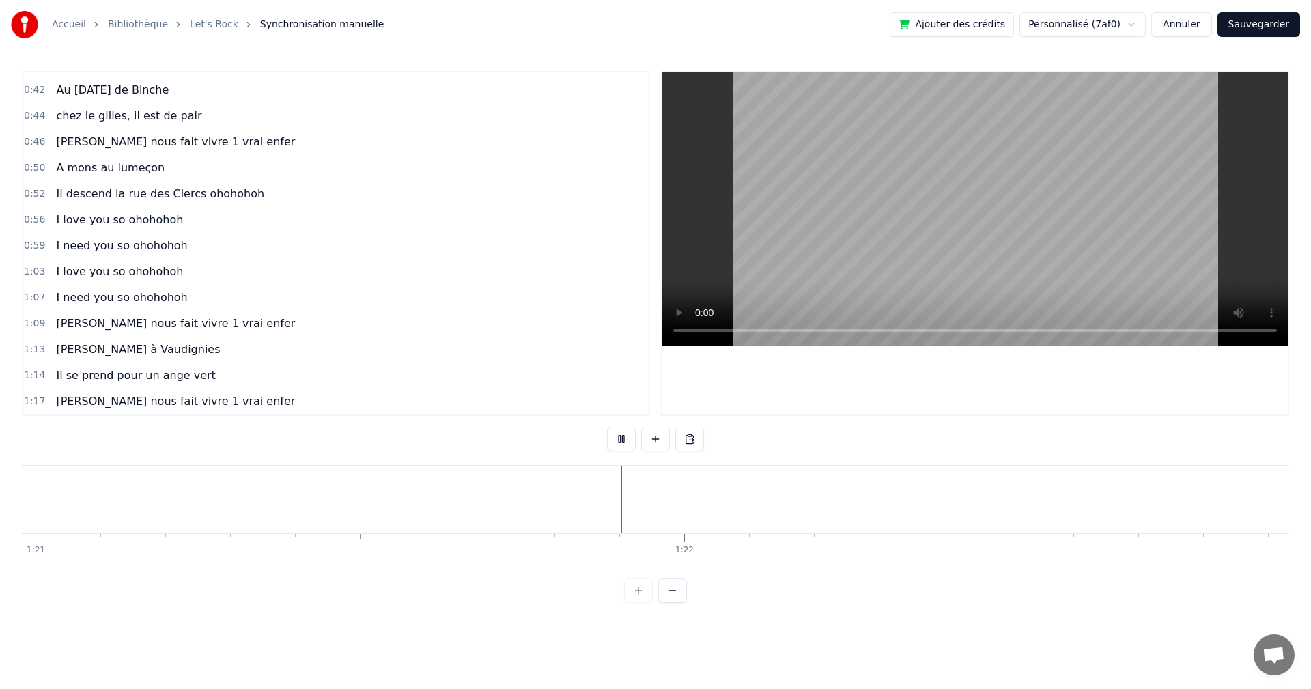
scroll to position [0, 52580]
click at [620, 434] on button at bounding box center [621, 439] width 29 height 25
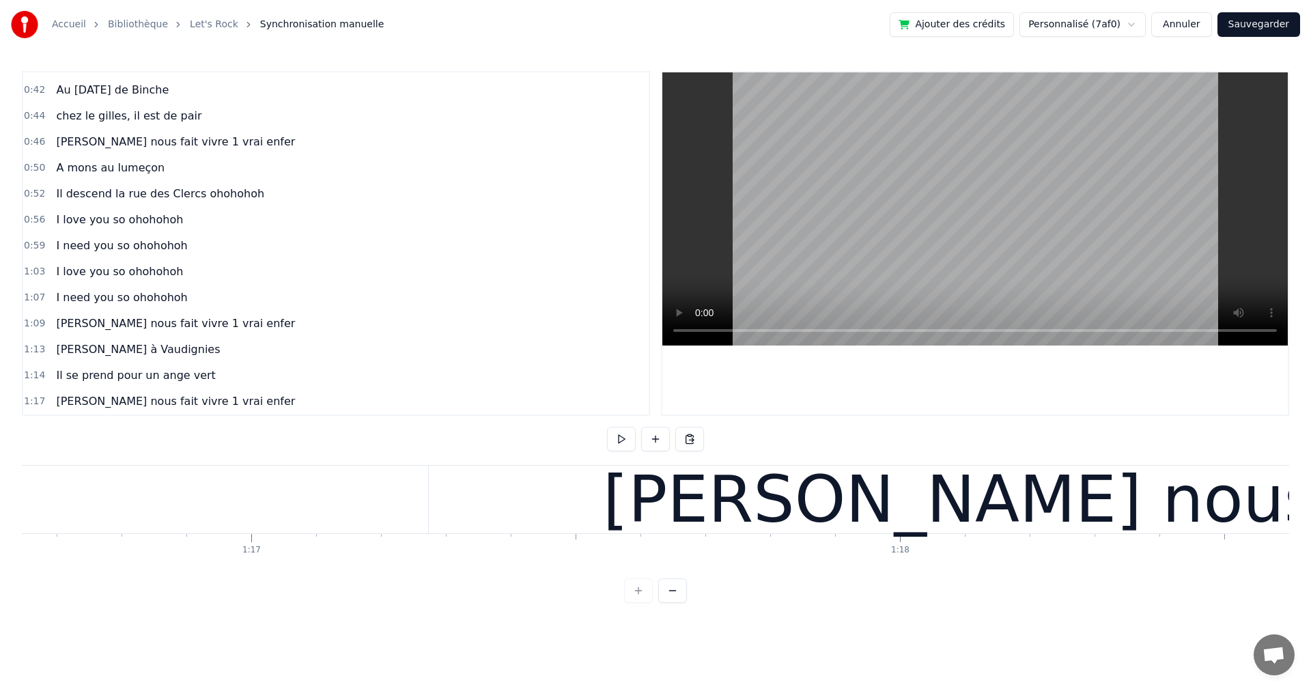
scroll to position [0, 49432]
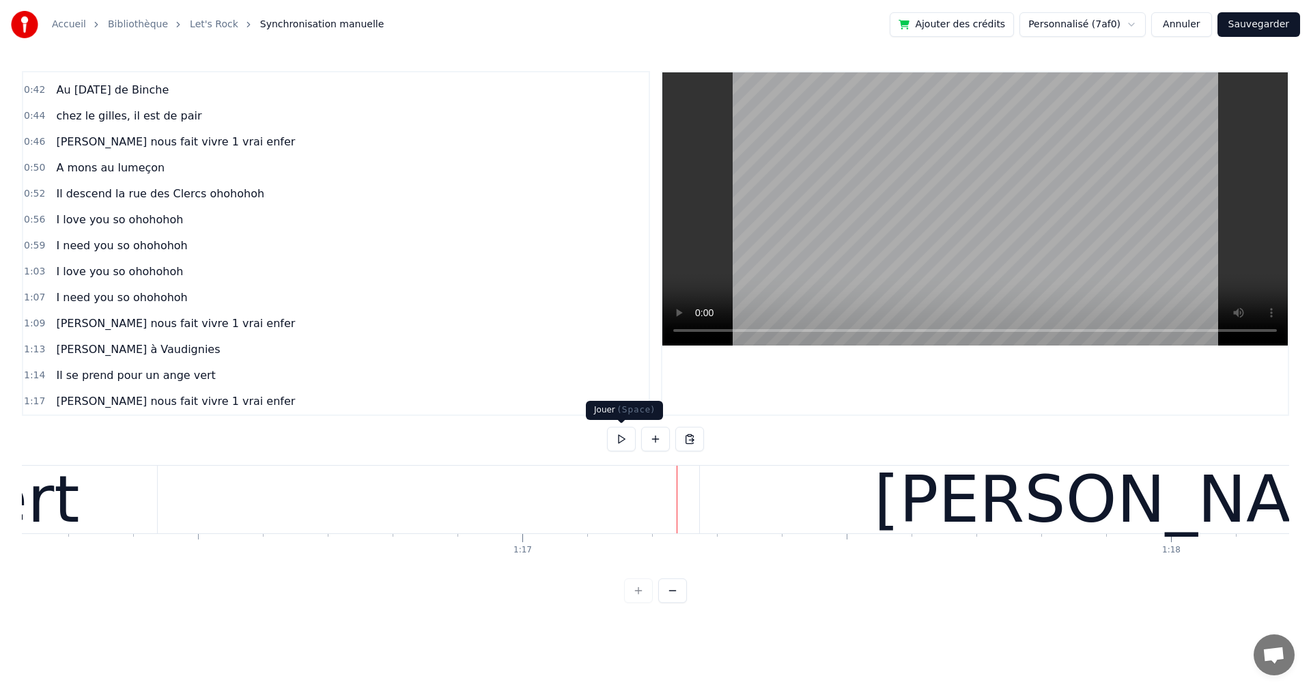
click at [618, 437] on button at bounding box center [621, 439] width 29 height 25
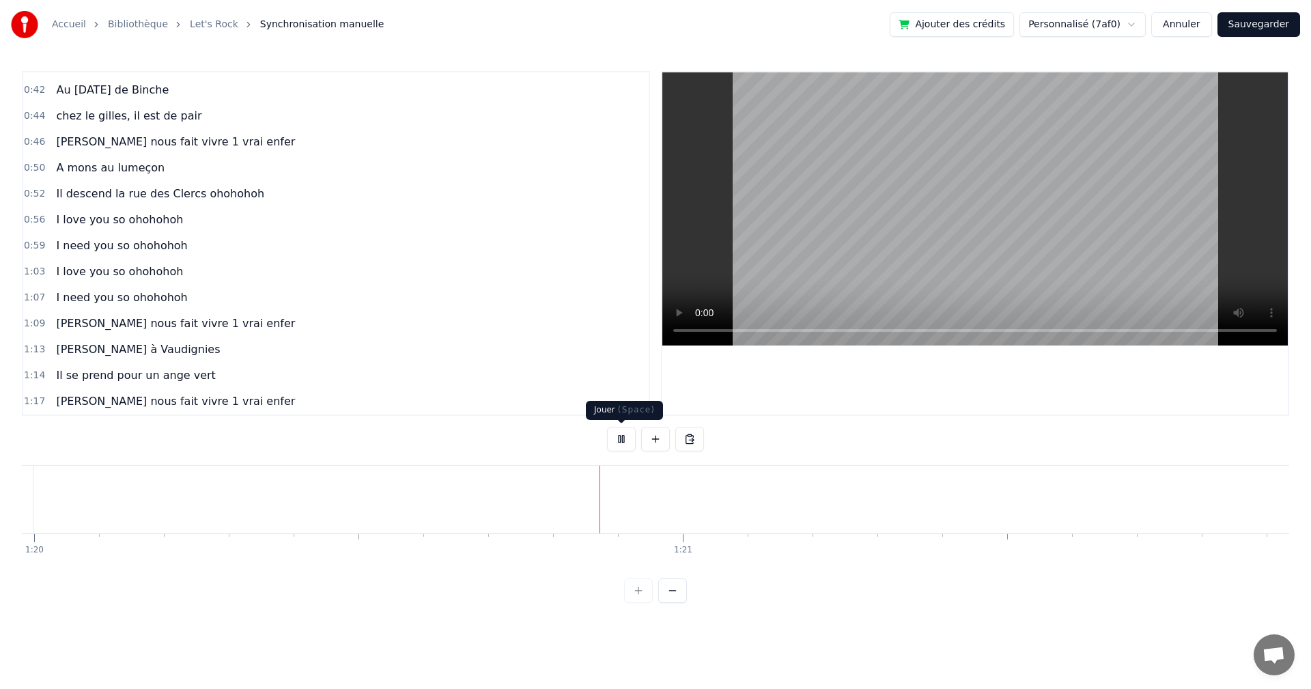
scroll to position [0, 51871]
click at [619, 435] on button at bounding box center [621, 439] width 29 height 25
click at [661, 443] on button at bounding box center [655, 439] width 29 height 25
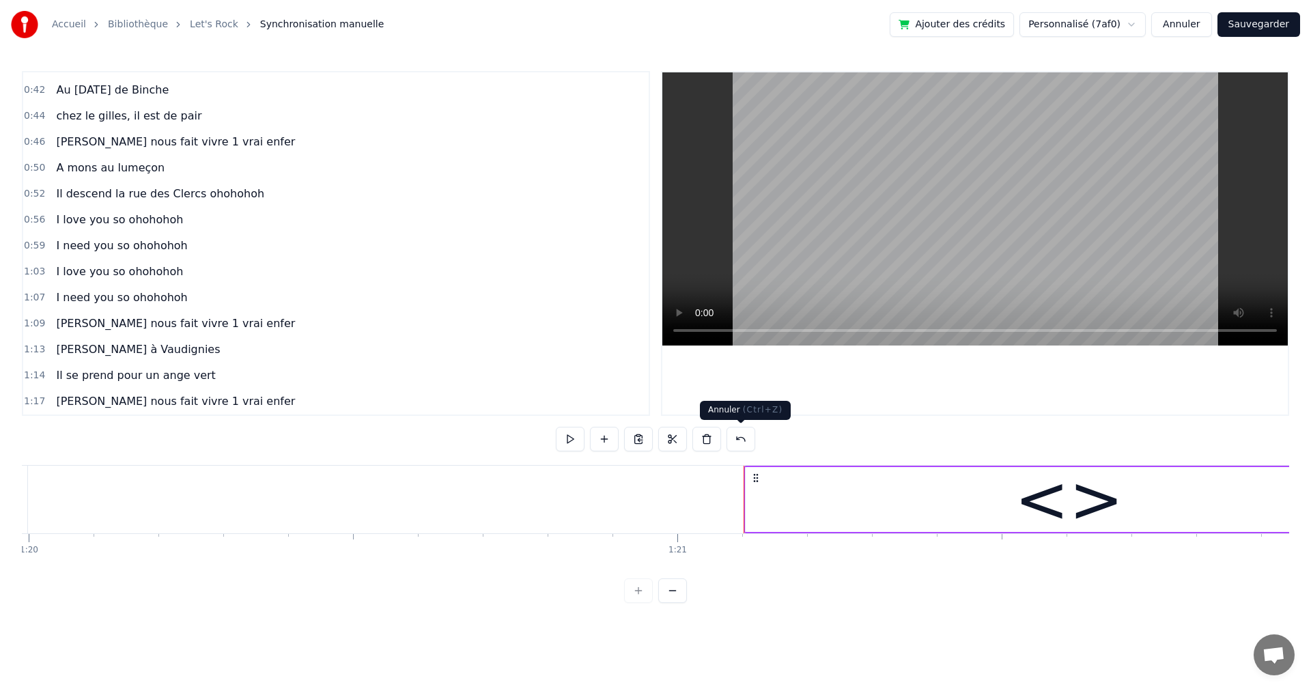
click at [739, 438] on button at bounding box center [740, 439] width 29 height 25
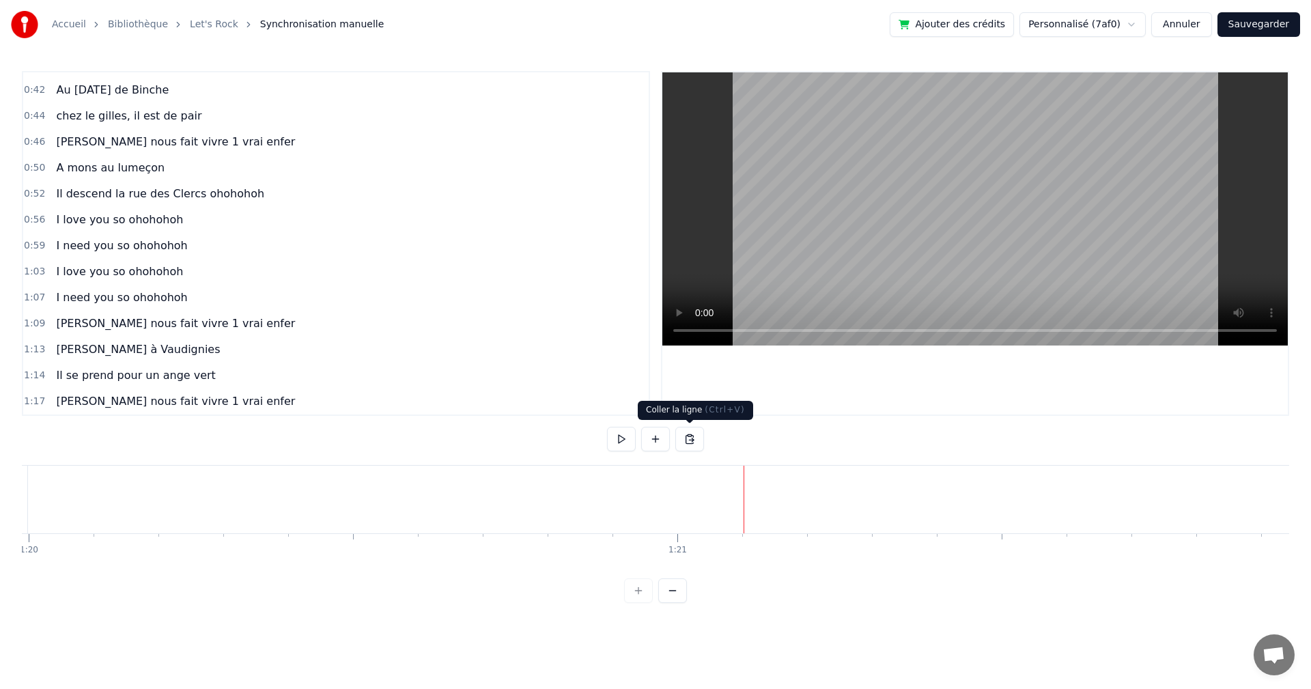
click at [691, 438] on button at bounding box center [689, 439] width 29 height 25
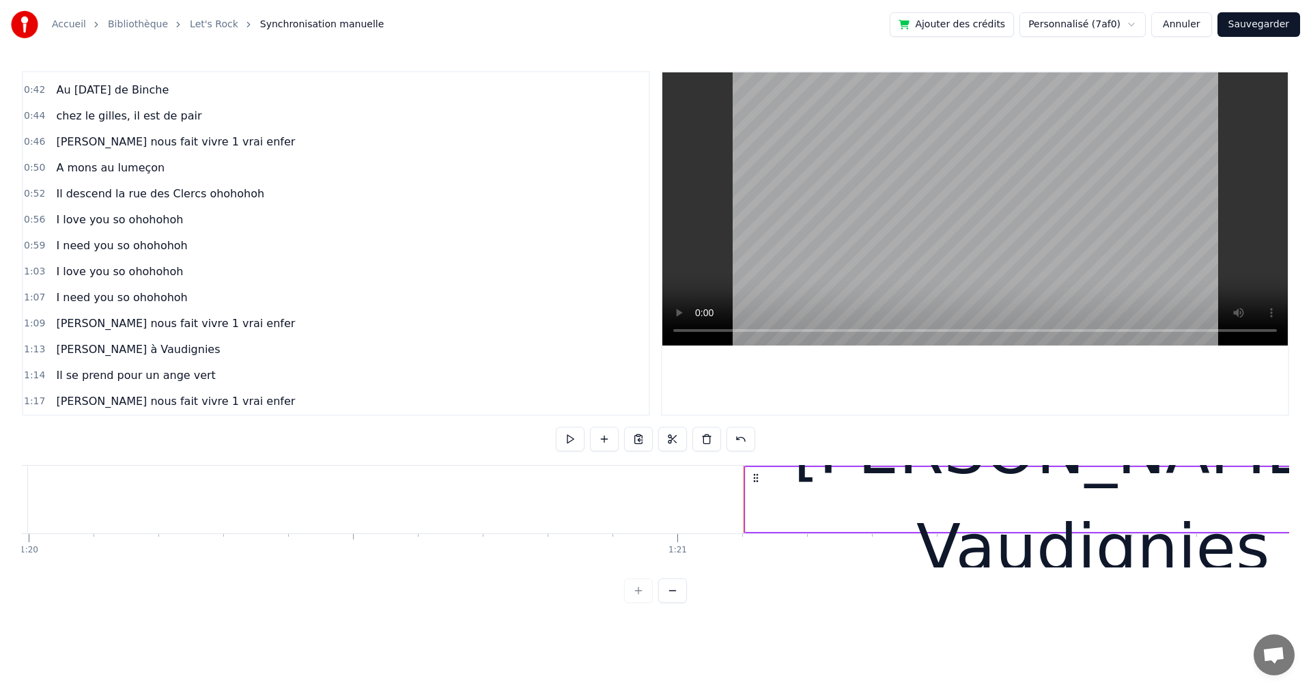
click at [799, 498] on div "Cholette à Vaudignies" at bounding box center [1092, 499] width 695 height 195
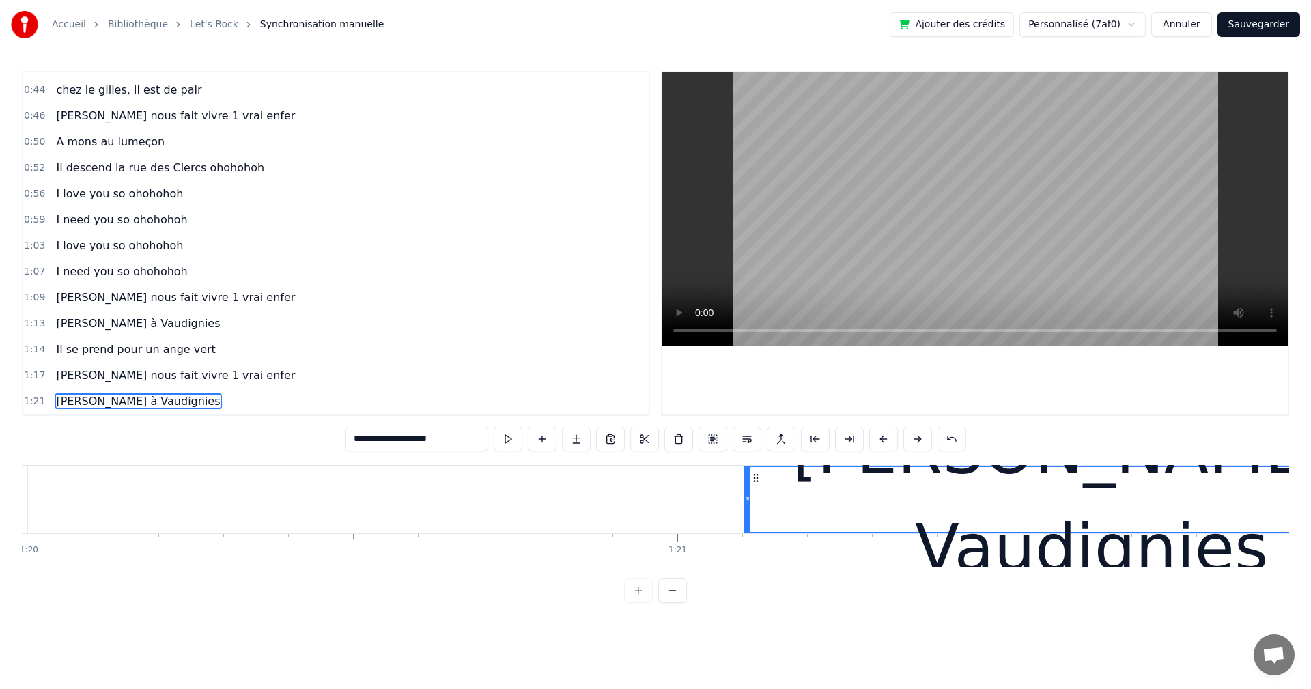
click at [784, 504] on div "Cholette à Vaudignies" at bounding box center [1092, 499] width 694 height 195
click at [141, 411] on div "Cholette à Vaudignies" at bounding box center [138, 401] width 175 height 25
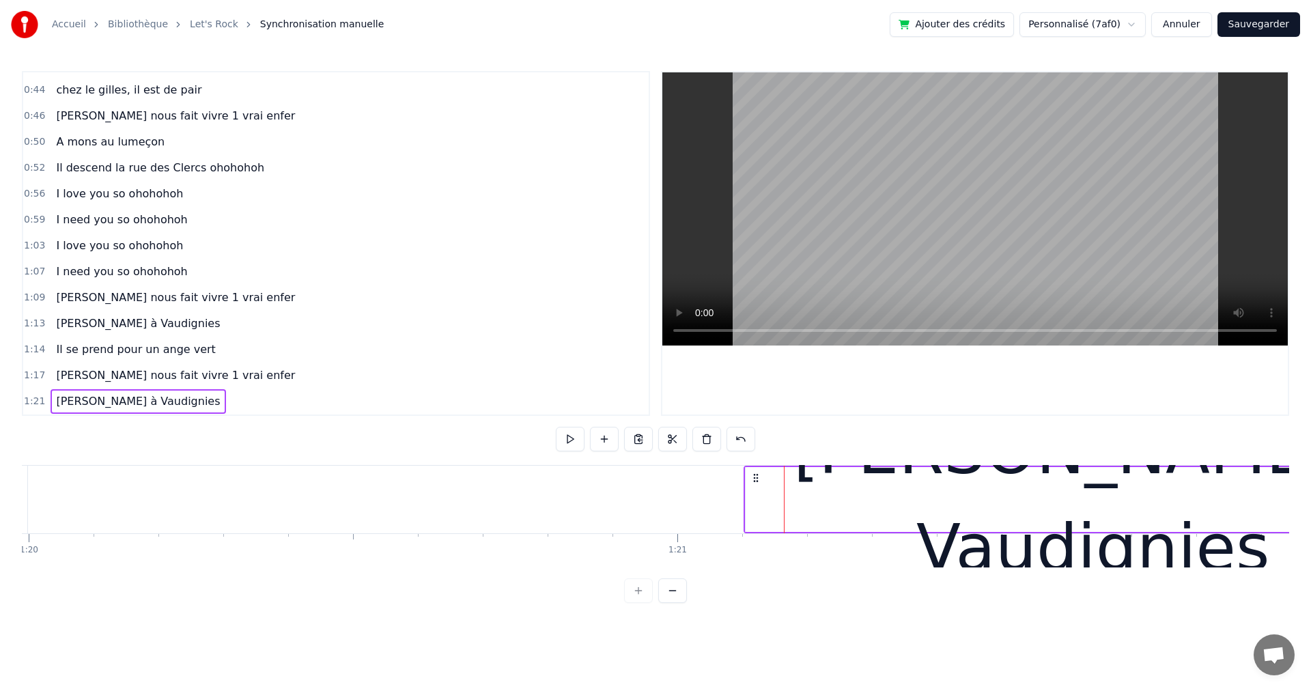
click at [141, 414] on div "1:21 Cholette à Vaudignies" at bounding box center [335, 401] width 625 height 26
click at [145, 414] on div "1:21 Cholette à Vaudignies" at bounding box center [335, 401] width 625 height 26
click at [758, 467] on div "Cholette à Vaudignies" at bounding box center [1093, 499] width 696 height 65
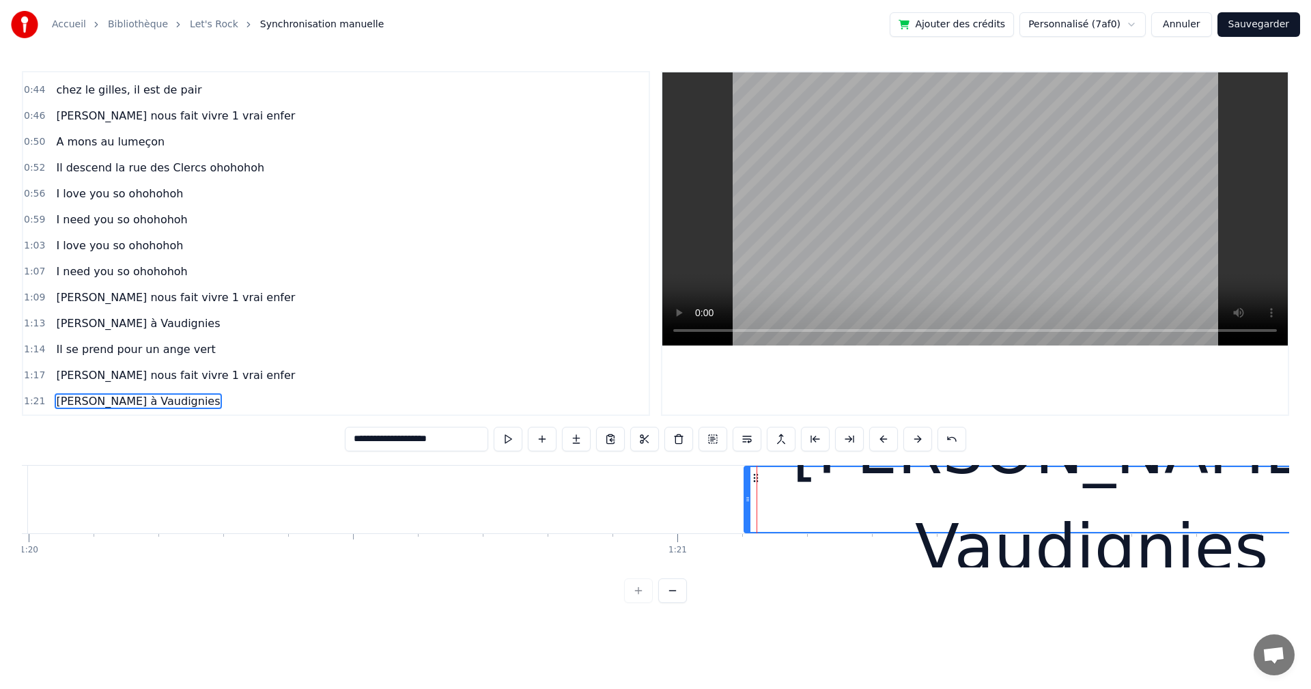
drag, startPoint x: 450, startPoint y: 444, endPoint x: 322, endPoint y: 432, distance: 128.2
click at [322, 432] on div "**********" at bounding box center [655, 337] width 1267 height 532
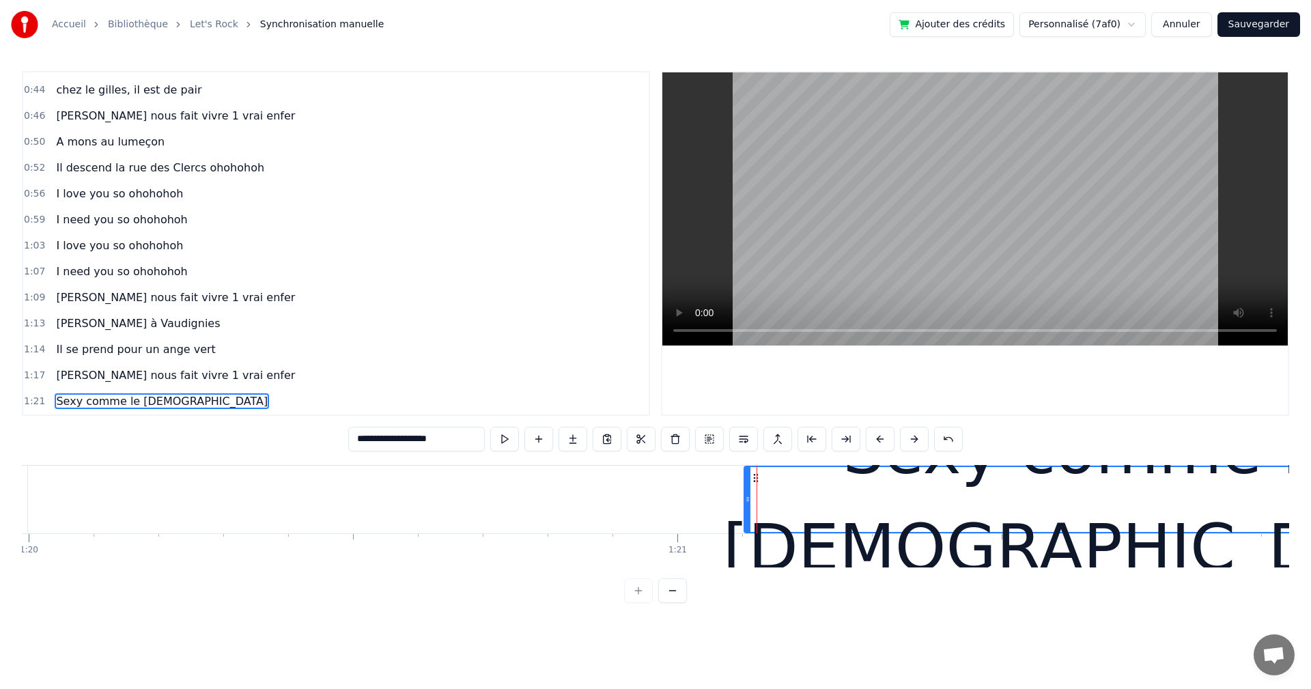
type input "**********"
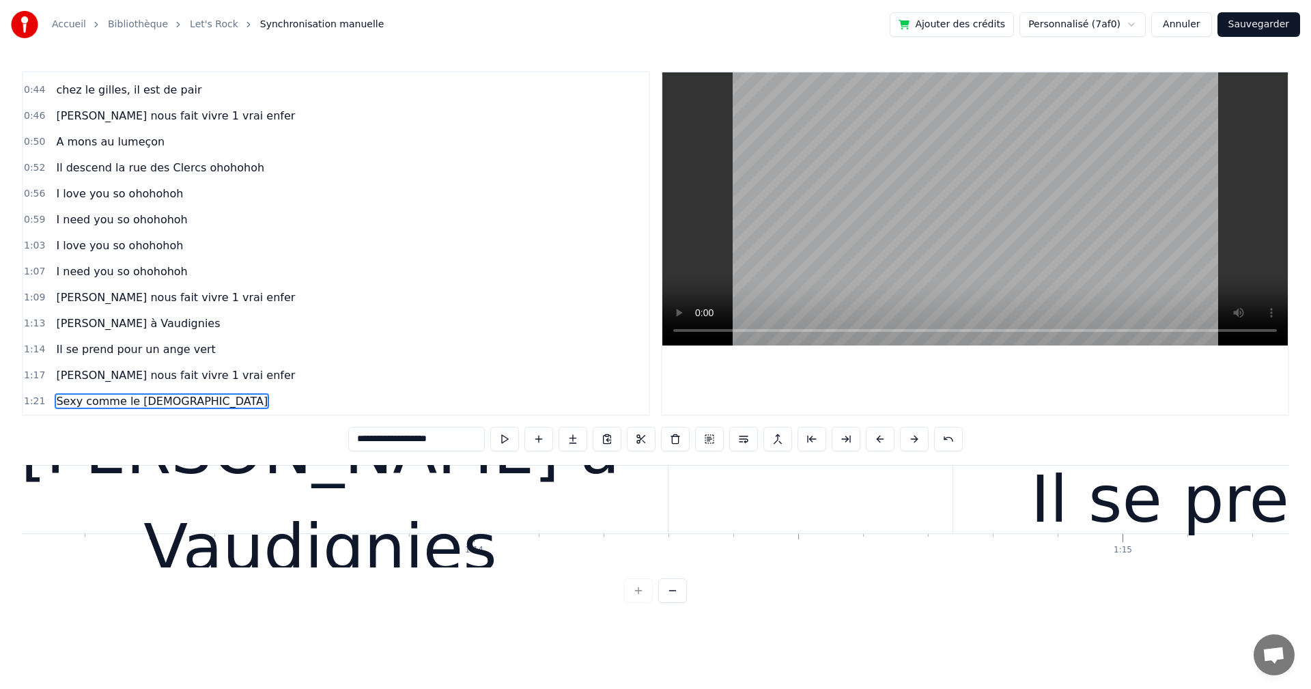
scroll to position [0, 47806]
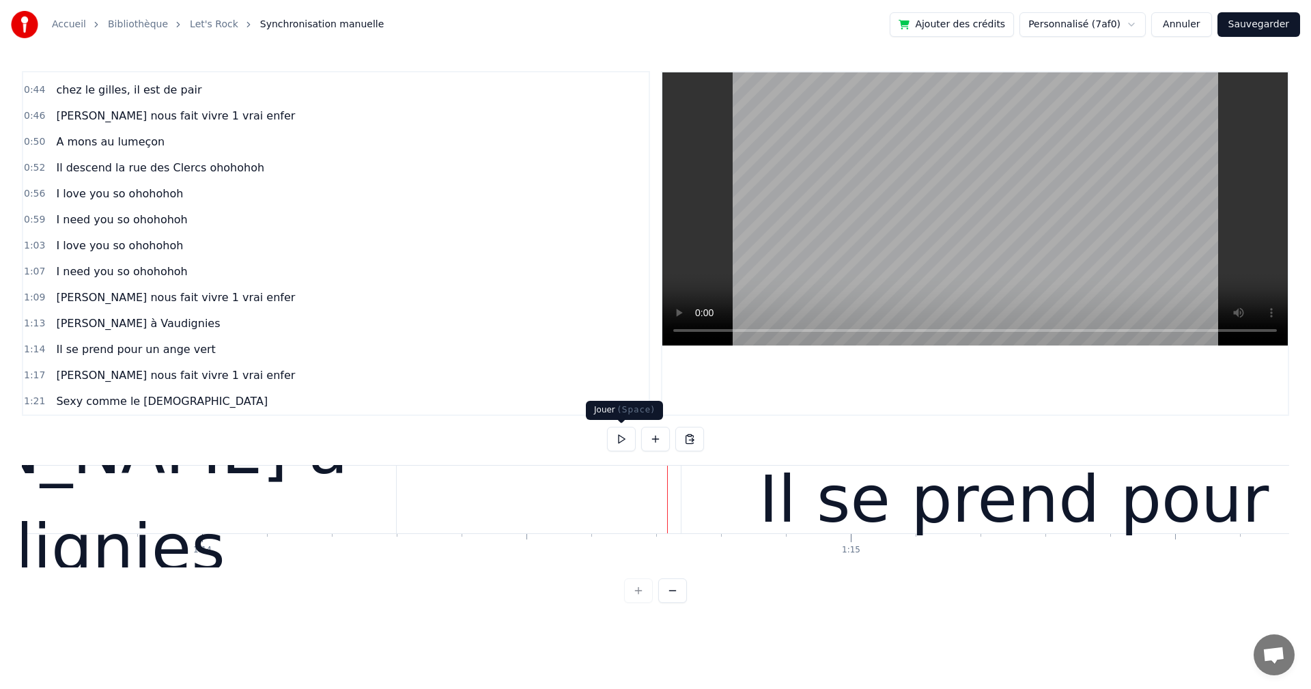
click at [623, 442] on button at bounding box center [621, 439] width 29 height 25
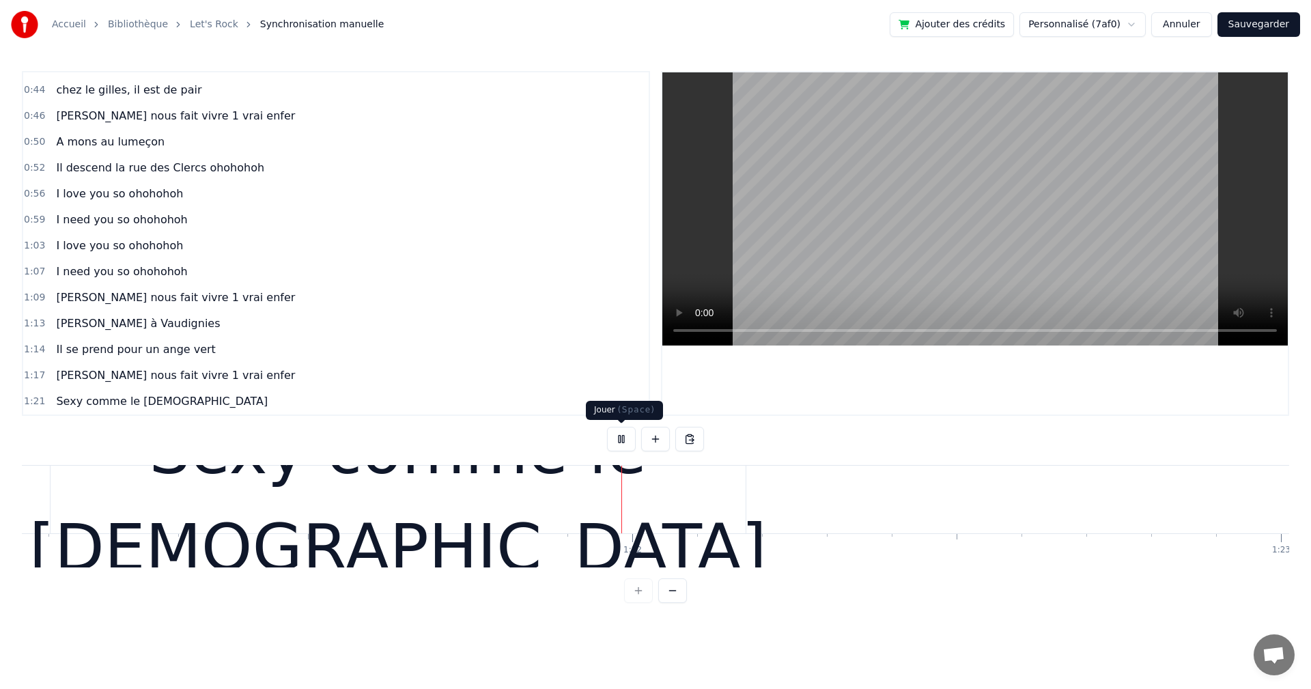
scroll to position [0, 52632]
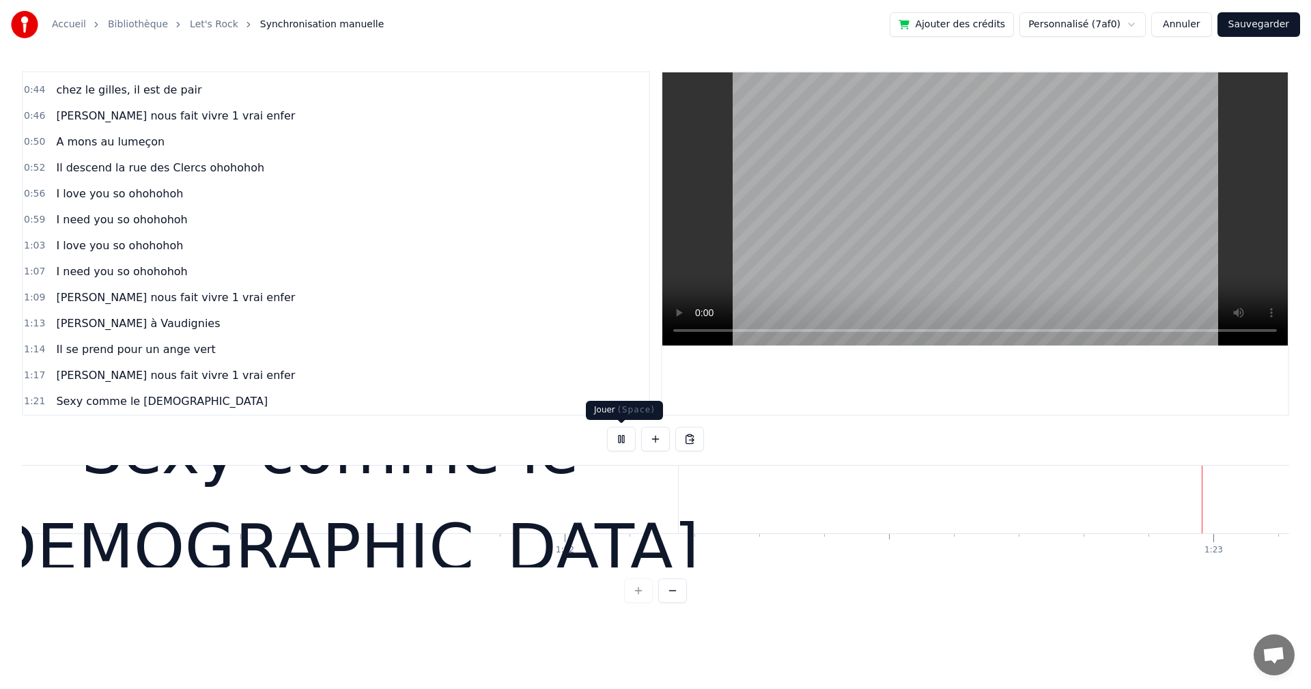
click at [621, 436] on button at bounding box center [621, 439] width 29 height 25
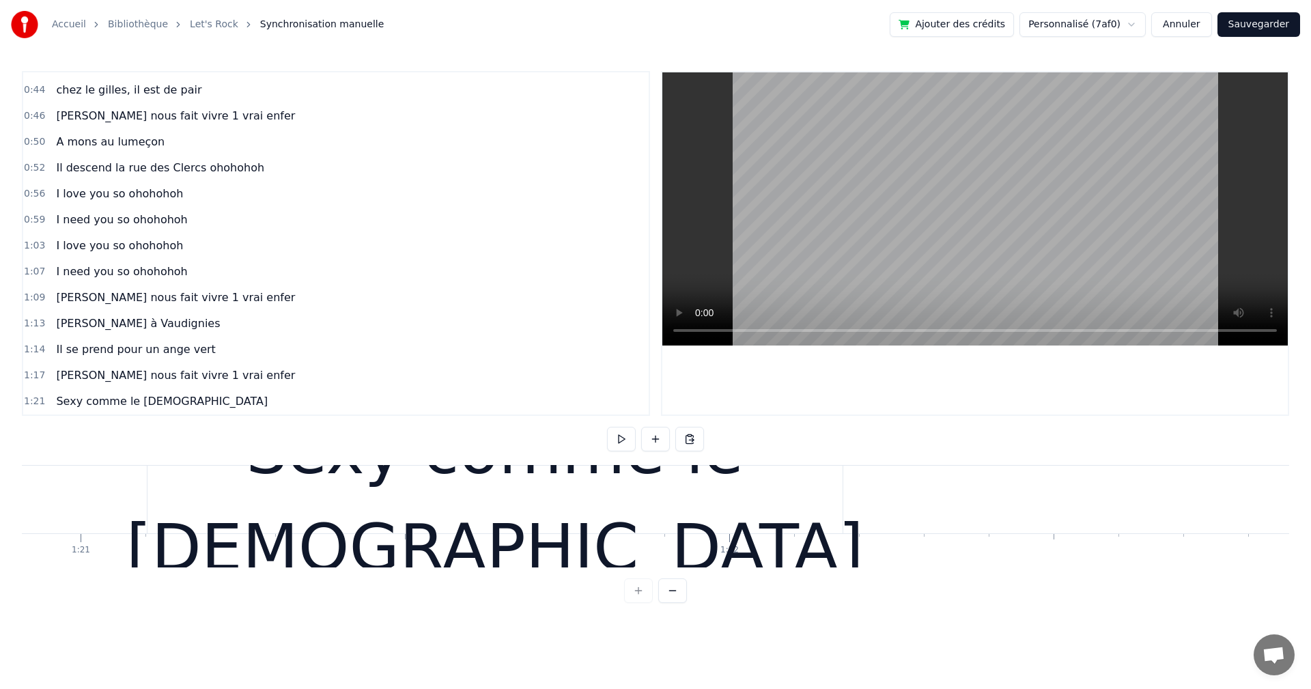
scroll to position [0, 52305]
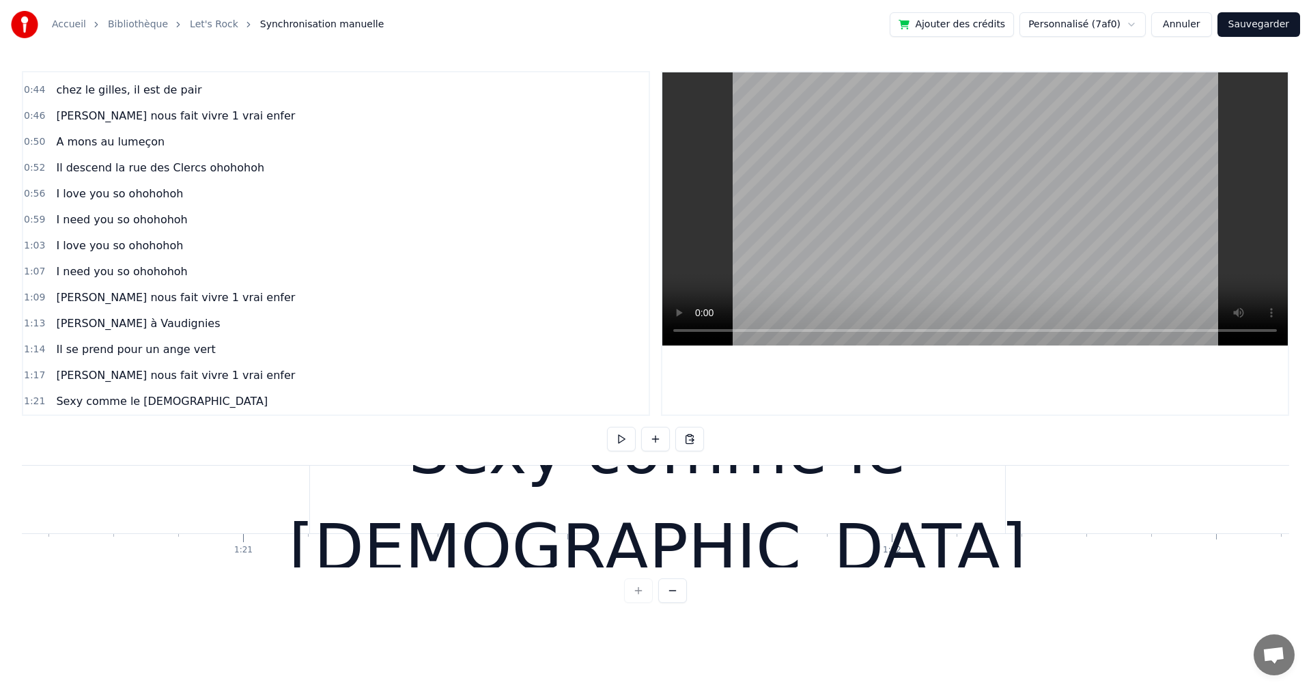
click at [312, 497] on div "Sexy comme le diable" at bounding box center [657, 500] width 695 height 68
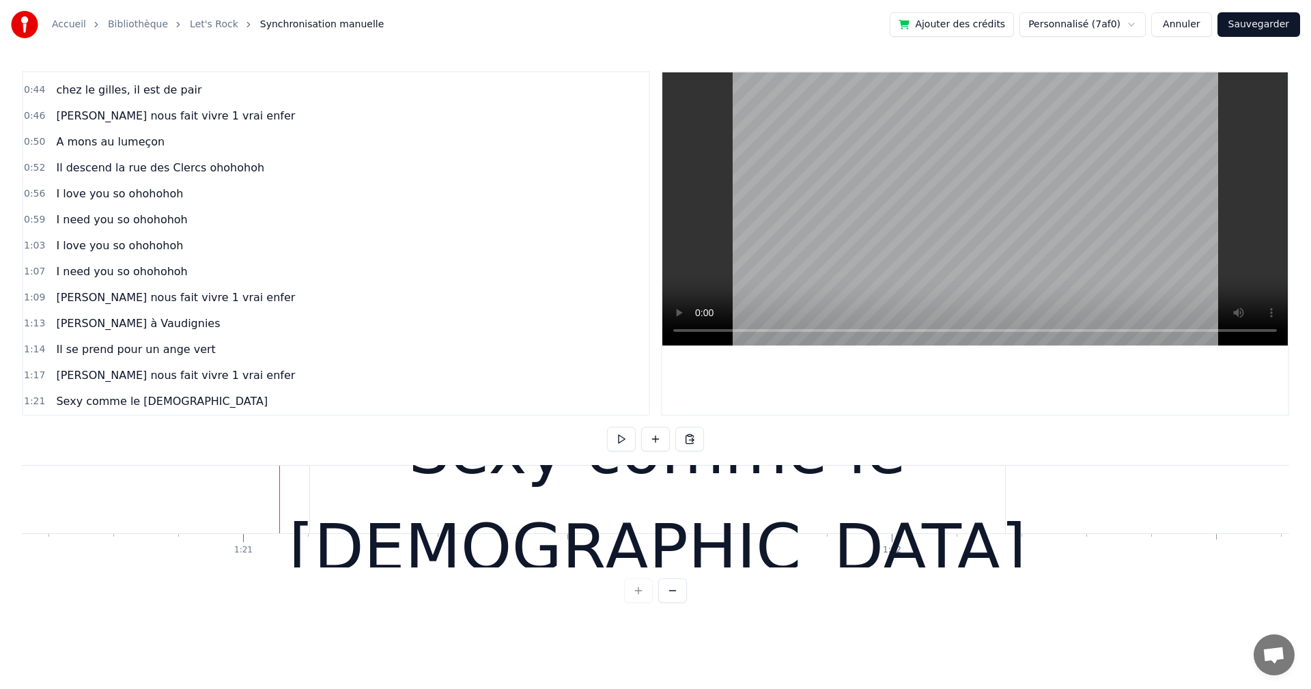
click at [330, 498] on div "Sexy comme le diable" at bounding box center [657, 500] width 695 height 68
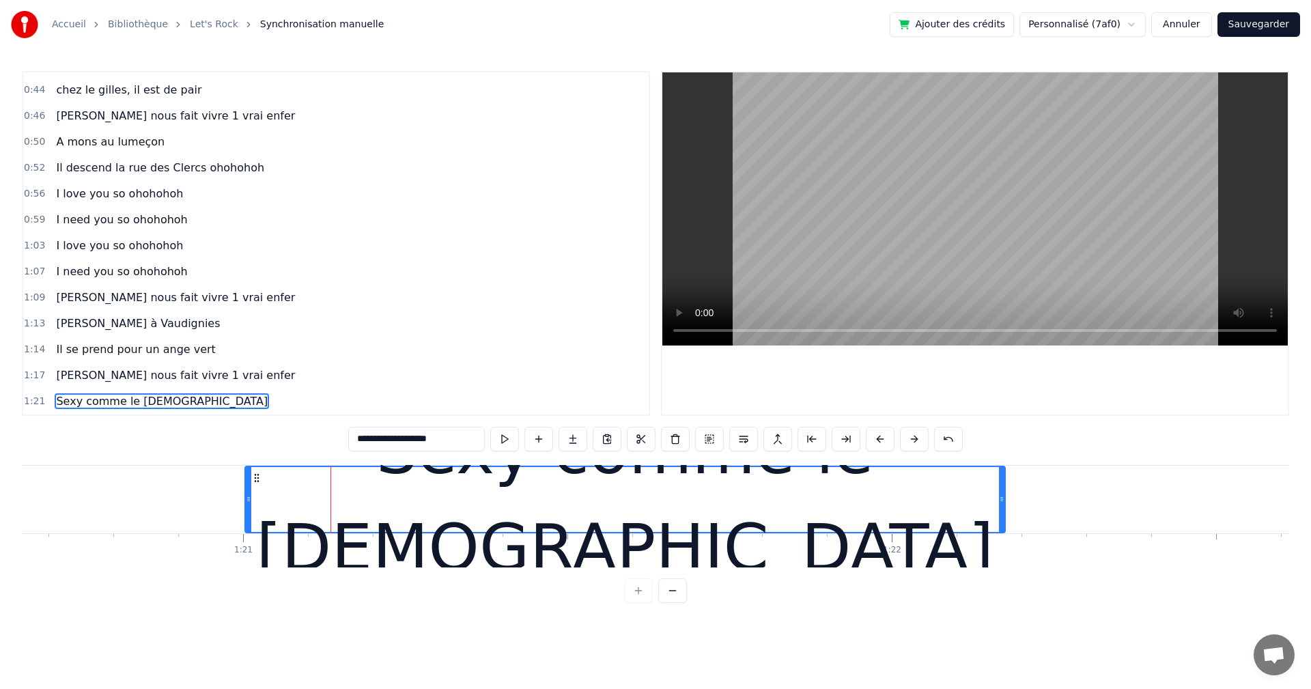
drag, startPoint x: 310, startPoint y: 498, endPoint x: 245, endPoint y: 498, distance: 64.9
click at [246, 498] on icon at bounding box center [248, 499] width 5 height 11
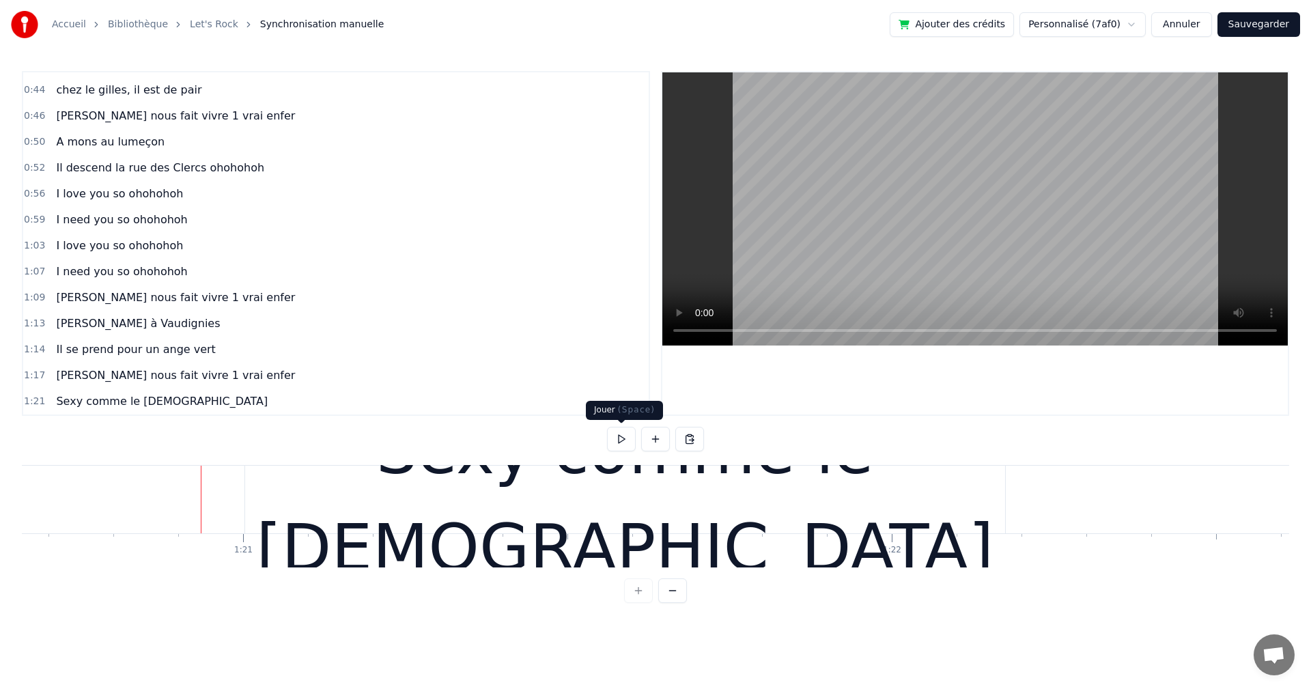
click at [621, 438] on button at bounding box center [621, 439] width 29 height 25
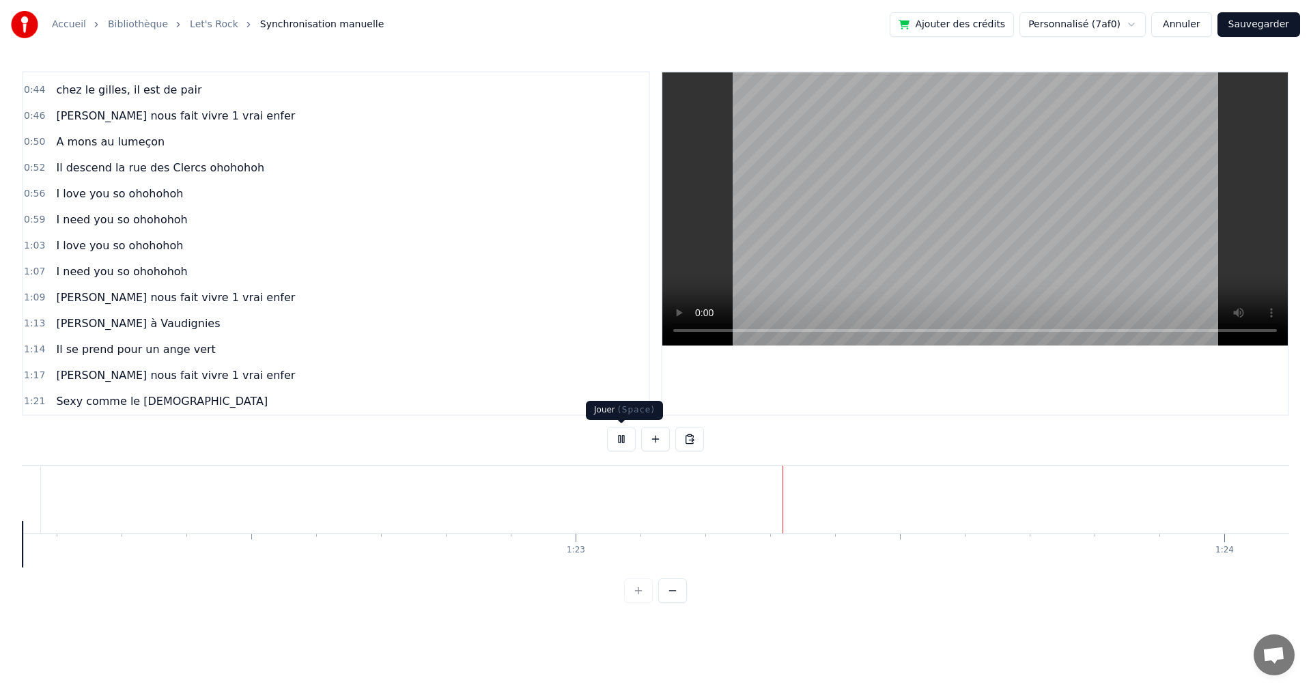
click at [618, 440] on button at bounding box center [621, 439] width 29 height 25
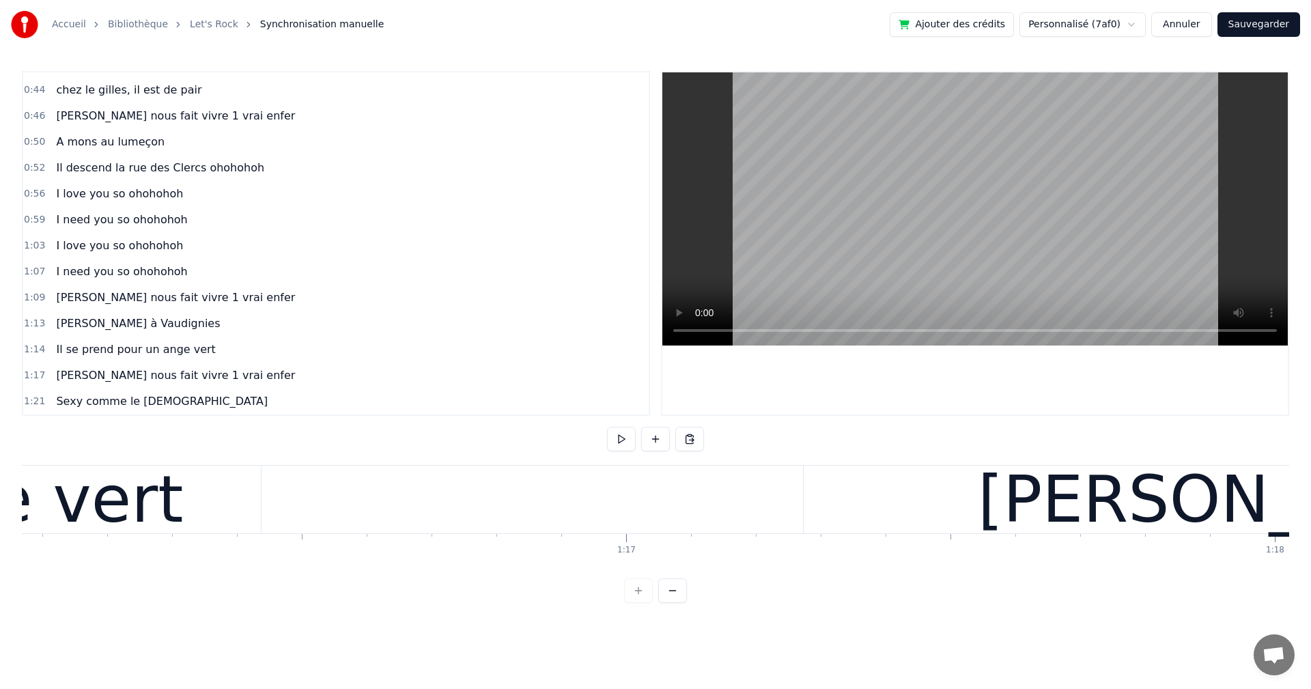
scroll to position [0, 48219]
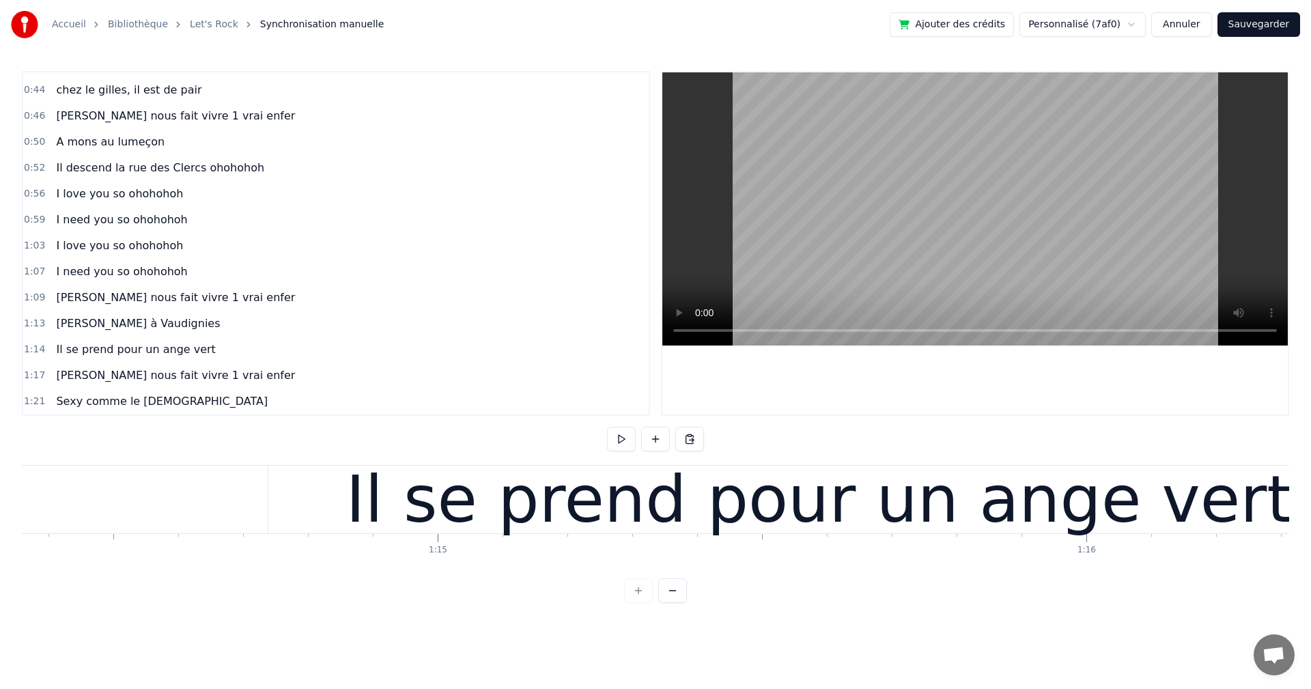
click at [218, 514] on div at bounding box center [1191, 500] width 98776 height 68
click at [624, 439] on button at bounding box center [621, 439] width 29 height 25
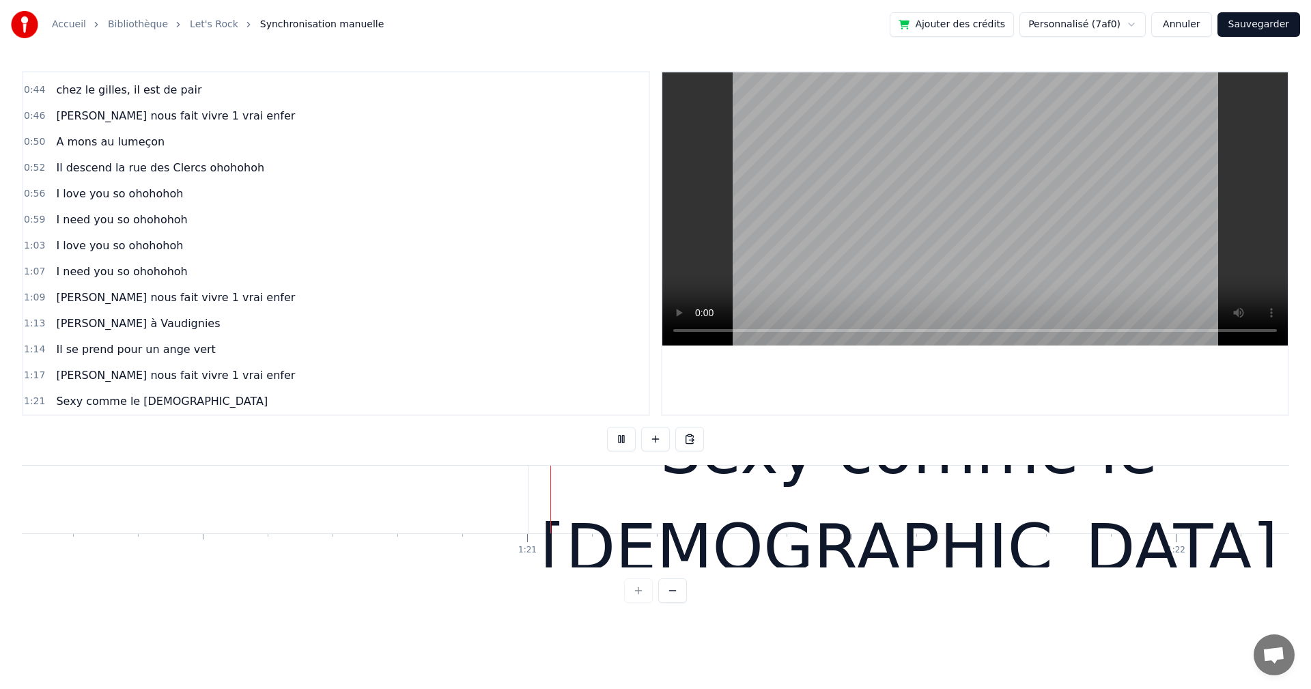
scroll to position [0, 52089]
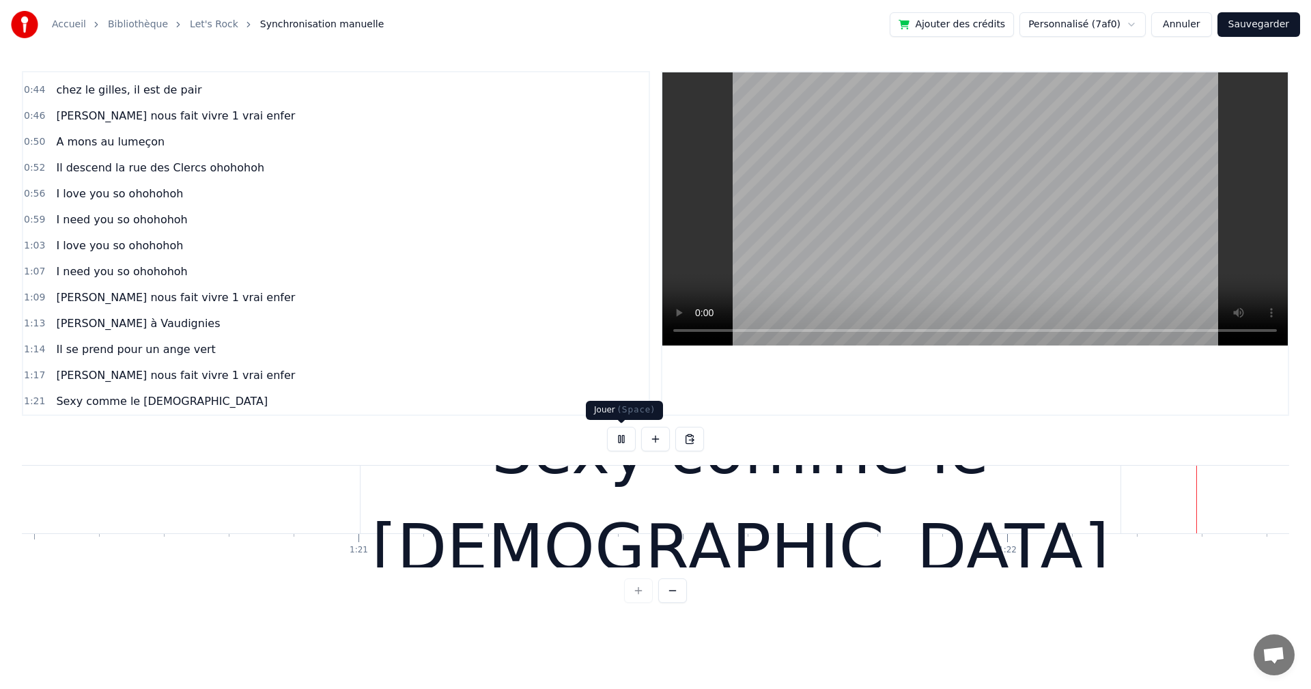
click at [622, 440] on button at bounding box center [621, 439] width 29 height 25
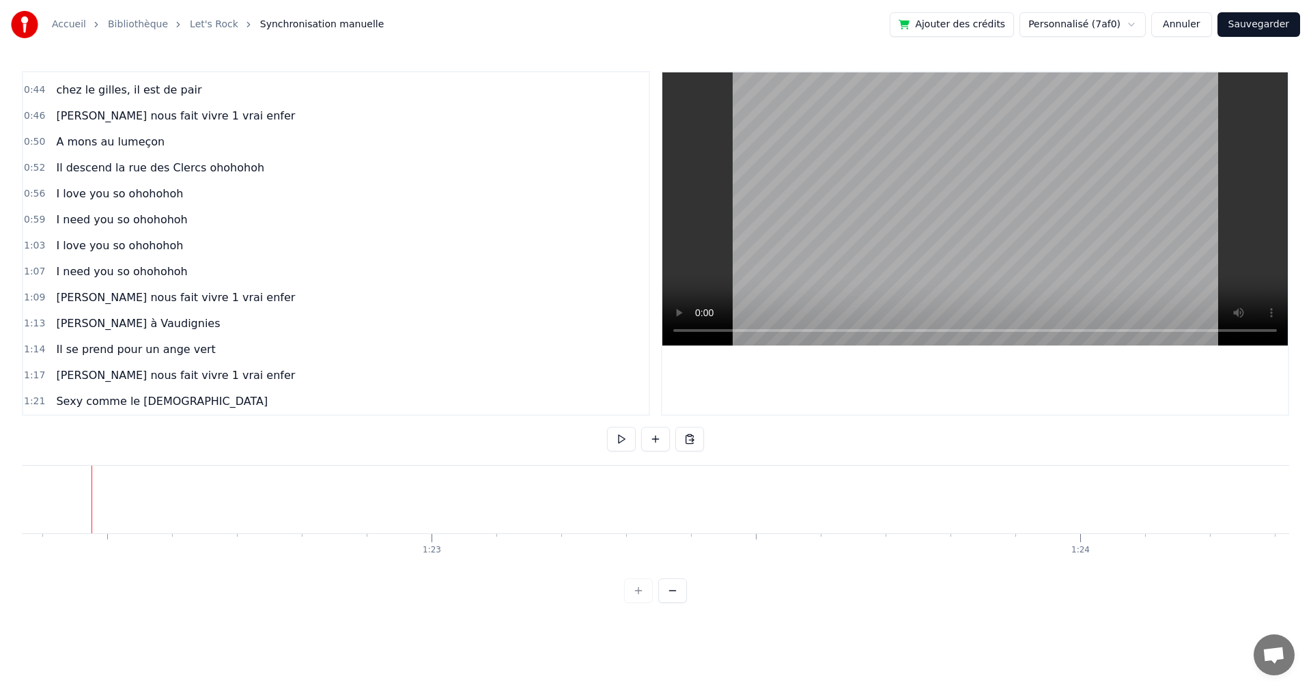
scroll to position [0, 53414]
click at [218, 177] on div "Il descend la rue des Clercs ohohohoh" at bounding box center [160, 168] width 219 height 25
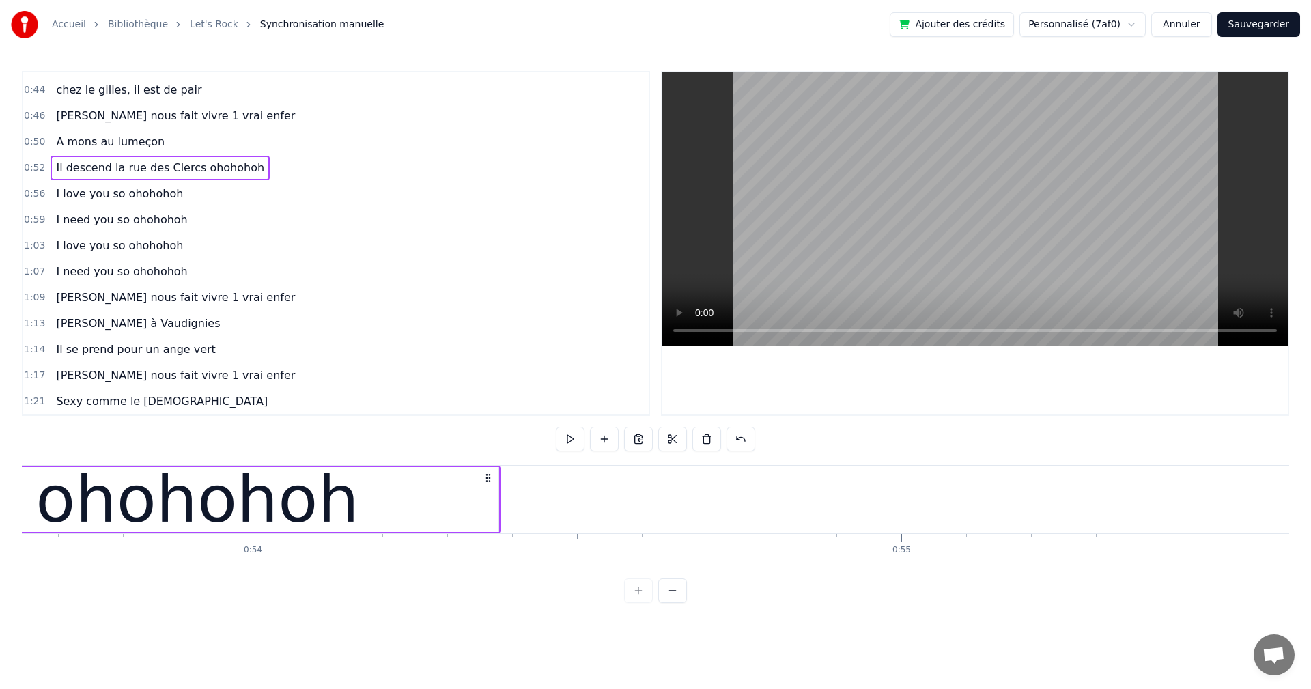
scroll to position [0, 33679]
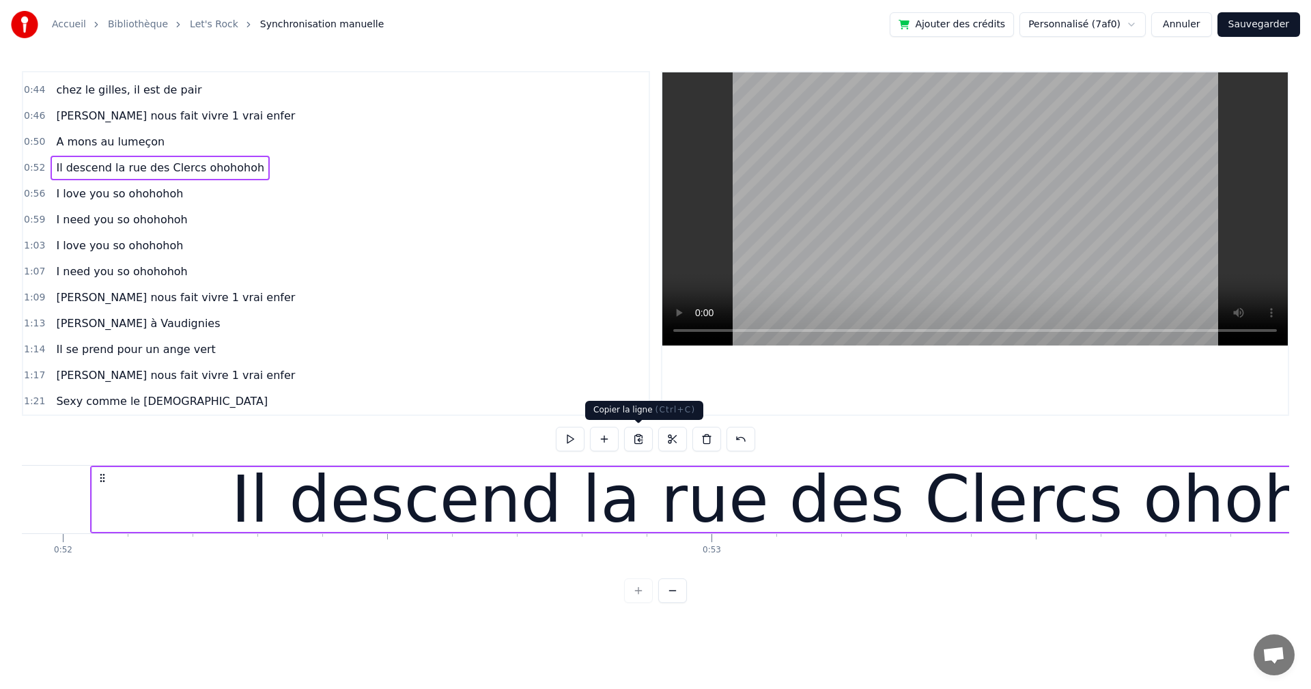
click at [640, 435] on button at bounding box center [638, 439] width 29 height 25
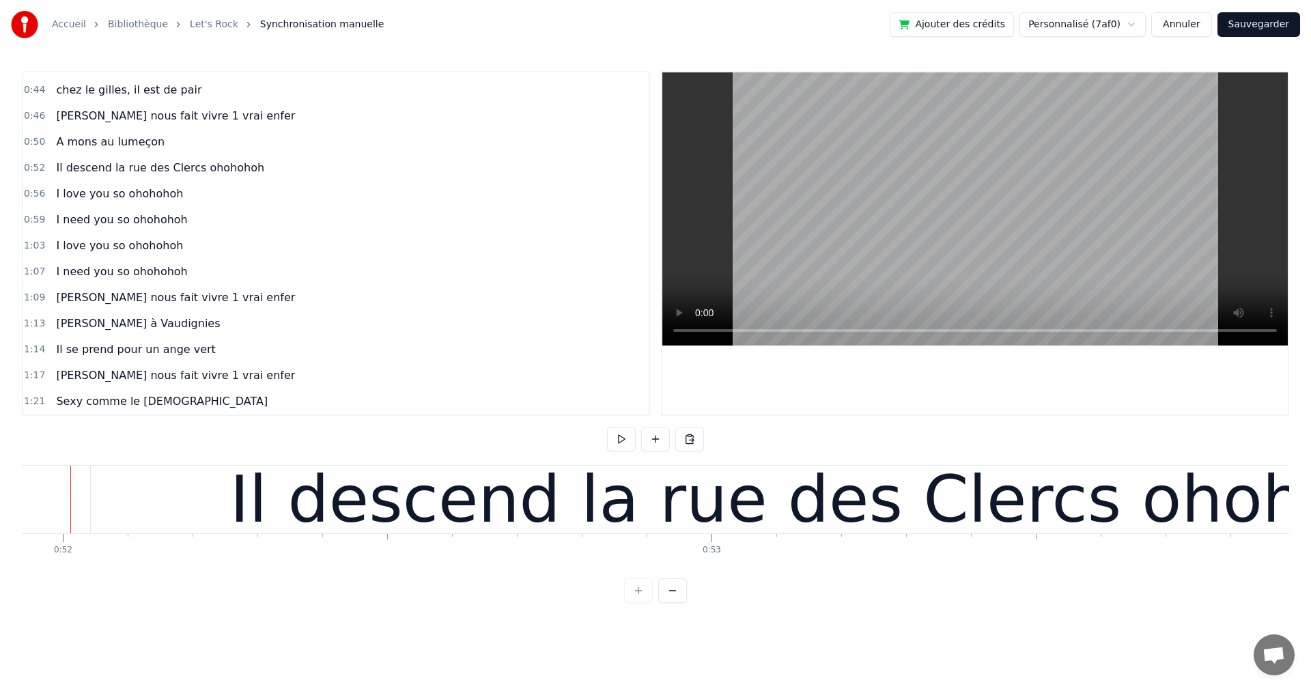
scroll to position [0, 33660]
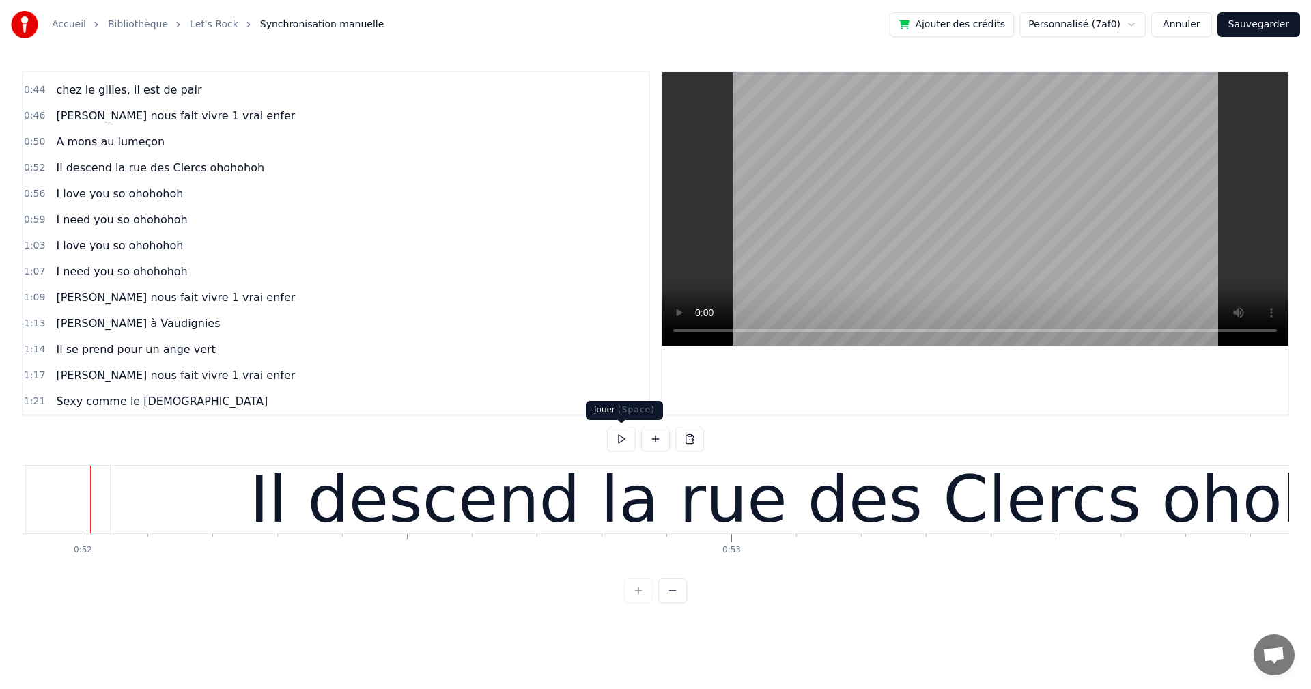
click at [616, 442] on button at bounding box center [621, 439] width 29 height 25
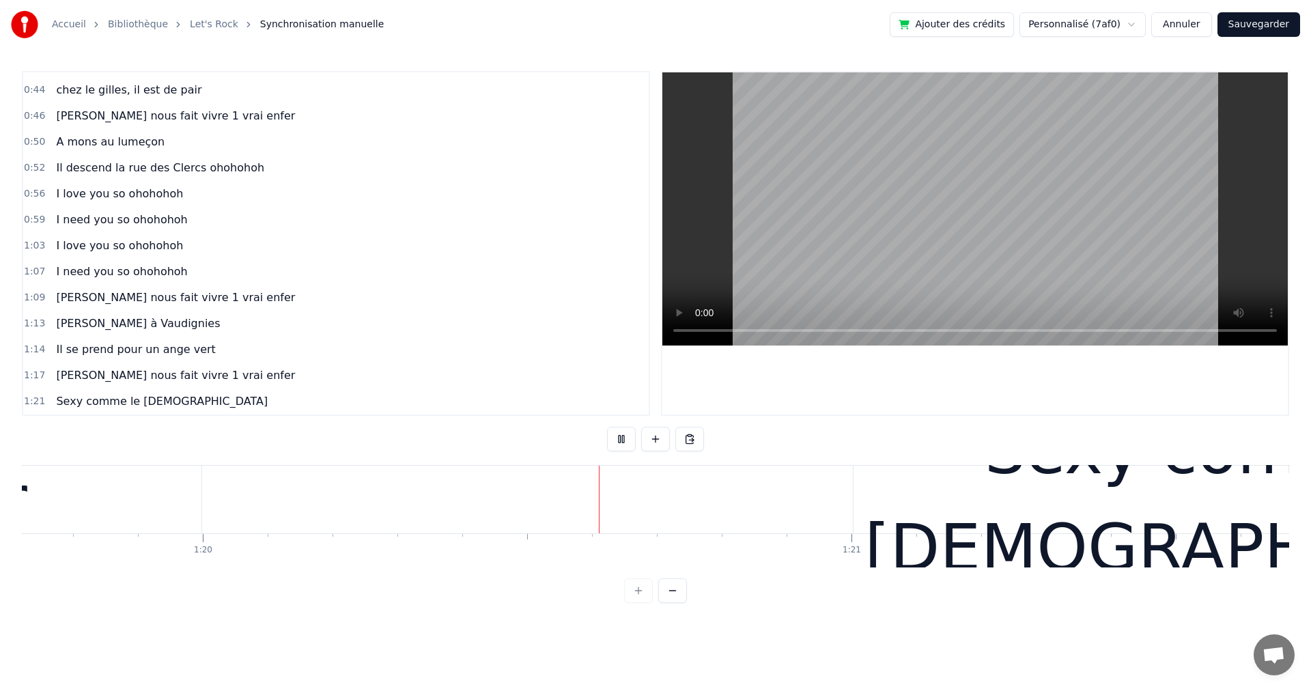
scroll to position [0, 51702]
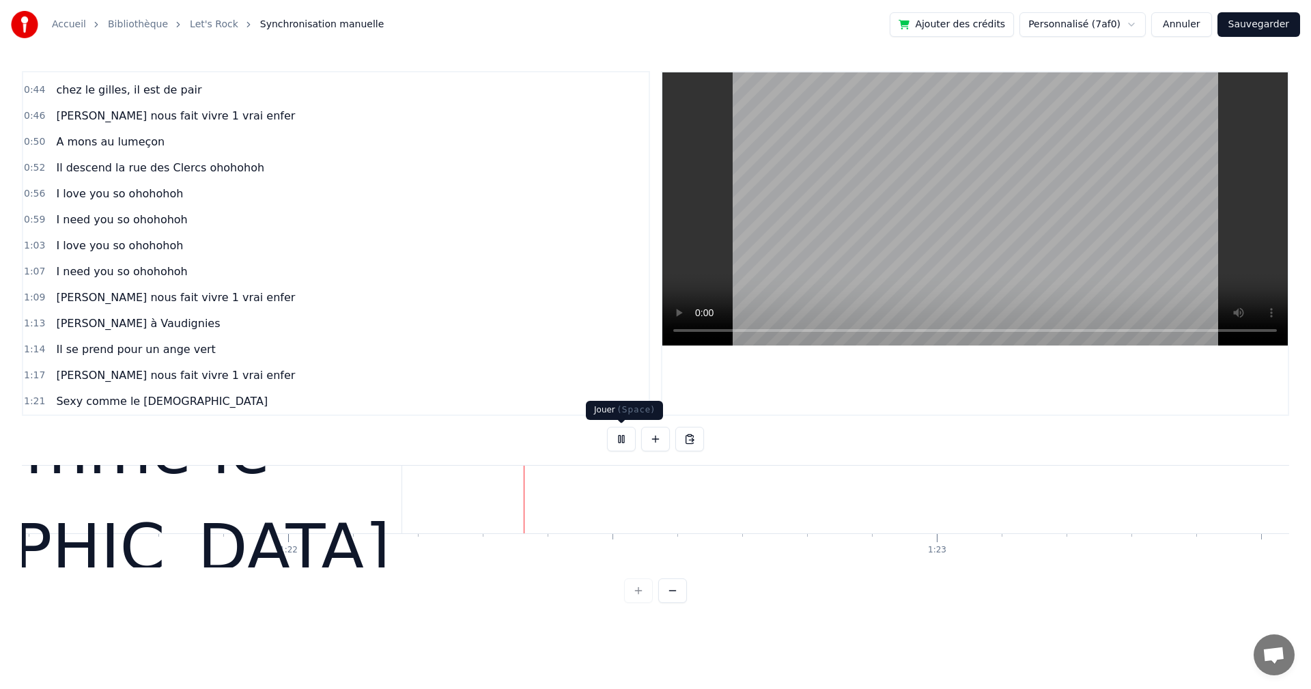
click at [616, 439] on button at bounding box center [621, 439] width 29 height 25
click at [620, 543] on div "Coller la ligne Ctrl+V" at bounding box center [677, 540] width 168 height 22
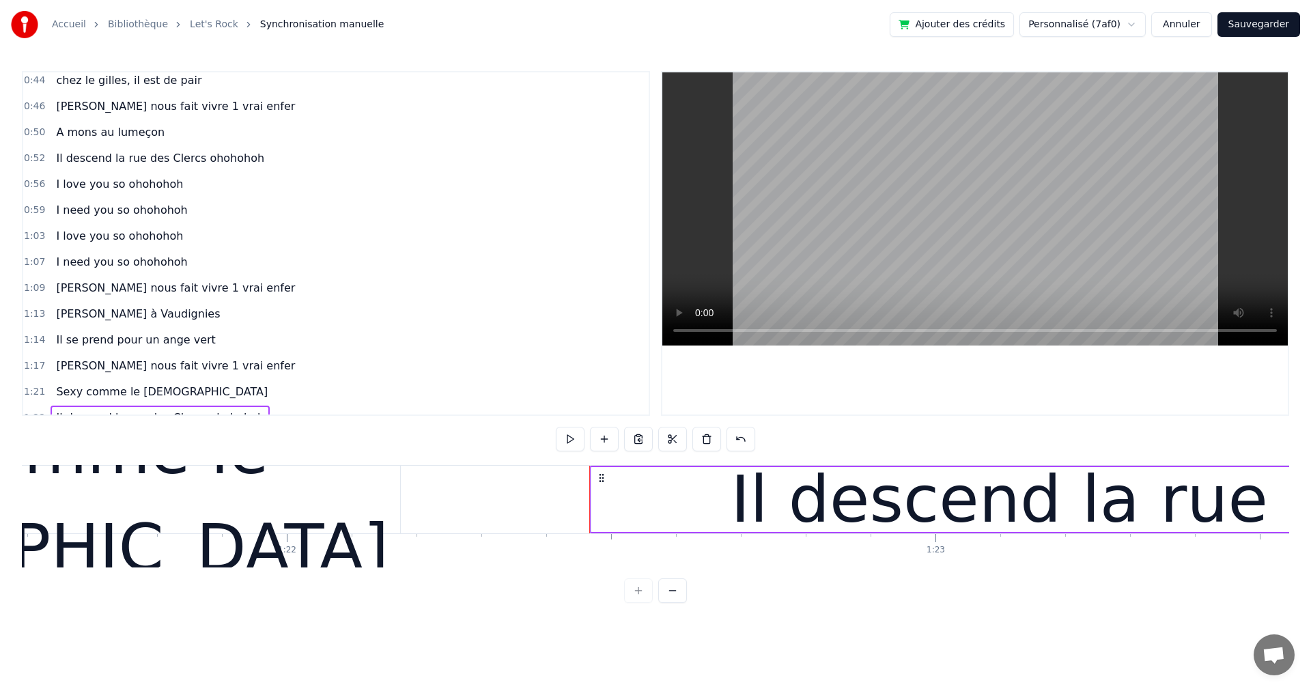
scroll to position [384, 0]
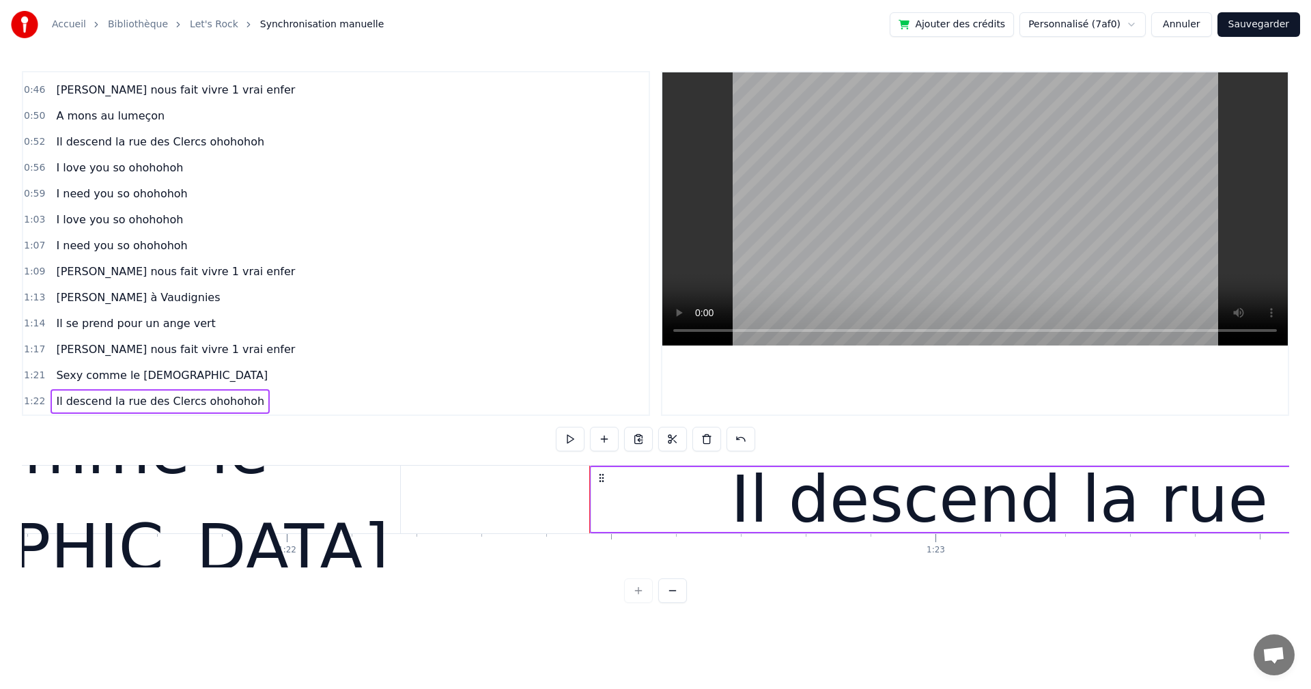
click at [189, 410] on div "Il descend la rue des Clercs ohohohoh" at bounding box center [160, 401] width 219 height 25
click at [188, 412] on div "Il descend la rue des Clercs ohohohoh" at bounding box center [160, 401] width 219 height 25
click at [181, 390] on div "Il descend la rue des Clercs ohohohoh" at bounding box center [160, 401] width 219 height 25
click at [181, 389] on div "Il descend la rue des Clercs ohohohoh" at bounding box center [160, 401] width 219 height 25
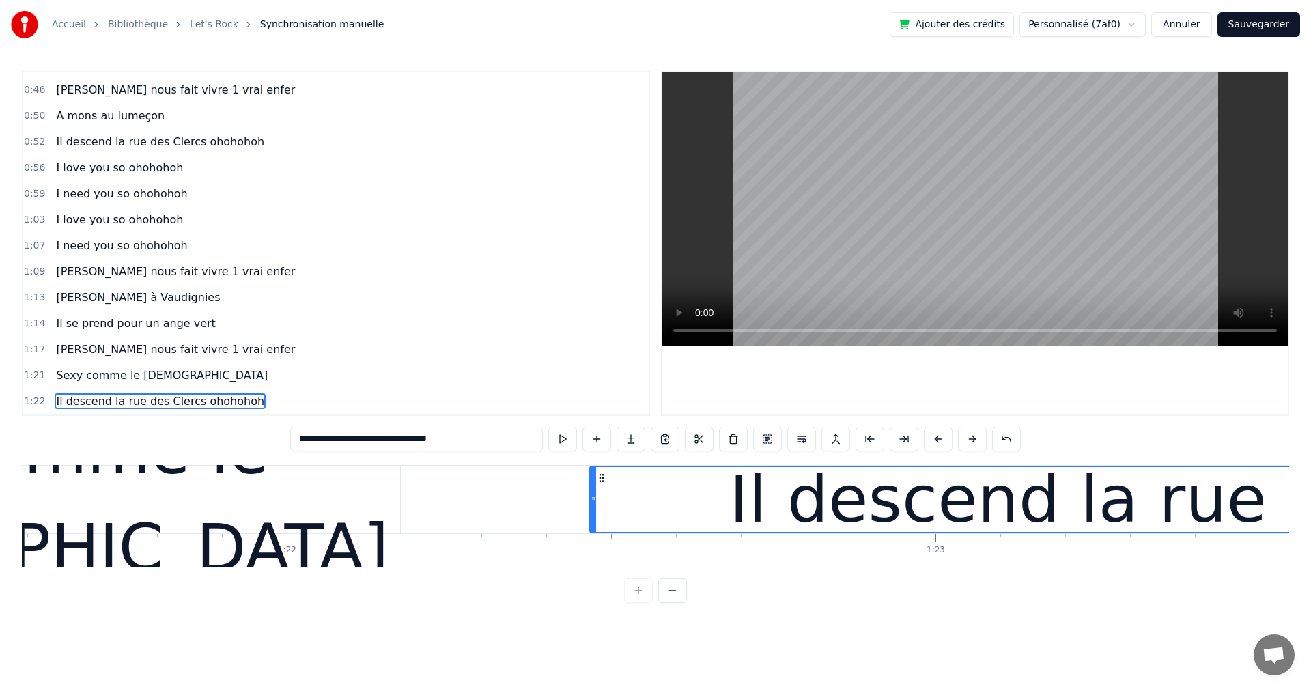
drag, startPoint x: 484, startPoint y: 435, endPoint x: 242, endPoint y: 427, distance: 242.4
click at [242, 428] on div "**********" at bounding box center [655, 337] width 1267 height 532
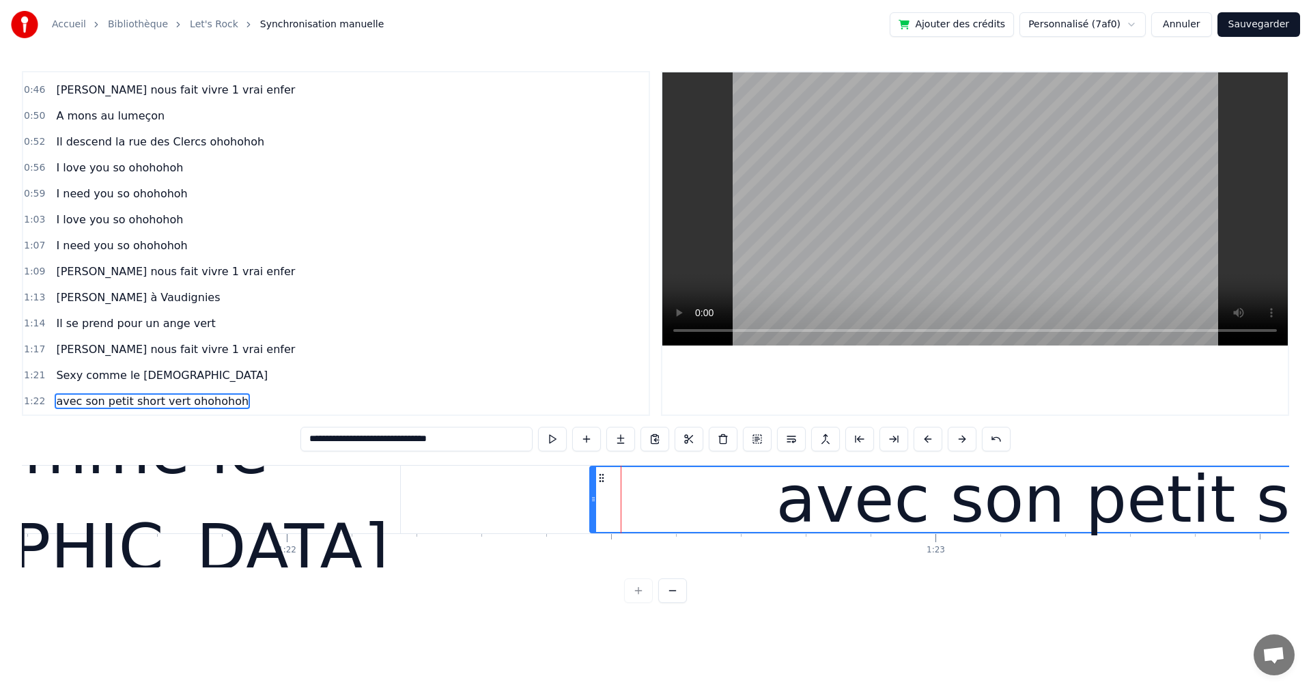
type input "**********"
click at [375, 339] on div "1:17 Johan Audebert nous fait vivre 1 vrai enfer" at bounding box center [335, 350] width 625 height 26
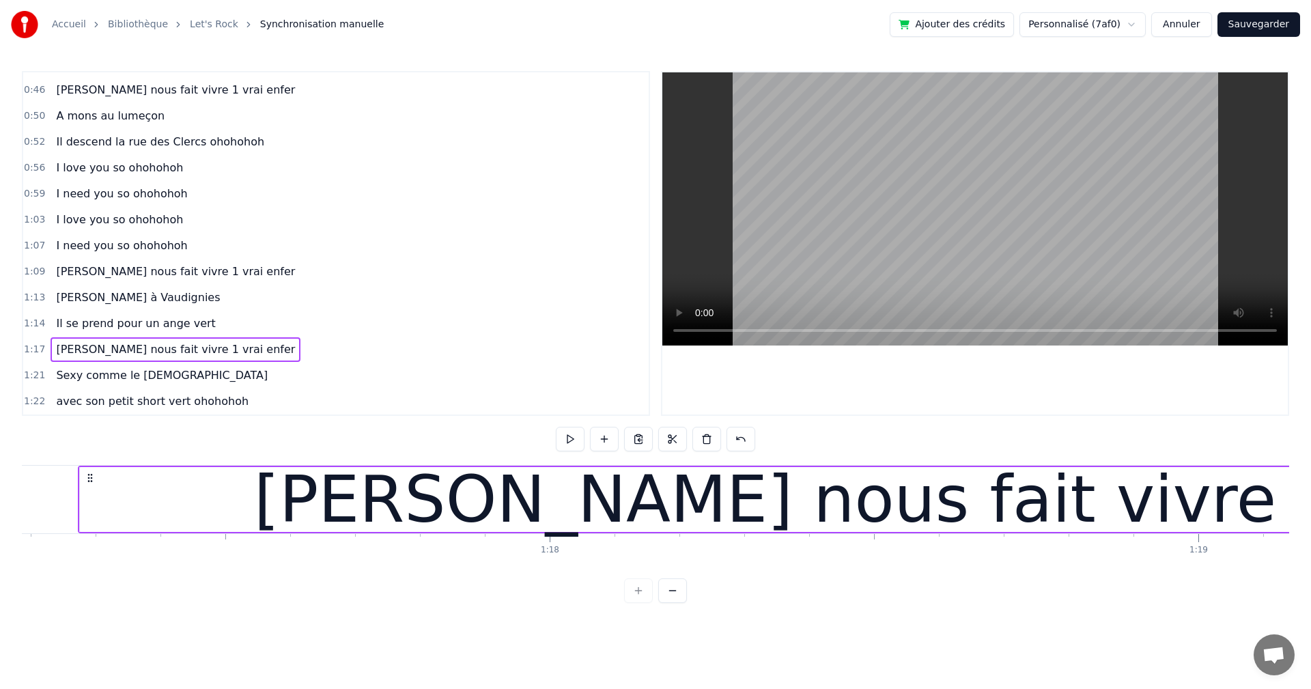
scroll to position [0, 50040]
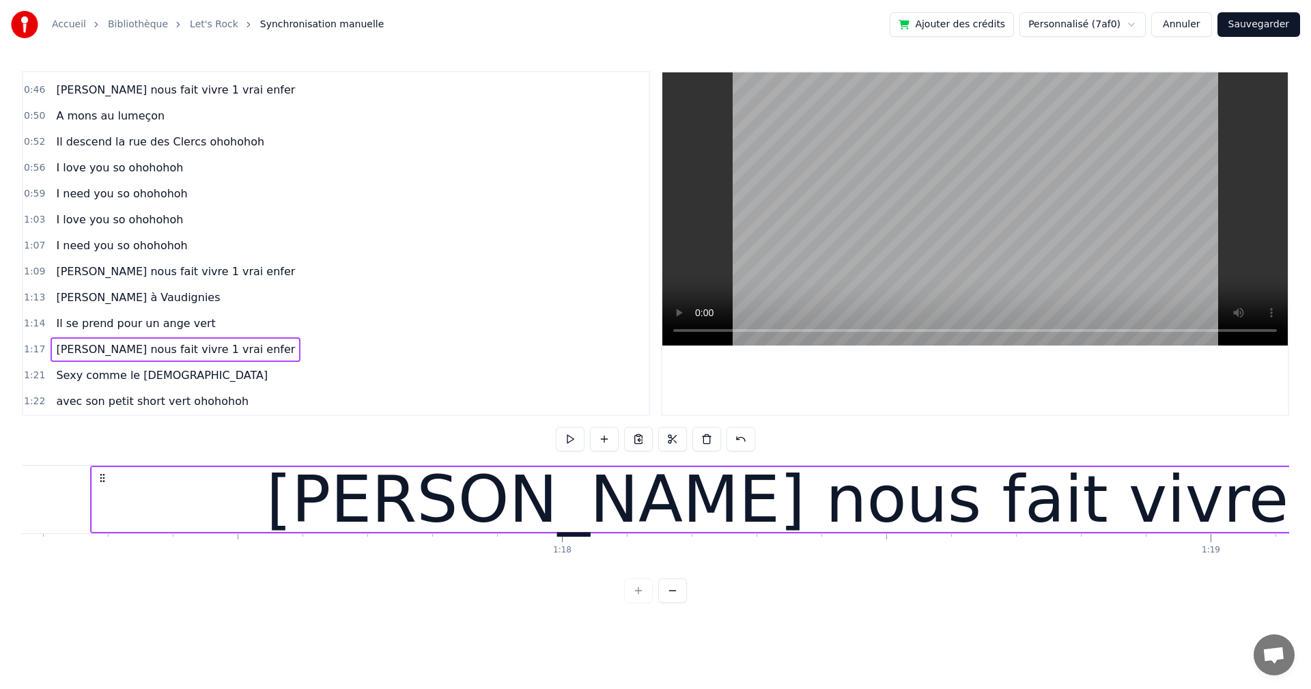
click at [31, 279] on div "1:09 Johan Audebert nous fait vivre 1 vrai enfer" at bounding box center [335, 272] width 625 height 26
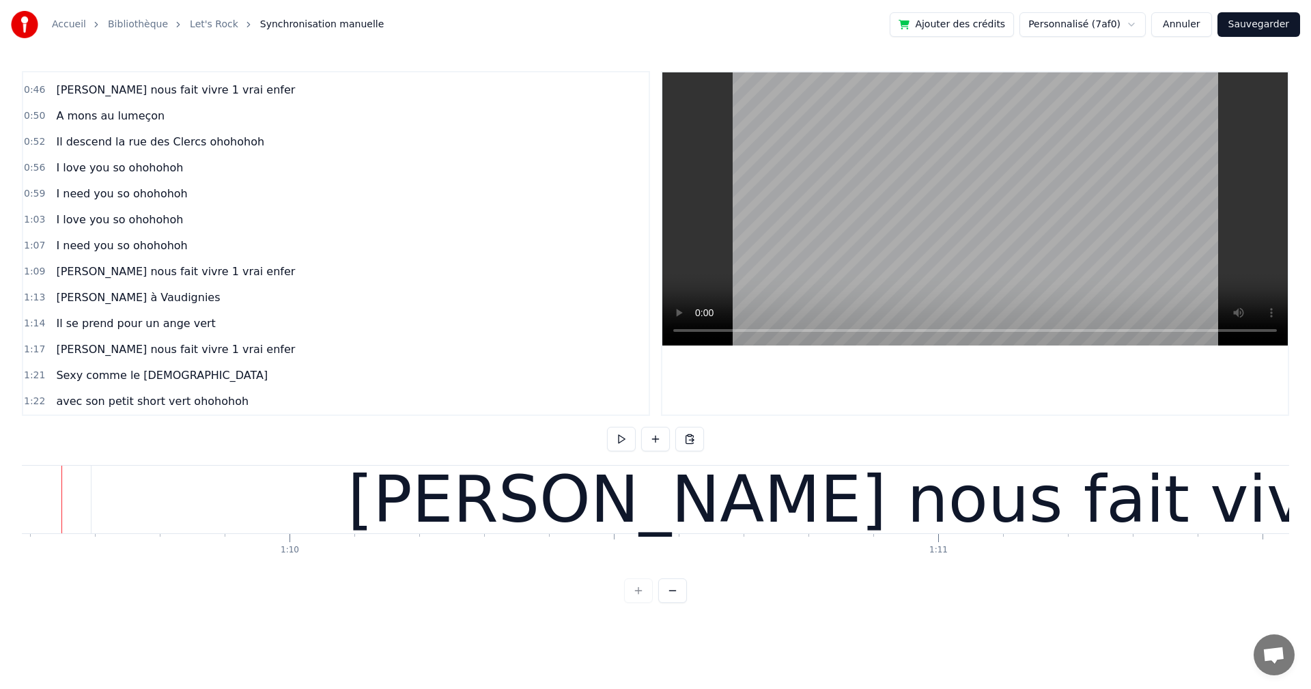
scroll to position [0, 45096]
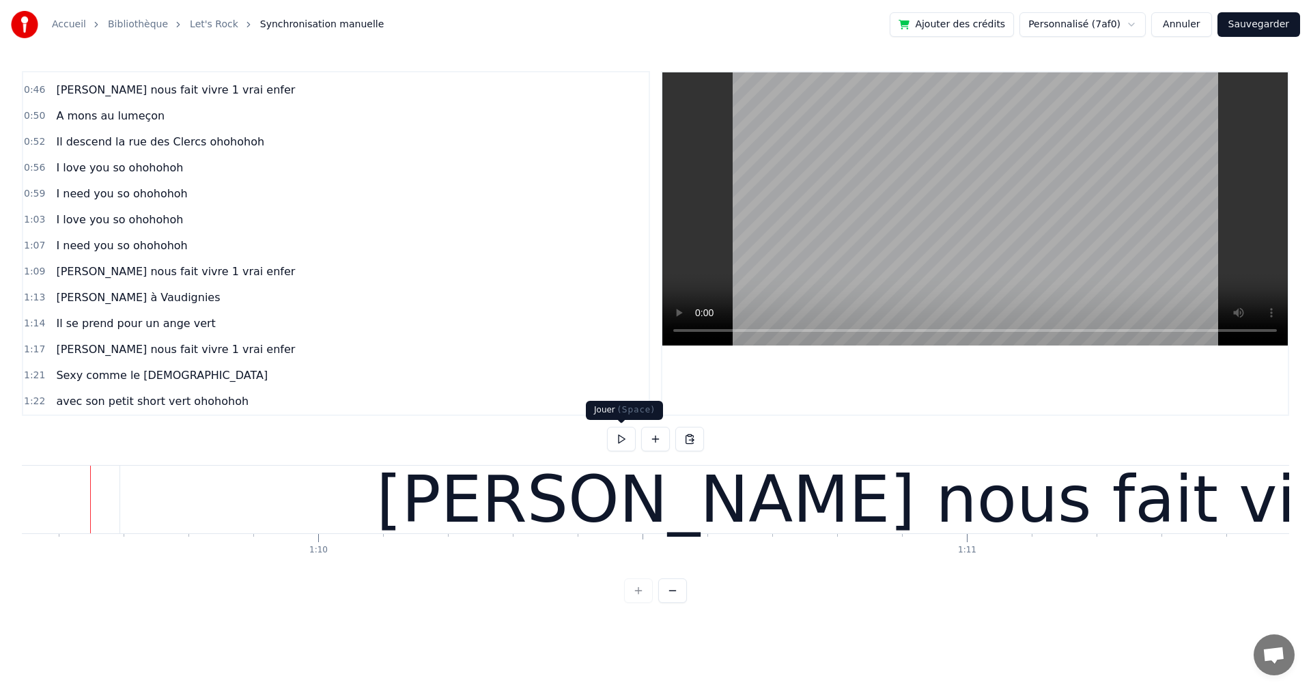
click at [622, 435] on button at bounding box center [621, 439] width 29 height 25
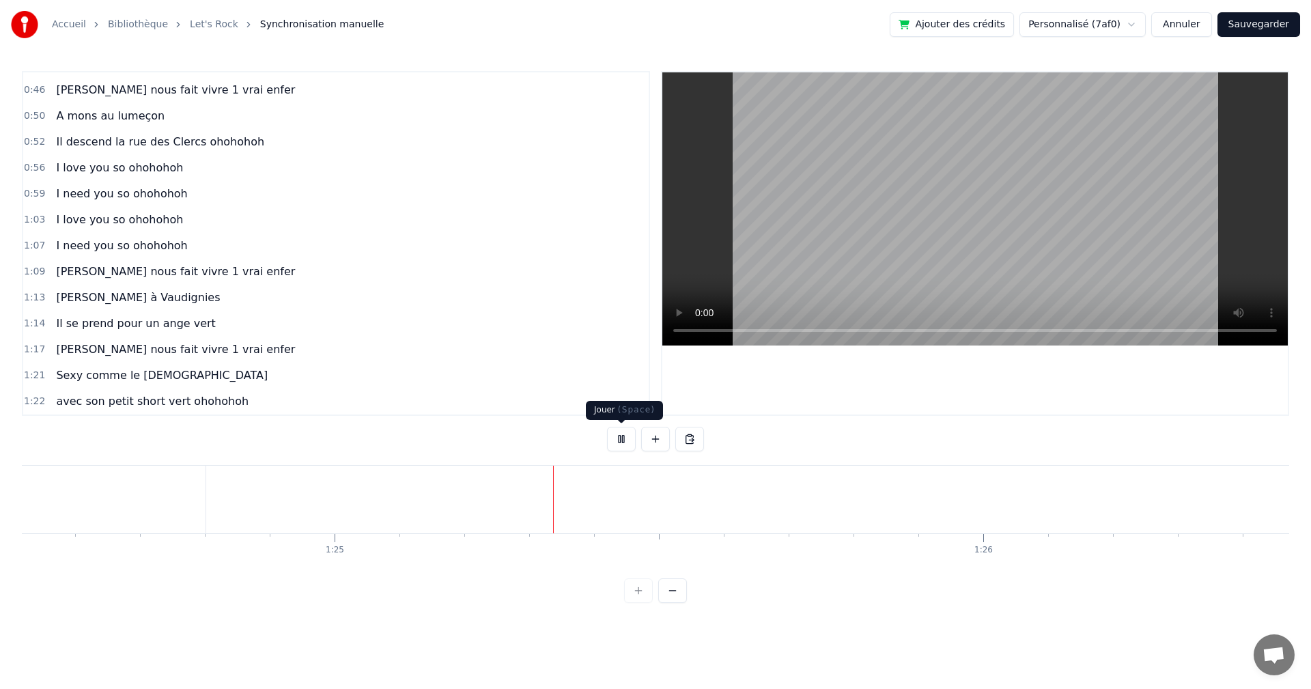
scroll to position [0, 54856]
click at [618, 437] on button at bounding box center [621, 439] width 29 height 25
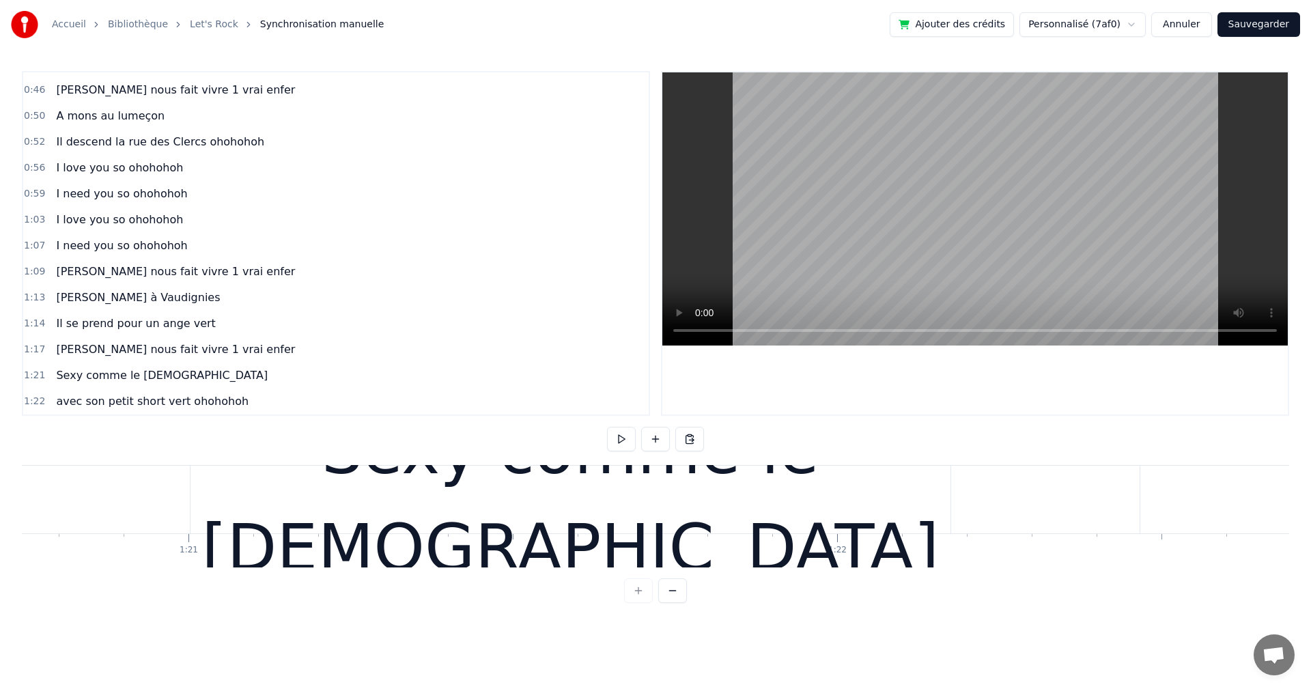
scroll to position [0, 52305]
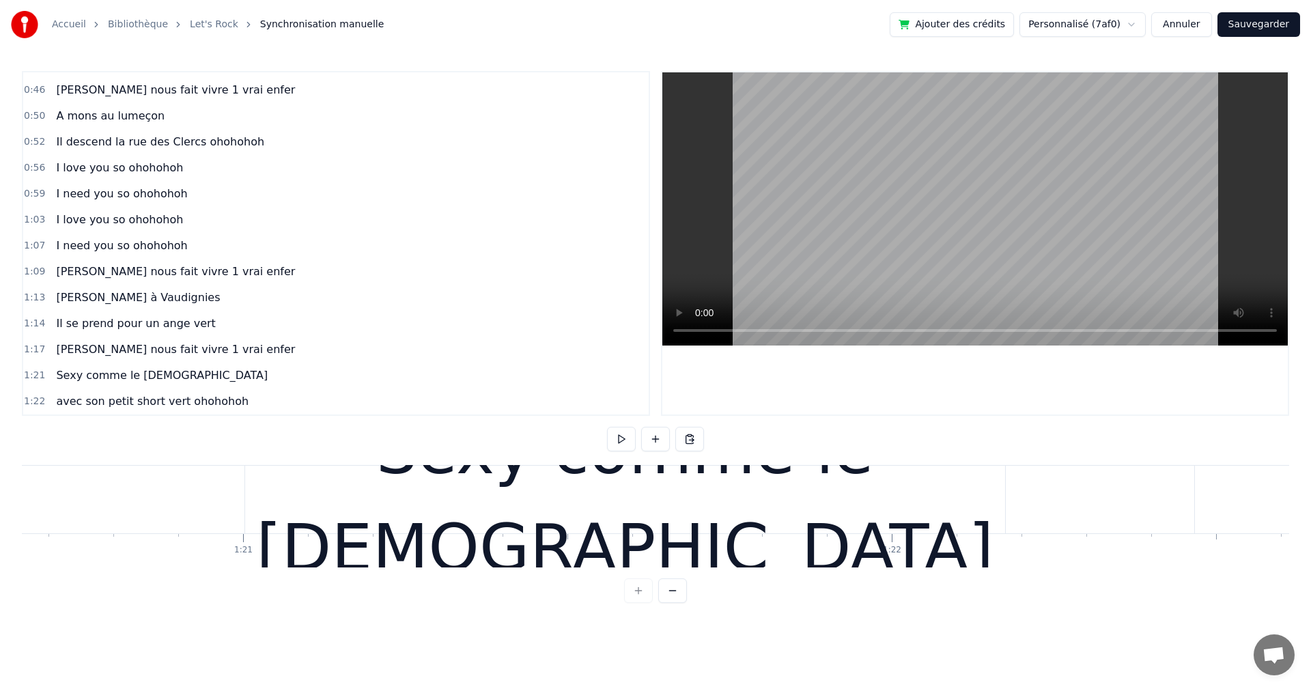
drag, startPoint x: 274, startPoint y: 496, endPoint x: 253, endPoint y: 496, distance: 20.5
click at [273, 496] on div "Sexy comme le diable" at bounding box center [625, 500] width 760 height 68
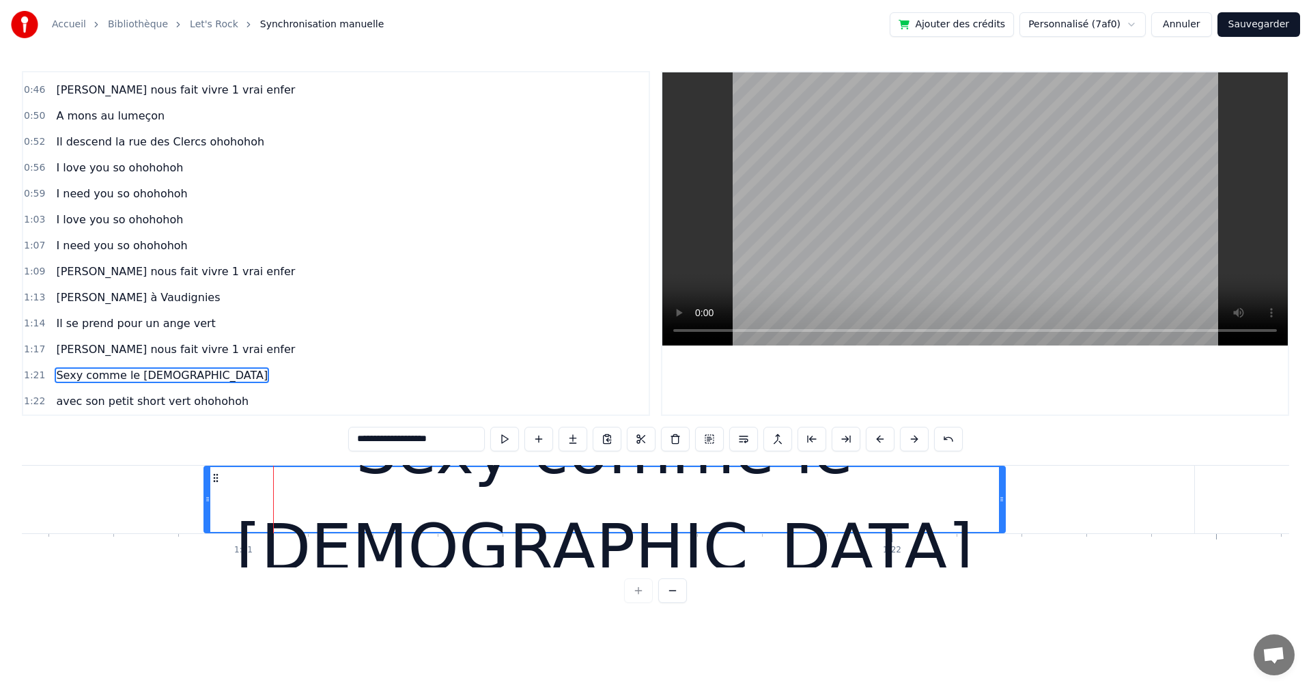
drag, startPoint x: 247, startPoint y: 496, endPoint x: 206, endPoint y: 493, distance: 41.1
click at [206, 493] on div at bounding box center [207, 499] width 5 height 65
click at [132, 407] on span "avec son petit short vert ohohohoh" at bounding box center [152, 401] width 195 height 16
type input "**********"
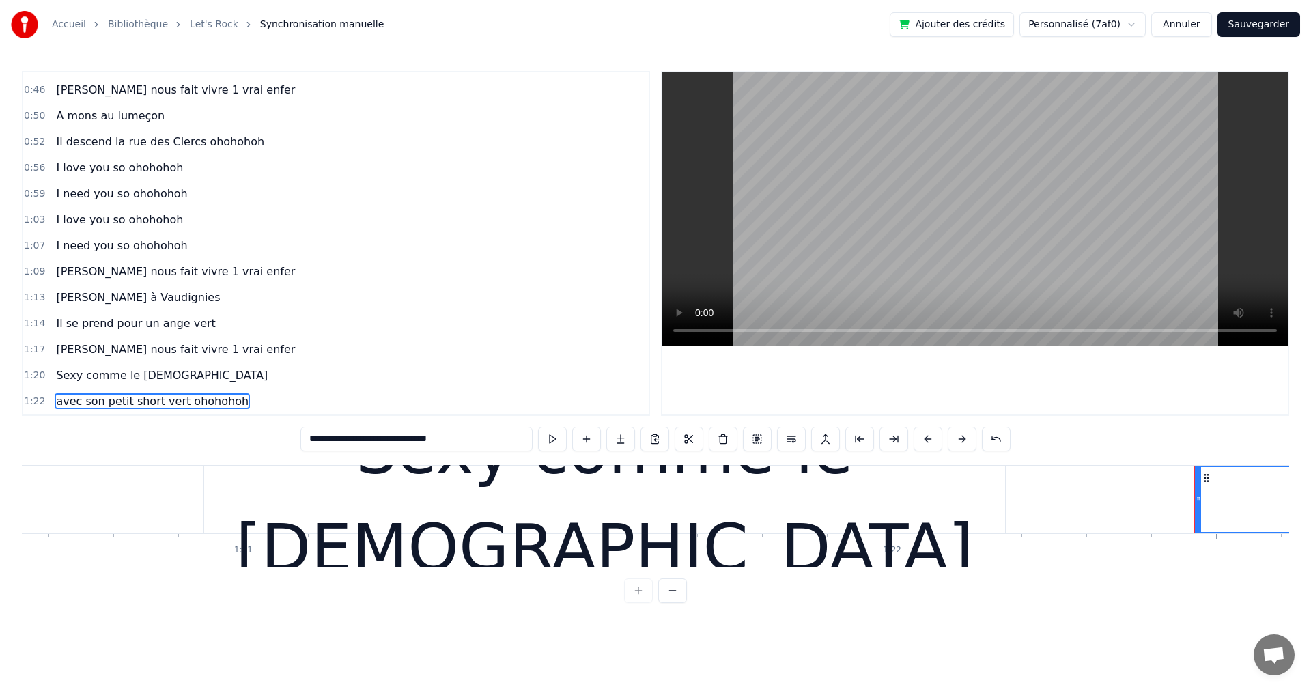
click at [137, 414] on div "1:22 avec son petit short vert ohohohoh" at bounding box center [335, 401] width 625 height 26
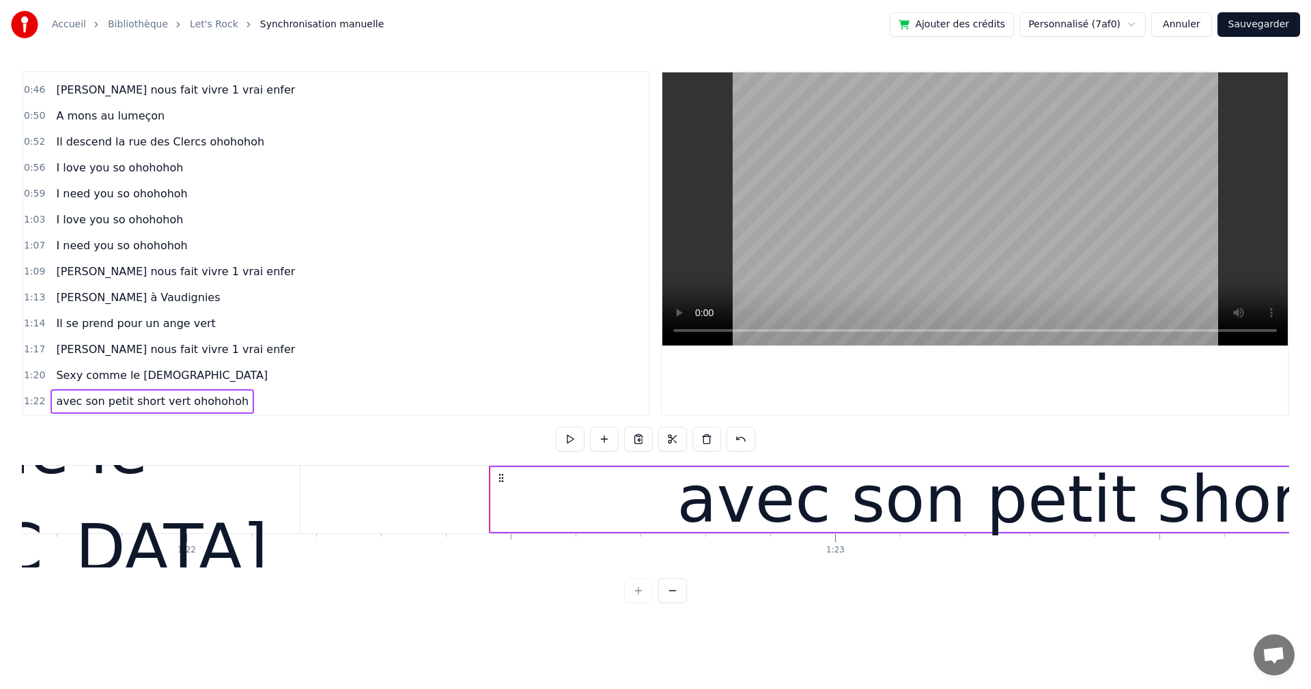
scroll to position [0, 53063]
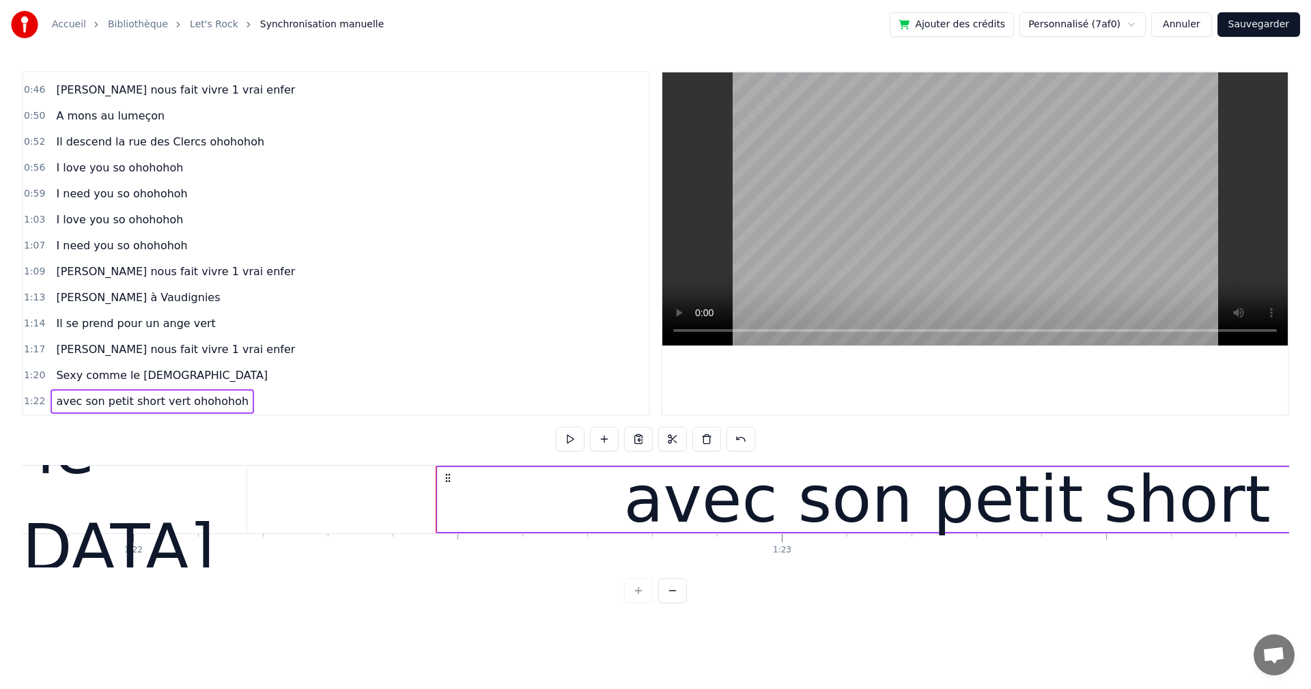
click at [1063, 496] on div "avec son petit short vert ohohohoh" at bounding box center [1194, 500] width 1141 height 98
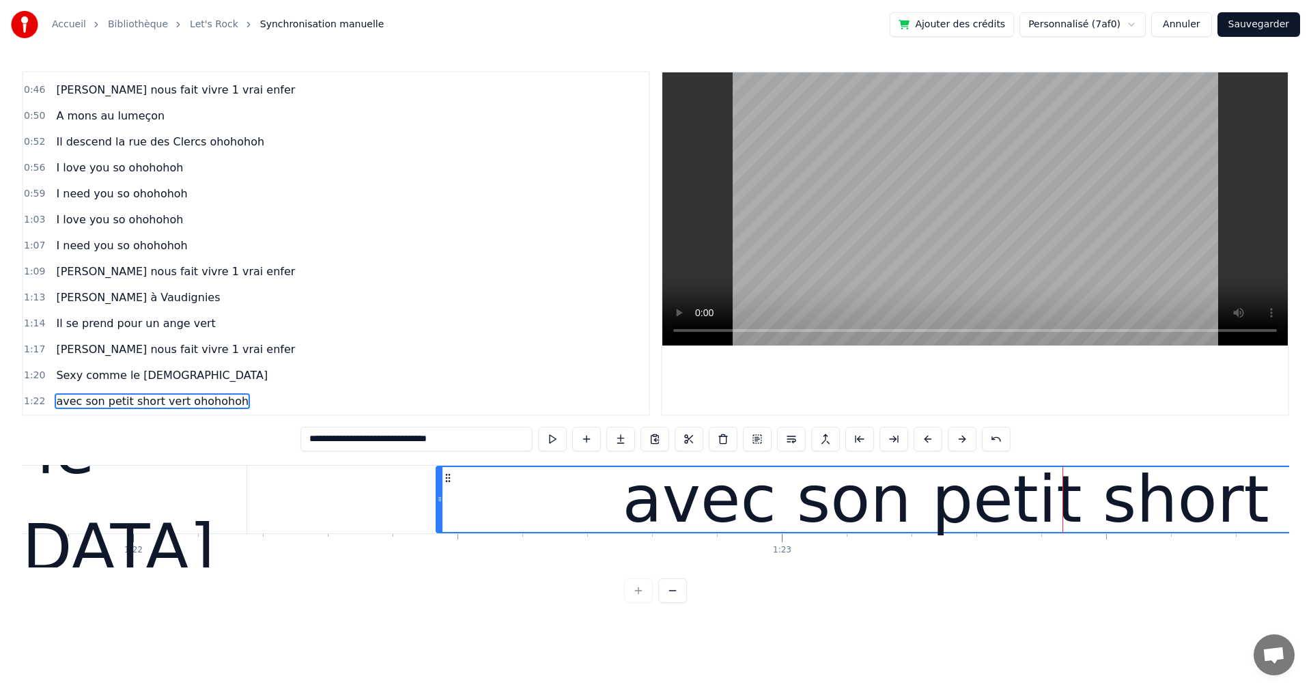
click at [1033, 498] on div "avec son petit short vert ohohohoh" at bounding box center [1193, 500] width 1141 height 98
click at [375, 446] on input "**********" at bounding box center [416, 439] width 232 height 25
click at [367, 441] on input "**********" at bounding box center [416, 439] width 232 height 25
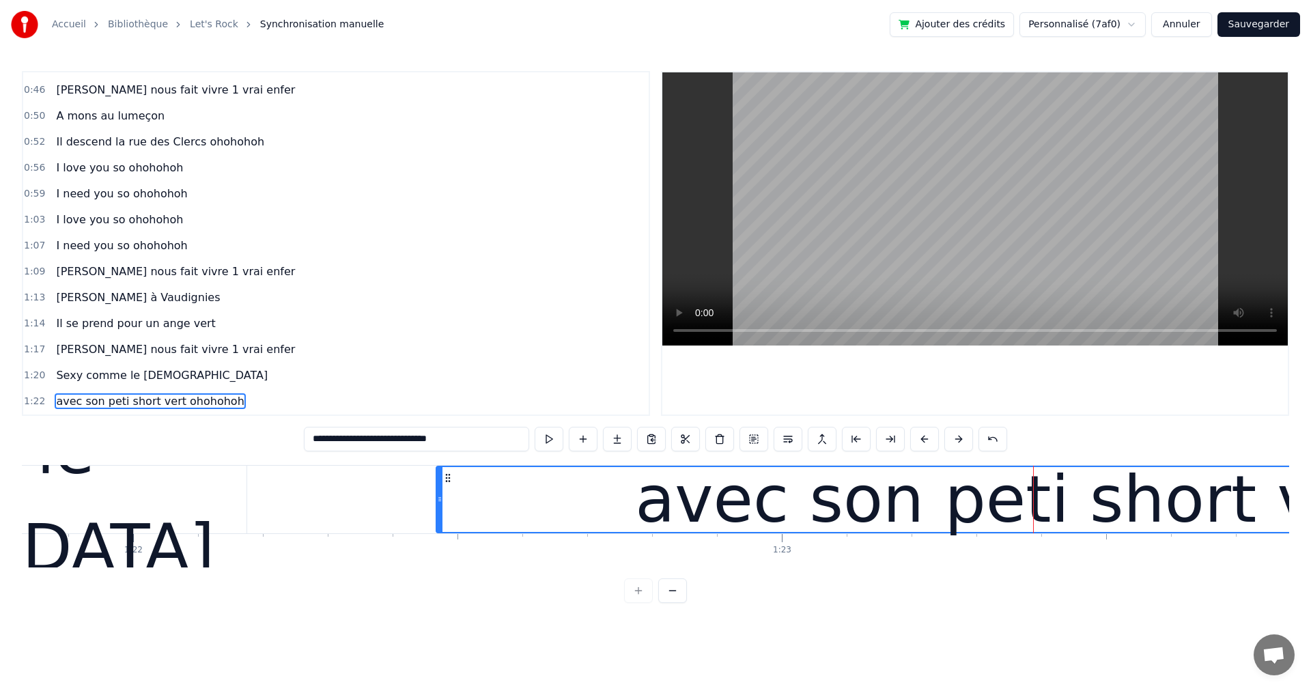
click at [368, 442] on input "**********" at bounding box center [416, 439] width 225 height 25
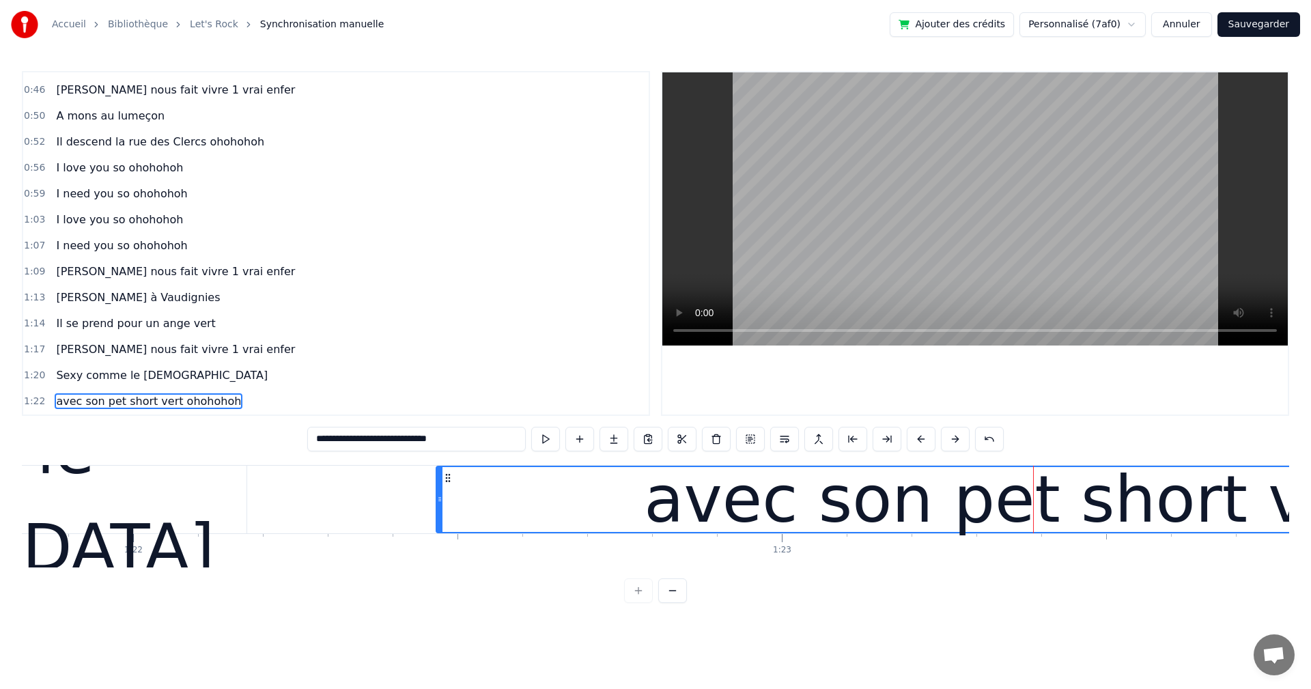
click at [364, 437] on input "**********" at bounding box center [416, 439] width 218 height 25
click at [367, 437] on input "**********" at bounding box center [416, 439] width 218 height 25
click at [369, 438] on input "**********" at bounding box center [416, 439] width 218 height 25
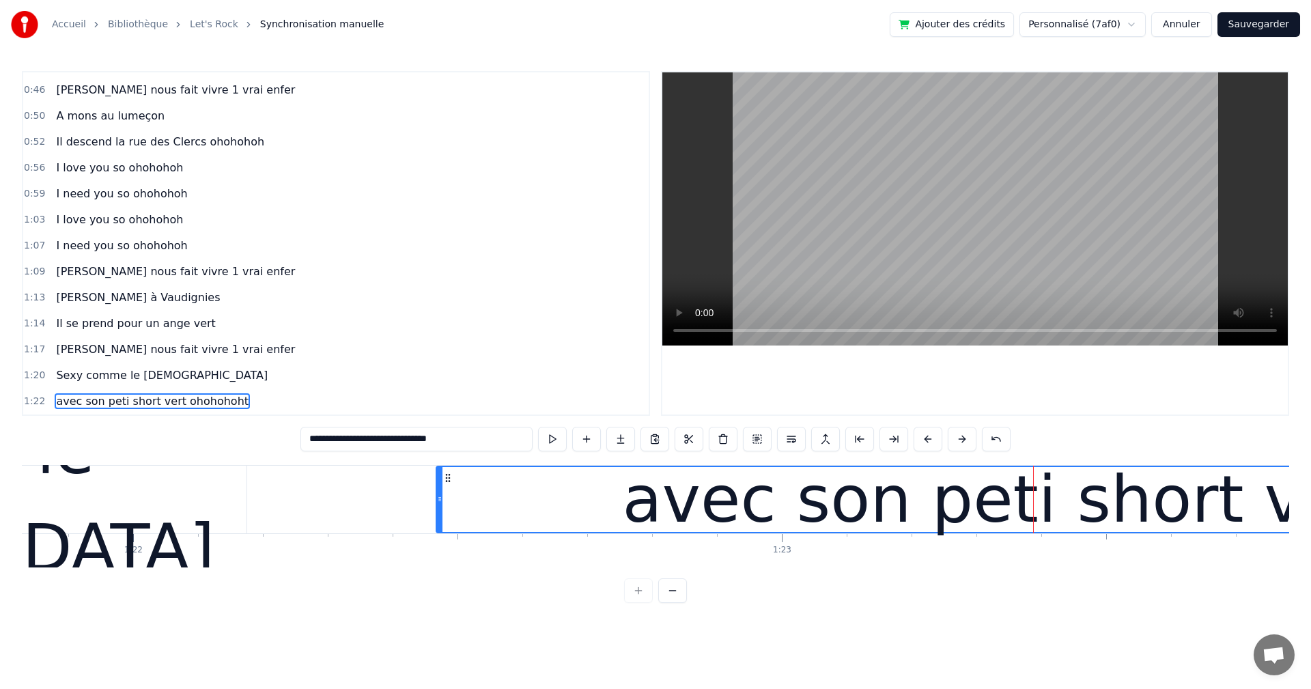
click at [362, 438] on input "**********" at bounding box center [416, 439] width 232 height 25
click at [363, 438] on input "**********" at bounding box center [416, 439] width 232 height 25
click at [367, 438] on input "**********" at bounding box center [416, 439] width 232 height 25
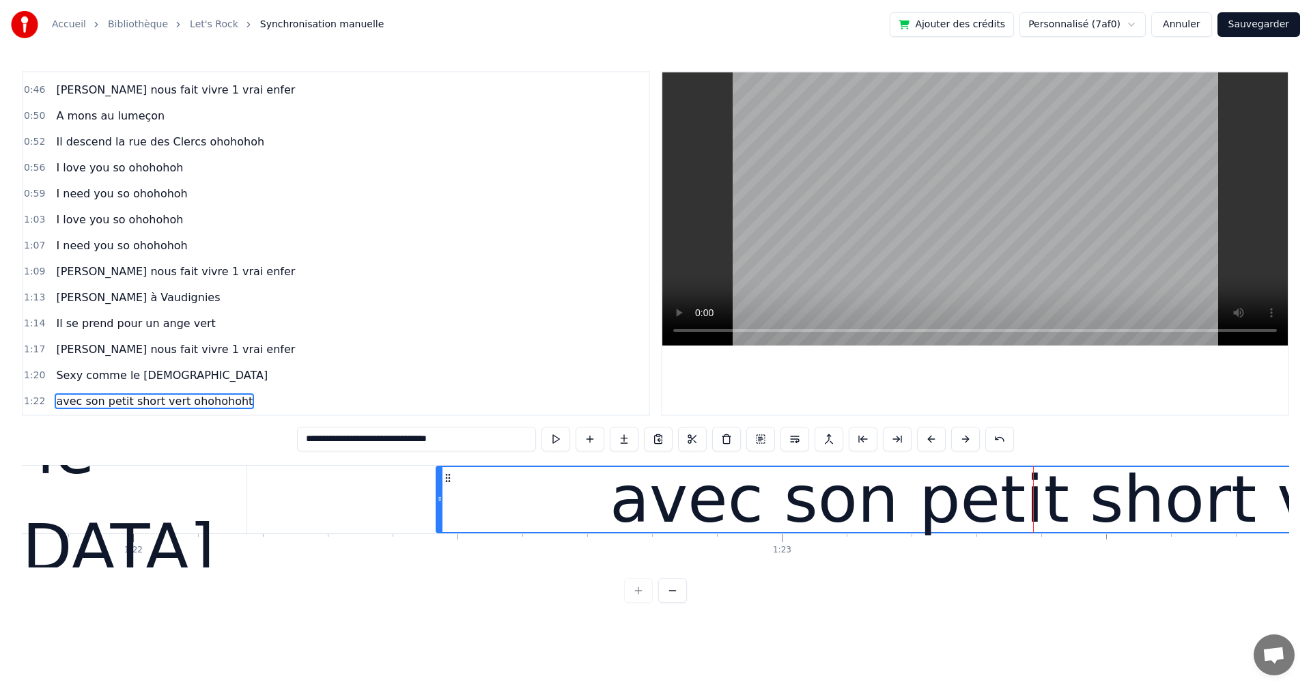
type input "**********"
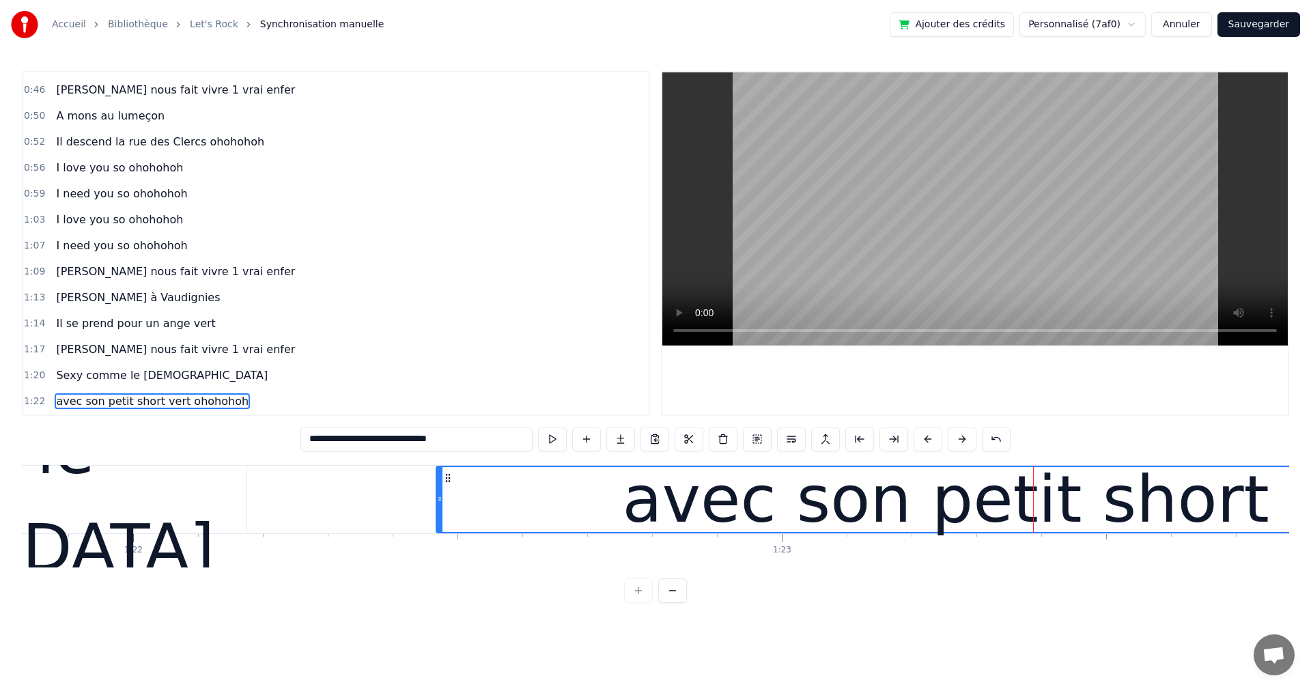
click at [554, 369] on div "1:20 Sexy comme le diable" at bounding box center [335, 375] width 625 height 26
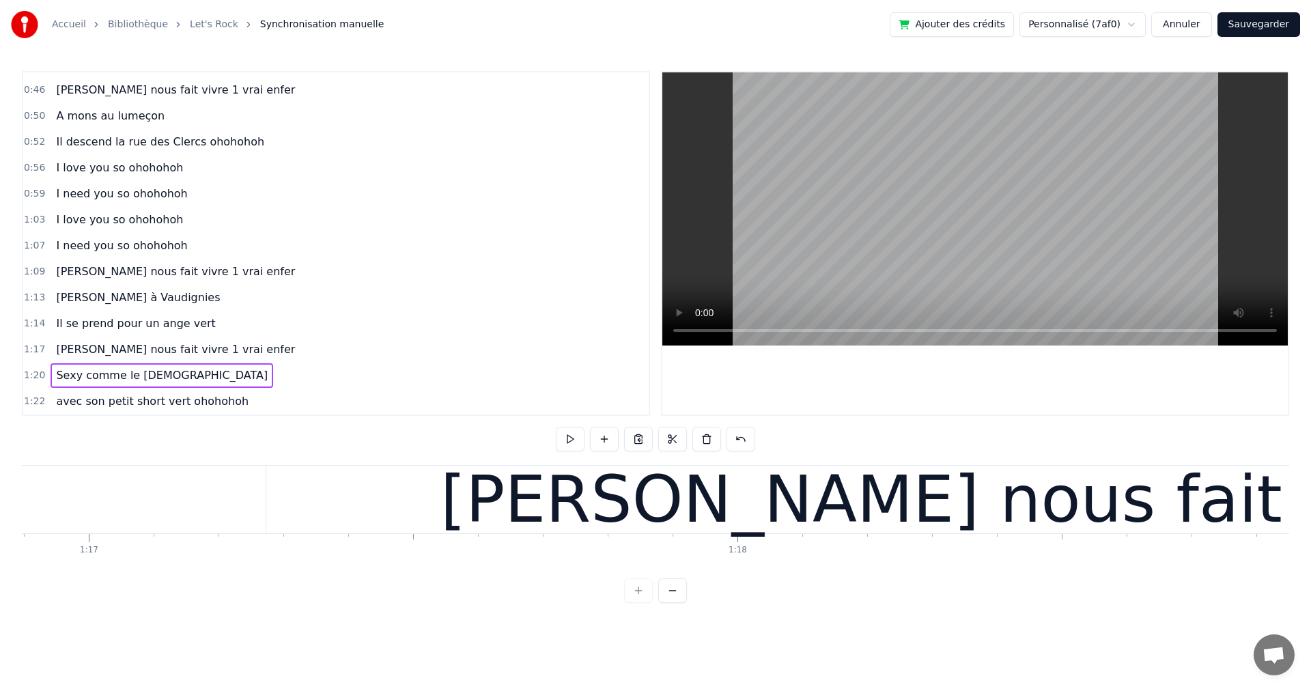
scroll to position [0, 49703]
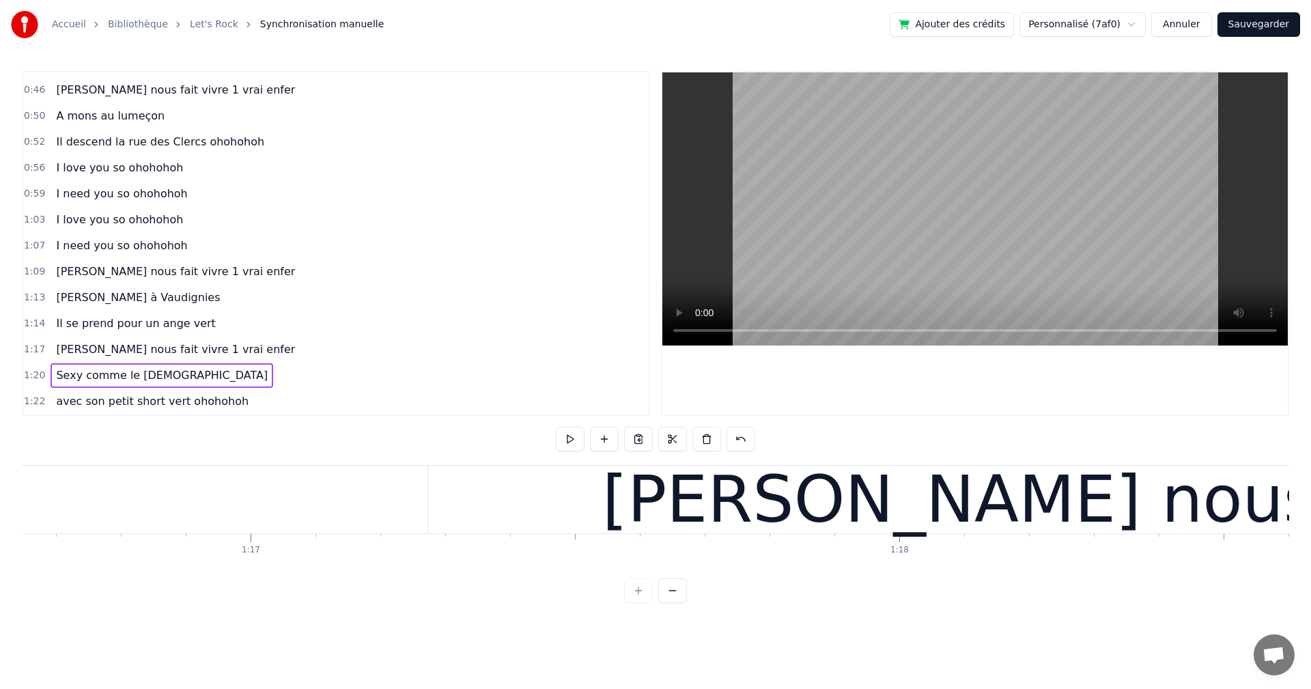
click at [532, 502] on div "[PERSON_NAME] nous fait vivre 1 vrai enfer" at bounding box center [1311, 500] width 1767 height 68
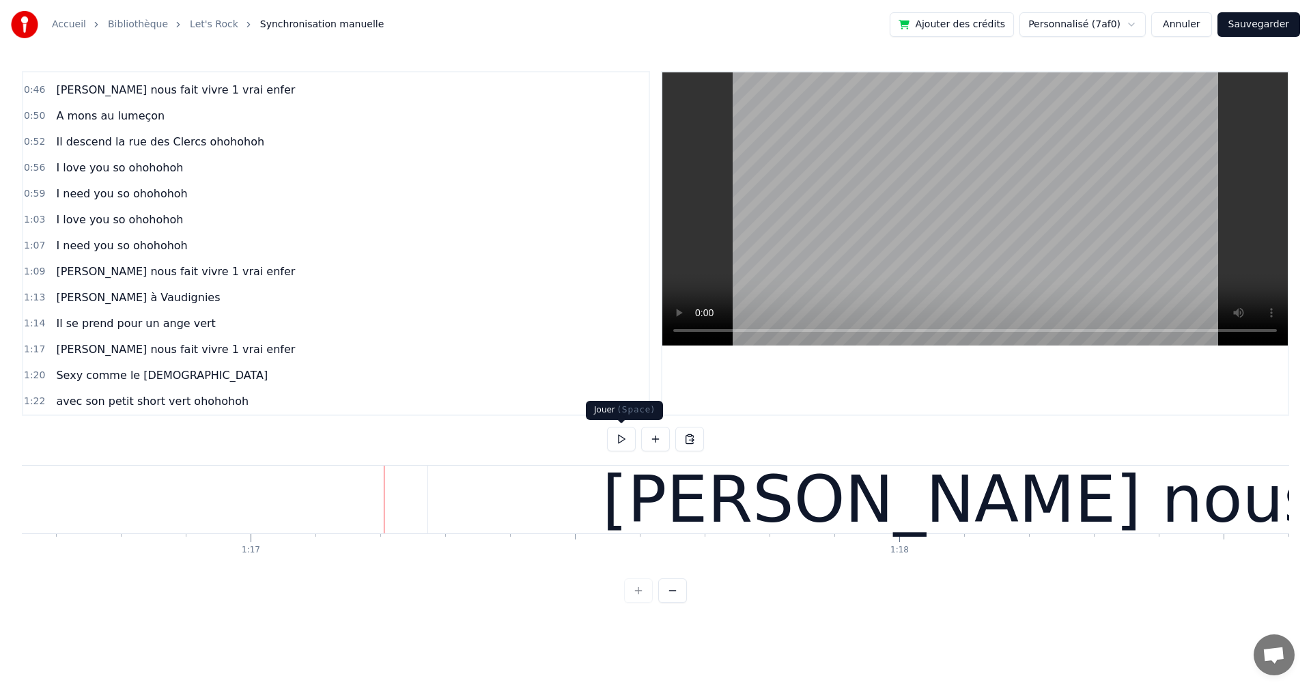
click at [623, 440] on button at bounding box center [621, 439] width 29 height 25
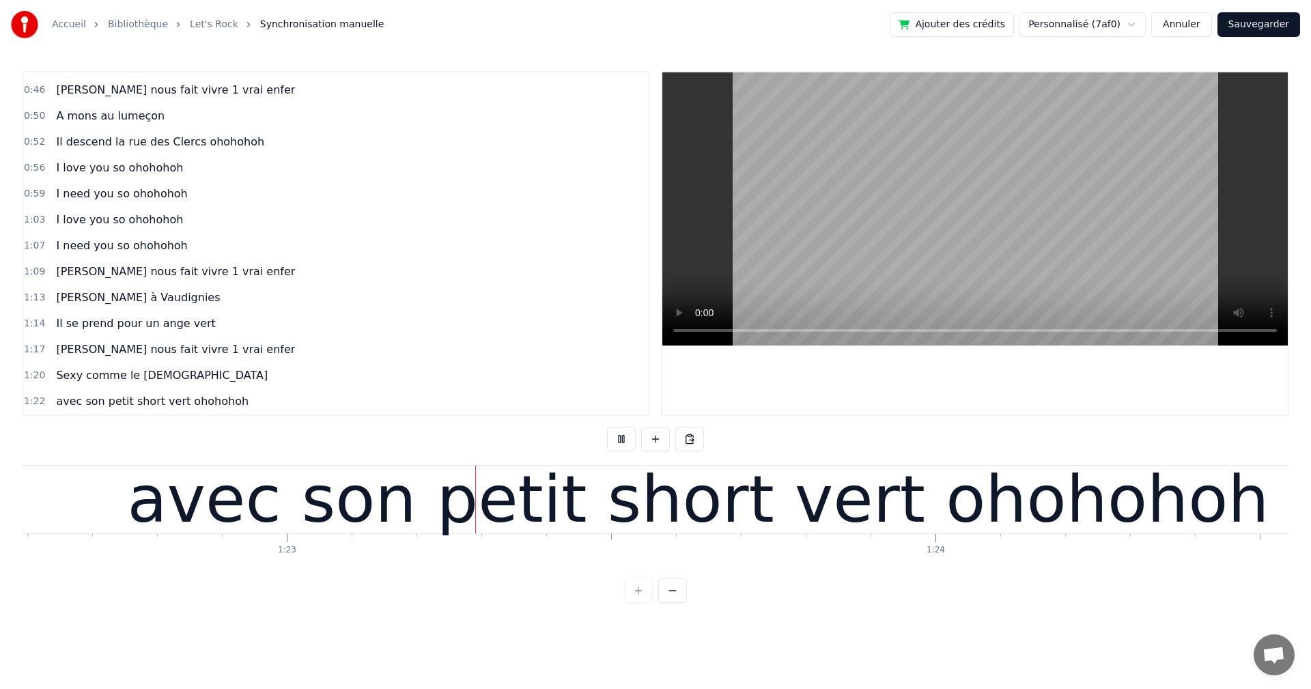
scroll to position [0, 53559]
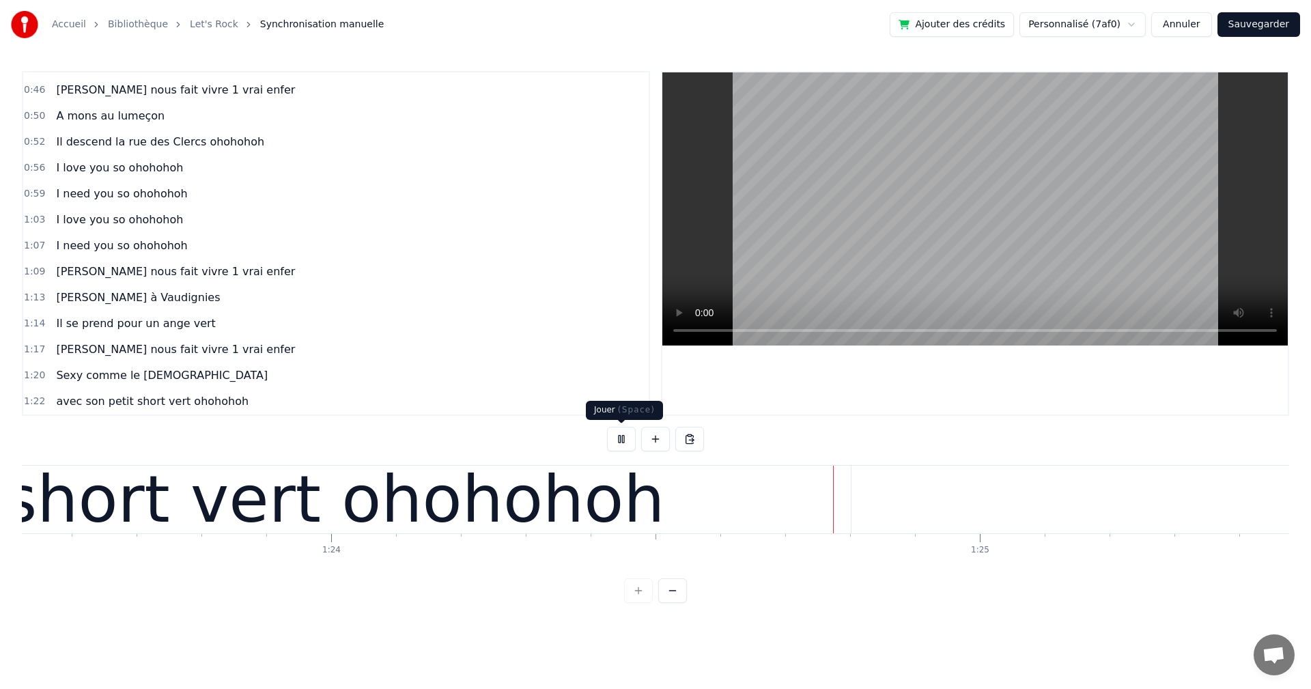
click at [624, 438] on button at bounding box center [621, 439] width 29 height 25
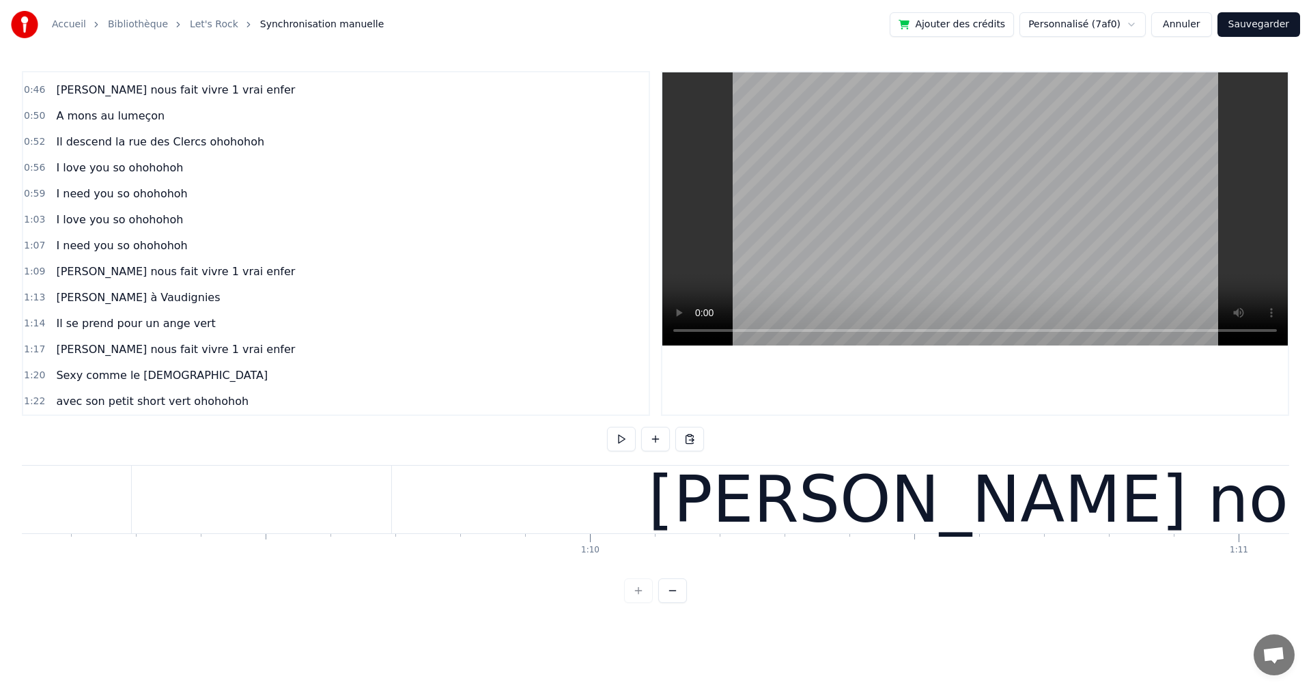
scroll to position [0, 44662]
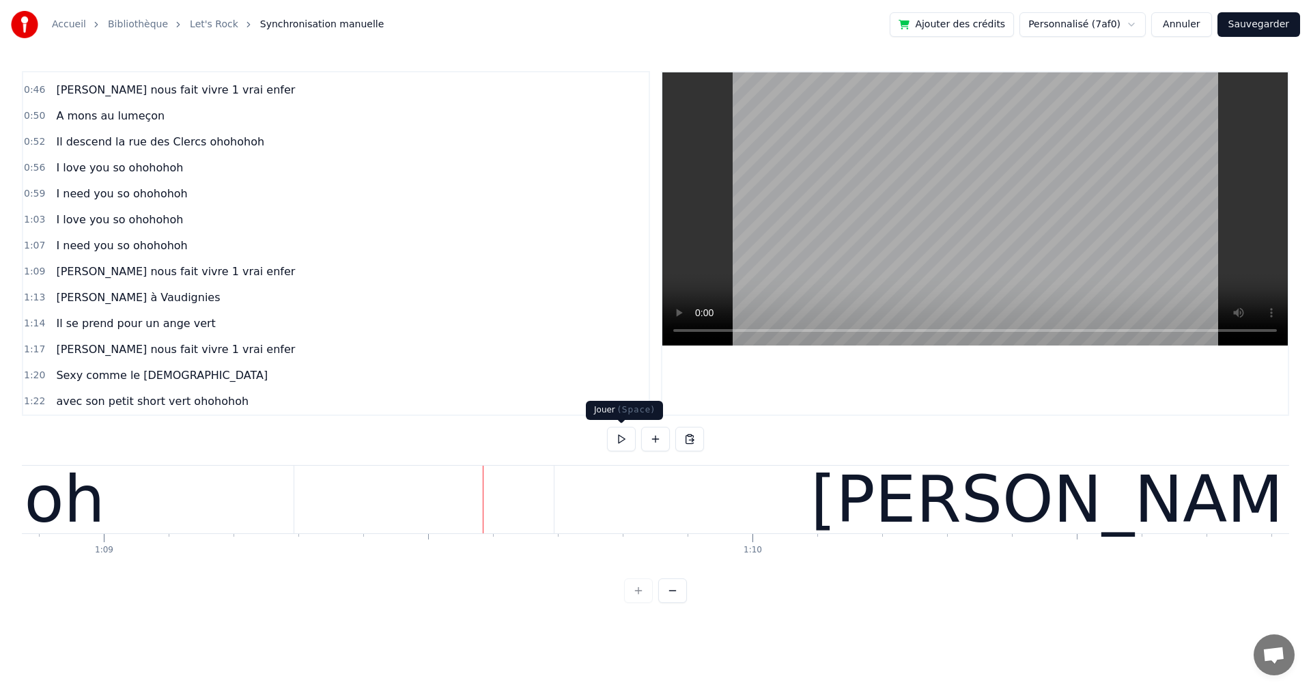
click at [617, 435] on button at bounding box center [621, 439] width 29 height 25
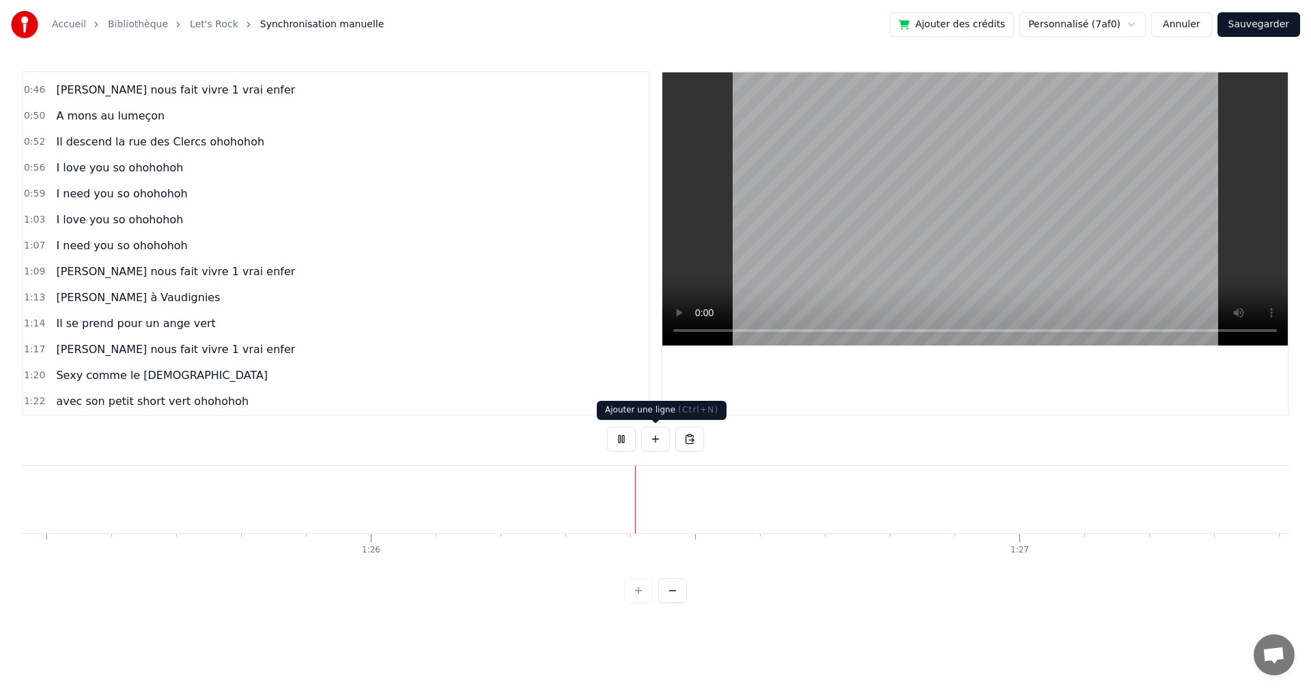
scroll to position [0, 55533]
click at [618, 444] on button at bounding box center [621, 439] width 29 height 25
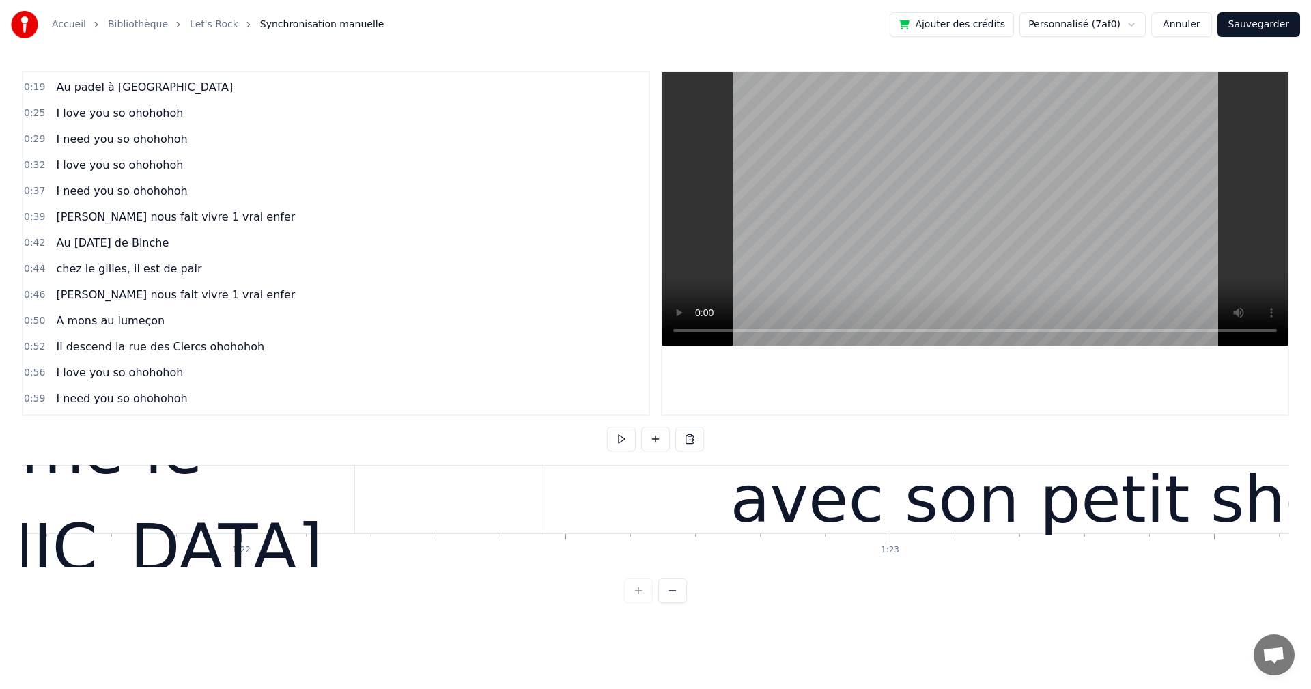
scroll to position [0, 52630]
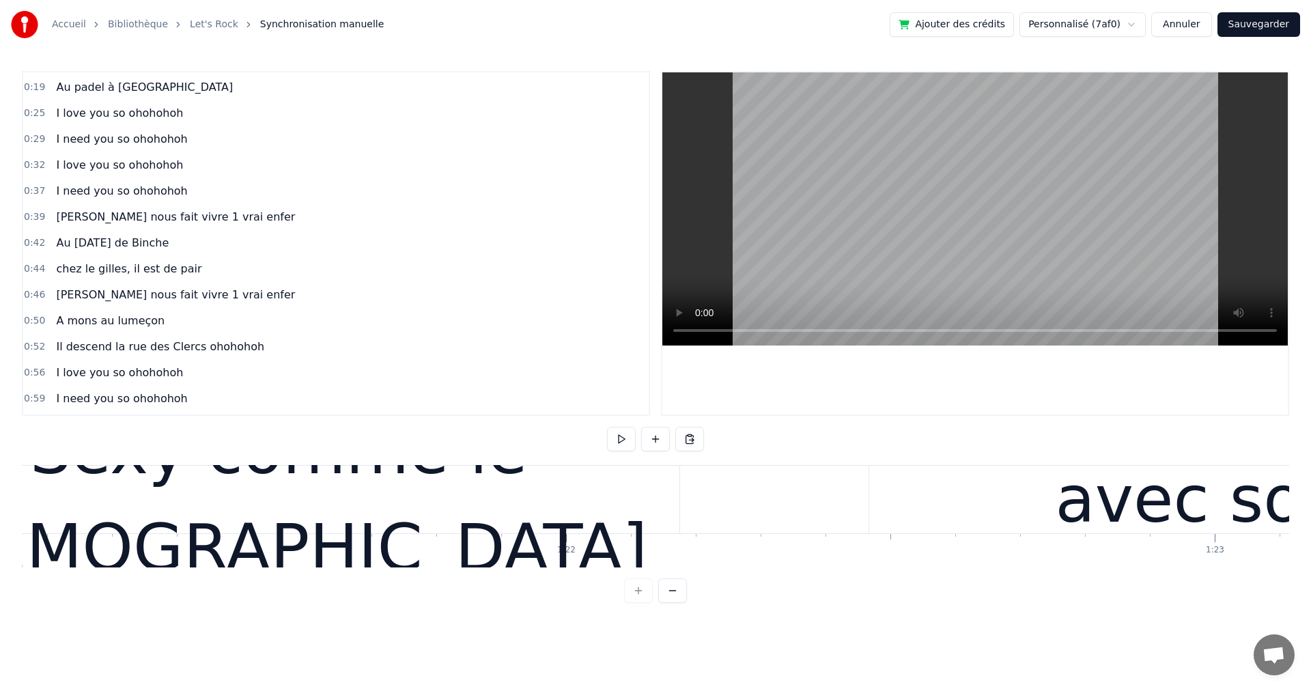
click at [625, 440] on button at bounding box center [621, 439] width 29 height 25
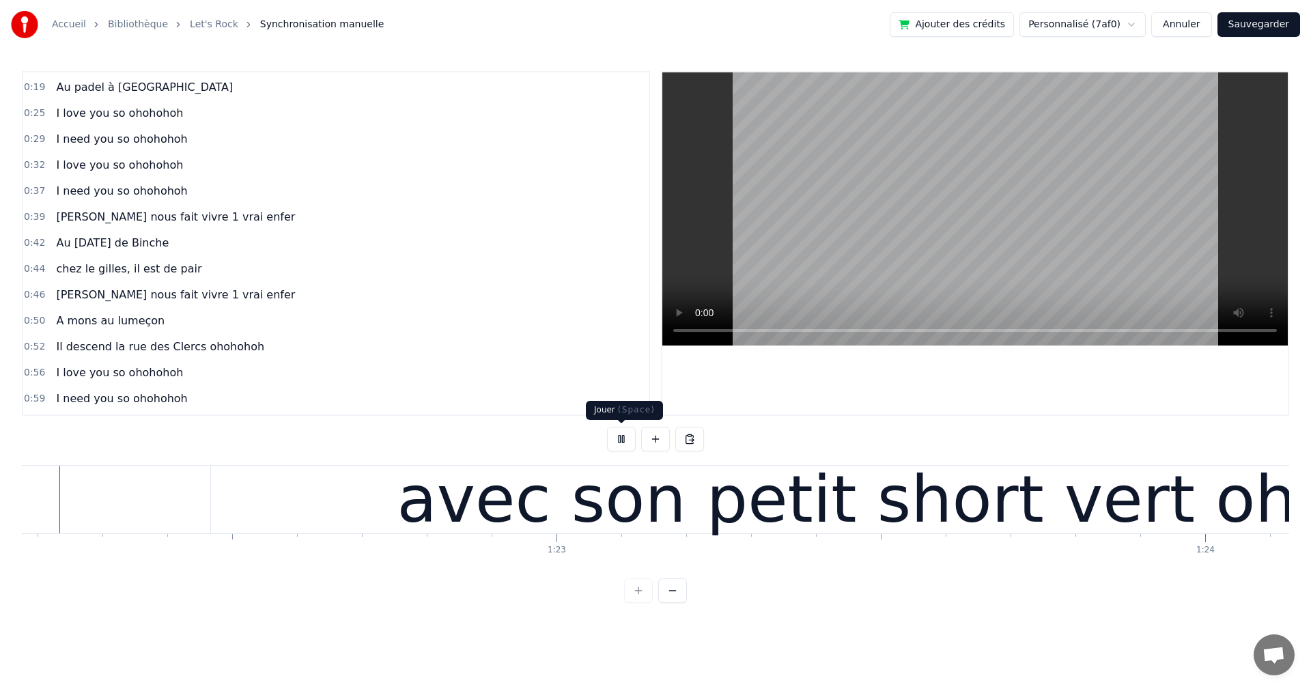
click at [614, 433] on button at bounding box center [621, 439] width 29 height 25
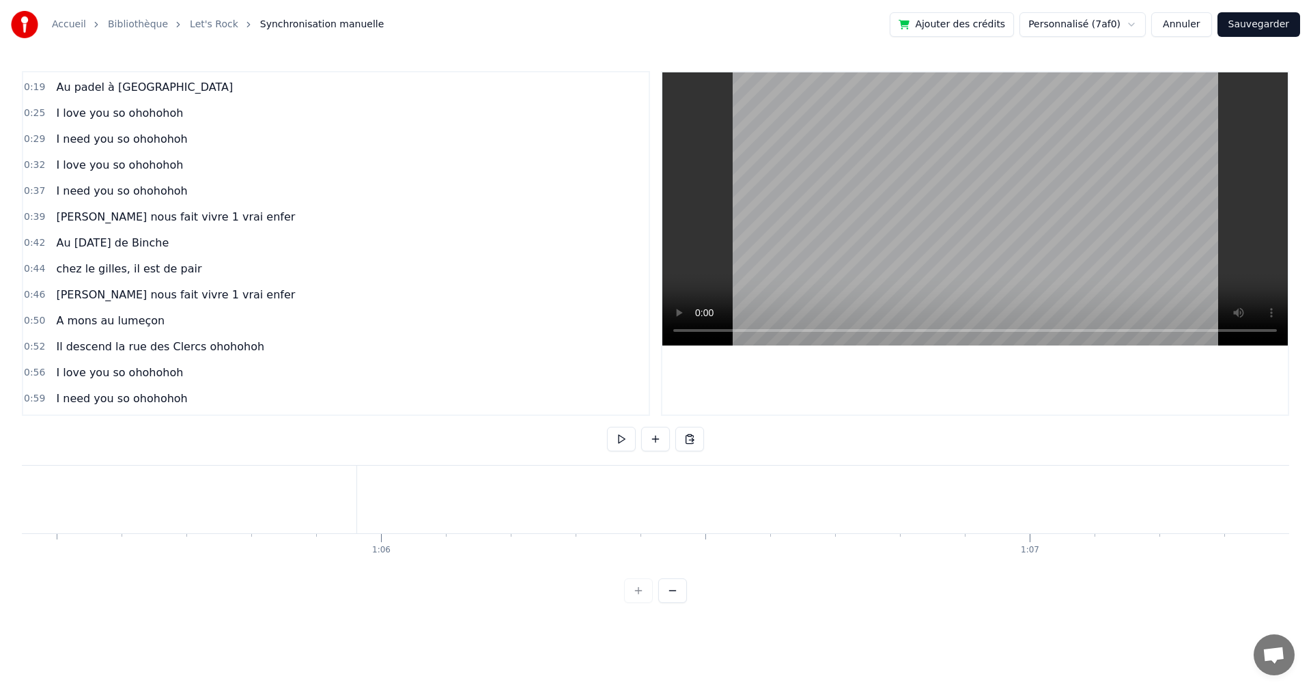
scroll to position [0, 40272]
click at [164, 304] on div "[PERSON_NAME] nous fait vivre 1 vrai enfer" at bounding box center [176, 295] width 250 height 25
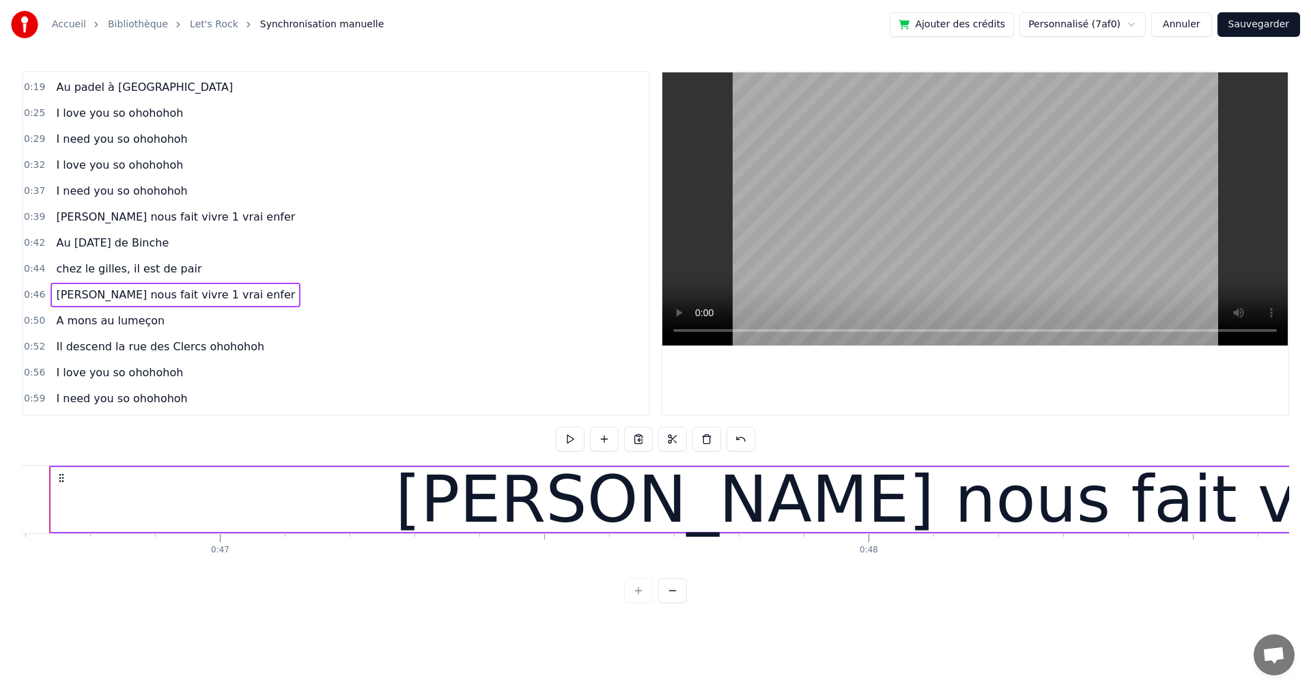
scroll to position [0, 30239]
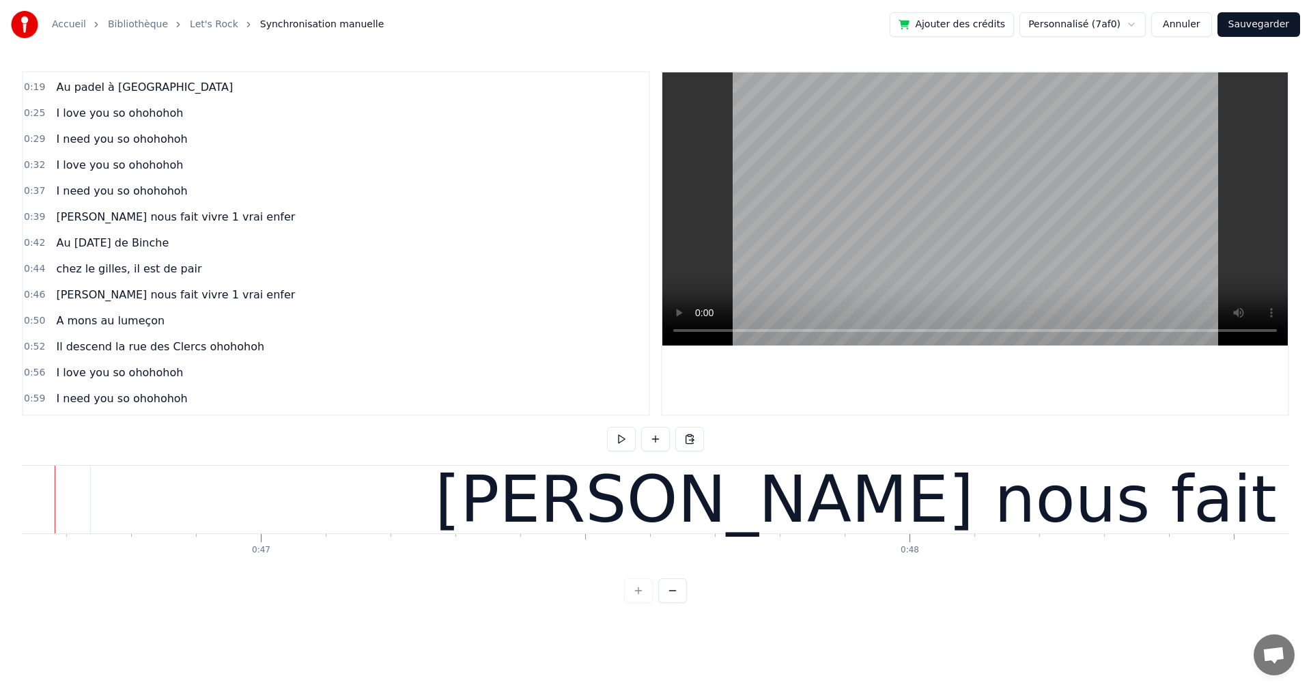
scroll to position [0, 30204]
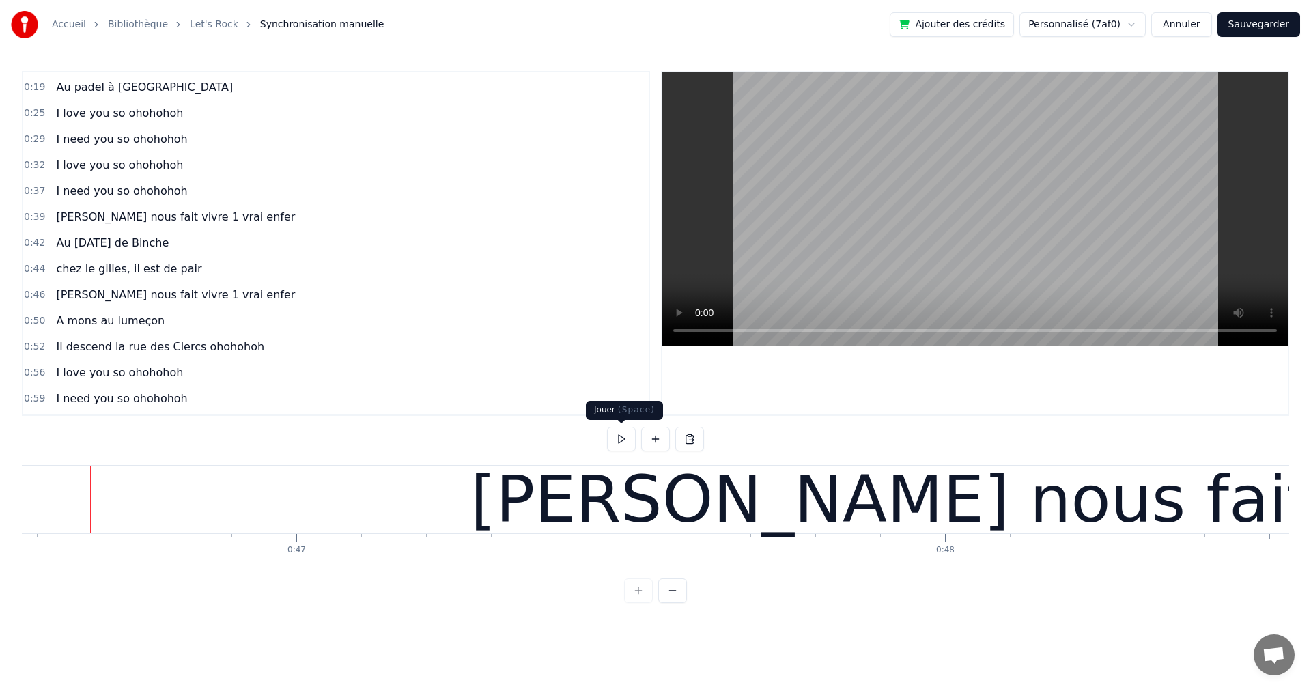
click at [618, 438] on button at bounding box center [621, 439] width 29 height 25
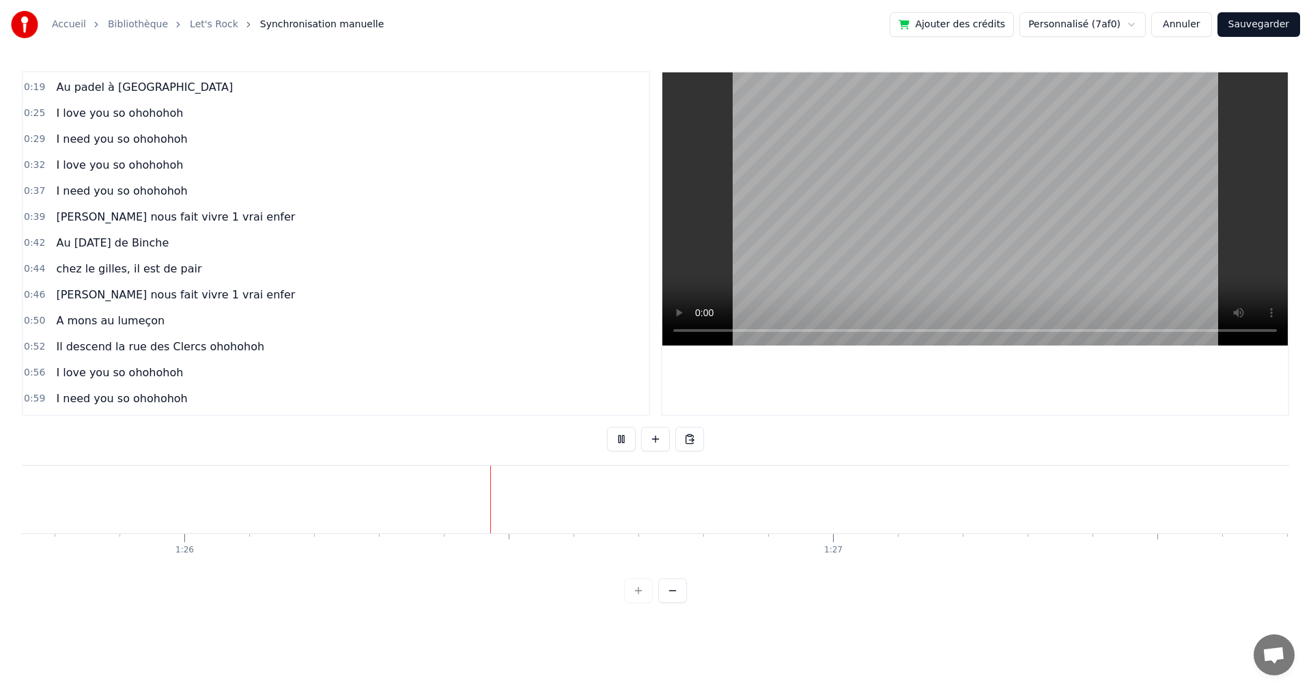
scroll to position [0, 55673]
click at [621, 437] on button at bounding box center [621, 439] width 29 height 25
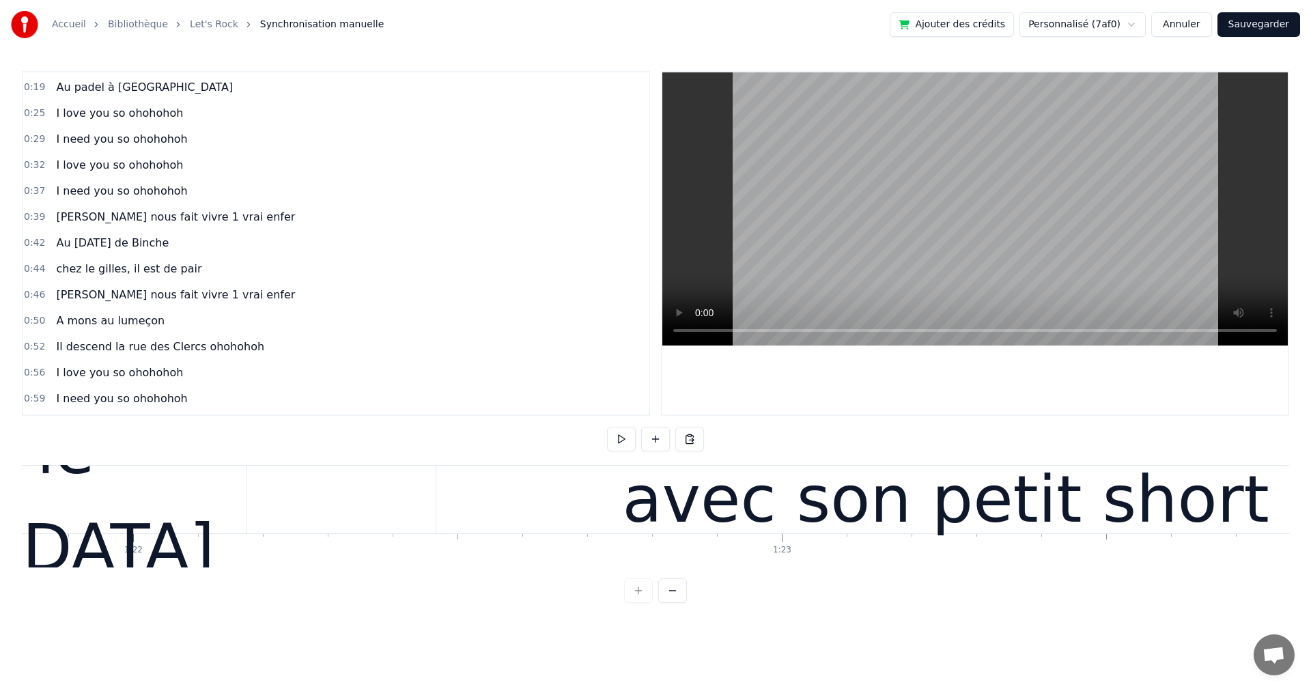
scroll to position [0, 52901]
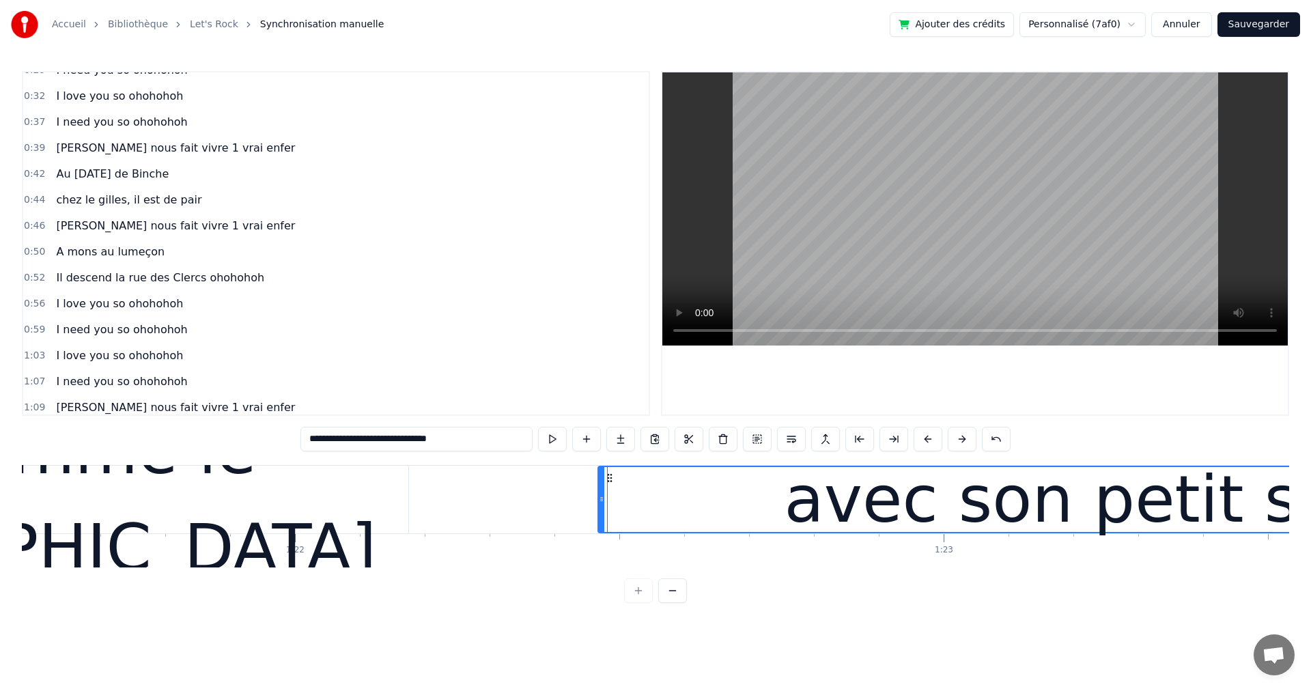
scroll to position [358, 0]
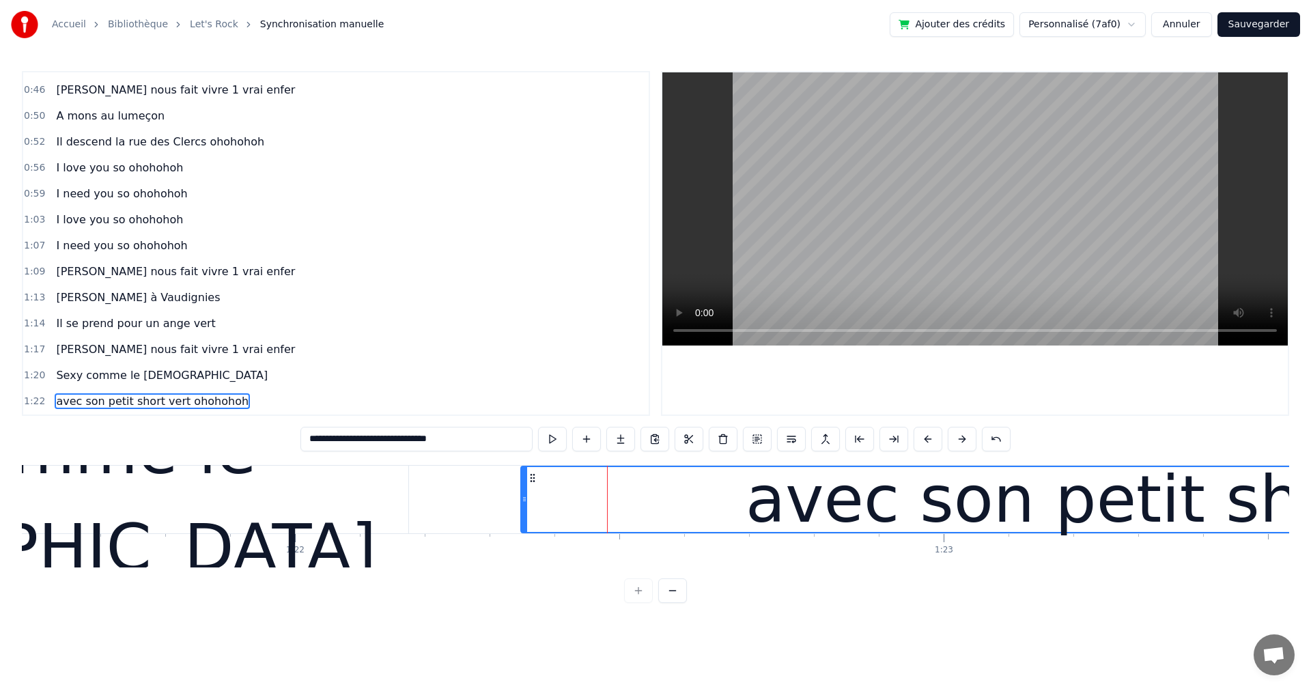
drag, startPoint x: 599, startPoint y: 502, endPoint x: 535, endPoint y: 498, distance: 63.6
click at [522, 496] on icon at bounding box center [524, 499] width 5 height 11
click at [103, 230] on div "I love you so ohohohoh" at bounding box center [120, 220] width 138 height 25
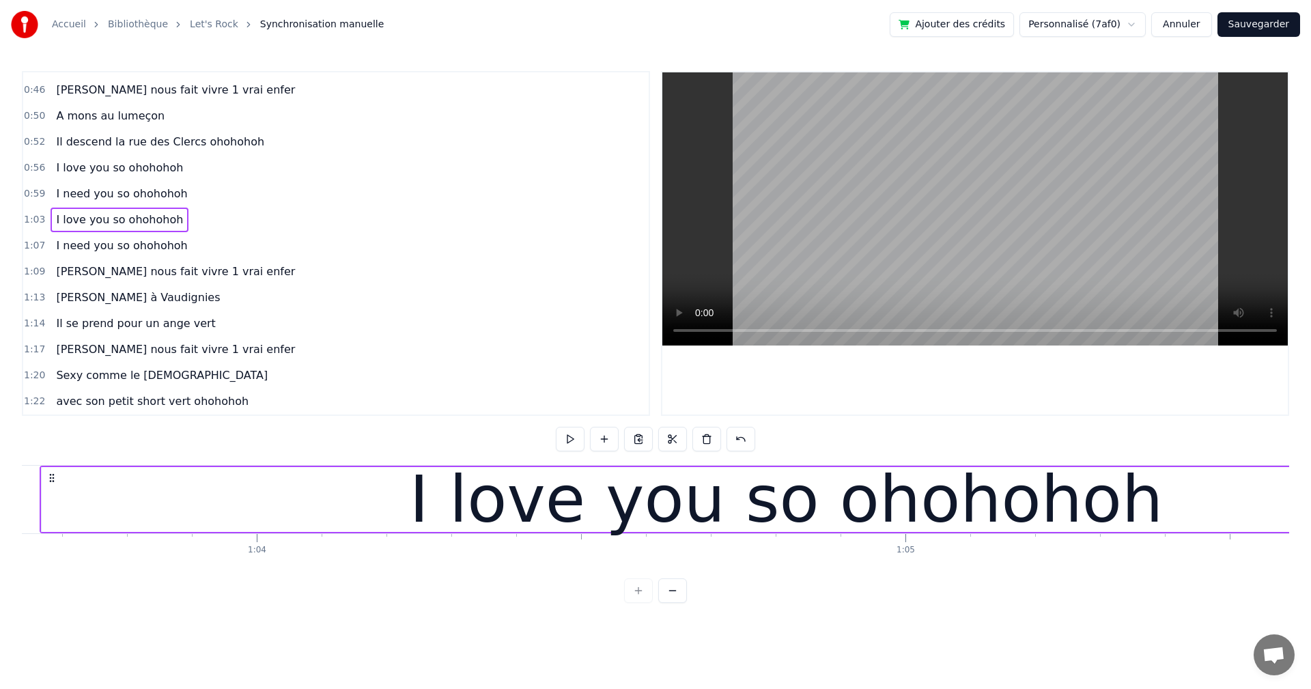
scroll to position [0, 41217]
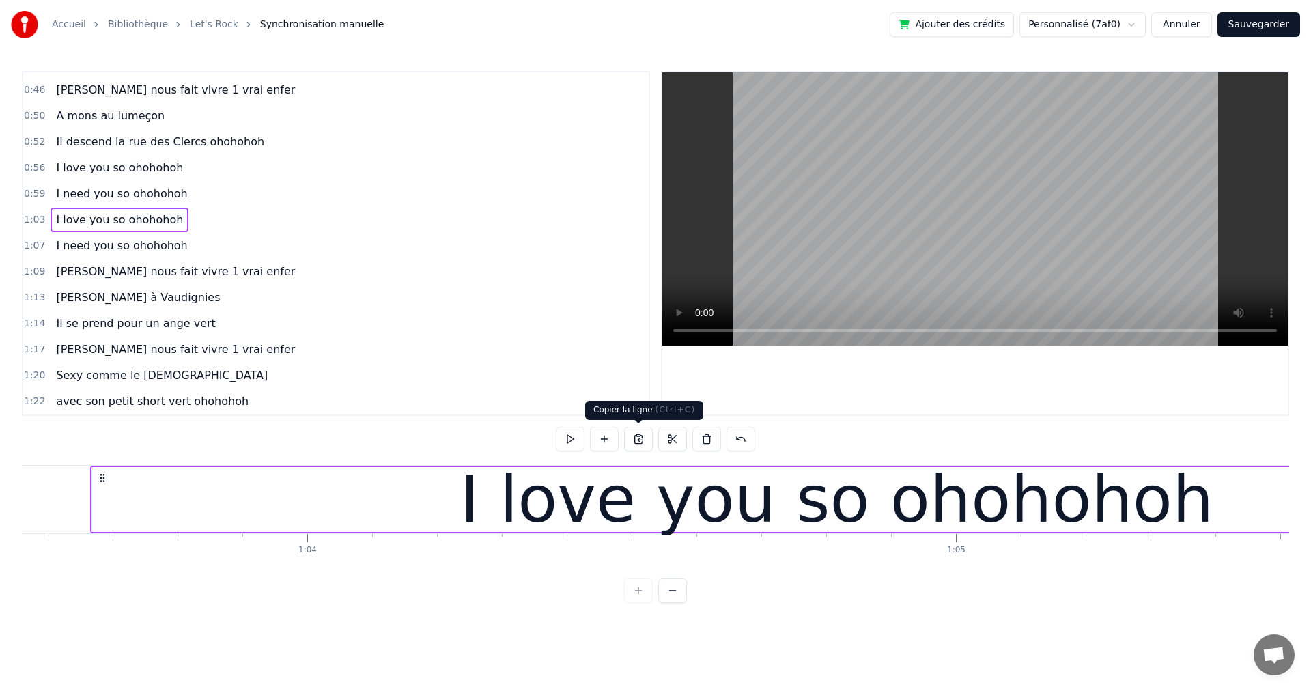
click at [641, 440] on button at bounding box center [638, 439] width 29 height 25
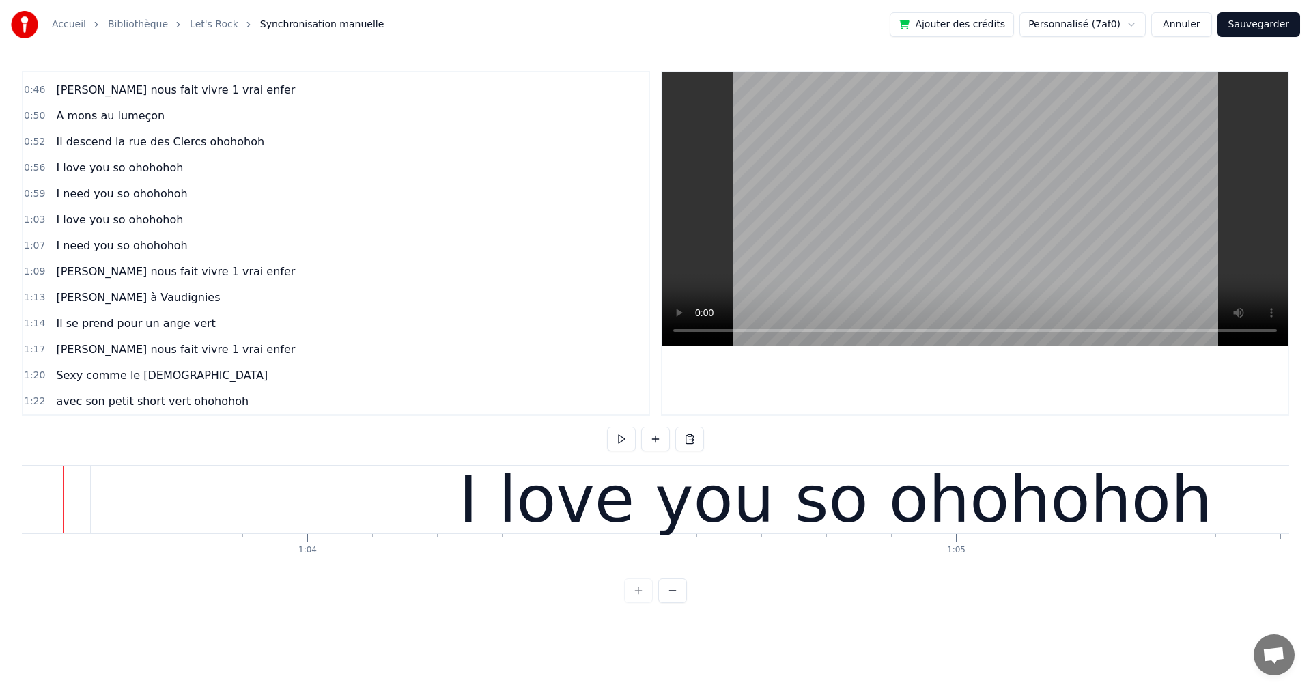
scroll to position [0, 41189]
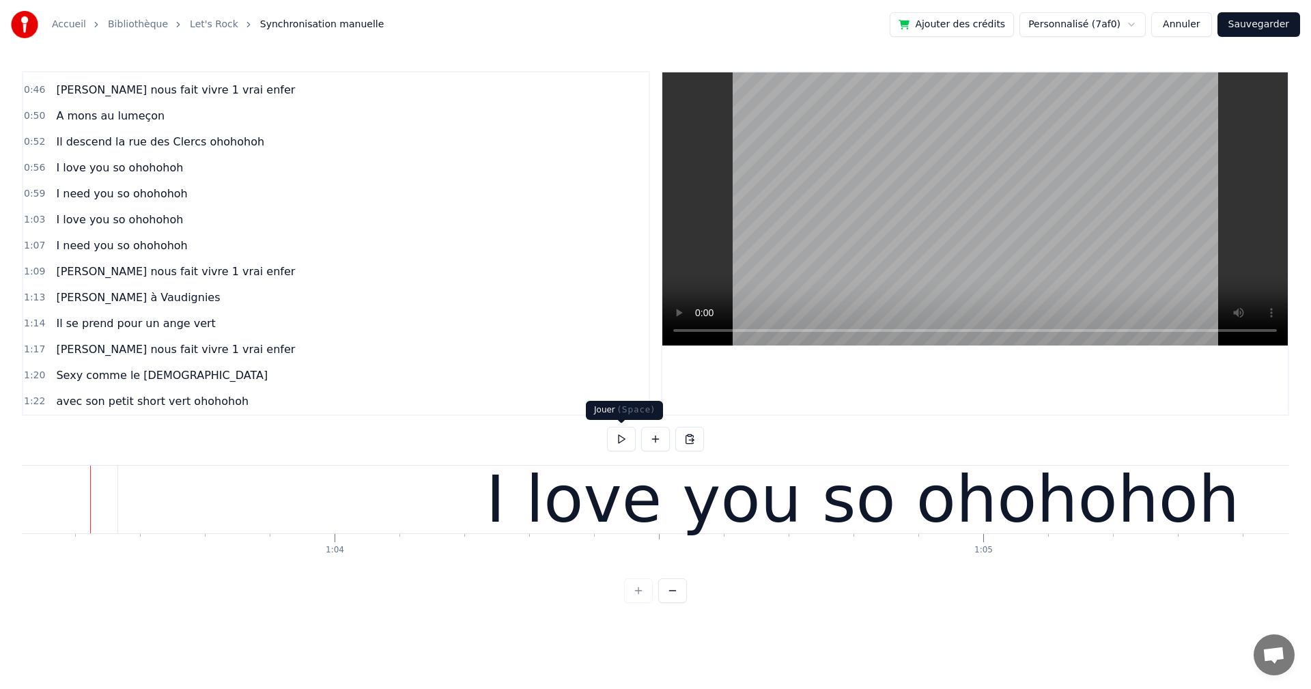
click at [618, 439] on button at bounding box center [621, 439] width 29 height 25
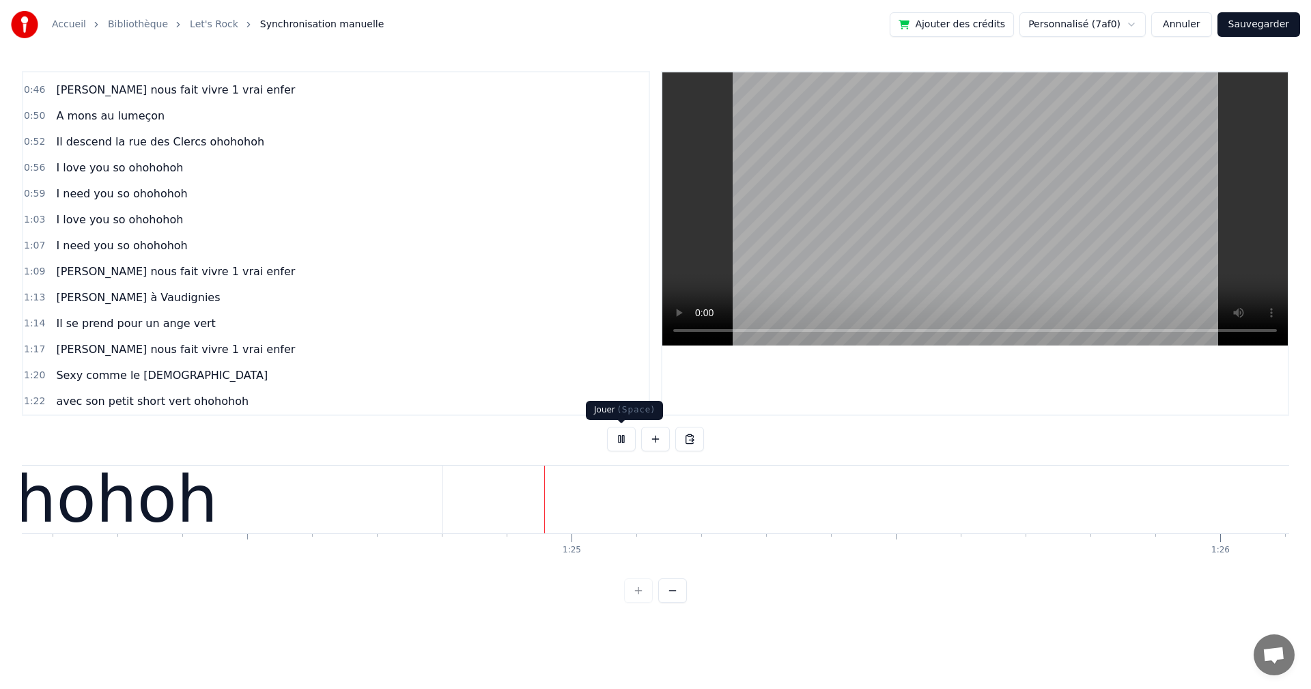
scroll to position [0, 54572]
click at [620, 442] on button at bounding box center [621, 439] width 29 height 25
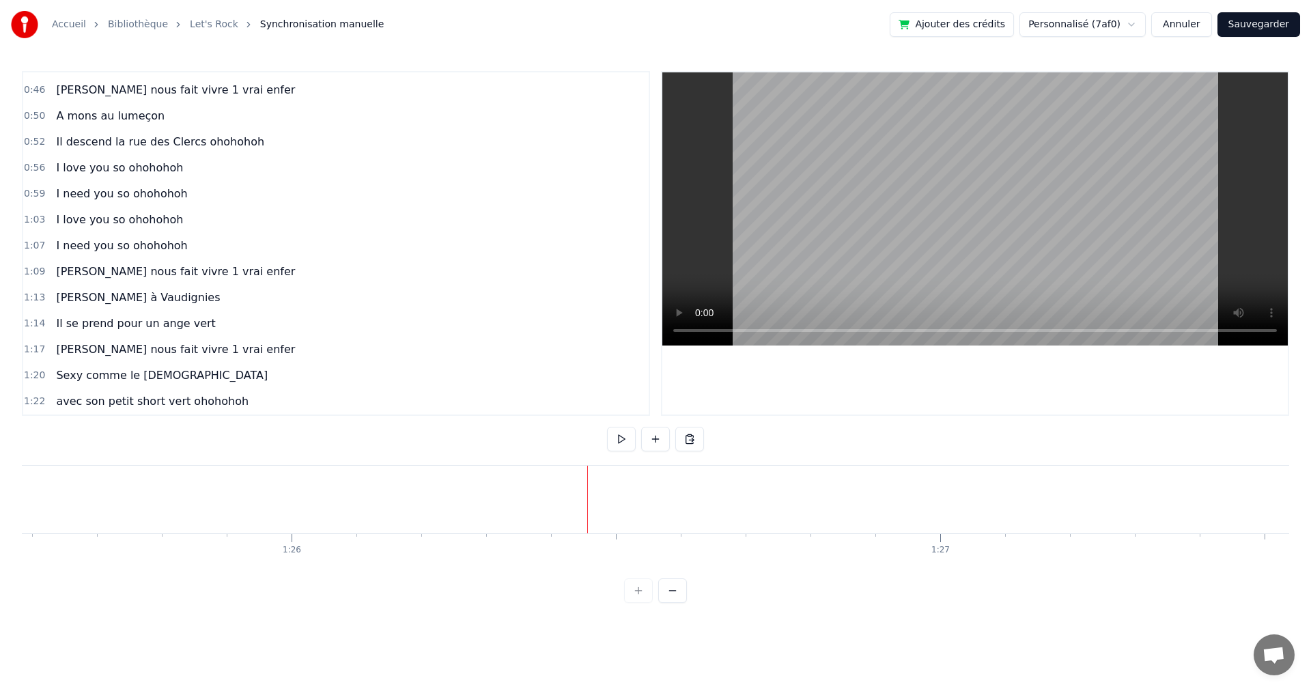
scroll to position [0, 55778]
click at [307, 491] on div at bounding box center [307, 500] width 1 height 68
click at [687, 437] on button at bounding box center [689, 439] width 29 height 25
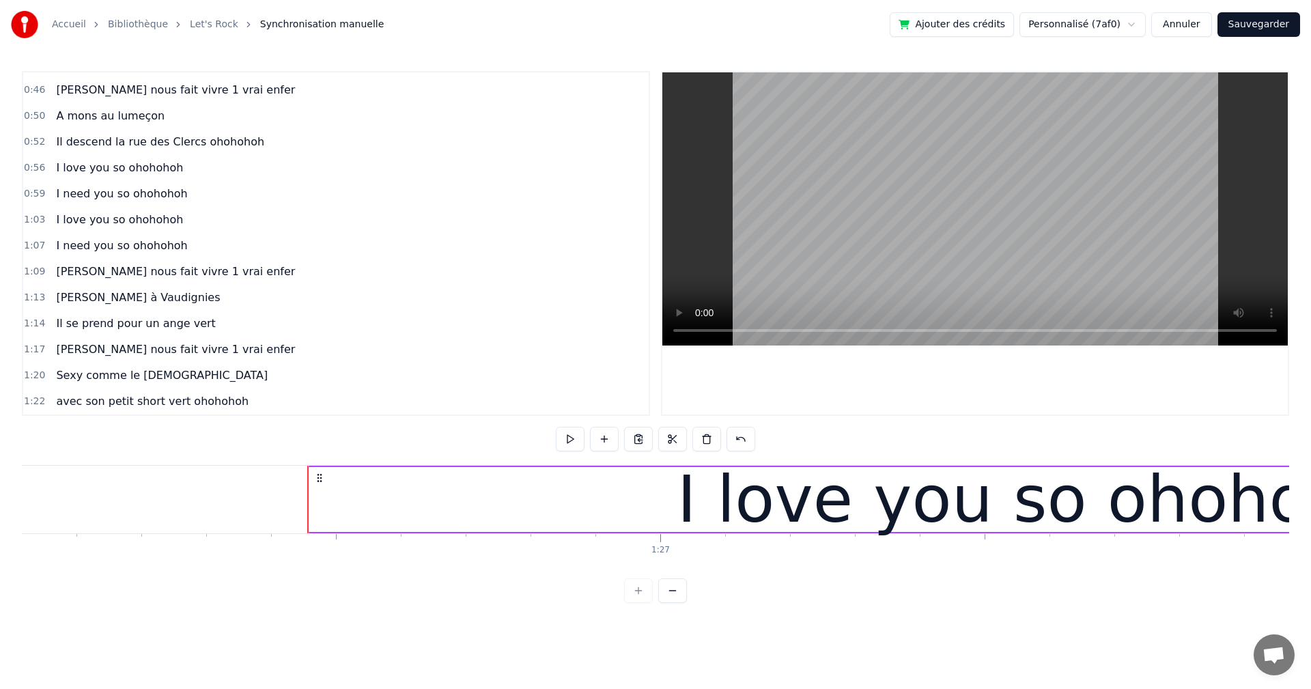
click at [155, 257] on div "I need you so ohohohoh" at bounding box center [122, 245] width 142 height 25
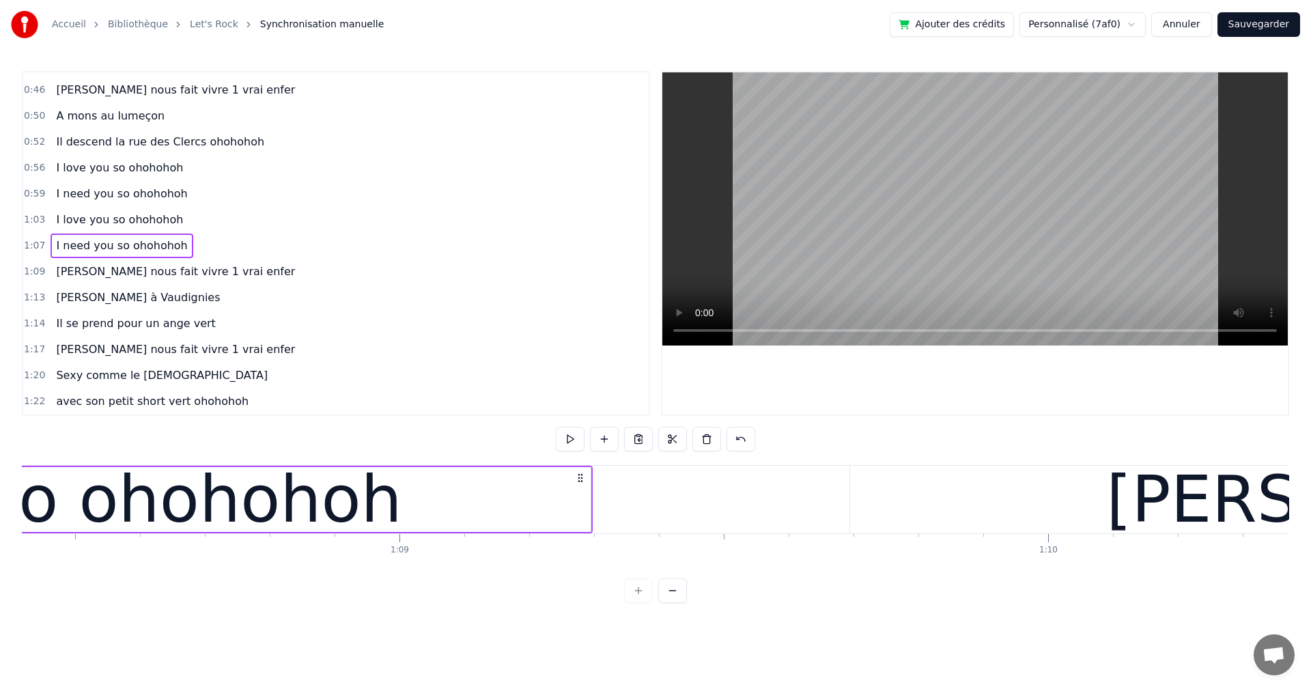
scroll to position [0, 43709]
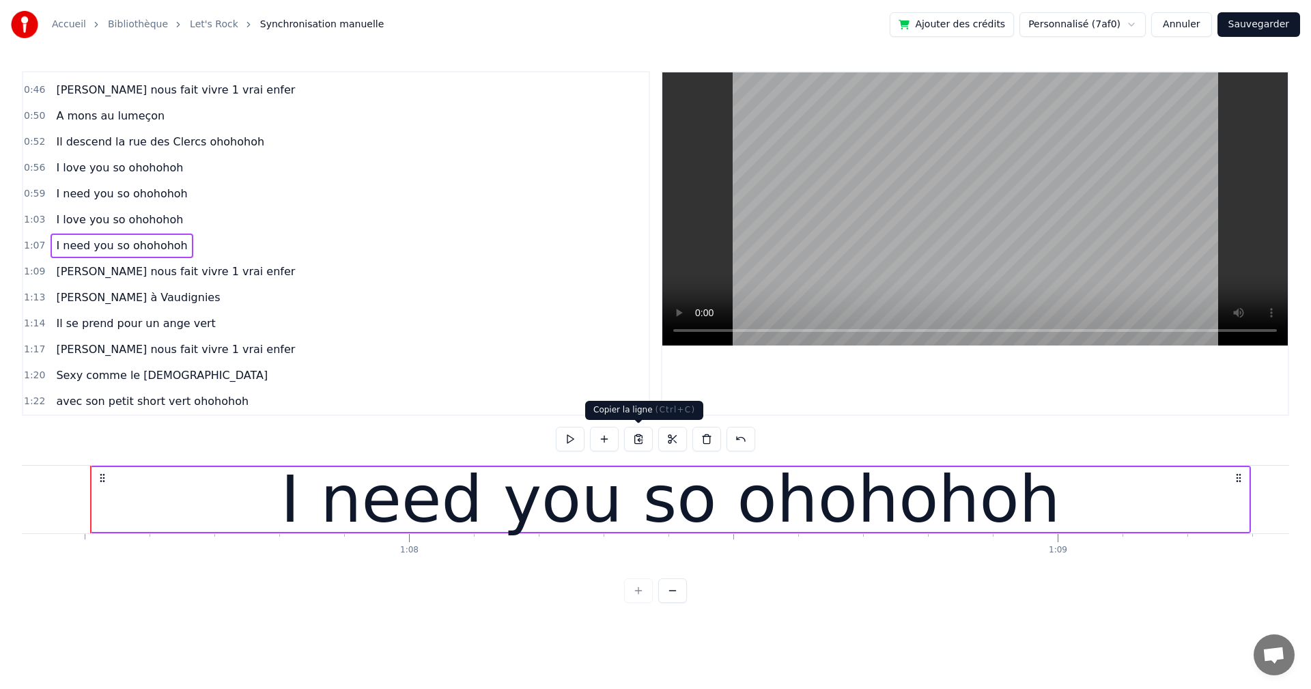
click at [638, 438] on button at bounding box center [638, 439] width 29 height 25
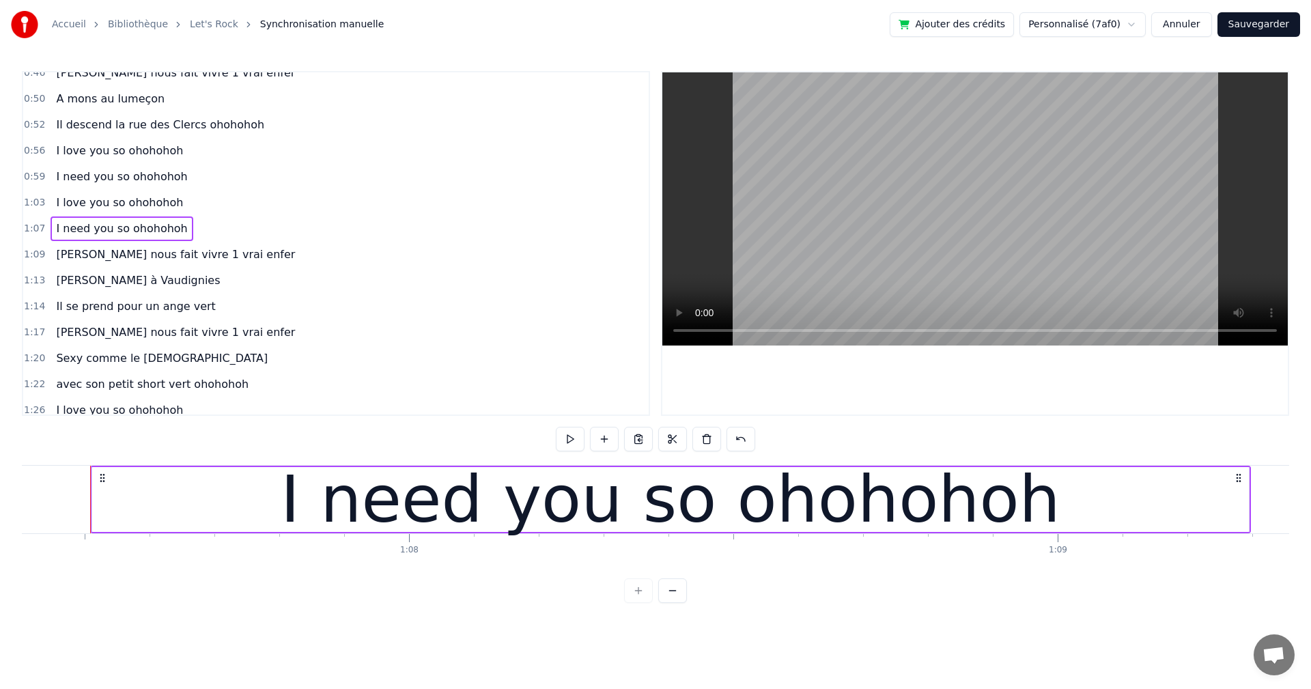
scroll to position [384, 0]
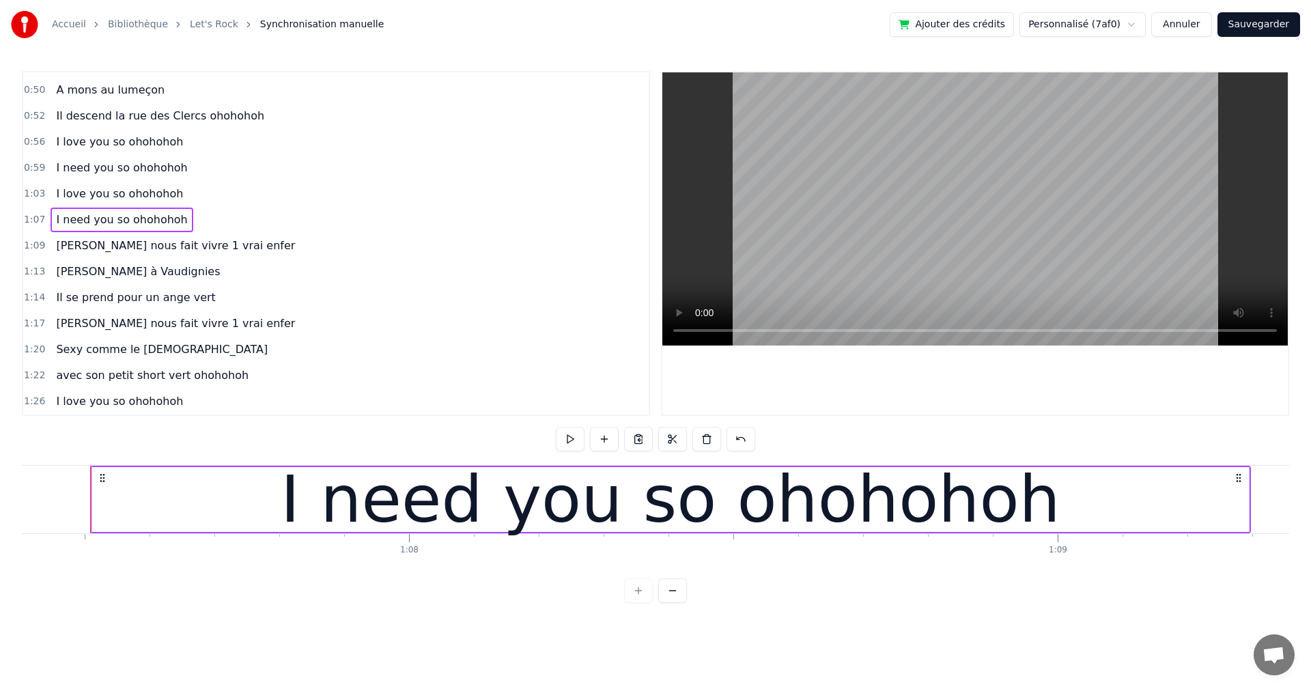
click at [145, 305] on span "Il se prend pour un ange vert" at bounding box center [136, 297] width 162 height 16
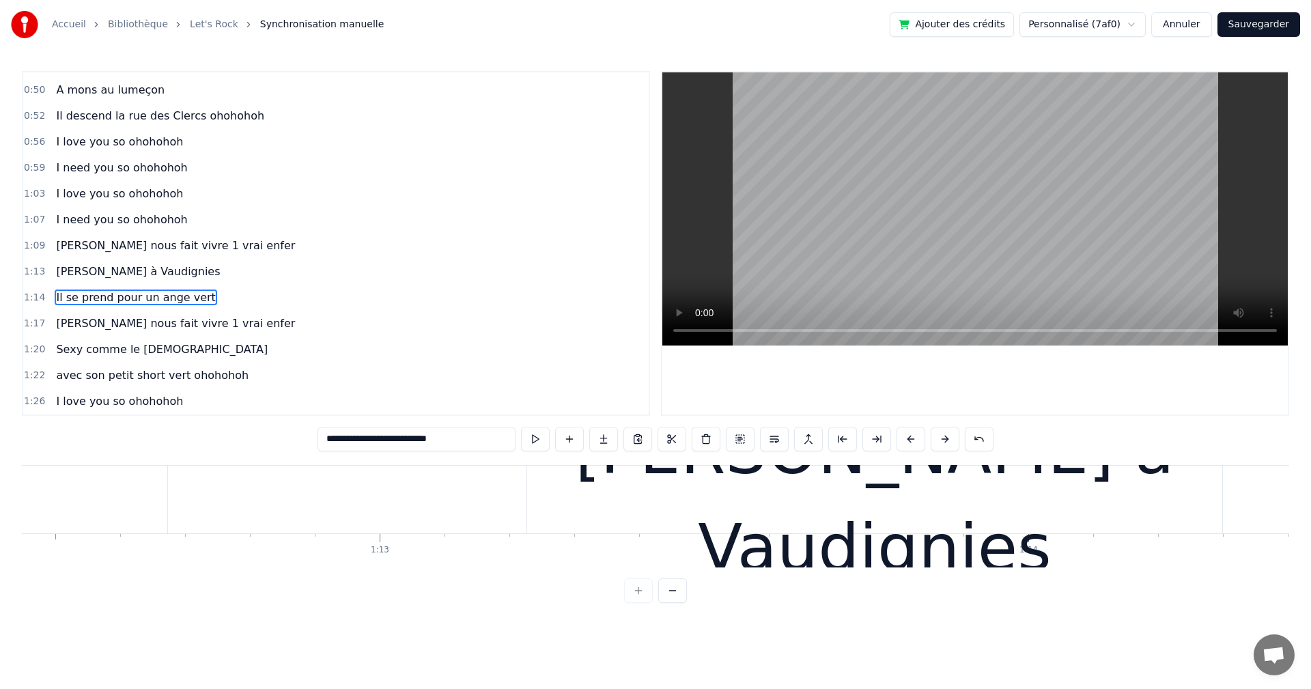
click at [137, 322] on span "[PERSON_NAME] nous fait vivre 1 vrai enfer" at bounding box center [176, 323] width 242 height 16
type input "**********"
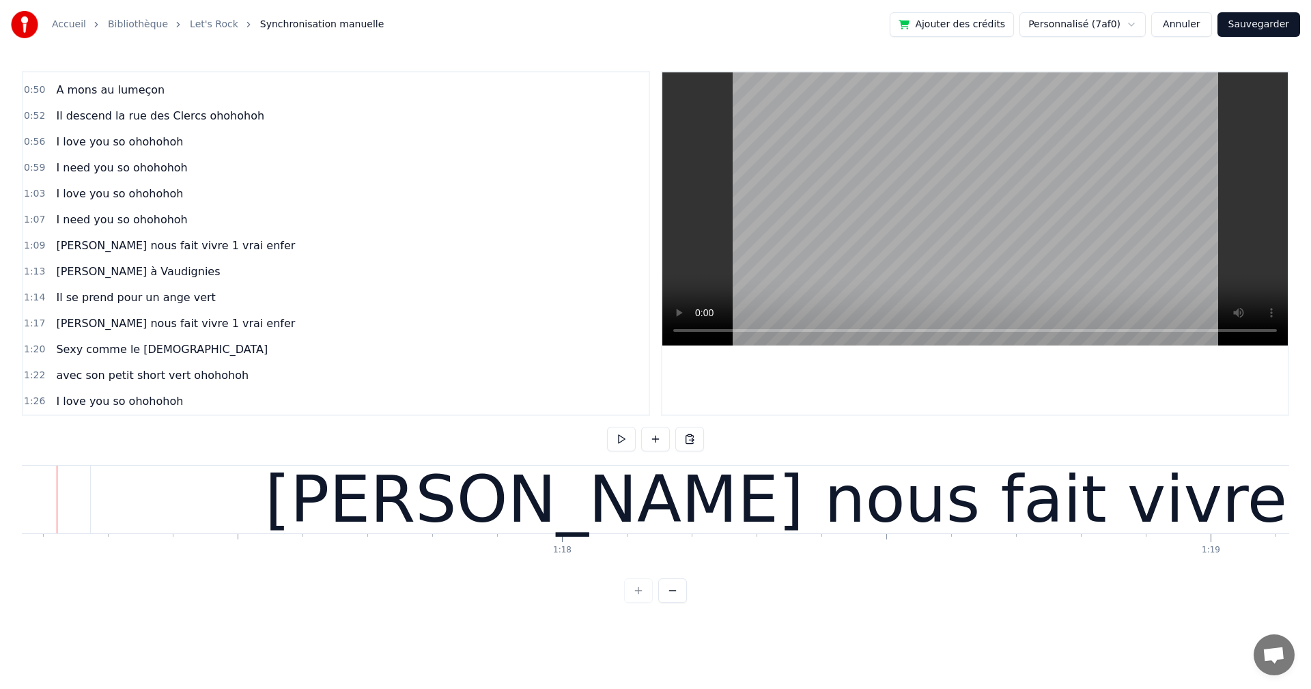
scroll to position [0, 50007]
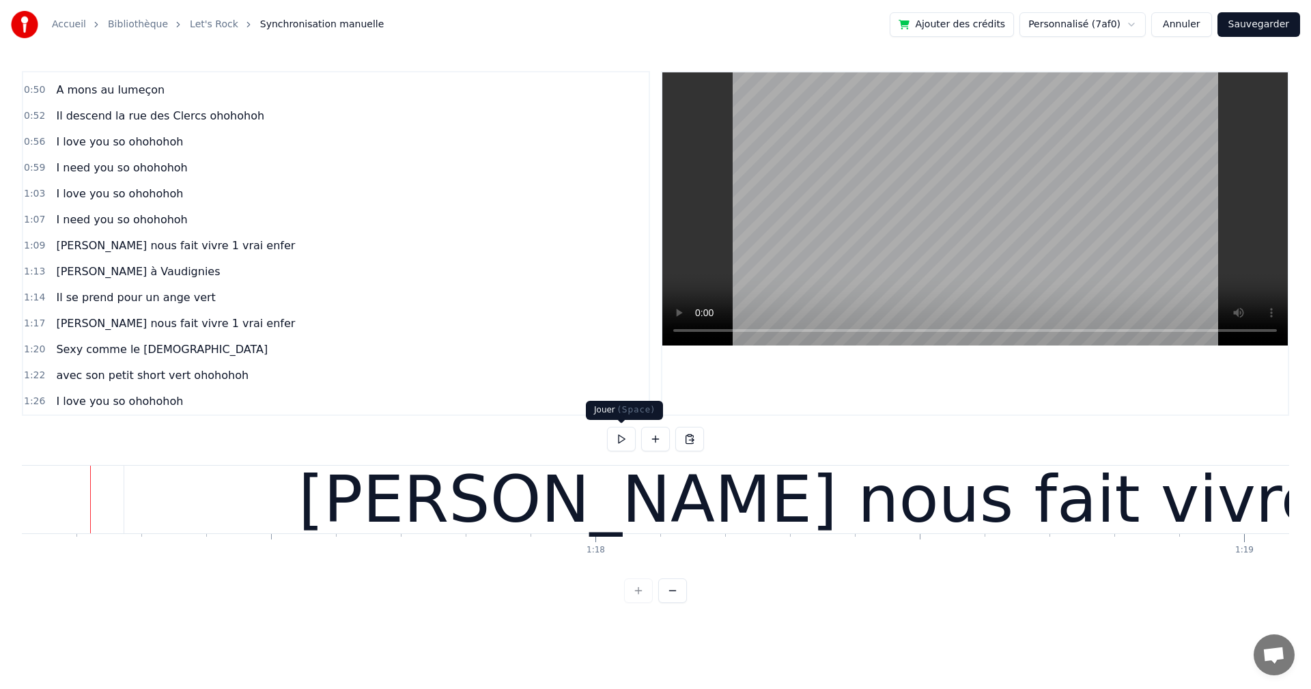
click at [616, 434] on button at bounding box center [621, 439] width 29 height 25
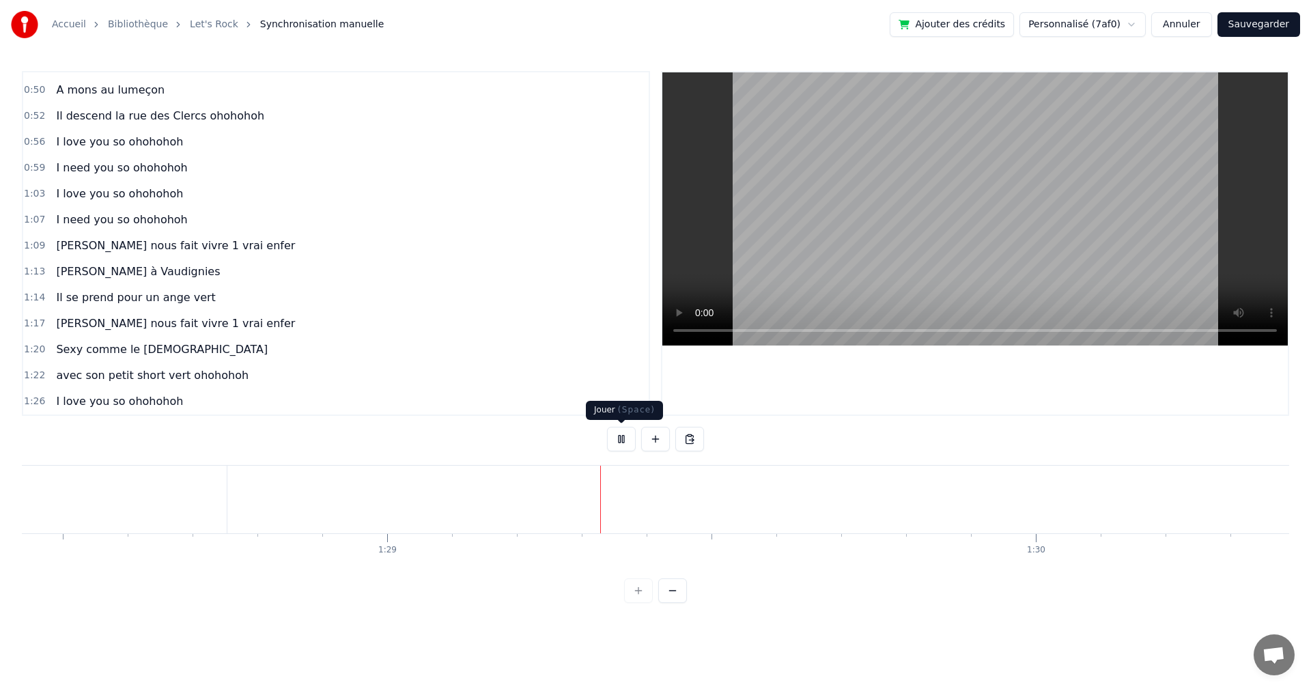
scroll to position [0, 57354]
click at [620, 440] on button at bounding box center [621, 439] width 29 height 25
click at [681, 436] on button at bounding box center [689, 439] width 29 height 25
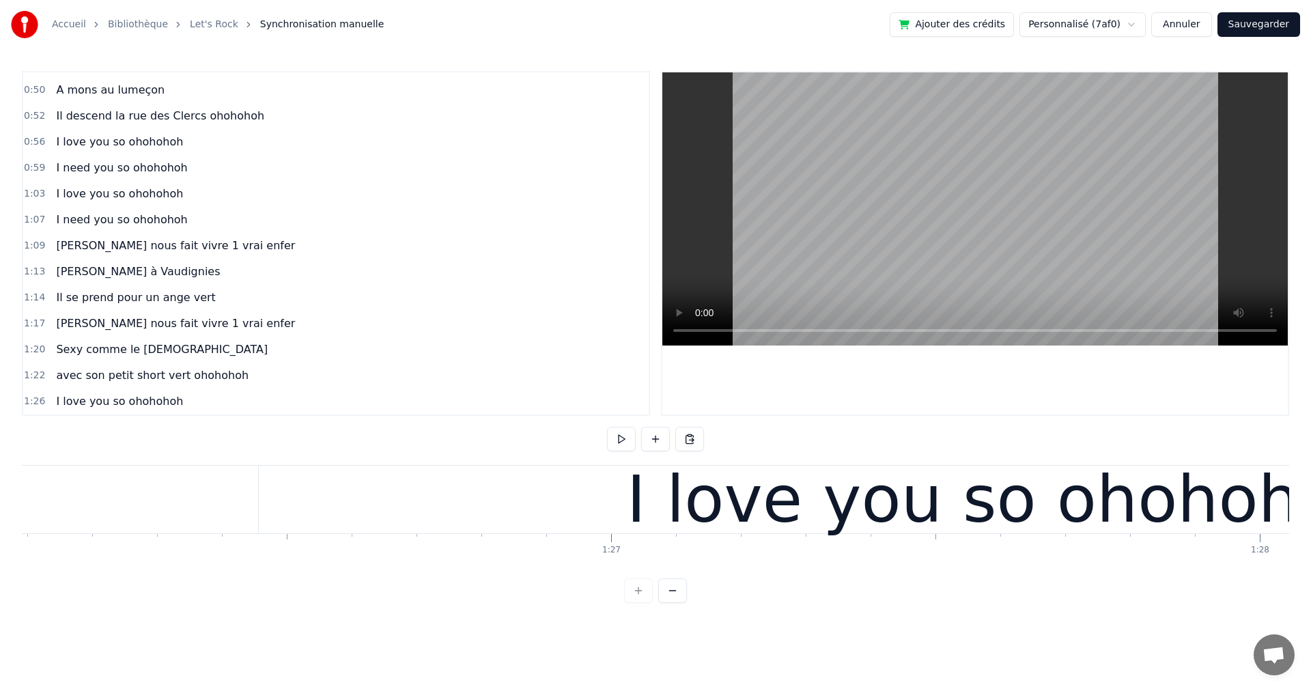
scroll to position [0, 55557]
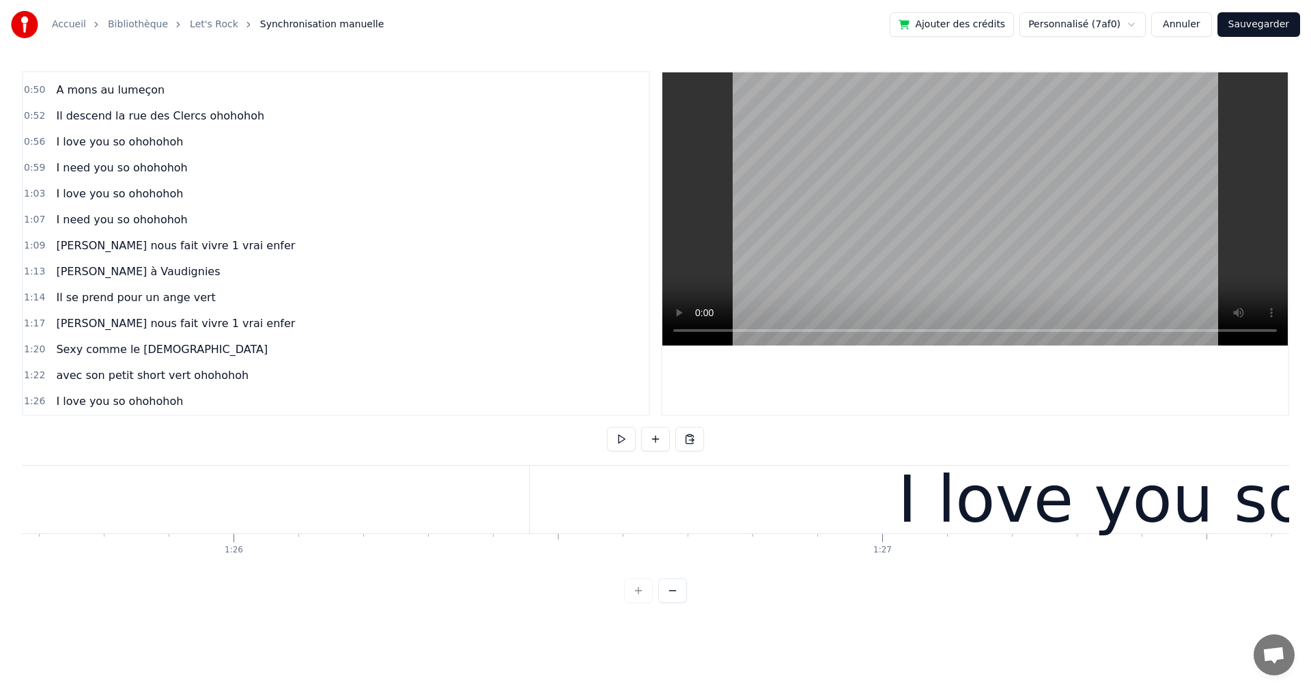
click at [657, 466] on div "I love you so ohohohoh" at bounding box center [1274, 500] width 1490 height 68
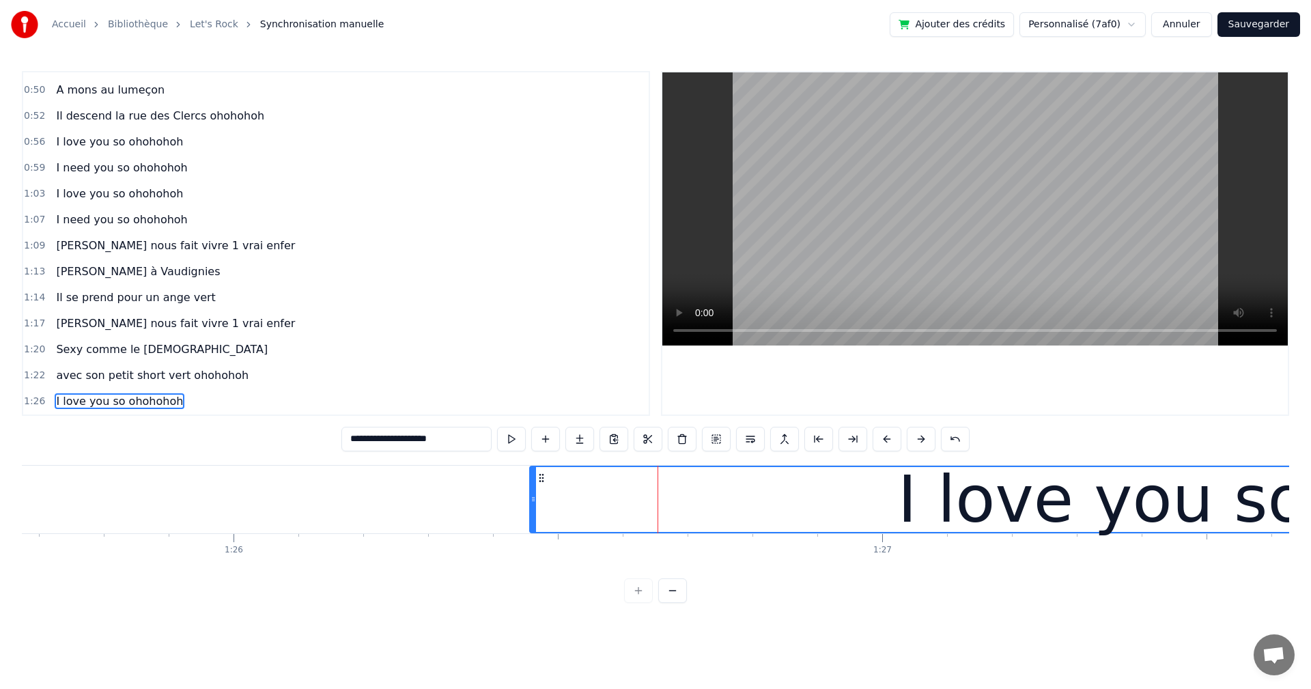
scroll to position [410, 0]
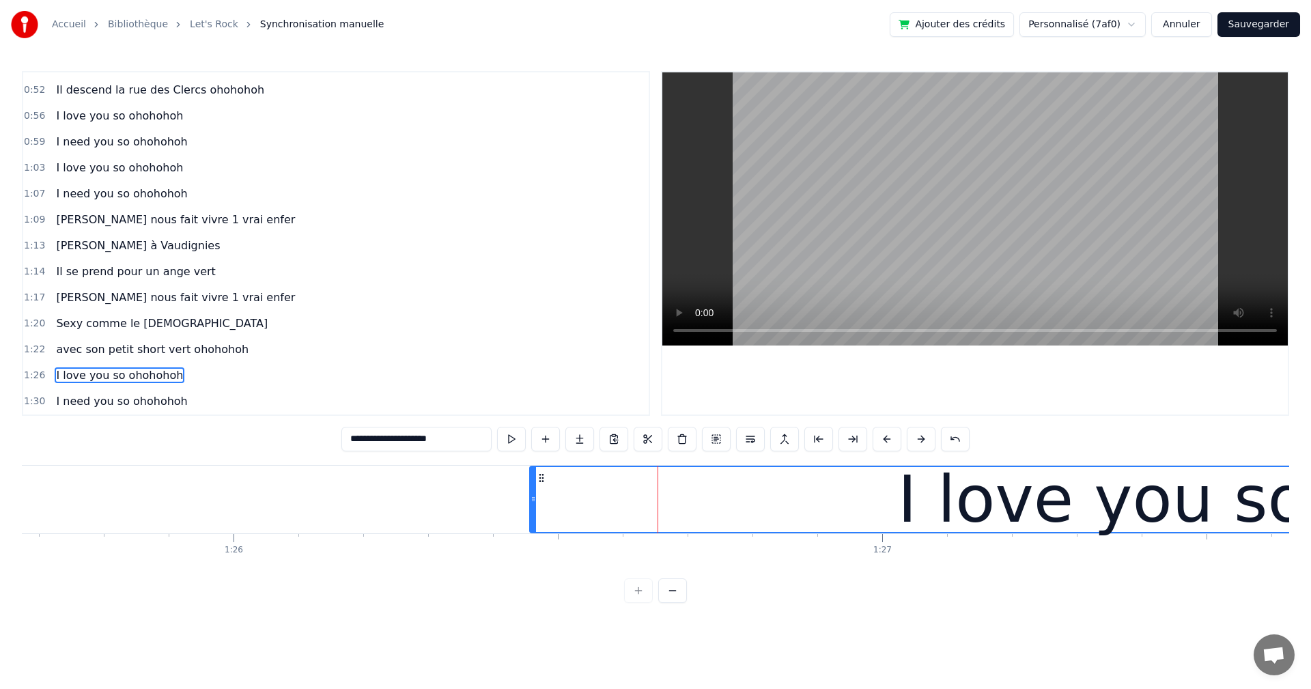
click at [98, 383] on span "I love you so ohohohoh" at bounding box center [120, 375] width 130 height 16
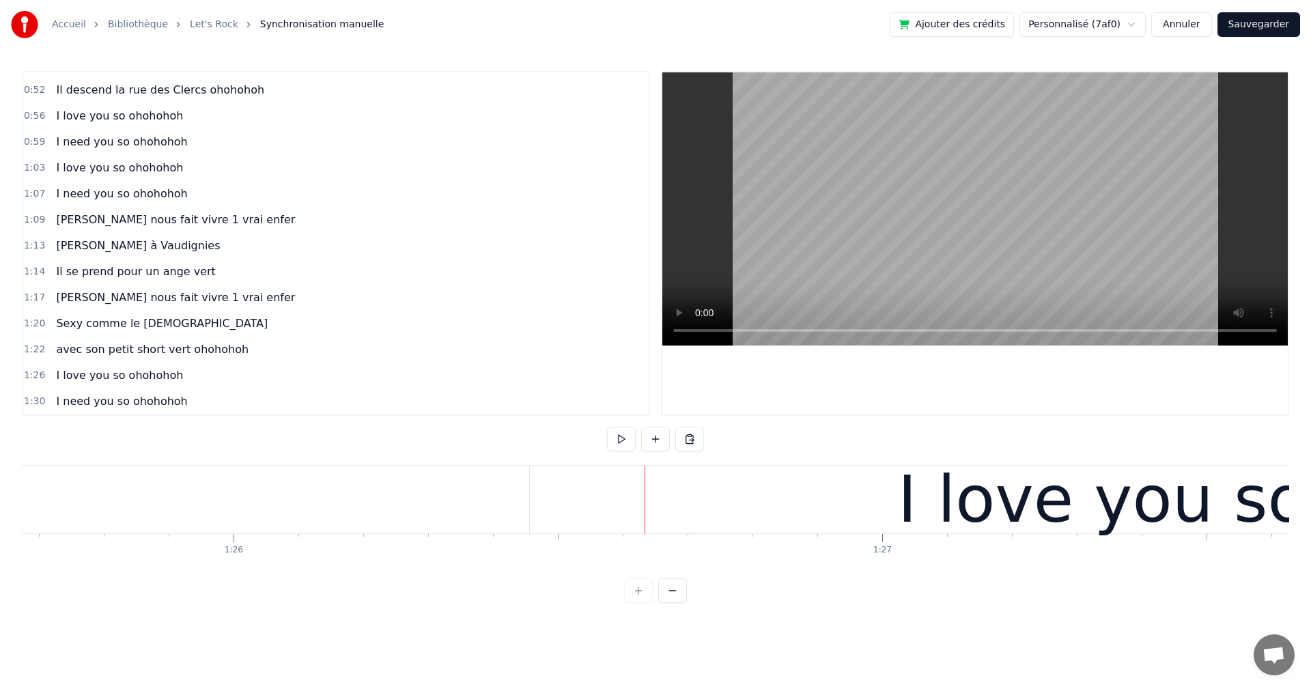
click at [726, 531] on div "I love you so ohohohoh" at bounding box center [1274, 500] width 1489 height 68
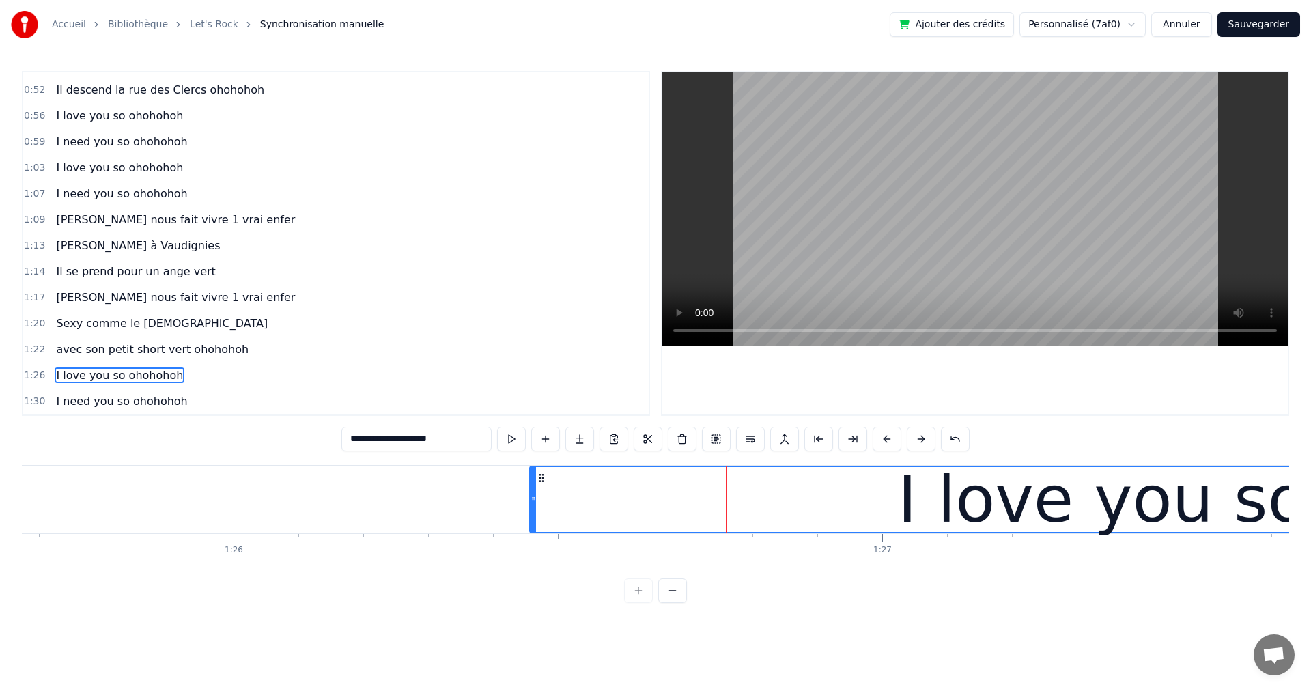
click at [152, 384] on div "I love you so ohohohoh" at bounding box center [120, 375] width 138 height 25
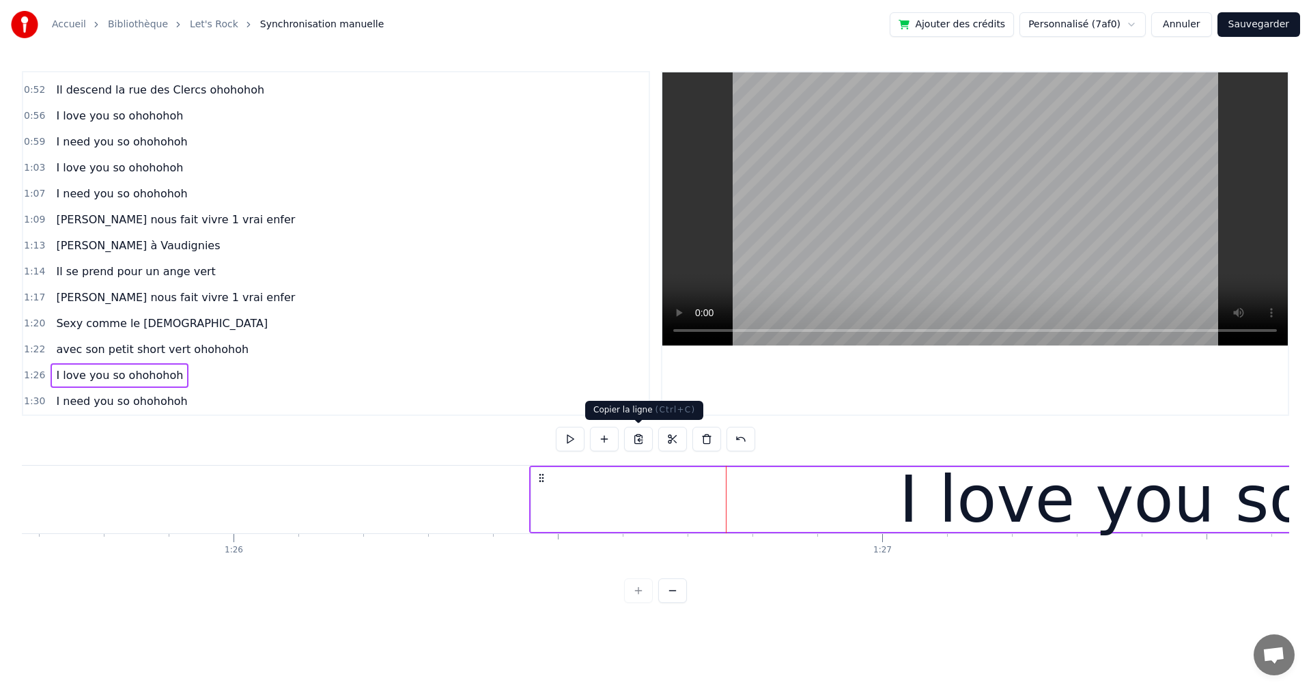
click at [643, 438] on button at bounding box center [638, 439] width 29 height 25
click at [138, 304] on span "[PERSON_NAME] nous fait vivre 1 vrai enfer" at bounding box center [176, 297] width 242 height 16
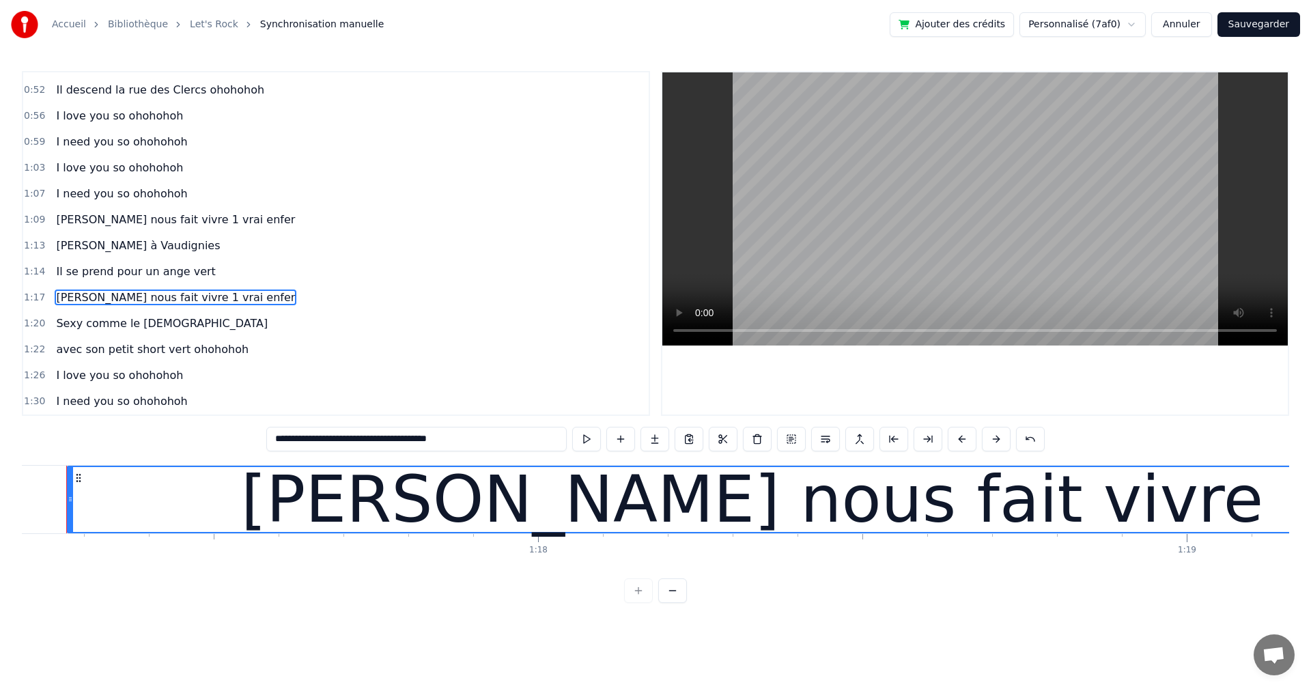
scroll to position [0, 50040]
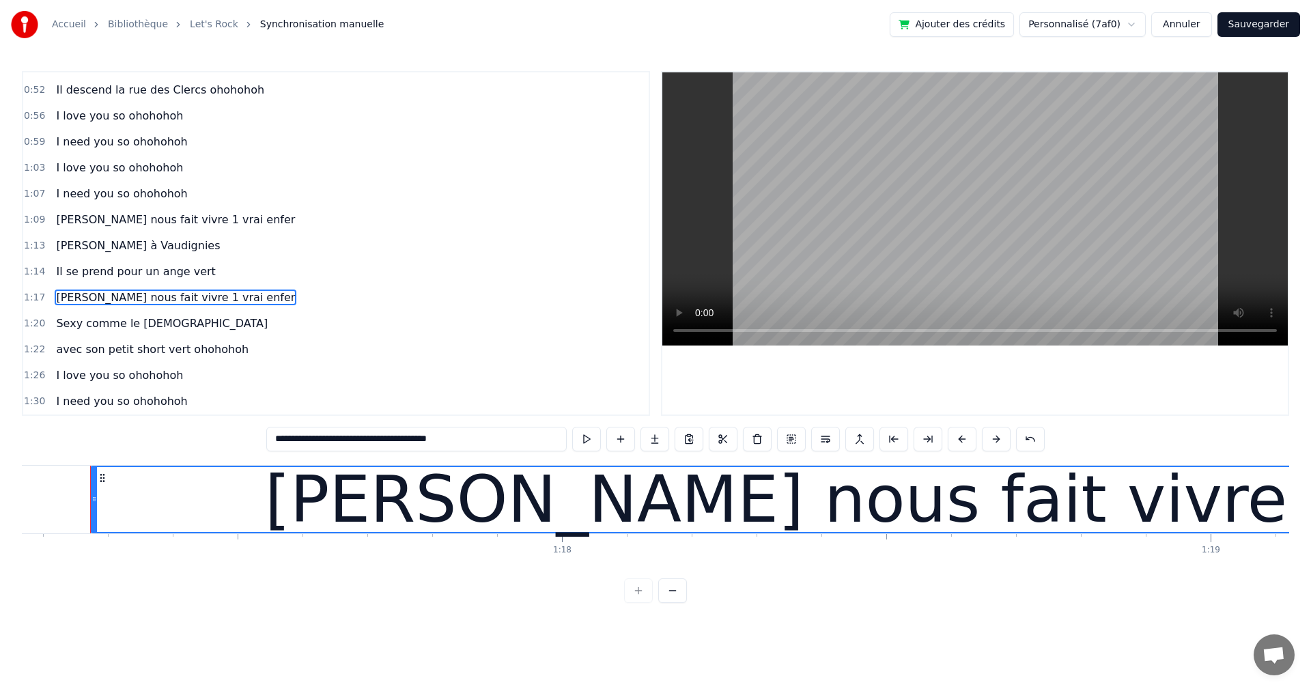
click at [146, 309] on div "[PERSON_NAME] nous fait vivre 1 vrai enfer" at bounding box center [176, 297] width 250 height 25
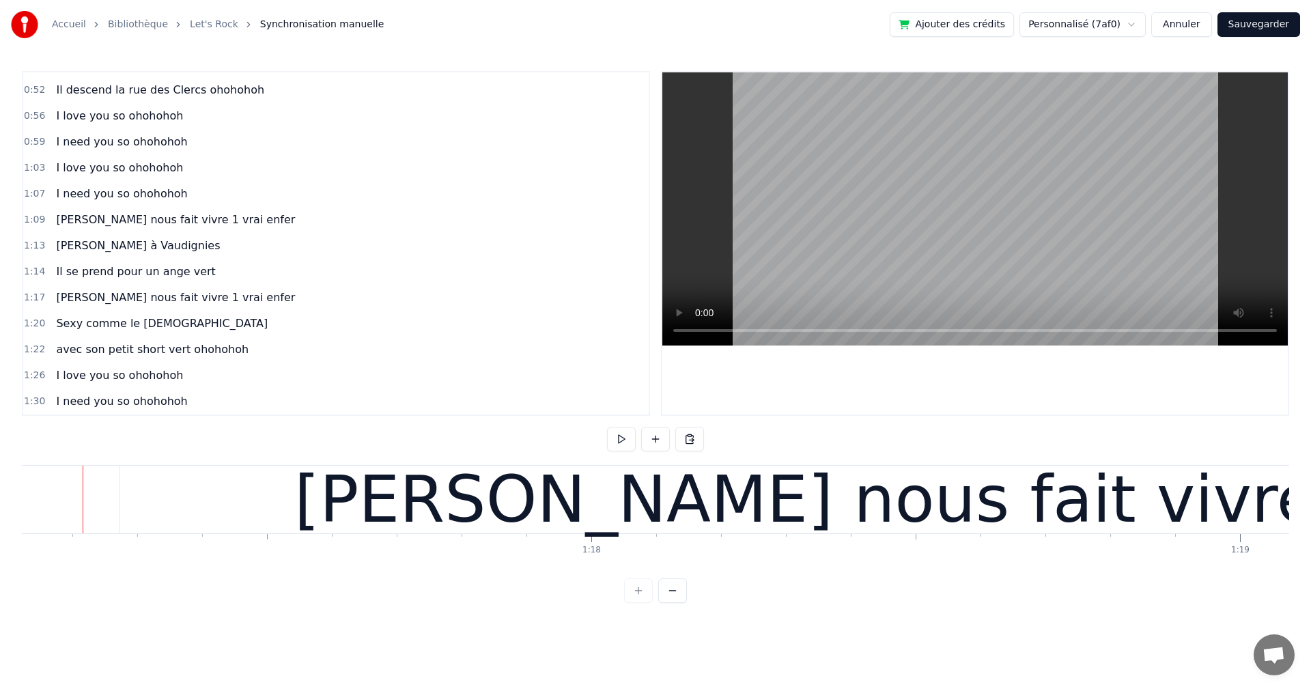
scroll to position [0, 50004]
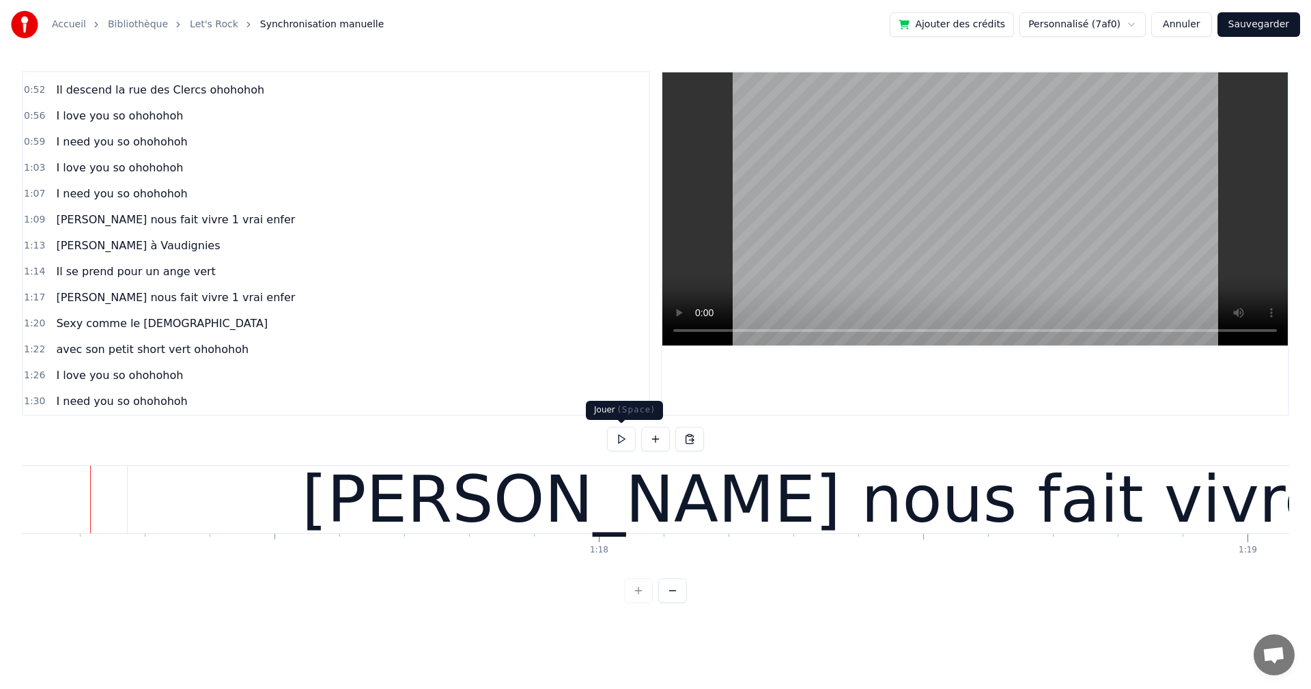
click at [620, 444] on button at bounding box center [621, 439] width 29 height 25
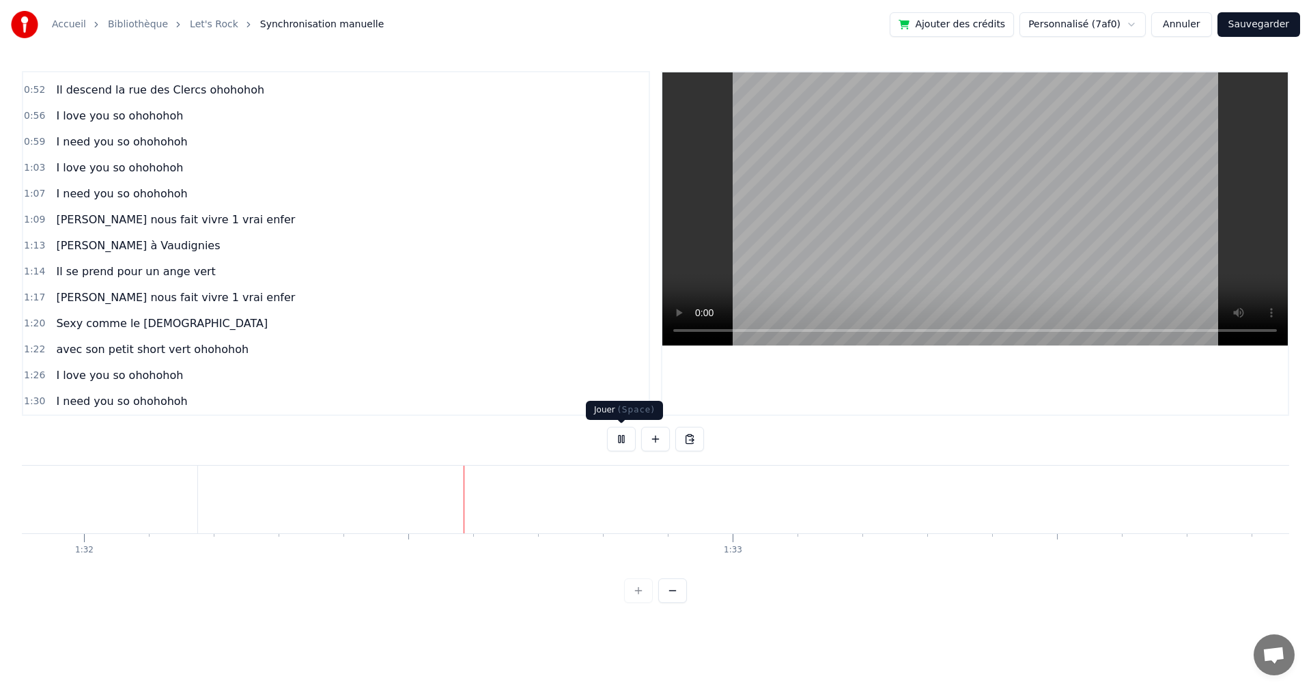
scroll to position [0, 59598]
click at [618, 438] on button at bounding box center [621, 439] width 29 height 25
click at [75, 359] on div "avec son petit short vert ohohohoh" at bounding box center [152, 349] width 203 height 25
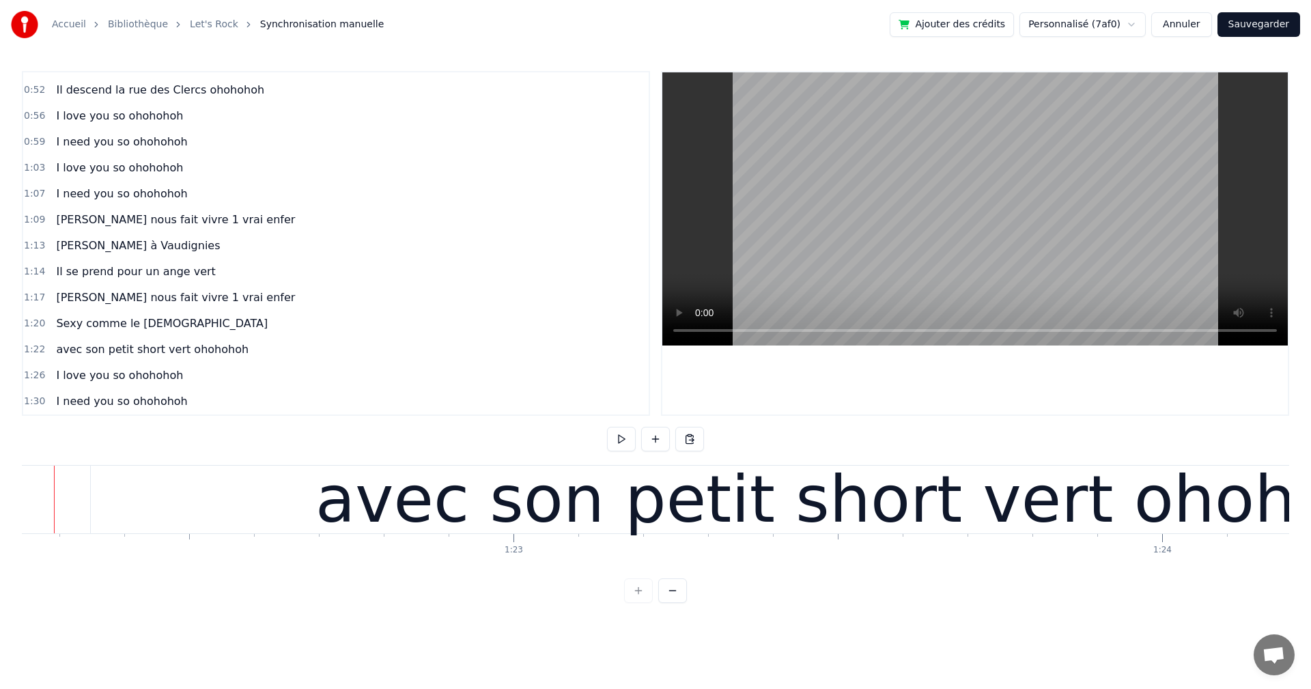
scroll to position [0, 53295]
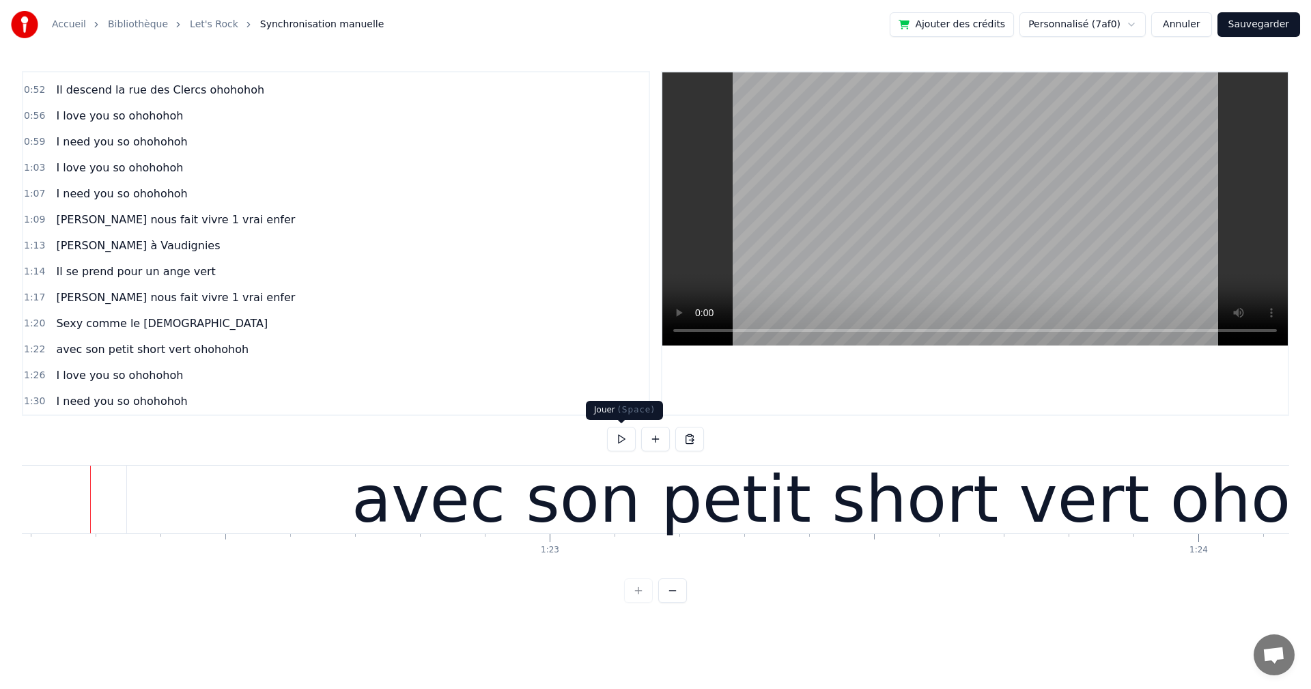
click at [621, 439] on button at bounding box center [621, 439] width 29 height 25
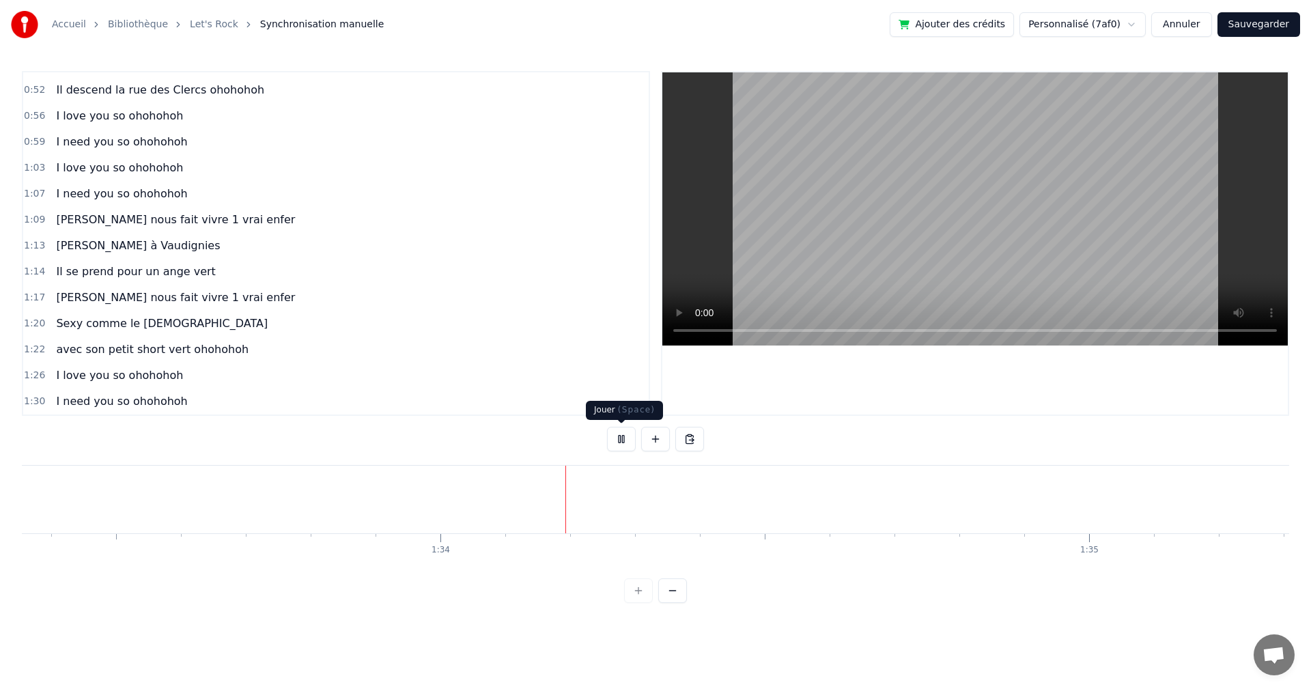
scroll to position [0, 60651]
click at [625, 438] on button at bounding box center [621, 439] width 29 height 25
click at [568, 528] on div "Coller la ligne Ctrl+V" at bounding box center [641, 526] width 168 height 22
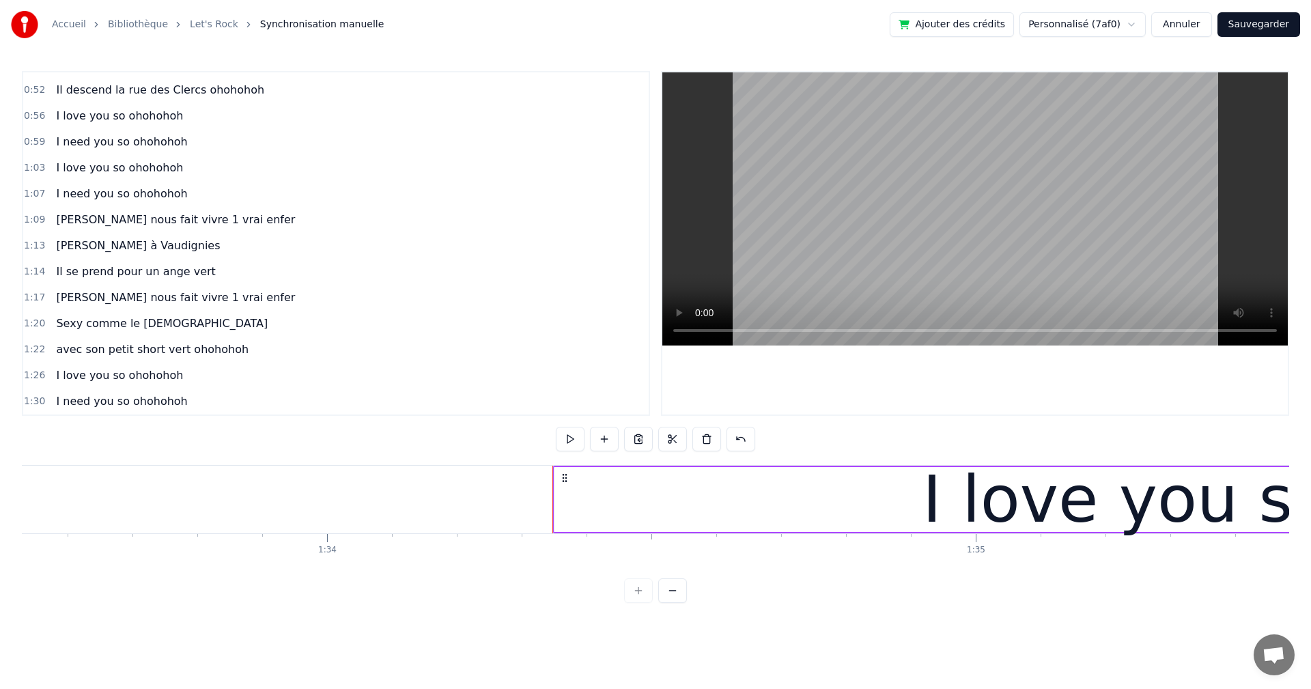
click at [111, 412] on div "I need you so ohohohoh" at bounding box center [122, 401] width 142 height 25
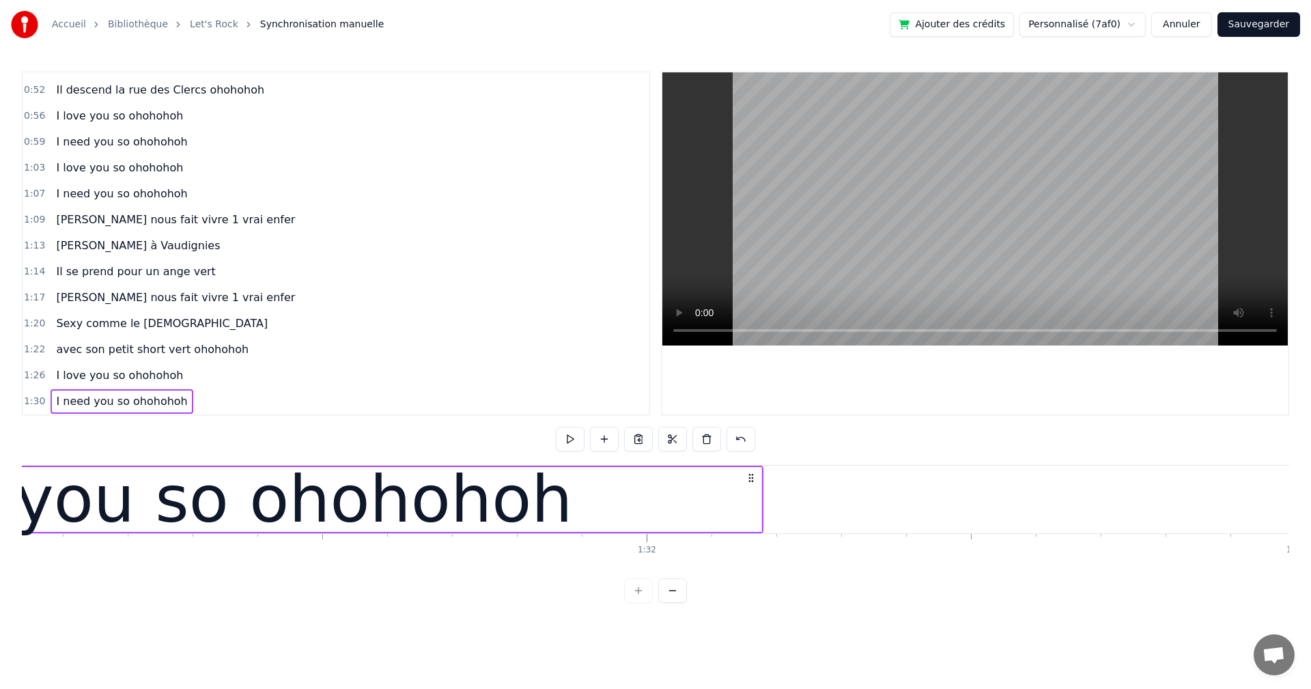
scroll to position [0, 58546]
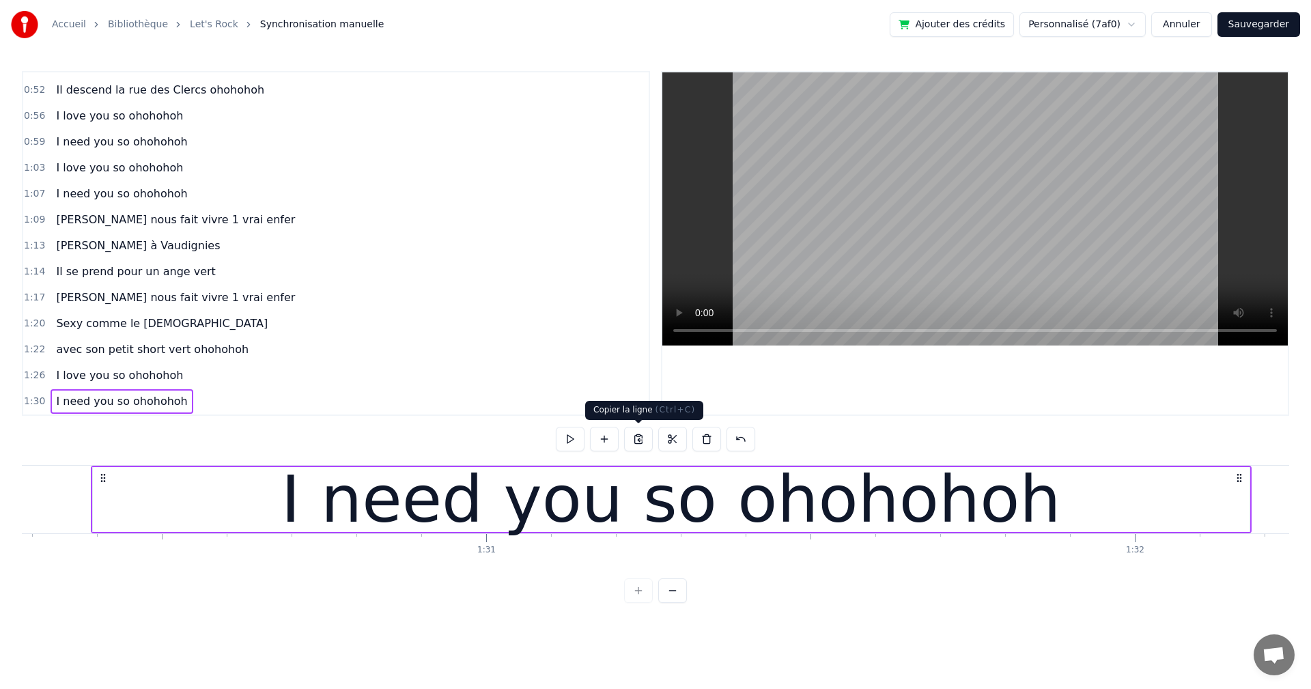
click at [635, 440] on button at bounding box center [638, 439] width 29 height 25
click at [99, 304] on span "[PERSON_NAME] nous fait vivre 1 vrai enfer" at bounding box center [176, 297] width 242 height 16
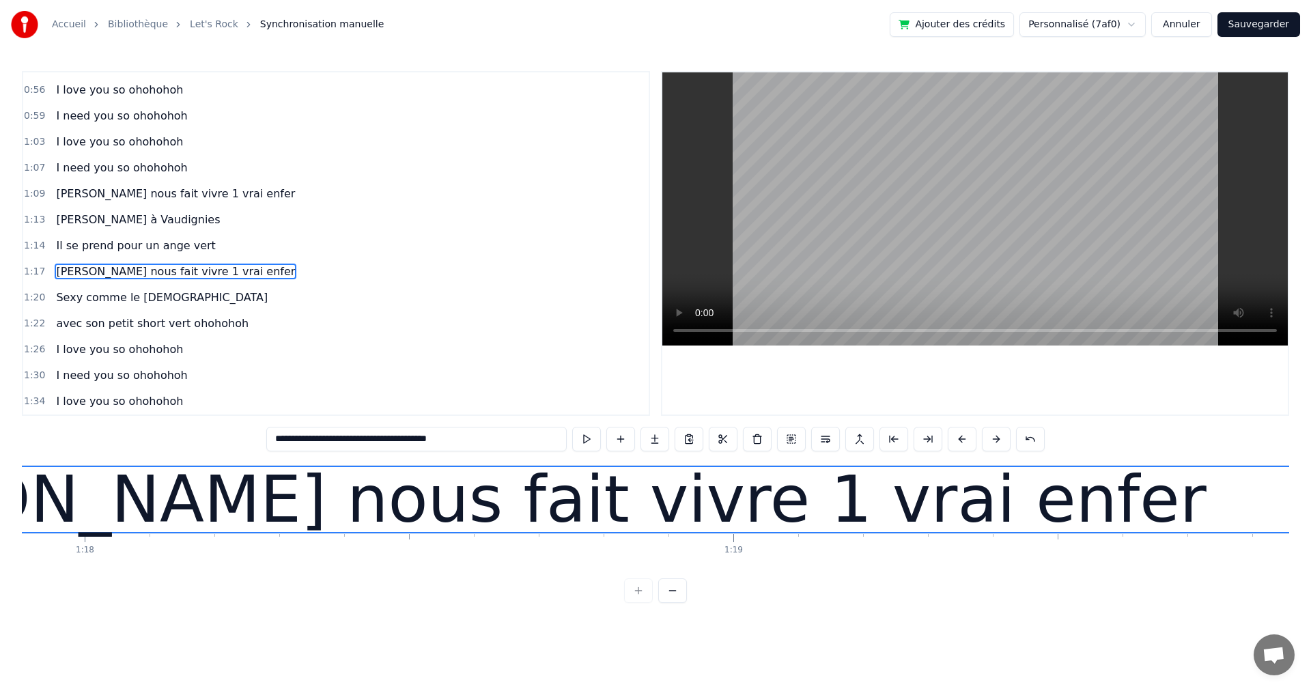
scroll to position [0, 50040]
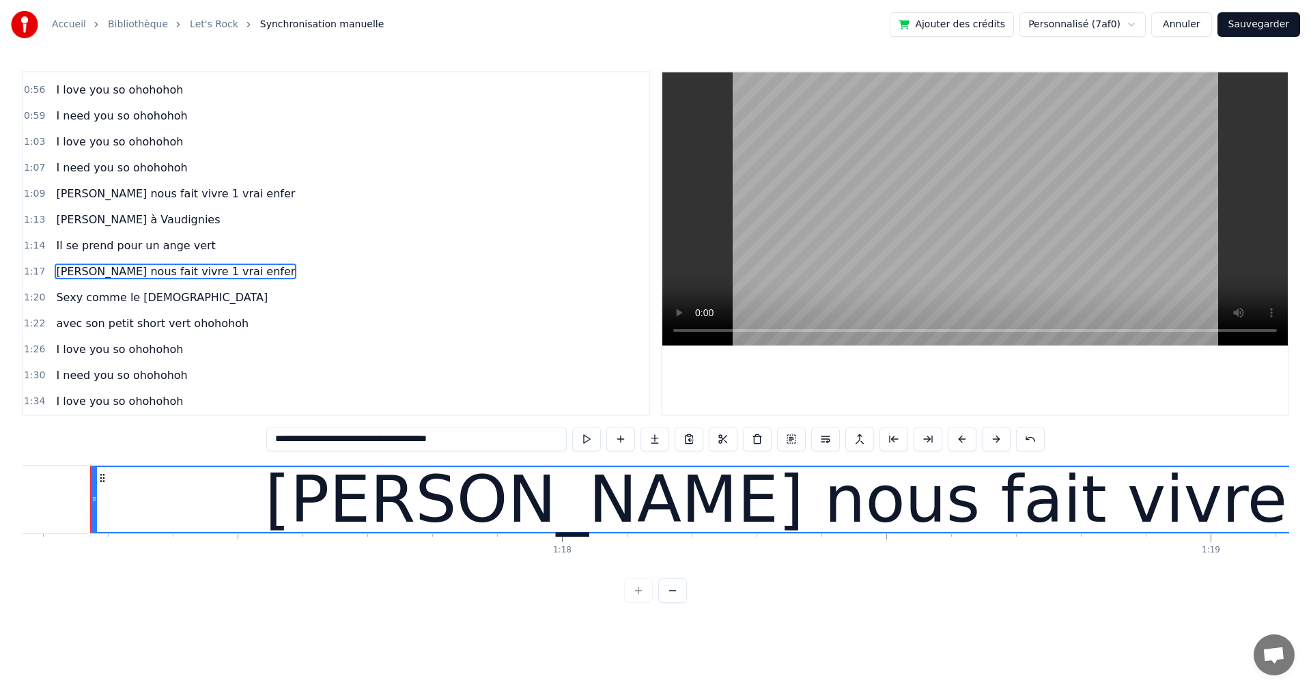
click at [106, 280] on div "[PERSON_NAME] nous fait vivre 1 vrai enfer" at bounding box center [176, 271] width 250 height 25
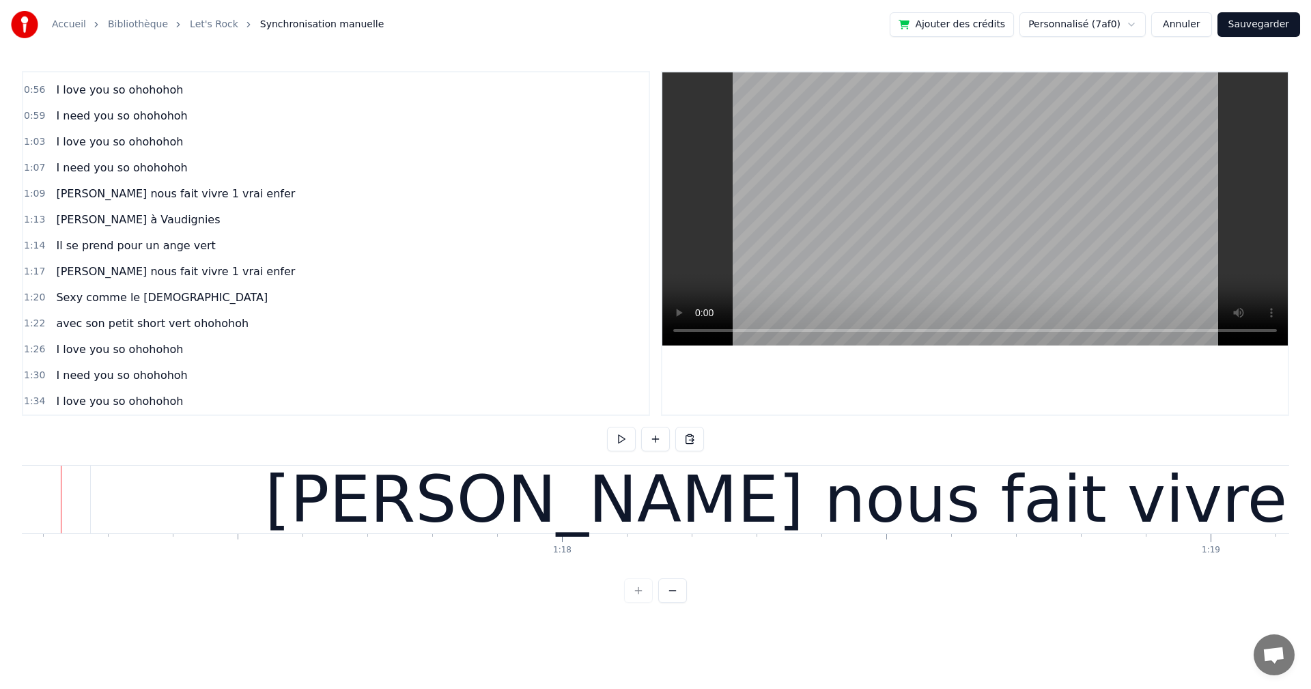
scroll to position [0, 50011]
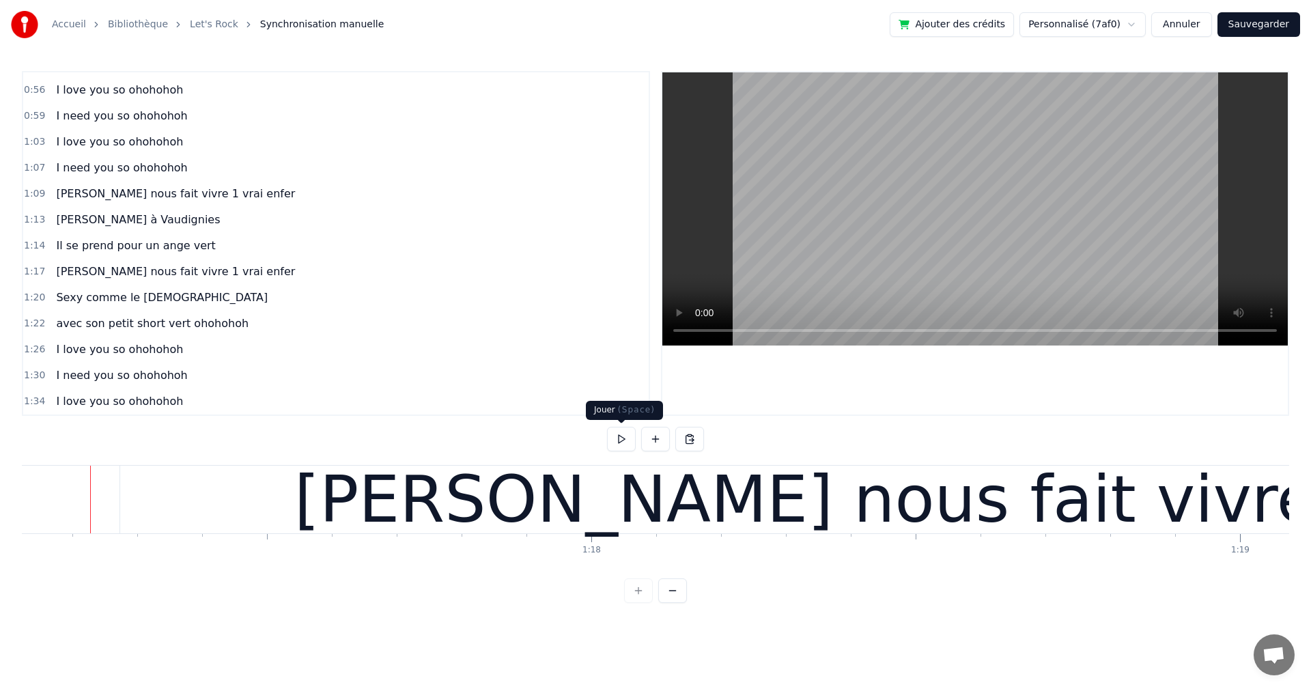
click at [615, 439] on button at bounding box center [621, 439] width 29 height 25
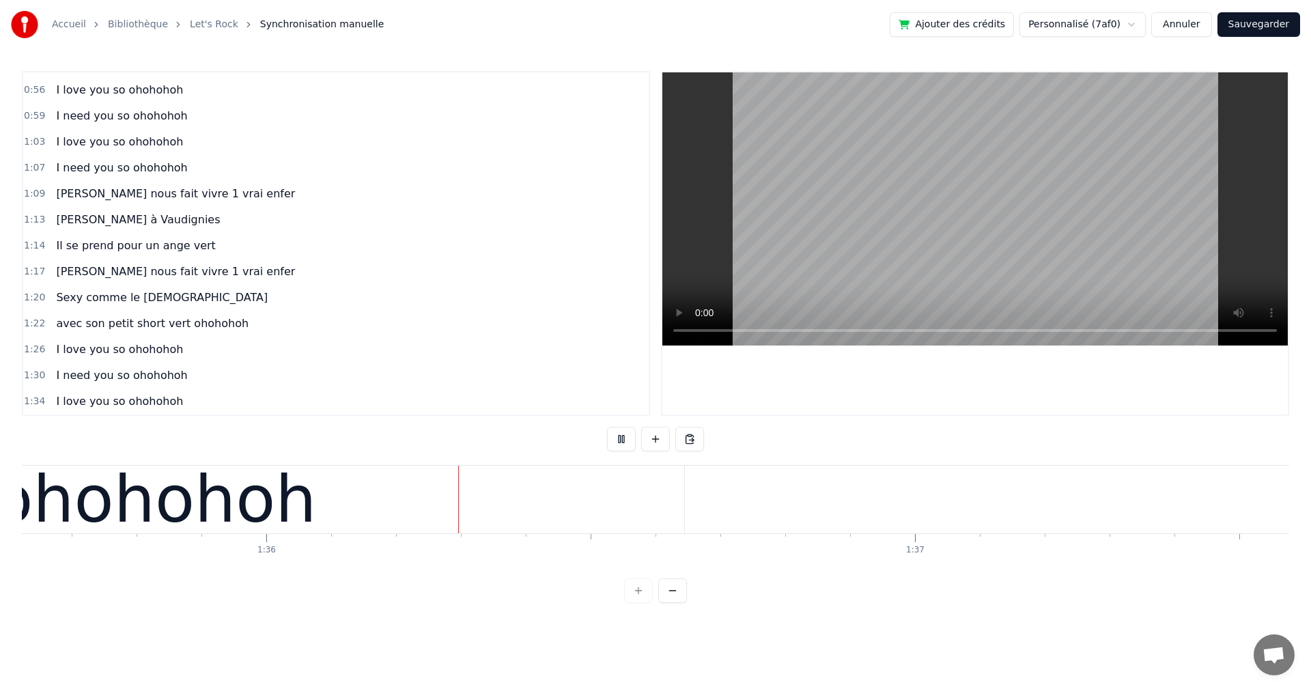
scroll to position [0, 62013]
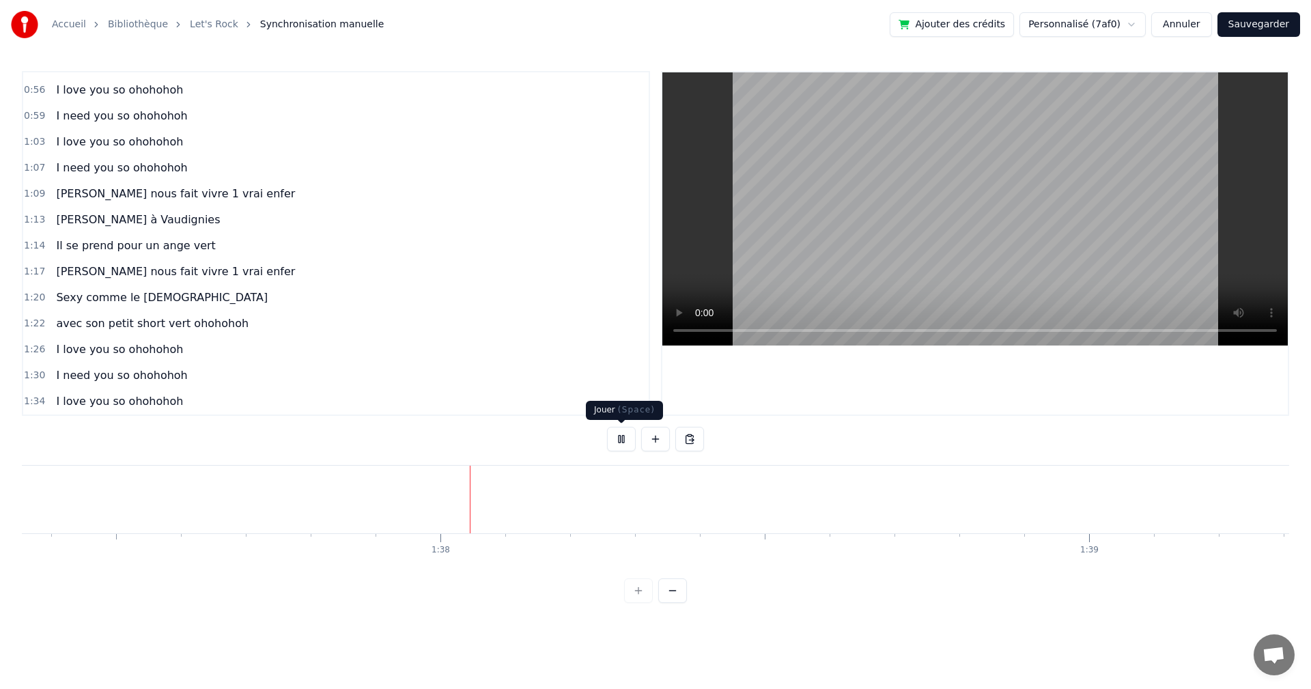
click at [621, 440] on button at bounding box center [621, 439] width 29 height 25
click at [686, 436] on button at bounding box center [689, 439] width 29 height 25
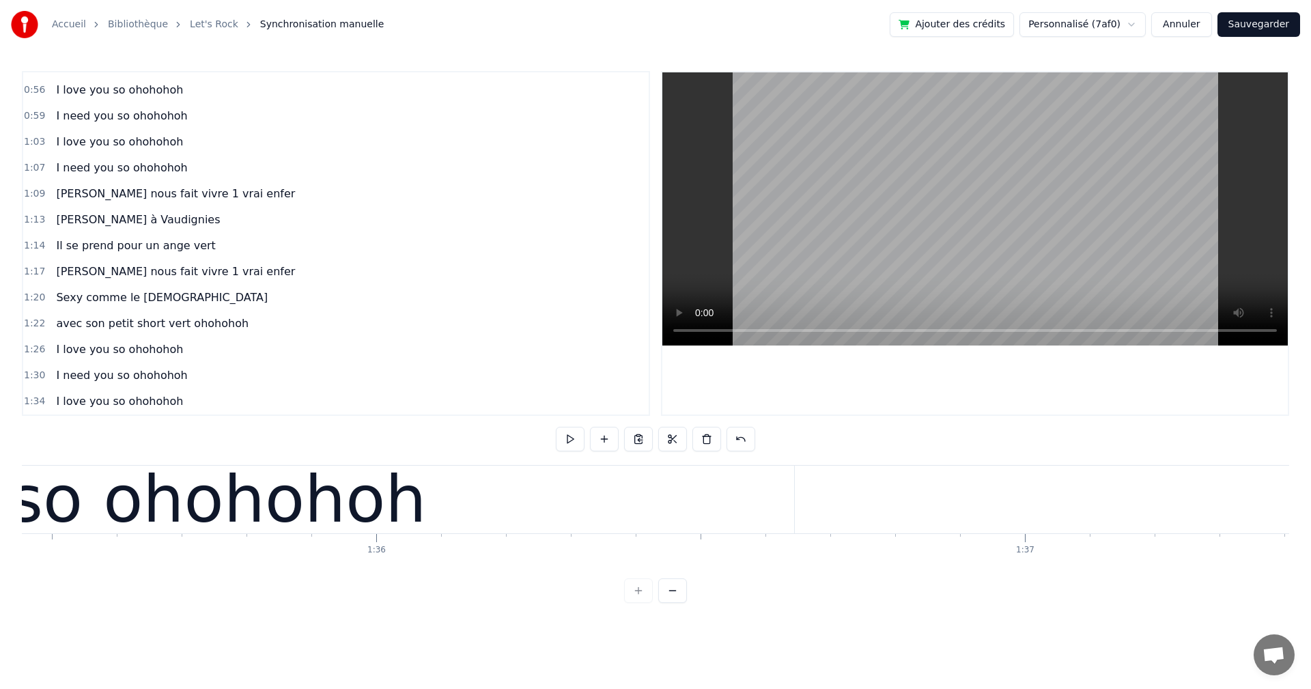
scroll to position [0, 61844]
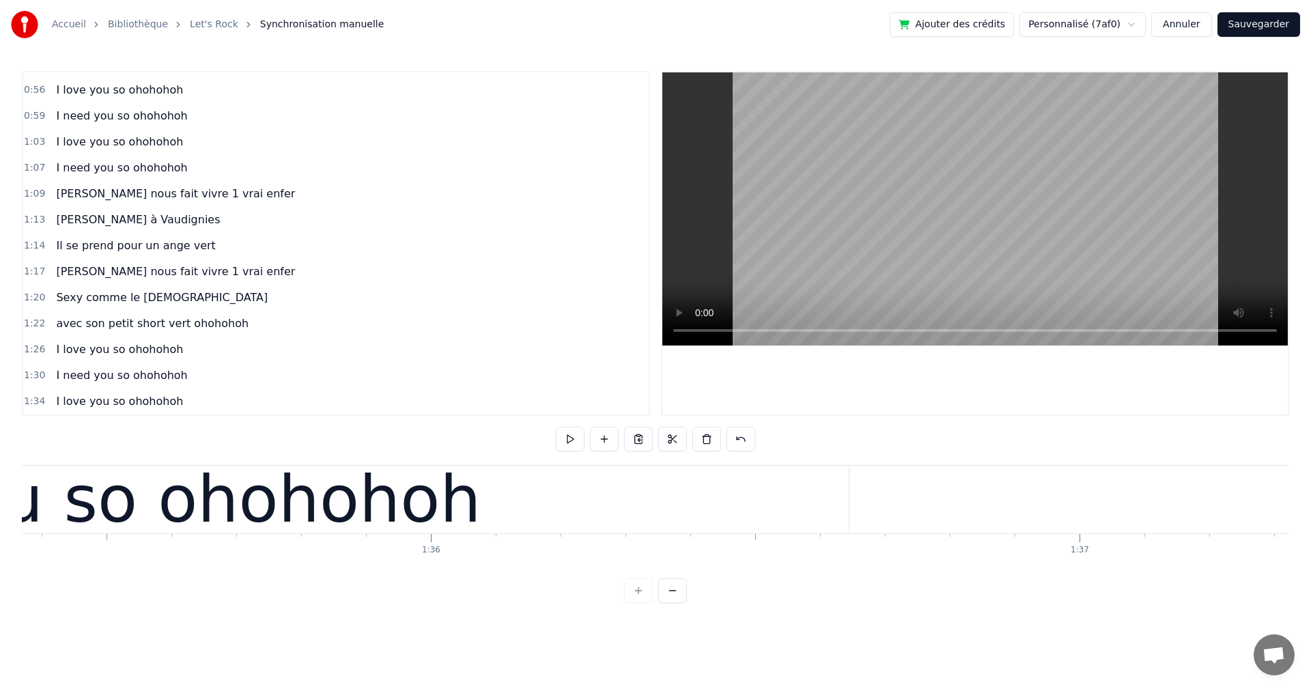
click at [846, 494] on div "I love you so ohohohoh" at bounding box center [104, 500] width 1489 height 68
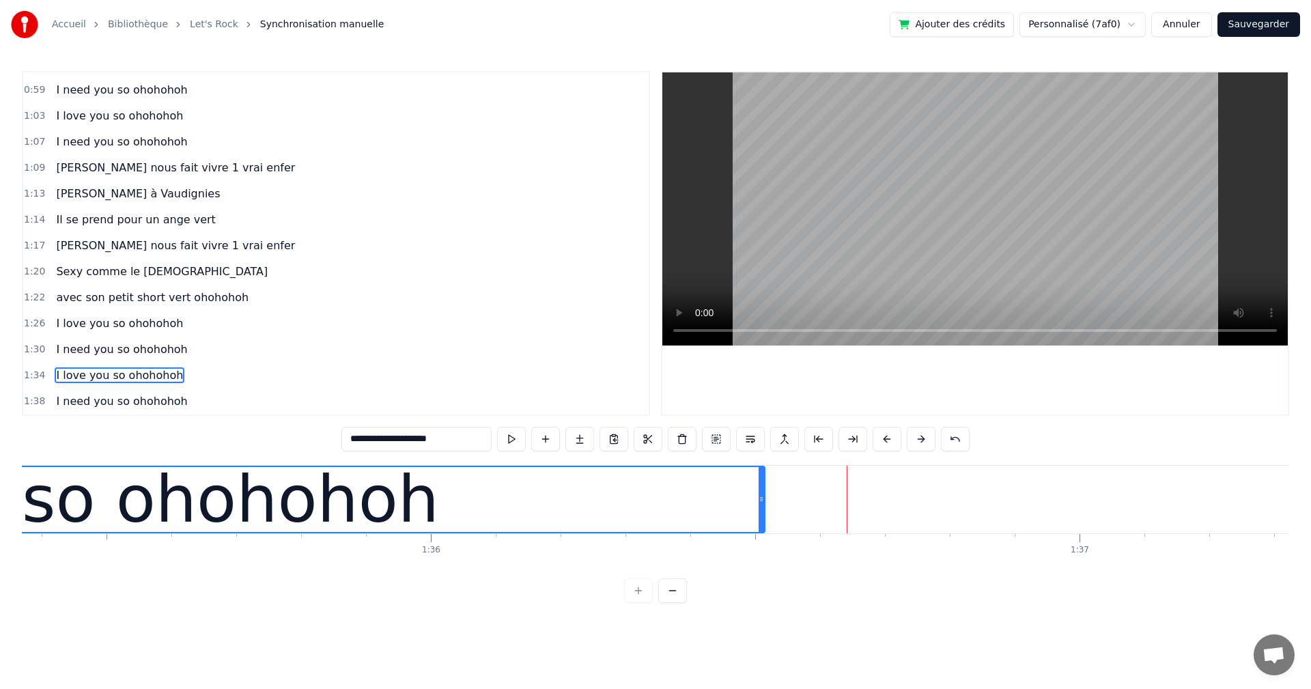
drag, startPoint x: 847, startPoint y: 496, endPoint x: 763, endPoint y: 489, distance: 84.2
click at [763, 489] on div at bounding box center [760, 499] width 5 height 65
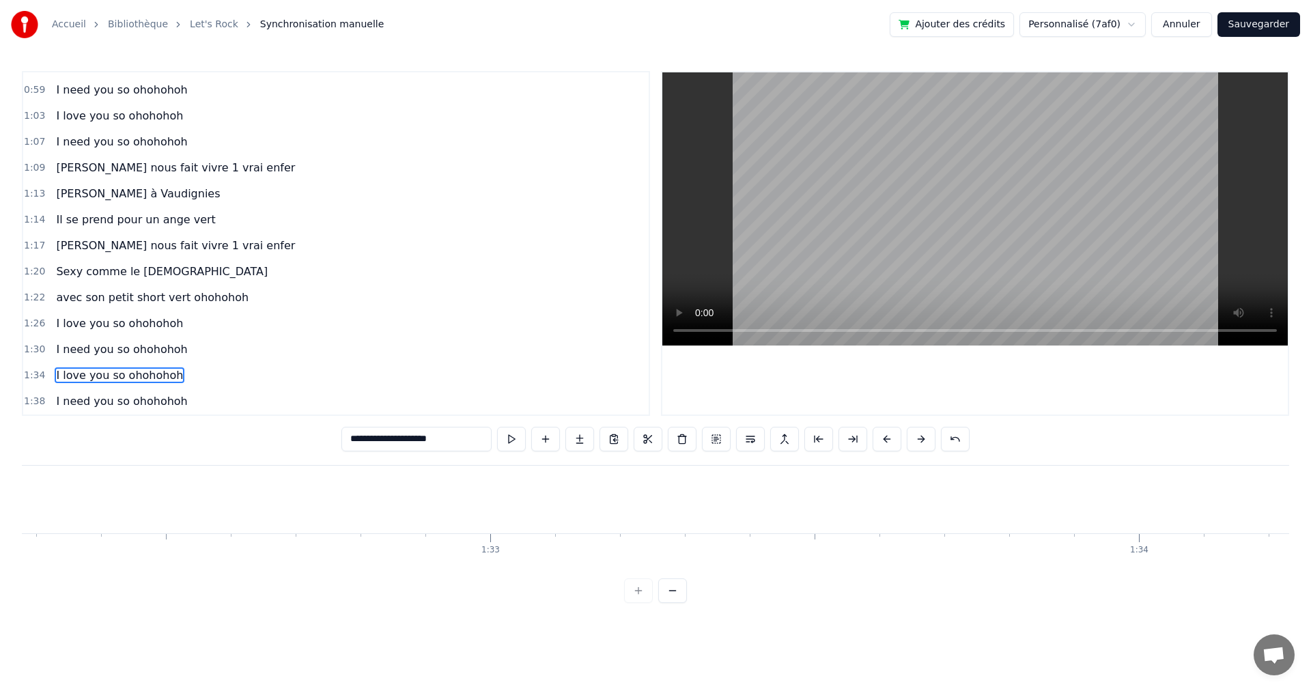
scroll to position [0, 59730]
click at [139, 253] on span "[PERSON_NAME] nous fait vivre 1 vrai enfer" at bounding box center [176, 246] width 242 height 16
type input "**********"
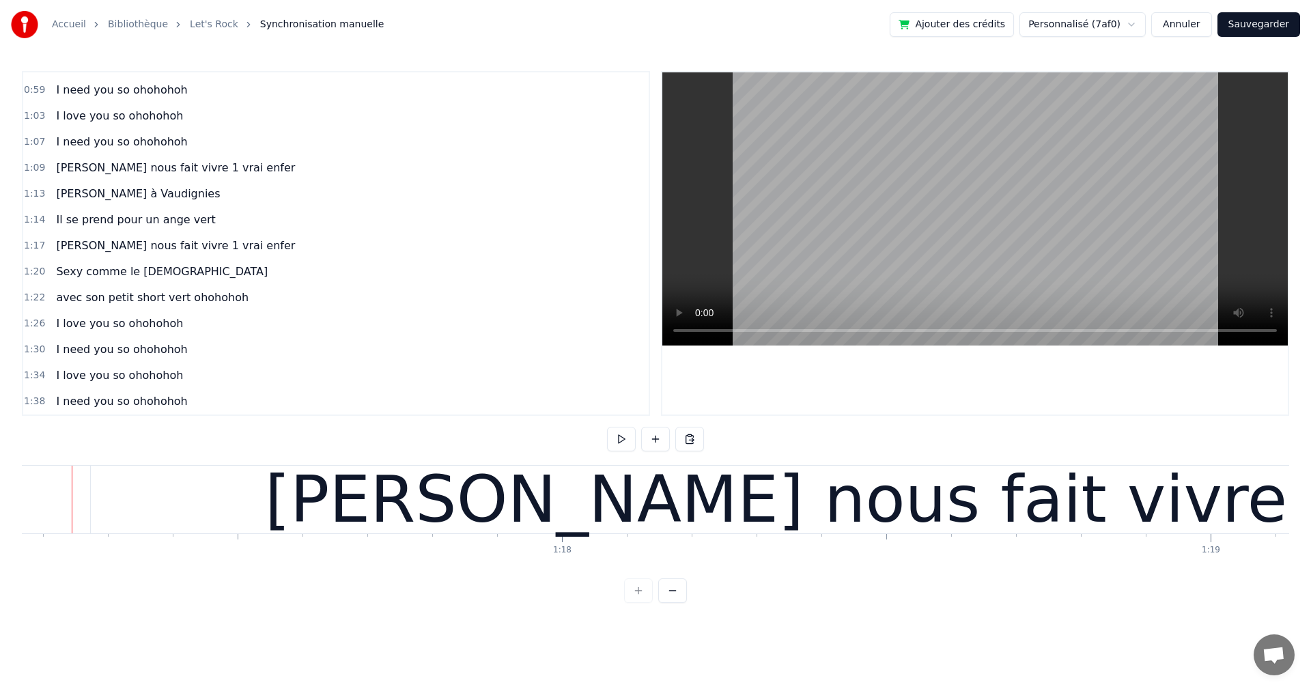
scroll to position [0, 50022]
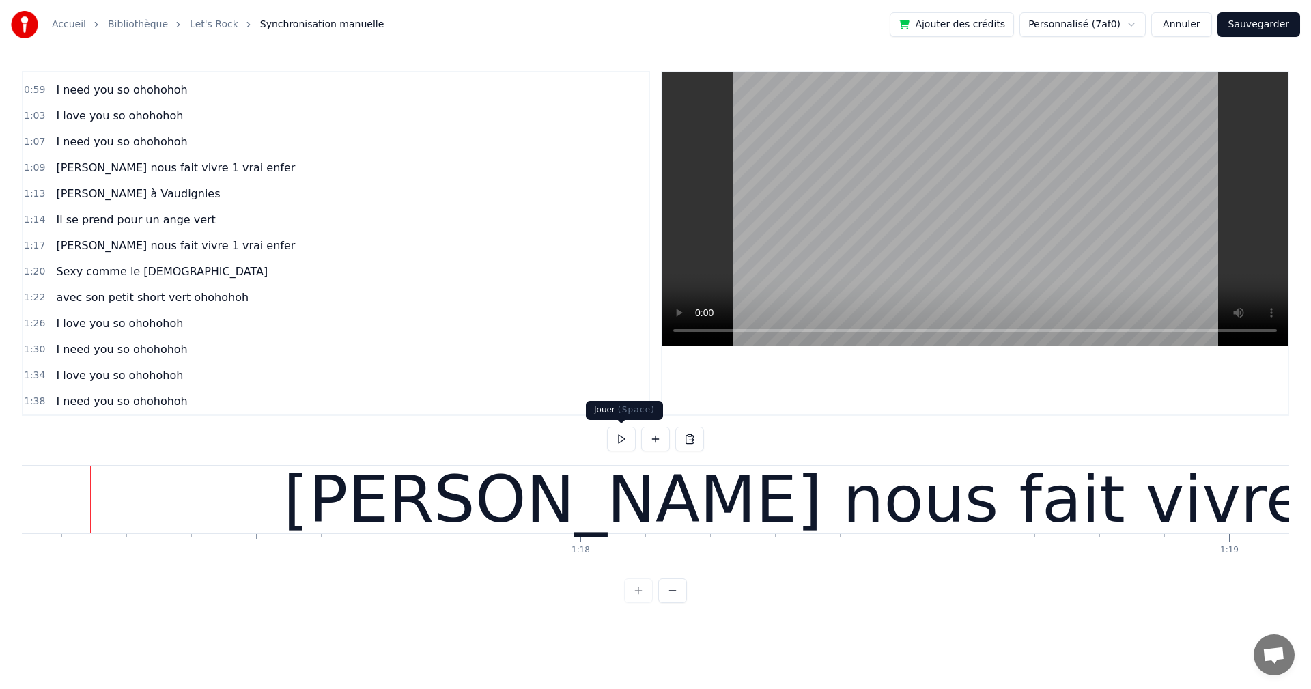
click at [620, 443] on button at bounding box center [621, 439] width 29 height 25
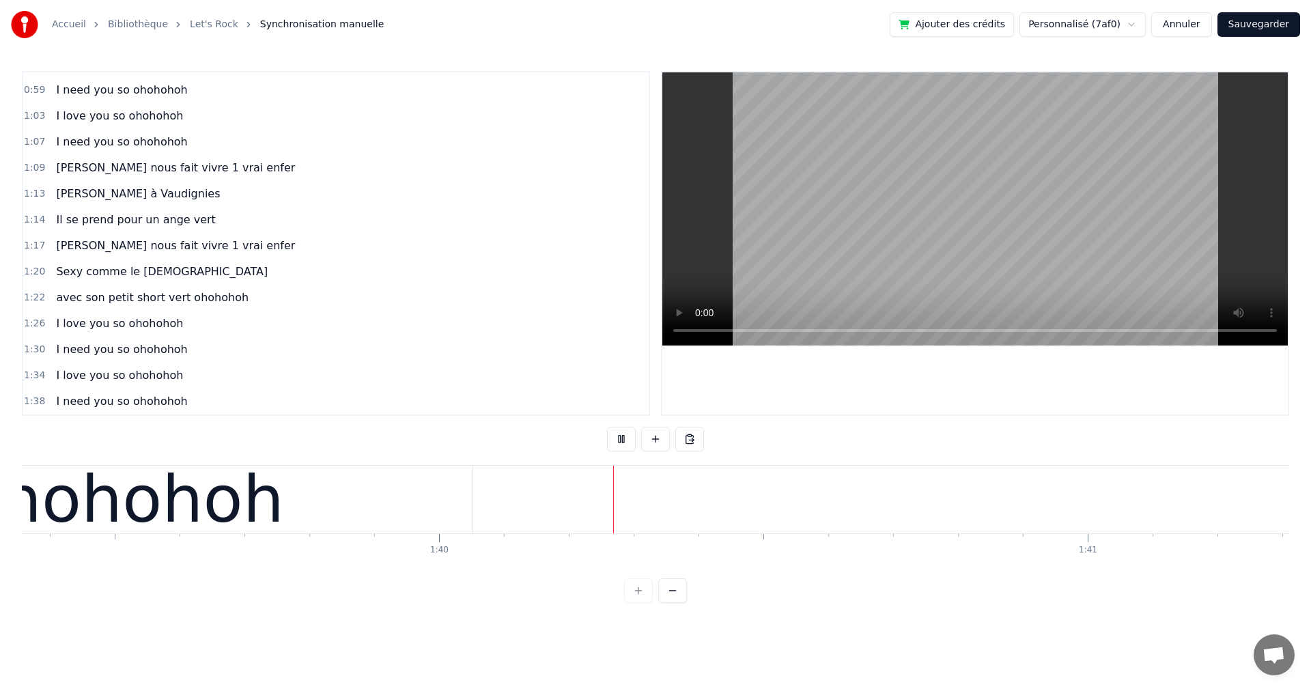
scroll to position [0, 64435]
click at [618, 435] on button at bounding box center [621, 439] width 29 height 25
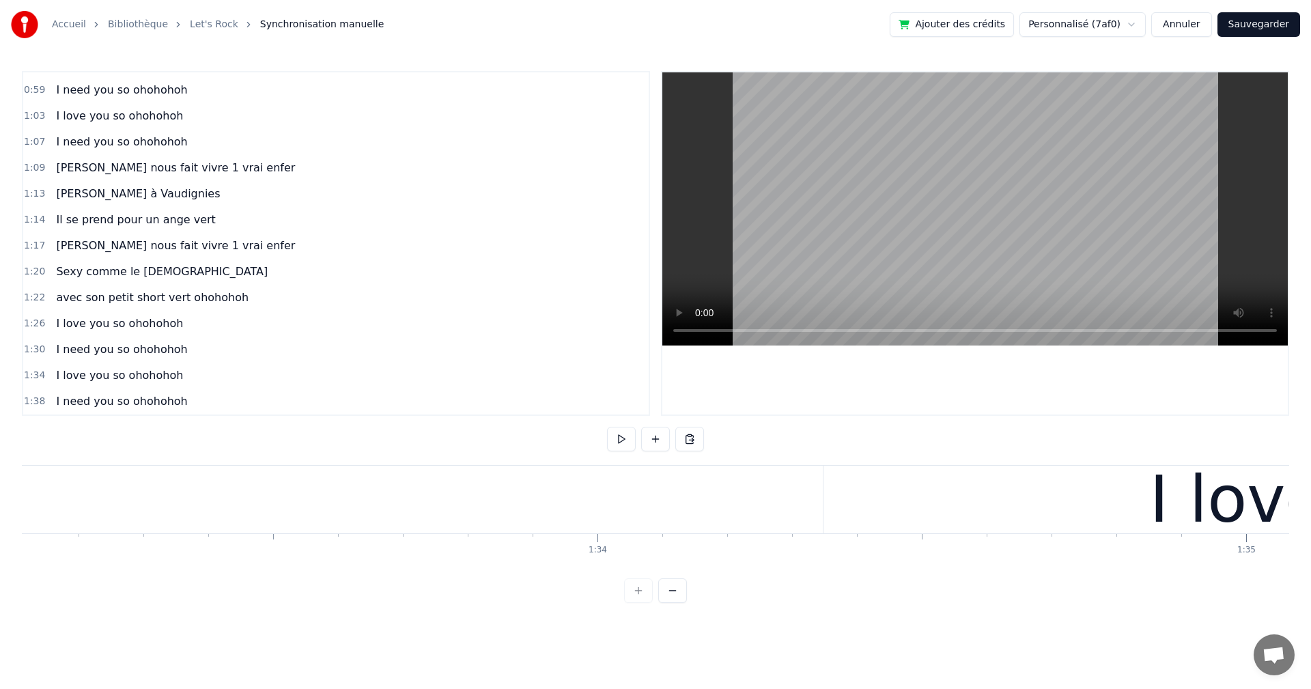
scroll to position [0, 60489]
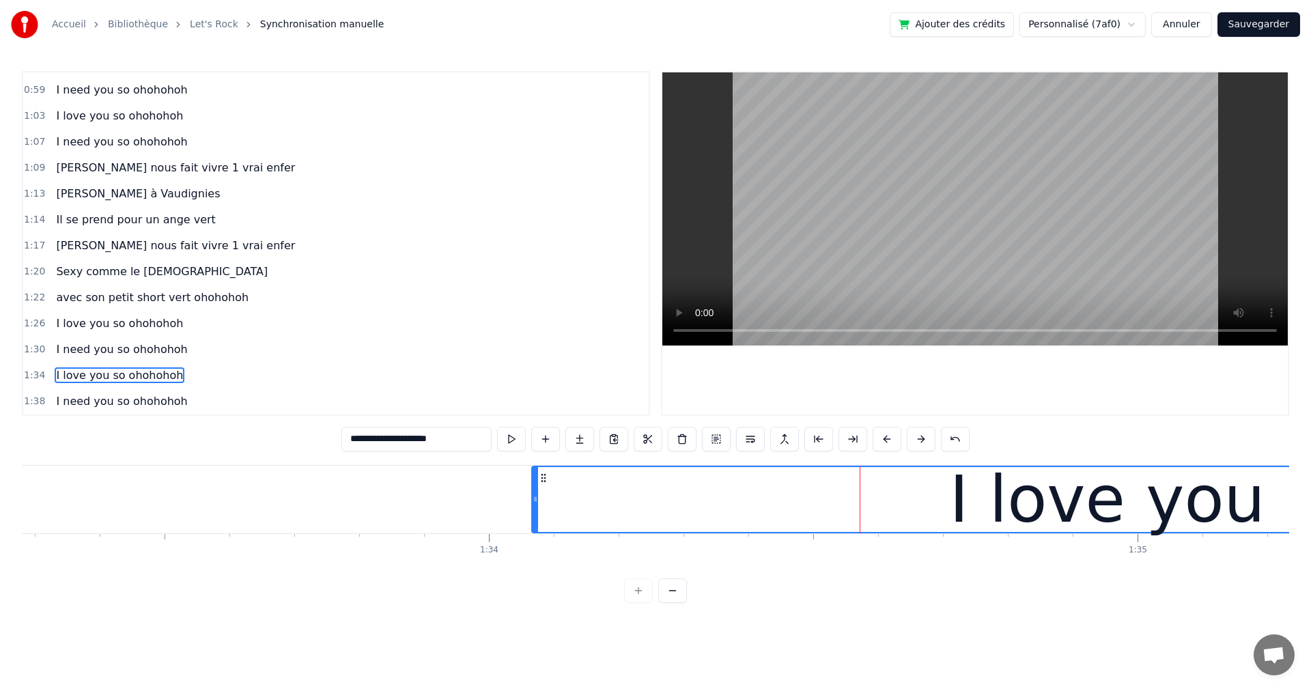
drag, startPoint x: 717, startPoint y: 499, endPoint x: 534, endPoint y: 484, distance: 183.6
click at [534, 484] on div at bounding box center [534, 499] width 5 height 65
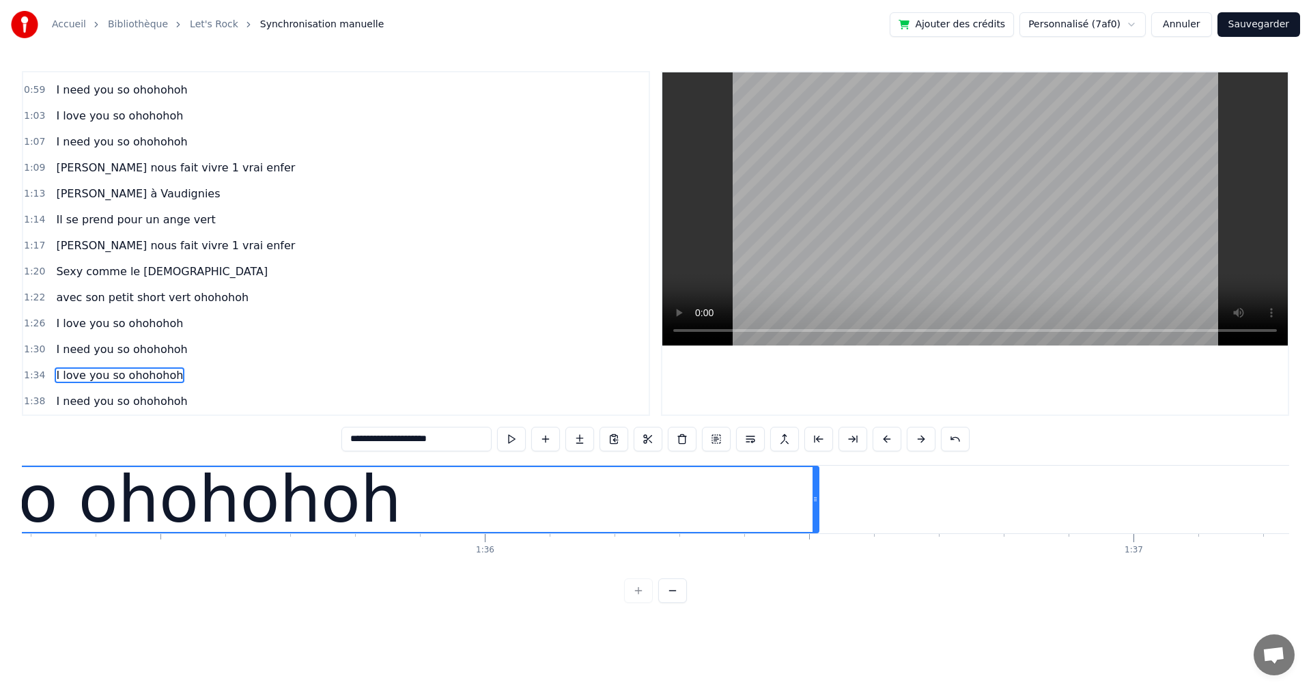
scroll to position [0, 61952]
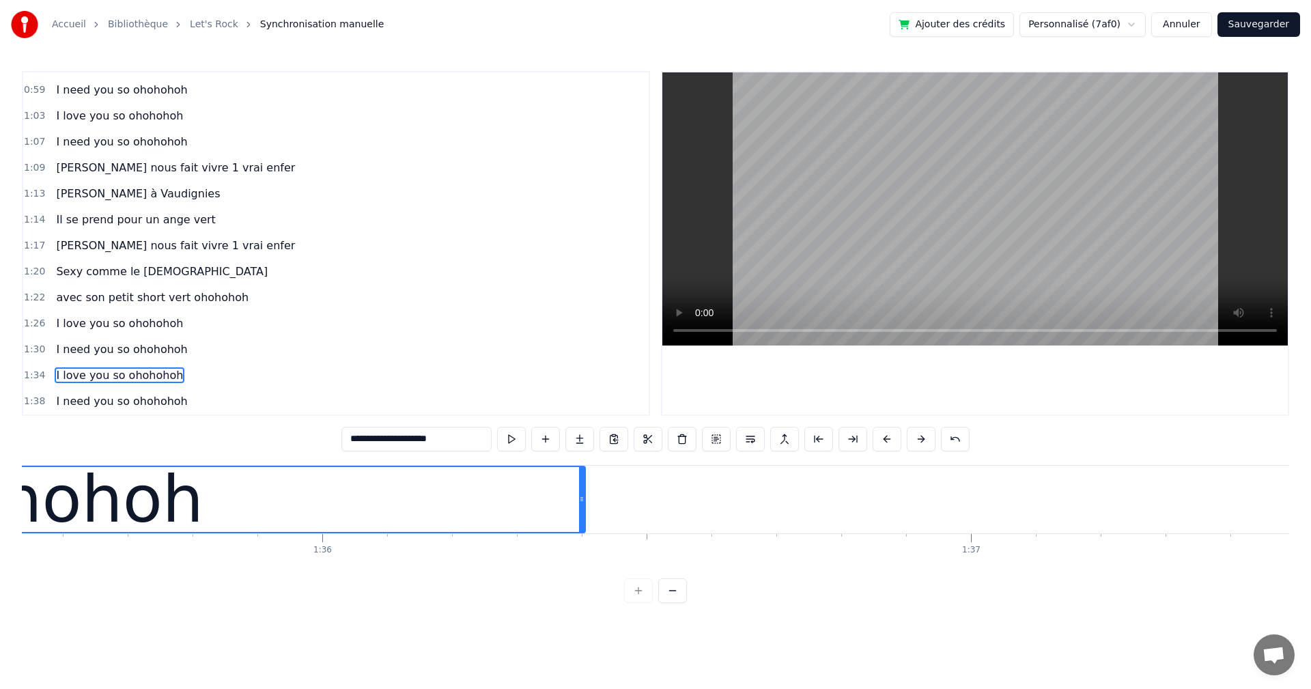
drag, startPoint x: 654, startPoint y: 502, endPoint x: 583, endPoint y: 502, distance: 71.0
click at [583, 502] on icon at bounding box center [581, 499] width 5 height 11
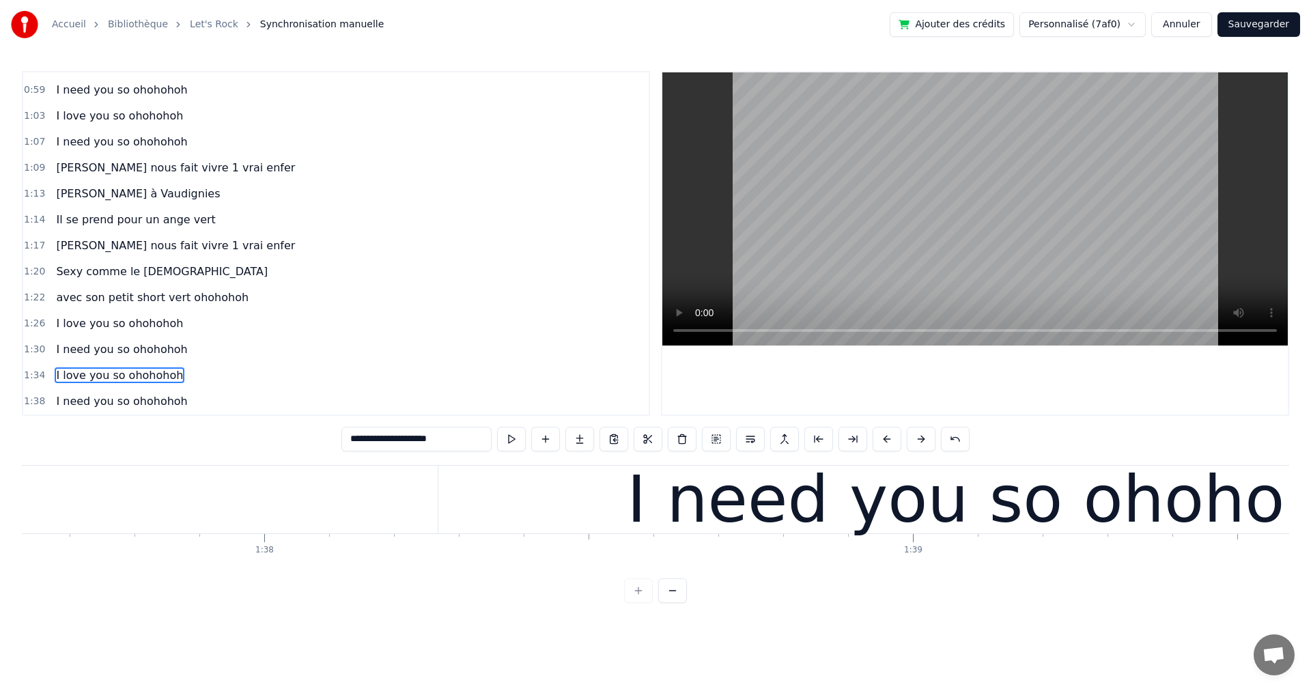
scroll to position [0, 63416]
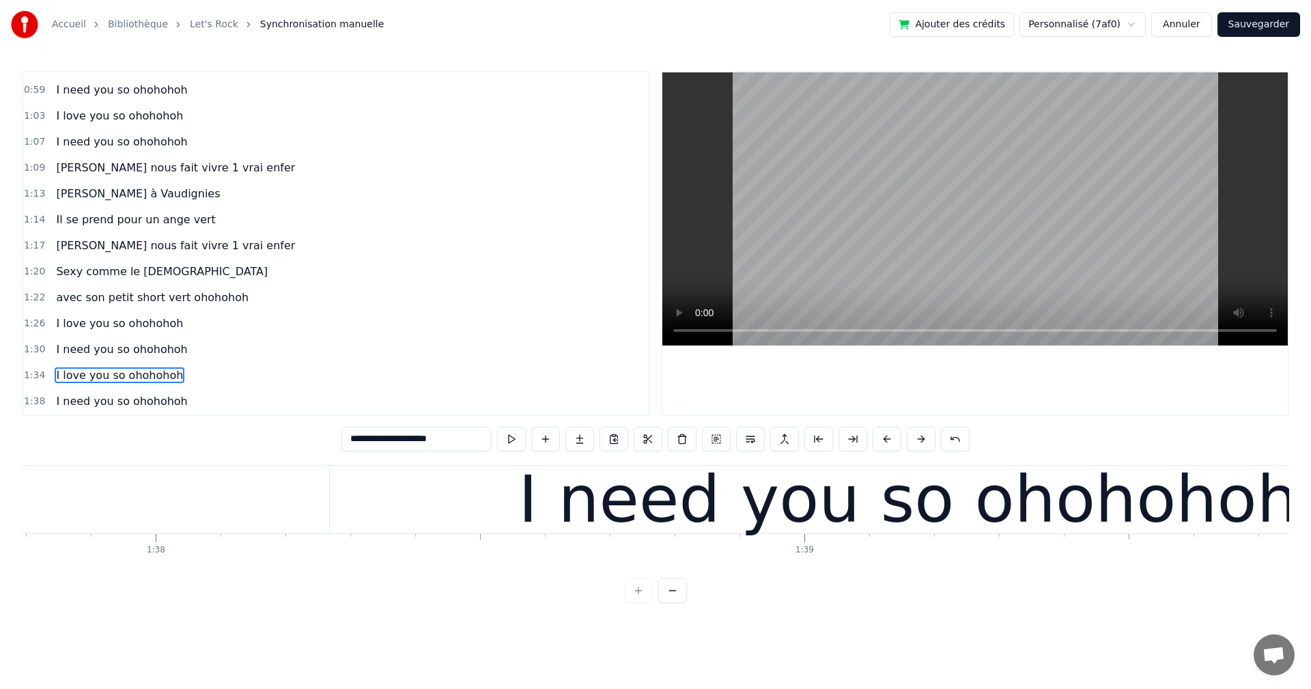
click at [648, 536] on div "I need you so ohohohoh" at bounding box center [908, 500] width 780 height 98
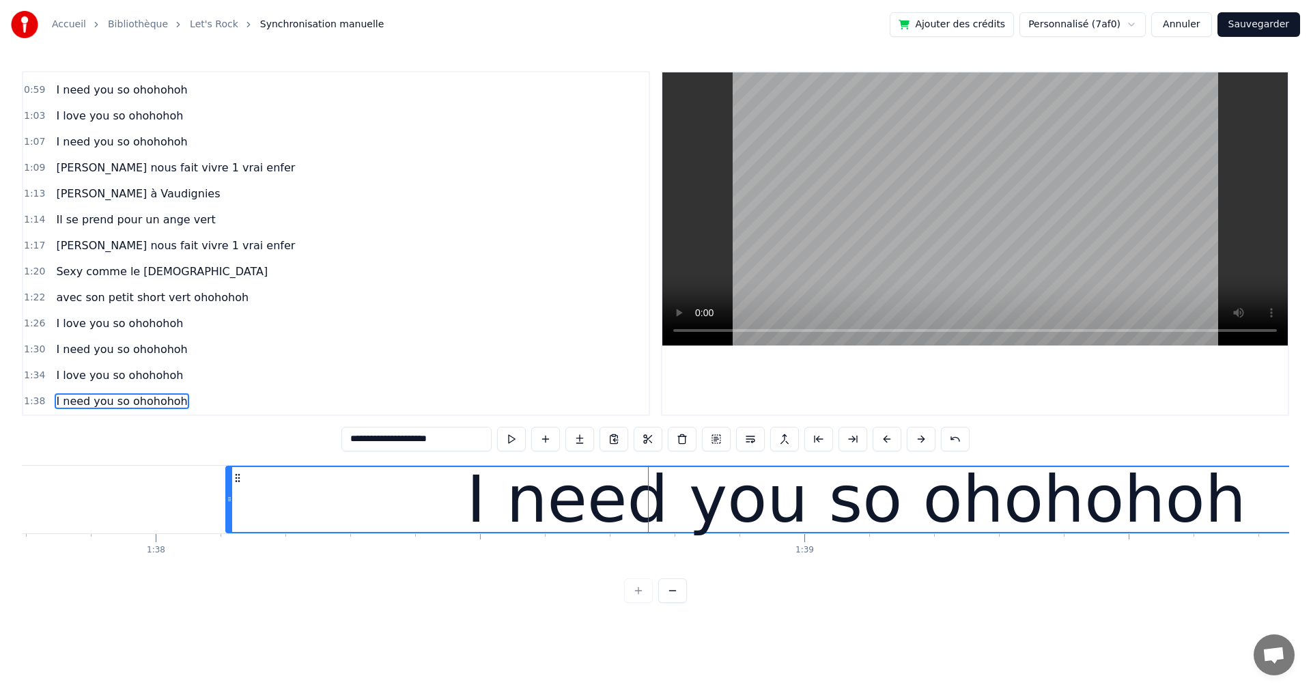
drag, startPoint x: 334, startPoint y: 502, endPoint x: 298, endPoint y: 518, distance: 38.8
click at [230, 512] on div "I need you so ohohohoh" at bounding box center [856, 499] width 1259 height 65
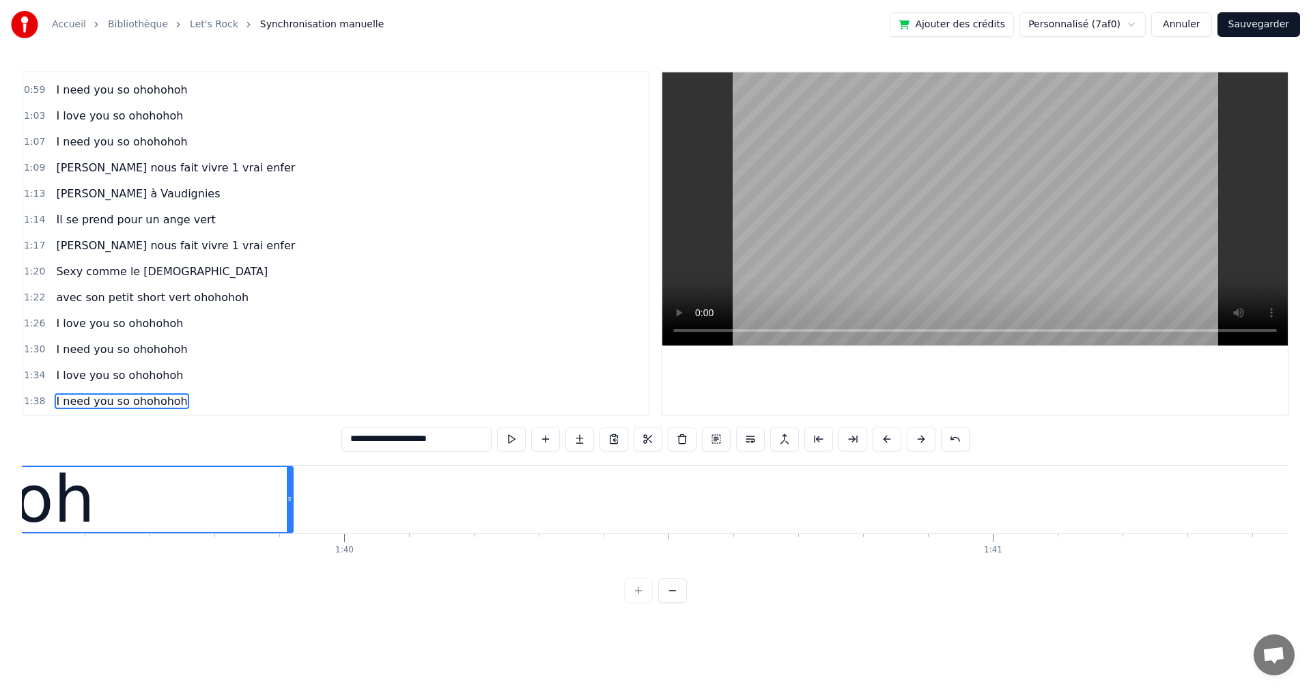
drag, startPoint x: 373, startPoint y: 499, endPoint x: 513, endPoint y: 543, distance: 146.1
click at [289, 505] on div at bounding box center [289, 499] width 5 height 65
click at [152, 253] on span "[PERSON_NAME] nous fait vivre 1 vrai enfer" at bounding box center [176, 246] width 242 height 16
type input "**********"
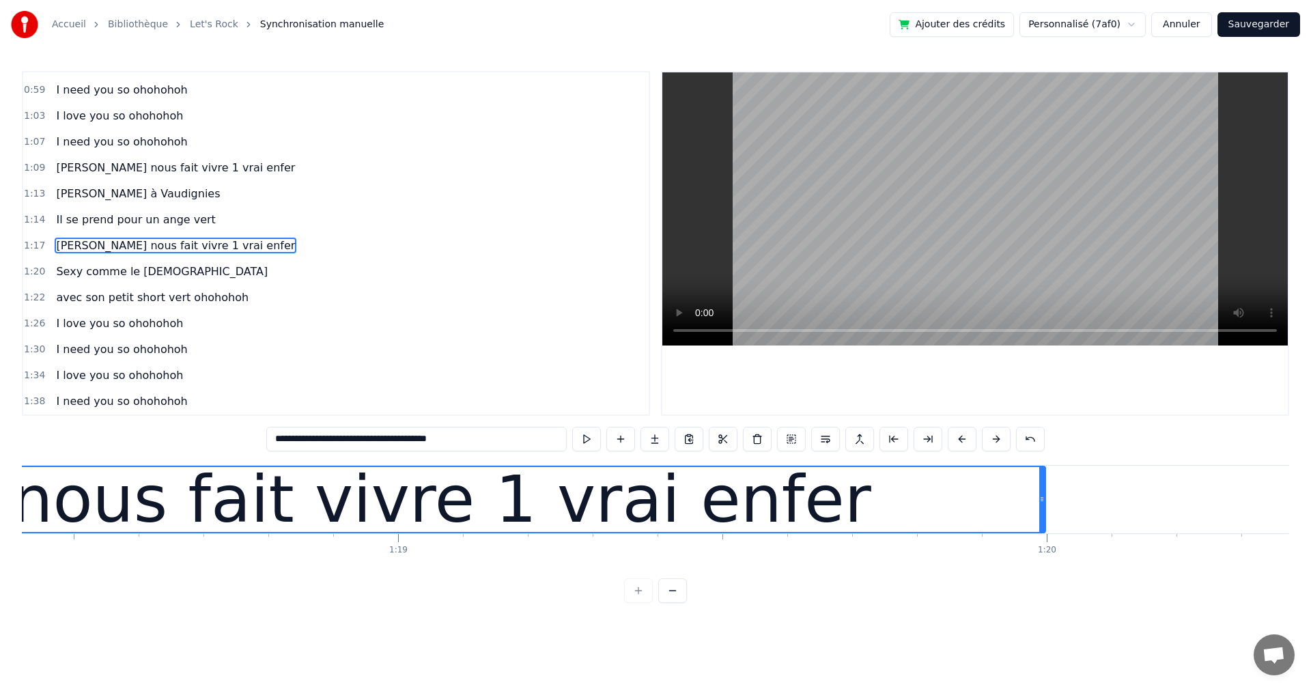
scroll to position [0, 50040]
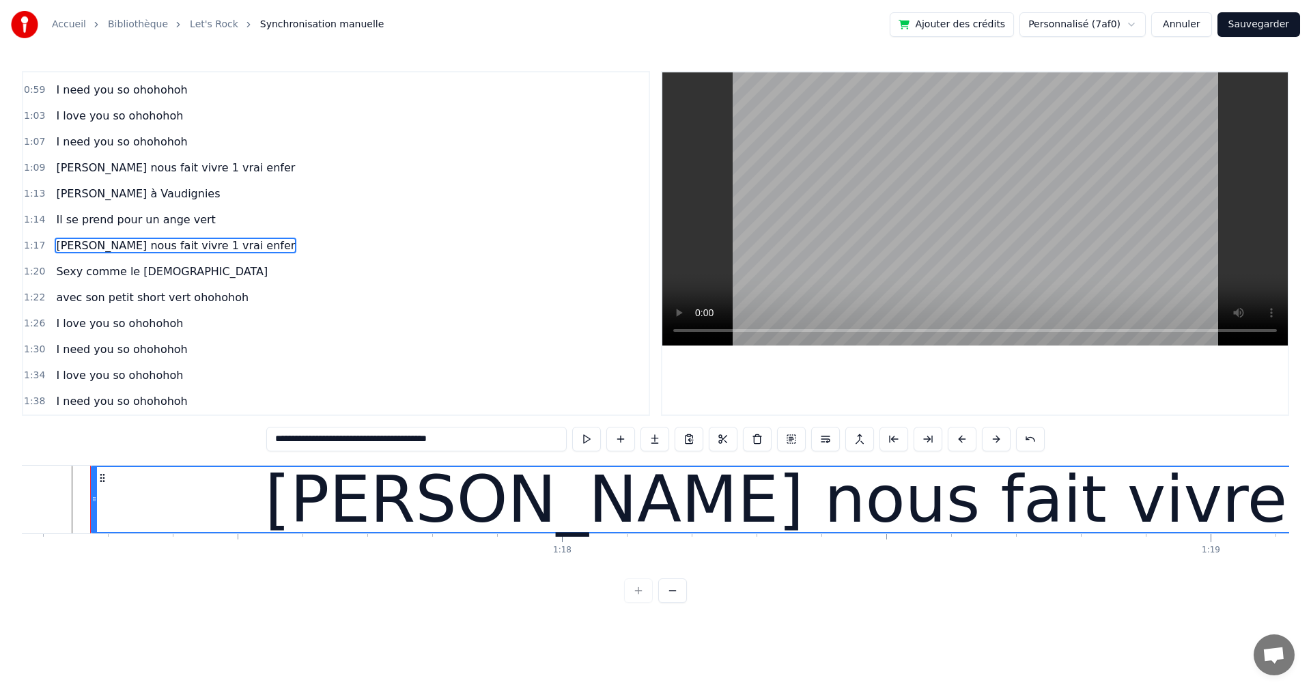
click at [156, 257] on div "[PERSON_NAME] nous fait vivre 1 vrai enfer" at bounding box center [176, 245] width 250 height 25
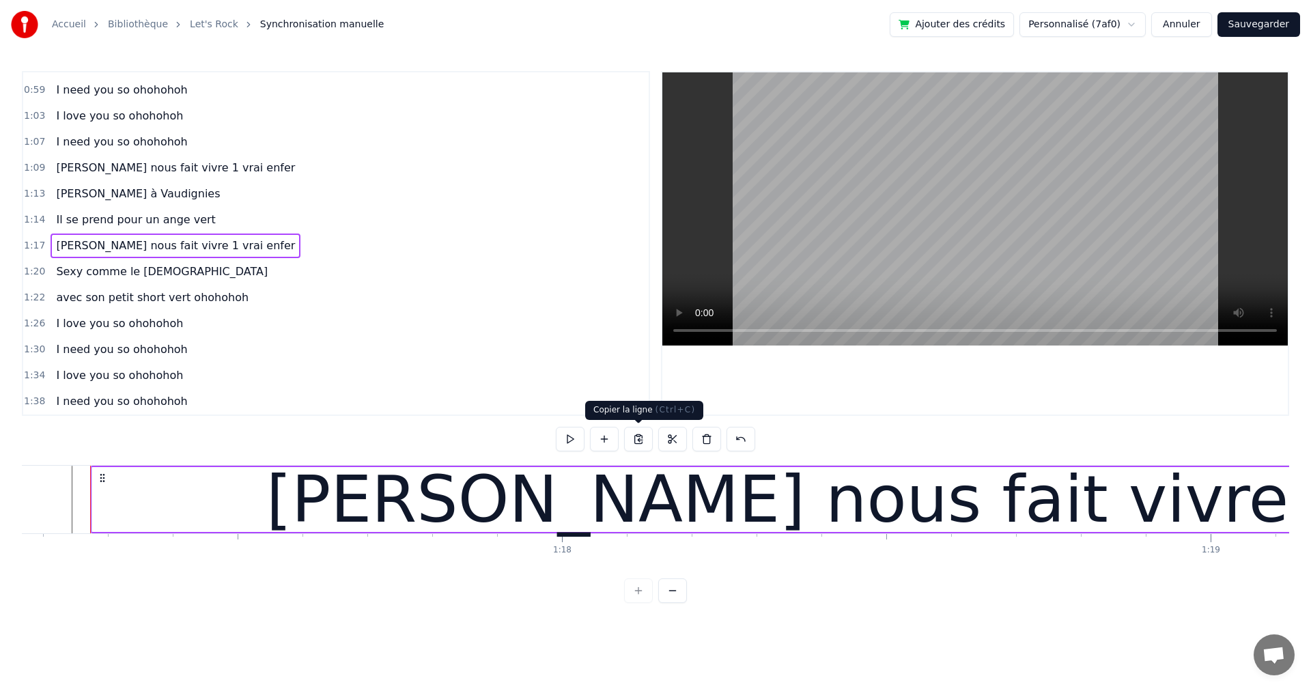
click at [638, 441] on button at bounding box center [638, 439] width 29 height 25
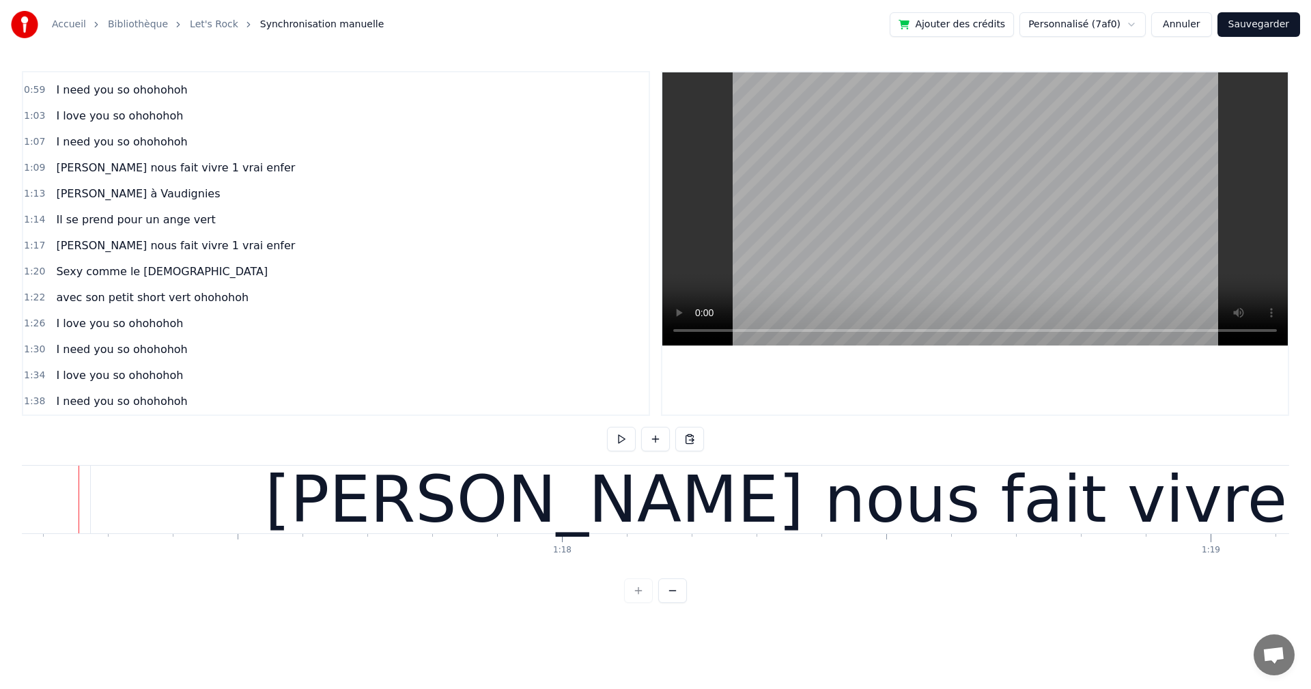
scroll to position [0, 50029]
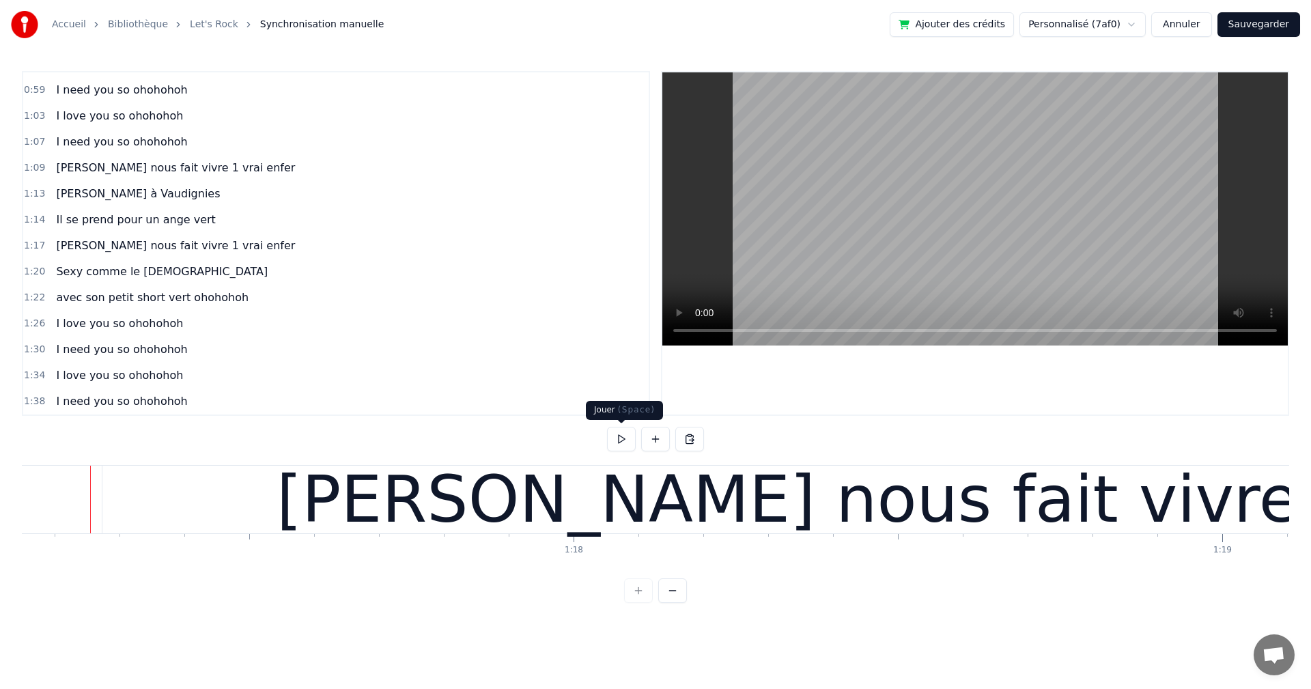
click at [620, 440] on button at bounding box center [621, 439] width 29 height 25
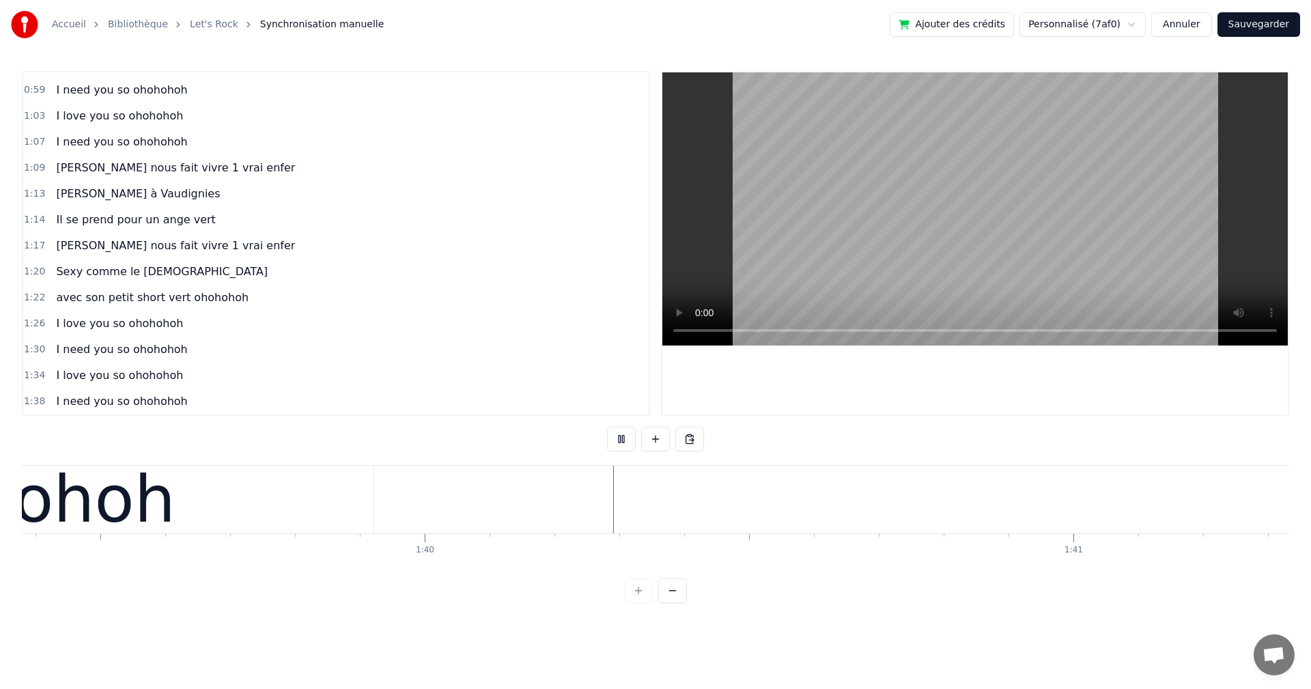
scroll to position [0, 64449]
click at [621, 440] on button at bounding box center [621, 439] width 29 height 25
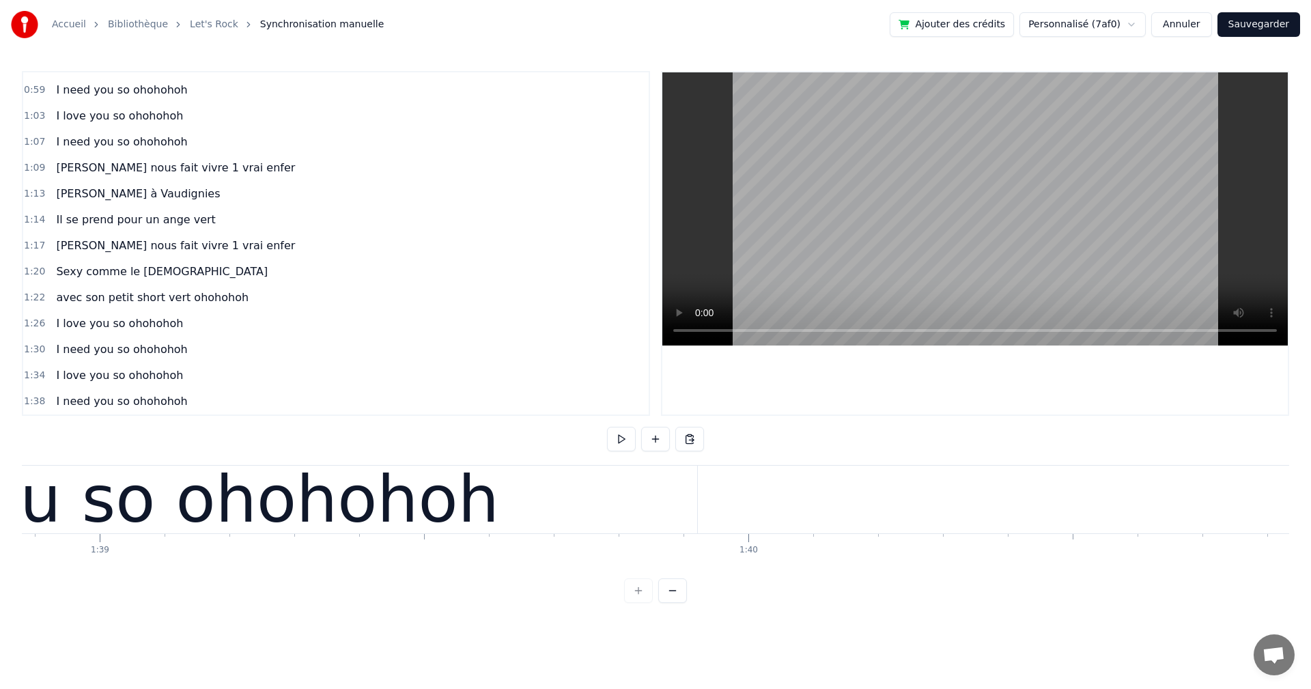
scroll to position [0, 63958]
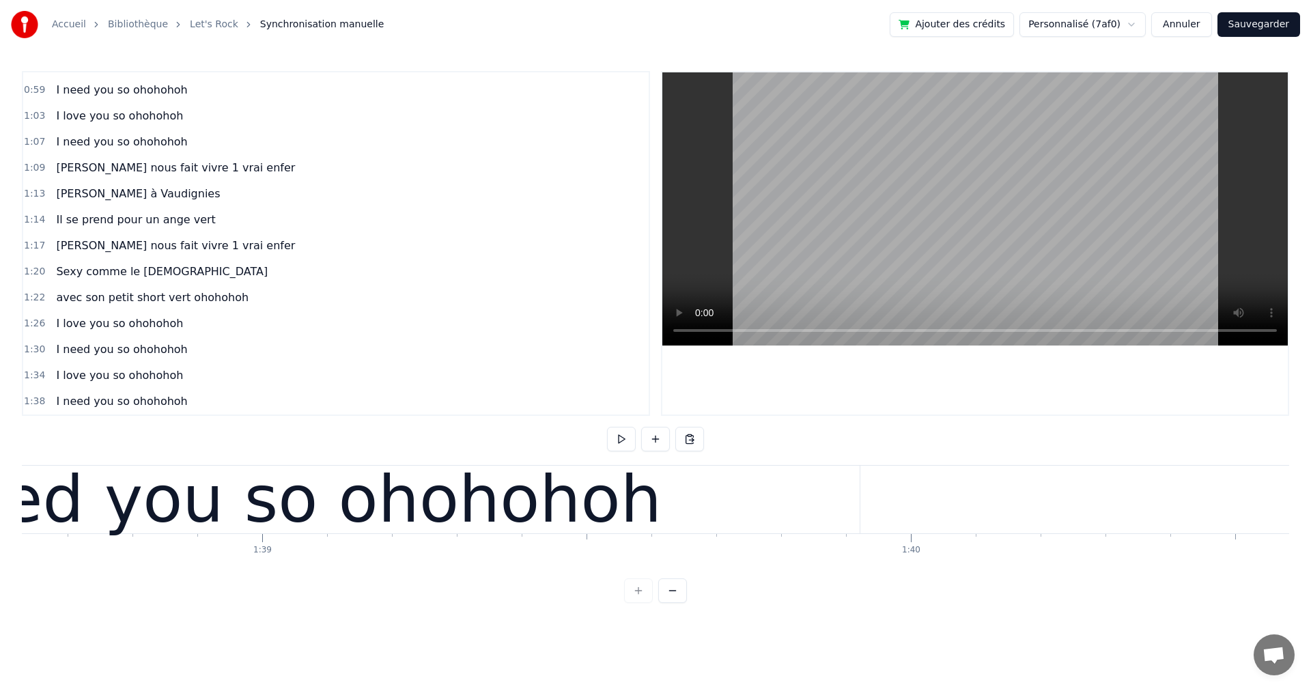
click at [649, 500] on div "I need you so ohohohoh" at bounding box center [271, 500] width 1175 height 68
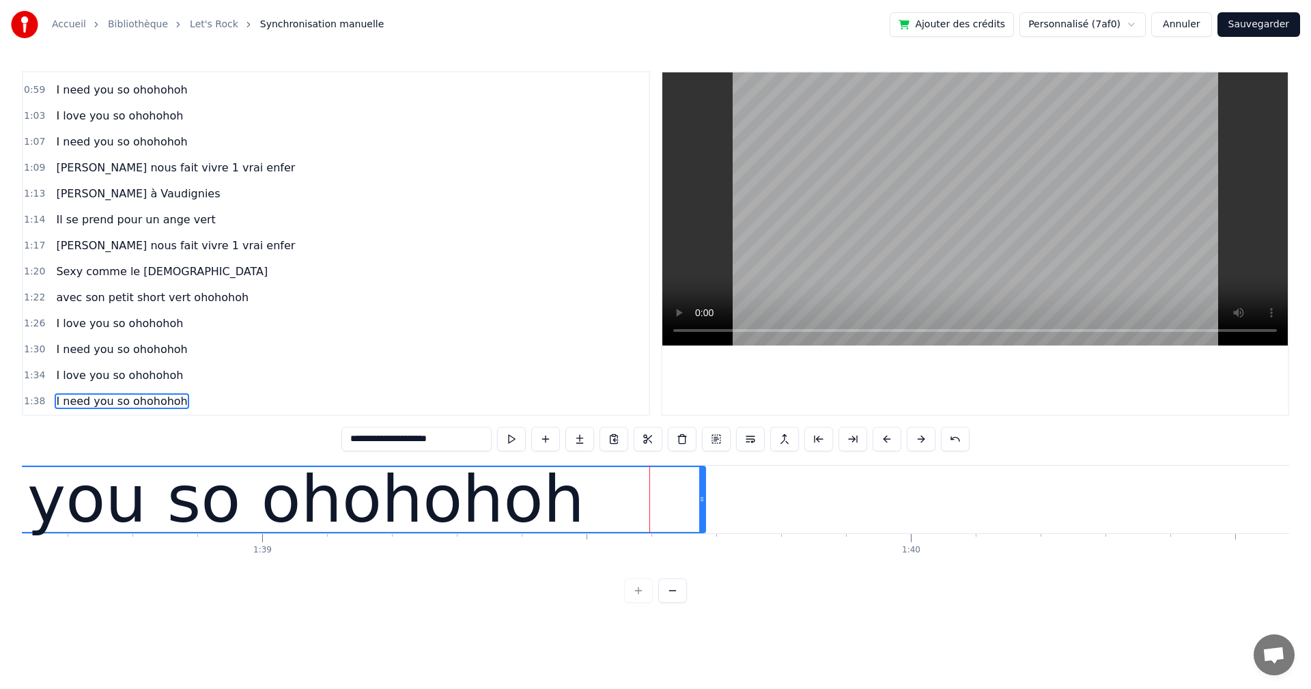
drag, startPoint x: 854, startPoint y: 496, endPoint x: 700, endPoint y: 486, distance: 154.6
click at [700, 486] on div at bounding box center [701, 499] width 5 height 65
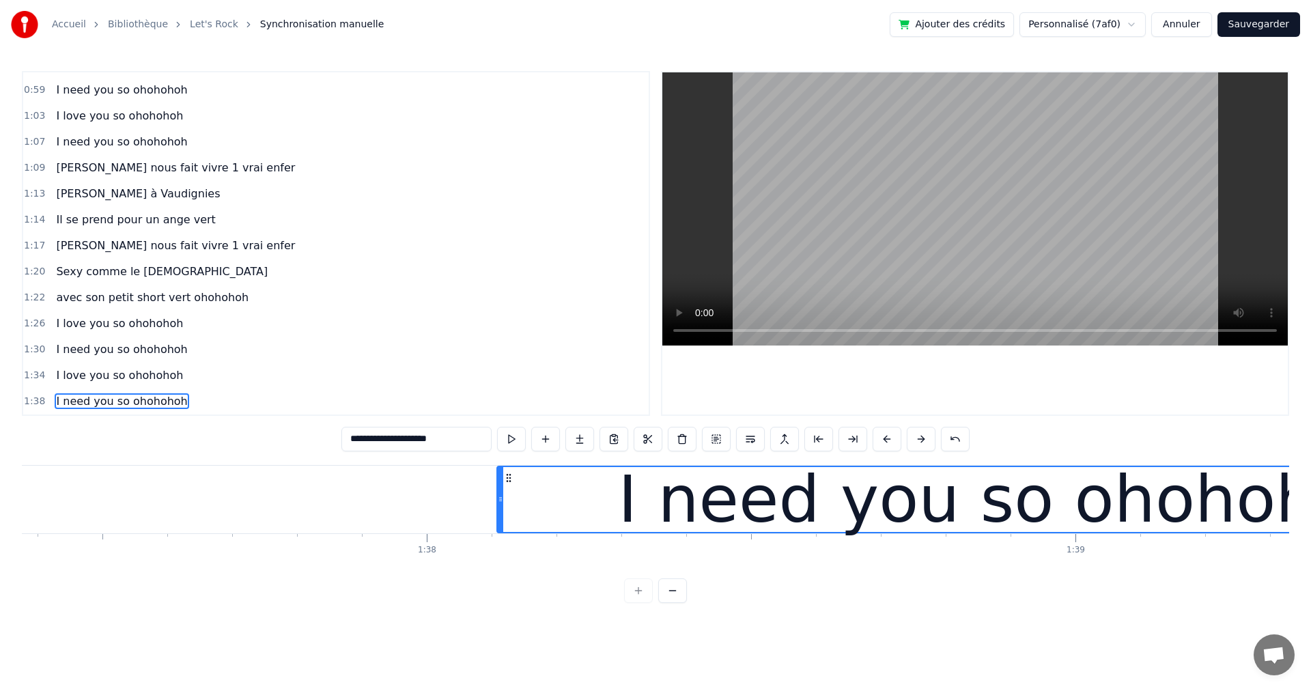
scroll to position [0, 62928]
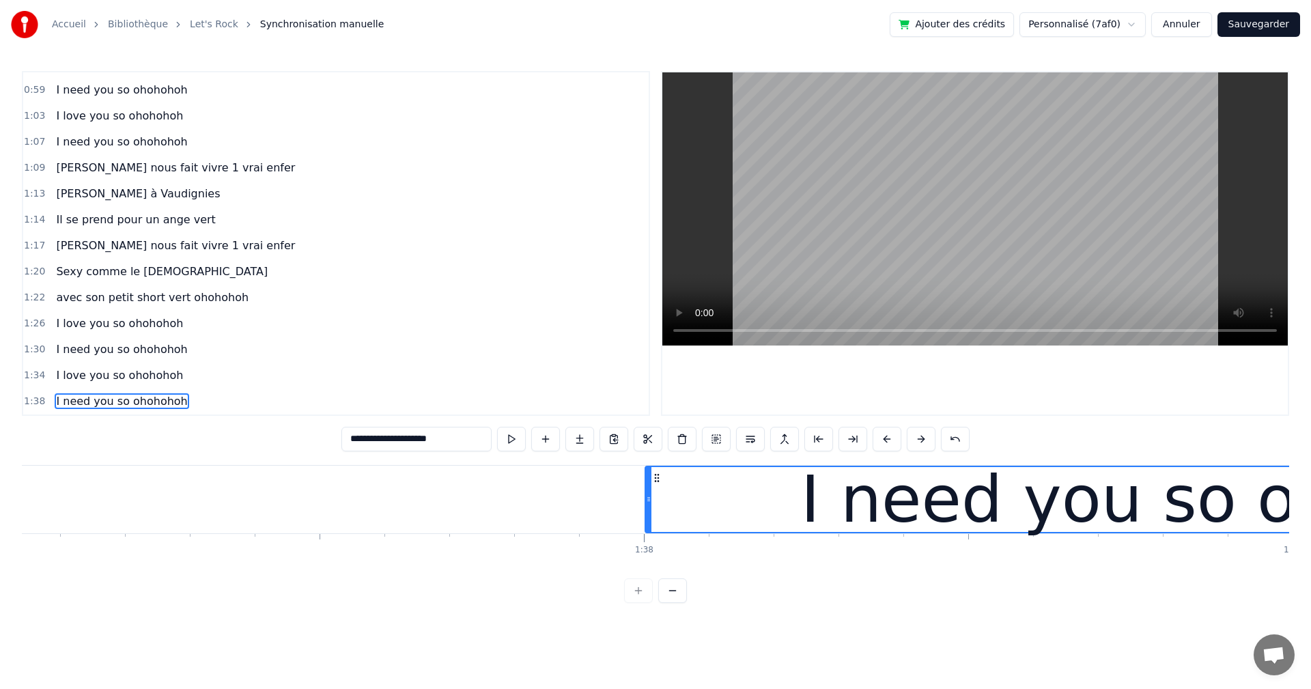
drag, startPoint x: 716, startPoint y: 497, endPoint x: 647, endPoint y: 492, distance: 69.1
click at [647, 492] on div at bounding box center [648, 499] width 5 height 65
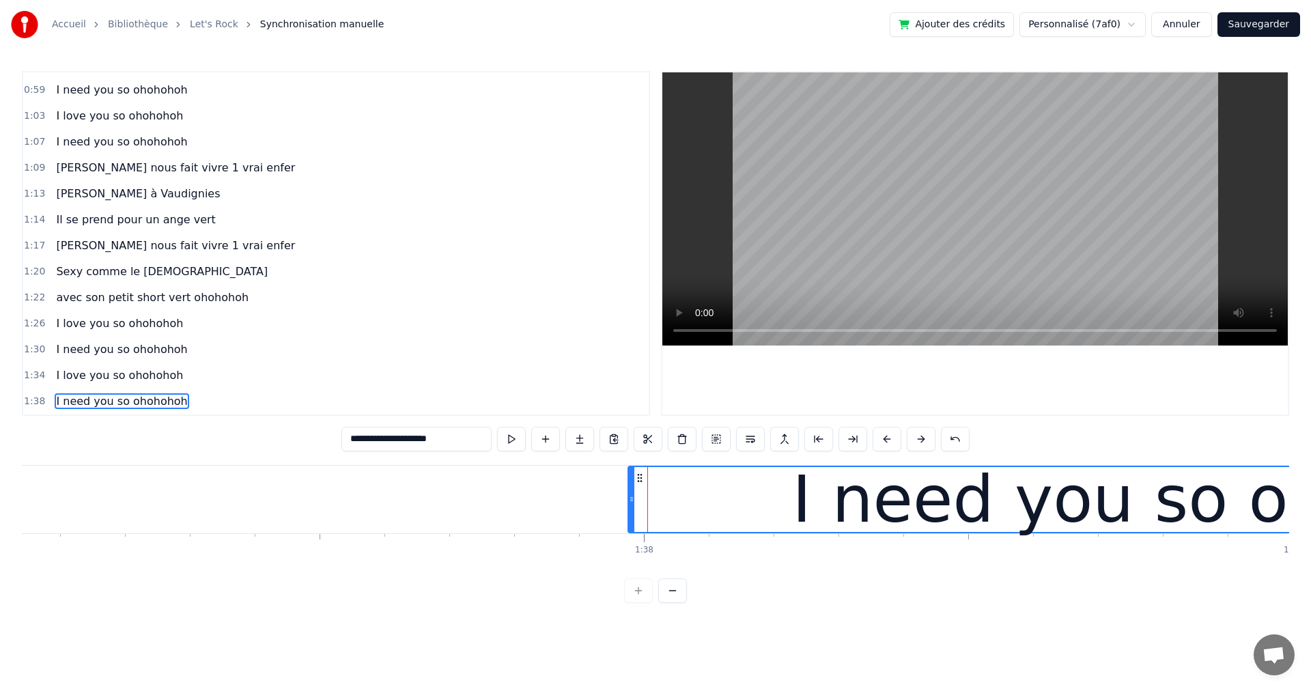
drag, startPoint x: 649, startPoint y: 503, endPoint x: 632, endPoint y: 502, distance: 17.1
click at [632, 502] on icon at bounding box center [631, 499] width 5 height 11
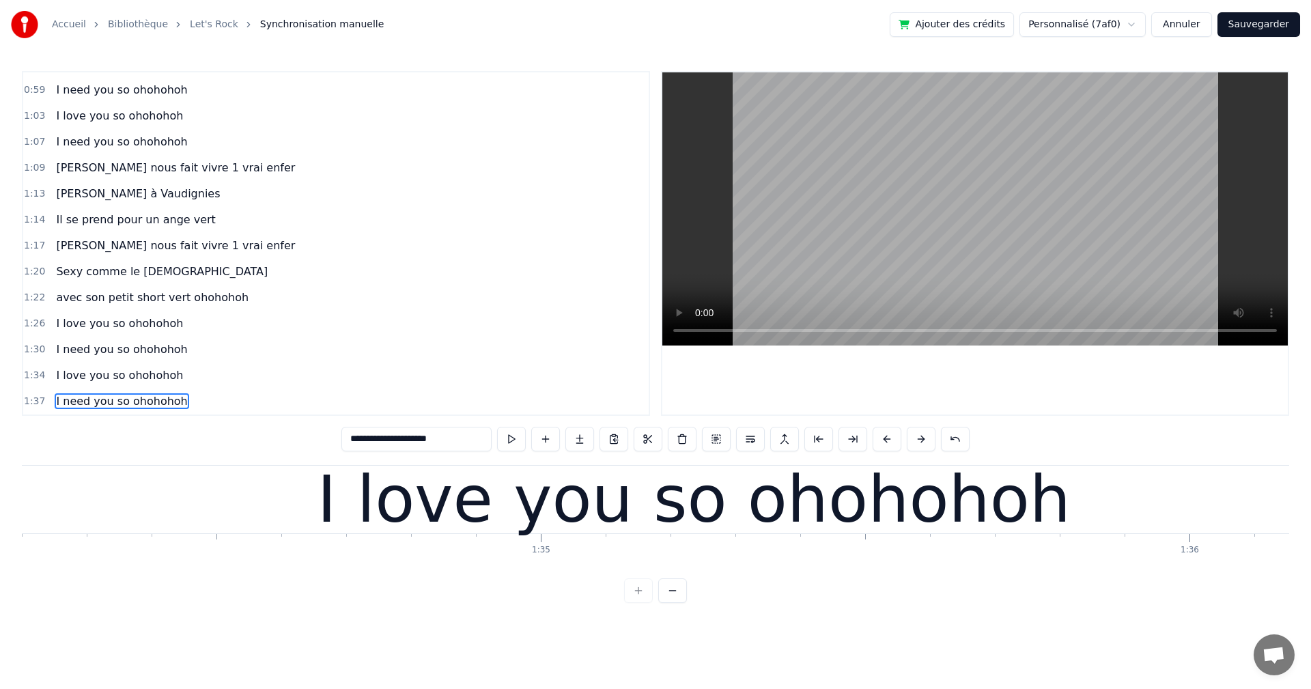
scroll to position [0, 60705]
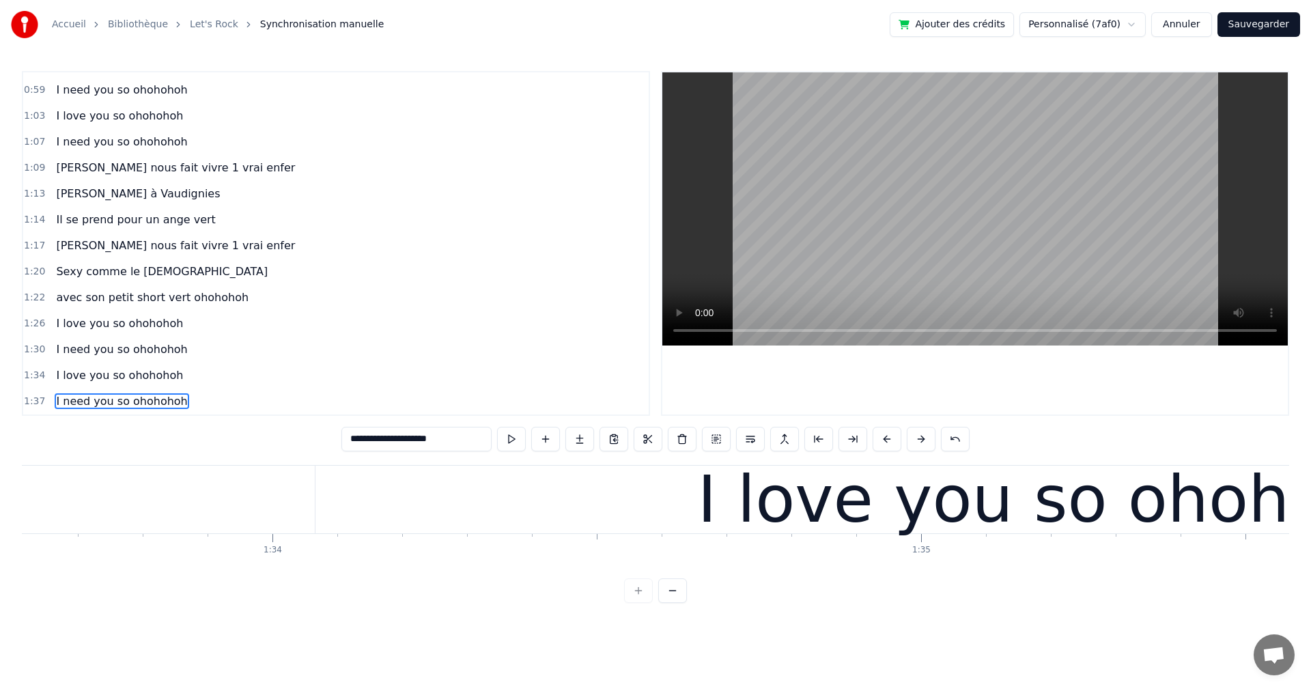
click at [614, 442] on button at bounding box center [621, 439] width 29 height 25
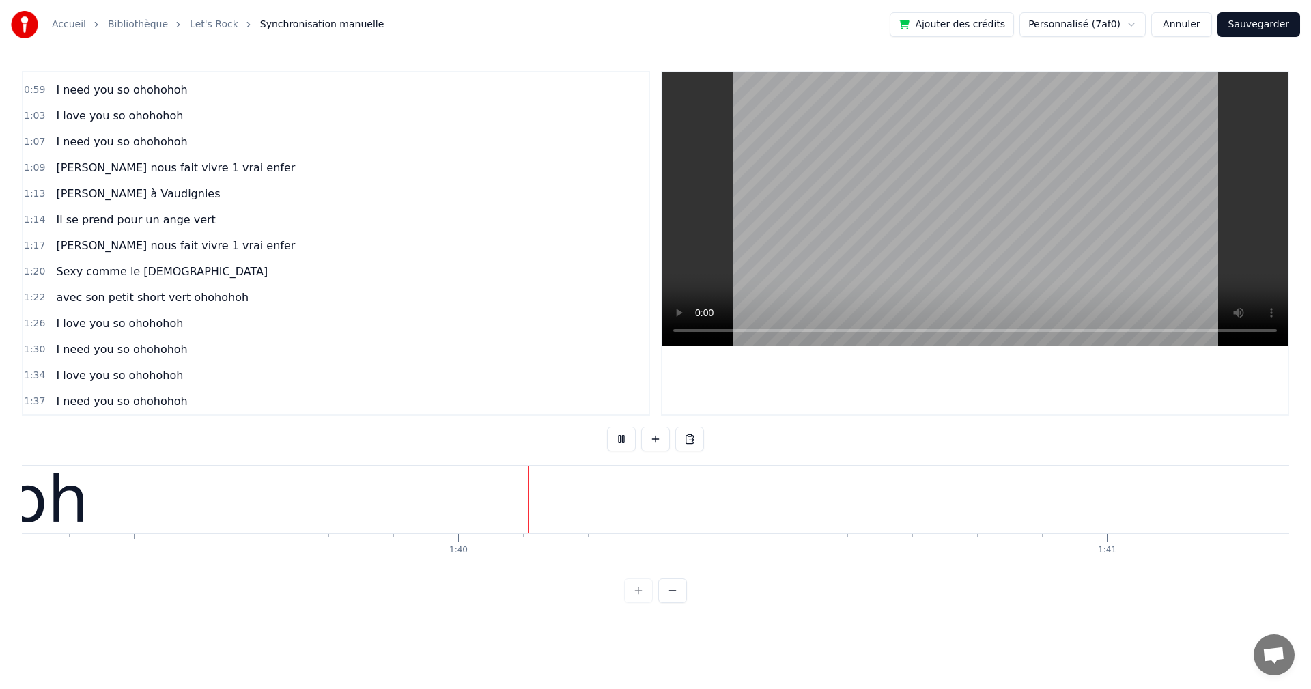
scroll to position [0, 64446]
click at [624, 438] on button at bounding box center [621, 439] width 29 height 25
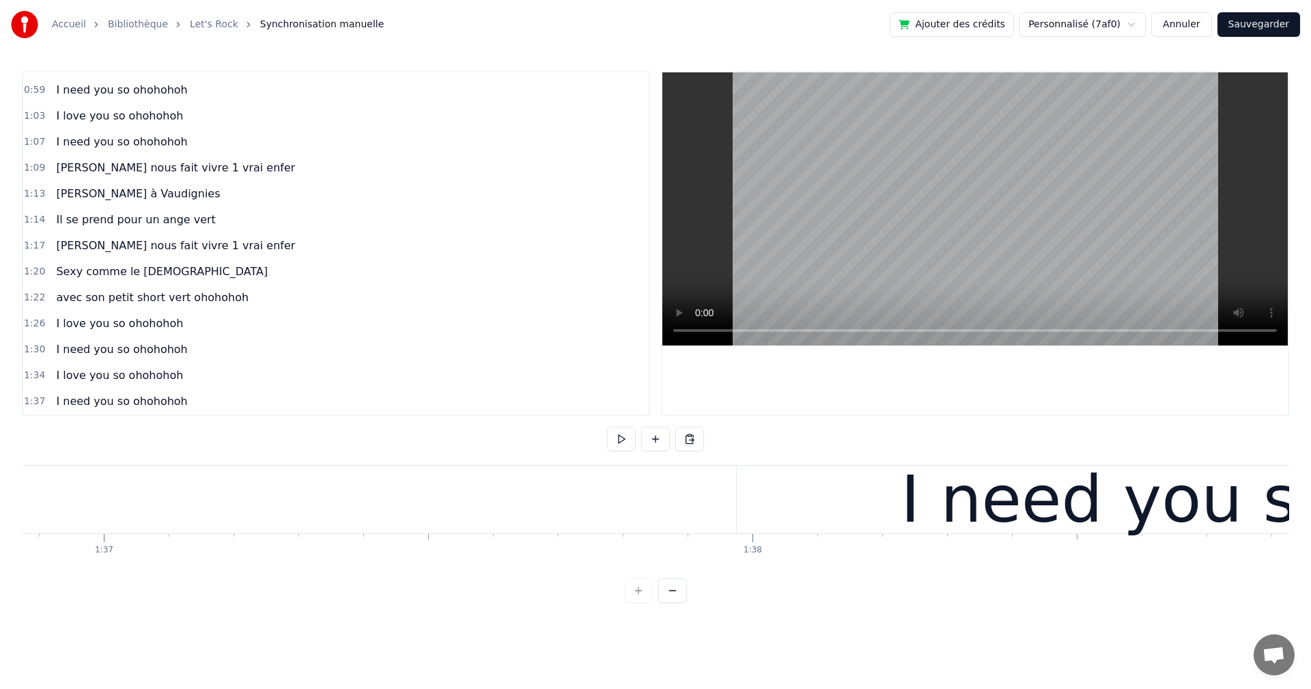
scroll to position [0, 62658]
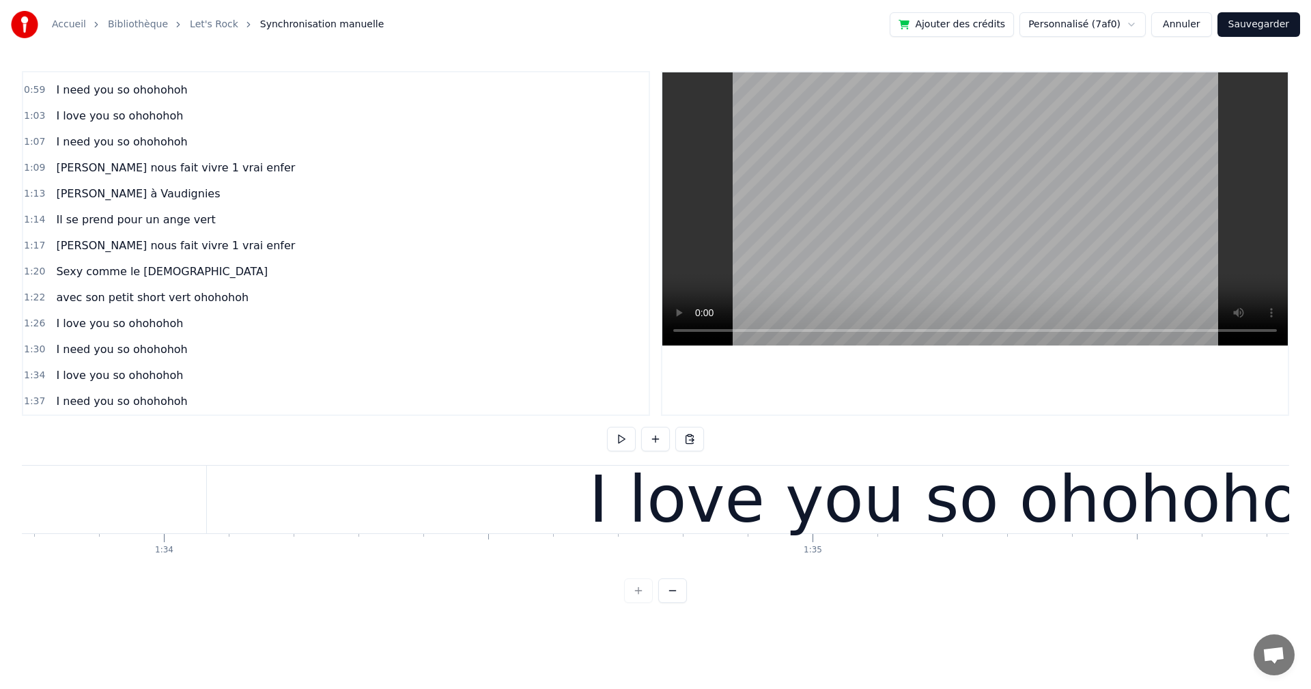
scroll to position [0, 60435]
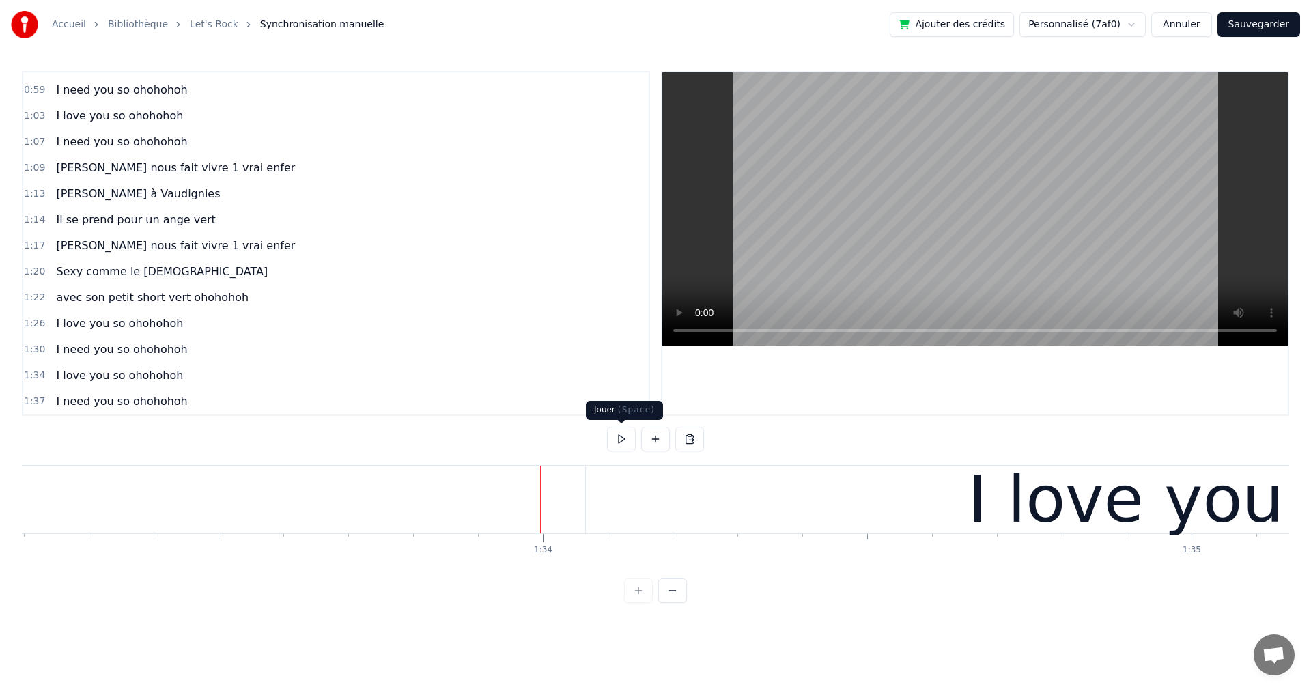
click at [620, 440] on button at bounding box center [621, 439] width 29 height 25
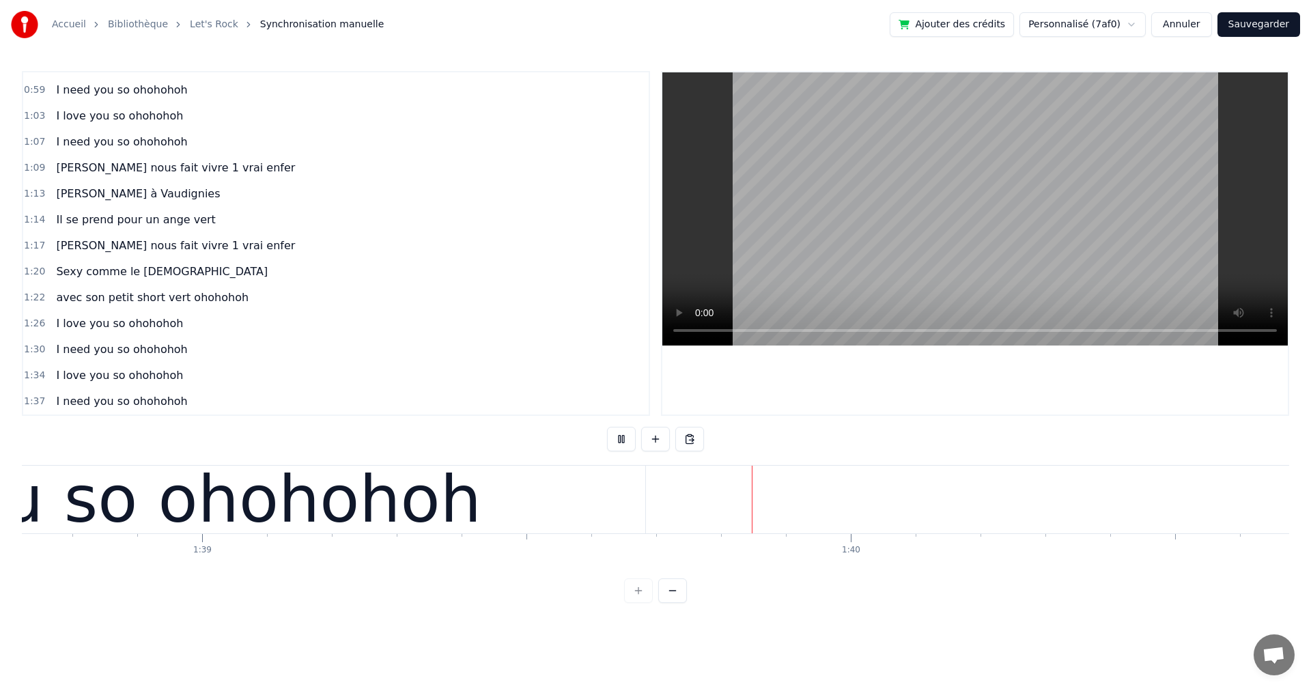
scroll to position [0, 64298]
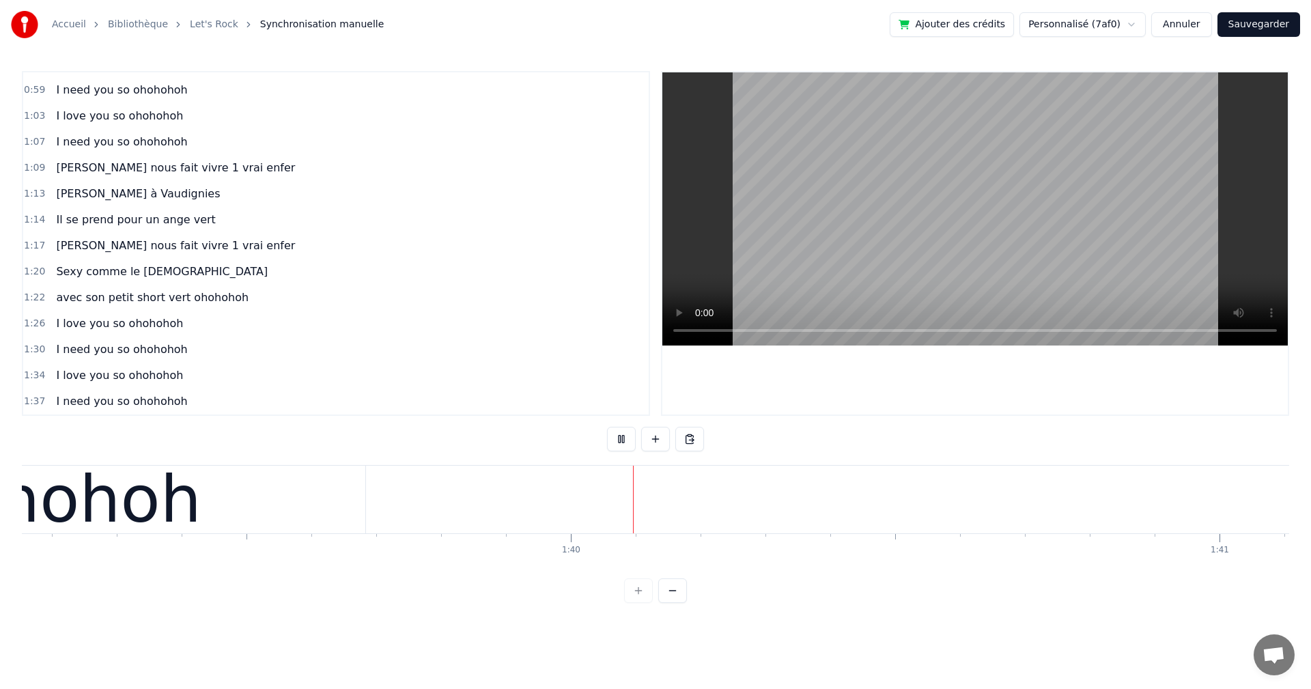
click at [621, 439] on button at bounding box center [621, 439] width 29 height 25
click at [693, 441] on button at bounding box center [689, 439] width 29 height 25
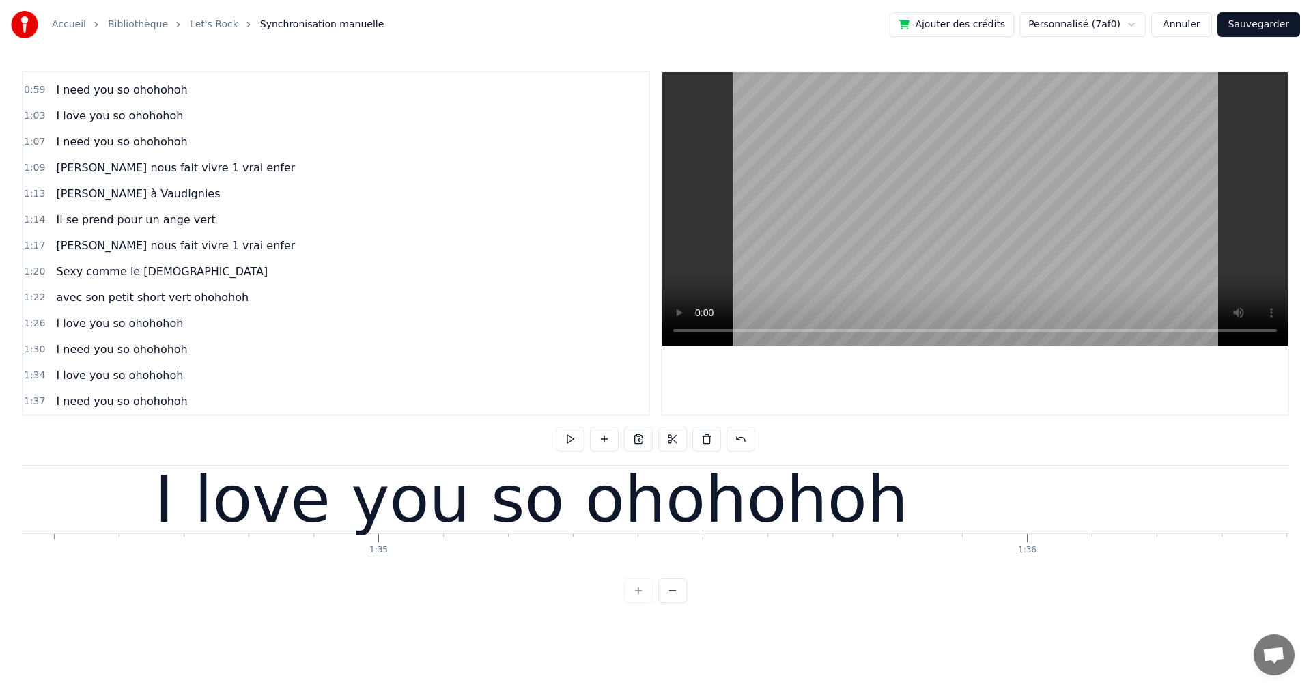
scroll to position [0, 60868]
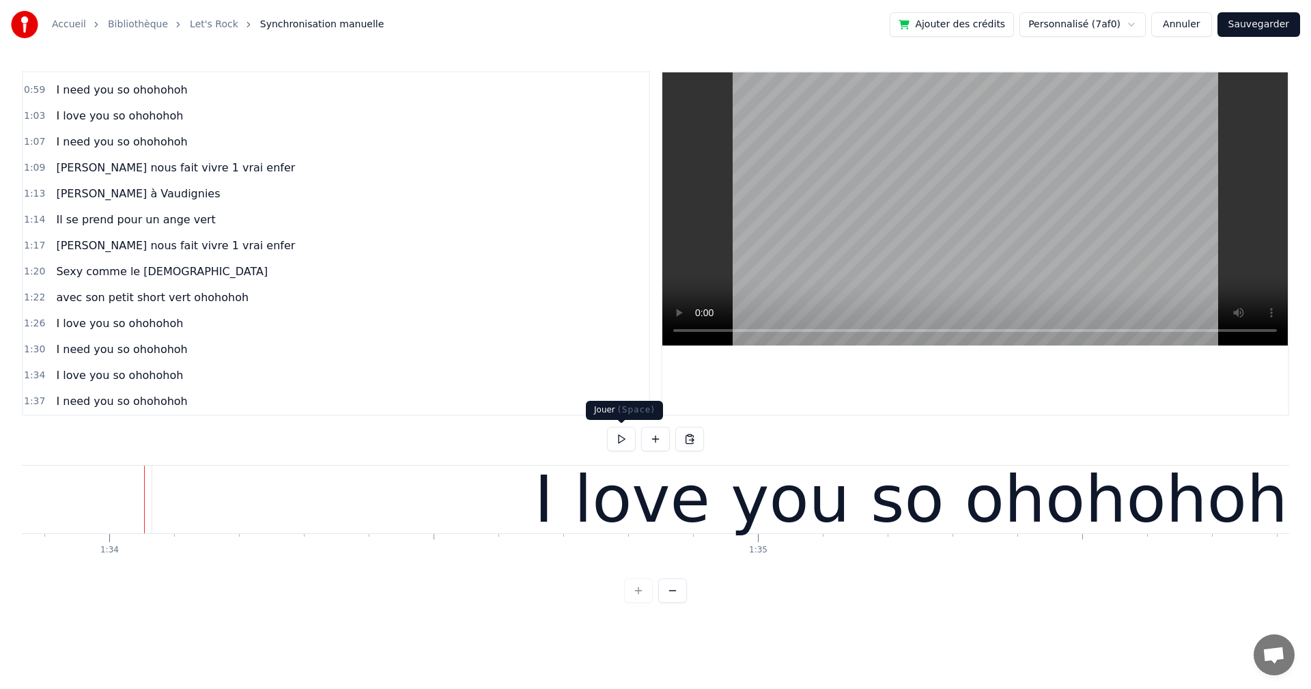
click at [617, 439] on button at bounding box center [621, 439] width 29 height 25
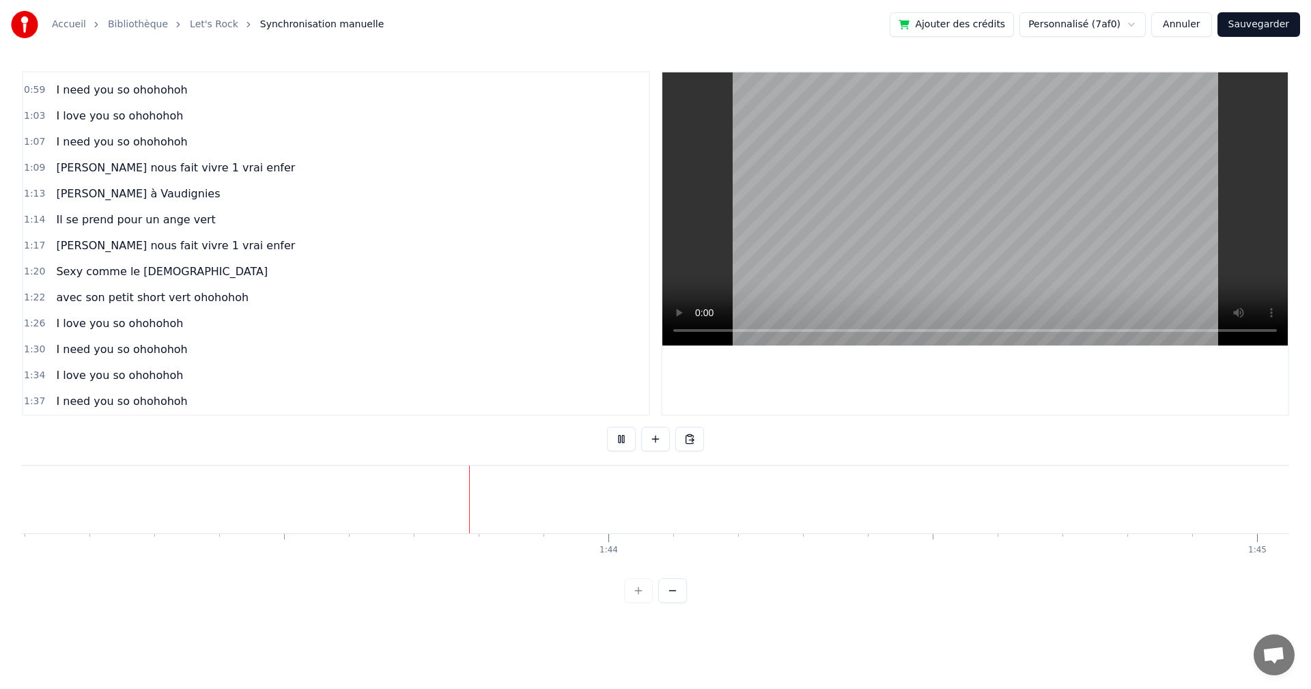
scroll to position [0, 66922]
click at [623, 439] on button at bounding box center [621, 439] width 29 height 25
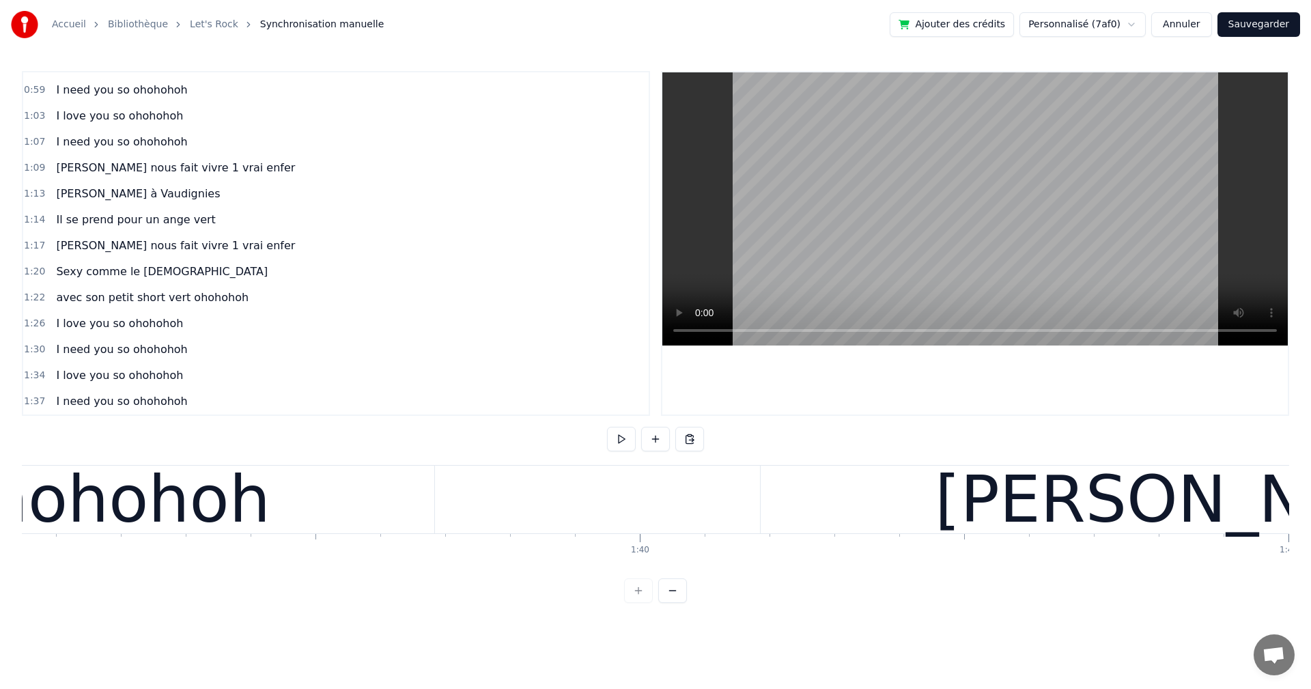
scroll to position [0, 64555]
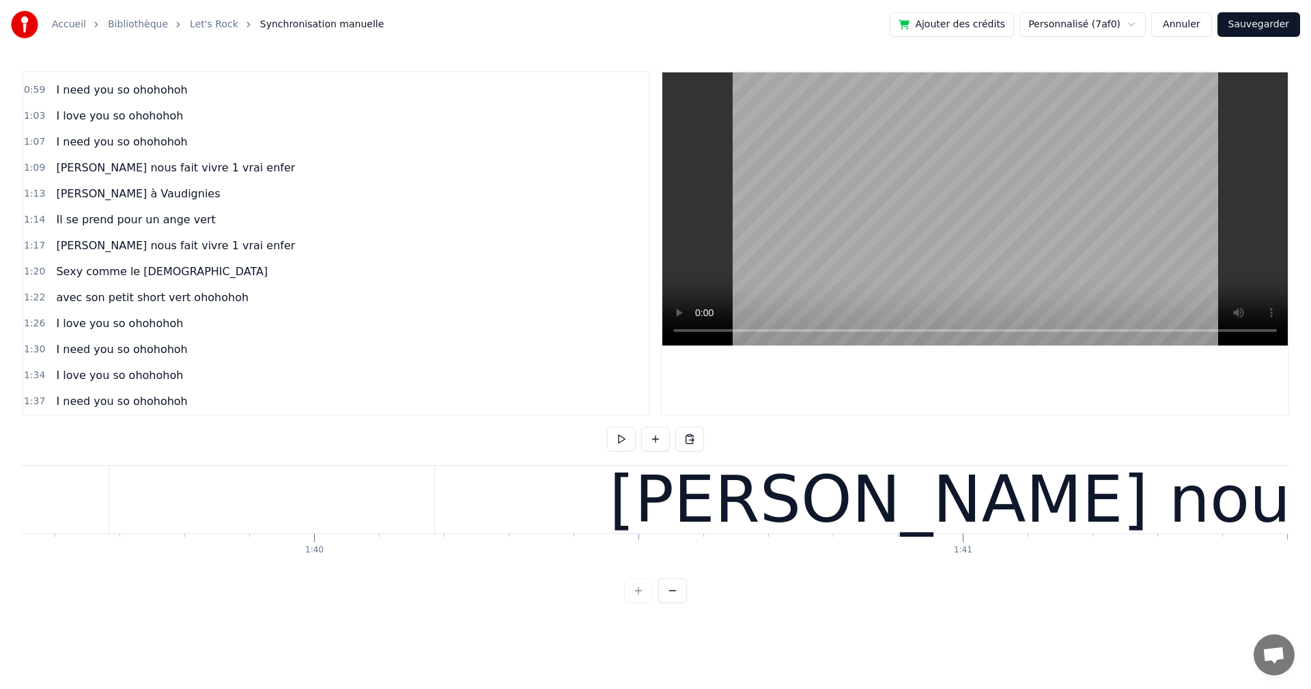
click at [803, 504] on div "[PERSON_NAME] nous fait vivre 1 vrai enfer" at bounding box center [1318, 500] width 1418 height 98
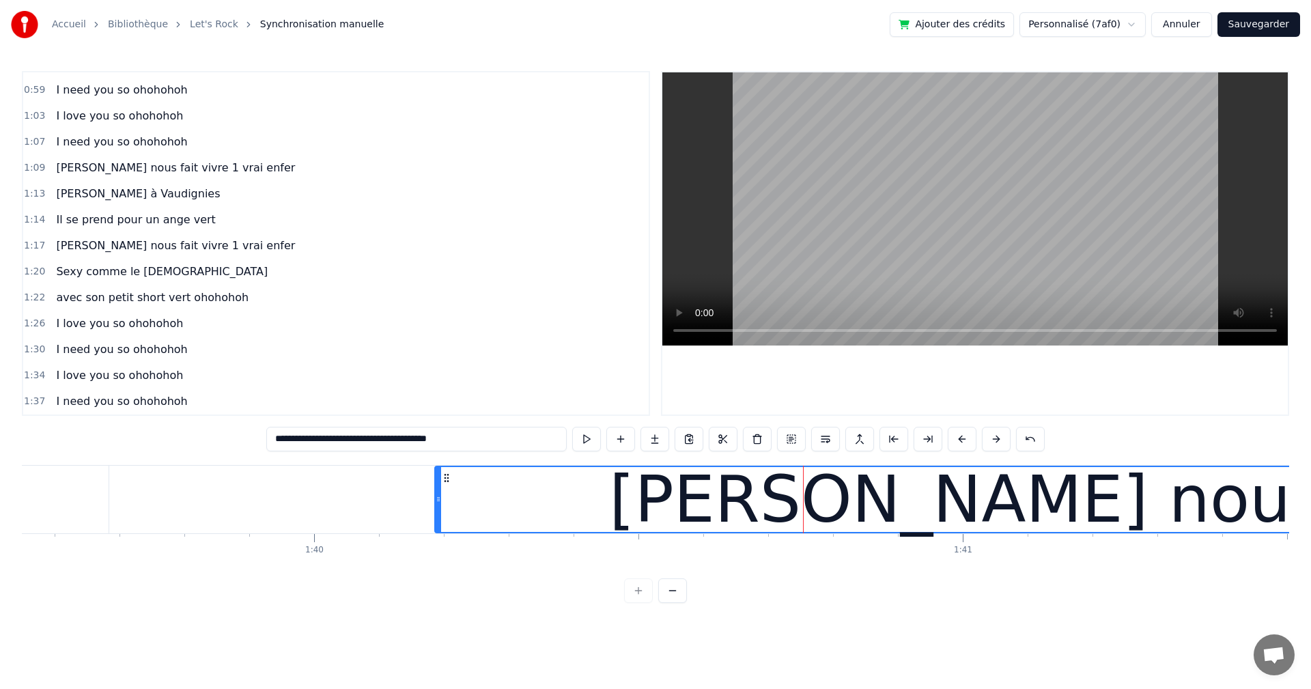
scroll to position [488, 0]
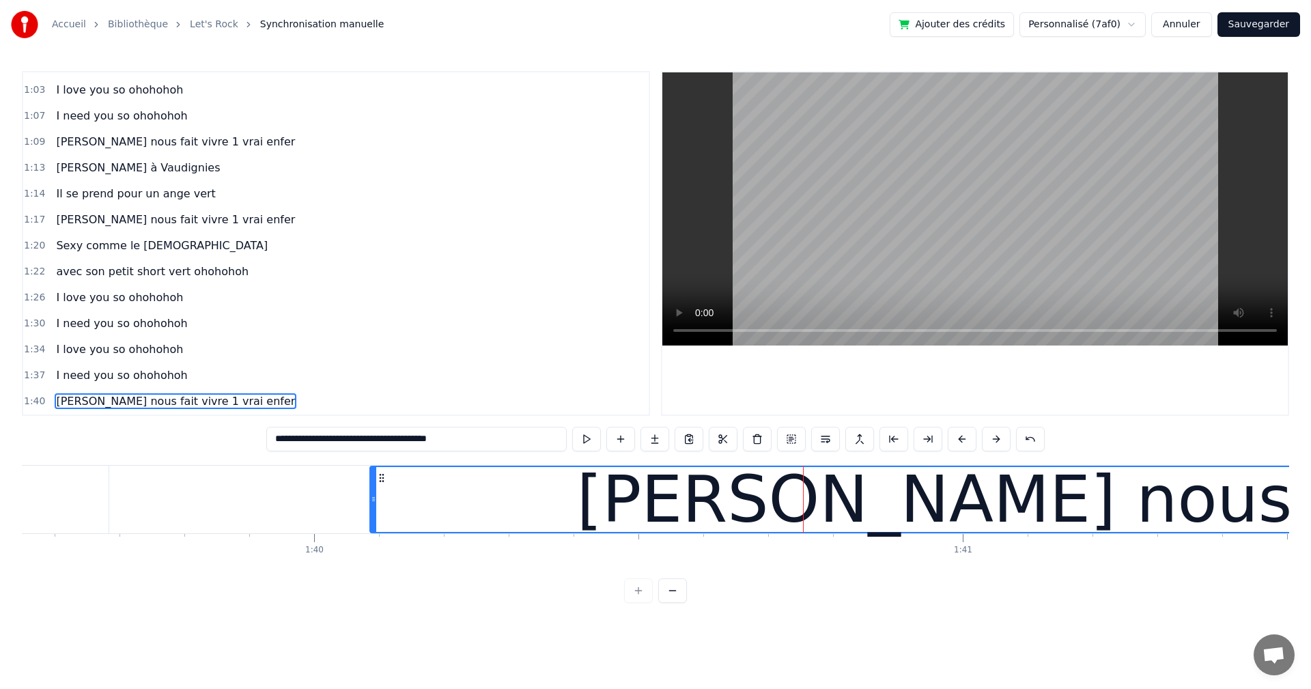
drag, startPoint x: 438, startPoint y: 498, endPoint x: 373, endPoint y: 500, distance: 64.9
click at [373, 500] on icon at bounding box center [373, 499] width 5 height 11
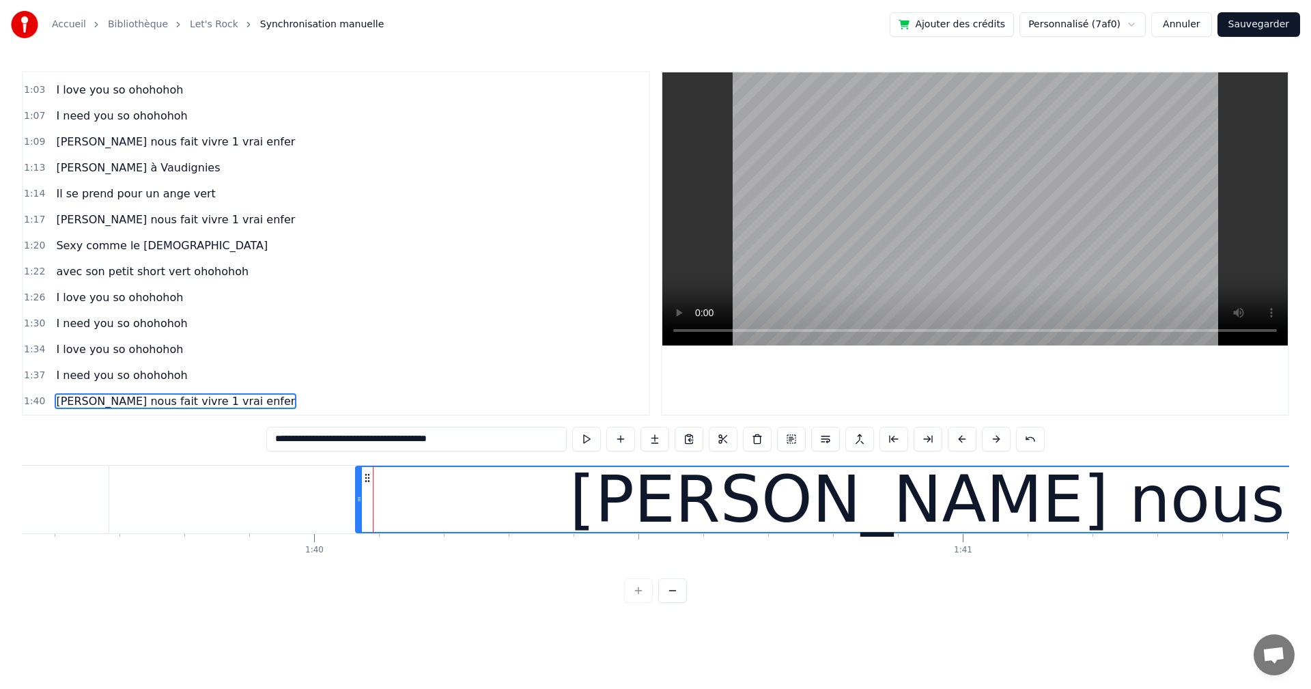
drag, startPoint x: 372, startPoint y: 500, endPoint x: 358, endPoint y: 499, distance: 14.4
click at [358, 499] on icon at bounding box center [358, 499] width 5 height 11
click at [395, 586] on div "0:04 et 1 &2 , 0:06 et 1& 2 3 4 0:08 Johan Audebert nous fait vivre 1 vrai enfe…" at bounding box center [655, 337] width 1267 height 532
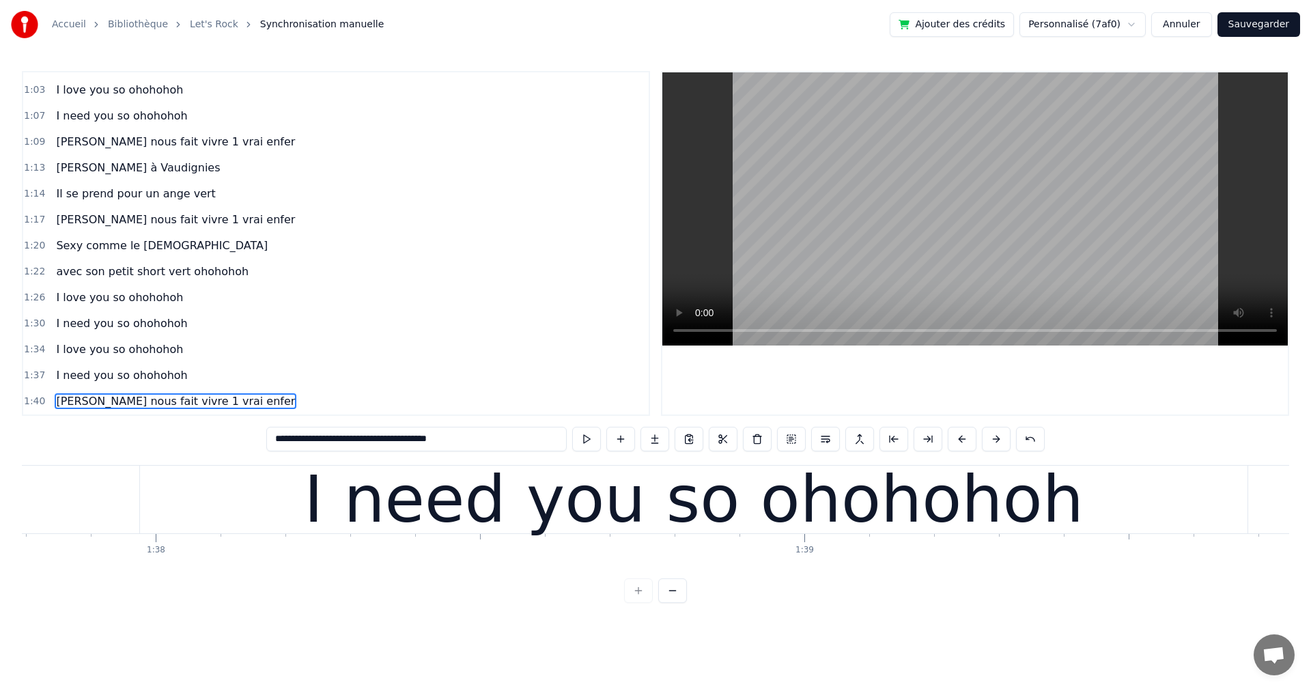
scroll to position [0, 63145]
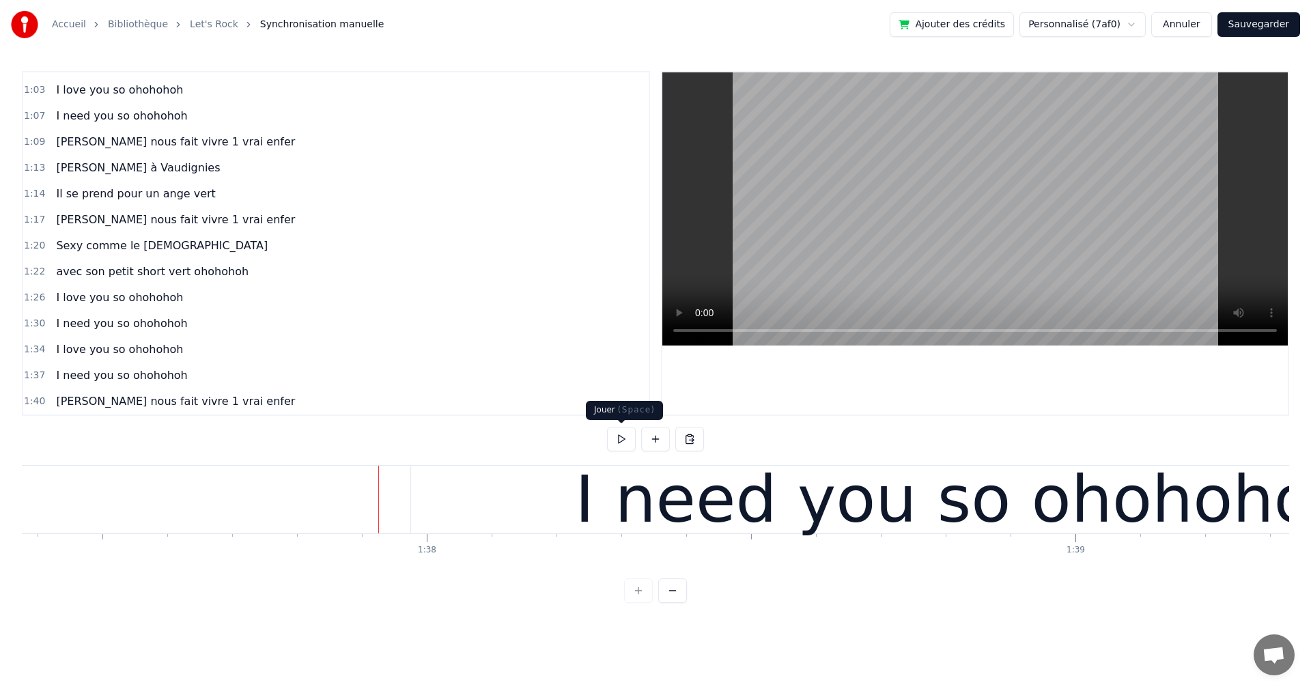
click at [620, 439] on button at bounding box center [621, 439] width 29 height 25
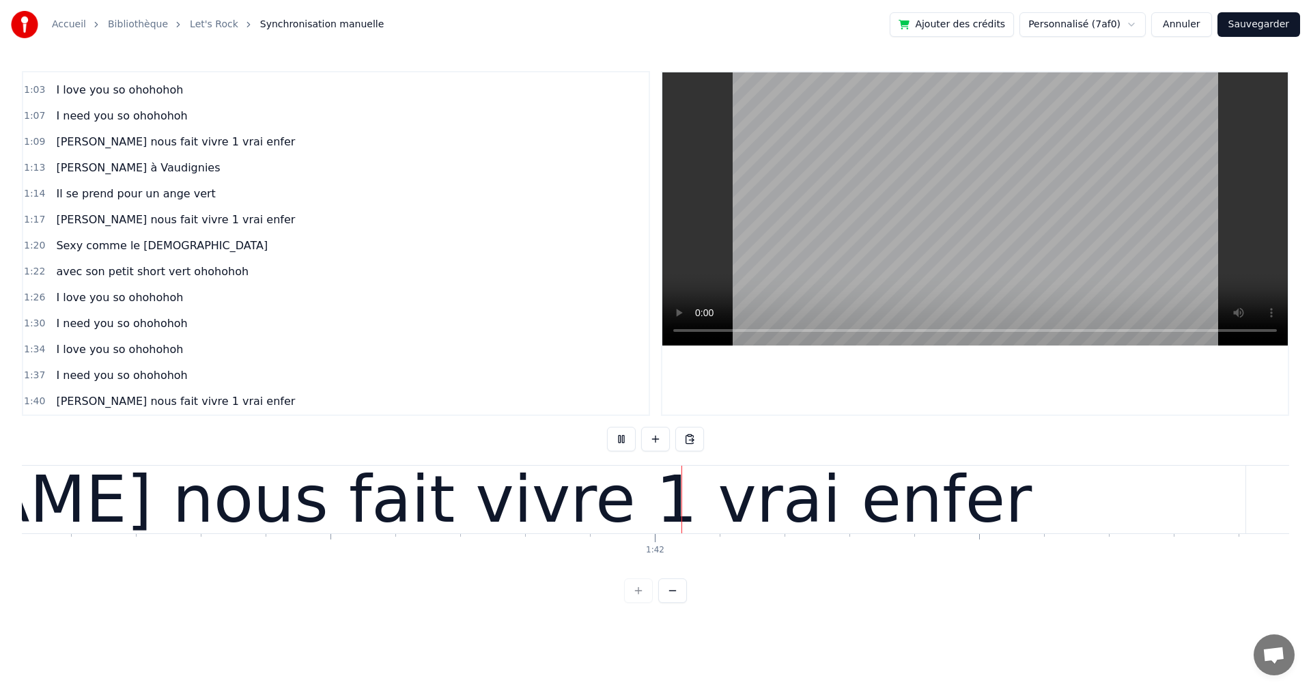
scroll to position [0, 65790]
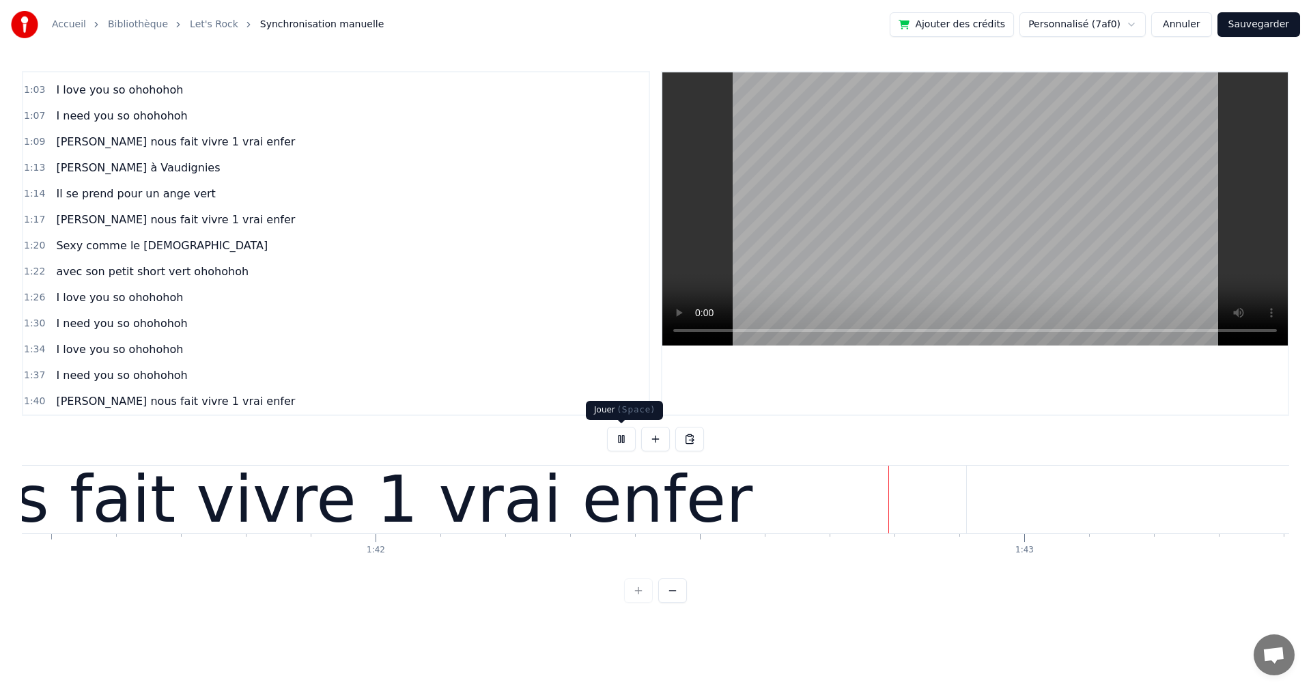
click at [618, 438] on button at bounding box center [621, 439] width 29 height 25
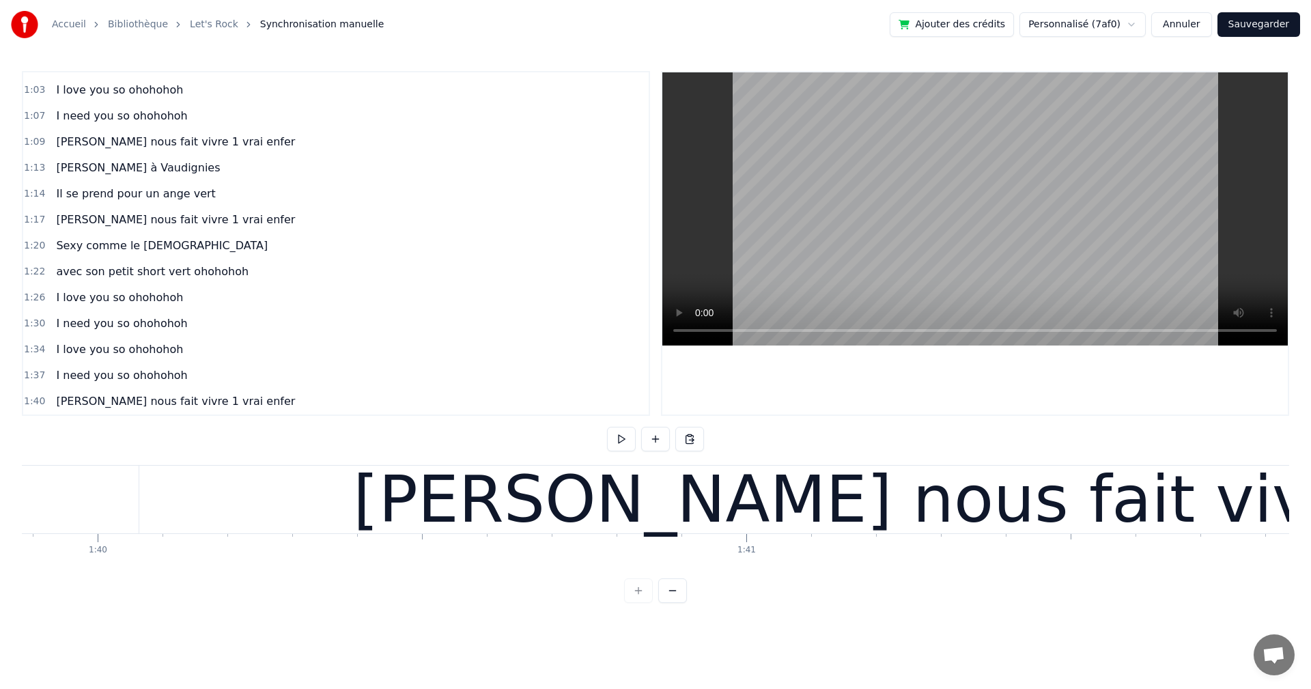
scroll to position [0, 64663]
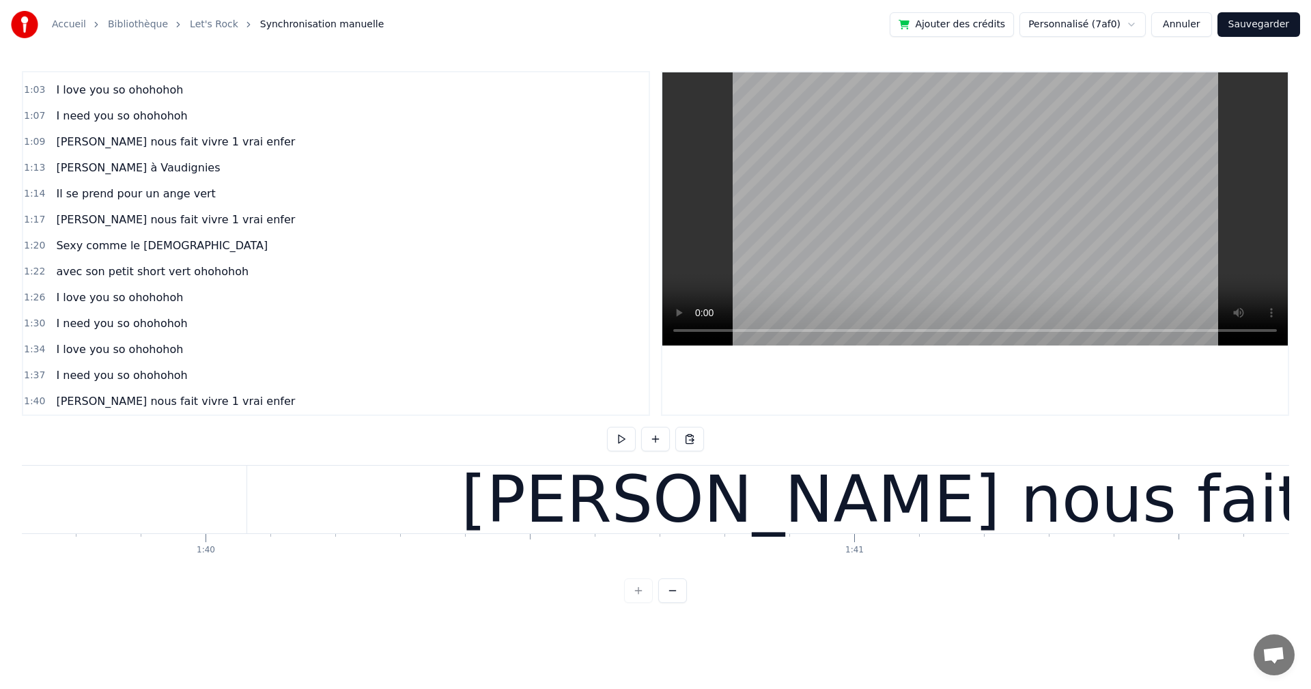
click at [268, 500] on div "[PERSON_NAME] nous fait vivre 1 vrai enfer" at bounding box center [1170, 500] width 1846 height 68
click at [256, 500] on div "[PERSON_NAME] nous fait vivre 1 vrai enfer" at bounding box center [1170, 500] width 1846 height 68
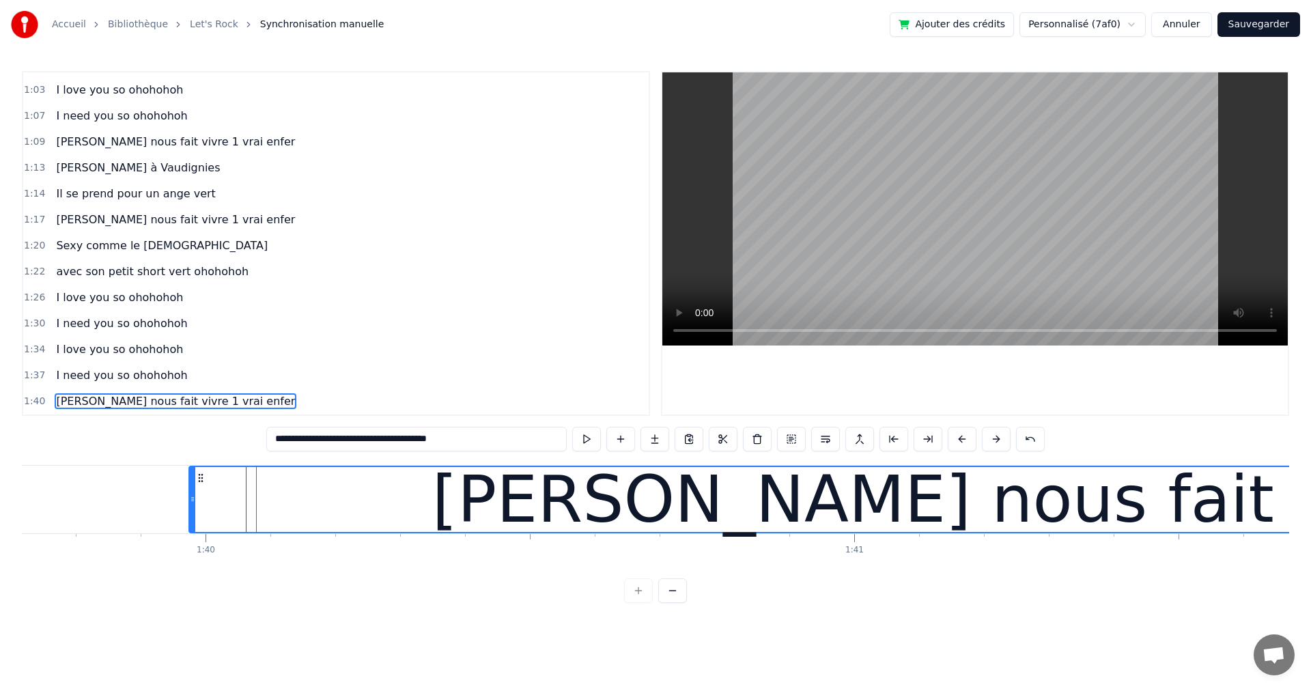
drag, startPoint x: 249, startPoint y: 500, endPoint x: 191, endPoint y: 500, distance: 58.0
click at [191, 500] on icon at bounding box center [192, 499] width 5 height 11
click at [281, 562] on div "et 1 &2 , et 1& 2 3 4 Johan Audebert nous fait vivre 1 vrai enfer chaque dimanc…" at bounding box center [655, 516] width 1267 height 102
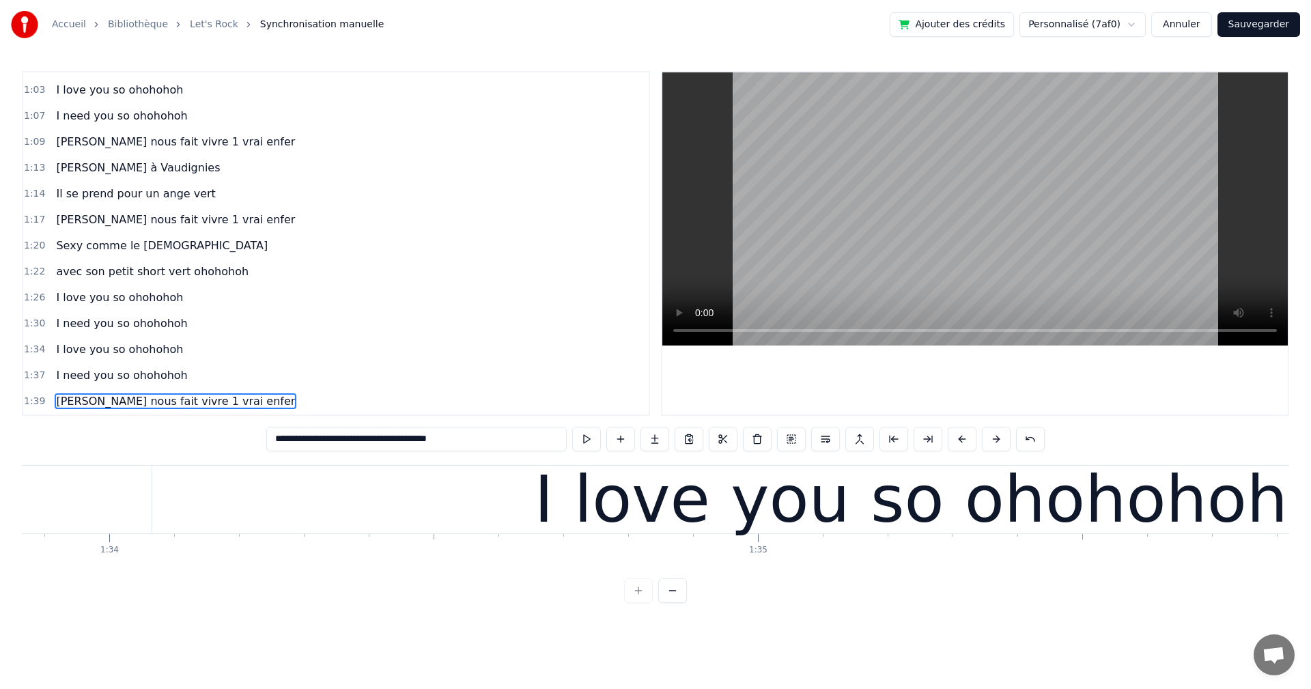
scroll to position [0, 60543]
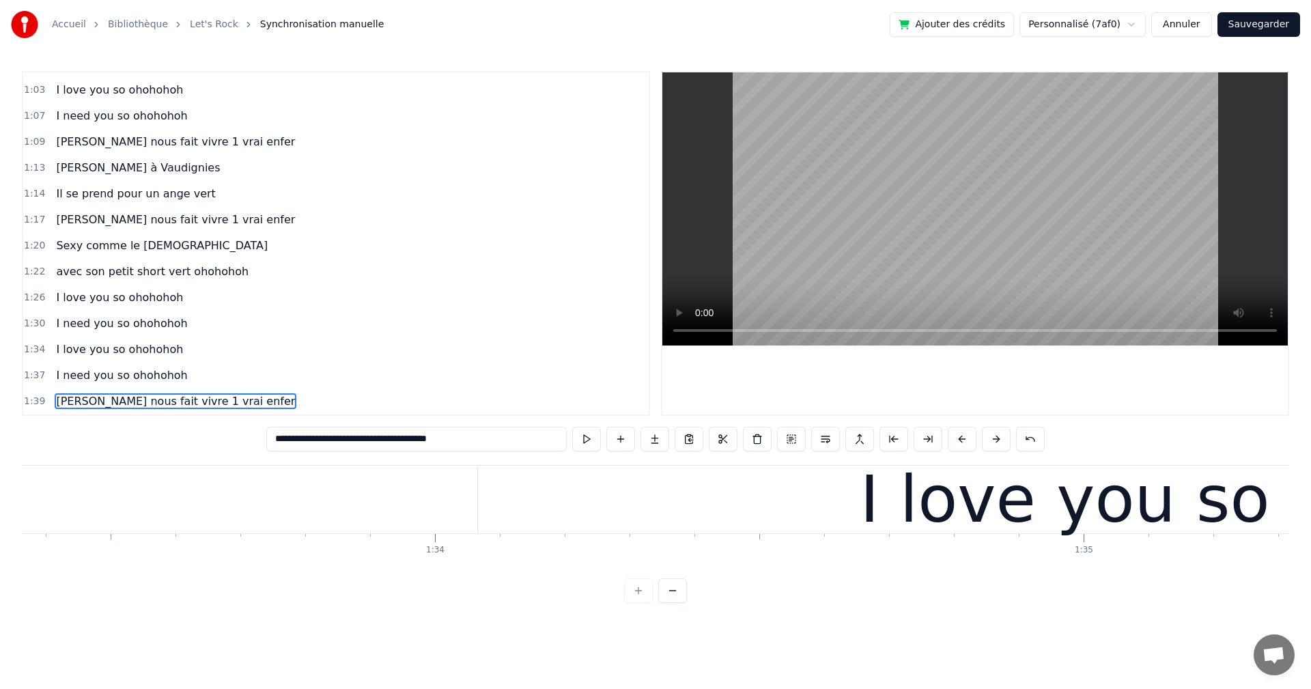
click at [756, 497] on div "I love you so ohohohoh" at bounding box center [1236, 500] width 1517 height 68
type input "**********"
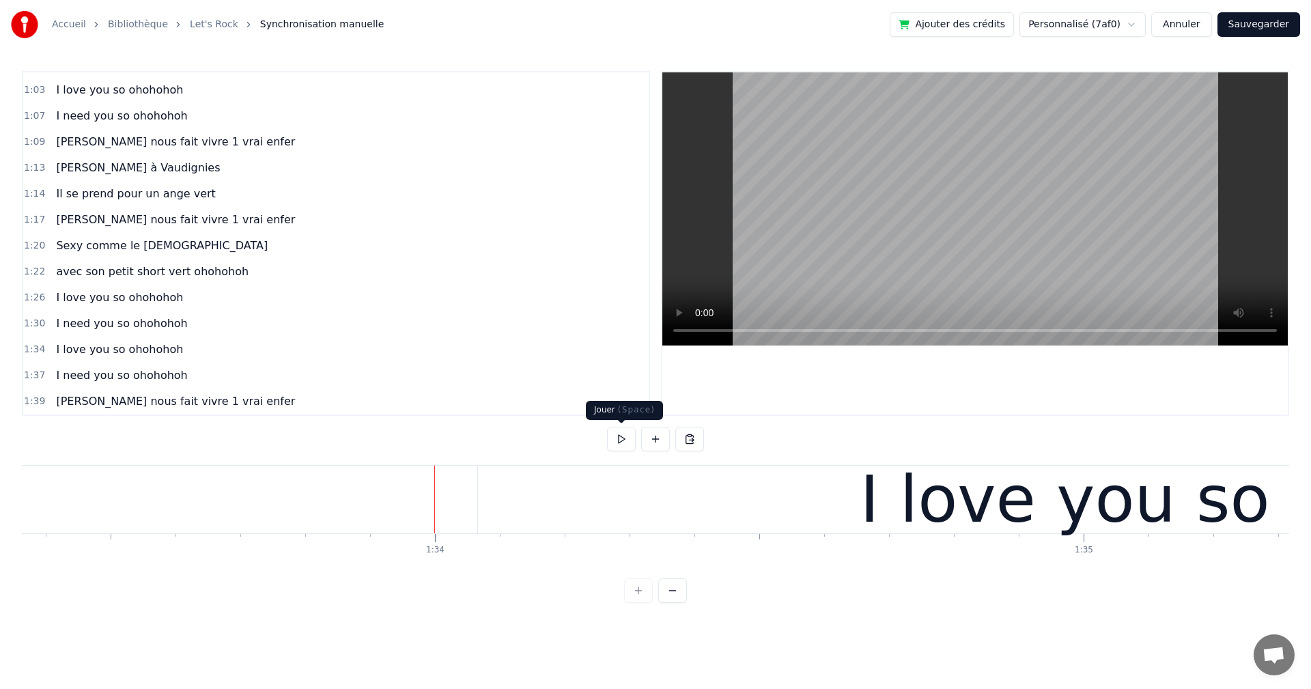
click at [612, 441] on button at bounding box center [621, 439] width 29 height 25
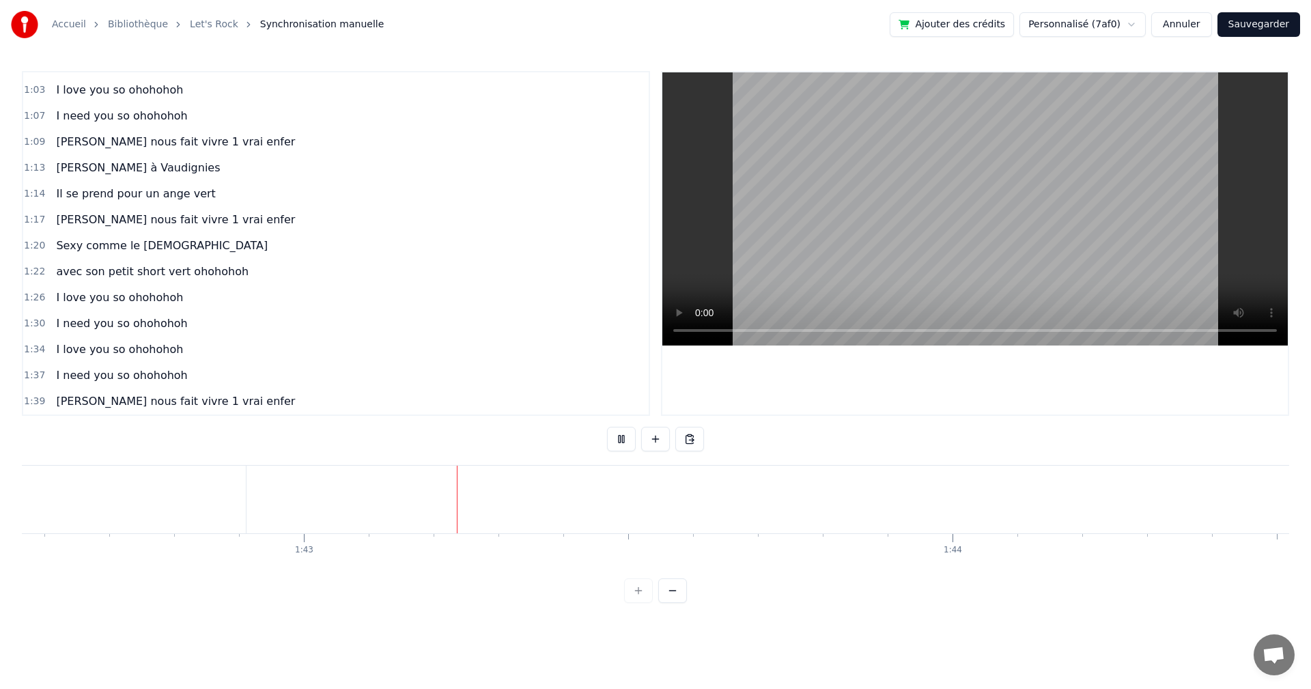
scroll to position [0, 66516]
click at [625, 442] on button at bounding box center [621, 439] width 29 height 25
click at [1268, 27] on button "Sauvegarder" at bounding box center [1258, 24] width 83 height 25
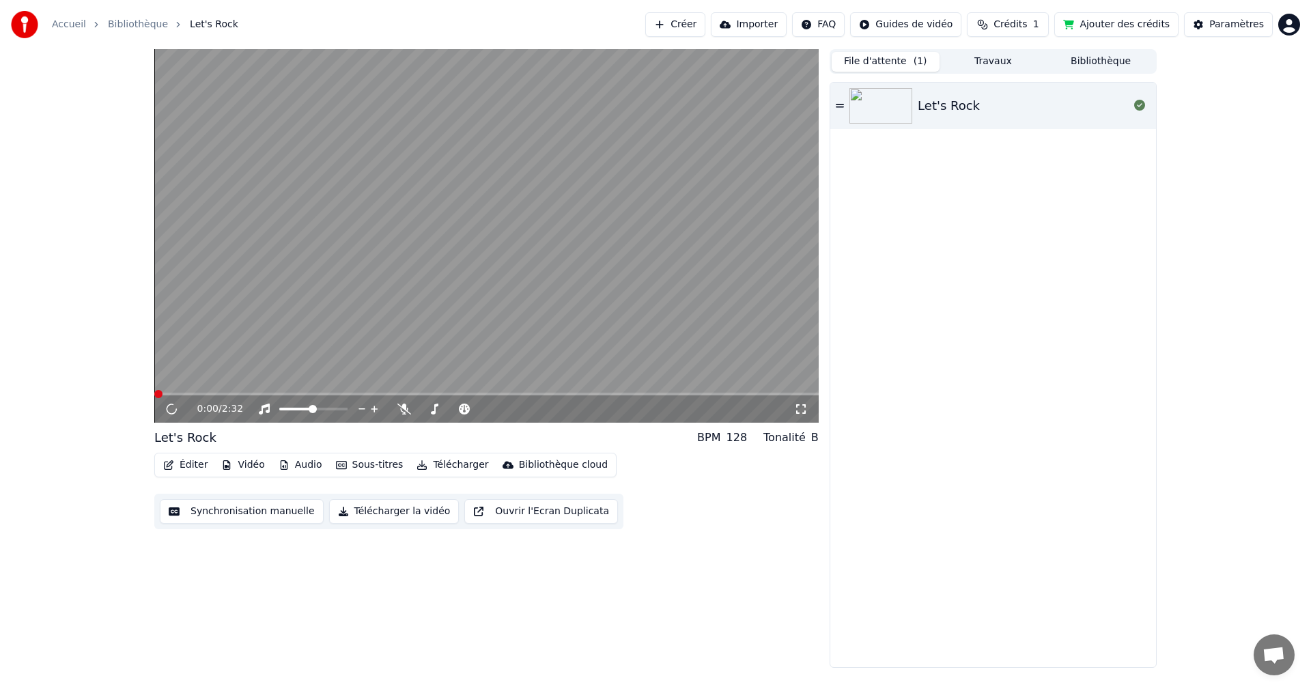
click at [171, 412] on icon at bounding box center [171, 409] width 13 height 14
click at [999, 64] on button "Travaux" at bounding box center [993, 62] width 108 height 20
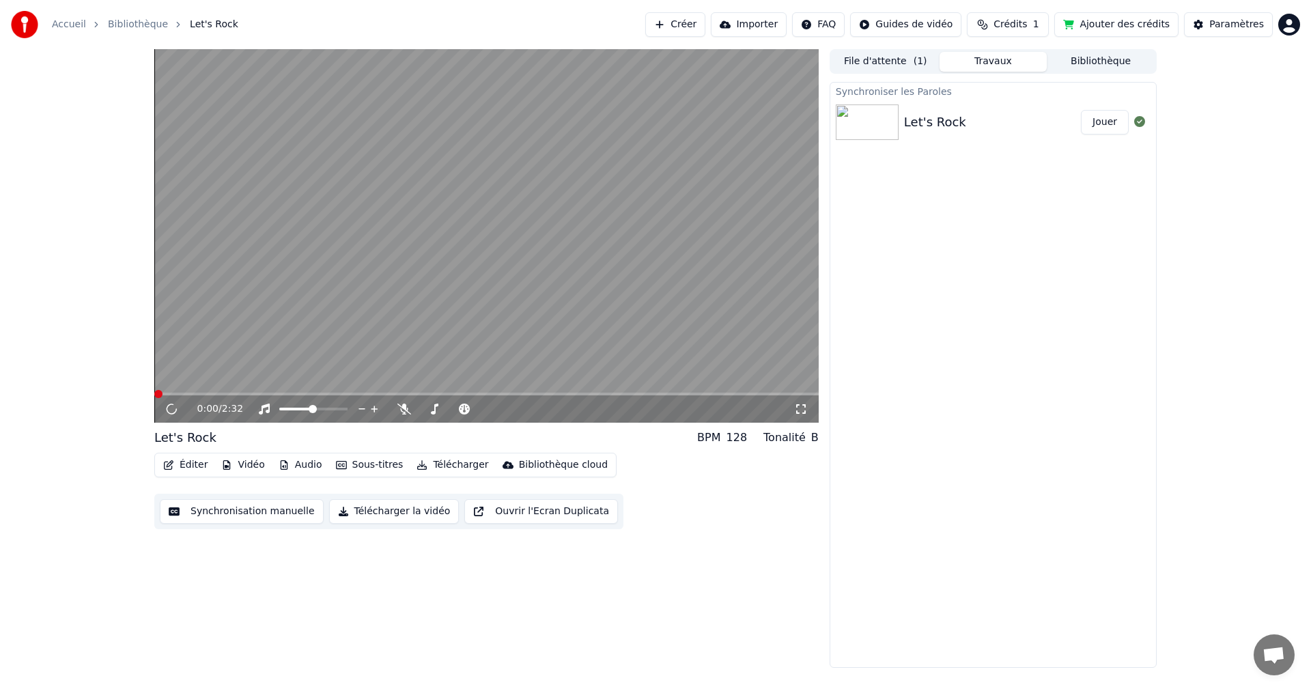
click at [900, 68] on button "File d'attente ( 1 )" at bounding box center [885, 62] width 108 height 20
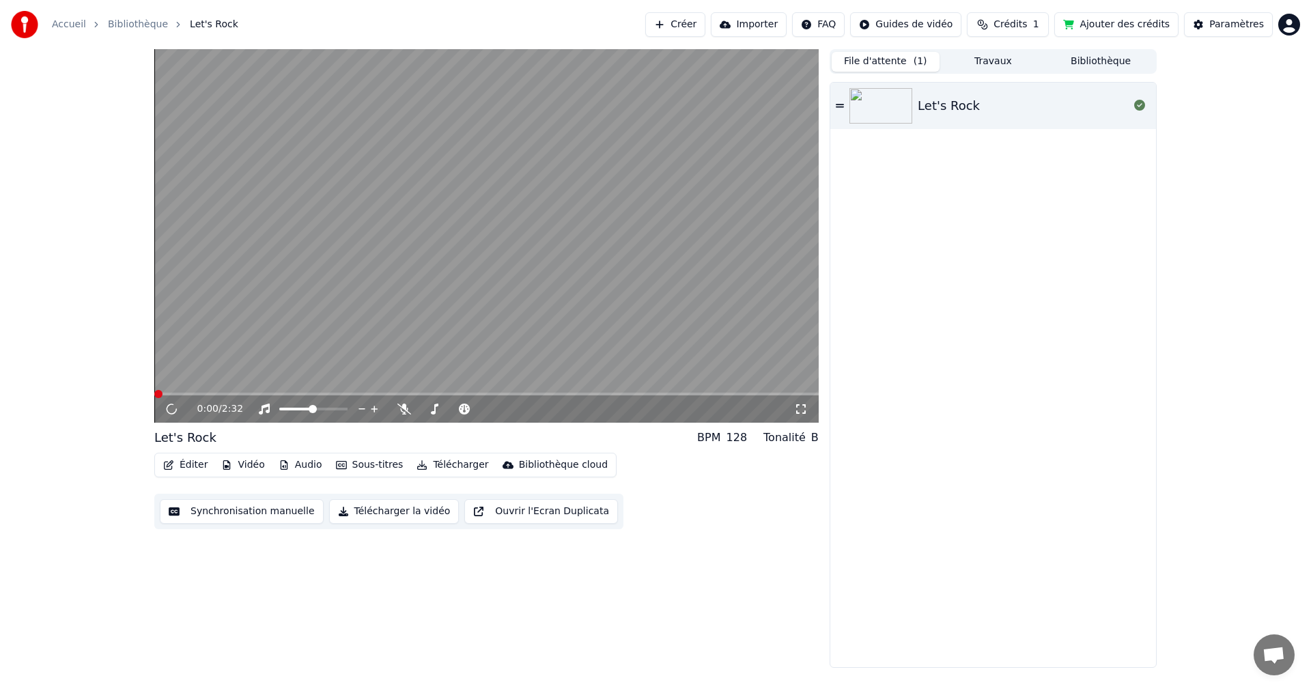
click at [270, 512] on button "Synchronisation manuelle" at bounding box center [242, 511] width 164 height 25
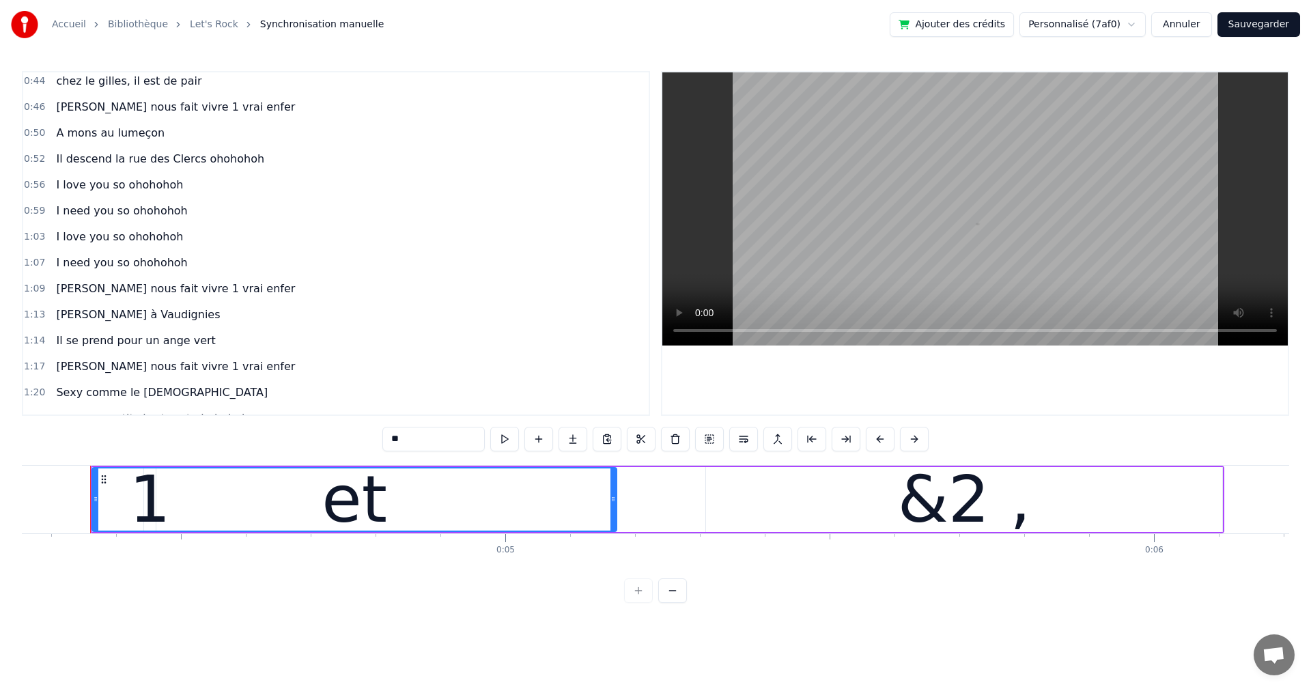
scroll to position [488, 0]
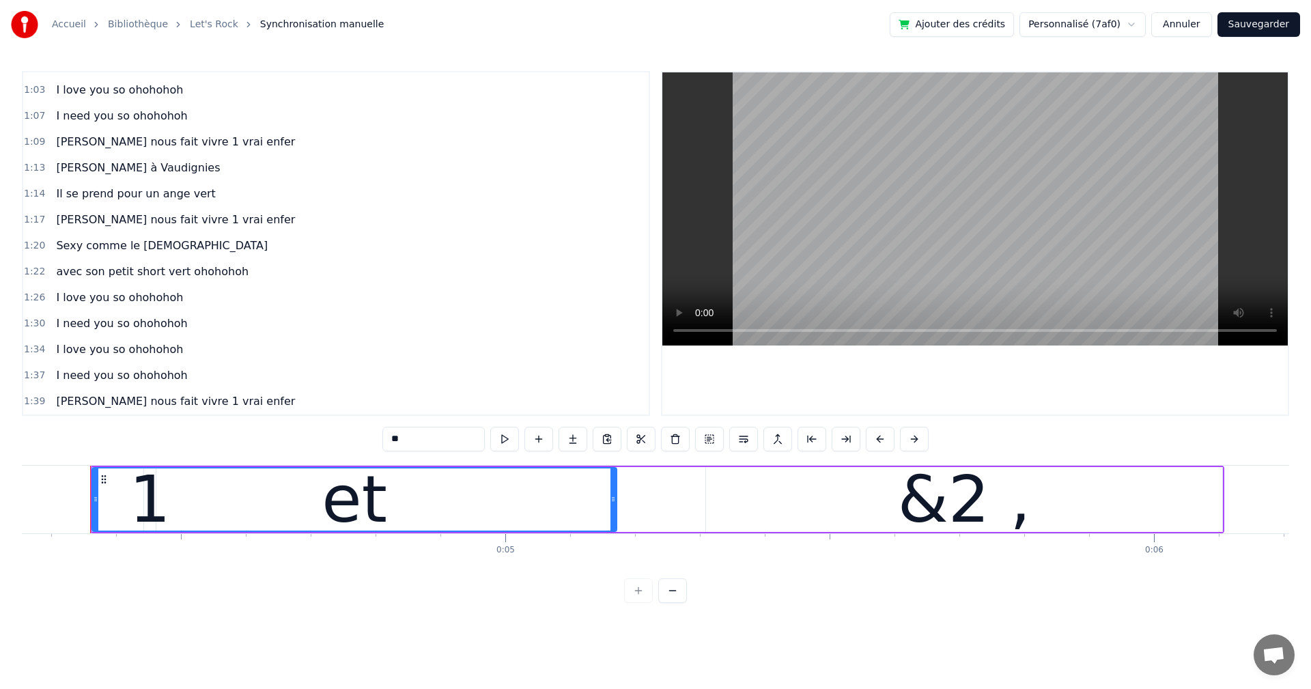
click at [1265, 20] on button "Sauvegarder" at bounding box center [1258, 24] width 83 height 25
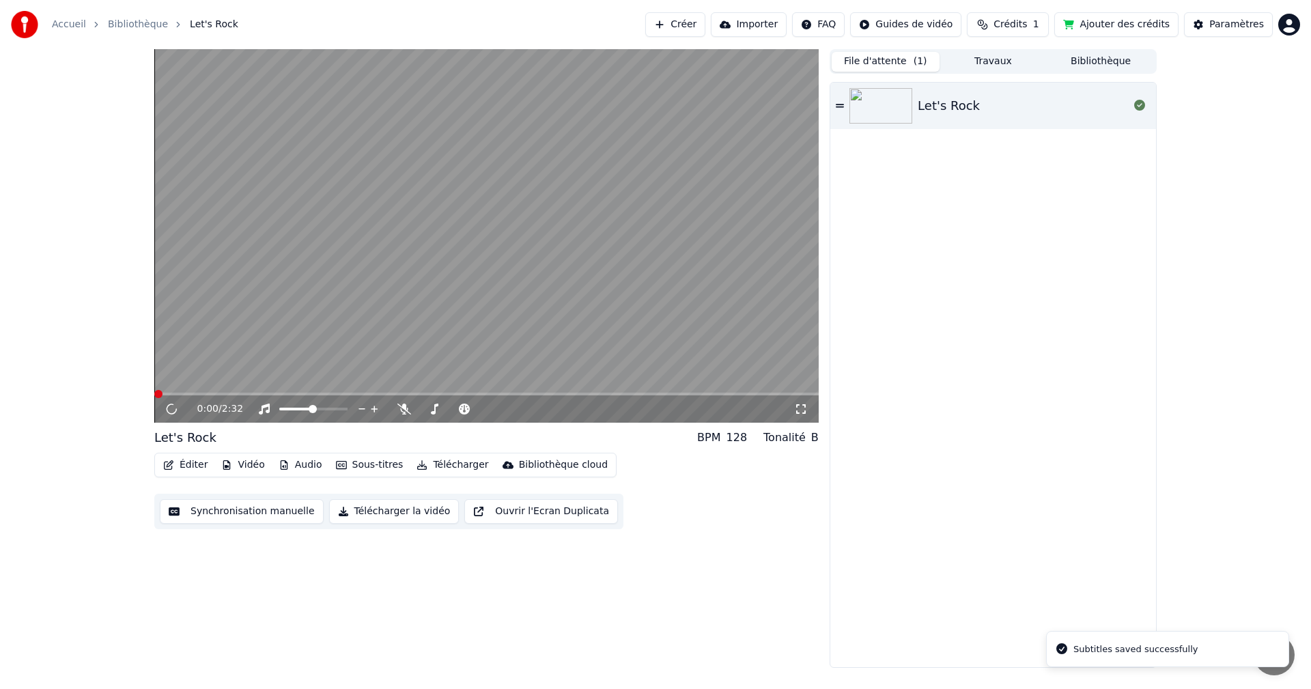
click at [1101, 328] on div "Let's Rock" at bounding box center [993, 375] width 326 height 584
click at [882, 478] on div "Let's Rock" at bounding box center [993, 375] width 326 height 584
click at [417, 466] on icon "button" at bounding box center [422, 465] width 10 height 10
click at [585, 571] on div "0:00 / 2:32 Let's Rock BPM 128 Tonalité B Éditer Vidéo Audio Sous-titres Téléch…" at bounding box center [486, 358] width 664 height 618
click at [378, 509] on button "Télécharger la vidéo" at bounding box center [394, 511] width 130 height 25
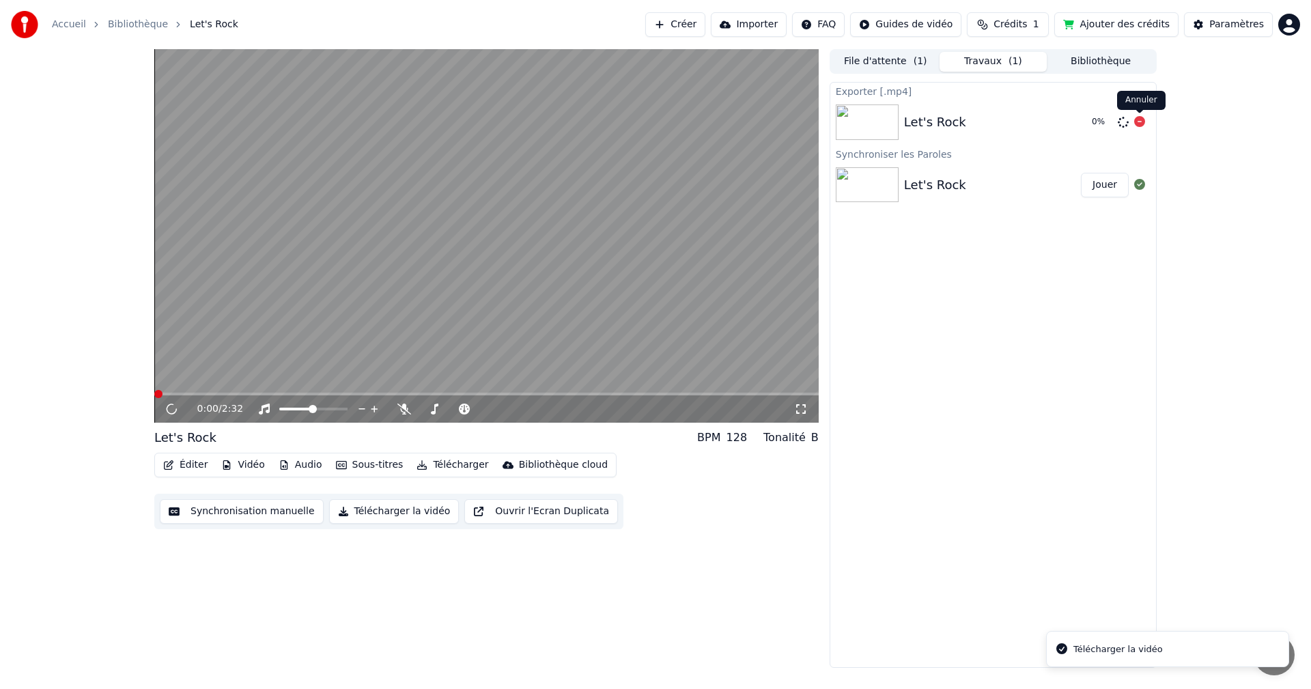
click at [1144, 123] on icon at bounding box center [1139, 121] width 11 height 11
click at [889, 60] on button "File d'attente ( 1 )" at bounding box center [885, 62] width 108 height 20
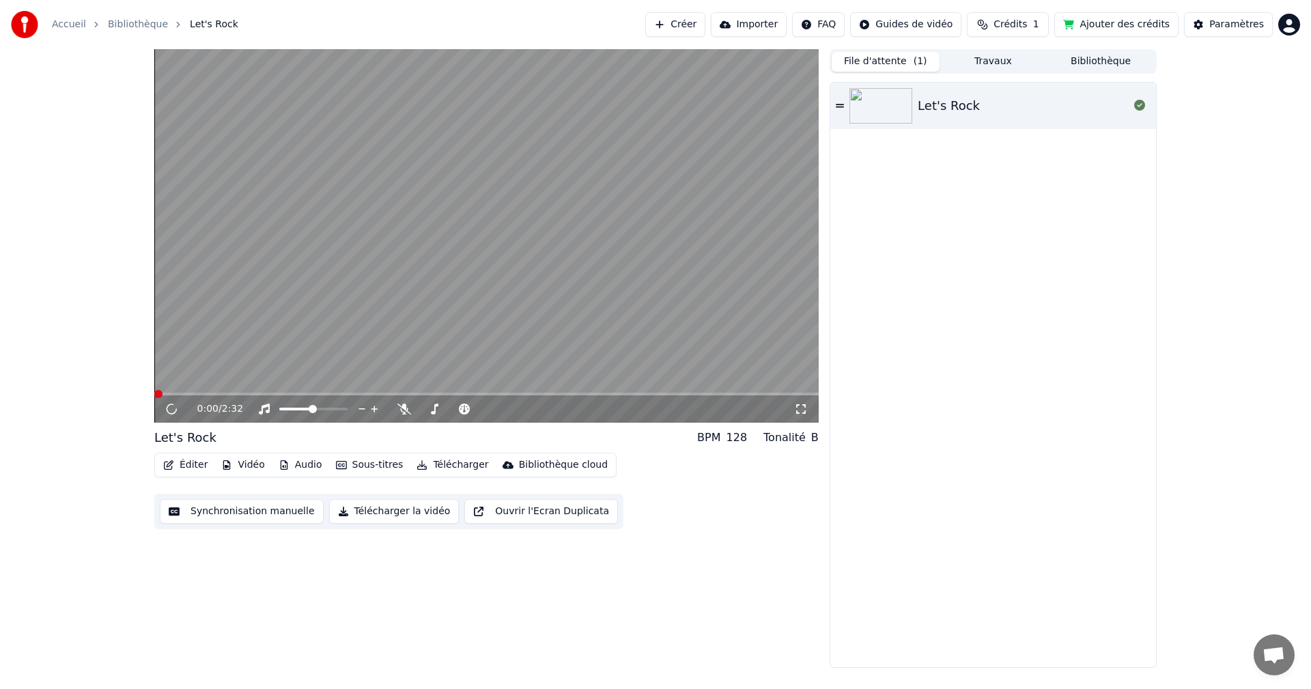
click at [980, 58] on button "Travaux" at bounding box center [993, 62] width 108 height 20
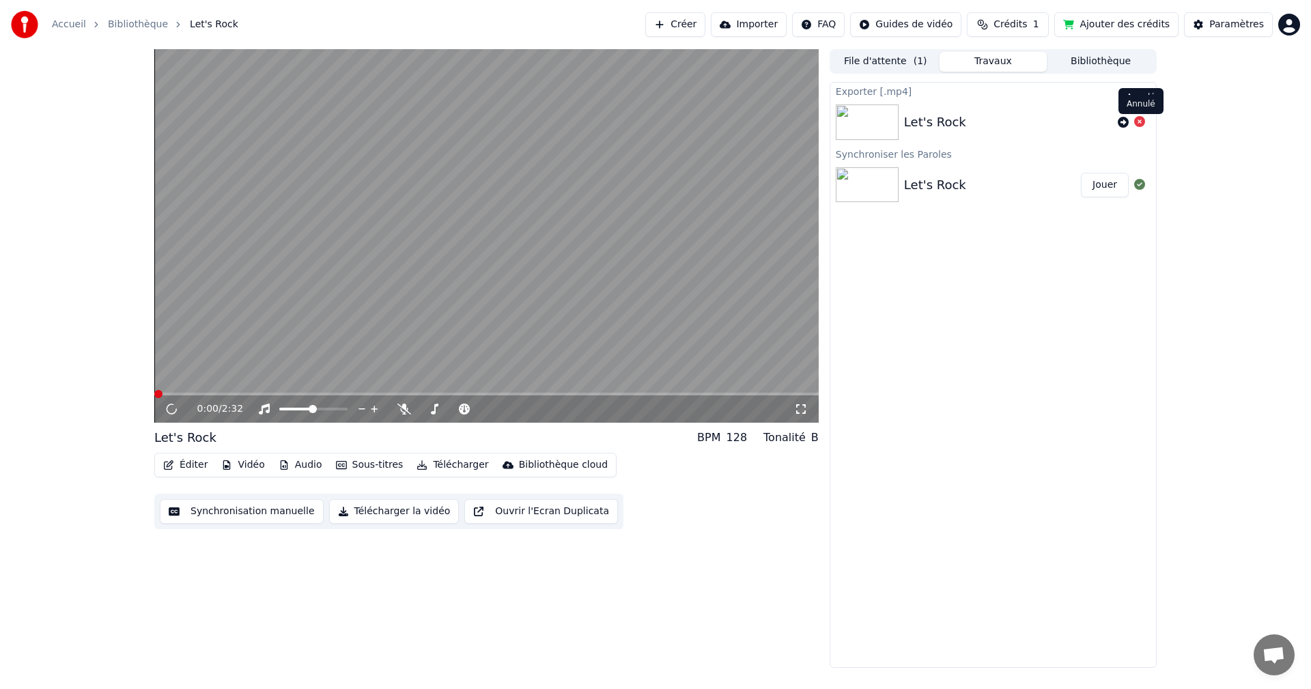
click at [1139, 119] on icon at bounding box center [1139, 121] width 11 height 11
click at [1141, 120] on icon at bounding box center [1139, 121] width 11 height 11
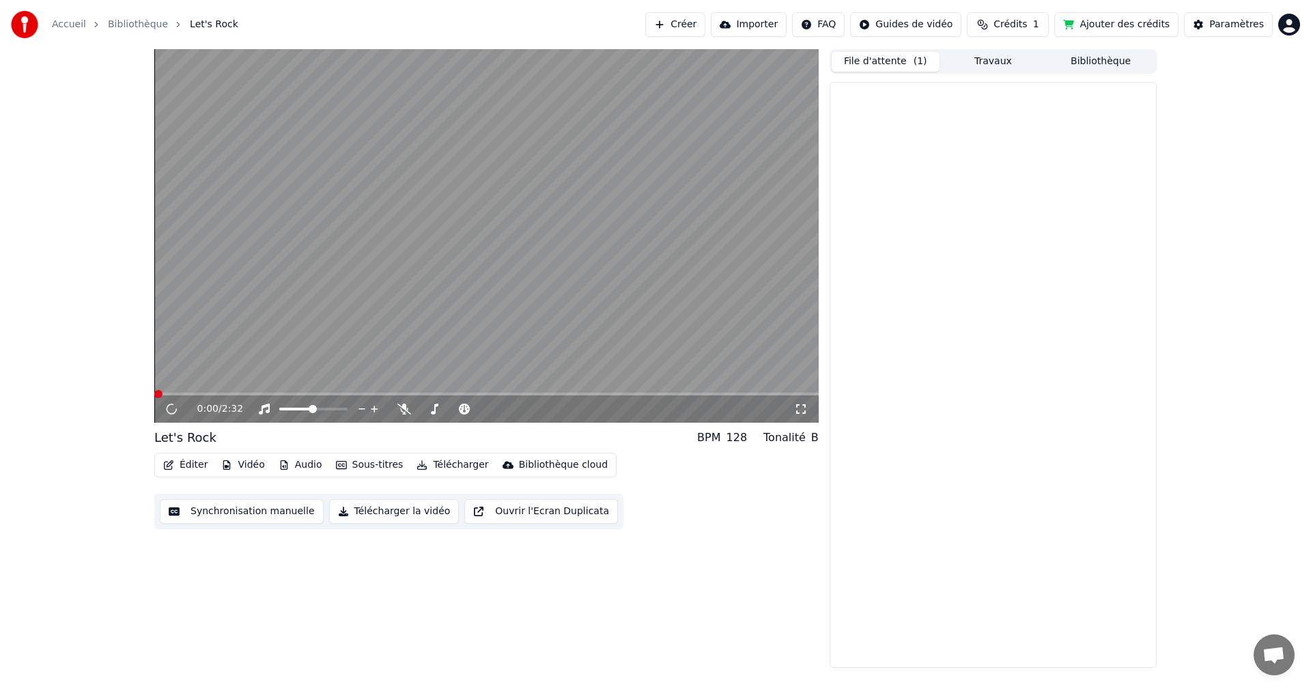
click at [879, 66] on button "File d'attente ( 1 )" at bounding box center [885, 62] width 108 height 20
click at [896, 111] on img at bounding box center [880, 105] width 63 height 35
click at [256, 506] on button "Synchronisation manuelle" at bounding box center [242, 511] width 164 height 25
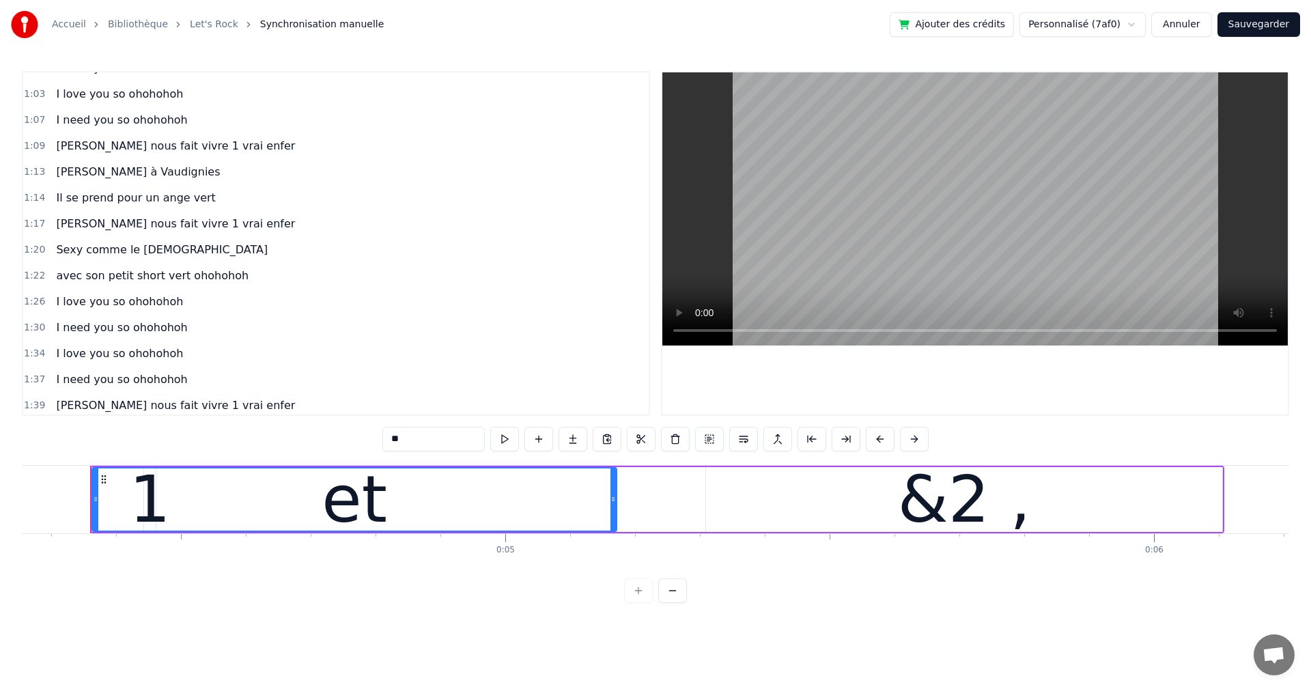
scroll to position [488, 0]
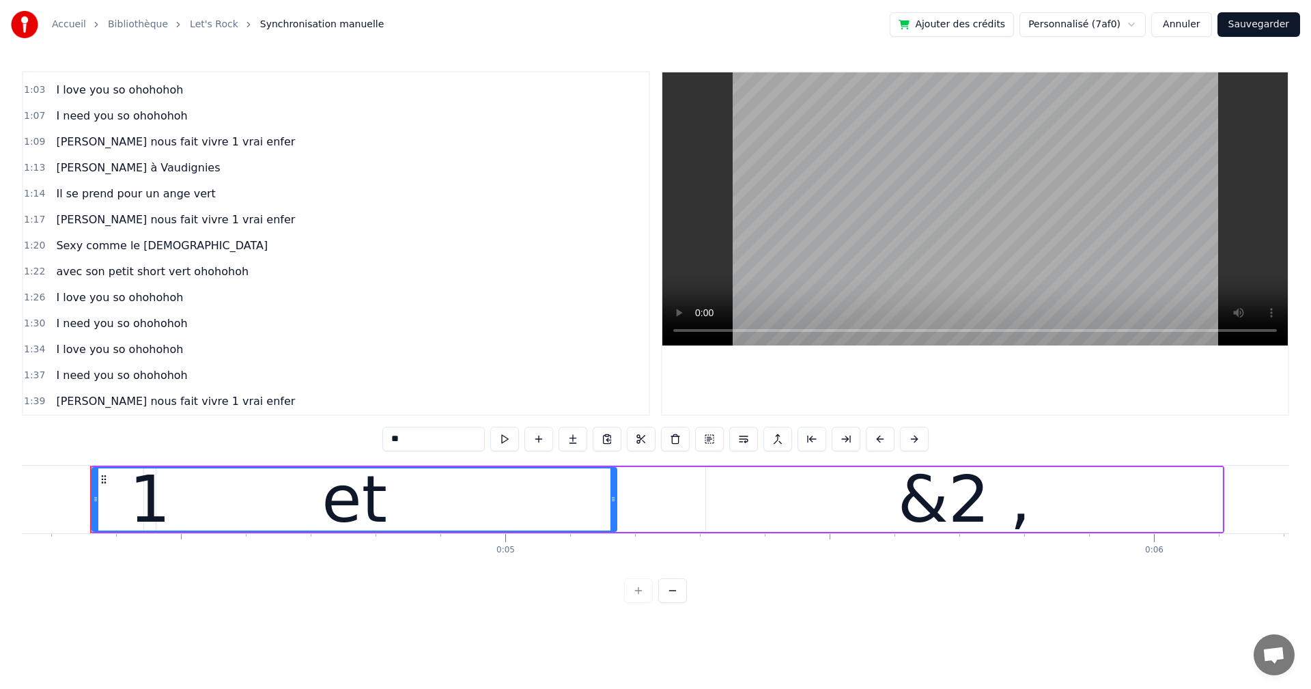
click at [1267, 21] on button "Sauvegarder" at bounding box center [1258, 24] width 83 height 25
